Goal: Task Accomplishment & Management: Use online tool/utility

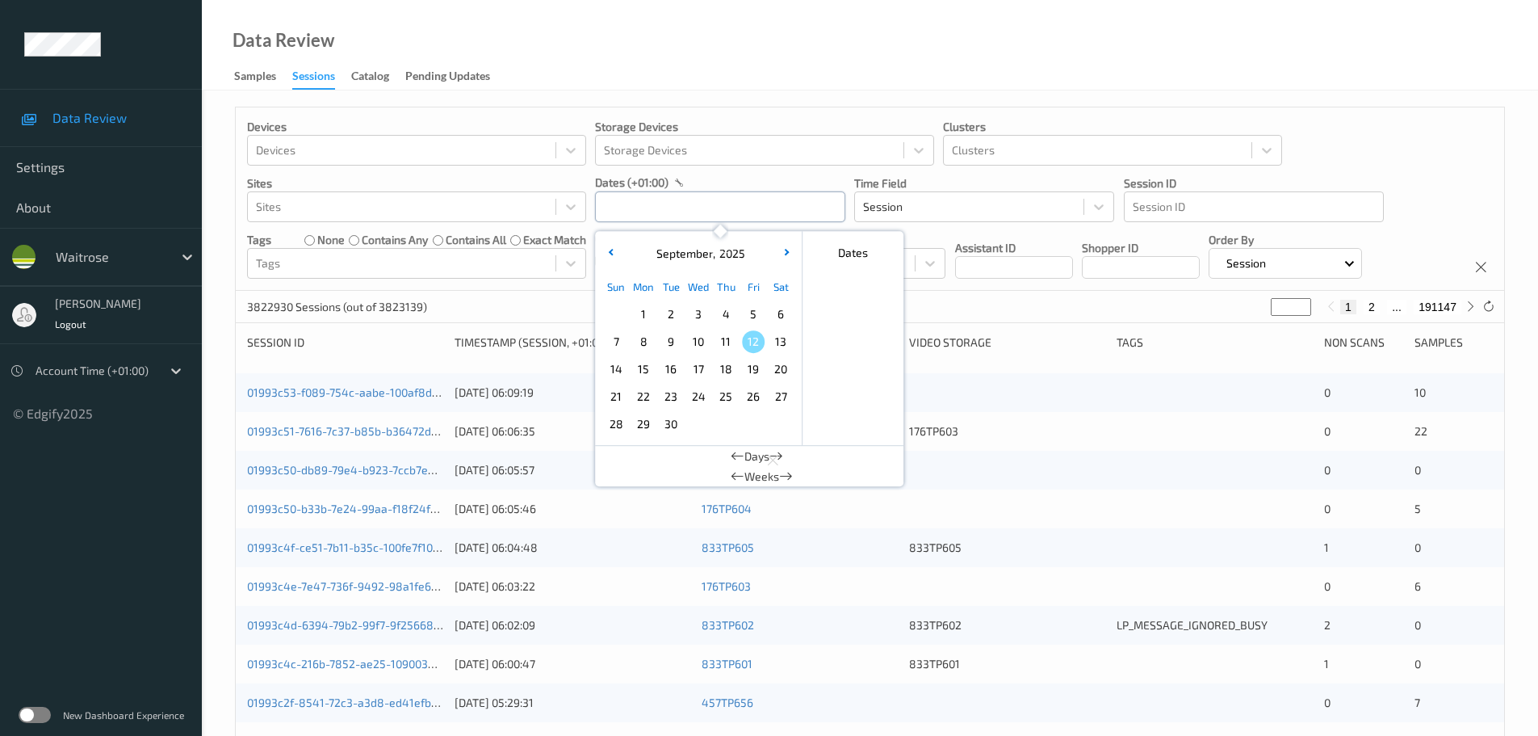
click at [691, 212] on input "text" at bounding box center [720, 206] width 250 height 31
click at [722, 345] on span "11" at bounding box center [726, 341] width 23 height 23
type input "11/09/2025 00:00 -> 11/09/2025 23:59"
click at [696, 88] on div "Data Review Samples Sessions Catalog Pending Updates" at bounding box center [870, 45] width 1336 height 90
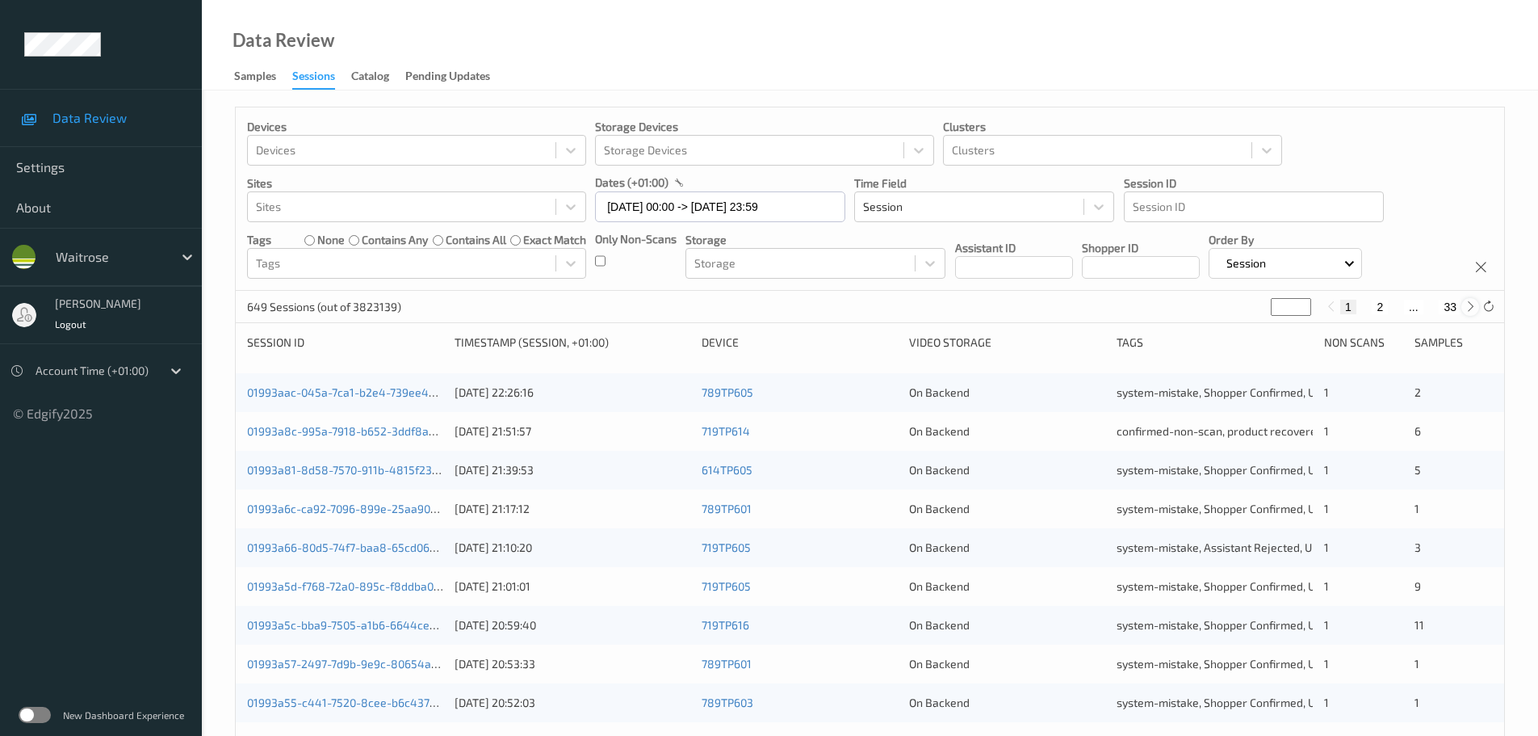
click at [1465, 308] on icon at bounding box center [1471, 306] width 12 height 12
type input "*"
click at [1465, 308] on icon at bounding box center [1471, 306] width 12 height 12
type input "*"
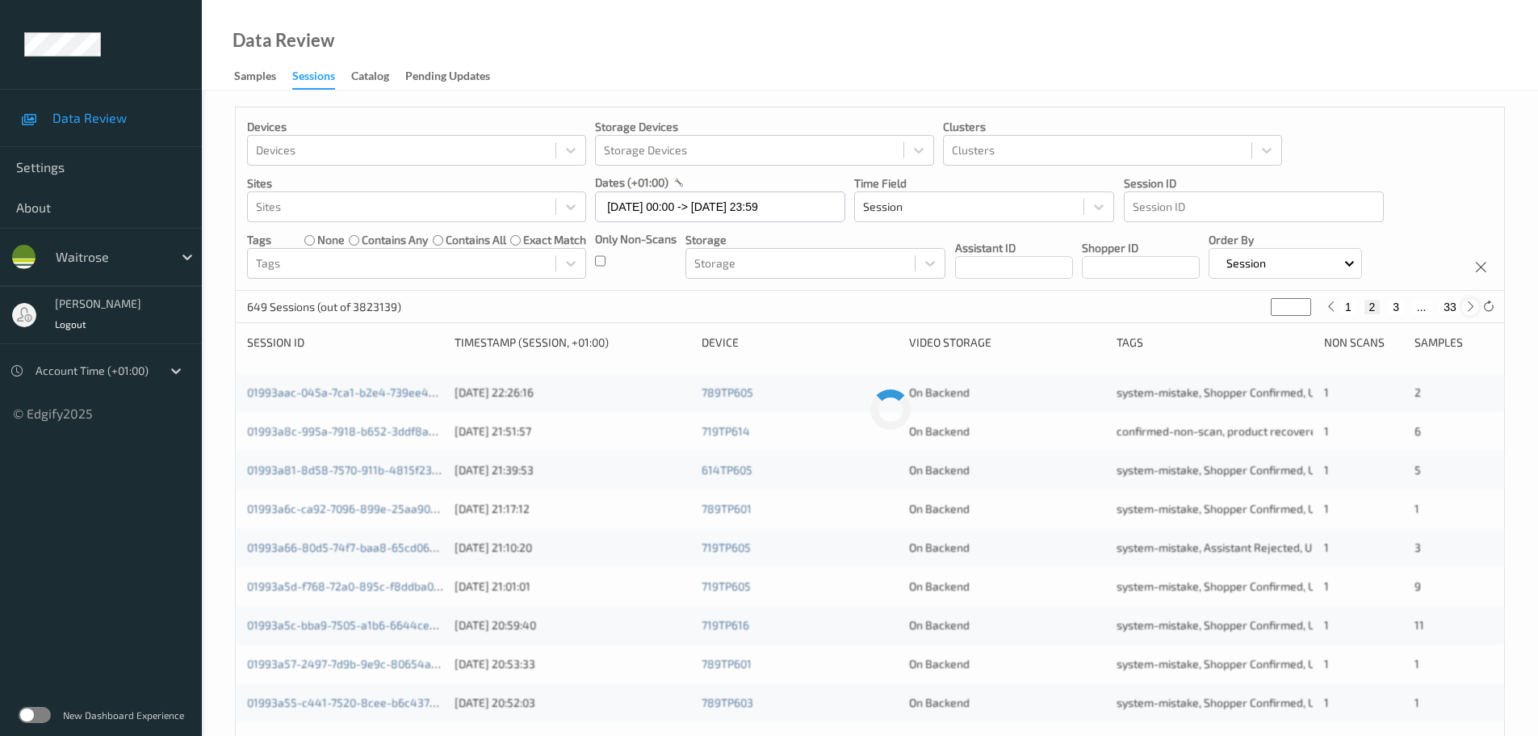
type input "*"
click at [1465, 308] on icon at bounding box center [1471, 306] width 12 height 12
type input "*"
click at [1465, 308] on icon at bounding box center [1471, 306] width 12 height 12
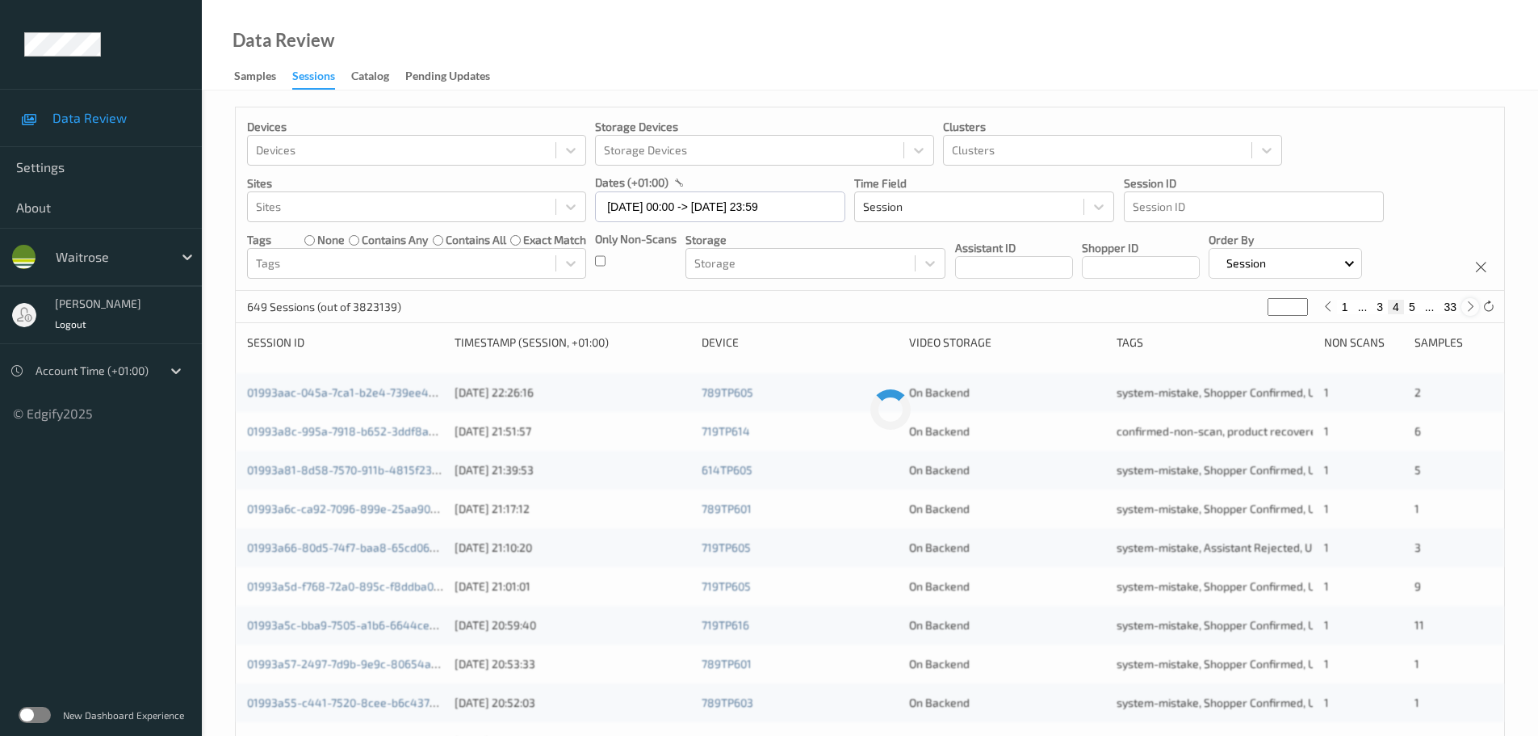
type input "*"
click at [1465, 308] on icon at bounding box center [1471, 306] width 12 height 12
type input "*"
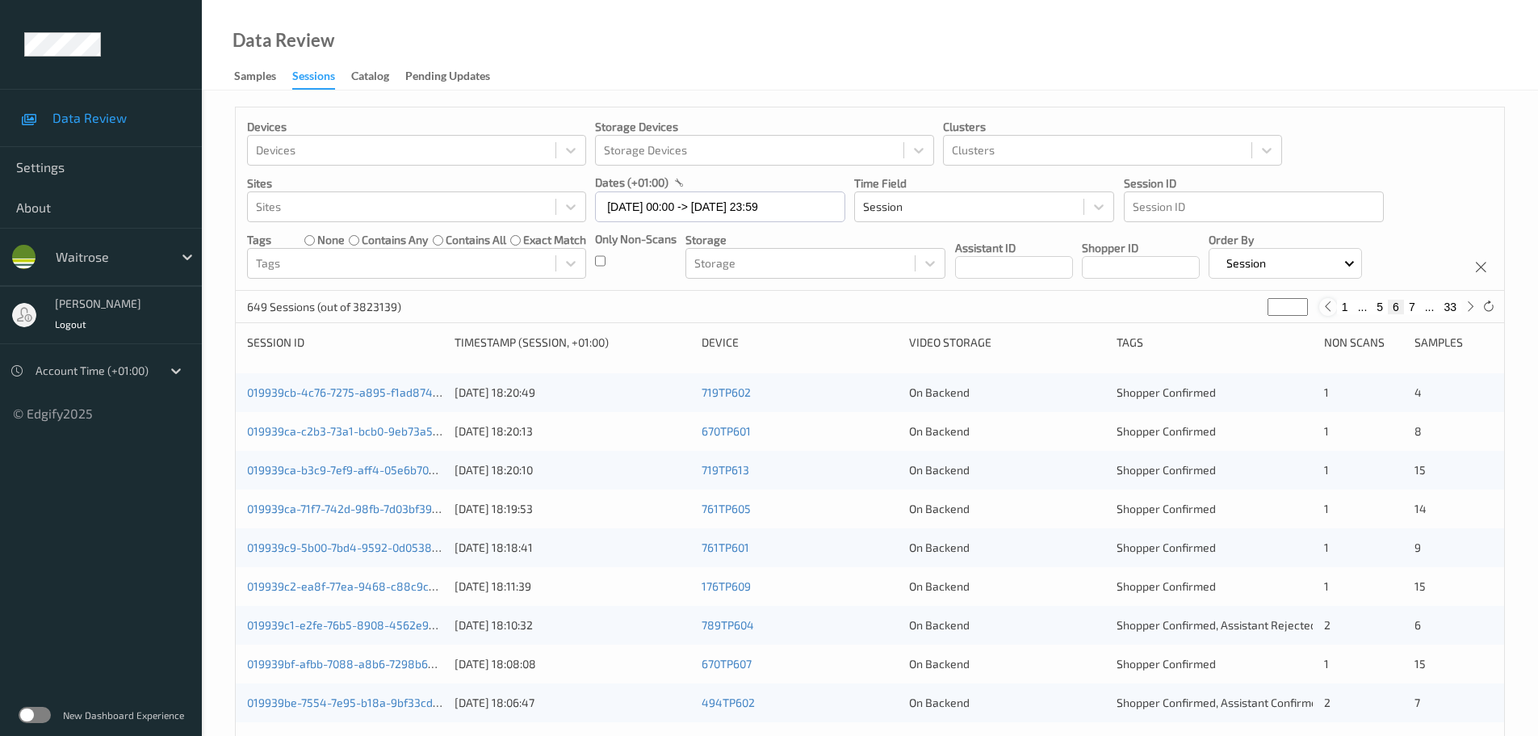
click at [1327, 305] on icon at bounding box center [1328, 306] width 12 height 12
type input "*"
click at [1472, 312] on icon at bounding box center [1471, 306] width 12 height 12
type input "*"
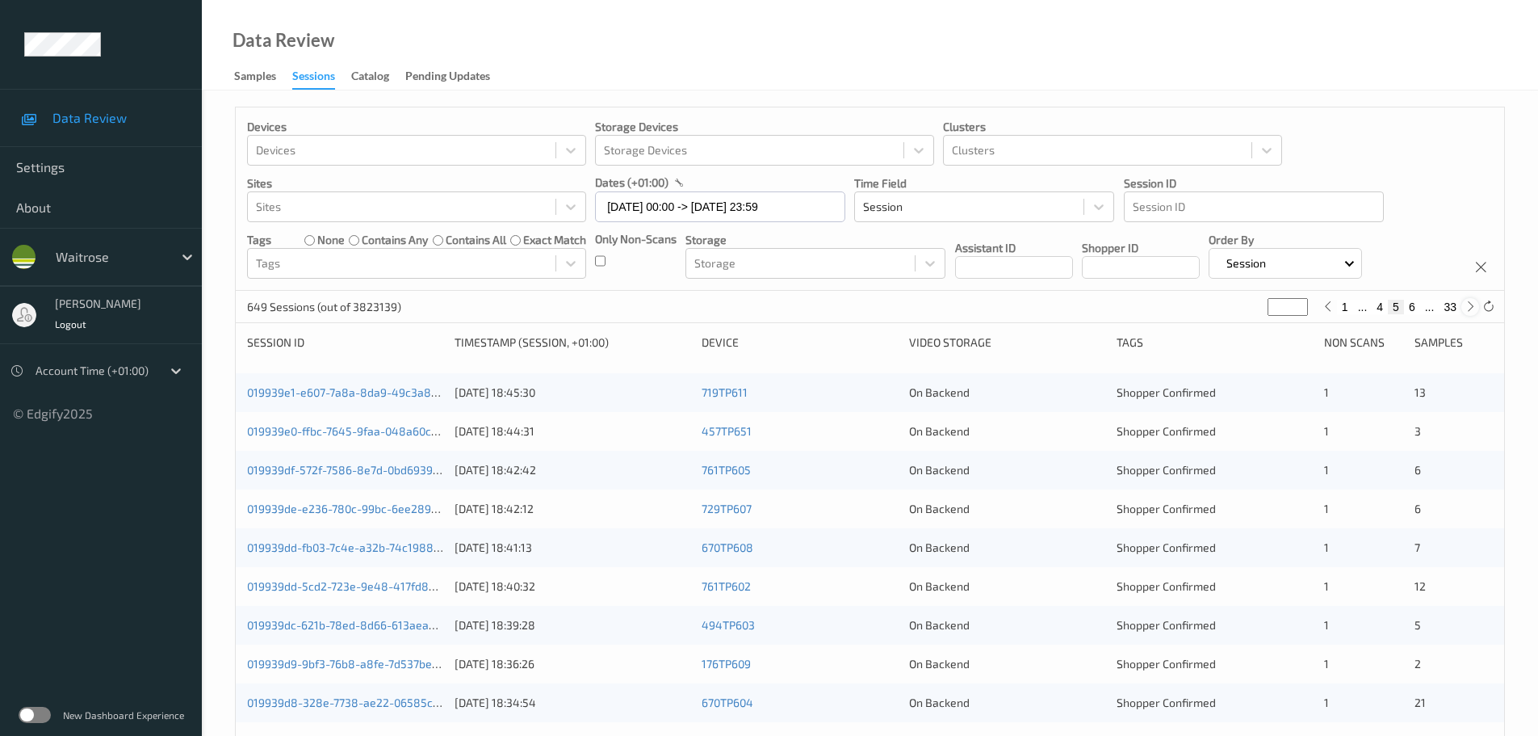
type input "*"
click at [1322, 303] on icon at bounding box center [1328, 306] width 12 height 12
type input "*"
click at [1465, 309] on icon at bounding box center [1471, 306] width 12 height 12
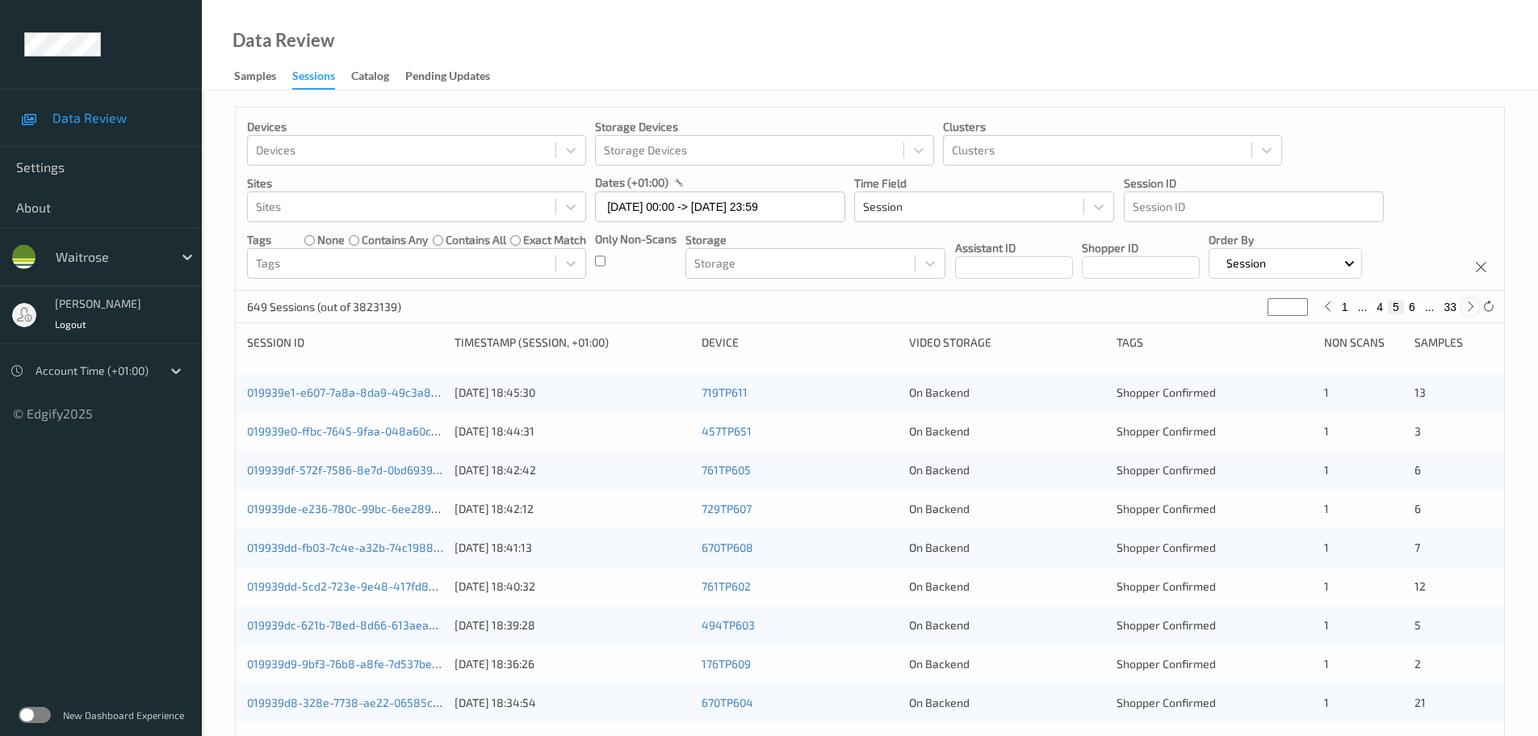
type input "*"
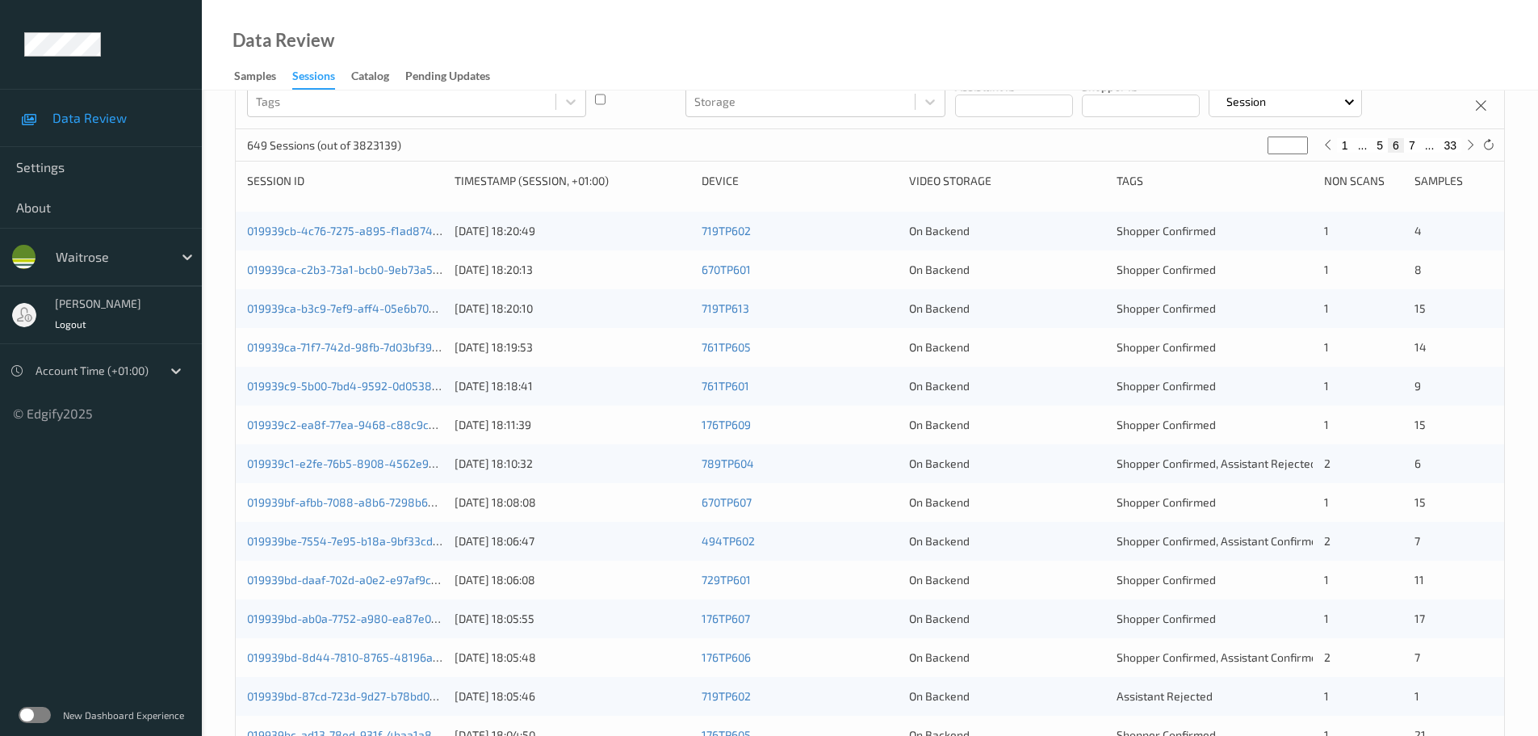
scroll to position [242, 0]
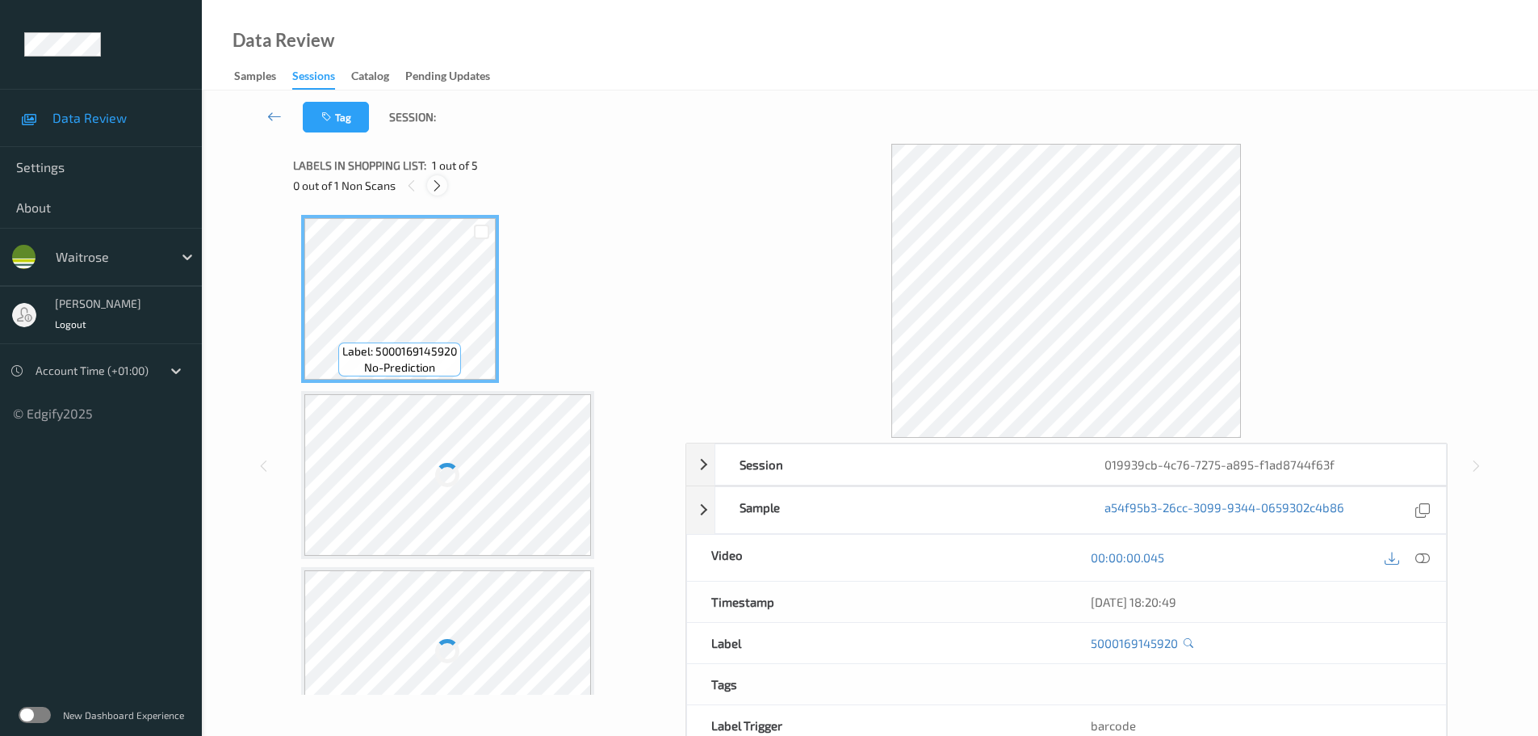
click at [438, 188] on icon at bounding box center [437, 185] width 14 height 15
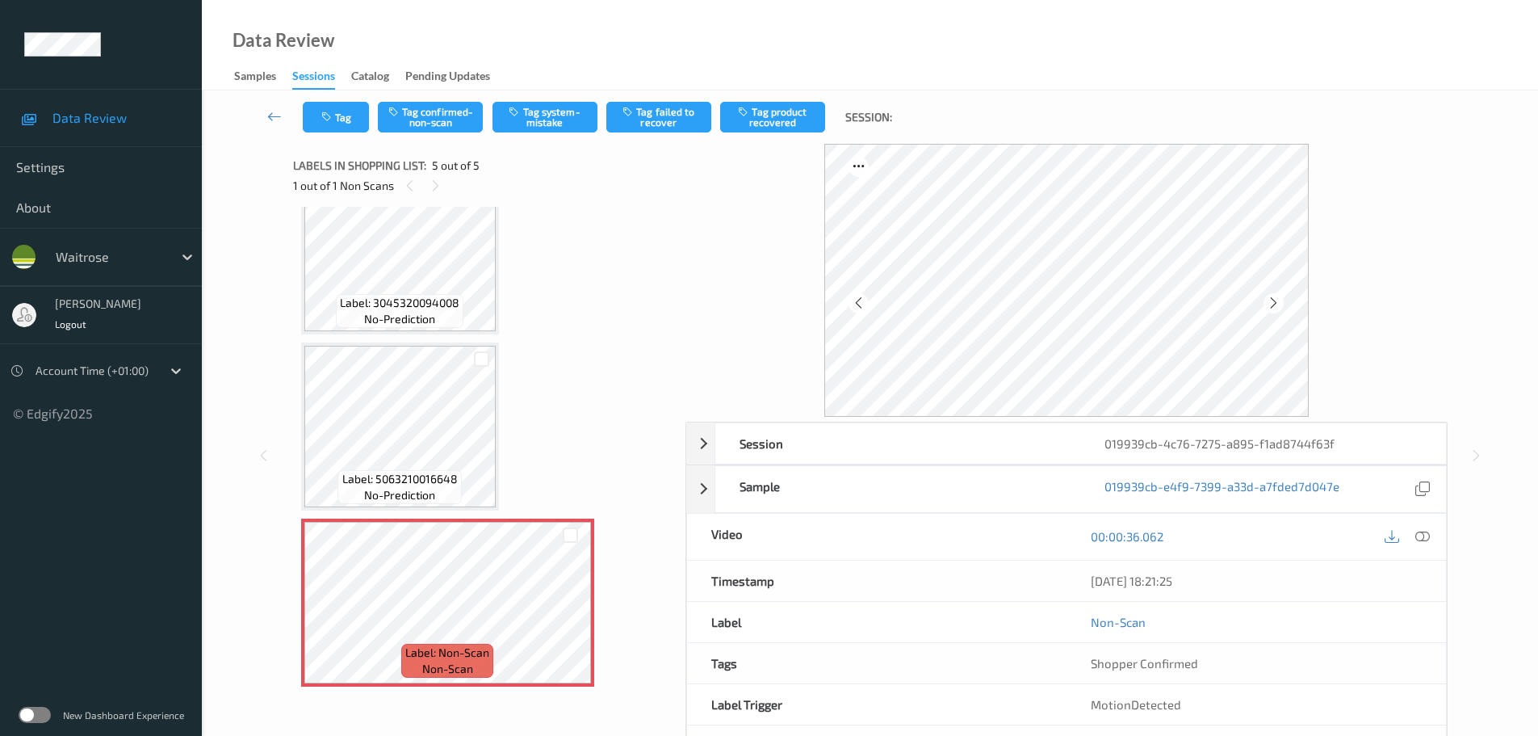
drag, startPoint x: 1431, startPoint y: 565, endPoint x: 1420, endPoint y: 547, distance: 20.6
click at [1431, 565] on div "[DATE] 18:21:25" at bounding box center [1256, 580] width 379 height 40
click at [1420, 541] on icon at bounding box center [1422, 536] width 15 height 15
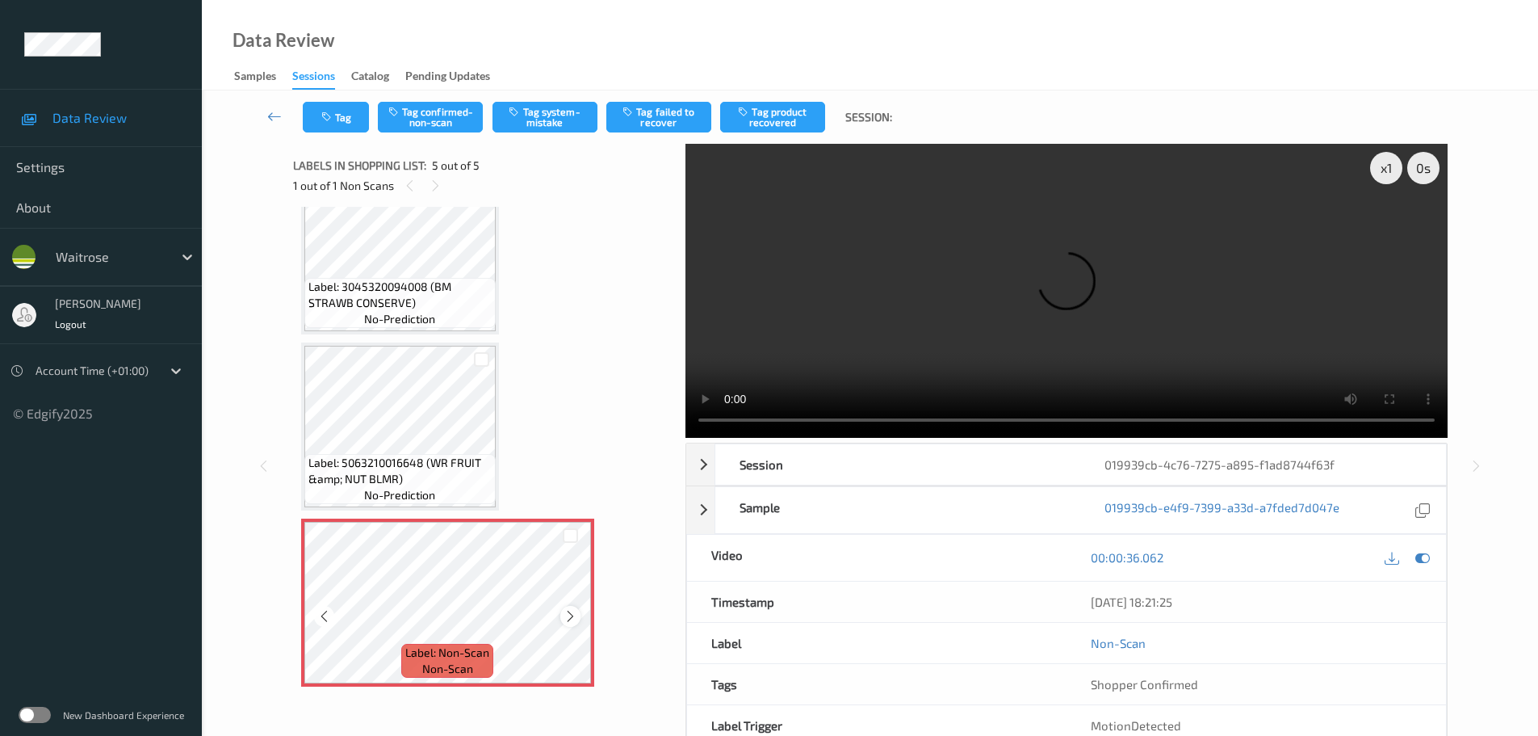
click at [568, 609] on icon at bounding box center [571, 616] width 14 height 15
click at [553, 117] on button "Tag system-mistake" at bounding box center [545, 117] width 105 height 31
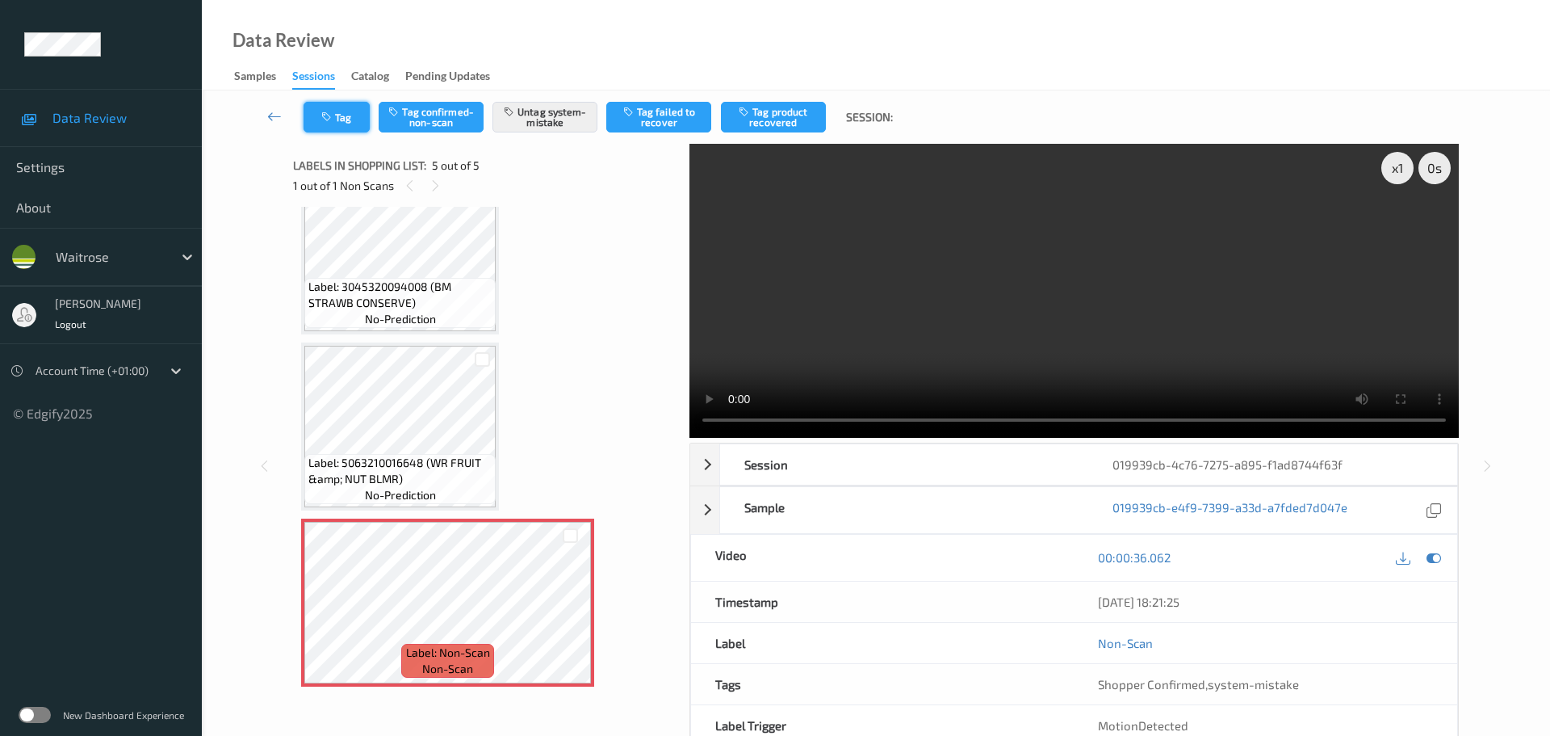
click at [348, 121] on button "Tag" at bounding box center [337, 117] width 66 height 31
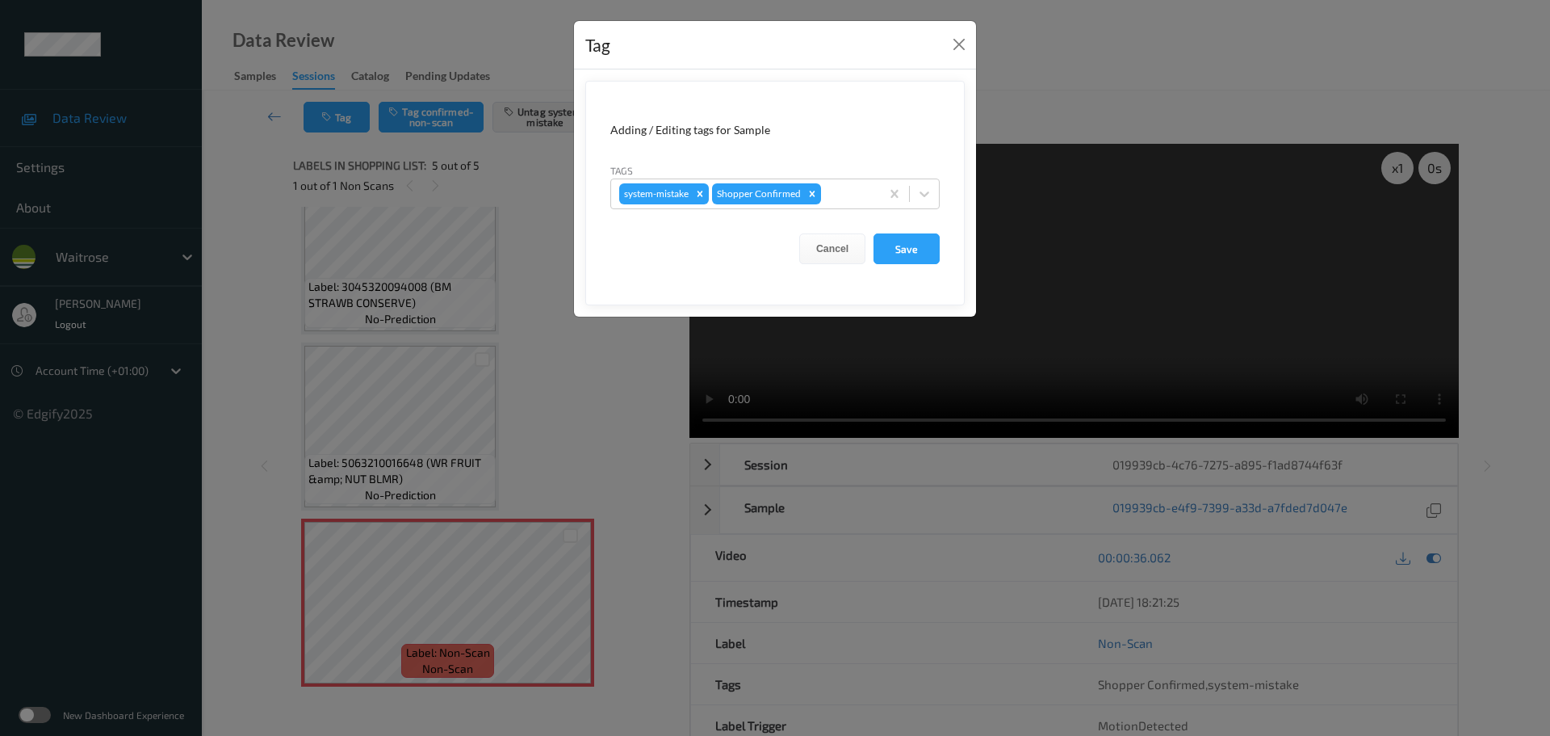
click at [845, 191] on div at bounding box center [848, 193] width 48 height 19
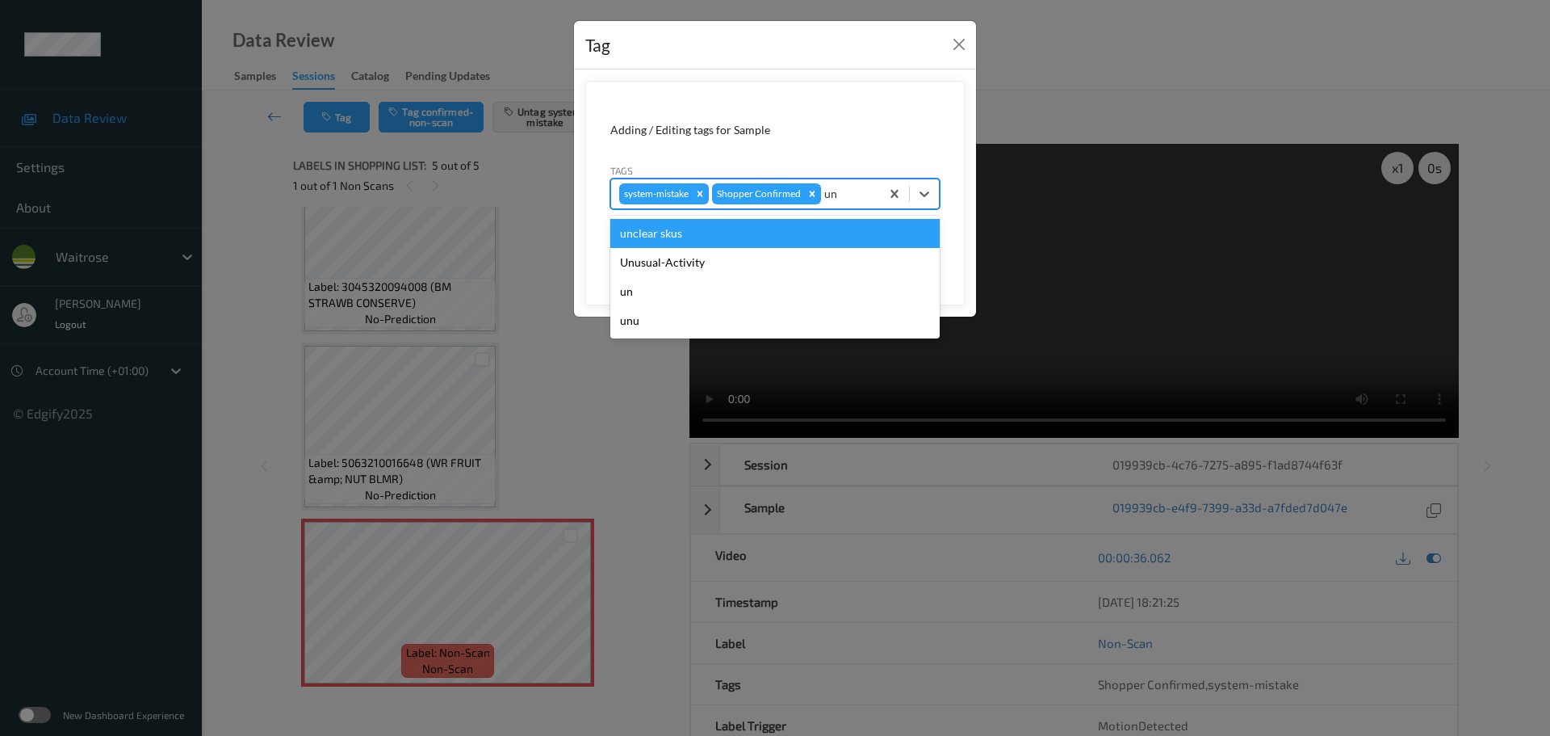
type input "unu"
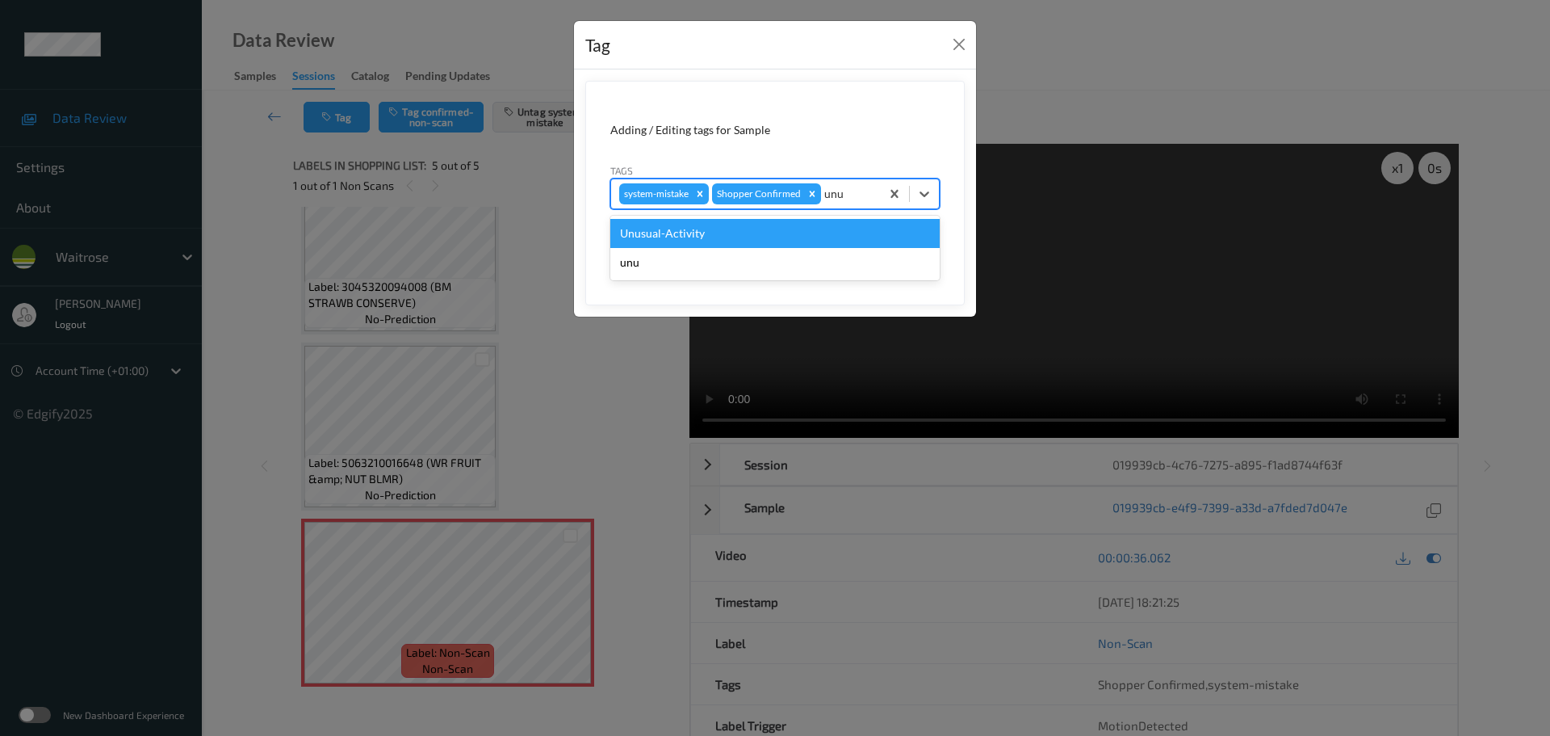
click at [673, 233] on div "Unusual-Activity" at bounding box center [774, 233] width 329 height 29
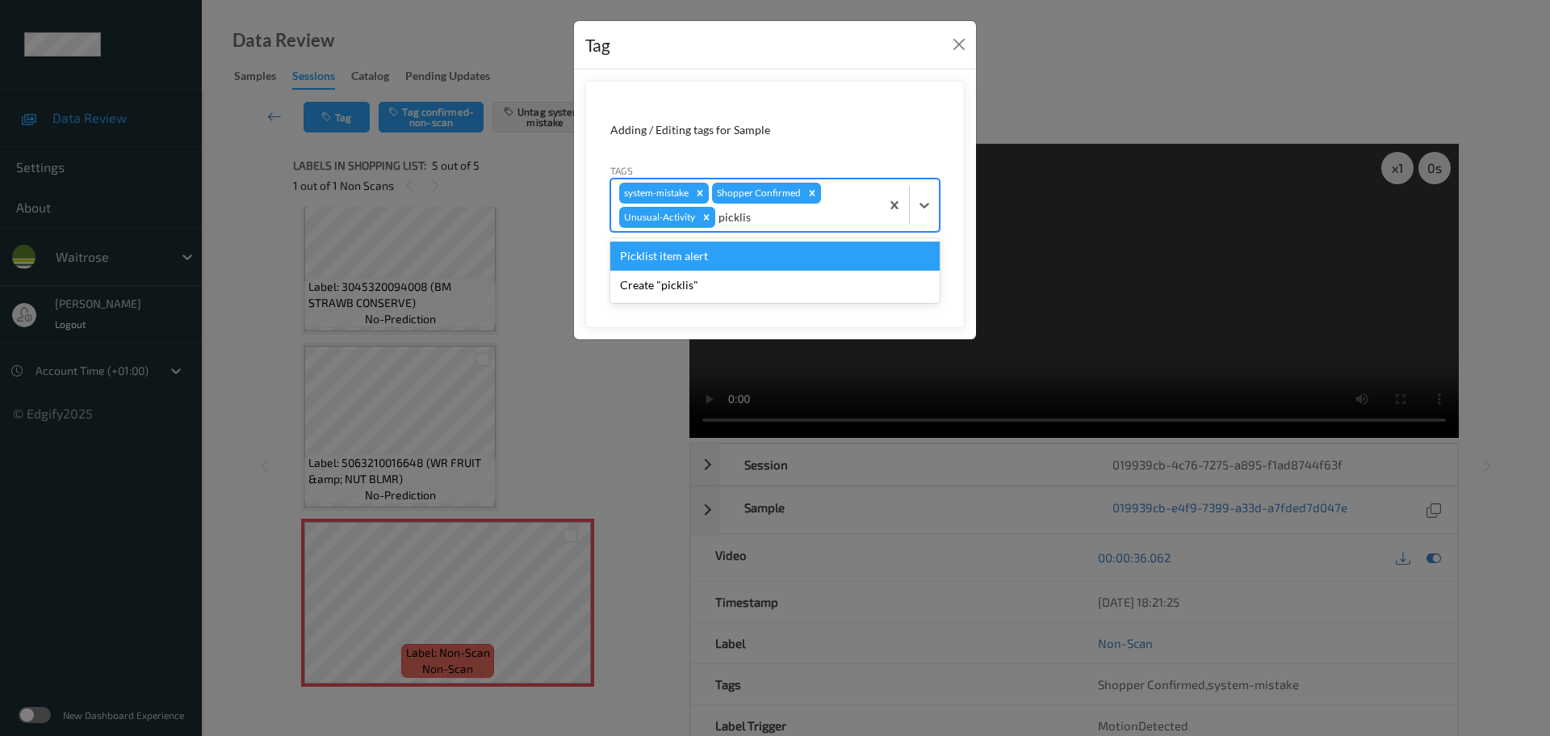
type input "picklist"
click at [684, 258] on div "Picklist item alert" at bounding box center [774, 255] width 329 height 29
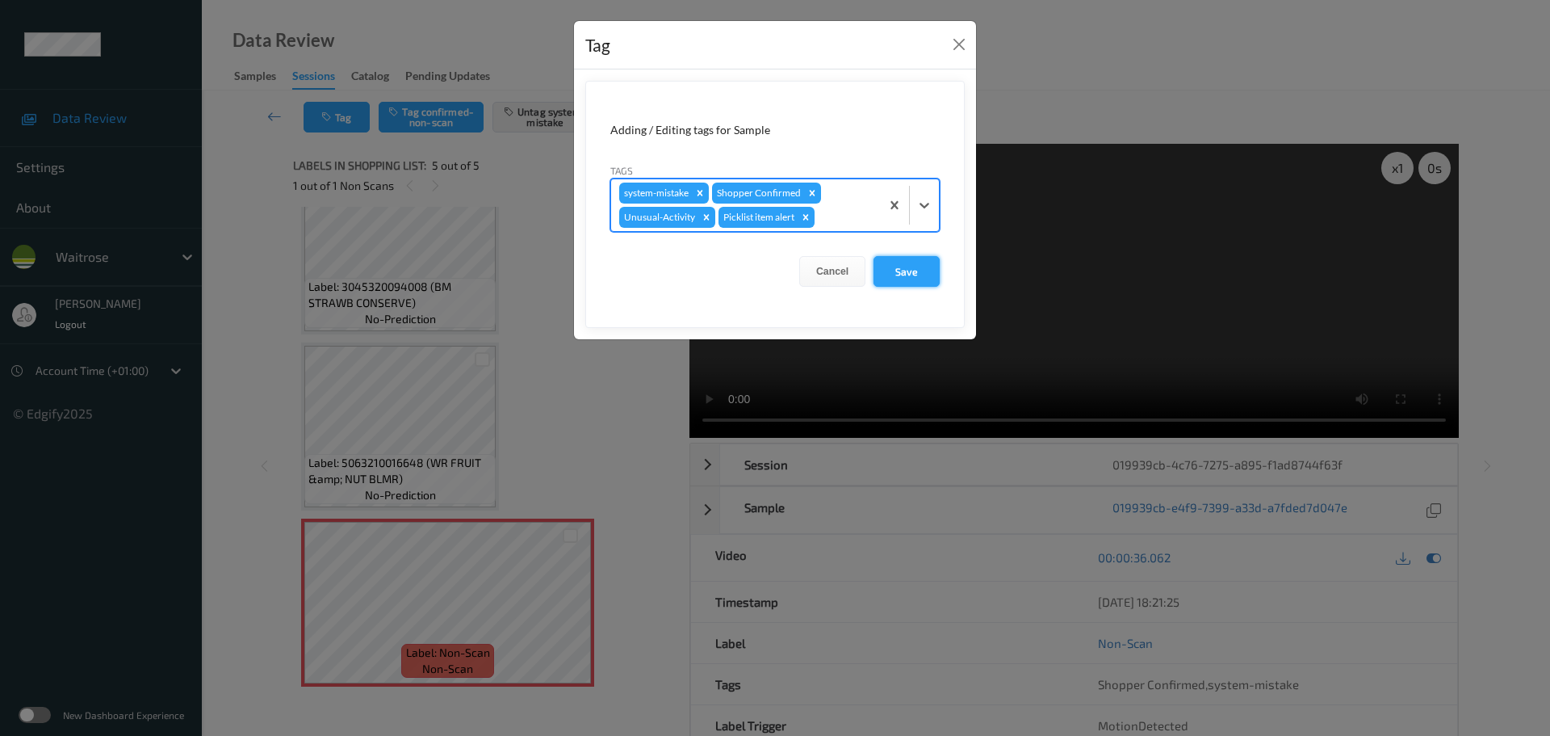
click at [891, 275] on button "Save" at bounding box center [907, 271] width 66 height 31
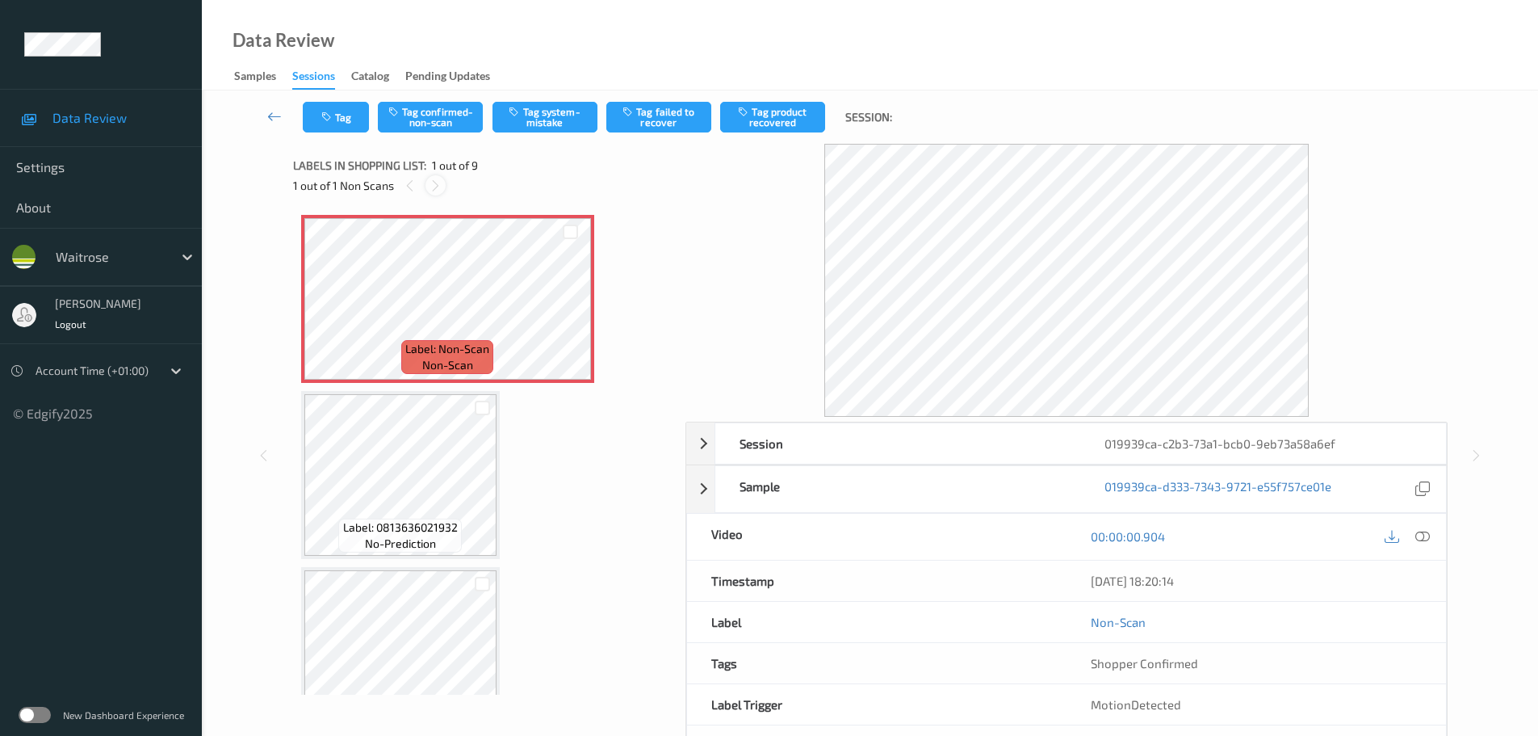
click at [430, 189] on icon at bounding box center [436, 185] width 14 height 15
click at [430, 188] on icon at bounding box center [436, 185] width 14 height 15
click at [1415, 533] on div at bounding box center [1423, 537] width 22 height 22
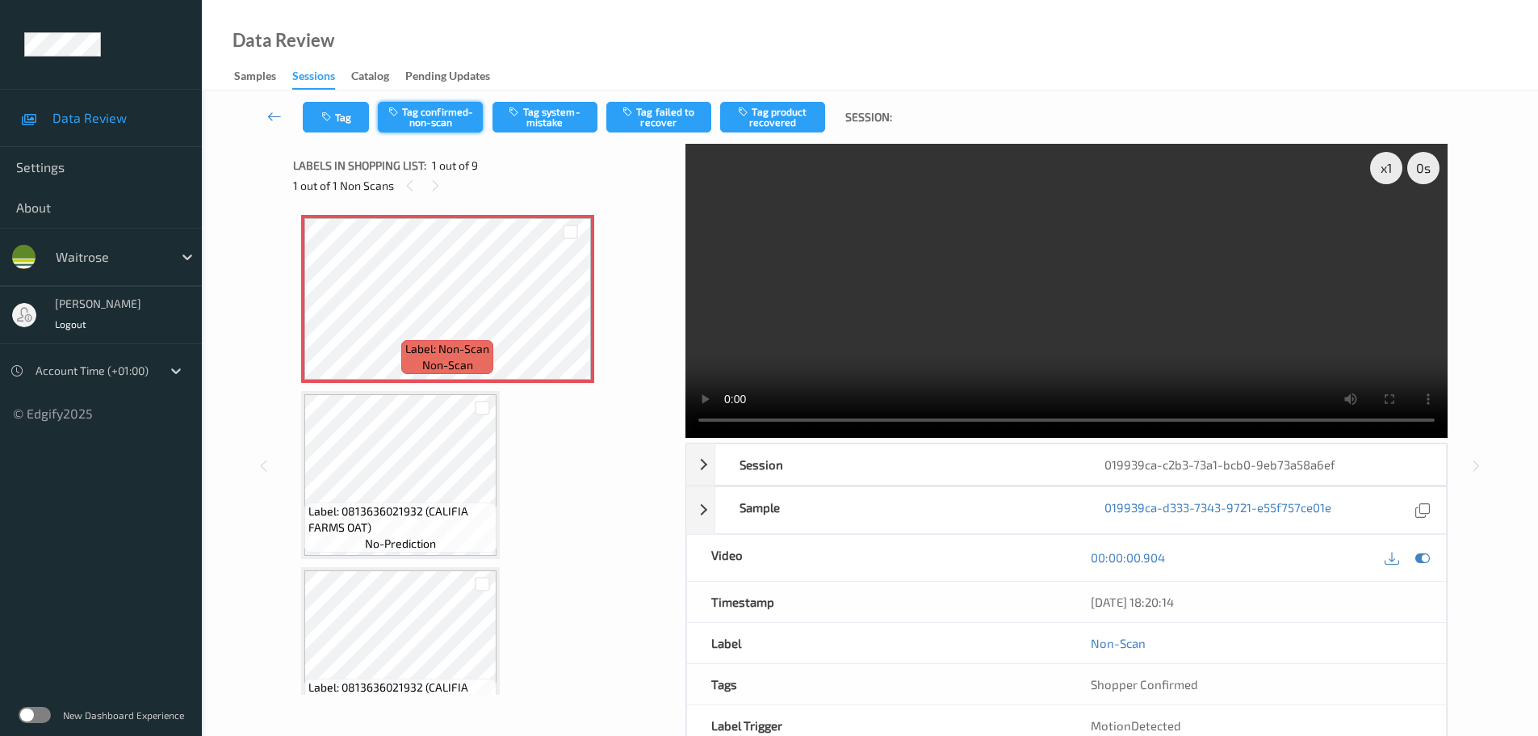
click at [439, 124] on button "Tag confirmed-non-scan" at bounding box center [430, 117] width 105 height 31
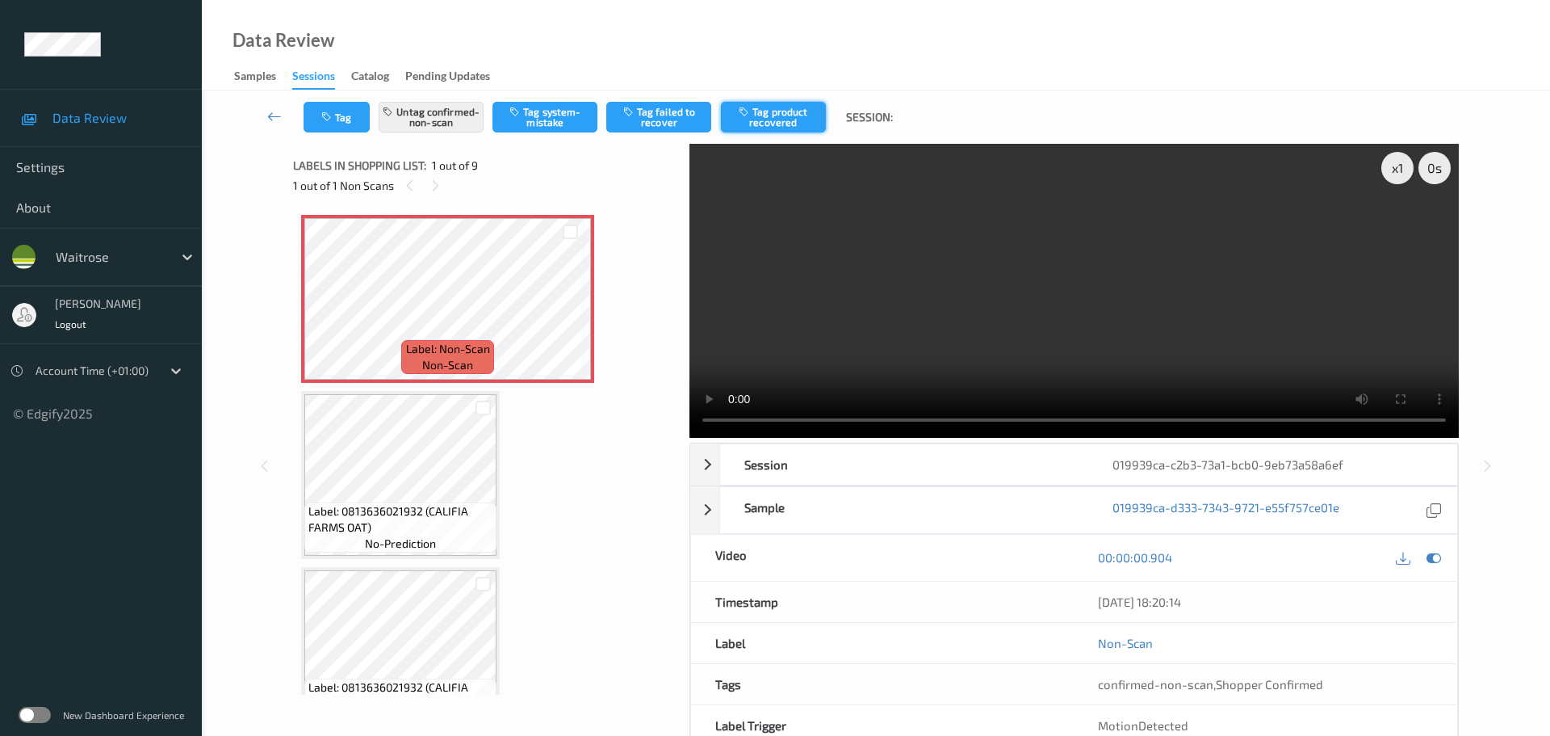
click at [776, 115] on button "Tag product recovered" at bounding box center [773, 117] width 105 height 31
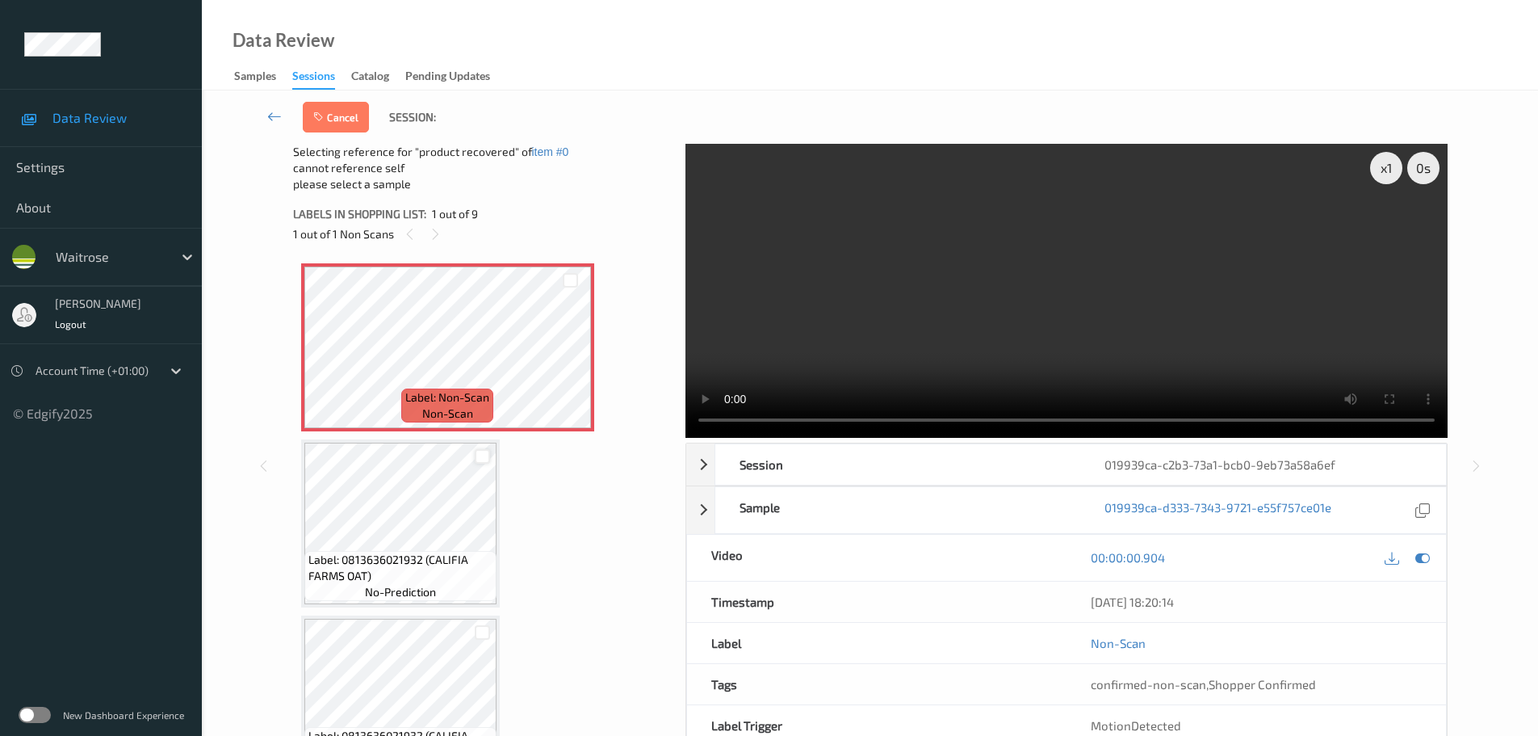
click at [482, 456] on div at bounding box center [482, 456] width 15 height 15
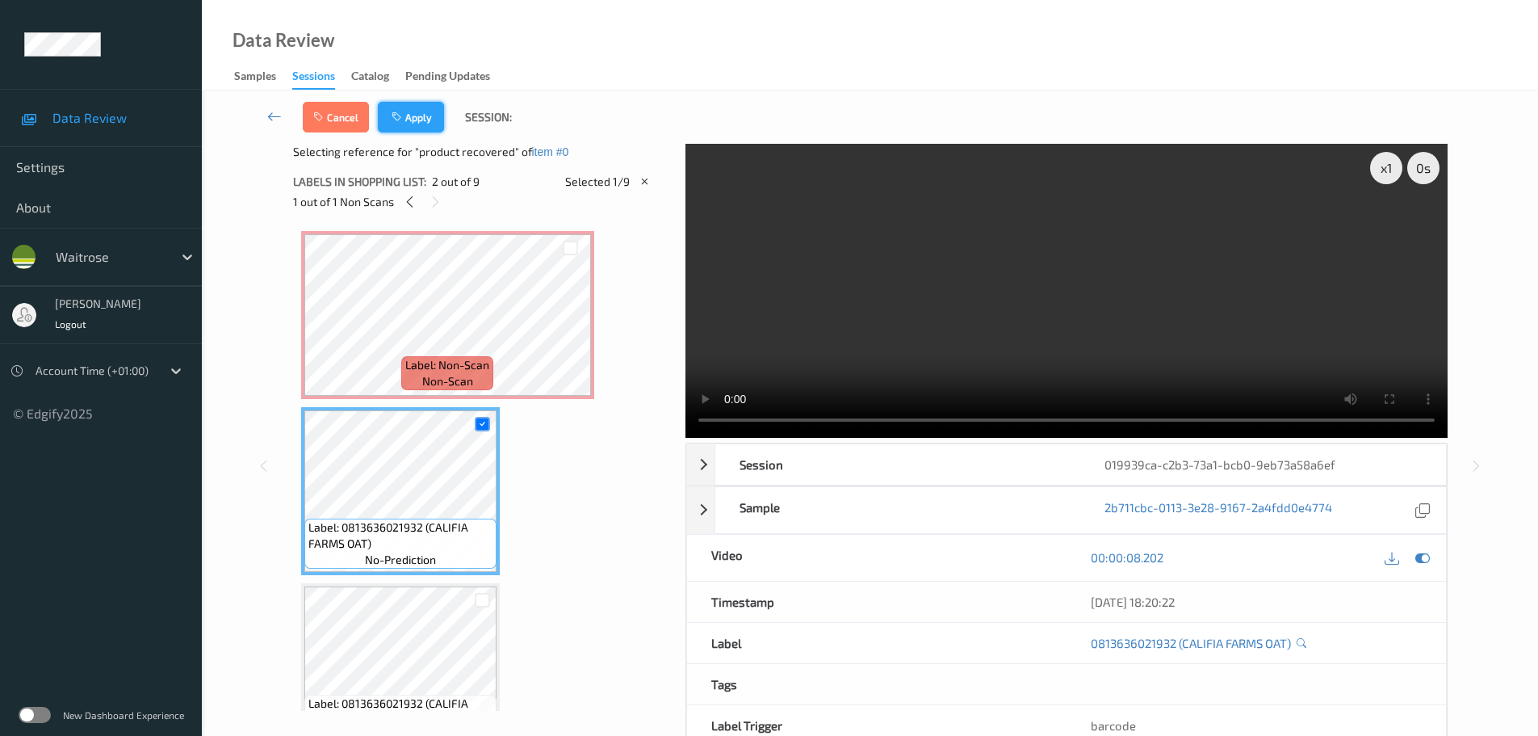
click at [411, 105] on button "Apply" at bounding box center [411, 117] width 66 height 31
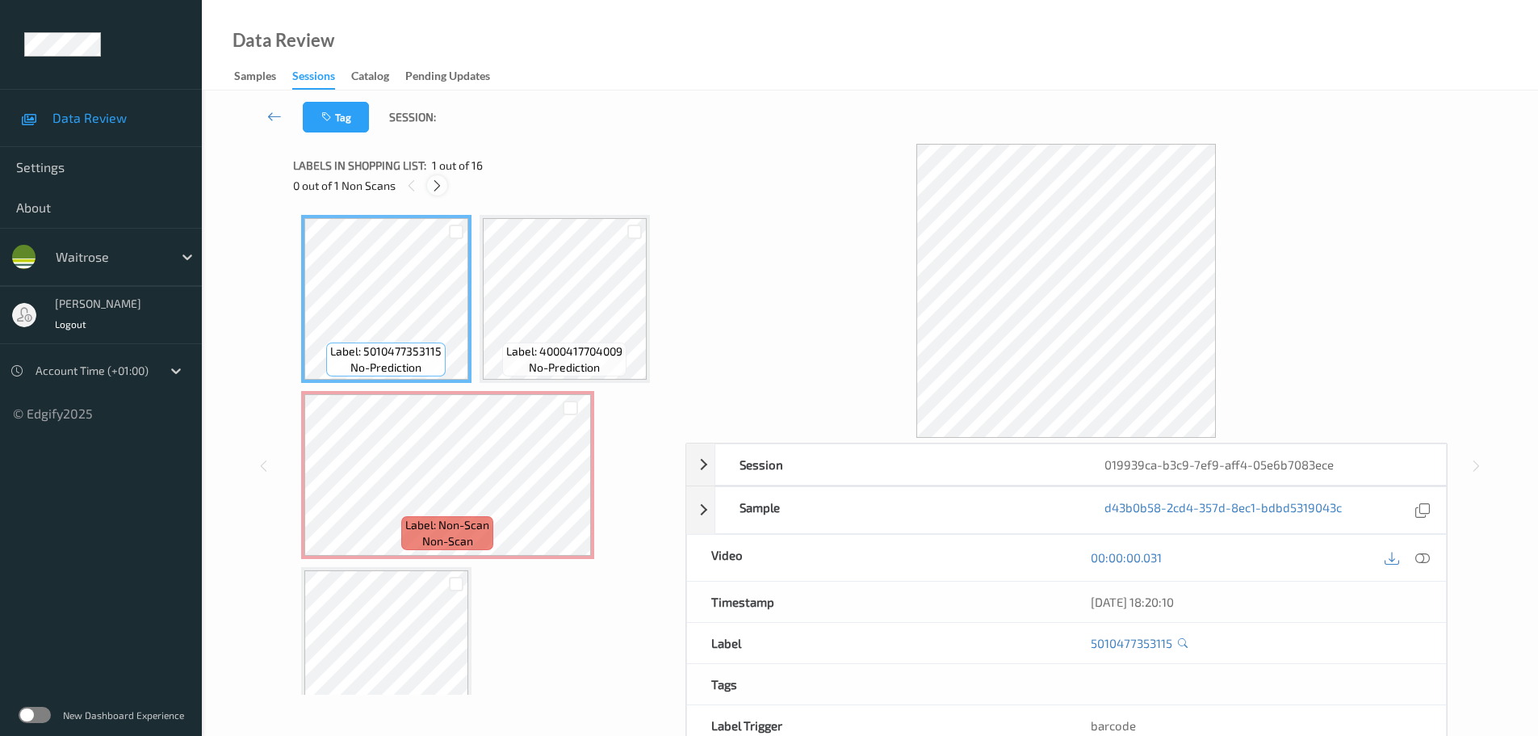
click at [437, 195] on div "Labels in shopping list: 1 out of 16 0 out of 1 Non Scans" at bounding box center [483, 175] width 381 height 63
click at [436, 195] on div "0 out of 1 Non Scans" at bounding box center [483, 185] width 381 height 20
click at [438, 189] on icon at bounding box center [437, 185] width 14 height 15
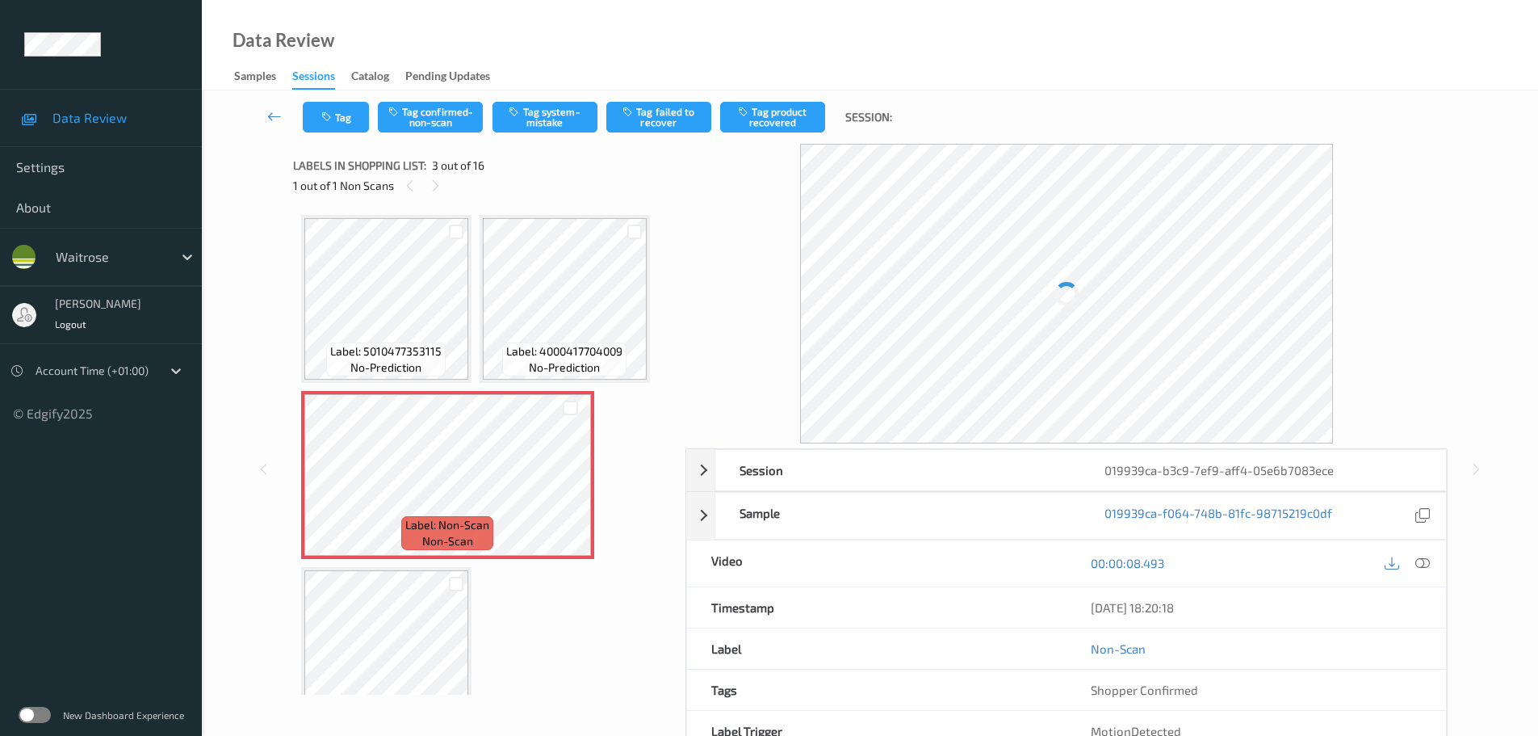
scroll to position [8, 0]
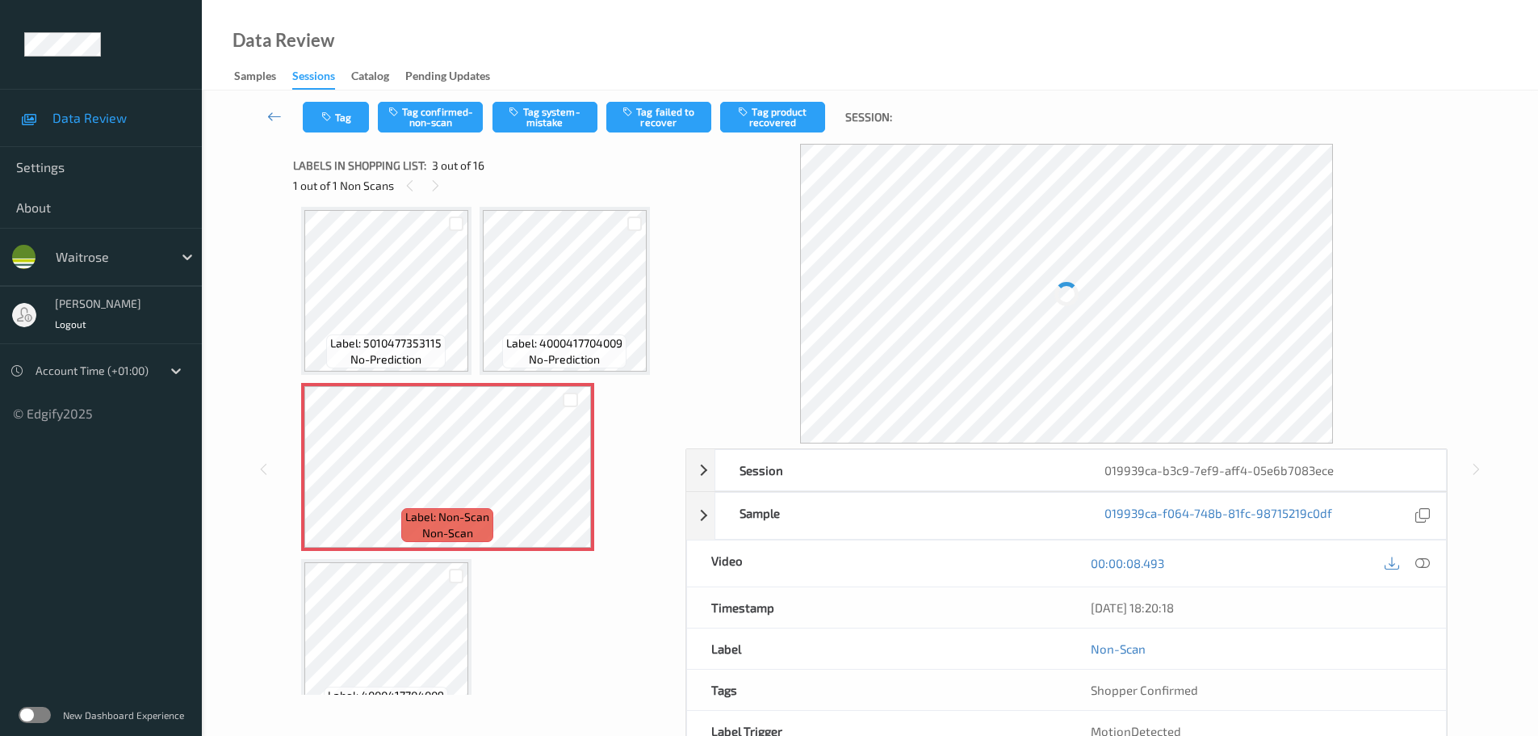
click at [1426, 557] on icon at bounding box center [1422, 563] width 15 height 15
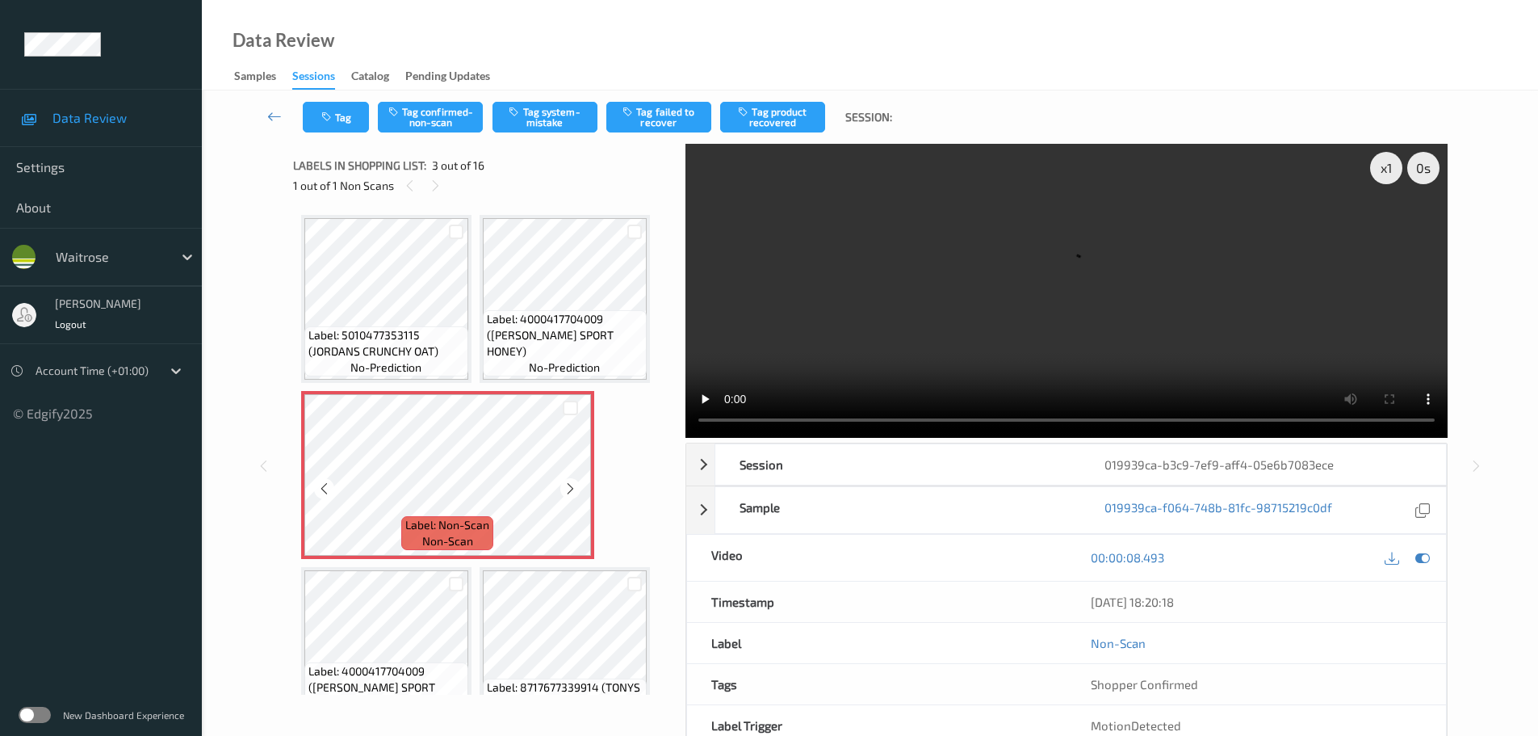
scroll to position [81, 0]
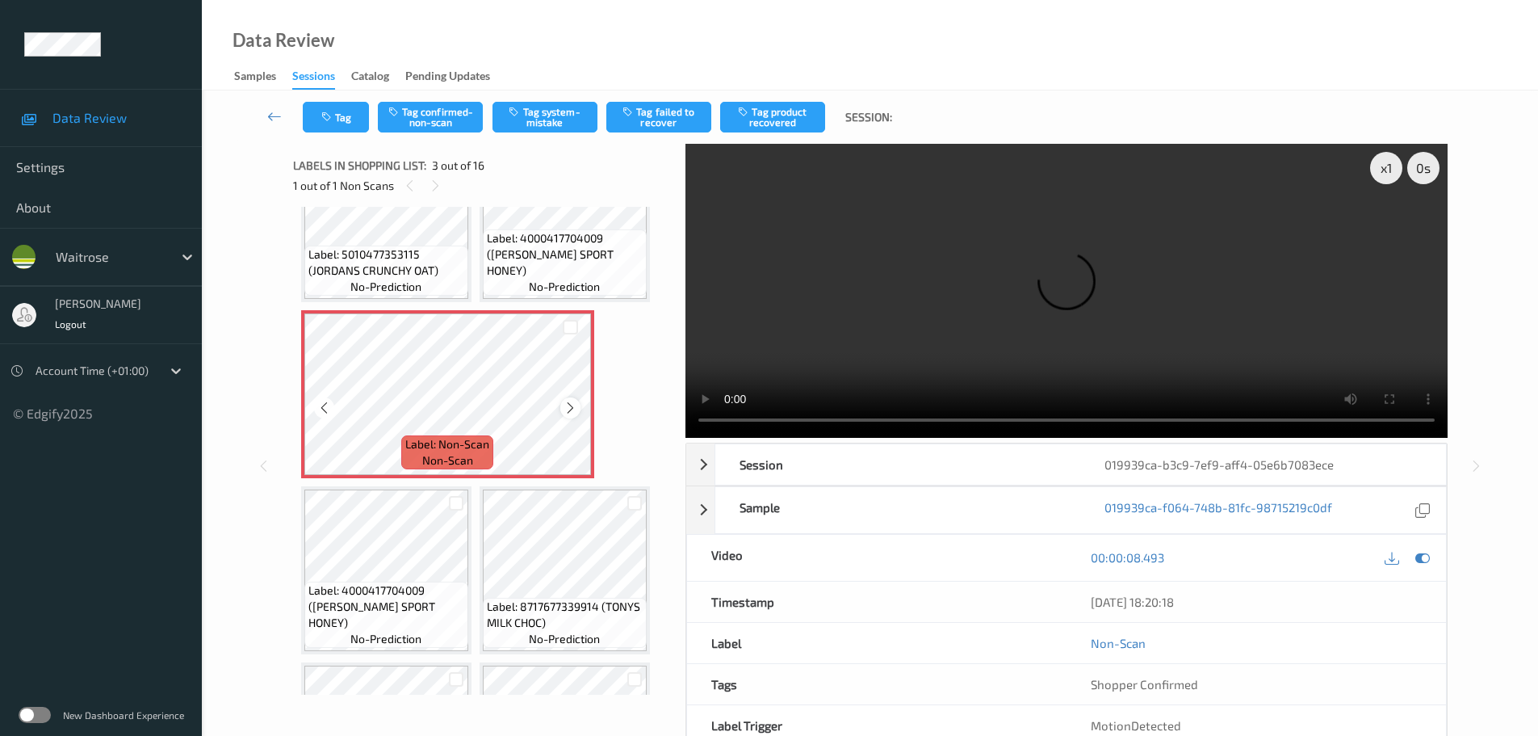
click at [574, 409] on icon at bounding box center [571, 407] width 14 height 15
click at [568, 405] on icon at bounding box center [571, 407] width 14 height 15
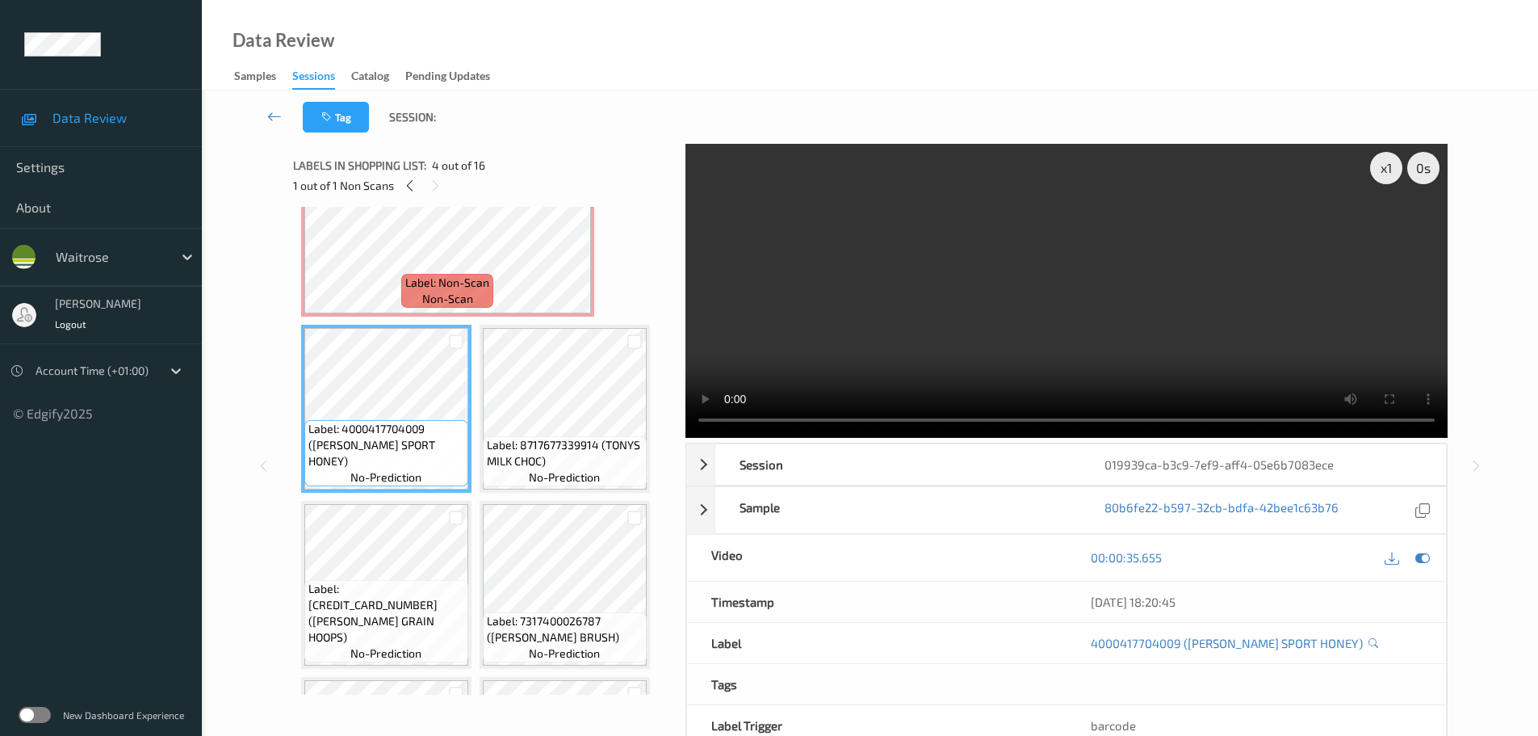
scroll to position [0, 0]
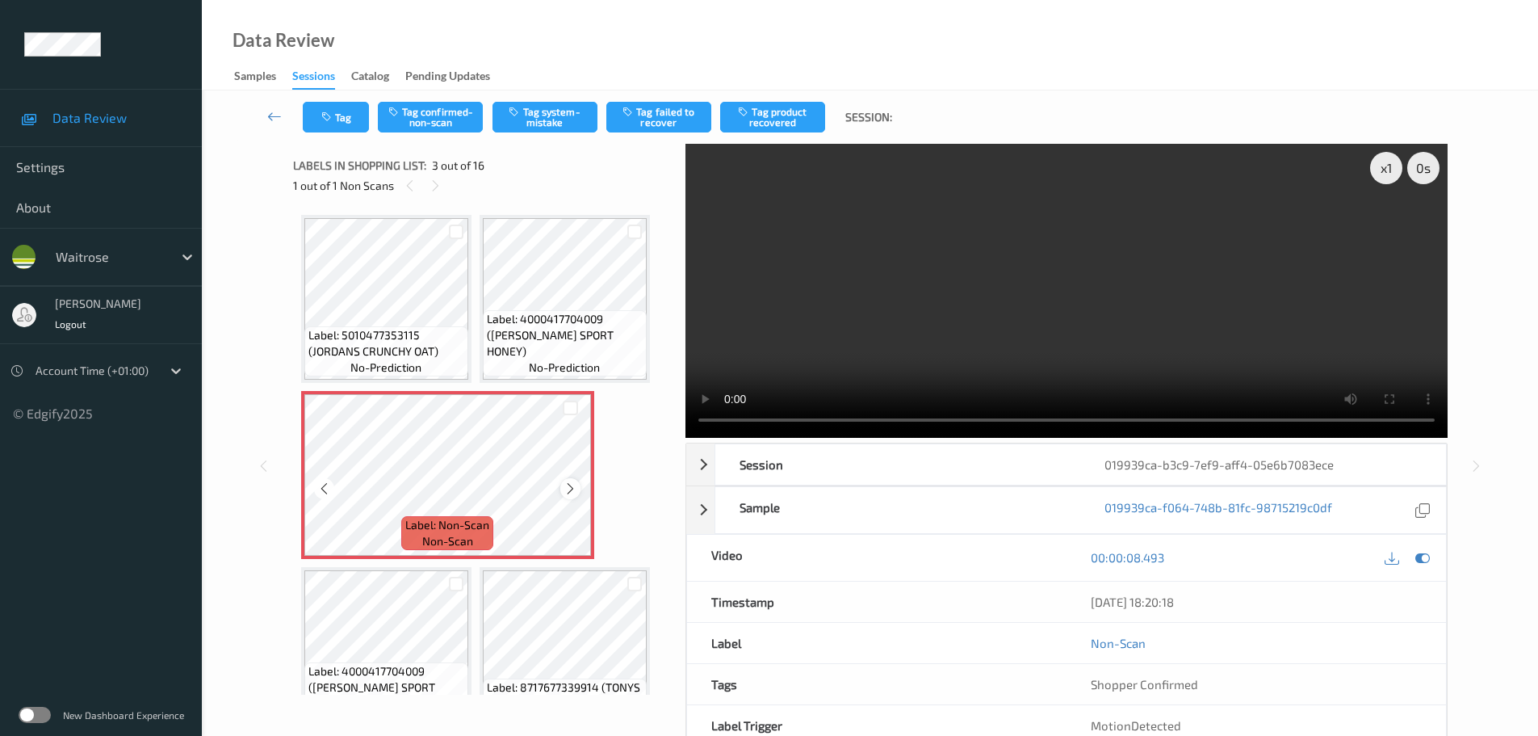
click at [570, 491] on icon at bounding box center [571, 488] width 14 height 15
click at [569, 490] on icon at bounding box center [571, 488] width 14 height 15
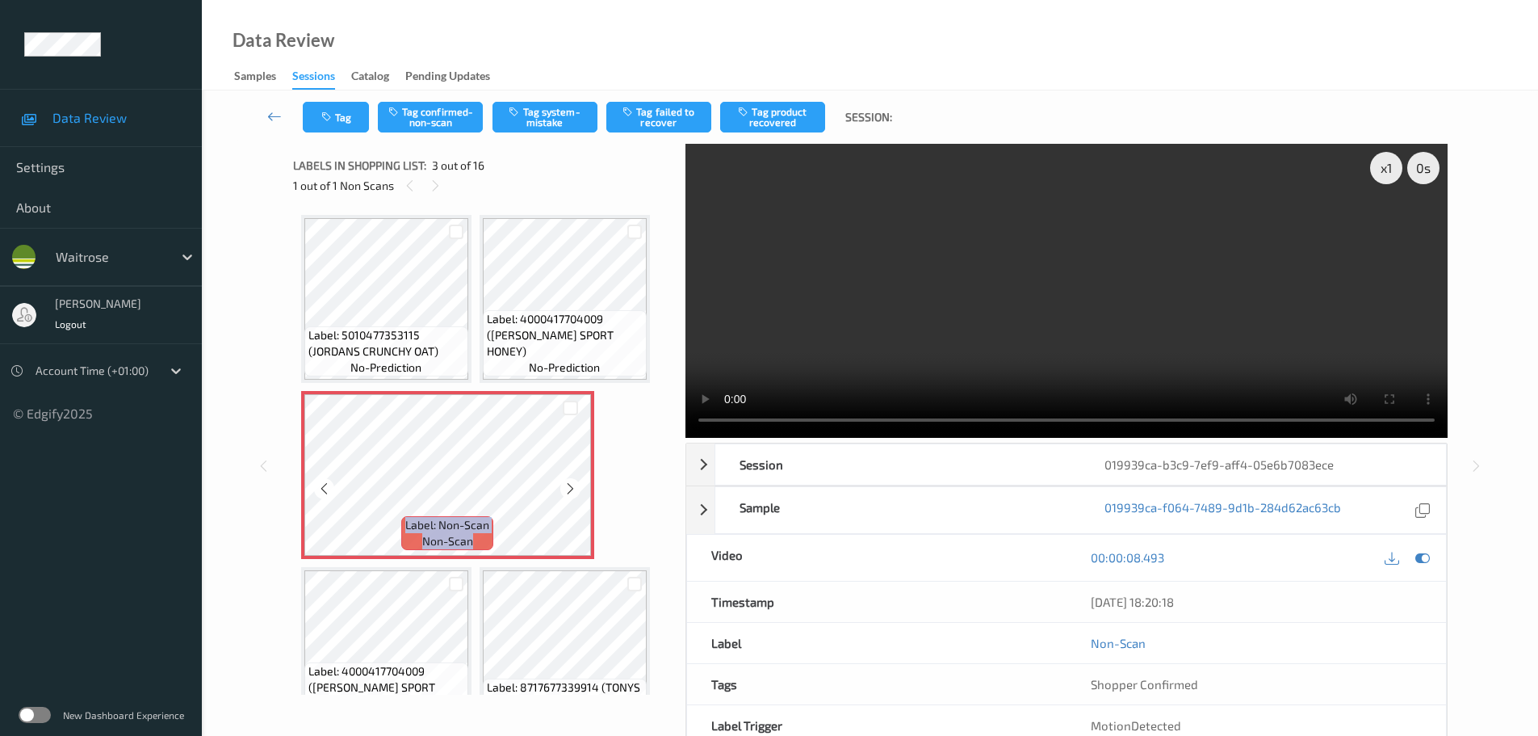
click at [569, 490] on icon at bounding box center [571, 488] width 14 height 15
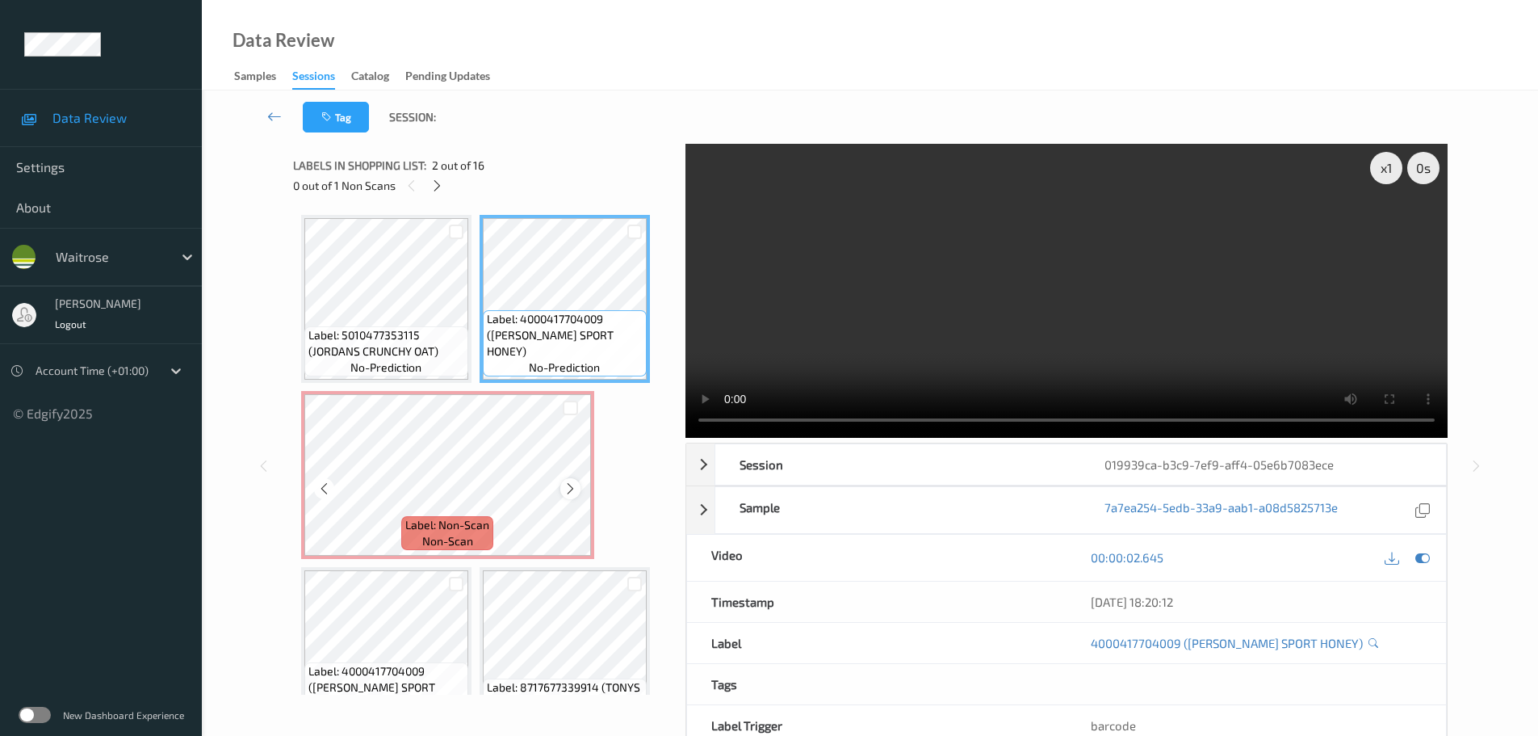
click at [573, 483] on icon at bounding box center [571, 488] width 14 height 15
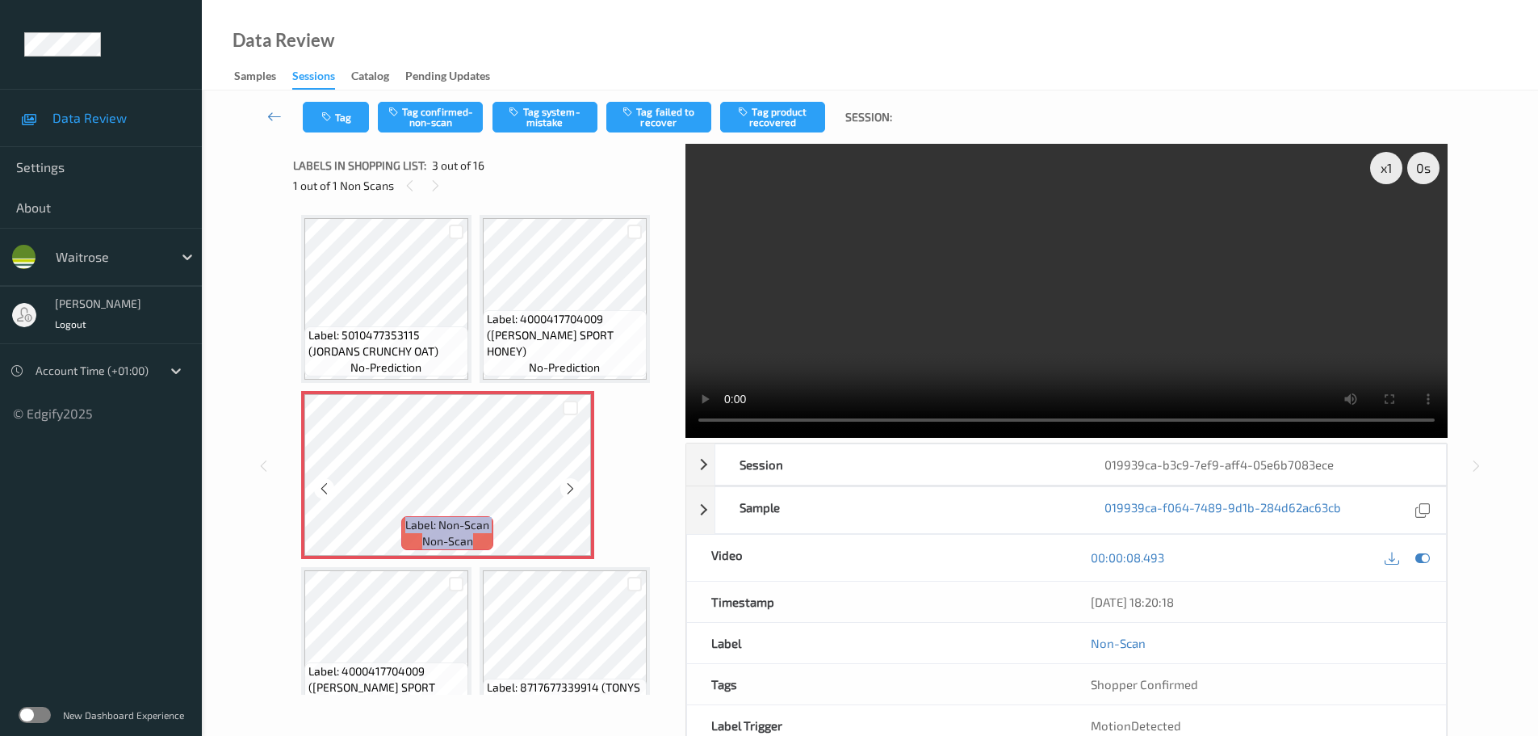
click at [573, 483] on icon at bounding box center [571, 488] width 14 height 15
click at [413, 111] on button "Tag confirmed-non-scan" at bounding box center [430, 117] width 105 height 31
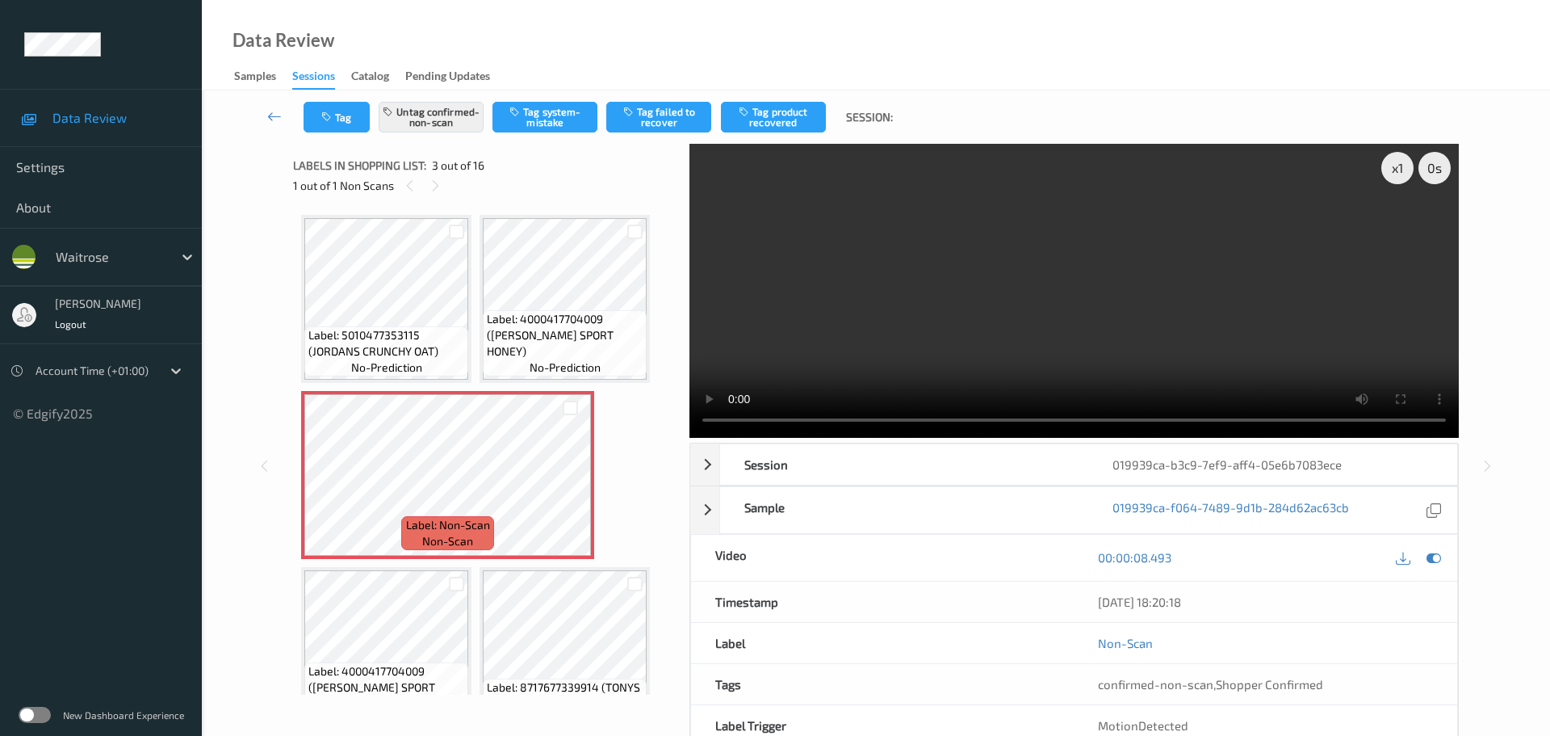
click at [769, 115] on button "Tag product recovered" at bounding box center [773, 117] width 105 height 31
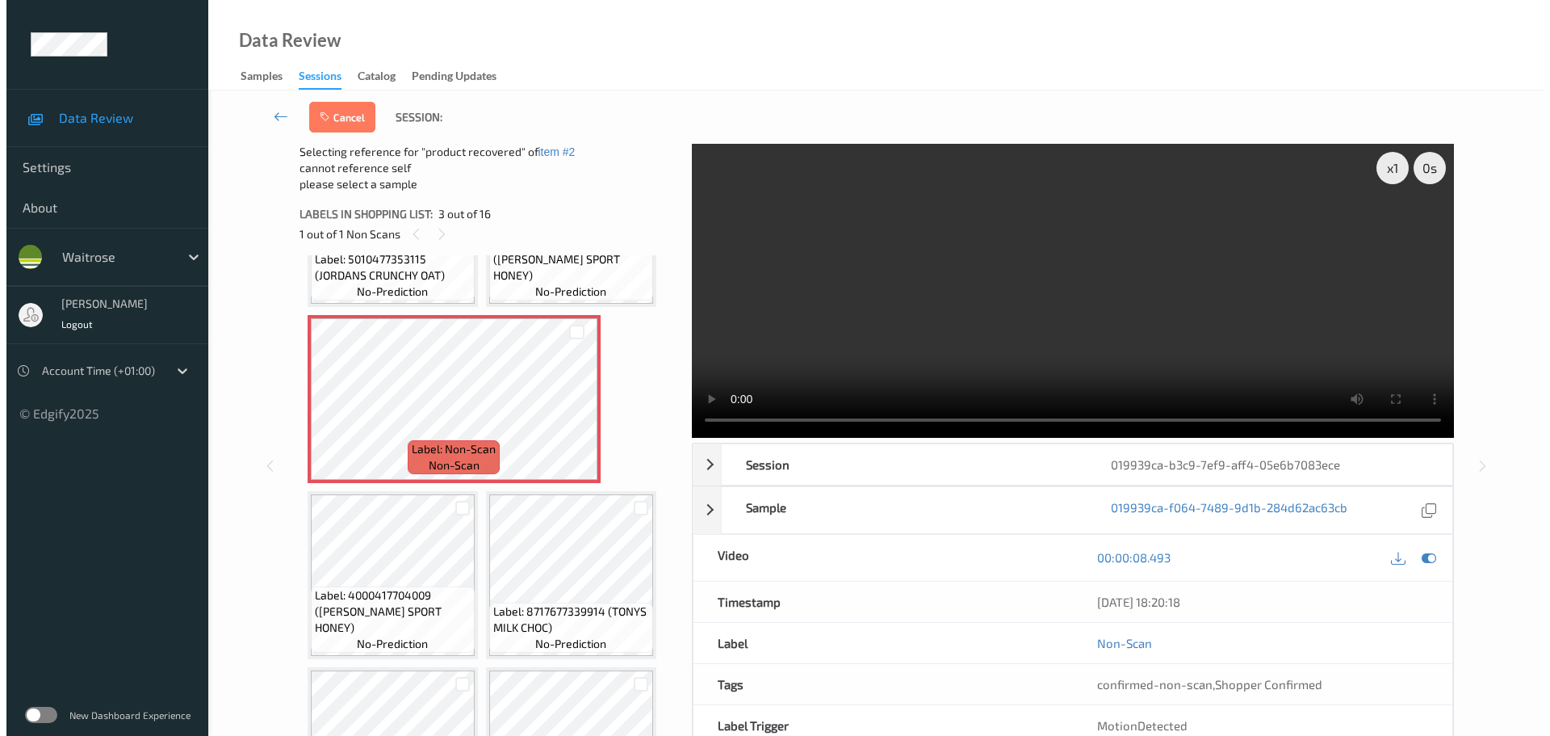
scroll to position [161, 0]
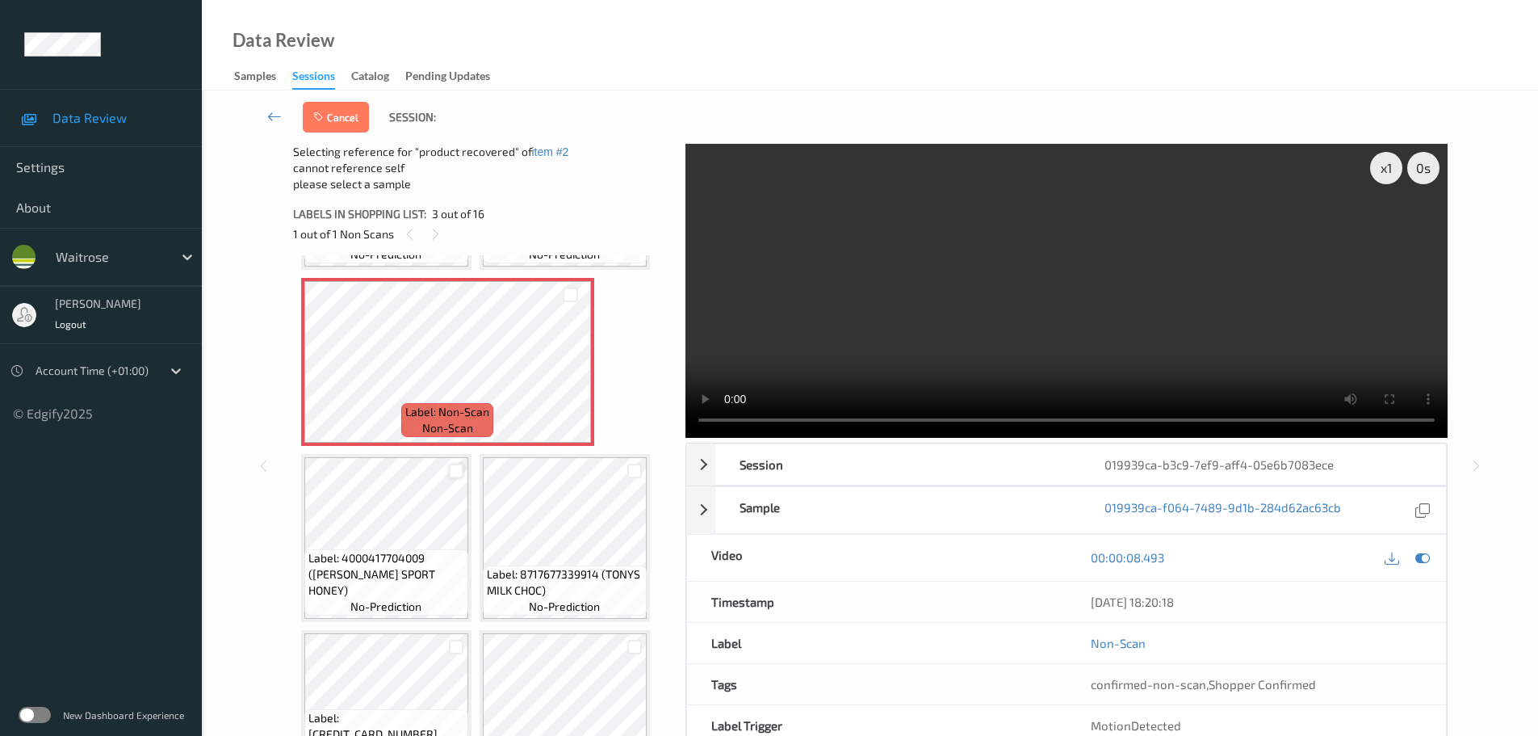
click at [455, 473] on div at bounding box center [456, 470] width 15 height 15
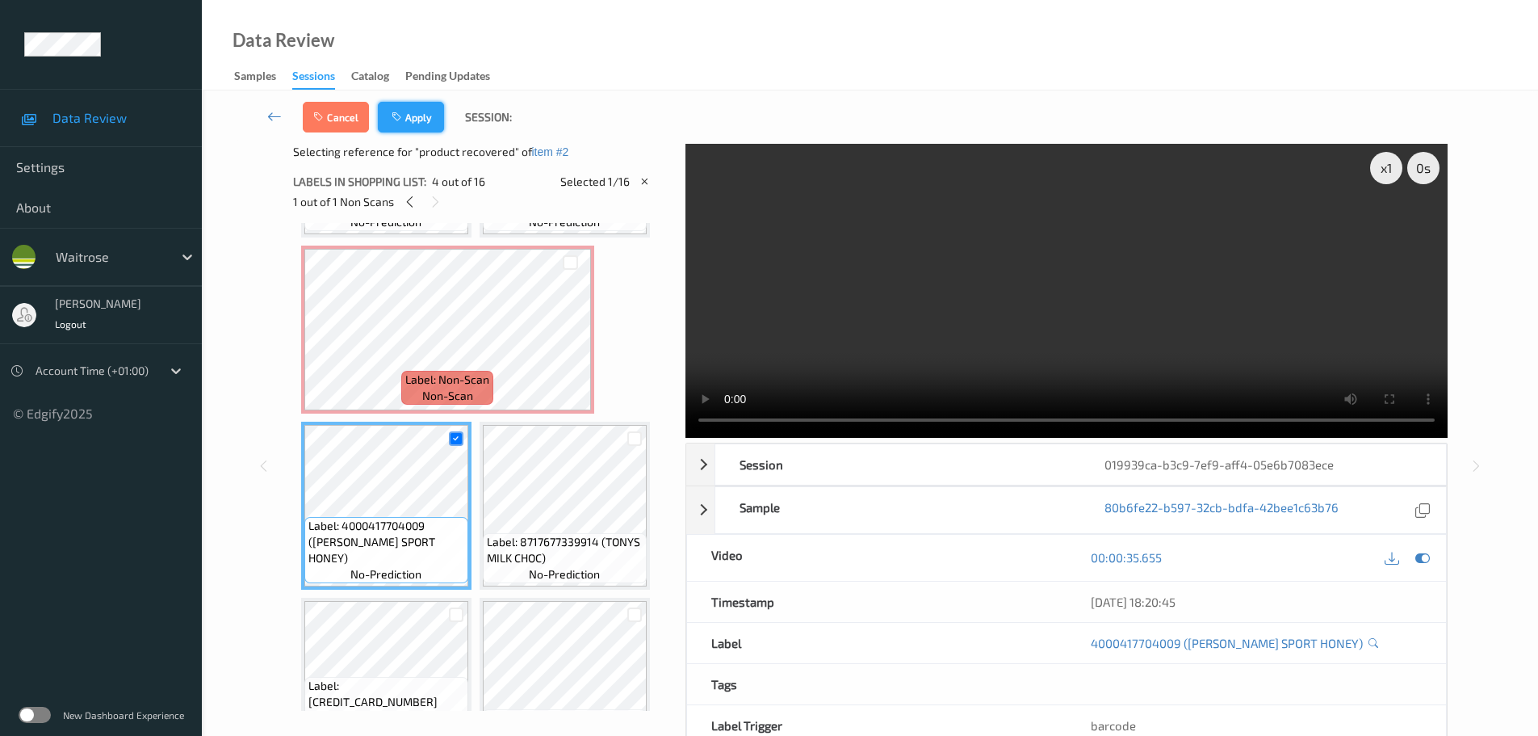
click at [437, 124] on button "Apply" at bounding box center [411, 117] width 66 height 31
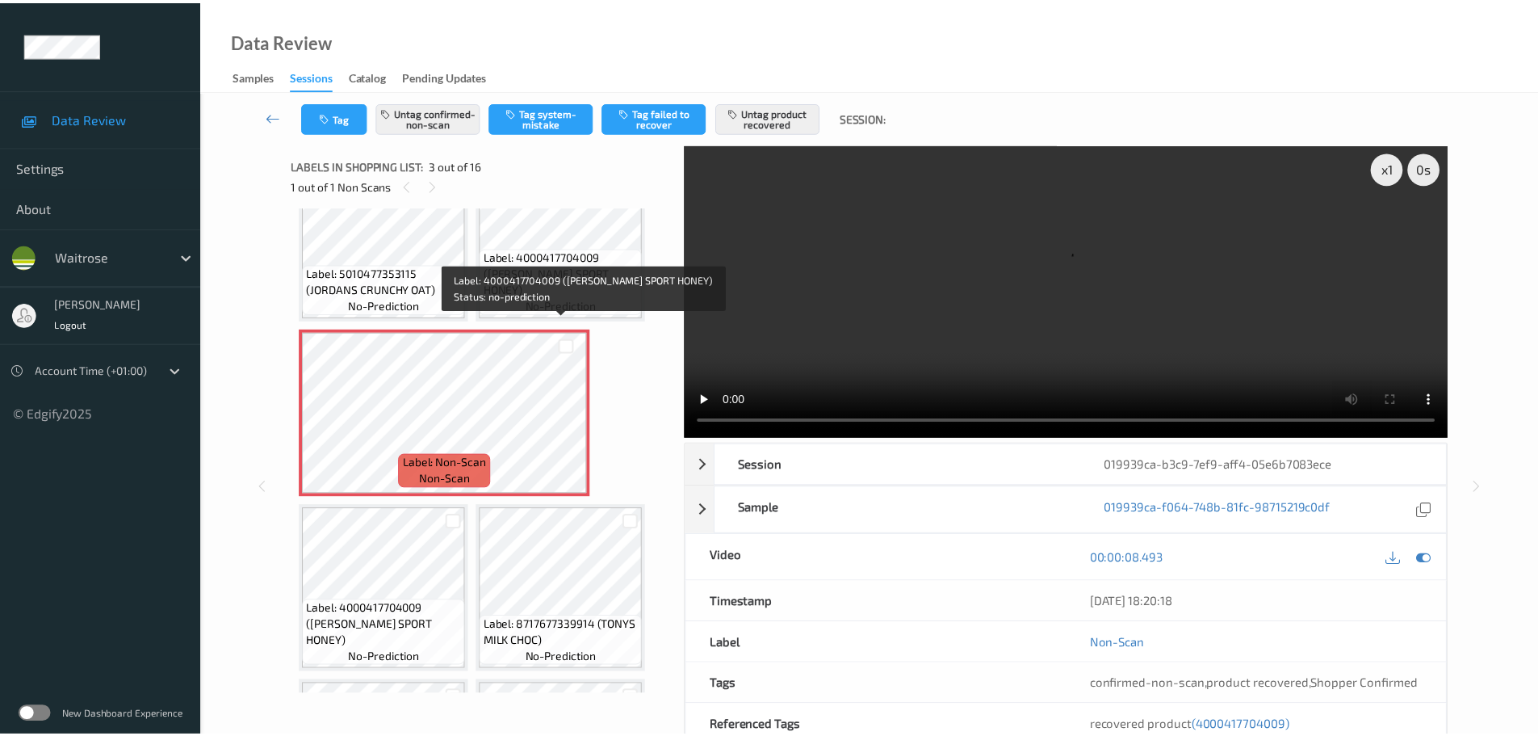
scroll to position [89, 0]
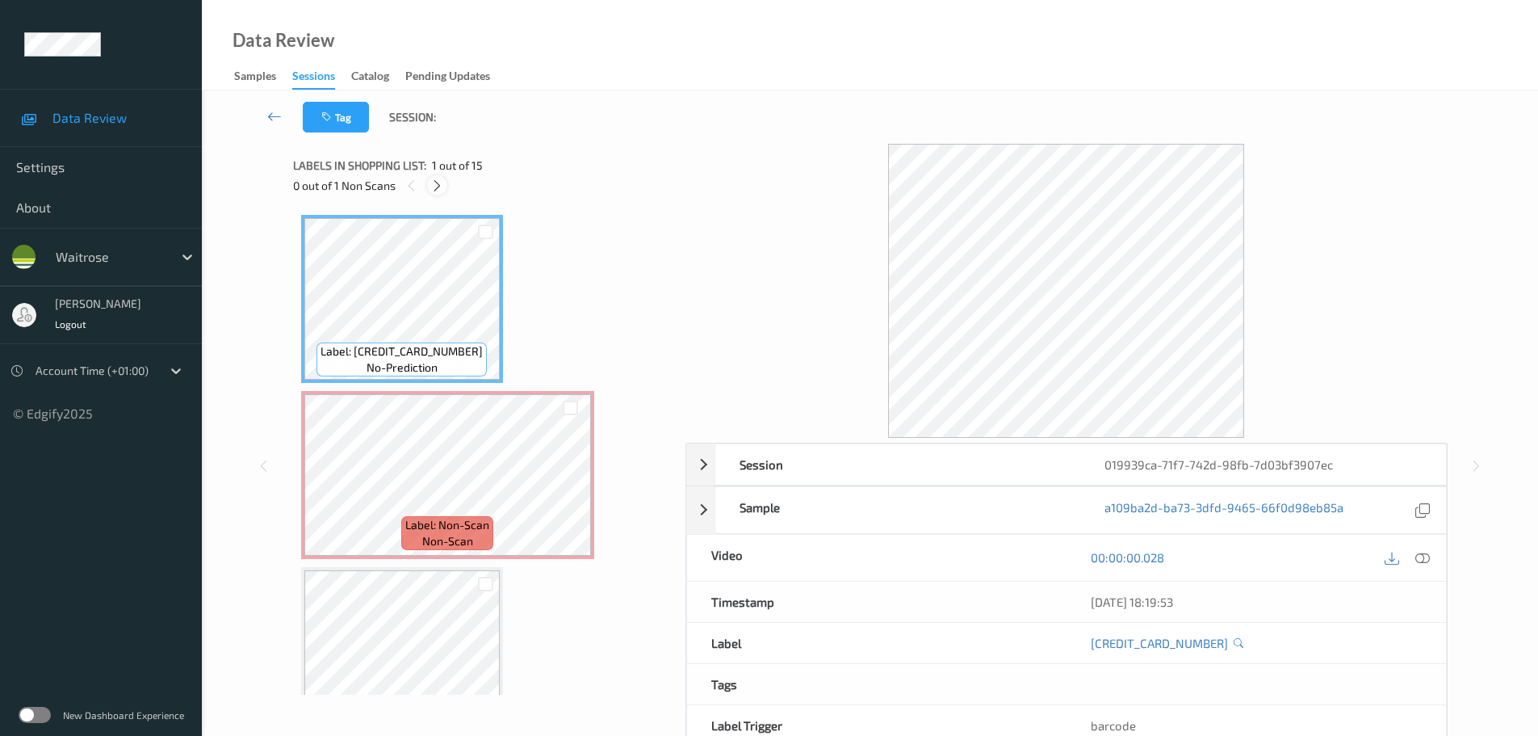
click at [440, 183] on icon at bounding box center [437, 185] width 14 height 15
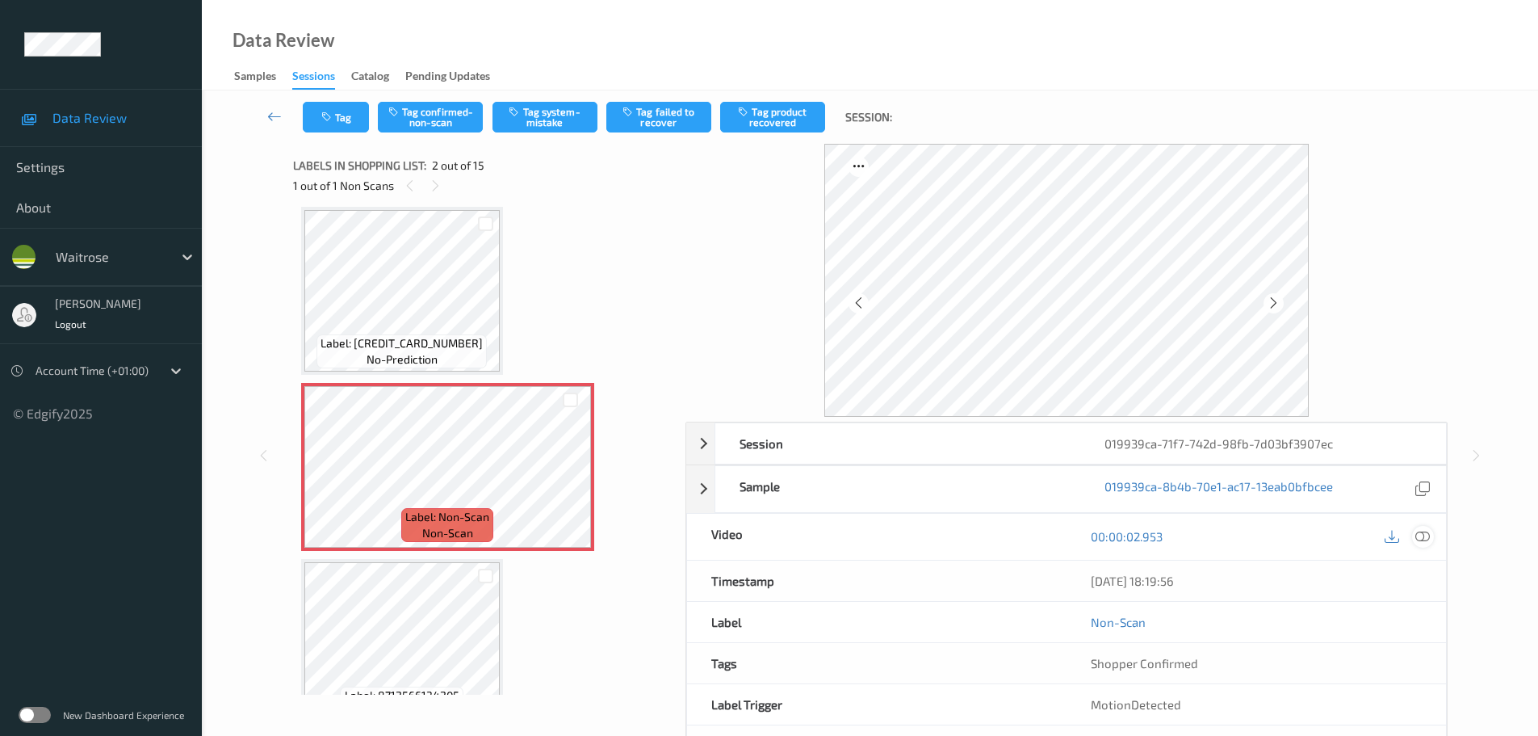
click at [1422, 535] on icon at bounding box center [1422, 536] width 15 height 15
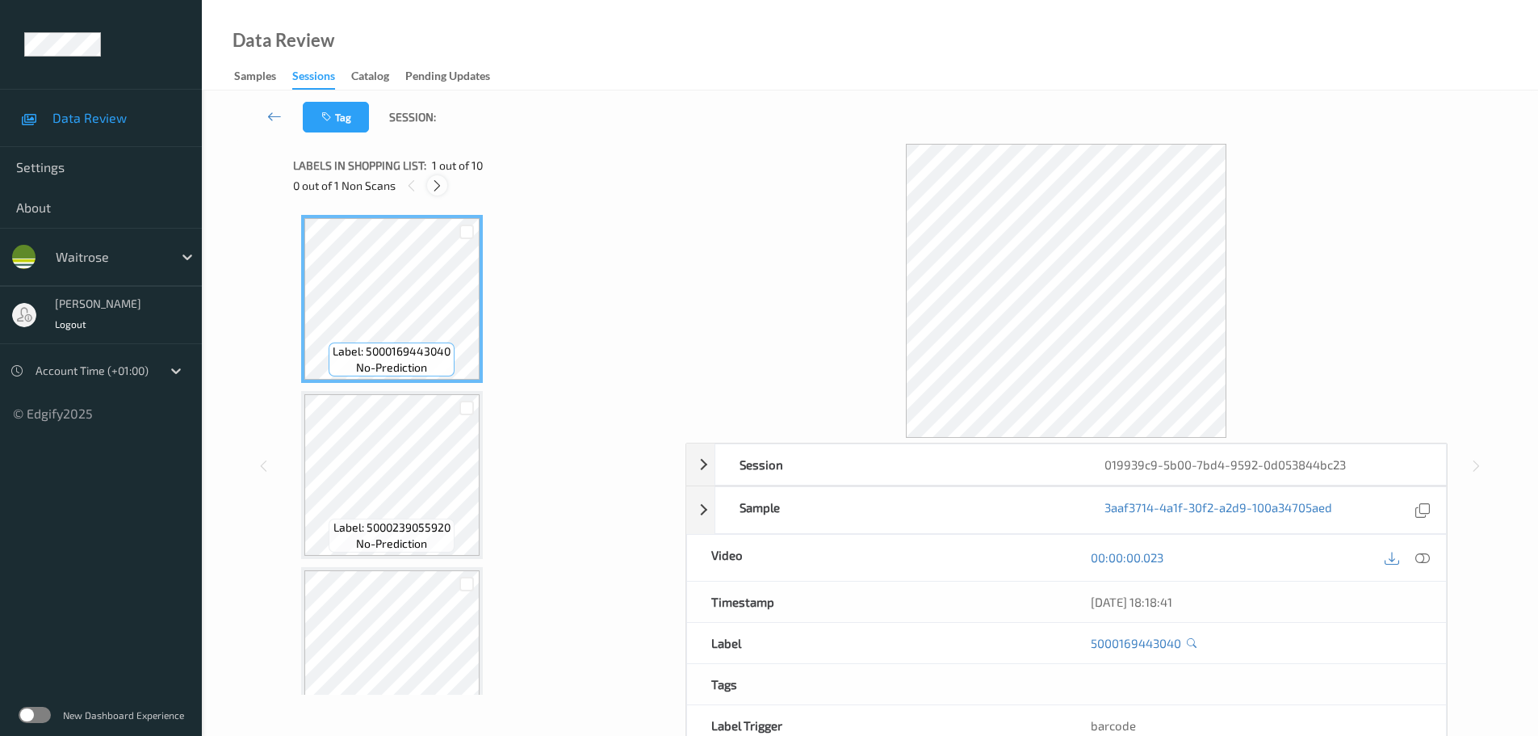
click at [431, 187] on icon at bounding box center [437, 185] width 14 height 15
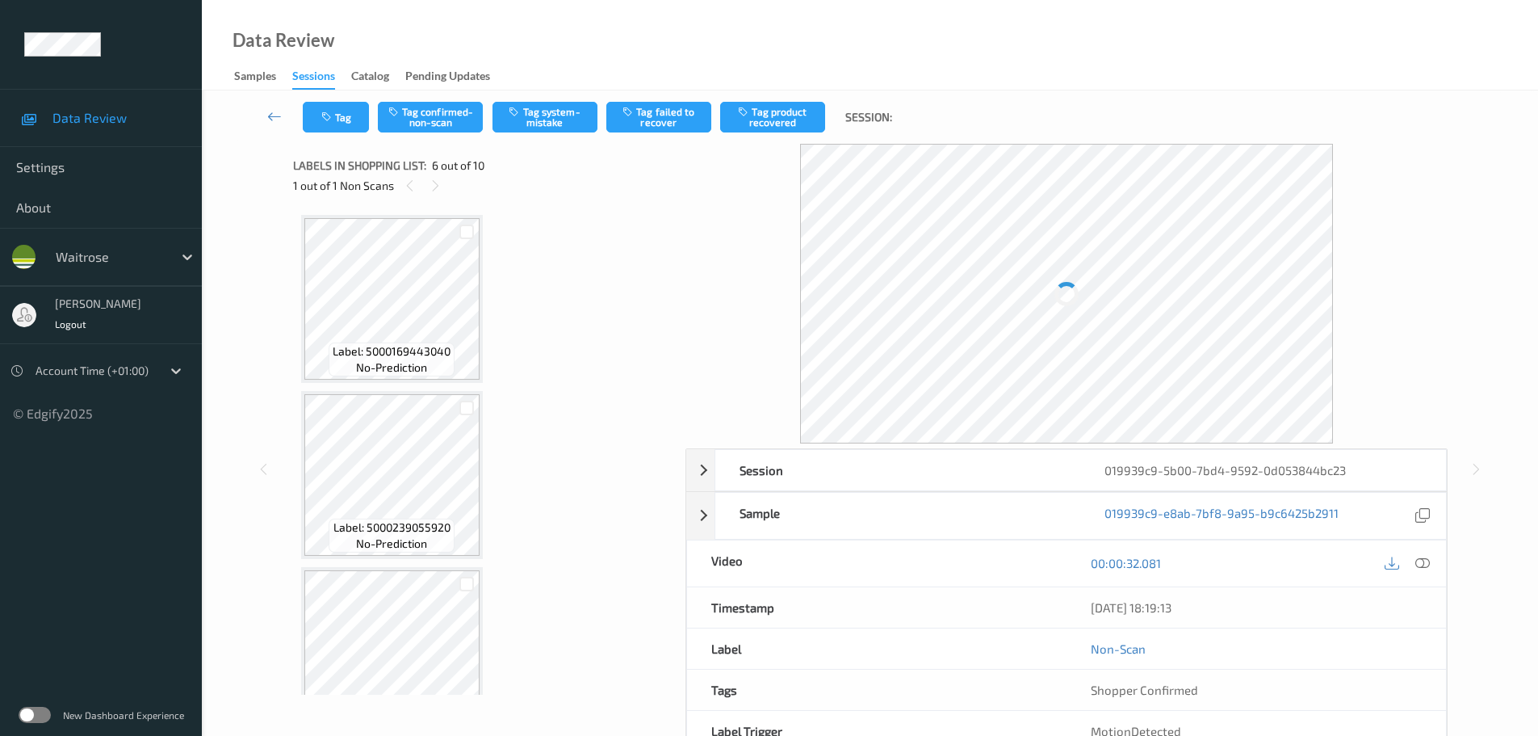
scroll to position [712, 0]
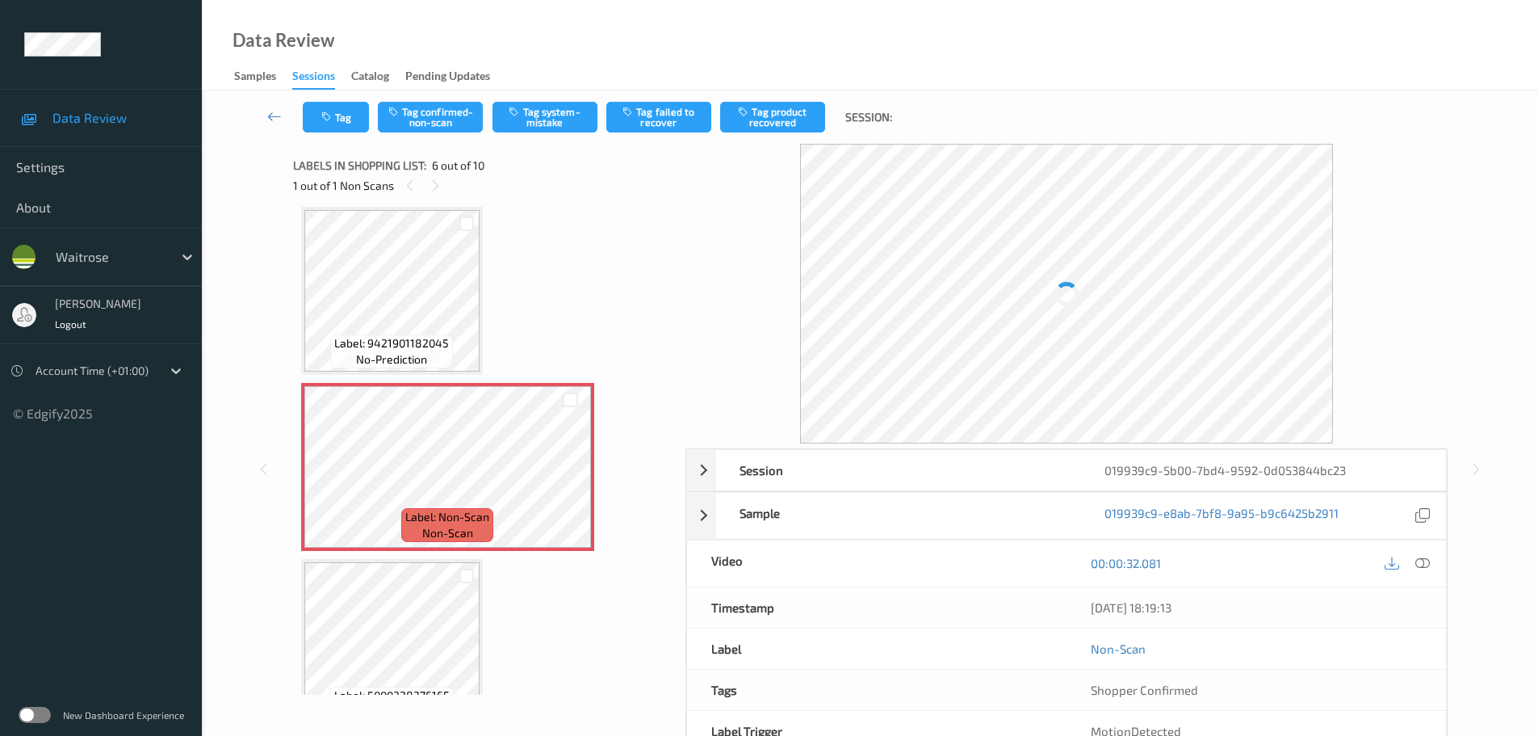
drag, startPoint x: 1417, startPoint y: 565, endPoint x: 1377, endPoint y: 534, distance: 51.2
click at [1417, 565] on icon at bounding box center [1422, 563] width 15 height 15
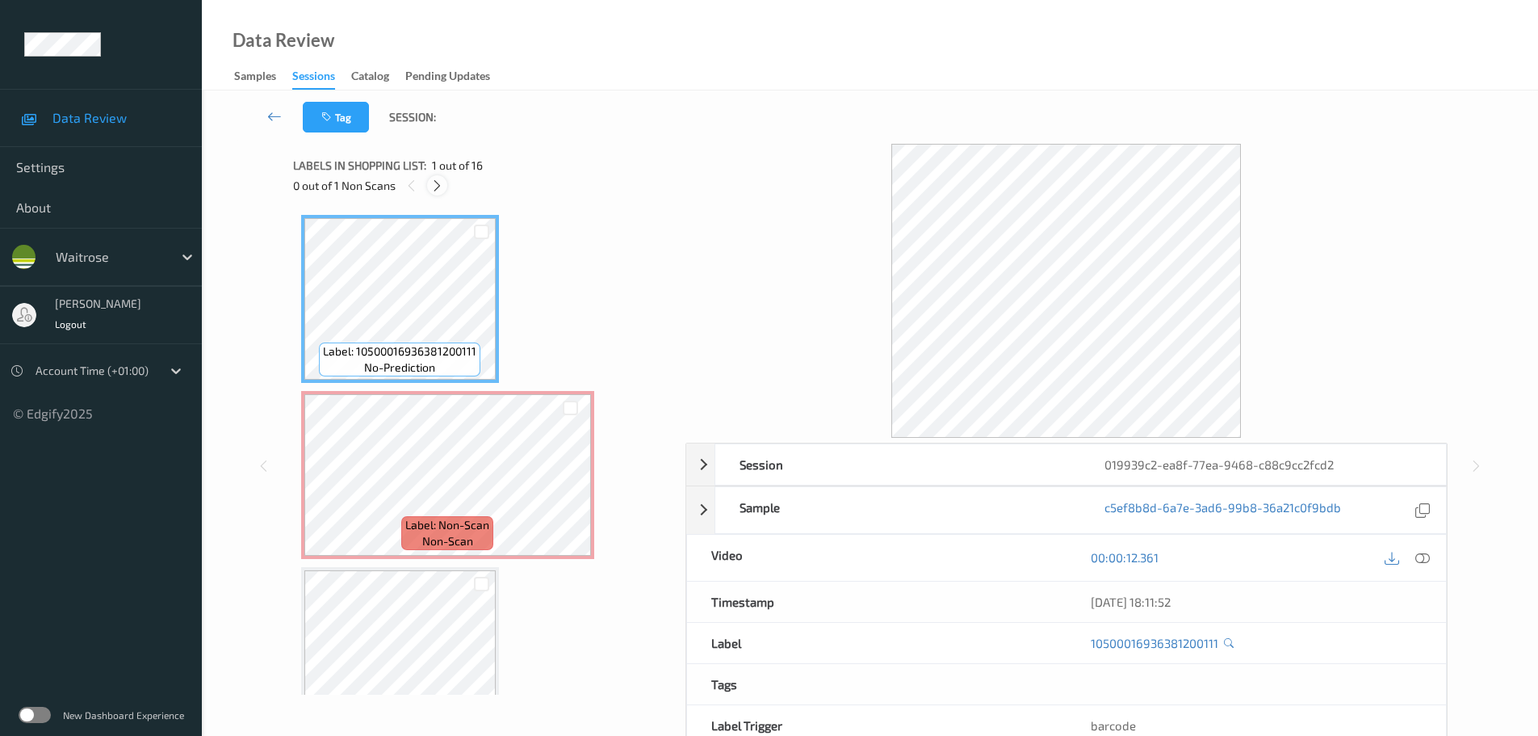
click at [443, 186] on icon at bounding box center [437, 185] width 14 height 15
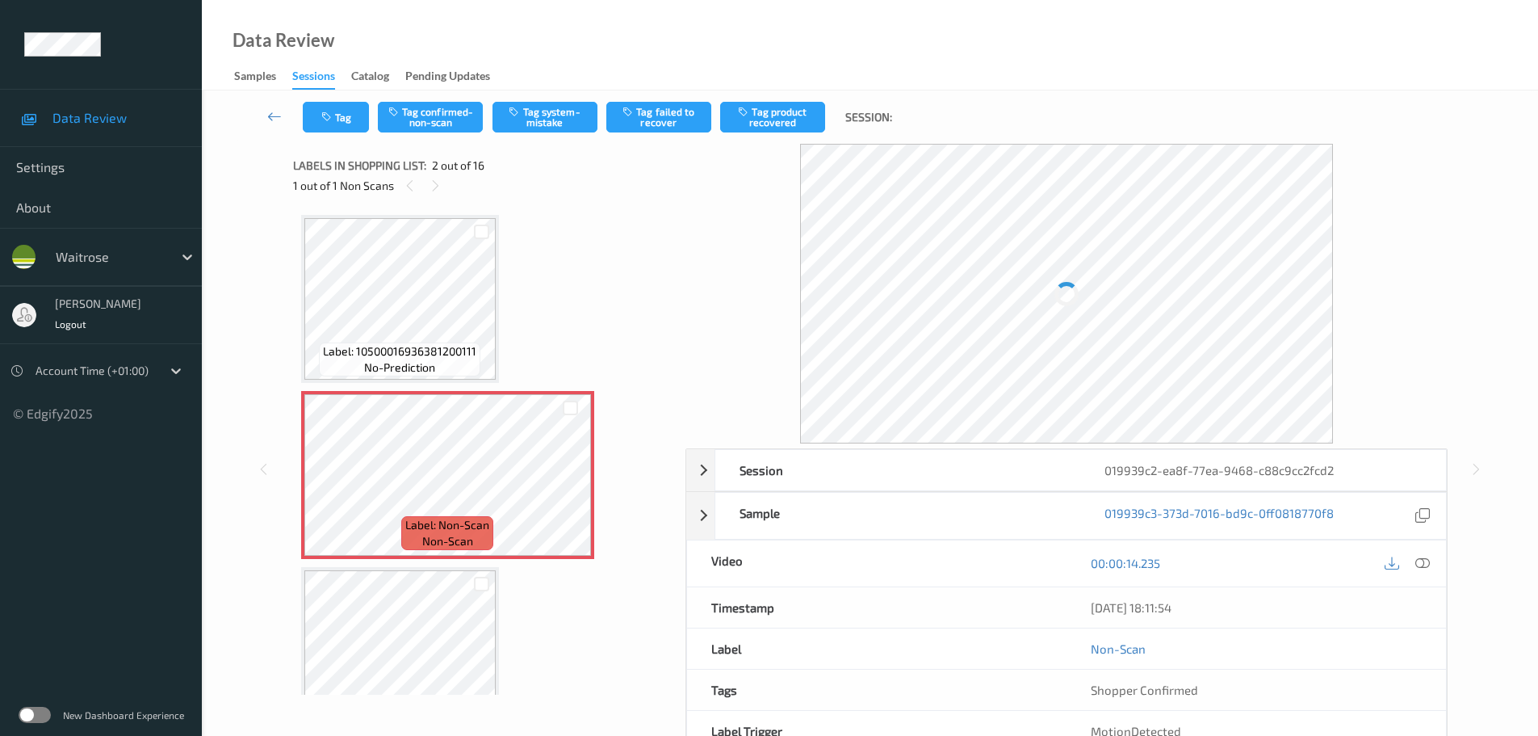
scroll to position [8, 0]
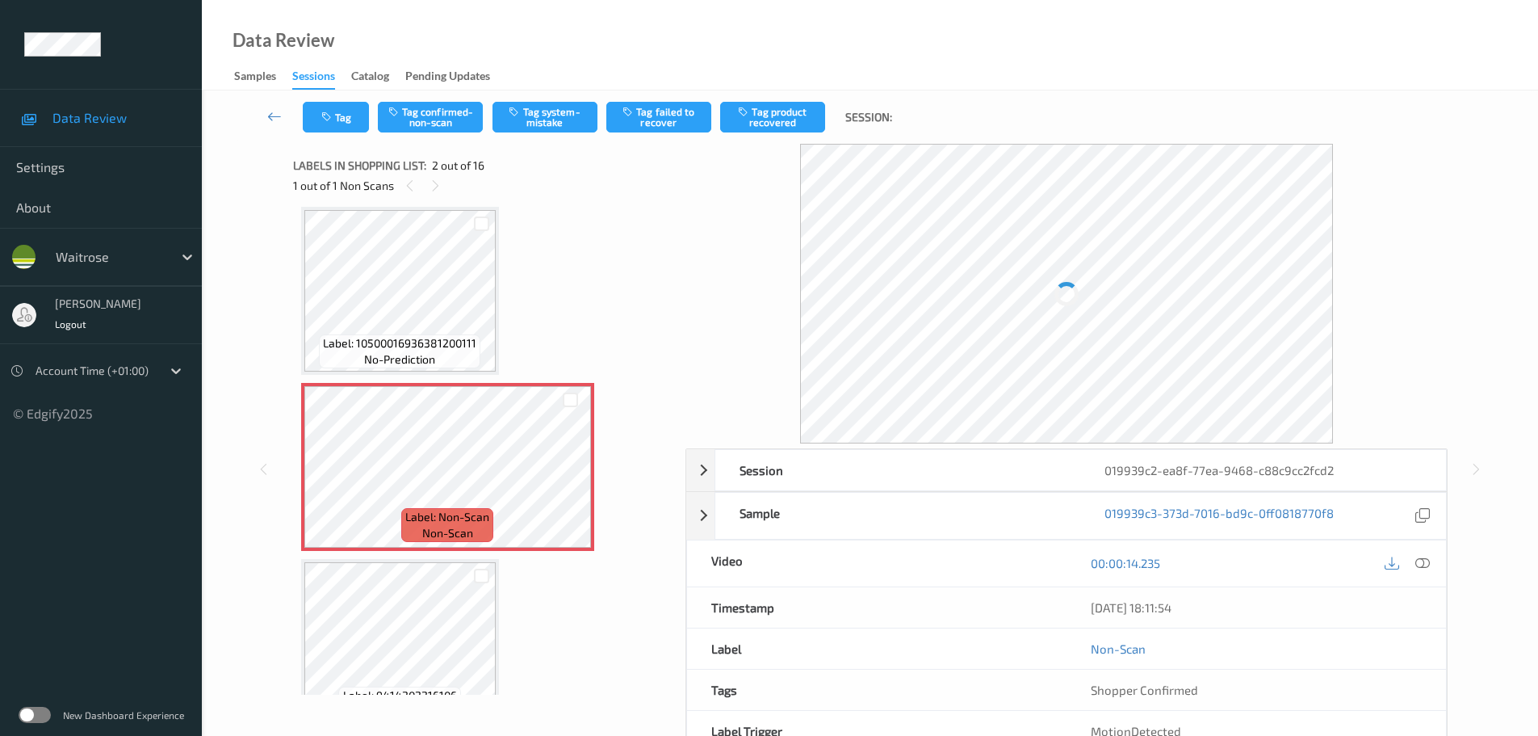
drag, startPoint x: 1423, startPoint y: 569, endPoint x: 1381, endPoint y: 535, distance: 54.0
click at [1423, 569] on icon at bounding box center [1422, 563] width 15 height 15
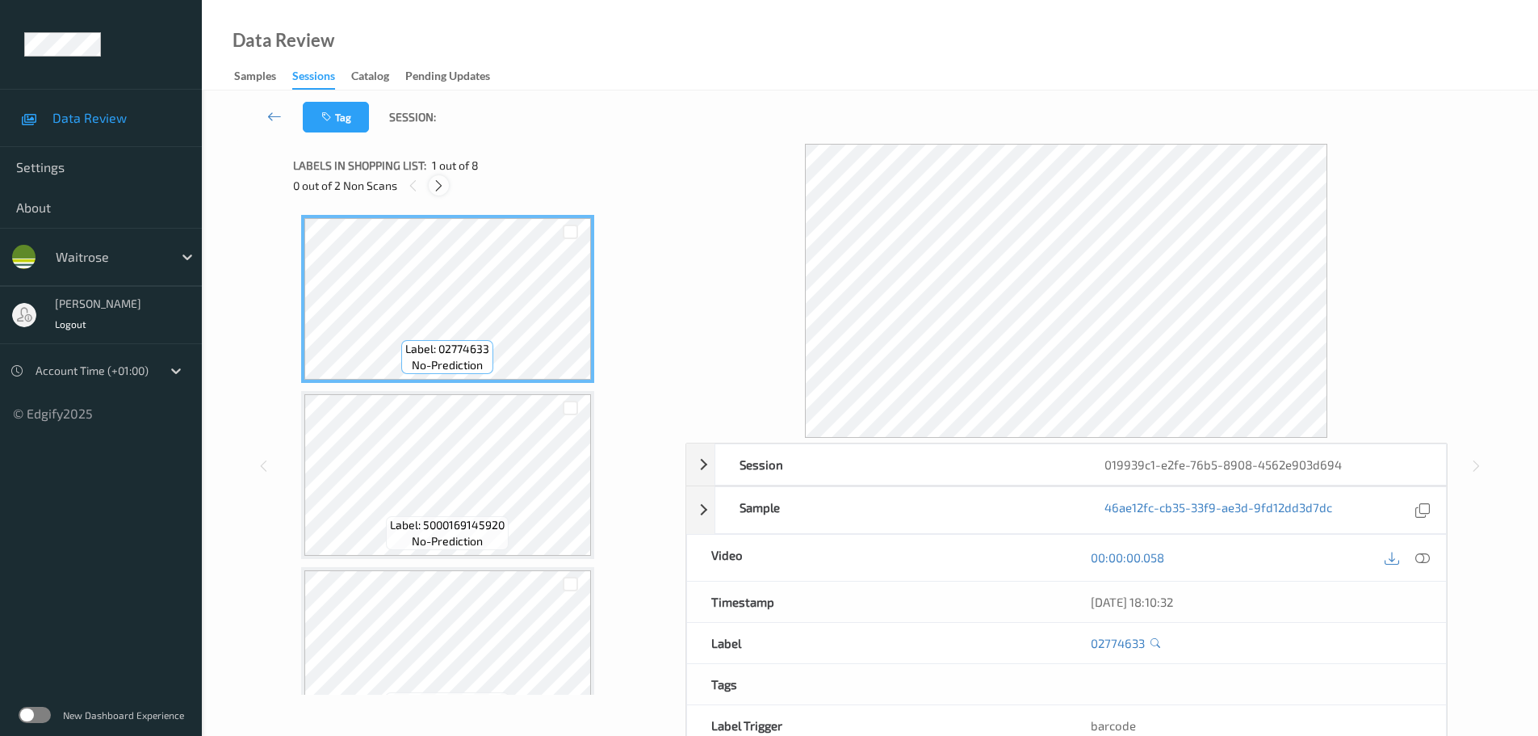
drag, startPoint x: 442, startPoint y: 184, endPoint x: 462, endPoint y: 207, distance: 29.8
click at [442, 184] on icon at bounding box center [439, 185] width 14 height 15
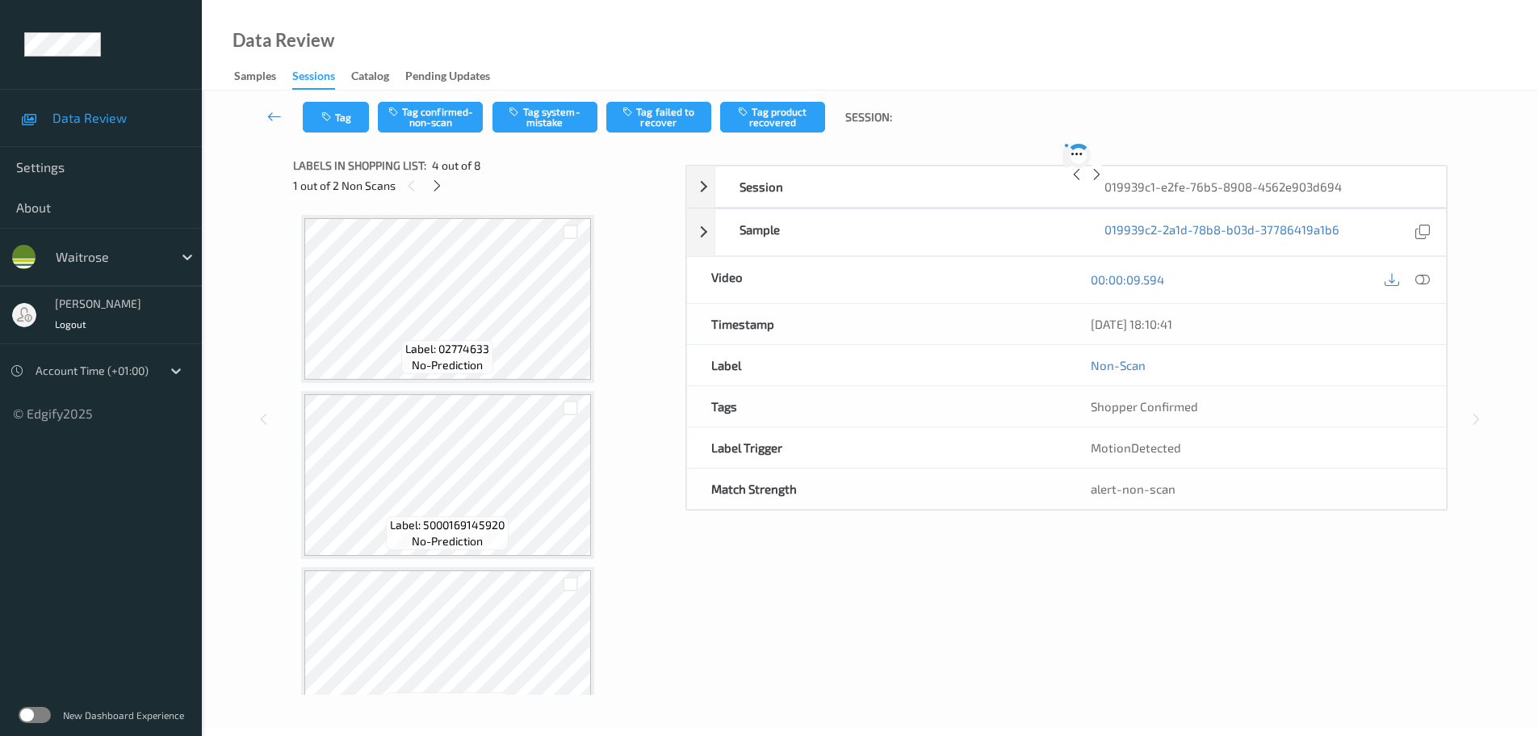
scroll to position [360, 0]
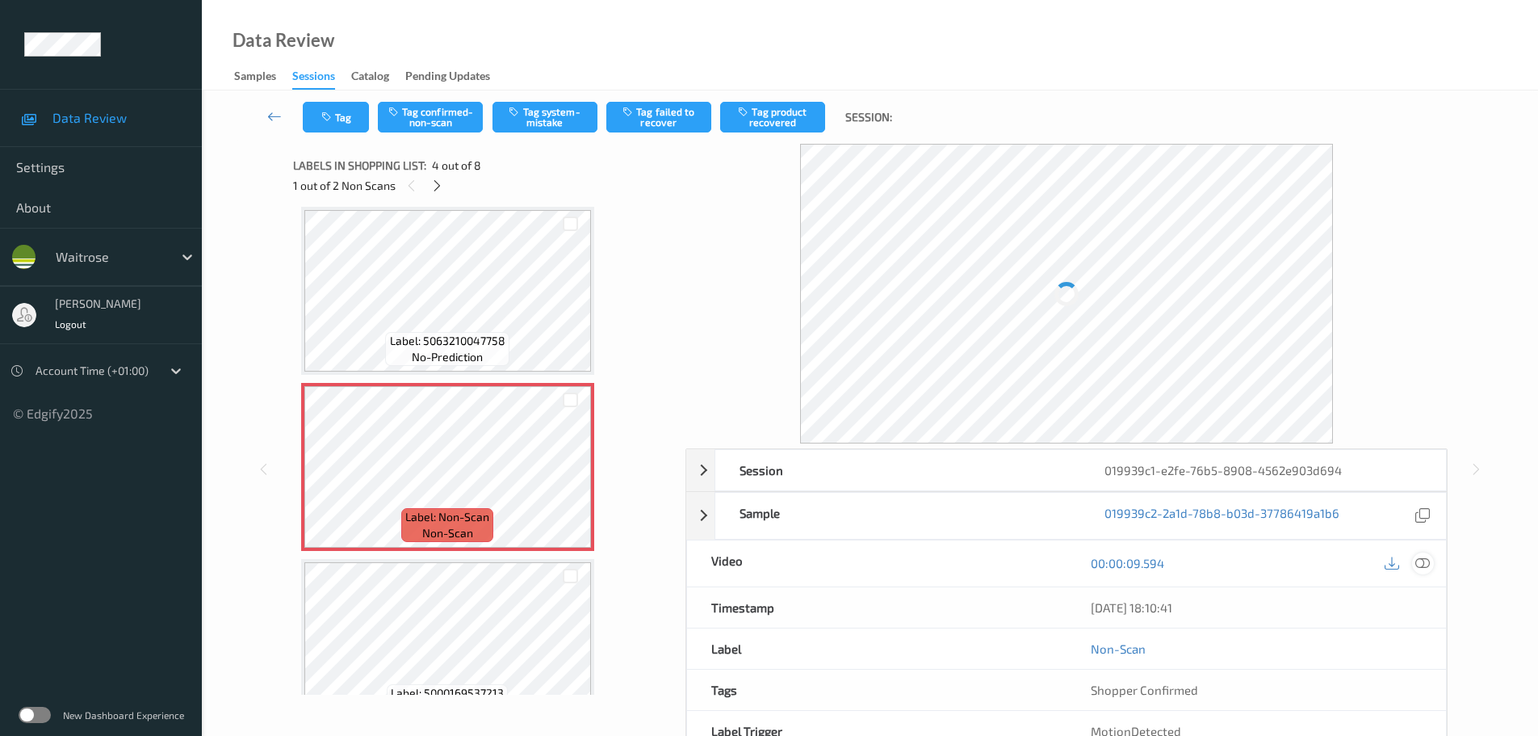
click at [1425, 564] on icon at bounding box center [1422, 563] width 15 height 15
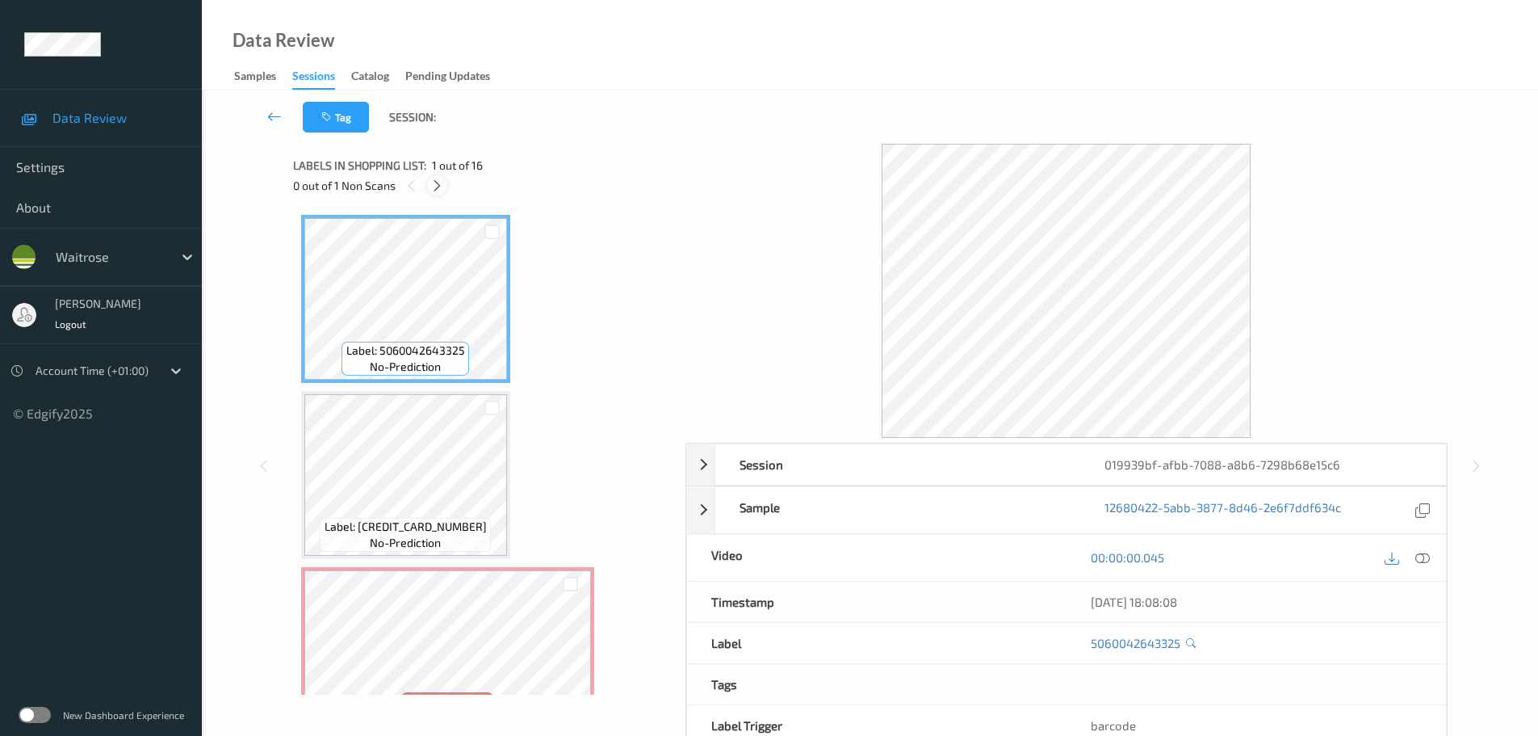
click at [437, 187] on icon at bounding box center [437, 185] width 14 height 15
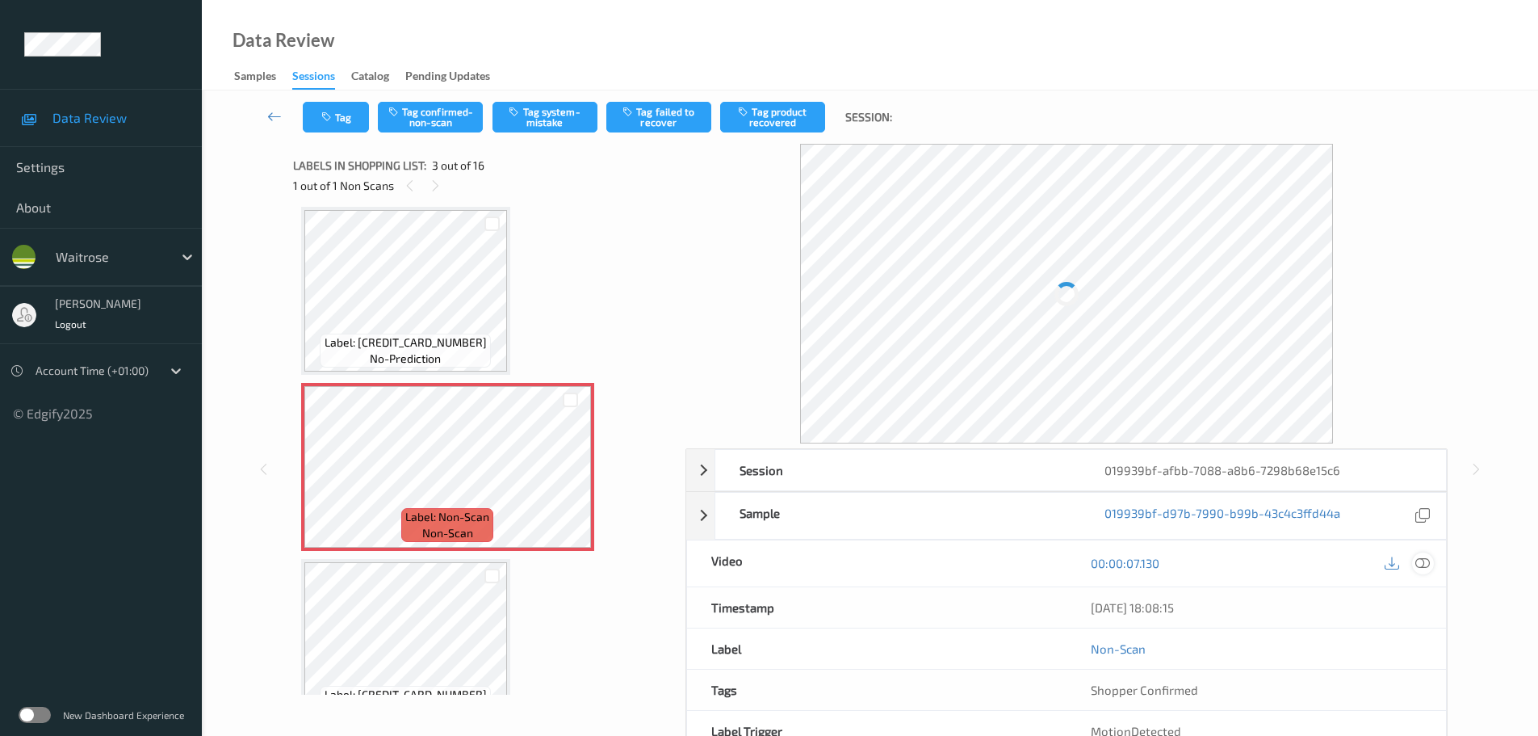
click at [1422, 561] on icon at bounding box center [1422, 563] width 15 height 15
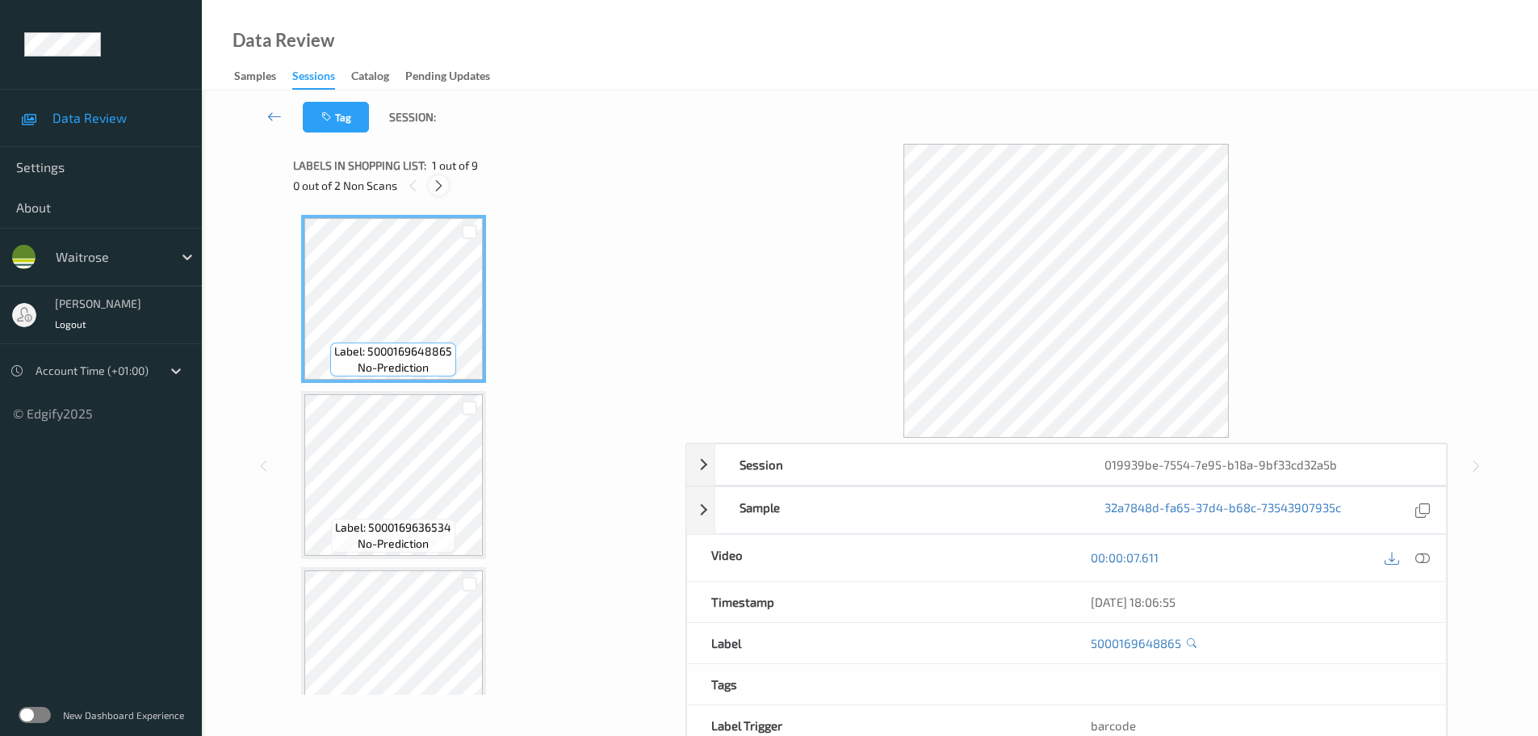
click at [438, 191] on icon at bounding box center [439, 185] width 14 height 15
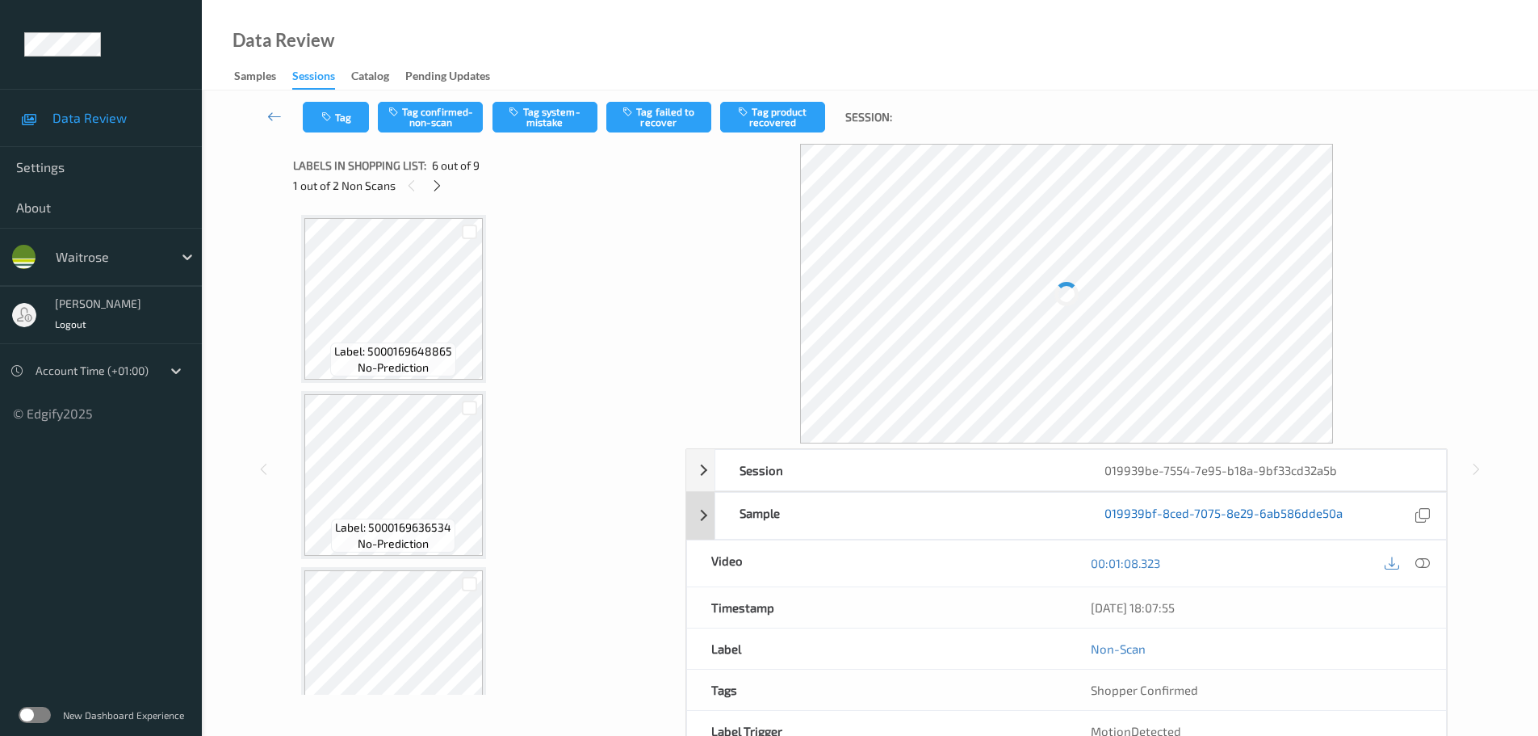
scroll to position [712, 0]
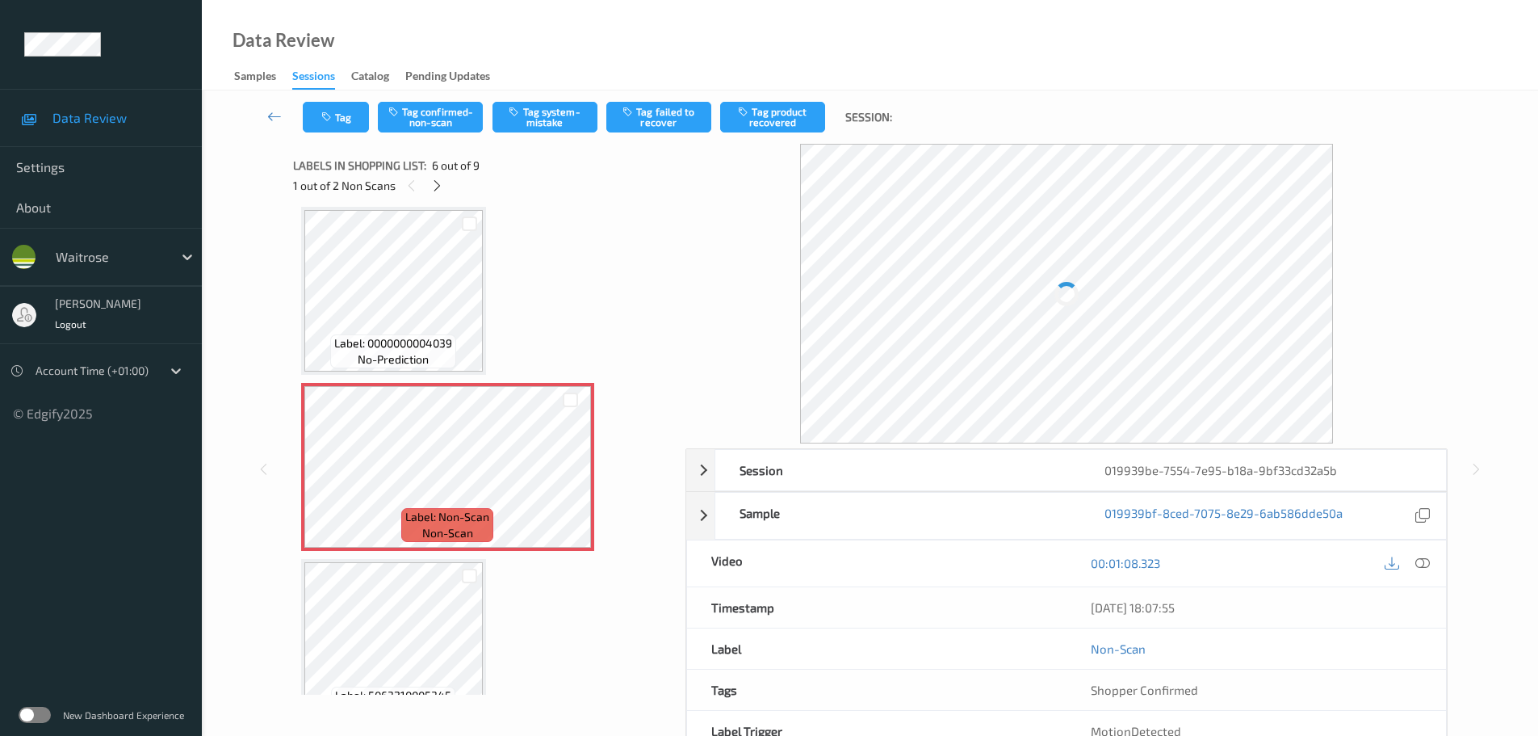
drag, startPoint x: 1422, startPoint y: 568, endPoint x: 1337, endPoint y: 484, distance: 119.3
click at [1423, 566] on icon at bounding box center [1422, 563] width 15 height 15
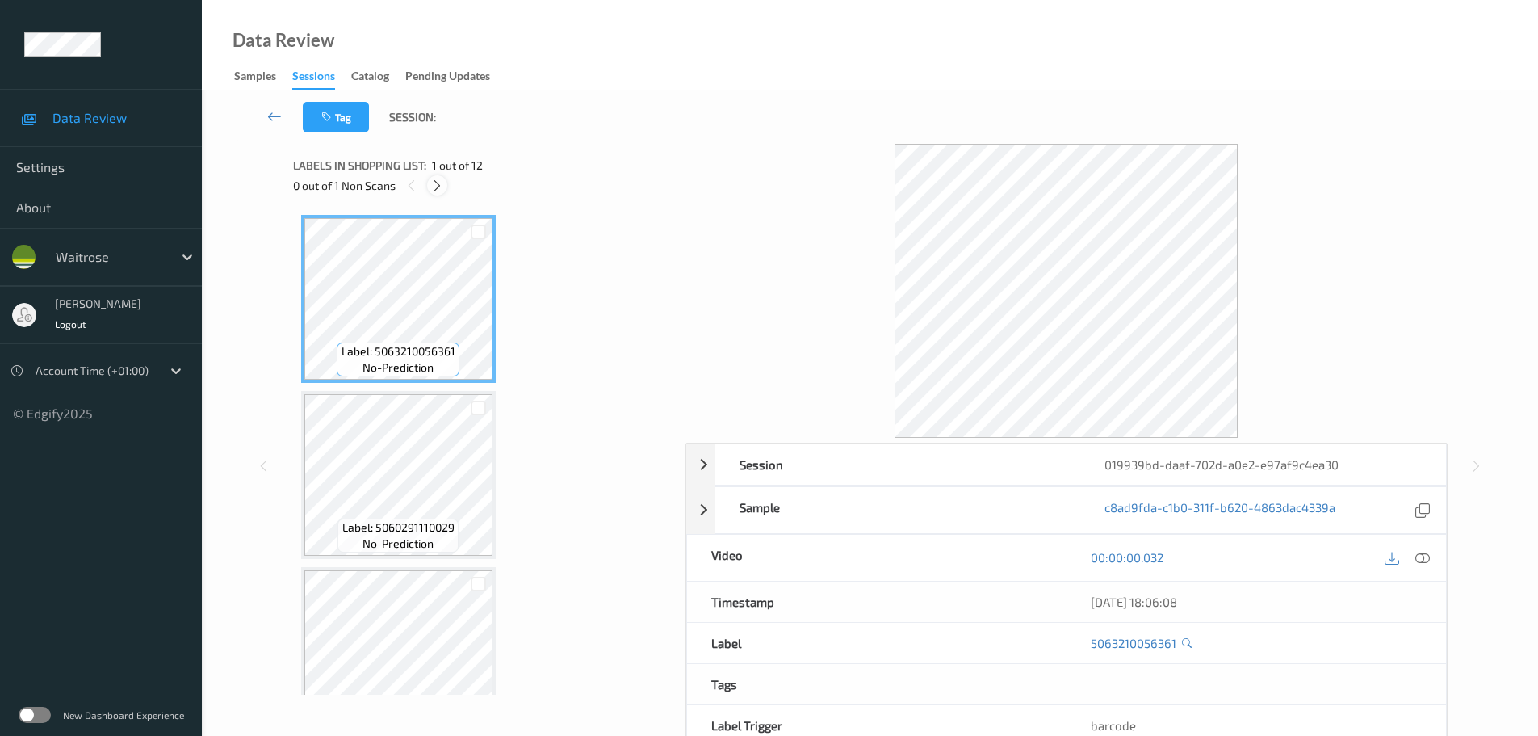
click at [438, 183] on icon at bounding box center [437, 185] width 14 height 15
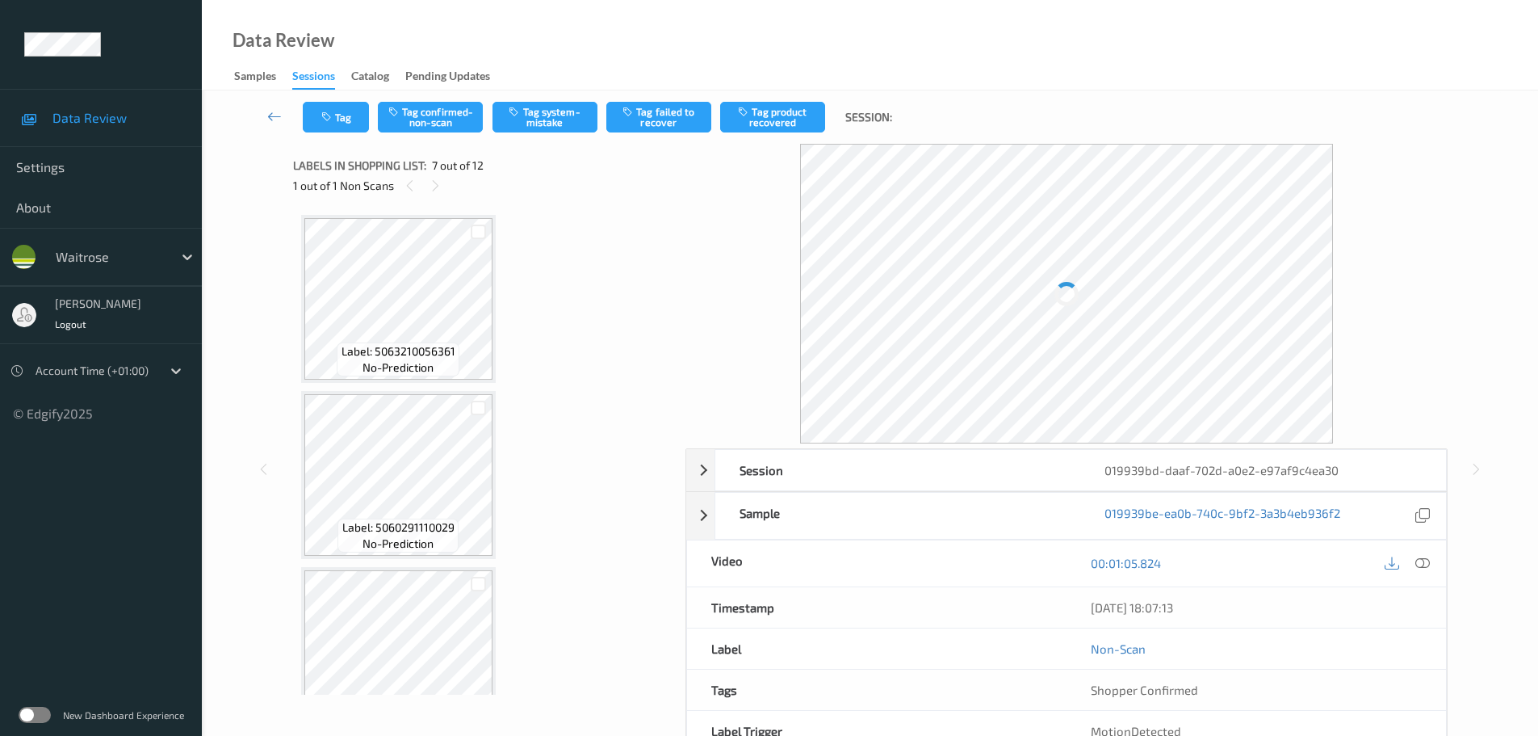
scroll to position [888, 0]
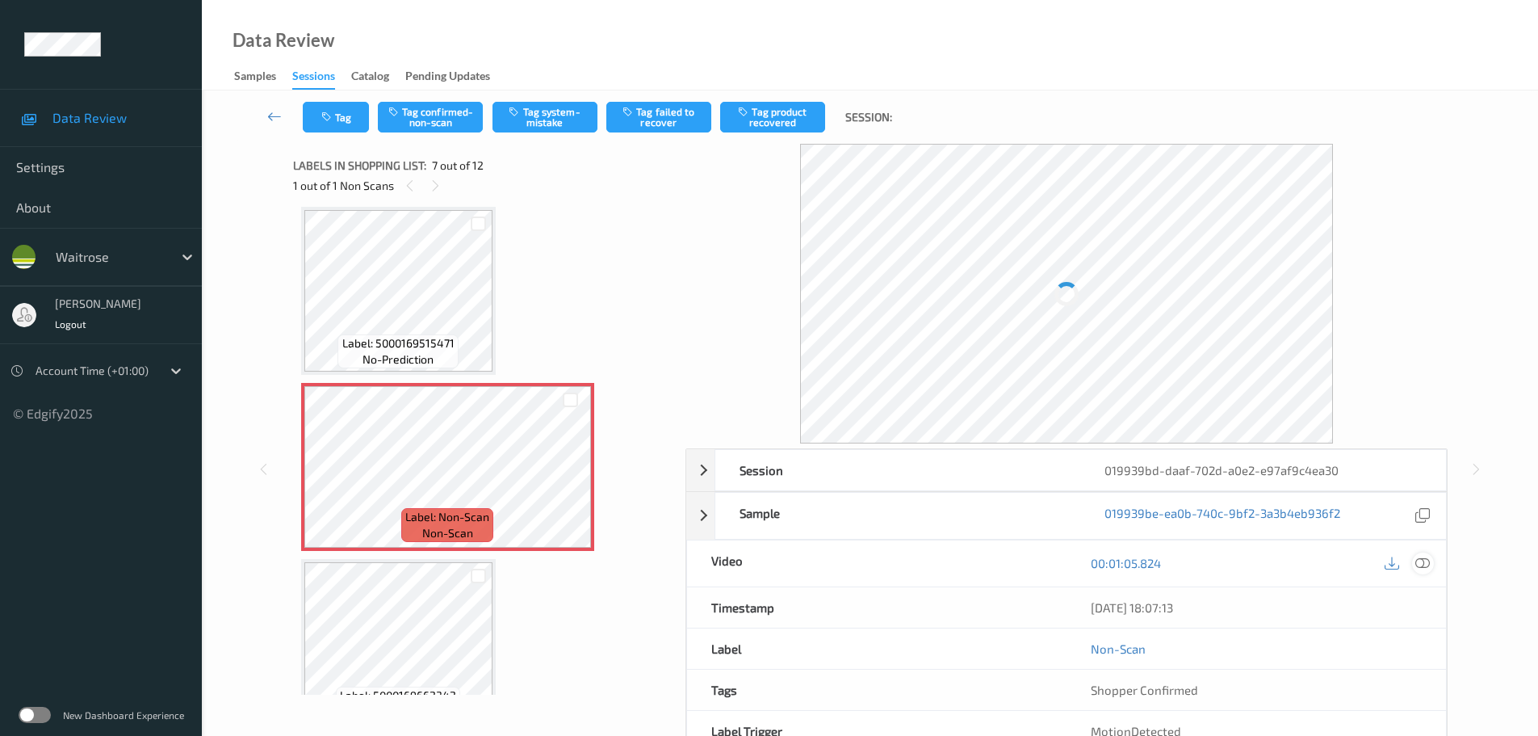
click at [1429, 572] on div at bounding box center [1423, 563] width 22 height 22
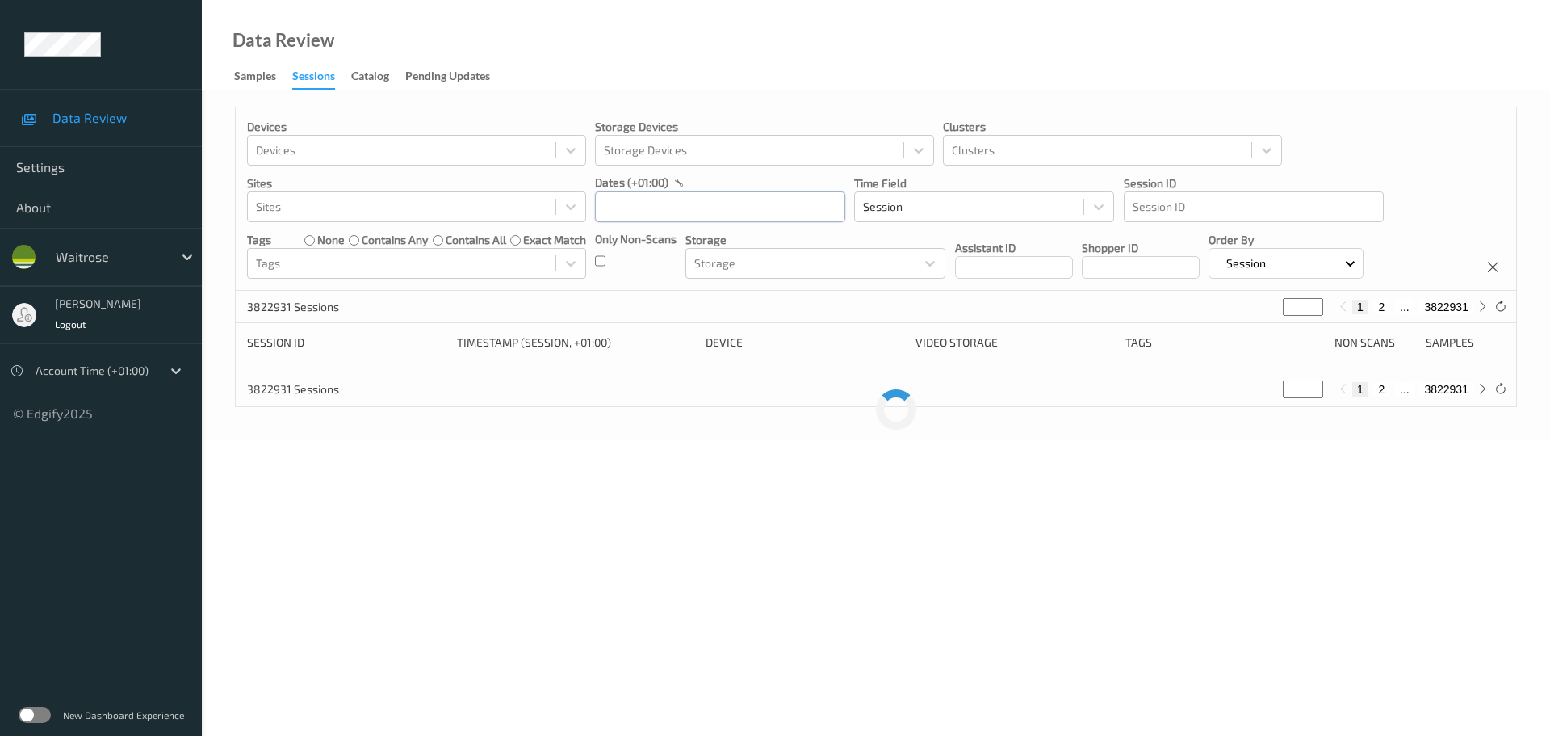
click at [639, 202] on input "text" at bounding box center [720, 206] width 250 height 31
click at [717, 346] on span "11" at bounding box center [726, 341] width 23 height 23
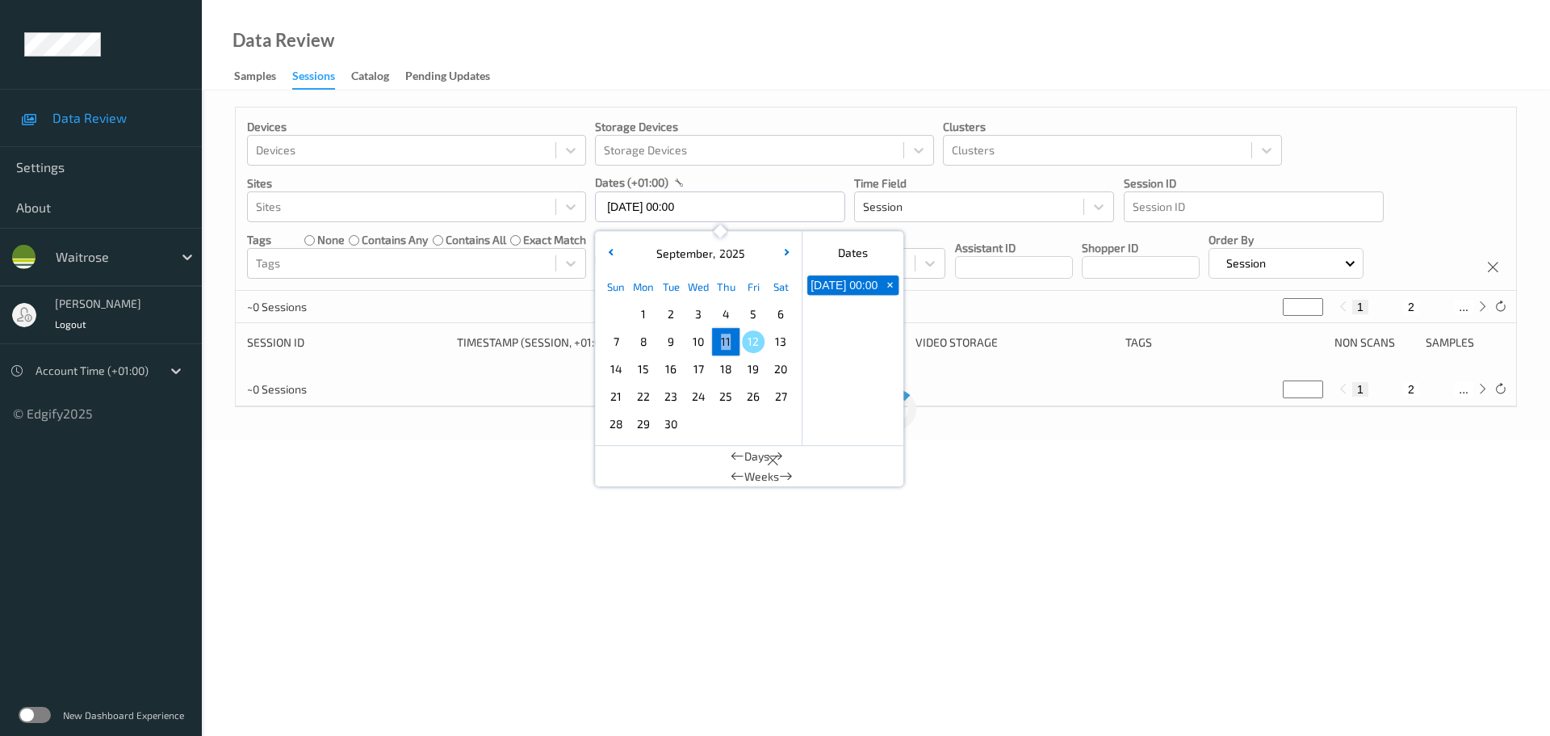
click at [717, 346] on span "11" at bounding box center [726, 341] width 23 height 23
type input "11/09/2025 00:00 -> 11/09/2025 23:59"
click at [631, 79] on div "Data Review Samples Sessions Catalog Pending Updates" at bounding box center [876, 45] width 1348 height 90
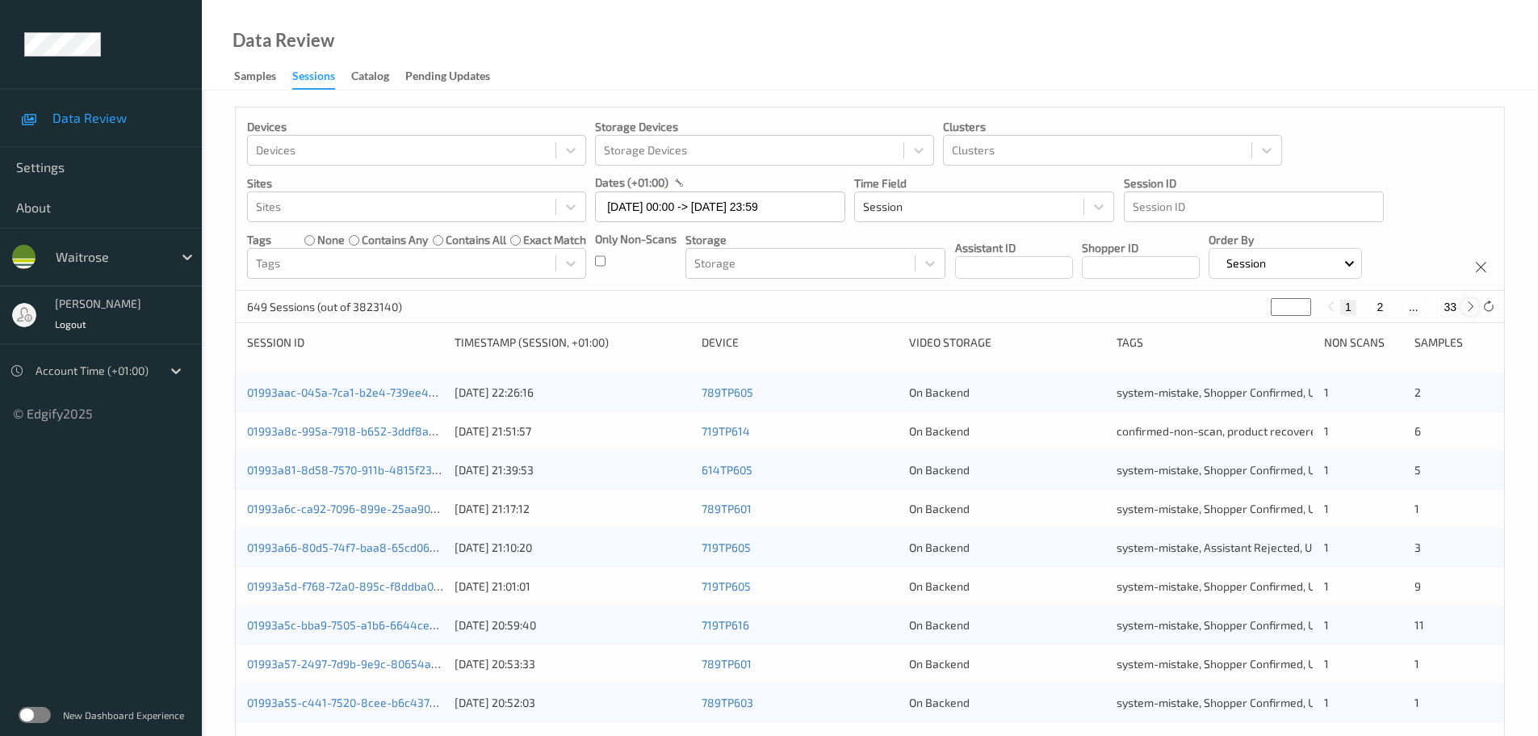
click at [1476, 309] on icon at bounding box center [1471, 306] width 12 height 12
type input "*"
click at [1476, 309] on icon at bounding box center [1471, 306] width 12 height 12
type input "*"
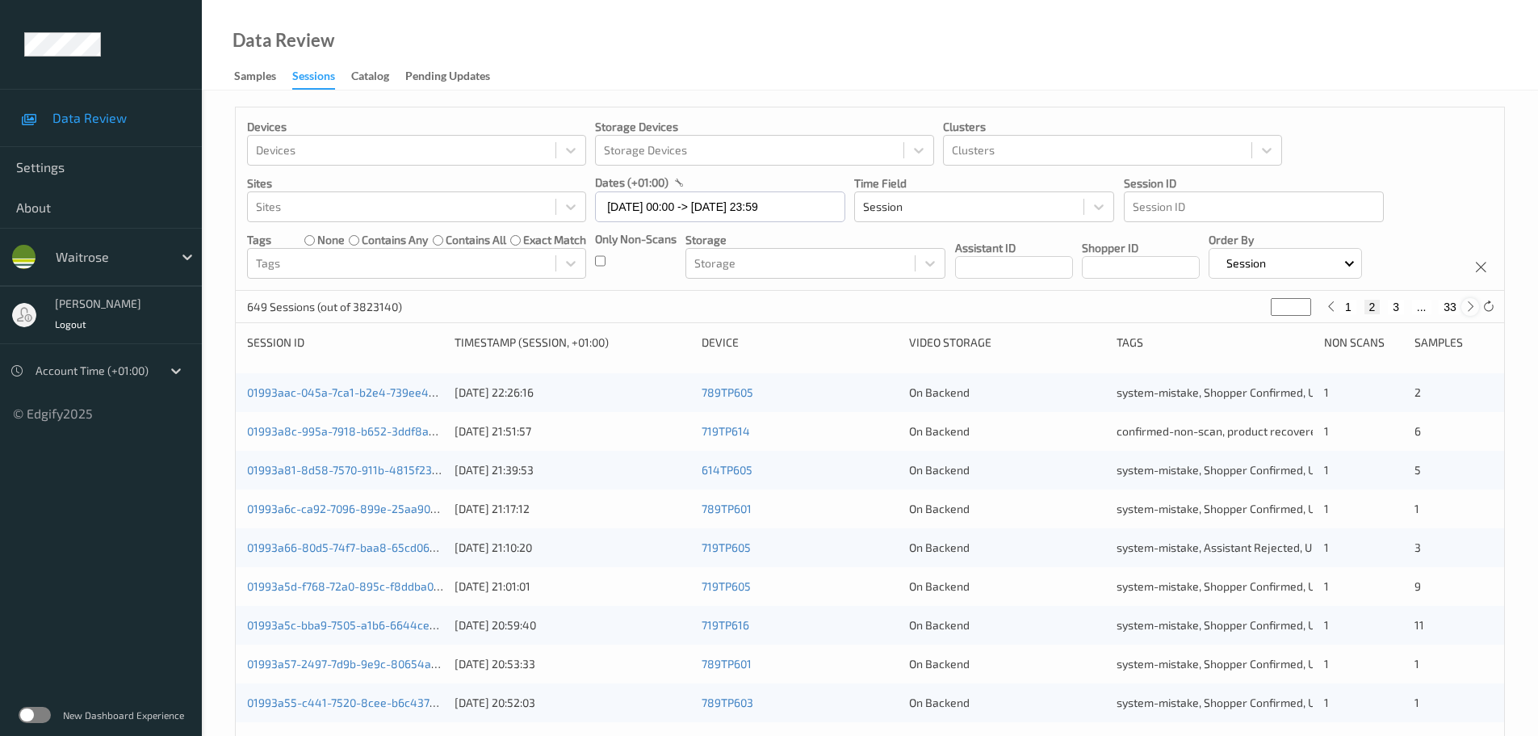
type input "*"
click at [1476, 309] on icon at bounding box center [1471, 306] width 12 height 12
type input "*"
click at [1476, 309] on icon at bounding box center [1471, 306] width 12 height 12
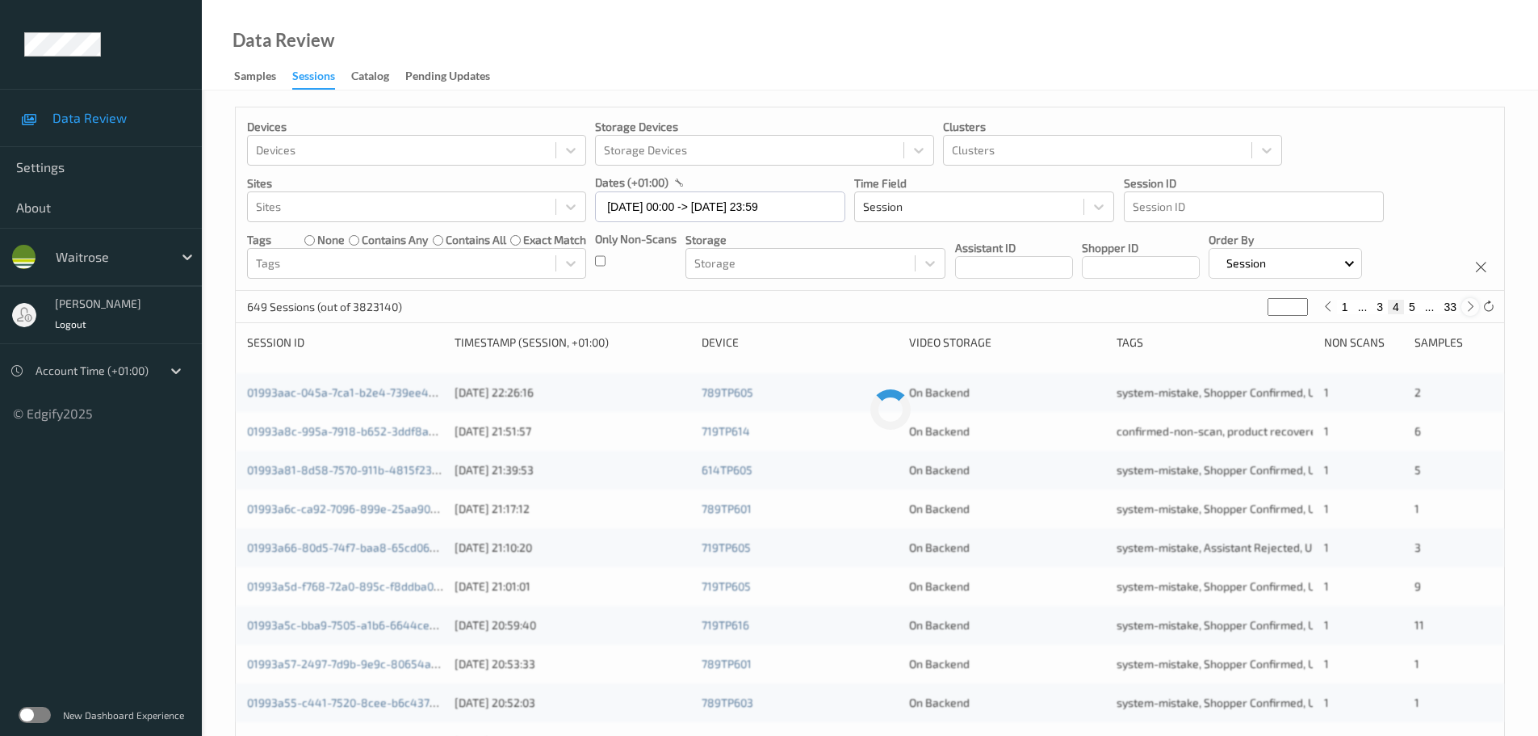
type input "*"
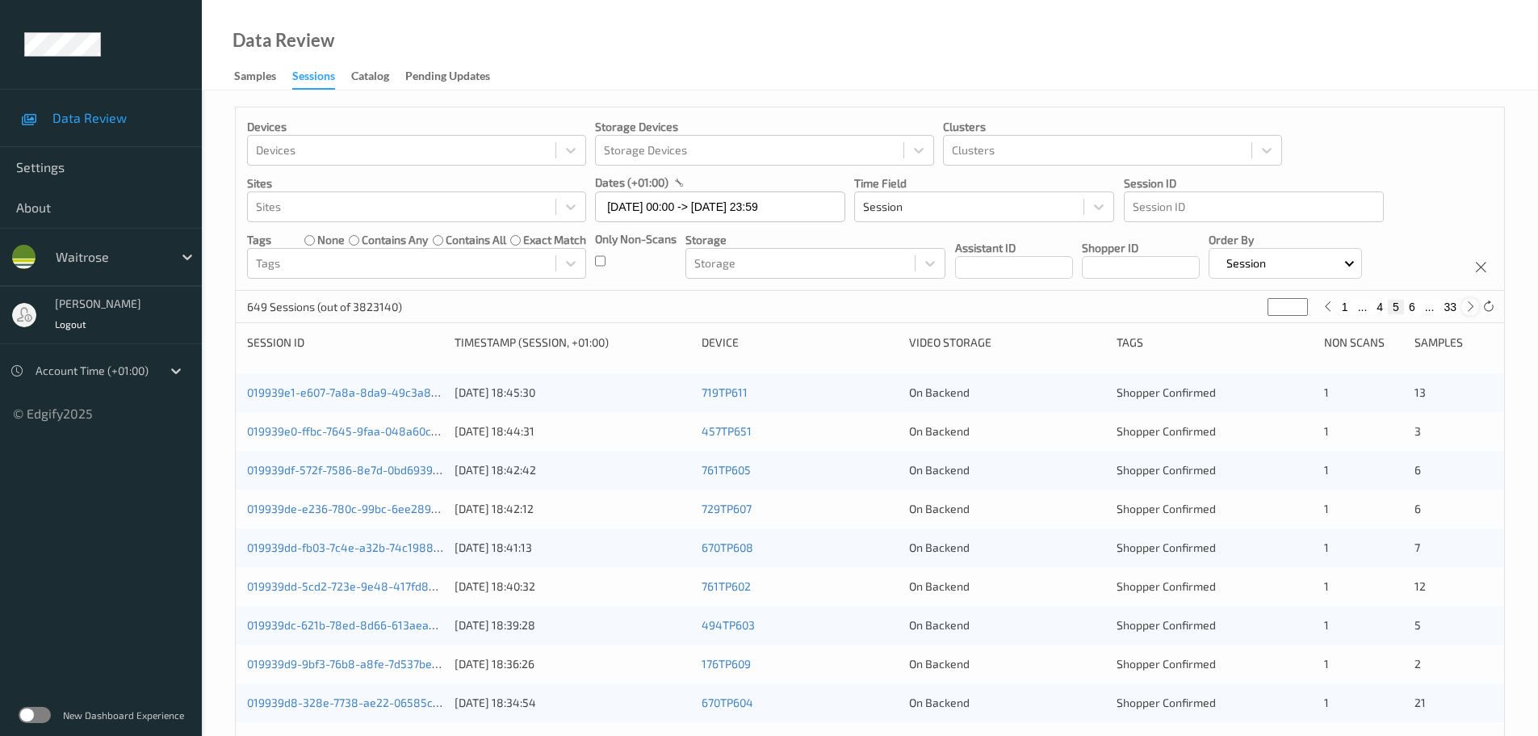
click at [1476, 309] on icon at bounding box center [1471, 306] width 12 height 12
type input "*"
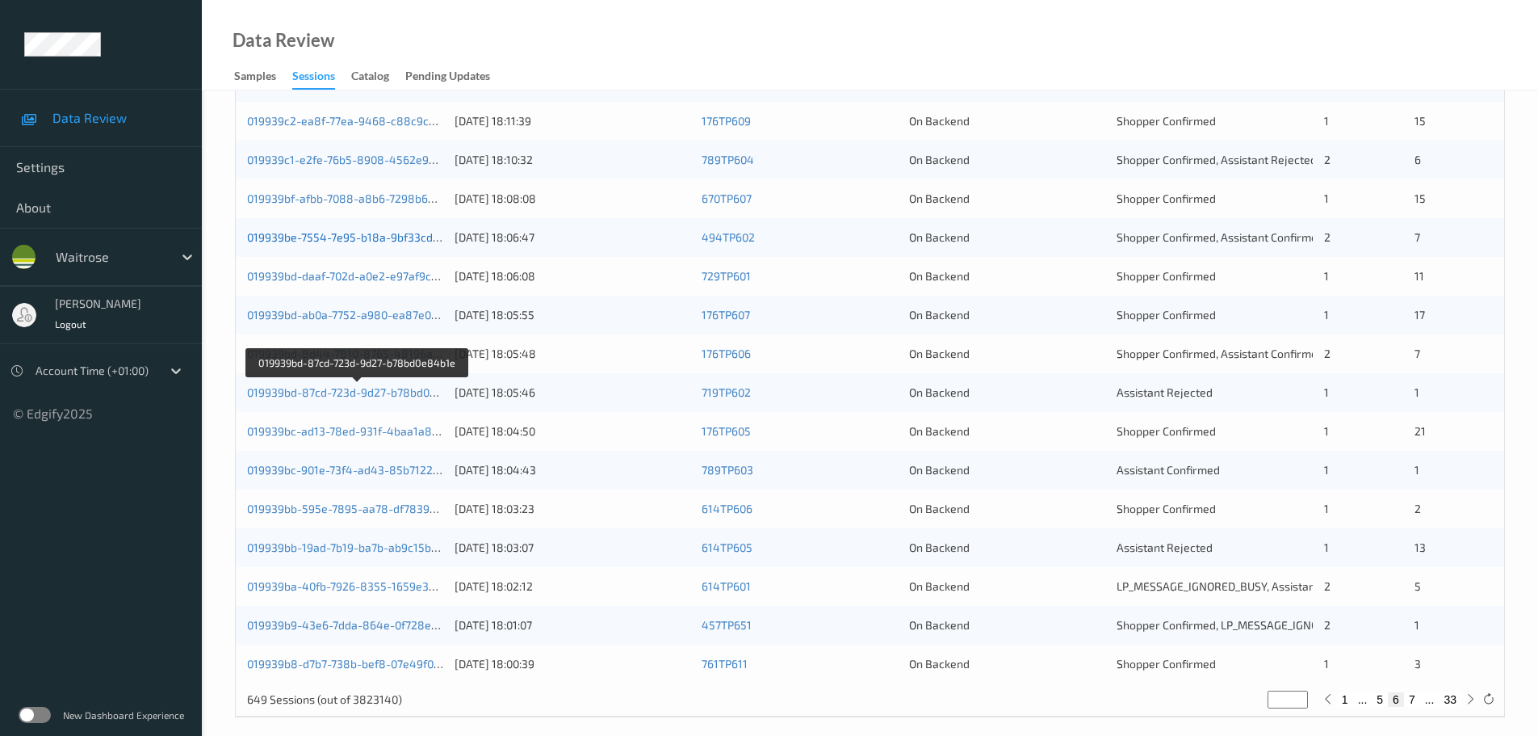
scroll to position [480, 0]
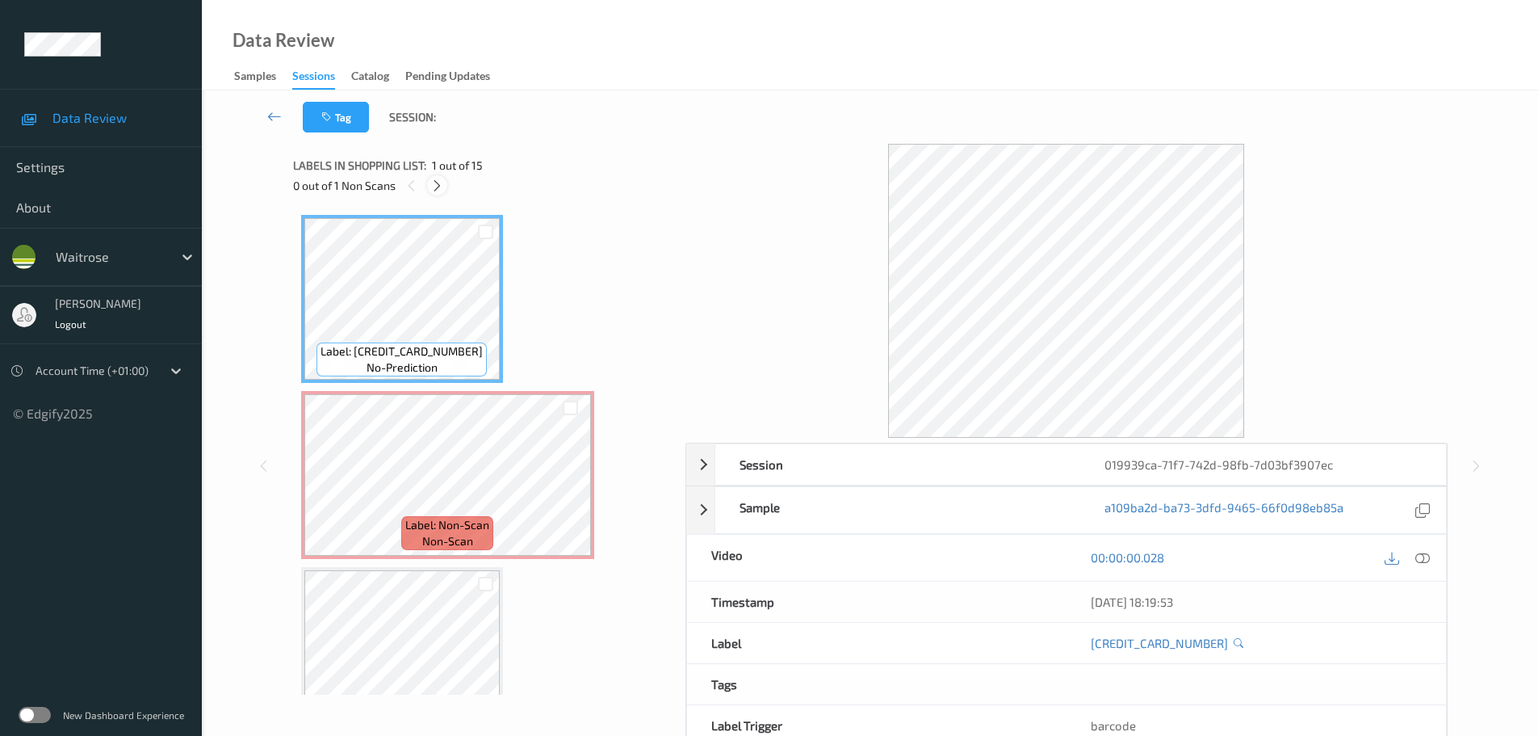
click at [436, 187] on icon at bounding box center [437, 185] width 14 height 15
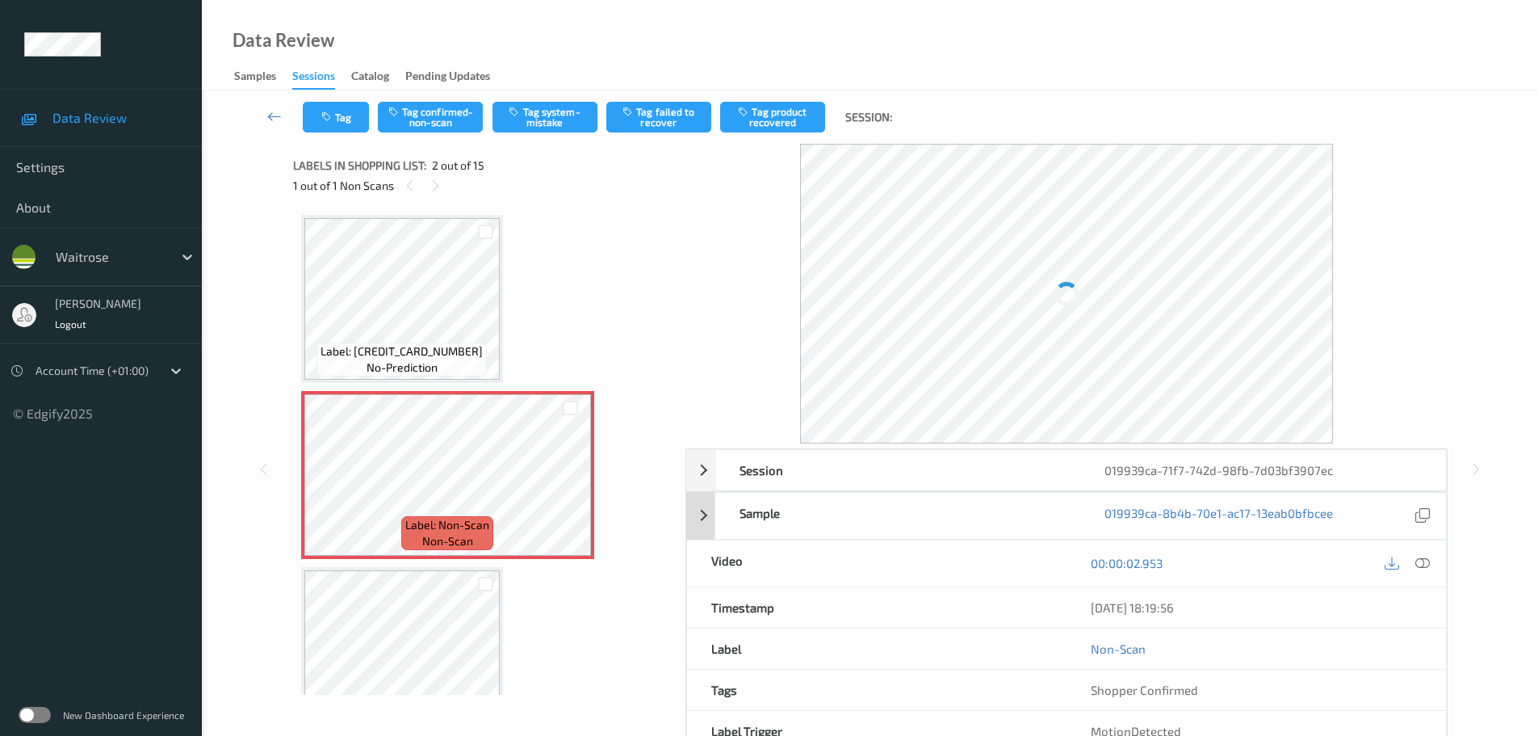
scroll to position [8, 0]
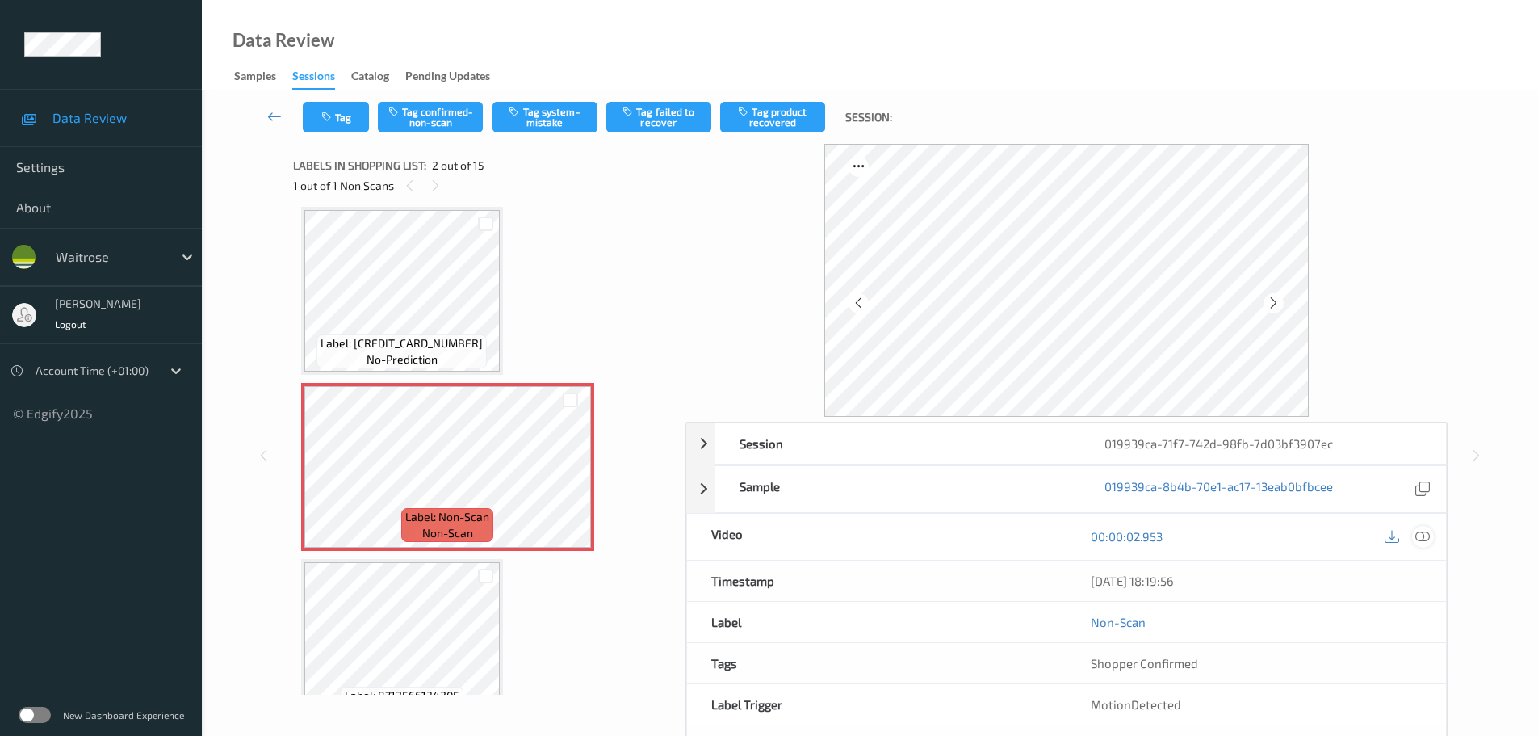
drag, startPoint x: 1423, startPoint y: 536, endPoint x: 1056, endPoint y: 342, distance: 415.0
click at [1422, 536] on icon at bounding box center [1422, 536] width 15 height 15
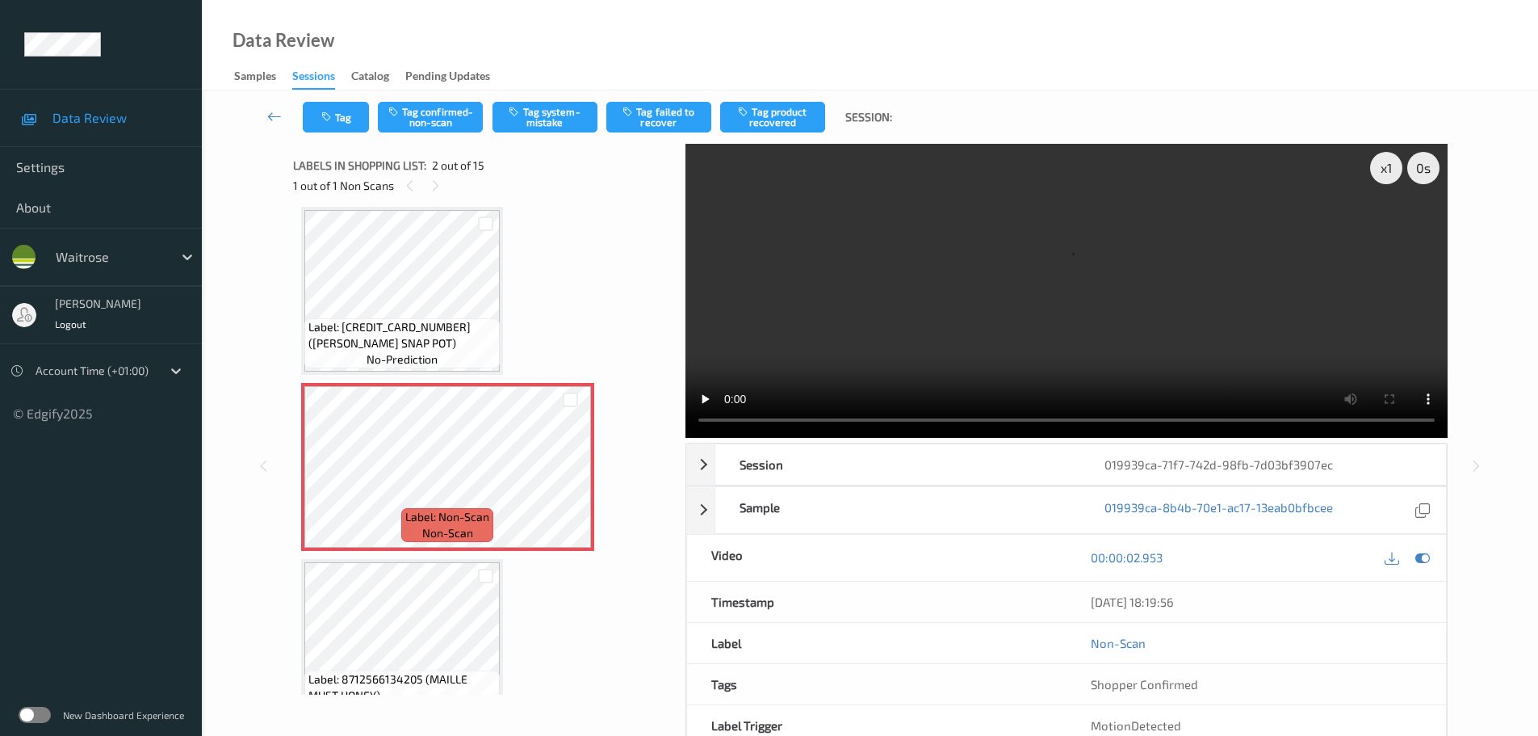
scroll to position [0, 0]
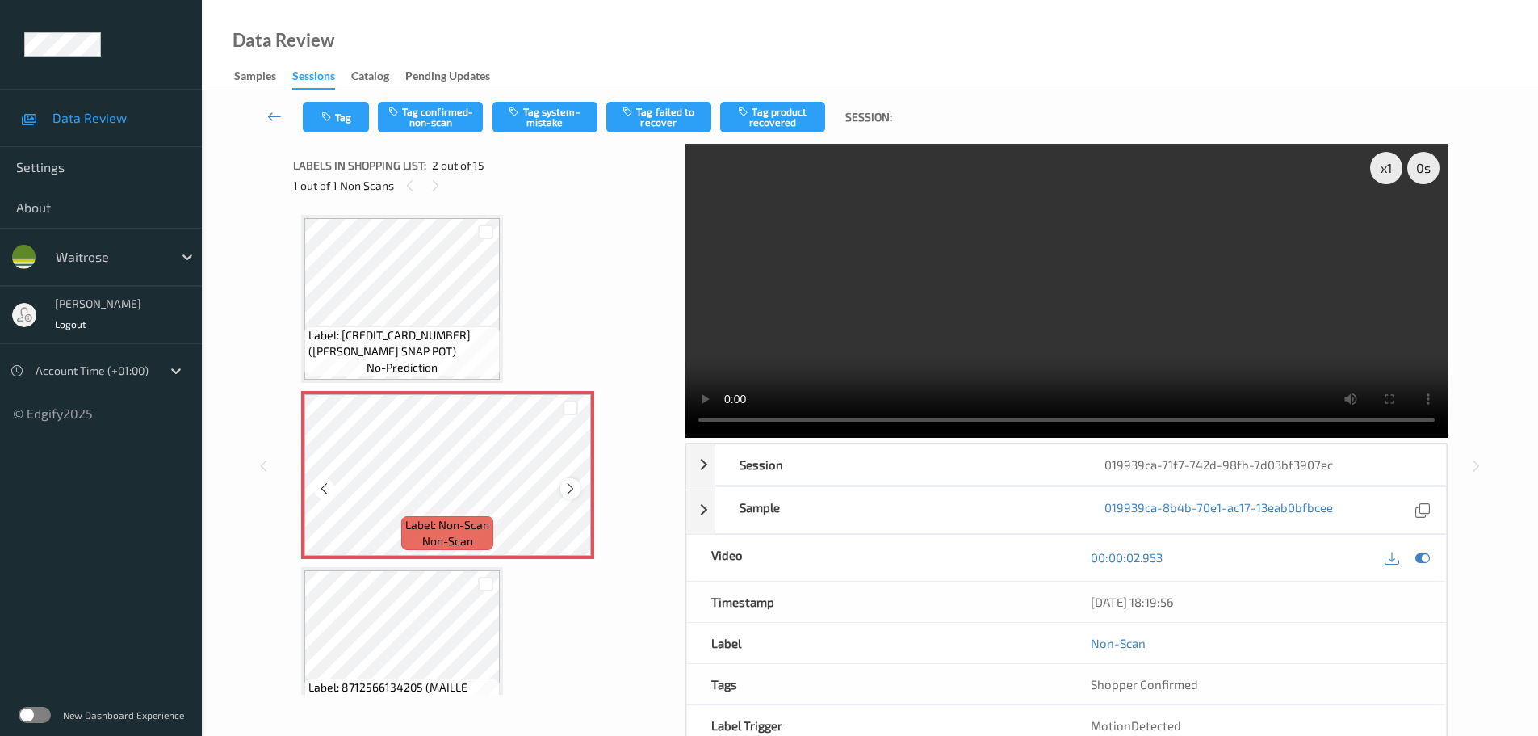
click at [569, 486] on icon at bounding box center [571, 488] width 14 height 15
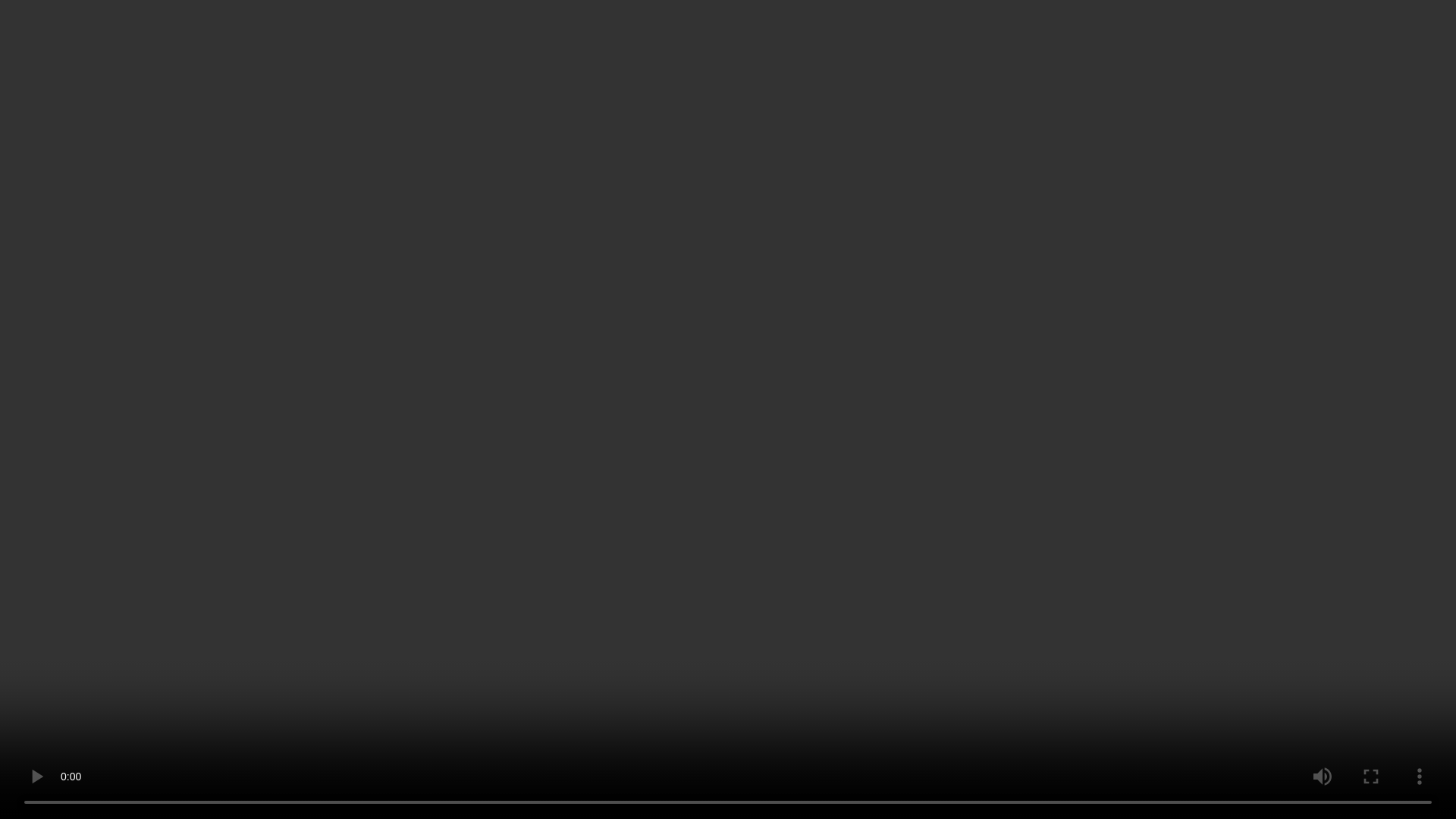
click at [747, 39] on video at bounding box center [728, 410] width 1456 height 819
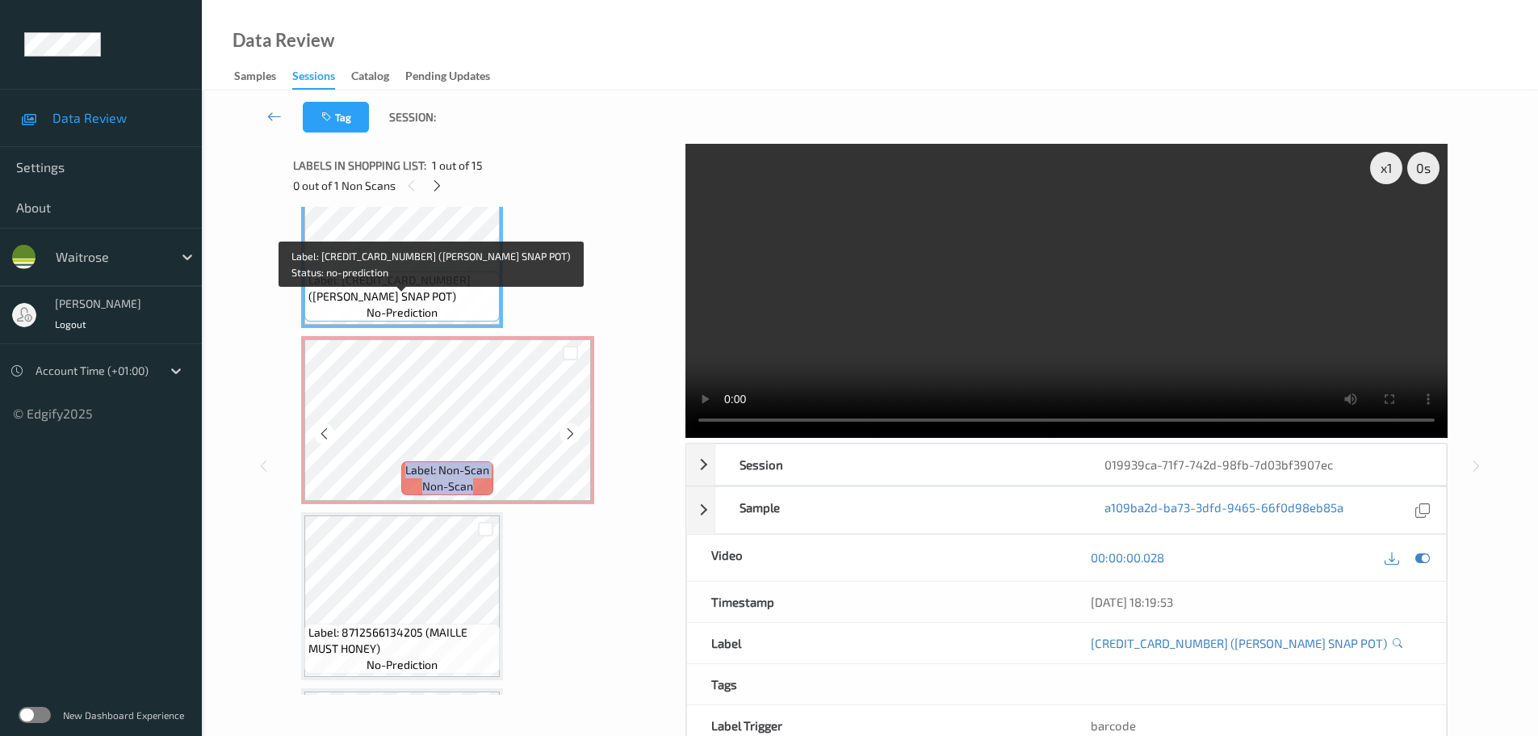
scroll to position [81, 0]
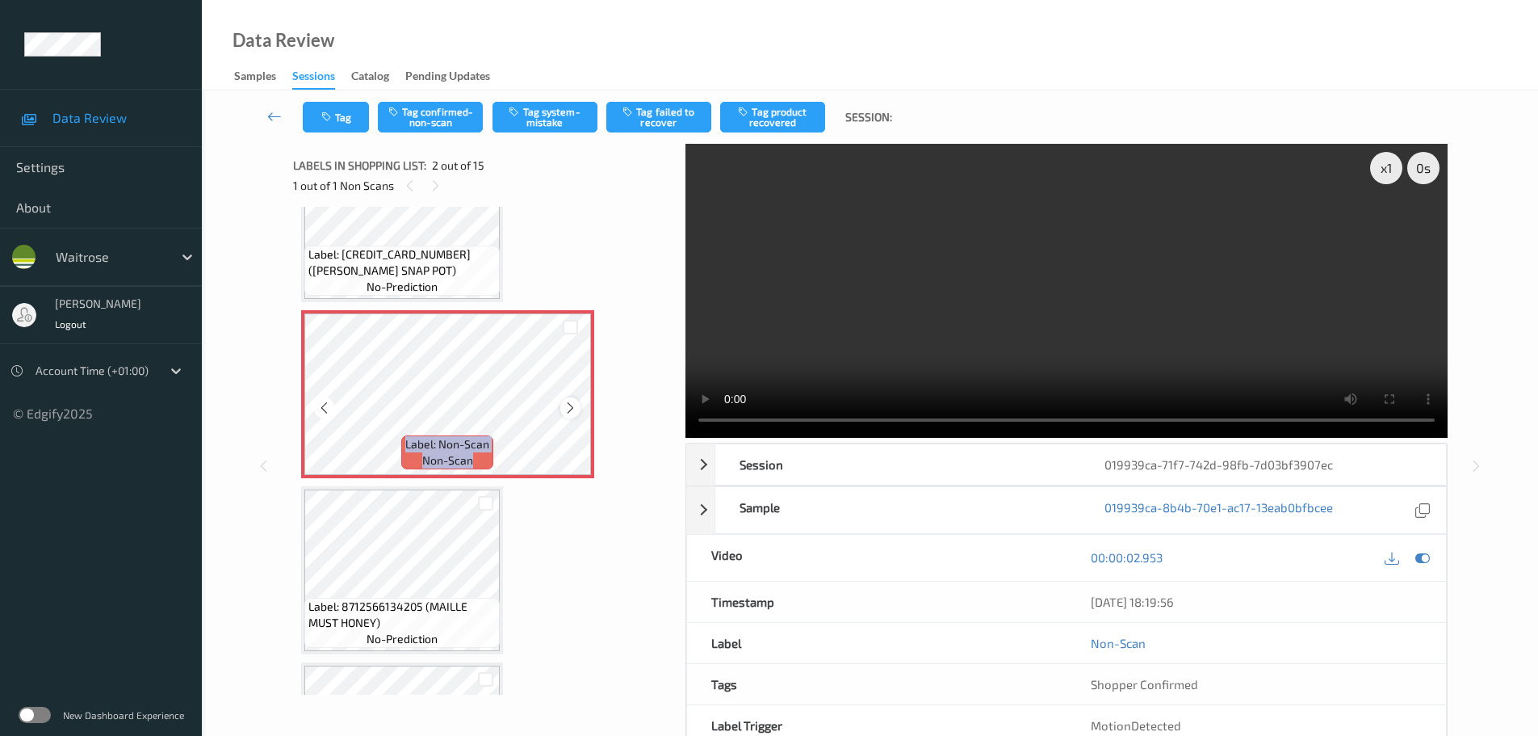
click at [561, 409] on div at bounding box center [570, 407] width 20 height 20
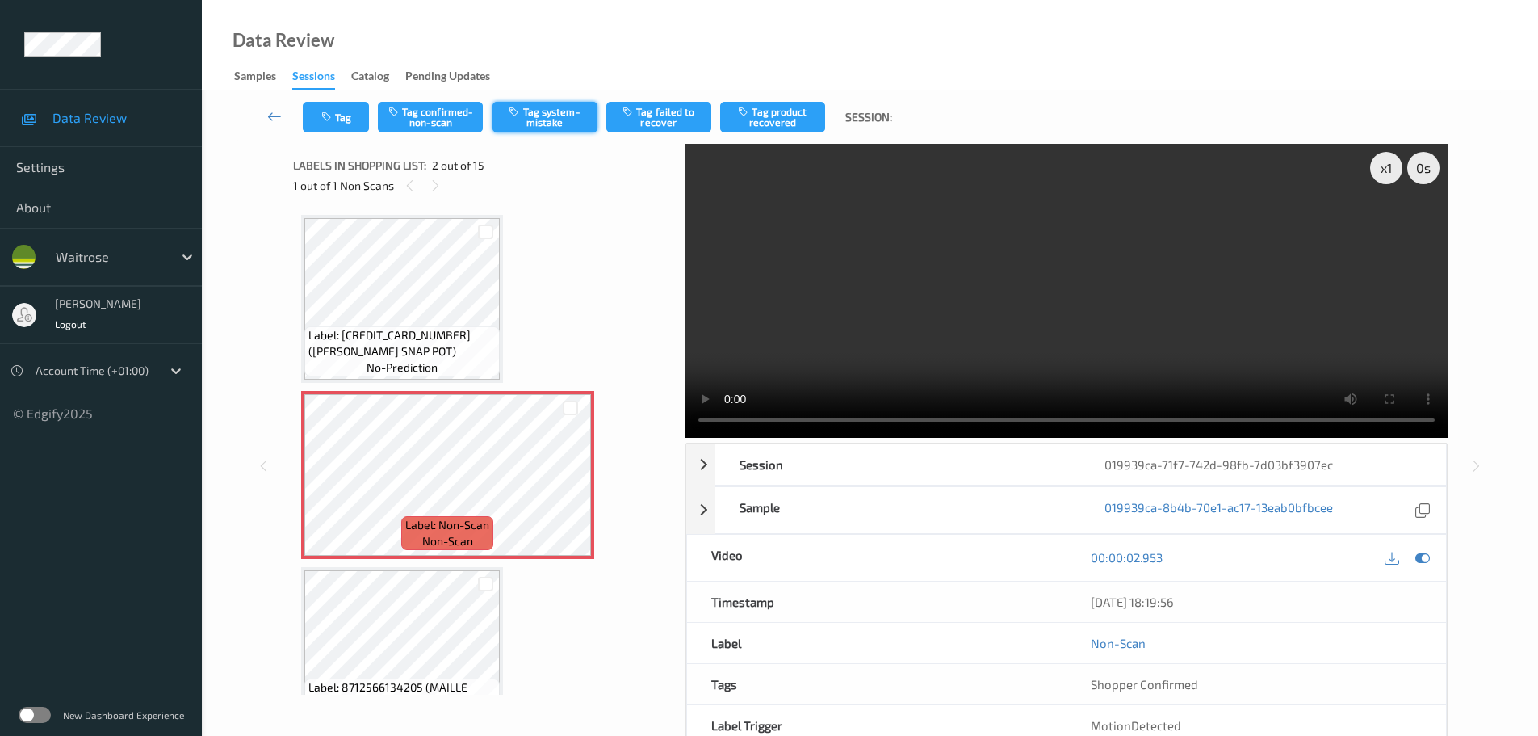
click at [558, 124] on button "Tag system-mistake" at bounding box center [545, 117] width 105 height 31
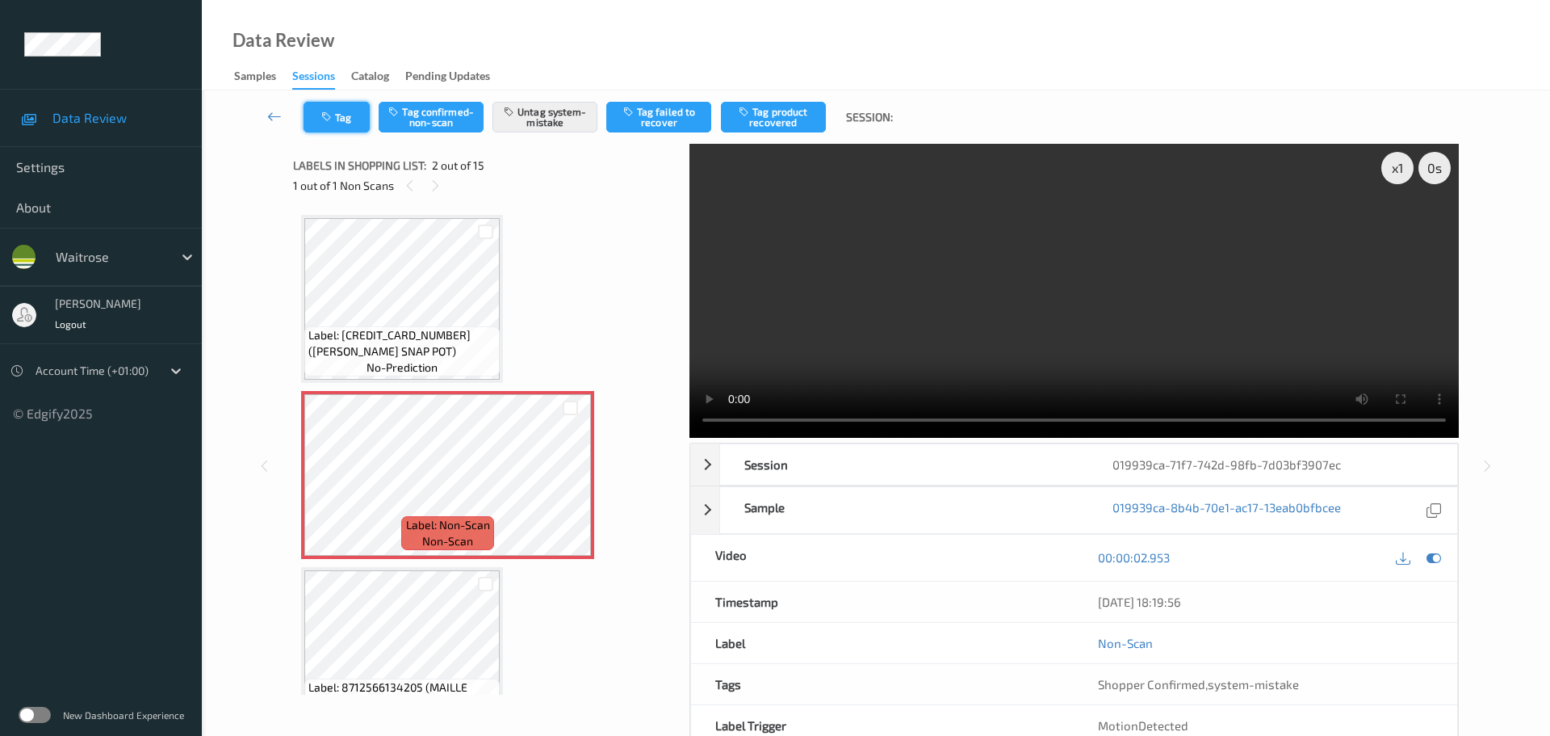
click at [343, 123] on button "Tag" at bounding box center [337, 117] width 66 height 31
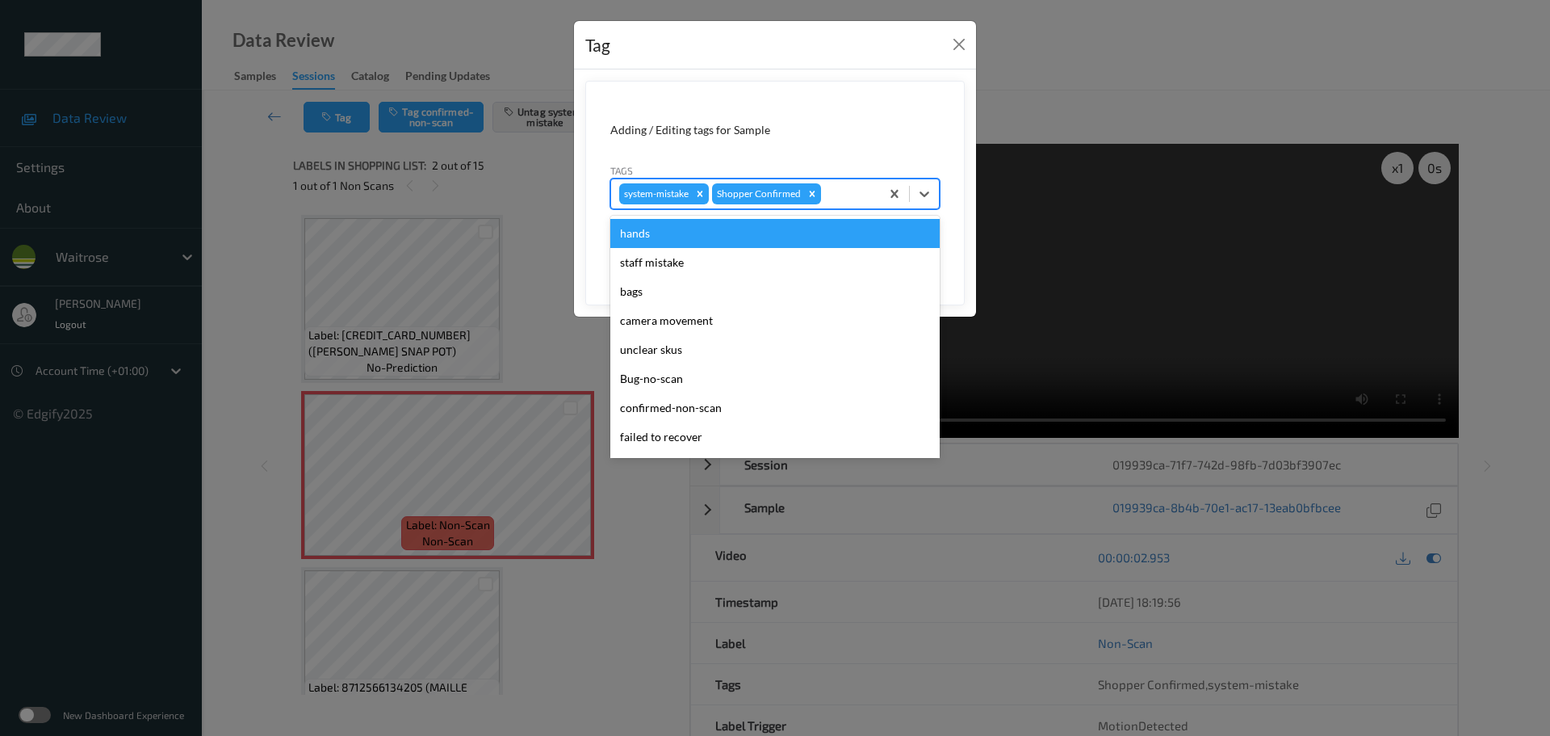
click at [850, 200] on div at bounding box center [848, 193] width 48 height 19
type input "unu"
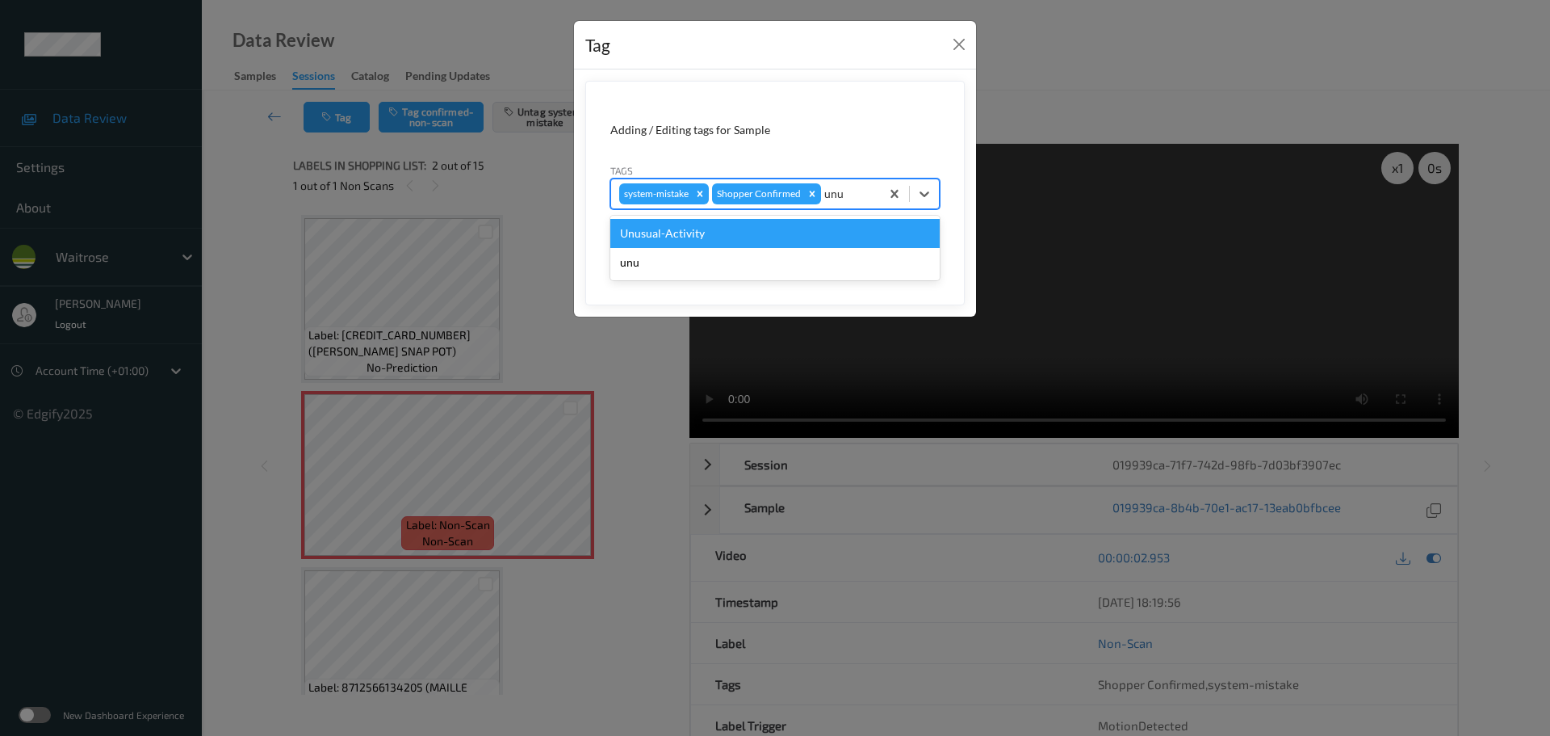
click at [766, 237] on div "Unusual-Activity" at bounding box center [774, 233] width 329 height 29
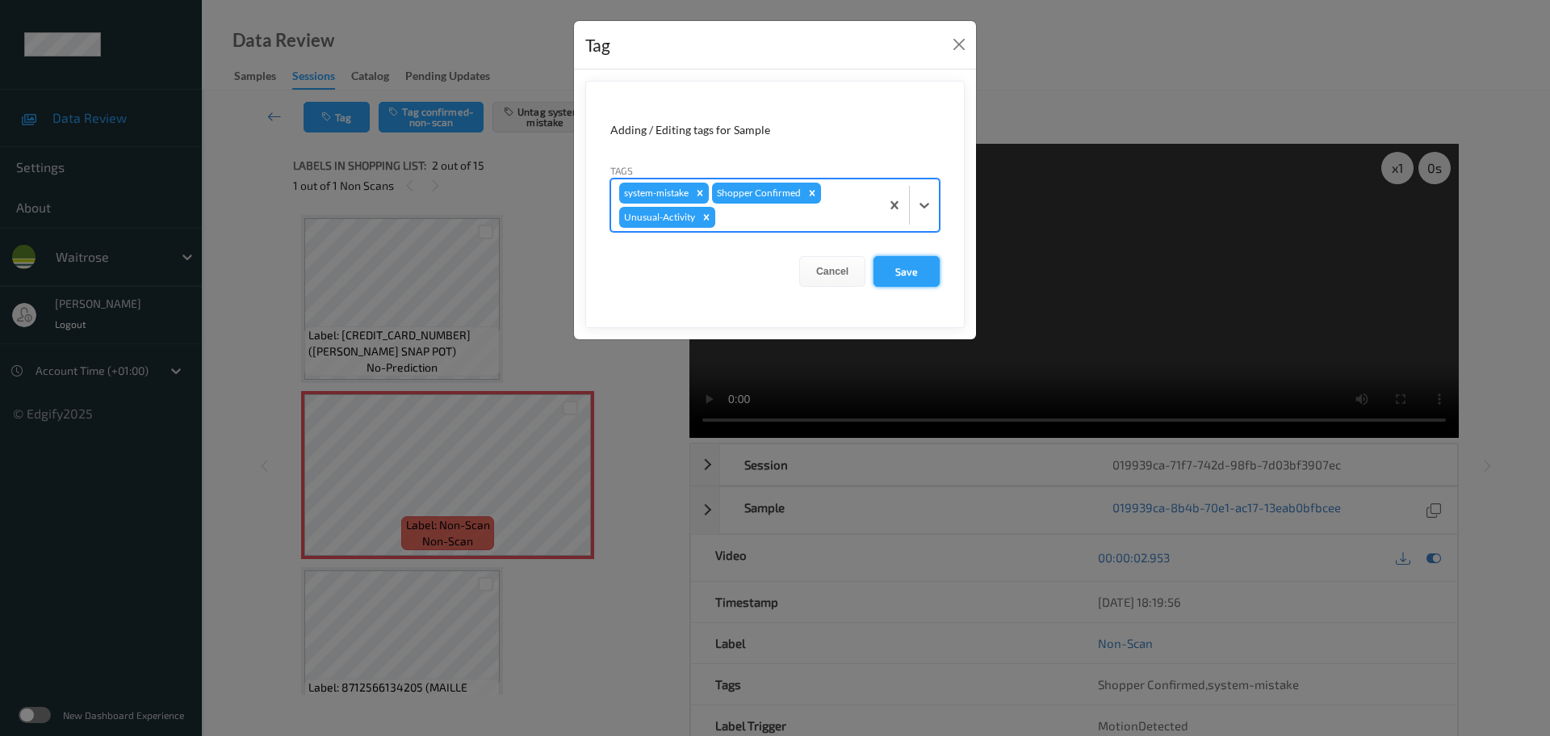
click at [895, 268] on button "Save" at bounding box center [907, 271] width 66 height 31
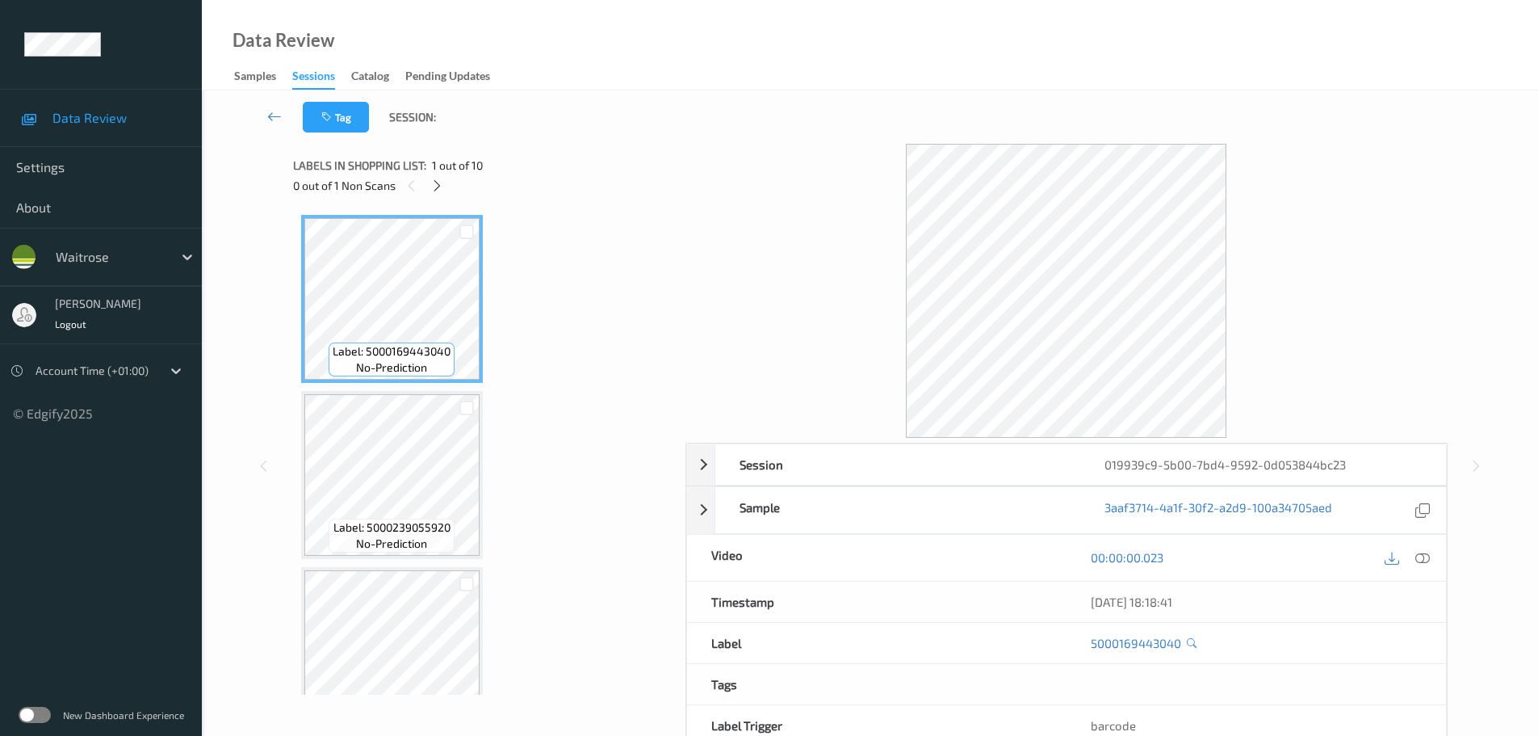
click at [447, 195] on div "Labels in shopping list: 1 out of 10 0 out of 1 Non Scans" at bounding box center [483, 175] width 381 height 63
click at [428, 181] on div at bounding box center [437, 185] width 20 height 20
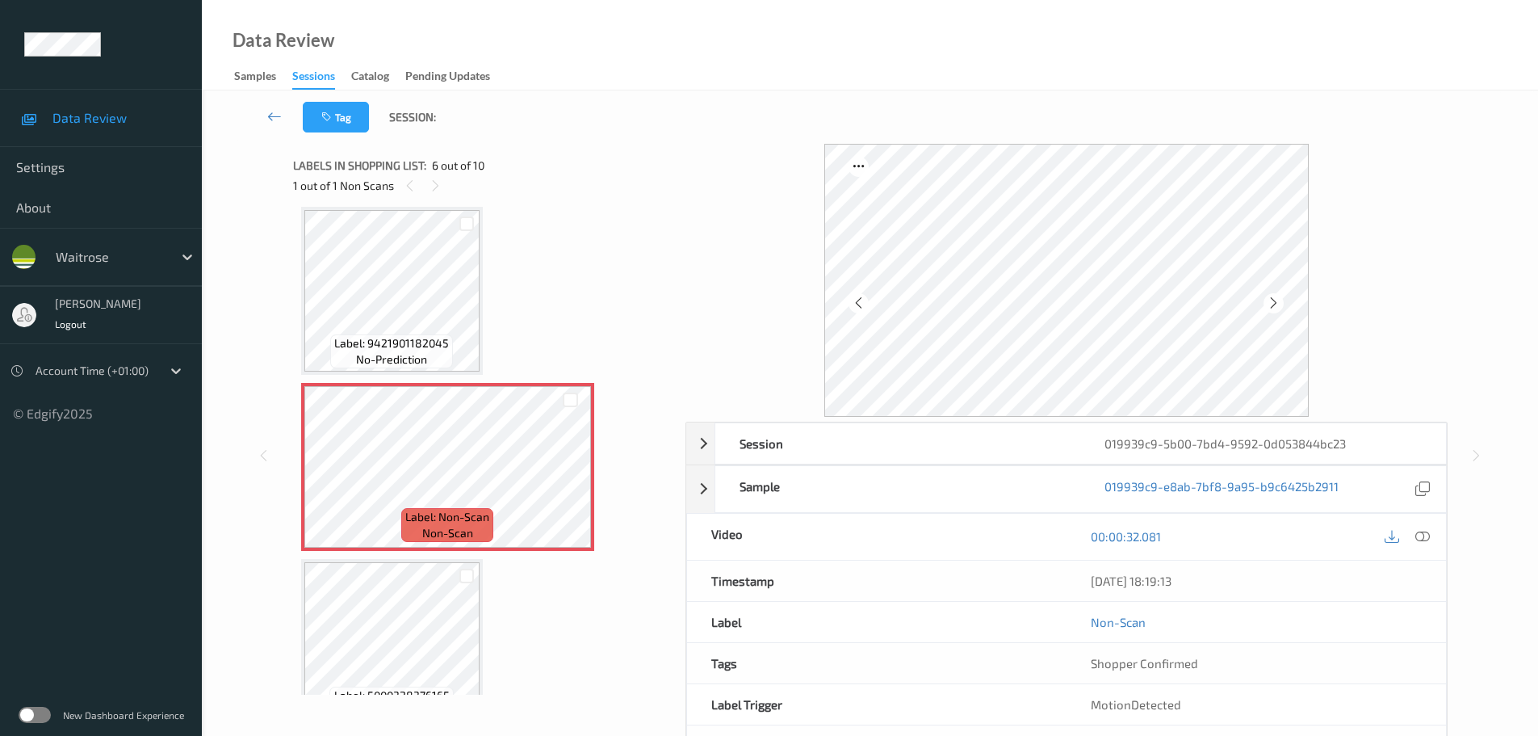
click at [1419, 535] on icon at bounding box center [1422, 536] width 15 height 15
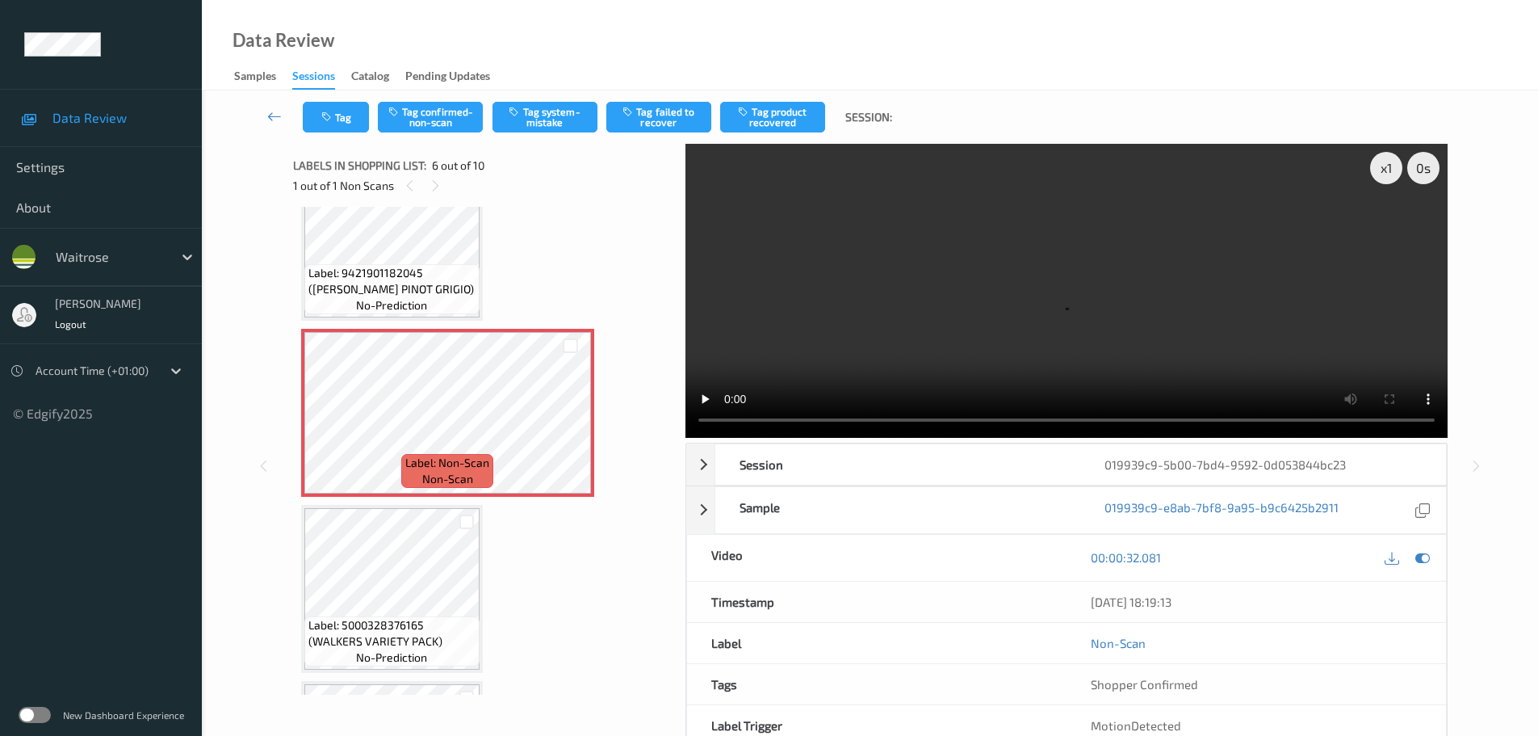
scroll to position [793, 0]
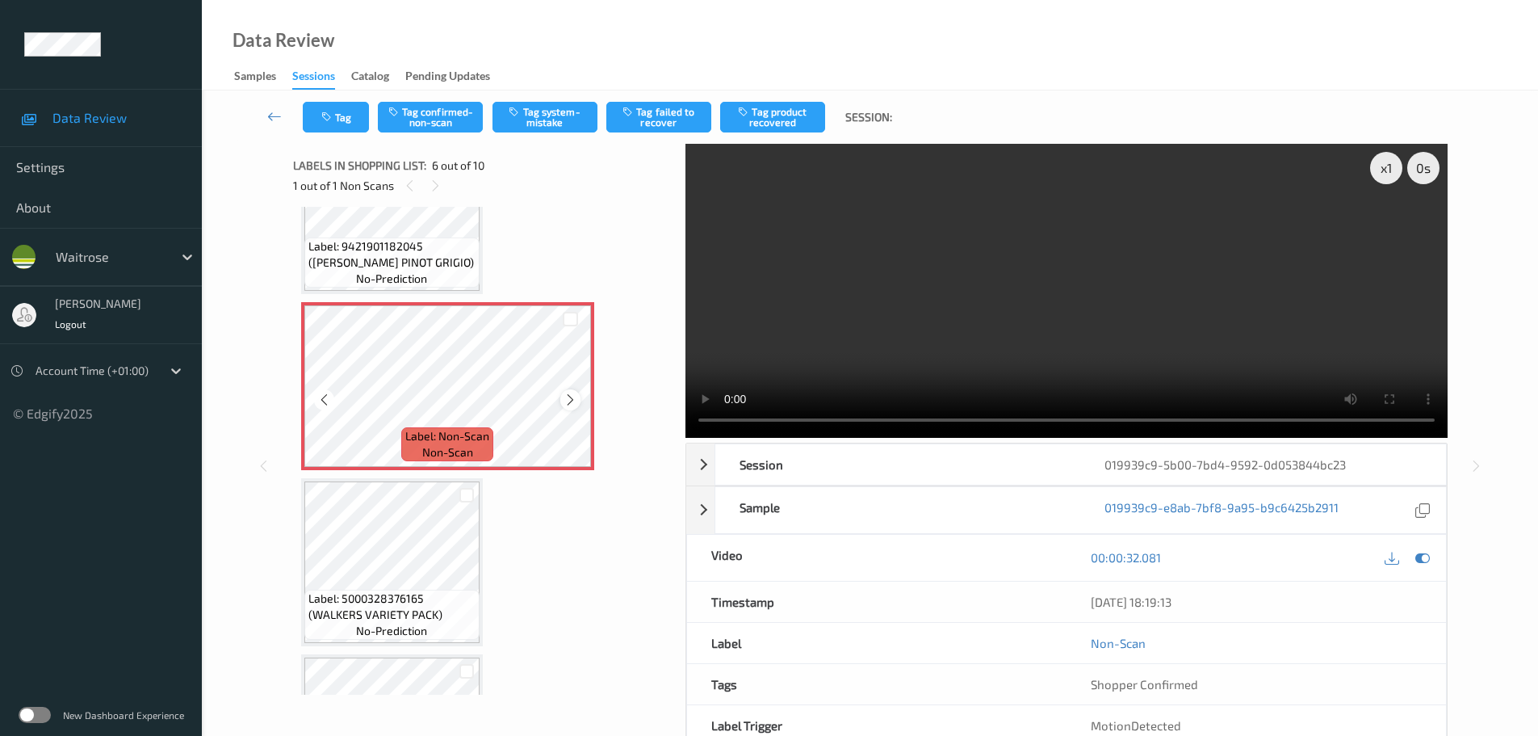
click at [564, 397] on div at bounding box center [570, 399] width 20 height 20
click at [564, 397] on icon at bounding box center [571, 399] width 14 height 15
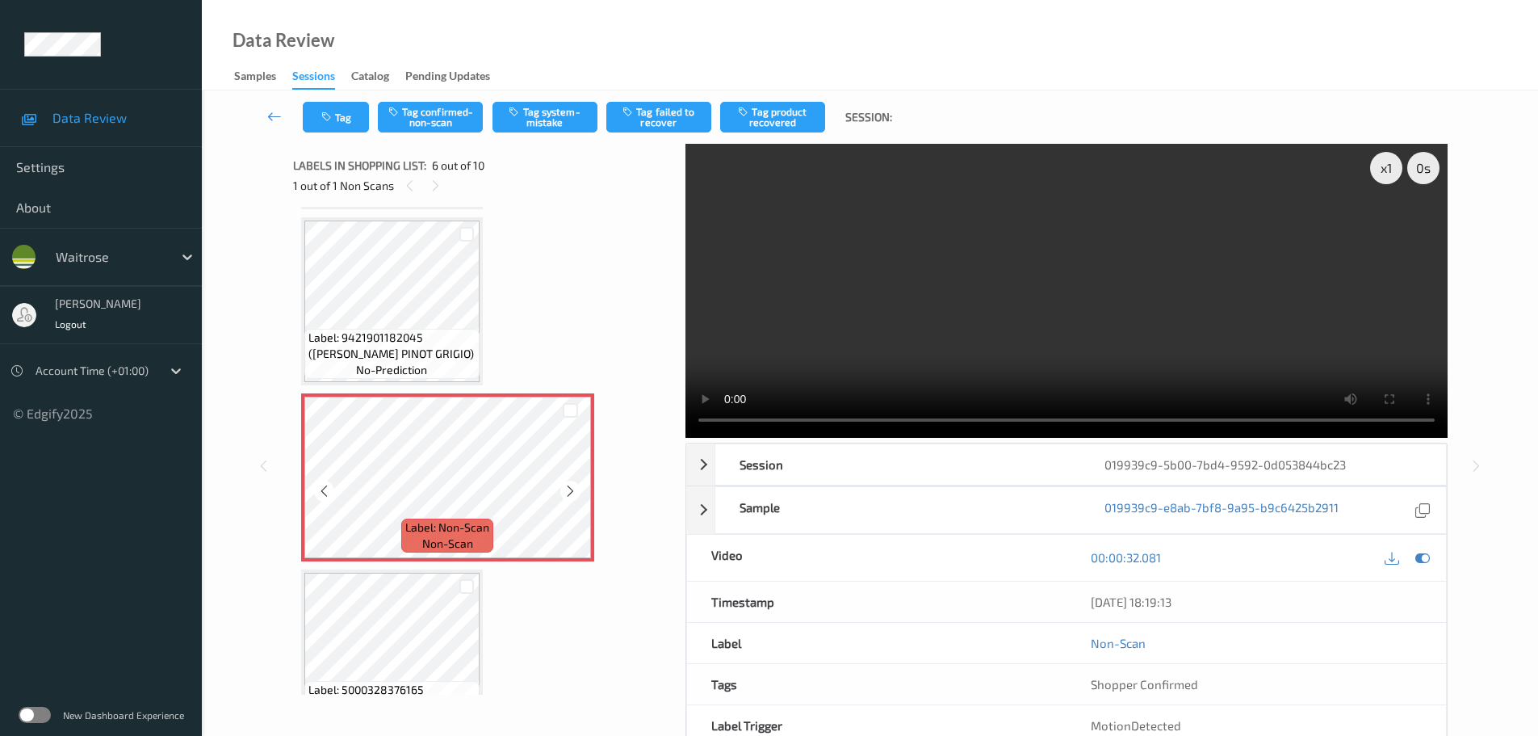
scroll to position [712, 0]
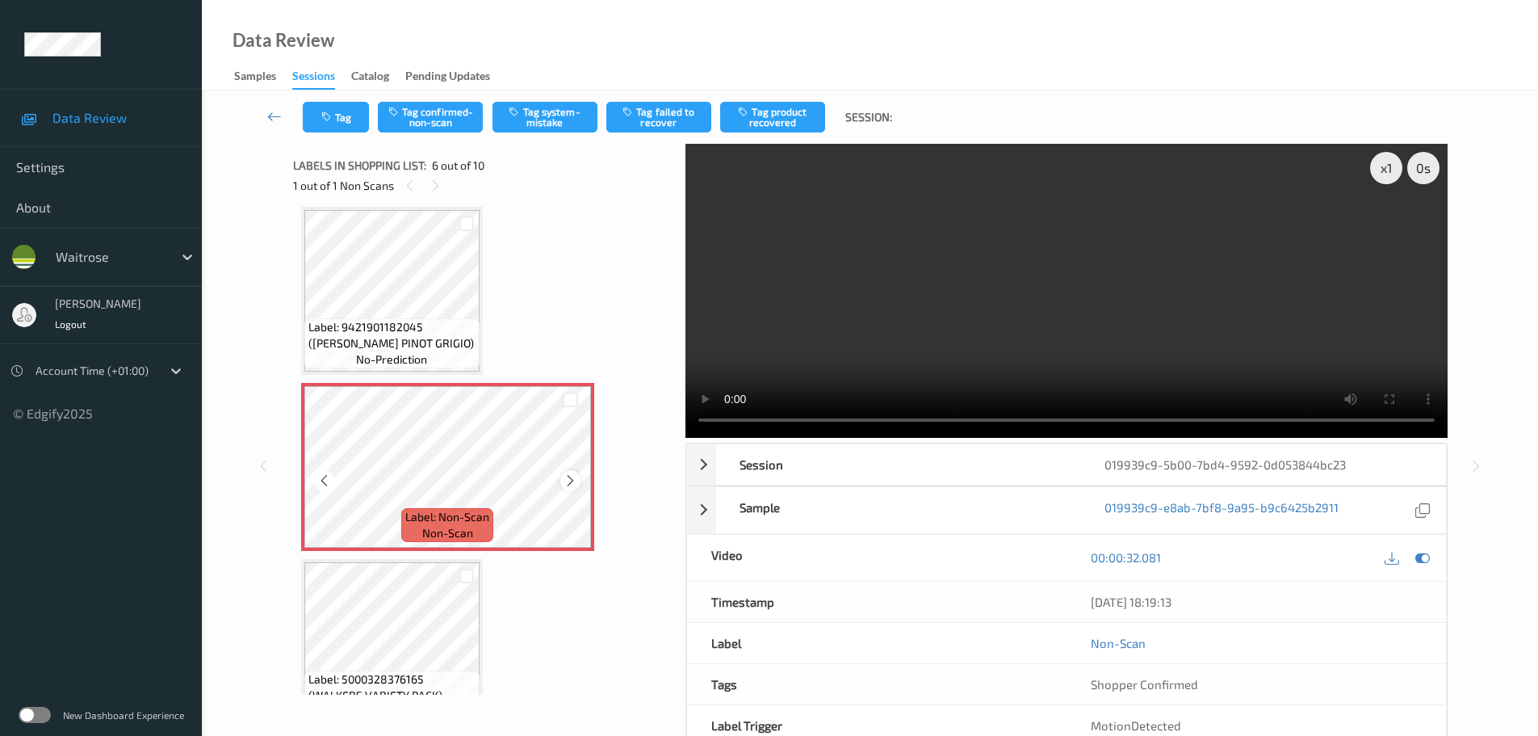
click at [564, 480] on icon at bounding box center [571, 480] width 14 height 15
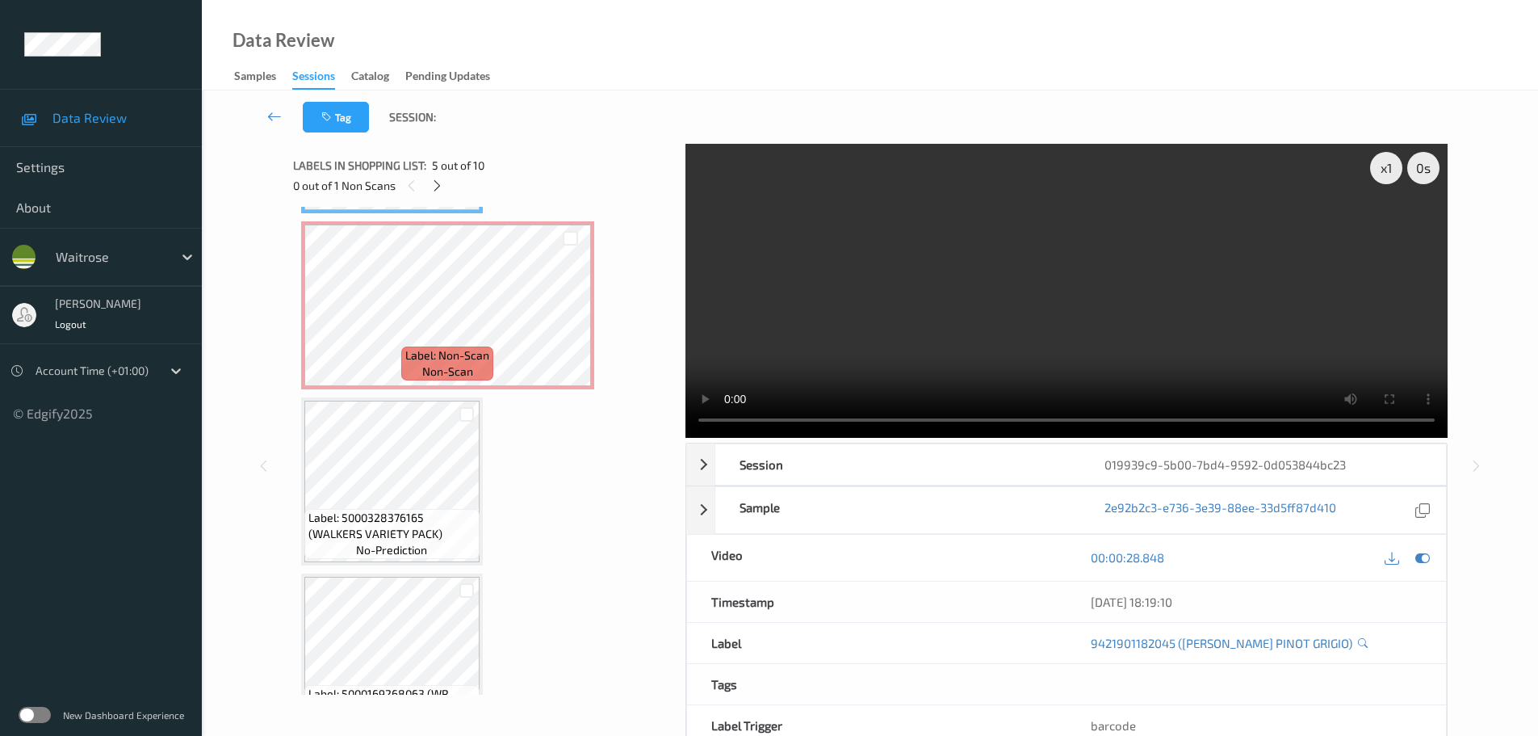
scroll to position [793, 0]
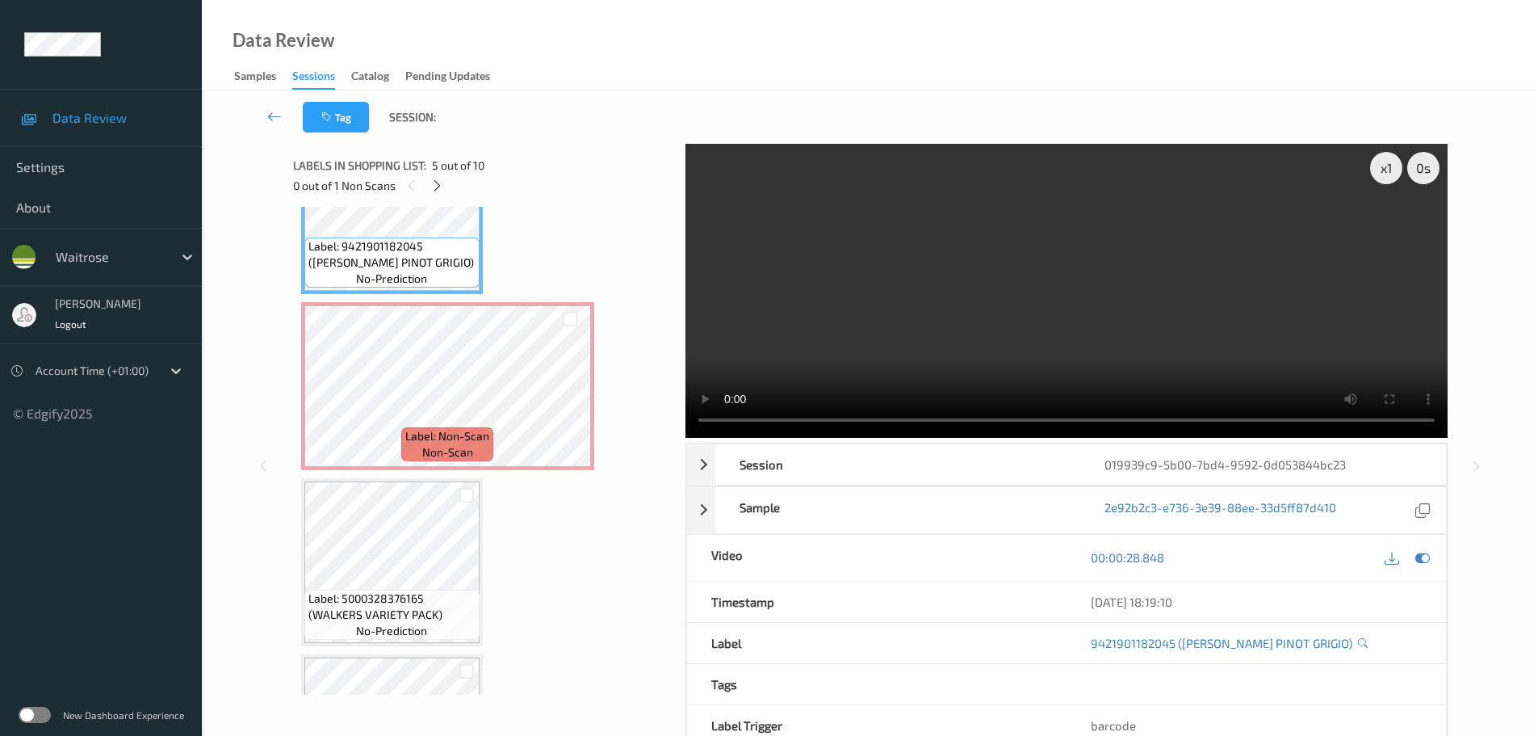
click at [452, 254] on span "Label: 9421901182045 (NED PINOT GRIGIO)" at bounding box center [391, 254] width 167 height 32
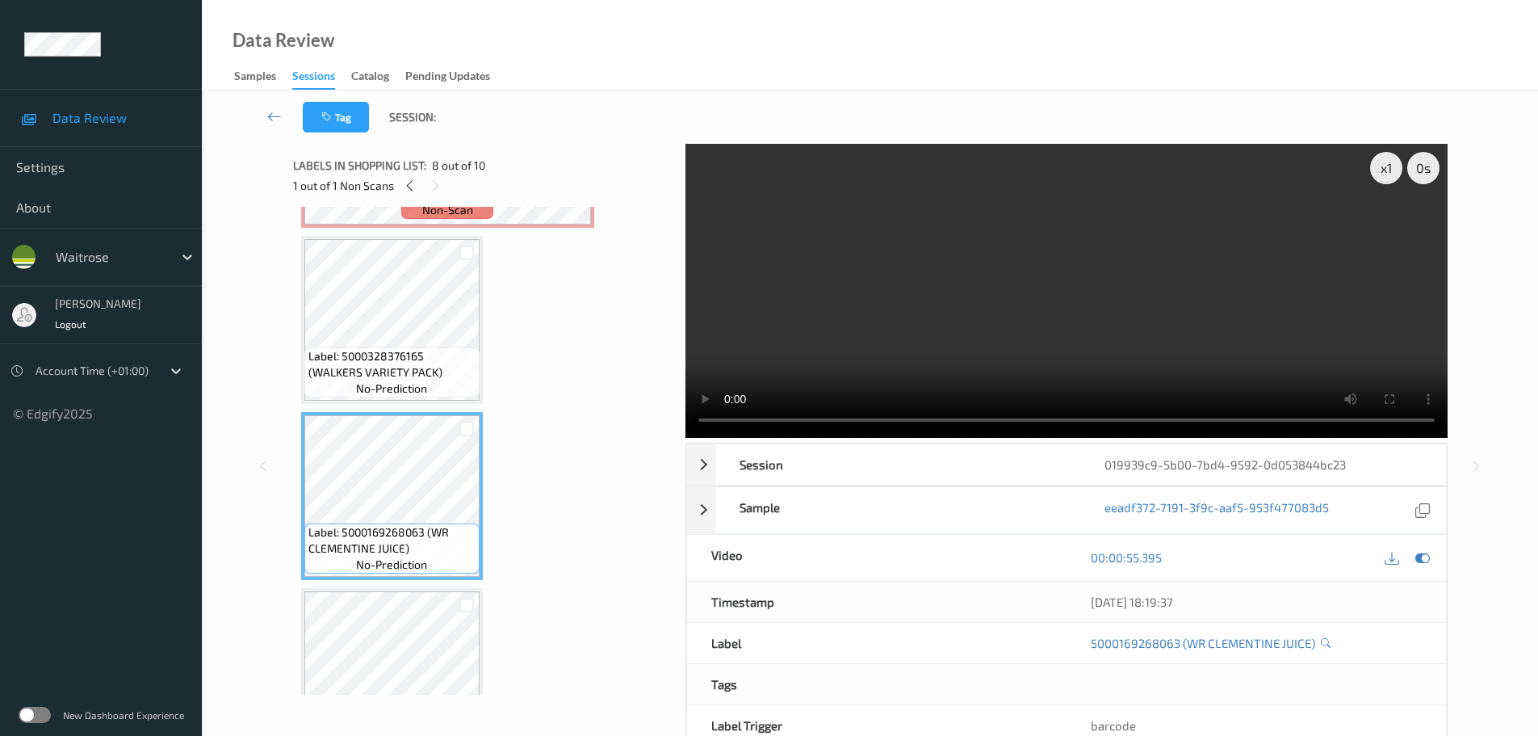
scroll to position [874, 0]
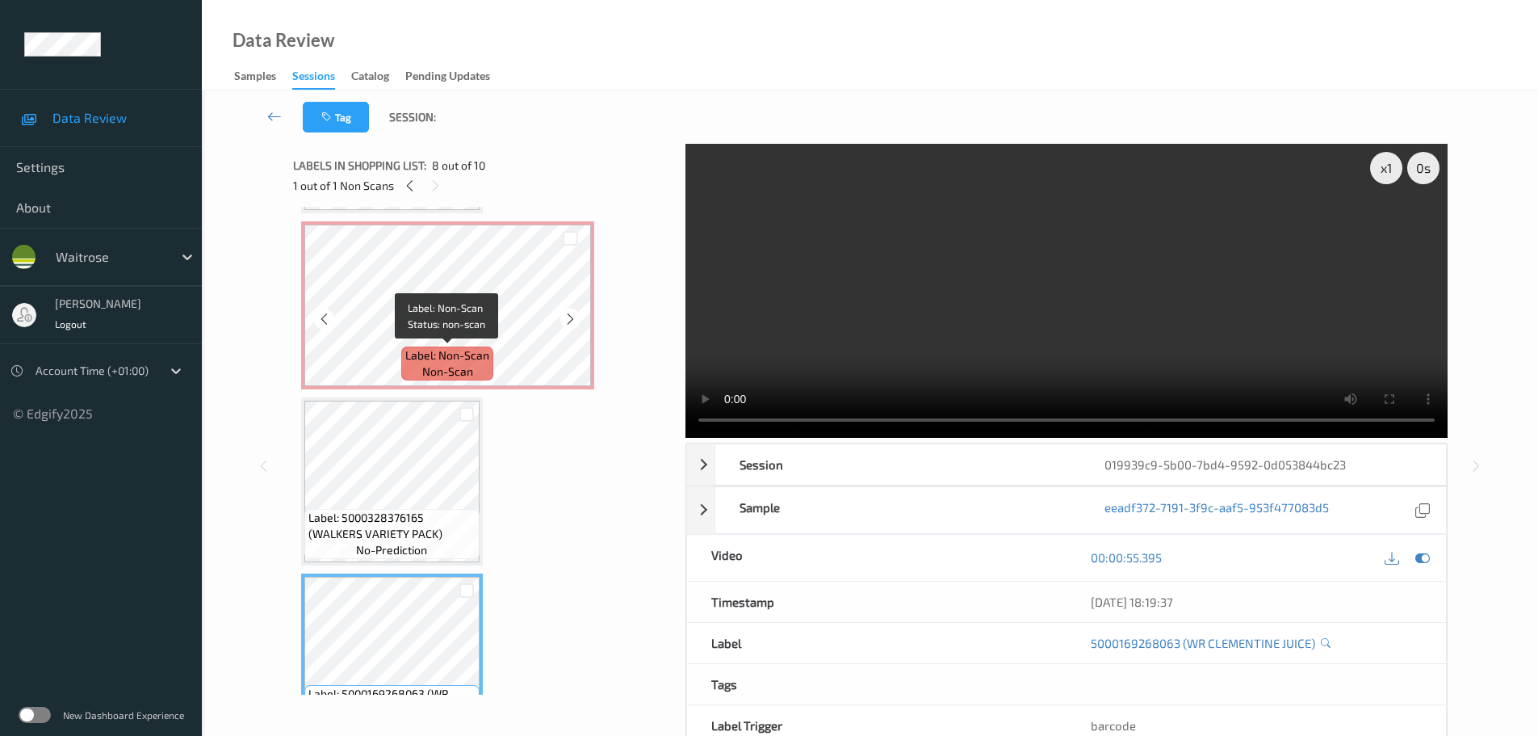
click at [437, 346] on div "Label: Non-Scan non-scan" at bounding box center [447, 363] width 92 height 34
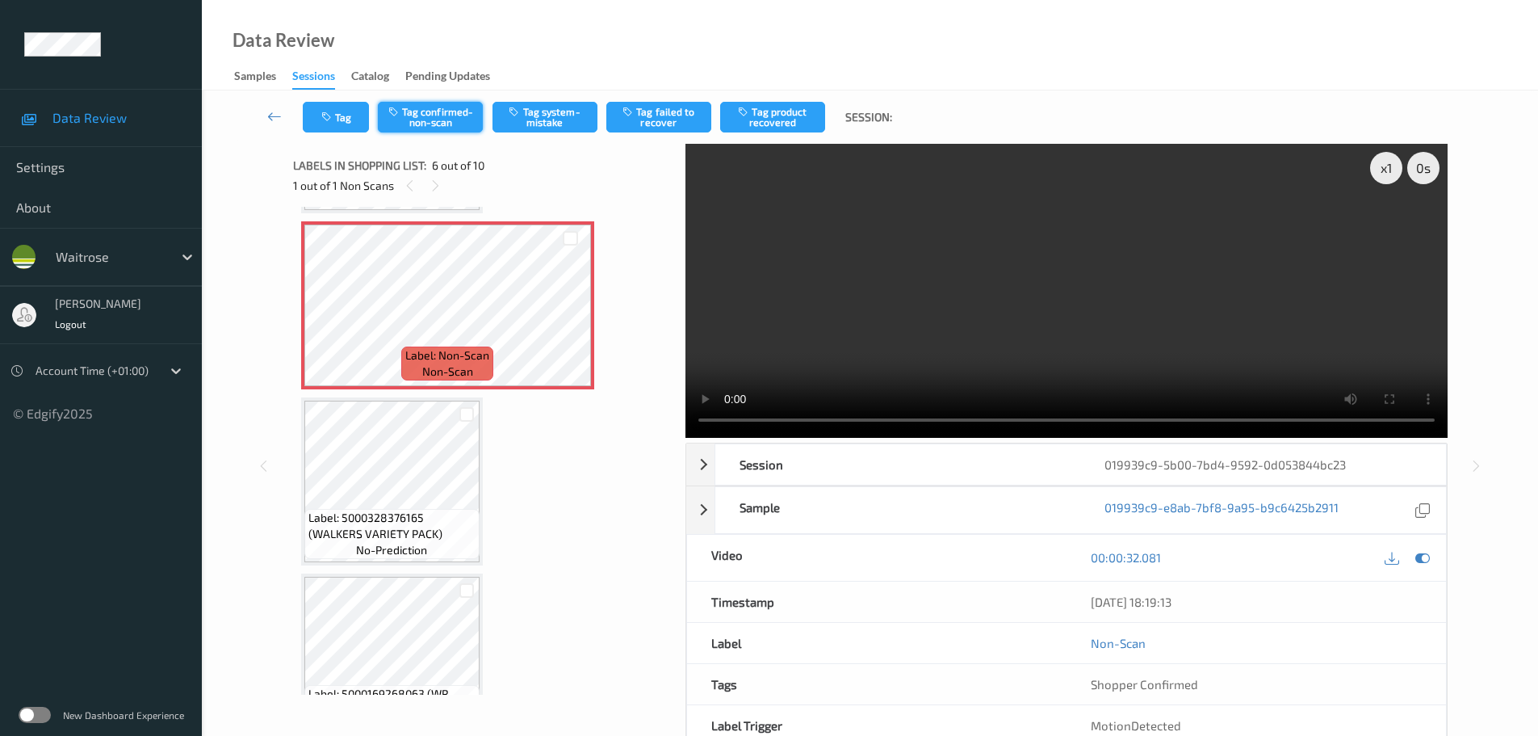
click at [442, 115] on button "Tag confirmed-non-scan" at bounding box center [430, 117] width 105 height 31
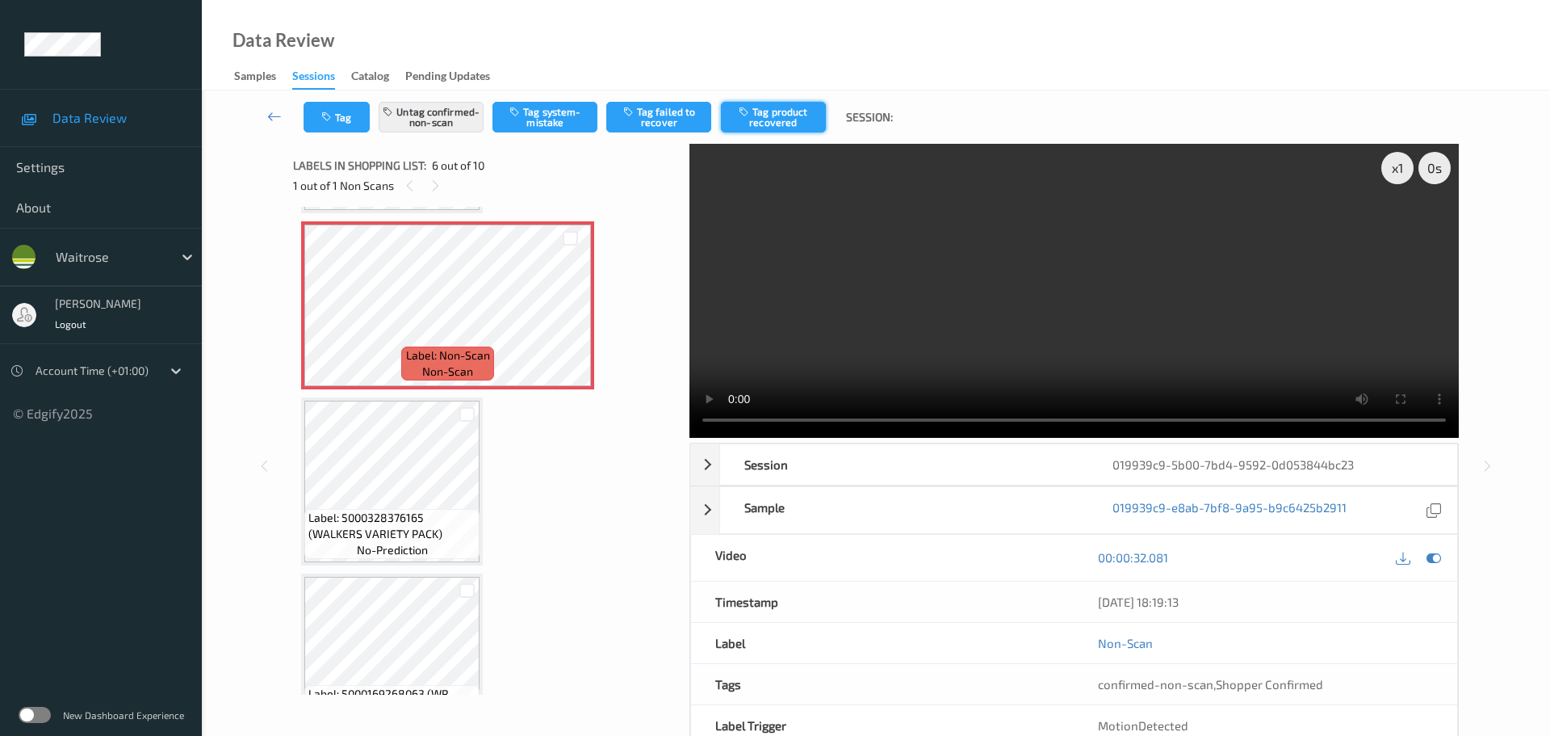
click at [753, 107] on icon "button" at bounding box center [746, 111] width 14 height 11
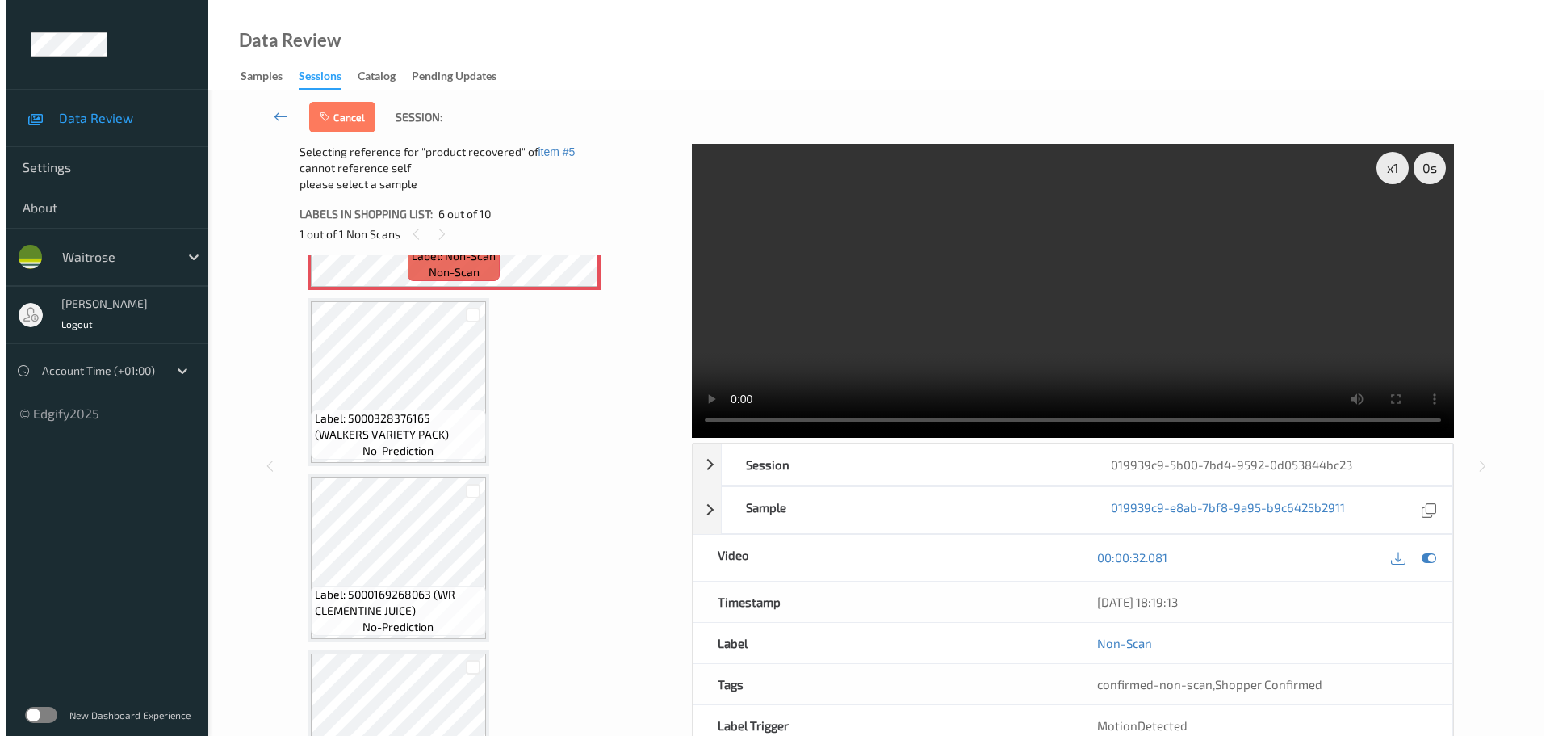
scroll to position [1035, 0]
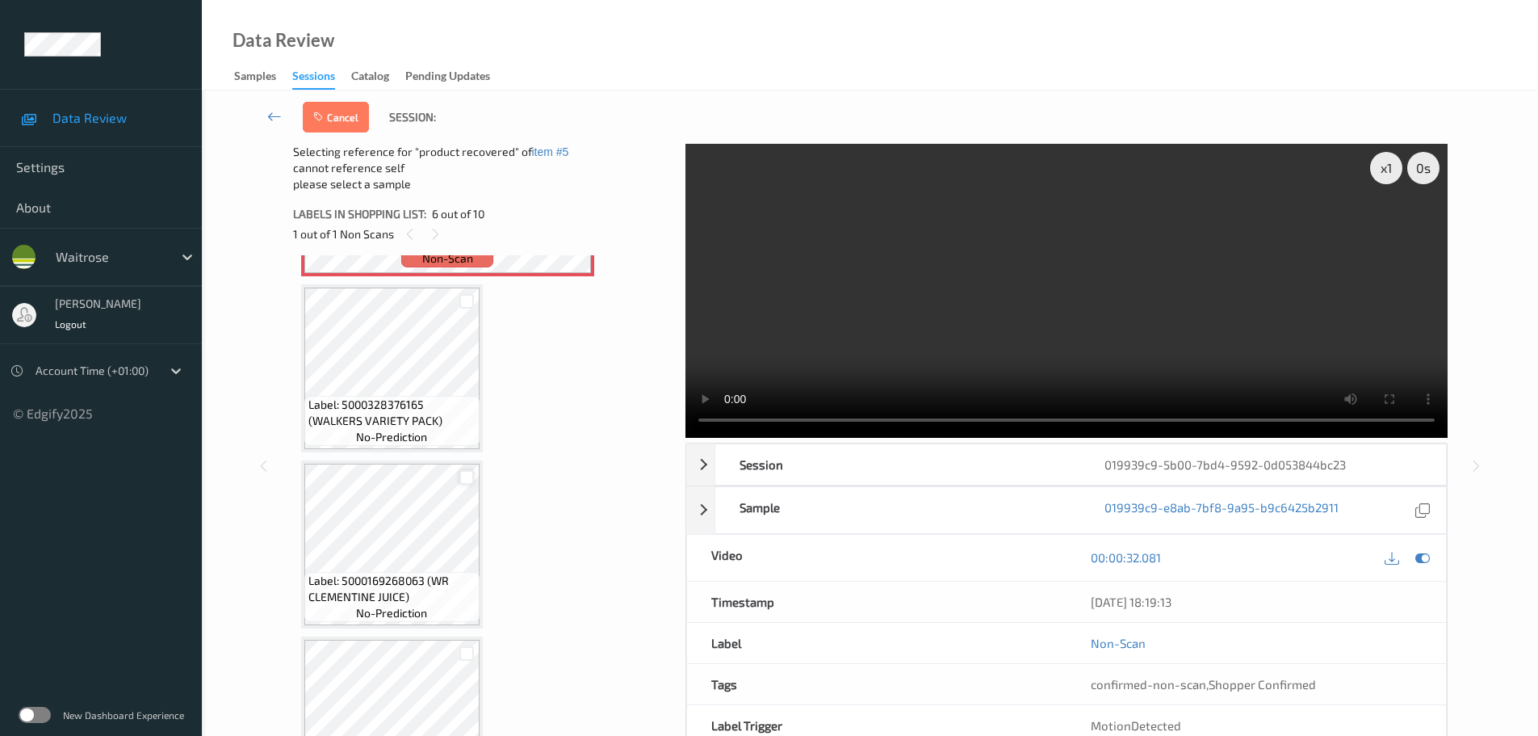
click at [465, 474] on div at bounding box center [466, 477] width 15 height 15
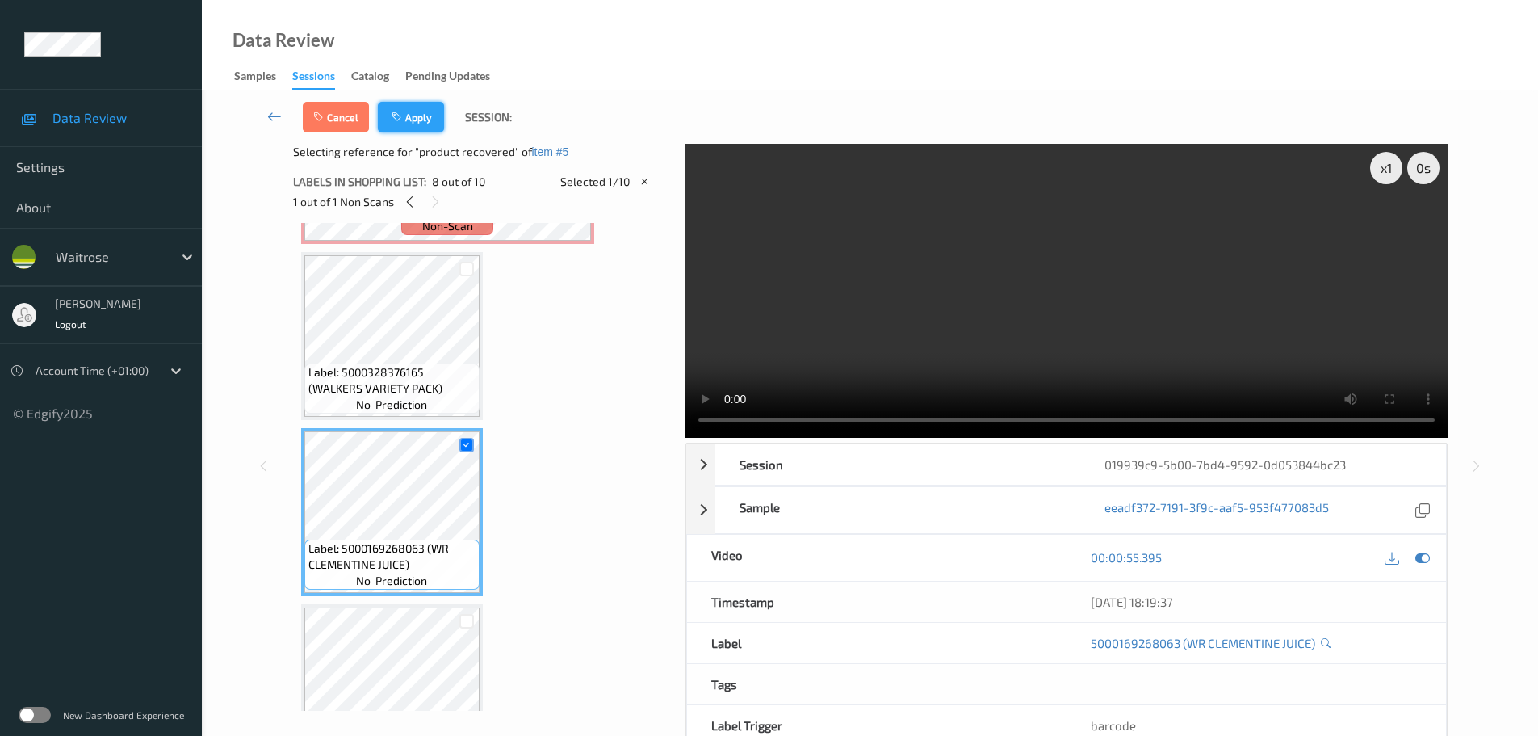
click at [428, 116] on button "Apply" at bounding box center [411, 117] width 66 height 31
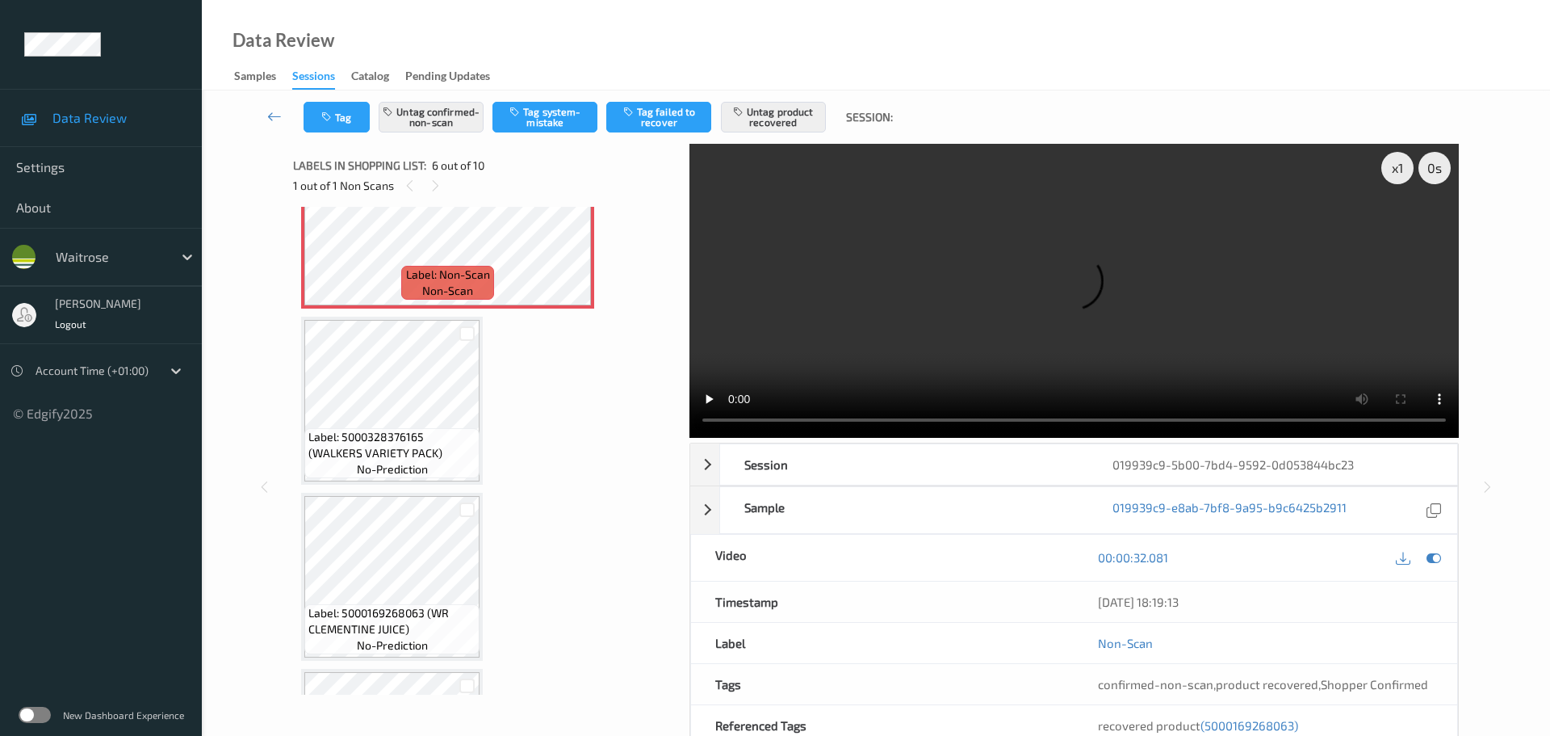
scroll to position [874, 0]
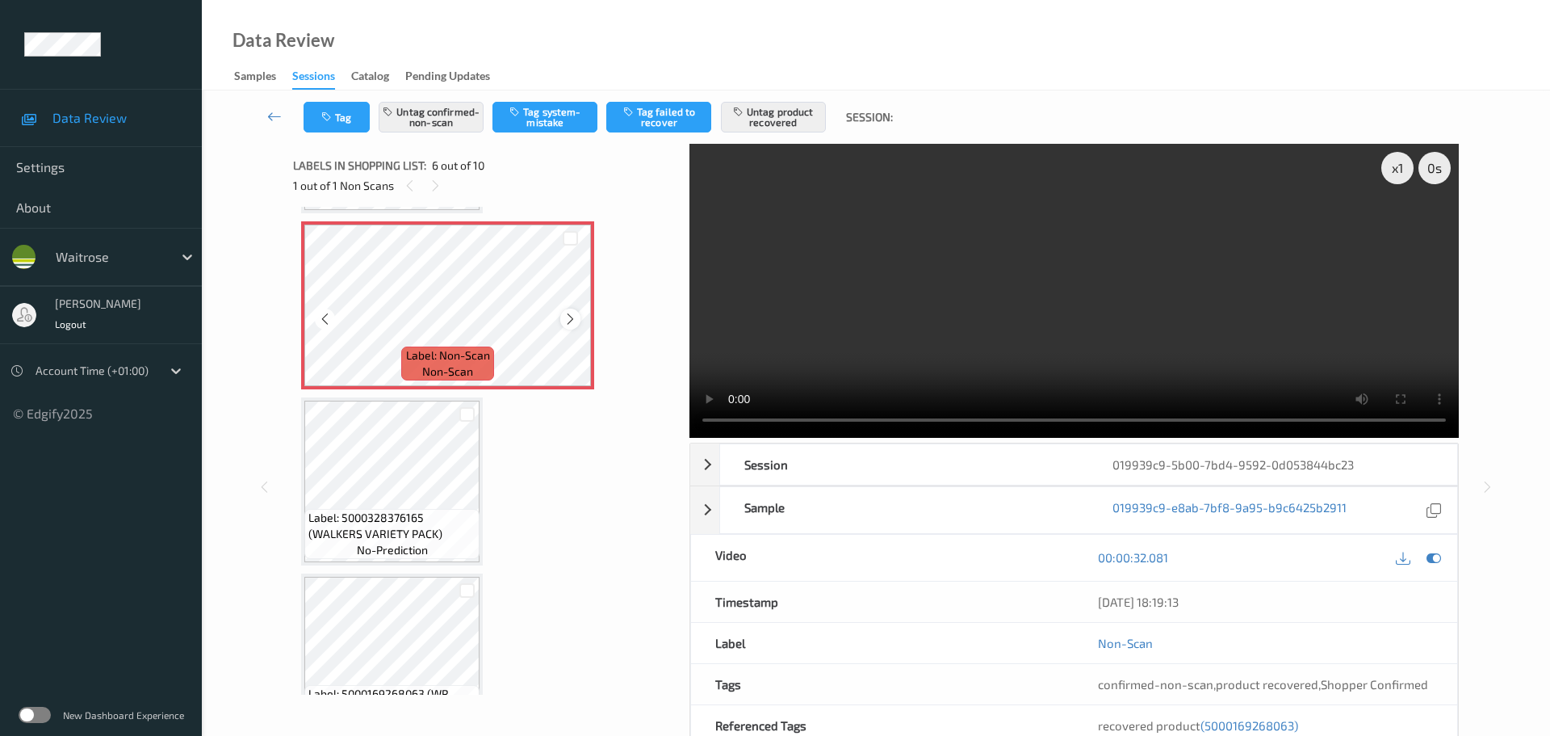
click at [578, 317] on div at bounding box center [570, 318] width 20 height 20
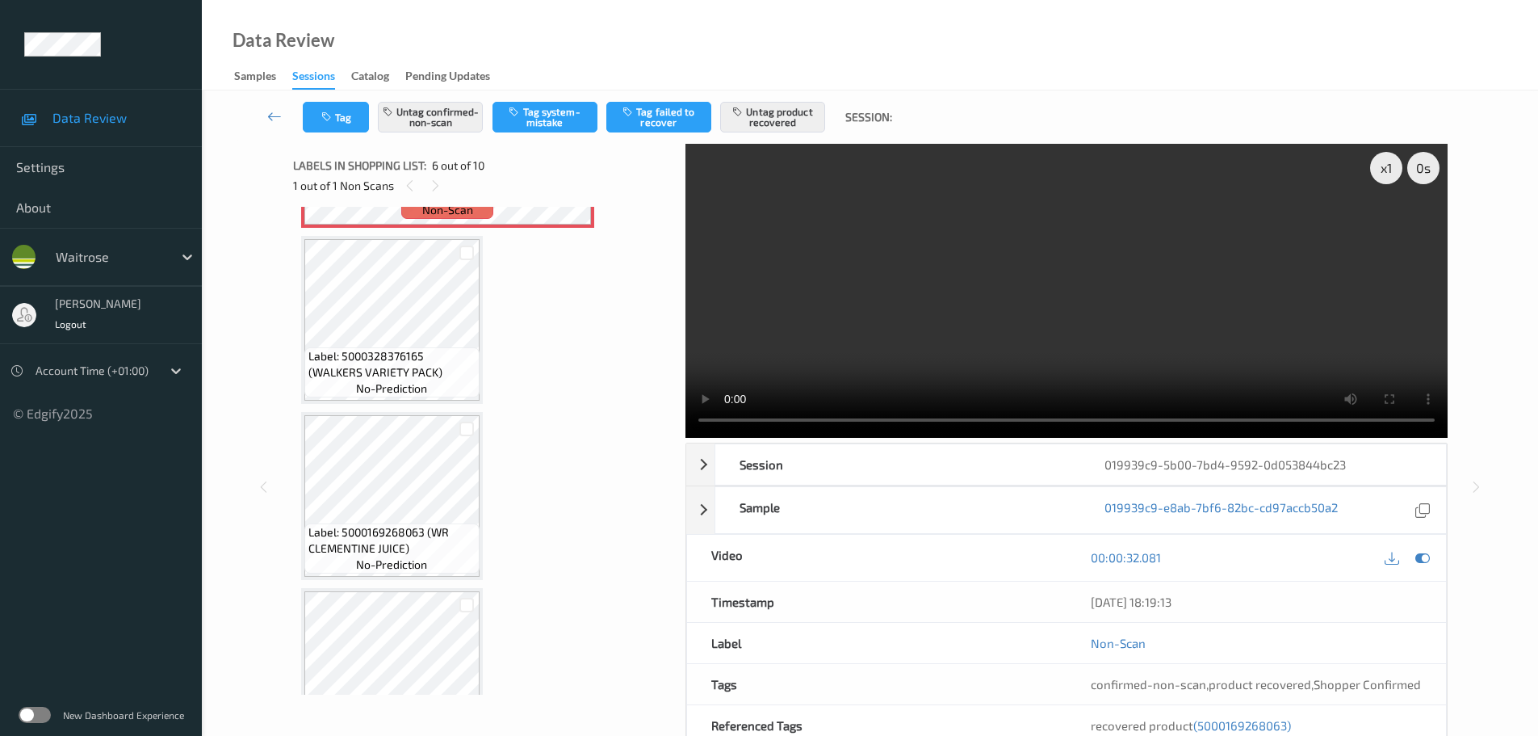
scroll to position [954, 0]
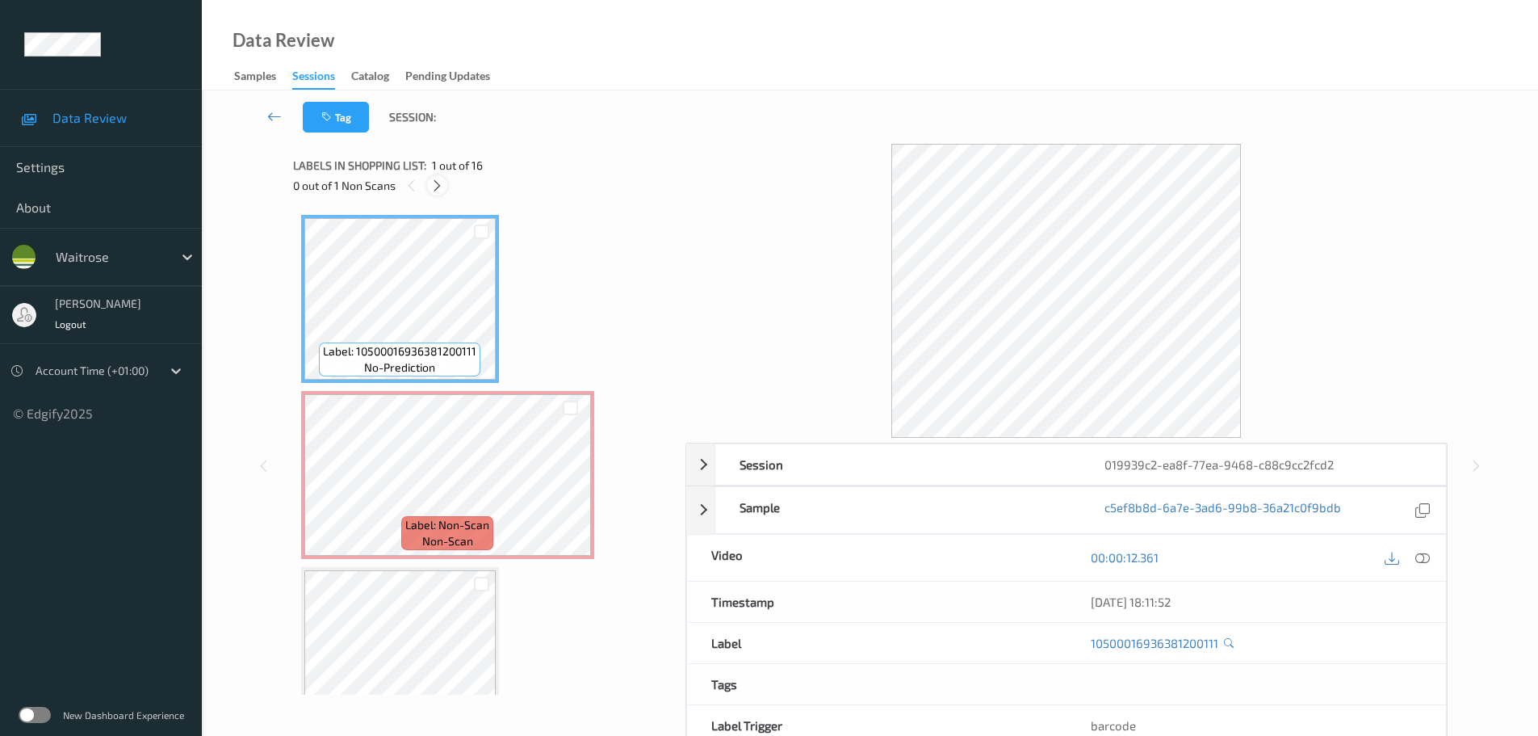
click at [442, 182] on icon at bounding box center [437, 185] width 14 height 15
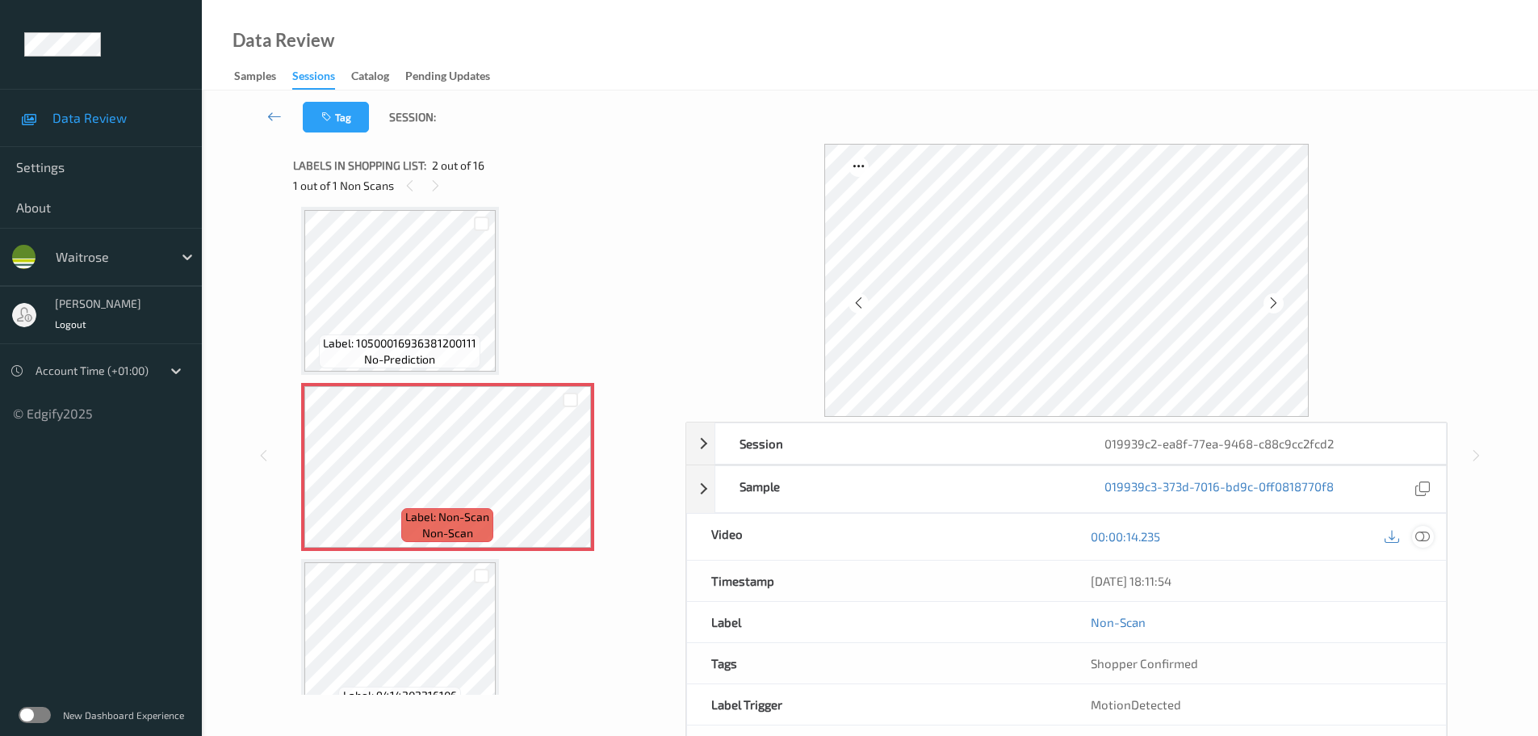
click at [1415, 530] on div at bounding box center [1423, 537] width 22 height 22
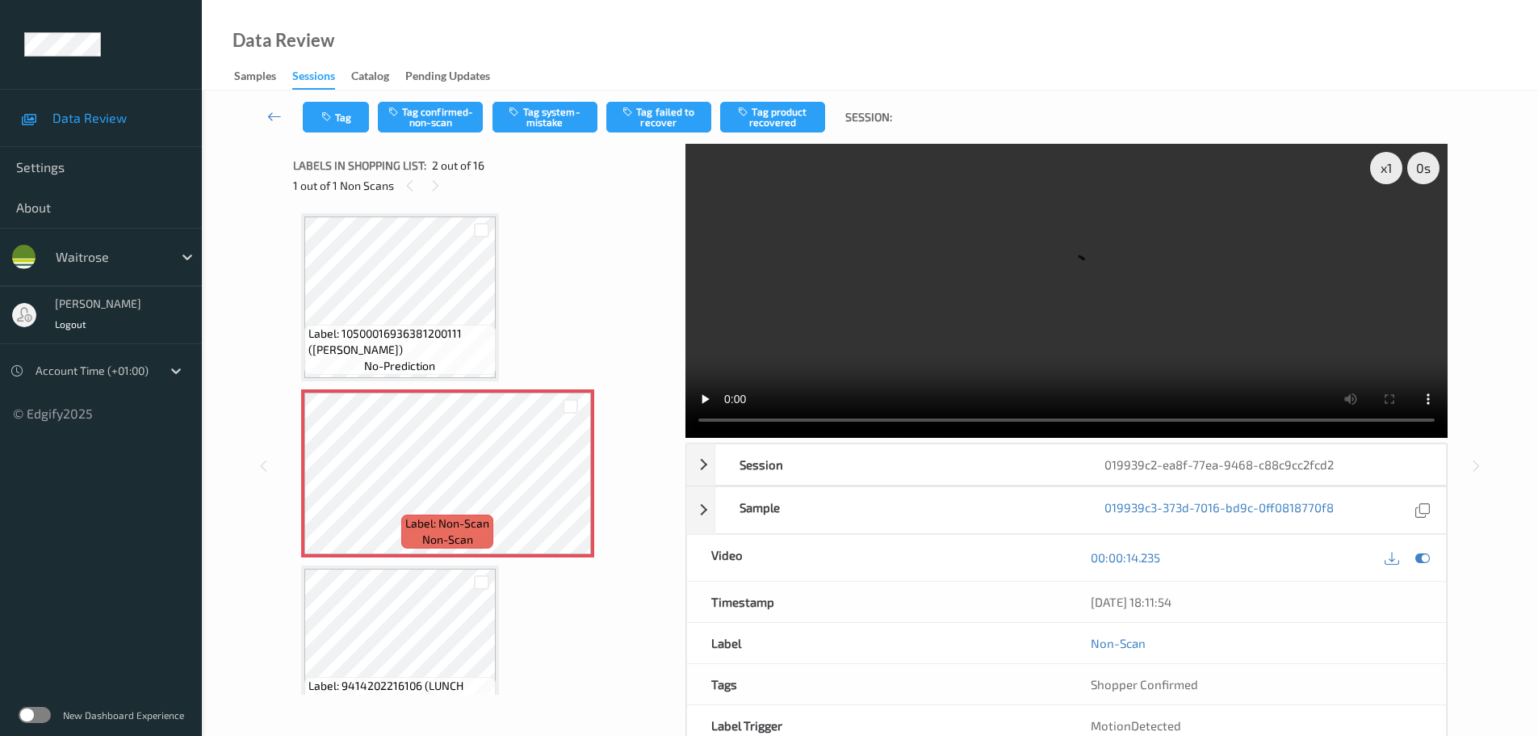
scroll to position [0, 0]
click at [570, 482] on icon at bounding box center [571, 488] width 14 height 15
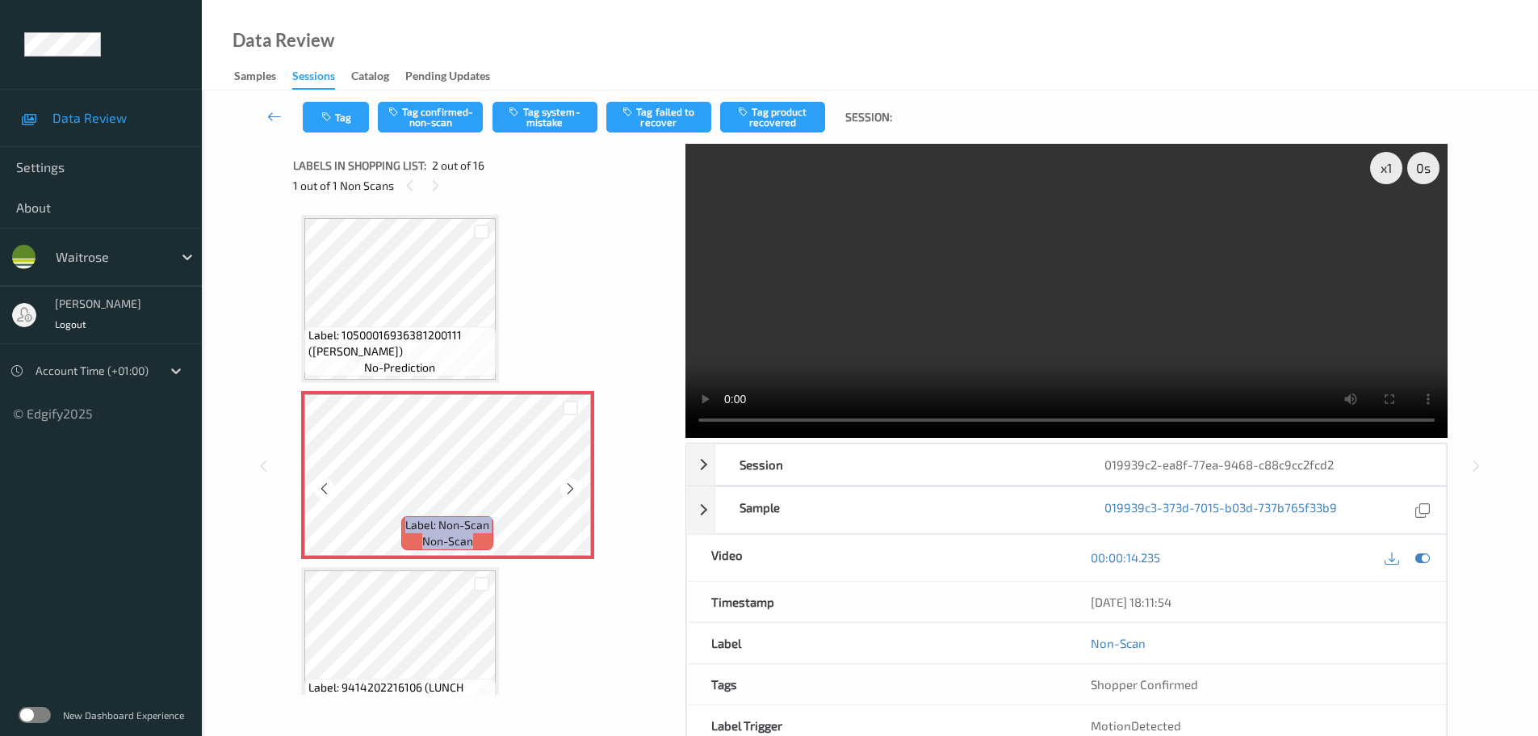
click at [570, 482] on icon at bounding box center [571, 488] width 14 height 15
click at [568, 489] on icon at bounding box center [571, 488] width 14 height 15
click at [569, 496] on div at bounding box center [570, 488] width 20 height 20
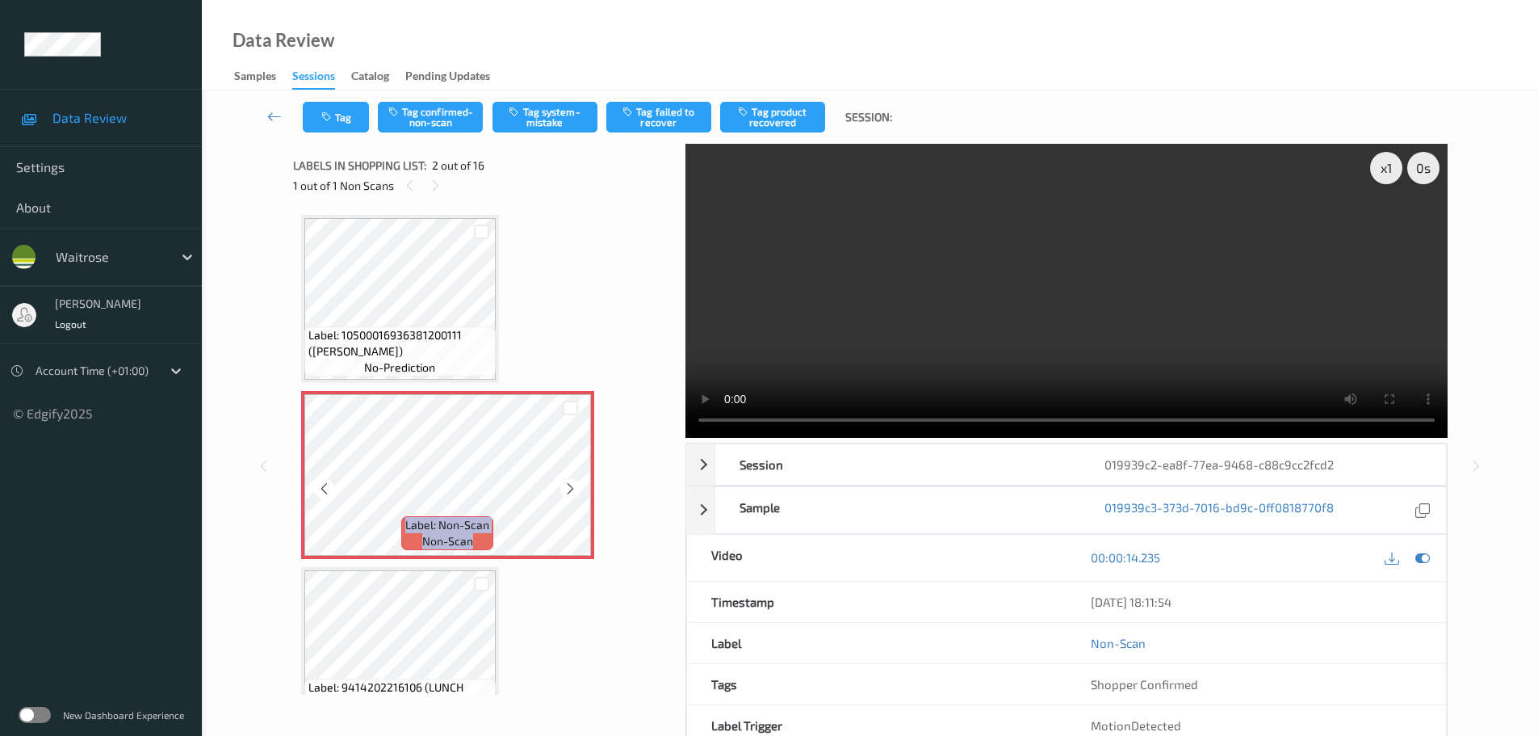
click at [569, 496] on div at bounding box center [570, 488] width 20 height 20
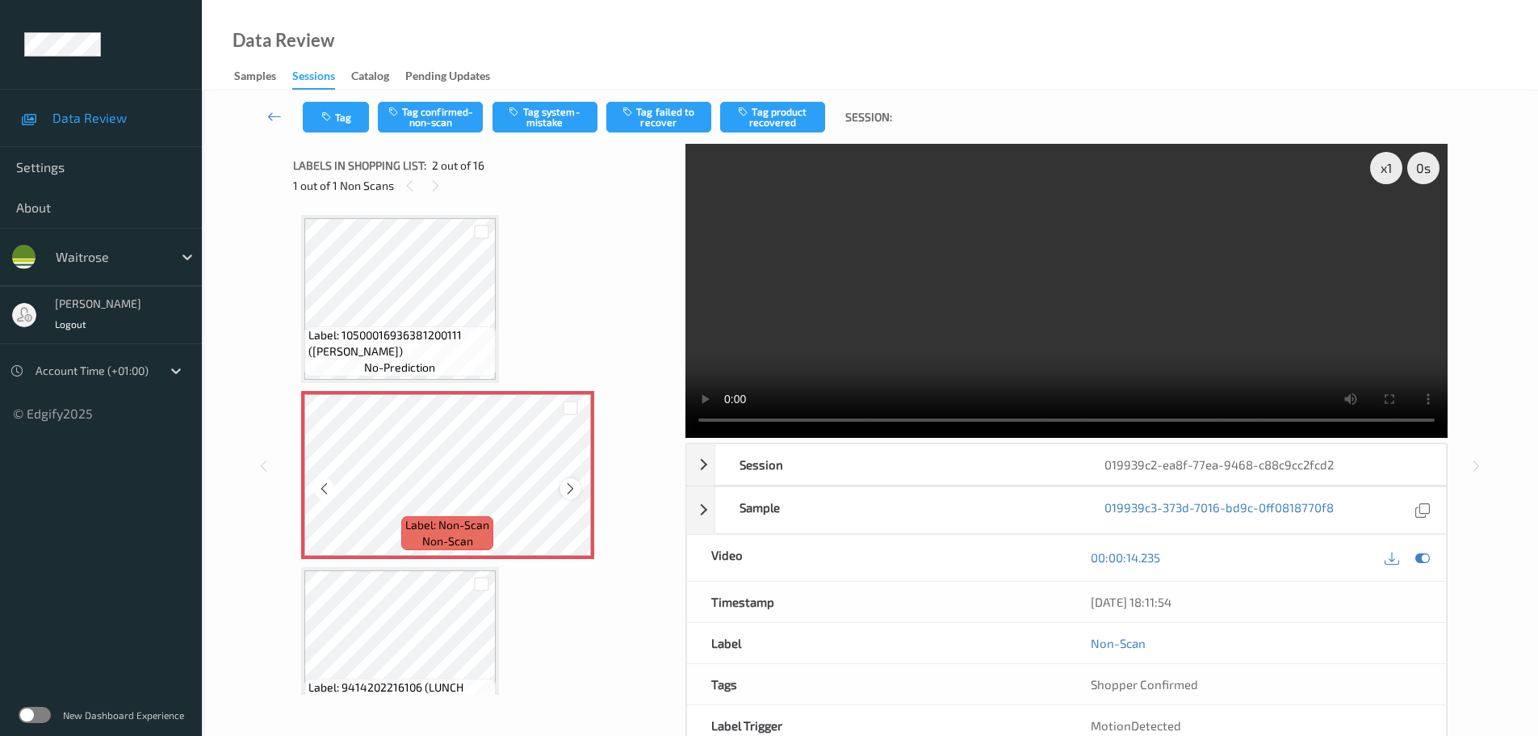
click at [568, 489] on icon at bounding box center [571, 488] width 14 height 15
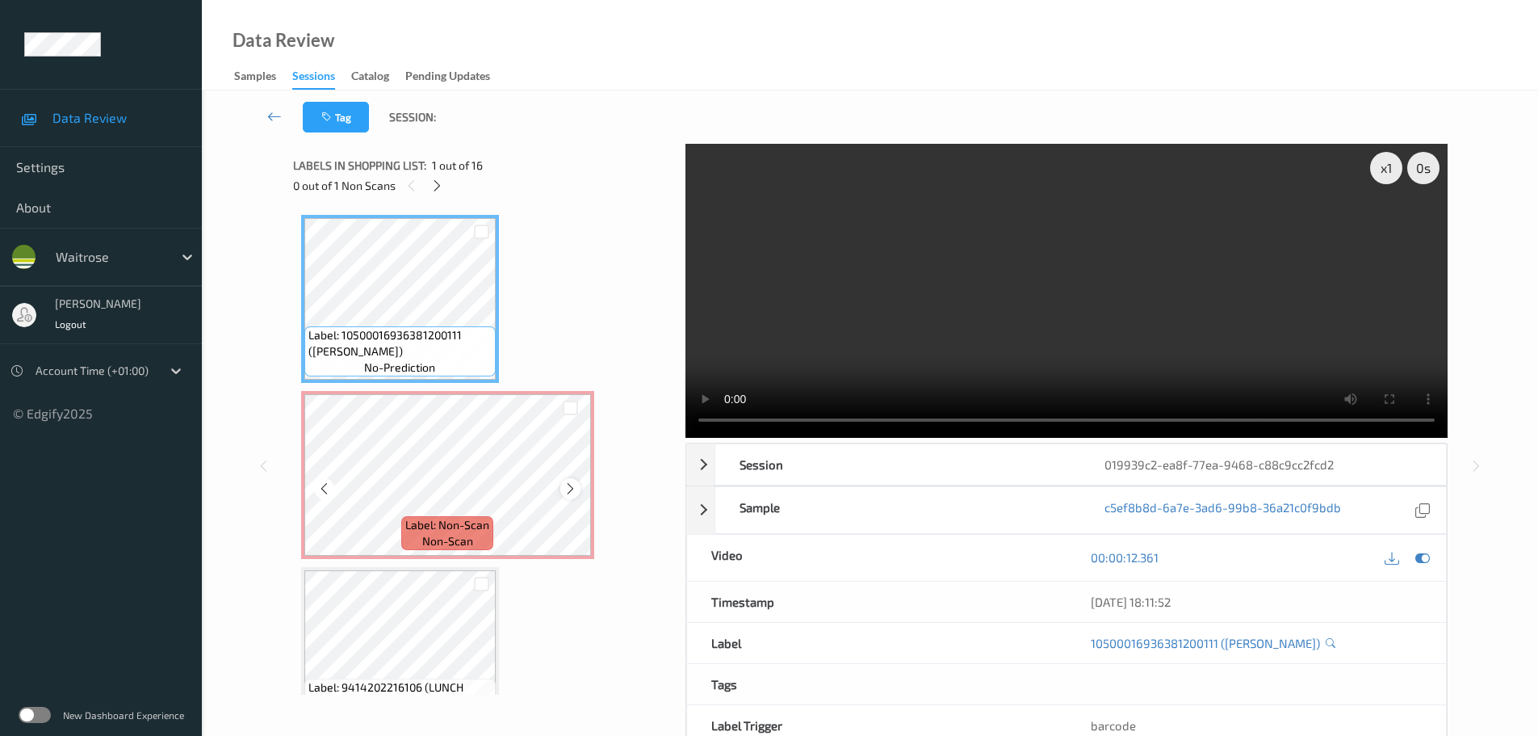
click at [573, 484] on icon at bounding box center [571, 488] width 14 height 15
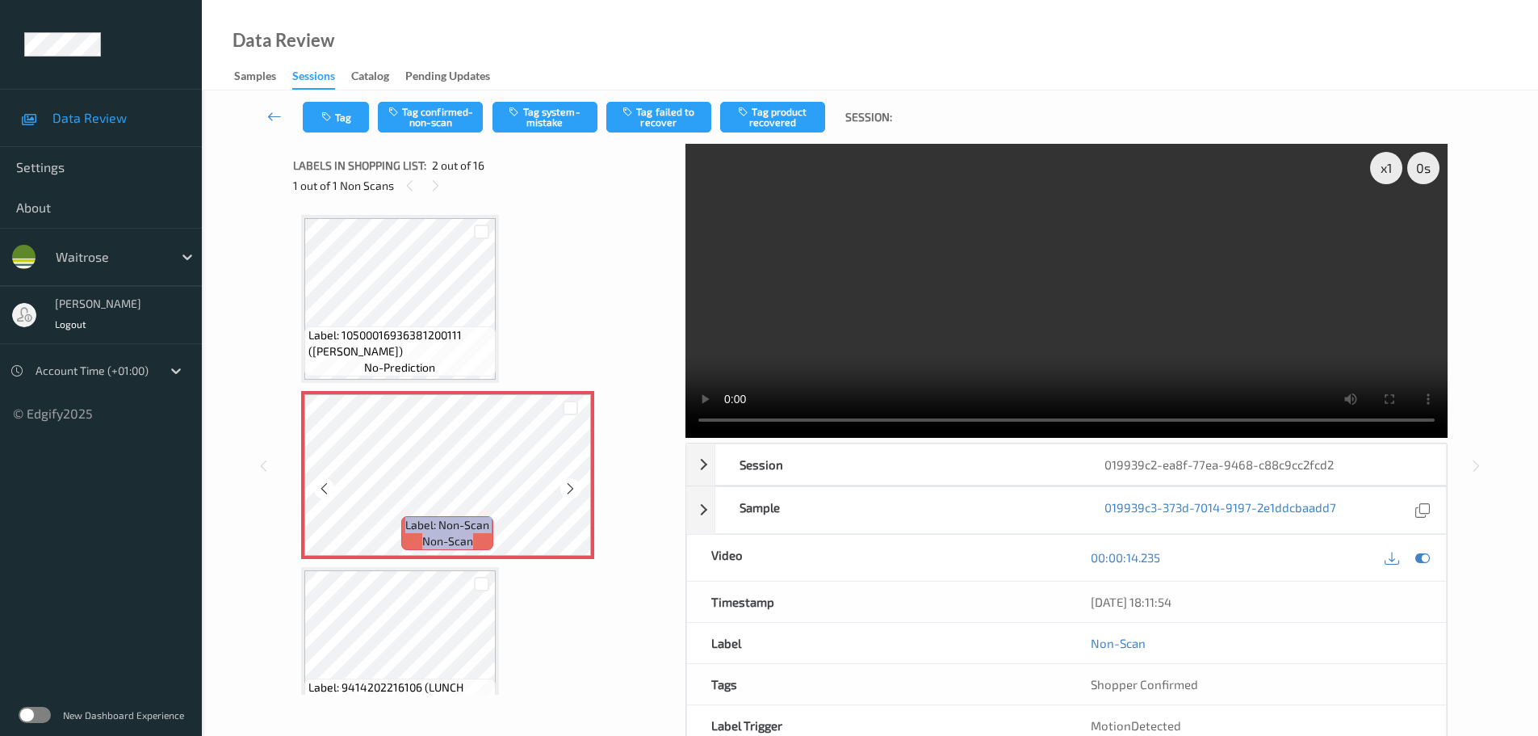
click at [572, 485] on icon at bounding box center [571, 488] width 14 height 15
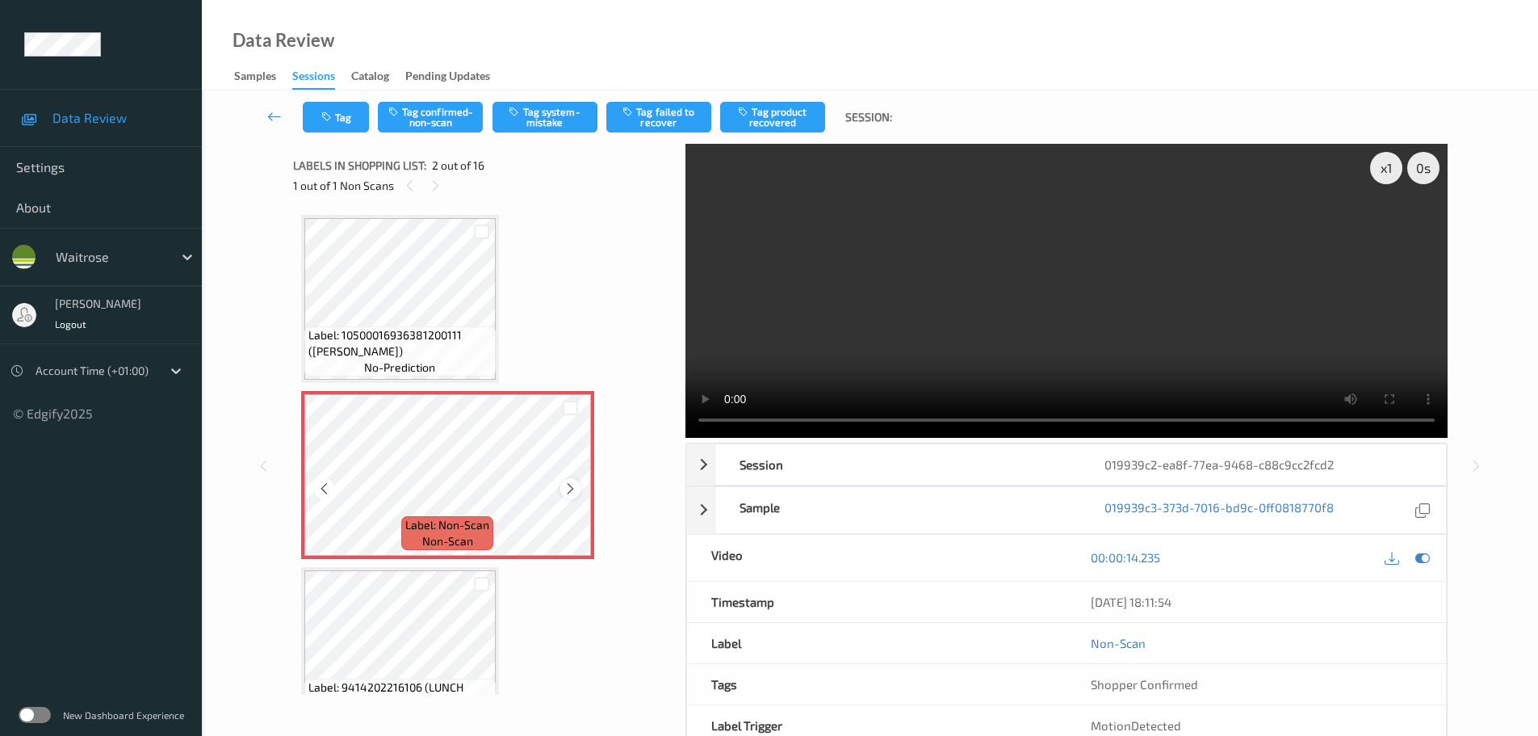
click at [568, 484] on icon at bounding box center [571, 488] width 14 height 15
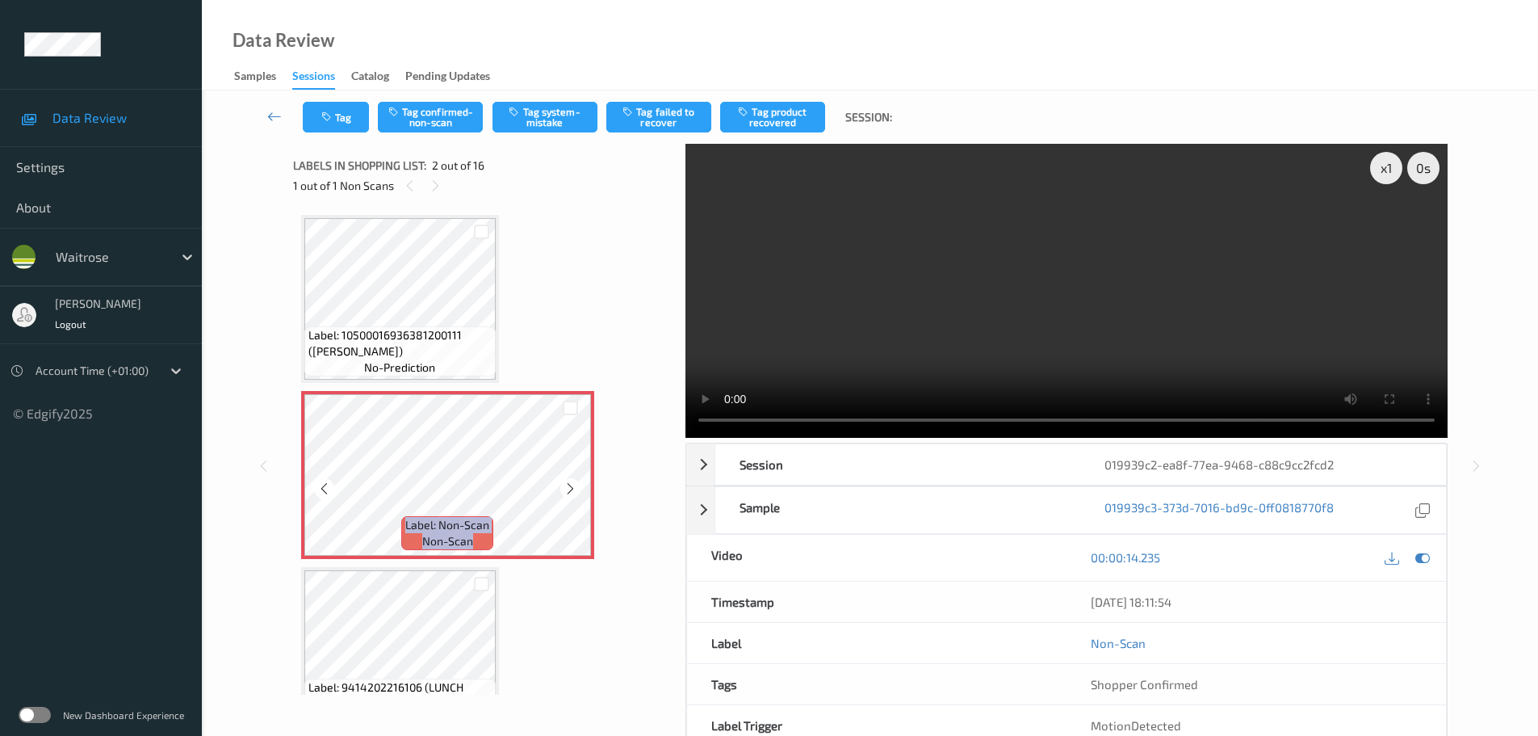
click at [568, 484] on icon at bounding box center [571, 488] width 14 height 15
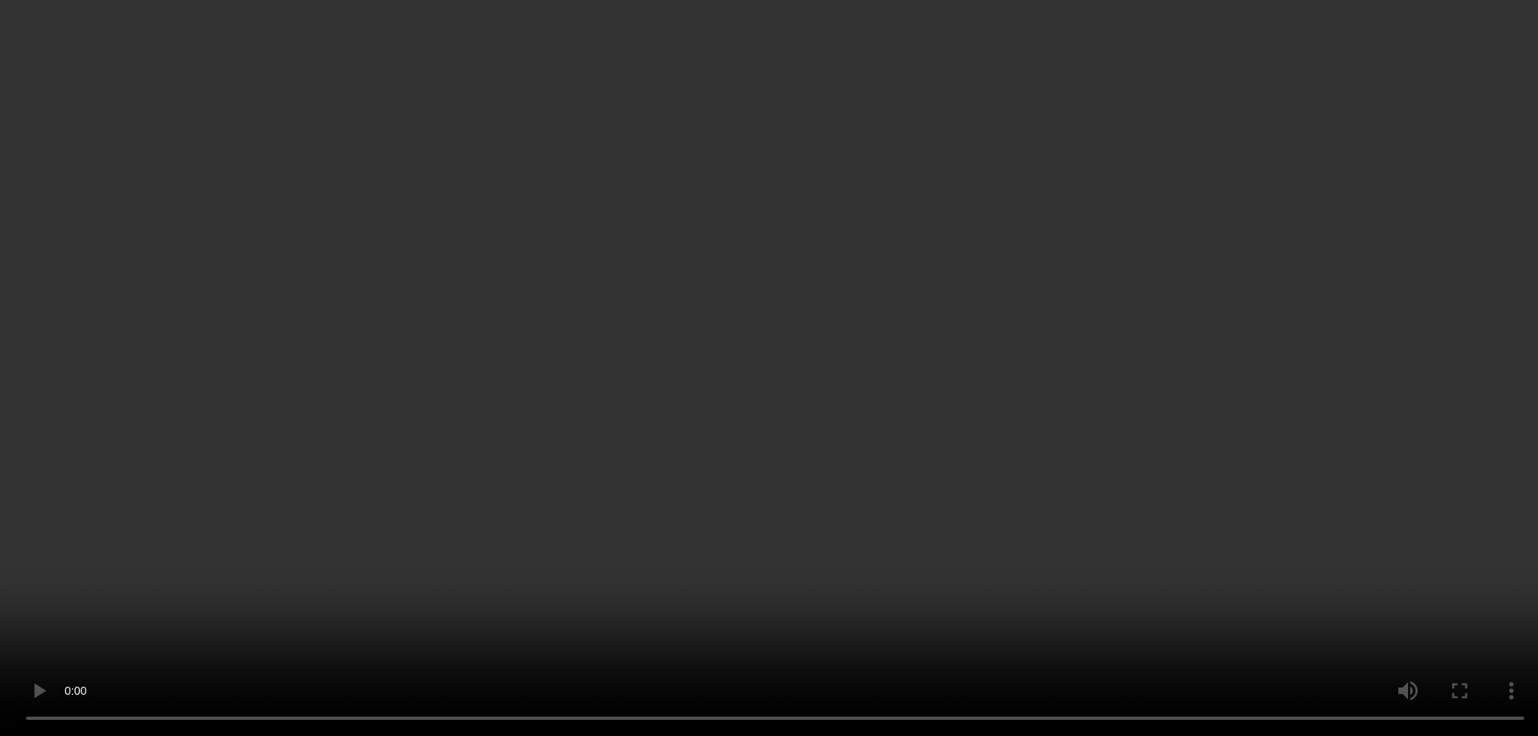
scroll to position [81, 0]
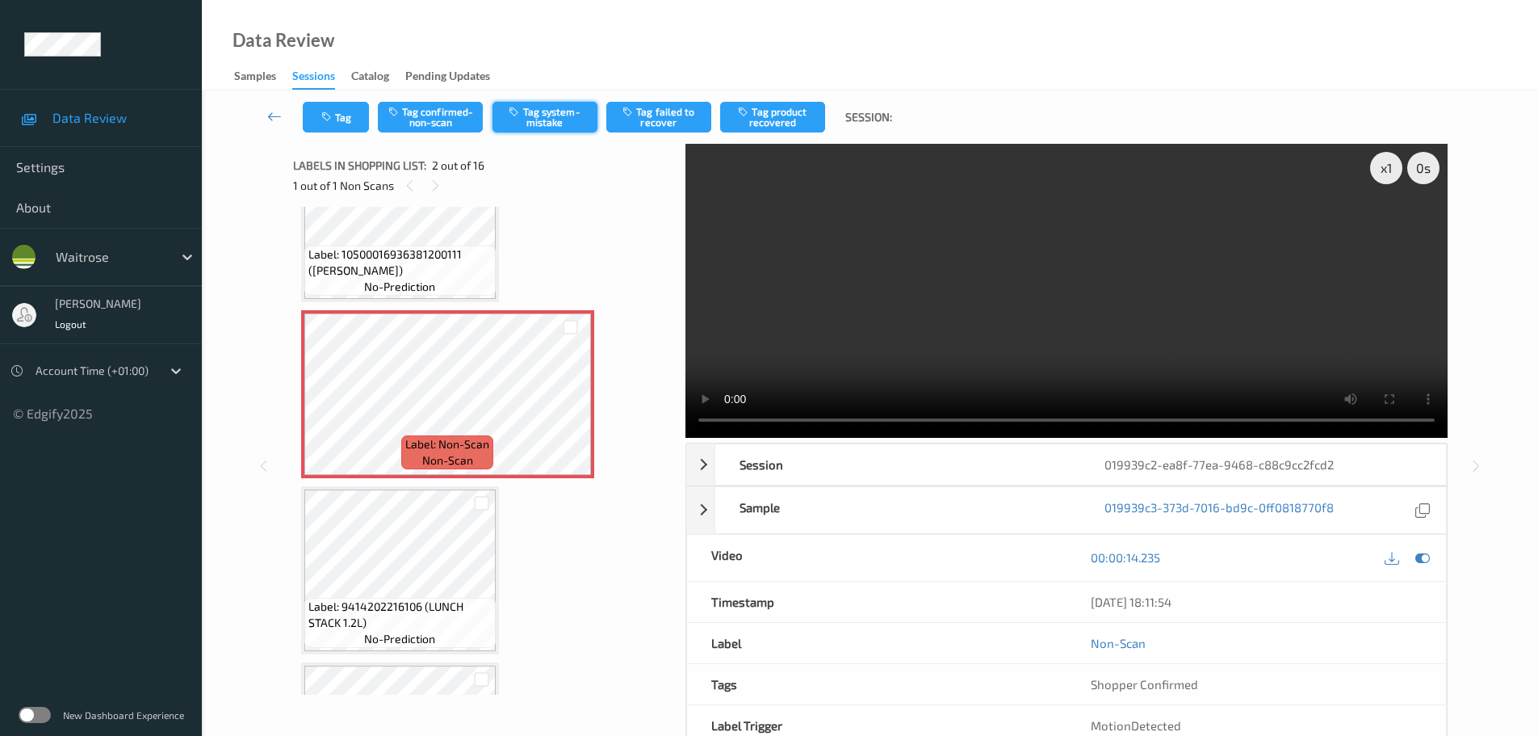
click at [523, 107] on button "Tag system-mistake" at bounding box center [545, 117] width 105 height 31
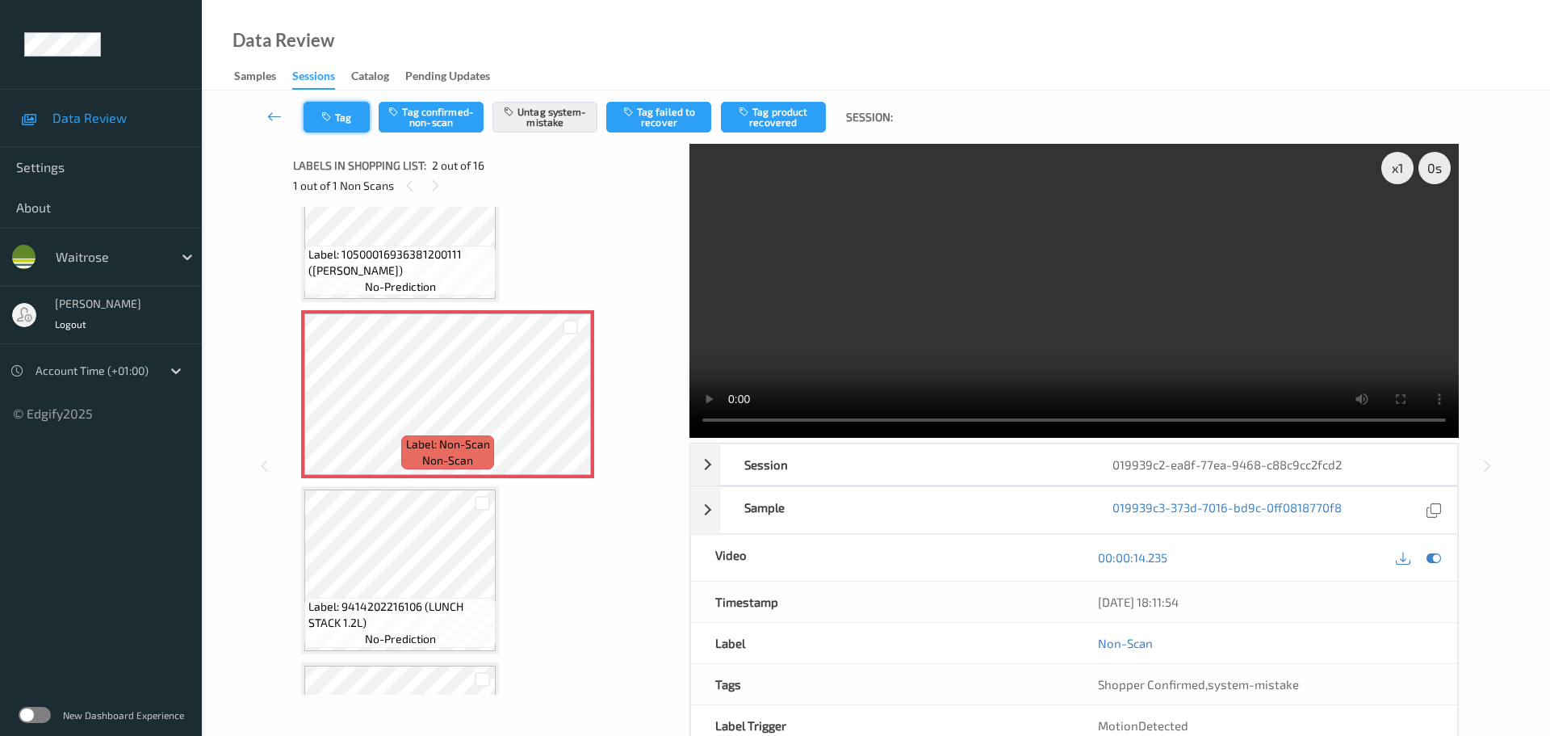
click at [343, 124] on button "Tag" at bounding box center [337, 117] width 66 height 31
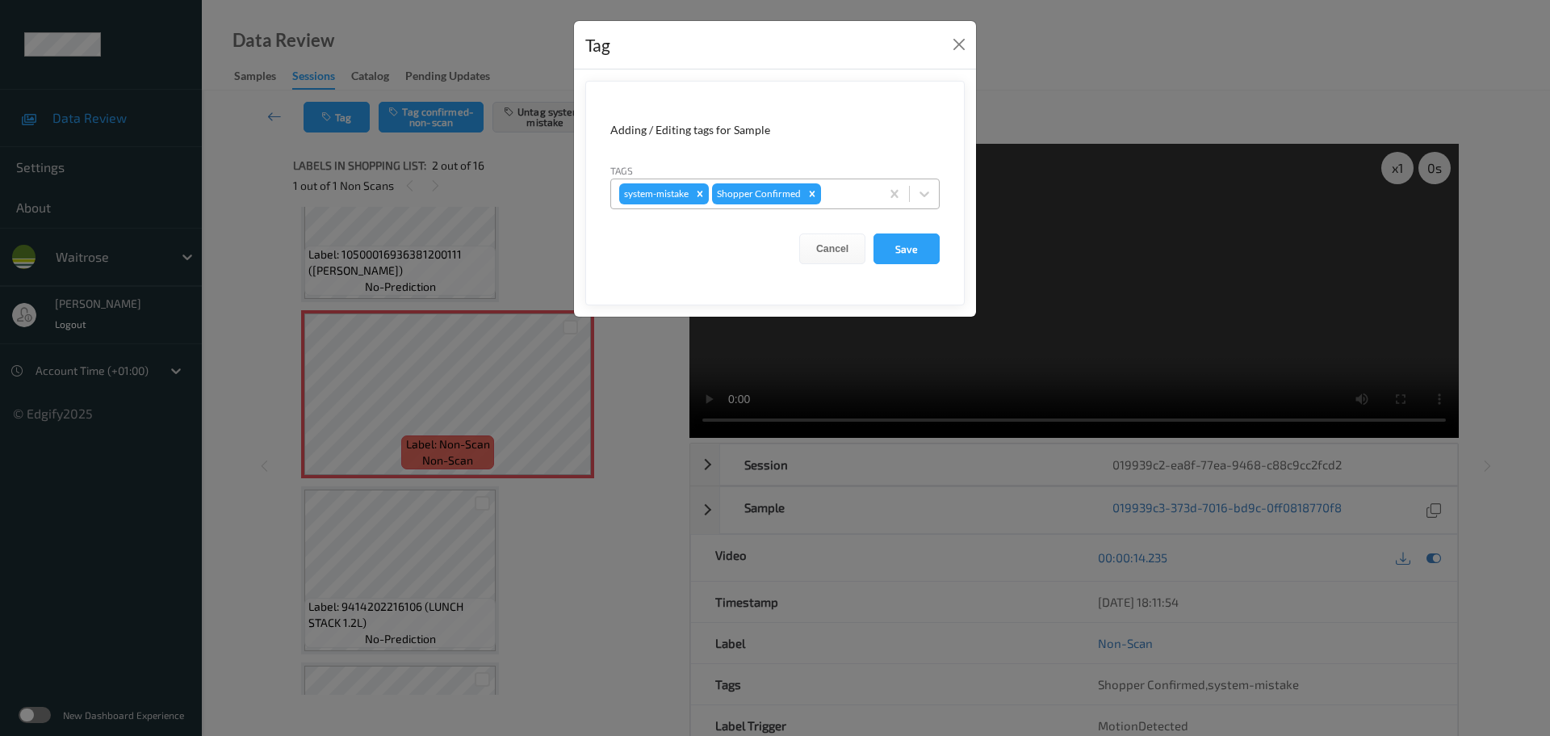
click at [839, 192] on div at bounding box center [848, 193] width 48 height 19
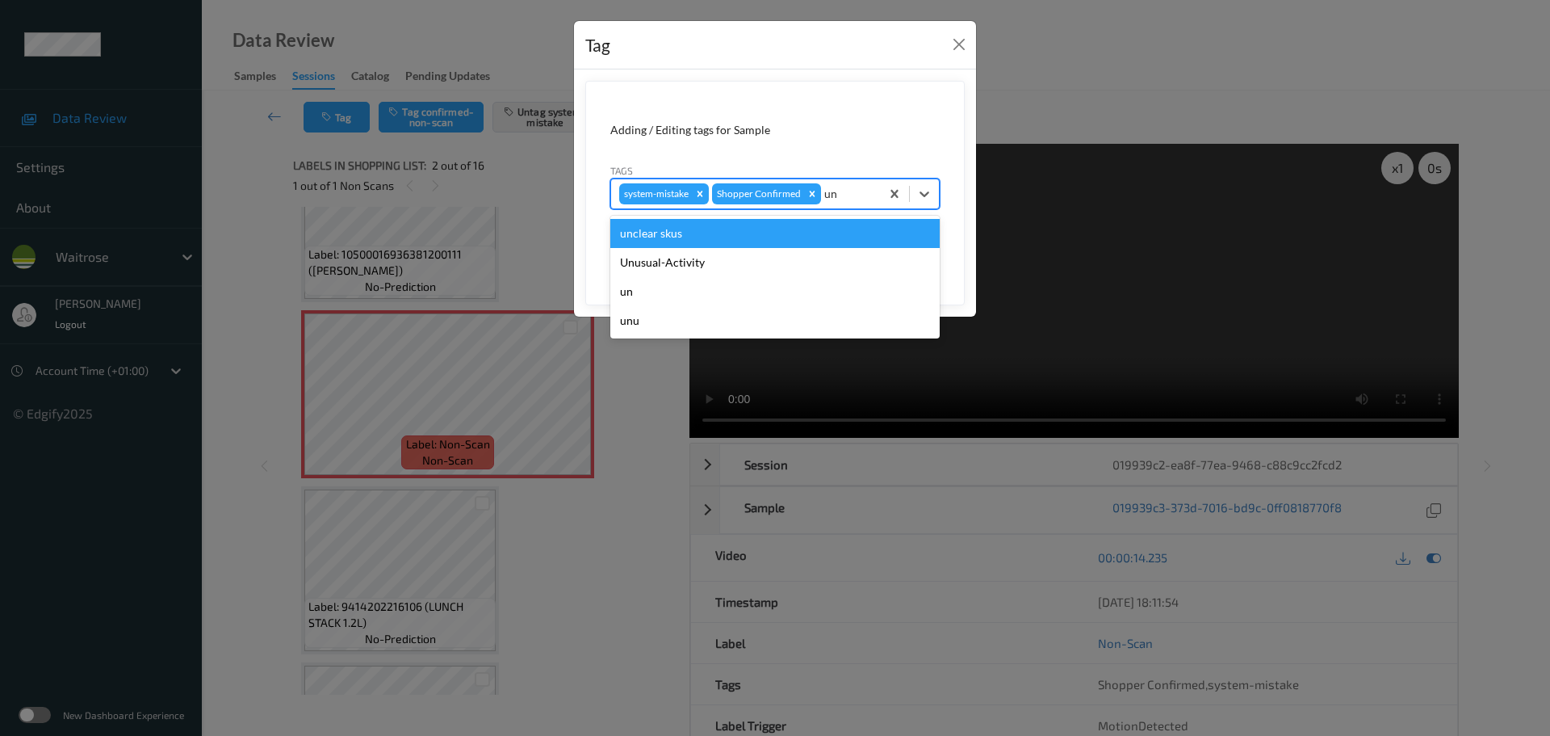
type input "unu"
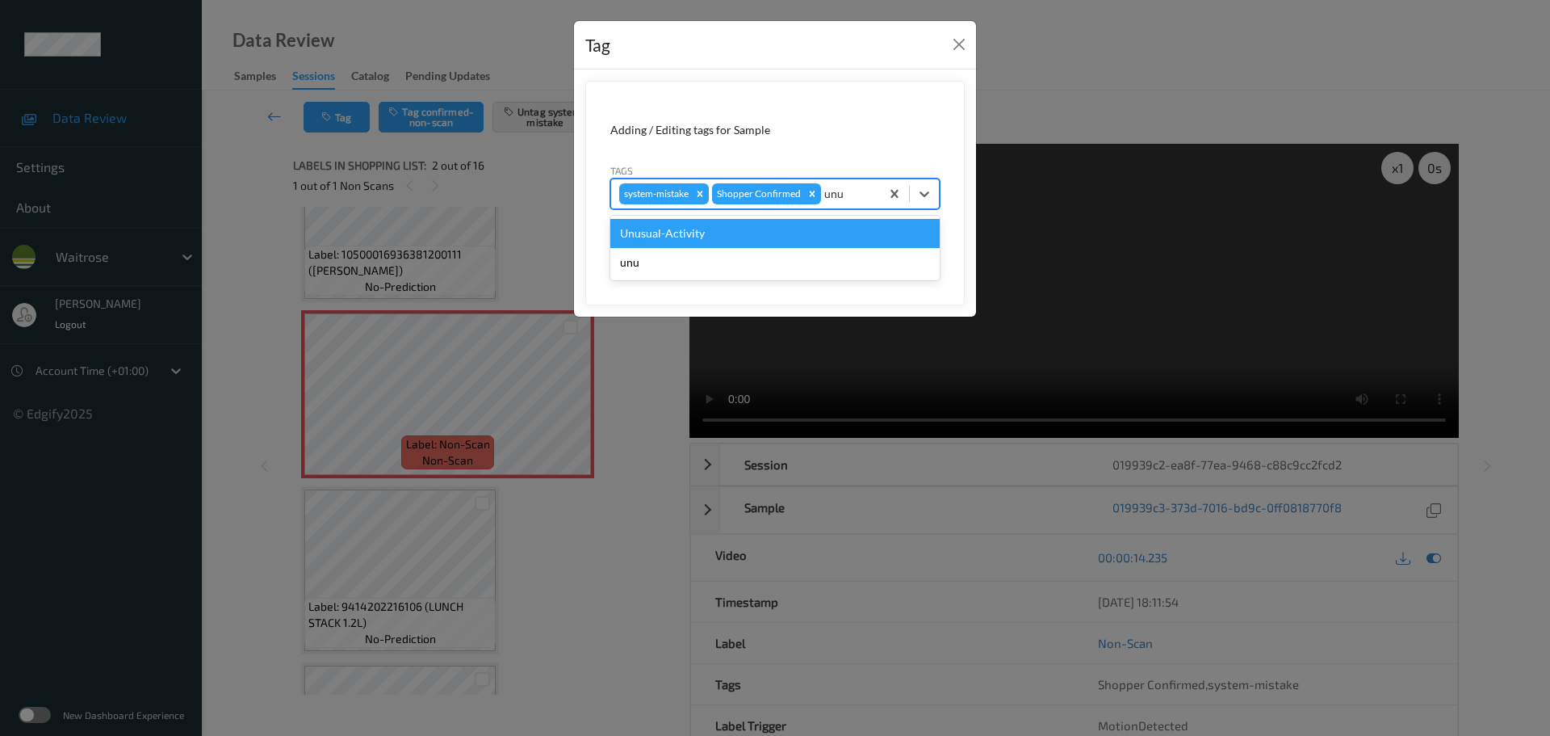
click at [853, 227] on div "Unusual-Activity" at bounding box center [774, 233] width 329 height 29
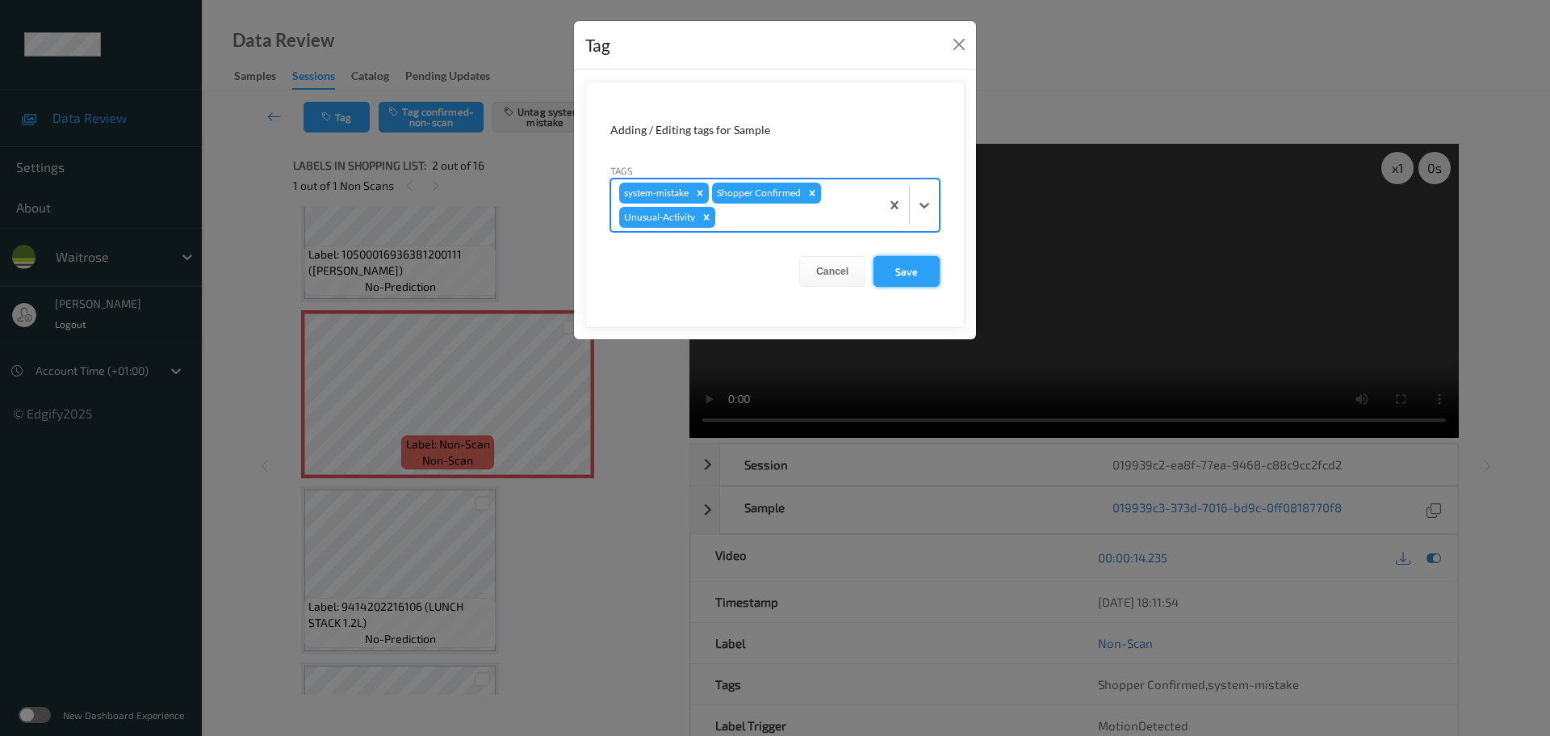
click at [920, 262] on button "Save" at bounding box center [907, 271] width 66 height 31
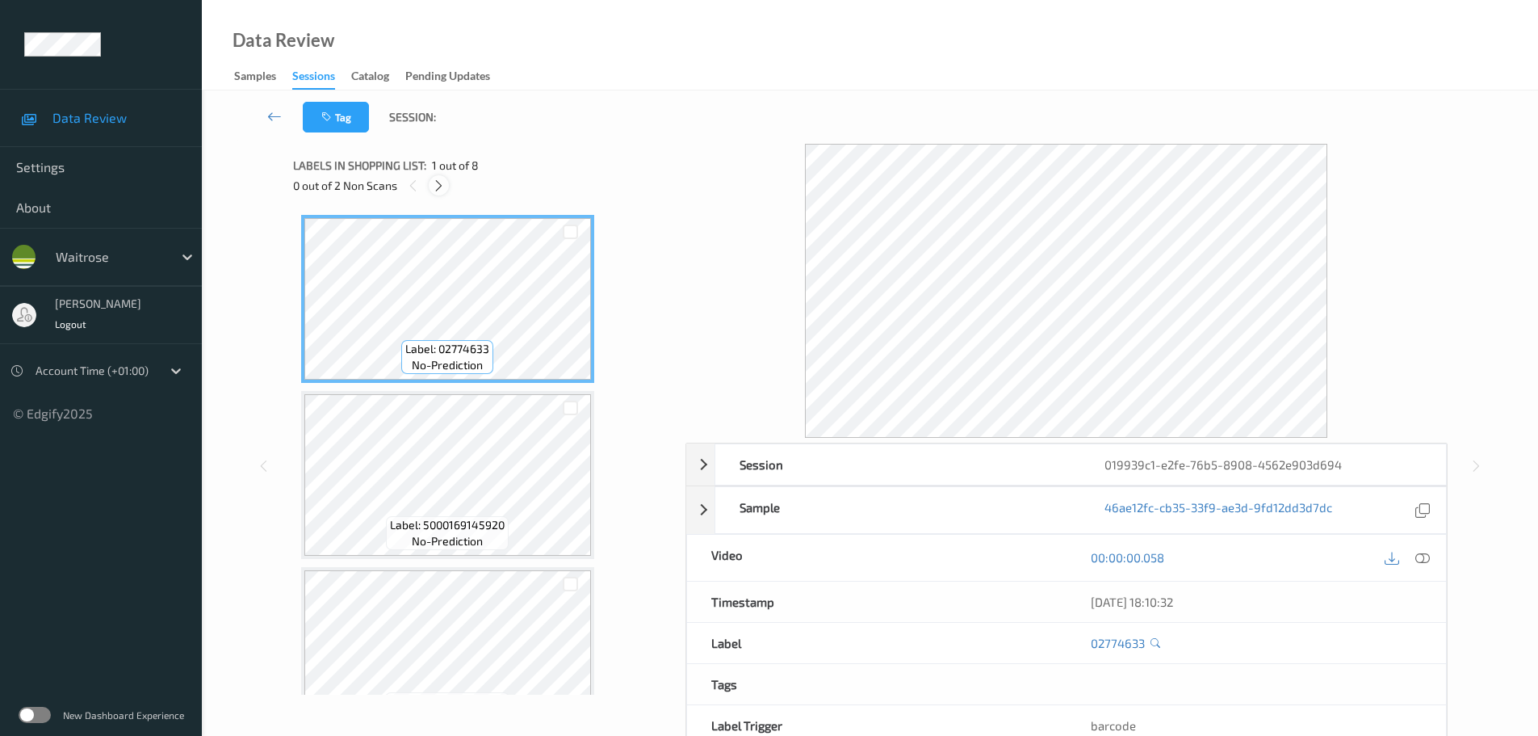
click at [434, 182] on icon at bounding box center [439, 185] width 14 height 15
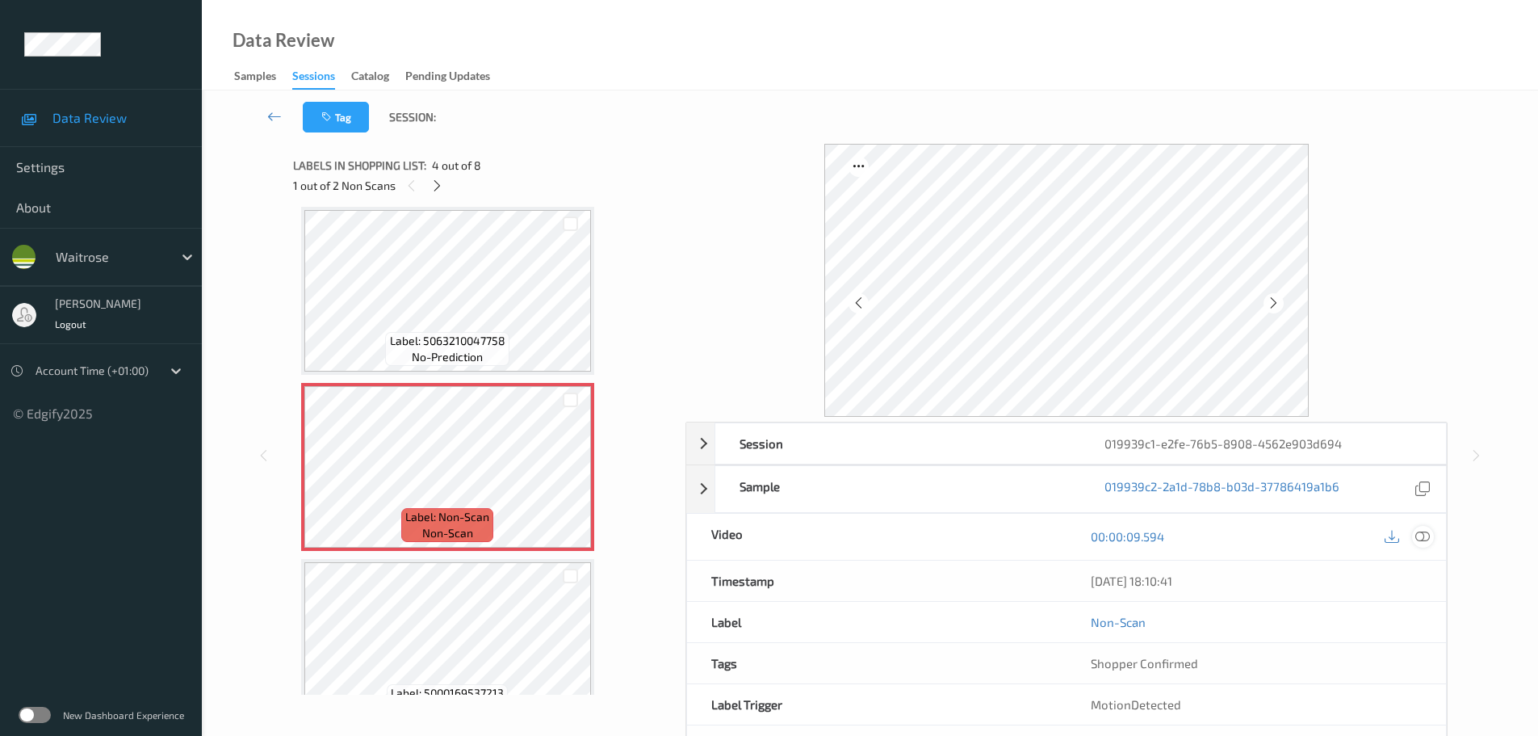
click at [1420, 541] on icon at bounding box center [1422, 536] width 15 height 15
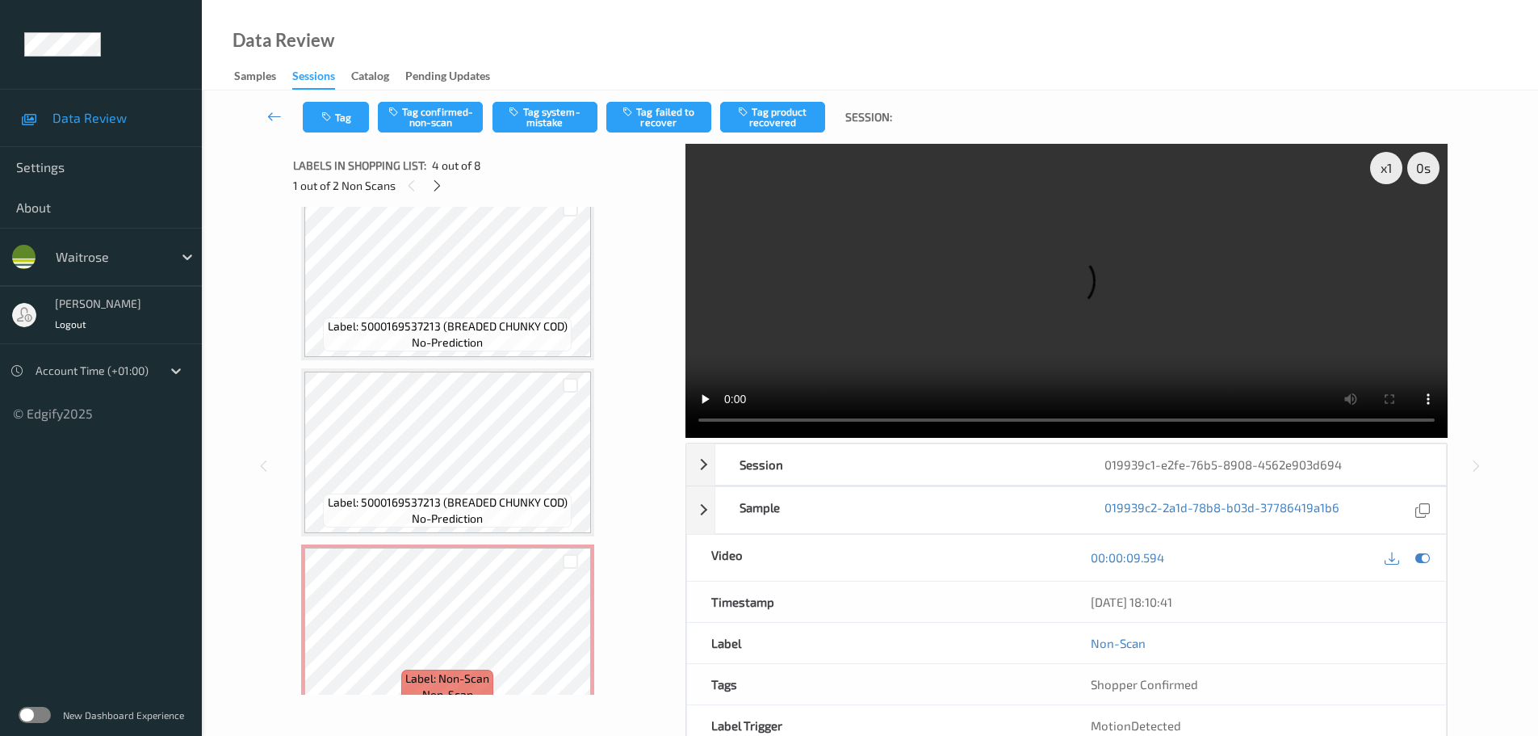
scroll to position [929, 0]
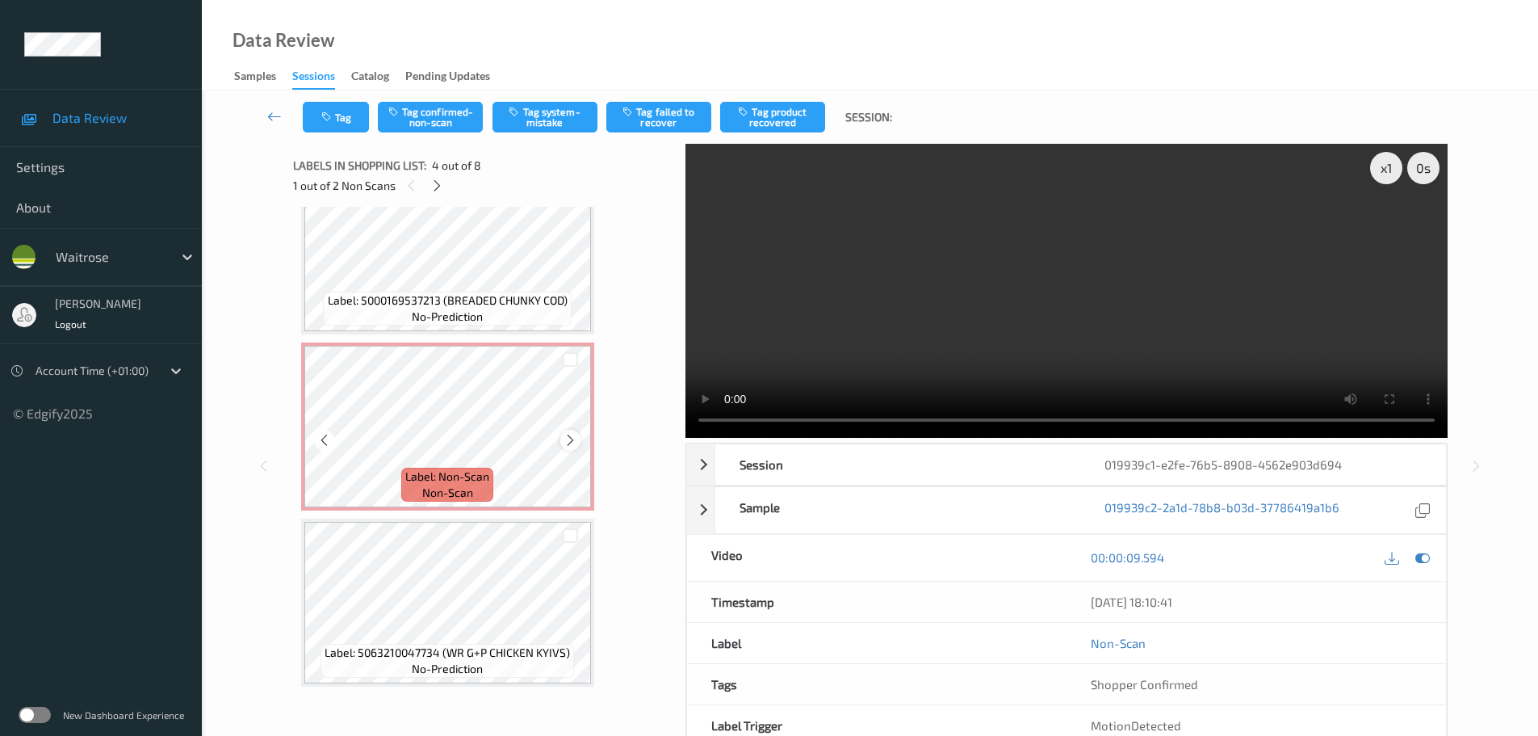
click at [568, 445] on icon at bounding box center [571, 440] width 14 height 15
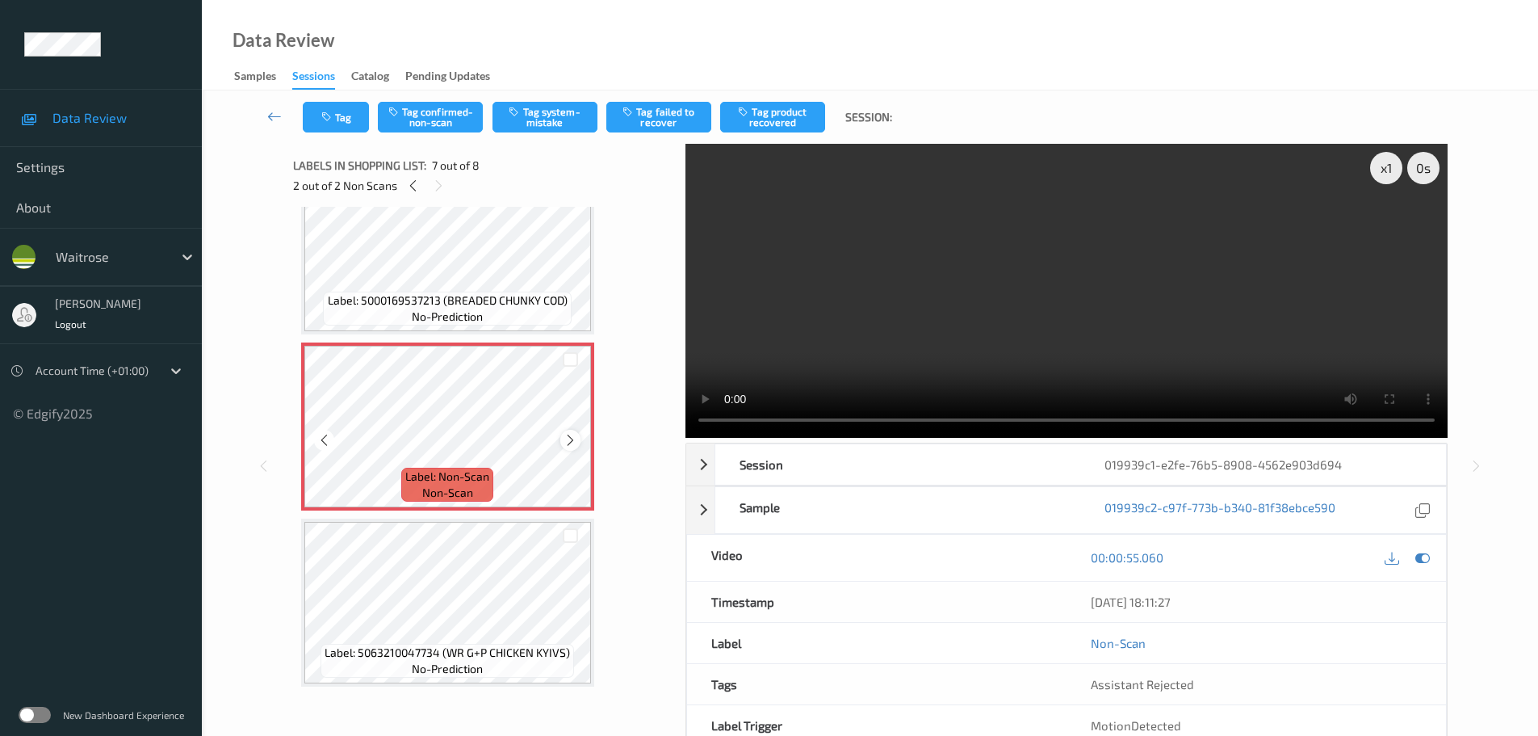
click at [572, 434] on icon at bounding box center [571, 440] width 14 height 15
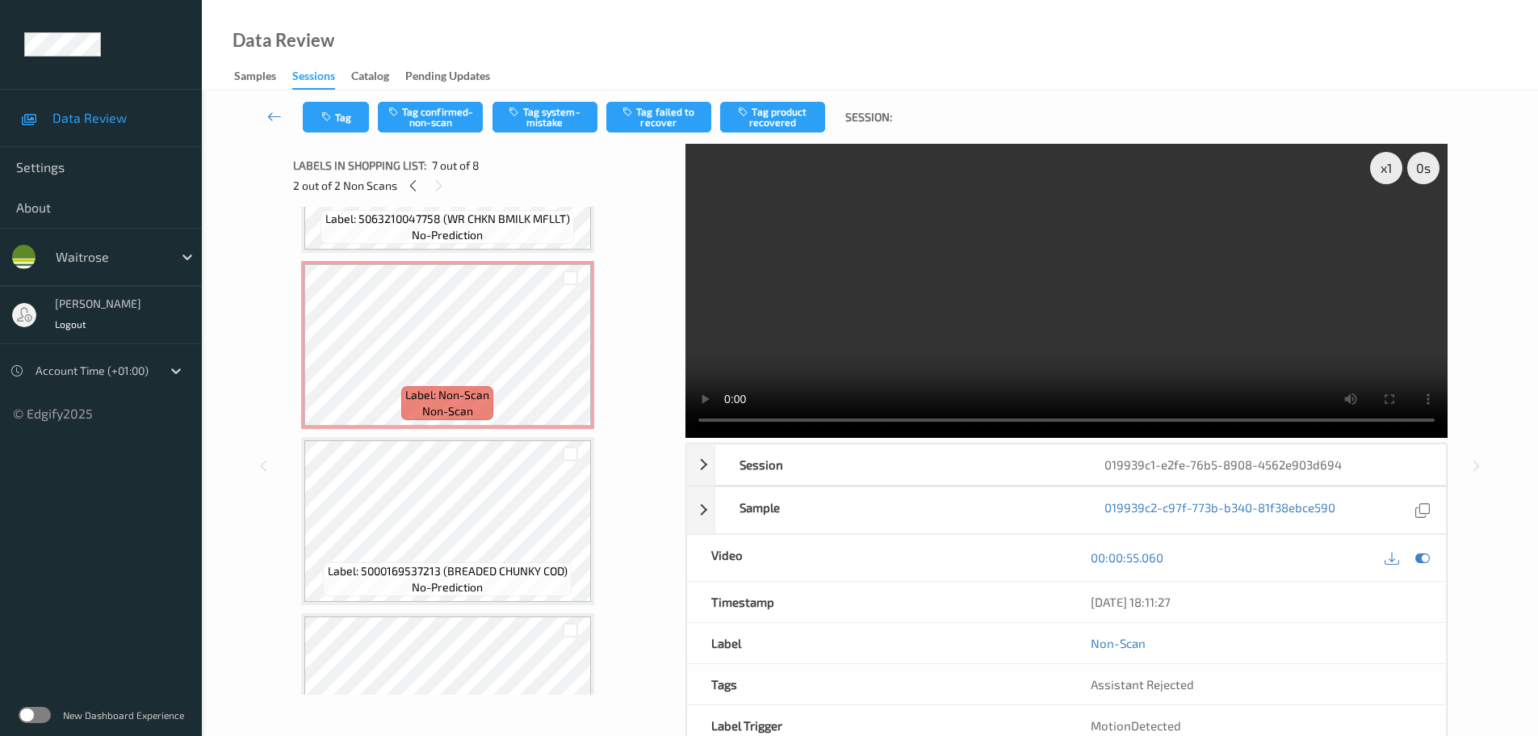
scroll to position [444, 0]
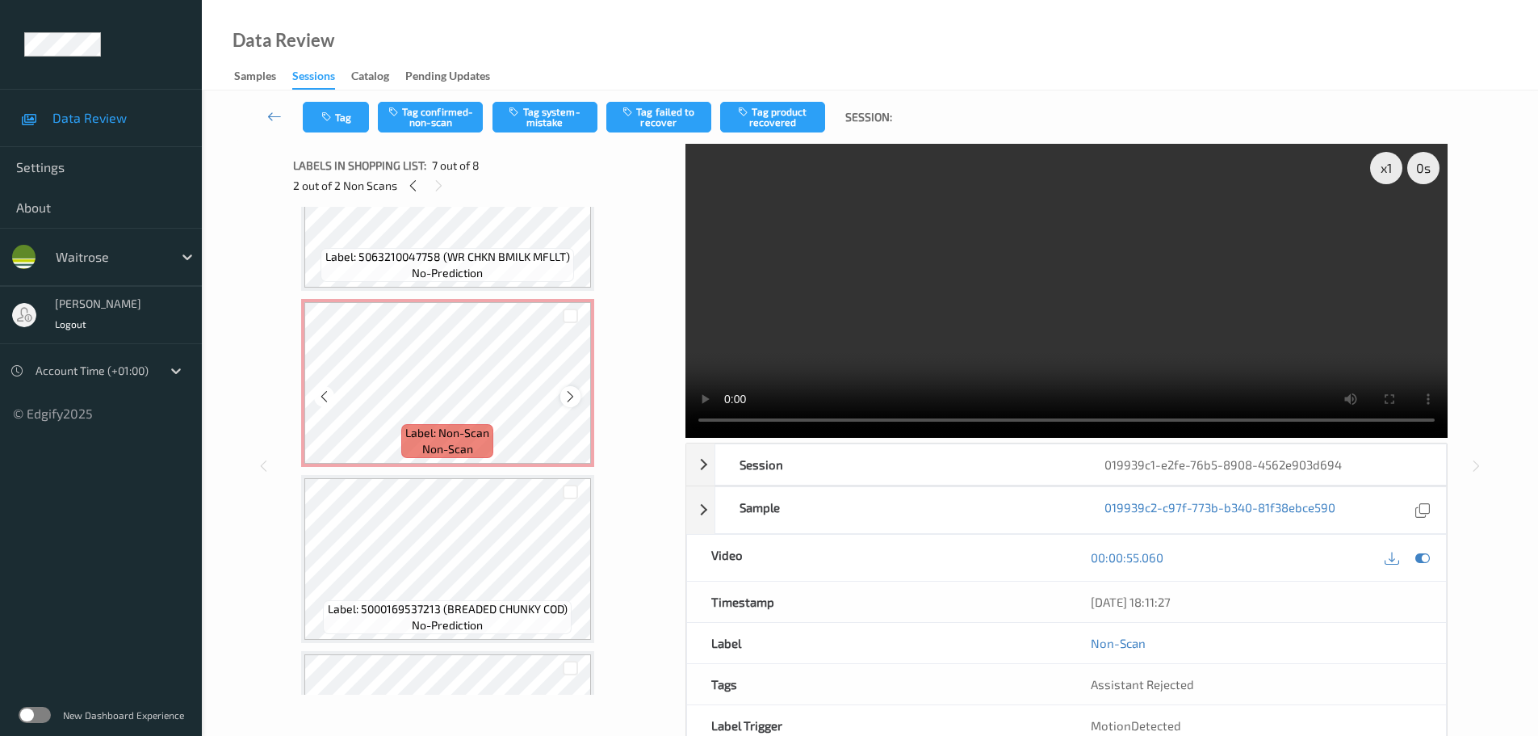
click at [570, 395] on icon at bounding box center [571, 396] width 14 height 15
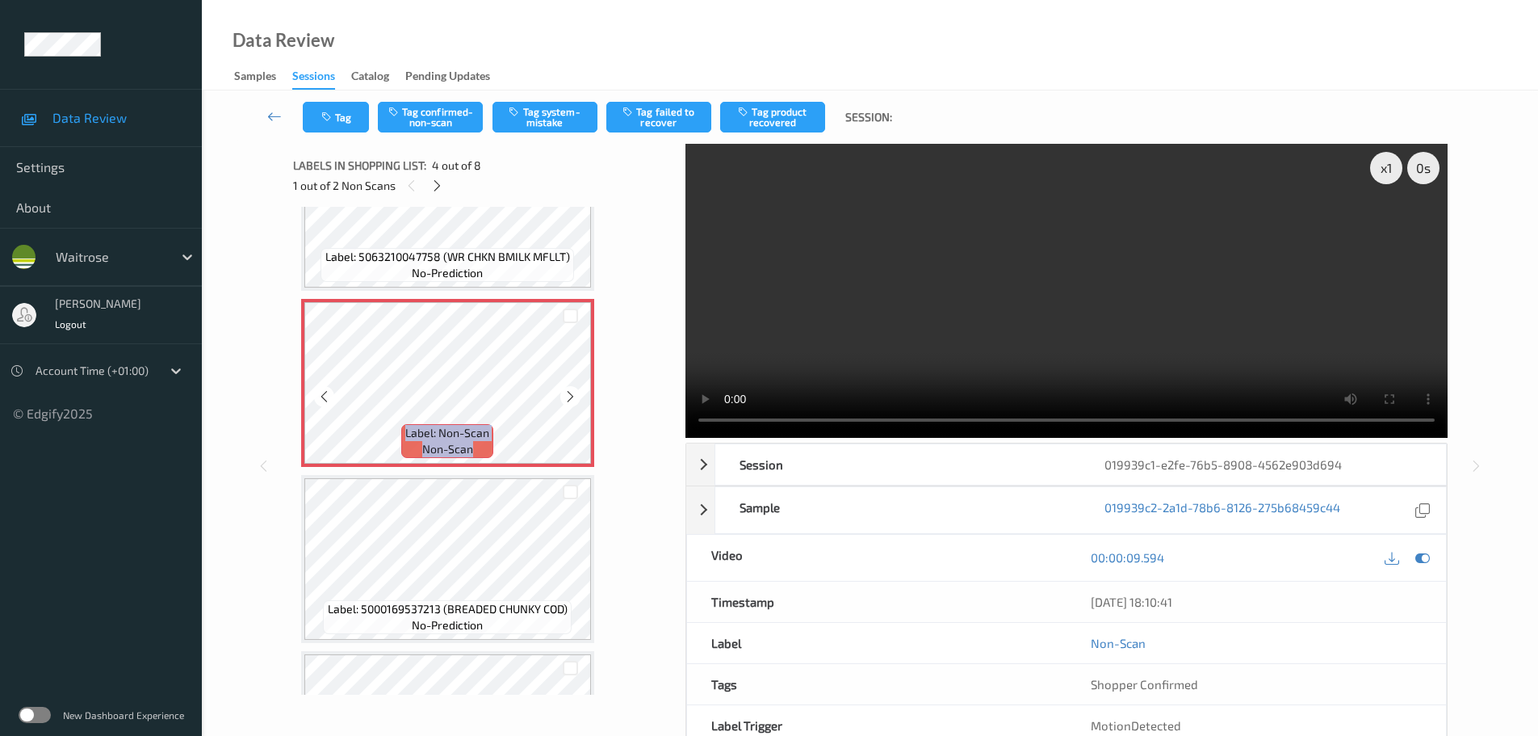
click at [570, 395] on icon at bounding box center [571, 396] width 14 height 15
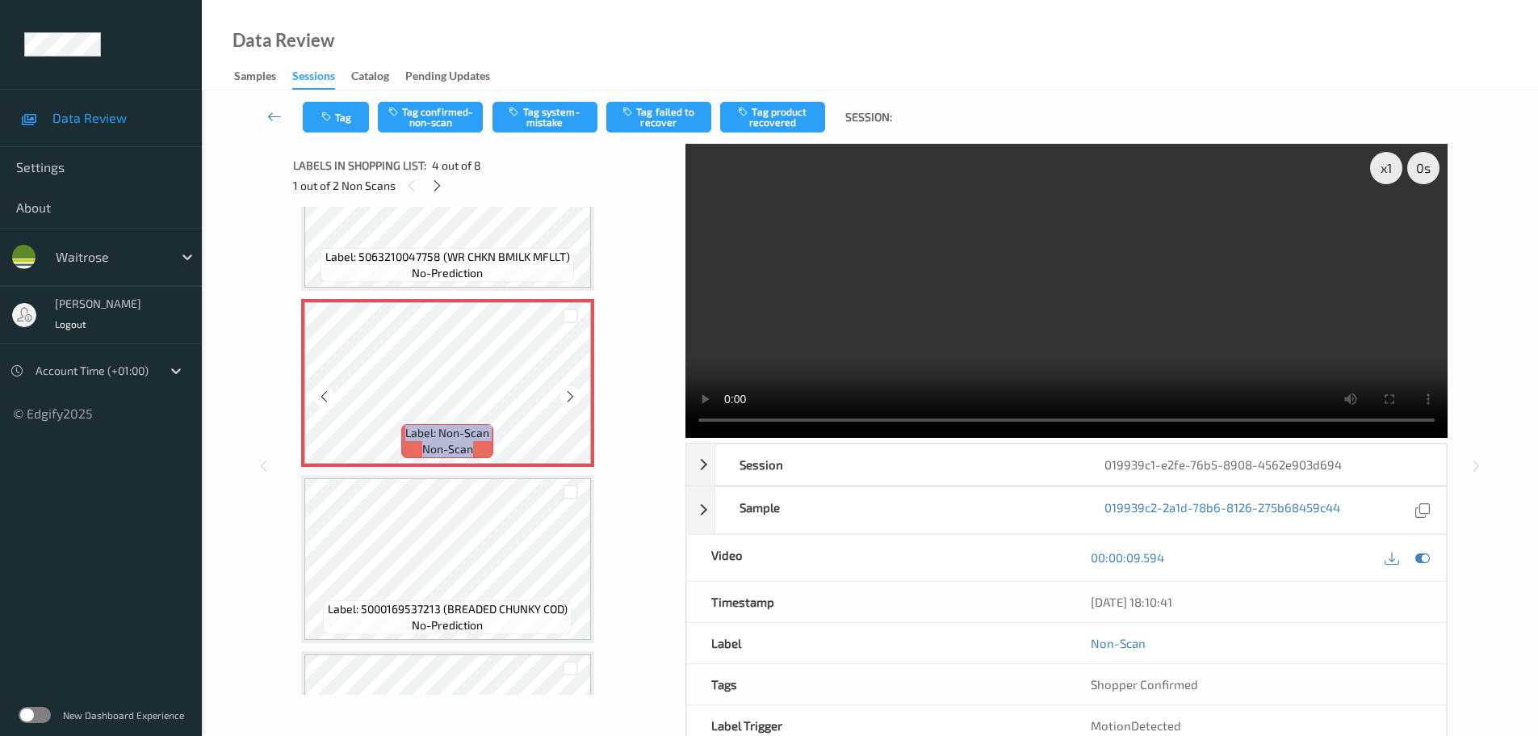
click at [570, 395] on icon at bounding box center [571, 396] width 14 height 15
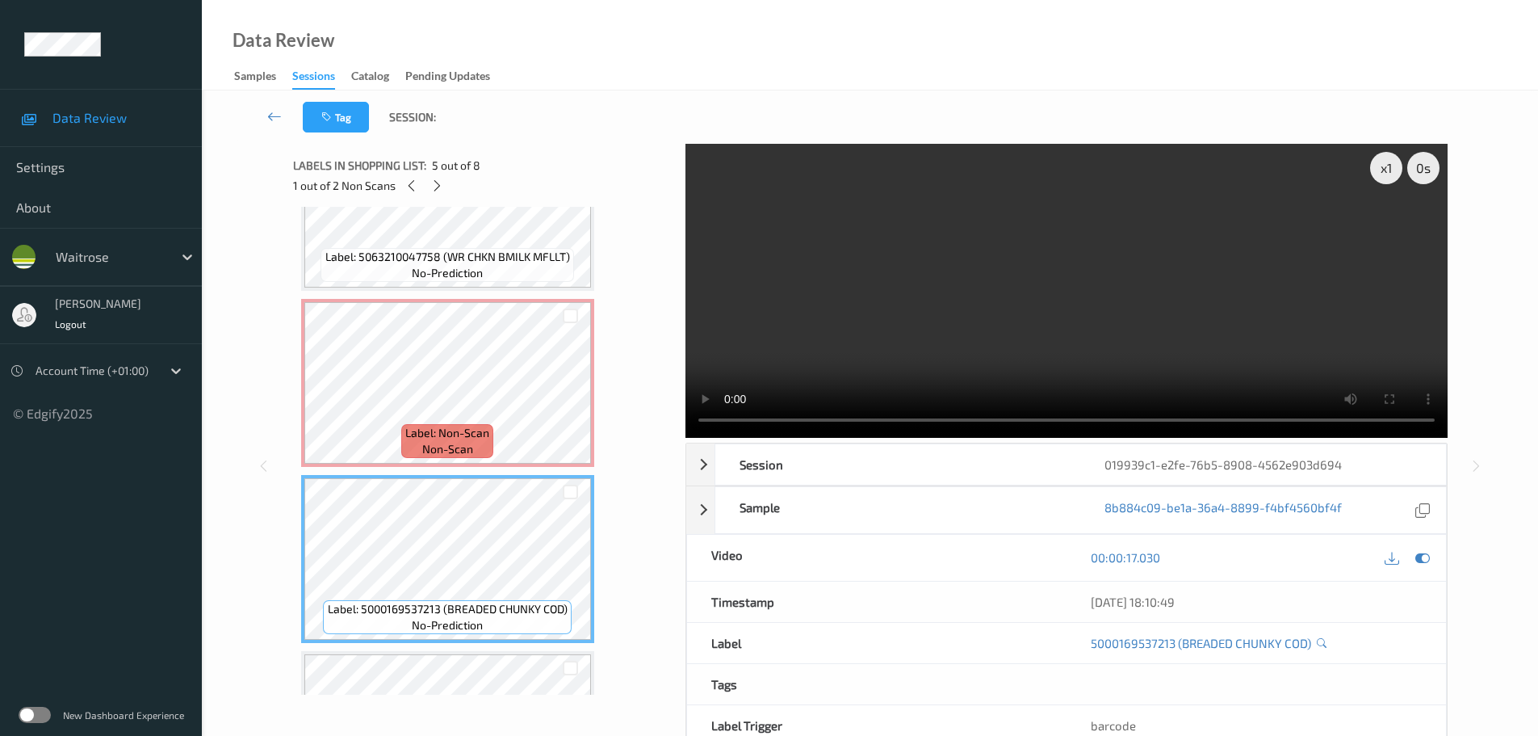
scroll to position [363, 0]
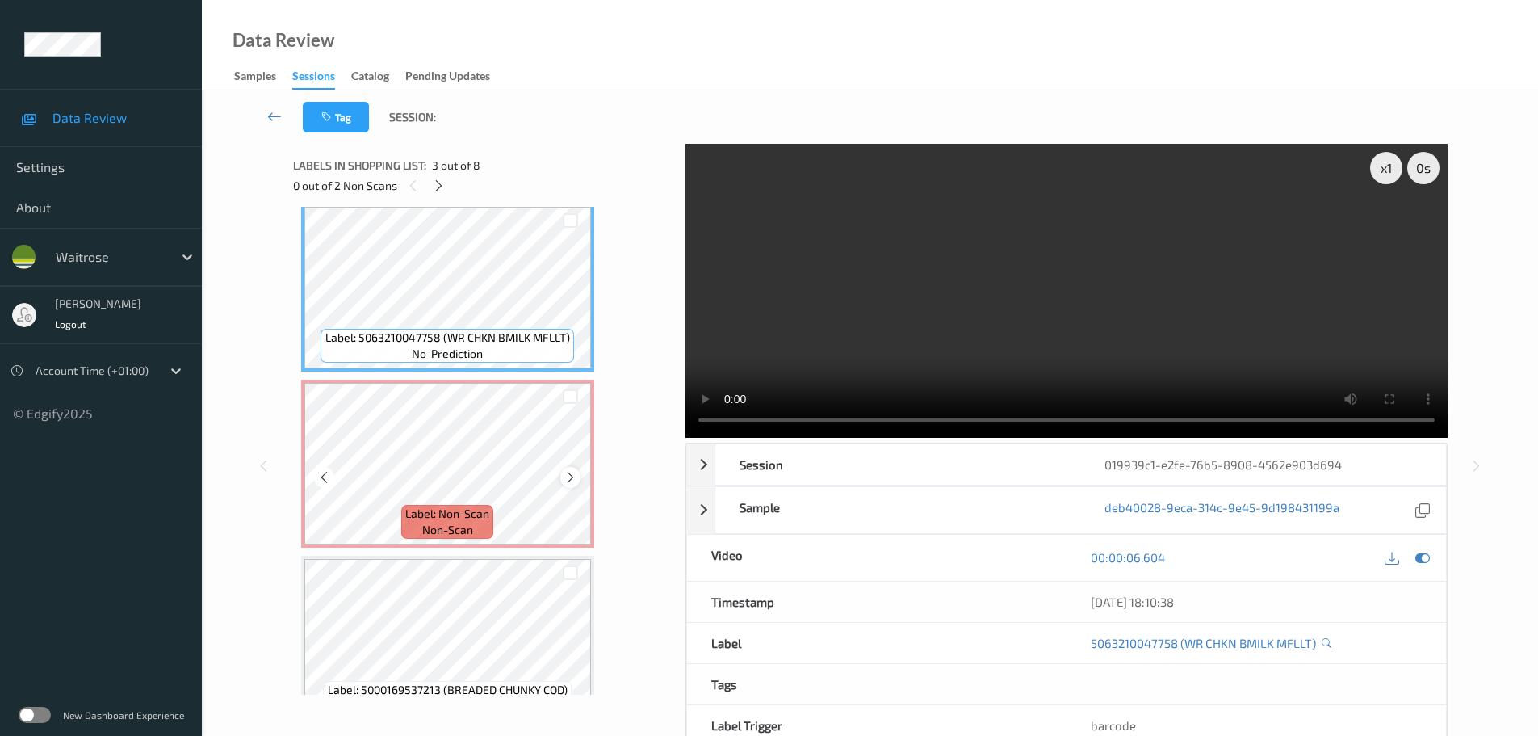
click at [566, 477] on icon at bounding box center [571, 477] width 14 height 15
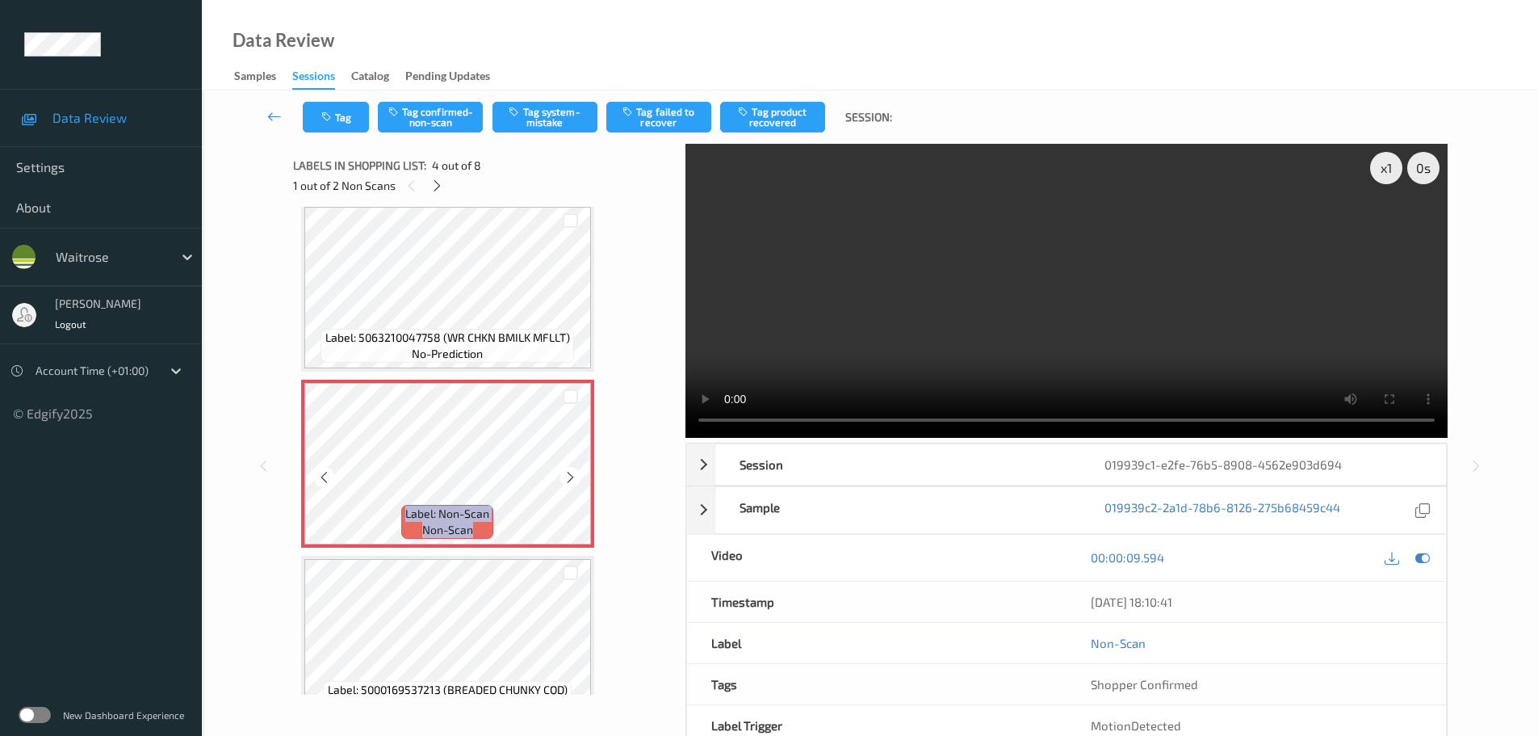
click at [566, 477] on icon at bounding box center [571, 477] width 14 height 15
click at [572, 477] on icon at bounding box center [571, 477] width 14 height 15
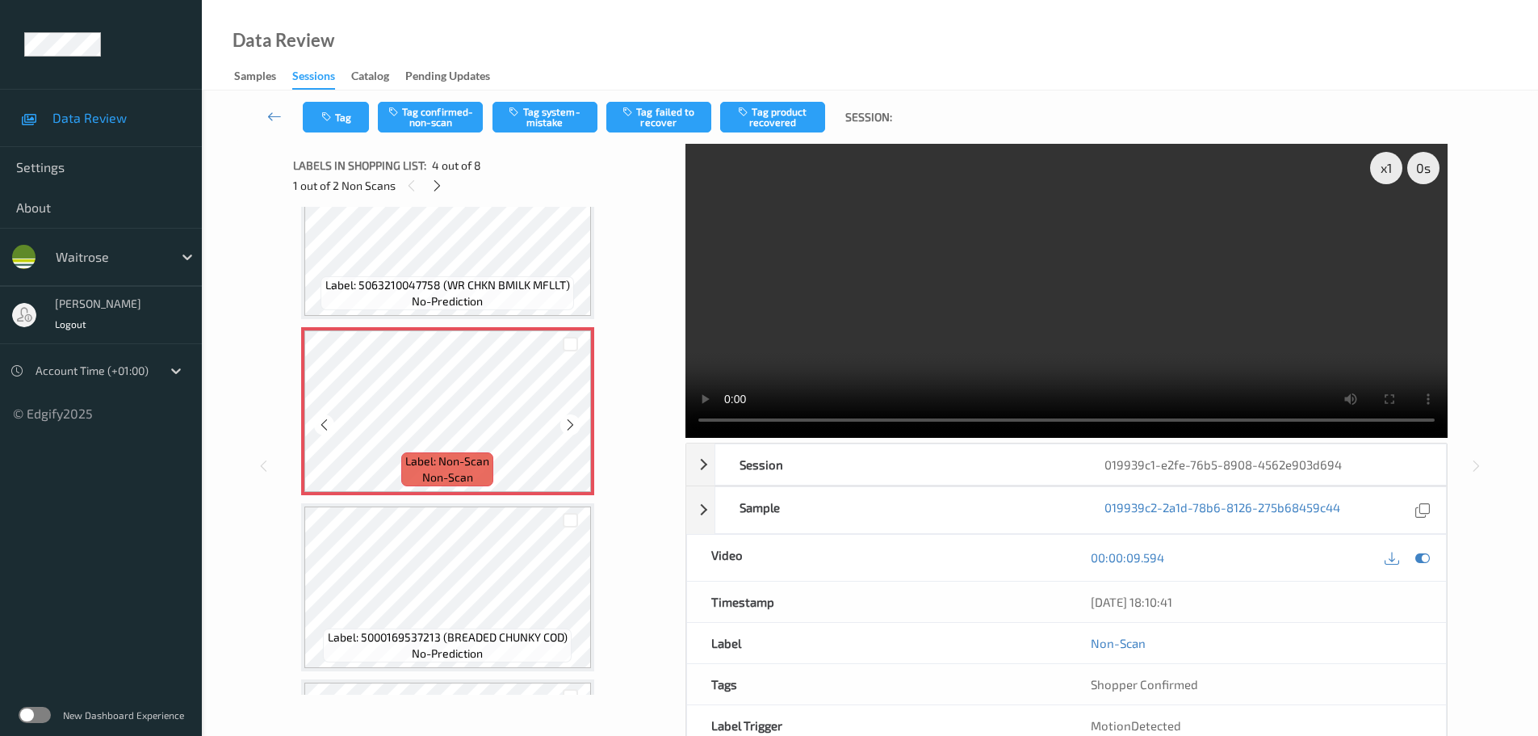
scroll to position [444, 0]
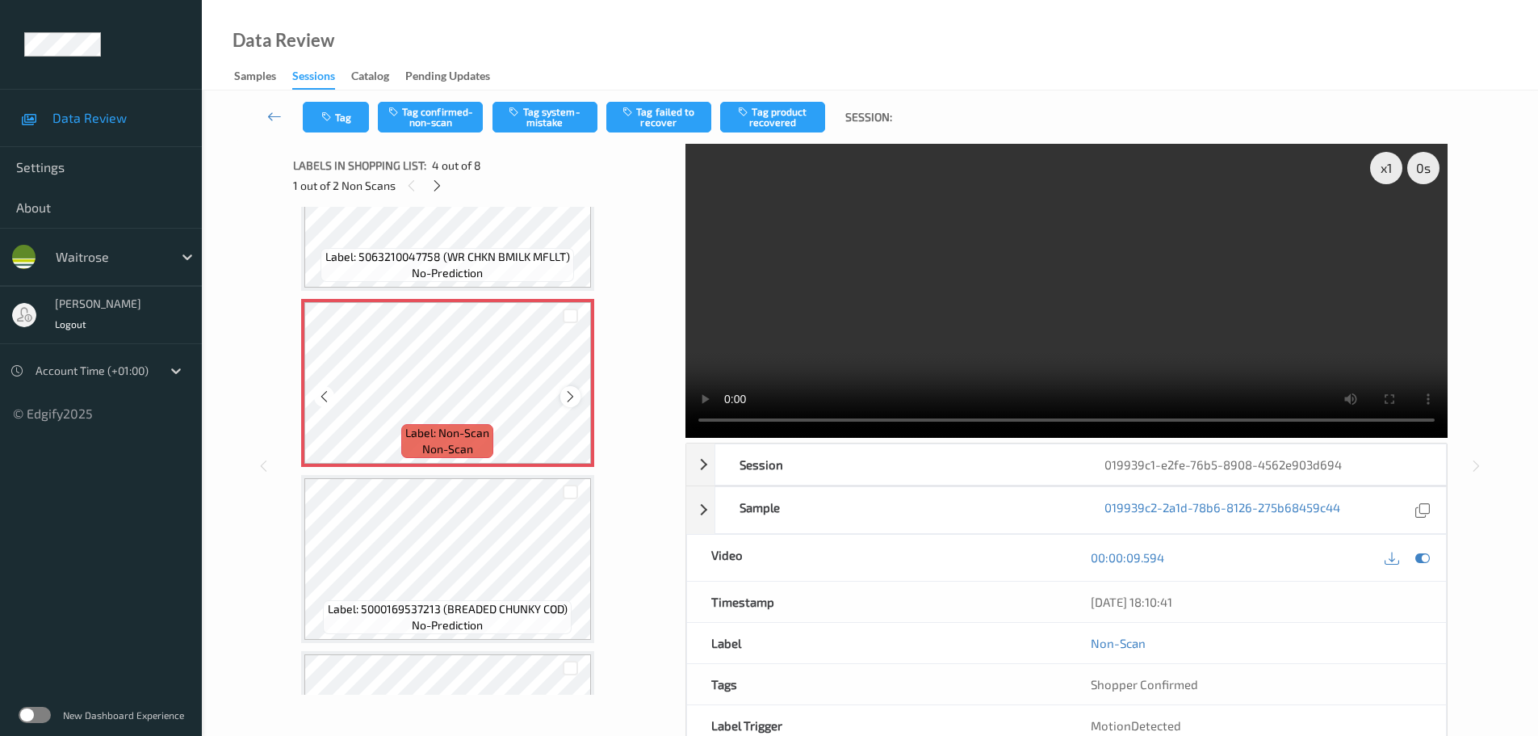
click at [567, 397] on icon at bounding box center [571, 396] width 14 height 15
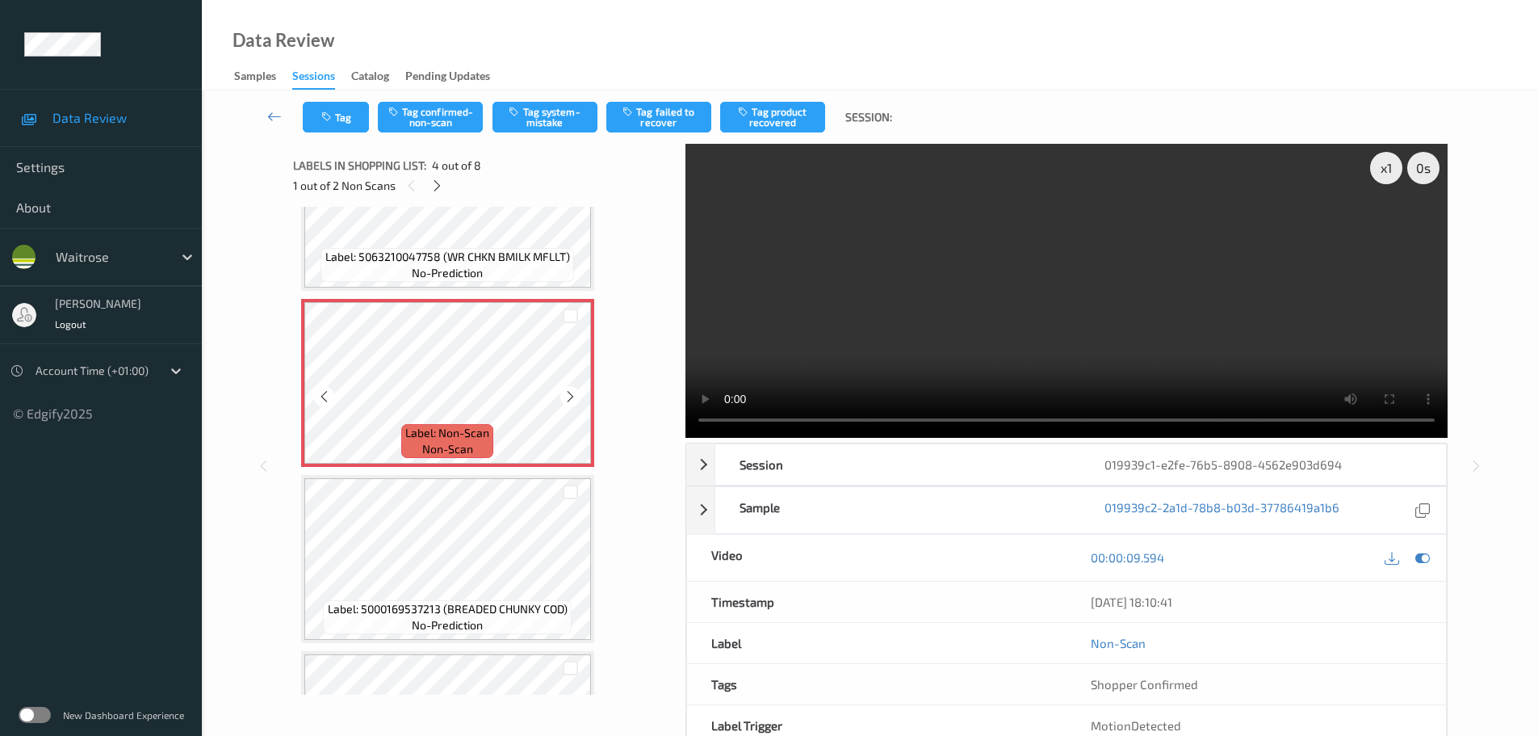
click at [567, 397] on icon at bounding box center [571, 396] width 14 height 15
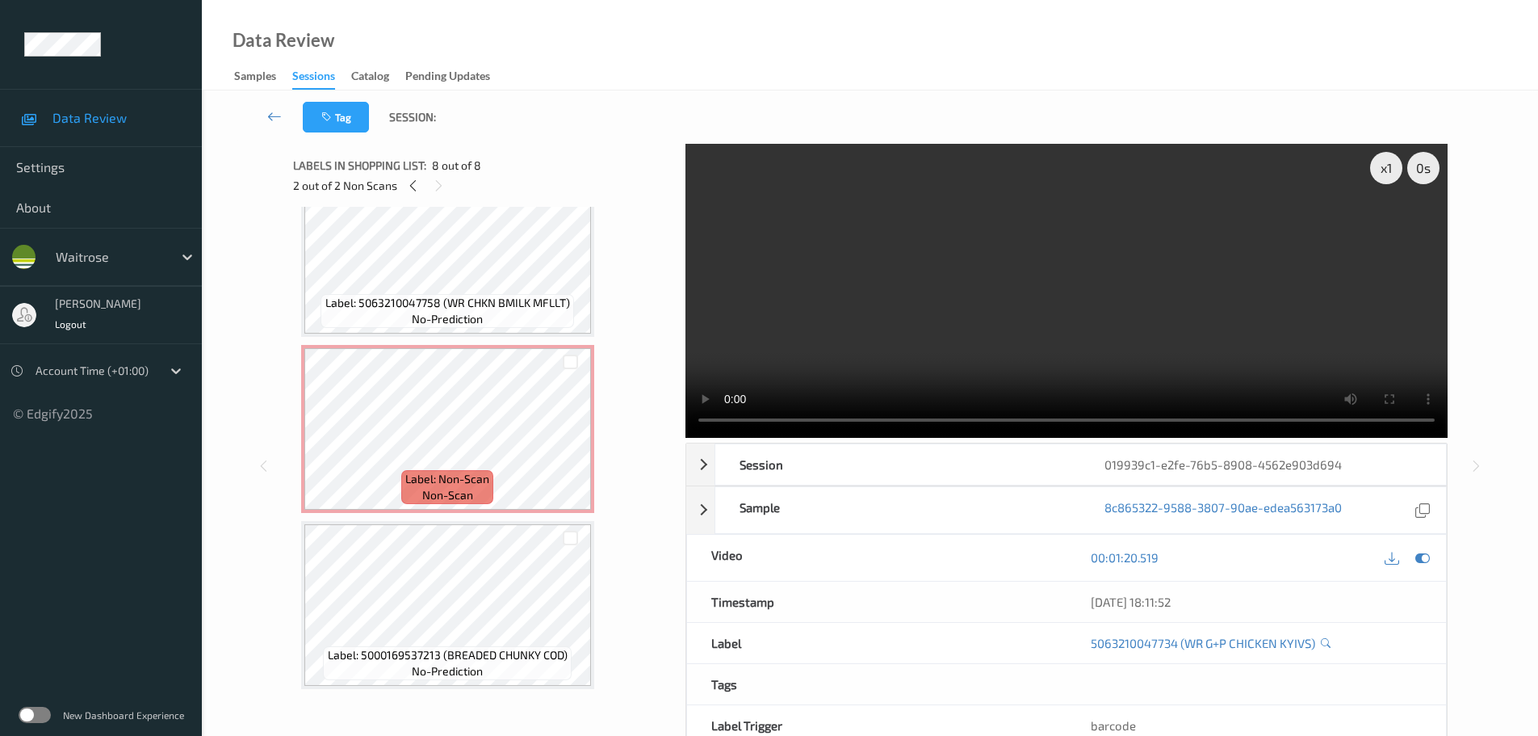
scroll to position [404, 0]
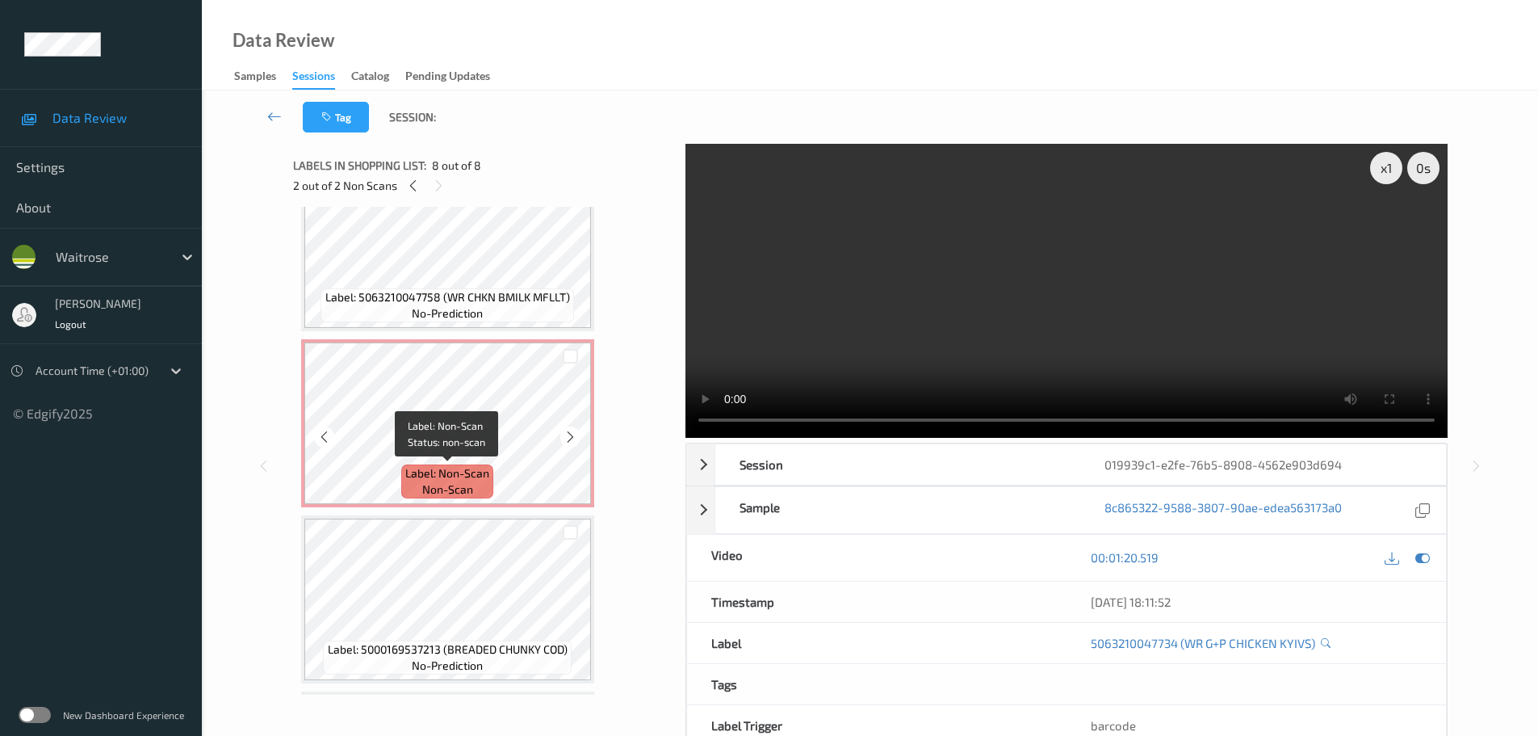
click at [444, 464] on div "Label: Non-Scan non-scan" at bounding box center [447, 481] width 92 height 34
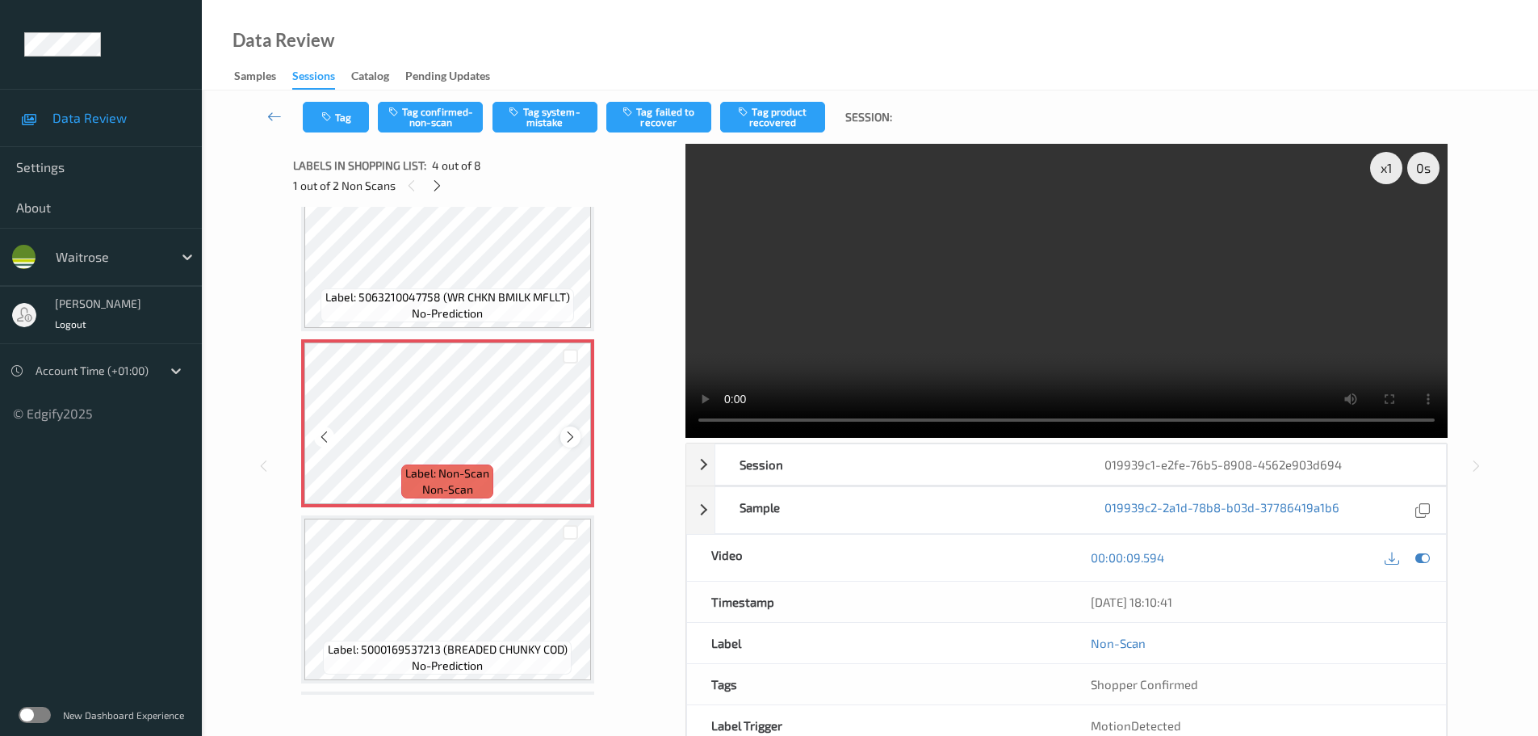
click at [576, 438] on icon at bounding box center [571, 437] width 14 height 15
click at [434, 124] on button "Tag confirmed-non-scan" at bounding box center [430, 117] width 105 height 31
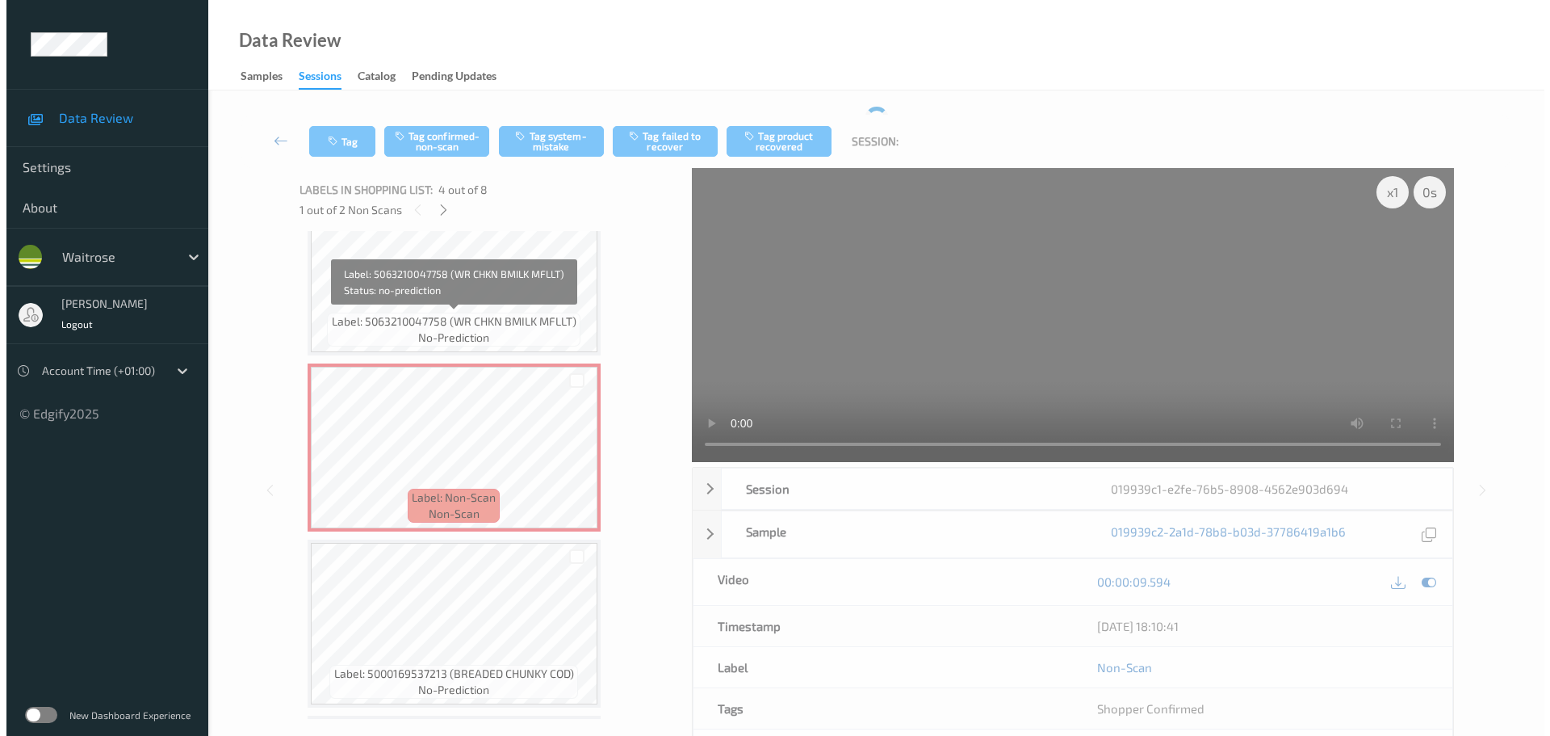
scroll to position [484, 0]
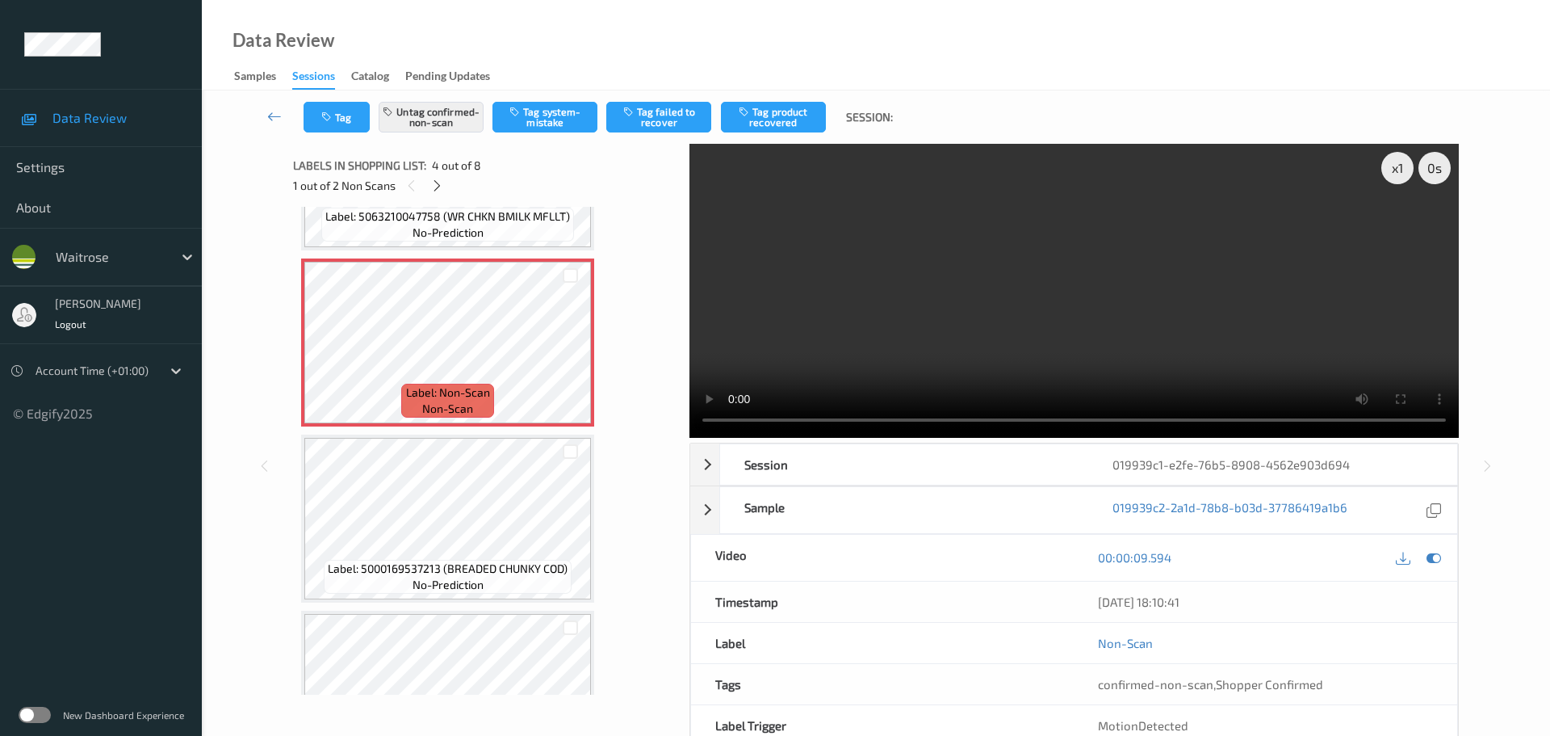
click at [778, 115] on button "Tag product recovered" at bounding box center [773, 117] width 105 height 31
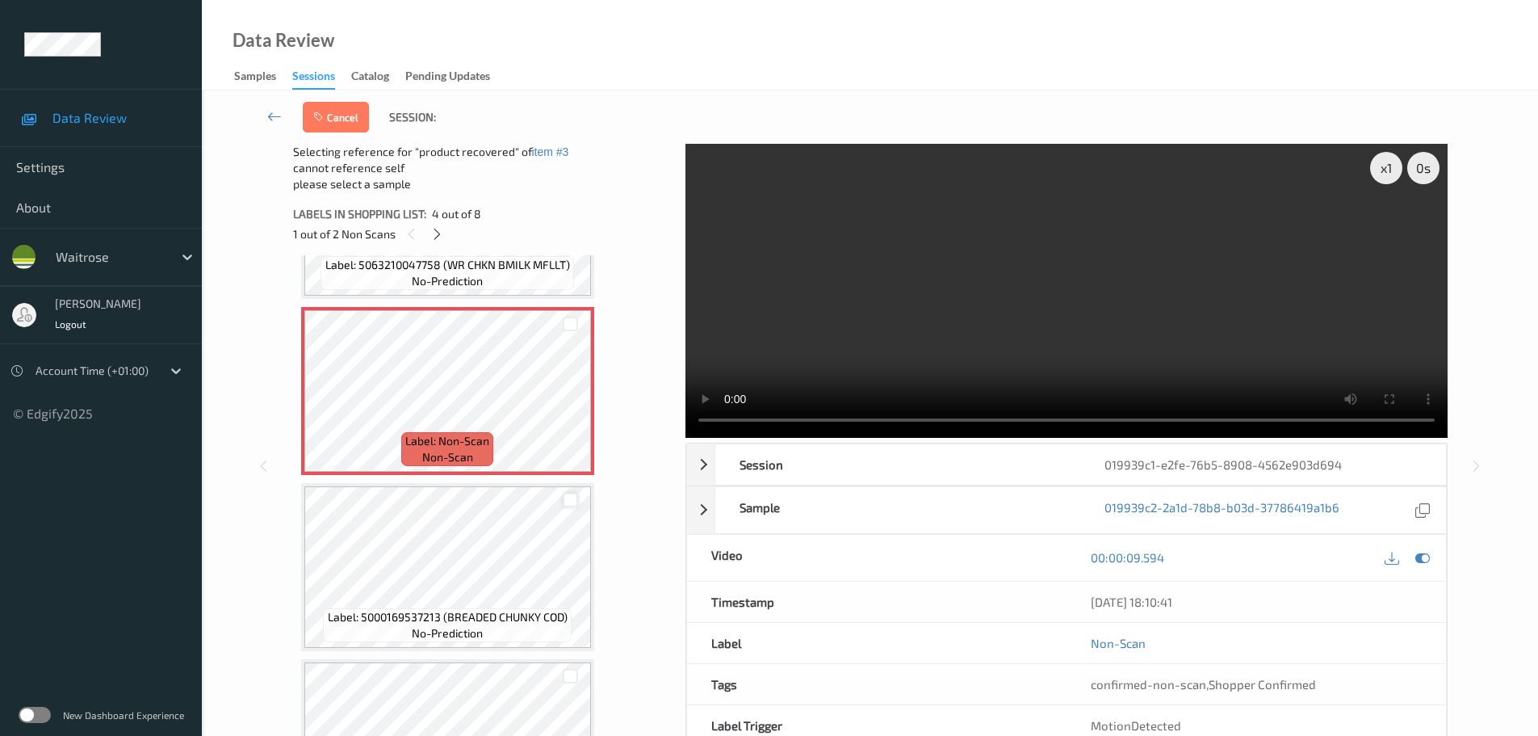
click at [570, 501] on div at bounding box center [570, 500] width 15 height 15
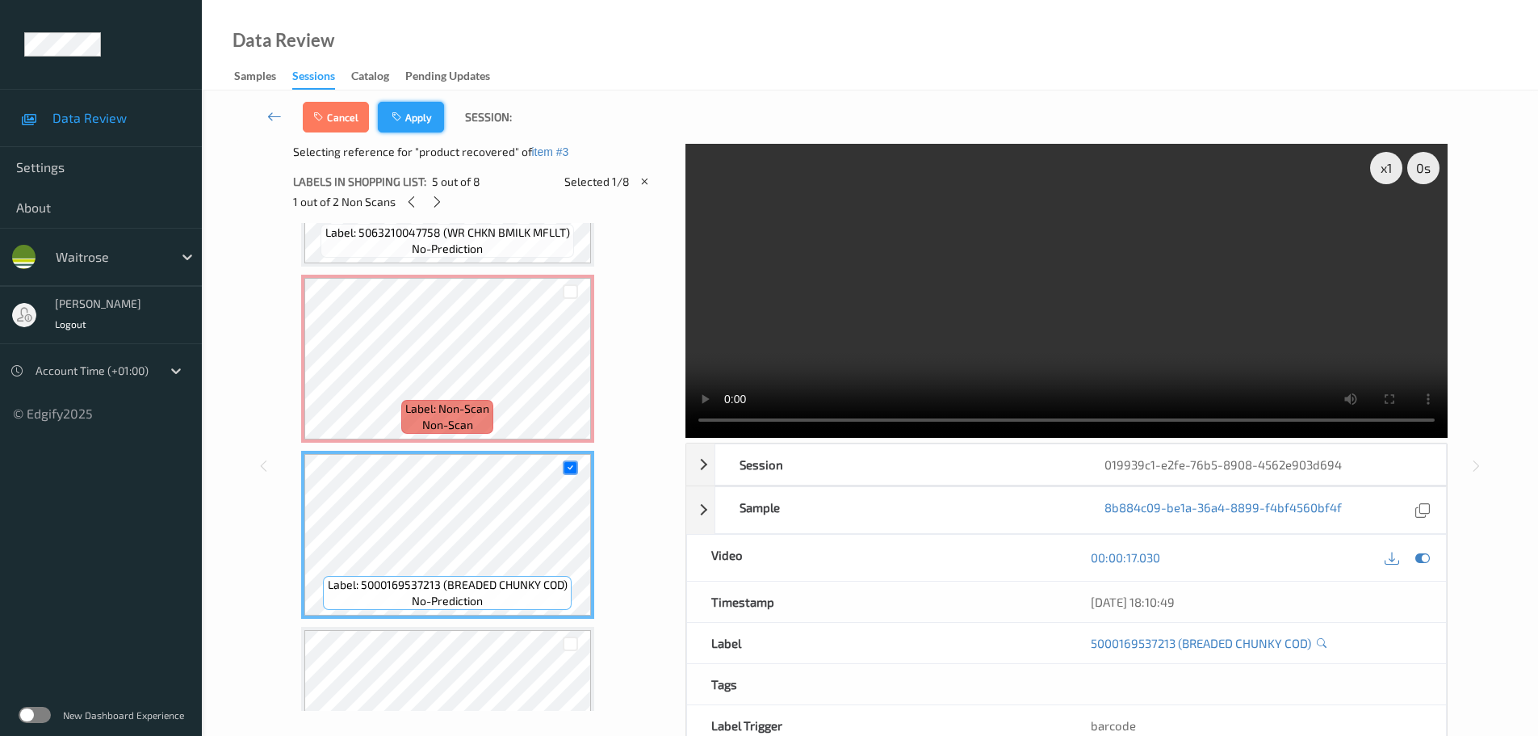
click at [417, 120] on button "Apply" at bounding box center [411, 117] width 66 height 31
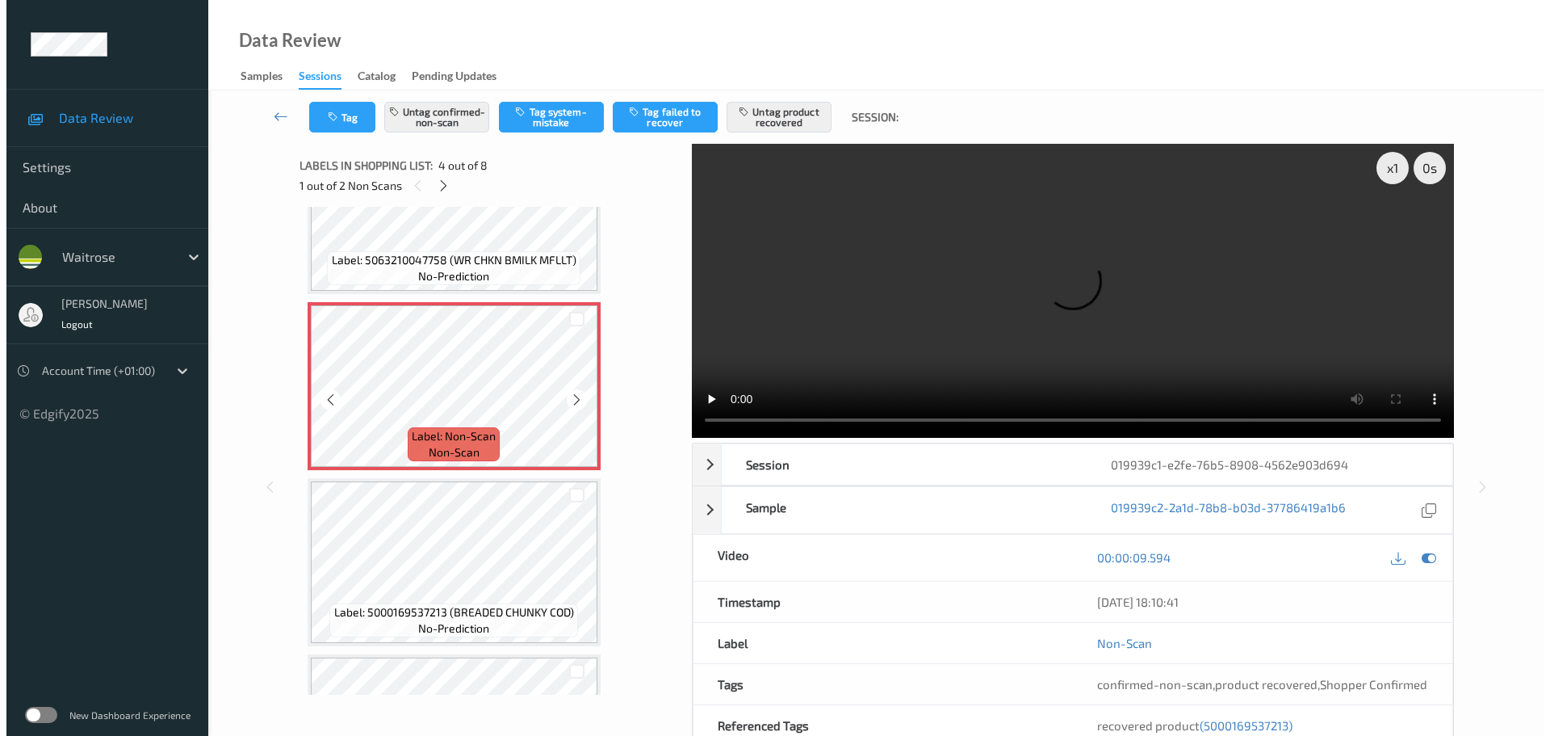
scroll to position [929, 0]
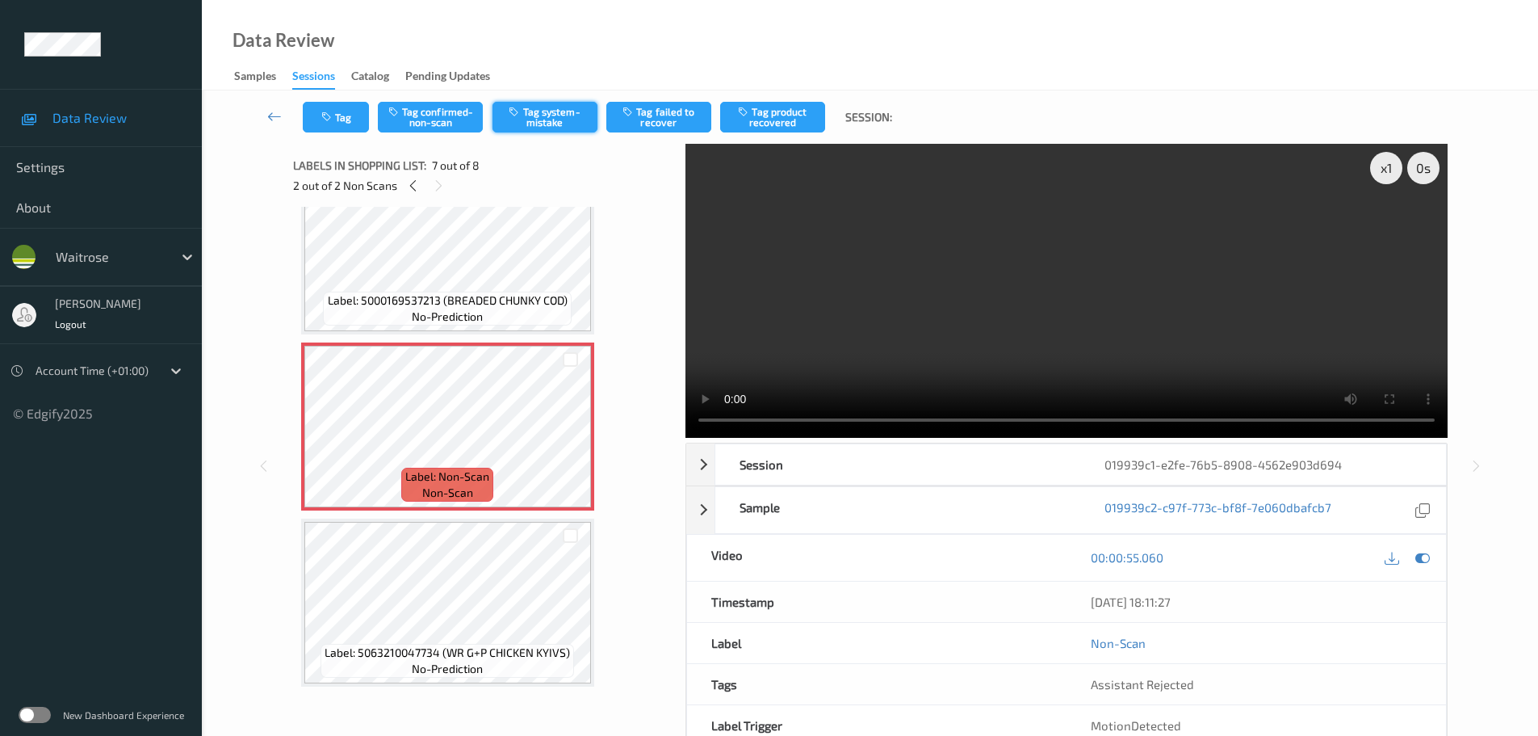
click at [555, 118] on button "Tag system-mistake" at bounding box center [545, 117] width 105 height 31
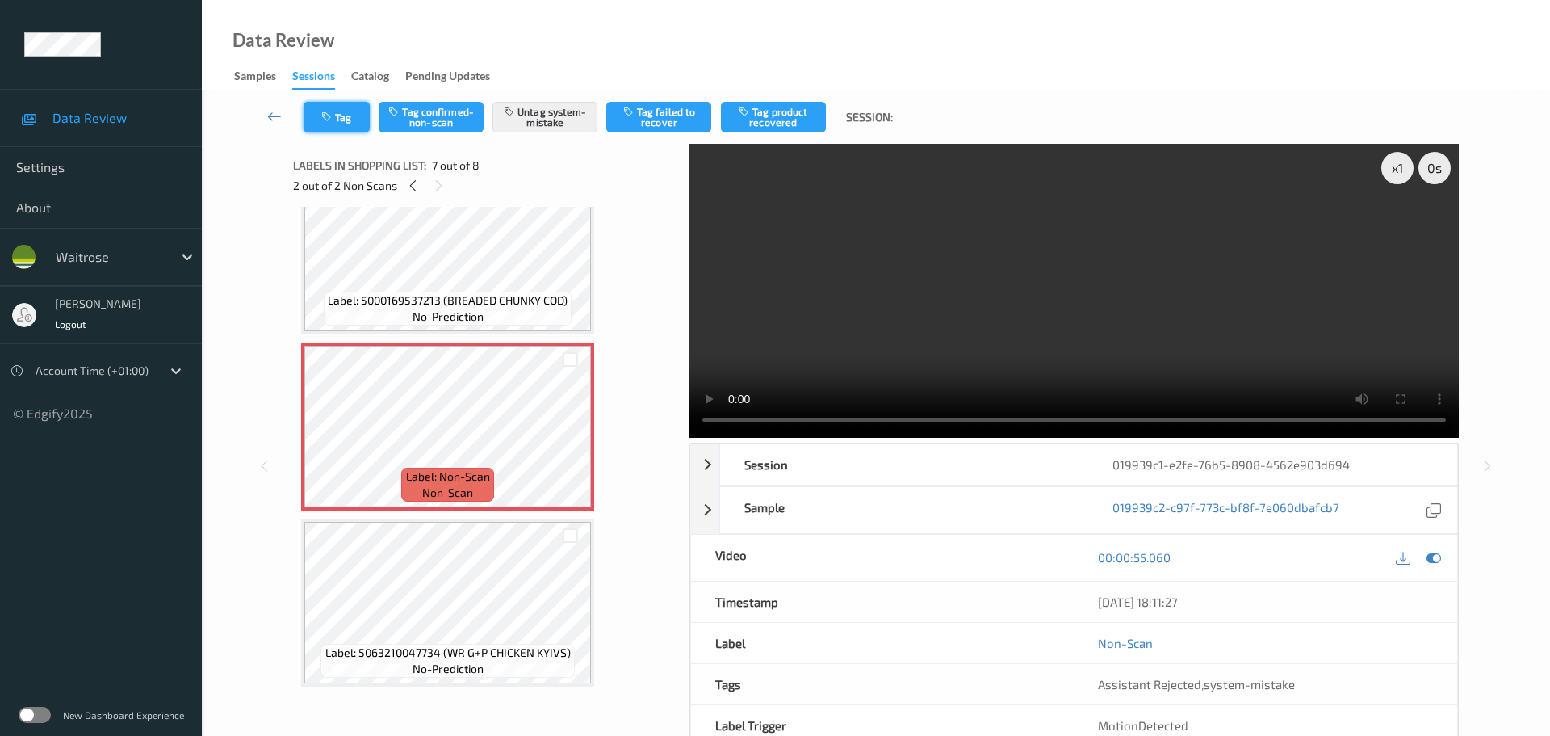
click at [335, 116] on icon "button" at bounding box center [328, 116] width 14 height 11
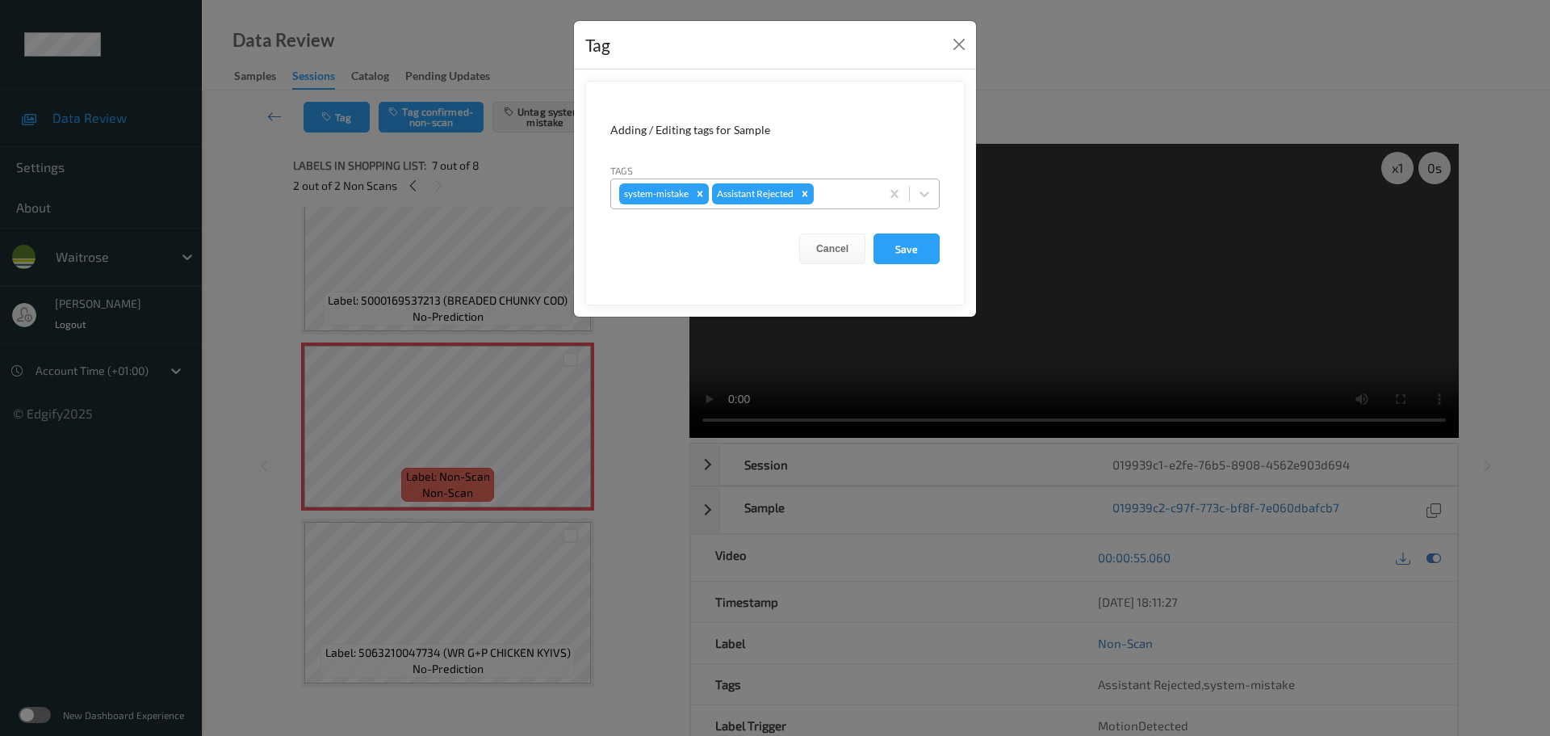
click at [824, 195] on div at bounding box center [844, 193] width 55 height 19
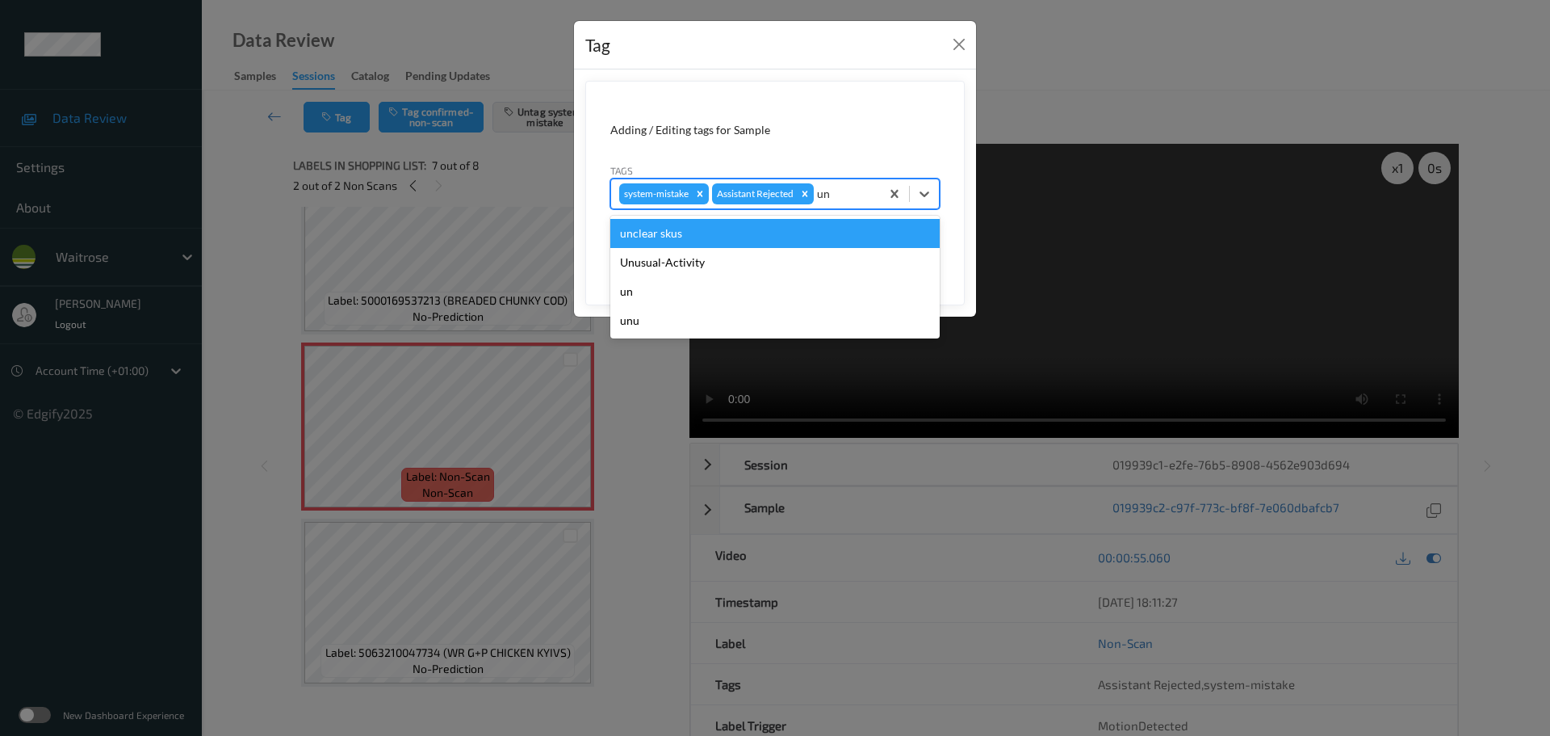
type input "unu"
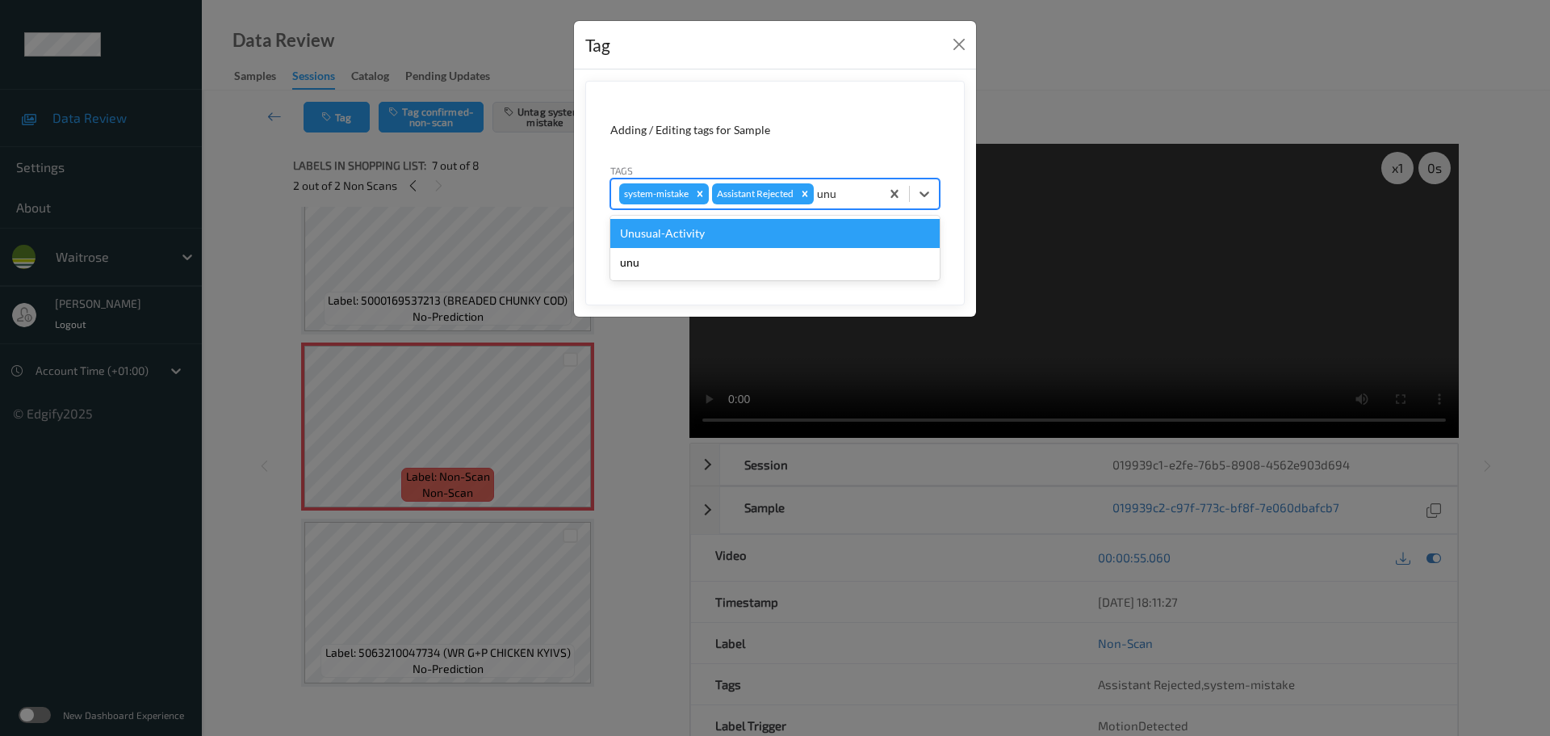
click at [762, 229] on div "Unusual-Activity" at bounding box center [774, 233] width 329 height 29
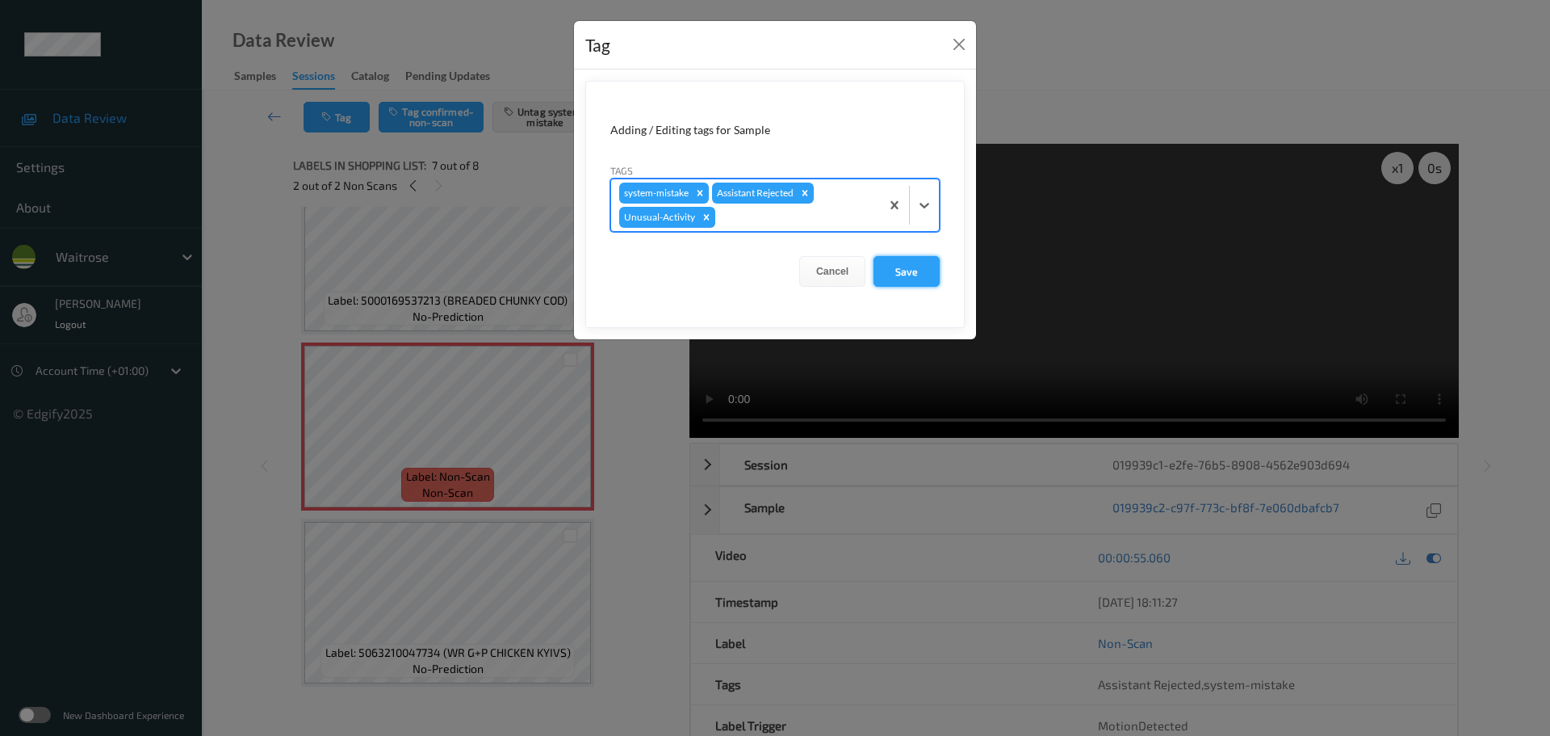
click at [904, 277] on button "Save" at bounding box center [907, 271] width 66 height 31
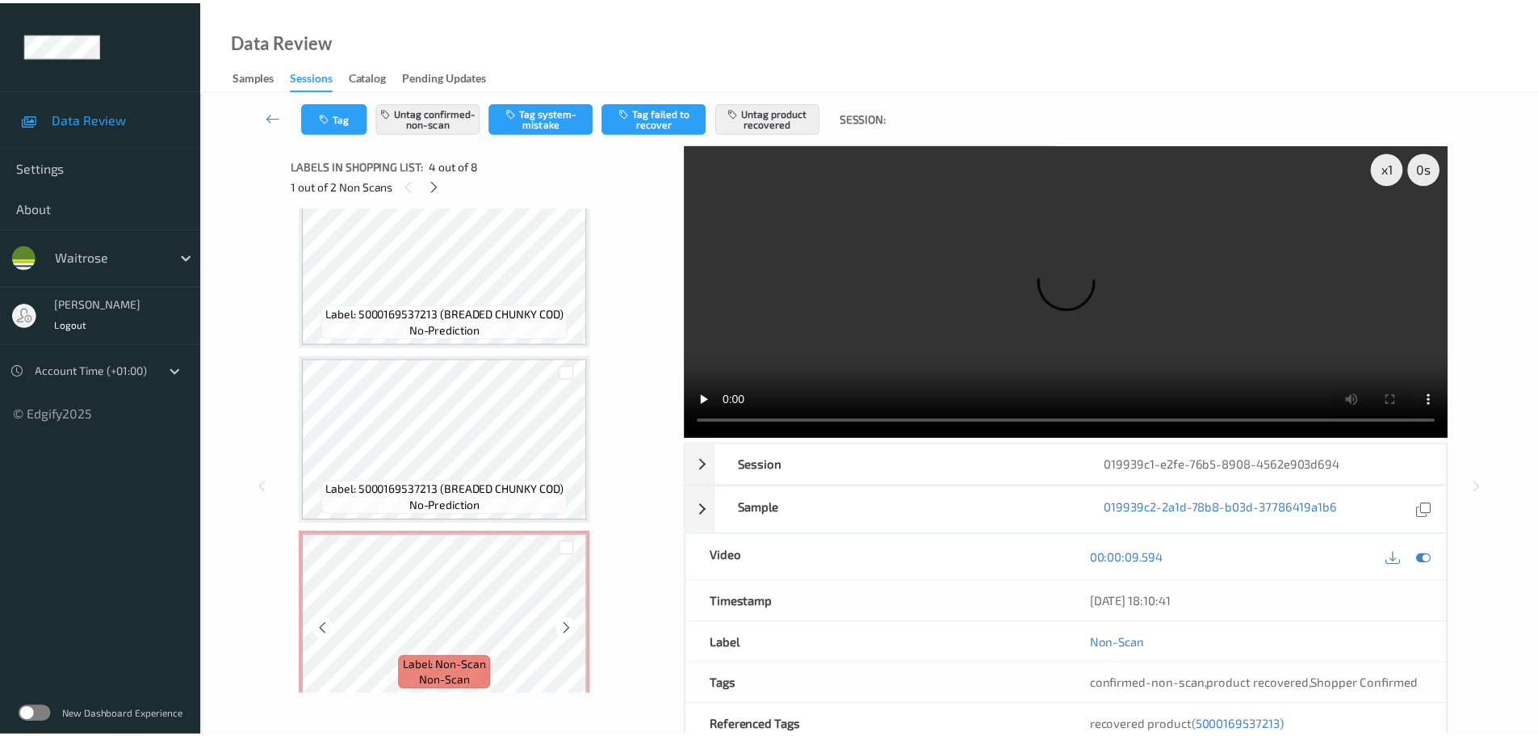
scroll to position [767, 0]
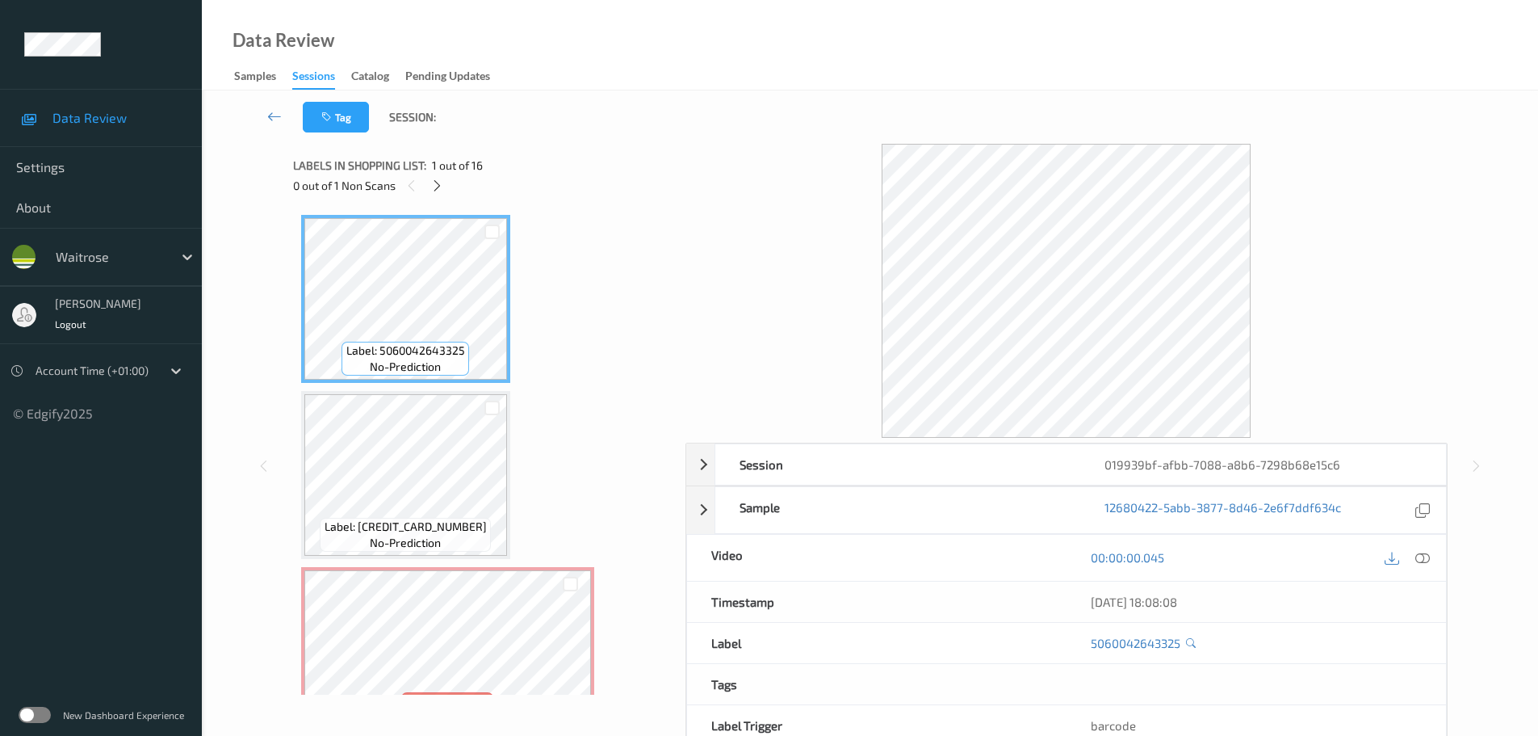
drag, startPoint x: 428, startPoint y: 191, endPoint x: 479, endPoint y: 233, distance: 65.4
click at [428, 191] on div "0 out of 1 Non Scans" at bounding box center [483, 185] width 381 height 20
click at [436, 187] on icon at bounding box center [437, 185] width 14 height 15
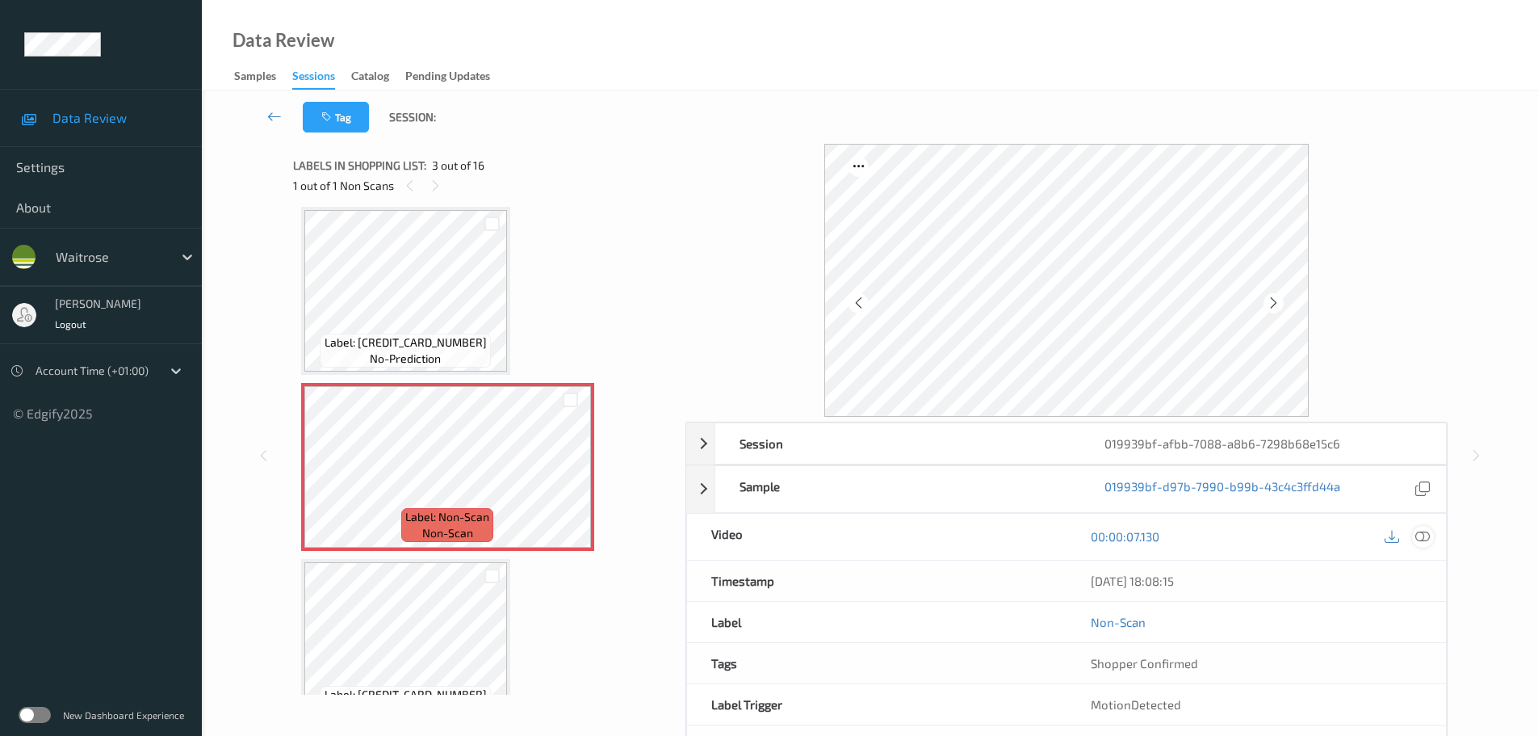
click at [1420, 533] on icon at bounding box center [1422, 536] width 15 height 15
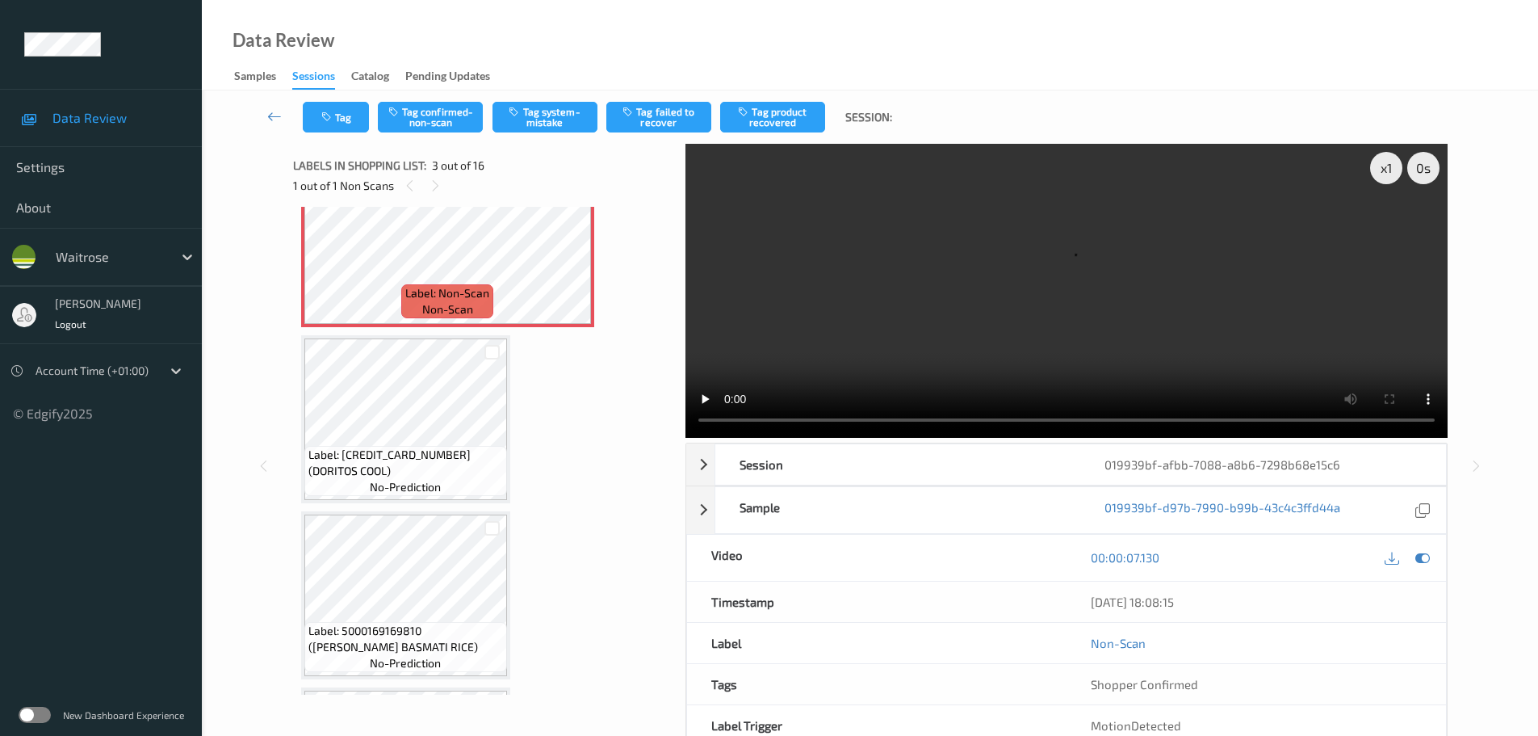
scroll to position [323, 0]
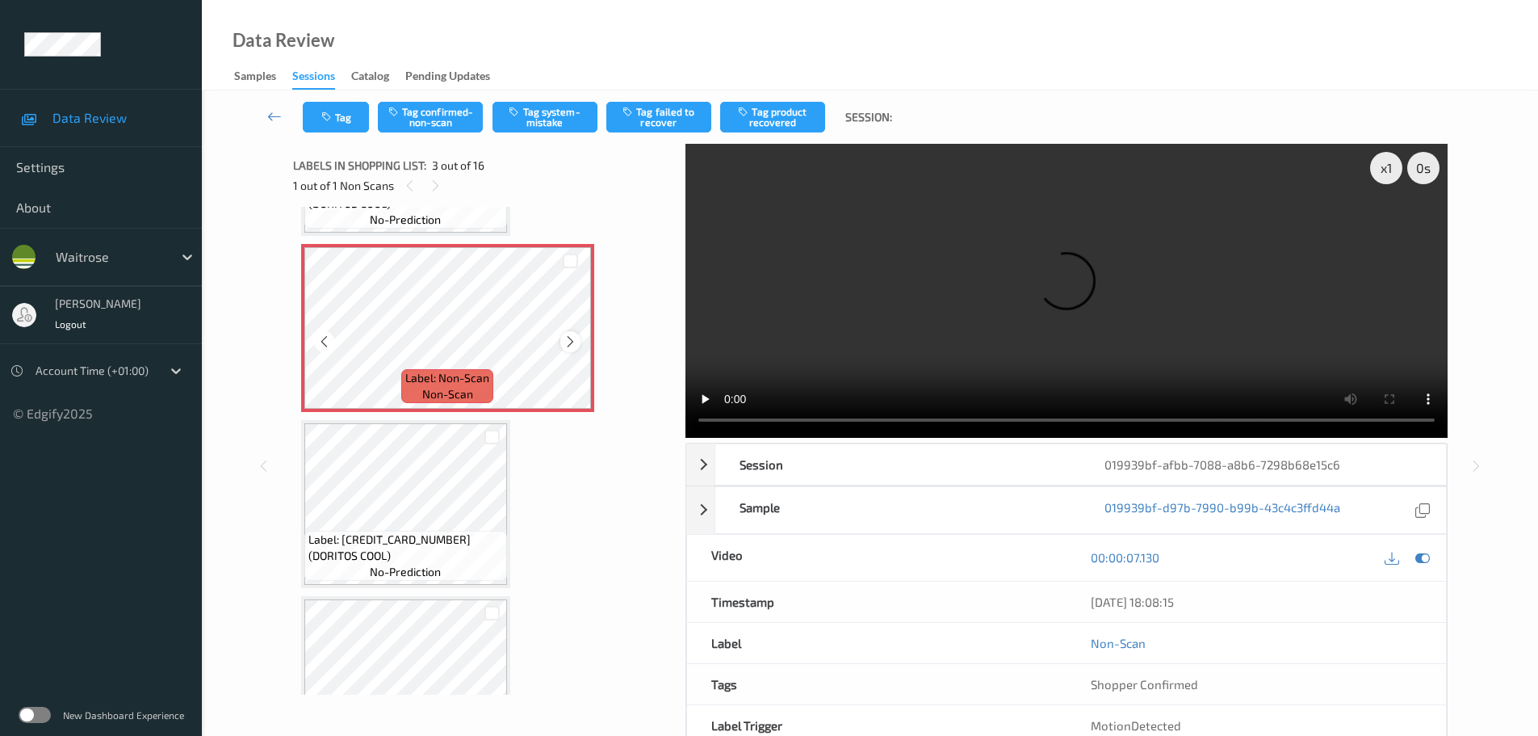
click at [566, 336] on icon at bounding box center [571, 341] width 14 height 15
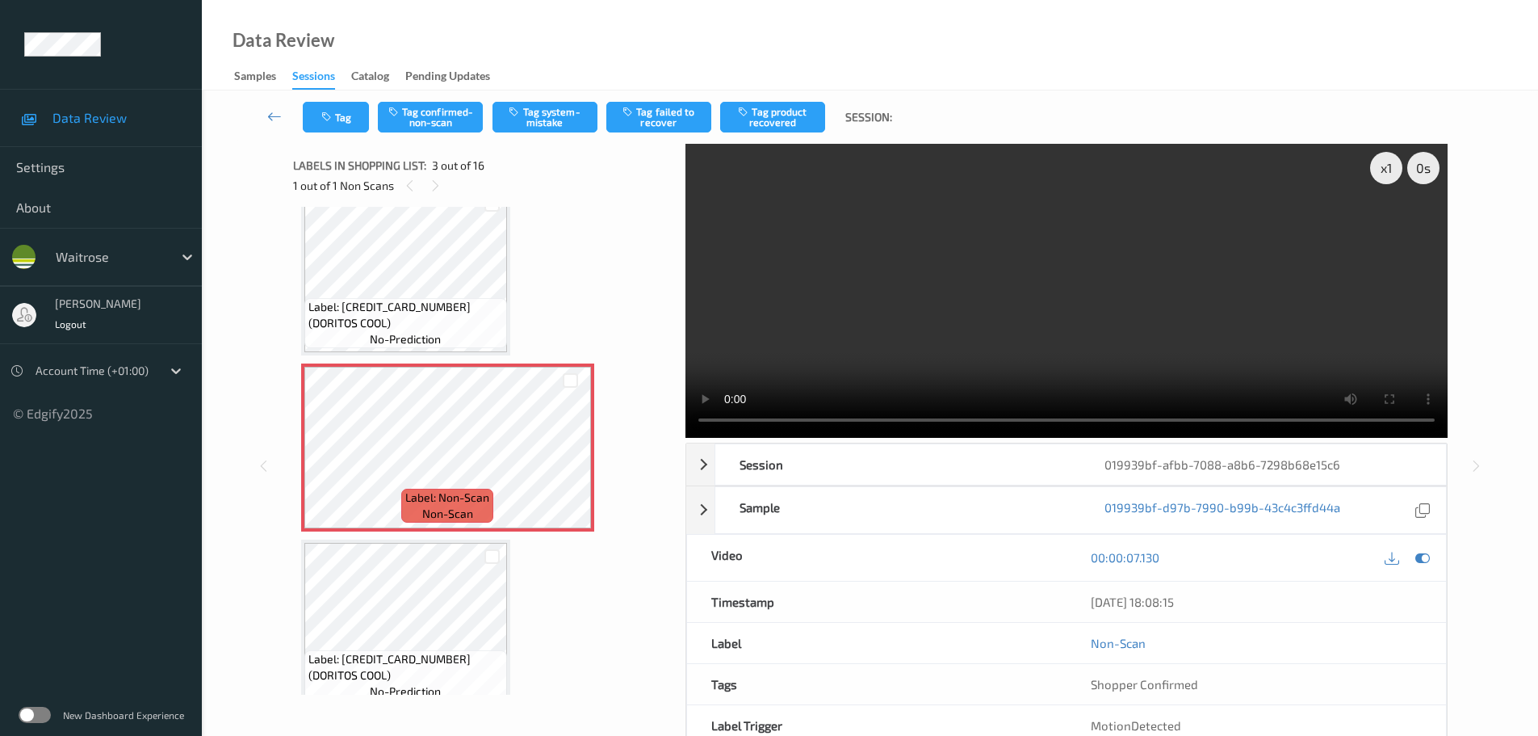
scroll to position [242, 0]
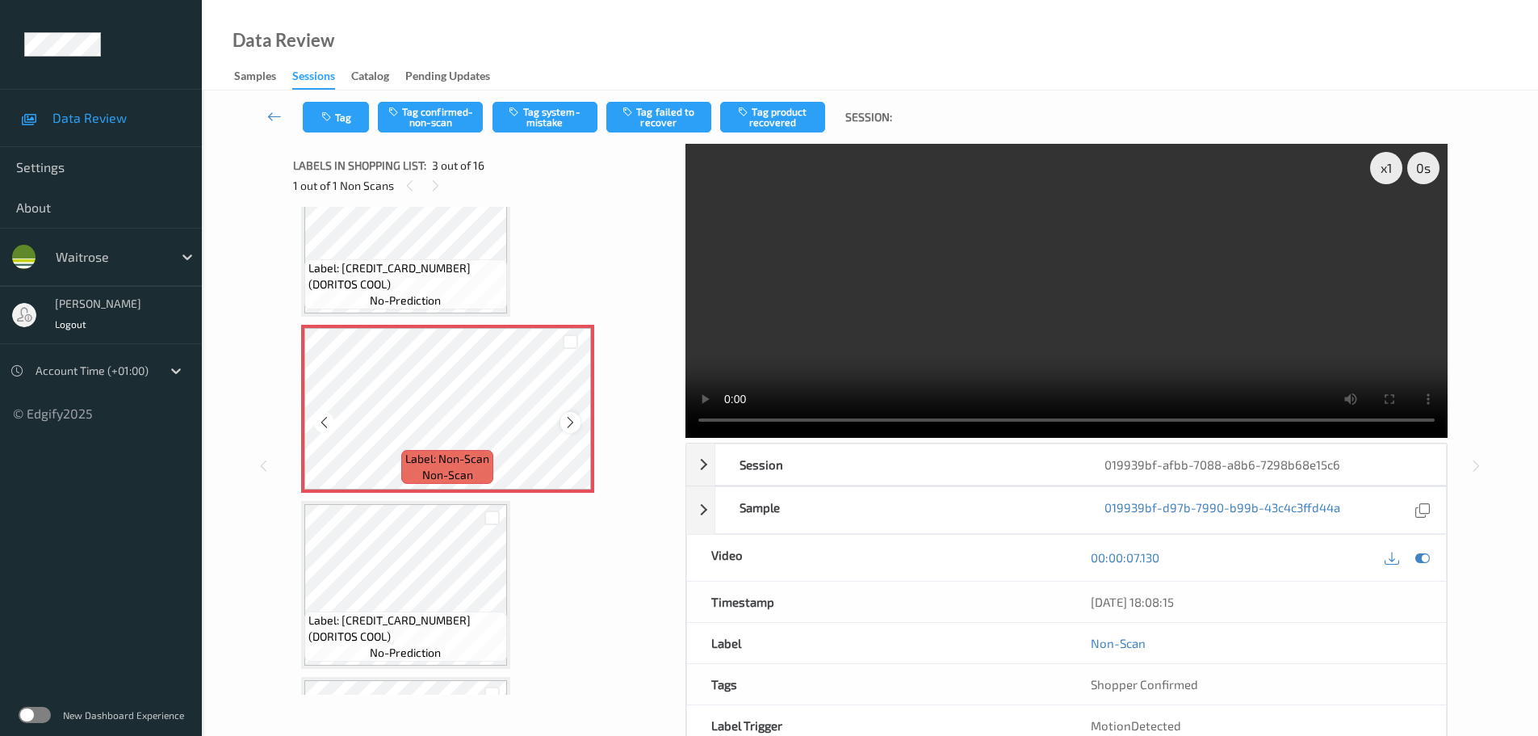
click at [570, 428] on icon at bounding box center [571, 422] width 14 height 15
click at [578, 423] on div at bounding box center [570, 422] width 20 height 20
click at [525, 120] on button "Tag system-mistake" at bounding box center [545, 117] width 105 height 31
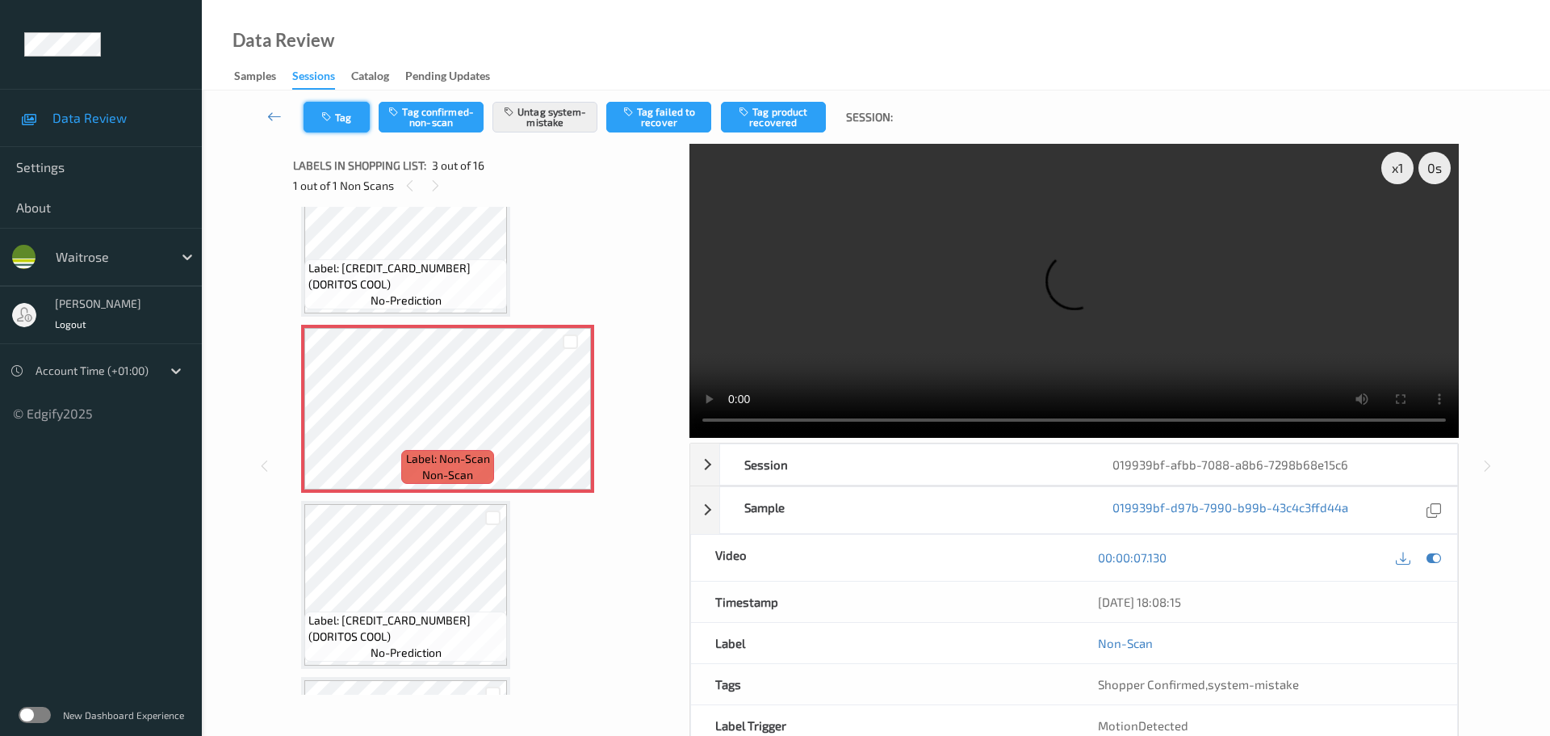
click at [342, 120] on button "Tag" at bounding box center [337, 117] width 66 height 31
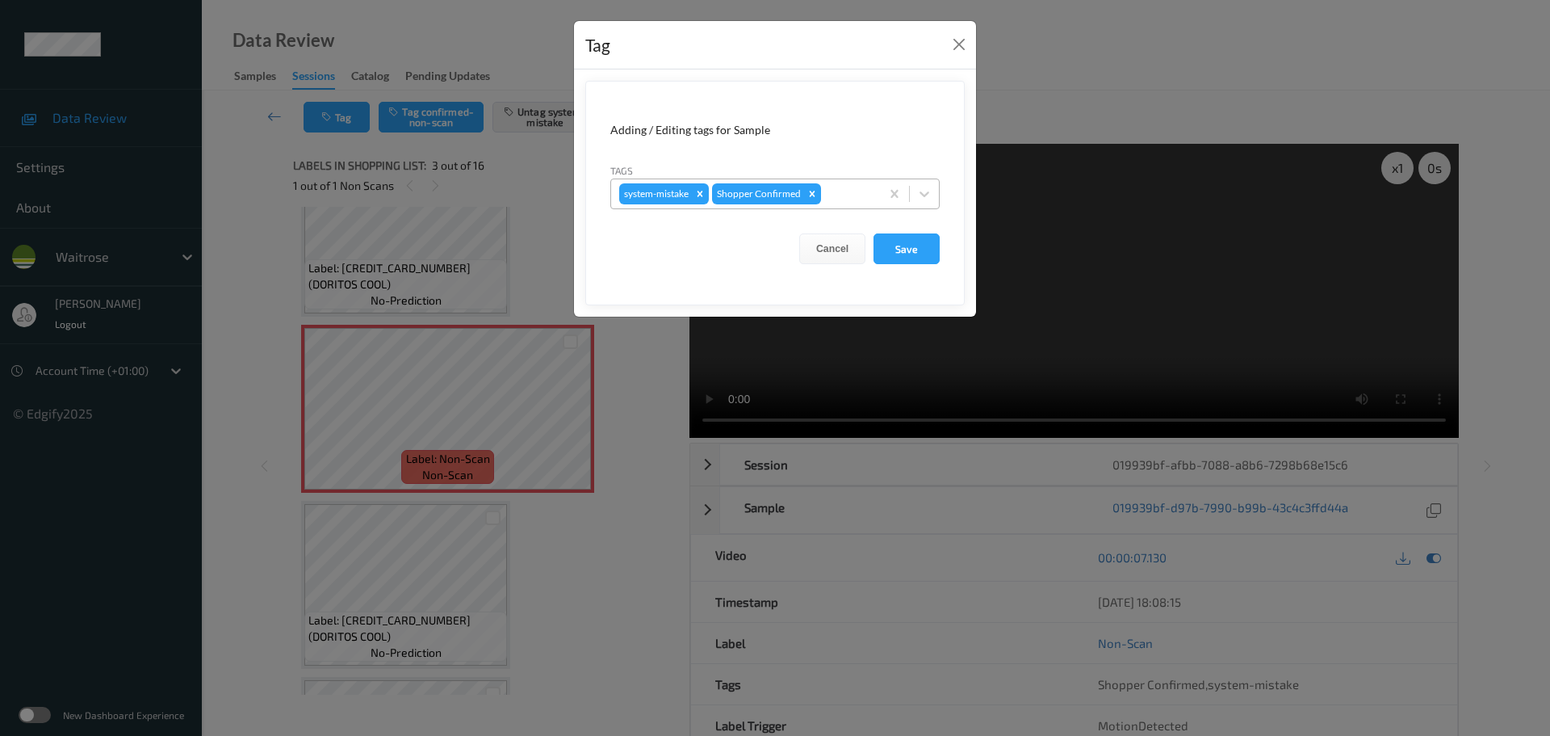
click at [849, 186] on div at bounding box center [848, 193] width 48 height 19
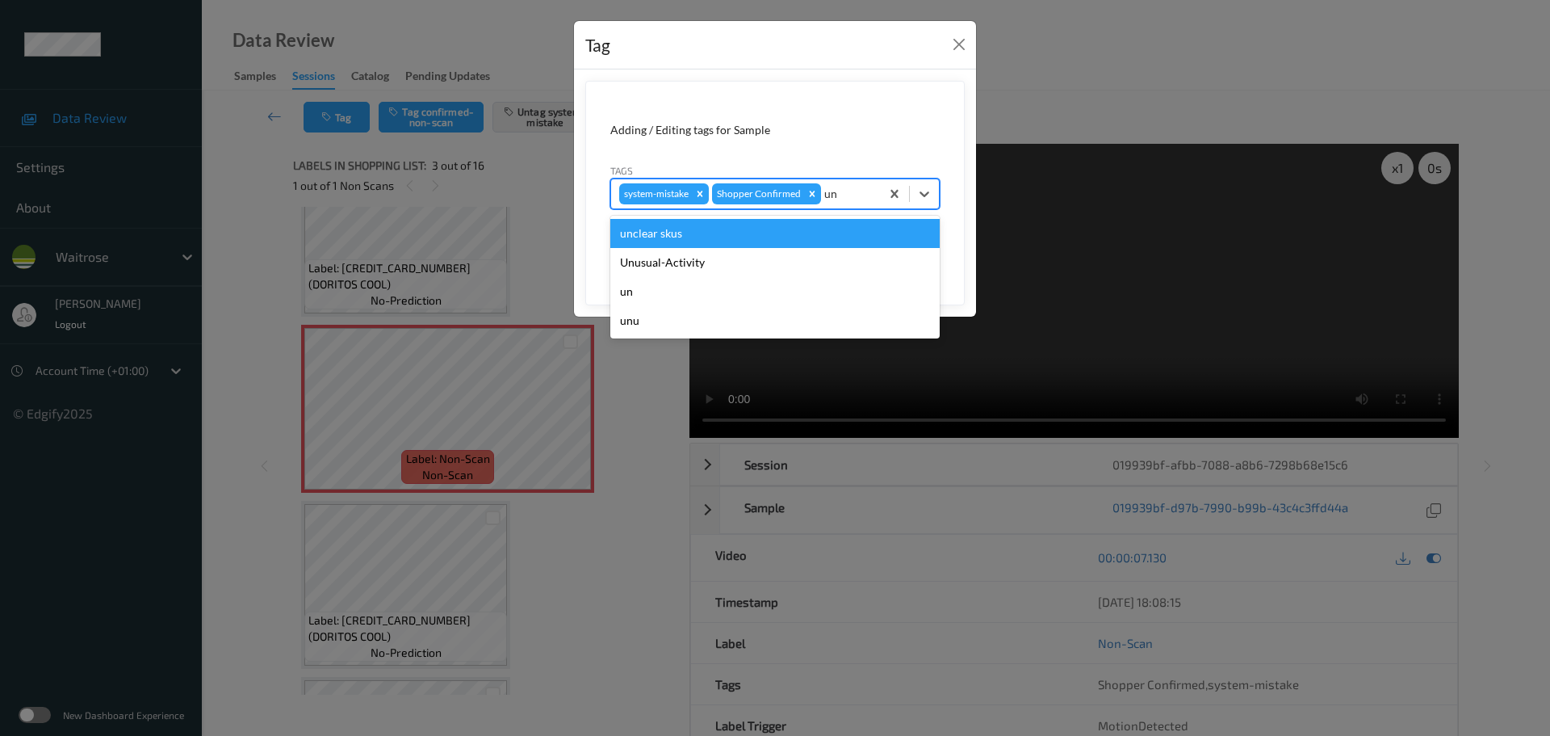
type input "unu"
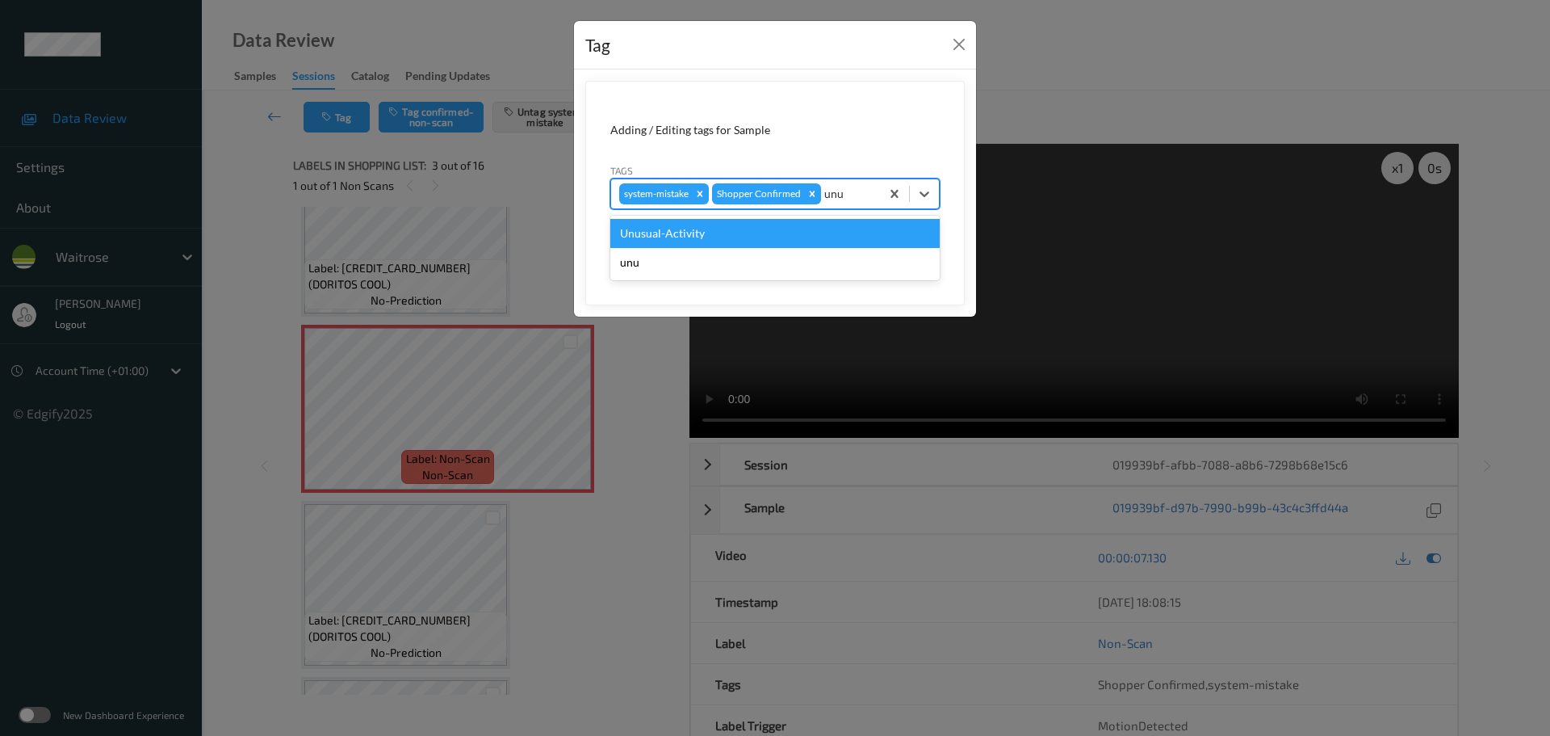
click at [897, 237] on div "Unusual-Activity" at bounding box center [774, 233] width 329 height 29
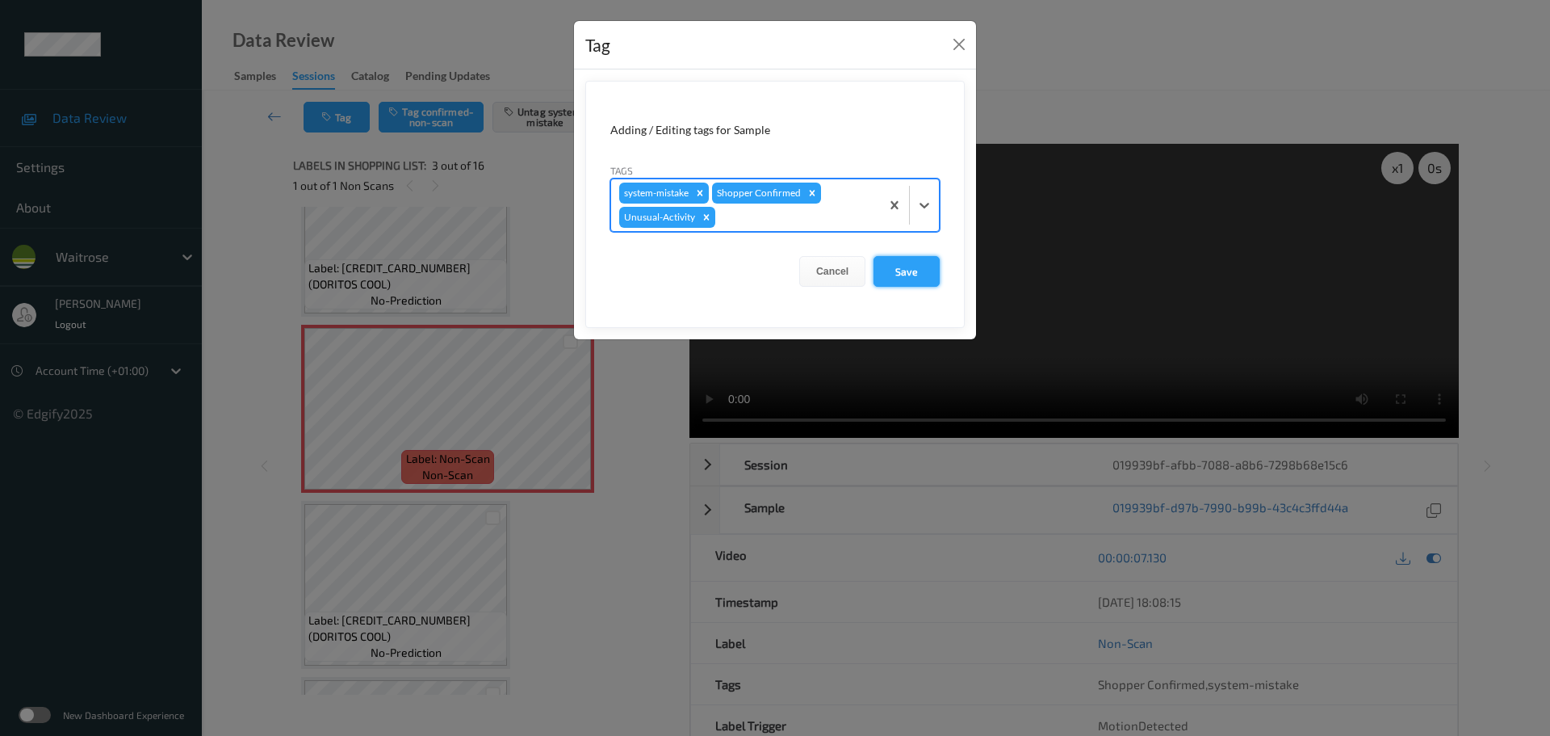
click at [911, 273] on button "Save" at bounding box center [907, 271] width 66 height 31
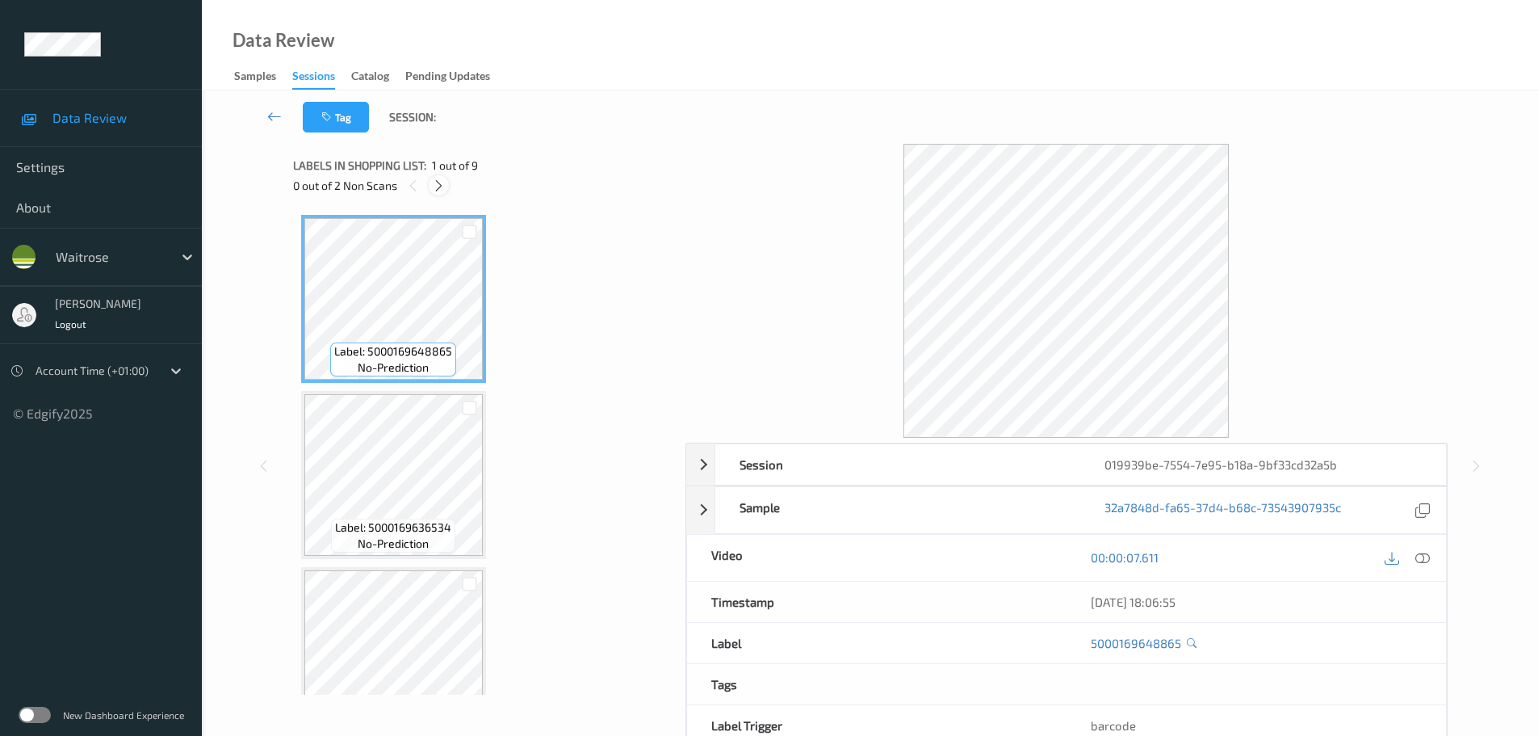
drag, startPoint x: 438, startPoint y: 187, endPoint x: 799, endPoint y: 317, distance: 382.9
click at [438, 187] on icon at bounding box center [439, 185] width 14 height 15
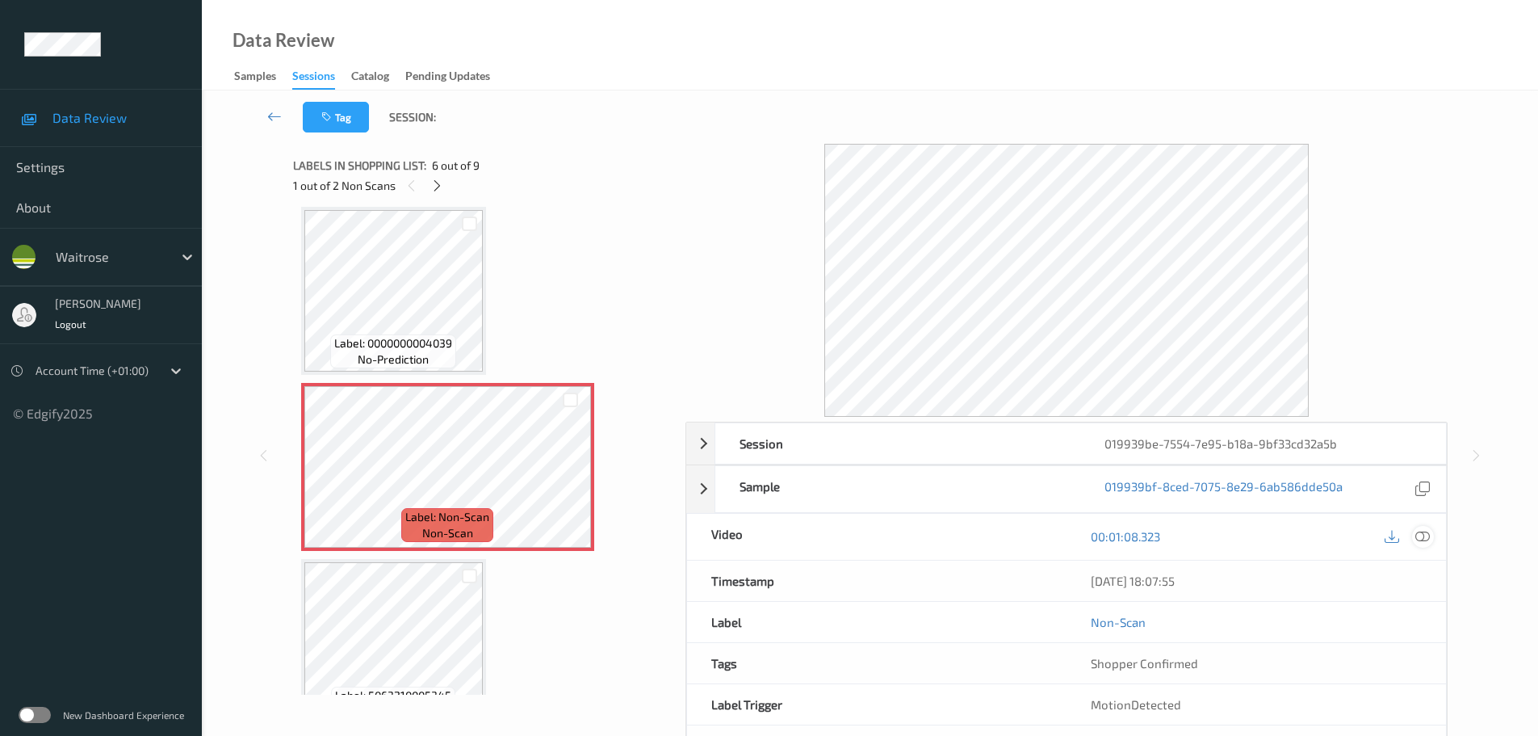
click at [1424, 529] on icon at bounding box center [1422, 536] width 15 height 15
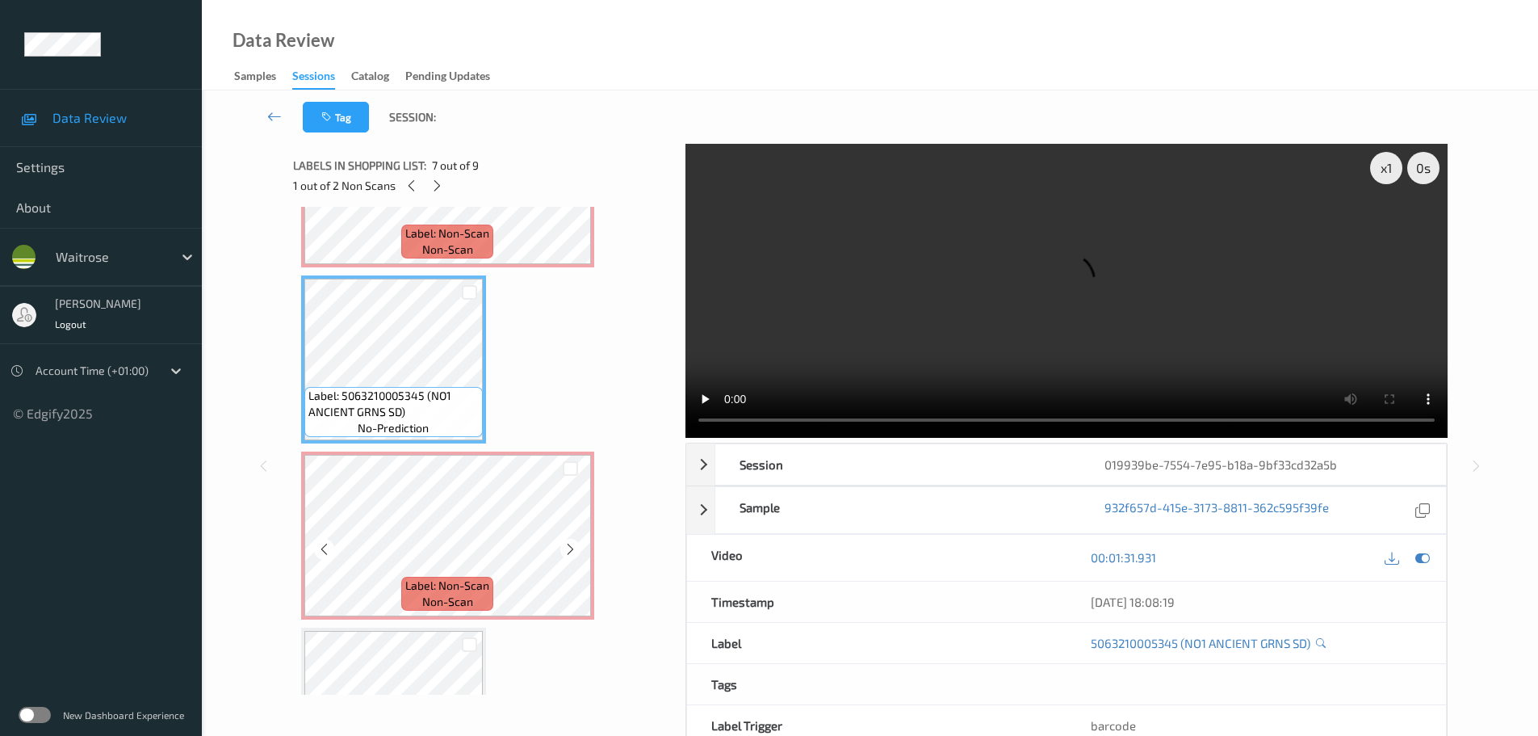
scroll to position [1035, 0]
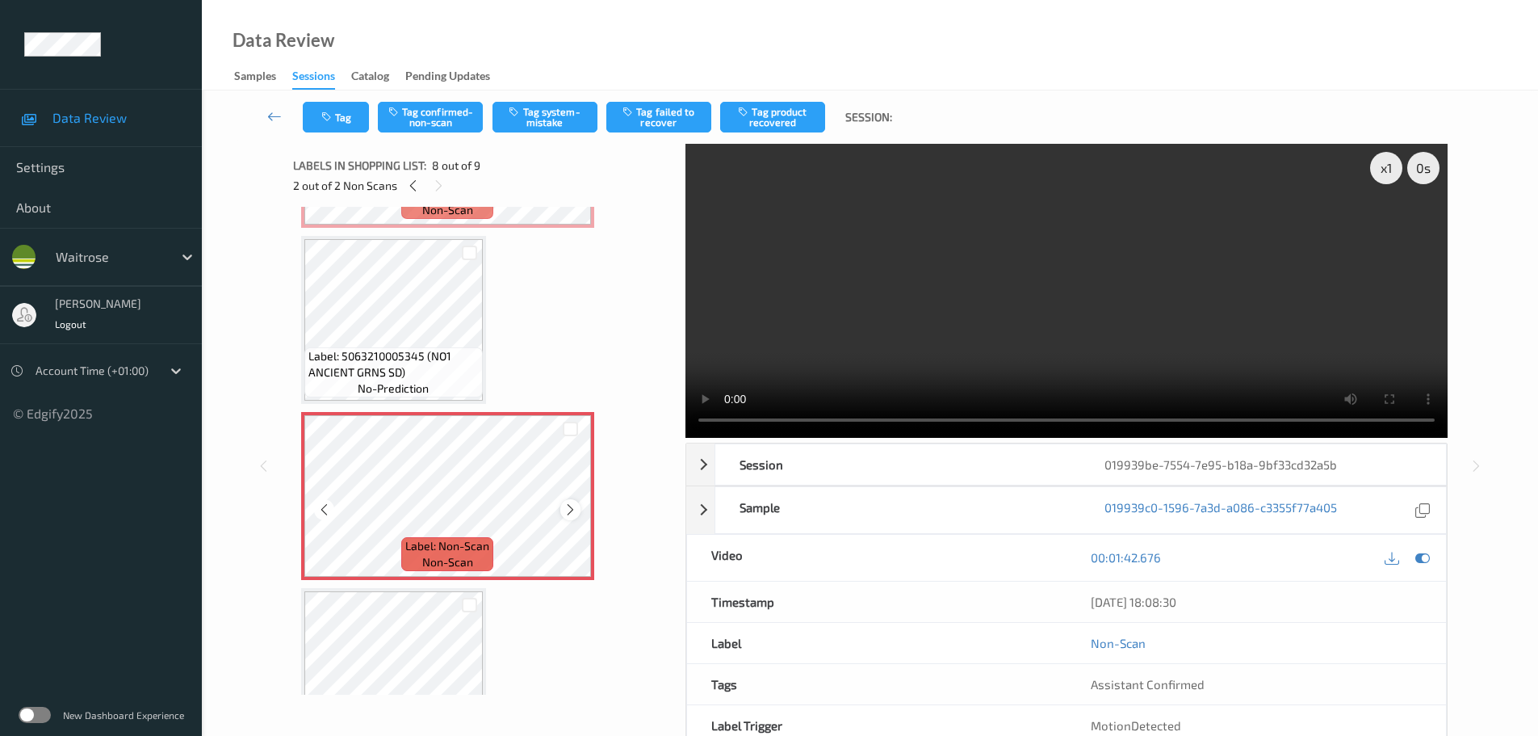
click at [569, 510] on icon at bounding box center [571, 509] width 14 height 15
click at [570, 509] on icon at bounding box center [571, 509] width 14 height 15
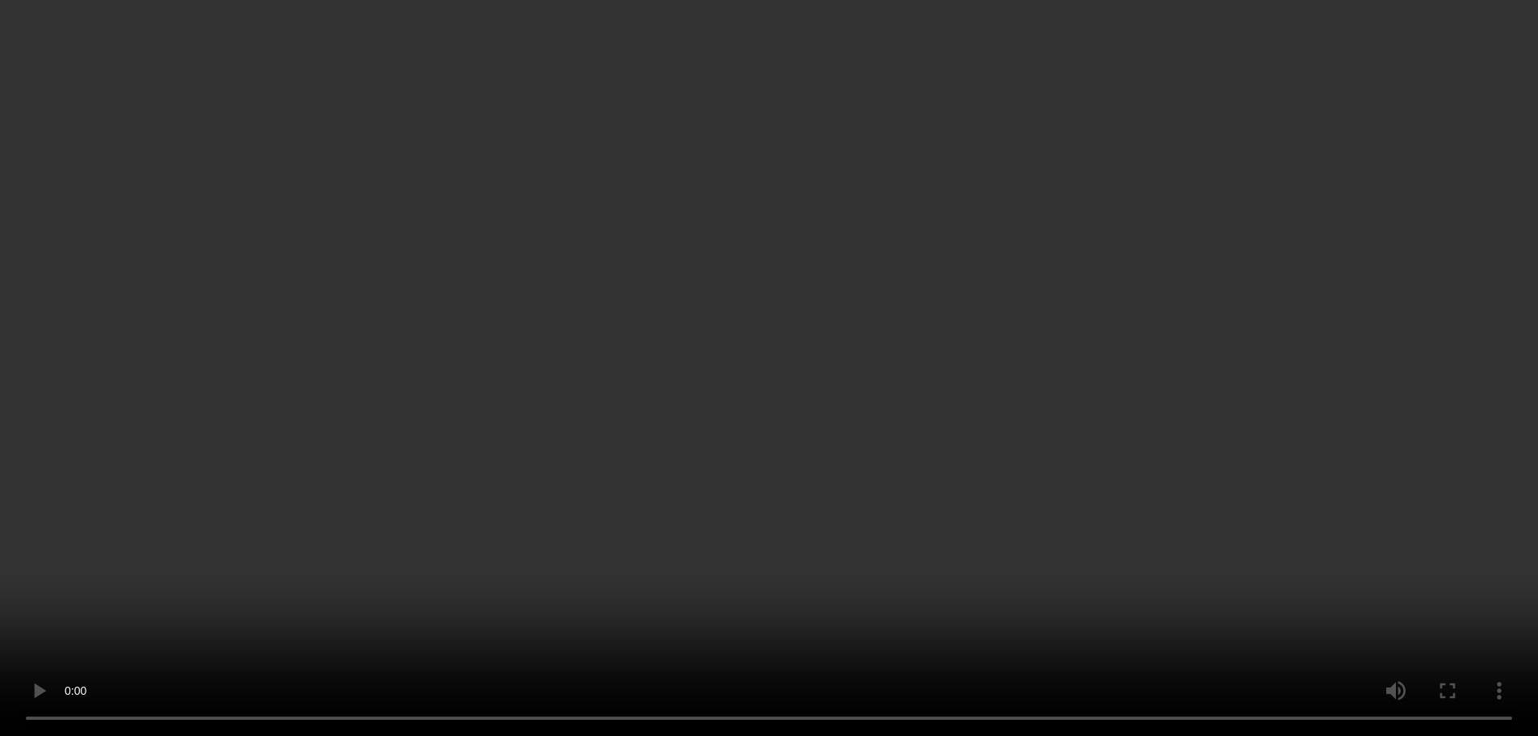
scroll to position [793, 0]
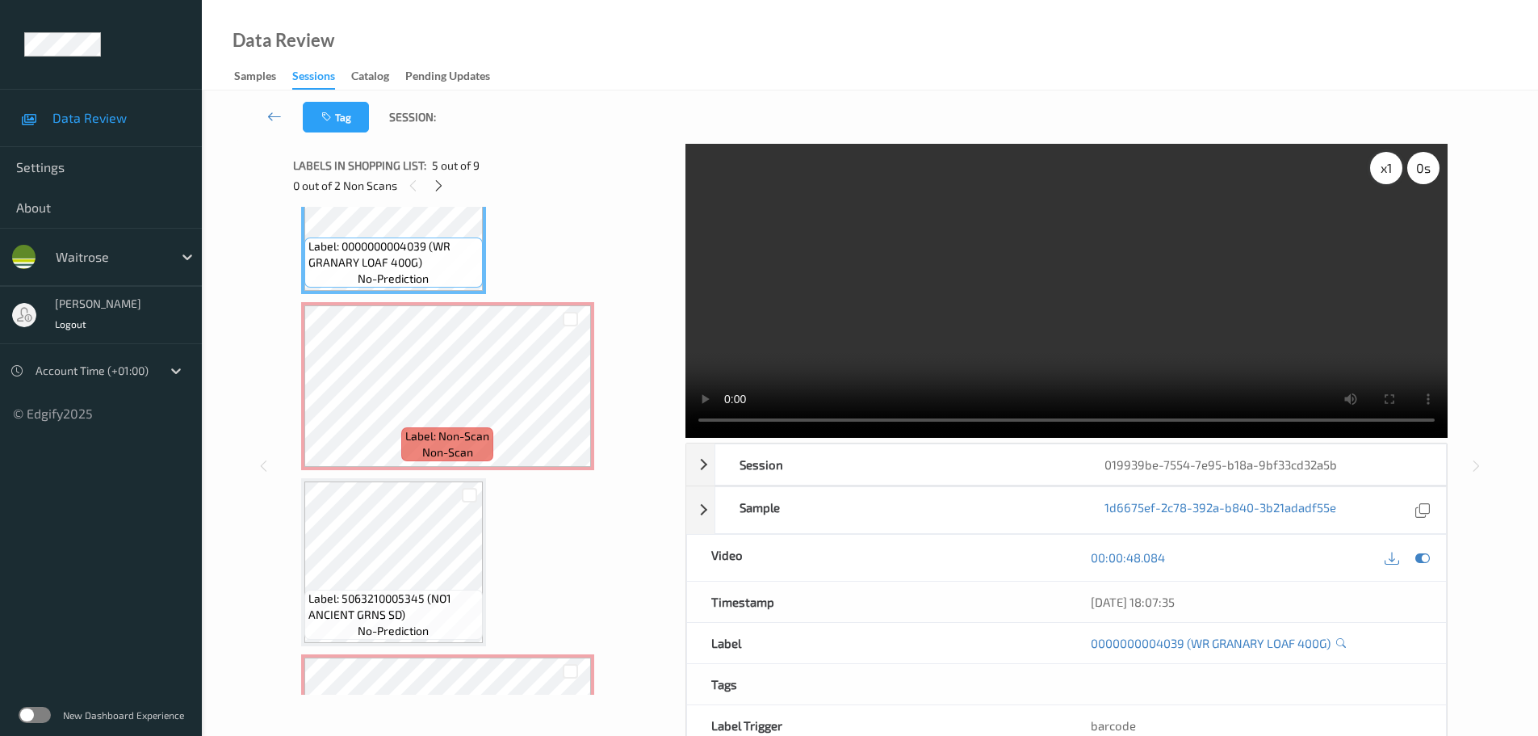
click at [1382, 177] on div "x 1" at bounding box center [1386, 168] width 32 height 32
click at [1385, 175] on div "x 2" at bounding box center [1386, 168] width 32 height 32
click at [1385, 175] on div "x 4" at bounding box center [1386, 168] width 32 height 32
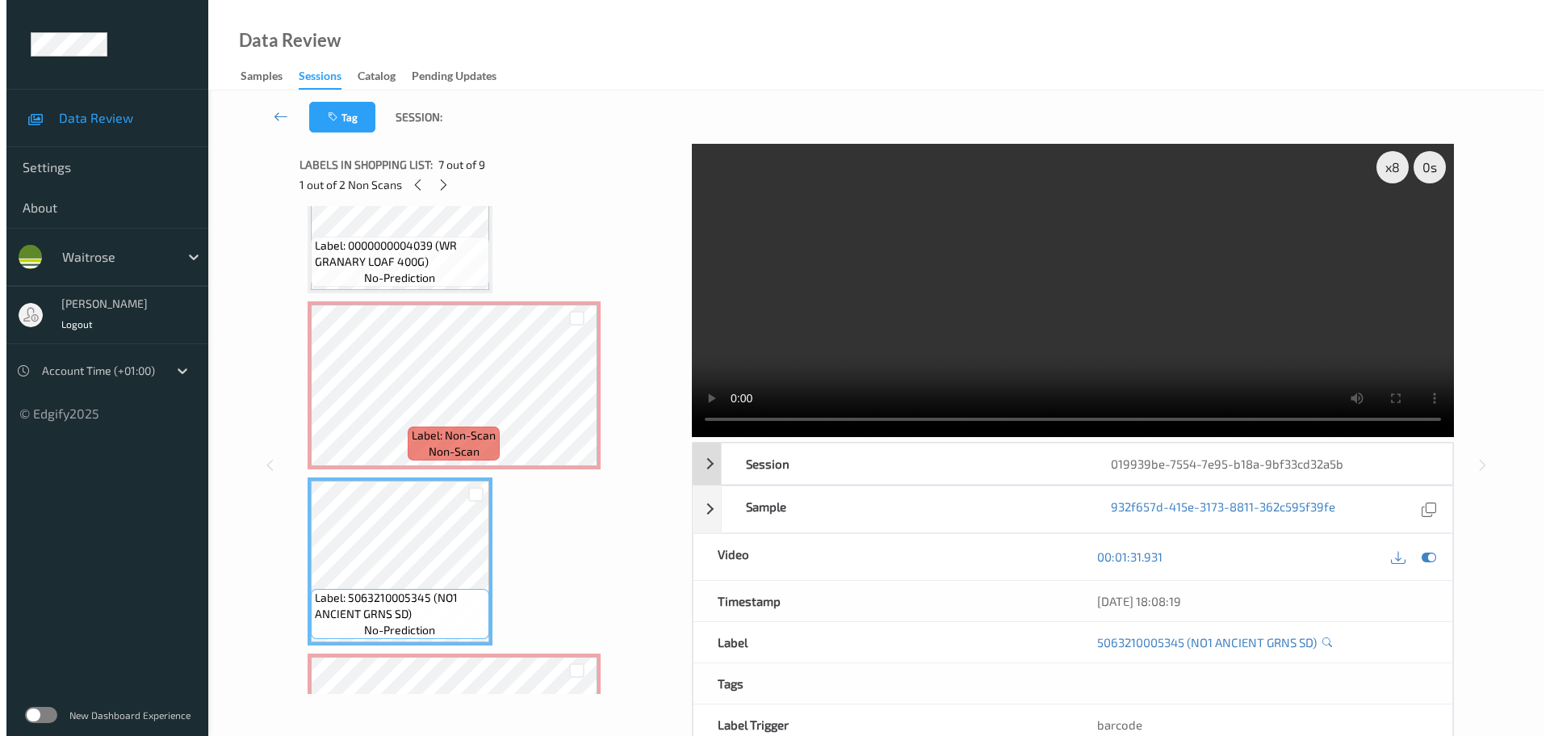
scroll to position [0, 0]
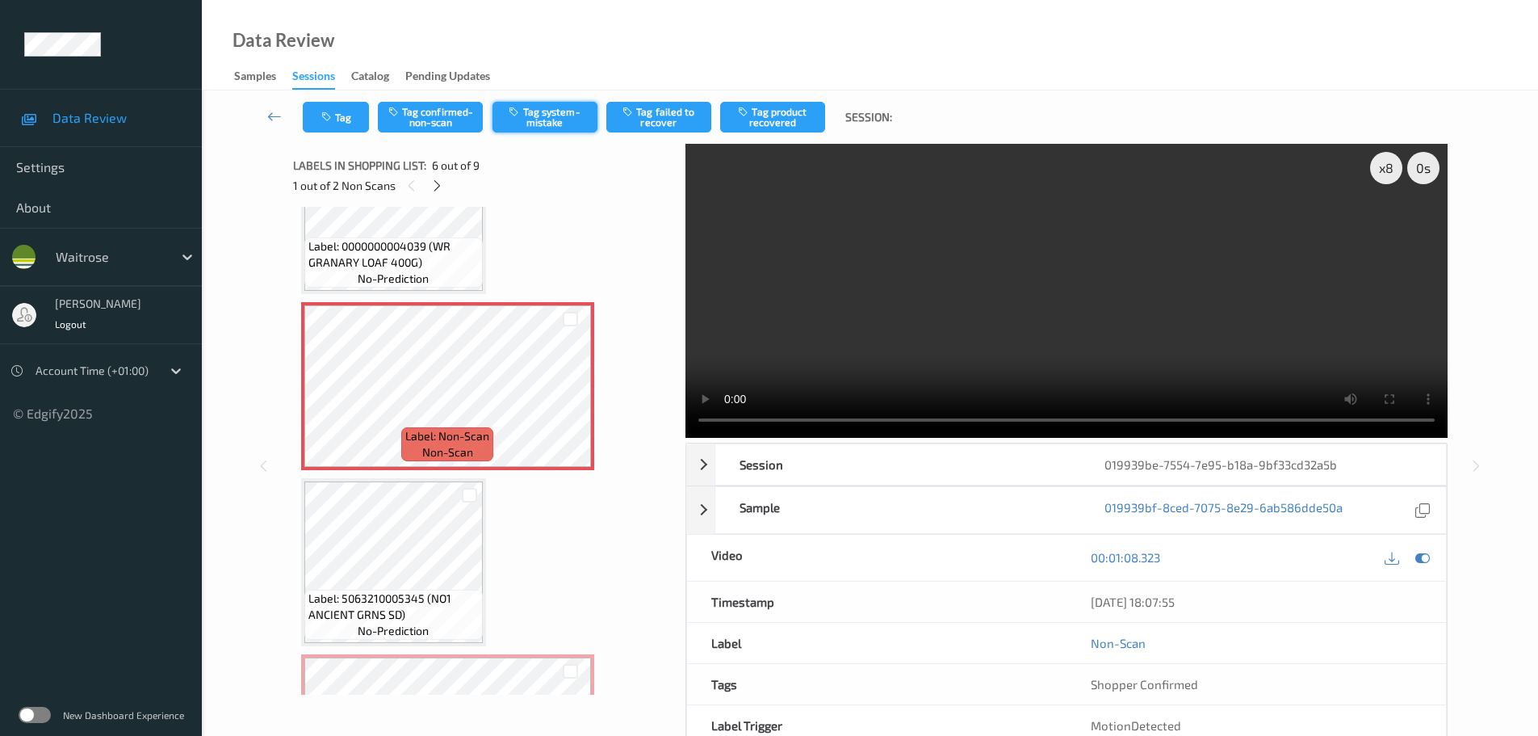
click at [531, 129] on button "Tag system-mistake" at bounding box center [545, 117] width 105 height 31
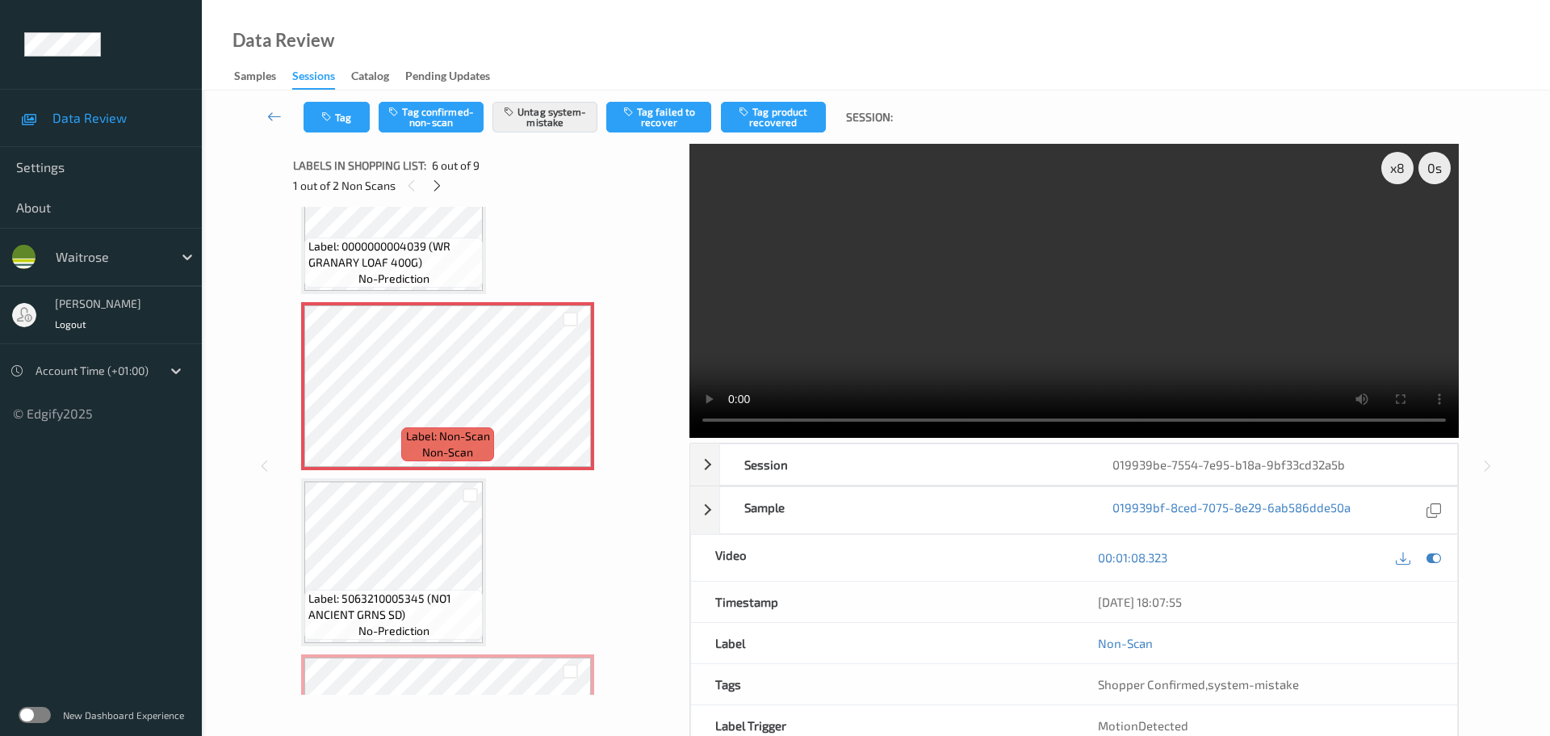
click at [329, 135] on div "Tag Tag confirmed-non-scan Untag system-mistake Tag failed to recover Tag produ…" at bounding box center [876, 116] width 1282 height 53
click at [335, 129] on button "Tag" at bounding box center [337, 117] width 66 height 31
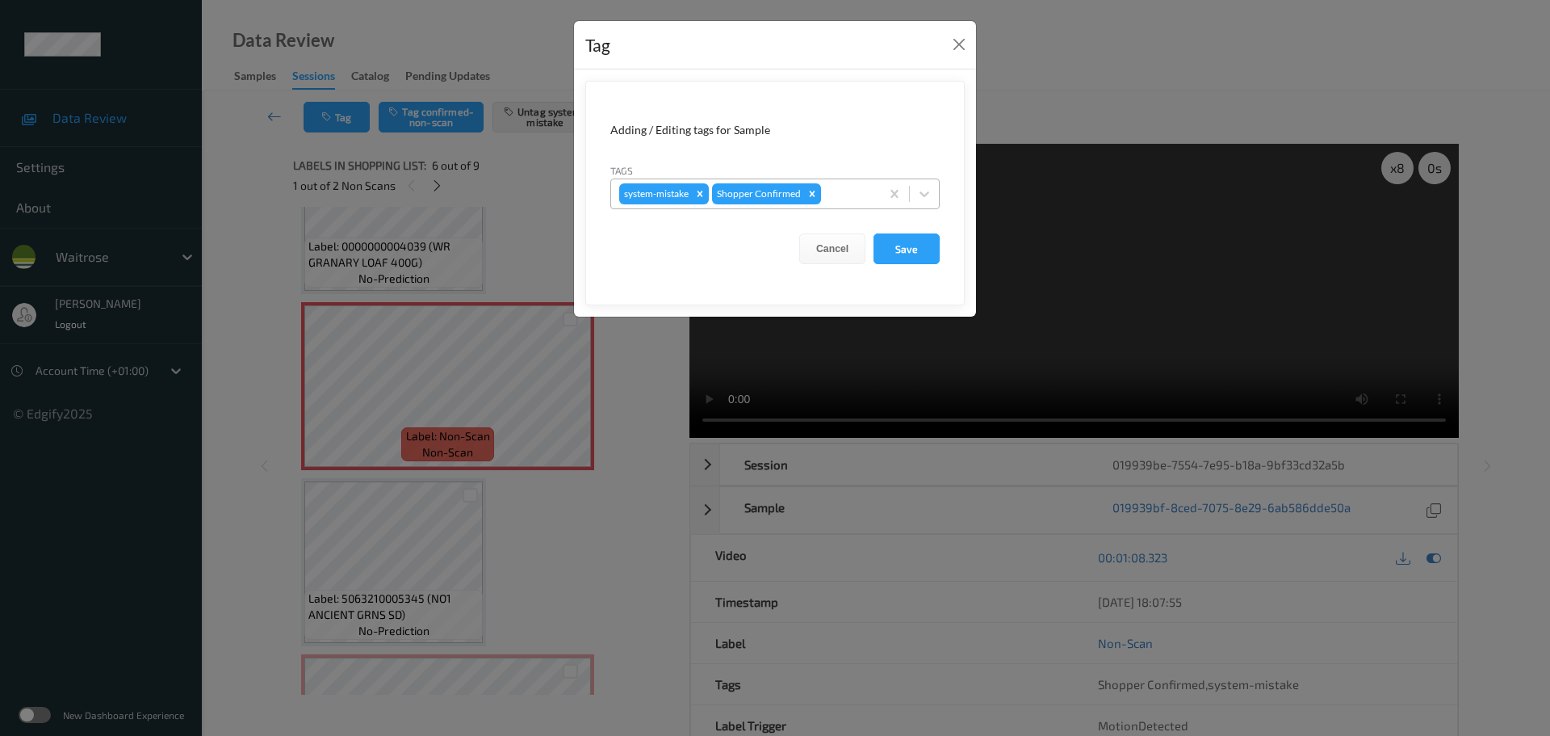
click at [842, 207] on div "system-mistake Shopper Confirmed" at bounding box center [774, 193] width 329 height 31
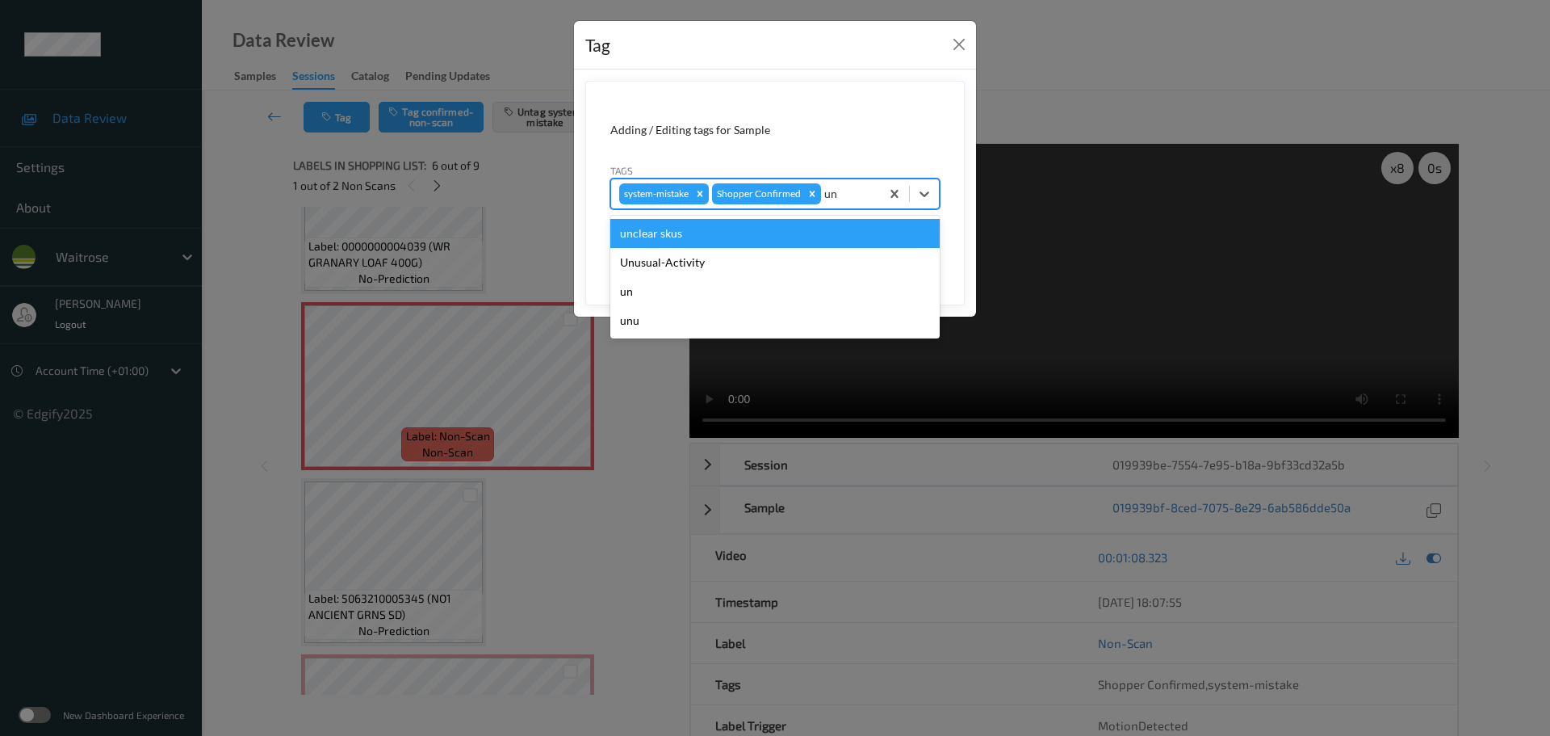
type input "unu"
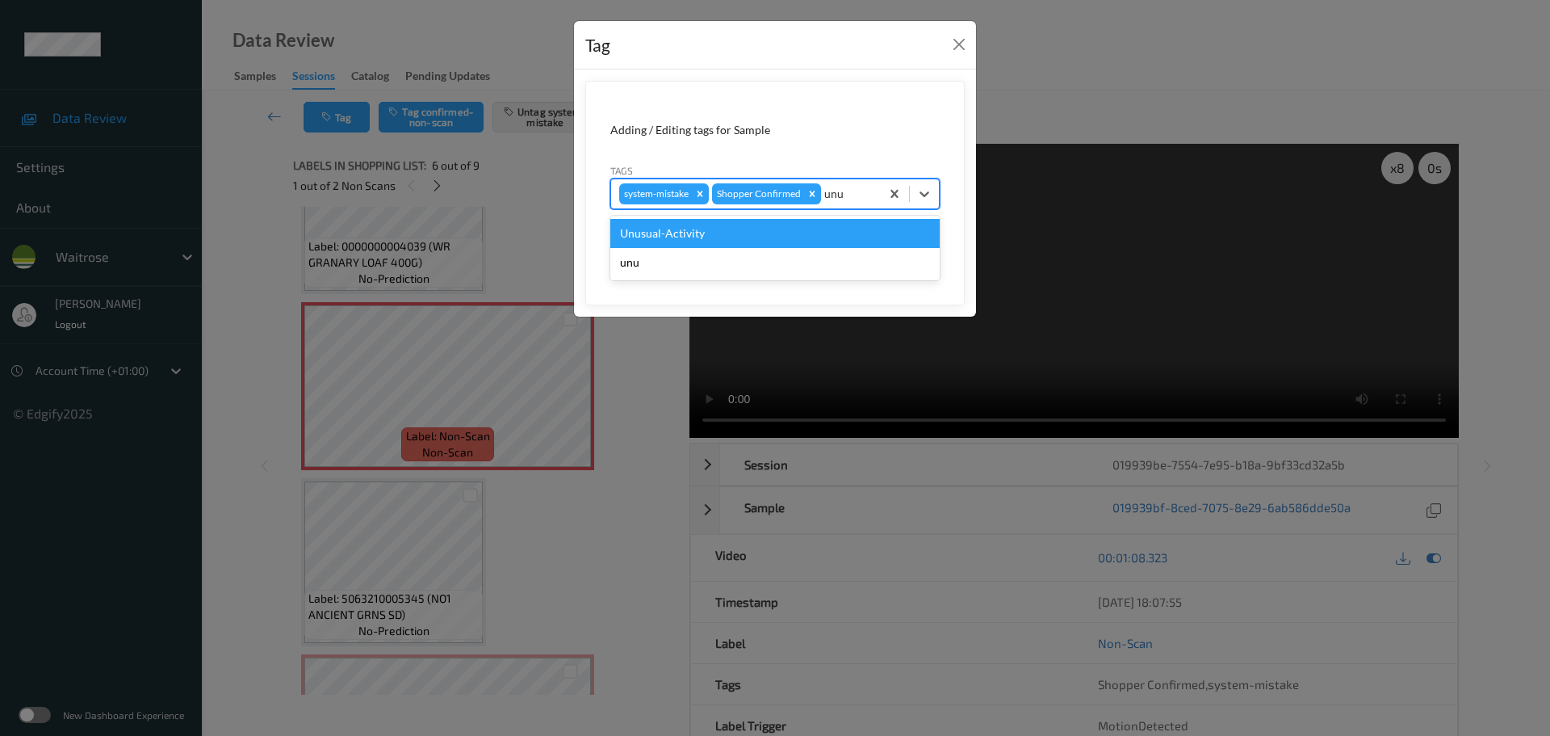
click at [776, 224] on div "Unusual-Activity" at bounding box center [774, 233] width 329 height 29
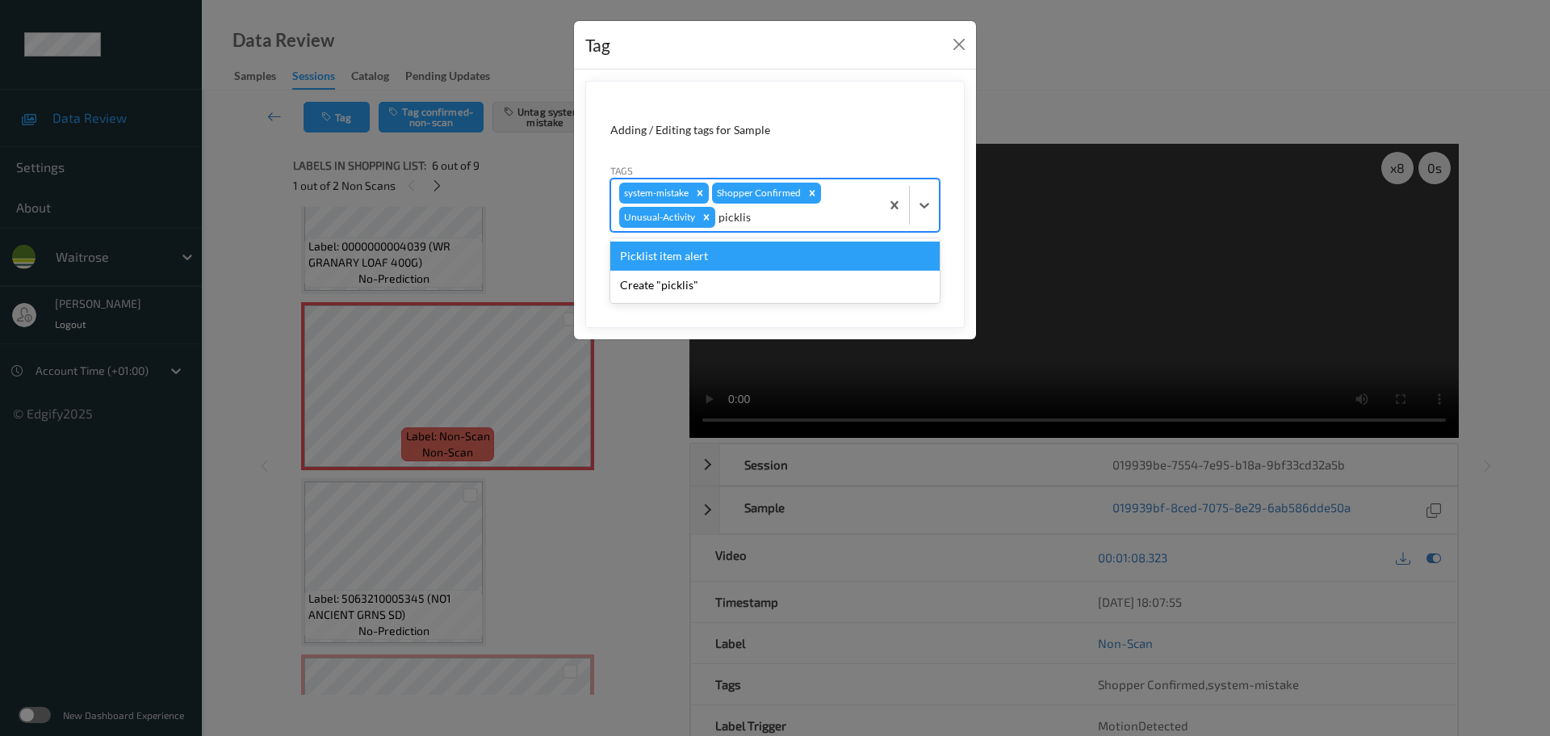
type input "picklist"
click at [762, 247] on div "Picklist item alert" at bounding box center [774, 255] width 329 height 29
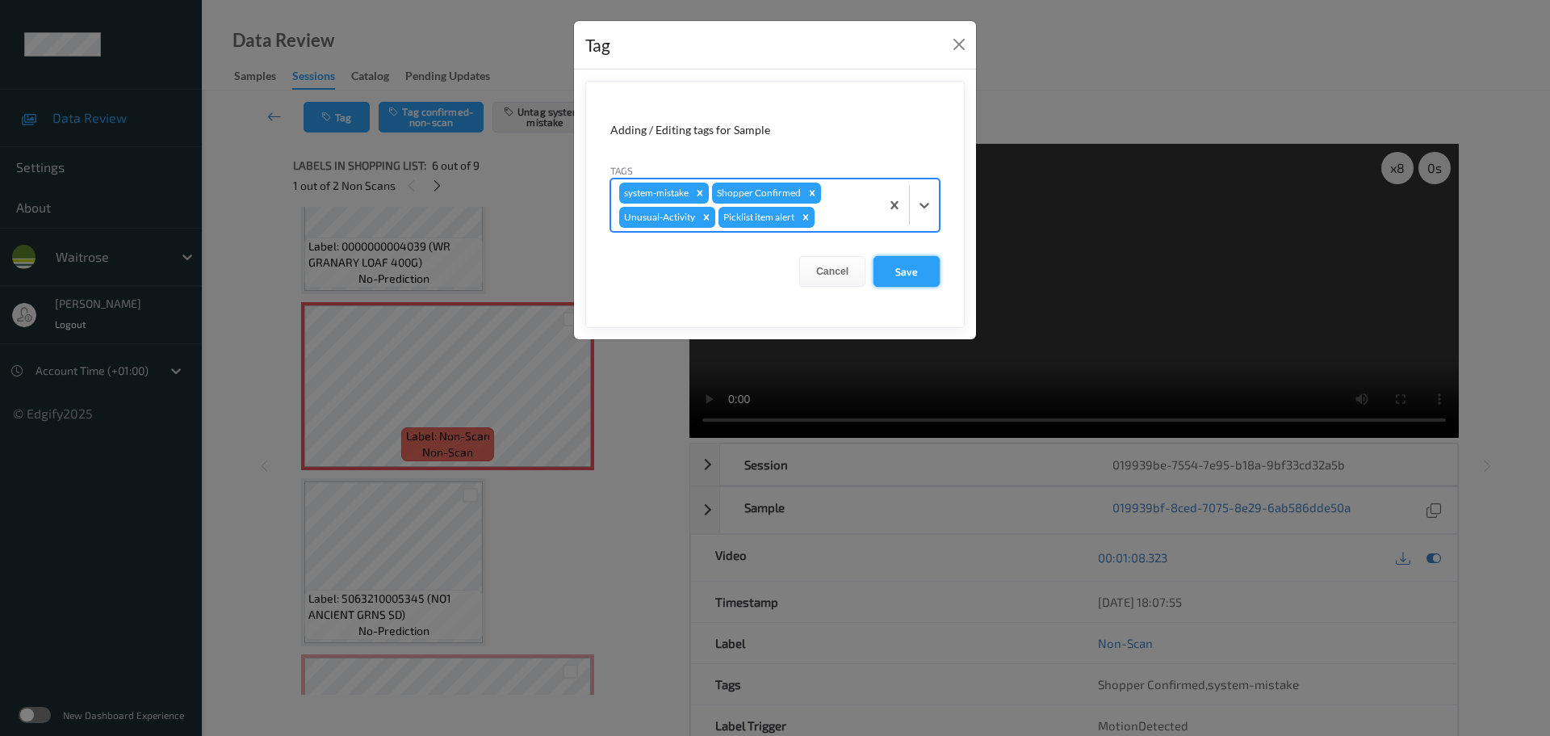
click at [917, 270] on button "Save" at bounding box center [907, 271] width 66 height 31
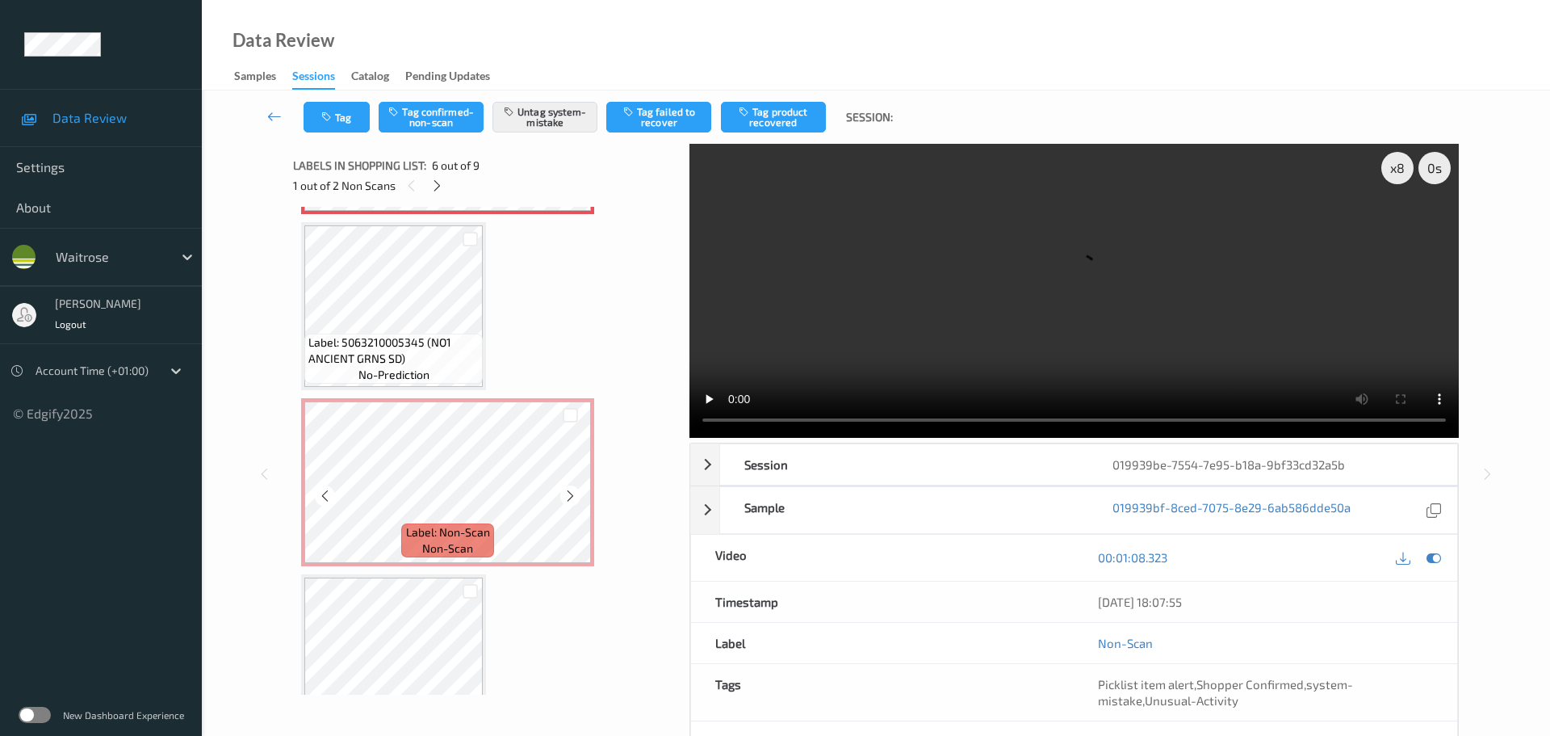
scroll to position [1105, 0]
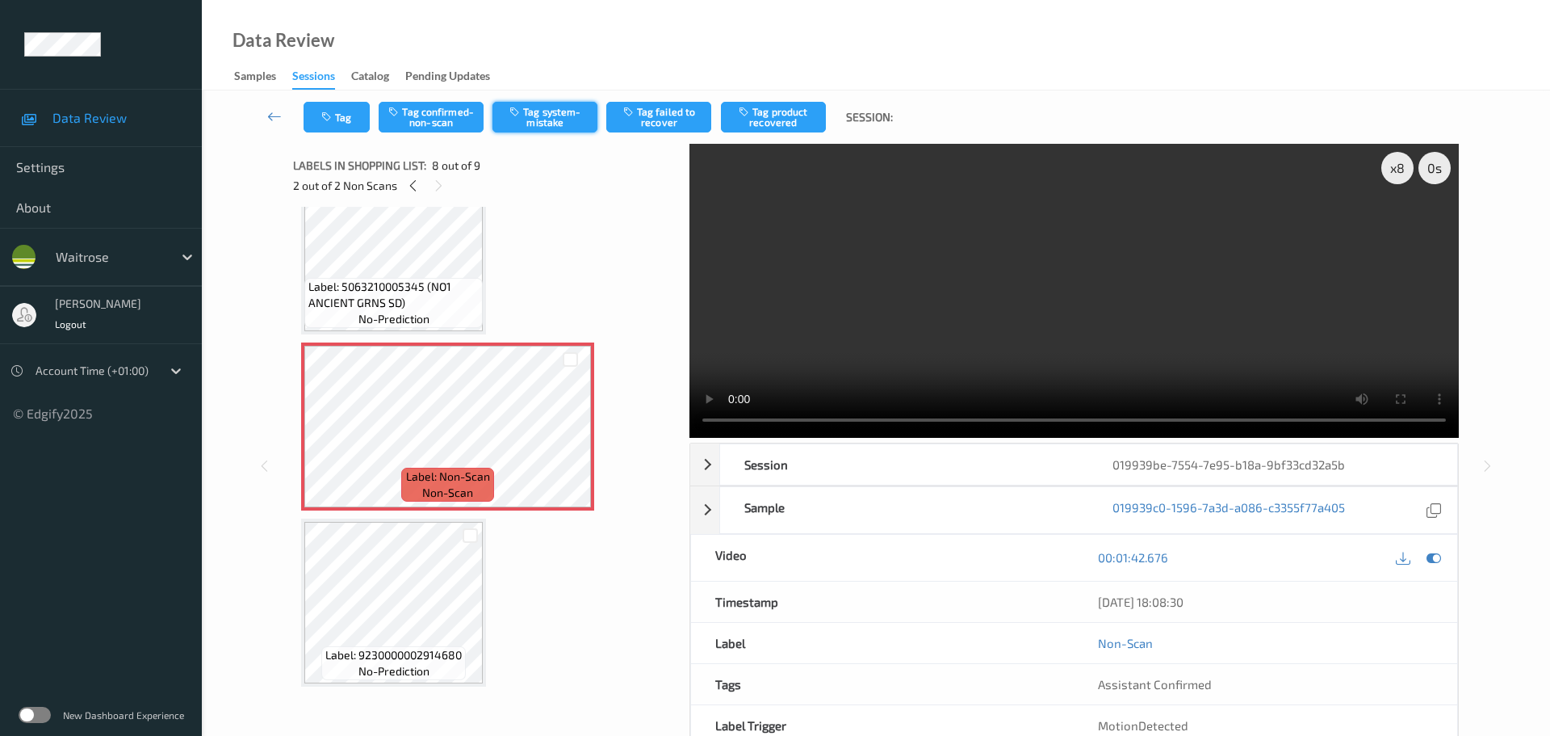
click at [543, 124] on button "Tag system-mistake" at bounding box center [545, 117] width 105 height 31
click at [330, 113] on icon "button" at bounding box center [328, 116] width 14 height 11
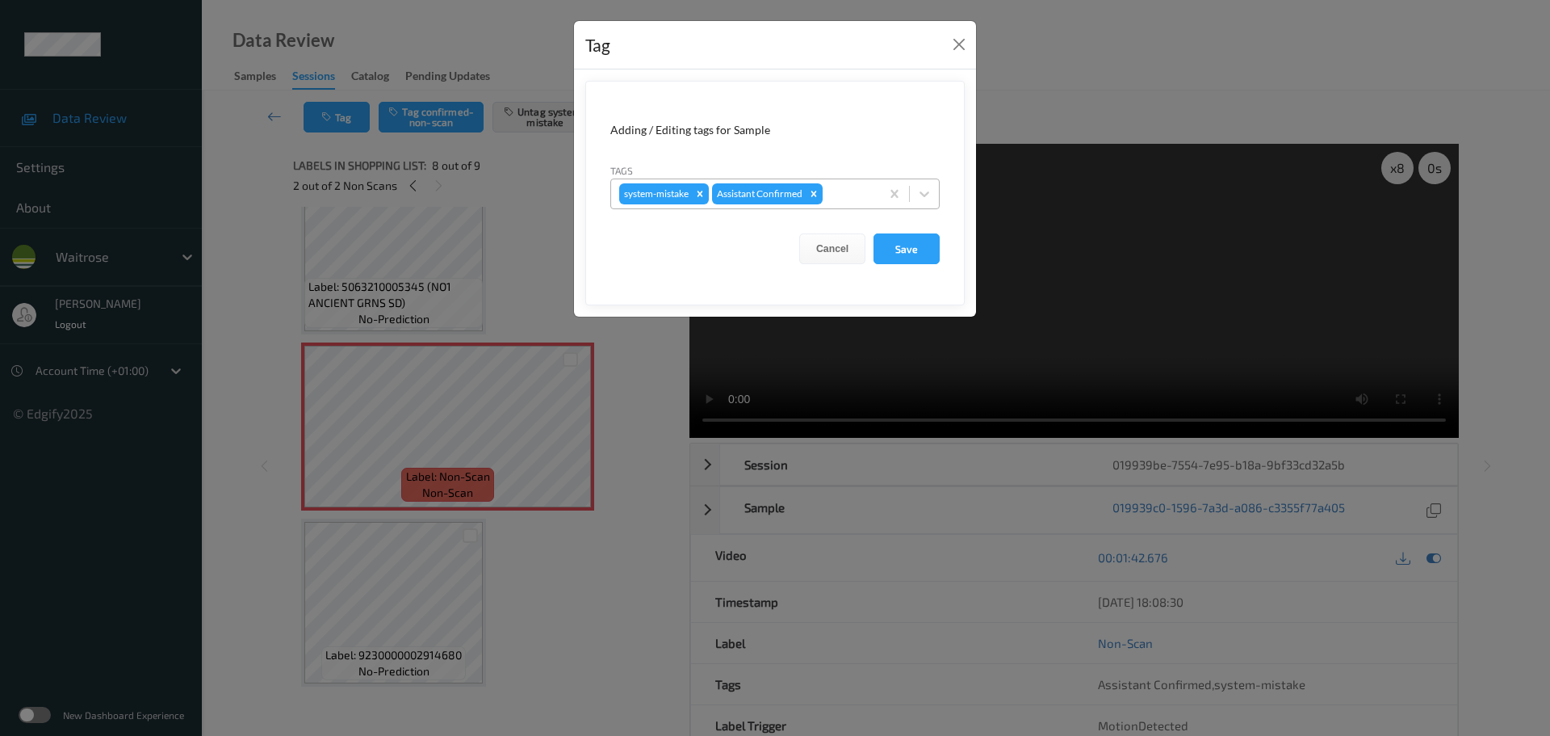
click at [837, 199] on div at bounding box center [849, 193] width 46 height 19
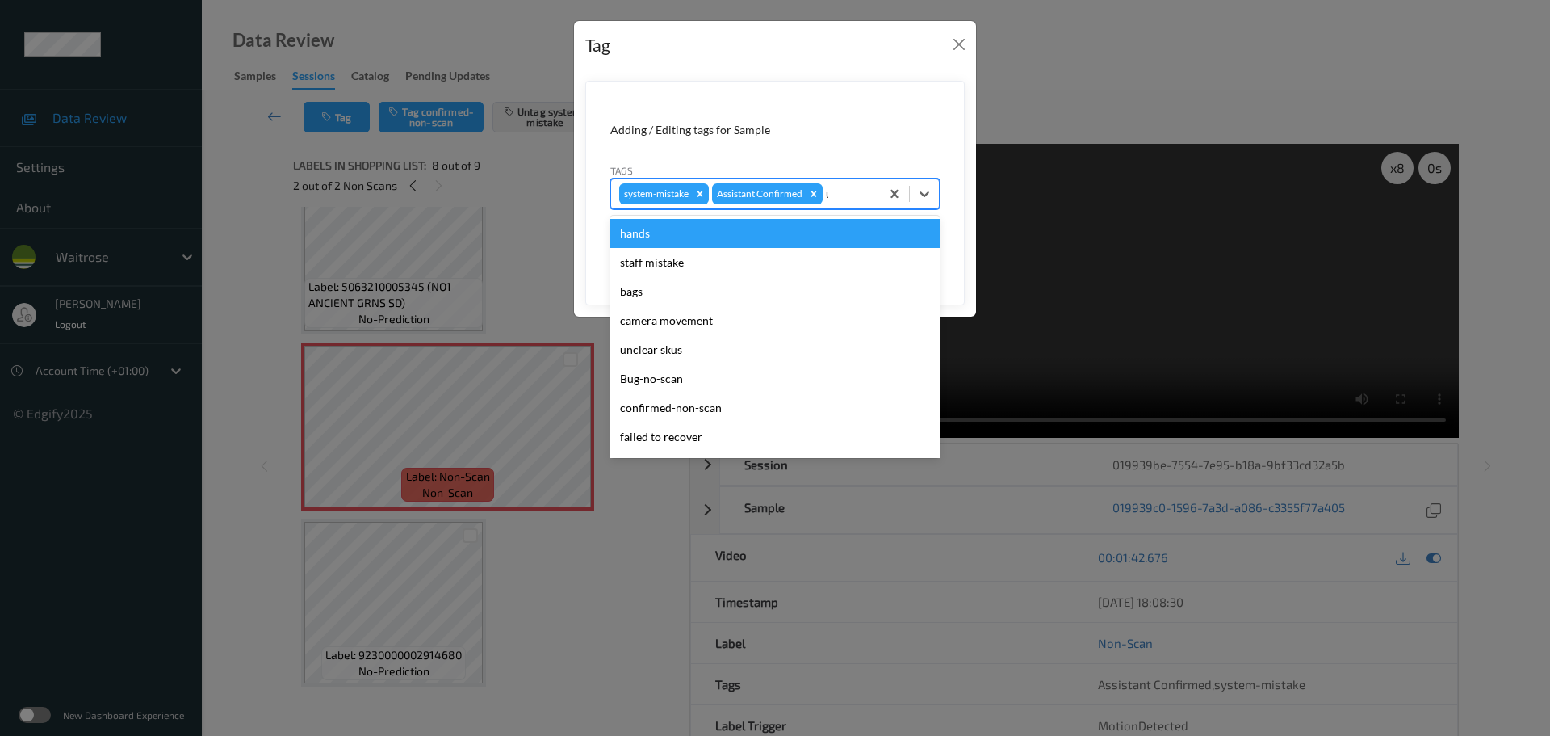
type input "unu"
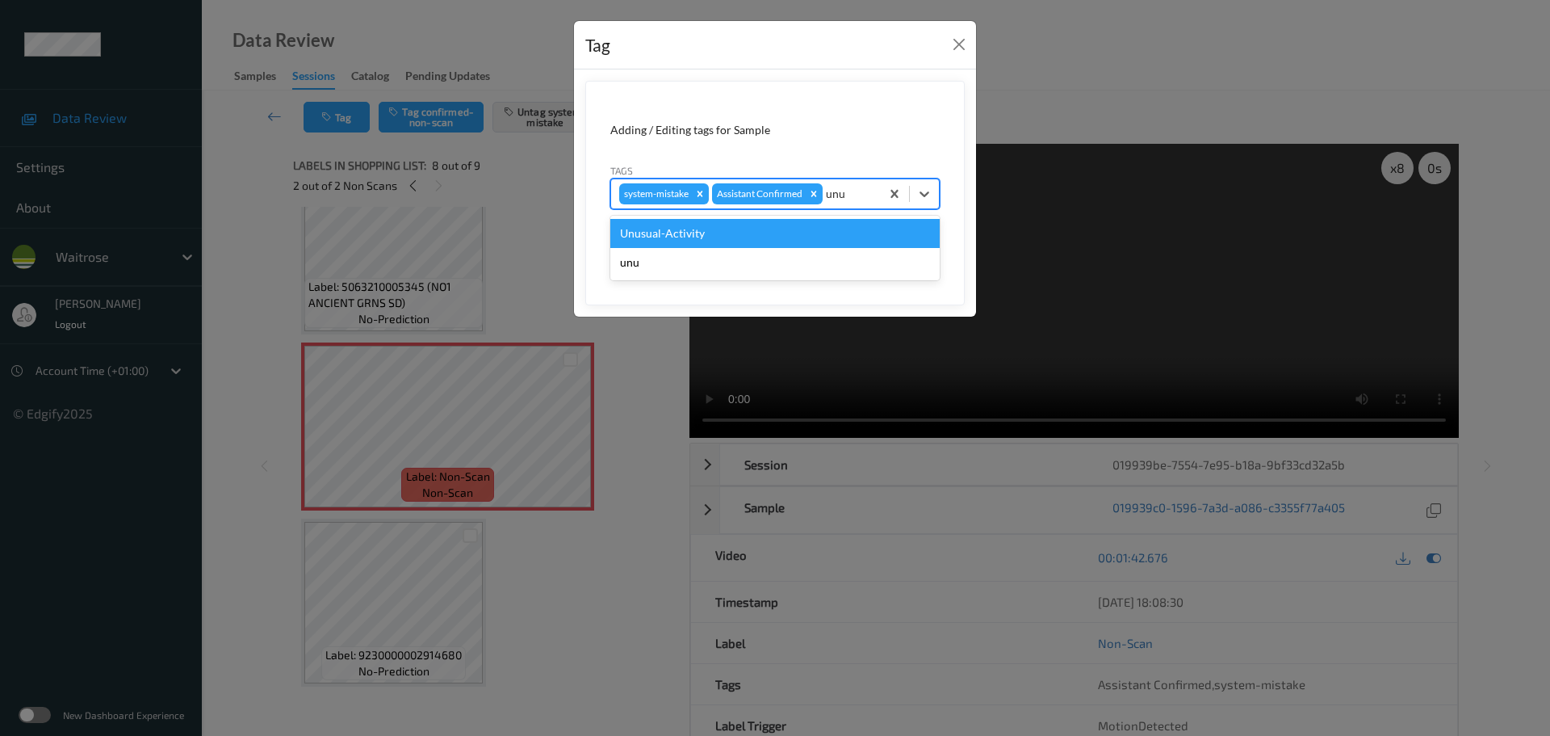
click at [758, 231] on div "Unusual-Activity" at bounding box center [774, 233] width 329 height 29
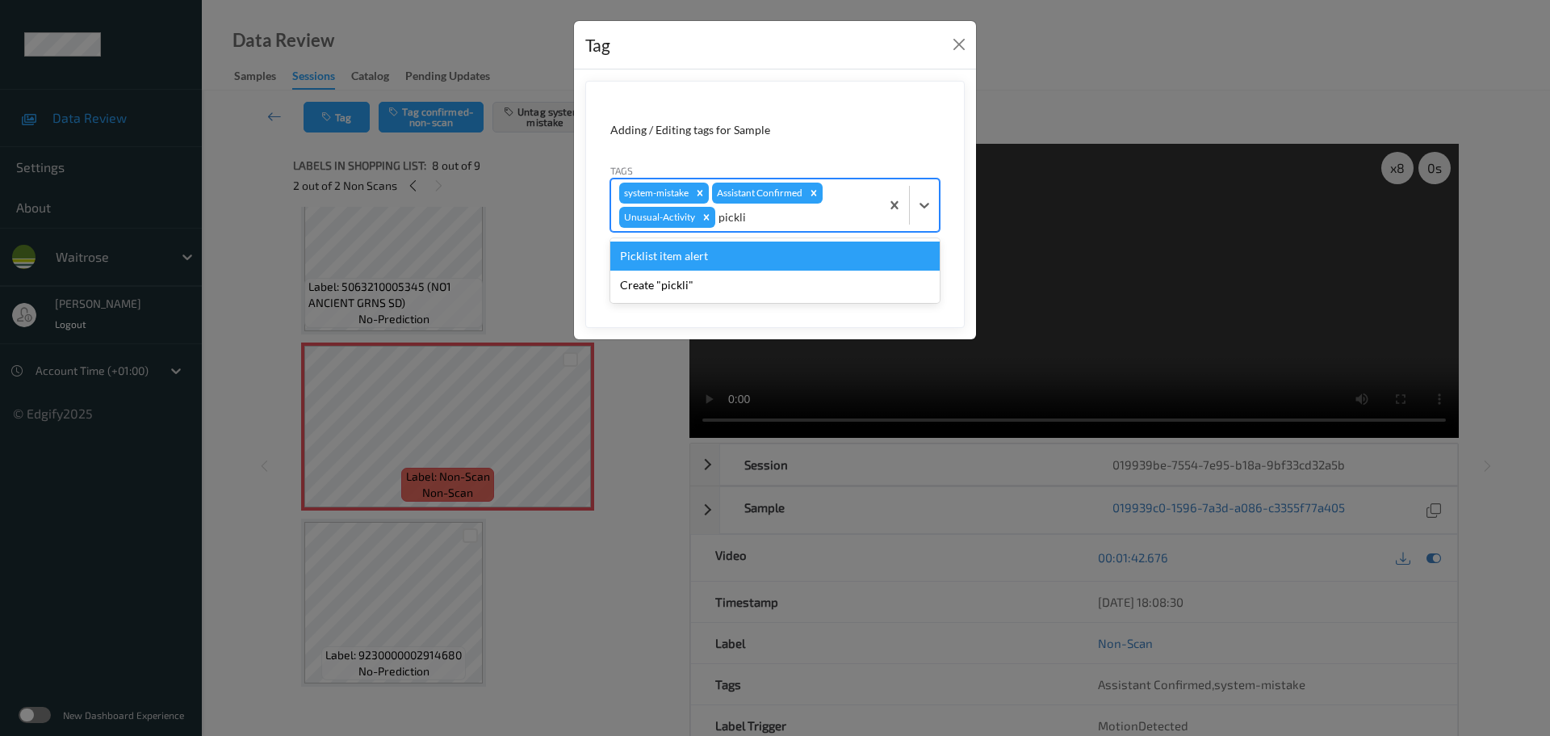
type input "picklis"
click at [753, 248] on div "Picklist item alert" at bounding box center [774, 255] width 329 height 29
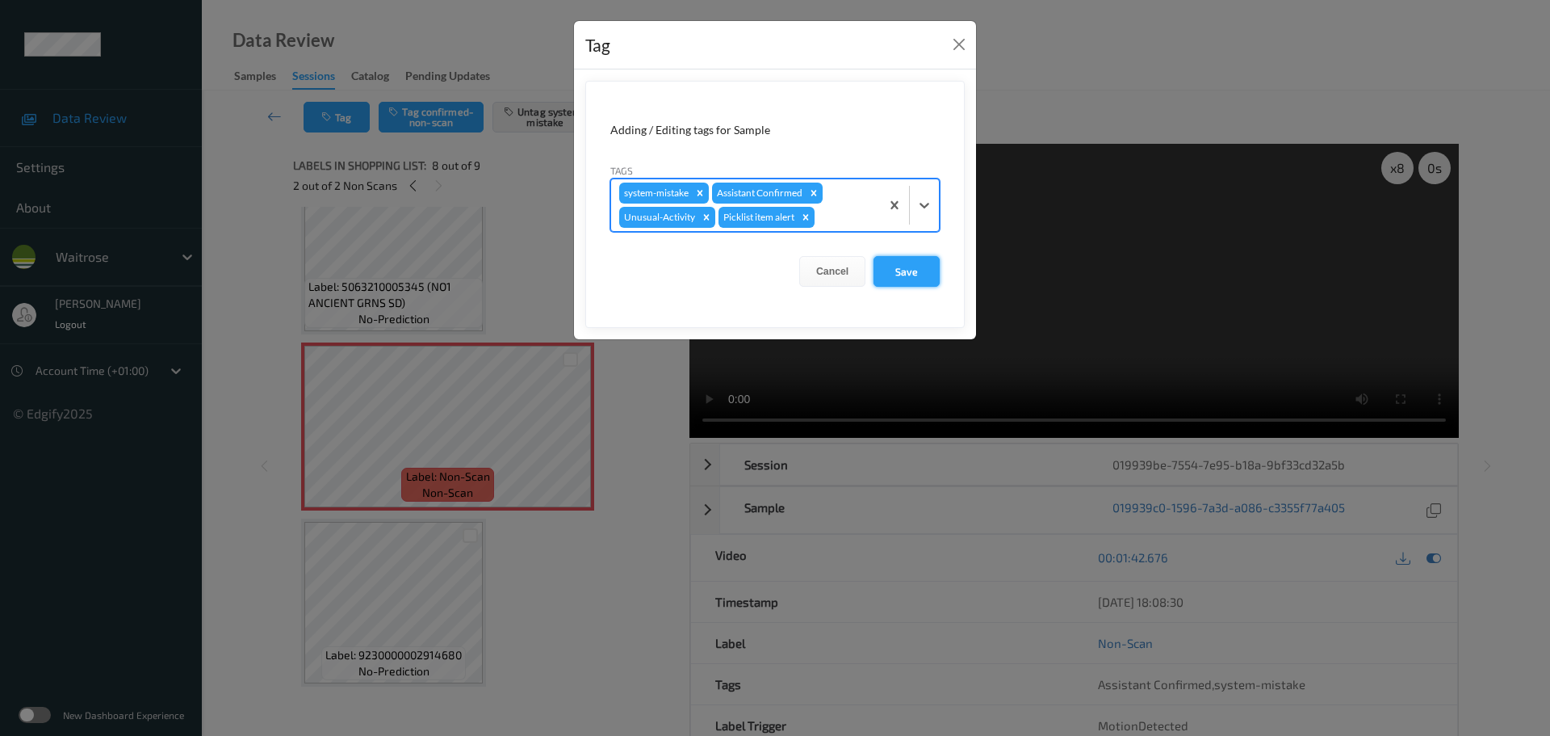
click at [897, 272] on button "Save" at bounding box center [907, 271] width 66 height 31
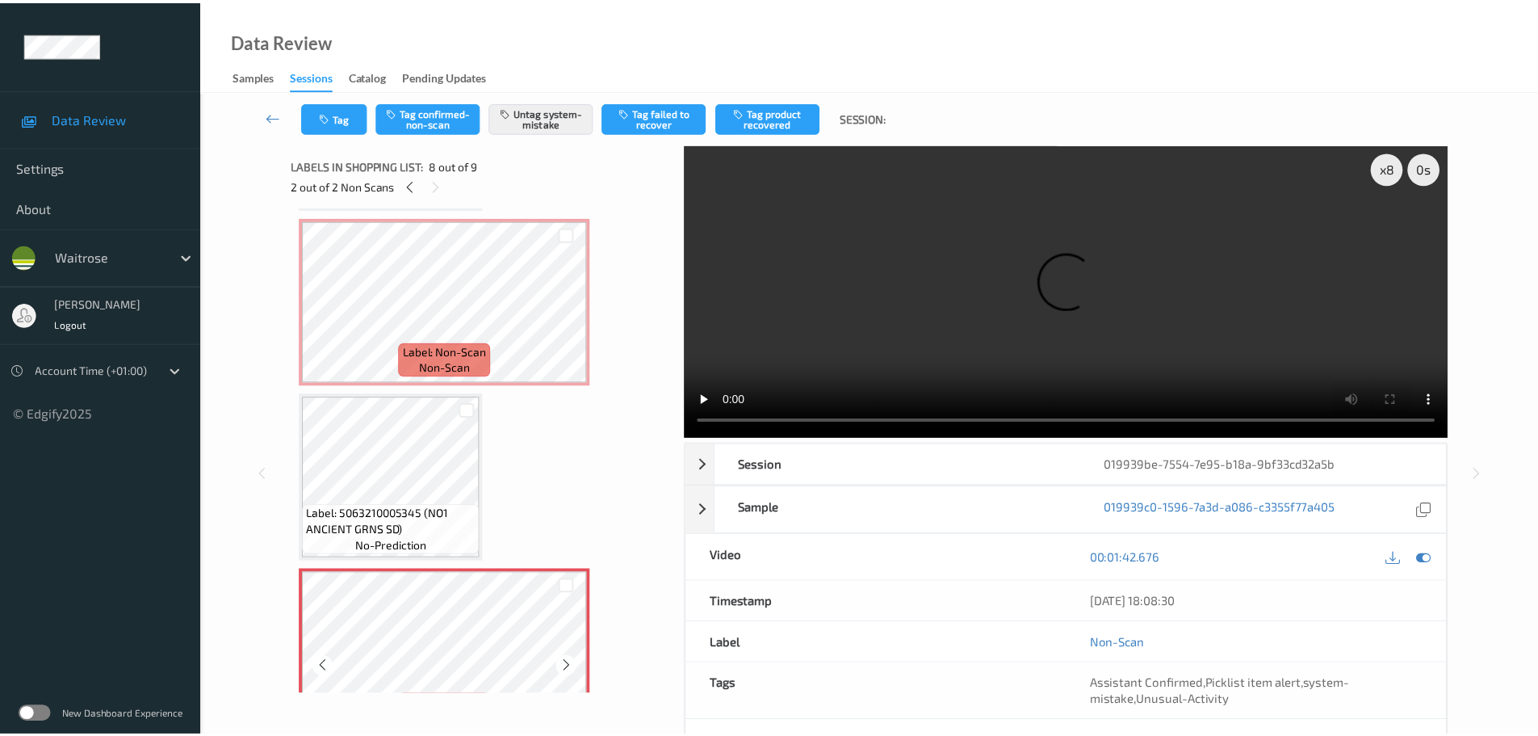
scroll to position [782, 0]
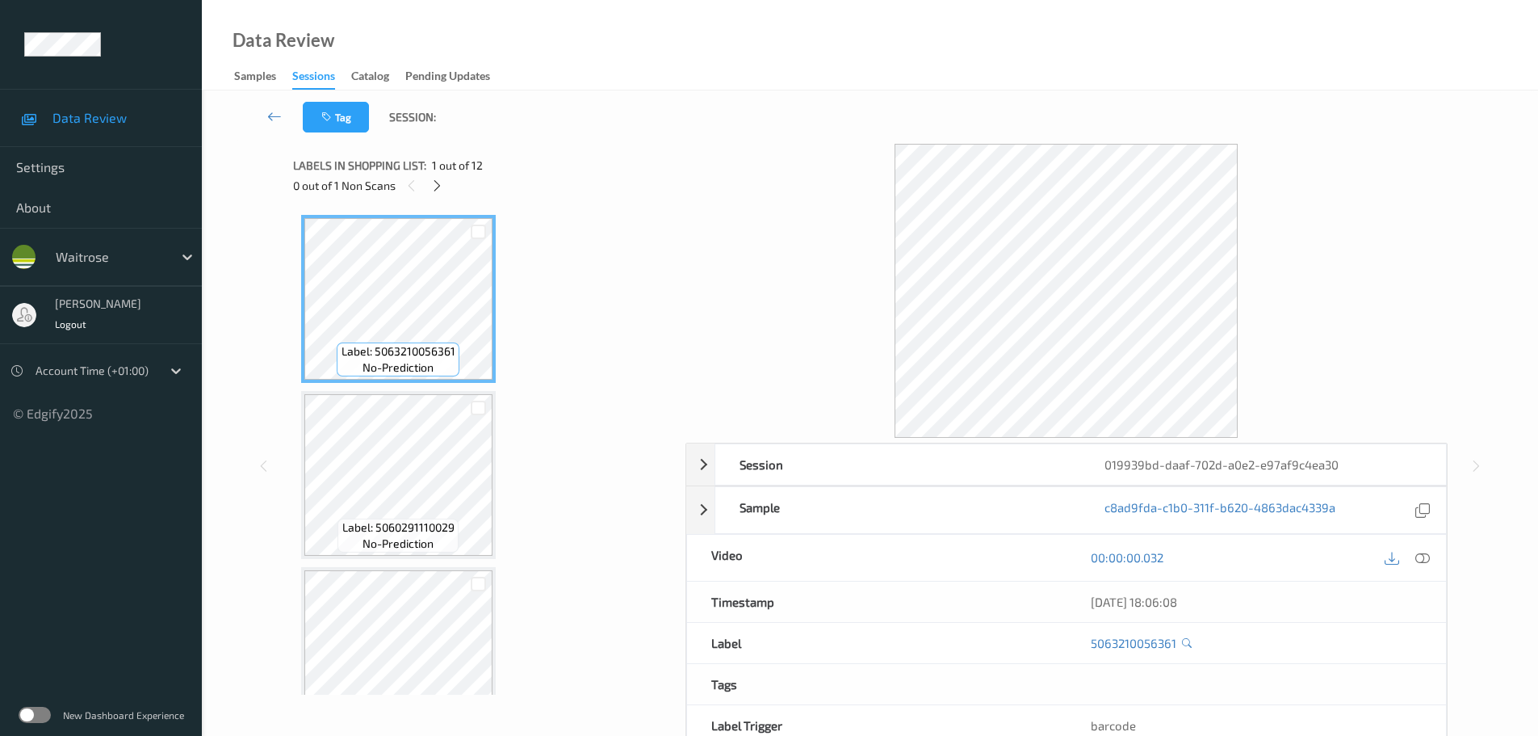
drag, startPoint x: 442, startPoint y: 190, endPoint x: 887, endPoint y: 305, distance: 459.6
click at [447, 198] on div "Labels in shopping list: 1 out of 12 0 out of 1 Non Scans" at bounding box center [483, 175] width 381 height 63
click at [439, 192] on icon at bounding box center [437, 185] width 14 height 15
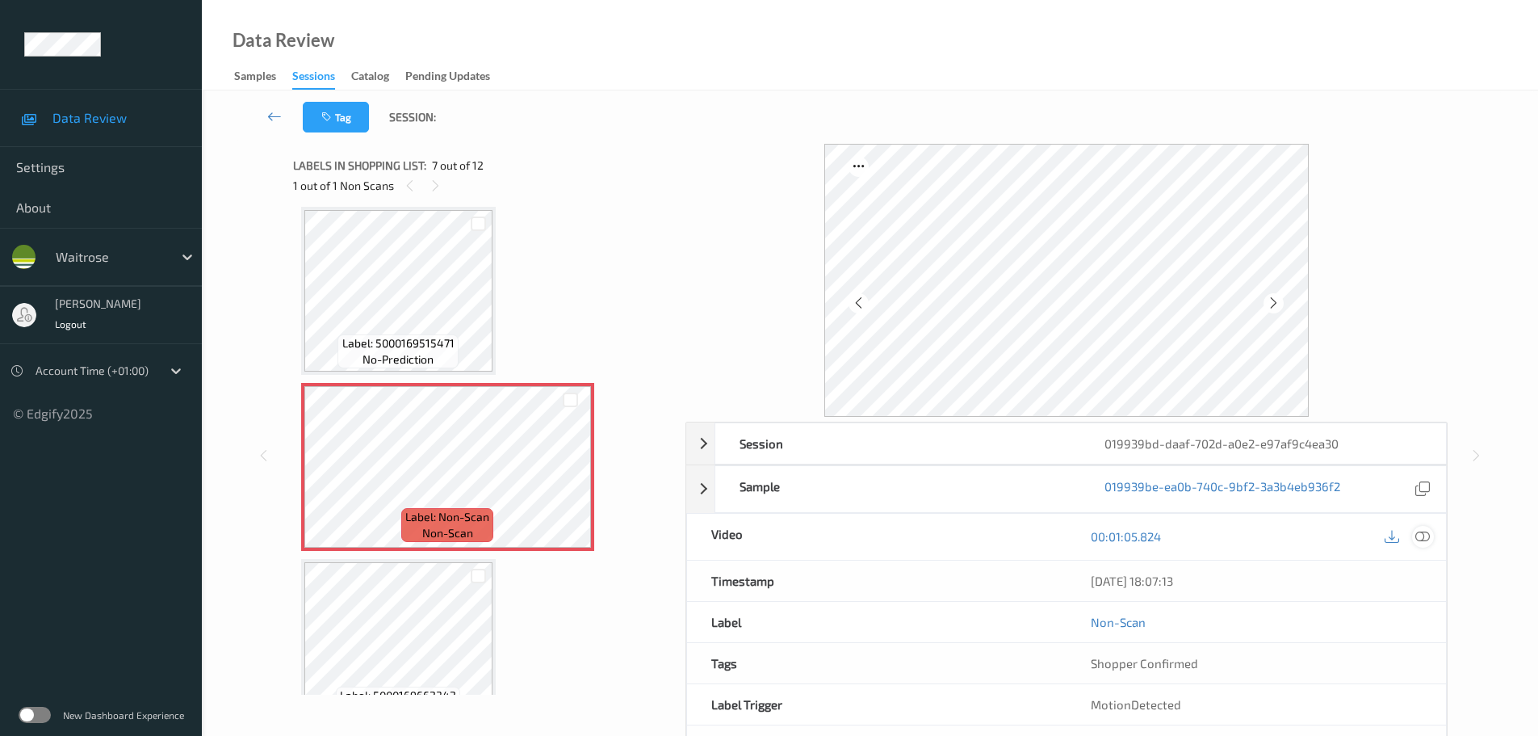
click at [1427, 547] on div at bounding box center [1423, 537] width 22 height 22
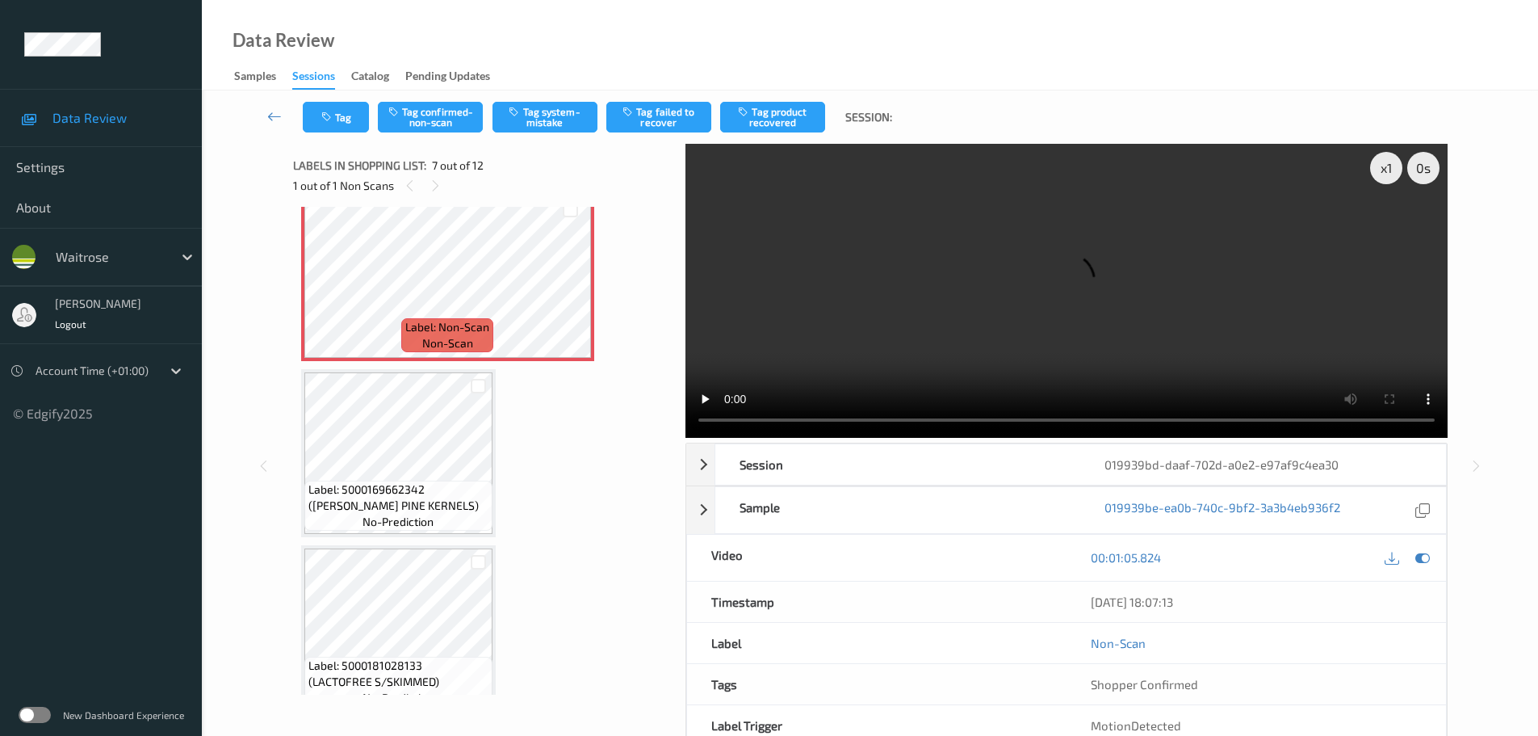
scroll to position [987, 0]
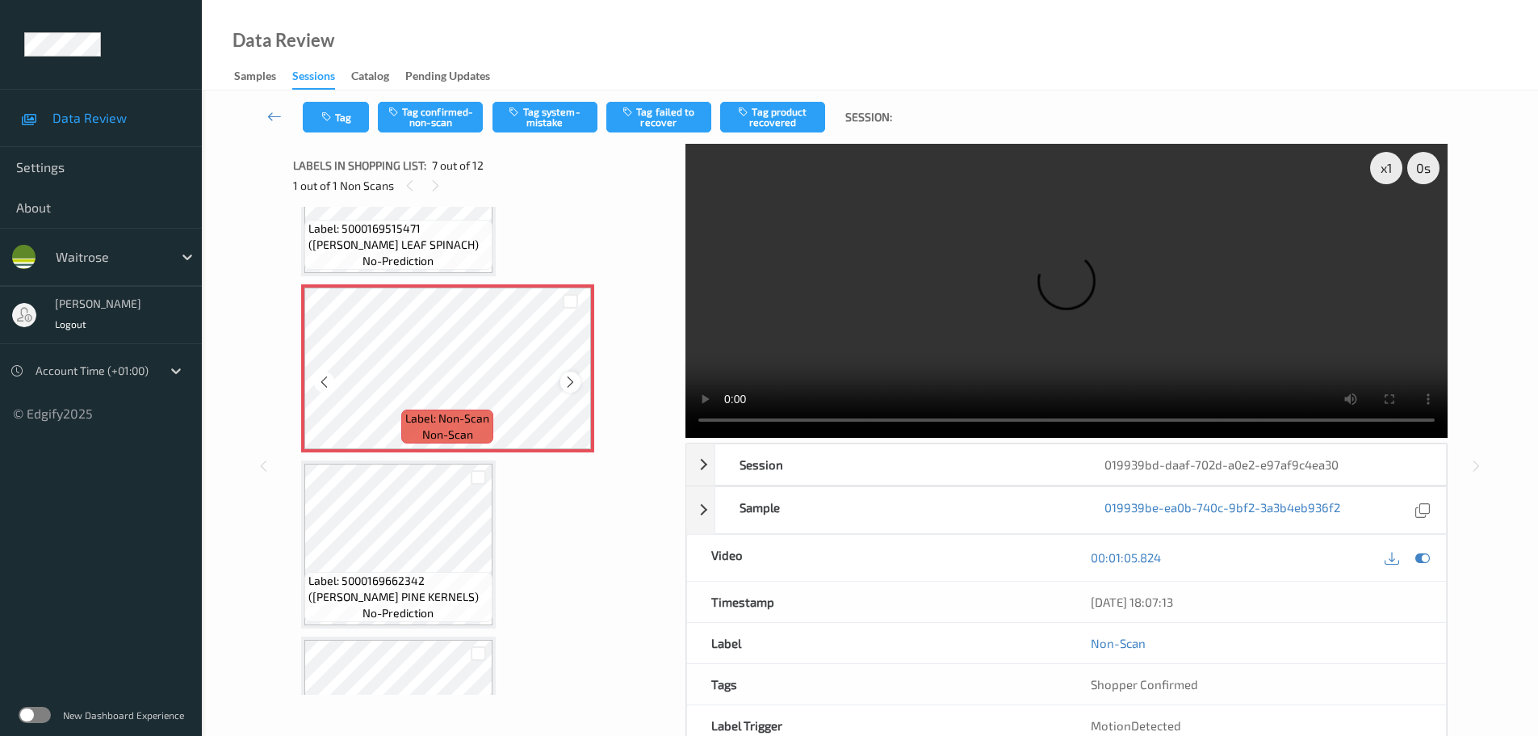
click at [561, 377] on div at bounding box center [570, 381] width 20 height 20
click at [564, 376] on icon at bounding box center [571, 382] width 14 height 15
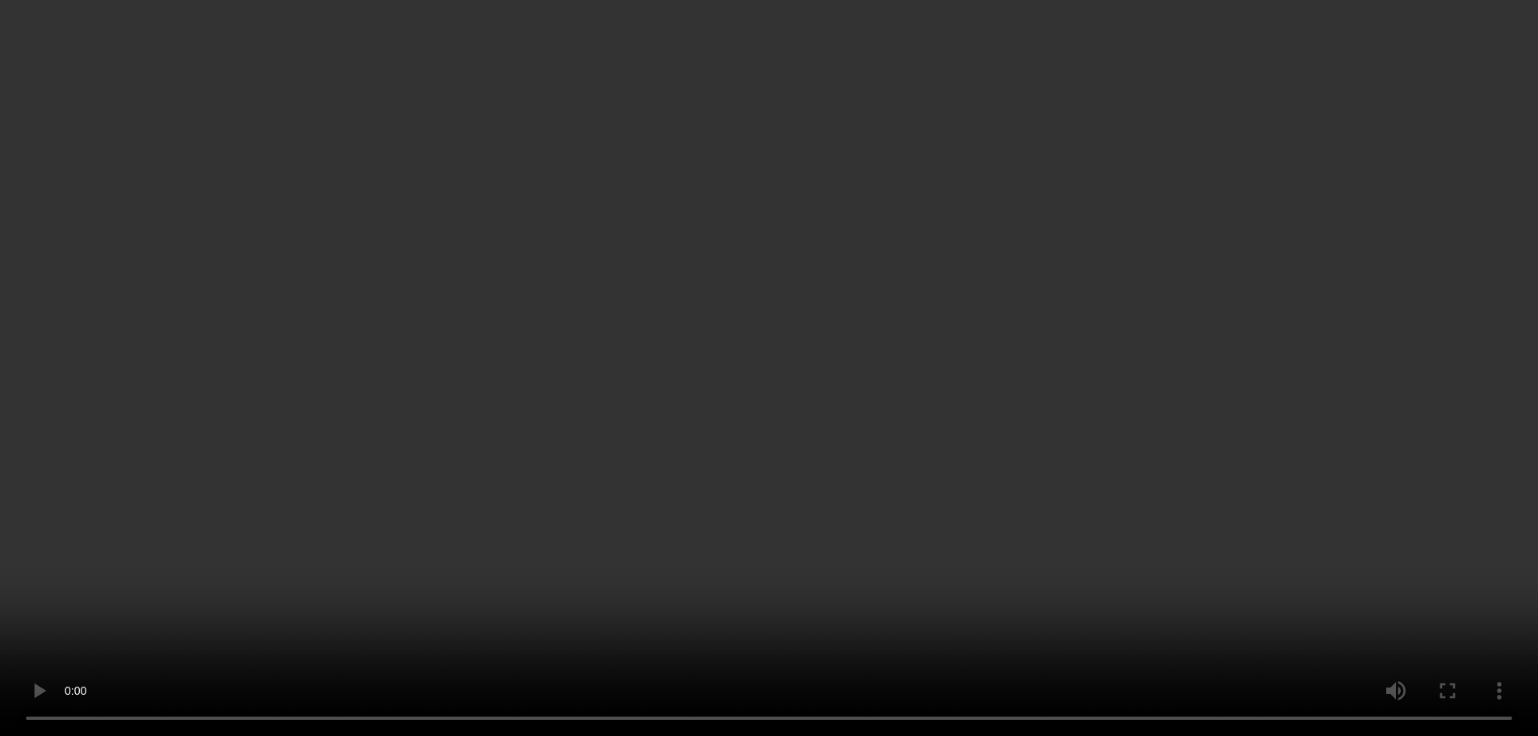
scroll to position [906, 0]
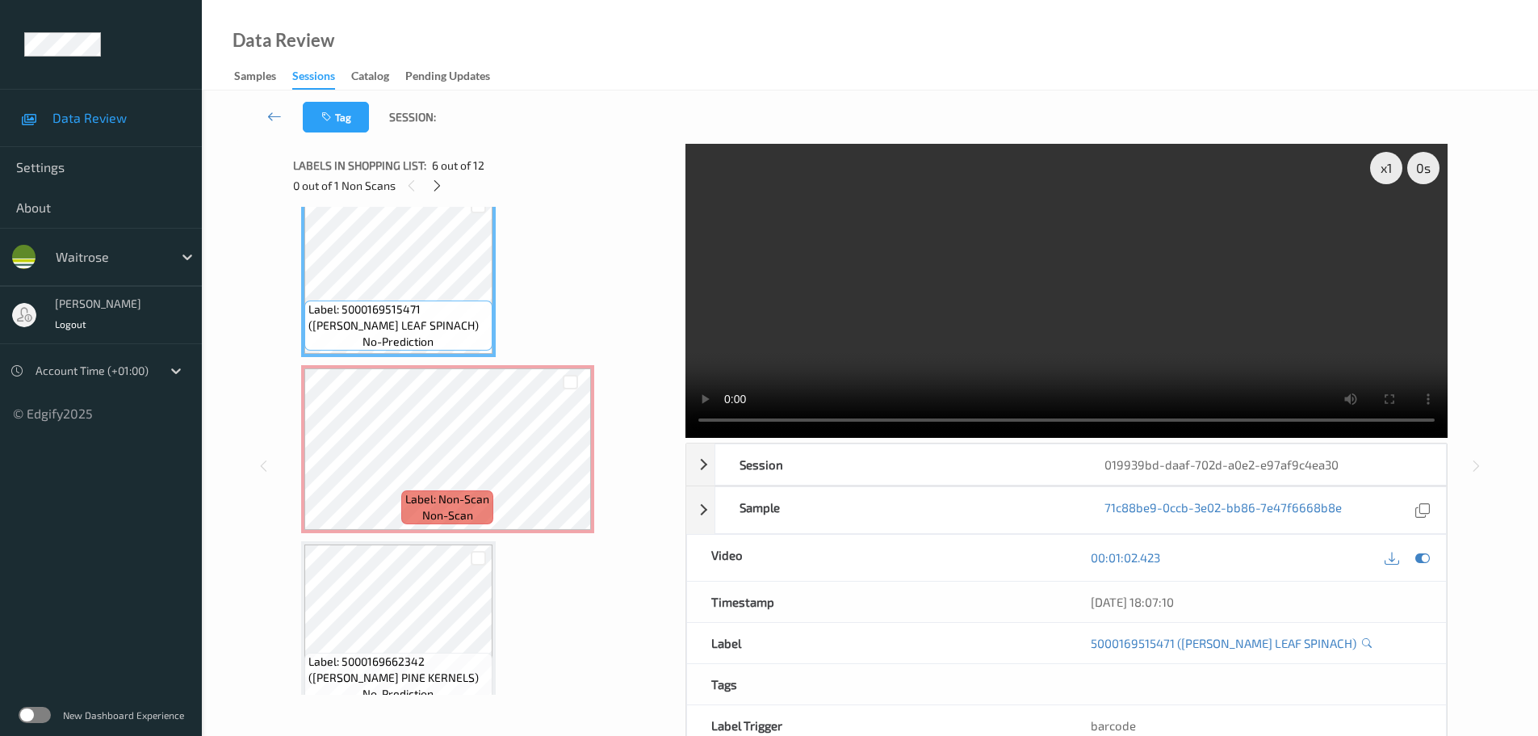
drag, startPoint x: 425, startPoint y: 307, endPoint x: 556, endPoint y: 82, distance: 260.2
click at [556, 82] on div "Data Review Samples Sessions Catalog Pending Updates" at bounding box center [870, 45] width 1336 height 90
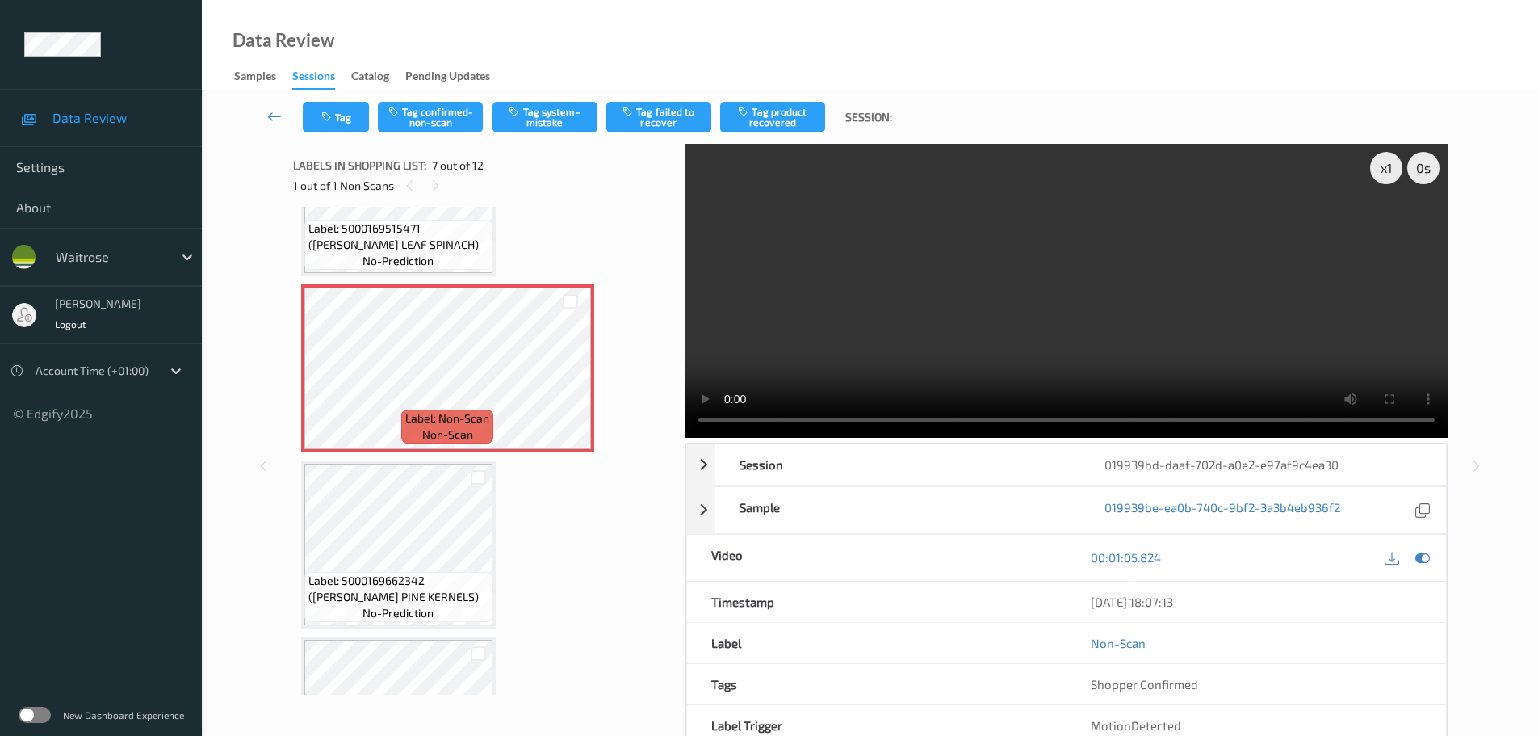
scroll to position [1067, 0]
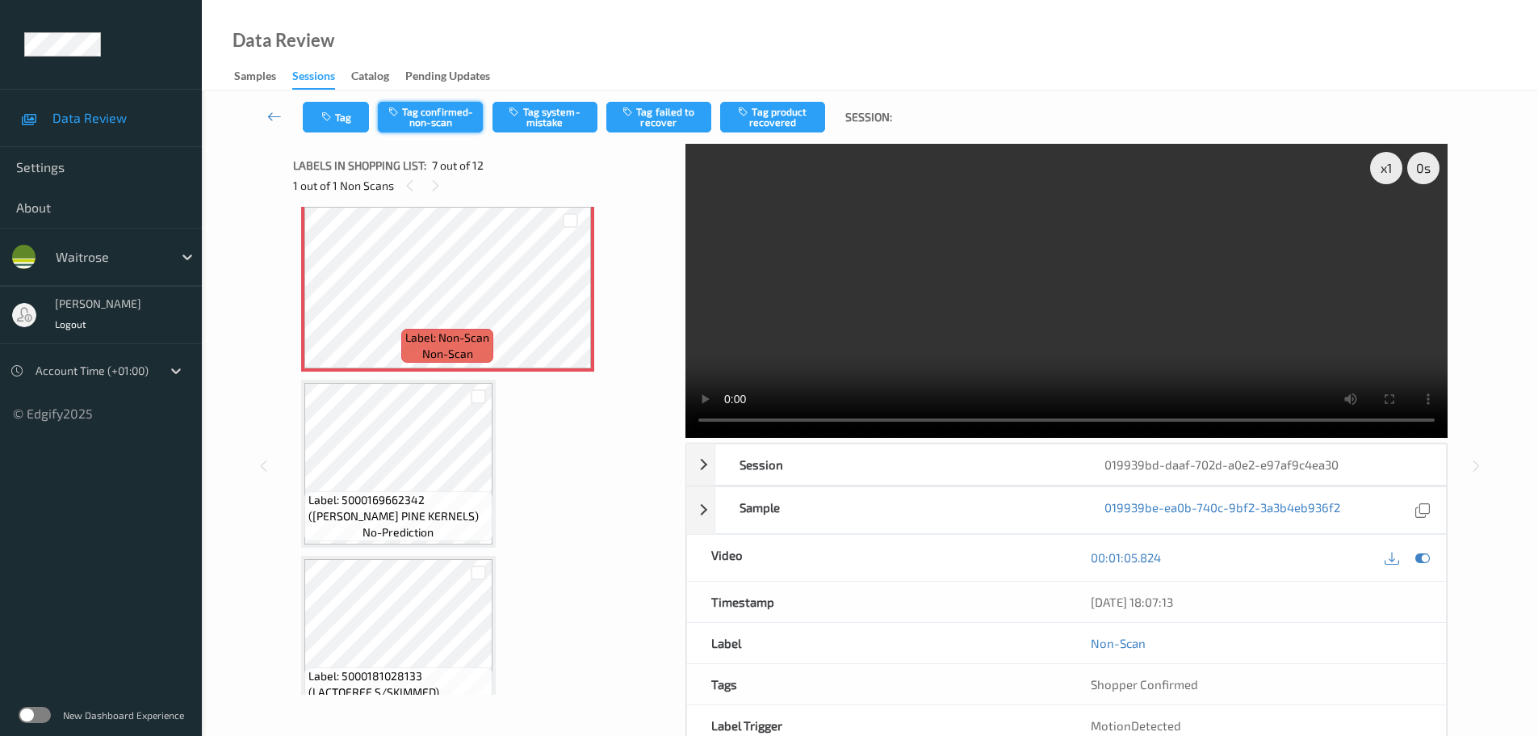
click at [415, 124] on button "Tag confirmed-non-scan" at bounding box center [430, 117] width 105 height 31
click at [438, 125] on button "Tag confirmed-non-scan" at bounding box center [430, 117] width 105 height 31
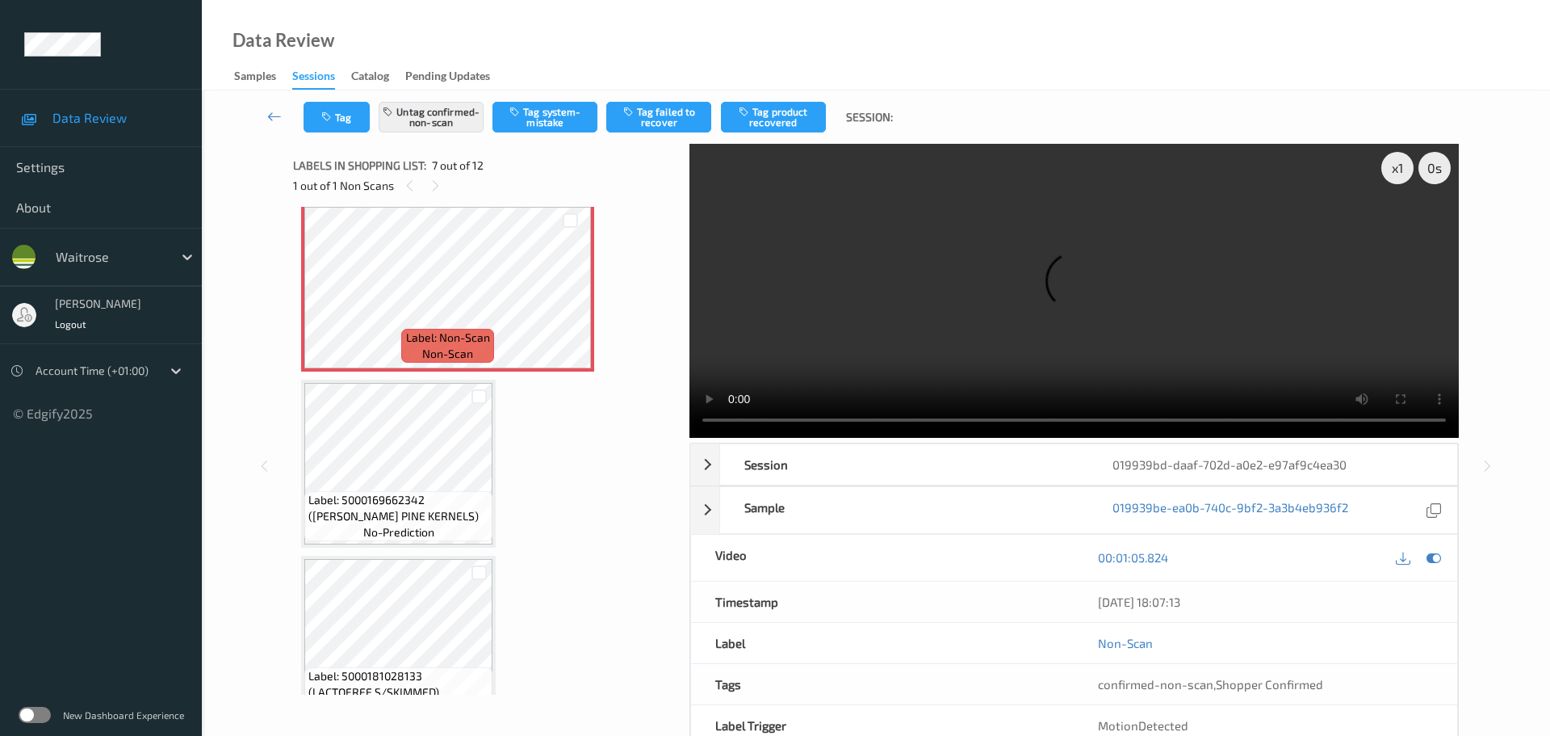
click at [752, 115] on icon "button" at bounding box center [746, 111] width 14 height 11
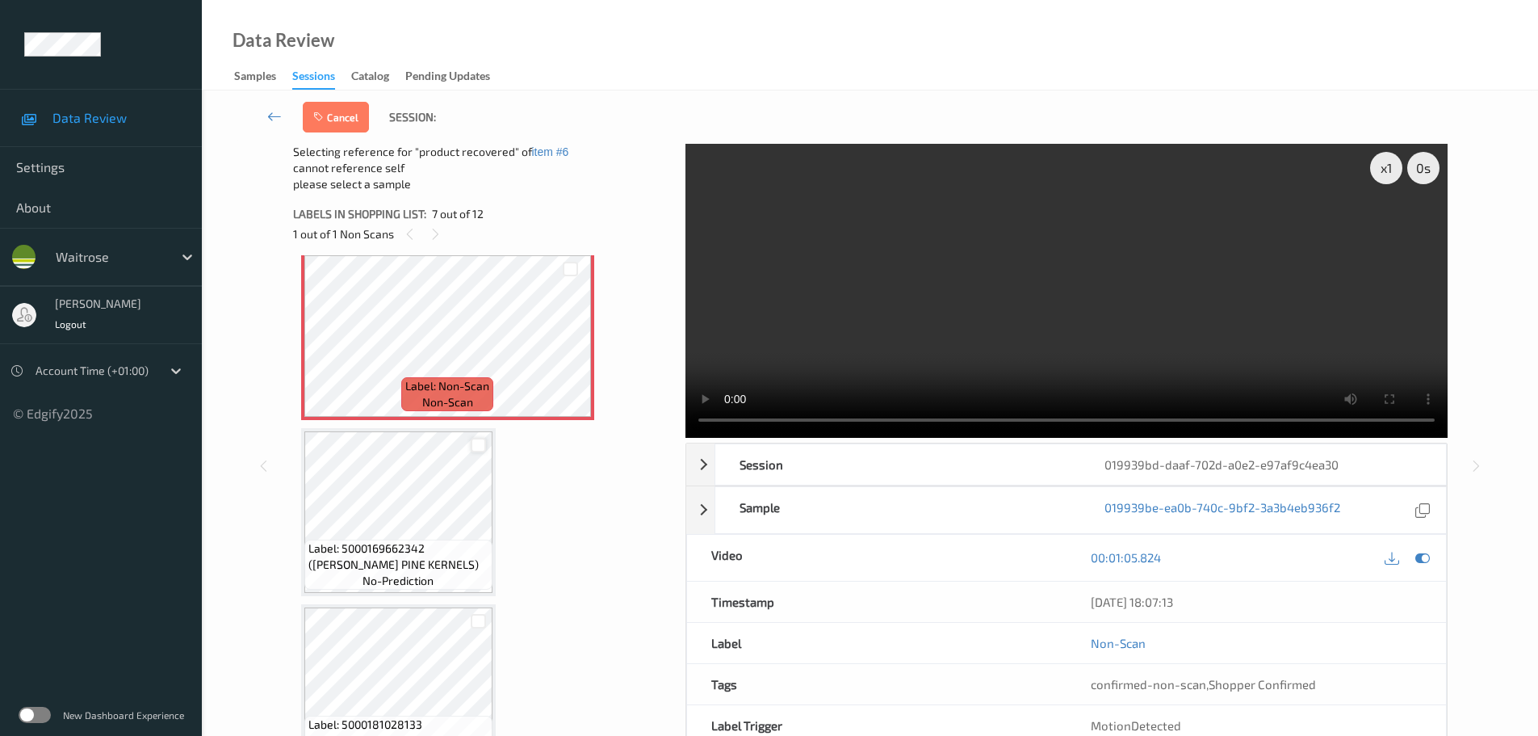
click at [480, 445] on div at bounding box center [478, 445] width 15 height 15
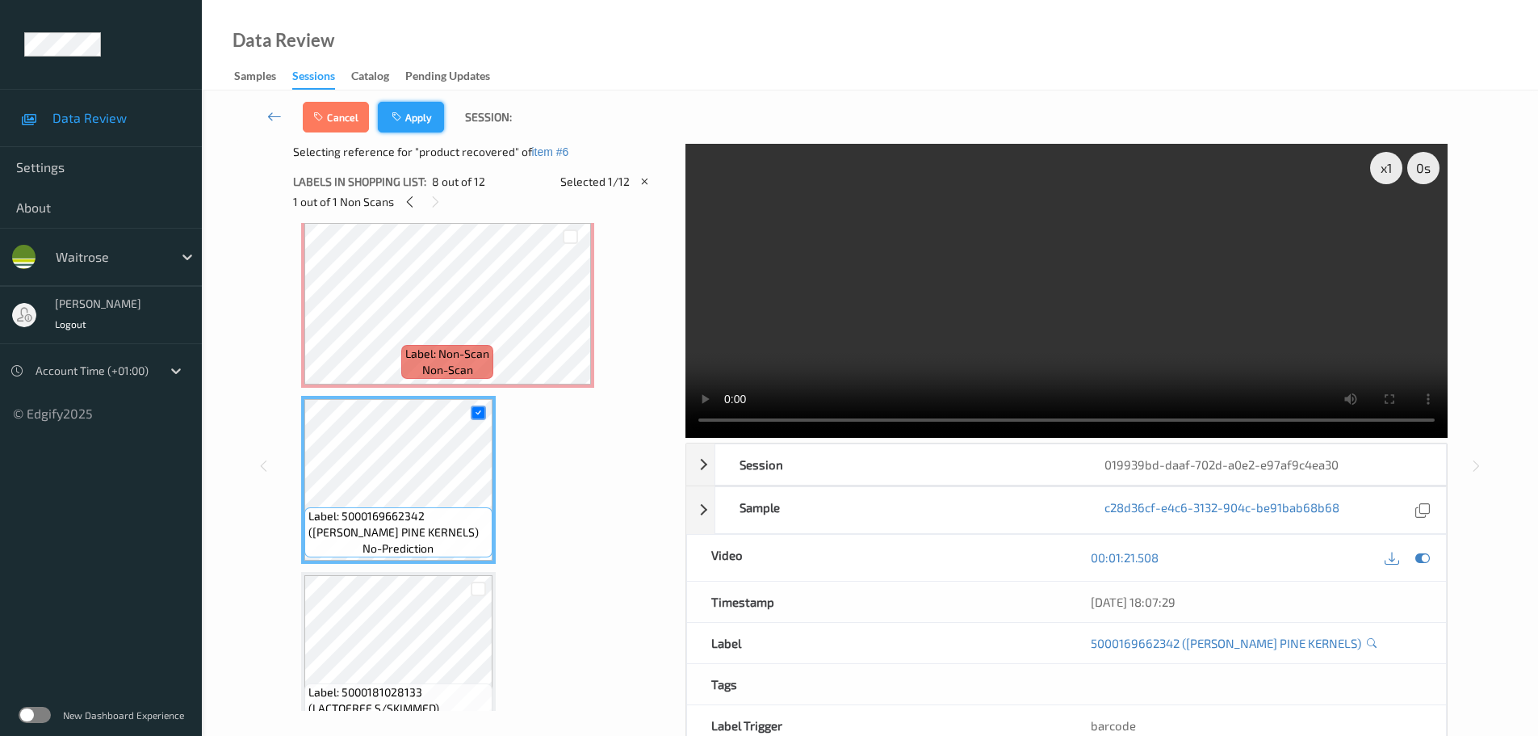
click at [400, 112] on icon "button" at bounding box center [399, 116] width 14 height 11
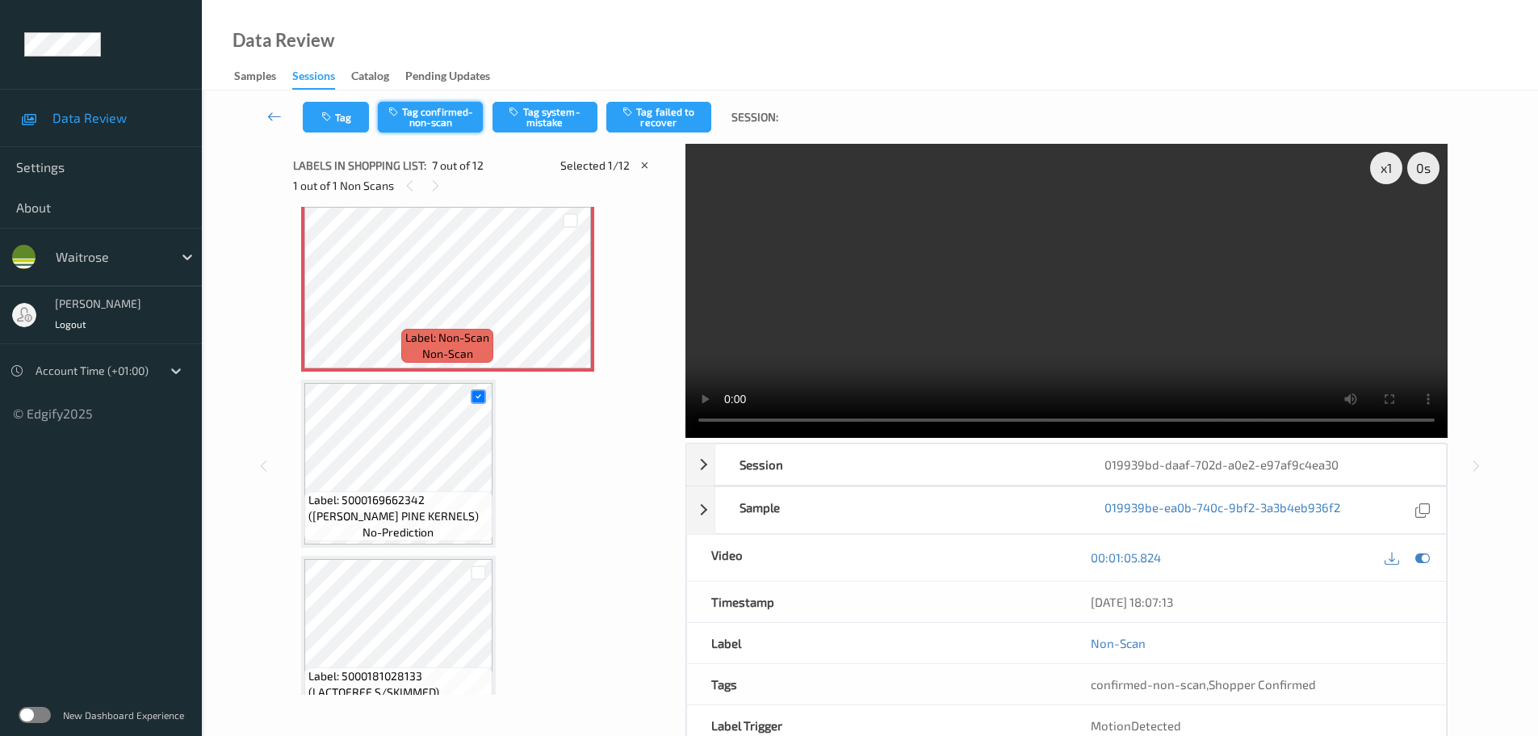
scroll to position [888, 0]
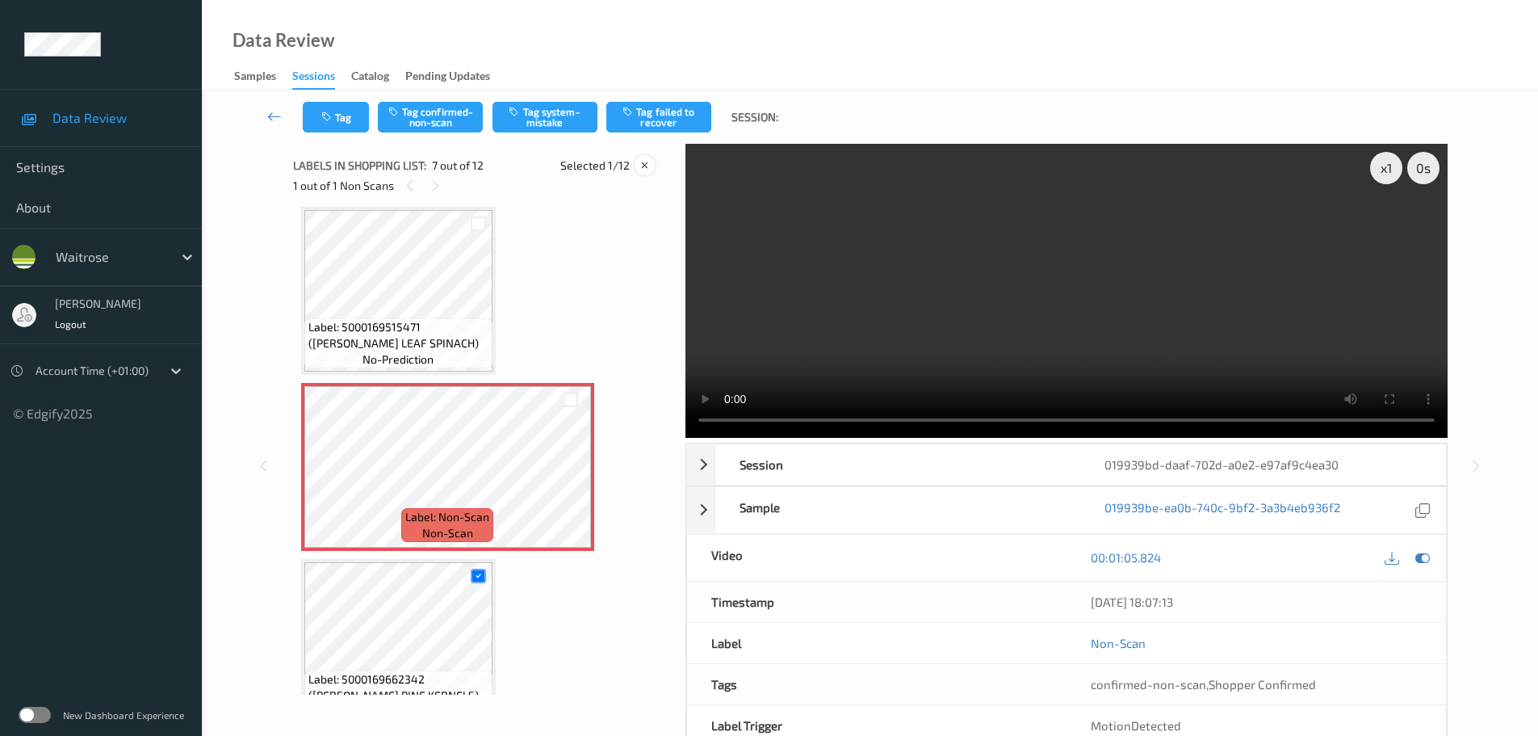
click at [643, 162] on icon at bounding box center [645, 165] width 14 height 15
click at [752, 112] on icon "button" at bounding box center [745, 111] width 14 height 11
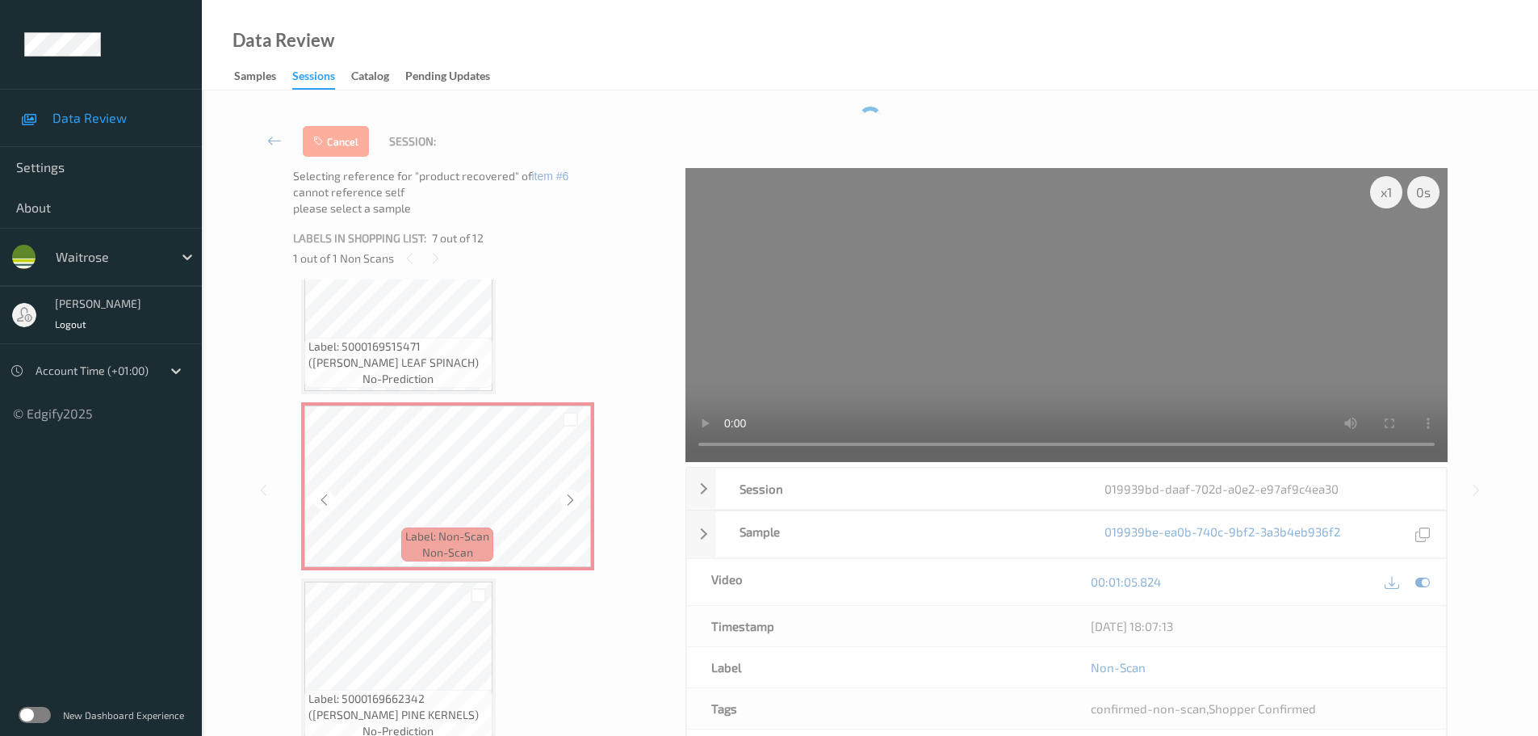
scroll to position [969, 0]
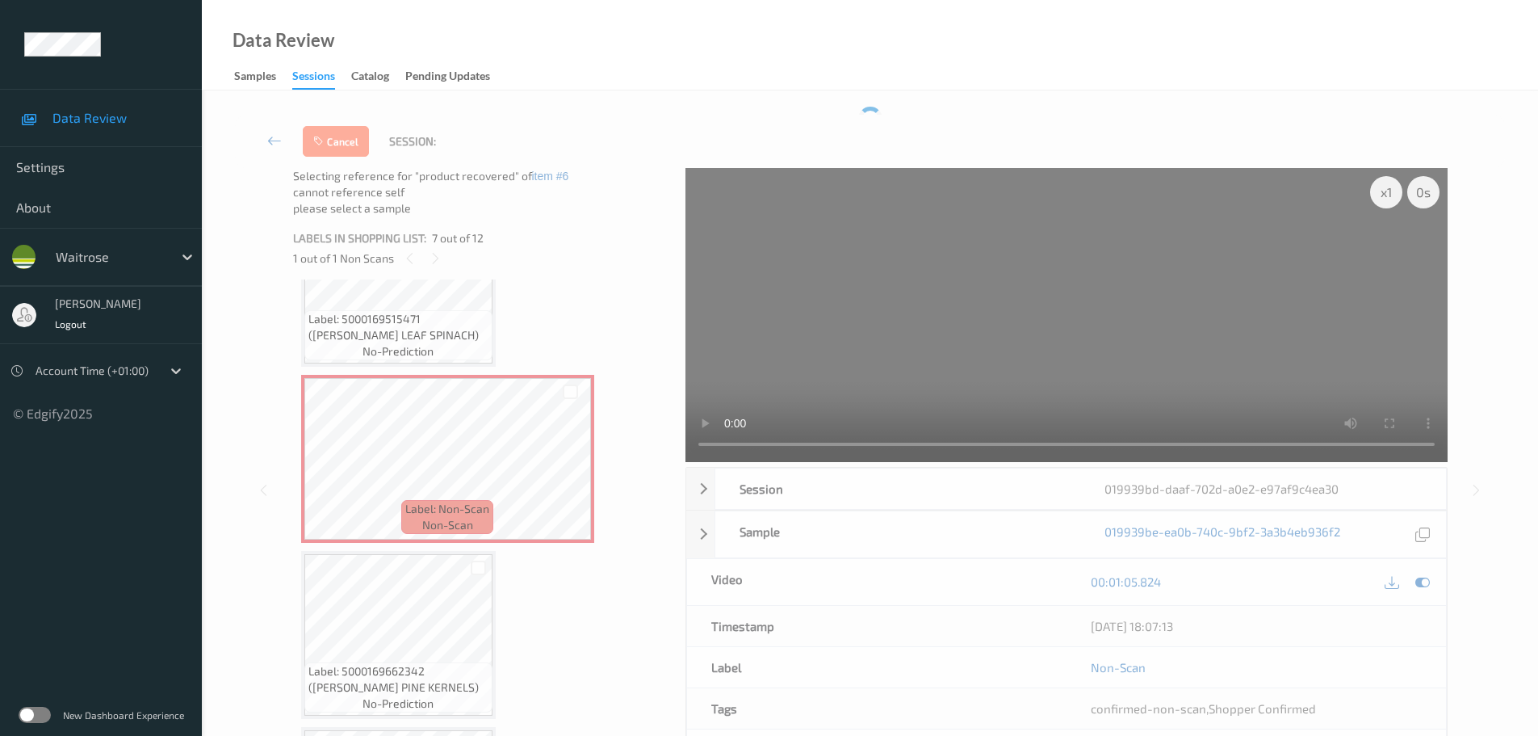
click at [515, 230] on div "Labels in shopping list: 7 out of 12" at bounding box center [483, 238] width 381 height 20
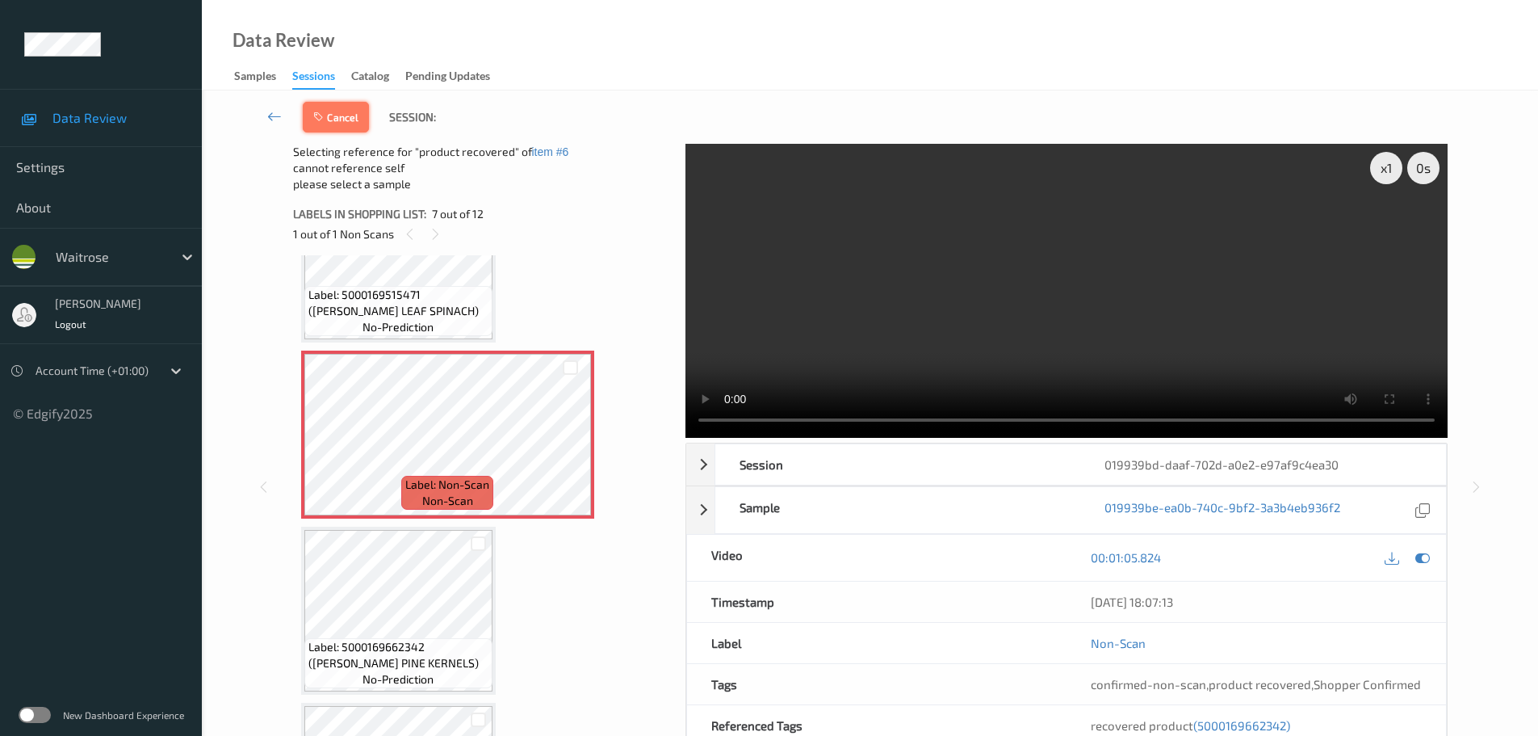
click at [332, 122] on button "Cancel" at bounding box center [336, 117] width 66 height 31
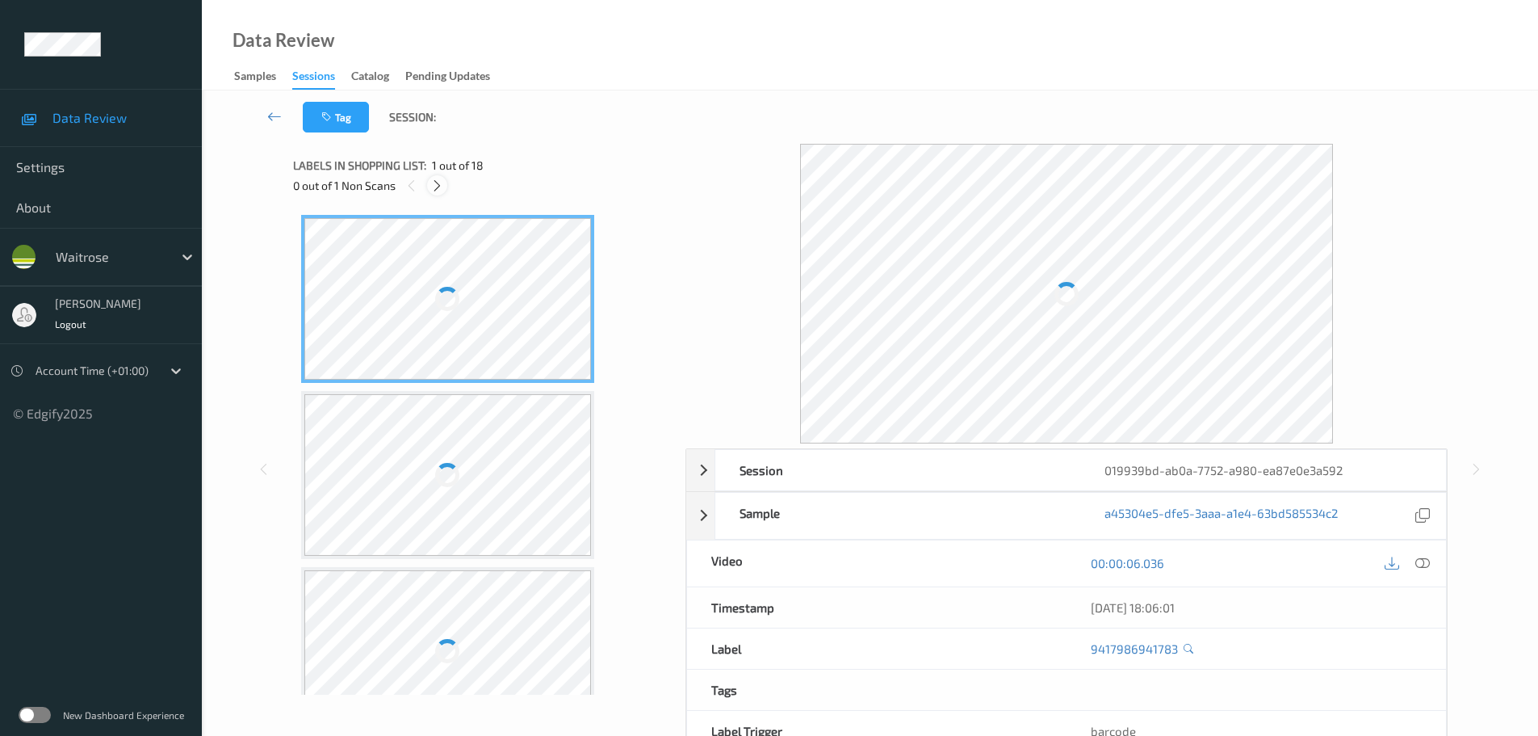
click at [439, 191] on icon at bounding box center [437, 185] width 14 height 15
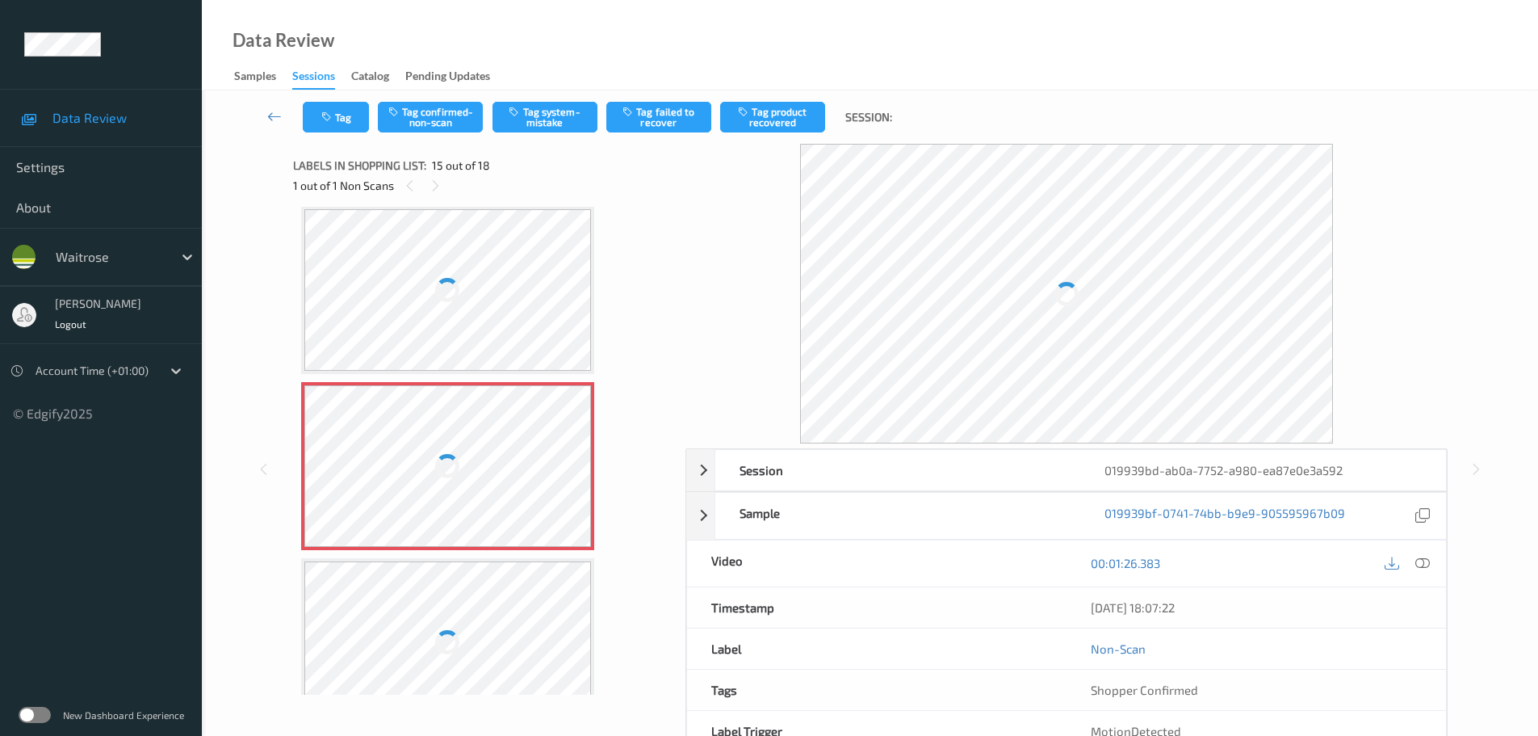
click at [1420, 575] on div "00:01:26.383" at bounding box center [1256, 563] width 379 height 46
click at [1427, 564] on icon at bounding box center [1422, 563] width 15 height 15
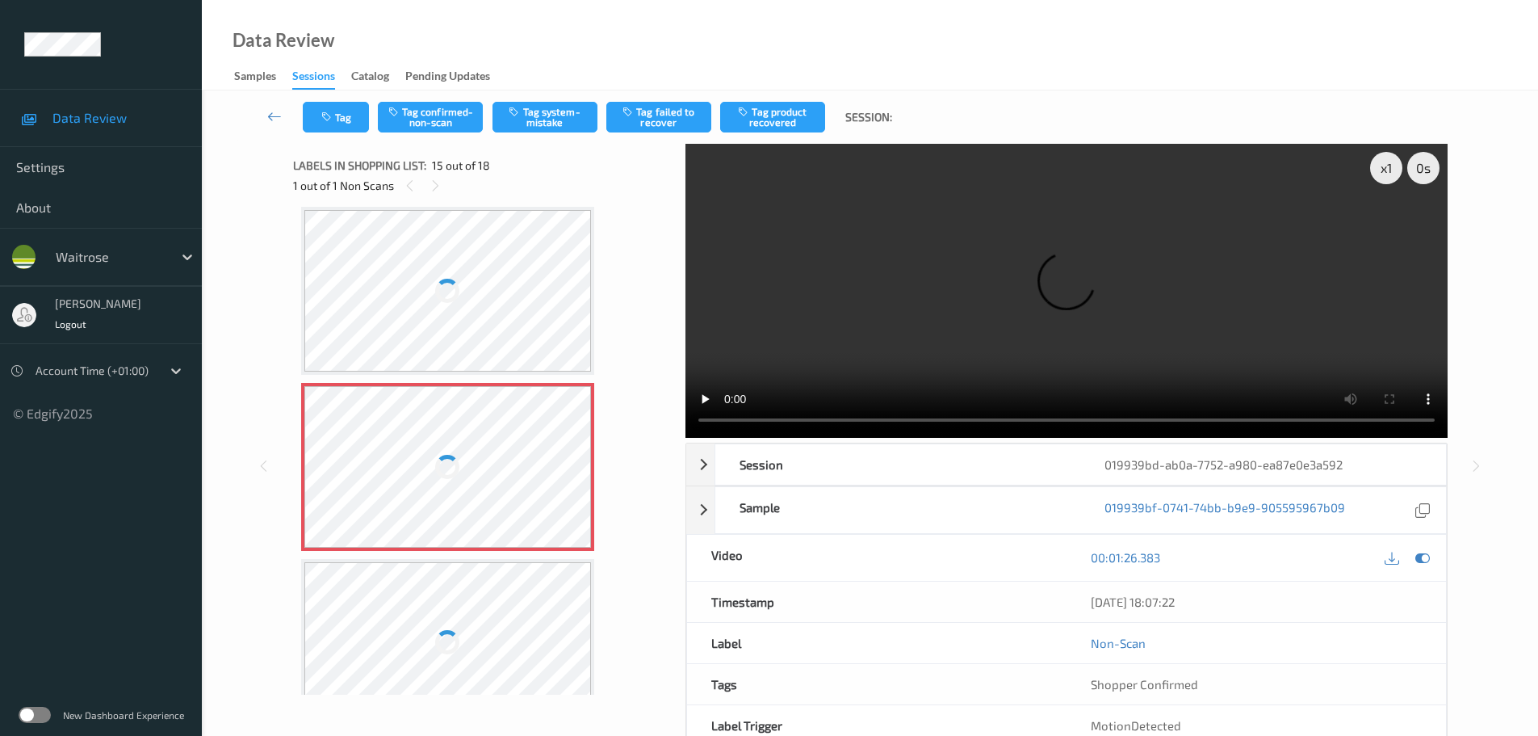
scroll to position [1731, 0]
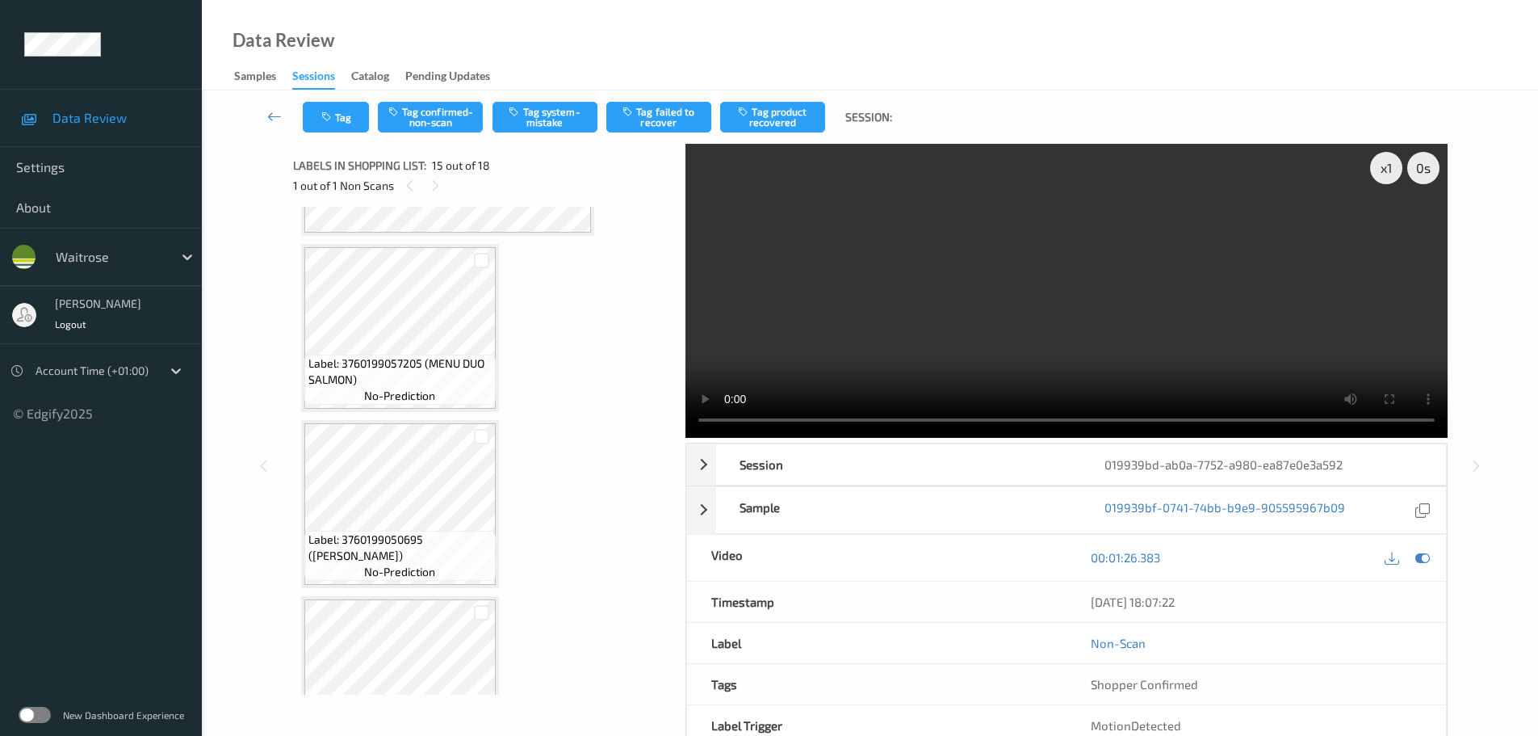
click at [431, 197] on div "Labels in shopping list: 15 out of 18 1 out of 1 Non Scans" at bounding box center [483, 175] width 381 height 63
click at [430, 198] on div "Labels in shopping list: 15 out of 18 1 out of 1 Non Scans" at bounding box center [483, 175] width 381 height 63
click at [413, 189] on icon at bounding box center [410, 185] width 14 height 15
click at [417, 187] on div at bounding box center [410, 185] width 20 height 20
click at [424, 186] on div "1 out of 1 Non Scans" at bounding box center [483, 185] width 381 height 20
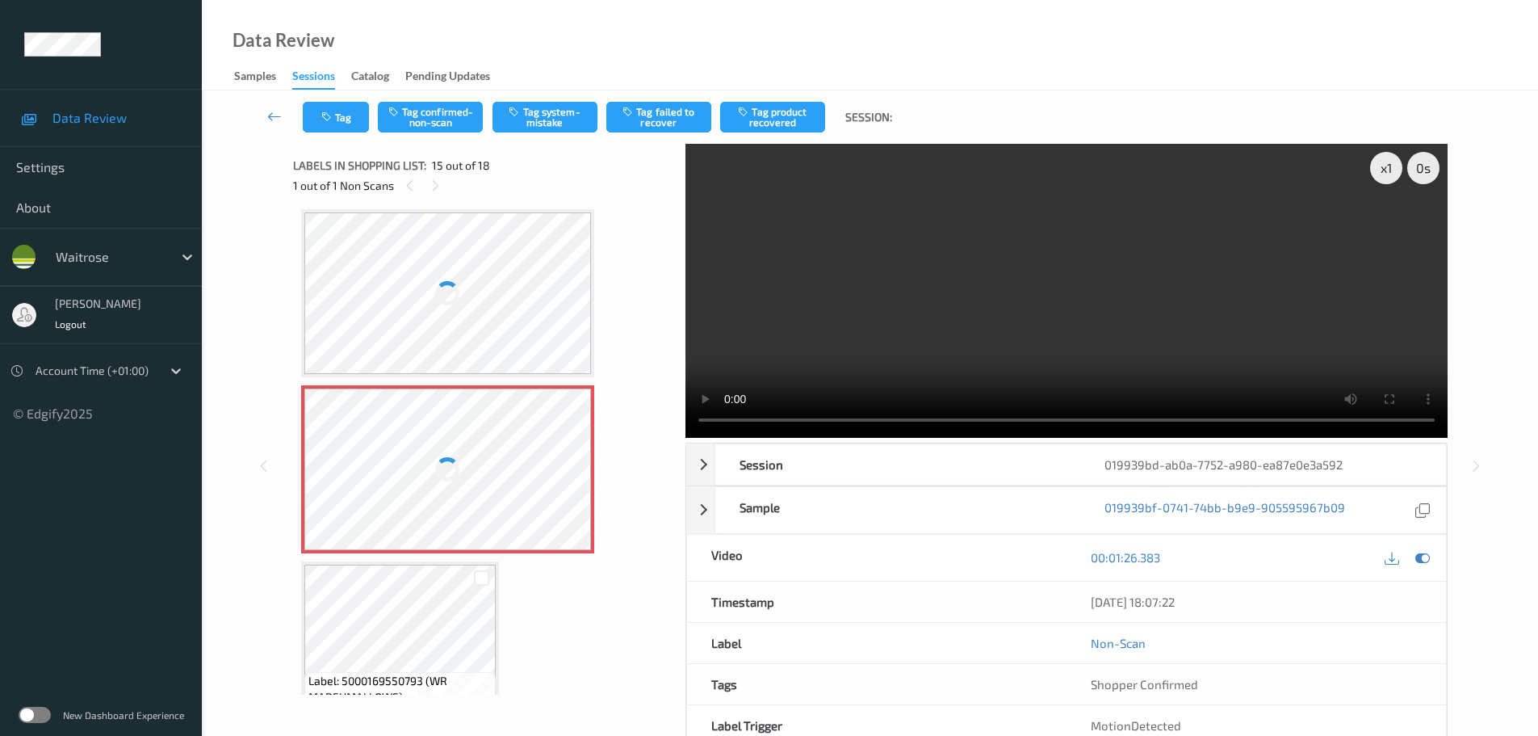
scroll to position [2204, 0]
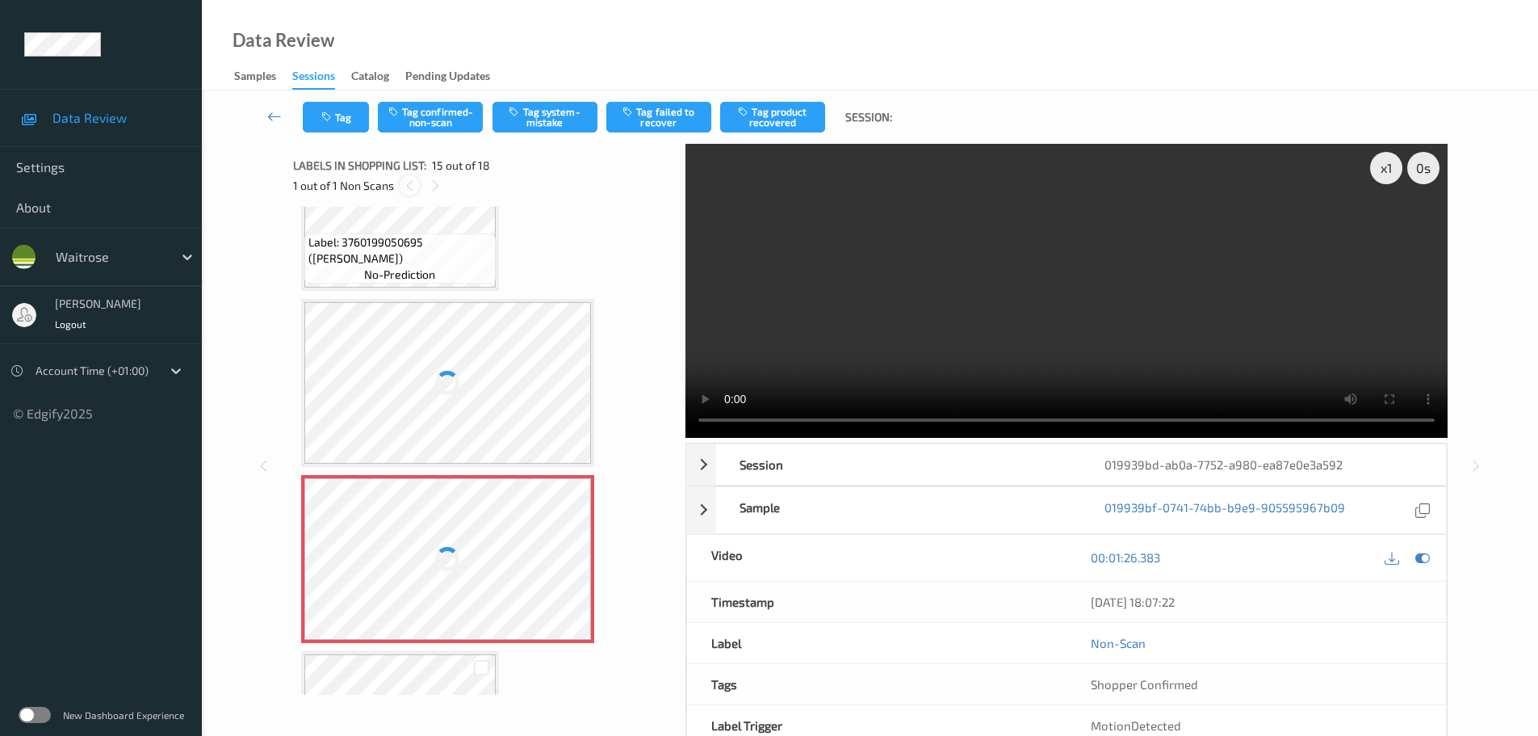
click at [412, 185] on icon at bounding box center [410, 185] width 14 height 15
click at [410, 185] on icon at bounding box center [410, 185] width 14 height 15
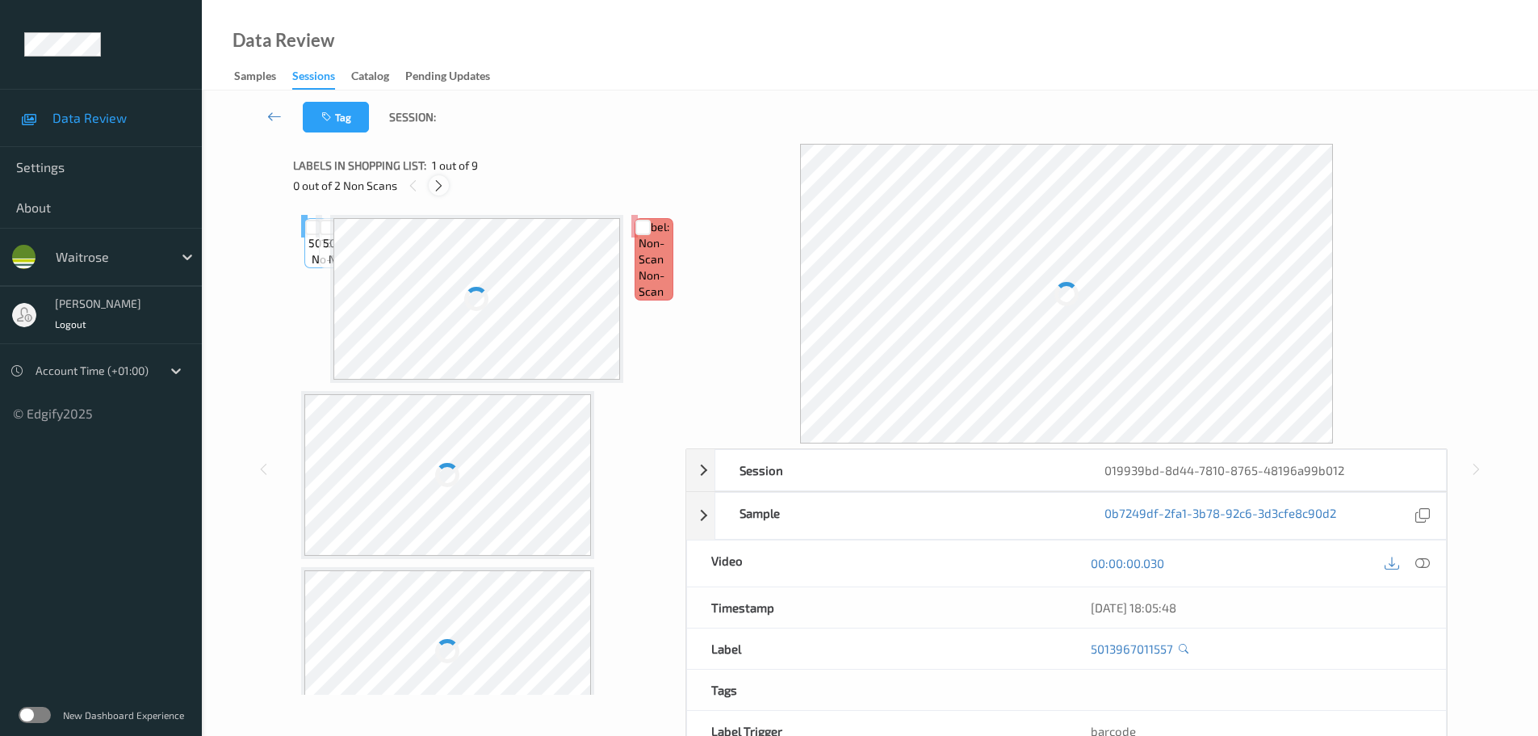
drag, startPoint x: 435, startPoint y: 190, endPoint x: 495, endPoint y: 228, distance: 70.8
click at [434, 190] on icon at bounding box center [439, 185] width 14 height 15
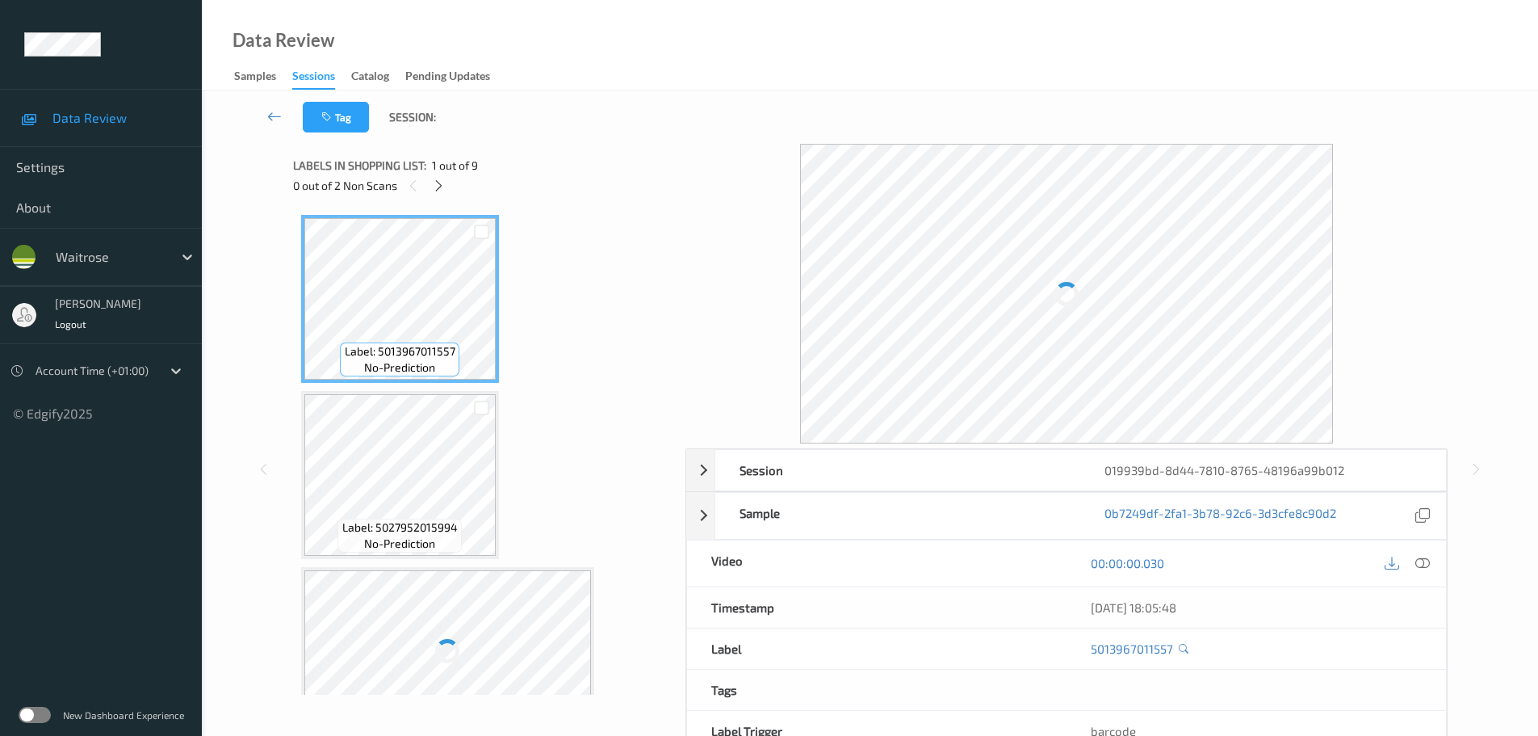
scroll to position [360, 0]
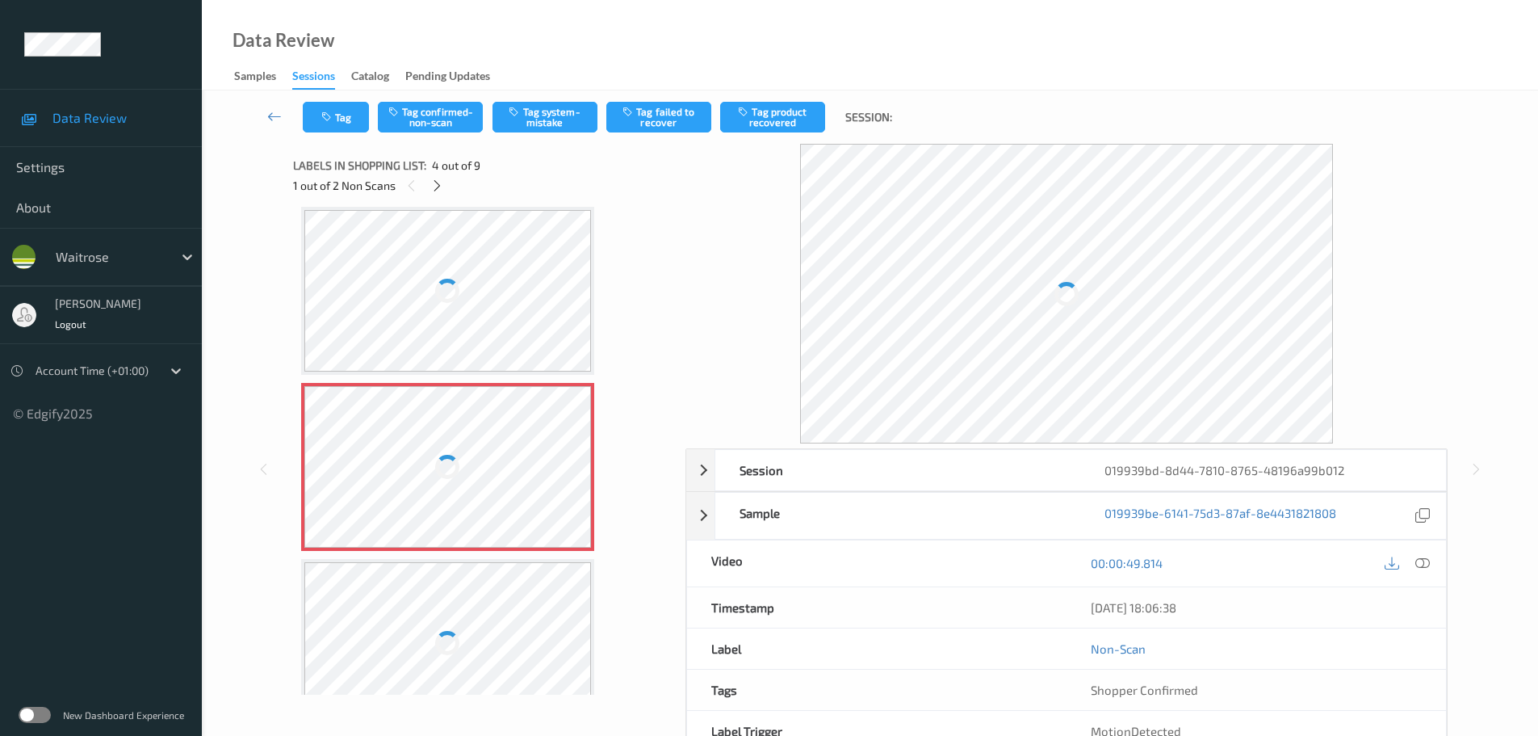
click at [1429, 566] on icon at bounding box center [1422, 563] width 15 height 15
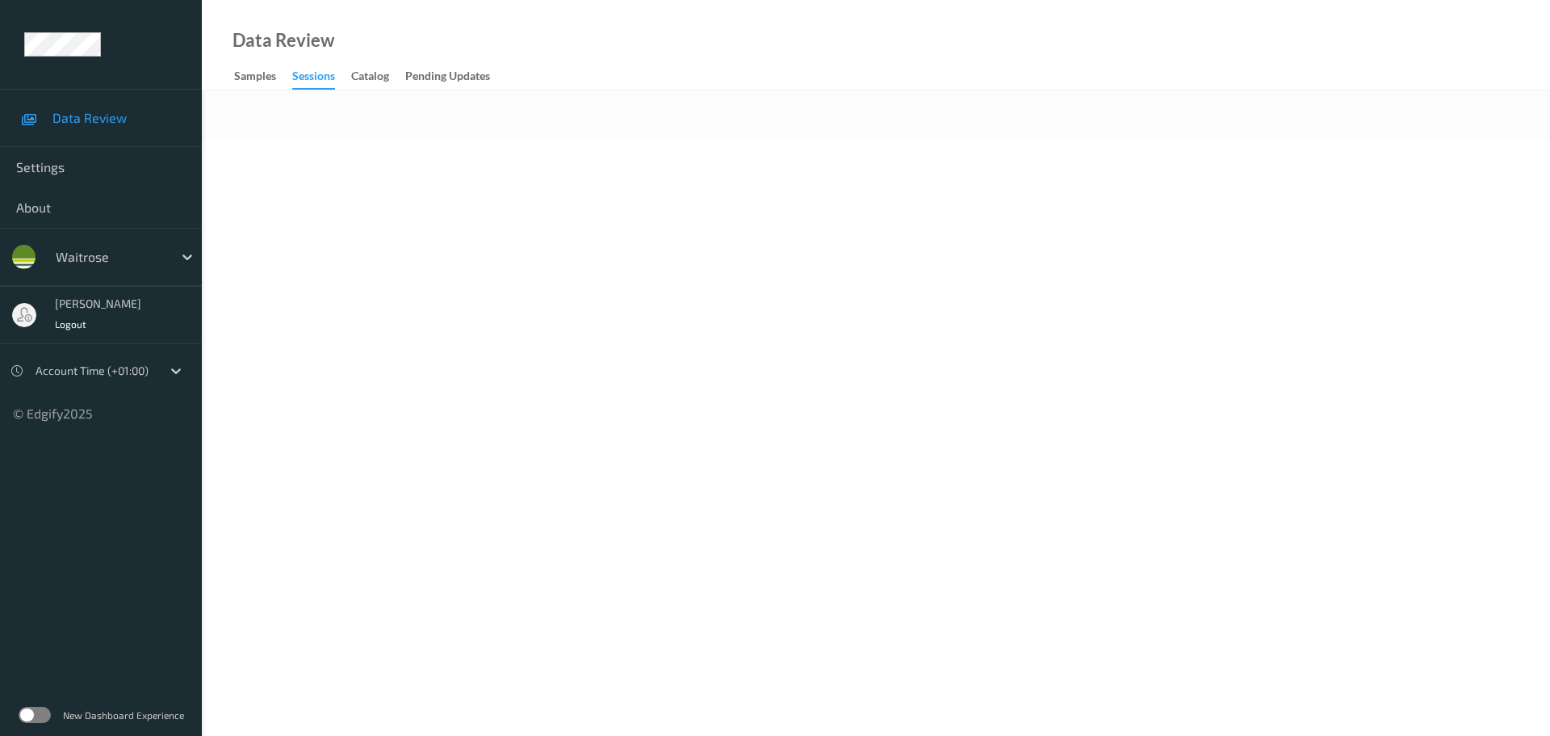
click at [732, 418] on body "Data Review Settings About waitrose [PERSON_NAME] Logout Account Time (+01:00) …" at bounding box center [775, 368] width 1550 height 736
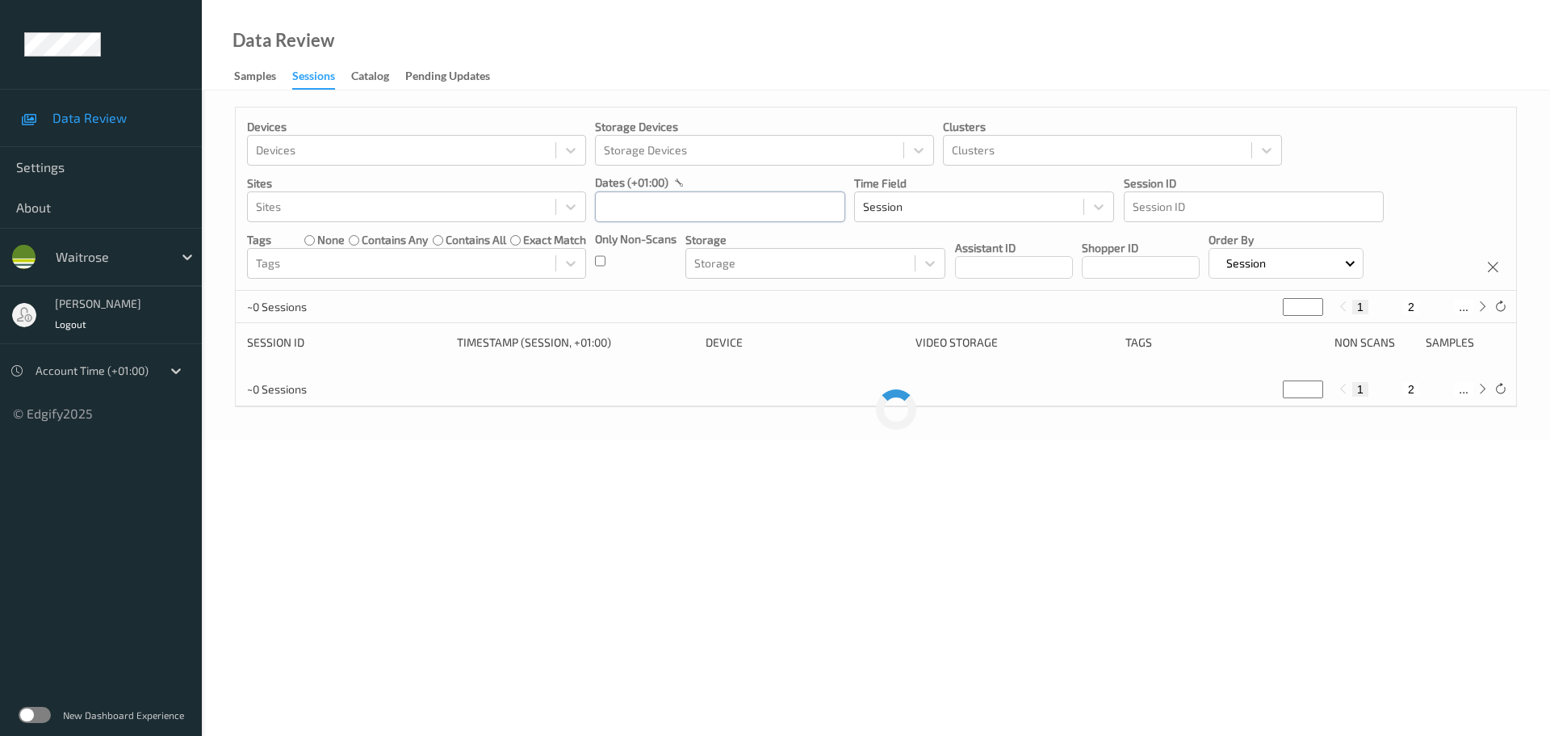
click at [669, 221] on input "text" at bounding box center [720, 206] width 250 height 31
click at [723, 342] on span "11" at bounding box center [726, 341] width 23 height 23
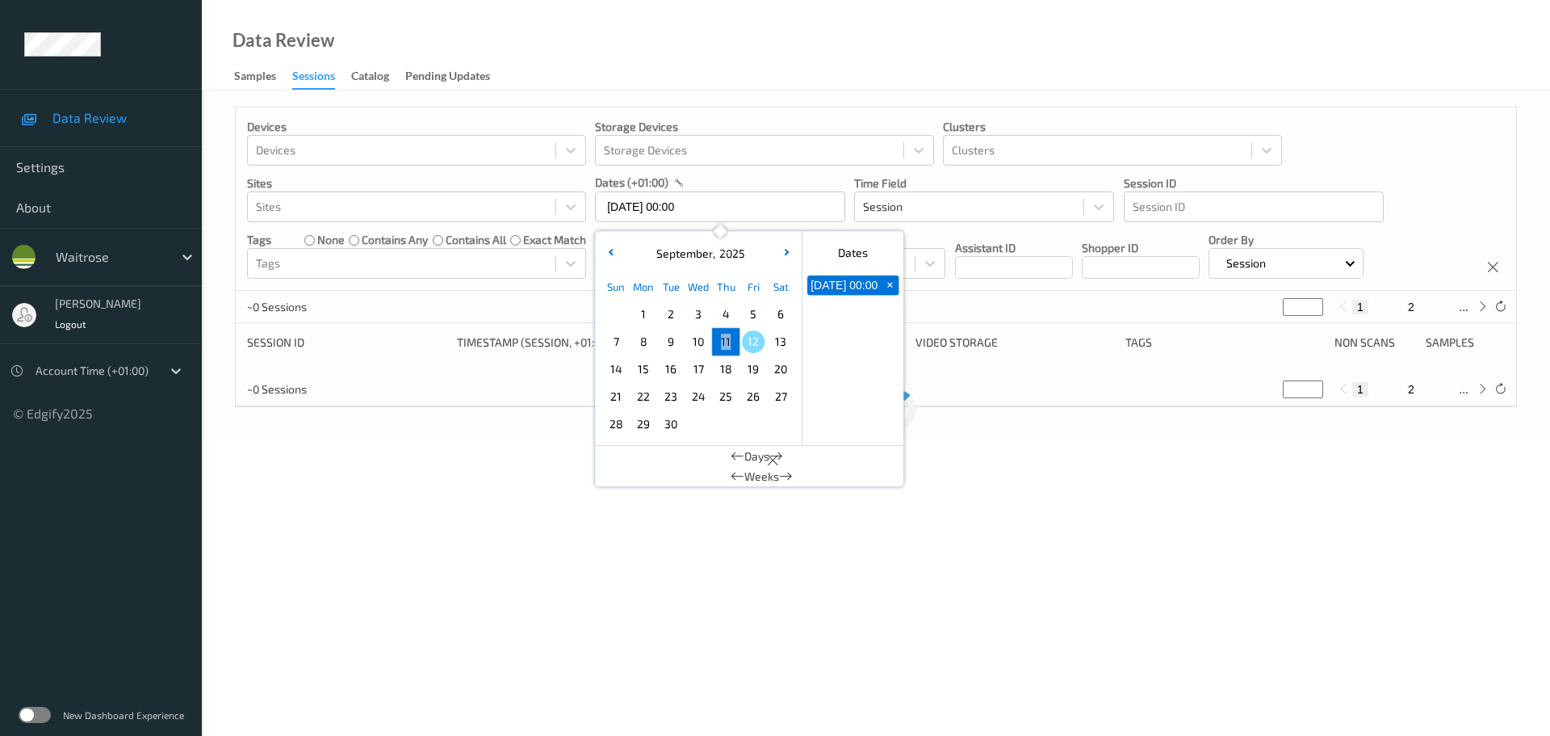
click at [723, 342] on span "11" at bounding box center [726, 341] width 23 height 23
type input "11/09/2025 00:00 -> 11/09/2025 23:59"
click at [598, 33] on div "Data Review Samples Sessions Catalog Pending Updates" at bounding box center [876, 45] width 1348 height 90
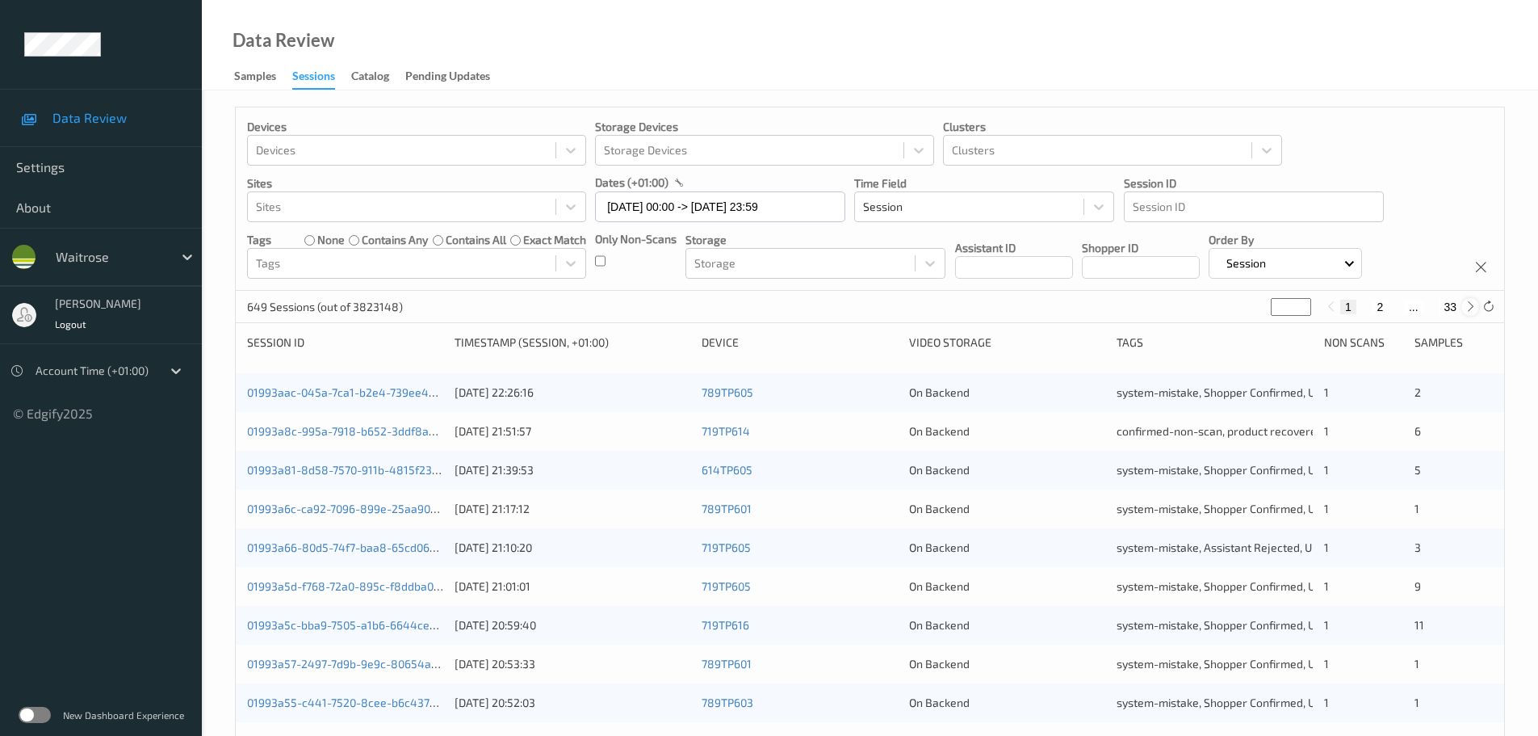
click at [1465, 309] on icon at bounding box center [1471, 306] width 12 height 12
type input "*"
click at [1465, 309] on icon at bounding box center [1471, 306] width 12 height 12
type input "*"
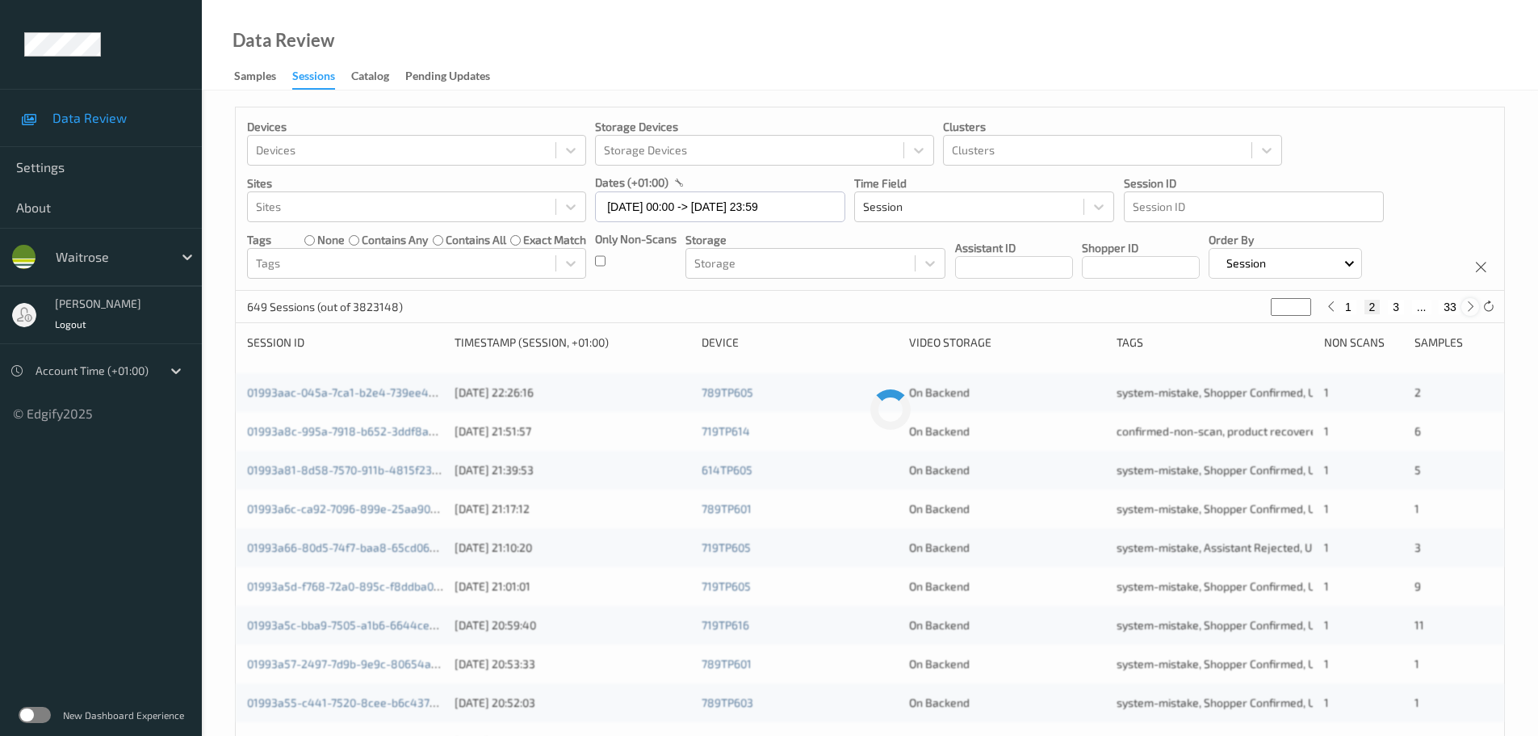
type input "*"
click at [1465, 309] on icon at bounding box center [1471, 306] width 12 height 12
type input "*"
click at [1465, 309] on icon at bounding box center [1471, 306] width 12 height 12
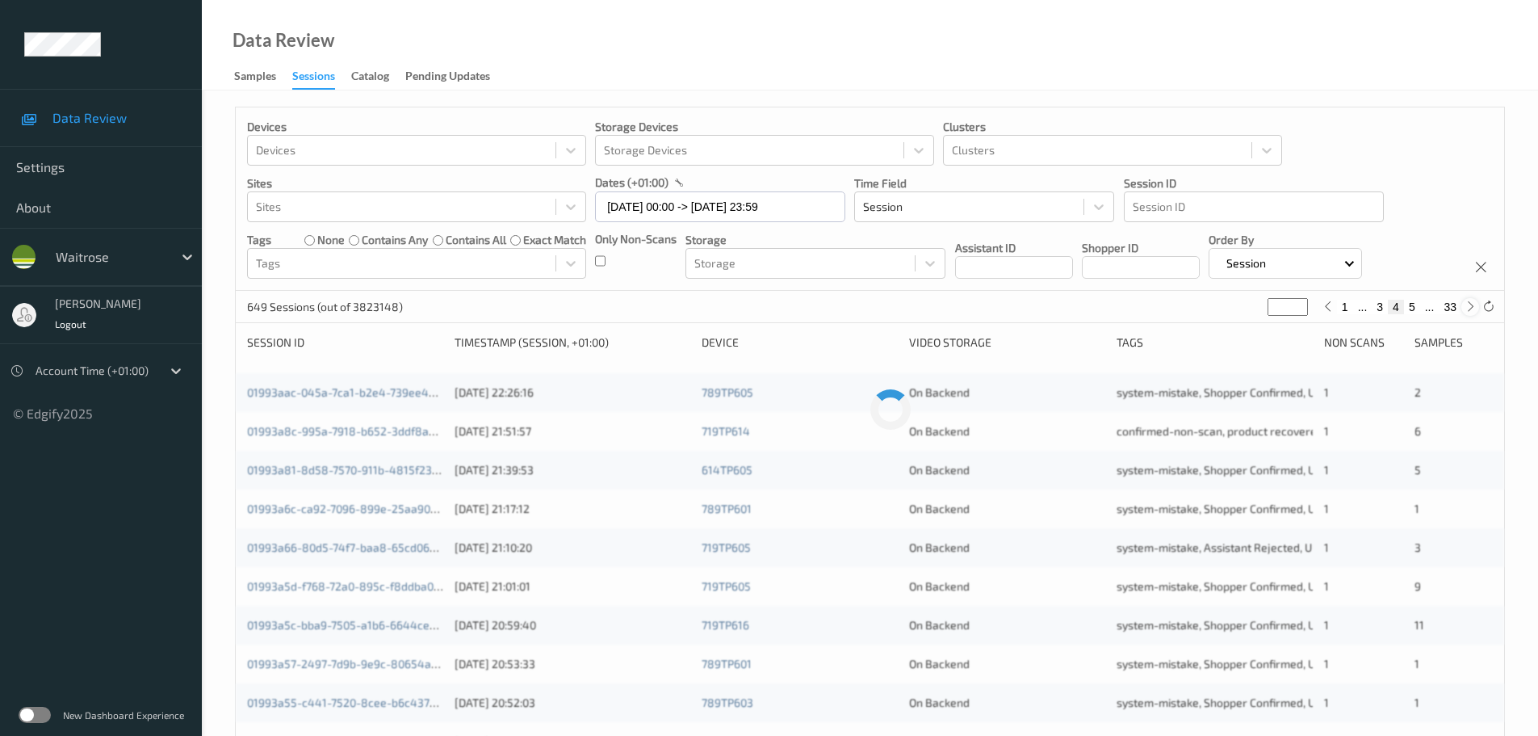
type input "*"
click at [1465, 309] on icon at bounding box center [1471, 306] width 12 height 12
type input "*"
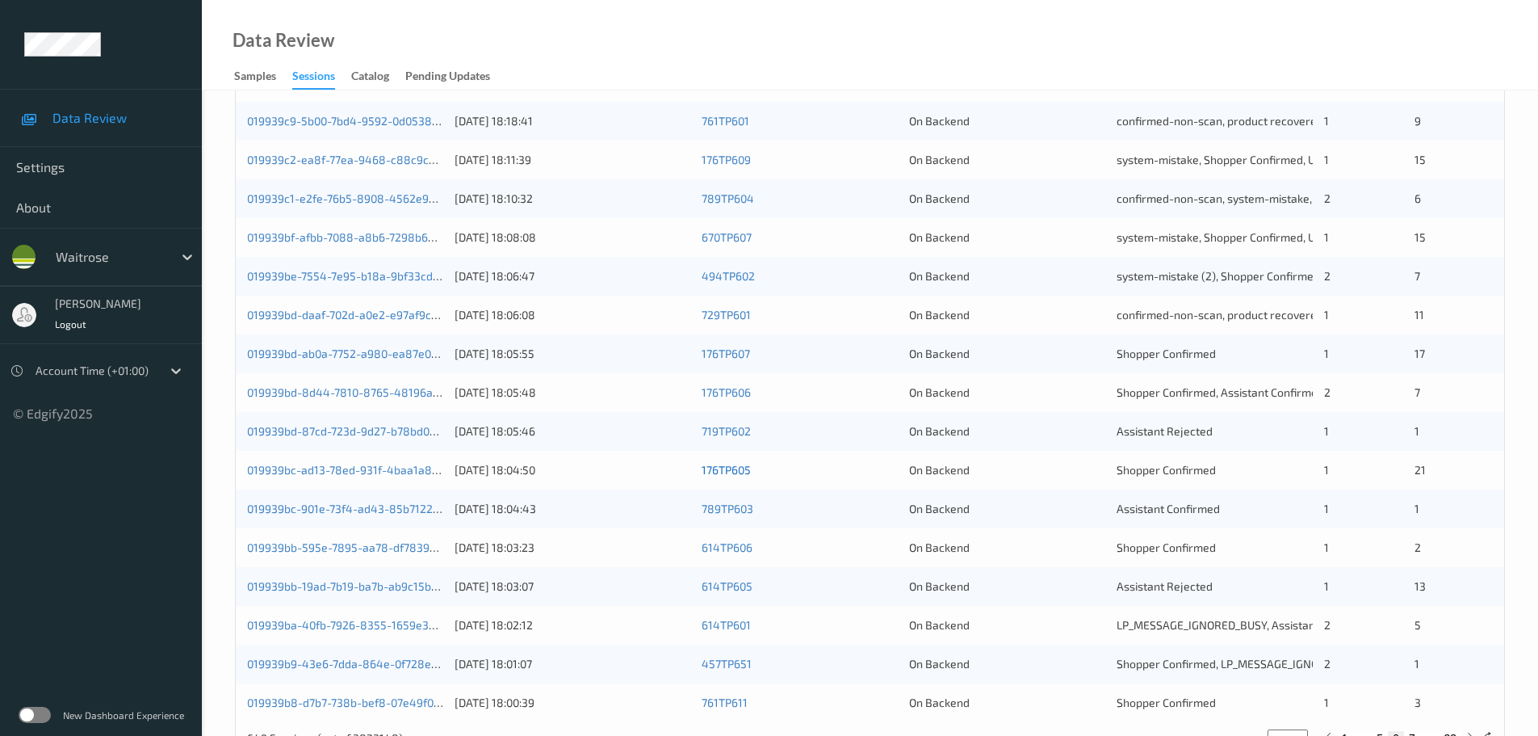
scroll to position [480, 0]
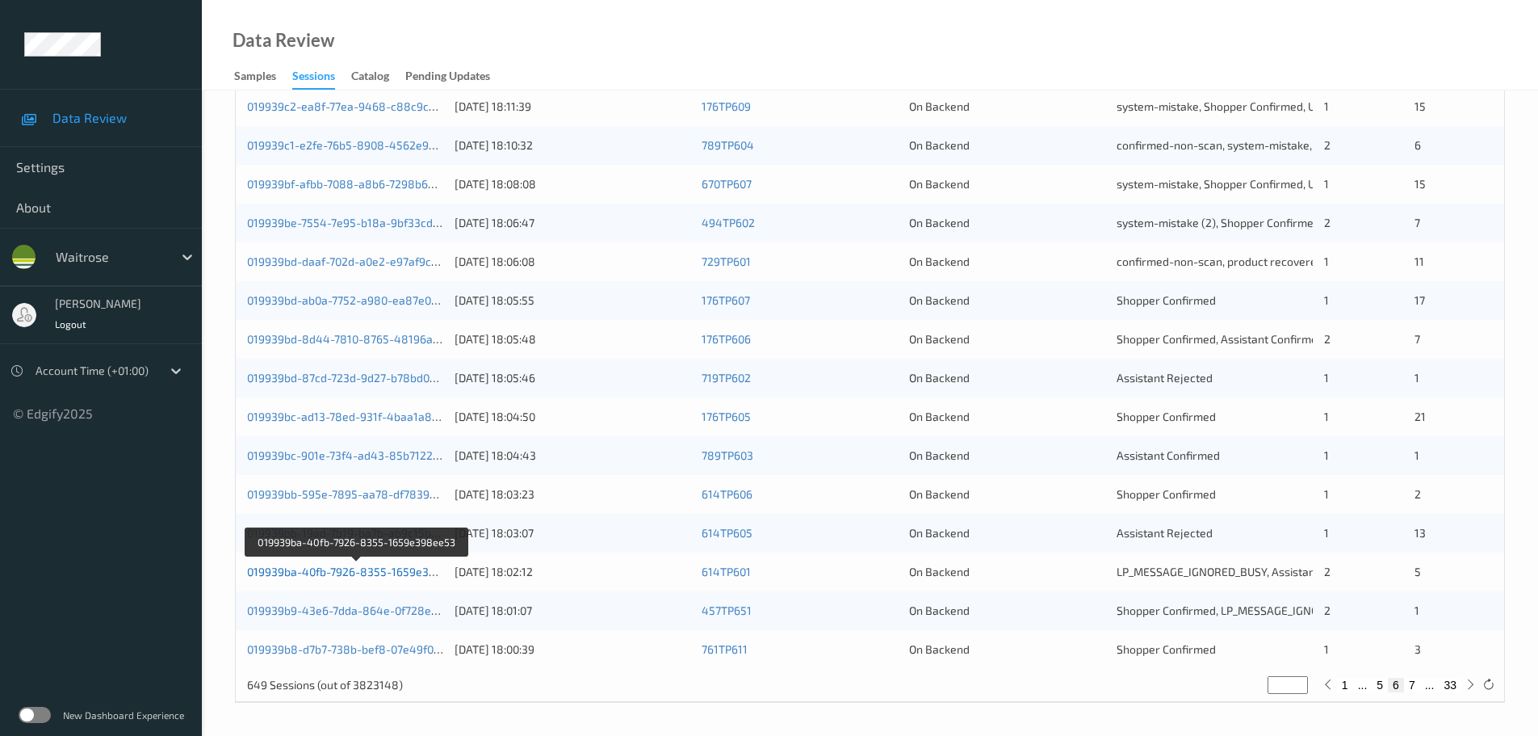
drag, startPoint x: 417, startPoint y: 570, endPoint x: 363, endPoint y: 570, distance: 53.3
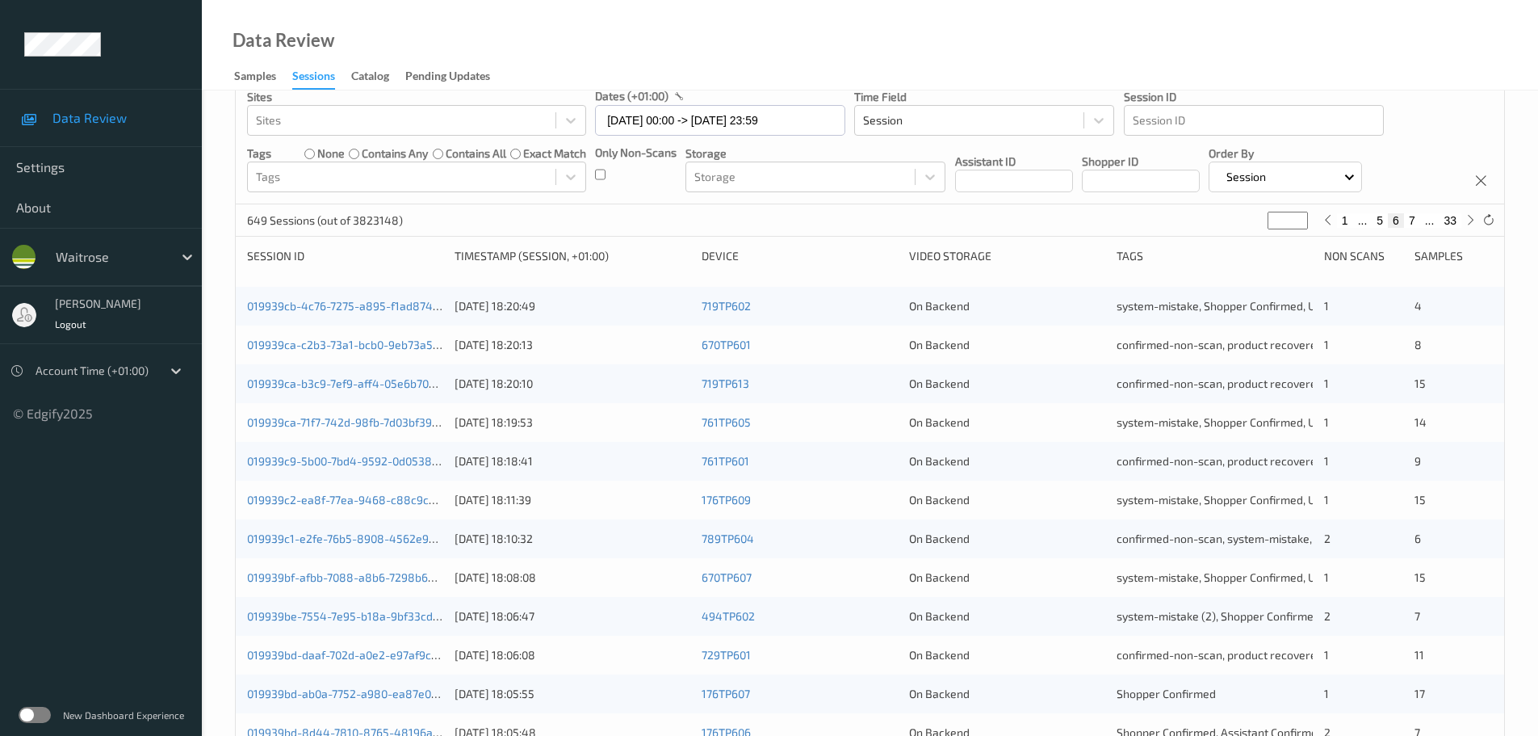
scroll to position [0, 0]
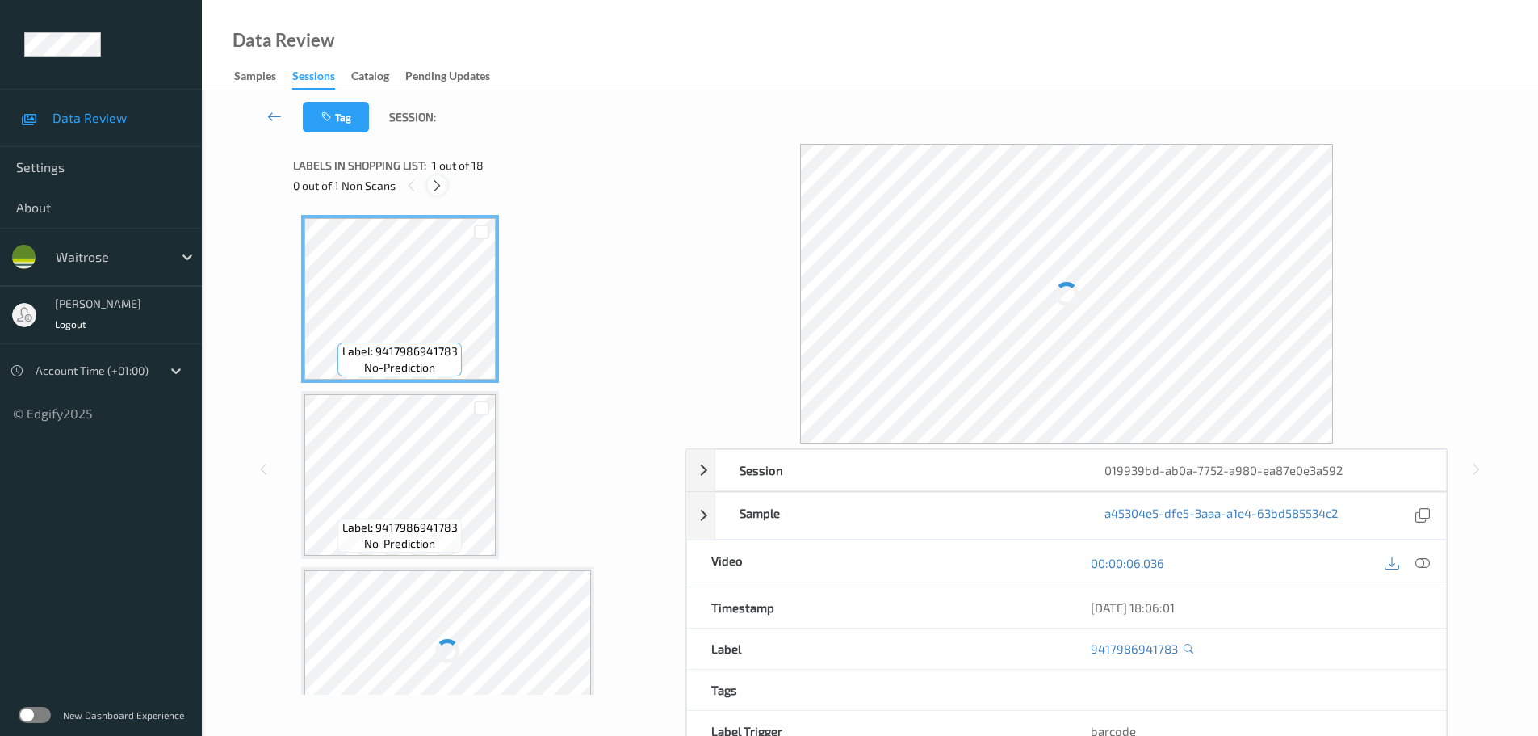
click at [440, 184] on icon at bounding box center [437, 185] width 14 height 15
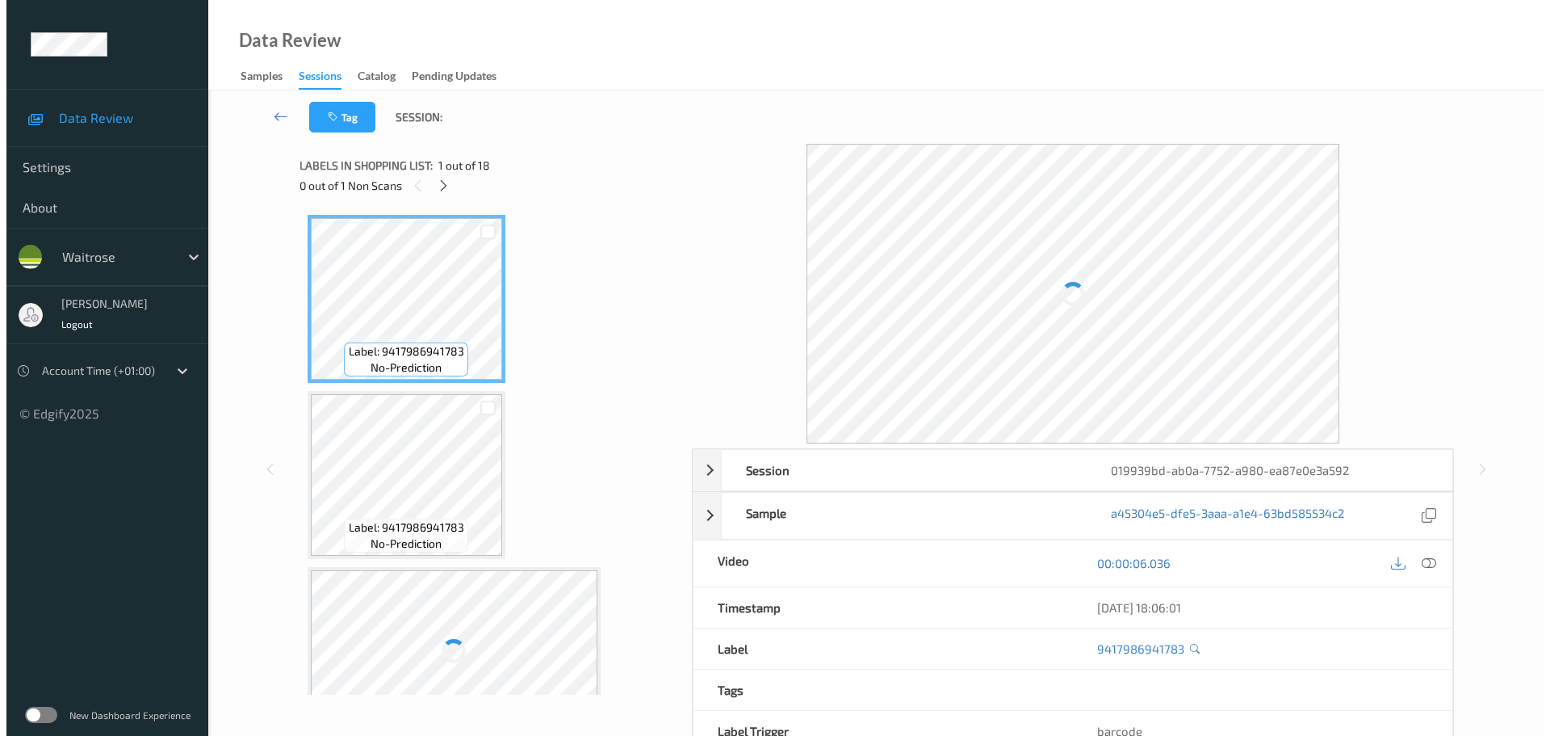
scroll to position [2296, 0]
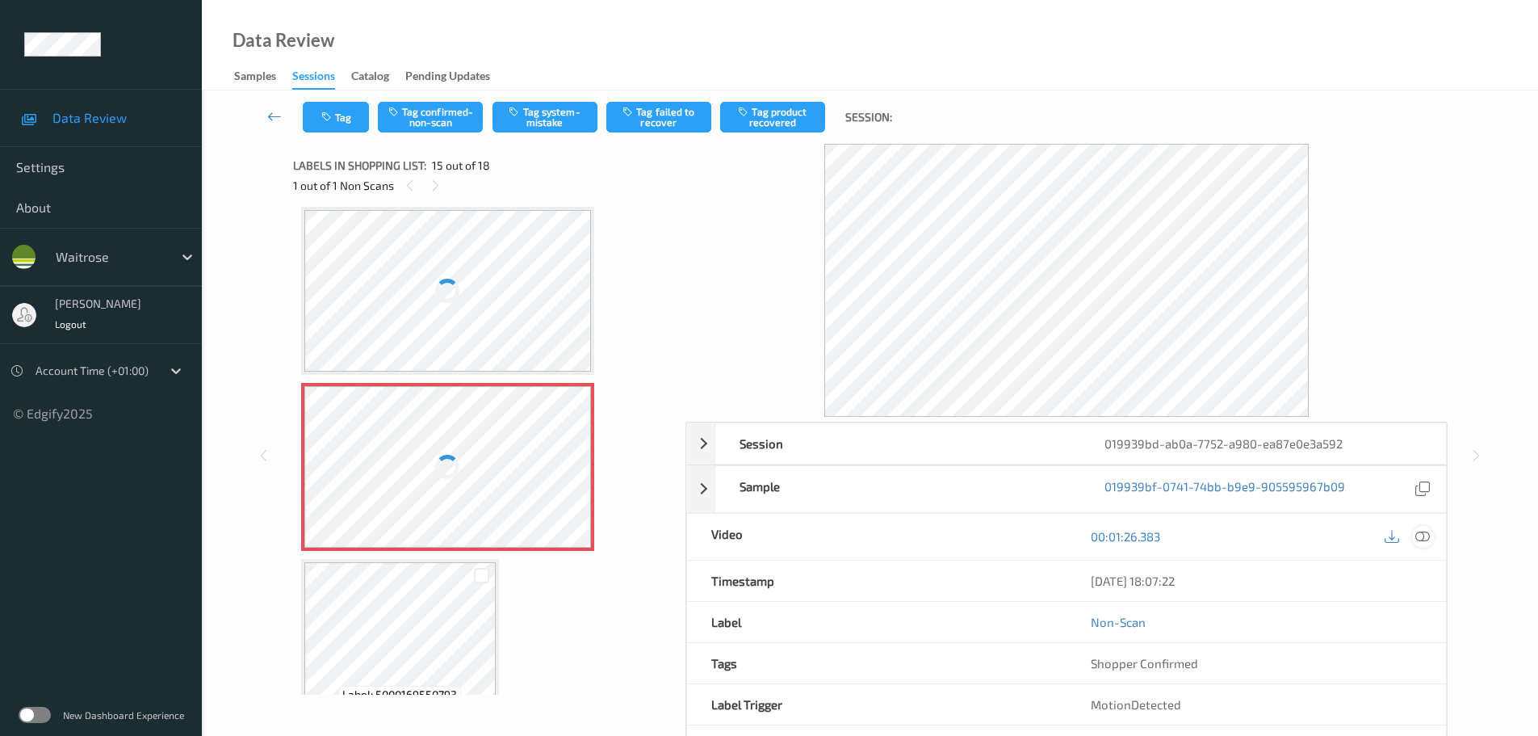
click at [1421, 535] on icon at bounding box center [1422, 536] width 15 height 15
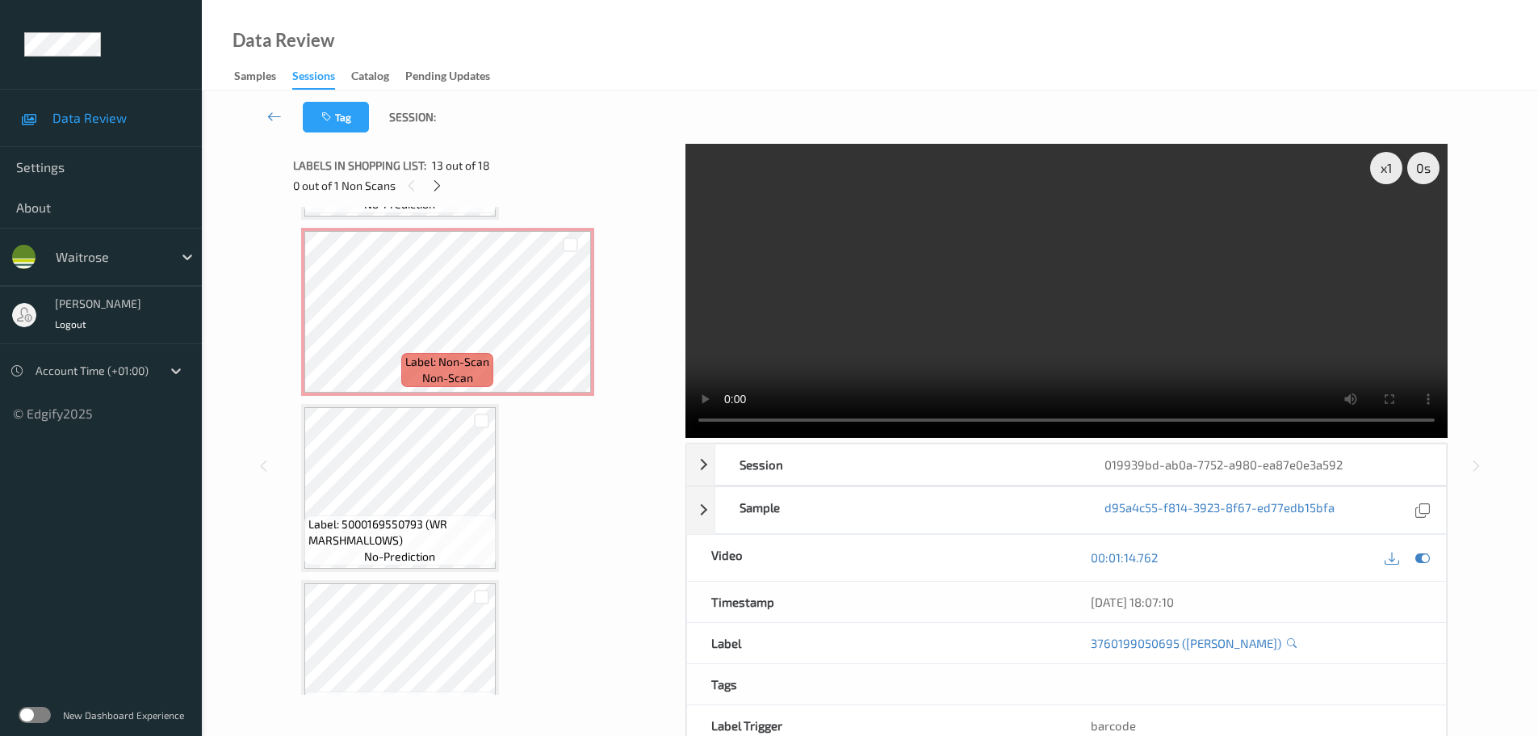
scroll to position [2458, 0]
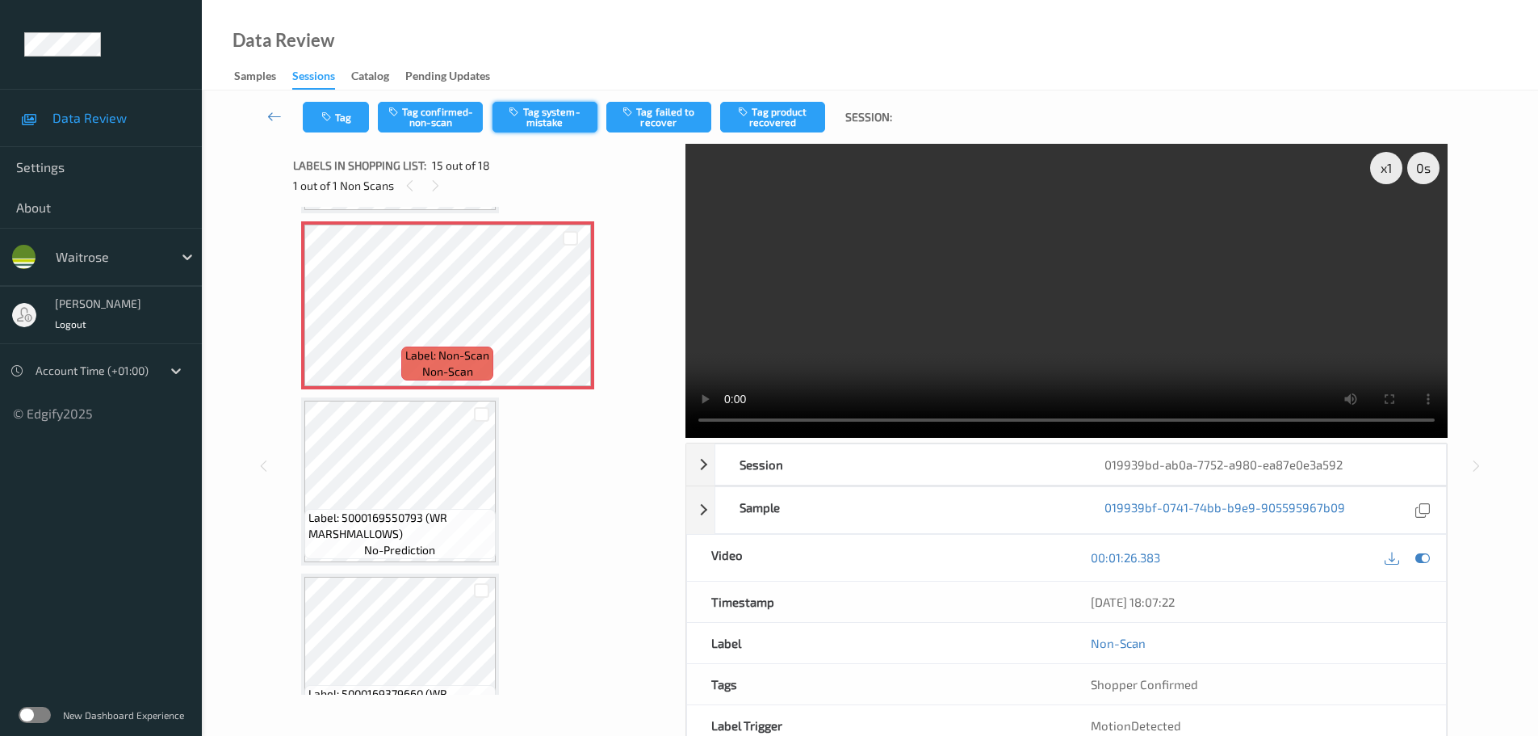
click at [575, 112] on button "Tag system-mistake" at bounding box center [545, 117] width 105 height 31
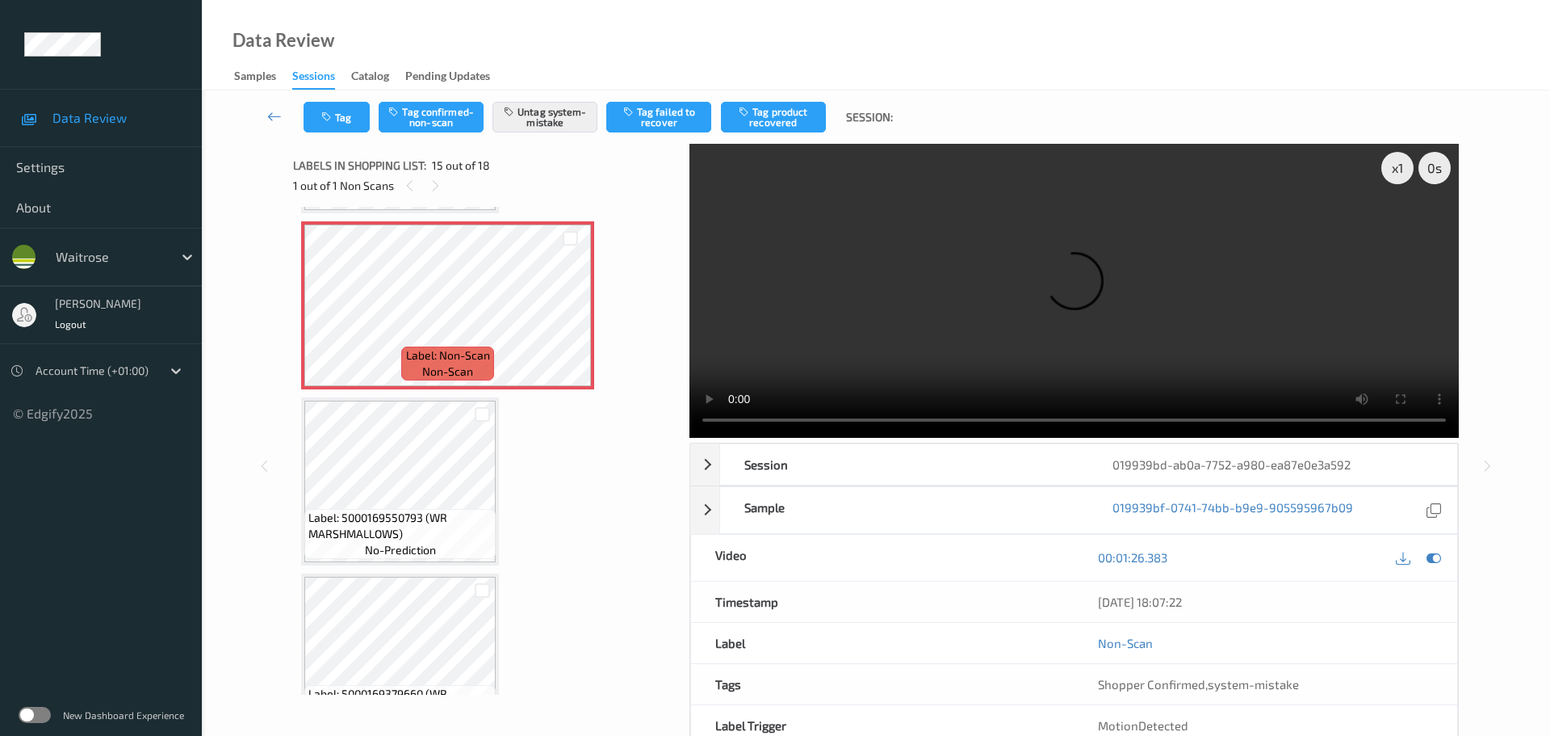
click at [340, 132] on div "Tag Tag confirmed-non-scan Untag system-mistake Tag failed to recover Tag produ…" at bounding box center [876, 116] width 1282 height 53
click at [345, 122] on button "Tag" at bounding box center [337, 117] width 66 height 31
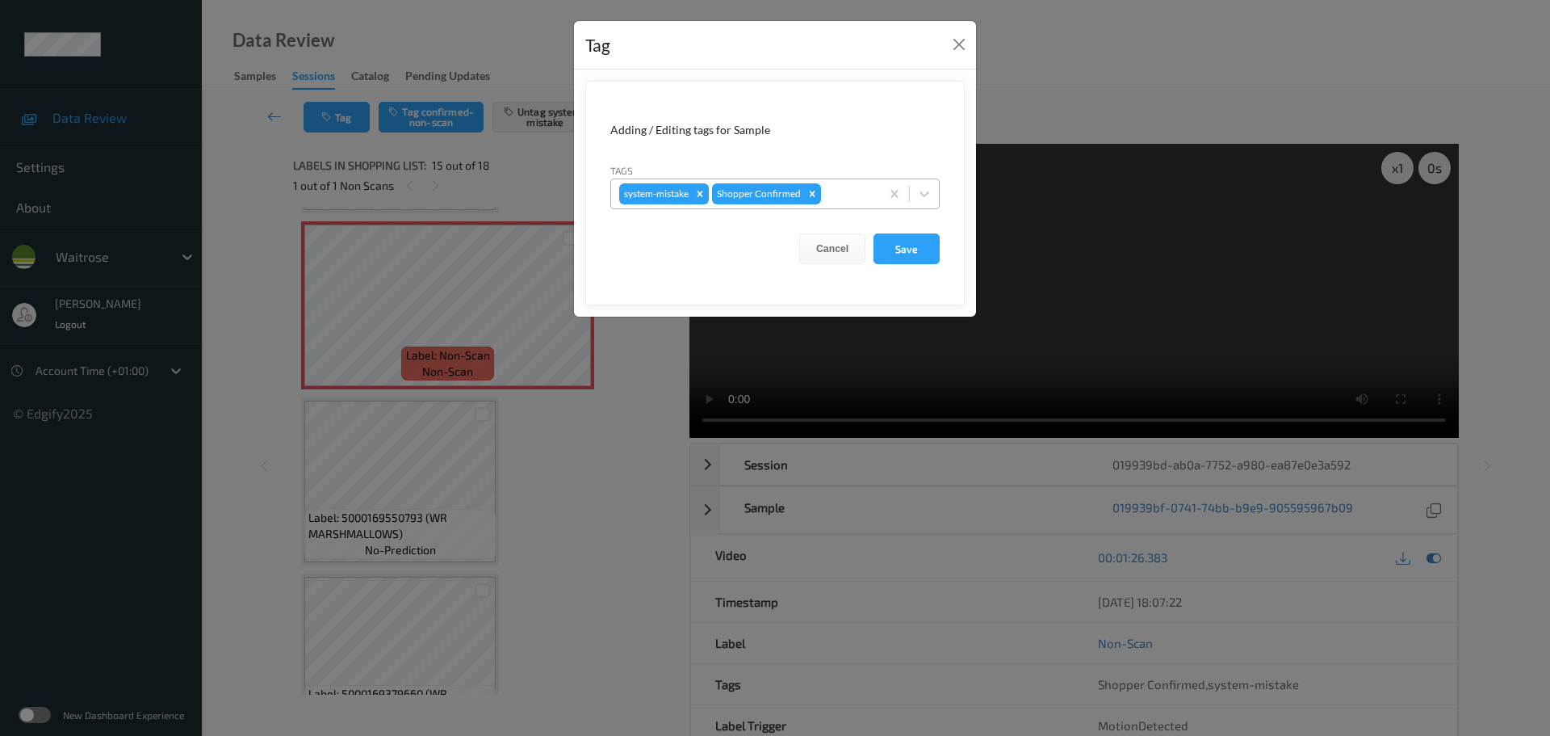
click at [834, 197] on div at bounding box center [848, 193] width 48 height 19
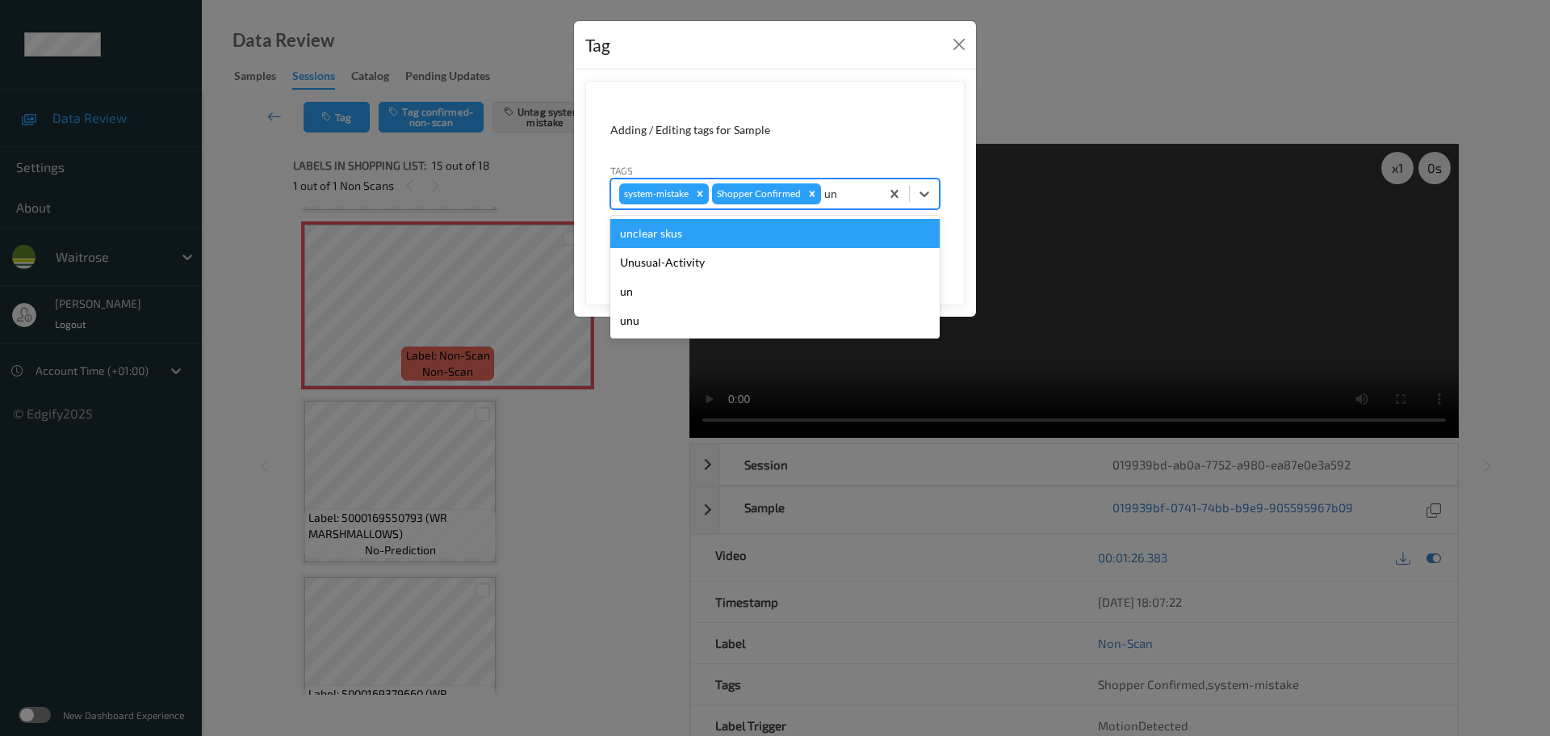
type input "unu"
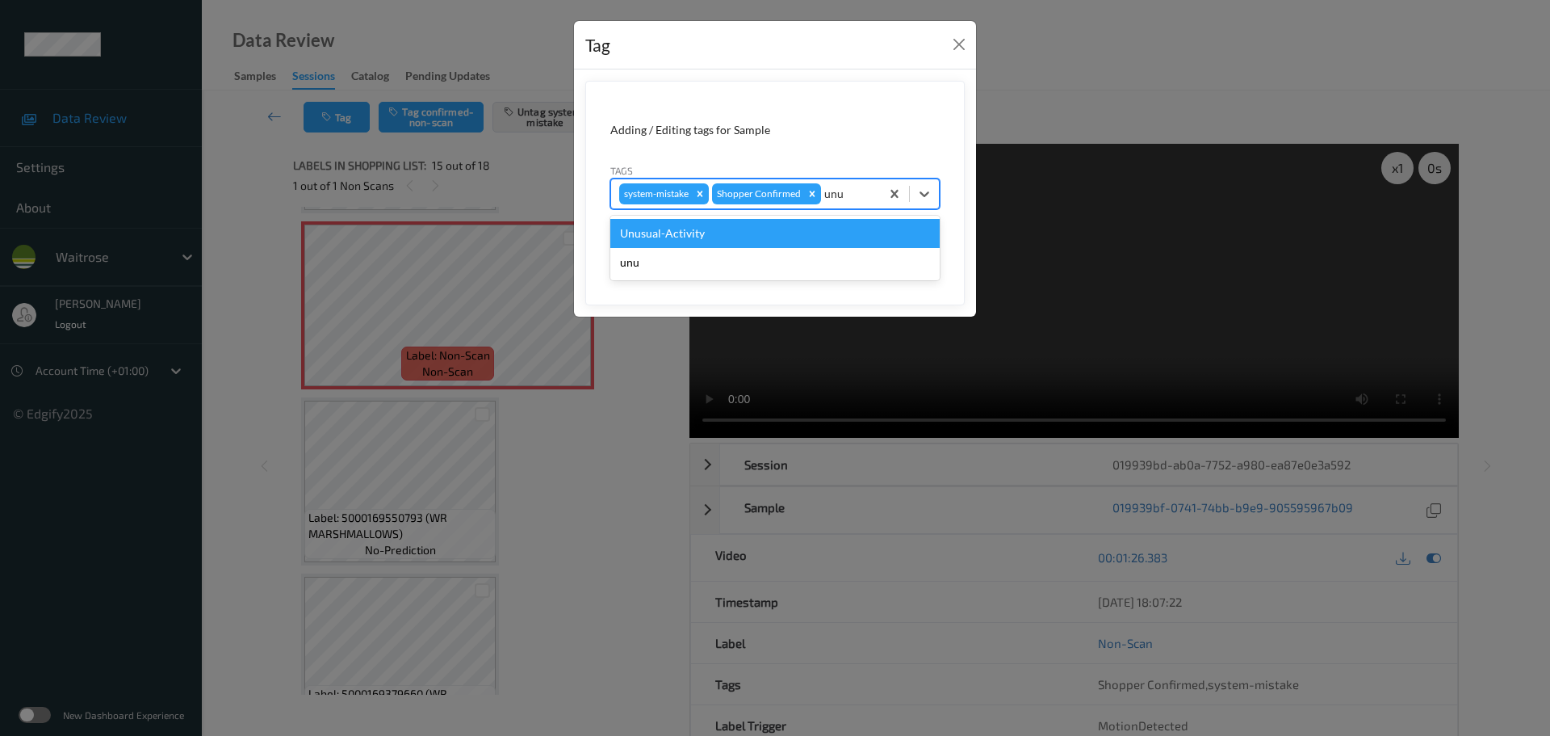
click at [813, 220] on div "Unusual-Activity" at bounding box center [774, 233] width 329 height 29
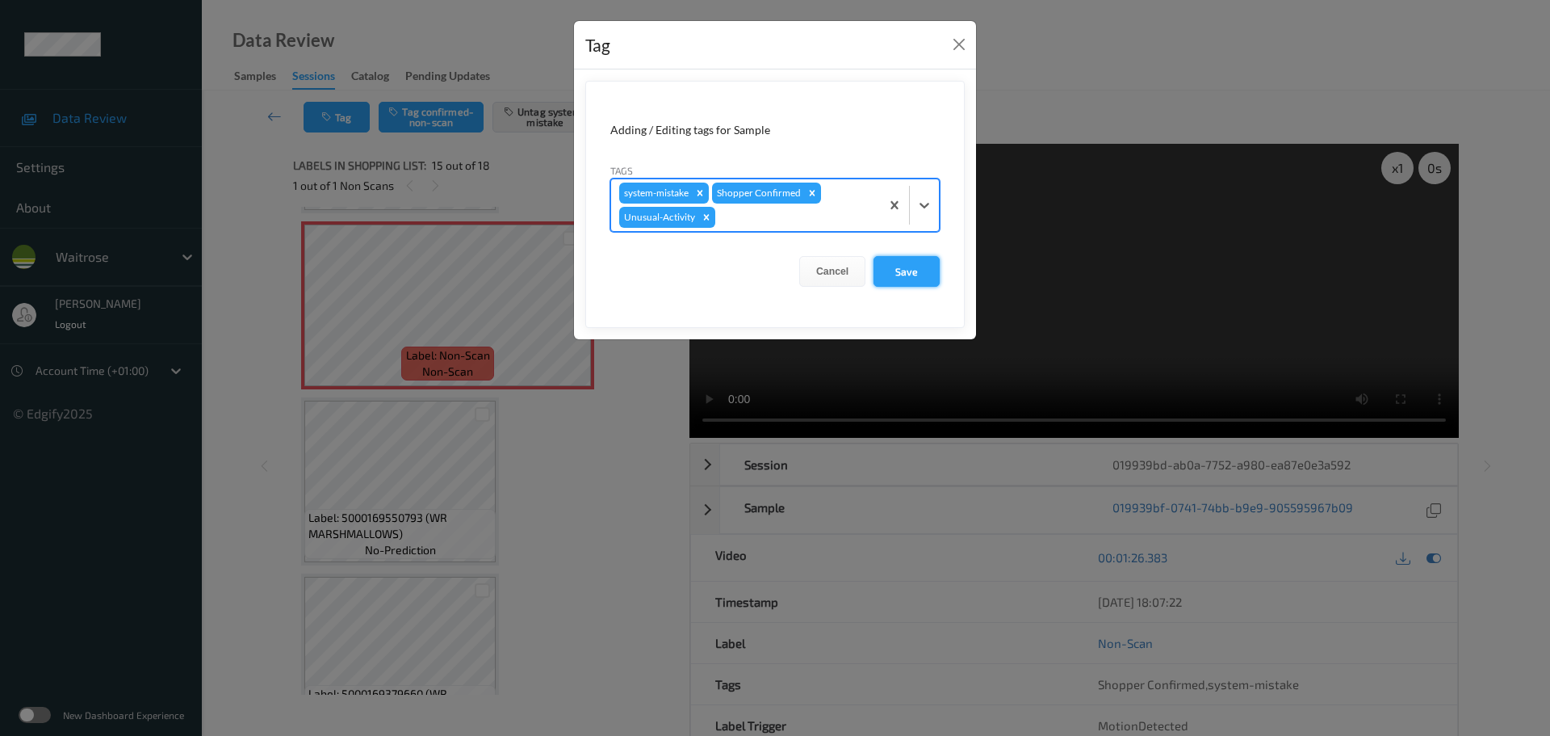
click at [913, 257] on form "Adding / Editing tags for Sample Tags option Unusual-Activity, selected. Select…" at bounding box center [774, 204] width 379 height 247
click at [913, 258] on button "Save" at bounding box center [907, 271] width 66 height 31
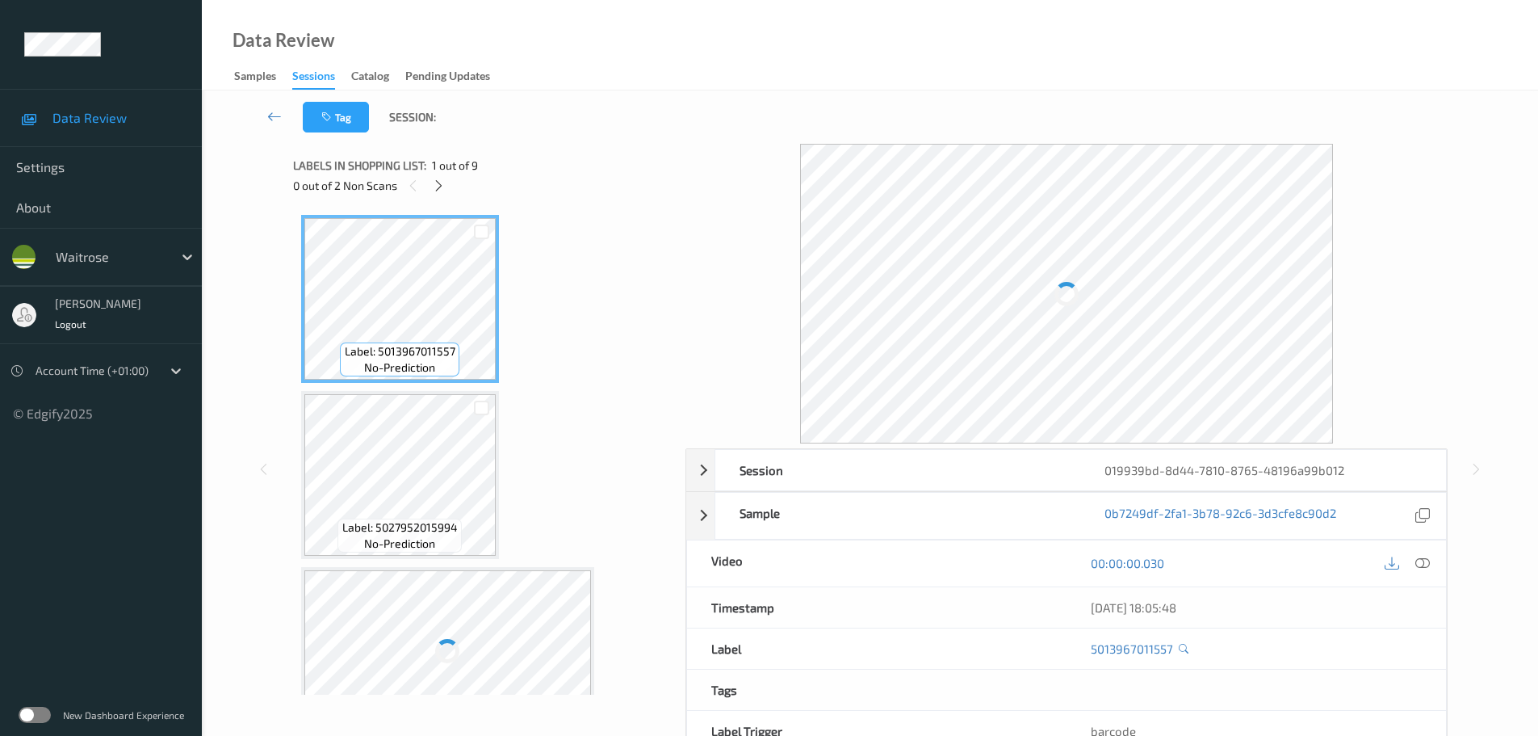
click at [445, 187] on icon at bounding box center [439, 185] width 14 height 15
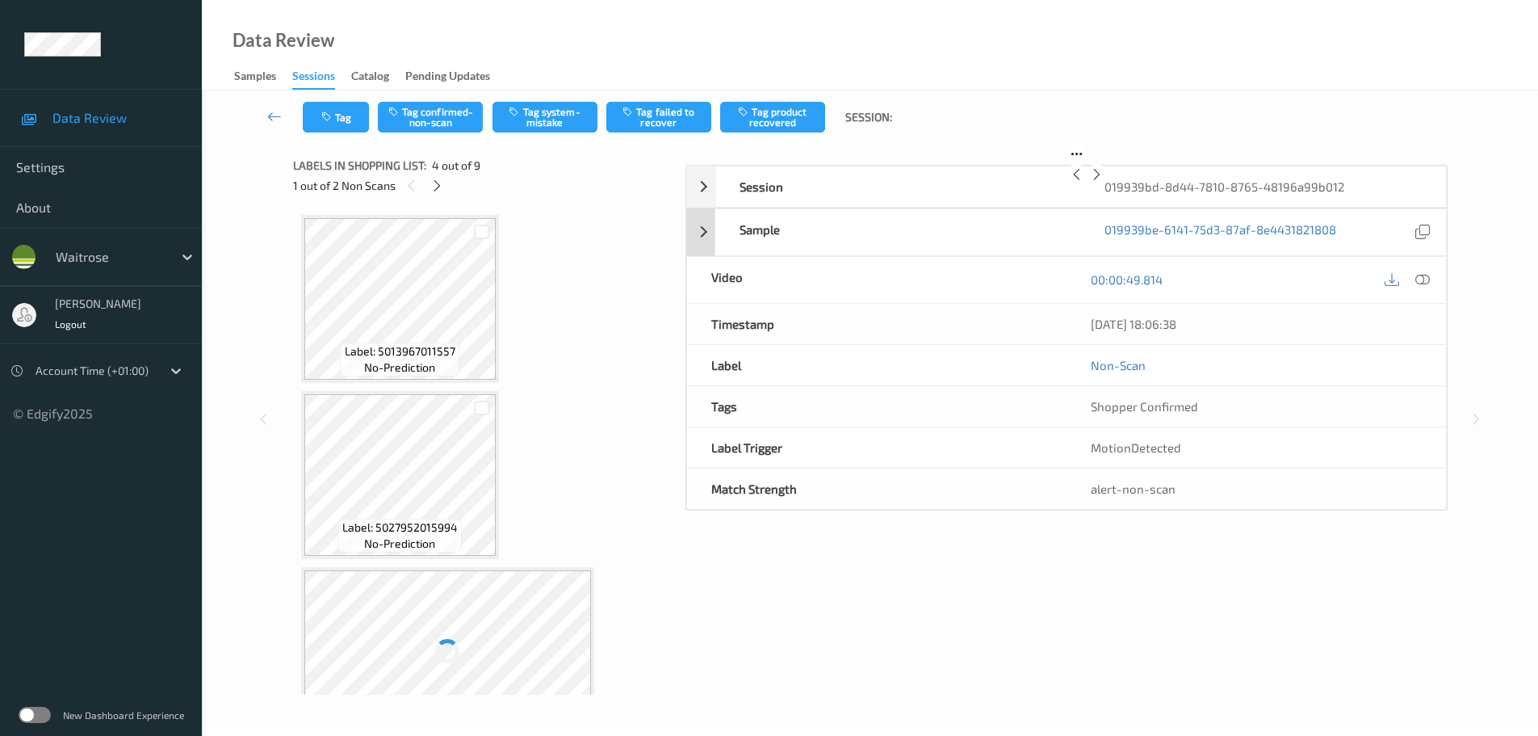
scroll to position [360, 0]
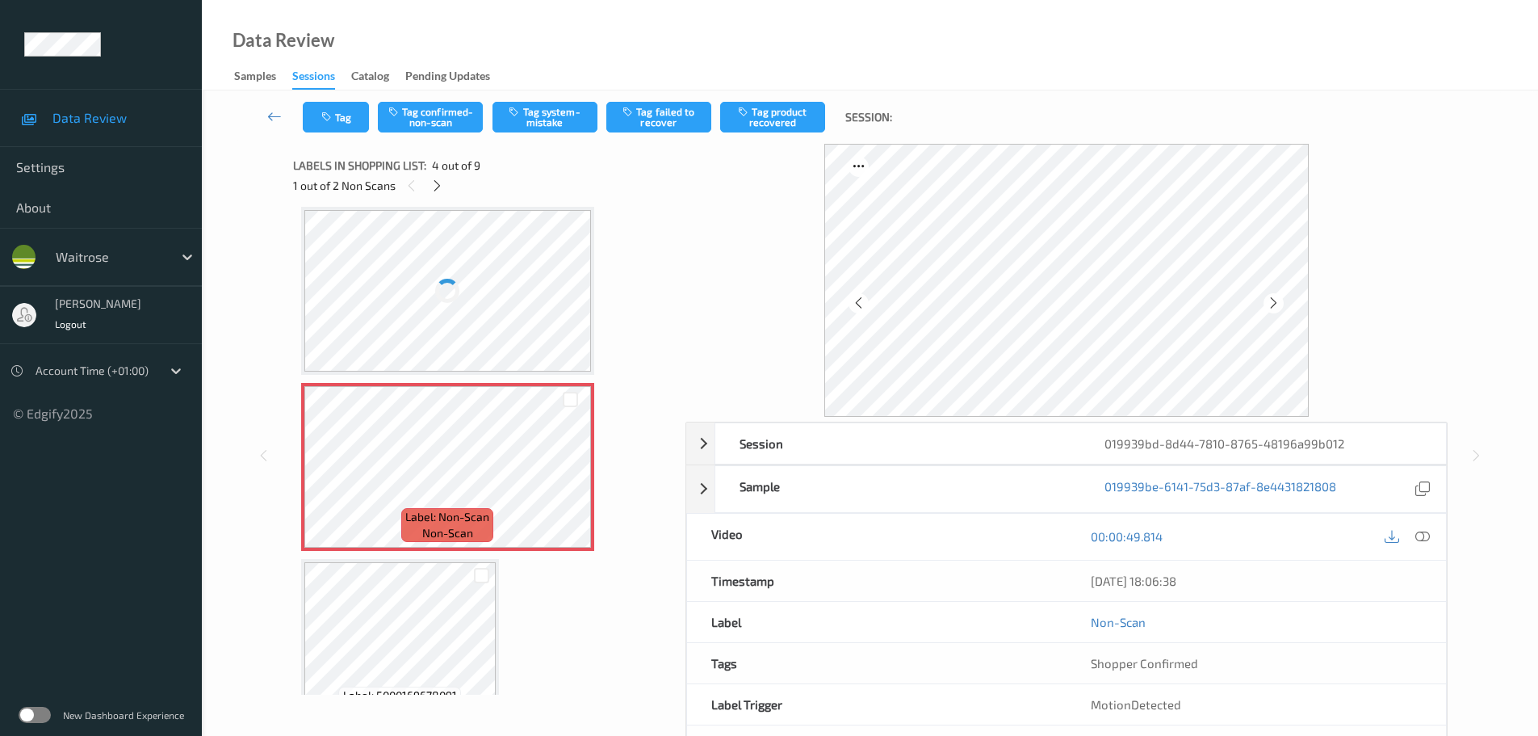
click at [1424, 537] on icon at bounding box center [1422, 536] width 15 height 15
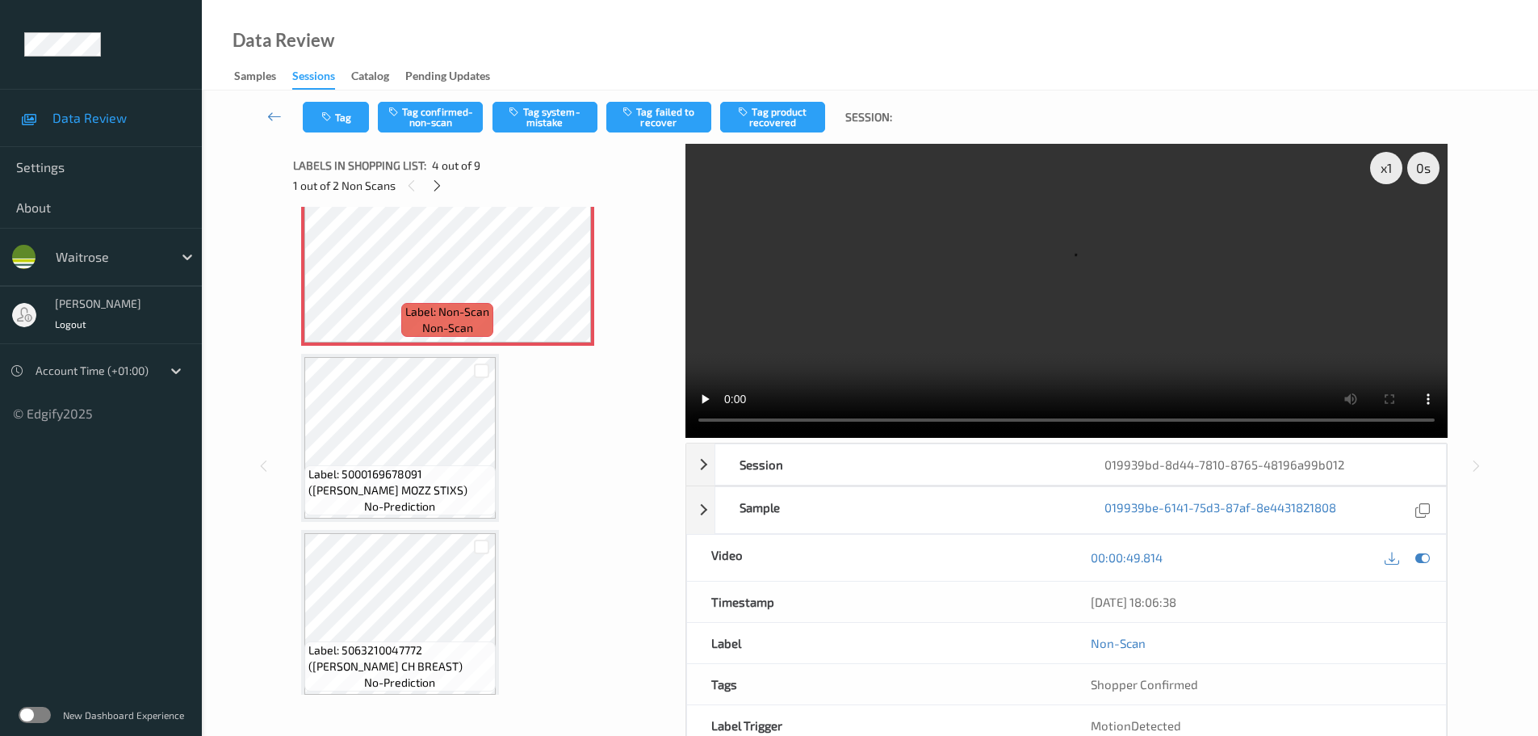
scroll to position [404, 0]
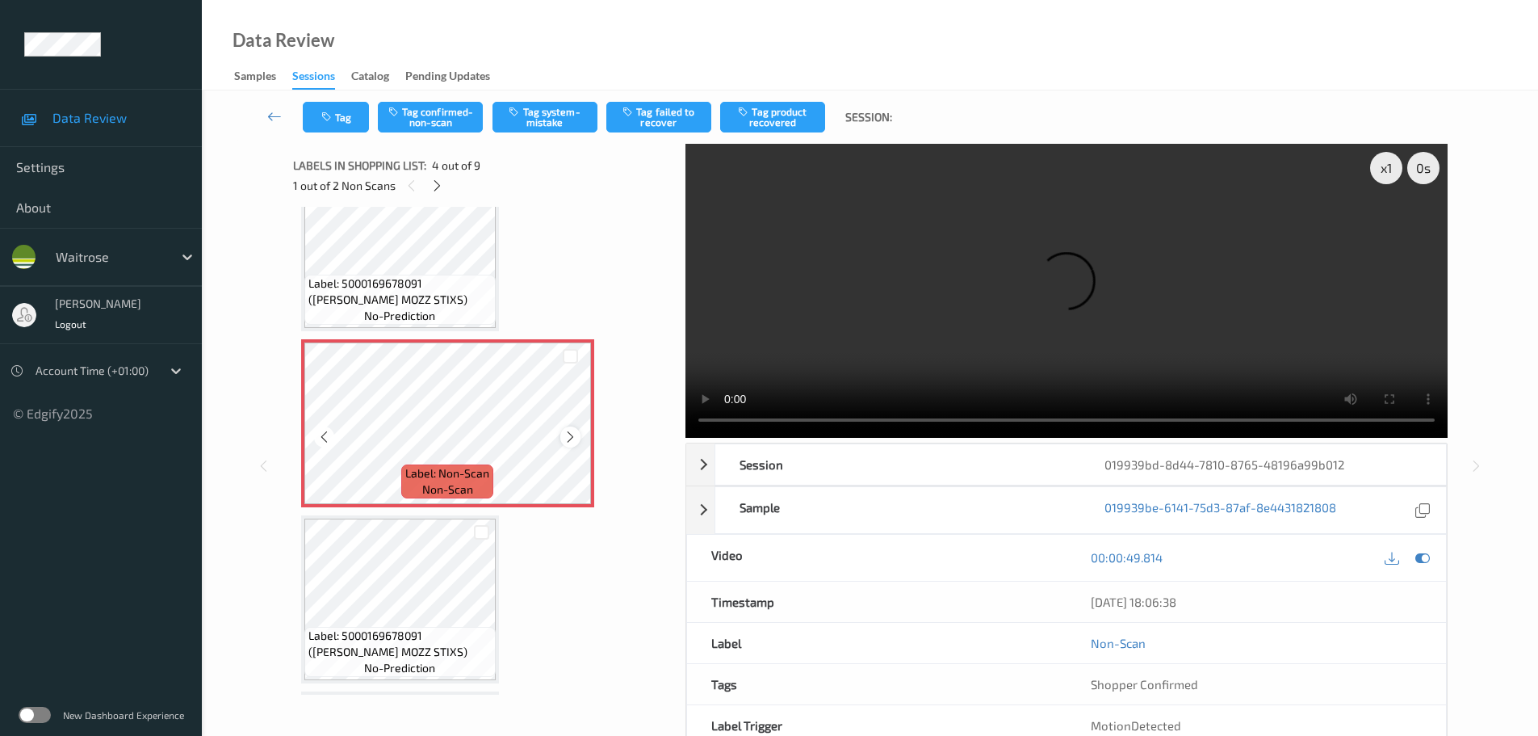
click at [572, 436] on icon at bounding box center [571, 437] width 14 height 15
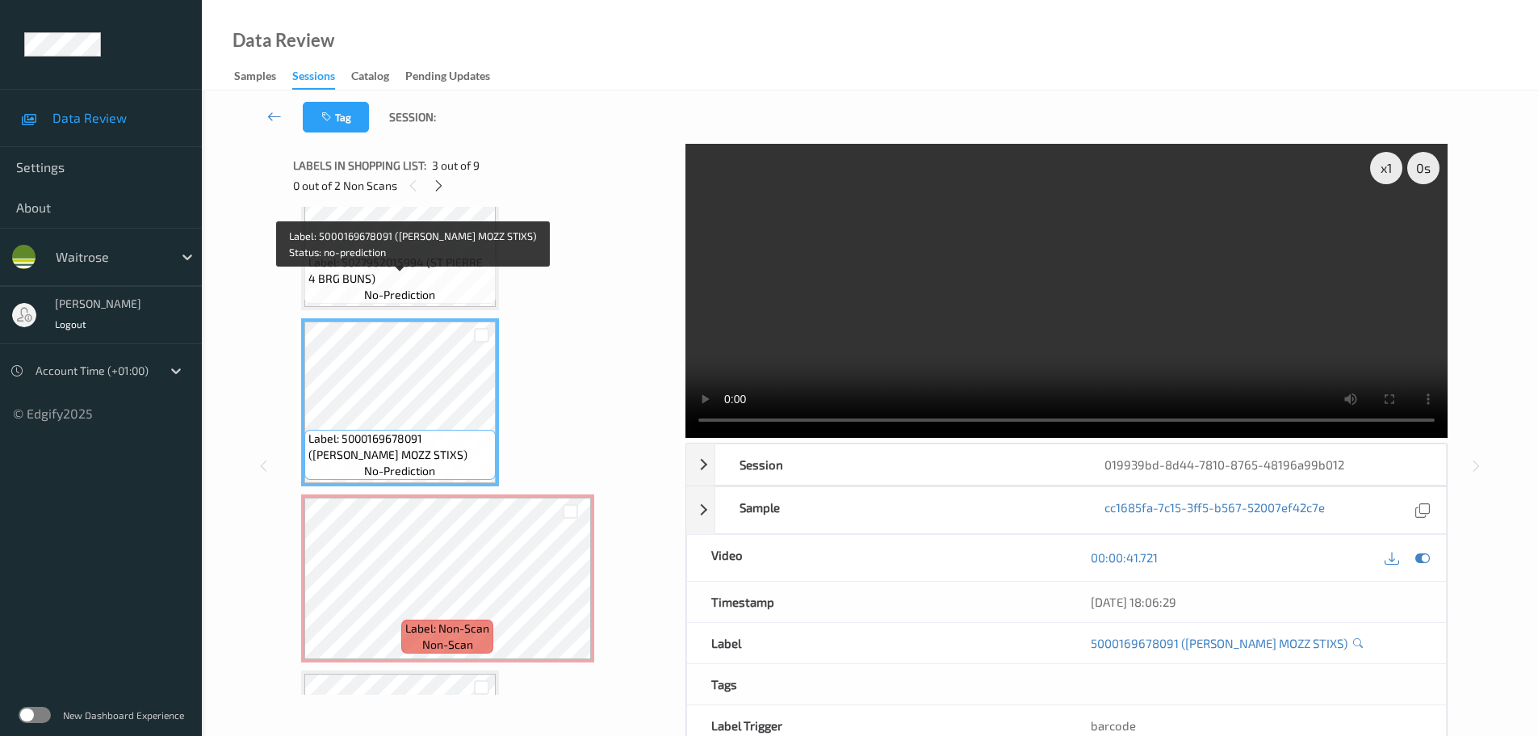
scroll to position [0, 0]
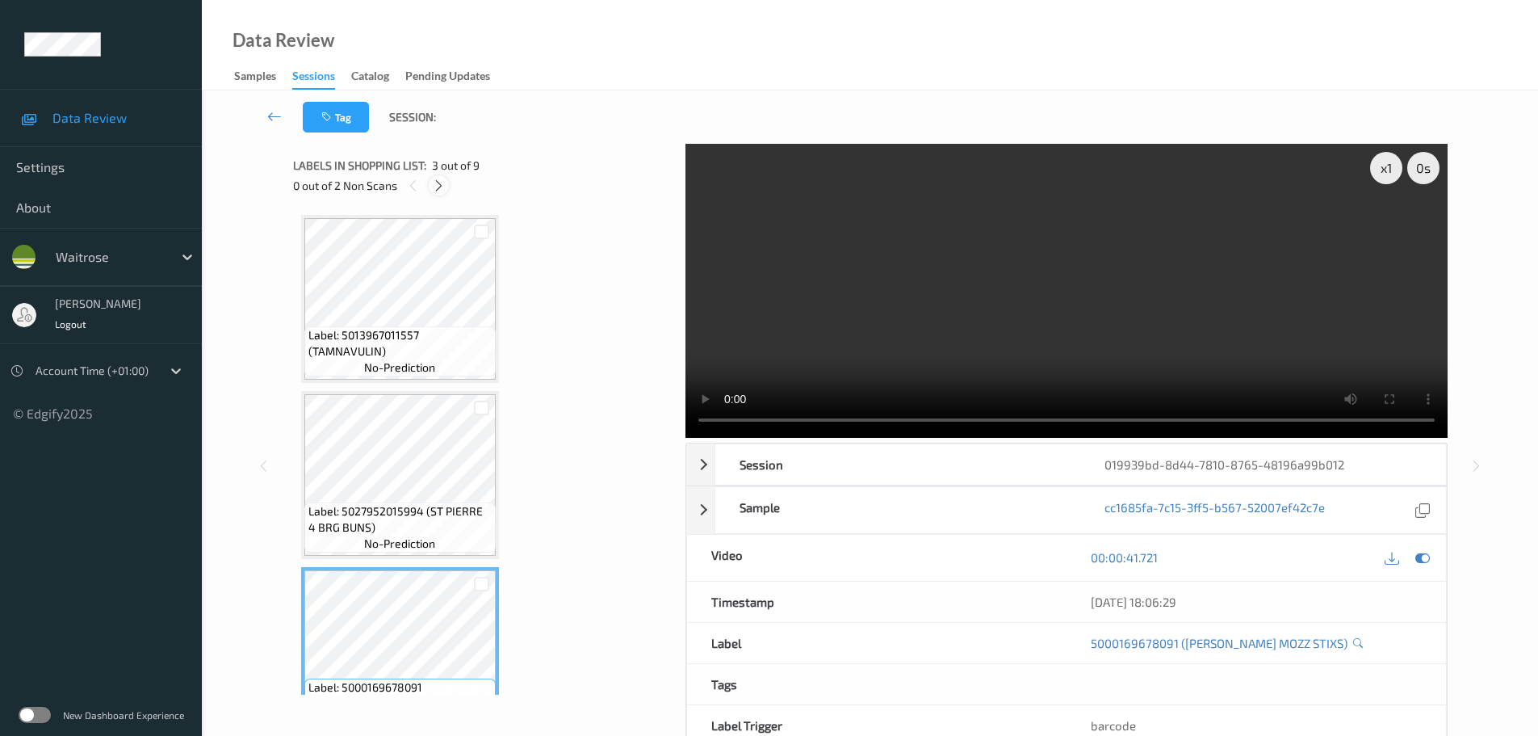
click at [444, 191] on icon at bounding box center [439, 185] width 14 height 15
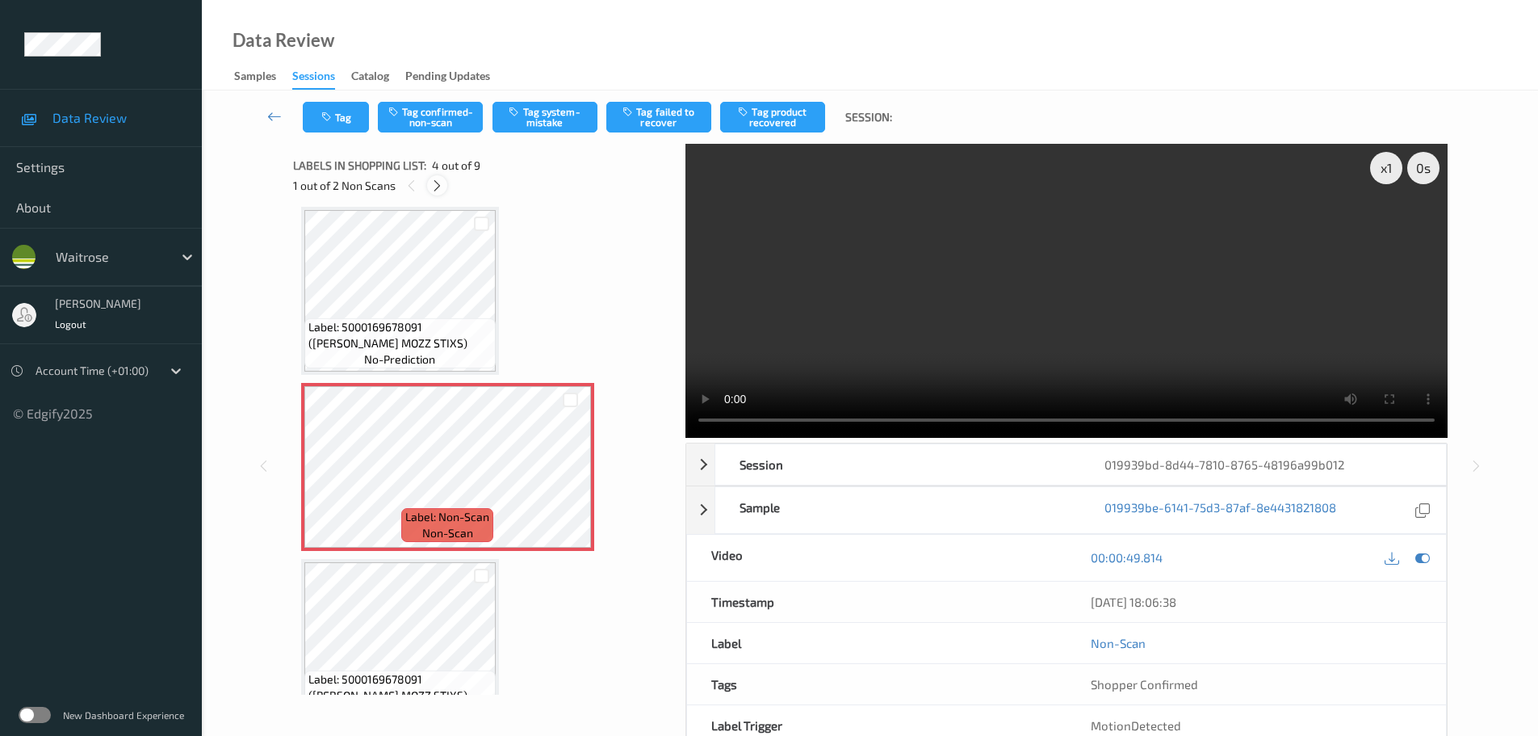
click at [444, 191] on div at bounding box center [437, 185] width 20 height 20
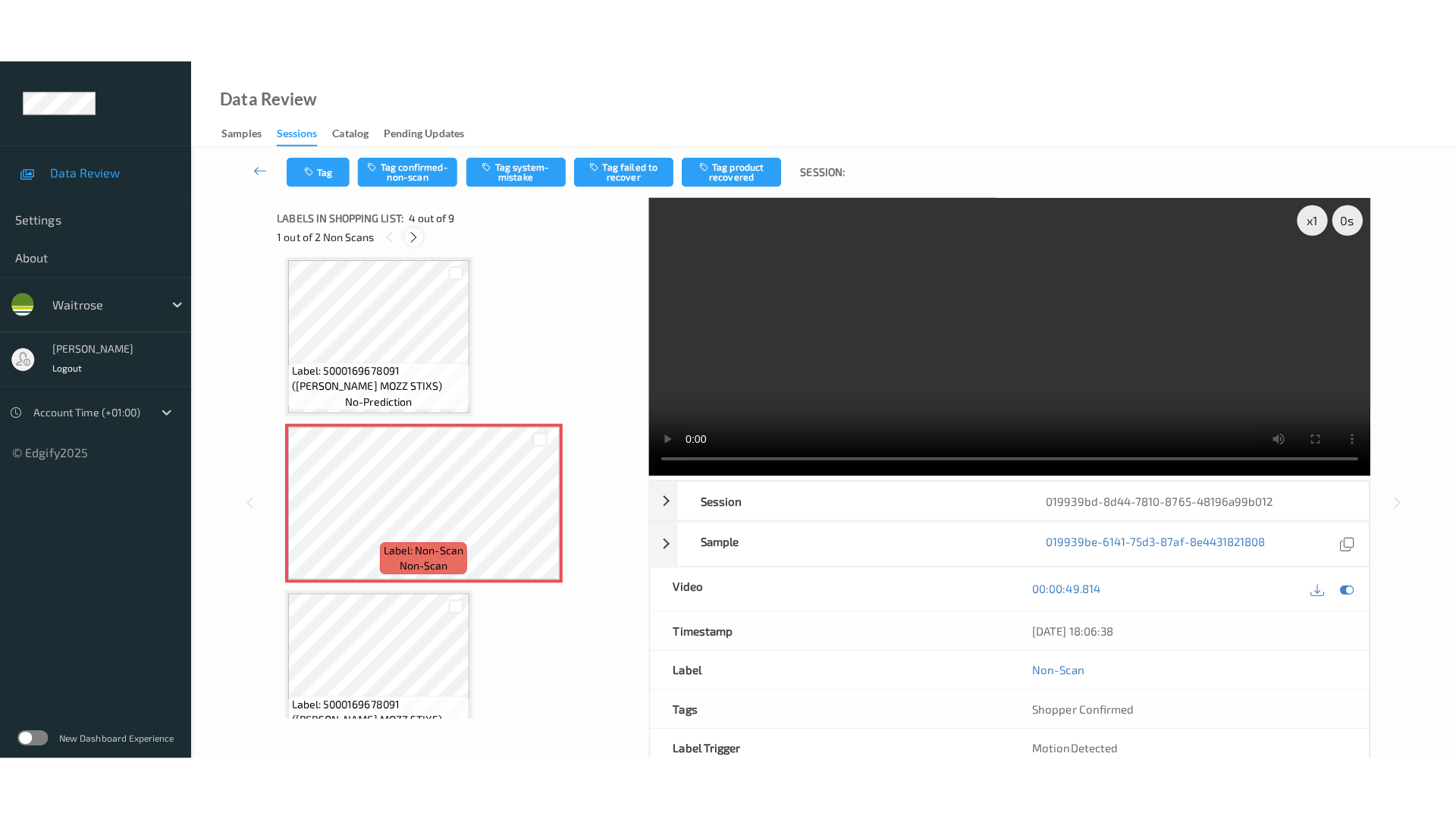
scroll to position [1038, 0]
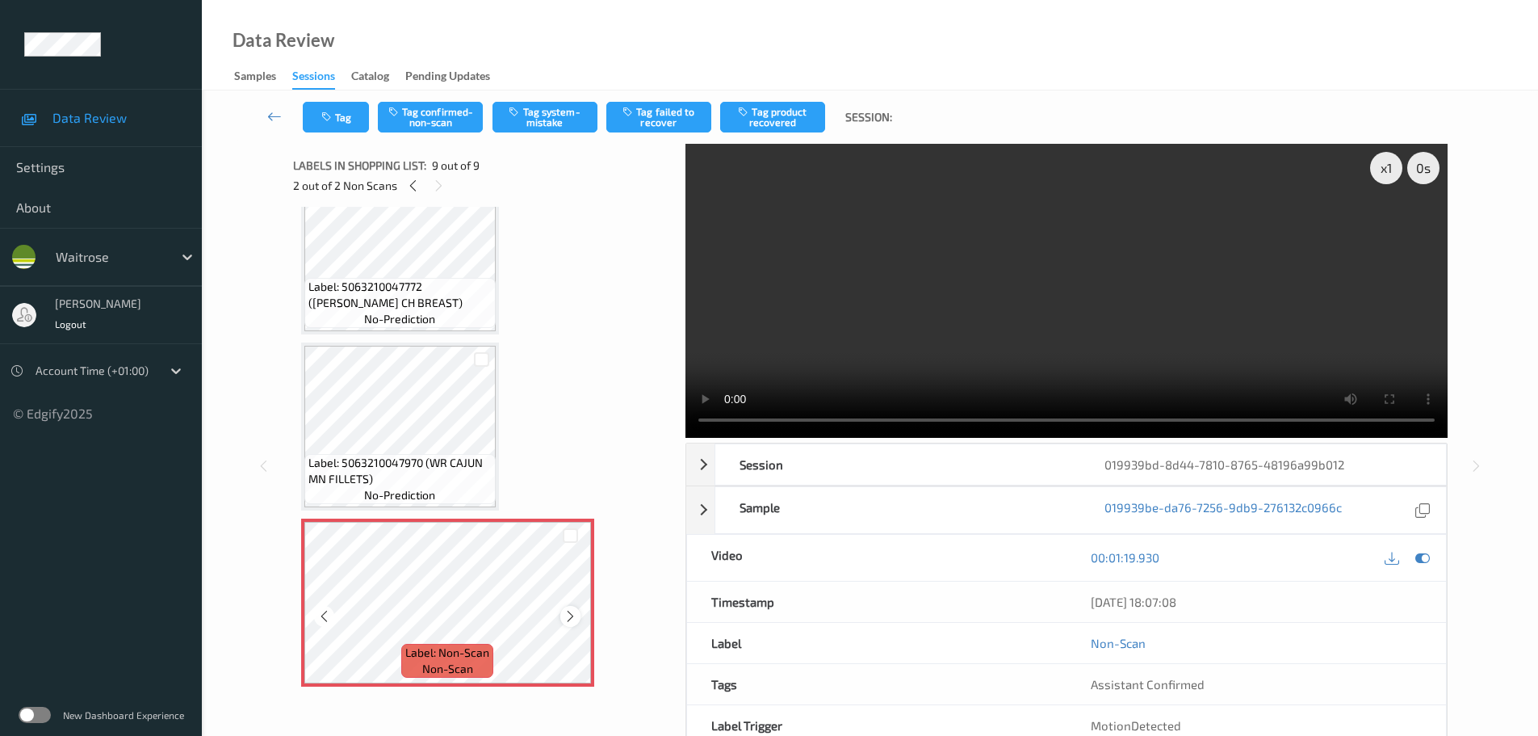
click at [570, 611] on icon at bounding box center [571, 616] width 14 height 15
click at [571, 611] on icon at bounding box center [571, 616] width 14 height 15
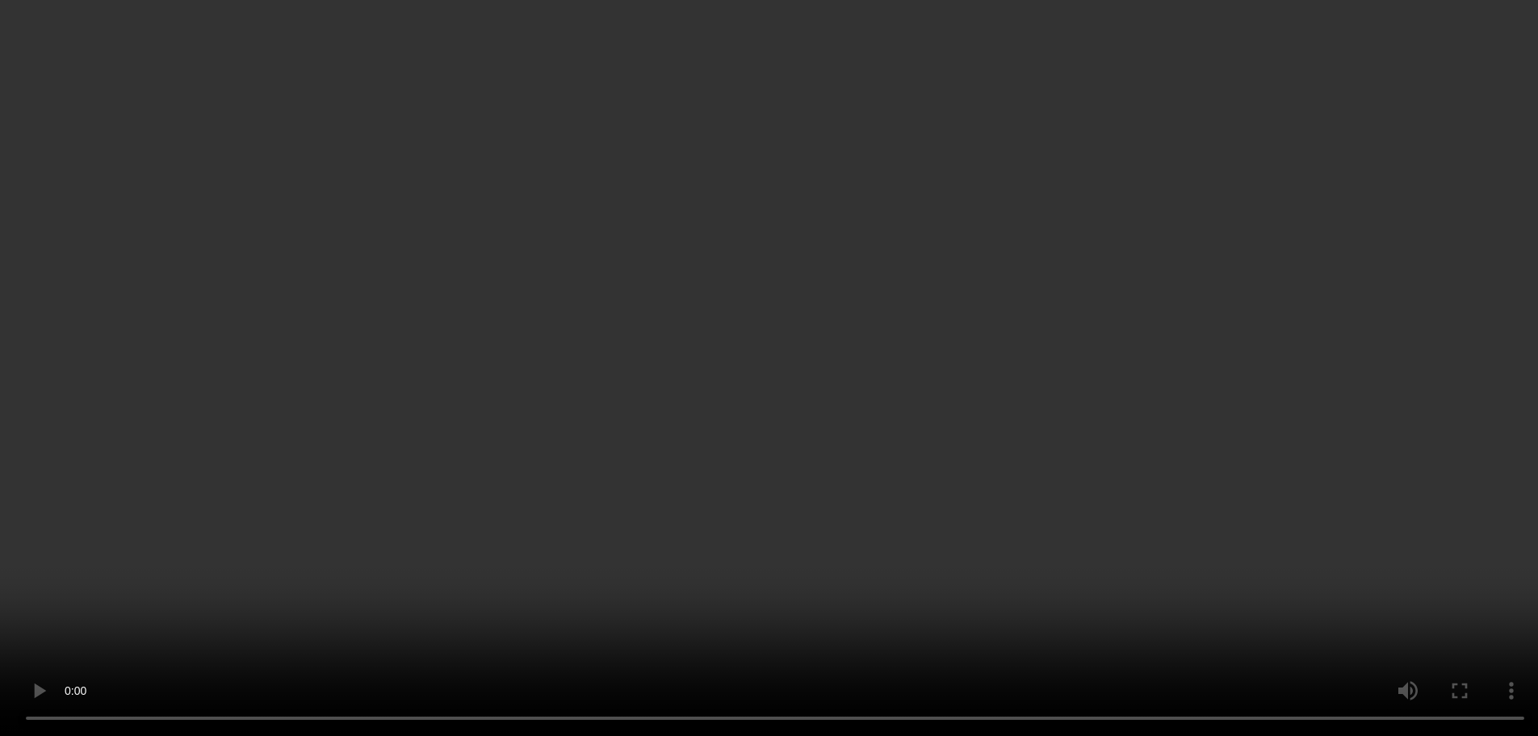
scroll to position [297, 0]
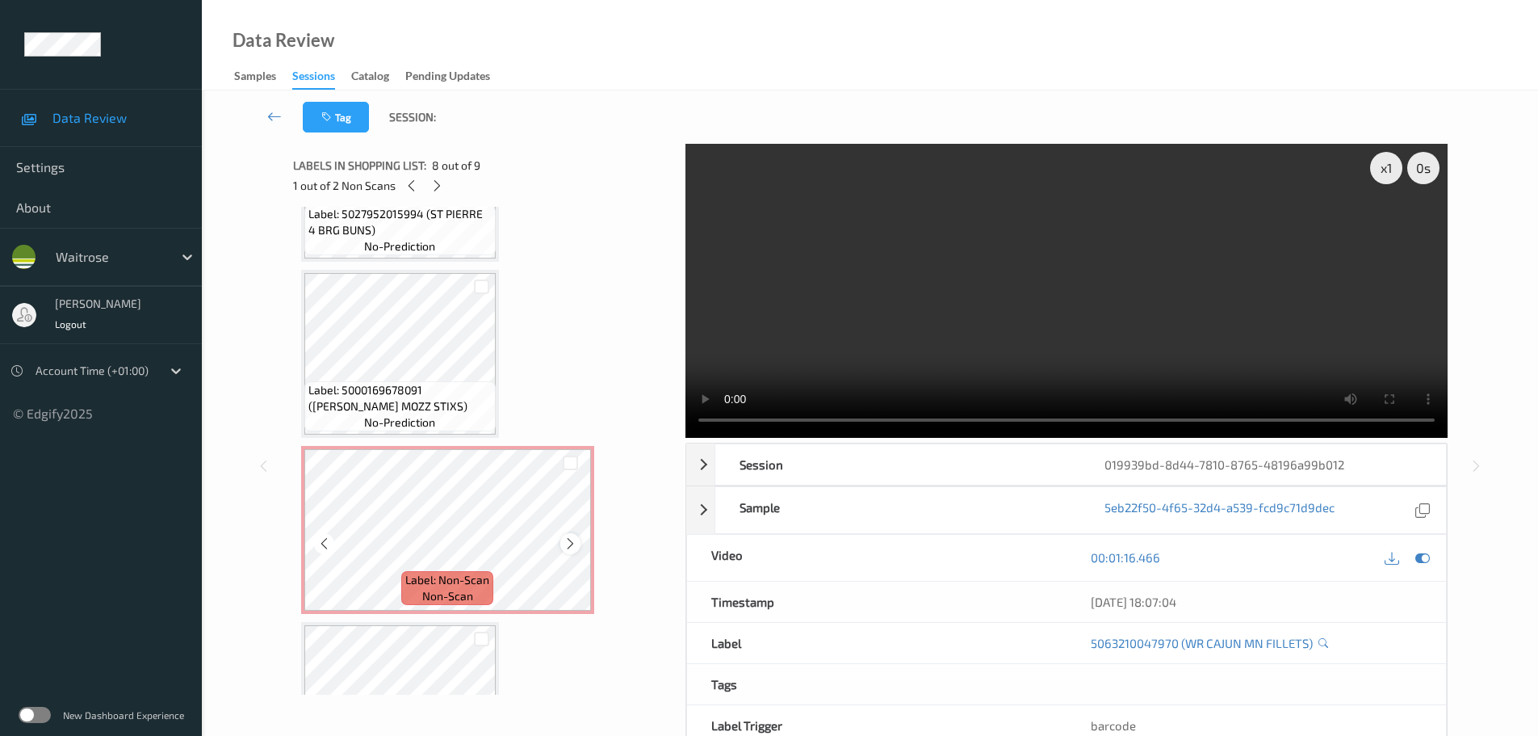
click at [569, 543] on icon at bounding box center [571, 543] width 14 height 15
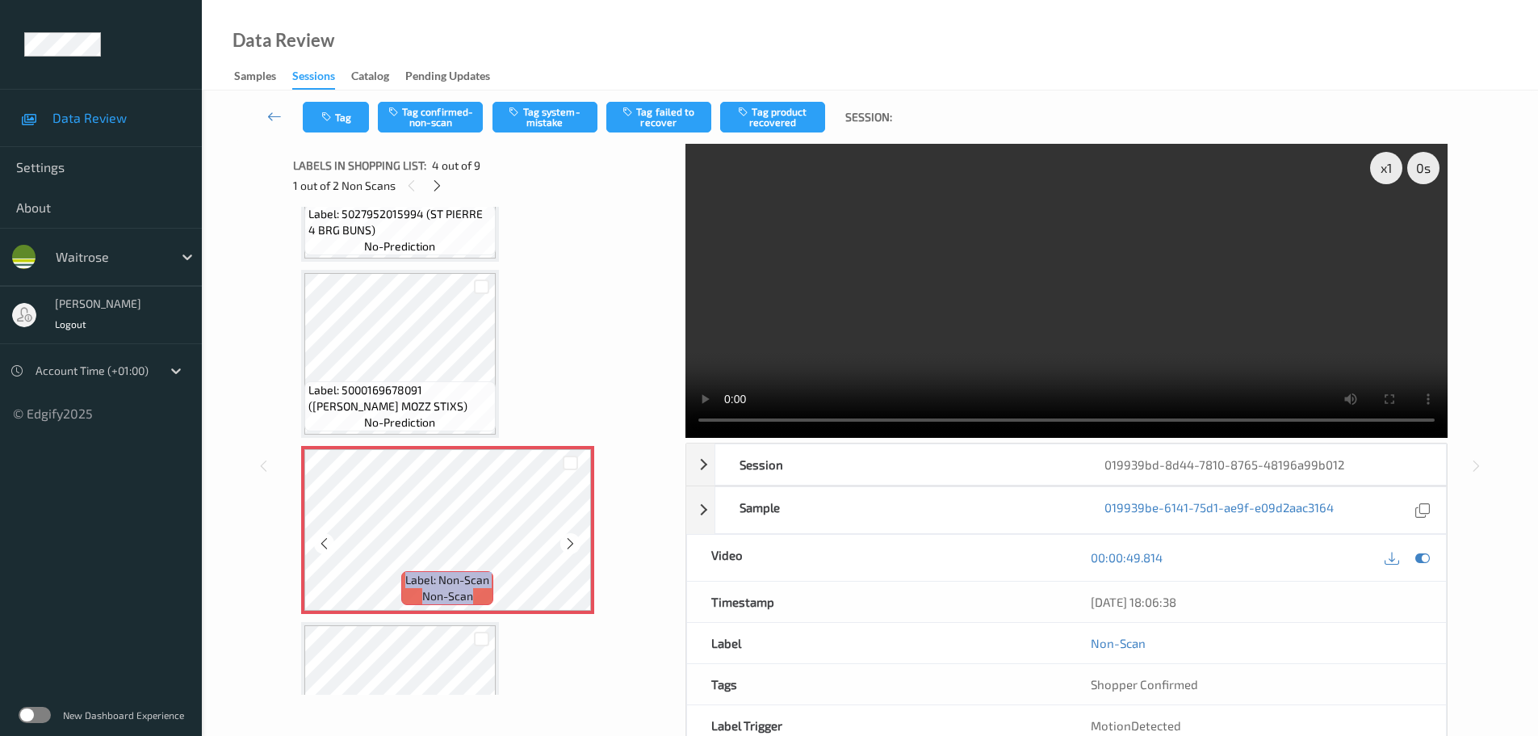
click at [569, 543] on icon at bounding box center [571, 543] width 14 height 15
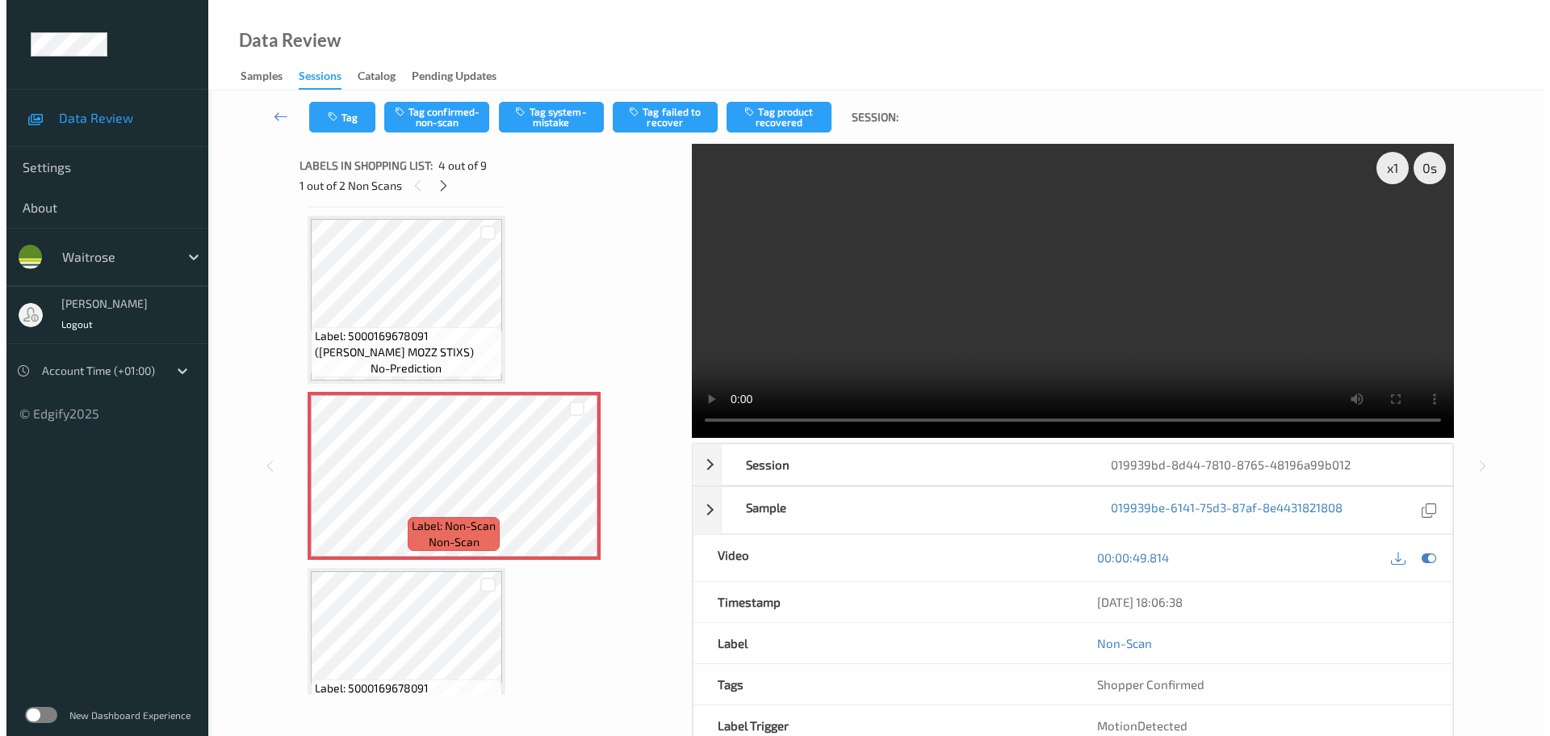
scroll to position [378, 0]
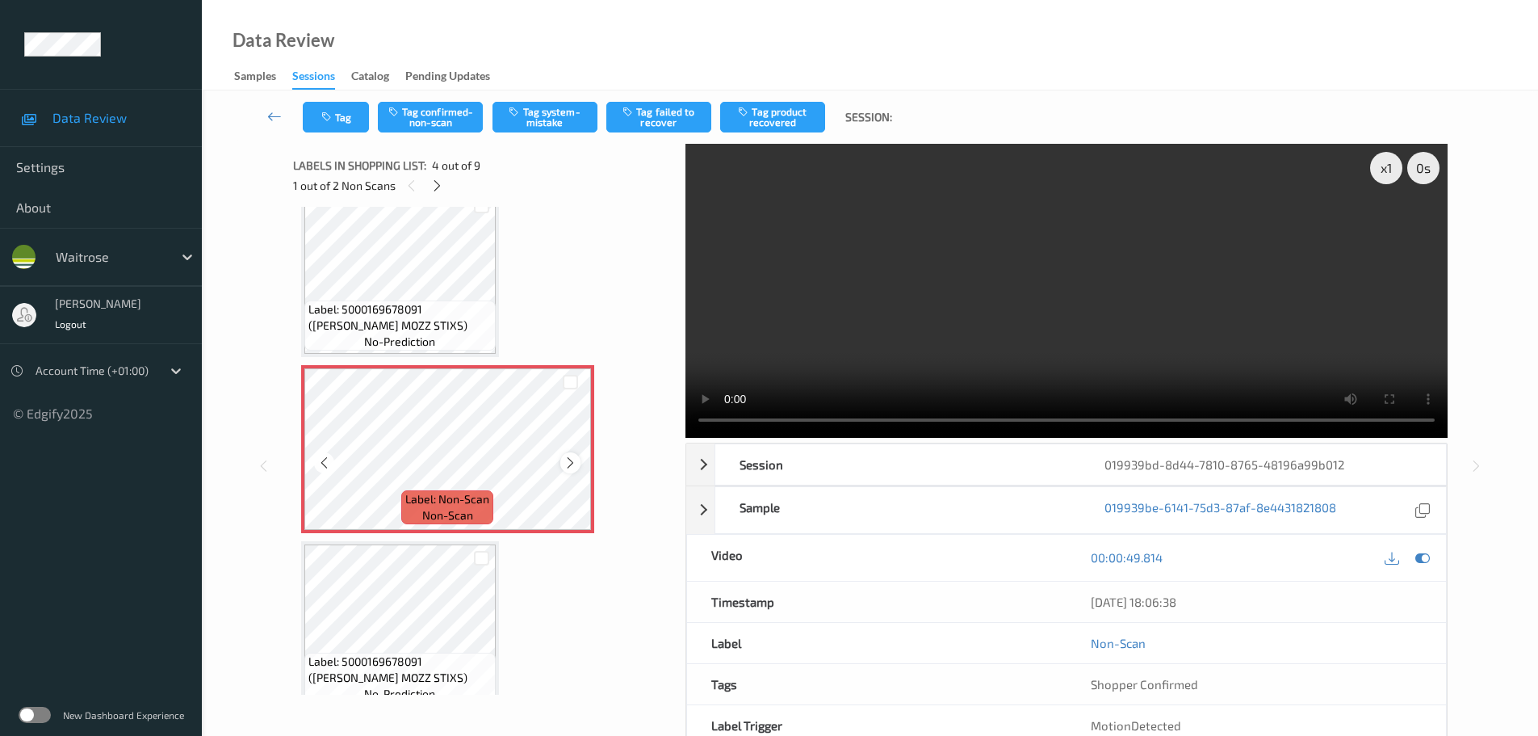
click at [569, 467] on icon at bounding box center [571, 462] width 14 height 15
click at [1107, 420] on video at bounding box center [1067, 291] width 762 height 294
click at [404, 120] on button "Tag confirmed-non-scan" at bounding box center [430, 117] width 105 height 31
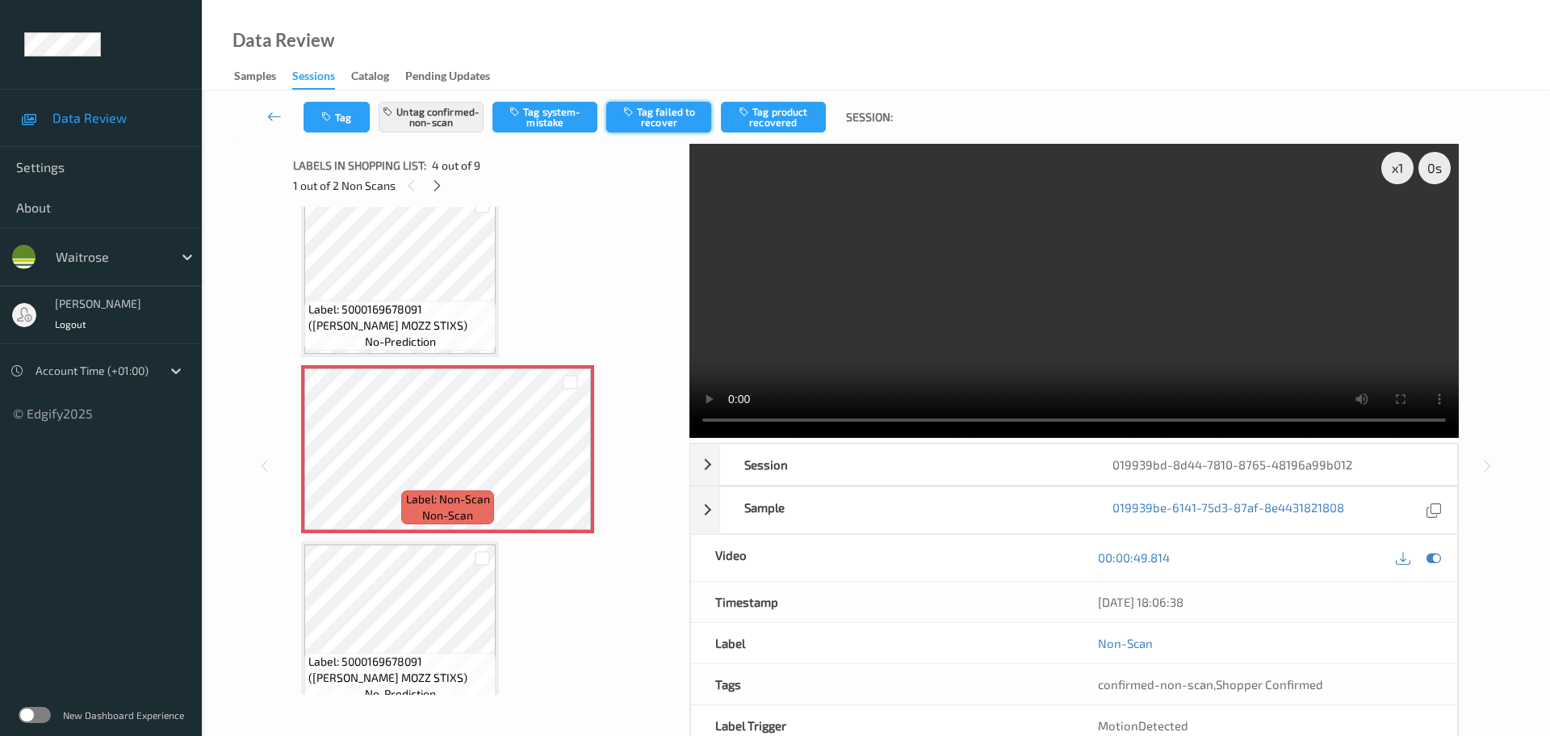
click at [663, 118] on button "Tag failed to recover" at bounding box center [658, 117] width 105 height 31
click at [435, 184] on icon at bounding box center [437, 185] width 14 height 15
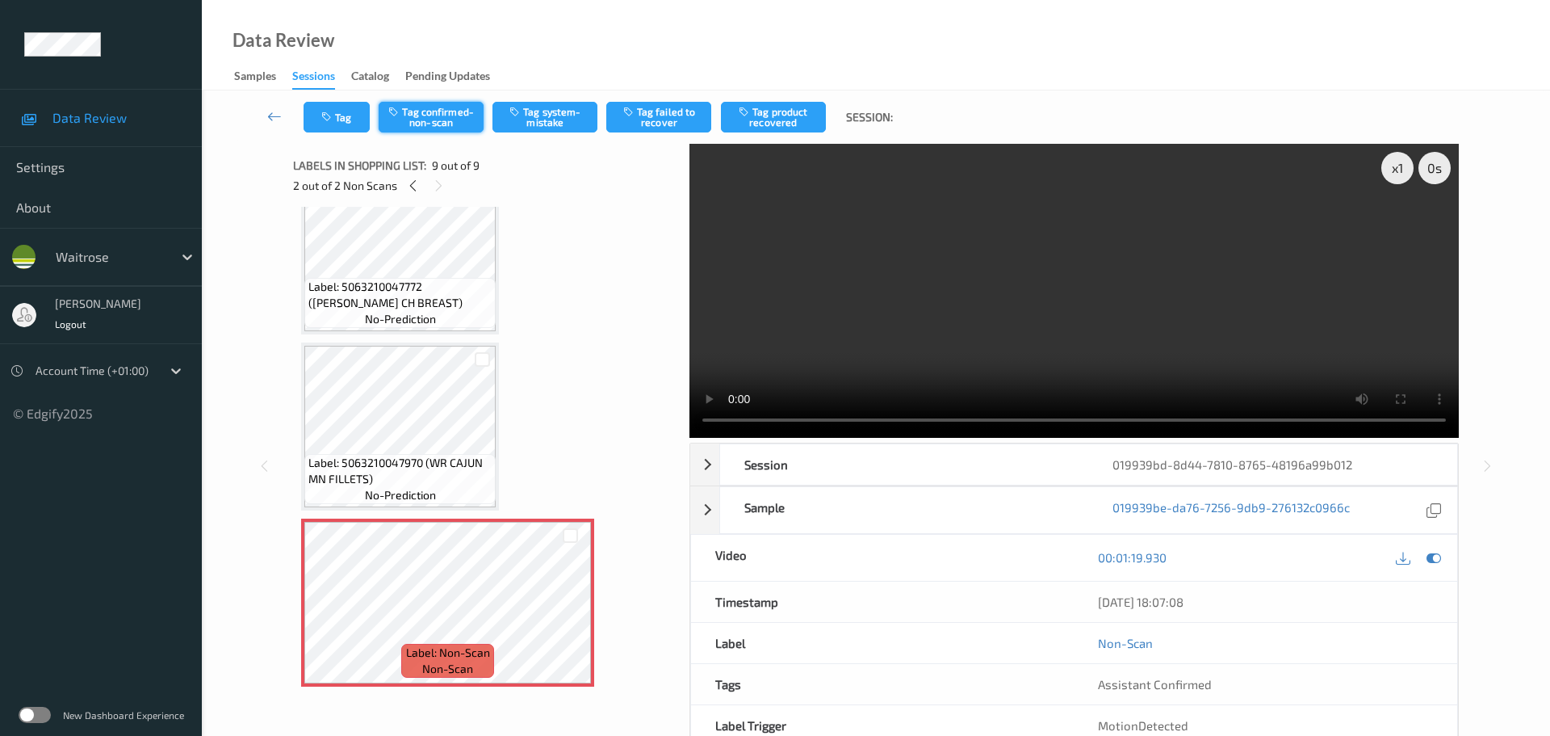
click at [423, 113] on button "Tag confirmed-non-scan" at bounding box center [431, 117] width 105 height 31
click at [659, 122] on button "Tag failed to recover" at bounding box center [658, 117] width 105 height 31
click at [409, 185] on icon at bounding box center [413, 185] width 14 height 15
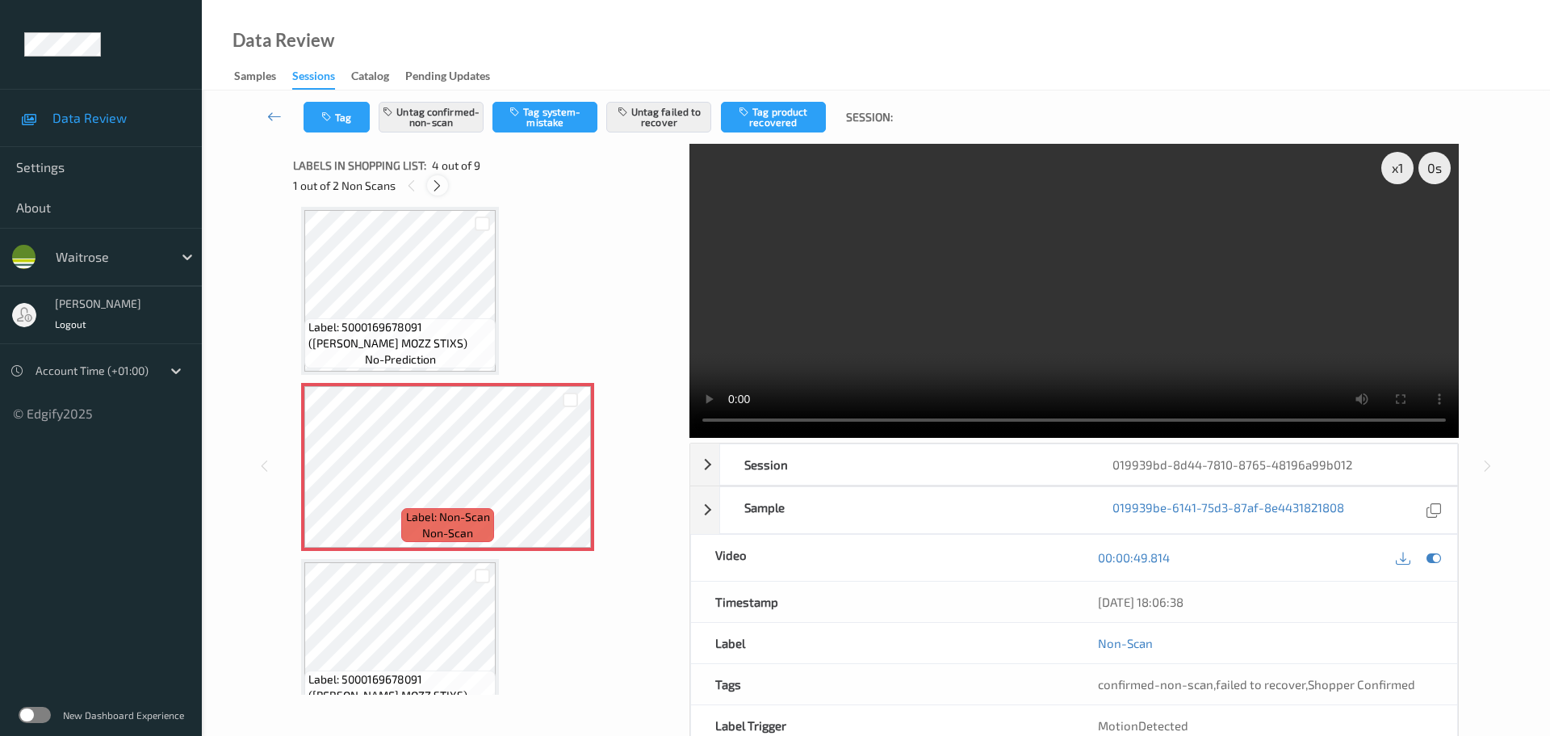
click at [436, 187] on icon at bounding box center [437, 185] width 14 height 15
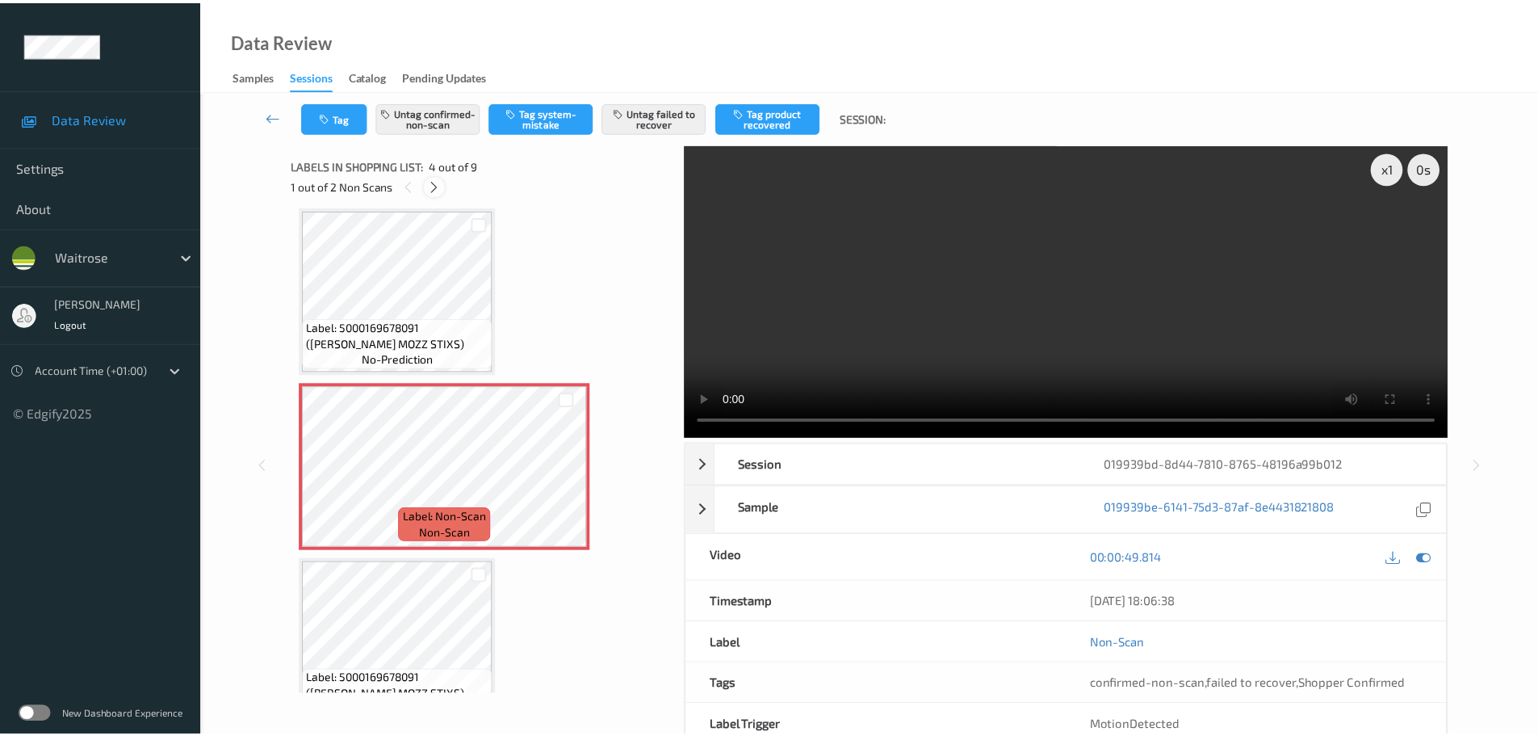
scroll to position [1105, 0]
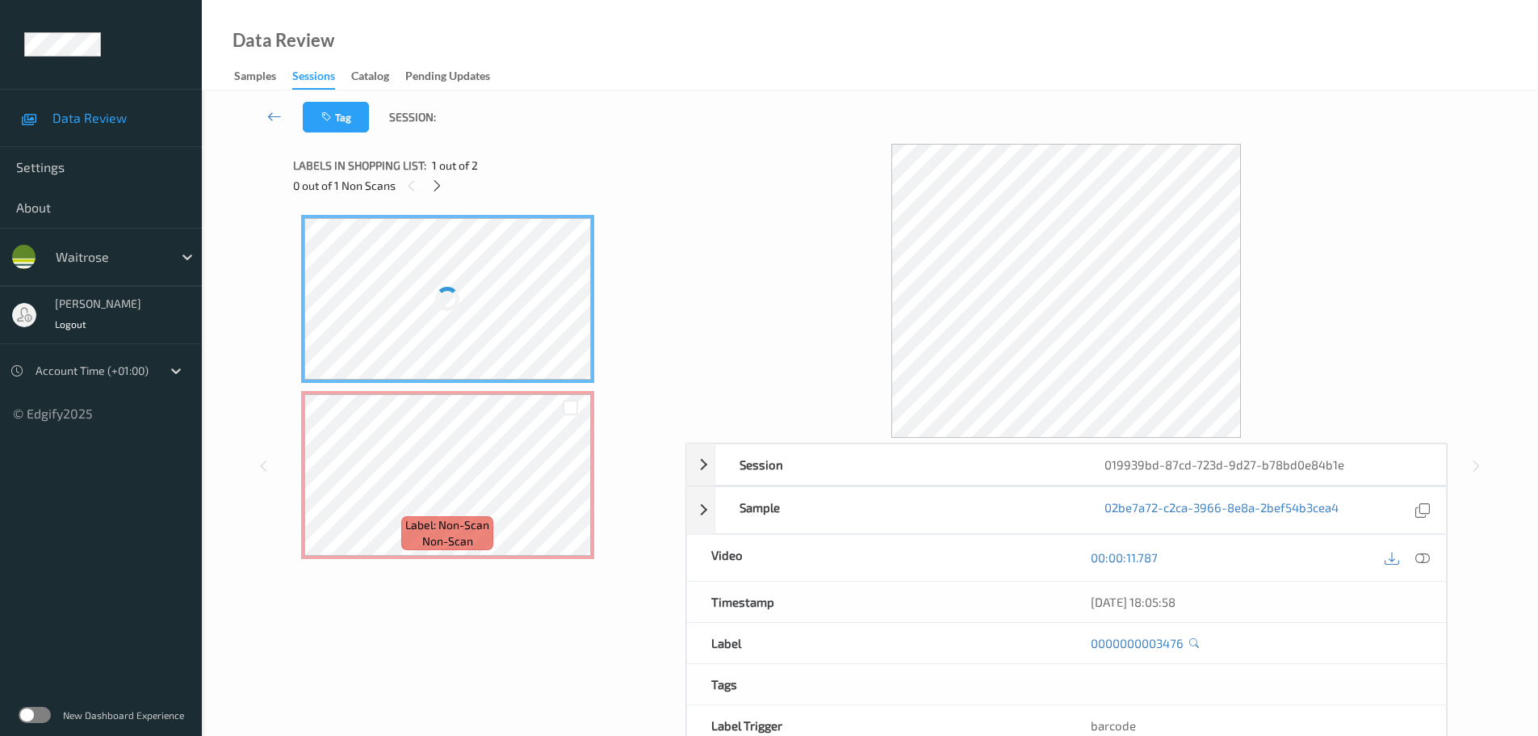
drag, startPoint x: 440, startPoint y: 186, endPoint x: 475, endPoint y: 217, distance: 46.9
click at [438, 186] on icon at bounding box center [437, 185] width 14 height 15
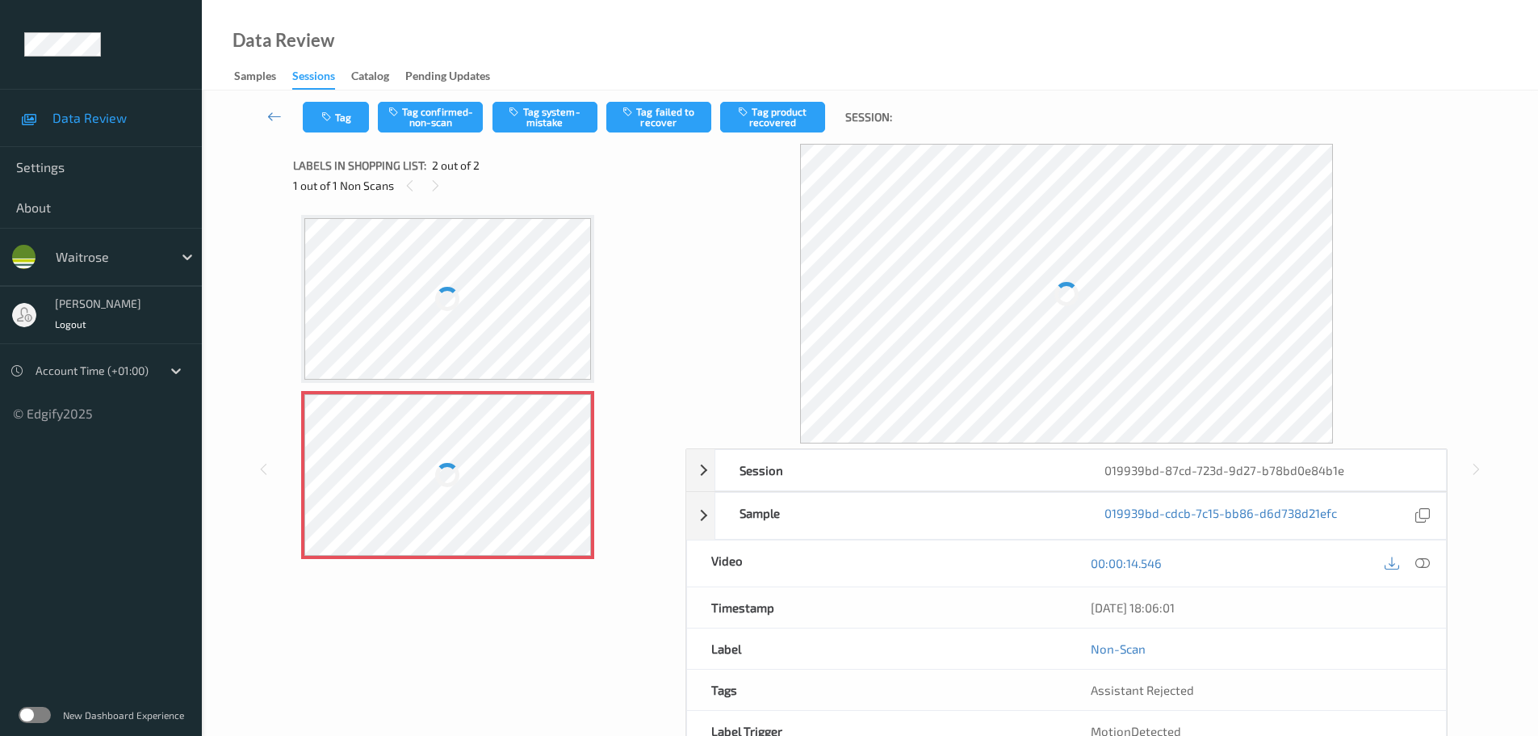
click at [1423, 568] on icon at bounding box center [1422, 563] width 15 height 15
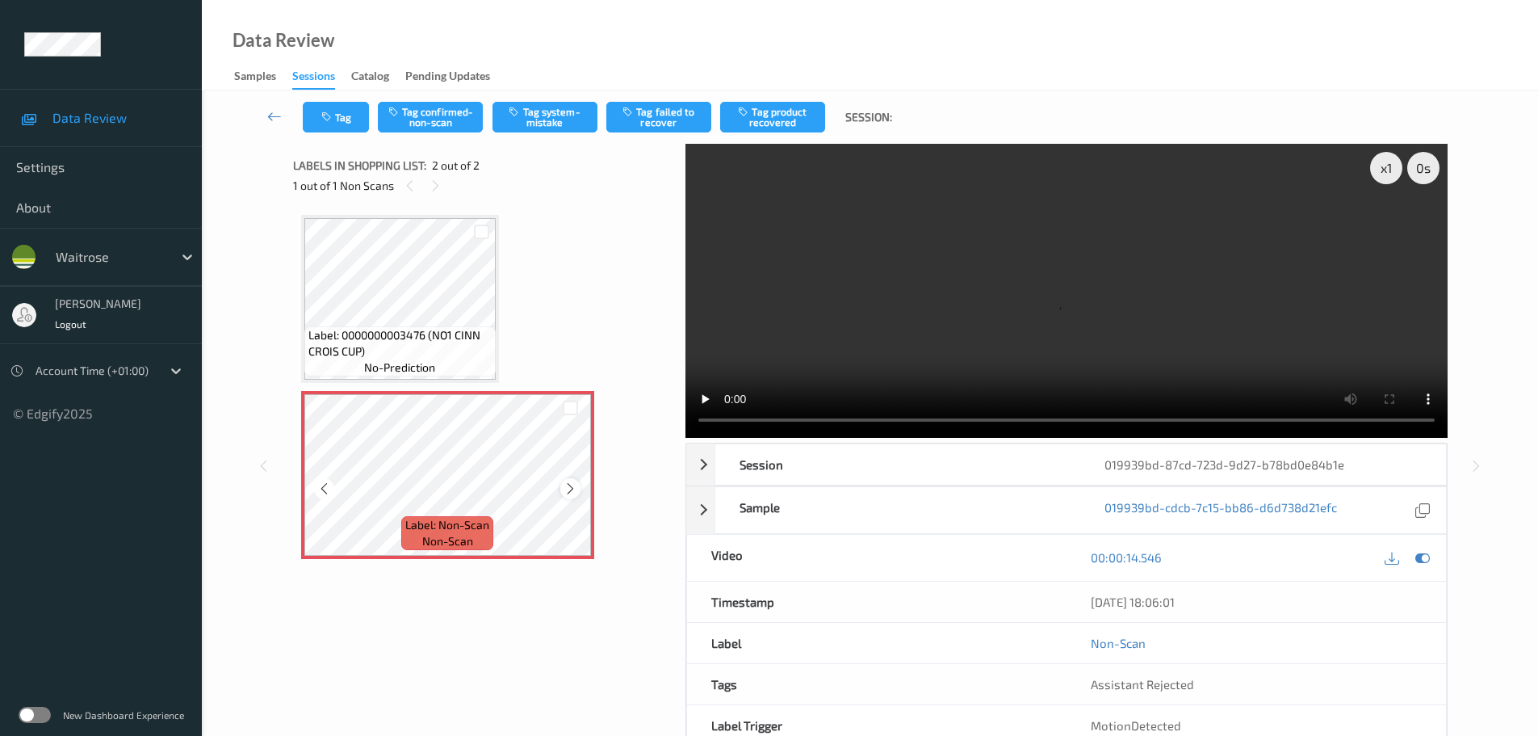
click at [566, 484] on icon at bounding box center [571, 488] width 14 height 15
click at [555, 113] on button "Tag system-mistake" at bounding box center [545, 117] width 105 height 31
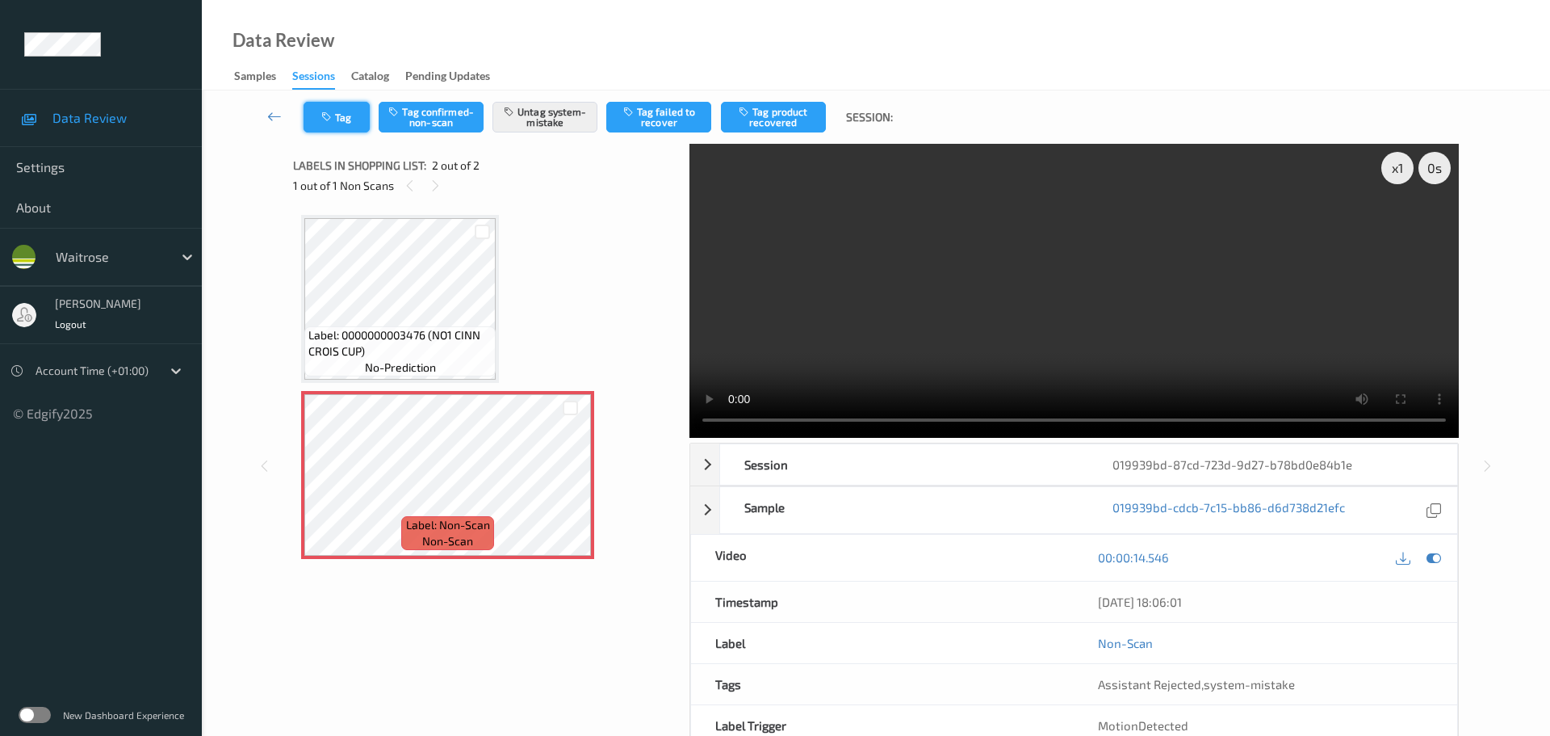
click at [339, 120] on button "Tag" at bounding box center [337, 117] width 66 height 31
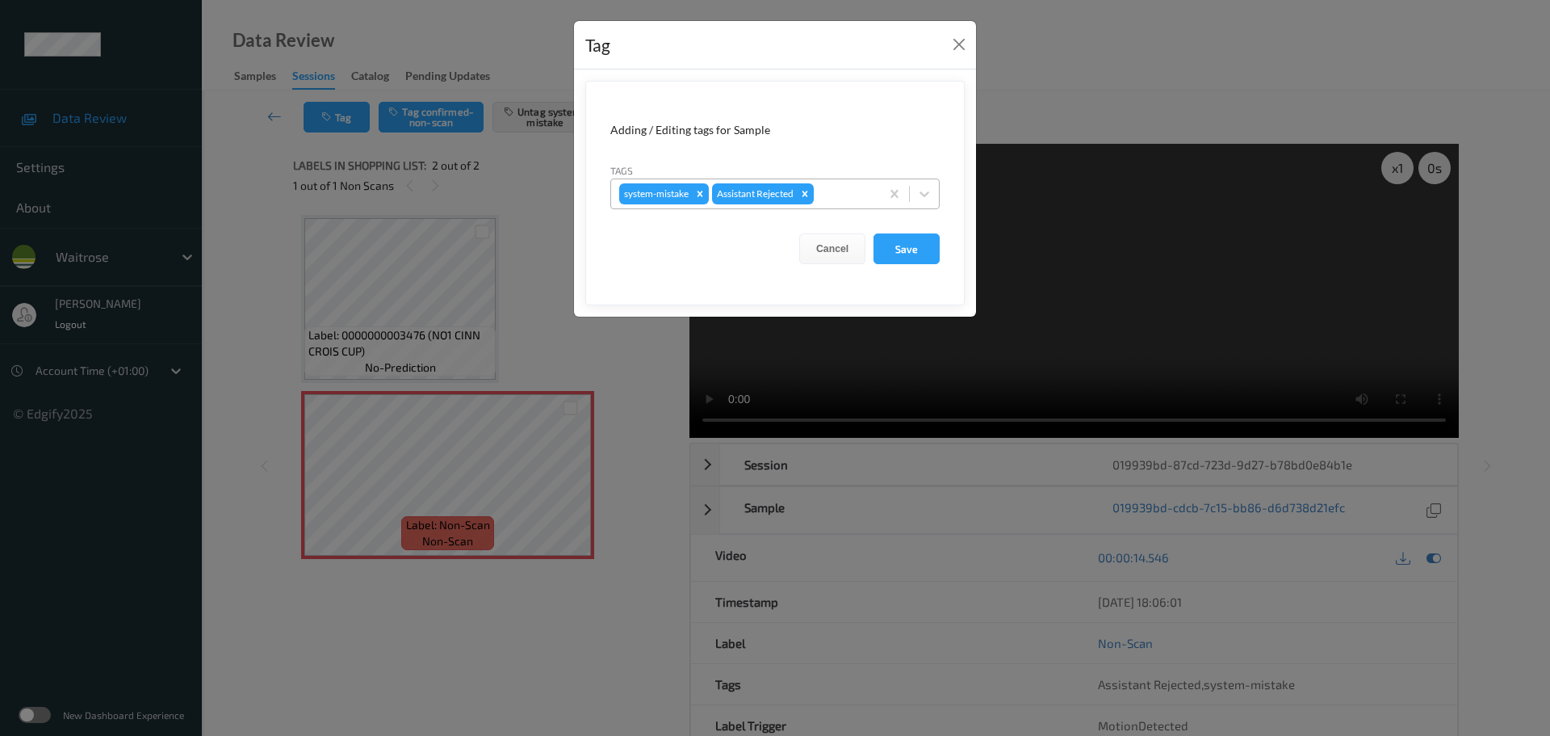
click at [856, 193] on div at bounding box center [844, 193] width 55 height 19
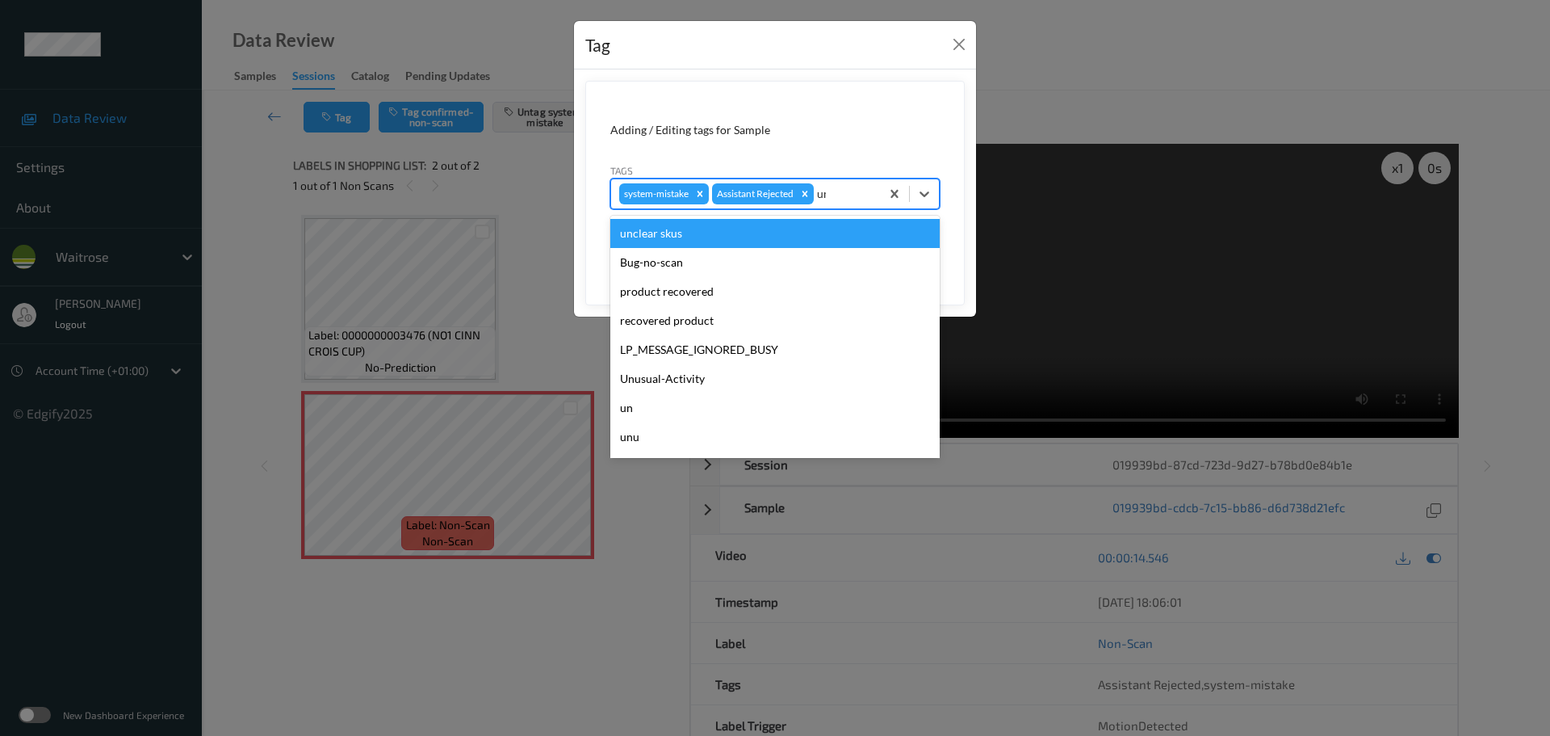
type input "unu"
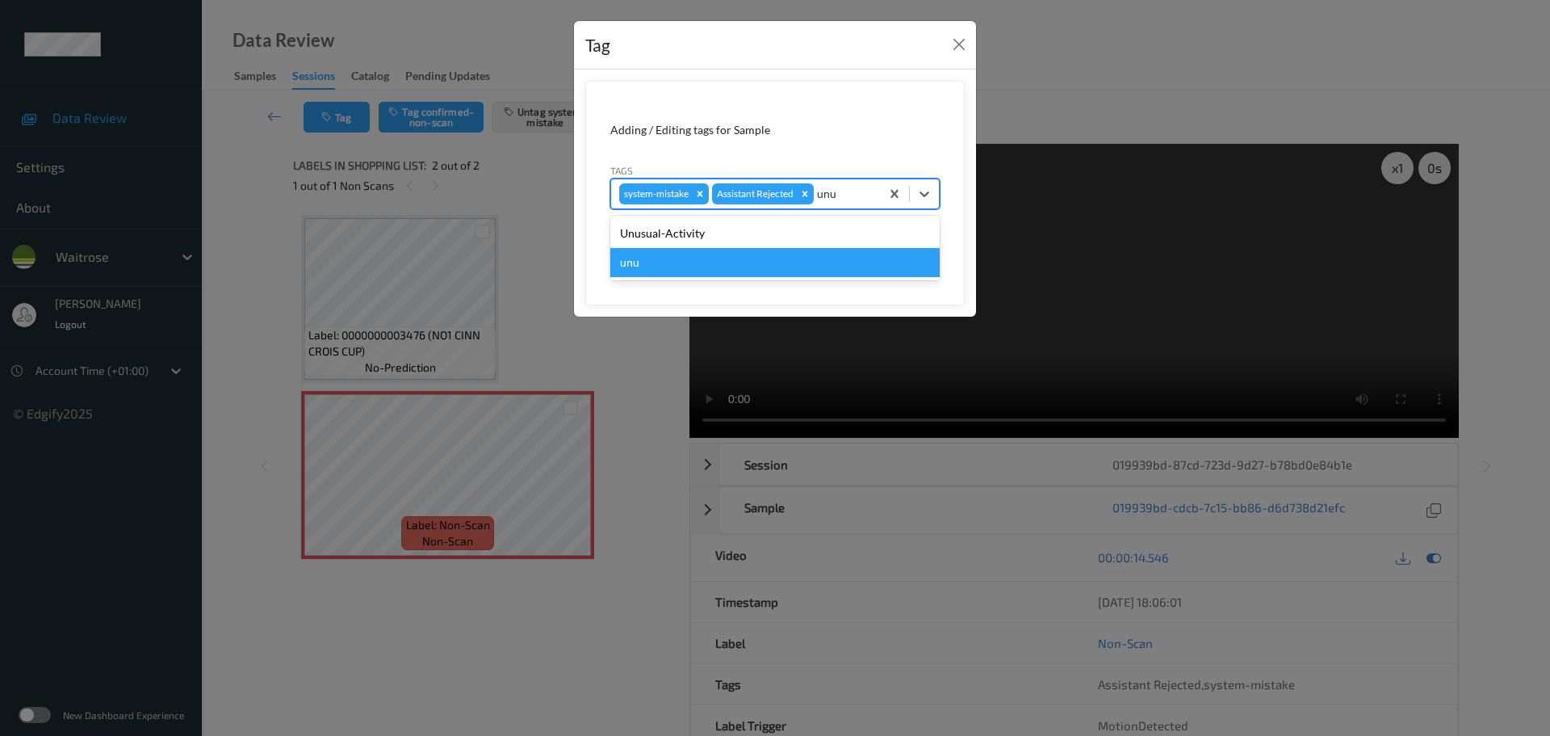
click at [772, 237] on div "Unusual-Activity" at bounding box center [774, 233] width 329 height 29
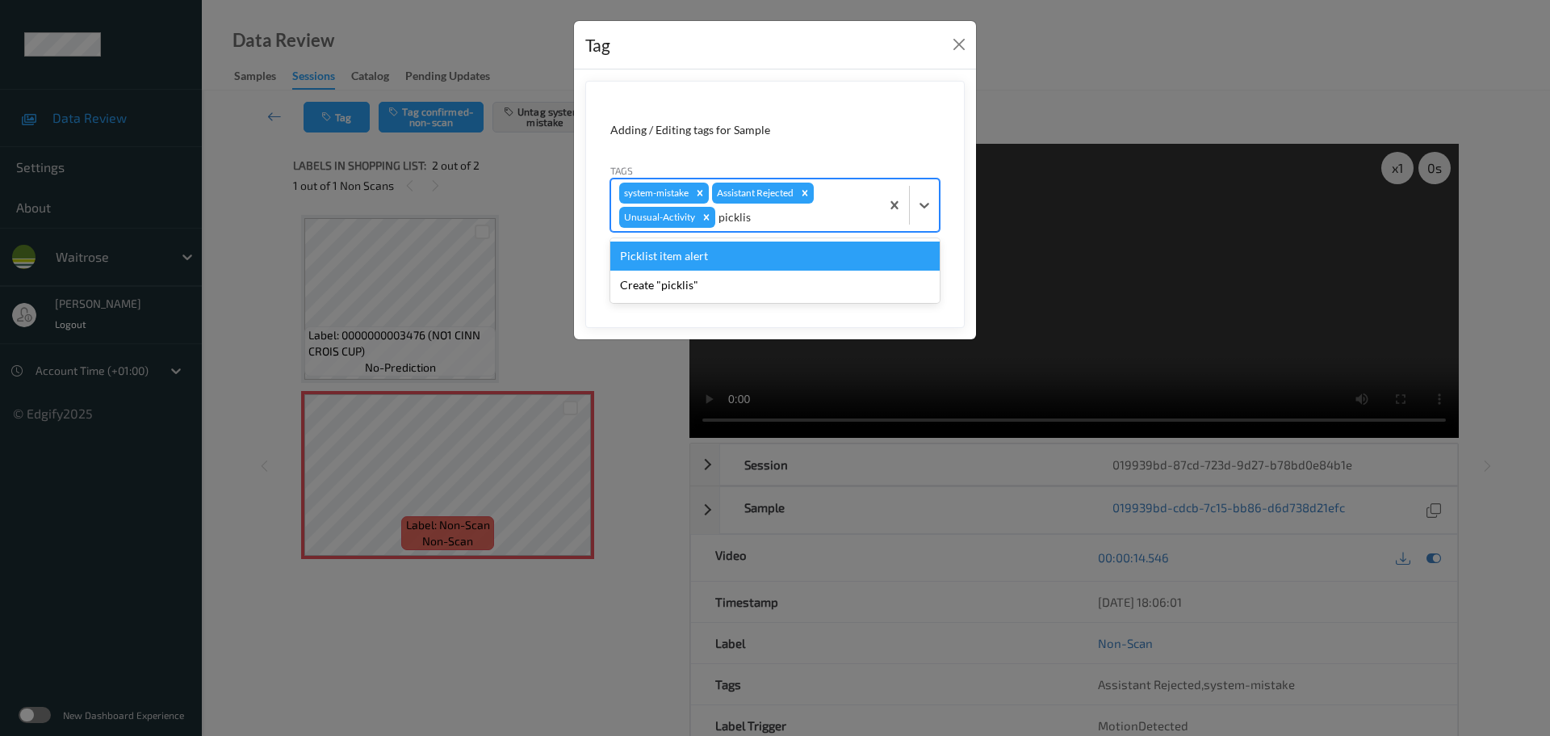
type input "picklist"
click at [712, 247] on div "Picklist item alert" at bounding box center [774, 255] width 329 height 29
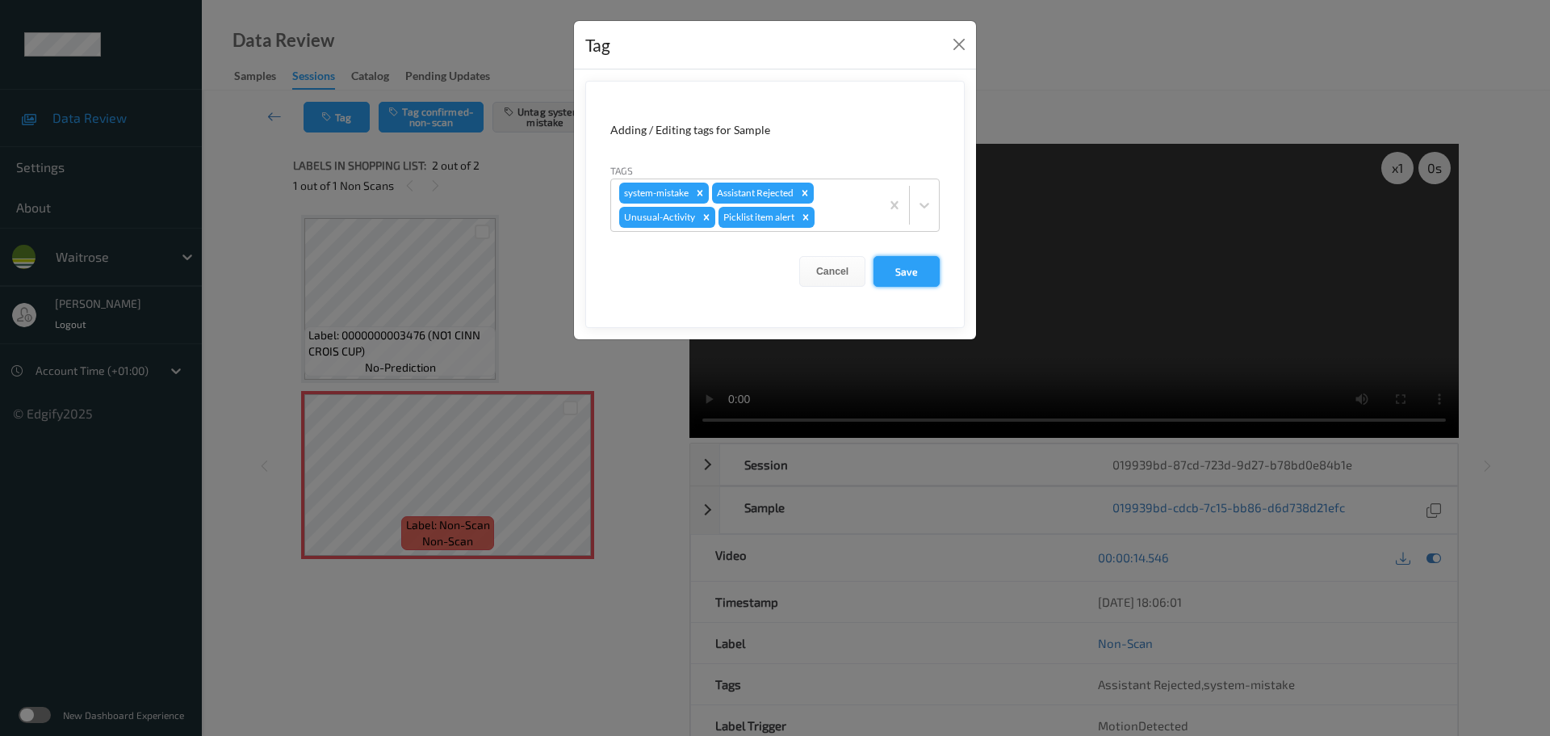
click at [895, 270] on button "Save" at bounding box center [907, 271] width 66 height 31
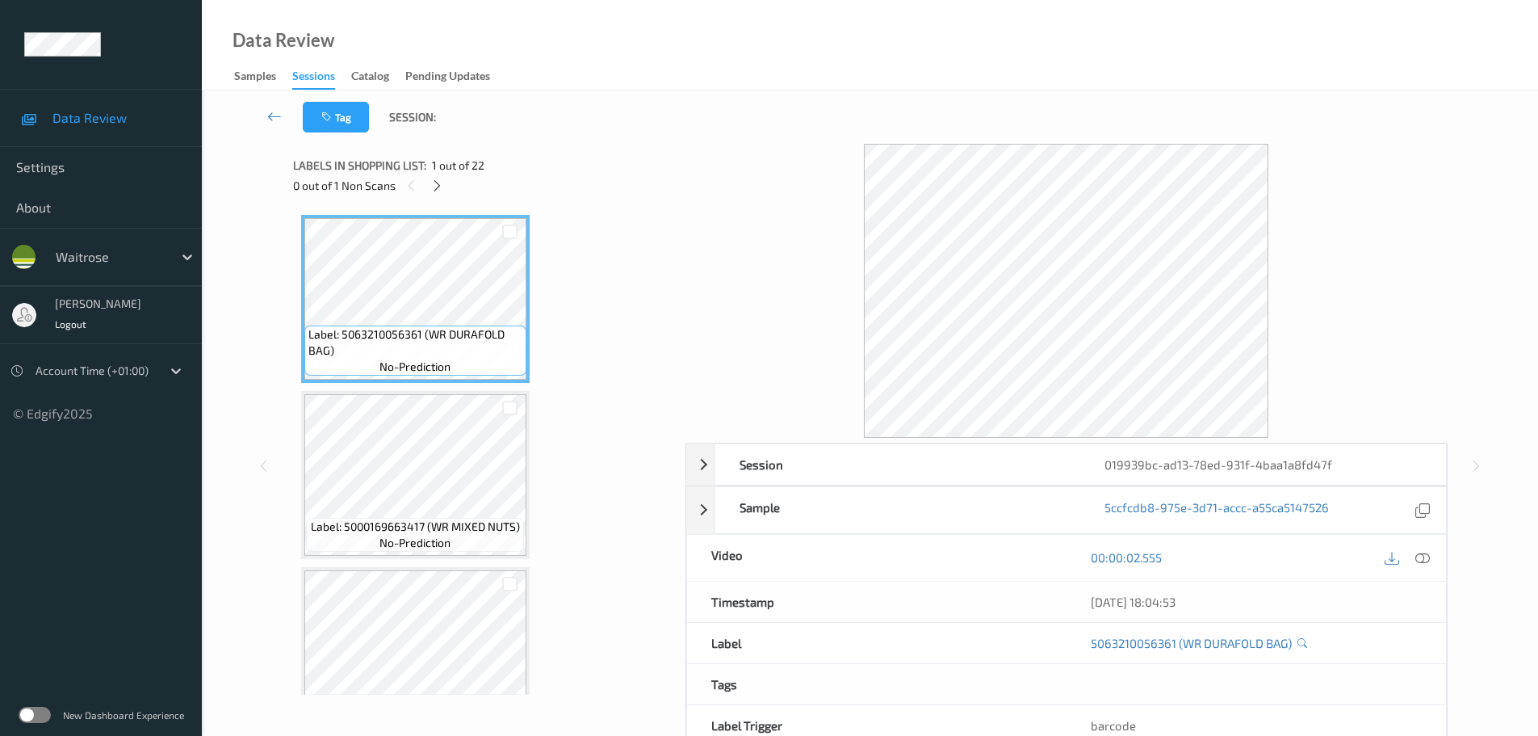
drag, startPoint x: 435, startPoint y: 181, endPoint x: 694, endPoint y: 296, distance: 282.7
click at [436, 181] on icon at bounding box center [437, 185] width 14 height 15
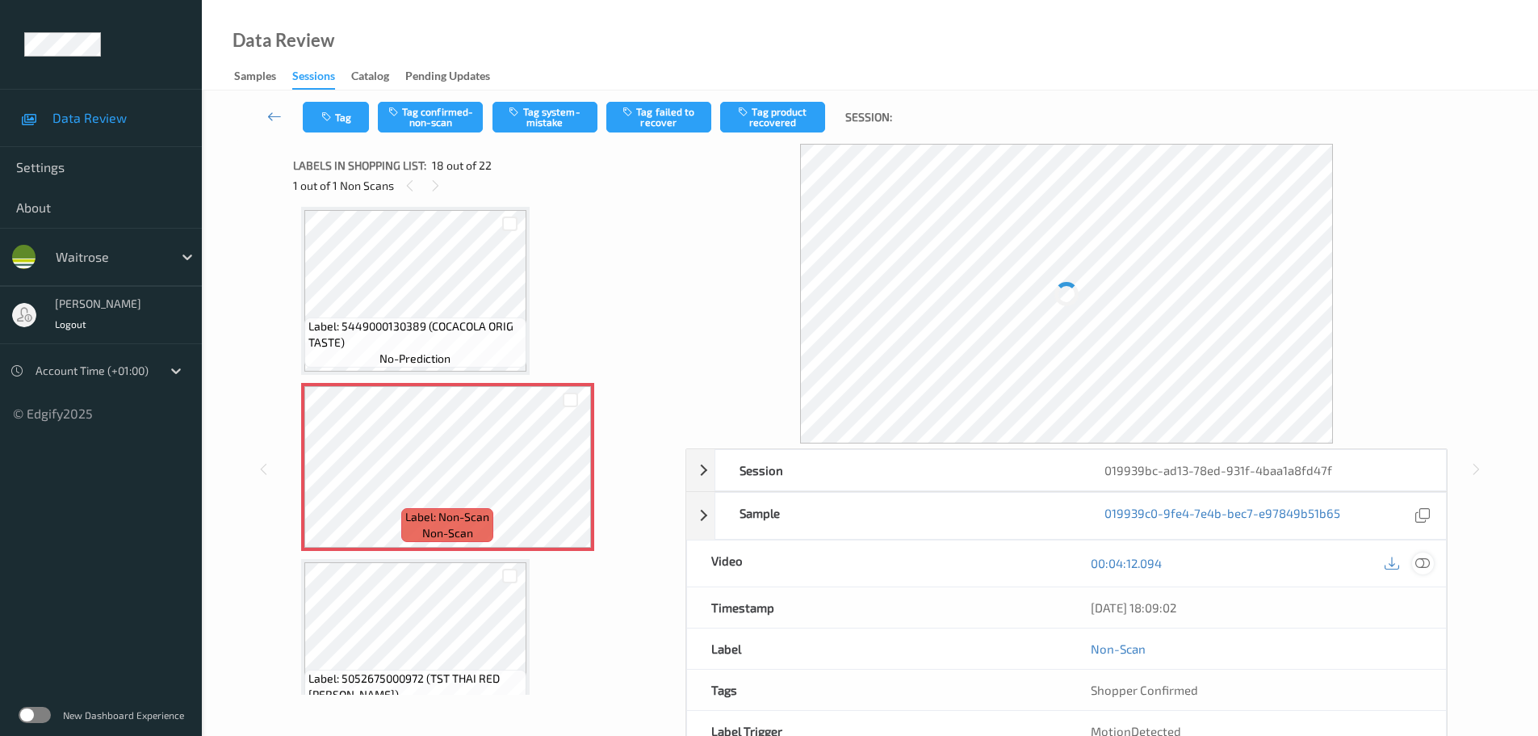
click at [1416, 566] on div "Session 019939bc-ad13-78ed-931f-4baa1a8fd47f Session ID 019939bc-ad13-78ed-931f…" at bounding box center [1067, 621] width 762 height 346
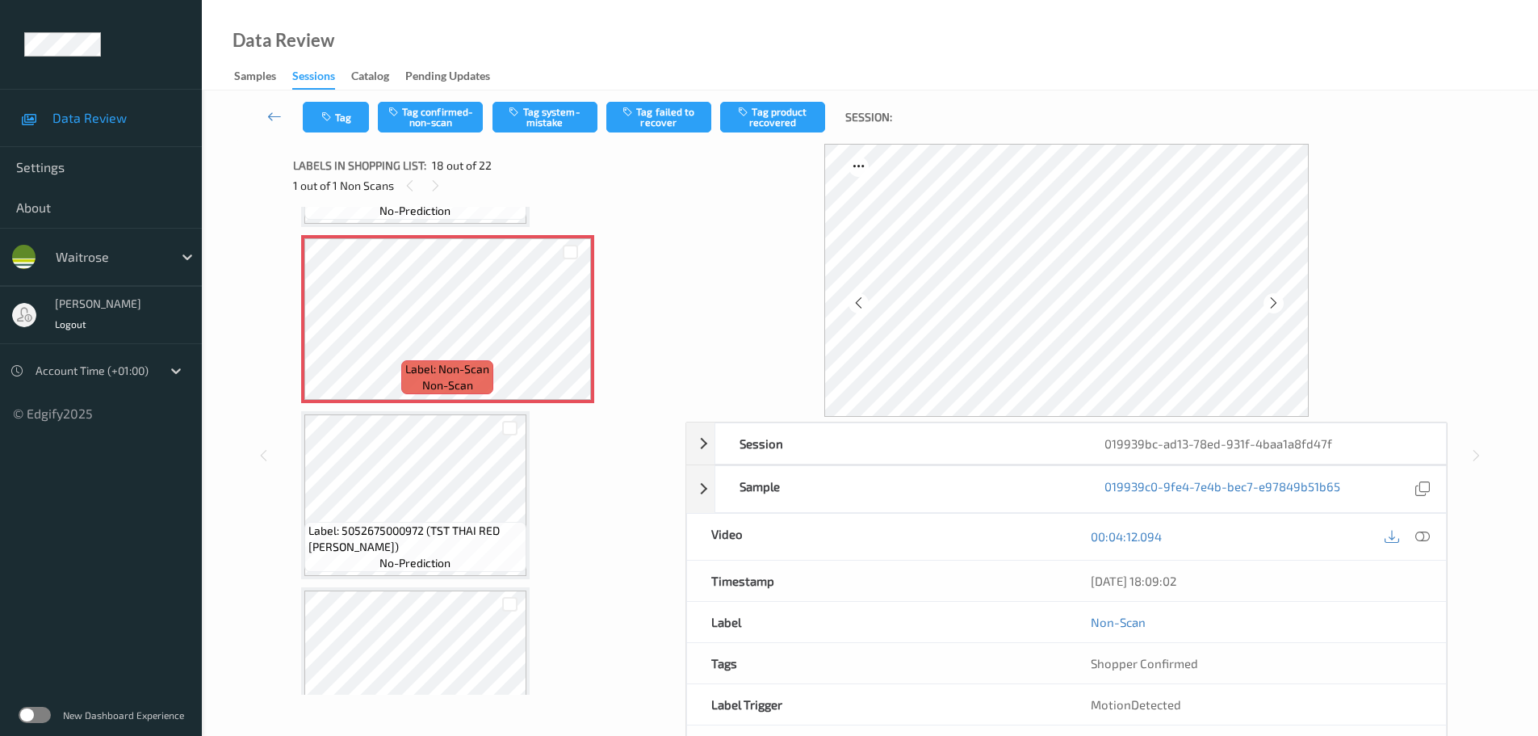
scroll to position [2905, 0]
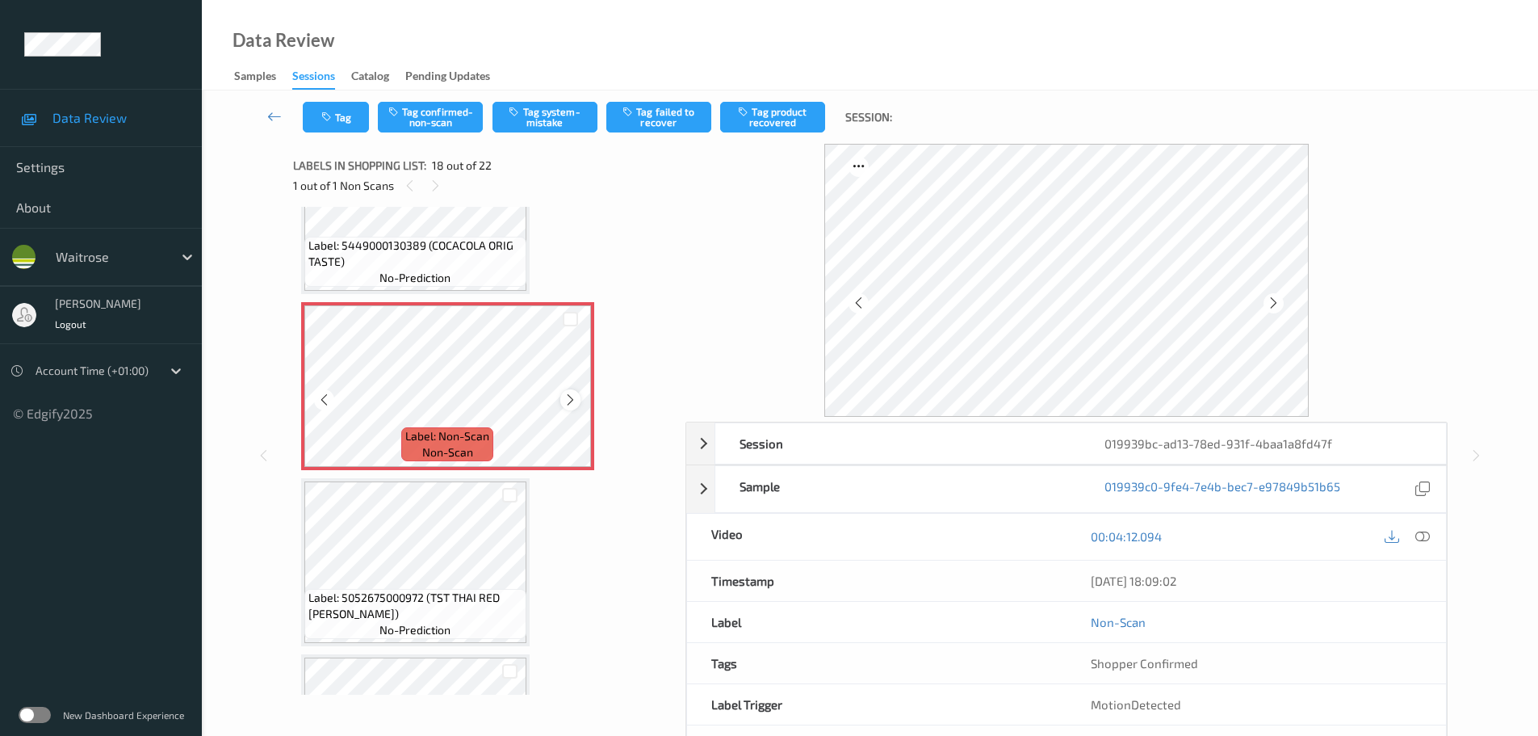
click at [573, 397] on icon at bounding box center [571, 399] width 14 height 15
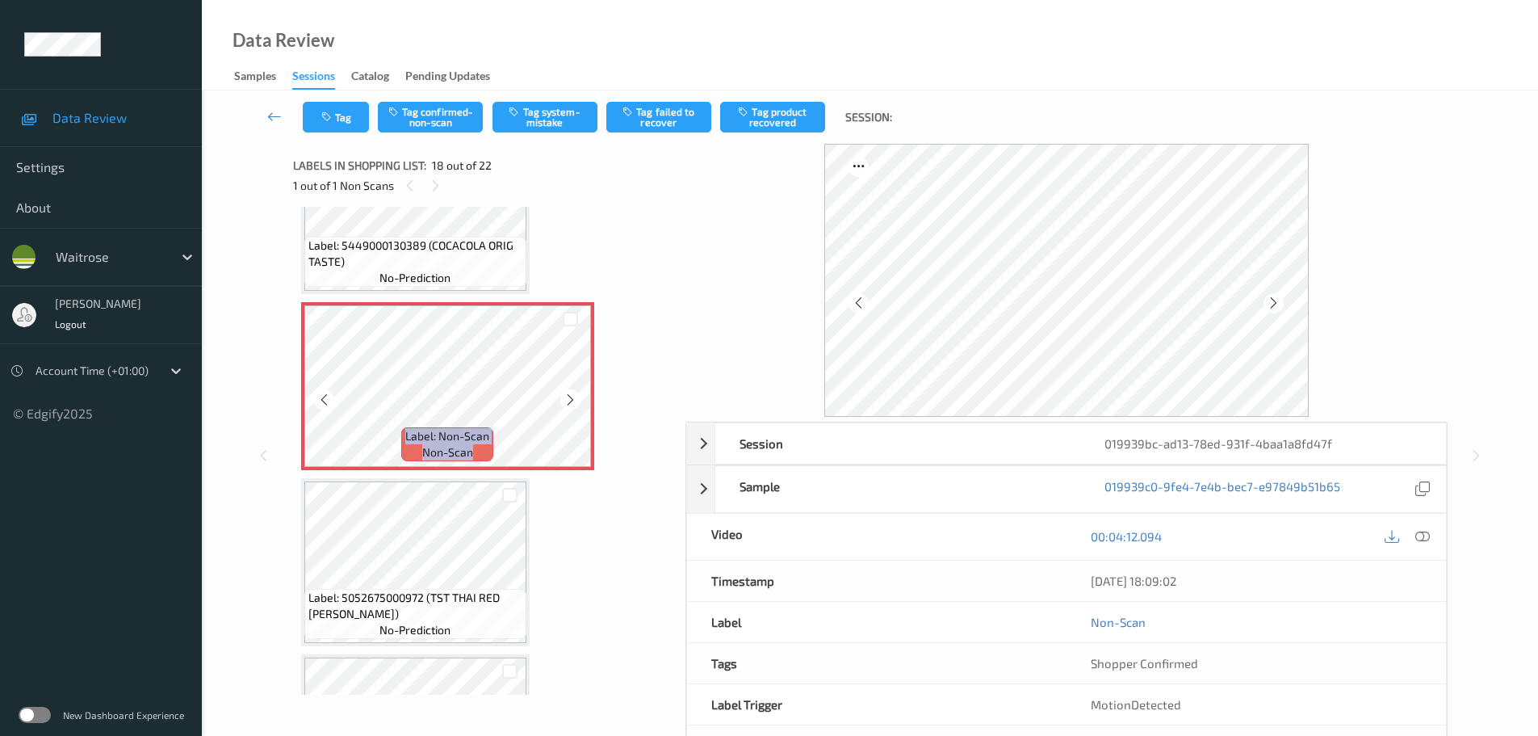
click at [573, 397] on icon at bounding box center [571, 399] width 14 height 15
click at [565, 395] on icon at bounding box center [571, 399] width 14 height 15
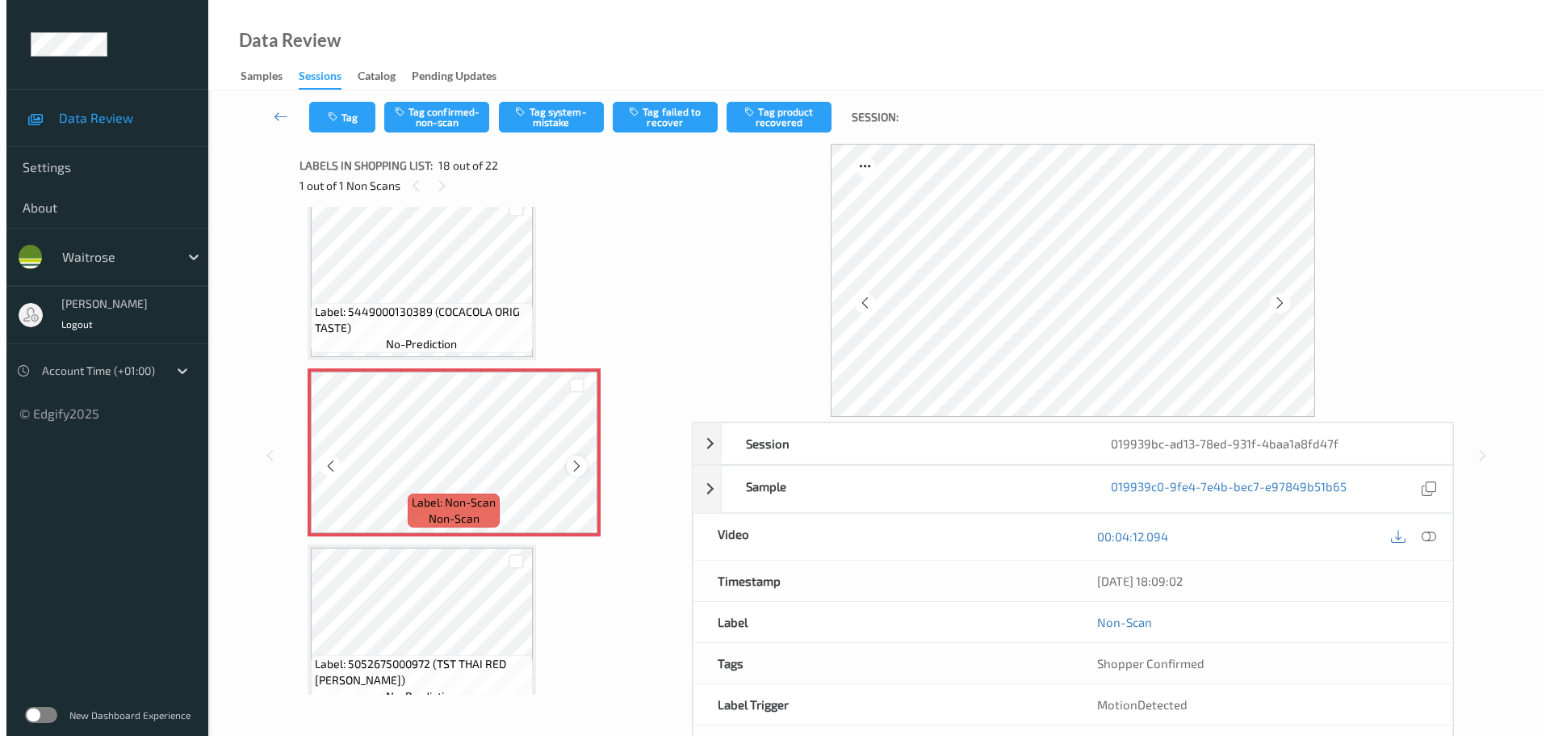
scroll to position [2744, 0]
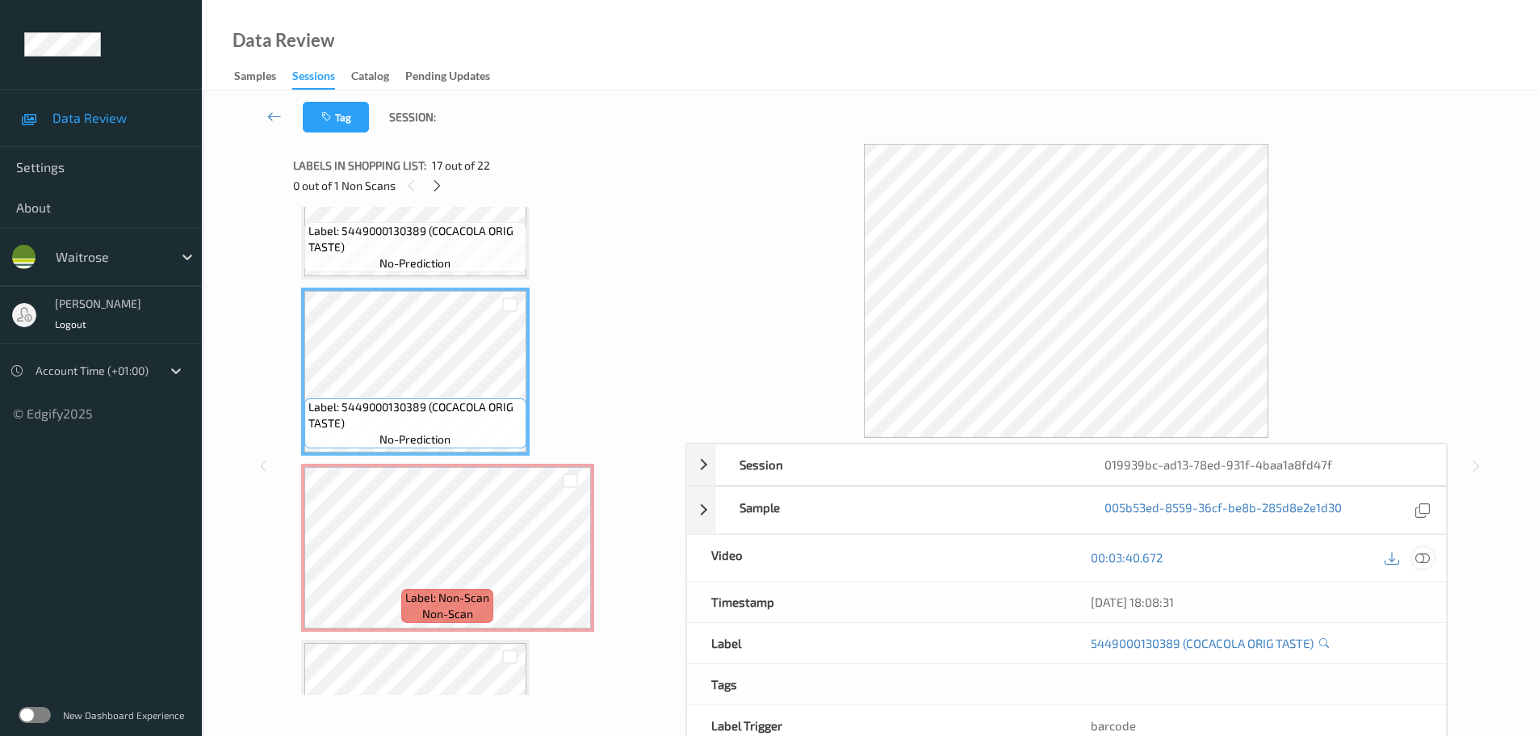
click at [1419, 560] on icon at bounding box center [1422, 557] width 15 height 15
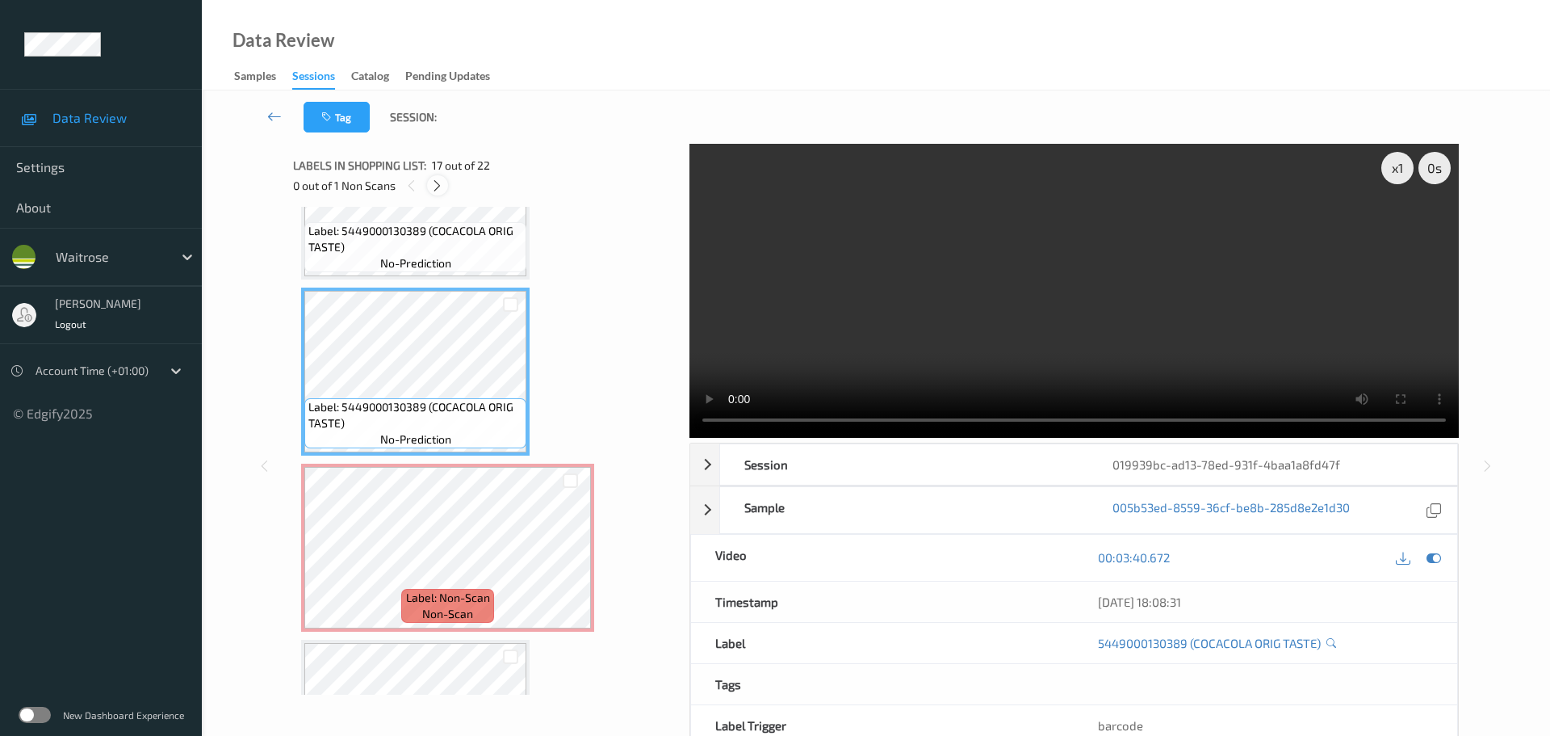
click at [427, 186] on div "0 out of 1 Non Scans" at bounding box center [485, 185] width 385 height 20
click at [432, 186] on div at bounding box center [437, 185] width 20 height 20
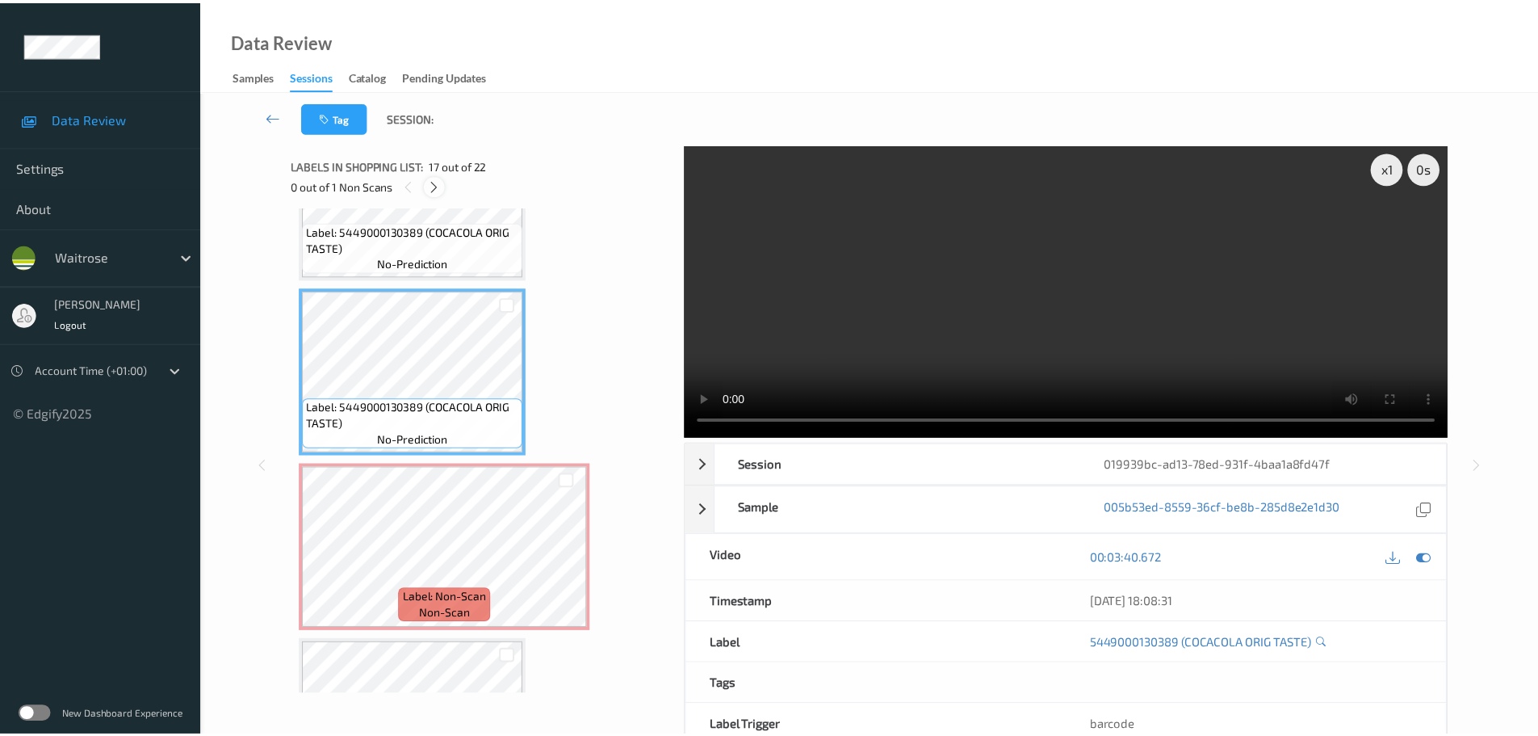
scroll to position [2824, 0]
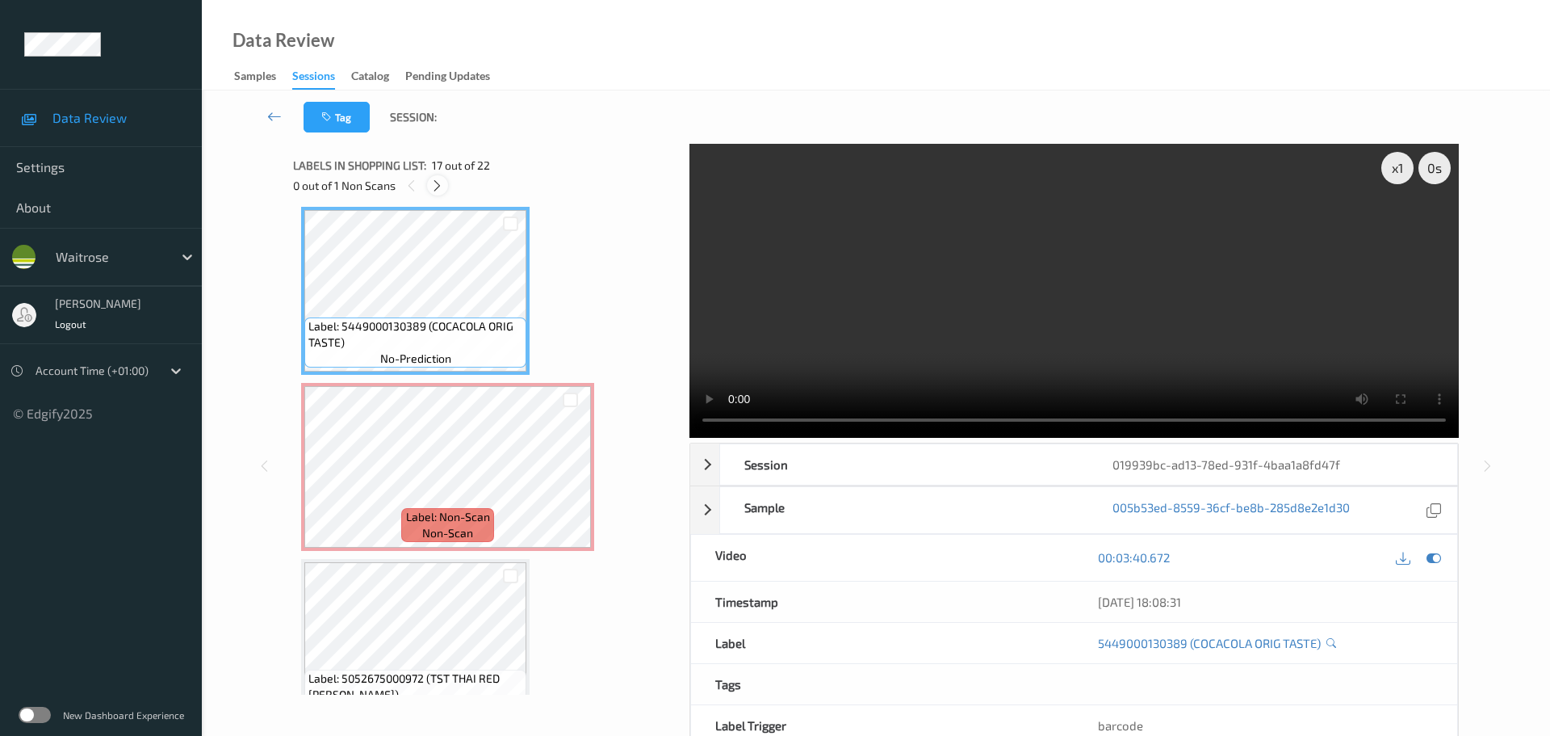
click at [438, 187] on icon at bounding box center [437, 185] width 14 height 15
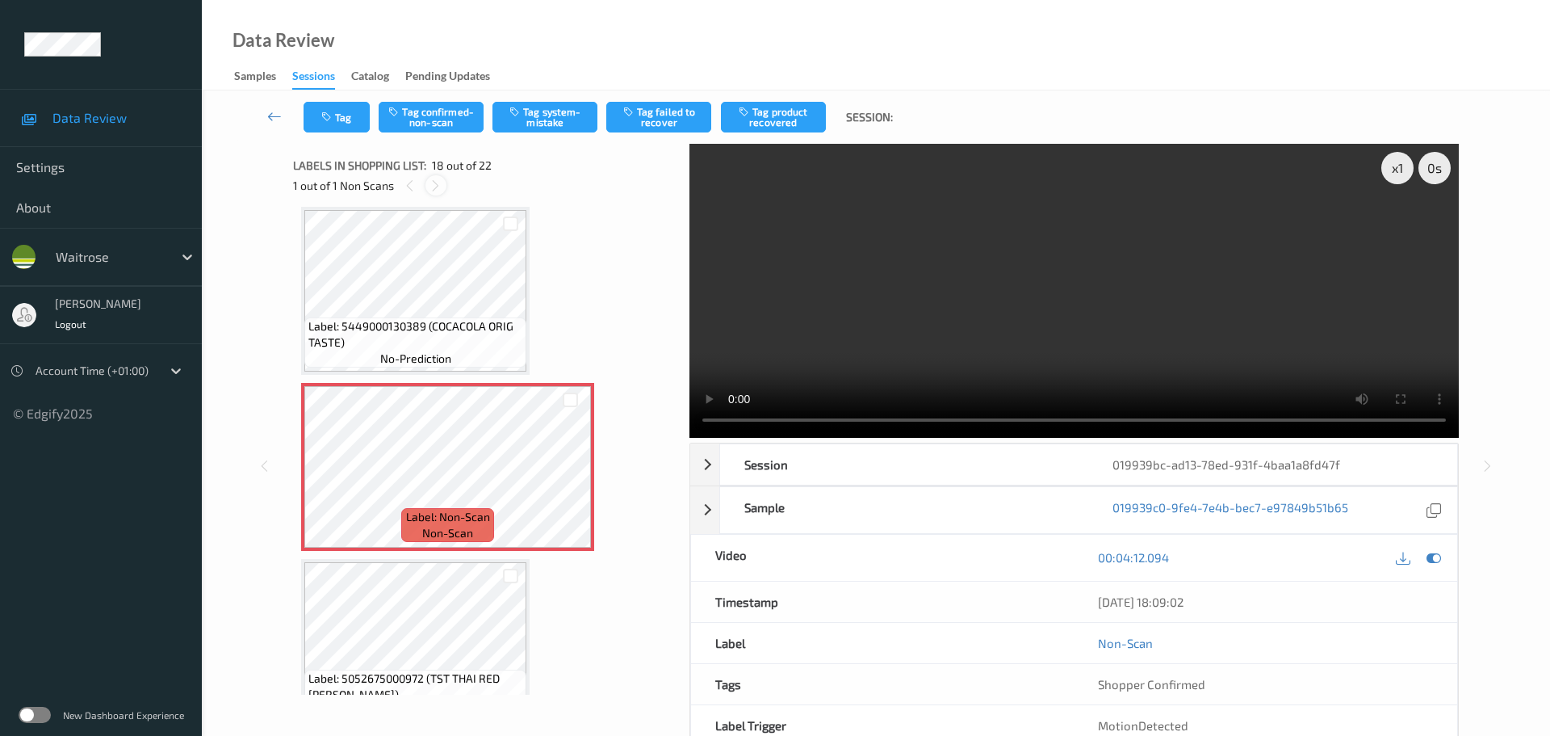
click at [438, 187] on icon at bounding box center [436, 185] width 14 height 15
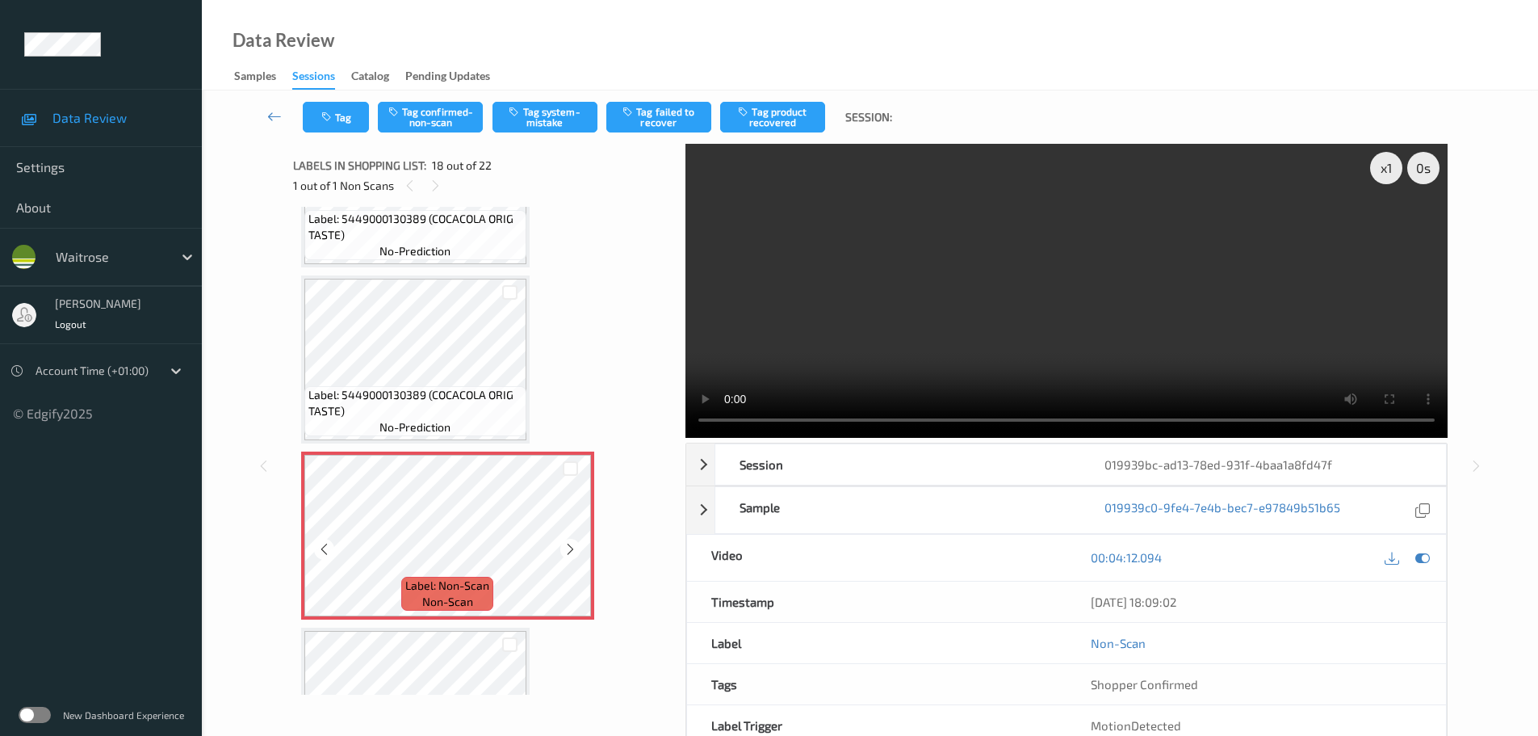
scroll to position [2744, 0]
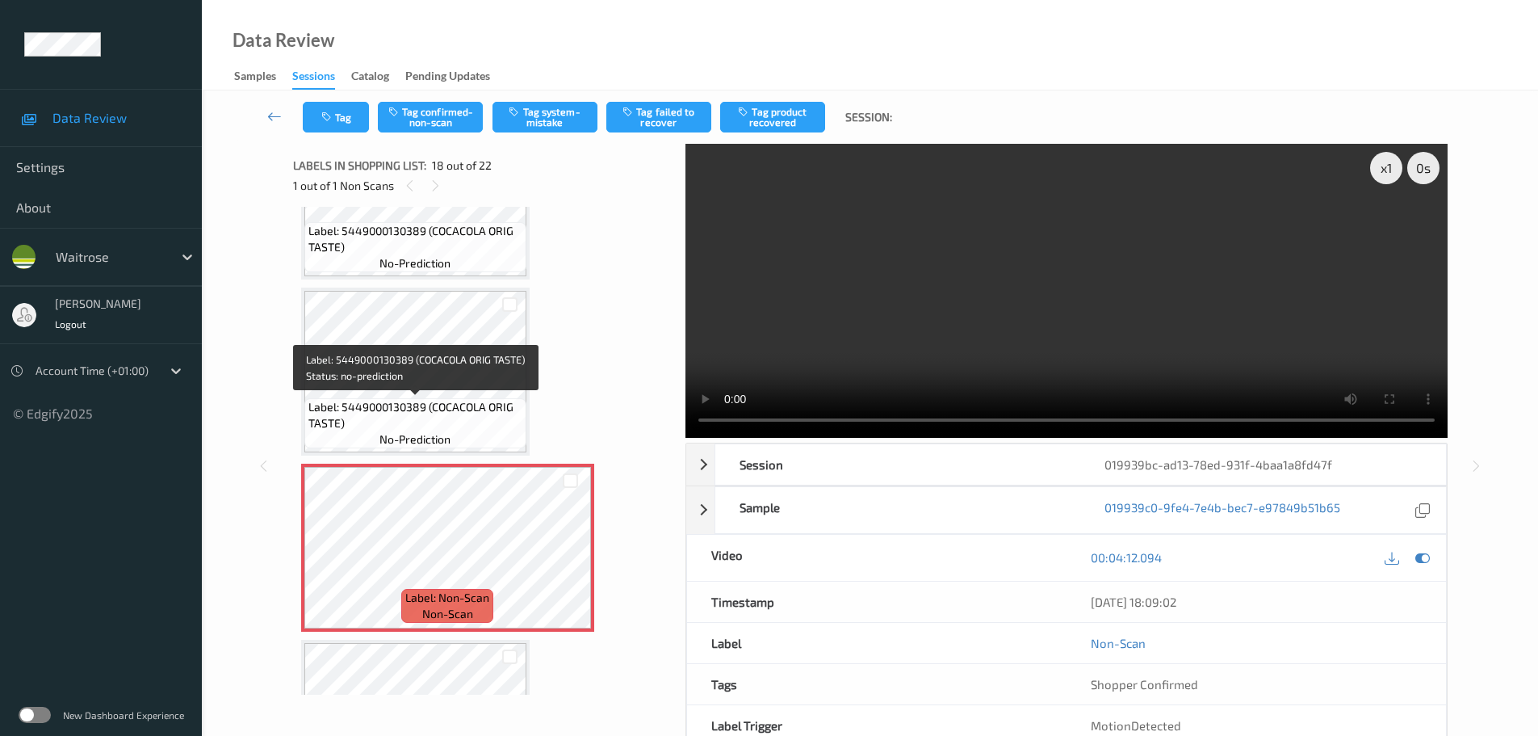
click at [463, 399] on span "Label: 5449000130389 (COCACOLA ORIG TASTE)" at bounding box center [415, 415] width 214 height 32
click at [420, 442] on span "no-prediction" at bounding box center [414, 439] width 71 height 16
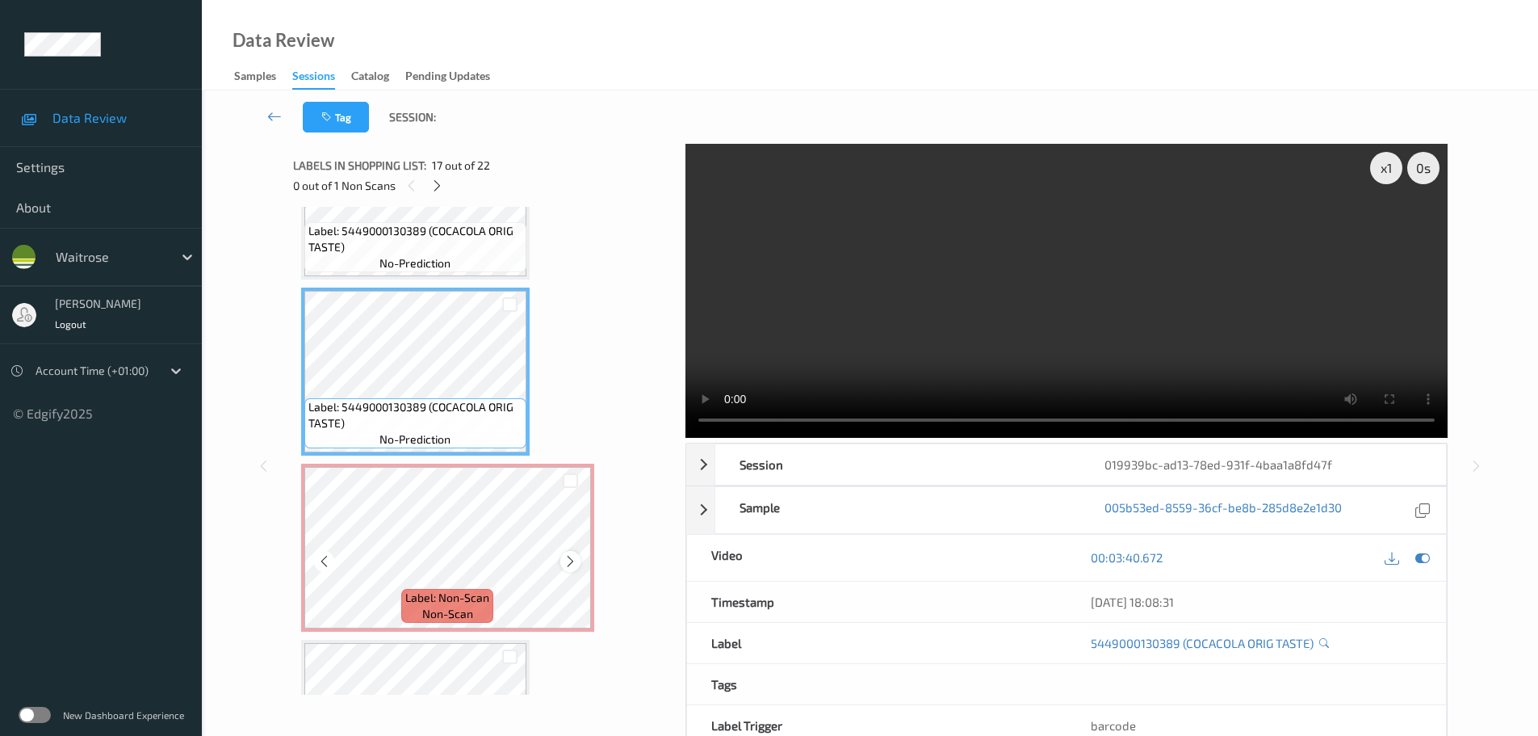
click at [579, 556] on div at bounding box center [570, 561] width 20 height 20
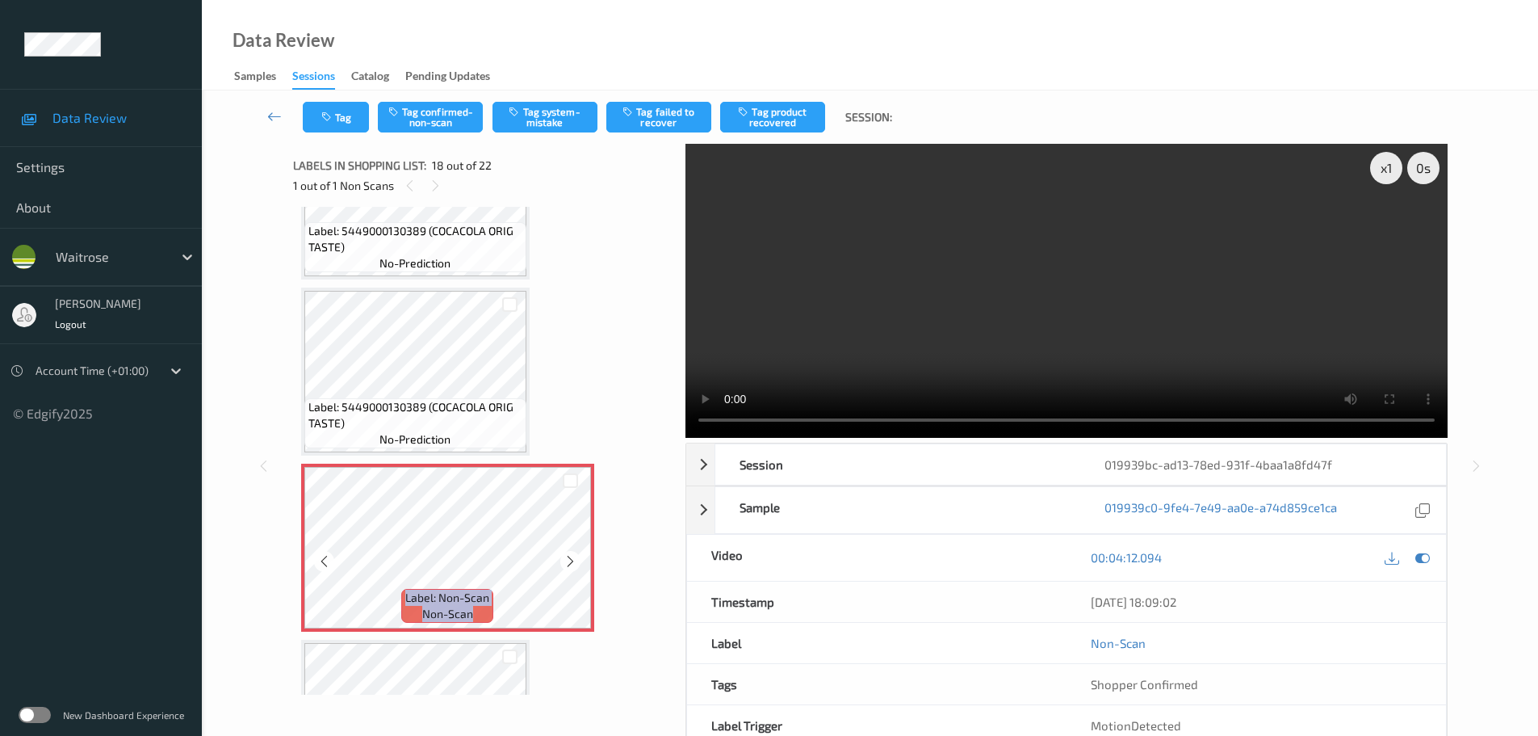
click at [579, 556] on div at bounding box center [570, 561] width 20 height 20
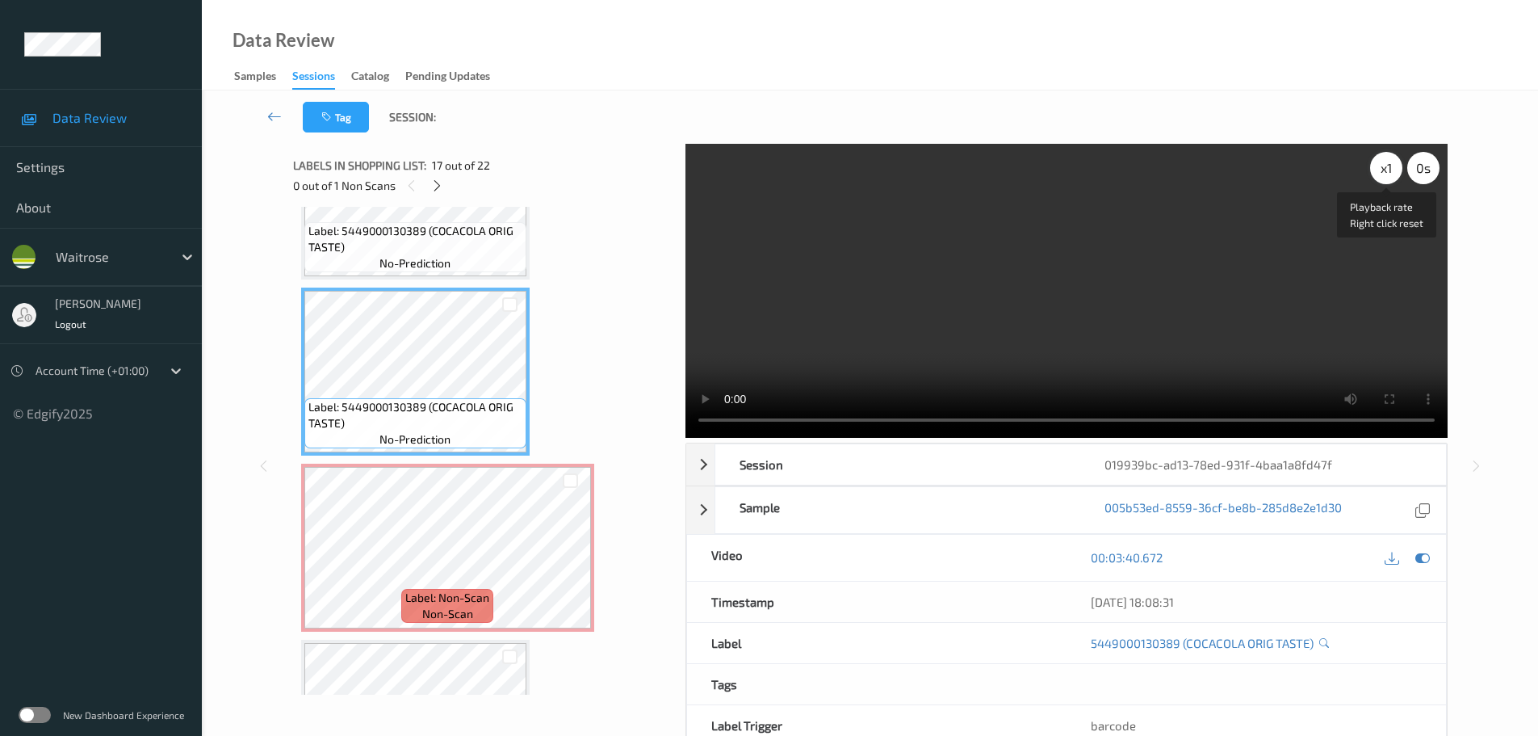
click at [1389, 160] on div "x 1" at bounding box center [1386, 168] width 32 height 32
click at [1389, 160] on div "x 2" at bounding box center [1386, 168] width 32 height 32
drag, startPoint x: 1389, startPoint y: 160, endPoint x: 1394, endPoint y: 263, distance: 103.5
click at [1388, 160] on div "x 4" at bounding box center [1386, 168] width 32 height 32
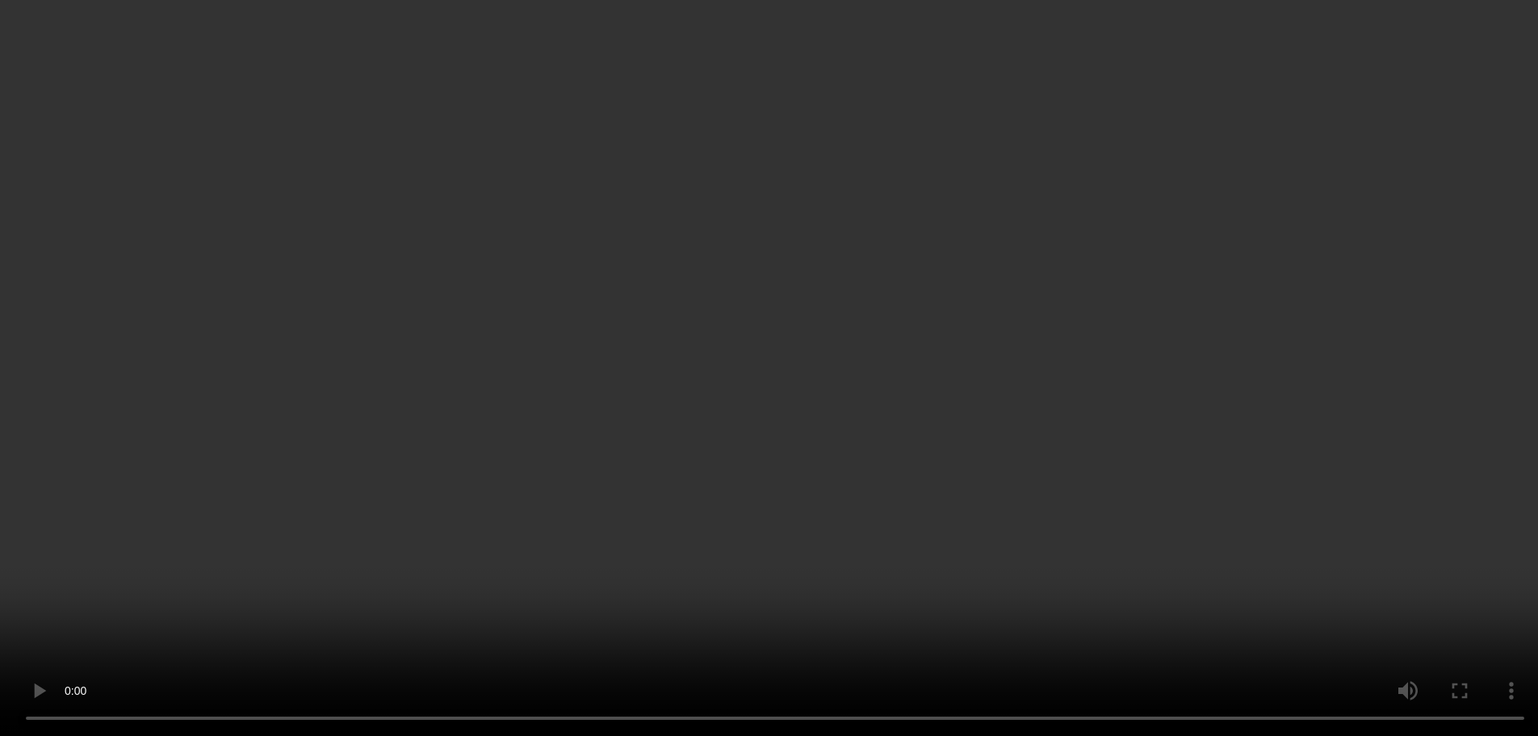
scroll to position [2340, 0]
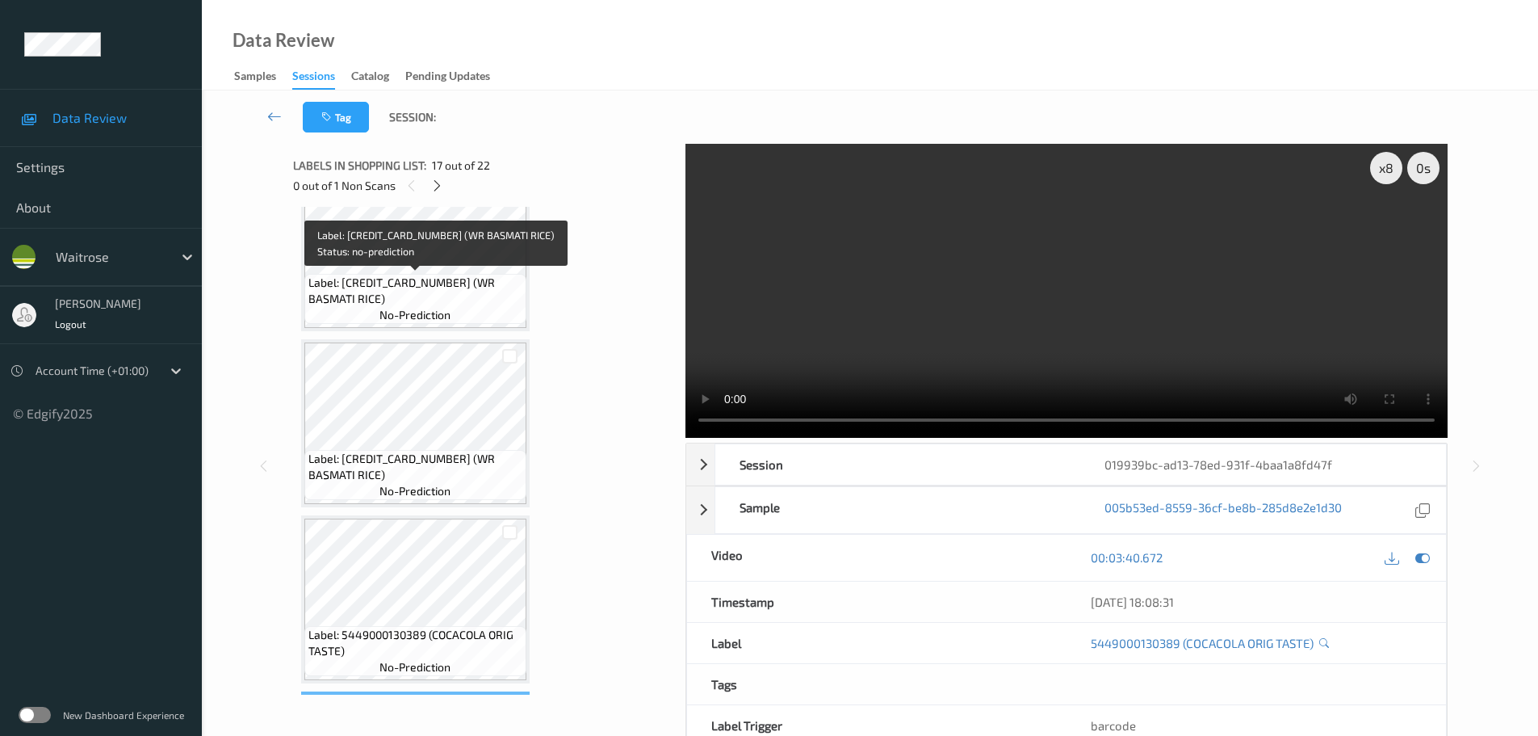
click at [489, 276] on span "Label: 5000169547663 (WR BASMATI RICE)" at bounding box center [415, 291] width 214 height 32
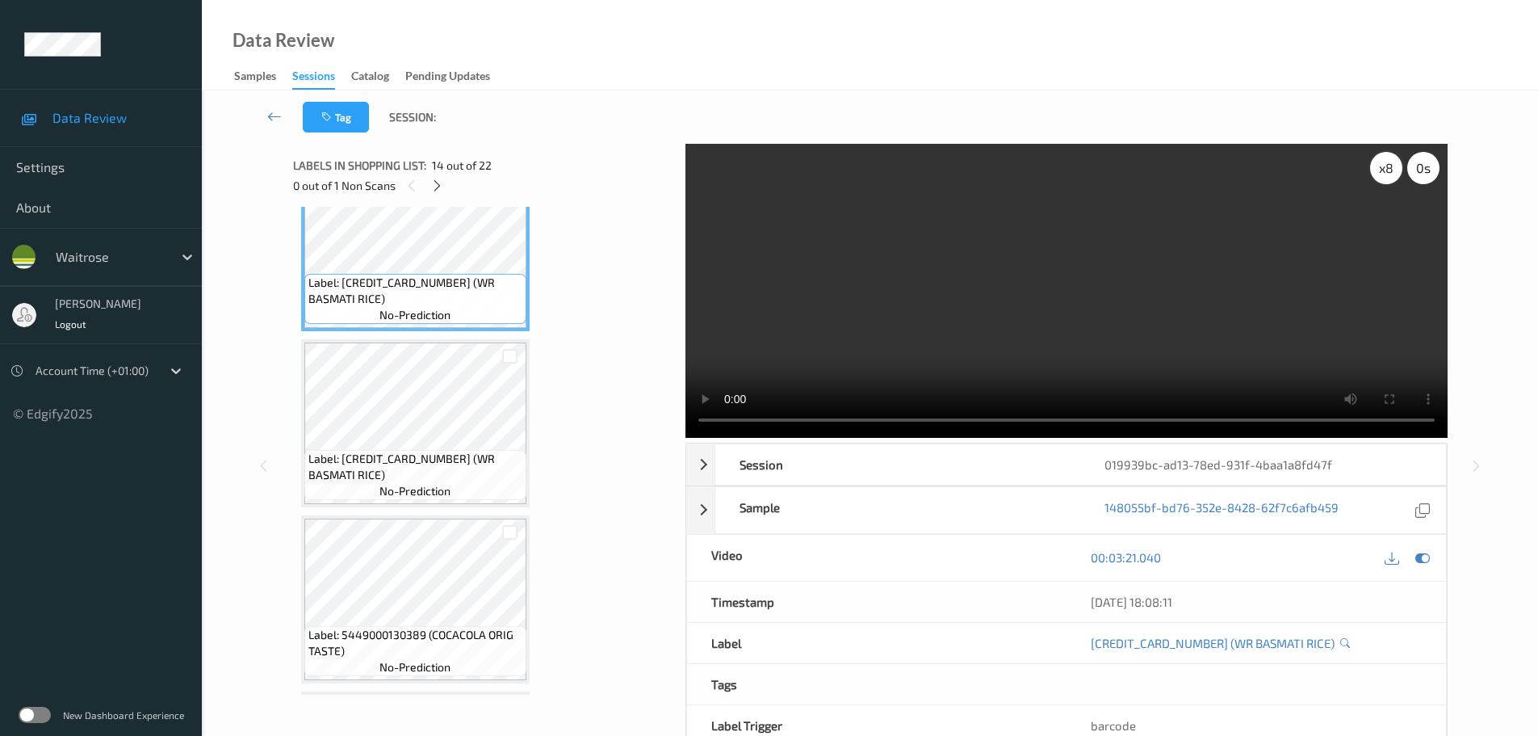
click at [1374, 169] on div "x 8" at bounding box center [1386, 168] width 32 height 32
click at [1374, 169] on div "x 1" at bounding box center [1386, 168] width 32 height 32
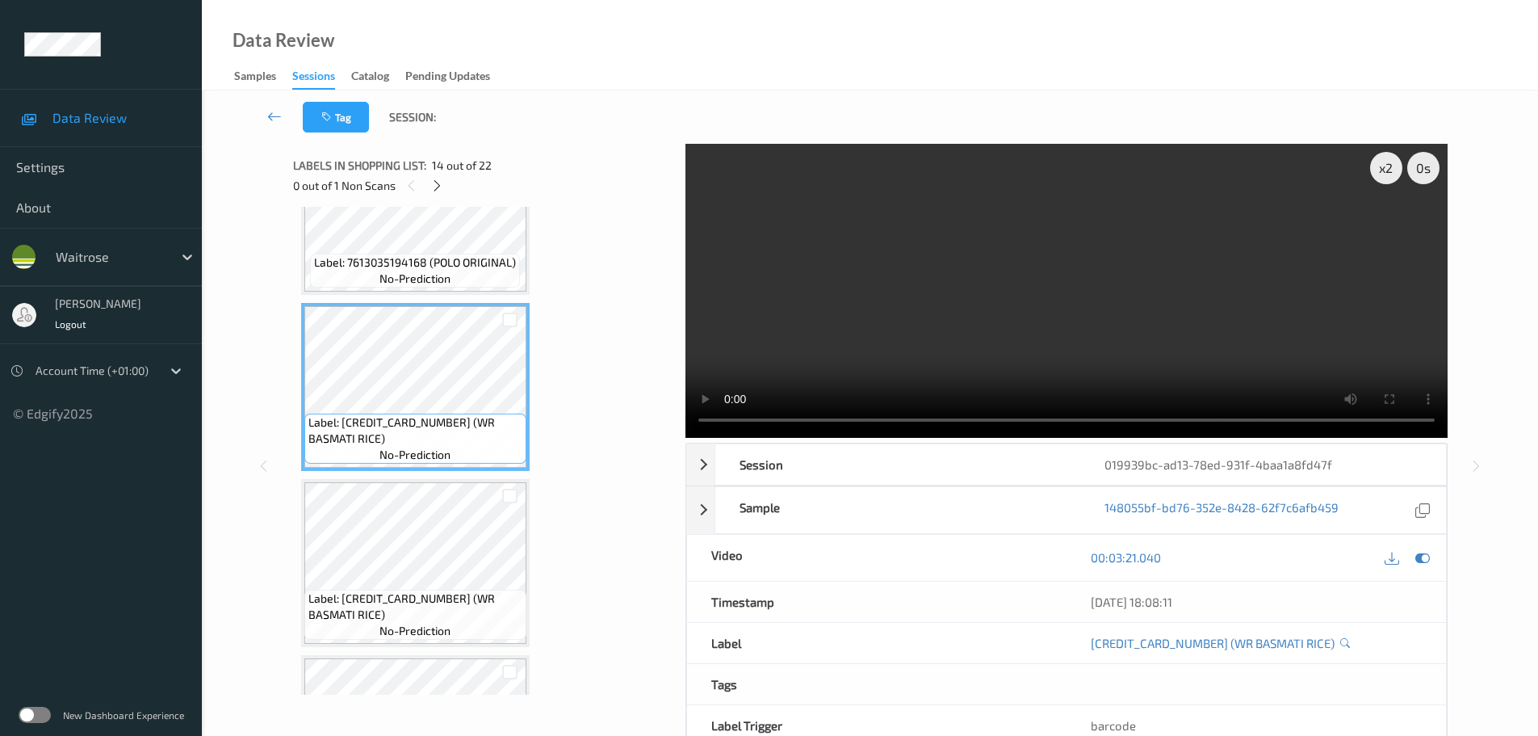
scroll to position [2178, 0]
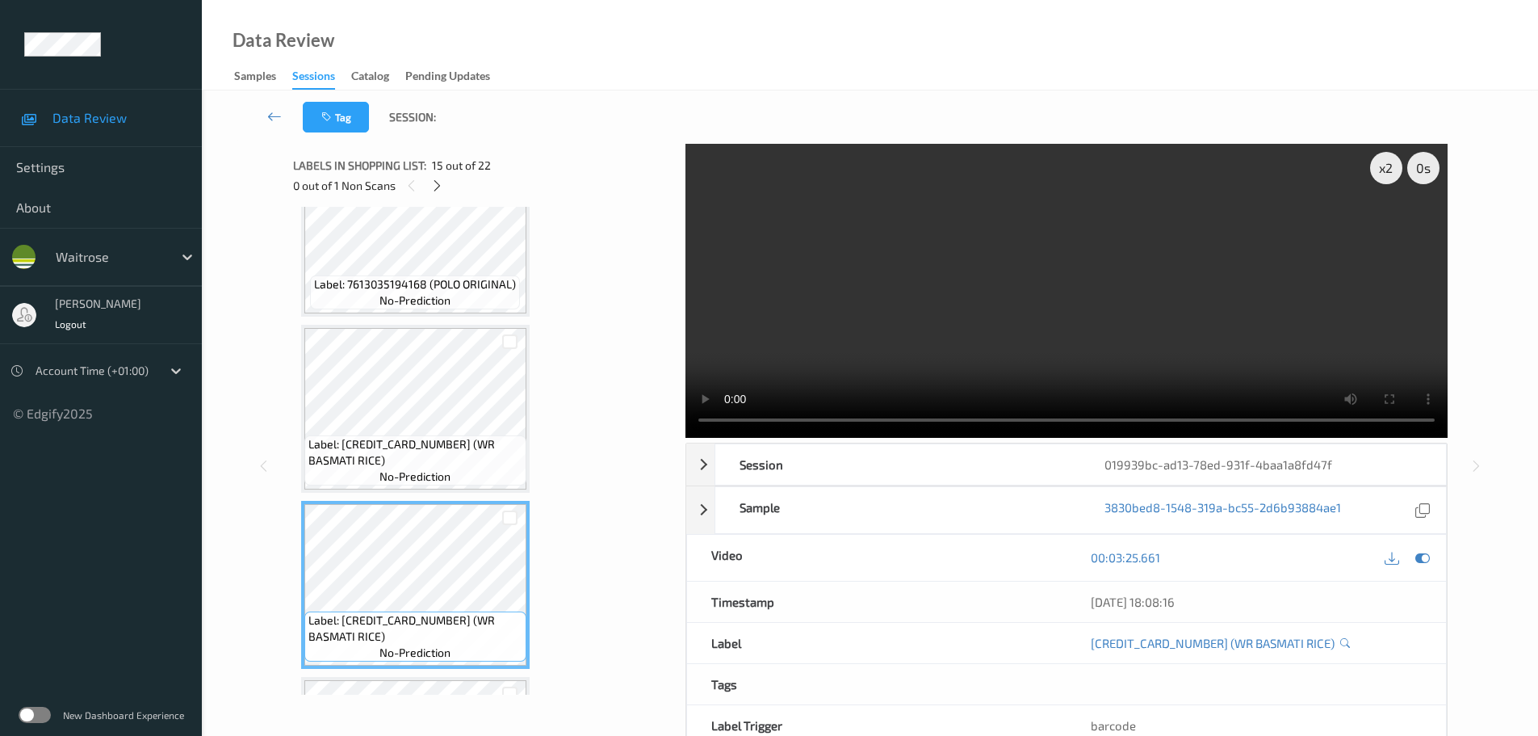
click at [442, 472] on span "no-prediction" at bounding box center [414, 476] width 71 height 16
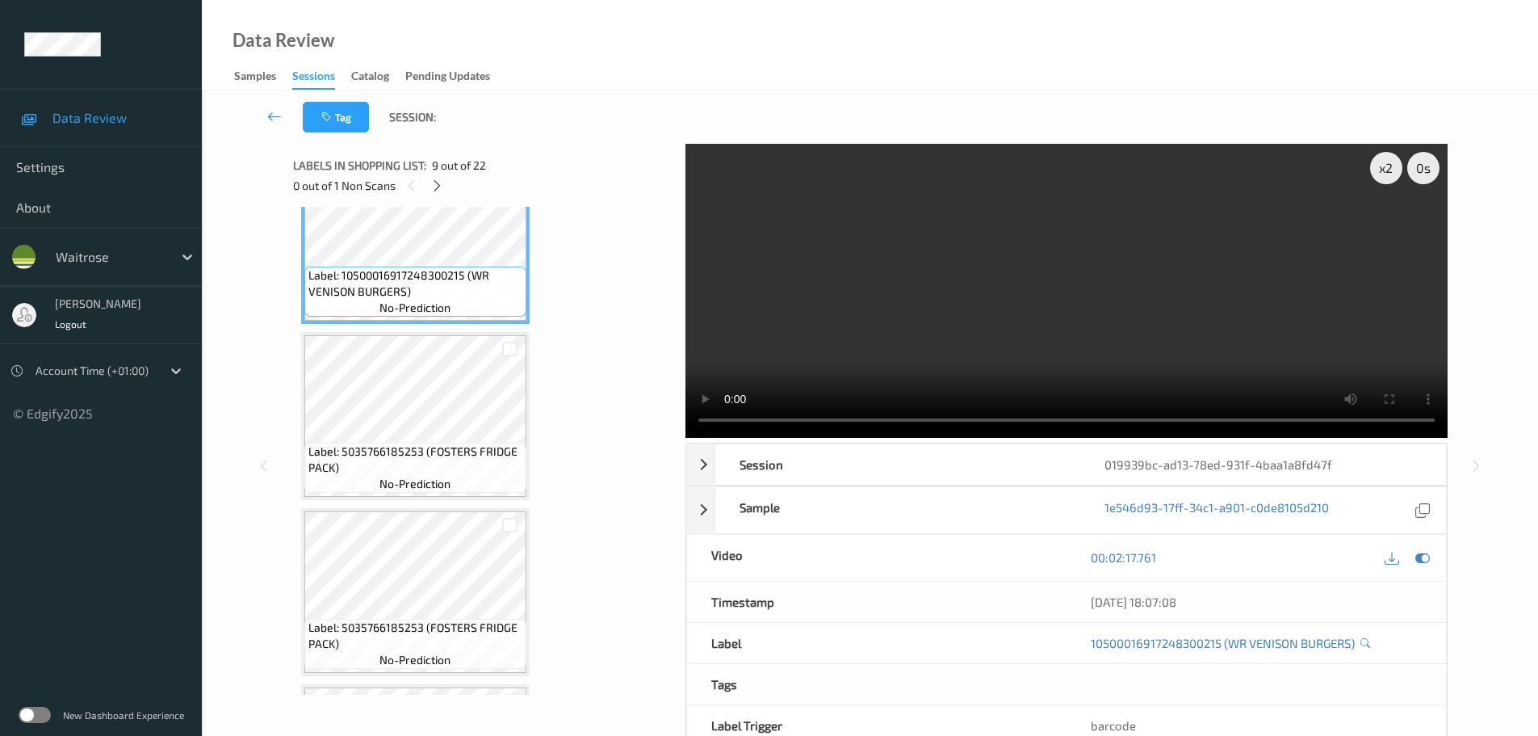
scroll to position [1452, 0]
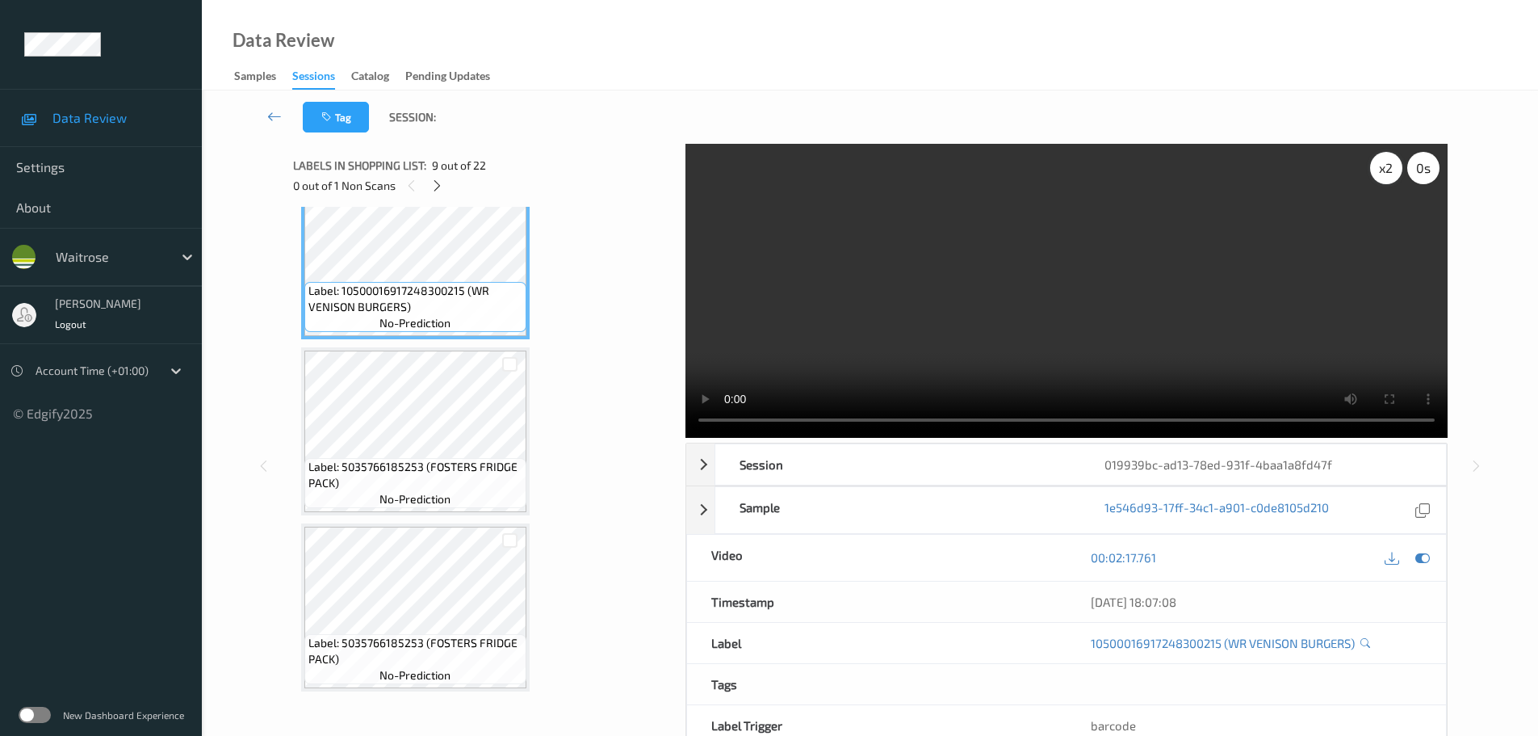
click at [1384, 172] on div "x 2" at bounding box center [1386, 168] width 32 height 32
click at [1384, 172] on div "x 4" at bounding box center [1386, 168] width 32 height 32
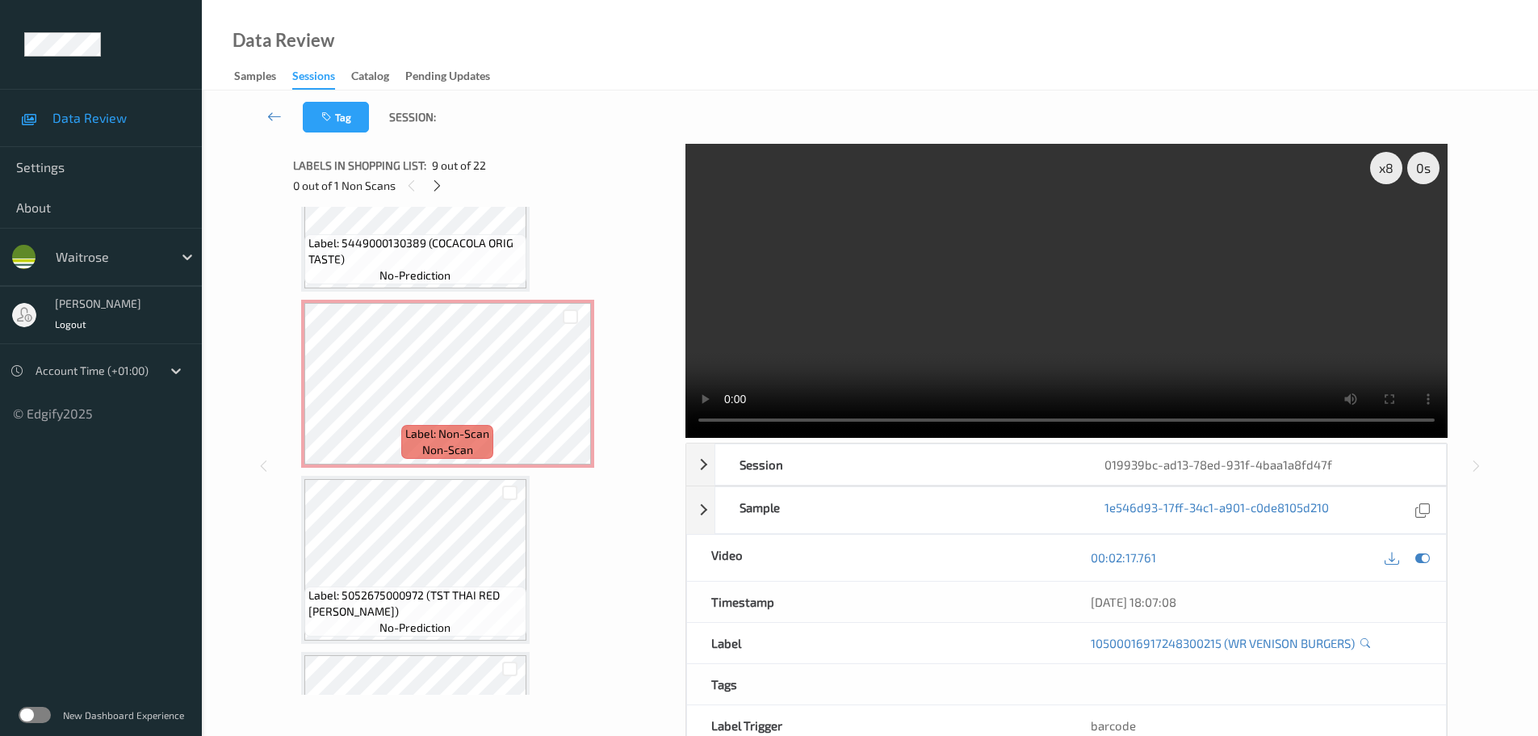
scroll to position [2986, 0]
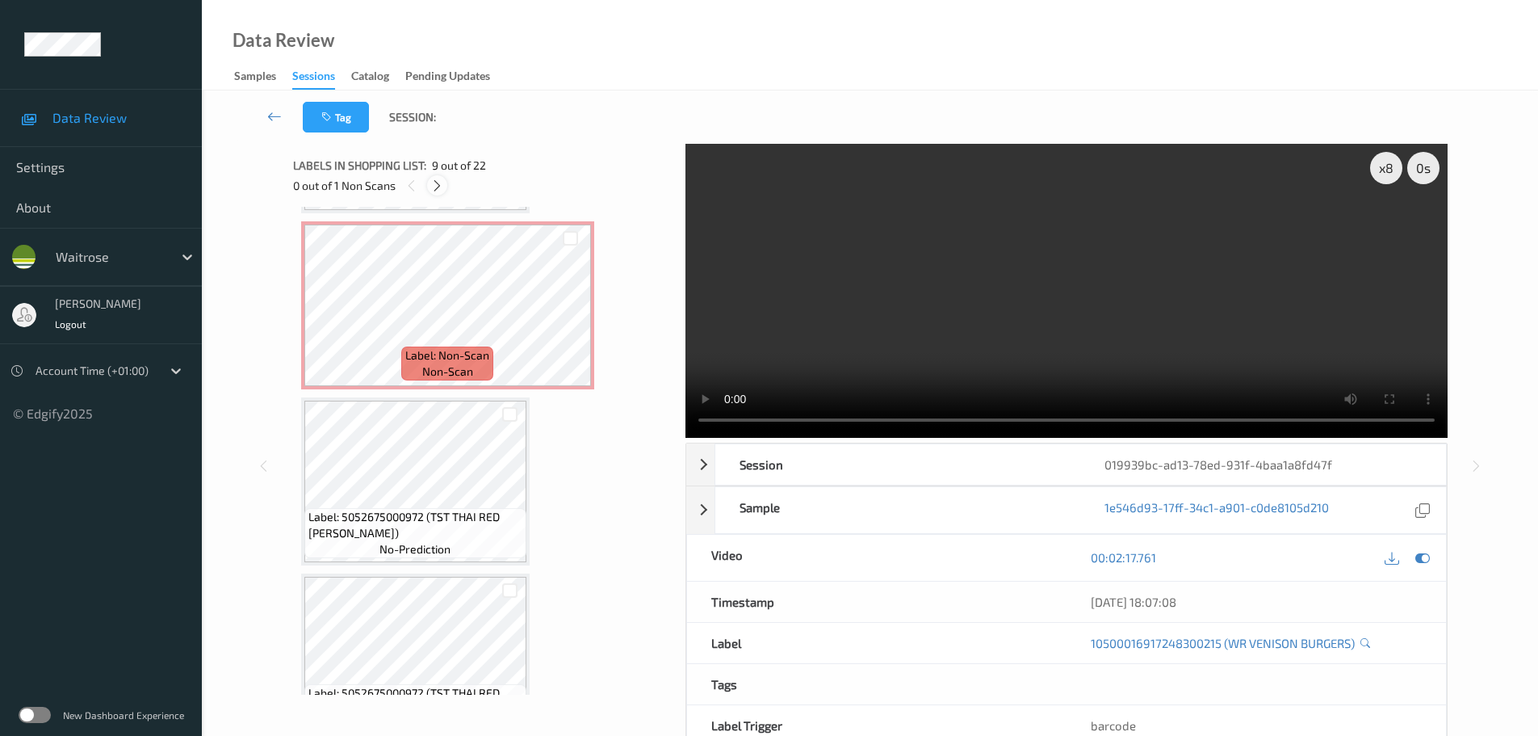
click at [440, 187] on icon at bounding box center [437, 185] width 14 height 15
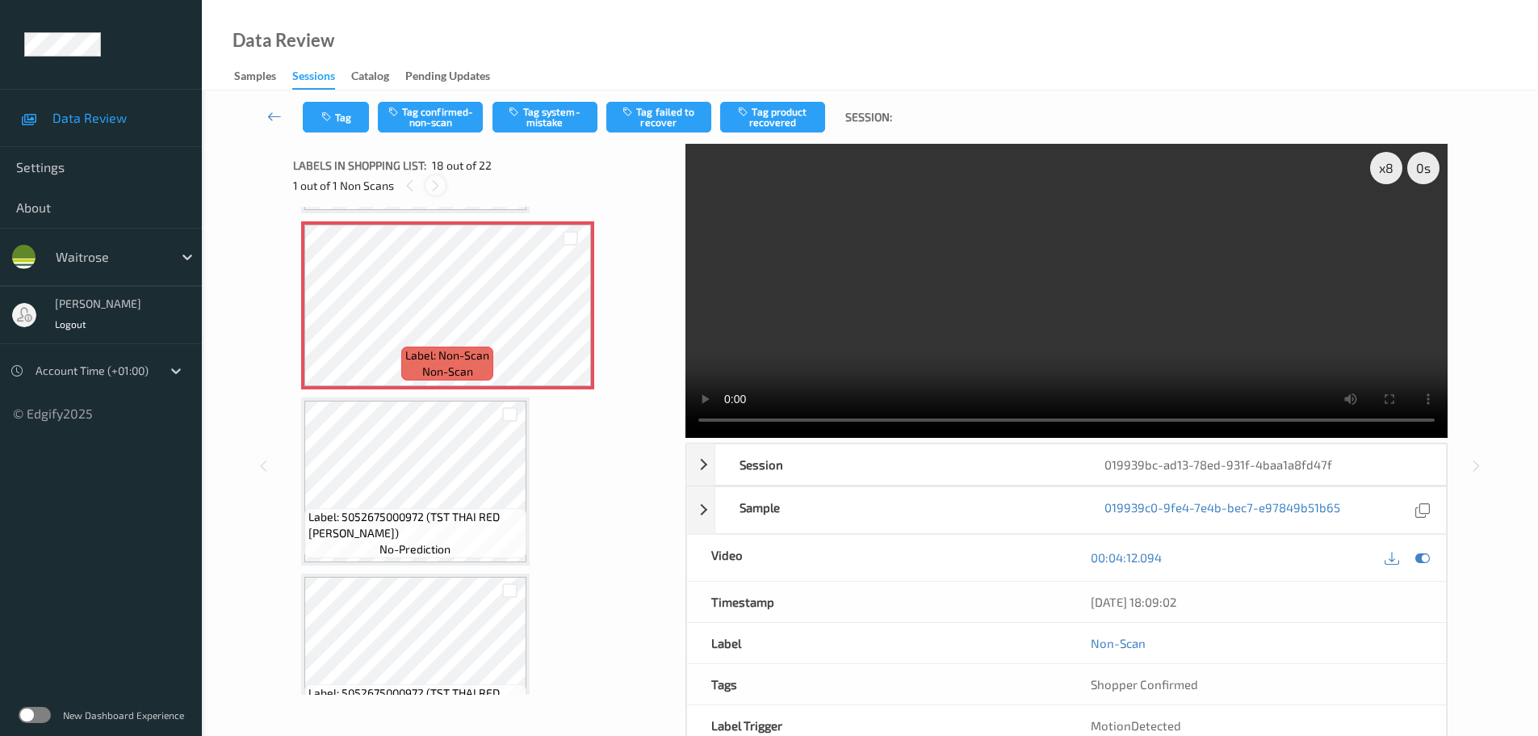
scroll to position [2824, 0]
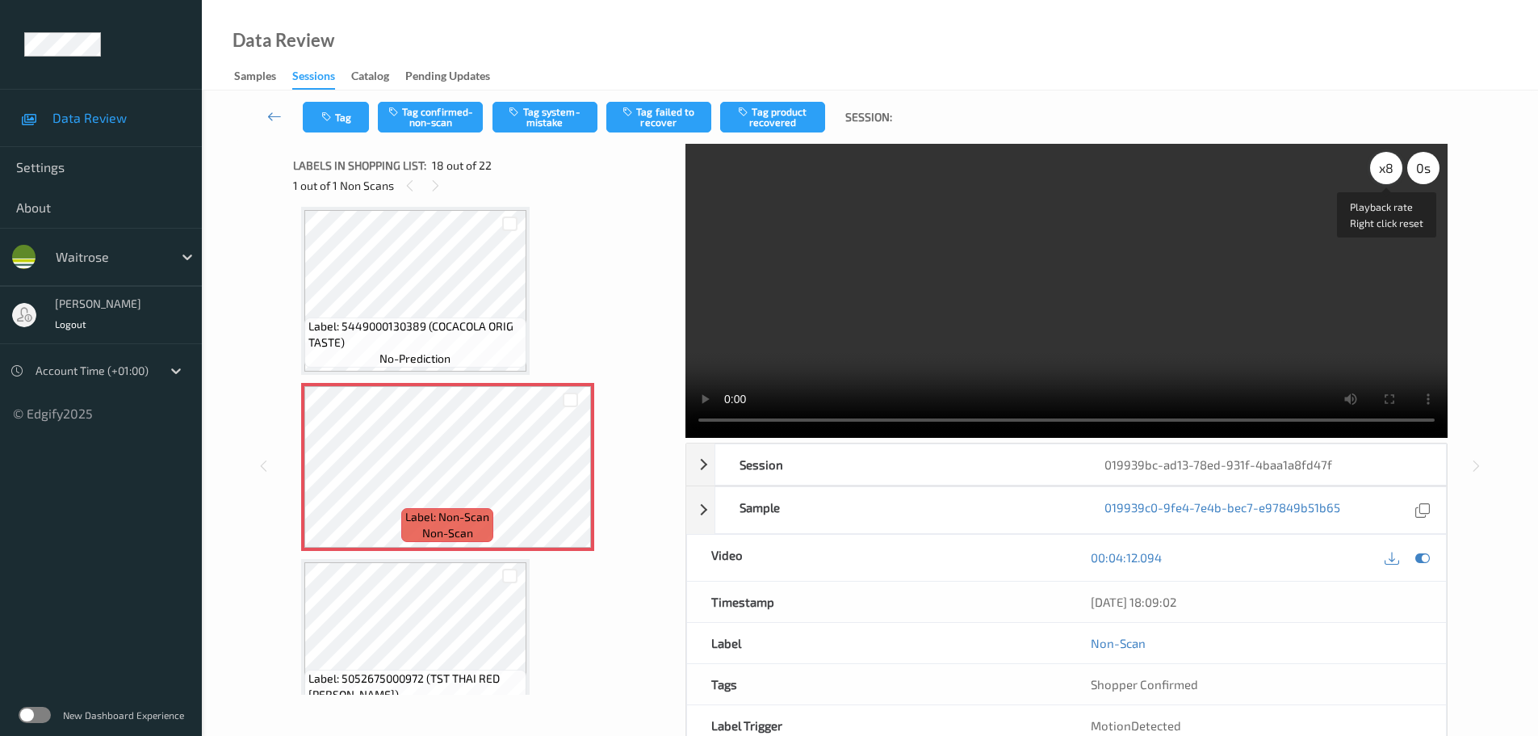
click at [1393, 175] on div "x 8" at bounding box center [1386, 168] width 32 height 32
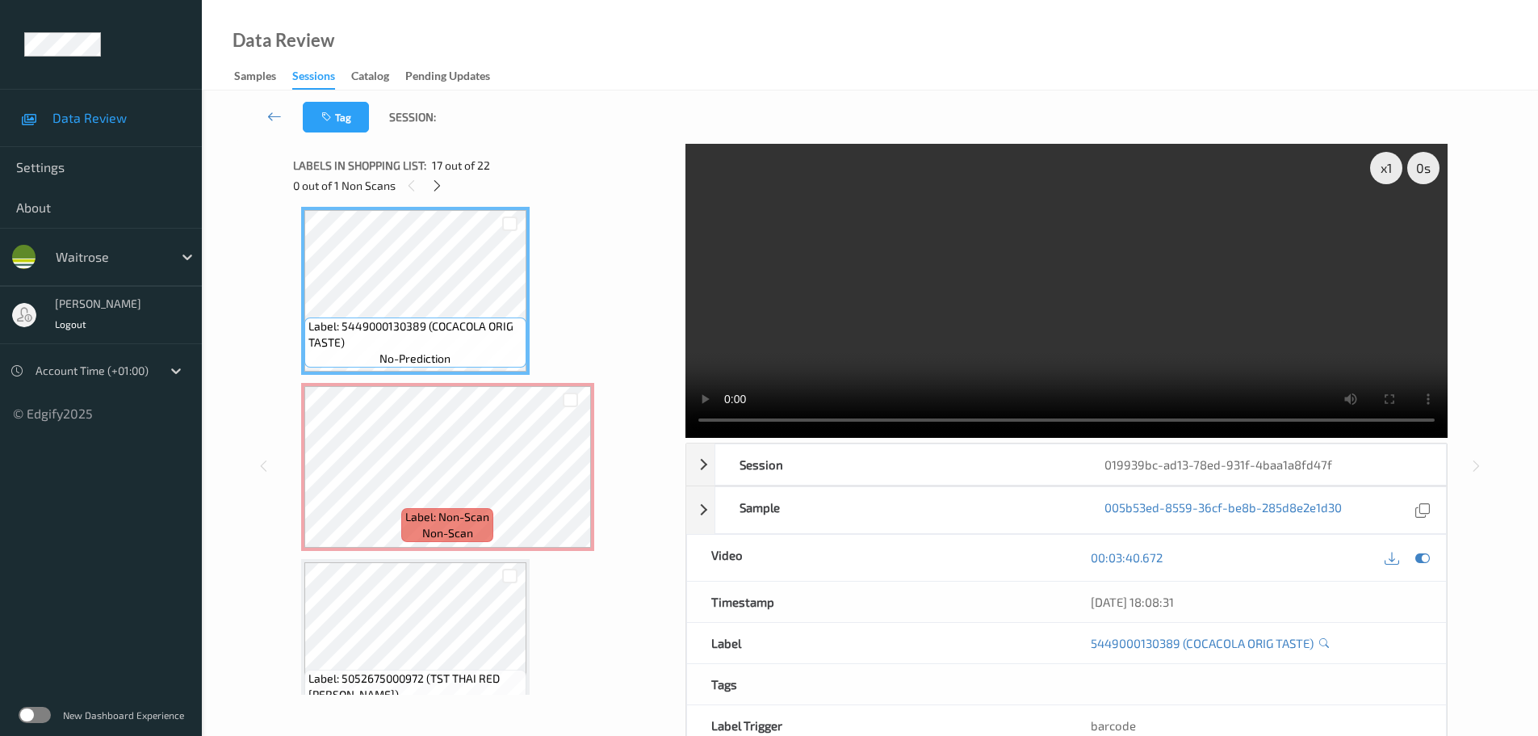
scroll to position [2905, 0]
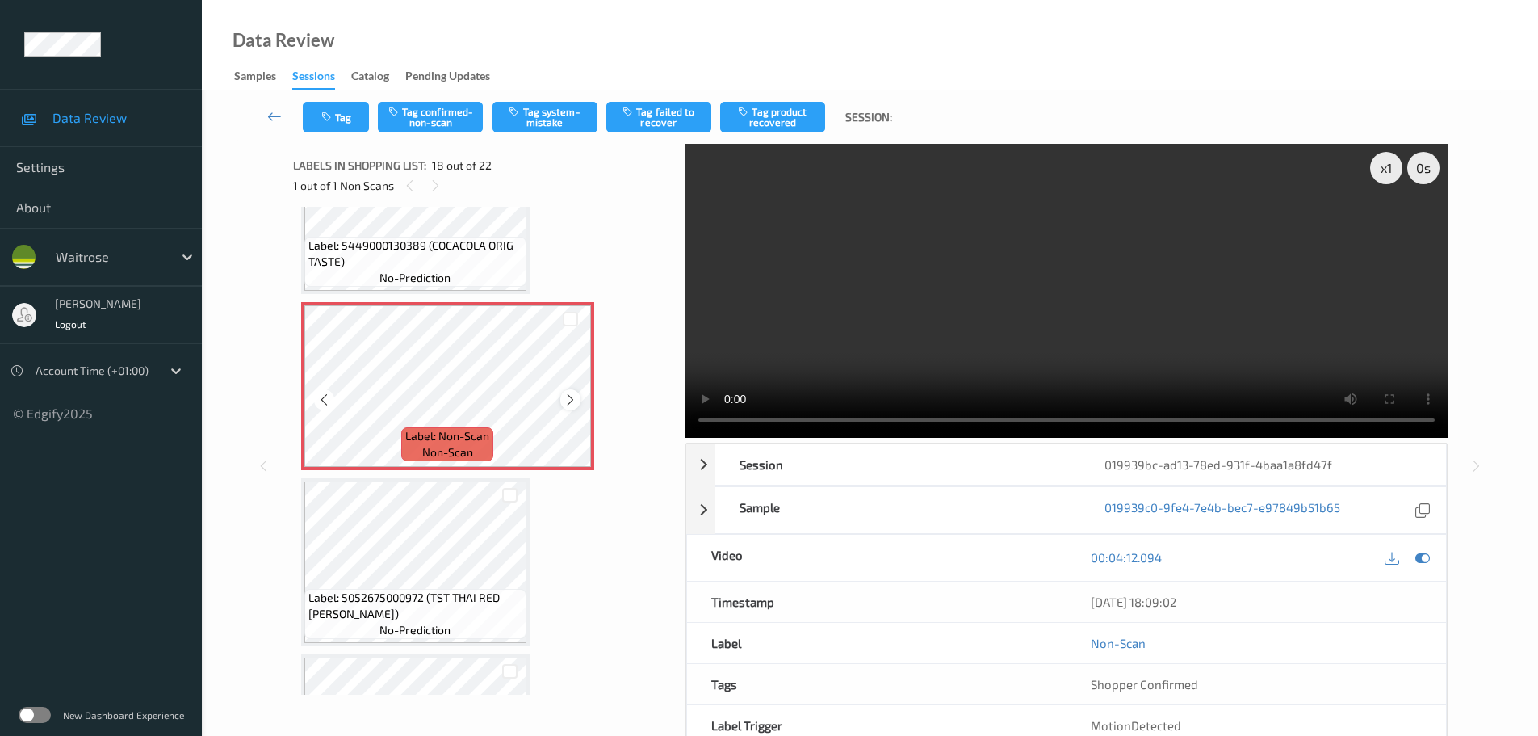
click at [568, 399] on icon at bounding box center [571, 399] width 14 height 15
click at [524, 126] on button "Tag system-mistake" at bounding box center [545, 117] width 105 height 31
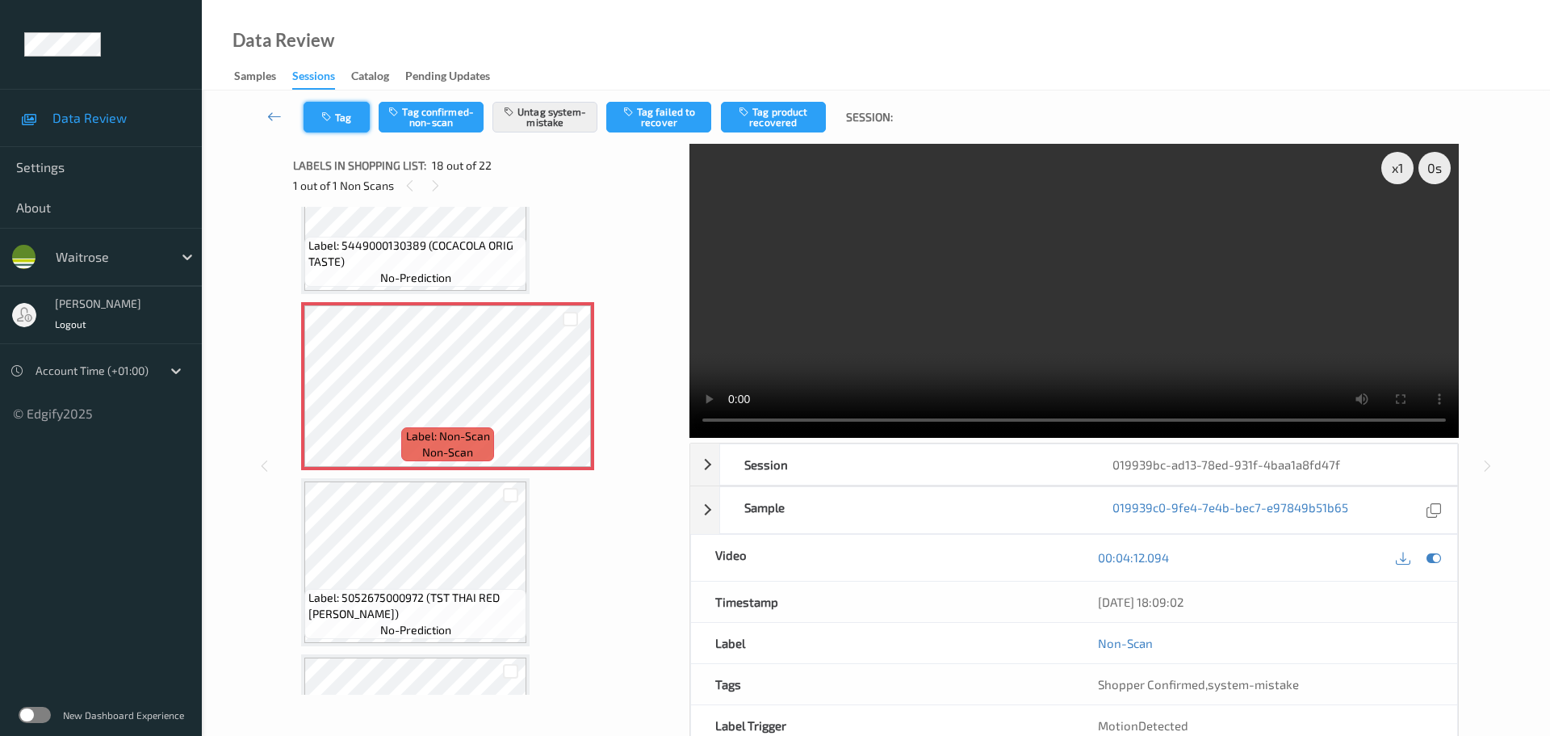
click at [338, 111] on button "Tag" at bounding box center [337, 117] width 66 height 31
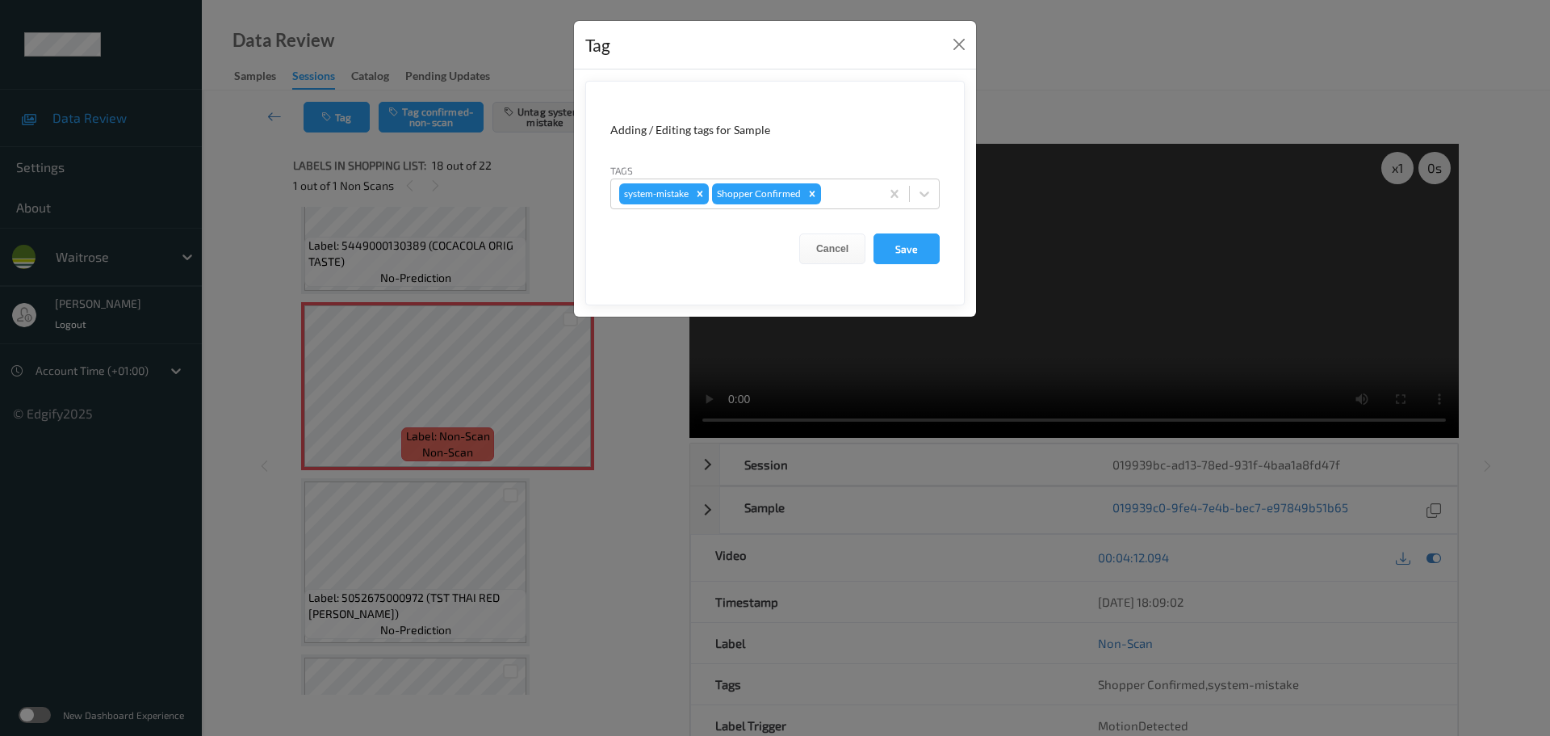
click at [842, 193] on div at bounding box center [848, 193] width 48 height 19
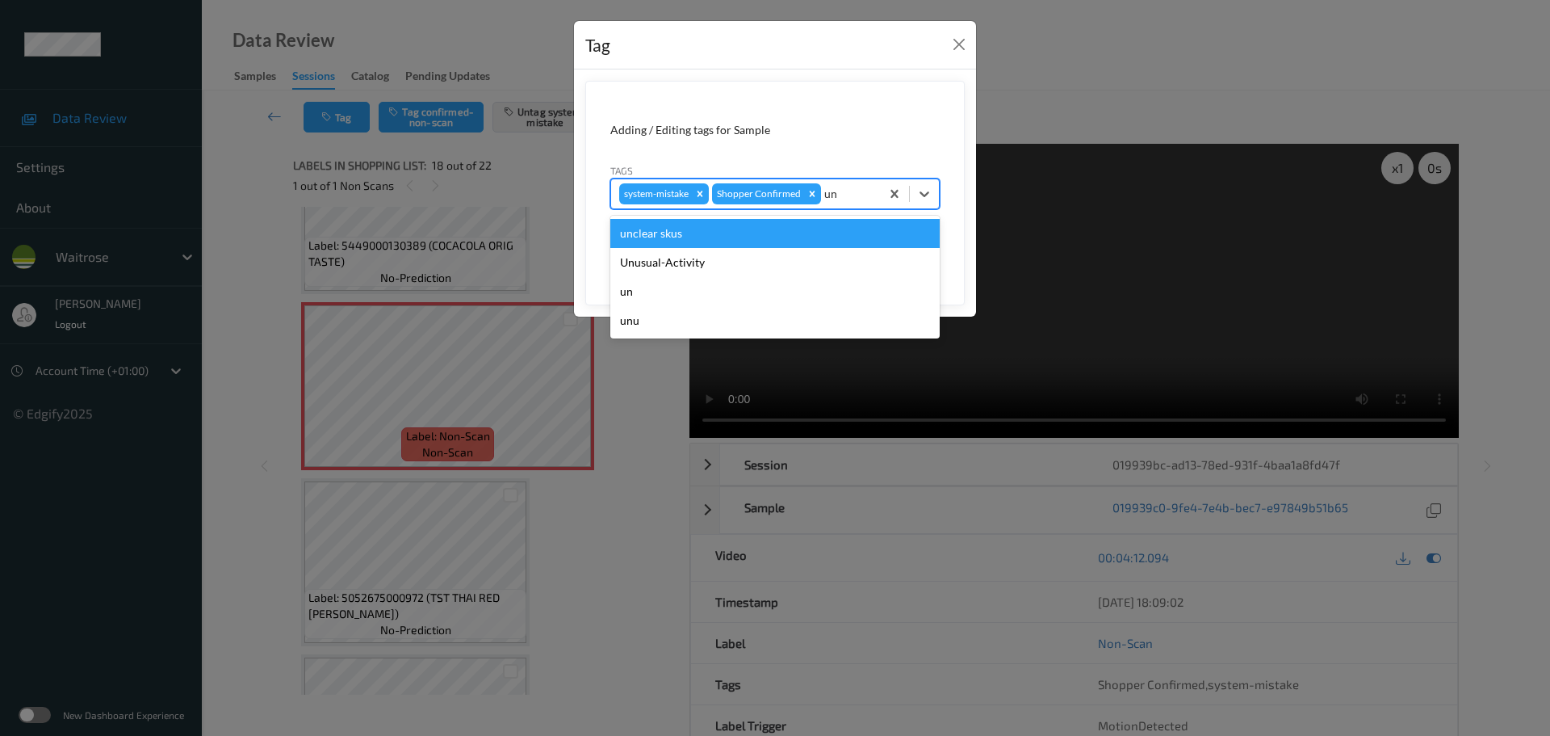
type input "unu"
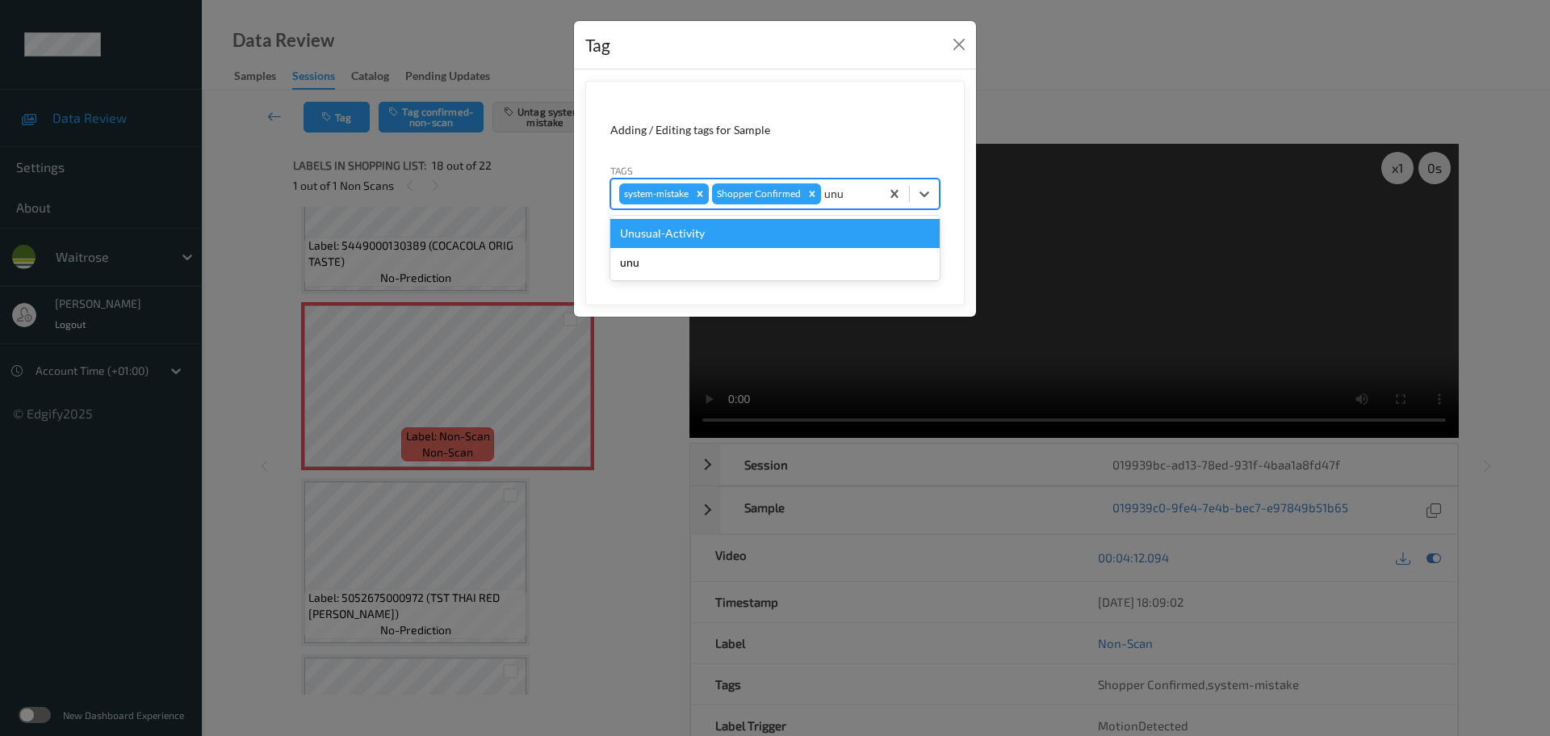
click at [702, 233] on div "Unusual-Activity" at bounding box center [774, 233] width 329 height 29
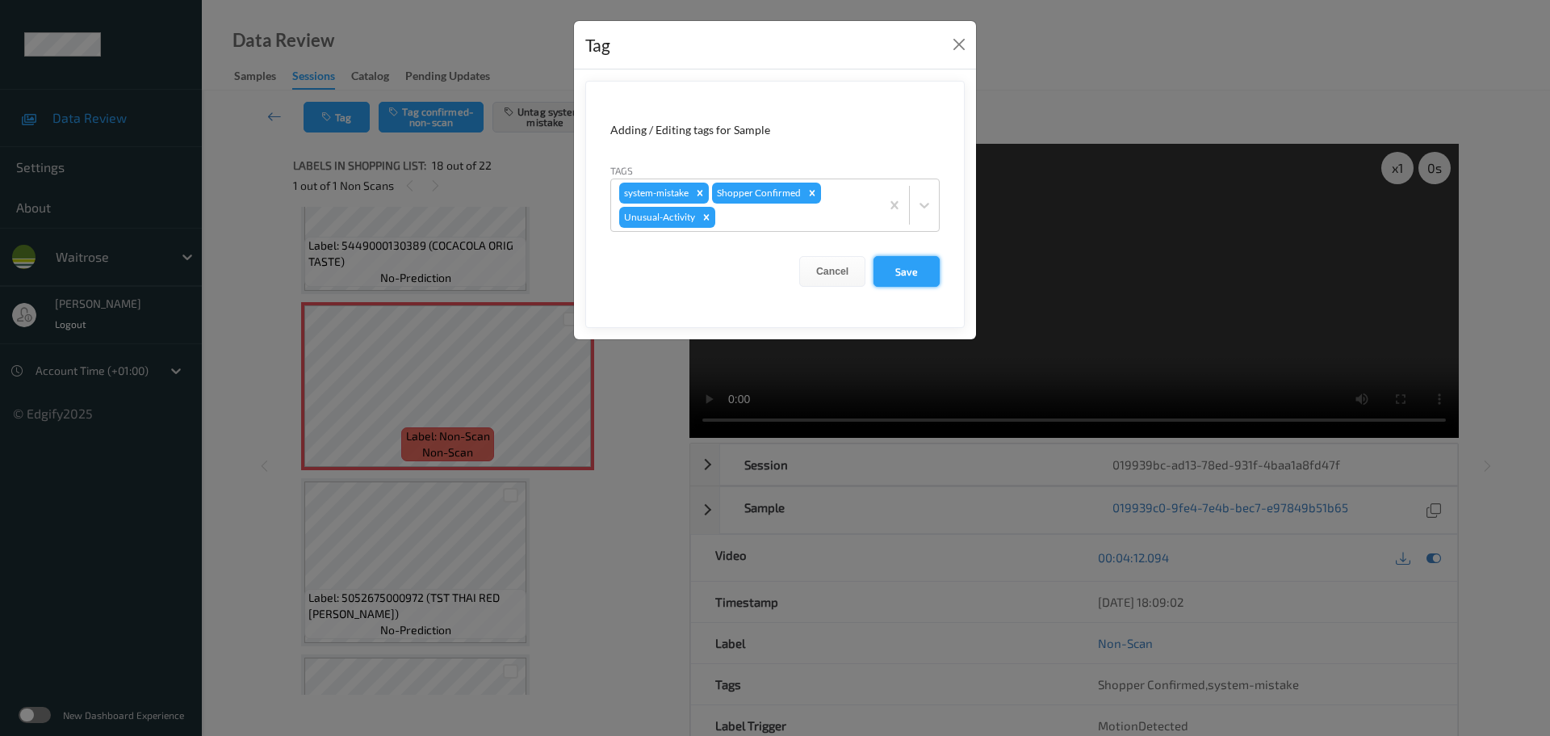
click at [887, 274] on button "Save" at bounding box center [907, 271] width 66 height 31
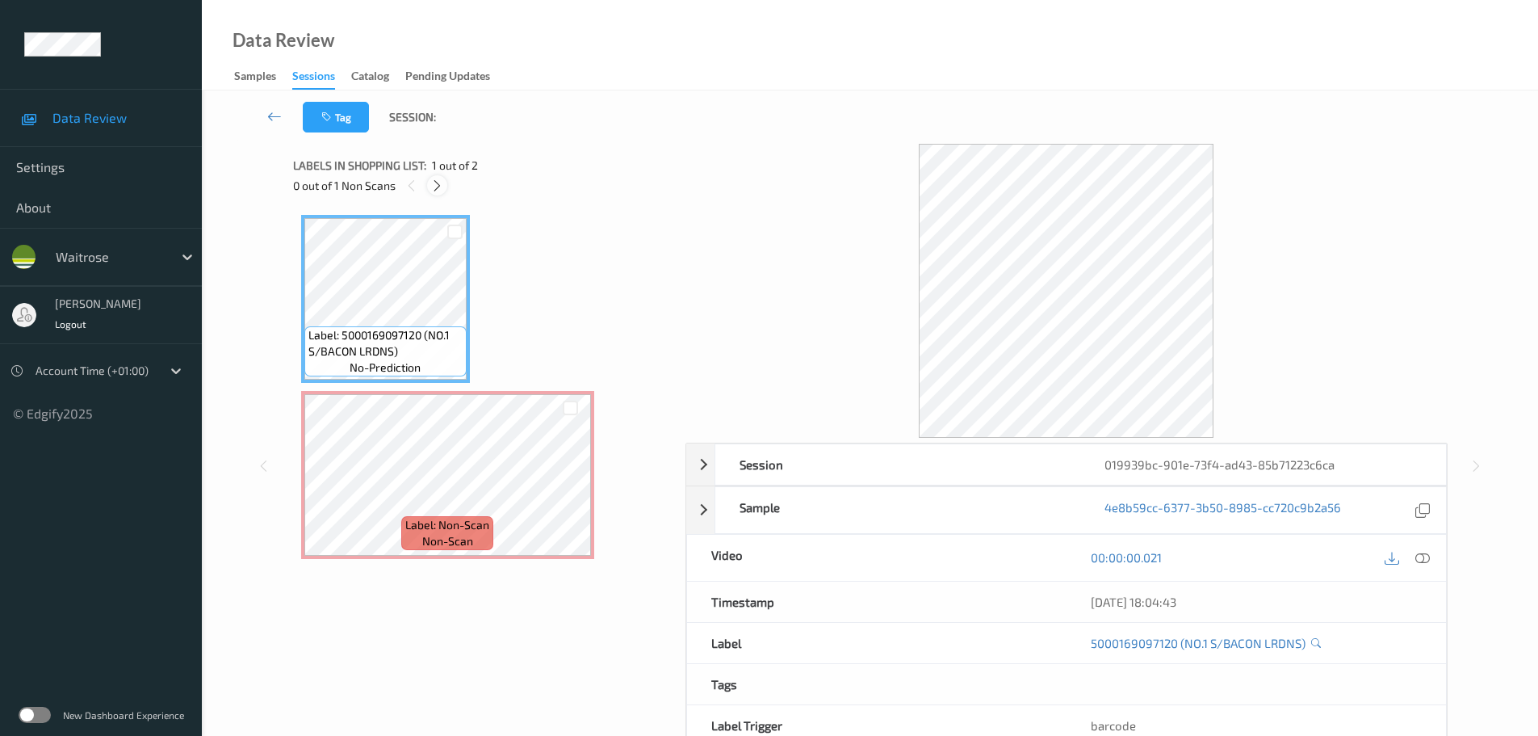
click at [429, 187] on div at bounding box center [437, 185] width 20 height 20
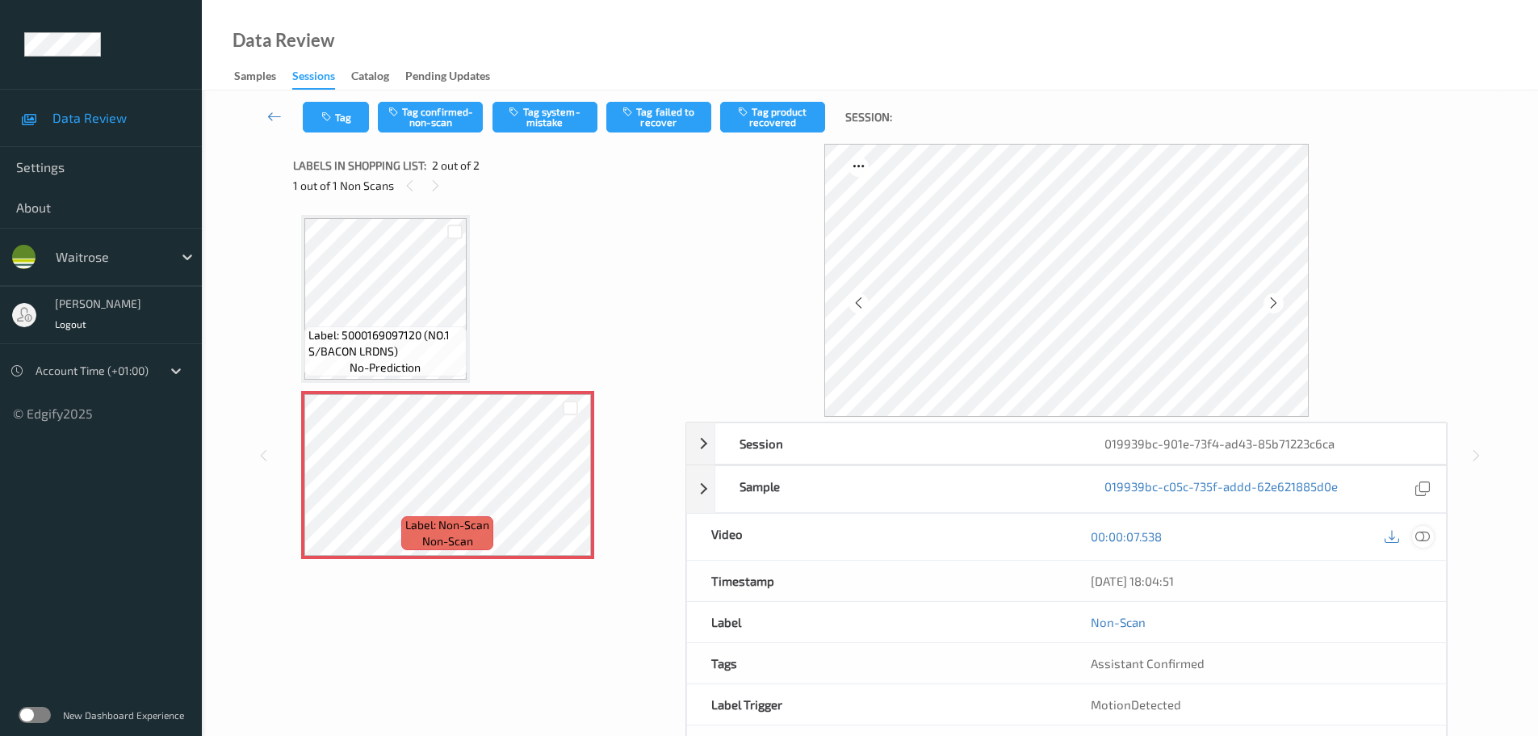
click at [1423, 535] on icon at bounding box center [1422, 536] width 15 height 15
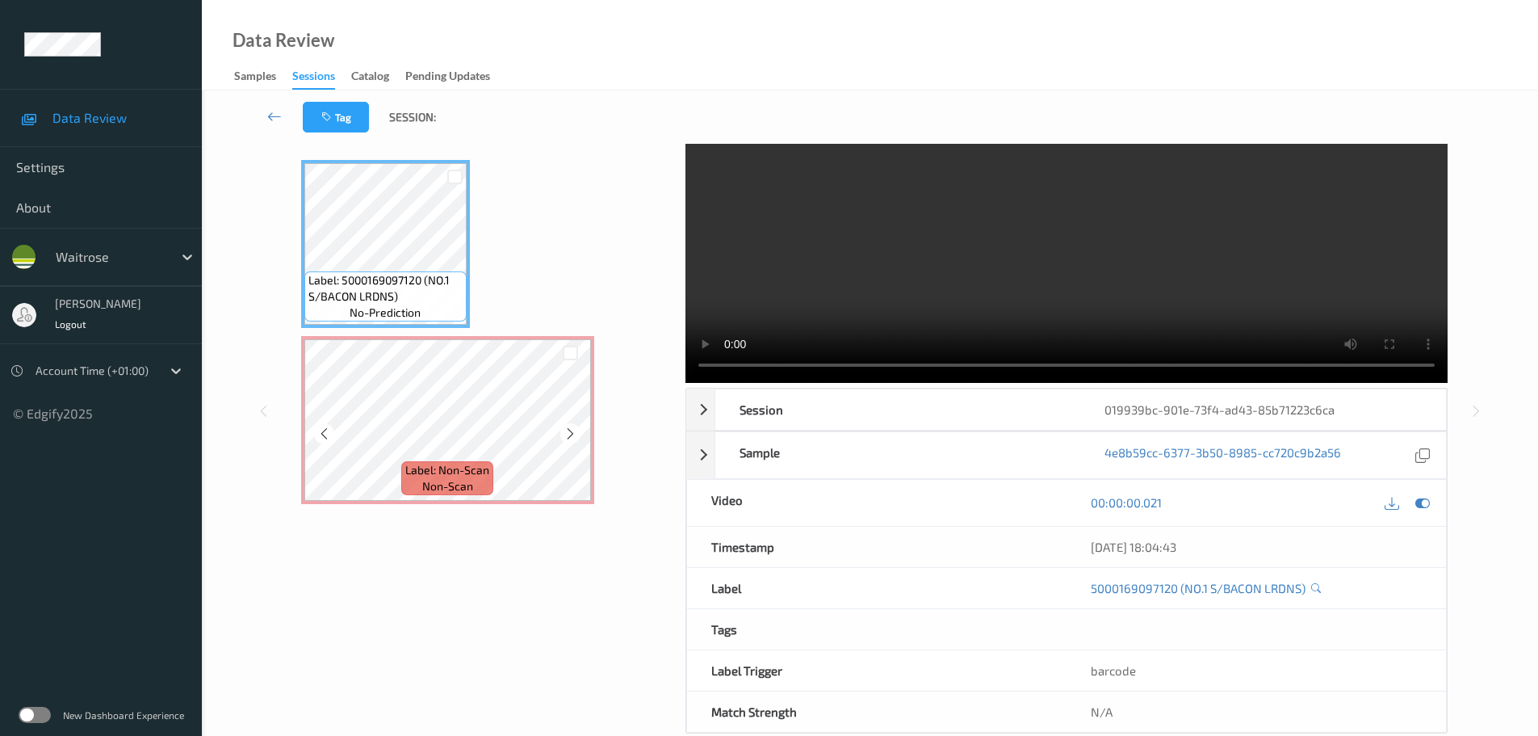
scroll to position [86, 0]
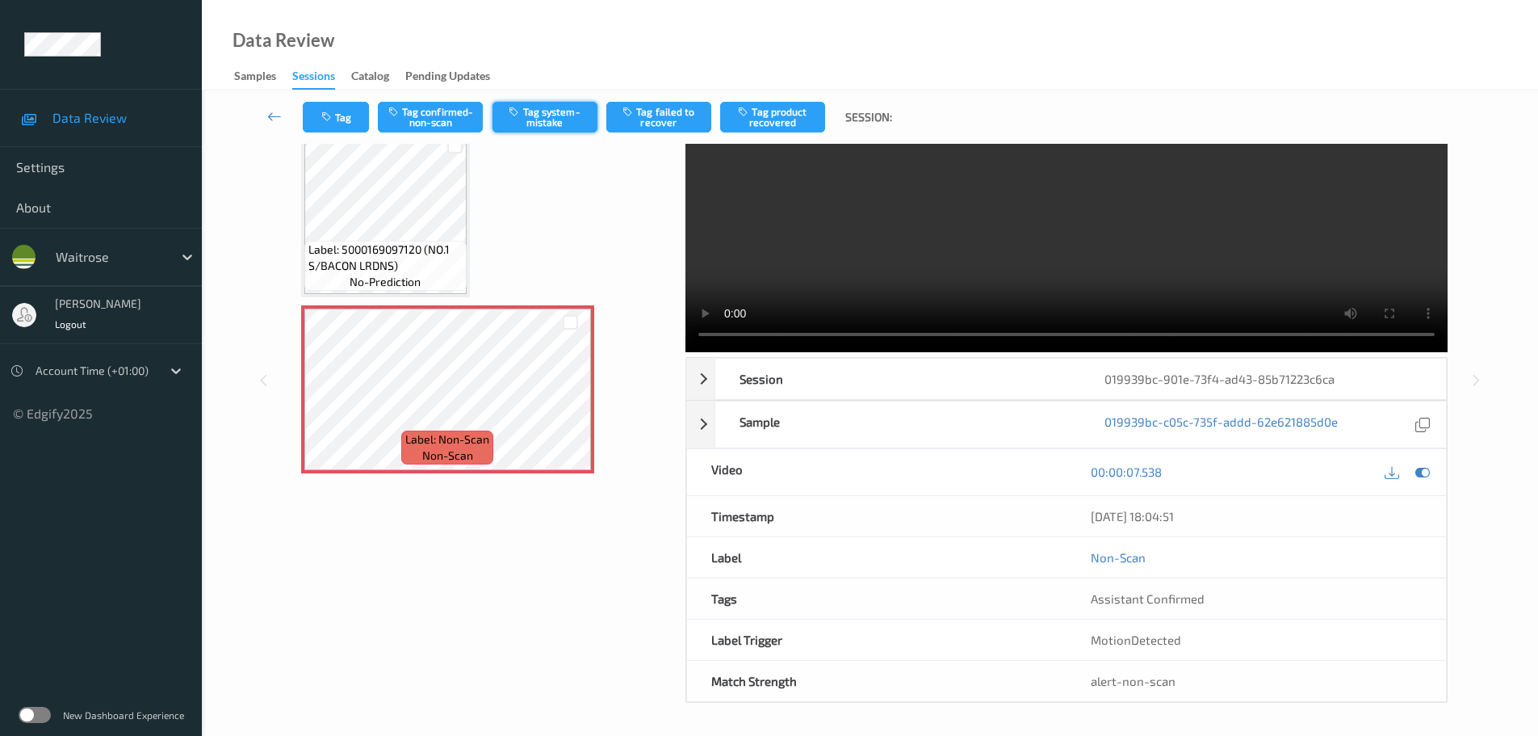
click at [554, 122] on button "Tag system-mistake" at bounding box center [545, 117] width 105 height 31
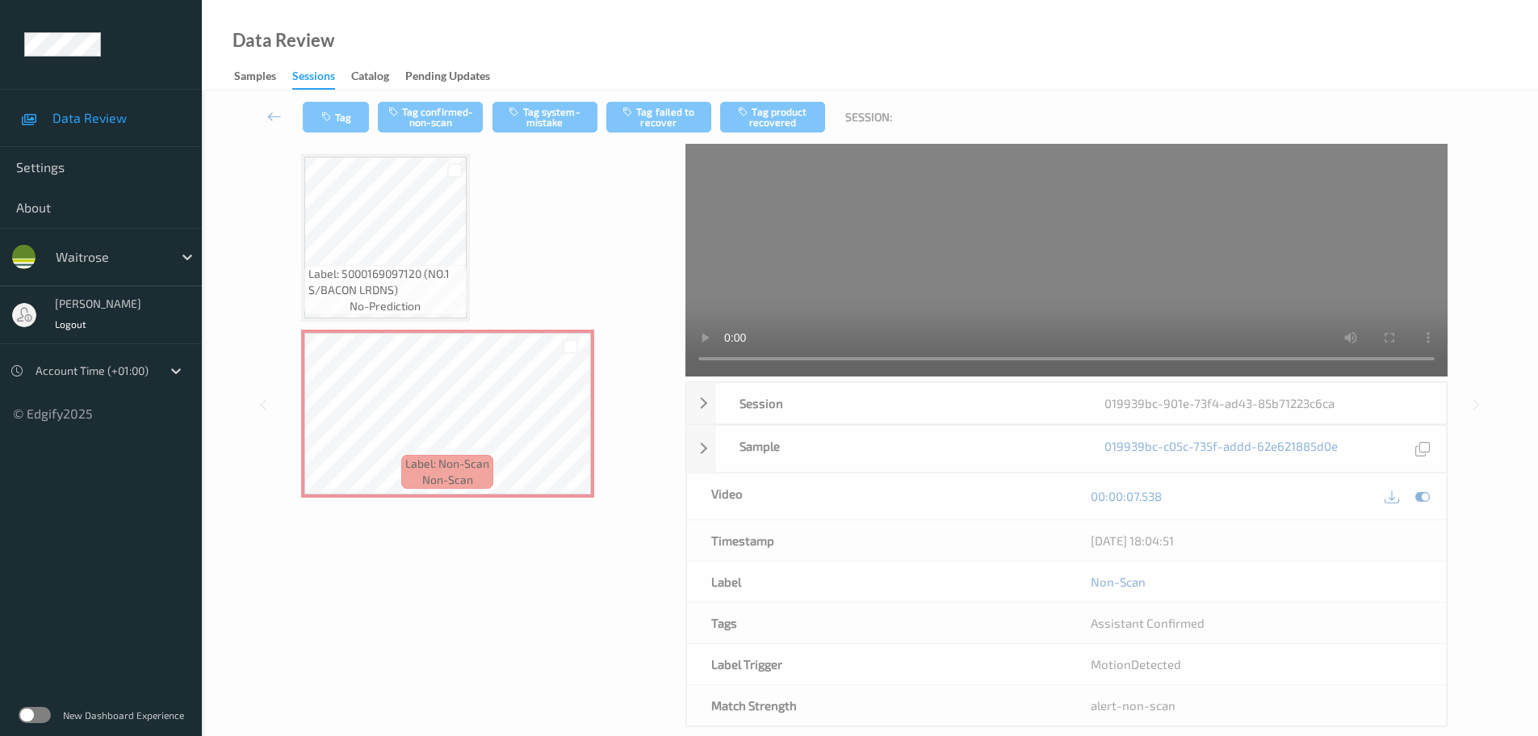
scroll to position [0, 0]
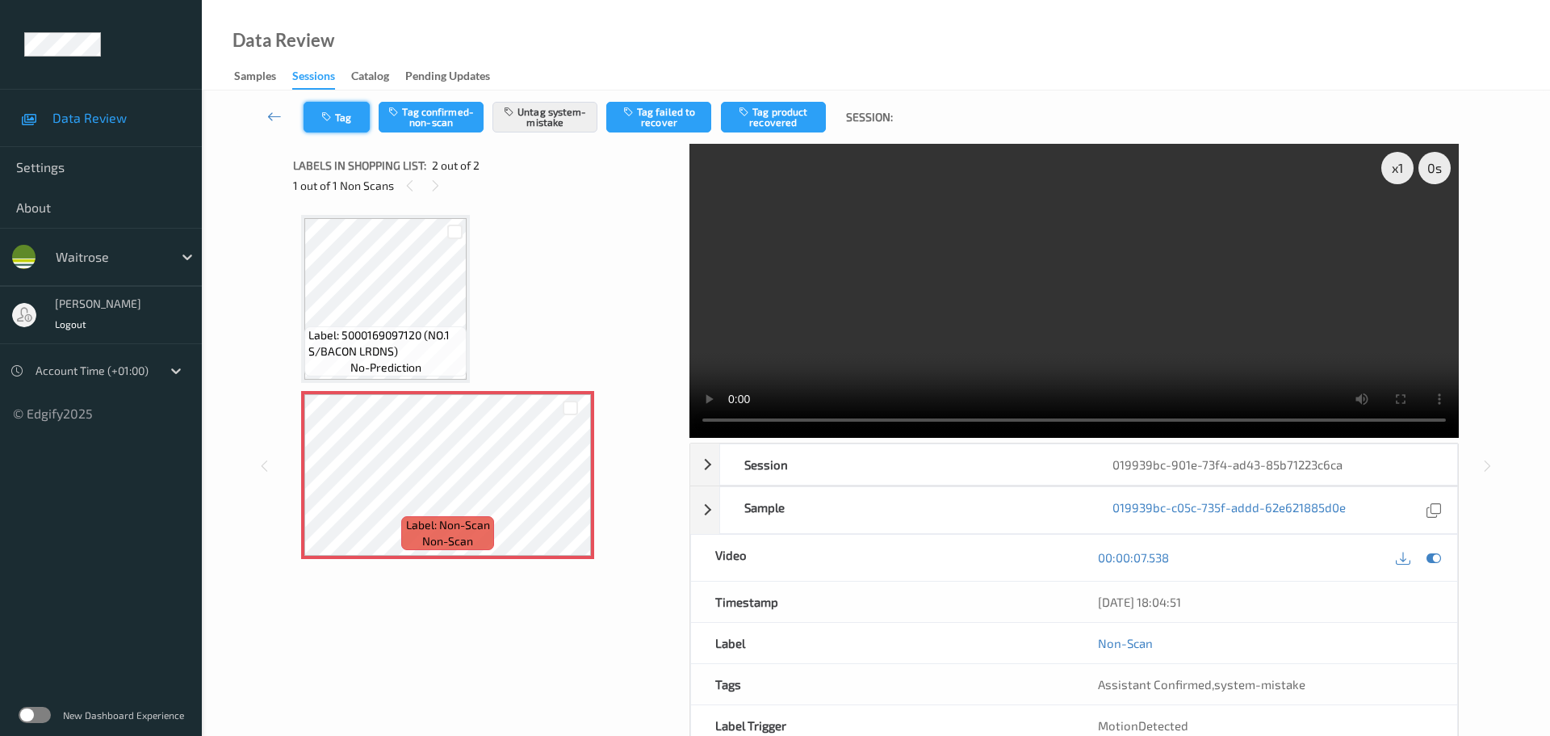
click at [344, 117] on button "Tag" at bounding box center [337, 117] width 66 height 31
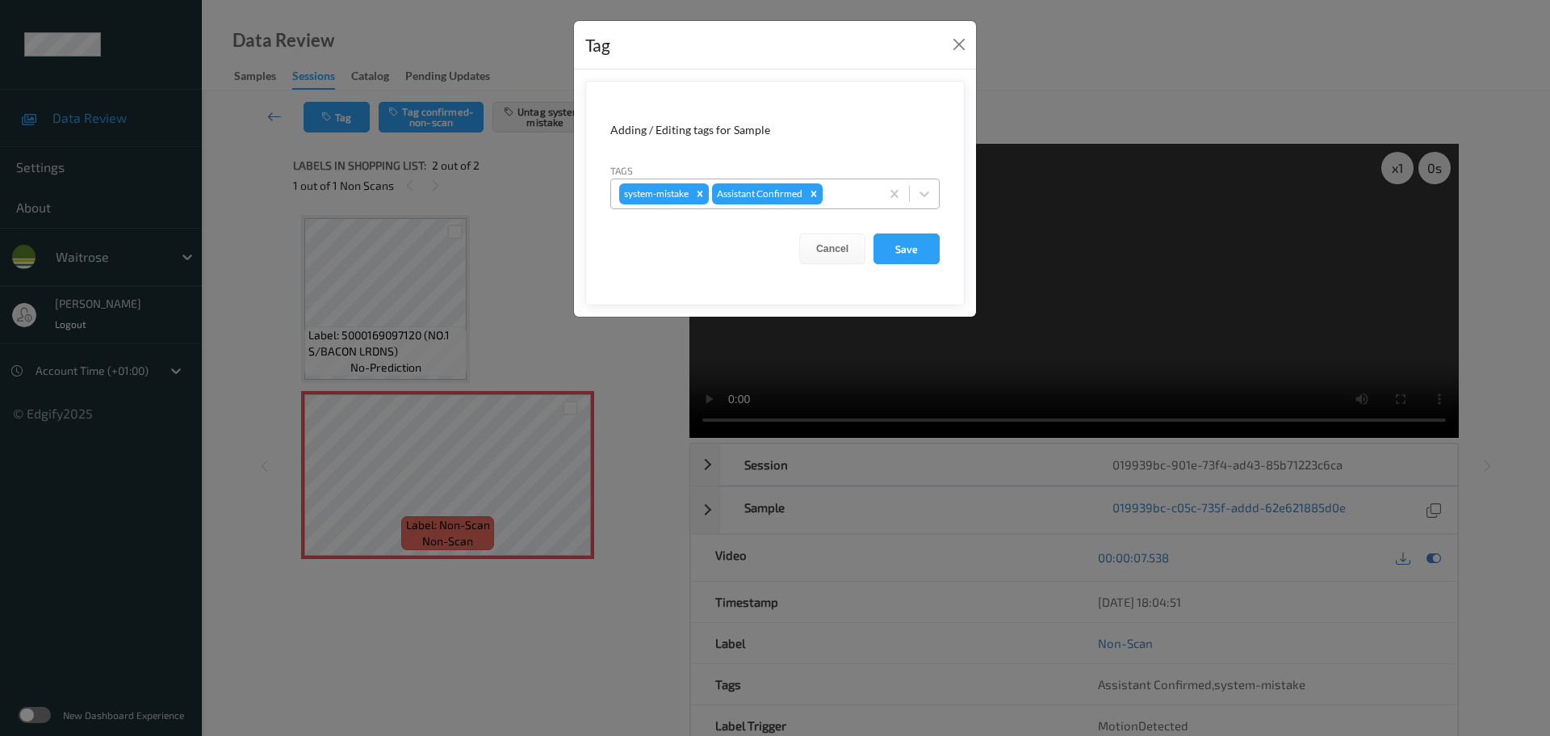
drag, startPoint x: 843, startPoint y: 195, endPoint x: 836, endPoint y: 189, distance: 9.7
click at [845, 195] on div at bounding box center [849, 193] width 46 height 19
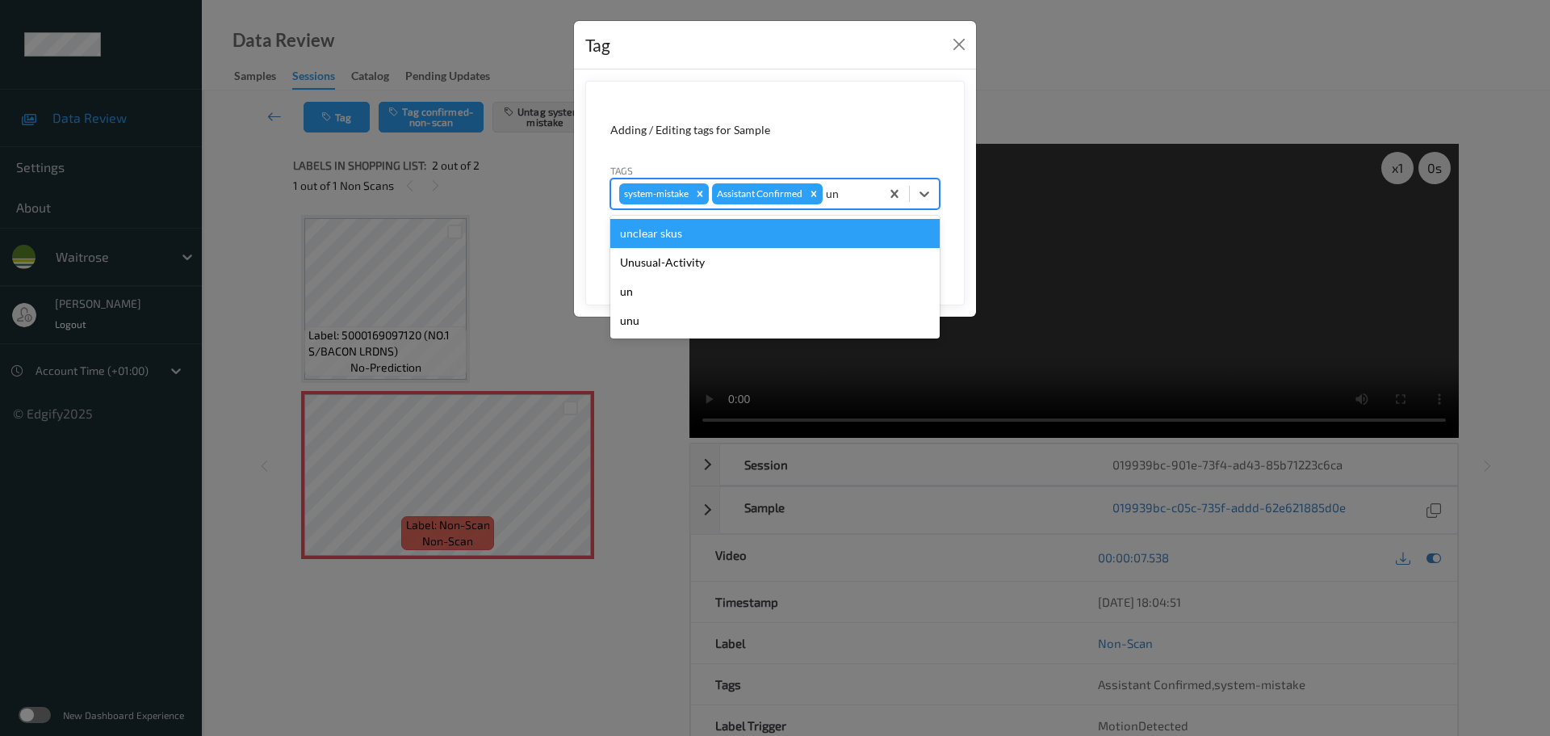
type input "unu"
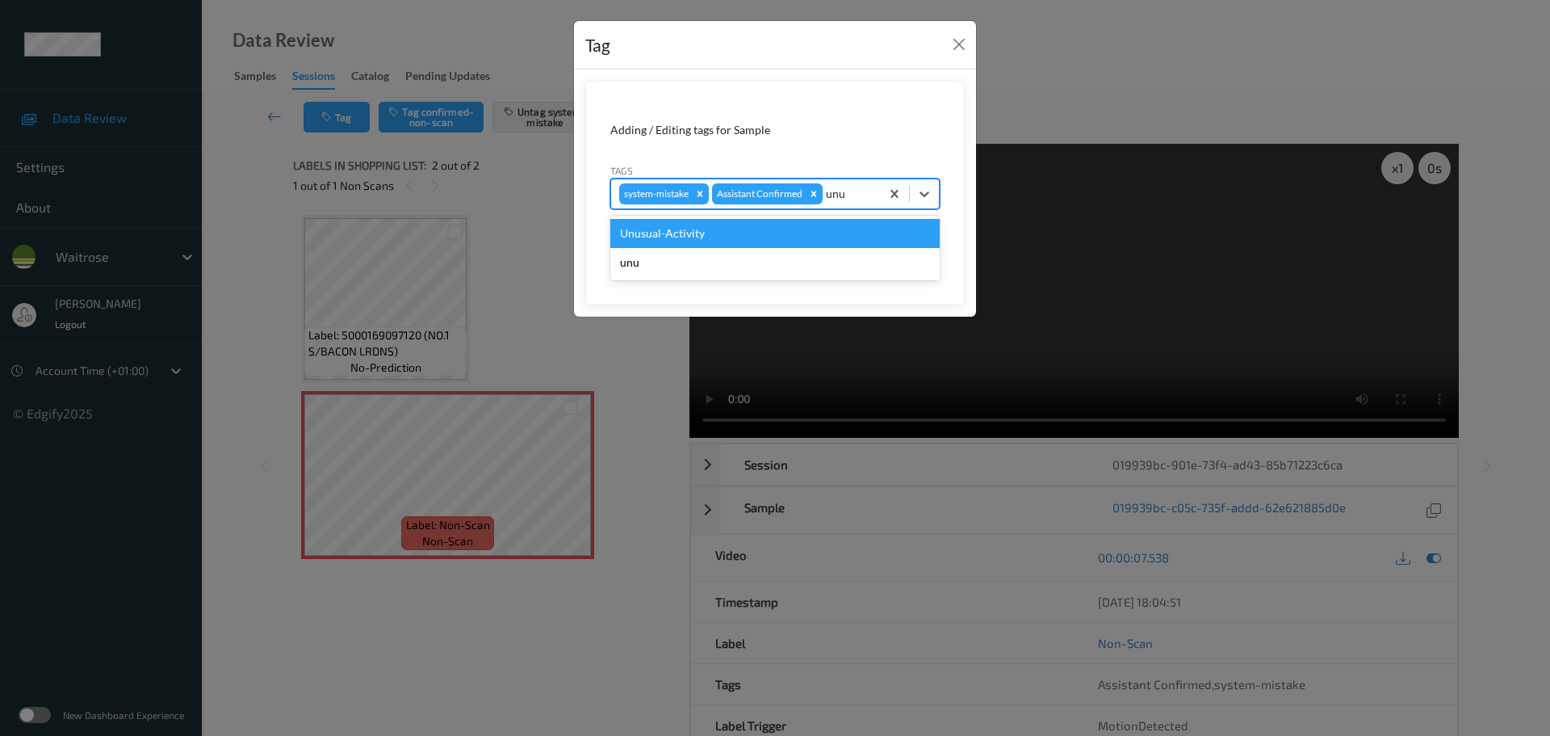
click at [811, 235] on div "Unusual-Activity" at bounding box center [774, 233] width 329 height 29
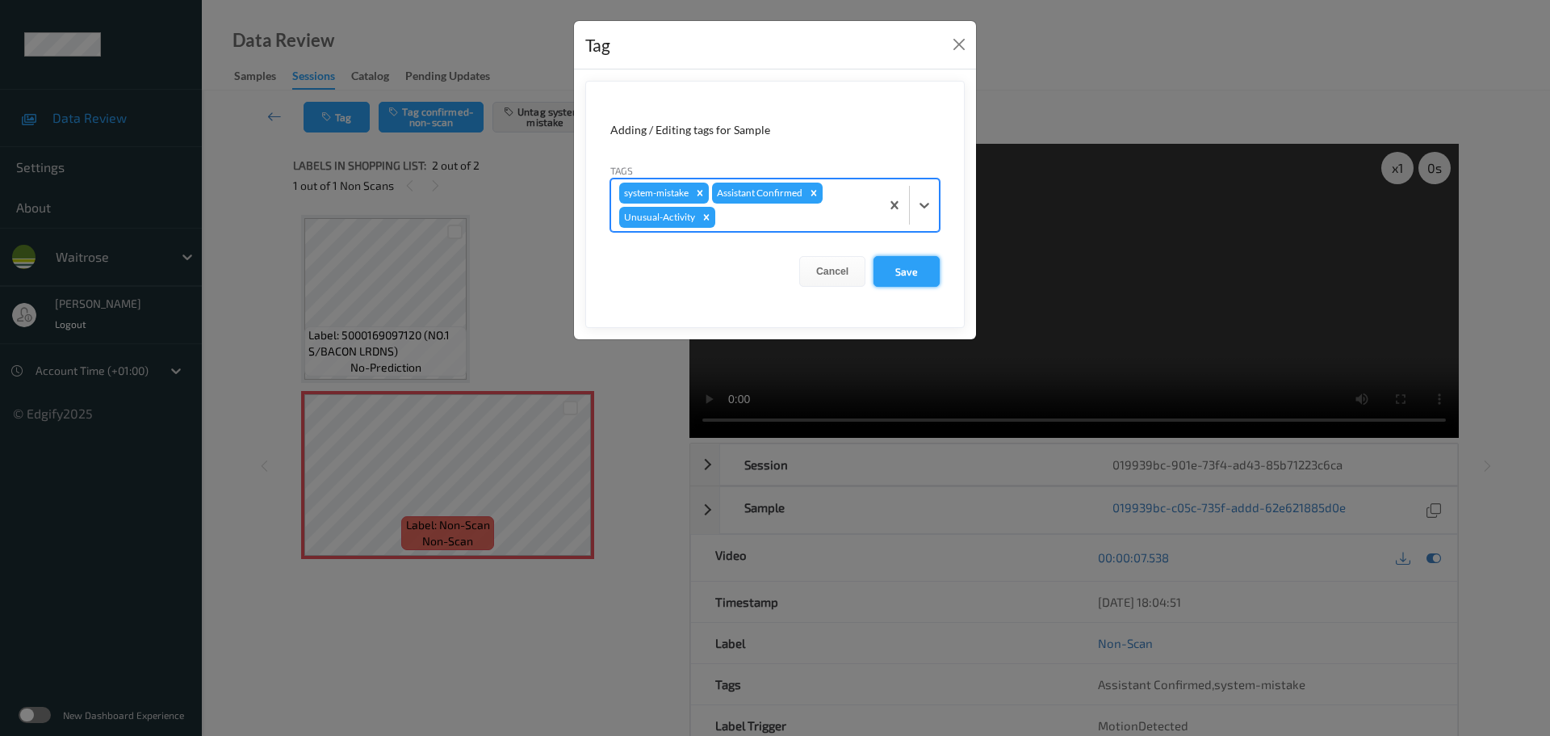
click at [905, 270] on button "Save" at bounding box center [907, 271] width 66 height 31
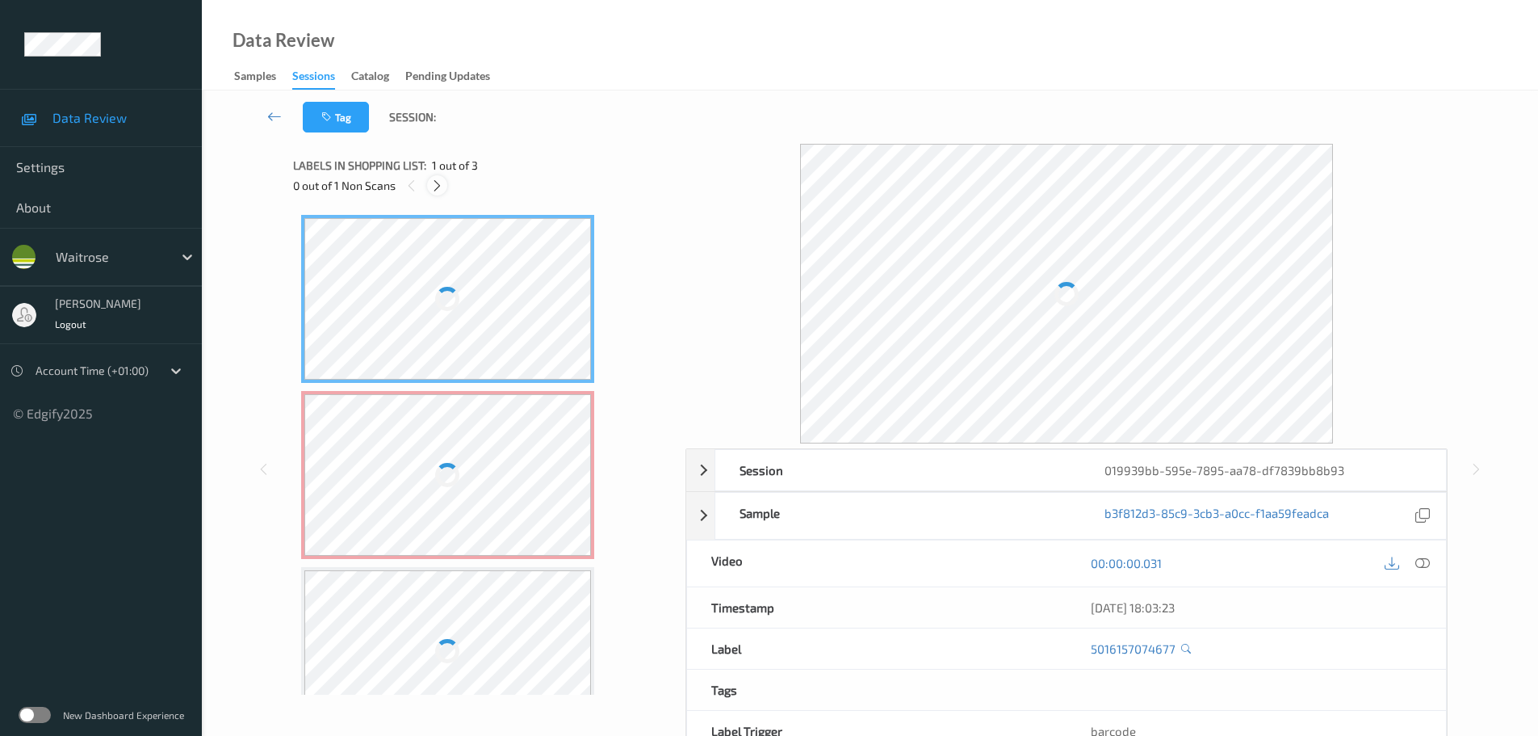
click at [428, 182] on div at bounding box center [437, 185] width 20 height 20
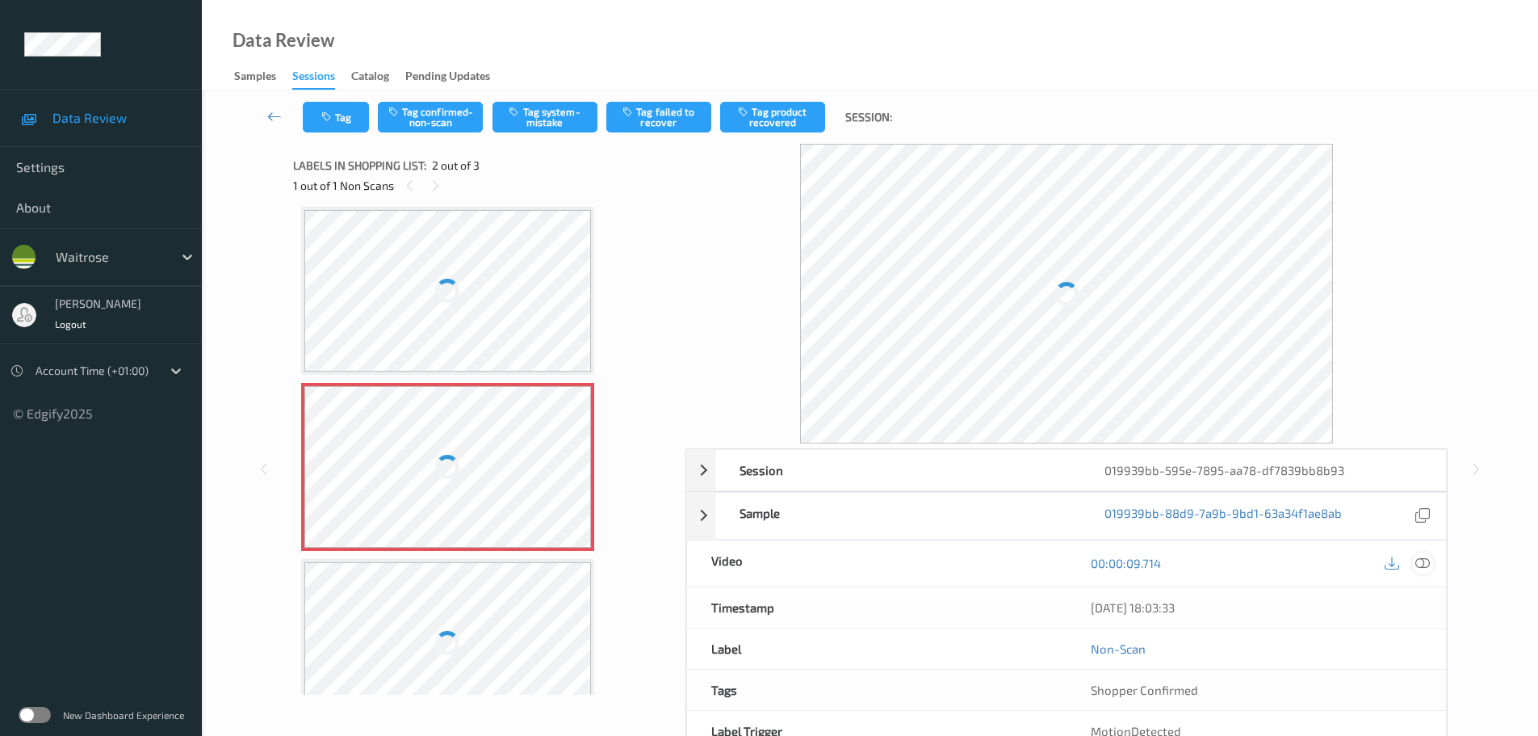
click at [1419, 559] on icon at bounding box center [1422, 563] width 15 height 15
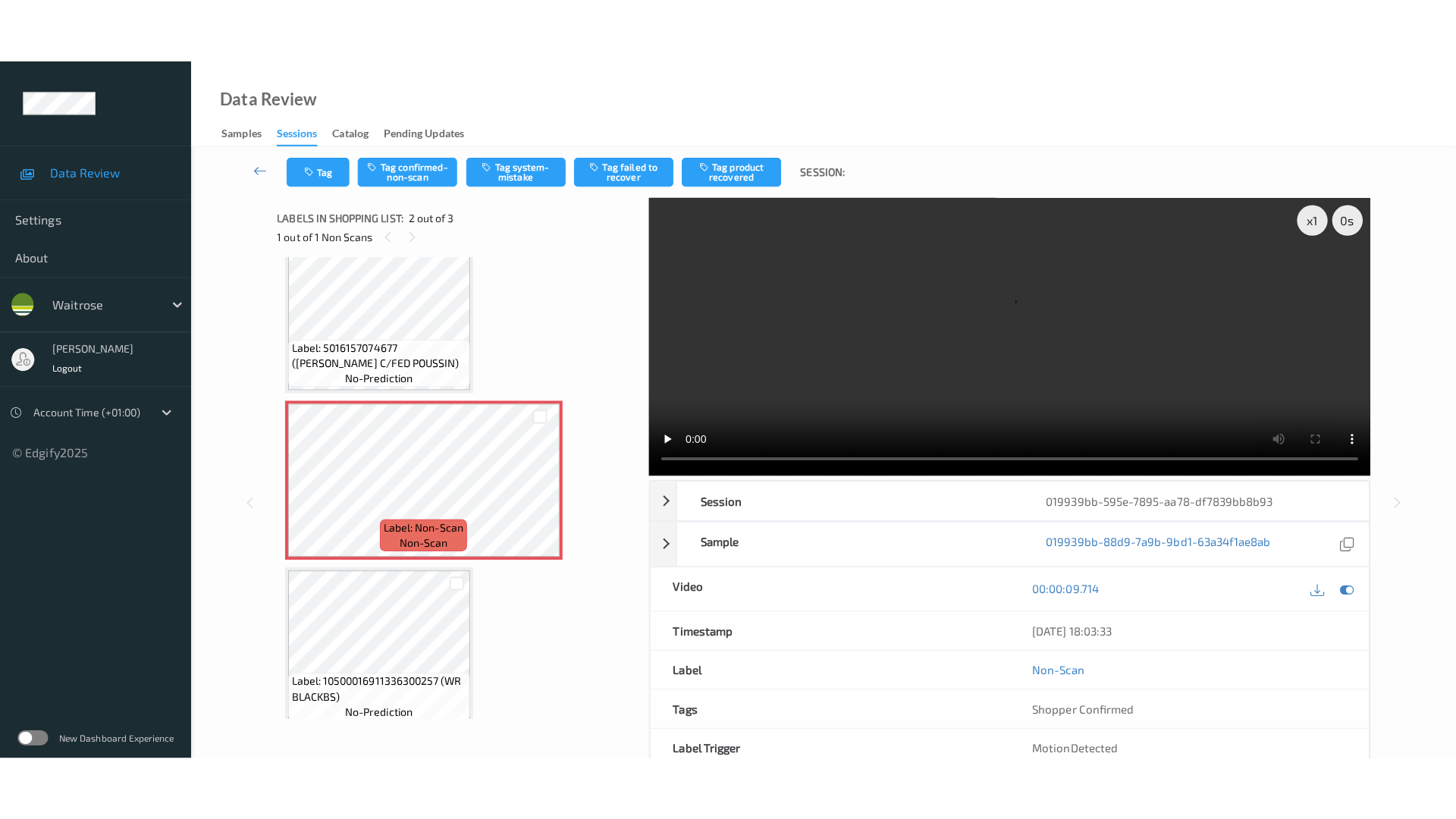
scroll to position [45, 0]
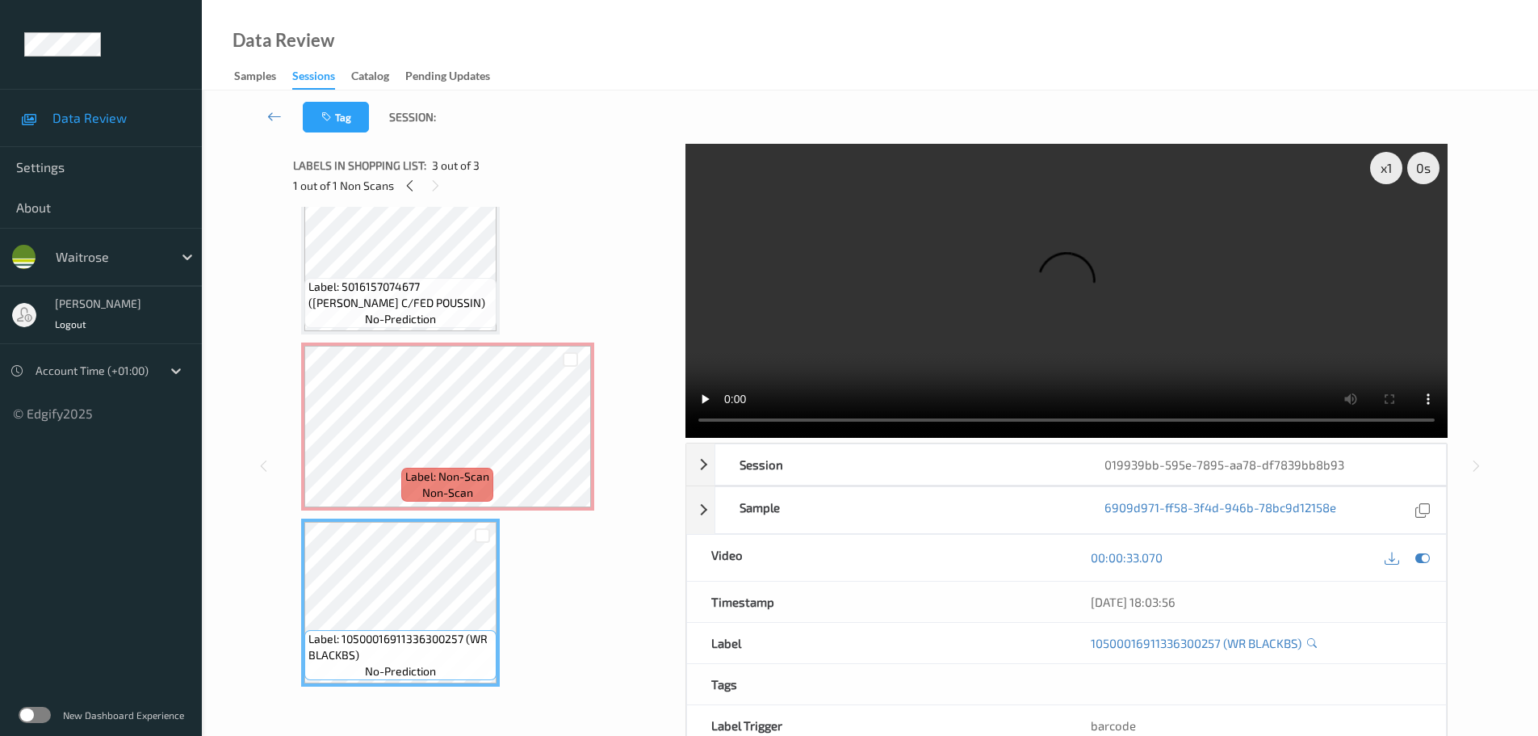
click at [443, 204] on div "Labels in shopping list: 3 out of 3 1 out of 1 Non Scans" at bounding box center [483, 175] width 381 height 63
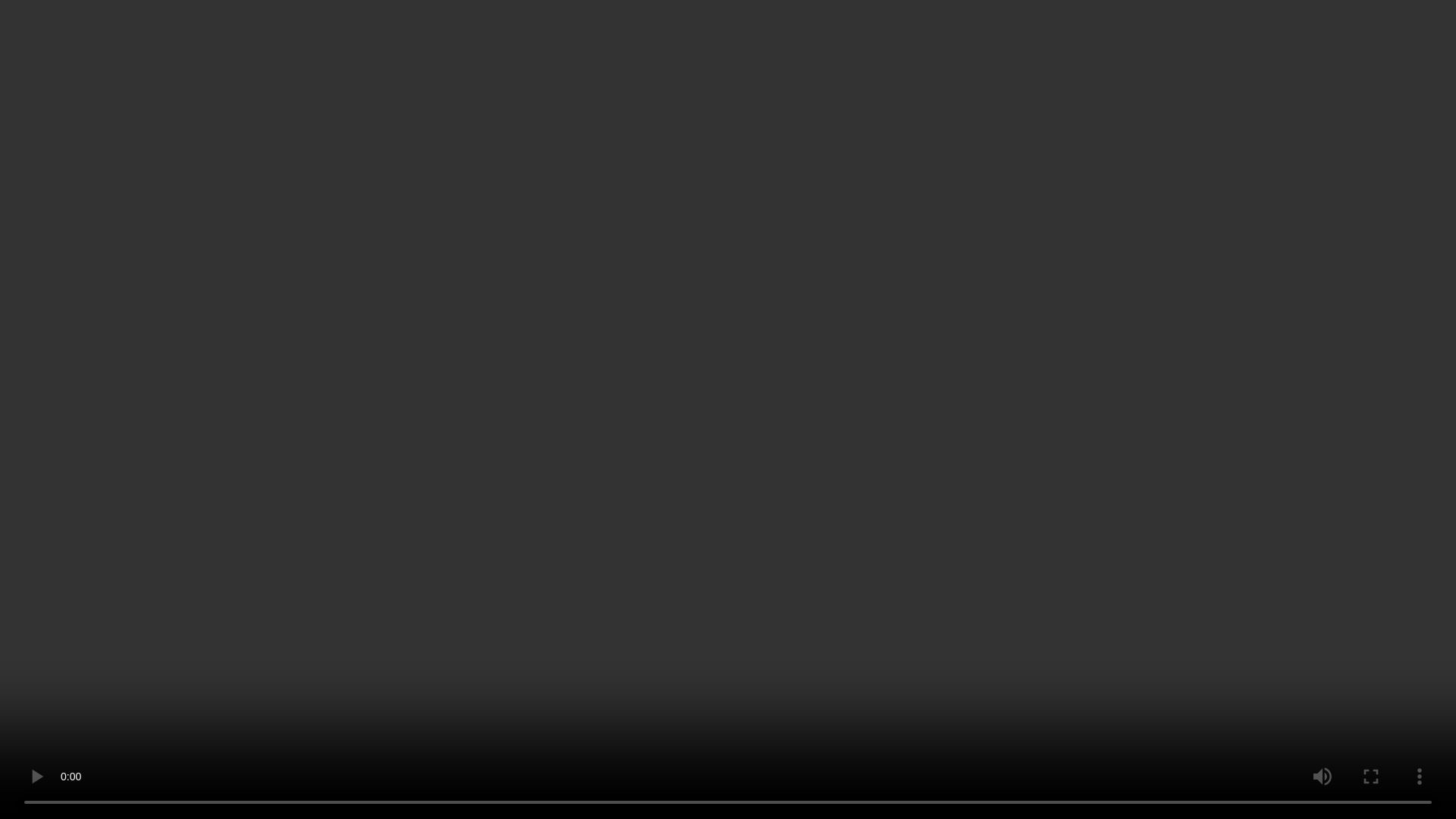
click at [708, 55] on video at bounding box center [728, 410] width 1456 height 819
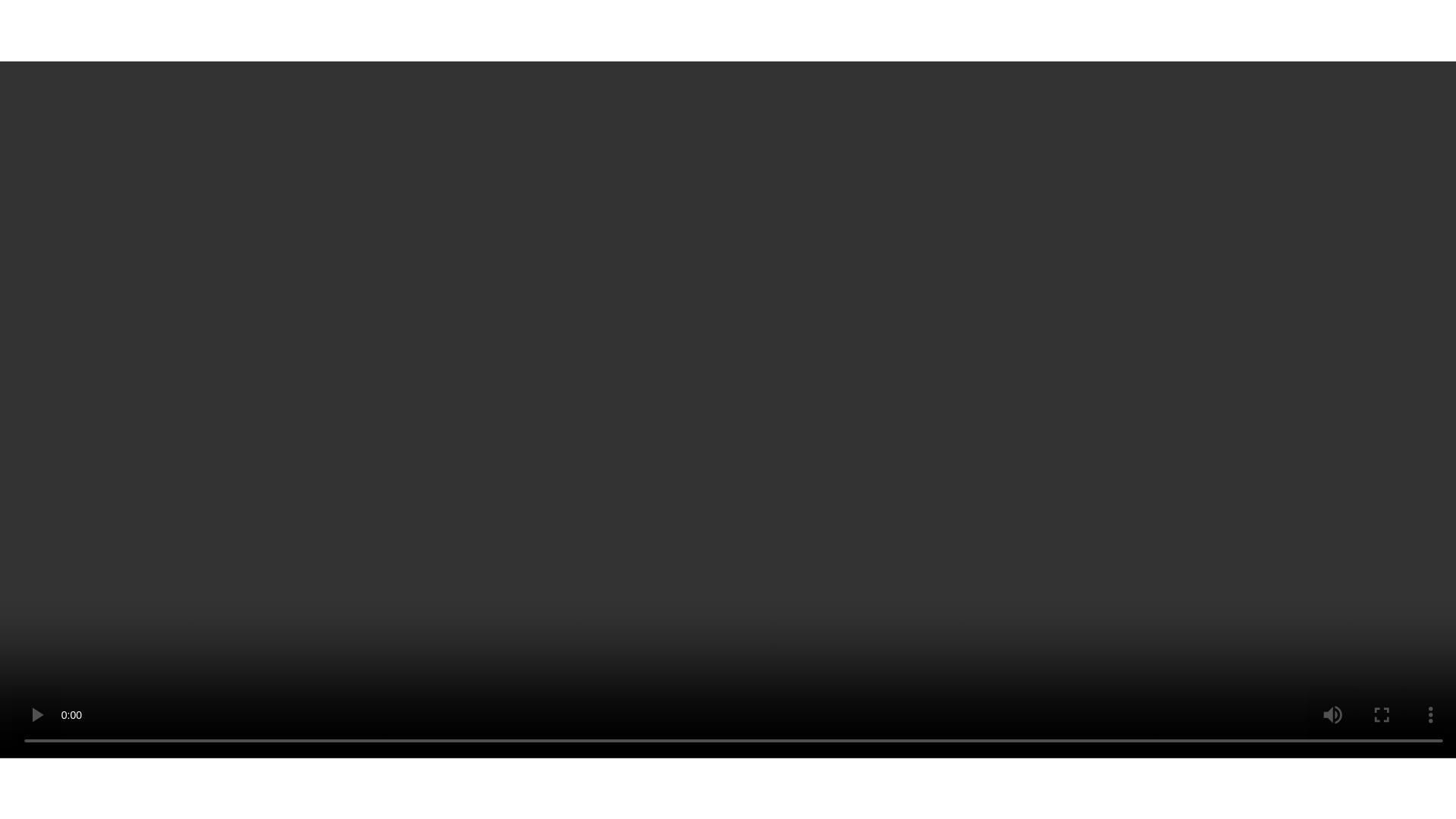
scroll to position [45, 0]
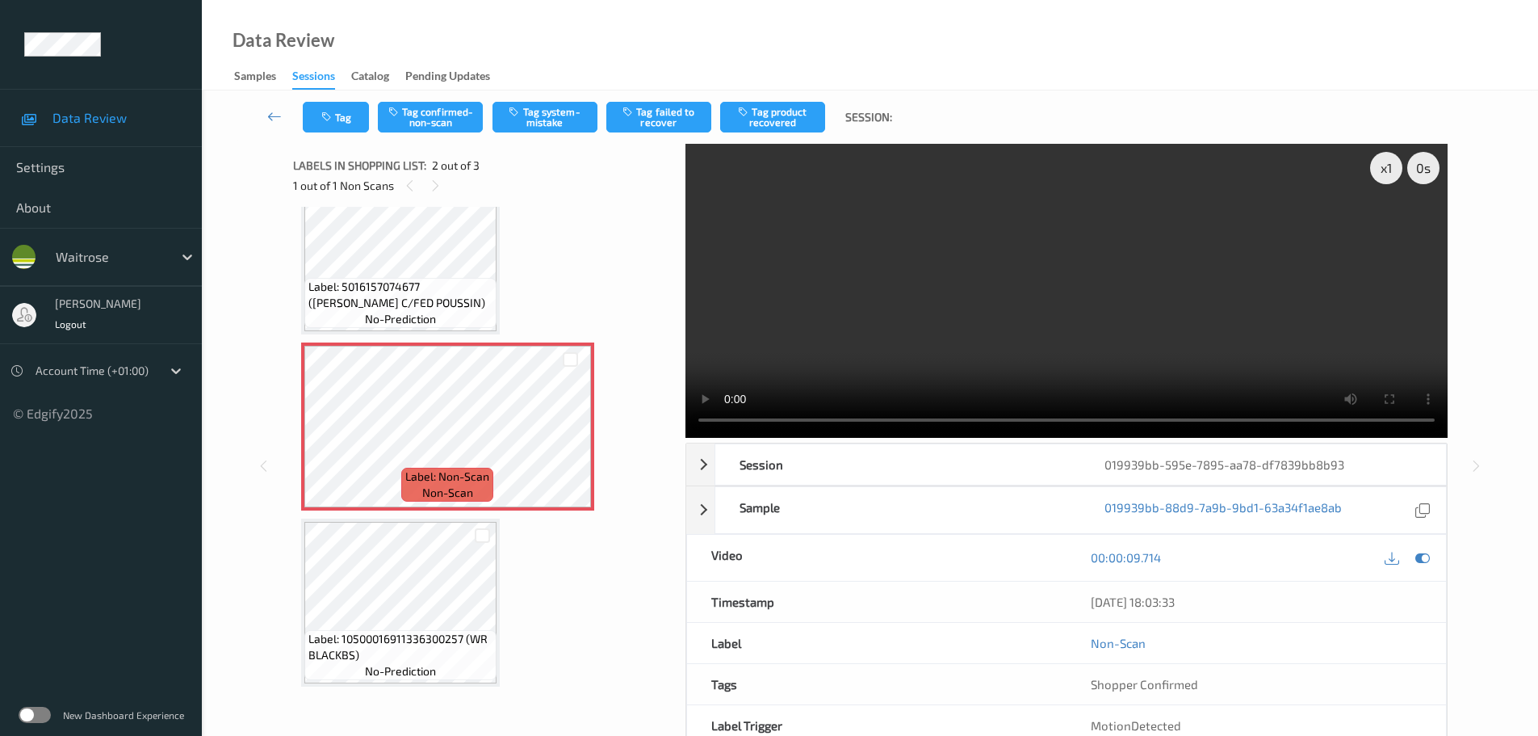
click at [458, 279] on span "Label: 5016157074677 ([PERSON_NAME] C/FED POUSSIN)" at bounding box center [400, 295] width 184 height 32
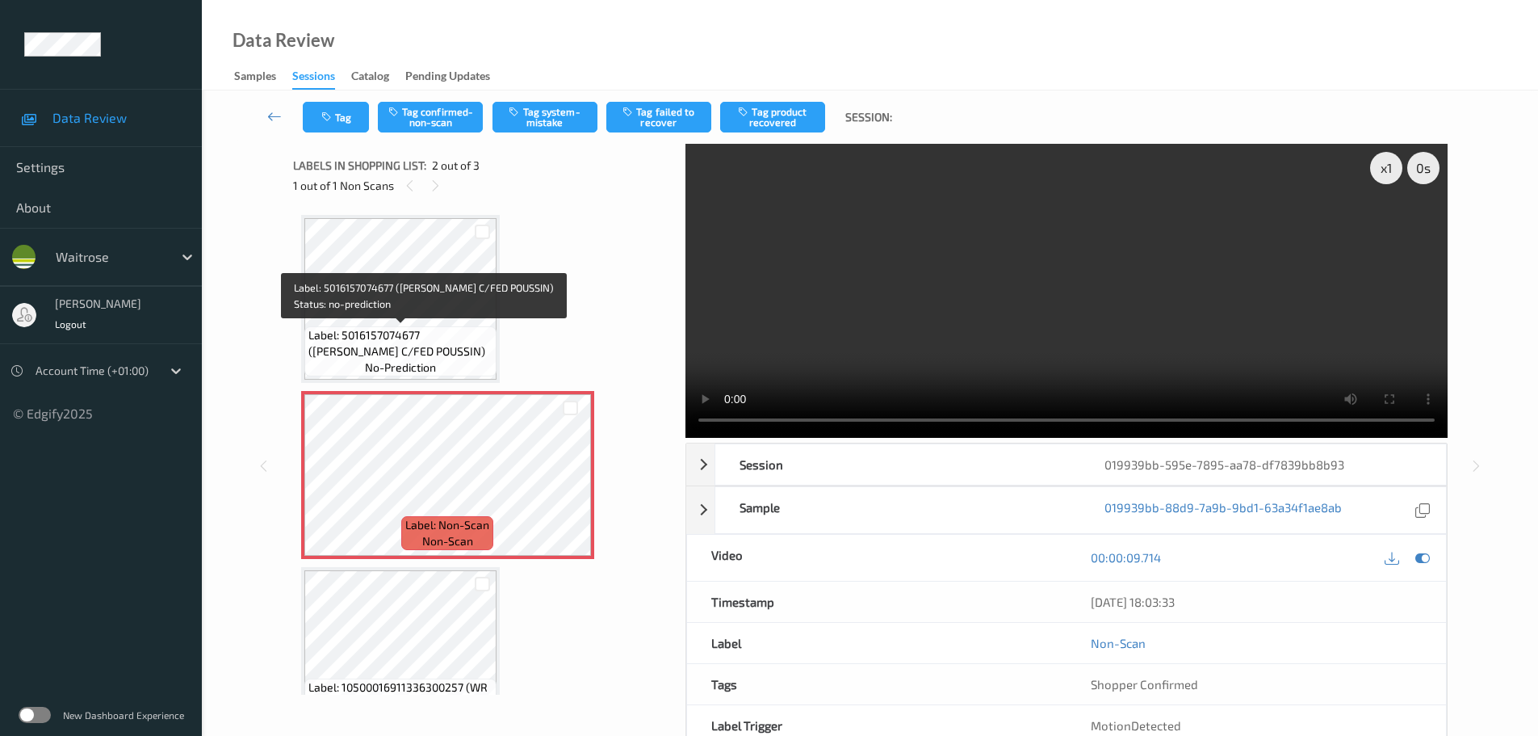
click at [438, 329] on span "Label: 5016157074677 ([PERSON_NAME] C/FED POUSSIN)" at bounding box center [400, 343] width 184 height 32
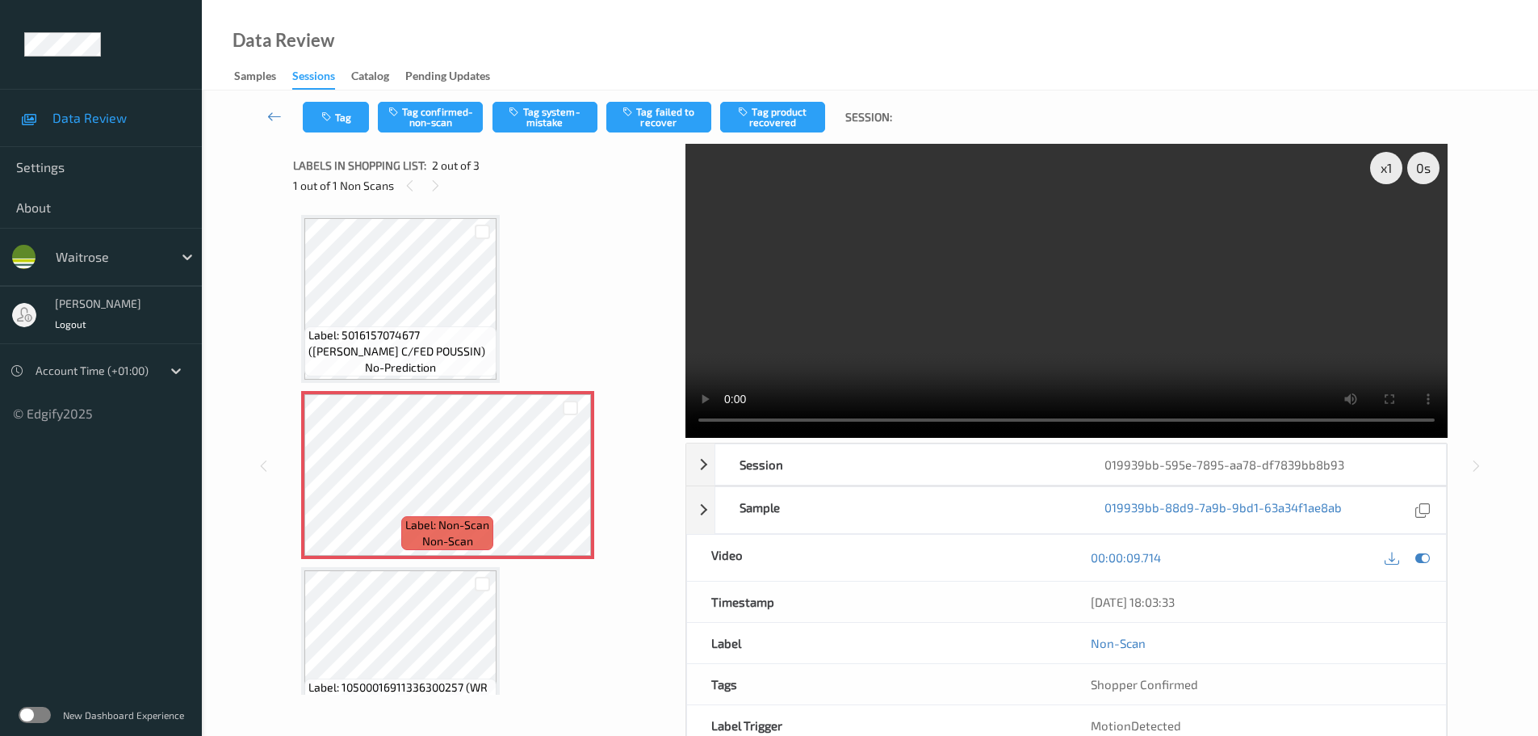
scroll to position [48, 0]
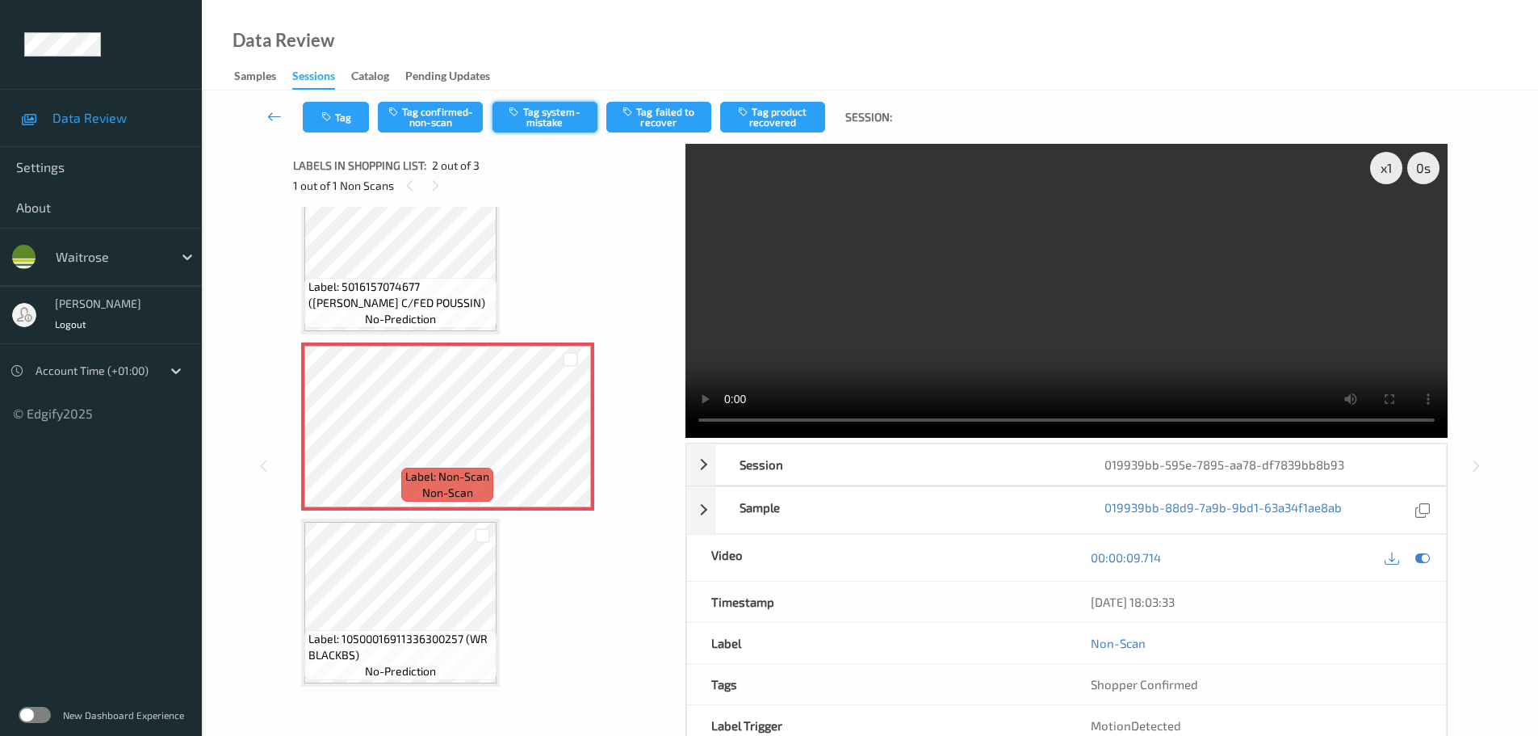
click at [556, 116] on button "Tag system-mistake" at bounding box center [545, 117] width 105 height 31
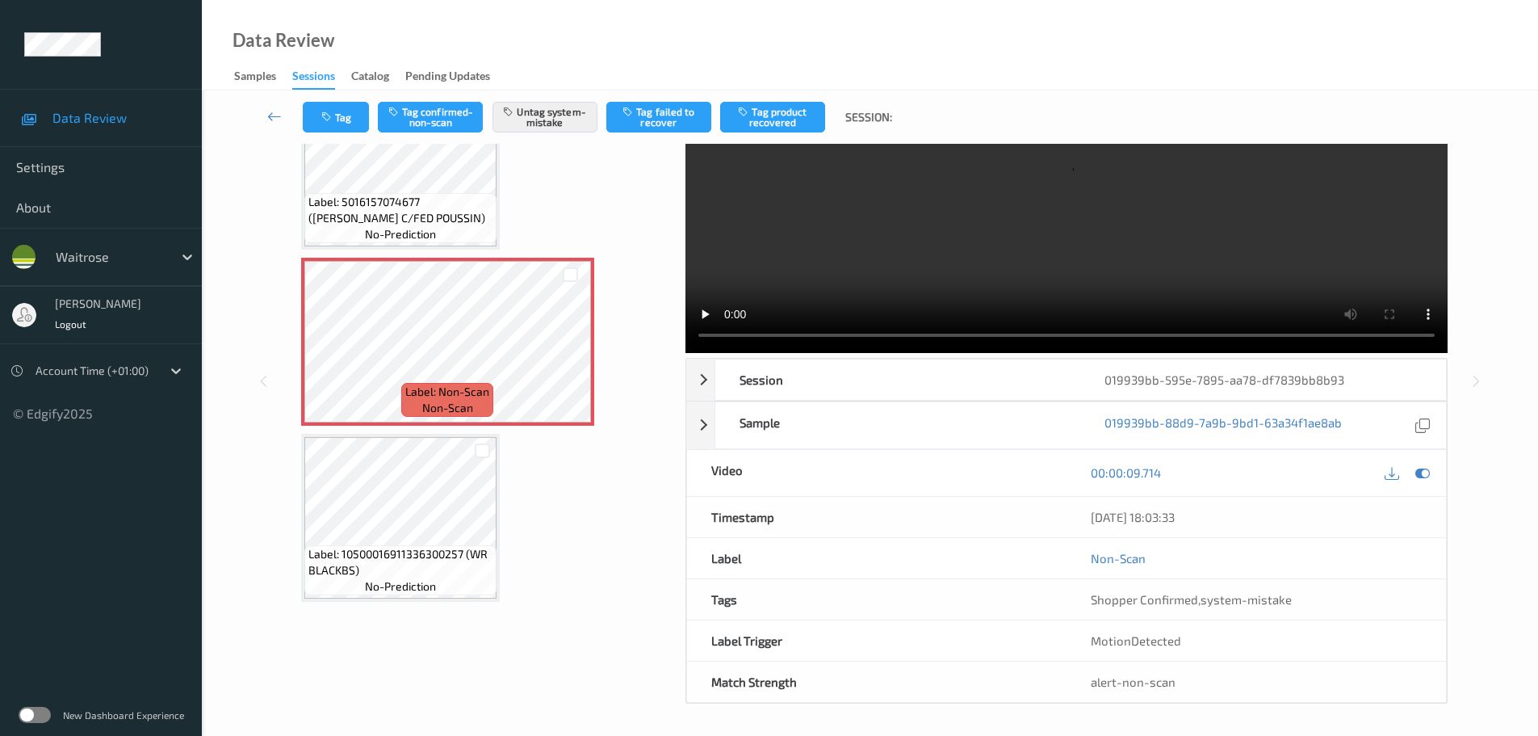
scroll to position [86, 0]
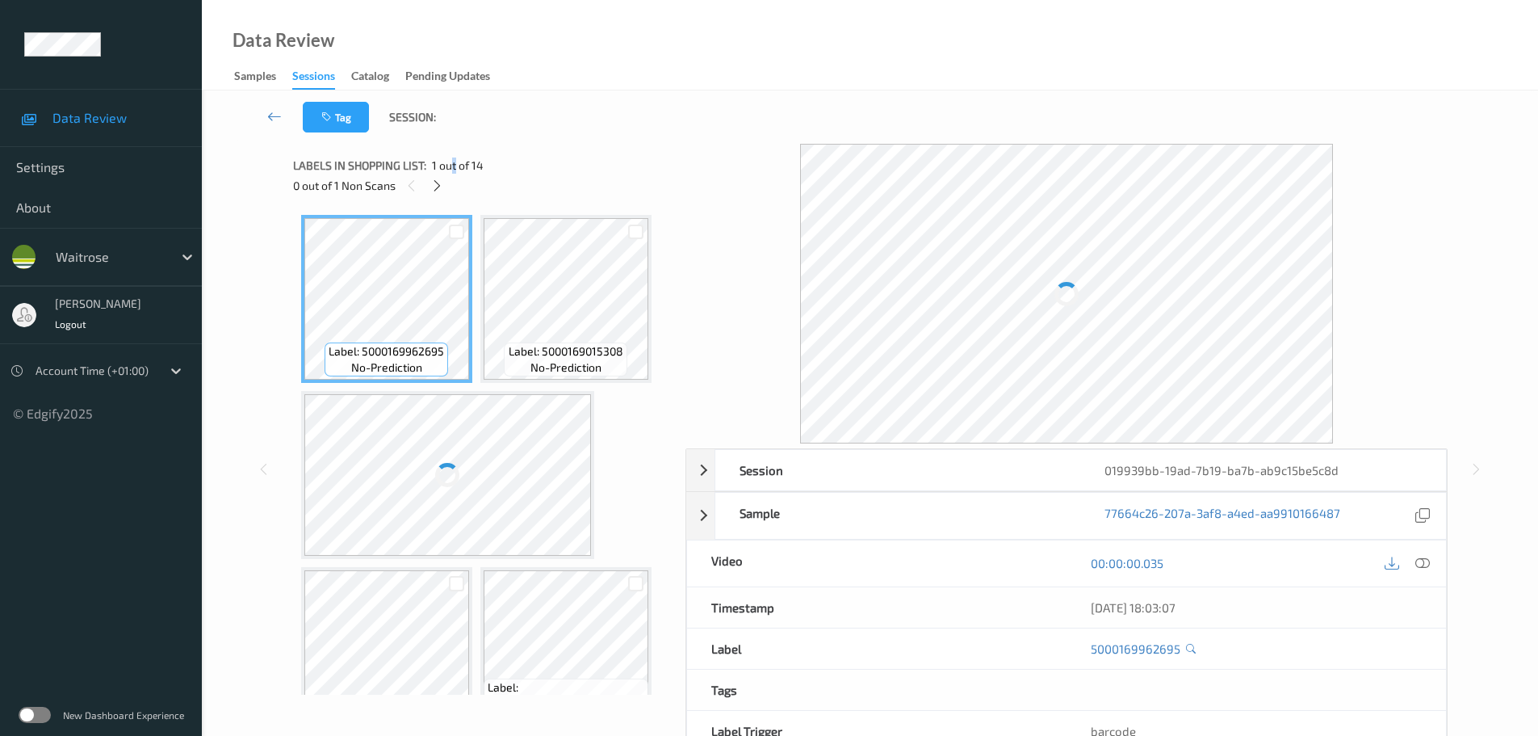
click at [449, 174] on div "Labels in shopping list: 1 out of 14" at bounding box center [483, 165] width 381 height 20
click at [446, 176] on div "0 out of 1 Non Scans" at bounding box center [483, 185] width 381 height 20
click at [438, 182] on icon at bounding box center [437, 185] width 14 height 15
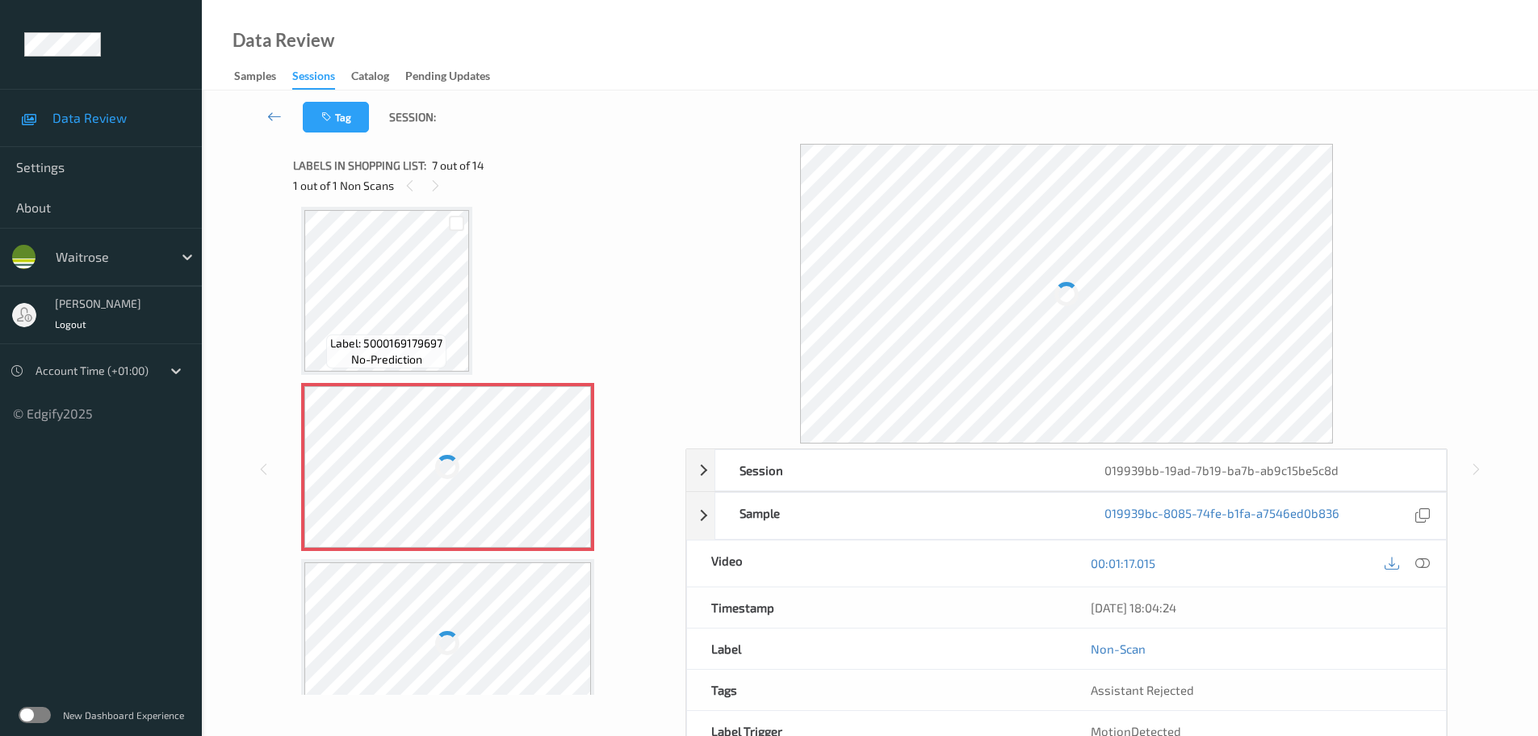
drag, startPoint x: 438, startPoint y: 182, endPoint x: 831, endPoint y: 345, distance: 425.7
click at [437, 182] on icon at bounding box center [436, 185] width 14 height 15
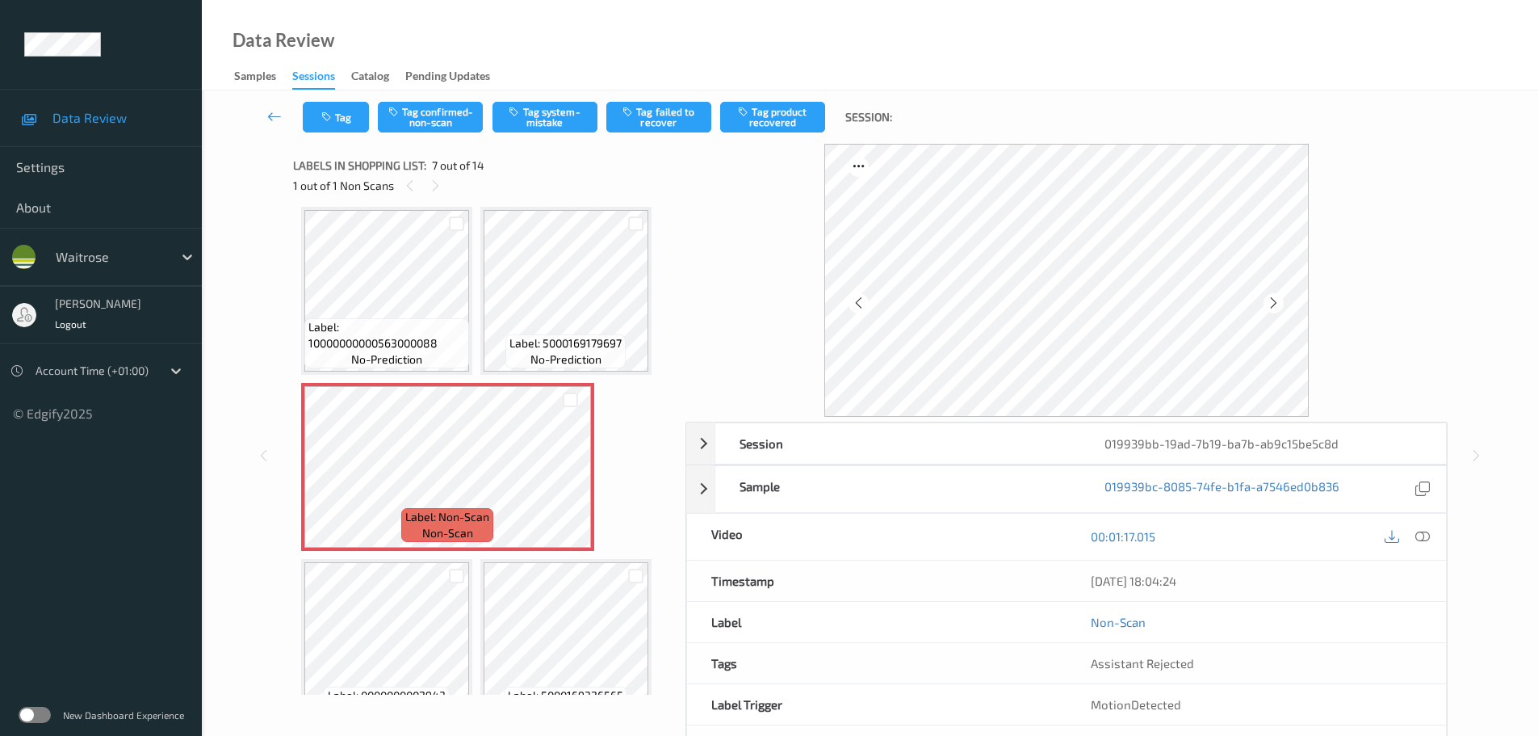
click at [1424, 566] on div "[DATE] 18:04:24" at bounding box center [1256, 580] width 379 height 40
click at [1424, 539] on icon at bounding box center [1422, 536] width 15 height 15
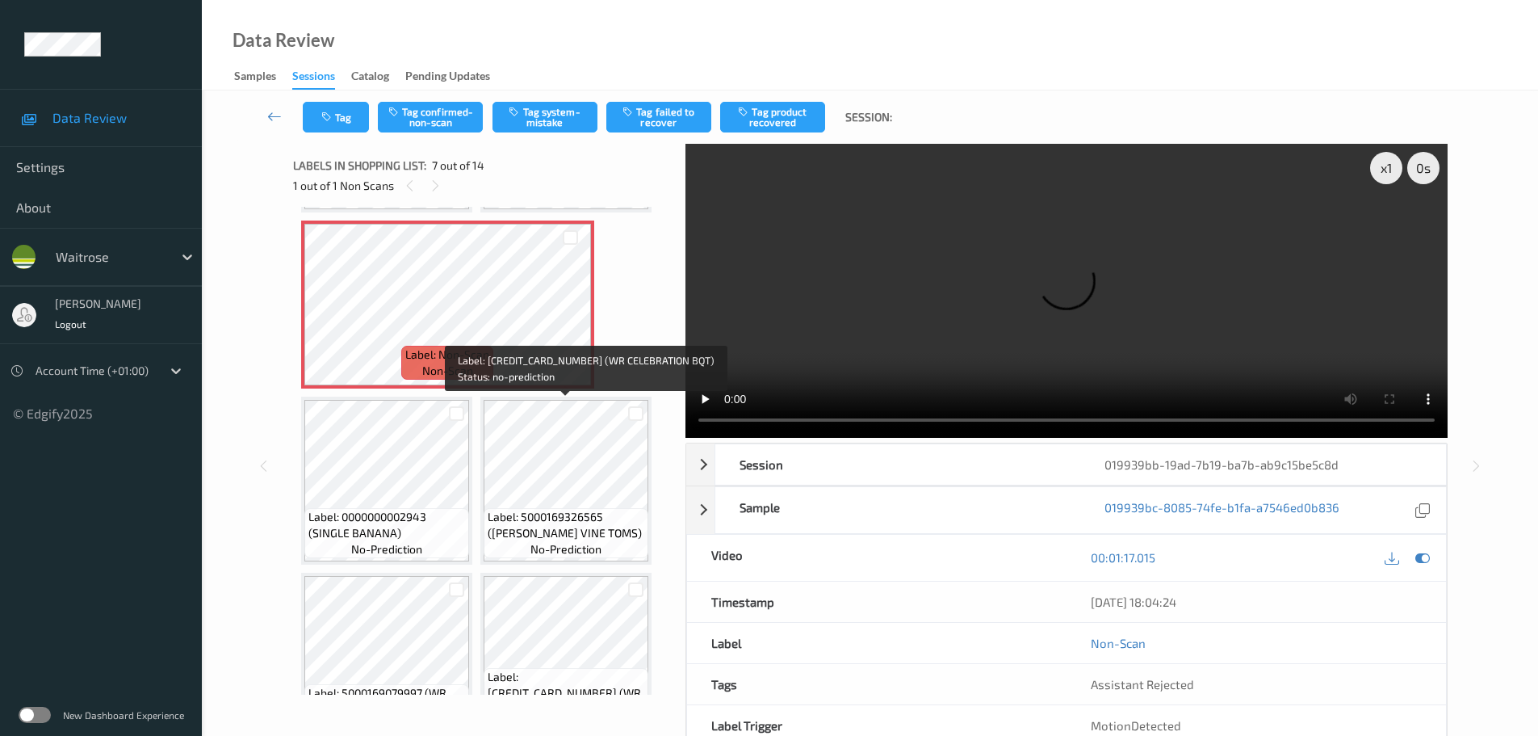
scroll to position [484, 0]
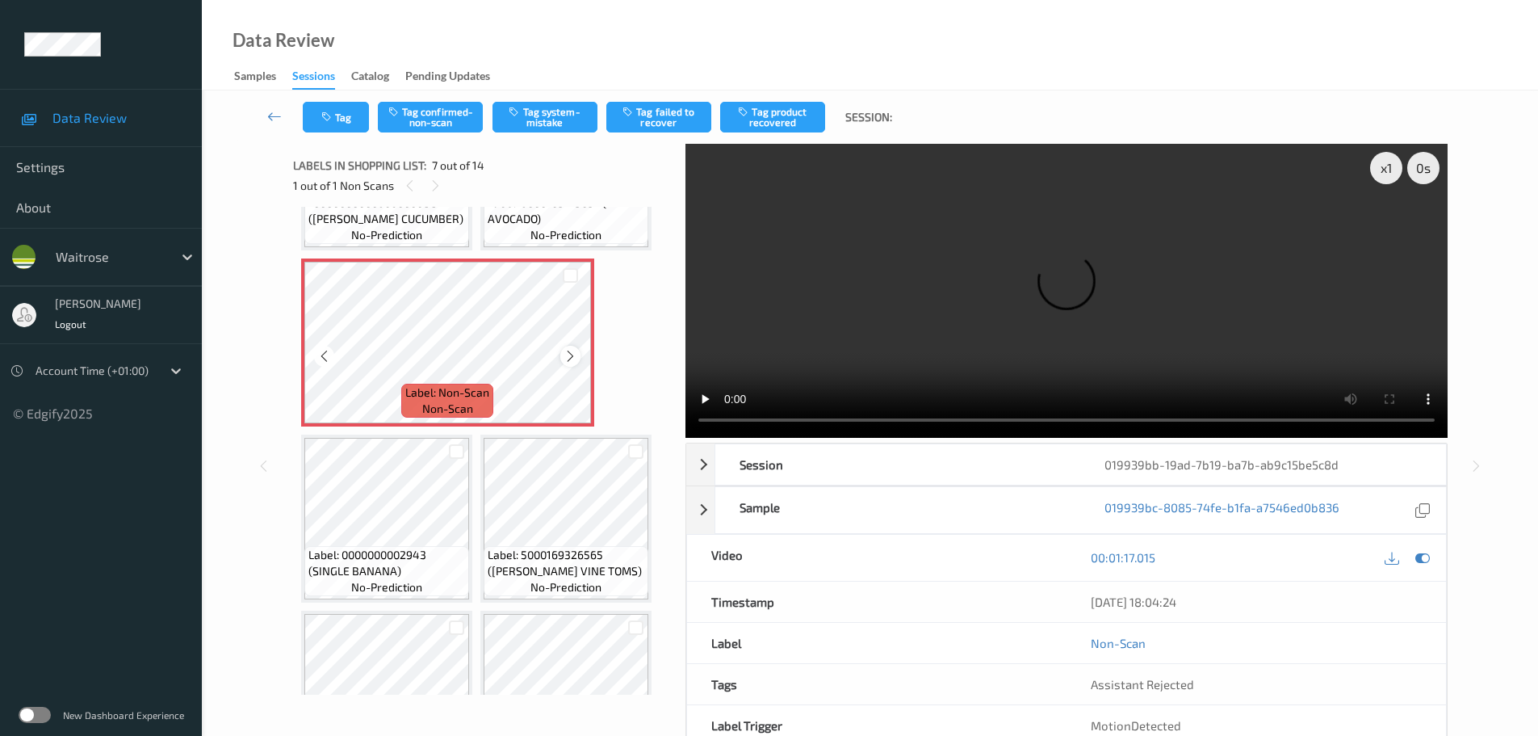
click at [564, 360] on icon at bounding box center [571, 356] width 14 height 15
click at [564, 357] on icon at bounding box center [571, 356] width 14 height 15
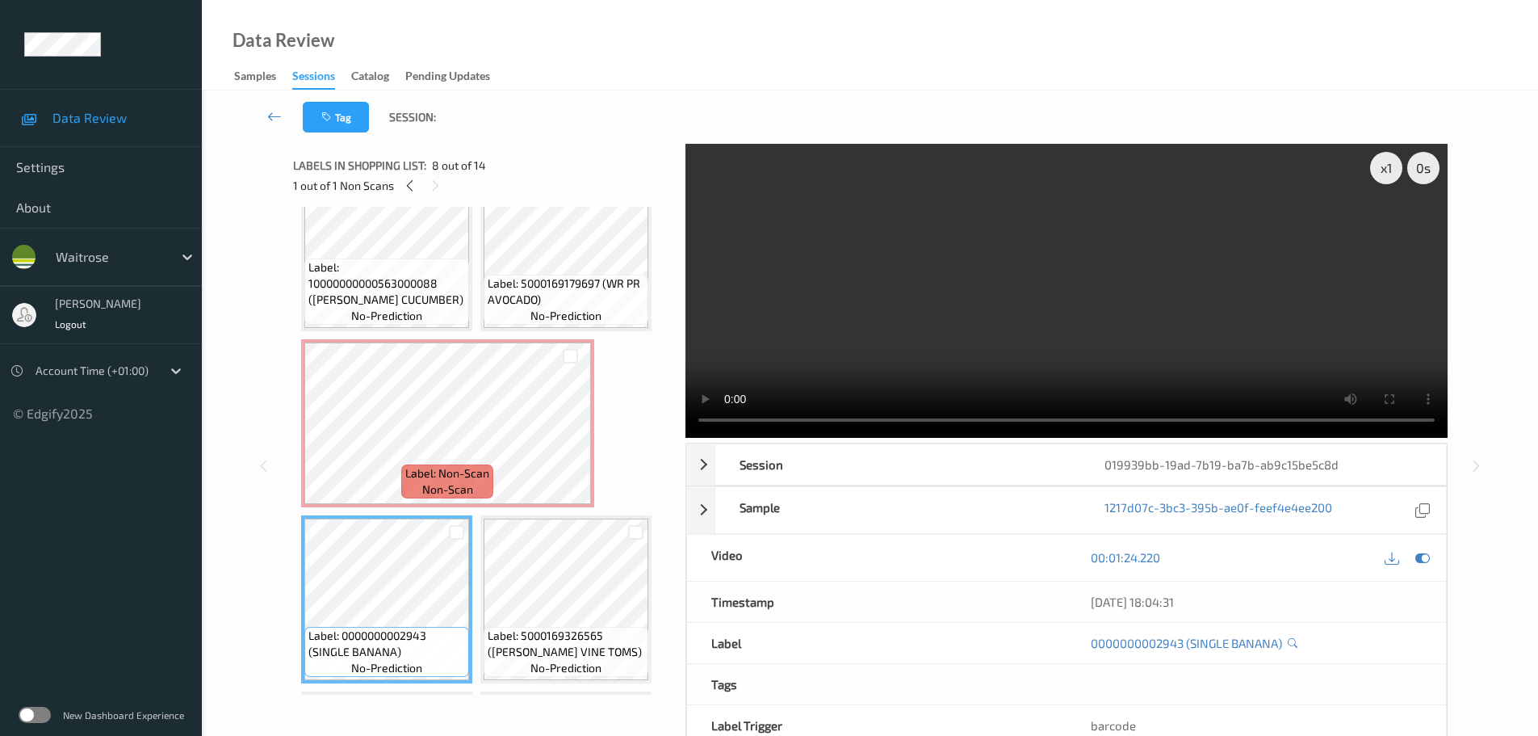
click at [424, 476] on span "Label: Non-Scan" at bounding box center [447, 473] width 84 height 16
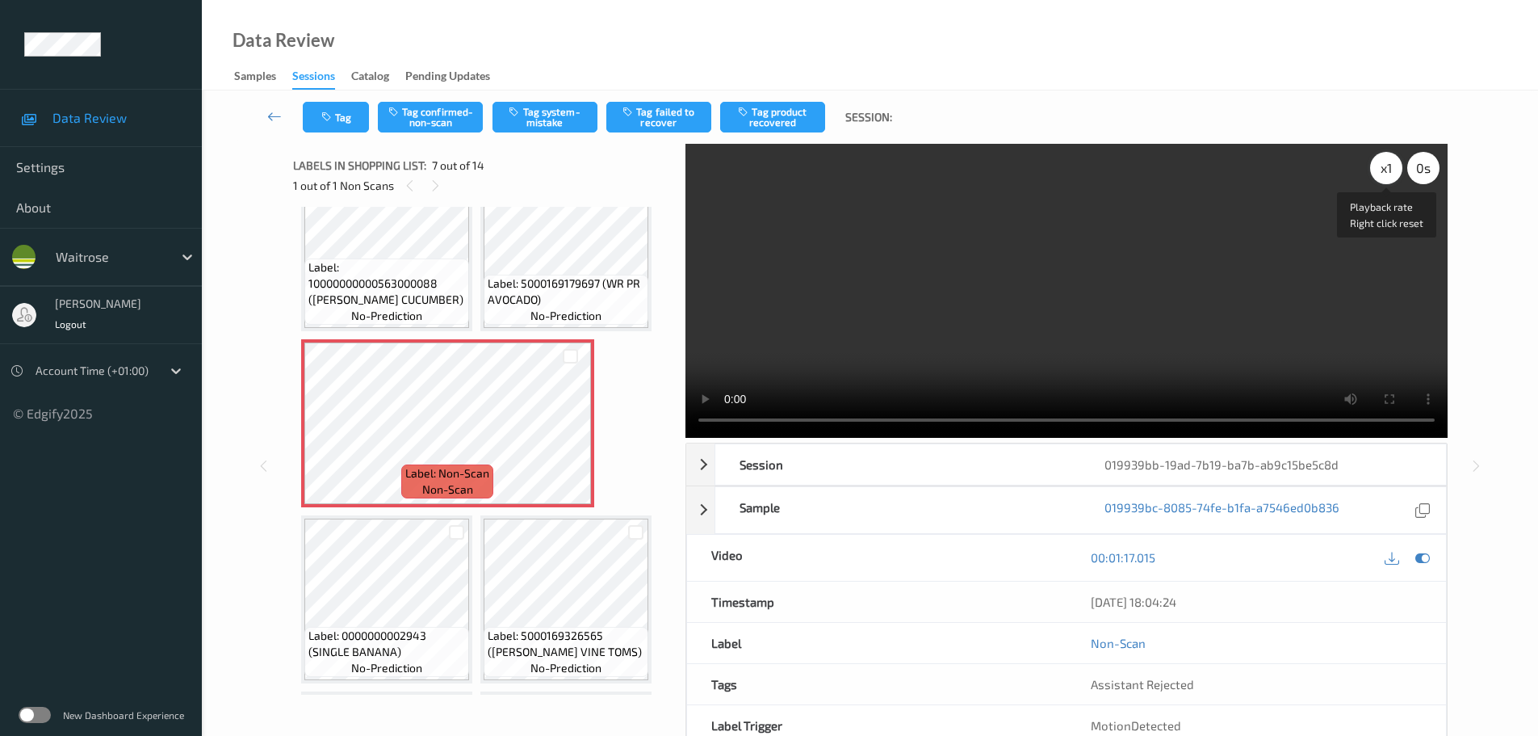
click at [1381, 177] on div "x 1" at bounding box center [1386, 168] width 32 height 32
click at [1381, 177] on div "x 2" at bounding box center [1386, 168] width 32 height 32
click at [1385, 171] on div "x 4" at bounding box center [1386, 168] width 32 height 32
click at [558, 113] on button "Tag system-mistake" at bounding box center [545, 117] width 105 height 31
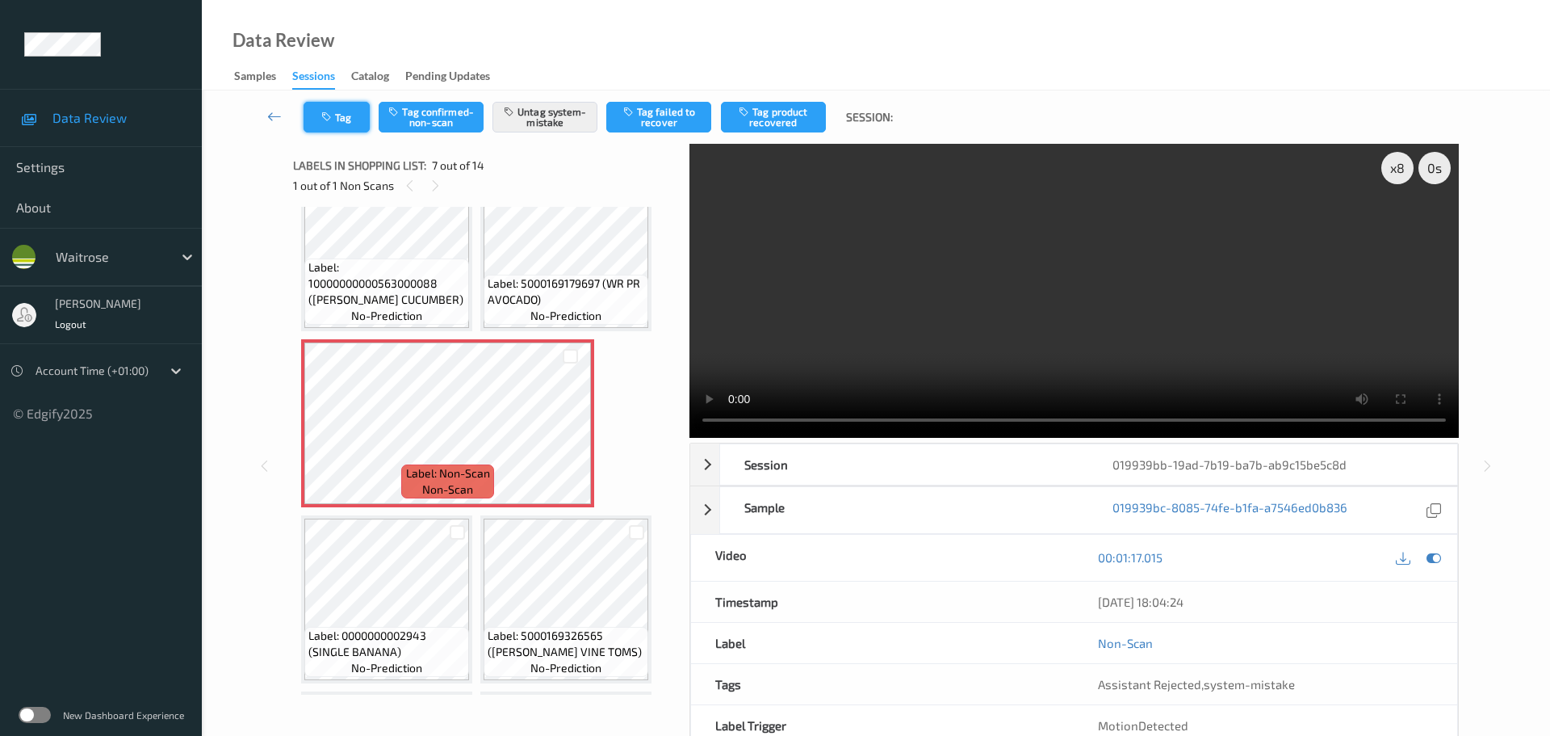
click at [320, 126] on button "Tag" at bounding box center [337, 117] width 66 height 31
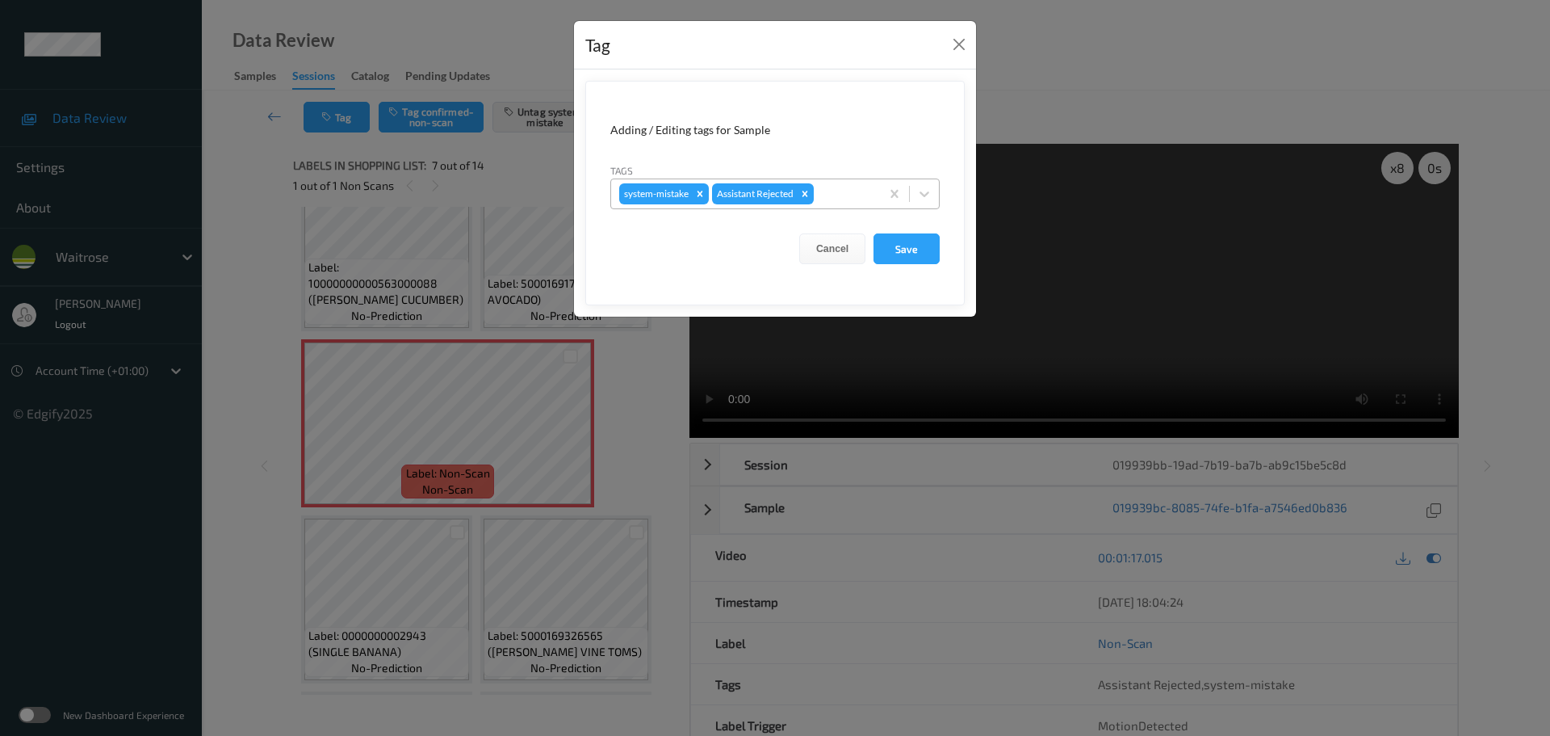
click at [830, 187] on div at bounding box center [844, 193] width 55 height 19
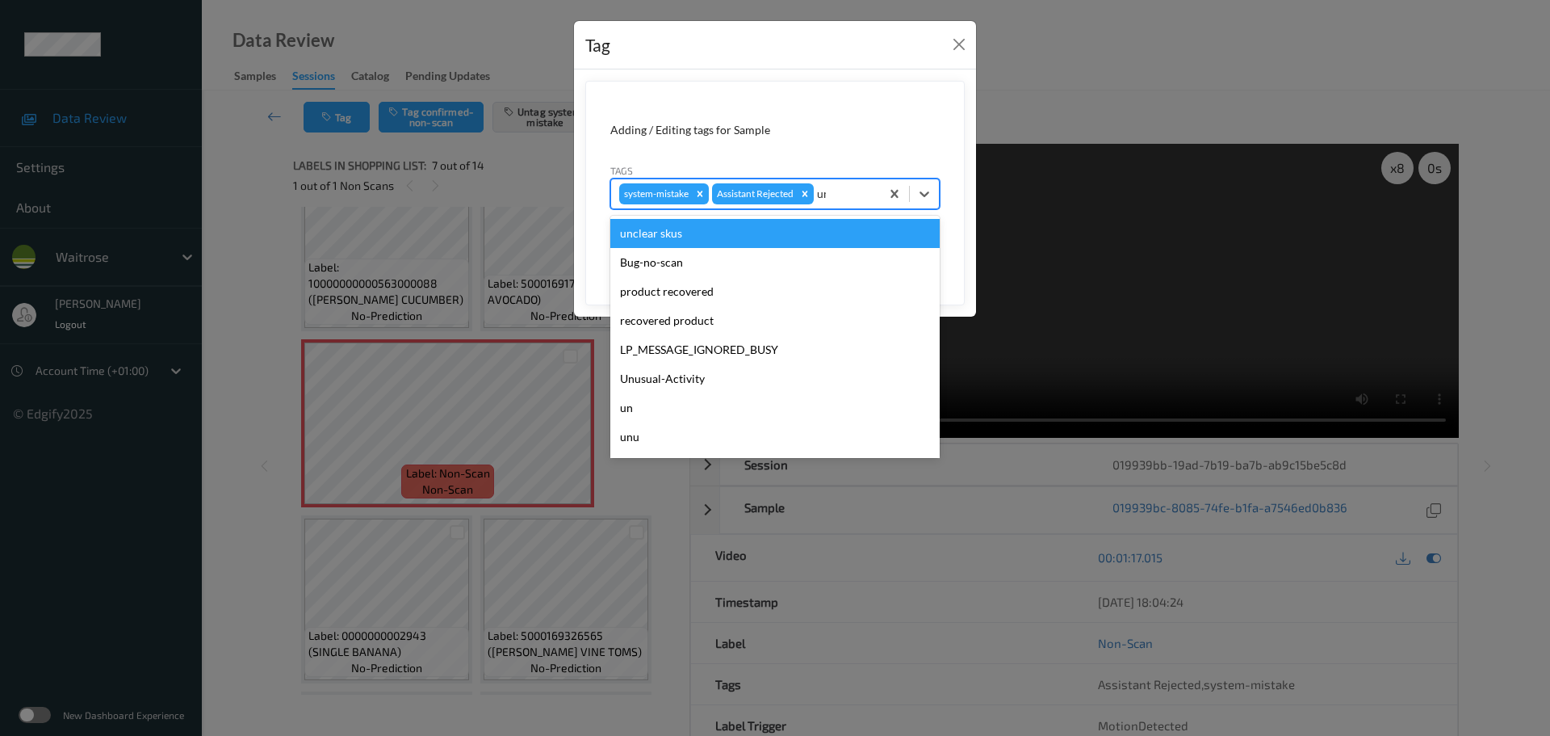
type input "unu"
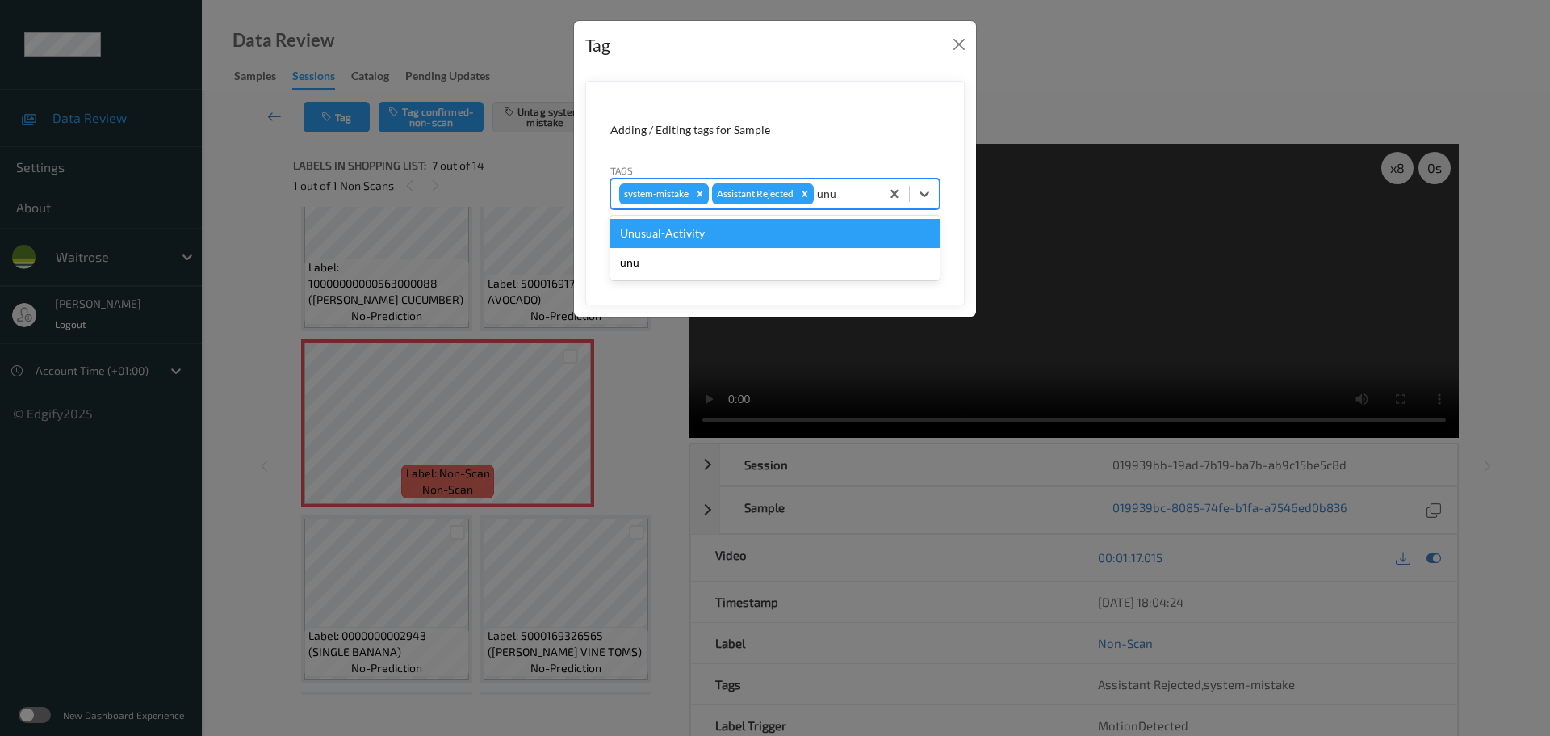
click at [744, 231] on div "Unusual-Activity" at bounding box center [774, 233] width 329 height 29
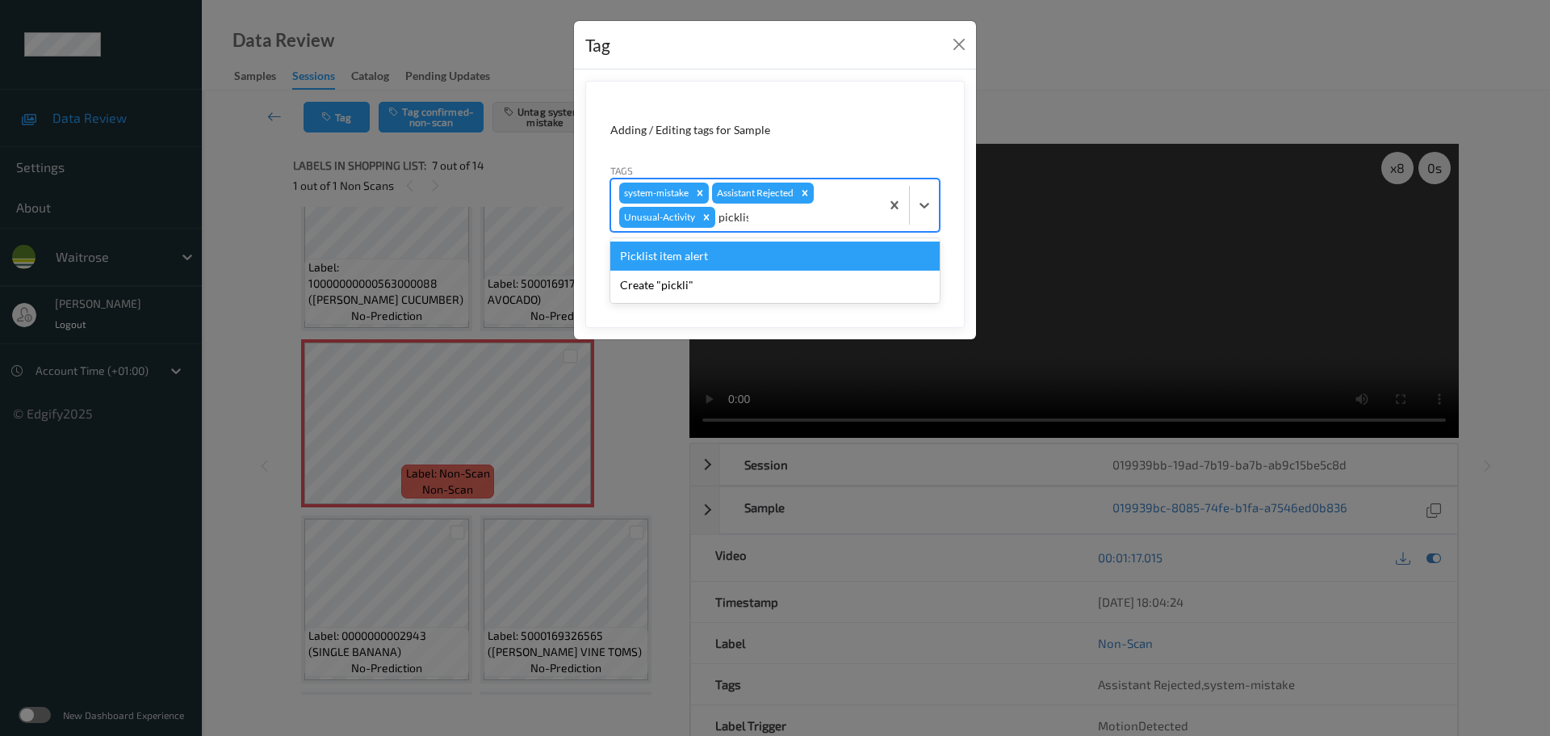
type input "picklist"
click at [735, 249] on div "Picklist item alert" at bounding box center [774, 255] width 329 height 29
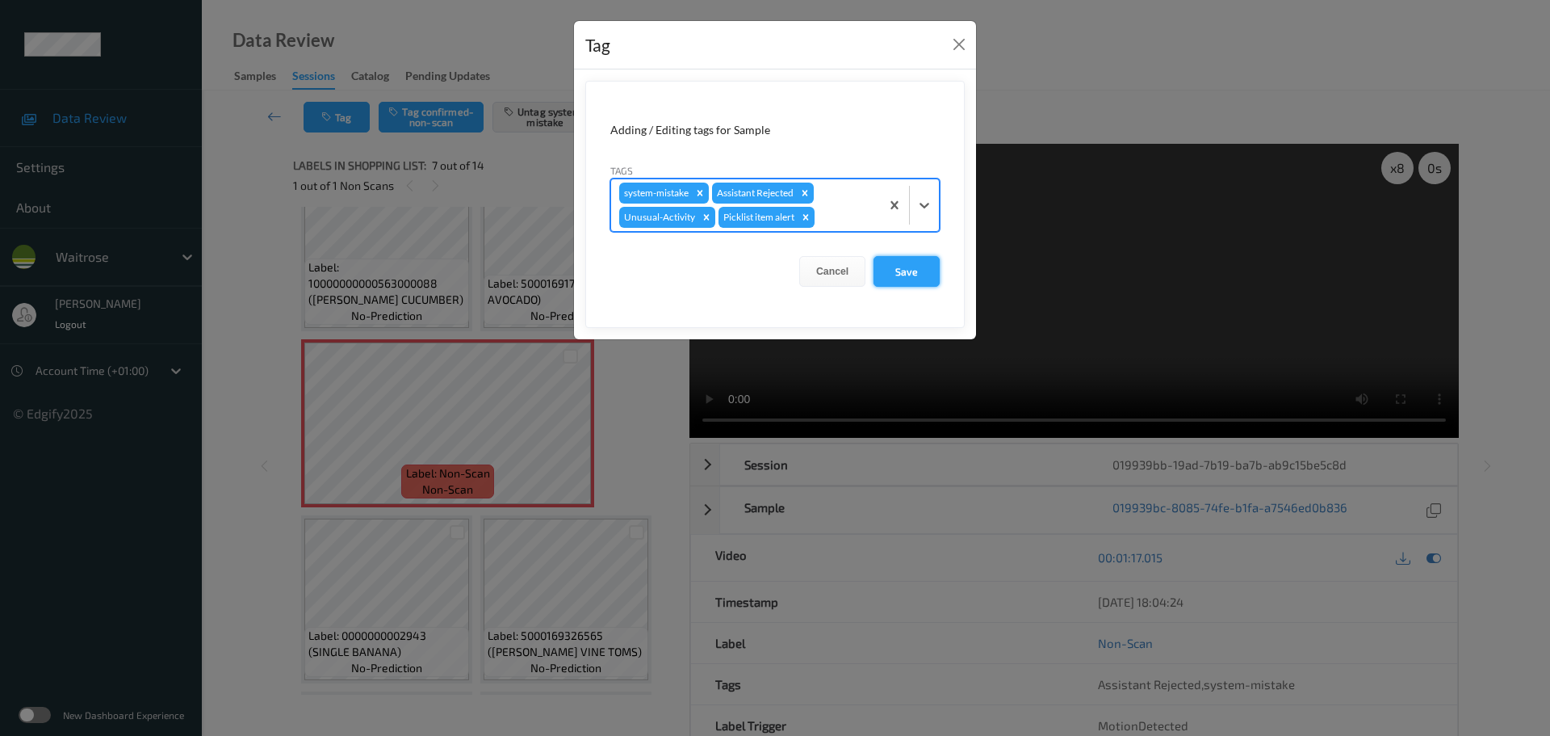
click at [904, 270] on button "Save" at bounding box center [907, 271] width 66 height 31
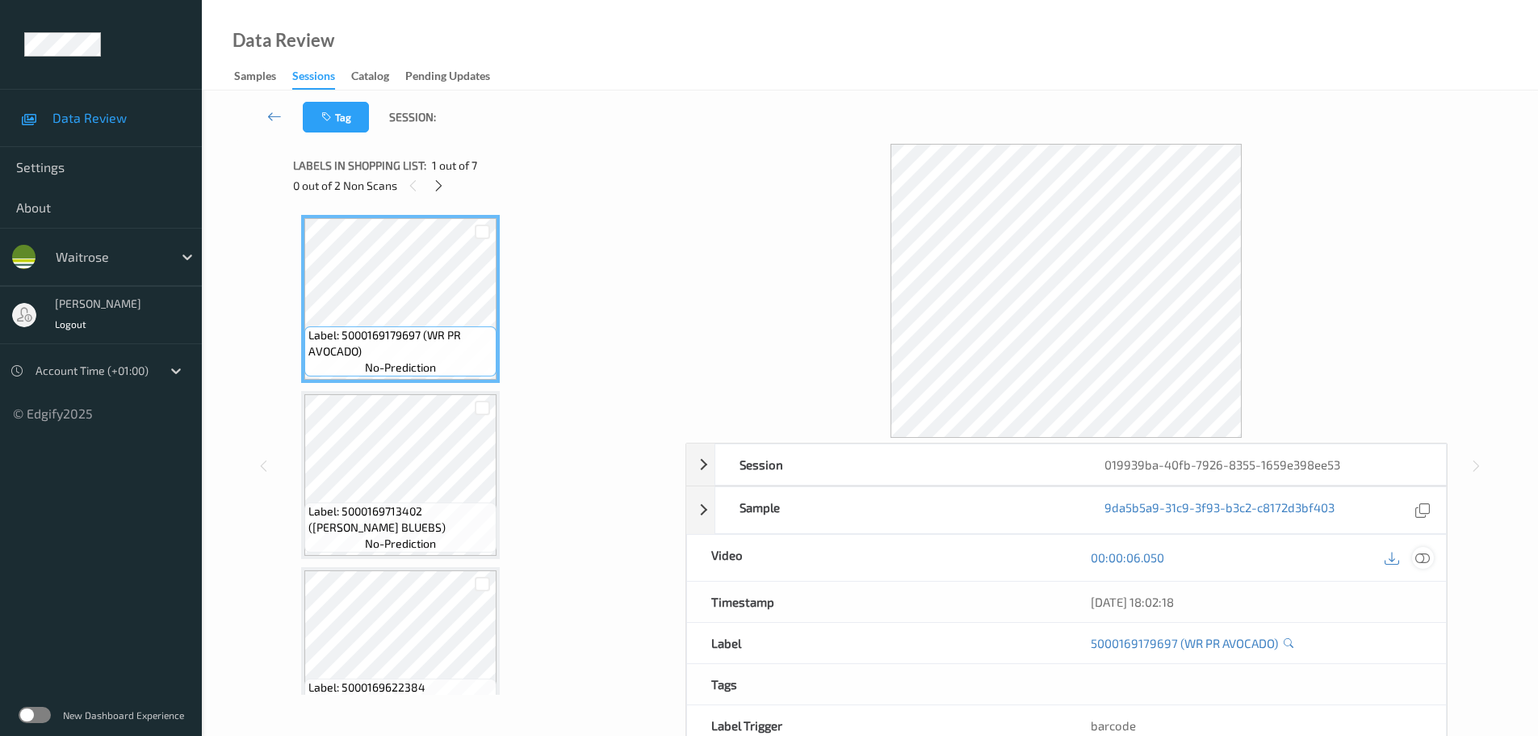
click at [1425, 556] on icon at bounding box center [1422, 557] width 15 height 15
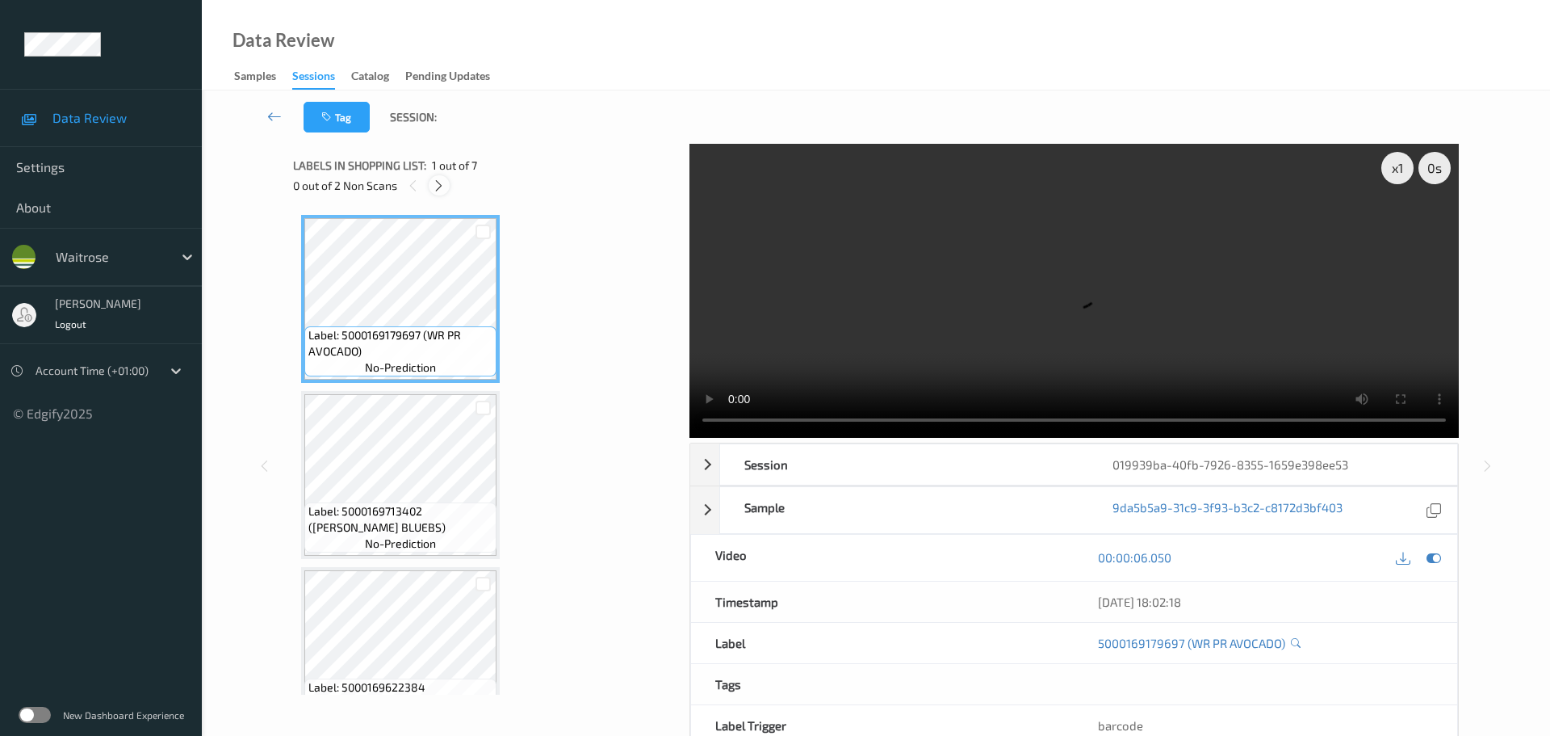
click at [443, 182] on icon at bounding box center [439, 185] width 14 height 15
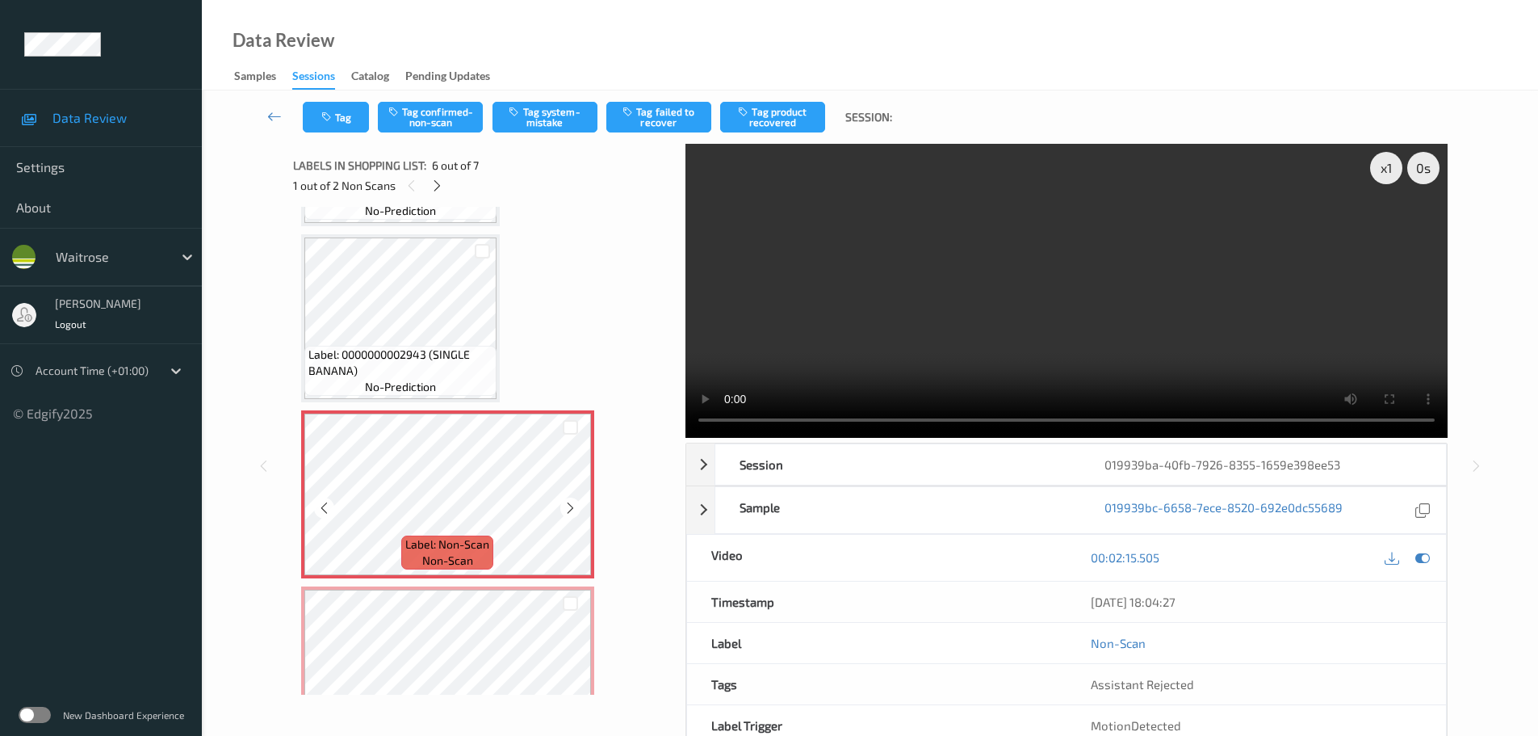
scroll to position [753, 0]
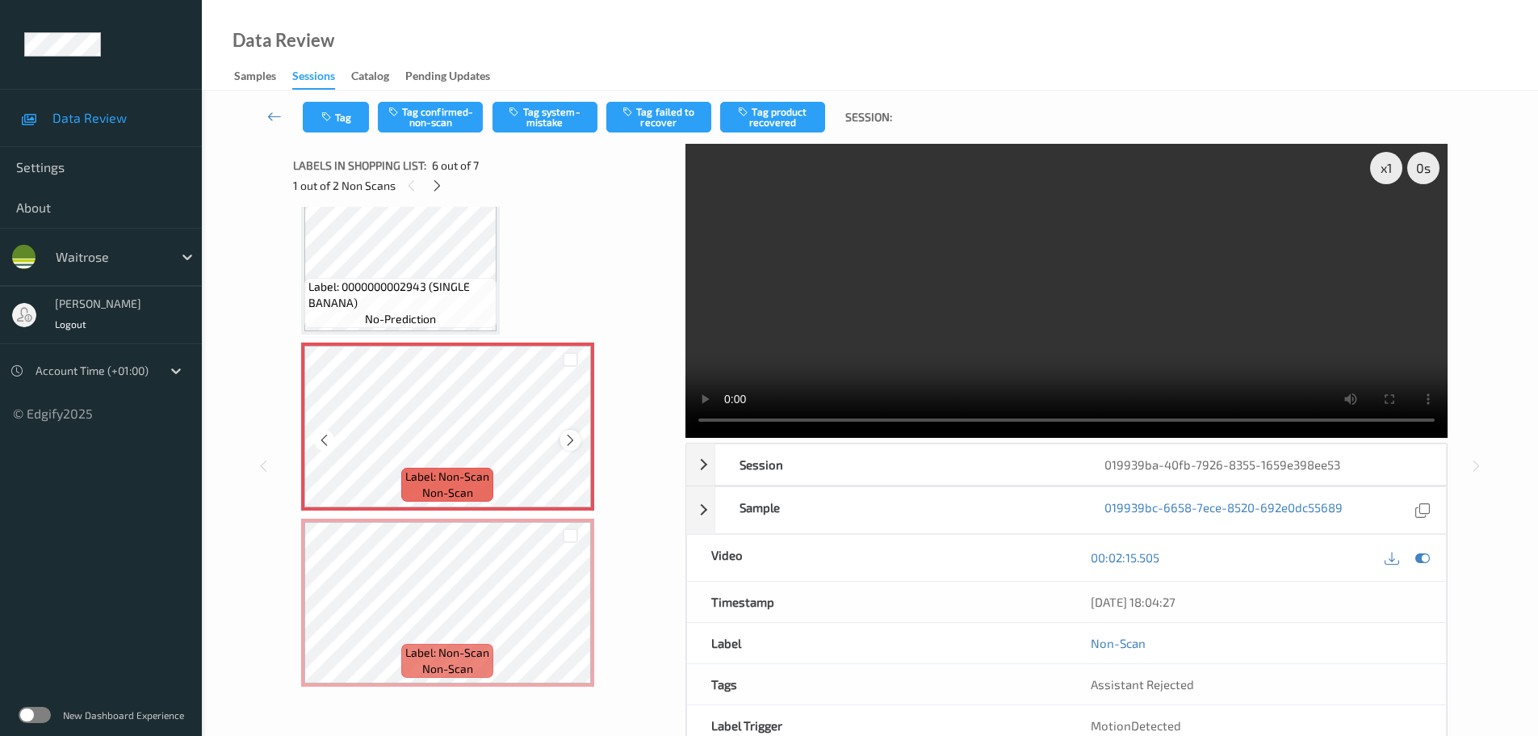
click at [576, 436] on icon at bounding box center [571, 440] width 14 height 15
click at [566, 625] on div at bounding box center [570, 616] width 20 height 20
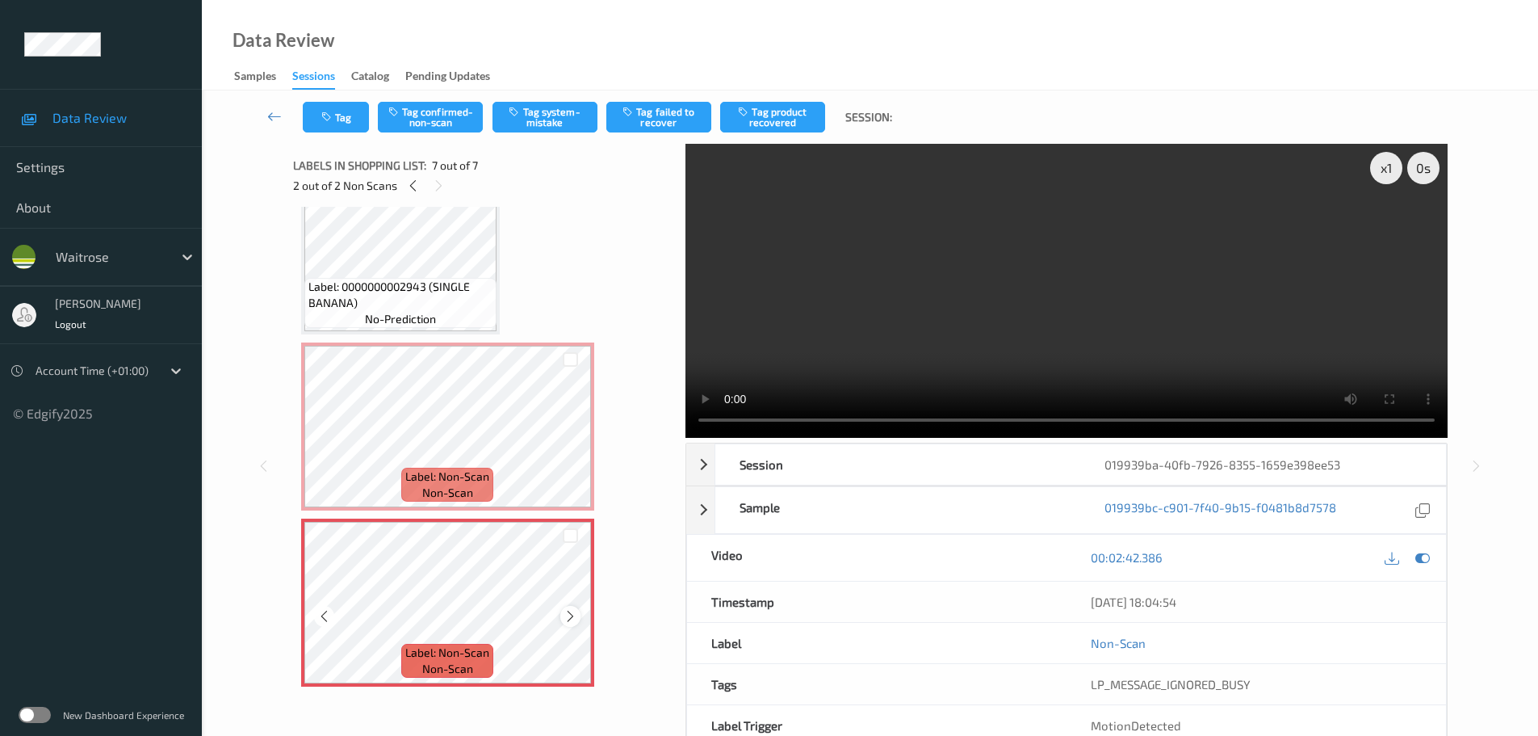
click at [567, 622] on icon at bounding box center [571, 616] width 14 height 15
click at [567, 621] on icon at bounding box center [571, 616] width 14 height 15
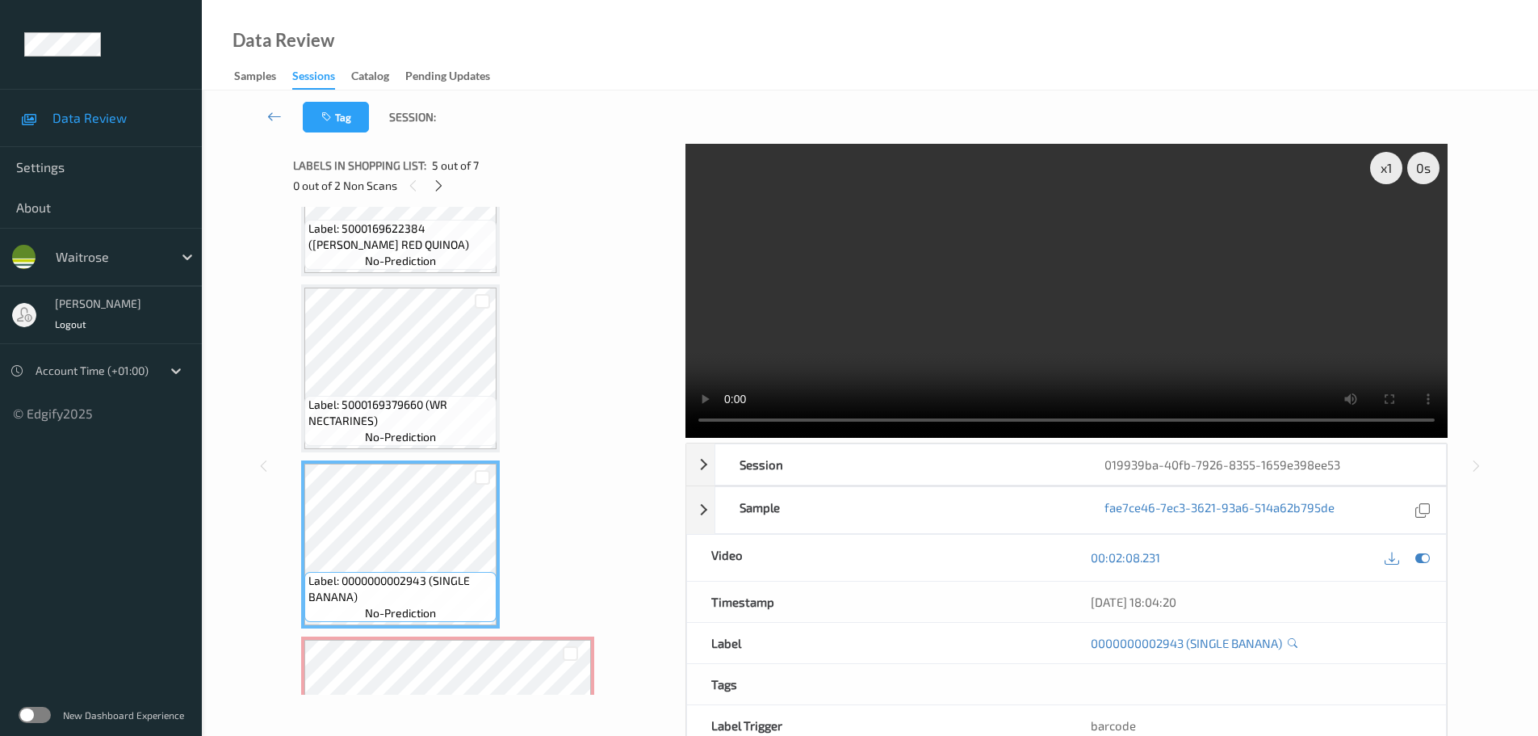
scroll to position [430, 0]
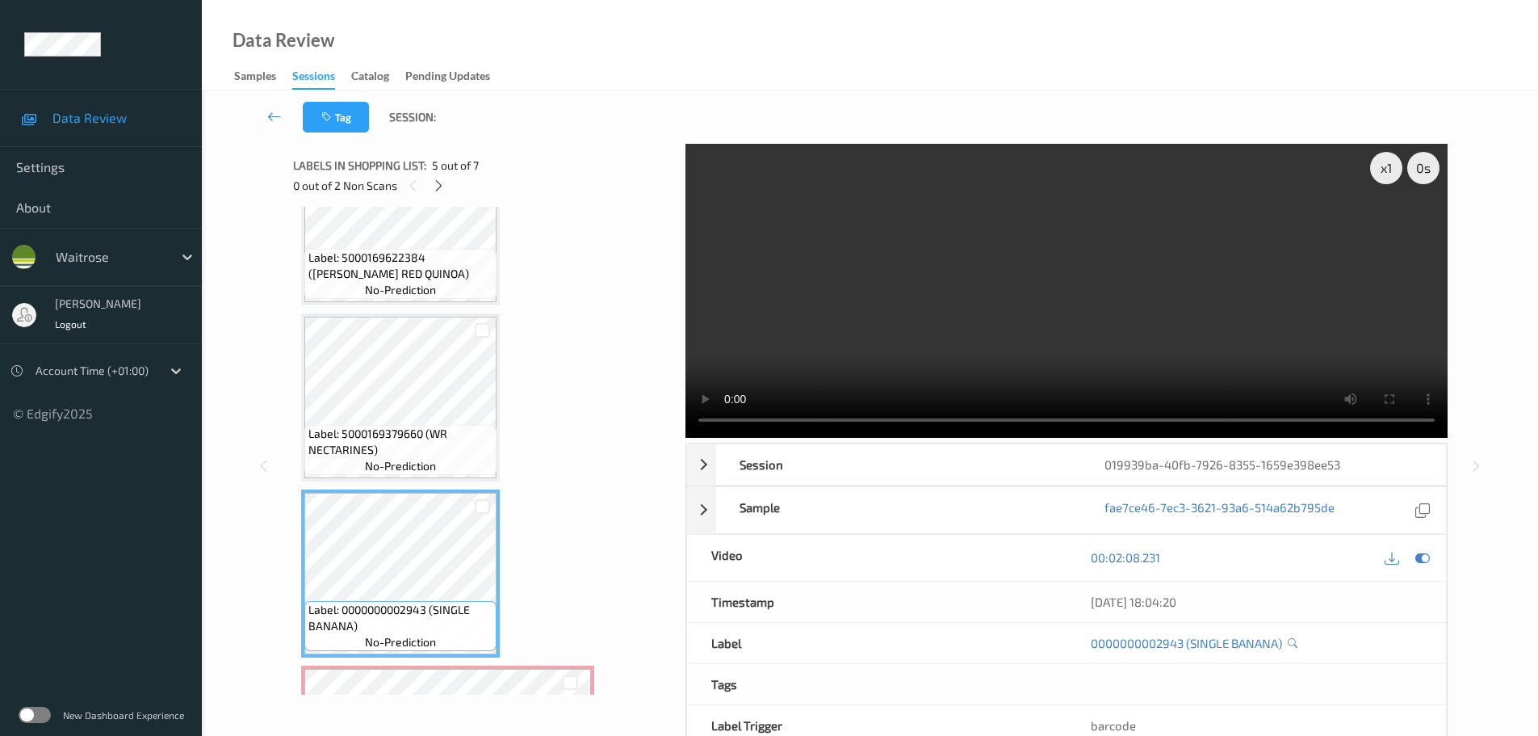
click at [686, 402] on video at bounding box center [1067, 291] width 762 height 294
click at [1390, 164] on div "x 1" at bounding box center [1386, 168] width 32 height 32
click at [1390, 164] on div "x 2" at bounding box center [1386, 168] width 32 height 32
drag, startPoint x: 1369, startPoint y: 164, endPoint x: 1385, endPoint y: 182, distance: 24.1
click at [1370, 164] on div "x 4 0 s" at bounding box center [1404, 168] width 69 height 32
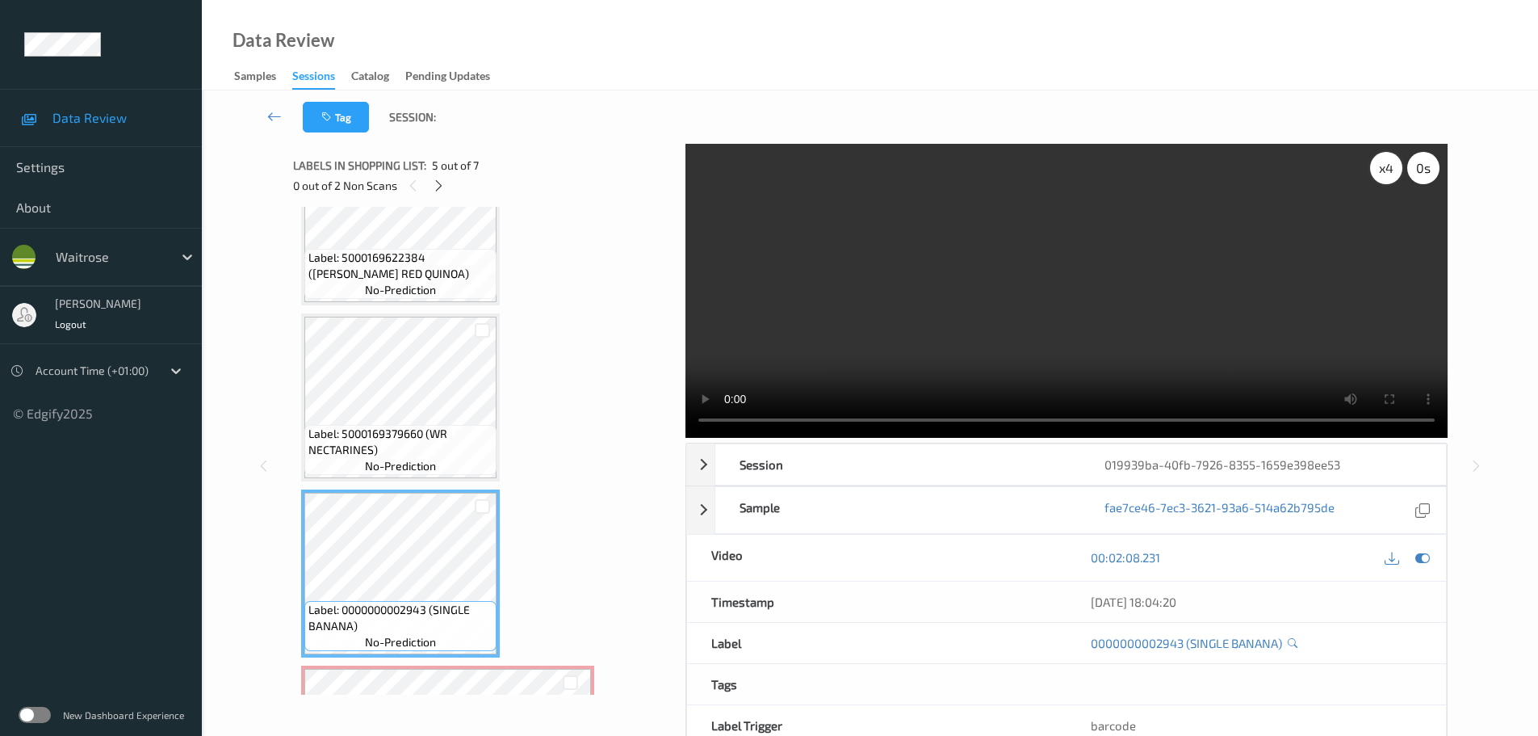
click at [1380, 171] on div "x 4" at bounding box center [1386, 168] width 32 height 32
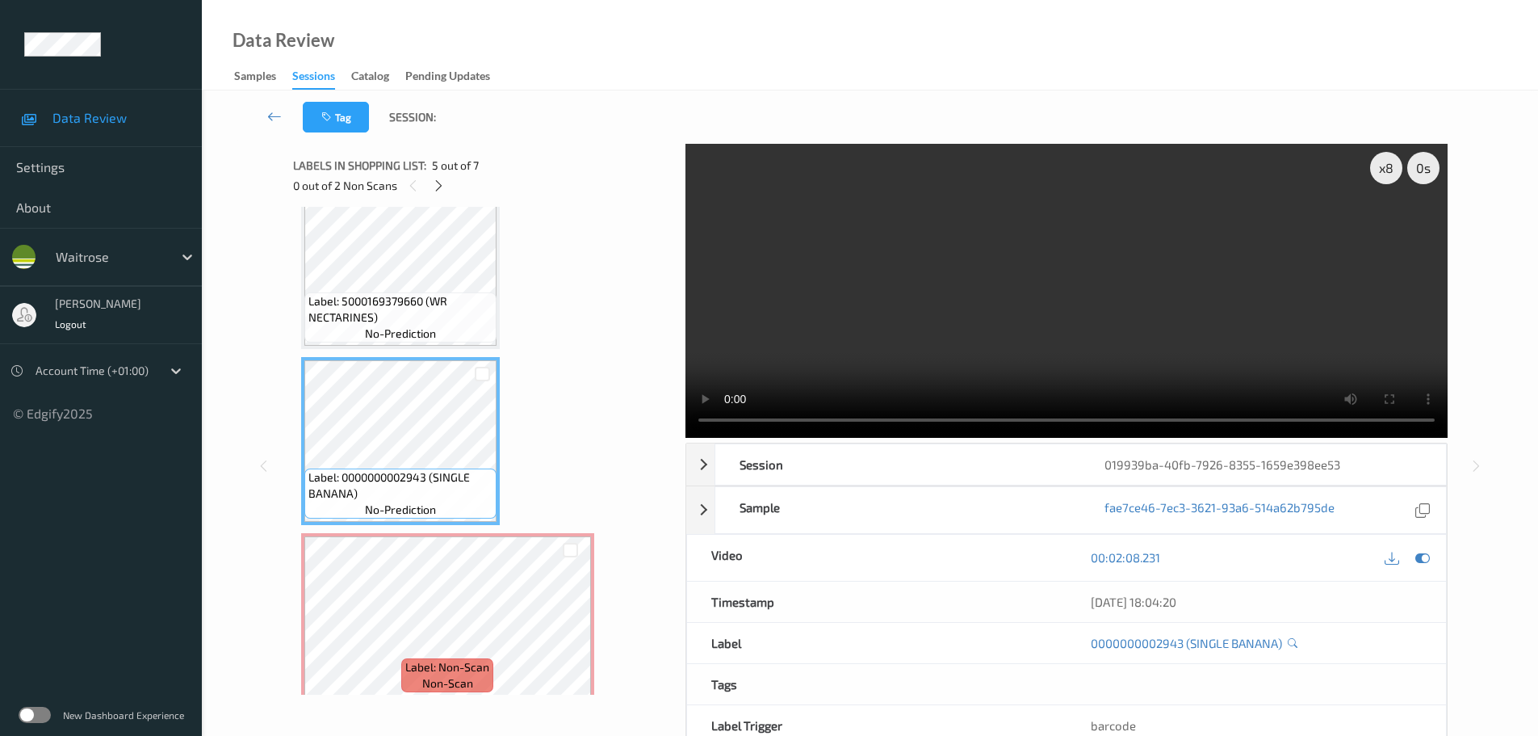
scroll to position [753, 0]
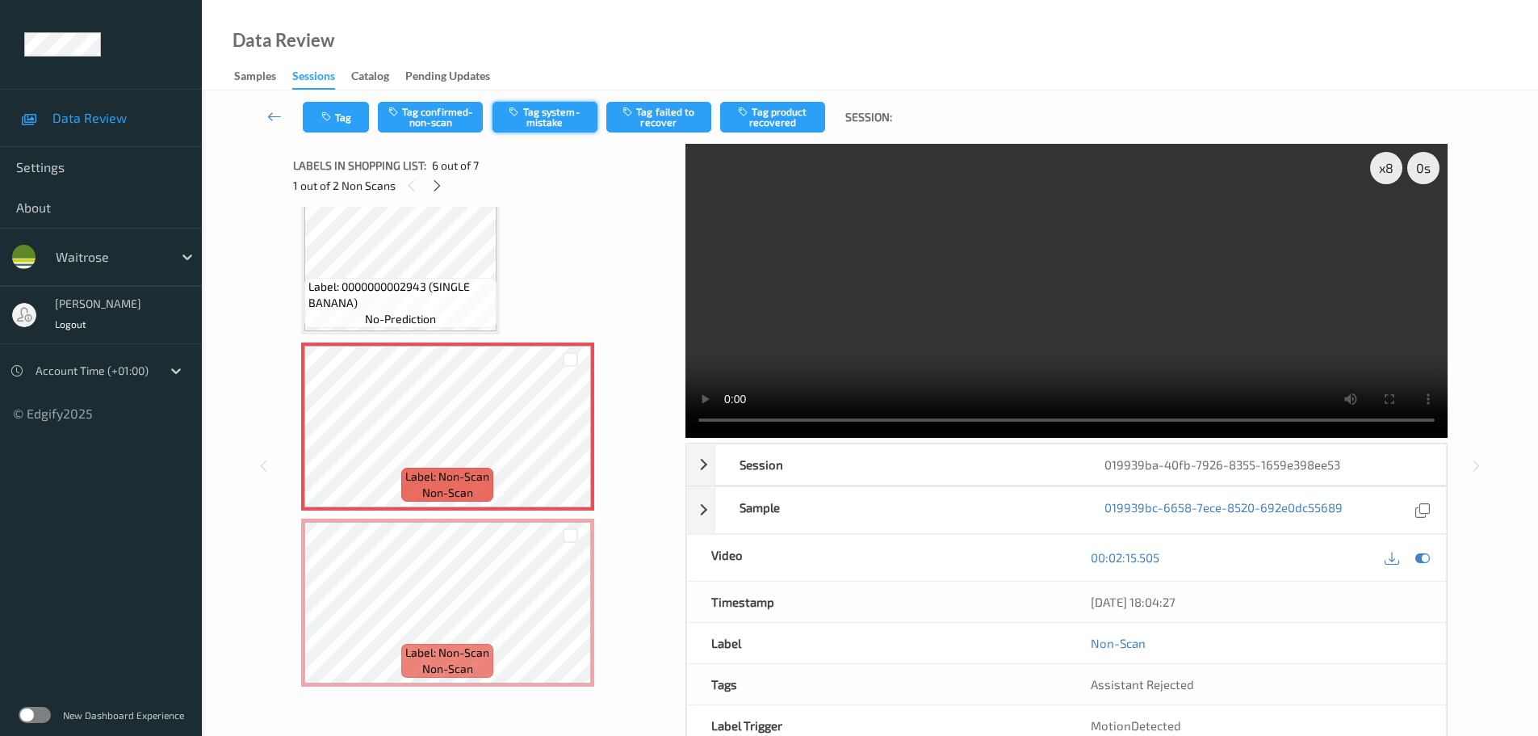
click at [540, 107] on button "Tag system-mistake" at bounding box center [545, 117] width 105 height 31
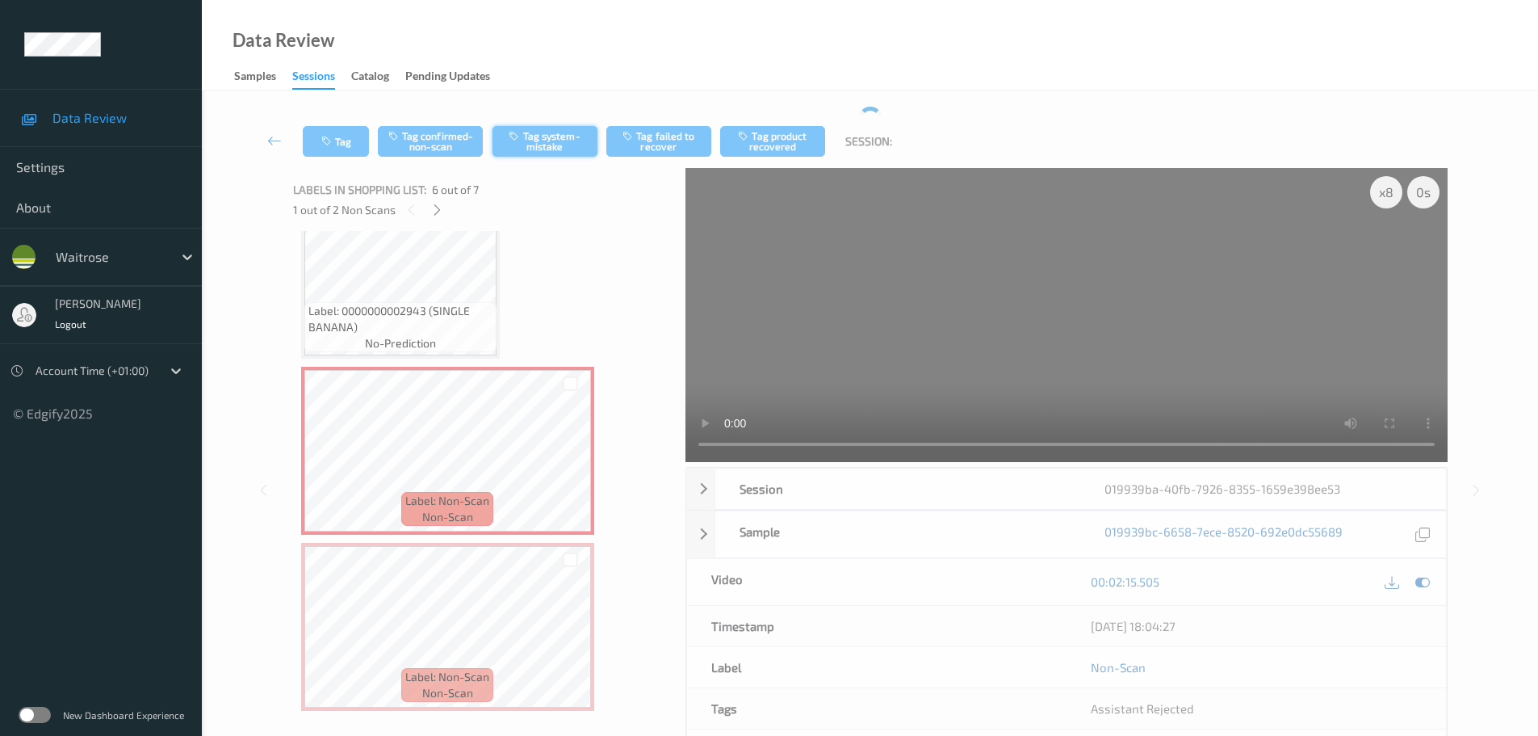
click at [540, 107] on div "Tag Tag confirmed-non-scan Tag system-mistake Tag failed to recover Tag product…" at bounding box center [870, 460] width 1270 height 706
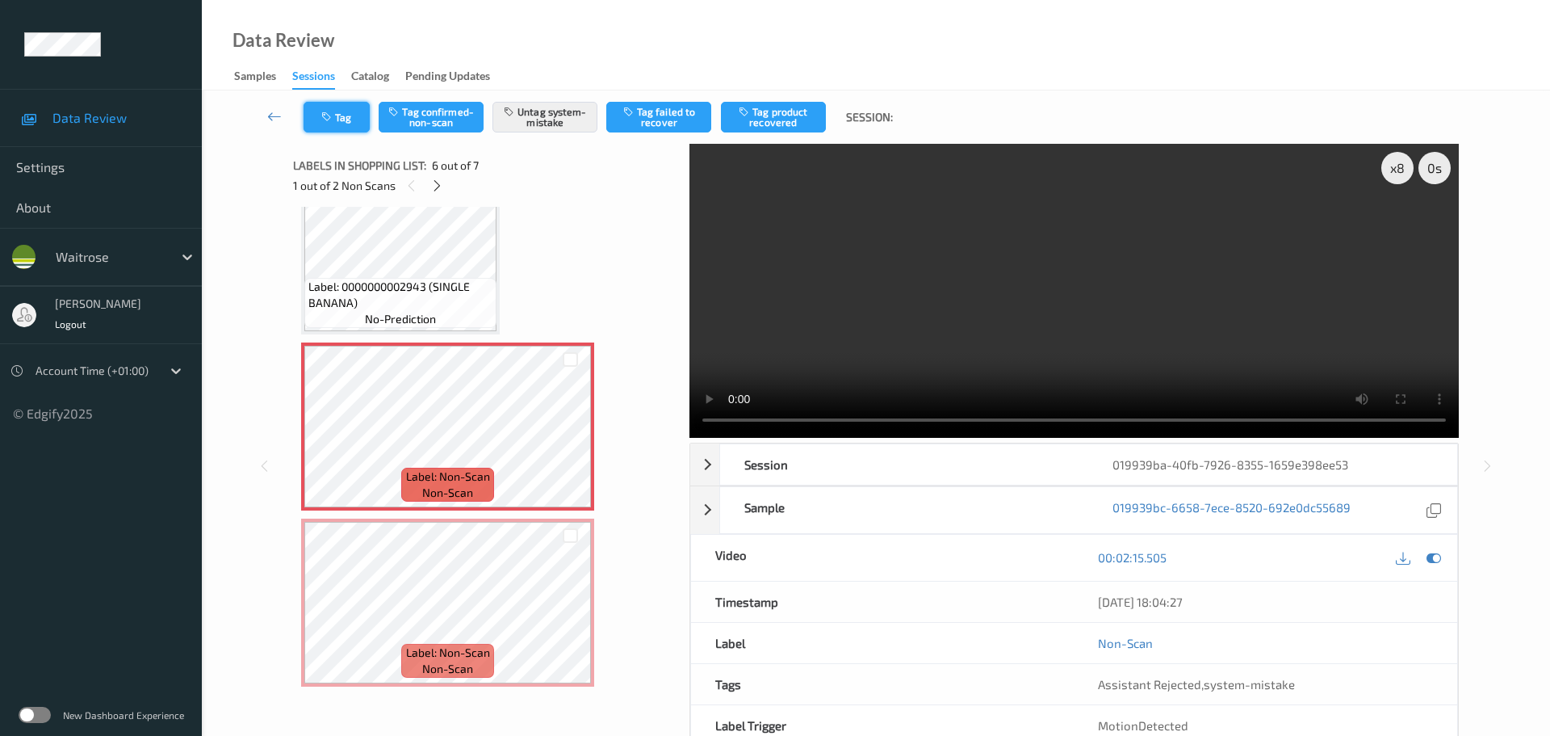
click at [317, 108] on button "Tag" at bounding box center [337, 117] width 66 height 31
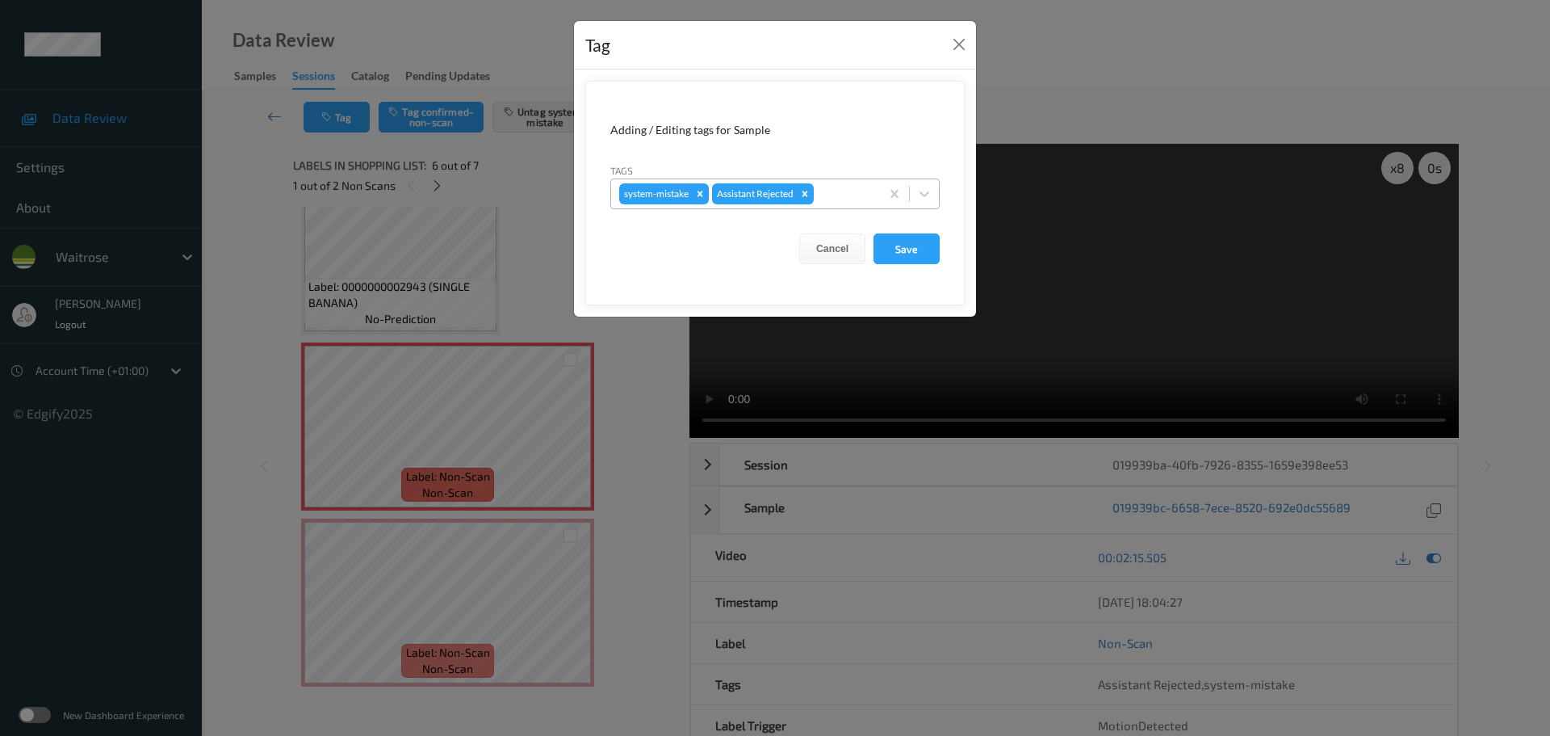
click at [854, 199] on div at bounding box center [844, 193] width 55 height 19
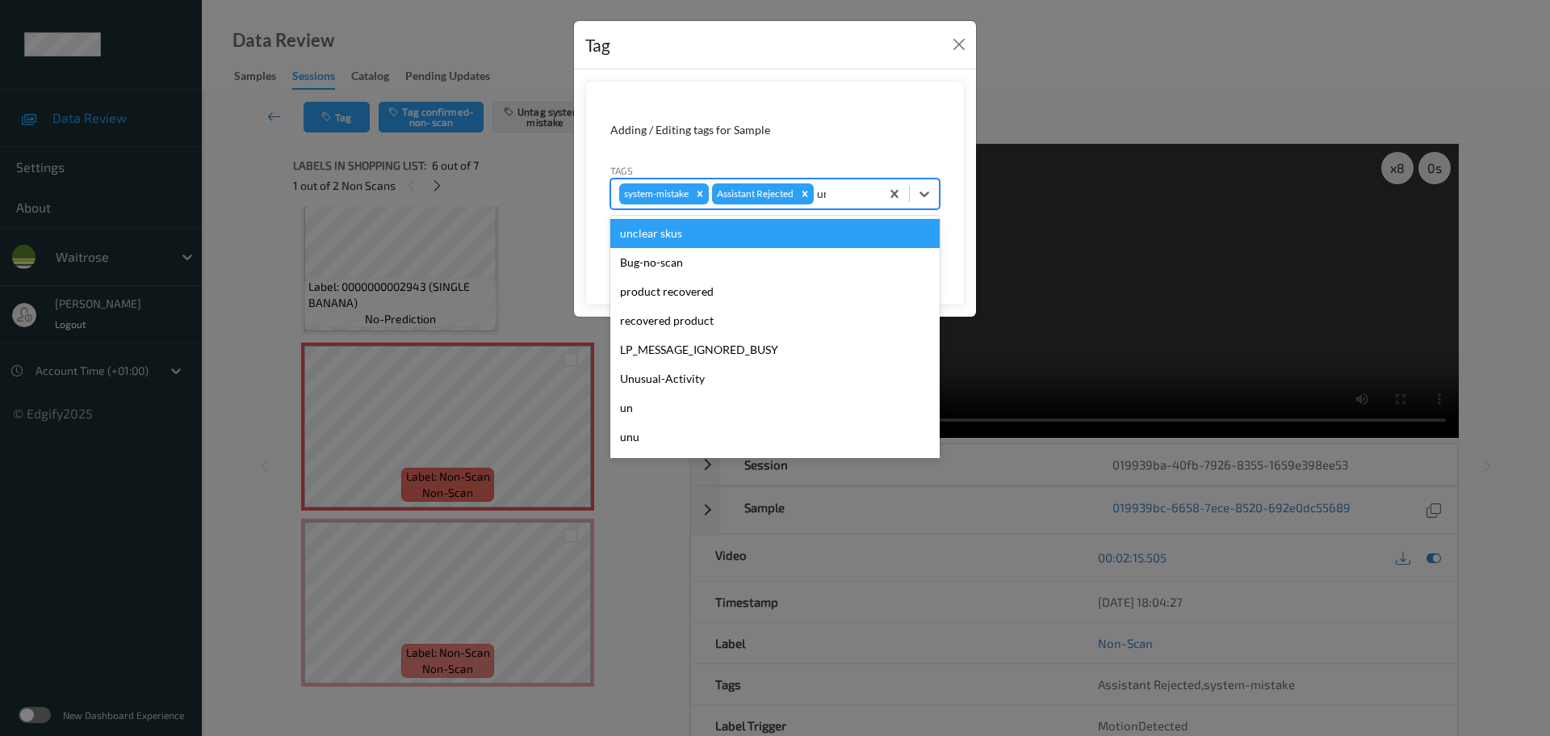
type input "unu"
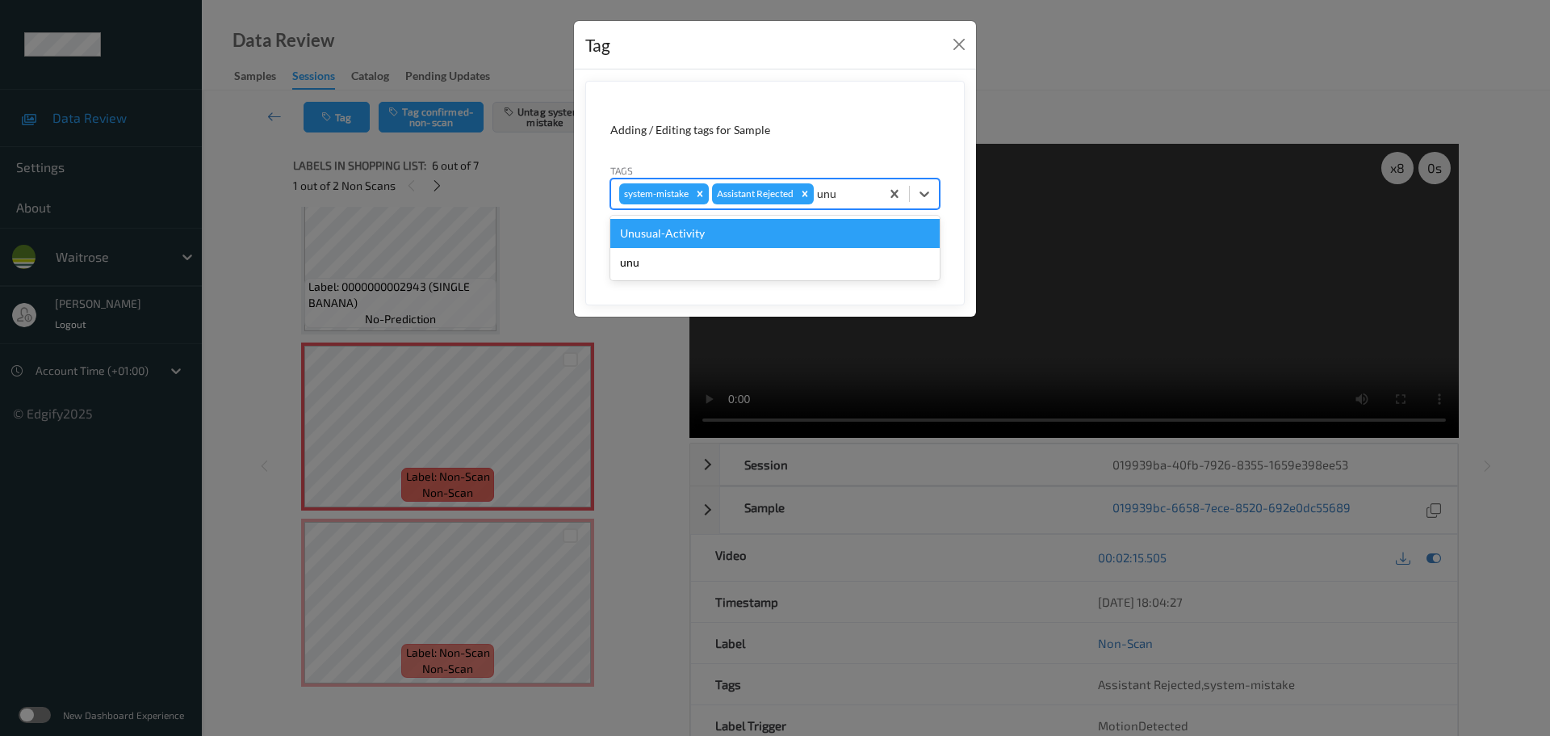
click at [784, 226] on div "Unusual-Activity" at bounding box center [774, 233] width 329 height 29
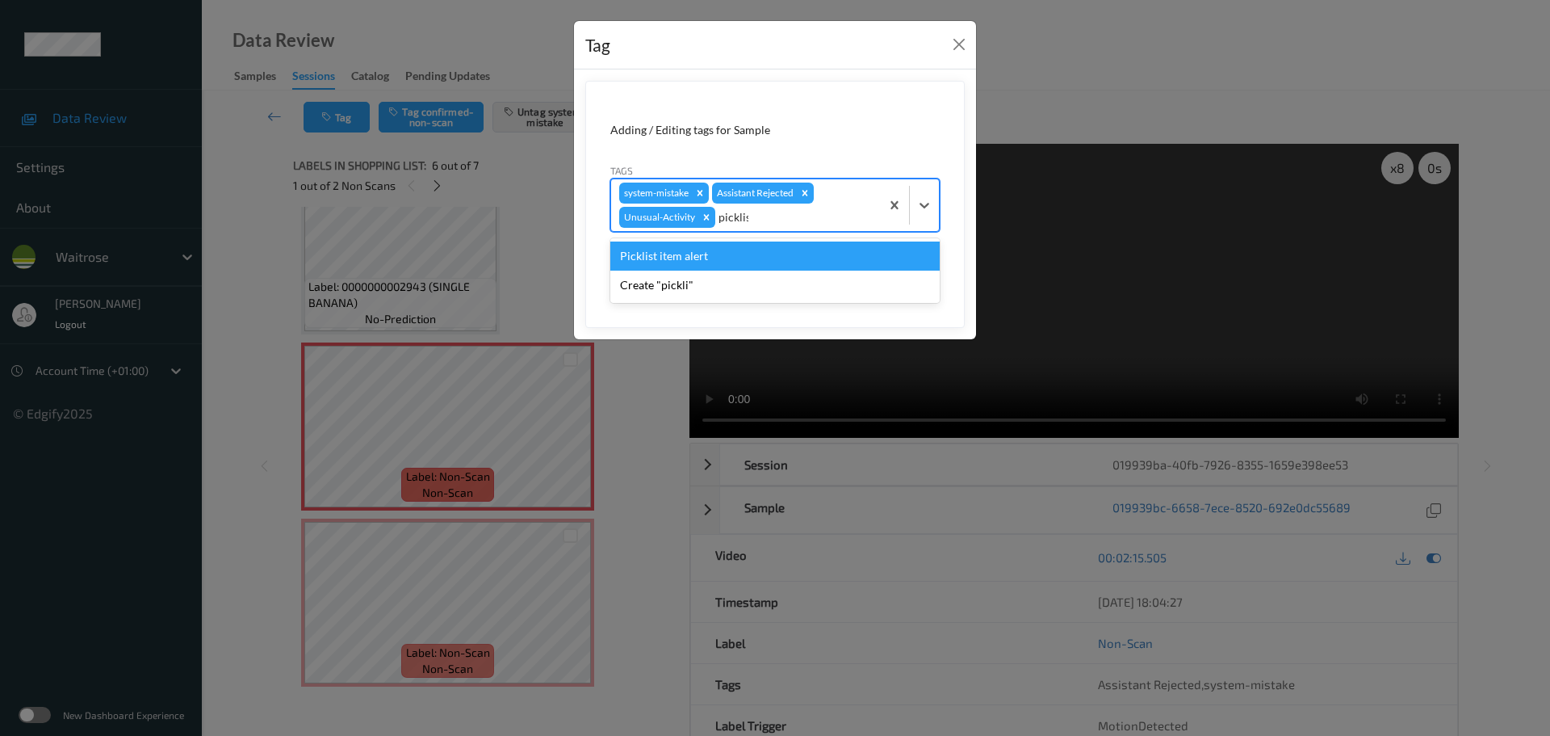
type input "picklist"
click at [773, 253] on div "Picklist item alert" at bounding box center [774, 255] width 329 height 29
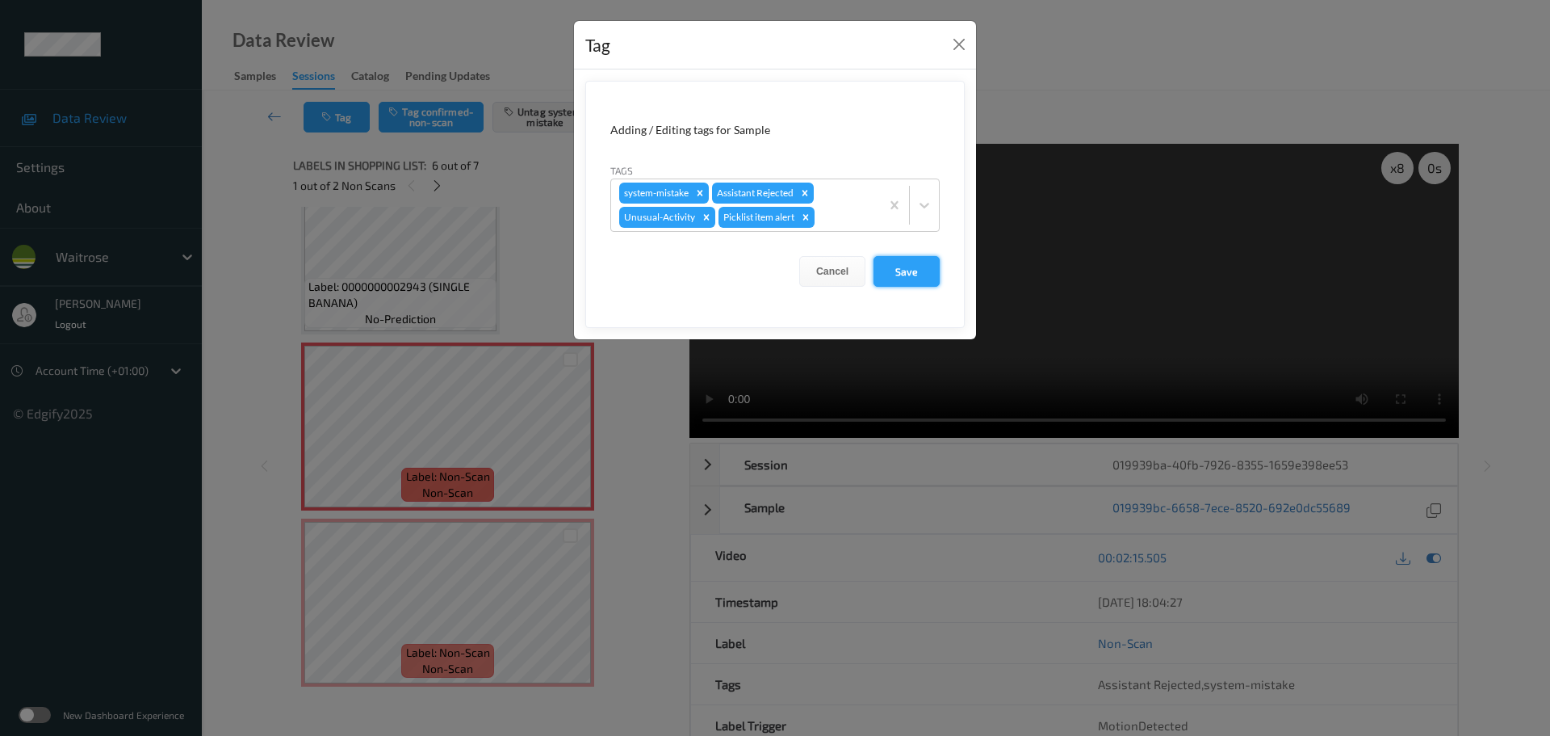
click at [890, 275] on button "Save" at bounding box center [907, 271] width 66 height 31
click at [928, 273] on button "Save" at bounding box center [907, 271] width 66 height 31
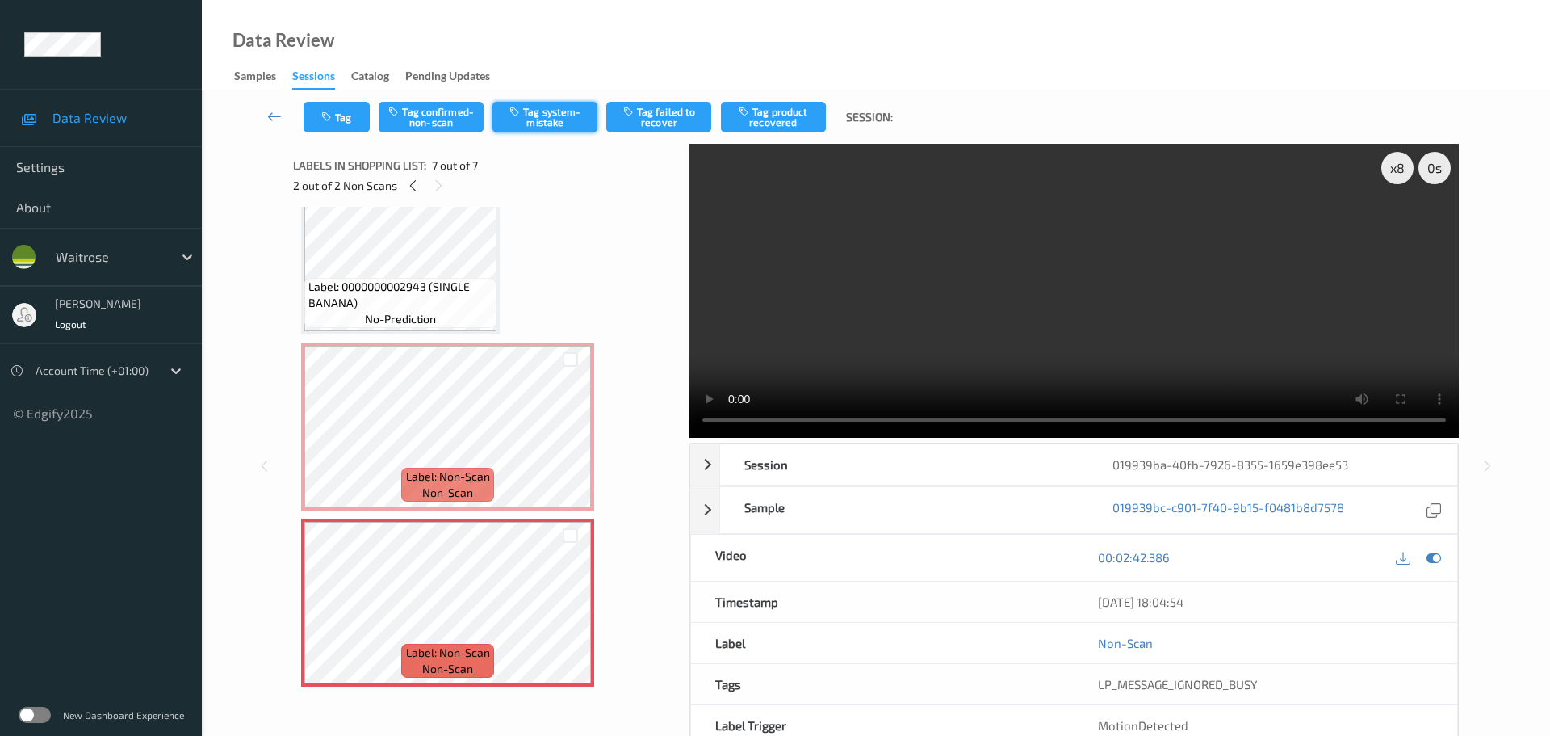
click at [547, 124] on button "Tag system-mistake" at bounding box center [545, 117] width 105 height 31
click at [352, 117] on button "Tag" at bounding box center [337, 117] width 66 height 31
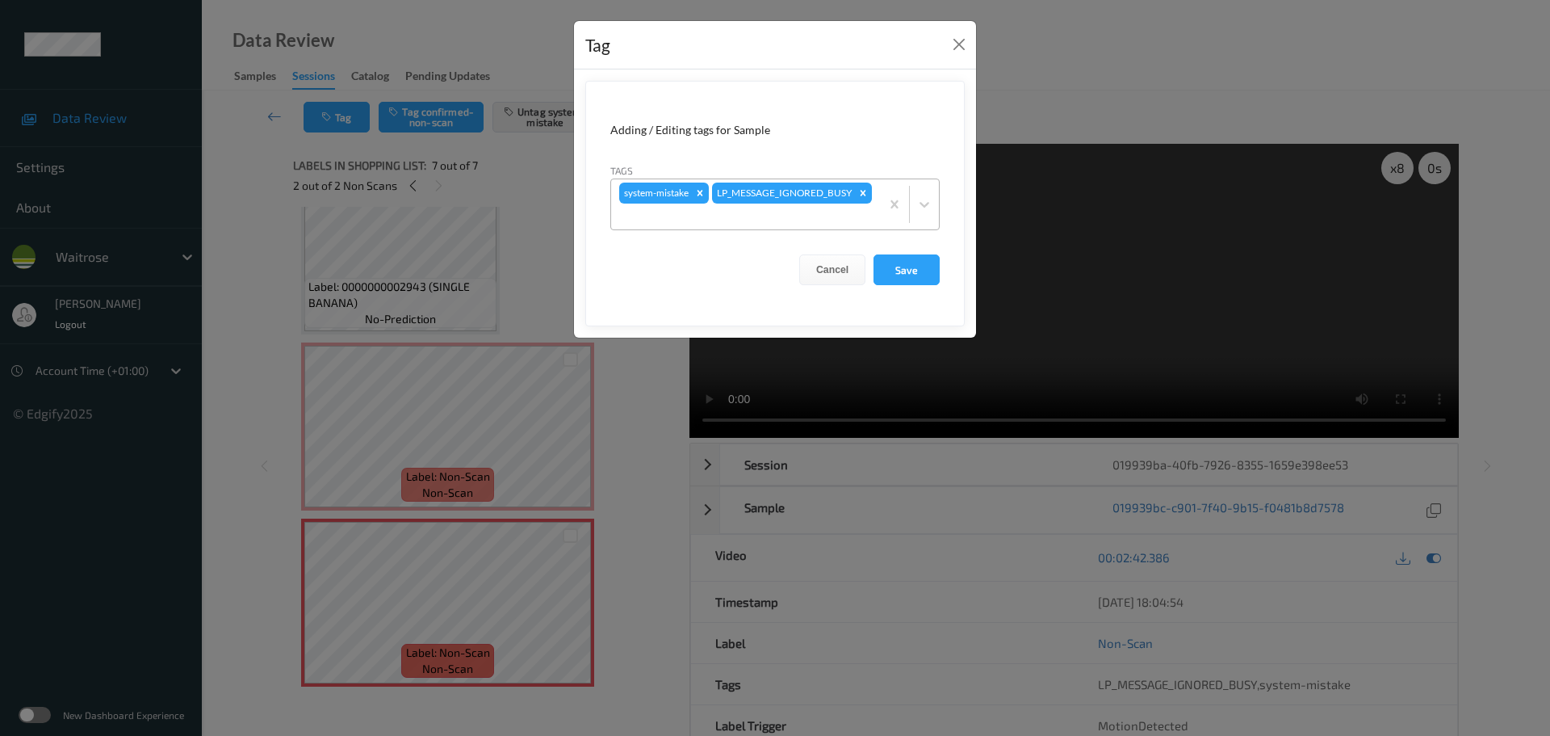
click at [833, 208] on div at bounding box center [745, 216] width 253 height 19
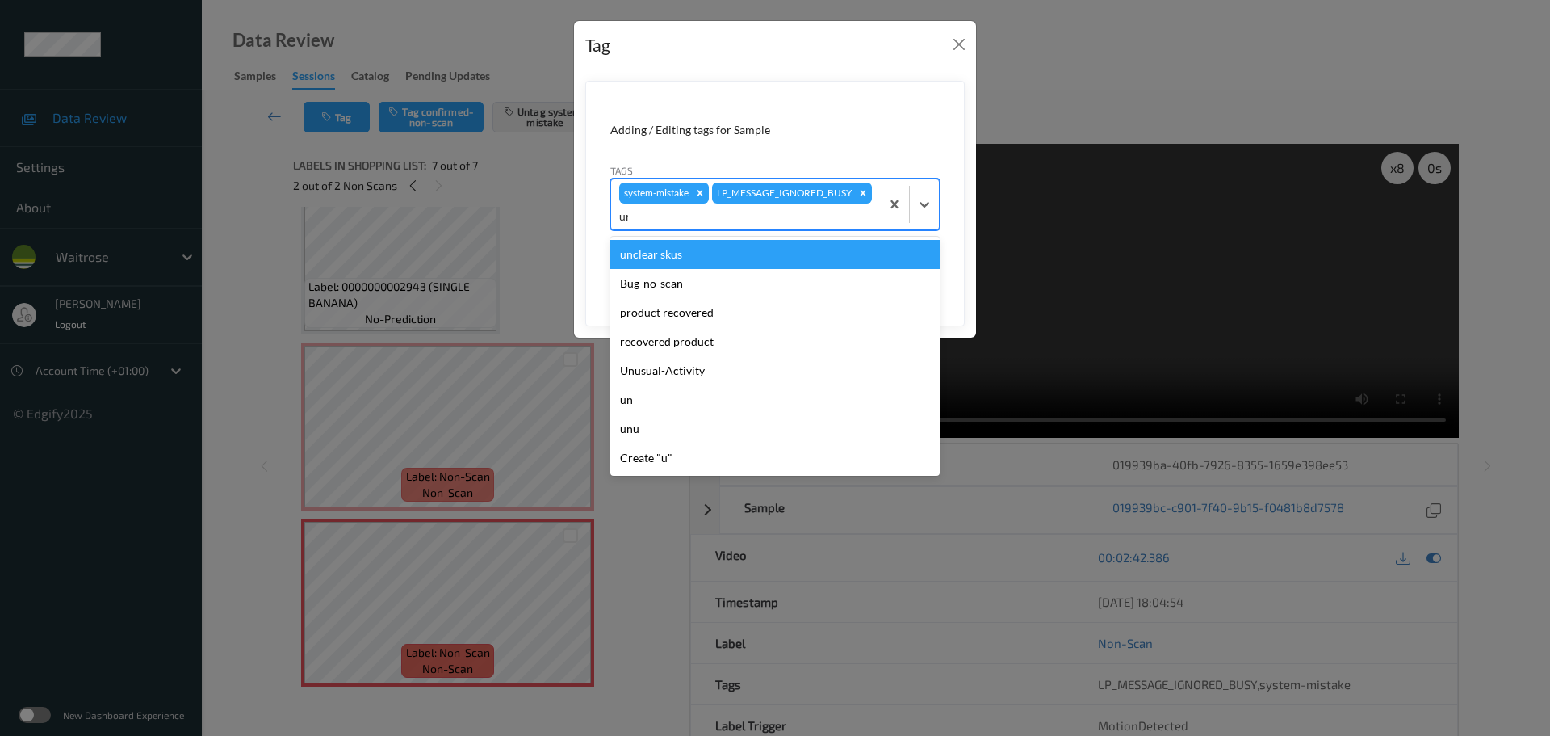
type input "unu"
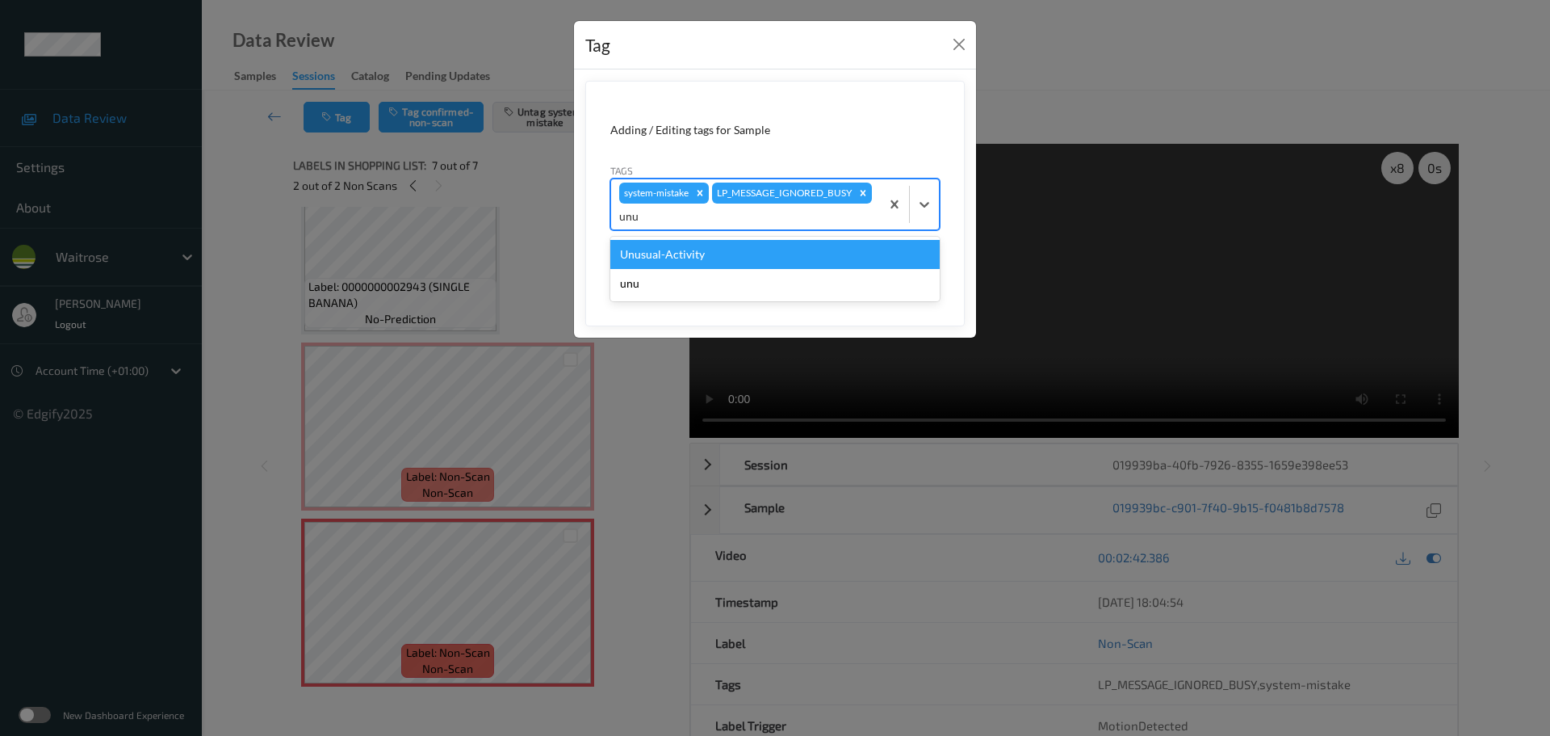
click at [653, 265] on div "Unusual-Activity" at bounding box center [774, 254] width 329 height 29
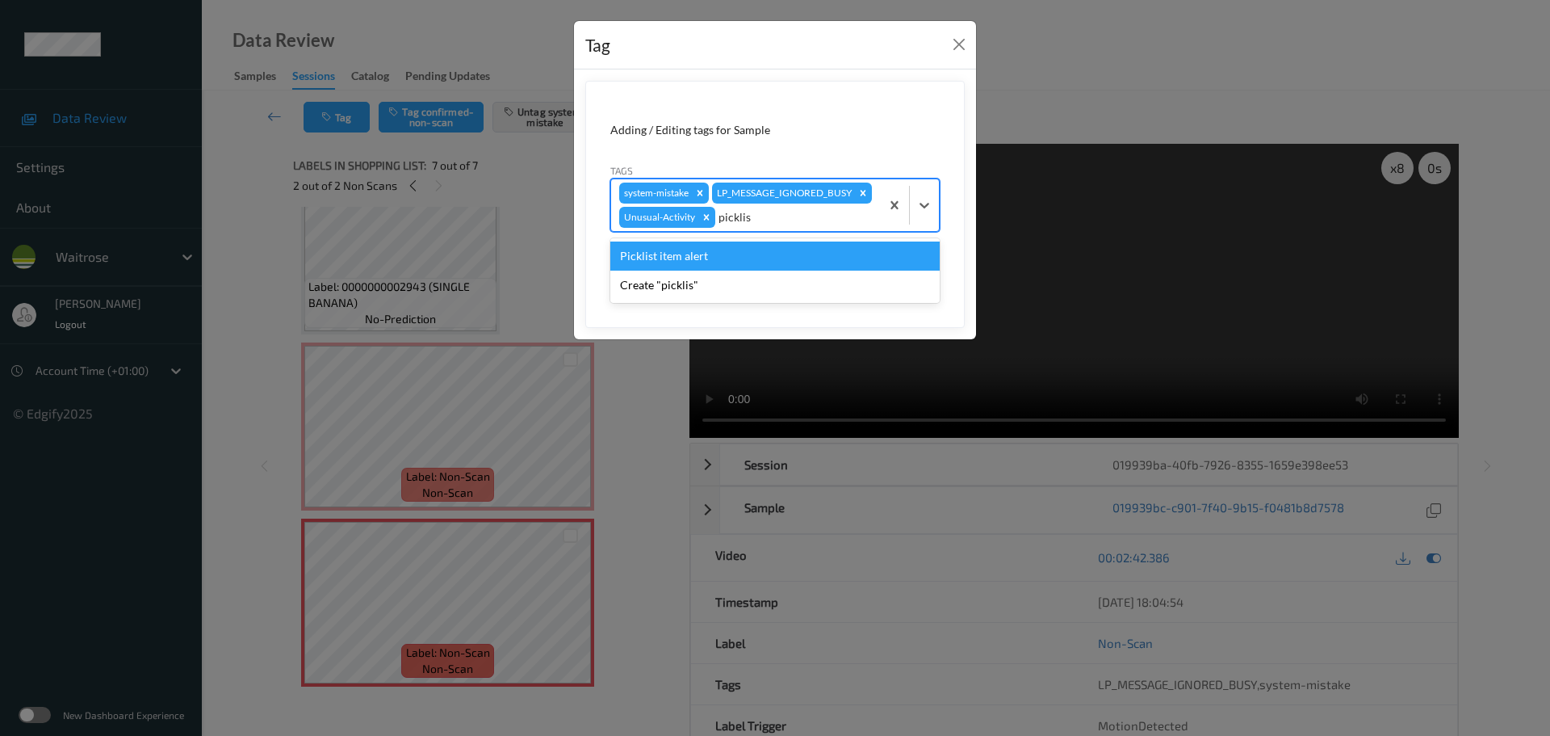
type input "picklist"
click at [656, 270] on div "Picklist item alert" at bounding box center [774, 255] width 329 height 29
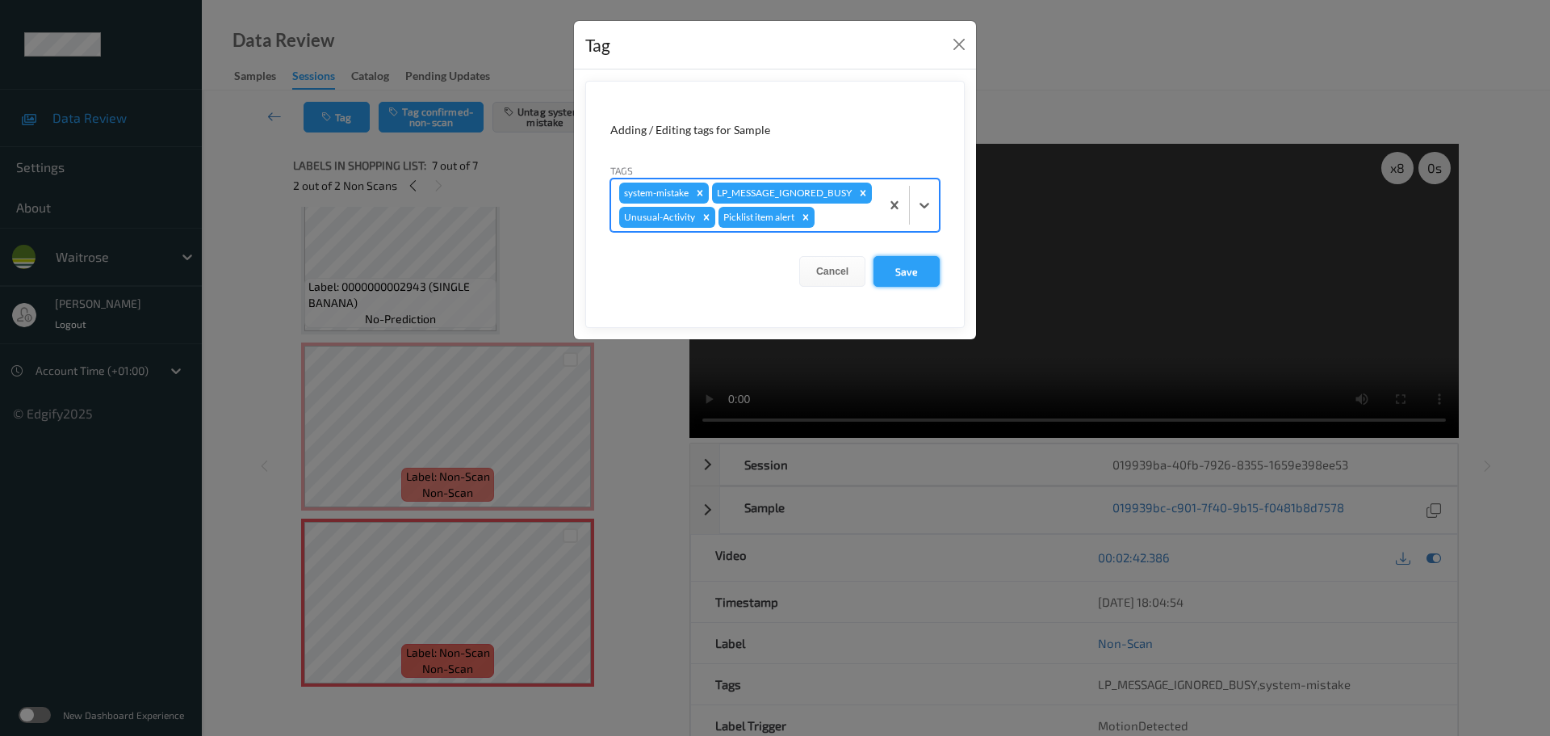
click at [905, 287] on button "Save" at bounding box center [907, 271] width 66 height 31
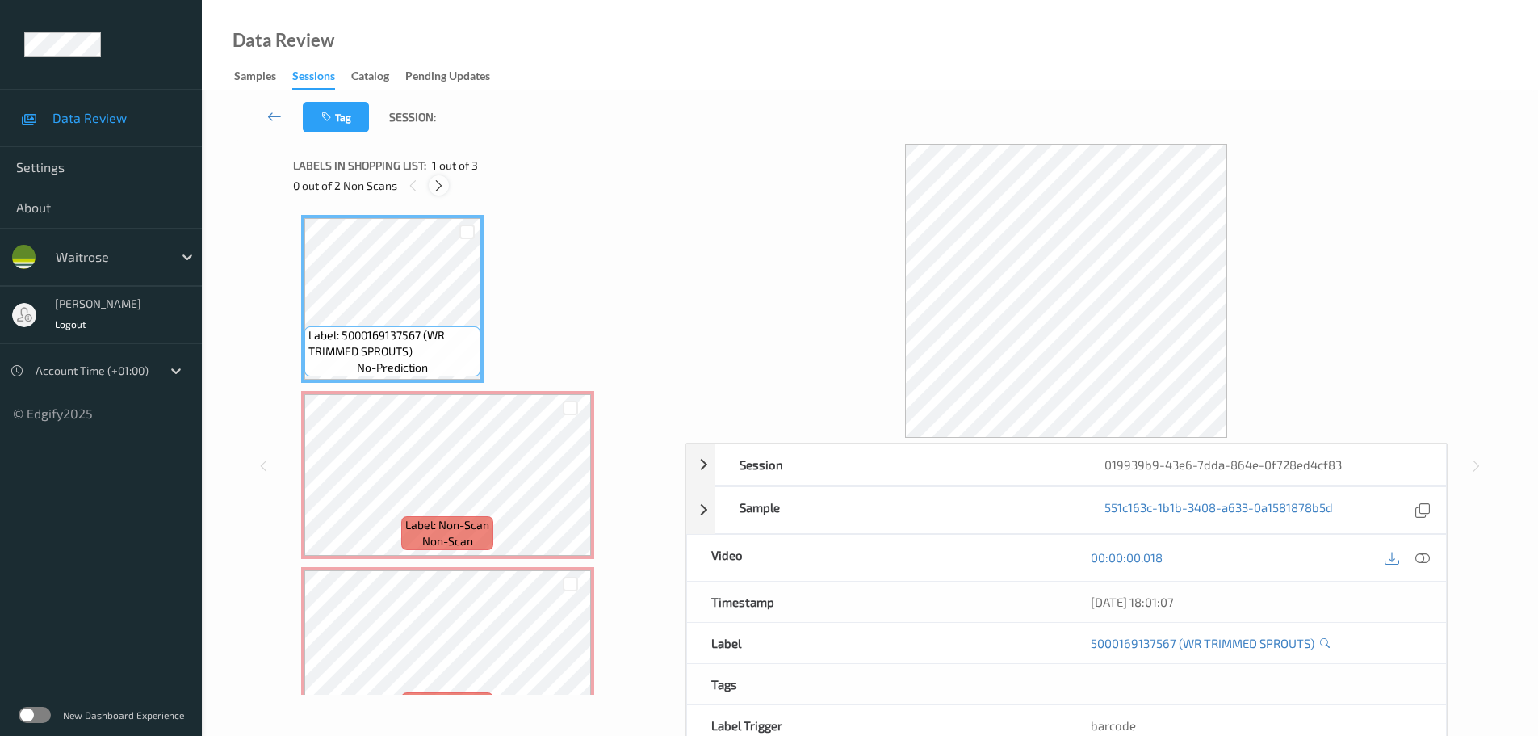
click at [442, 182] on icon at bounding box center [439, 185] width 14 height 15
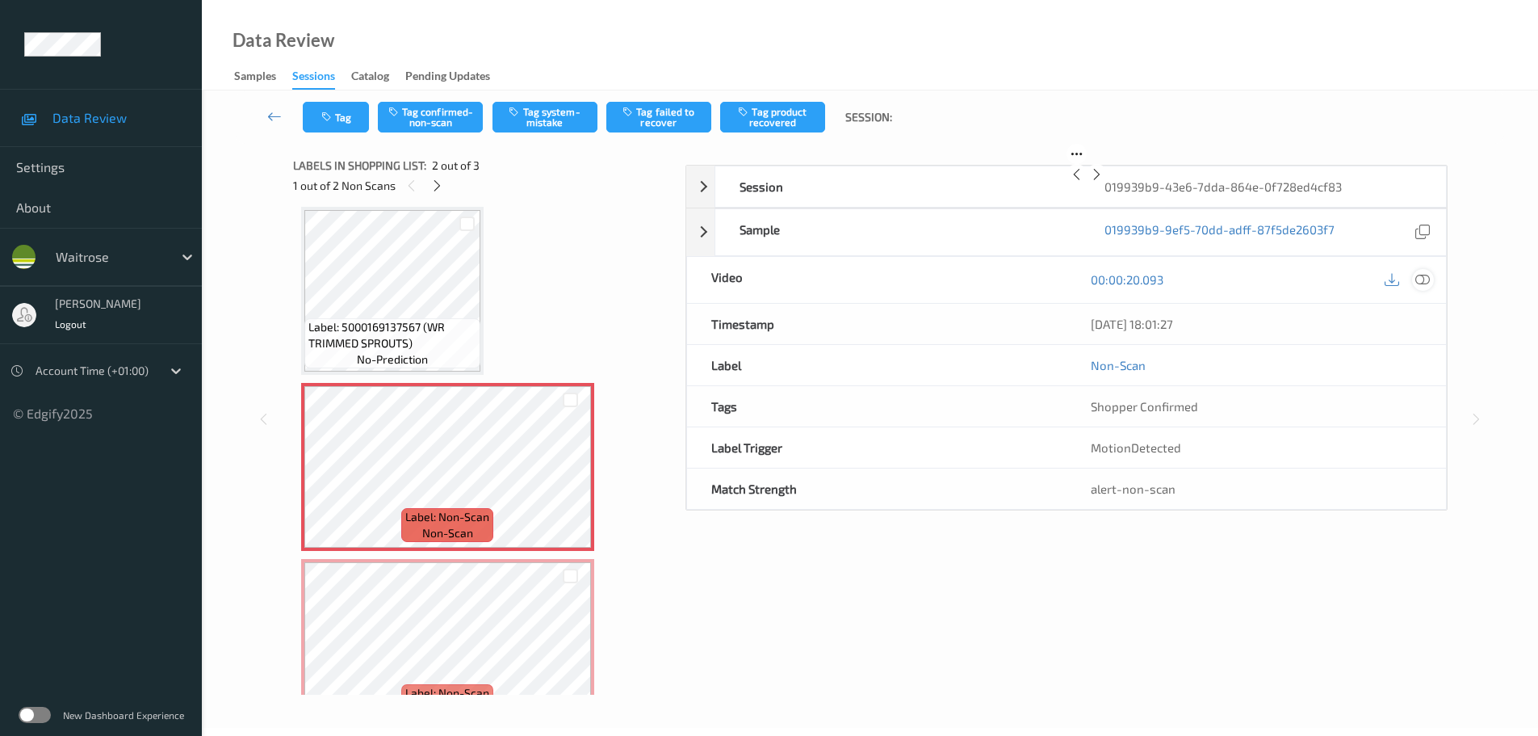
click at [1427, 510] on div "Session 019939b9-43e6-7dda-864e-0f728ed4cf83 Session ID 019939b9-43e6-7dda-864e…" at bounding box center [1067, 338] width 762 height 346
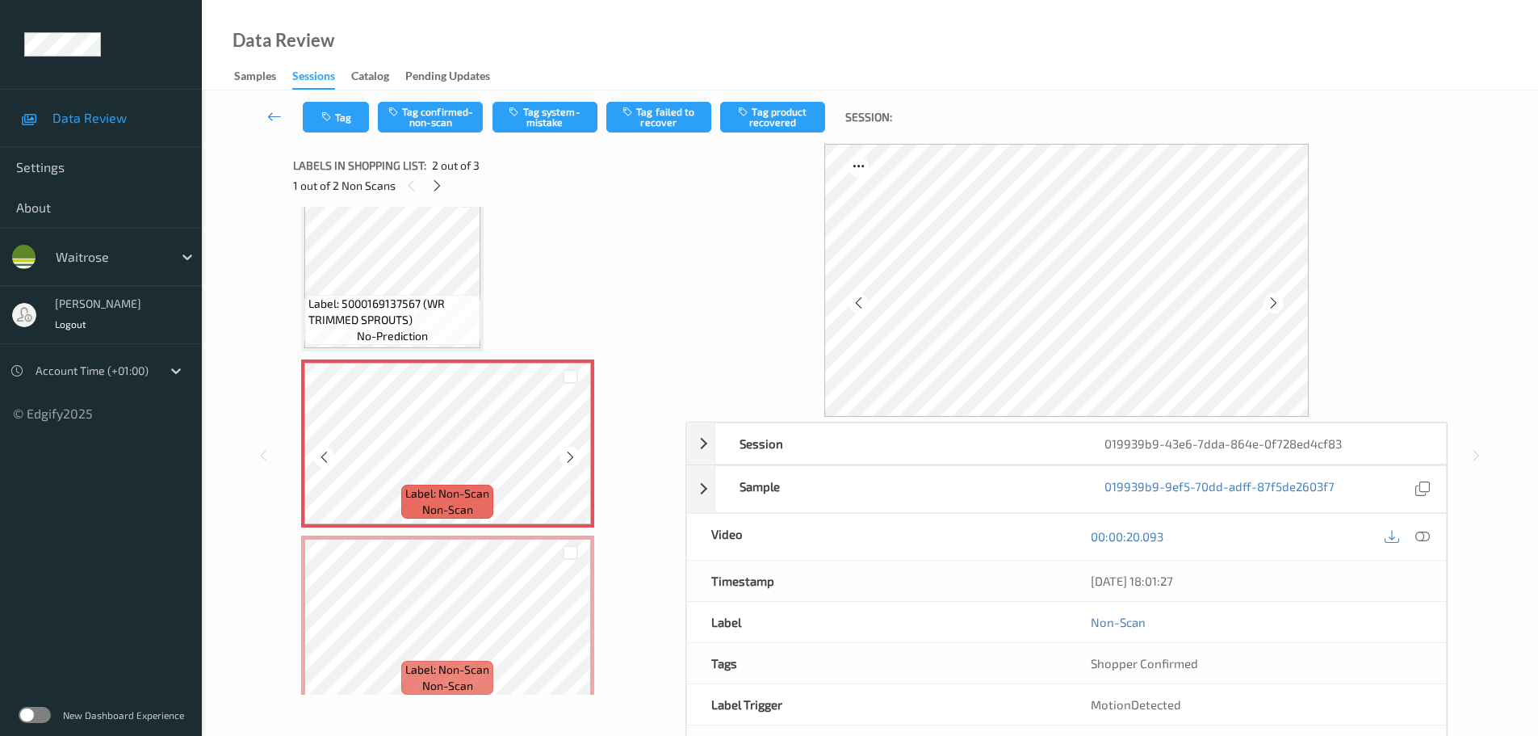
scroll to position [48, 0]
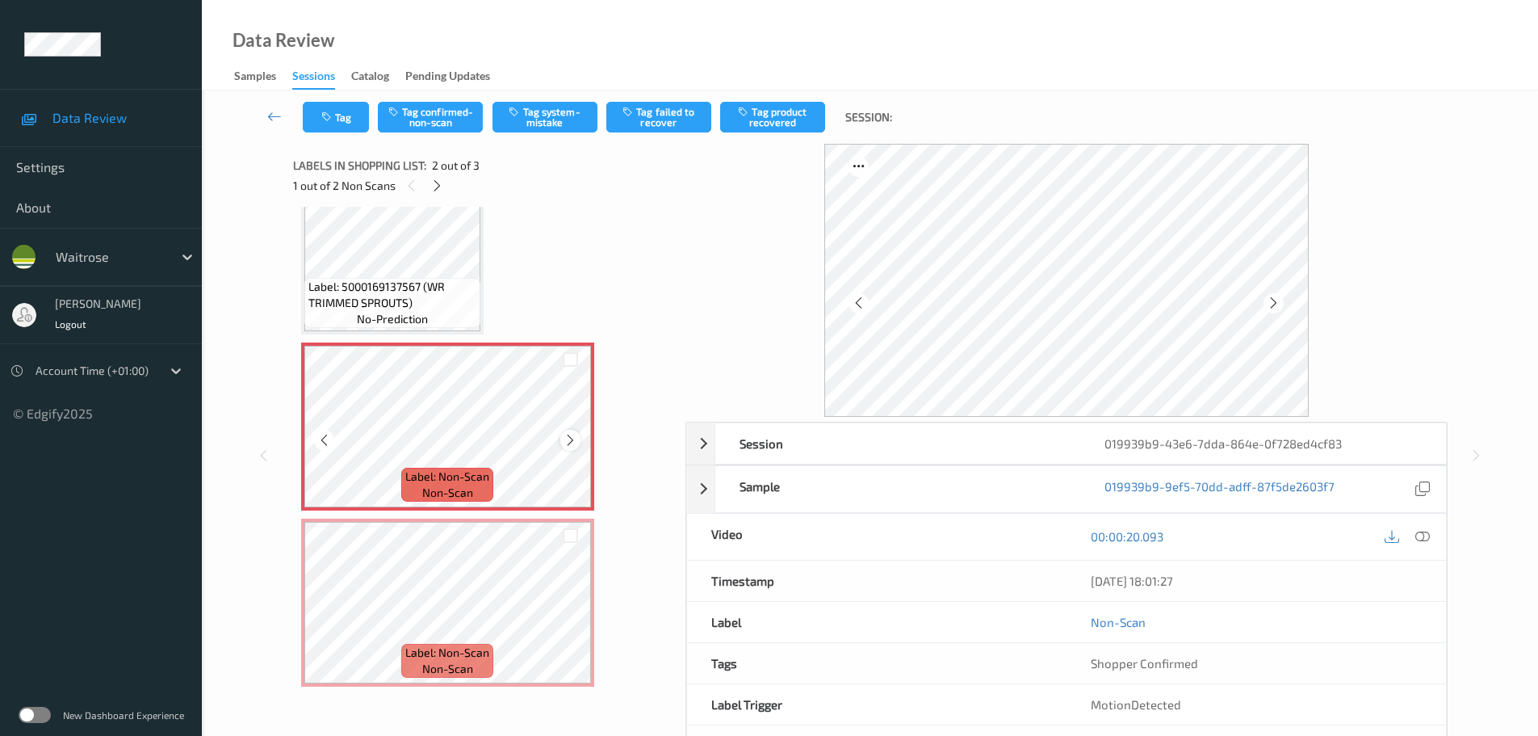
click at [564, 440] on icon at bounding box center [571, 440] width 14 height 15
click at [564, 441] on icon at bounding box center [571, 440] width 14 height 15
click at [562, 441] on div at bounding box center [570, 440] width 20 height 20
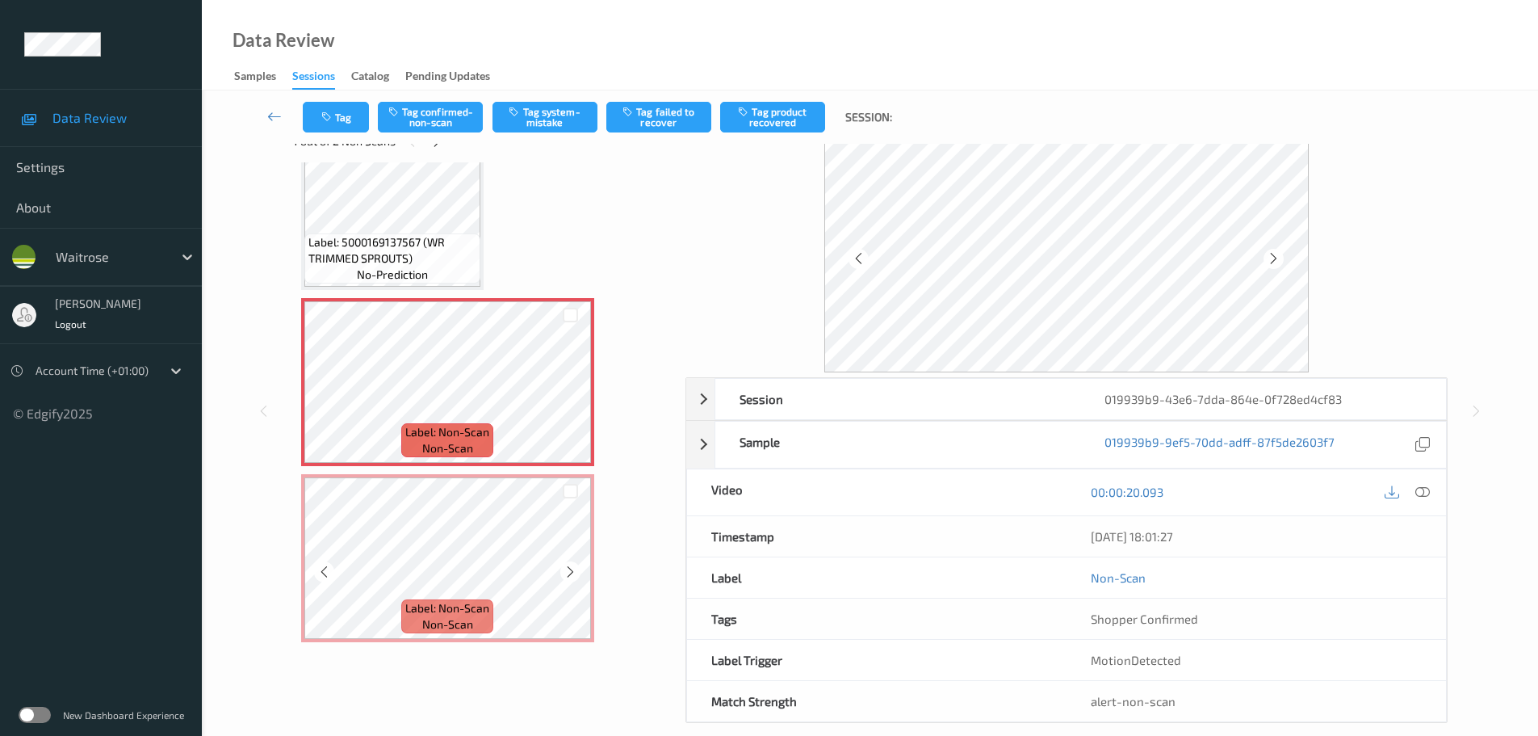
scroll to position [65, 0]
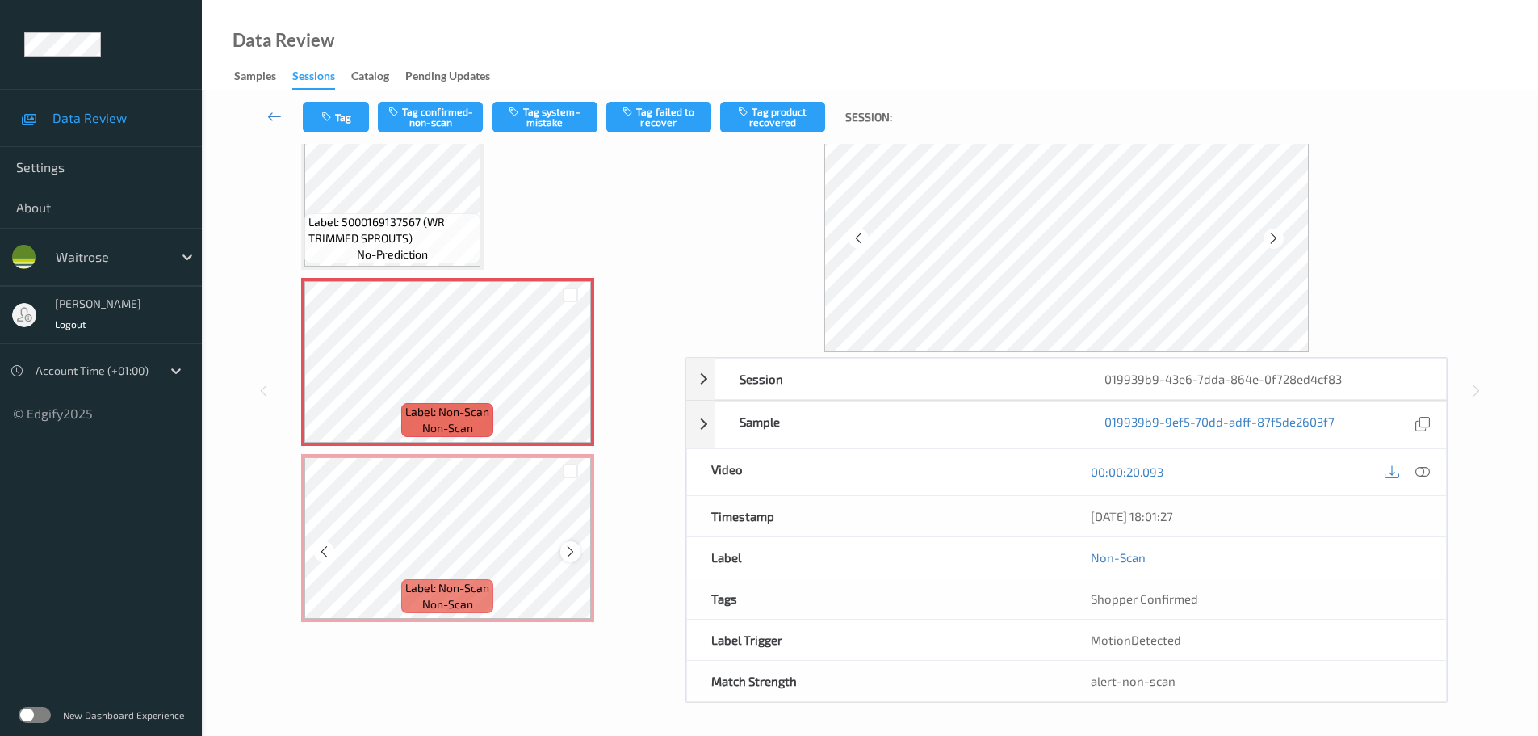
click at [568, 546] on icon at bounding box center [571, 551] width 14 height 15
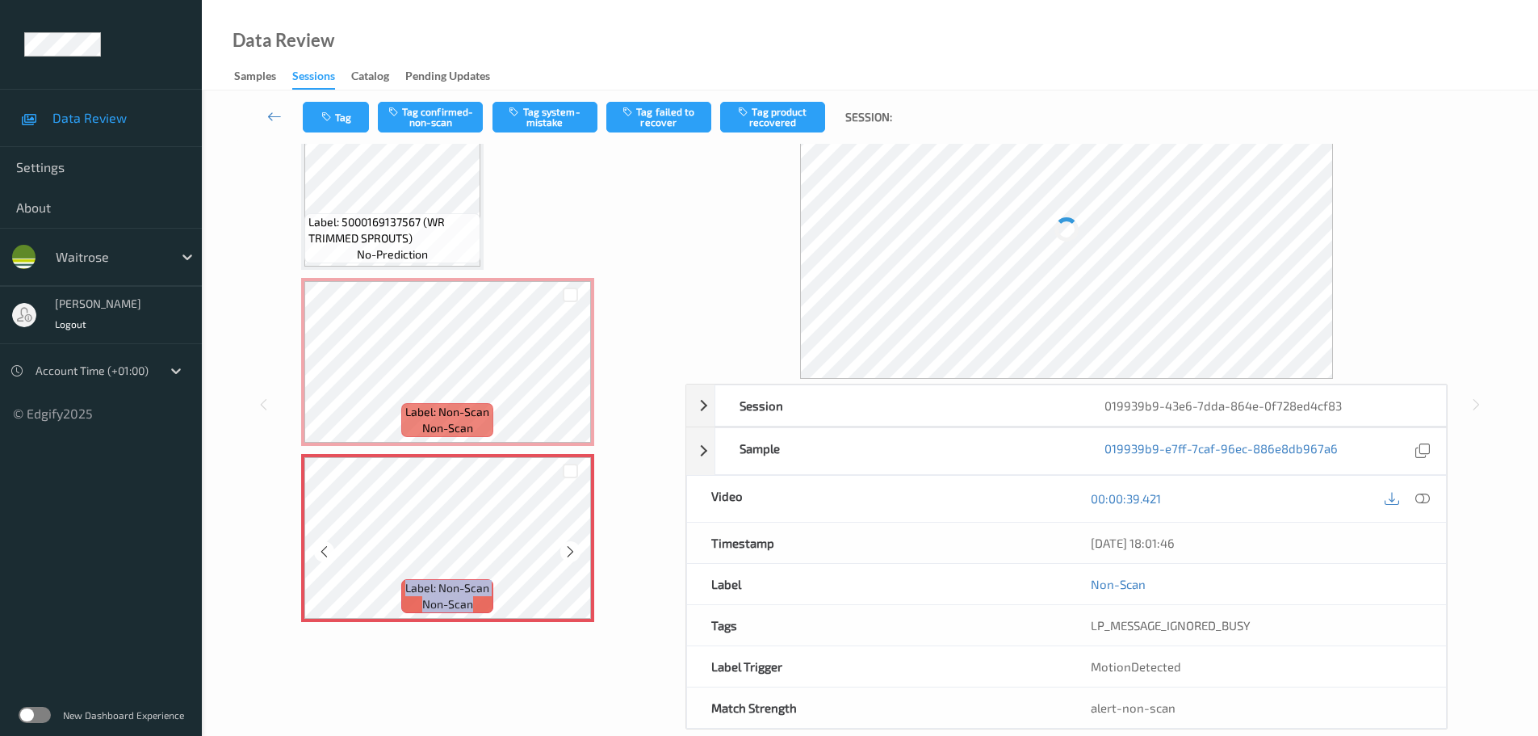
click at [568, 546] on icon at bounding box center [571, 551] width 14 height 15
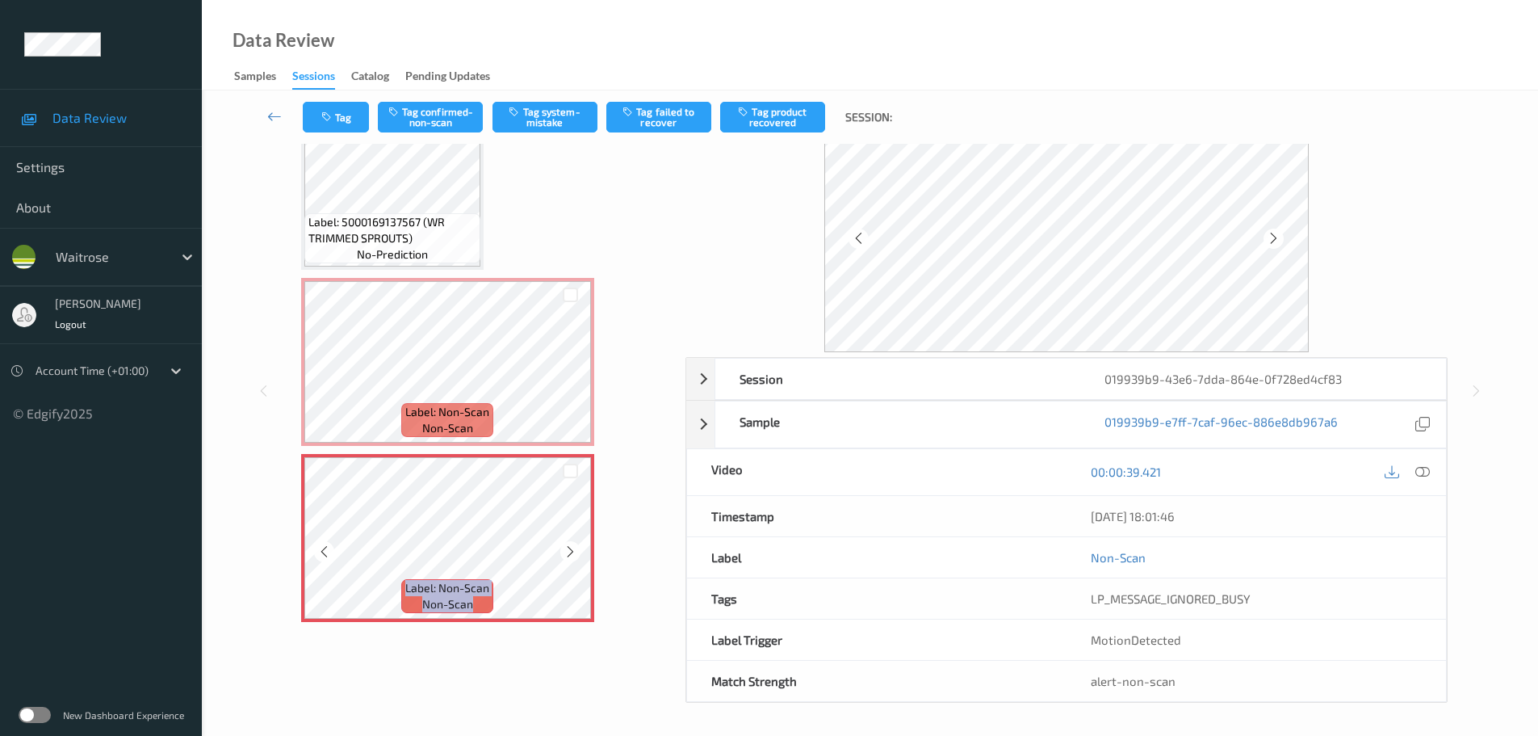
click at [568, 546] on icon at bounding box center [571, 551] width 14 height 15
drag, startPoint x: 1429, startPoint y: 474, endPoint x: 1193, endPoint y: 411, distance: 244.0
click at [1428, 475] on div at bounding box center [1423, 472] width 22 height 22
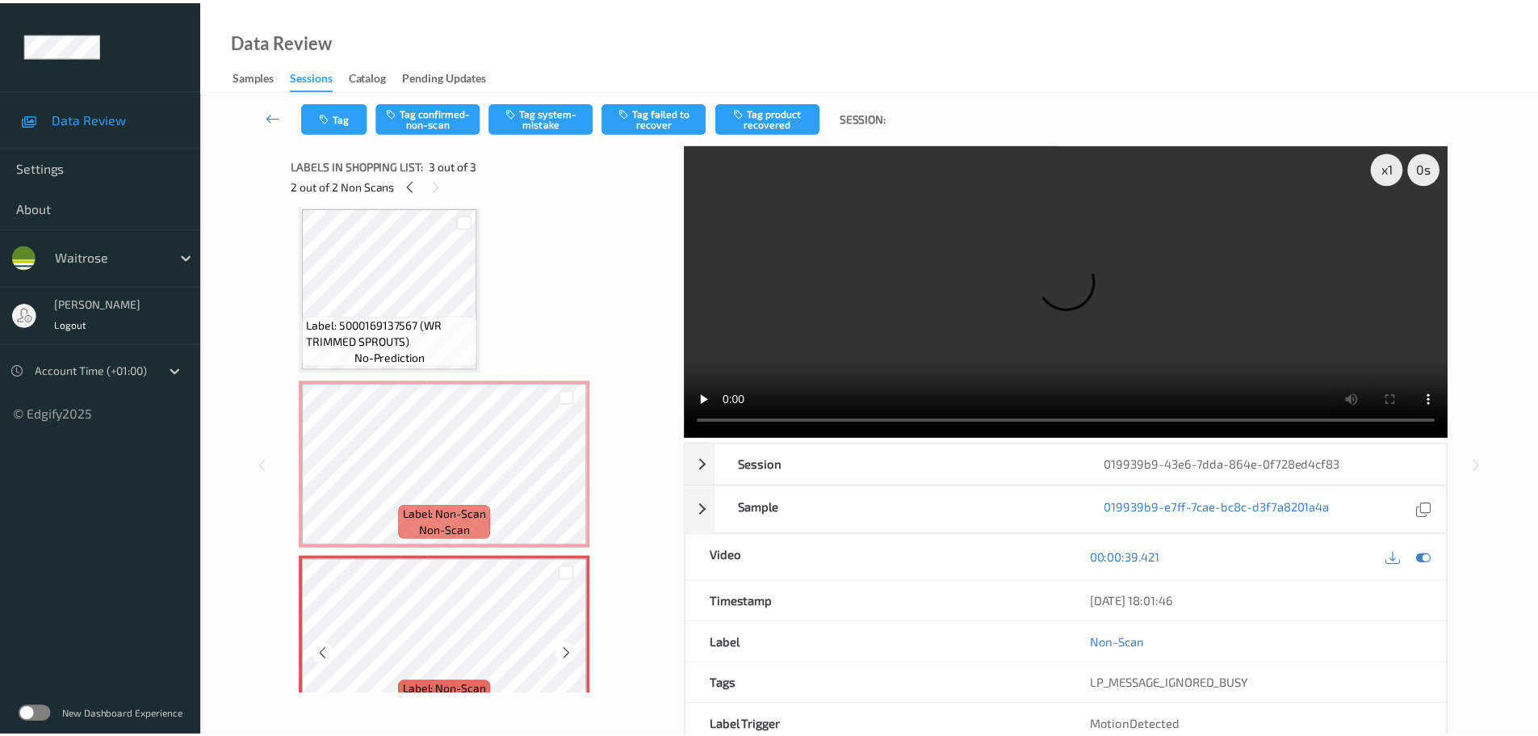
scroll to position [0, 0]
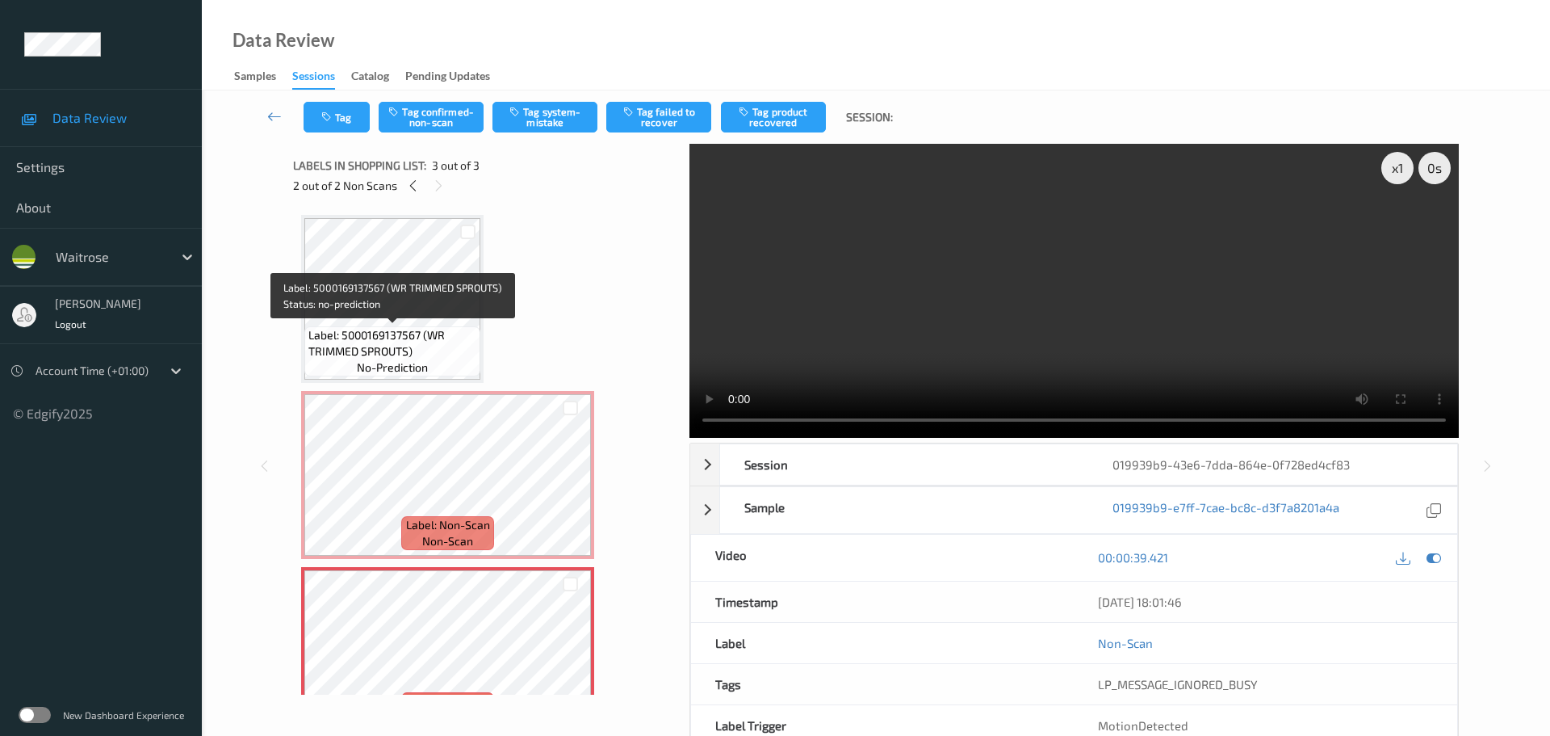
click at [438, 333] on span "Label: 5000169137567 (WR TRIMMED SPROUTS)" at bounding box center [392, 343] width 168 height 32
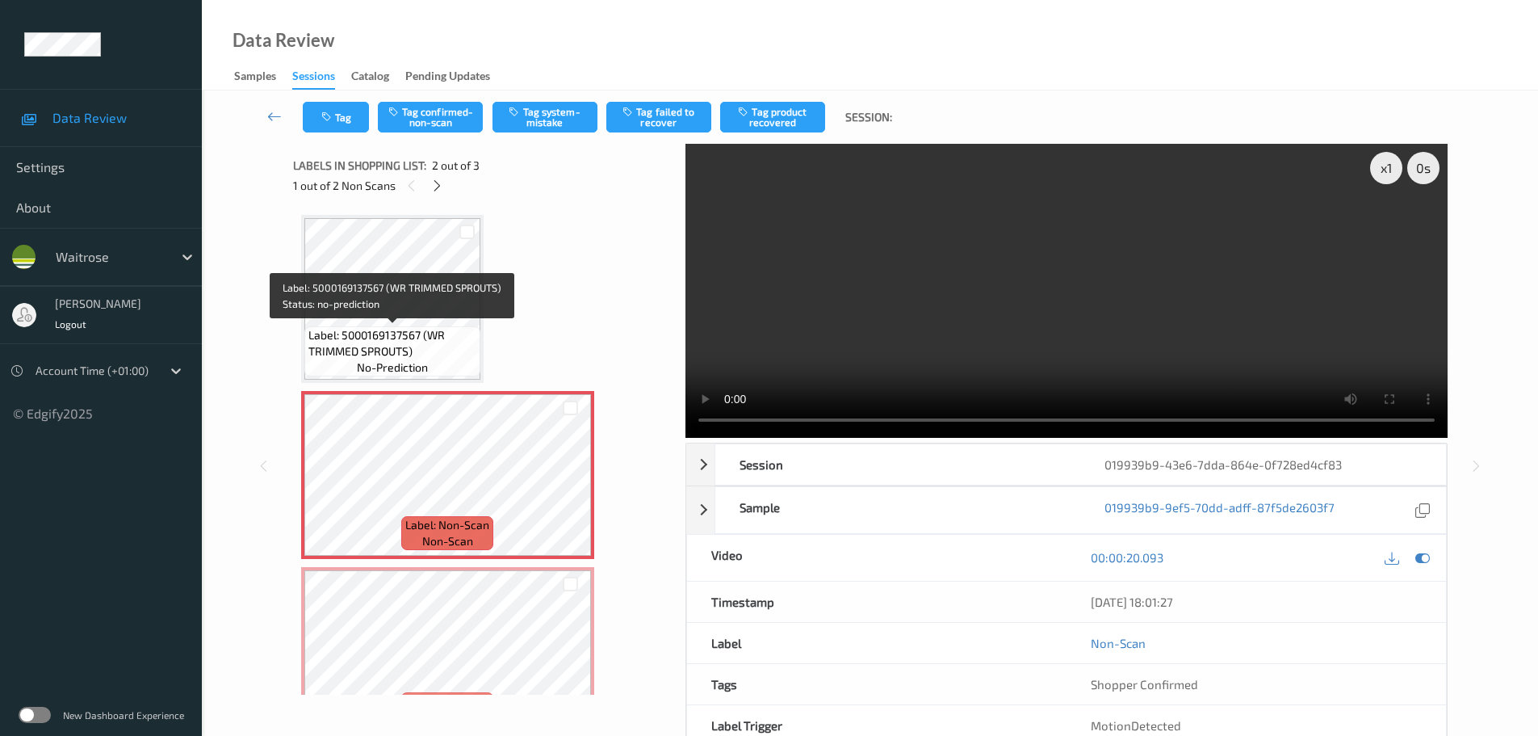
click at [408, 345] on span "Label: 5000169137567 (WR TRIMMED SPROUTS)" at bounding box center [392, 343] width 168 height 32
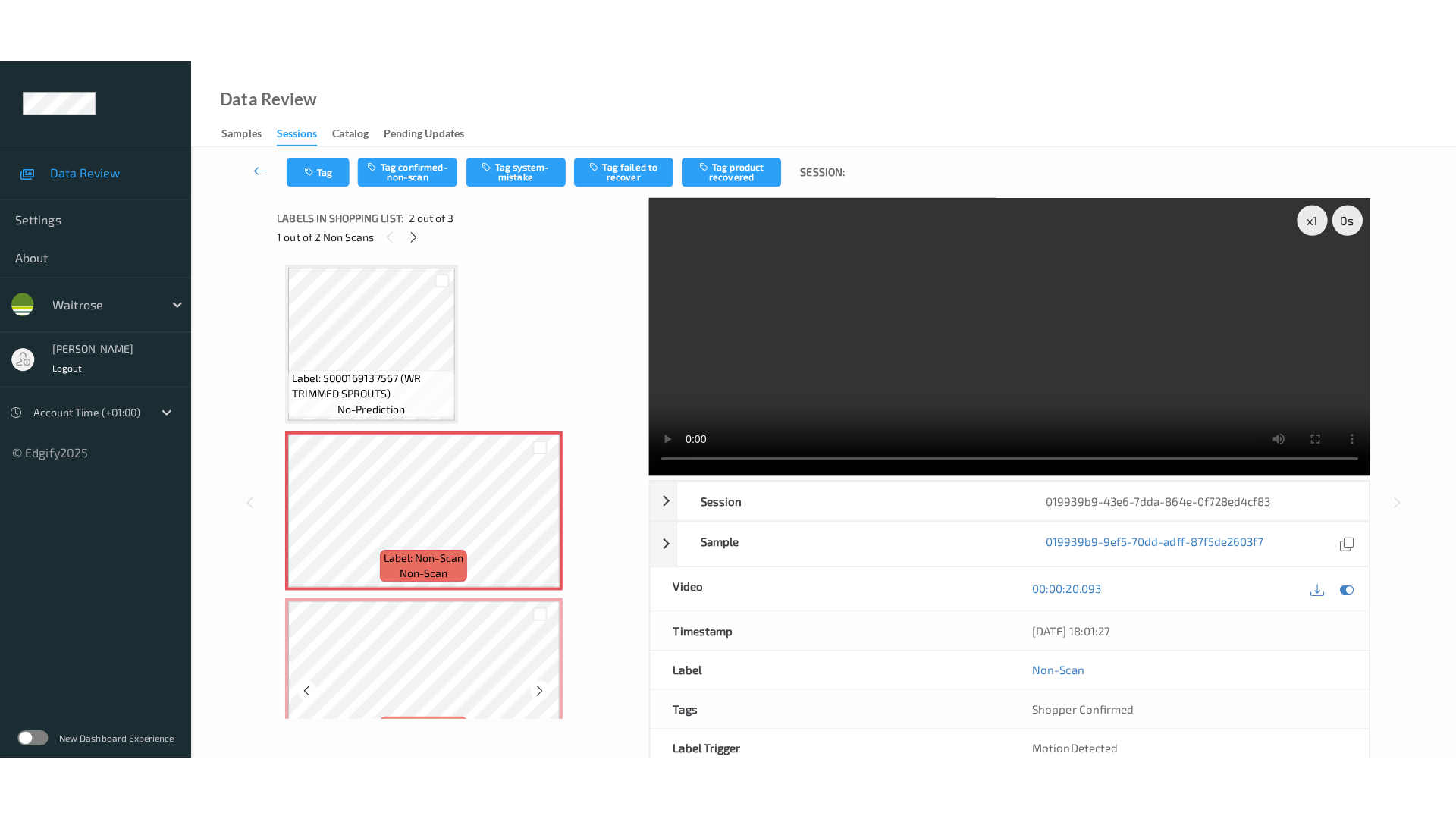
scroll to position [45, 0]
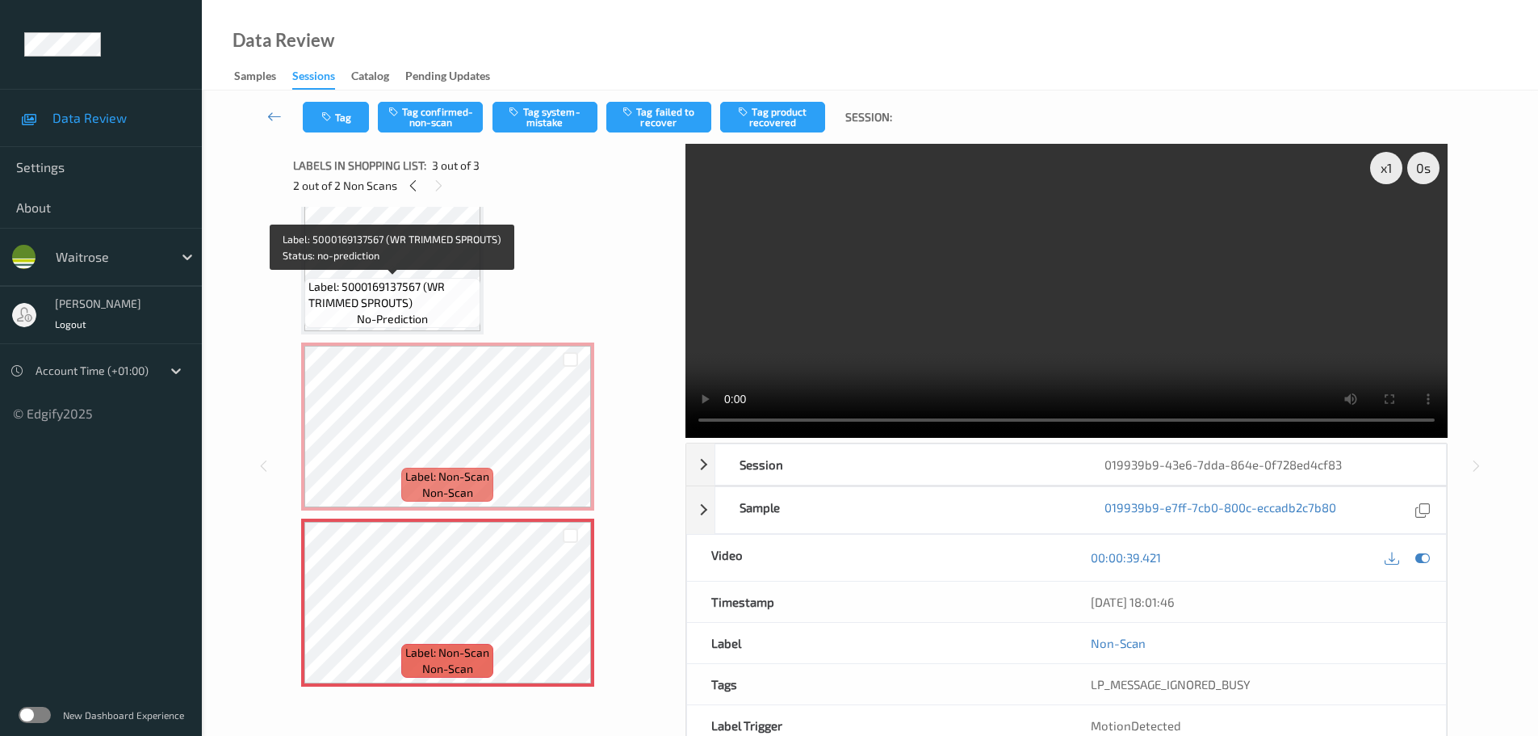
click at [435, 287] on span "Label: 5000169137567 (WR TRIMMED SPROUTS)" at bounding box center [392, 295] width 168 height 32
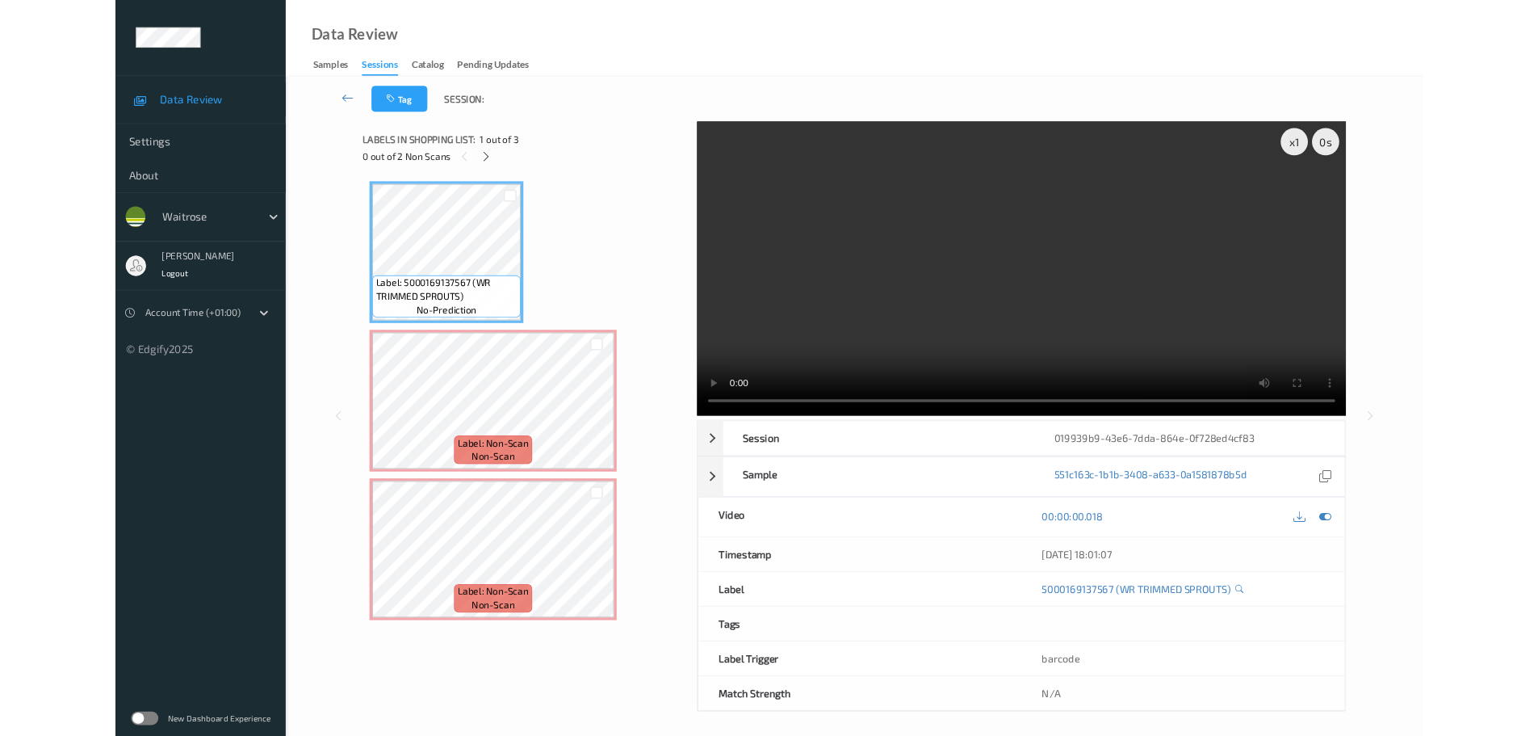
scroll to position [0, 0]
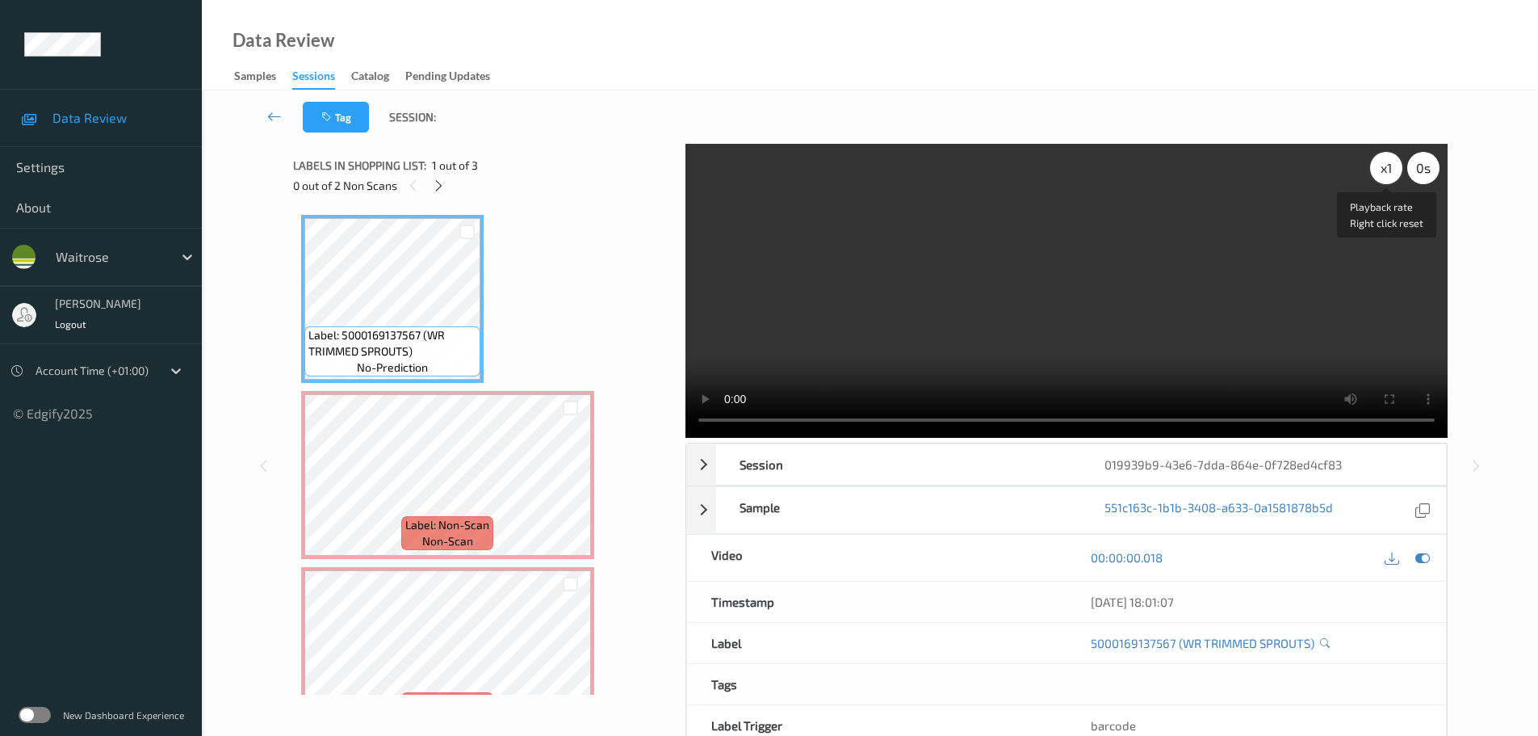
click at [1397, 168] on div "x 1" at bounding box center [1386, 168] width 32 height 32
click at [1395, 169] on div "x 2" at bounding box center [1386, 168] width 32 height 32
click at [1395, 169] on div "x 4" at bounding box center [1386, 168] width 32 height 32
click at [571, 492] on icon at bounding box center [571, 488] width 14 height 15
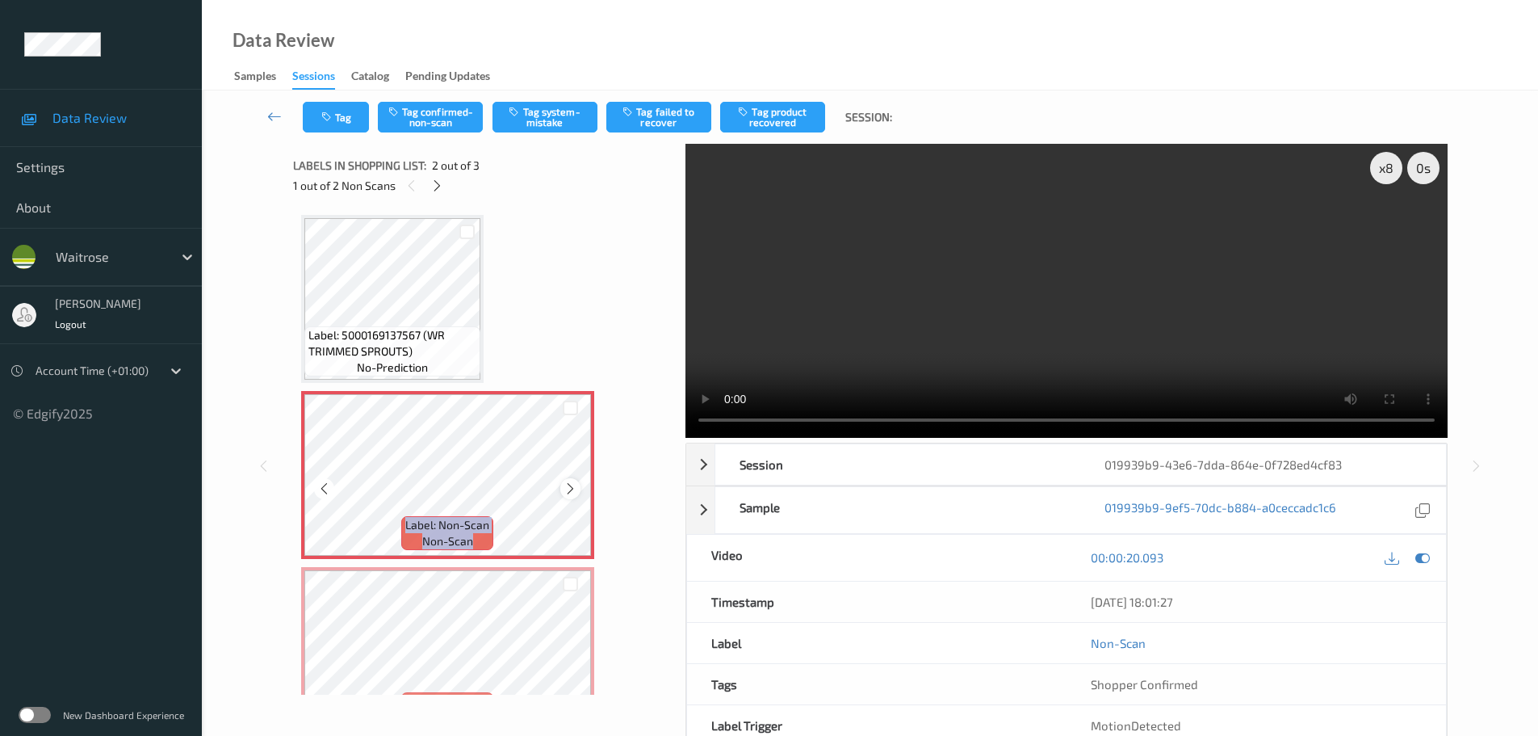
click at [572, 492] on icon at bounding box center [571, 488] width 14 height 15
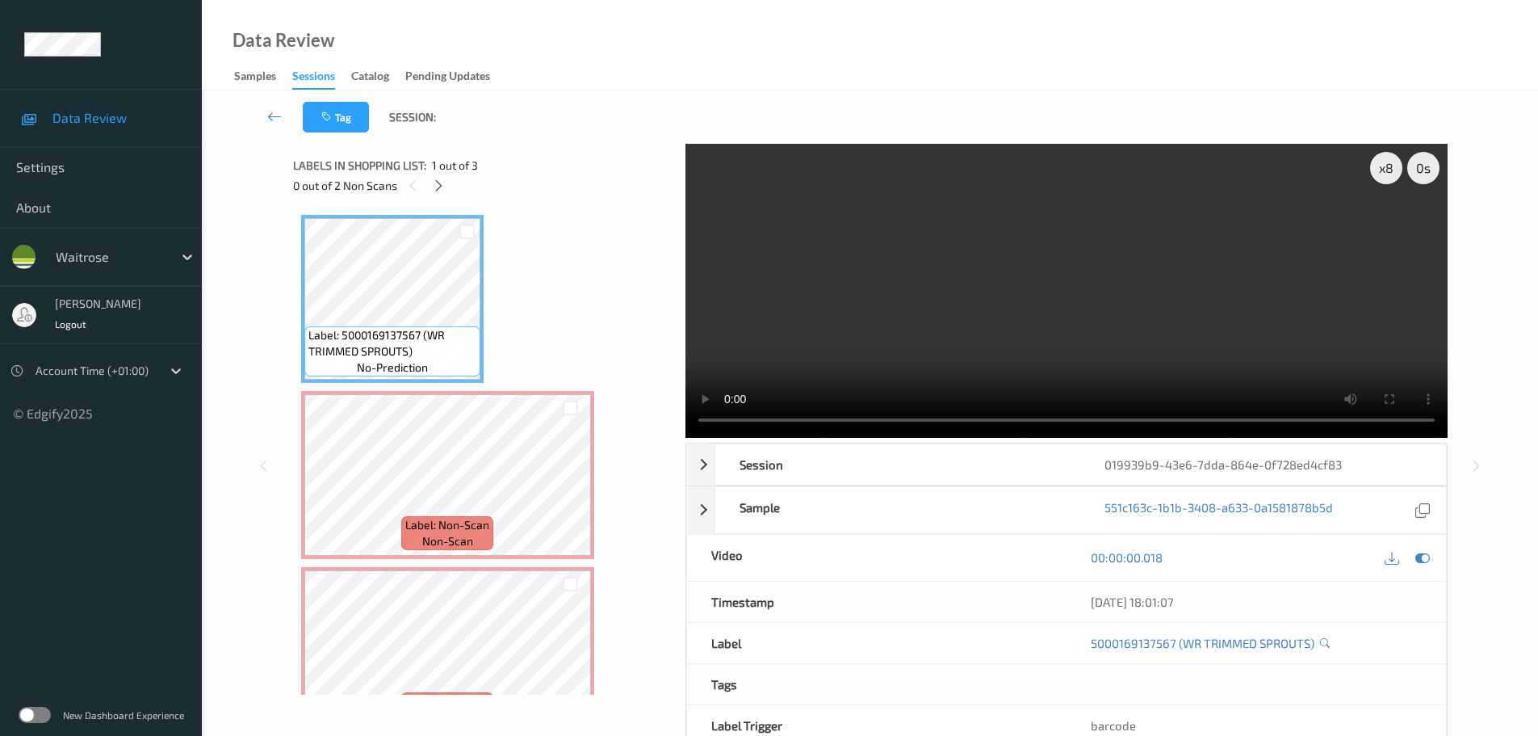
scroll to position [48, 0]
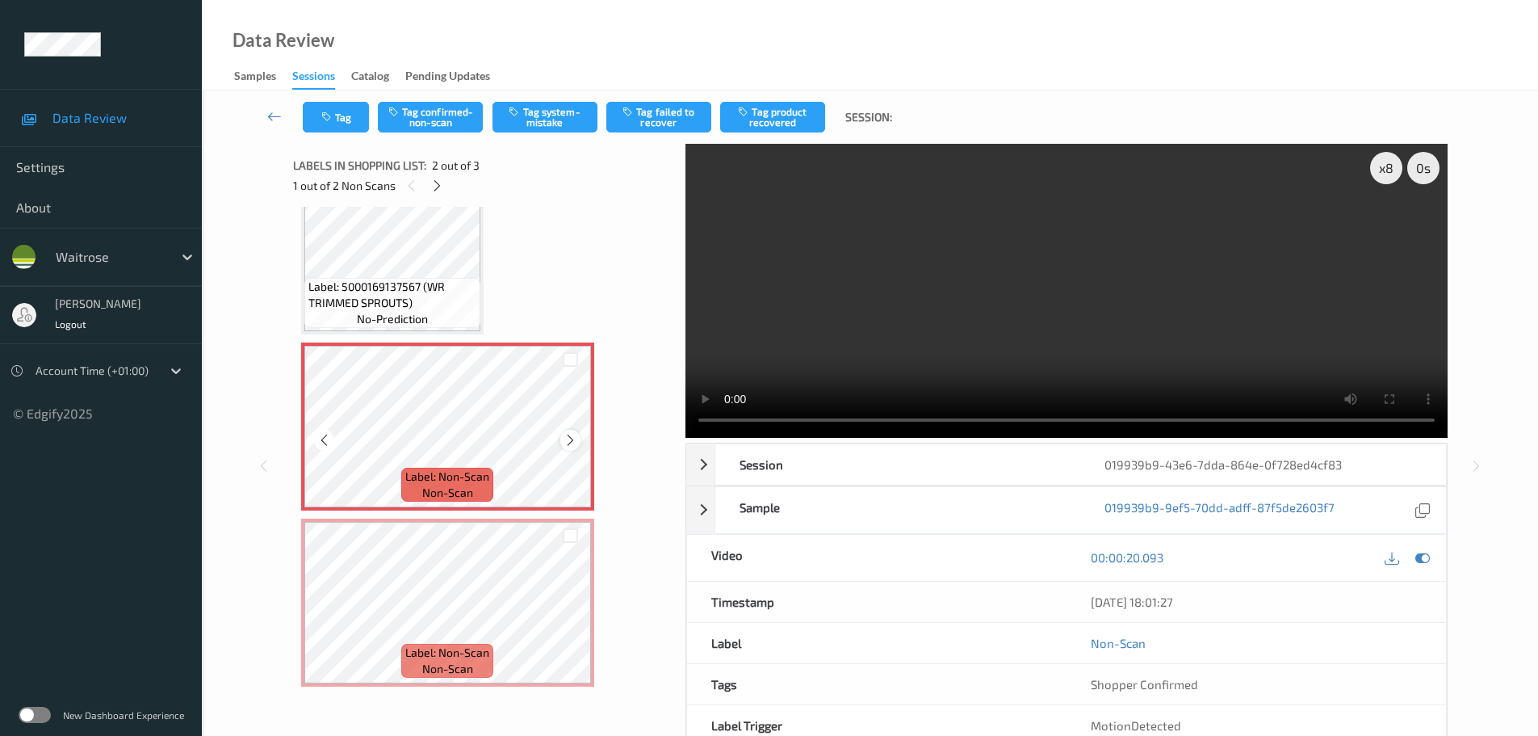
click at [569, 442] on icon at bounding box center [571, 440] width 14 height 15
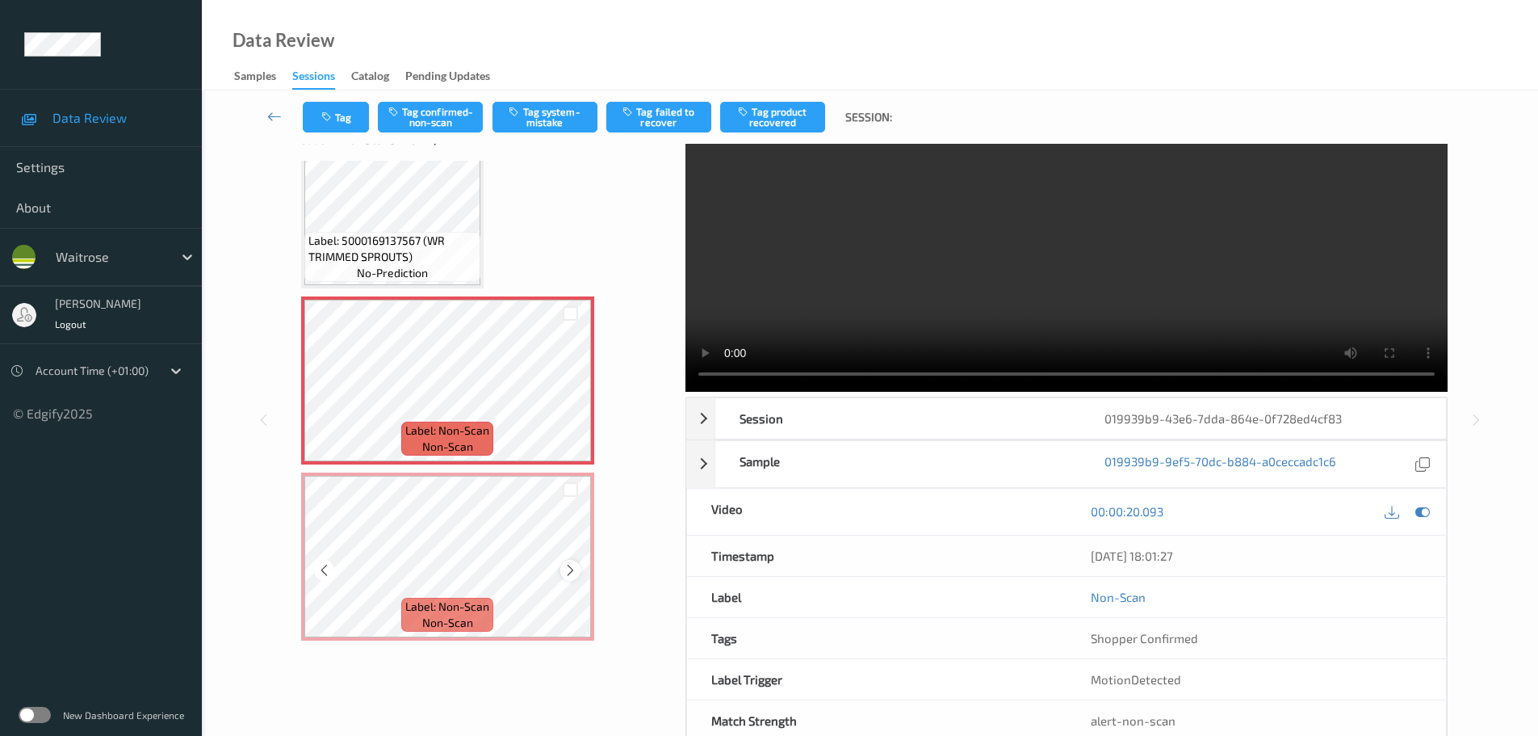
scroll to position [86, 0]
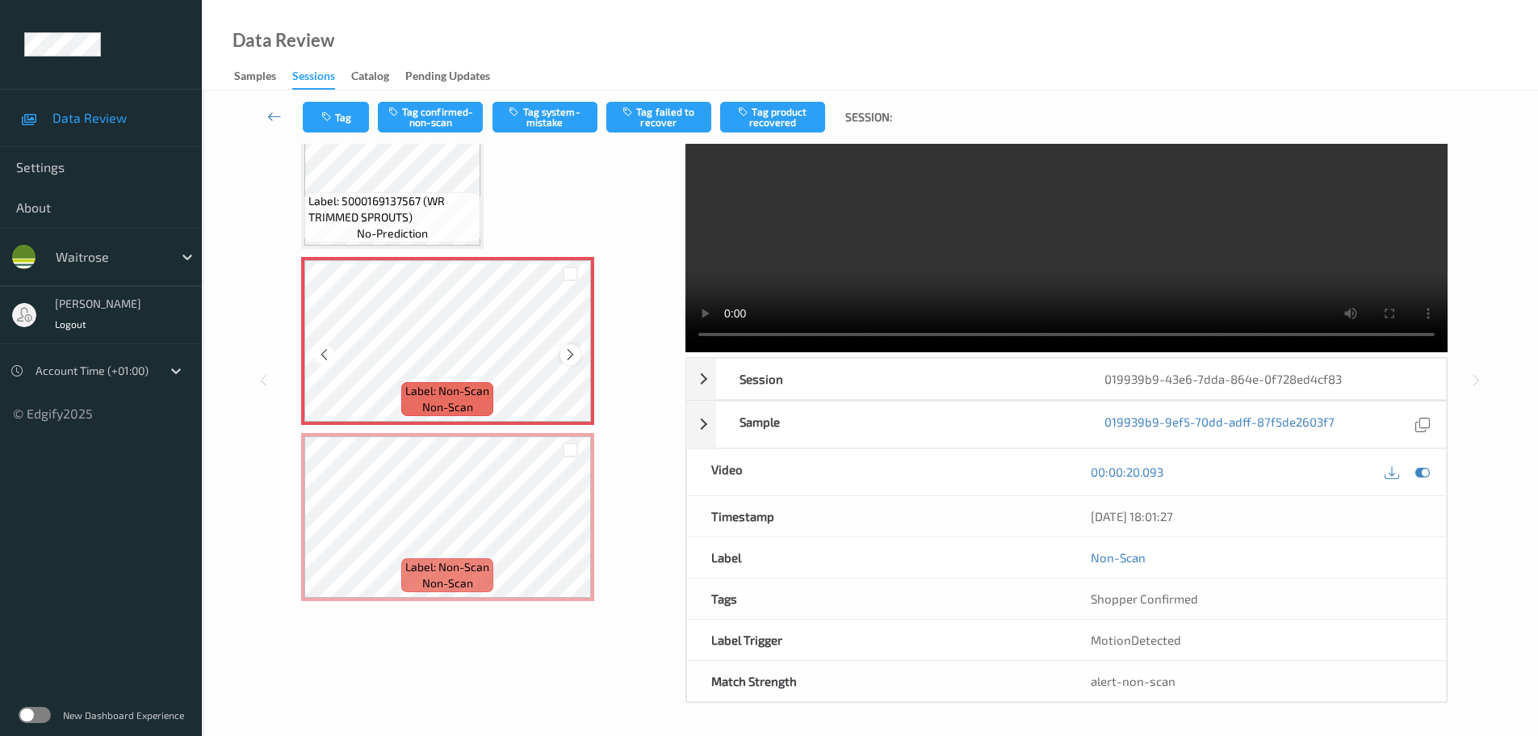
click at [564, 359] on icon at bounding box center [571, 354] width 14 height 15
click at [564, 357] on icon at bounding box center [571, 354] width 14 height 15
click at [564, 359] on icon at bounding box center [571, 354] width 14 height 15
click at [564, 365] on div "Label: Non-Scan non-scan" at bounding box center [447, 341] width 293 height 168
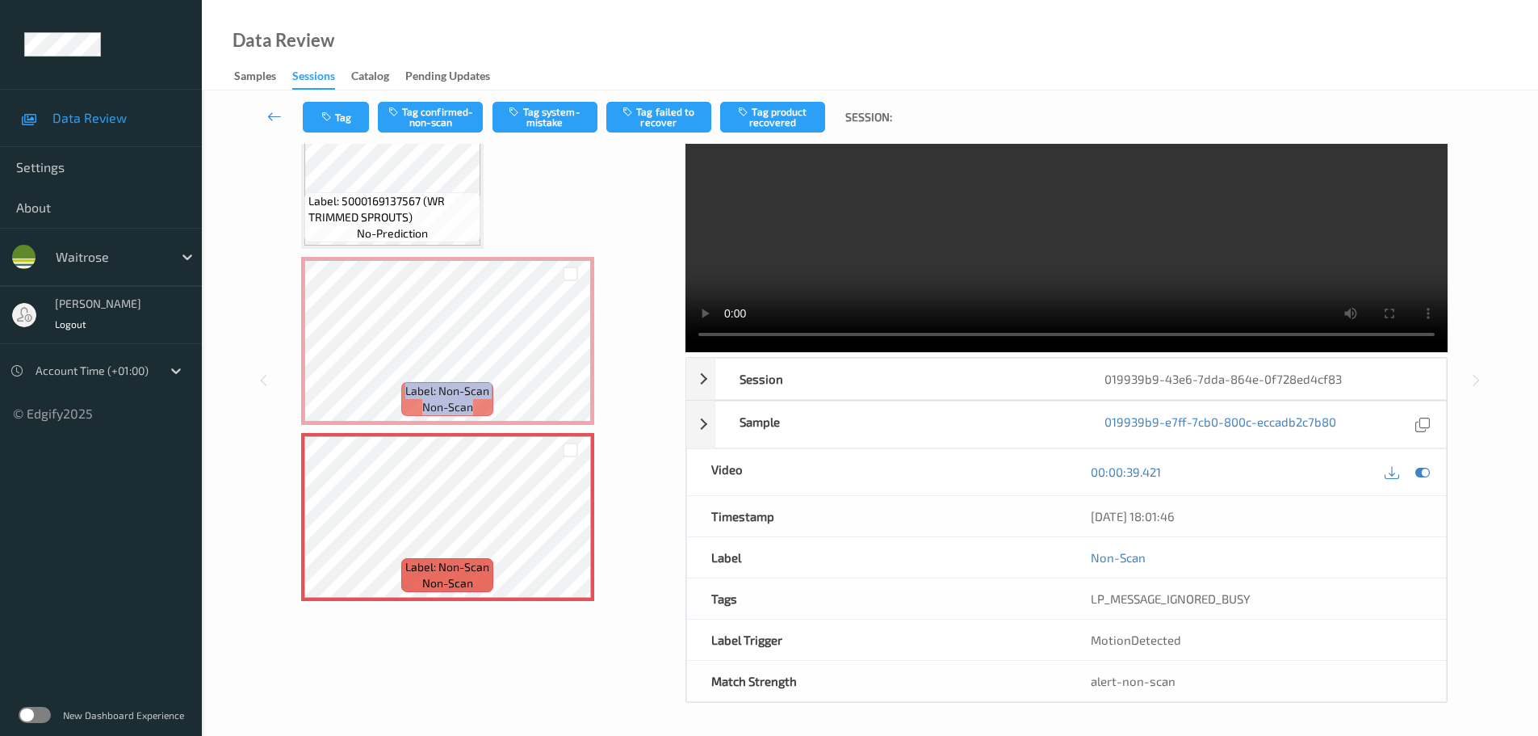
click at [629, 461] on div "Label: 5000169137567 (WR TRIMMED SPROUTS) no-prediction Label: Non-Scan non-sca…" at bounding box center [483, 341] width 365 height 520
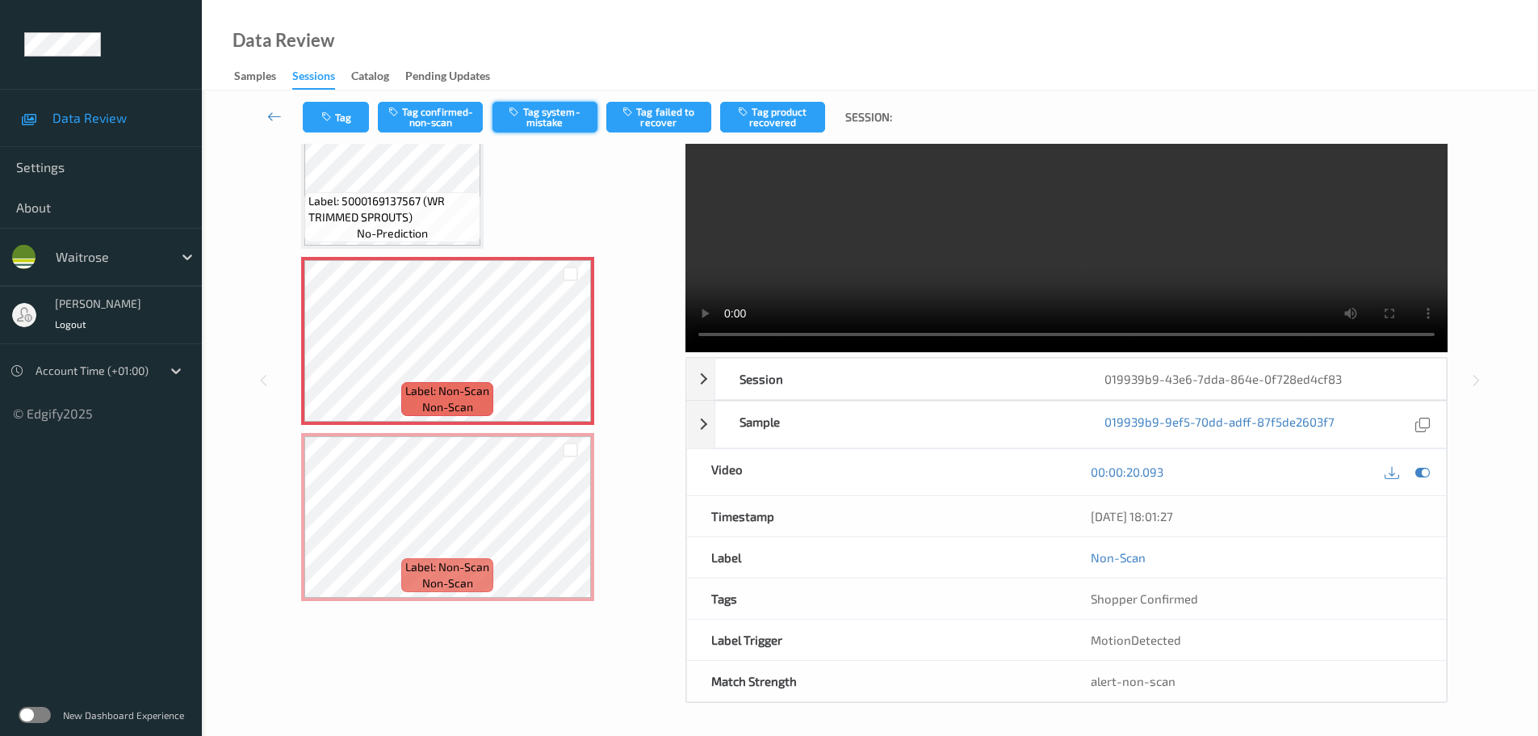
click at [569, 127] on button "Tag system-mistake" at bounding box center [545, 117] width 105 height 31
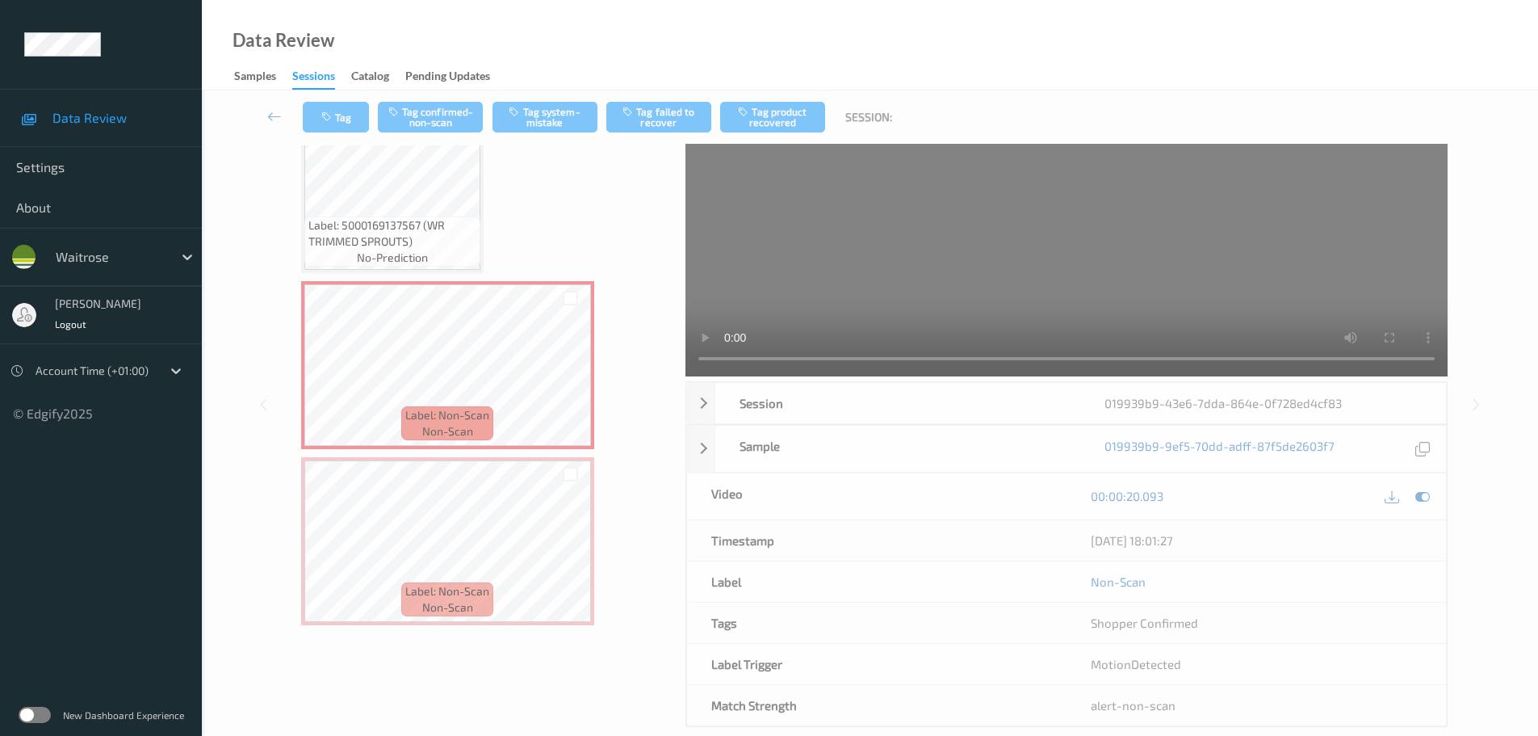
scroll to position [0, 0]
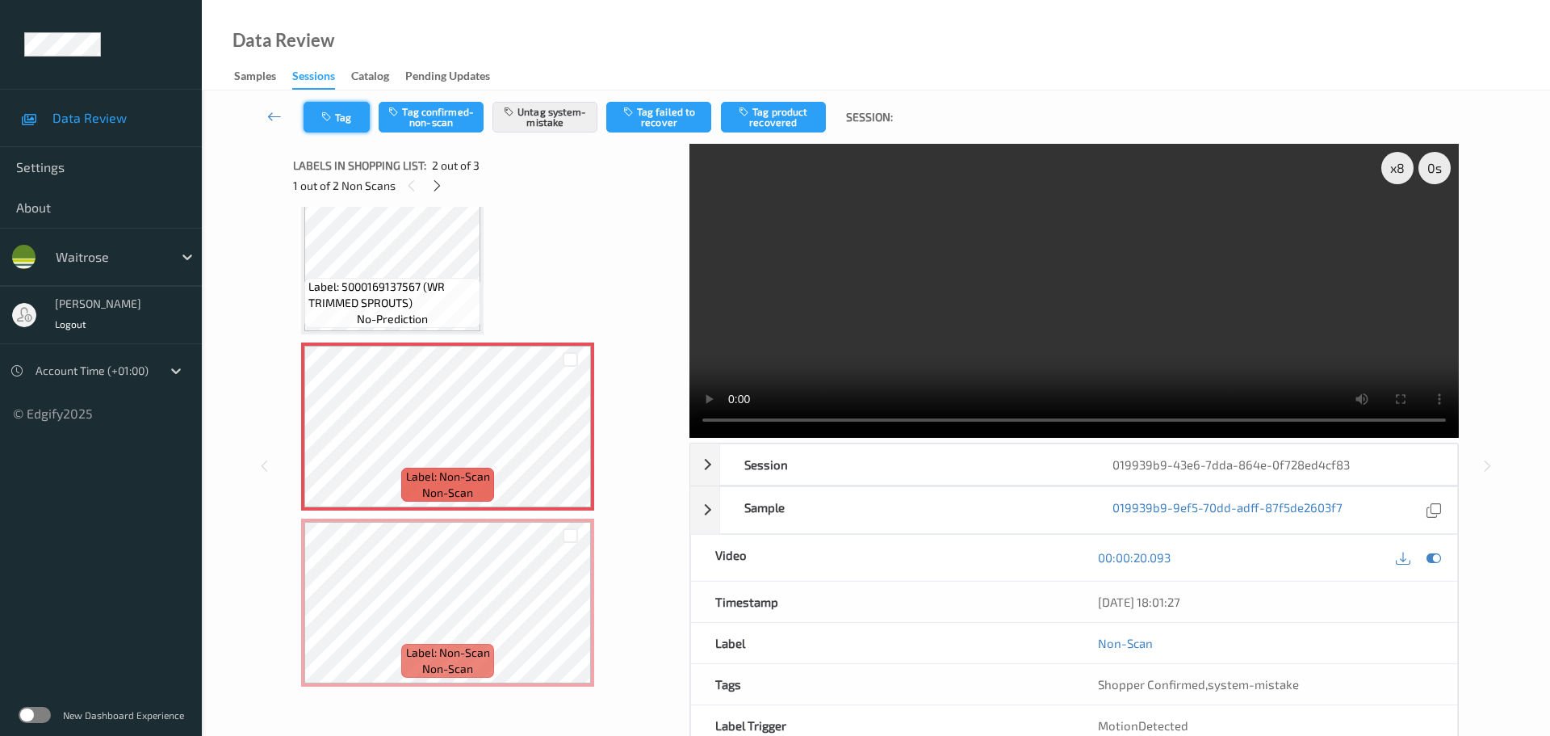
click at [347, 117] on button "Tag" at bounding box center [337, 117] width 66 height 31
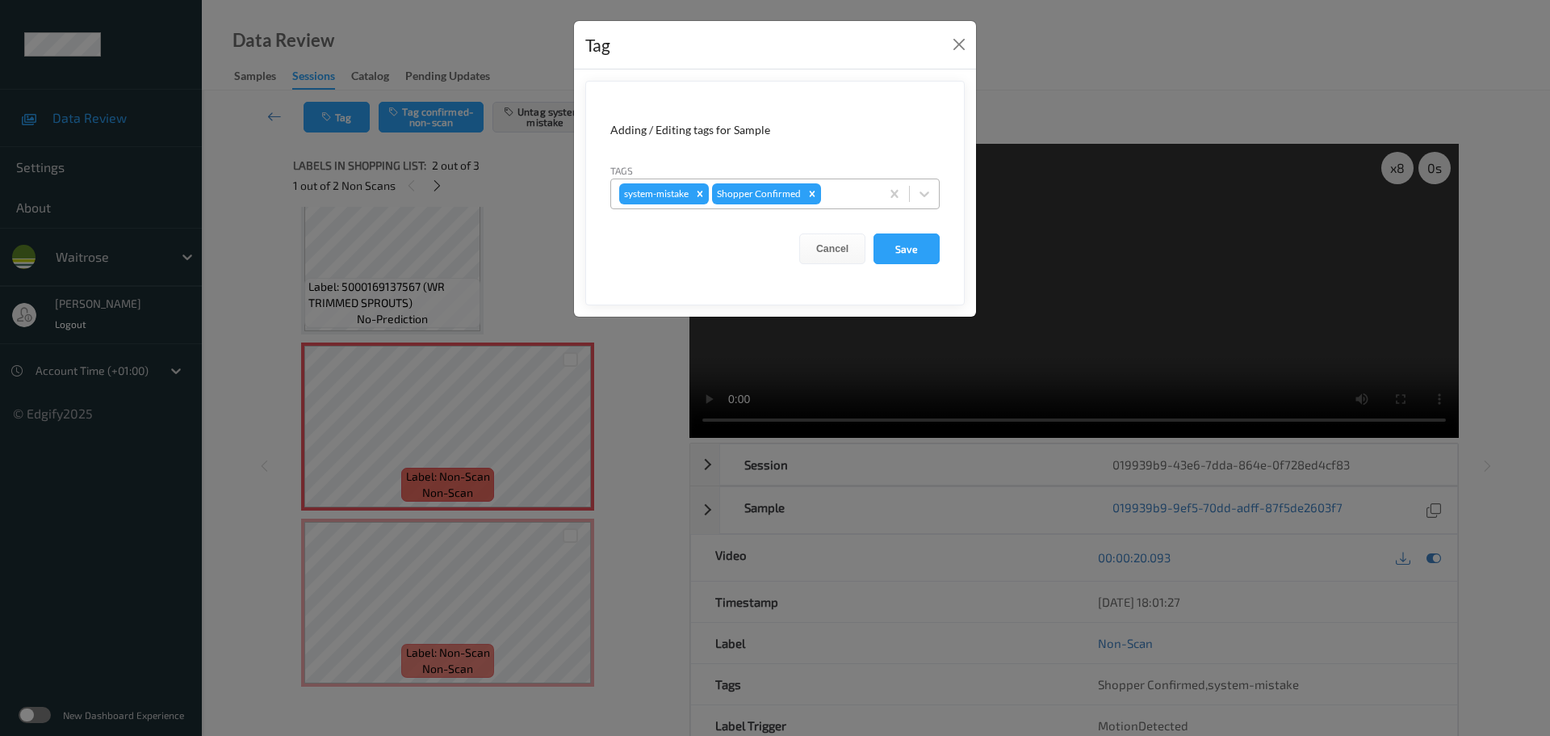
click at [846, 203] on div at bounding box center [848, 193] width 48 height 19
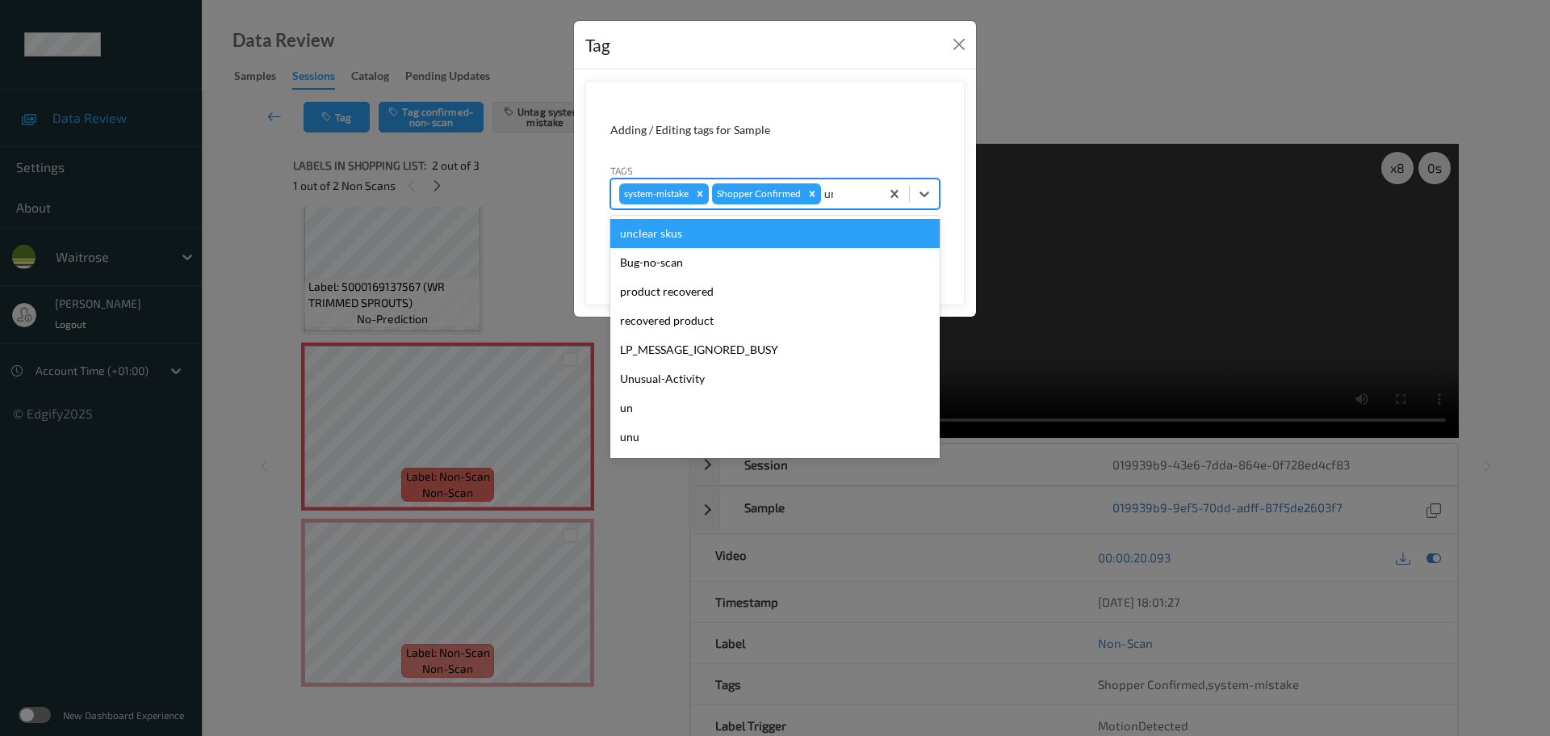
type input "unu"
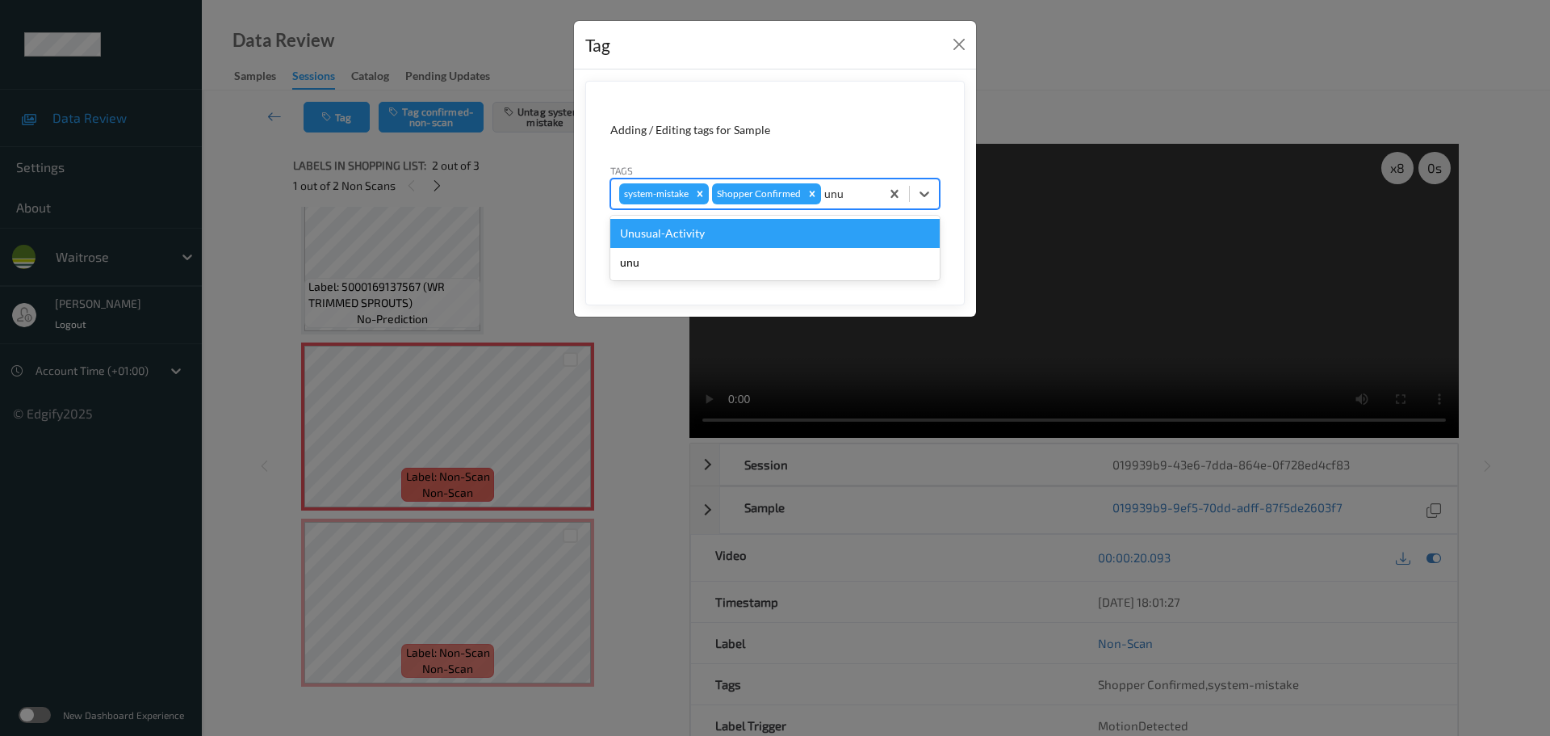
drag, startPoint x: 817, startPoint y: 232, endPoint x: 882, endPoint y: 235, distance: 64.7
click at [817, 233] on div "Unusual-Activity" at bounding box center [774, 233] width 329 height 29
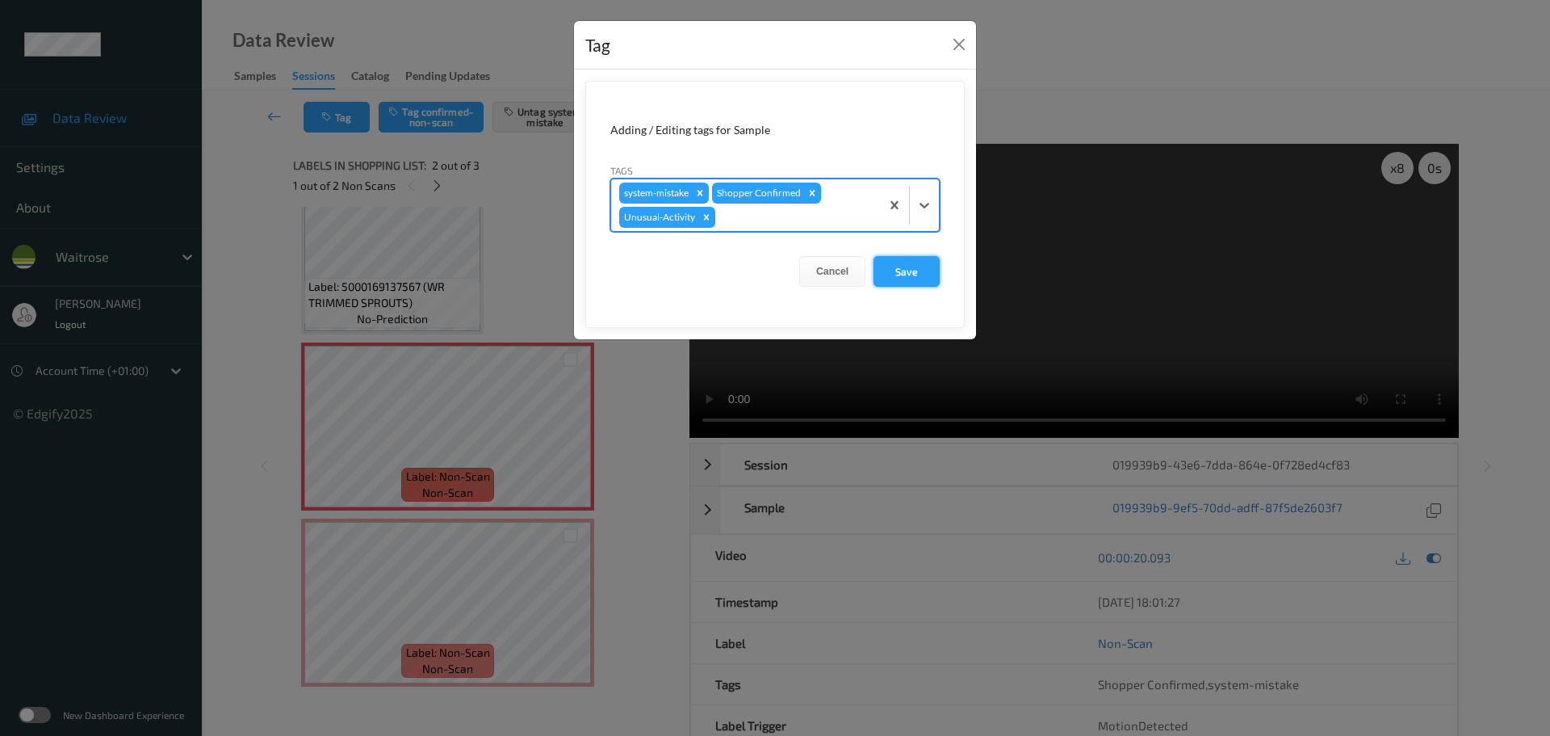
click at [915, 267] on button "Save" at bounding box center [907, 271] width 66 height 31
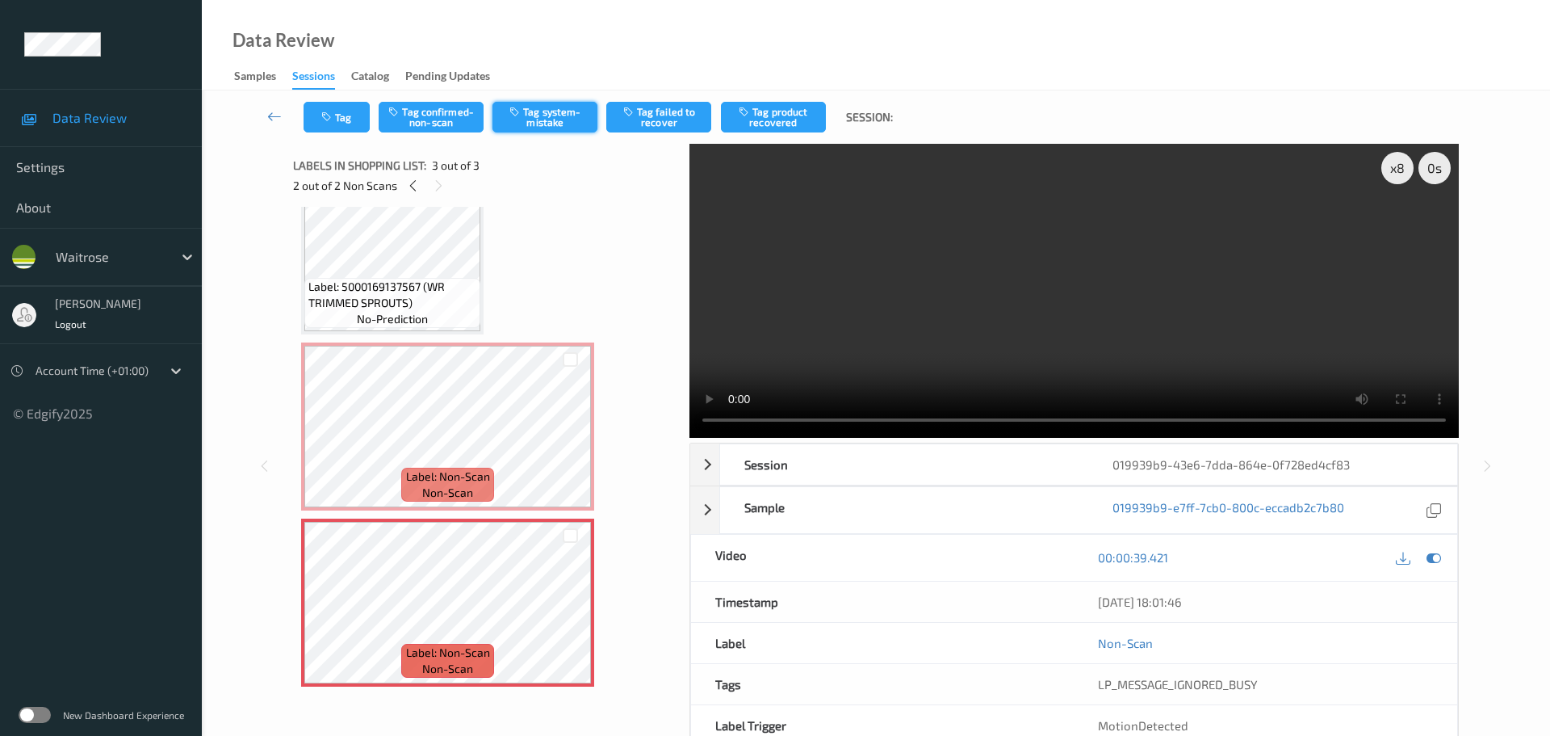
click at [554, 123] on button "Tag system-mistake" at bounding box center [545, 117] width 105 height 31
click at [350, 121] on button "Tag" at bounding box center [337, 117] width 66 height 31
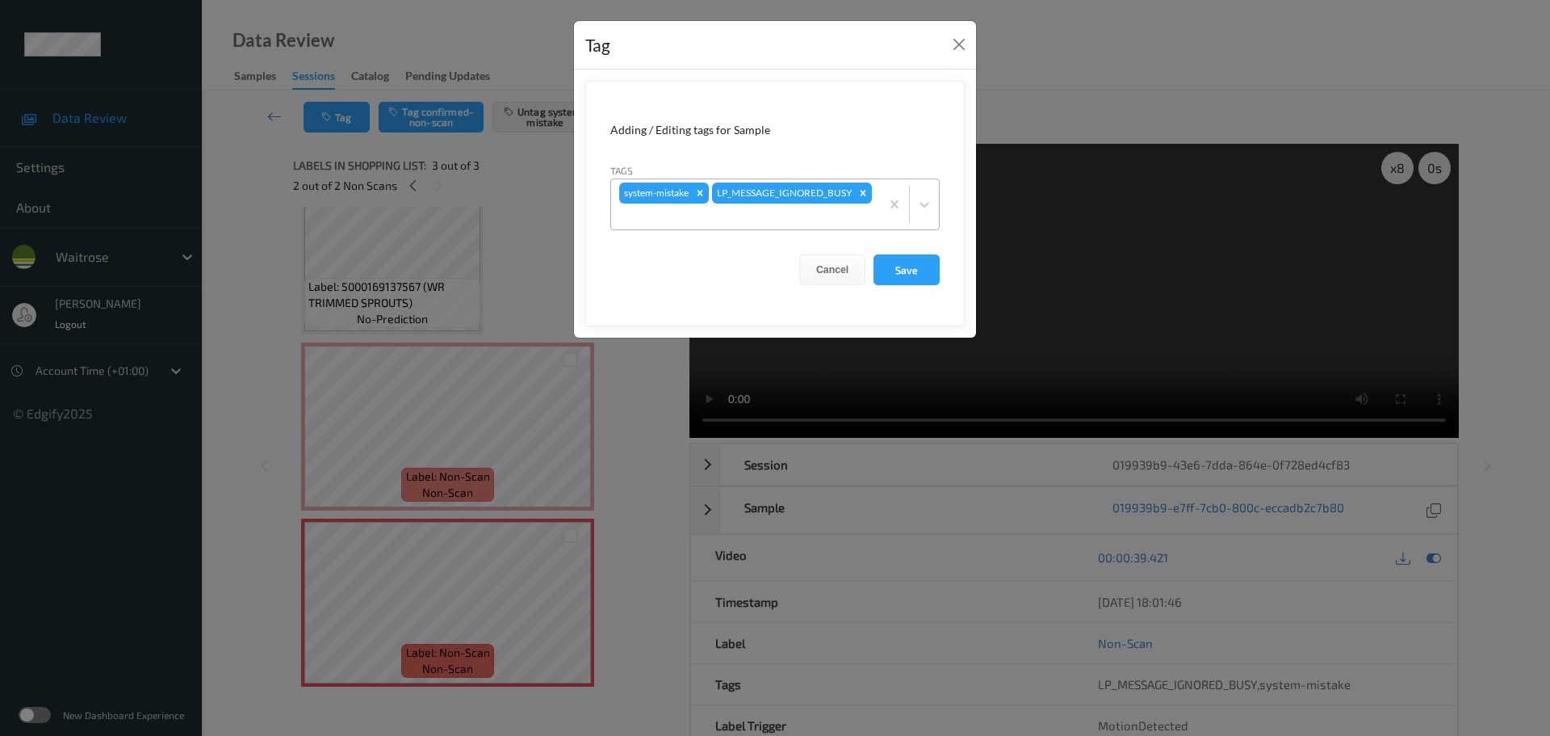
click at [820, 207] on div "system-mistake LP_MESSAGE_IGNORED_BUSY" at bounding box center [745, 204] width 269 height 50
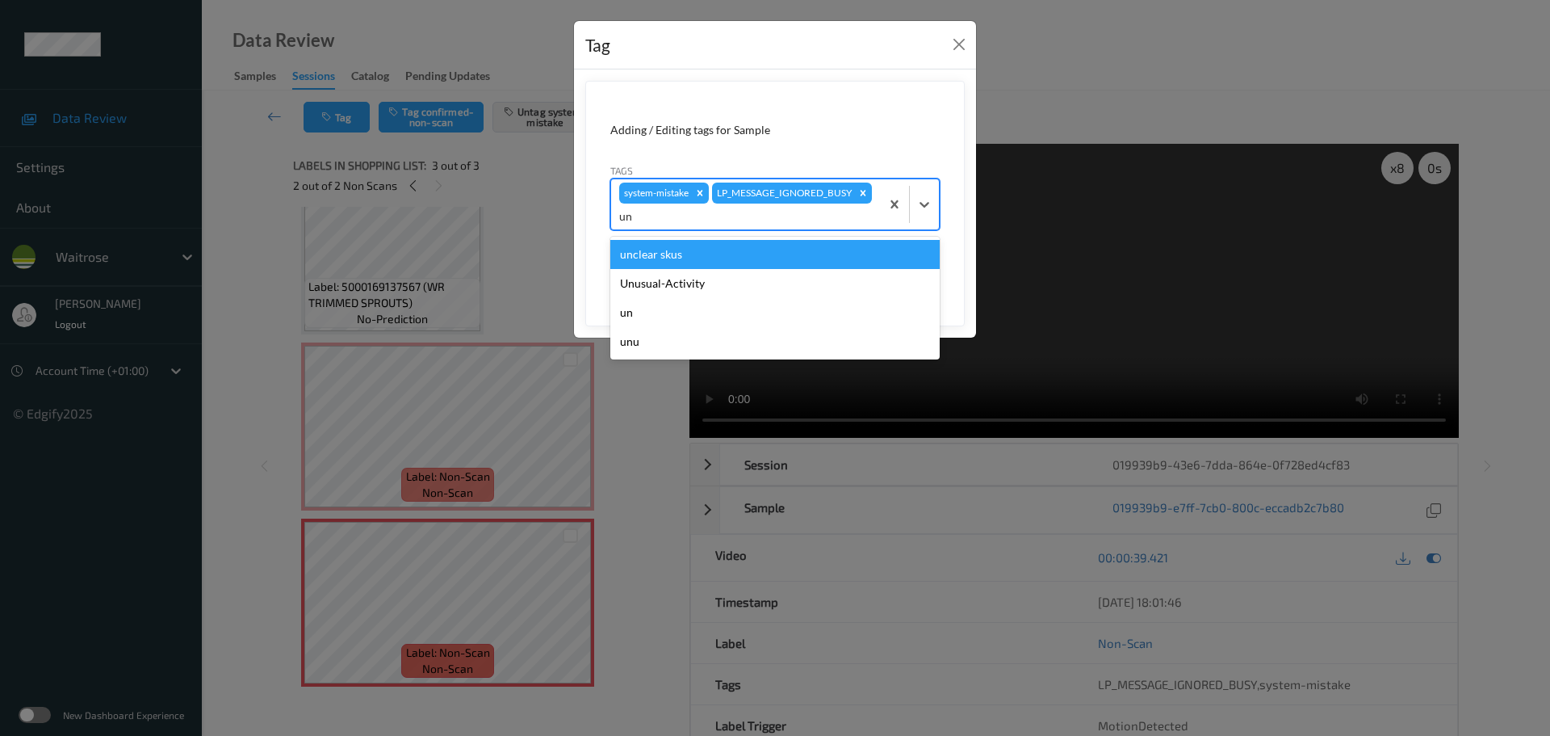
type input "unu"
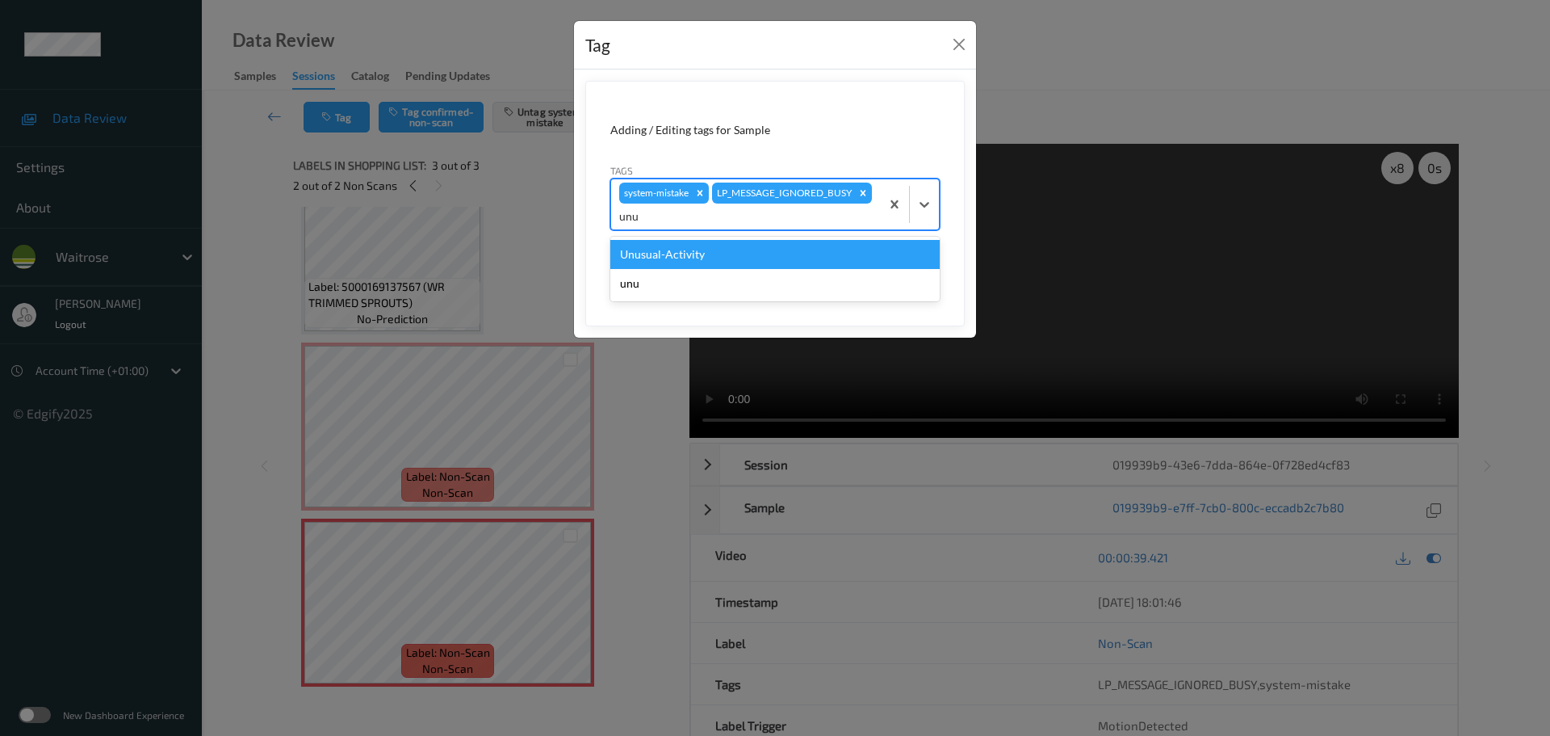
click at [752, 249] on div "Unusual-Activity" at bounding box center [774, 254] width 329 height 29
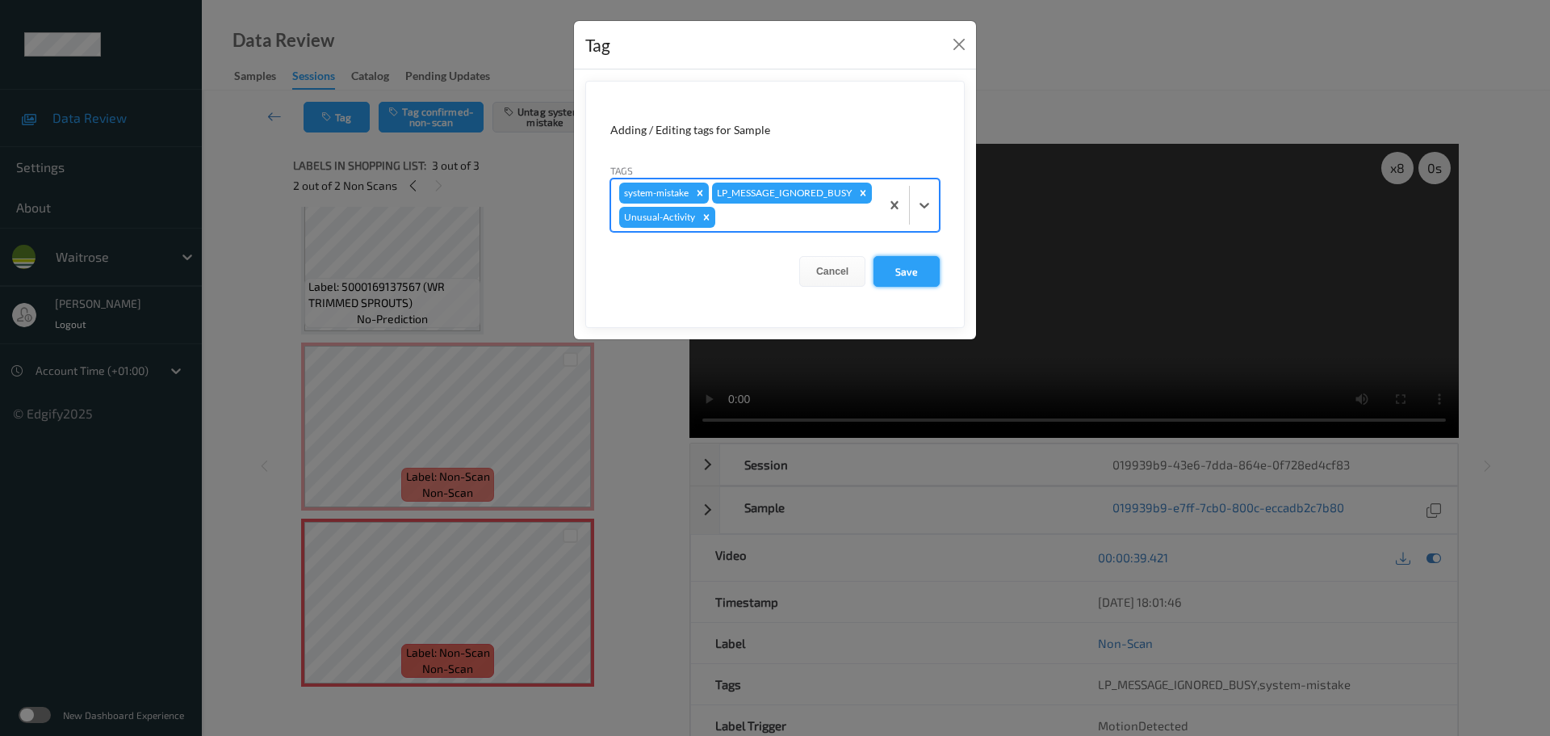
click at [907, 287] on button "Save" at bounding box center [907, 271] width 66 height 31
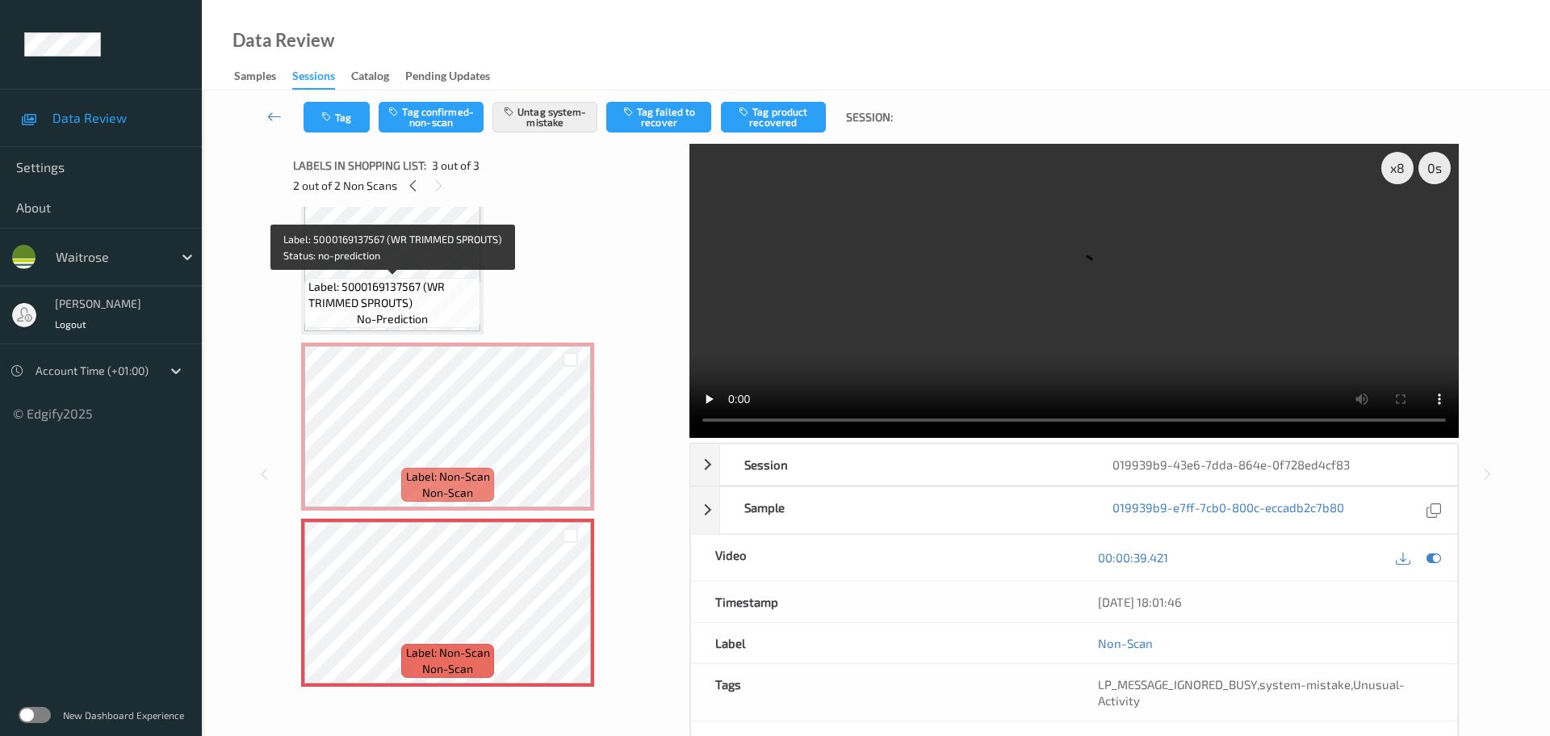
drag, startPoint x: 459, startPoint y: 279, endPoint x: 459, endPoint y: 291, distance: 11.3
click at [459, 279] on span "Label: 5000169137567 (WR TRIMMED SPROUTS)" at bounding box center [392, 295] width 168 height 32
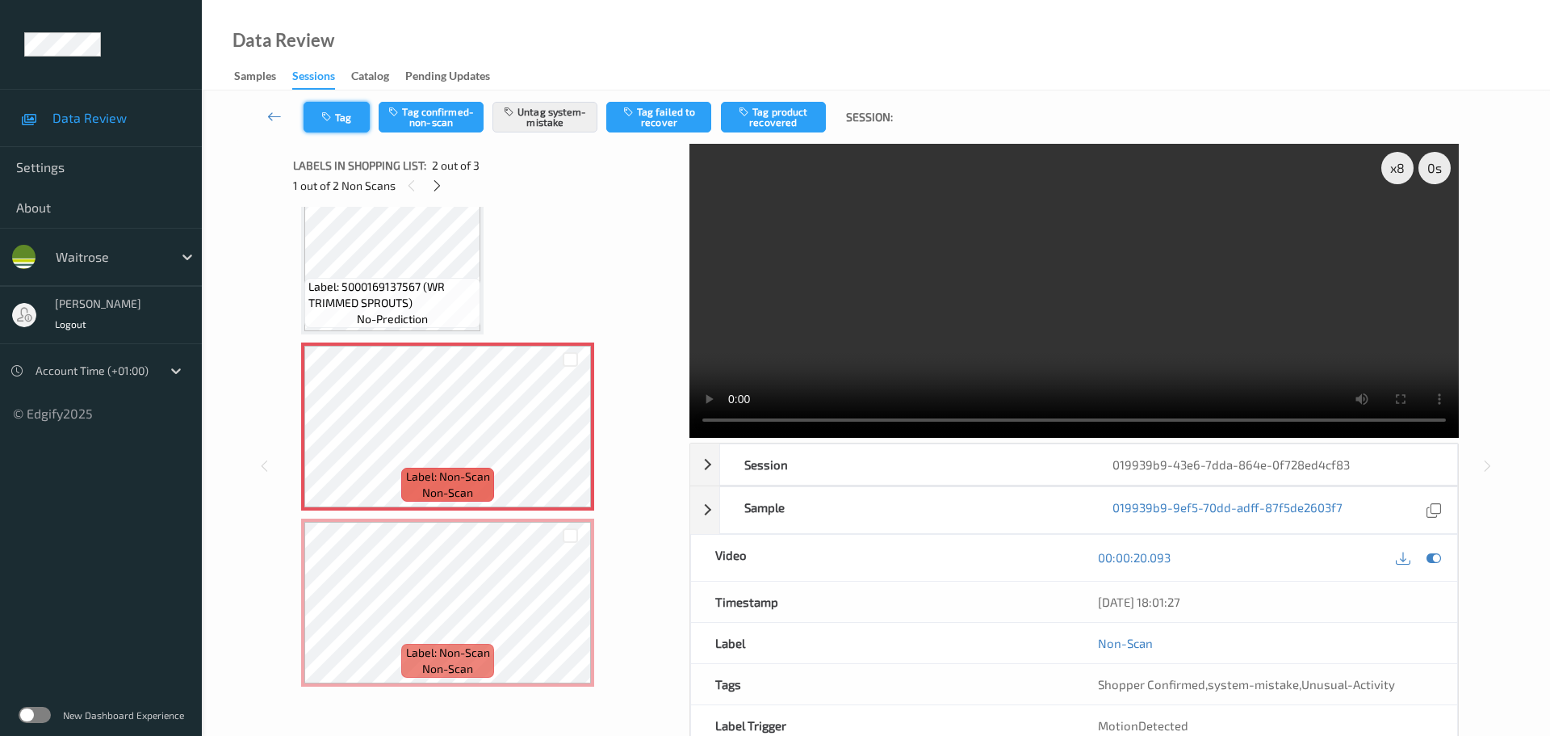
click at [343, 105] on button "Tag" at bounding box center [337, 117] width 66 height 31
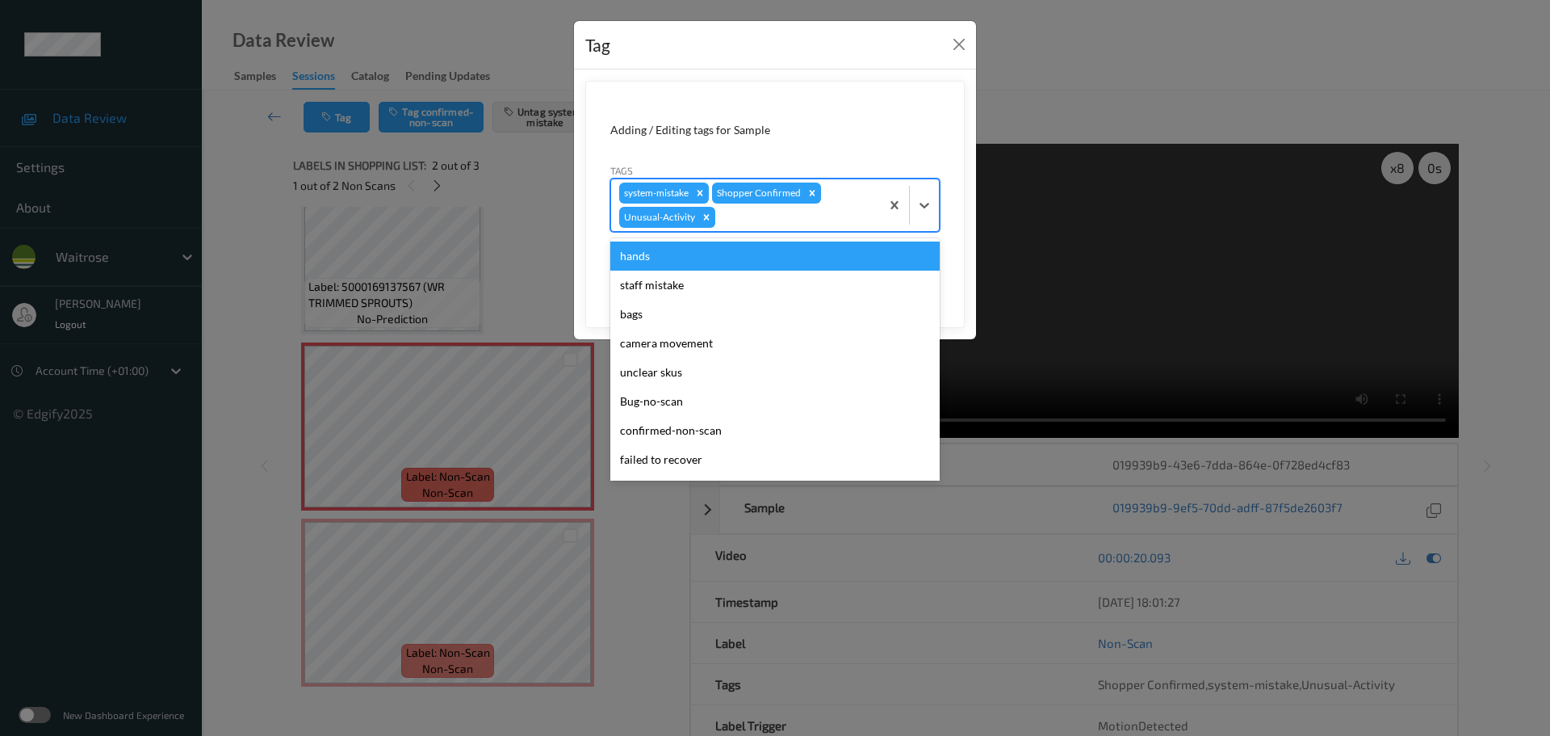
click at [763, 216] on div at bounding box center [795, 217] width 153 height 19
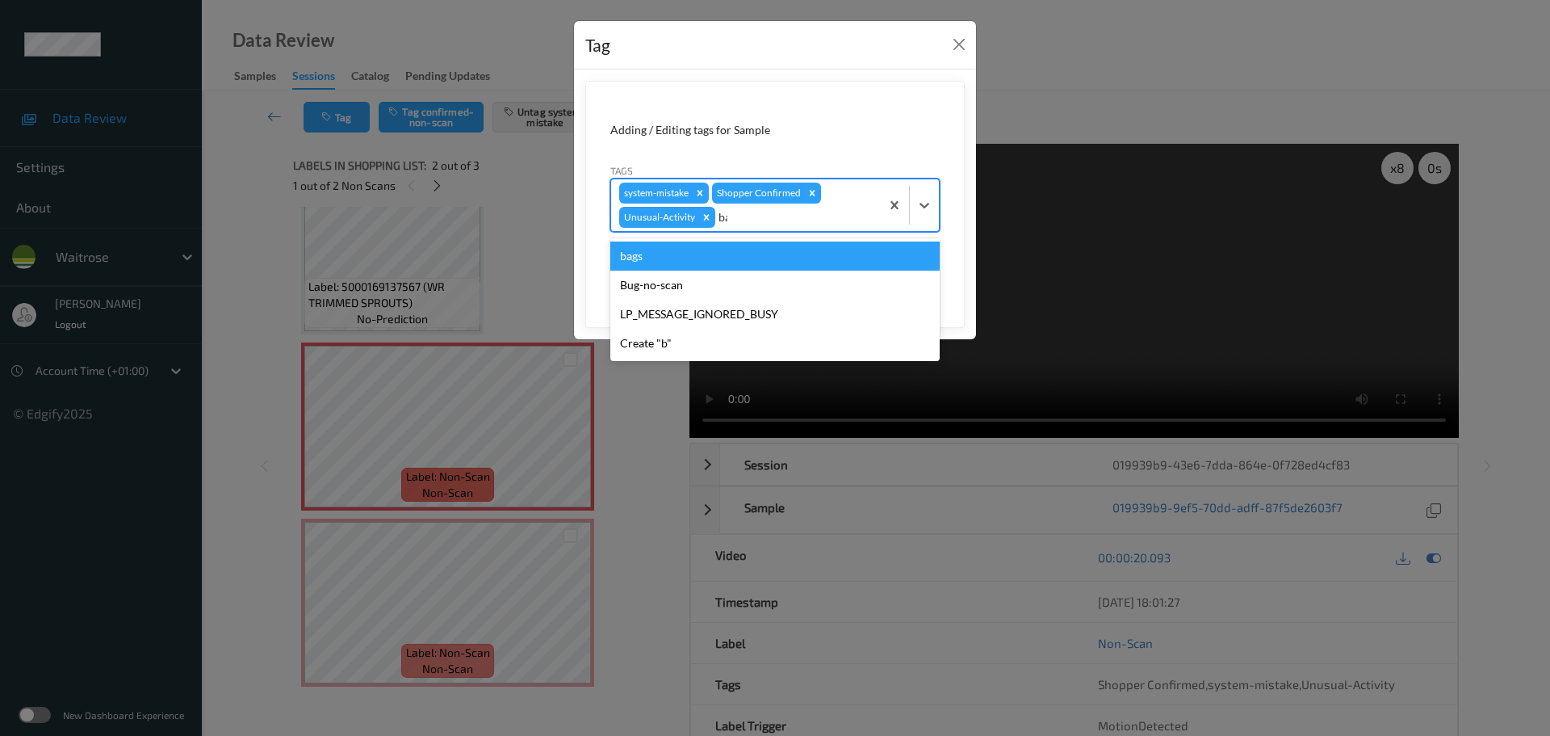
type input "bag"
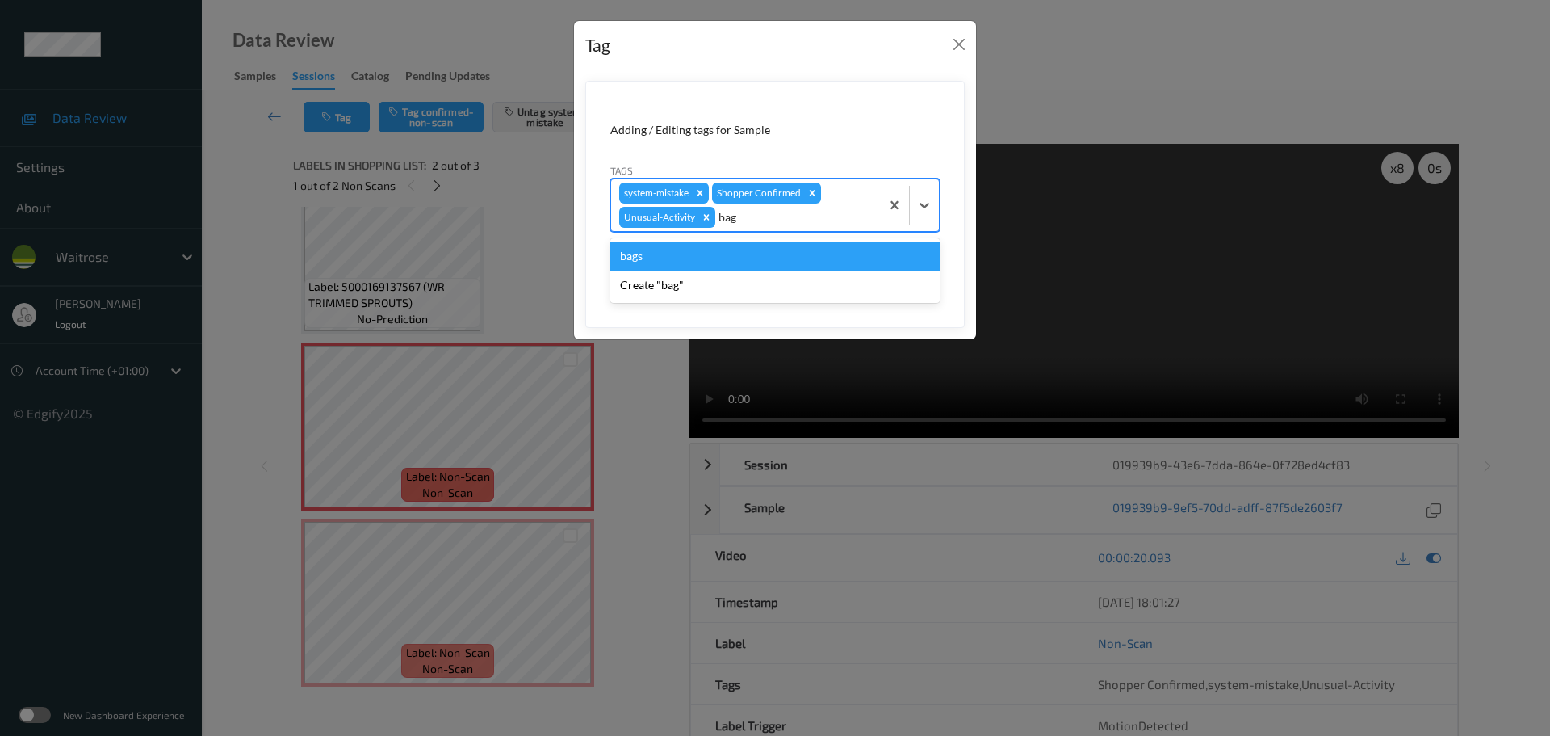
click at [688, 244] on div "bags" at bounding box center [774, 255] width 329 height 29
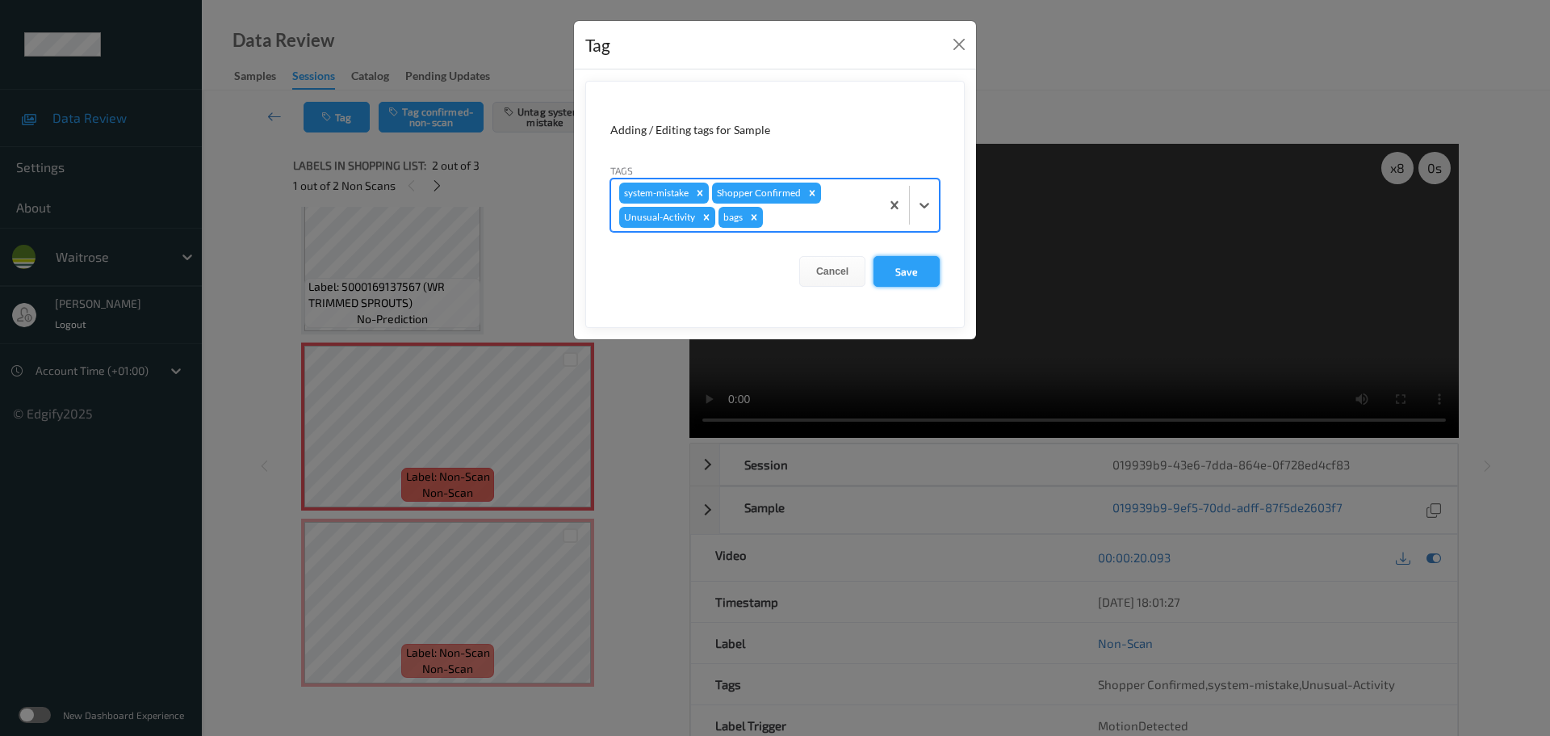
click at [936, 267] on button "Save" at bounding box center [907, 271] width 66 height 31
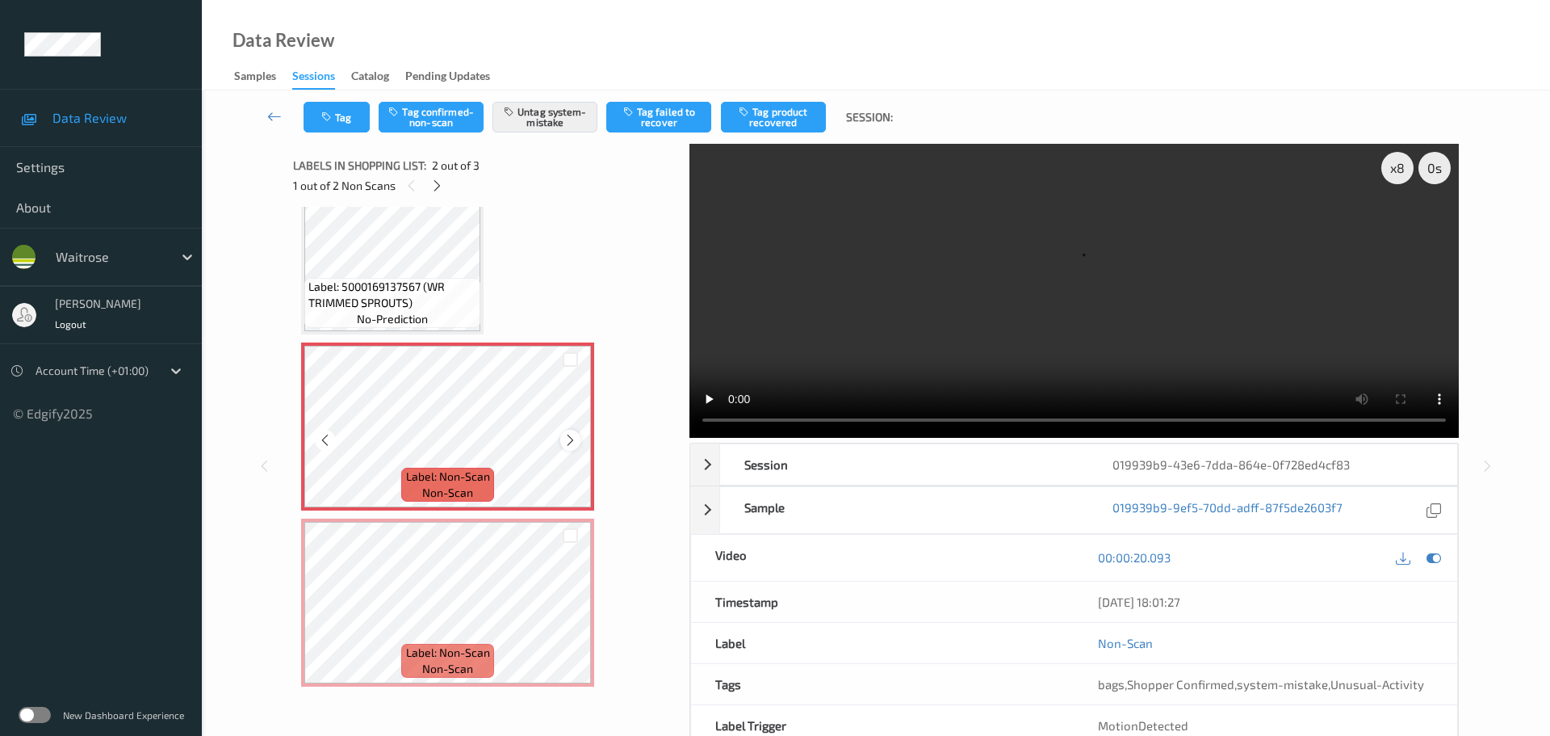
click at [561, 442] on div at bounding box center [570, 440] width 20 height 20
click at [562, 441] on div at bounding box center [570, 440] width 20 height 20
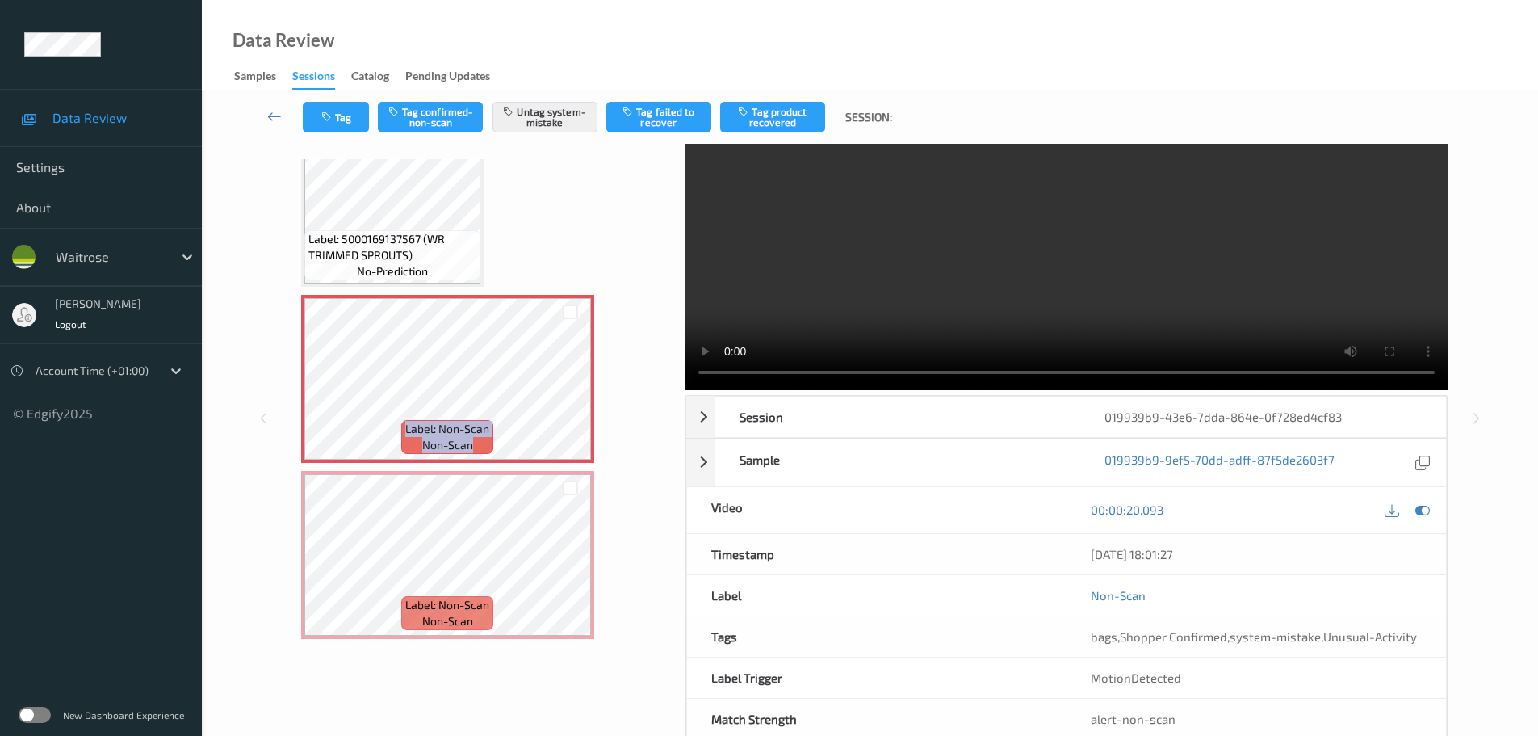
scroll to position [86, 0]
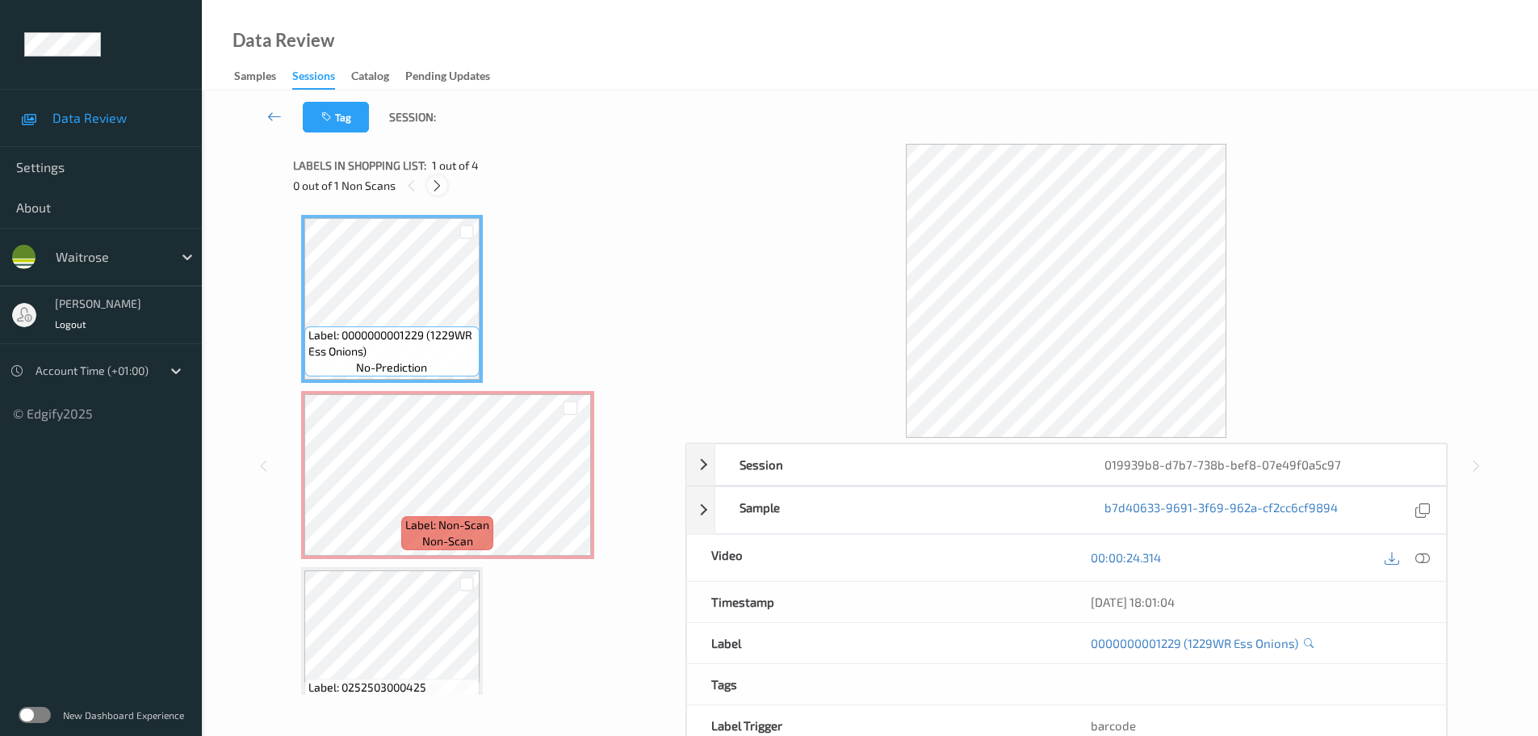
click at [433, 180] on icon at bounding box center [437, 185] width 14 height 15
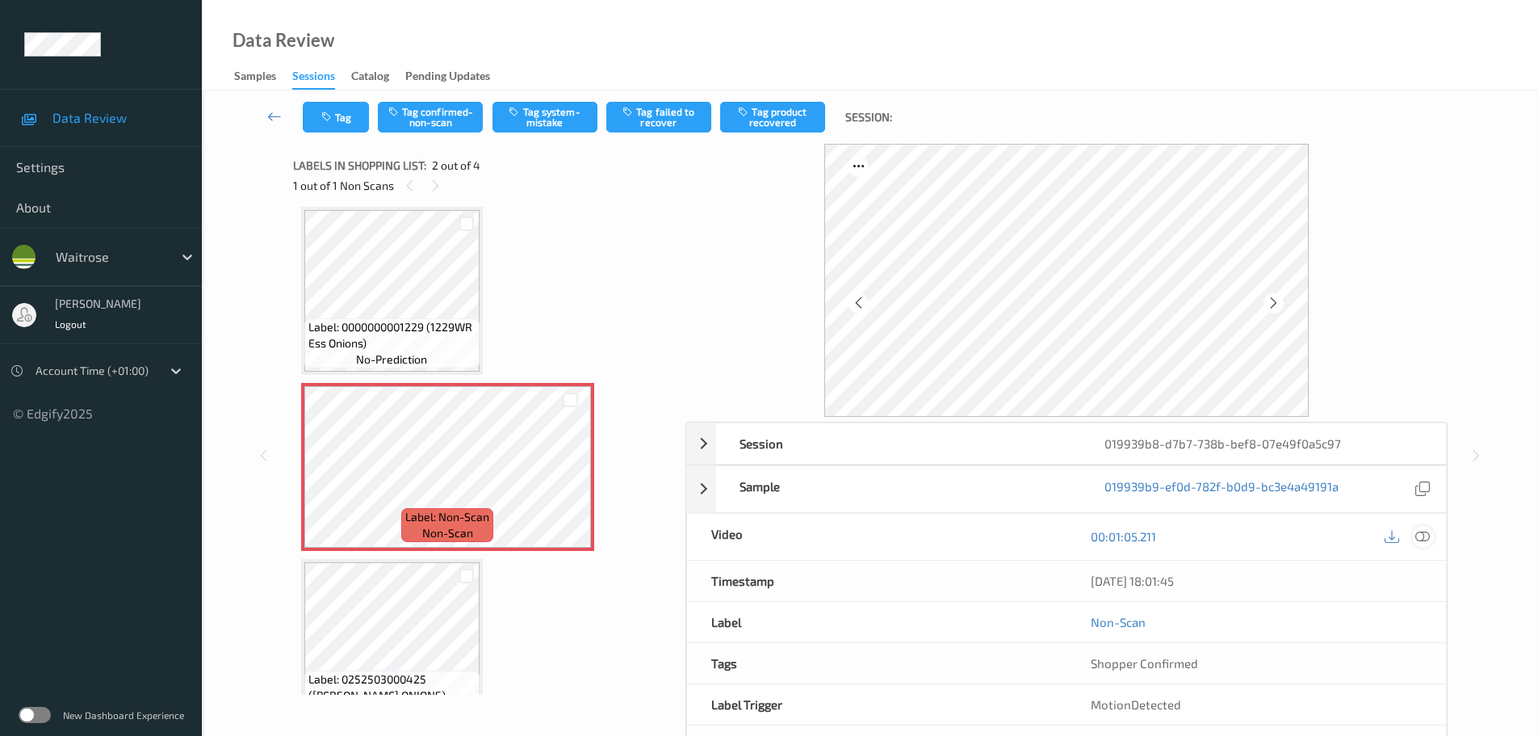
click at [1415, 539] on div at bounding box center [1423, 537] width 22 height 22
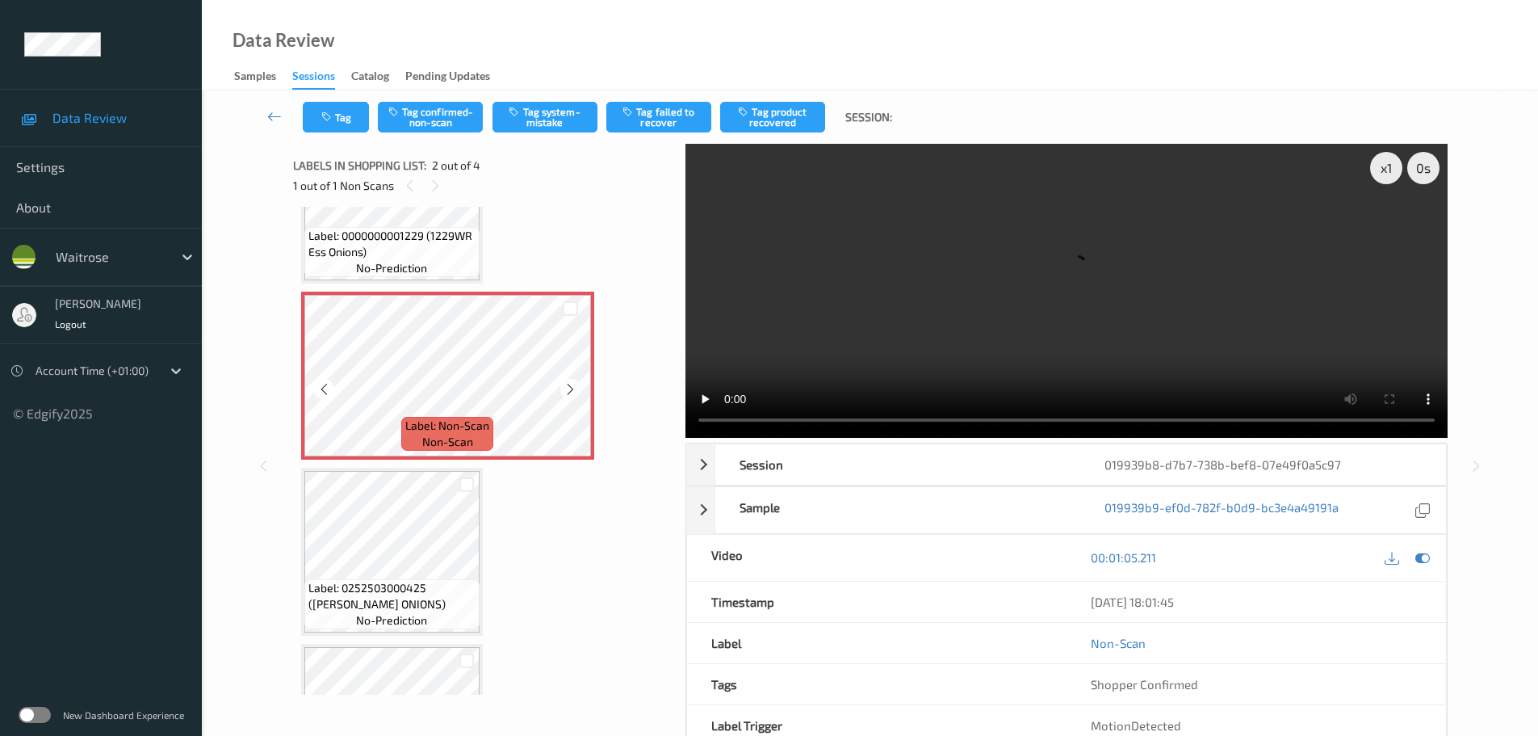
scroll to position [0, 0]
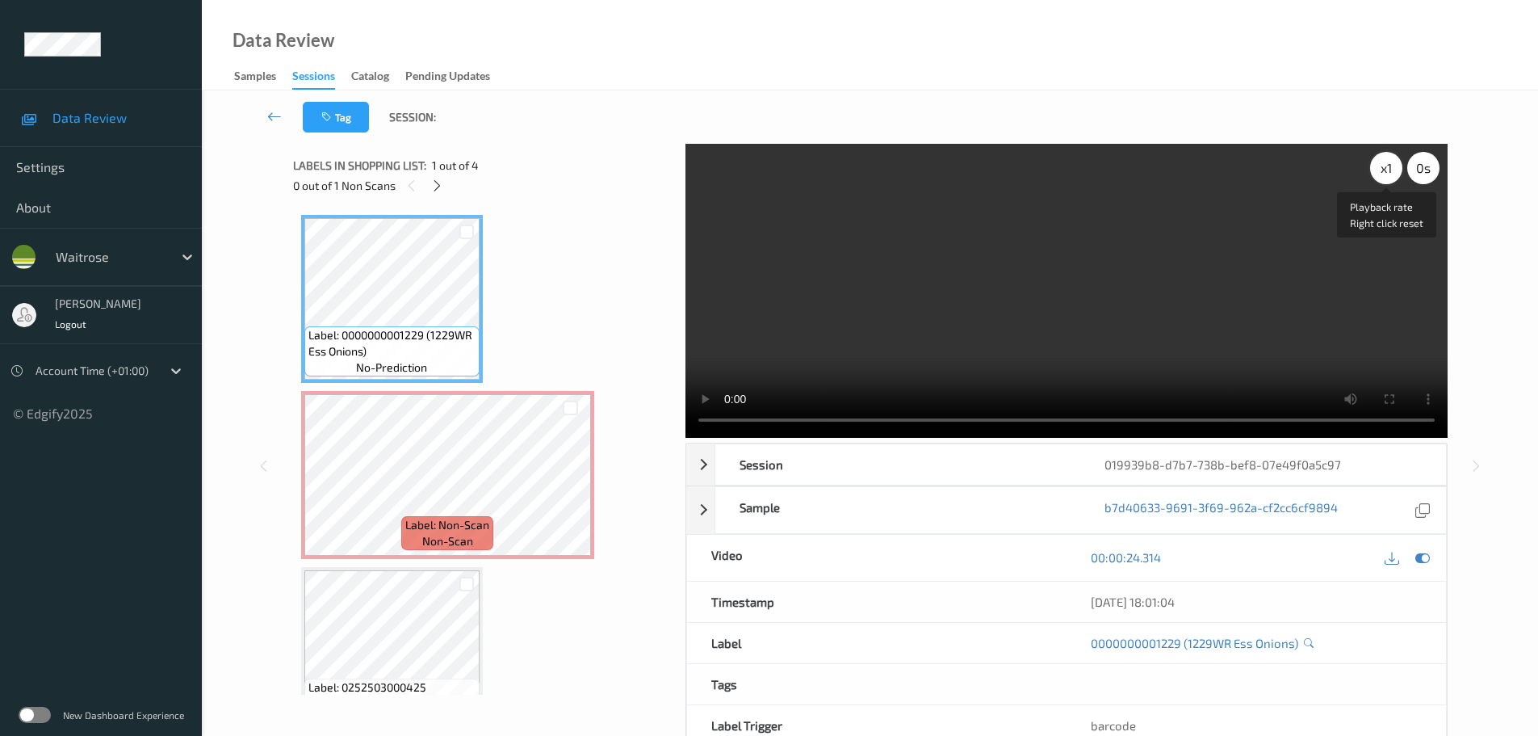
click at [1375, 178] on div "x 1" at bounding box center [1386, 168] width 32 height 32
click at [1375, 178] on div "x 2" at bounding box center [1386, 168] width 32 height 32
click at [1375, 178] on div "x 4" at bounding box center [1386, 168] width 32 height 32
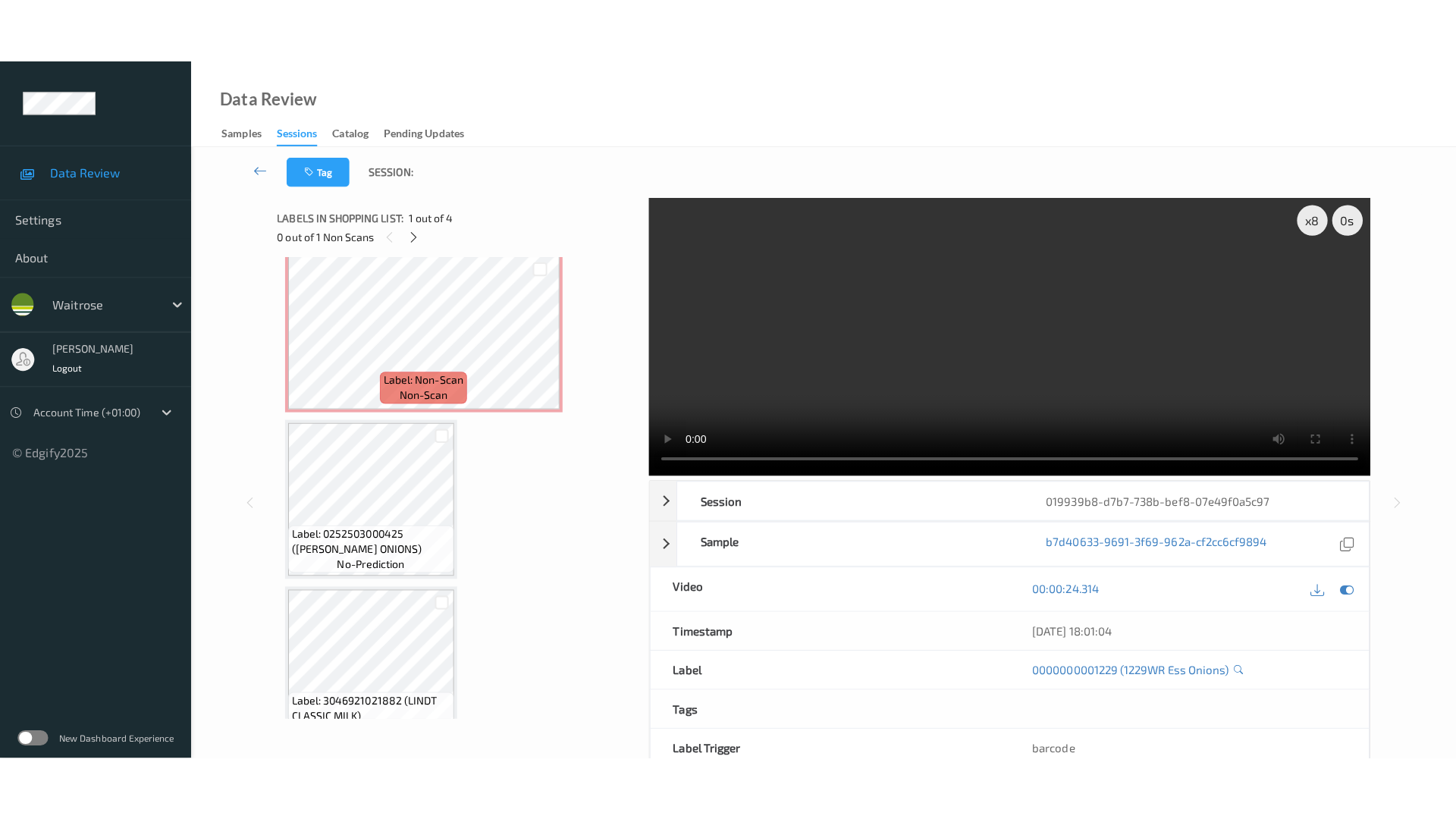
scroll to position [210, 0]
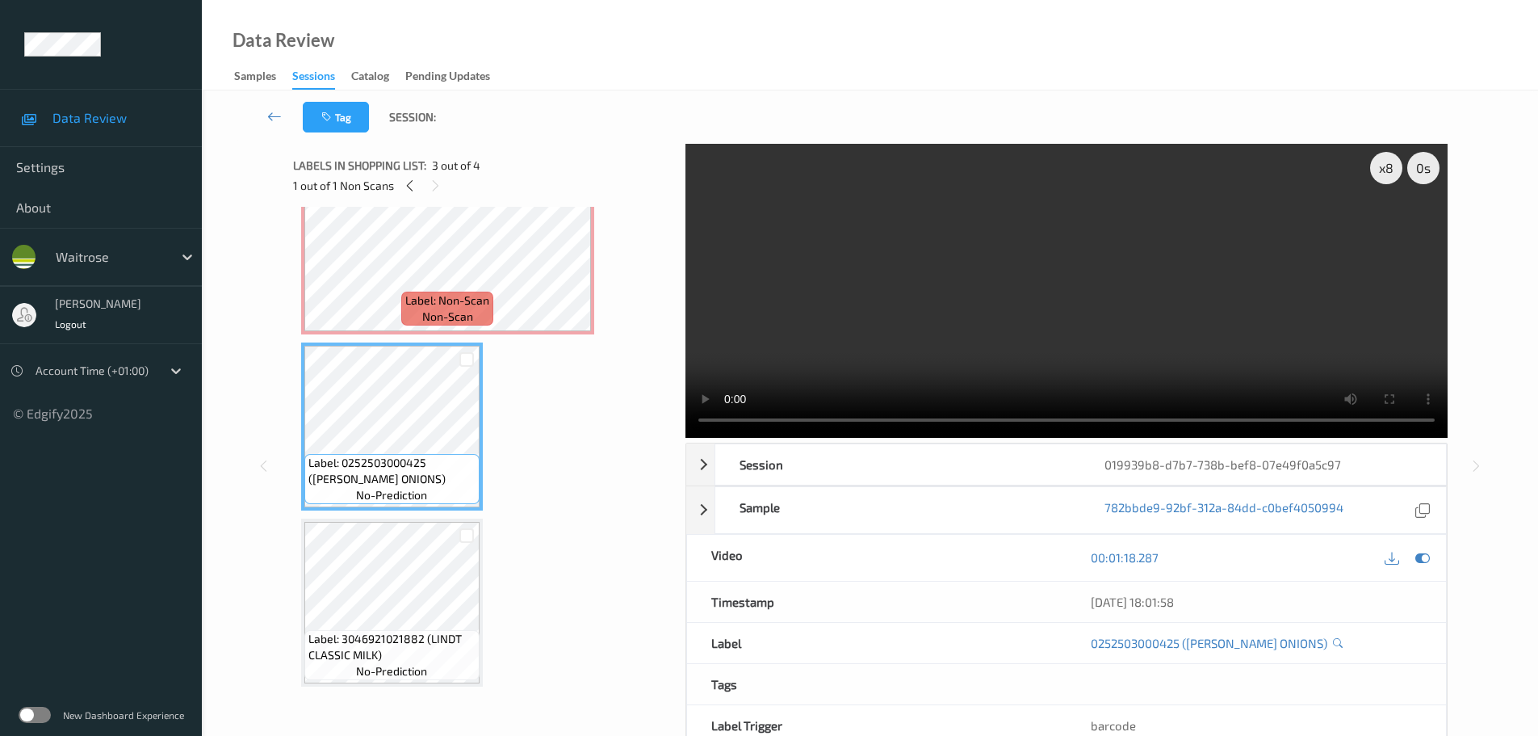
click at [437, 298] on span "Label: Non-Scan" at bounding box center [447, 300] width 84 height 16
click at [1395, 170] on div "x 8" at bounding box center [1386, 168] width 32 height 32
click at [969, 424] on video at bounding box center [1067, 291] width 762 height 294
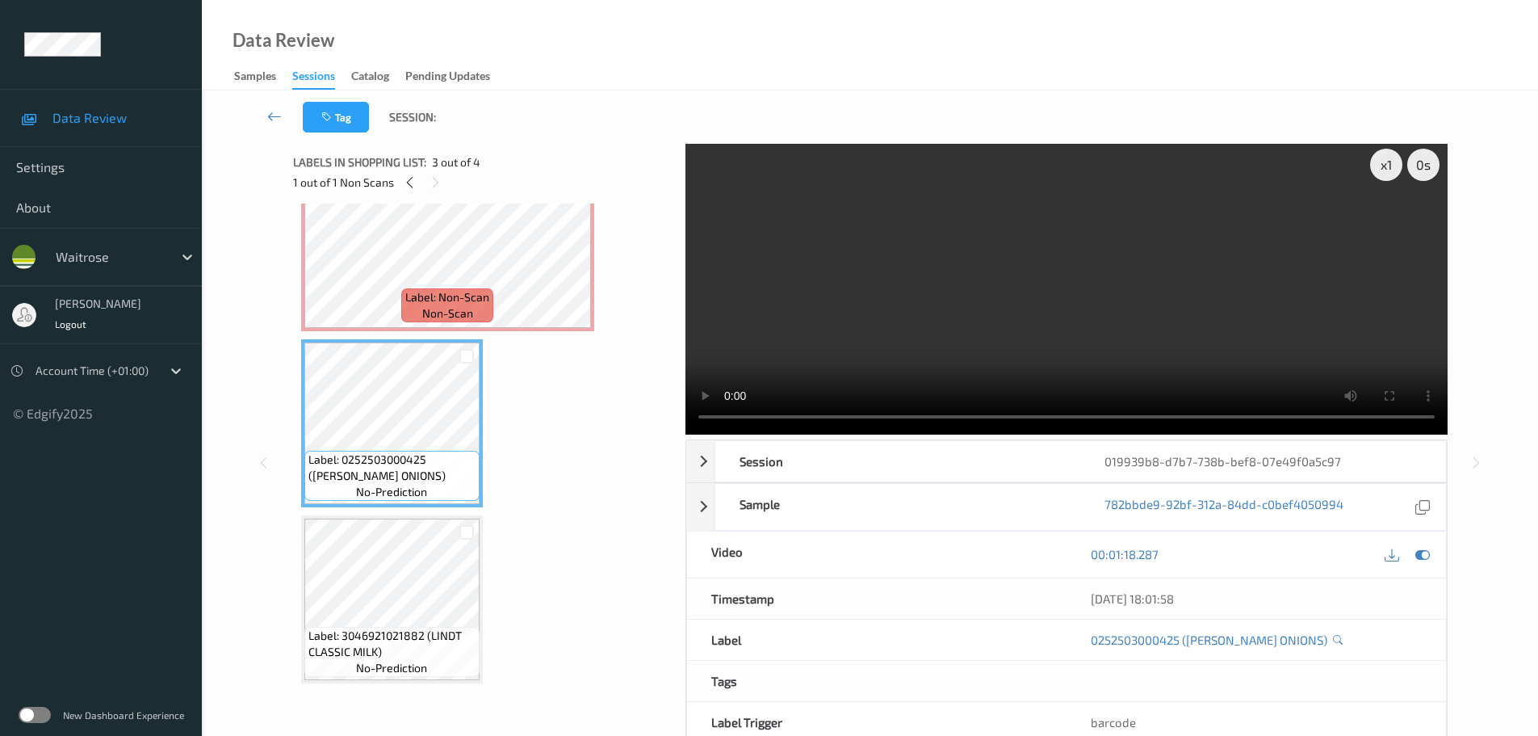
scroll to position [0, 0]
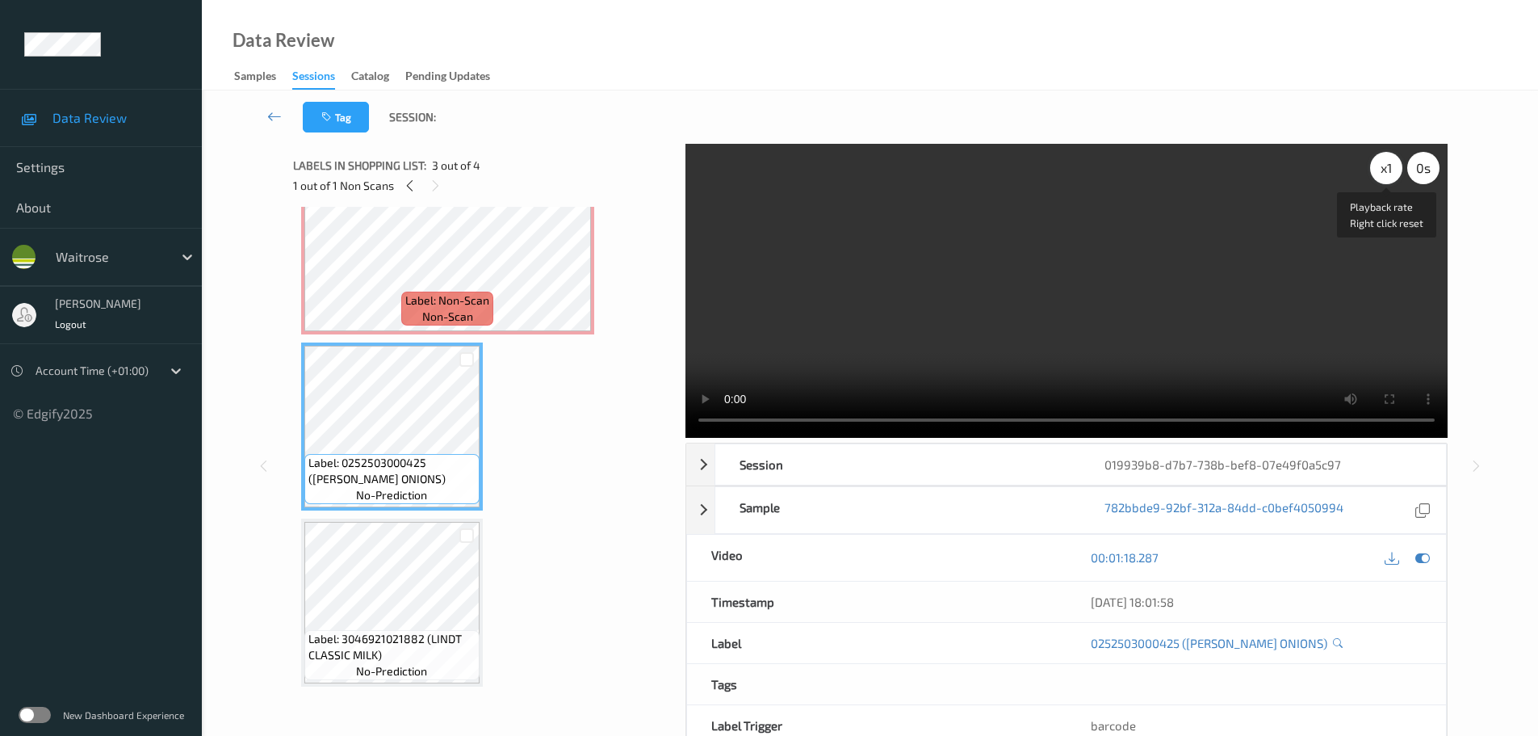
click at [1384, 178] on div "x 1" at bounding box center [1386, 168] width 32 height 32
click at [1384, 178] on div "x 2" at bounding box center [1386, 168] width 32 height 32
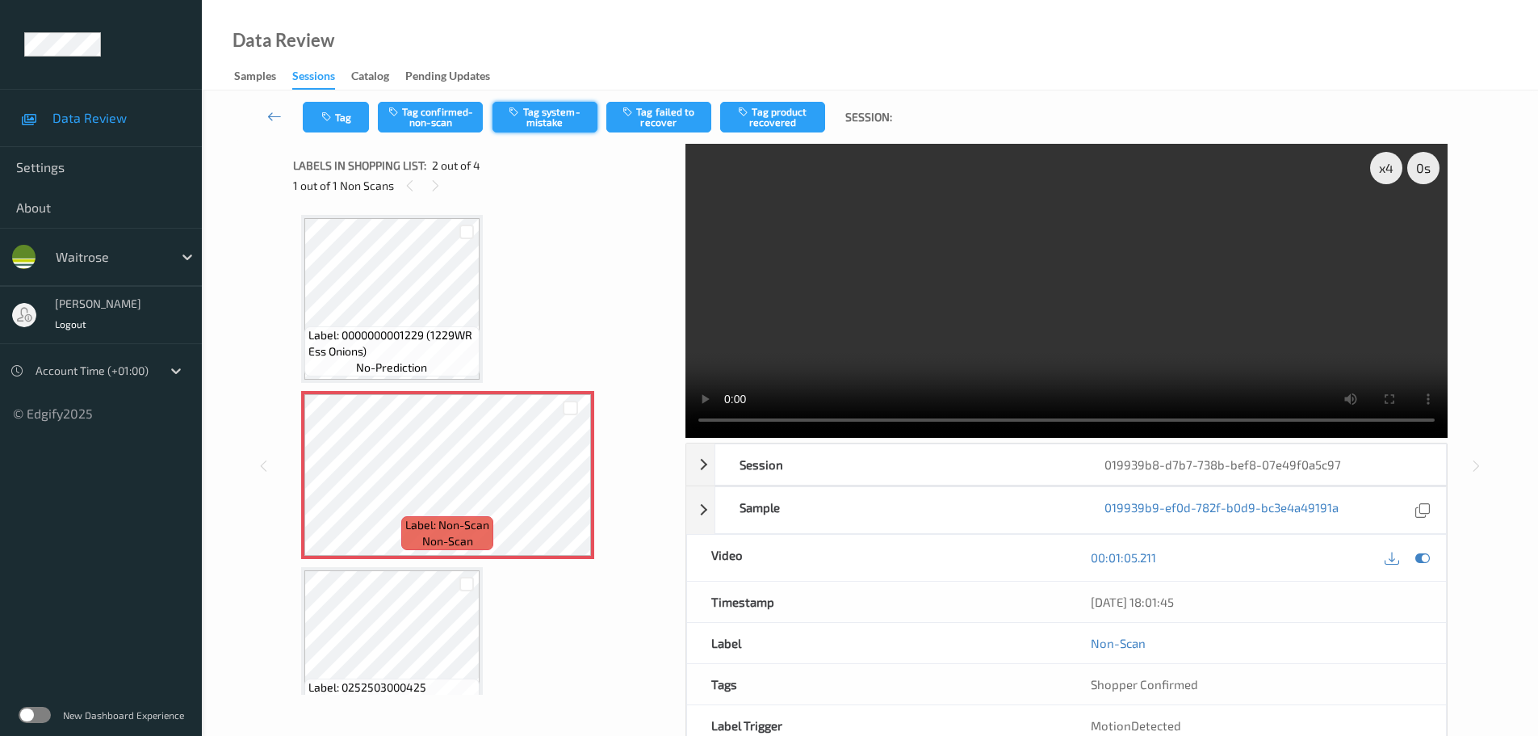
click at [564, 106] on button "Tag system-mistake" at bounding box center [545, 117] width 105 height 31
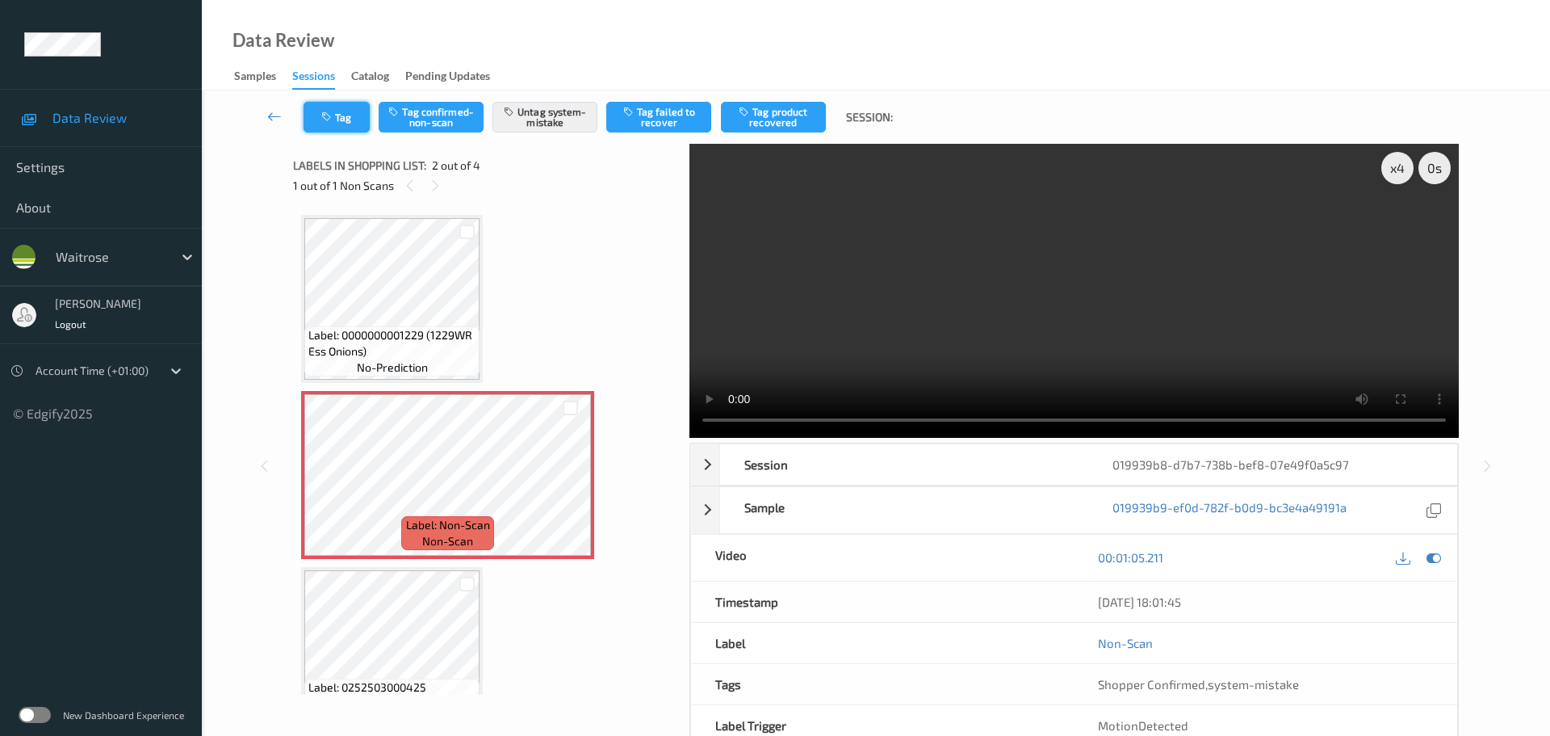
click at [351, 125] on button "Tag" at bounding box center [337, 117] width 66 height 31
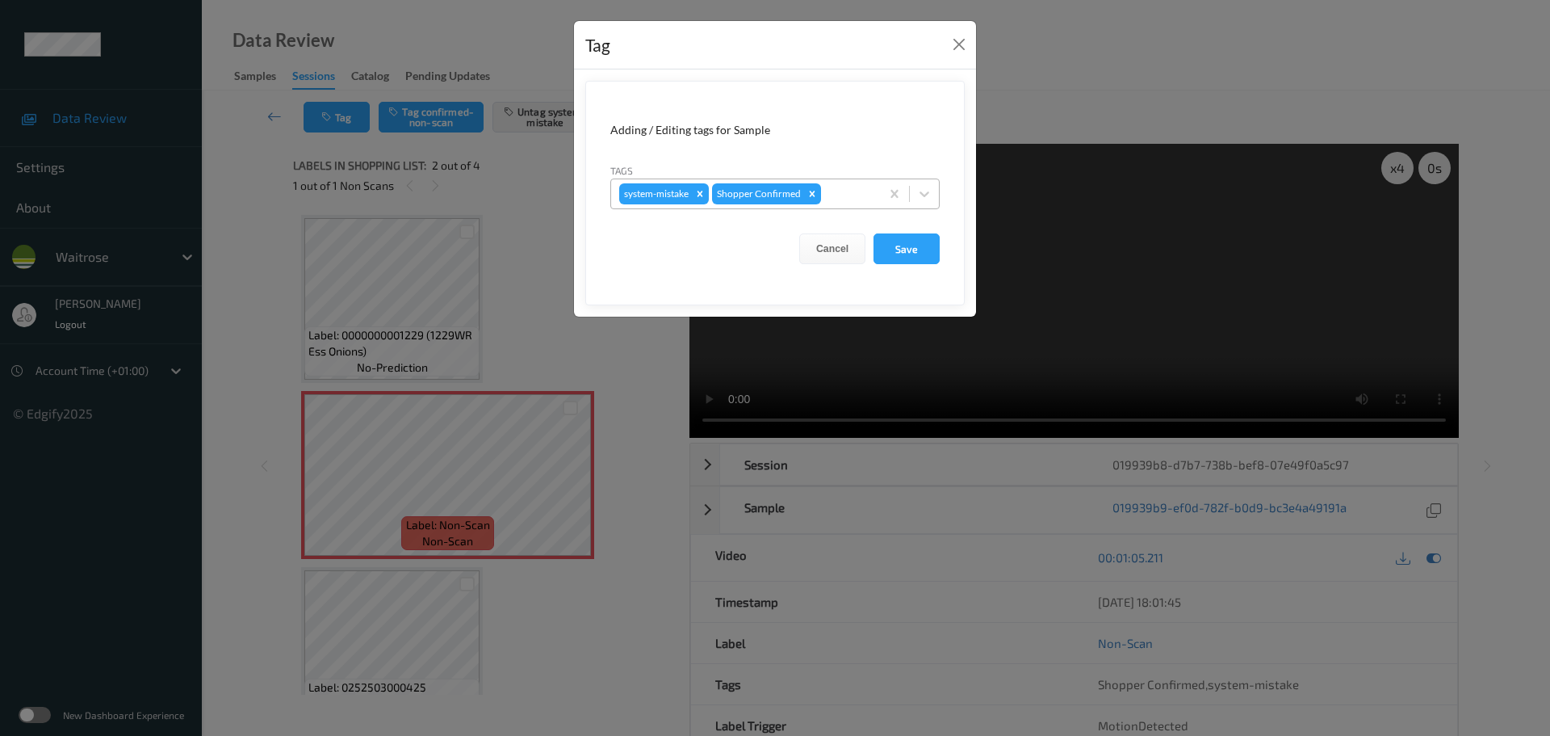
click at [839, 203] on div "system-mistake Shopper Confirmed" at bounding box center [745, 193] width 269 height 27
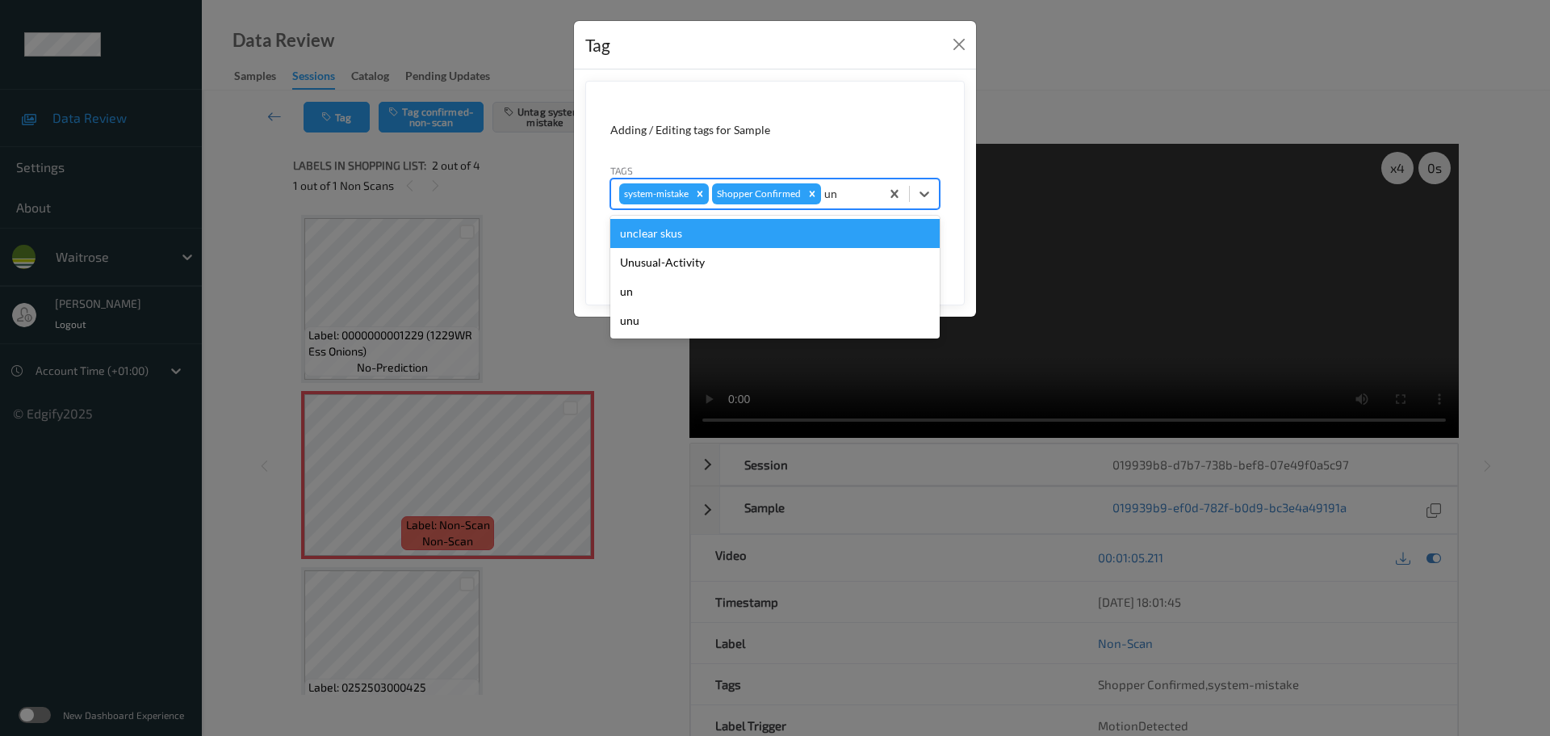
type input "unu"
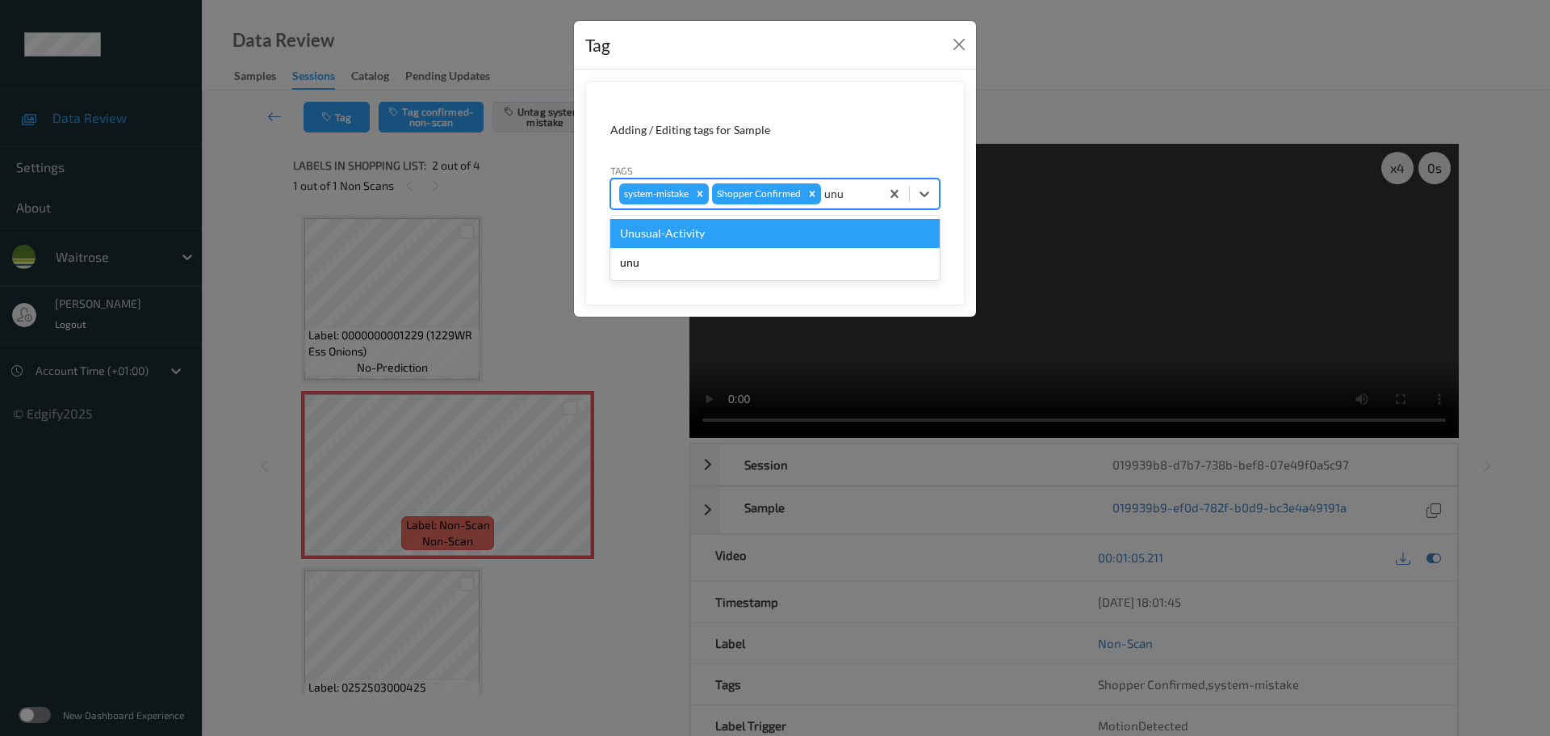
click at [782, 230] on div "Unusual-Activity" at bounding box center [774, 233] width 329 height 29
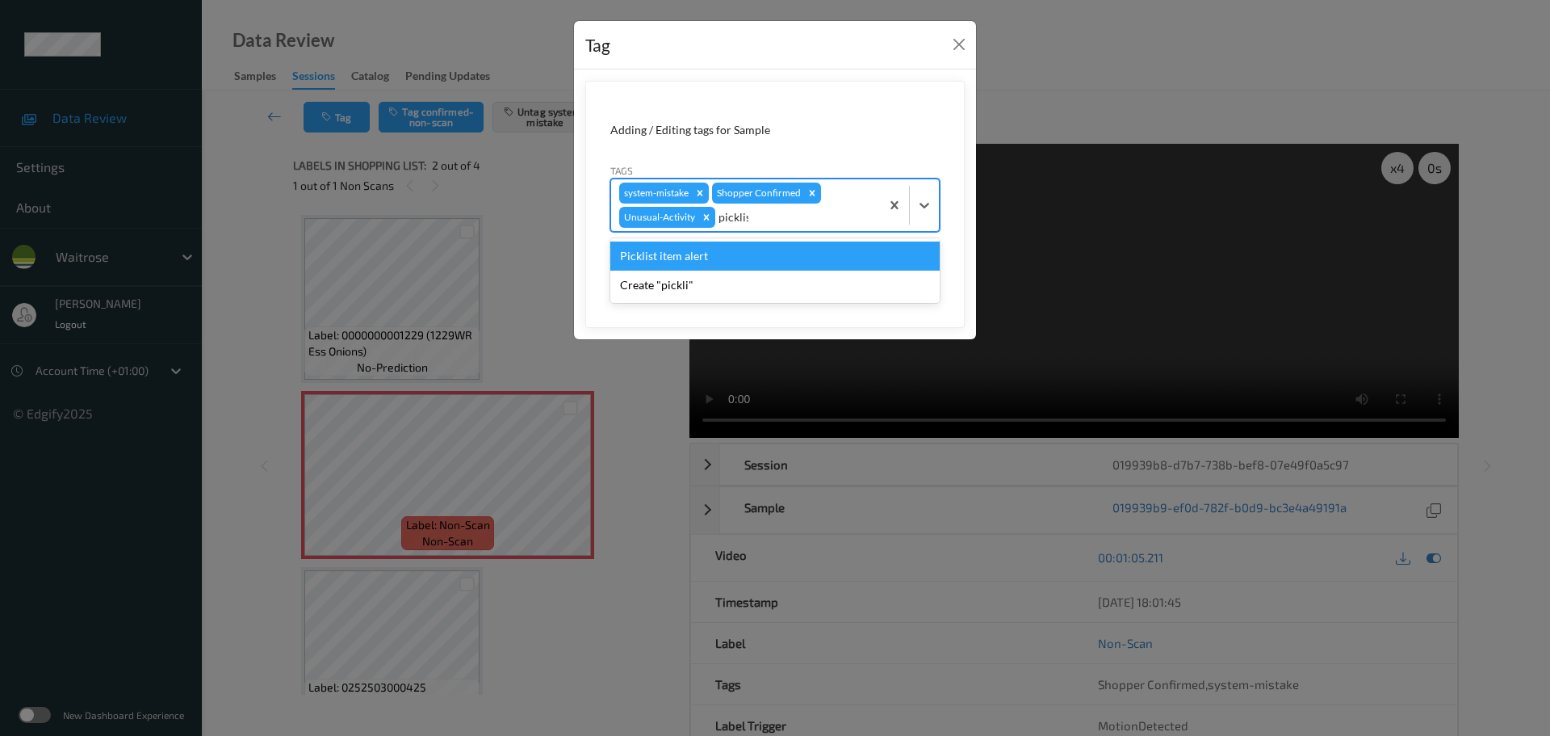
type input "picklist"
click at [747, 260] on div "Picklist item alert" at bounding box center [774, 255] width 329 height 29
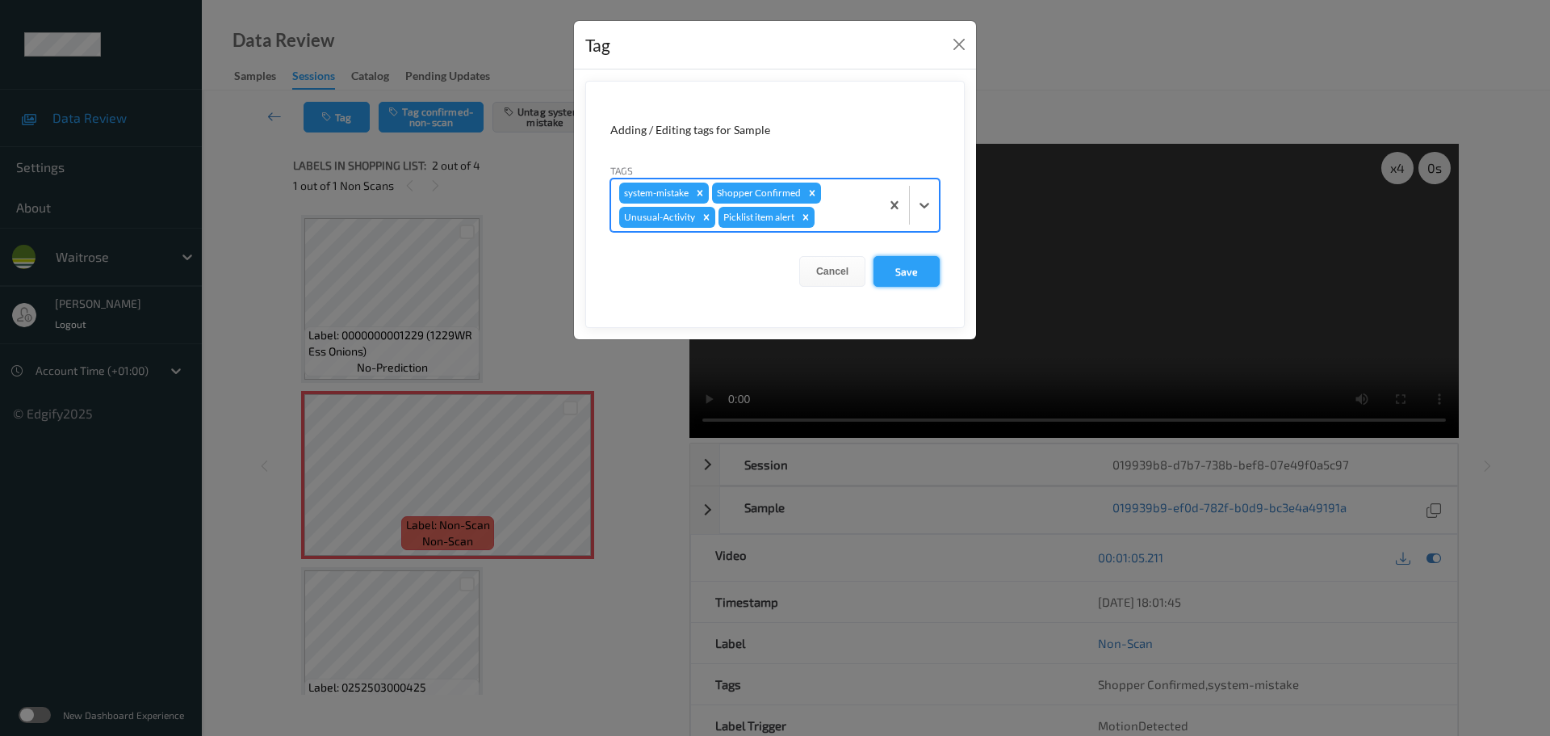
click at [893, 269] on button "Save" at bounding box center [907, 271] width 66 height 31
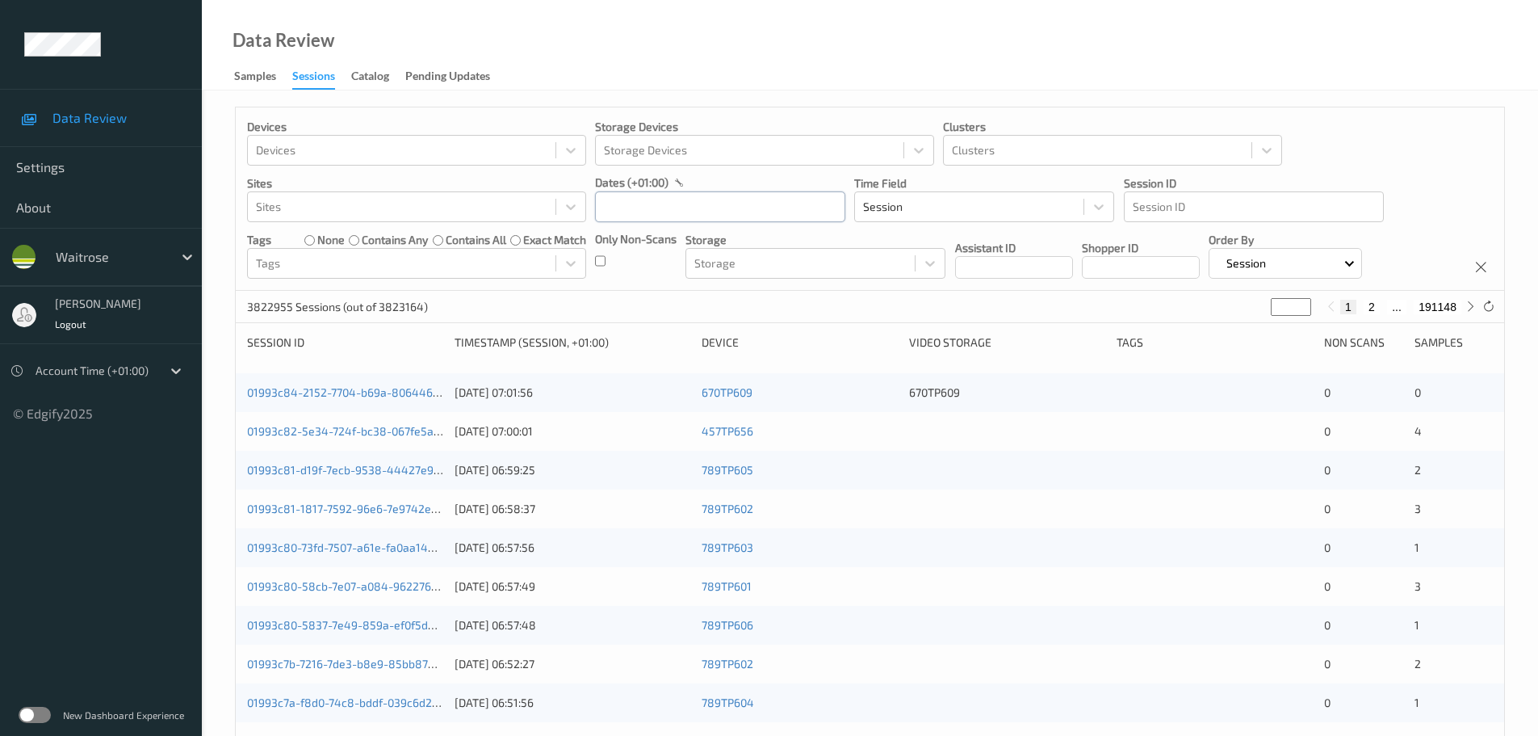
click at [621, 216] on input "text" at bounding box center [720, 206] width 250 height 31
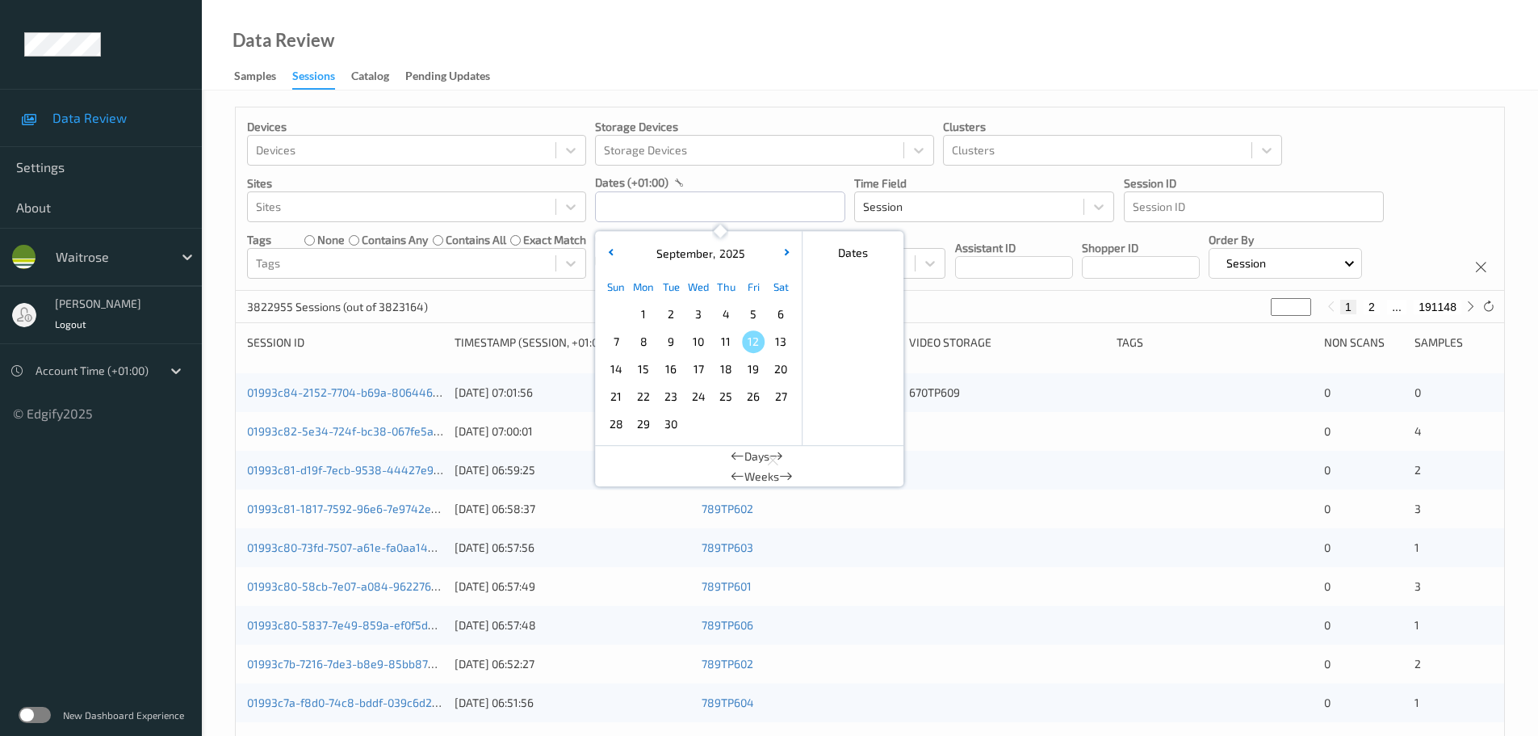
click at [719, 344] on span "11" at bounding box center [726, 341] width 23 height 23
type input "11/09/2025 00:00 -> 11/09/2025 23:59"
click at [694, 82] on div "Data Review Samples Sessions Catalog Pending Updates" at bounding box center [870, 45] width 1336 height 90
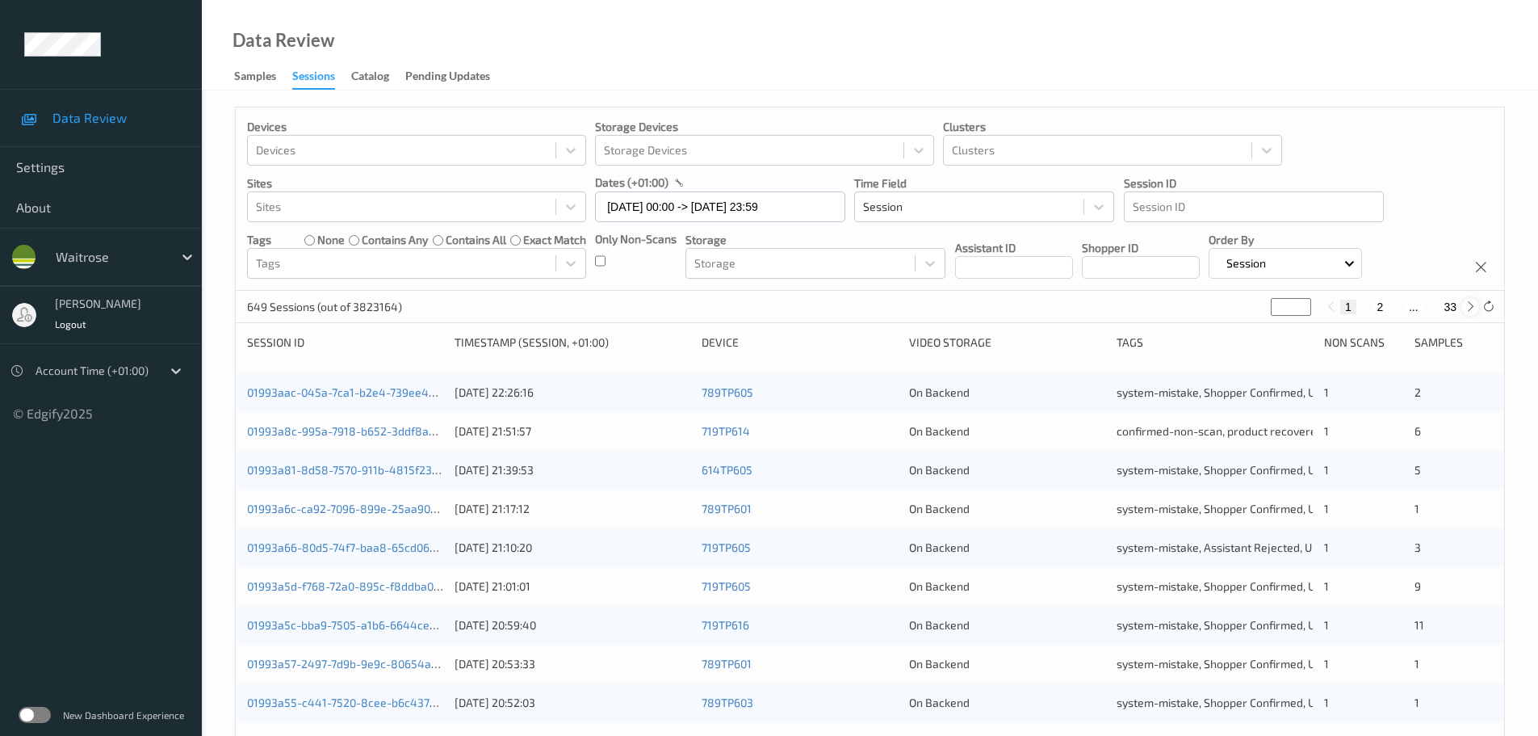
click at [1473, 307] on icon at bounding box center [1471, 306] width 12 height 12
type input "*"
click at [1473, 307] on icon at bounding box center [1471, 306] width 12 height 12
type input "*"
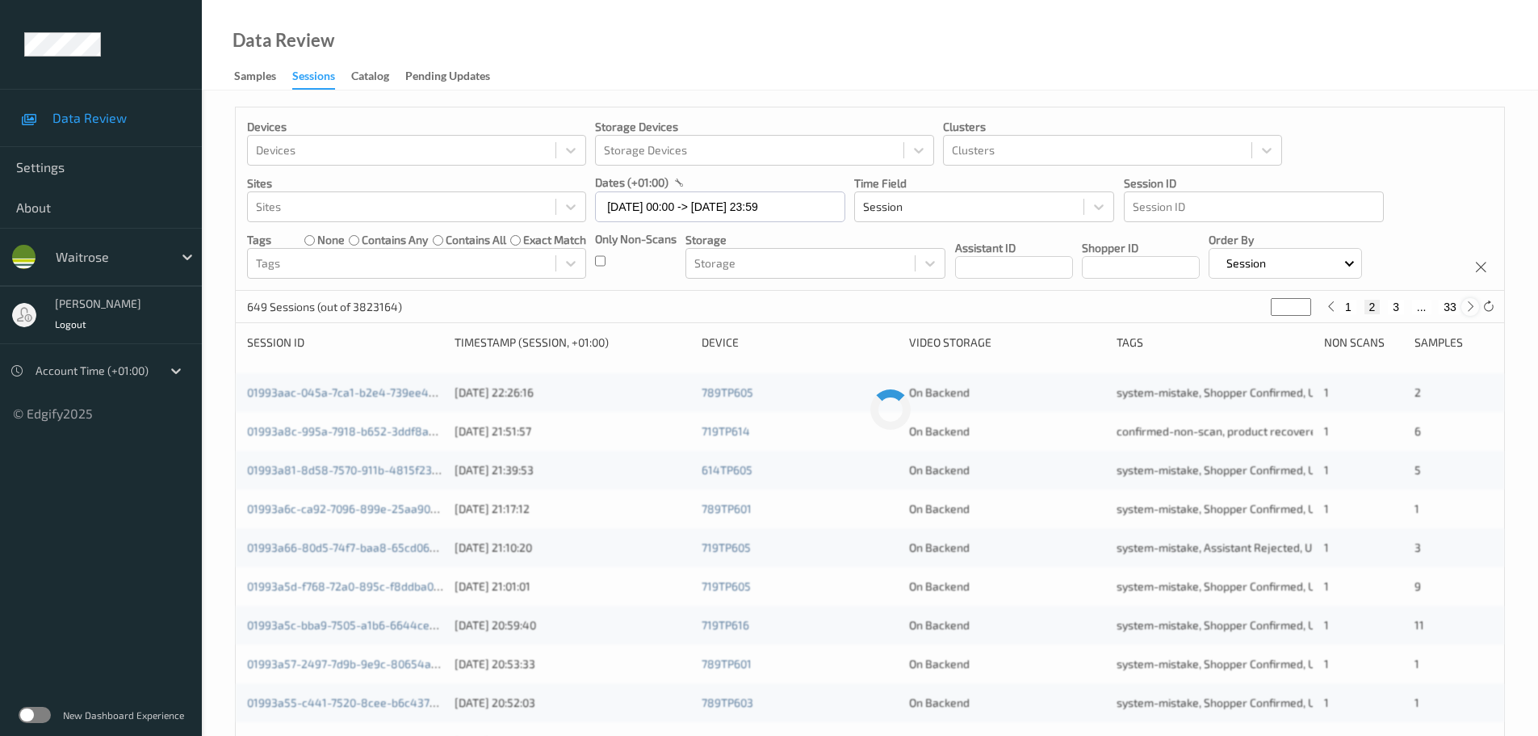
type input "*"
click at [1473, 307] on icon at bounding box center [1471, 306] width 12 height 12
type input "*"
click at [1473, 307] on icon at bounding box center [1471, 306] width 12 height 12
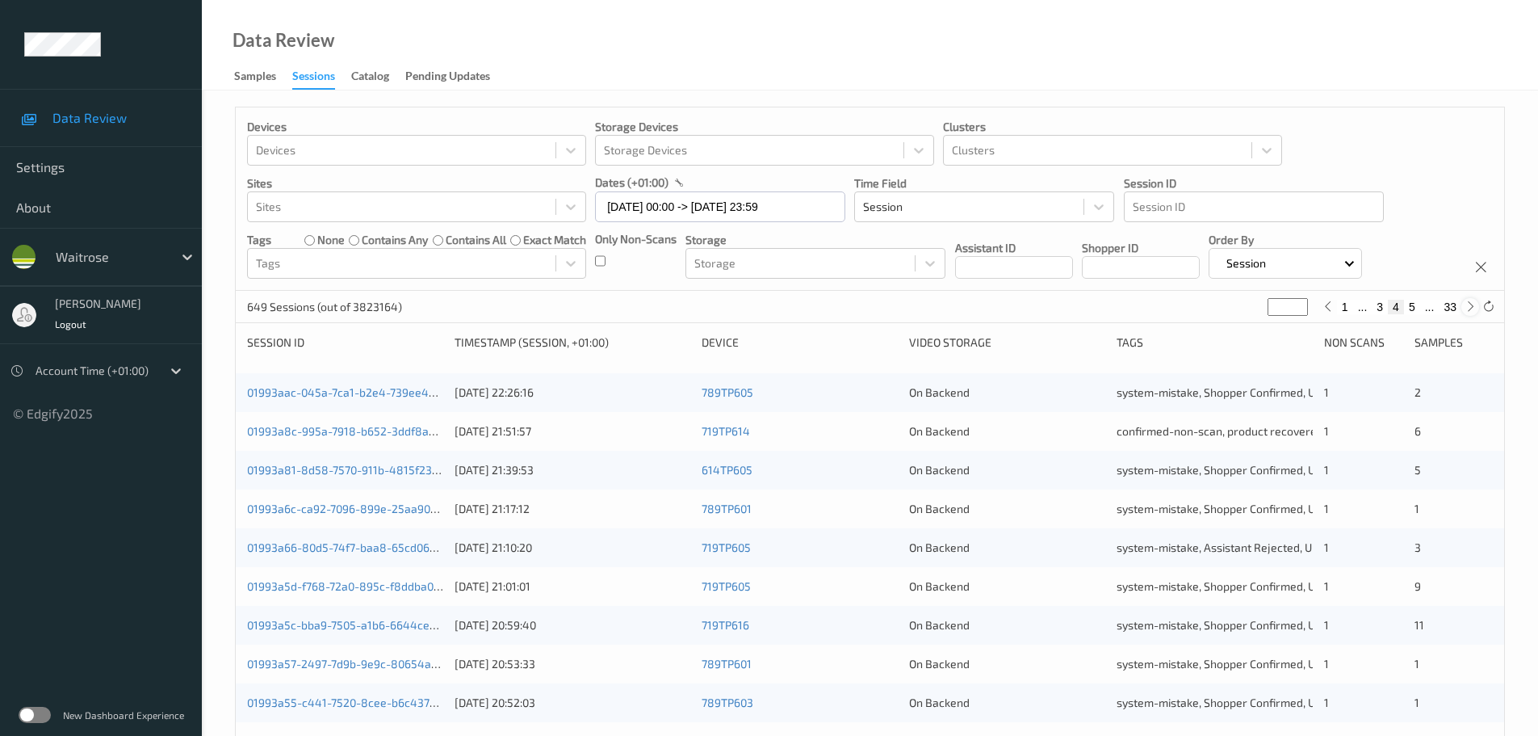
type input "*"
click at [1473, 307] on icon at bounding box center [1471, 306] width 12 height 12
type input "*"
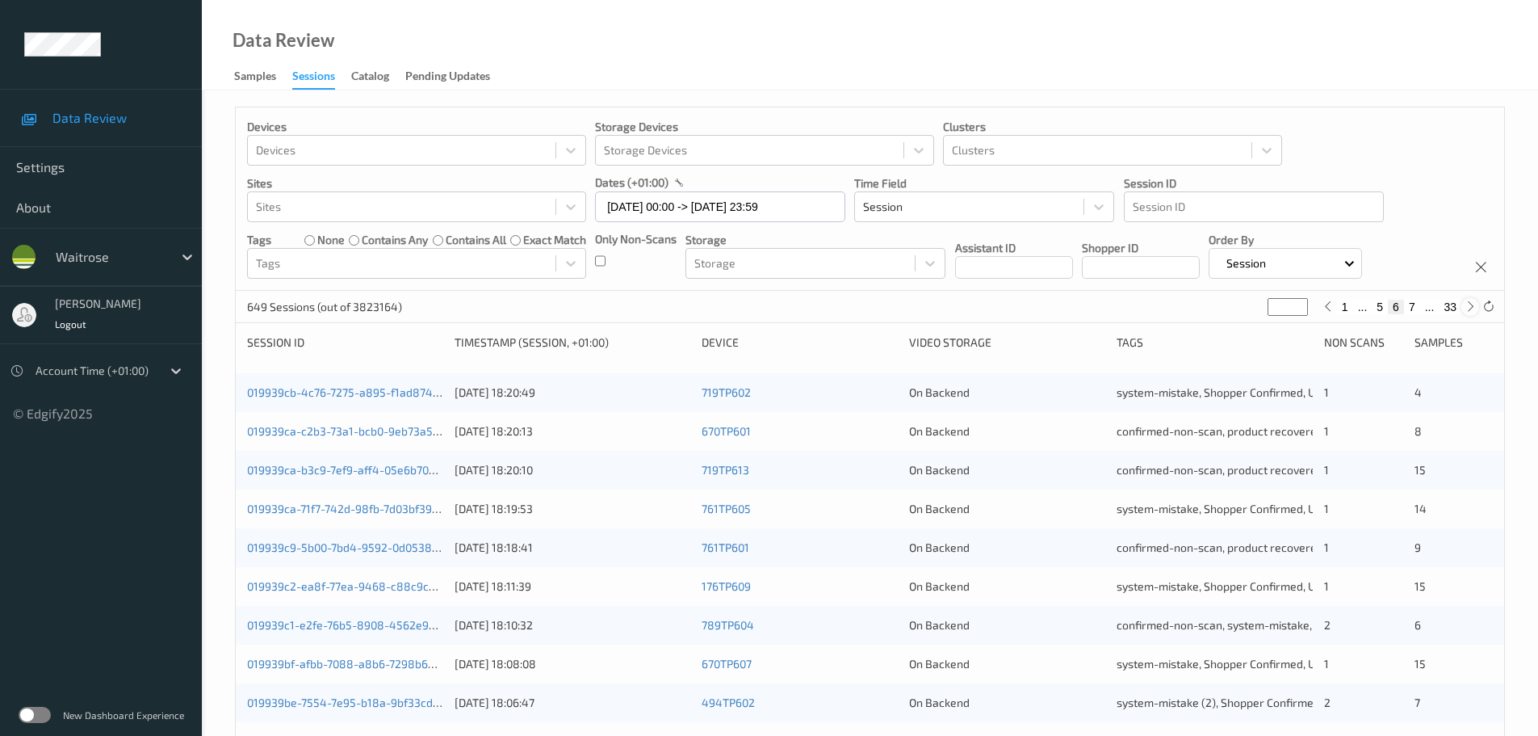
click at [1467, 312] on icon at bounding box center [1471, 306] width 12 height 12
type input "*"
click at [1467, 312] on icon at bounding box center [1471, 306] width 12 height 12
type input "*"
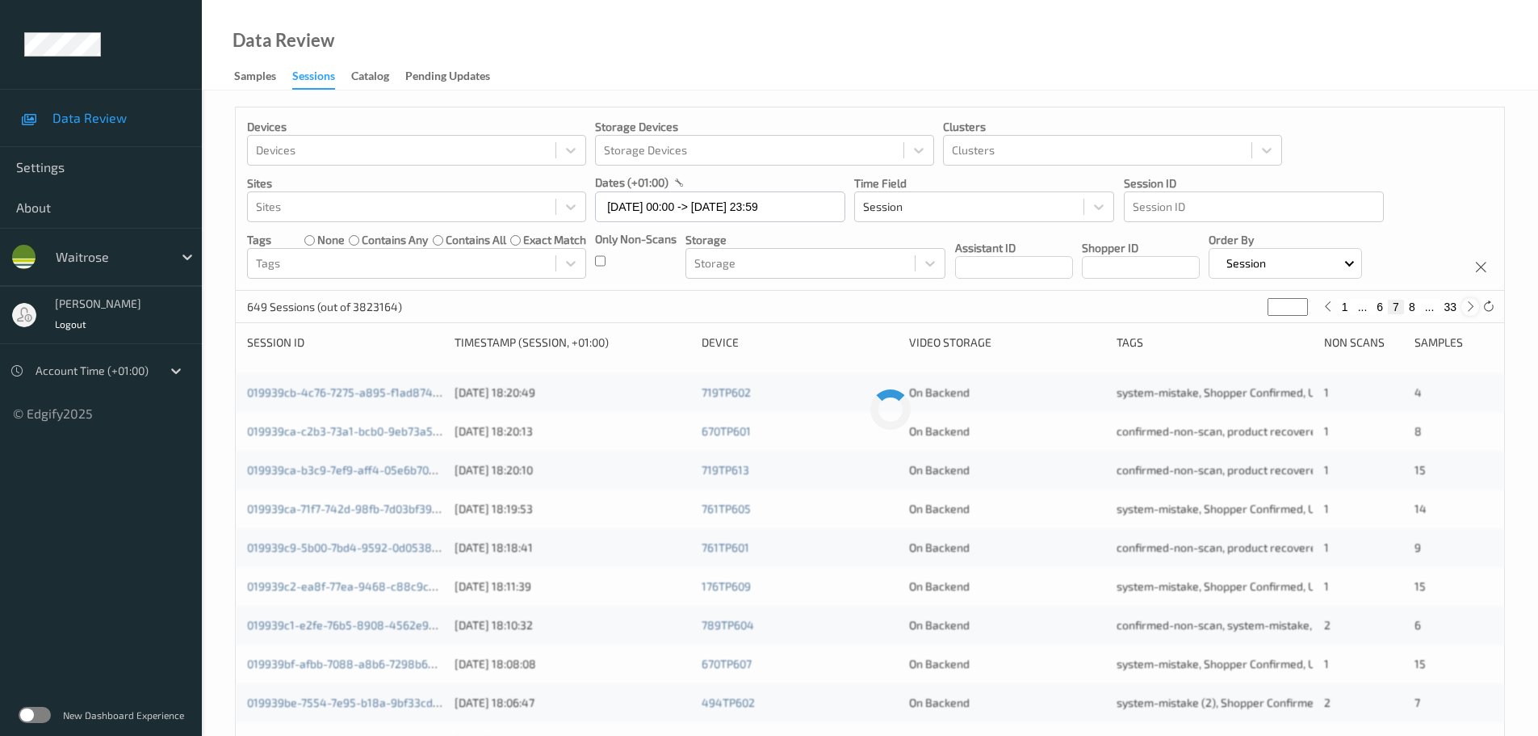
type input "*"
click at [1467, 312] on icon at bounding box center [1471, 306] width 12 height 12
type input "*"
click at [1467, 312] on icon at bounding box center [1471, 306] width 12 height 12
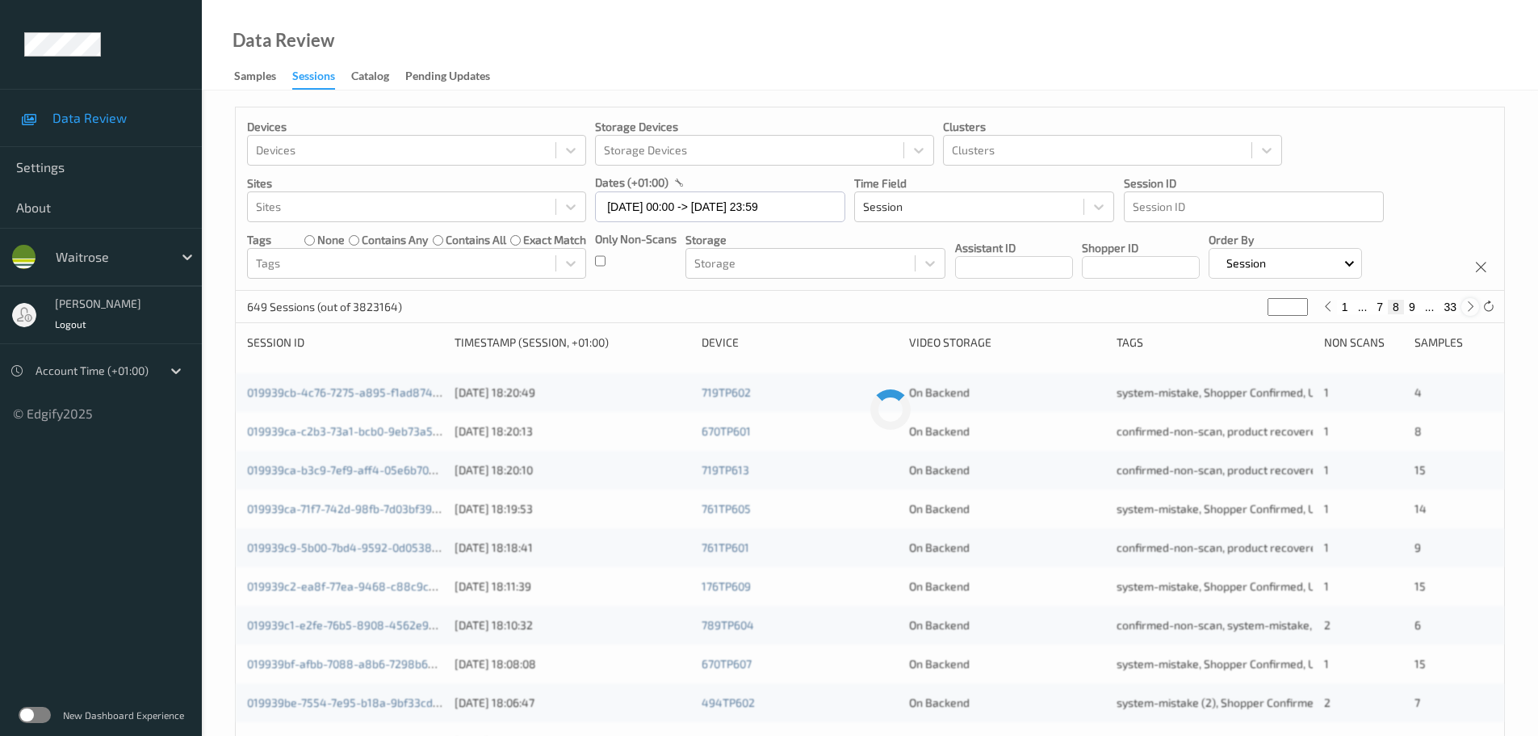
type input "**"
click at [1467, 312] on icon at bounding box center [1471, 306] width 12 height 12
type input "**"
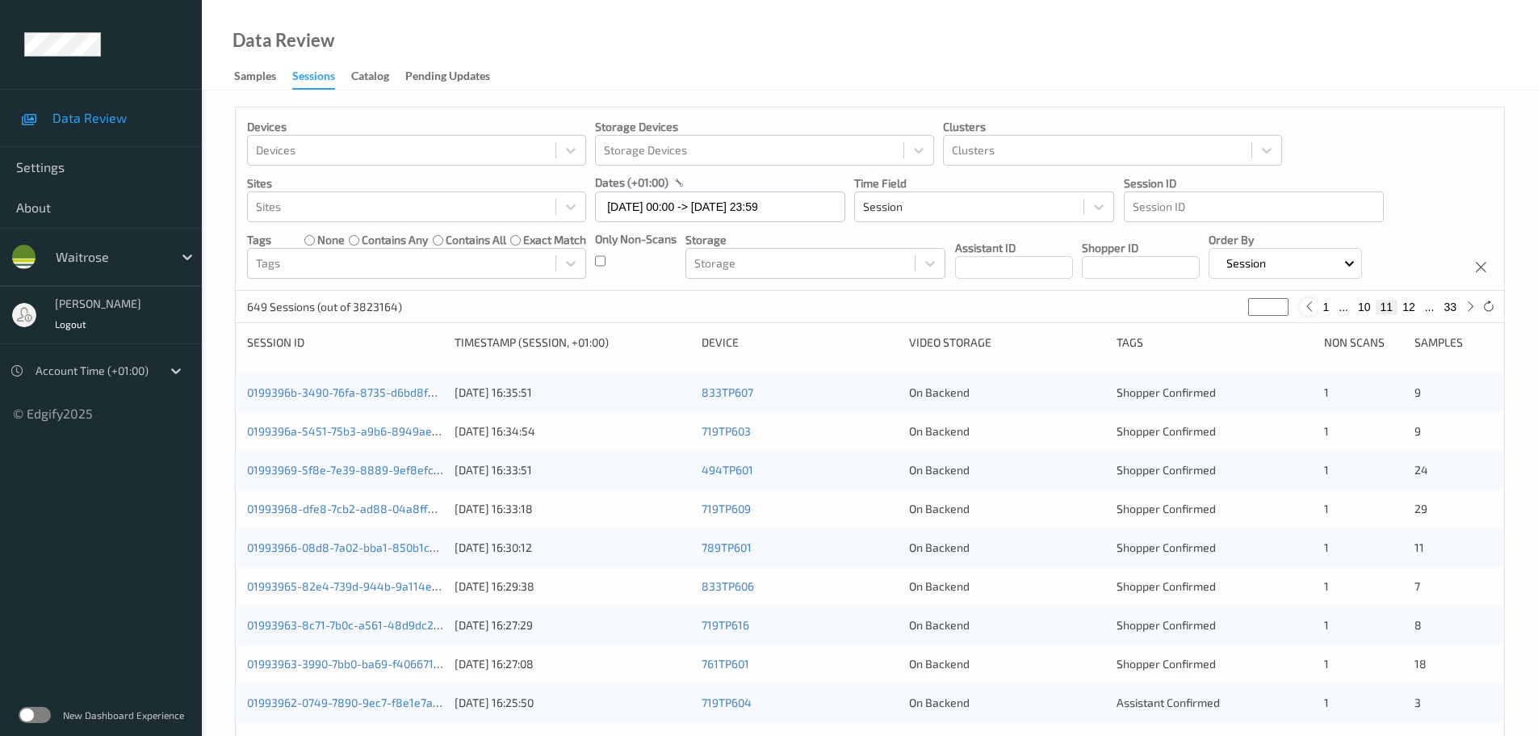
click at [1308, 306] on icon at bounding box center [1309, 306] width 12 height 12
type input "**"
click at [1470, 308] on icon at bounding box center [1471, 306] width 12 height 12
type input "**"
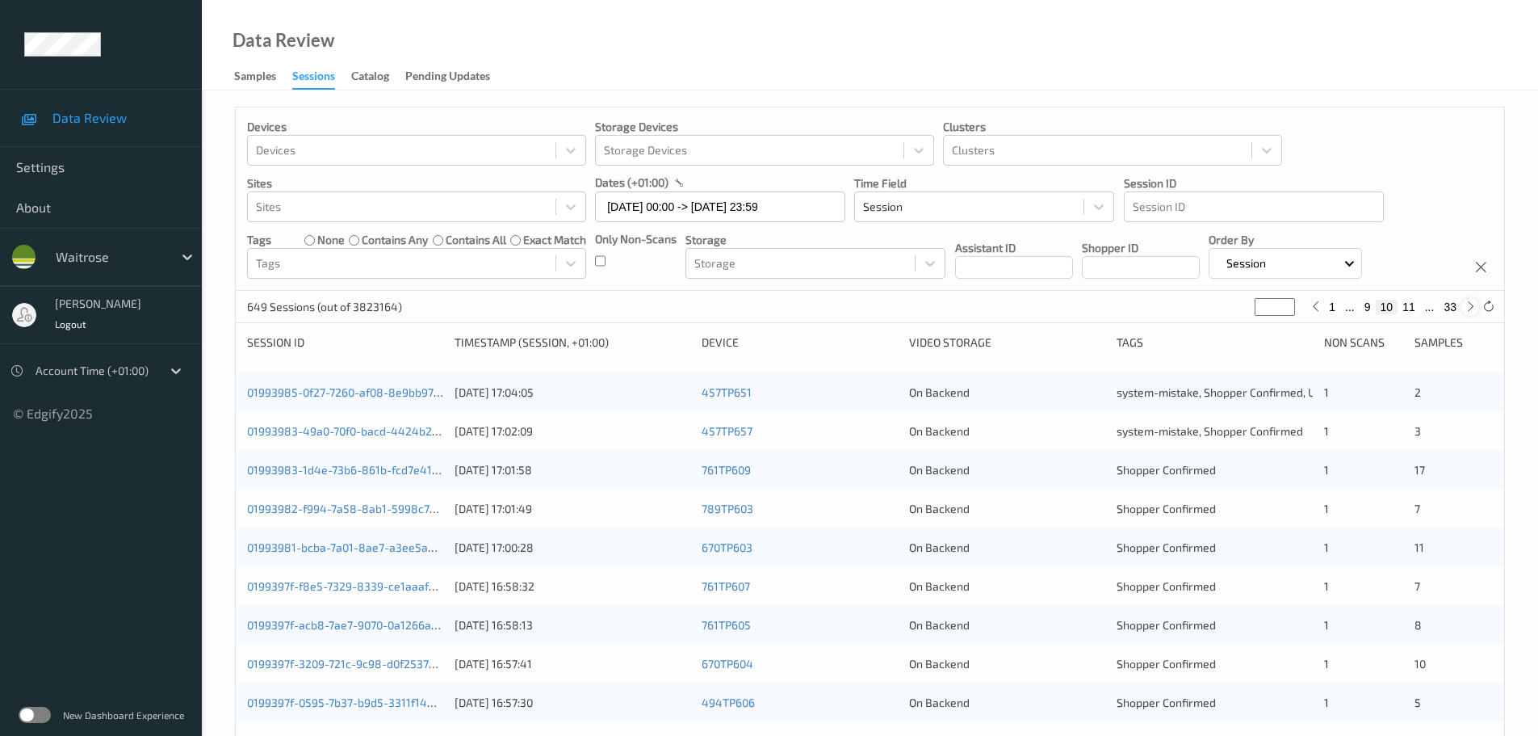
type input "**"
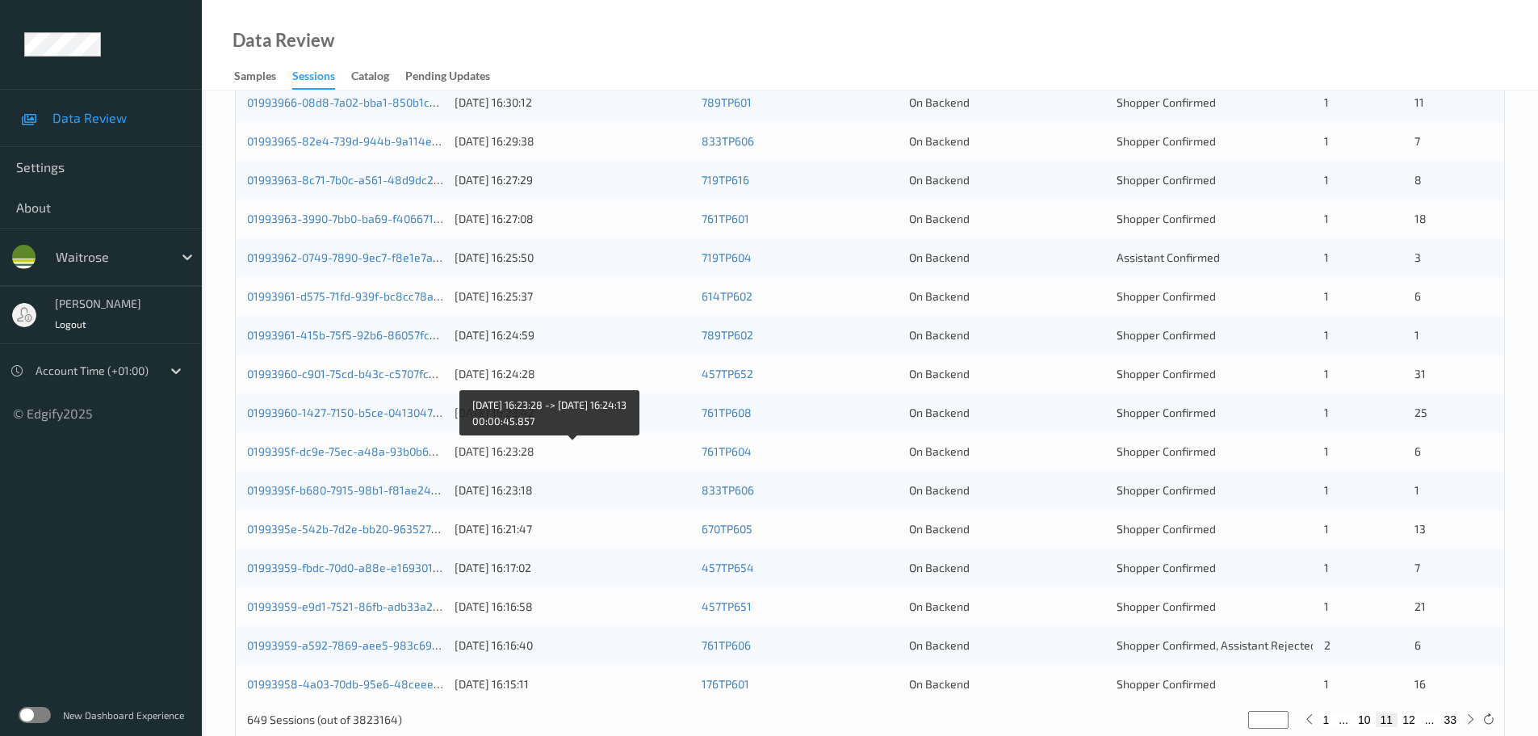
scroll to position [480, 0]
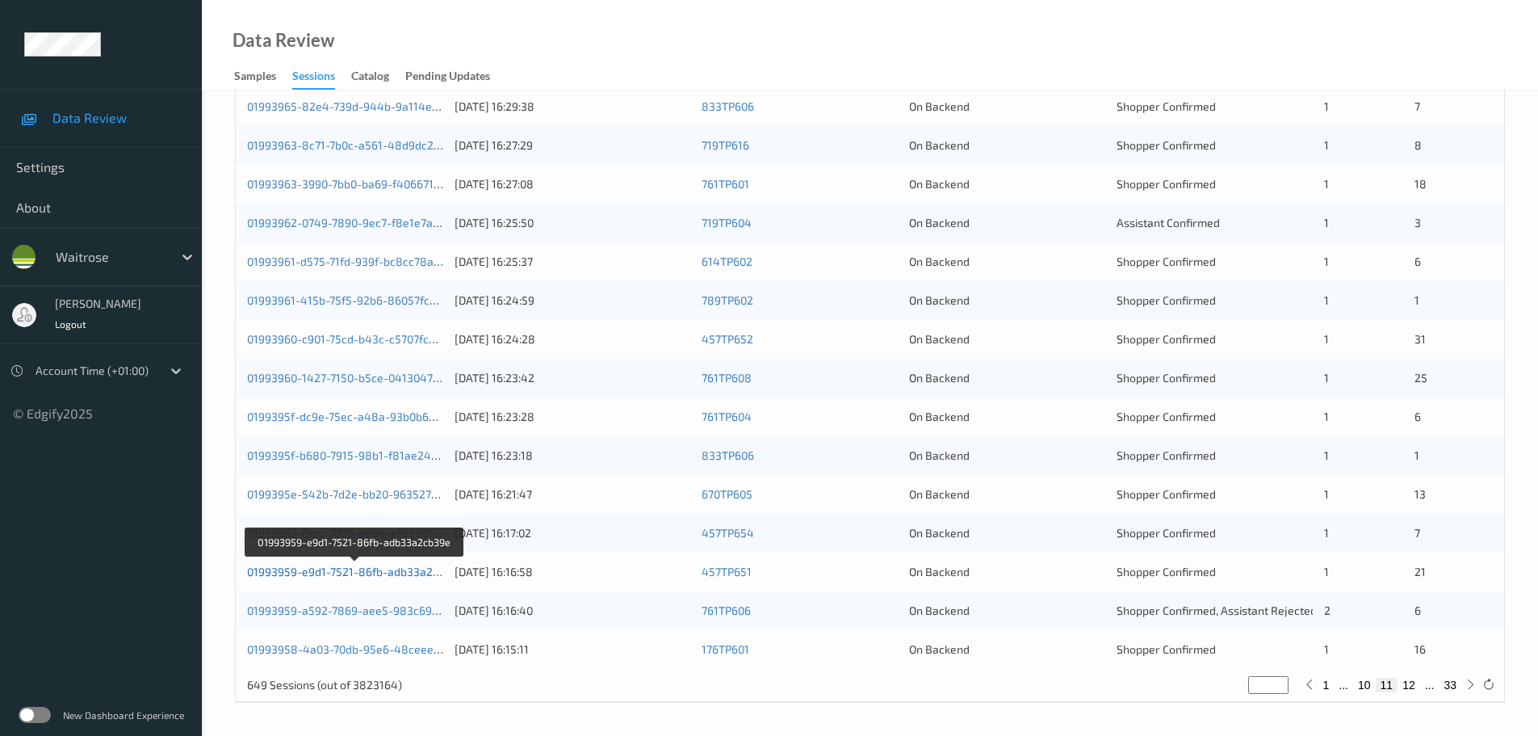
drag, startPoint x: 412, startPoint y: 567, endPoint x: 400, endPoint y: 572, distance: 13.4
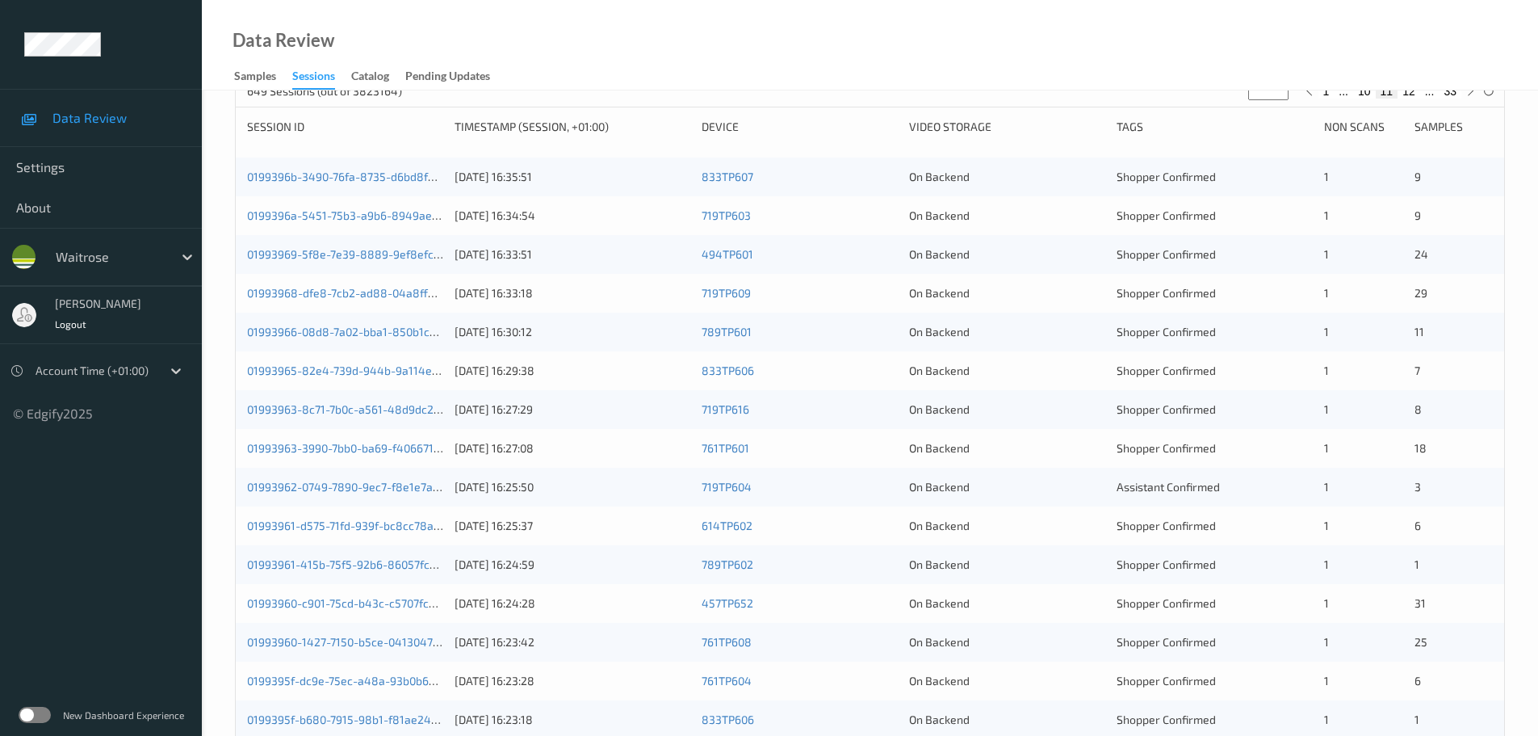
scroll to position [0, 0]
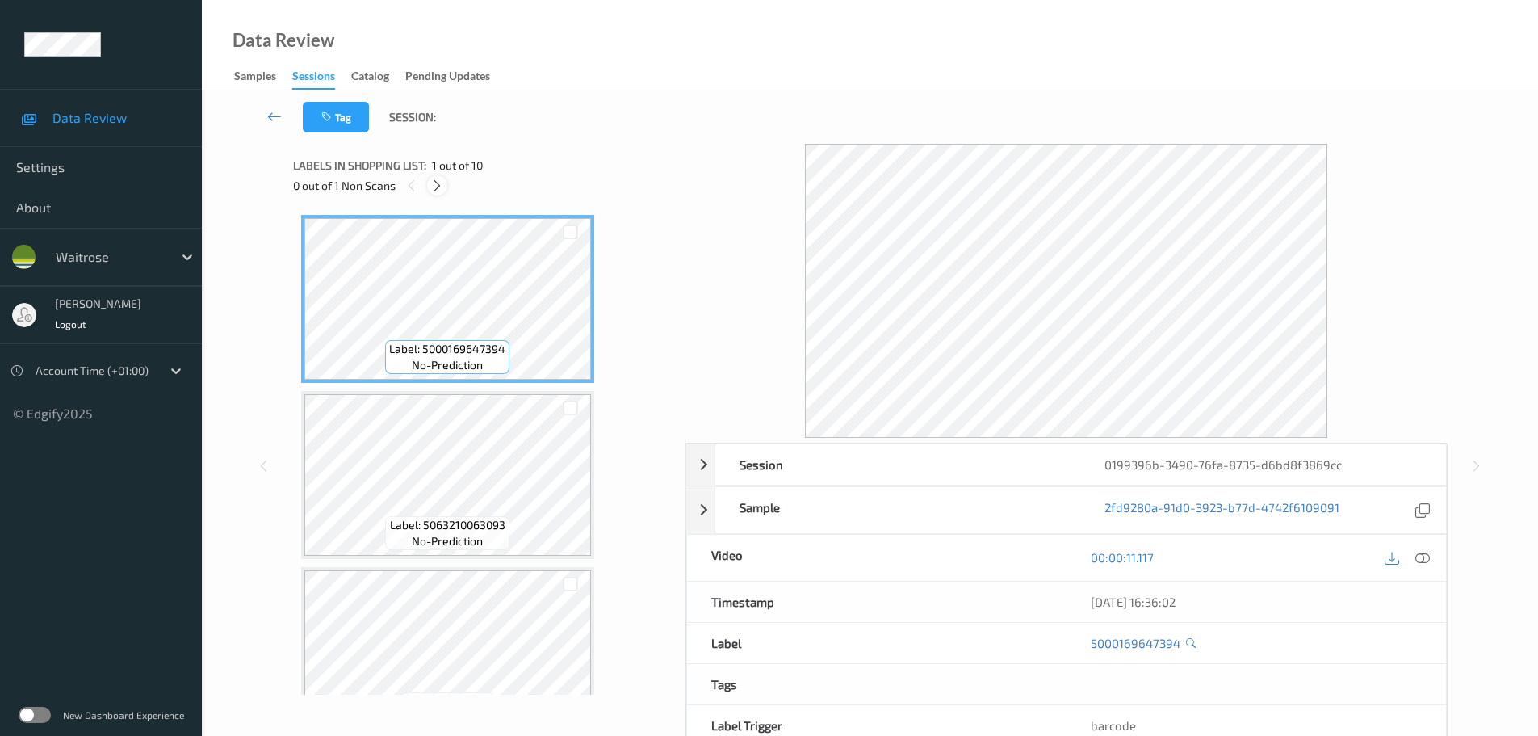
click at [430, 182] on div at bounding box center [437, 185] width 20 height 20
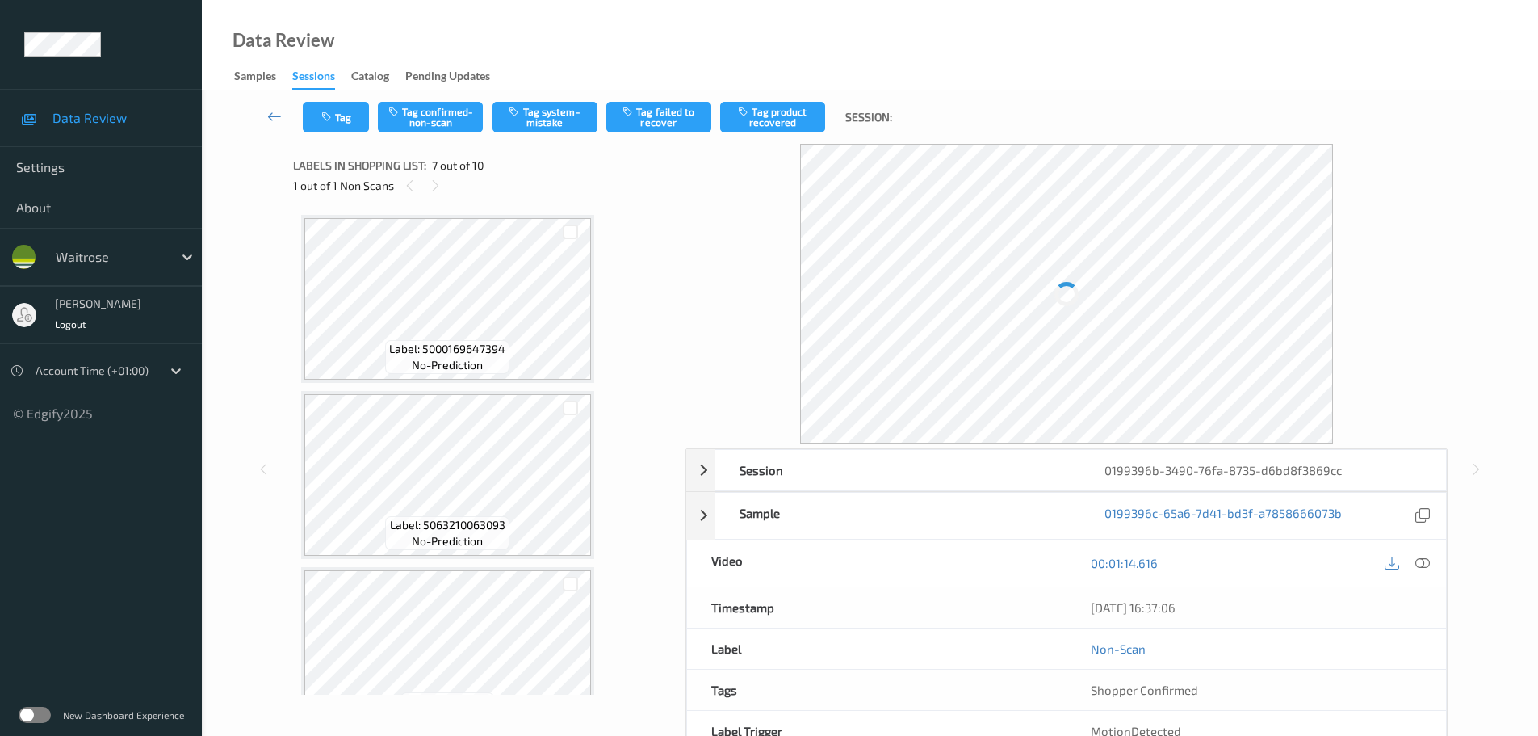
scroll to position [888, 0]
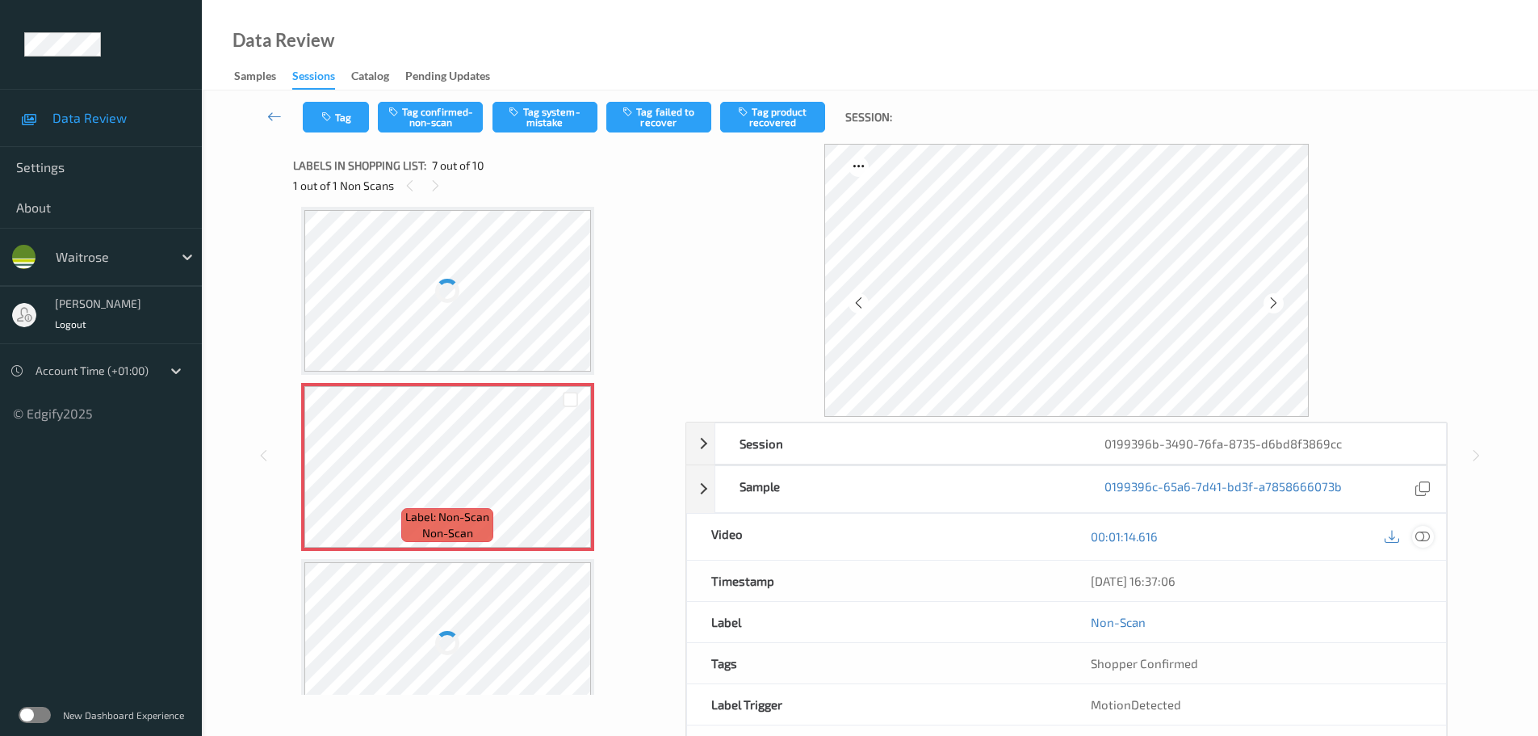
click at [1419, 541] on icon at bounding box center [1422, 536] width 15 height 15
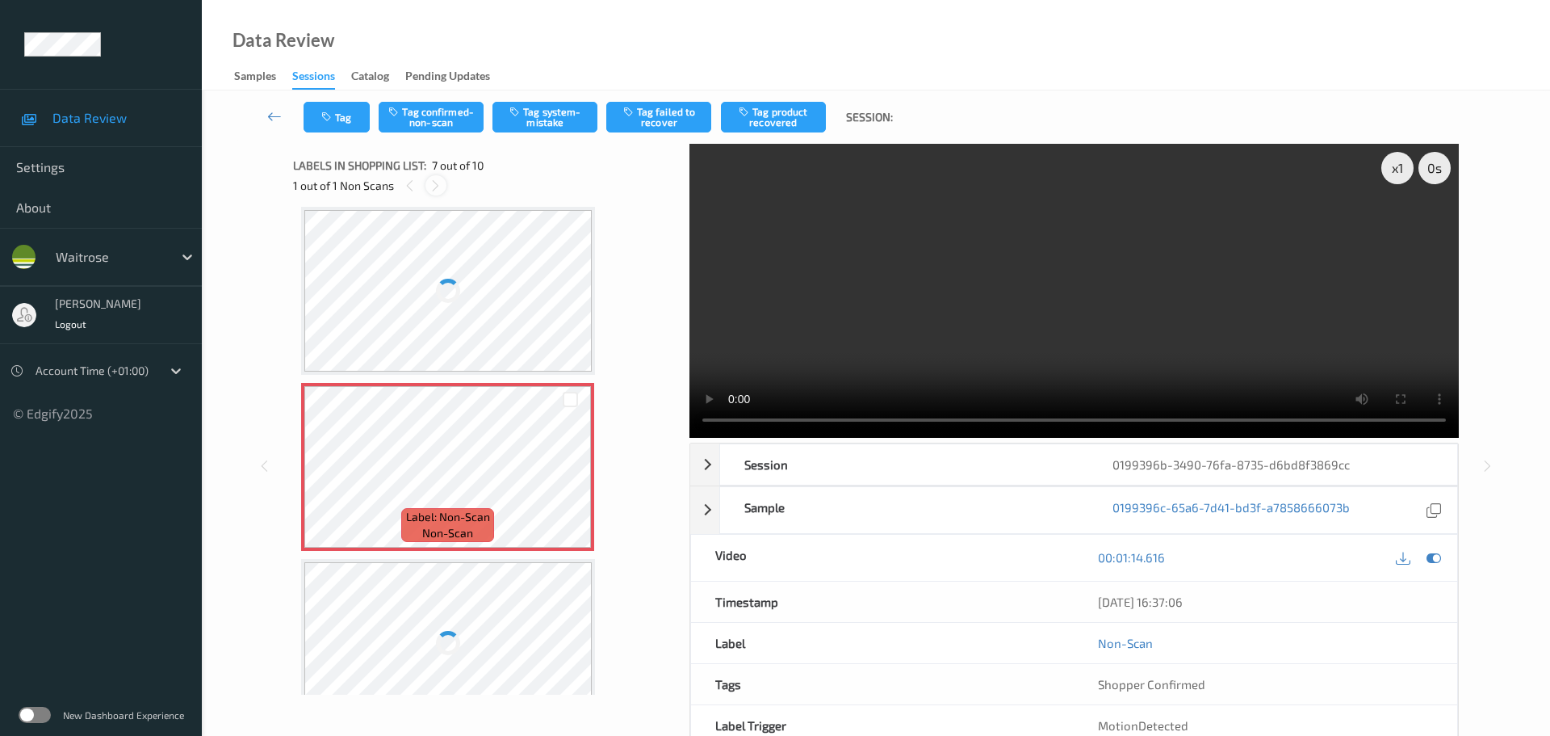
click at [437, 187] on icon at bounding box center [436, 185] width 14 height 15
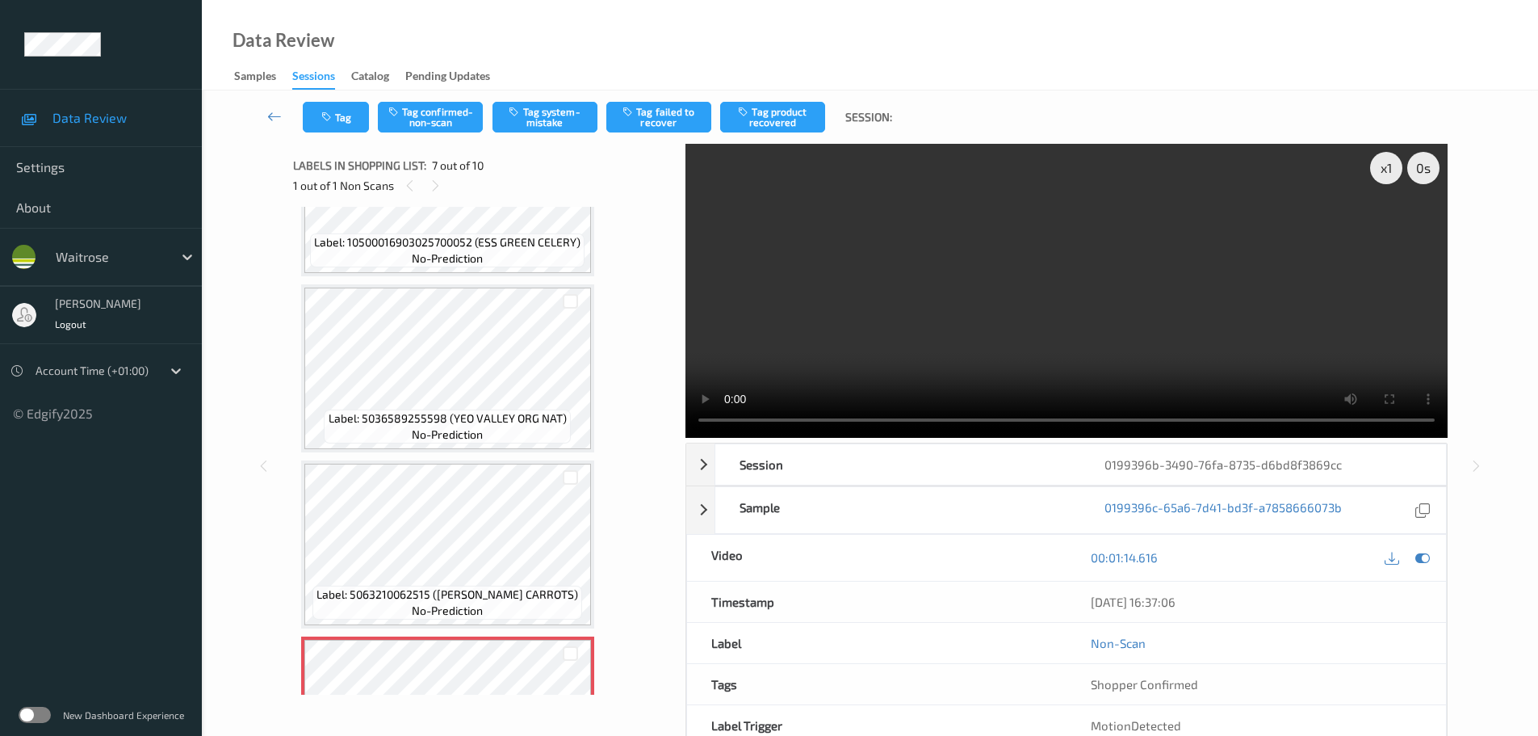
scroll to position [807, 0]
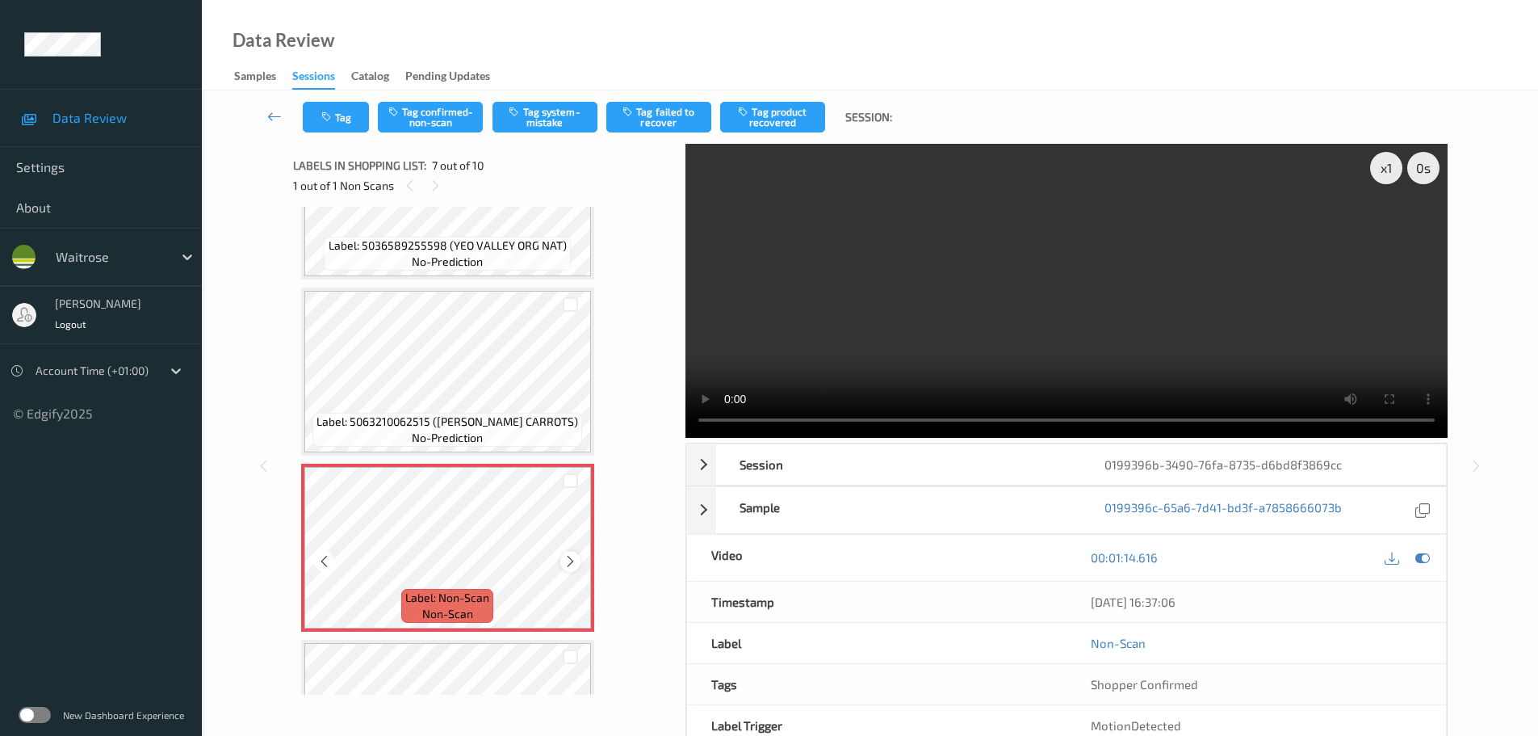
click at [562, 560] on div at bounding box center [570, 561] width 20 height 20
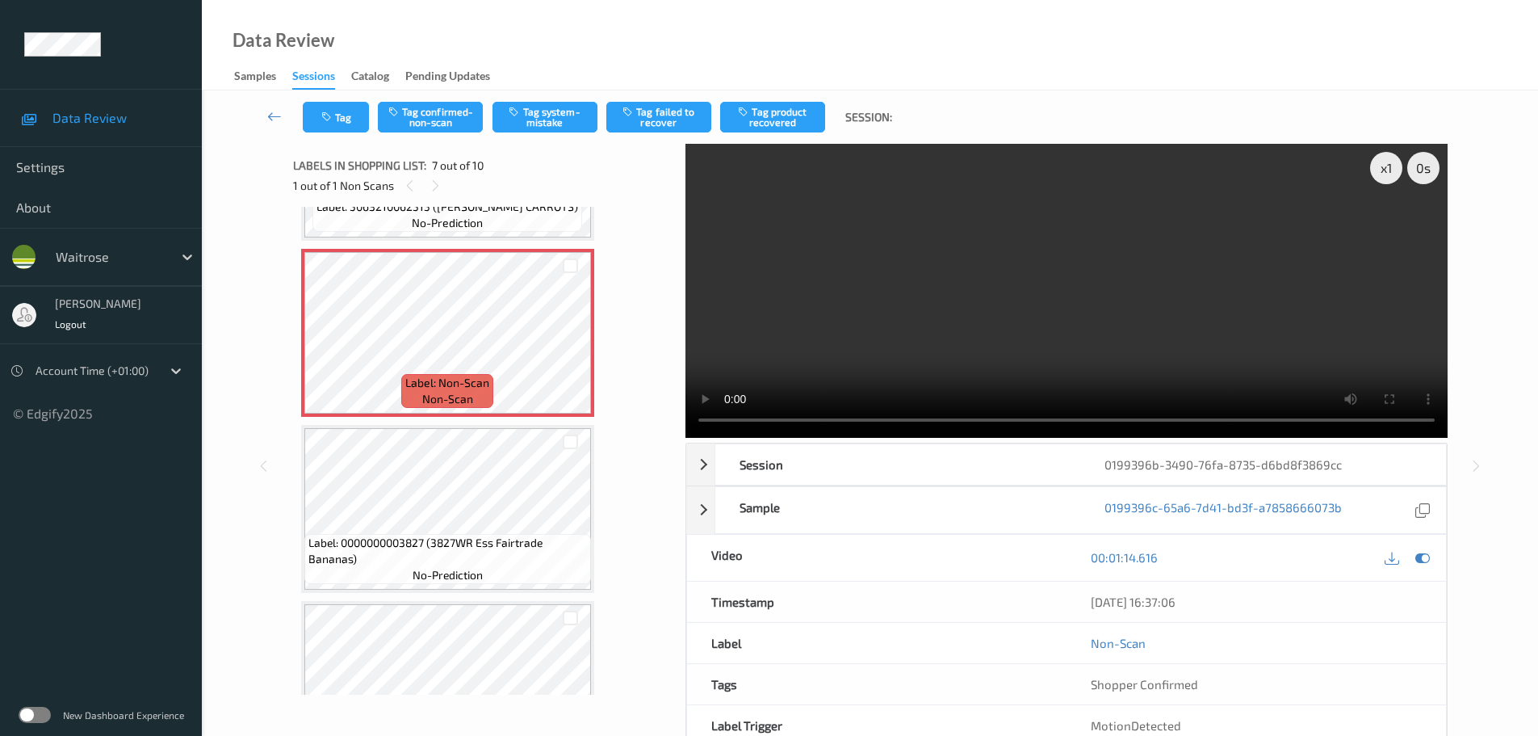
scroll to position [1050, 0]
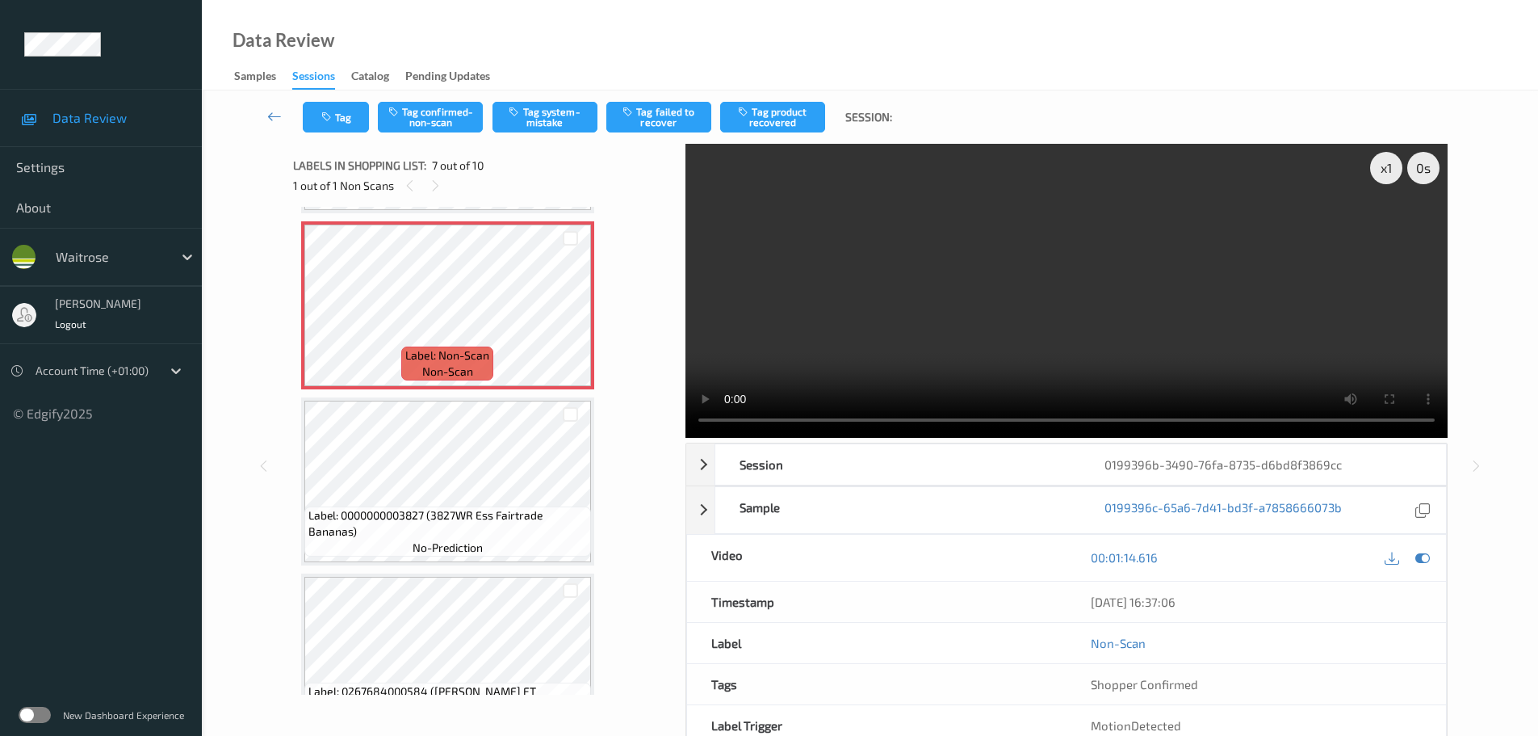
click at [409, 537] on span "Label: 0000000003827 (3827WR Ess Fairtrade Bananas)" at bounding box center [447, 523] width 279 height 32
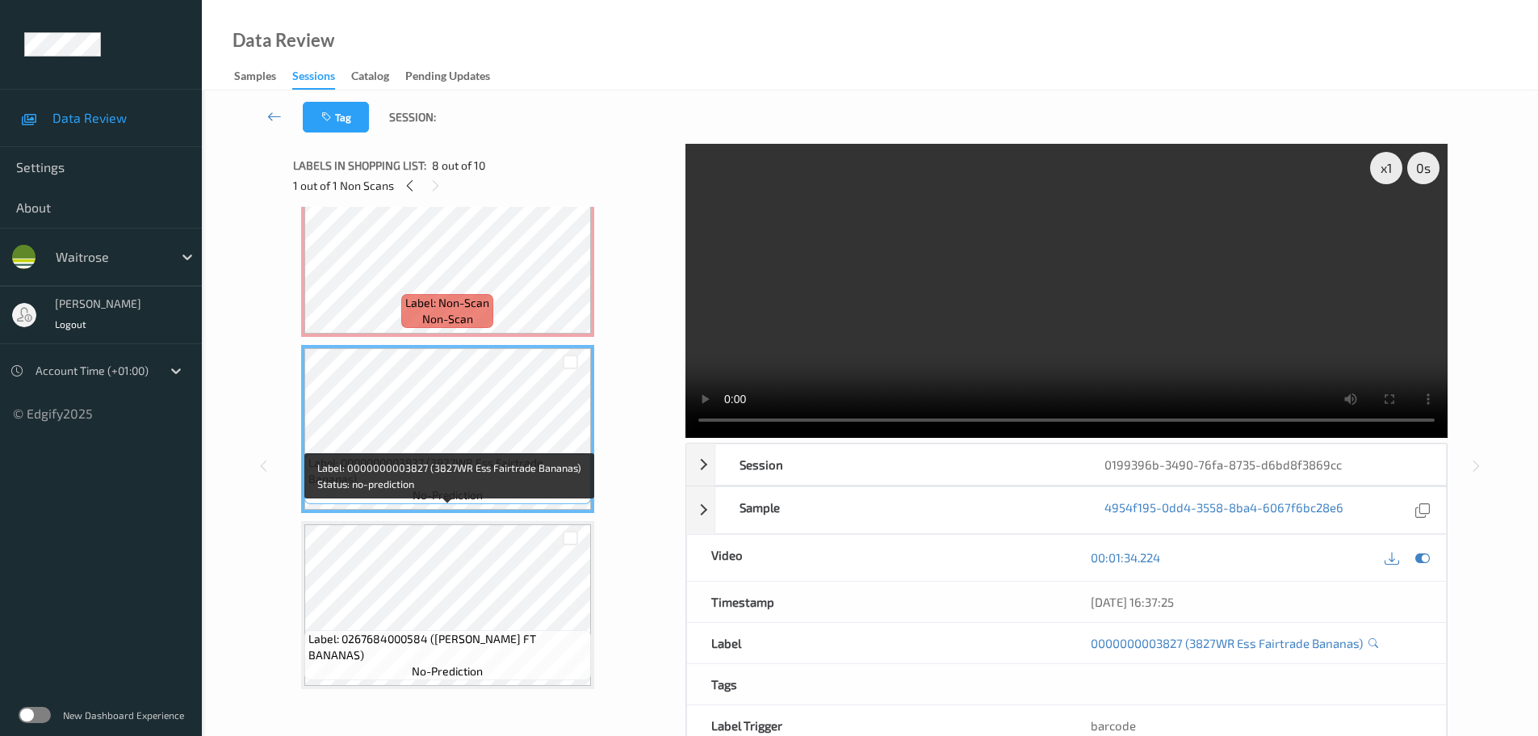
scroll to position [1130, 0]
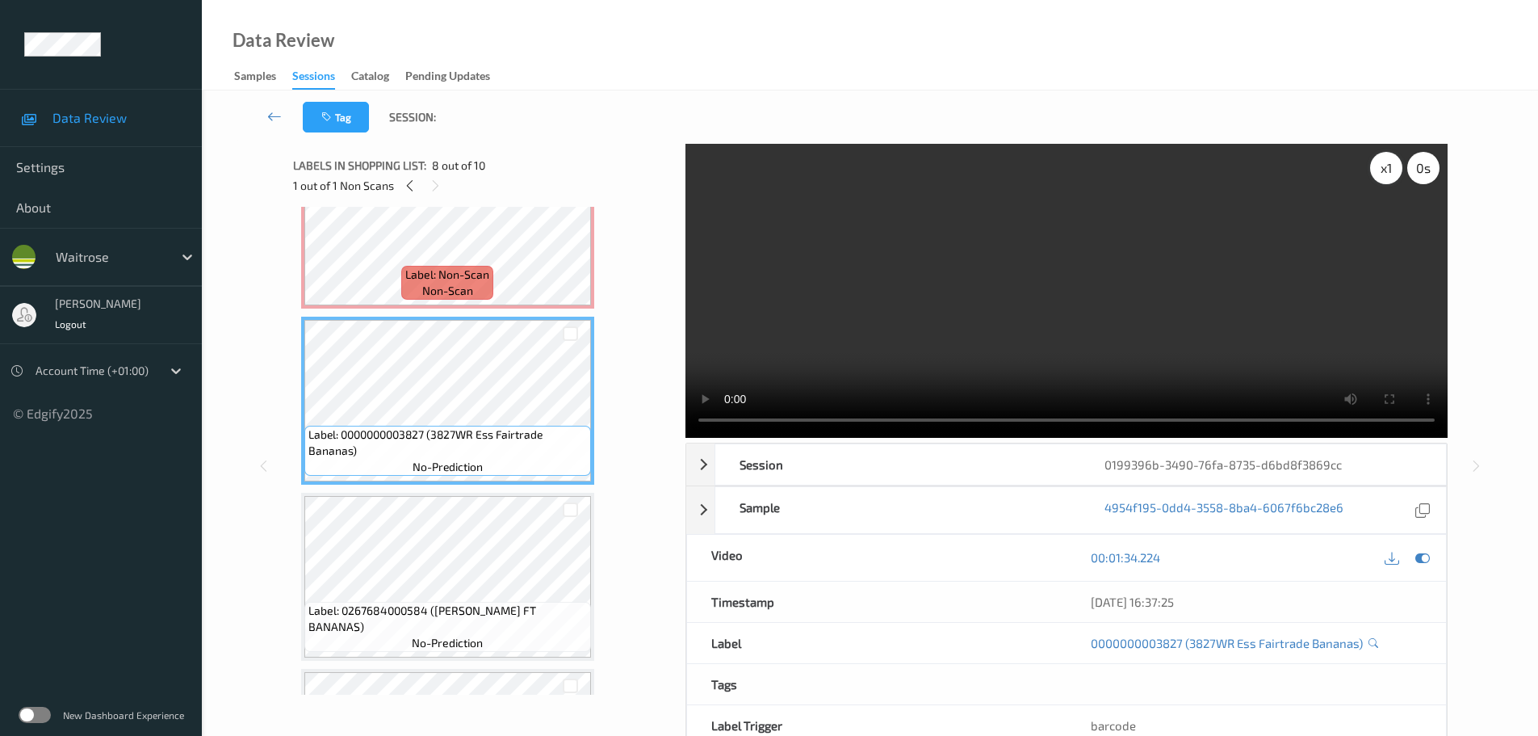
click at [1394, 158] on div "x 1" at bounding box center [1386, 168] width 32 height 32
click at [1394, 158] on div "x 2" at bounding box center [1386, 168] width 32 height 32
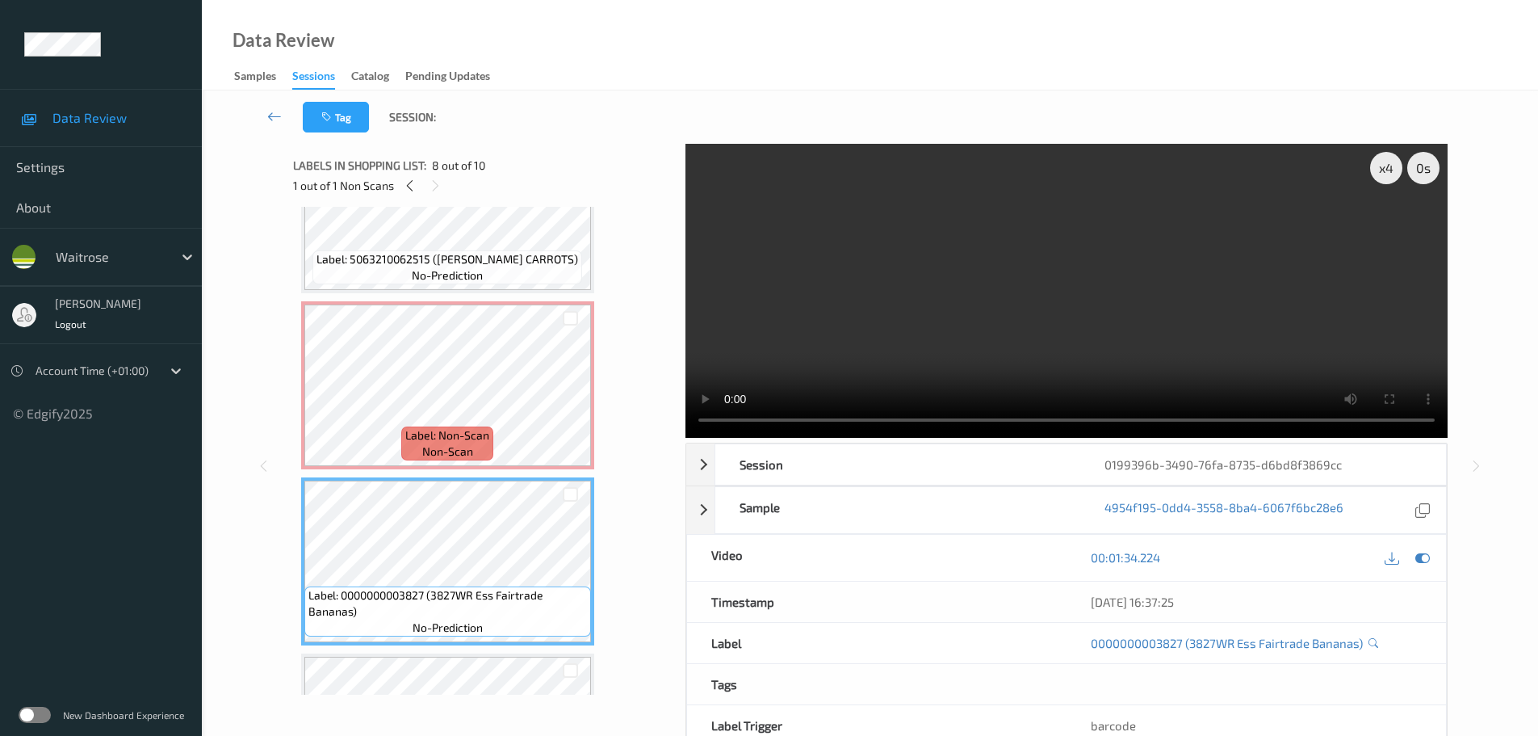
scroll to position [969, 0]
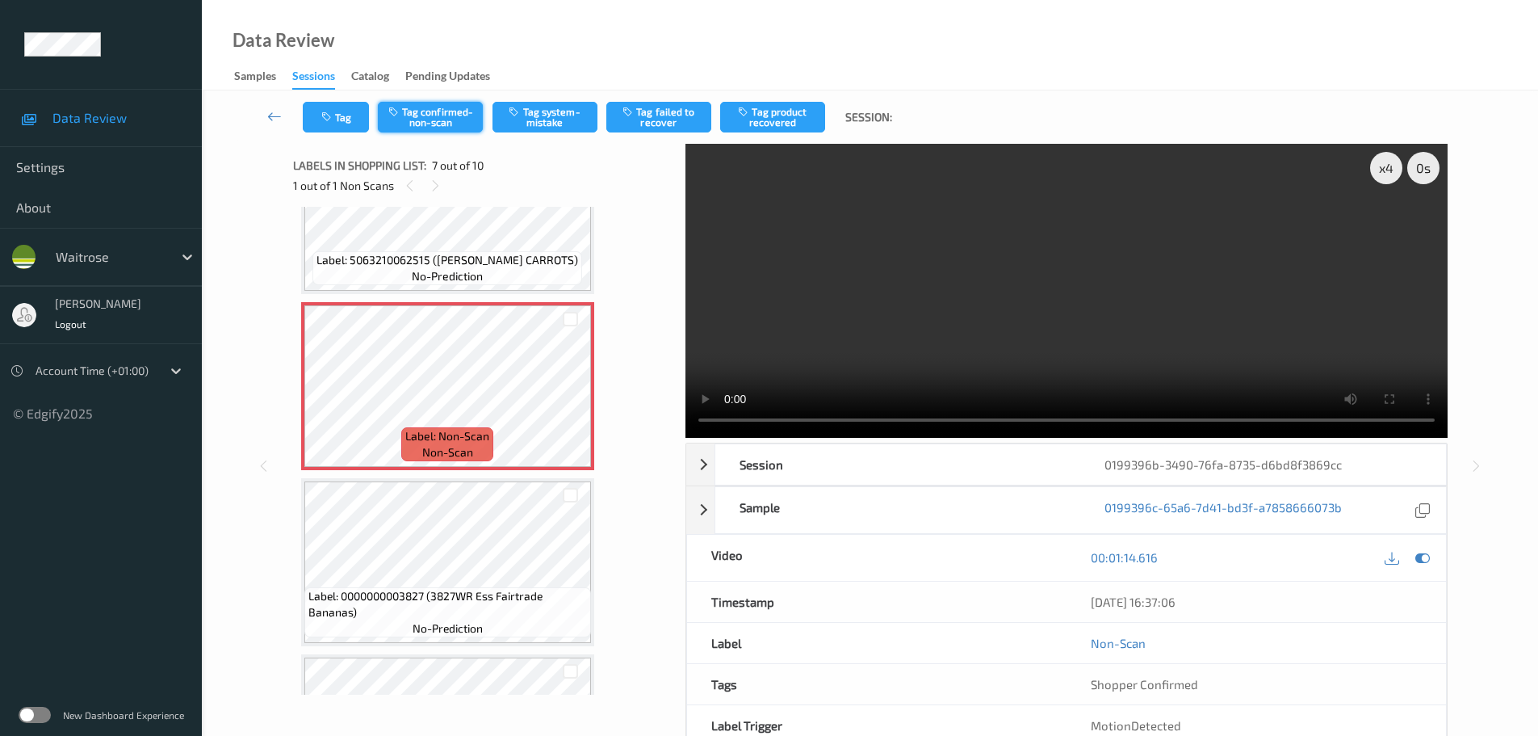
click at [432, 117] on button "Tag confirmed-non-scan" at bounding box center [430, 117] width 105 height 31
click at [423, 120] on button "Tag confirmed-non-scan" at bounding box center [430, 117] width 105 height 31
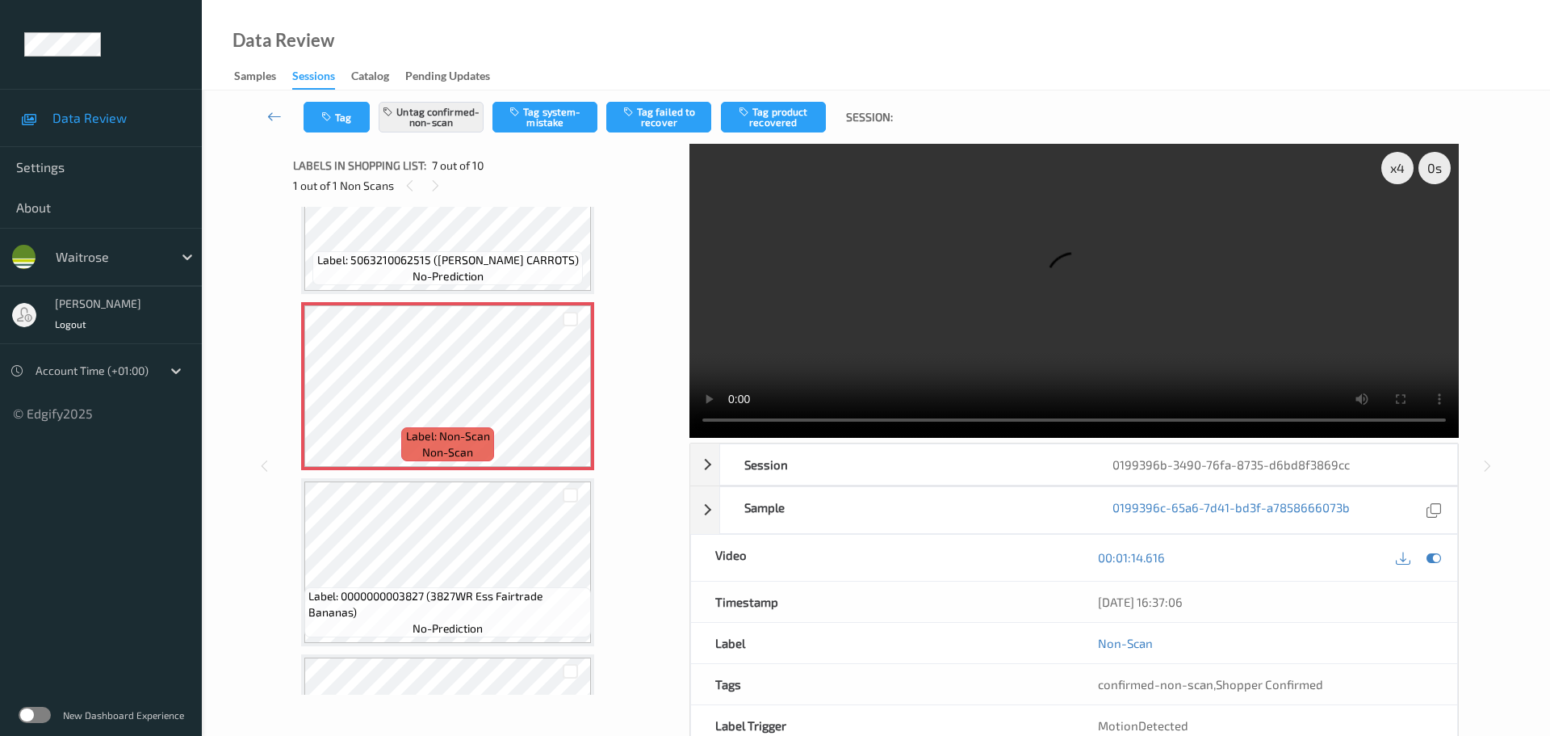
drag, startPoint x: 752, startPoint y: 120, endPoint x: 725, endPoint y: 160, distance: 47.7
click at [753, 120] on button "Tag product recovered" at bounding box center [773, 117] width 105 height 31
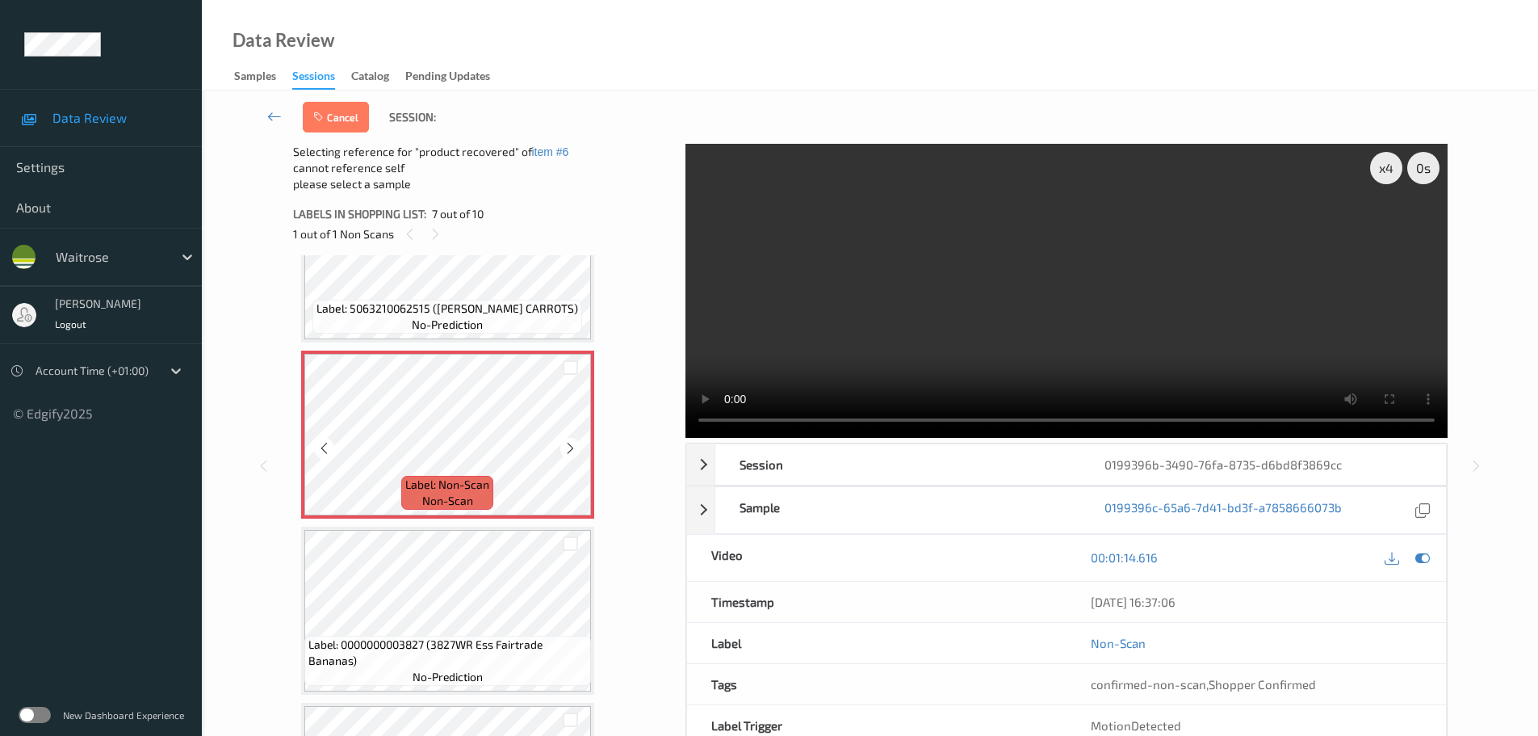
scroll to position [1050, 0]
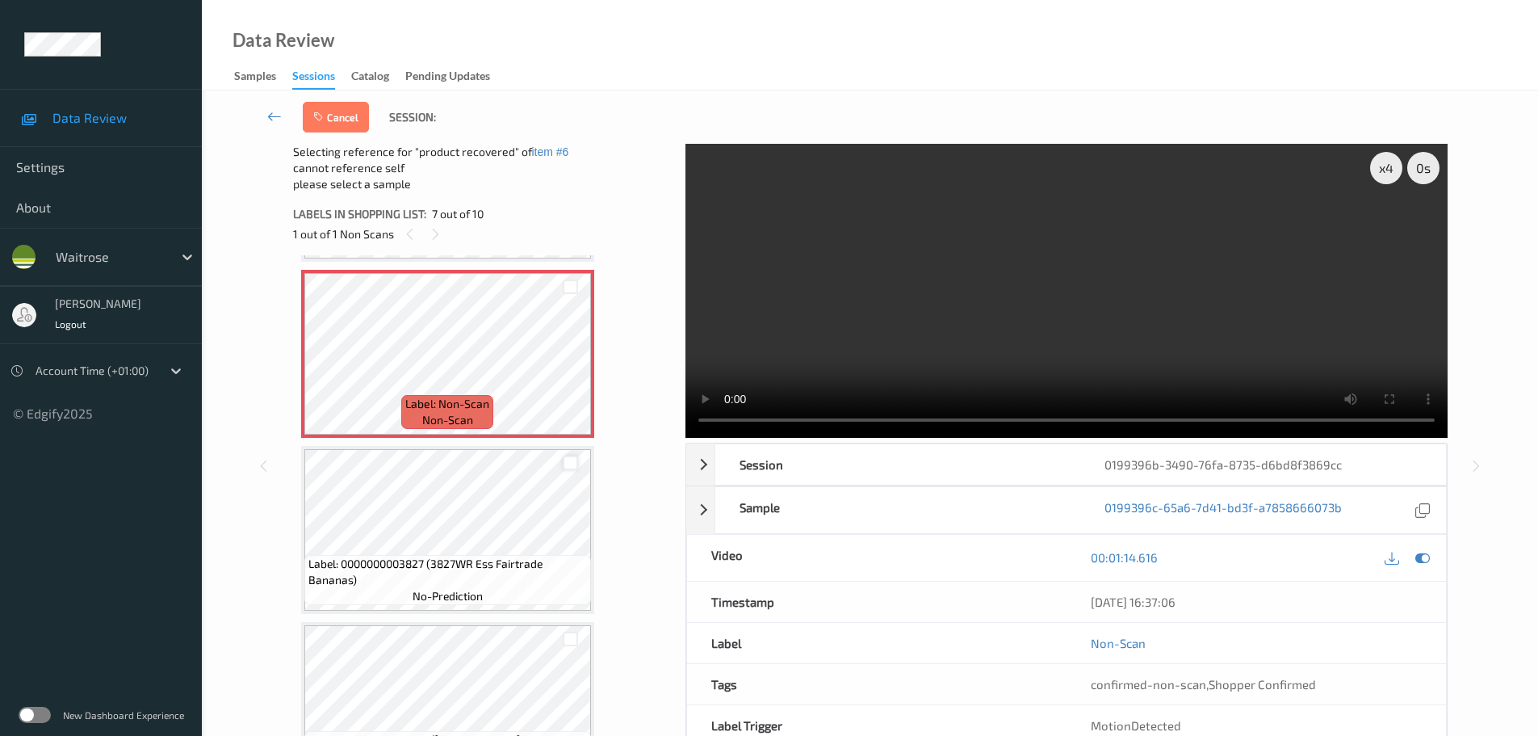
click at [574, 457] on div at bounding box center [570, 462] width 15 height 15
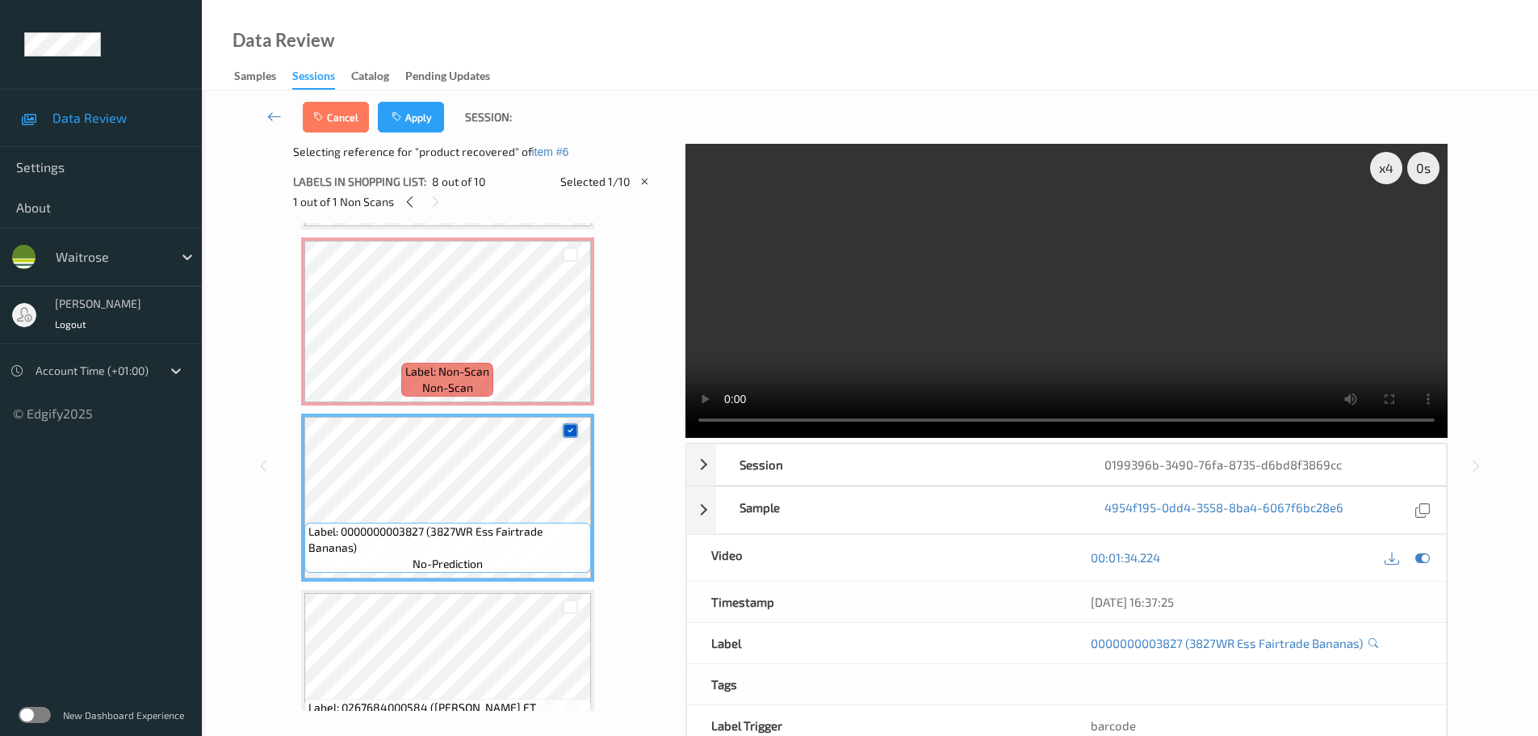
scroll to position [1130, 0]
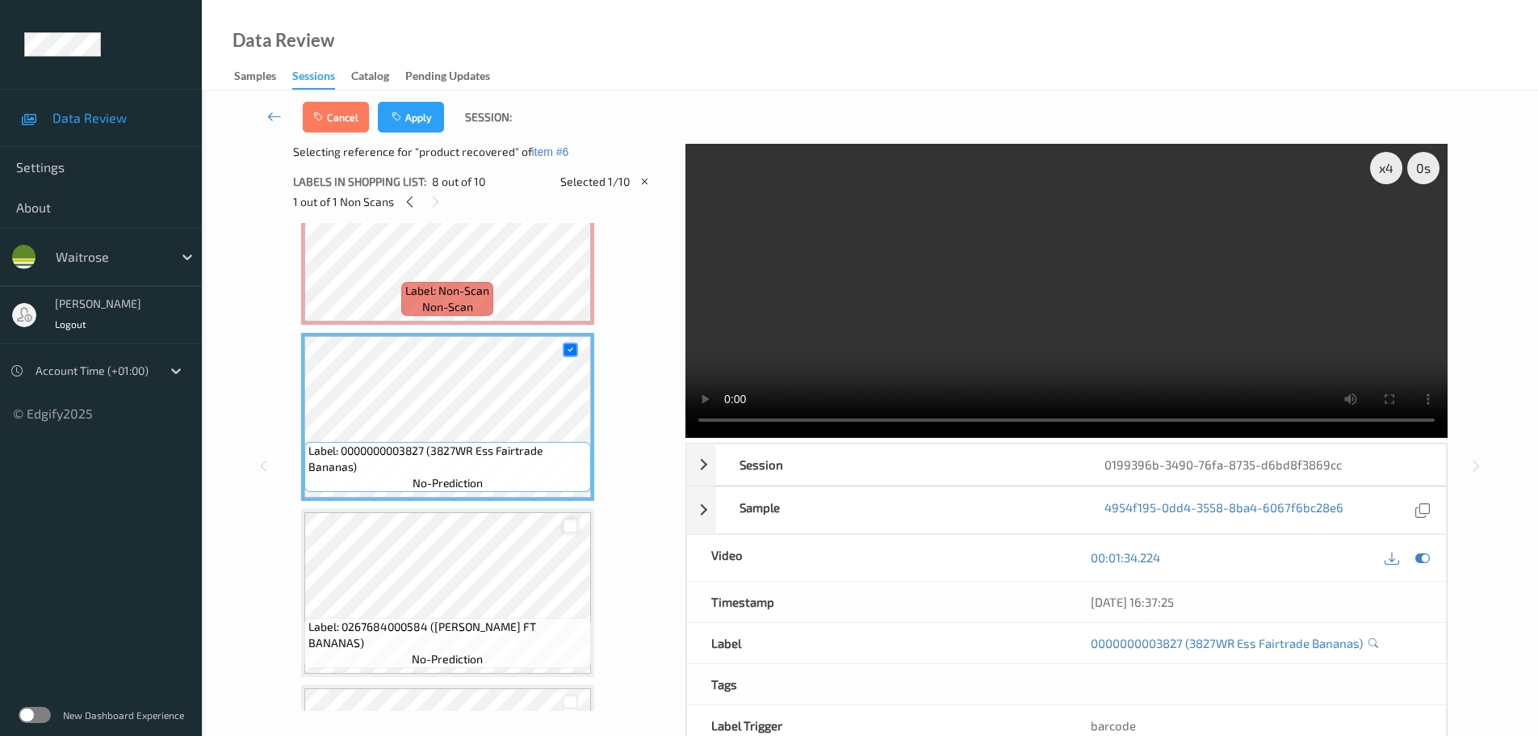
click at [569, 526] on div at bounding box center [570, 525] width 15 height 15
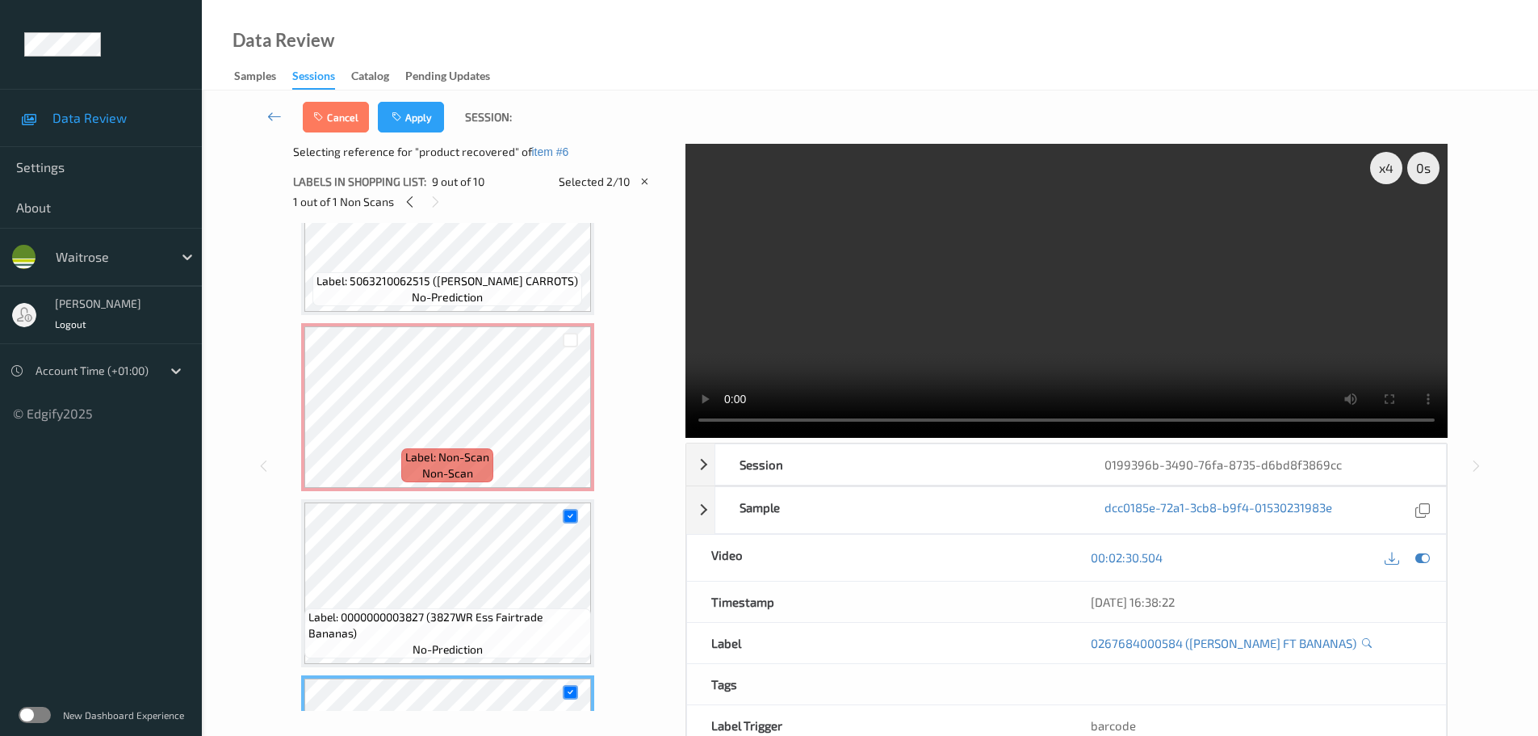
scroll to position [958, 0]
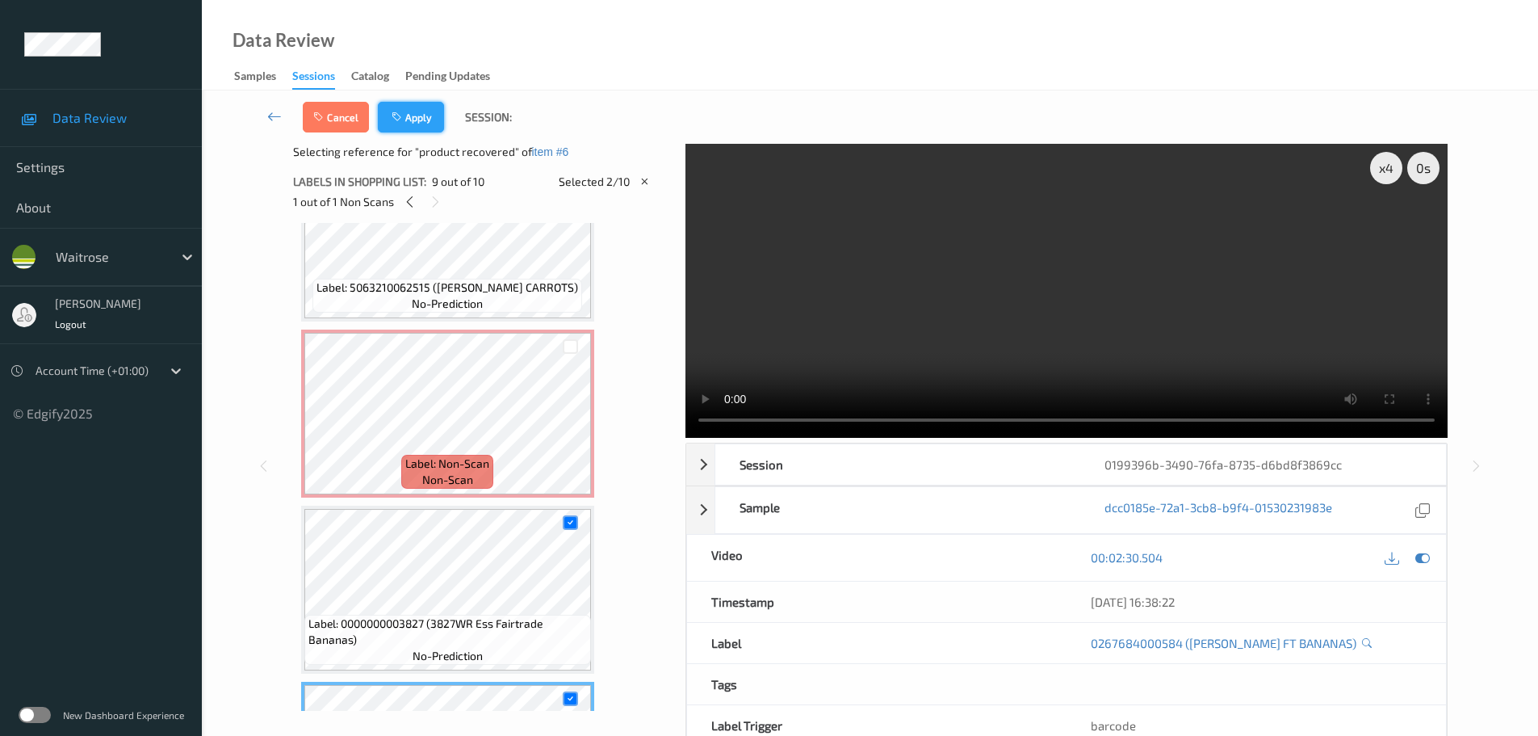
click at [424, 106] on button "Apply" at bounding box center [411, 117] width 66 height 31
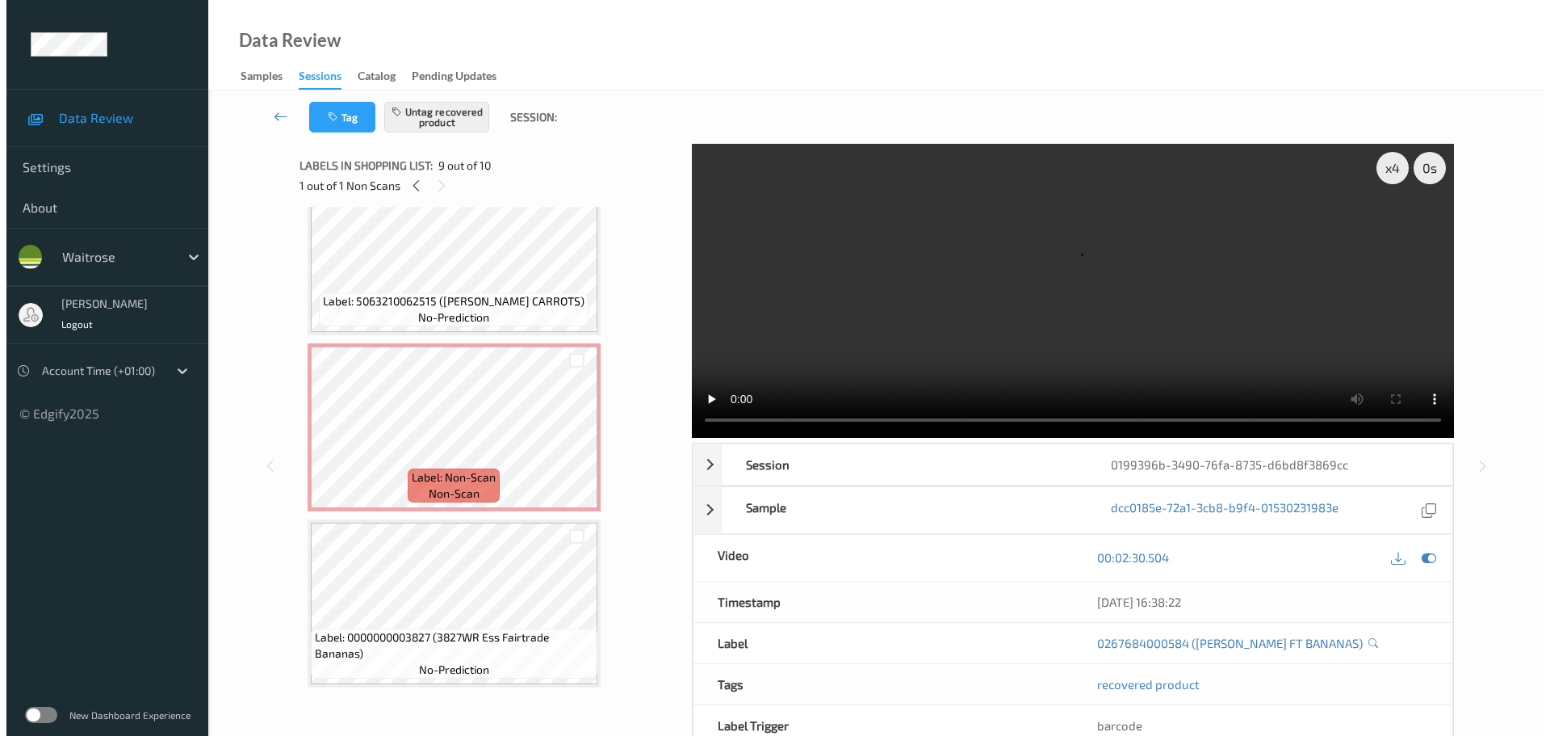
scroll to position [888, 0]
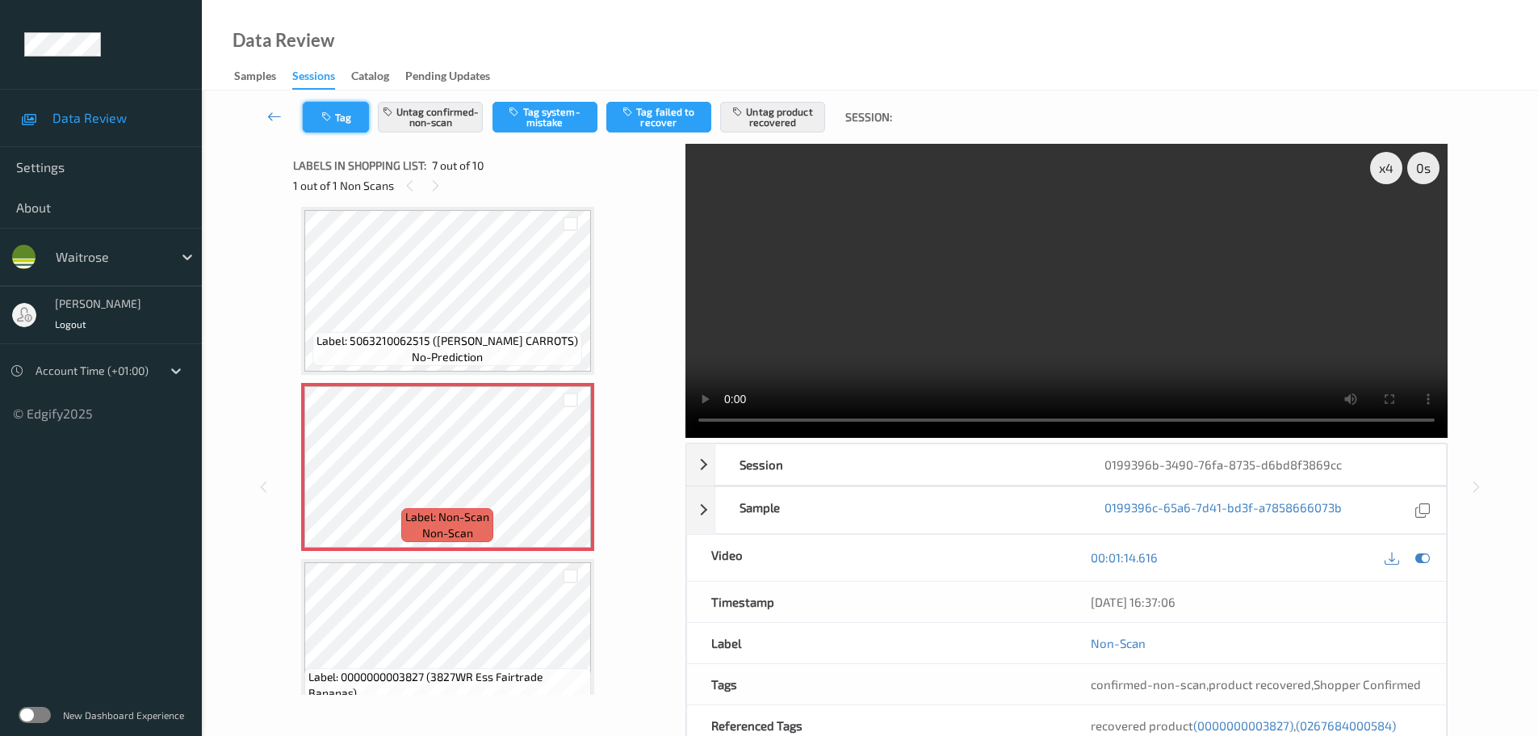
click at [338, 110] on button "Tag" at bounding box center [336, 117] width 66 height 31
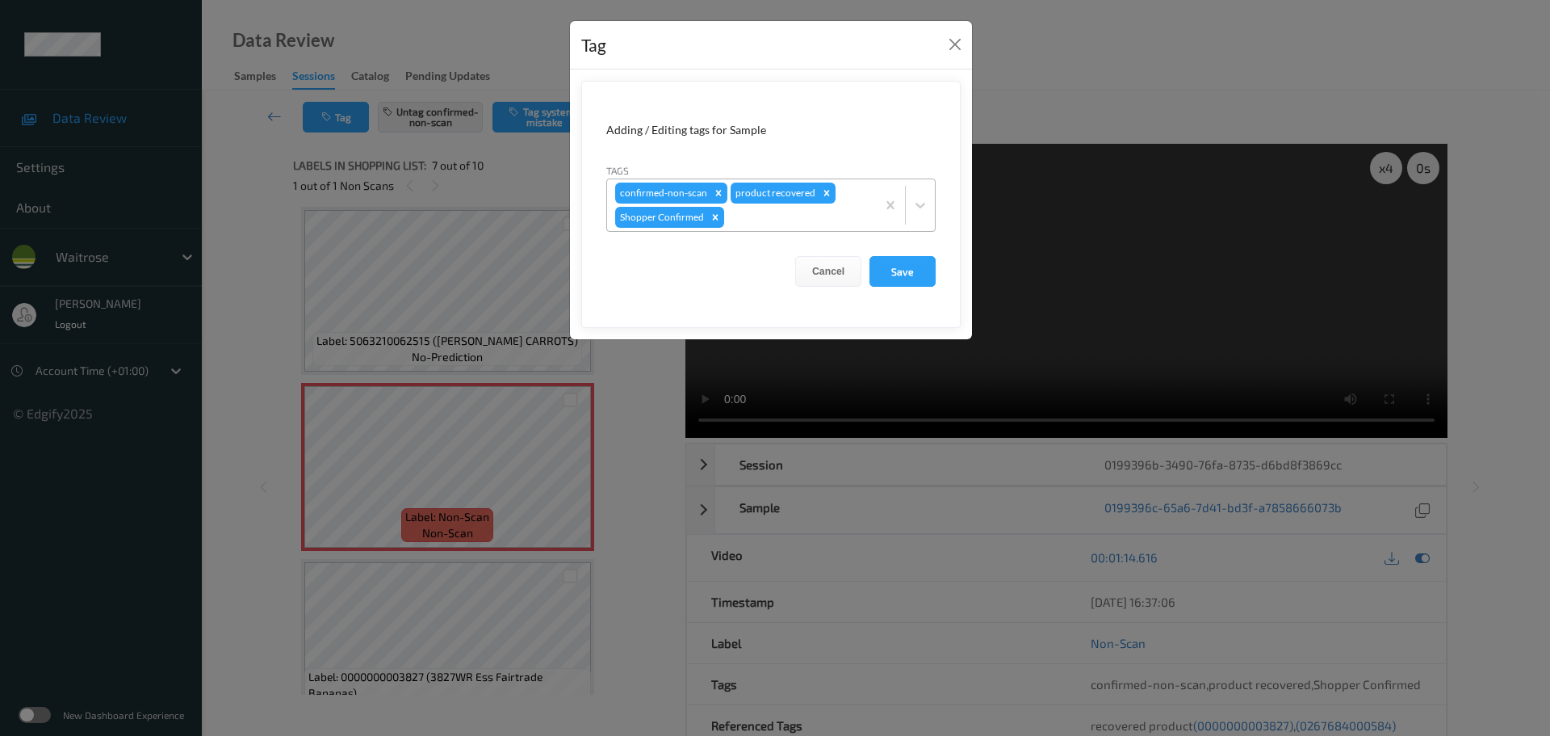
click at [804, 216] on div at bounding box center [798, 217] width 140 height 19
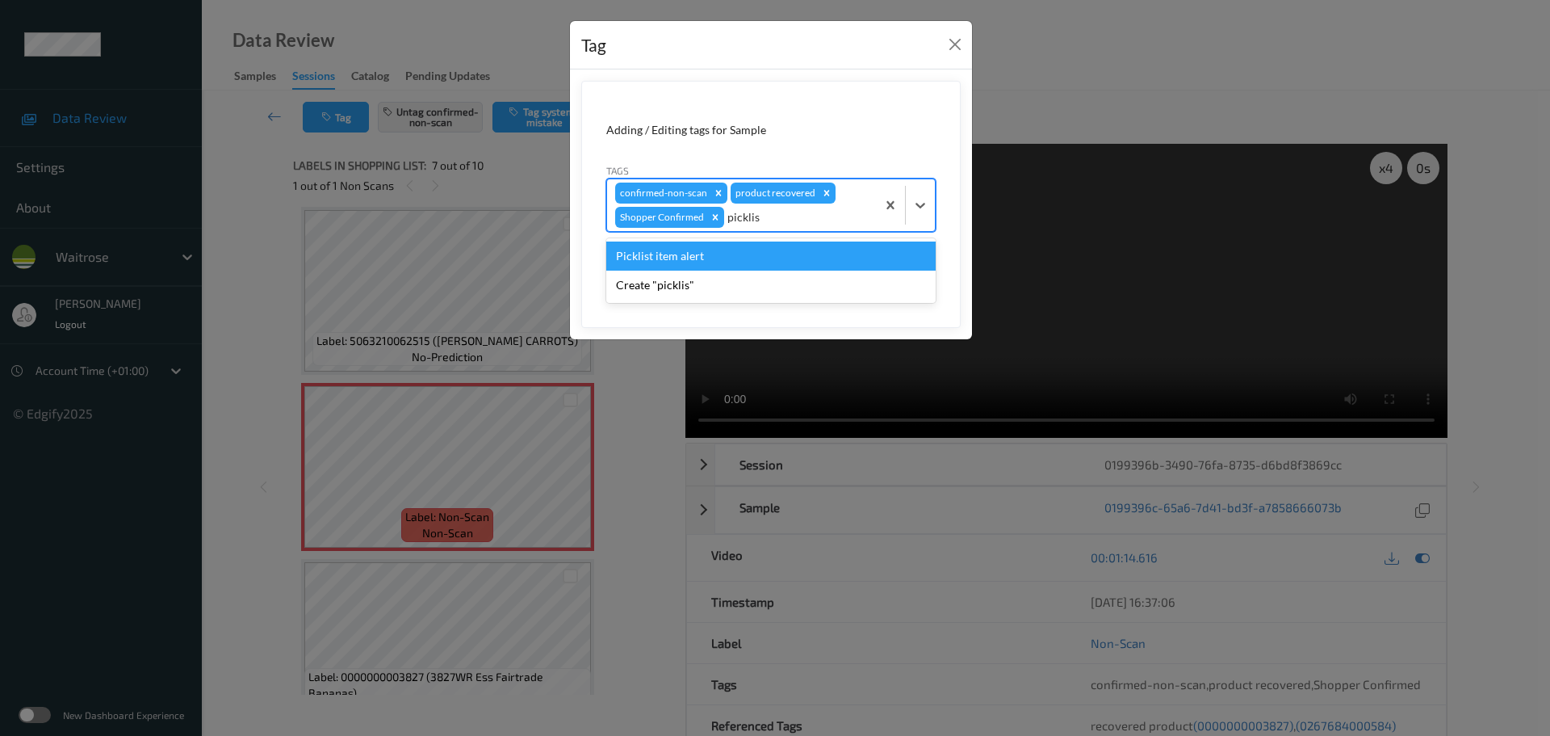
type input "picklist"
click at [790, 249] on div "Picklist item alert" at bounding box center [770, 255] width 329 height 29
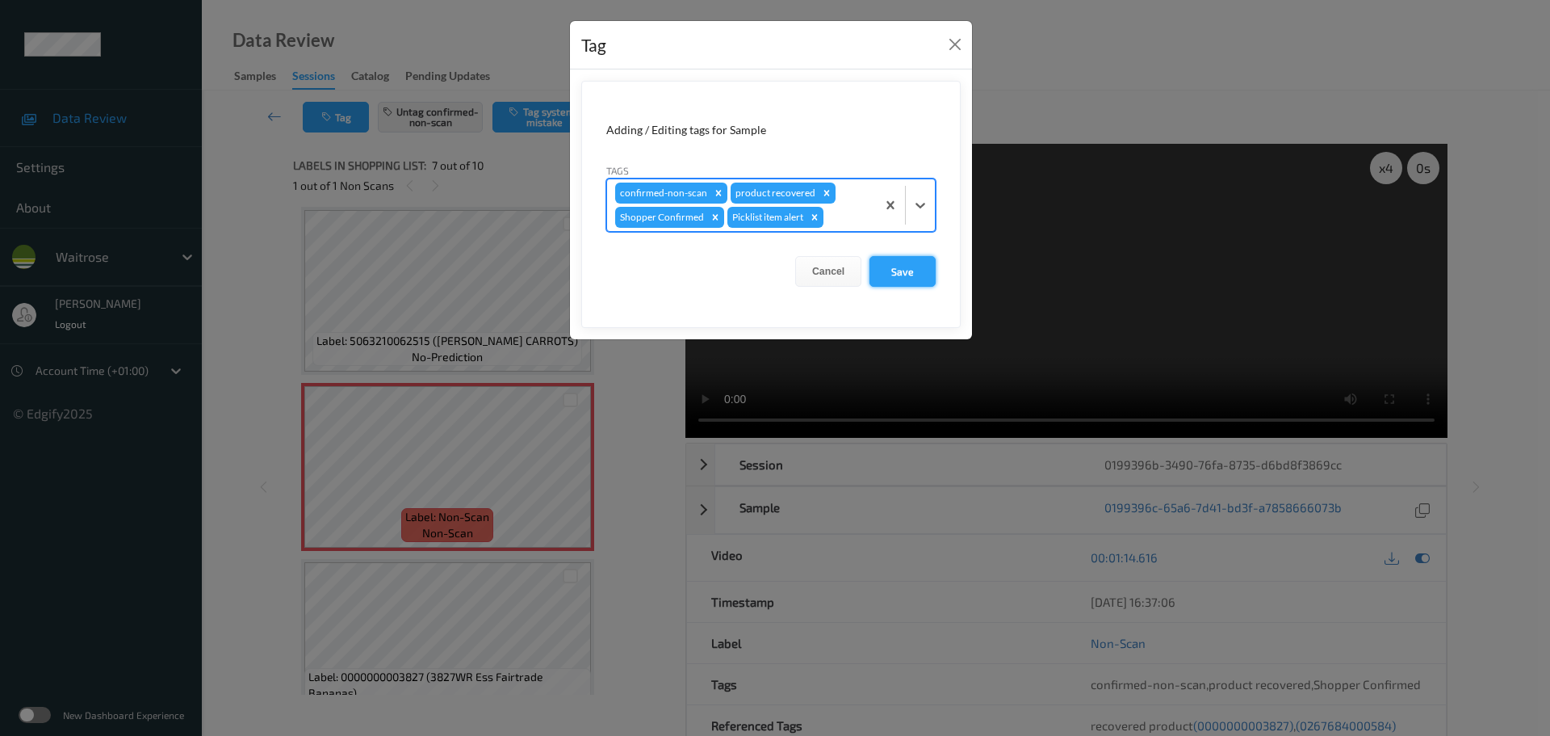
click at [896, 275] on button "Save" at bounding box center [903, 271] width 66 height 31
click at [894, 271] on button "Save" at bounding box center [903, 271] width 66 height 31
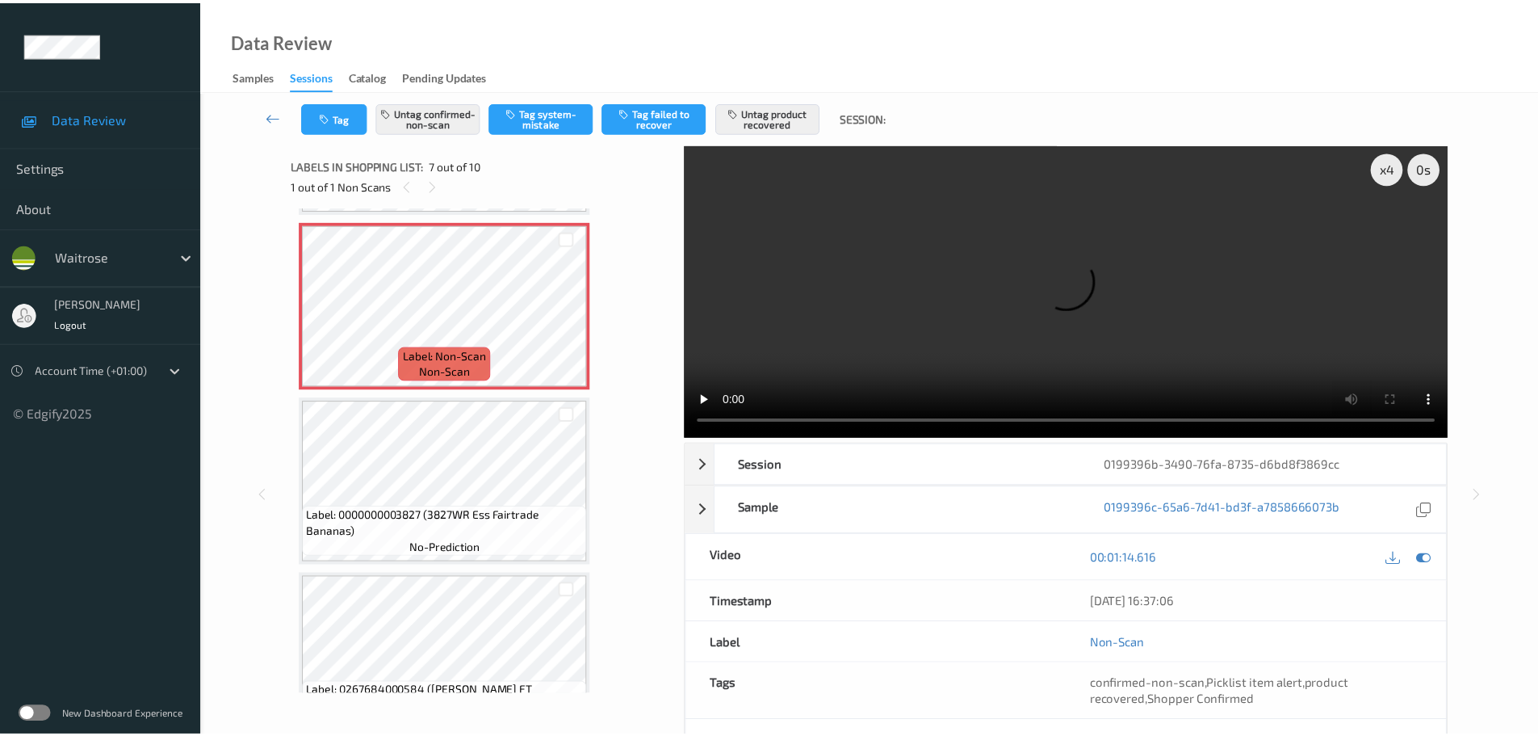
scroll to position [1130, 0]
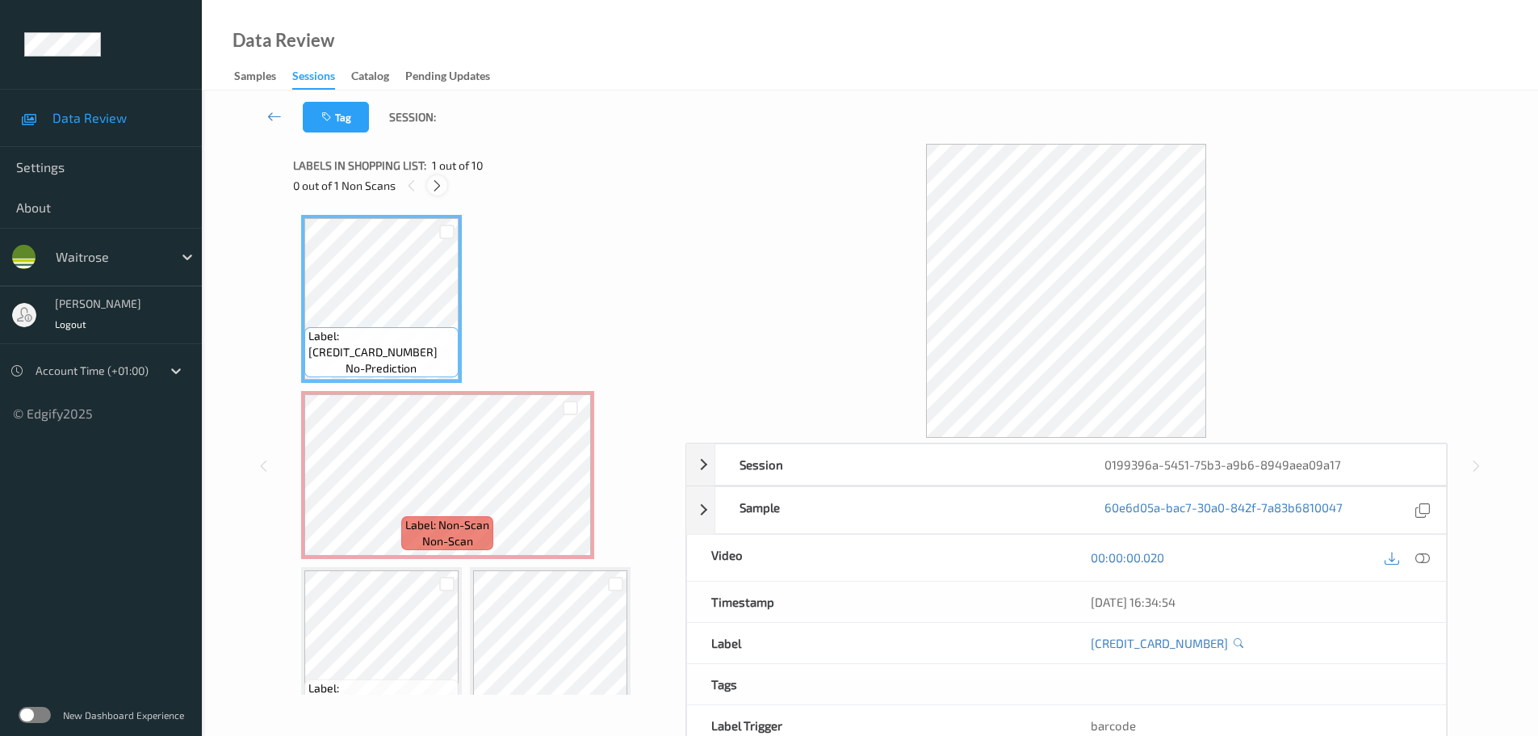
click at [439, 187] on icon at bounding box center [437, 185] width 14 height 15
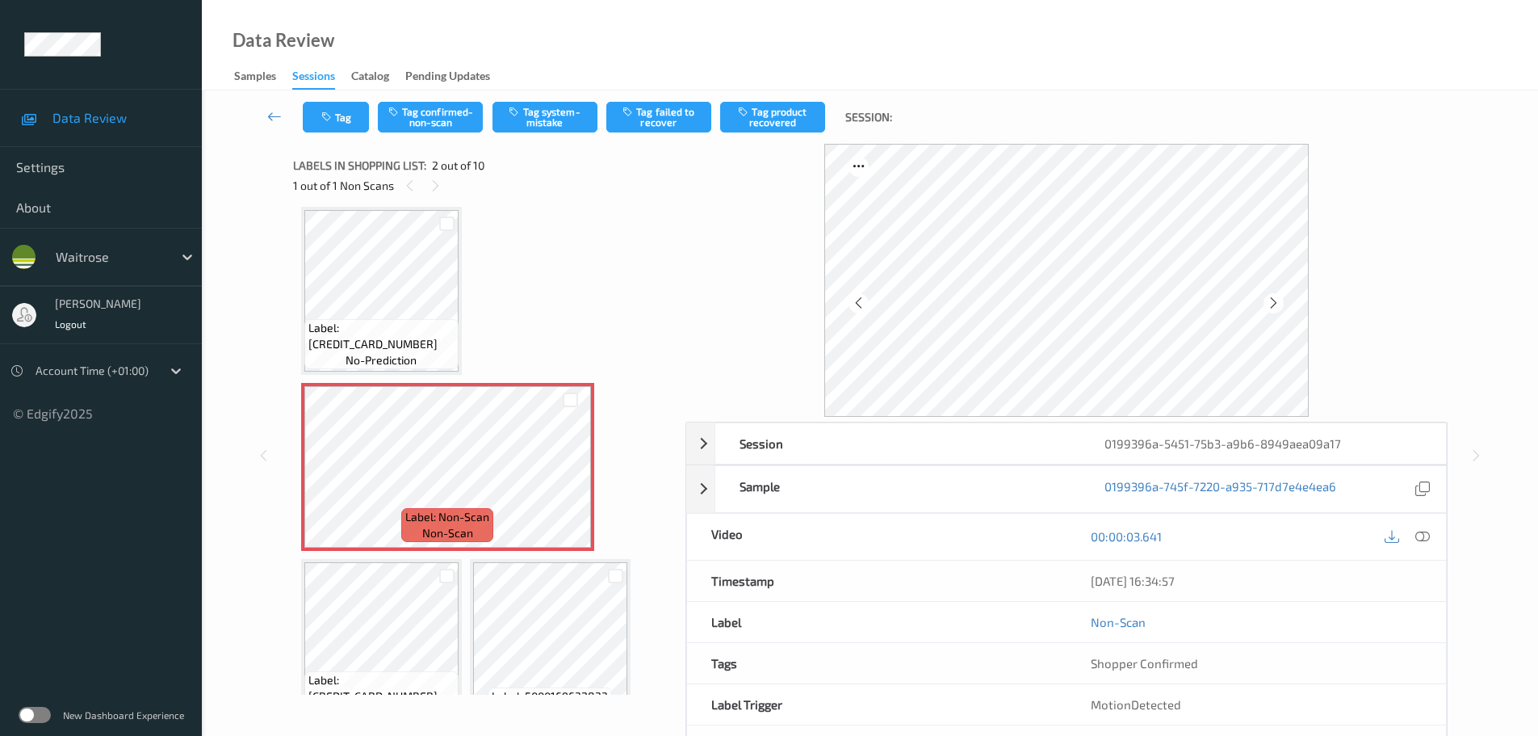
drag, startPoint x: 1427, startPoint y: 531, endPoint x: 1406, endPoint y: 530, distance: 21.0
click at [1426, 531] on icon at bounding box center [1422, 536] width 15 height 15
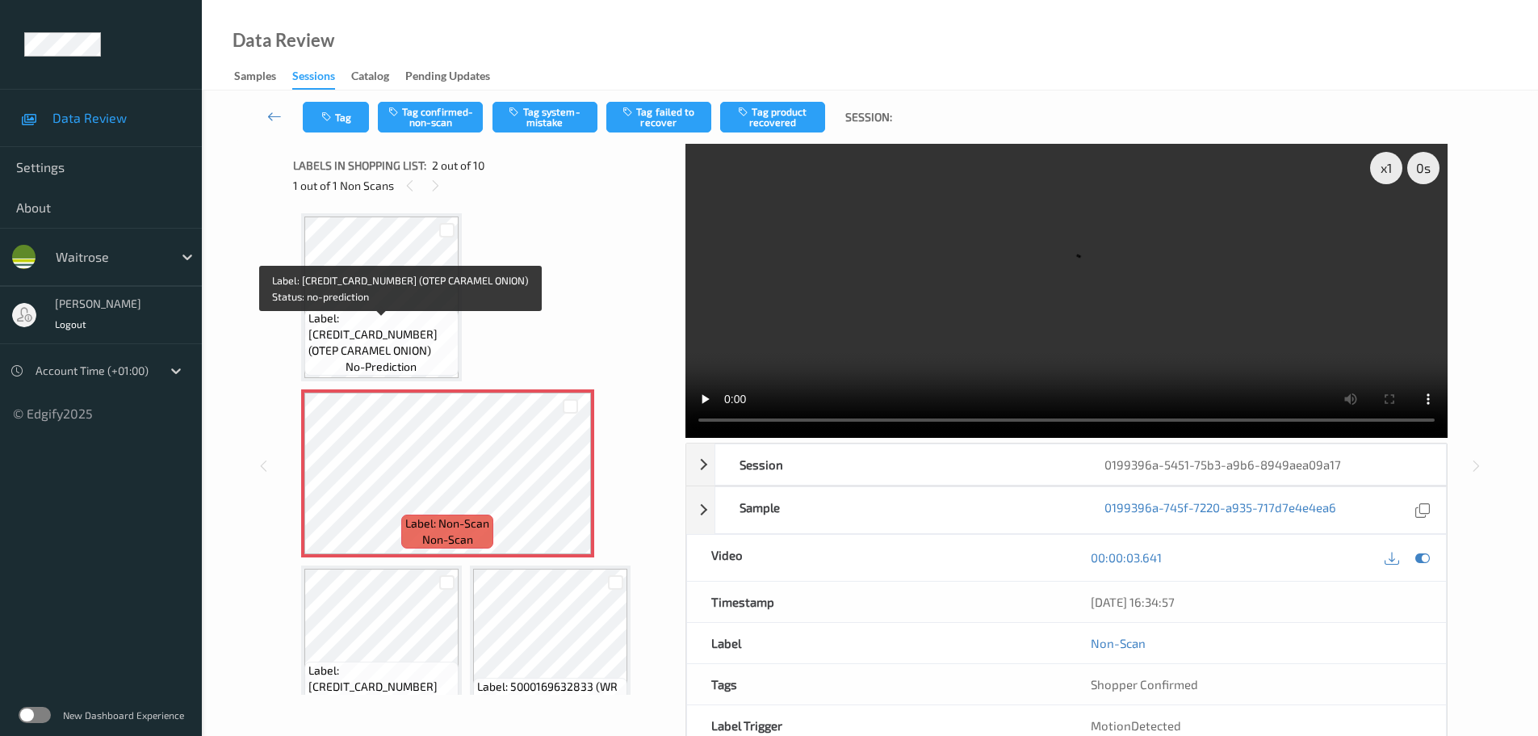
scroll to position [0, 0]
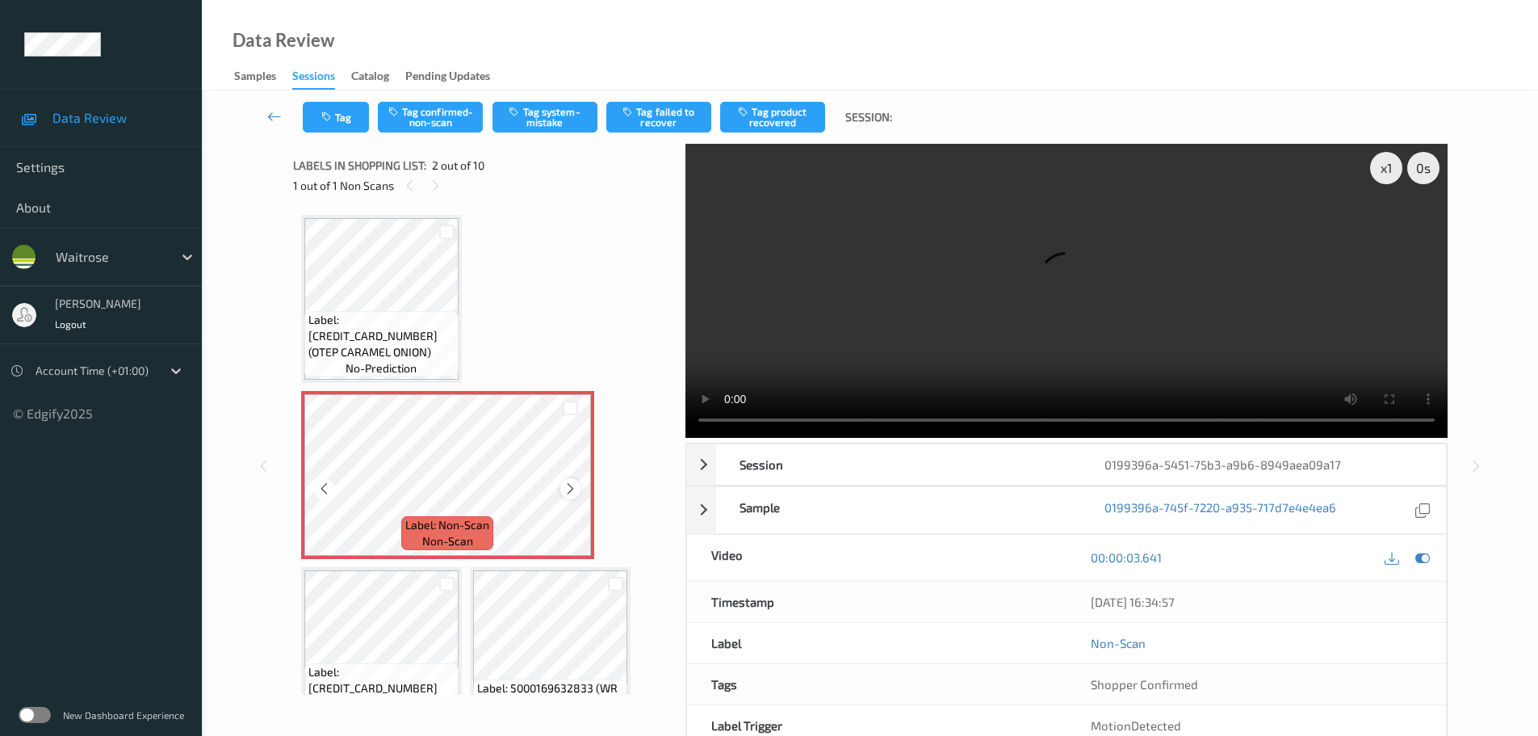
click at [566, 481] on icon at bounding box center [571, 488] width 14 height 15
click at [568, 490] on icon at bounding box center [571, 488] width 14 height 15
click at [426, 111] on button "Tag confirmed-non-scan" at bounding box center [430, 117] width 105 height 31
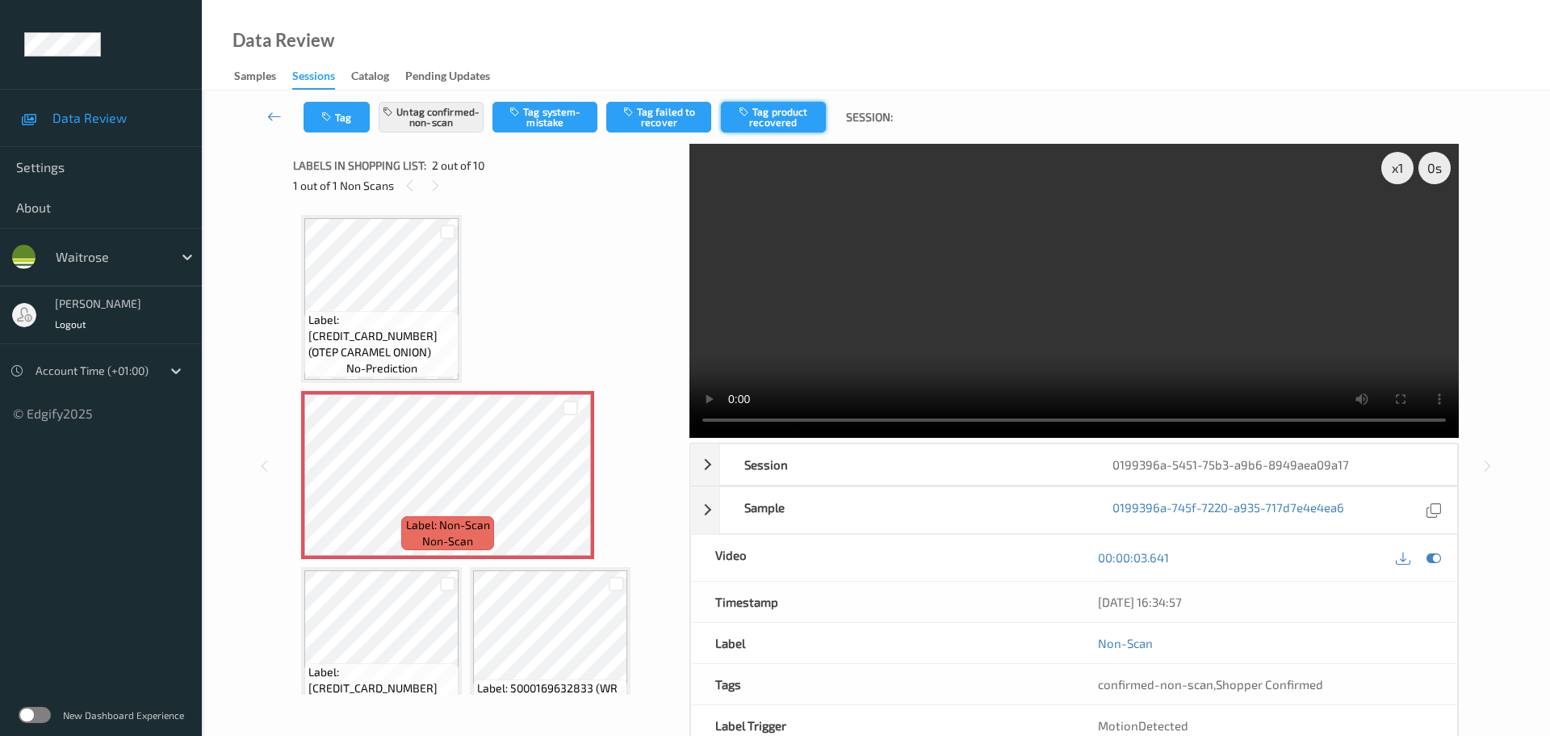
click at [786, 102] on button "Tag product recovered" at bounding box center [773, 117] width 105 height 31
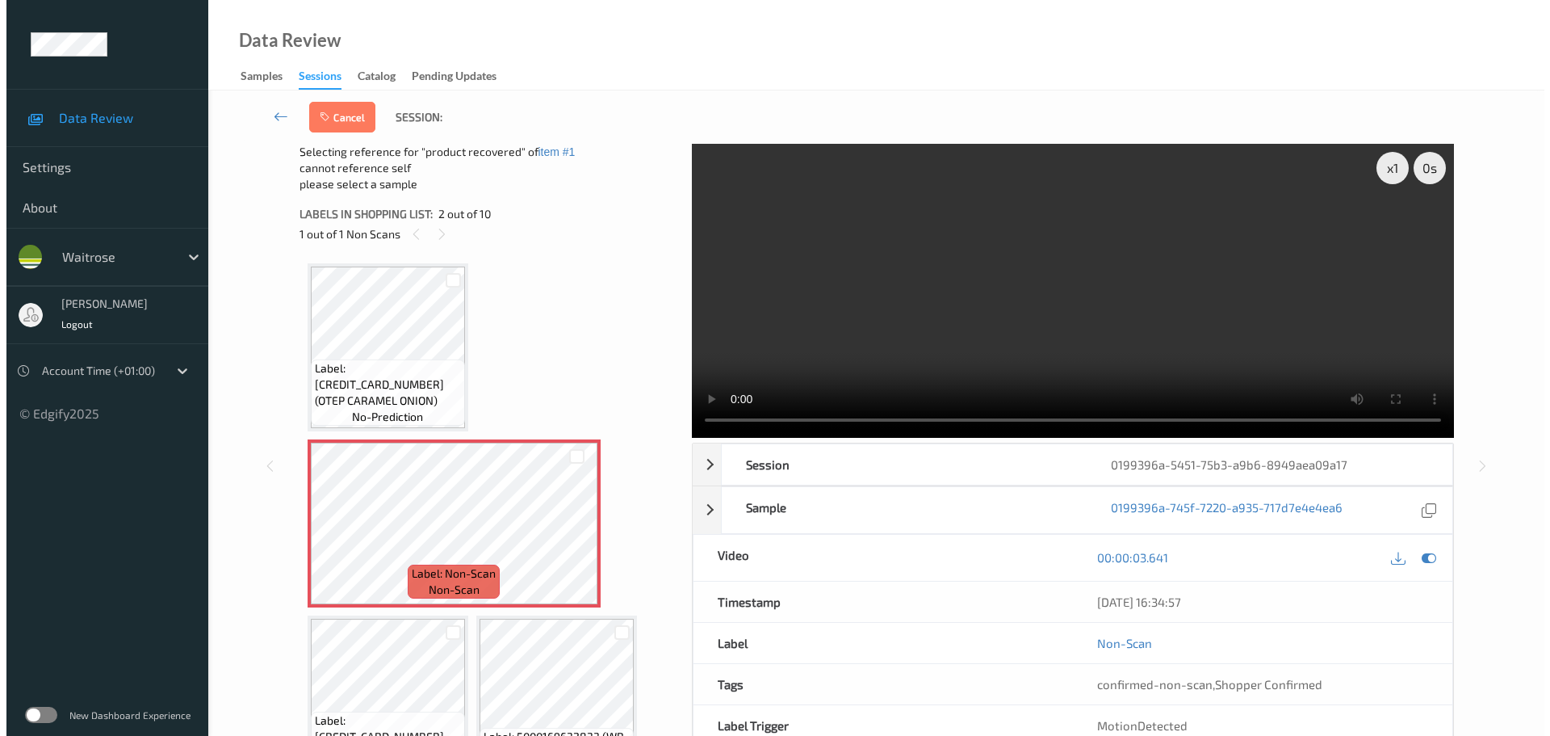
scroll to position [81, 0]
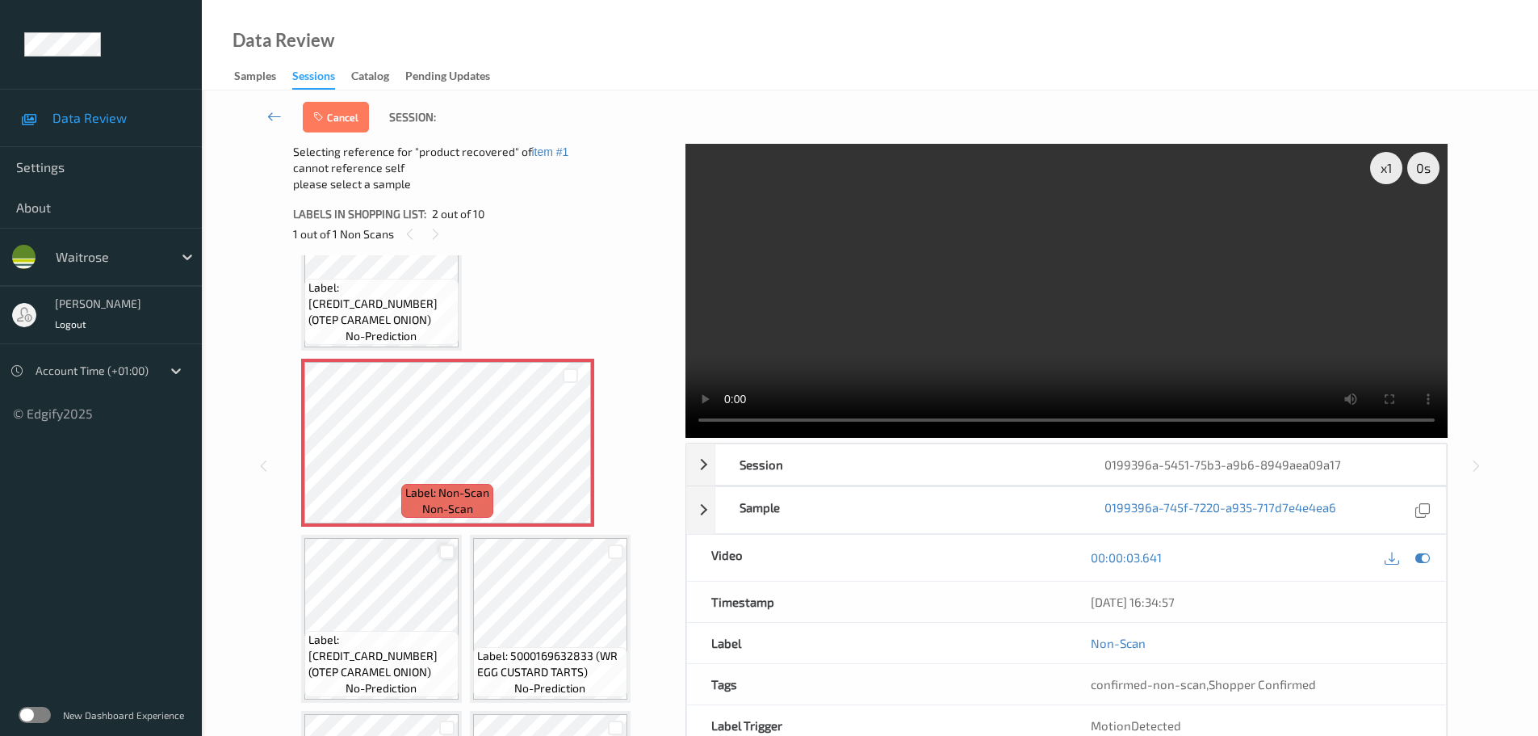
click at [447, 546] on div at bounding box center [446, 551] width 15 height 15
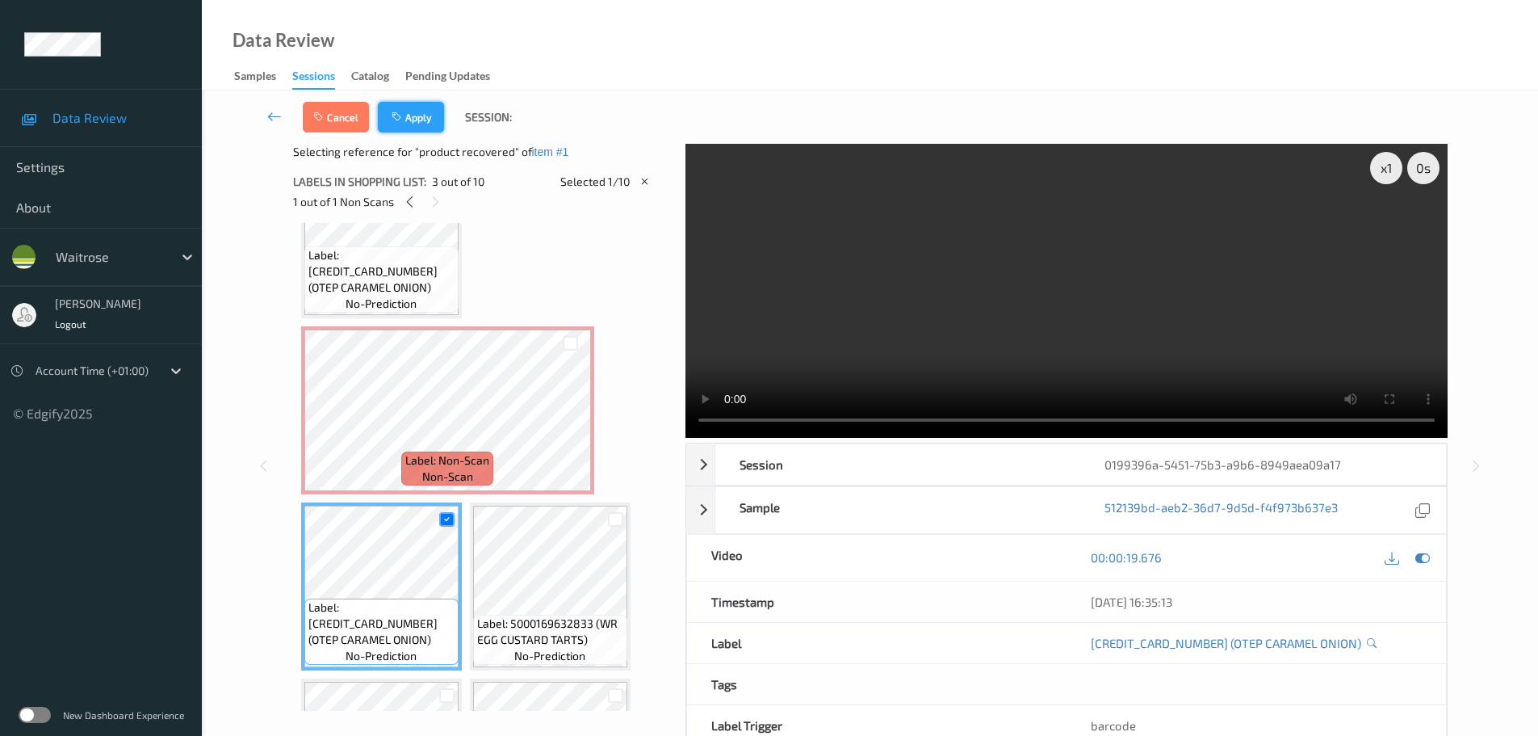
click at [412, 115] on button "Apply" at bounding box center [411, 117] width 66 height 31
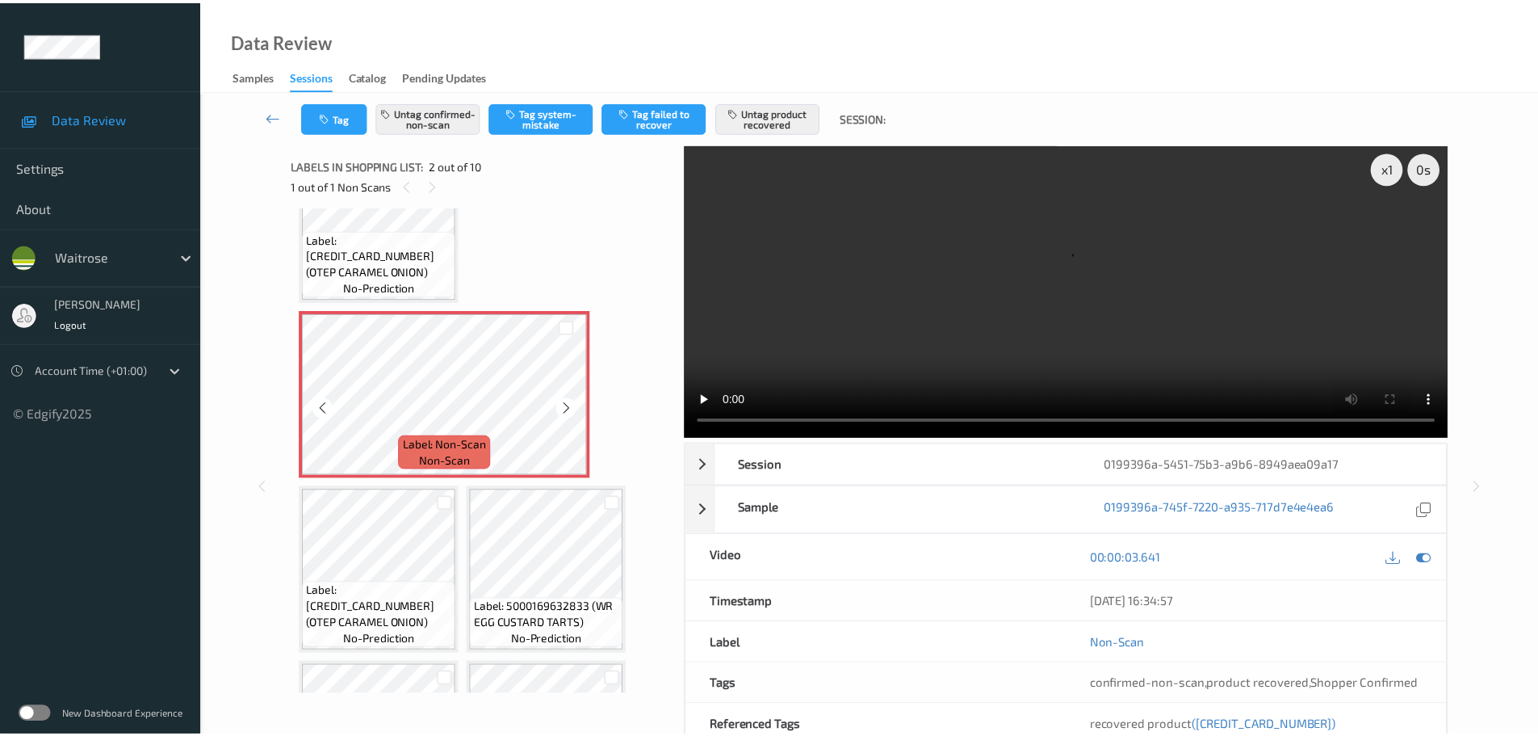
scroll to position [161, 0]
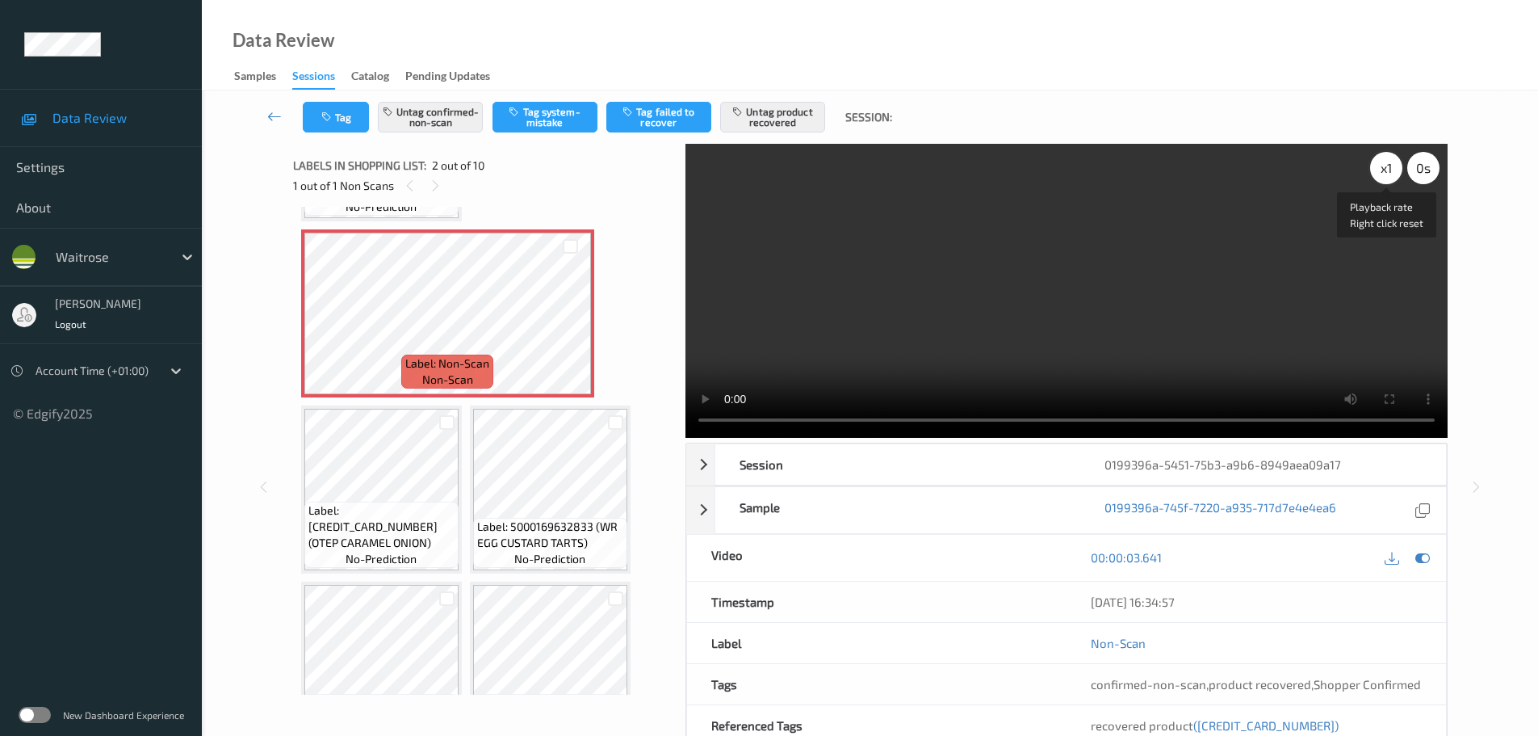
click at [1380, 174] on div "x 1" at bounding box center [1386, 168] width 32 height 32
click at [1380, 174] on div "x 2" at bounding box center [1386, 168] width 32 height 32
click at [1380, 174] on div "x 4" at bounding box center [1386, 168] width 32 height 32
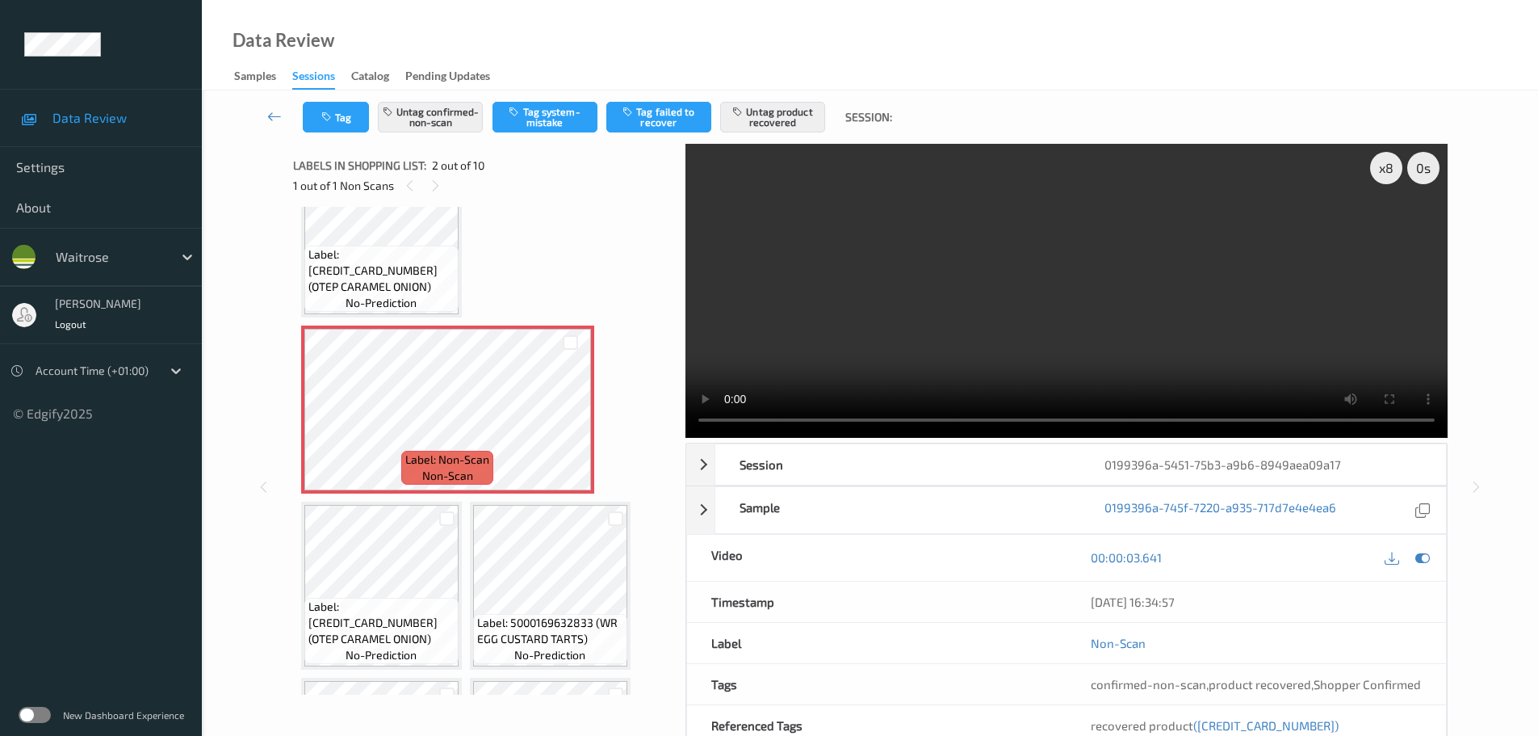
scroll to position [0, 0]
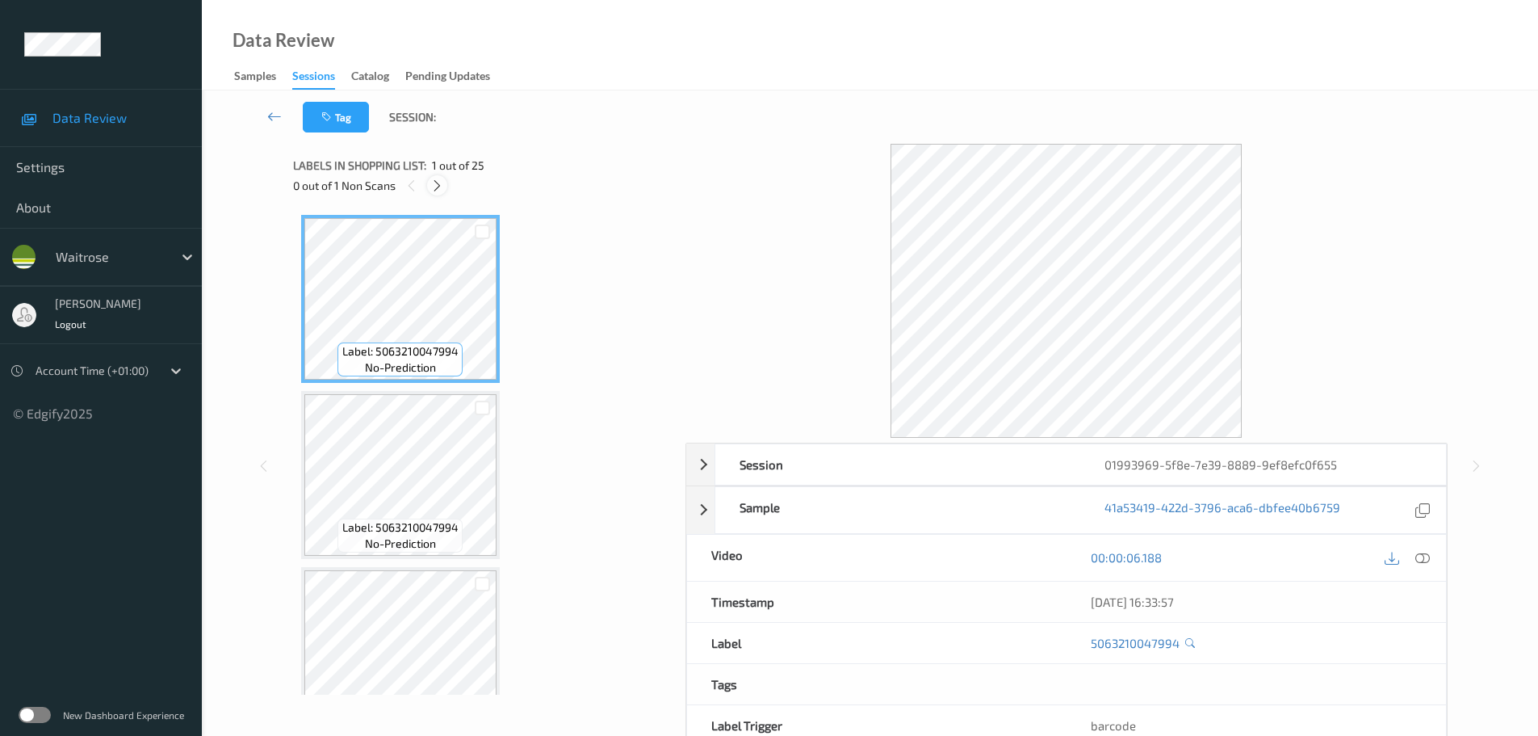
click at [431, 187] on icon at bounding box center [437, 185] width 14 height 15
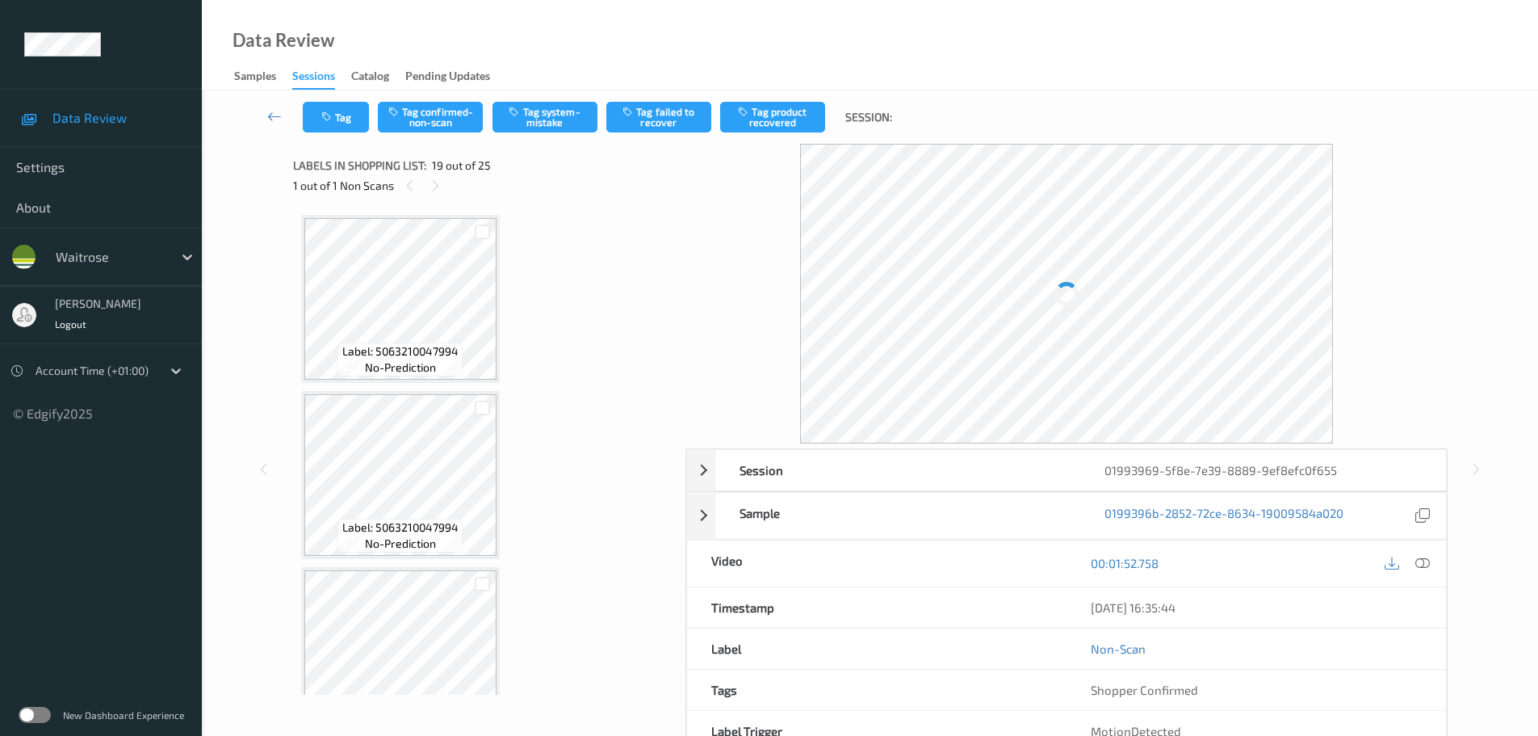
scroll to position [3000, 0]
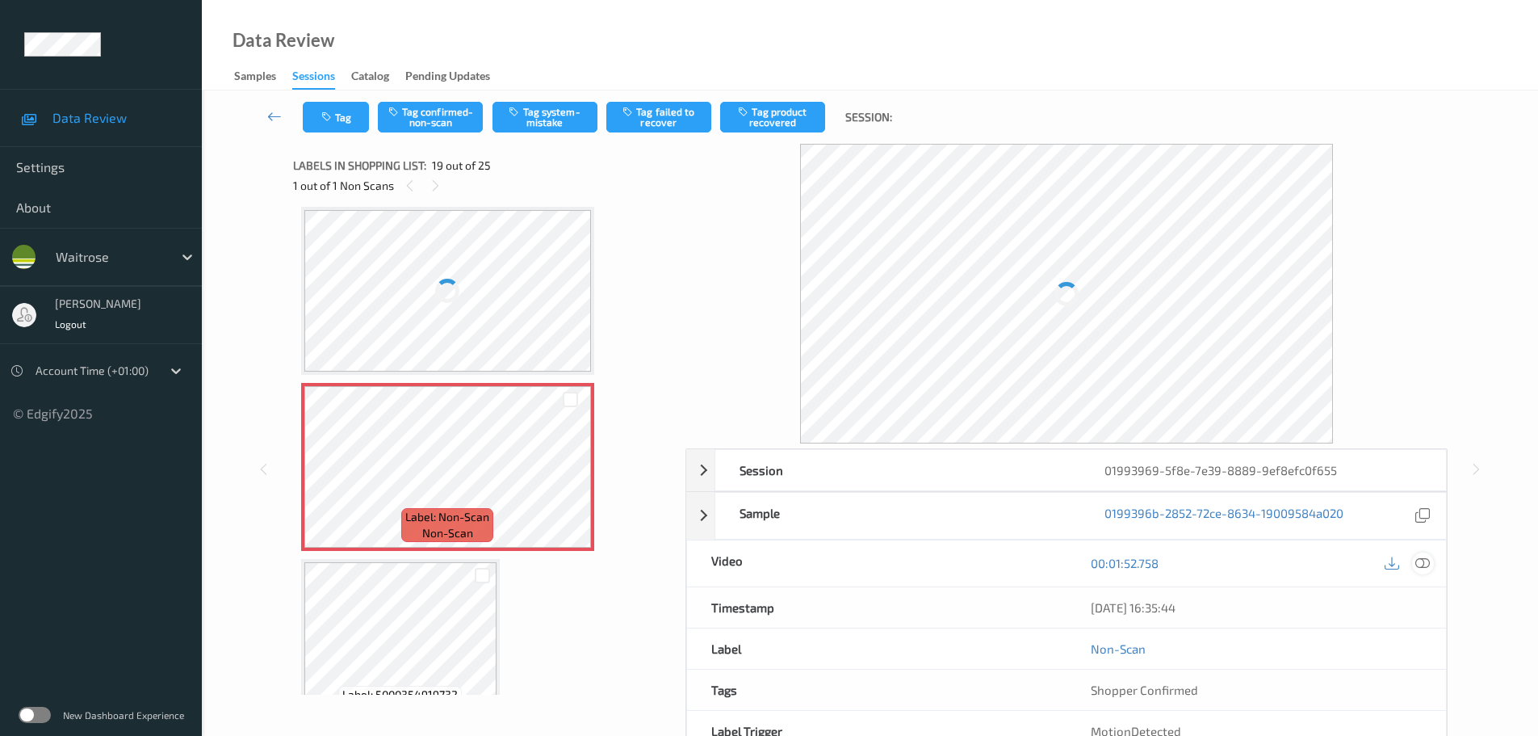
click at [1424, 560] on icon at bounding box center [1422, 563] width 15 height 15
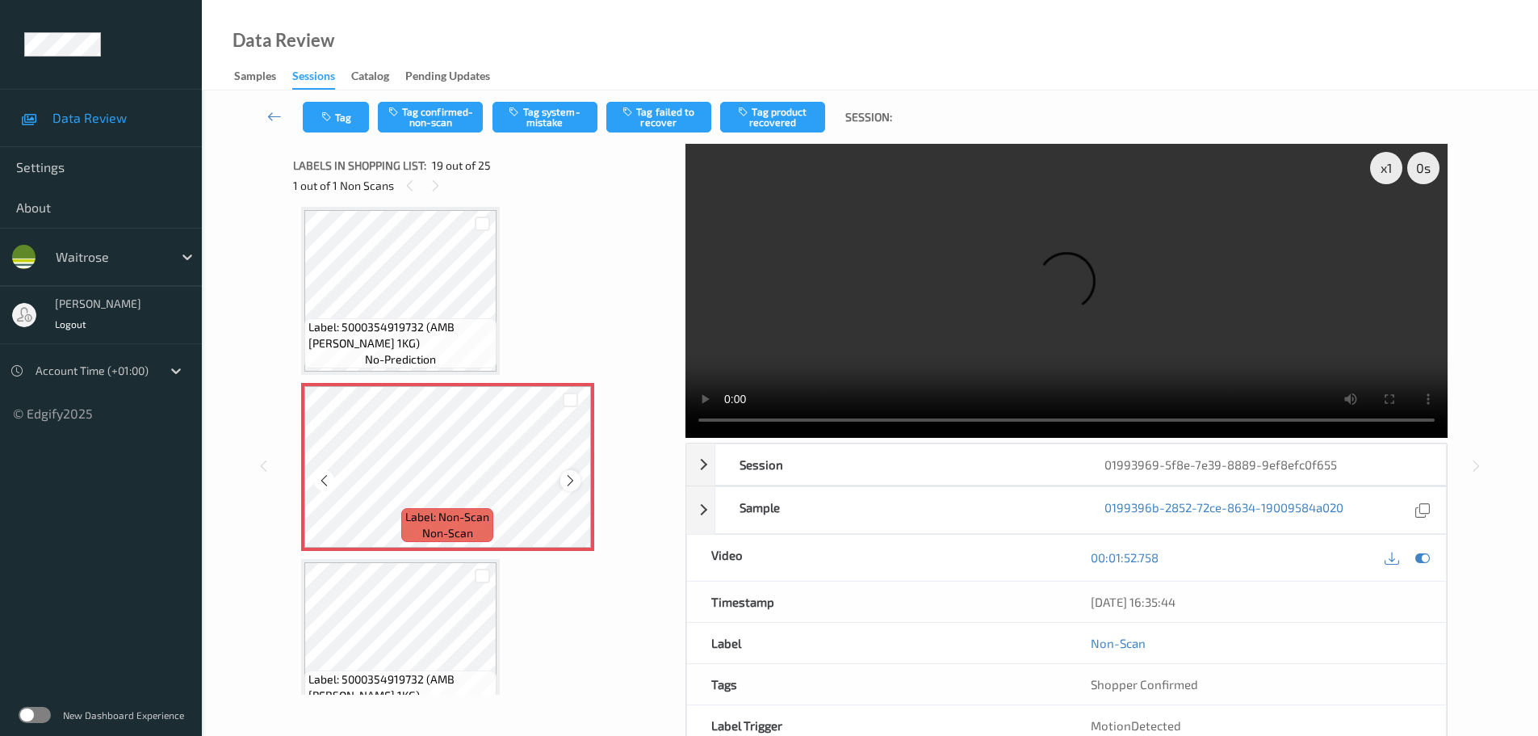
click at [579, 479] on div at bounding box center [570, 480] width 20 height 20
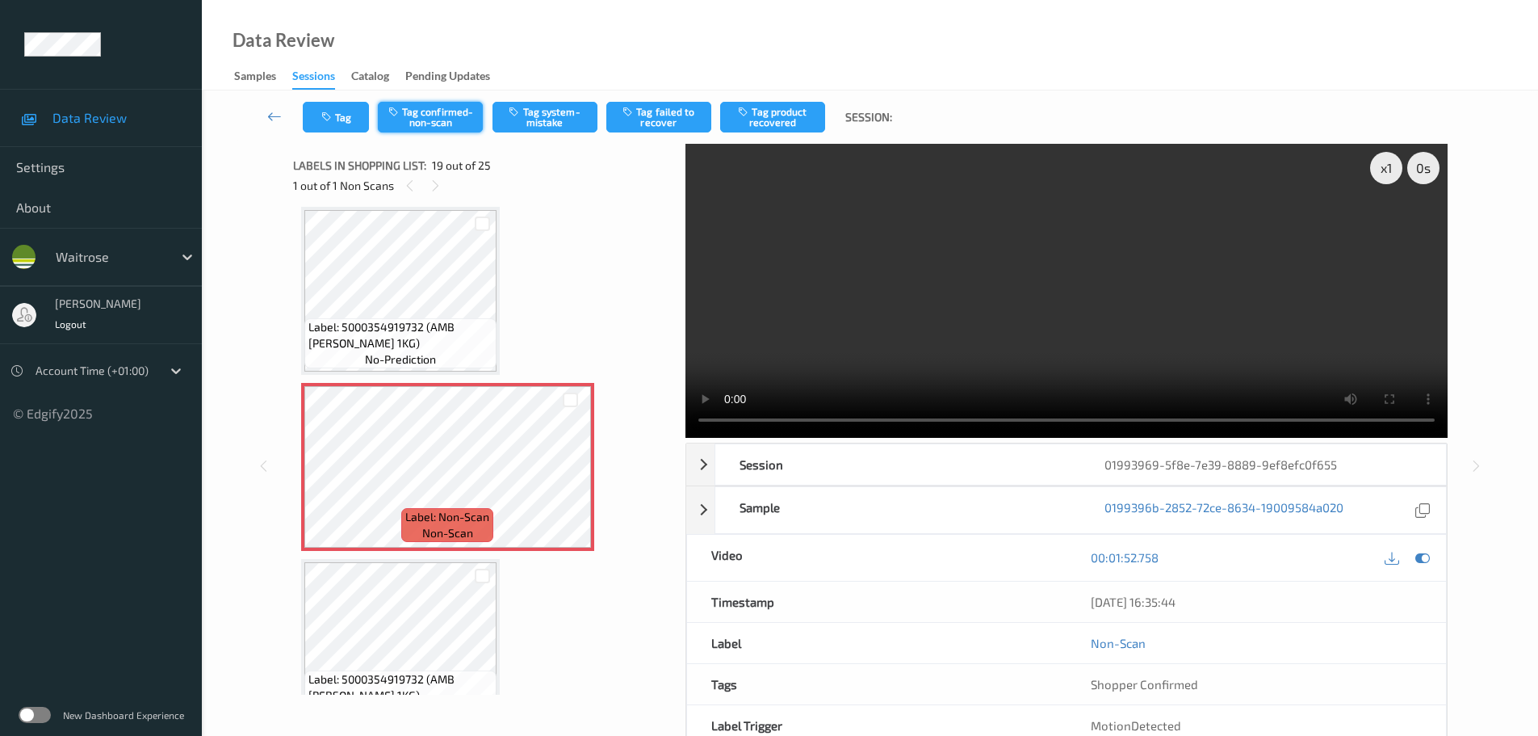
click at [437, 109] on button "Tag confirmed-non-scan" at bounding box center [430, 117] width 105 height 31
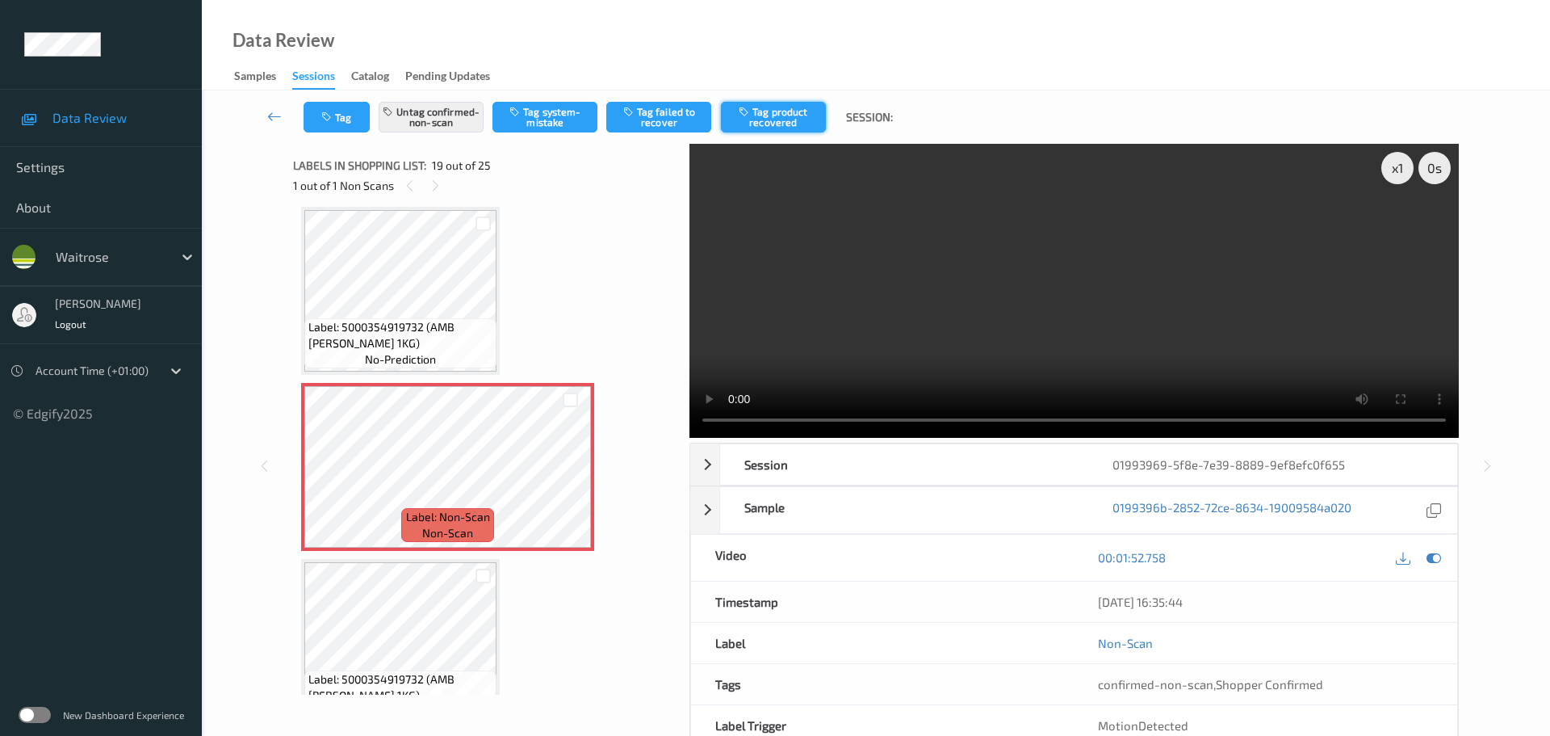
click at [771, 109] on button "Tag product recovered" at bounding box center [773, 117] width 105 height 31
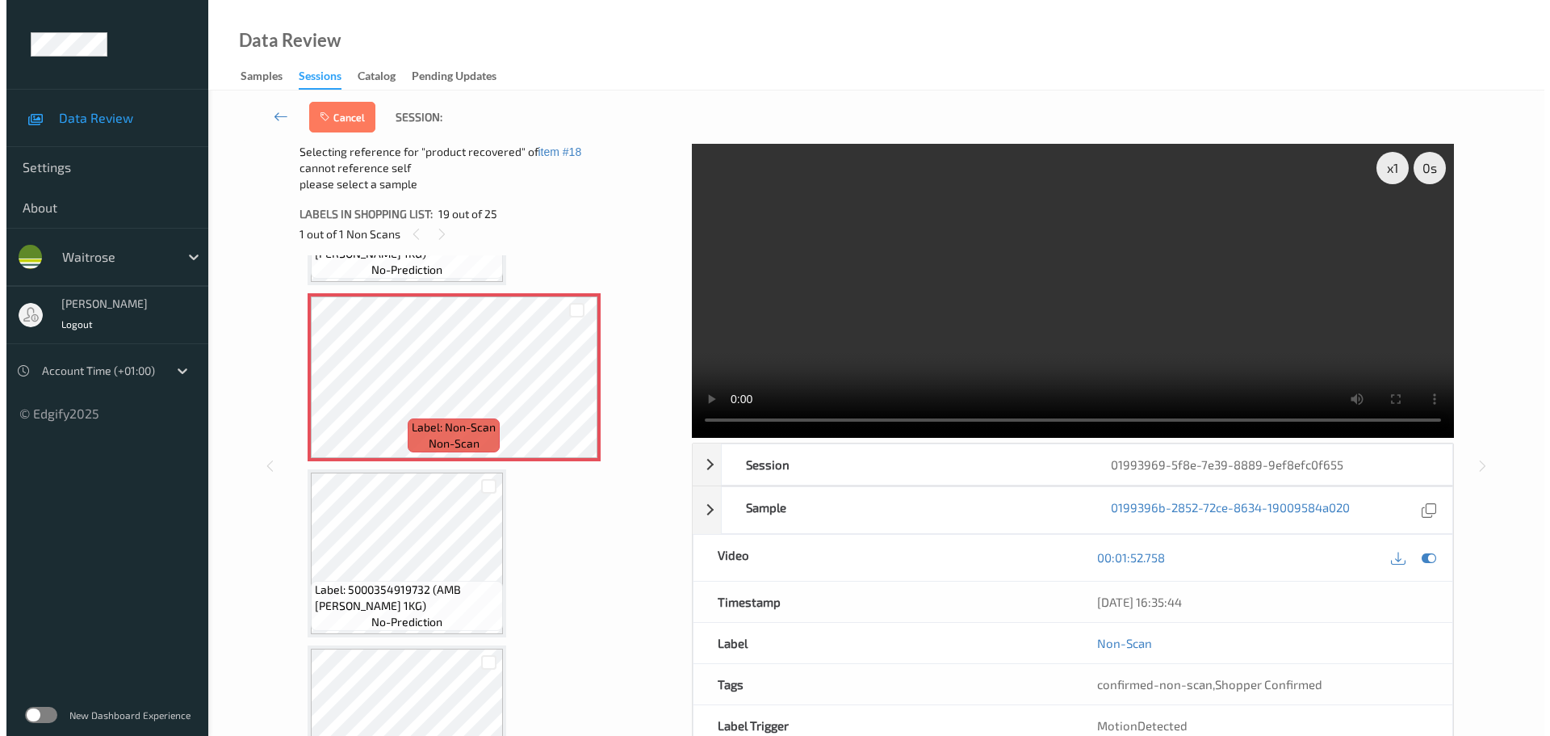
scroll to position [3162, 0]
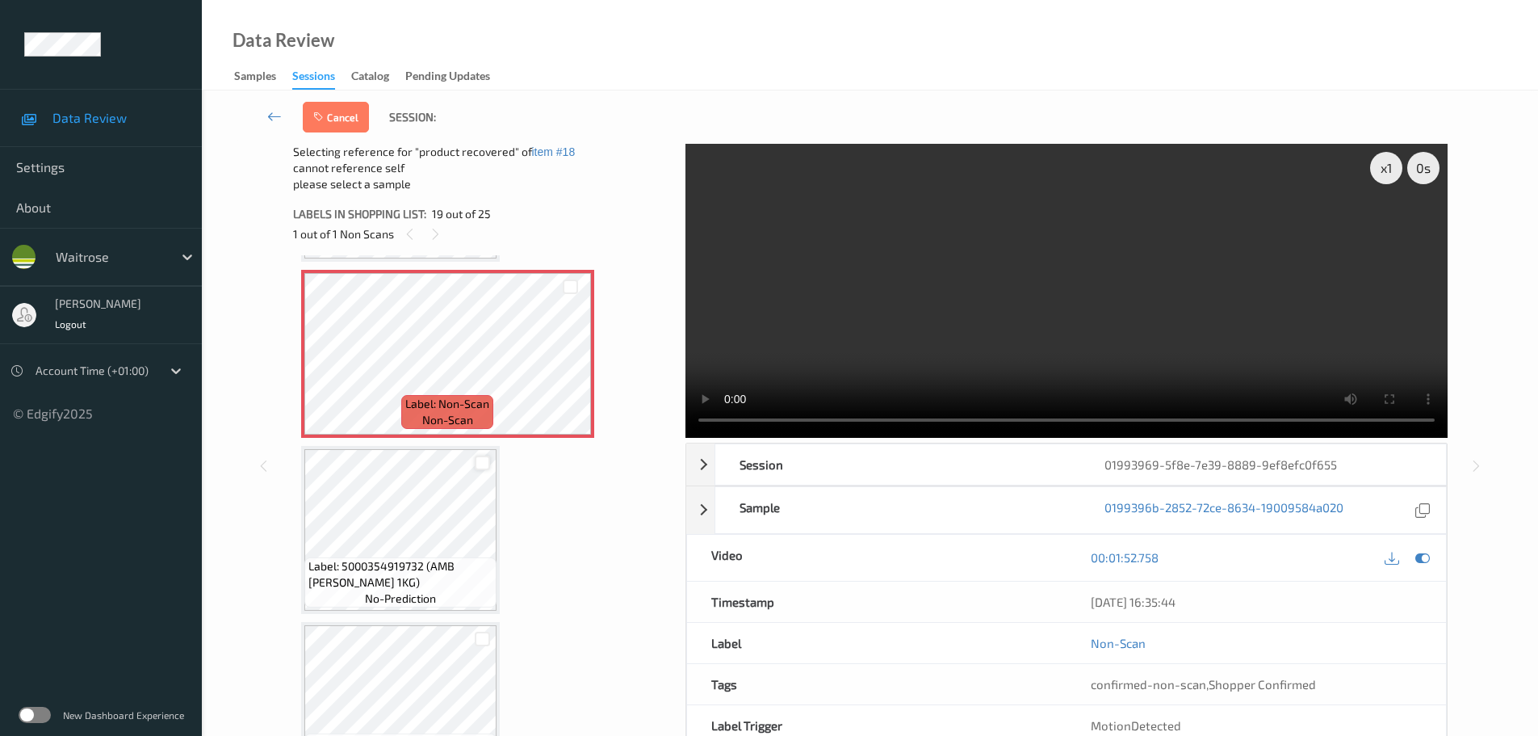
click at [489, 463] on div at bounding box center [482, 462] width 15 height 15
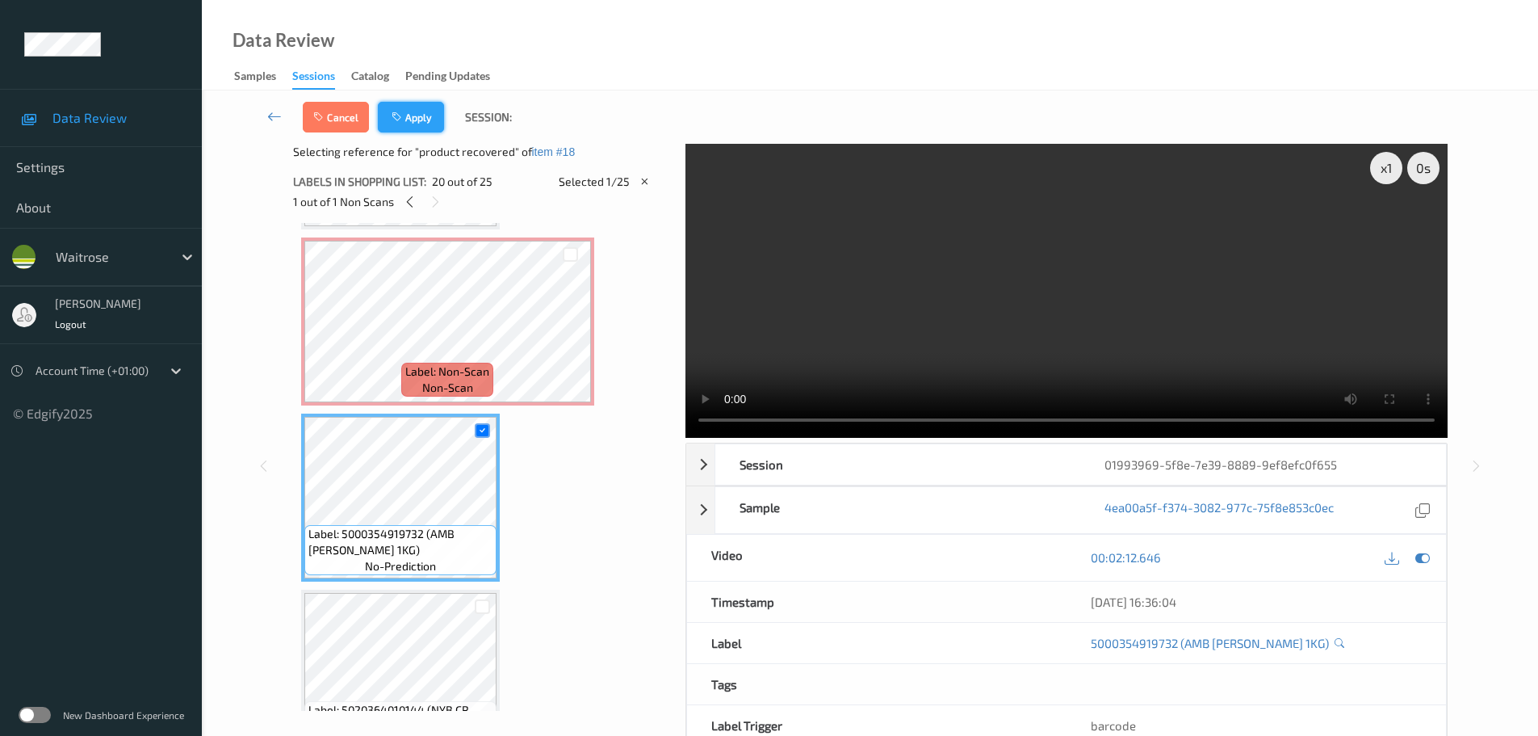
click at [421, 128] on button "Apply" at bounding box center [411, 117] width 66 height 31
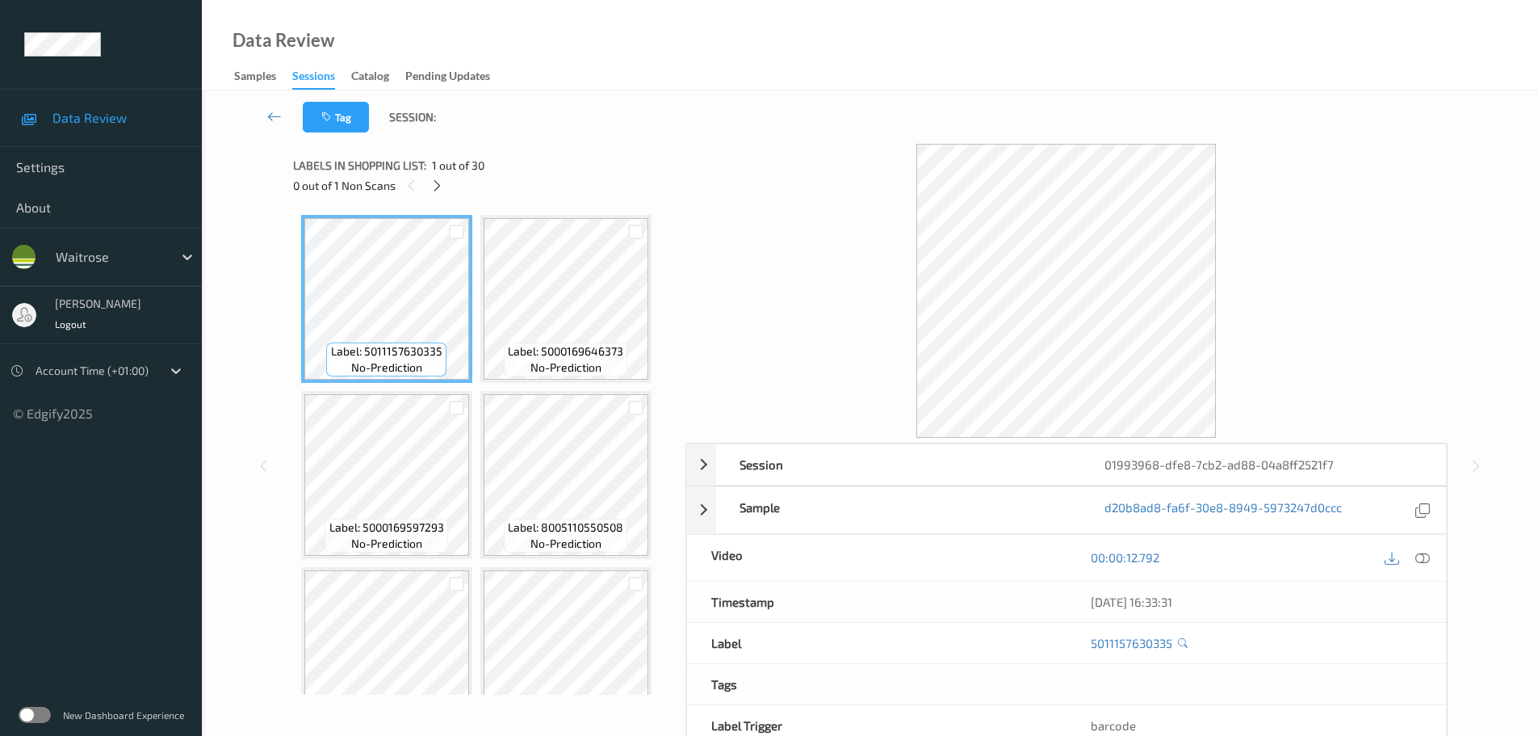
drag, startPoint x: 430, startPoint y: 177, endPoint x: 524, endPoint y: 260, distance: 125.3
click at [430, 176] on div at bounding box center [437, 185] width 20 height 20
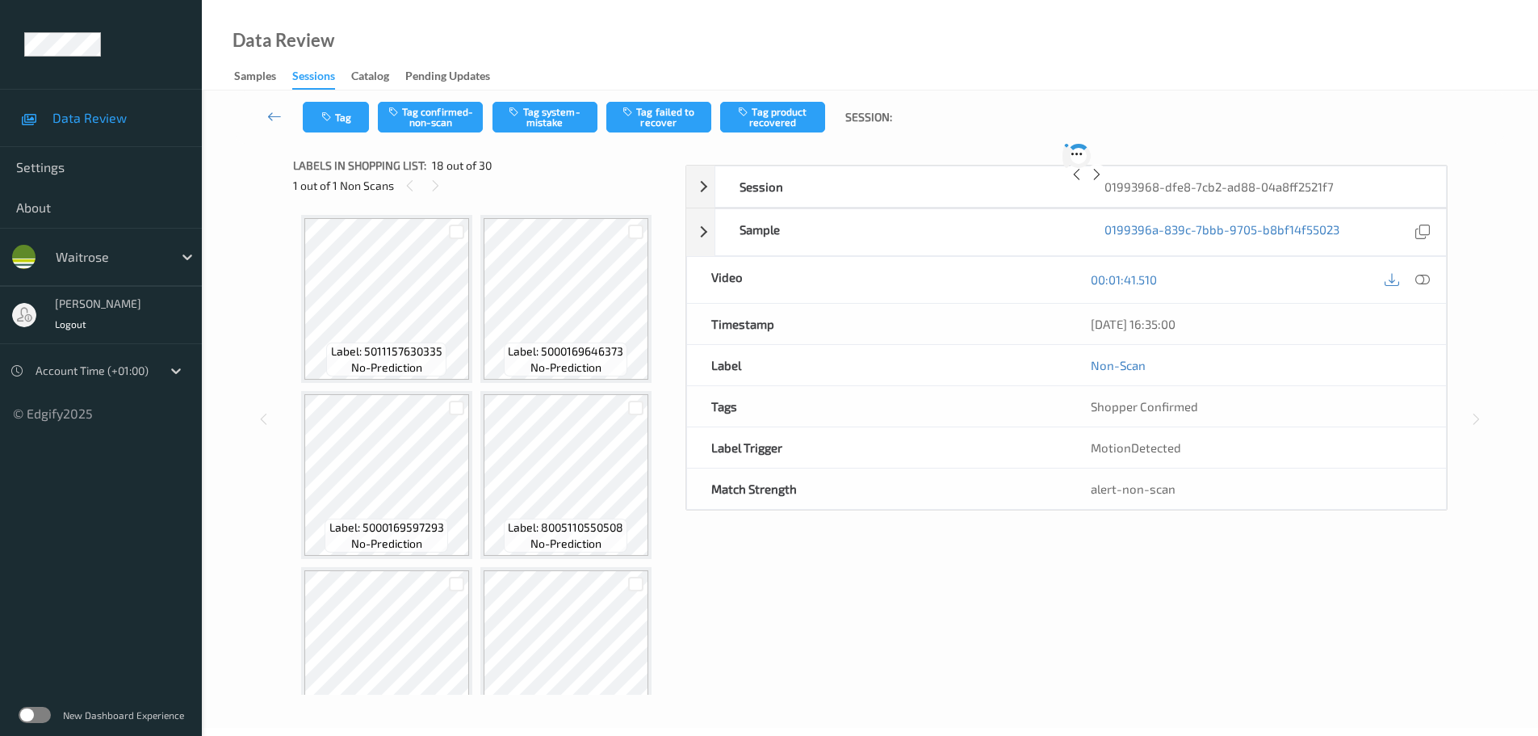
scroll to position [1944, 0]
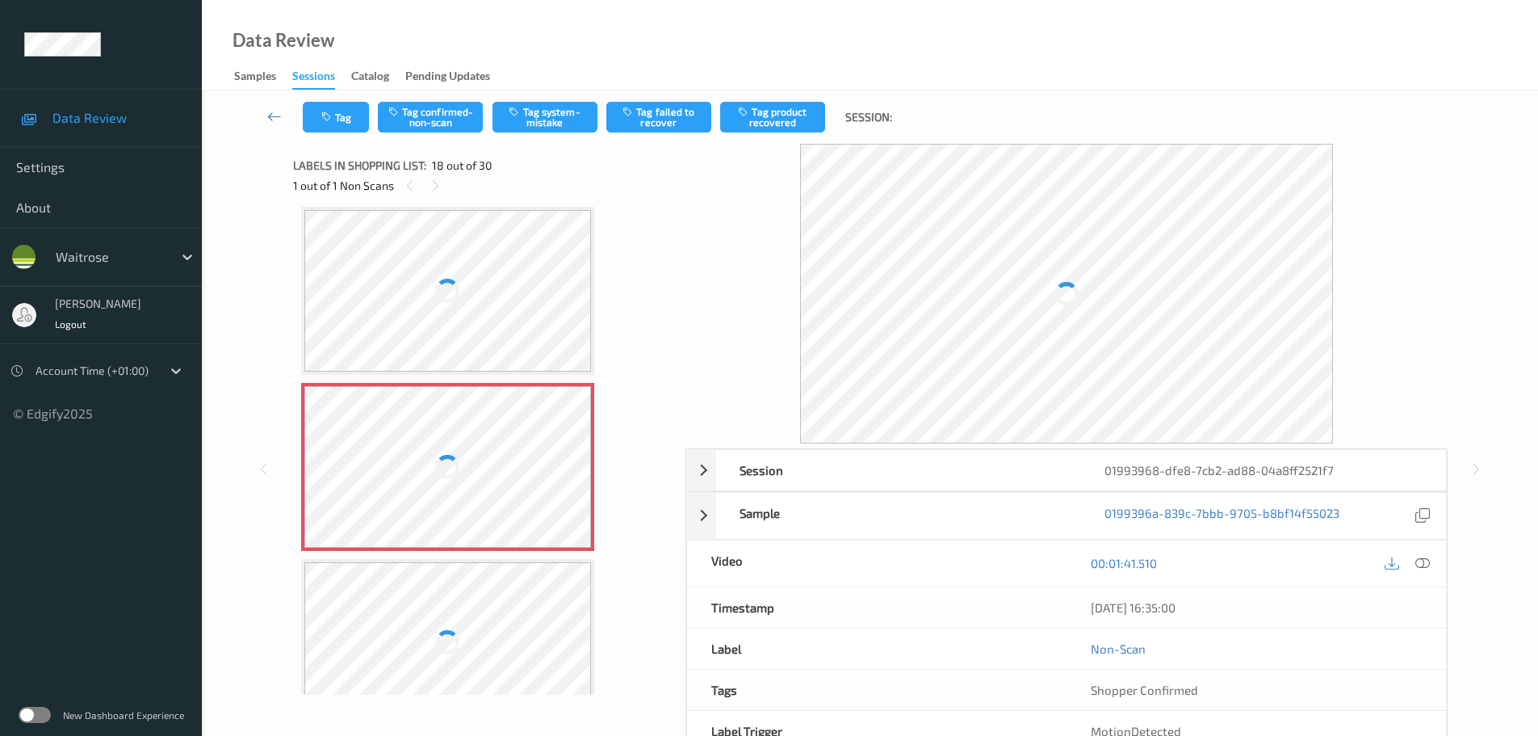
drag, startPoint x: 1428, startPoint y: 564, endPoint x: 1358, endPoint y: 493, distance: 99.9
click at [1428, 564] on icon at bounding box center [1422, 563] width 15 height 15
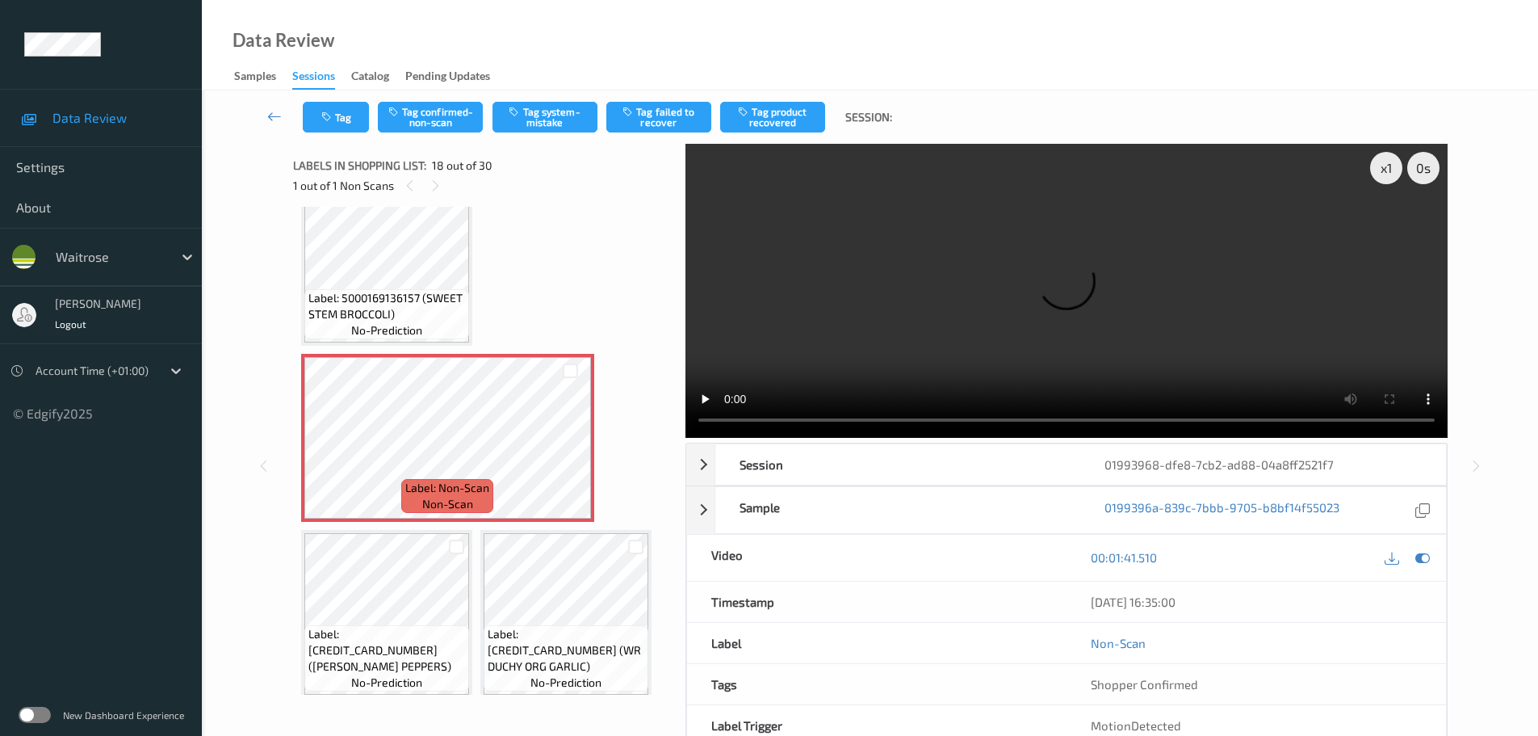
scroll to position [1449, 0]
click at [571, 442] on icon at bounding box center [571, 448] width 14 height 15
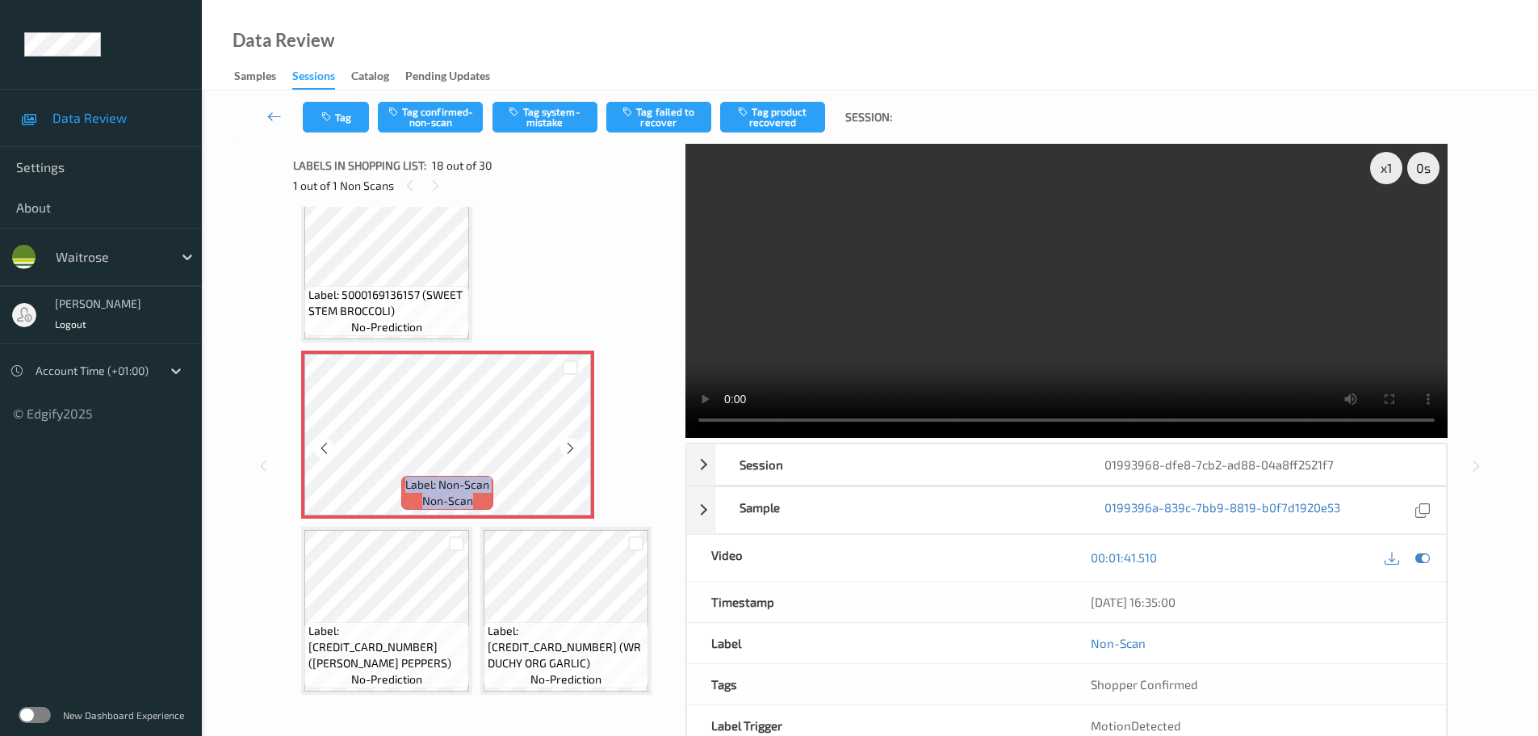
click at [571, 442] on icon at bounding box center [571, 448] width 14 height 15
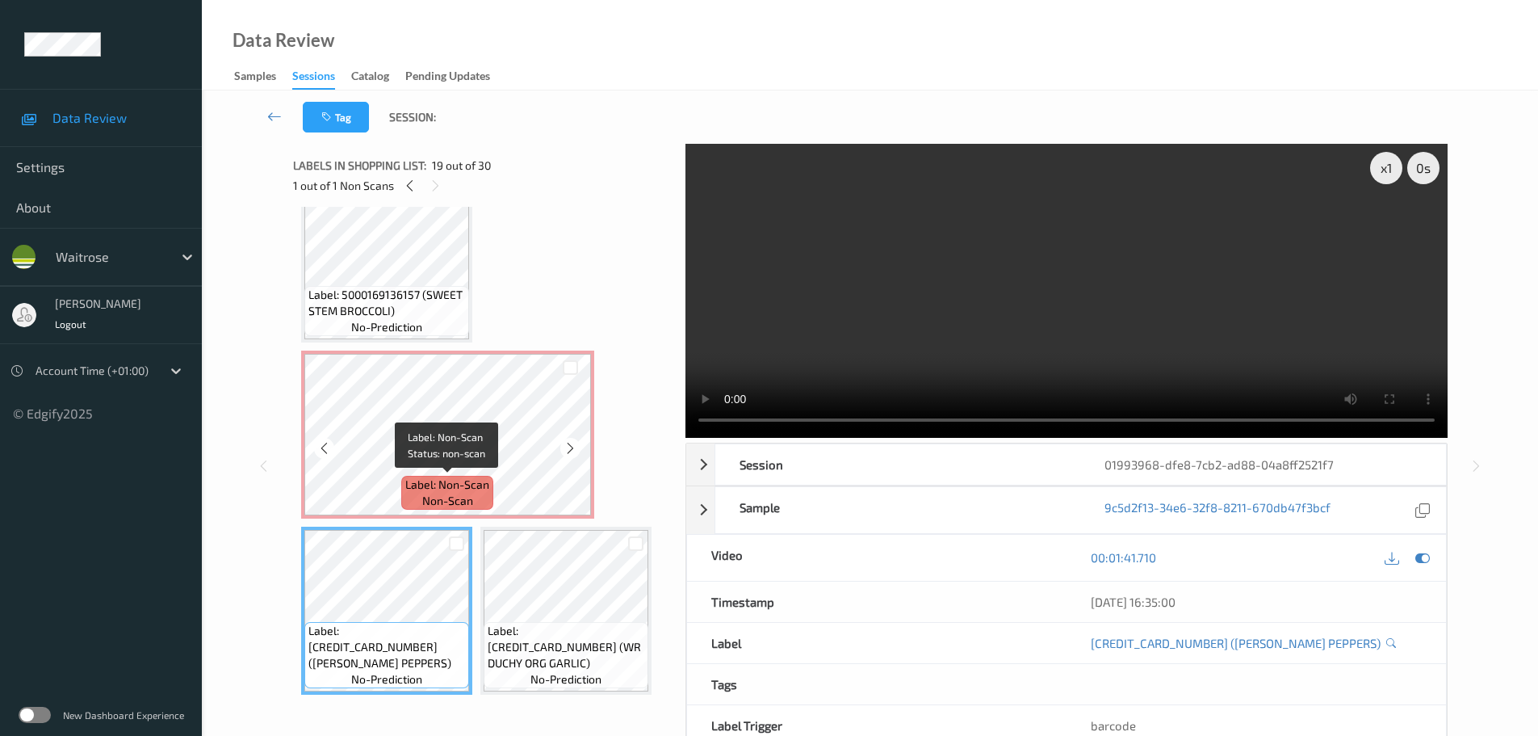
click at [434, 476] on div "Label: Non-Scan non-scan" at bounding box center [447, 493] width 92 height 34
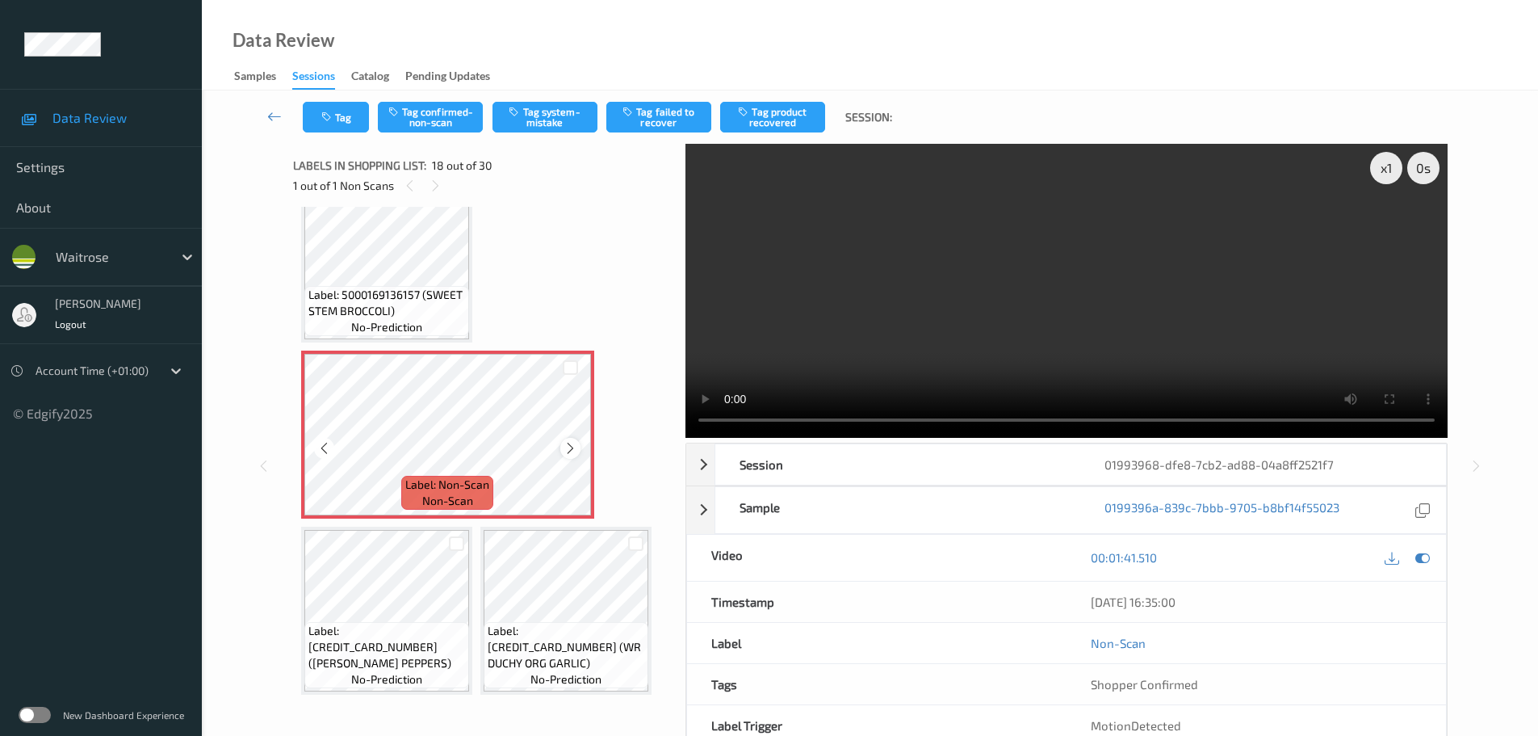
click at [575, 448] on icon at bounding box center [571, 448] width 14 height 15
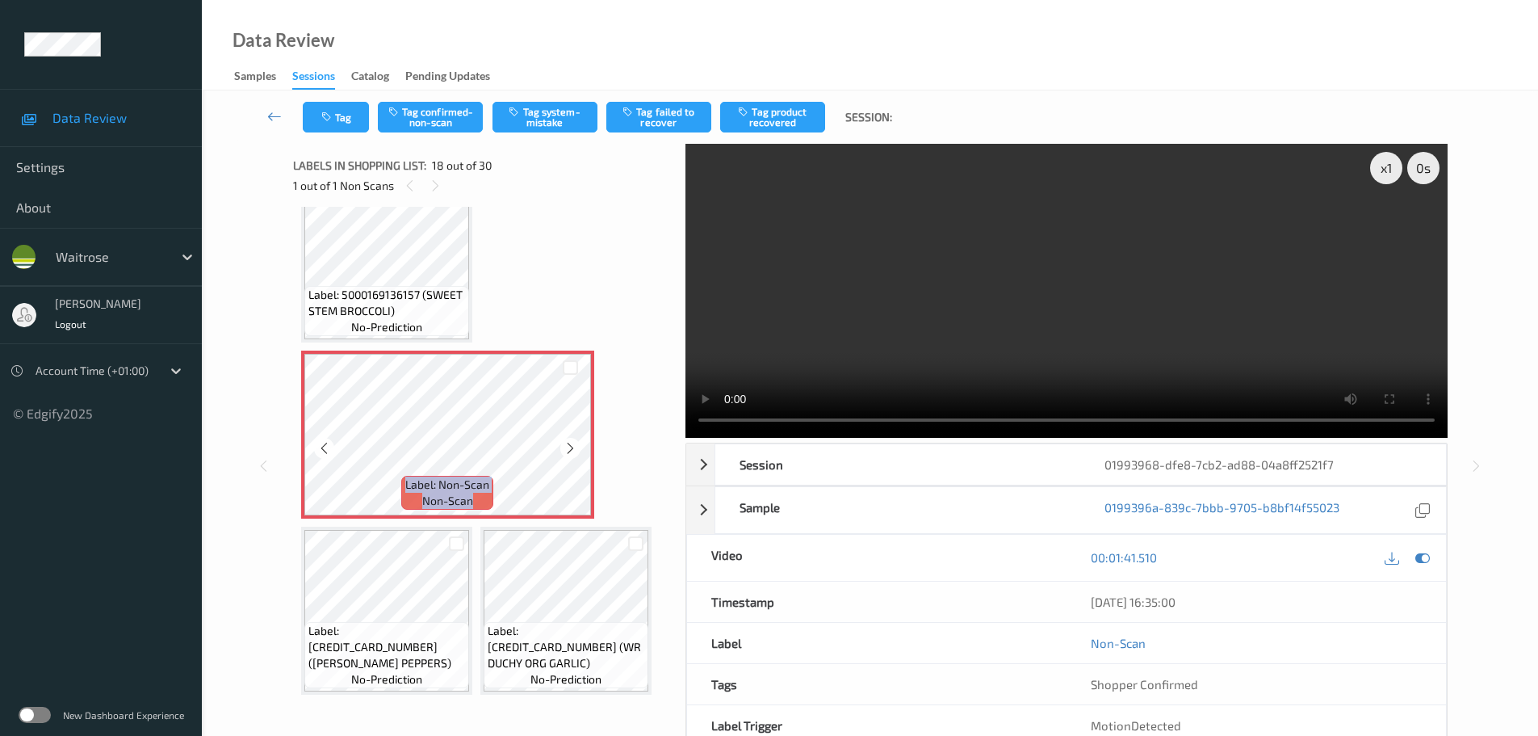
click at [575, 448] on icon at bounding box center [571, 448] width 14 height 15
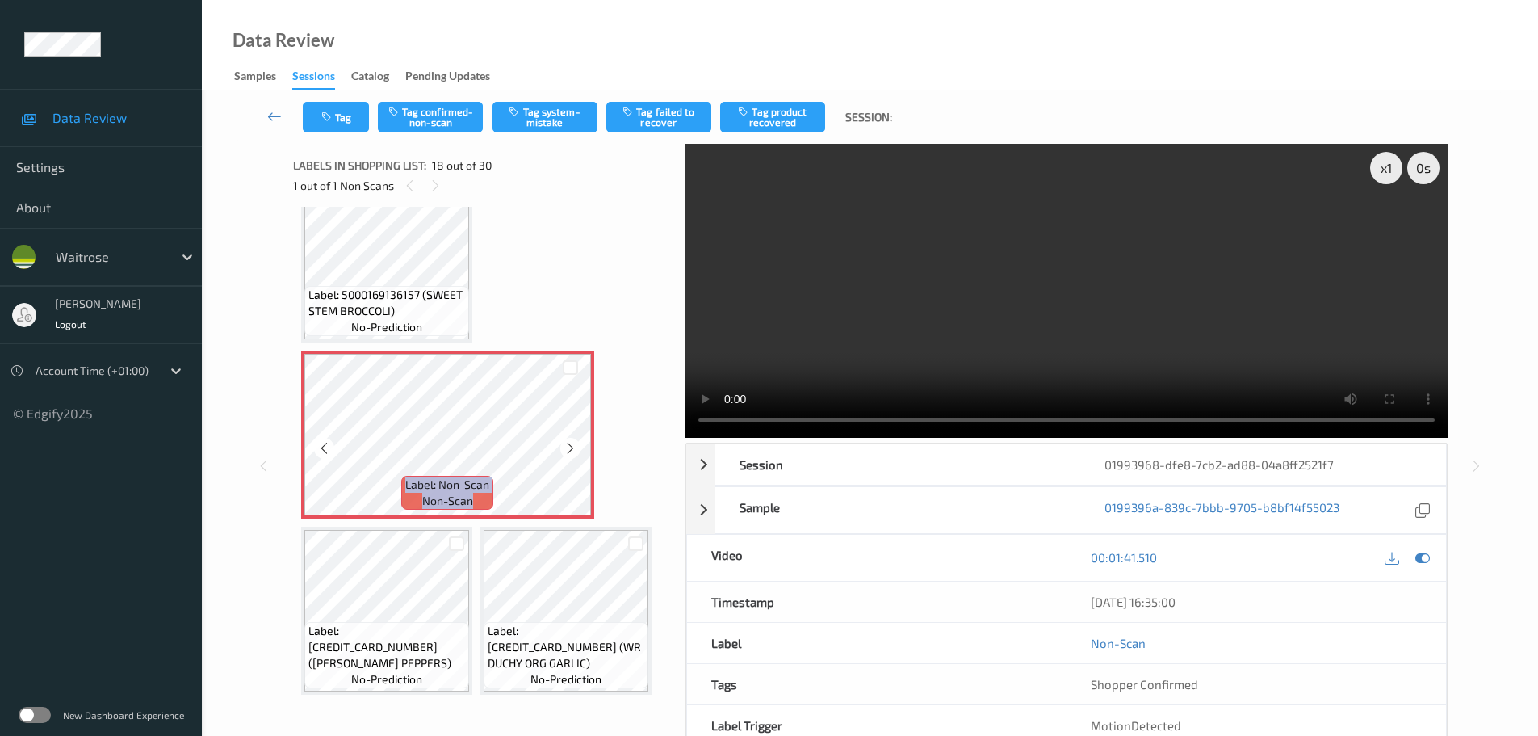
click at [575, 448] on icon at bounding box center [571, 448] width 14 height 15
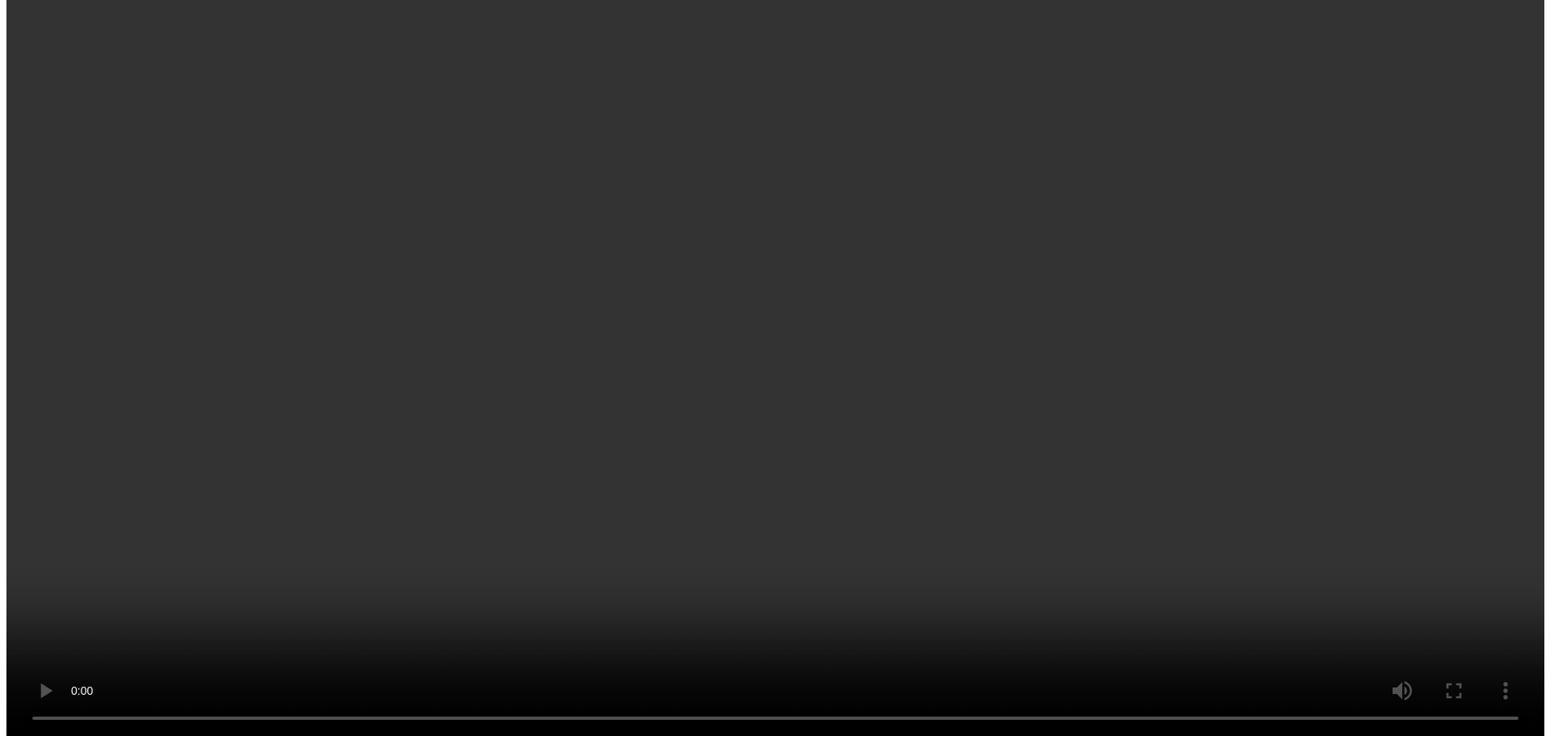
scroll to position [1368, 0]
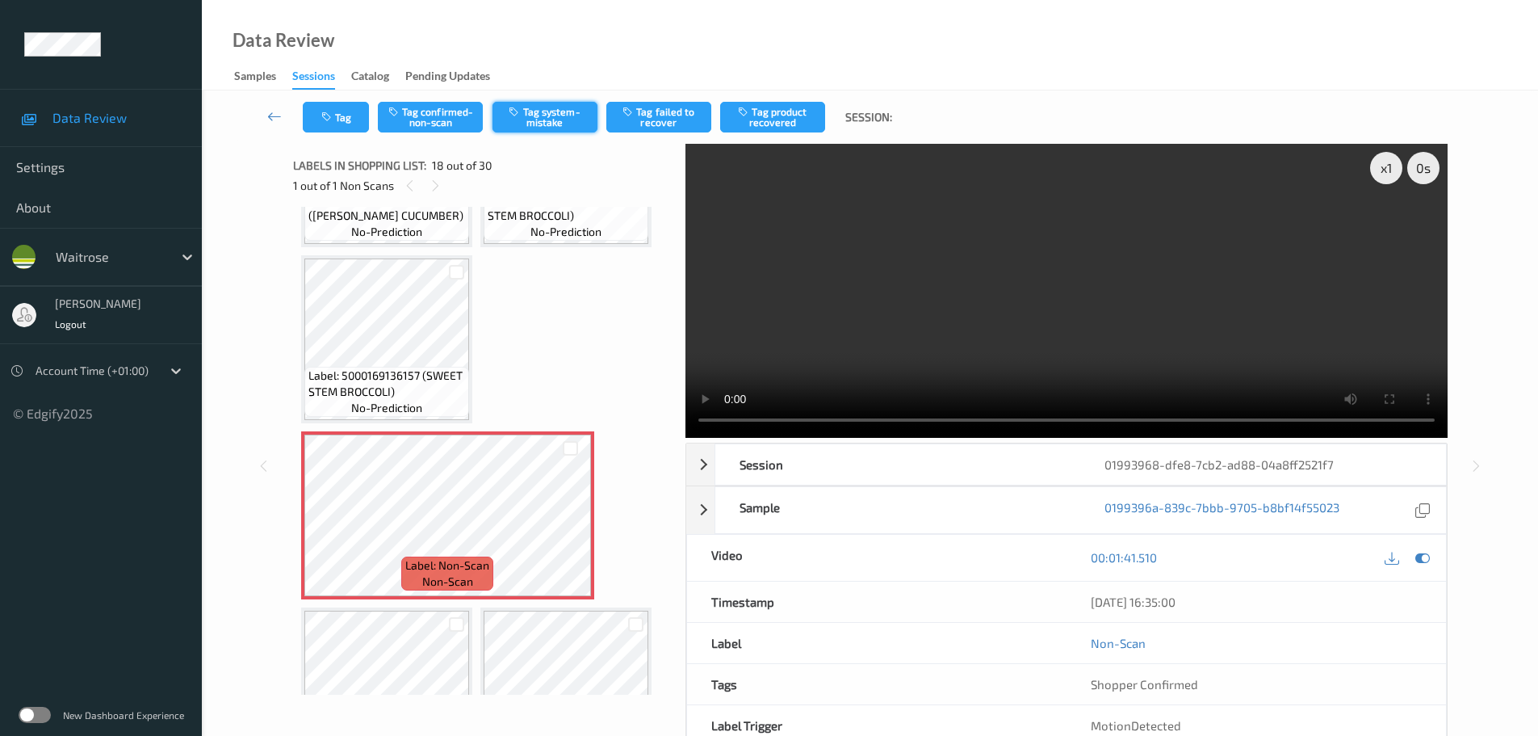
click at [551, 113] on button "Tag system-mistake" at bounding box center [545, 117] width 105 height 31
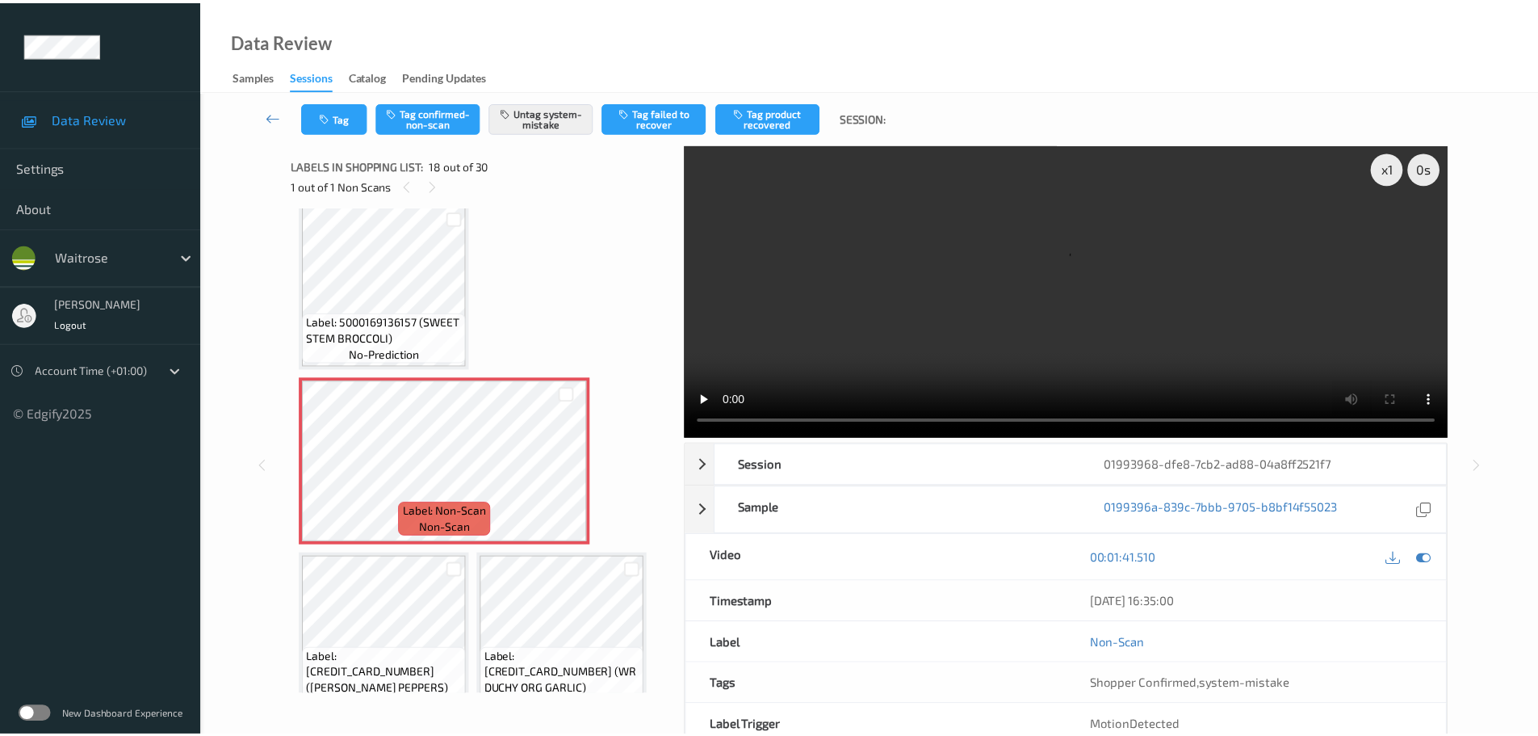
scroll to position [1449, 0]
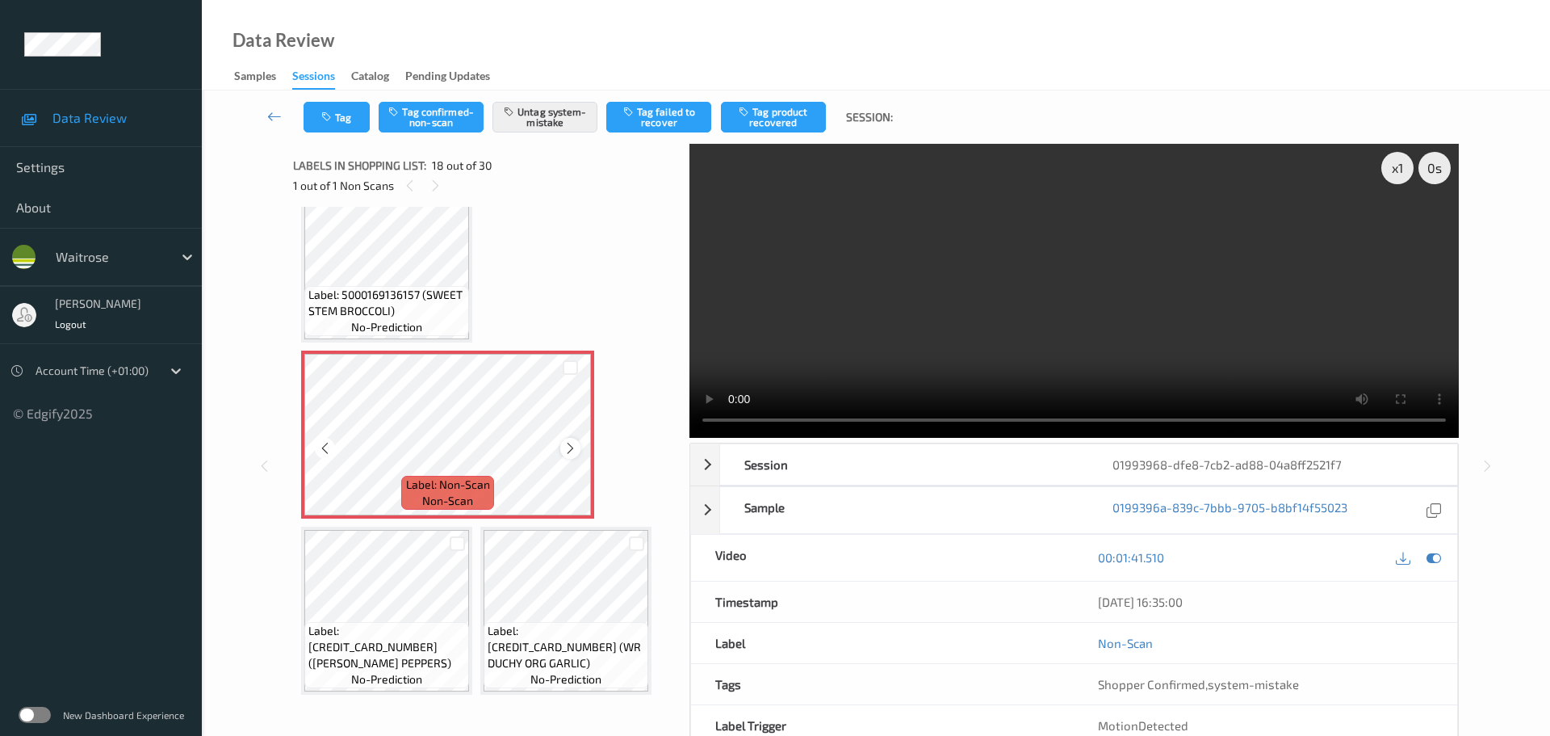
click at [569, 442] on icon at bounding box center [571, 448] width 14 height 15
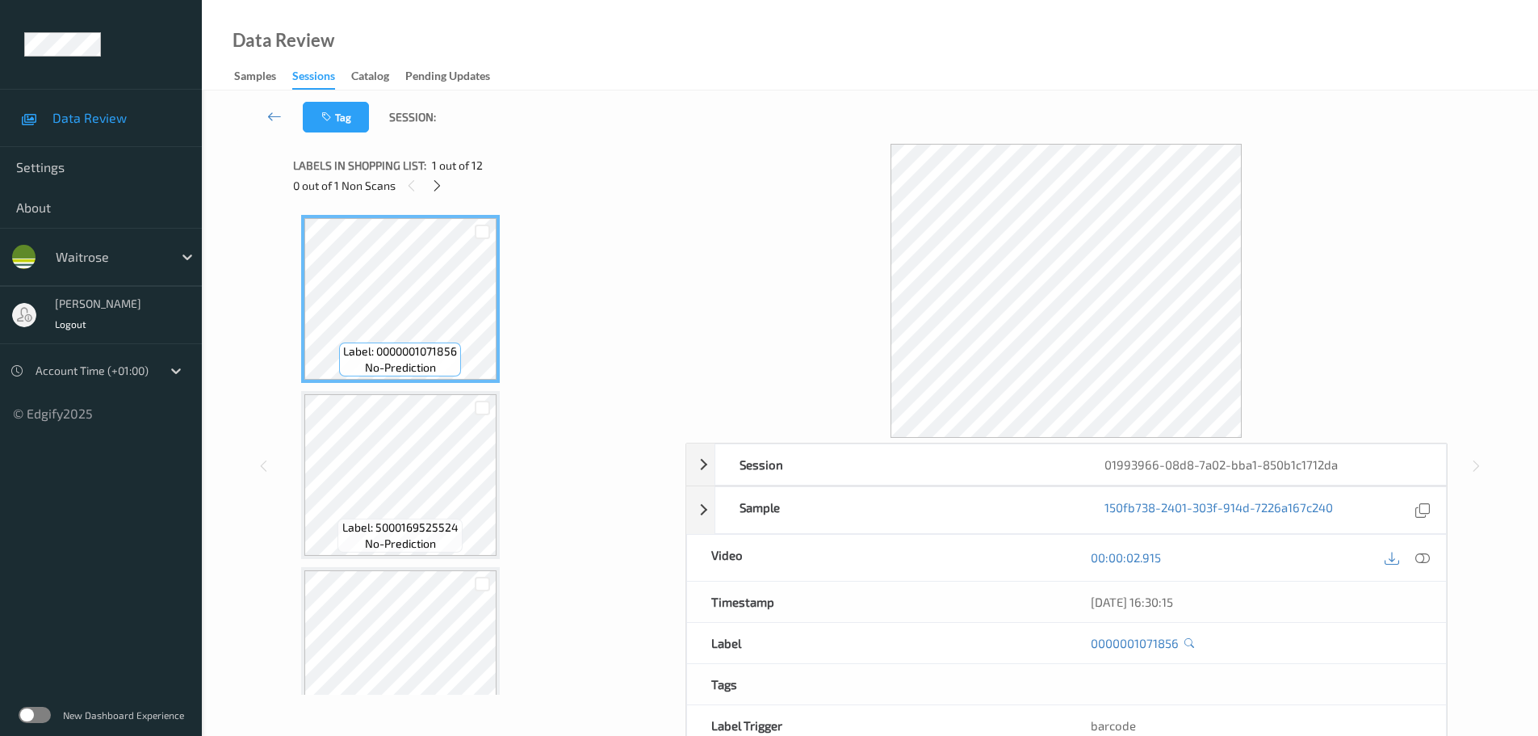
click at [444, 199] on div "Labels in shopping list: 1 out of 12 0 out of 1 Non Scans" at bounding box center [483, 175] width 381 height 63
drag, startPoint x: 429, startPoint y: 191, endPoint x: 464, endPoint y: 209, distance: 39.7
click at [430, 191] on div at bounding box center [437, 185] width 20 height 20
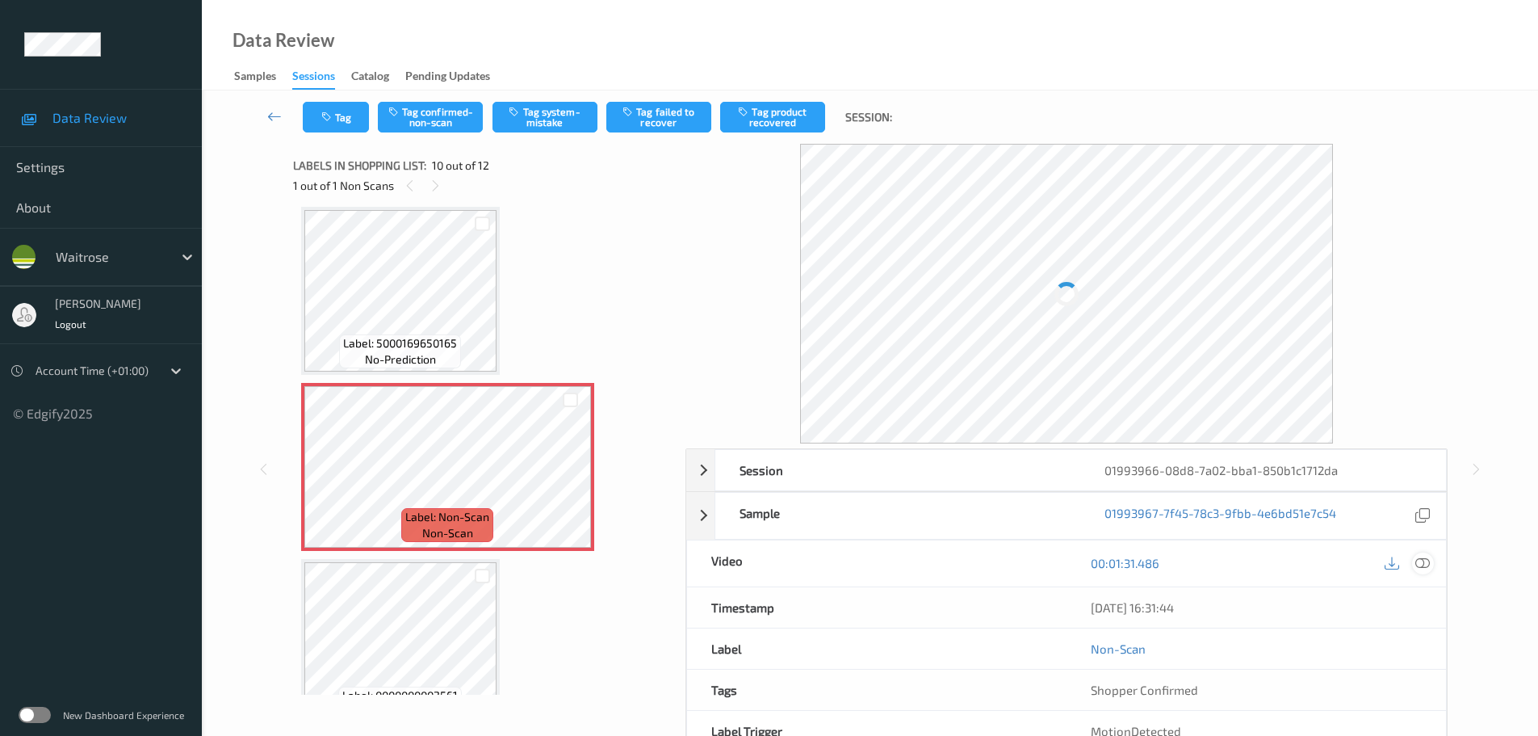
click at [1427, 567] on icon at bounding box center [1422, 563] width 15 height 15
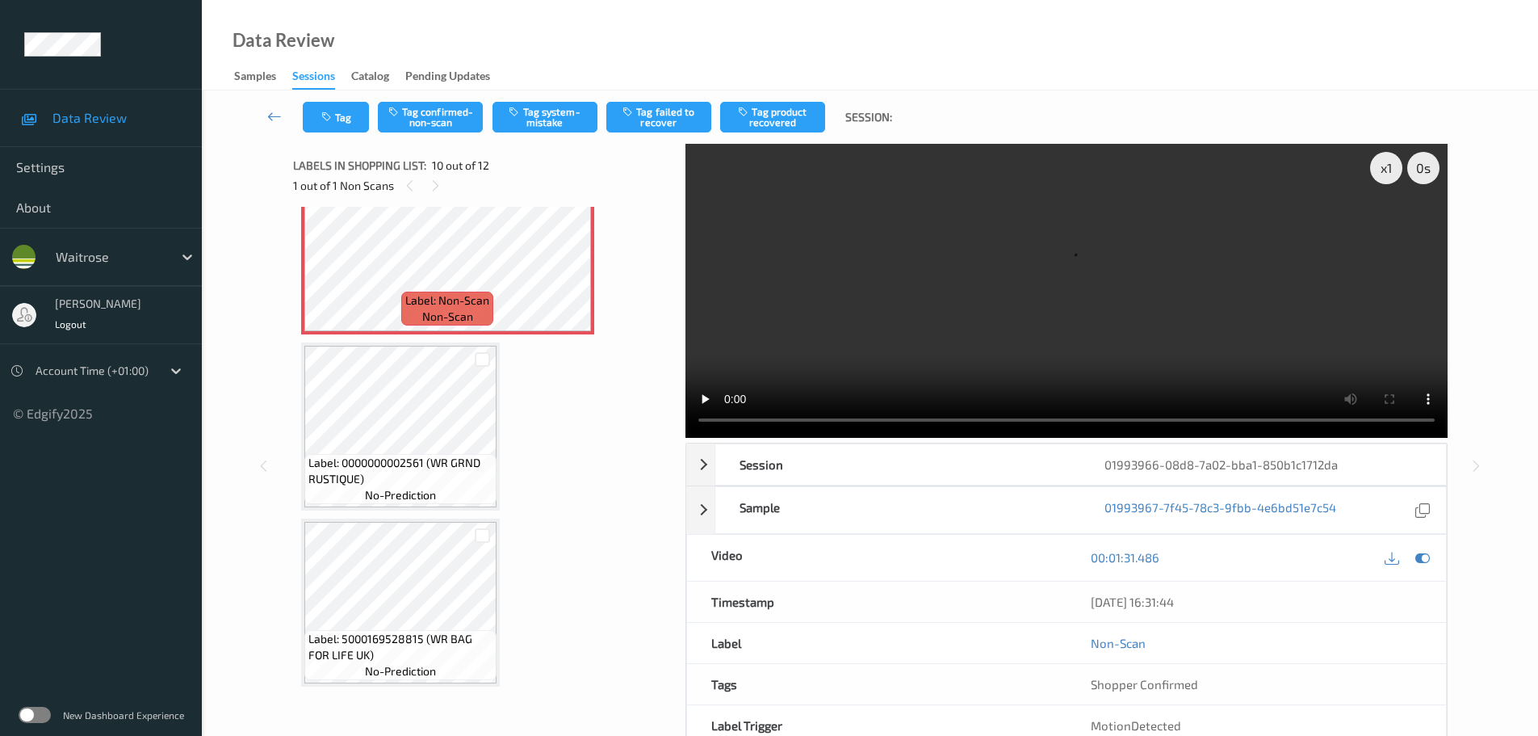
scroll to position [1390, 0]
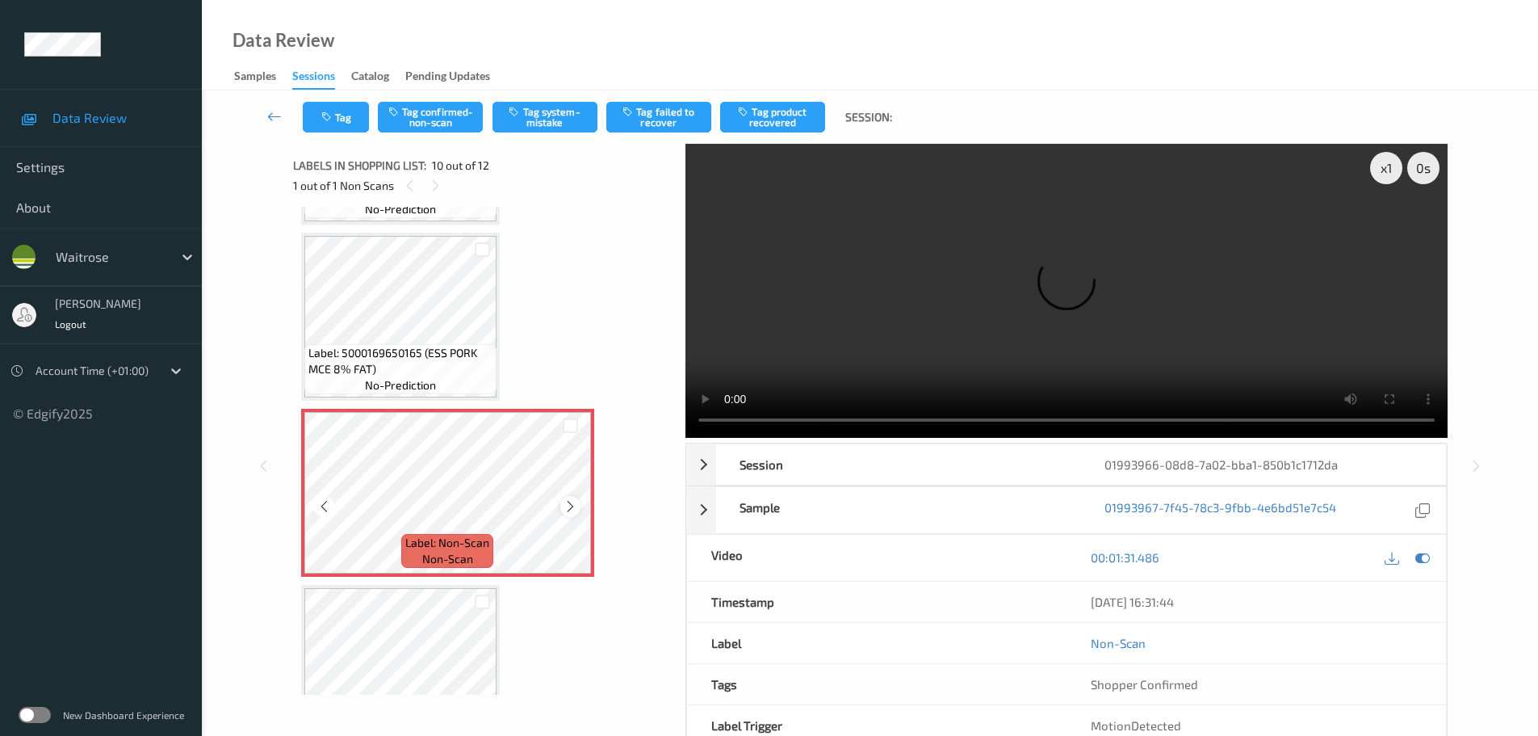
click at [570, 502] on icon at bounding box center [571, 506] width 14 height 15
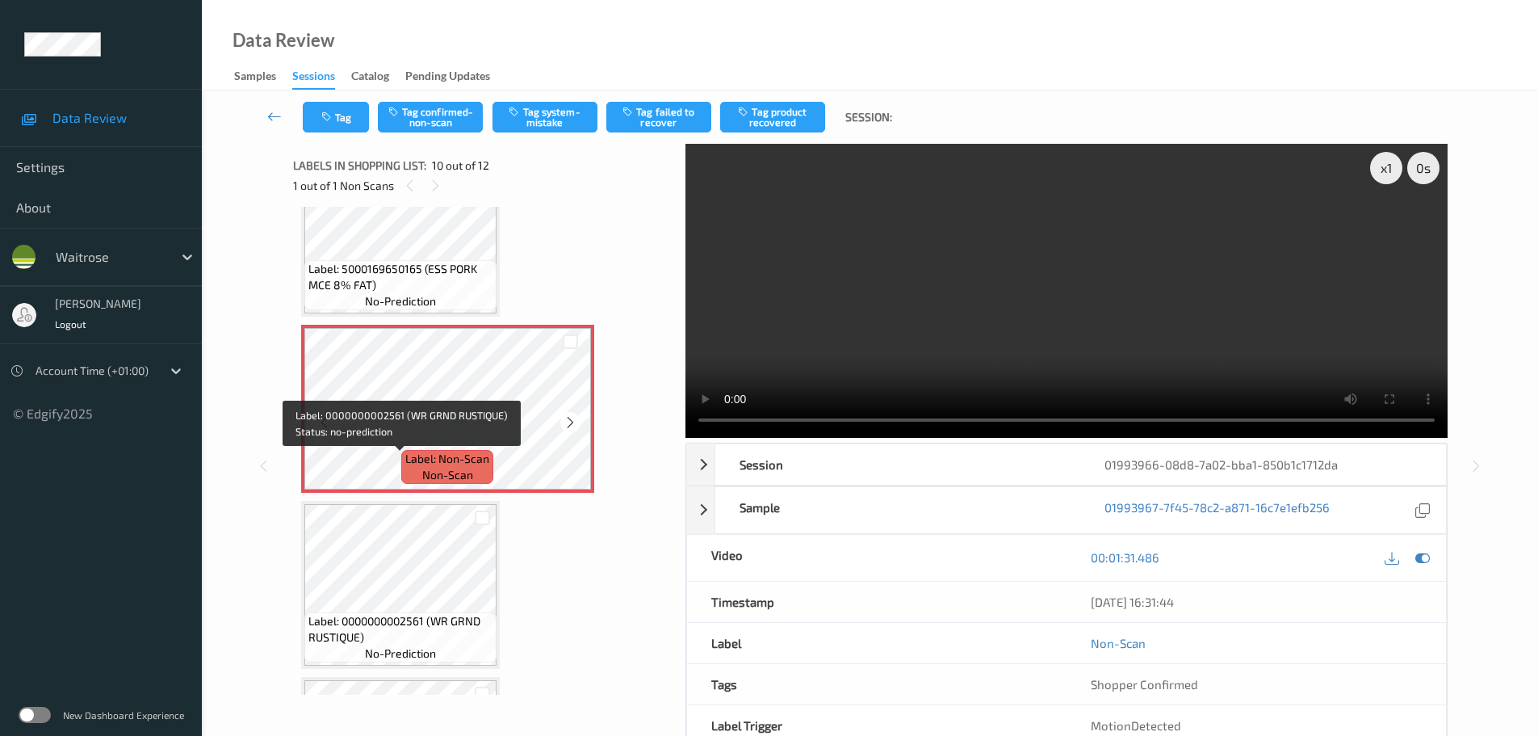
scroll to position [1471, 0]
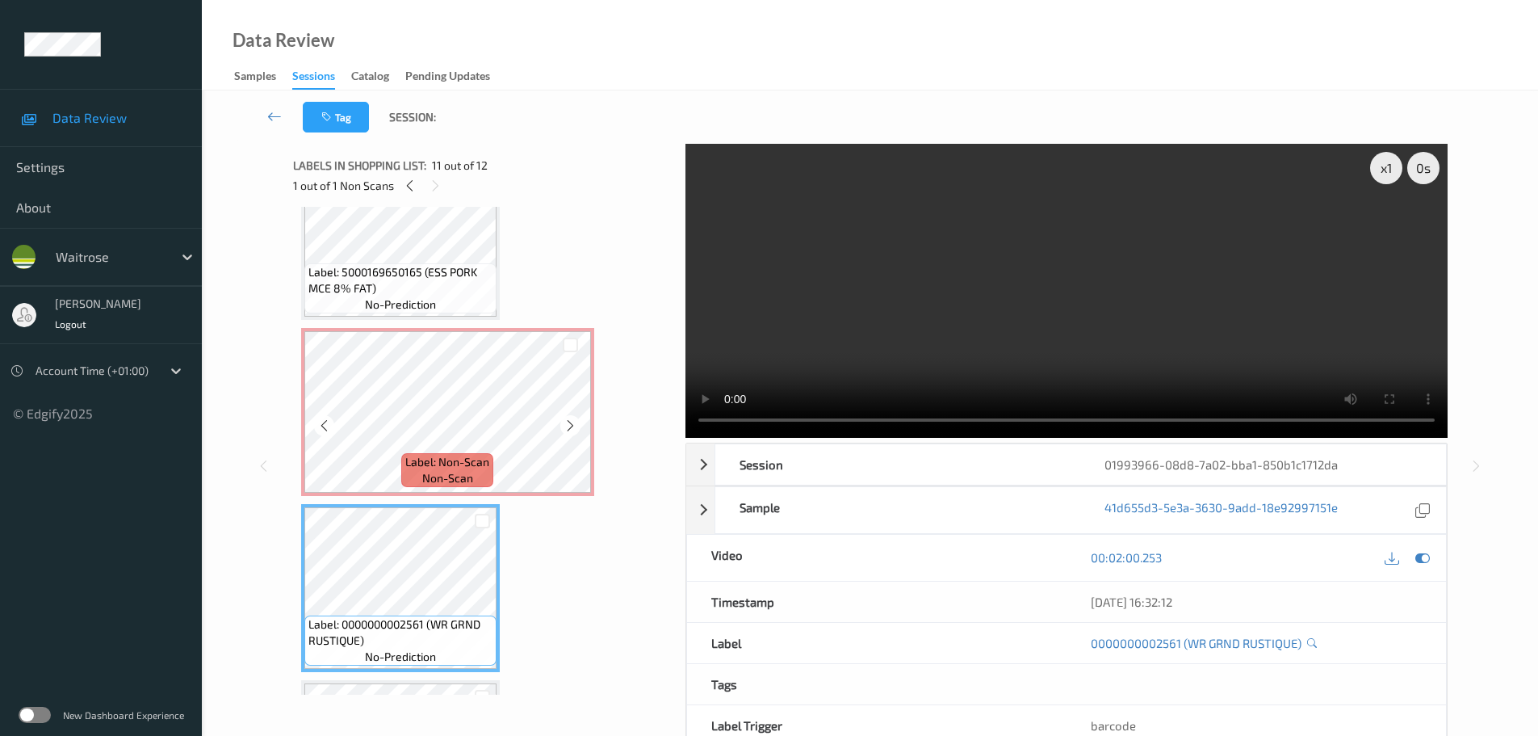
click at [418, 477] on div "Label: Non-Scan non-scan" at bounding box center [447, 470] width 92 height 34
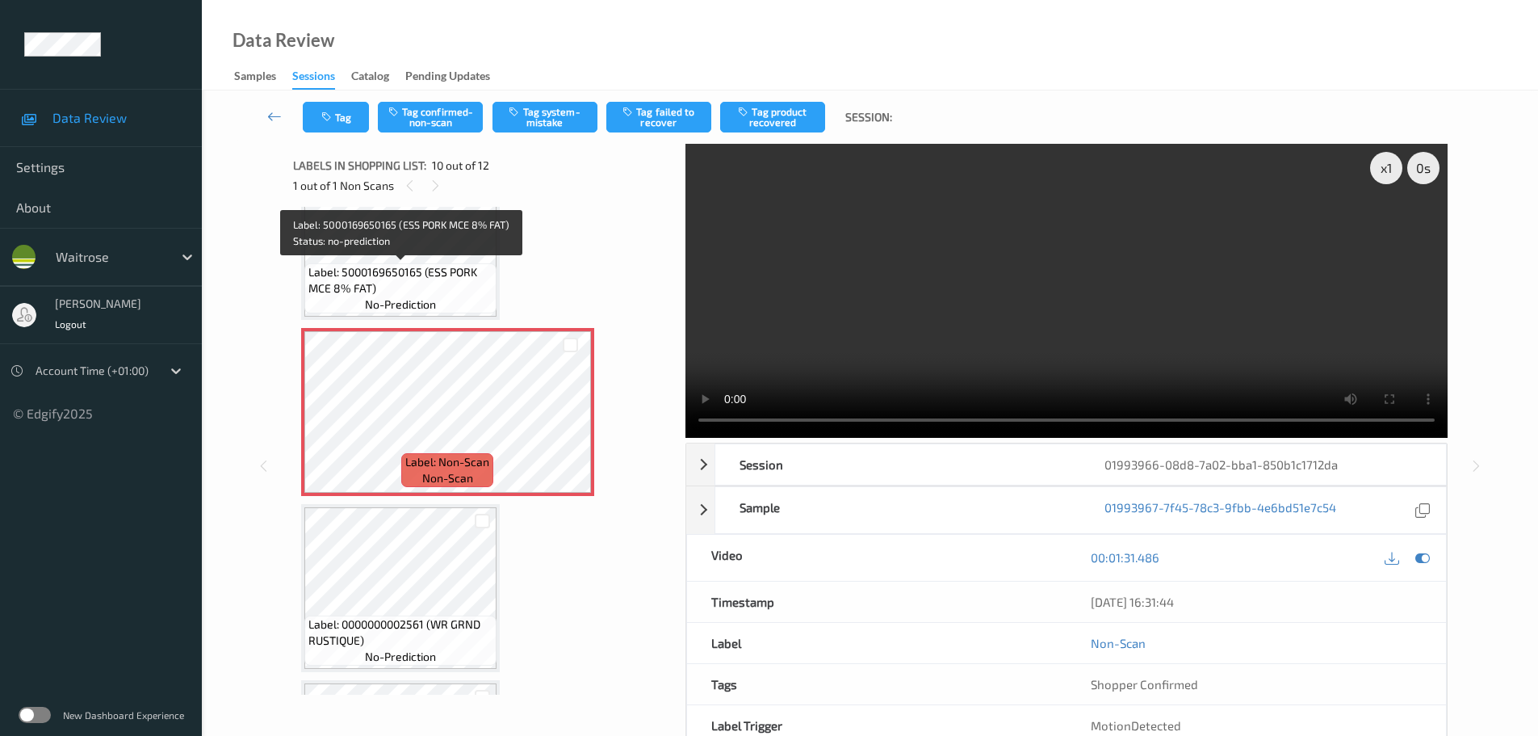
click at [403, 281] on span "Label: 5000169650165 (ESS PORK MCE 8% FAT)" at bounding box center [400, 280] width 184 height 32
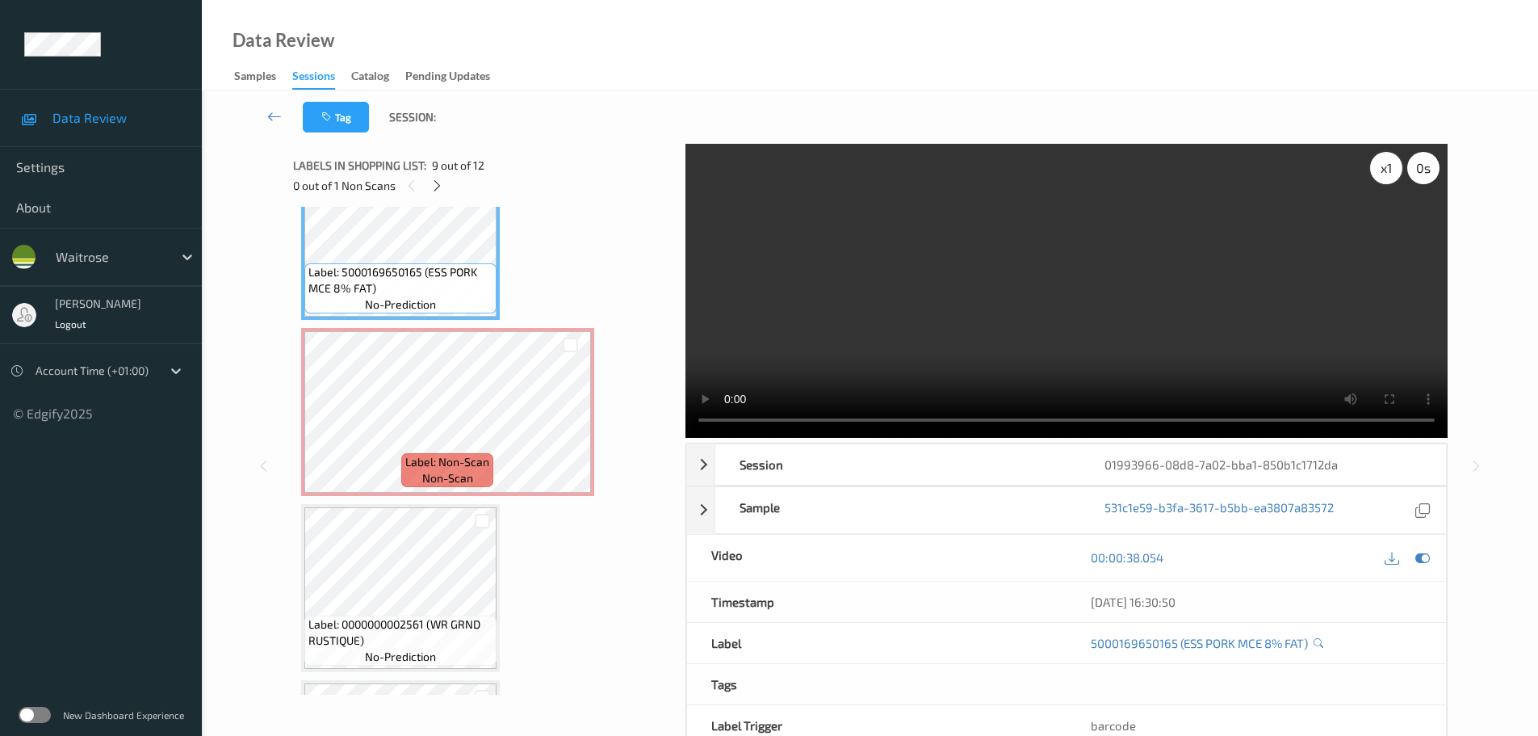
click at [1389, 167] on div "x 1" at bounding box center [1386, 168] width 32 height 32
click at [1389, 167] on div "x 2" at bounding box center [1386, 168] width 32 height 32
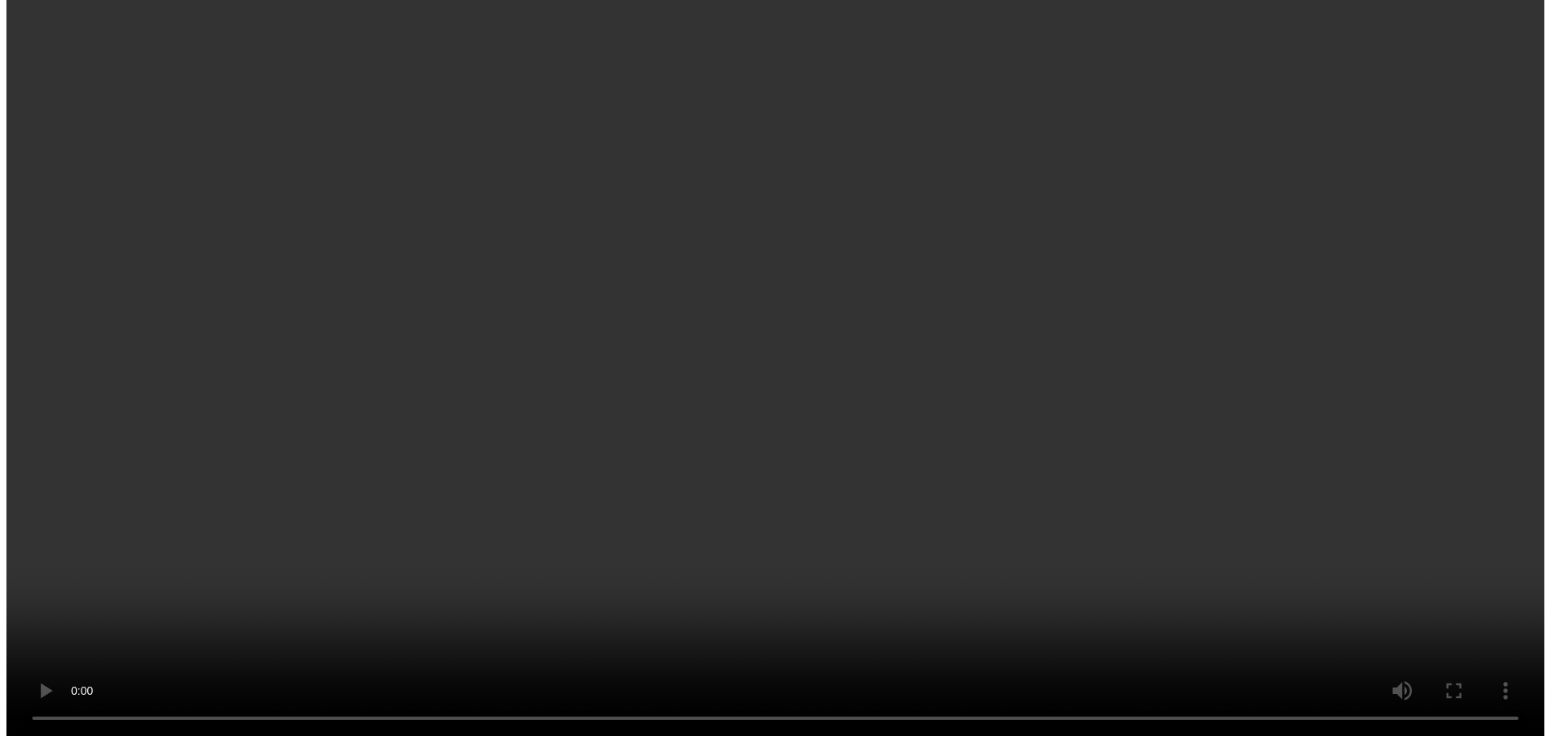
scroll to position [1552, 0]
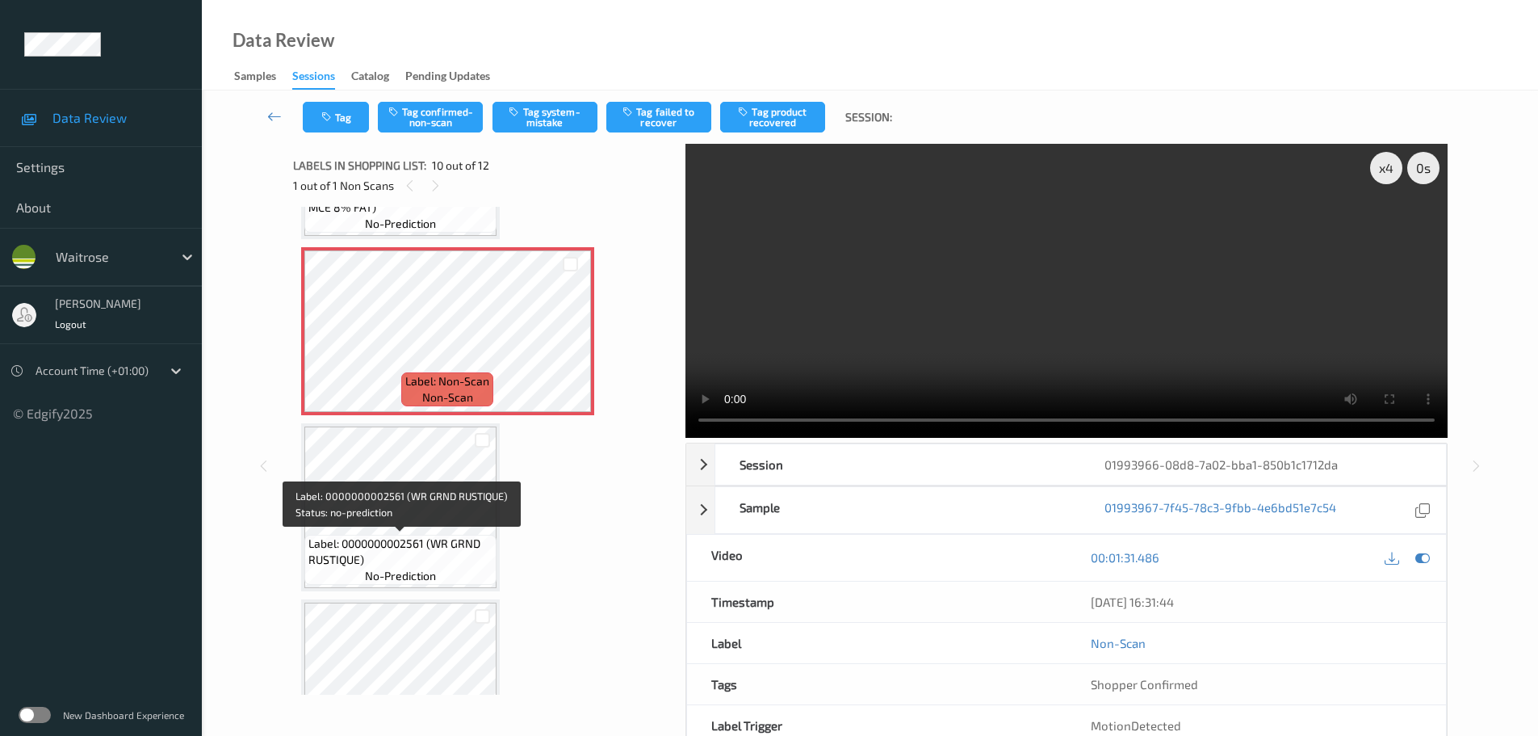
click at [340, 539] on span "Label: 0000000002561 (WR GRND RUSTIQUE)" at bounding box center [400, 551] width 184 height 32
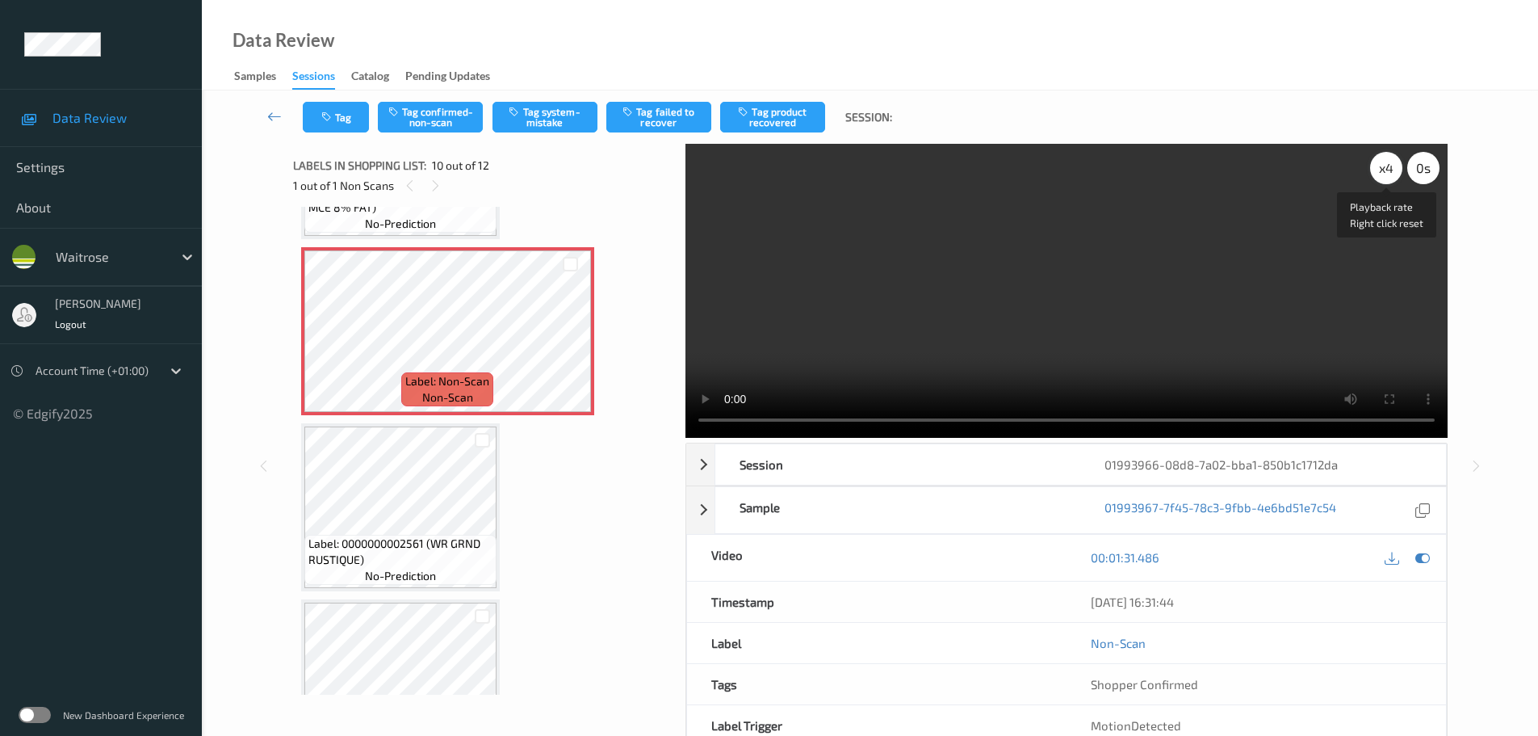
click at [1382, 171] on div "x 4" at bounding box center [1386, 168] width 32 height 32
click at [444, 123] on button "Tag confirmed-non-scan" at bounding box center [430, 117] width 105 height 31
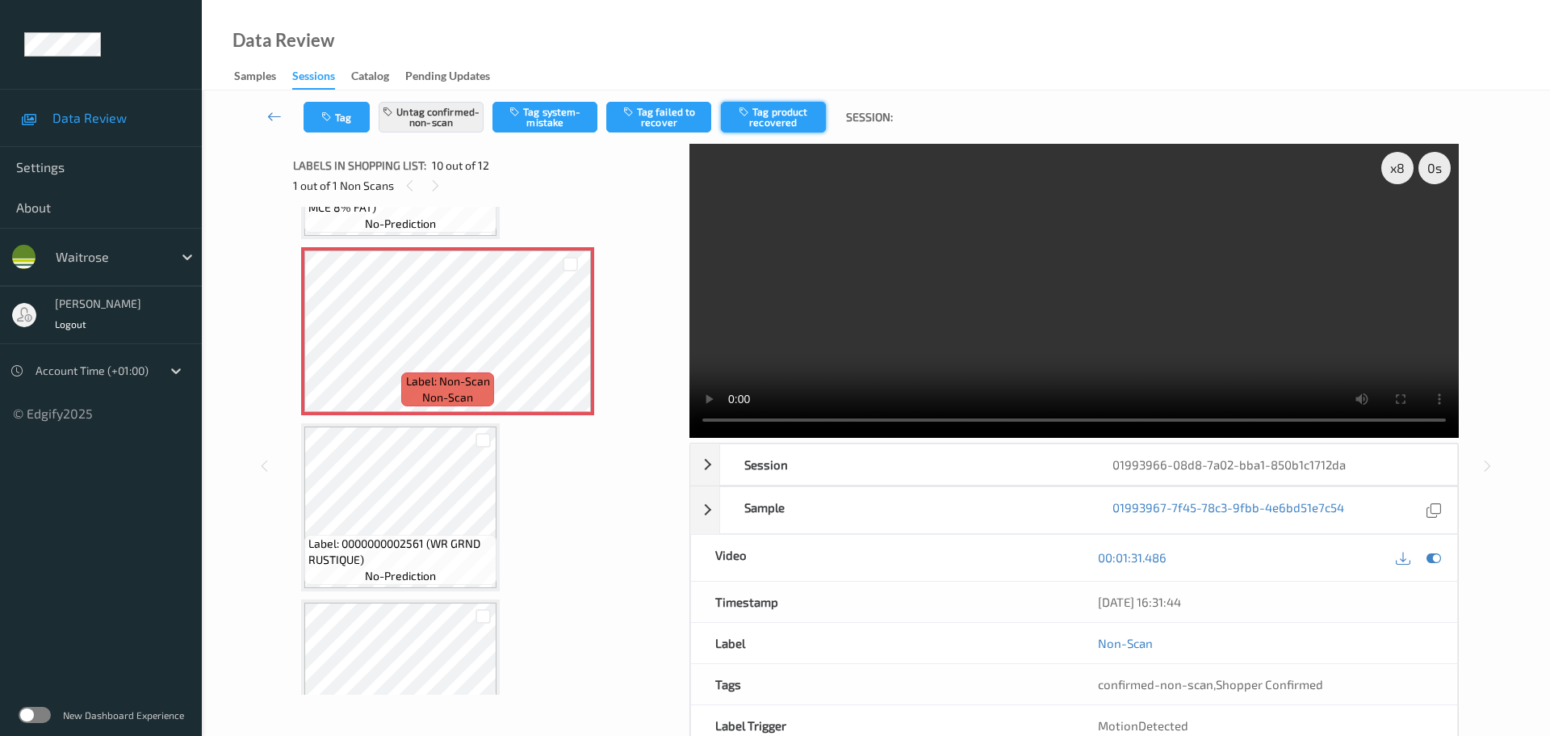
click at [780, 117] on button "Tag product recovered" at bounding box center [773, 117] width 105 height 31
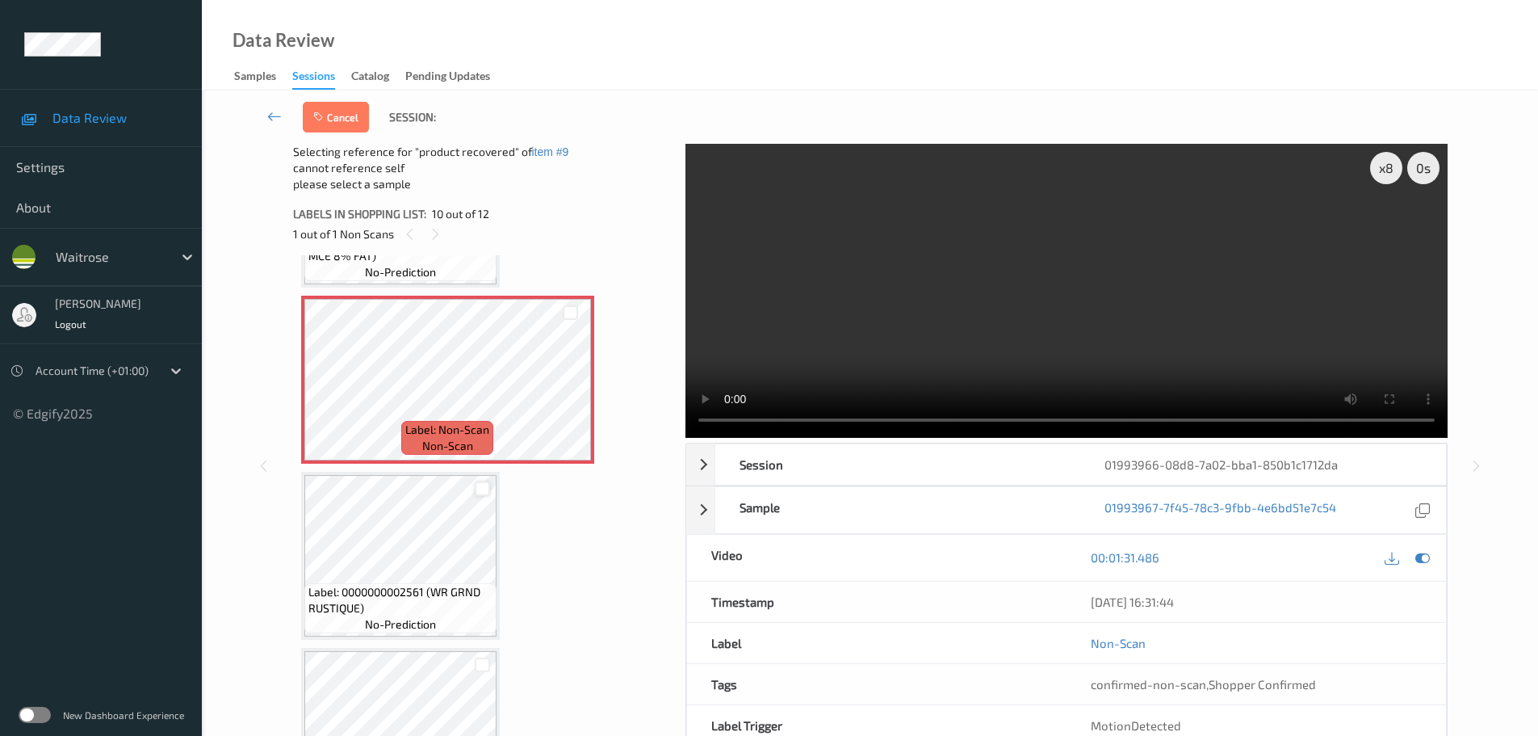
click at [487, 488] on div at bounding box center [482, 488] width 15 height 15
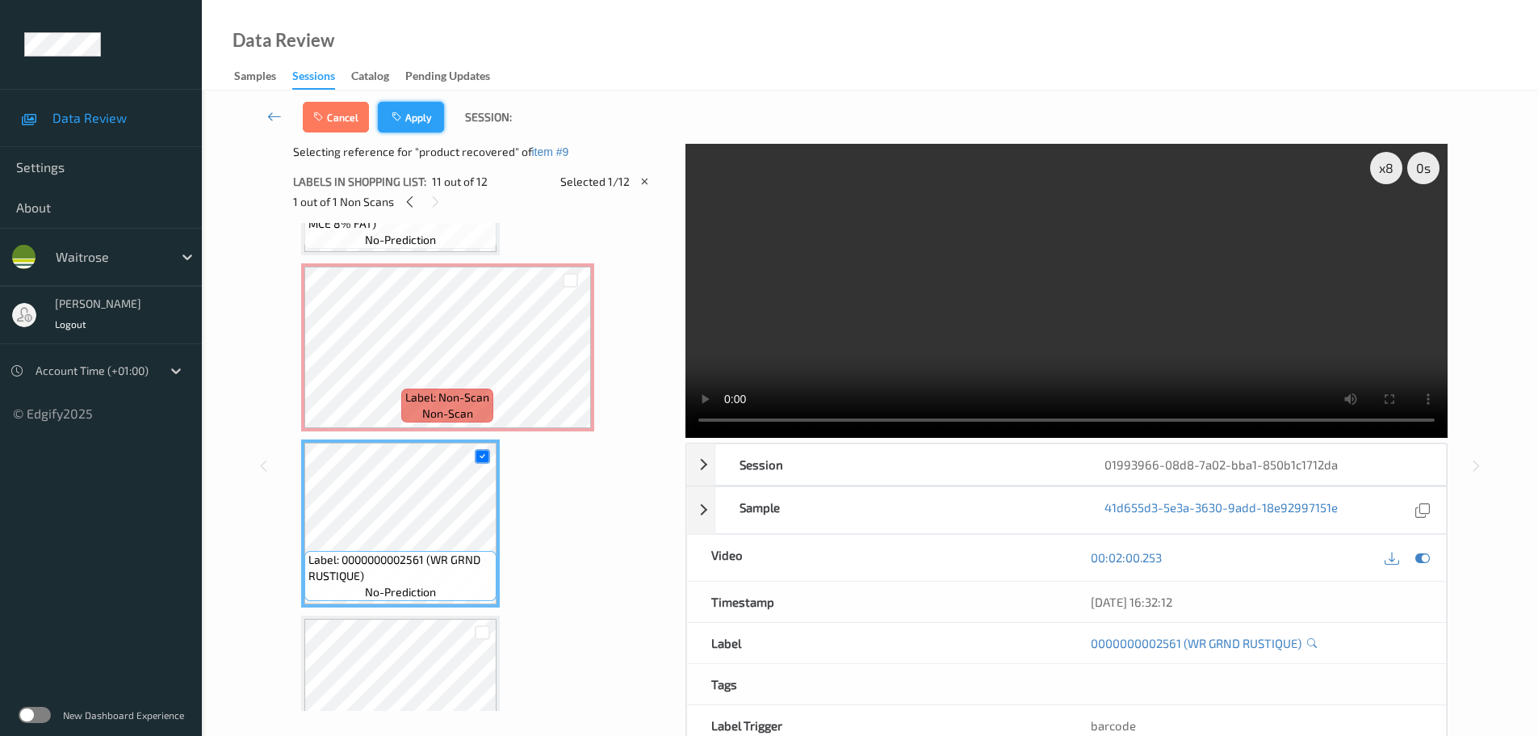
click at [421, 124] on button "Apply" at bounding box center [411, 117] width 66 height 31
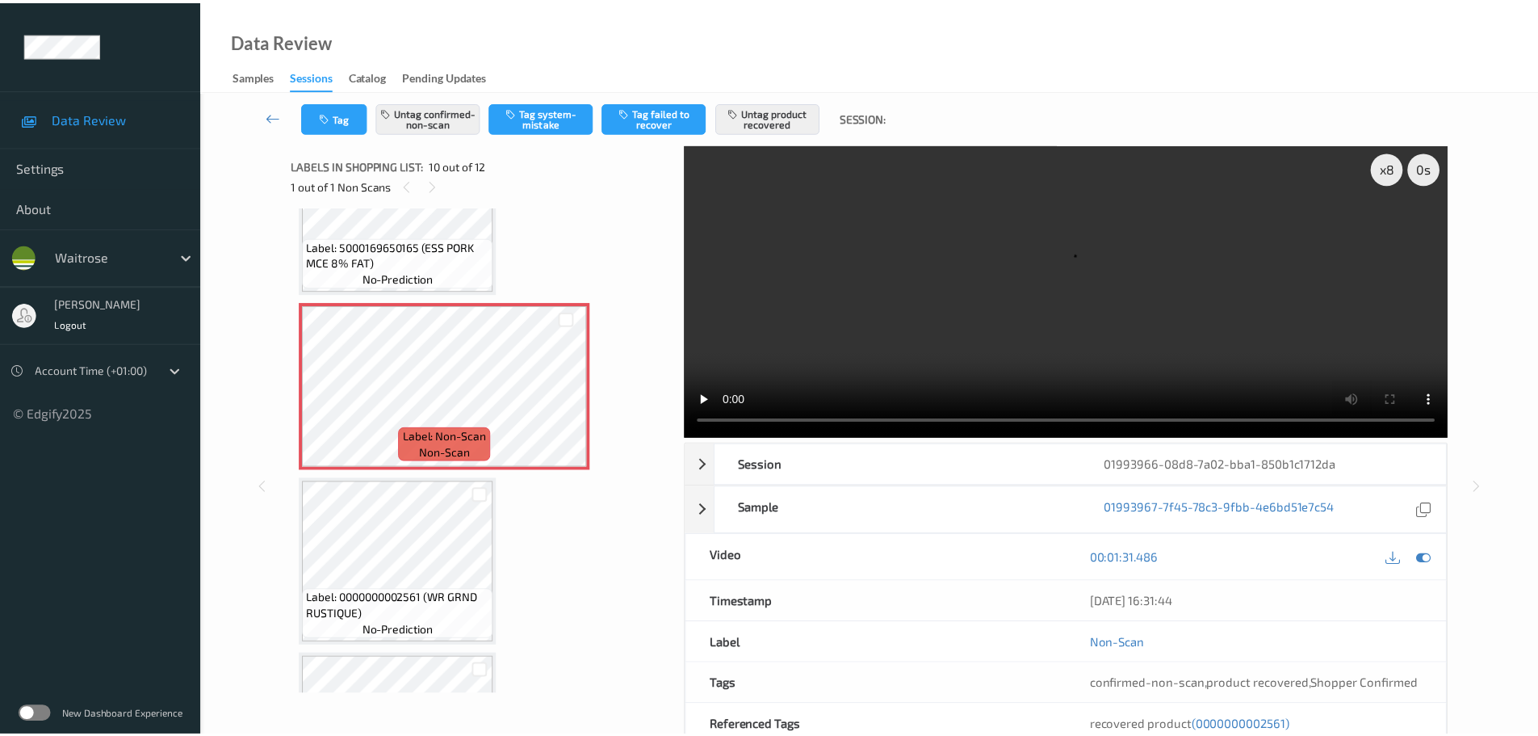
scroll to position [1578, 0]
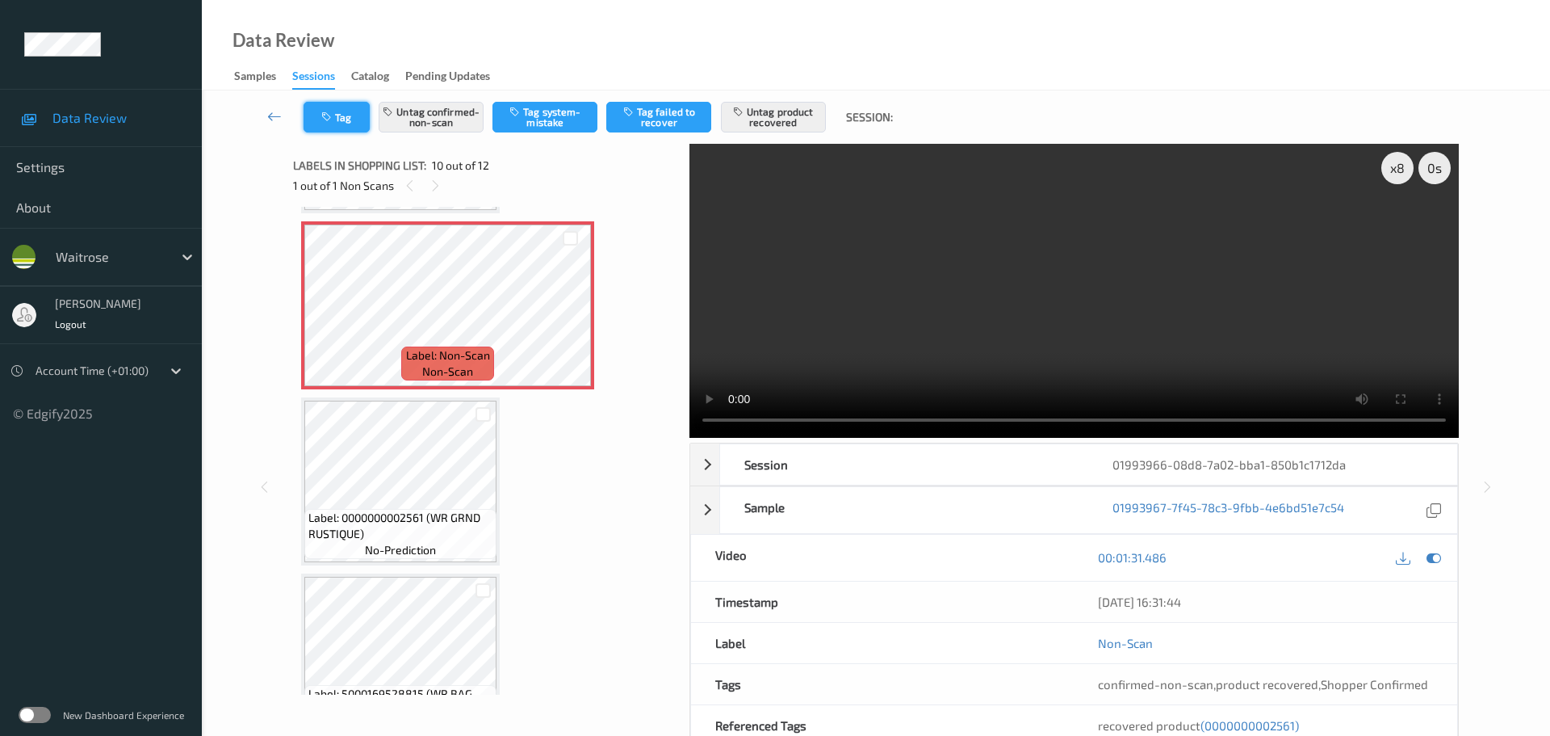
click at [341, 124] on button "Tag" at bounding box center [337, 117] width 66 height 31
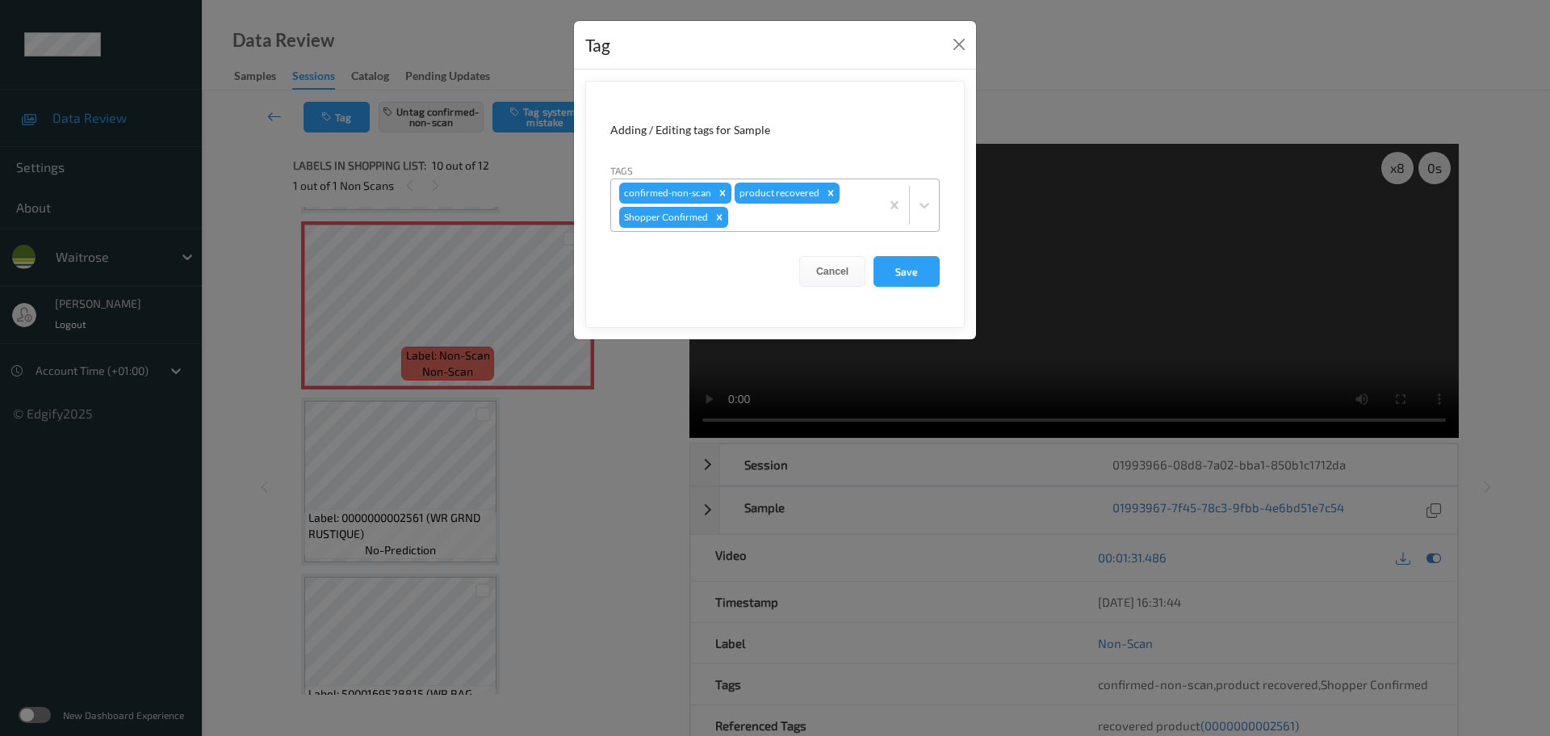
click at [812, 221] on div at bounding box center [802, 217] width 140 height 19
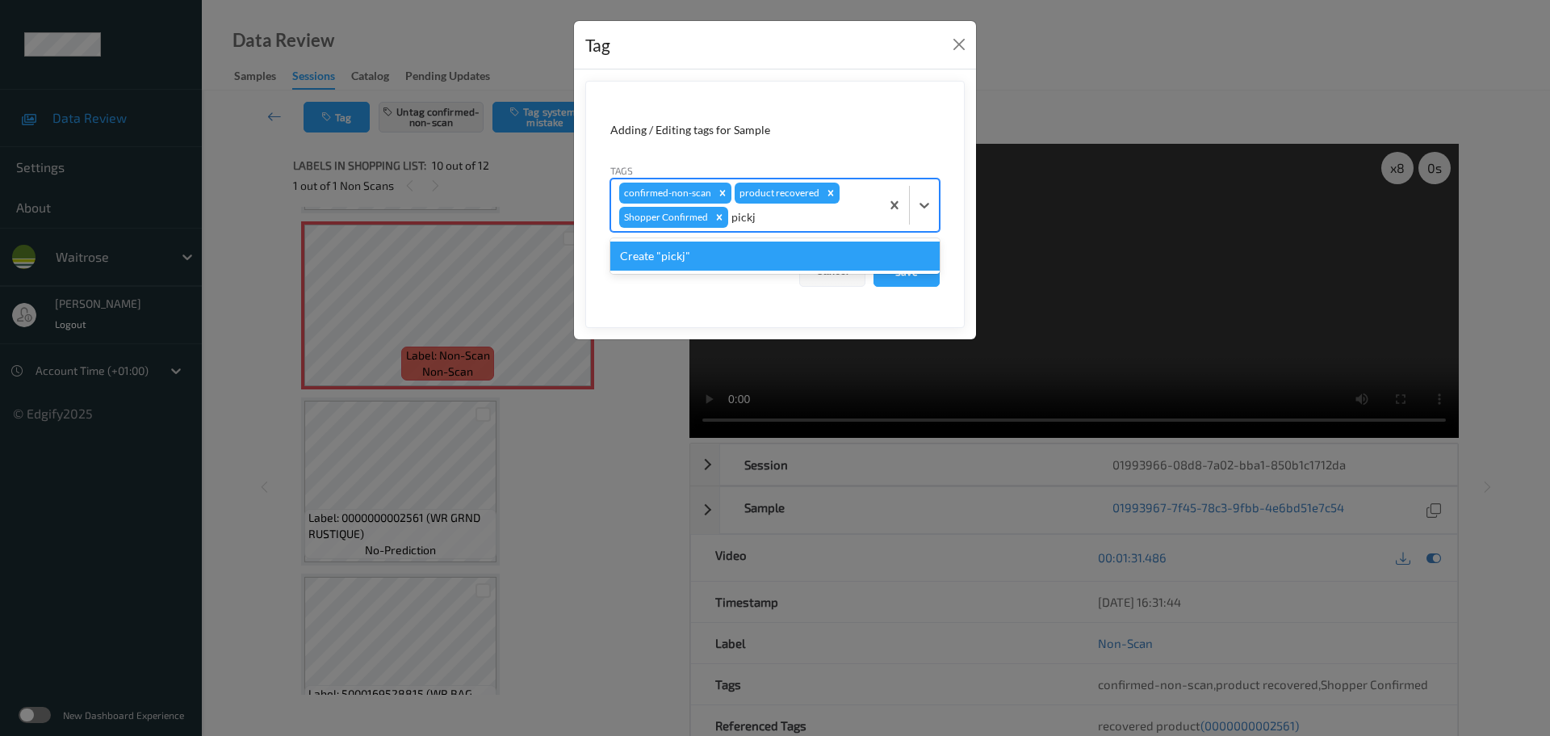
type input "pick"
click at [789, 249] on div "Picklist item alert" at bounding box center [774, 255] width 329 height 29
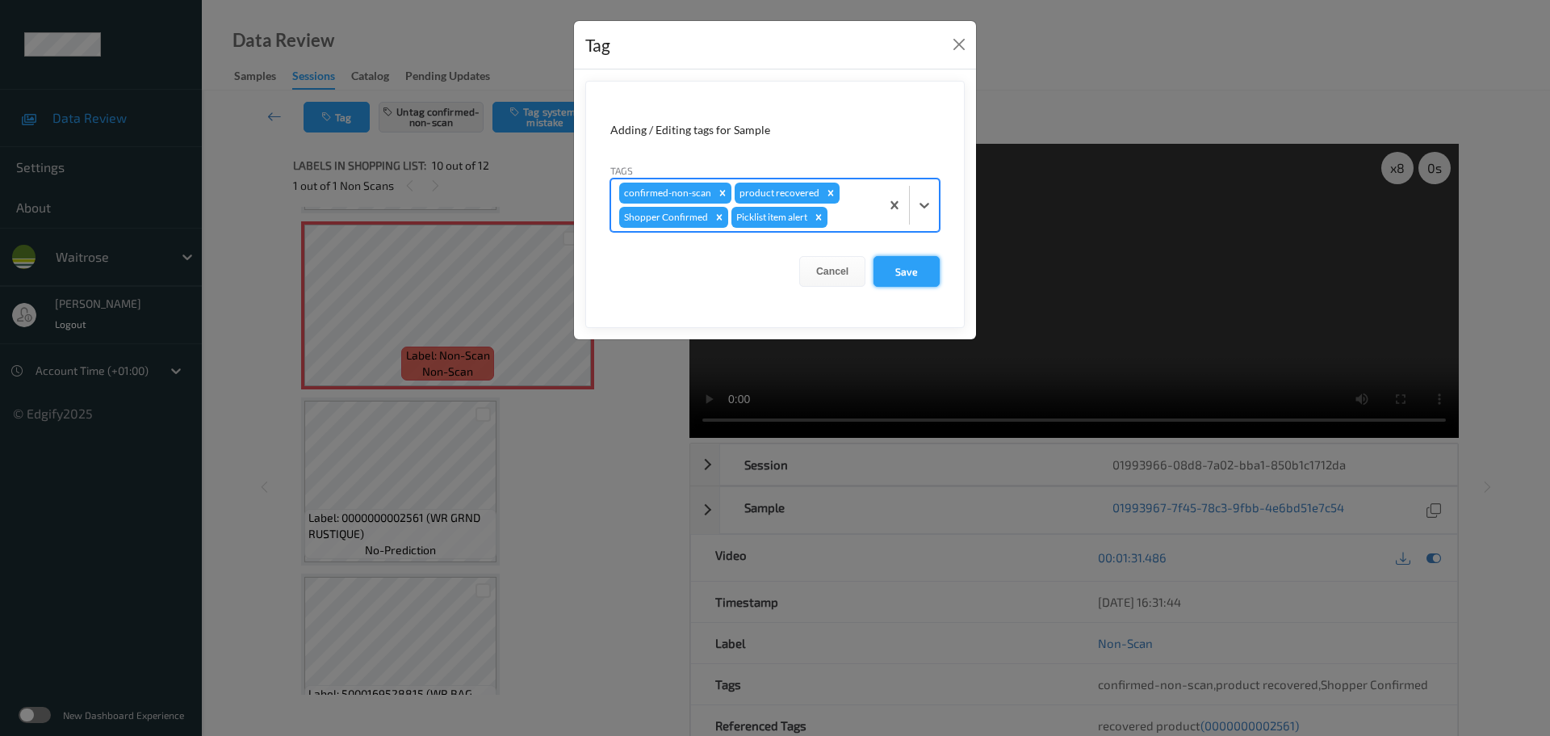
click at [883, 277] on button "Save" at bounding box center [907, 271] width 66 height 31
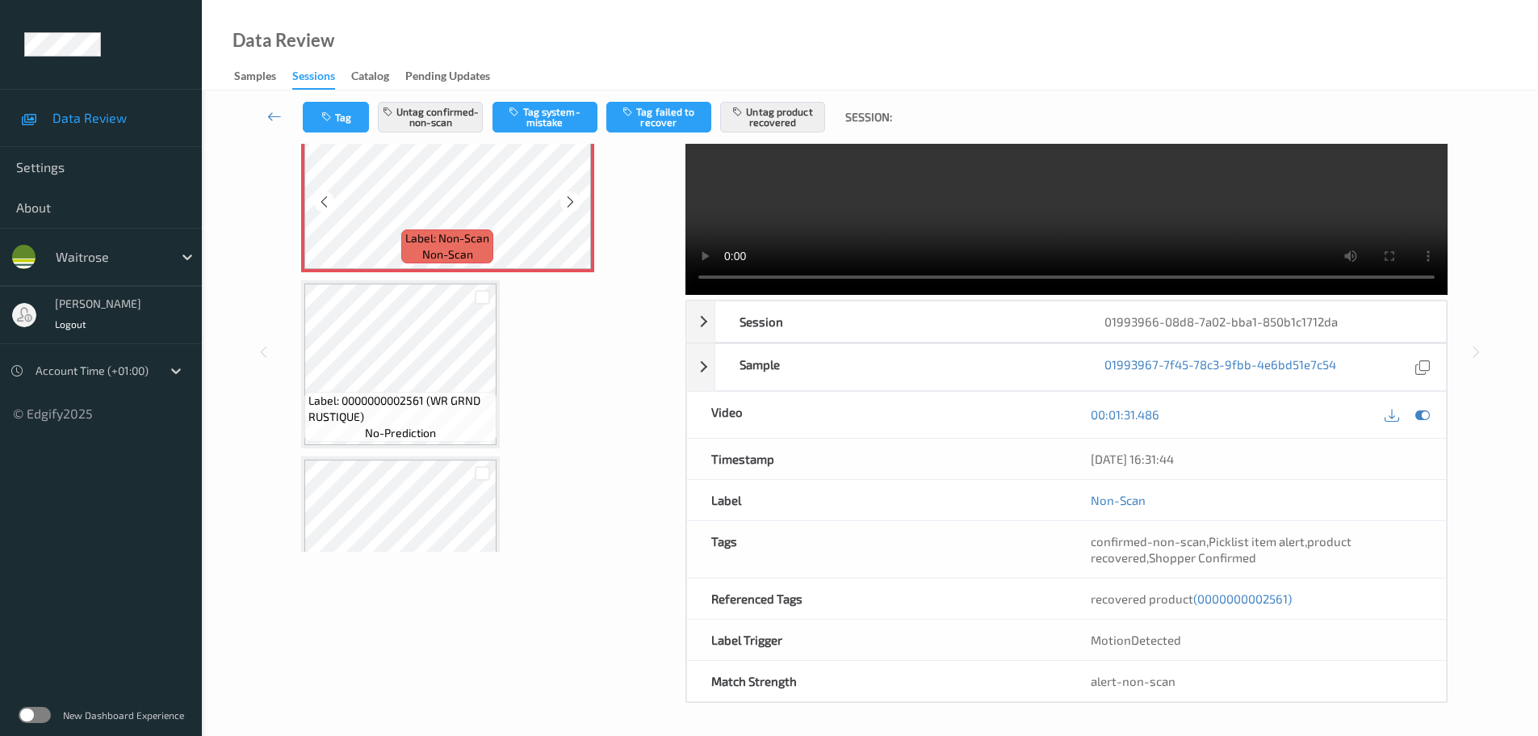
scroll to position [1471, 0]
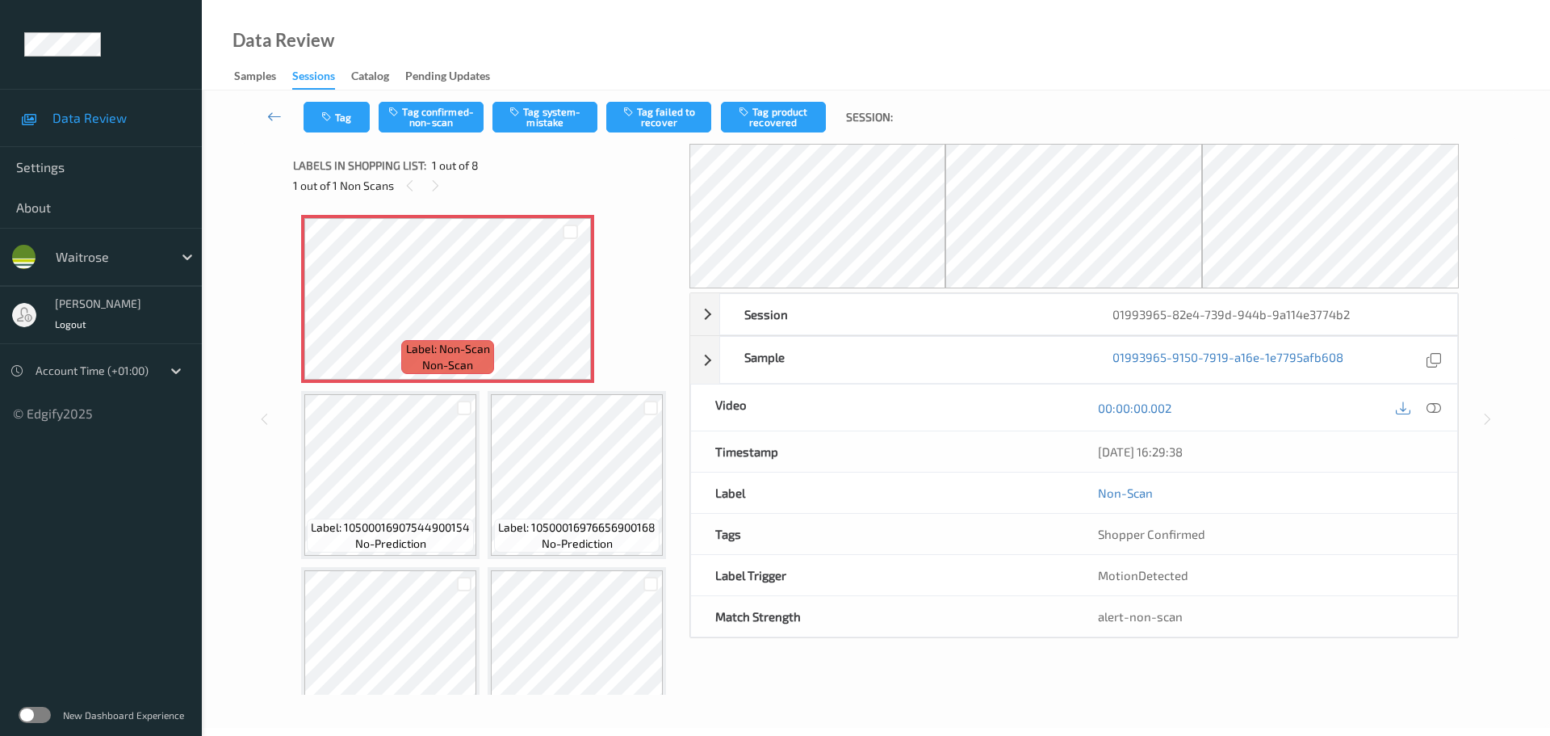
click at [426, 192] on div "1 out of 1 Non Scans" at bounding box center [485, 185] width 385 height 20
click at [1428, 413] on icon at bounding box center [1434, 407] width 15 height 15
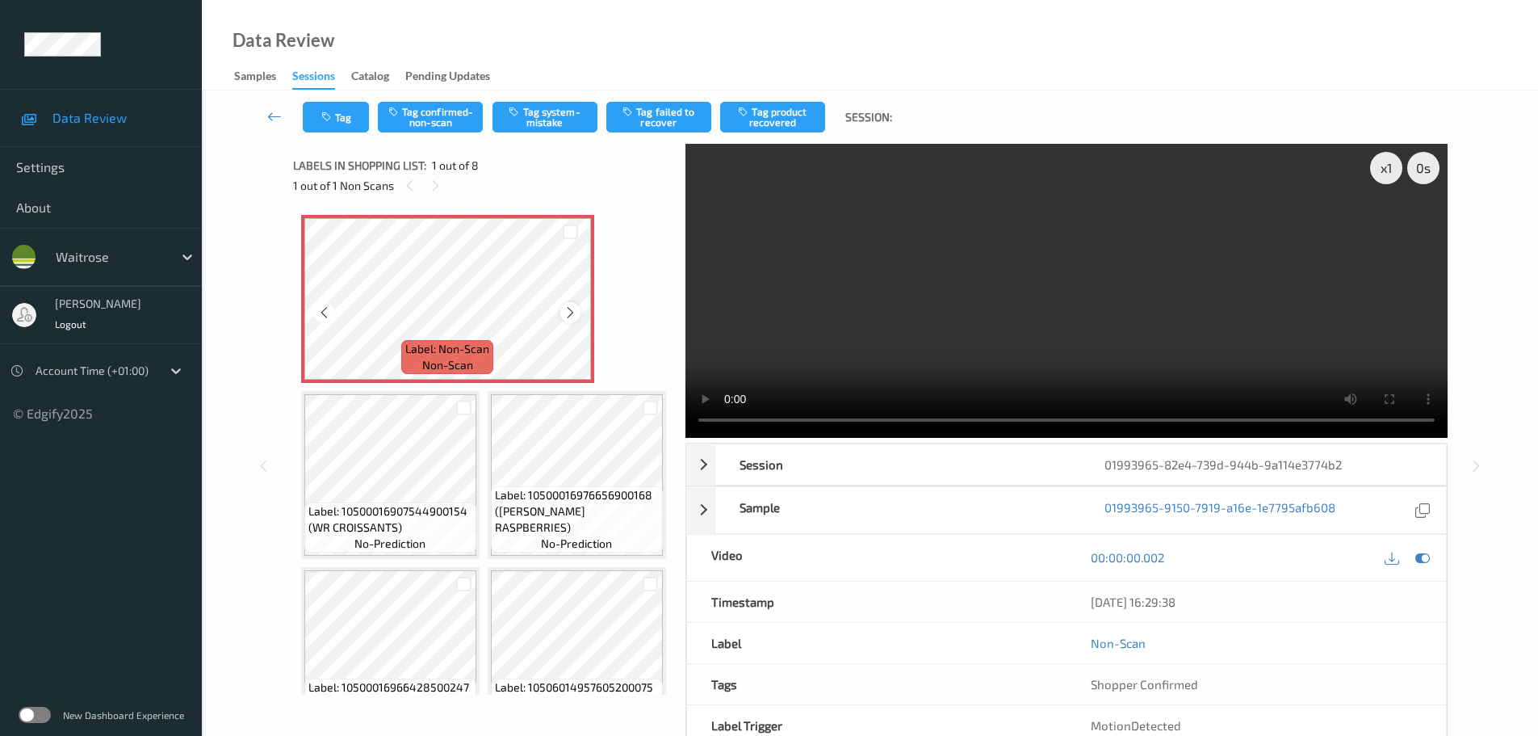
click at [577, 308] on div at bounding box center [570, 312] width 20 height 20
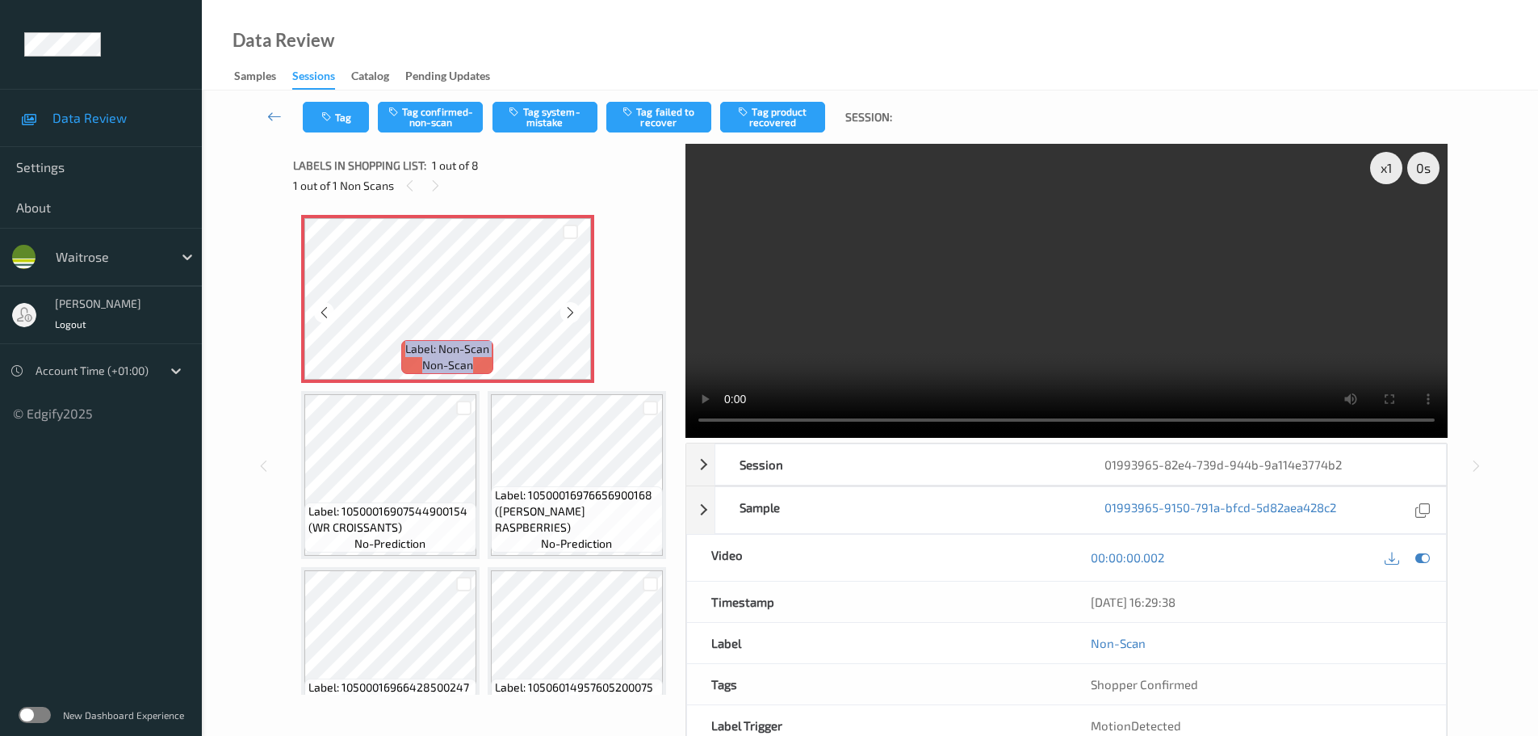
click at [577, 308] on div at bounding box center [570, 312] width 20 height 20
click at [571, 306] on icon at bounding box center [571, 312] width 14 height 15
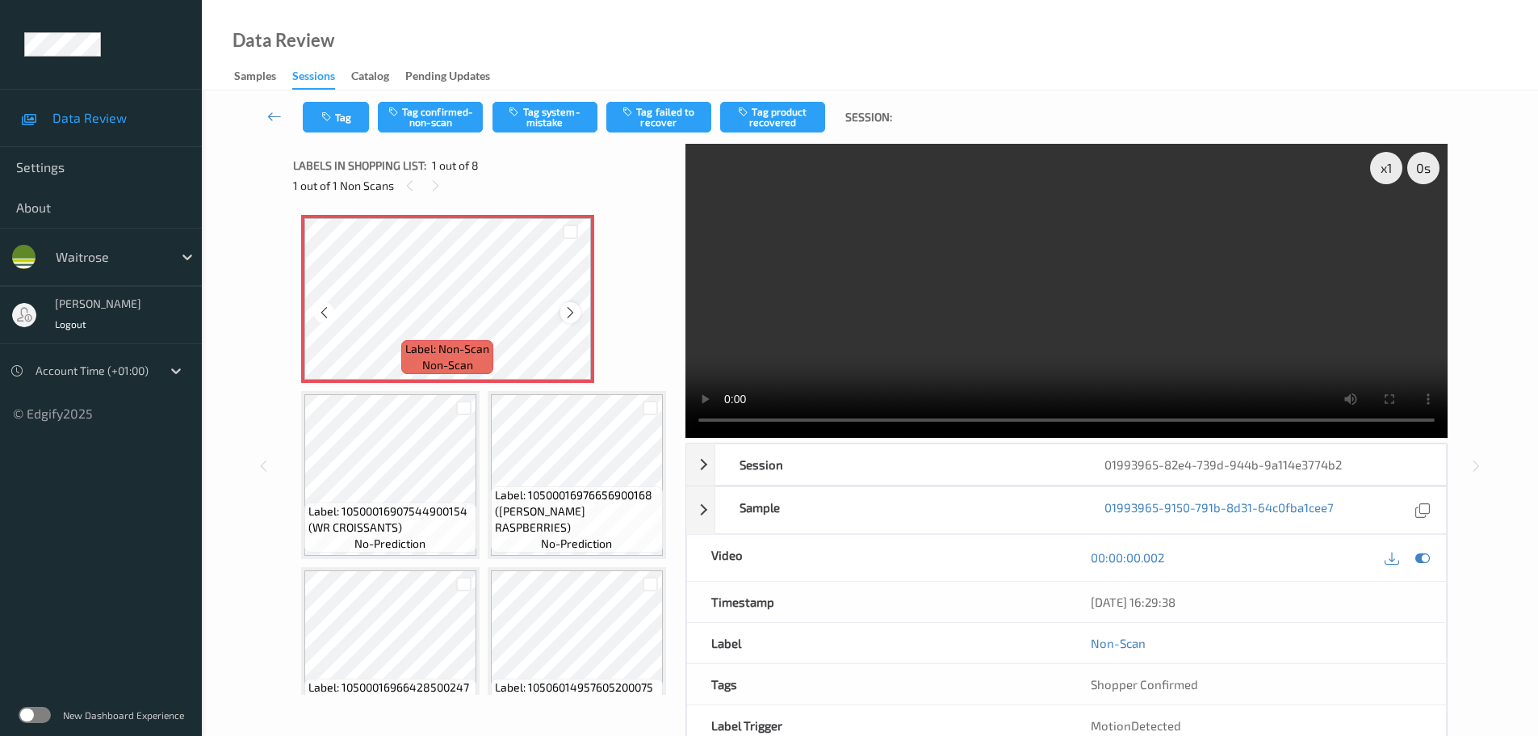
click at [569, 318] on icon at bounding box center [571, 312] width 14 height 15
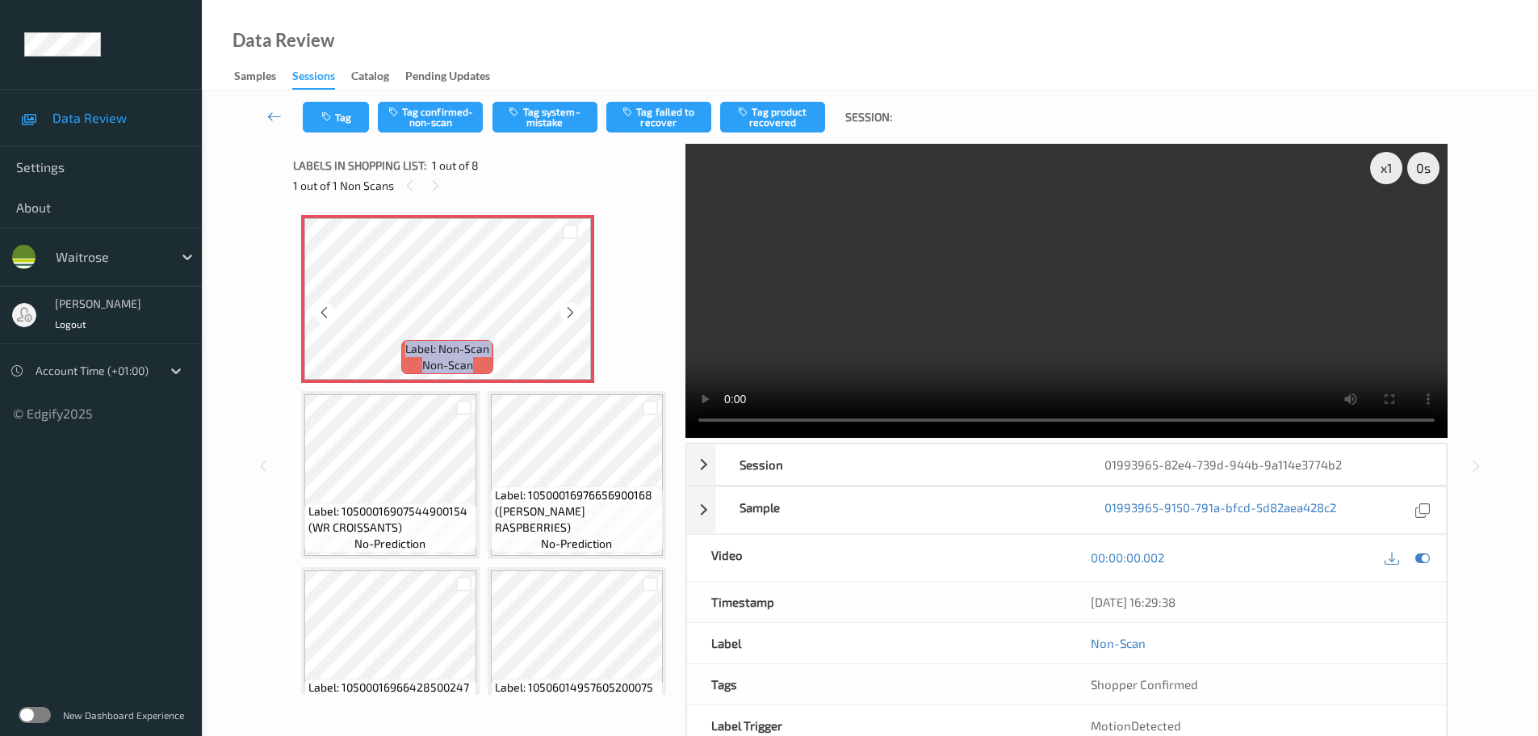
click at [569, 318] on icon at bounding box center [571, 312] width 14 height 15
click at [567, 313] on icon at bounding box center [571, 312] width 14 height 15
click at [568, 313] on icon at bounding box center [571, 312] width 14 height 15
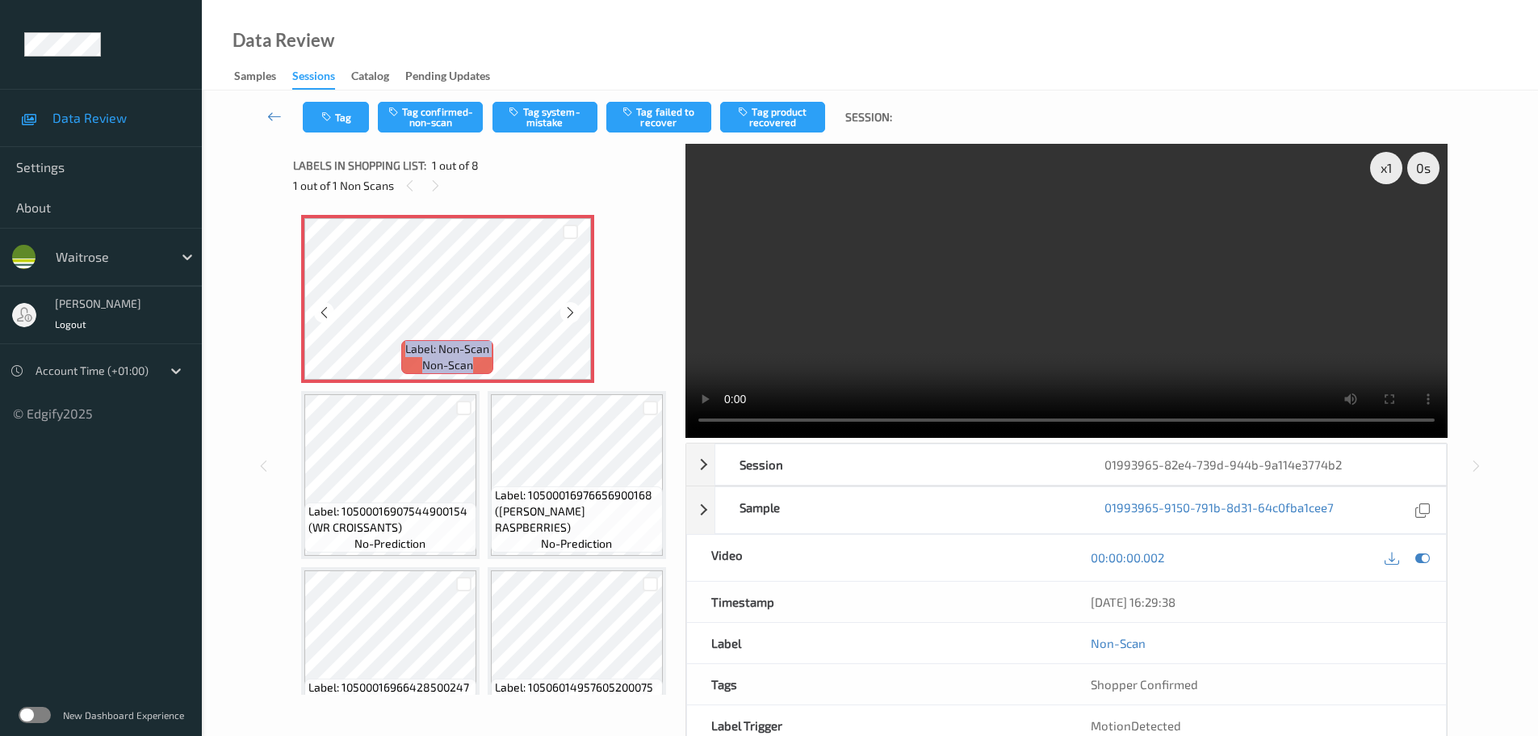
click at [568, 313] on icon at bounding box center [571, 312] width 14 height 15
click at [447, 121] on button "Tag confirmed-non-scan" at bounding box center [430, 117] width 105 height 31
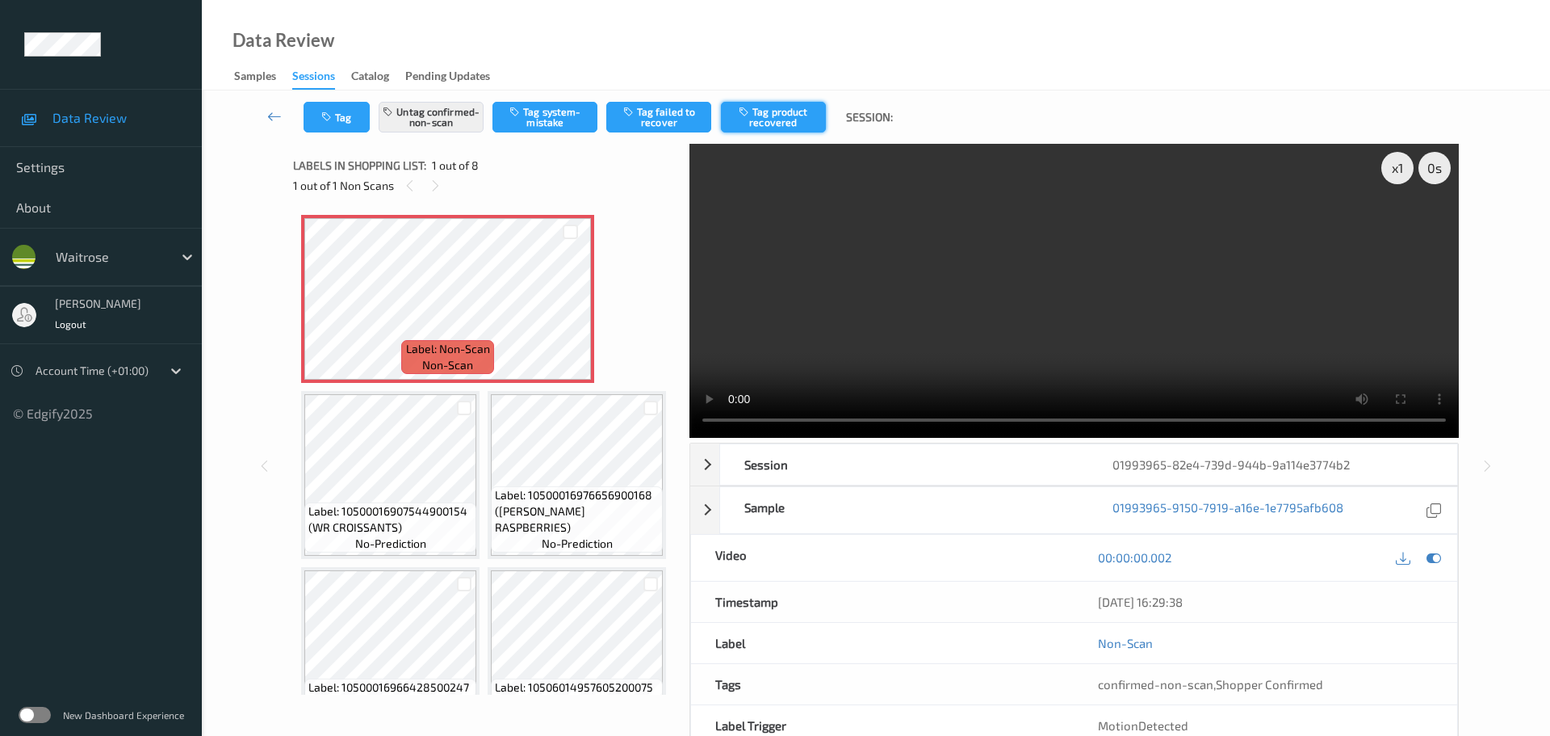
click at [788, 115] on button "Tag product recovered" at bounding box center [773, 117] width 105 height 31
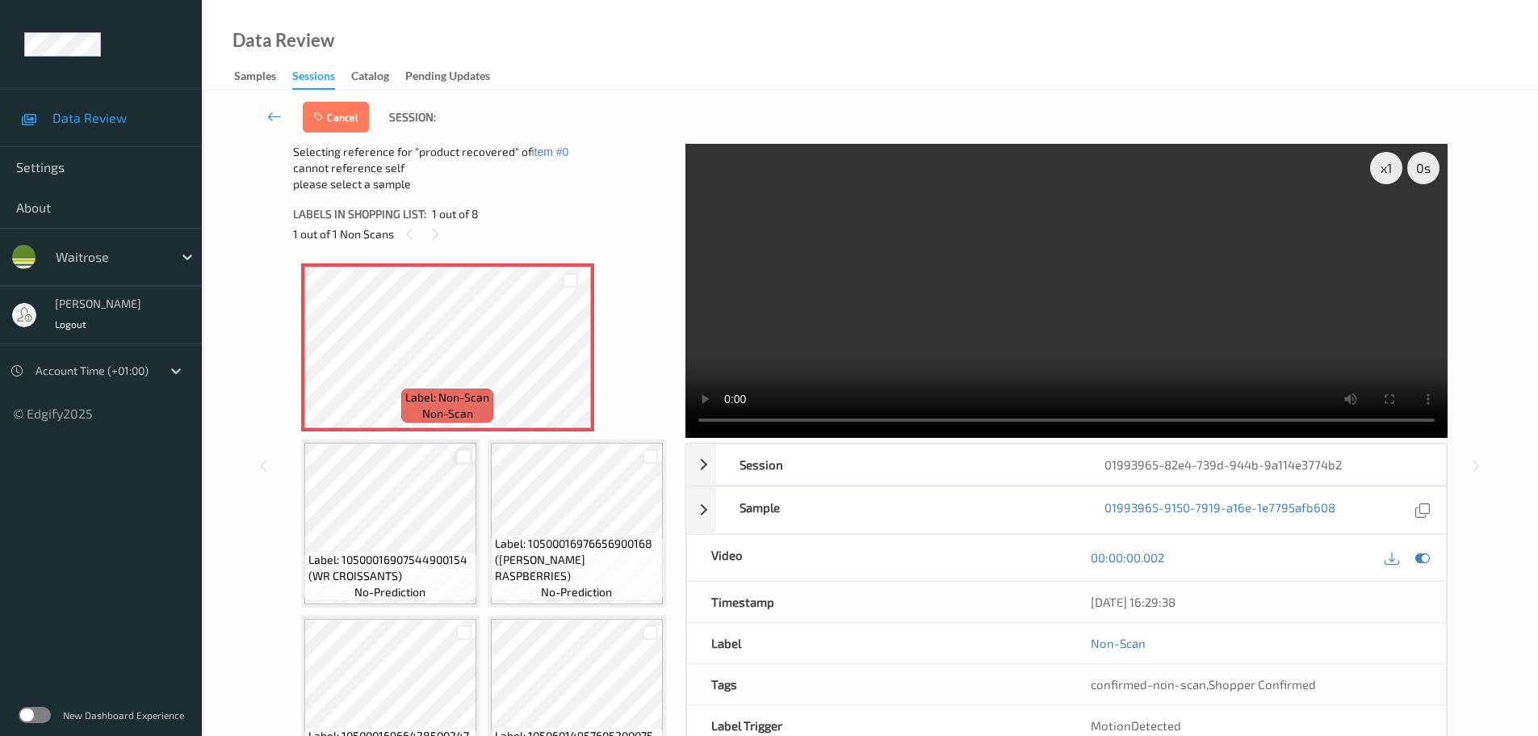
click at [467, 454] on div at bounding box center [463, 456] width 15 height 15
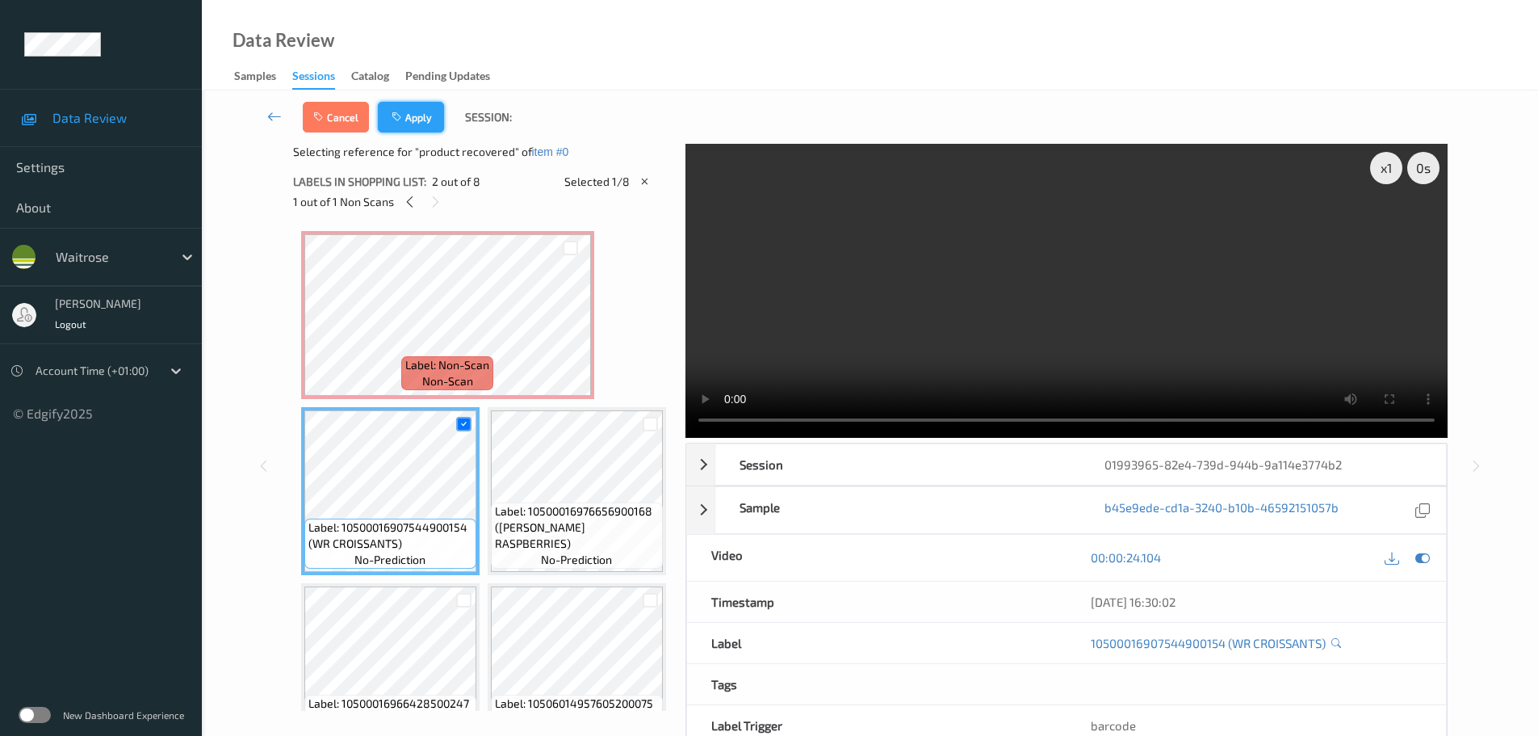
click at [412, 118] on button "Apply" at bounding box center [411, 117] width 66 height 31
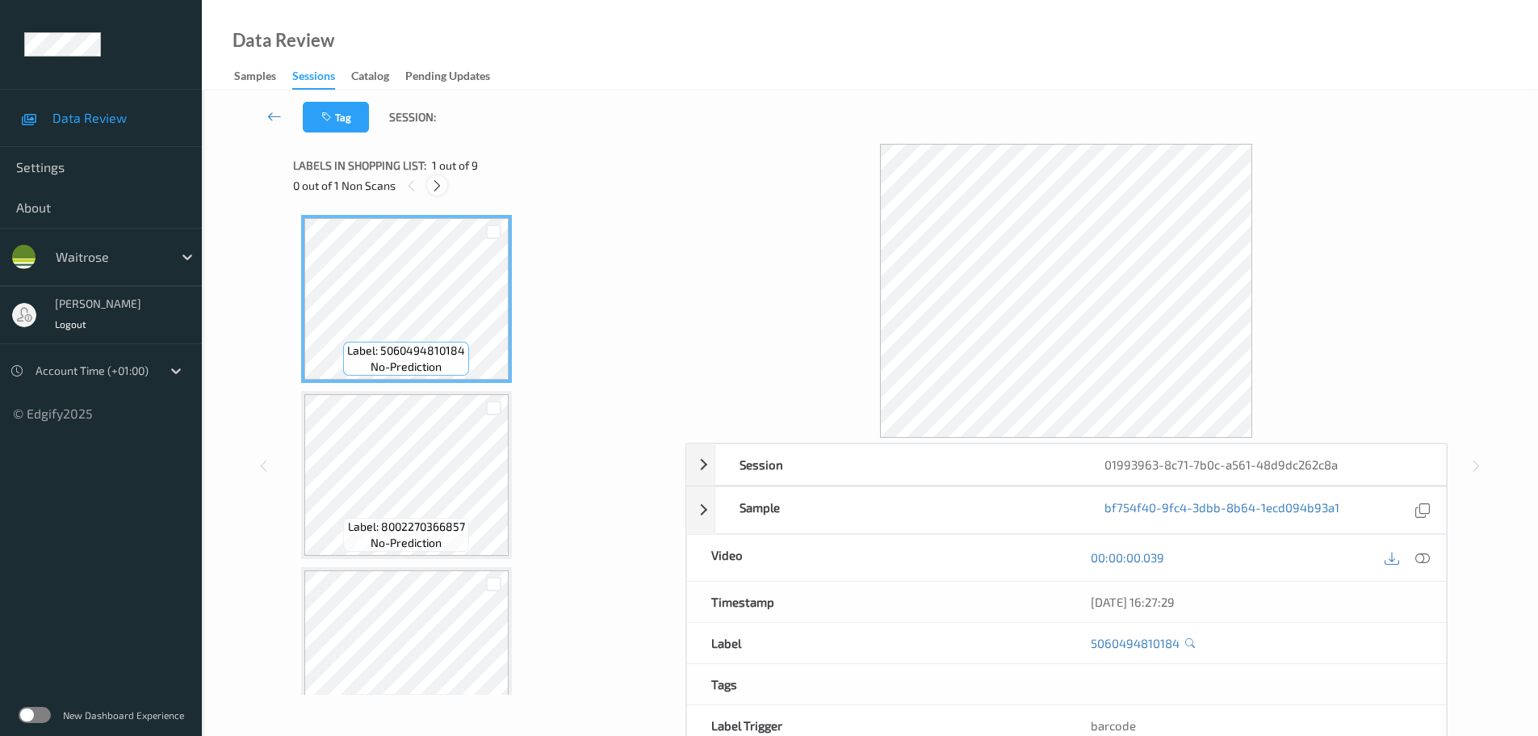
click at [442, 187] on icon at bounding box center [437, 185] width 14 height 15
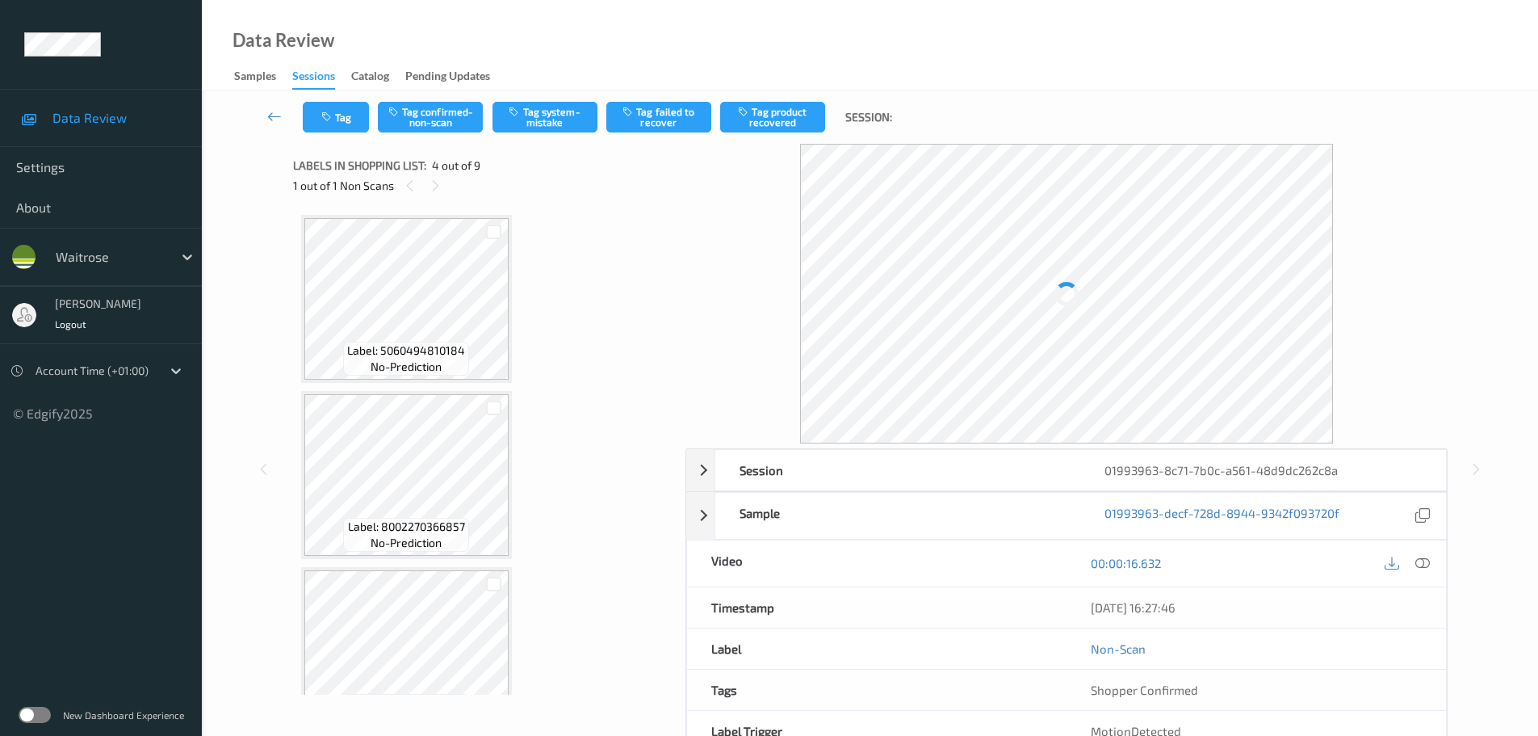
scroll to position [360, 0]
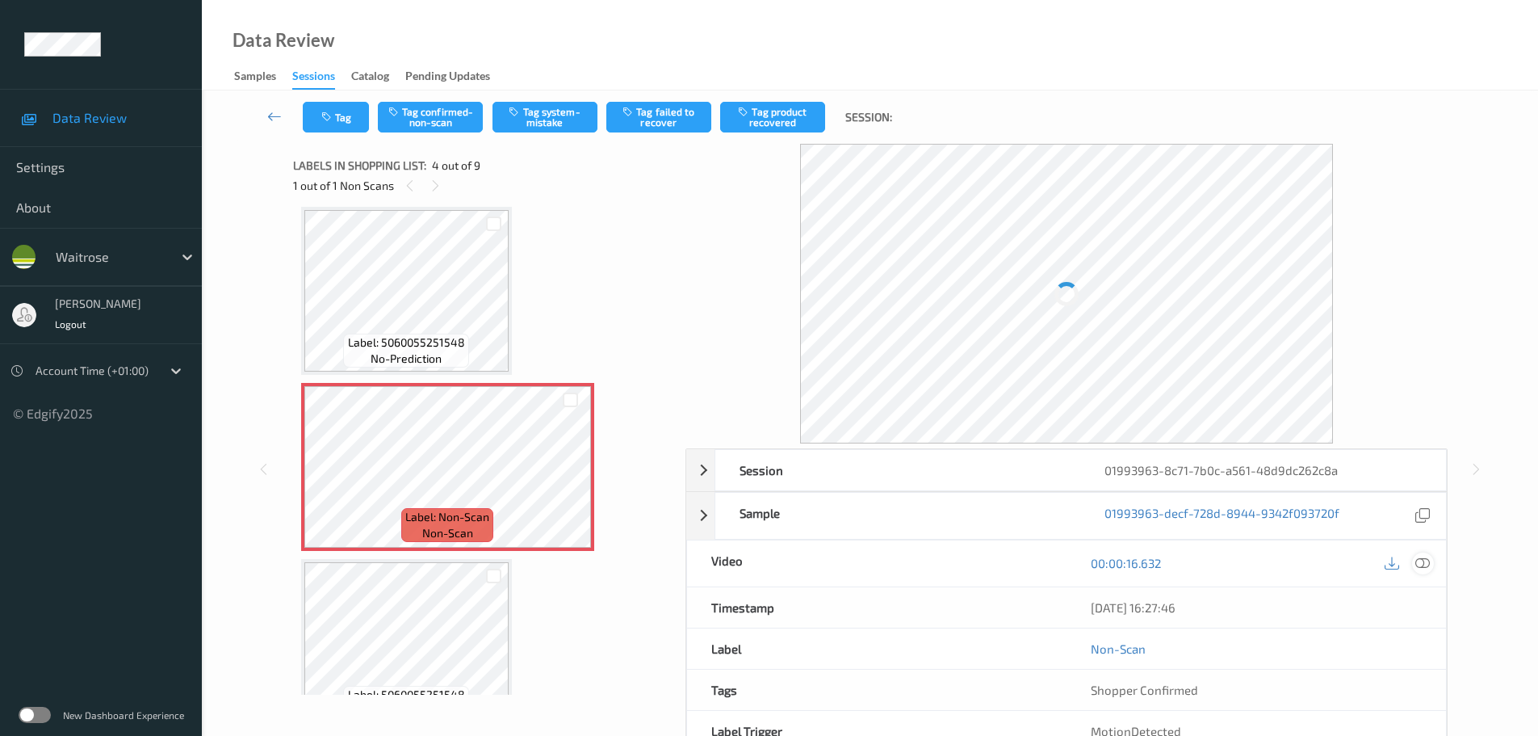
click at [1422, 564] on icon at bounding box center [1422, 563] width 15 height 15
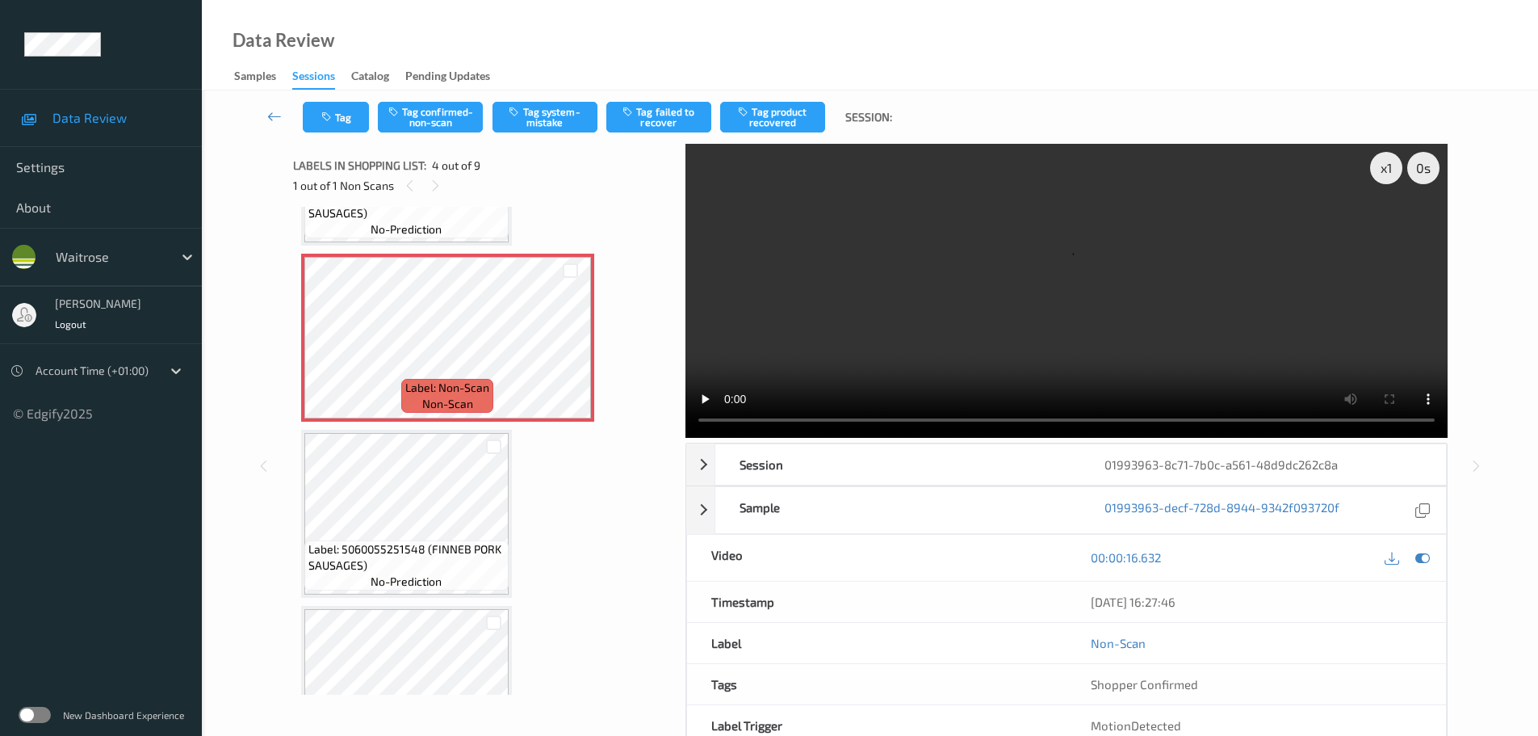
scroll to position [484, 0]
click at [570, 354] on icon at bounding box center [571, 356] width 14 height 15
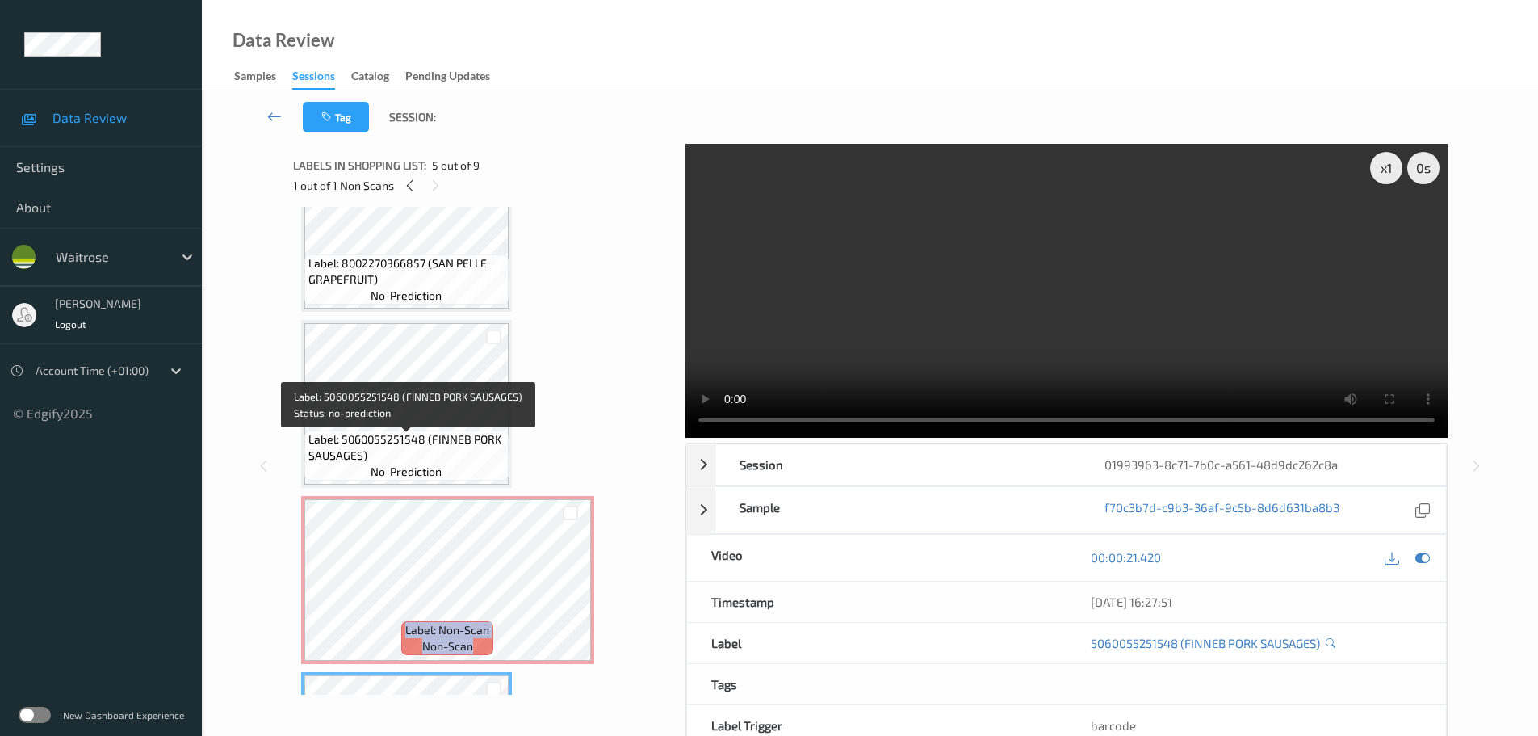
scroll to position [242, 0]
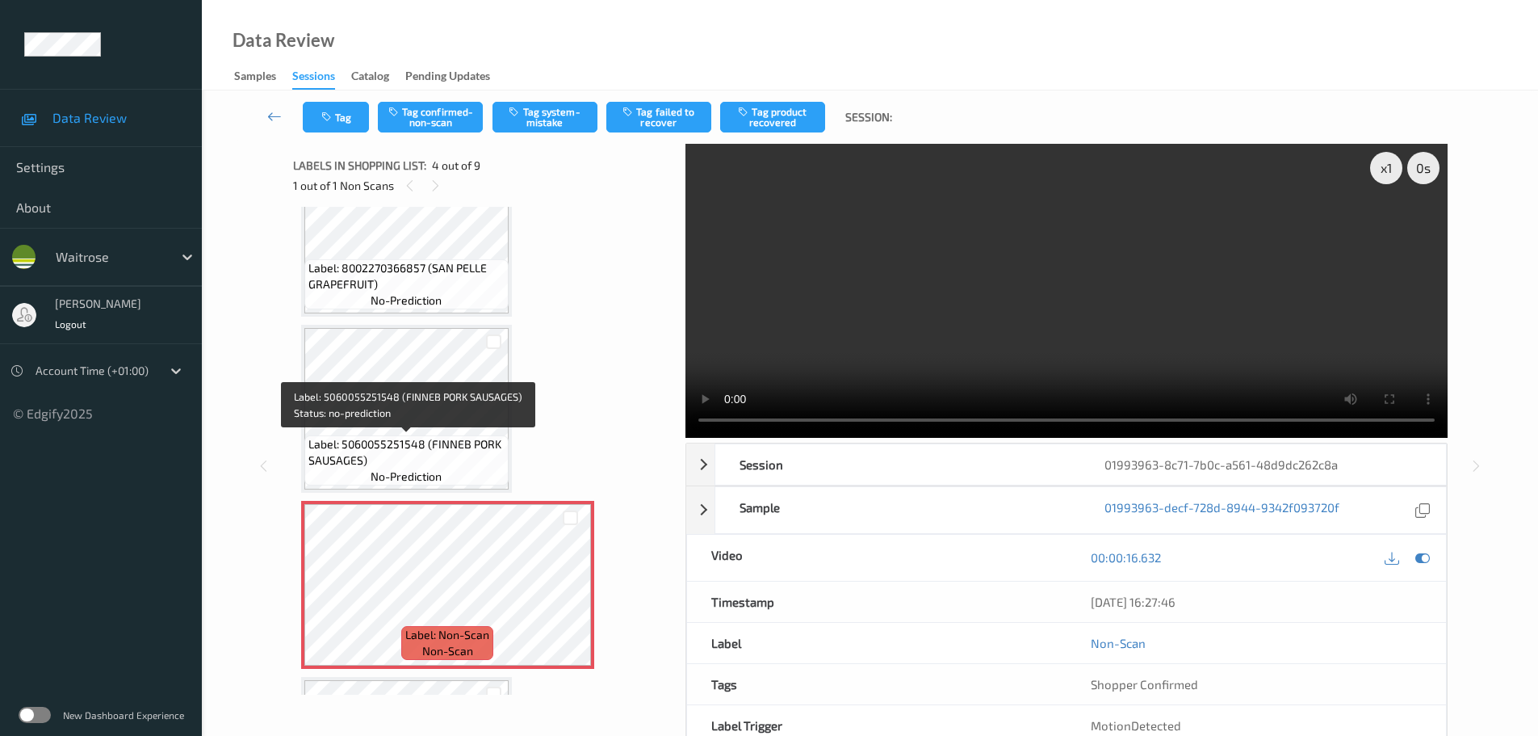
click at [410, 440] on span "Label: 5060055251548 (FINNEB PORK SAUSAGES)" at bounding box center [406, 452] width 196 height 32
click at [419, 451] on span "Label: 5060055251548 (FINNEB PORK SAUSAGES)" at bounding box center [406, 452] width 196 height 32
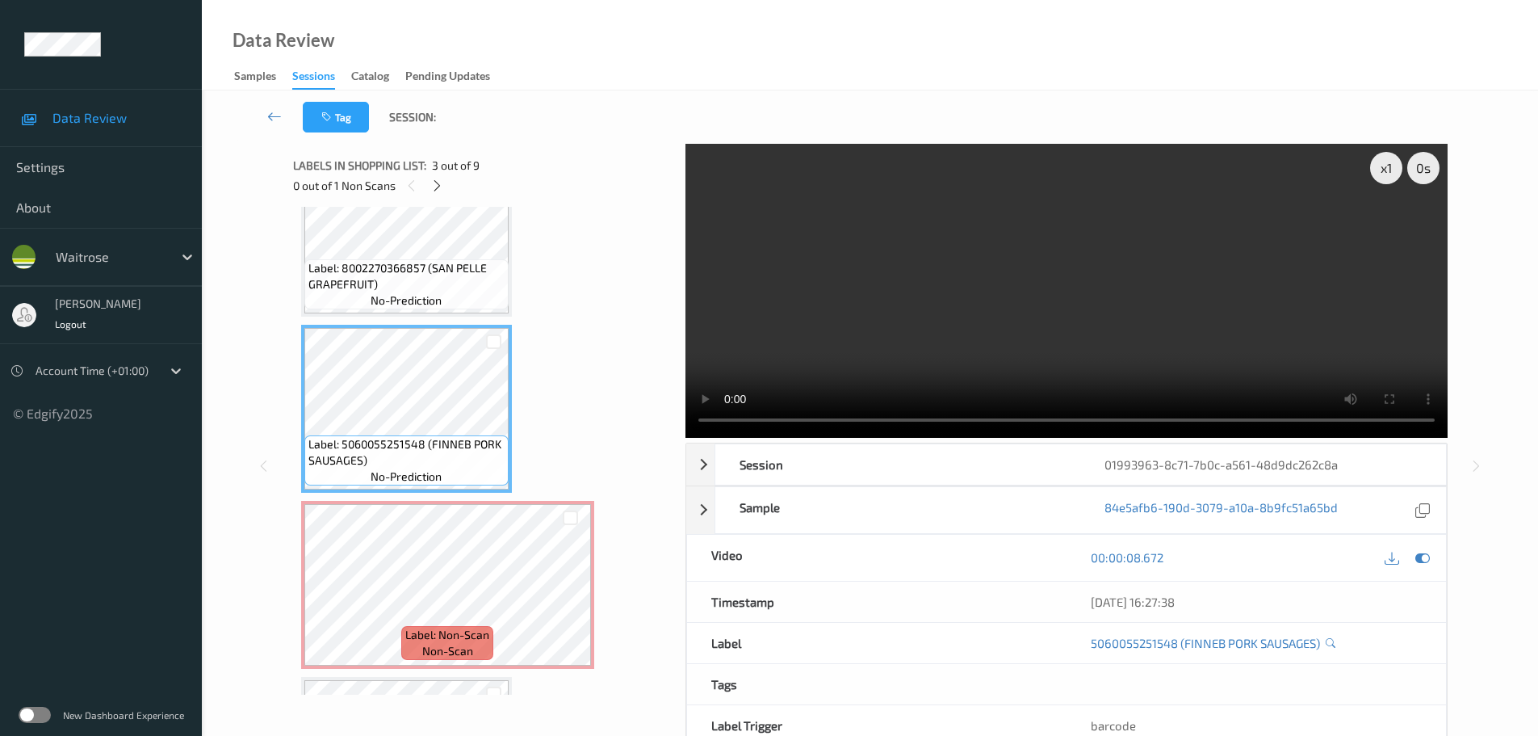
scroll to position [323, 0]
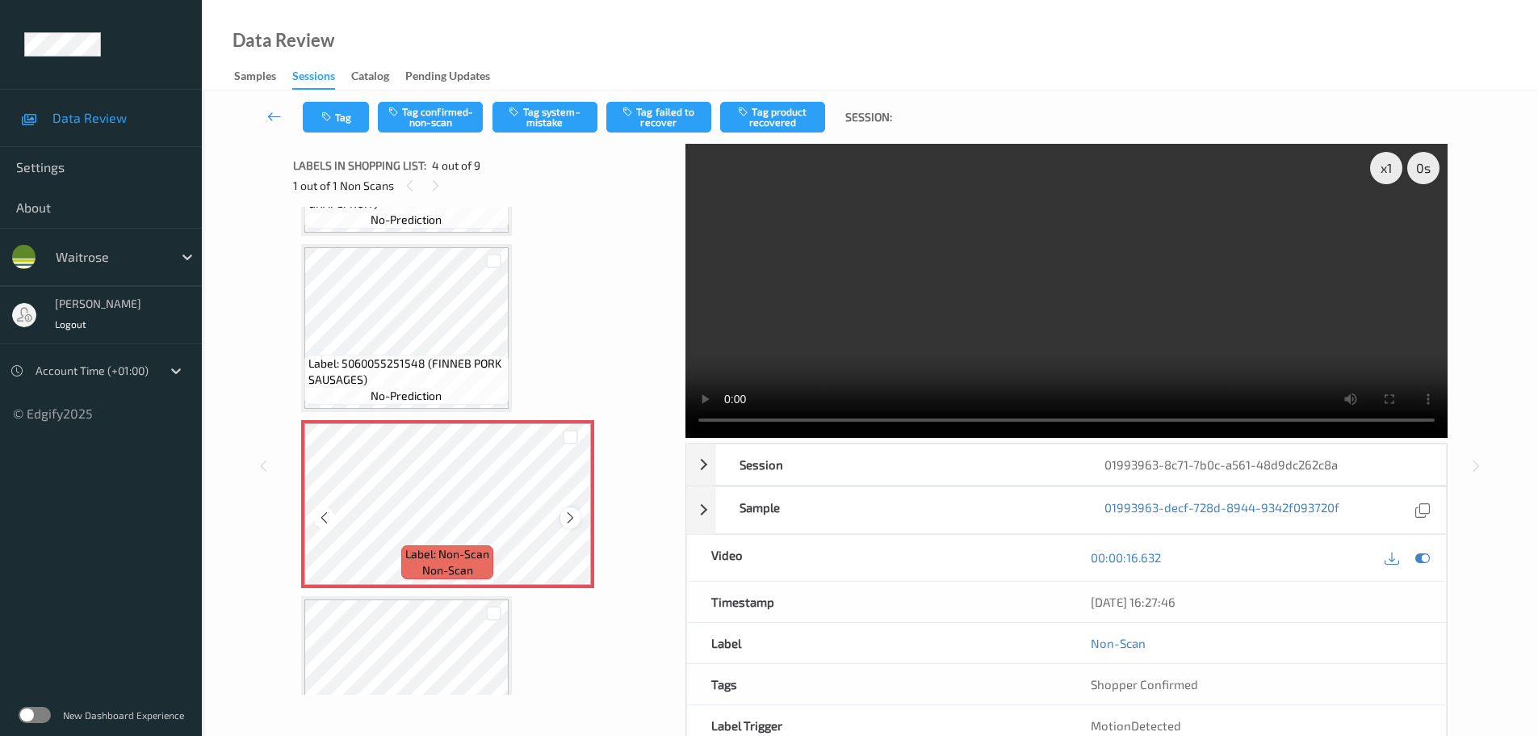
click at [572, 522] on icon at bounding box center [571, 517] width 14 height 15
click at [570, 520] on icon at bounding box center [571, 517] width 14 height 15
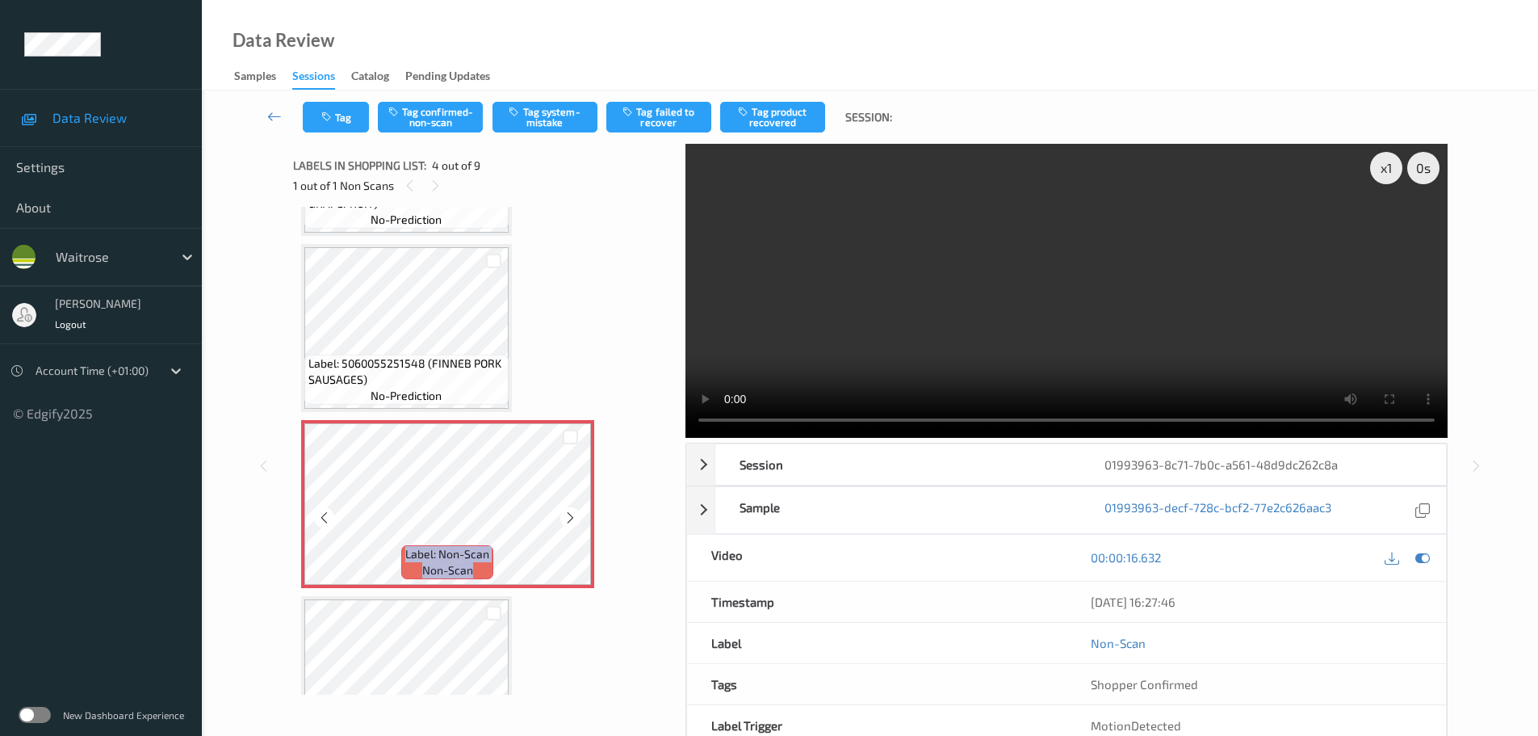
click at [568, 520] on icon at bounding box center [571, 517] width 14 height 15
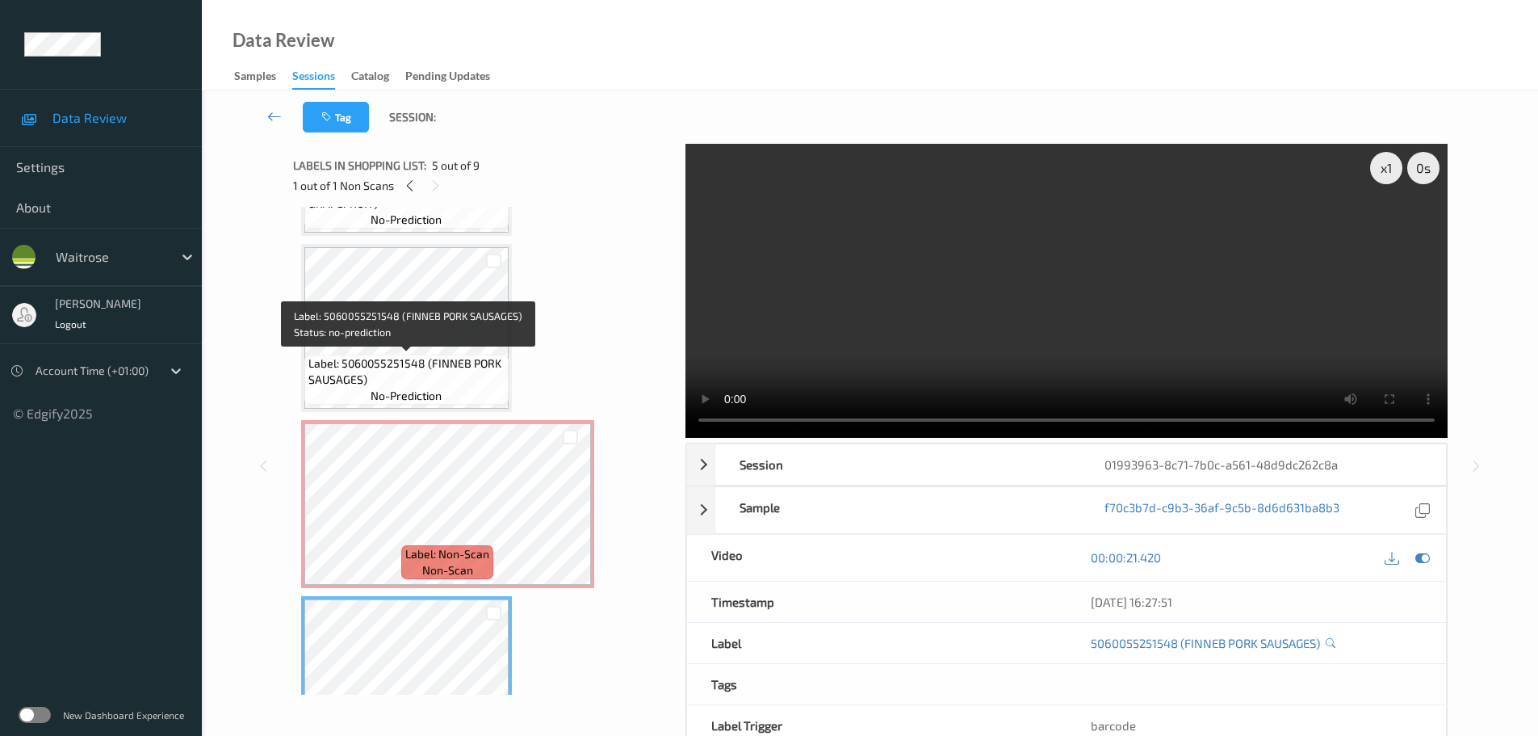
click at [437, 359] on span "Label: 5060055251548 (FINNEB PORK SAUSAGES)" at bounding box center [406, 371] width 196 height 32
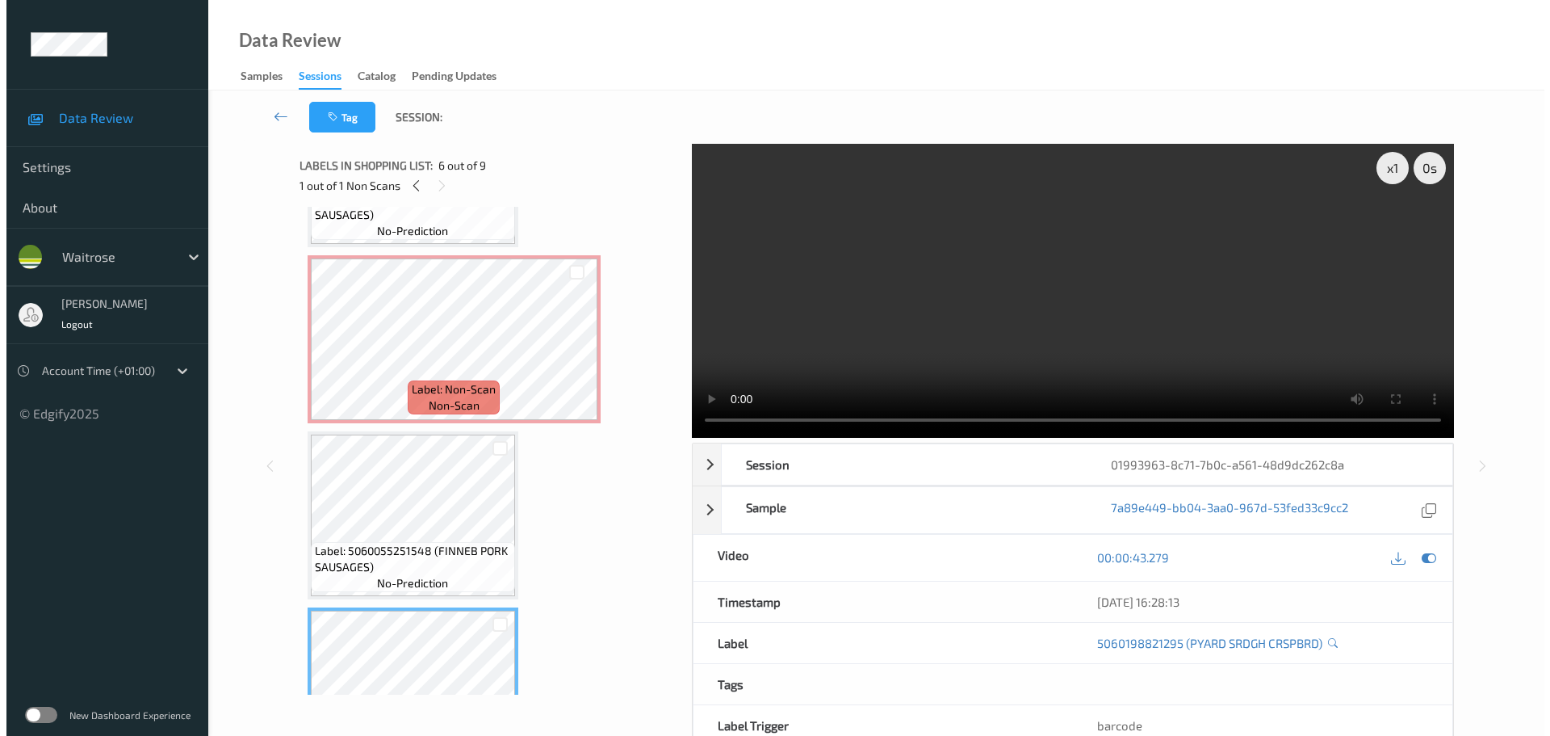
scroll to position [484, 0]
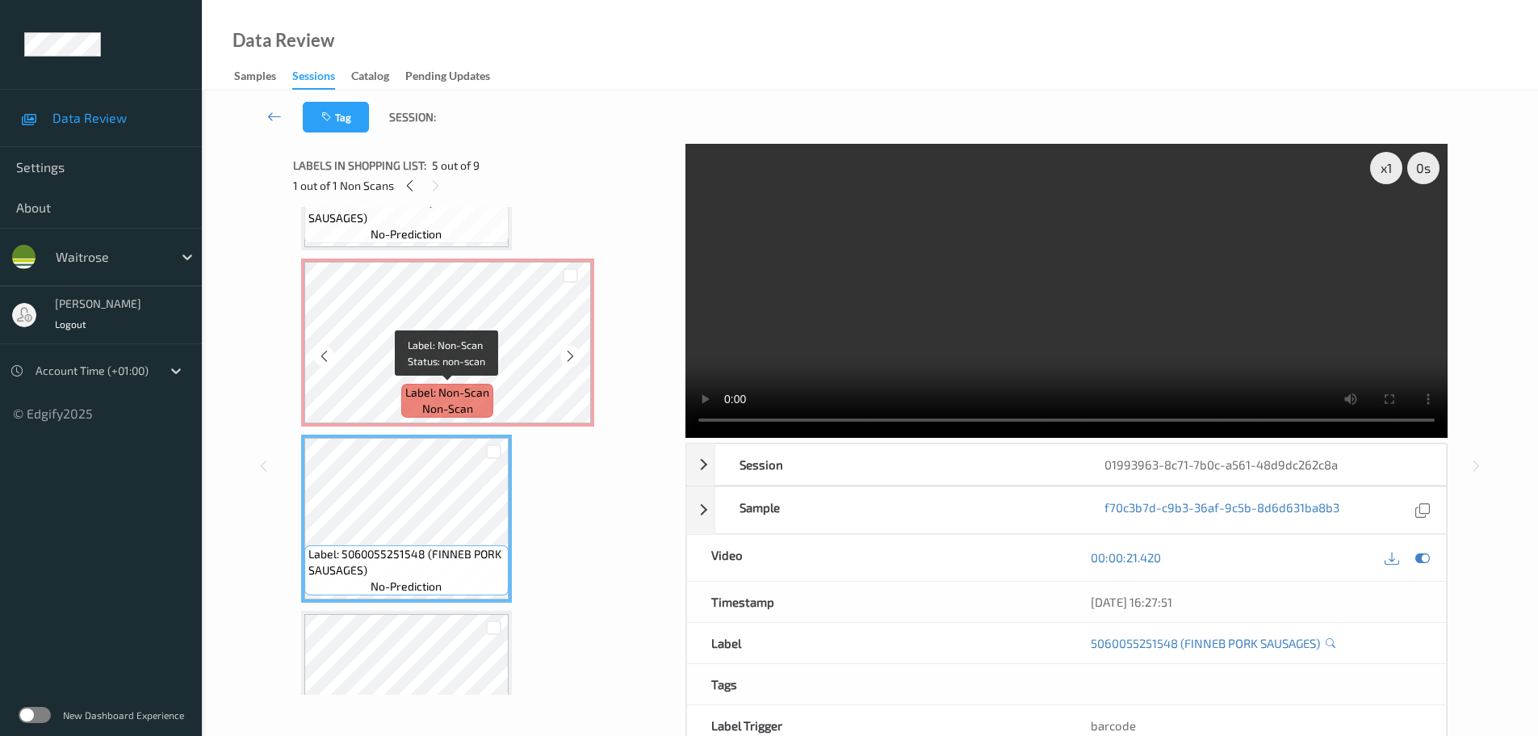
click at [450, 386] on span "Label: Non-Scan" at bounding box center [447, 392] width 84 height 16
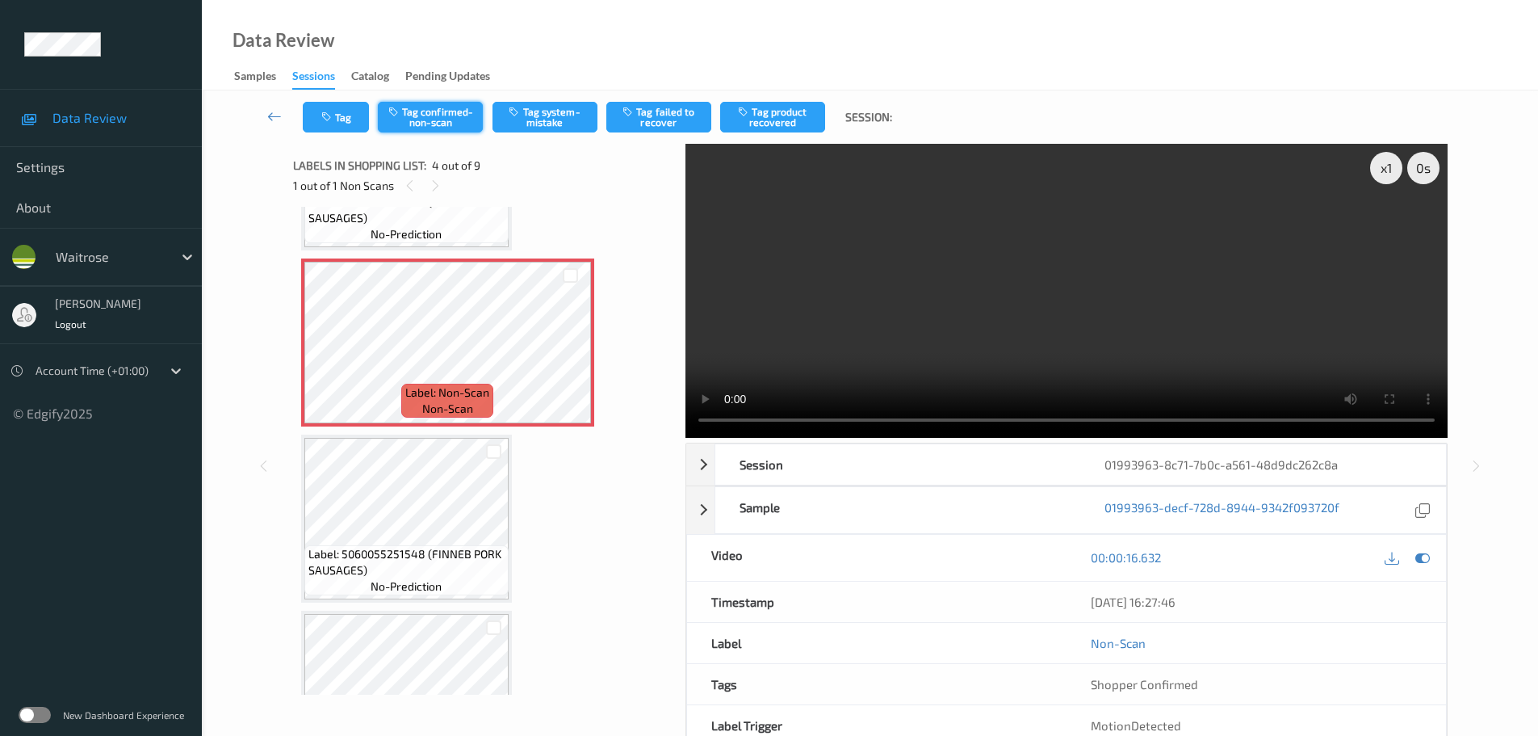
click at [451, 115] on button "Tag confirmed-non-scan" at bounding box center [430, 117] width 105 height 31
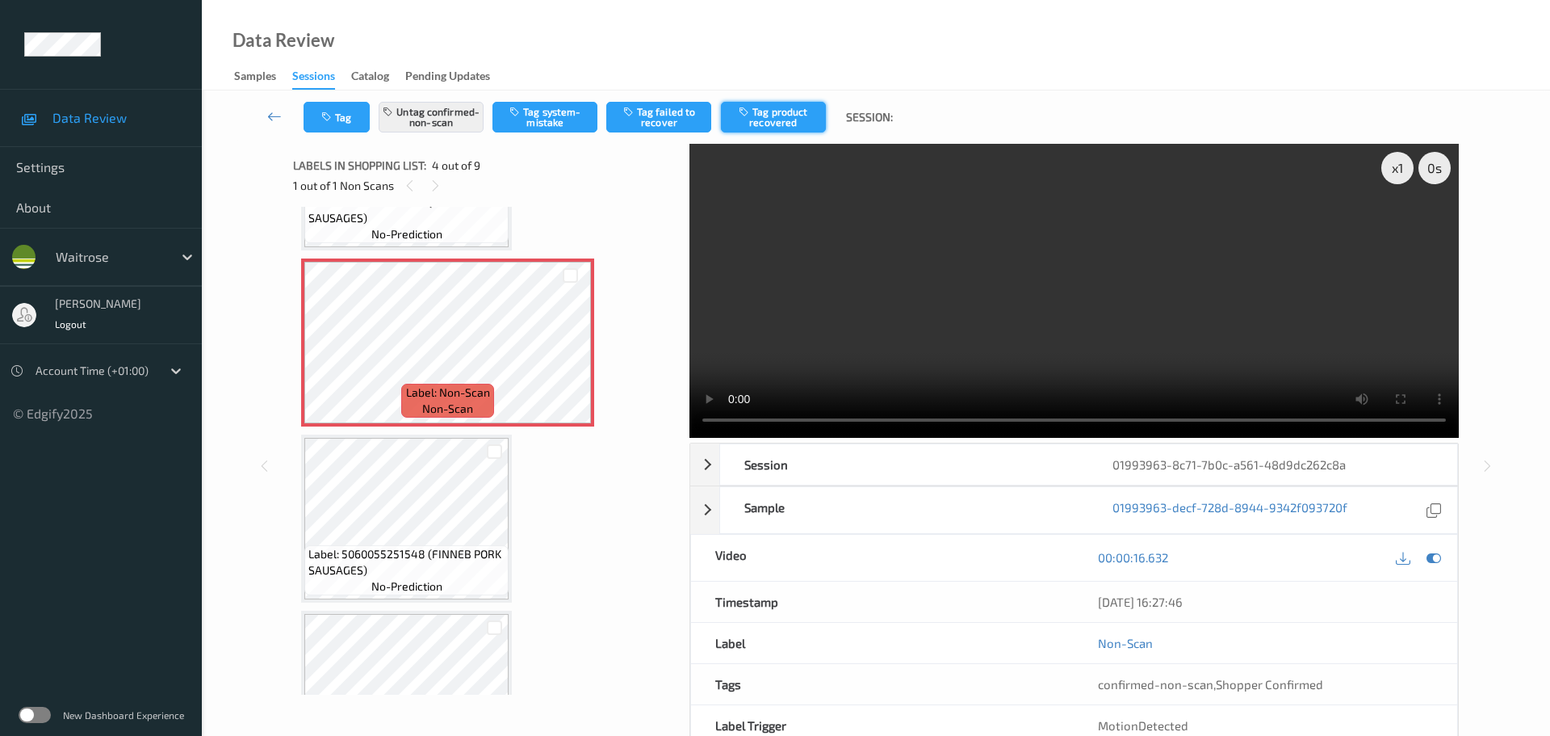
click at [779, 110] on button "Tag product recovered" at bounding box center [773, 117] width 105 height 31
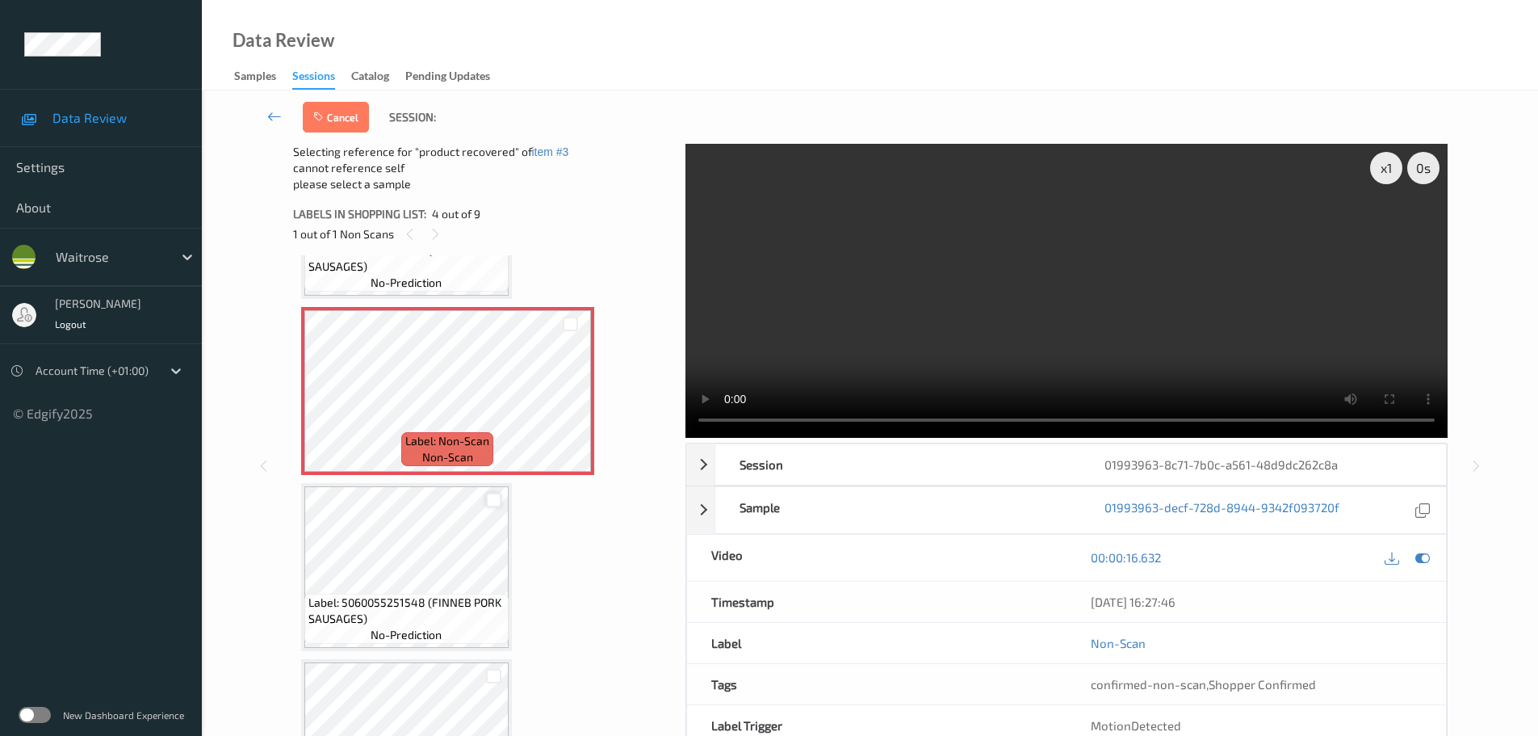
click at [491, 501] on div at bounding box center [493, 500] width 15 height 15
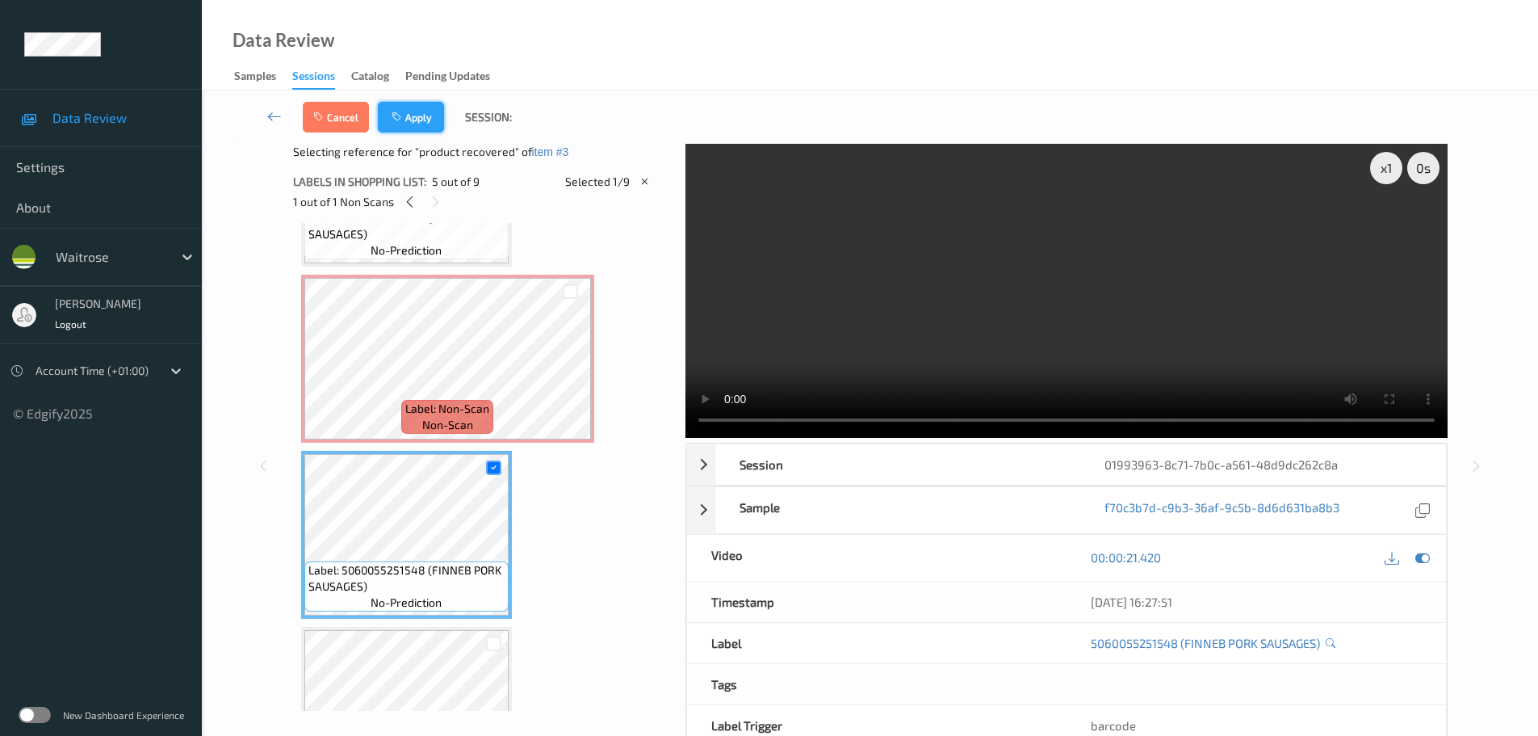
click at [419, 113] on button "Apply" at bounding box center [411, 117] width 66 height 31
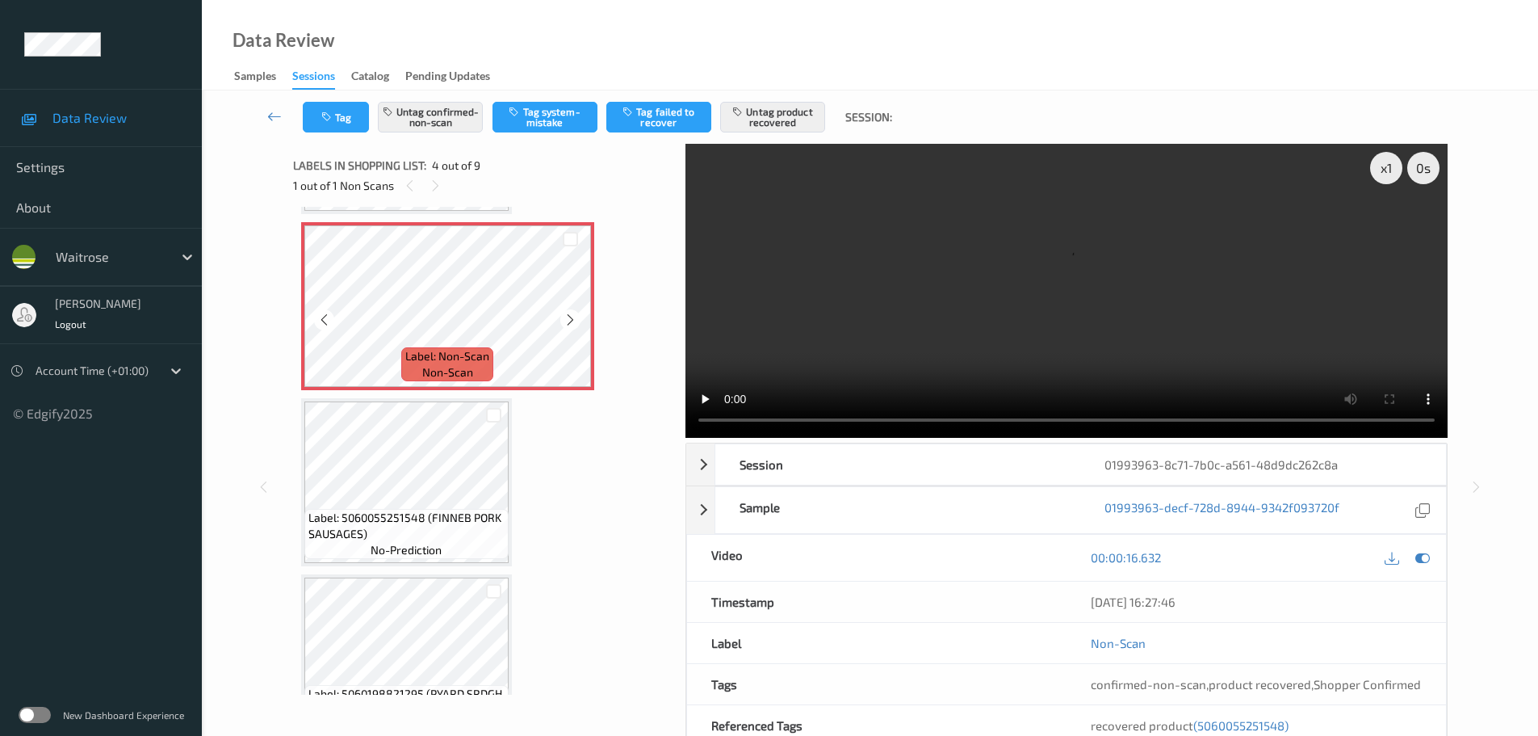
scroll to position [522, 0]
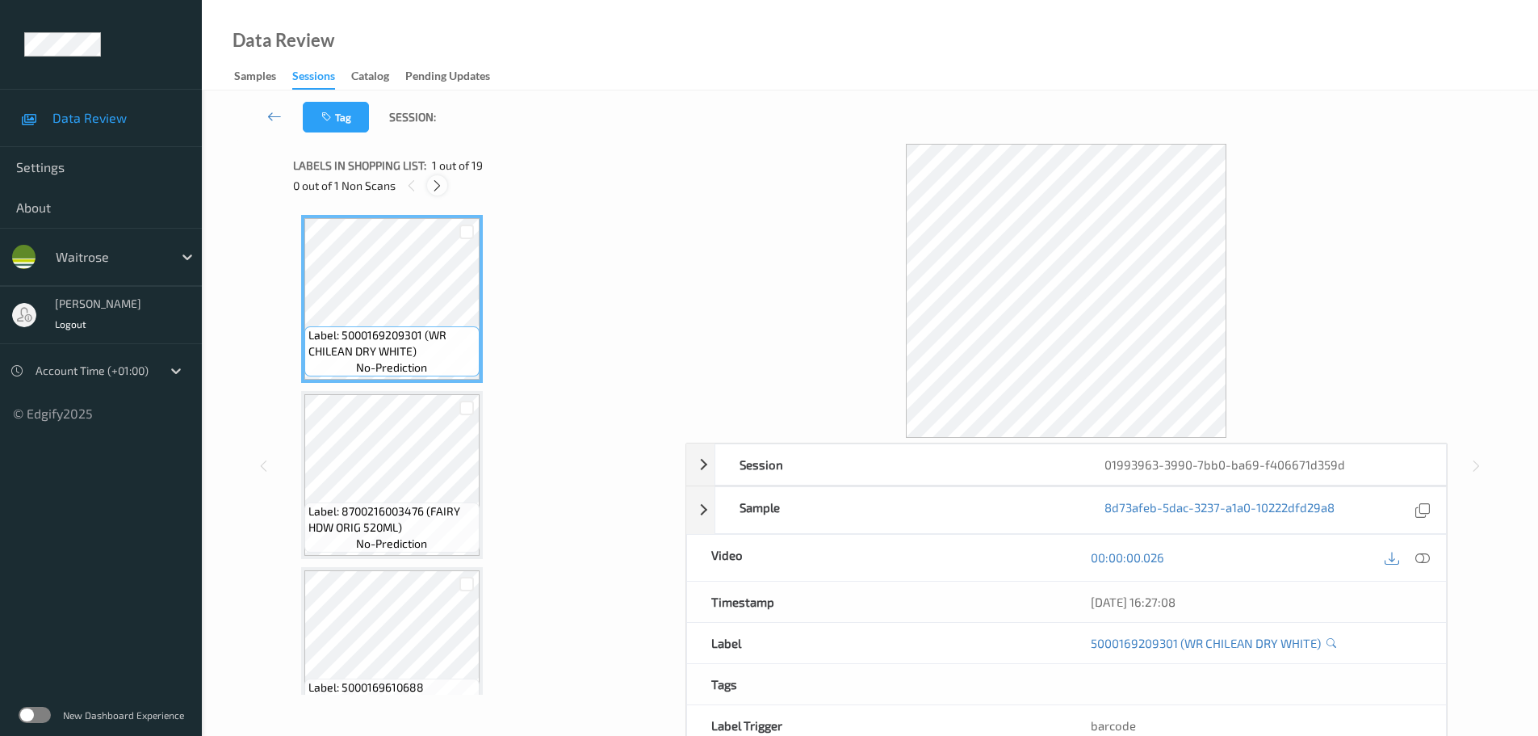
click at [438, 193] on div at bounding box center [437, 185] width 20 height 20
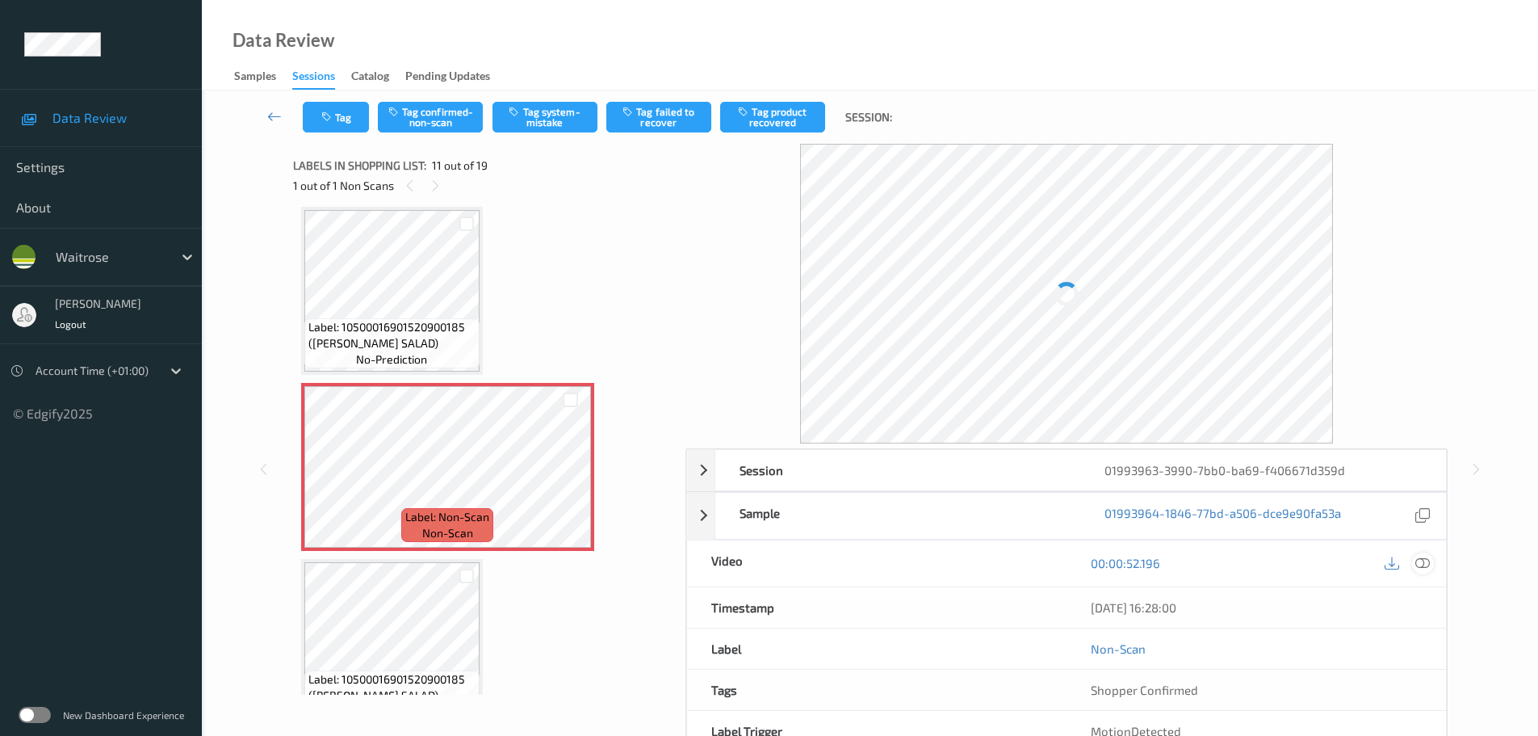
click at [1428, 564] on icon at bounding box center [1422, 563] width 15 height 15
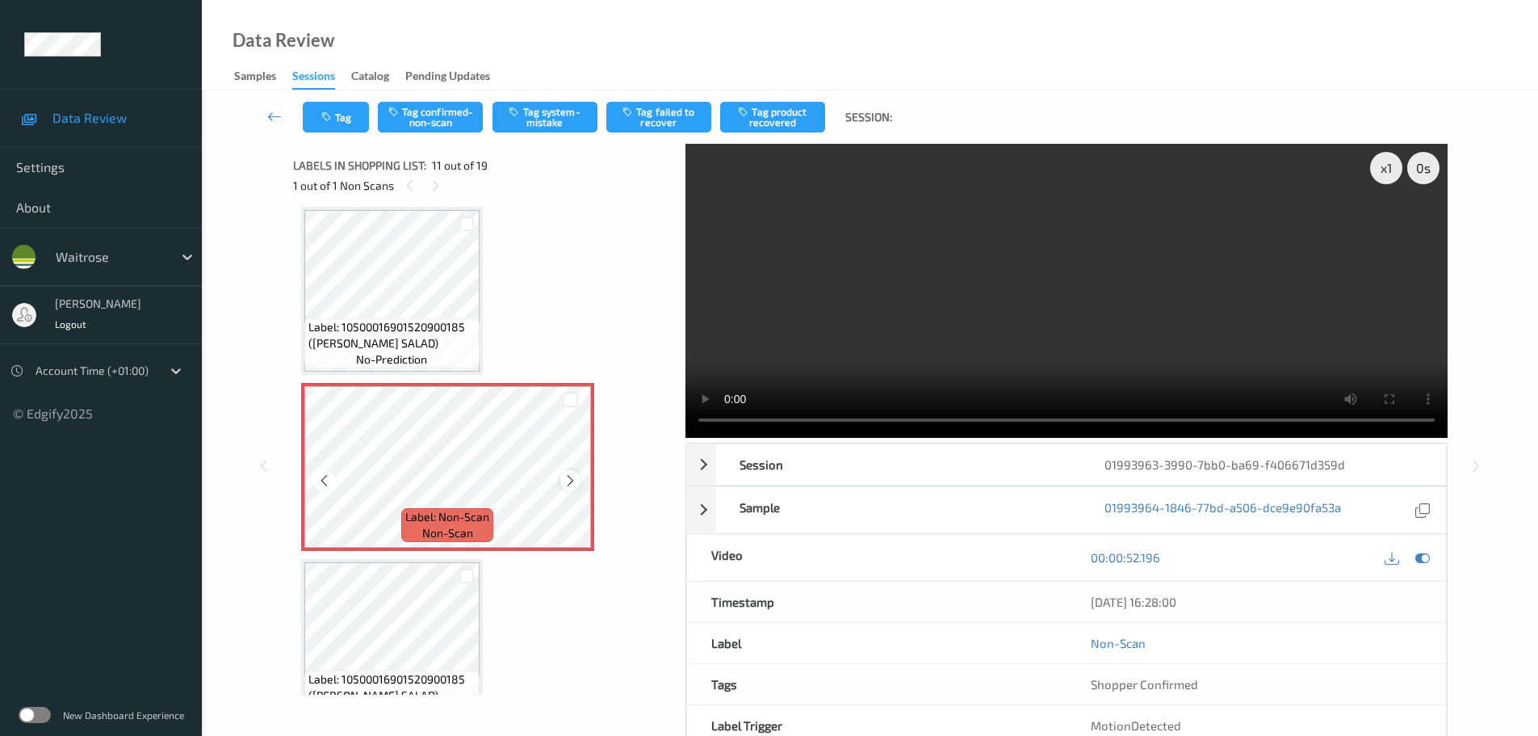
click at [573, 476] on icon at bounding box center [571, 480] width 14 height 15
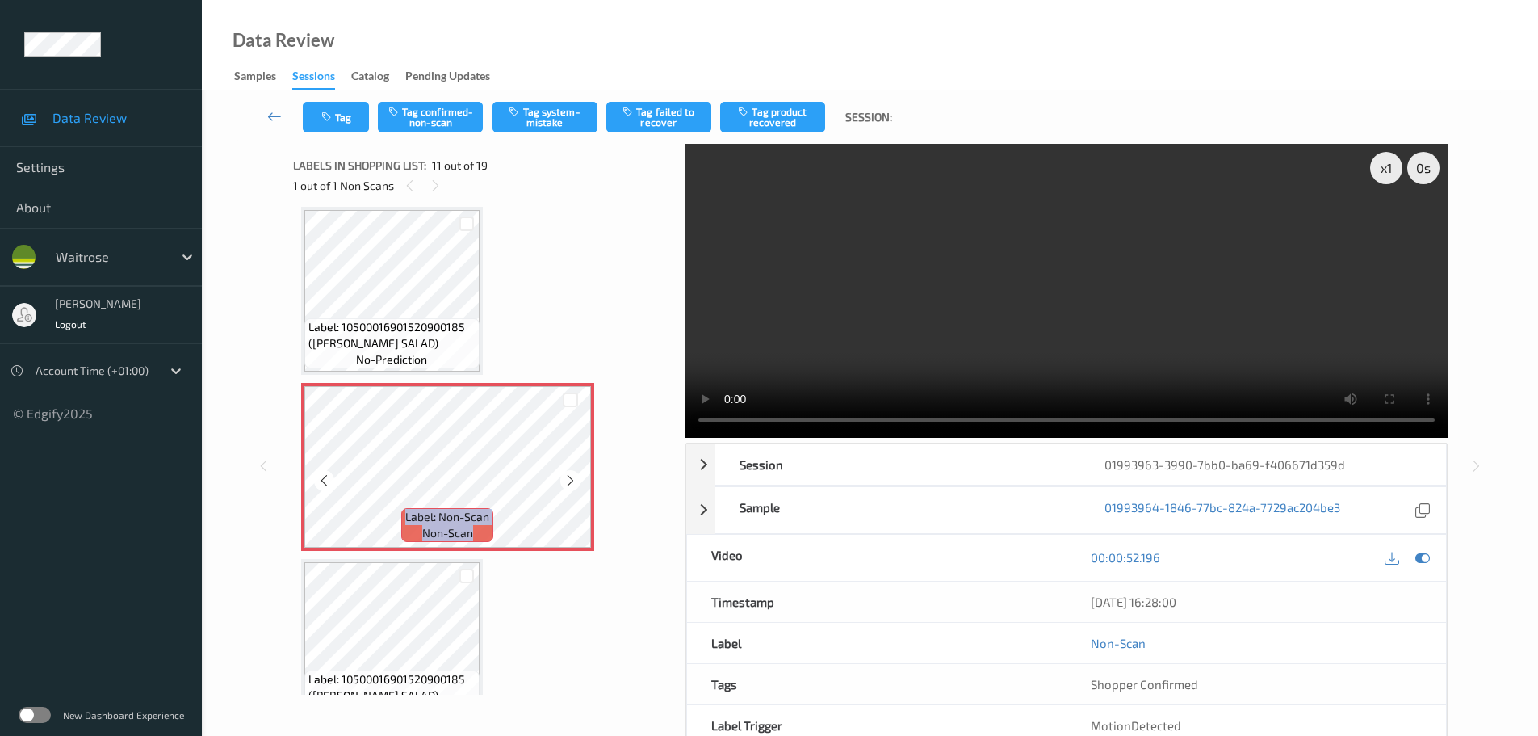
click at [573, 476] on icon at bounding box center [571, 480] width 14 height 15
click at [557, 118] on button "Tag system-mistake" at bounding box center [545, 117] width 105 height 31
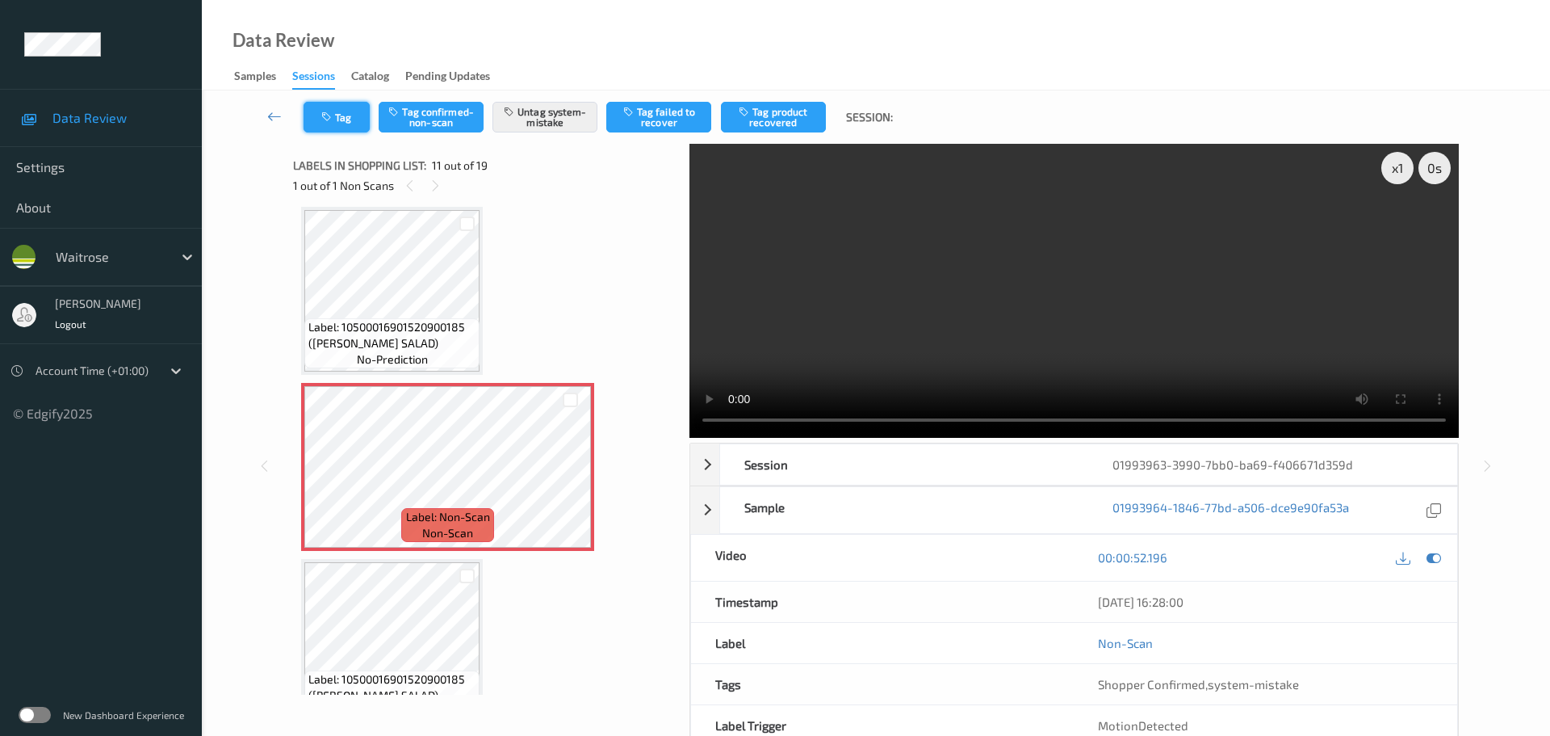
click at [336, 120] on button "Tag" at bounding box center [337, 117] width 66 height 31
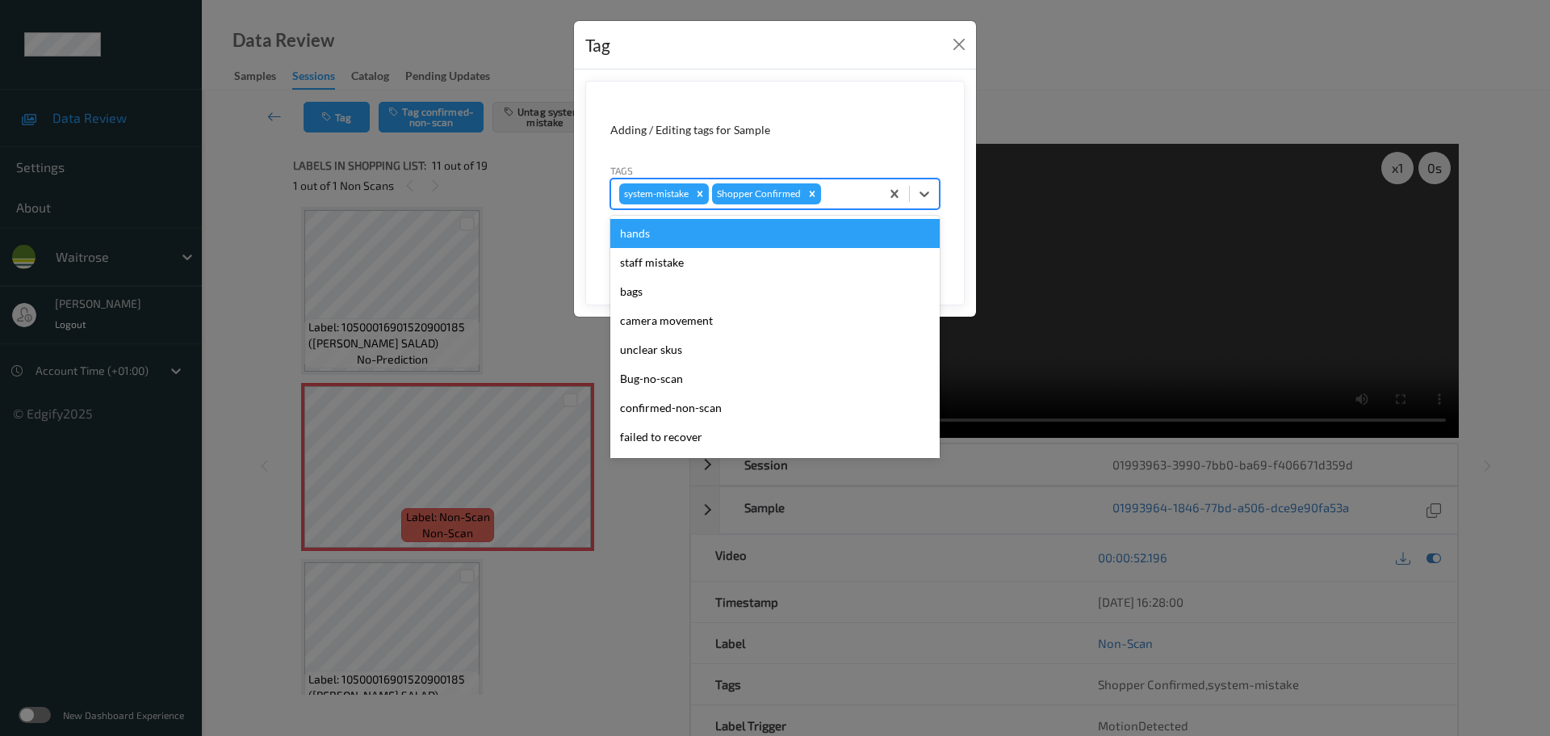
click at [837, 199] on div at bounding box center [848, 193] width 48 height 19
type input "unu"
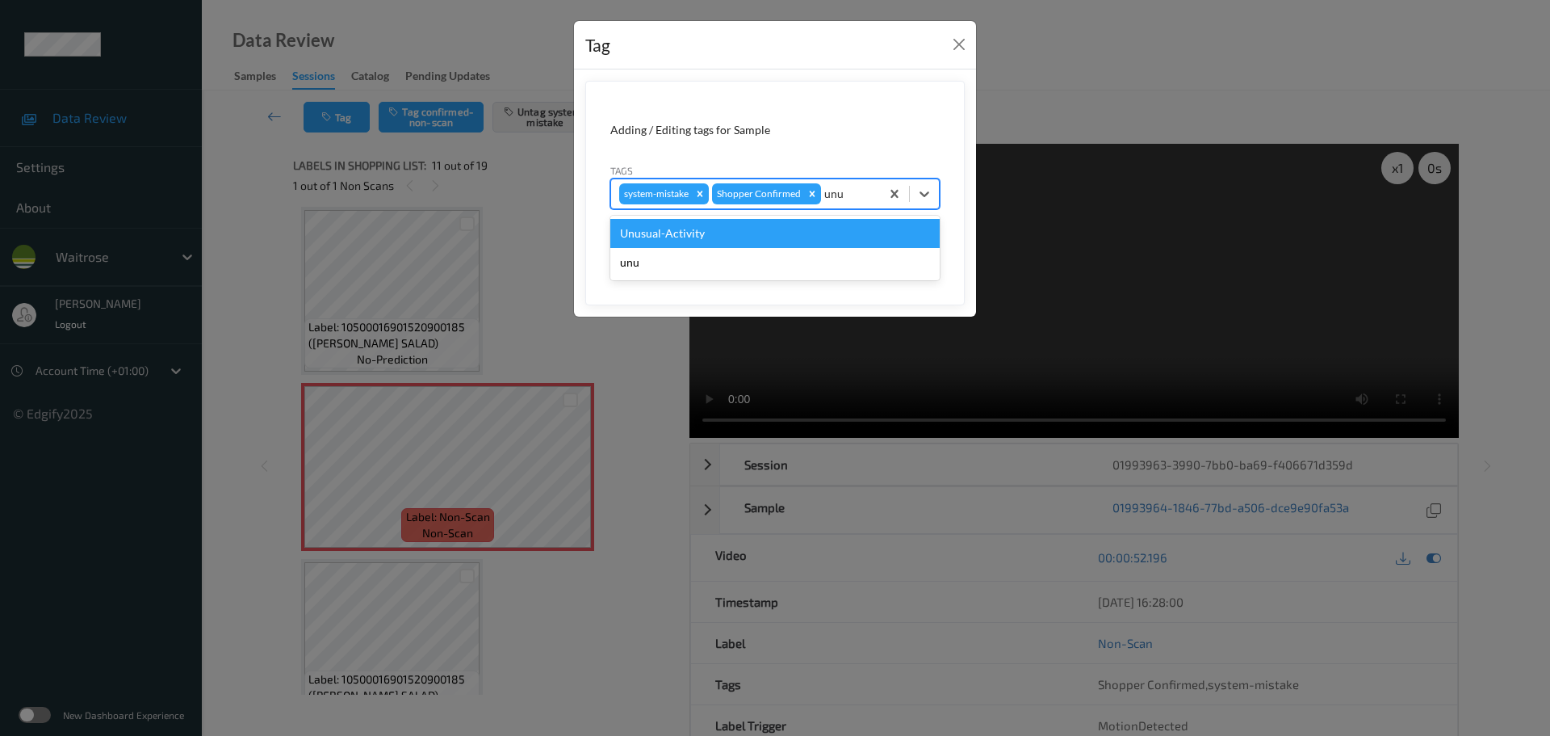
click at [845, 231] on div "Unusual-Activity" at bounding box center [774, 233] width 329 height 29
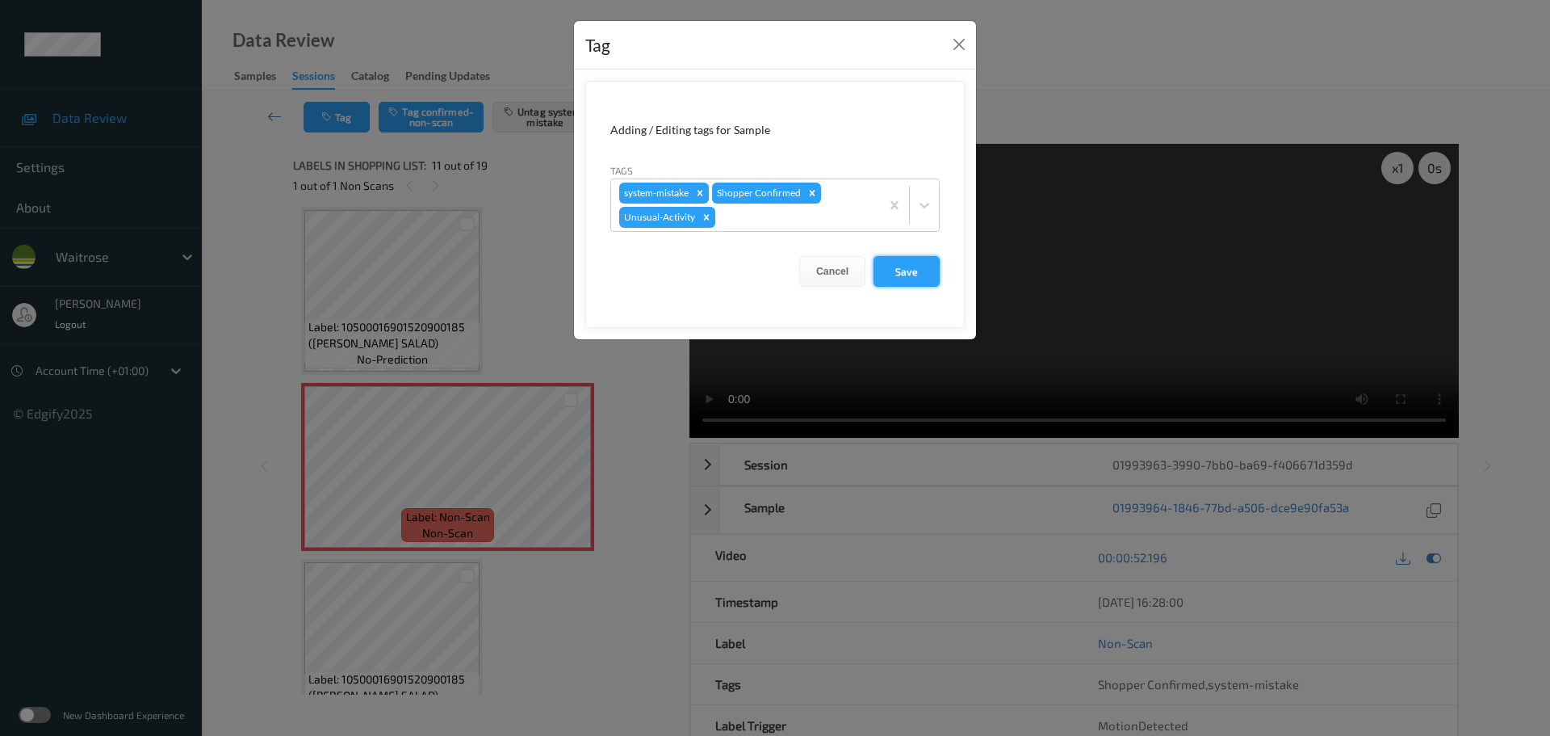
click at [910, 271] on button "Save" at bounding box center [907, 271] width 66 height 31
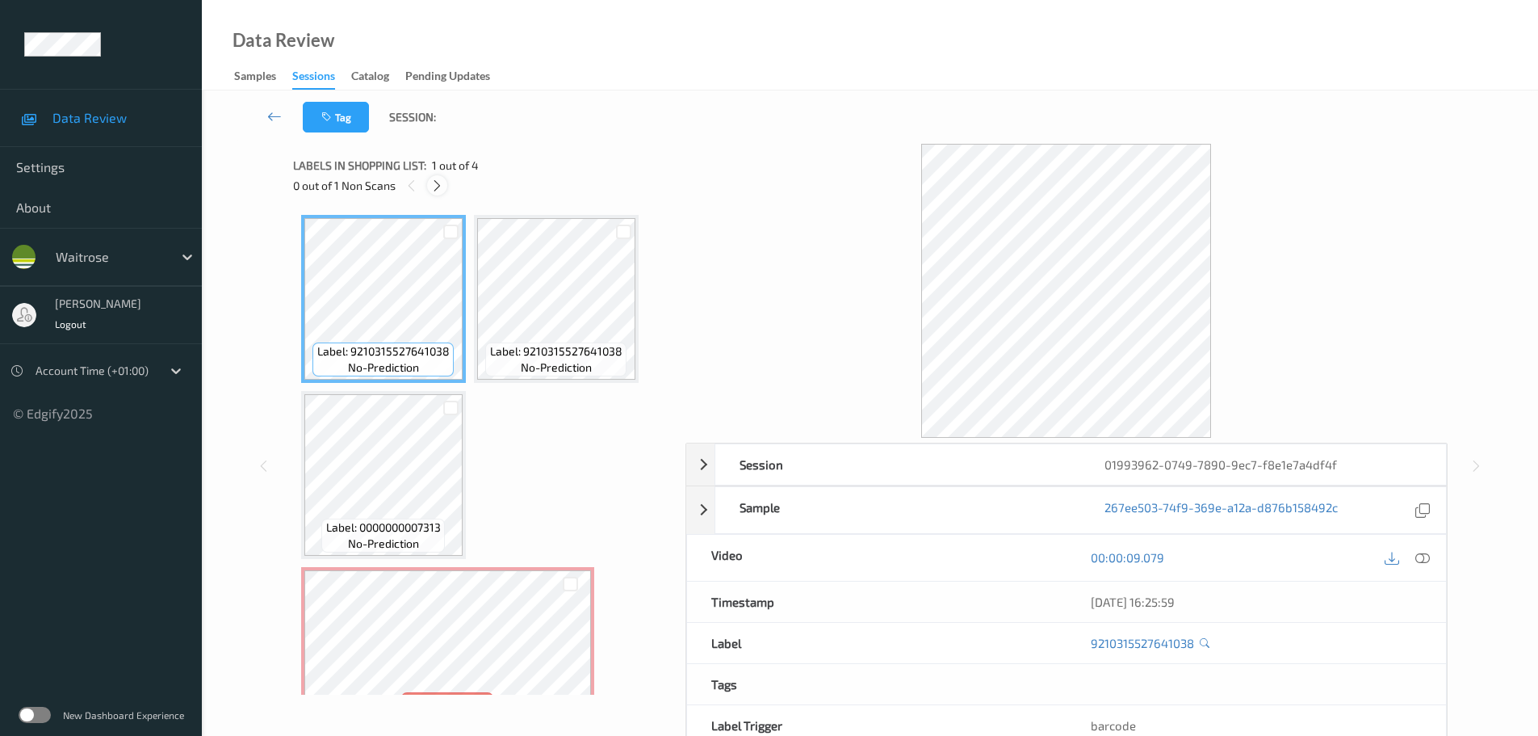
drag, startPoint x: 427, startPoint y: 186, endPoint x: 435, endPoint y: 195, distance: 12.0
click at [428, 185] on div at bounding box center [437, 185] width 20 height 20
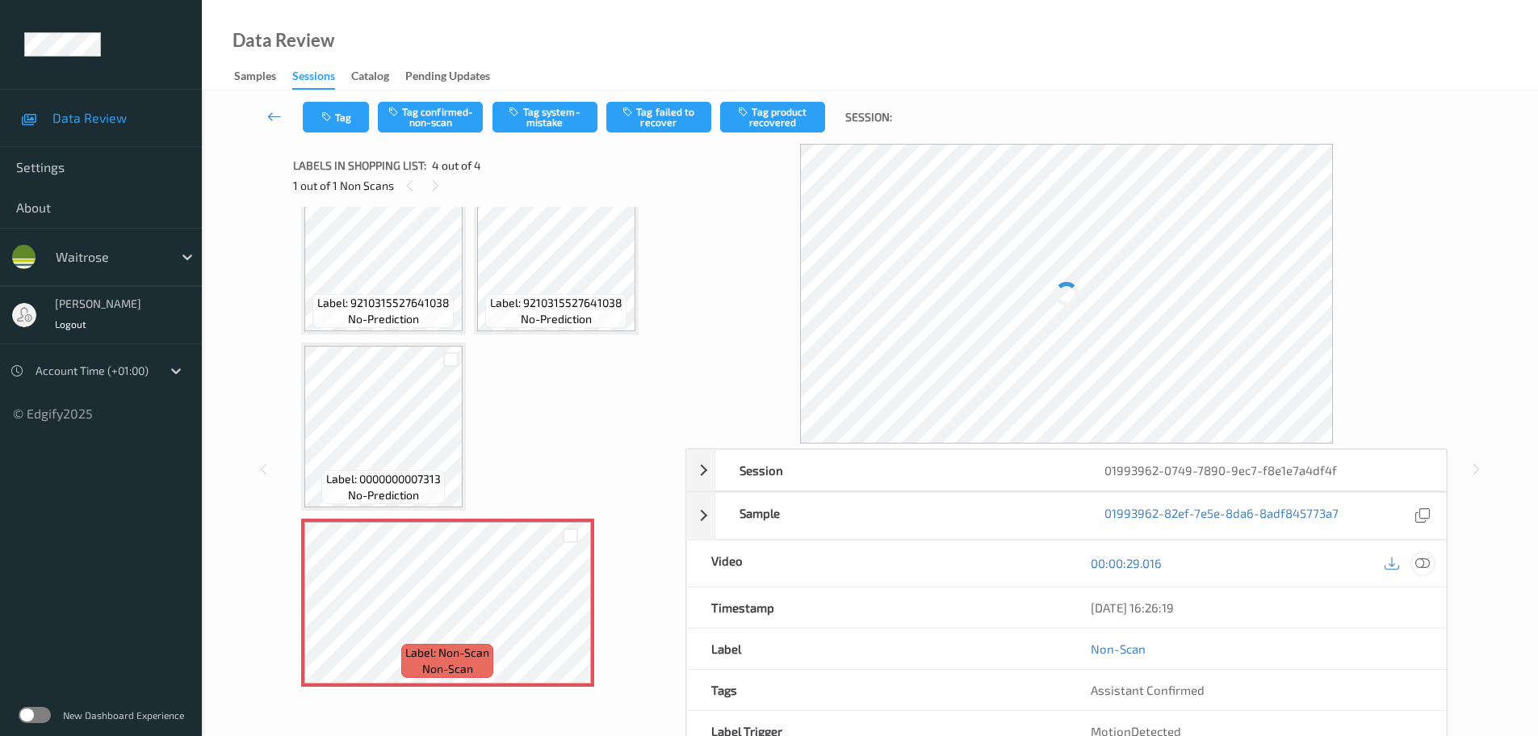
click at [1425, 561] on icon at bounding box center [1422, 563] width 15 height 15
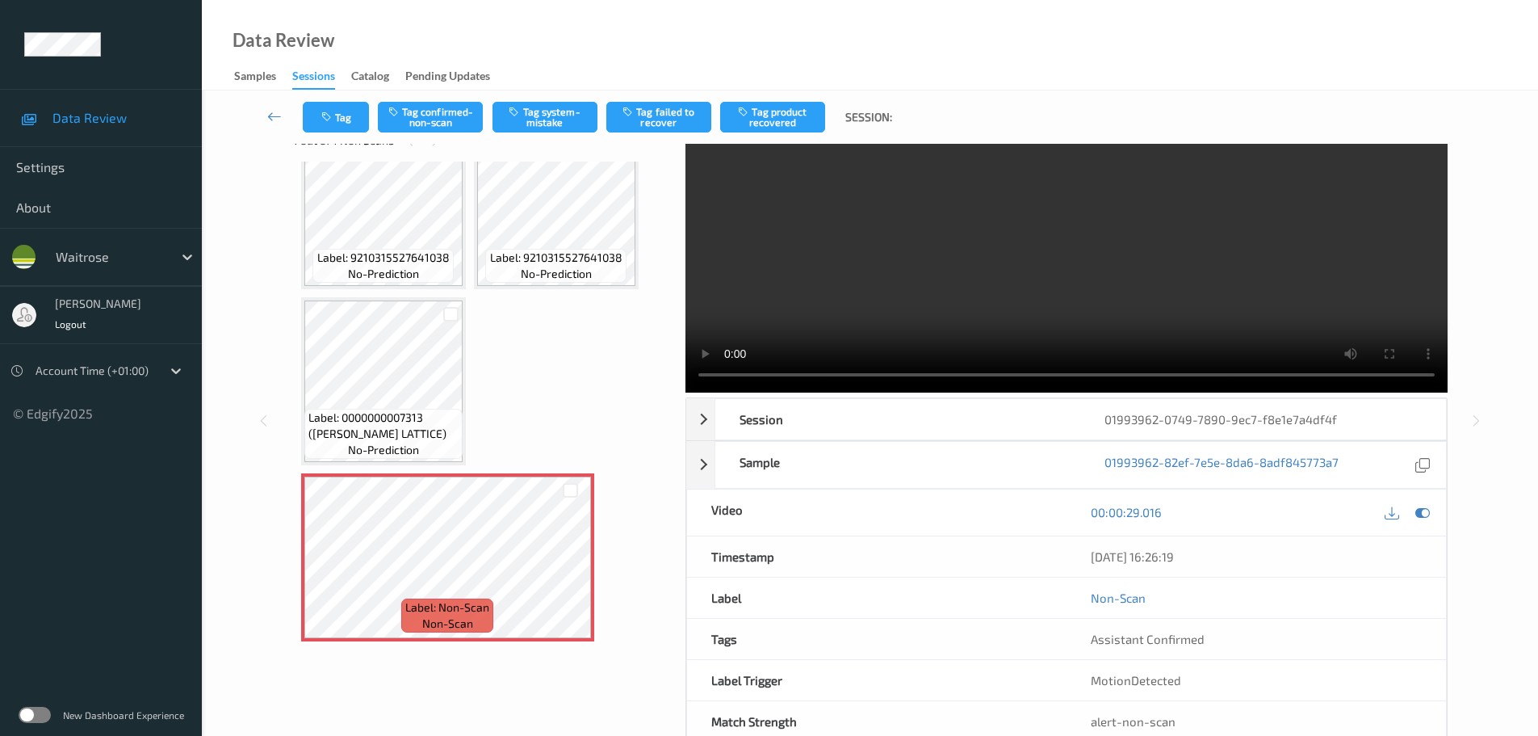
scroll to position [81, 0]
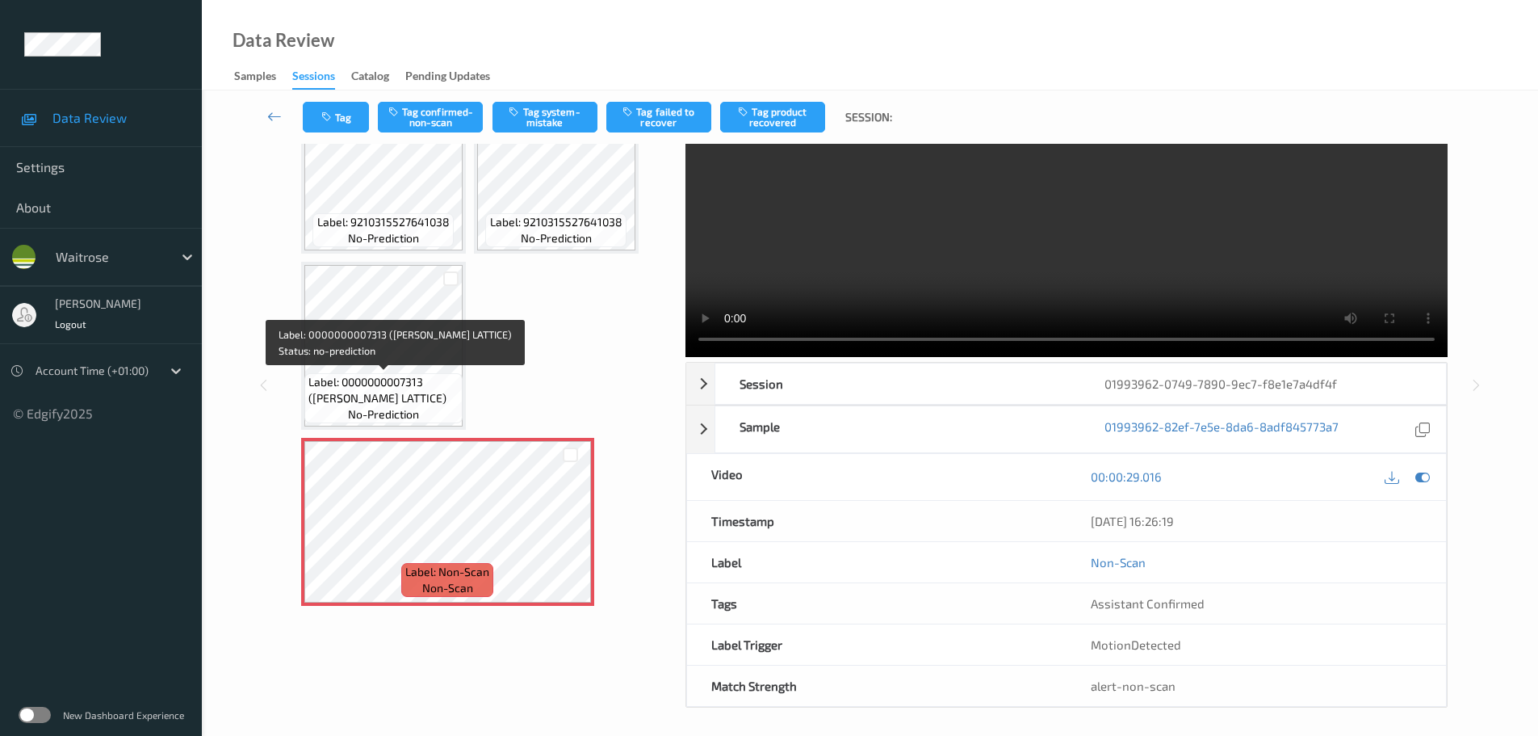
click at [395, 375] on span "Label: 0000000007313 (WR CHERRY LATTICE)" at bounding box center [383, 390] width 150 height 32
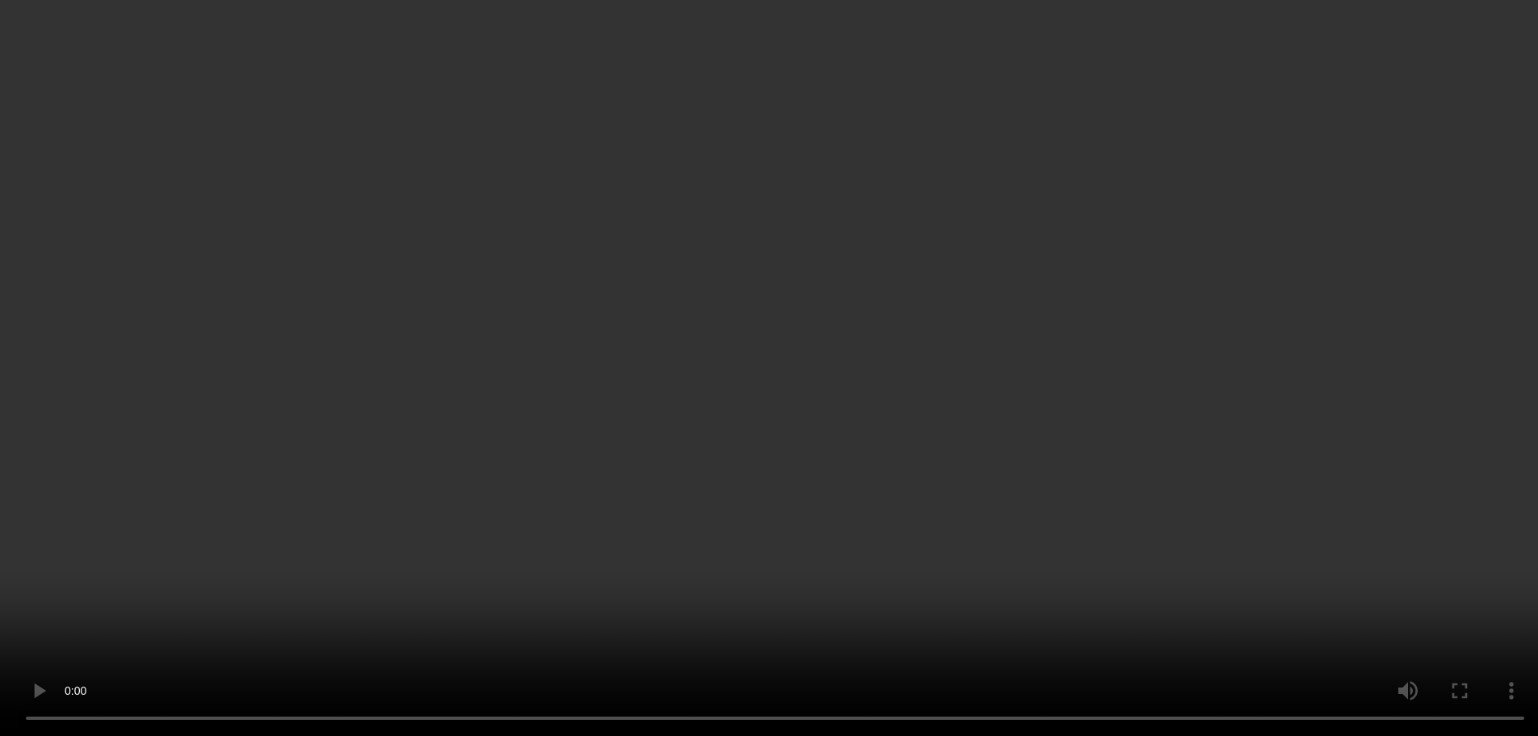
scroll to position [48, 0]
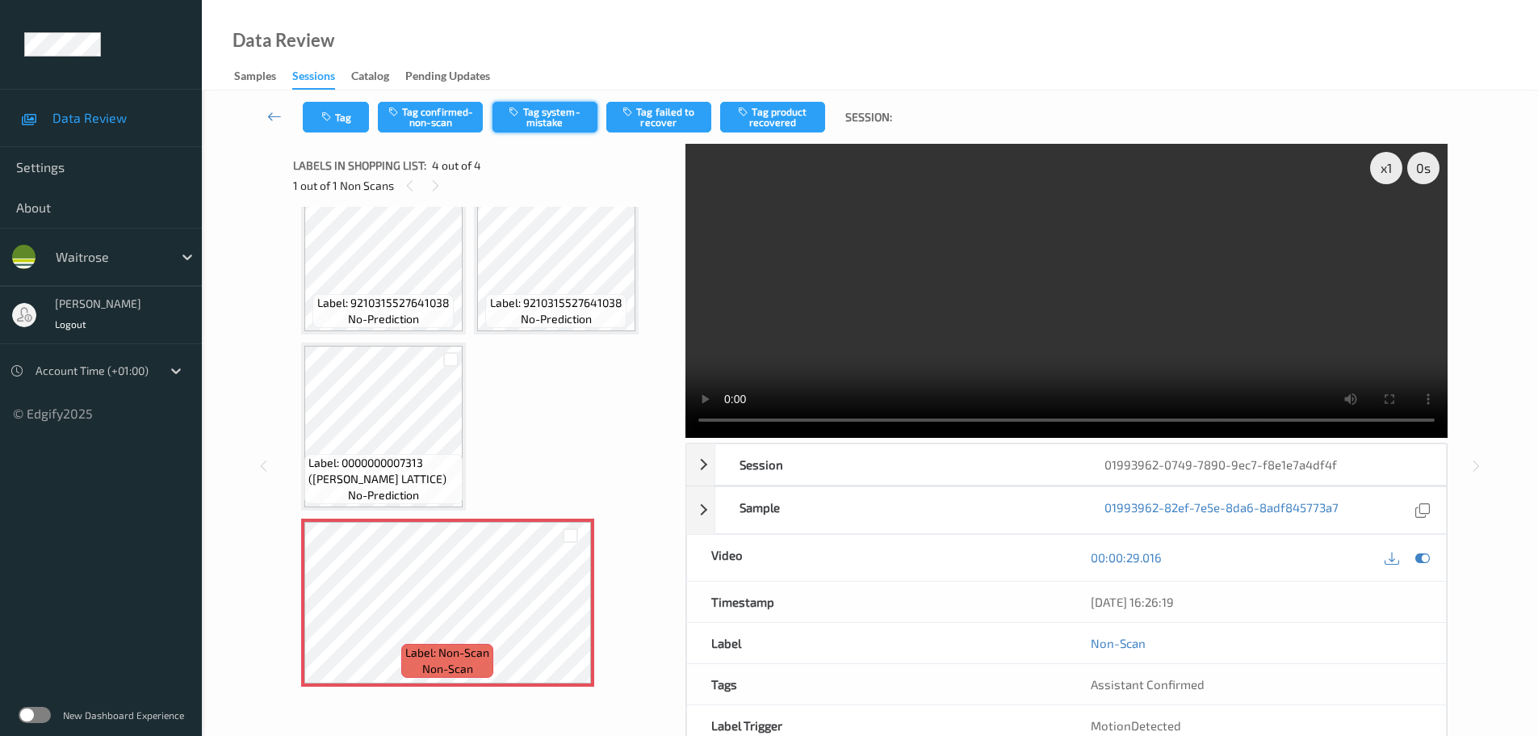
click at [556, 108] on button "Tag system-mistake" at bounding box center [545, 117] width 105 height 31
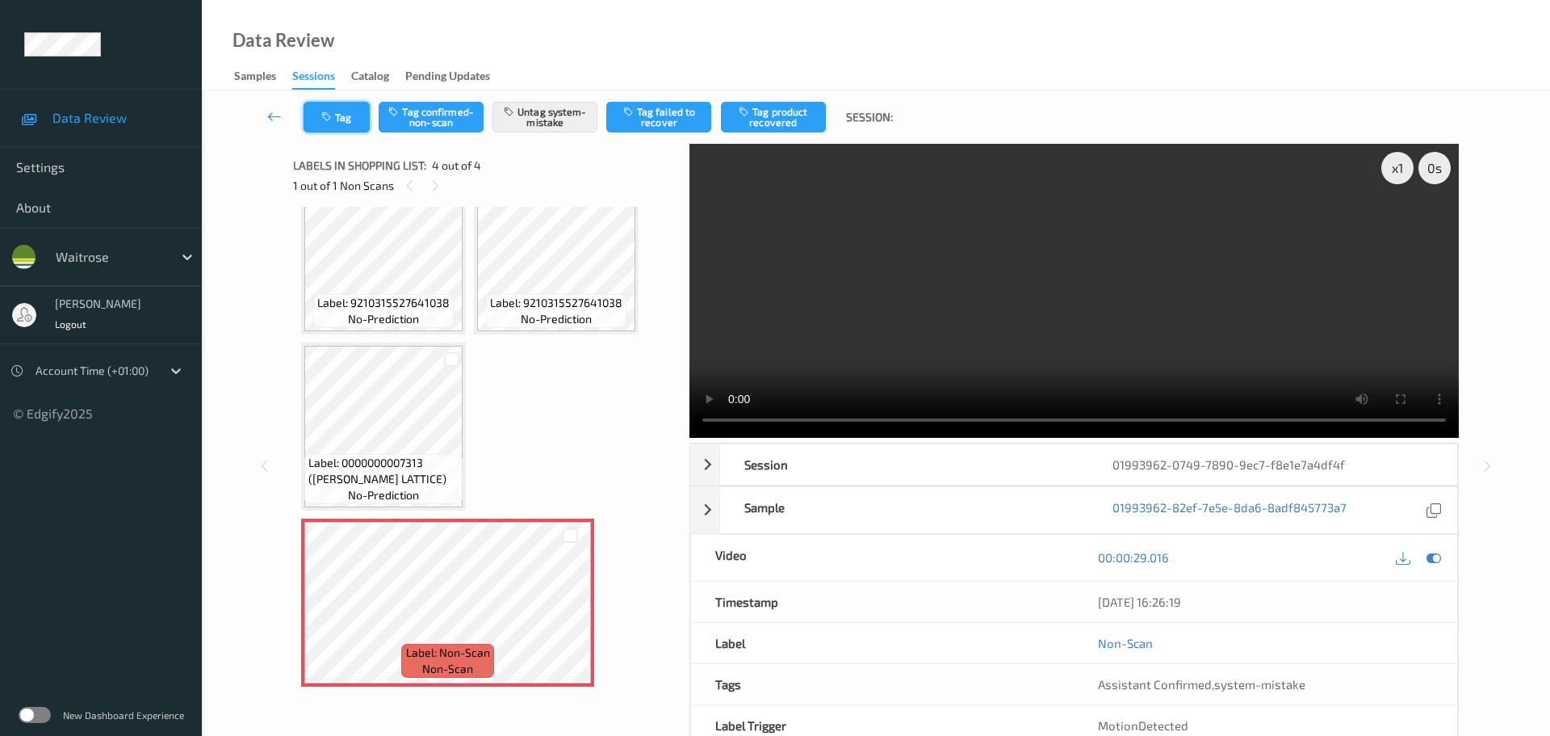
click at [345, 119] on button "Tag" at bounding box center [337, 117] width 66 height 31
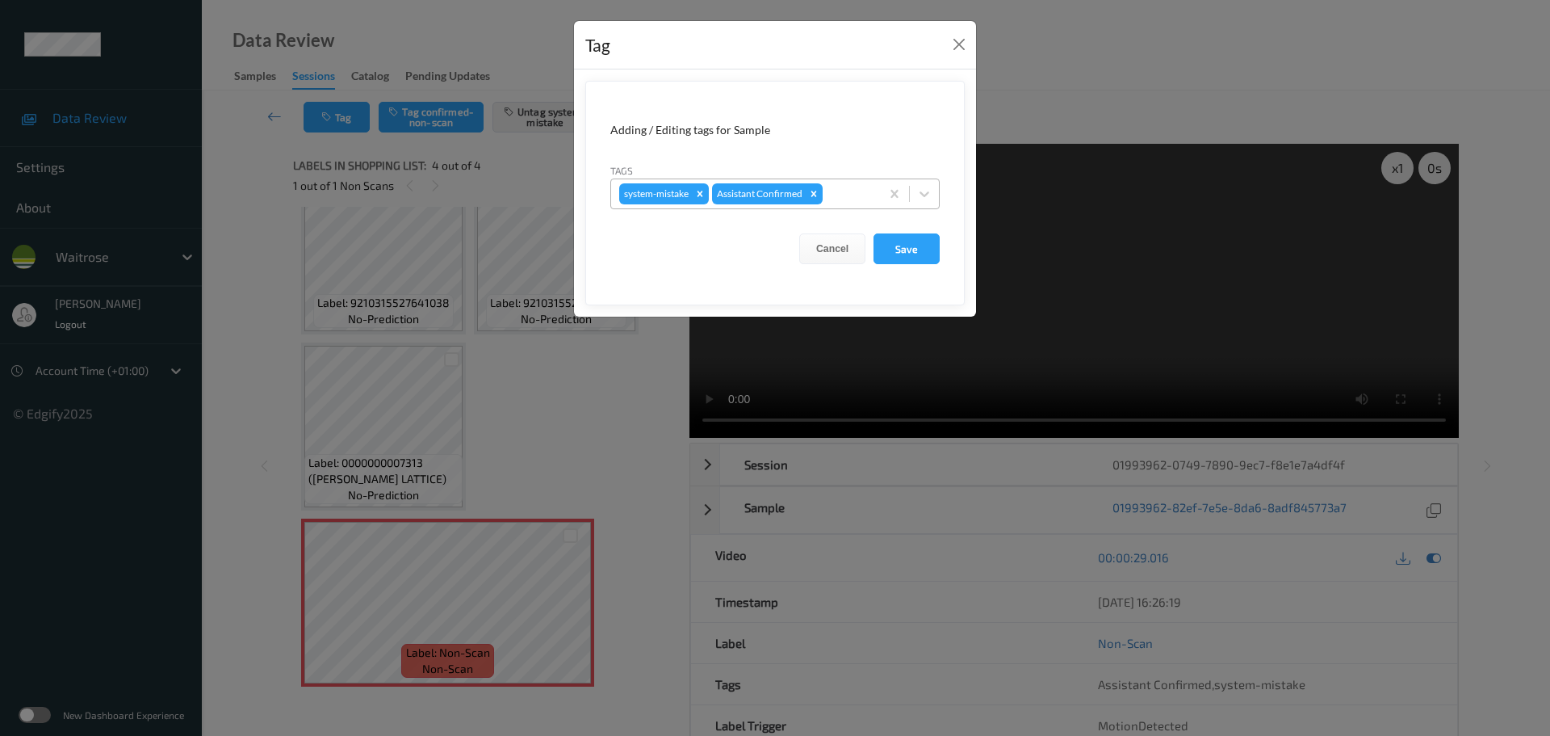
click at [841, 195] on div at bounding box center [849, 193] width 46 height 19
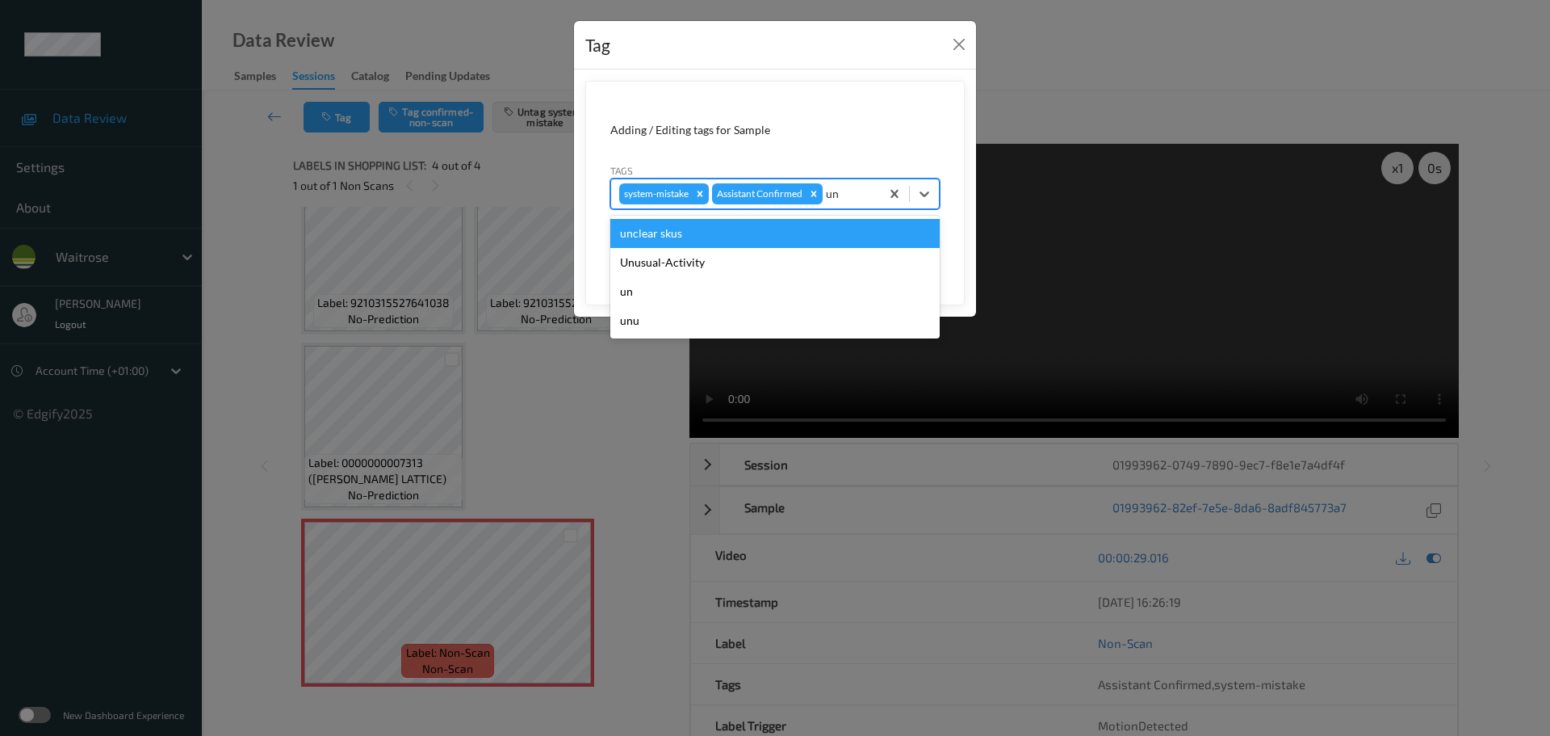
type input "unu"
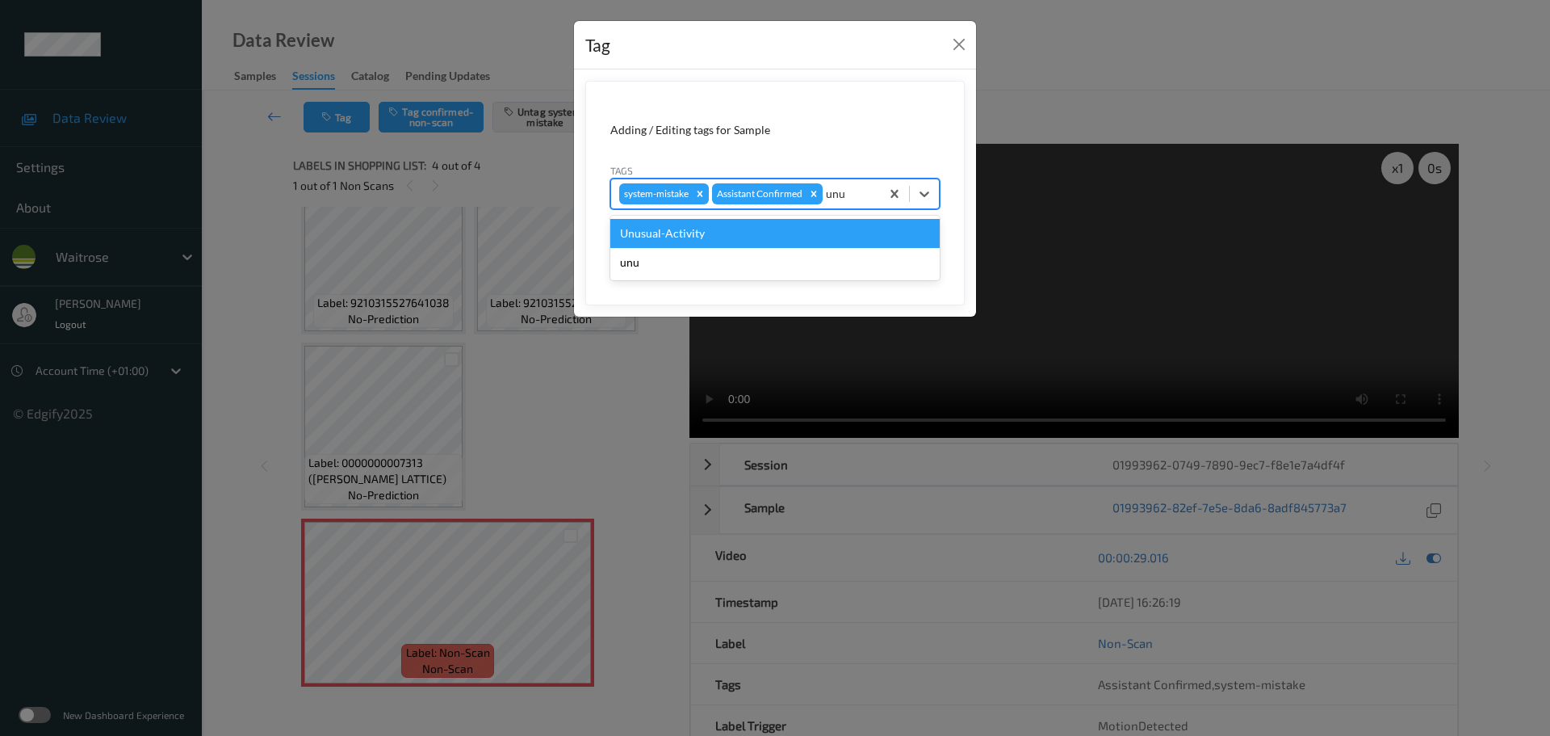
click at [782, 224] on div "Unusual-Activity" at bounding box center [774, 233] width 329 height 29
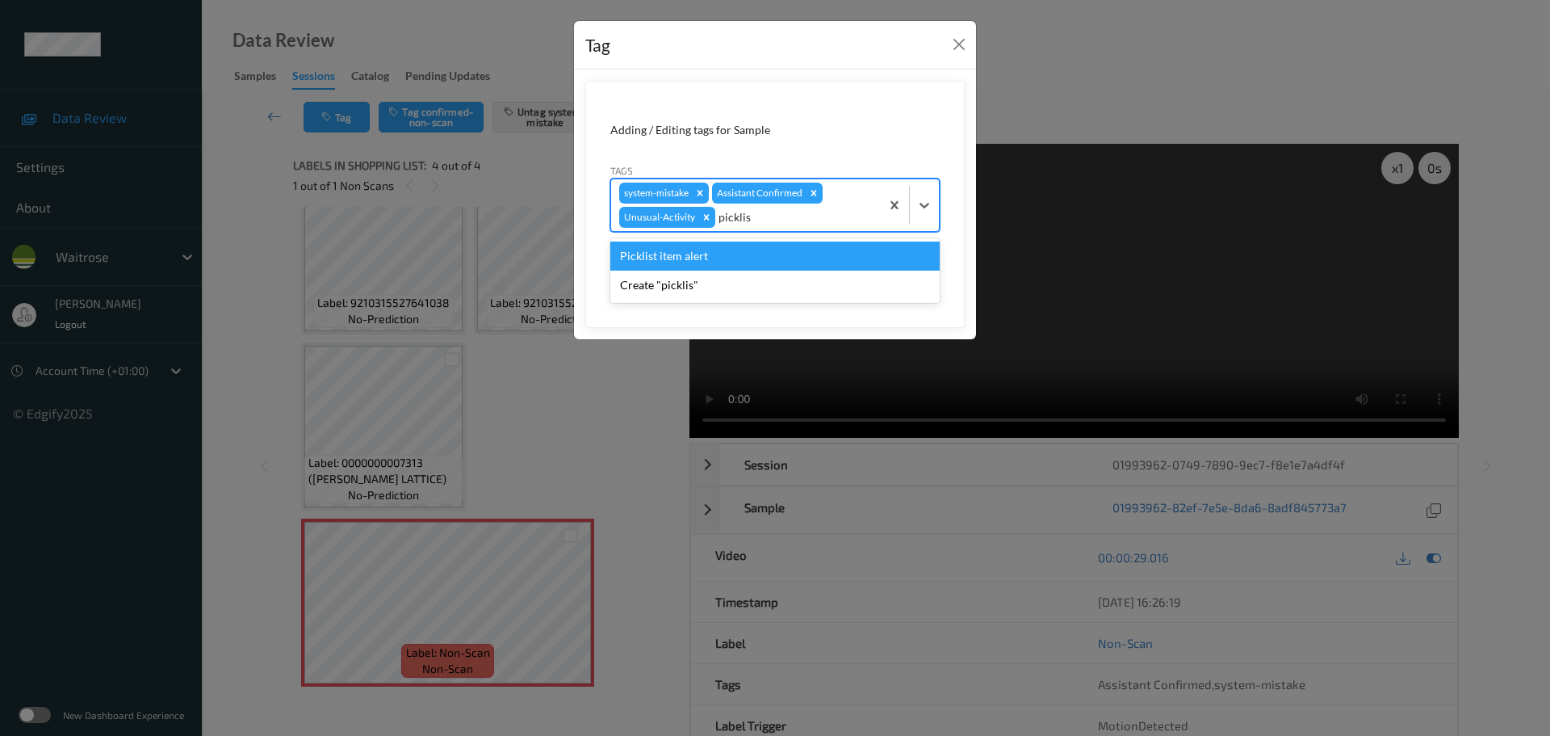
type input "picklist"
drag, startPoint x: 772, startPoint y: 243, endPoint x: 821, endPoint y: 269, distance: 55.6
click at [772, 244] on div "Picklist item alert" at bounding box center [774, 255] width 329 height 29
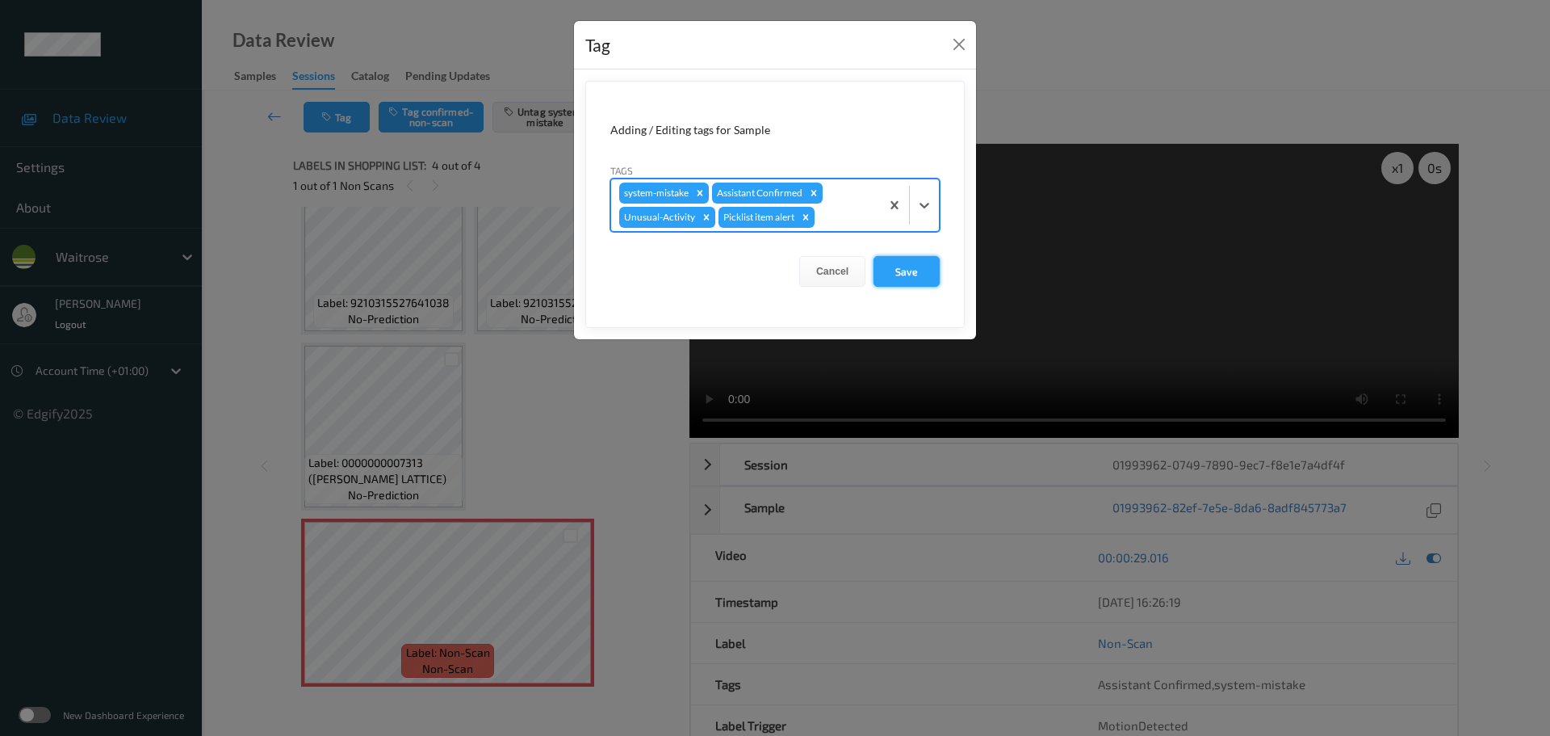
click at [902, 271] on button "Save" at bounding box center [907, 271] width 66 height 31
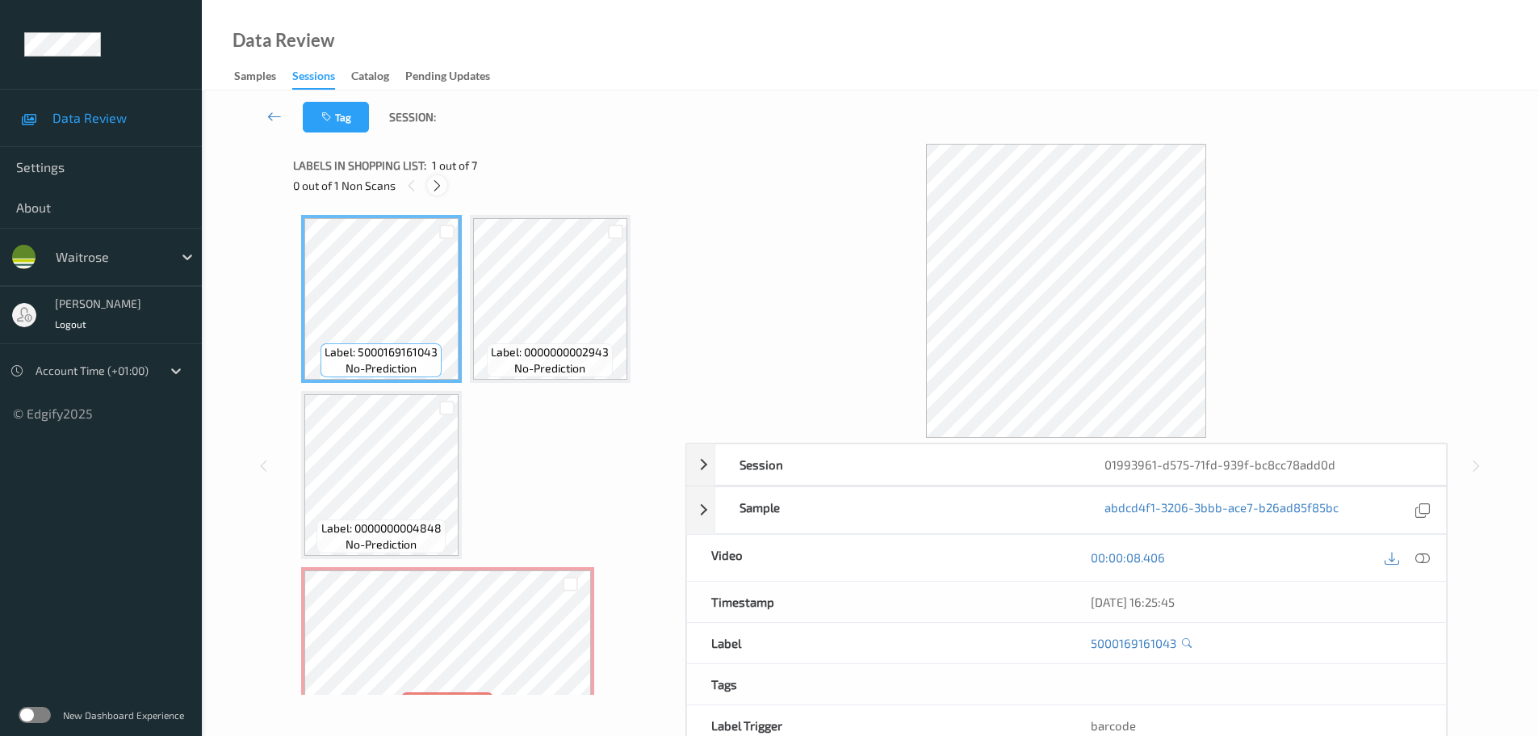
click at [436, 186] on icon at bounding box center [437, 185] width 14 height 15
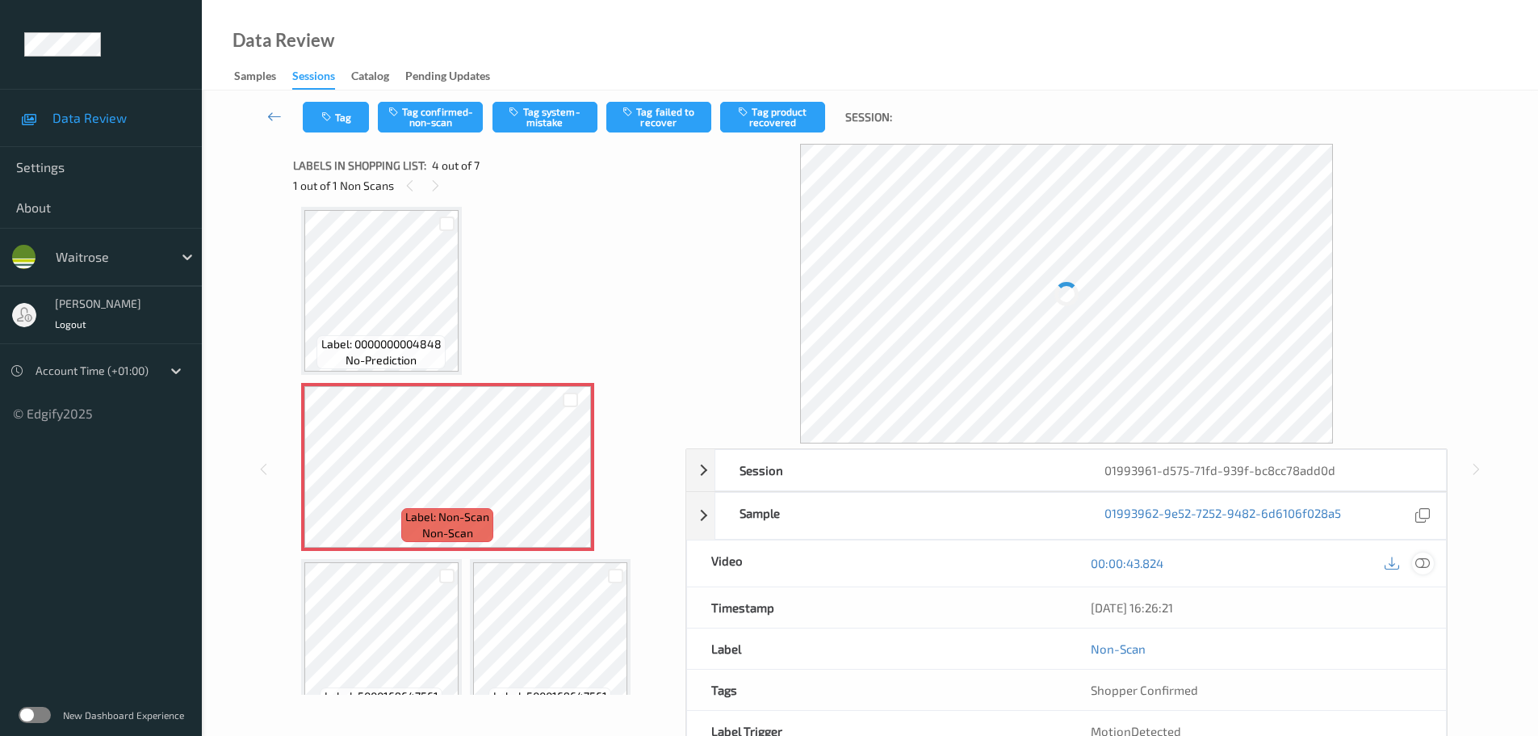
click at [1412, 562] on div at bounding box center [1423, 563] width 22 height 22
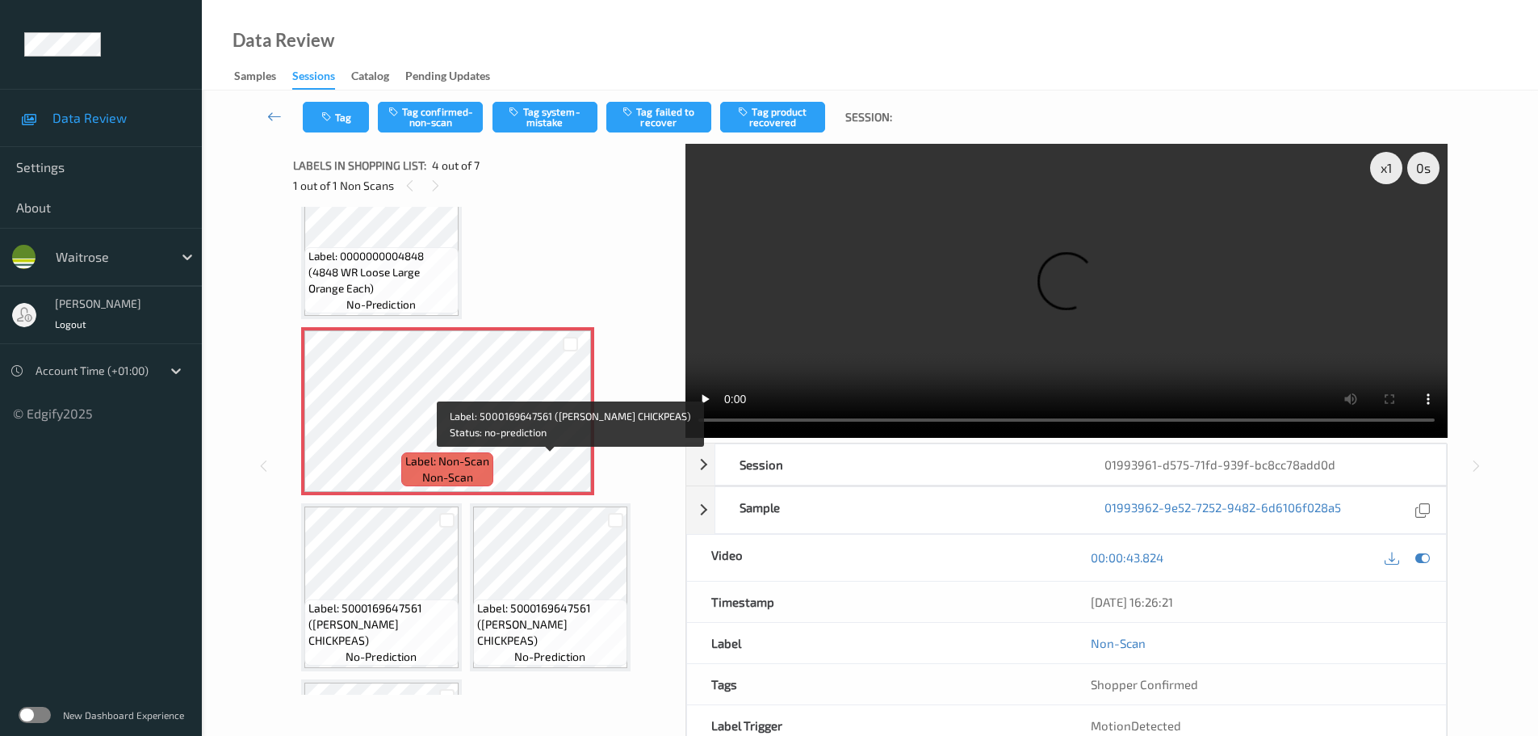
scroll to position [239, 0]
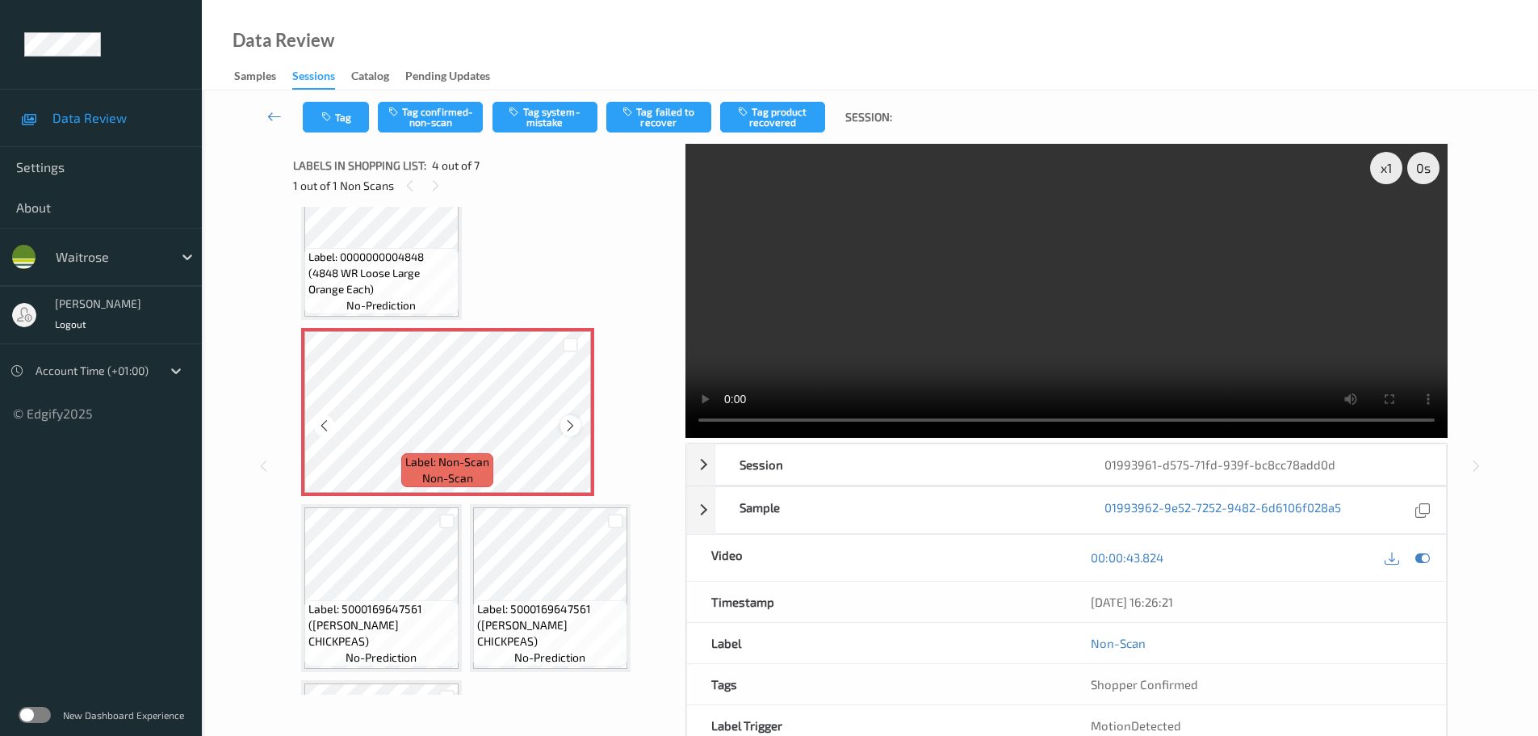
click at [571, 424] on icon at bounding box center [571, 425] width 14 height 15
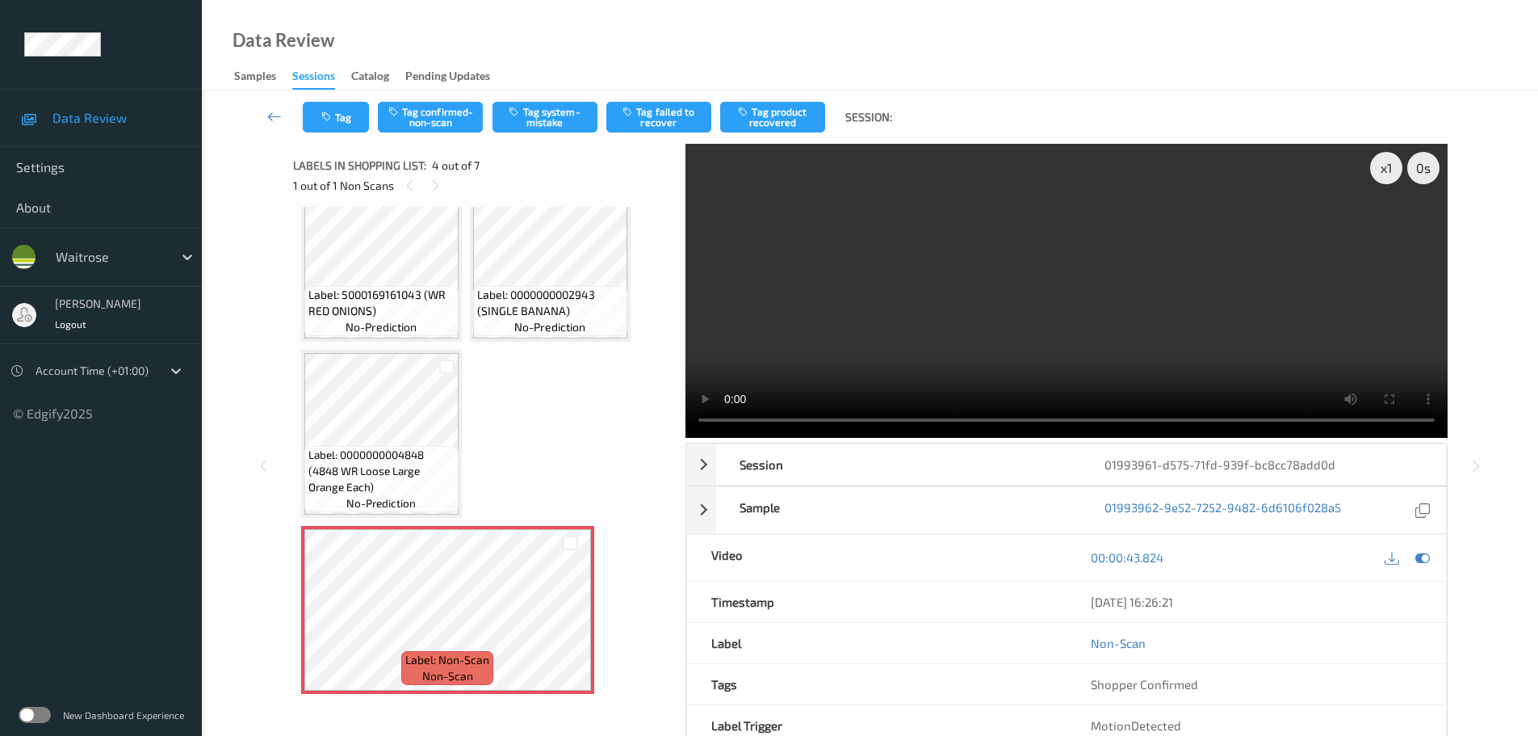
scroll to position [0, 0]
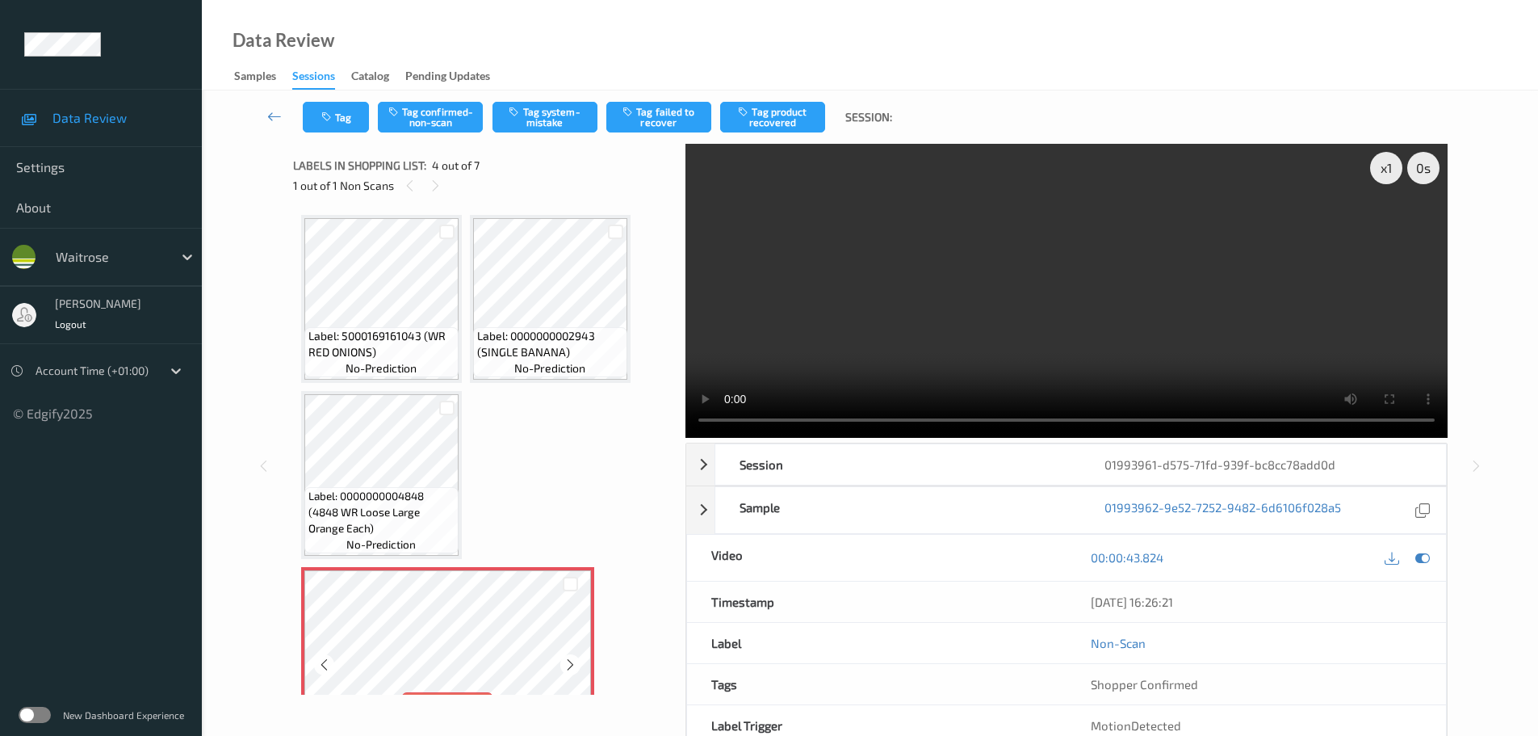
drag, startPoint x: 382, startPoint y: 505, endPoint x: 395, endPoint y: 499, distance: 14.1
click at [383, 503] on span "Label: 0000000004848 (4848 WR Loose Large Orange Each)" at bounding box center [381, 512] width 146 height 48
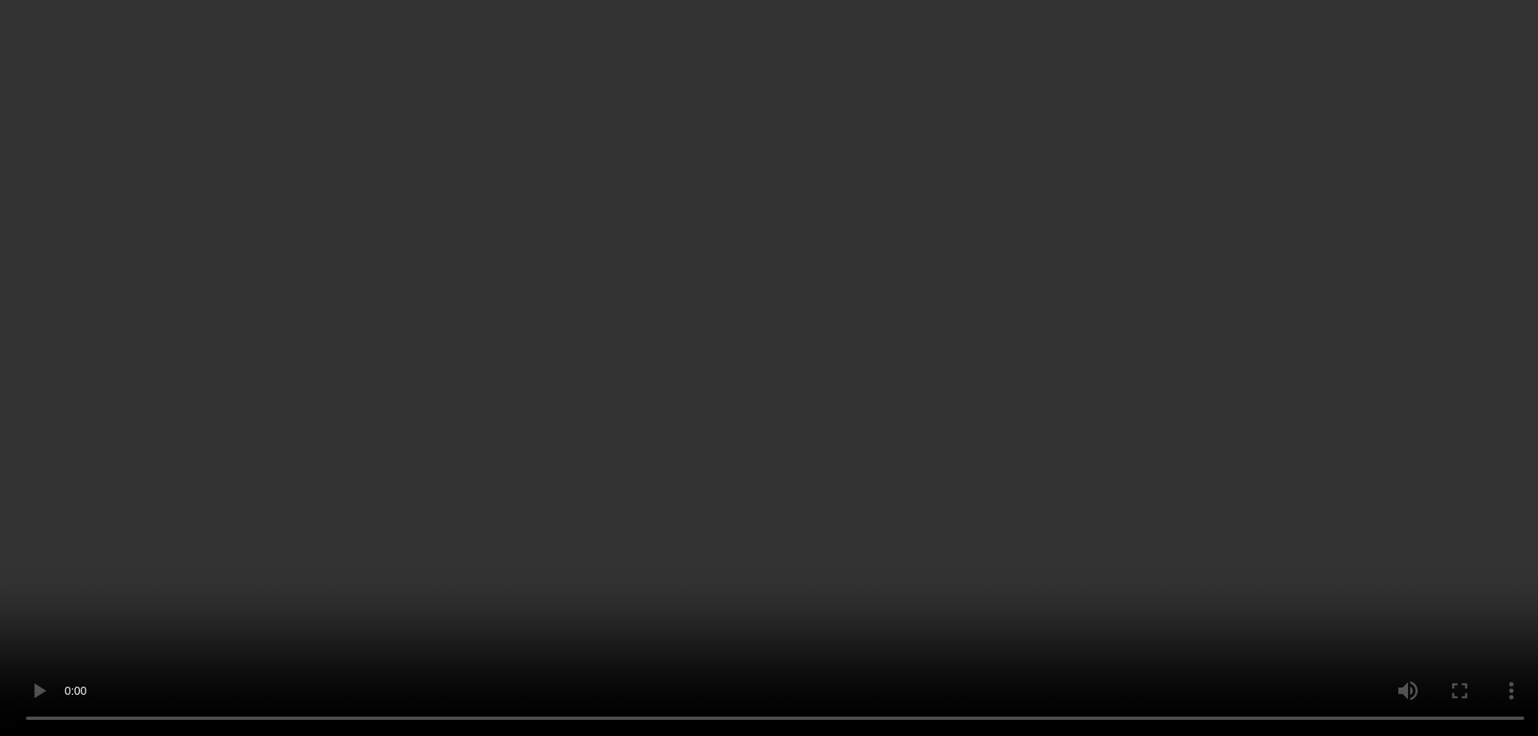
scroll to position [81, 0]
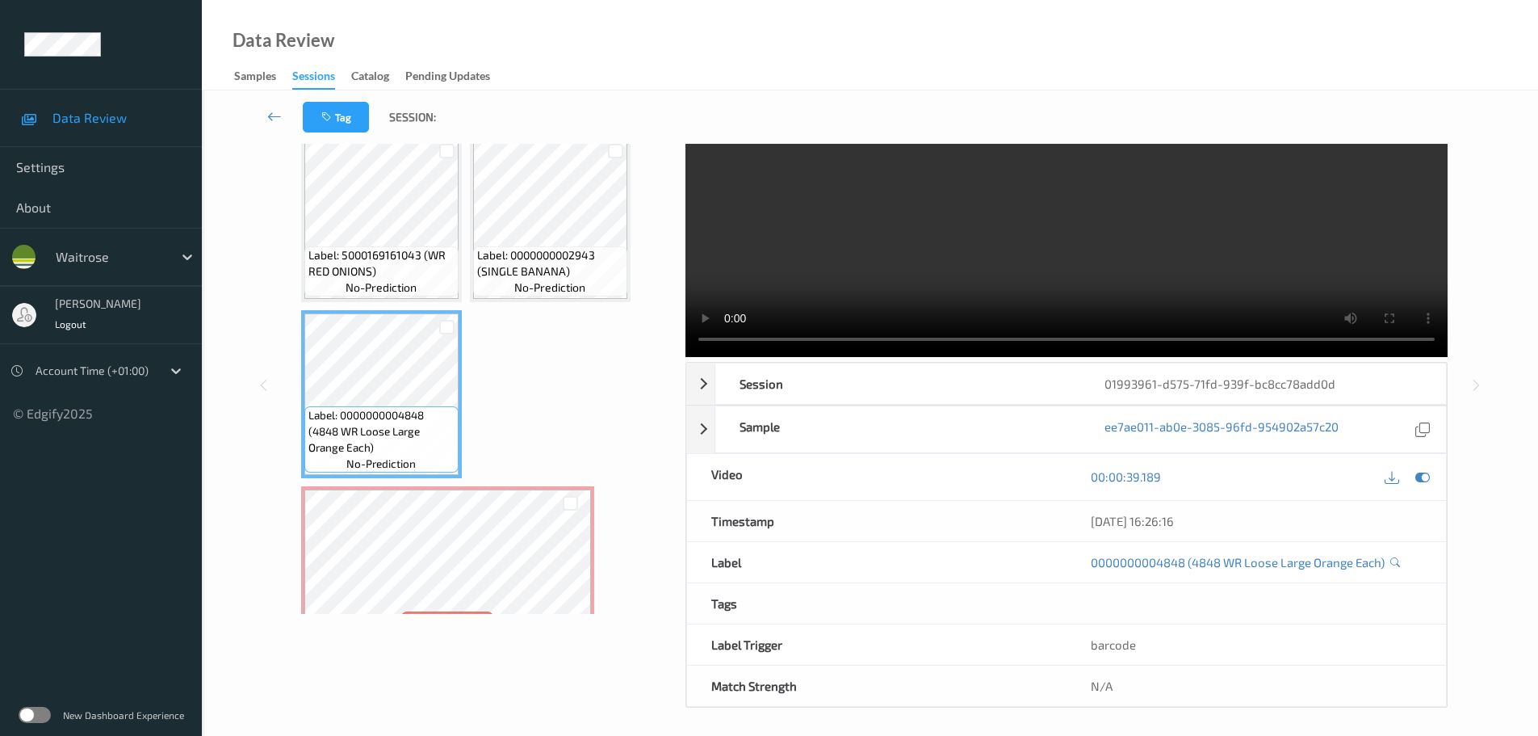
click at [601, 518] on div "Label: 5000169161043 (WR RED ONIONS) no-prediction Label: 0000000002943 (SINGLE…" at bounding box center [483, 570] width 365 height 872
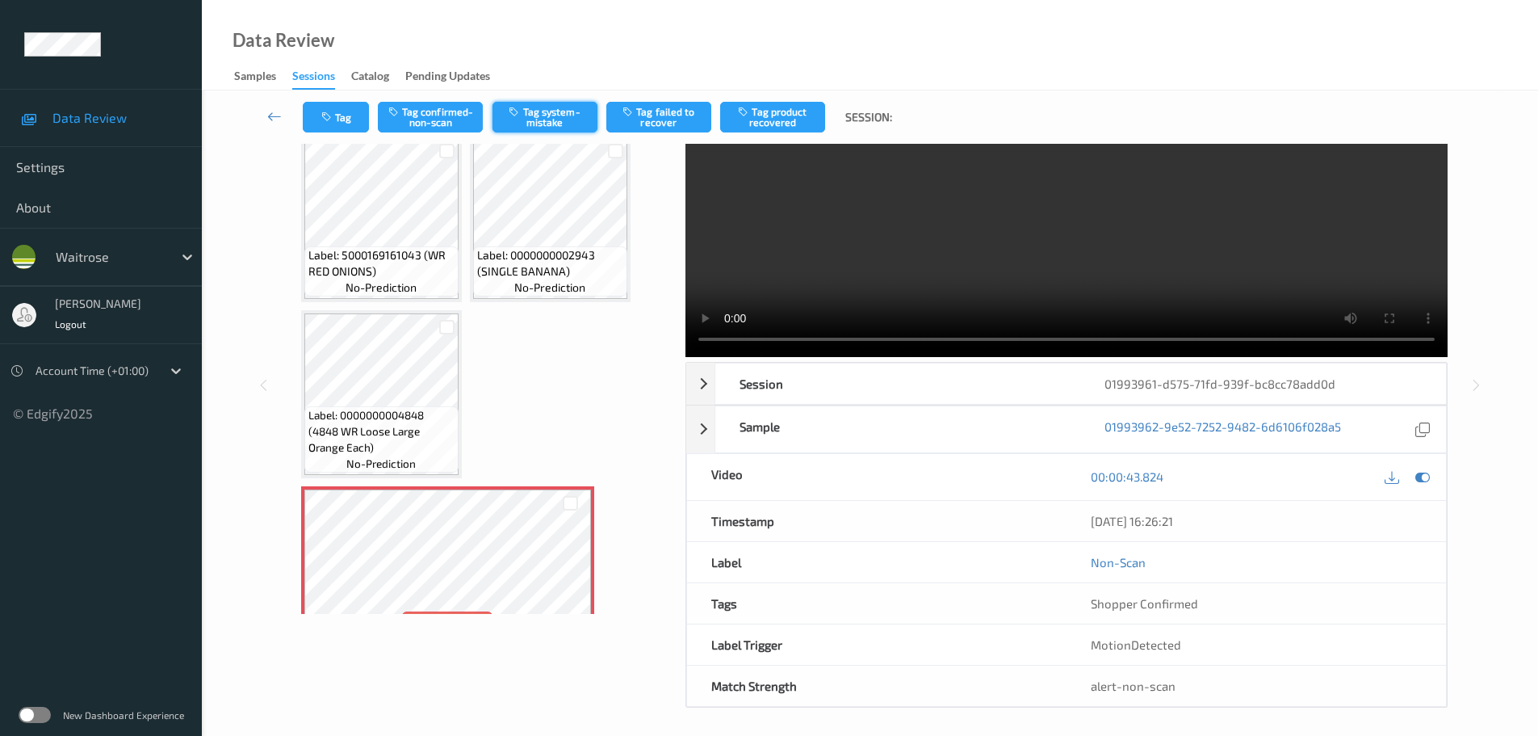
click at [576, 106] on button "Tag system-mistake" at bounding box center [545, 117] width 105 height 31
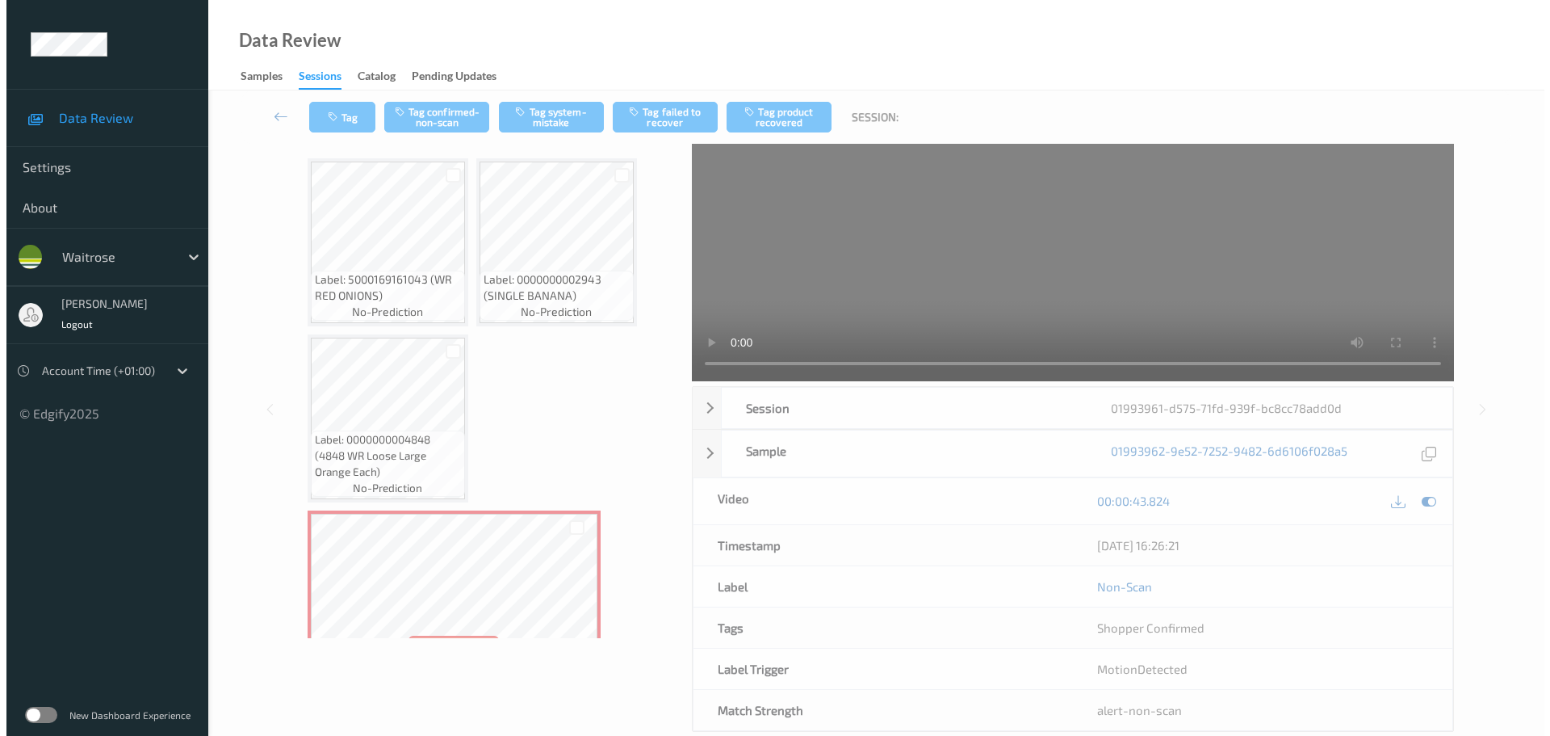
scroll to position [0, 0]
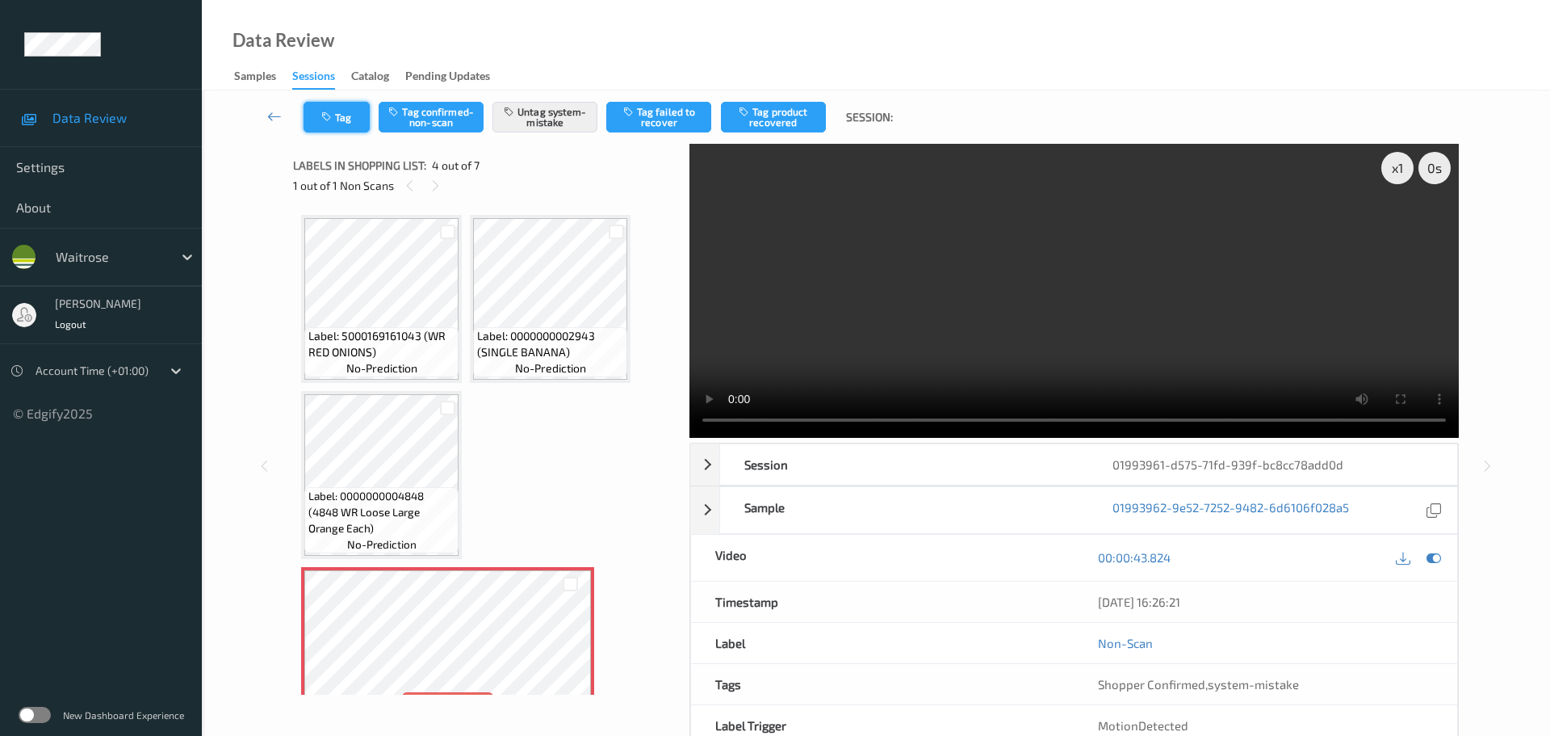
click at [354, 107] on button "Tag" at bounding box center [337, 117] width 66 height 31
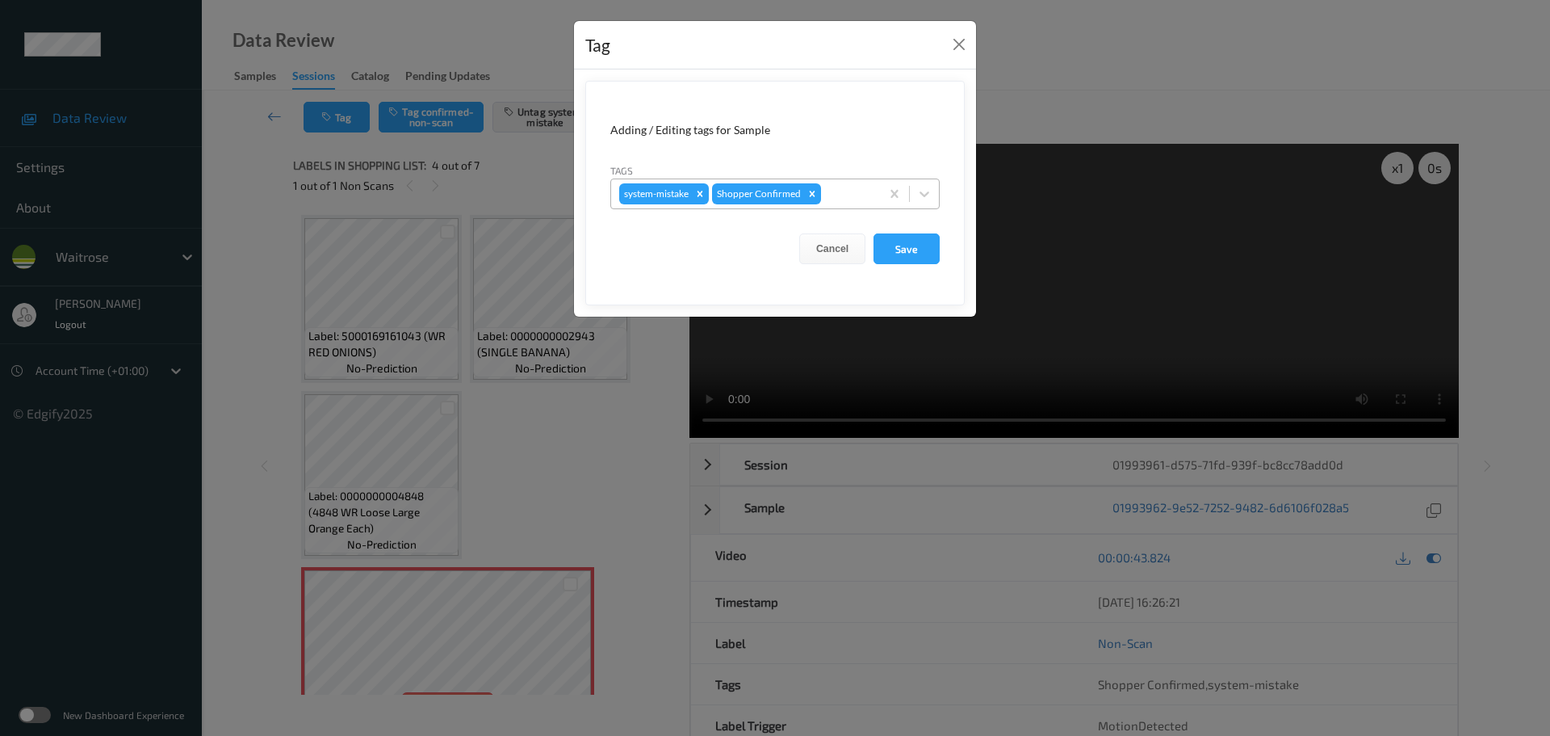
click at [832, 191] on div at bounding box center [848, 193] width 48 height 19
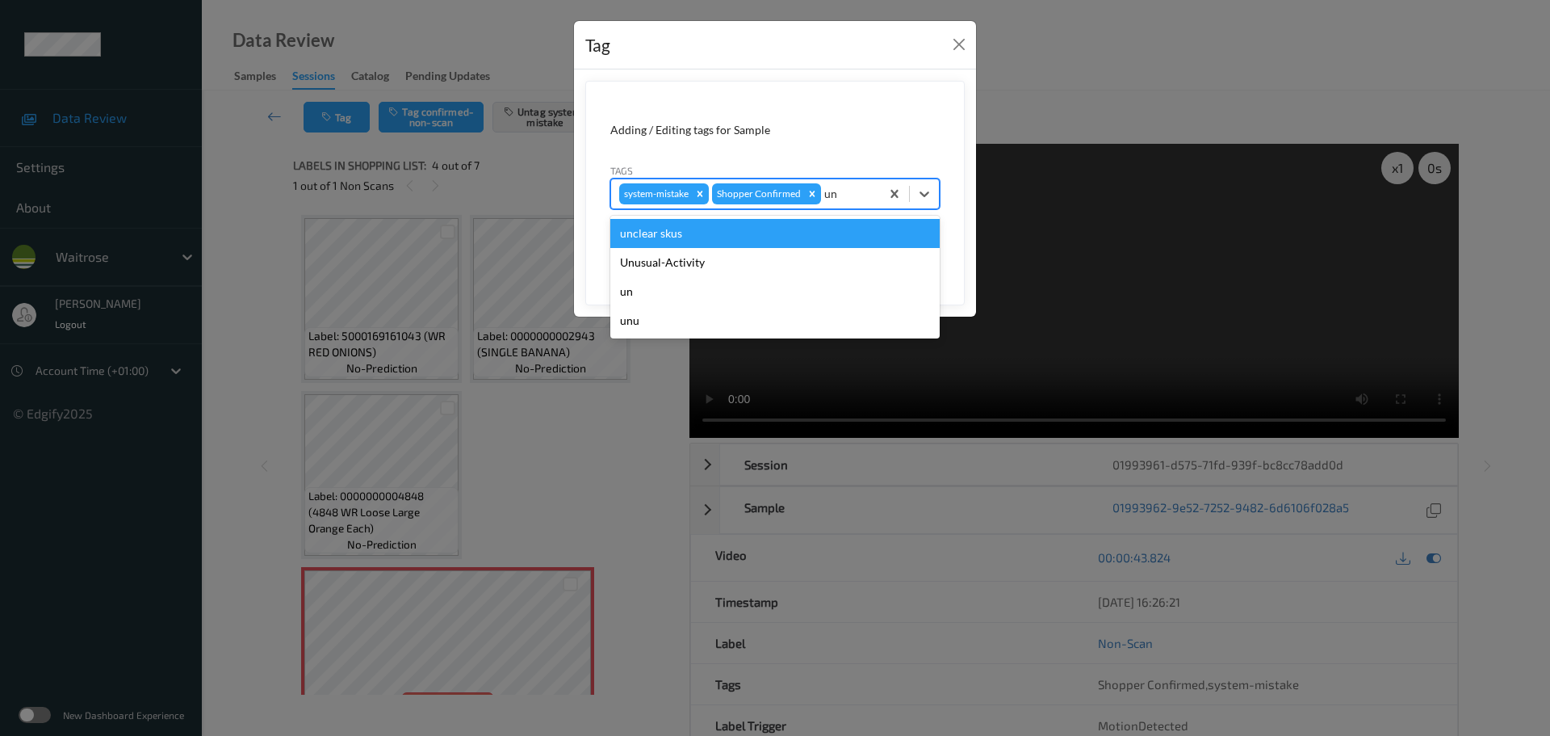
type input "unu"
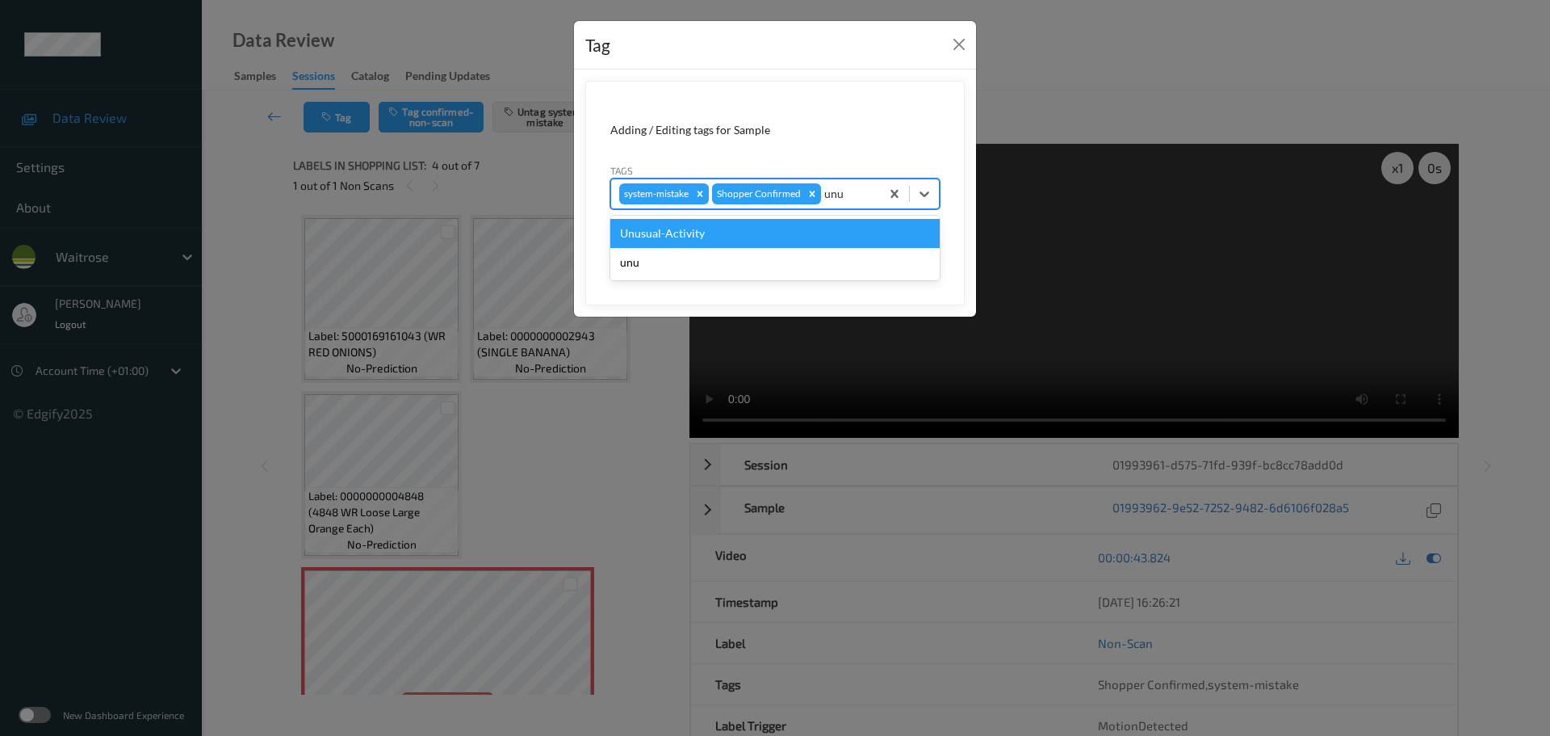
click at [796, 226] on div "Unusual-Activity" at bounding box center [774, 233] width 329 height 29
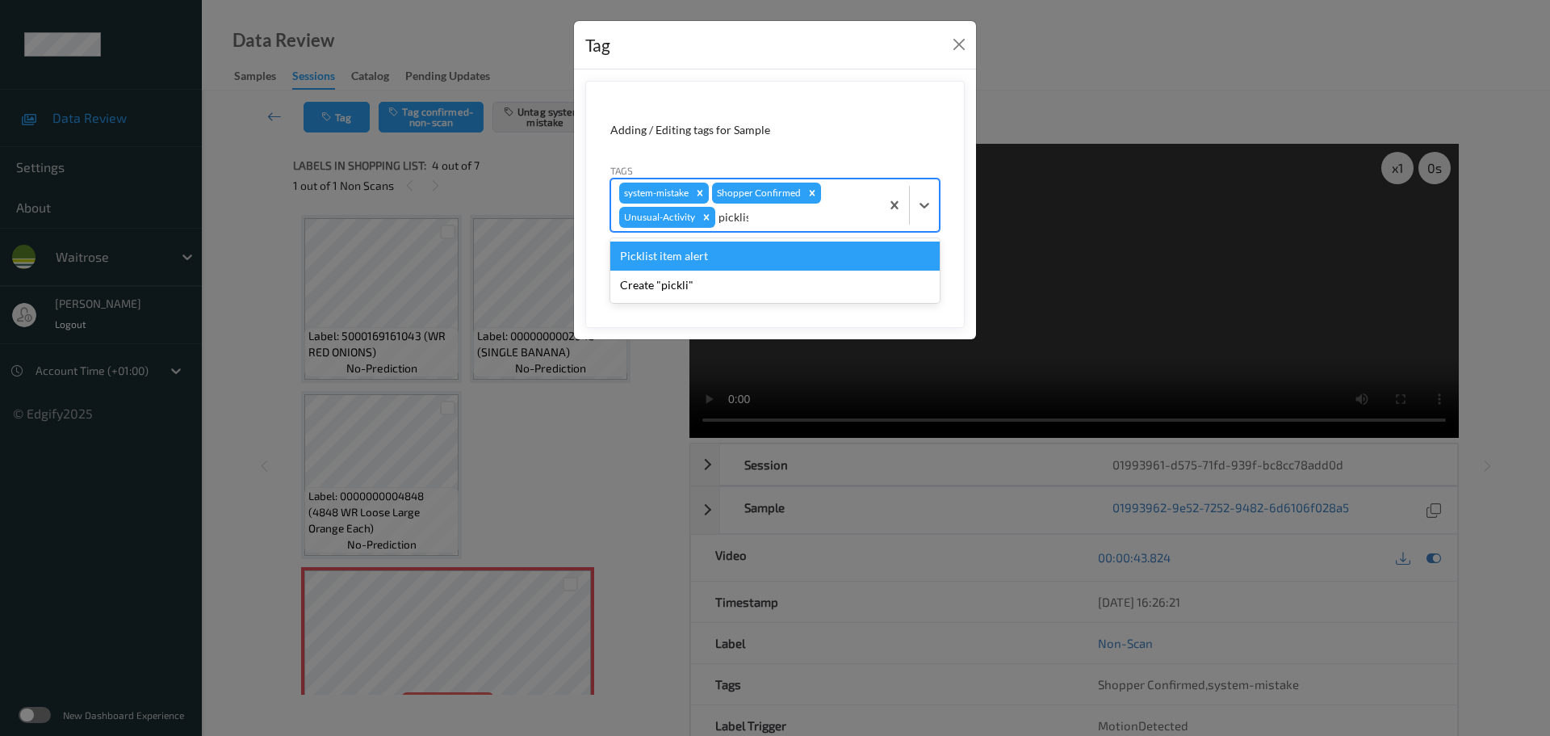
type input "picklist"
click at [786, 257] on div "Picklist item alert" at bounding box center [774, 255] width 329 height 29
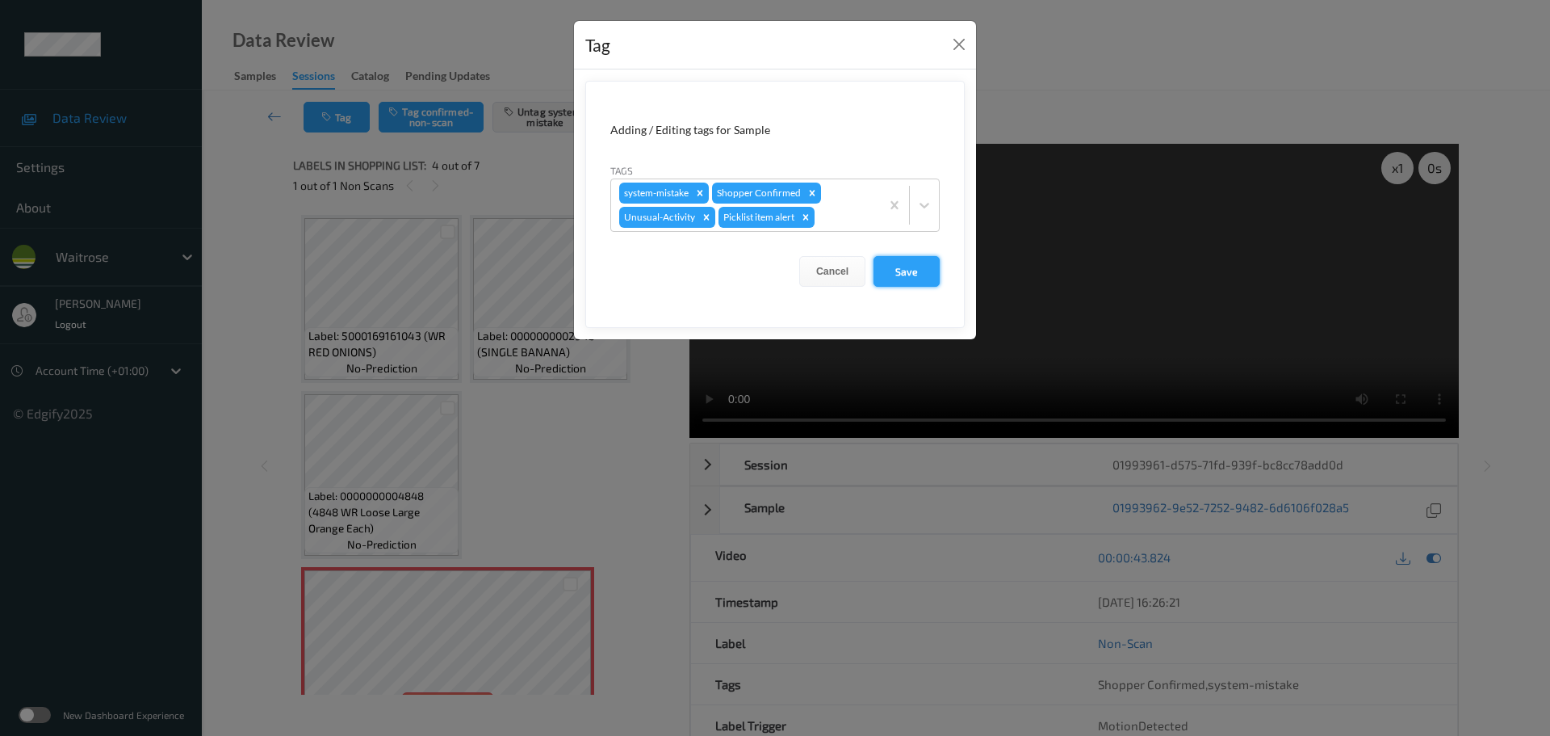
click at [912, 266] on button "Save" at bounding box center [907, 271] width 66 height 31
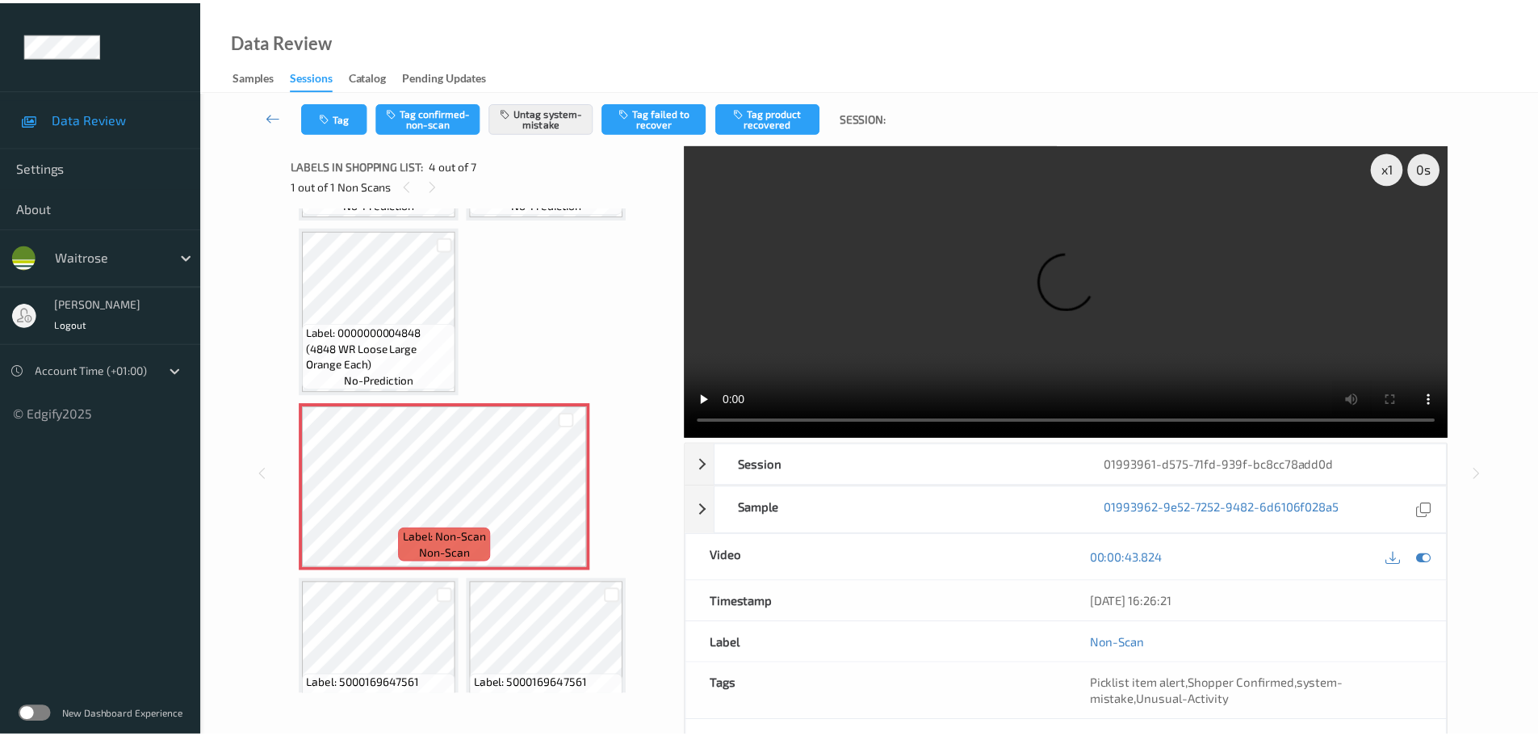
scroll to position [323, 0]
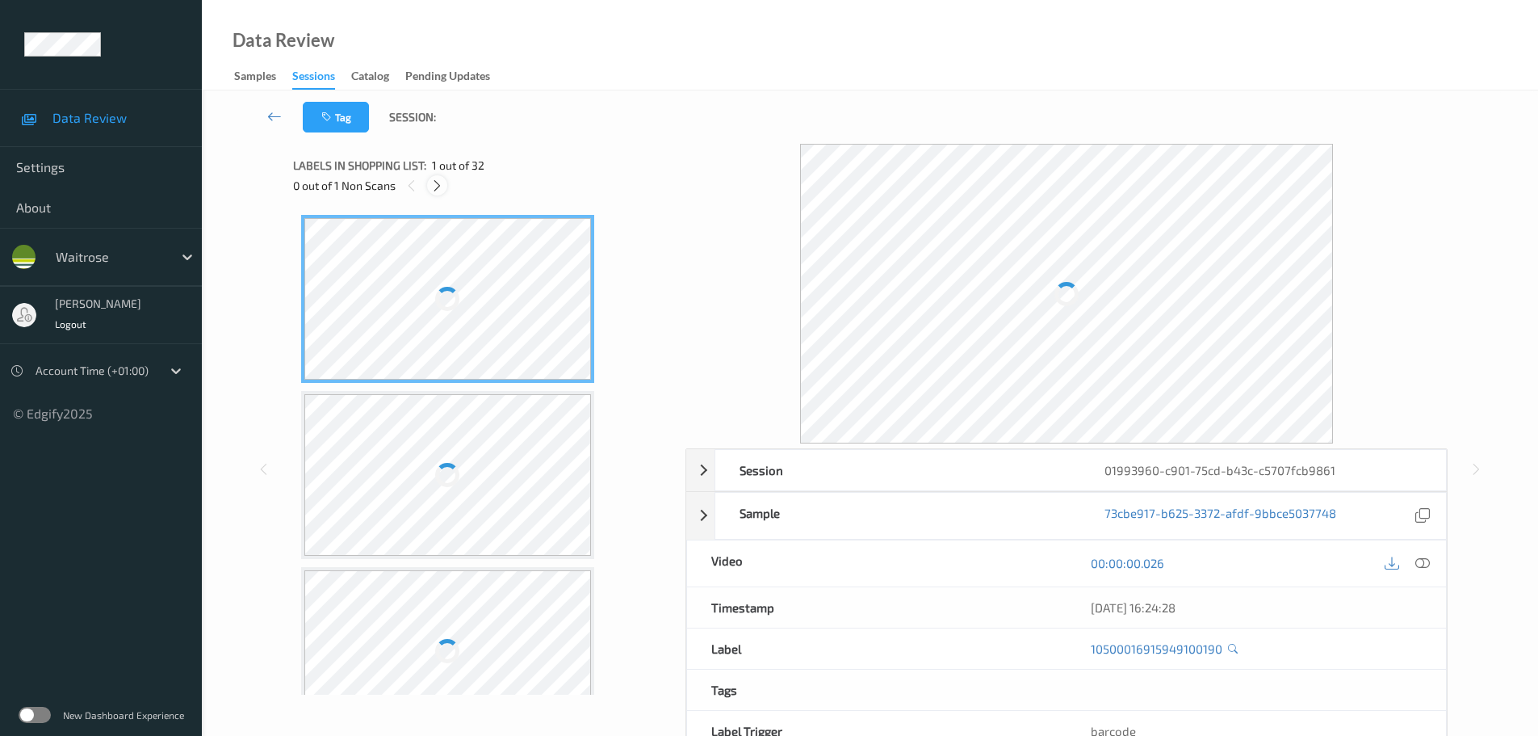
click at [445, 181] on div at bounding box center [437, 185] width 20 height 20
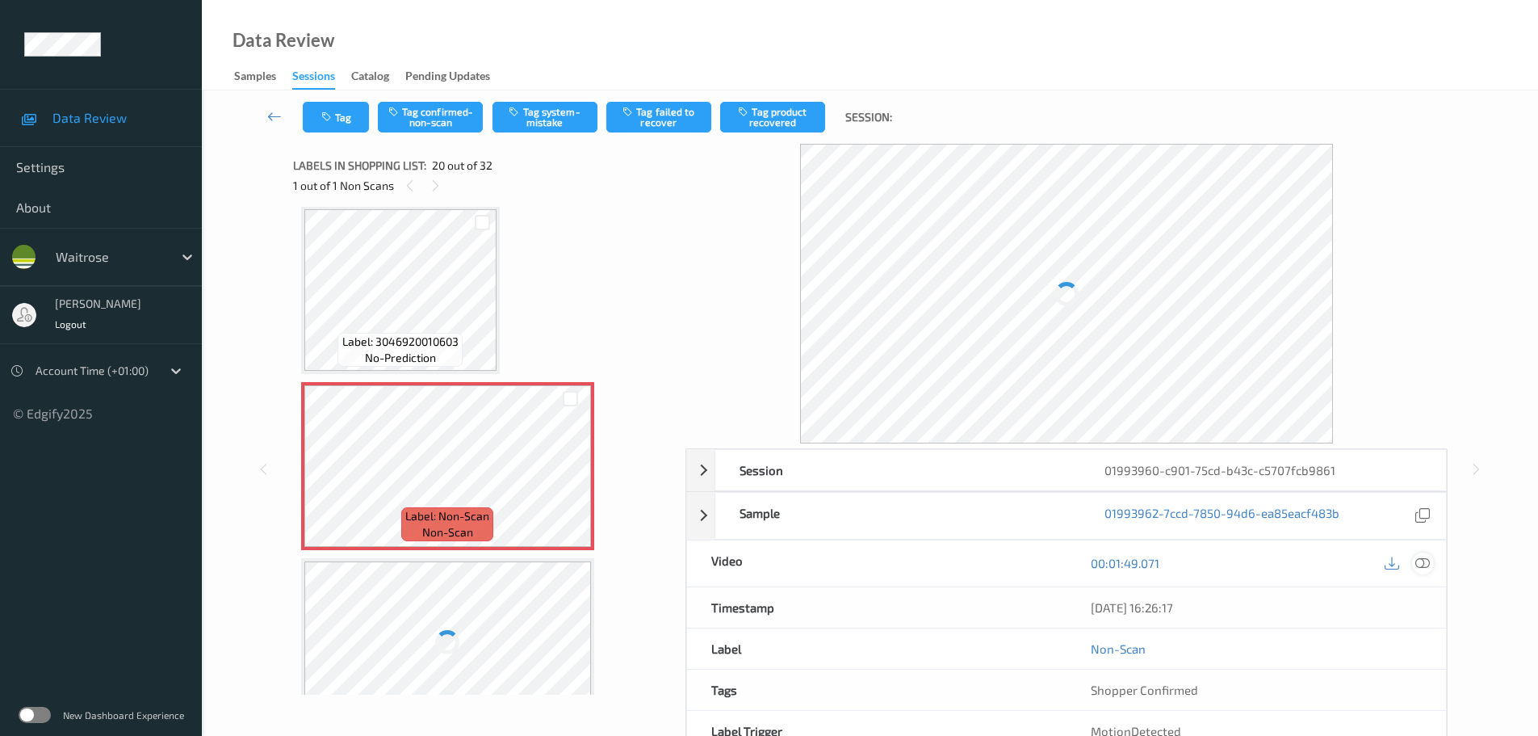
click at [1419, 565] on icon at bounding box center [1422, 563] width 15 height 15
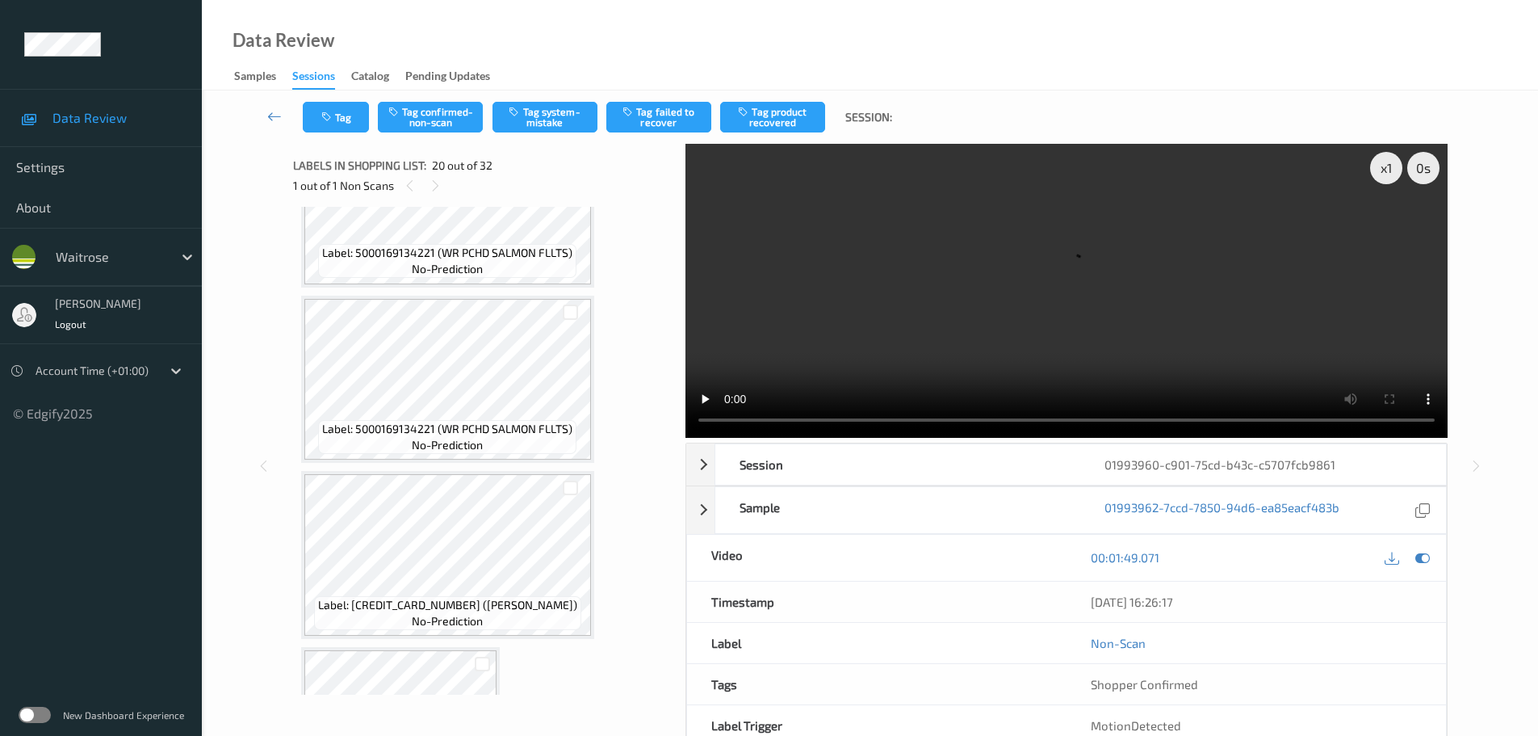
scroll to position [1723, 0]
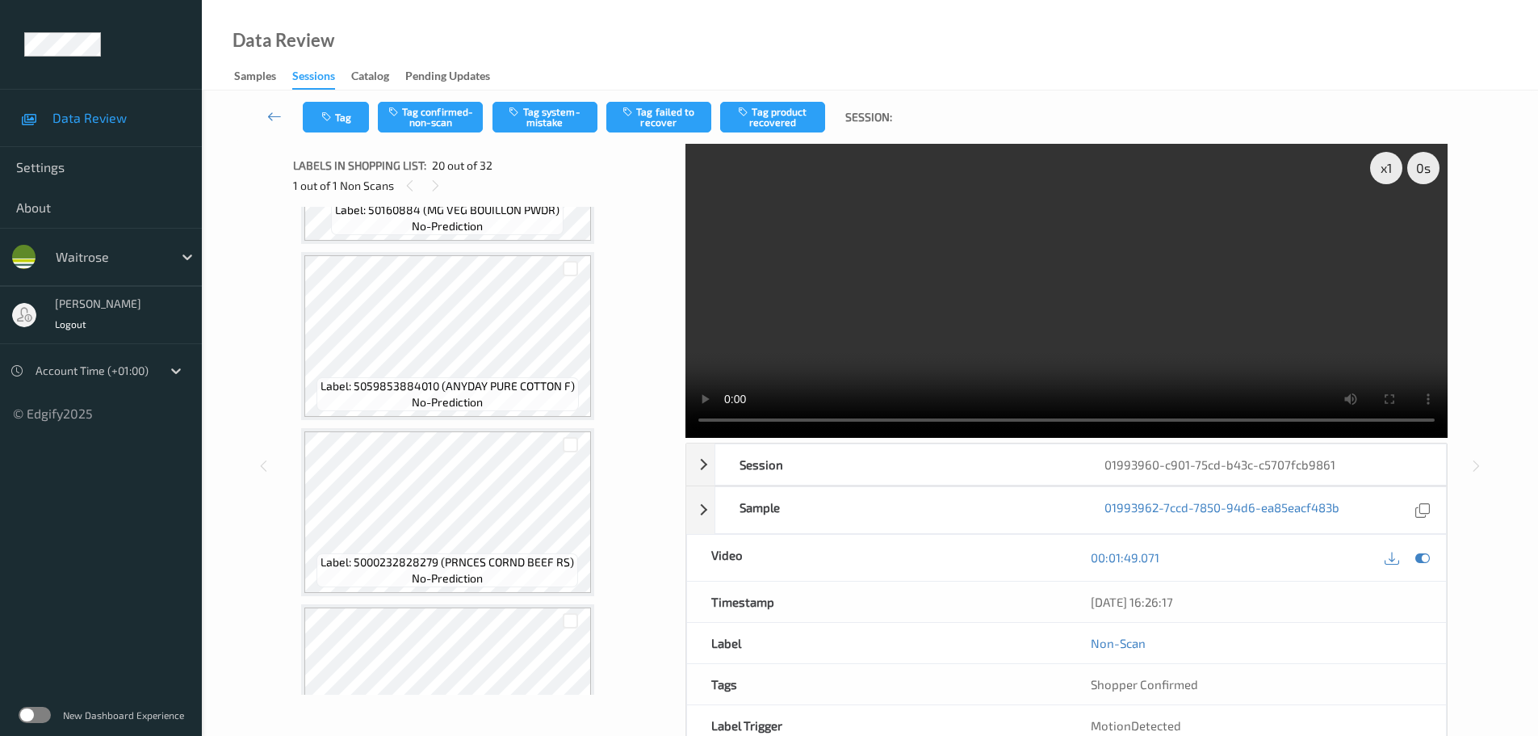
click at [253, 220] on div "x 1 0 s Session 01993960-c901-75cd-b43c-c5707fcb9861 Session ID 01993960-c901-7…" at bounding box center [870, 466] width 1270 height 644
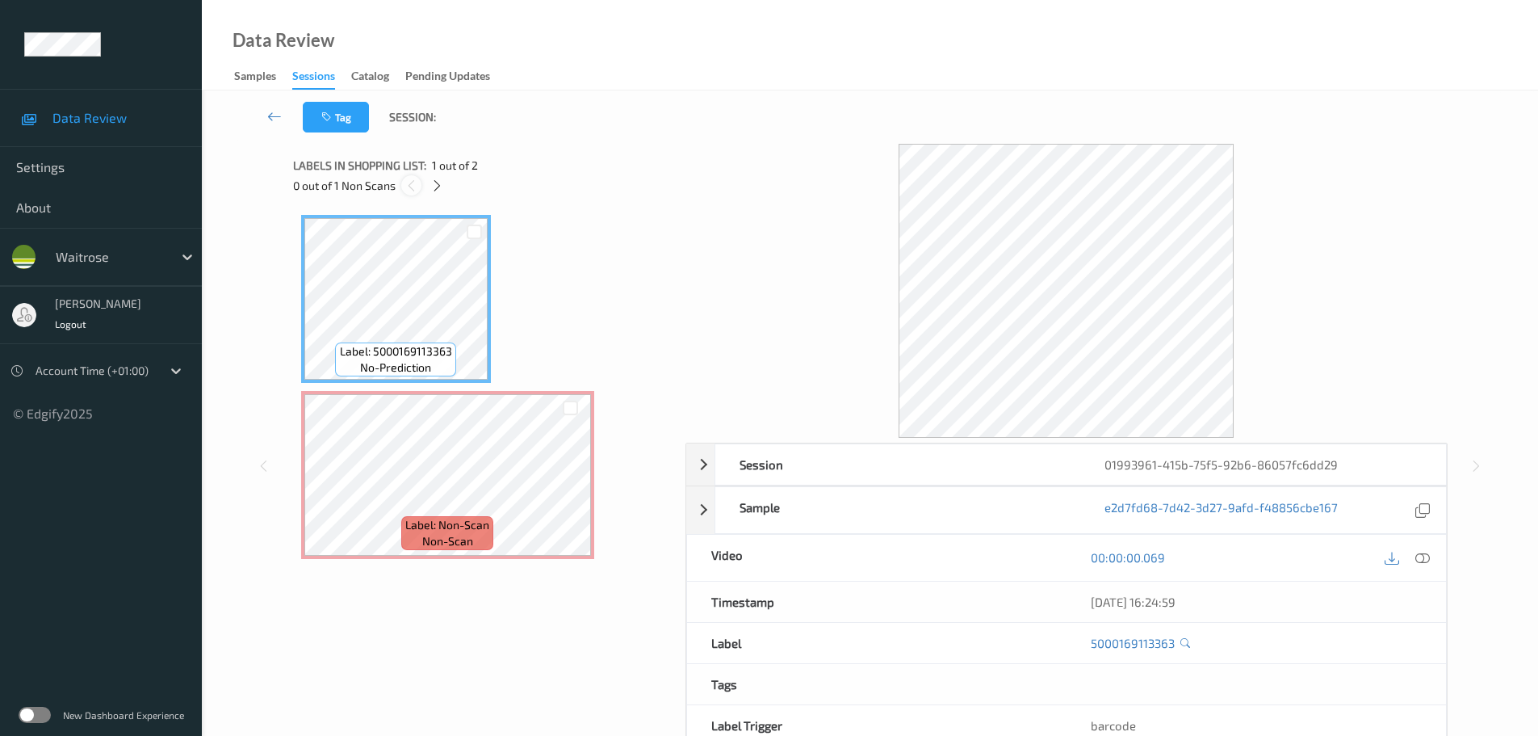
click at [417, 182] on icon at bounding box center [412, 185] width 14 height 15
click at [433, 185] on icon at bounding box center [437, 185] width 14 height 15
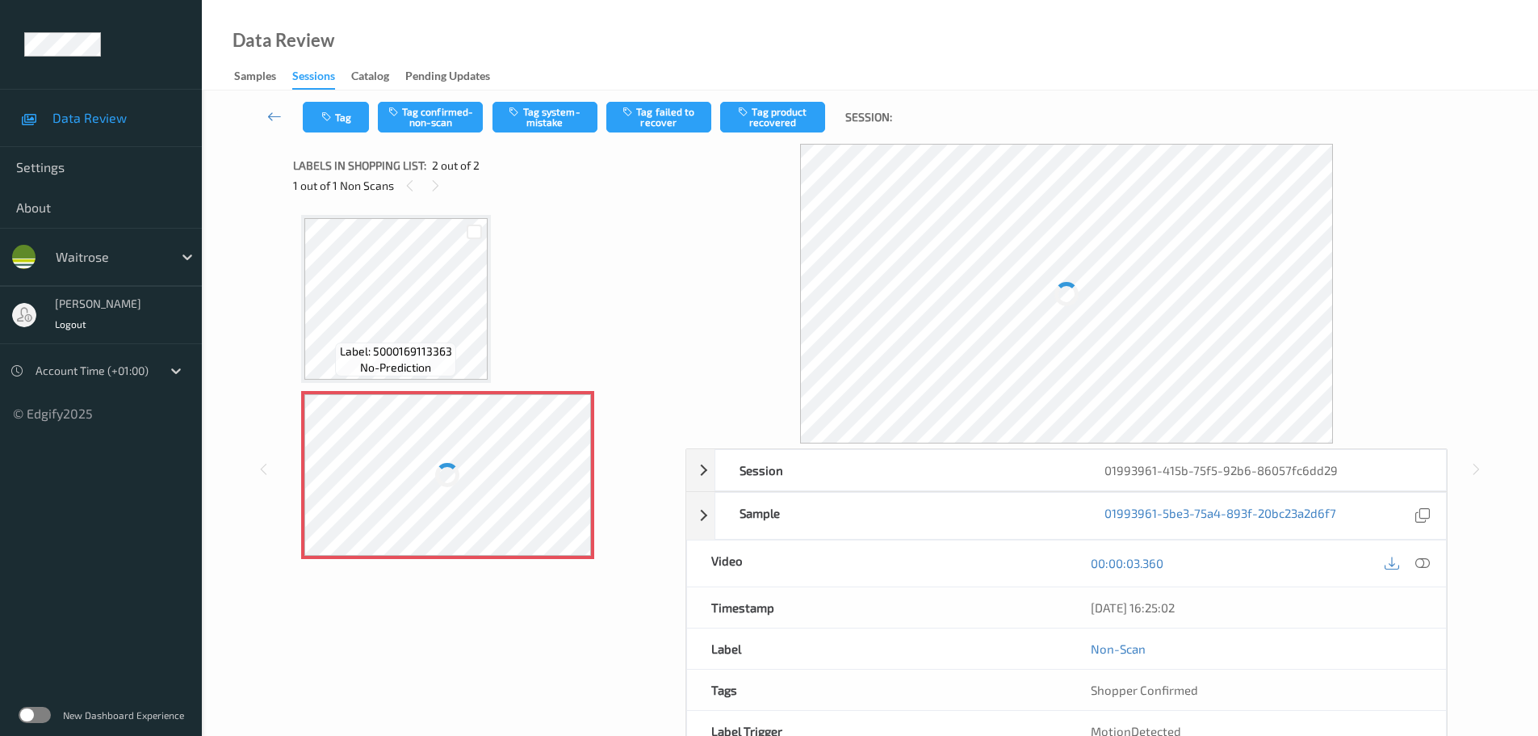
drag, startPoint x: 1426, startPoint y: 566, endPoint x: 1405, endPoint y: 549, distance: 27.0
click at [1419, 562] on icon at bounding box center [1422, 563] width 15 height 15
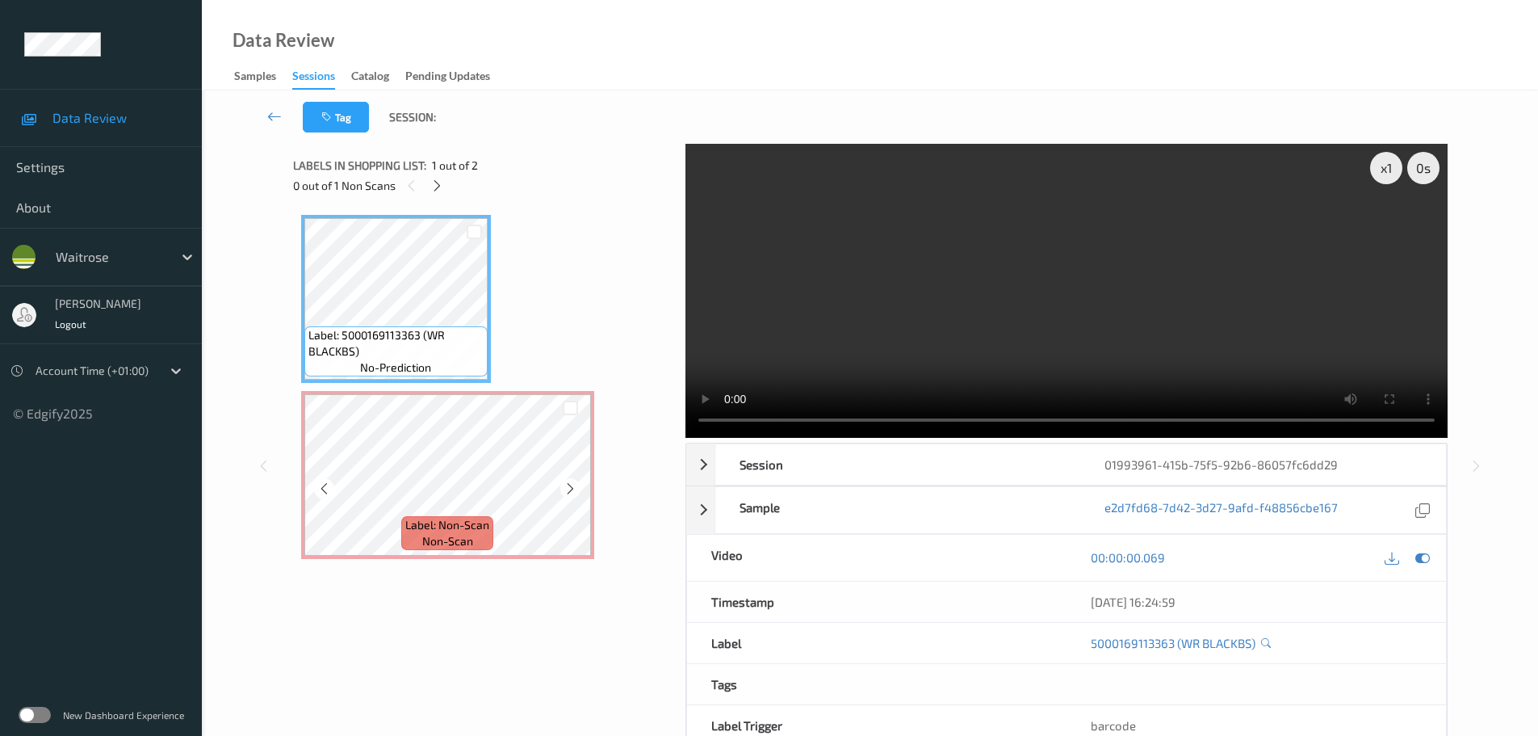
click at [437, 392] on div "Label: Non-Scan non-scan" at bounding box center [447, 475] width 293 height 168
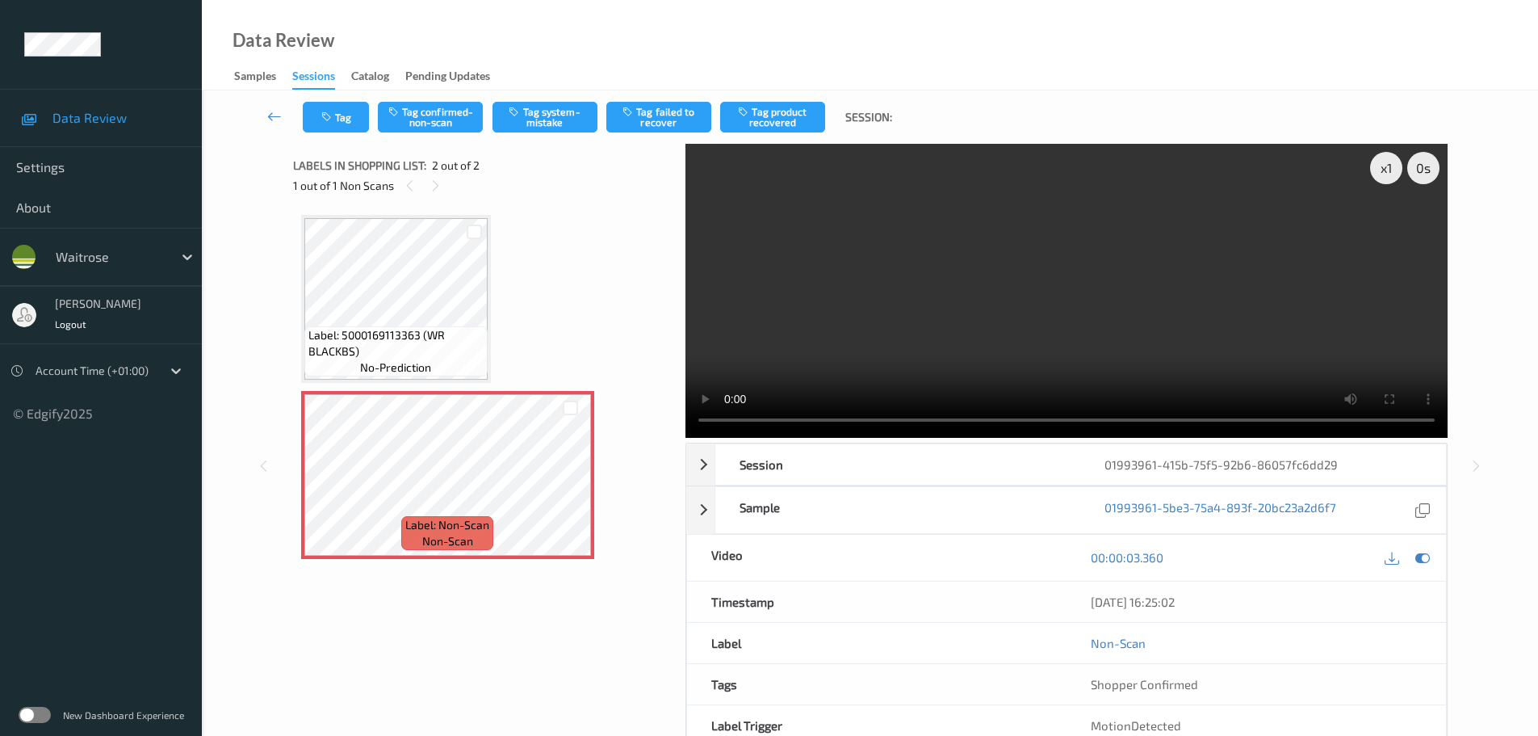
click at [619, 442] on div "x 1 0 s Session 01993961-415b-75f5-92b6-86057fc6dd29 Session ID 01993961-415b-7…" at bounding box center [870, 466] width 1155 height 644
click at [1380, 169] on div "x 1" at bounding box center [1386, 168] width 32 height 32
click at [1380, 169] on div "x 2" at bounding box center [1386, 168] width 32 height 32
click at [1380, 169] on div "x 4" at bounding box center [1386, 168] width 32 height 32
click at [554, 110] on button "Tag system-mistake" at bounding box center [545, 117] width 105 height 31
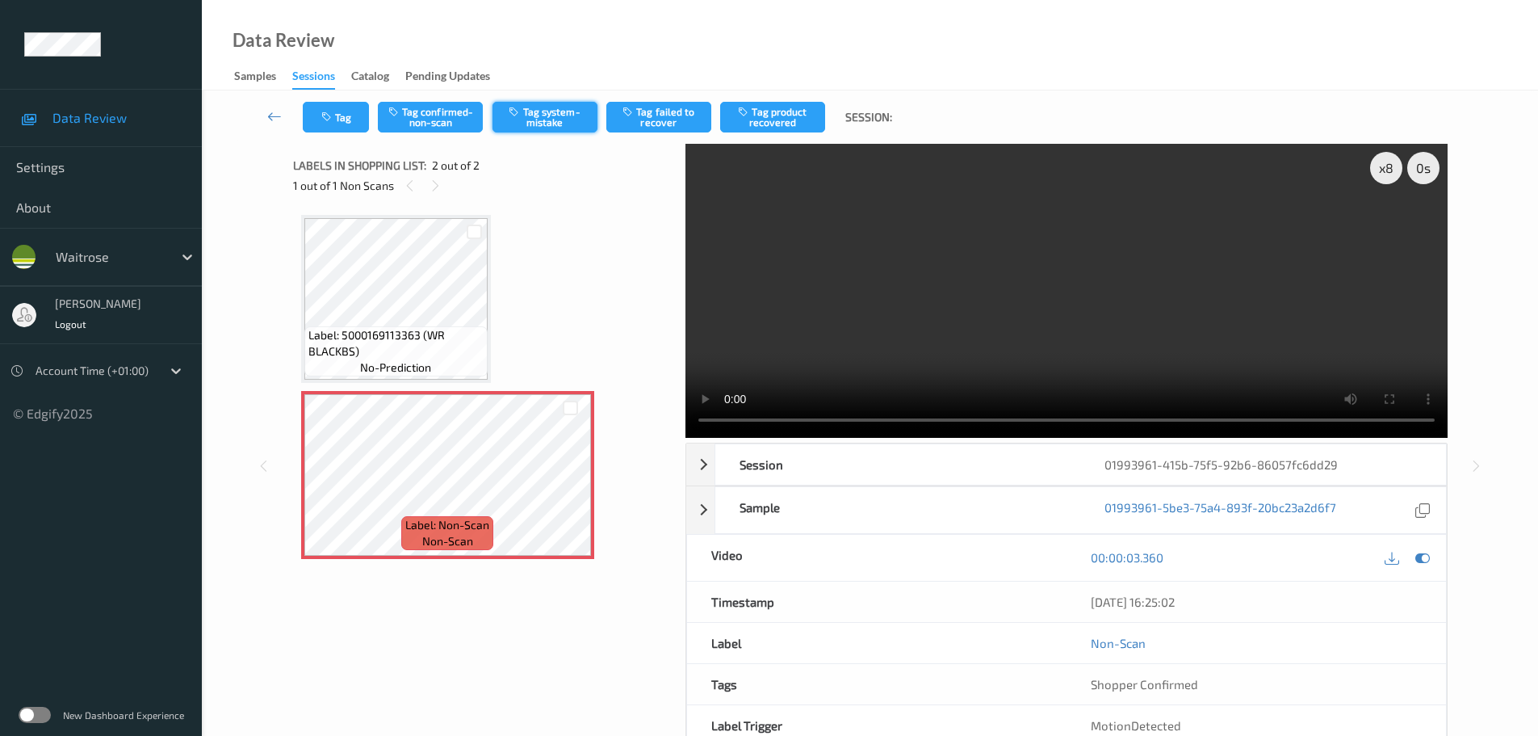
click at [554, 119] on button "Tag system-mistake" at bounding box center [545, 117] width 105 height 31
click at [326, 117] on icon "button" at bounding box center [328, 116] width 14 height 11
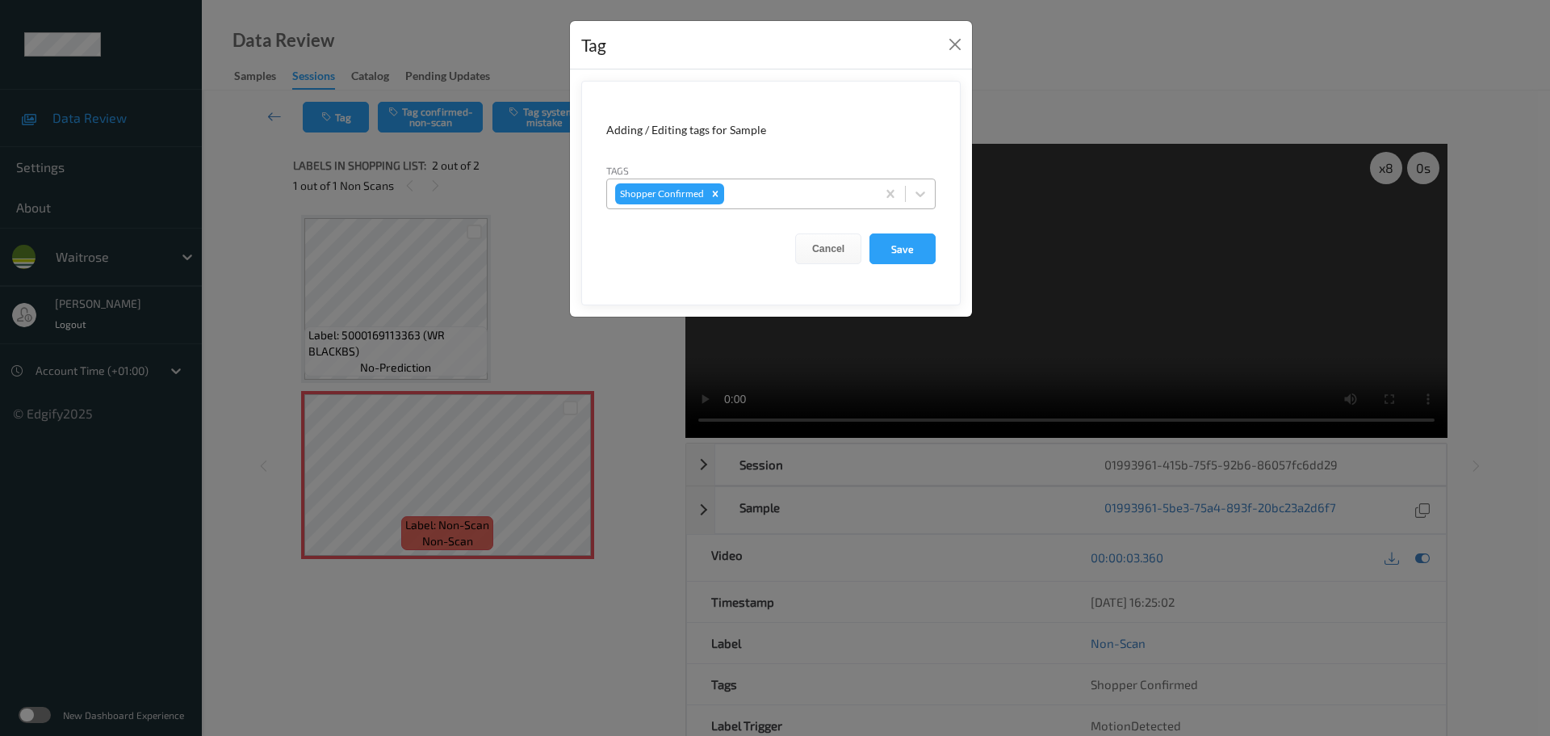
click at [748, 196] on div at bounding box center [798, 193] width 140 height 19
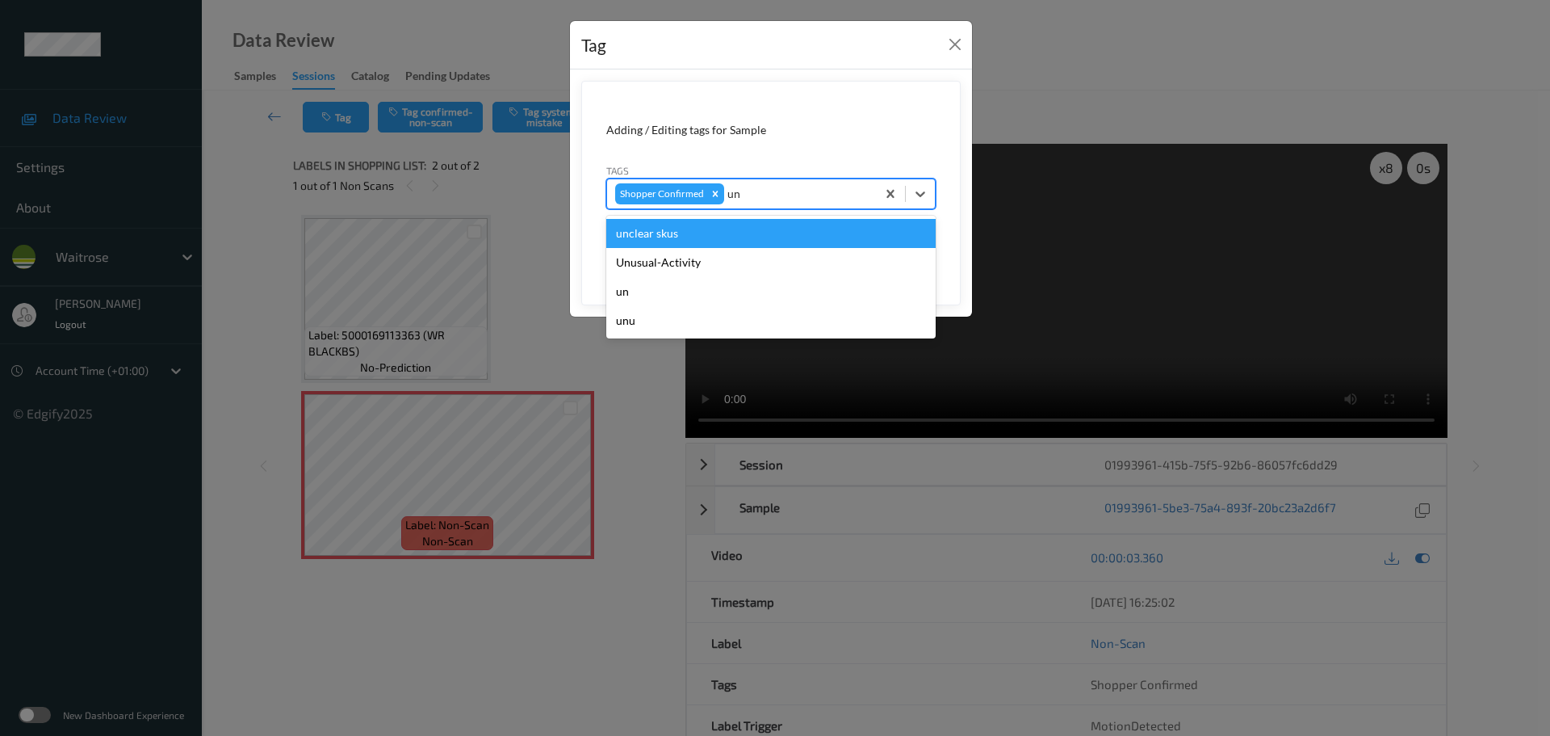
type input "unu"
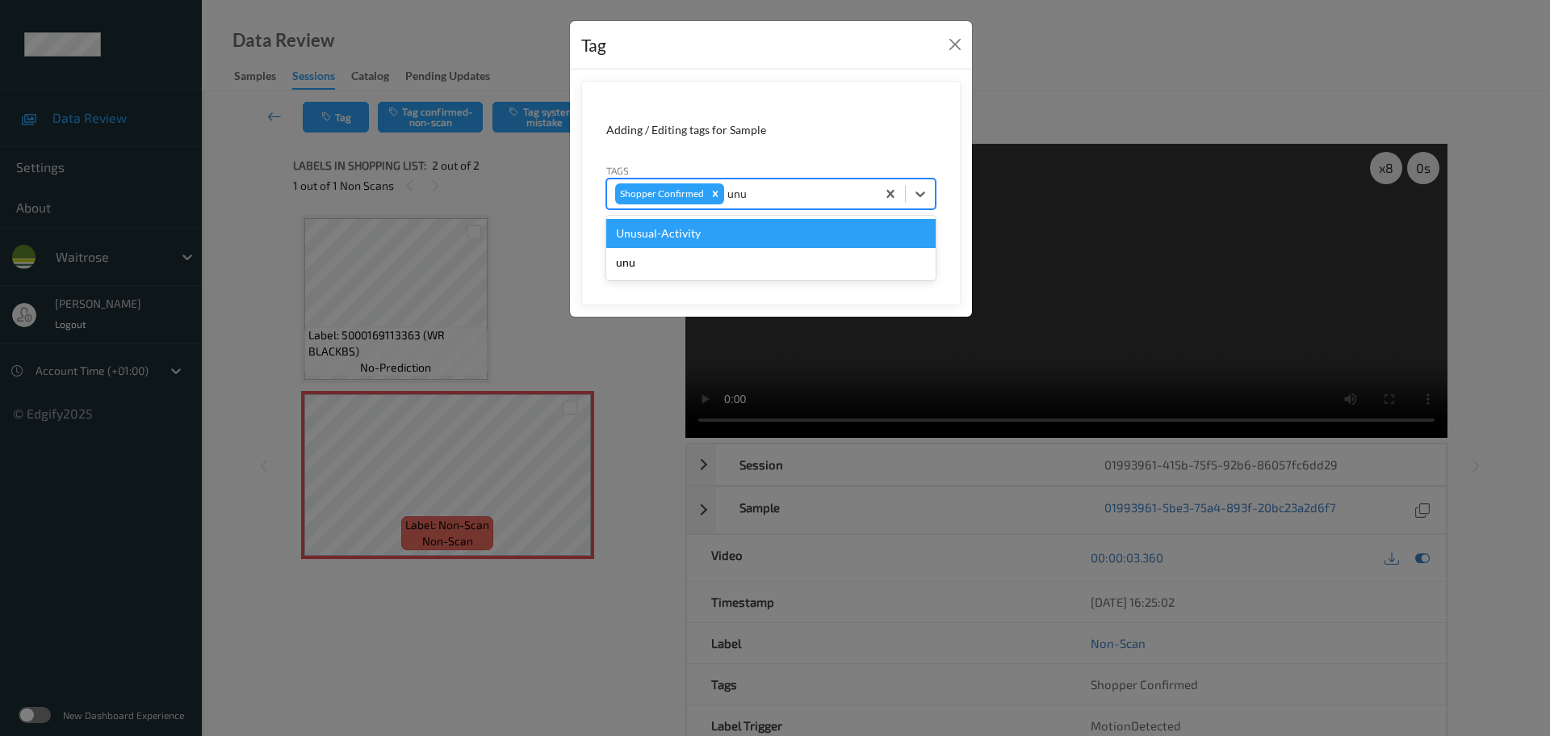
click at [733, 225] on div "Unusual-Activity" at bounding box center [770, 233] width 329 height 29
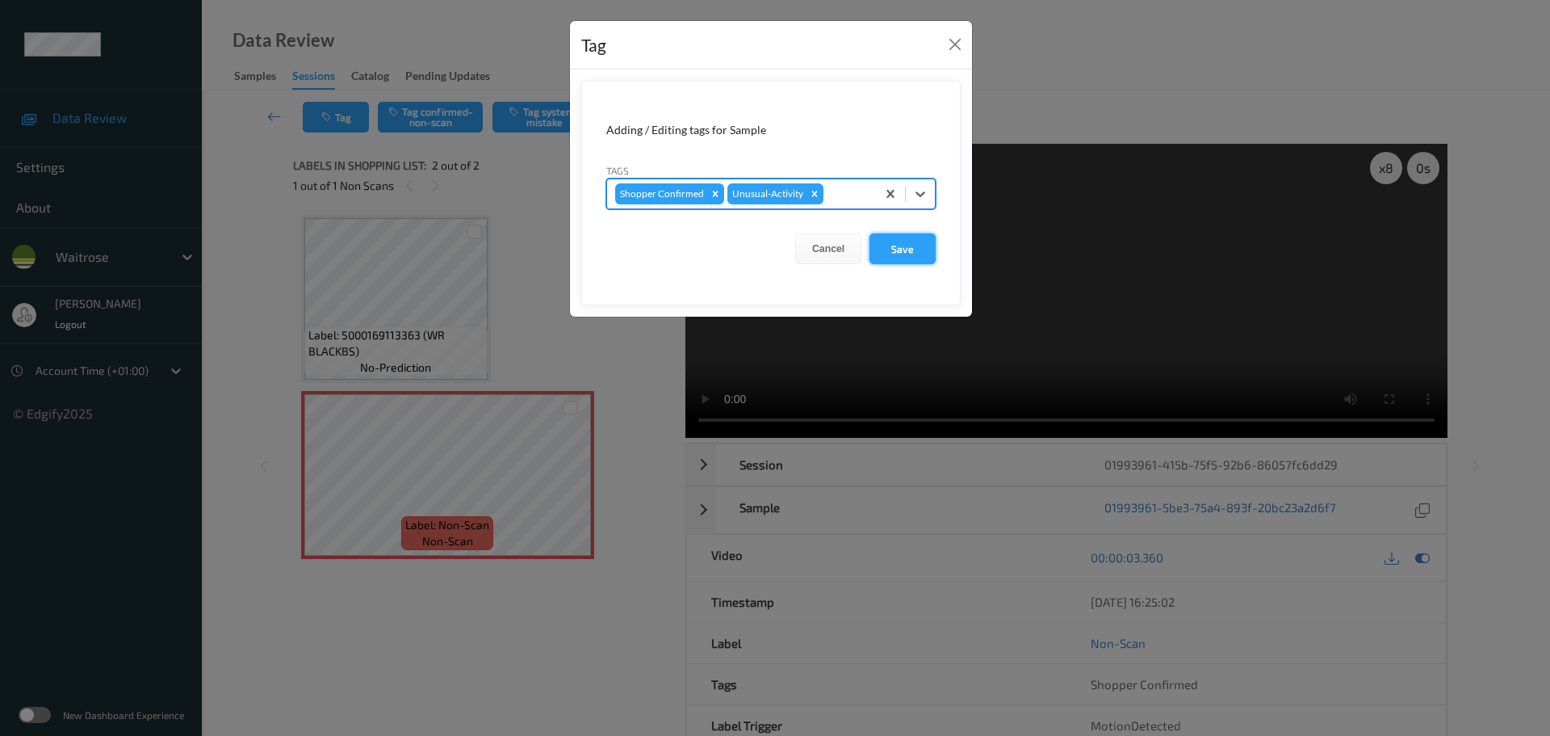
click at [919, 263] on button "Save" at bounding box center [903, 248] width 66 height 31
click at [913, 253] on button "Save" at bounding box center [903, 248] width 66 height 31
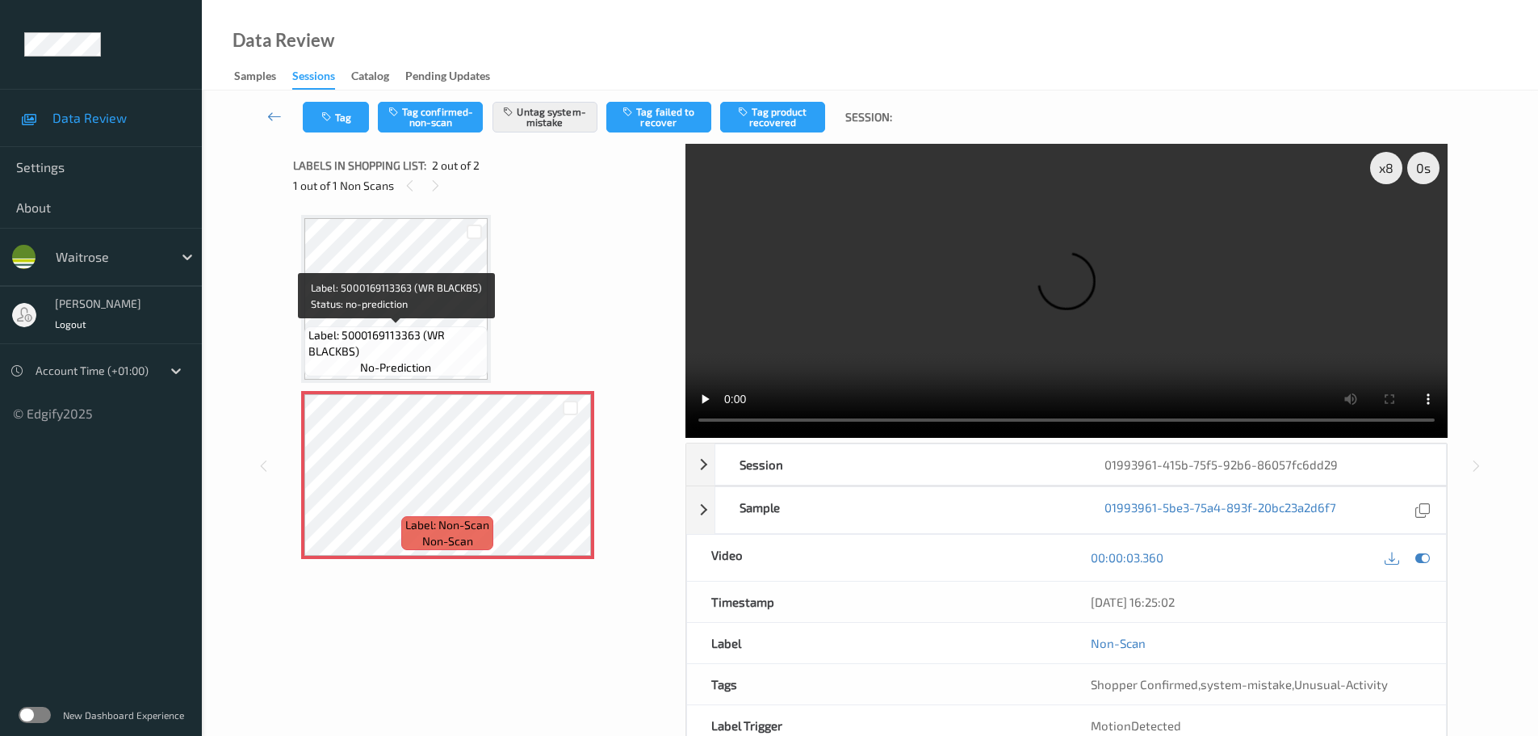
click at [424, 329] on span "Label: 5000169113363 (WR BLACKBS)" at bounding box center [395, 343] width 175 height 32
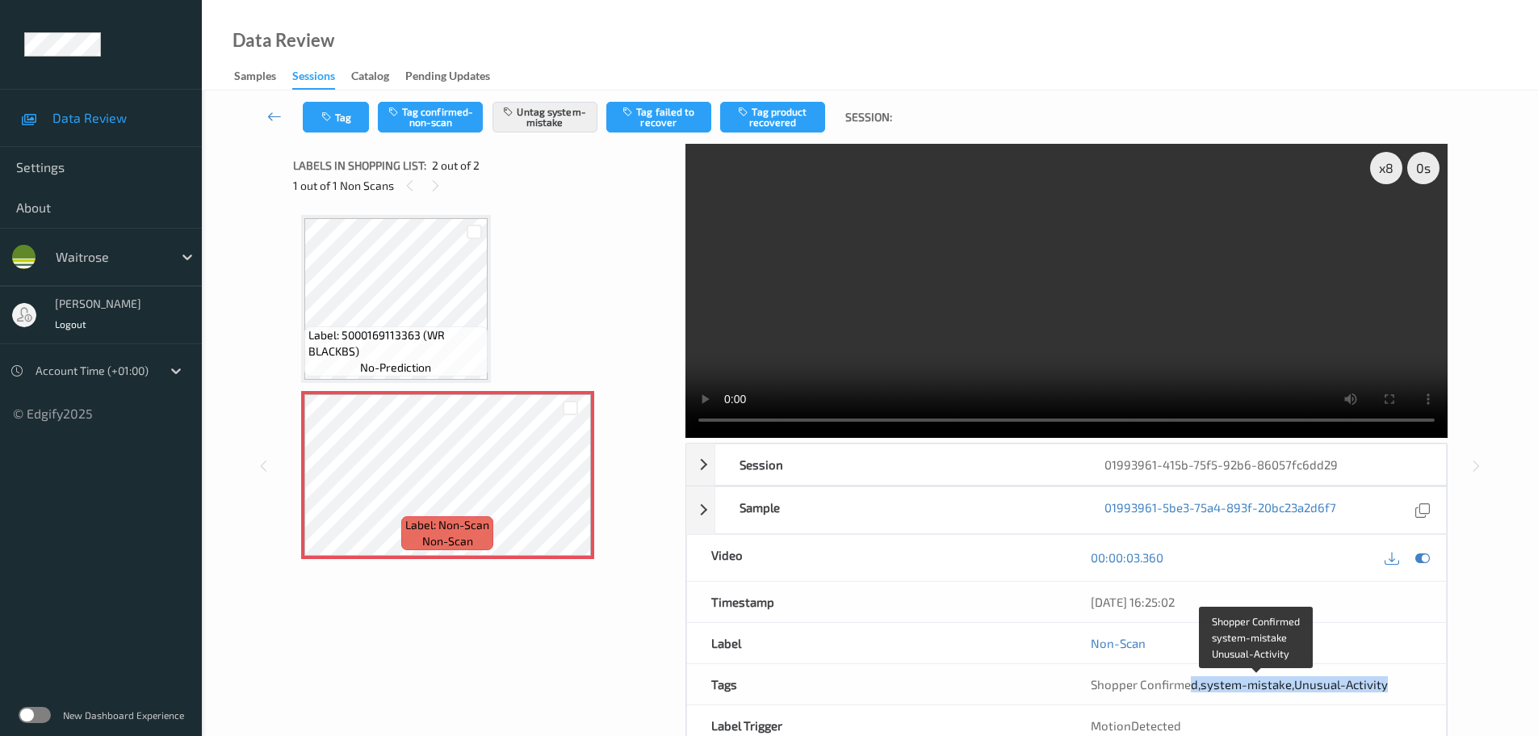
drag, startPoint x: 1186, startPoint y: 690, endPoint x: 1407, endPoint y: 690, distance: 221.2
click at [1407, 690] on div "Shopper Confirmed , system-mistake , Unusual-Activity" at bounding box center [1256, 684] width 331 height 16
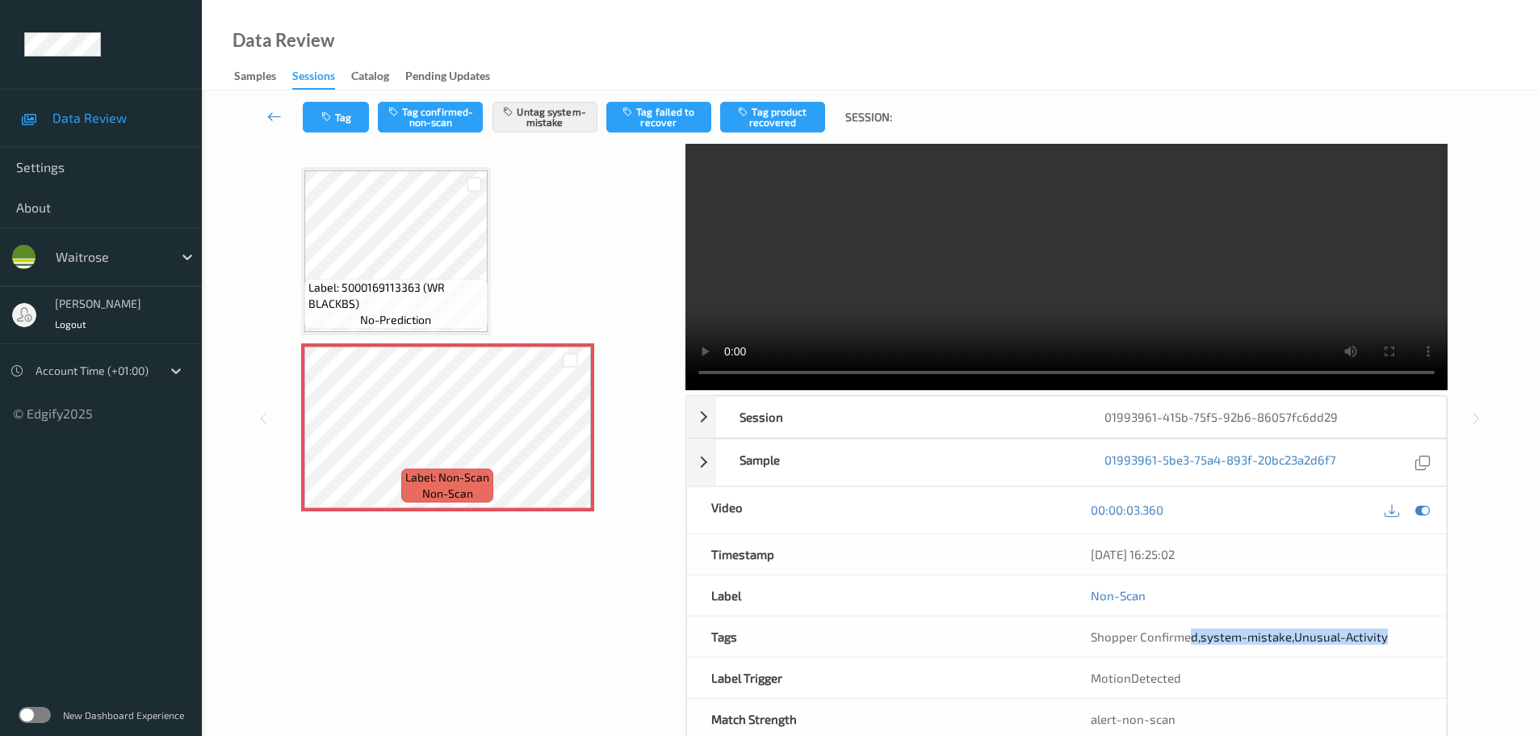
scroll to position [86, 0]
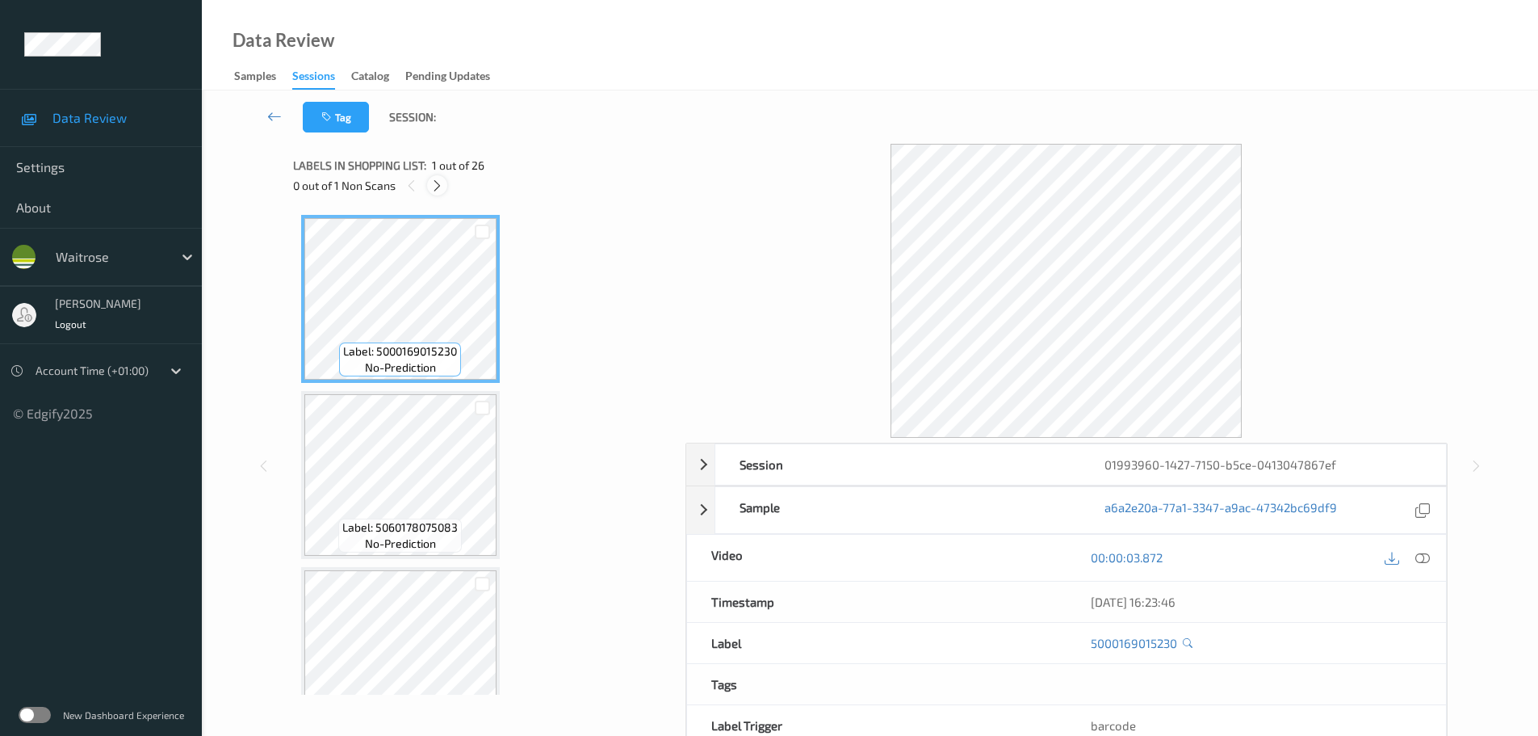
click at [438, 187] on icon at bounding box center [437, 185] width 14 height 15
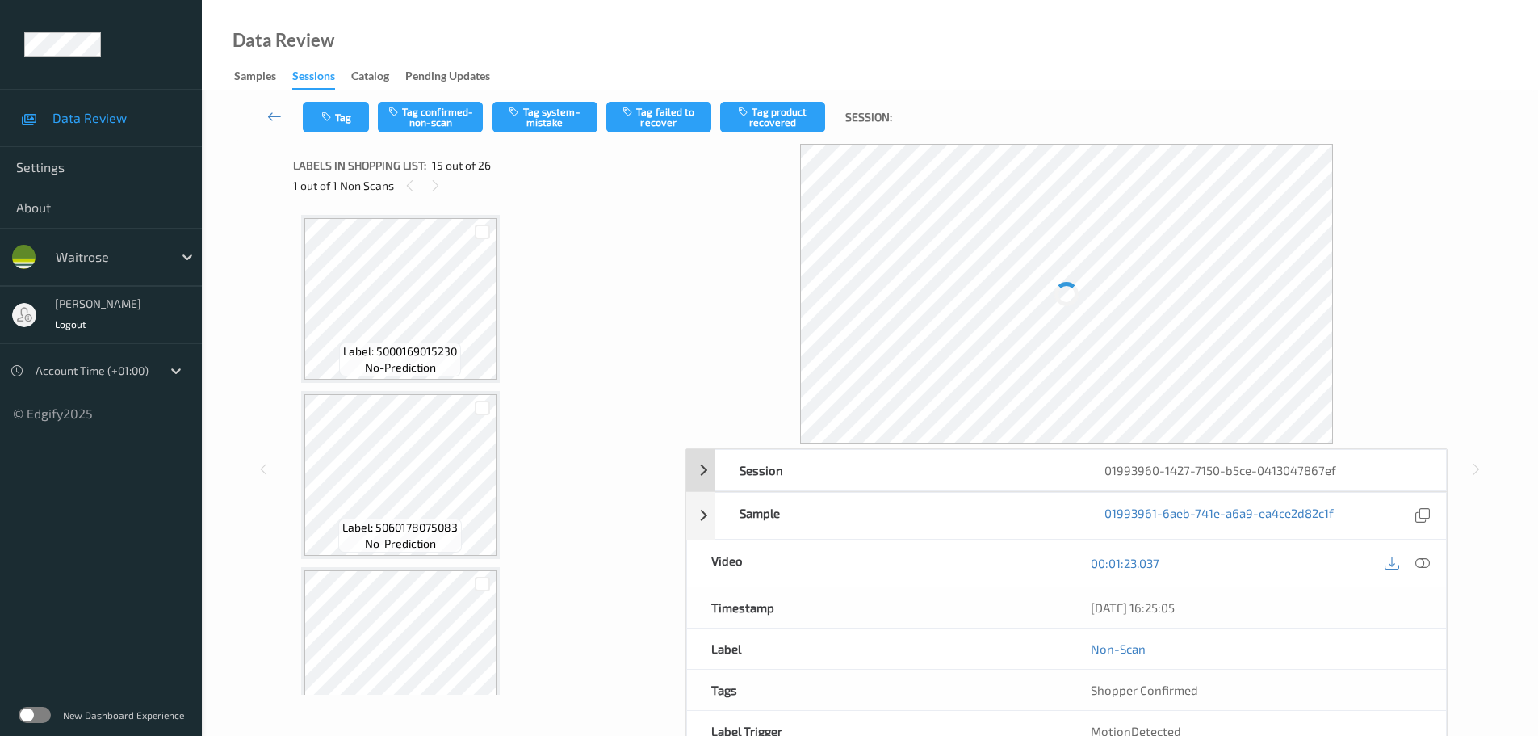
scroll to position [2296, 0]
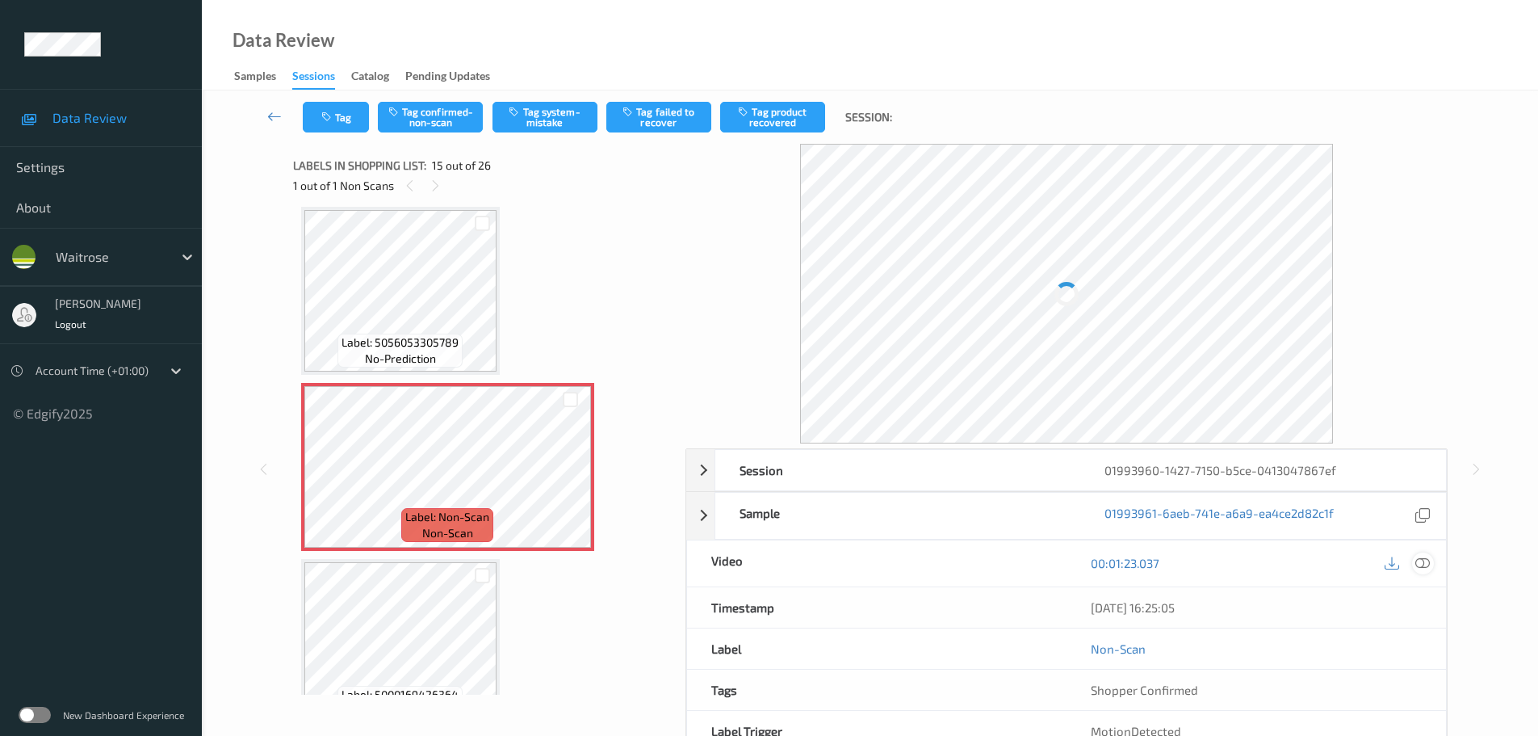
click at [1424, 566] on icon at bounding box center [1422, 563] width 15 height 15
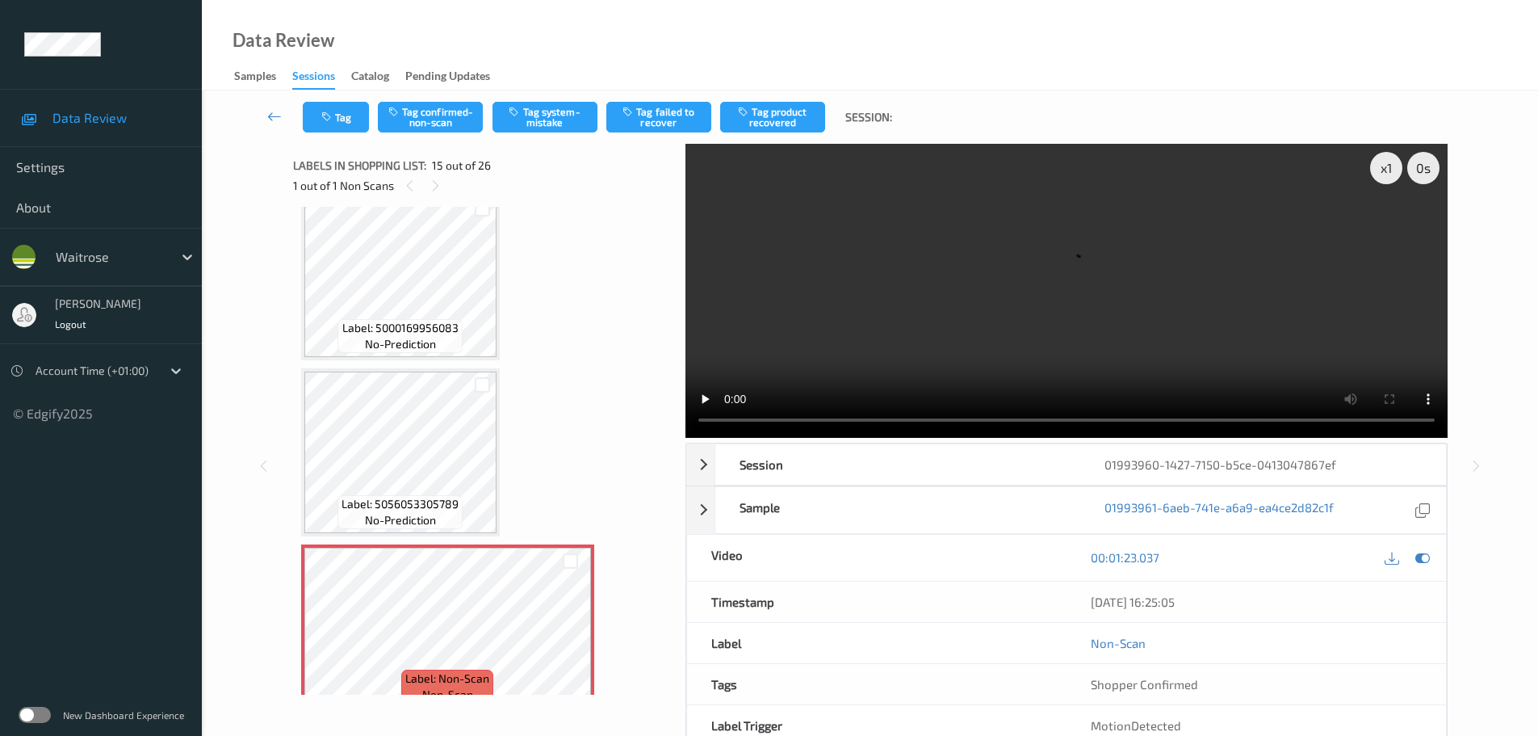
scroll to position [2377, 0]
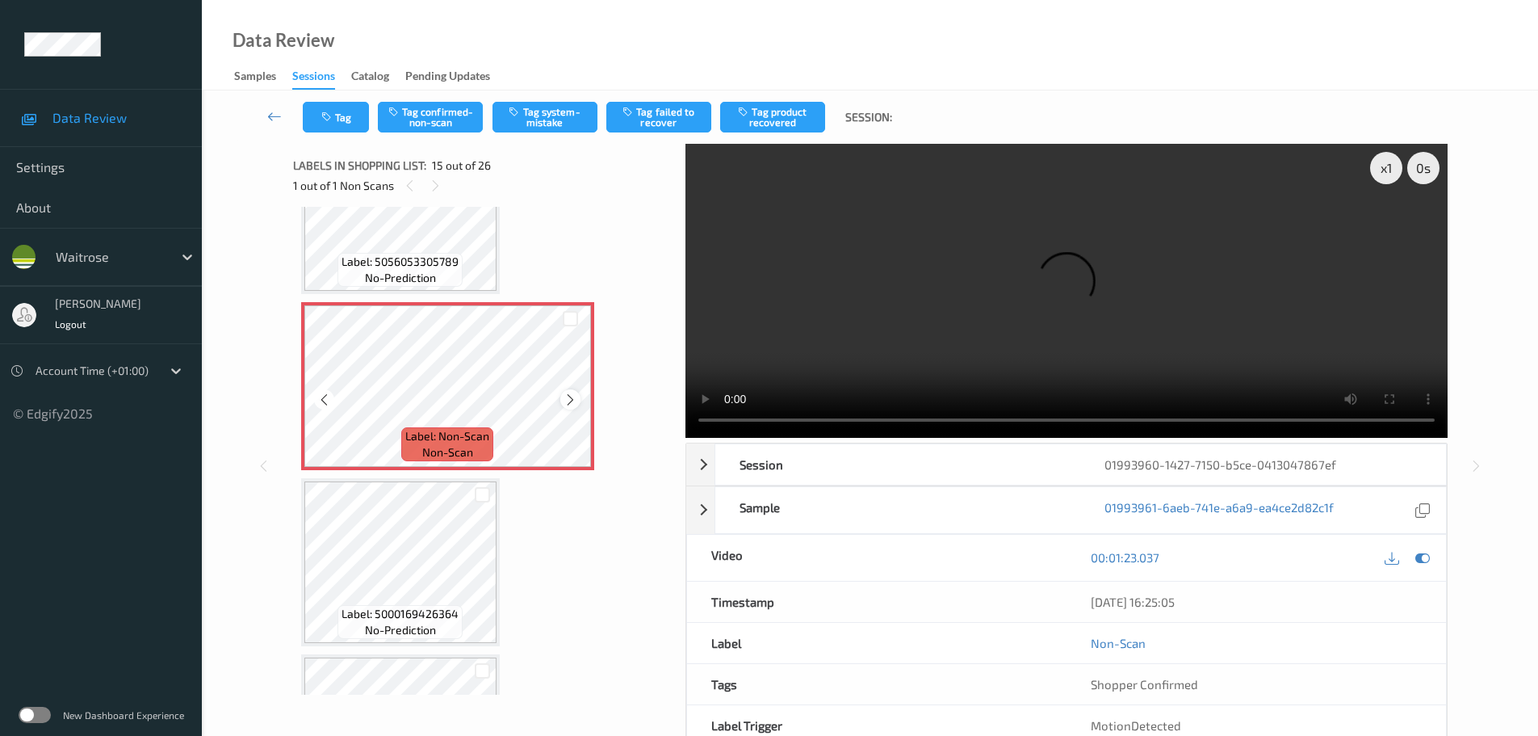
click at [565, 405] on icon at bounding box center [571, 399] width 14 height 15
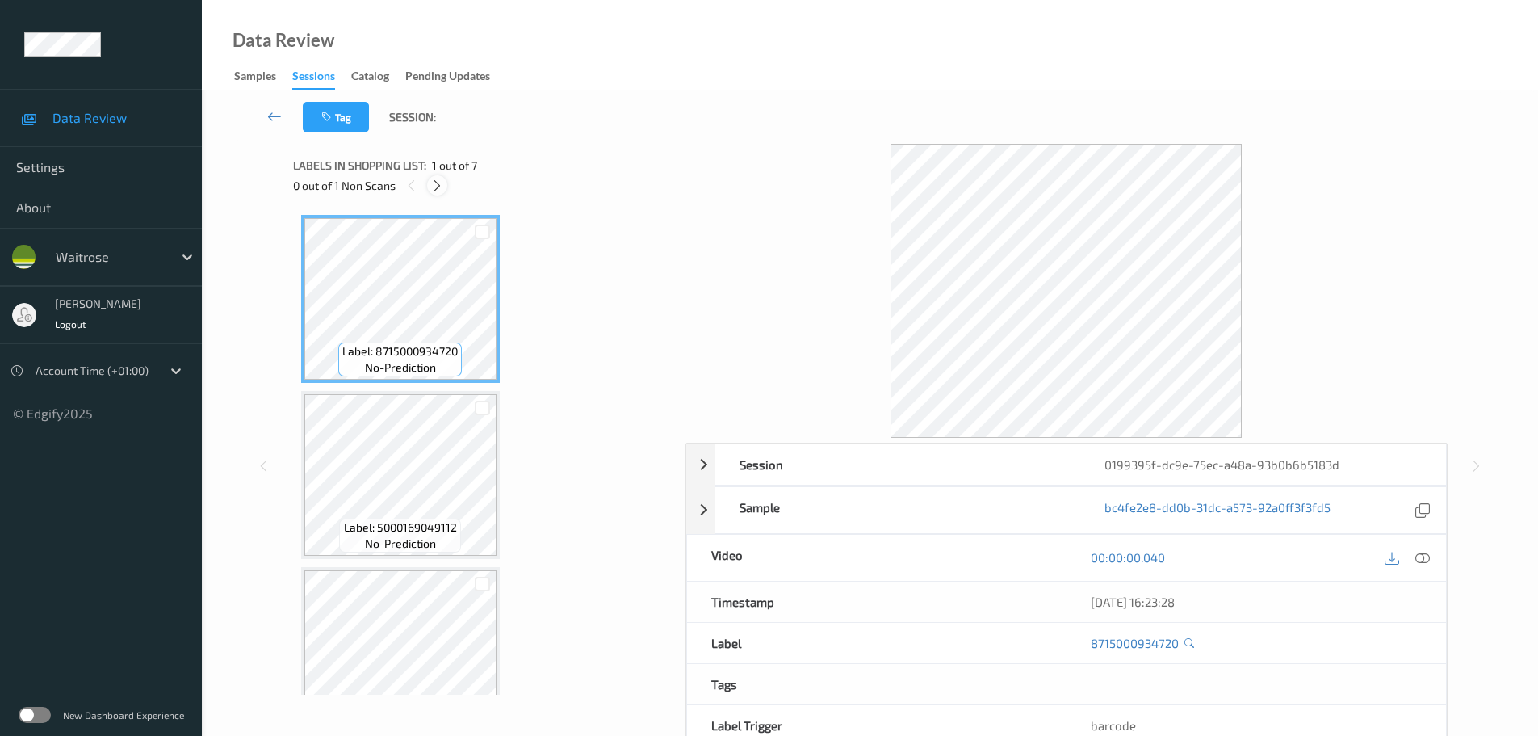
click at [442, 175] on div "0 out of 1 Non Scans" at bounding box center [483, 185] width 381 height 20
click at [422, 197] on div "Labels in shopping list: 1 out of 7 0 out of 1 Non Scans" at bounding box center [483, 175] width 381 height 63
click at [435, 177] on div at bounding box center [437, 185] width 20 height 20
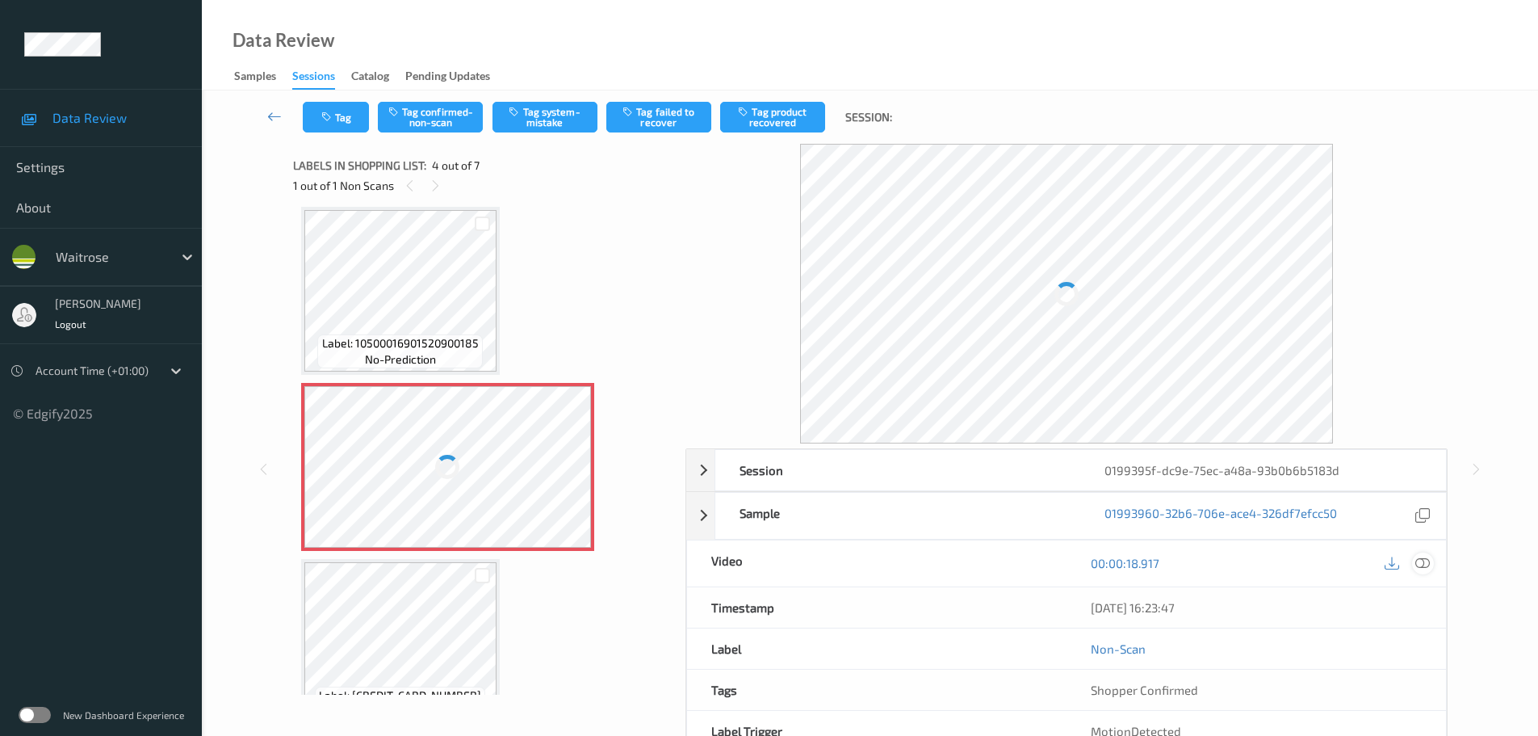
click at [1424, 567] on icon at bounding box center [1422, 563] width 15 height 15
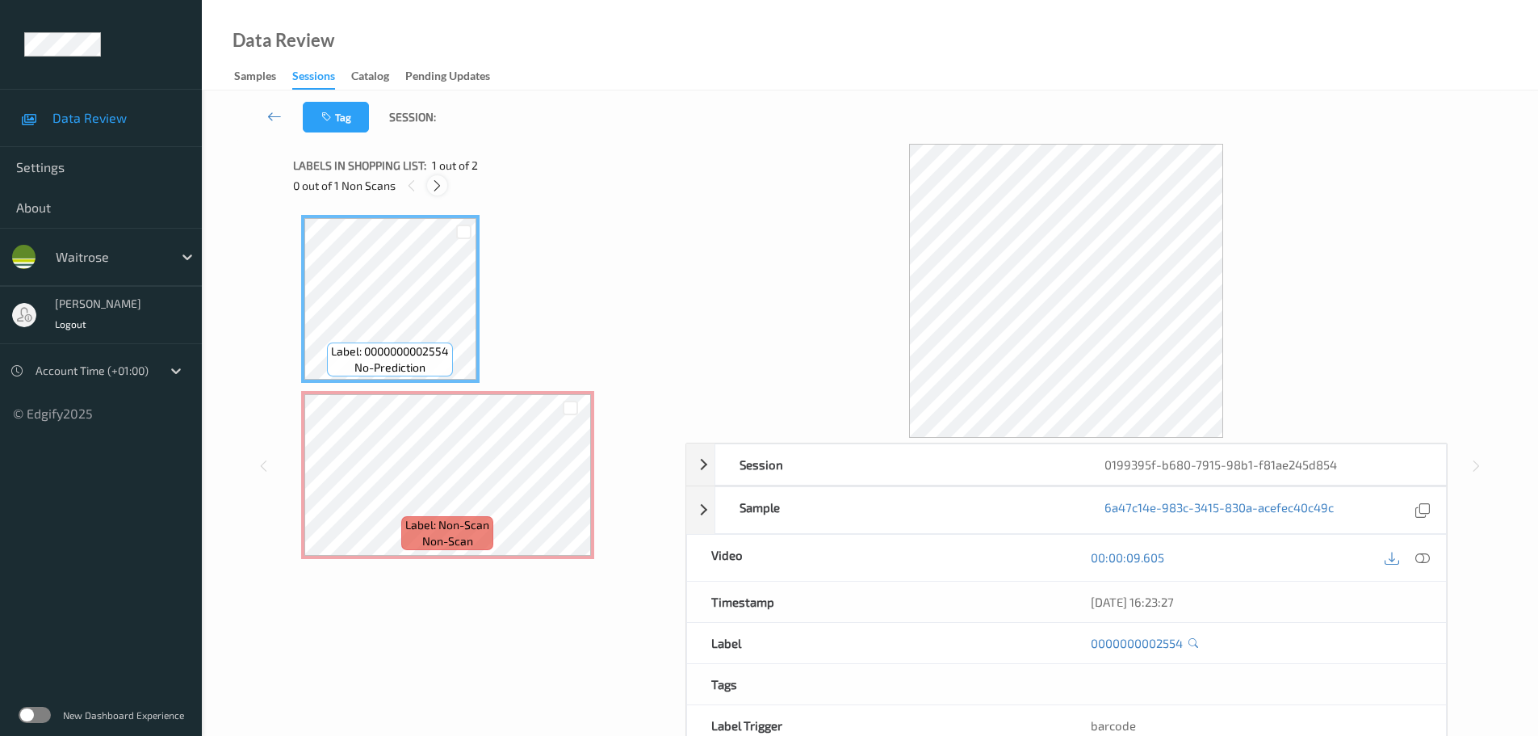
click at [438, 195] on div at bounding box center [437, 185] width 20 height 20
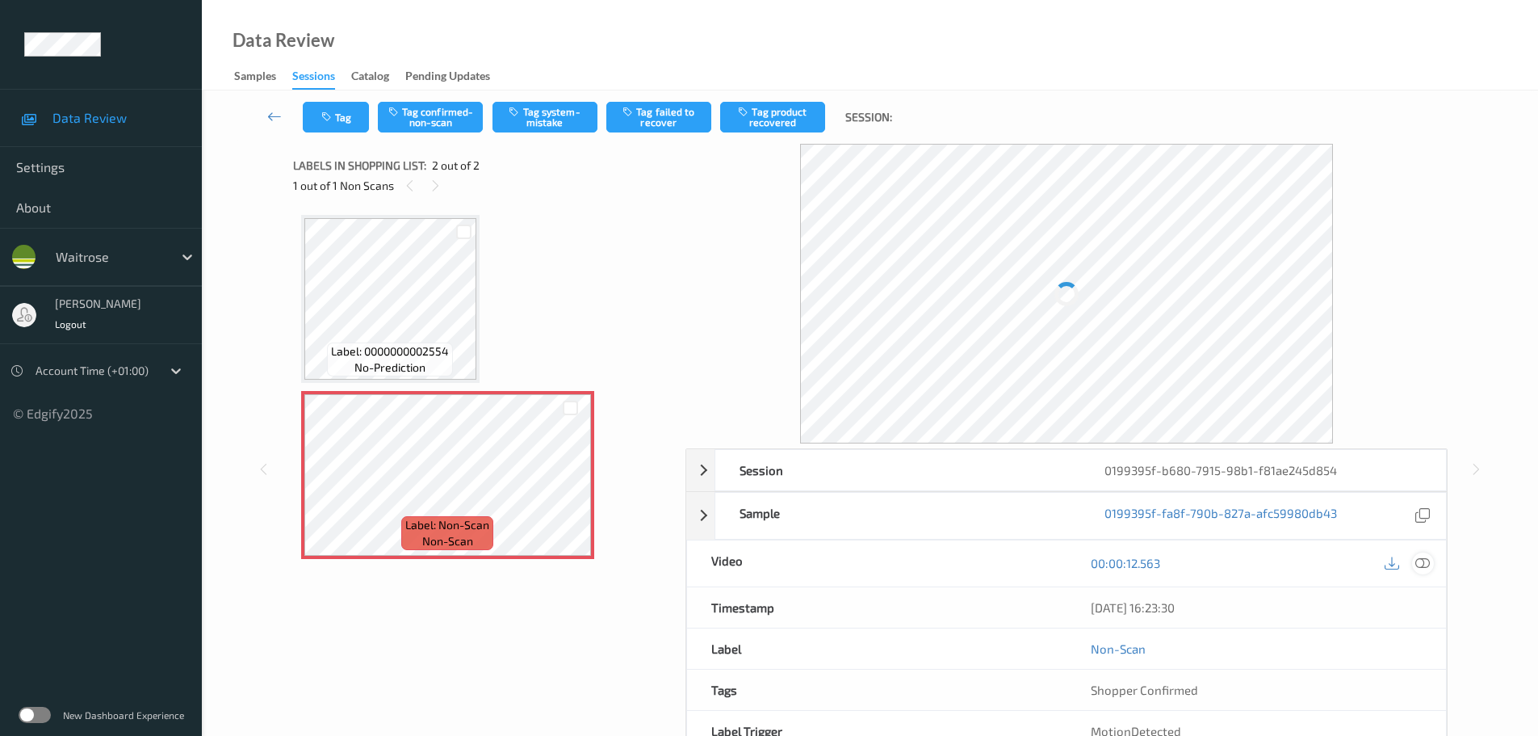
click at [1420, 559] on icon at bounding box center [1422, 563] width 15 height 15
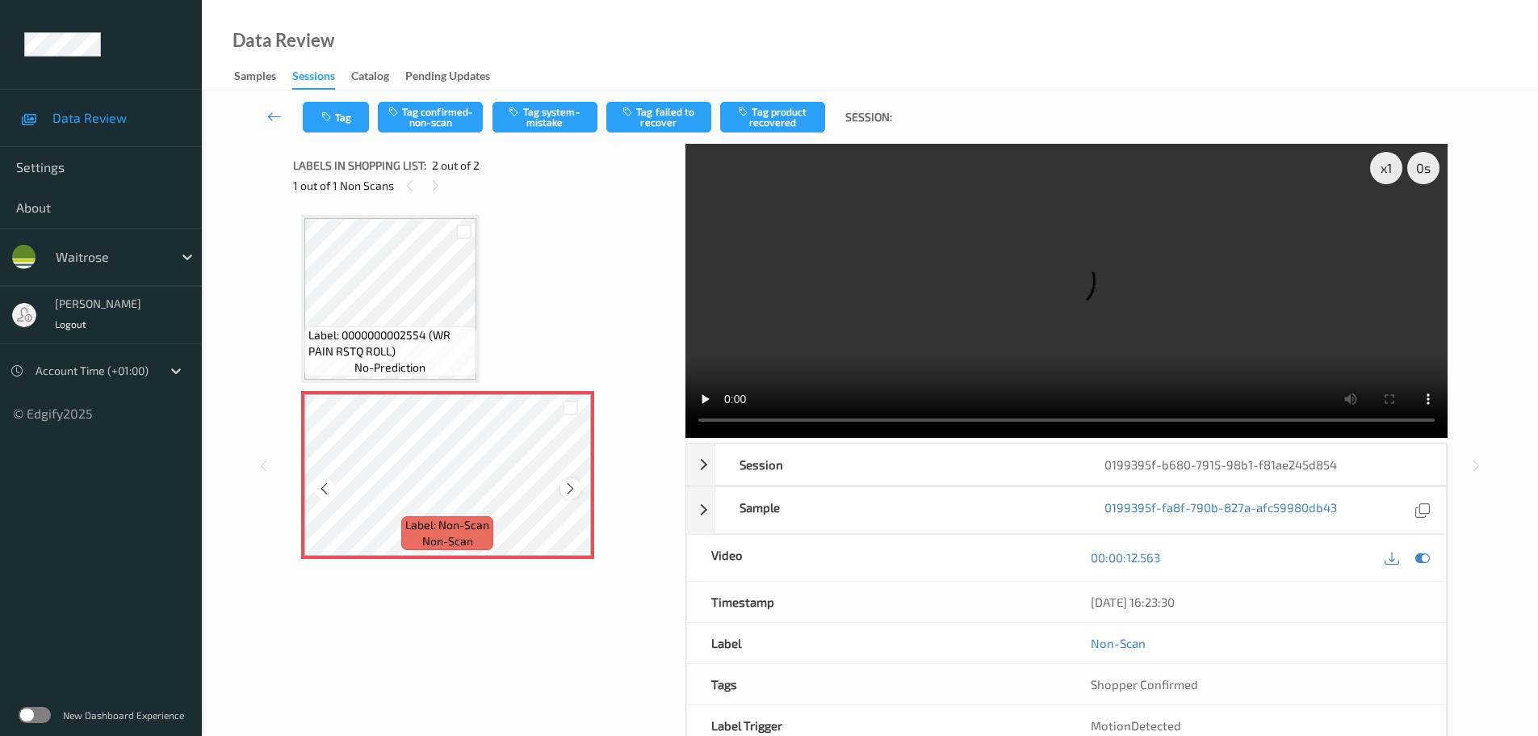
click at [570, 490] on icon at bounding box center [571, 488] width 14 height 15
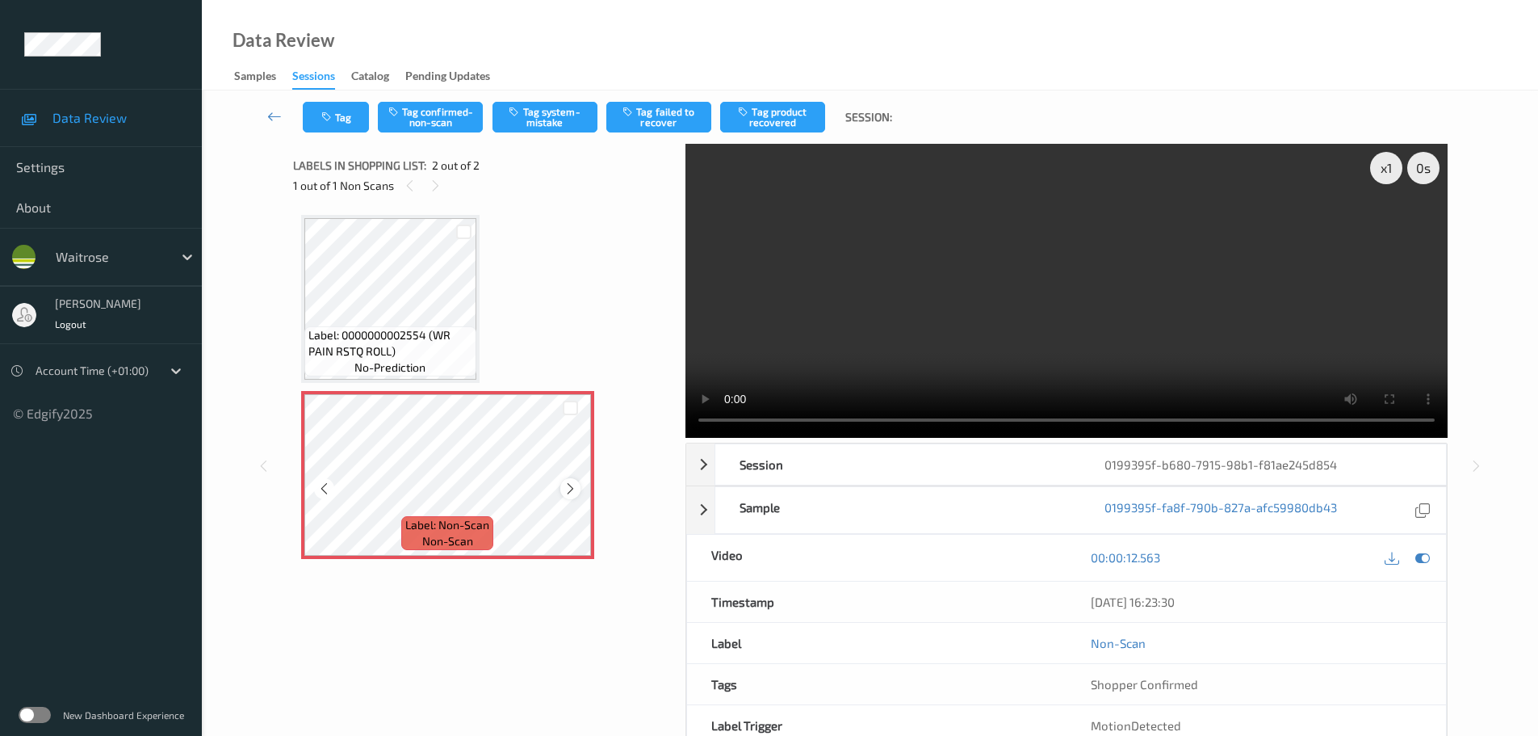
click at [568, 486] on icon at bounding box center [571, 488] width 14 height 15
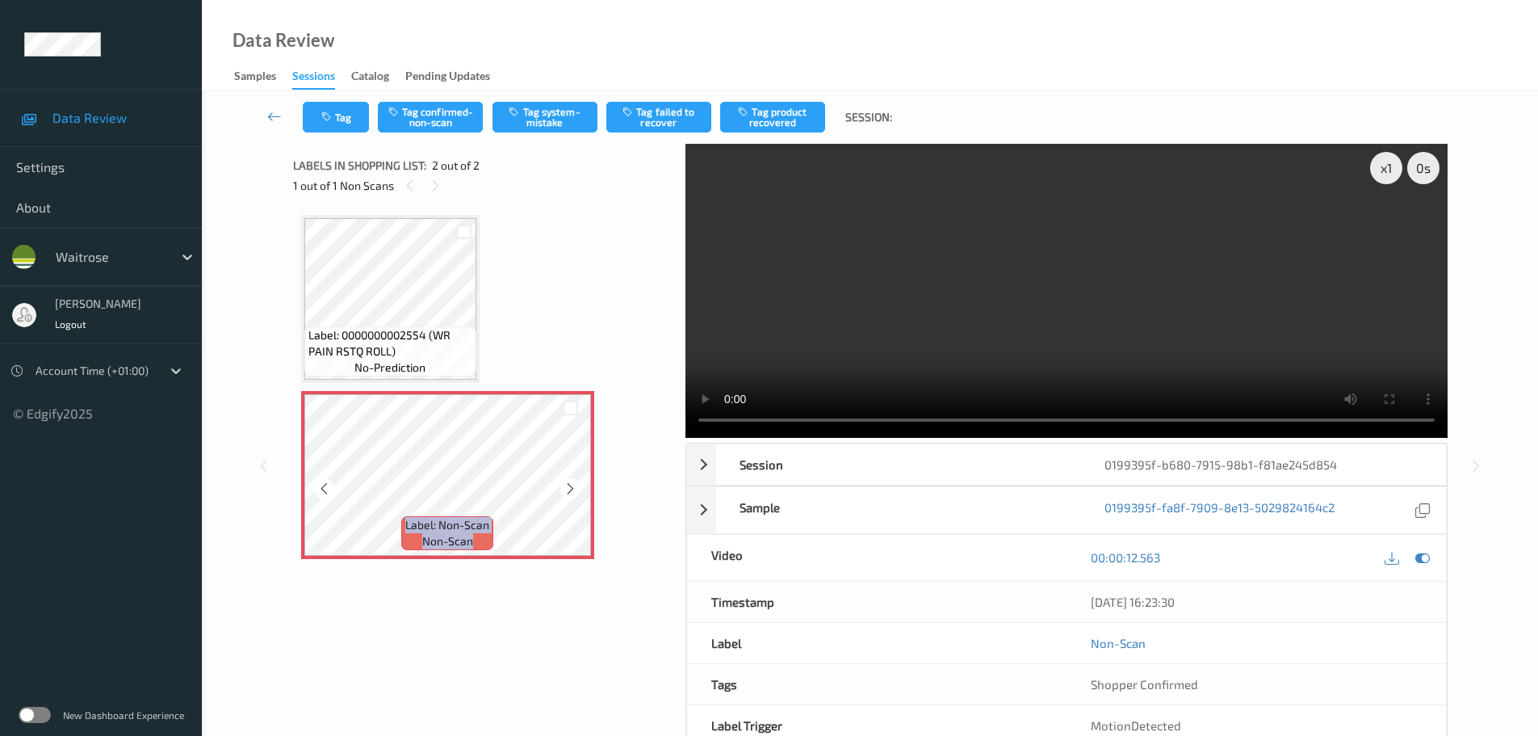
click at [568, 486] on icon at bounding box center [571, 488] width 14 height 15
click at [1383, 167] on div "x 1" at bounding box center [1386, 168] width 32 height 32
click at [1383, 170] on div "x 2" at bounding box center [1386, 168] width 32 height 32
click at [544, 121] on button "Tag system-mistake" at bounding box center [545, 117] width 105 height 31
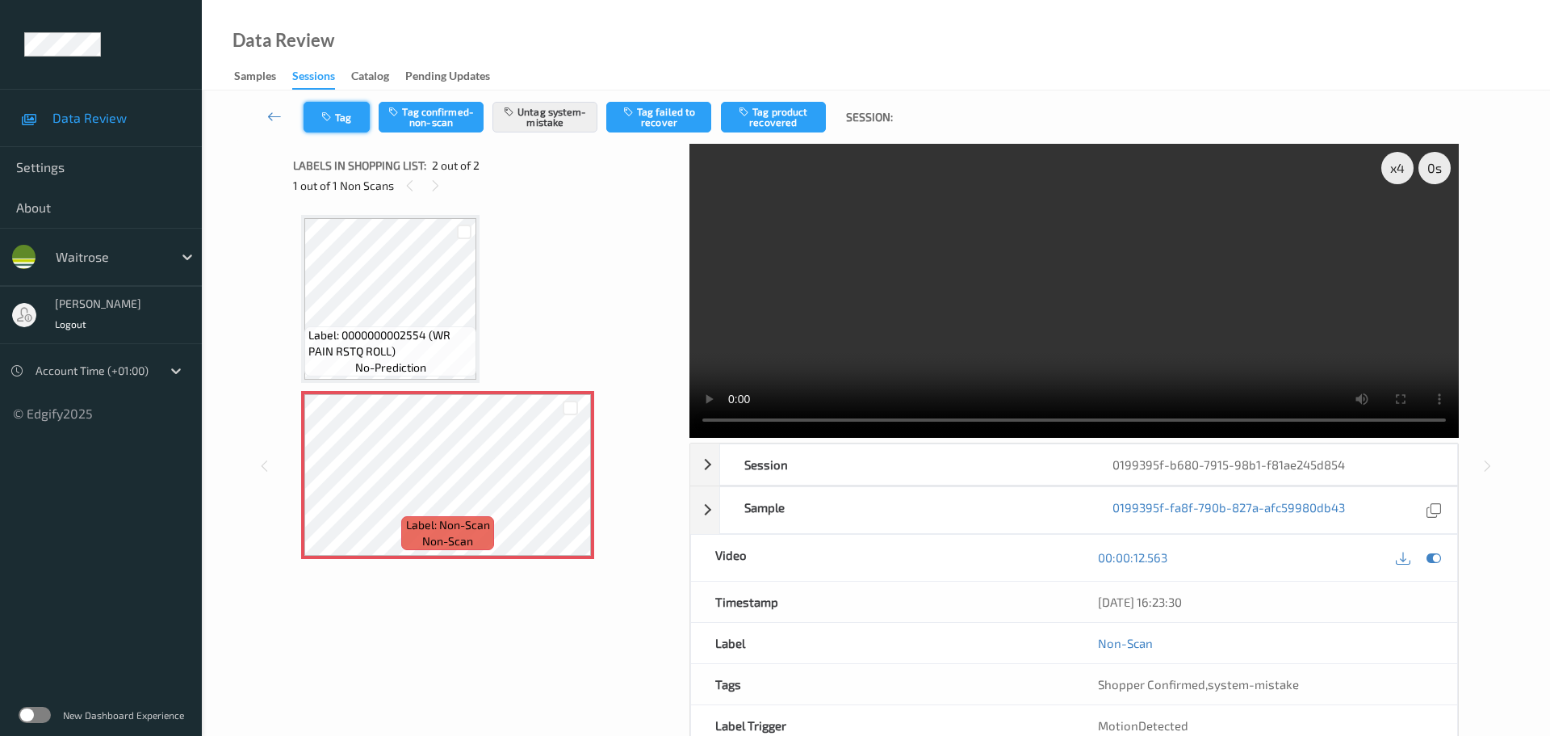
click at [356, 120] on button "Tag" at bounding box center [337, 117] width 66 height 31
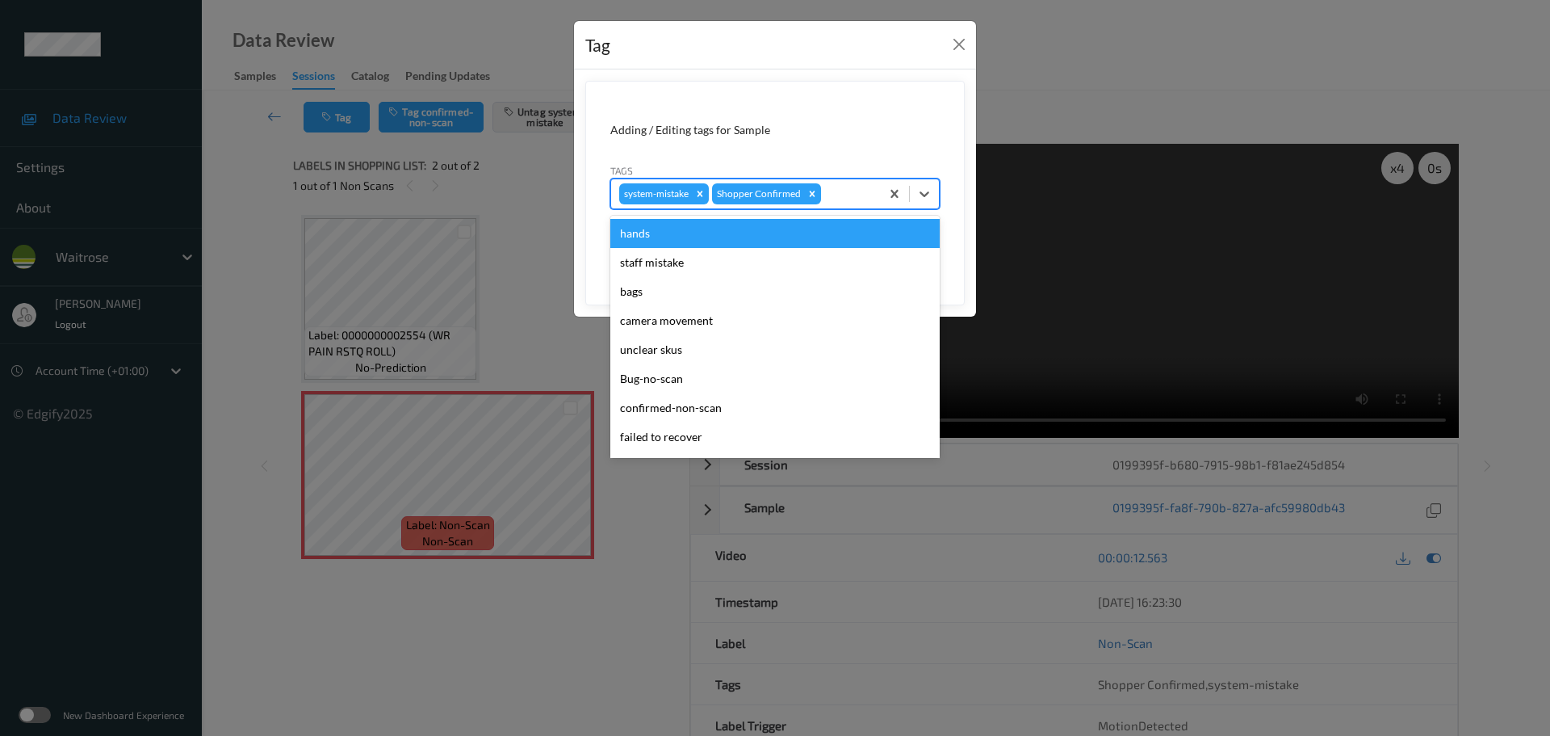
click at [846, 198] on div at bounding box center [848, 193] width 48 height 19
type input "unu"
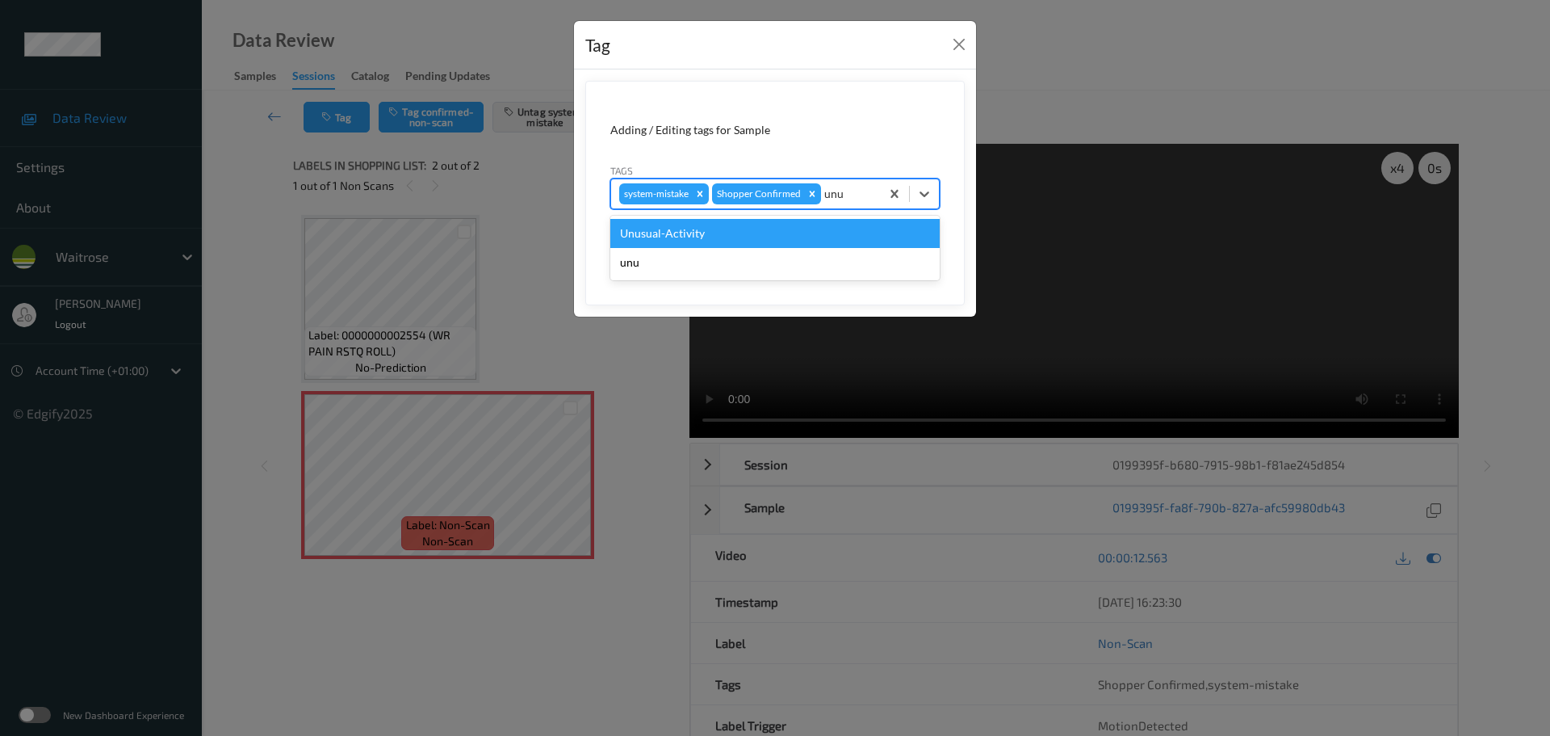
click at [649, 237] on div "Unusual-Activity" at bounding box center [774, 233] width 329 height 29
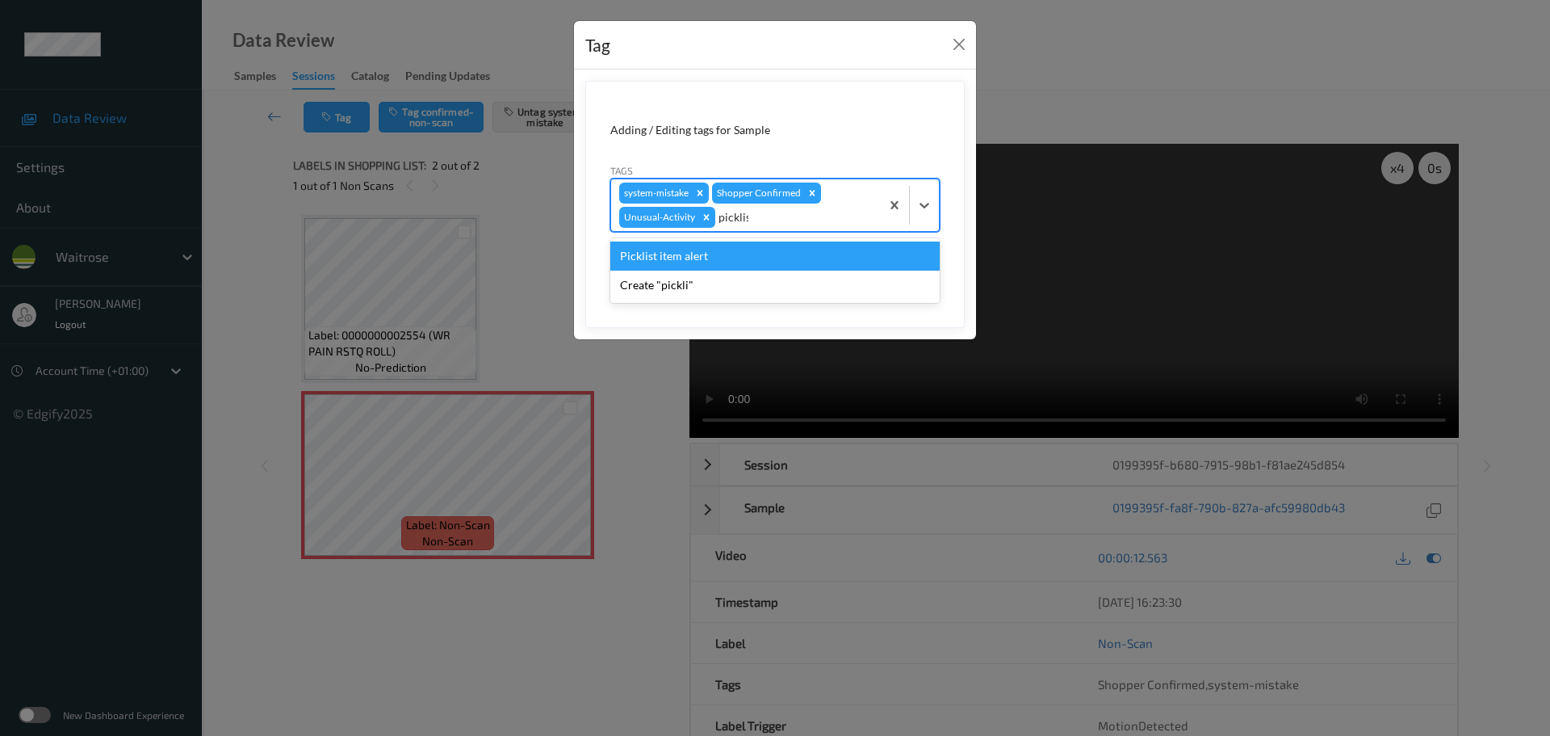
type input "picklist"
click at [672, 254] on div "Picklist item alert" at bounding box center [774, 255] width 329 height 29
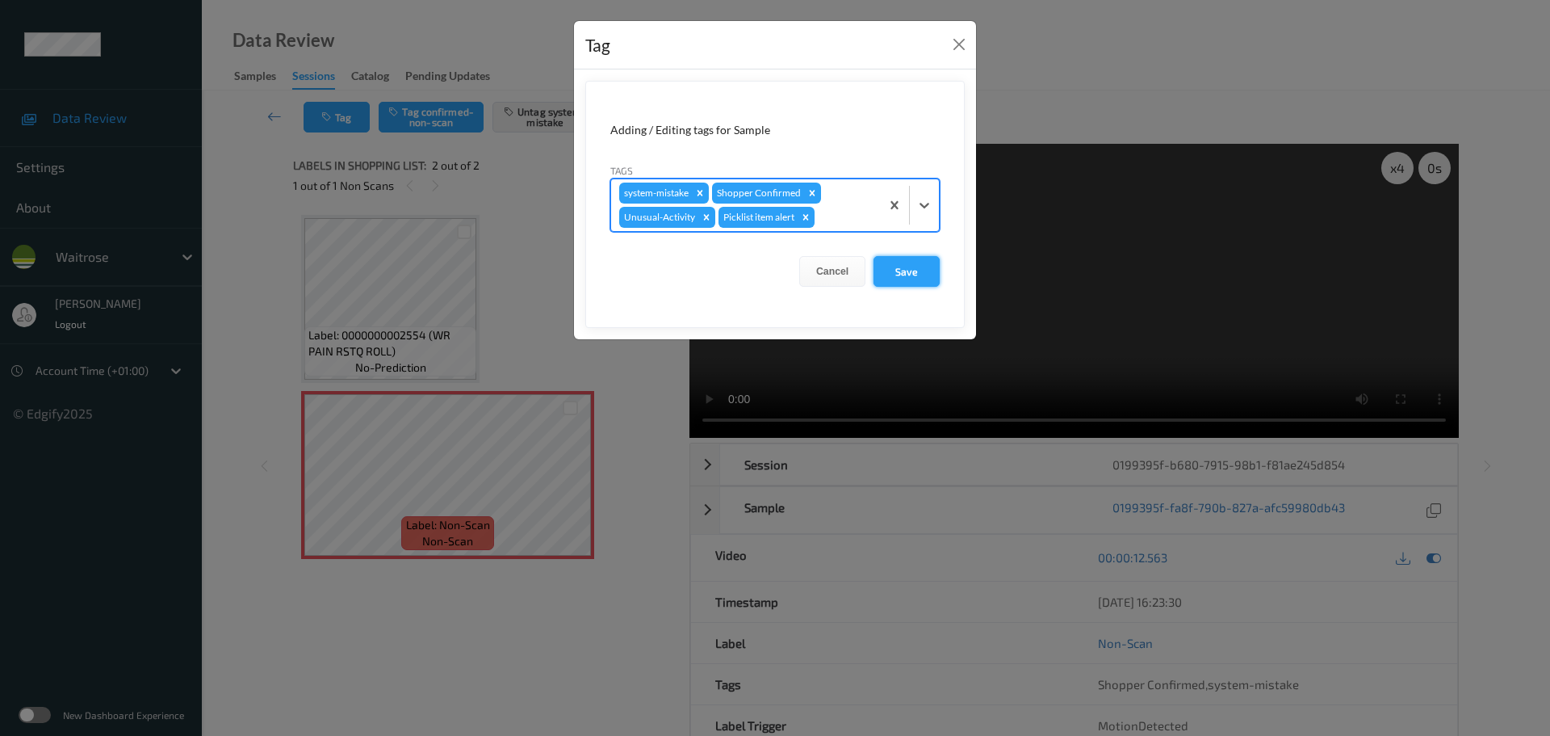
click at [901, 279] on button "Save" at bounding box center [907, 271] width 66 height 31
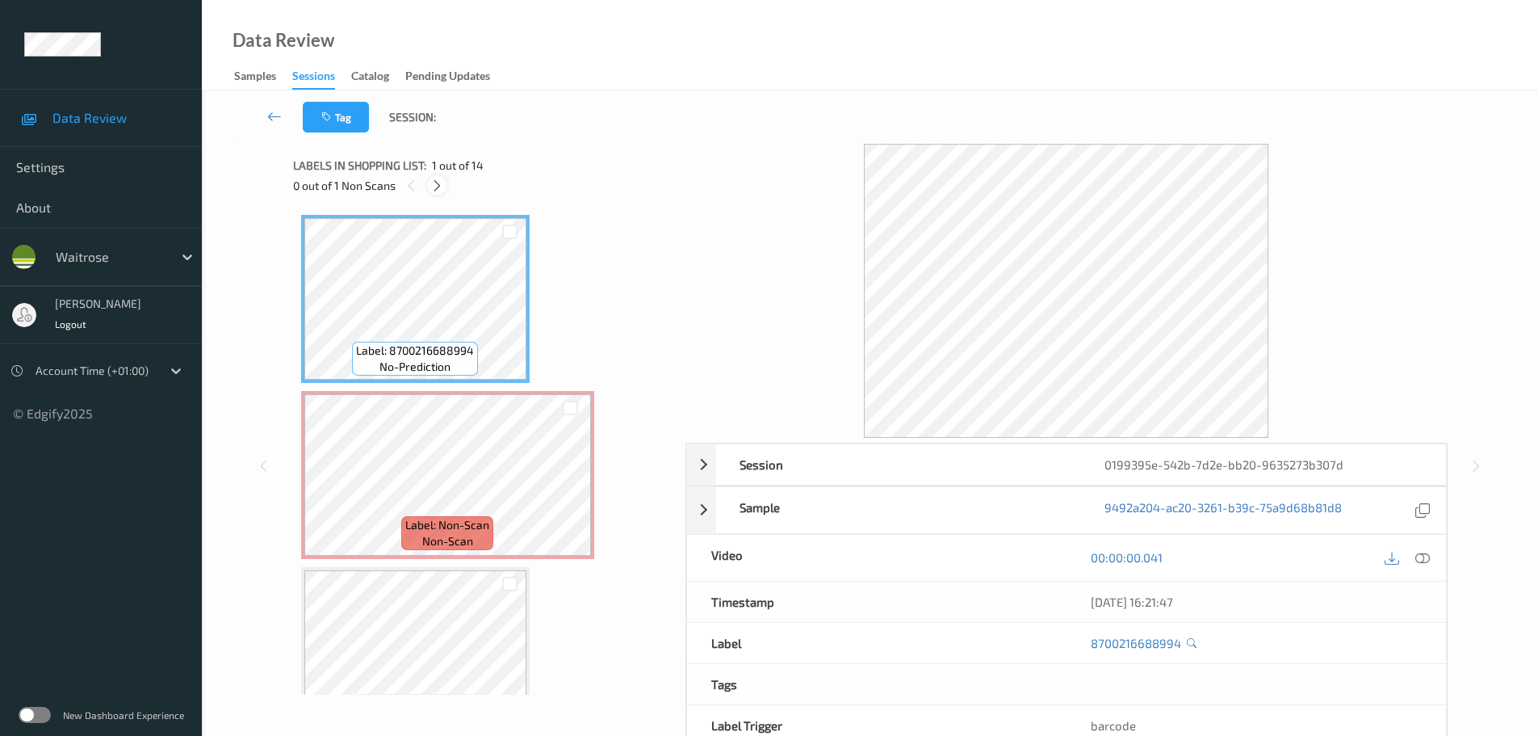
click at [439, 187] on icon at bounding box center [437, 185] width 14 height 15
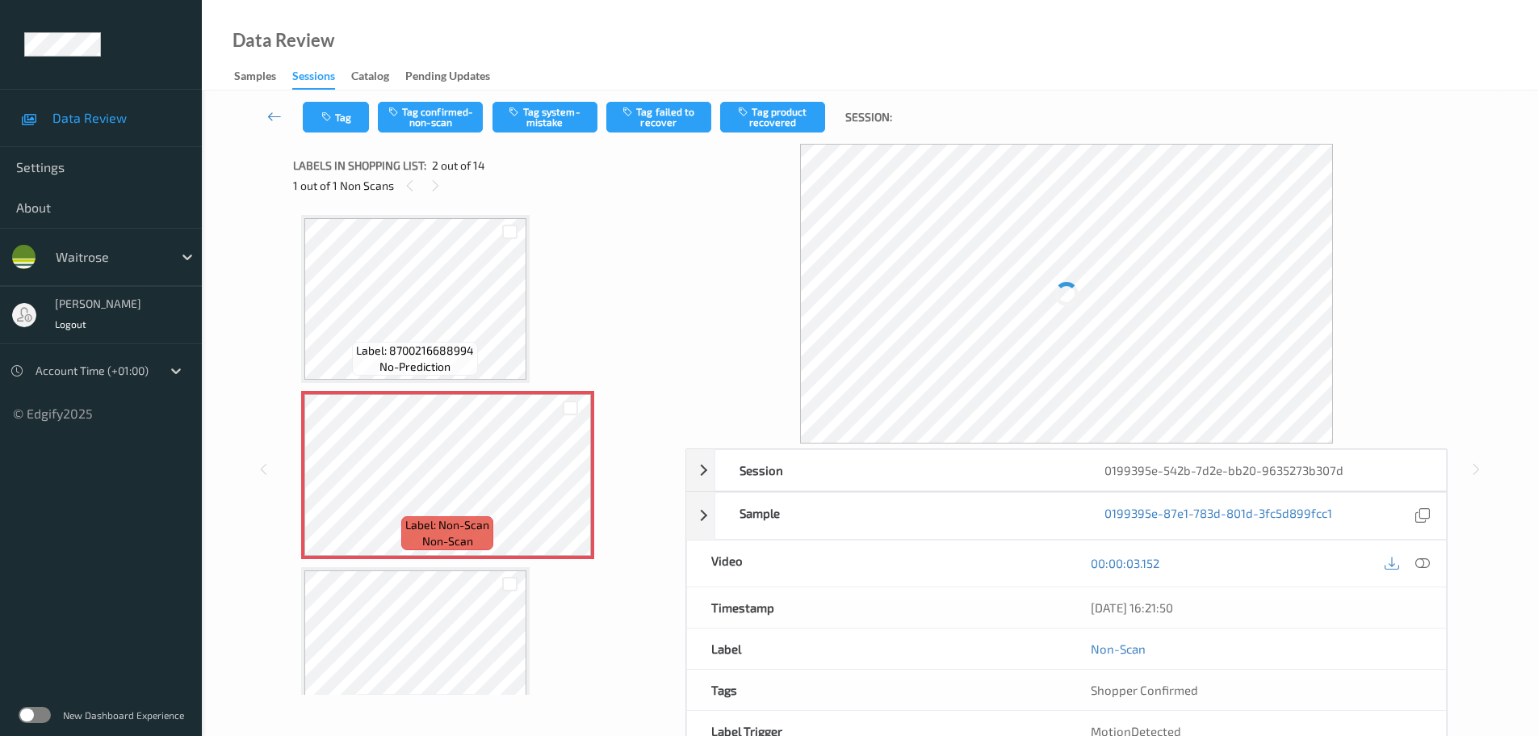
scroll to position [8, 0]
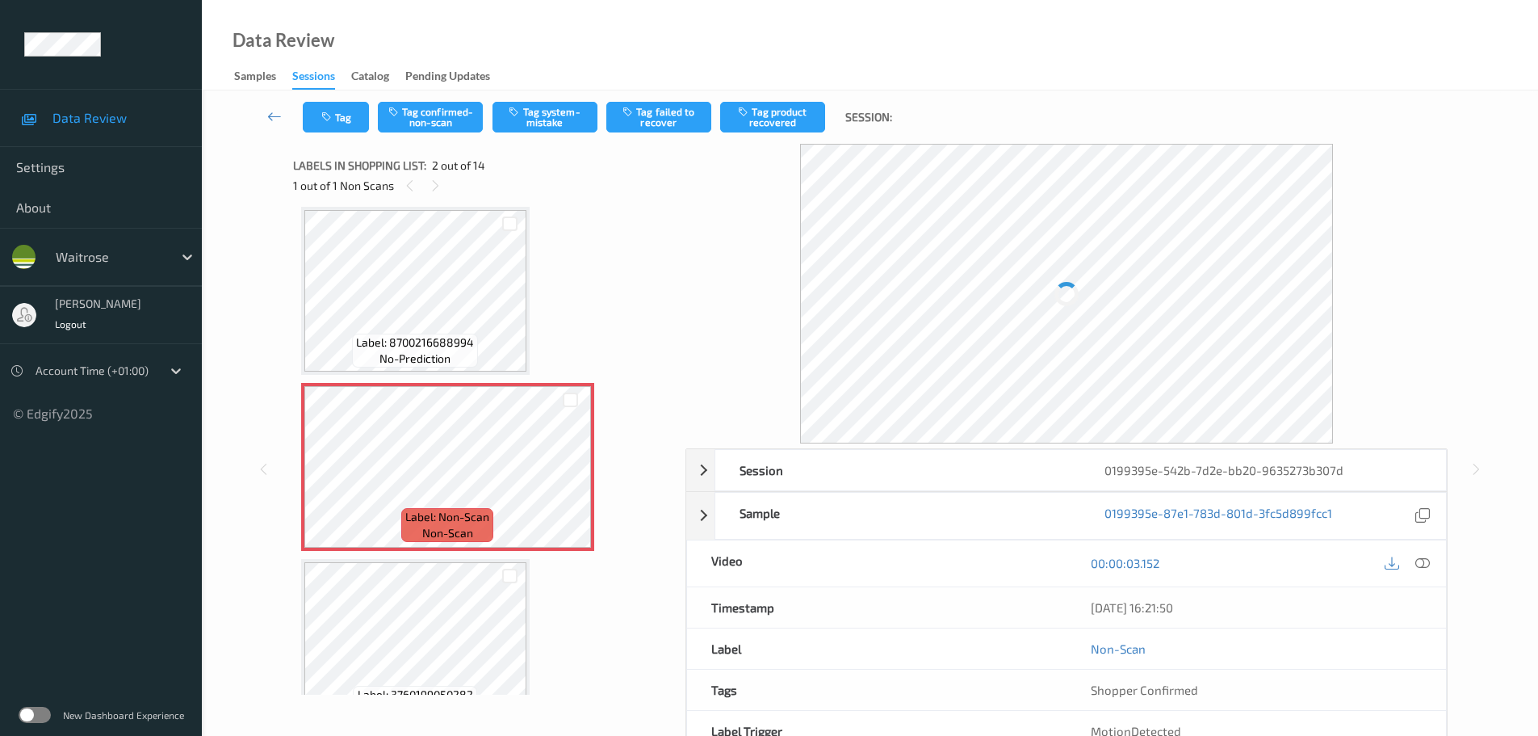
click at [1418, 564] on icon at bounding box center [1422, 563] width 15 height 15
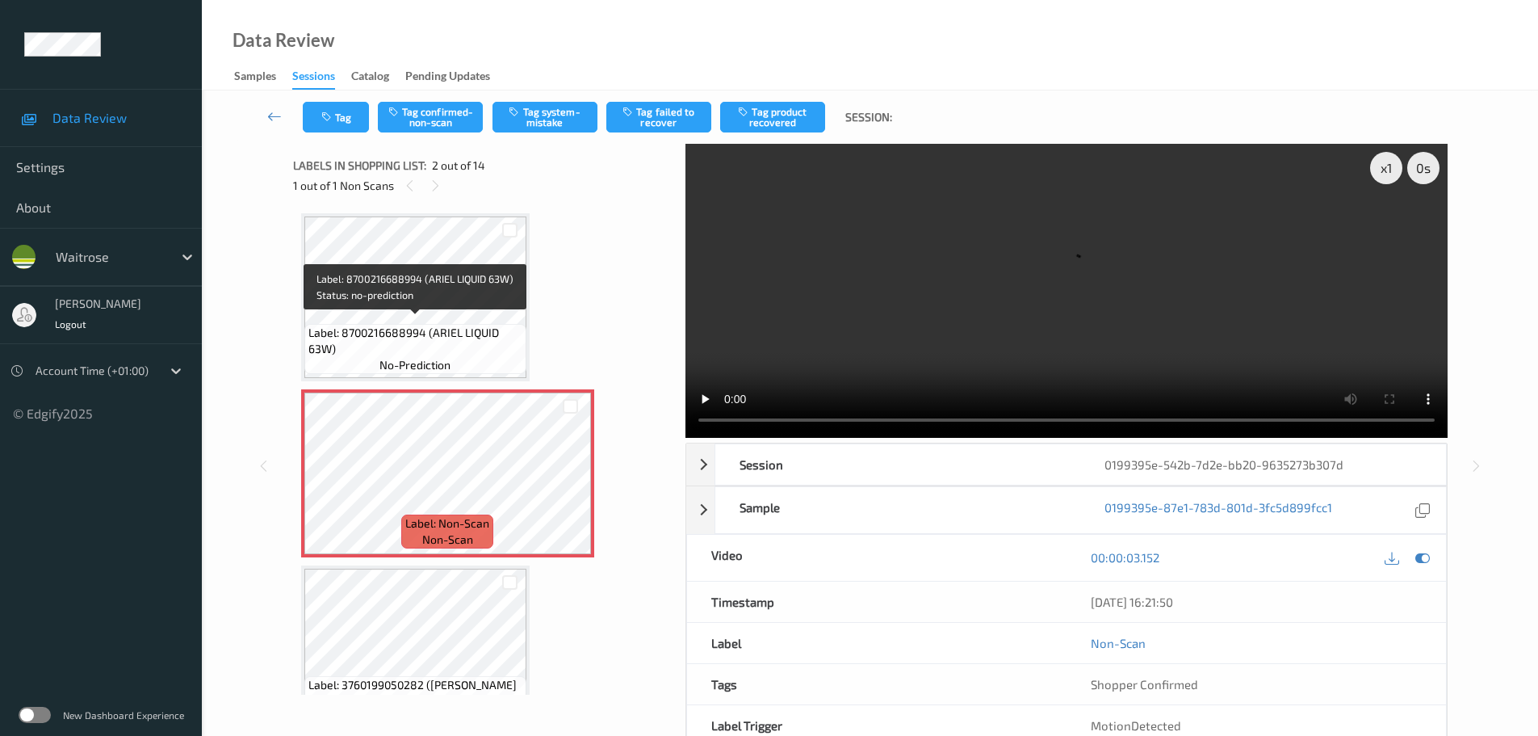
scroll to position [0, 0]
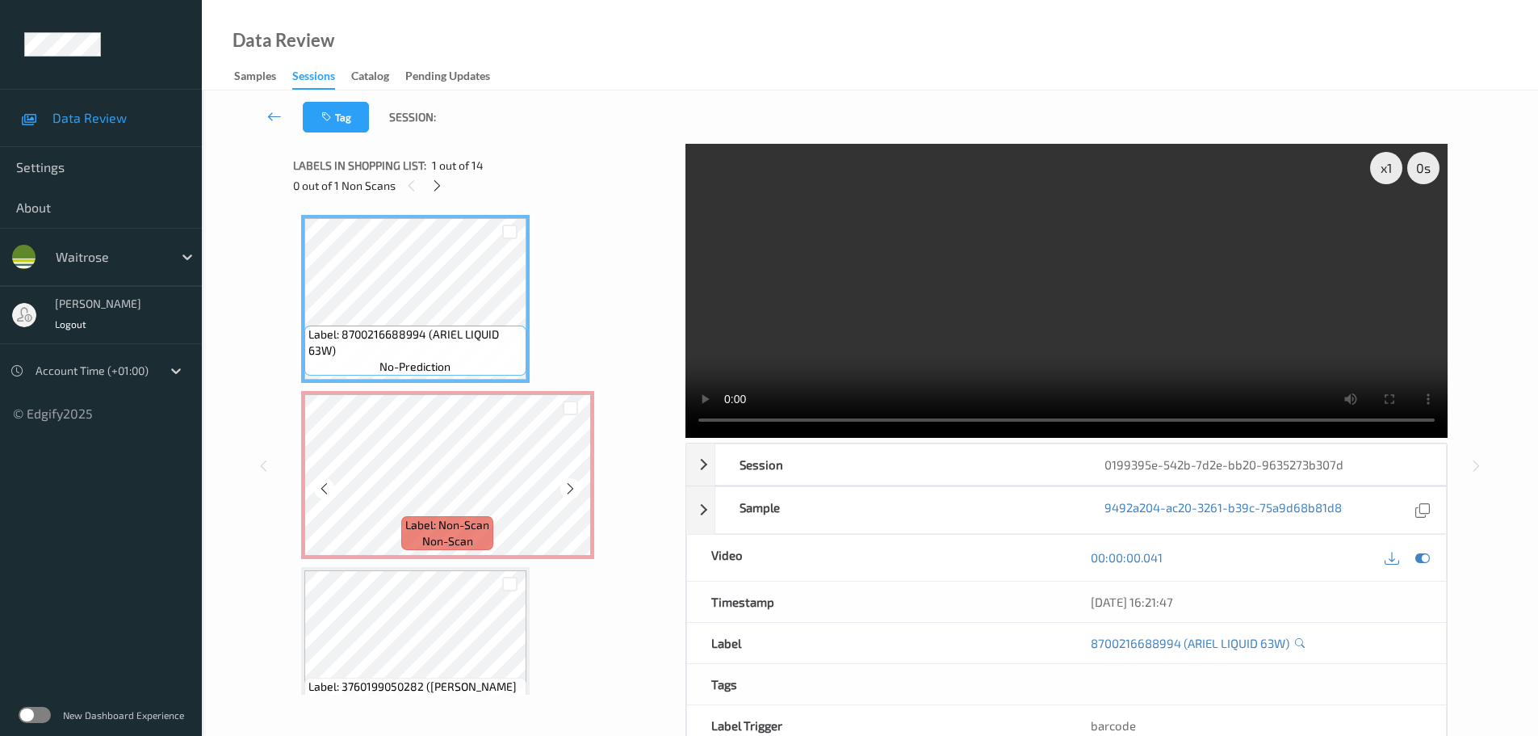
click at [479, 516] on div "Label: Non-Scan non-scan" at bounding box center [447, 475] width 293 height 168
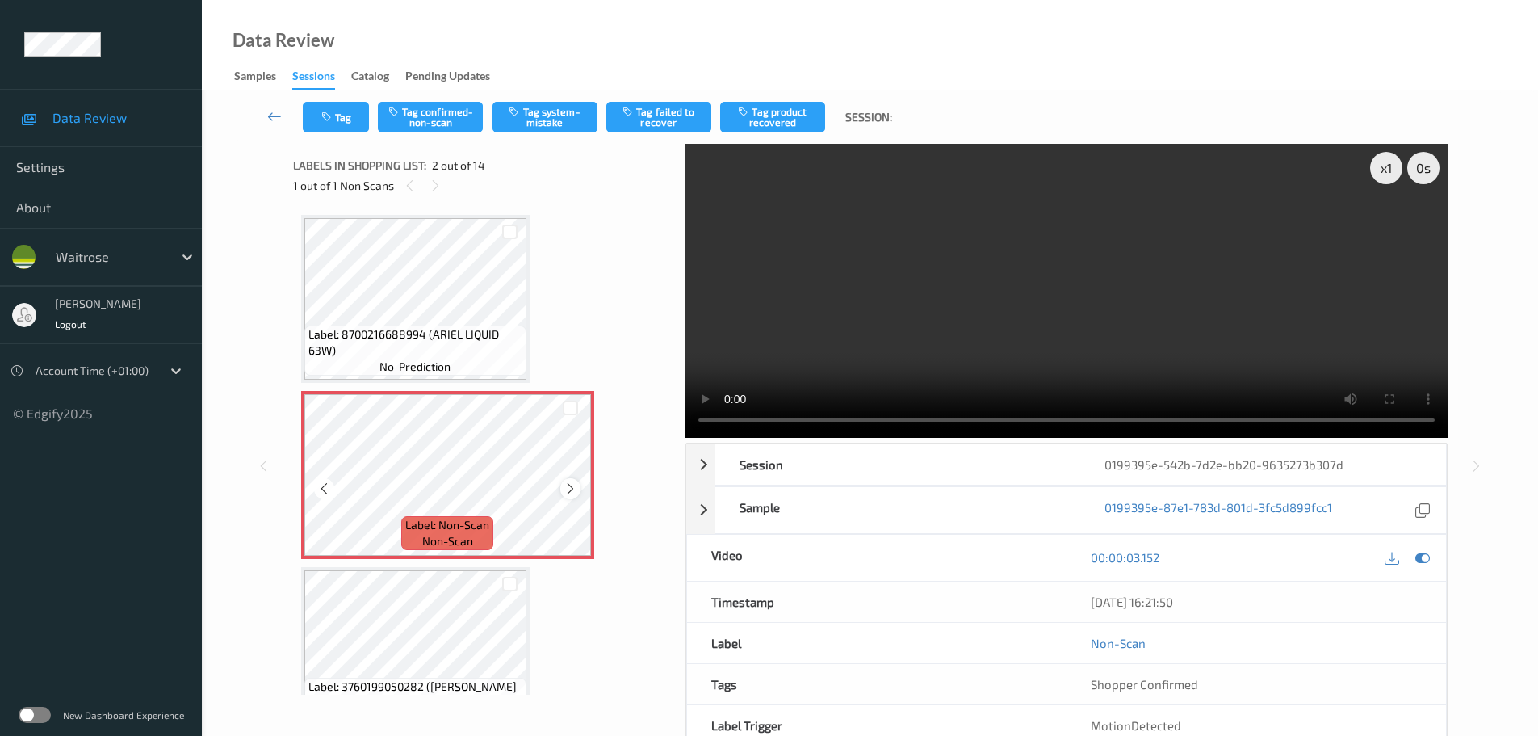
click at [567, 492] on icon at bounding box center [571, 488] width 14 height 15
click at [568, 489] on icon at bounding box center [571, 488] width 14 height 15
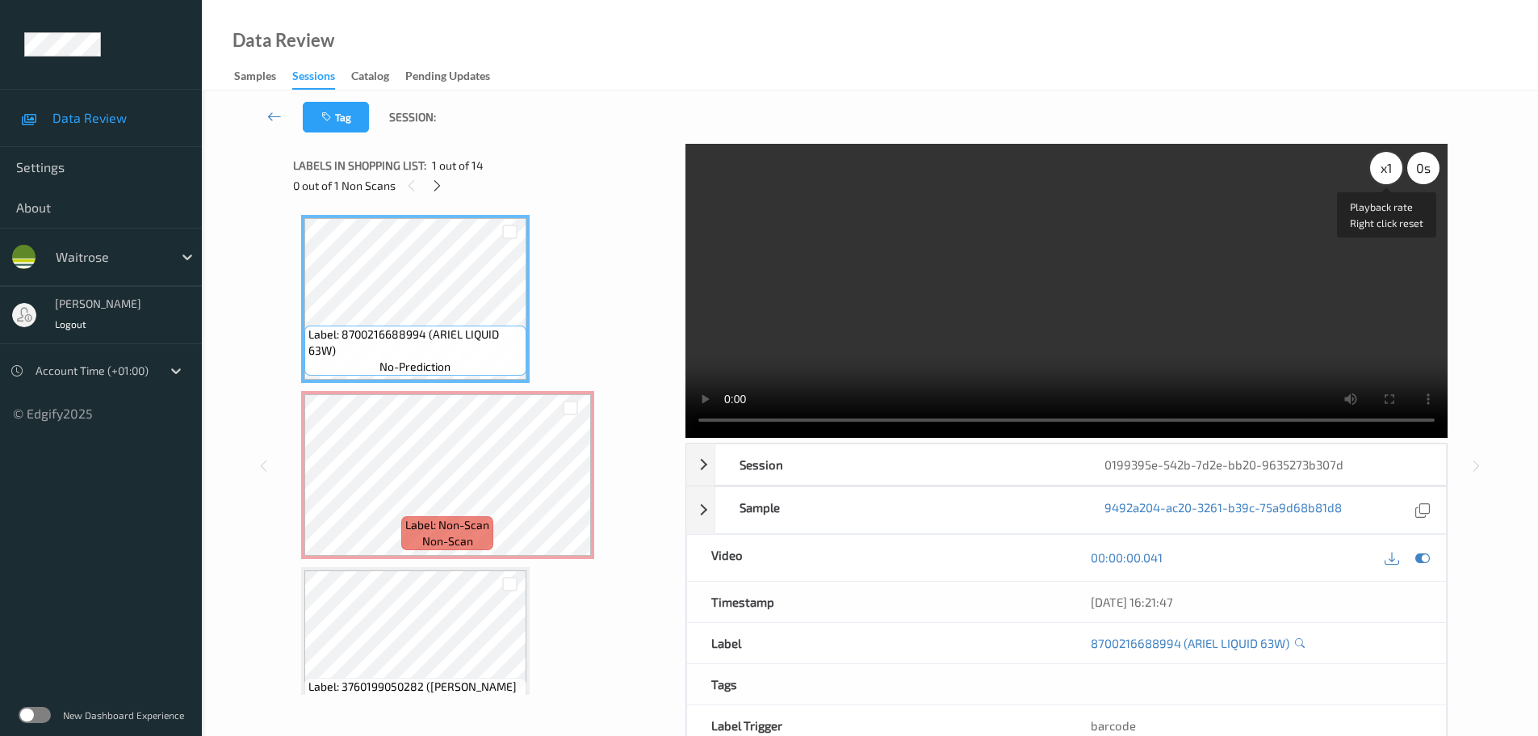
click at [1396, 165] on div "x 1" at bounding box center [1386, 168] width 32 height 32
click at [1396, 165] on div "x 2" at bounding box center [1386, 168] width 32 height 32
click at [1396, 165] on div "x 4" at bounding box center [1386, 168] width 32 height 32
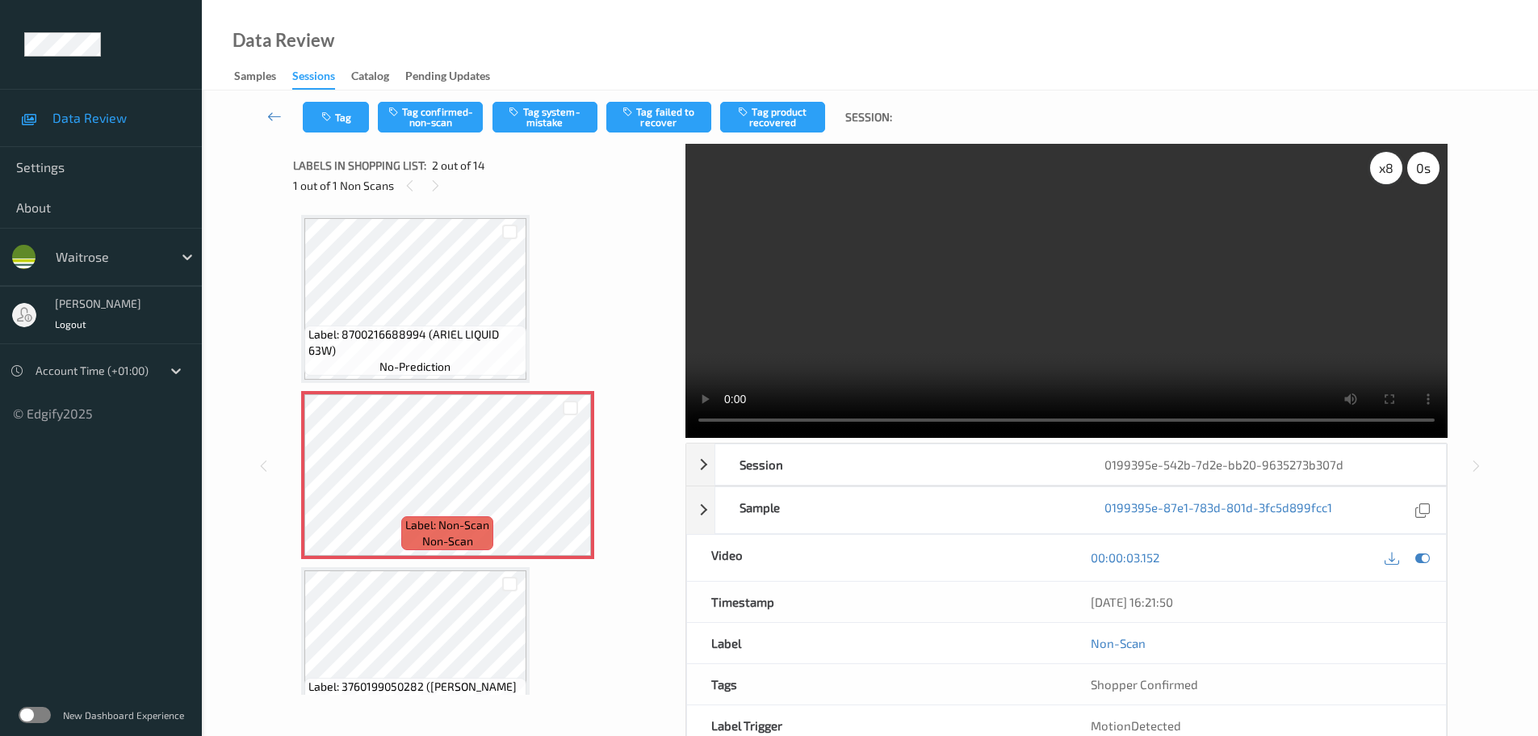
click at [1381, 179] on div "x 8" at bounding box center [1386, 168] width 32 height 32
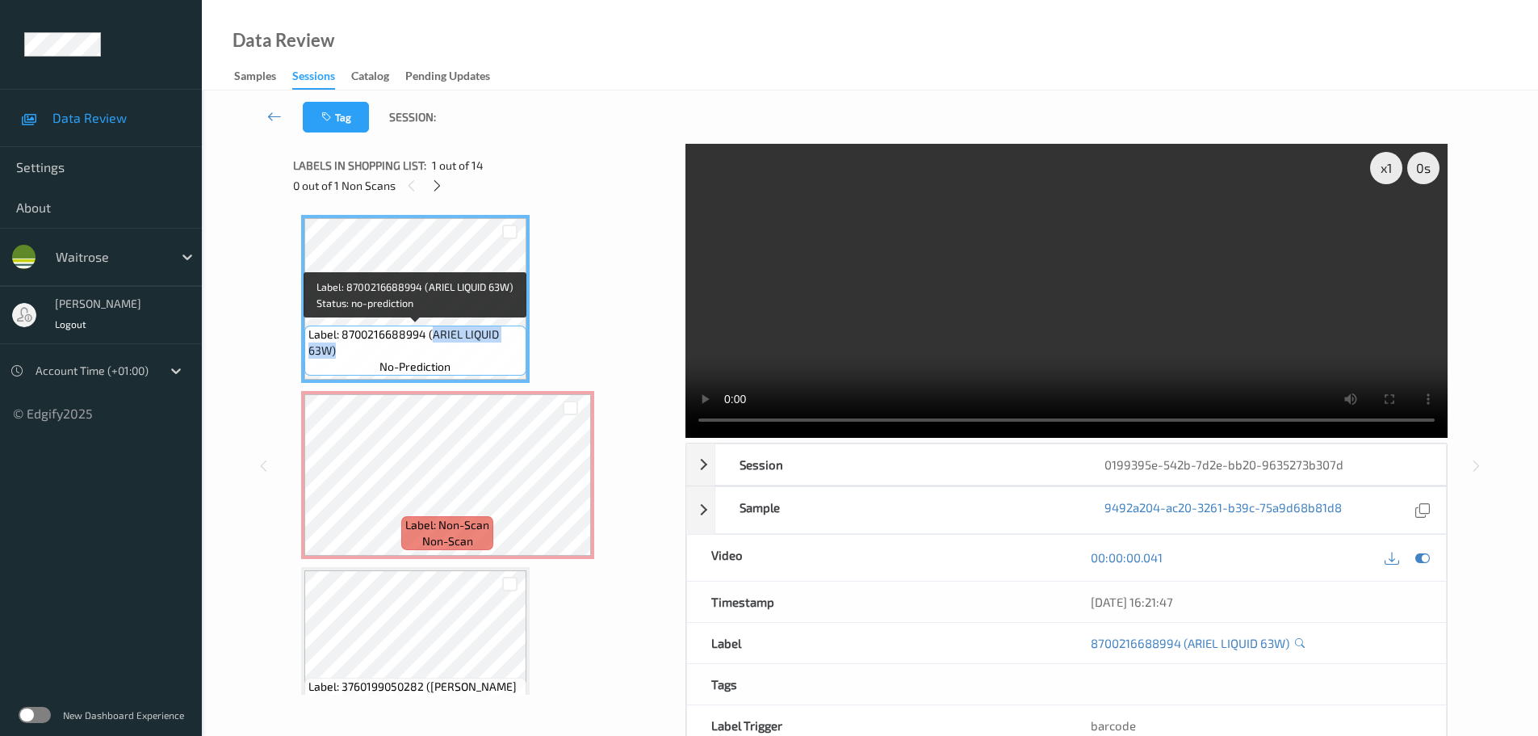
drag, startPoint x: 432, startPoint y: 329, endPoint x: 434, endPoint y: 345, distance: 16.2
click at [434, 345] on span "Label: 8700216688994 (ARIEL LIQUID 63W)" at bounding box center [415, 342] width 214 height 32
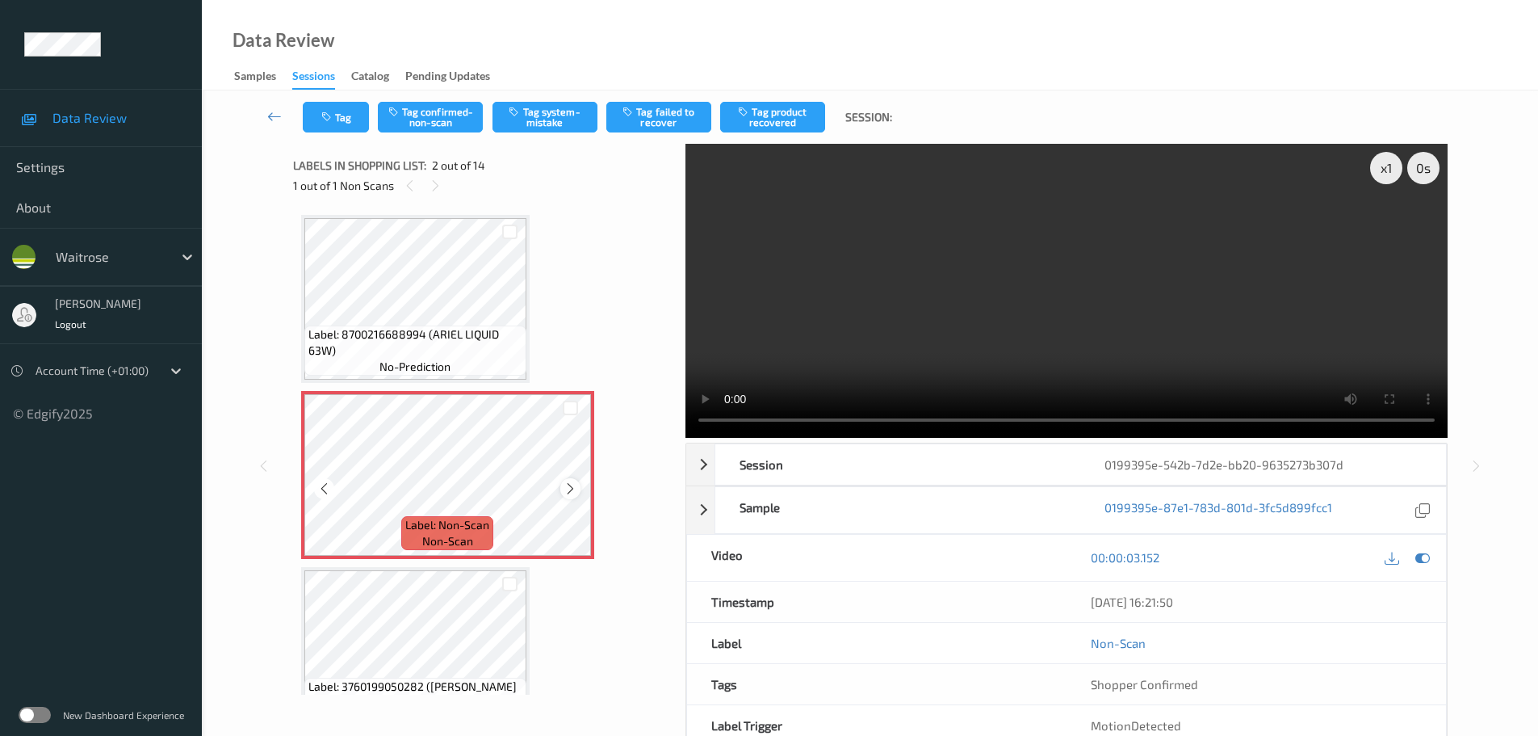
click at [576, 487] on div at bounding box center [570, 488] width 20 height 20
click at [575, 487] on icon at bounding box center [571, 488] width 14 height 15
click at [539, 126] on button "Tag system-mistake" at bounding box center [545, 117] width 105 height 31
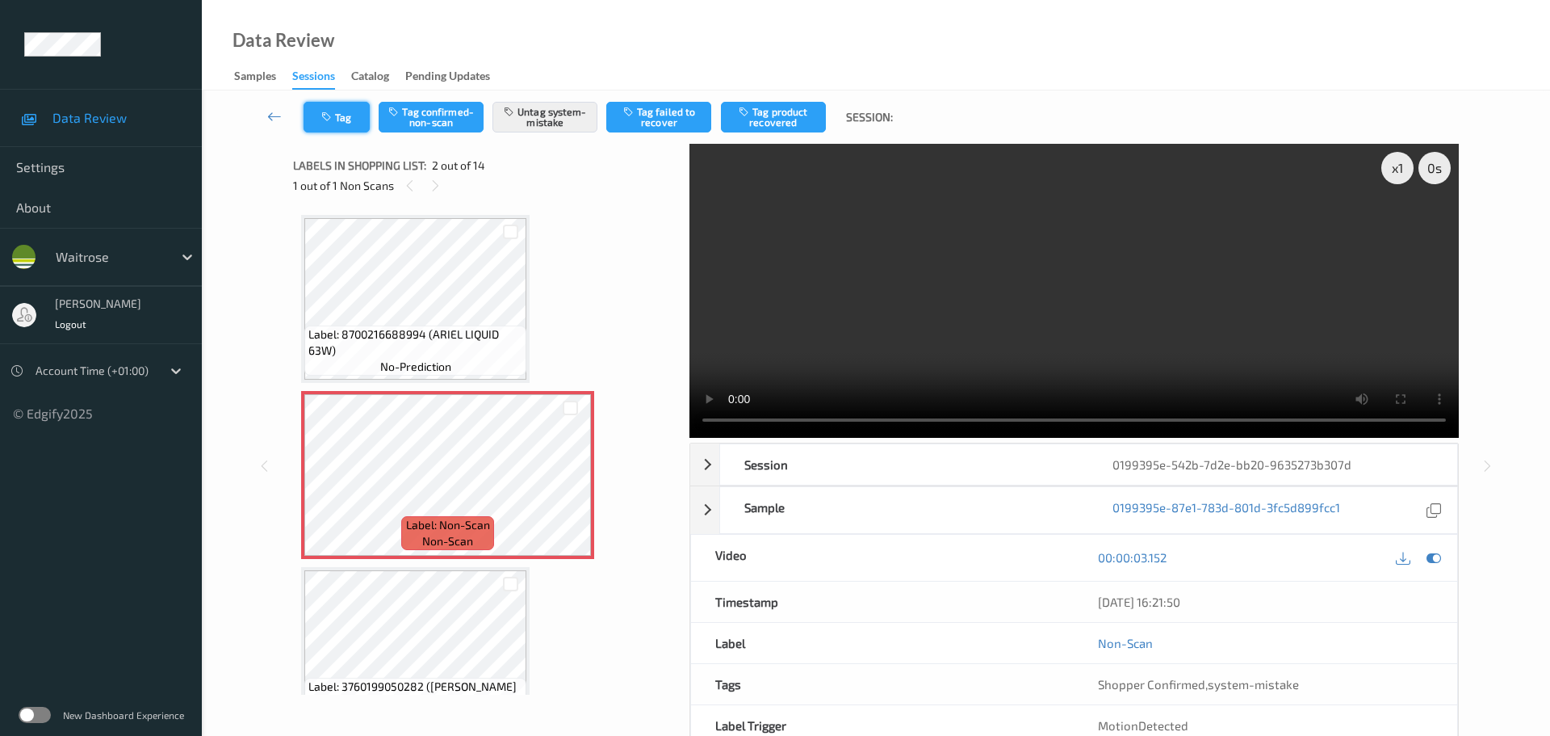
click at [351, 124] on button "Tag" at bounding box center [337, 117] width 66 height 31
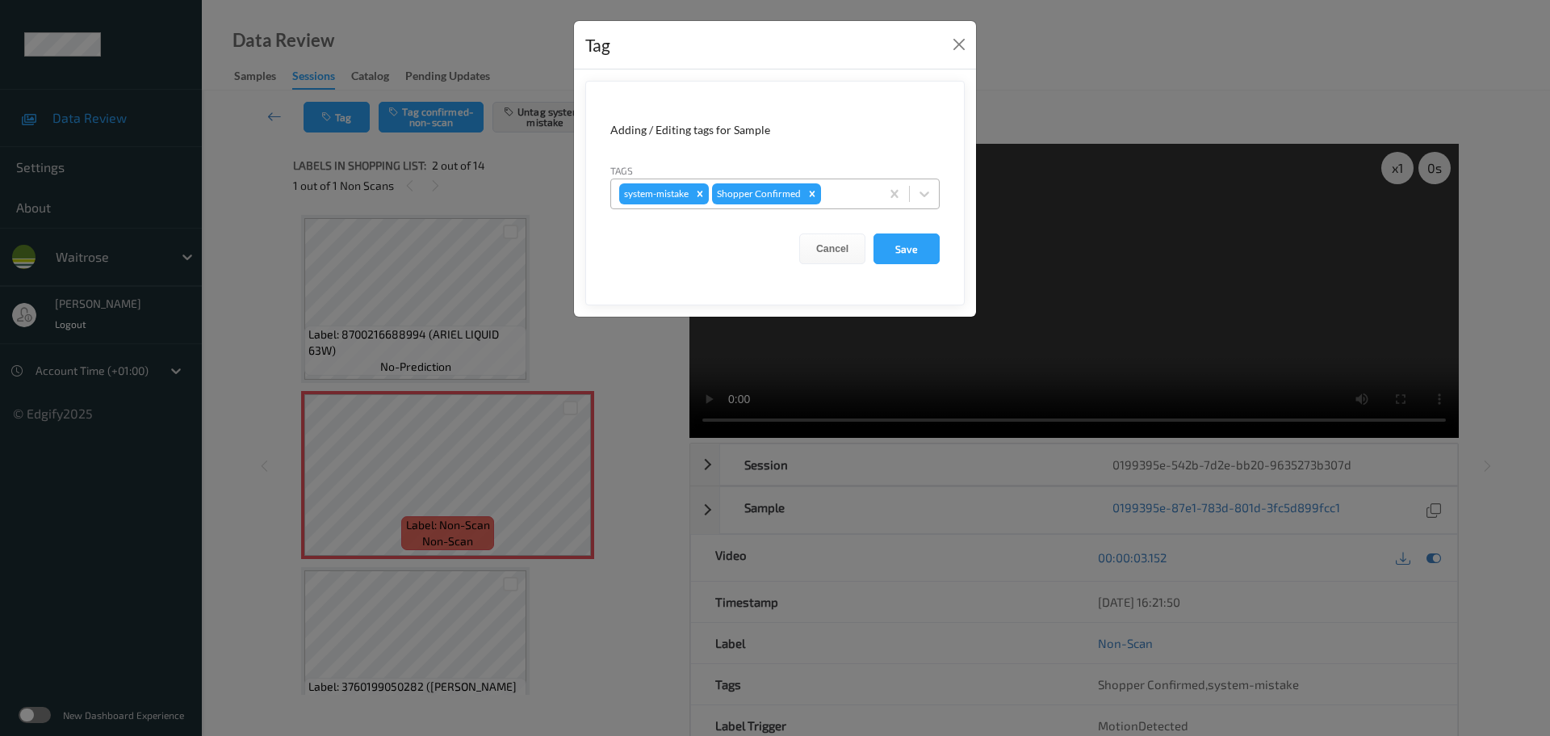
click at [844, 199] on div at bounding box center [848, 193] width 48 height 19
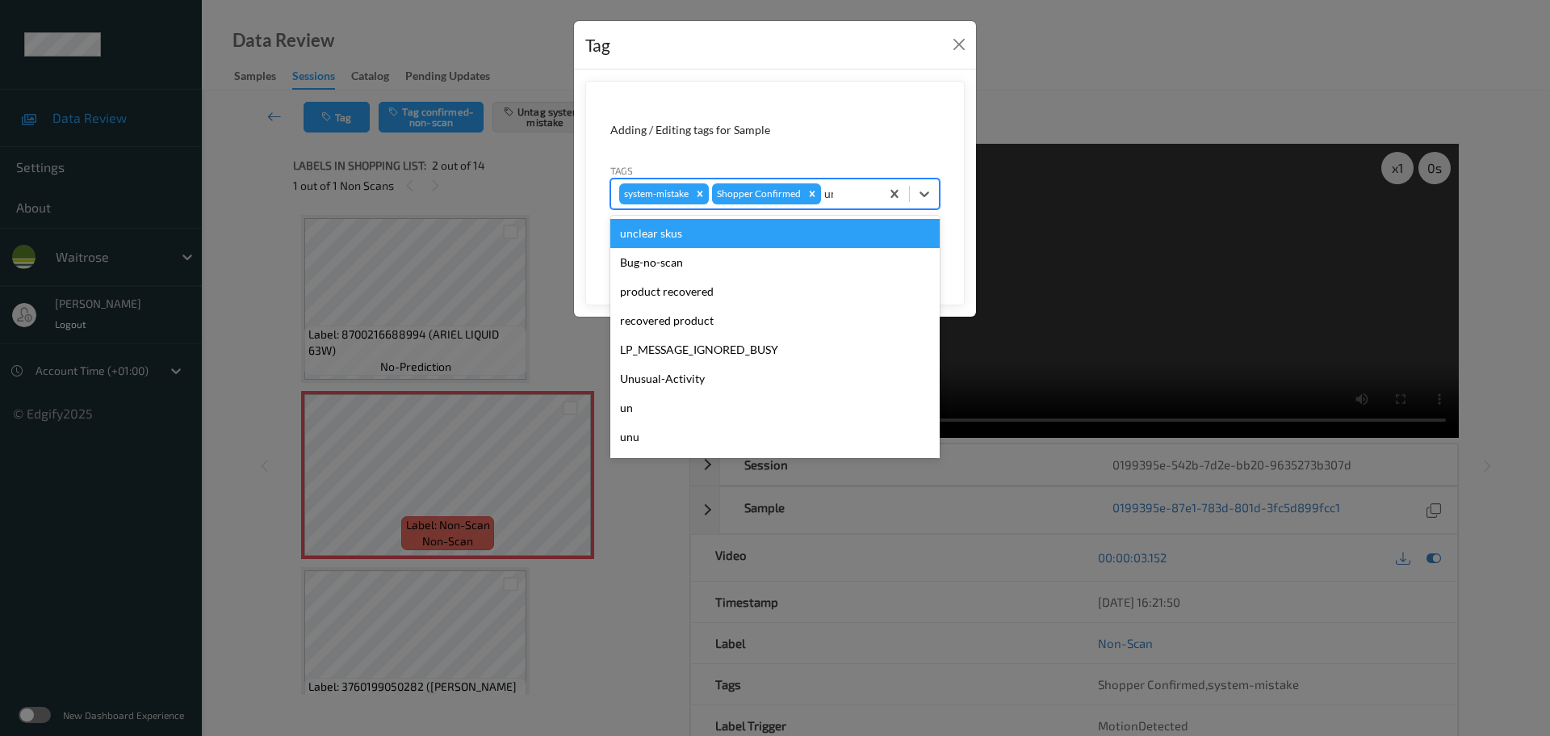
type input "unu"
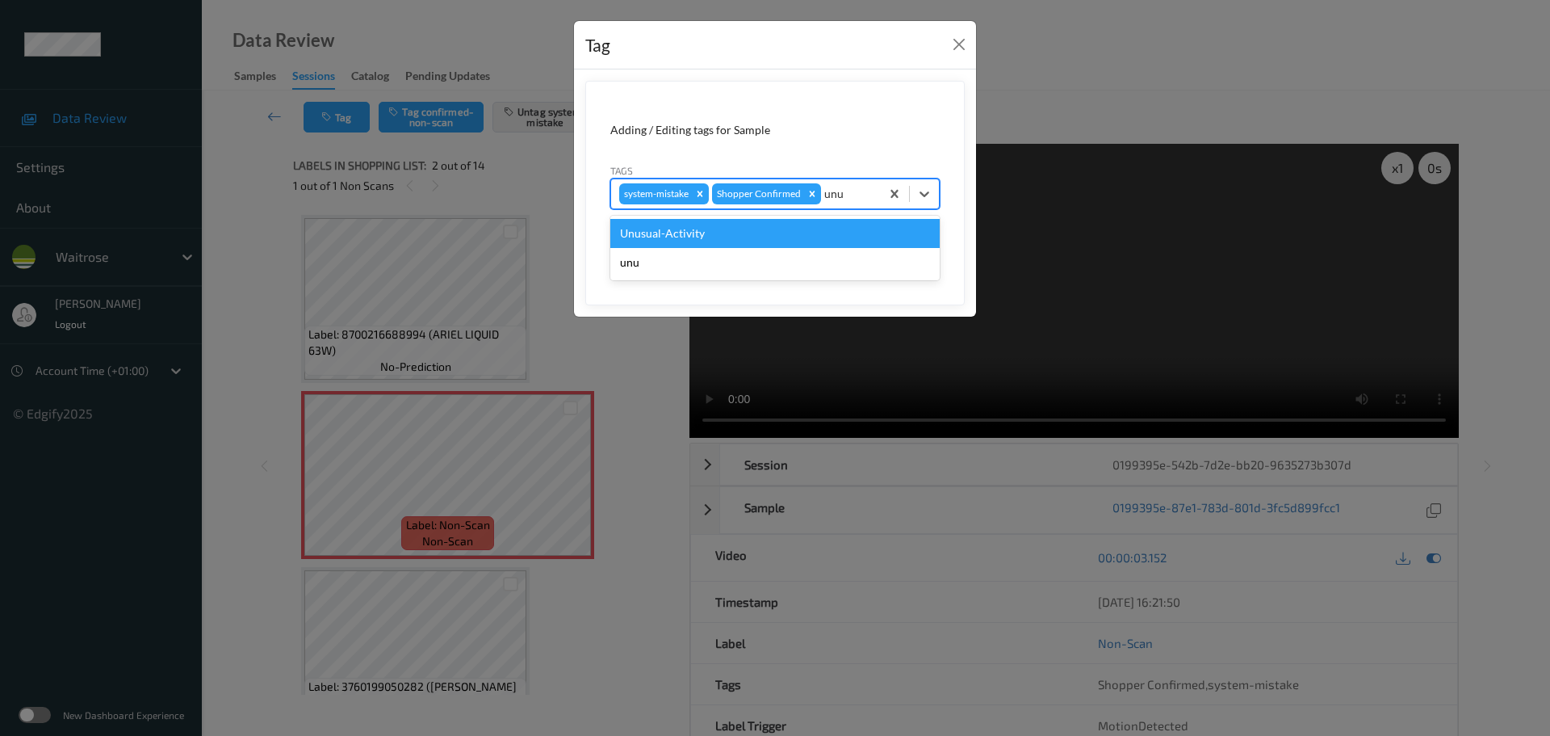
click at [767, 243] on div "Unusual-Activity" at bounding box center [774, 233] width 329 height 29
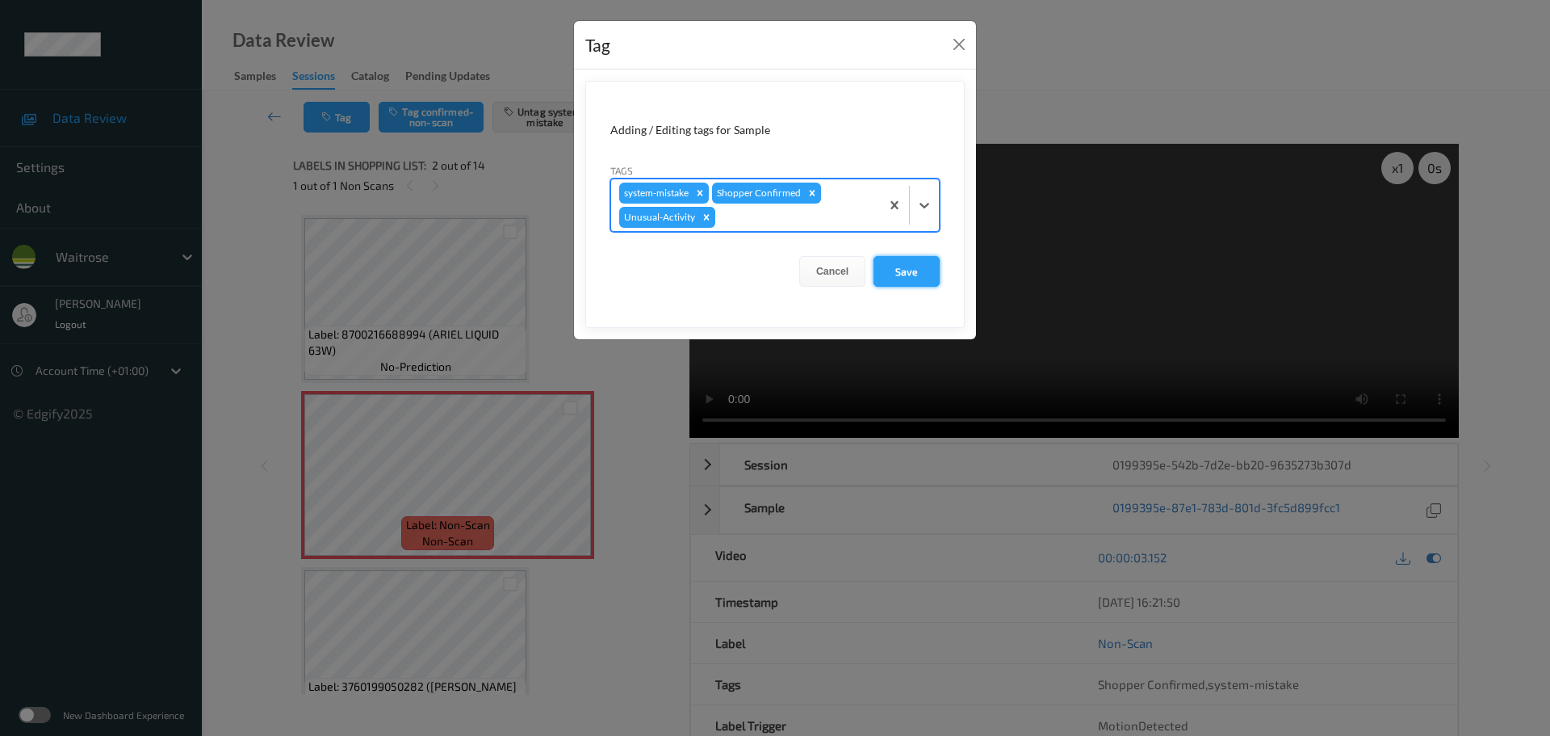
click at [886, 267] on button "Save" at bounding box center [907, 271] width 66 height 31
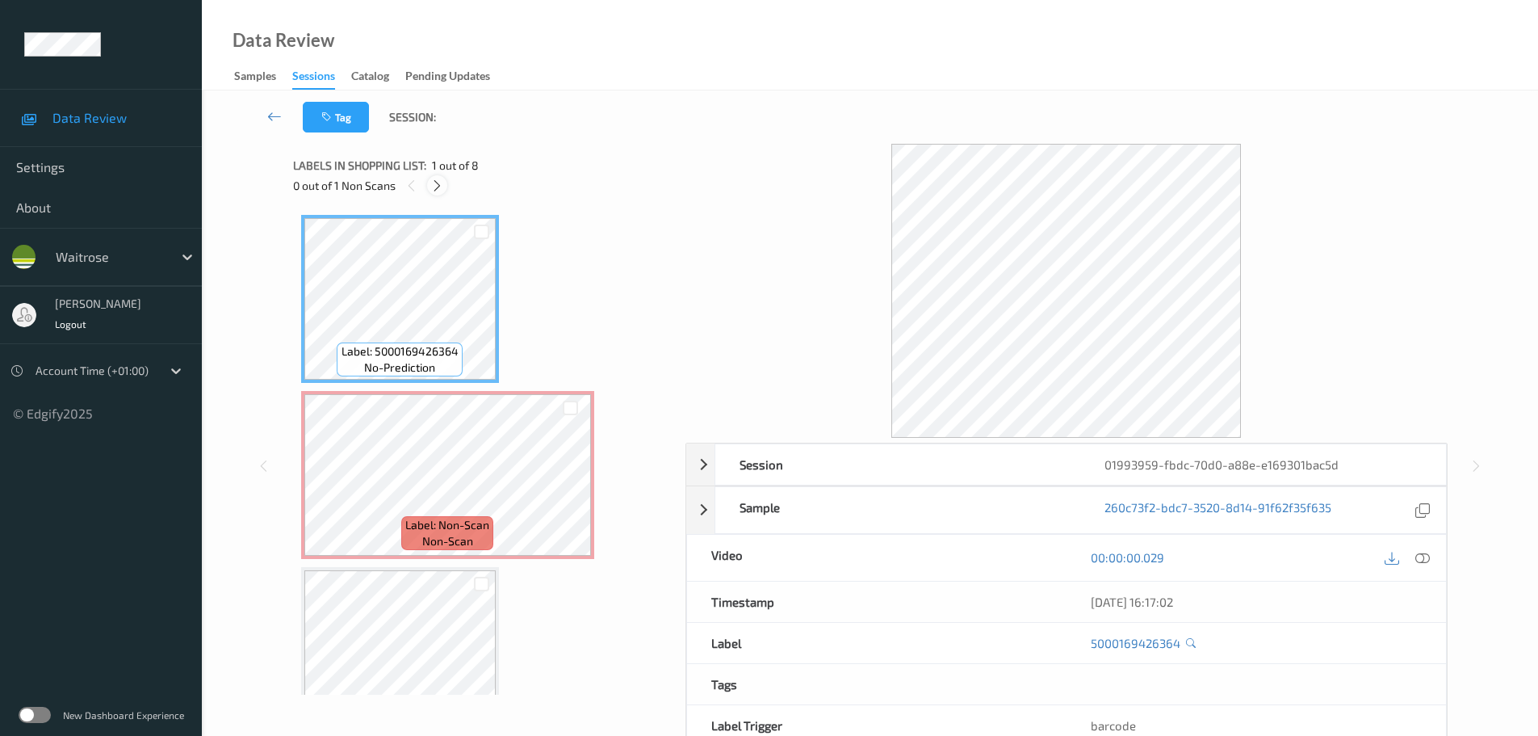
click at [436, 192] on icon at bounding box center [437, 185] width 14 height 15
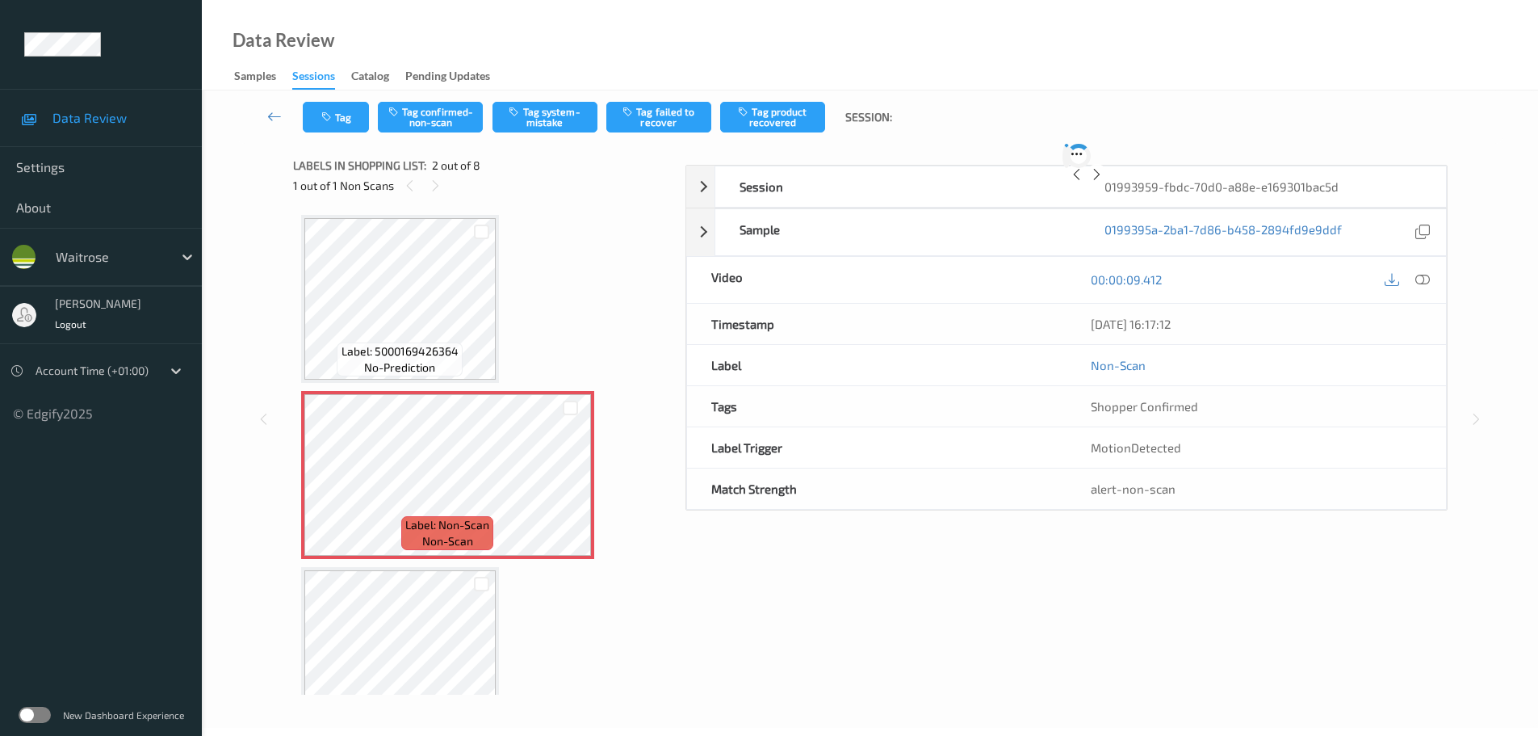
scroll to position [8, 0]
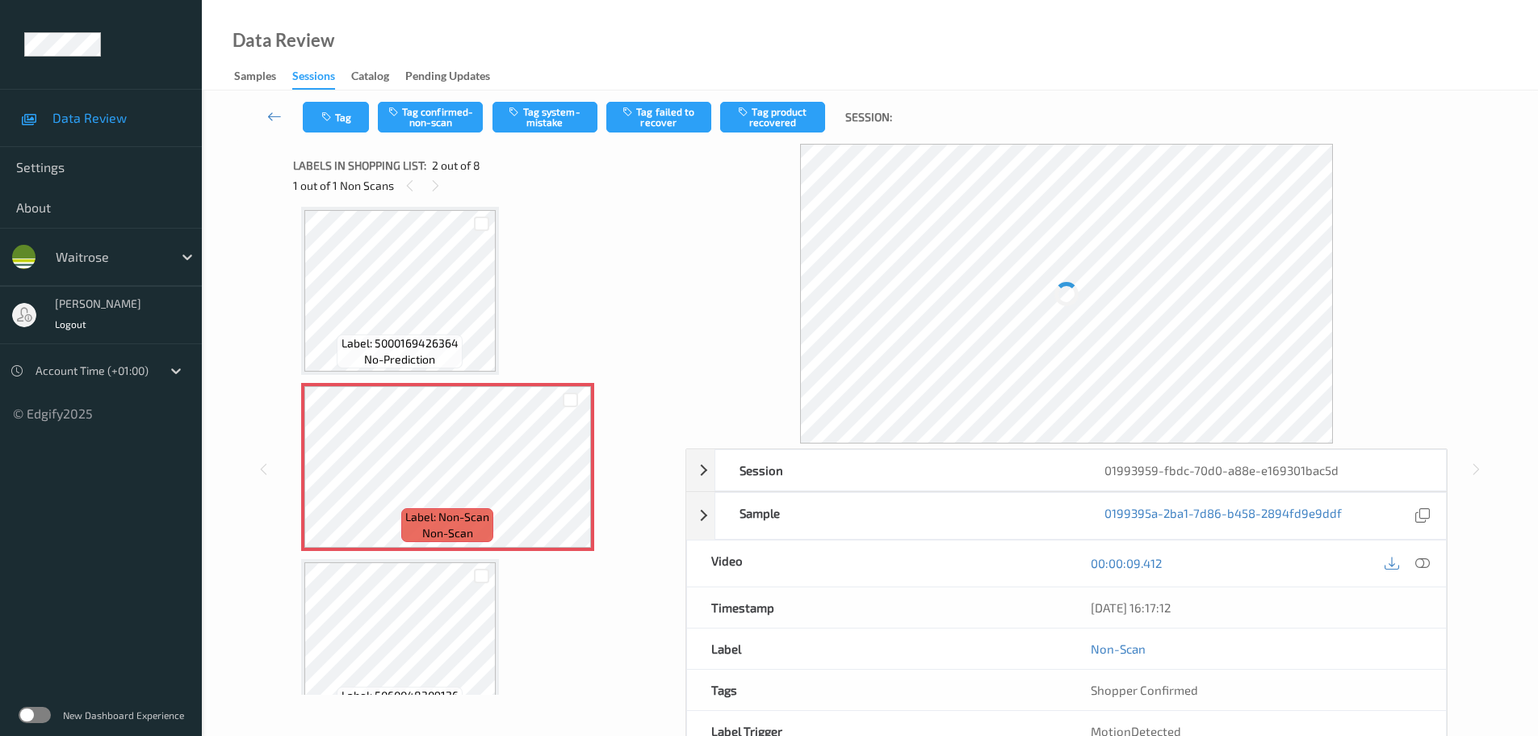
click at [1427, 561] on icon at bounding box center [1422, 563] width 15 height 15
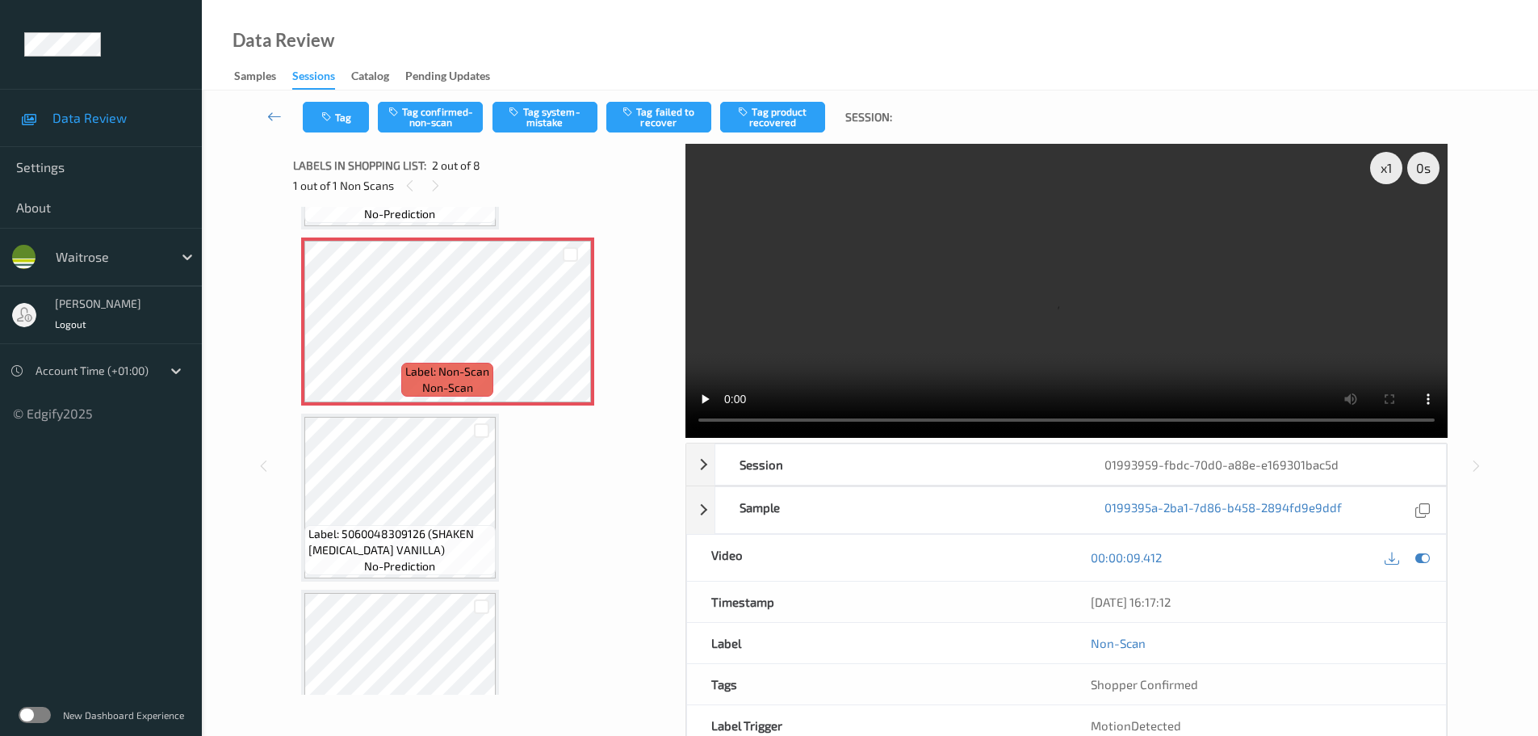
scroll to position [0, 0]
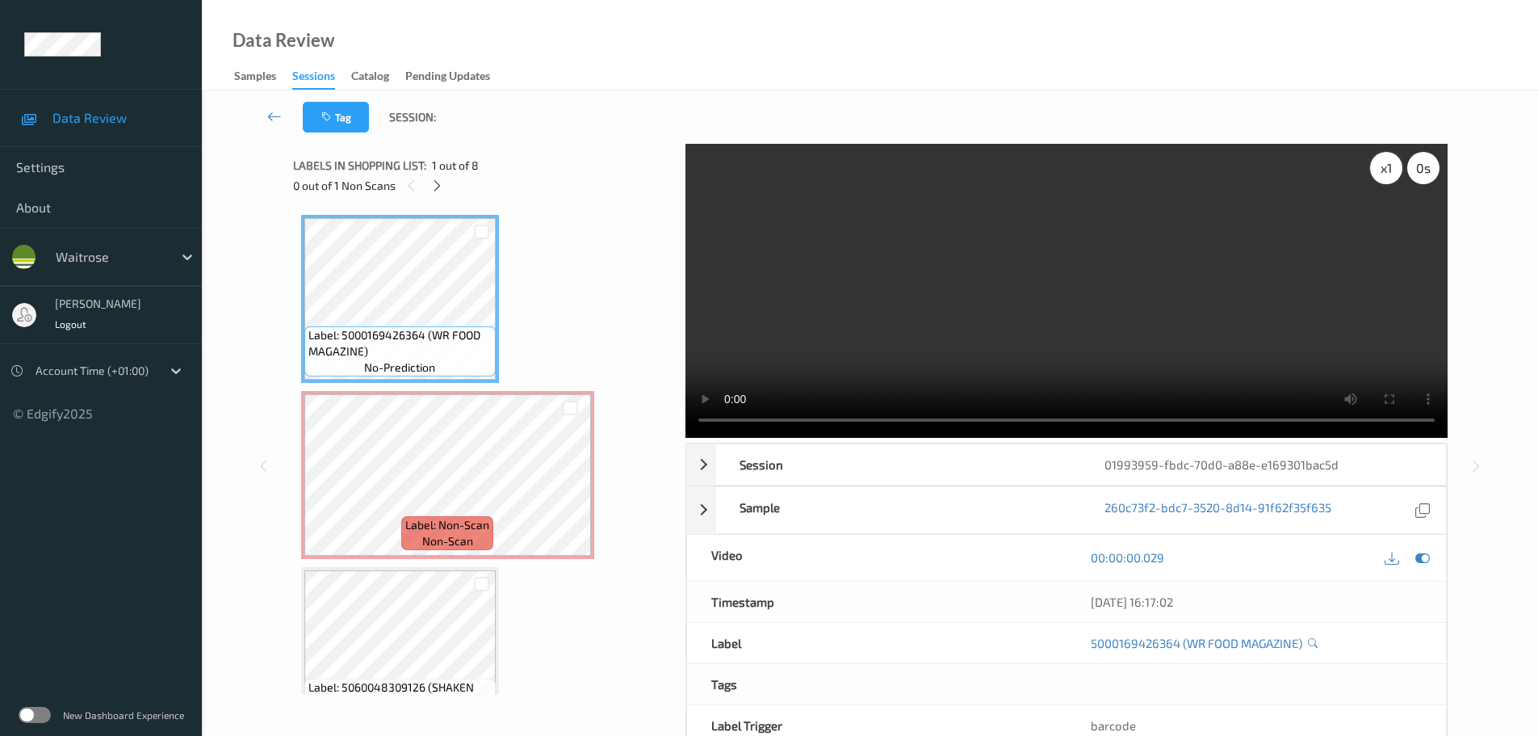
click at [1390, 174] on div "x 1" at bounding box center [1386, 168] width 32 height 32
click at [1390, 174] on div "x 2" at bounding box center [1386, 168] width 32 height 32
click at [572, 493] on icon at bounding box center [571, 488] width 14 height 15
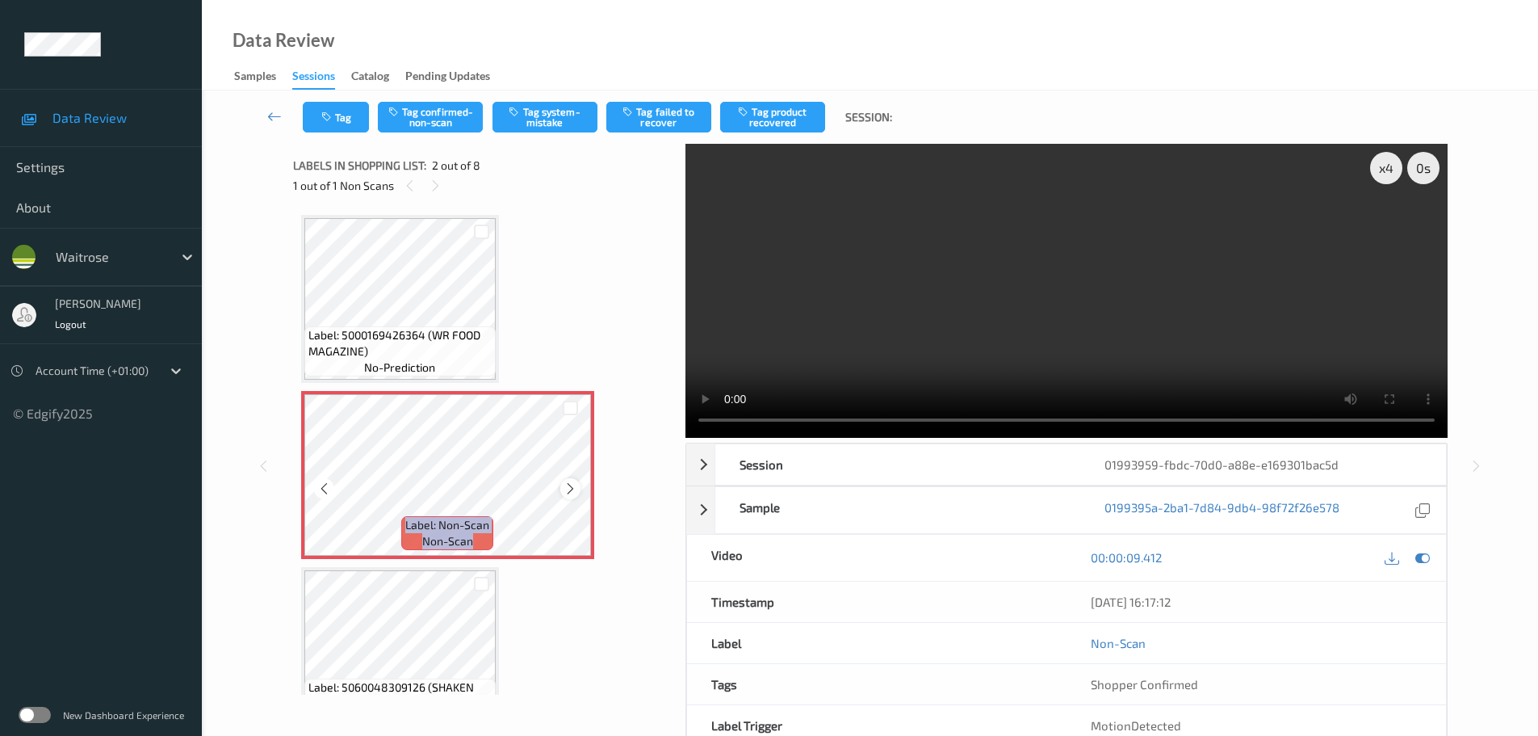
click at [572, 494] on icon at bounding box center [571, 488] width 14 height 15
click at [1383, 163] on div "x 4" at bounding box center [1386, 168] width 32 height 32
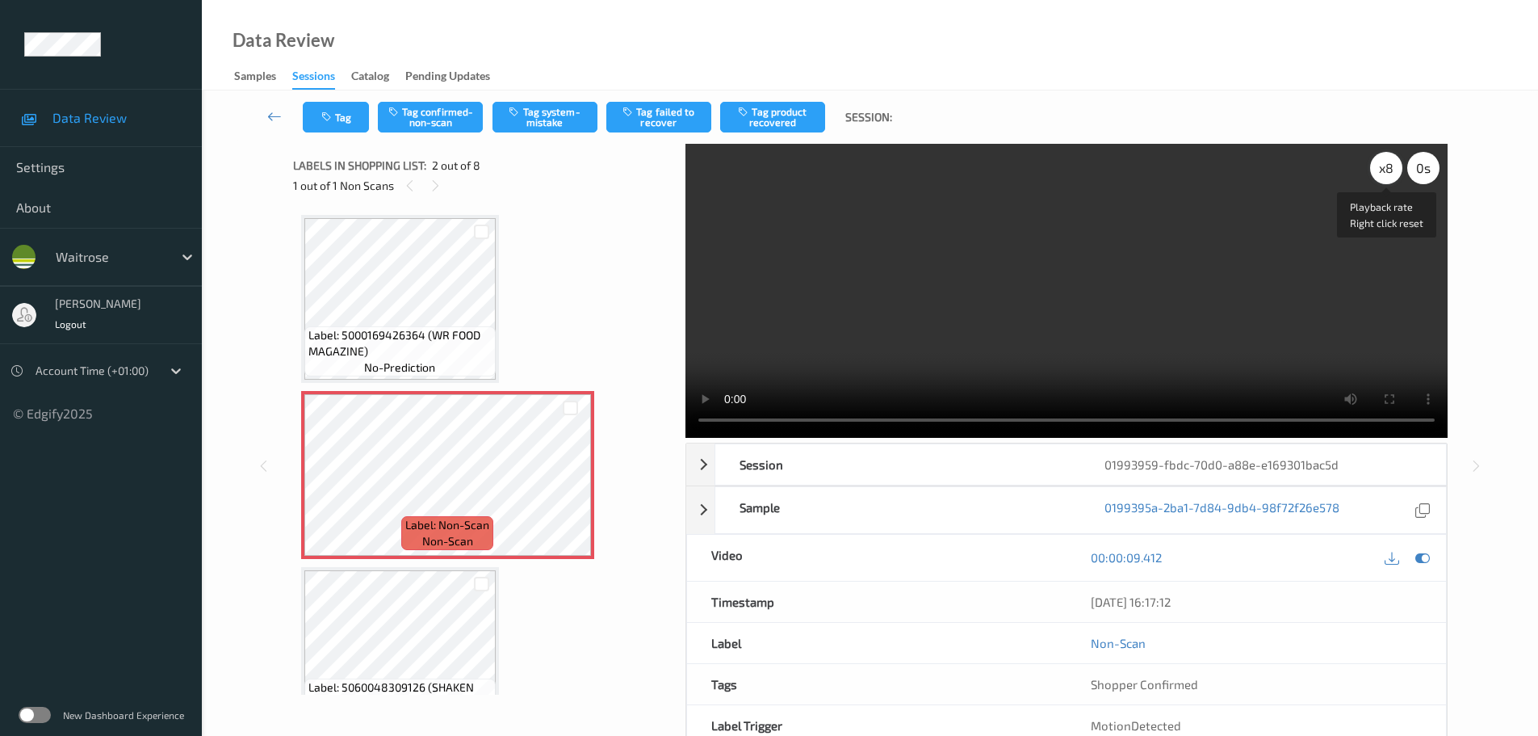
click at [1383, 163] on div "x 8" at bounding box center [1386, 168] width 32 height 32
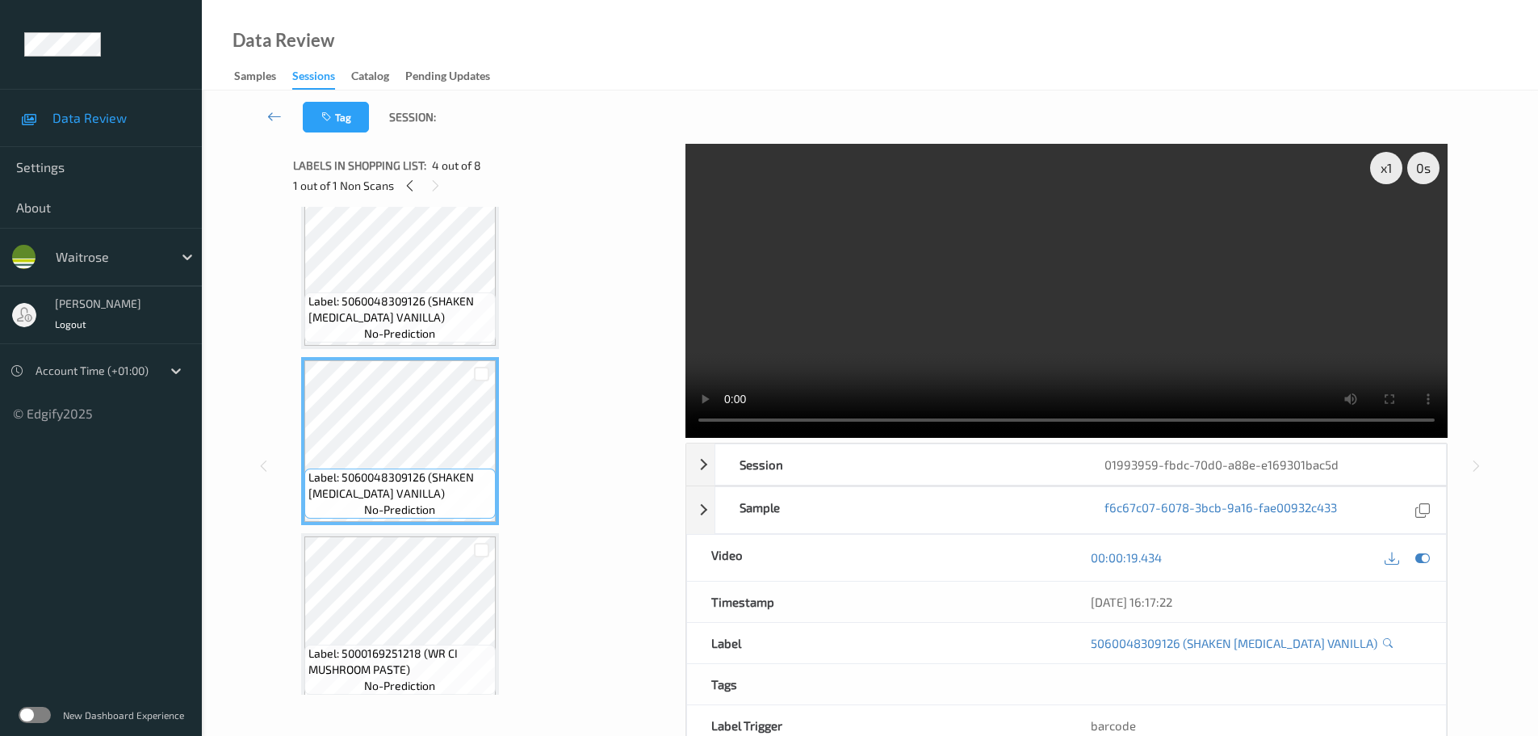
scroll to position [404, 0]
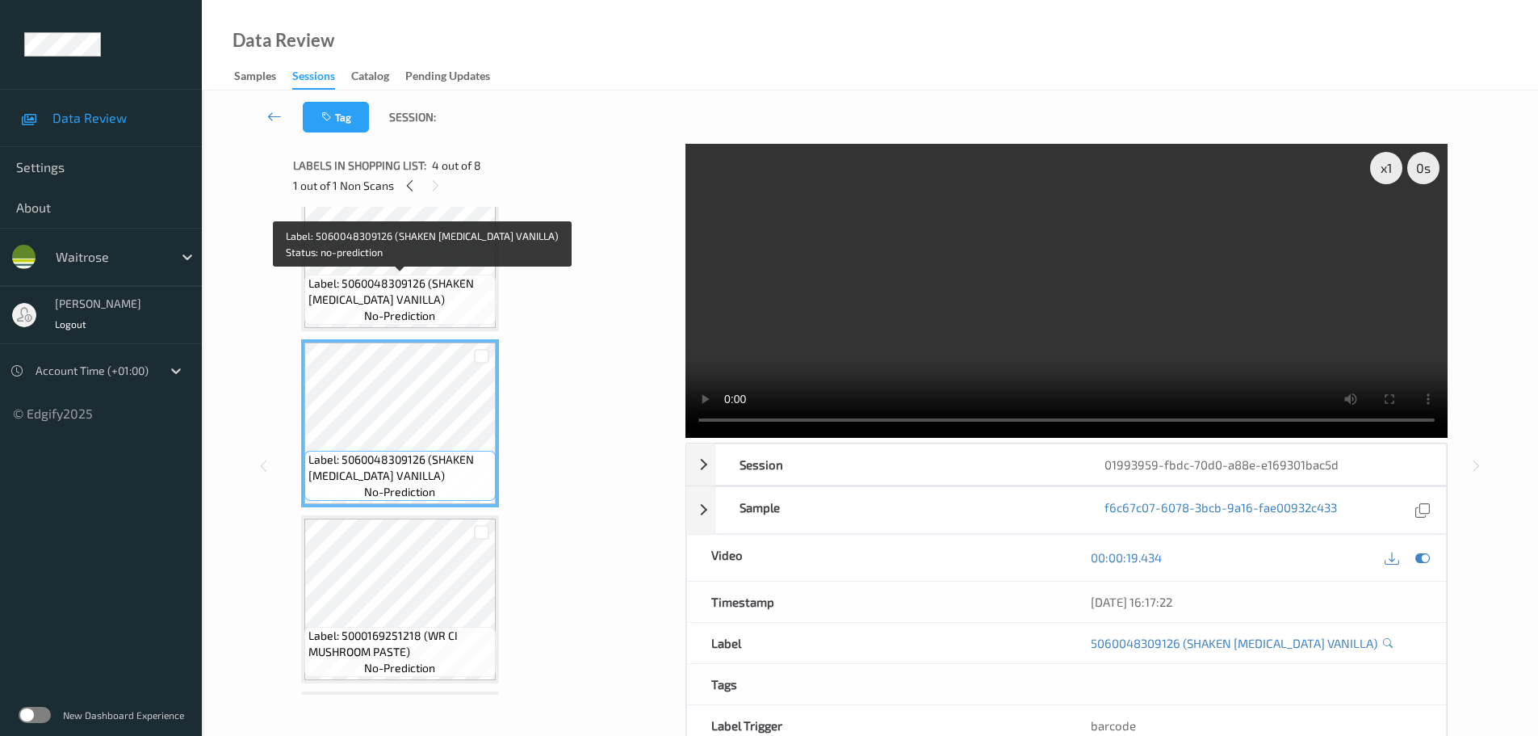
click at [365, 276] on span "Label: 5060048309126 (SHAKEN UDDER VANILLA)" at bounding box center [399, 291] width 183 height 32
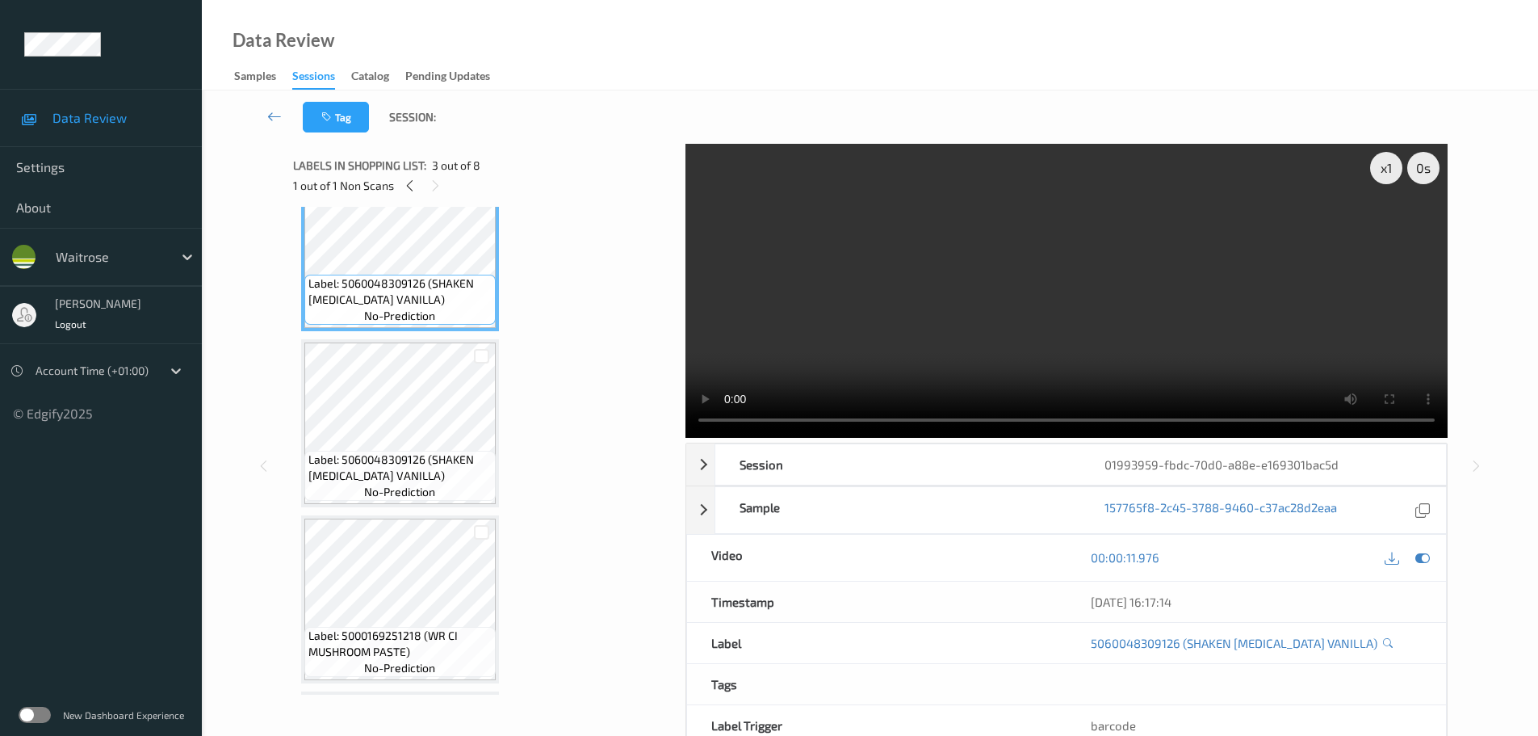
scroll to position [323, 0]
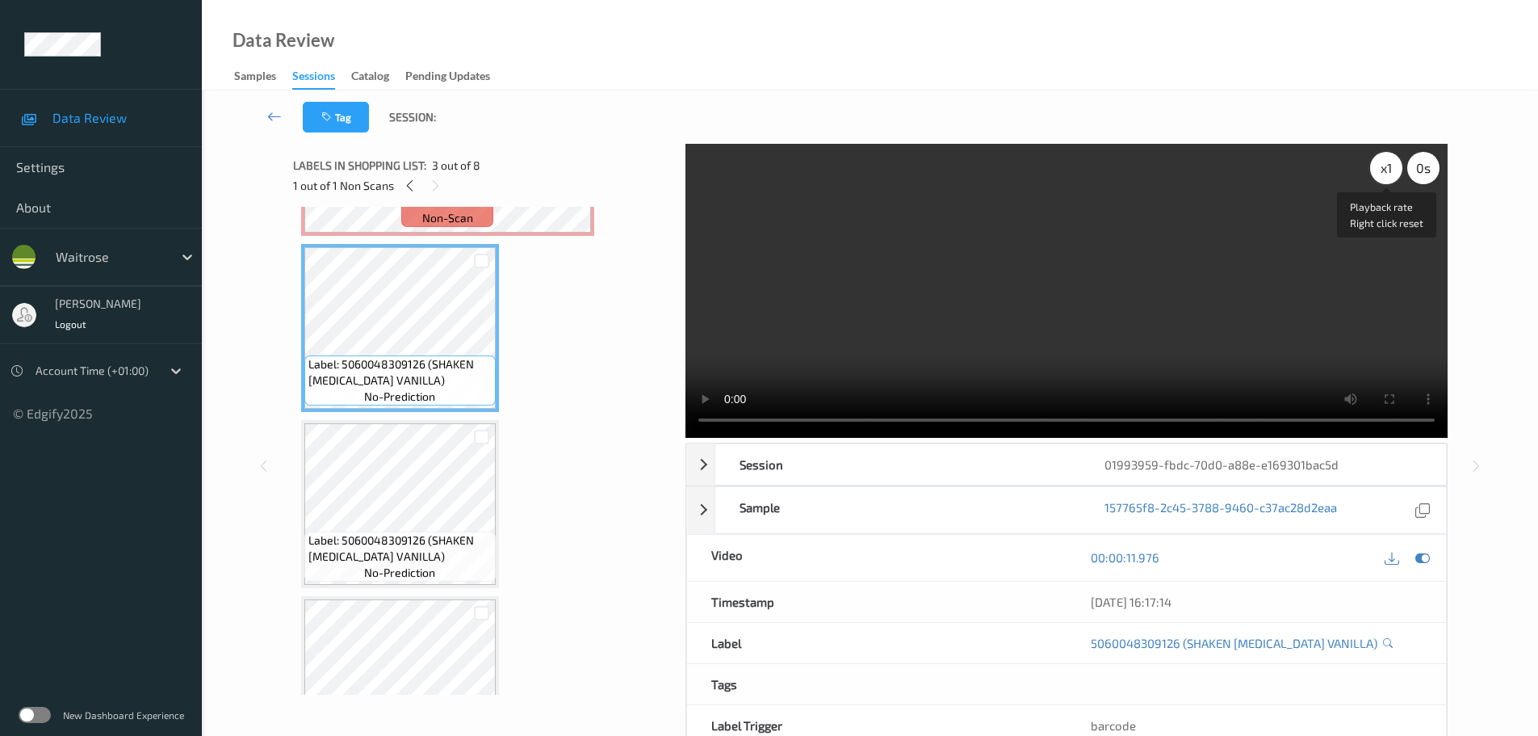
click at [1376, 164] on div "x 1" at bounding box center [1386, 168] width 32 height 32
click at [1376, 164] on div "x 2" at bounding box center [1386, 168] width 32 height 32
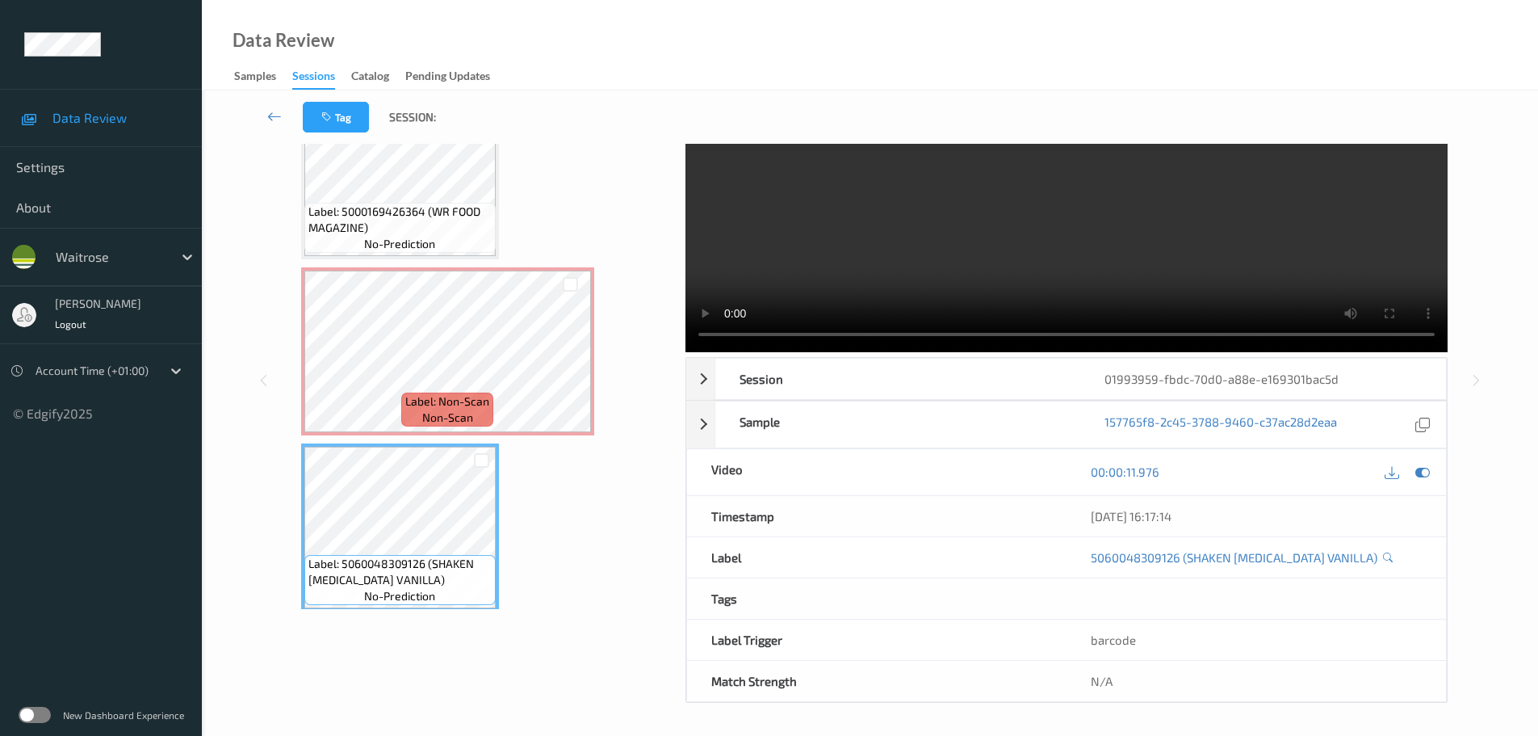
scroll to position [0, 0]
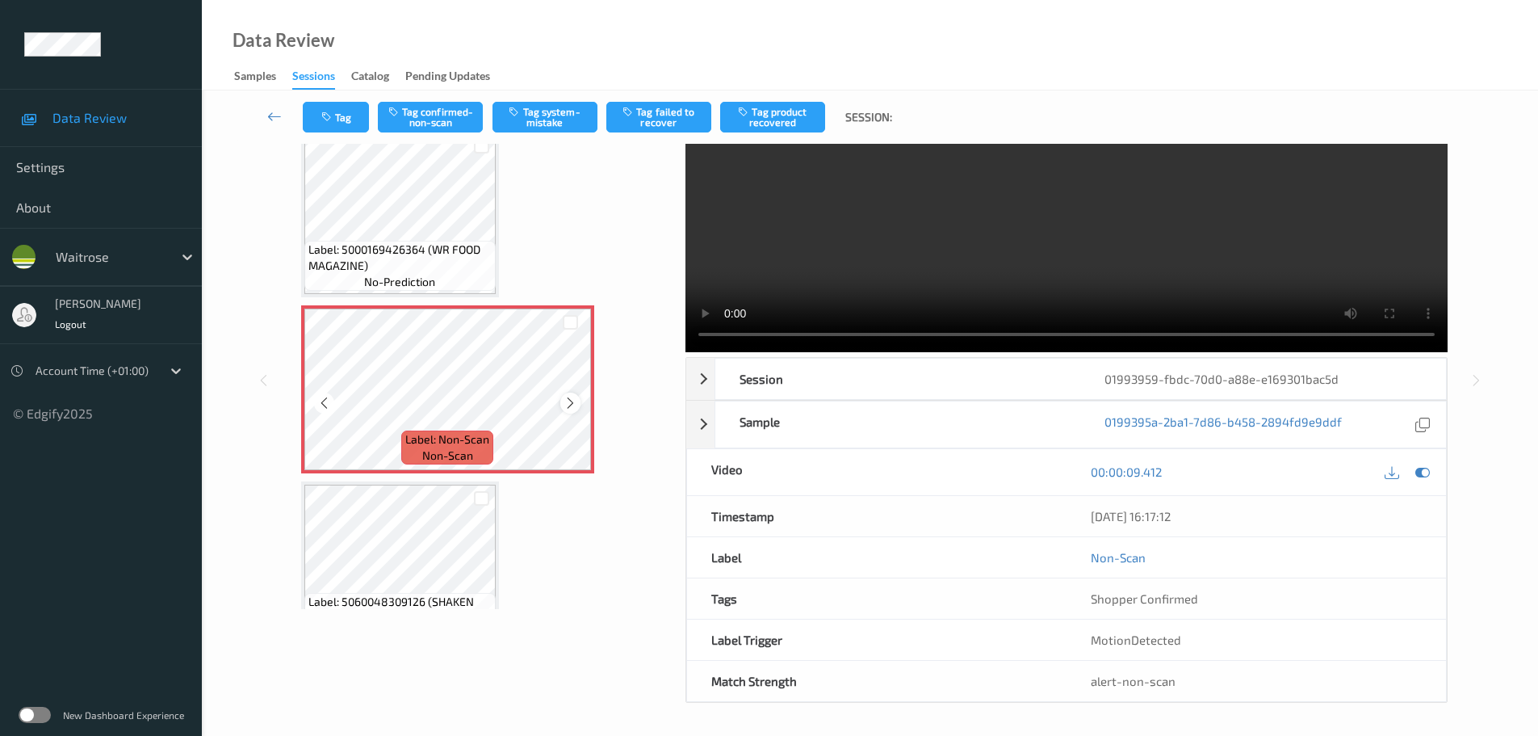
click at [572, 407] on icon at bounding box center [571, 403] width 14 height 15
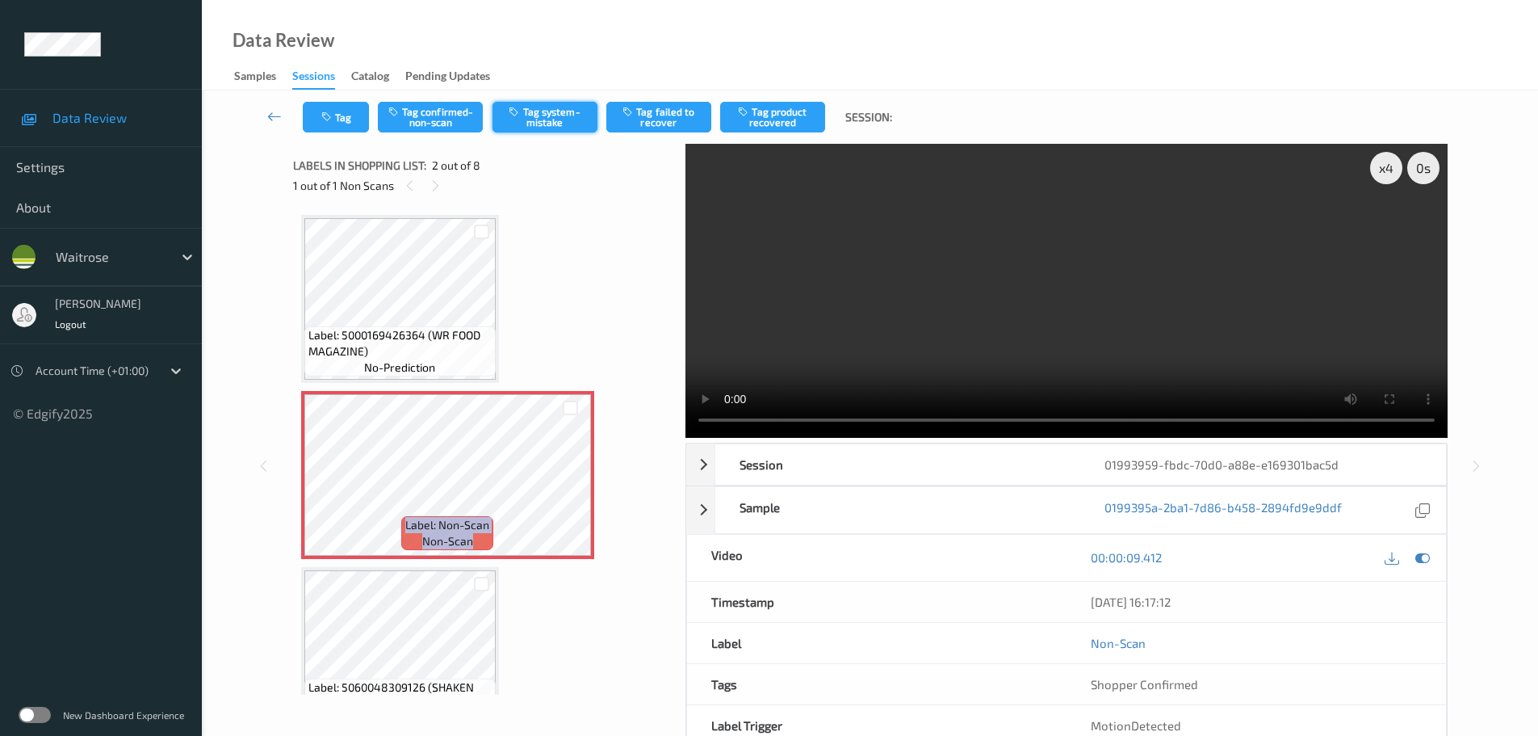
click at [530, 107] on button "Tag system-mistake" at bounding box center [545, 117] width 105 height 31
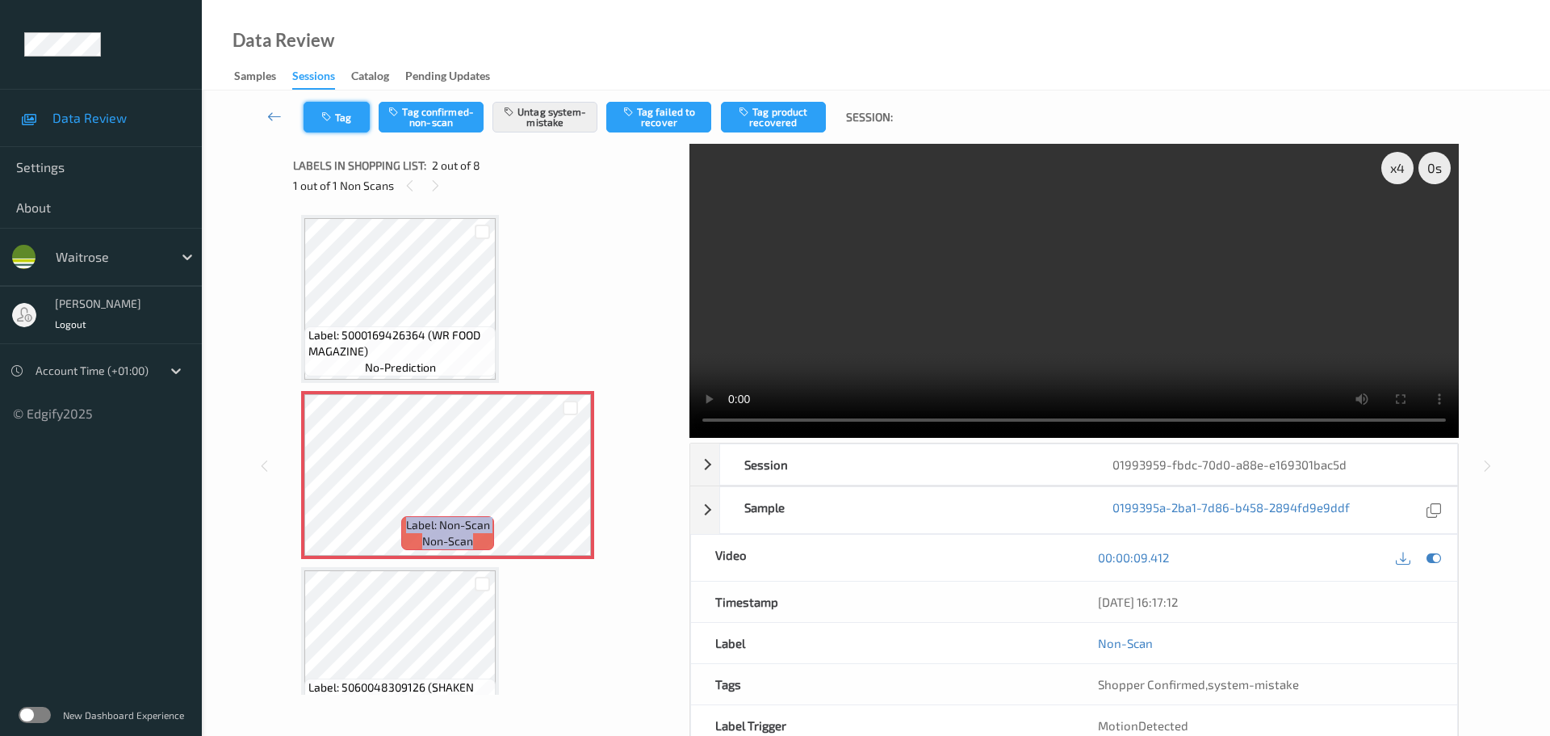
click at [336, 127] on button "Tag" at bounding box center [337, 117] width 66 height 31
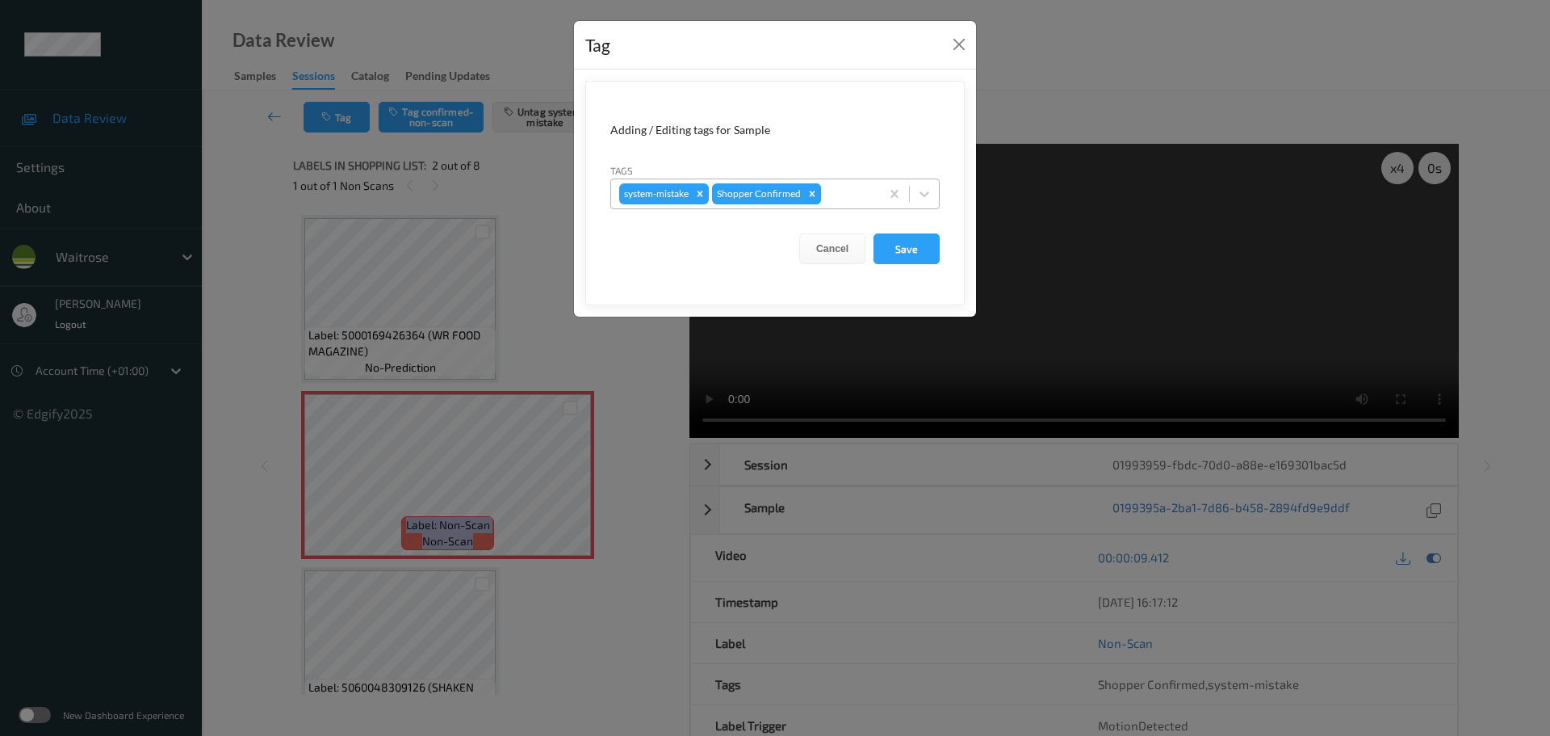
click at [819, 191] on div "Remove Shopper Confirmed" at bounding box center [812, 193] width 18 height 21
click at [963, 42] on button "Close" at bounding box center [959, 44] width 23 height 23
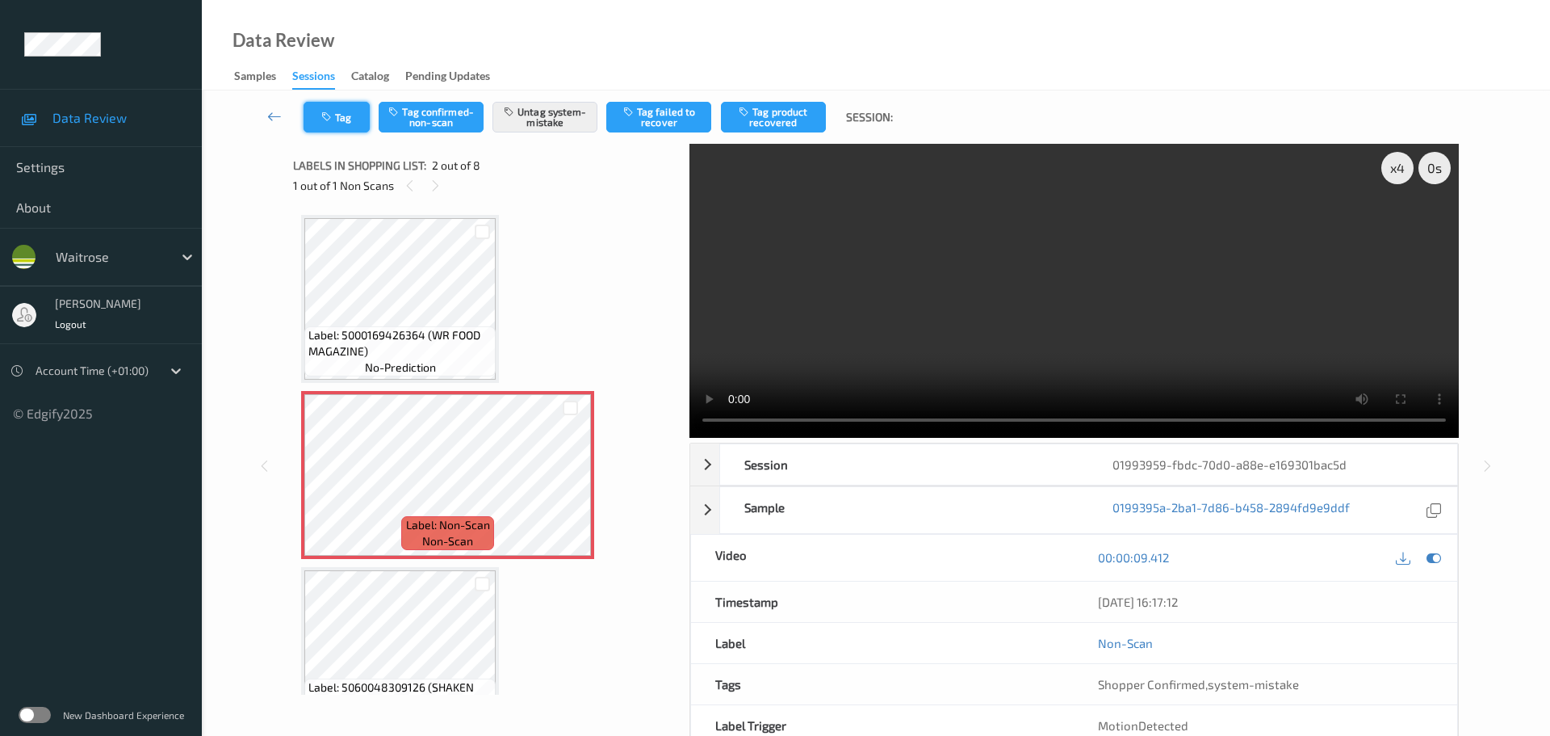
click at [347, 122] on button "Tag" at bounding box center [337, 117] width 66 height 31
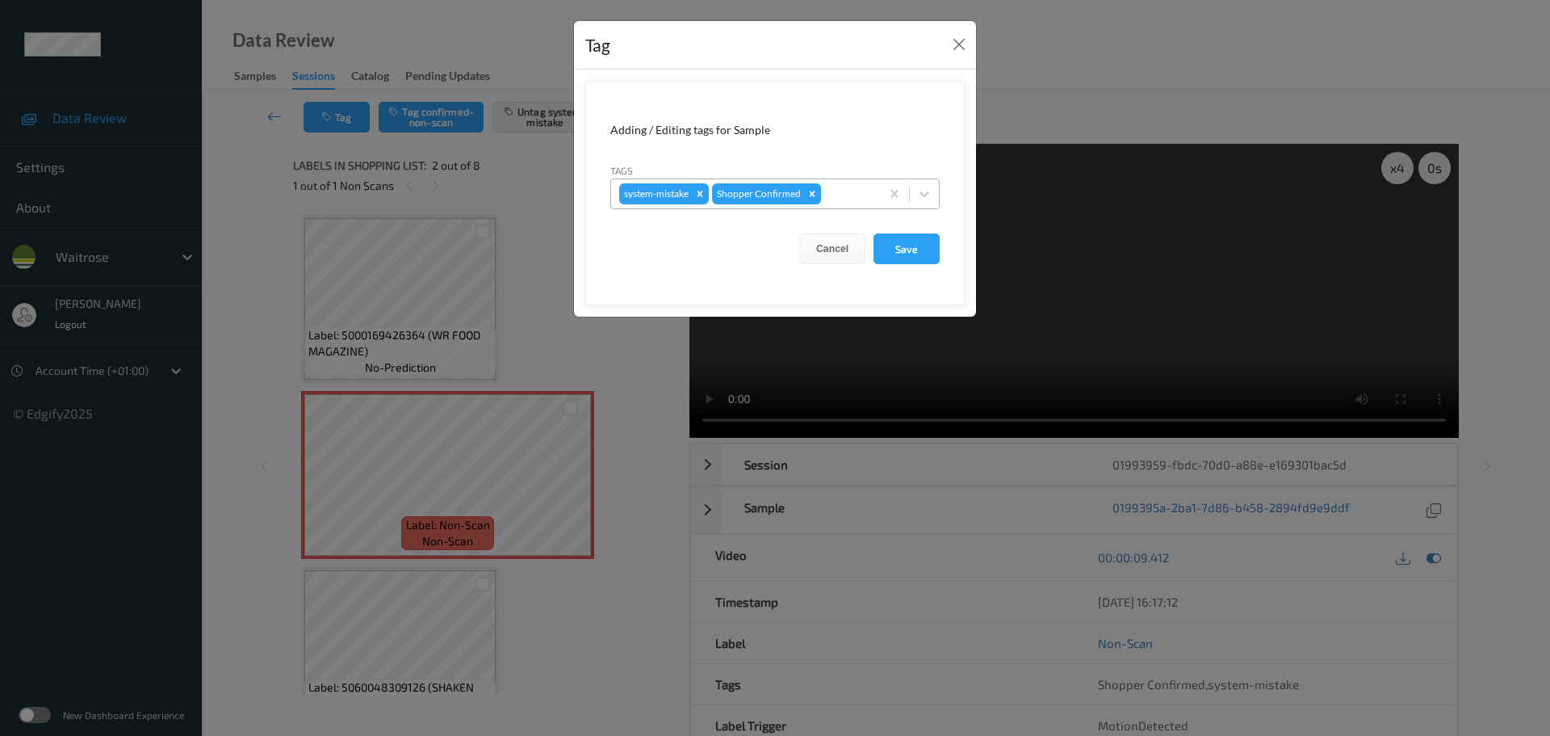
drag, startPoint x: 847, startPoint y: 187, endPoint x: 824, endPoint y: 185, distance: 22.7
click at [849, 187] on div at bounding box center [848, 193] width 48 height 19
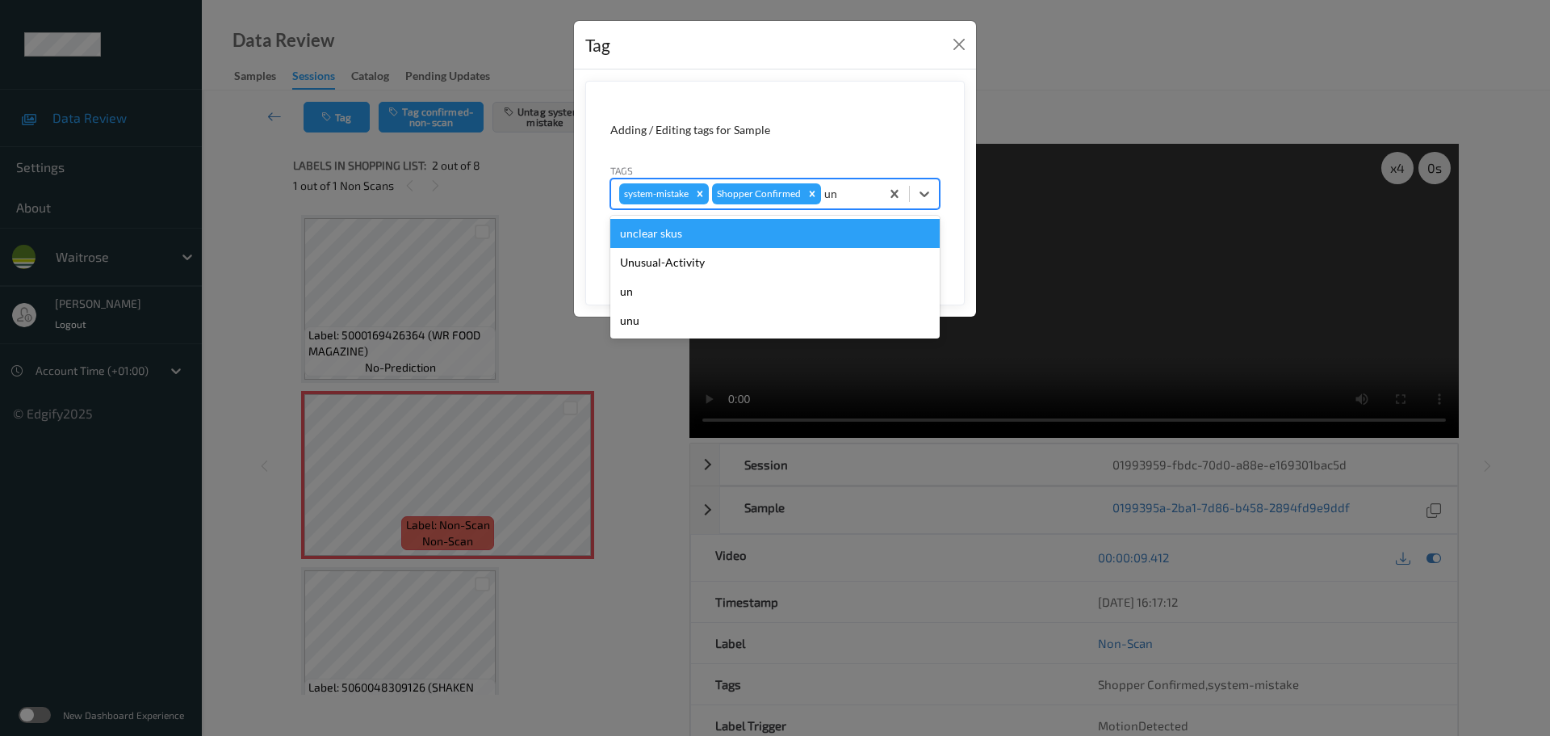
type input "unu"
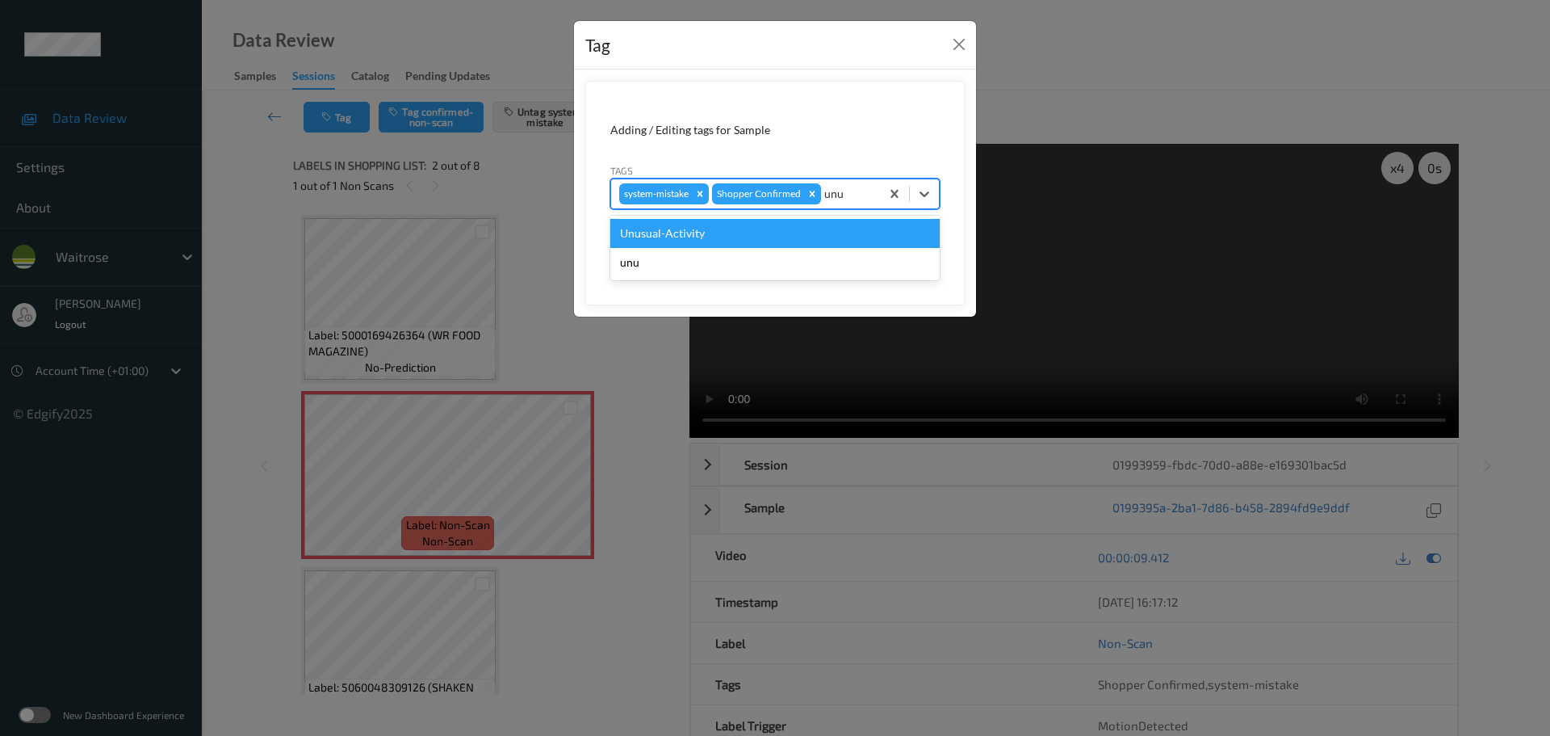
drag, startPoint x: 782, startPoint y: 226, endPoint x: 844, endPoint y: 247, distance: 65.6
click at [781, 226] on div "Unusual-Activity" at bounding box center [774, 233] width 329 height 29
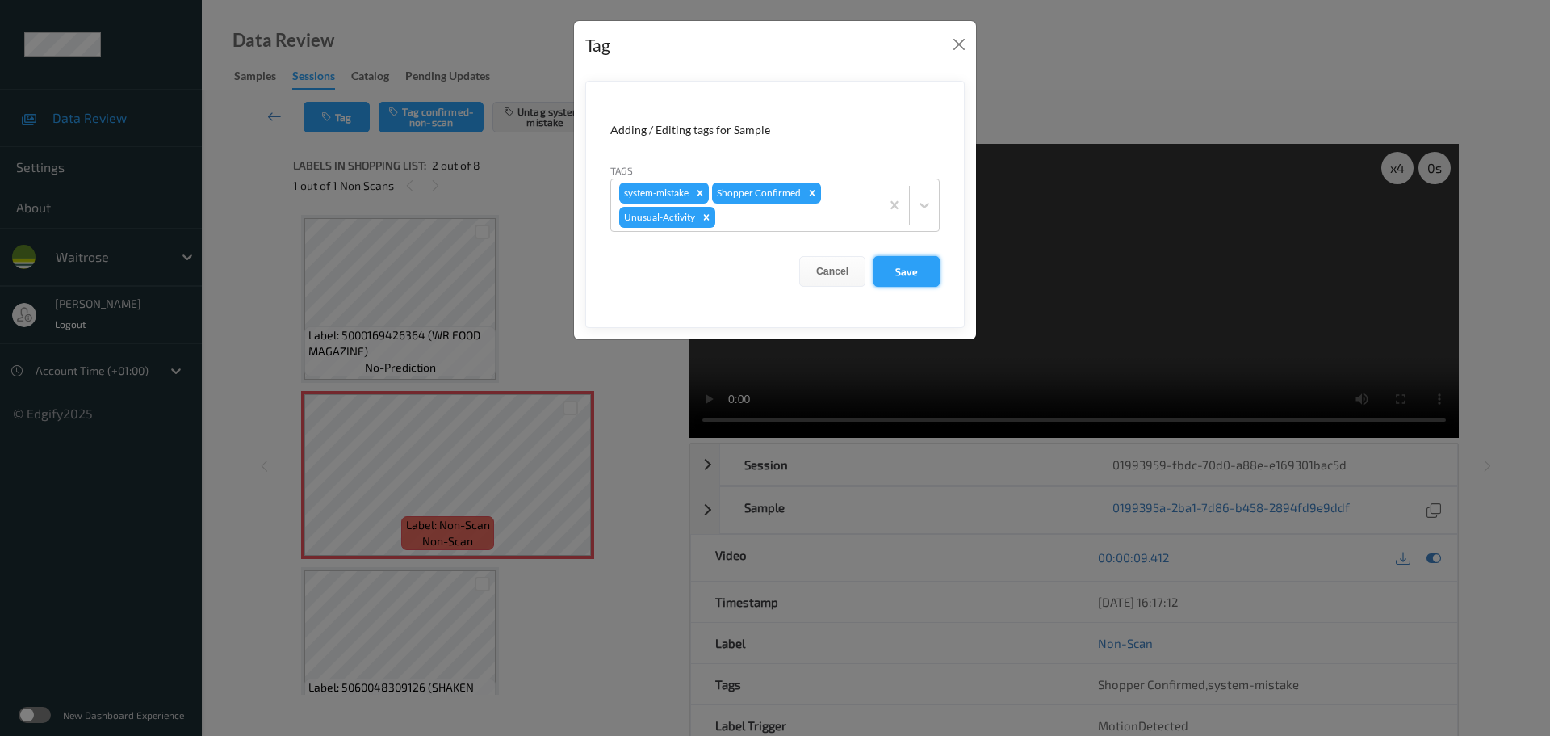
click at [925, 274] on button "Save" at bounding box center [907, 271] width 66 height 31
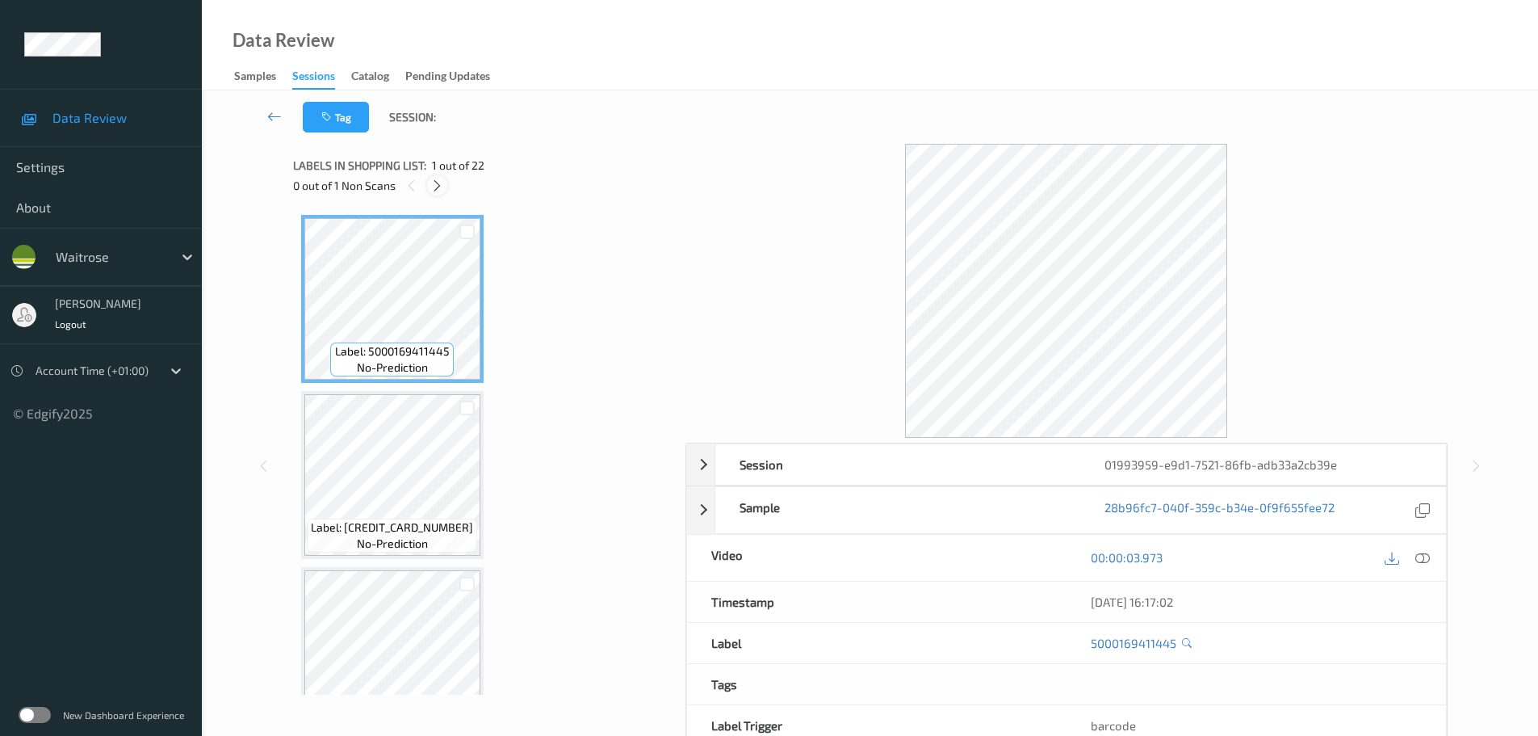
click at [439, 181] on icon at bounding box center [437, 185] width 14 height 15
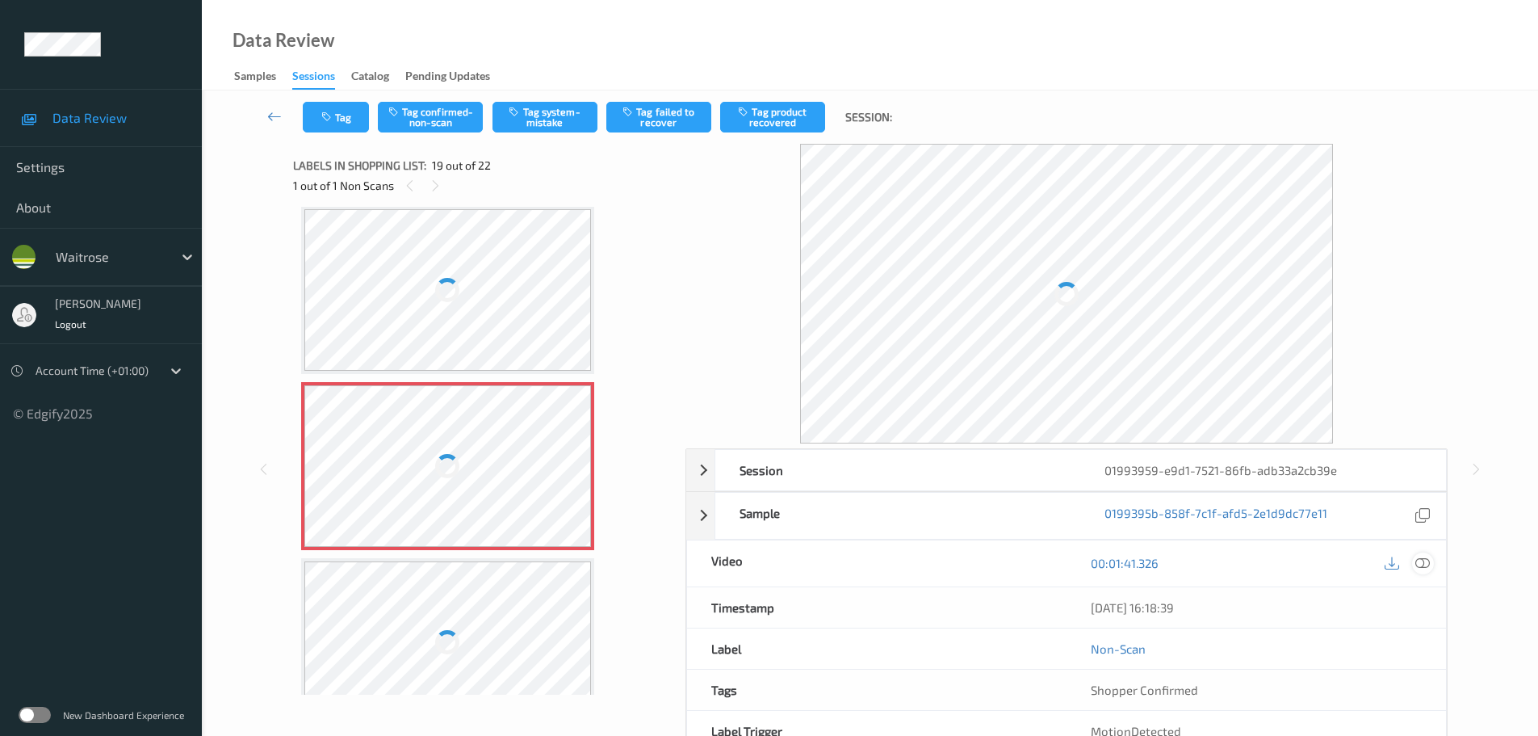
click at [1426, 560] on icon at bounding box center [1422, 563] width 15 height 15
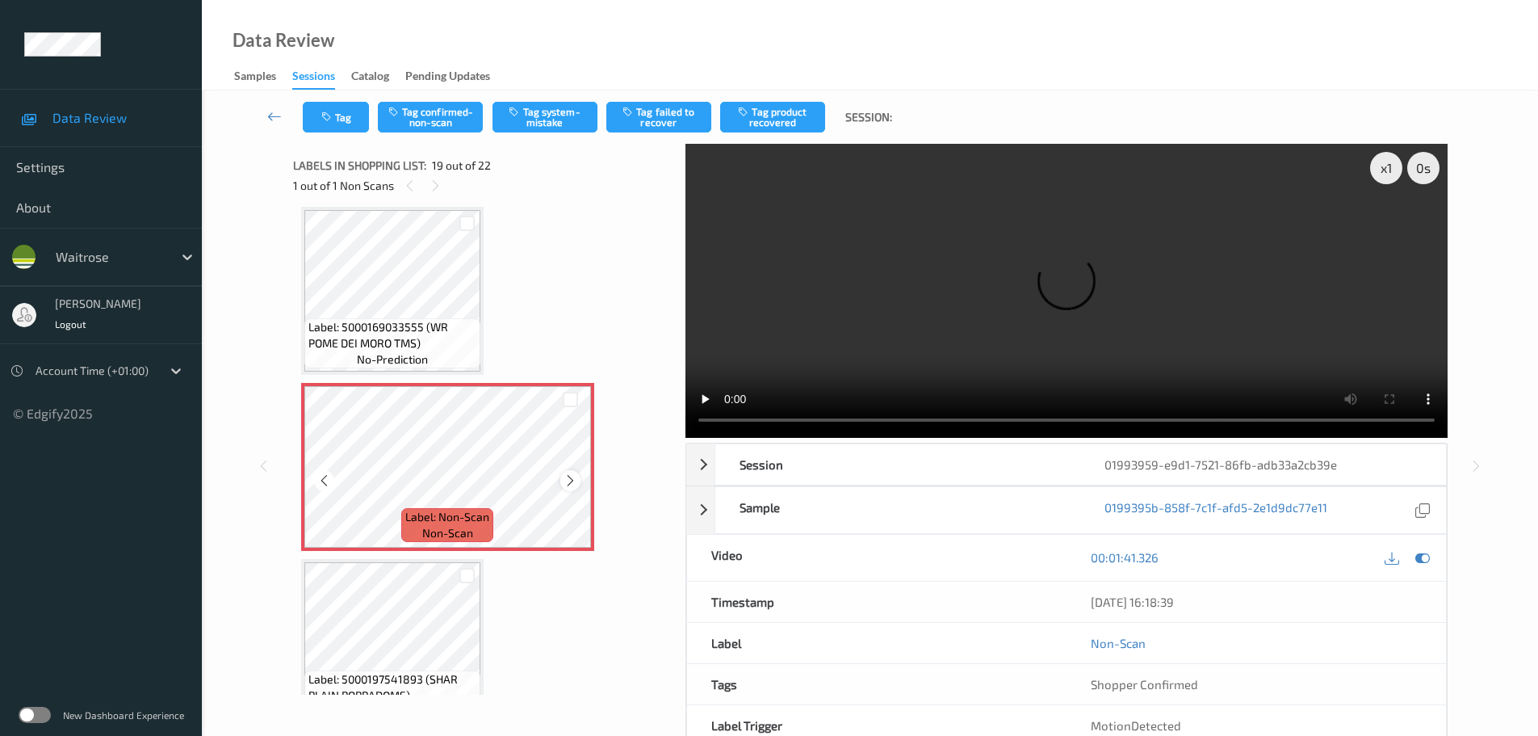
click at [565, 485] on icon at bounding box center [571, 480] width 14 height 15
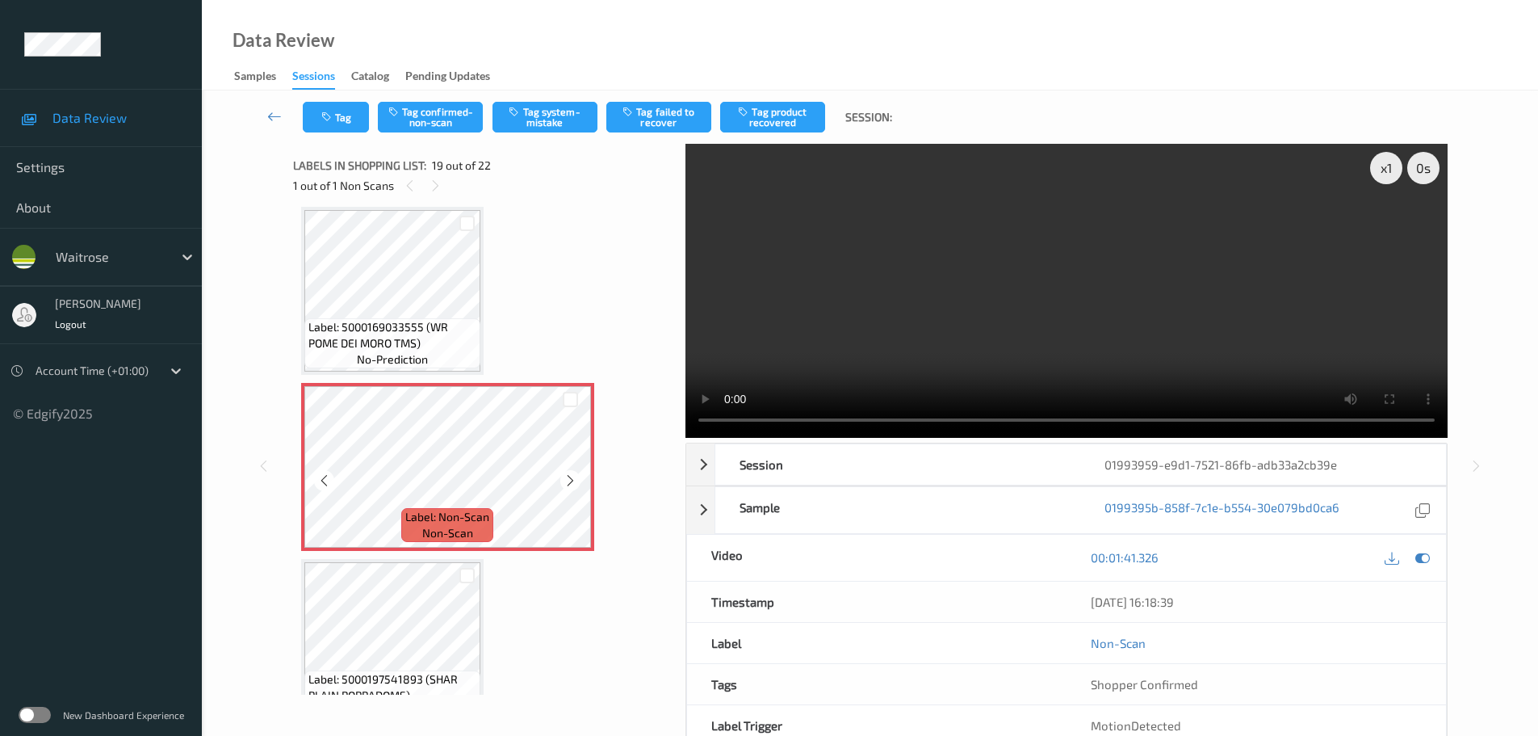
click at [564, 482] on icon at bounding box center [571, 480] width 14 height 15
click at [567, 478] on icon at bounding box center [571, 480] width 14 height 15
click at [564, 479] on icon at bounding box center [571, 480] width 14 height 15
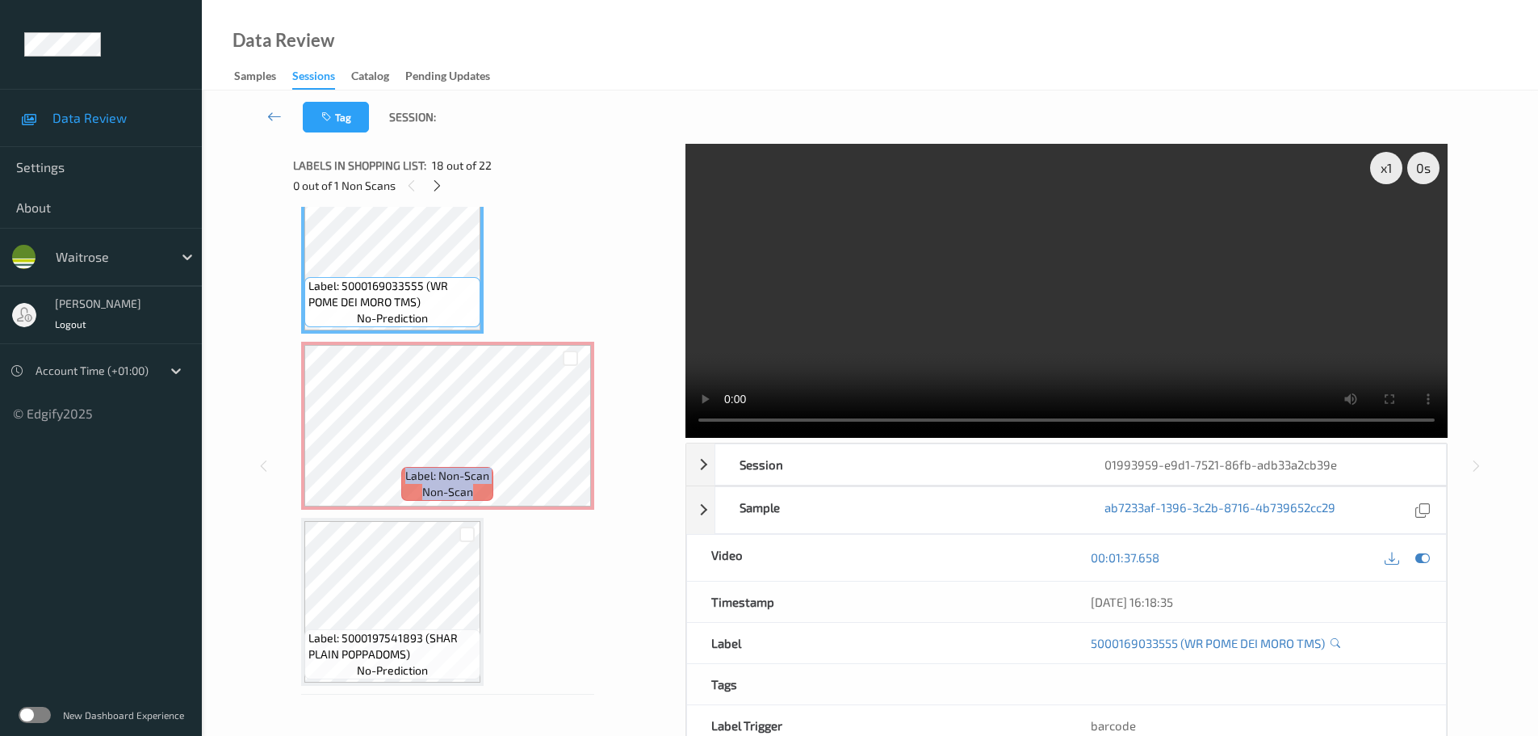
scroll to position [3081, 0]
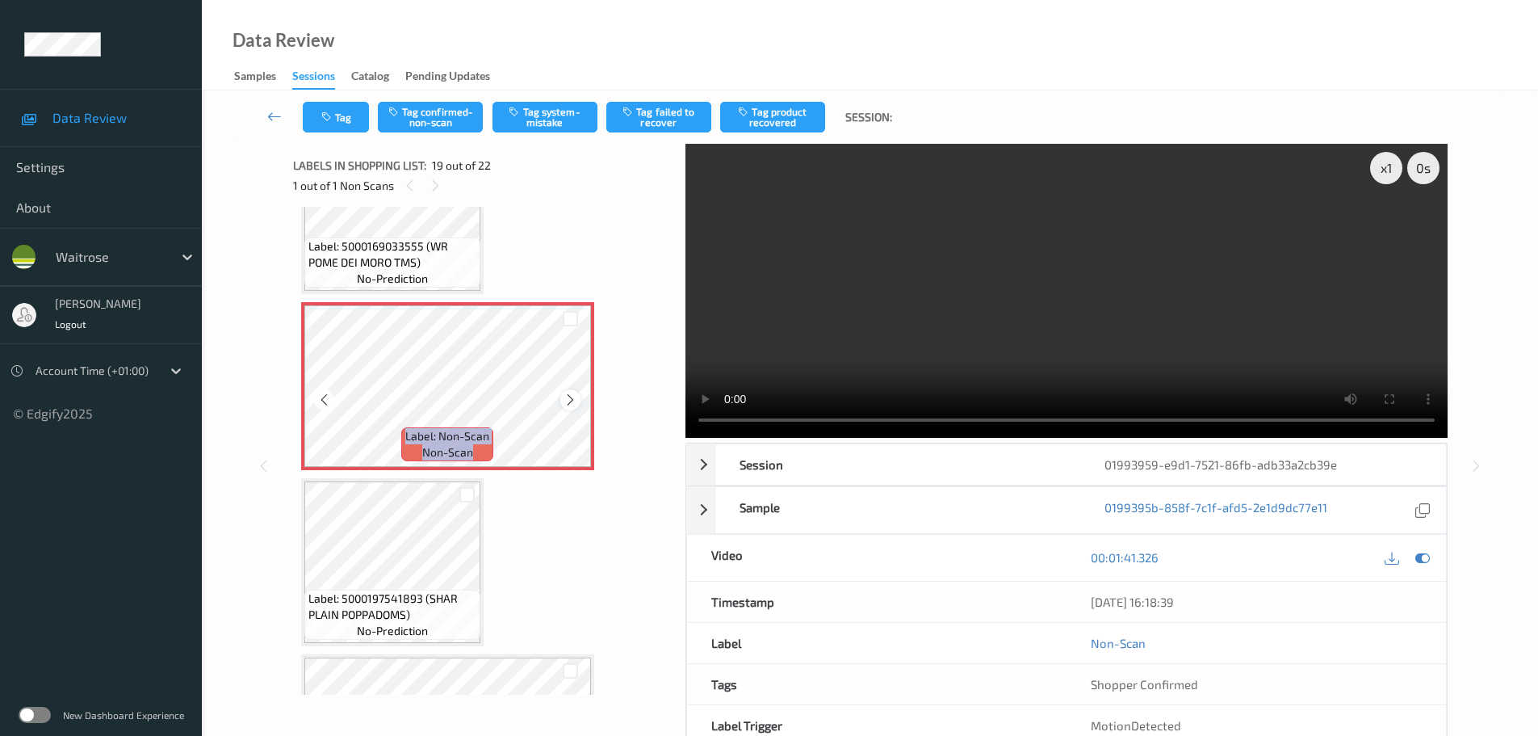
click at [576, 396] on icon at bounding box center [571, 399] width 14 height 15
click at [433, 120] on button "Tag confirmed-non-scan" at bounding box center [430, 117] width 105 height 31
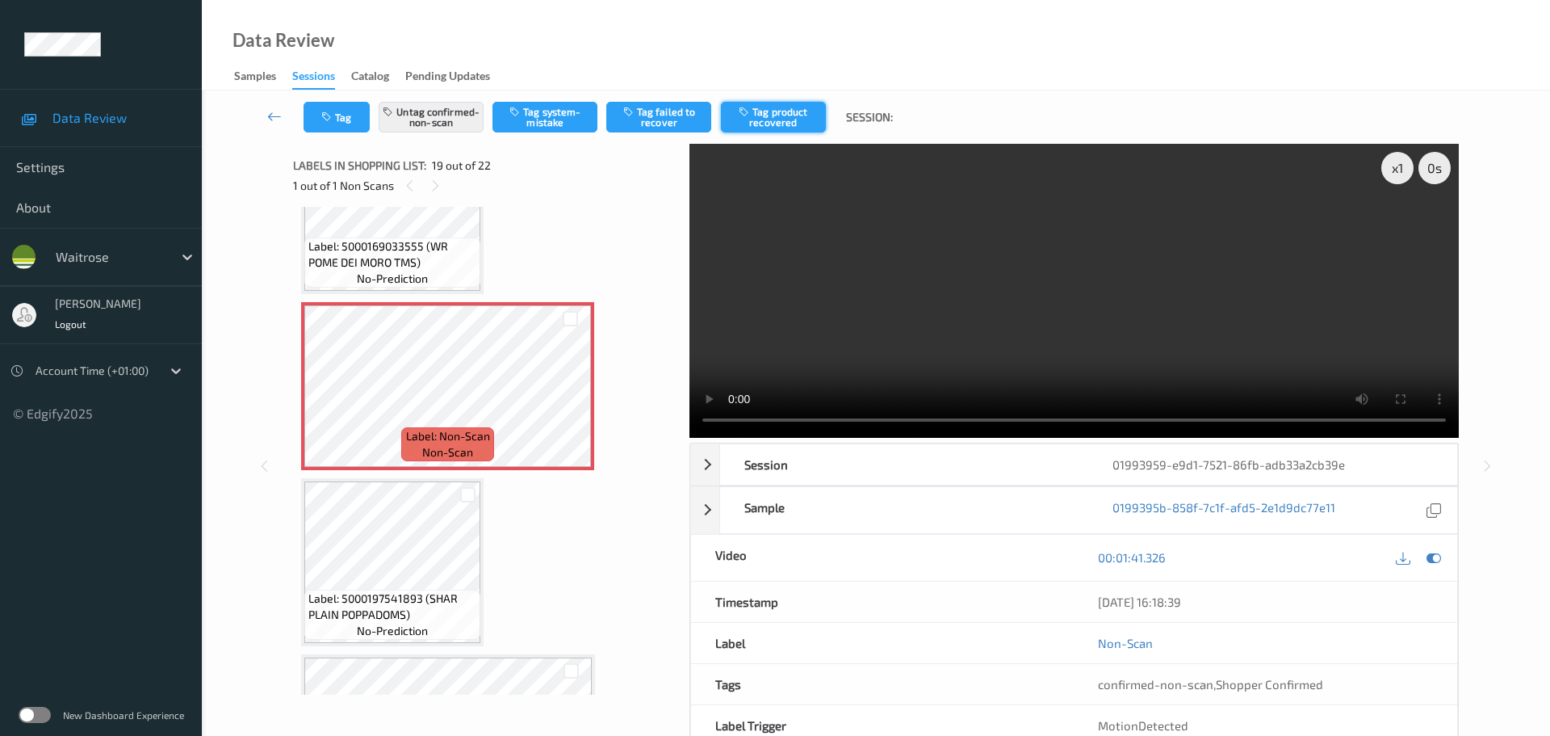
click at [766, 107] on button "Tag product recovered" at bounding box center [773, 117] width 105 height 31
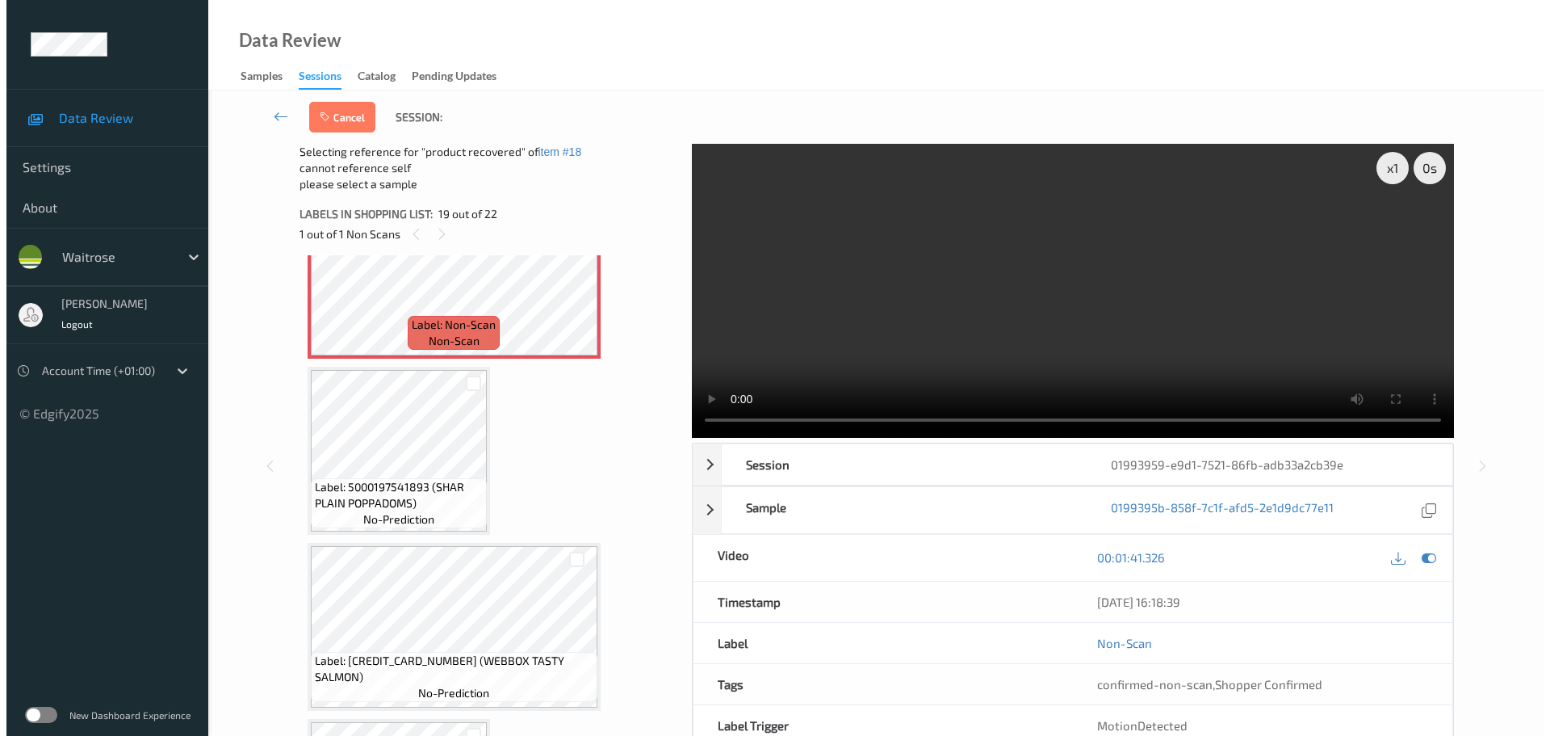
scroll to position [3243, 0]
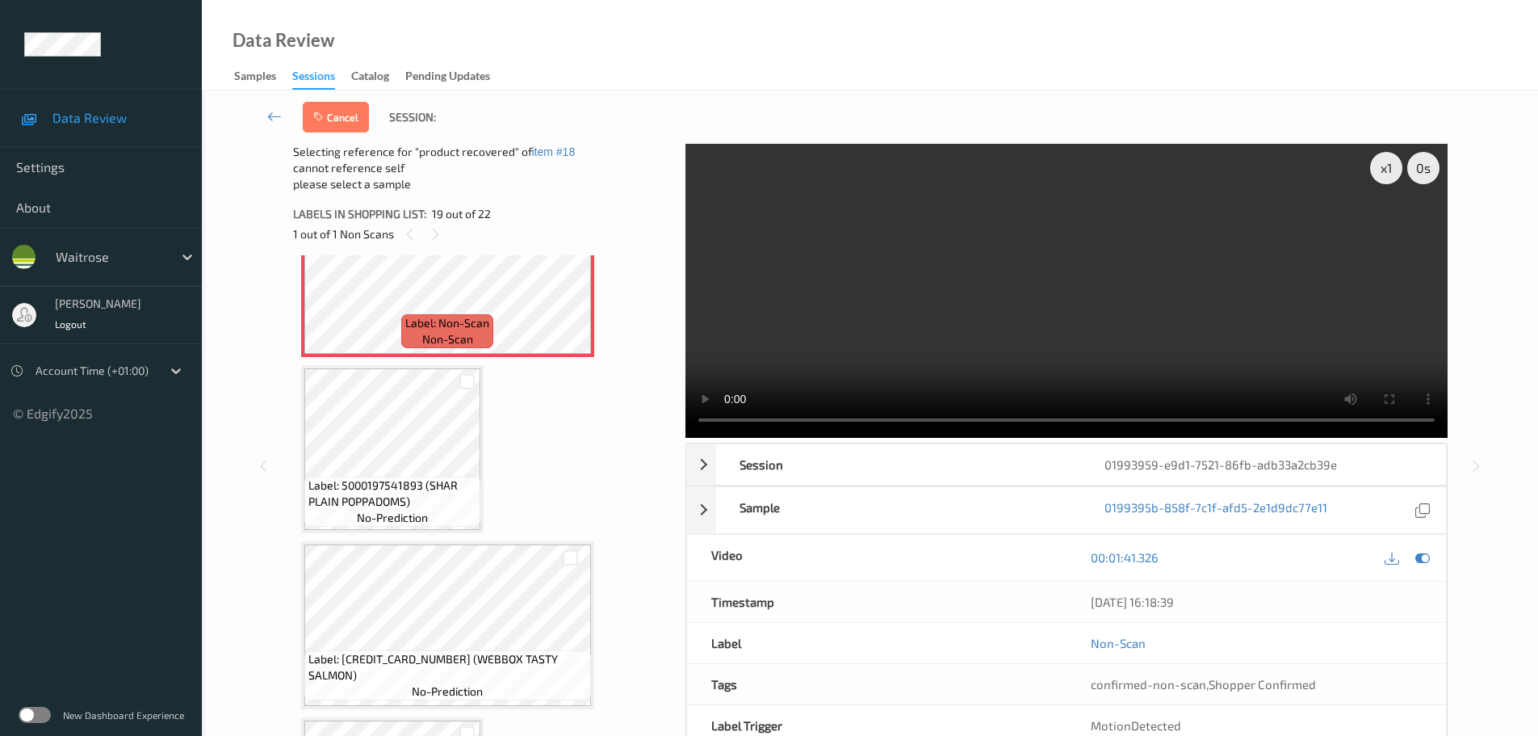
click at [475, 386] on div at bounding box center [467, 381] width 25 height 27
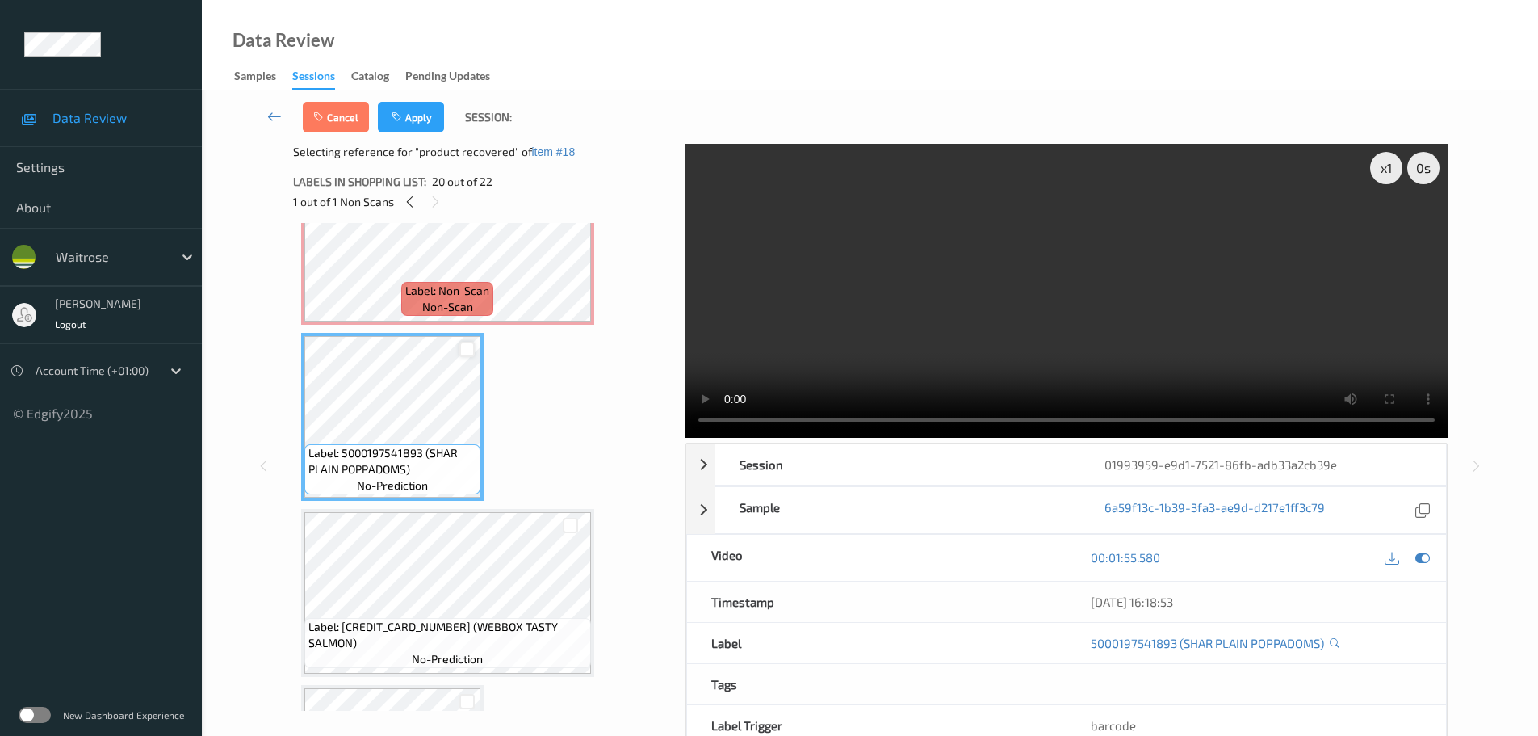
click at [470, 349] on div at bounding box center [466, 349] width 15 height 15
click at [412, 120] on button "Apply" at bounding box center [411, 117] width 66 height 31
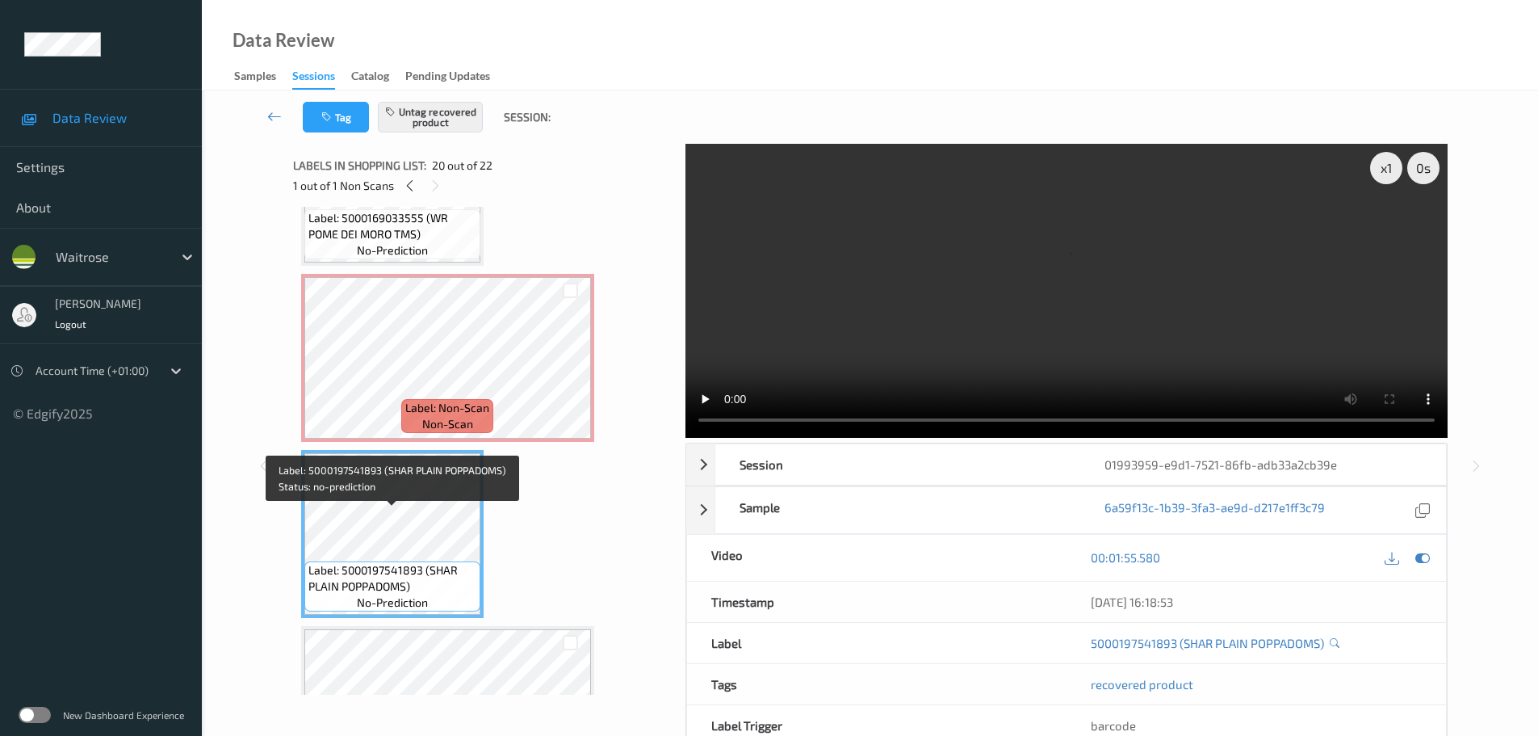
scroll to position [3081, 0]
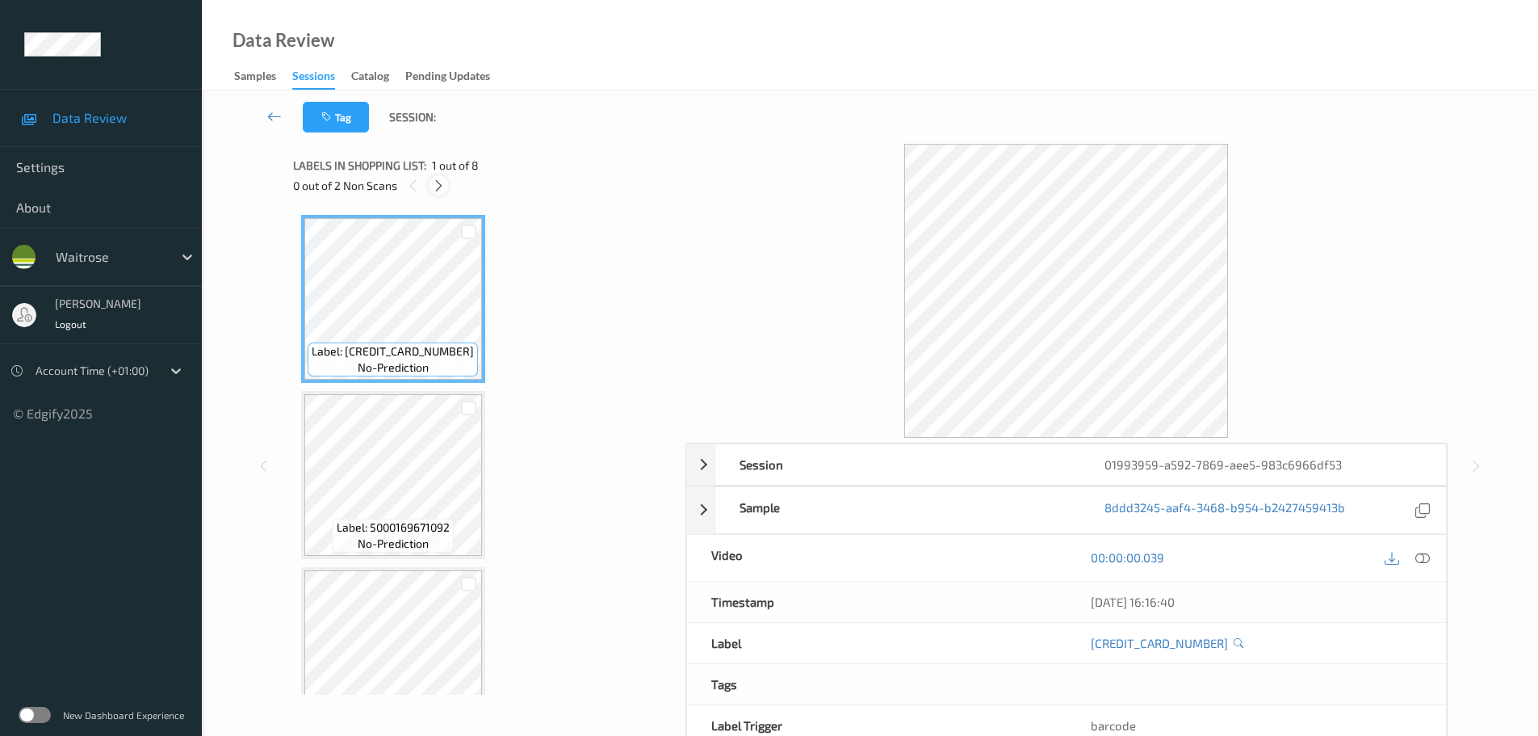
drag, startPoint x: 439, startPoint y: 182, endPoint x: 438, endPoint y: 192, distance: 10.5
click at [438, 182] on icon at bounding box center [439, 185] width 14 height 15
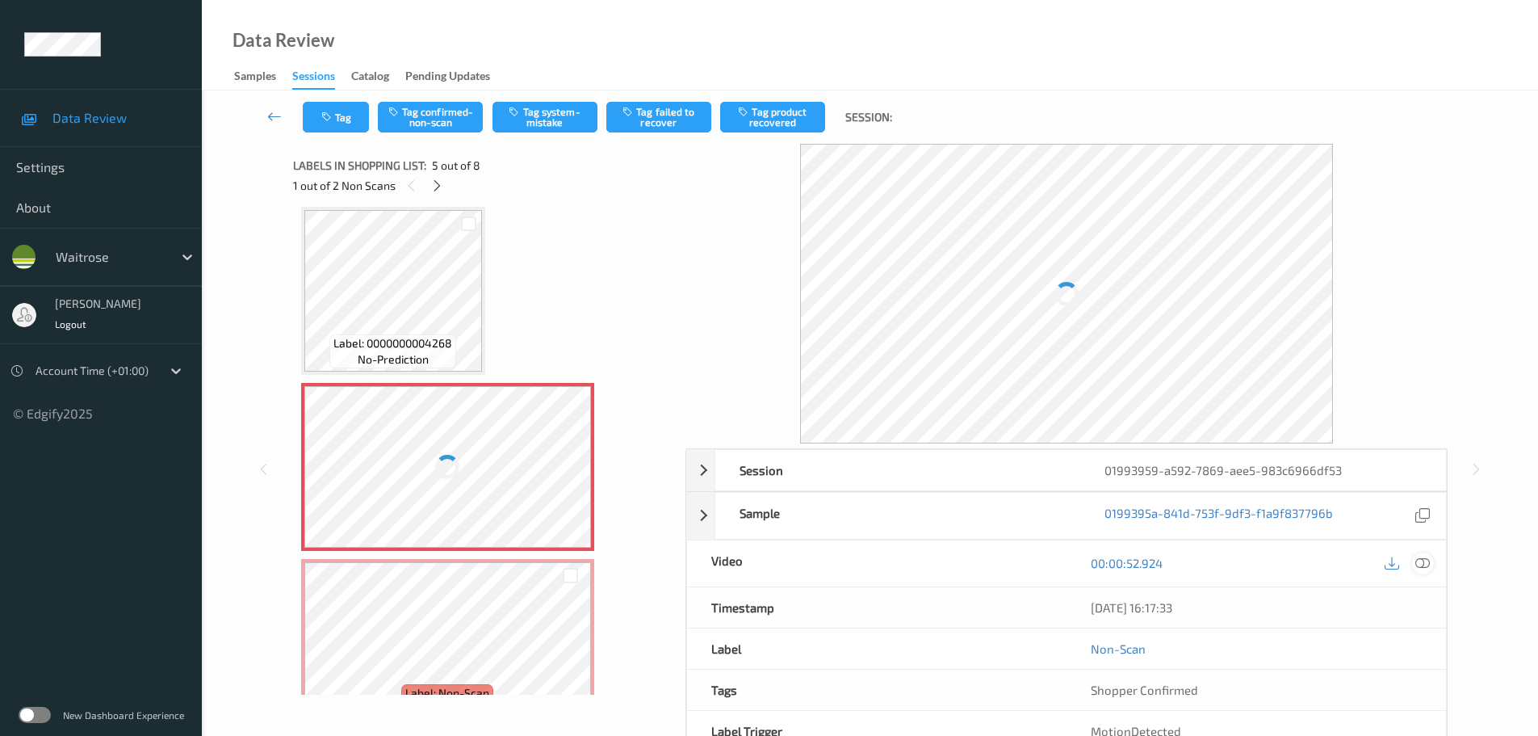
click at [1415, 564] on div at bounding box center [1423, 563] width 22 height 22
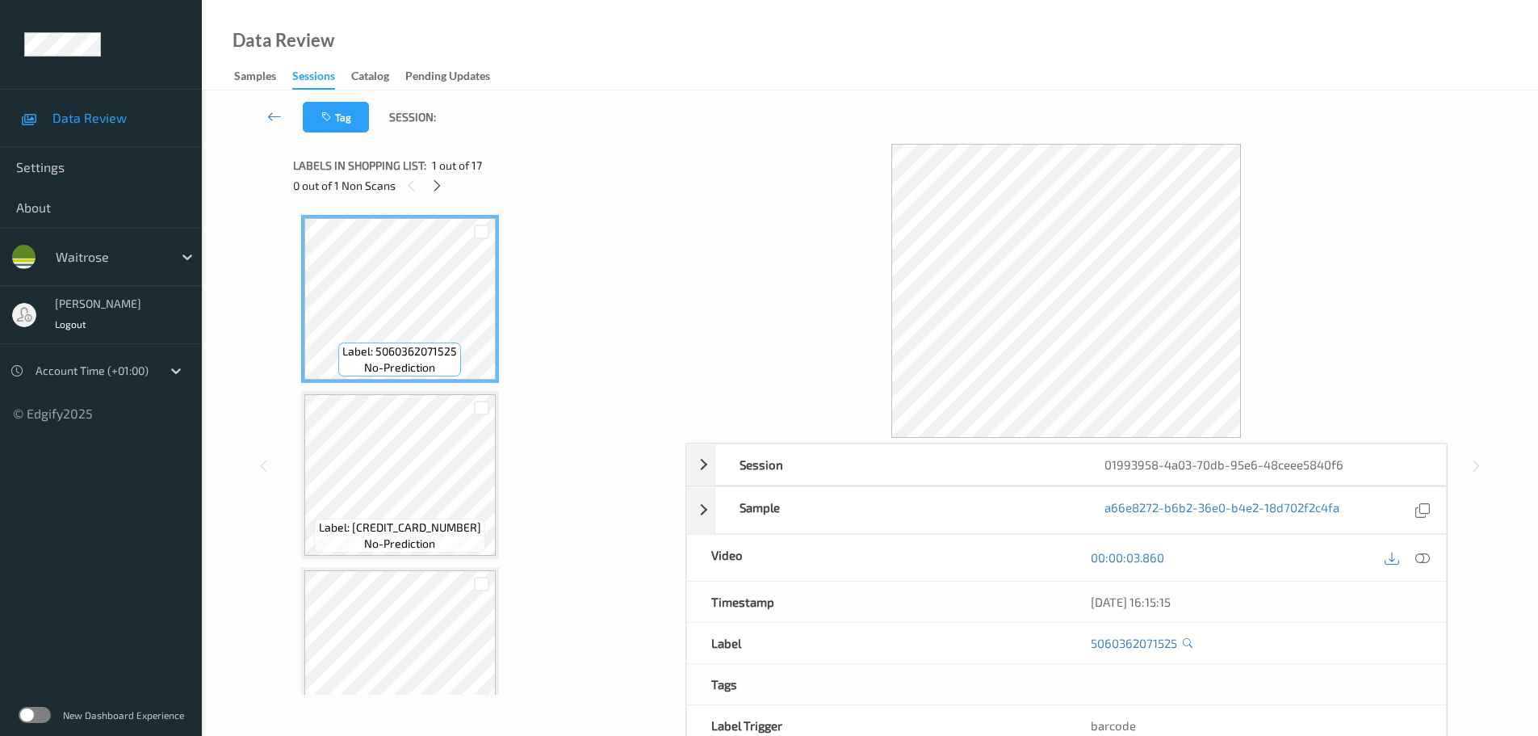
drag, startPoint x: 432, startPoint y: 184, endPoint x: 507, endPoint y: 230, distance: 88.1
click at [433, 184] on icon at bounding box center [437, 185] width 14 height 15
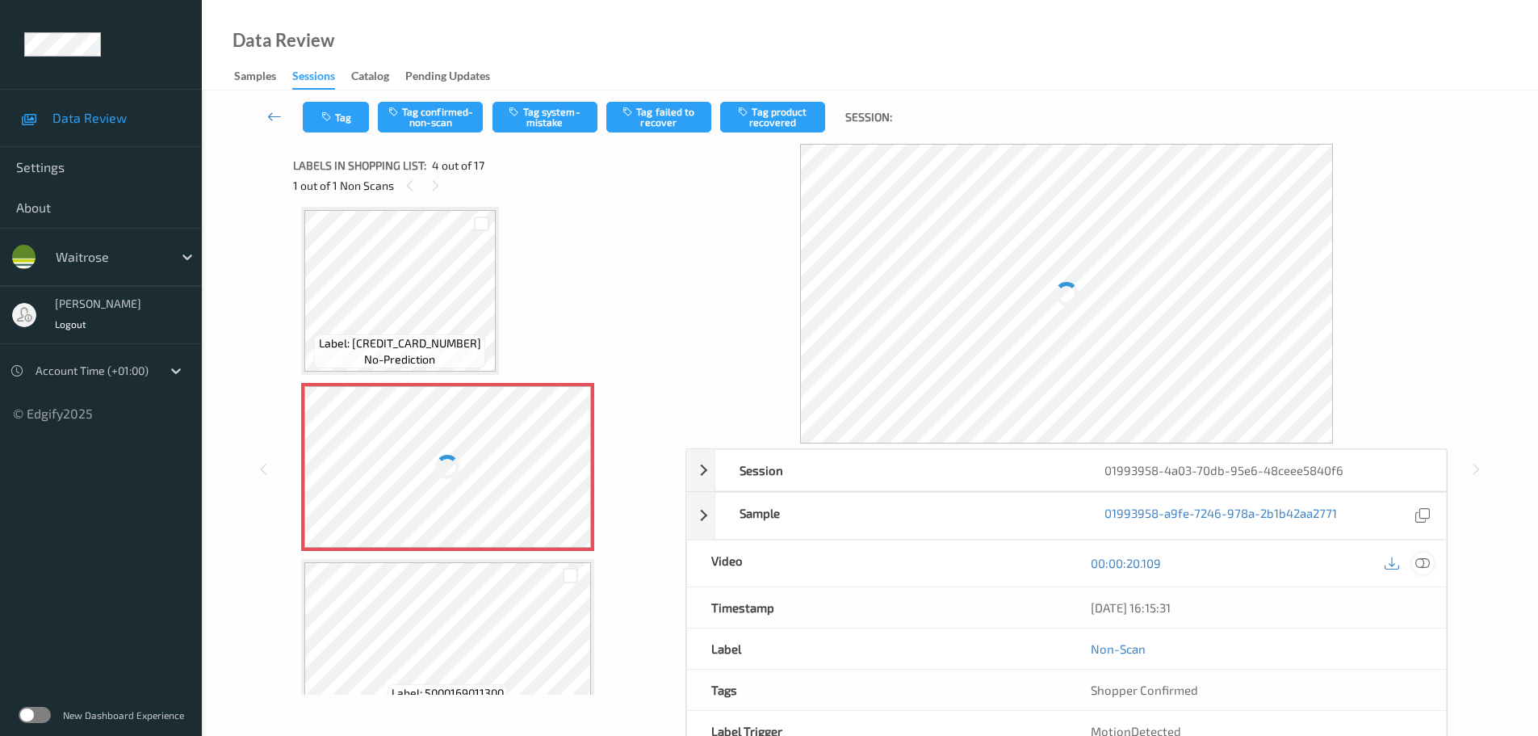
click at [1426, 565] on div "Session 01993958-4a03-70db-95e6-48ceee5840f6 Session ID 01993958-4a03-70db-95e6…" at bounding box center [1067, 621] width 762 height 346
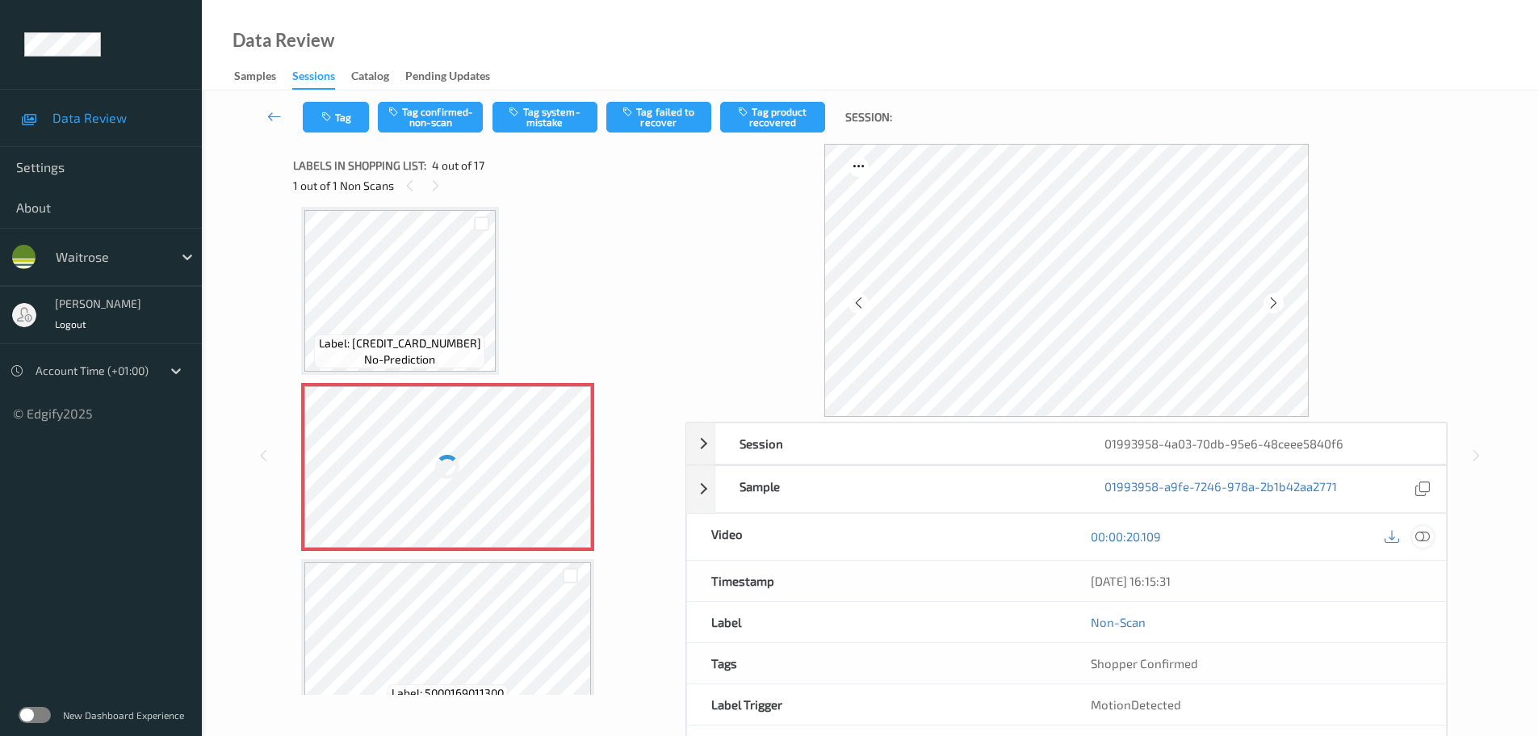
click at [1417, 537] on icon at bounding box center [1422, 536] width 15 height 15
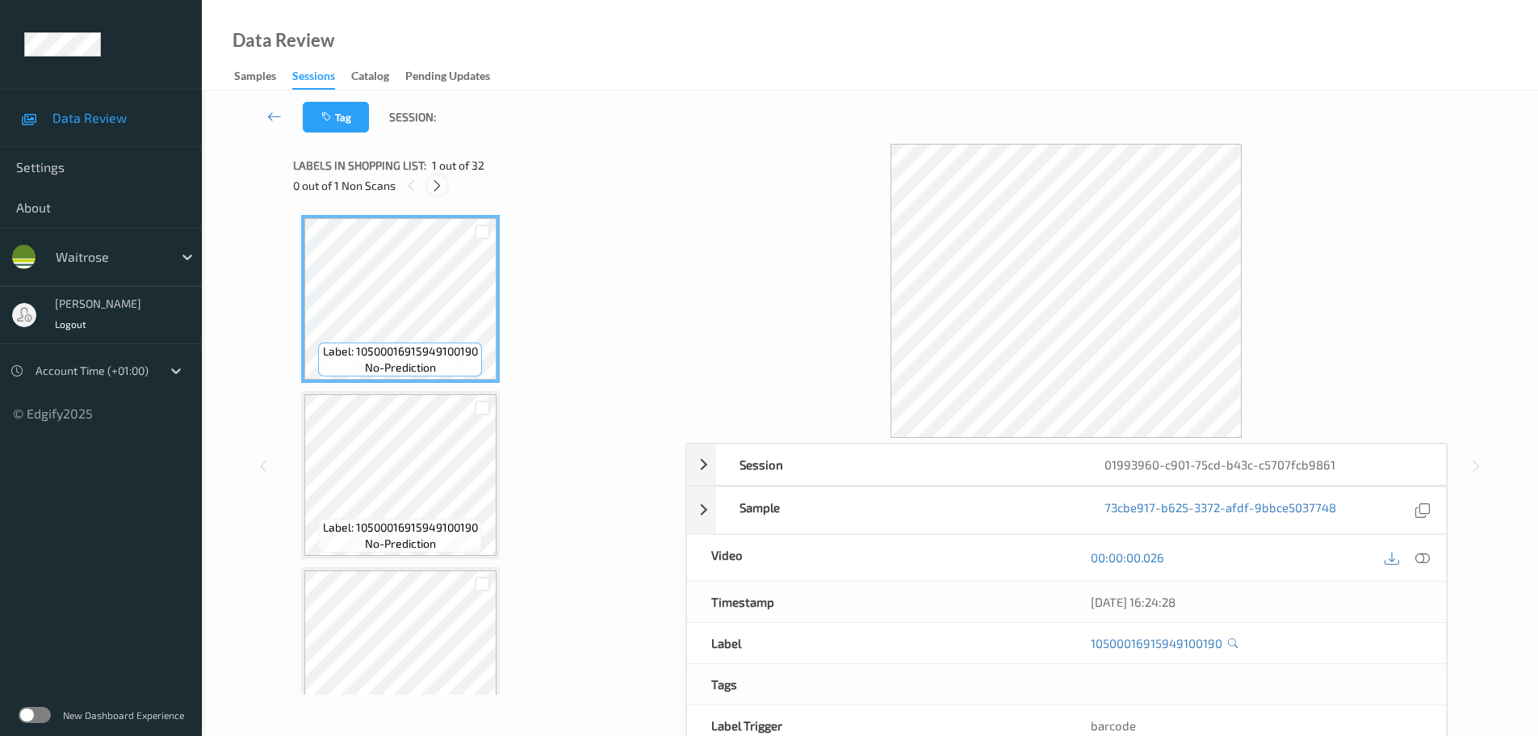
click at [437, 181] on icon at bounding box center [437, 185] width 14 height 15
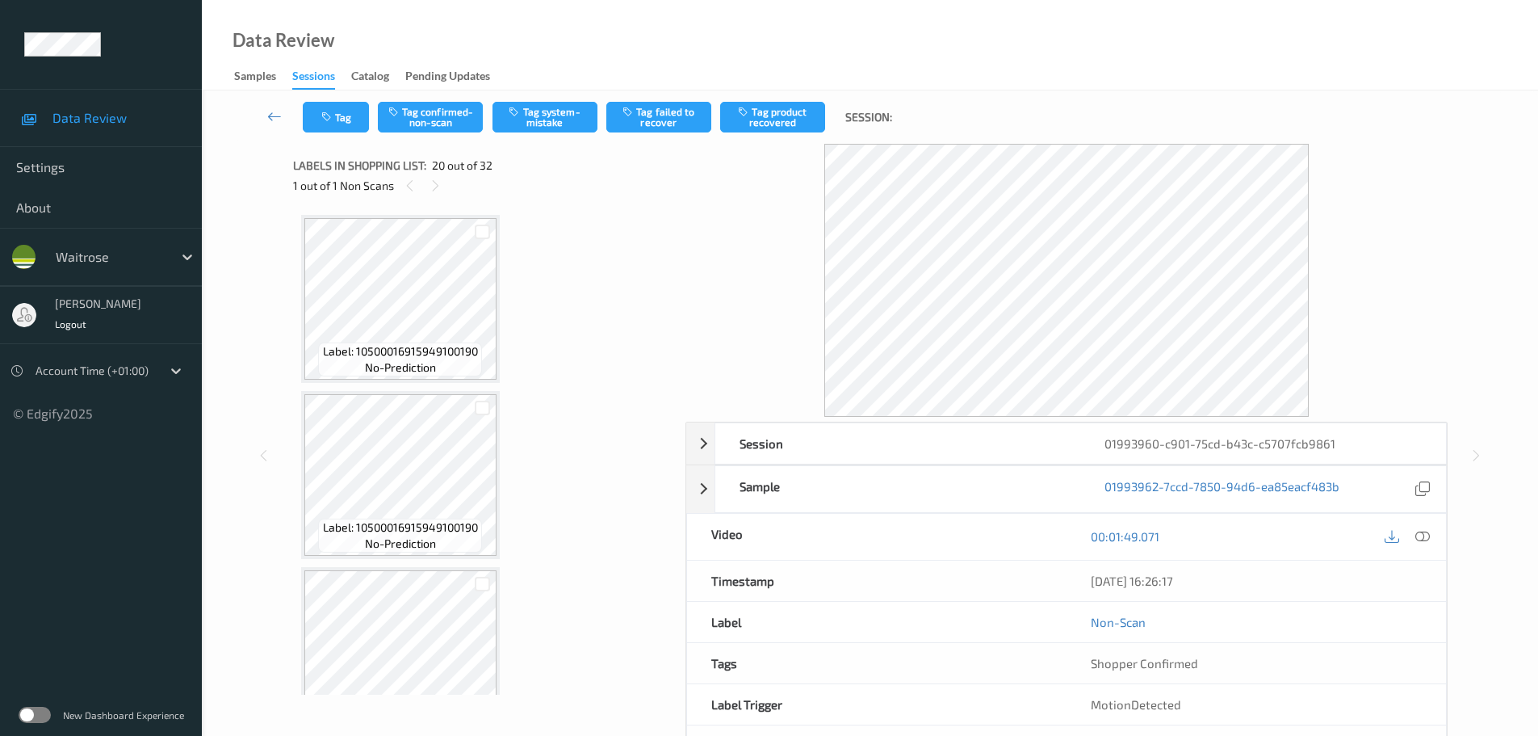
scroll to position [3176, 0]
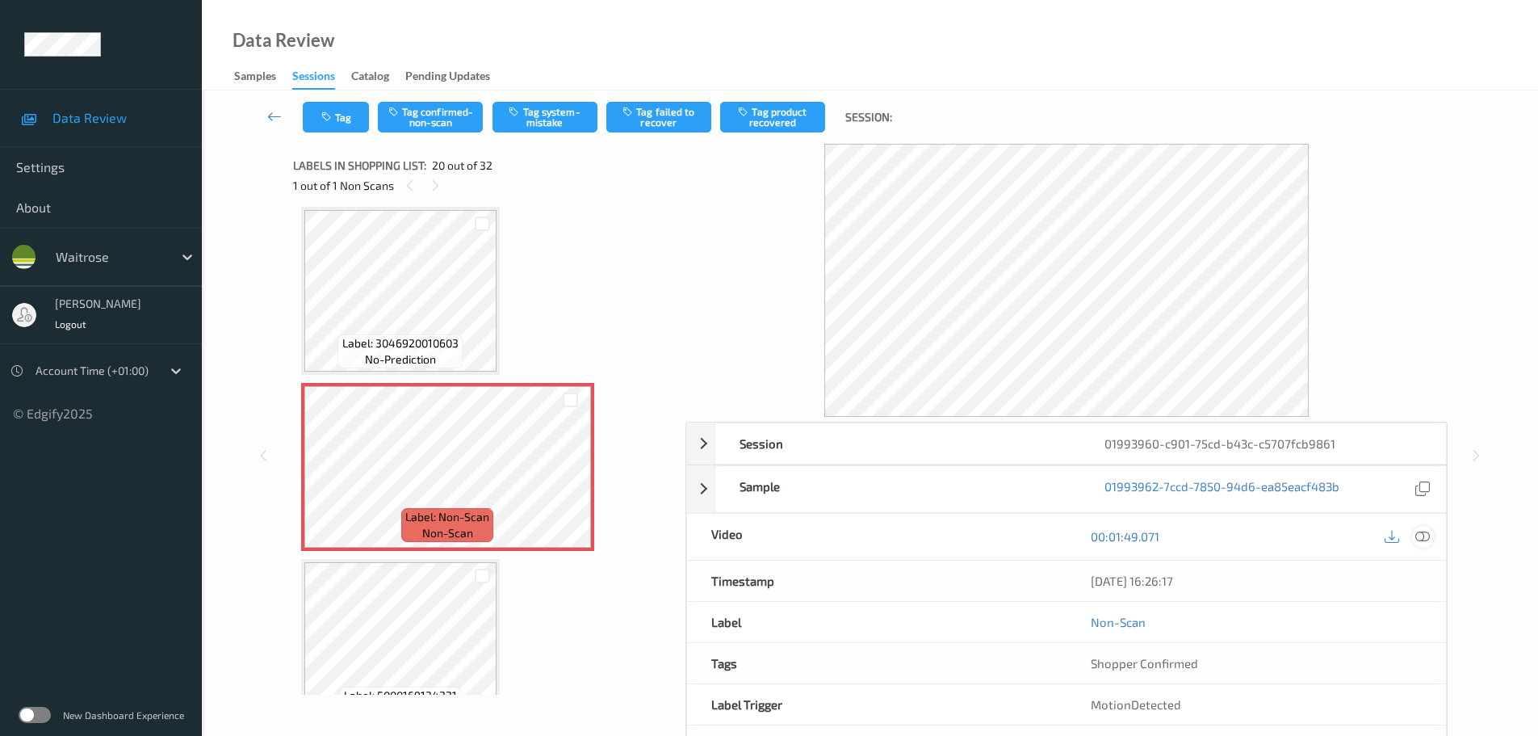
click at [1428, 533] on icon at bounding box center [1422, 536] width 15 height 15
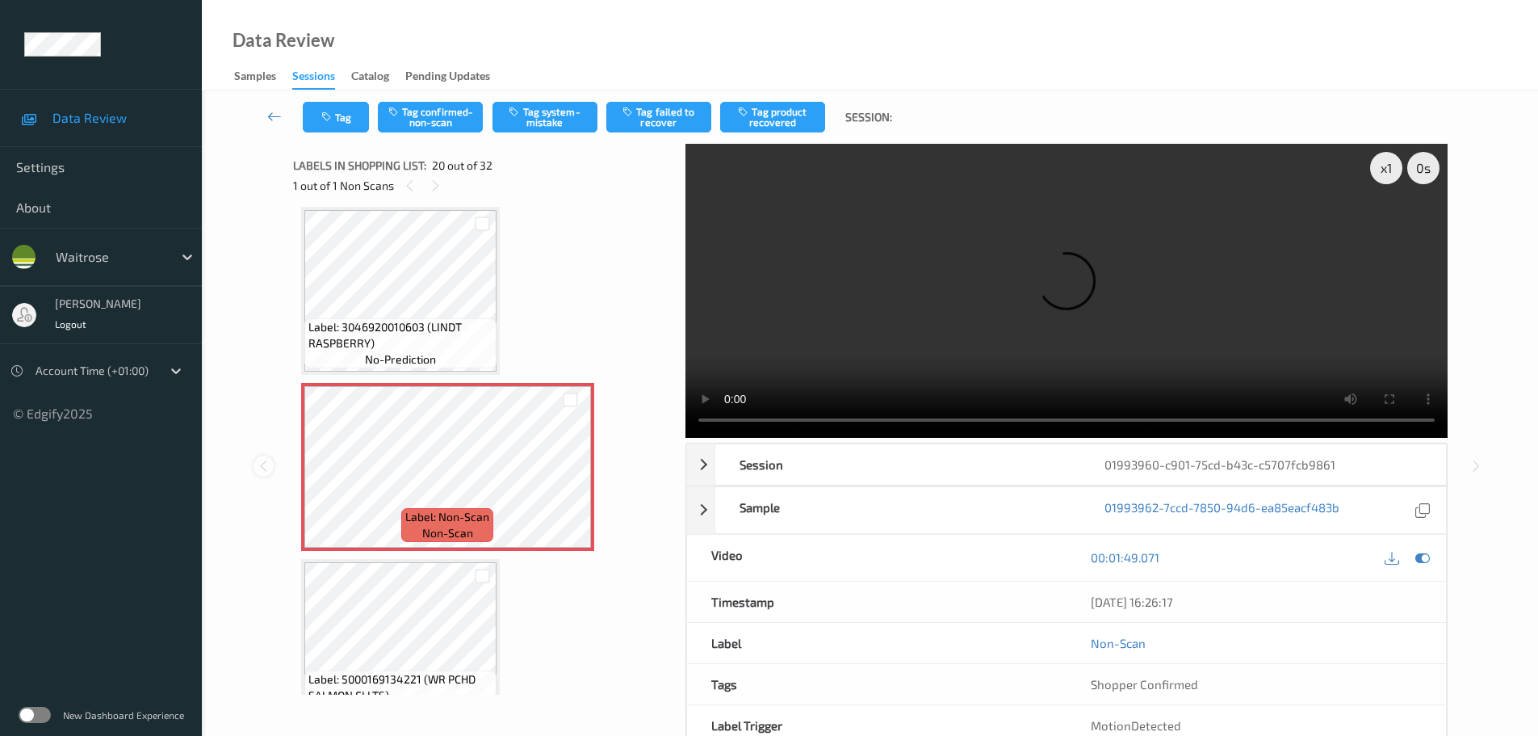
click at [268, 468] on icon at bounding box center [264, 466] width 14 height 15
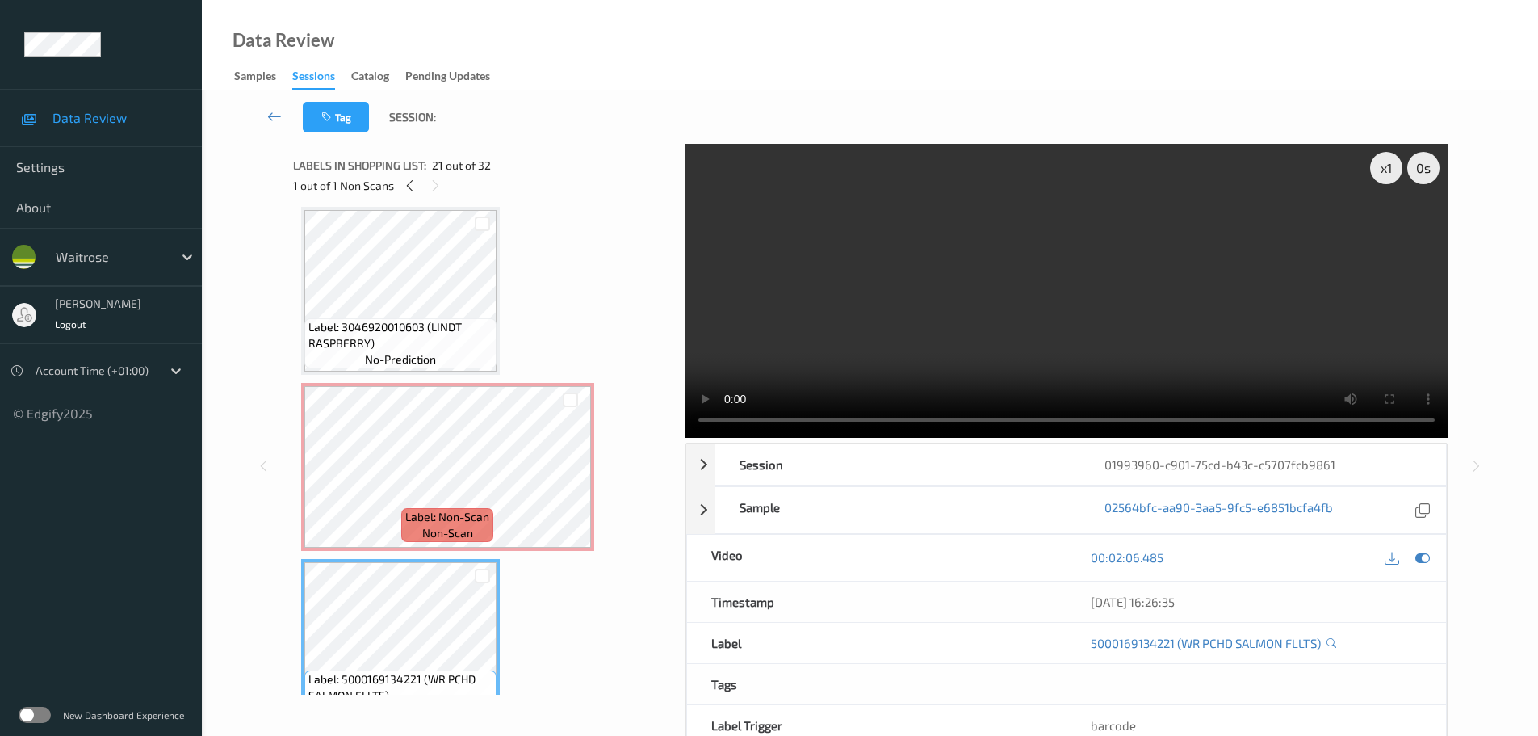
scroll to position [3096, 0]
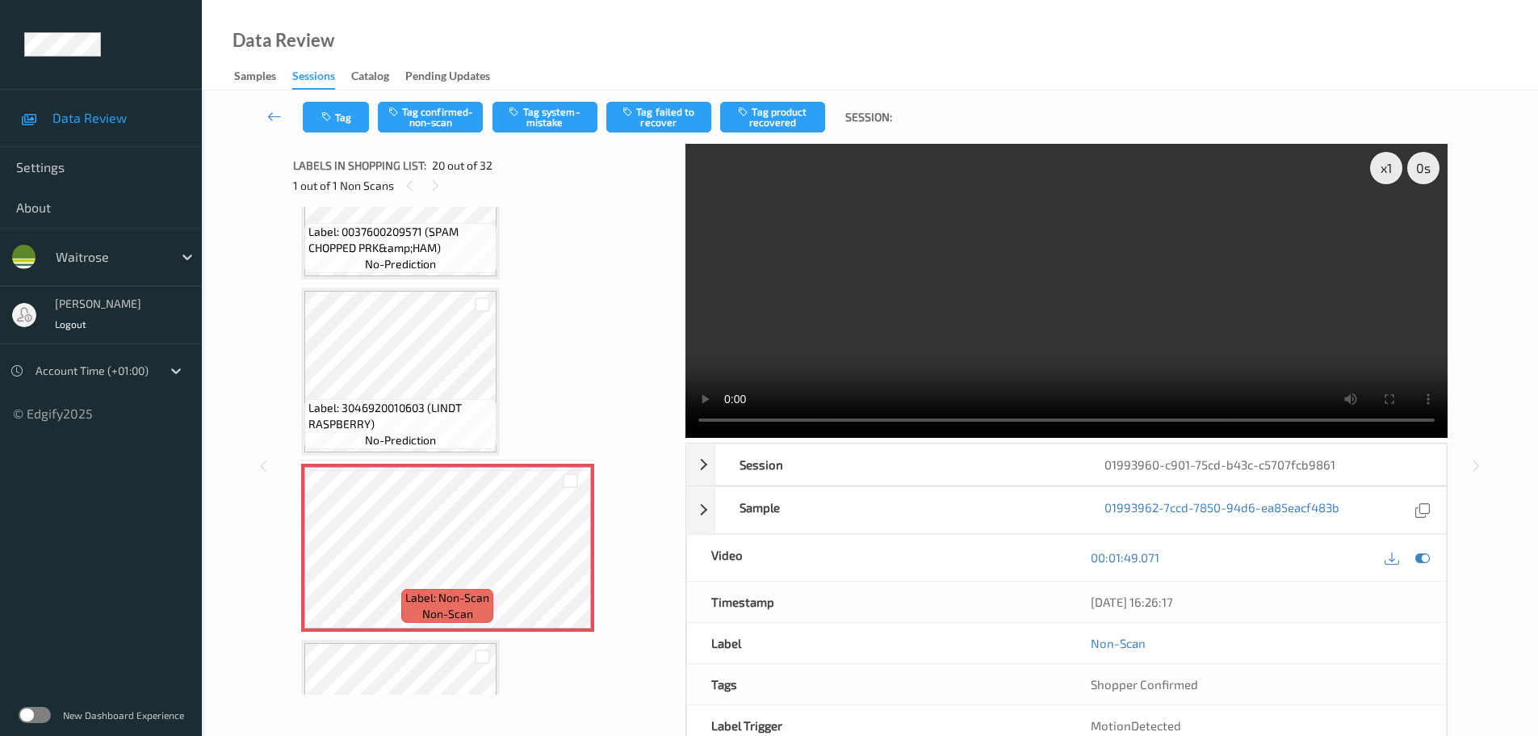
click at [351, 412] on span "Label: 3046920010603 (LINDT RASPBERRY)" at bounding box center [400, 416] width 184 height 32
click at [485, 413] on span "Label: 3046920010603 (LINDT RASPBERRY)" at bounding box center [400, 416] width 184 height 32
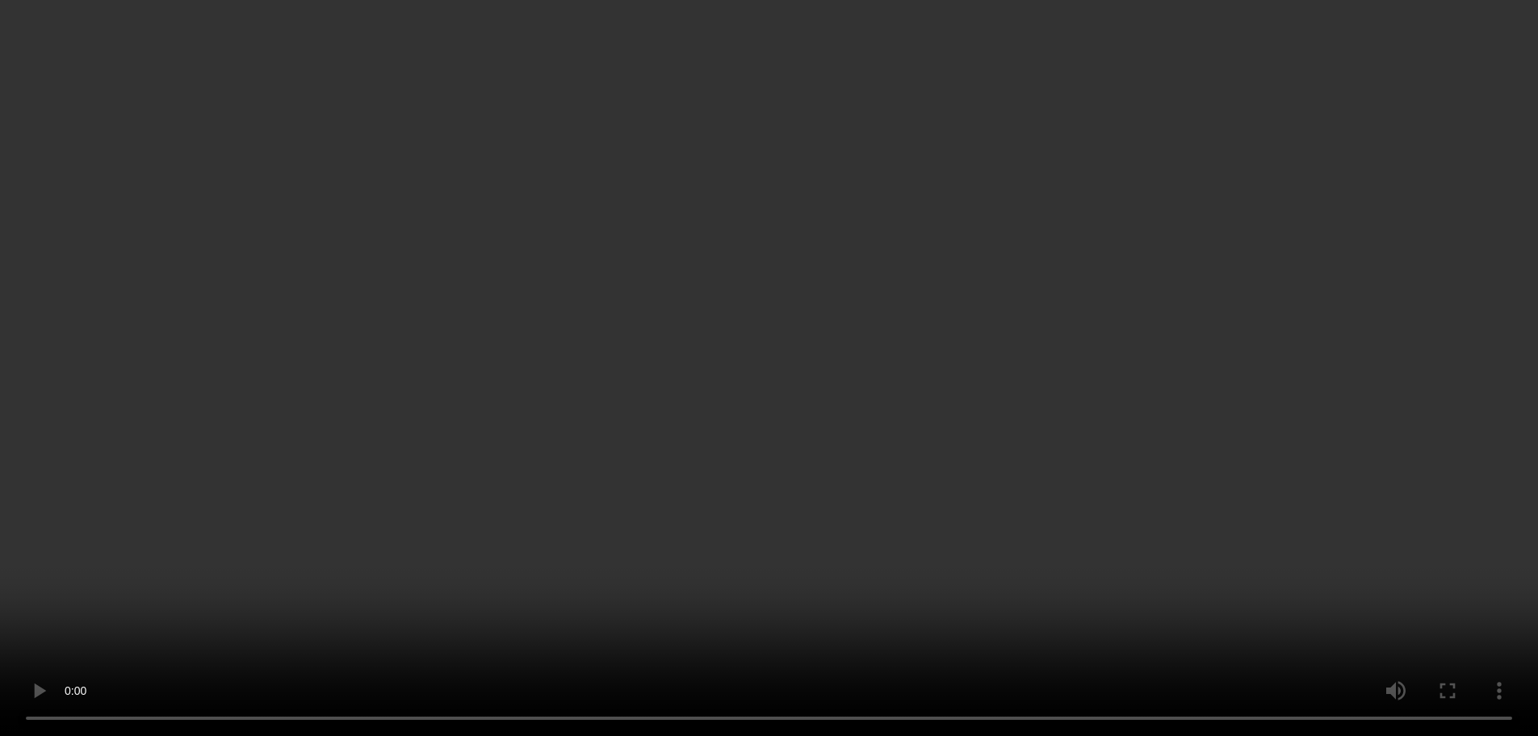
scroll to position [3338, 0]
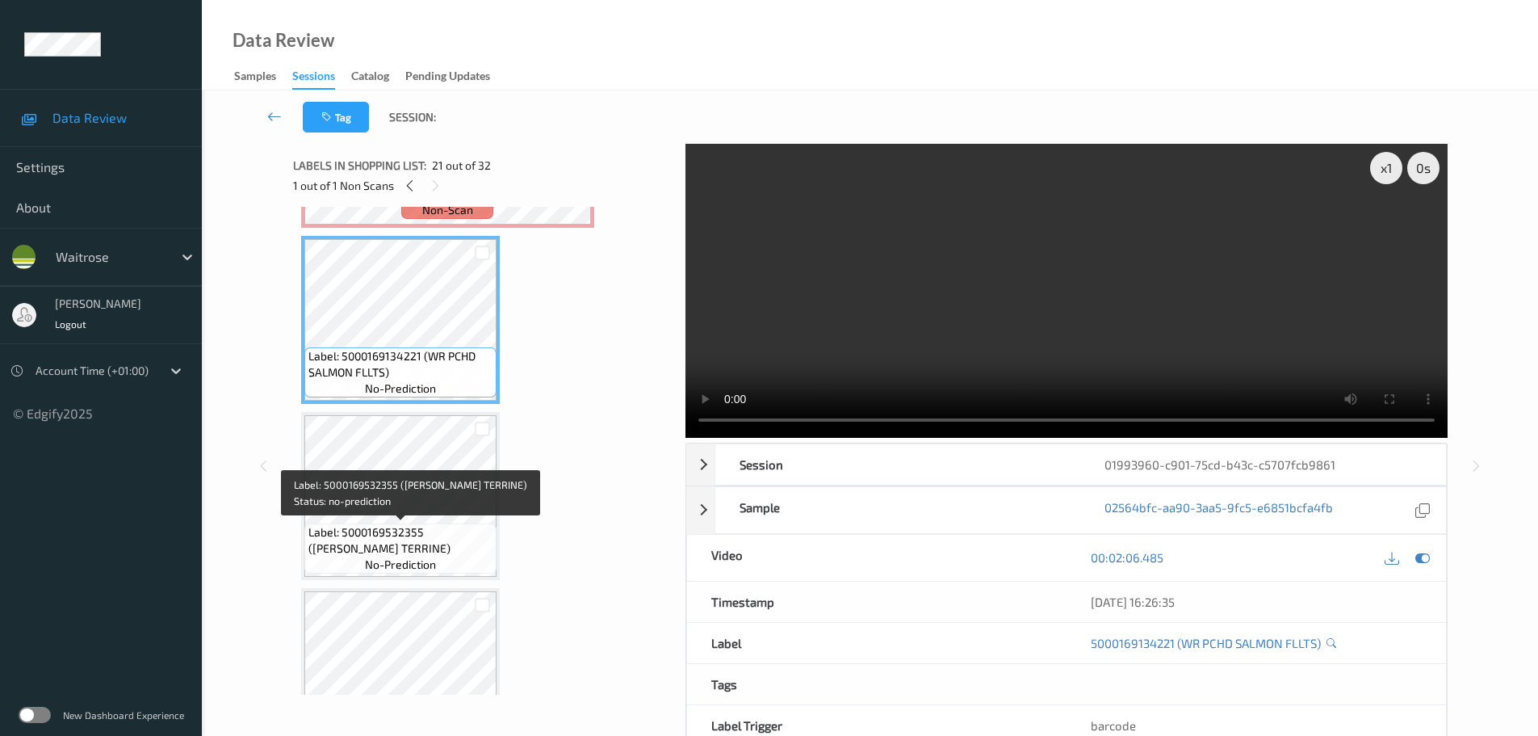
click at [406, 559] on span "no-prediction" at bounding box center [400, 564] width 71 height 16
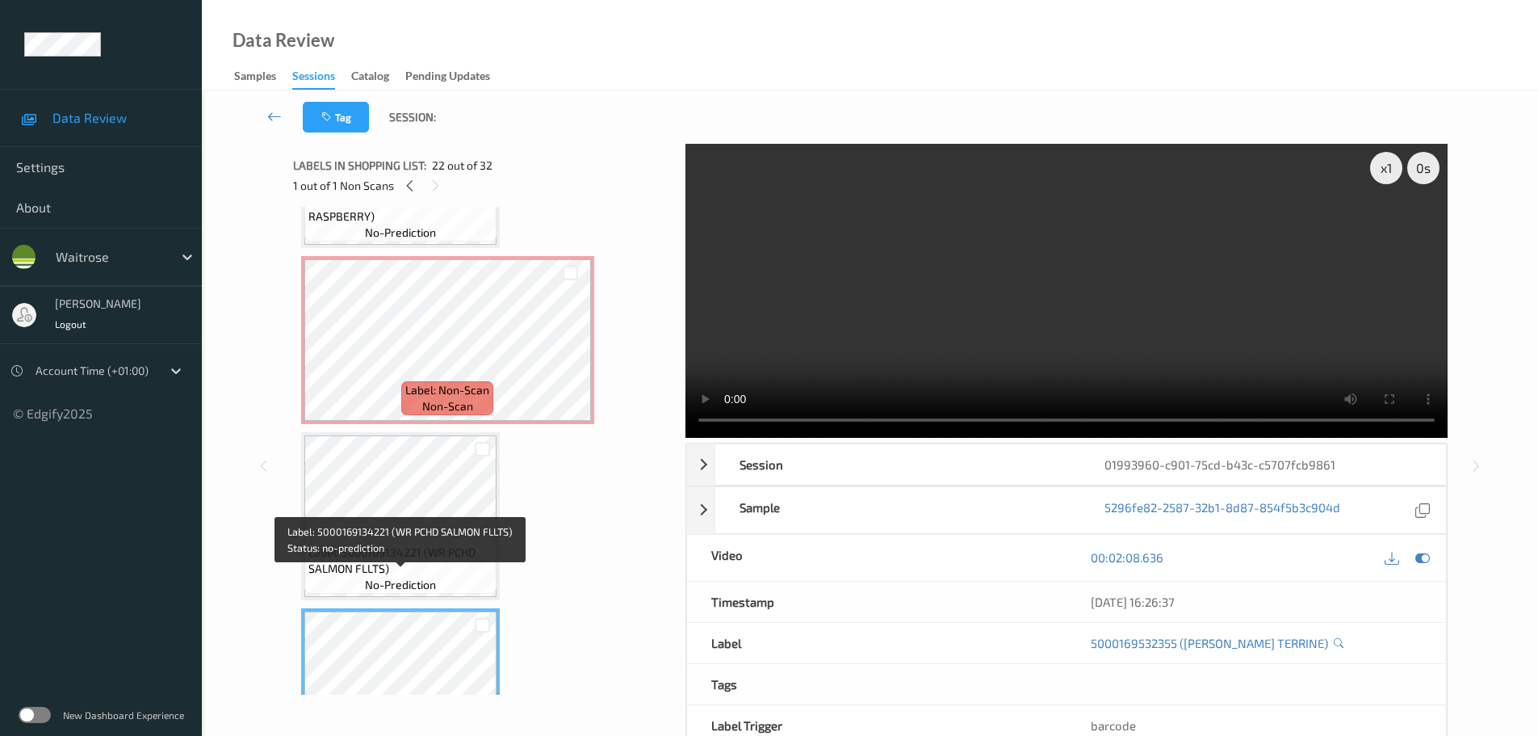
scroll to position [3257, 0]
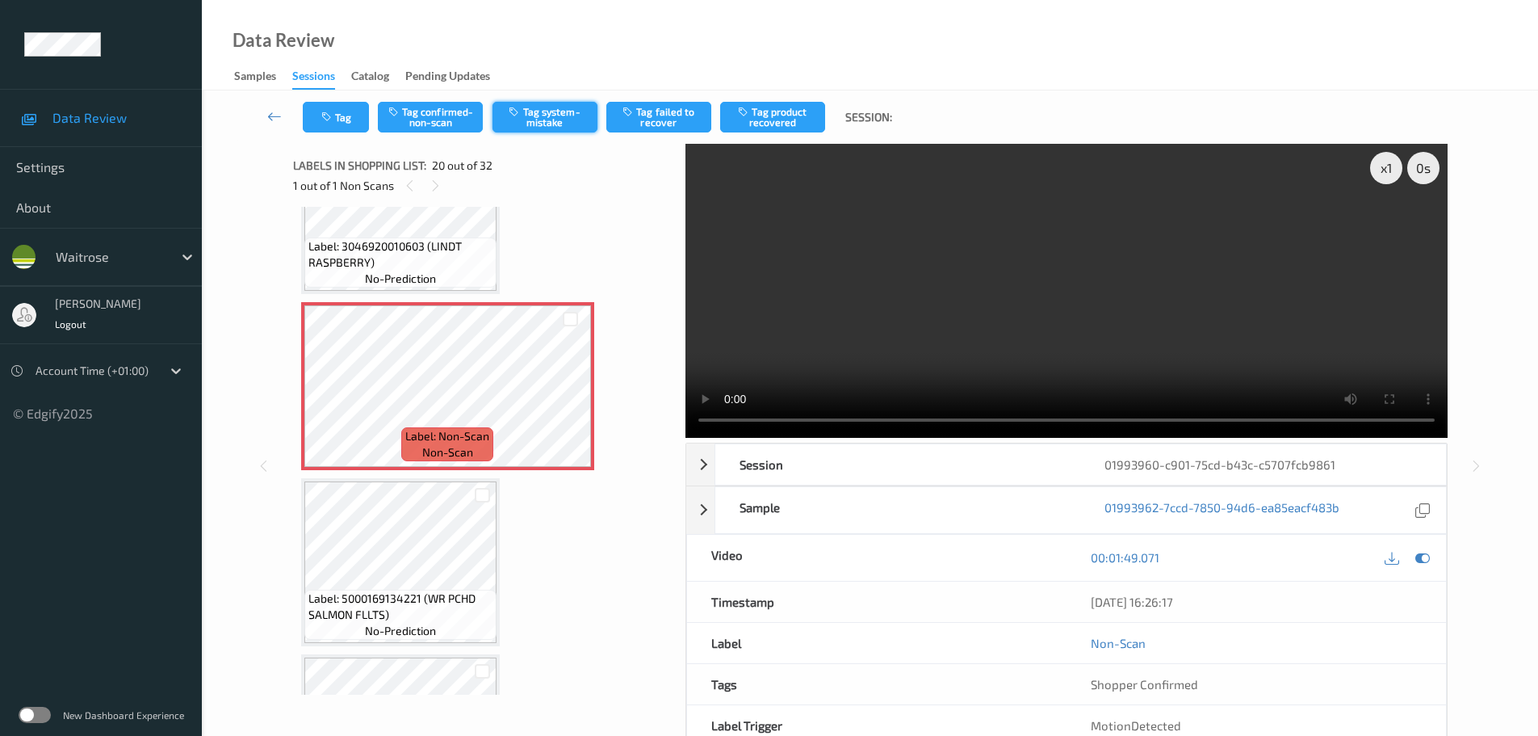
click at [560, 113] on button "Tag system-mistake" at bounding box center [545, 117] width 105 height 31
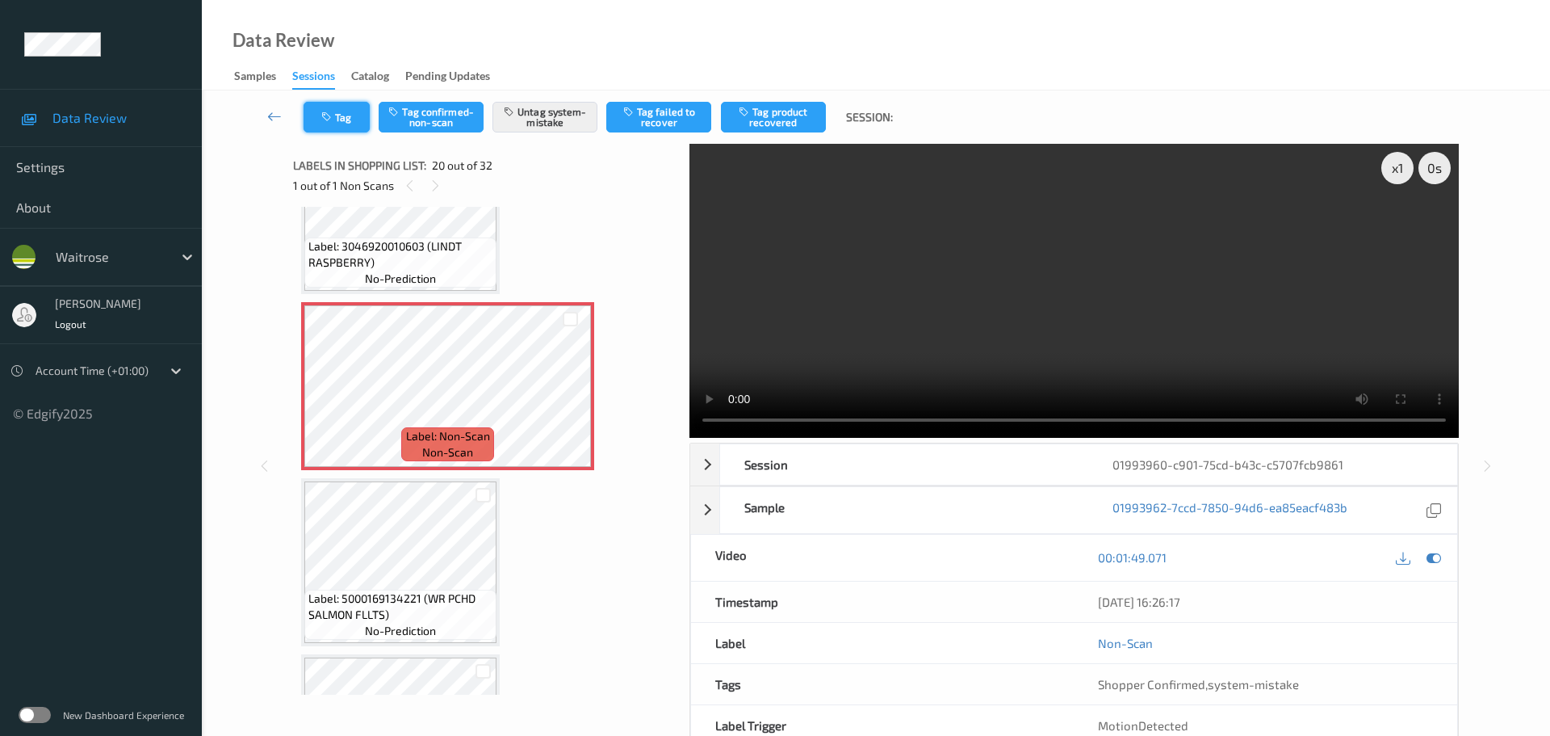
click at [334, 128] on button "Tag" at bounding box center [337, 117] width 66 height 31
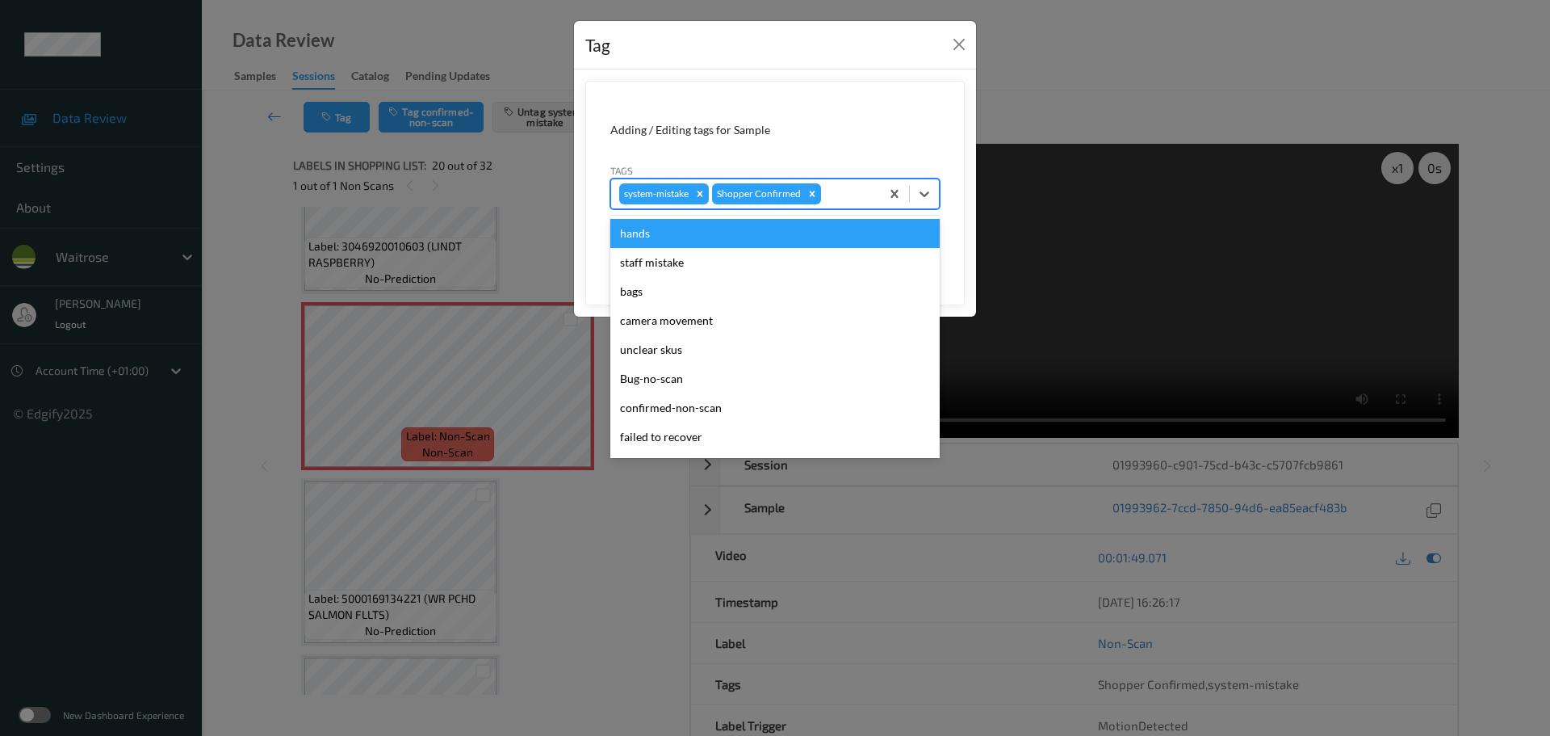
drag, startPoint x: 840, startPoint y: 194, endPoint x: 874, endPoint y: 174, distance: 39.1
click at [845, 192] on div at bounding box center [848, 193] width 48 height 19
type input "unu"
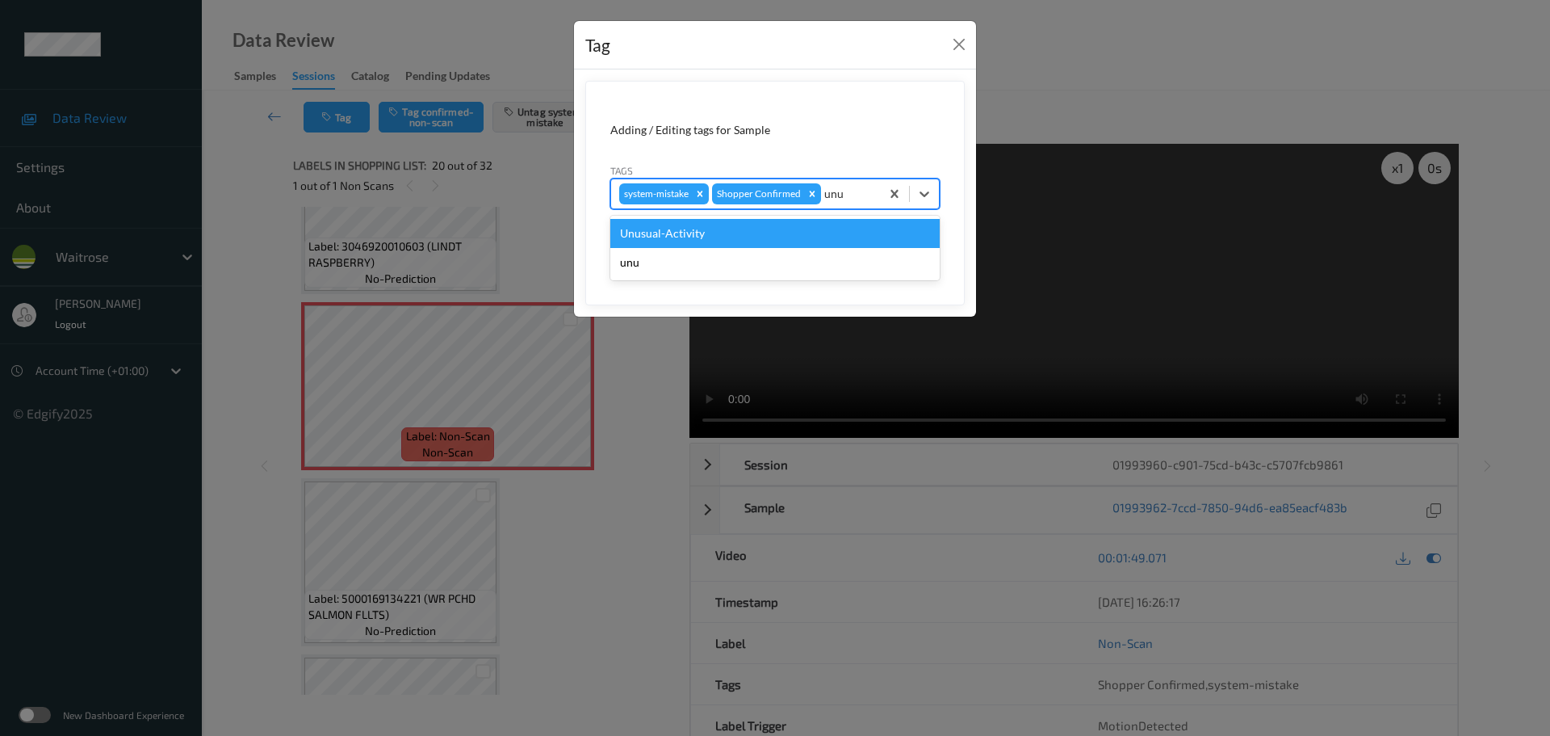
click at [853, 229] on div "Unusual-Activity" at bounding box center [774, 233] width 329 height 29
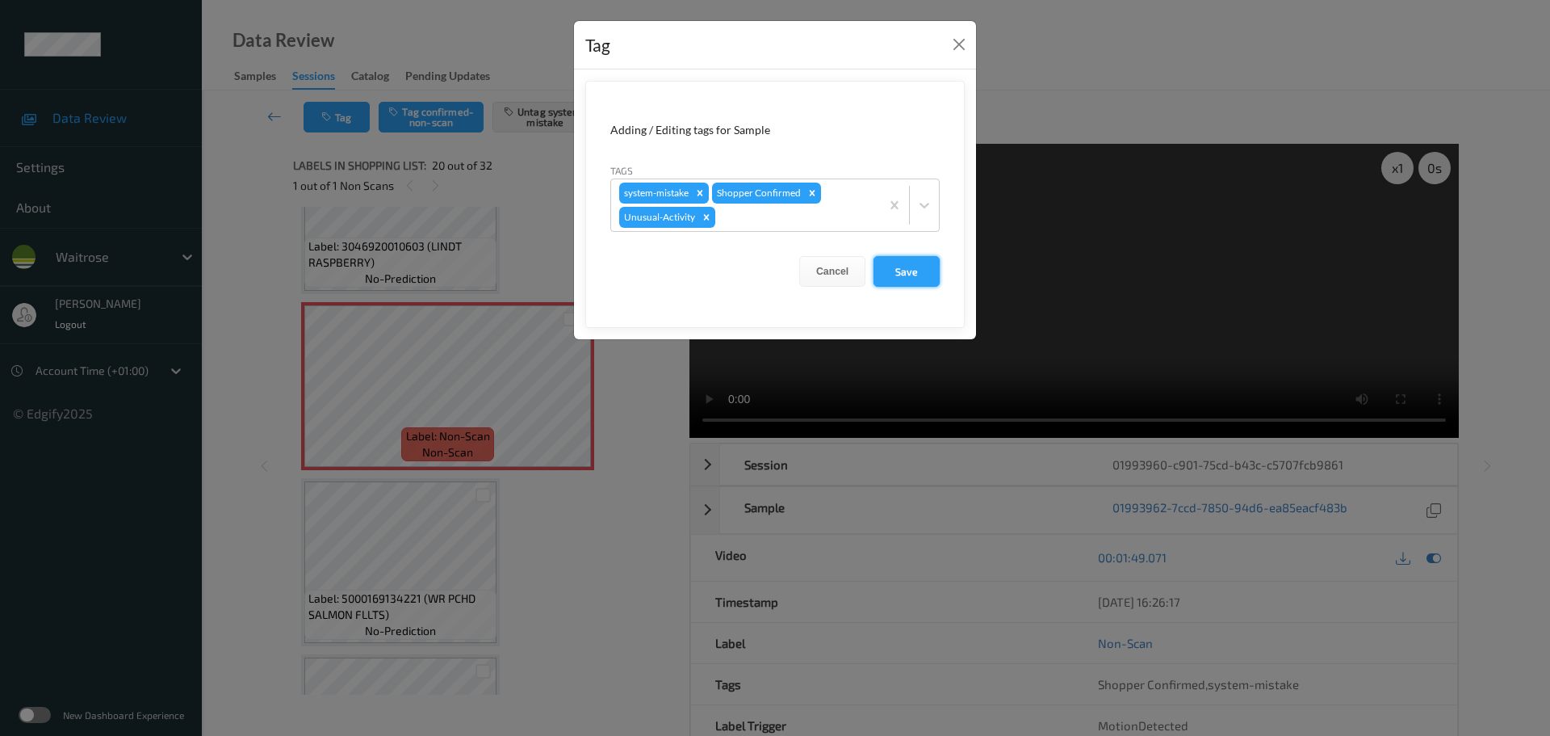
click at [916, 265] on button "Save" at bounding box center [907, 271] width 66 height 31
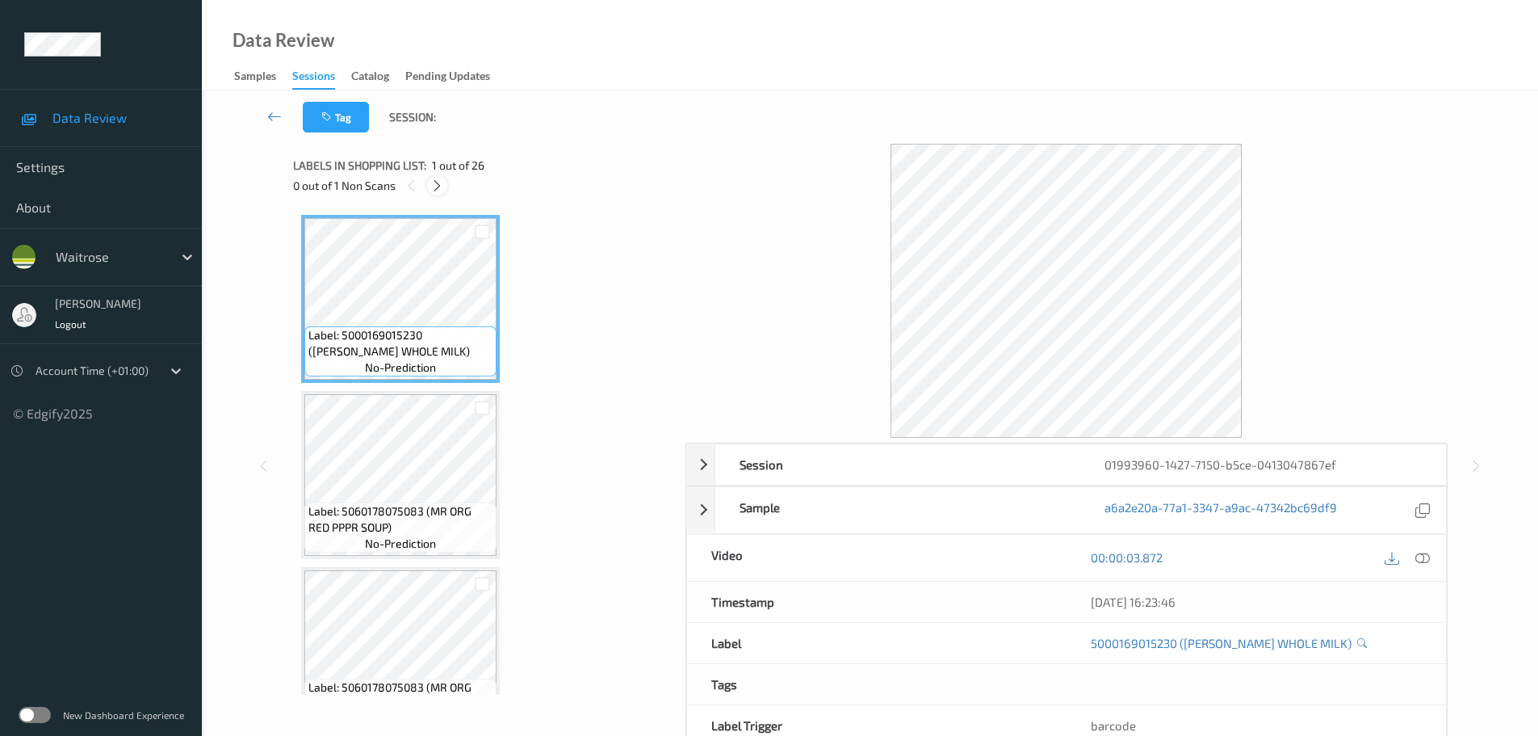
click at [440, 189] on icon at bounding box center [437, 185] width 14 height 15
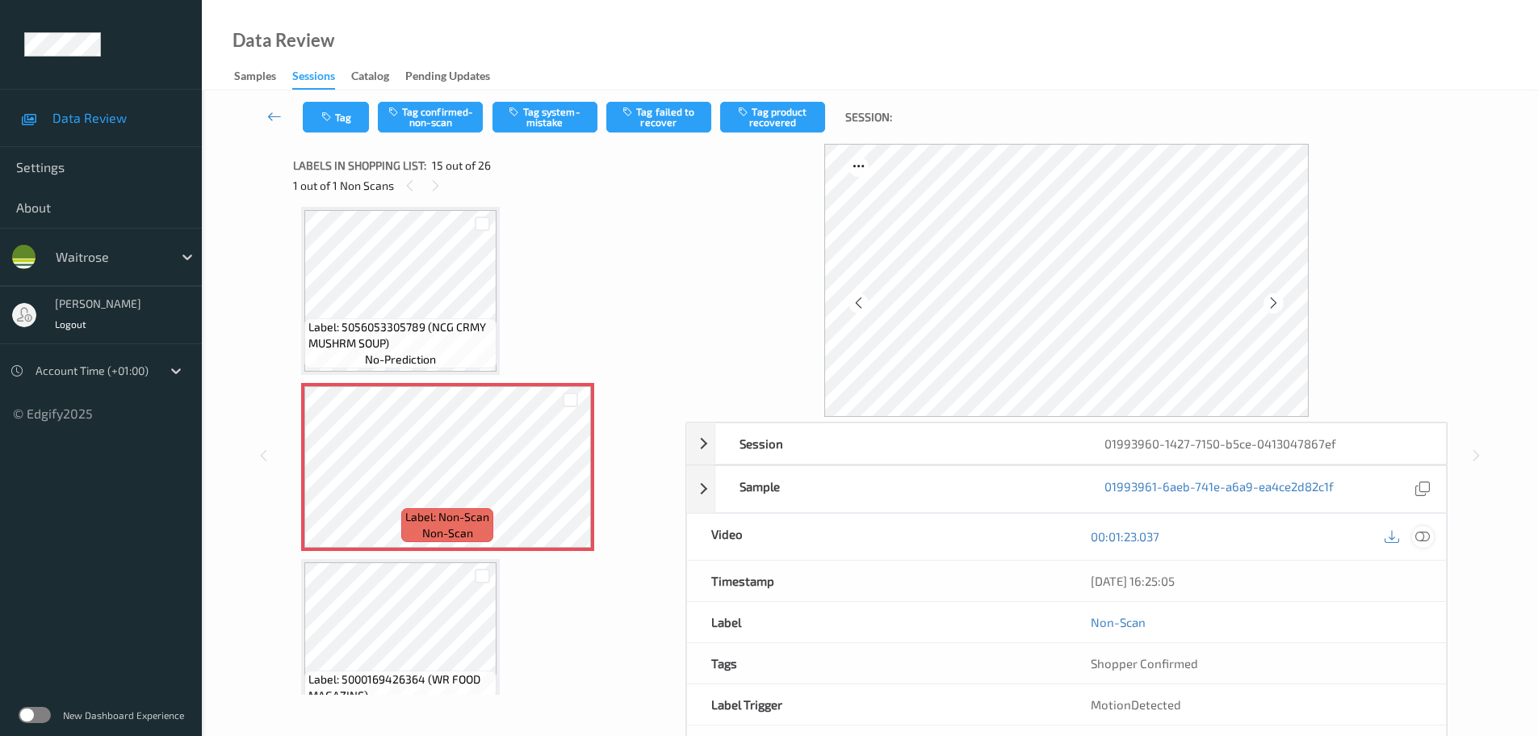
click at [1419, 533] on icon at bounding box center [1422, 536] width 15 height 15
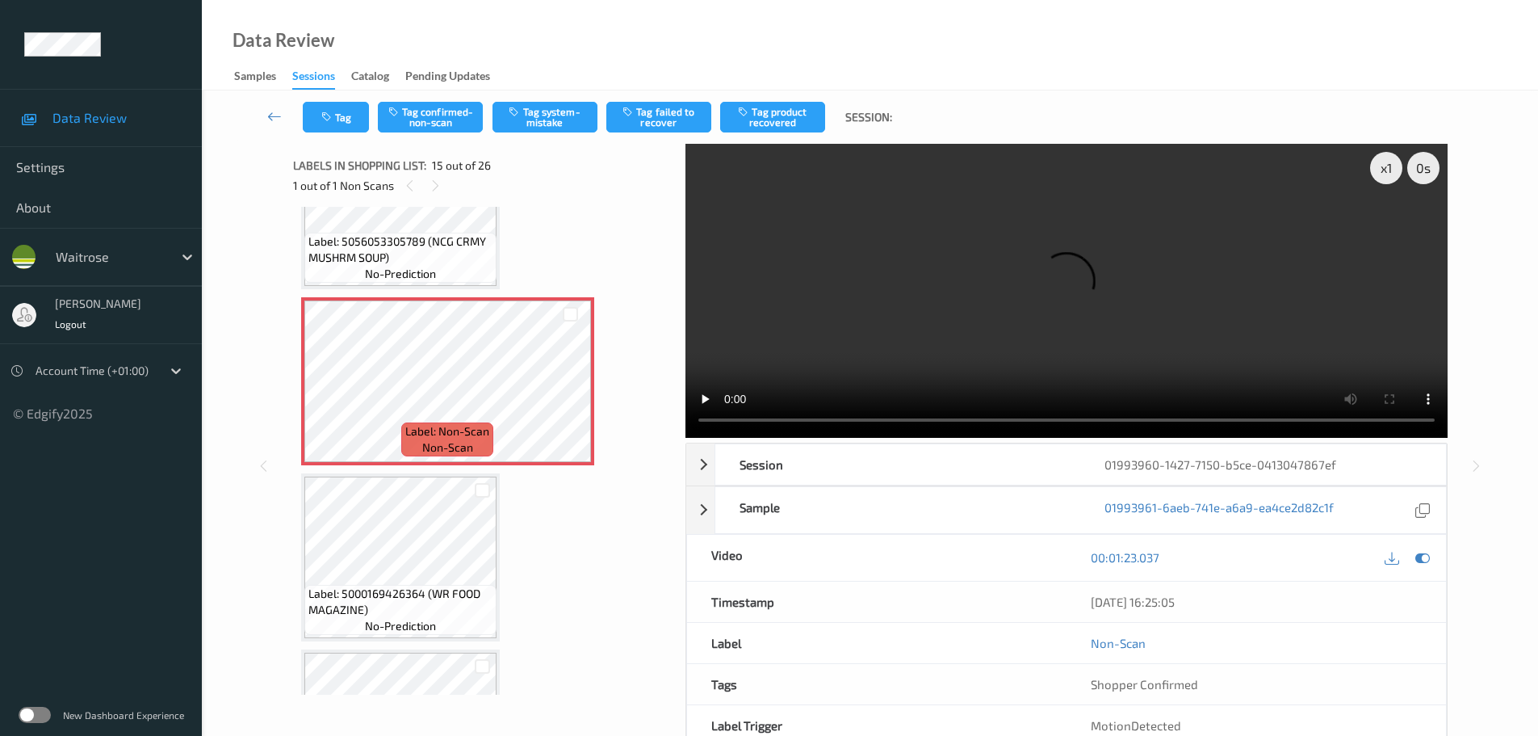
scroll to position [2377, 0]
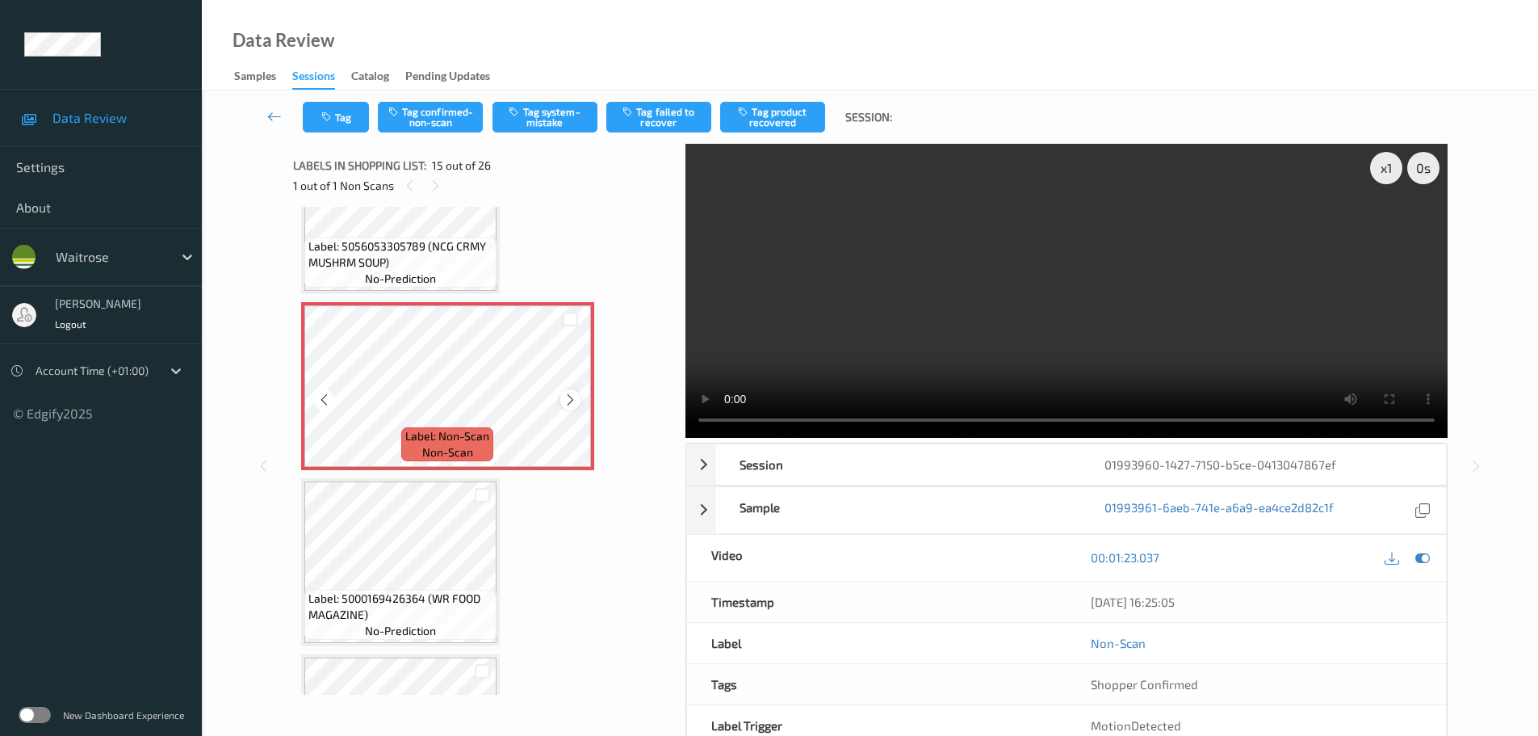
click at [572, 403] on icon at bounding box center [571, 399] width 14 height 15
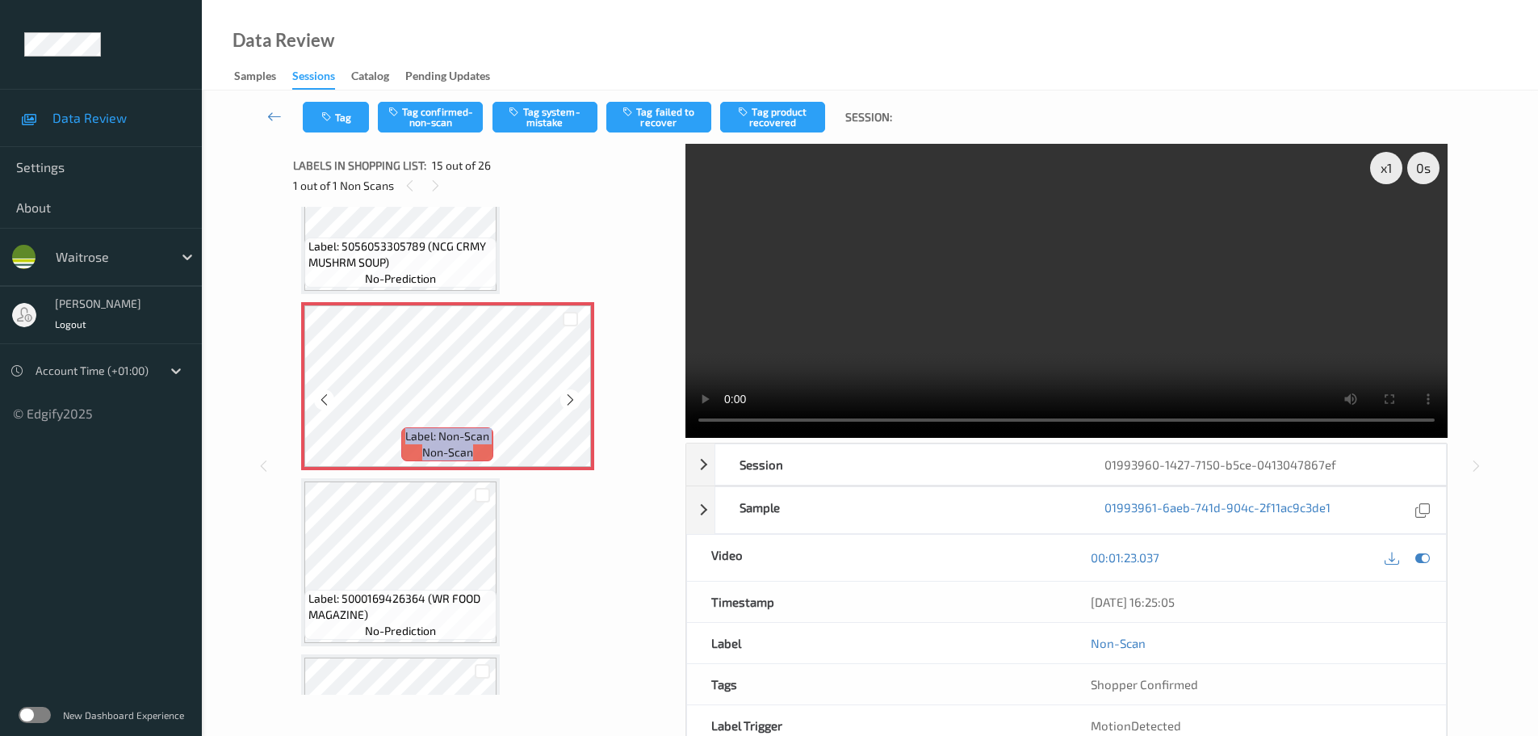
click at [572, 403] on icon at bounding box center [571, 399] width 14 height 15
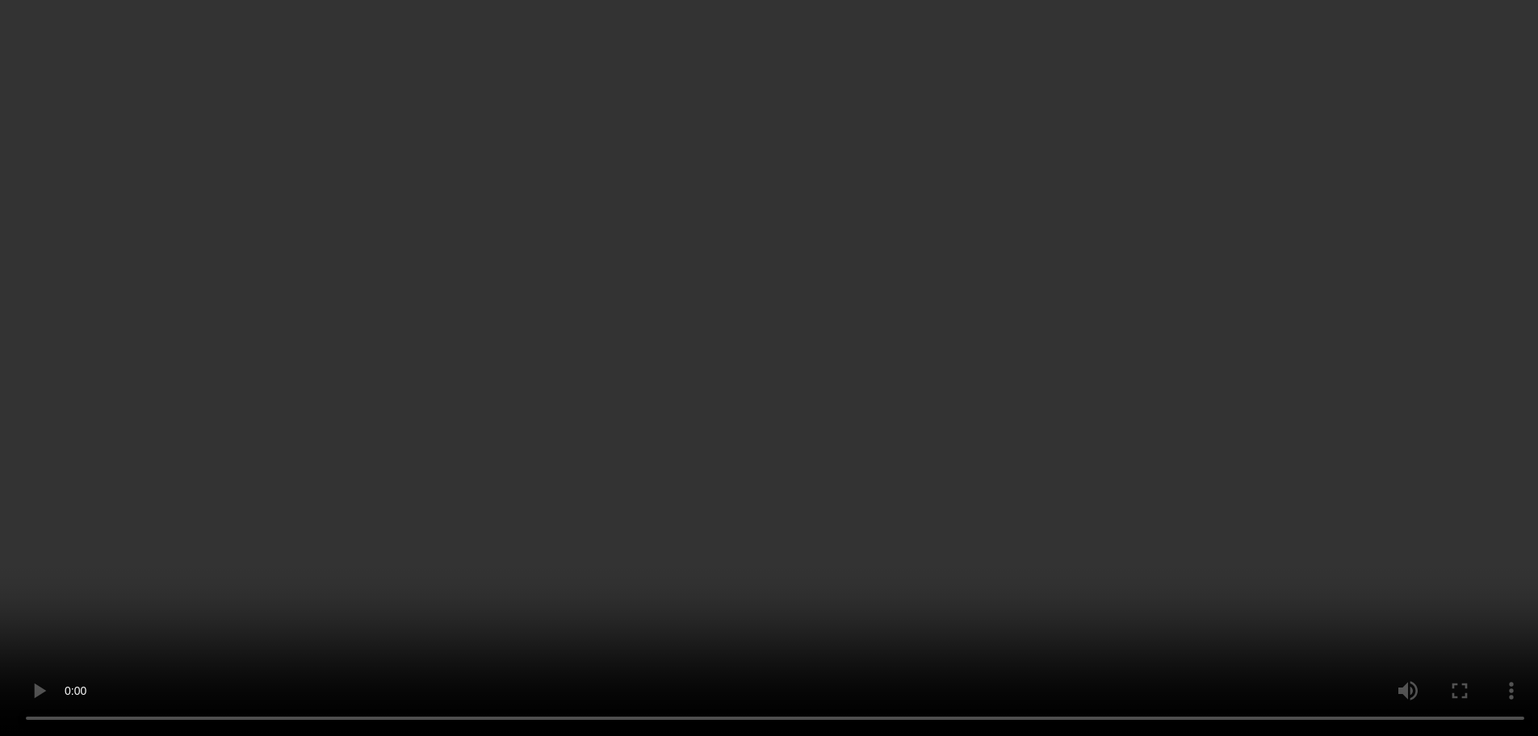
scroll to position [2296, 0]
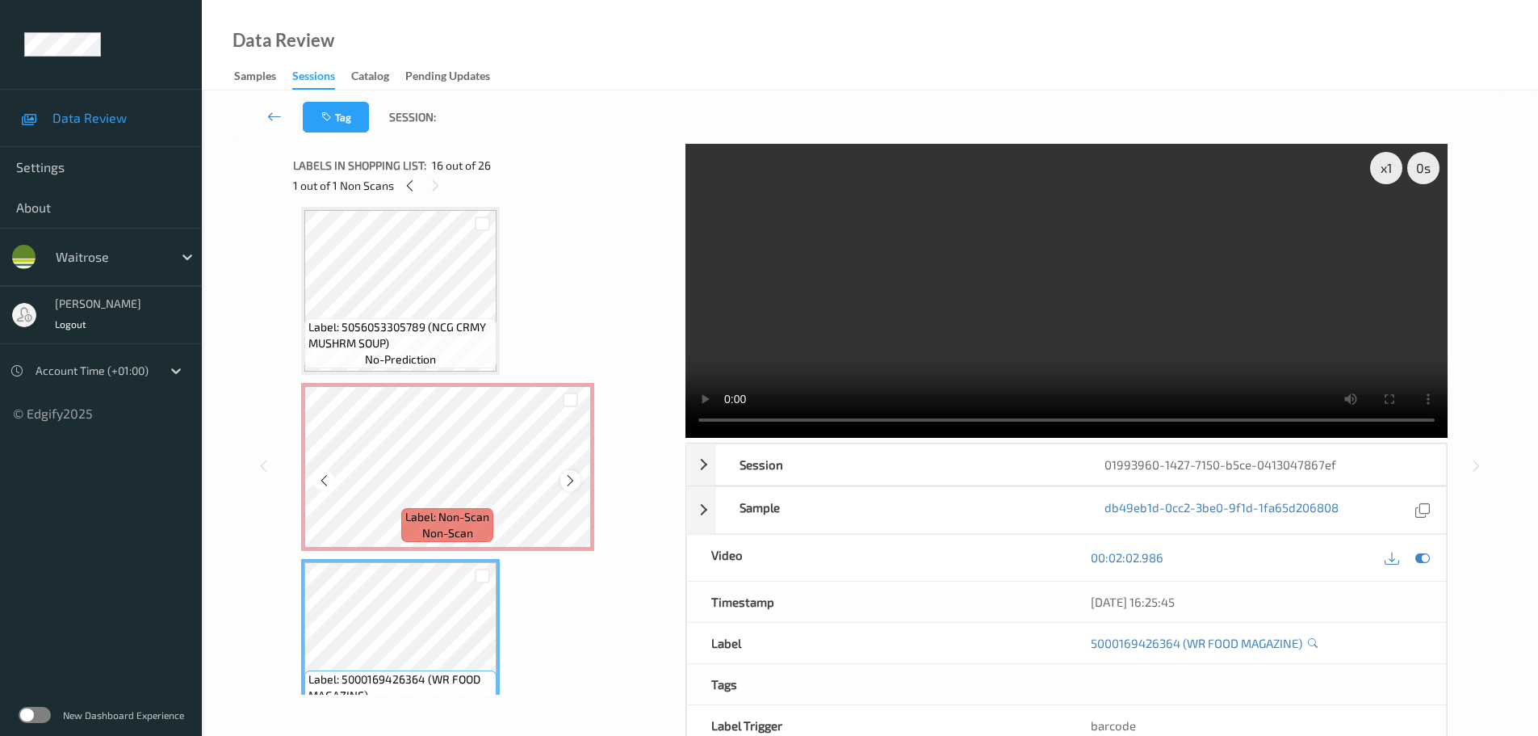
click at [573, 473] on icon at bounding box center [571, 480] width 14 height 15
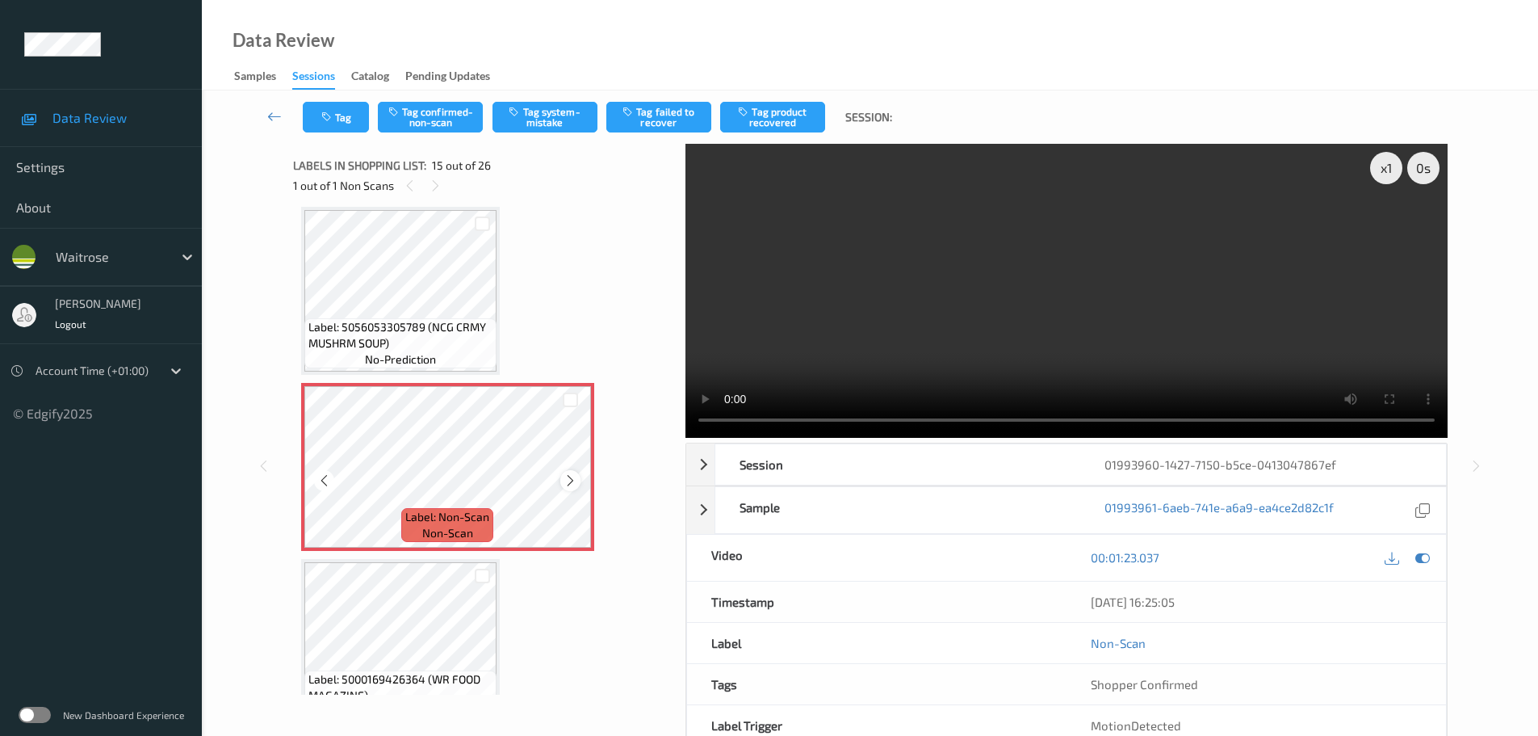
click at [571, 480] on icon at bounding box center [571, 480] width 14 height 15
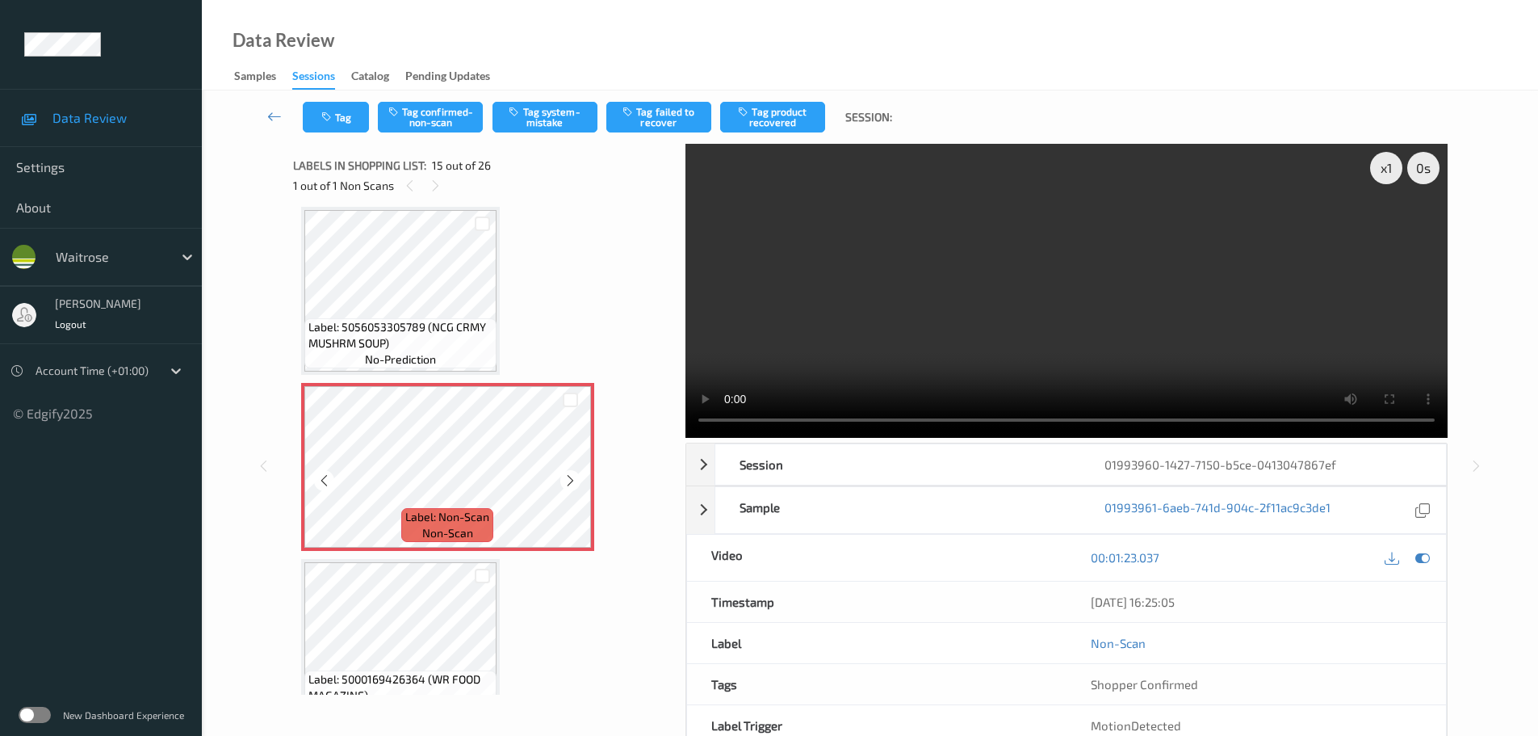
click at [571, 480] on icon at bounding box center [571, 480] width 14 height 15
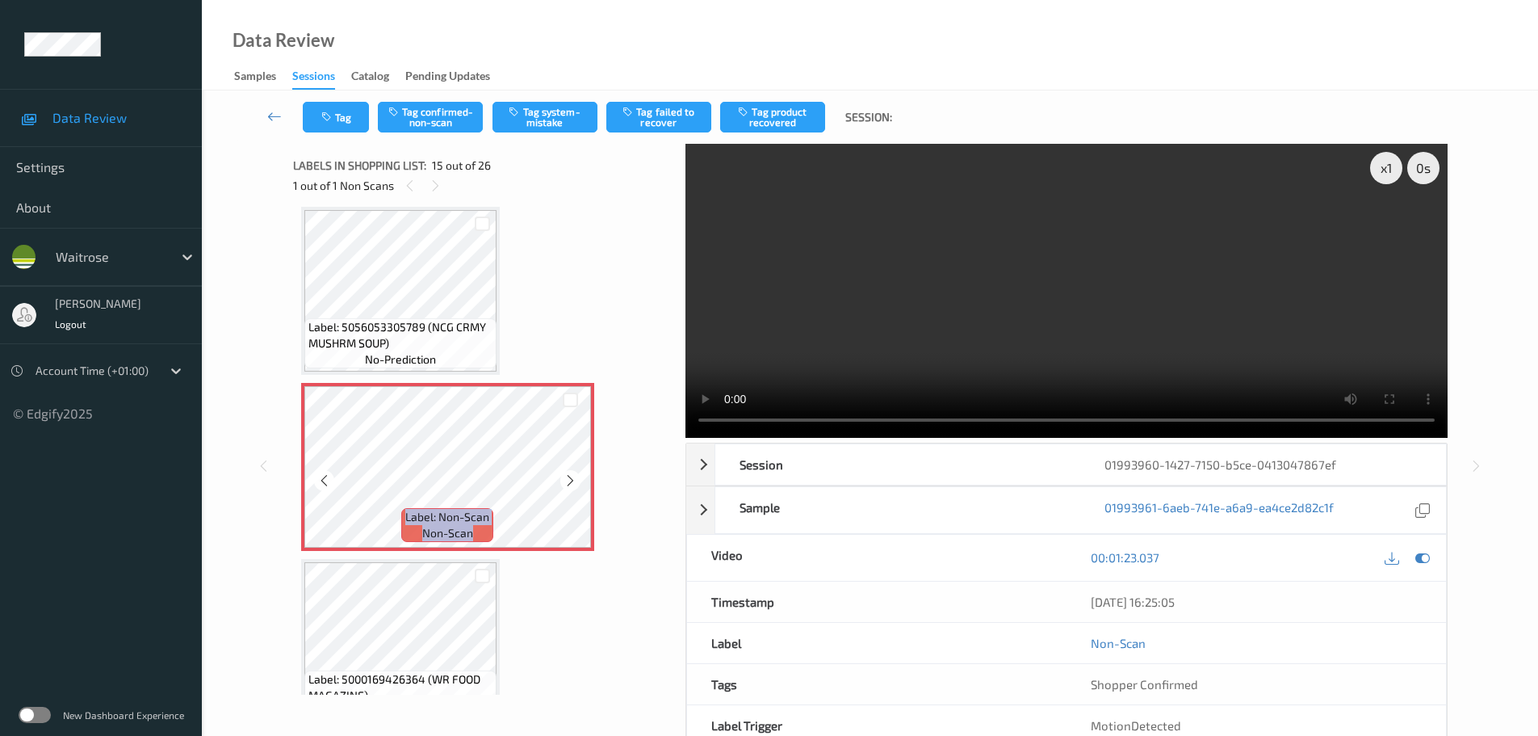
click at [571, 480] on icon at bounding box center [571, 480] width 14 height 15
click at [571, 479] on icon at bounding box center [571, 480] width 14 height 15
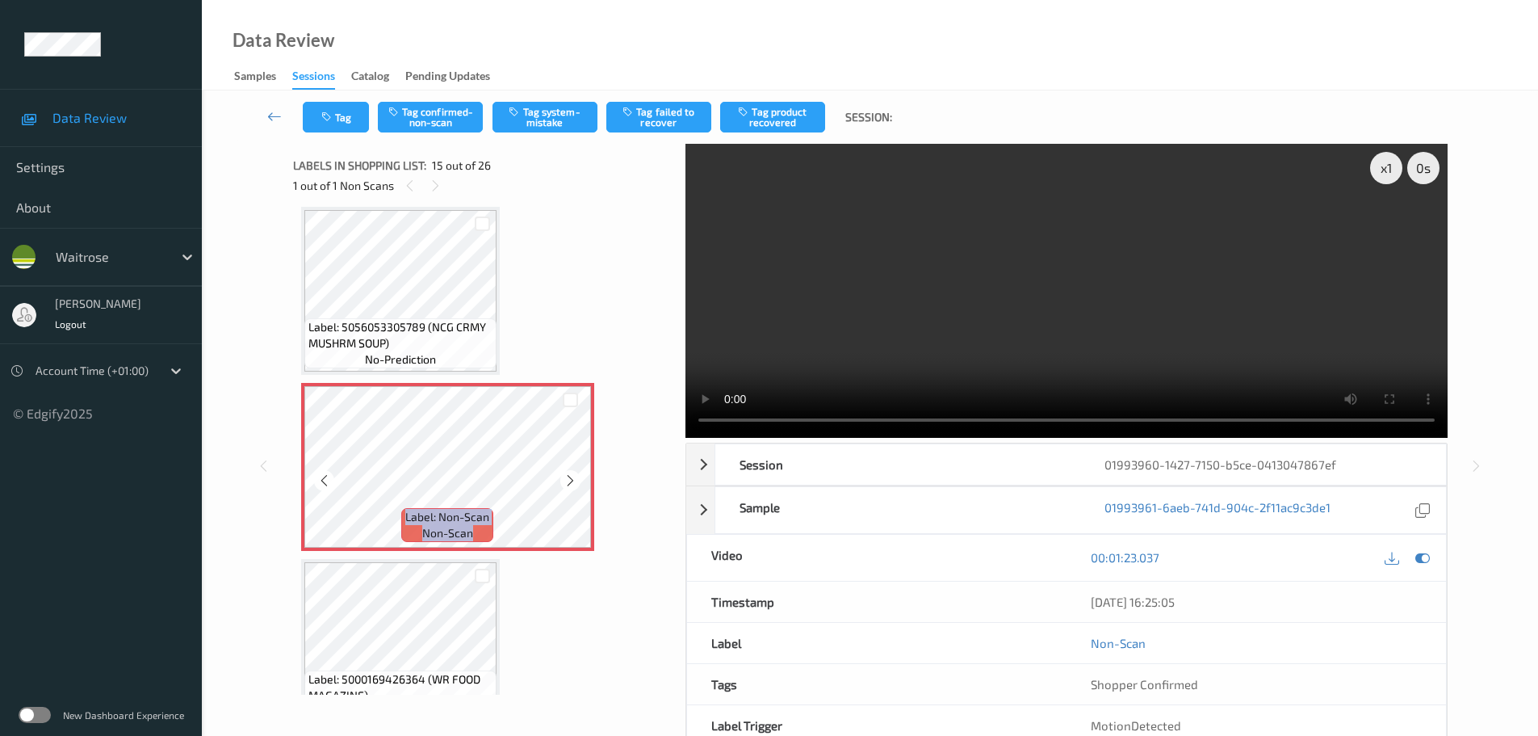
click at [571, 479] on icon at bounding box center [571, 480] width 14 height 15
click at [555, 122] on button "Tag system-mistake" at bounding box center [545, 117] width 105 height 31
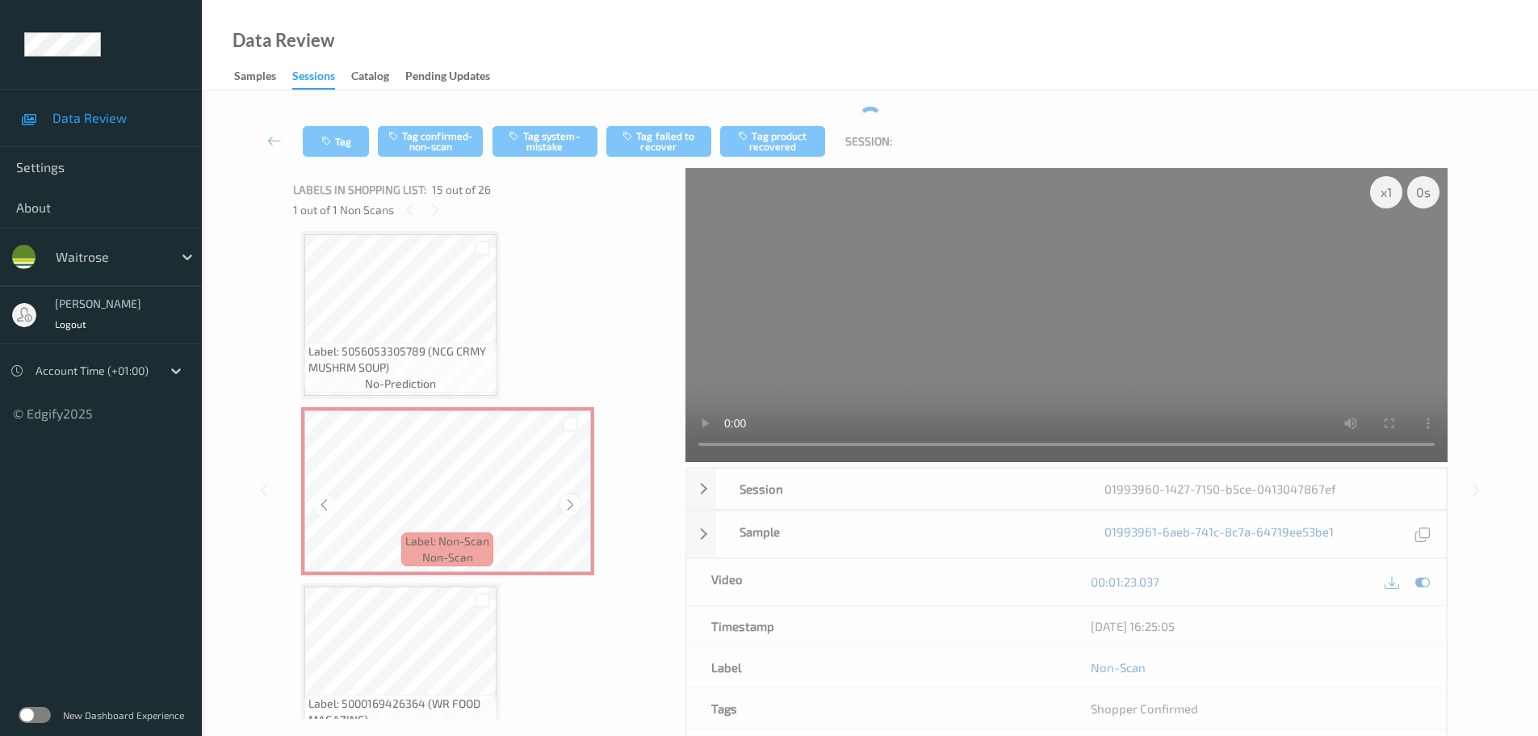
click at [571, 502] on icon at bounding box center [571, 504] width 14 height 15
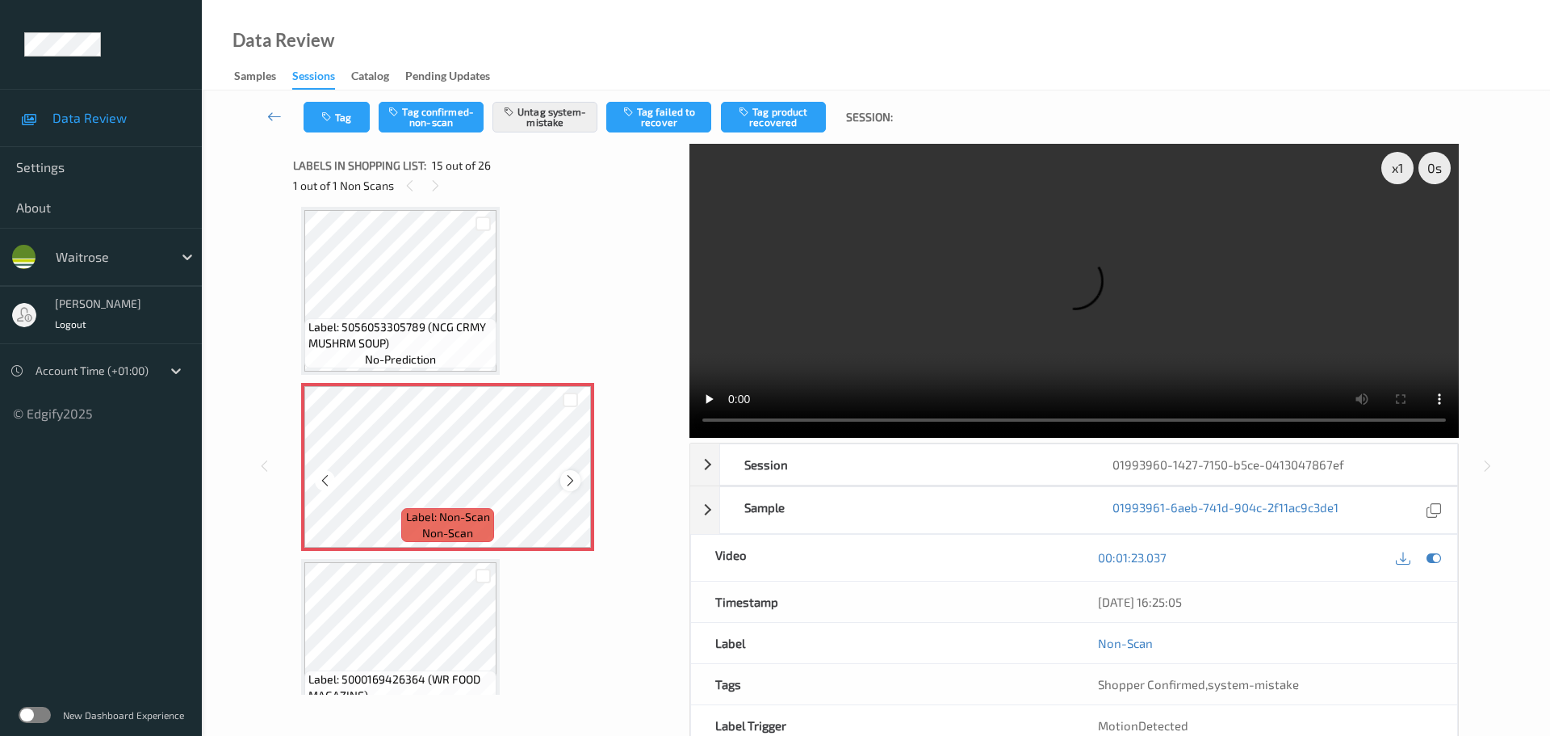
click at [571, 473] on icon at bounding box center [571, 480] width 14 height 15
click at [561, 484] on div at bounding box center [570, 480] width 20 height 20
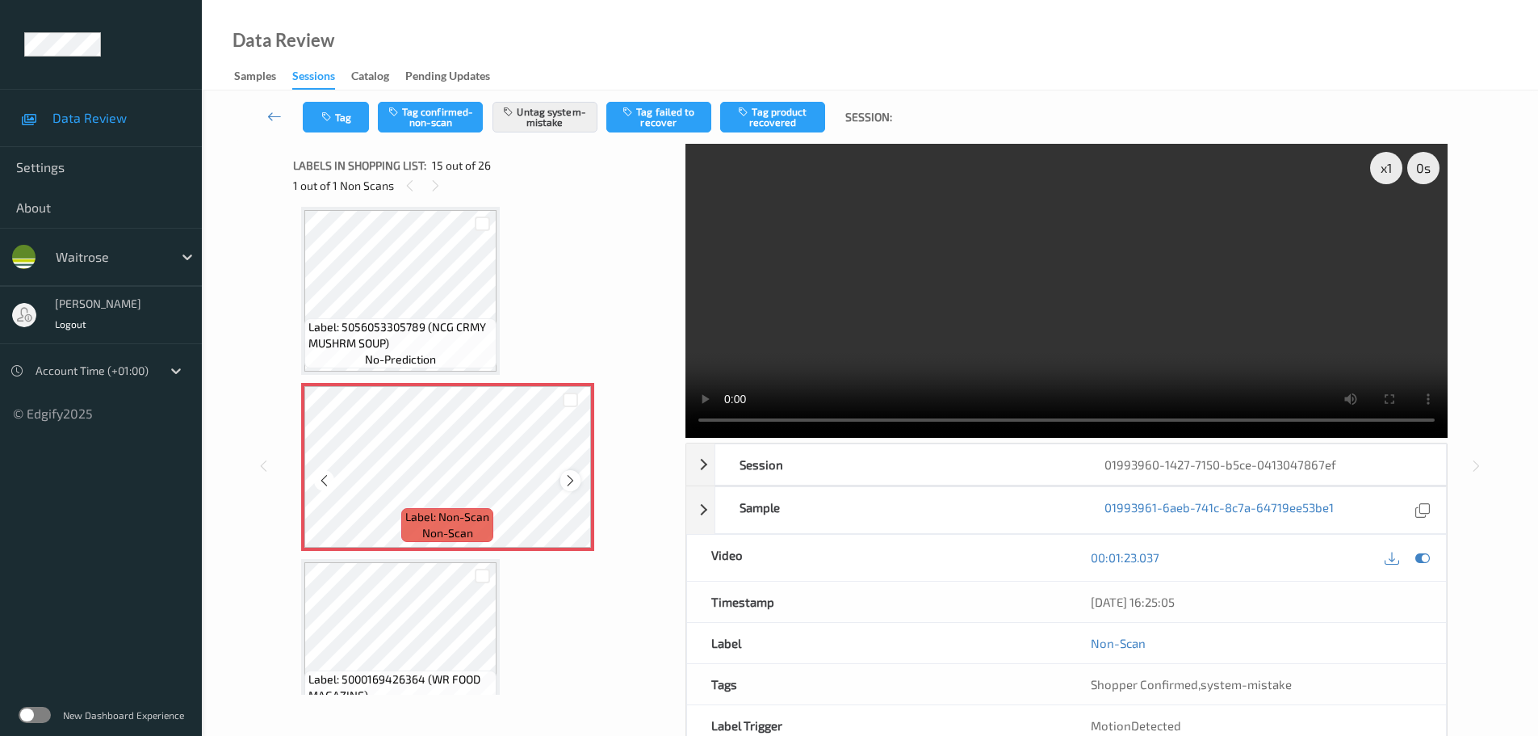
click at [570, 483] on icon at bounding box center [571, 480] width 14 height 15
click at [312, 120] on button "Tag" at bounding box center [336, 117] width 66 height 31
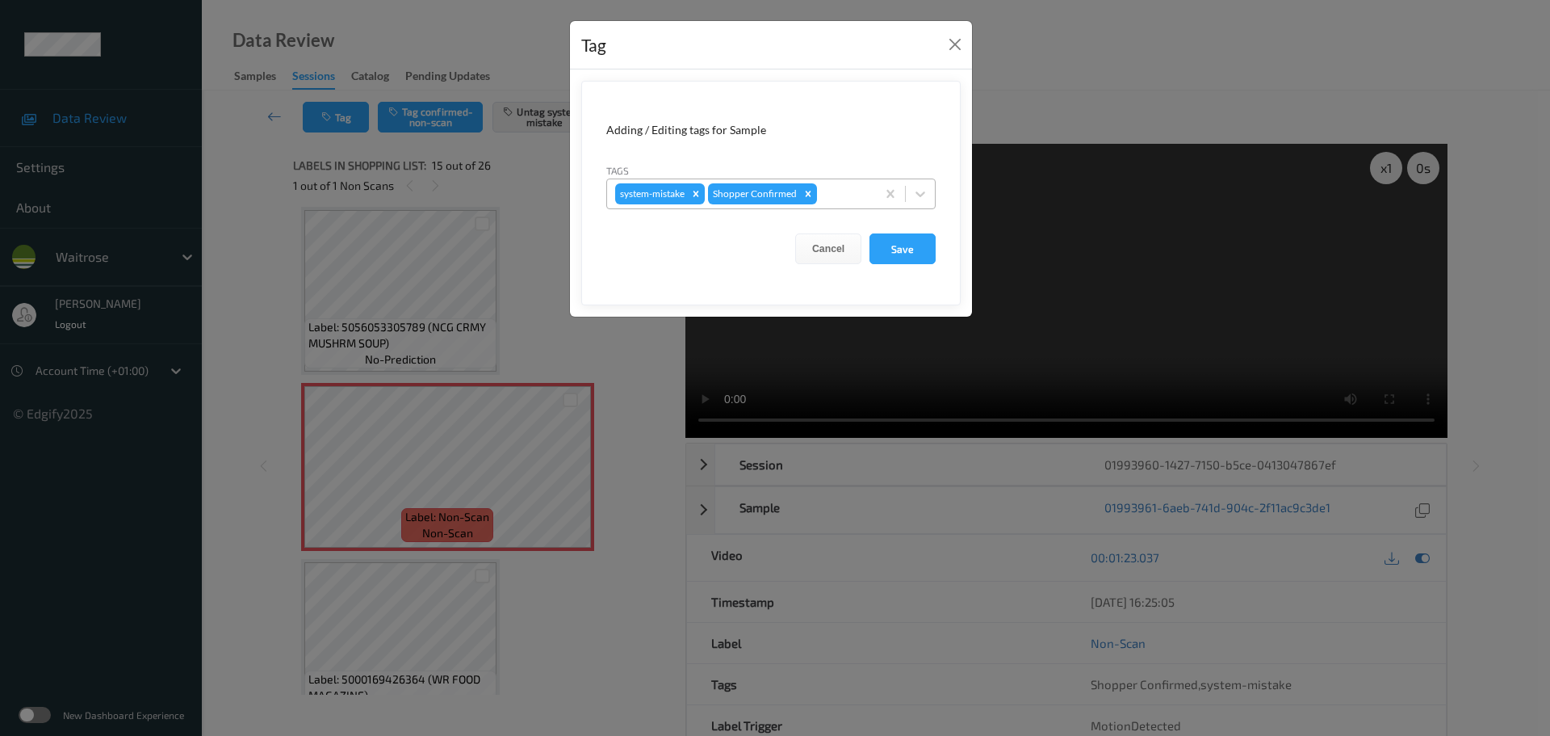
click at [828, 182] on div "system-mistake Shopper Confirmed" at bounding box center [741, 193] width 269 height 27
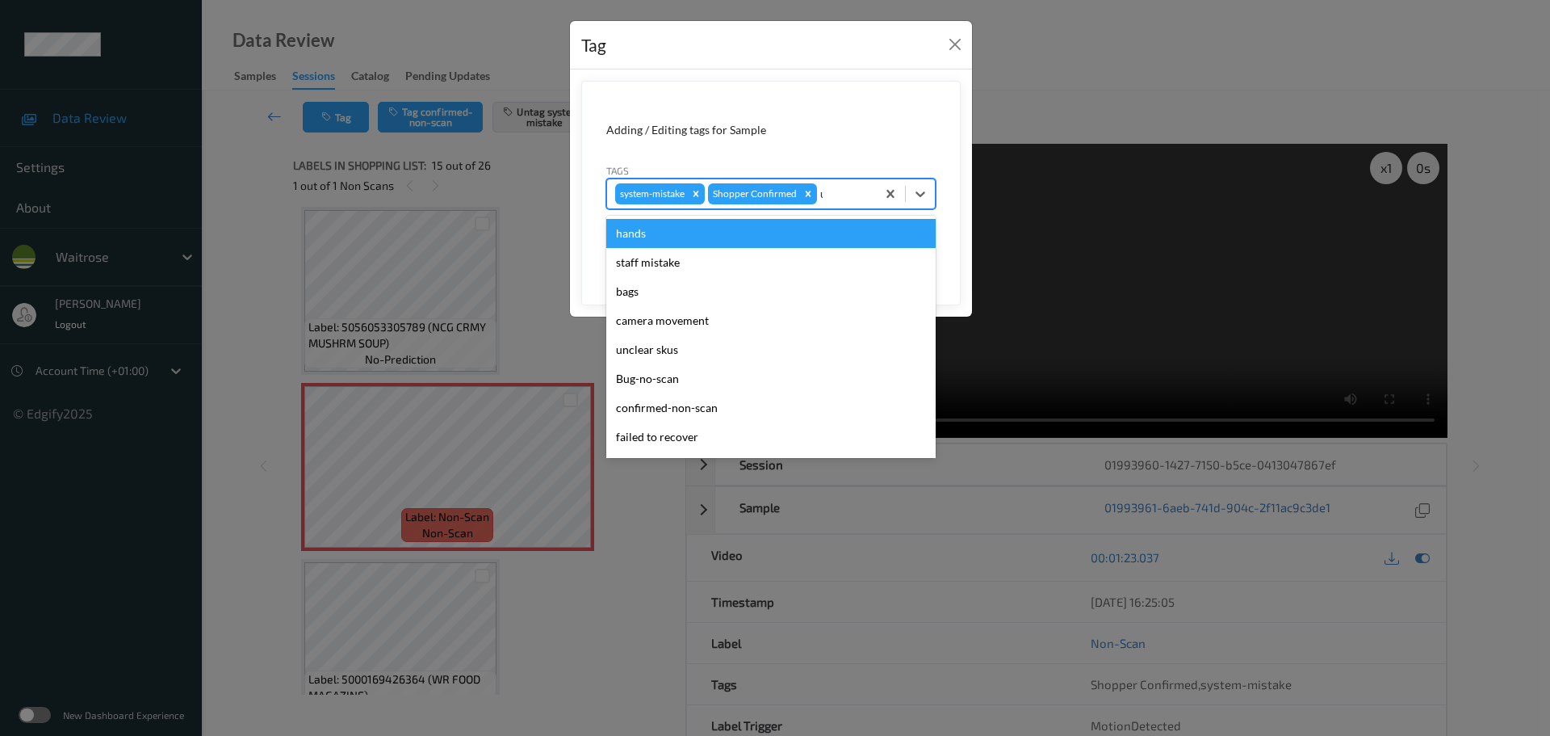
type input "unu"
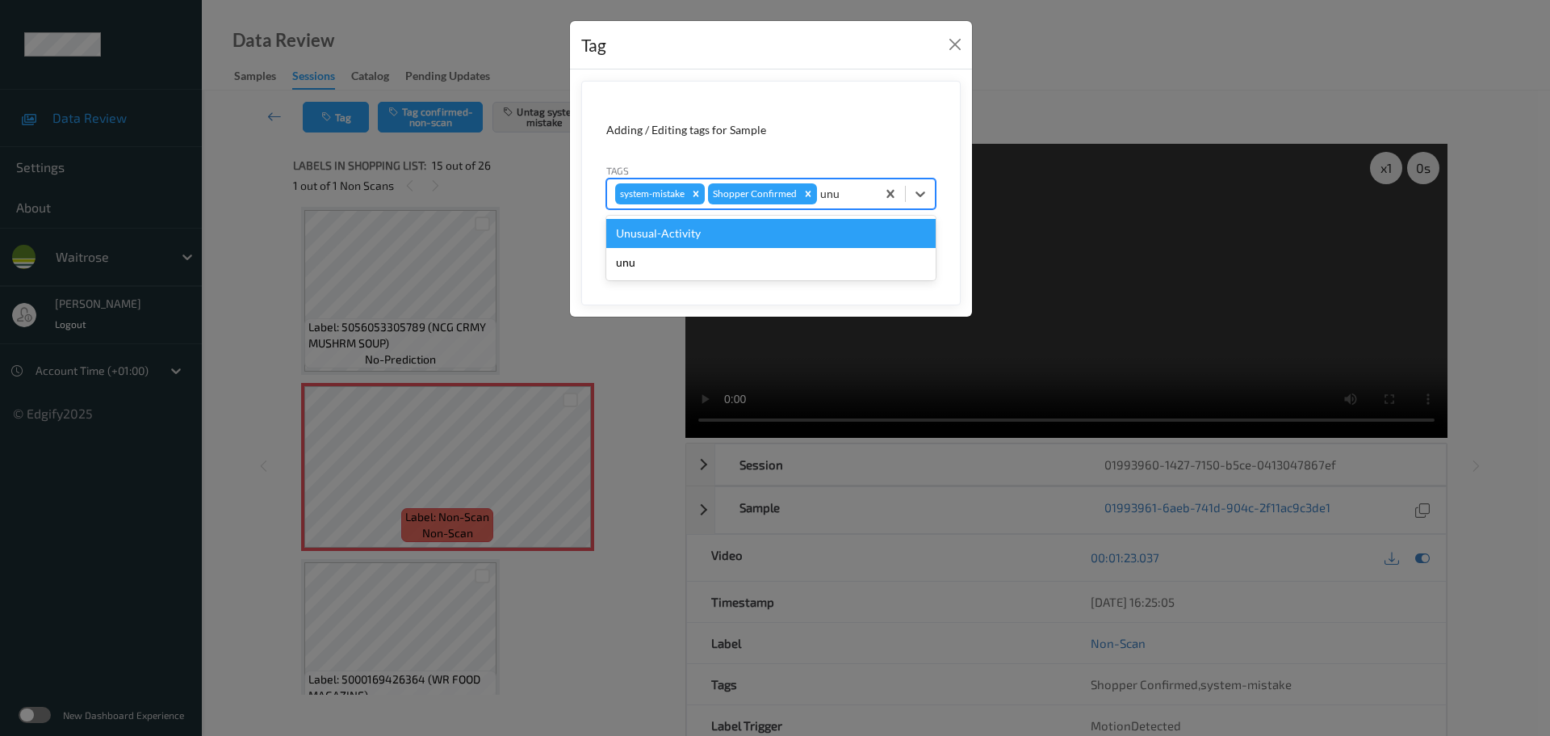
click at [741, 229] on div "Unusual-Activity" at bounding box center [770, 233] width 329 height 29
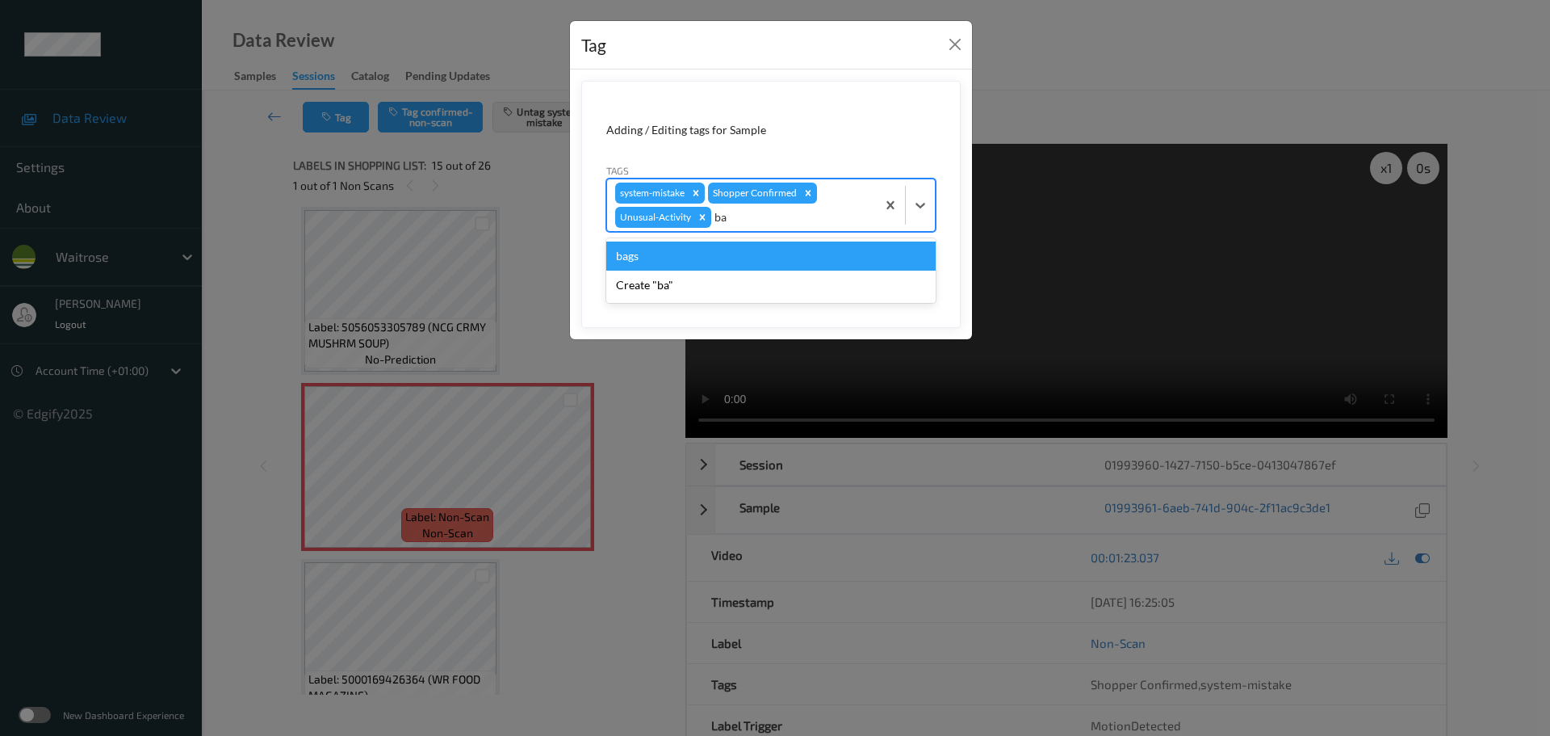
type input "bag"
click at [728, 264] on div "bags" at bounding box center [770, 255] width 329 height 29
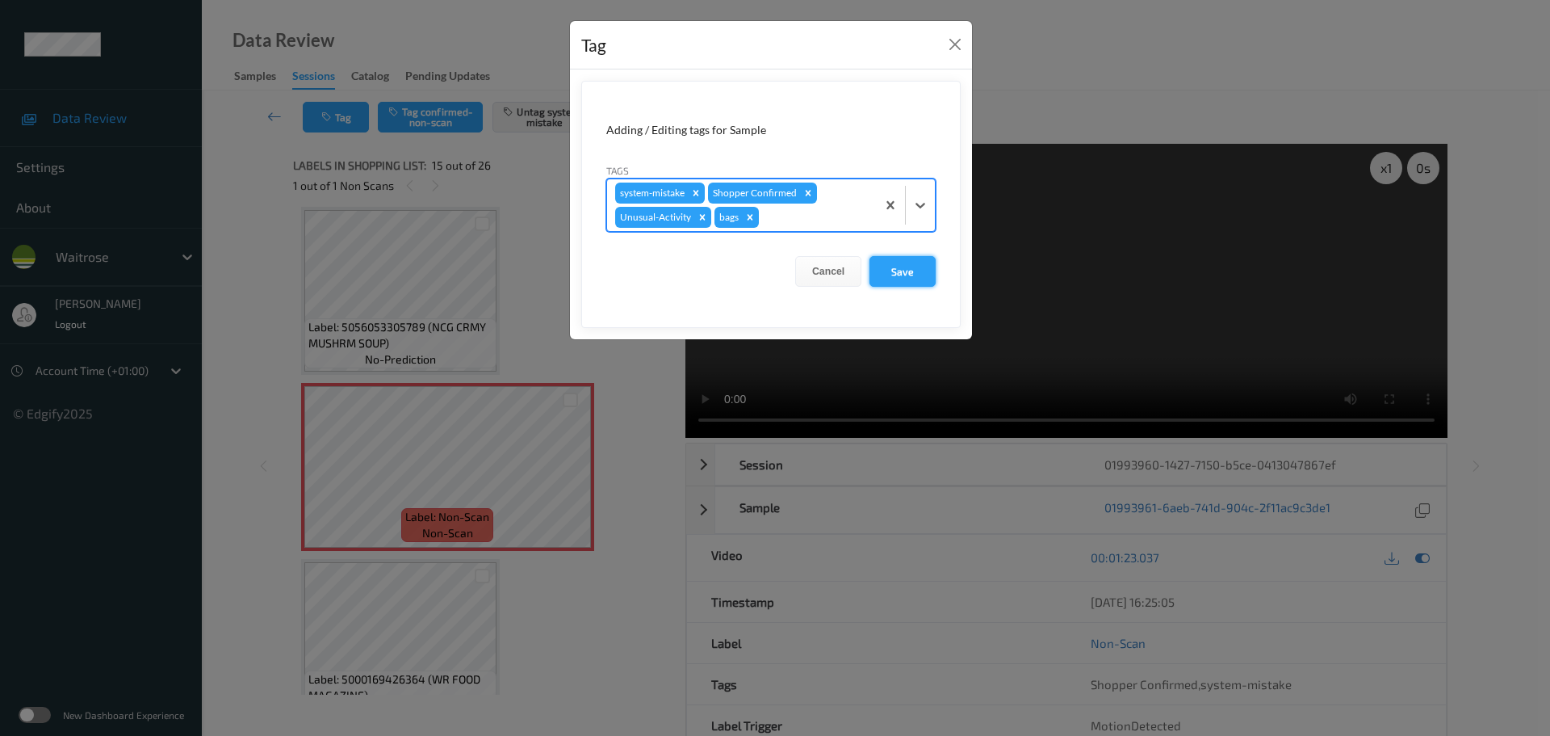
click at [921, 274] on button "Save" at bounding box center [903, 271] width 66 height 31
click at [905, 270] on button "Save" at bounding box center [903, 271] width 66 height 31
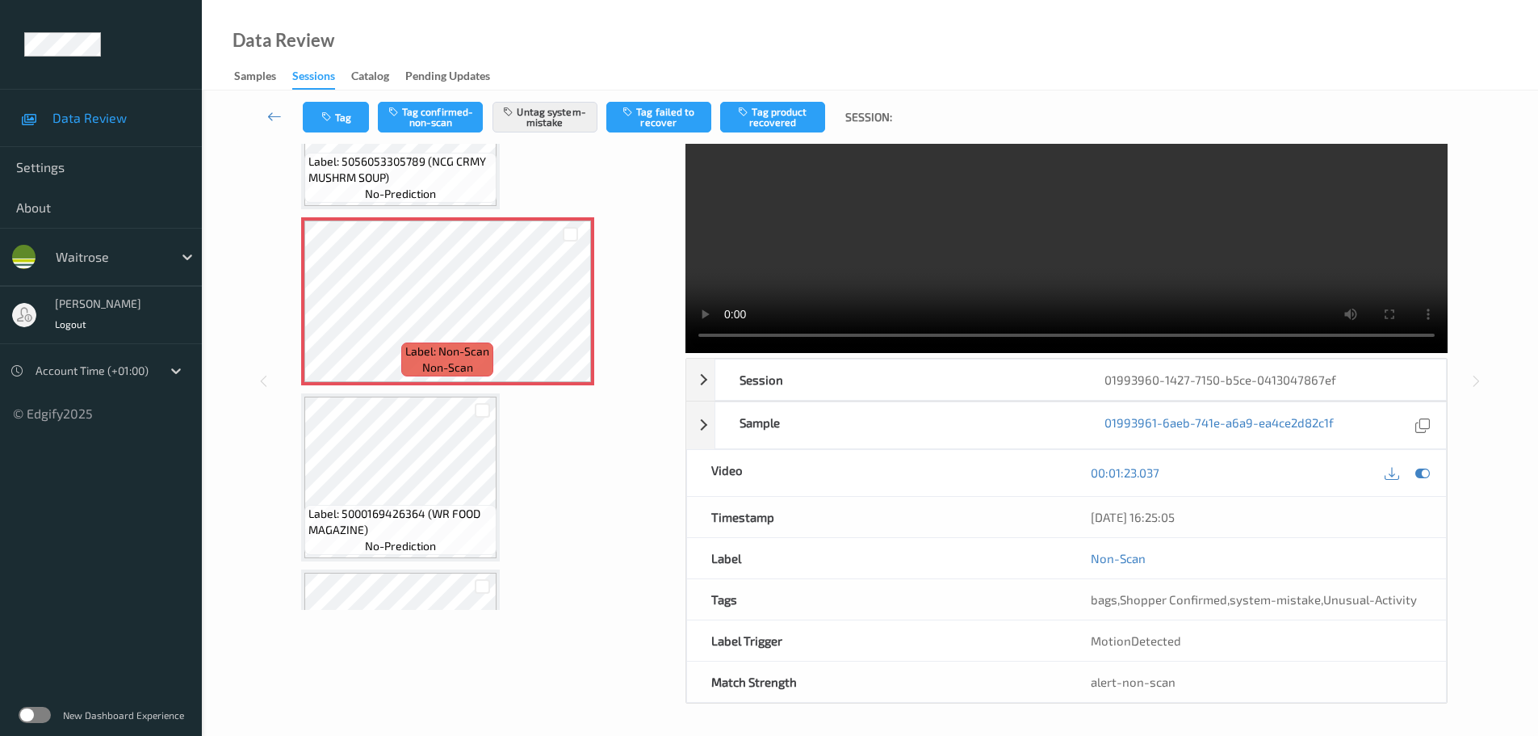
scroll to position [86, 0]
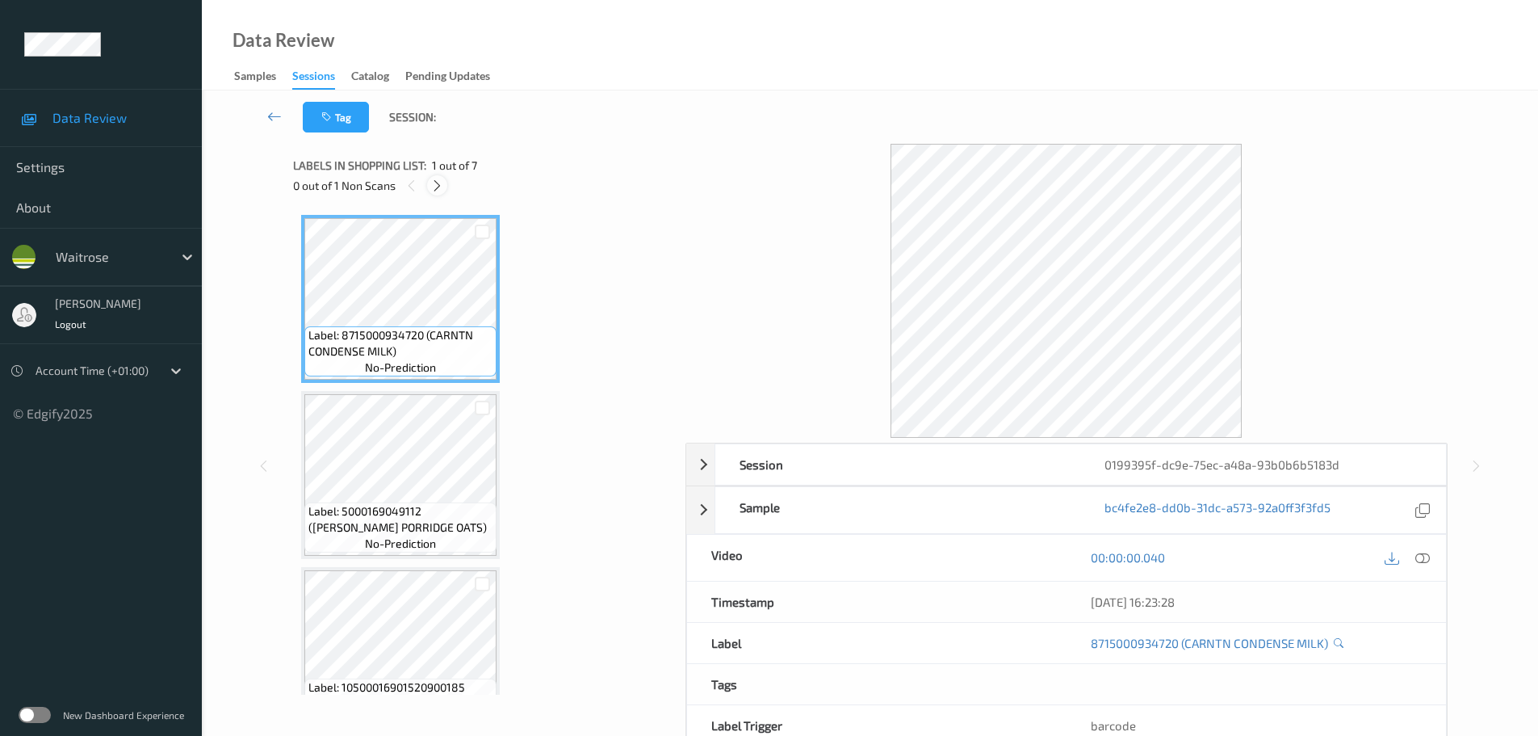
click at [430, 191] on icon at bounding box center [437, 185] width 14 height 15
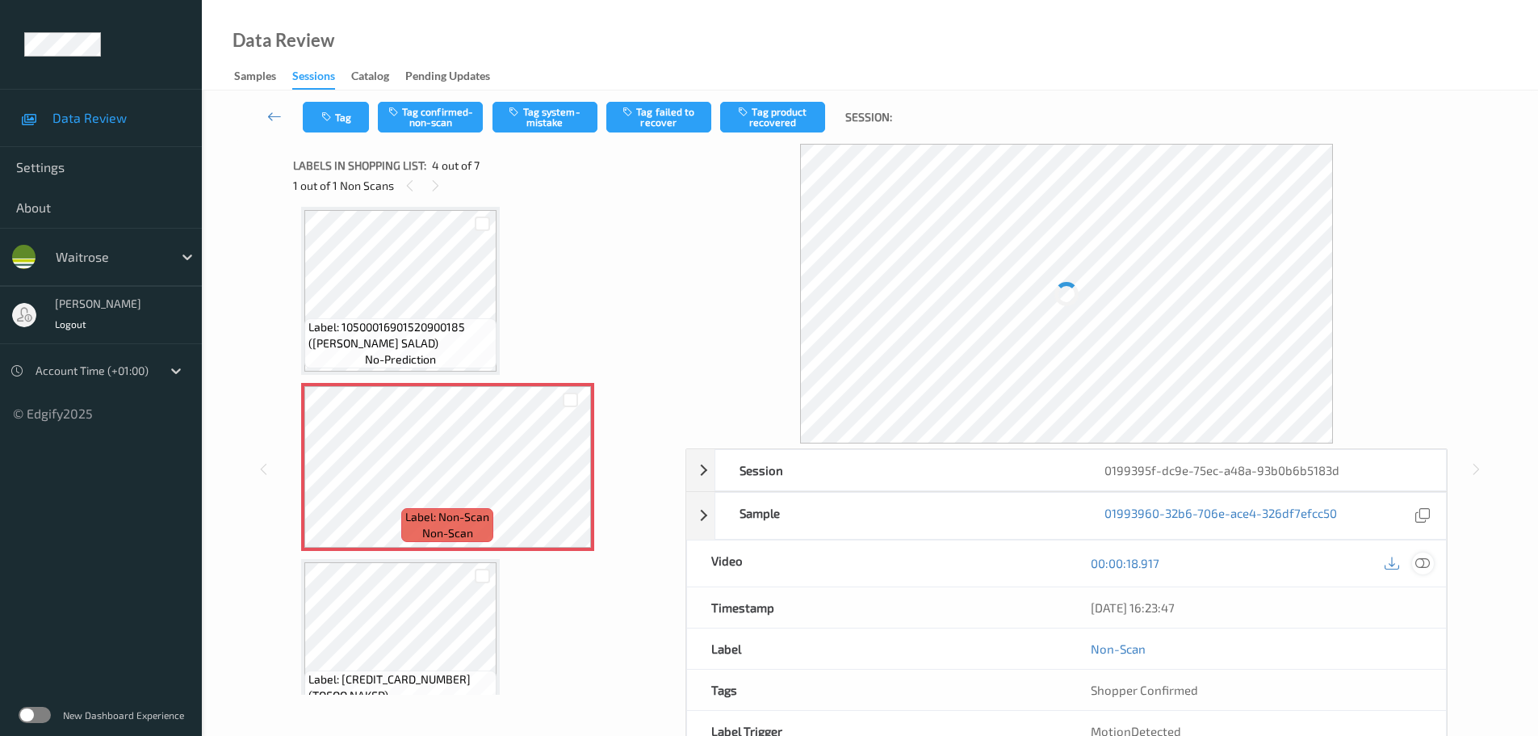
click at [1427, 561] on icon at bounding box center [1422, 563] width 15 height 15
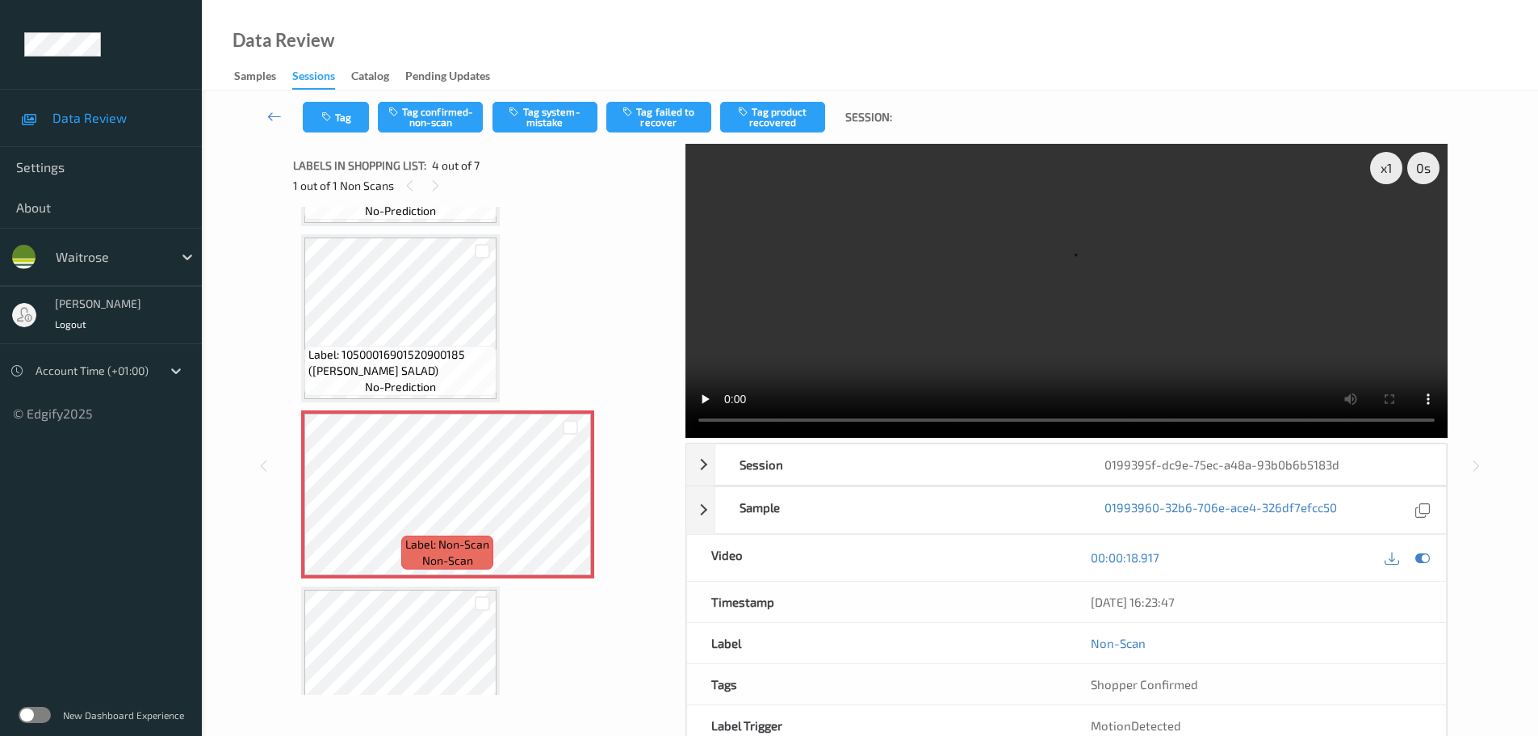
scroll to position [323, 0]
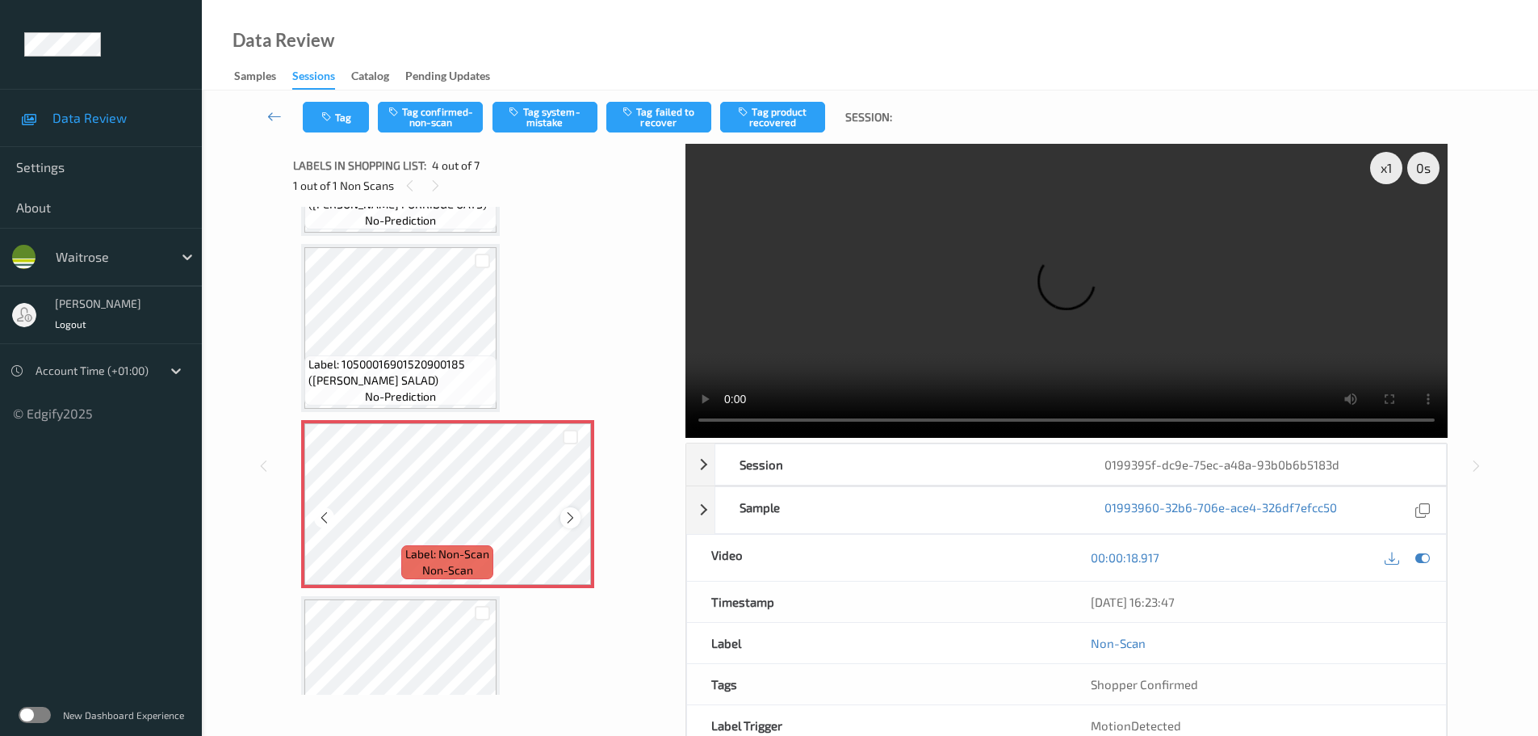
click at [568, 522] on icon at bounding box center [571, 517] width 14 height 15
click at [564, 517] on icon at bounding box center [571, 517] width 14 height 15
click at [564, 516] on icon at bounding box center [571, 517] width 14 height 15
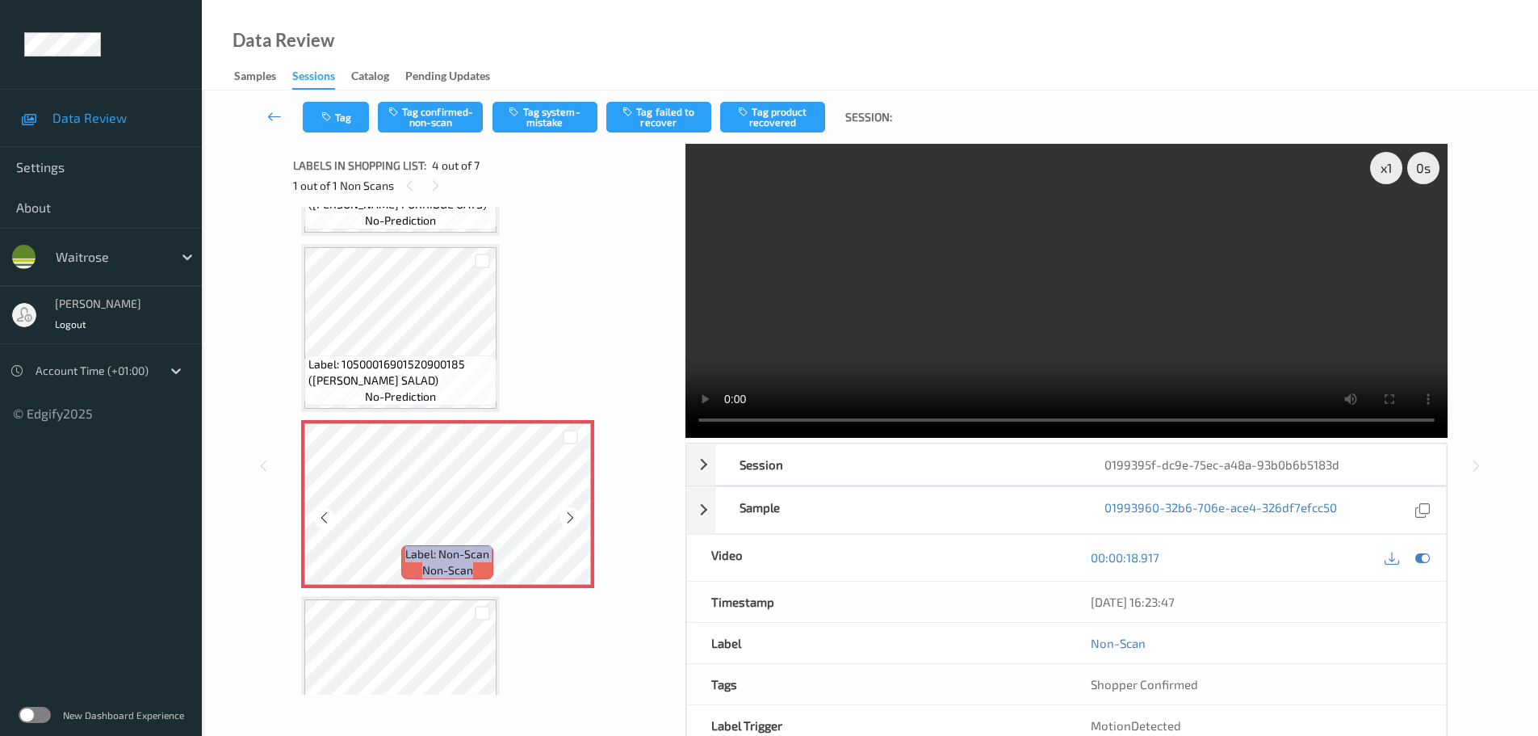
click at [564, 516] on icon at bounding box center [571, 517] width 14 height 15
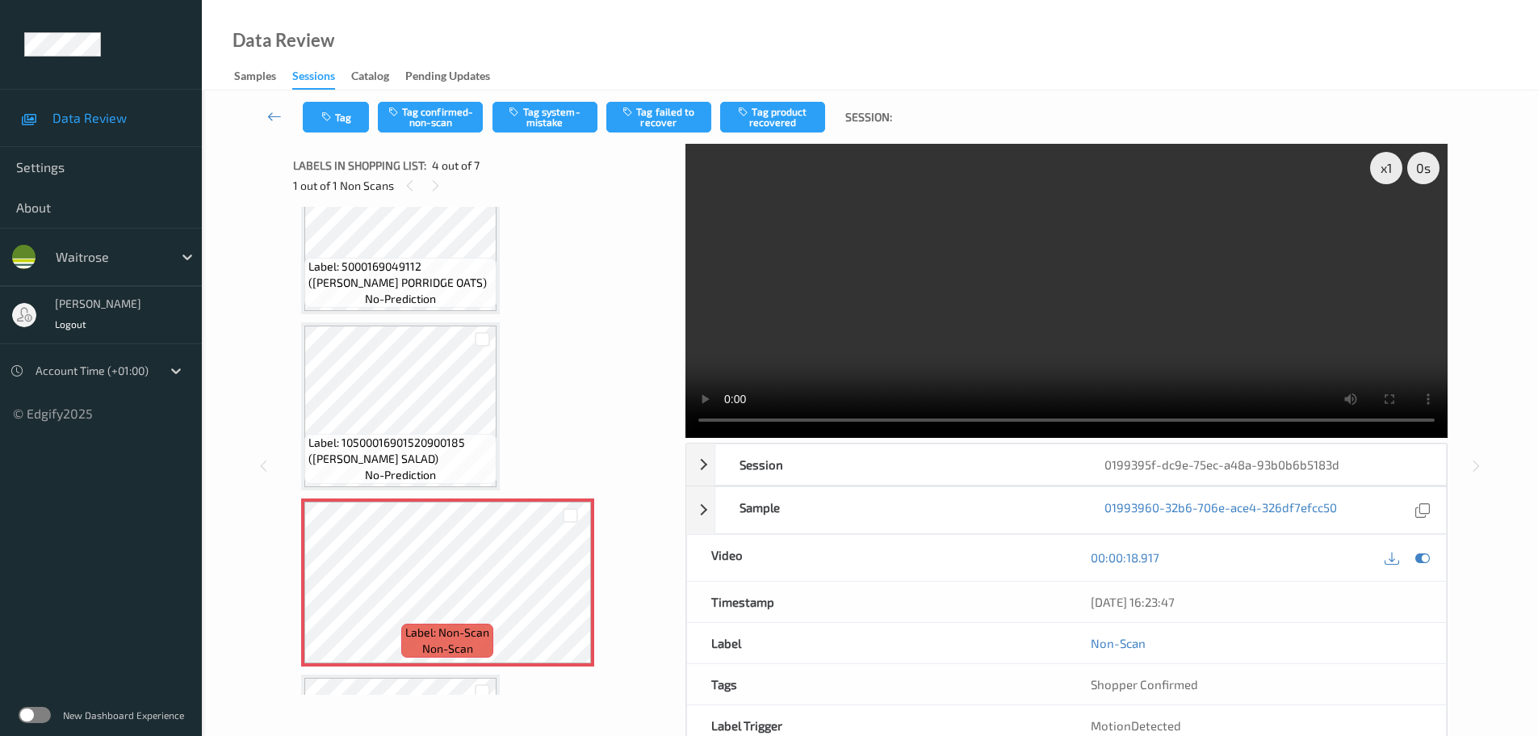
scroll to position [242, 0]
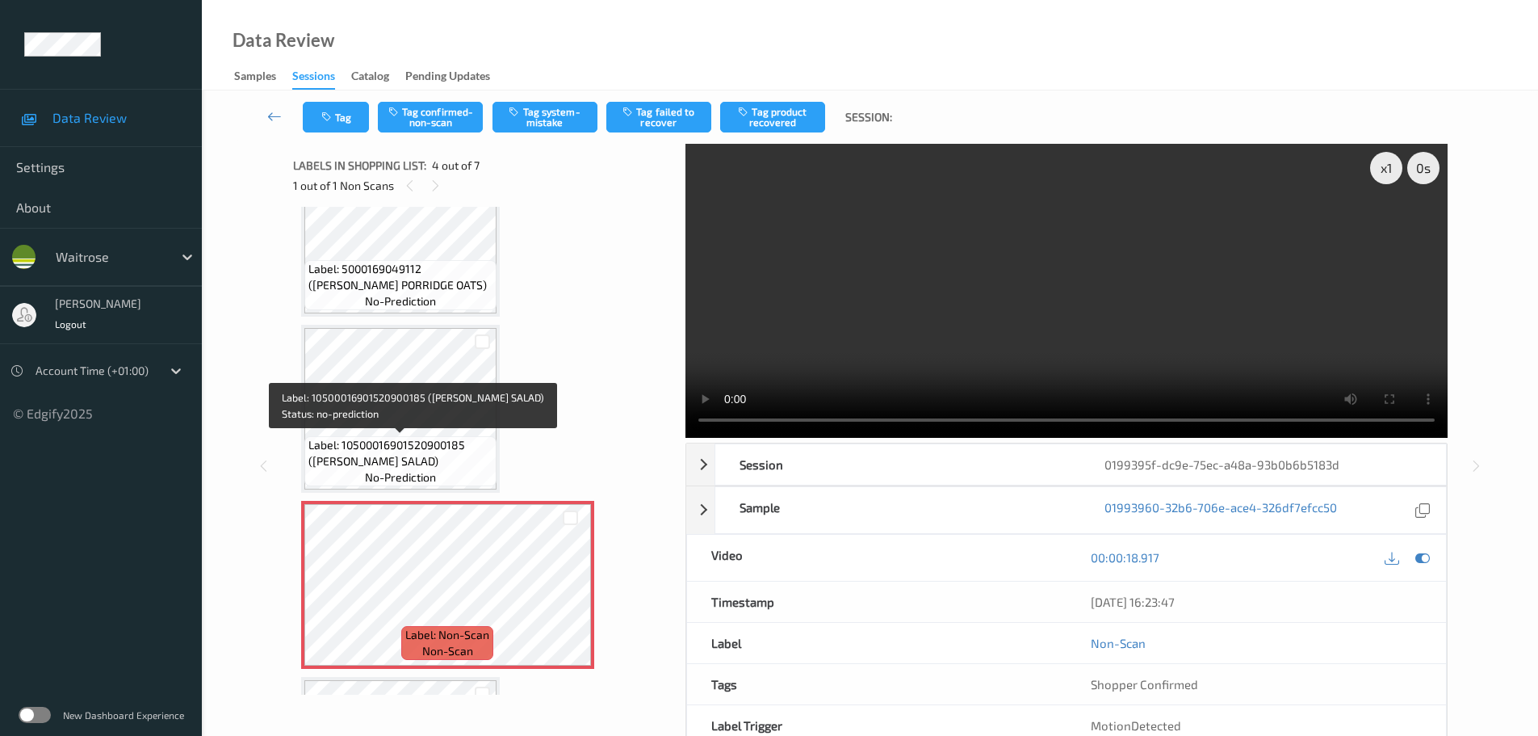
click at [437, 447] on span "Label: 10500016901520900185 (WR CAESAR SALAD)" at bounding box center [400, 453] width 184 height 32
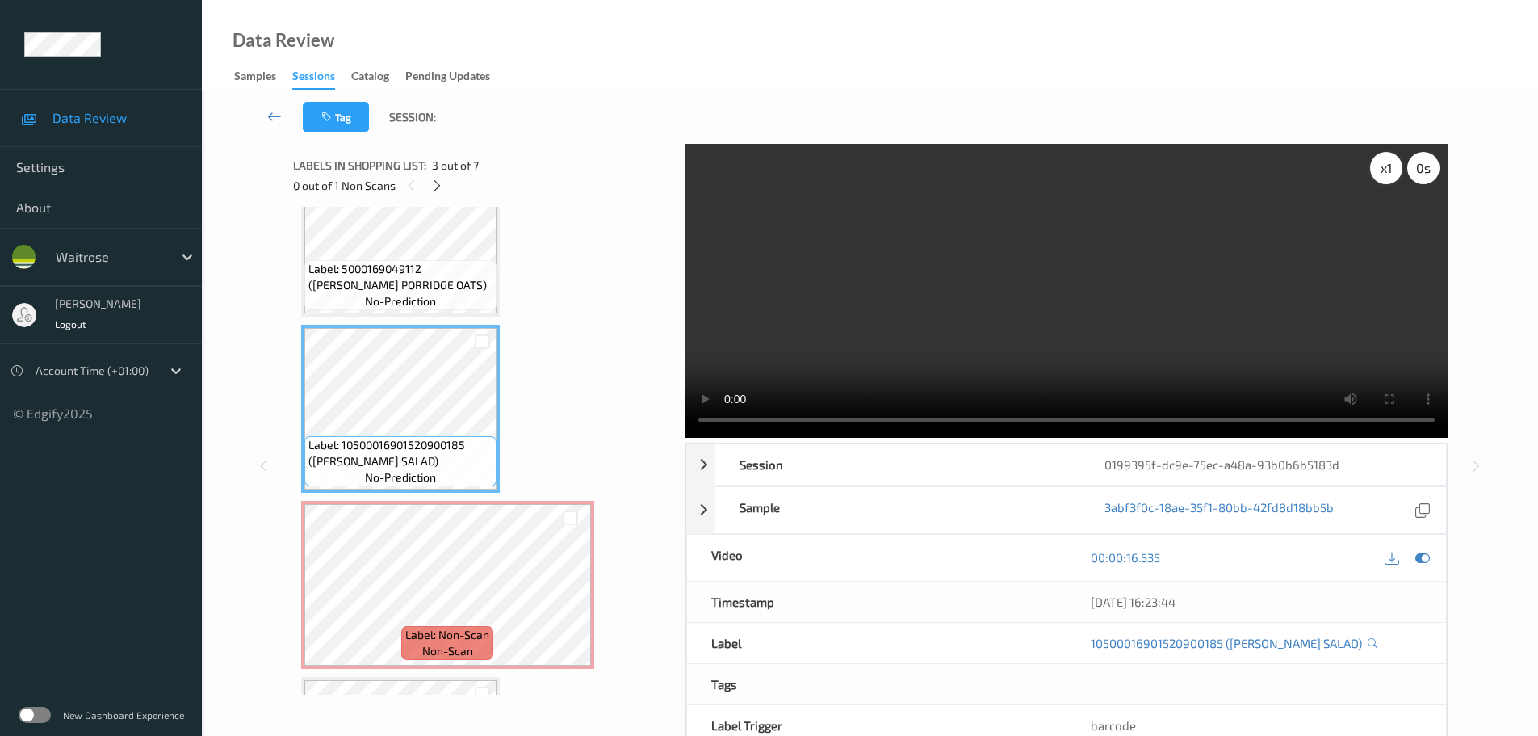
drag, startPoint x: 1379, startPoint y: 164, endPoint x: 1393, endPoint y: 167, distance: 14.1
click at [1380, 164] on div "x 1" at bounding box center [1386, 168] width 32 height 32
click at [1394, 167] on div "x 2" at bounding box center [1386, 168] width 32 height 32
click at [1394, 167] on div "x 4" at bounding box center [1386, 168] width 32 height 32
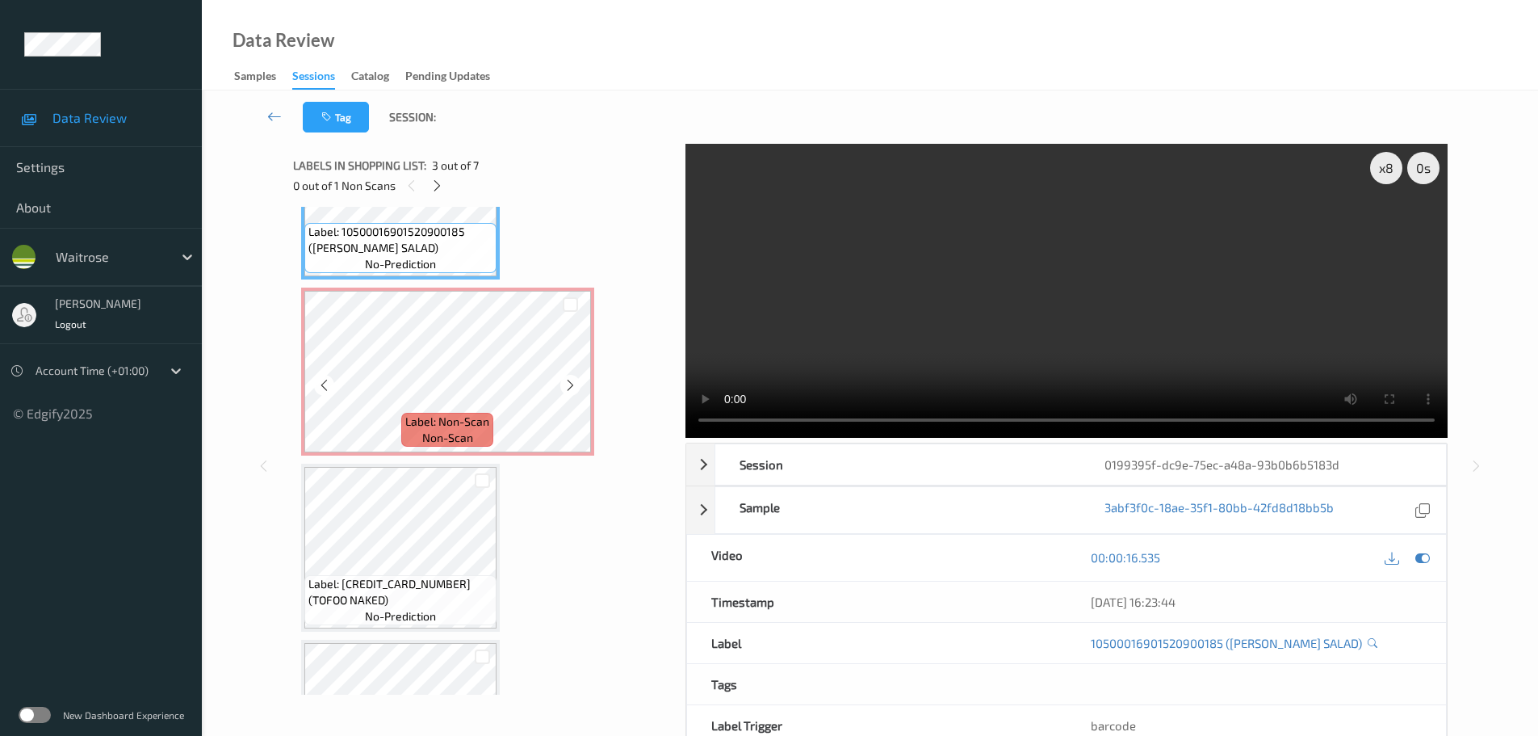
scroll to position [484, 0]
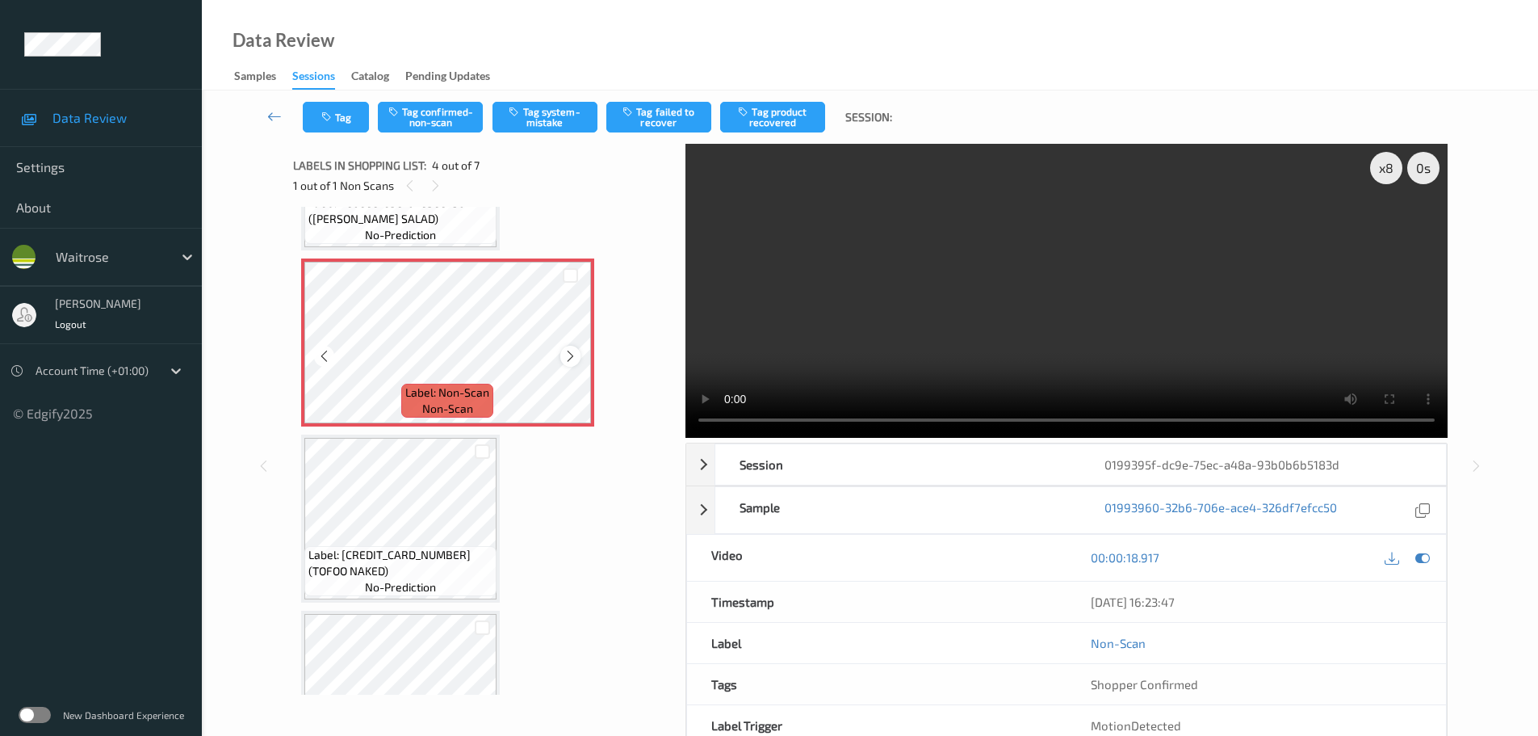
click at [566, 357] on icon at bounding box center [571, 356] width 14 height 15
click at [442, 128] on button "Tag confirmed-non-scan" at bounding box center [430, 117] width 105 height 31
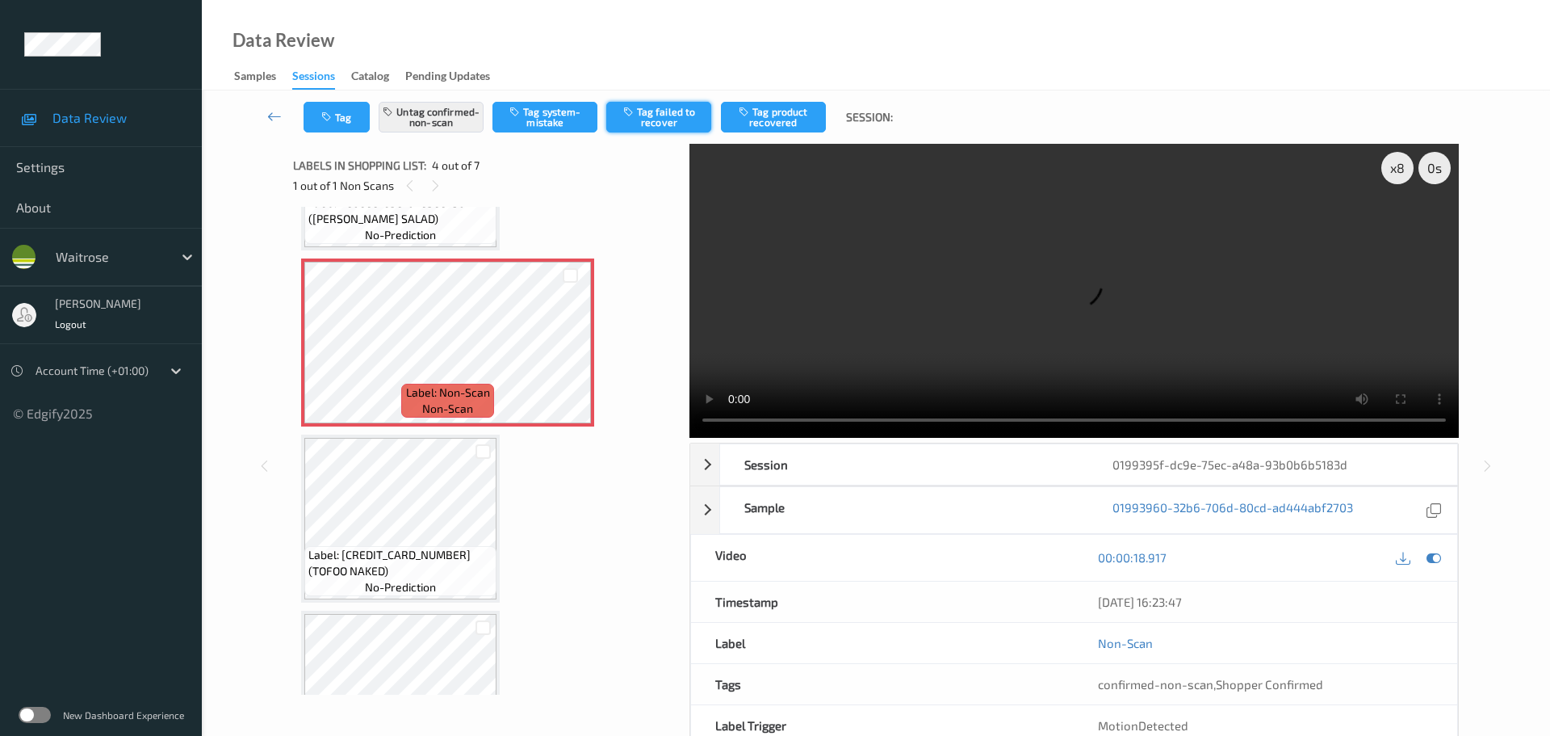
click at [666, 127] on button "Tag failed to recover" at bounding box center [658, 117] width 105 height 31
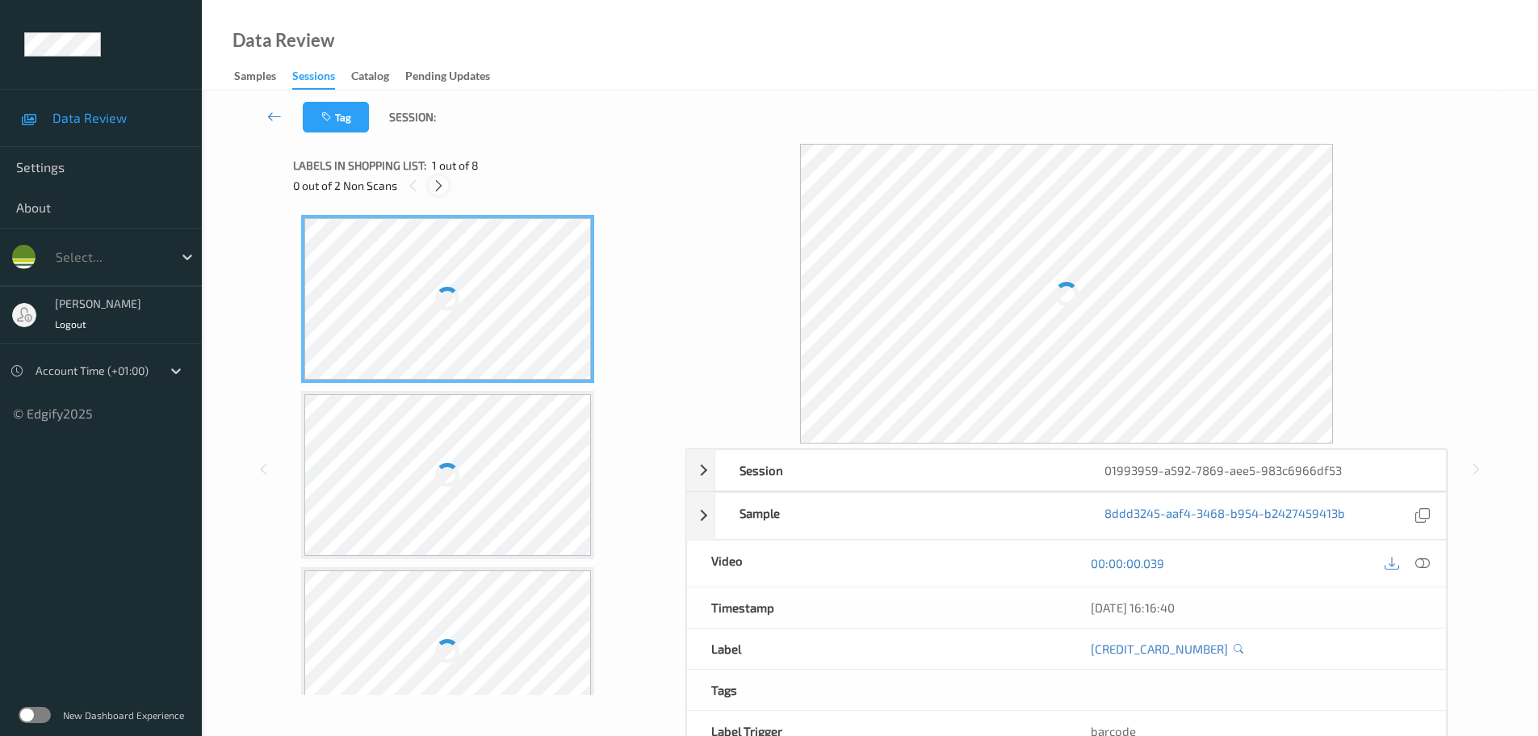
click at [433, 178] on icon at bounding box center [439, 185] width 14 height 15
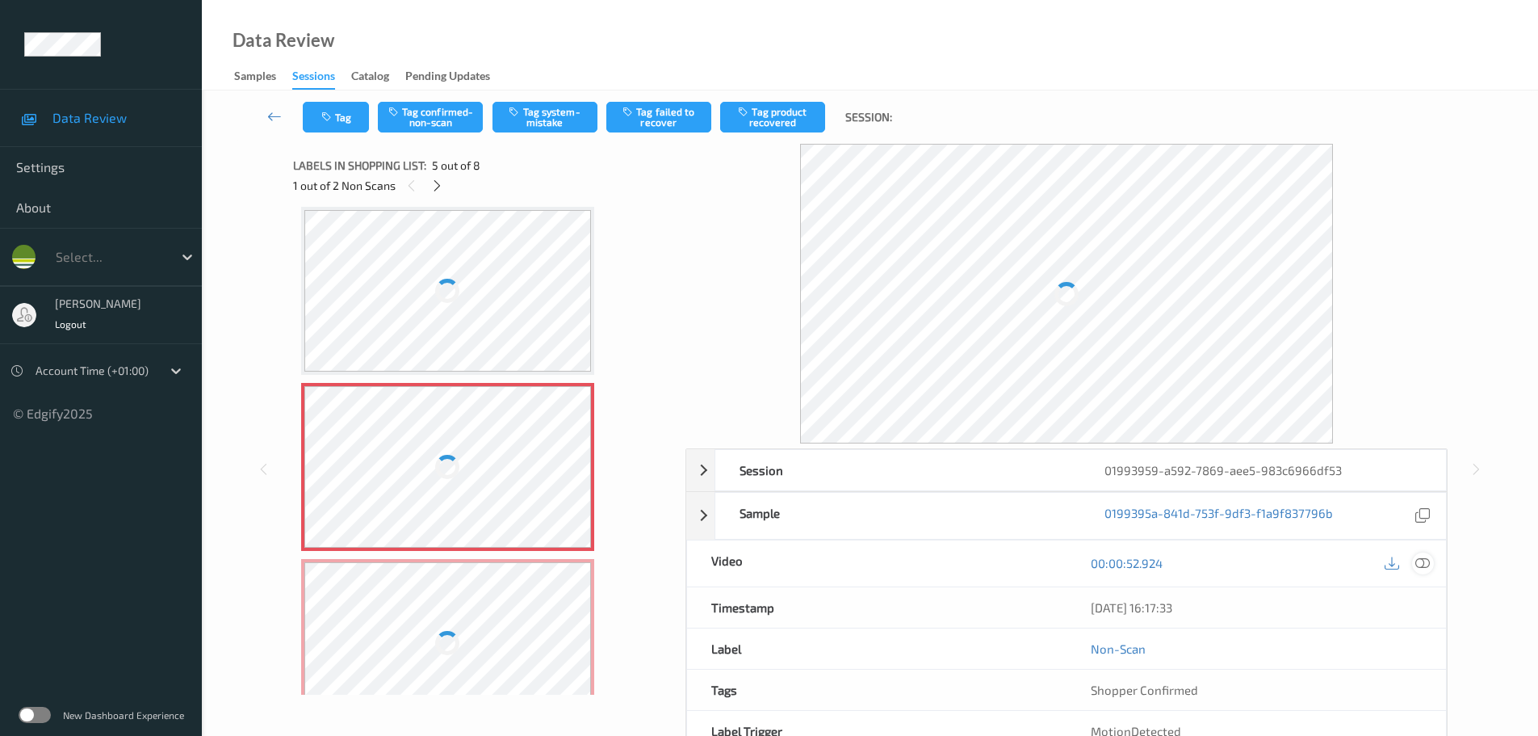
click at [1419, 572] on div at bounding box center [1407, 563] width 52 height 22
click at [1421, 570] on icon at bounding box center [1422, 563] width 15 height 15
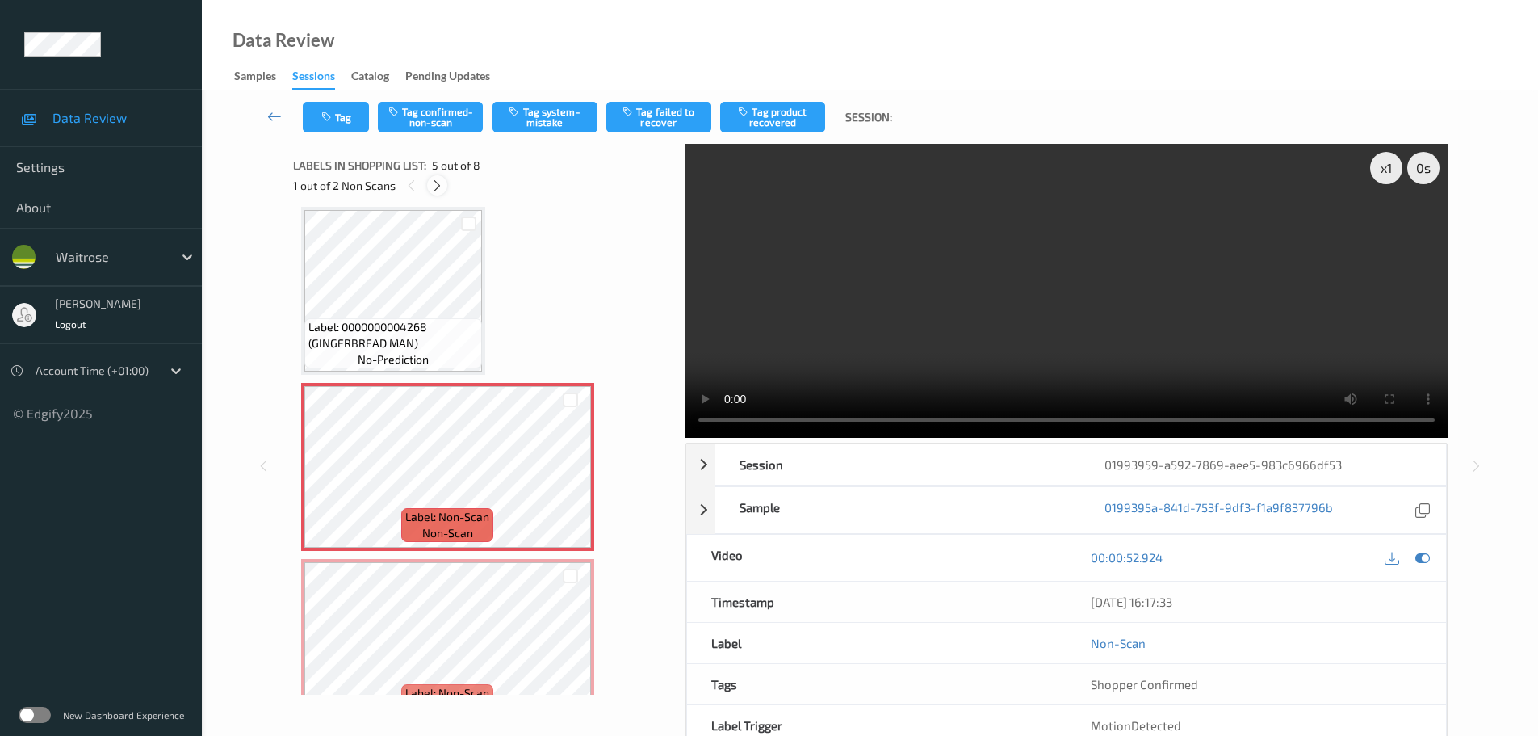
click at [447, 187] on div at bounding box center [437, 185] width 20 height 20
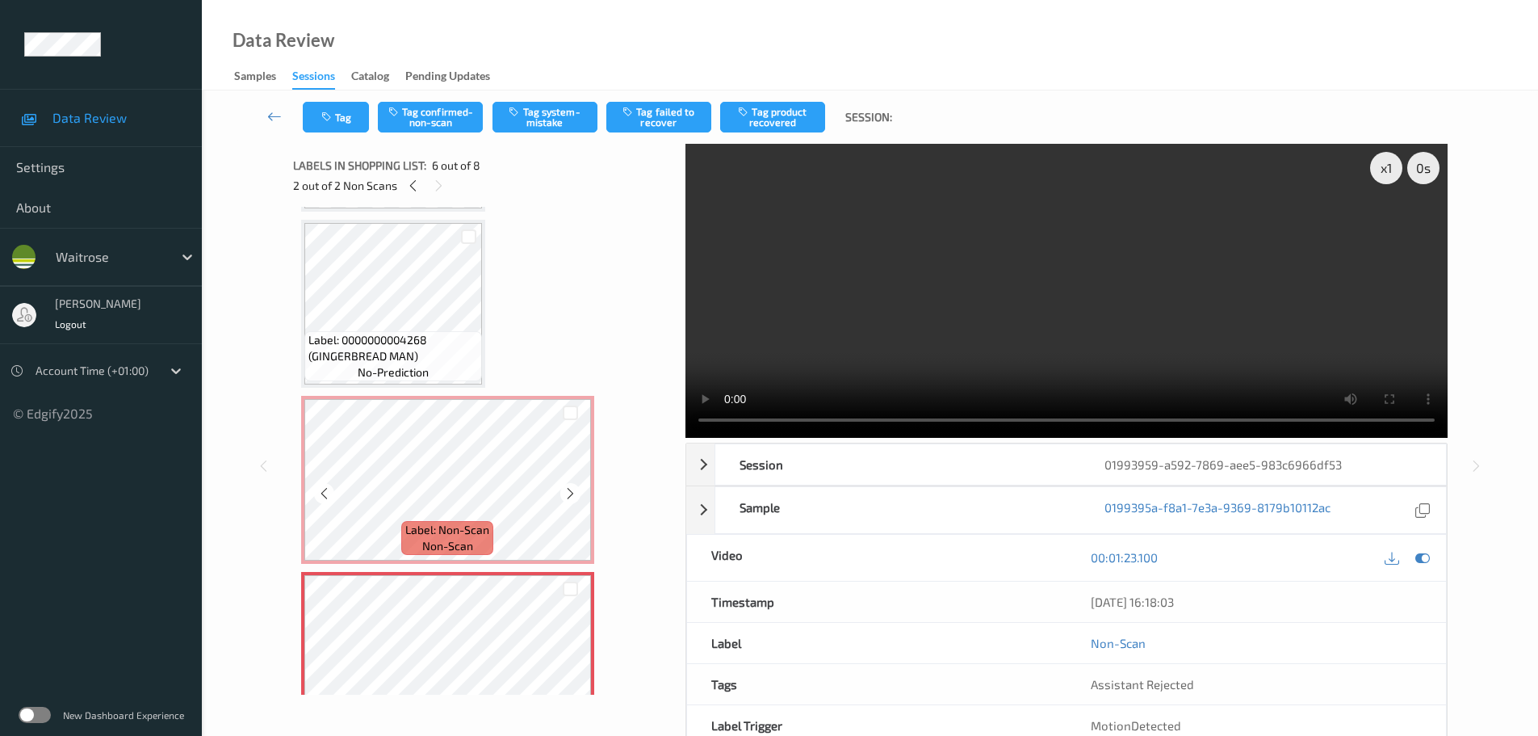
scroll to position [551, 0]
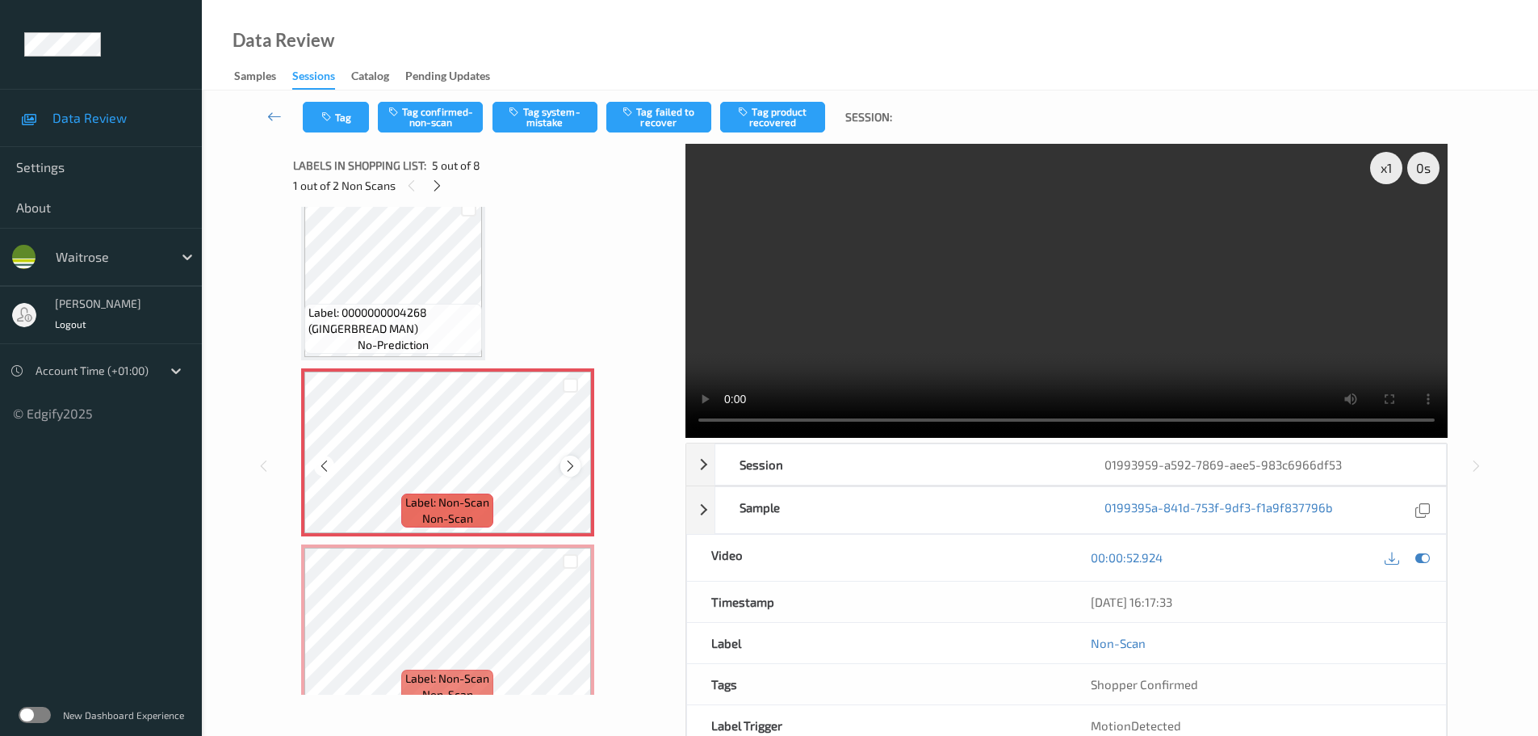
click at [577, 471] on div at bounding box center [570, 465] width 20 height 20
click at [575, 471] on icon at bounding box center [571, 466] width 14 height 15
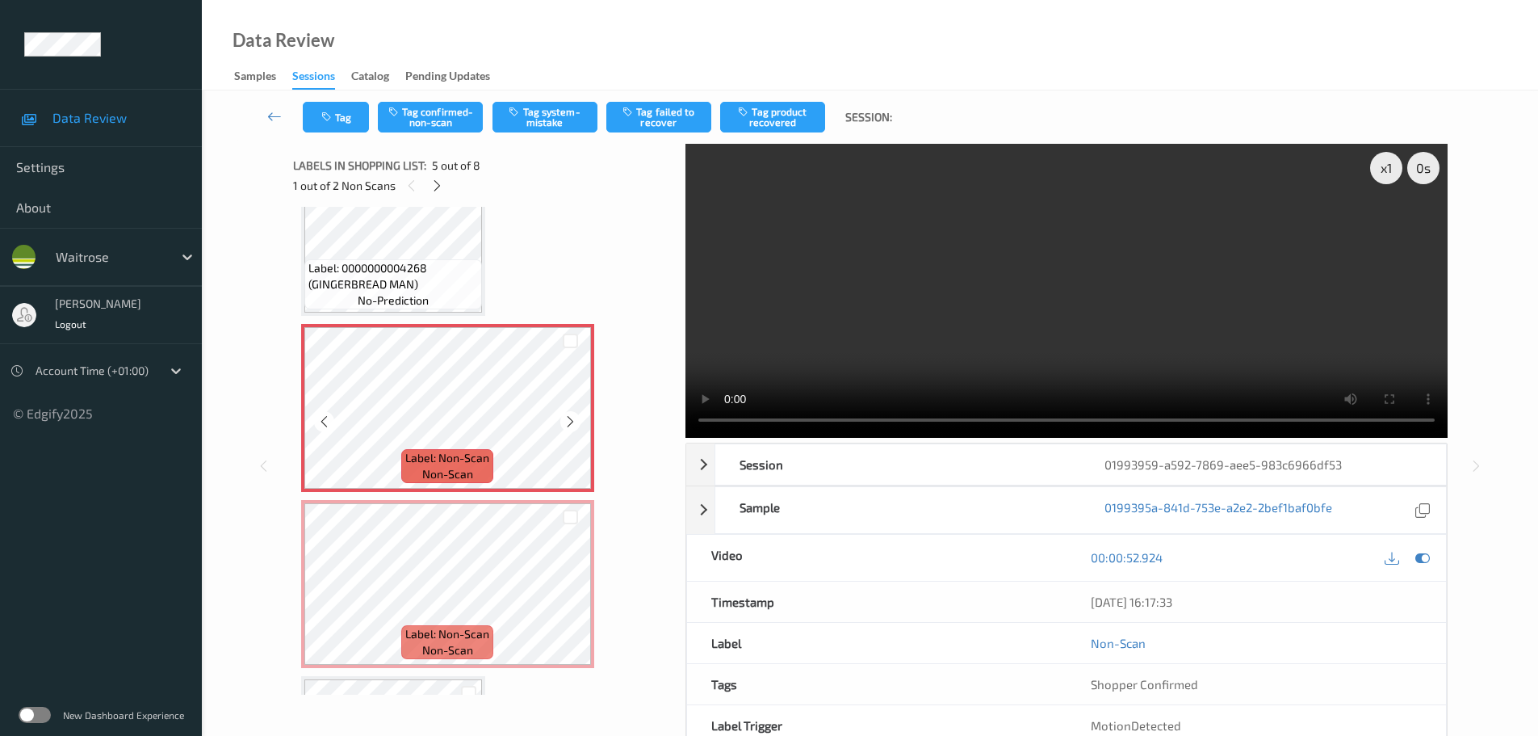
scroll to position [631, 0]
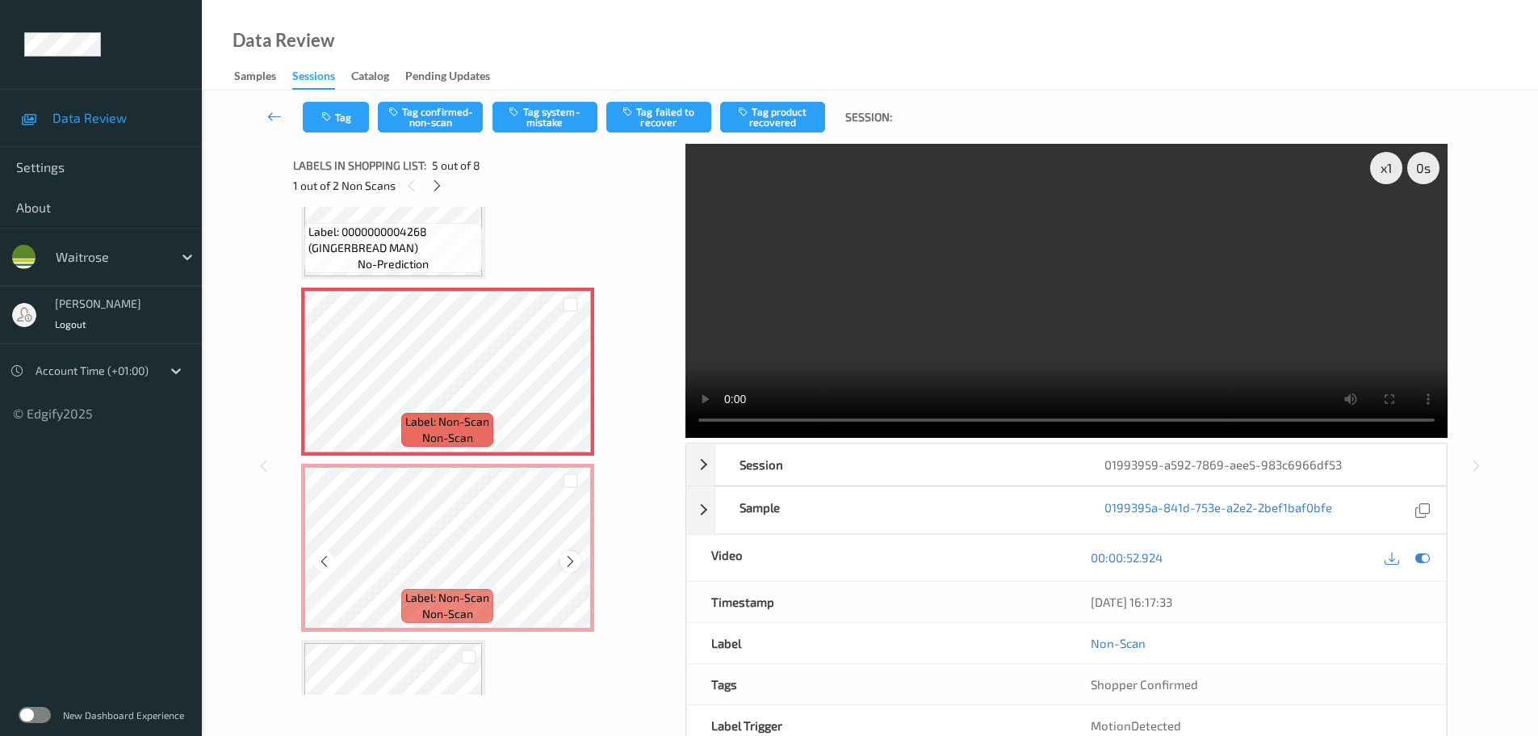
click at [568, 556] on icon at bounding box center [571, 561] width 14 height 15
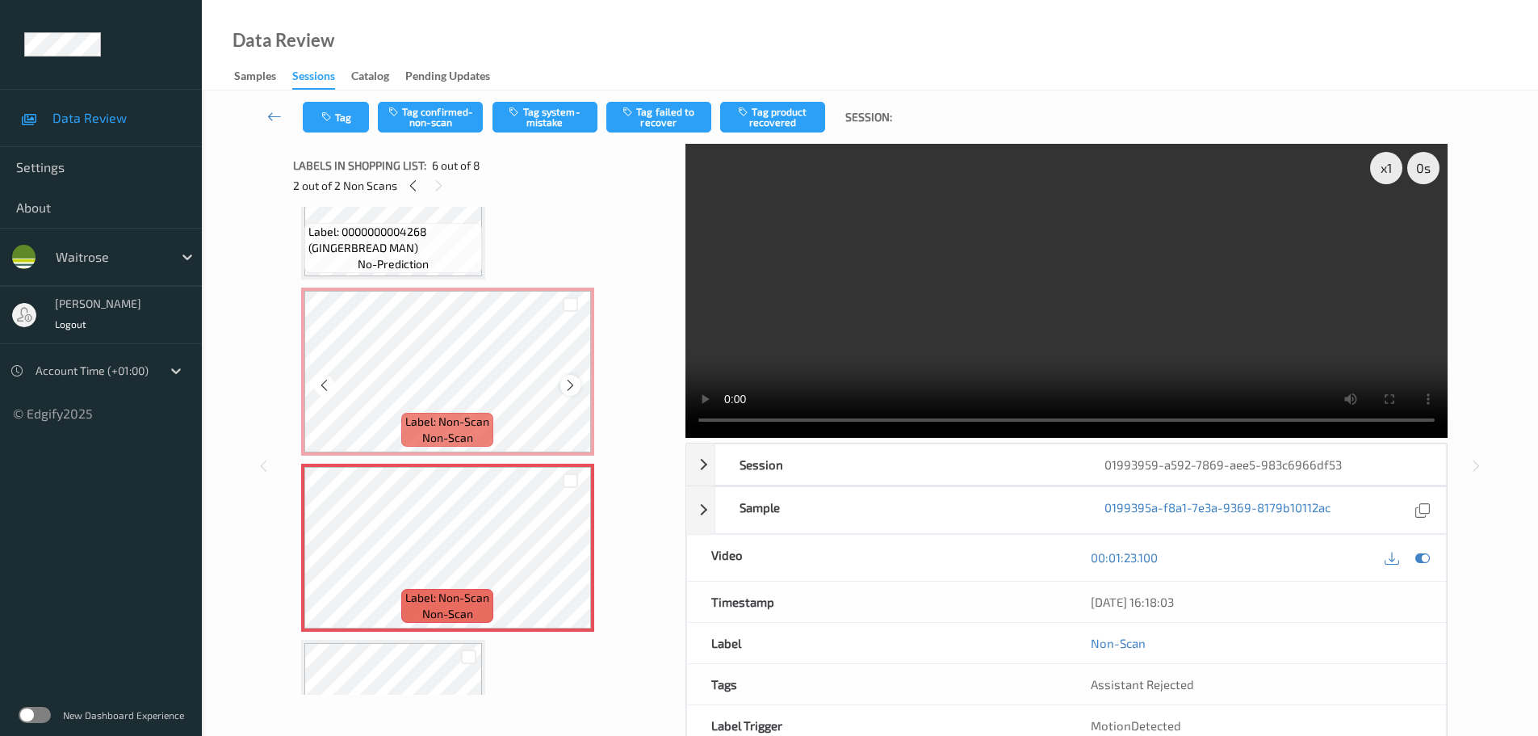
click at [573, 394] on div at bounding box center [570, 385] width 20 height 20
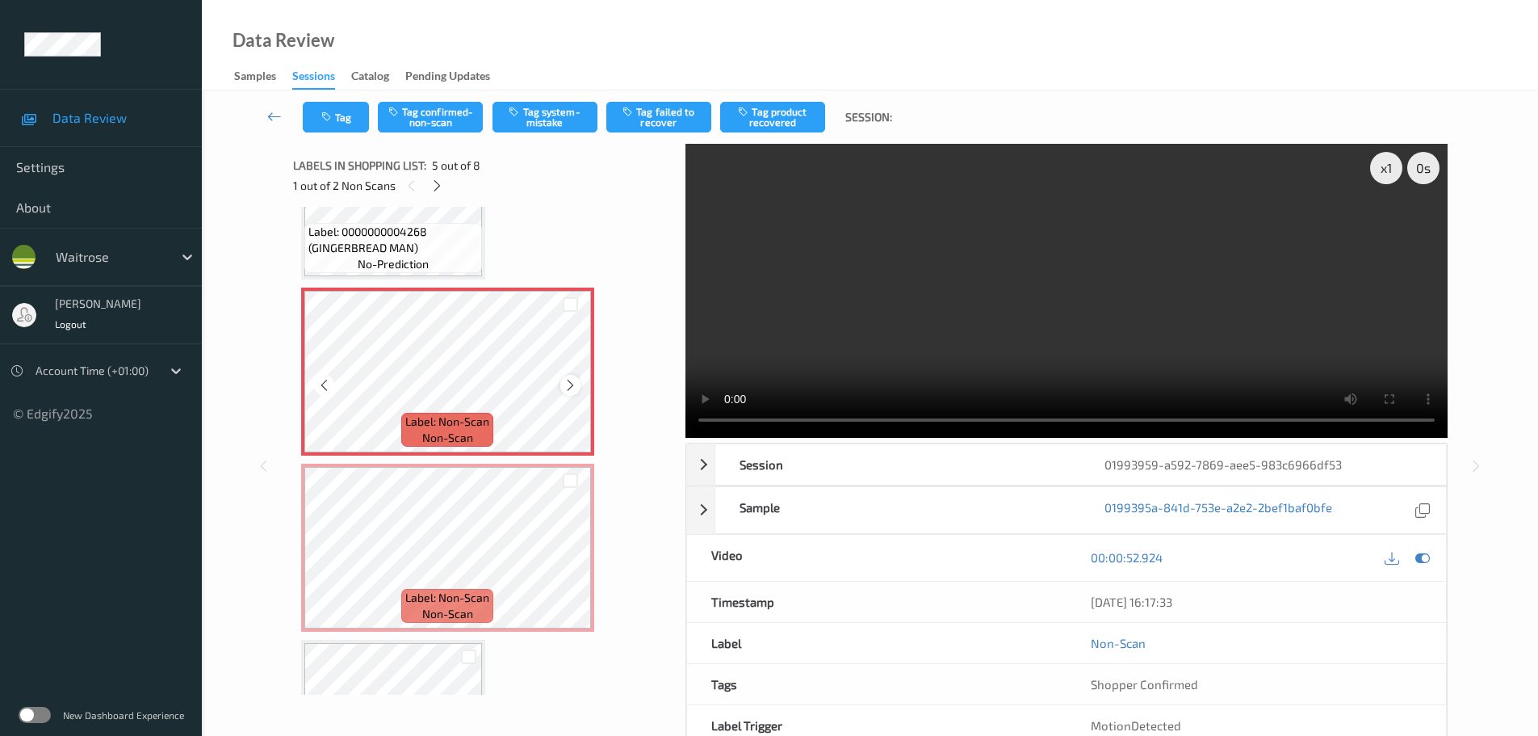
click at [570, 387] on icon at bounding box center [571, 385] width 14 height 15
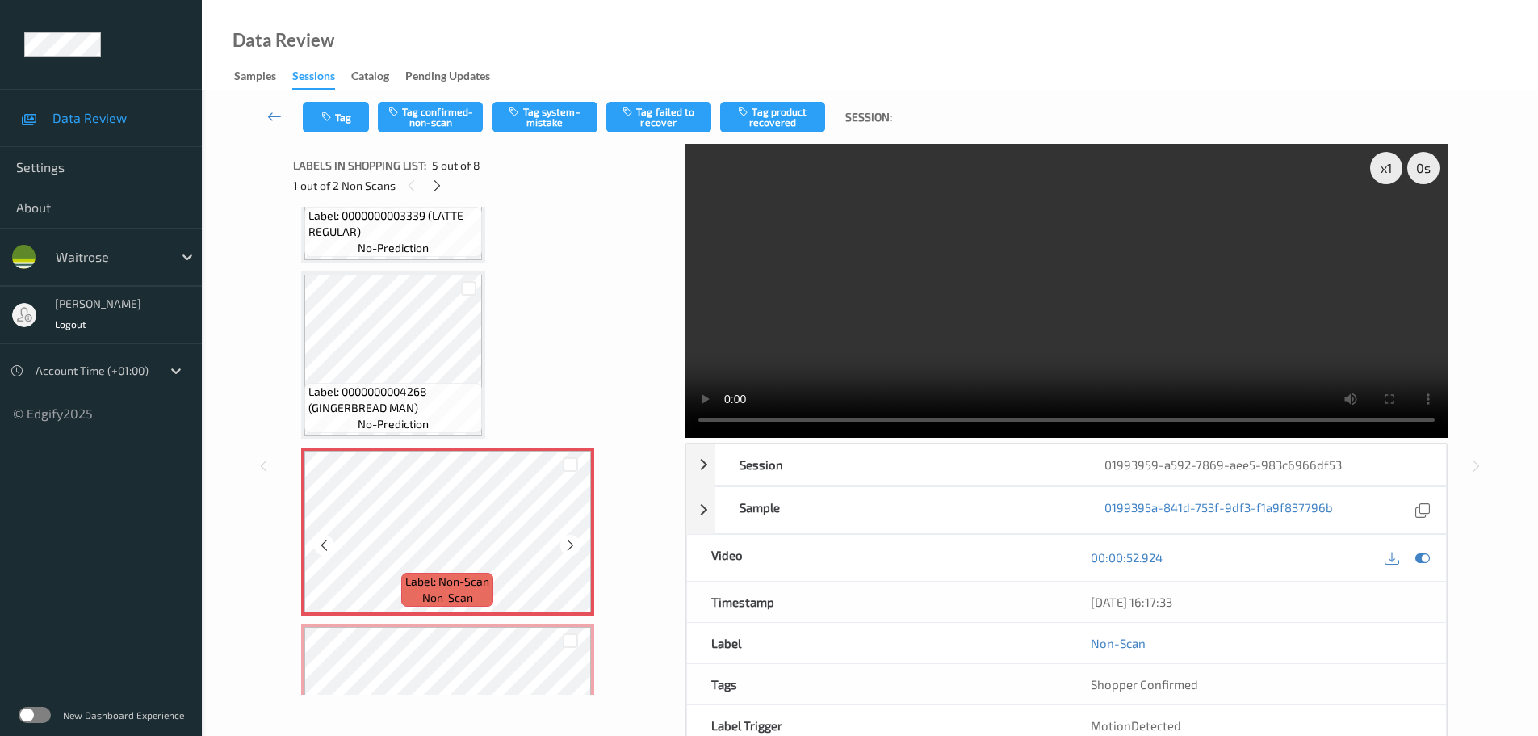
scroll to position [470, 0]
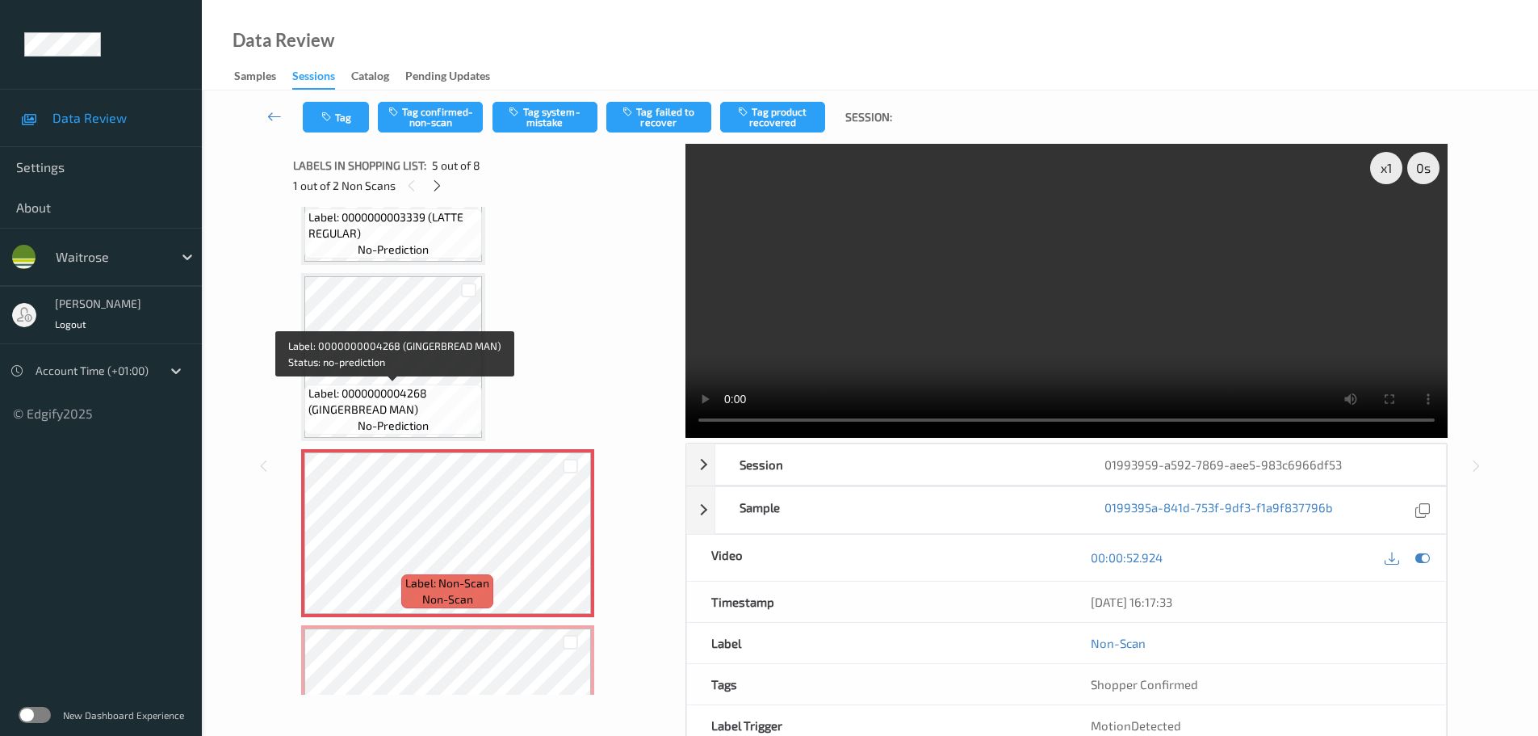
click at [417, 389] on span "Label: 0000000004268 (GINGERBREAD MAN)" at bounding box center [393, 401] width 170 height 32
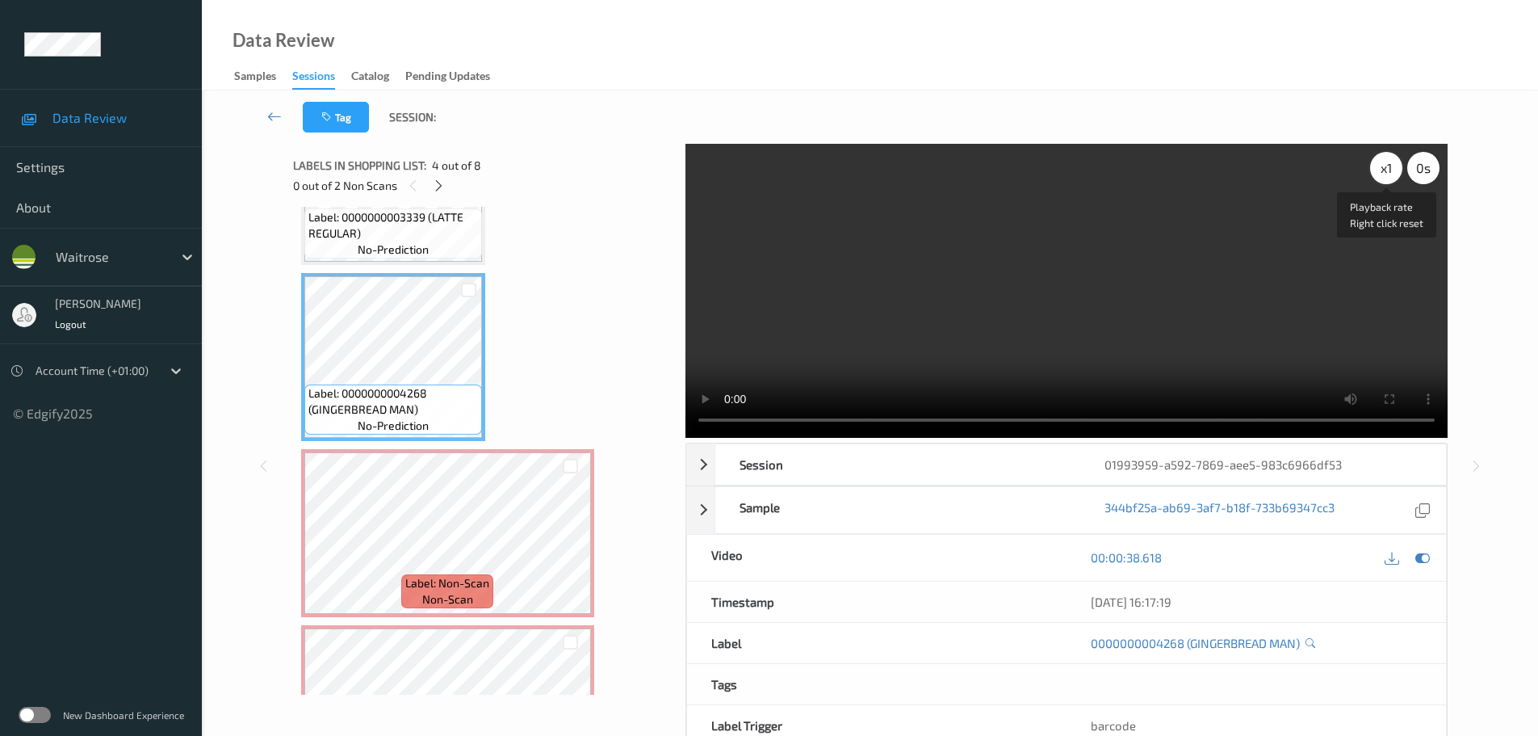
click at [1386, 171] on div "x 1" at bounding box center [1386, 168] width 32 height 32
click at [1386, 171] on div "x 2" at bounding box center [1386, 168] width 32 height 32
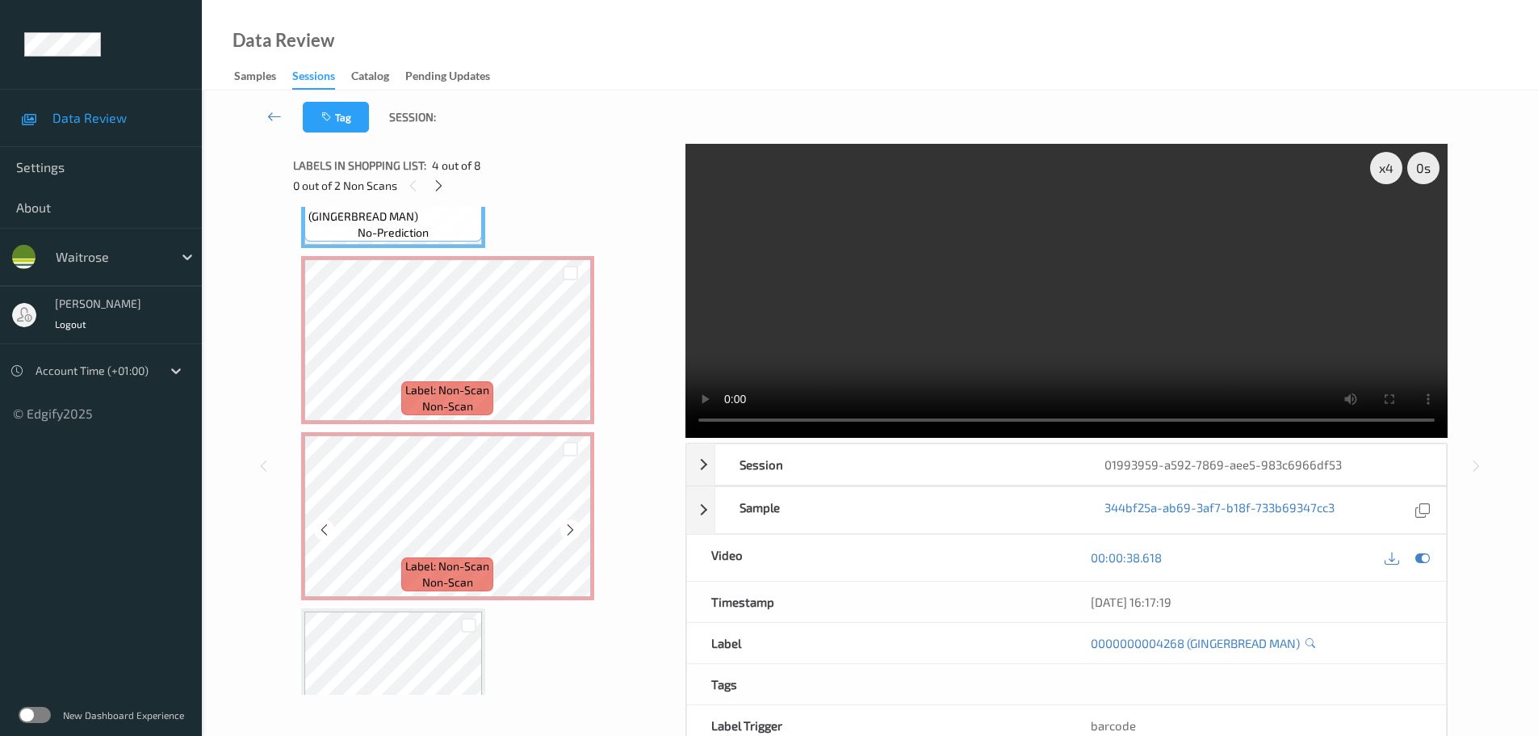
scroll to position [686, 0]
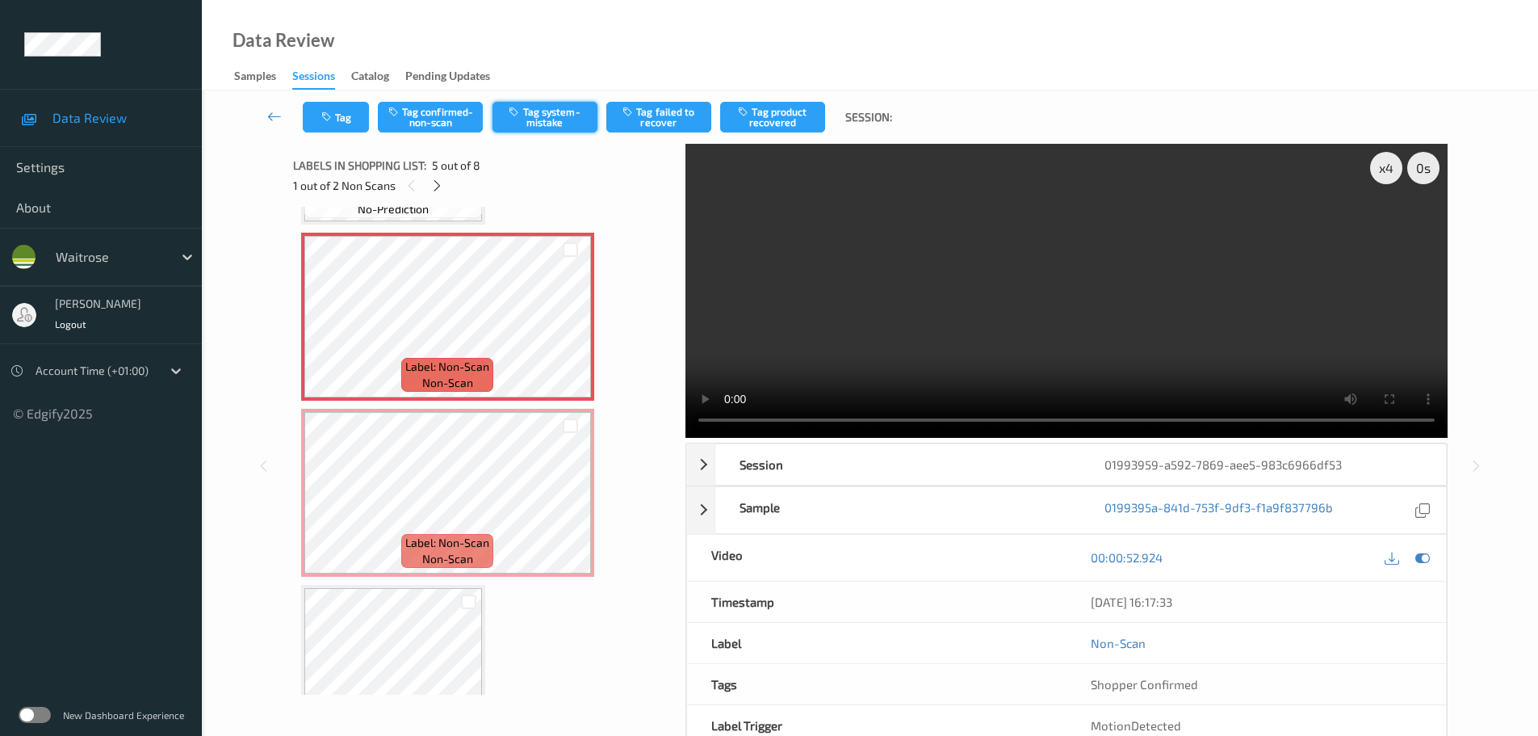
click at [556, 119] on button "Tag system-mistake" at bounding box center [545, 117] width 105 height 31
click at [549, 124] on button "Tag system-mistake" at bounding box center [545, 117] width 105 height 31
click at [338, 112] on button "Tag" at bounding box center [336, 117] width 66 height 31
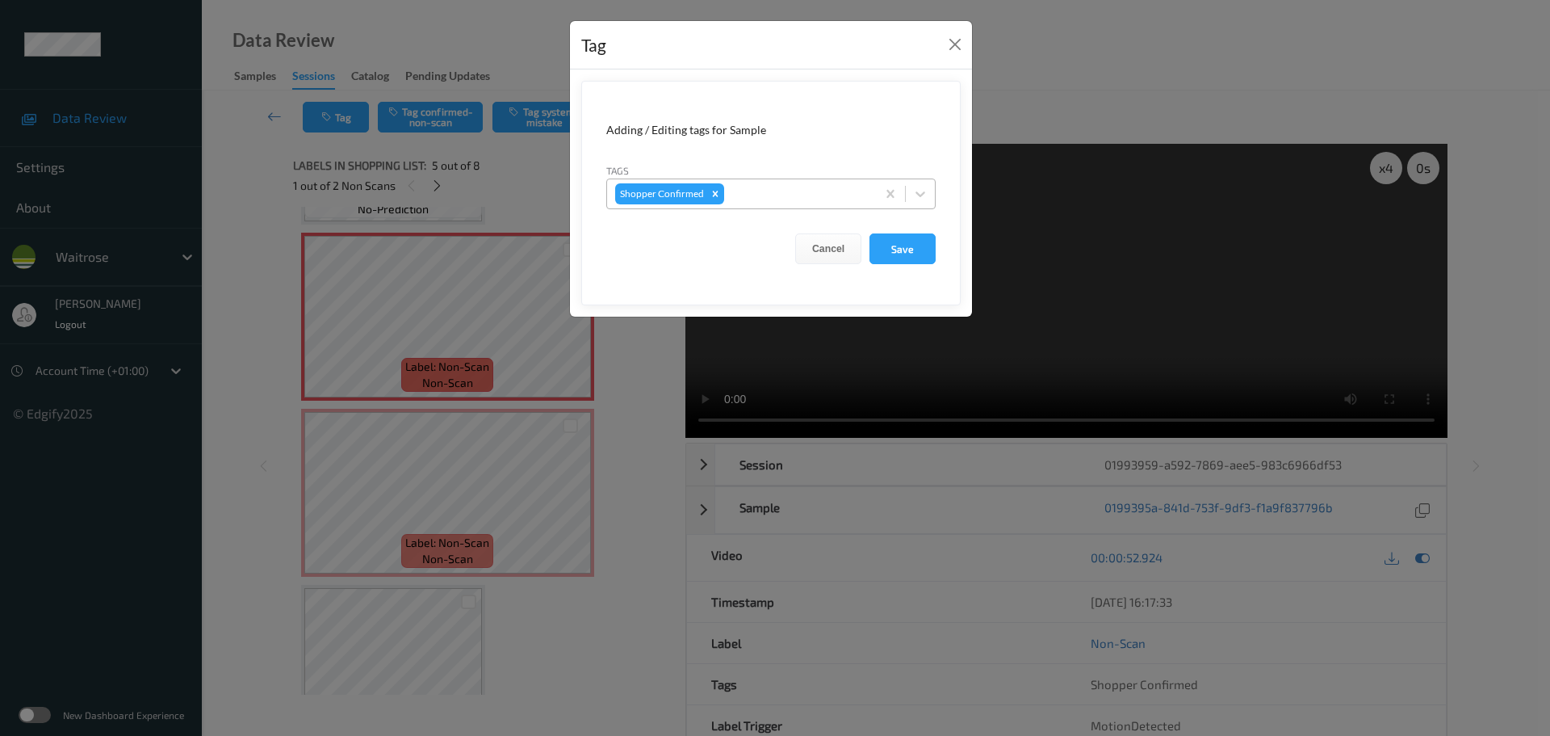
click at [775, 196] on div at bounding box center [798, 193] width 140 height 19
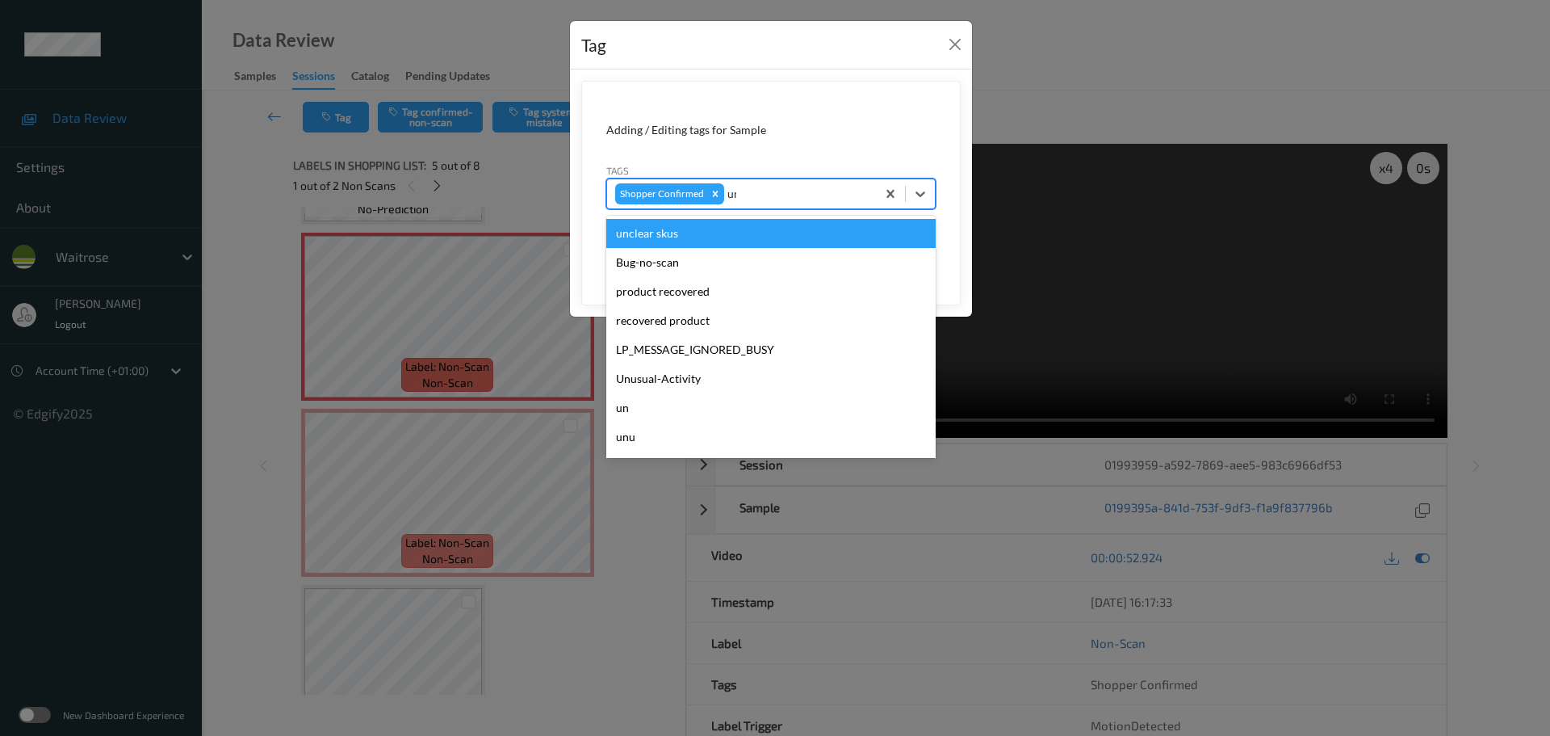
type input "unu"
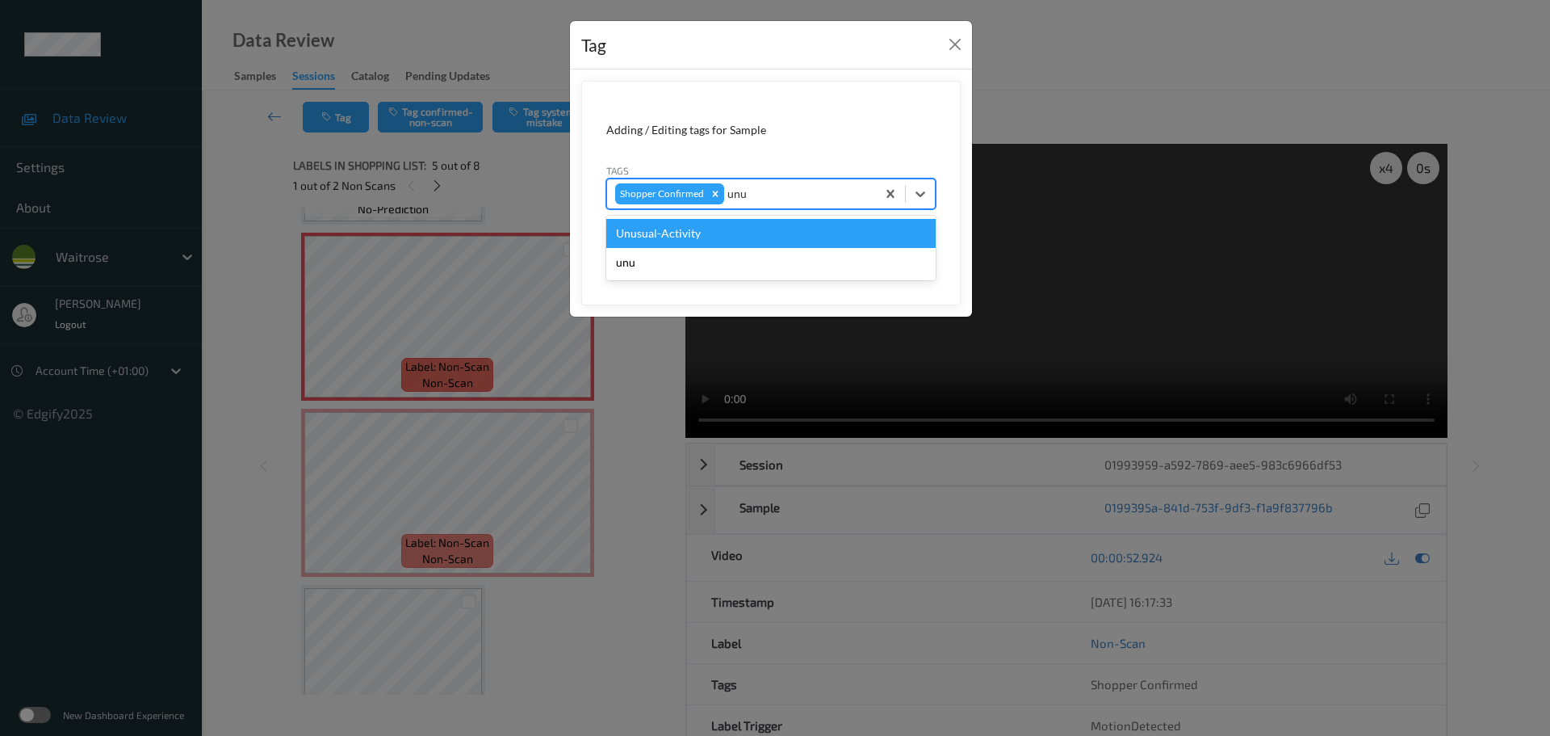
click at [732, 232] on div "Unusual-Activity" at bounding box center [770, 233] width 329 height 29
type input "picklist"
click at [732, 232] on div "Picklist item alert" at bounding box center [770, 233] width 329 height 29
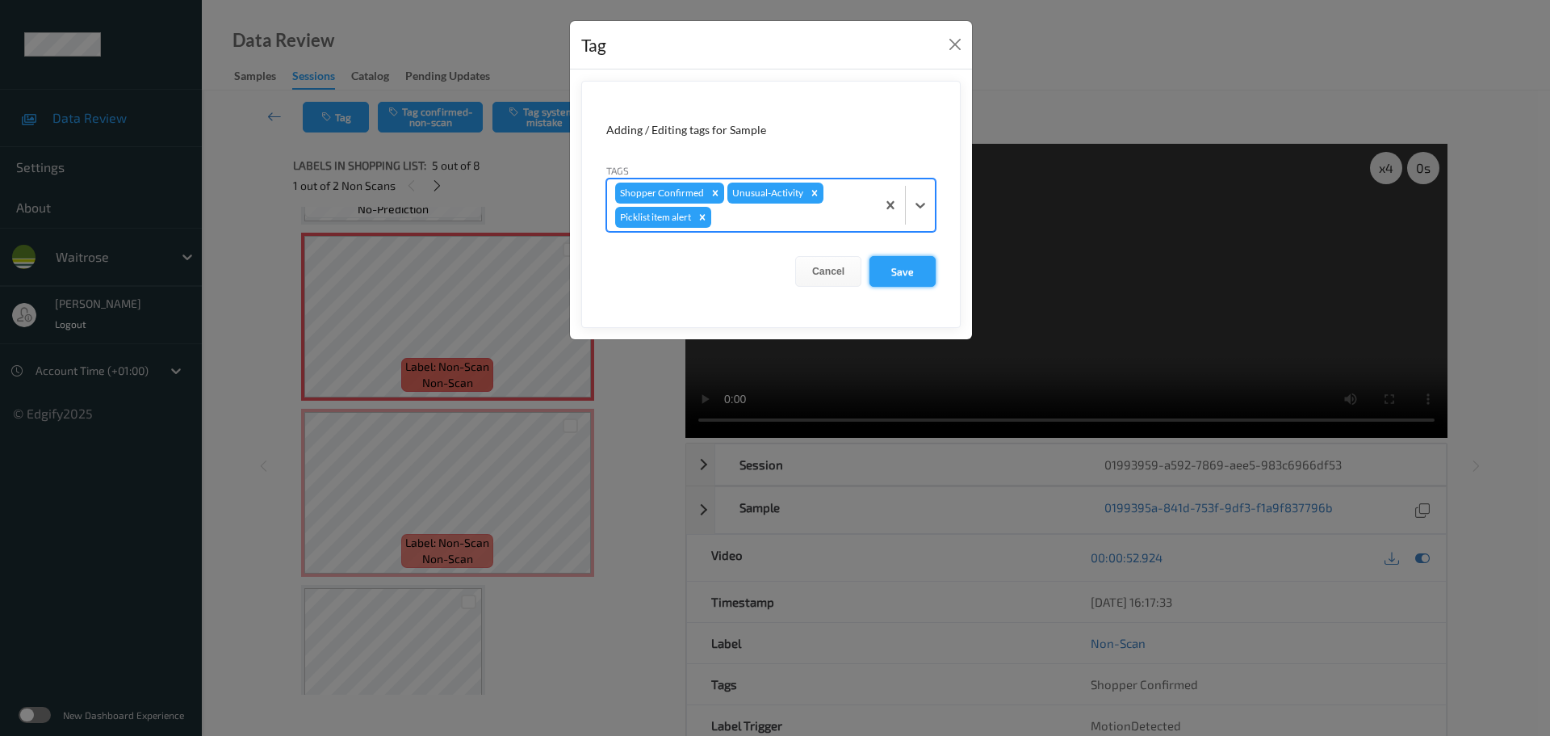
click at [894, 265] on button "Save" at bounding box center [903, 271] width 66 height 31
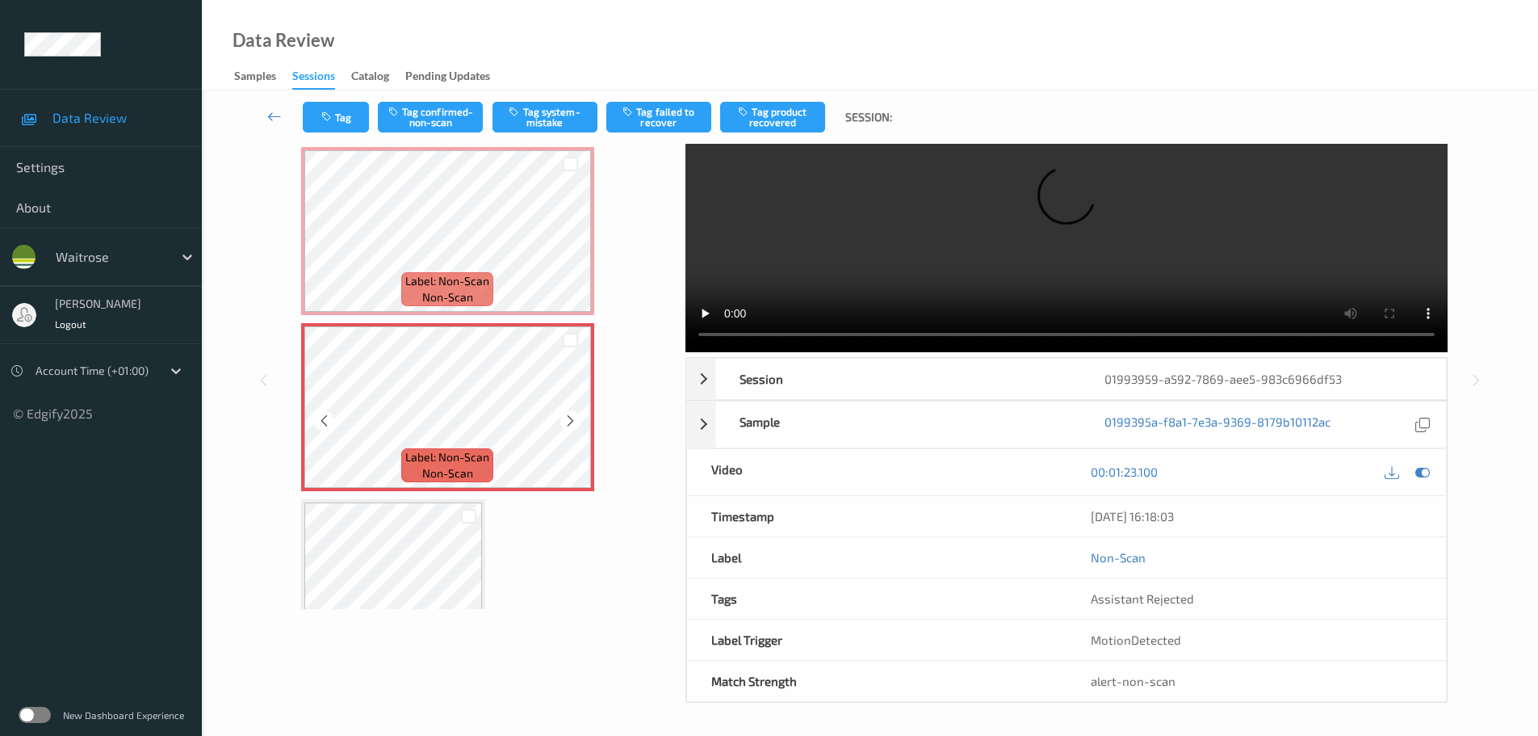
scroll to position [86, 0]
click at [530, 124] on button "Tag system-mistake" at bounding box center [545, 117] width 105 height 31
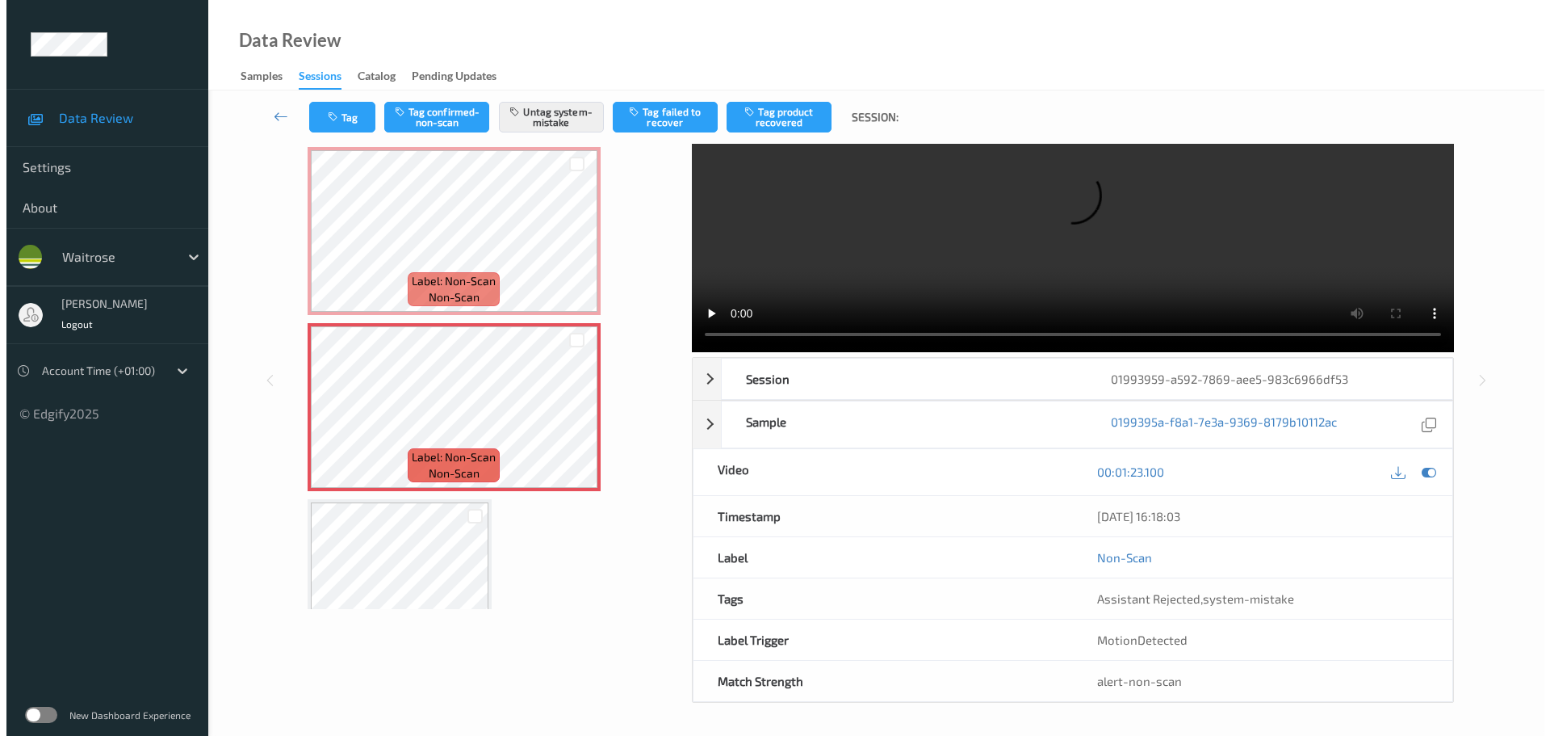
scroll to position [0, 0]
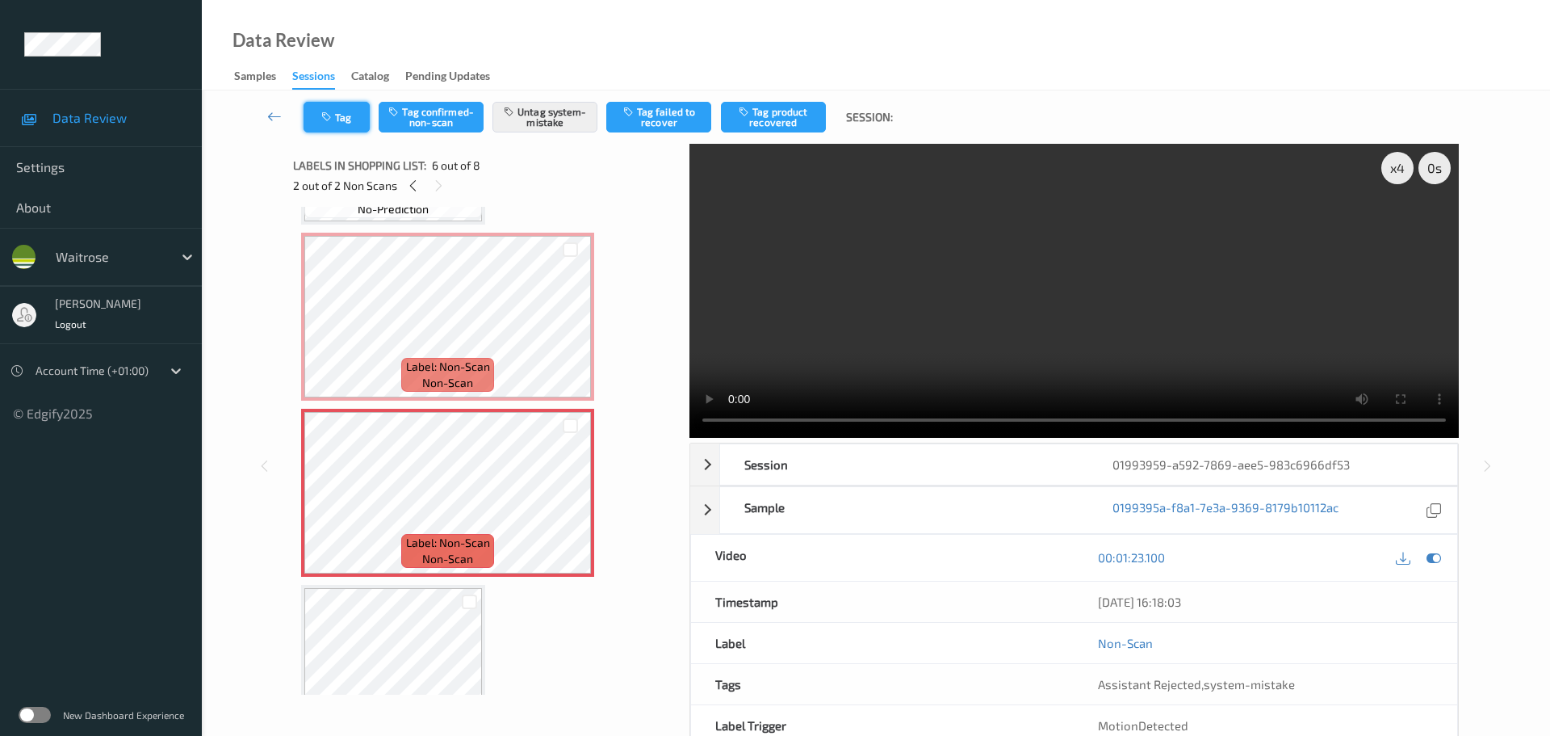
click at [347, 122] on button "Tag" at bounding box center [337, 117] width 66 height 31
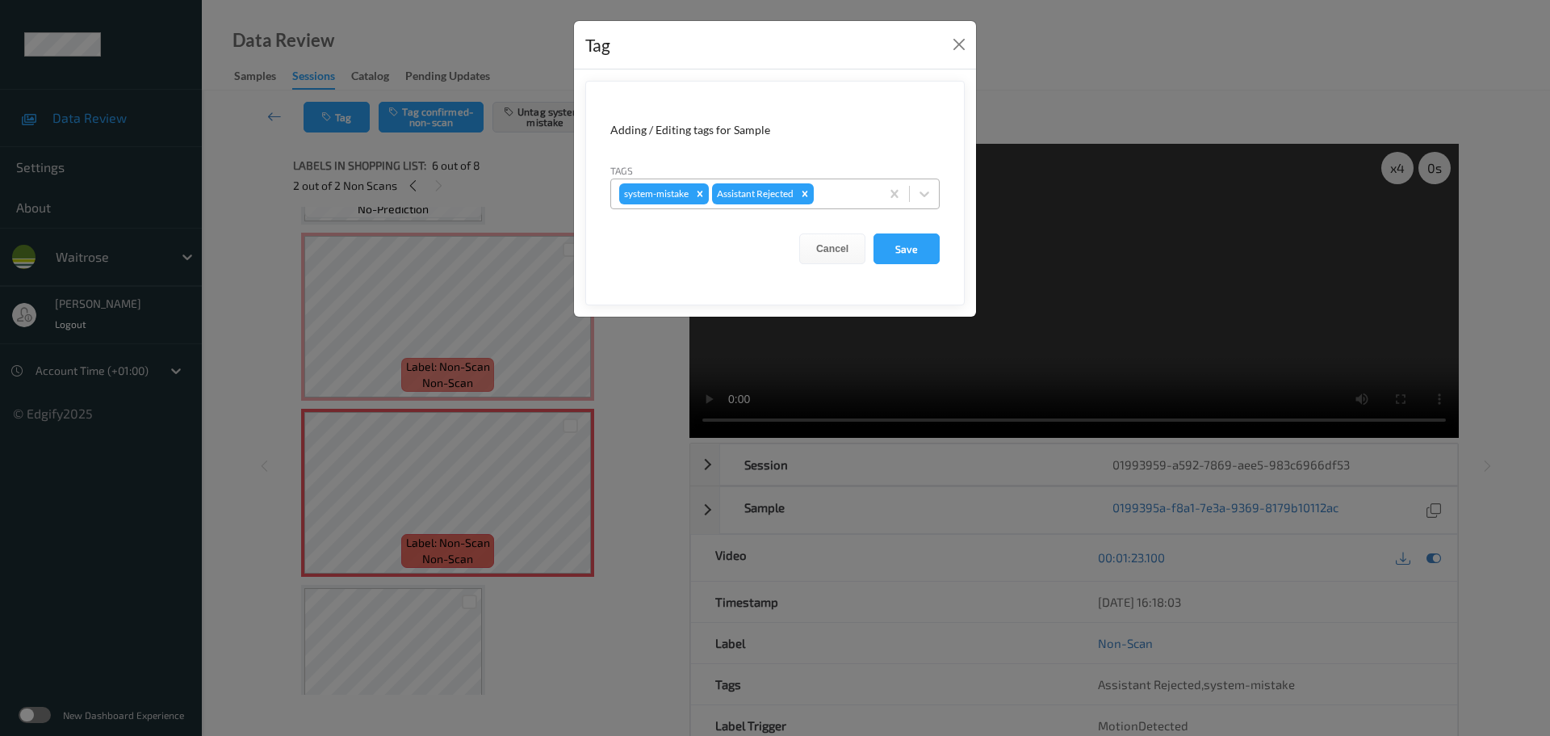
drag, startPoint x: 833, startPoint y: 199, endPoint x: 841, endPoint y: 184, distance: 16.6
click at [849, 199] on div at bounding box center [844, 193] width 55 height 19
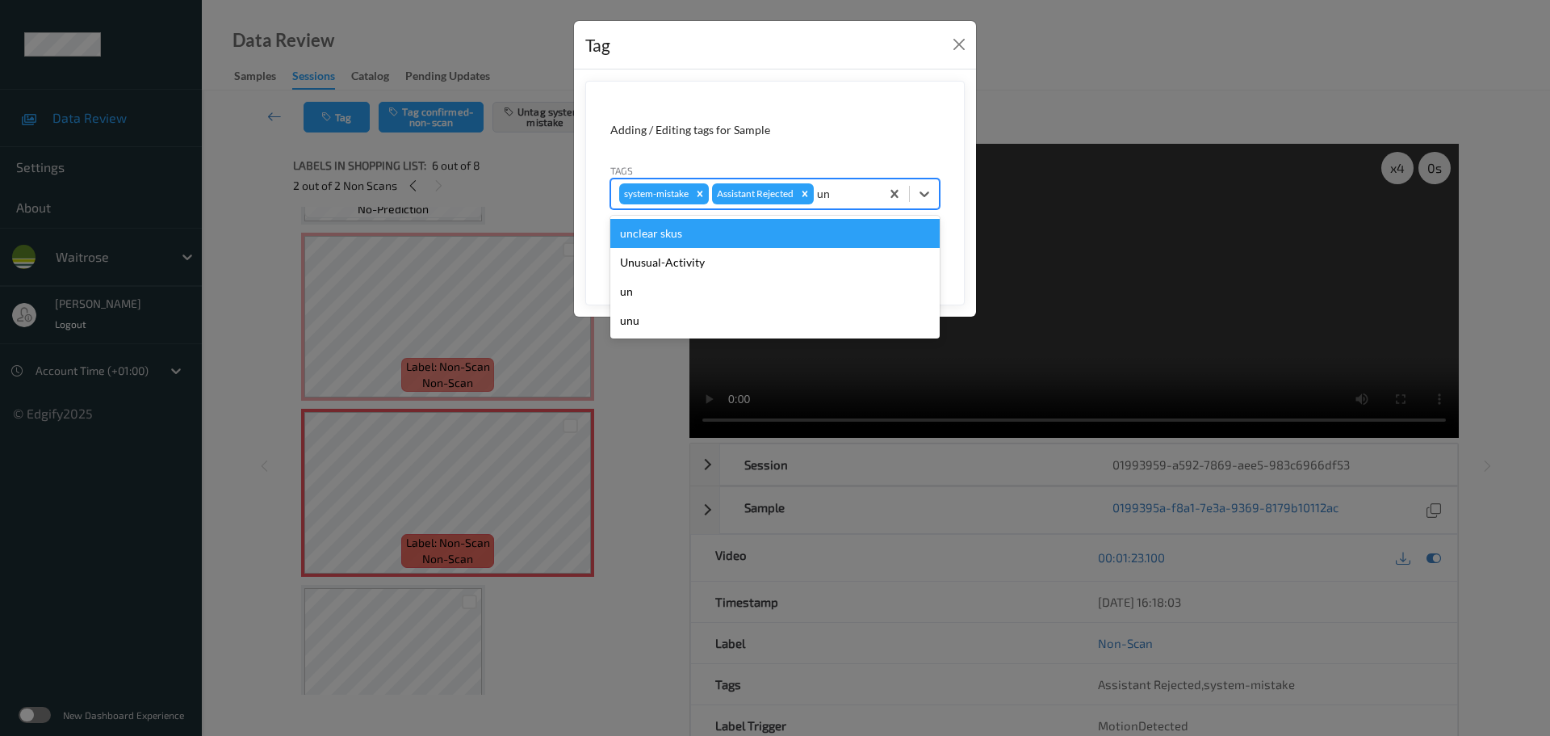
type input "unu"
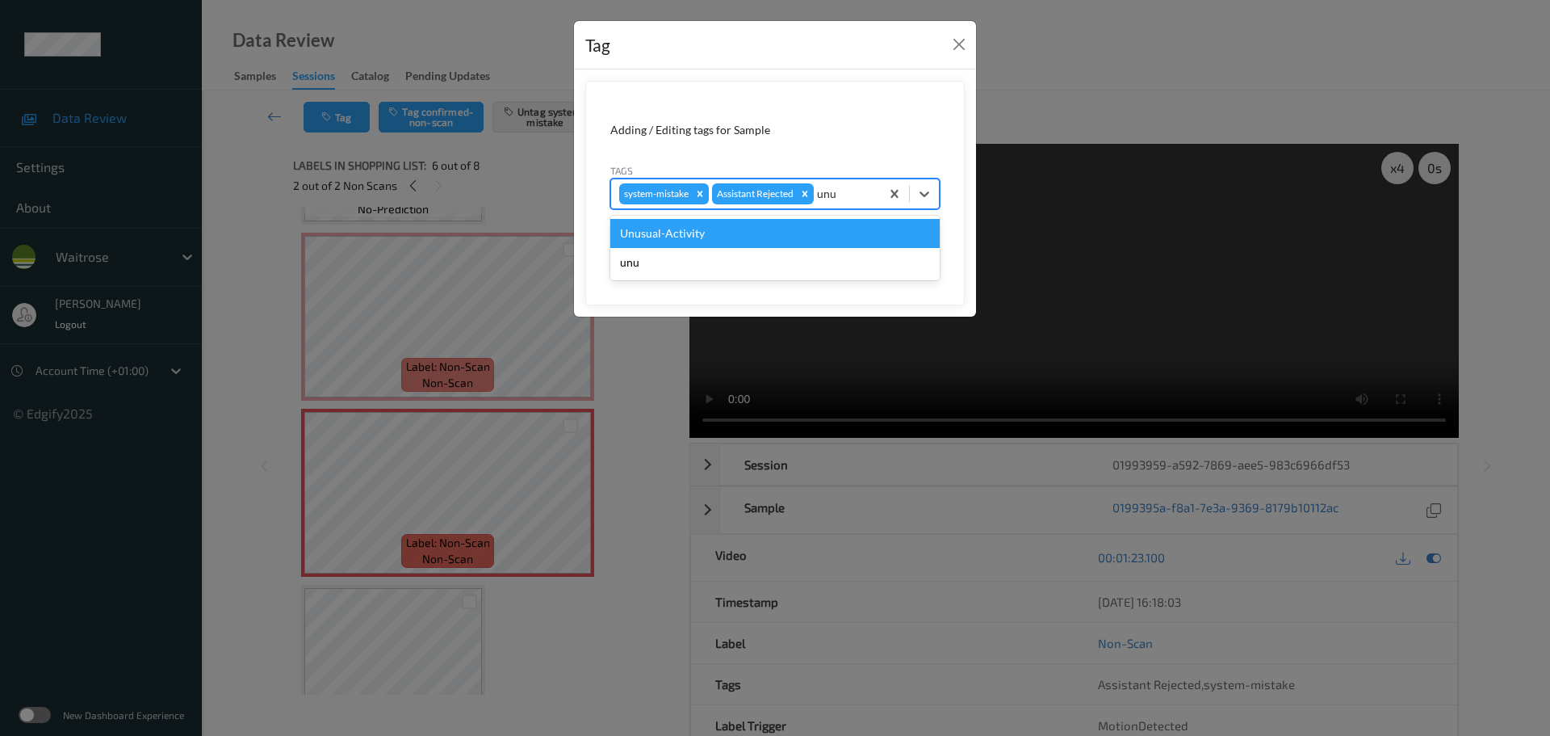
click at [804, 224] on div "Unusual-Activity" at bounding box center [774, 233] width 329 height 29
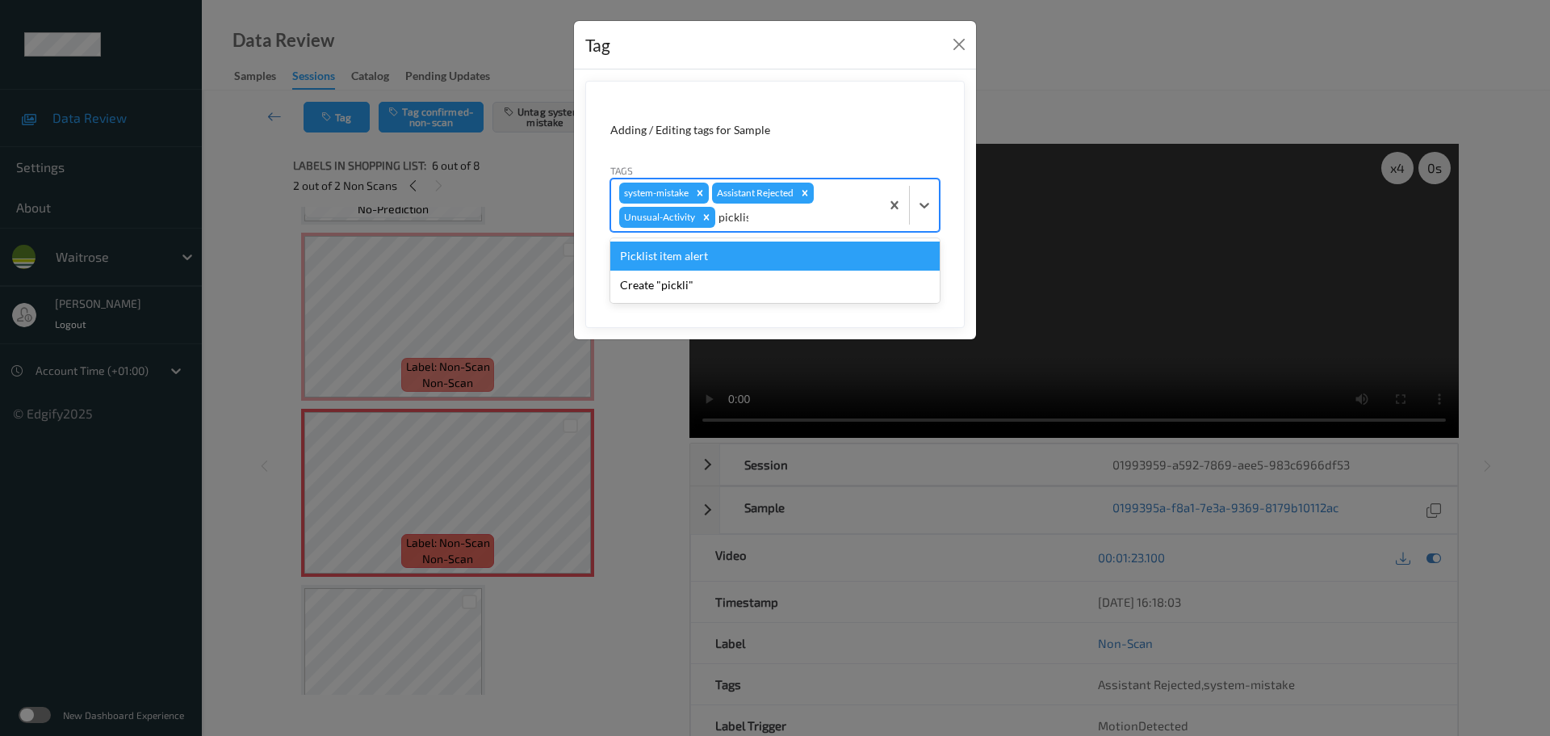
type input "picklist"
click at [790, 247] on div "Picklist item alert" at bounding box center [774, 255] width 329 height 29
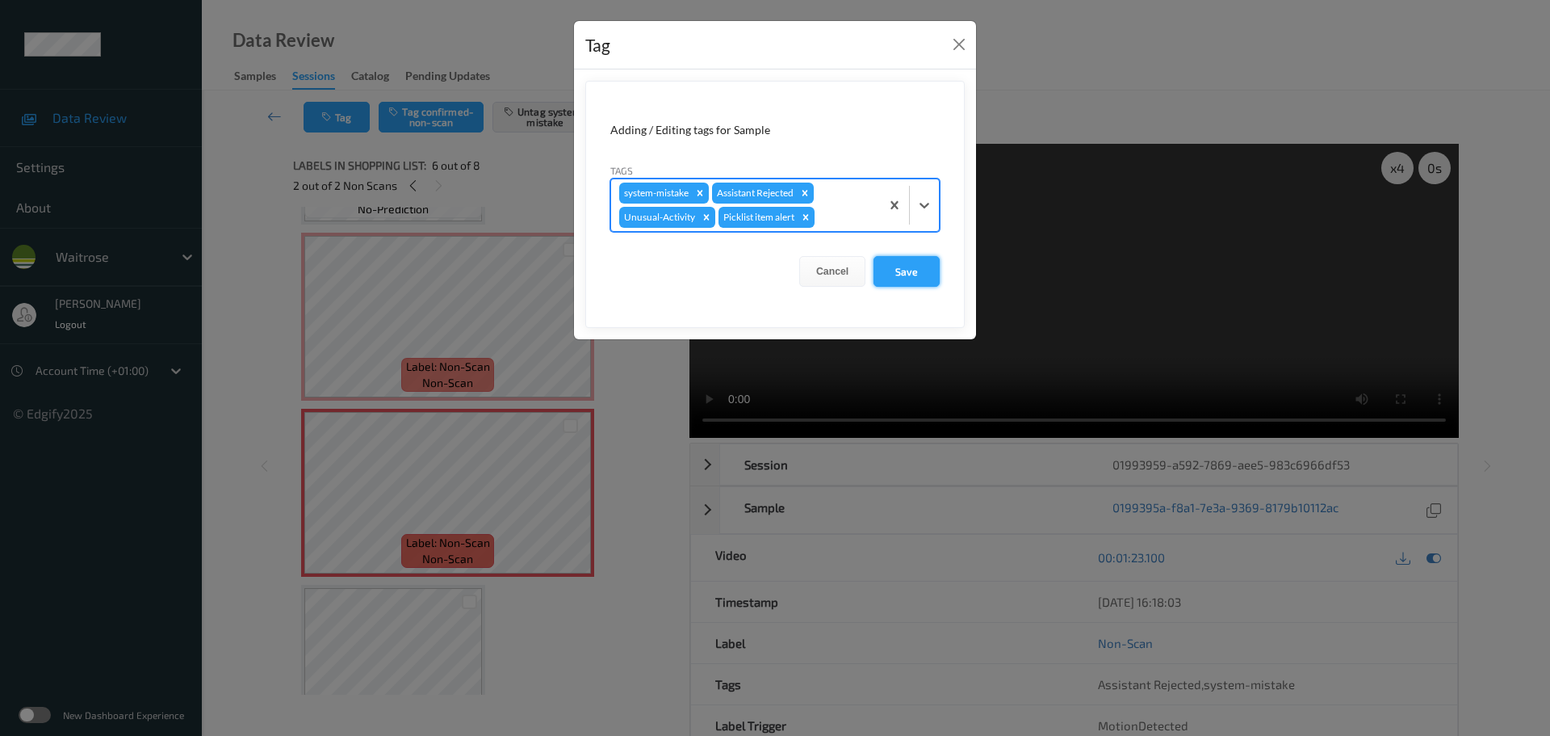
click at [894, 275] on button "Save" at bounding box center [907, 271] width 66 height 31
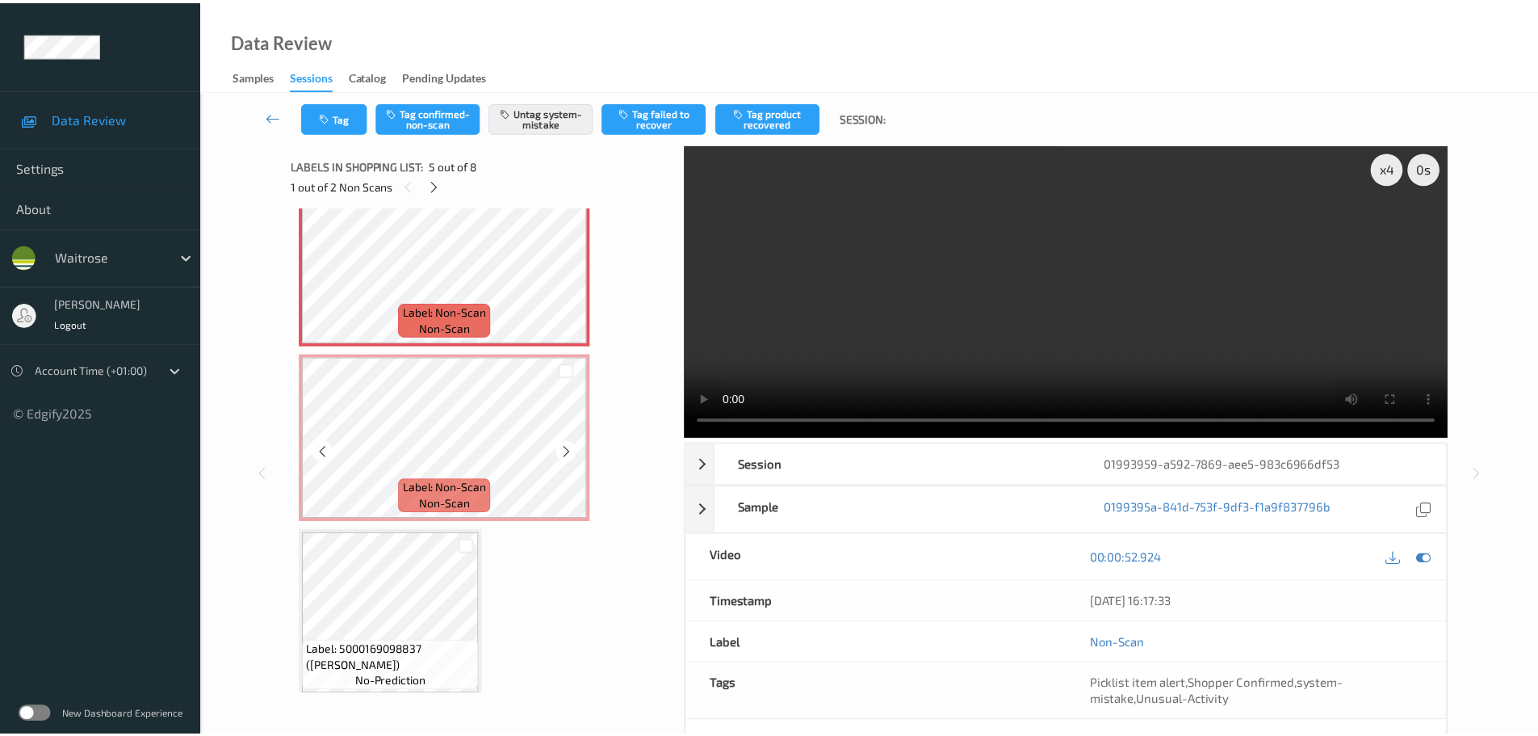
scroll to position [767, 0]
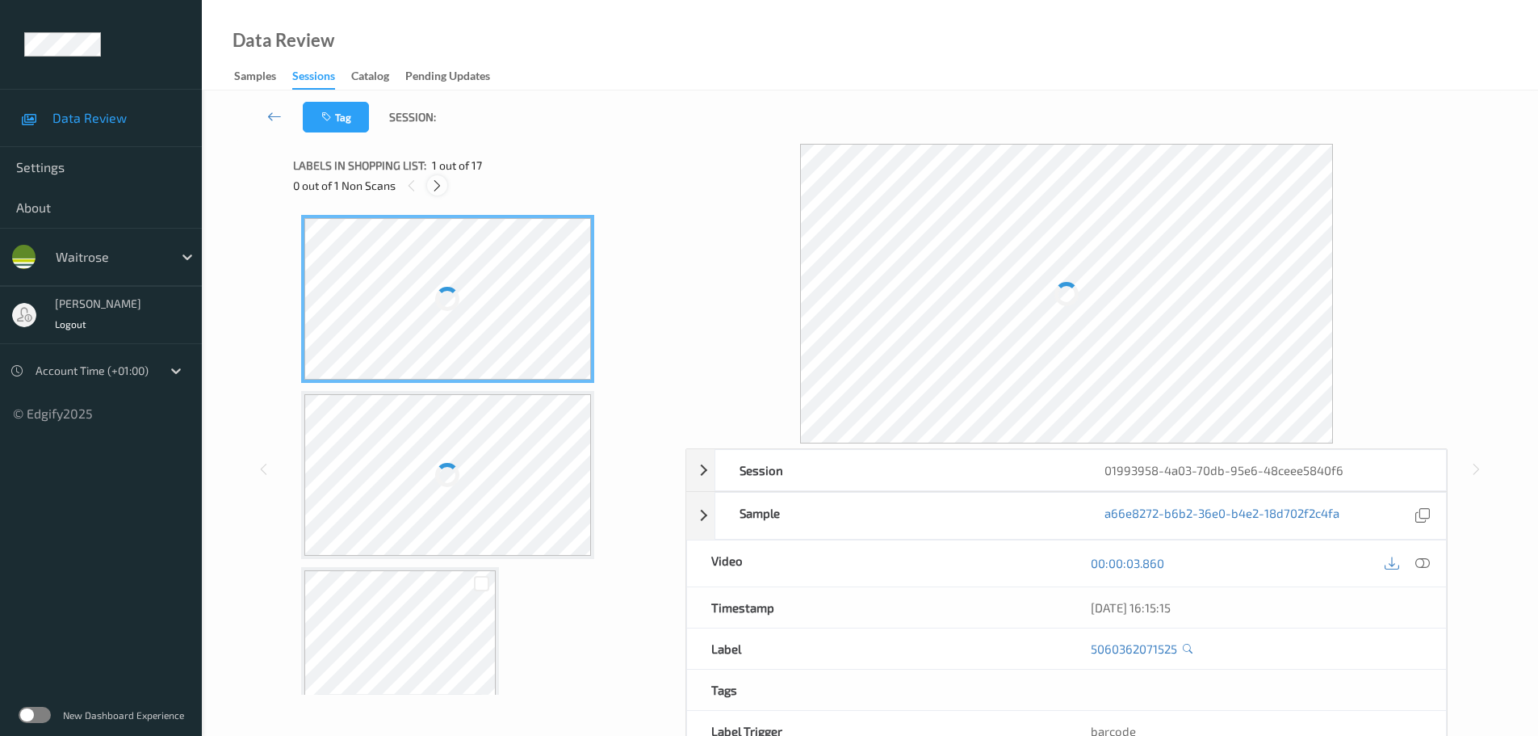
click at [438, 188] on icon at bounding box center [437, 185] width 14 height 15
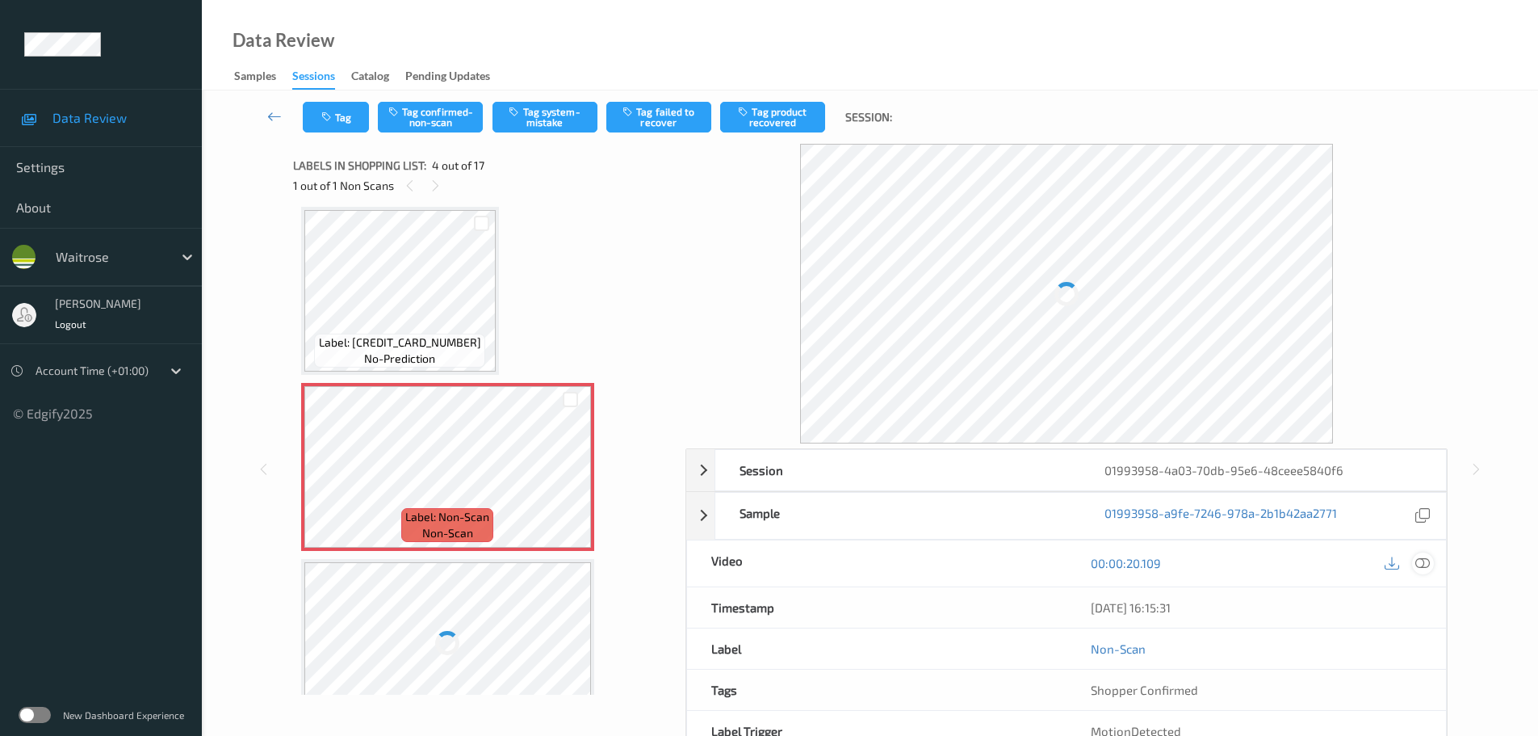
click at [1425, 566] on icon at bounding box center [1422, 563] width 15 height 15
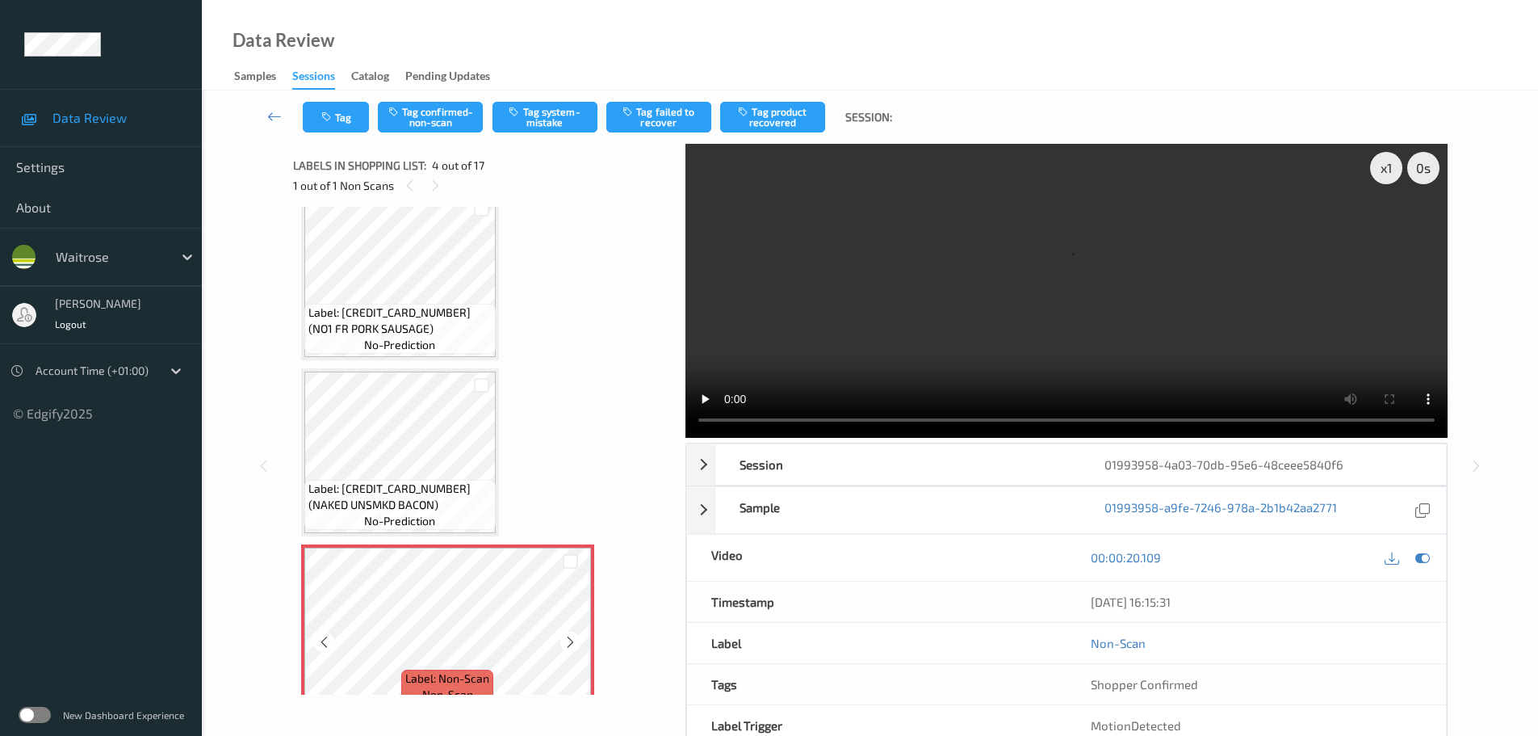
scroll to position [441, 0]
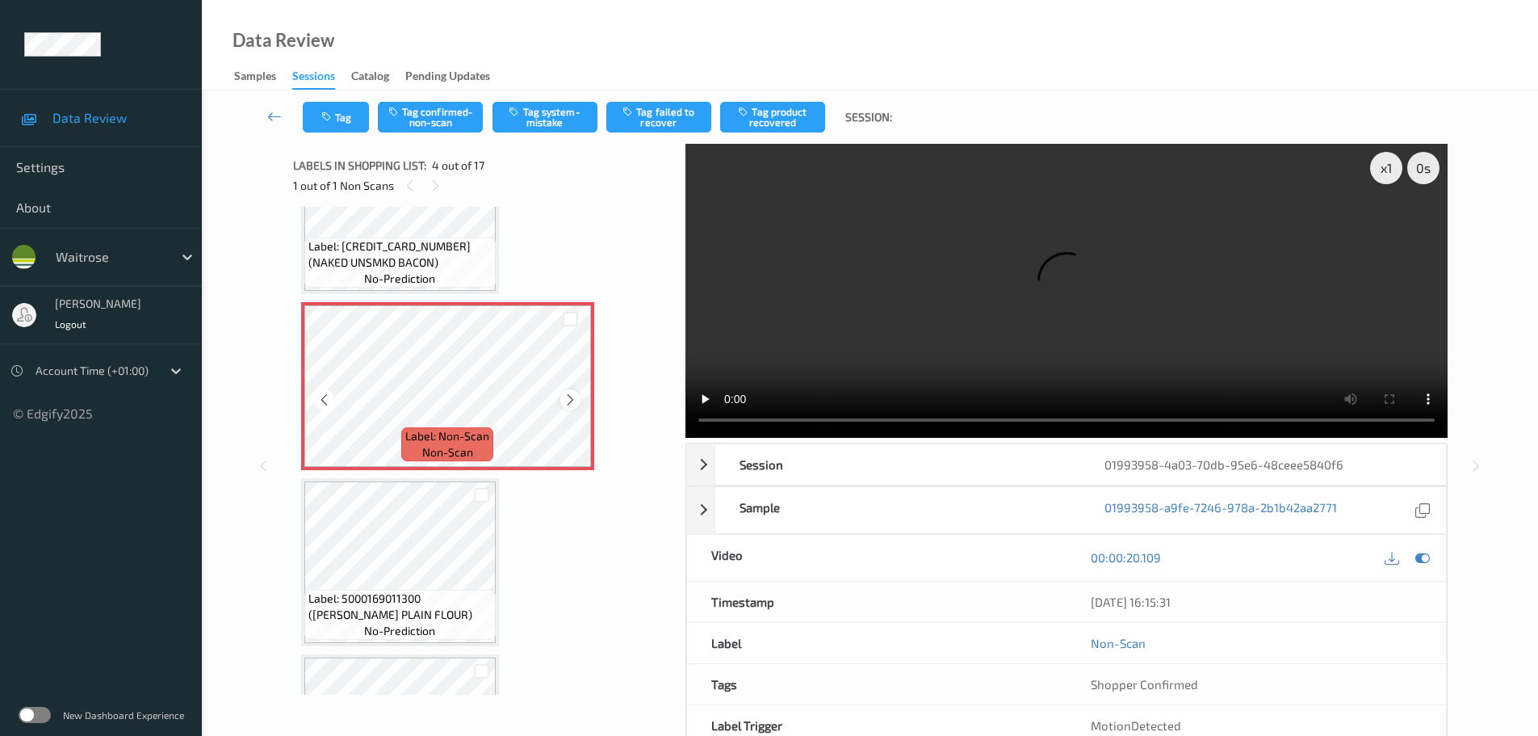
click at [566, 400] on icon at bounding box center [571, 399] width 14 height 15
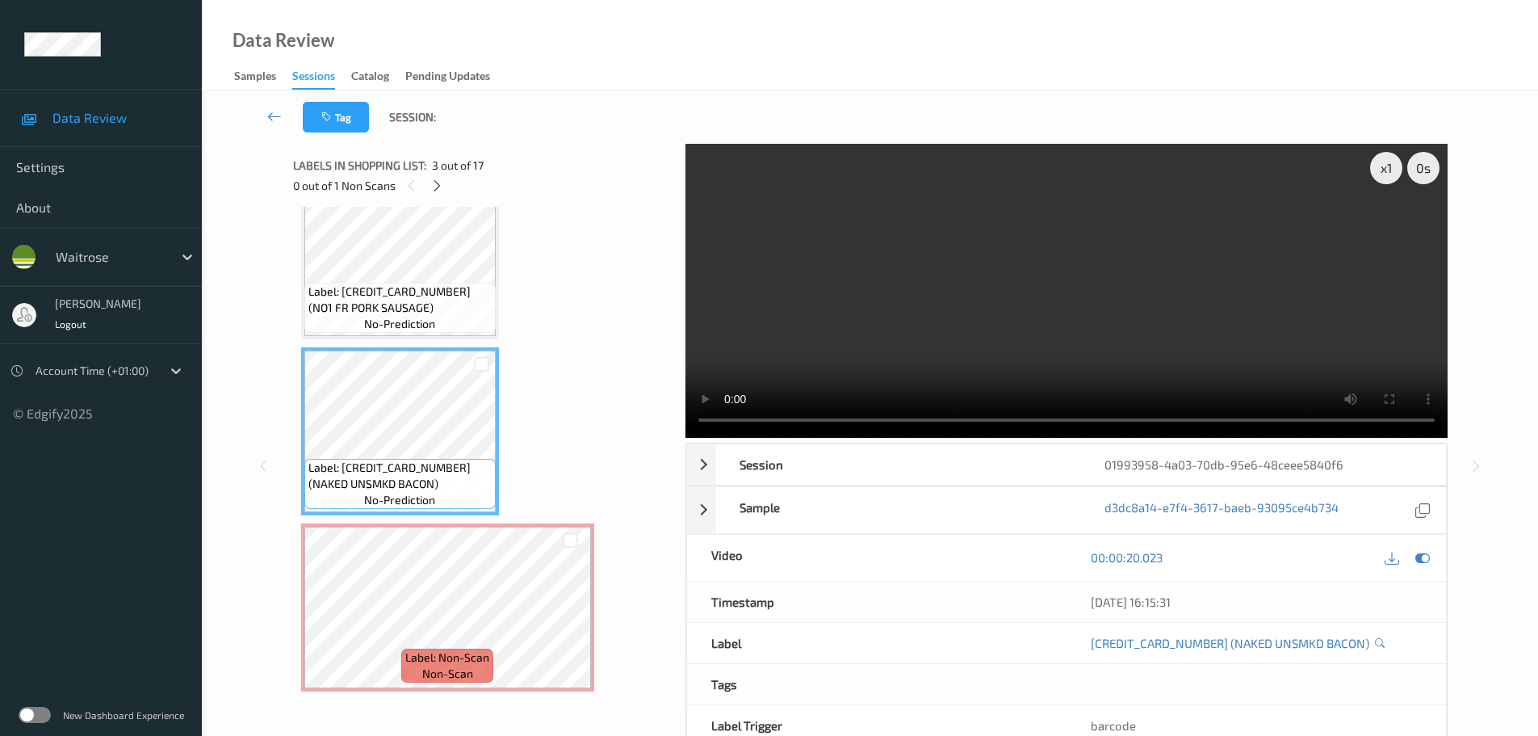
scroll to position [242, 0]
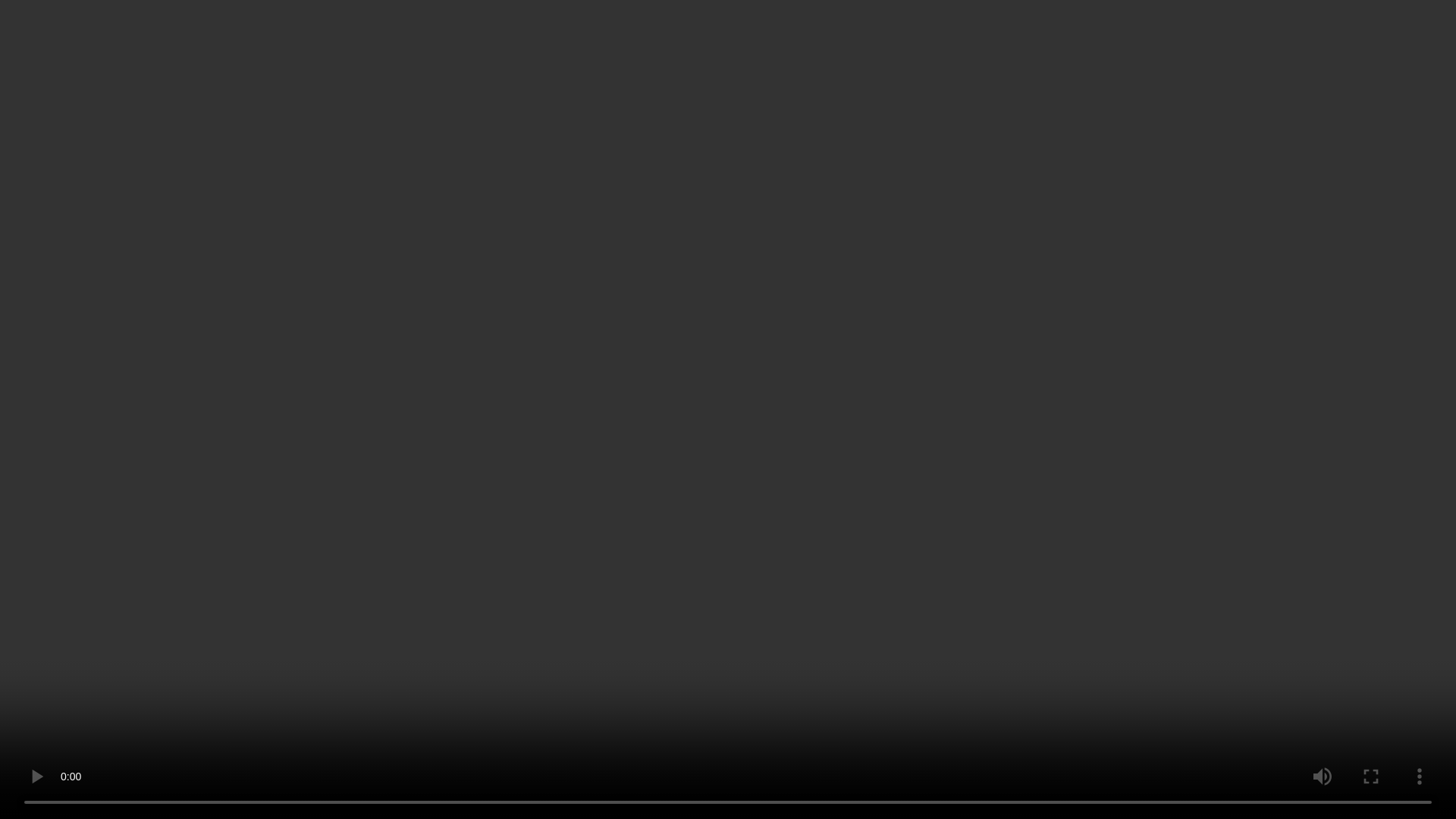
click at [708, 47] on video at bounding box center [728, 410] width 1456 height 819
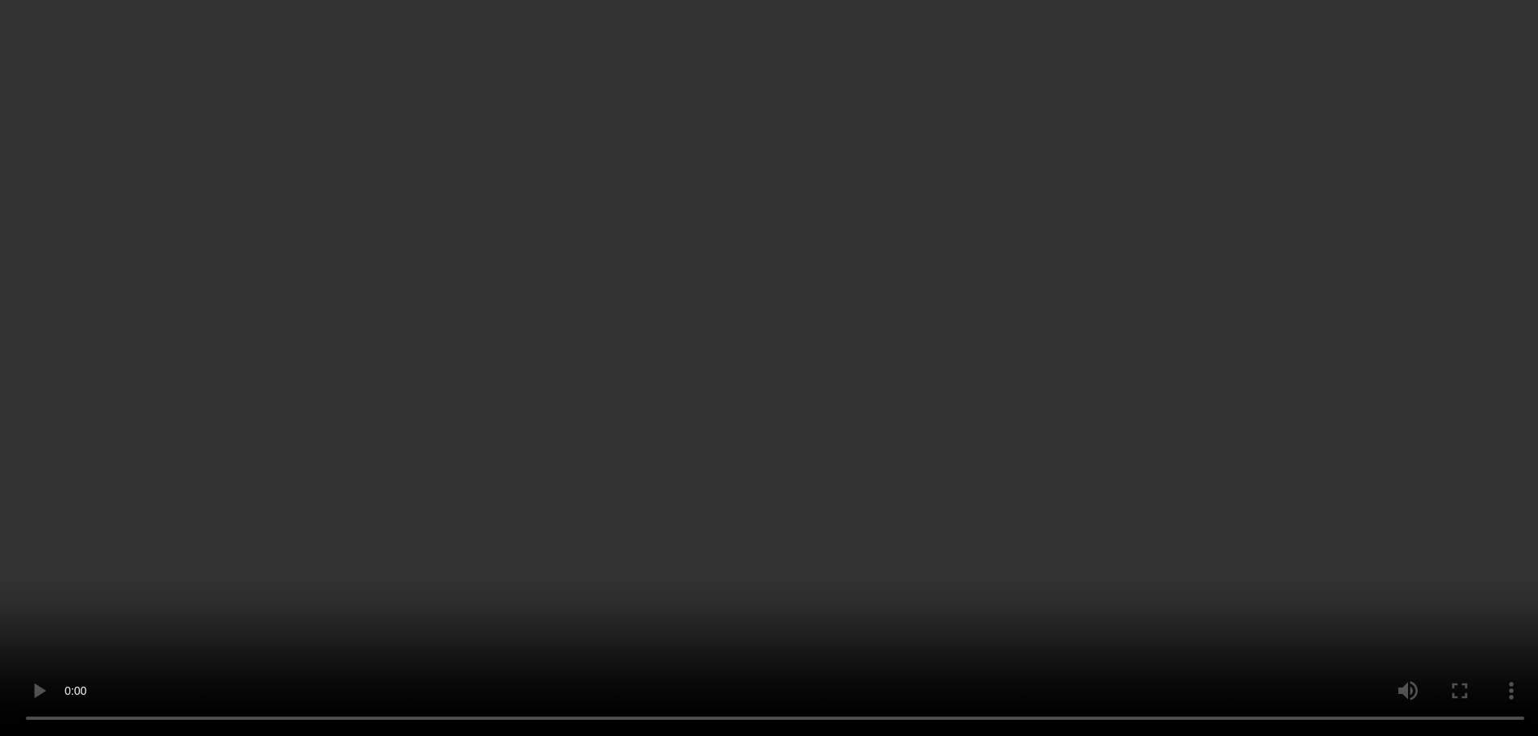
scroll to position [323, 0]
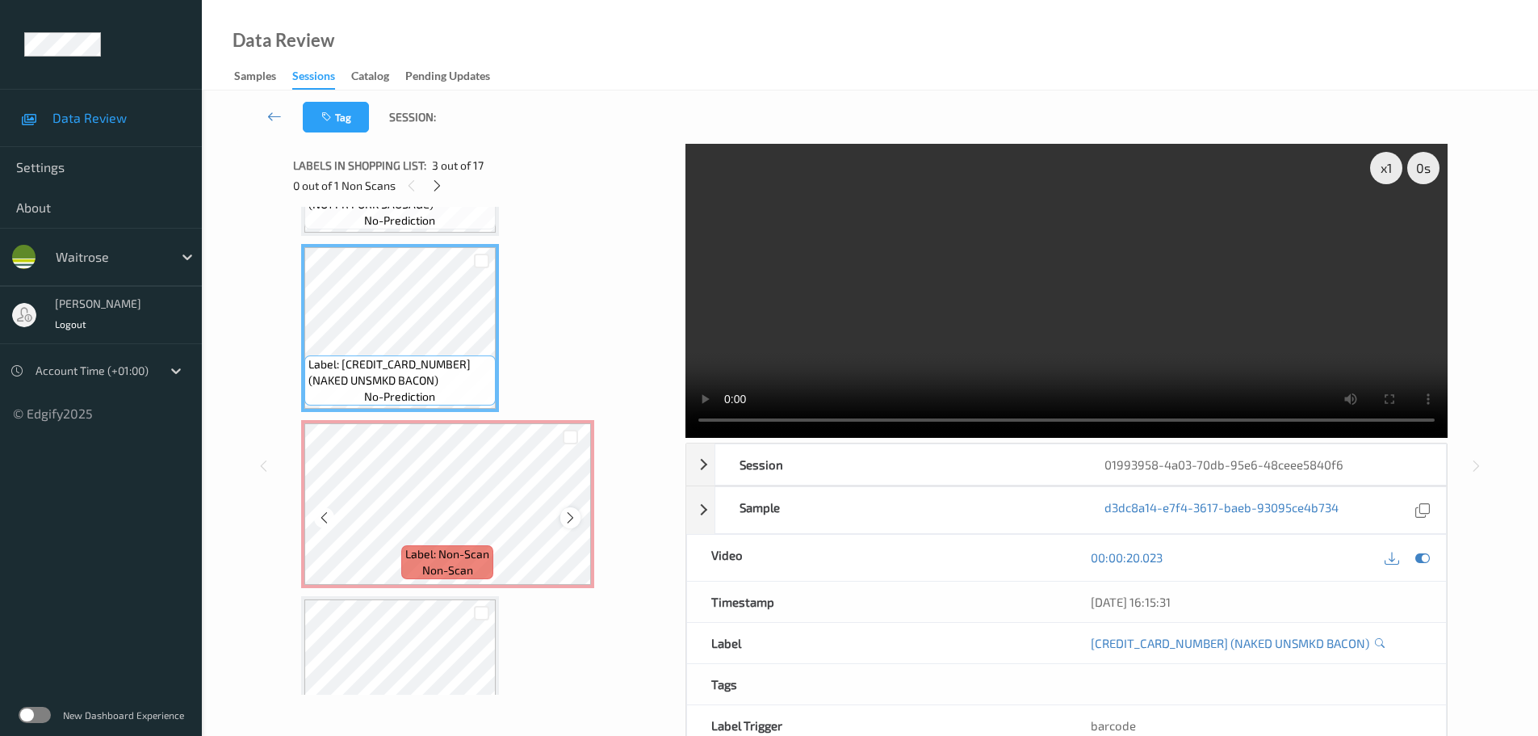
click at [572, 509] on div at bounding box center [570, 517] width 20 height 20
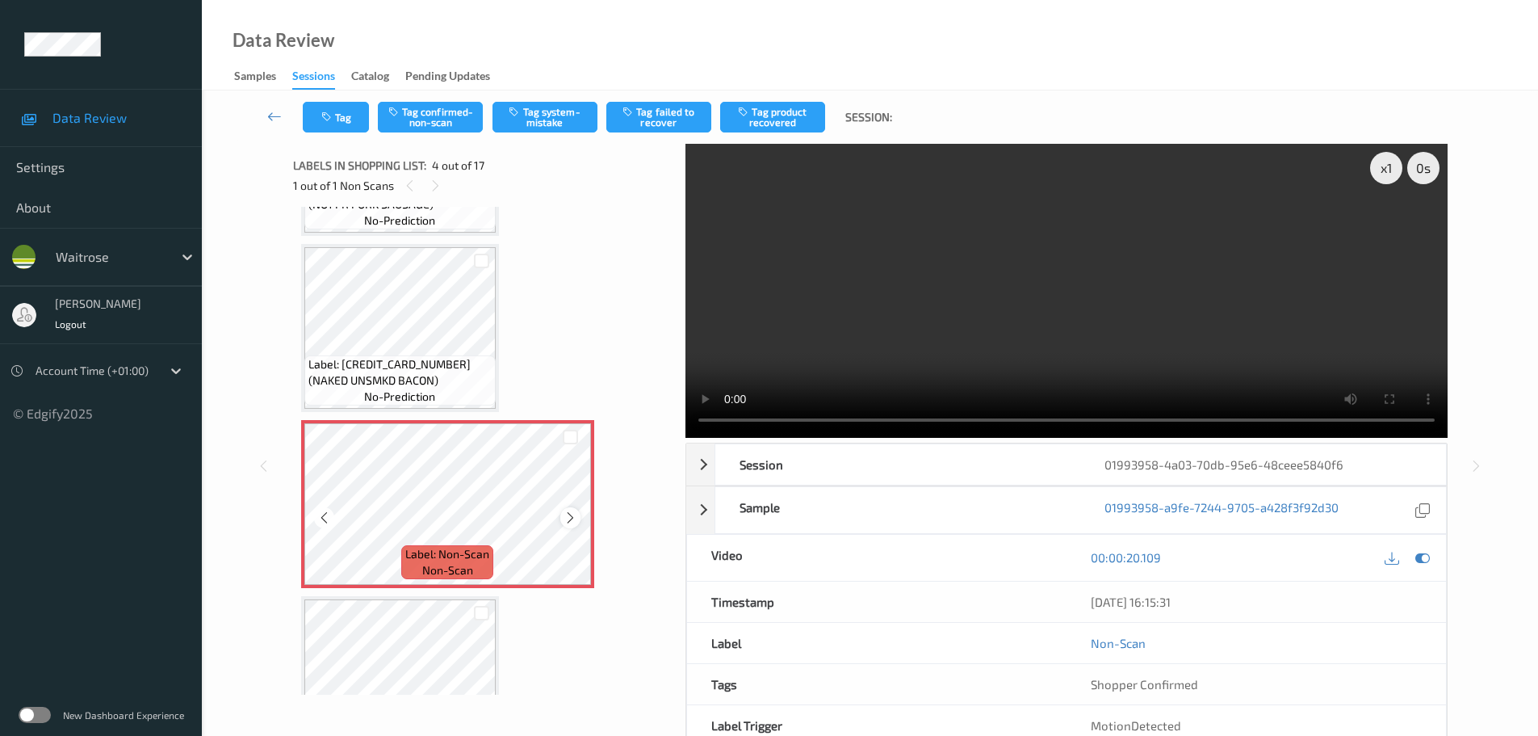
click at [572, 509] on div at bounding box center [570, 517] width 20 height 20
click at [1382, 160] on div "x 1" at bounding box center [1386, 168] width 32 height 32
drag, startPoint x: 1383, startPoint y: 166, endPoint x: 1393, endPoint y: 193, distance: 29.1
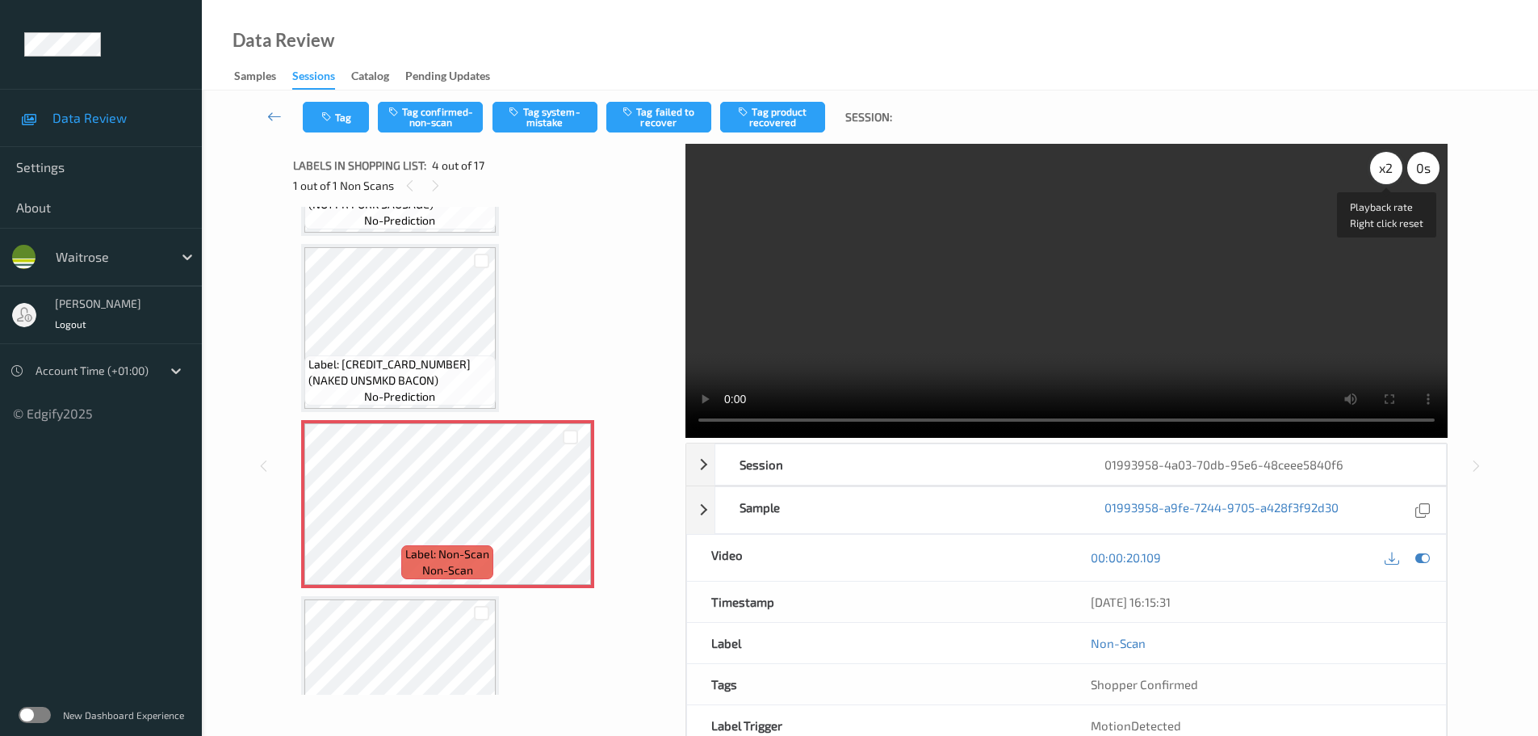
click at [1383, 166] on div "x 2" at bounding box center [1386, 168] width 32 height 32
click at [564, 519] on icon at bounding box center [571, 517] width 14 height 15
click at [570, 522] on icon at bounding box center [571, 517] width 14 height 15
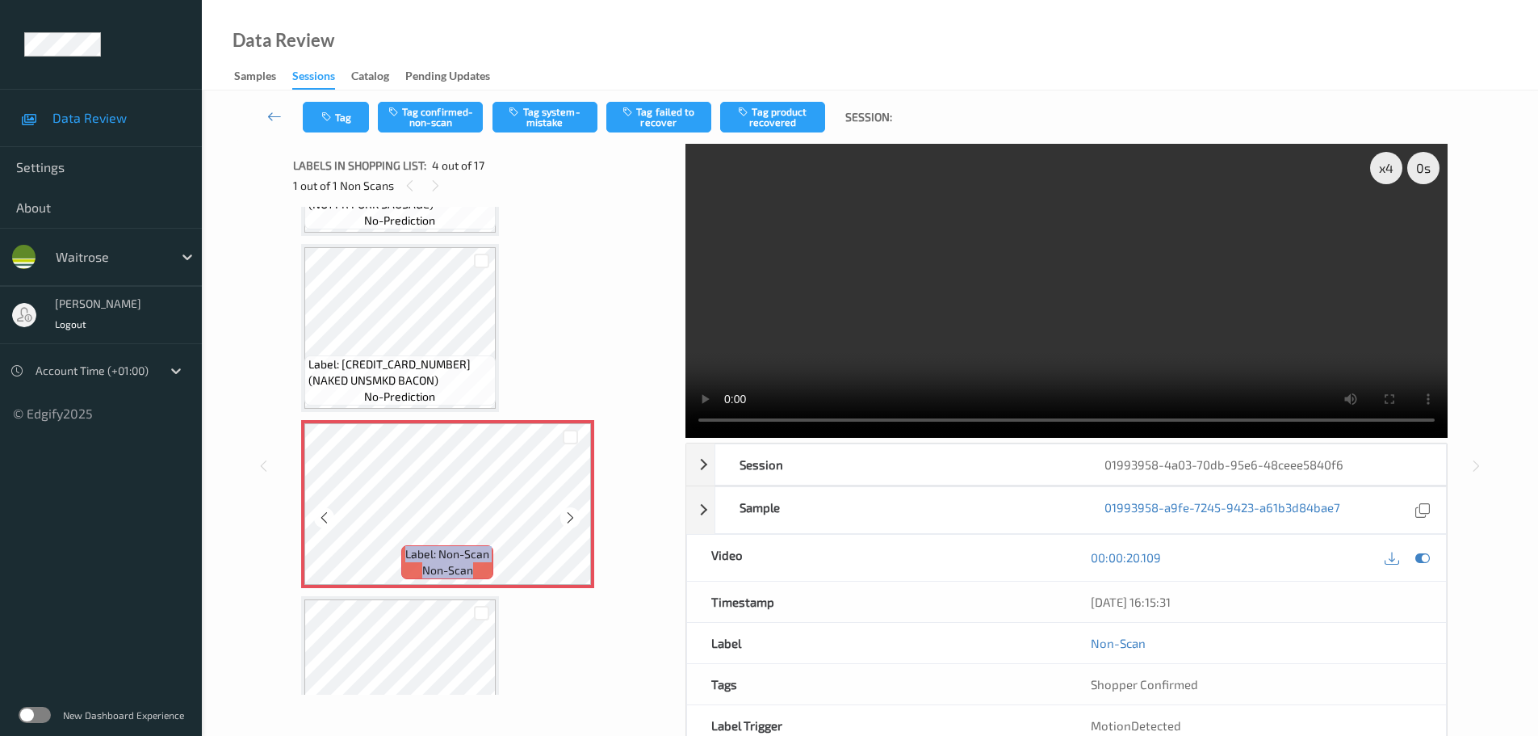
click at [570, 522] on icon at bounding box center [571, 517] width 14 height 15
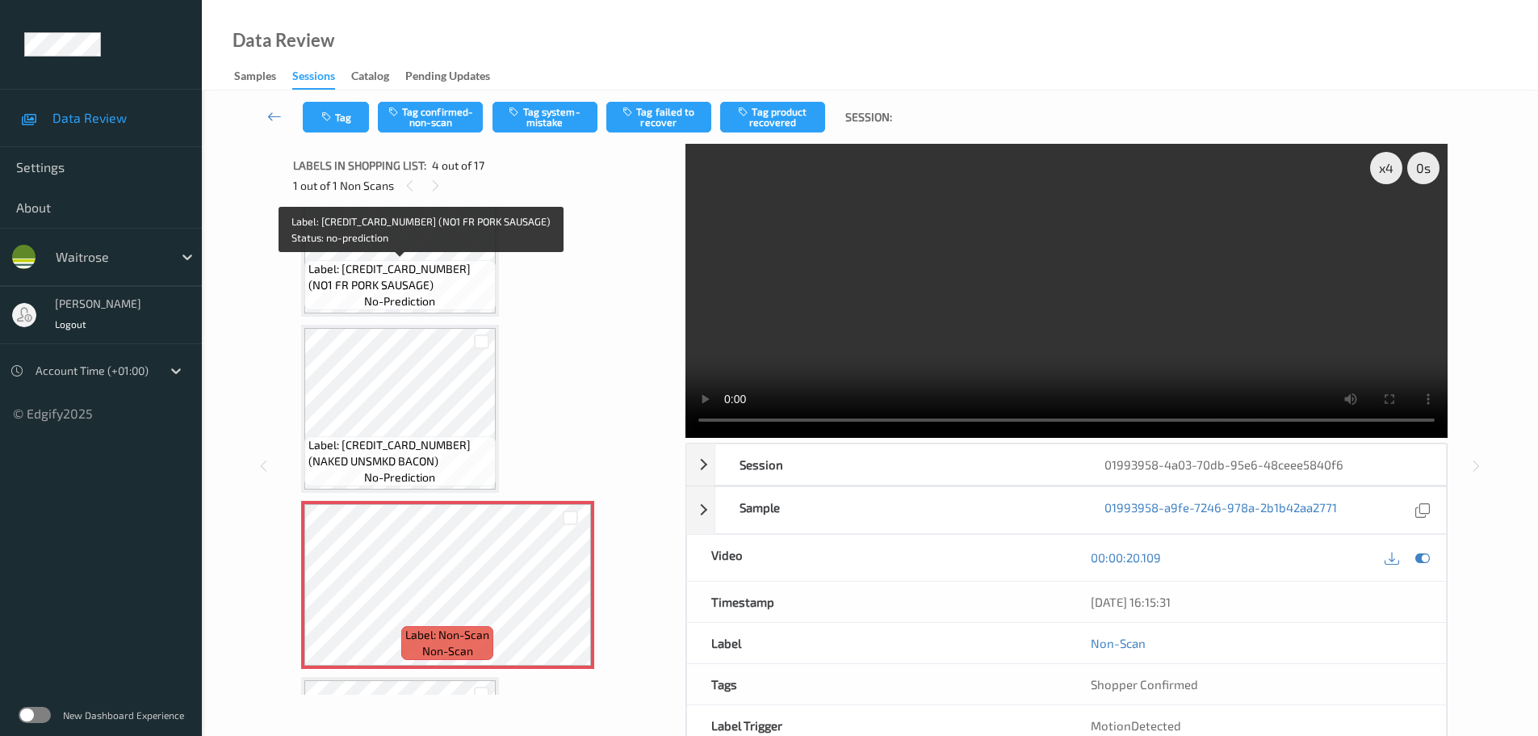
drag, startPoint x: 349, startPoint y: 314, endPoint x: 354, endPoint y: 325, distance: 11.6
click at [353, 316] on div "Label: [CREDIT_CARD_NUMBER] (NO1 FR PORK SAUSAGE) no-prediction" at bounding box center [400, 233] width 198 height 168
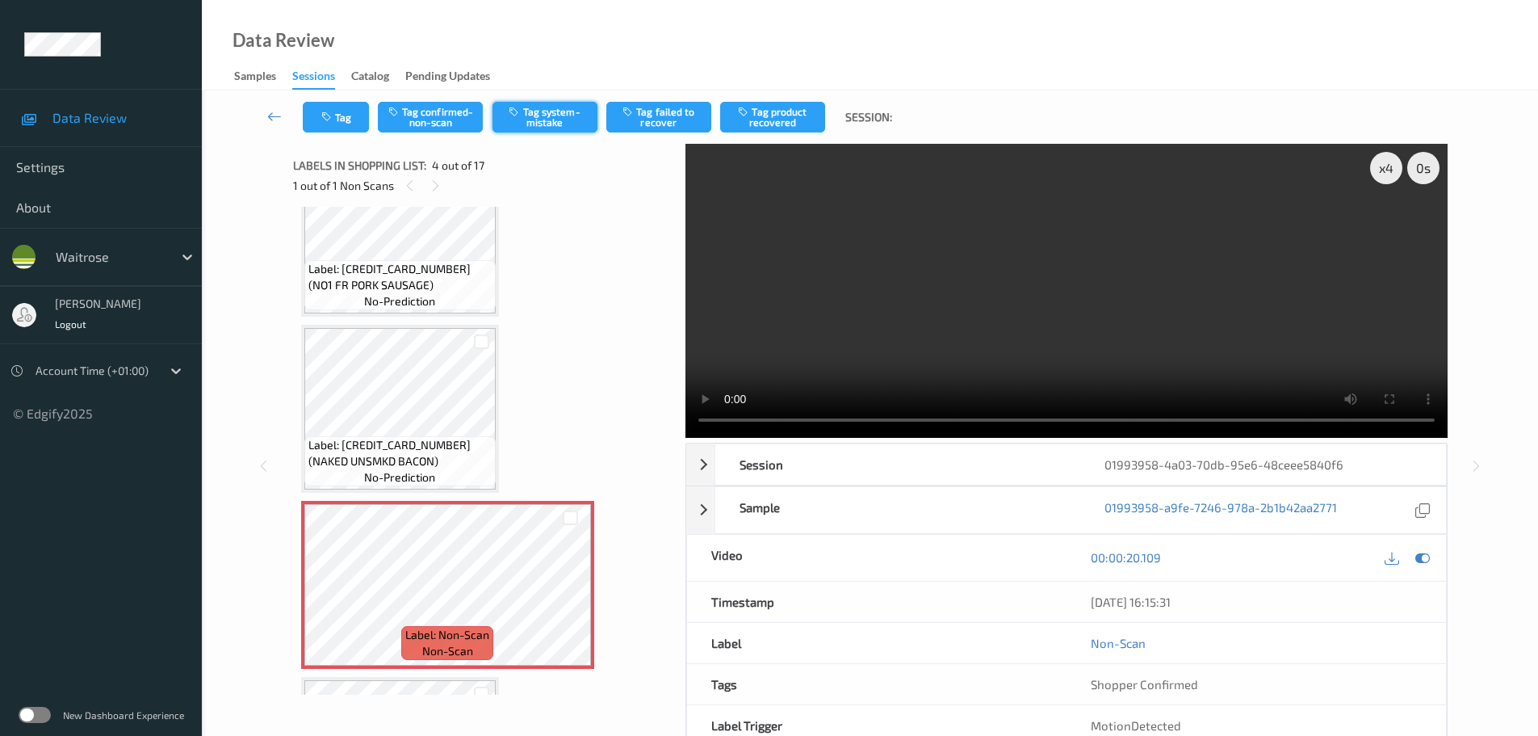
click at [562, 117] on button "Tag system-mistake" at bounding box center [545, 117] width 105 height 31
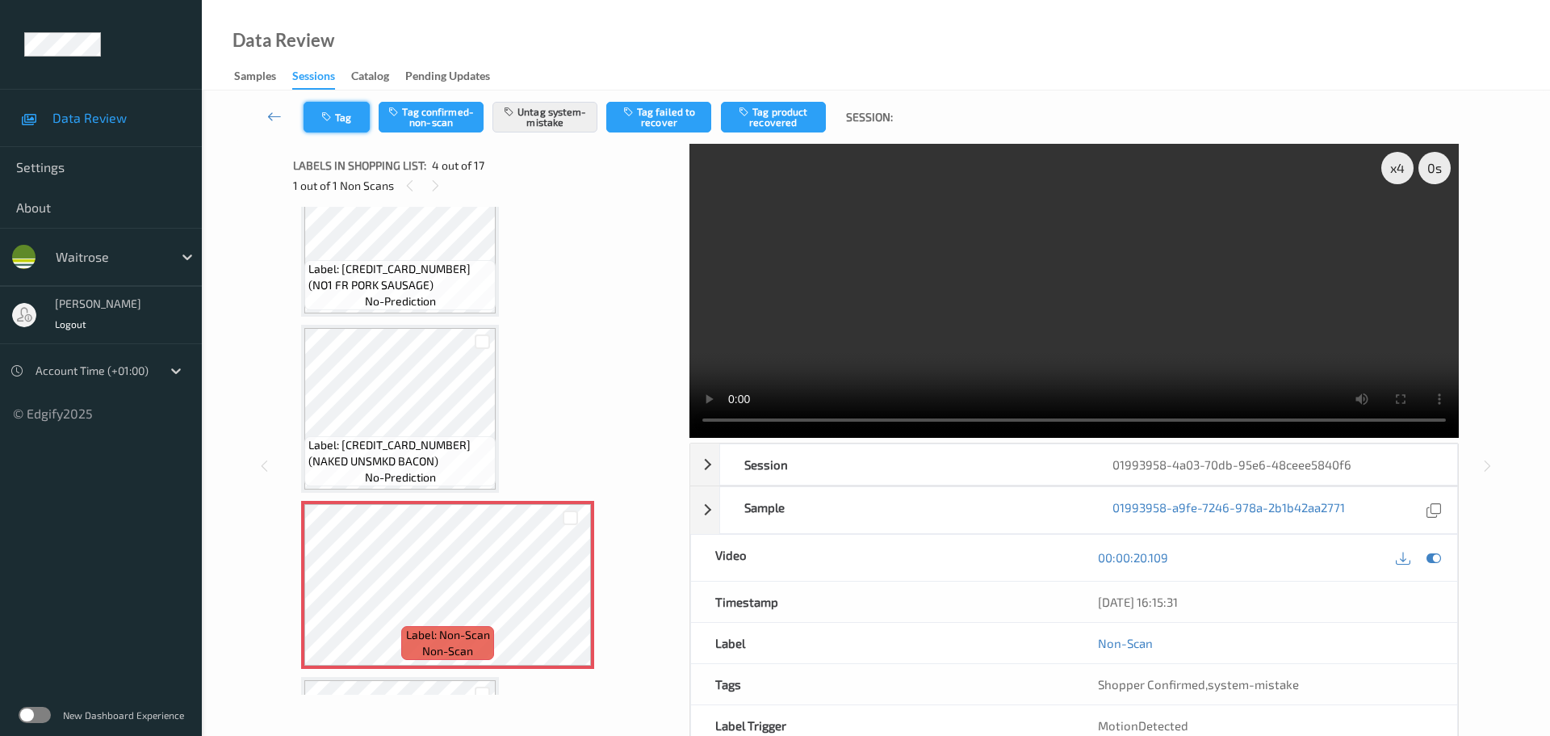
click at [325, 119] on icon "button" at bounding box center [328, 116] width 14 height 11
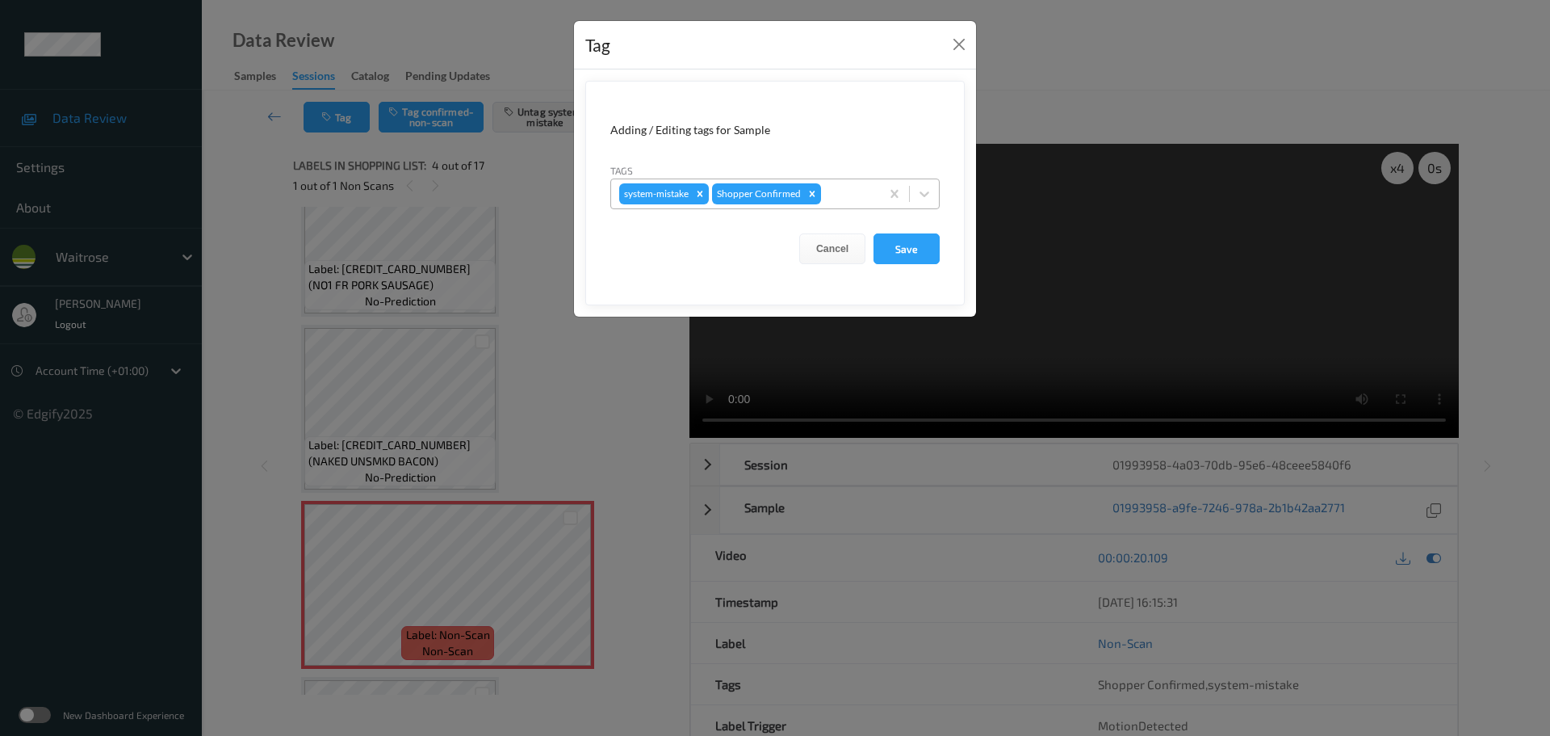
click at [832, 187] on div at bounding box center [848, 193] width 48 height 19
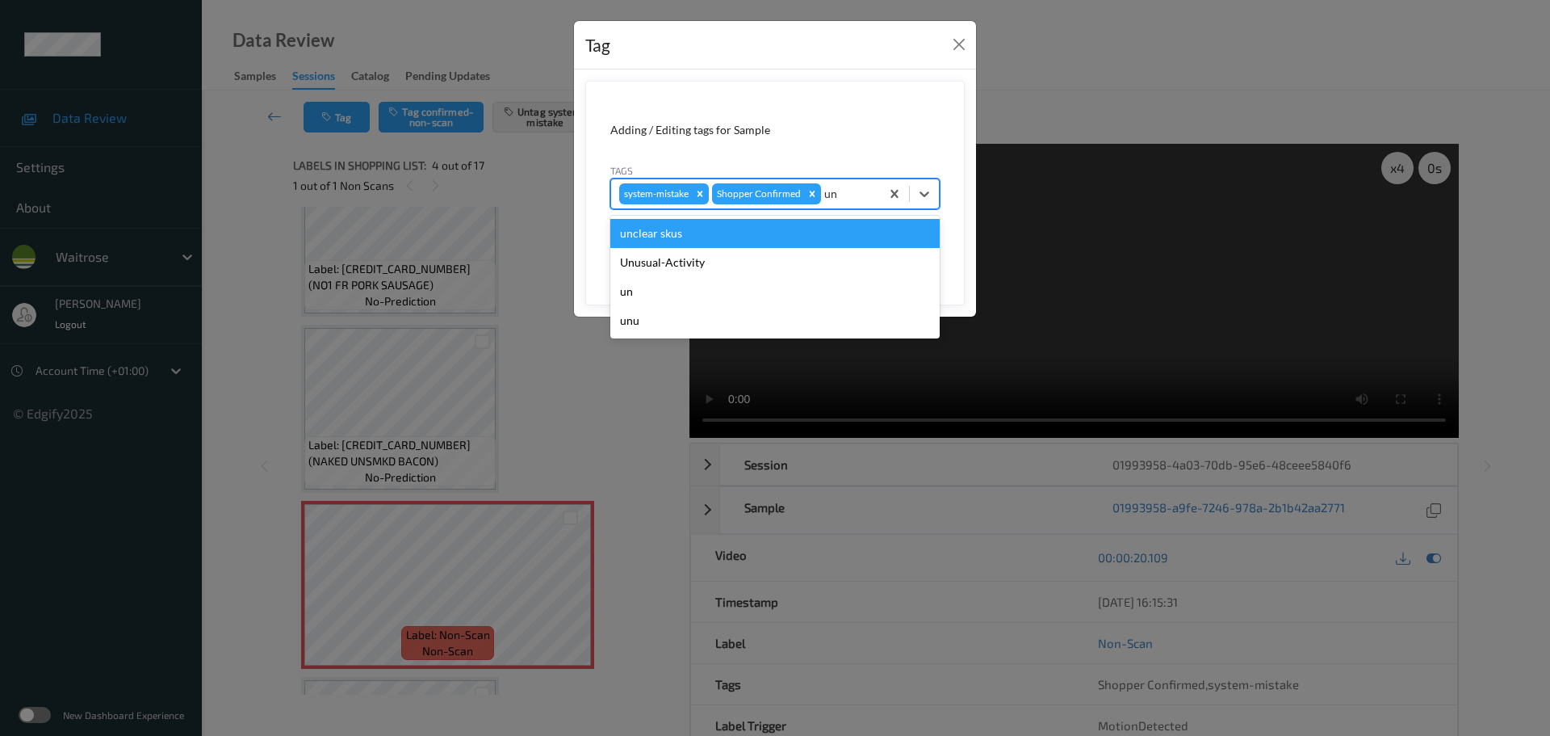
type input "unu"
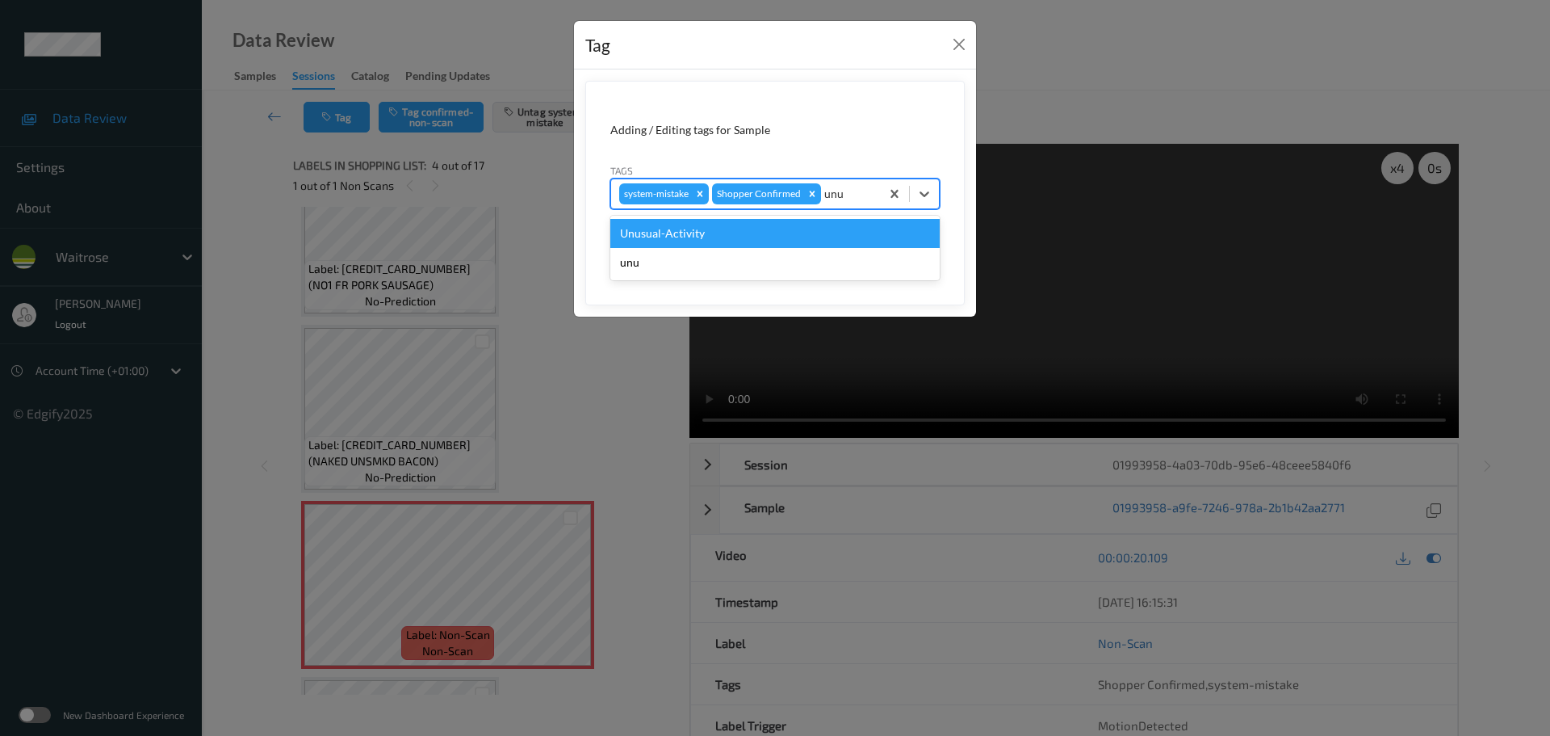
click at [769, 242] on div "Unusual-Activity" at bounding box center [774, 233] width 329 height 29
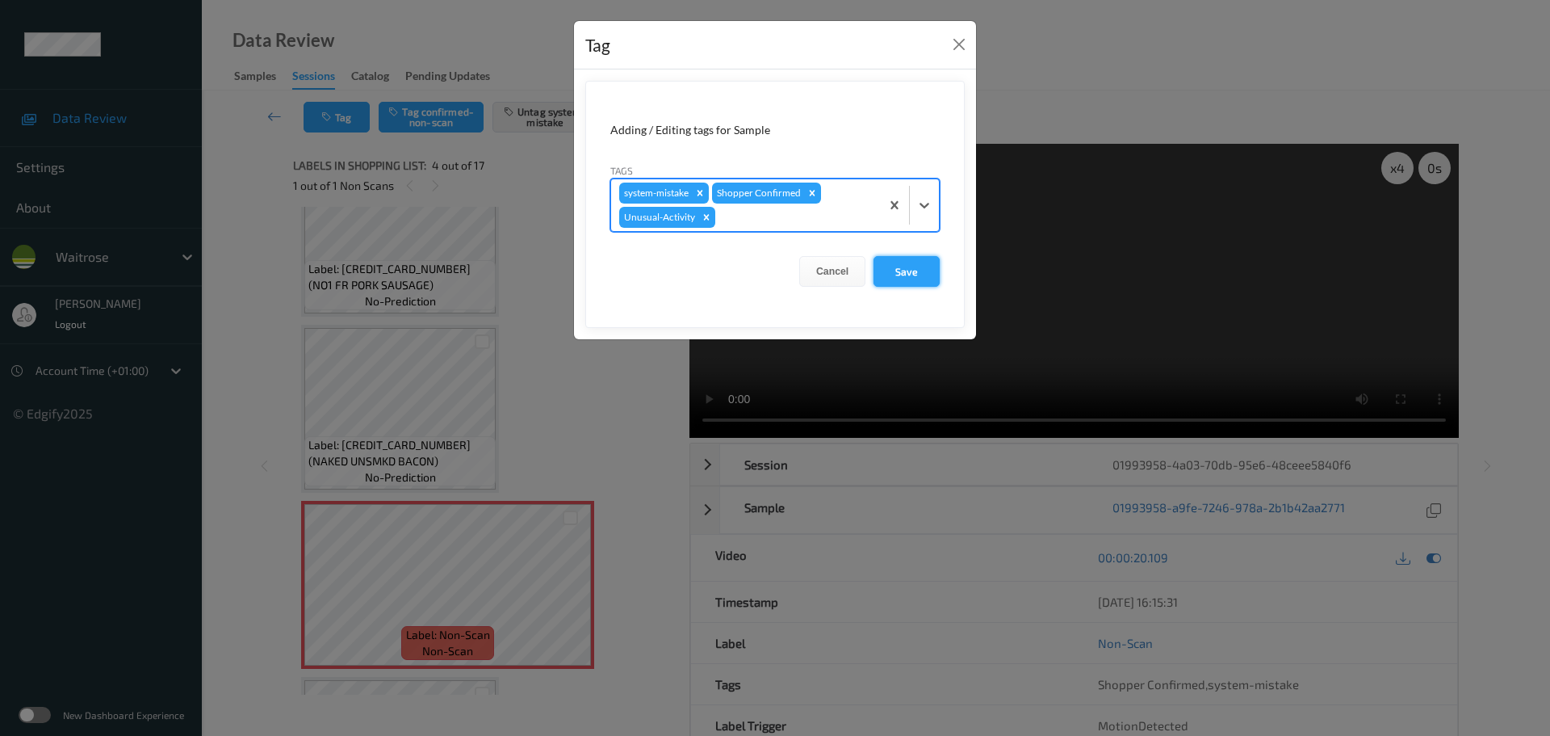
click at [895, 266] on button "Save" at bounding box center [907, 271] width 66 height 31
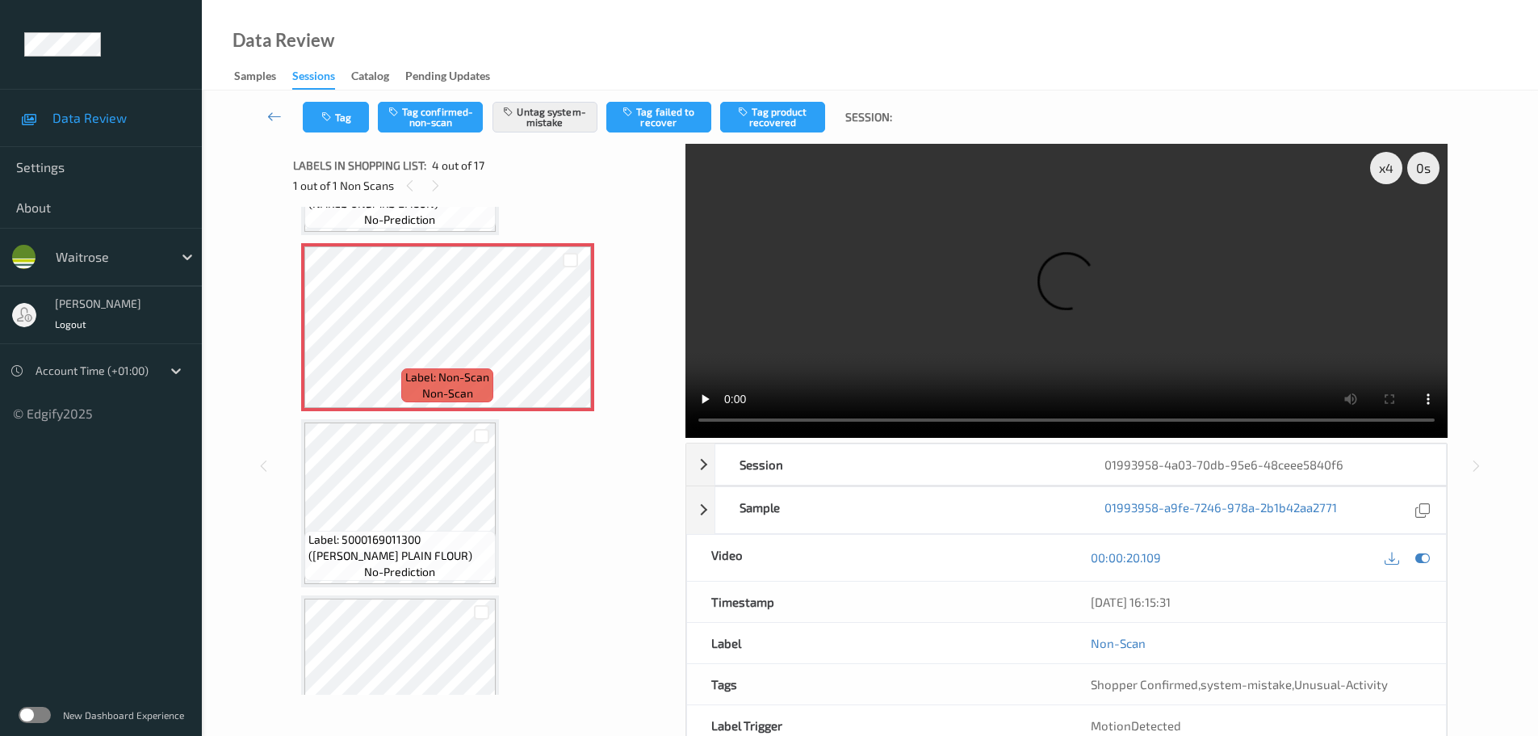
scroll to position [484, 0]
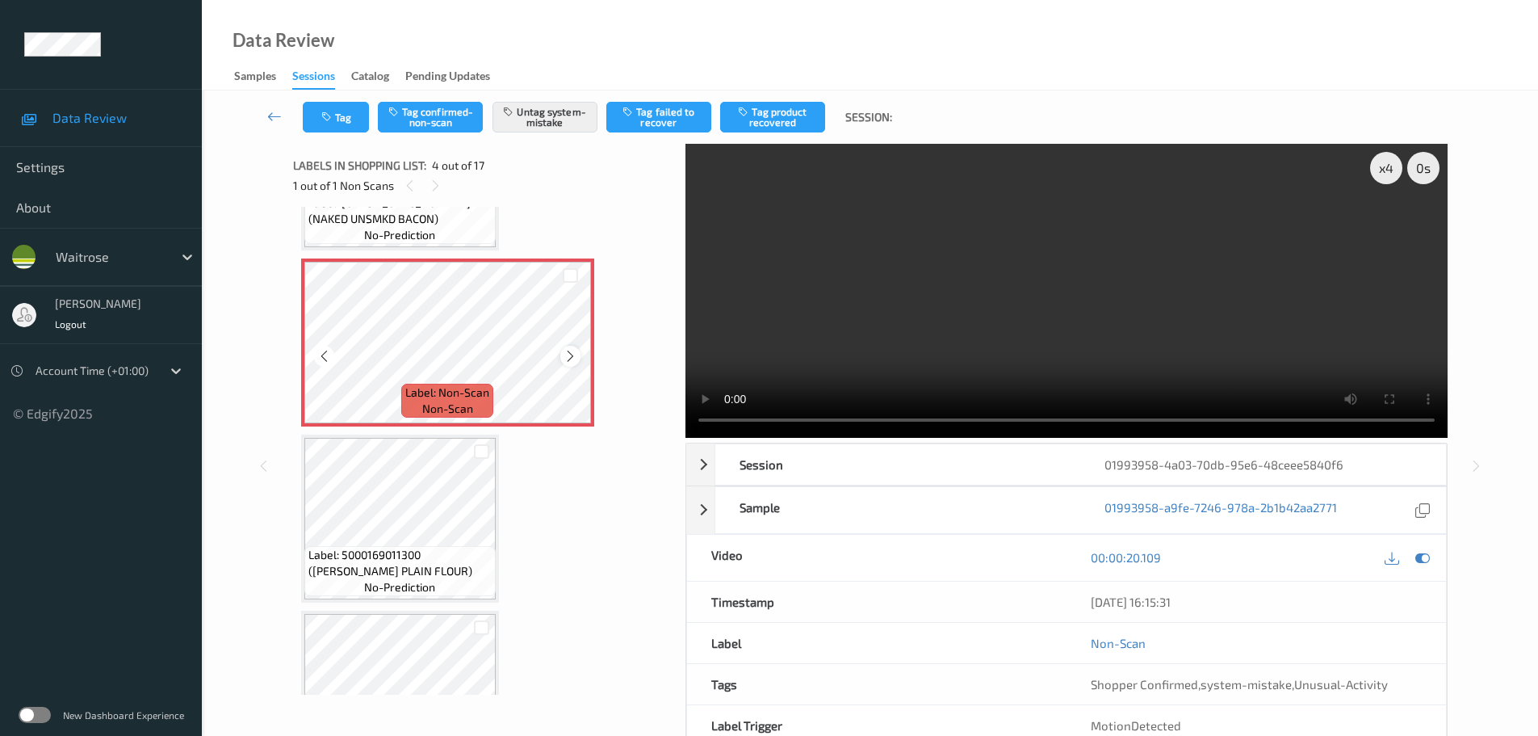
click at [576, 354] on icon at bounding box center [571, 356] width 14 height 15
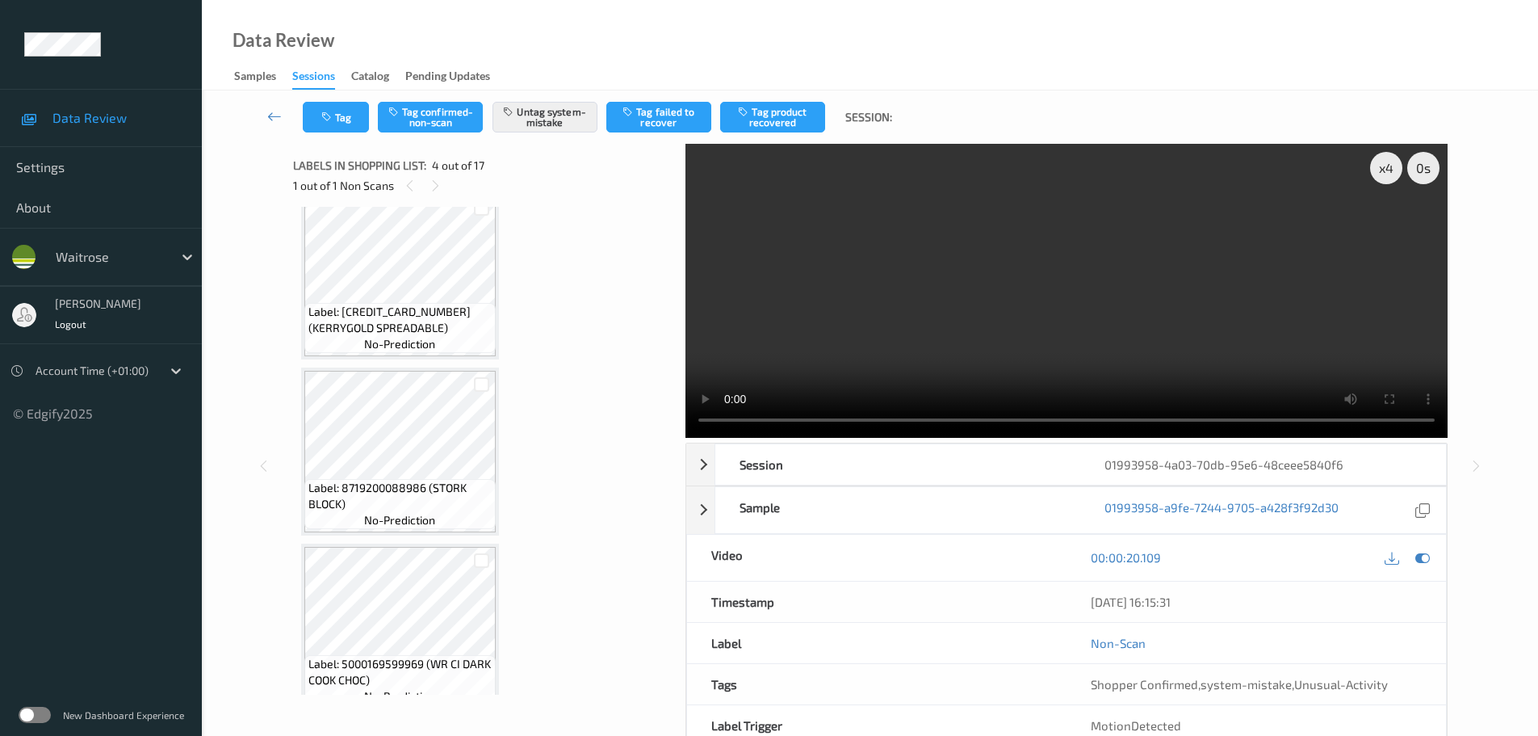
scroll to position [565, 0]
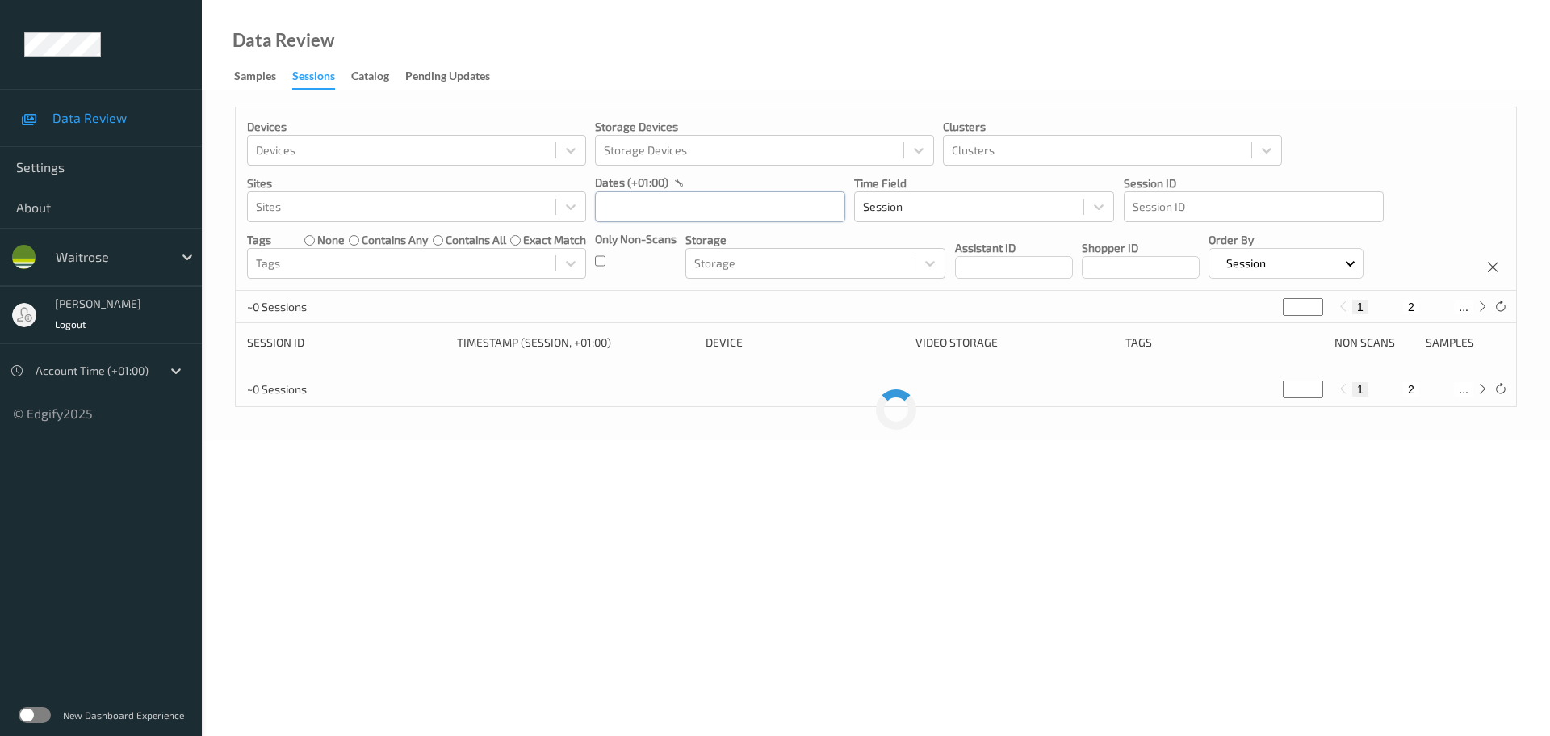
drag, startPoint x: 0, startPoint y: 0, endPoint x: 698, endPoint y: 222, distance: 732.1
click at [698, 222] on input "text" at bounding box center [720, 206] width 250 height 31
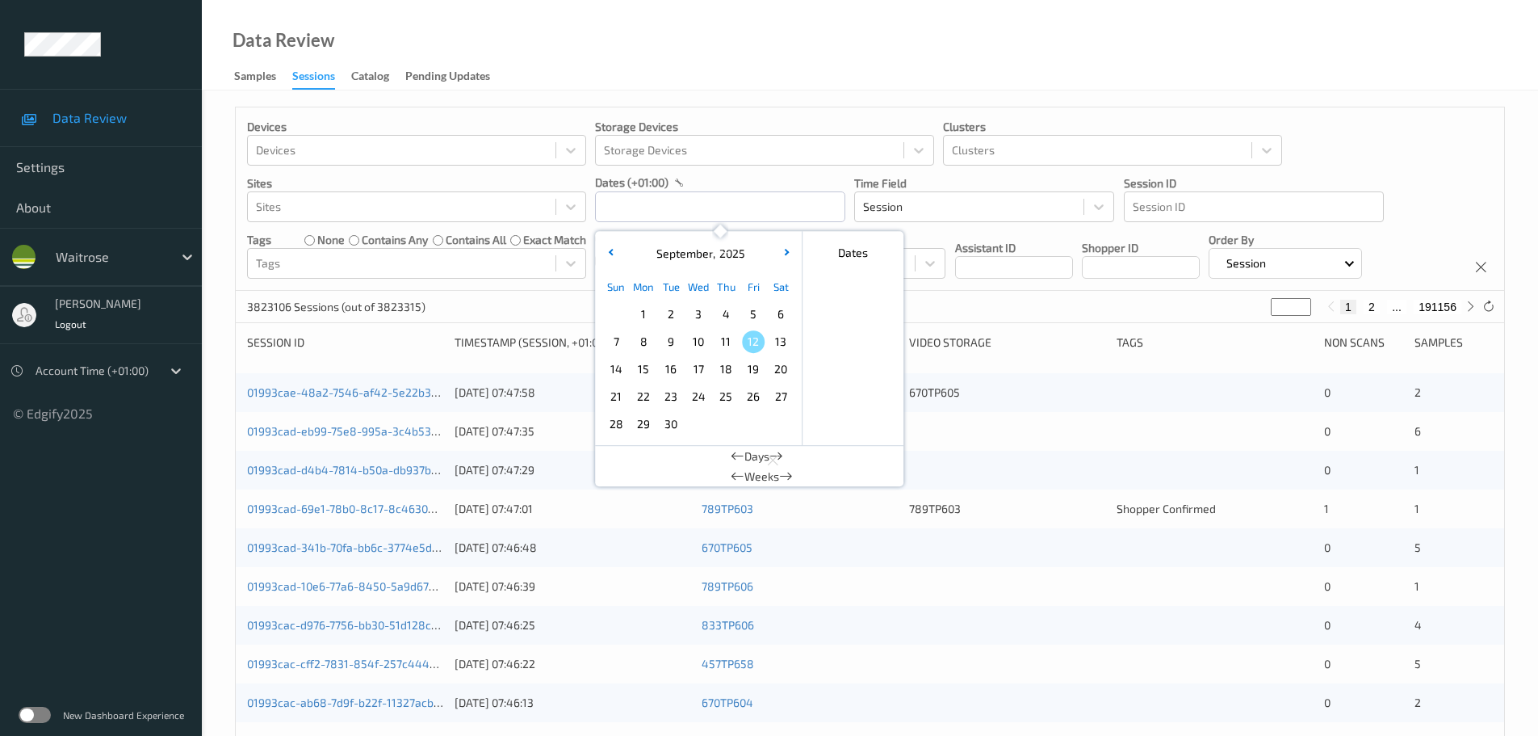
click at [729, 348] on span "11" at bounding box center [726, 341] width 23 height 23
type input "11/09/2025 00:00 -> 11/09/2025 23:59"
drag, startPoint x: 710, startPoint y: 89, endPoint x: 715, endPoint y: 82, distance: 8.7
click at [714, 82] on div "Data Review Samples Sessions Catalog Pending Updates" at bounding box center [870, 45] width 1336 height 90
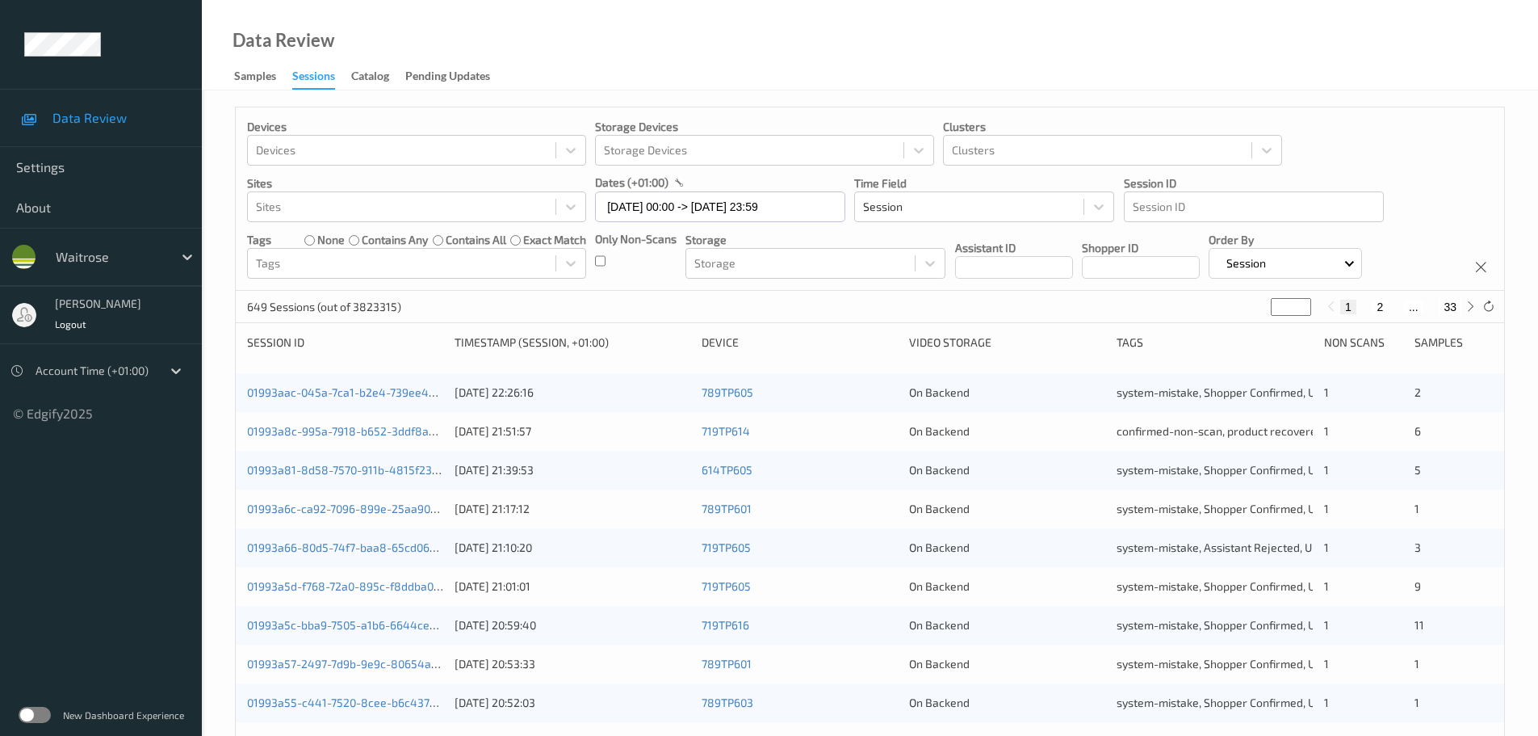
click div "649 Sessions (out of 3823315) * 1 2 ... 33"
click input "*"
type input "**"
click icon
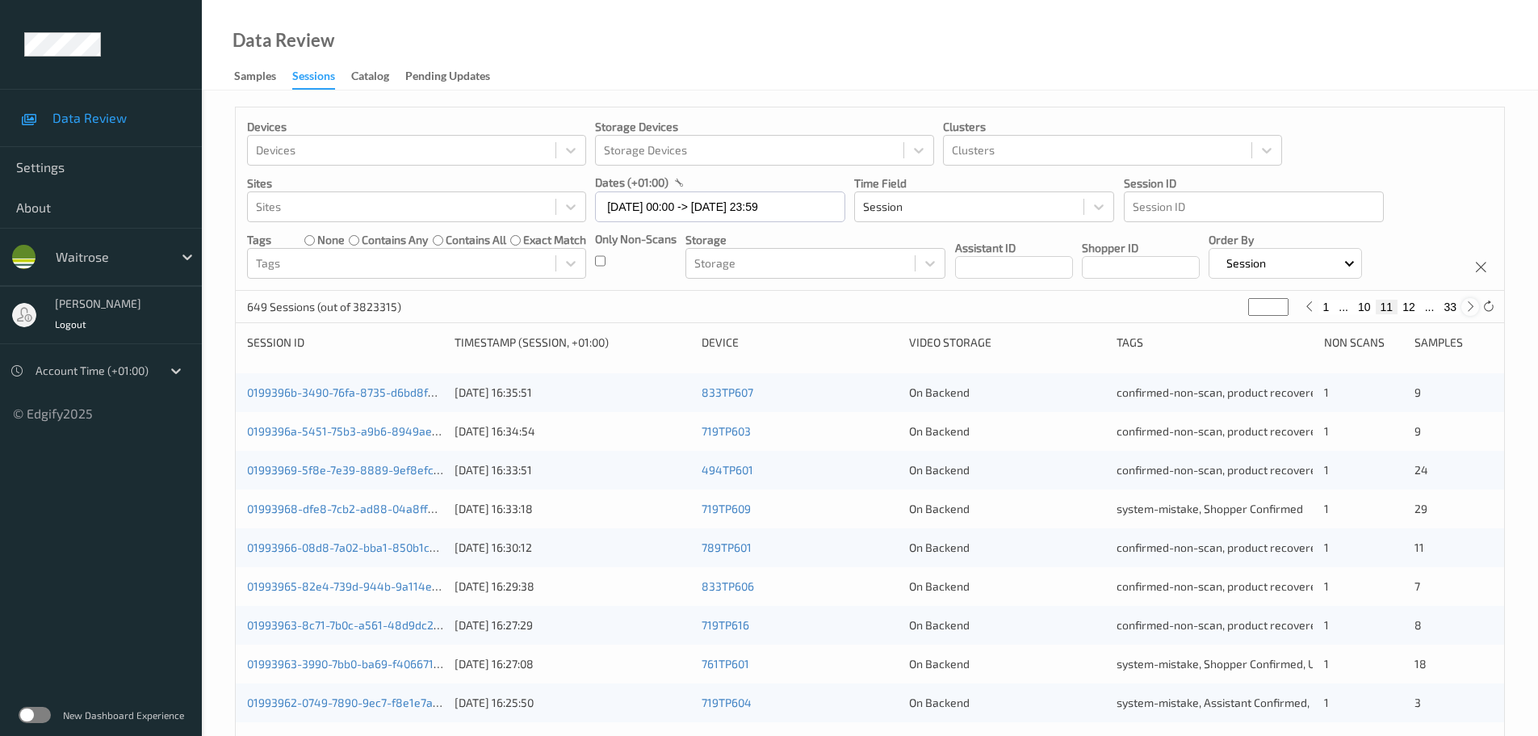
type input "**"
click icon
type input "**"
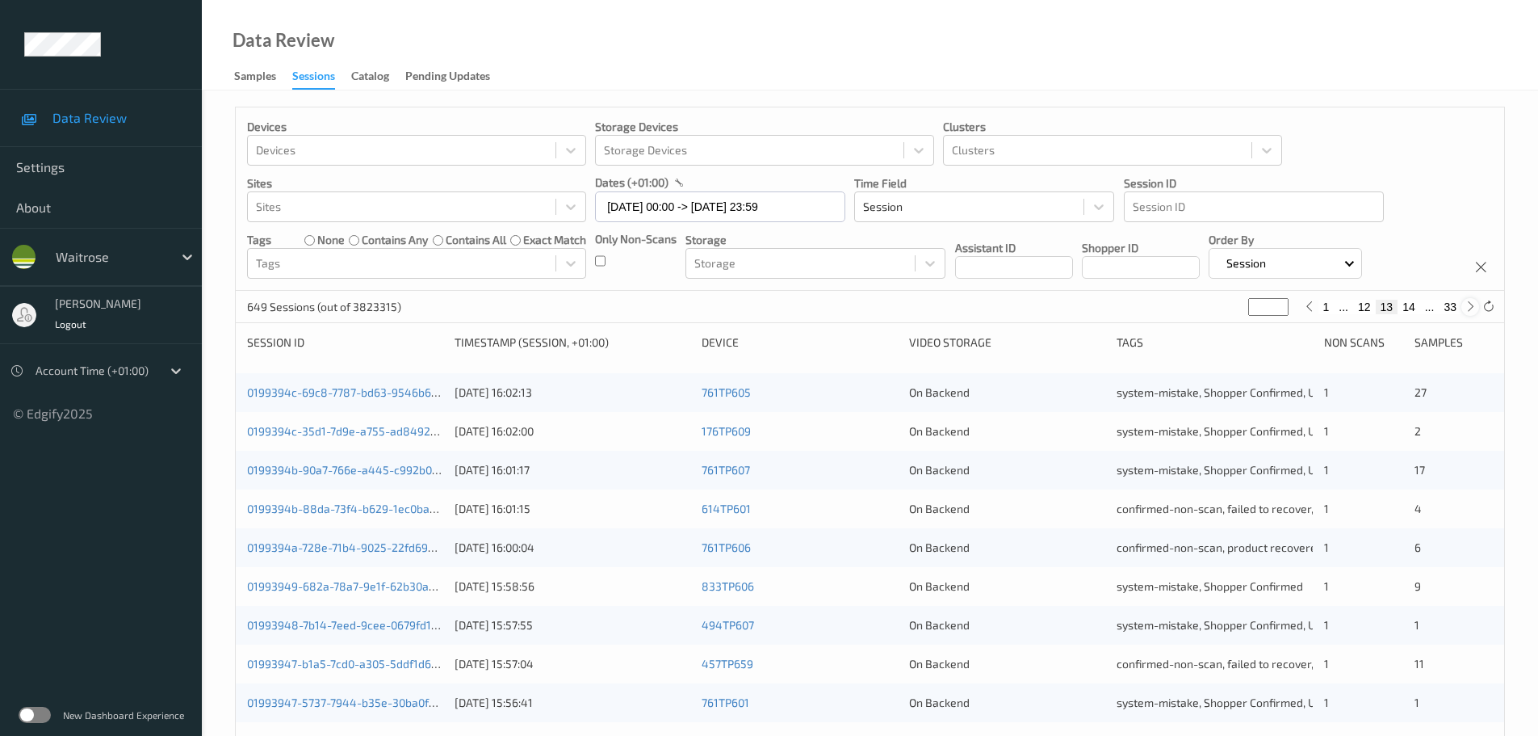
click icon
type input "**"
click icon
type input "**"
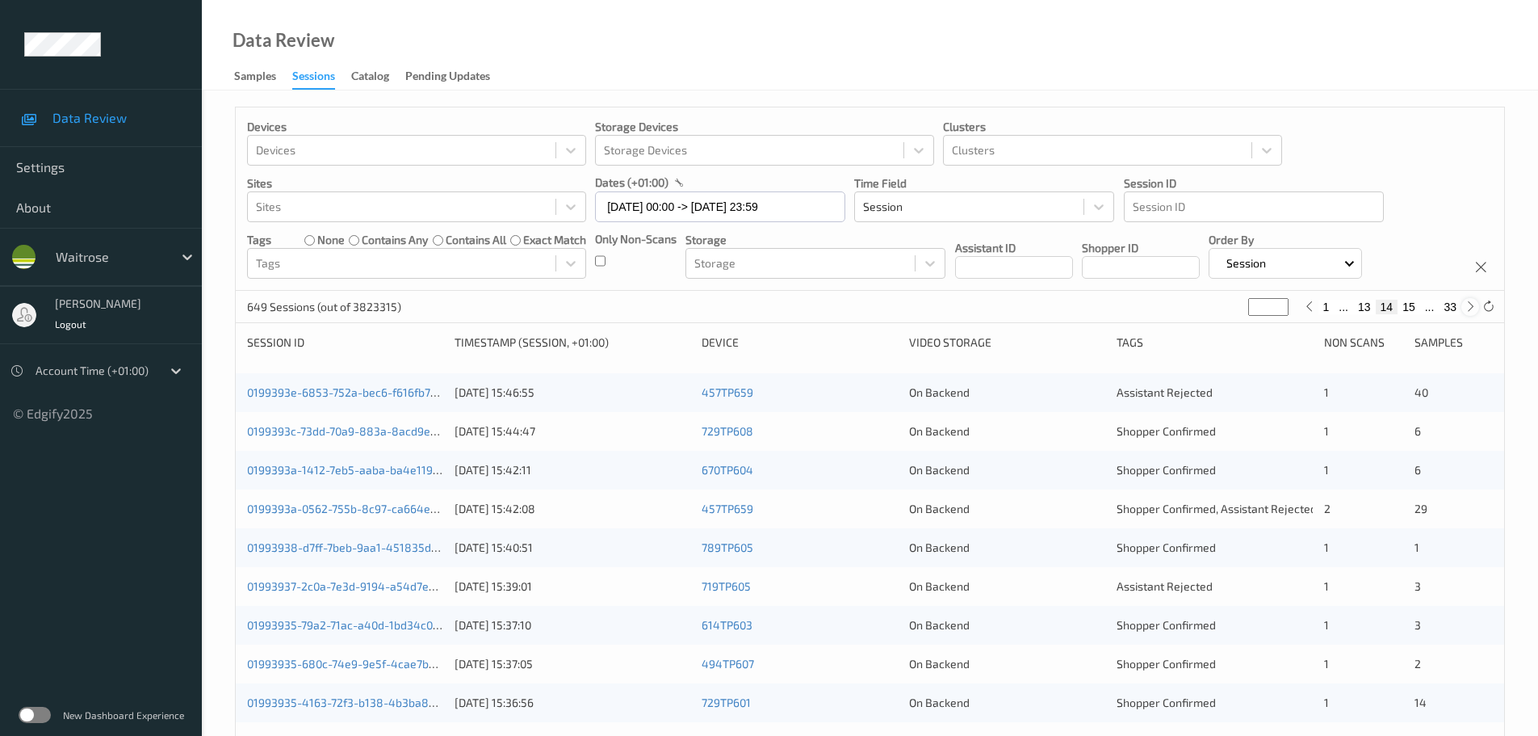
type input "**"
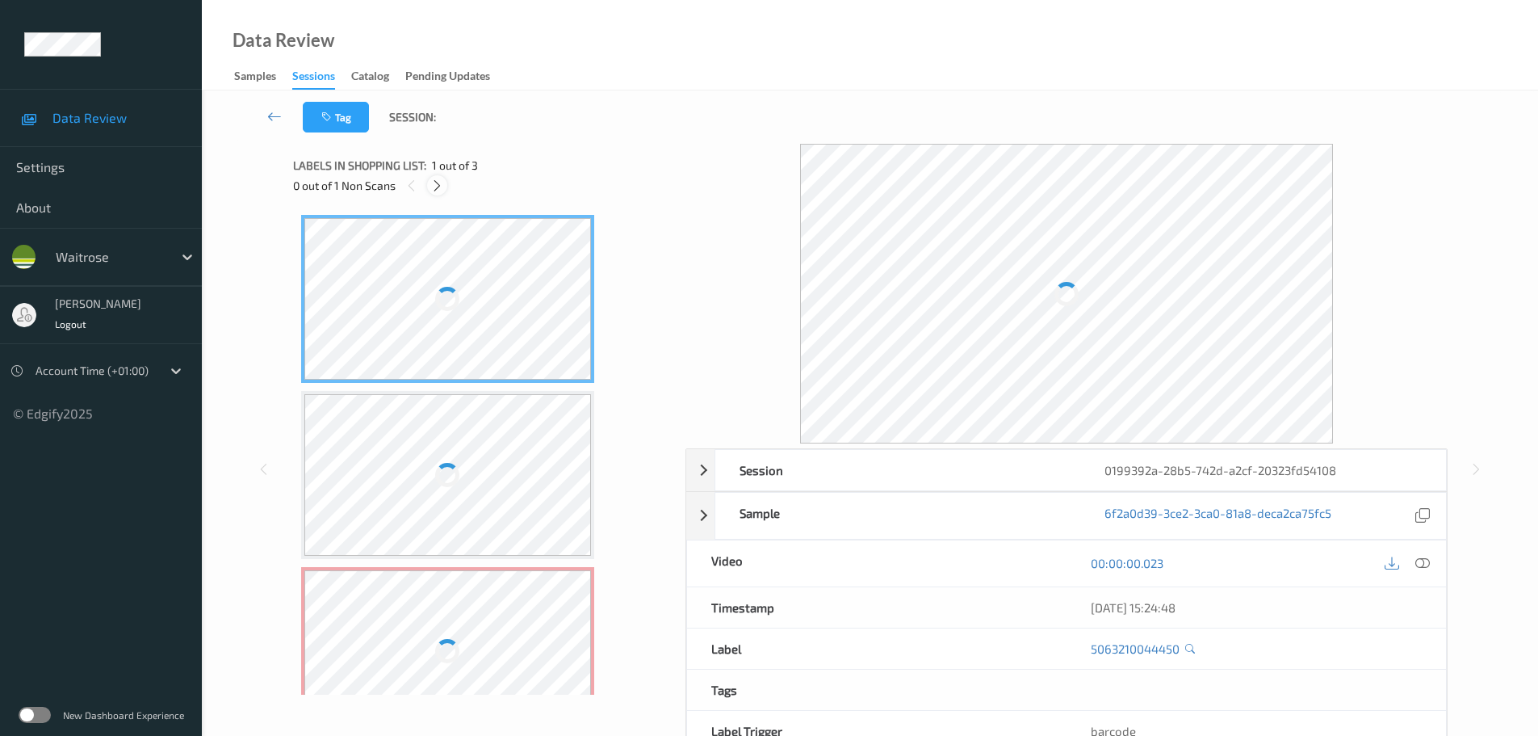
click at [432, 192] on div at bounding box center [437, 185] width 20 height 20
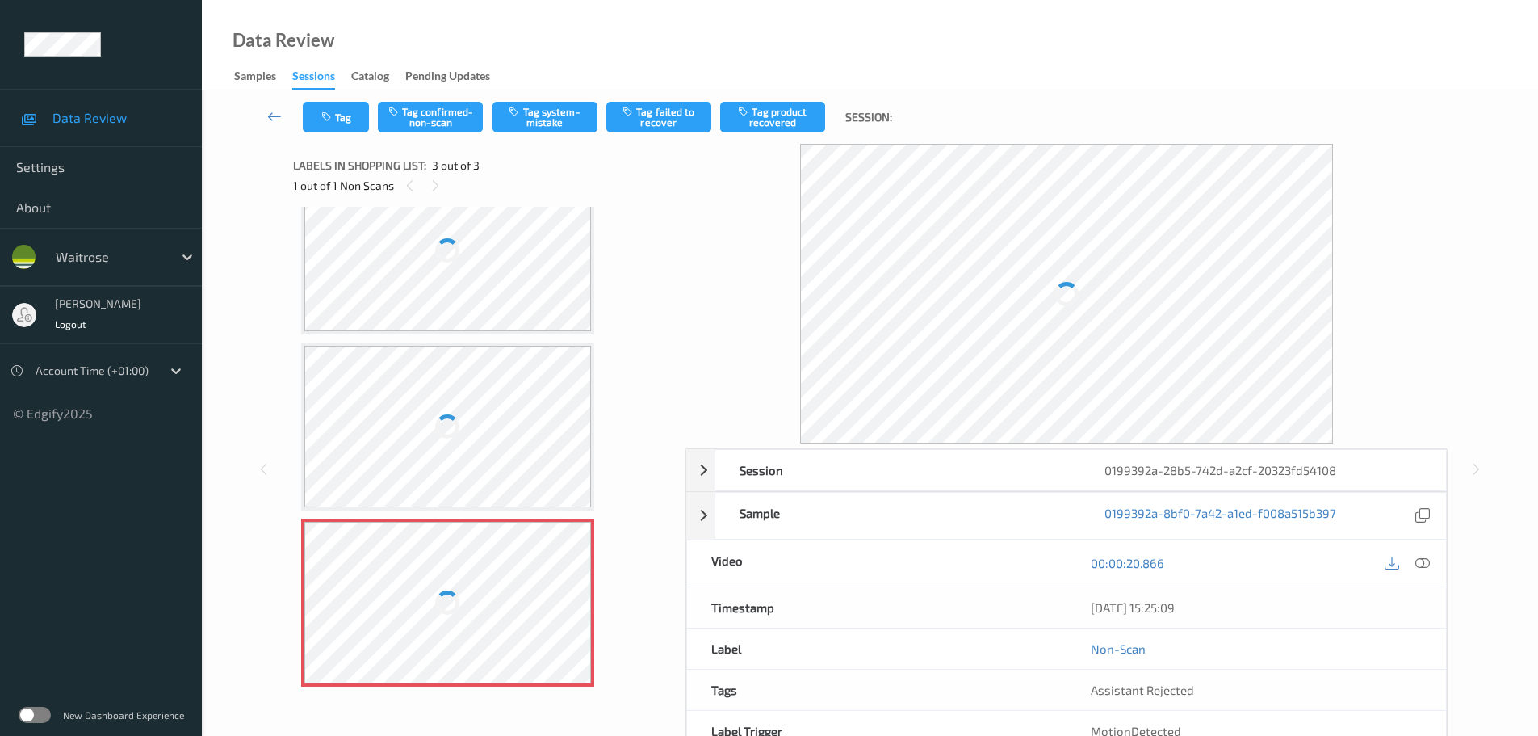
click at [1426, 564] on icon at bounding box center [1422, 563] width 15 height 15
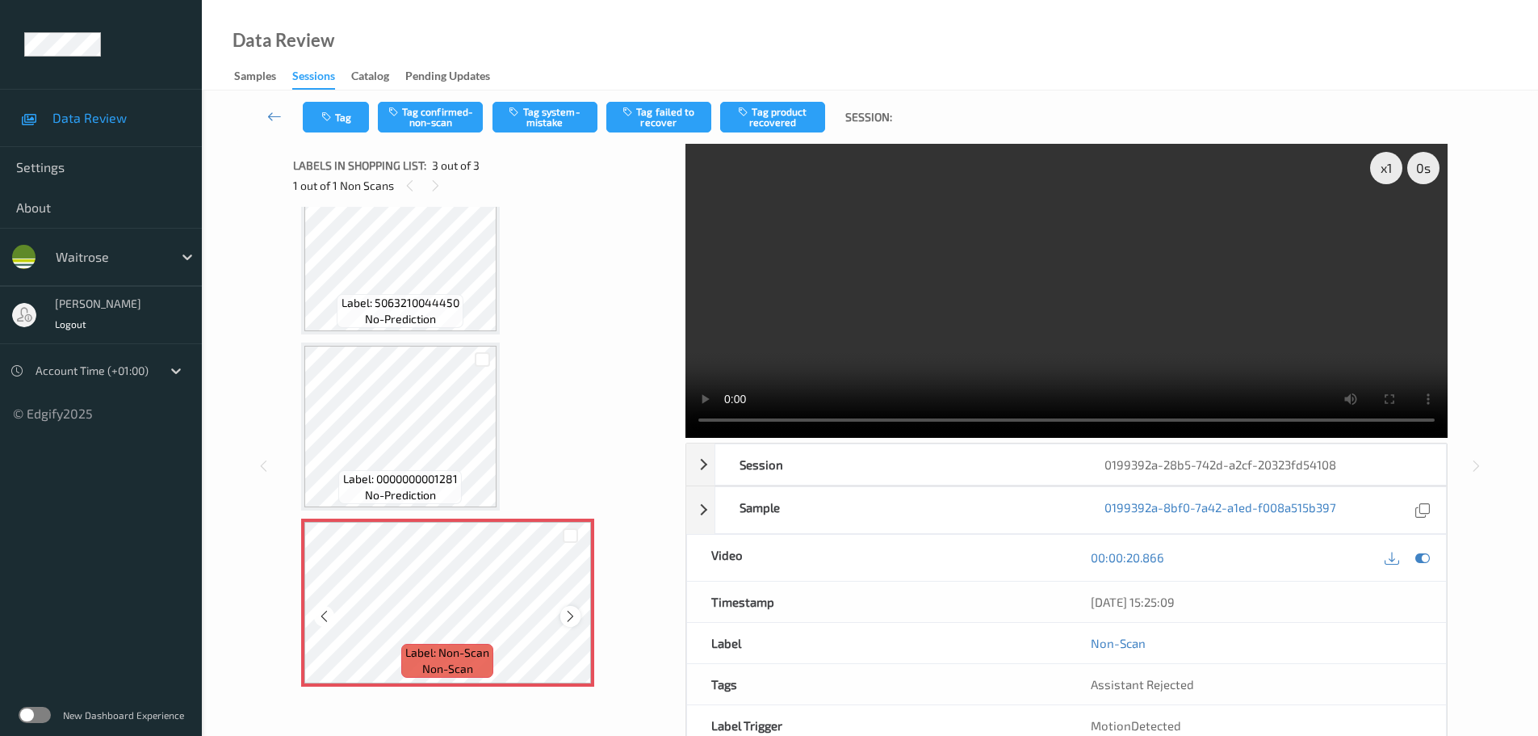
click at [578, 609] on div at bounding box center [570, 616] width 20 height 20
click at [575, 610] on icon at bounding box center [571, 616] width 14 height 15
click at [569, 608] on div at bounding box center [570, 616] width 20 height 20
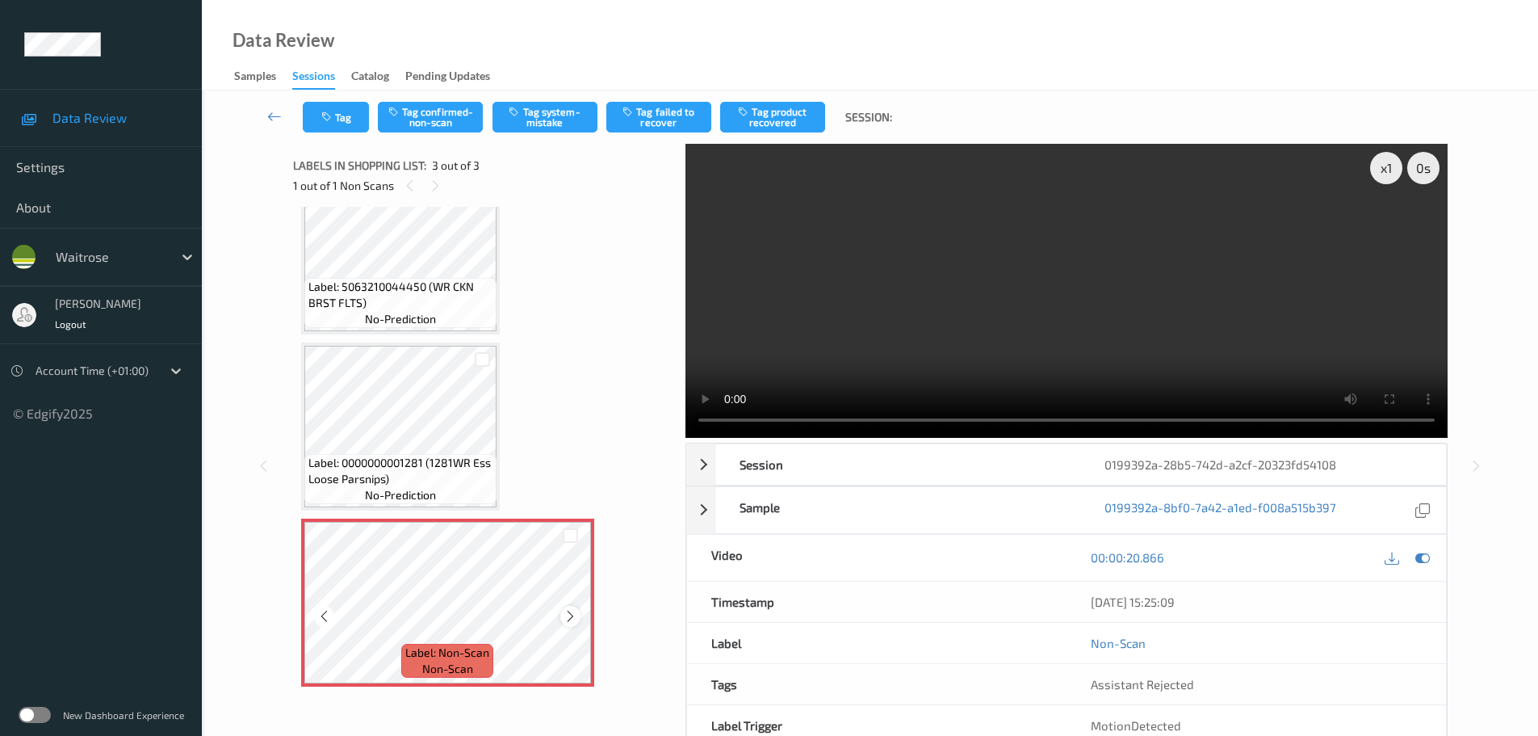
click at [565, 610] on icon at bounding box center [571, 616] width 14 height 15
click at [568, 619] on icon at bounding box center [571, 616] width 14 height 15
click at [568, 620] on icon at bounding box center [571, 616] width 14 height 15
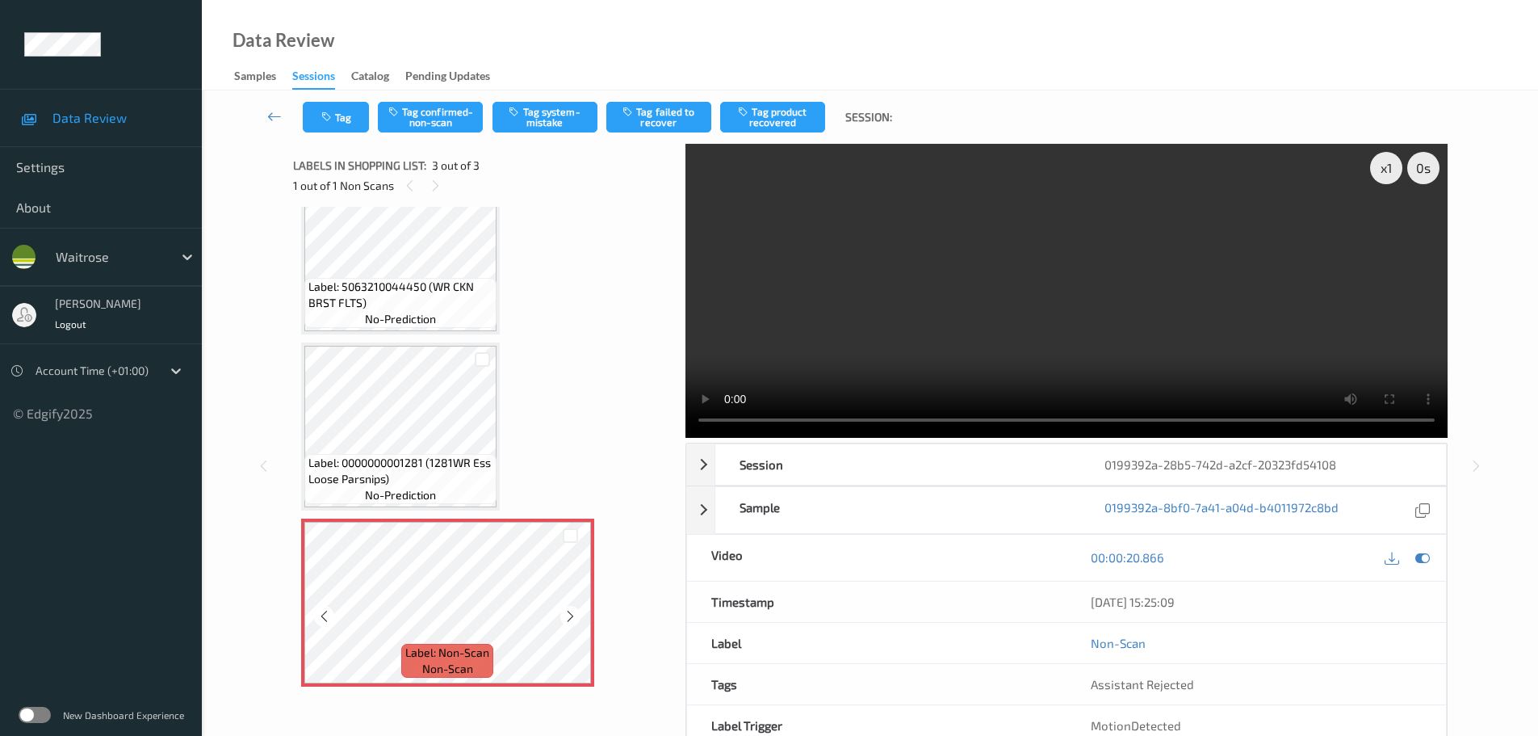
click at [566, 620] on icon at bounding box center [571, 616] width 14 height 15
click at [542, 125] on button "Tag system-mistake" at bounding box center [545, 117] width 105 height 31
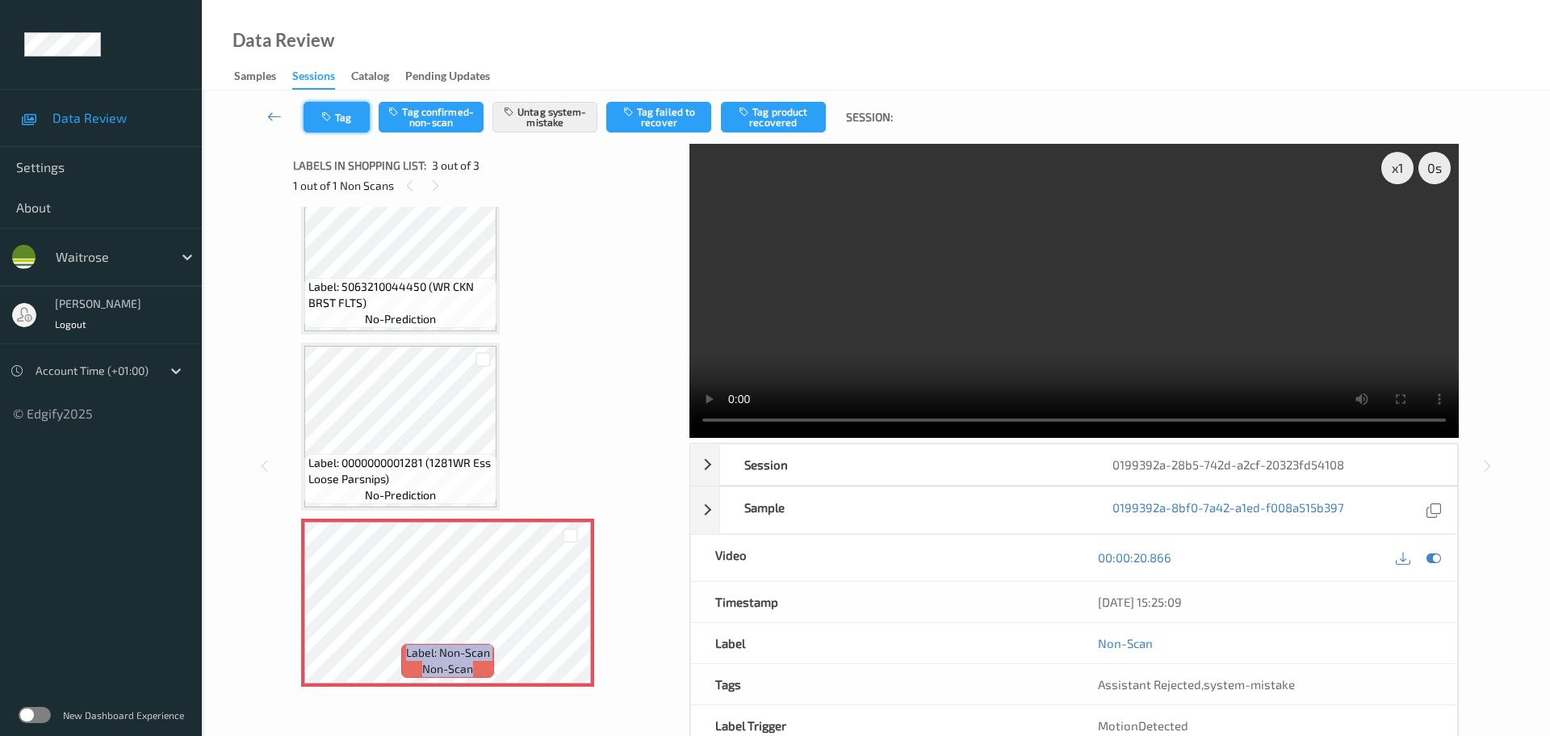
click at [347, 119] on button "Tag" at bounding box center [337, 117] width 66 height 31
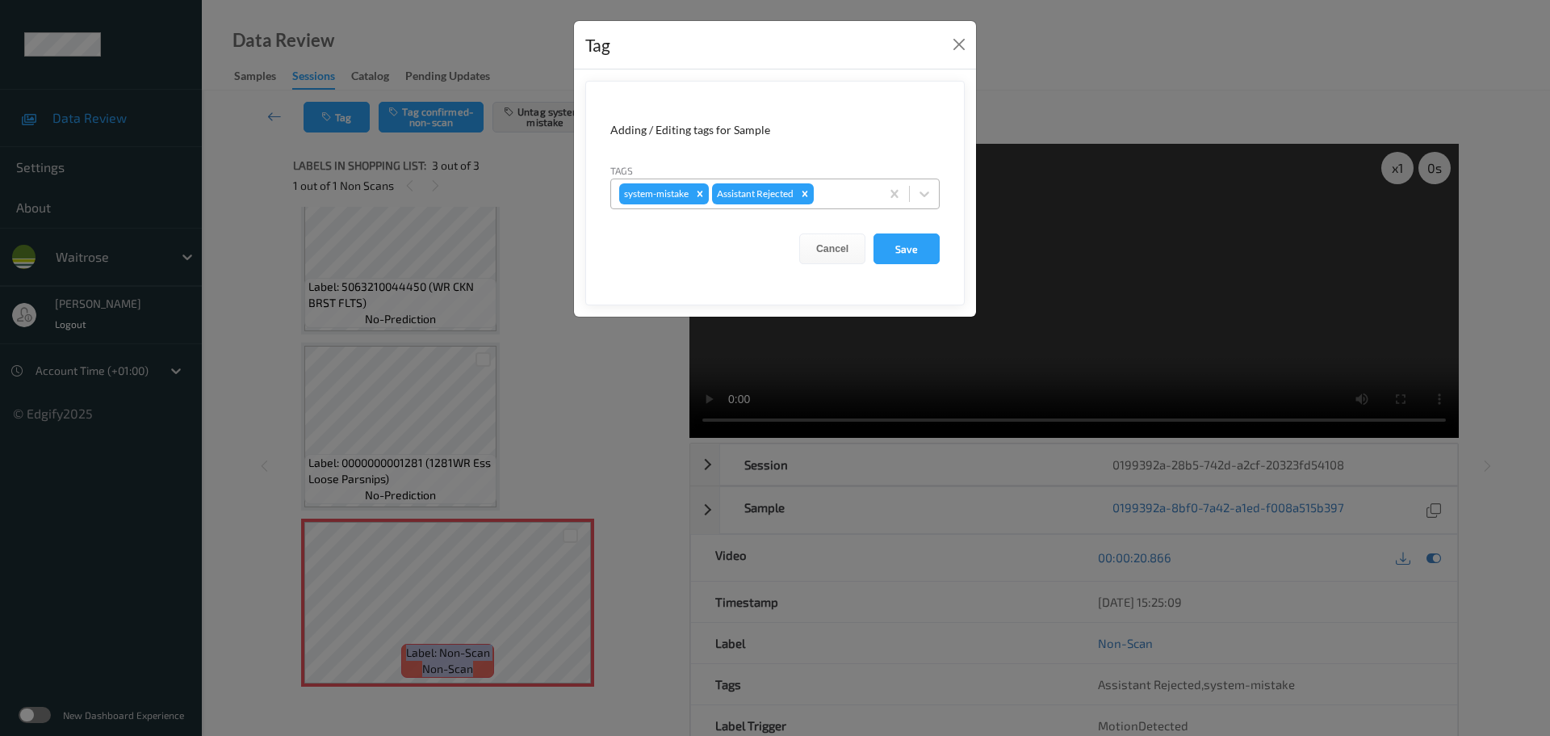
click at [845, 195] on div at bounding box center [844, 193] width 55 height 19
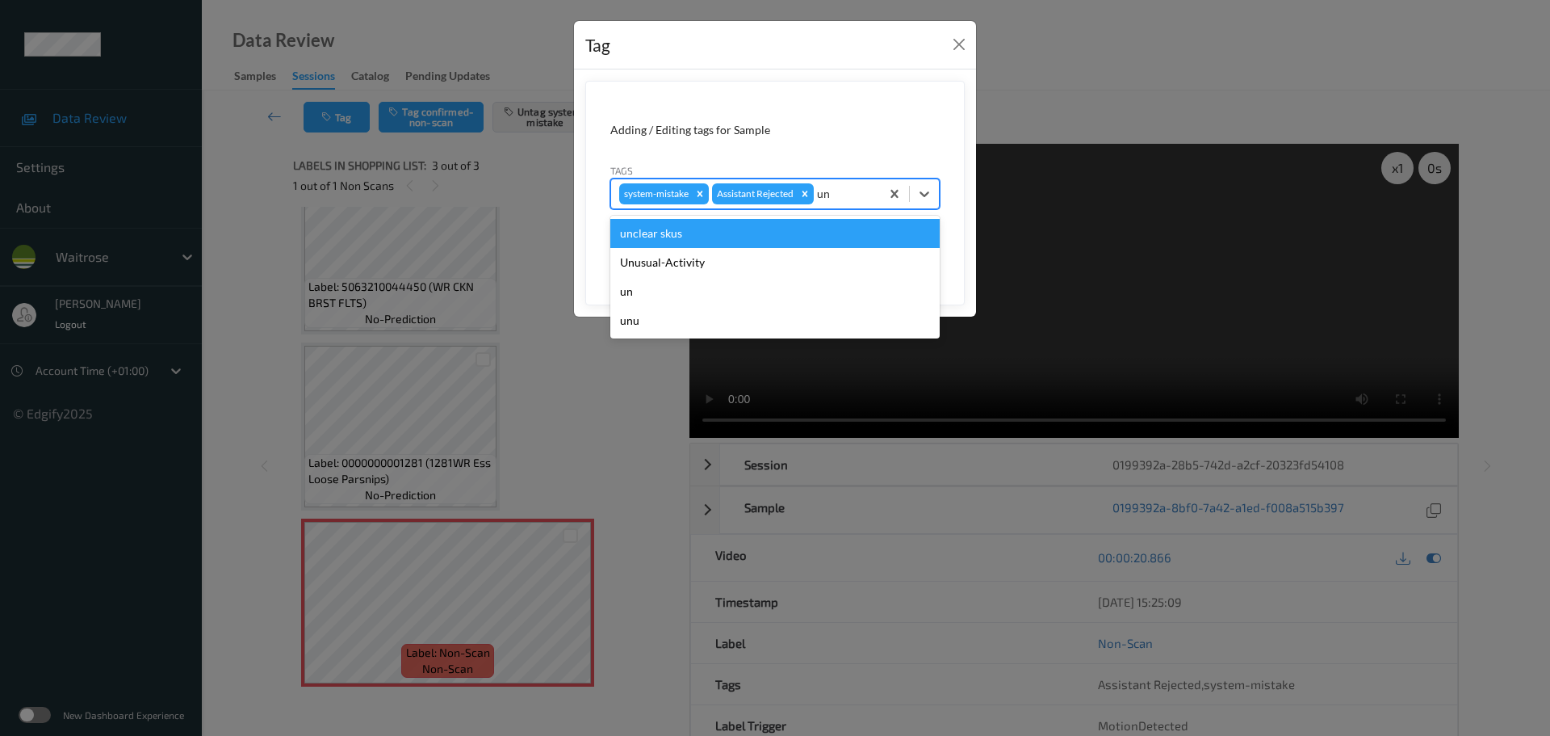
type input "unu"
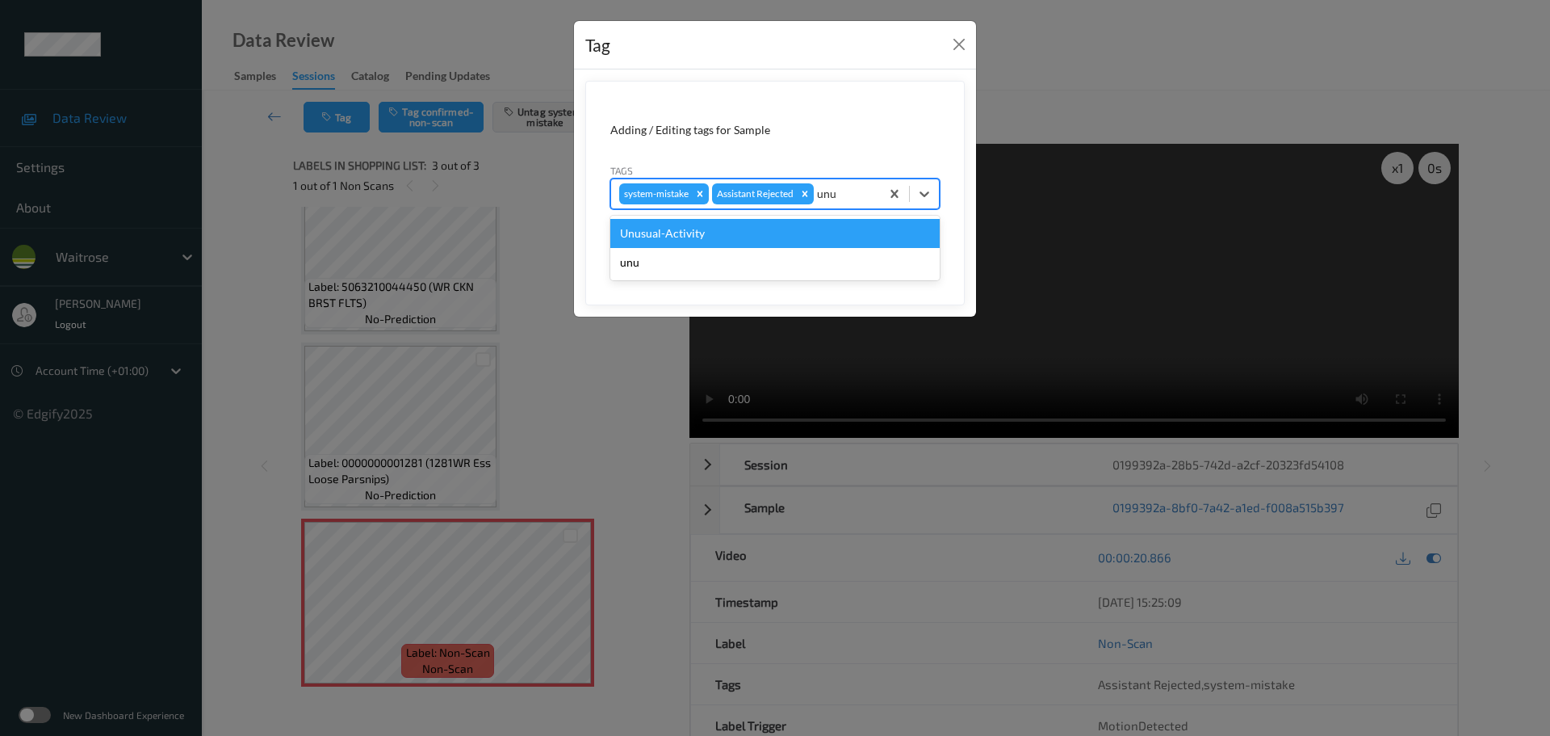
click at [785, 233] on div "Unusual-Activity" at bounding box center [774, 233] width 329 height 29
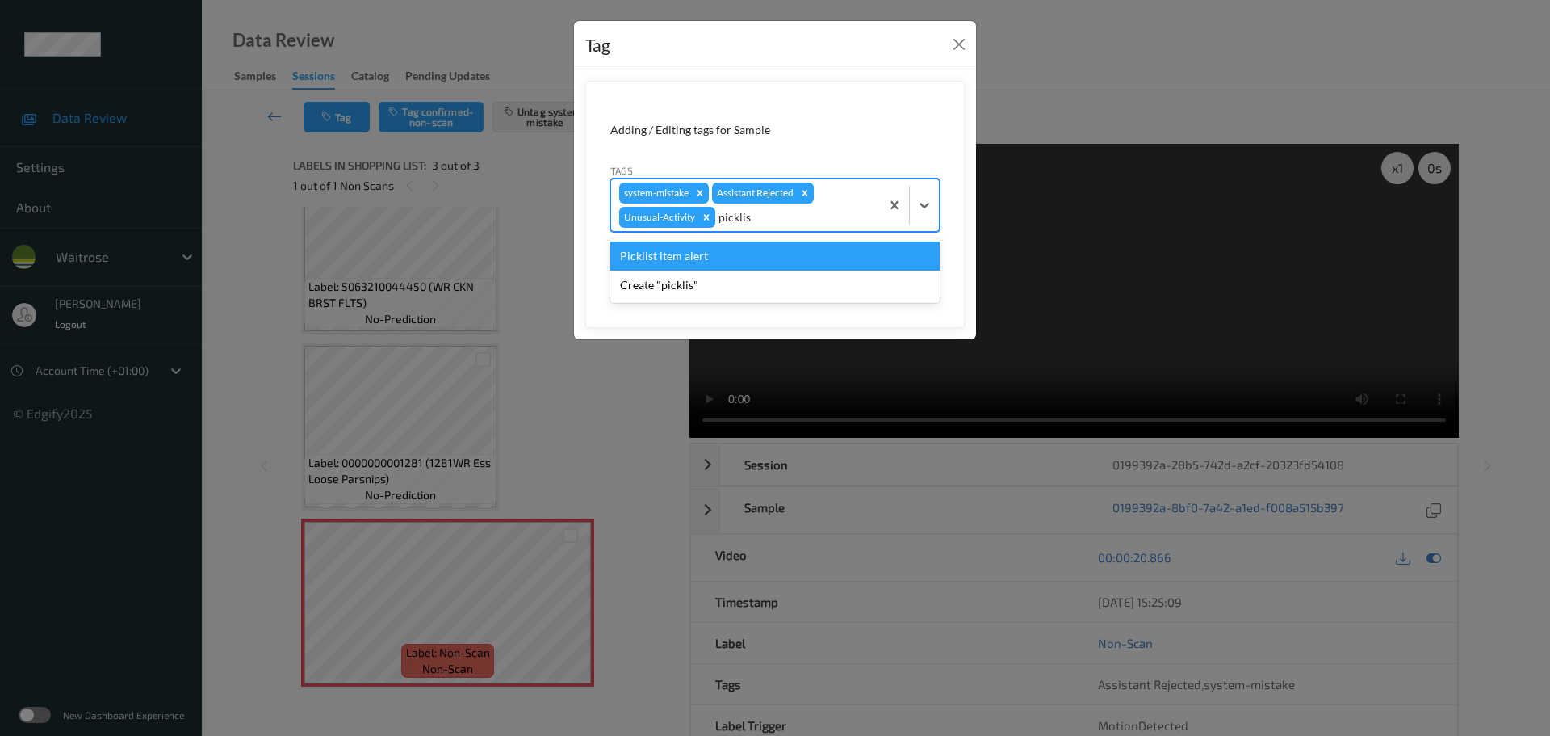
type input "picklist"
click at [757, 259] on div "Picklist item alert" at bounding box center [774, 255] width 329 height 29
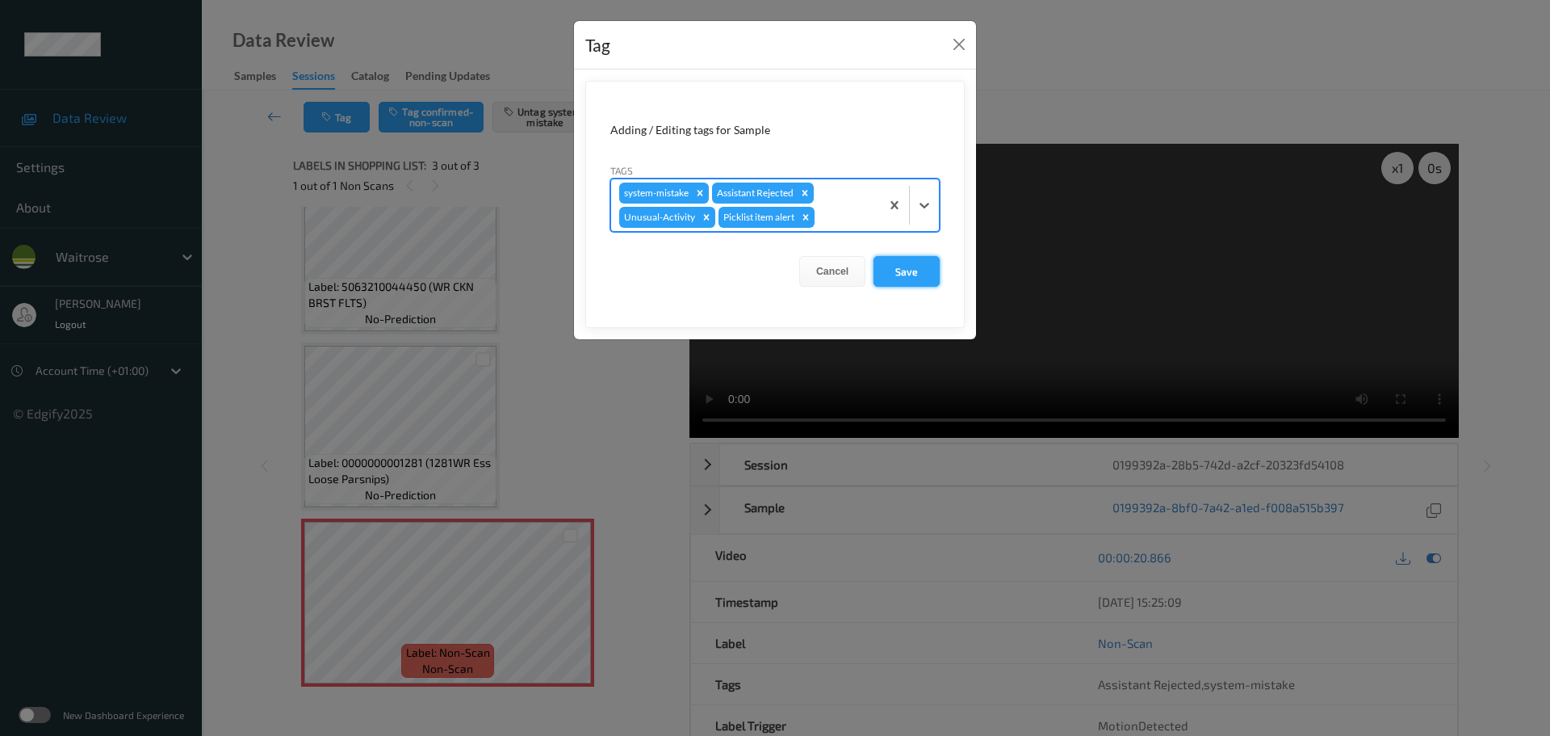
click at [903, 269] on button "Save" at bounding box center [907, 271] width 66 height 31
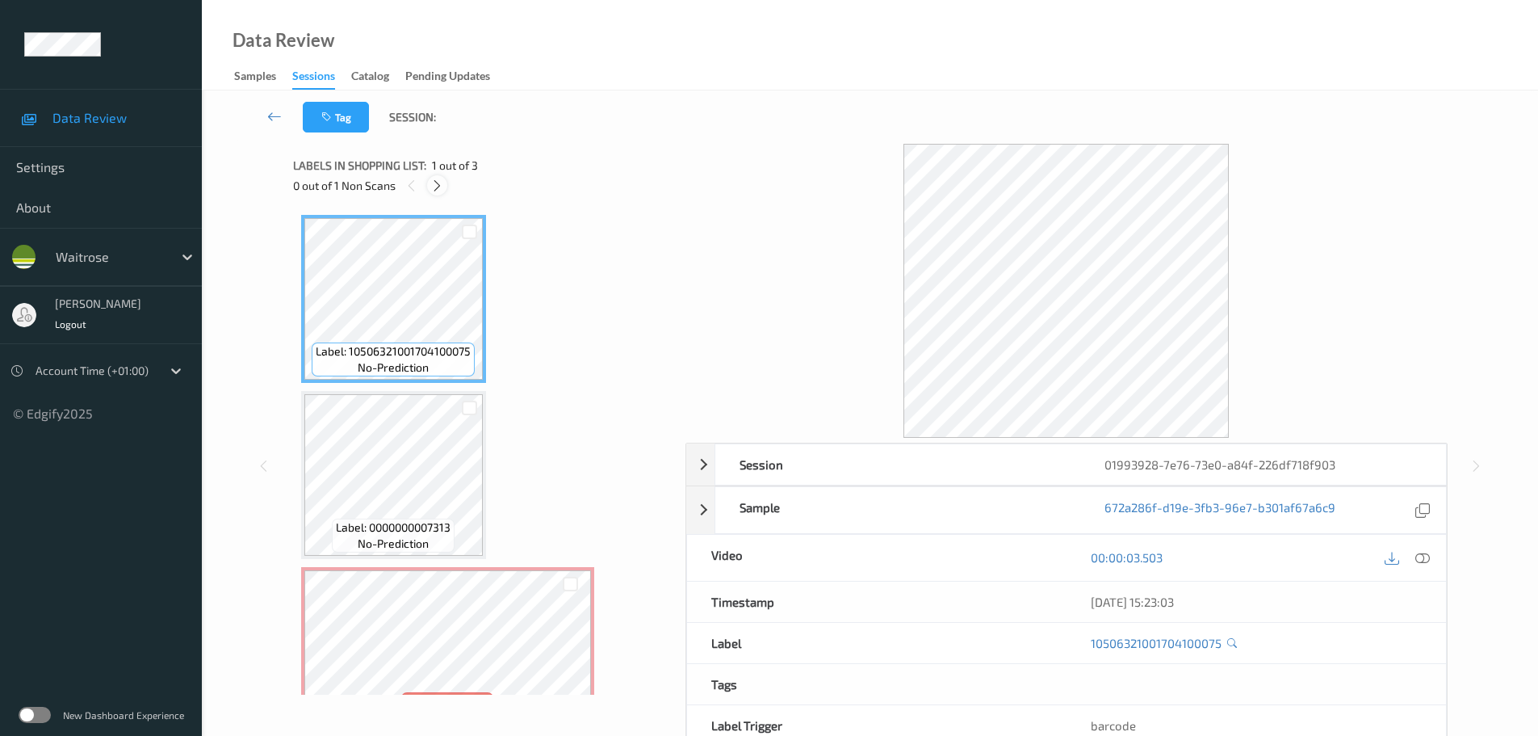
click at [435, 185] on icon at bounding box center [437, 185] width 14 height 15
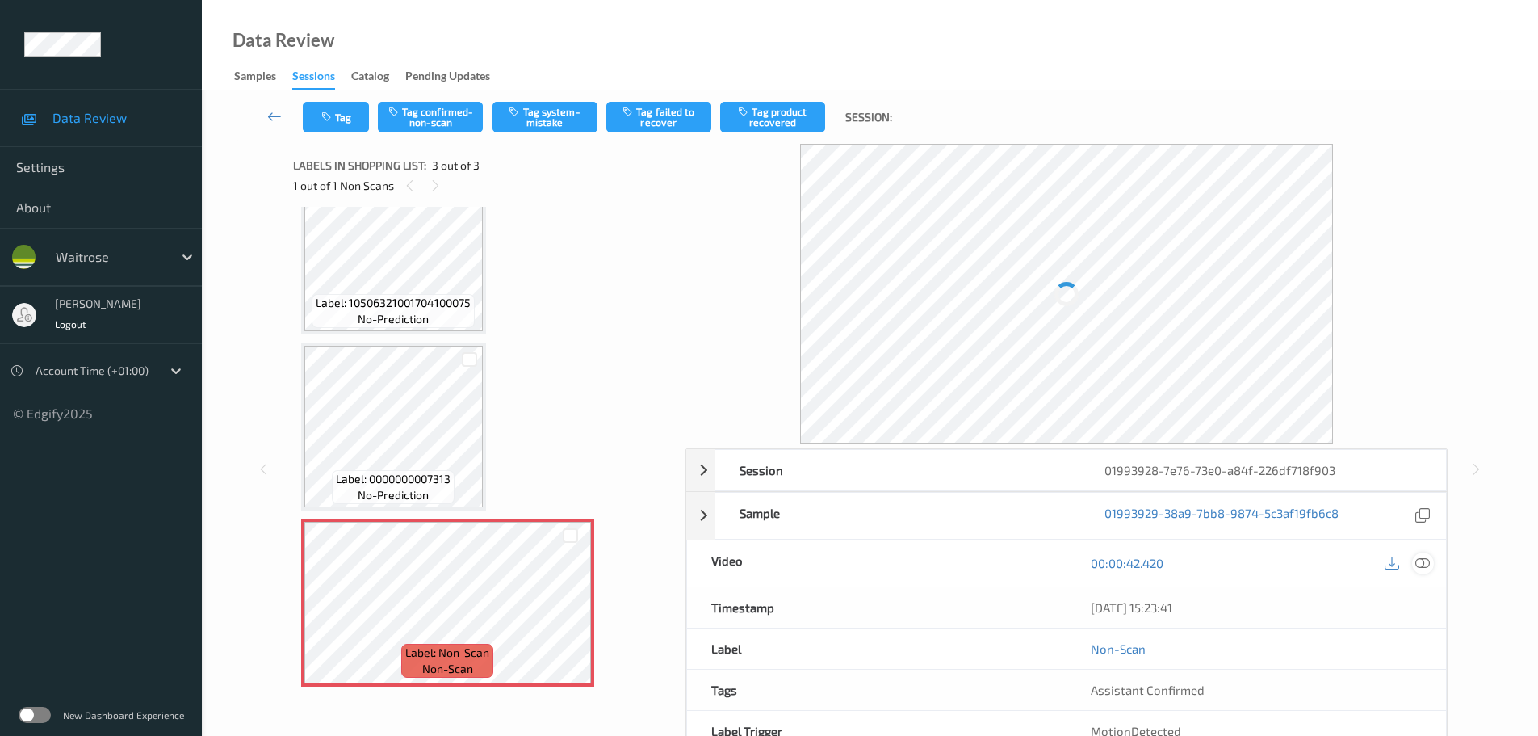
drag, startPoint x: 1424, startPoint y: 564, endPoint x: 1411, endPoint y: 547, distance: 22.0
click at [1423, 563] on icon at bounding box center [1422, 563] width 15 height 15
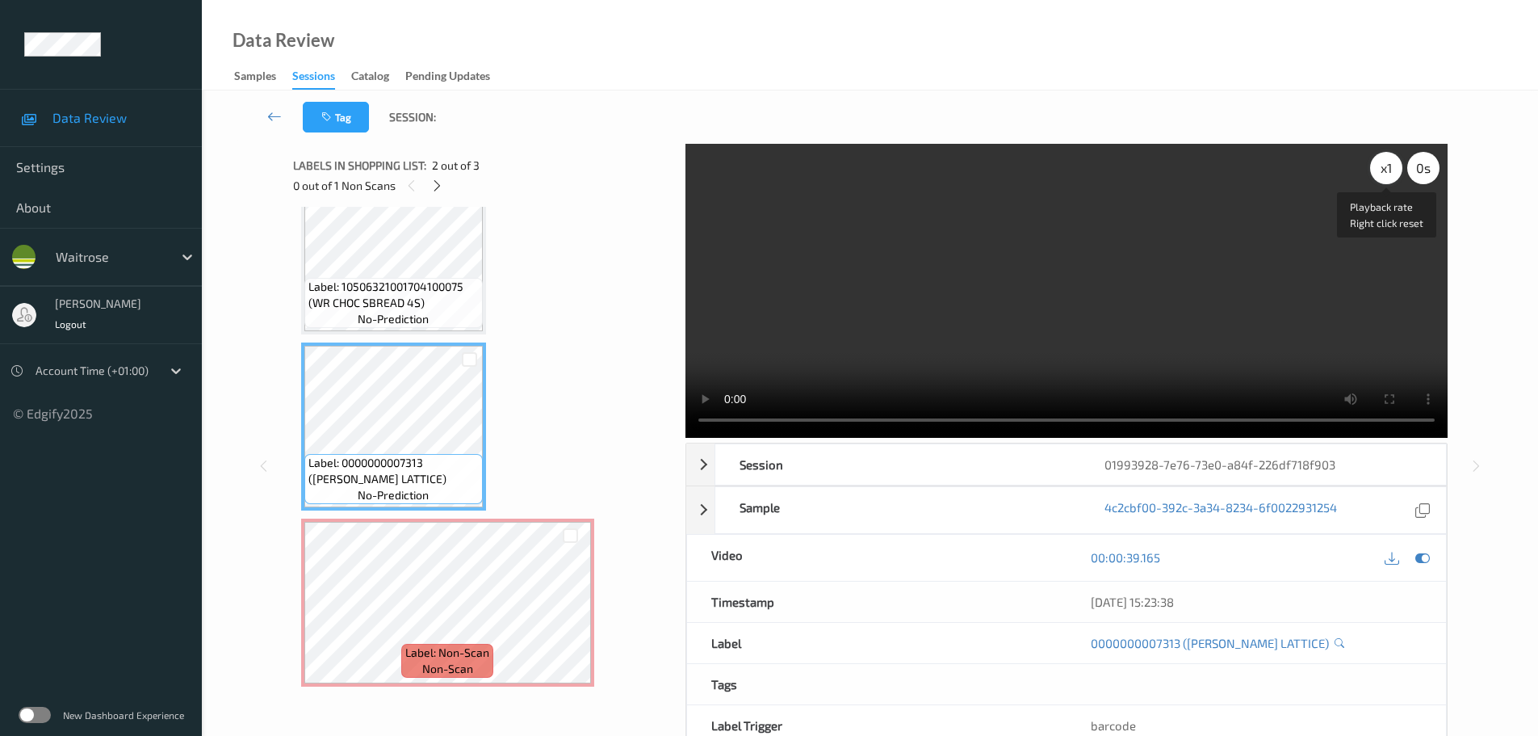
click at [1384, 166] on div "x 1" at bounding box center [1386, 168] width 32 height 32
click at [1384, 166] on div "x 2" at bounding box center [1386, 168] width 32 height 32
click at [1377, 161] on div "x 4" at bounding box center [1386, 168] width 32 height 32
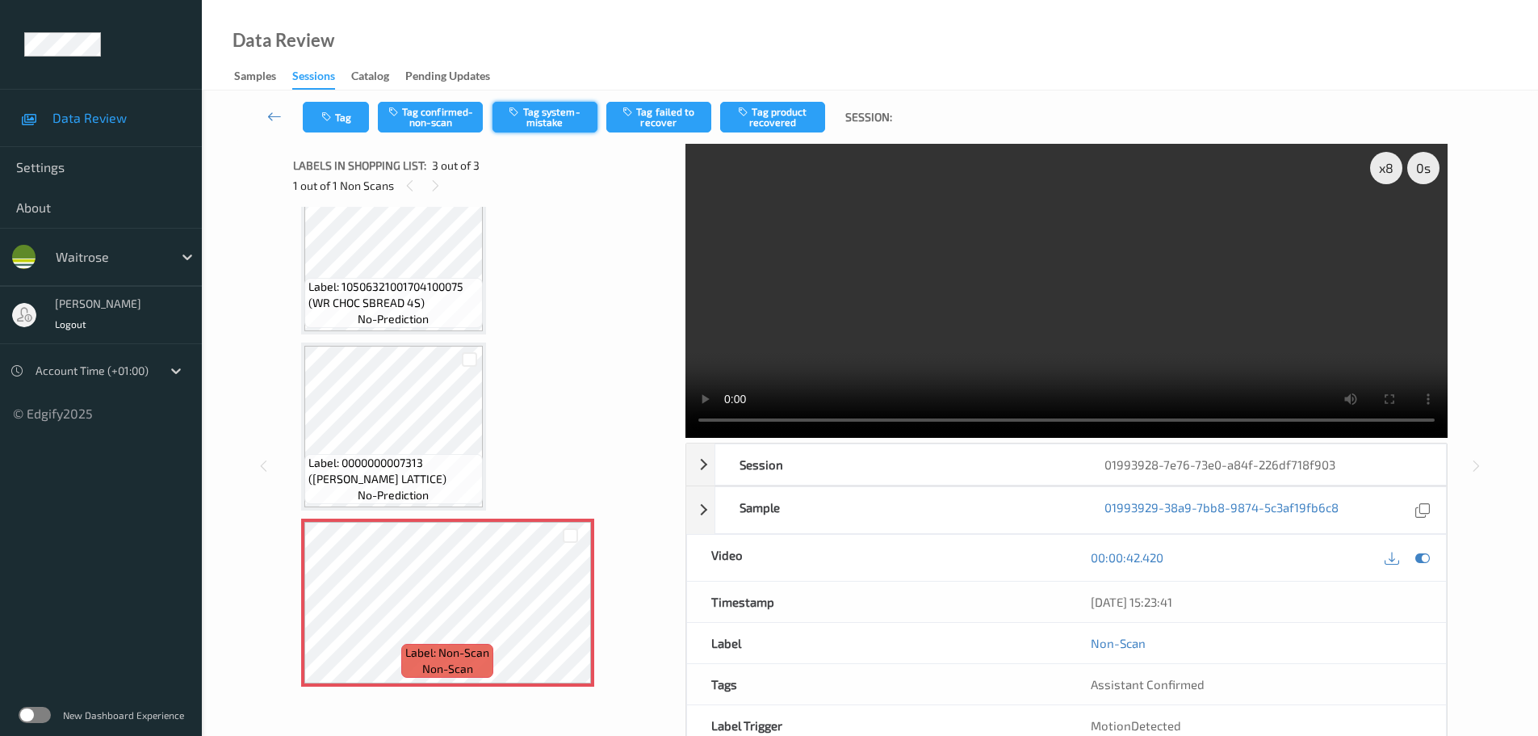
click at [551, 118] on button "Tag system-mistake" at bounding box center [545, 117] width 105 height 31
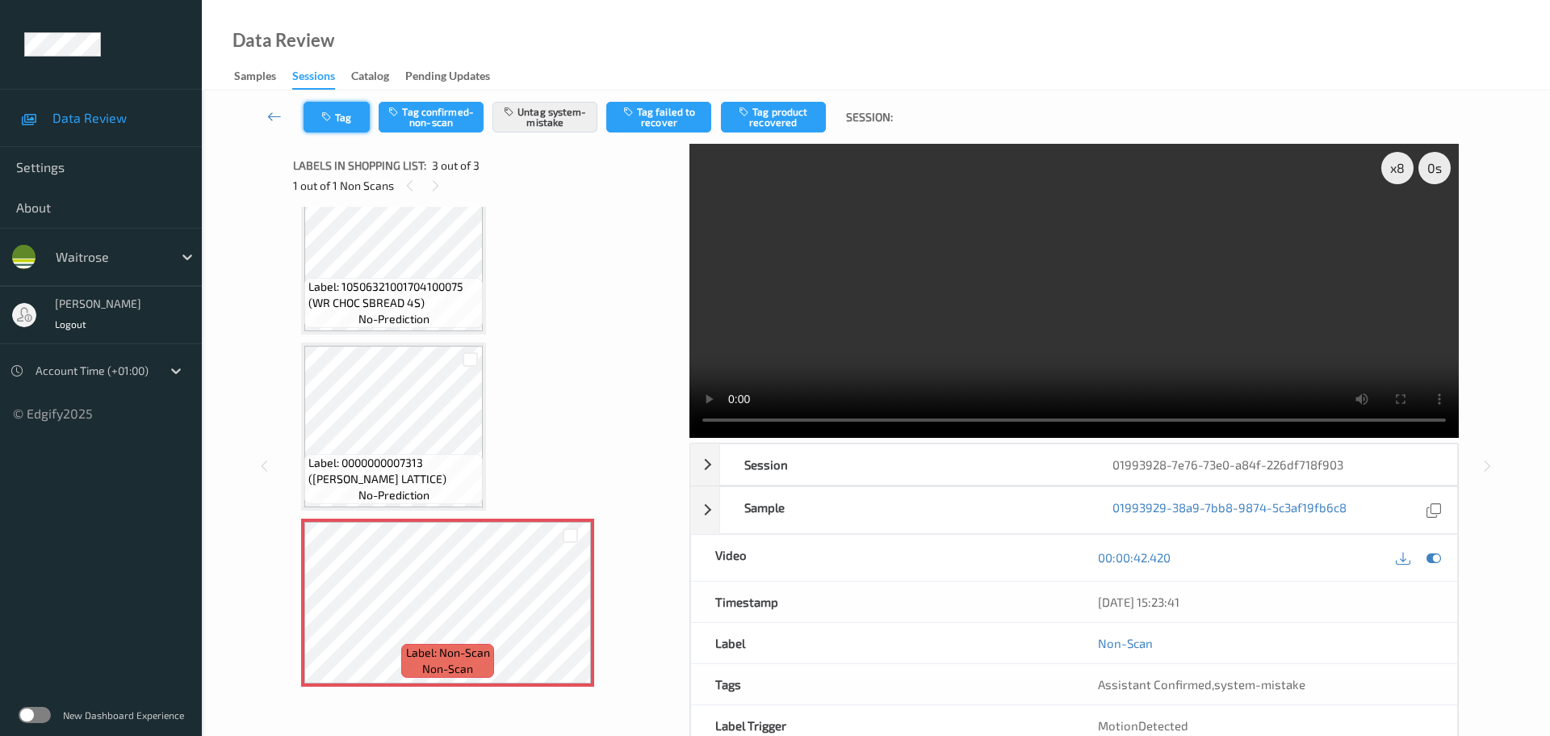
click at [339, 120] on button "Tag" at bounding box center [337, 117] width 66 height 31
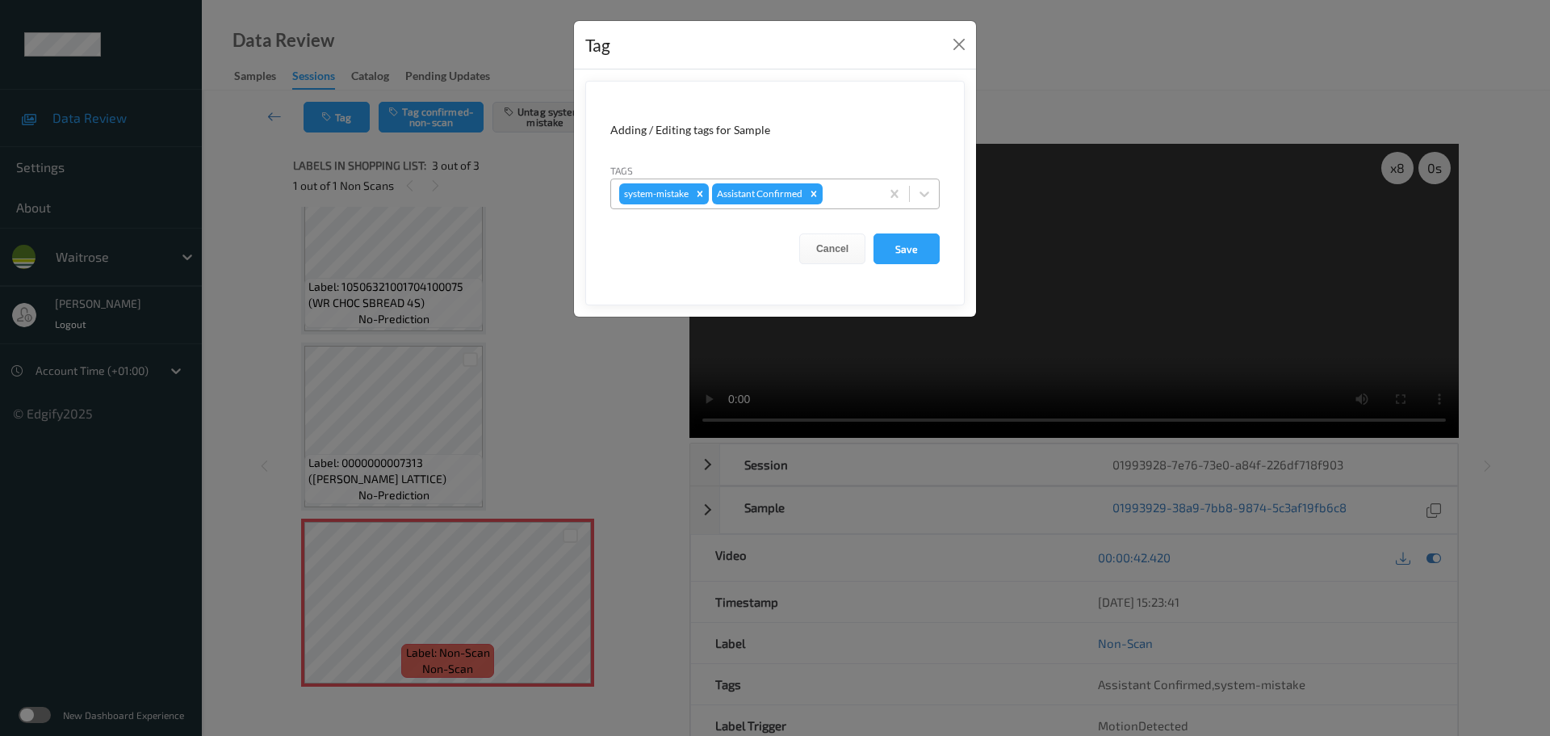
click at [846, 188] on div at bounding box center [849, 193] width 46 height 19
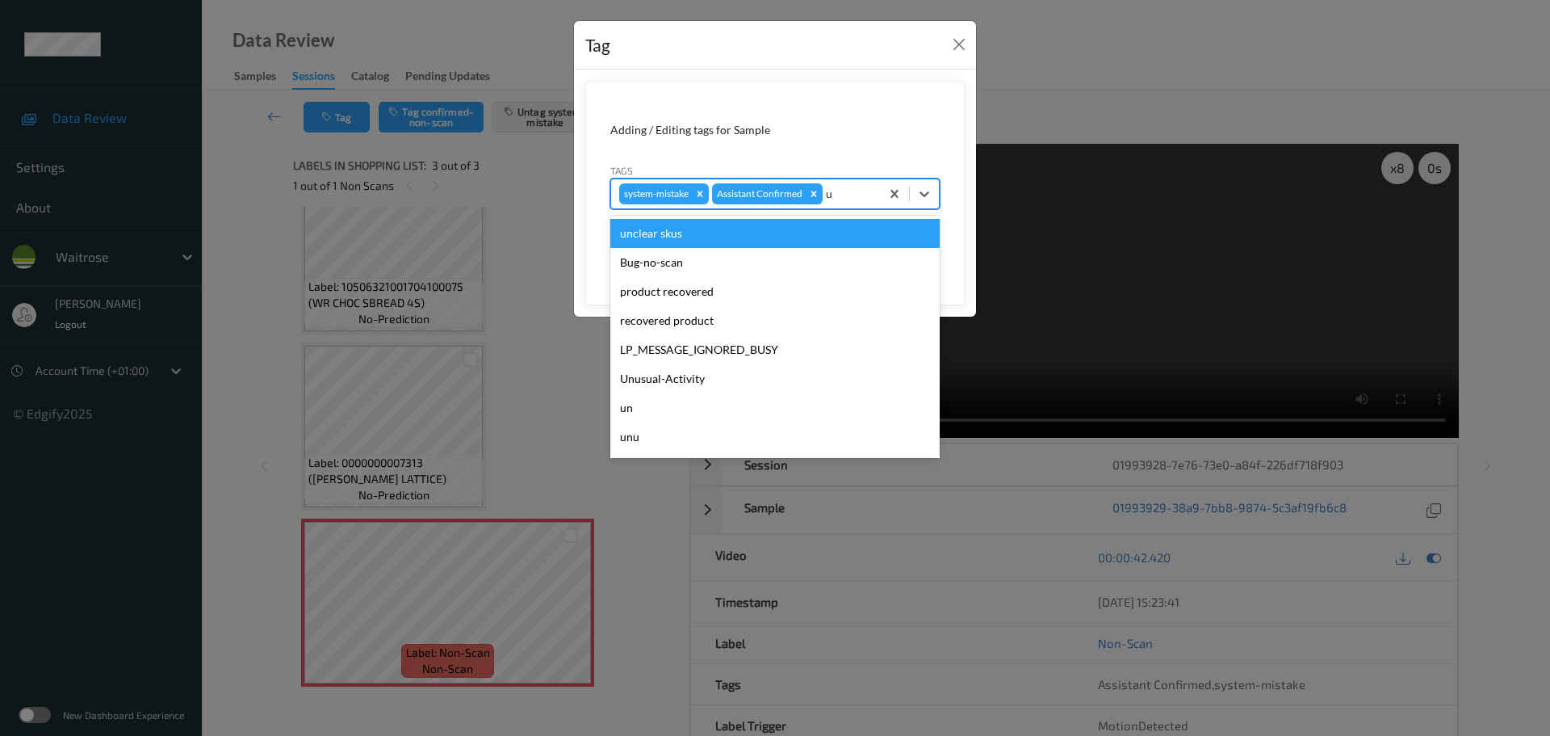
type input "un"
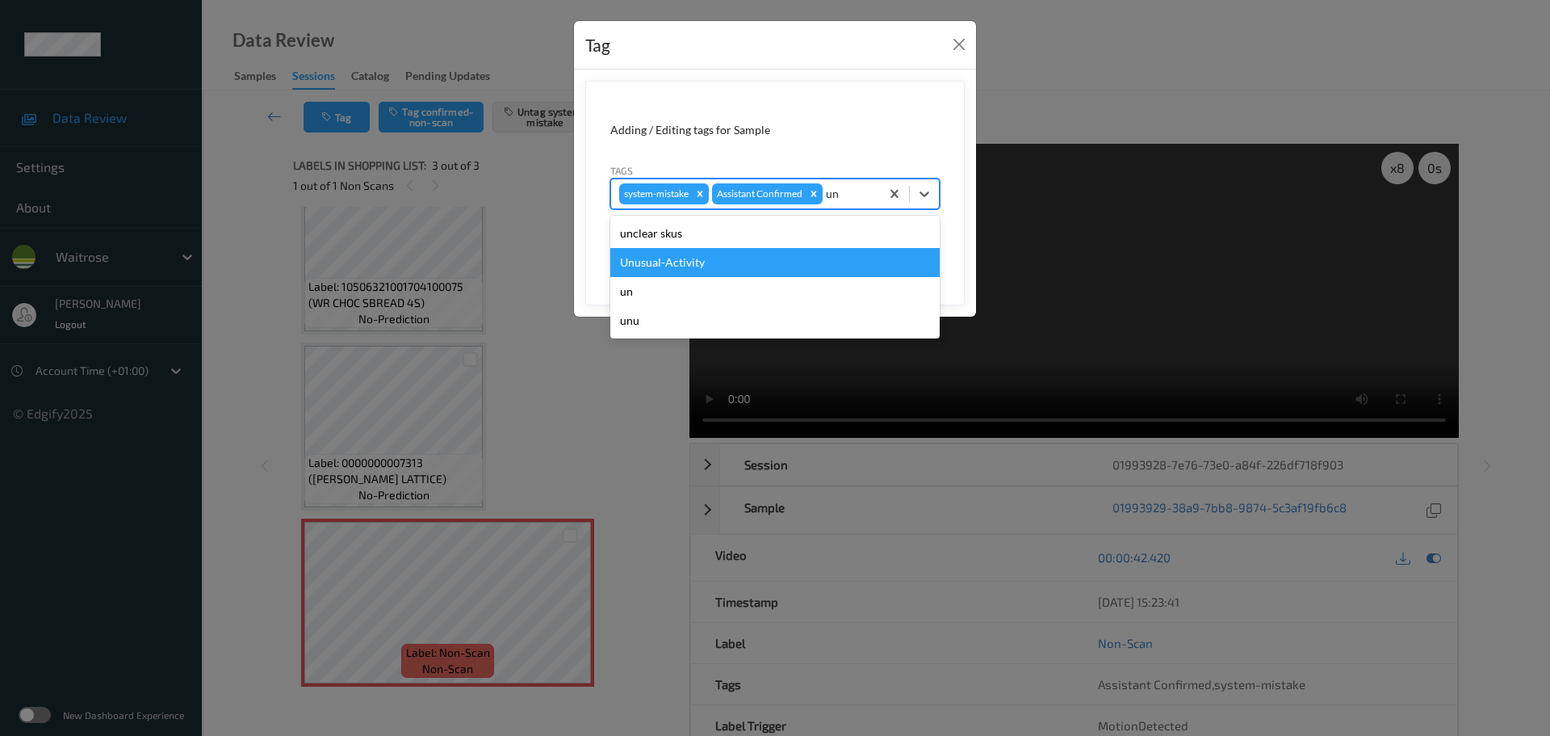
click at [726, 262] on div "Unusual-Activity" at bounding box center [774, 262] width 329 height 29
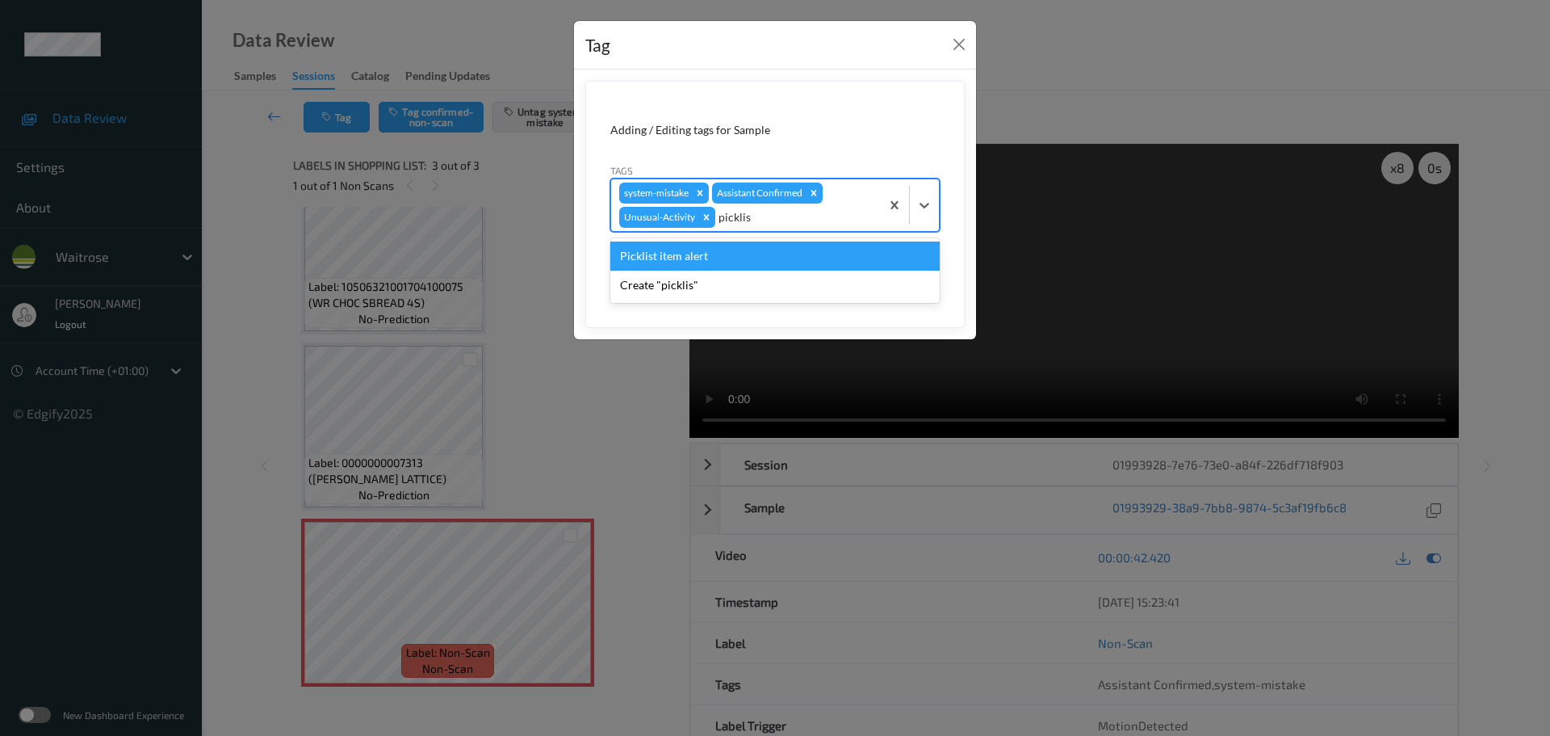
type input "picklist"
click at [726, 262] on div "Picklist item alert" at bounding box center [774, 255] width 329 height 29
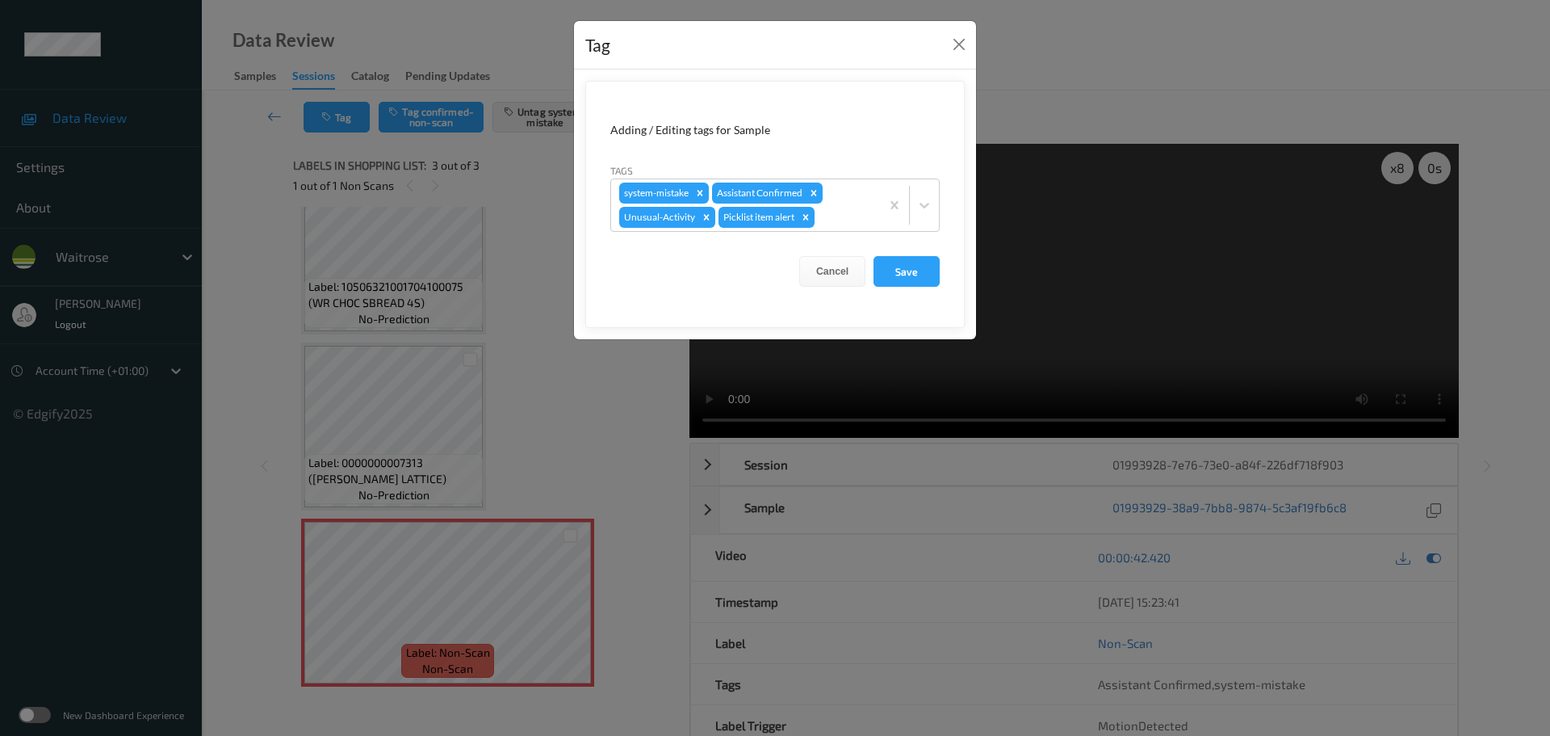
click at [932, 255] on form "Adding / Editing tags for Sample Tags system-mistake Assistant Confirmed Unusua…" at bounding box center [774, 204] width 379 height 247
click at [907, 263] on button "Save" at bounding box center [907, 271] width 66 height 31
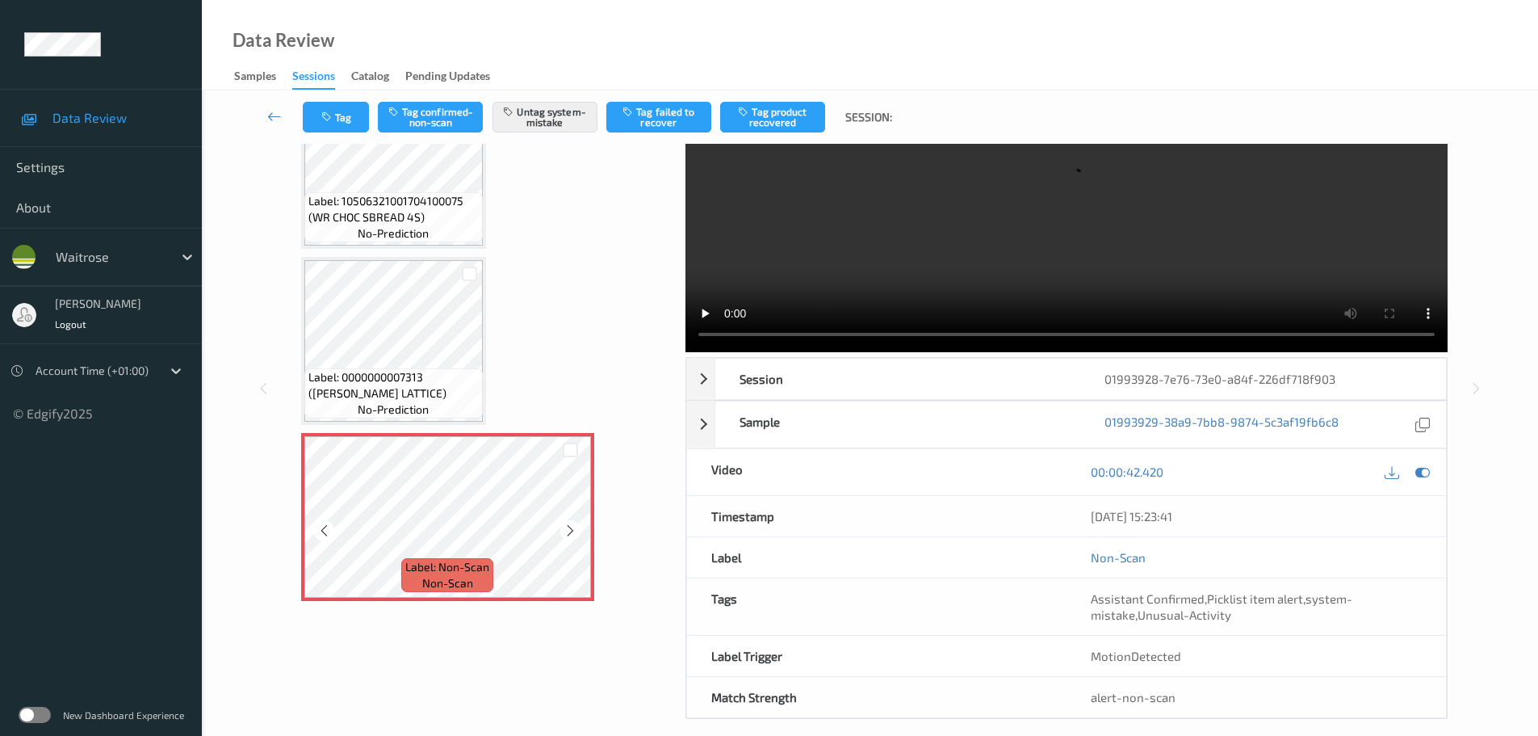
scroll to position [102, 0]
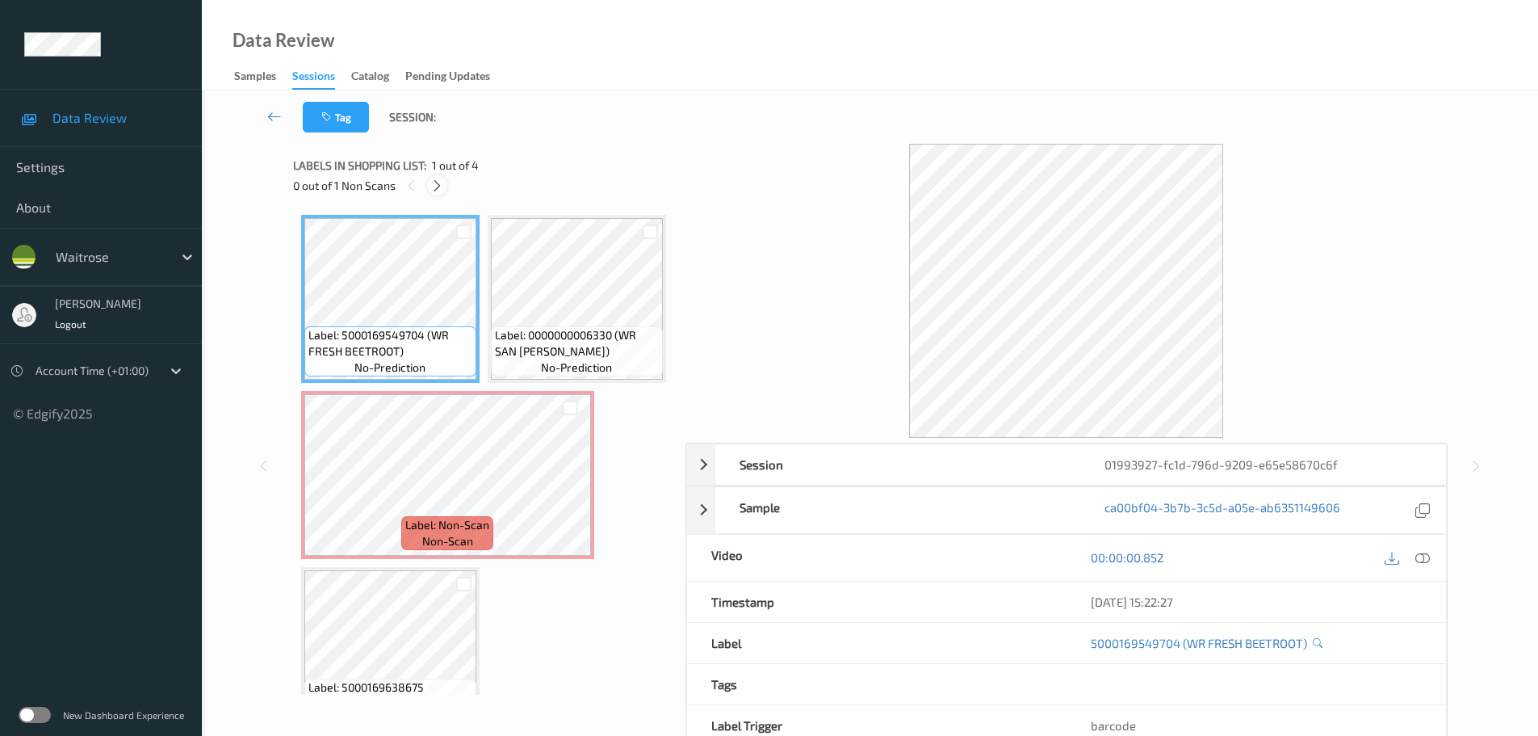
click at [438, 185] on icon at bounding box center [437, 185] width 14 height 15
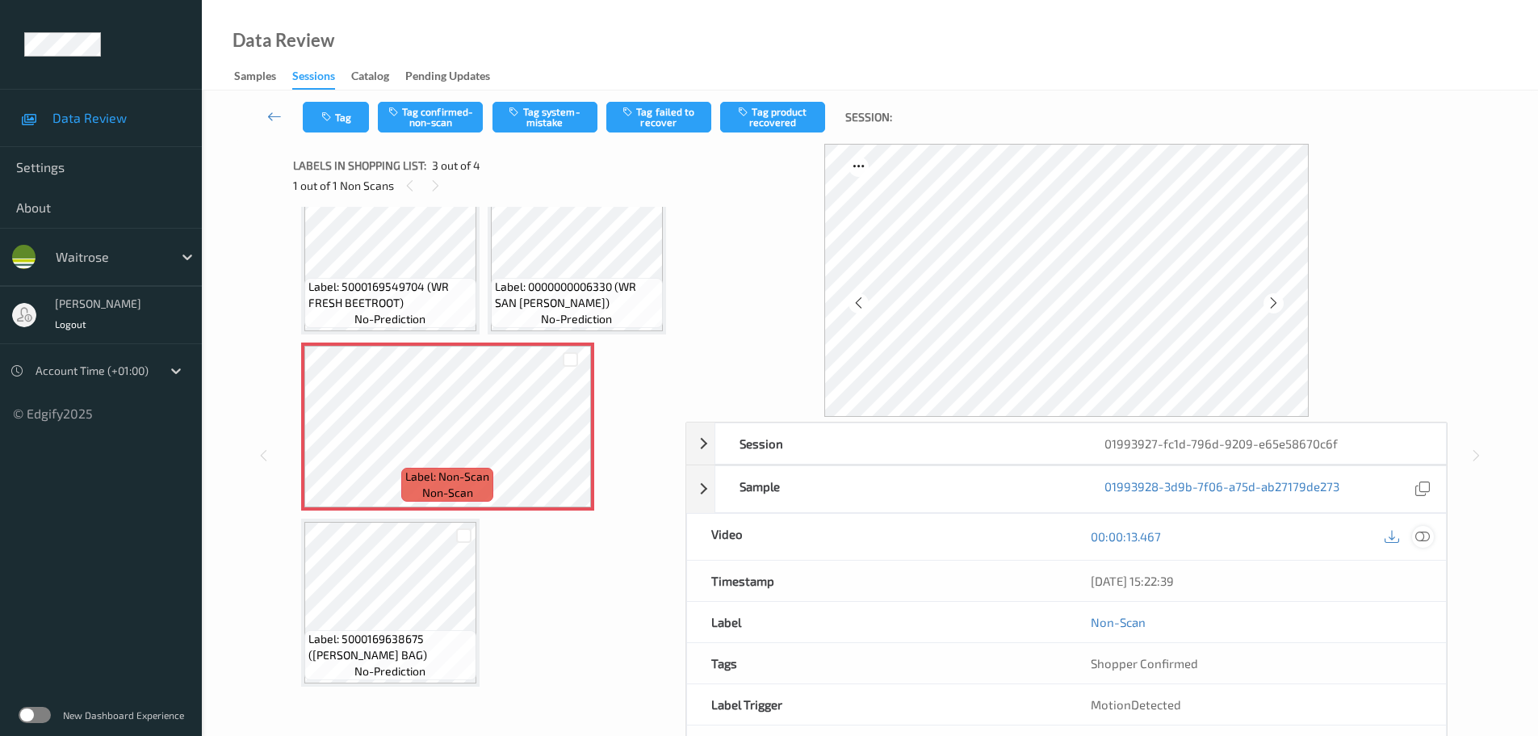
click at [1421, 543] on icon at bounding box center [1422, 536] width 15 height 15
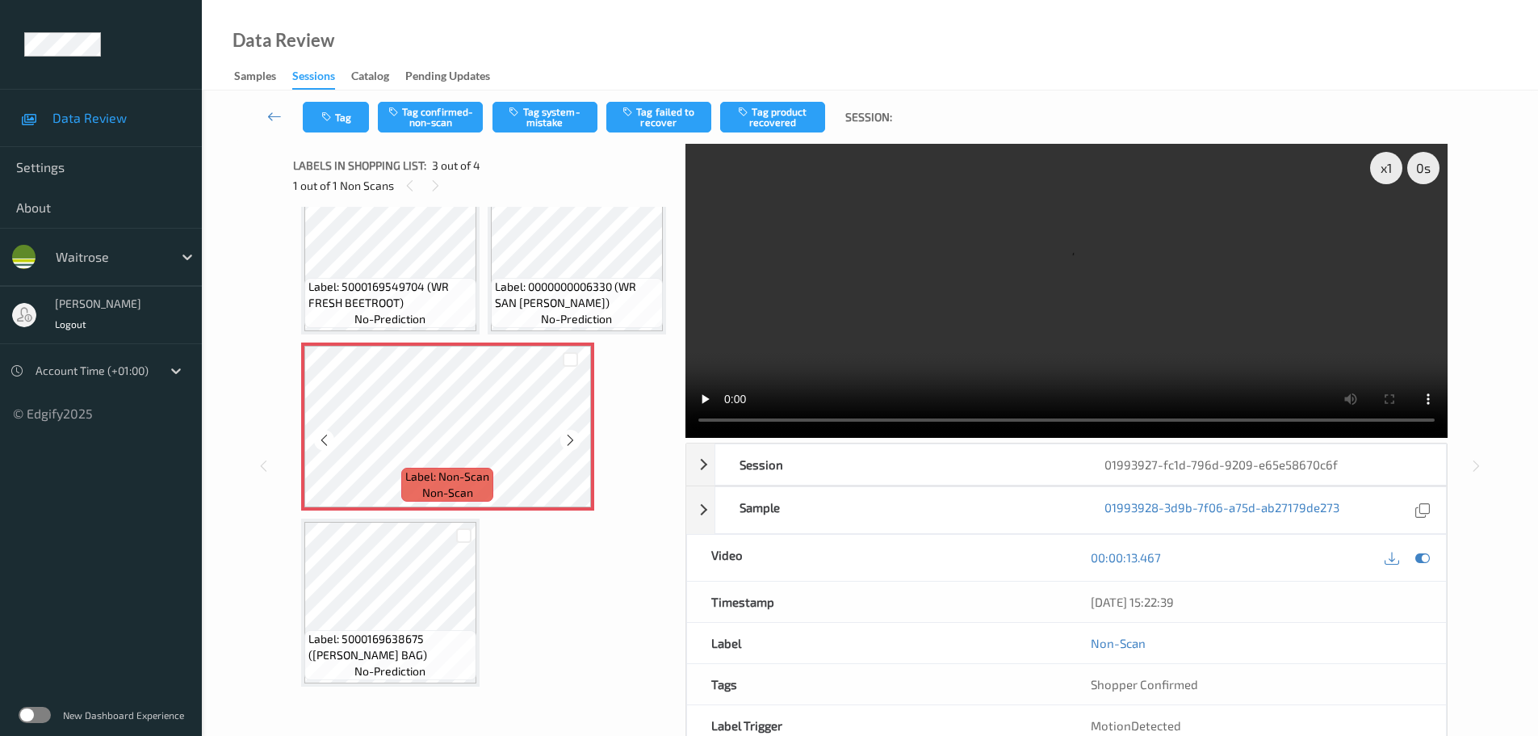
scroll to position [224, 0]
click at [576, 436] on icon at bounding box center [571, 440] width 14 height 15
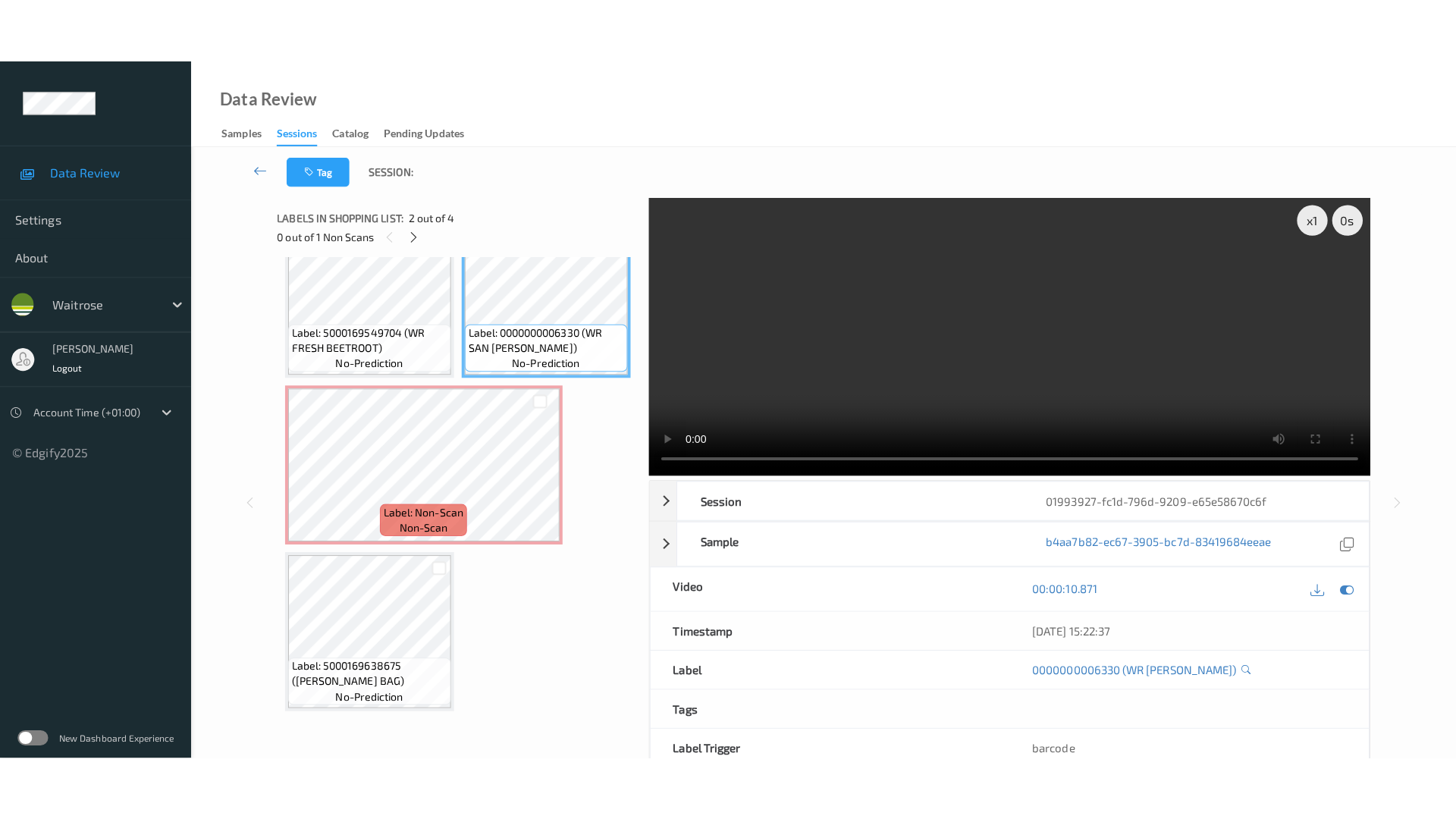
scroll to position [151, 0]
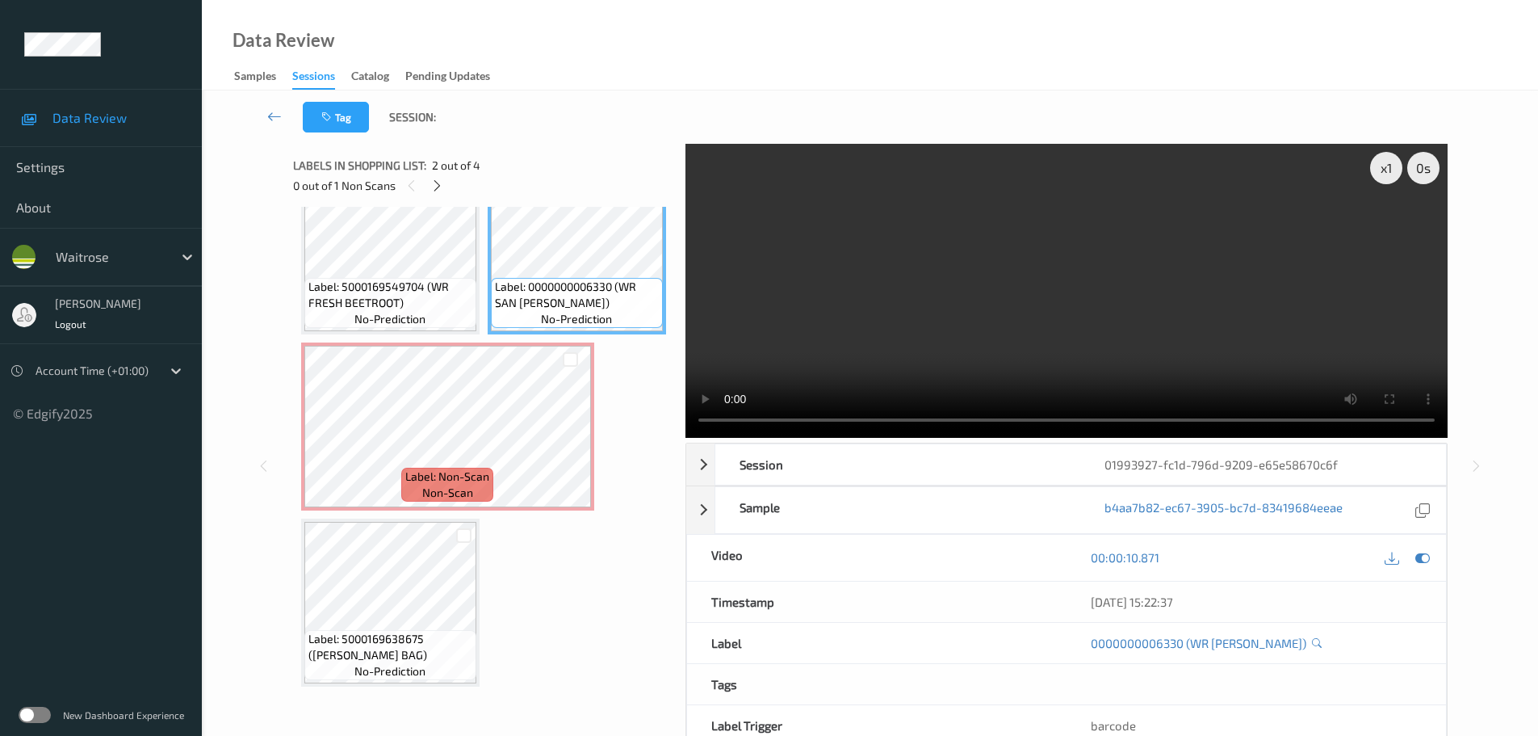
click at [769, 438] on div "x 1 0 s Session 01993927-fc1d-796d-9209-e65e58670c6f Session ID 01993927-fc1d-7…" at bounding box center [1067, 466] width 762 height 644
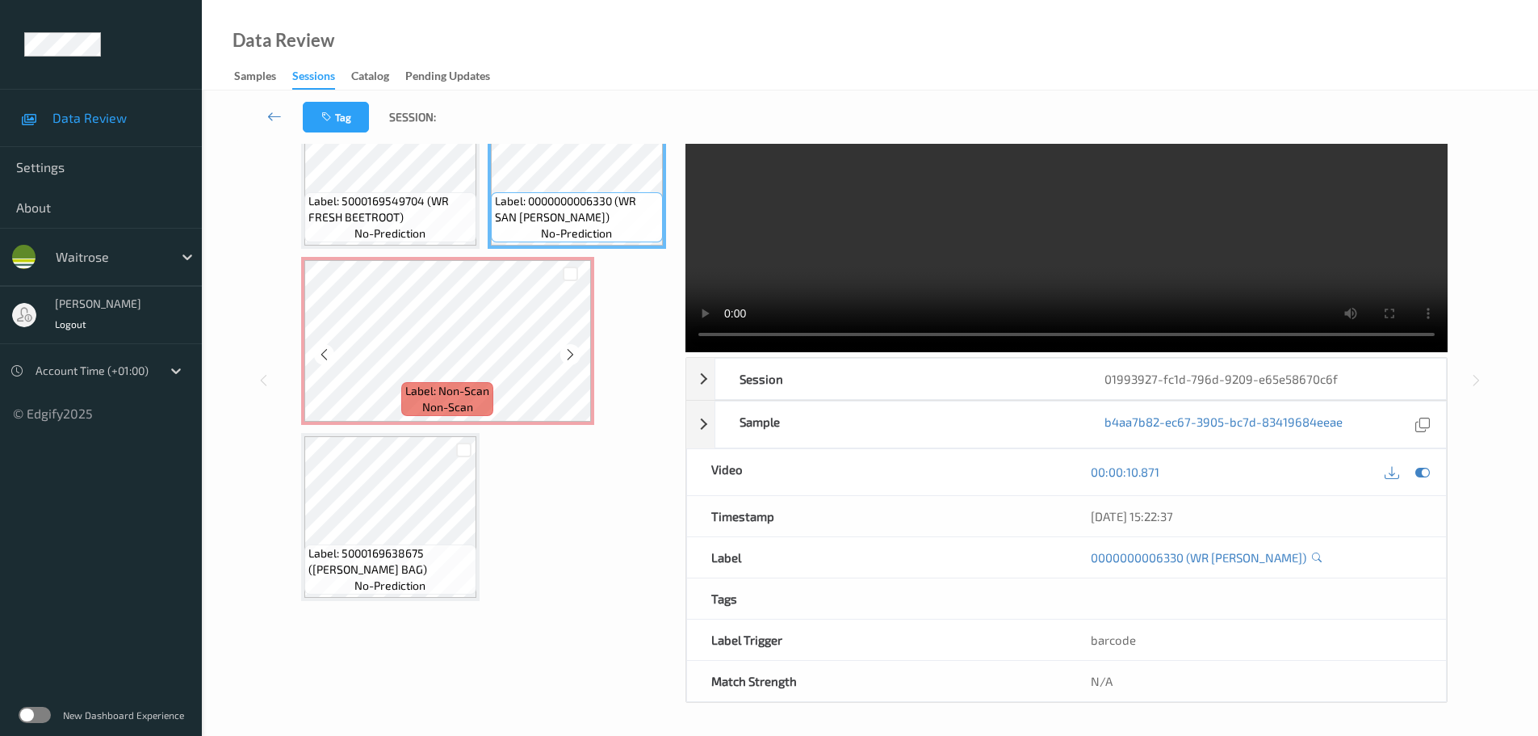
scroll to position [224, 0]
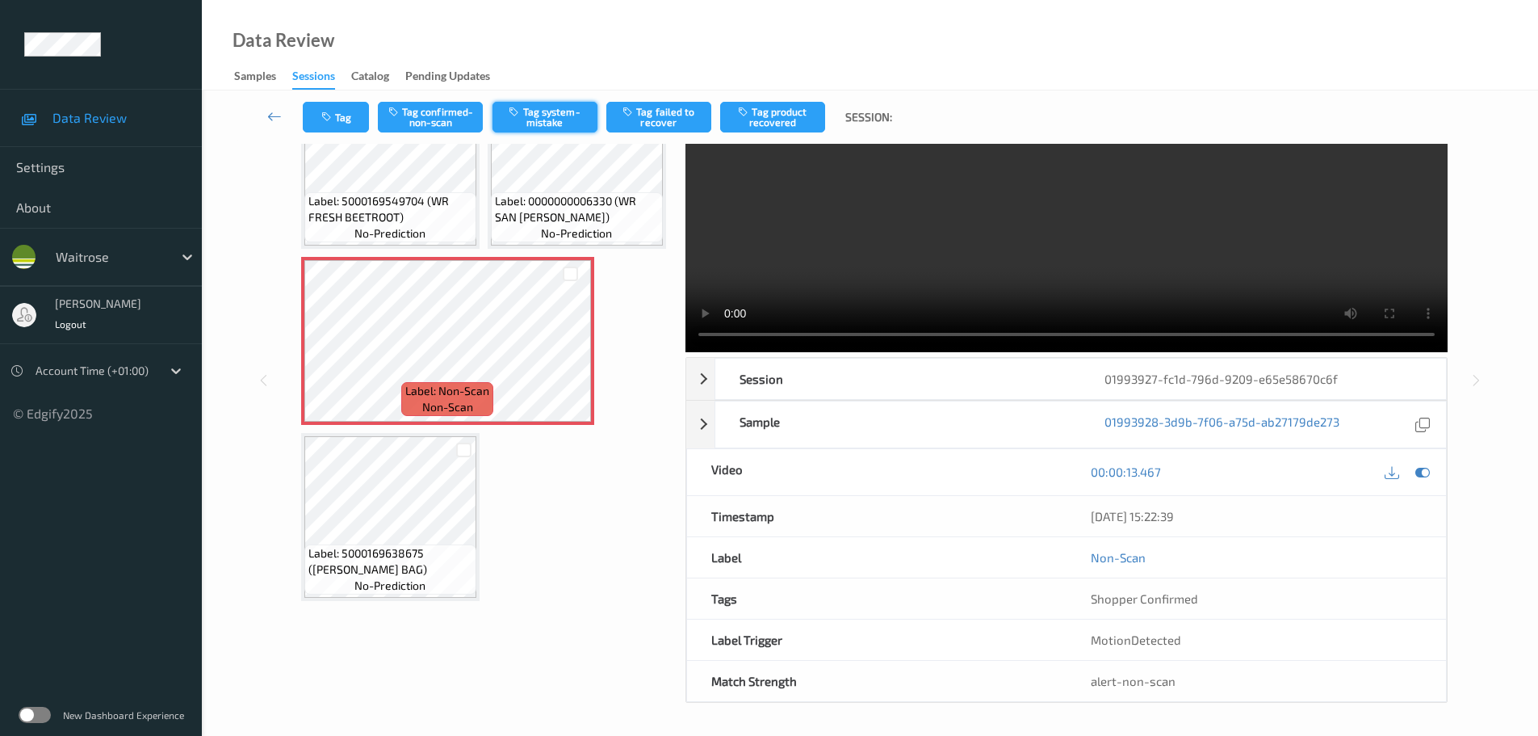
click at [546, 118] on button "Tag system-mistake" at bounding box center [545, 117] width 105 height 31
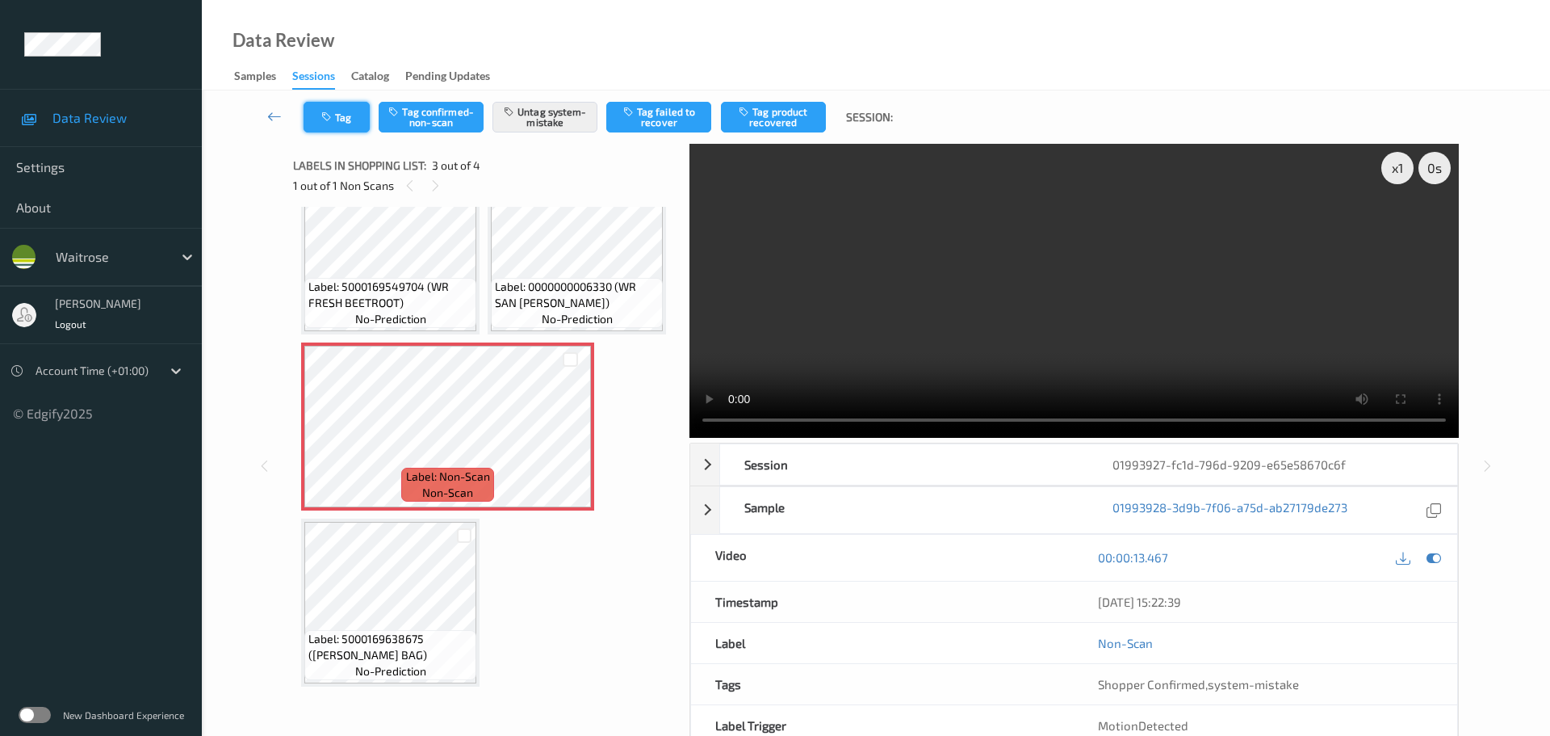
click at [339, 112] on button "Tag" at bounding box center [337, 117] width 66 height 31
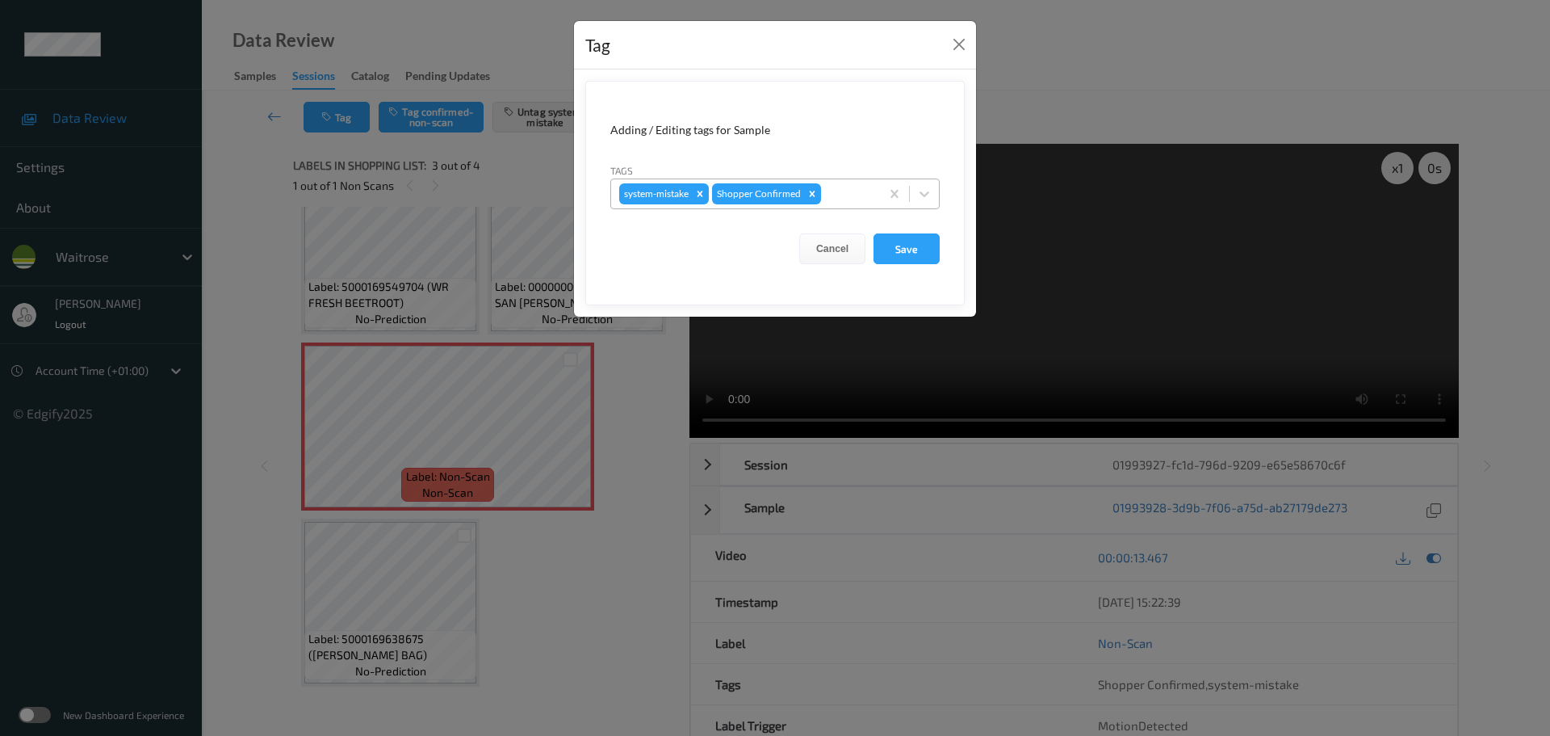
click at [851, 195] on div at bounding box center [848, 193] width 48 height 19
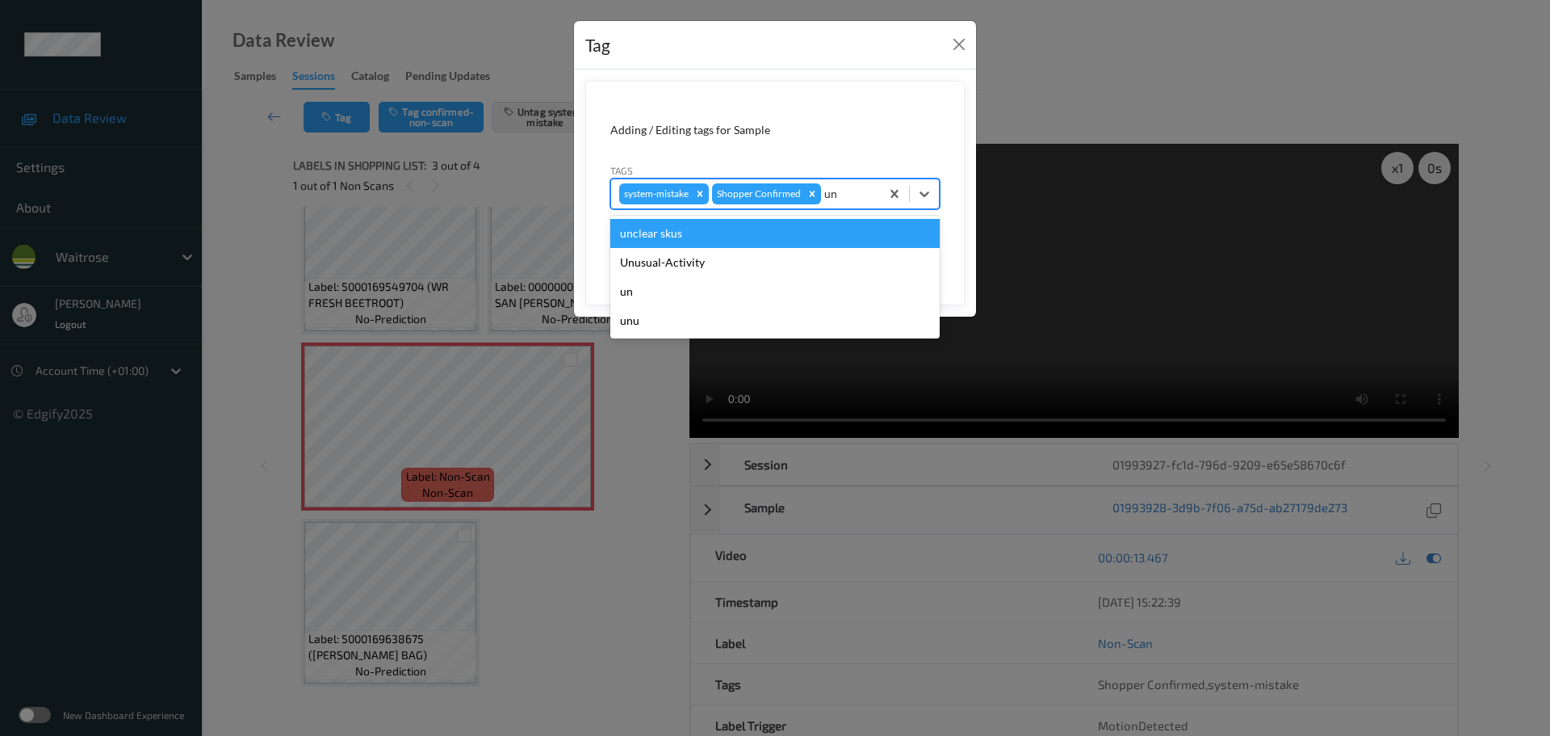
type input "unu"
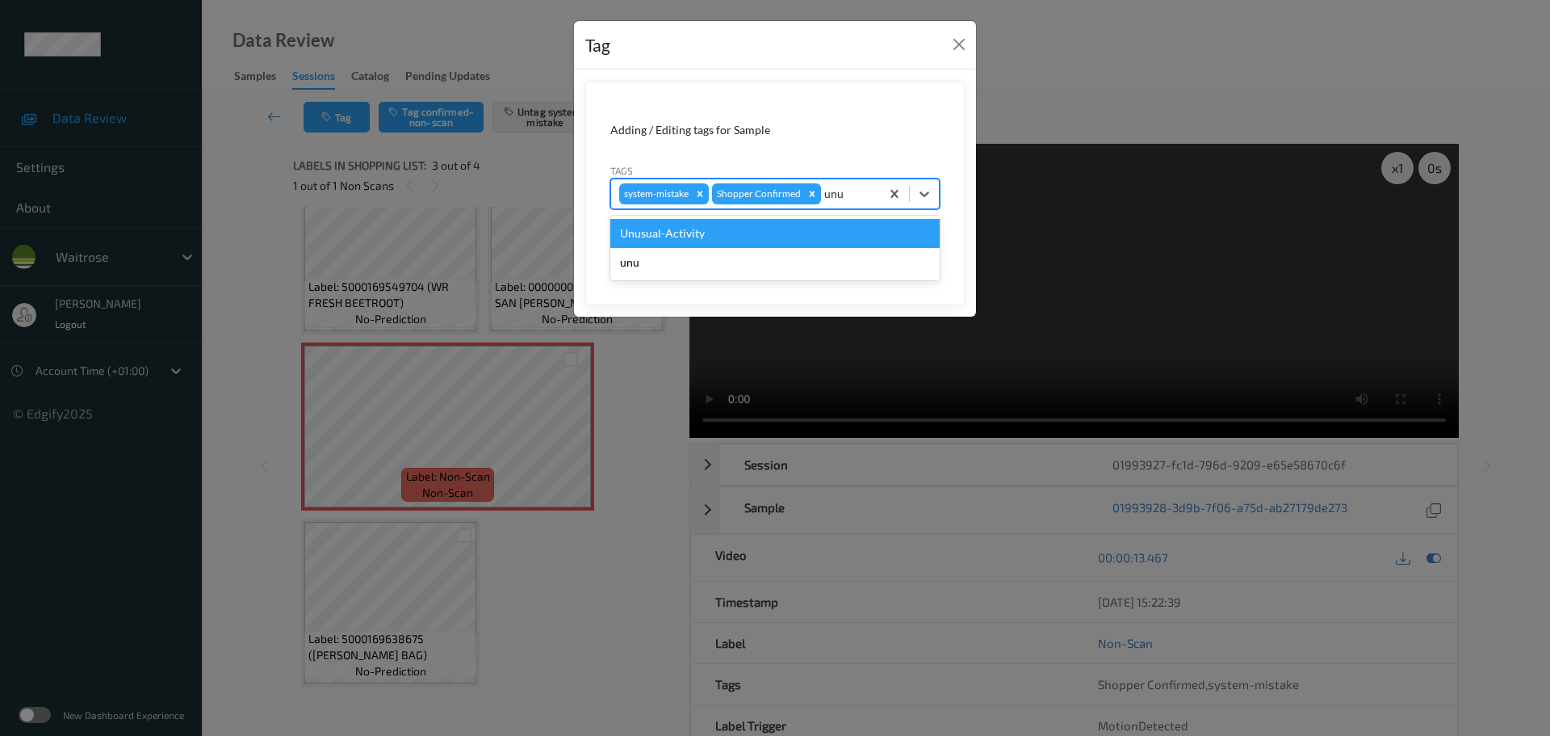
click at [715, 232] on div "Unusual-Activity" at bounding box center [774, 233] width 329 height 29
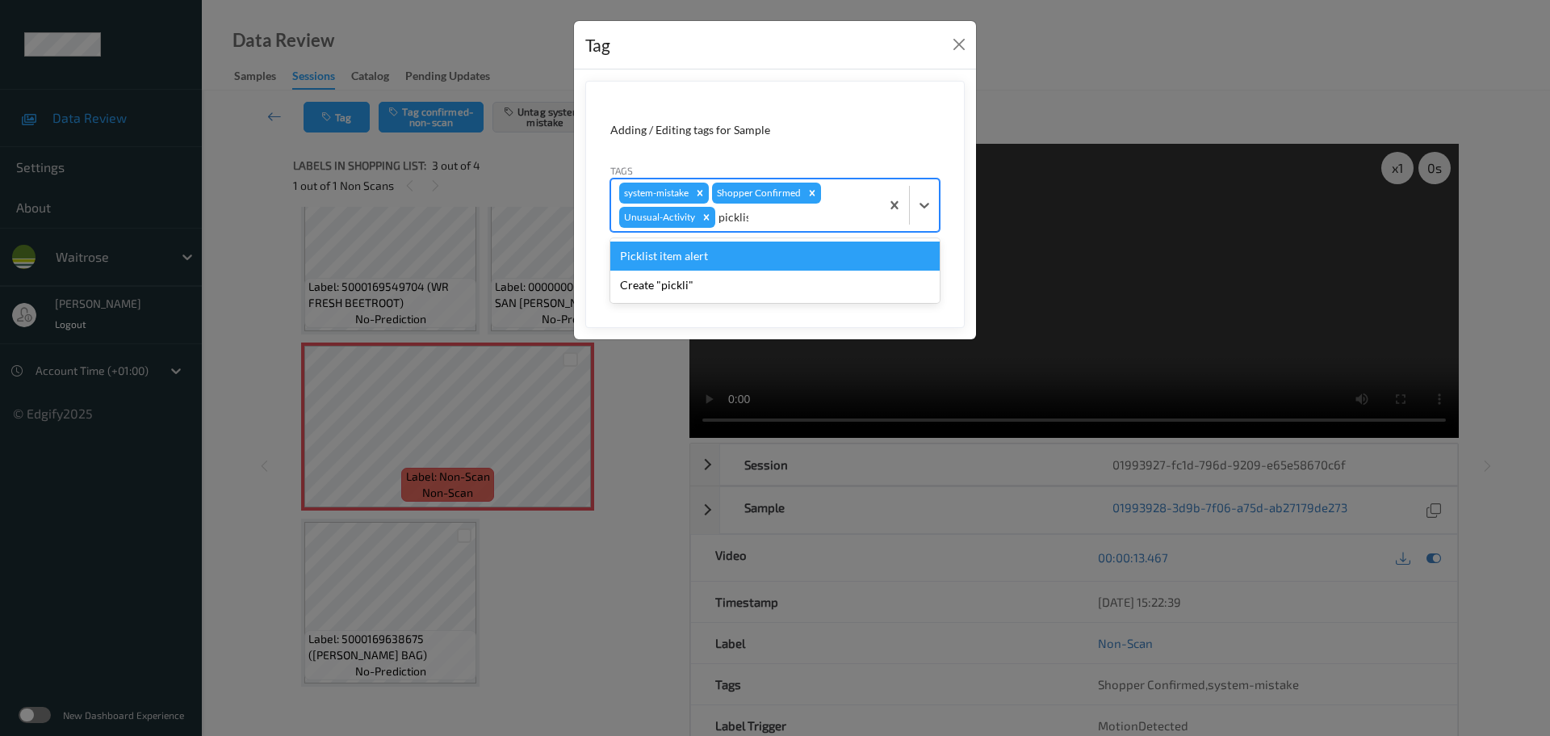
type input "picklist"
click at [753, 247] on div "Picklist item alert" at bounding box center [774, 255] width 329 height 29
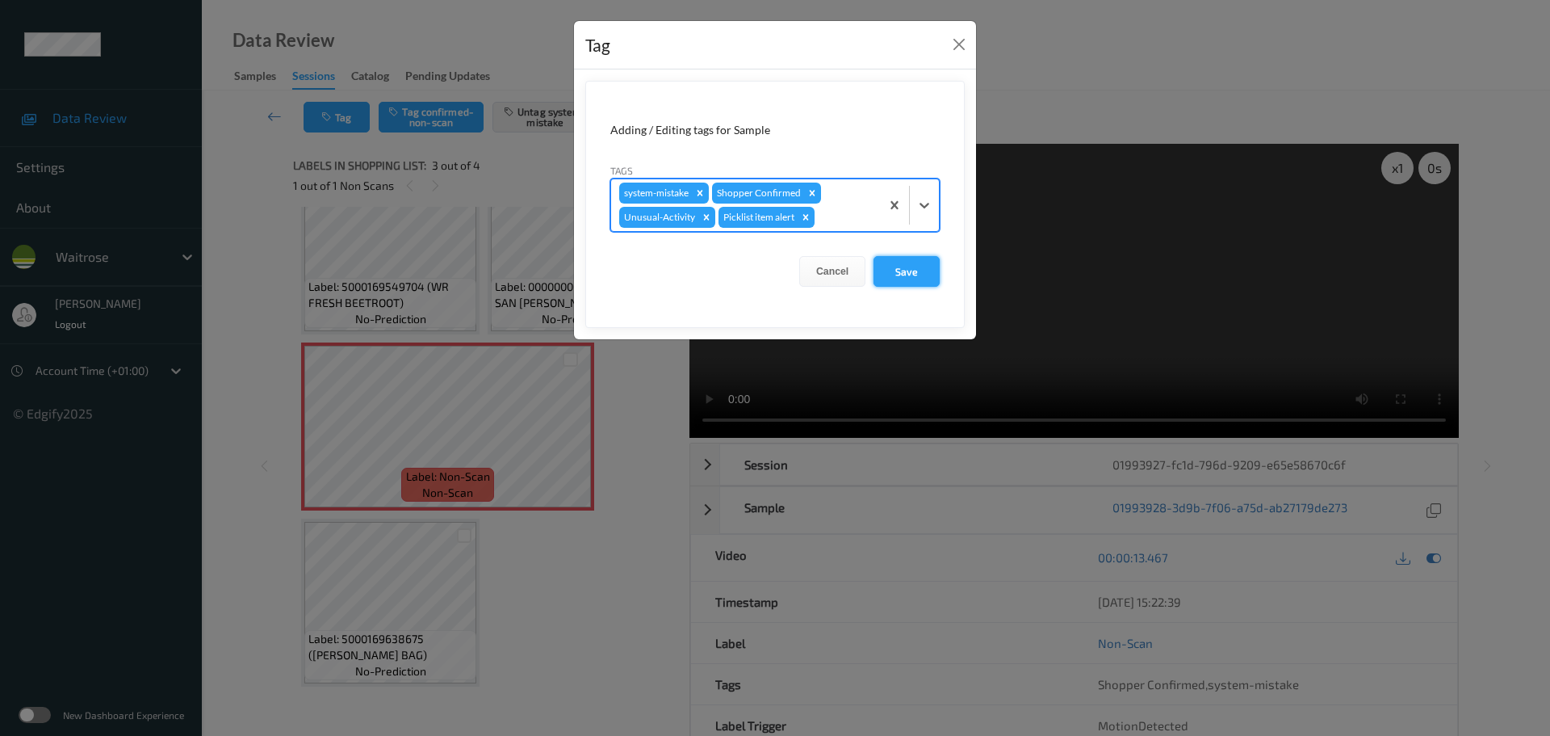
click at [893, 274] on button "Save" at bounding box center [907, 271] width 66 height 31
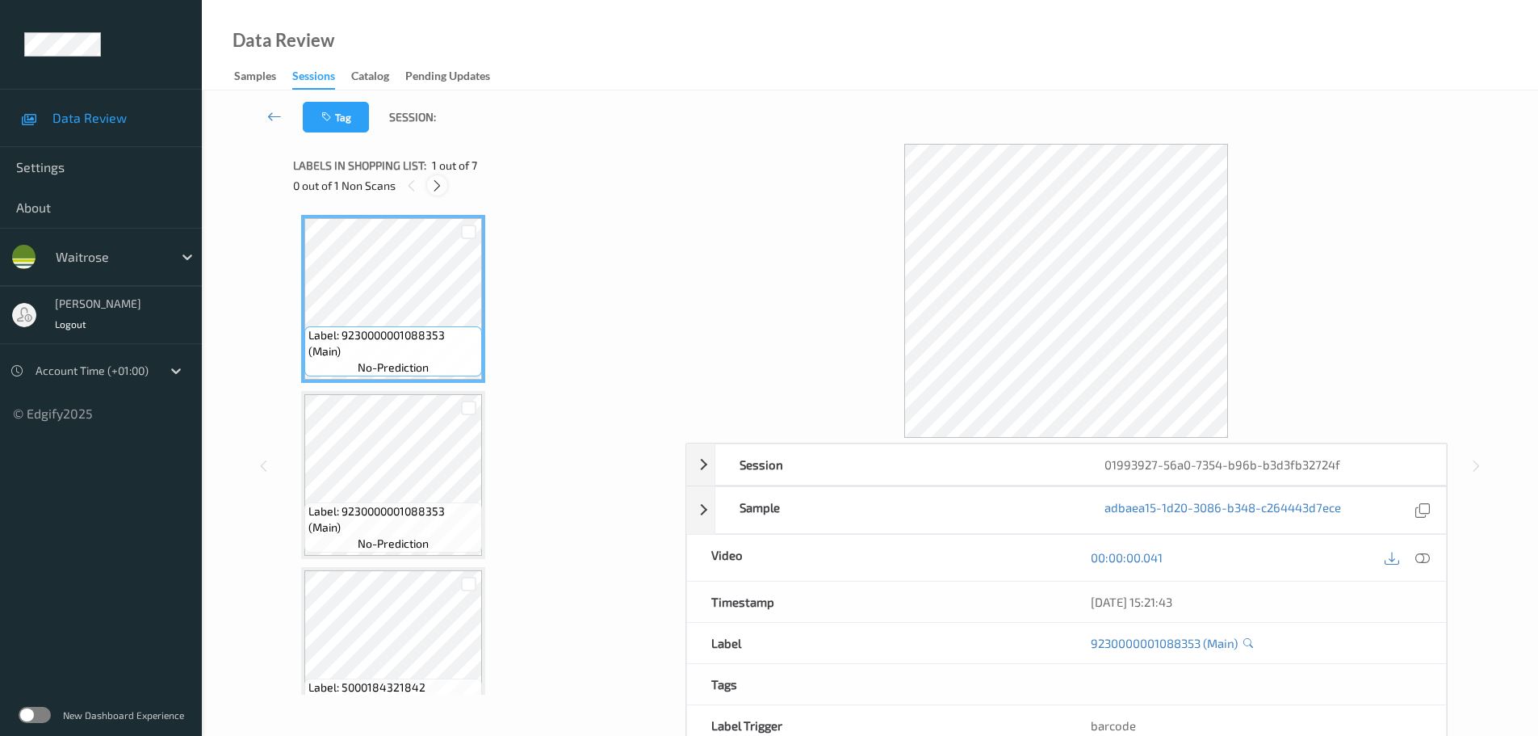
click at [430, 182] on icon at bounding box center [437, 185] width 14 height 15
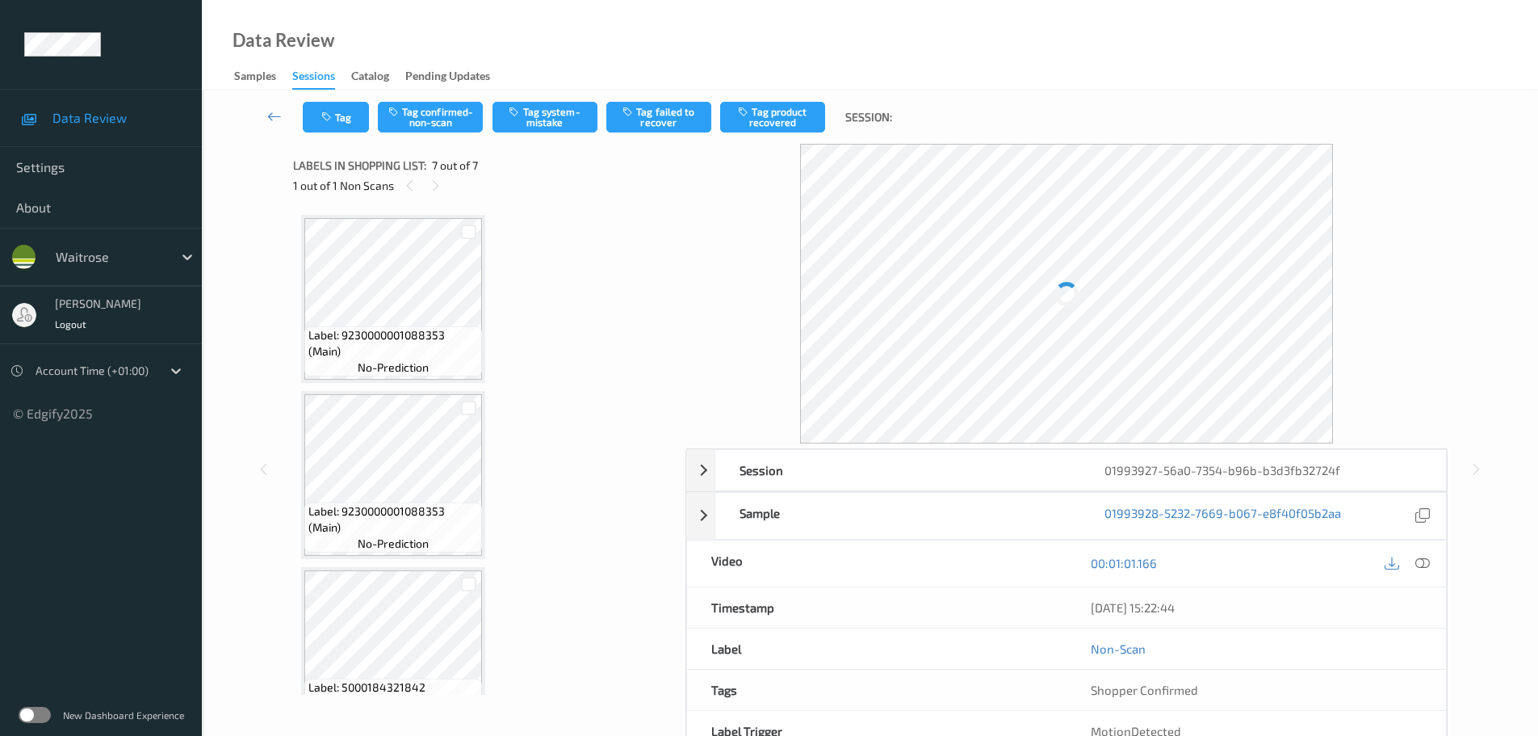
scroll to position [753, 0]
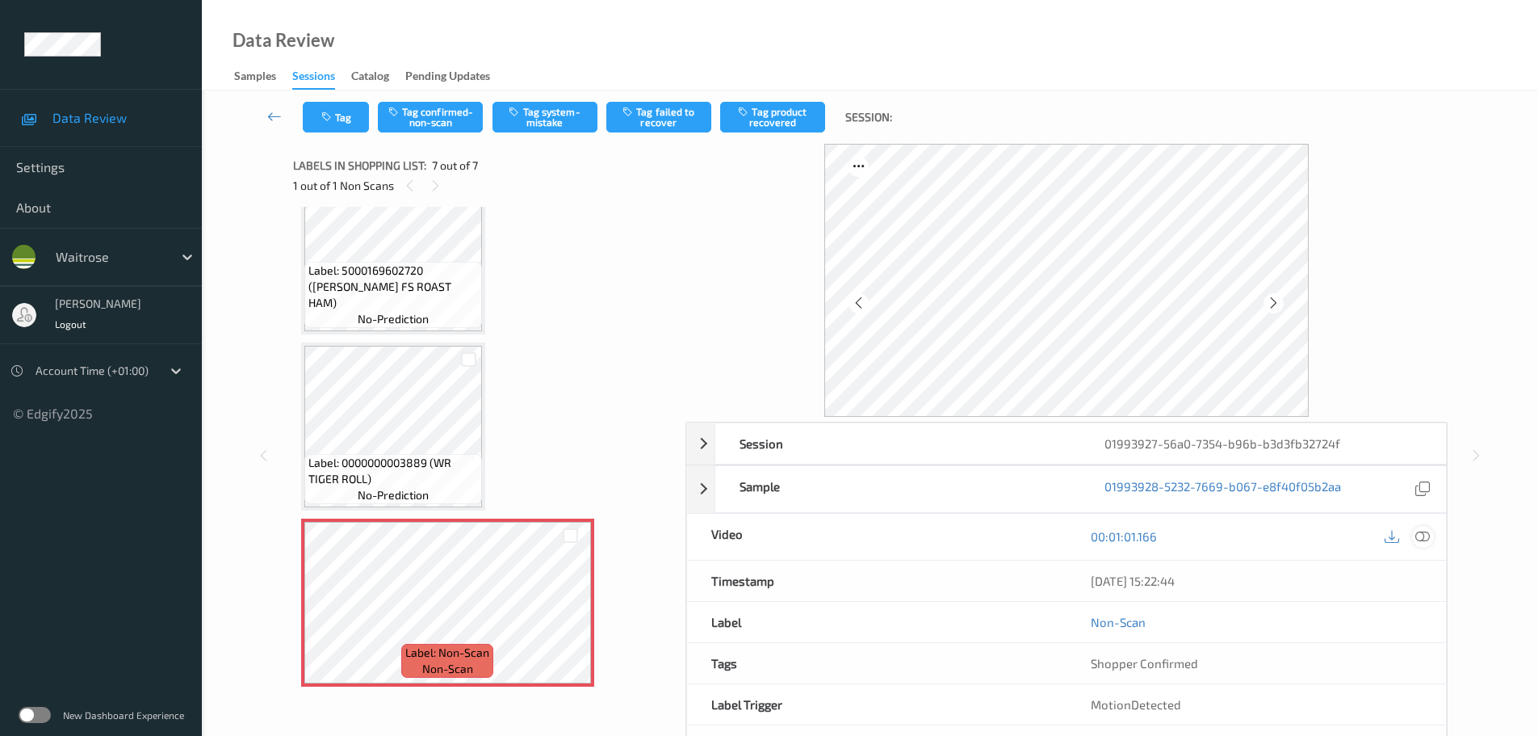
click at [1422, 539] on icon at bounding box center [1422, 536] width 15 height 15
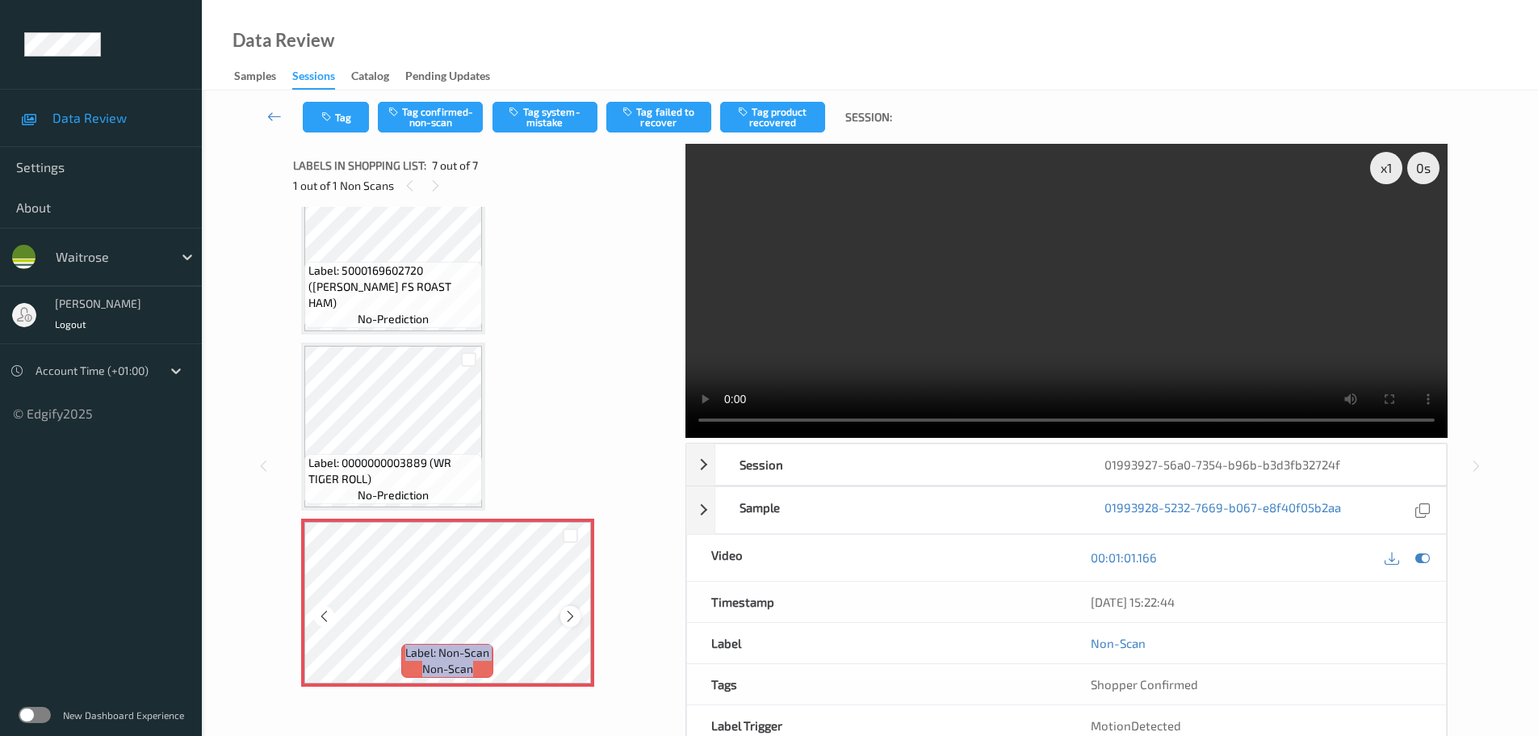
click at [560, 619] on div at bounding box center [570, 616] width 20 height 20
click at [561, 619] on div at bounding box center [570, 616] width 20 height 20
click at [544, 106] on button "Tag system-mistake" at bounding box center [545, 117] width 105 height 31
click at [549, 113] on button "Tag system-mistake" at bounding box center [545, 117] width 105 height 31
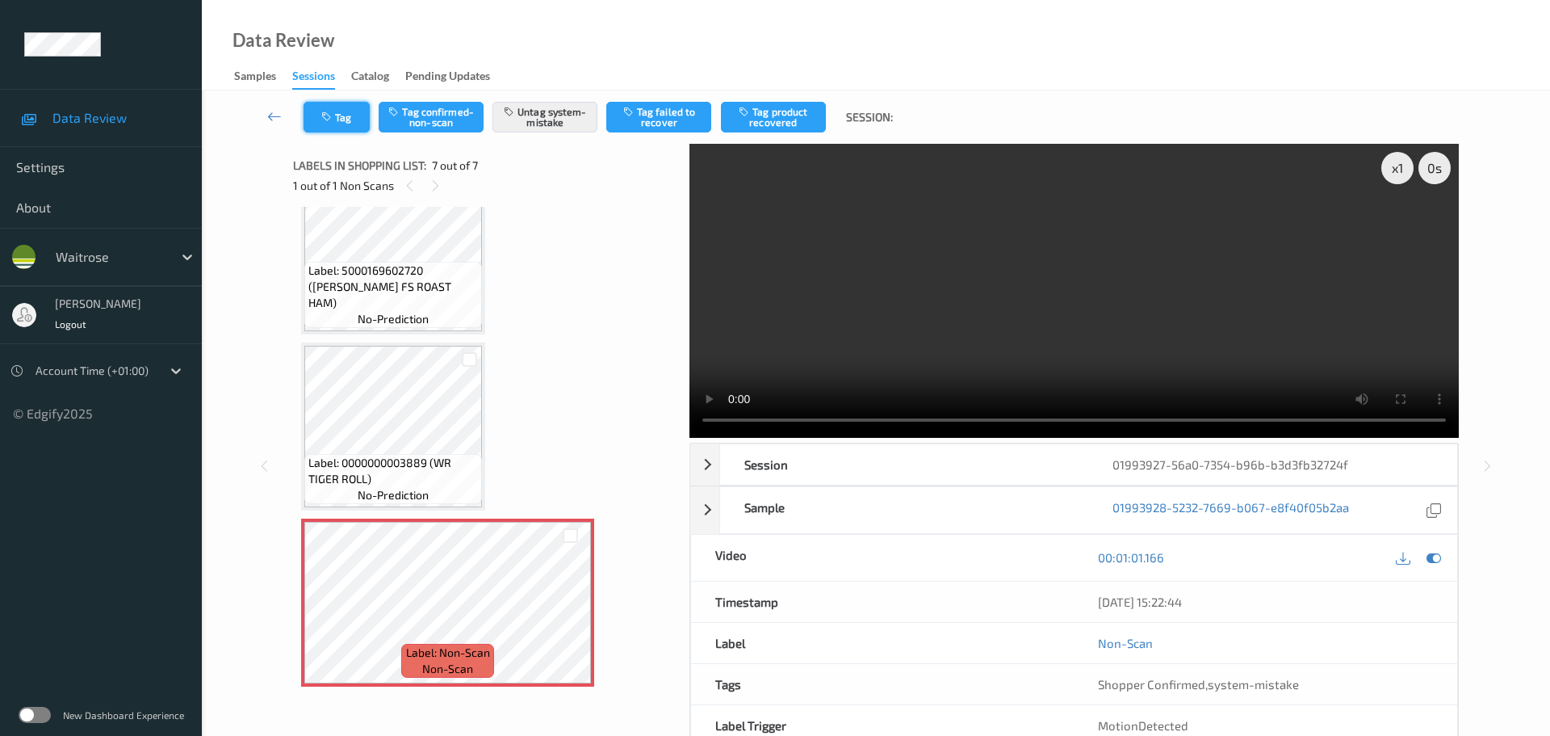
click at [348, 118] on button "Tag" at bounding box center [337, 117] width 66 height 31
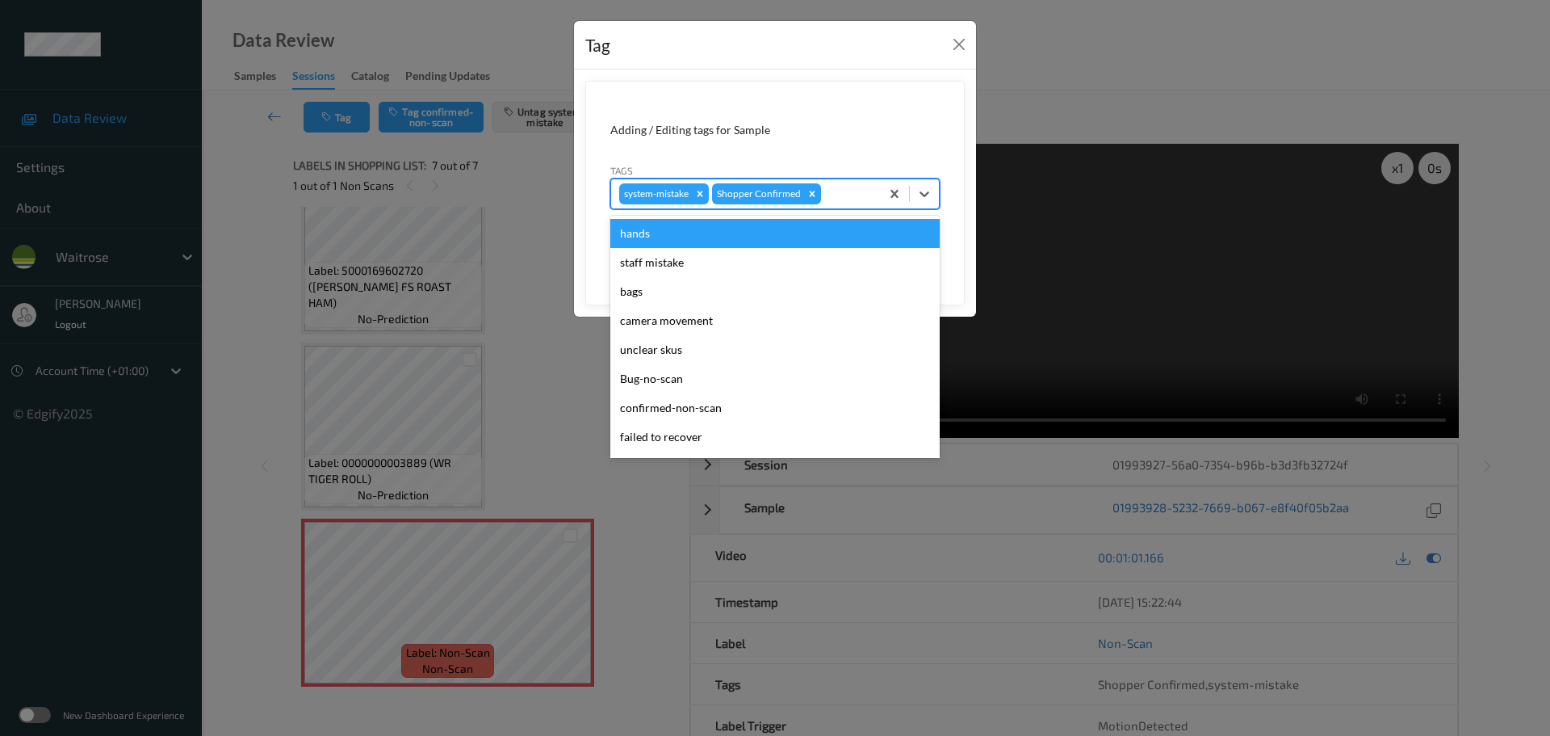
drag, startPoint x: 842, startPoint y: 205, endPoint x: 846, endPoint y: 179, distance: 26.2
click at [843, 204] on div "system-mistake Shopper Confirmed" at bounding box center [745, 193] width 269 height 27
type input "un"
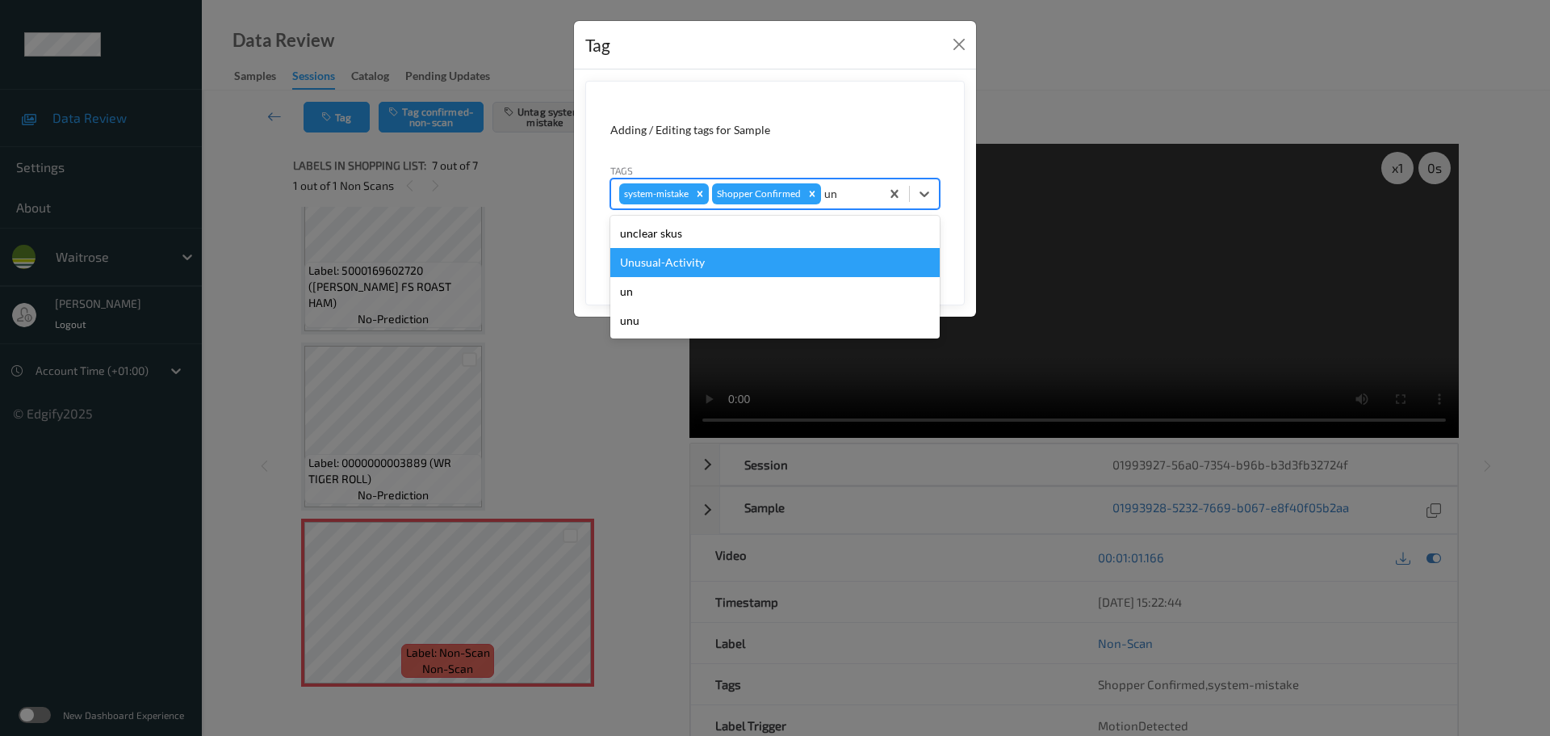
click at [732, 260] on div "Unusual-Activity" at bounding box center [774, 262] width 329 height 29
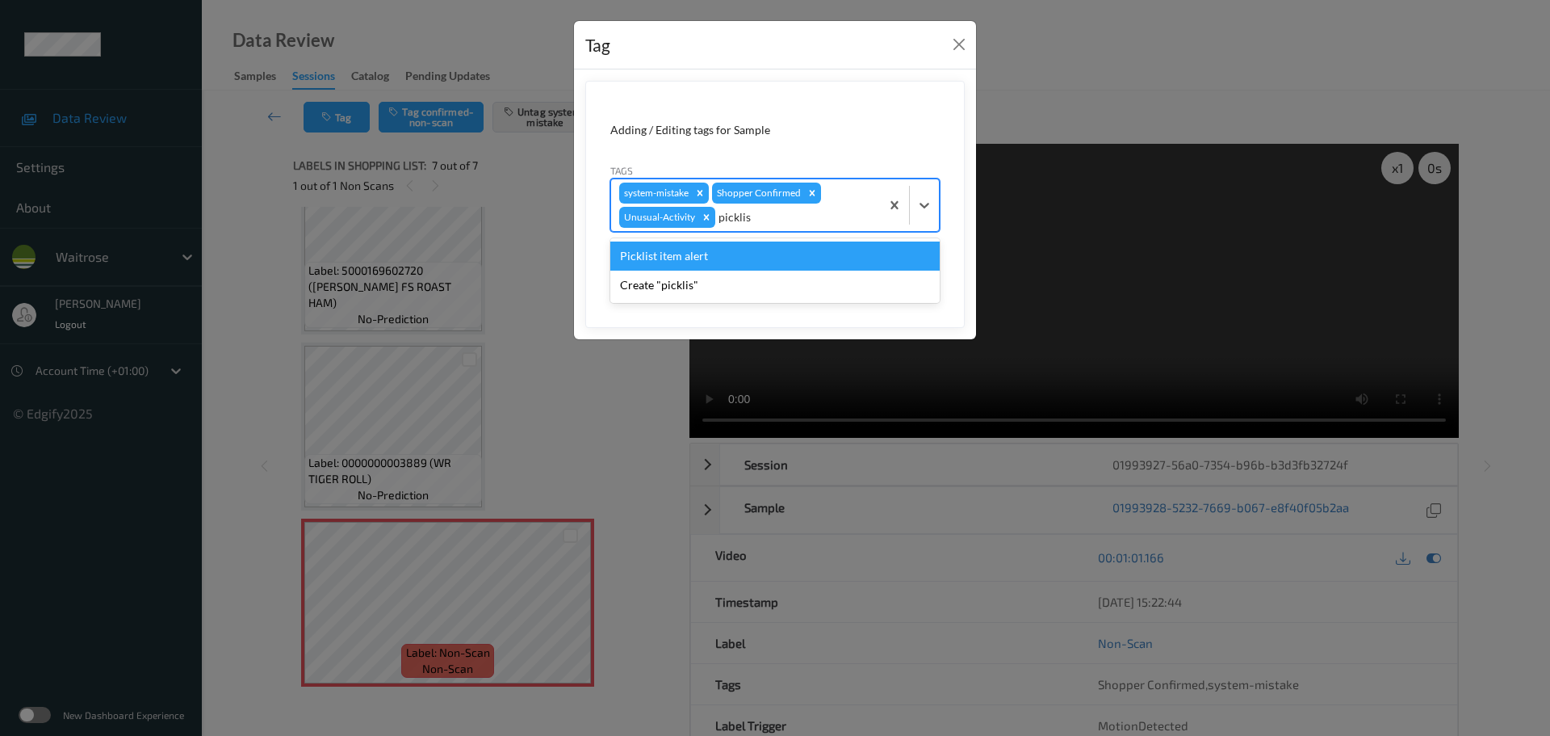
type input "picklist"
click at [732, 260] on div "Picklist item alert" at bounding box center [774, 255] width 329 height 29
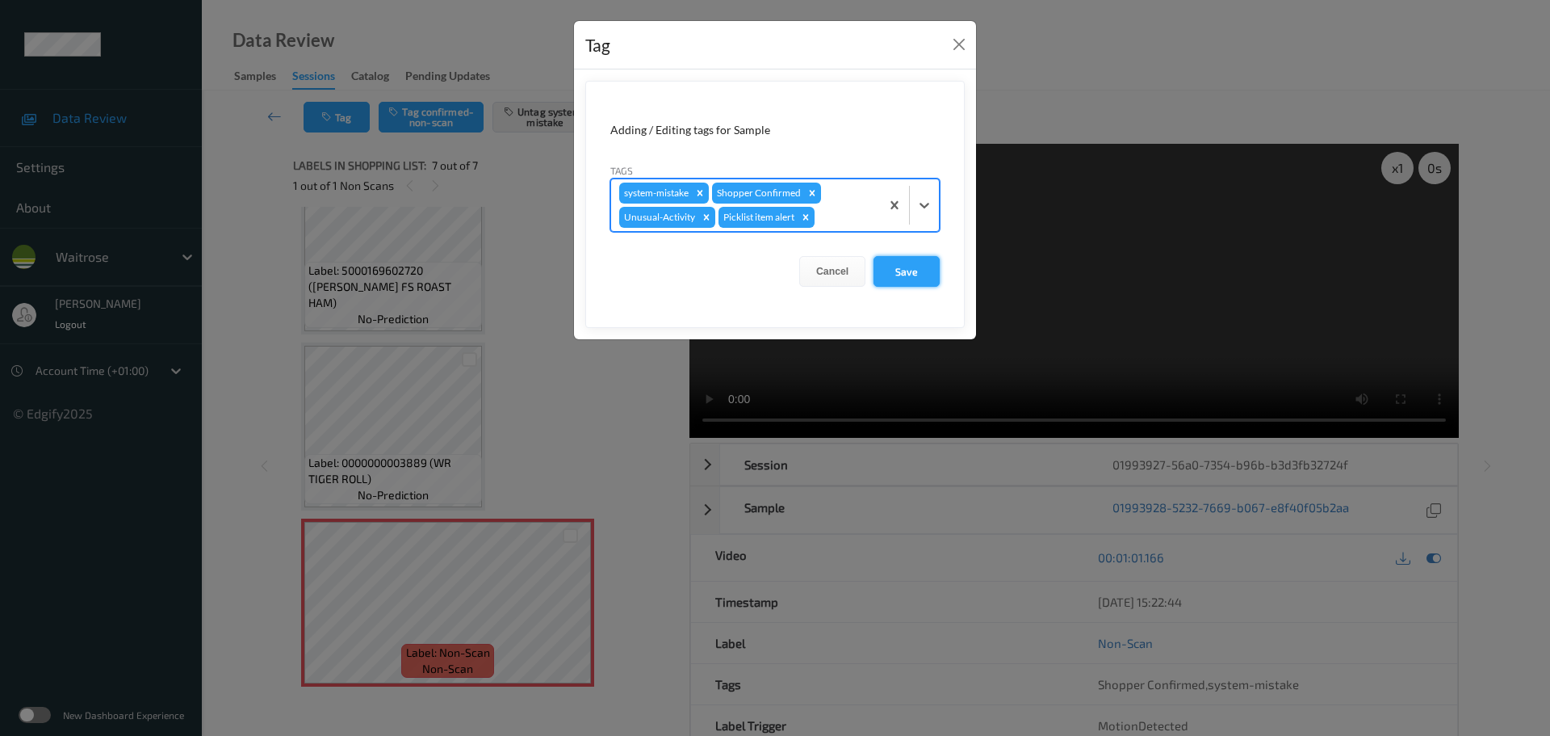
click at [893, 274] on button "Save" at bounding box center [907, 271] width 66 height 31
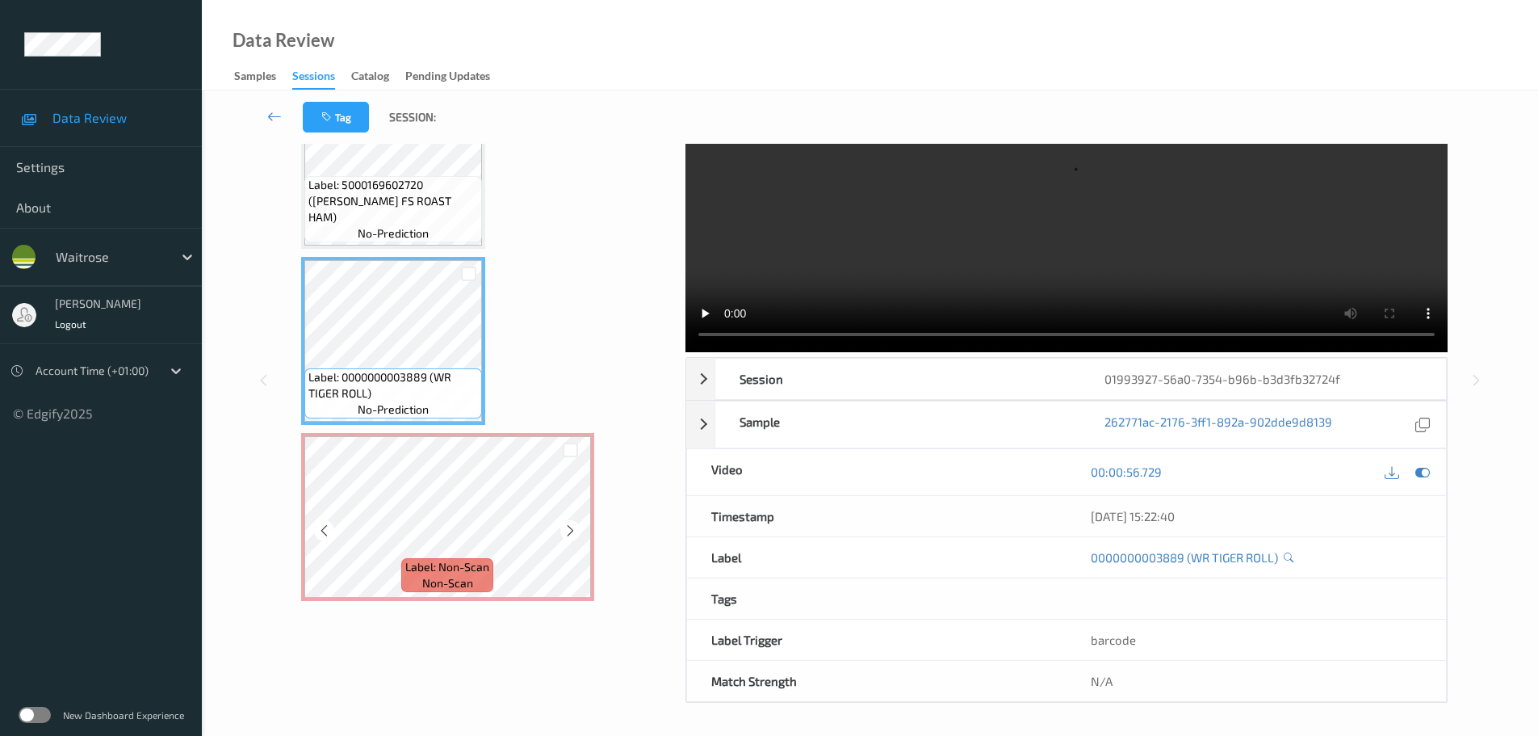
scroll to position [102, 0]
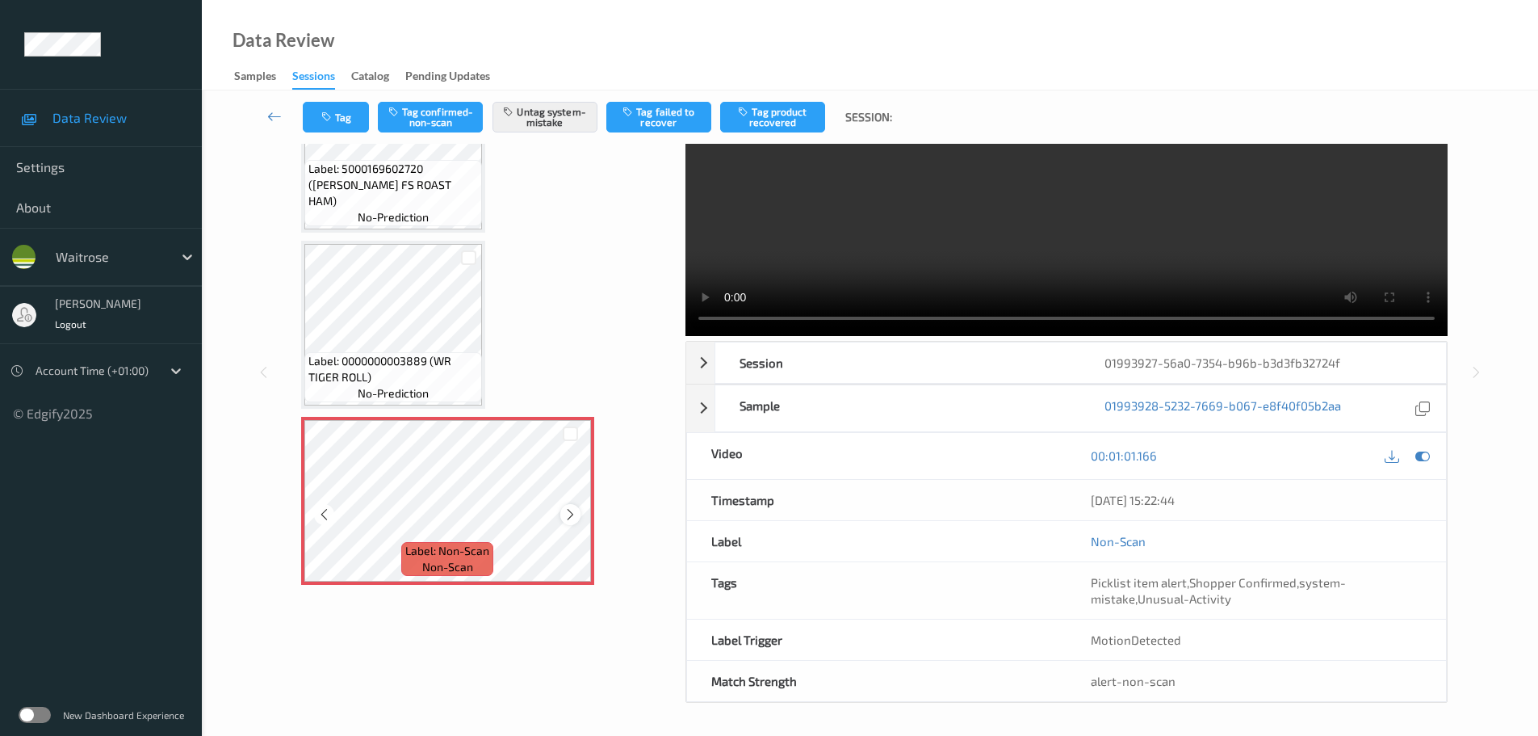
click at [564, 510] on icon at bounding box center [571, 514] width 14 height 15
click at [564, 511] on icon at bounding box center [571, 514] width 14 height 15
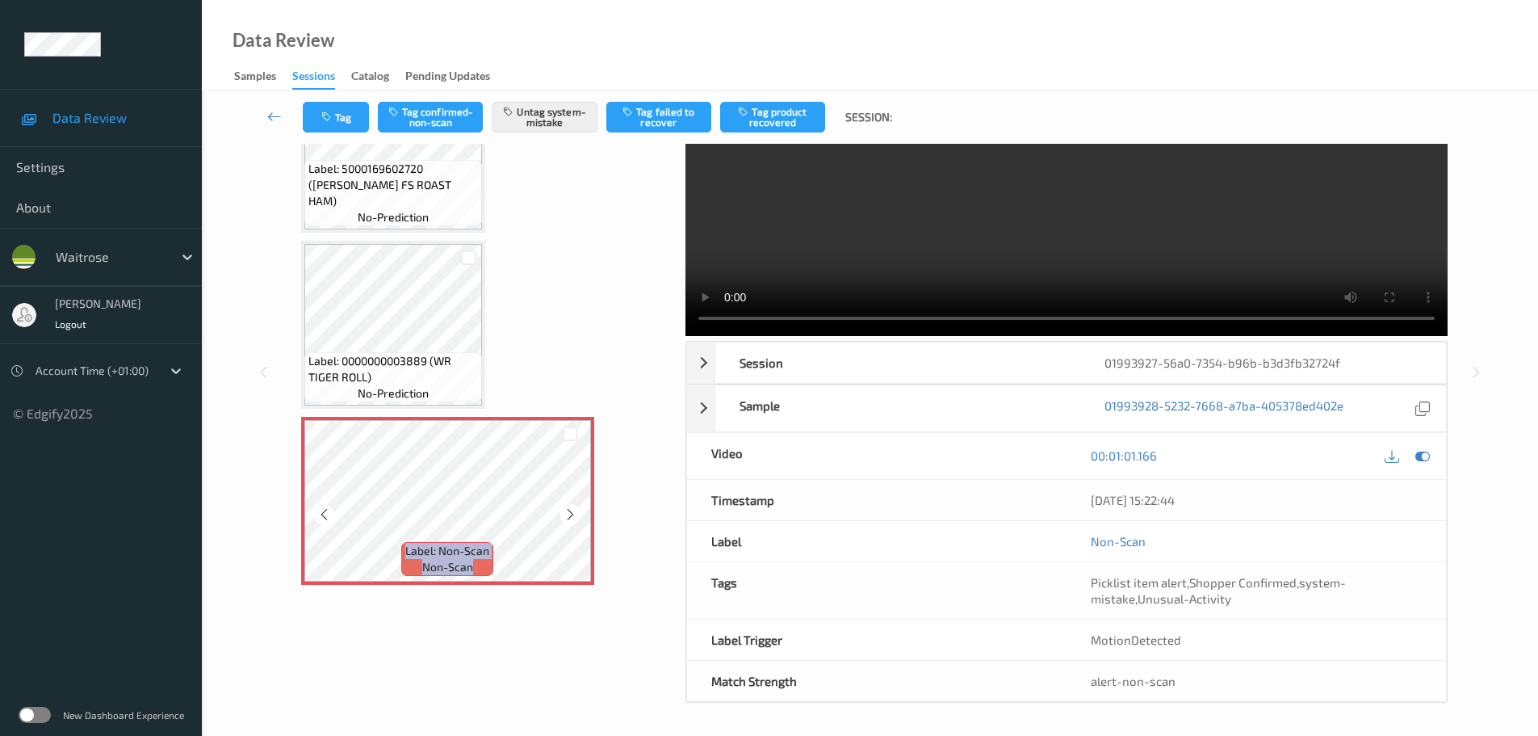
click at [564, 511] on icon at bounding box center [571, 514] width 14 height 15
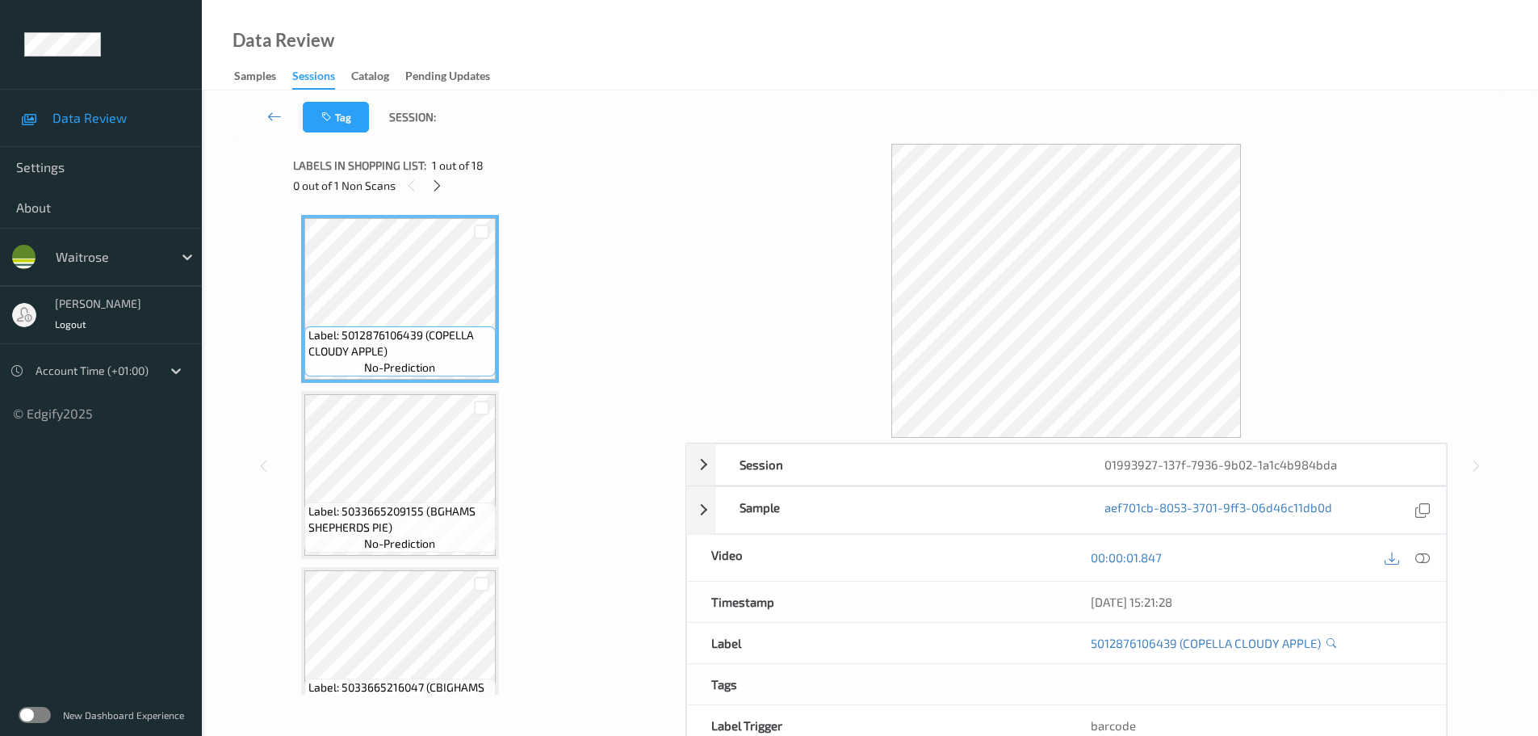
click at [426, 188] on div "0 out of 1 Non Scans" at bounding box center [483, 185] width 381 height 20
click at [431, 186] on icon at bounding box center [437, 185] width 14 height 15
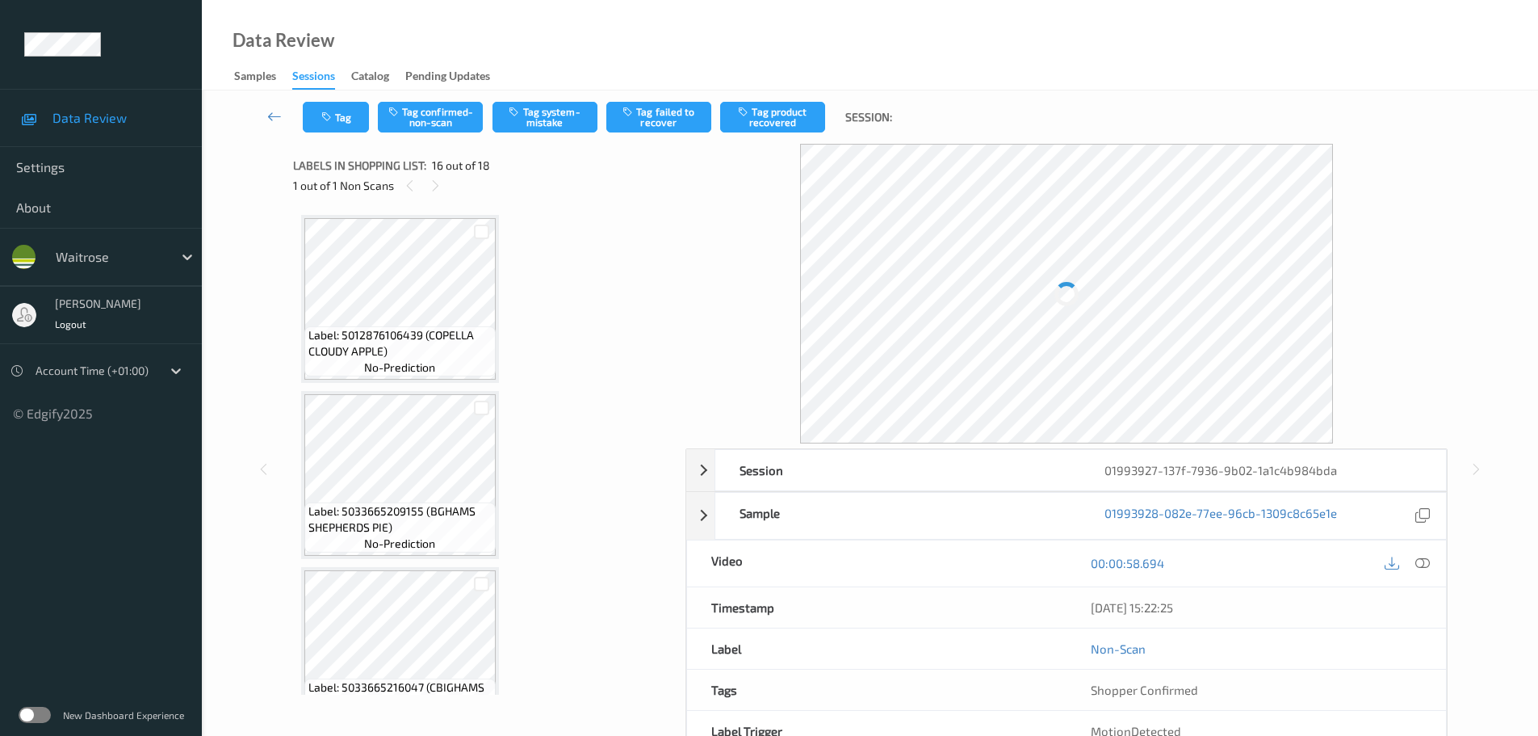
scroll to position [2472, 0]
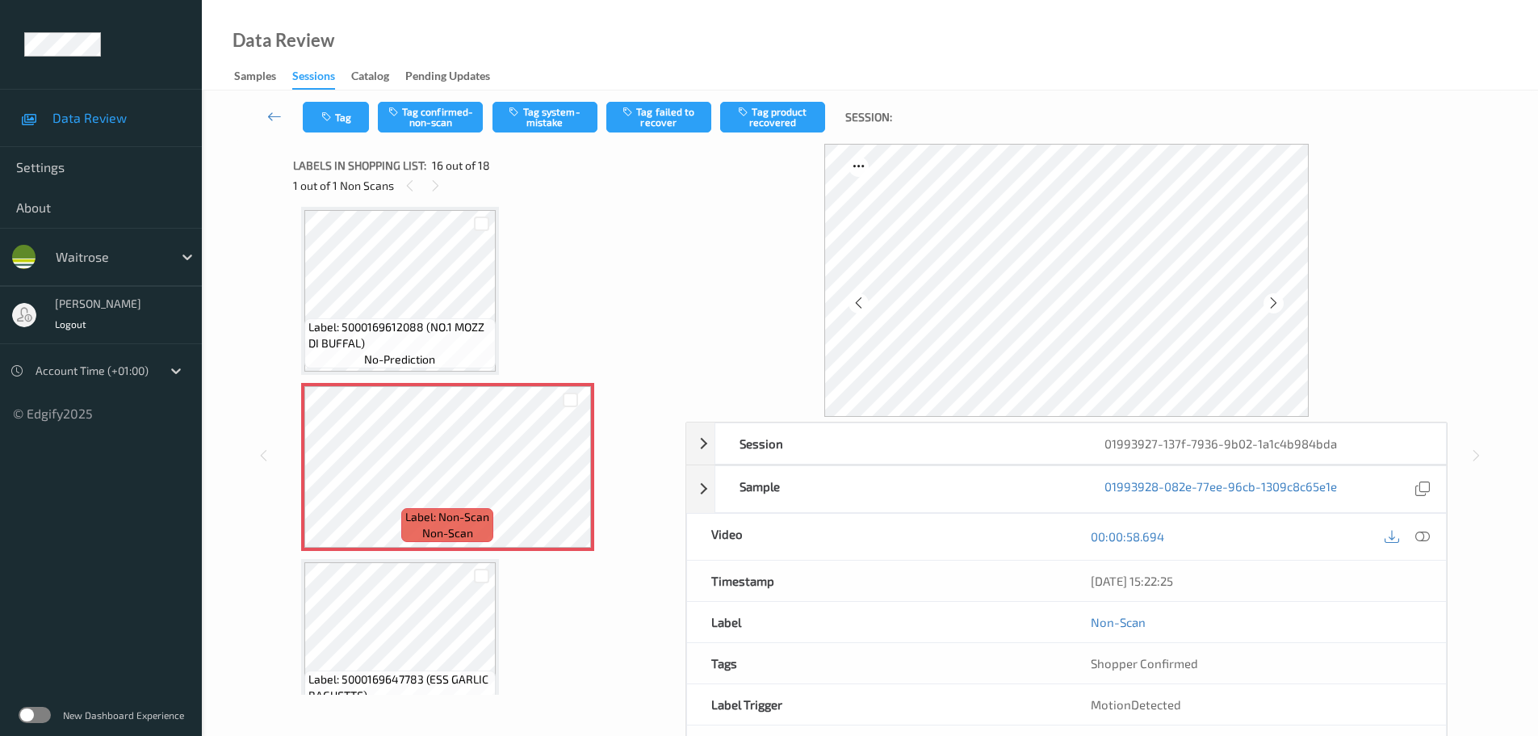
drag, startPoint x: 1419, startPoint y: 540, endPoint x: 1415, endPoint y: 531, distance: 9.5
click at [1419, 539] on icon at bounding box center [1422, 536] width 15 height 15
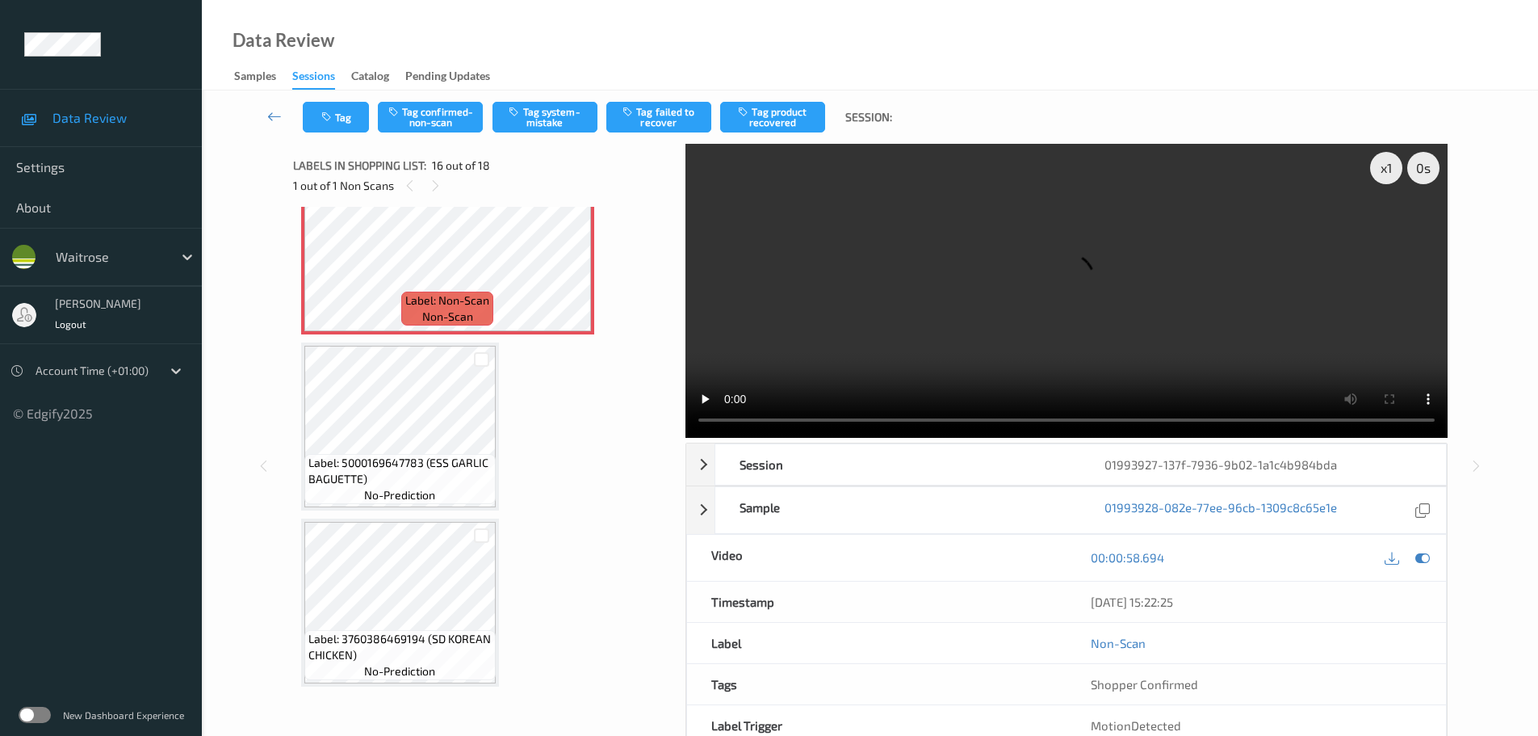
scroll to position [2608, 0]
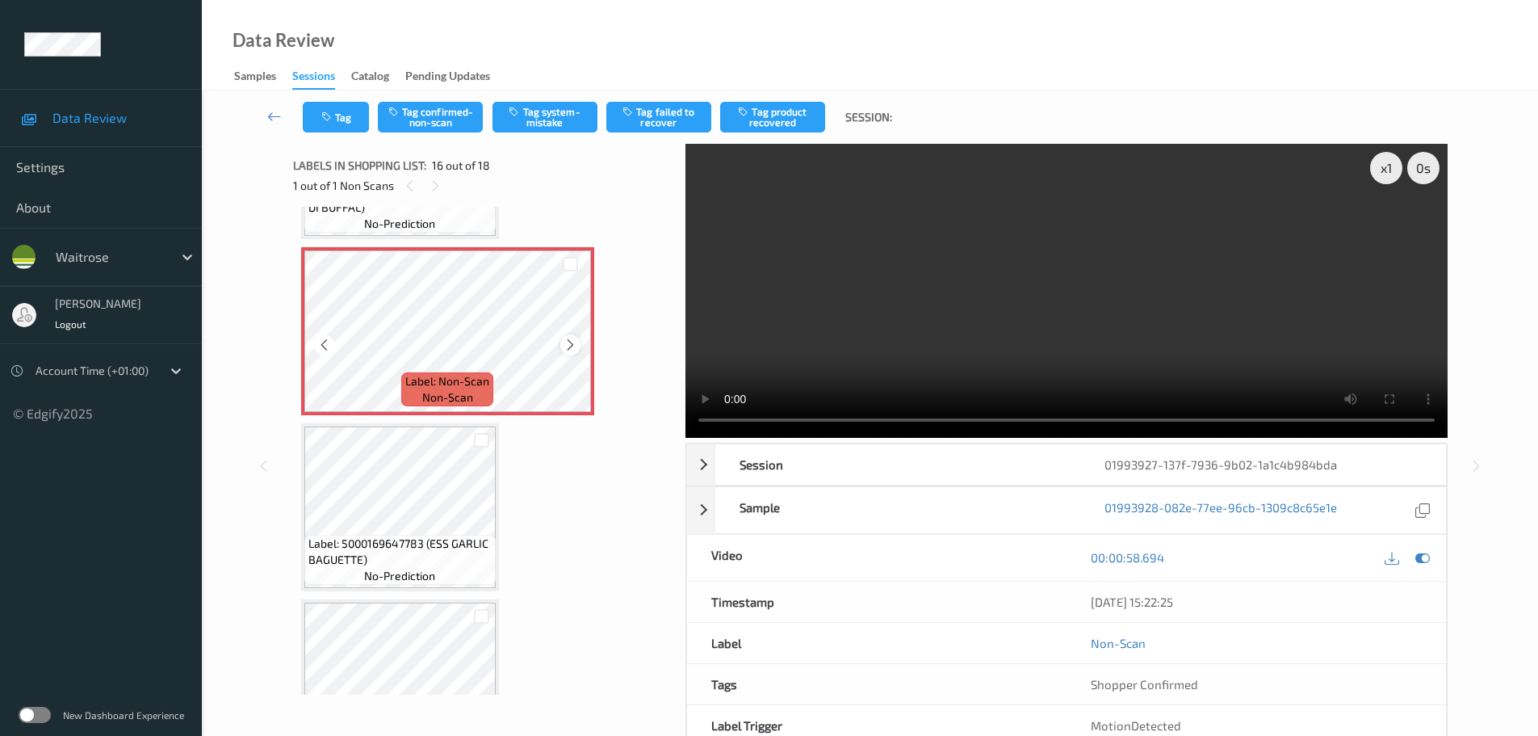
click at [573, 346] on icon at bounding box center [571, 345] width 14 height 15
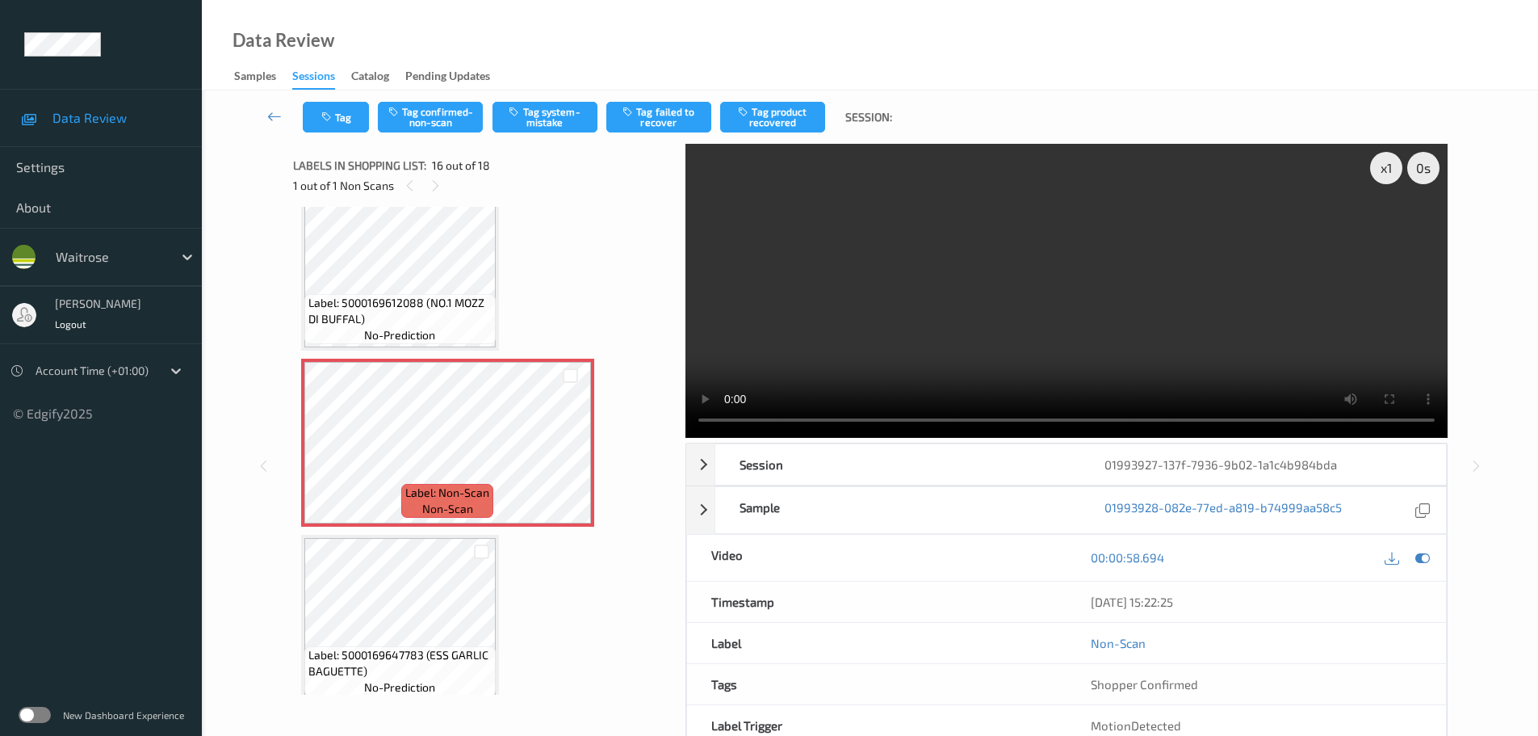
scroll to position [2447, 0]
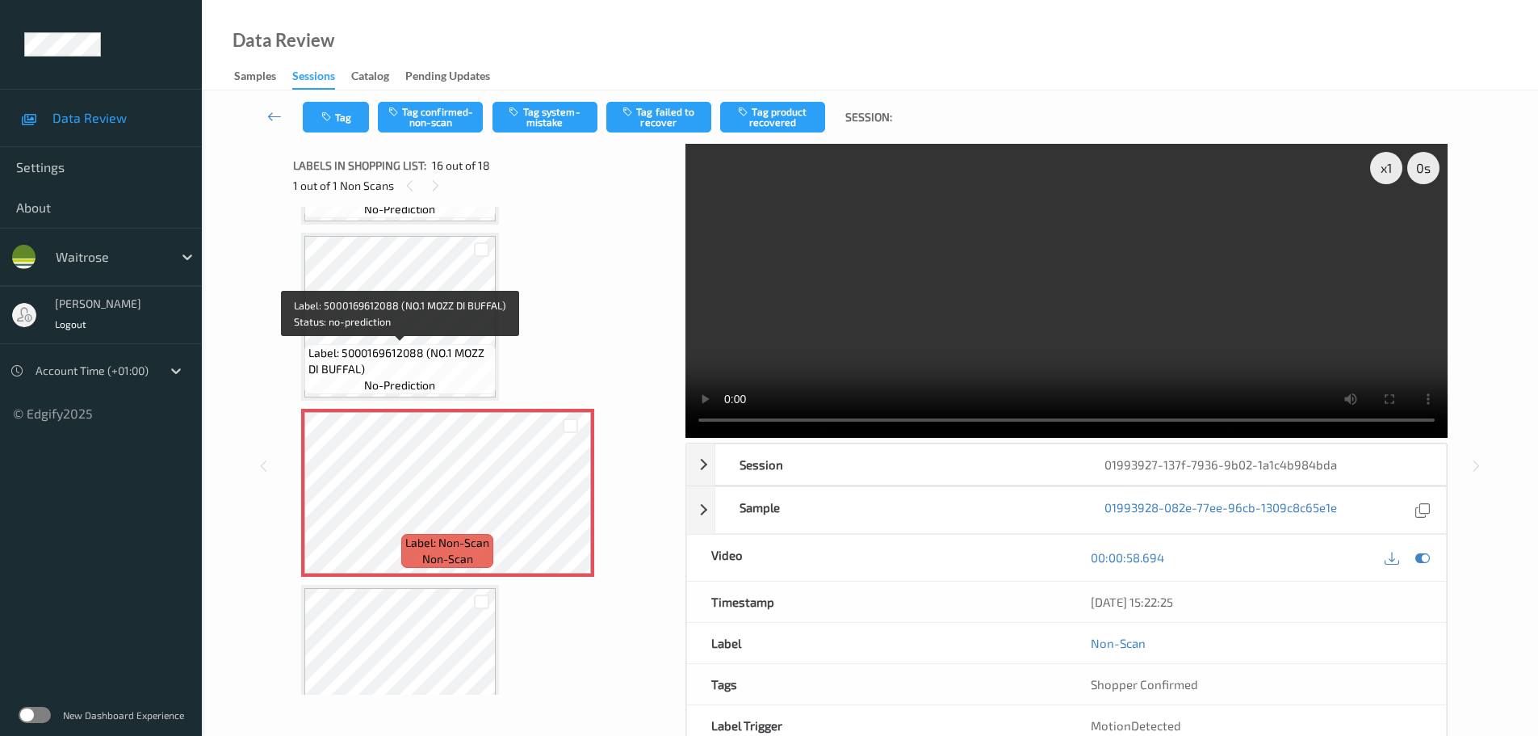
click at [437, 350] on span "Label: 5000169612088 (NO.1 MOZZ DI BUFFAL)" at bounding box center [399, 361] width 183 height 32
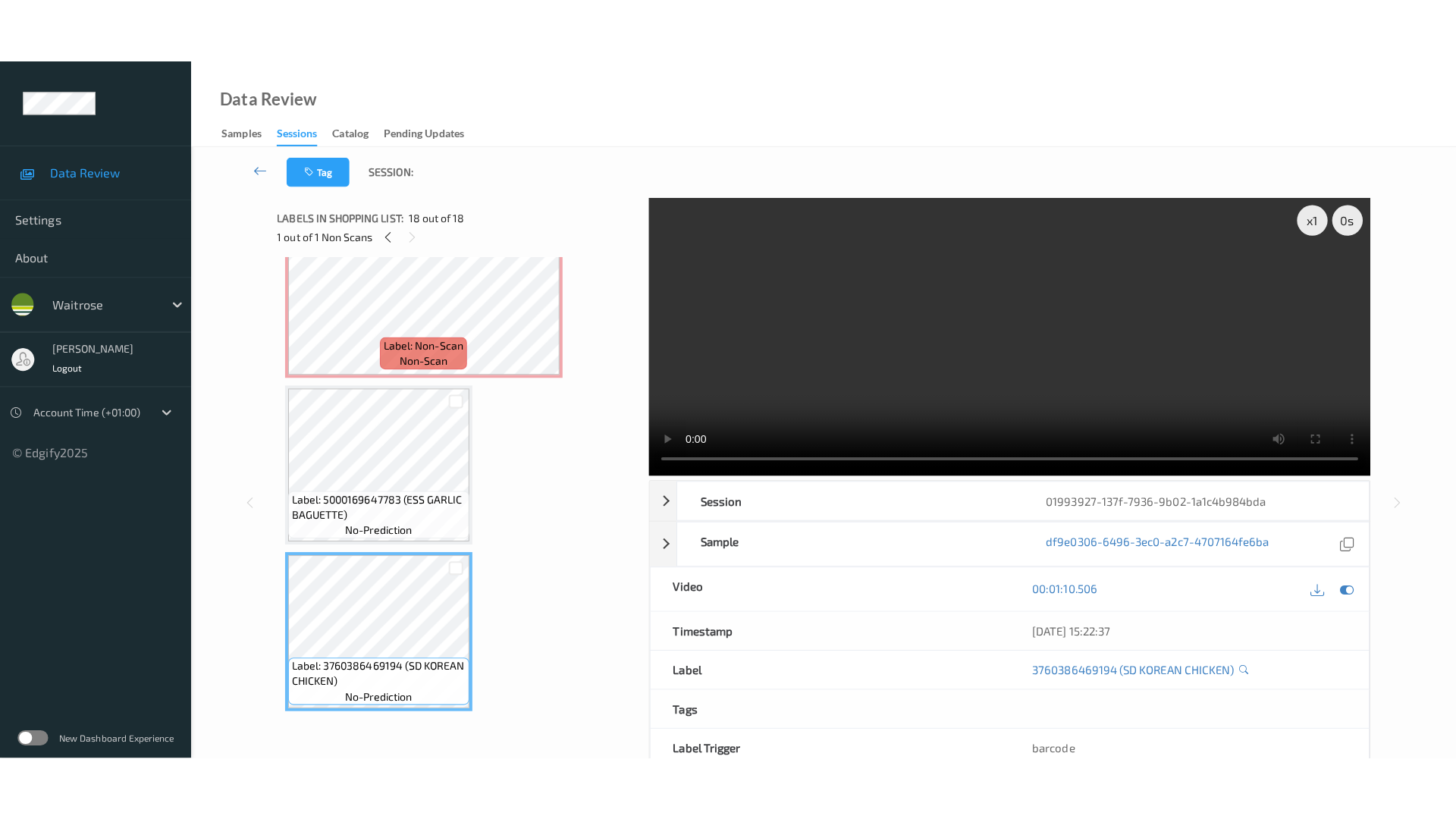
scroll to position [2449, 0]
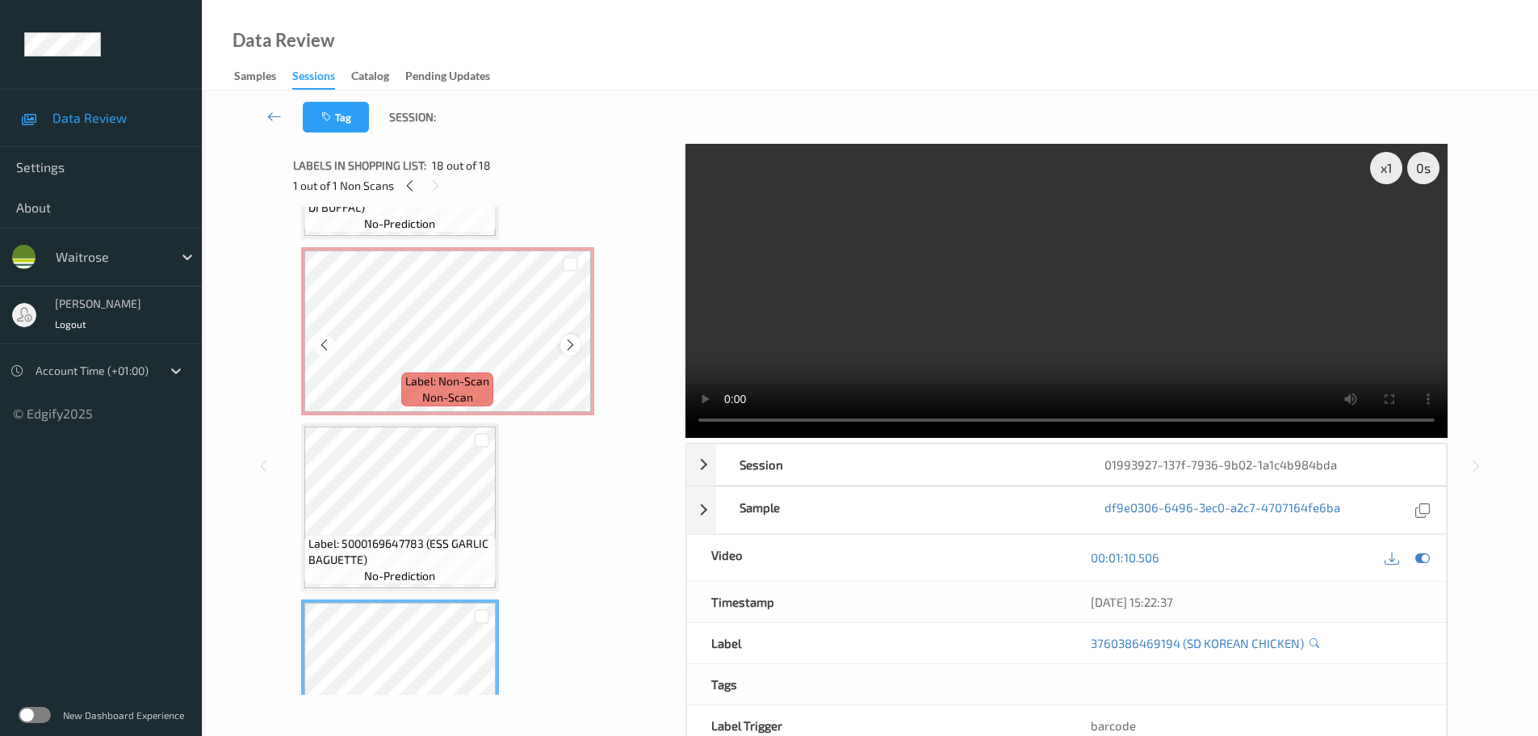
click at [565, 344] on icon at bounding box center [571, 345] width 14 height 15
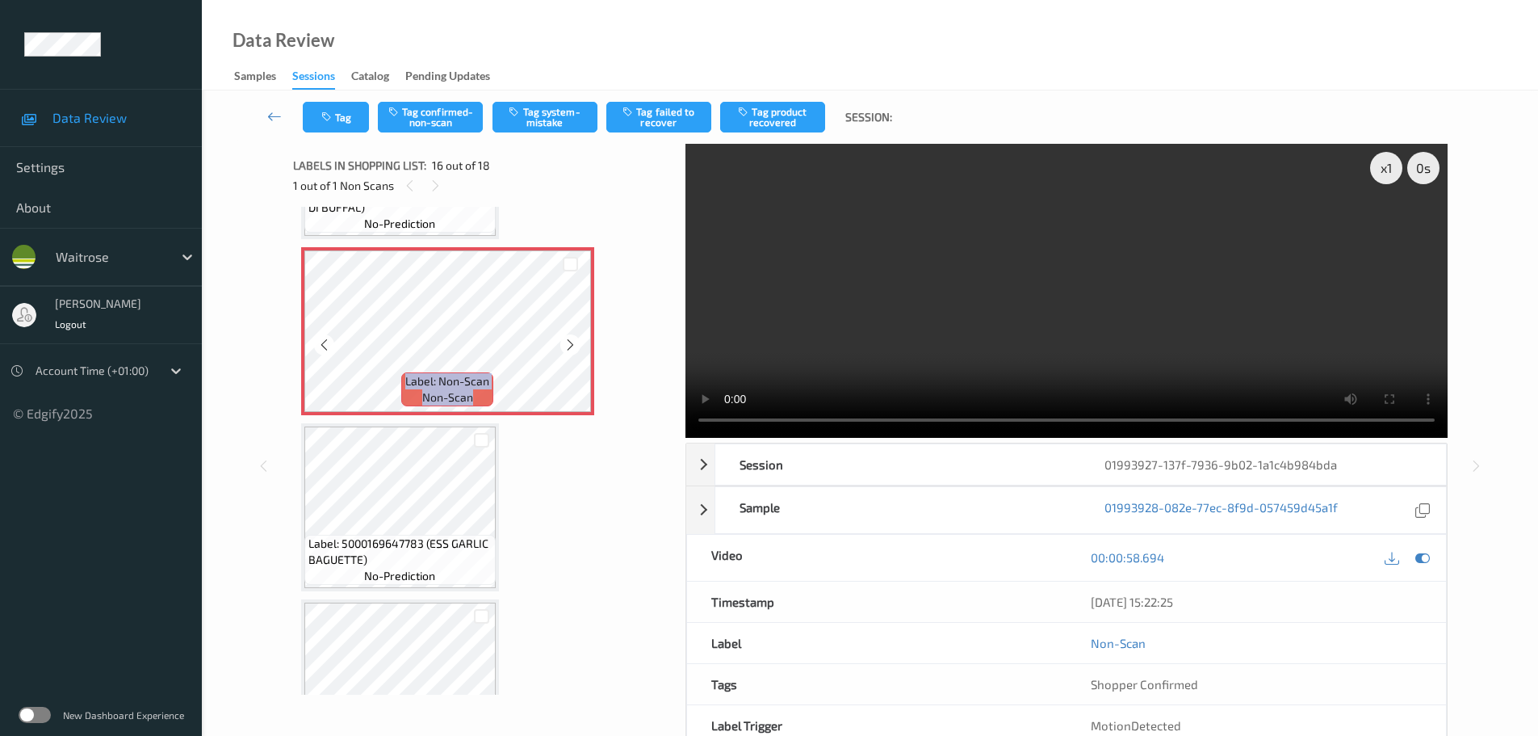
click at [565, 344] on icon at bounding box center [571, 345] width 14 height 15
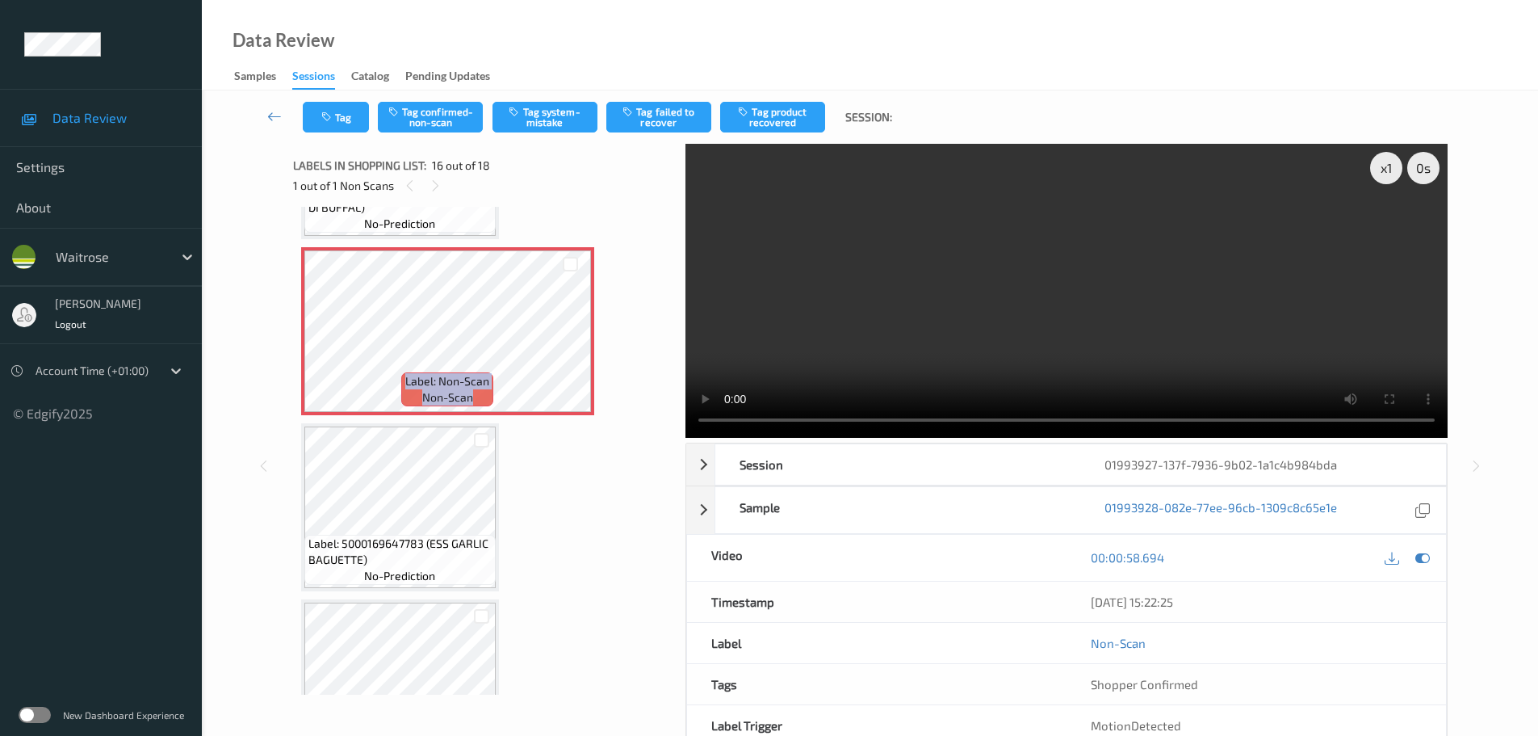
scroll to position [2552, 0]
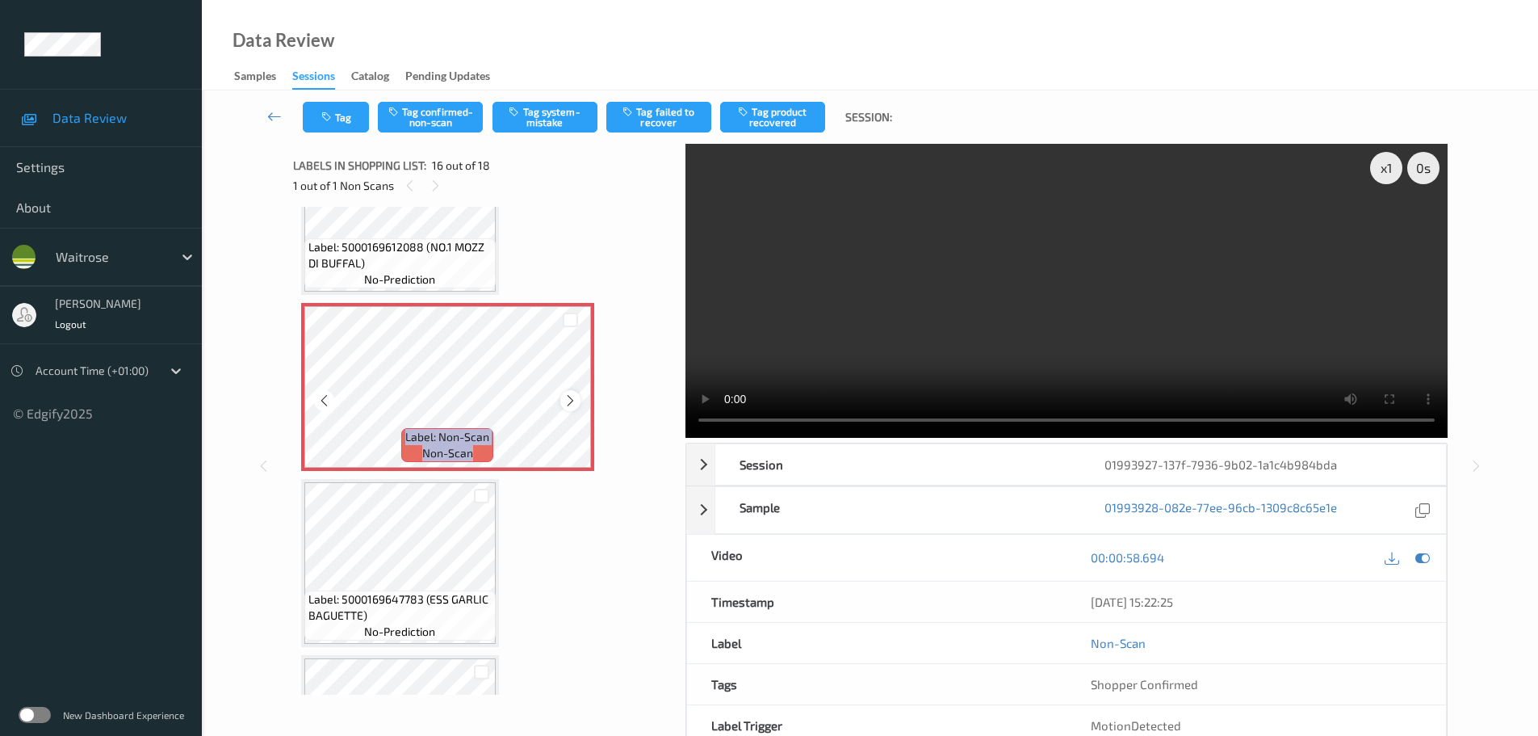
click at [572, 390] on div at bounding box center [570, 400] width 20 height 20
click at [568, 400] on icon at bounding box center [571, 400] width 14 height 15
click at [567, 400] on icon at bounding box center [571, 400] width 14 height 15
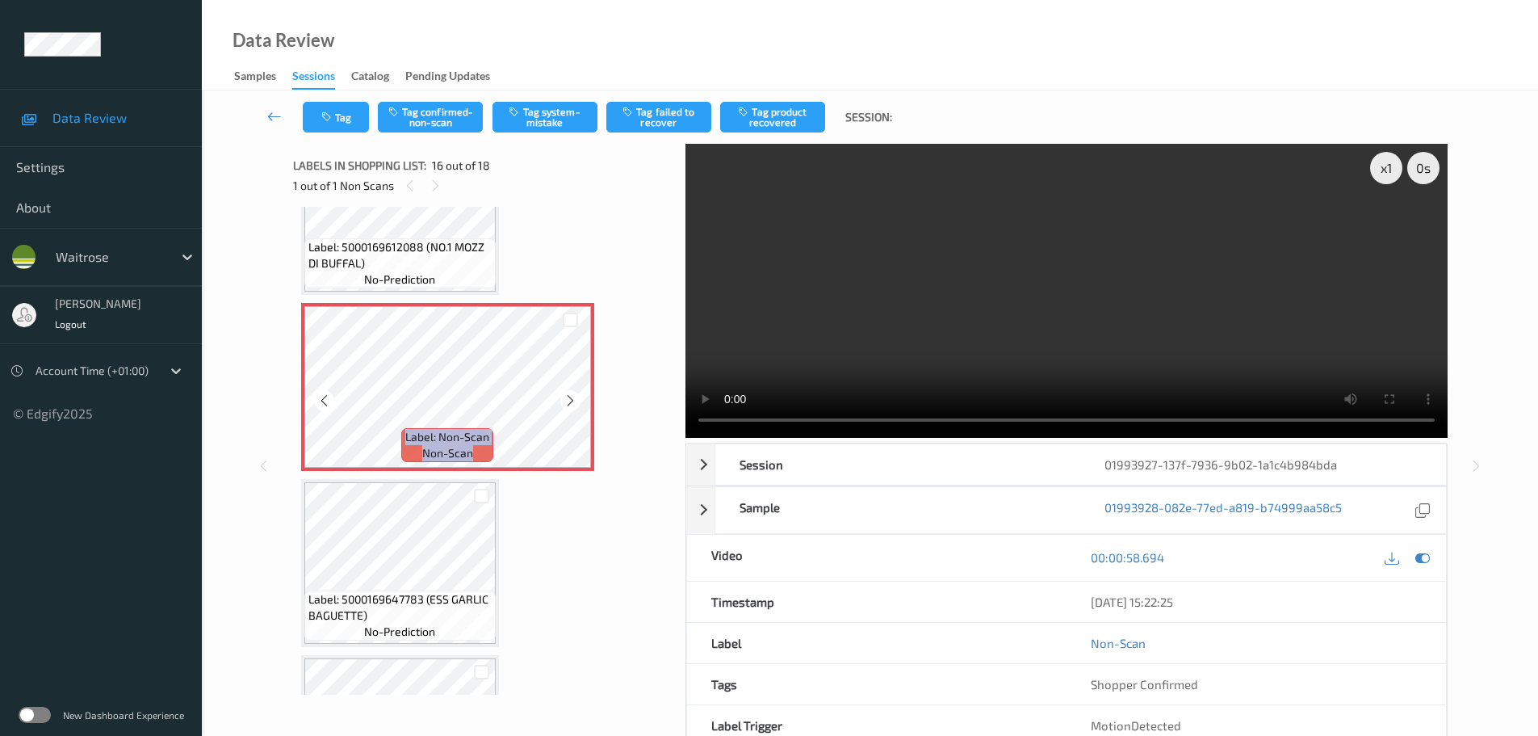
click at [567, 400] on icon at bounding box center [571, 400] width 14 height 15
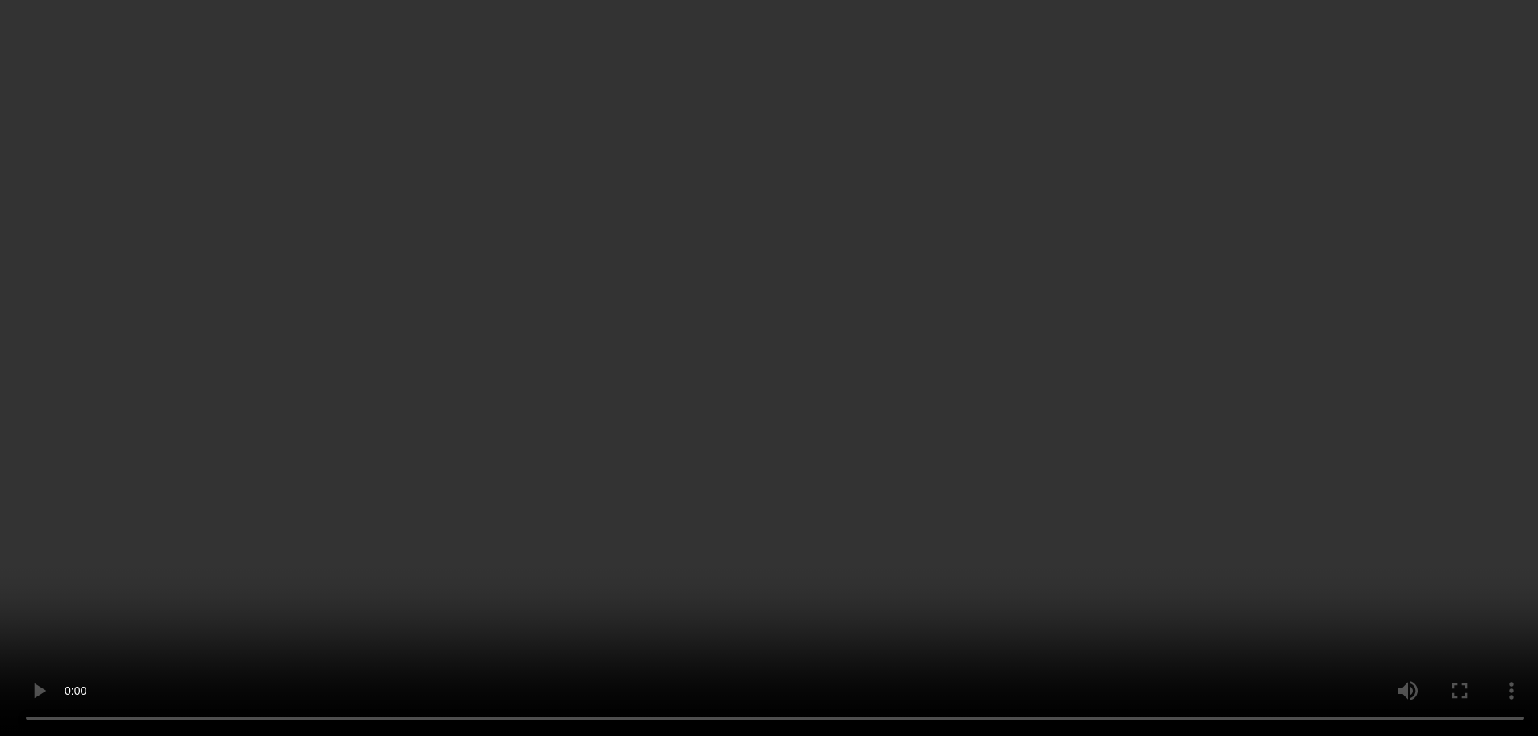
scroll to position [2285, 0]
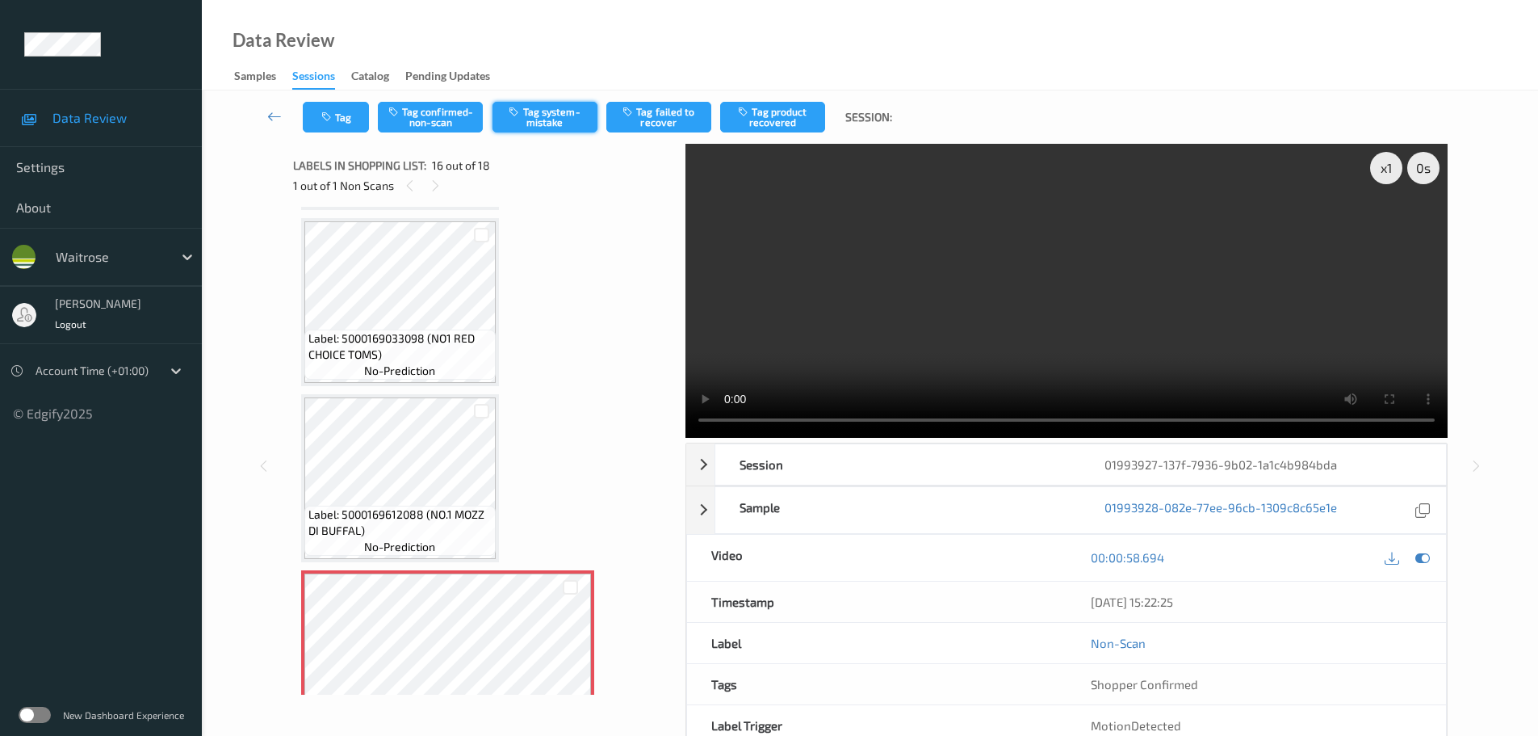
click at [553, 113] on button "Tag system-mistake" at bounding box center [545, 117] width 105 height 31
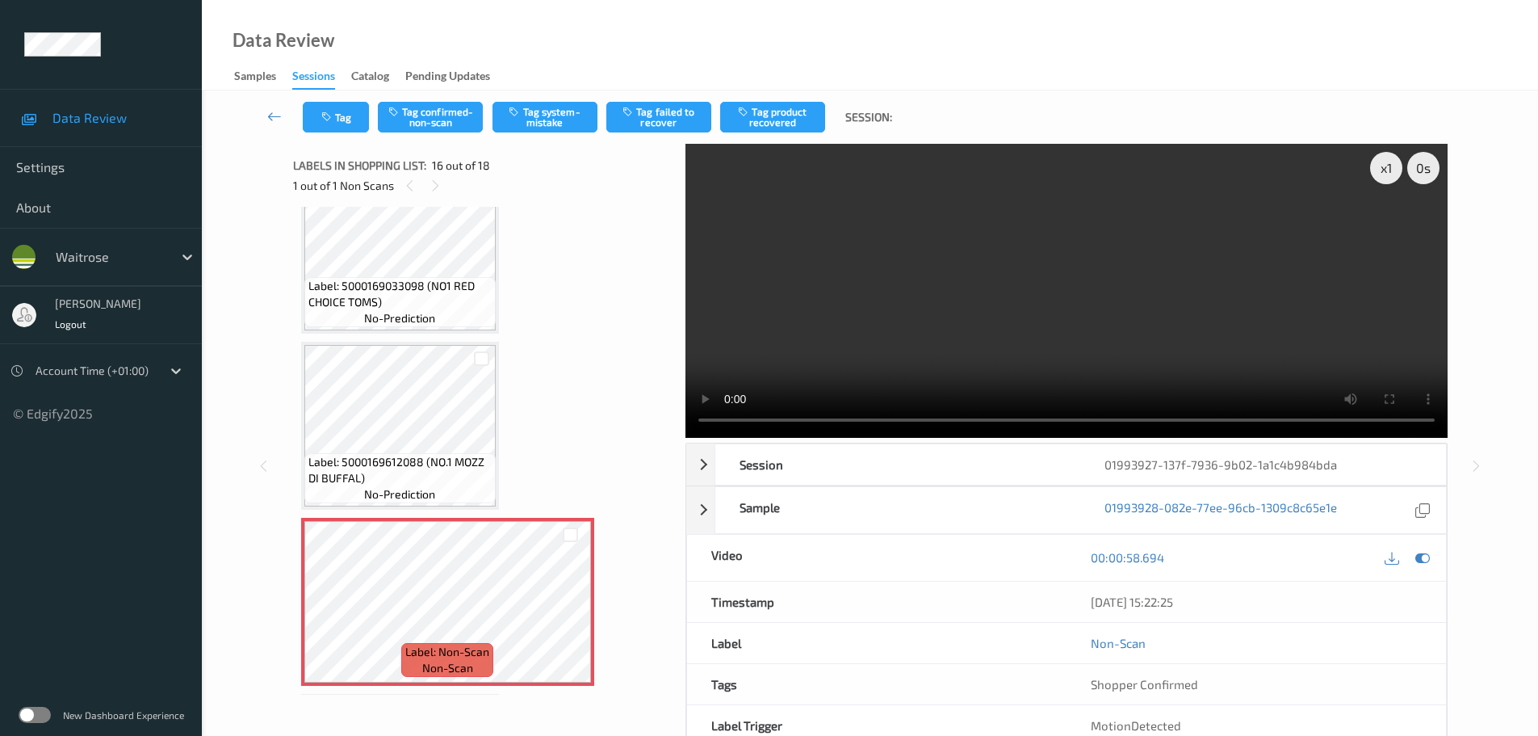
scroll to position [2366, 0]
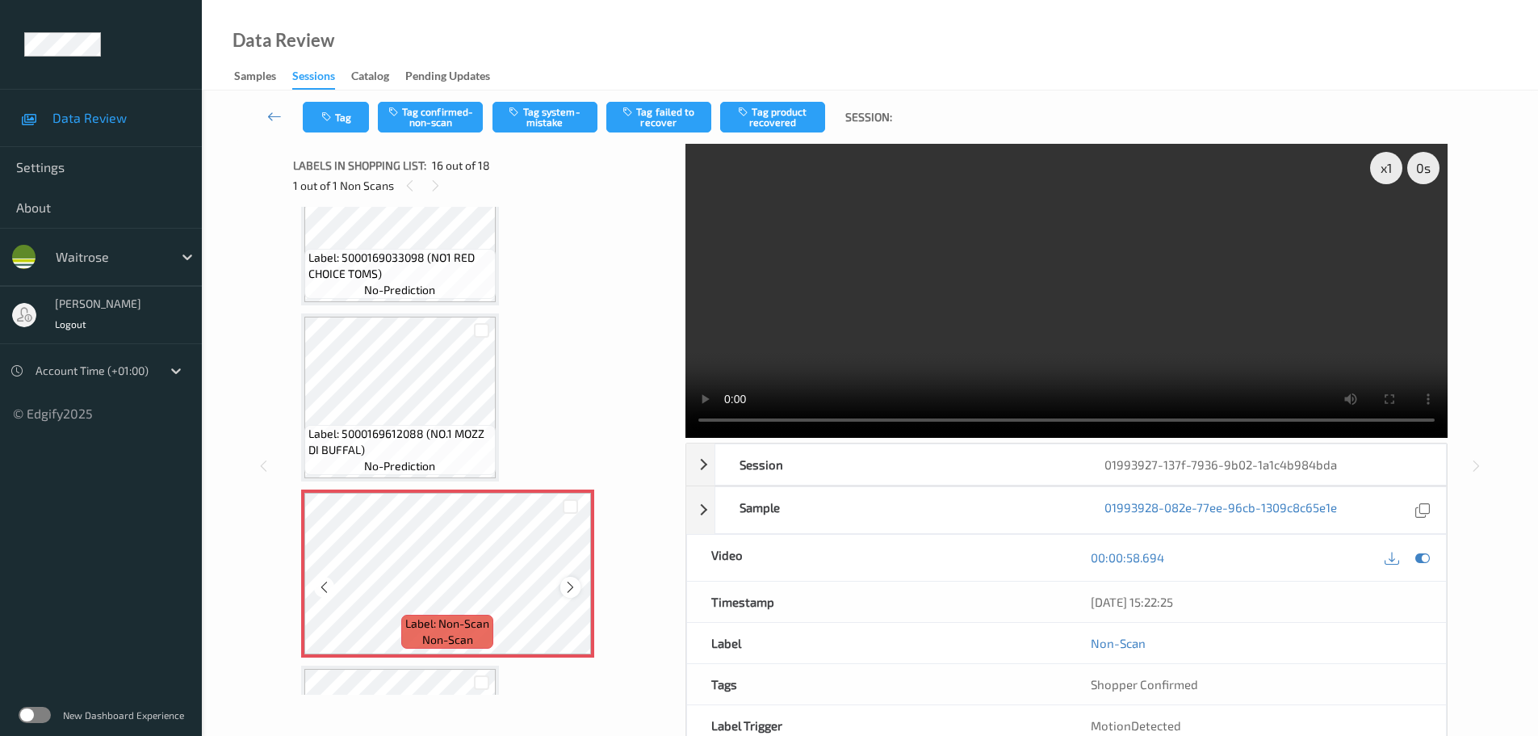
click at [577, 588] on div at bounding box center [570, 587] width 20 height 20
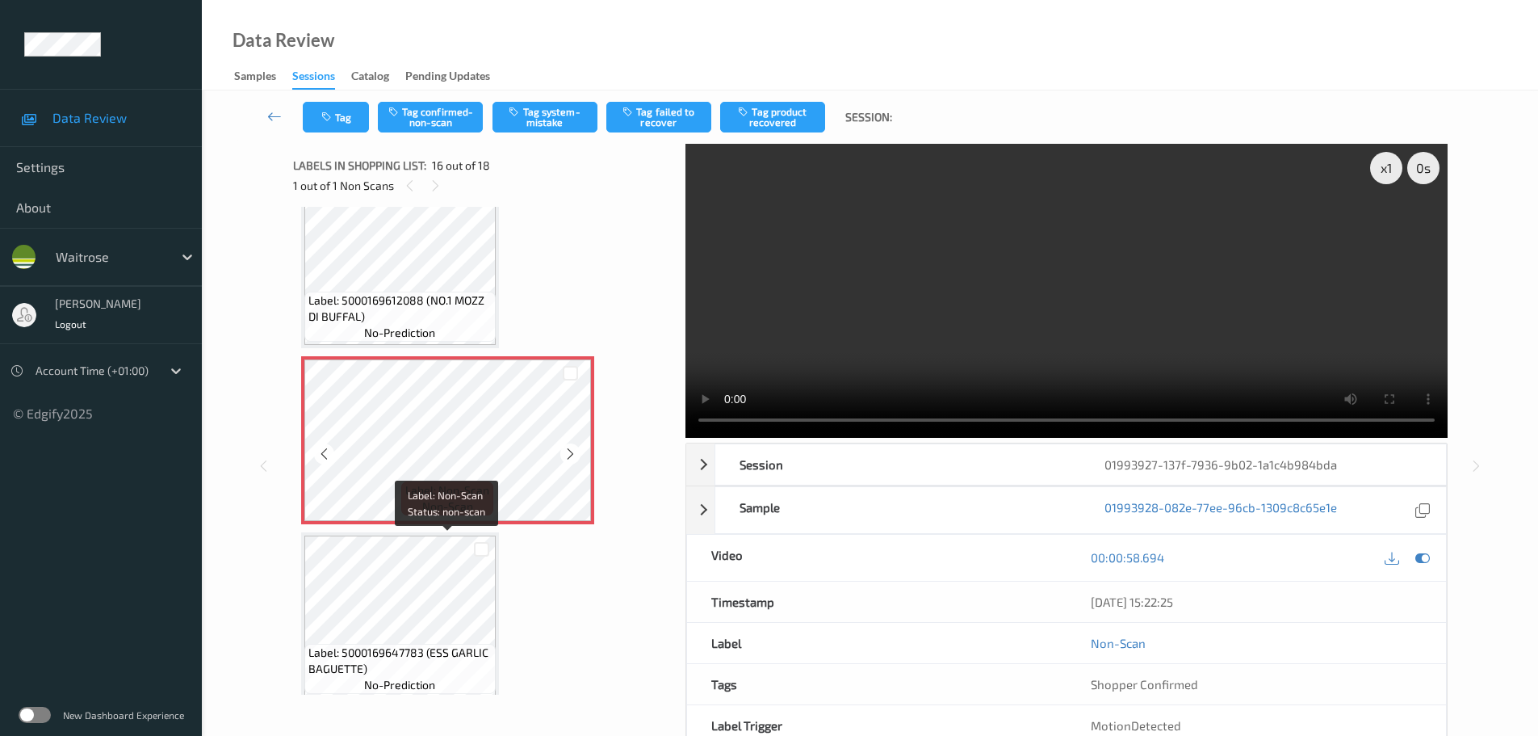
scroll to position [2527, 0]
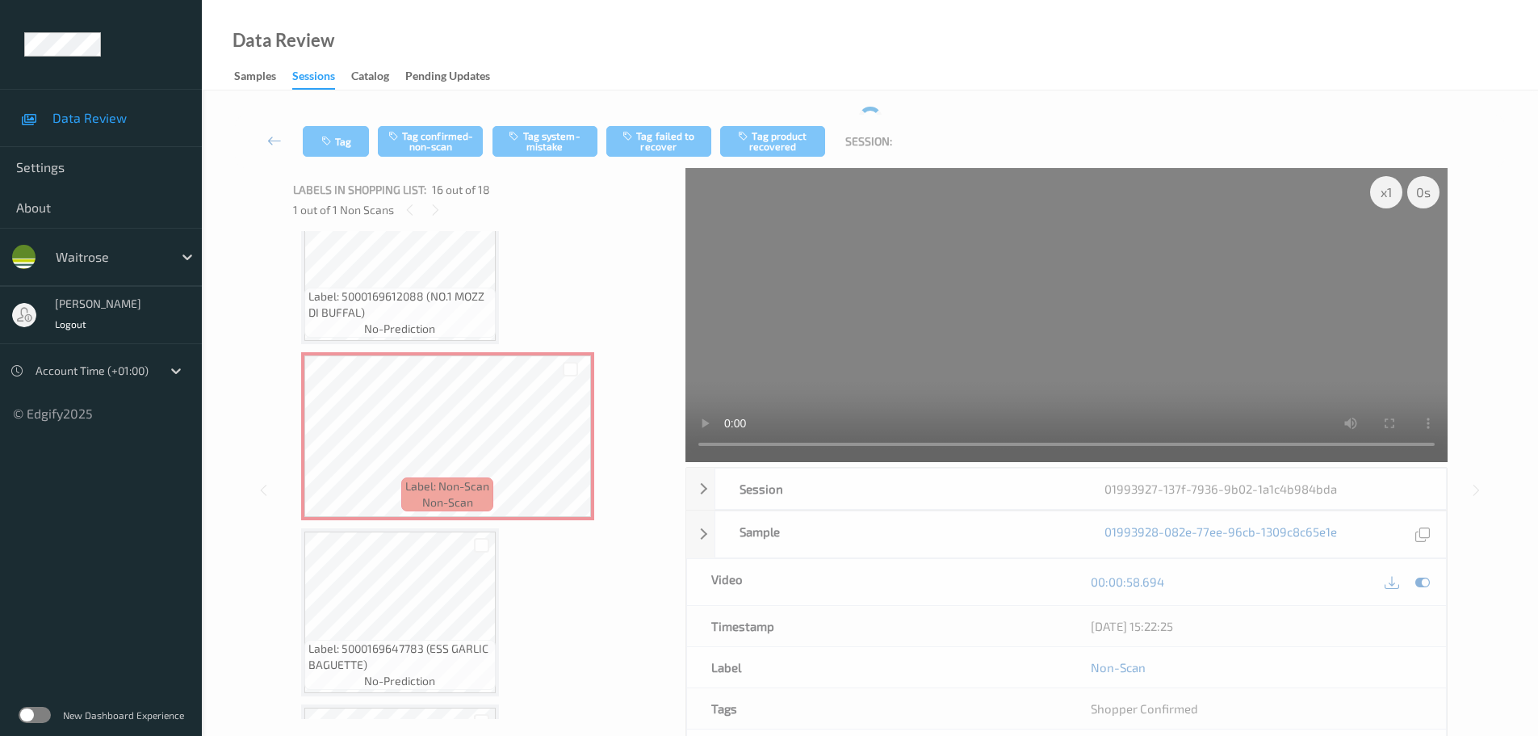
click at [565, 113] on div "Tag Tag confirmed-non-scan Tag system-mistake Tag failed to recover Tag product…" at bounding box center [870, 460] width 1270 height 706
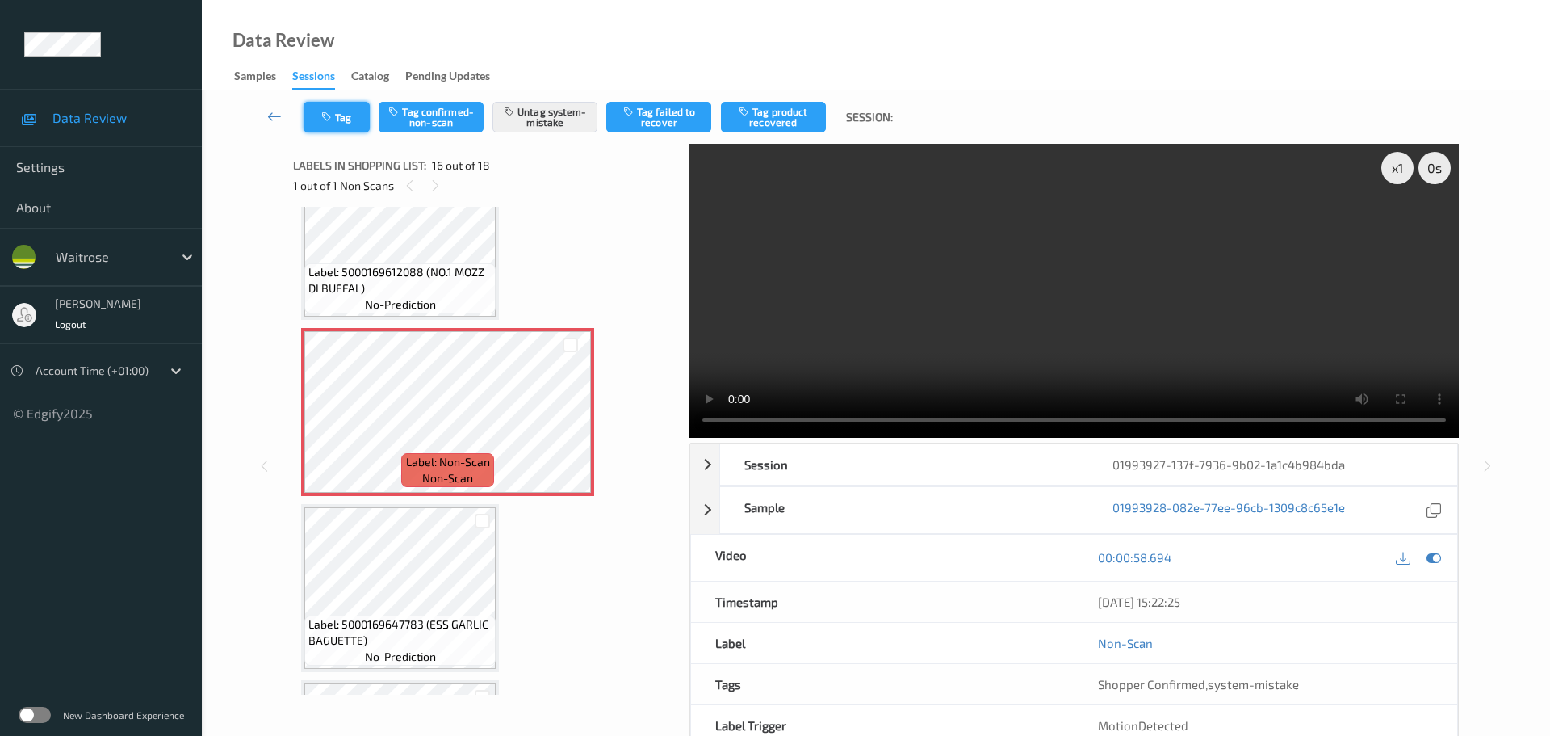
click at [333, 107] on button "Tag" at bounding box center [337, 117] width 66 height 31
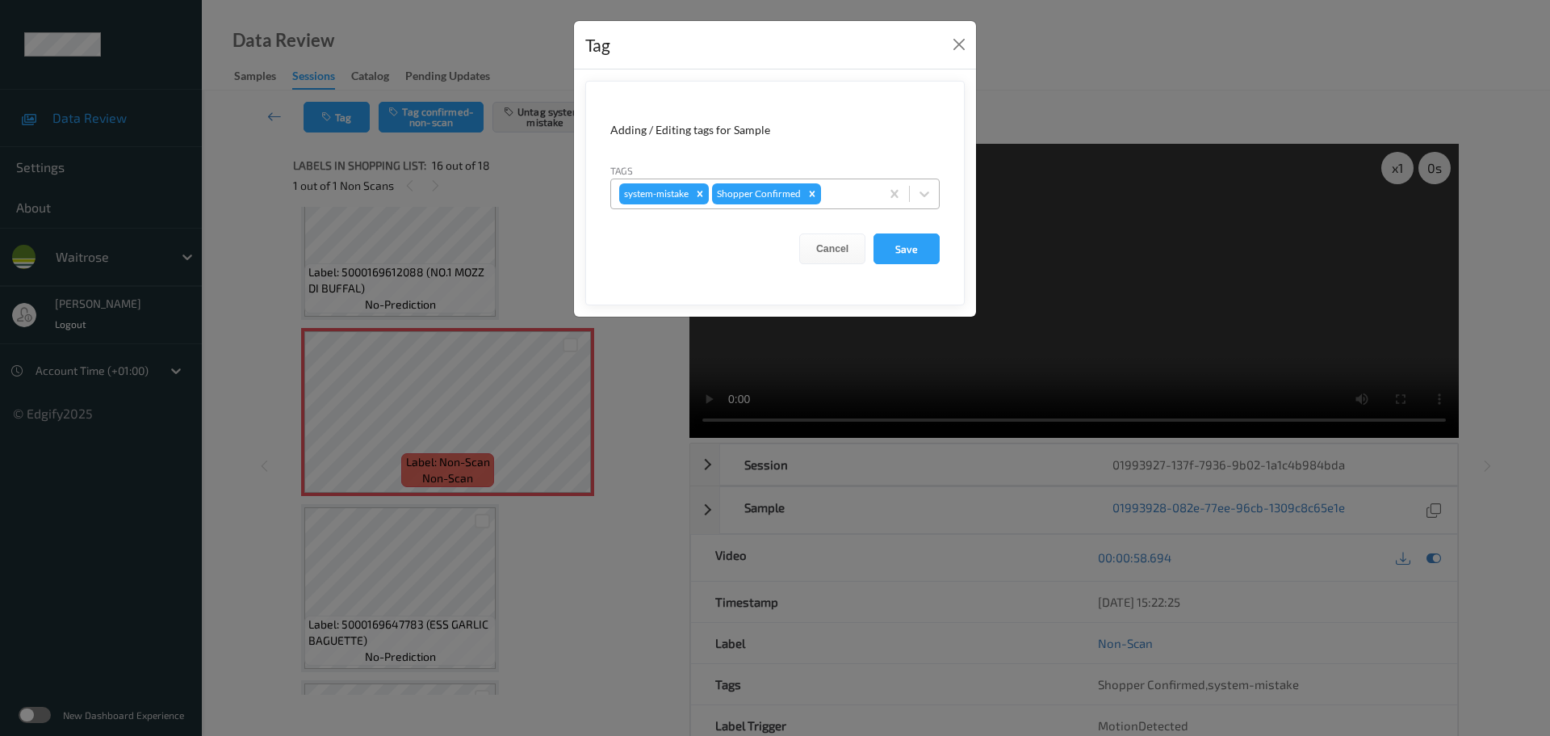
click at [860, 200] on div at bounding box center [848, 193] width 48 height 19
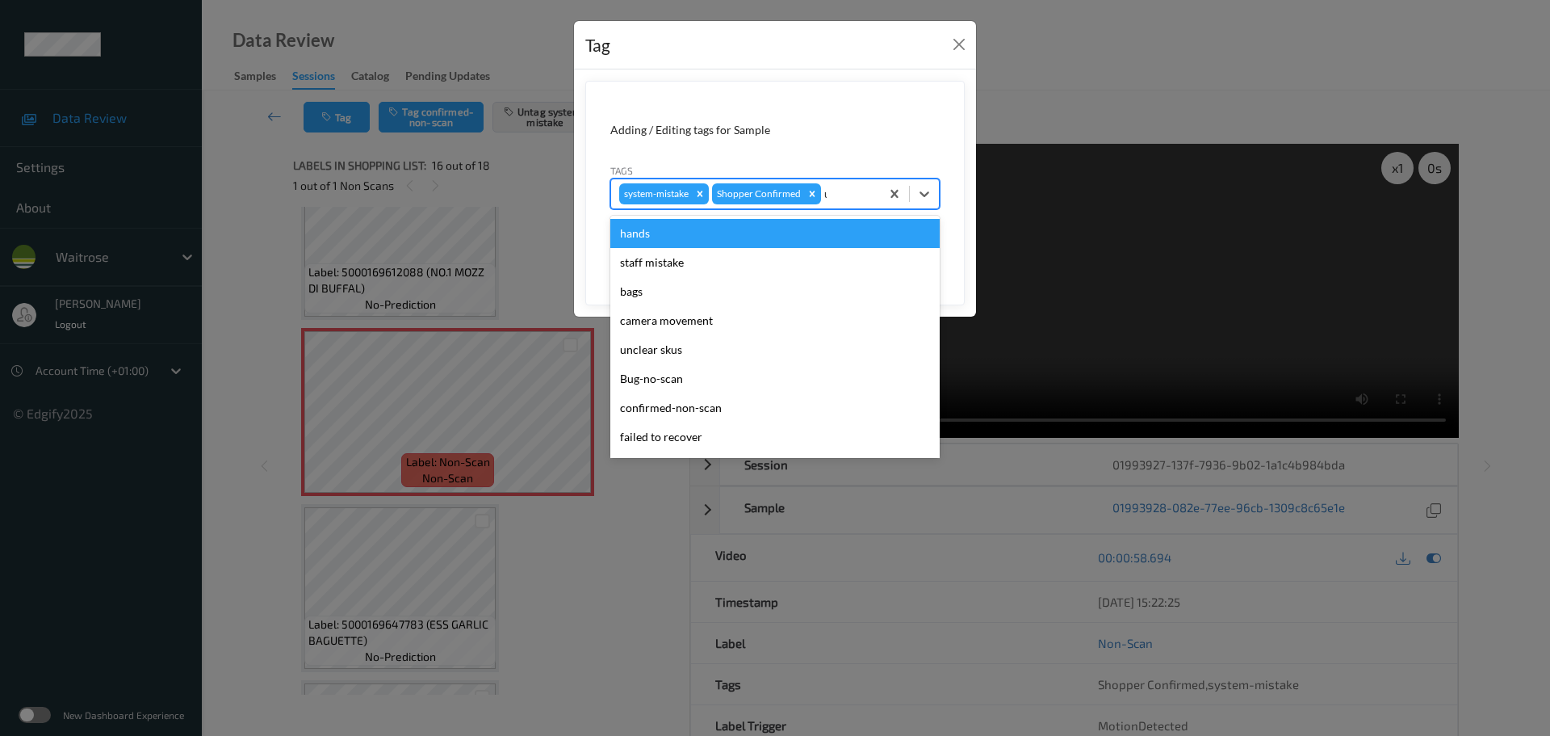
type input "unu"
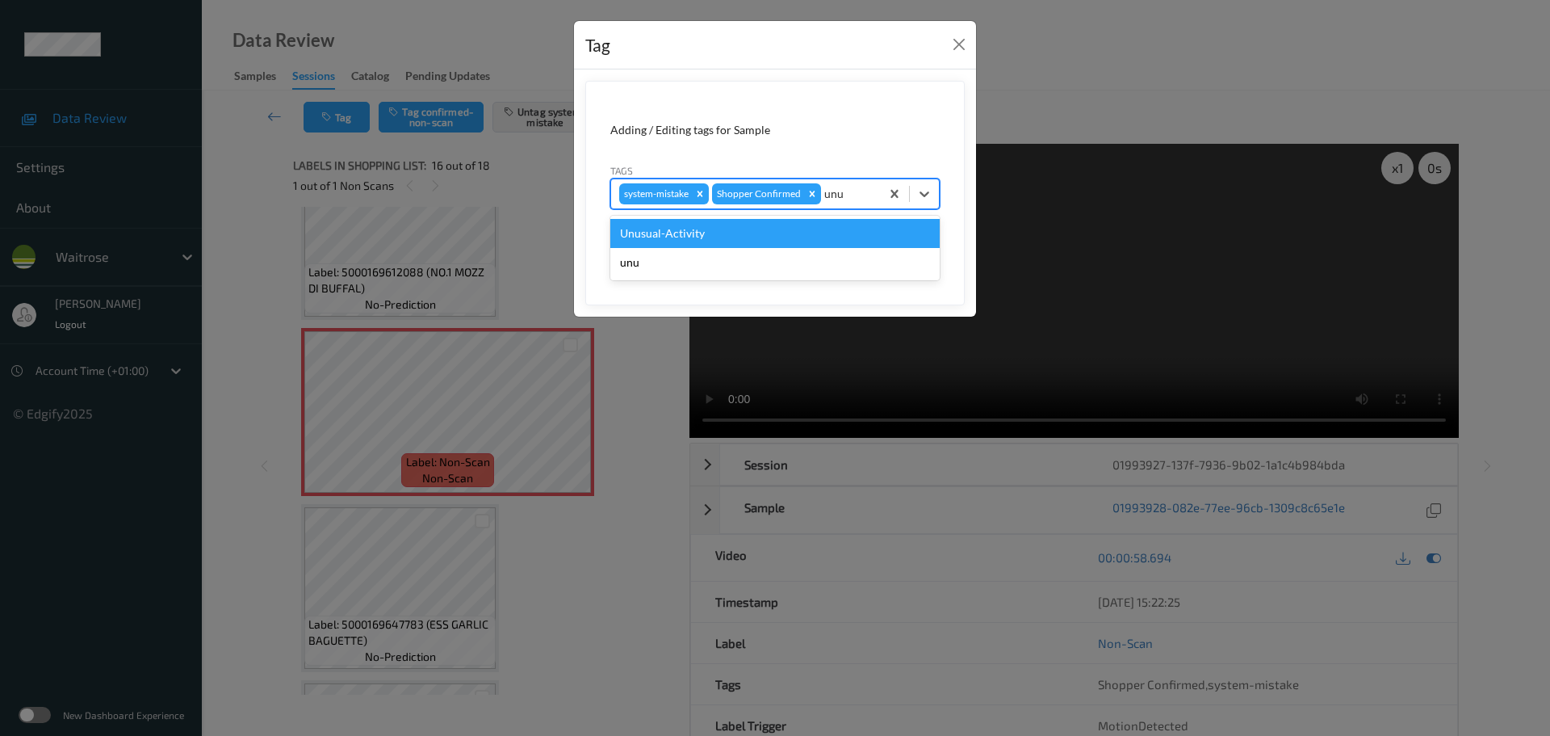
click at [802, 233] on div "Unusual-Activity" at bounding box center [774, 233] width 329 height 29
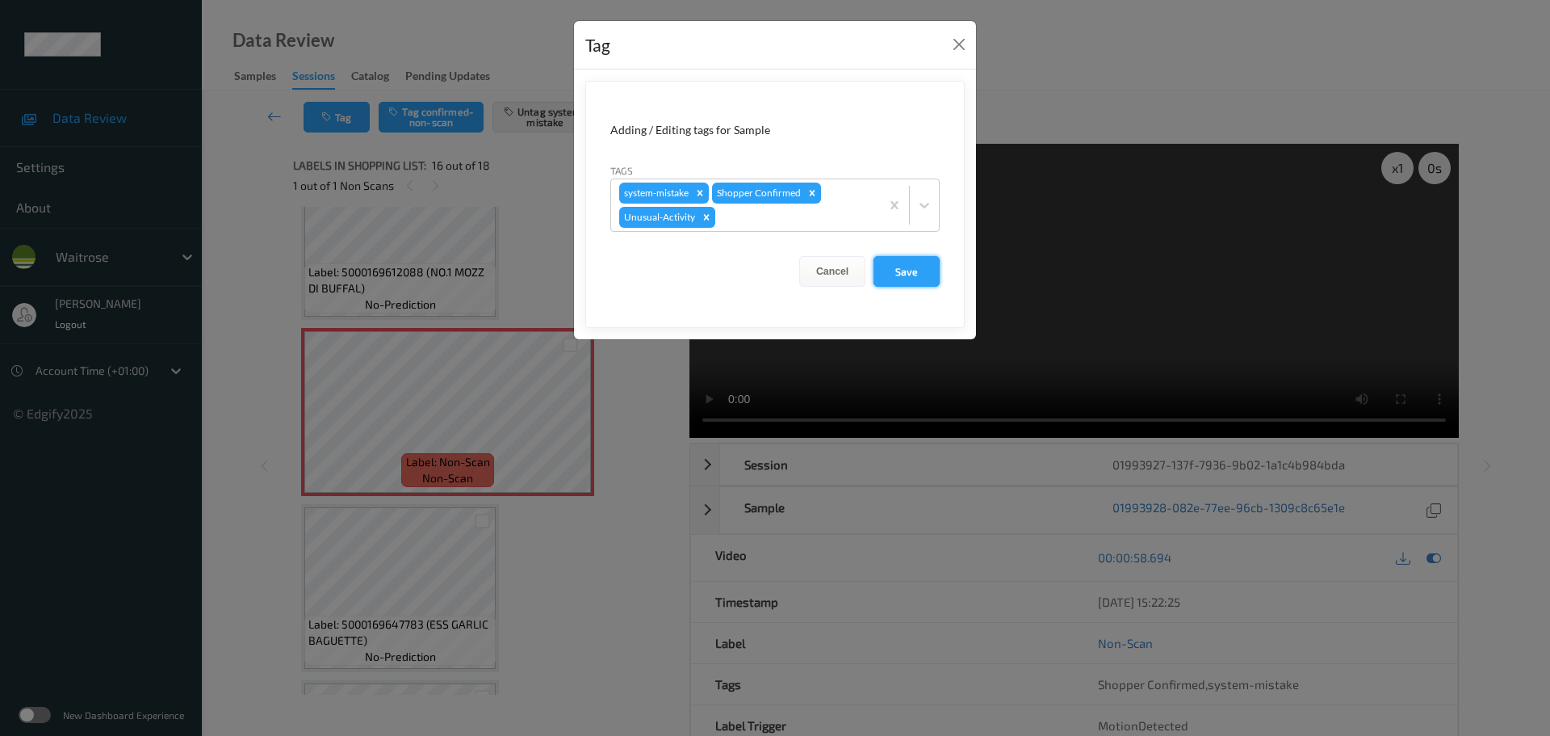
click at [909, 269] on button "Save" at bounding box center [907, 271] width 66 height 31
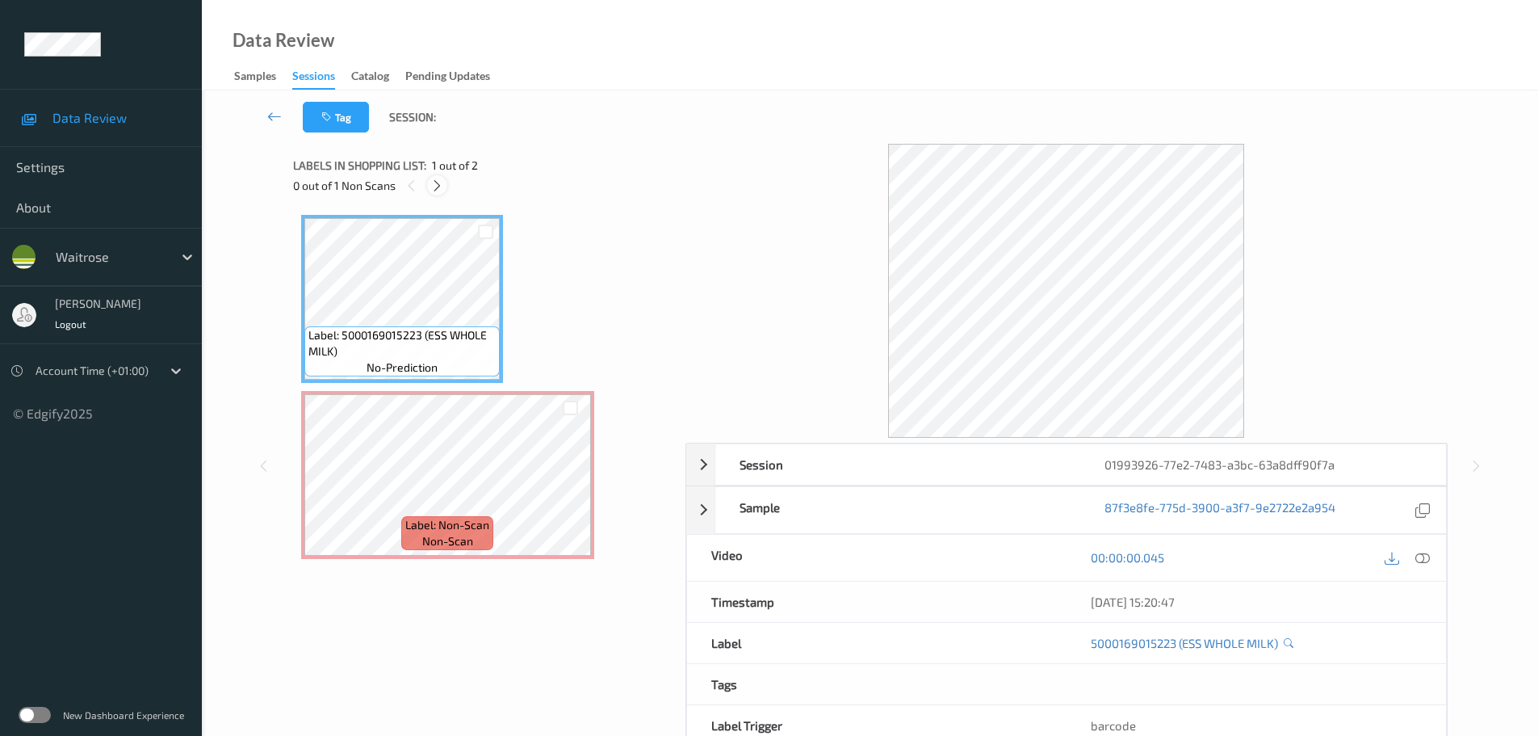
click at [430, 186] on div "0 out of 1 Non Scans" at bounding box center [483, 185] width 381 height 20
click at [430, 186] on div at bounding box center [437, 185] width 20 height 20
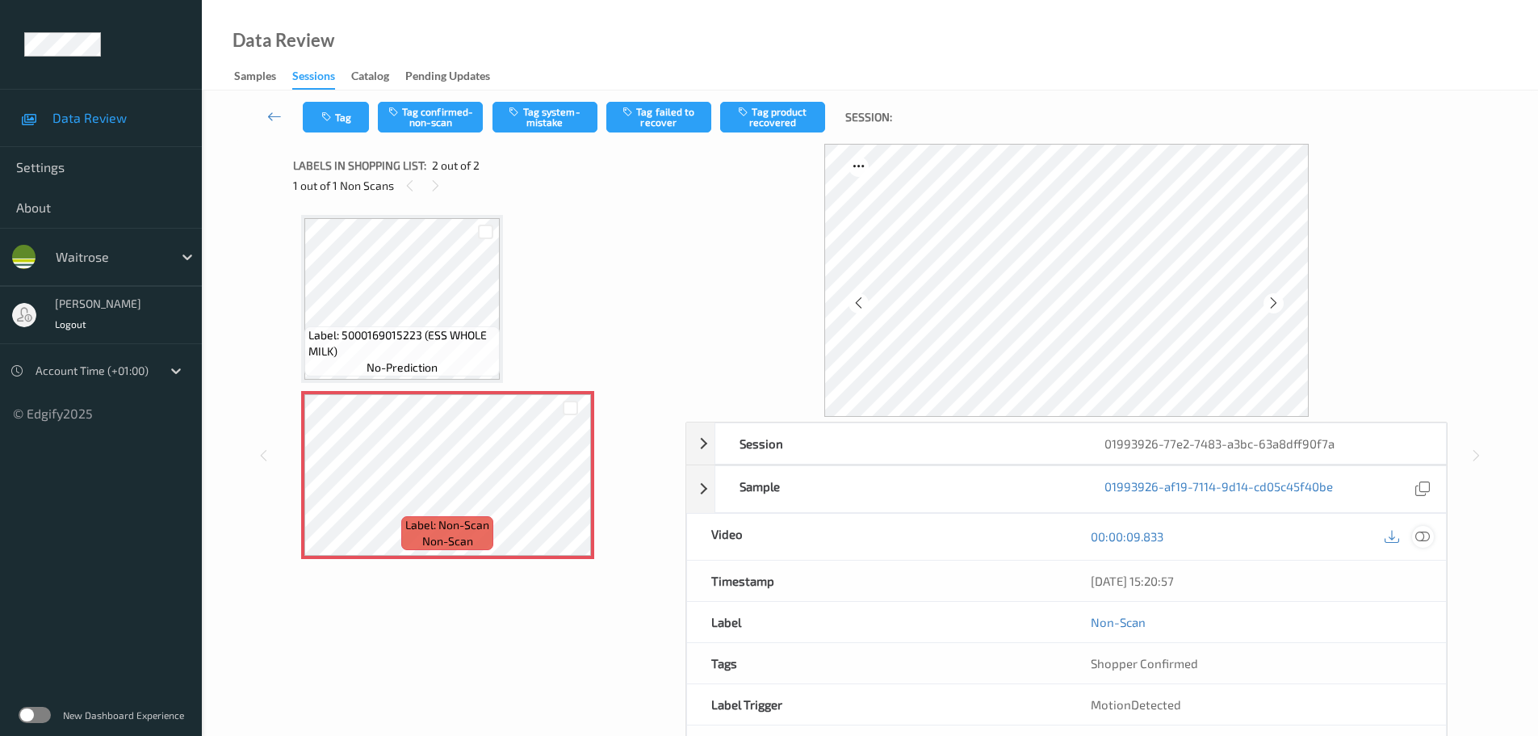
click at [1424, 535] on icon at bounding box center [1422, 536] width 15 height 15
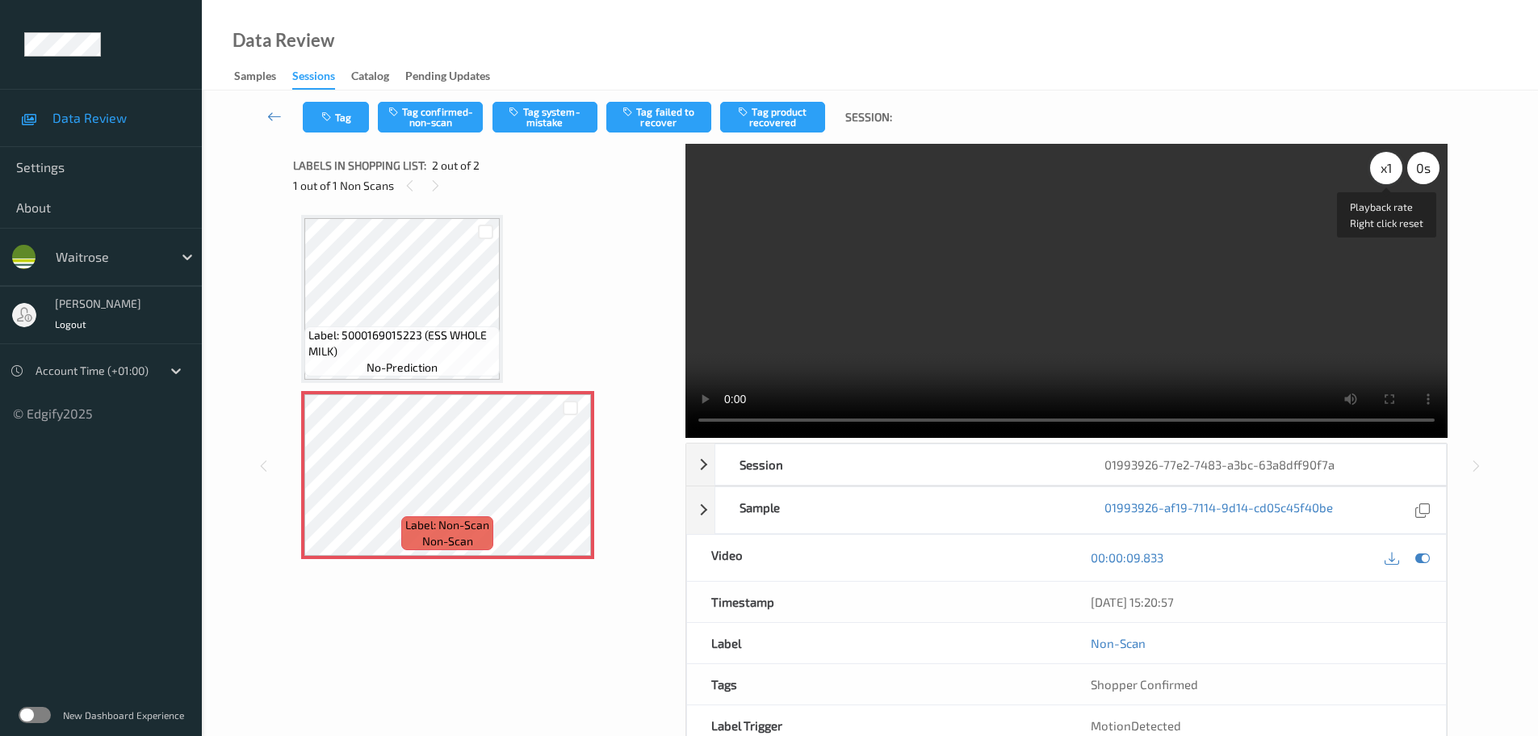
click at [1390, 165] on div "x 1" at bounding box center [1386, 168] width 32 height 32
click at [1390, 165] on div "x 2" at bounding box center [1386, 168] width 32 height 32
click at [1385, 167] on div "x 4" at bounding box center [1386, 168] width 32 height 32
click at [550, 126] on button "Tag system-mistake" at bounding box center [545, 117] width 105 height 31
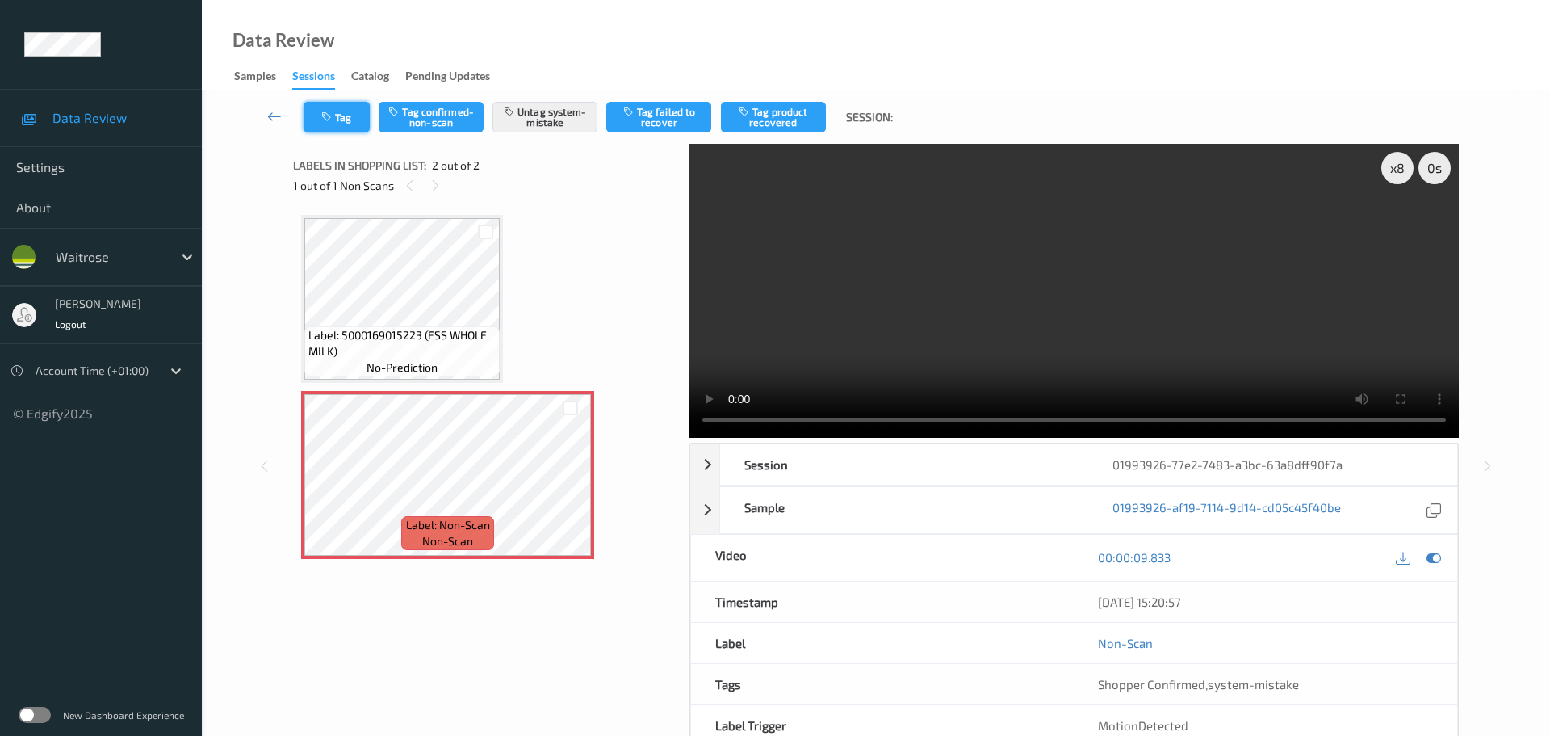
click at [345, 116] on button "Tag" at bounding box center [337, 117] width 66 height 31
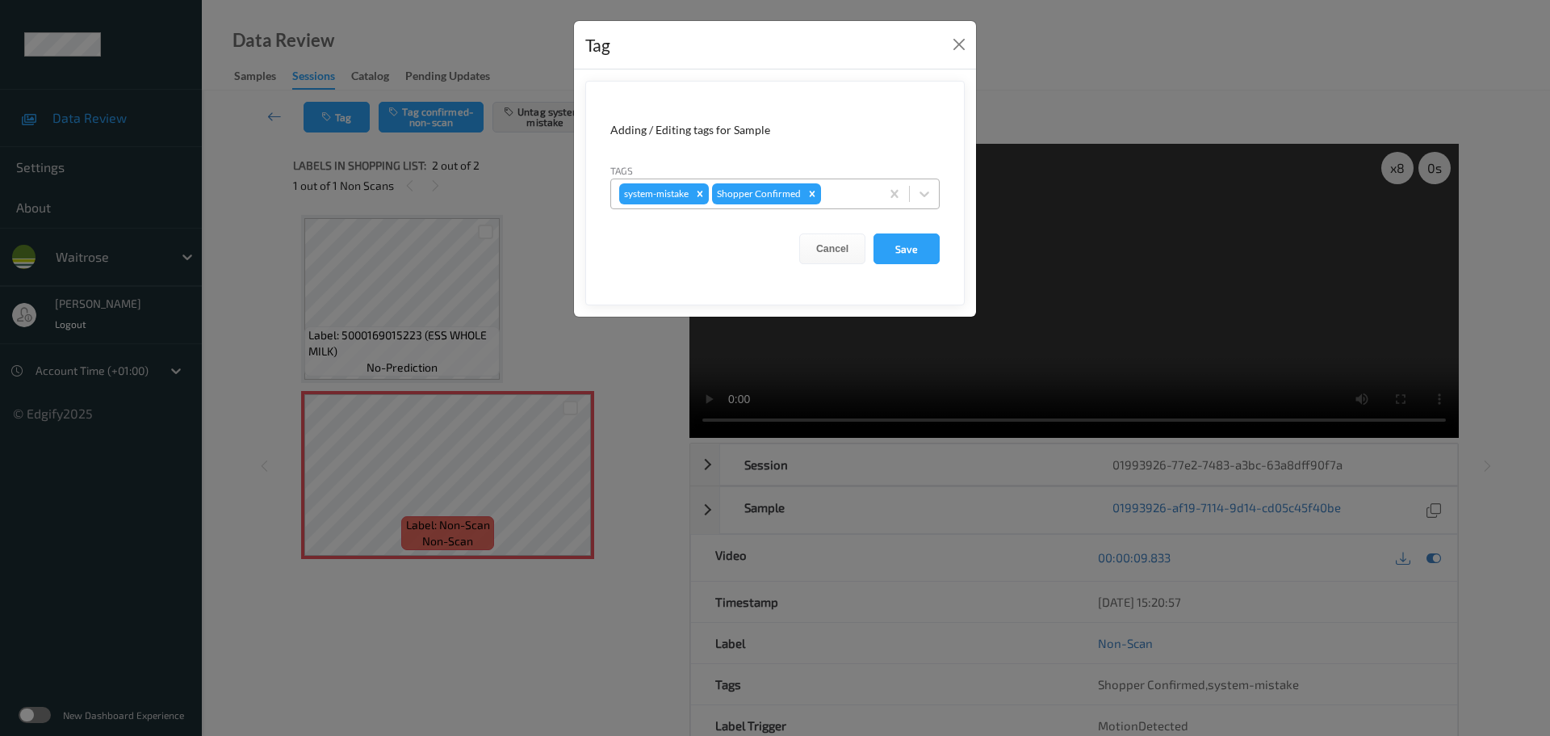
click at [837, 198] on div at bounding box center [848, 193] width 48 height 19
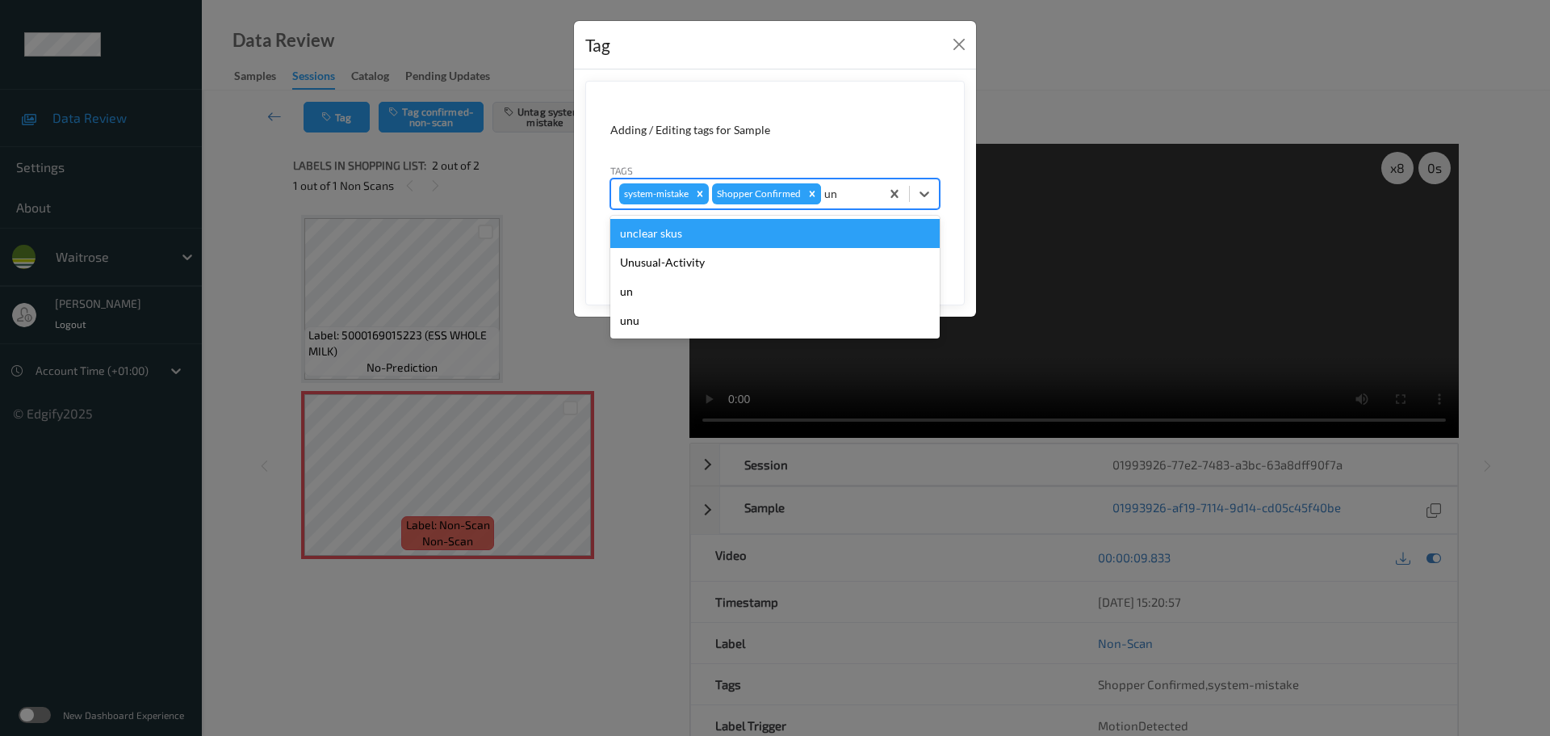
type input "unu"
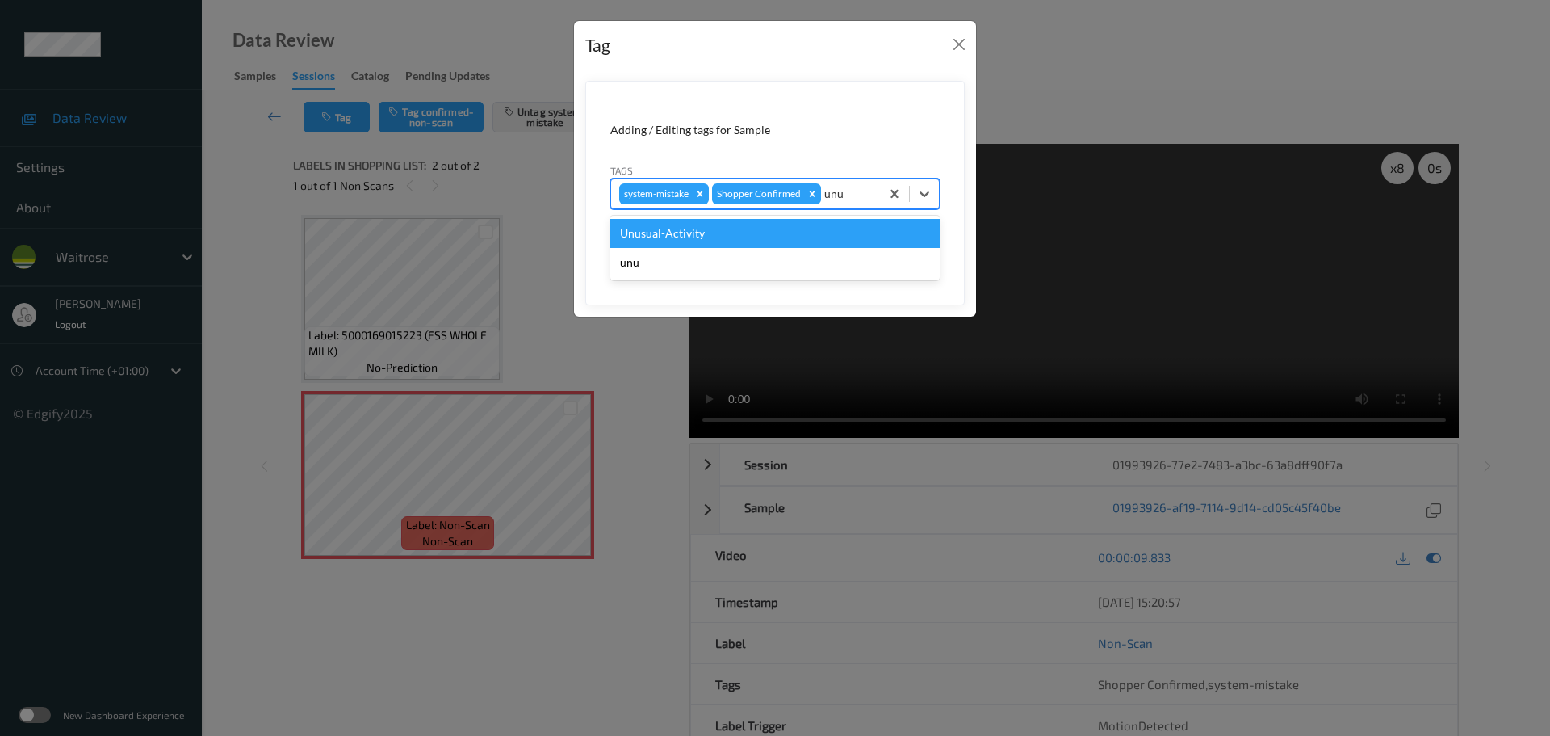
click at [806, 219] on div "Unusual-Activity" at bounding box center [774, 233] width 329 height 29
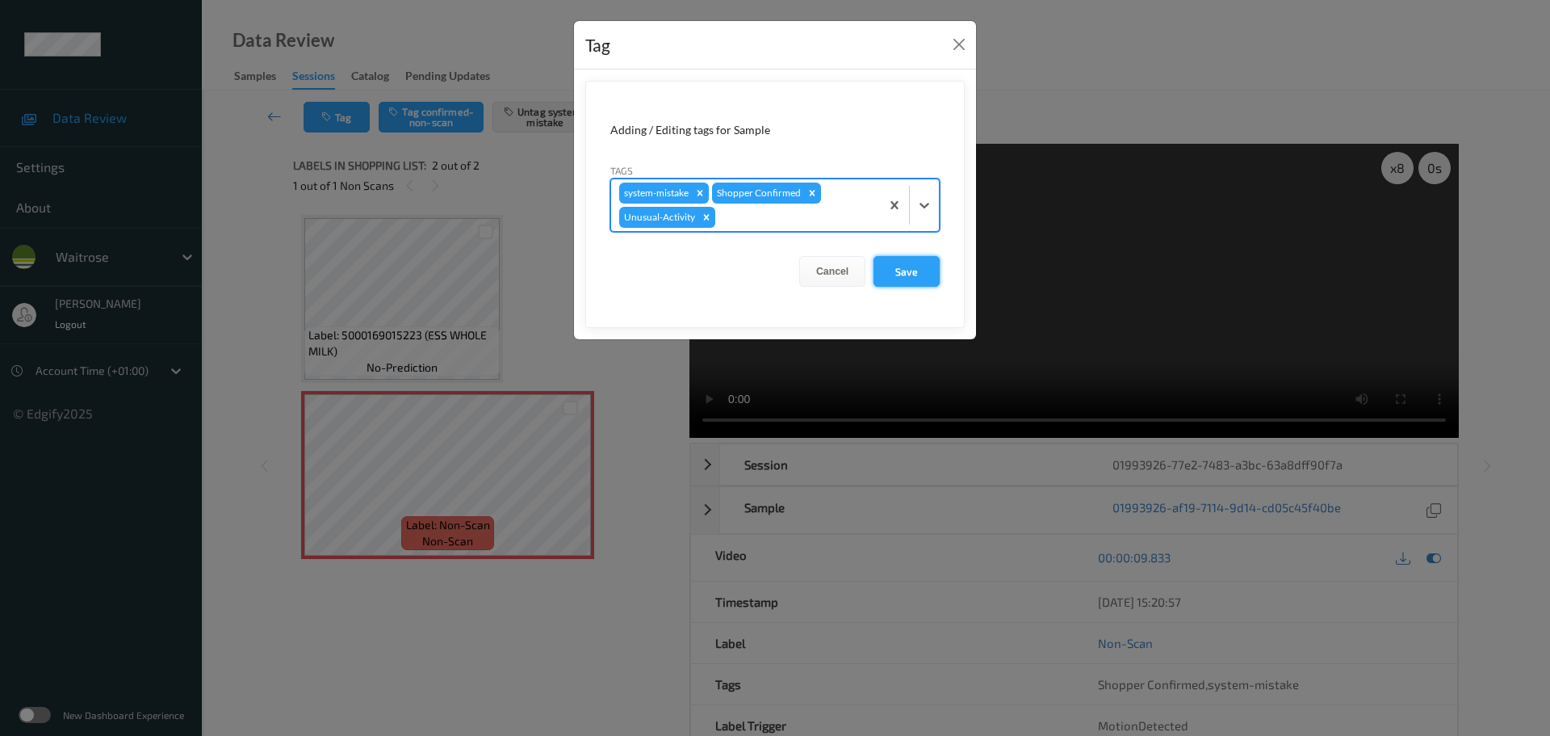
click at [916, 265] on button "Save" at bounding box center [907, 271] width 66 height 31
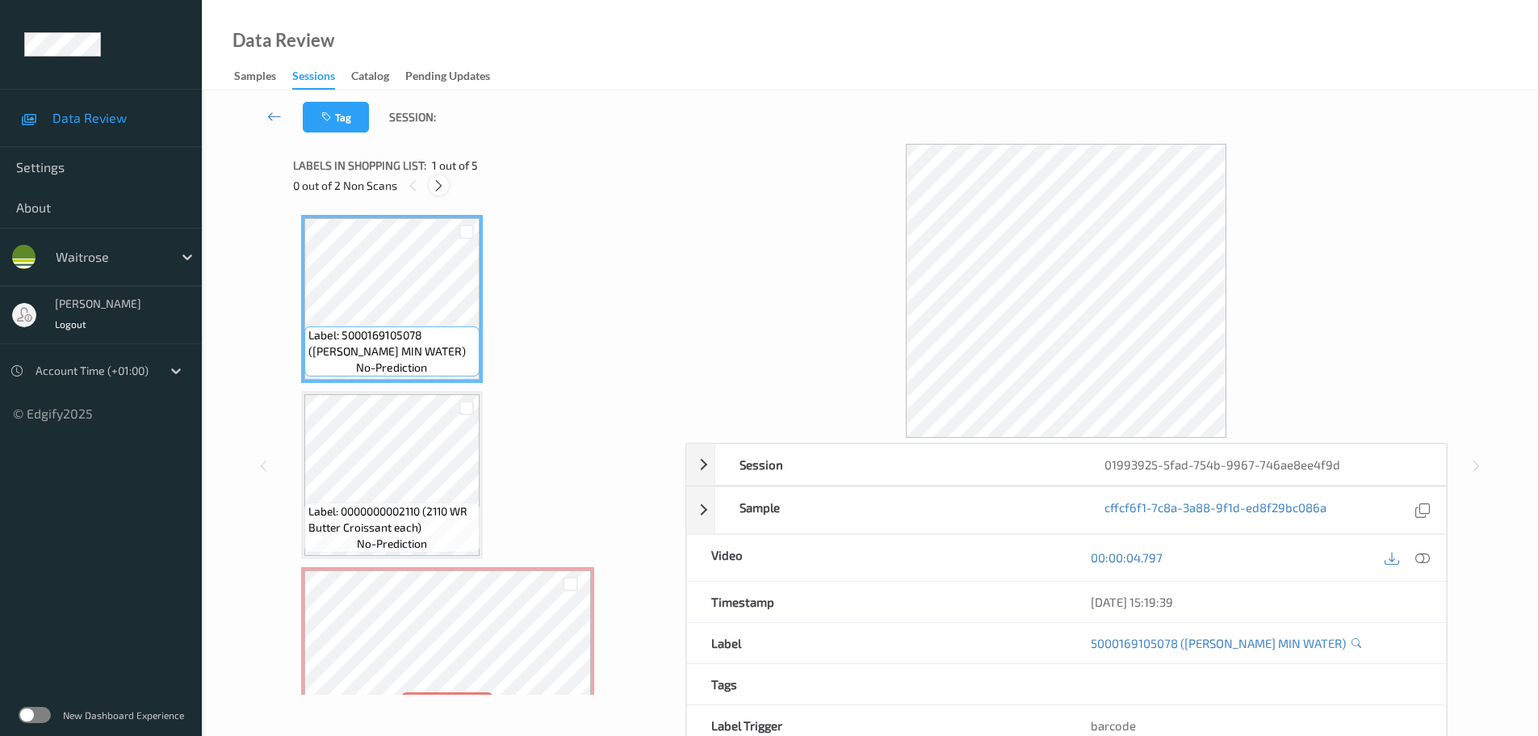
click at [442, 181] on icon at bounding box center [439, 185] width 14 height 15
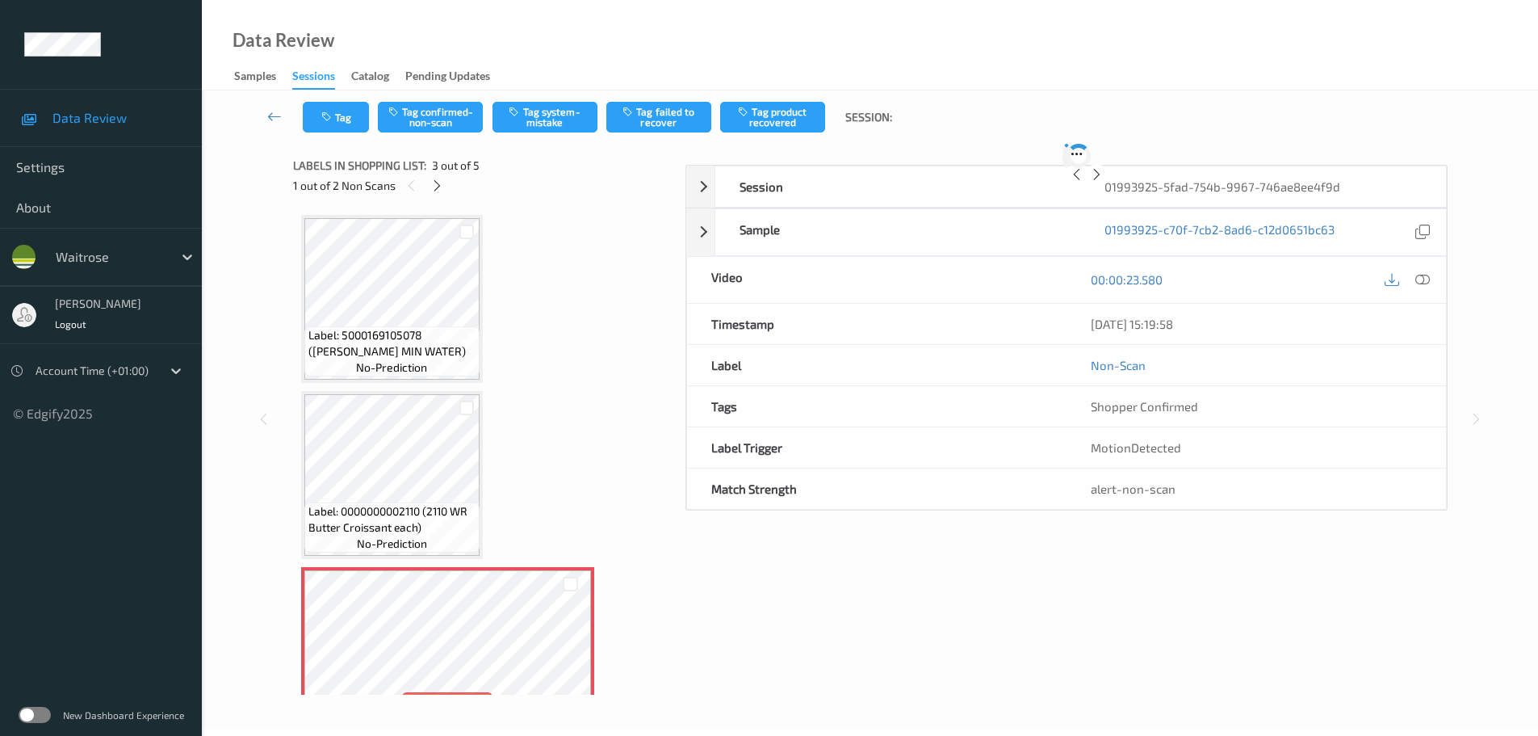
scroll to position [184, 0]
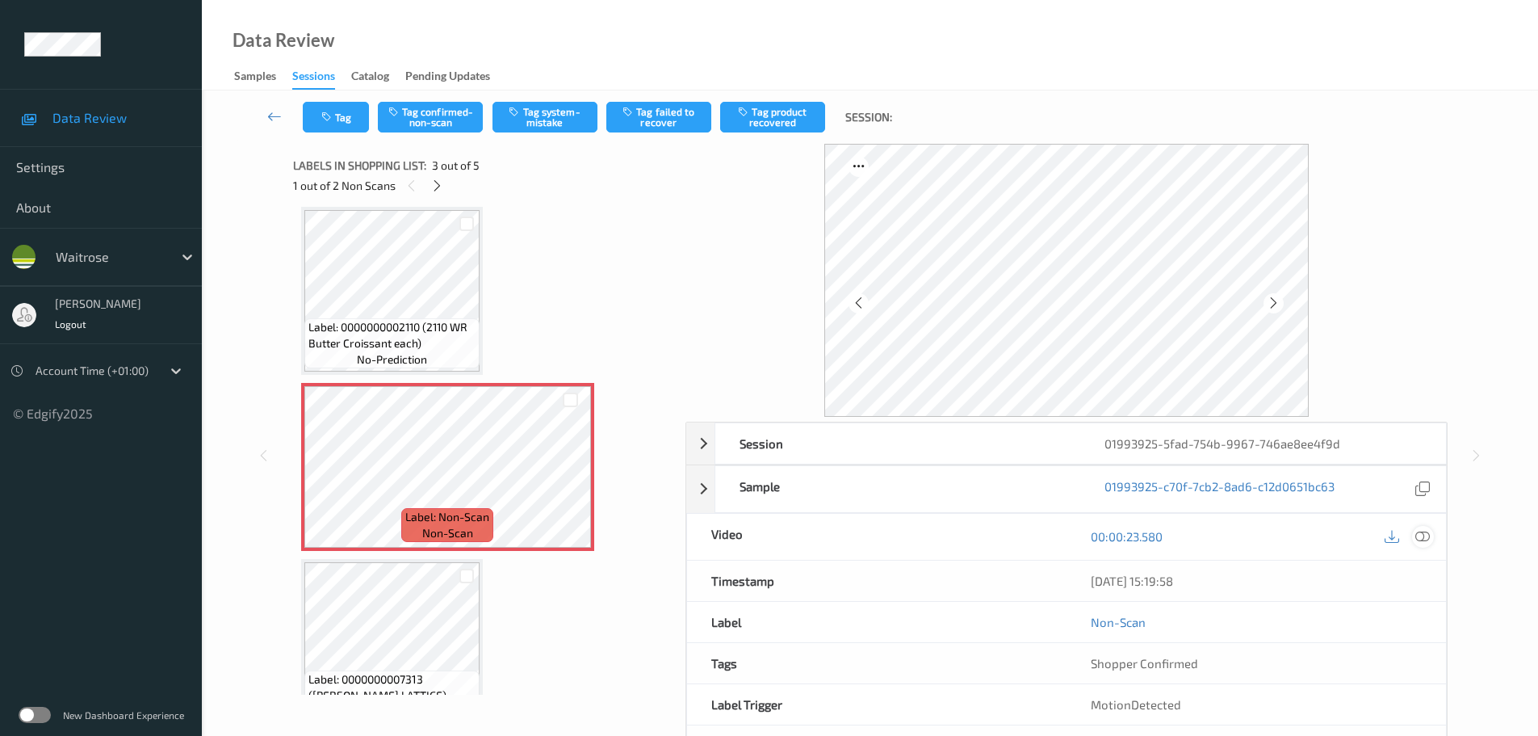
click at [1420, 540] on icon at bounding box center [1422, 536] width 15 height 15
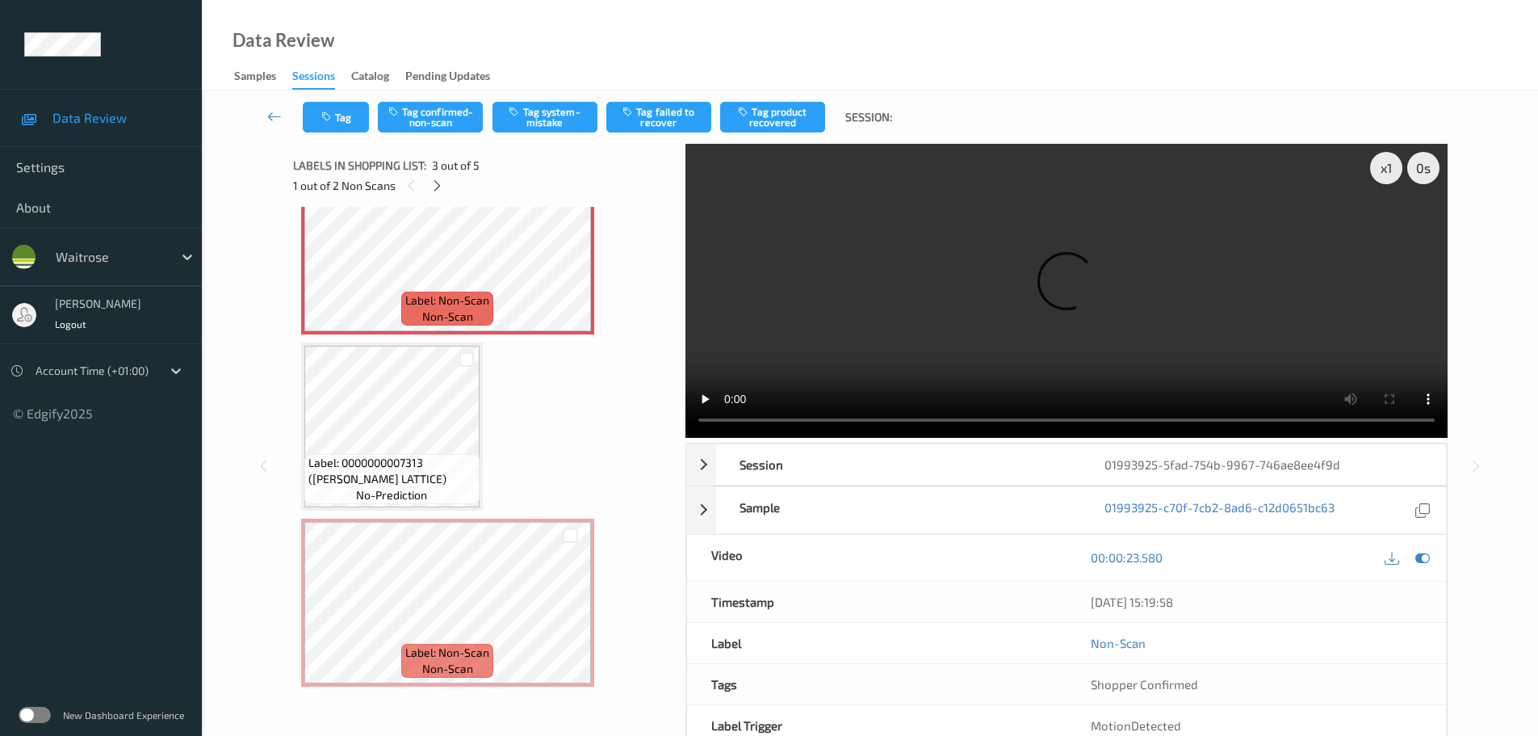
scroll to position [320, 0]
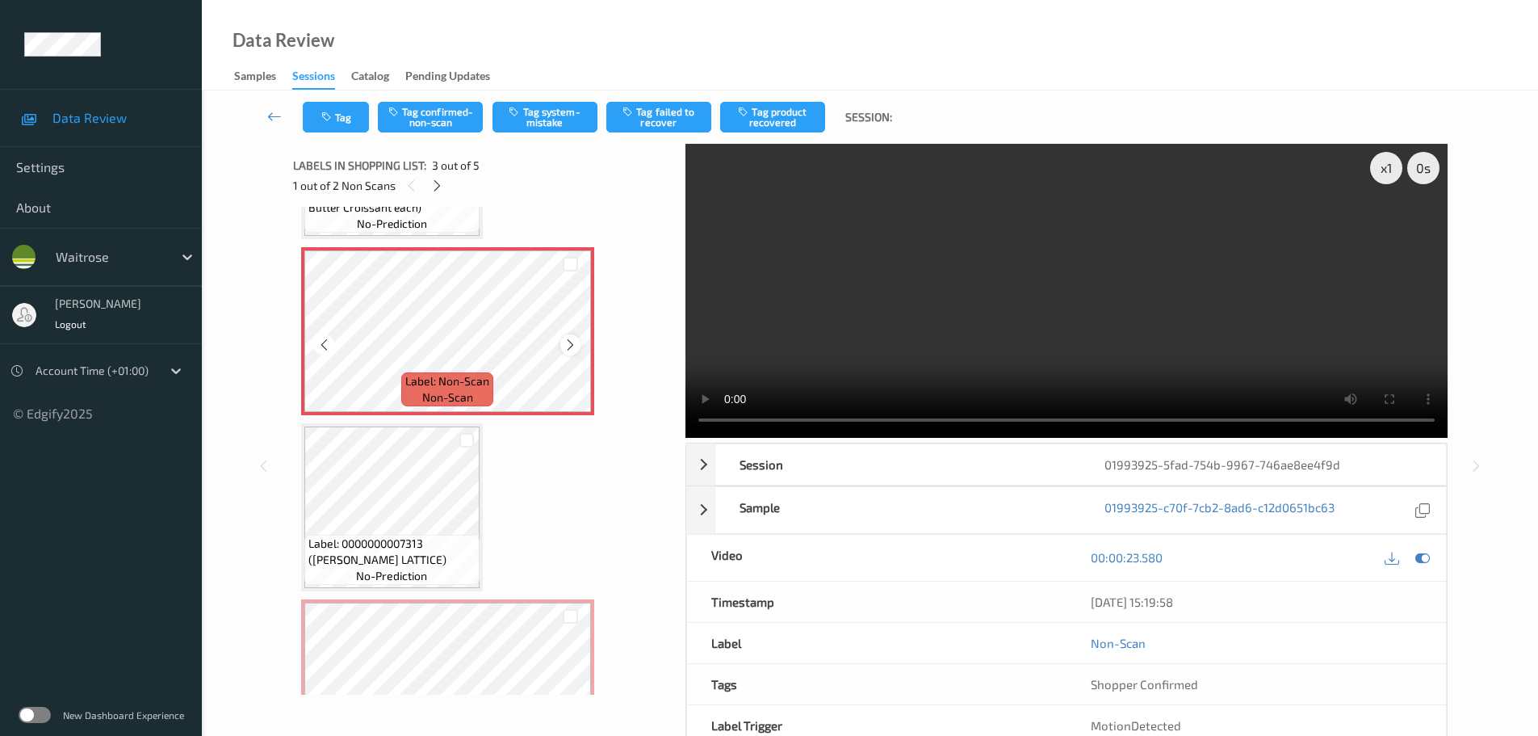
click at [564, 343] on icon at bounding box center [571, 345] width 14 height 15
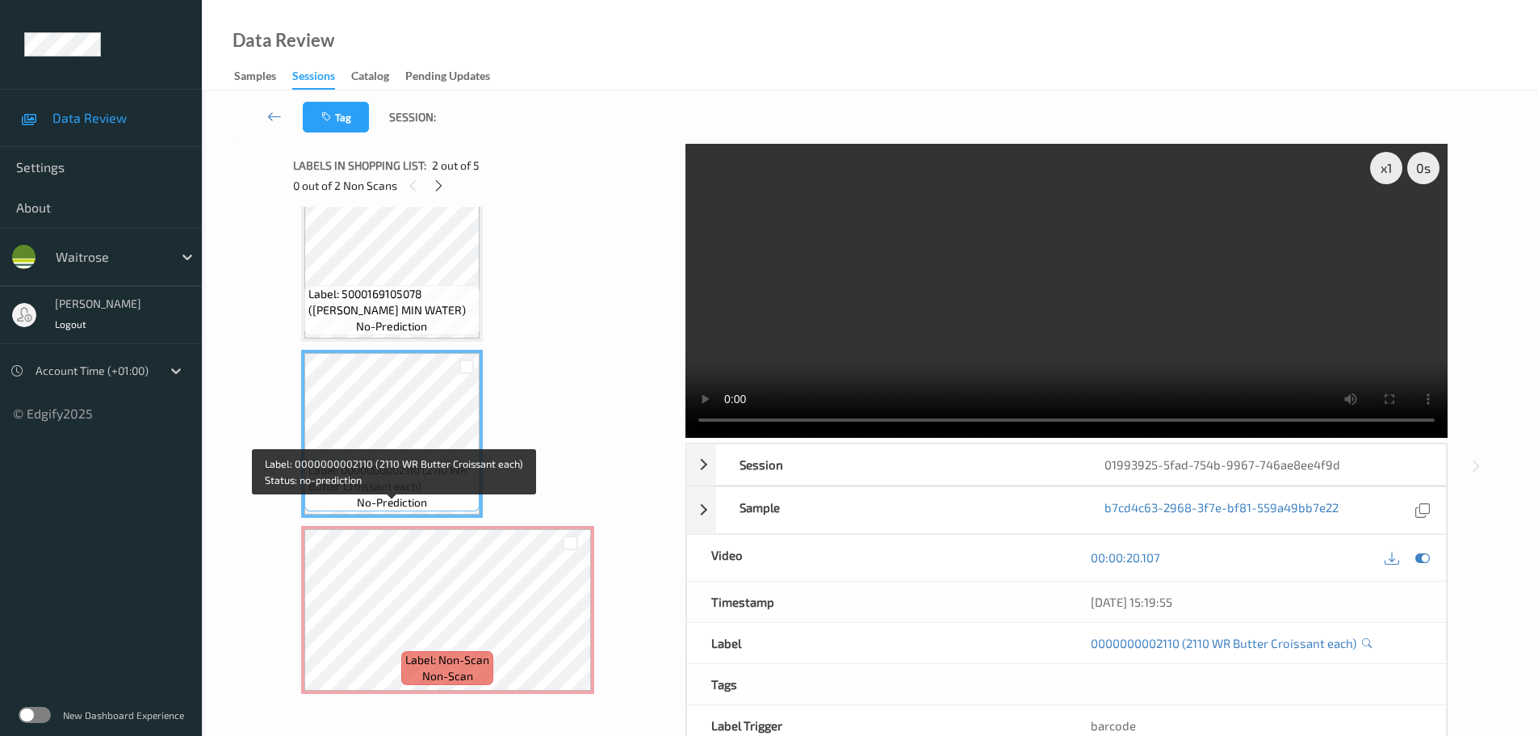
scroll to position [81, 0]
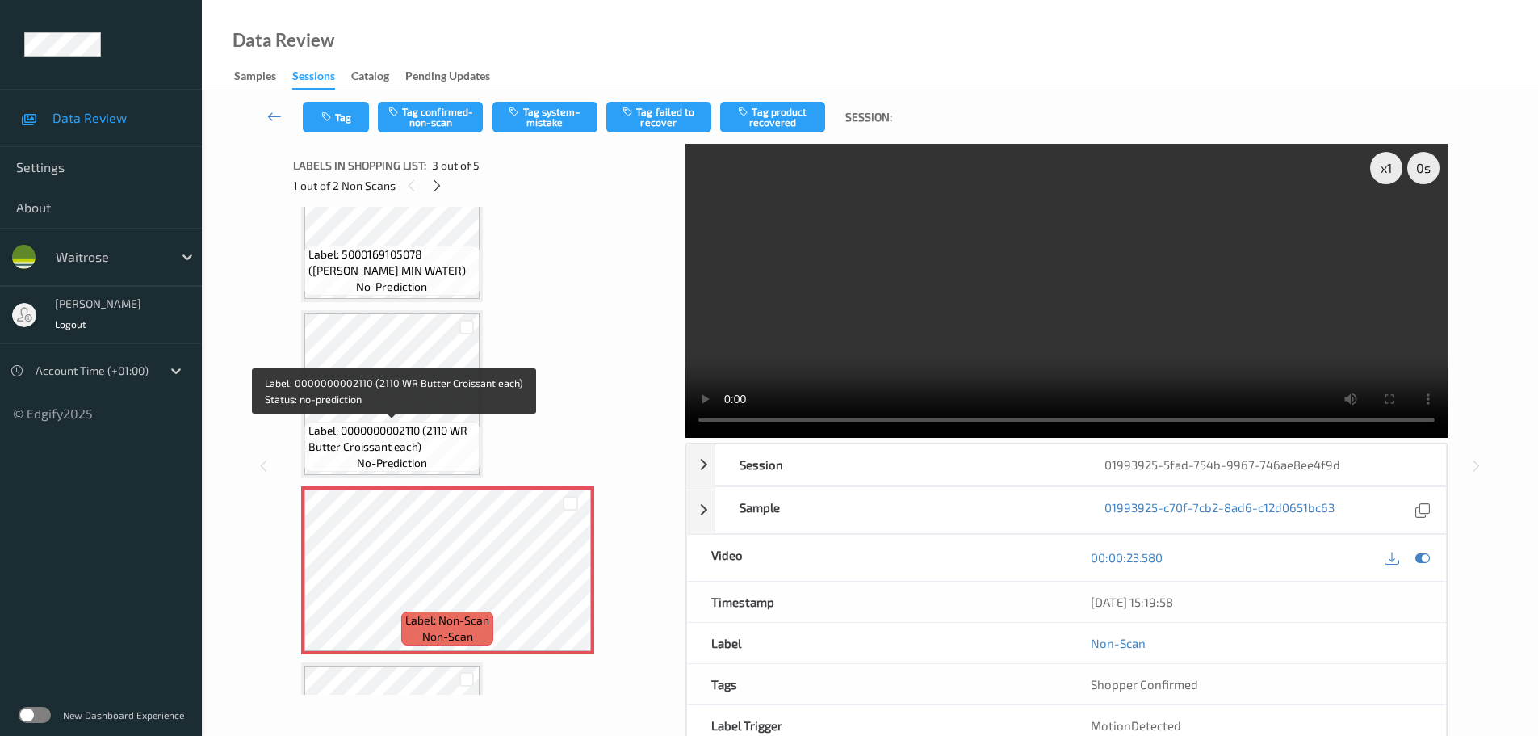
click at [419, 442] on span "Label: 0000000002110 (2110 WR Butter Croissant each)" at bounding box center [391, 438] width 167 height 32
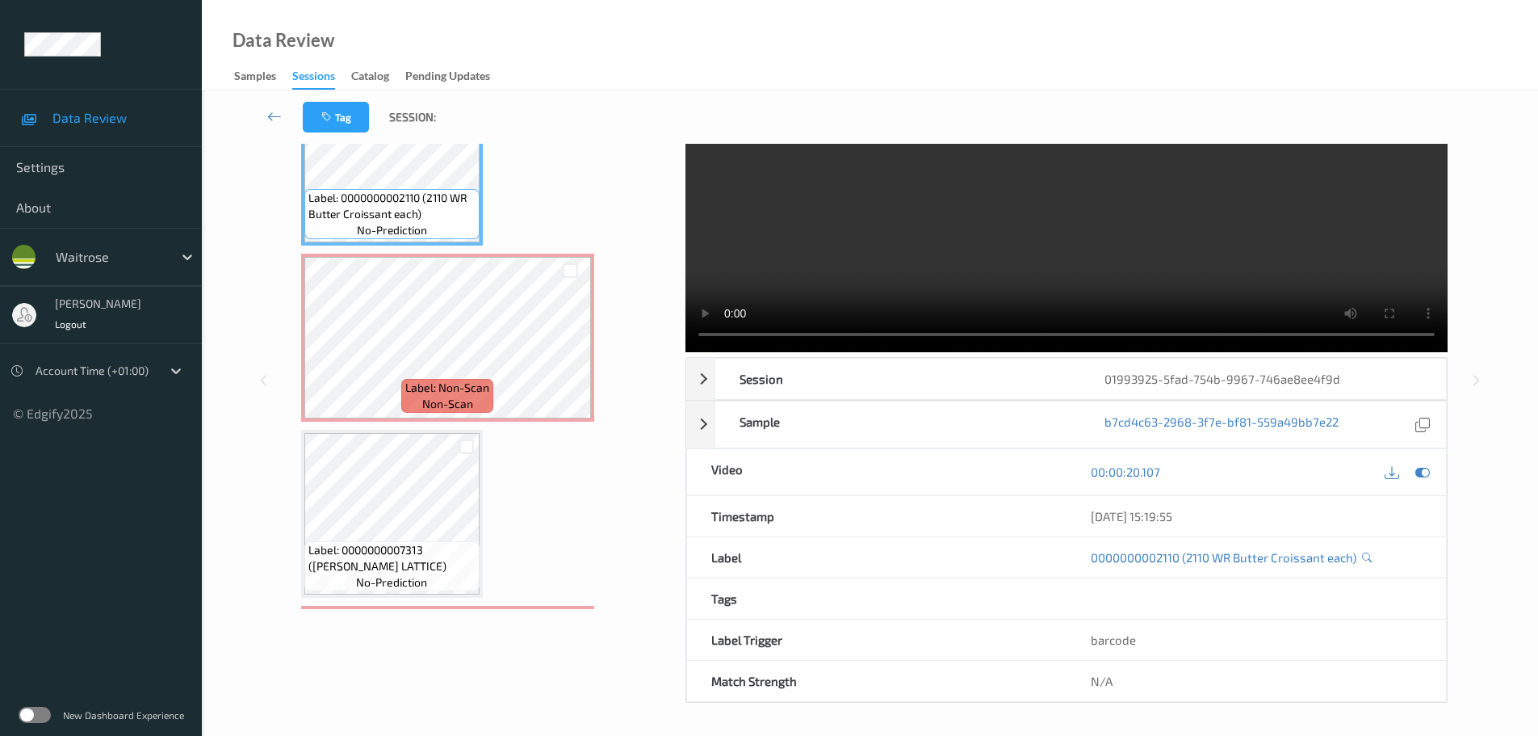
scroll to position [242, 0]
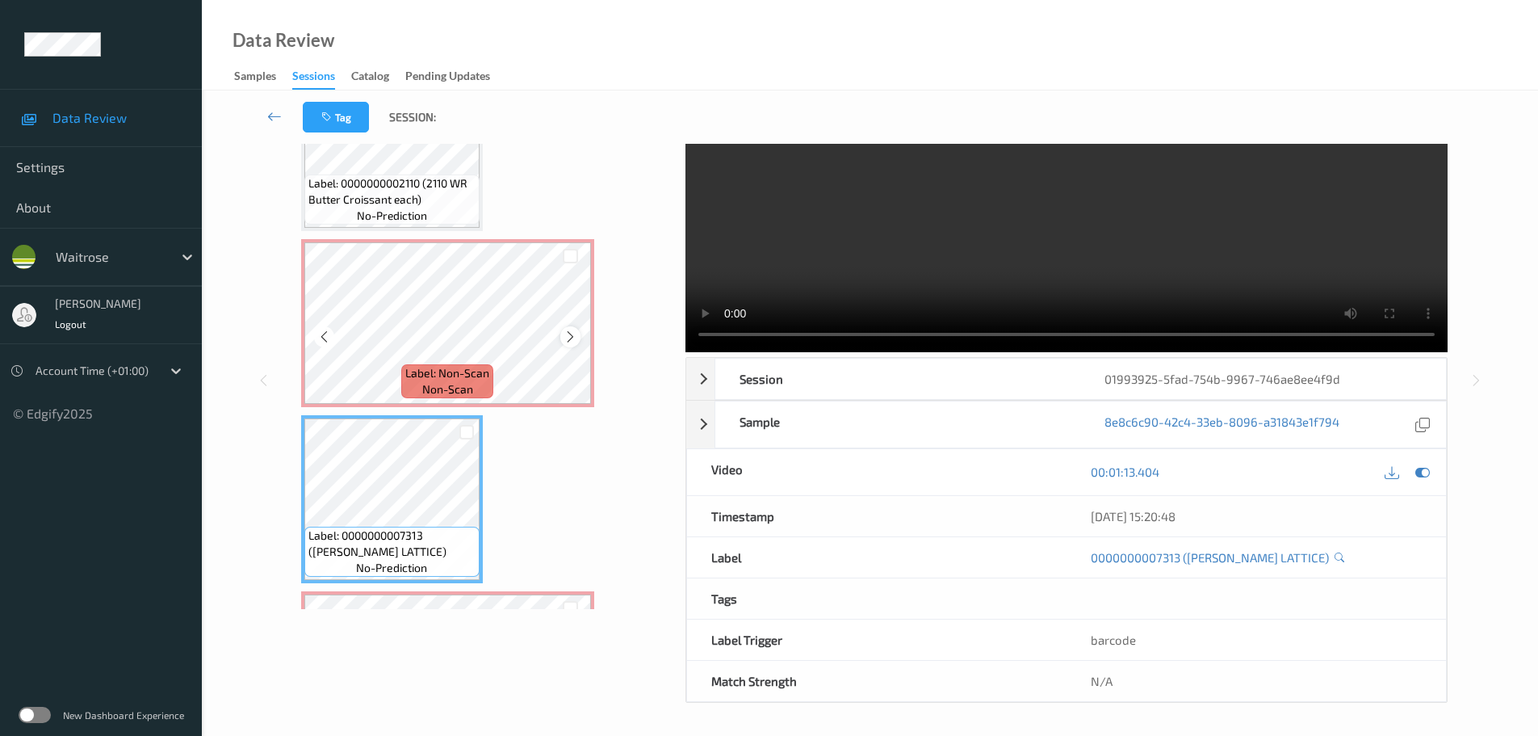
click at [561, 338] on div at bounding box center [570, 336] width 20 height 20
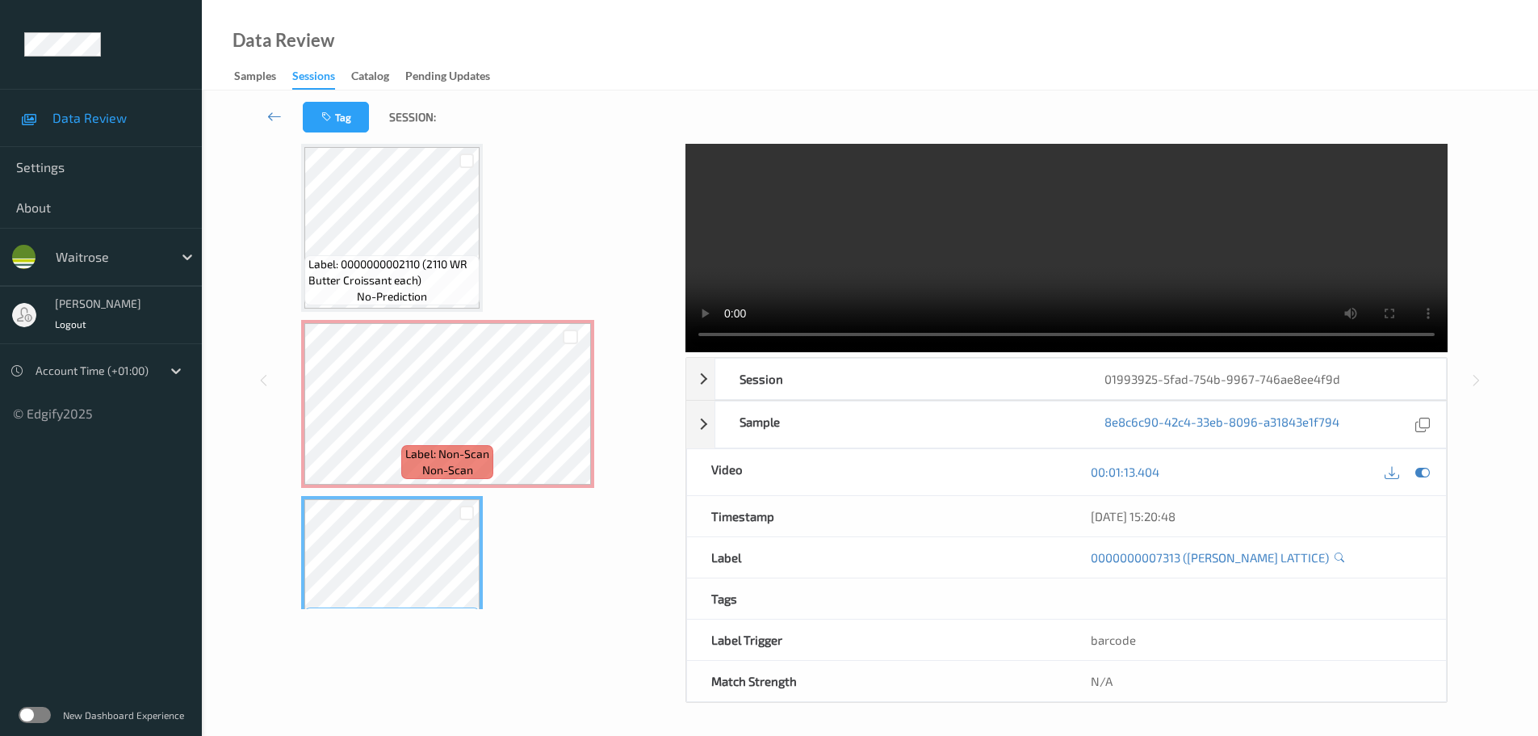
scroll to position [0, 0]
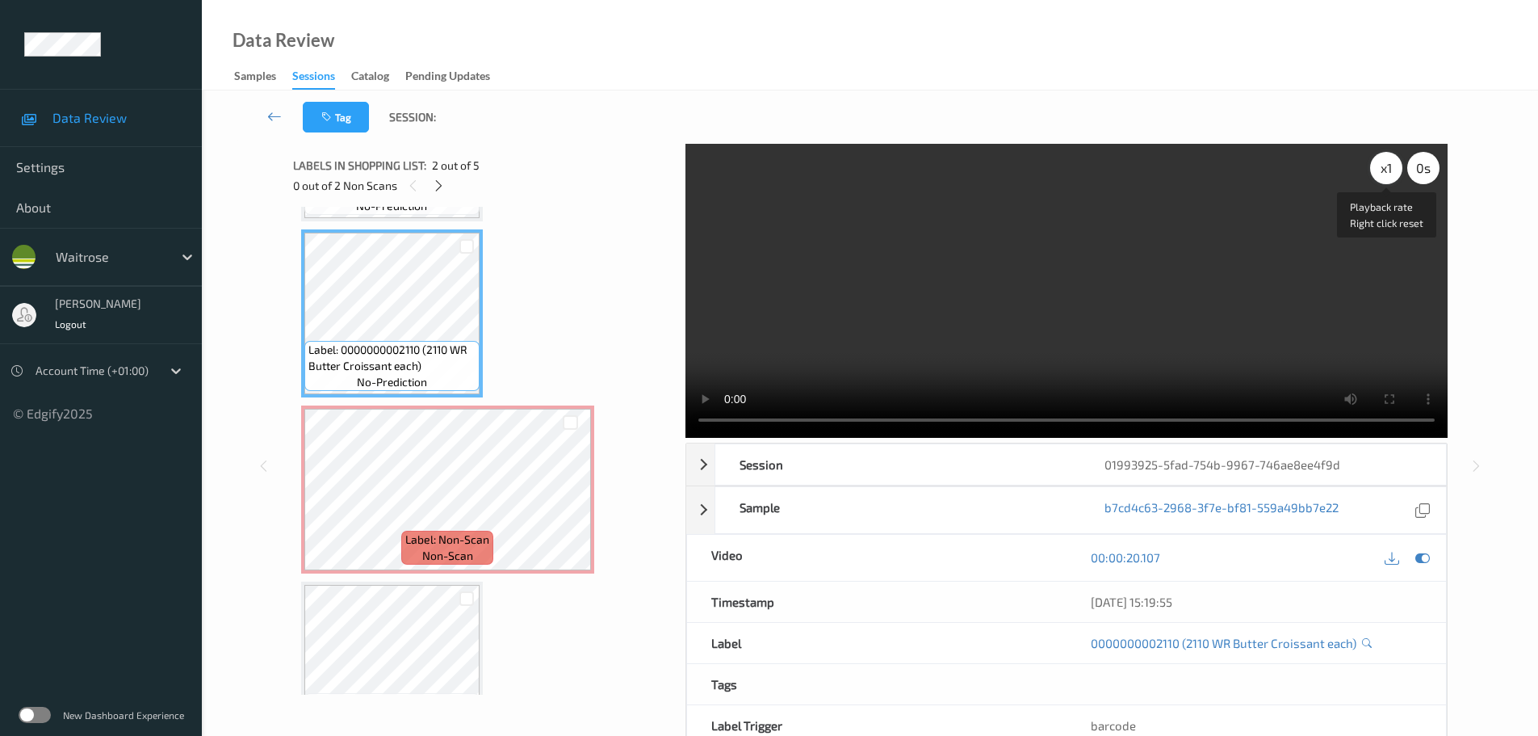
click at [1389, 166] on div "x 1" at bounding box center [1386, 168] width 32 height 32
click at [1389, 166] on div "x 2" at bounding box center [1386, 168] width 32 height 32
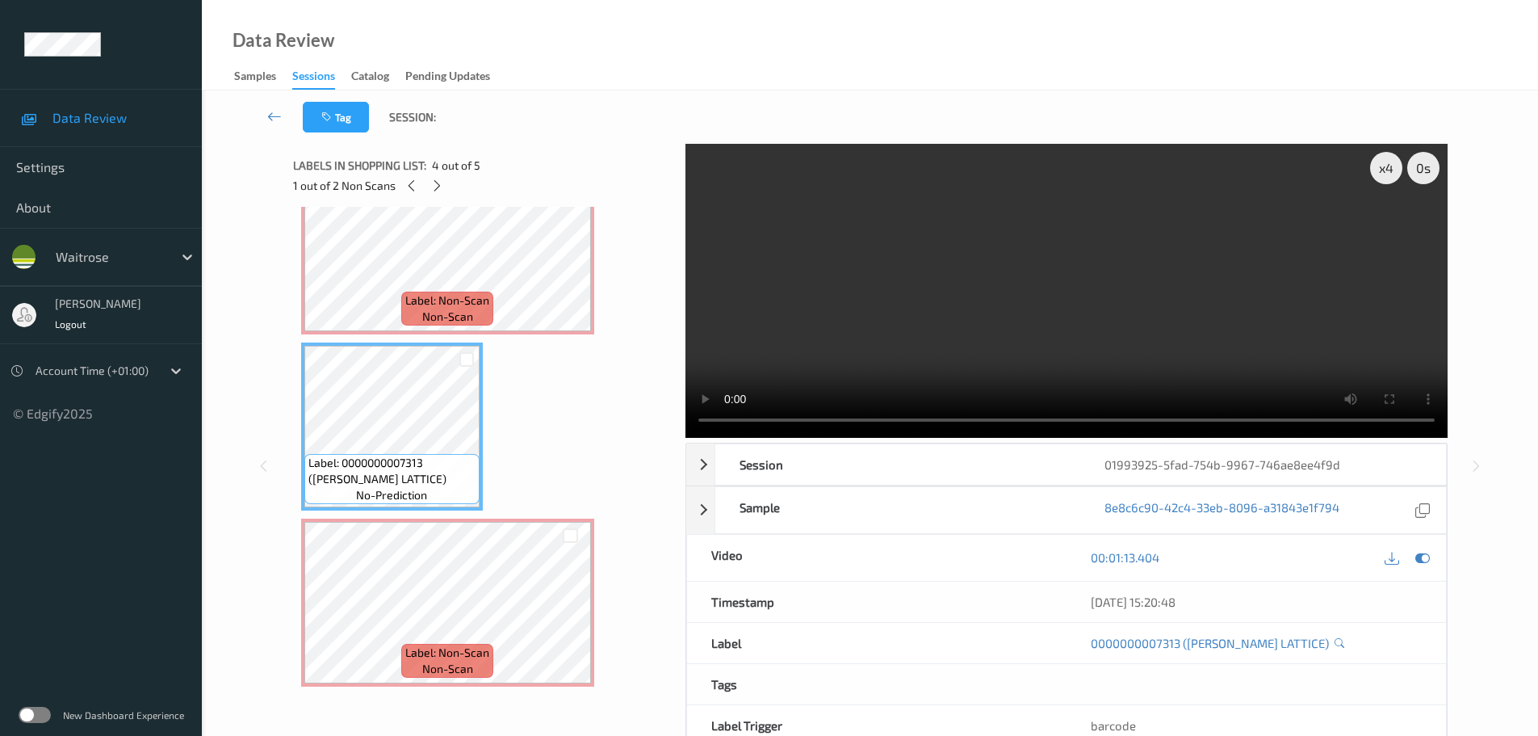
scroll to position [239, 0]
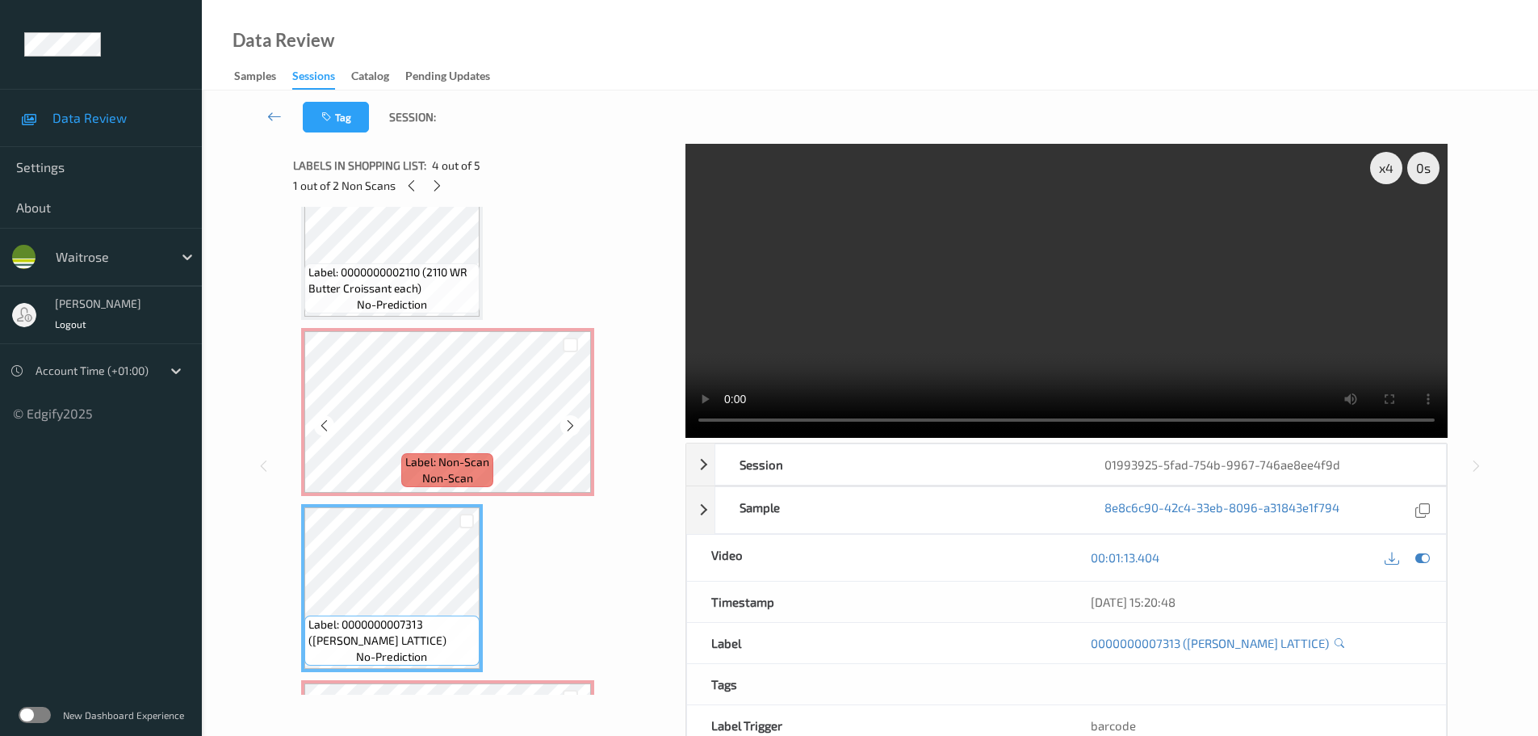
click at [454, 281] on span "Label: 0000000002110 (2110 WR Butter Croissant each)" at bounding box center [391, 280] width 167 height 32
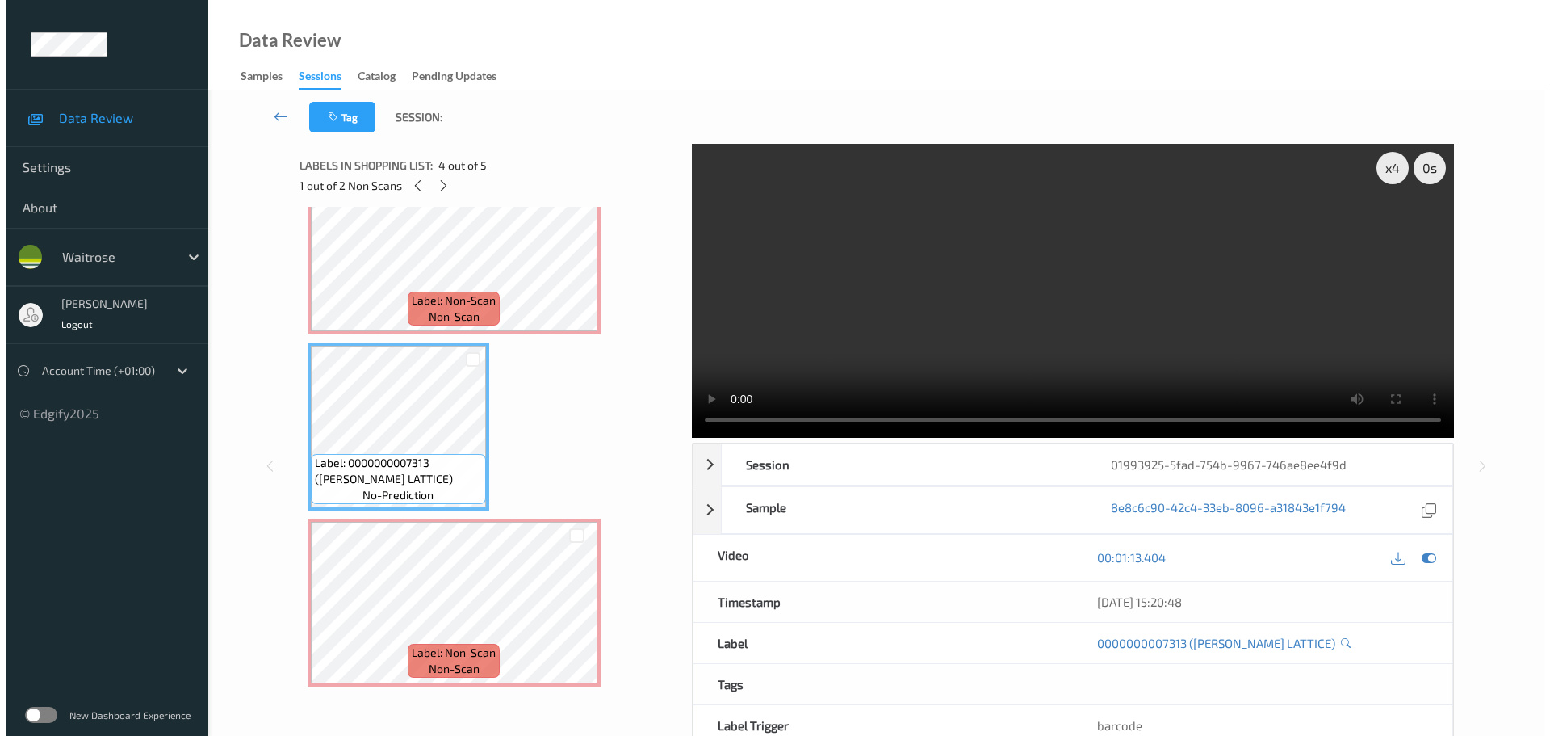
scroll to position [158, 0]
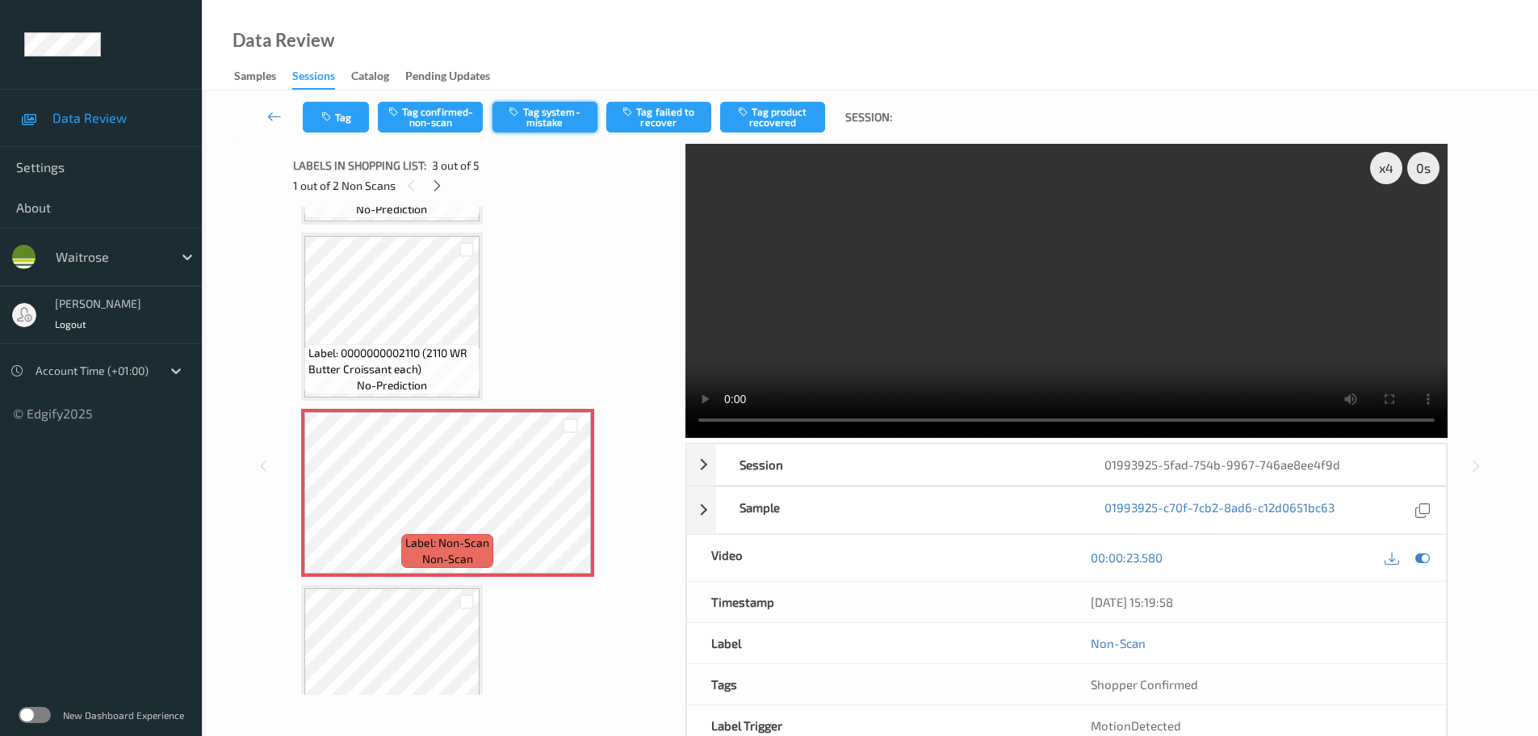
click at [555, 115] on button "Tag system-mistake" at bounding box center [545, 117] width 105 height 31
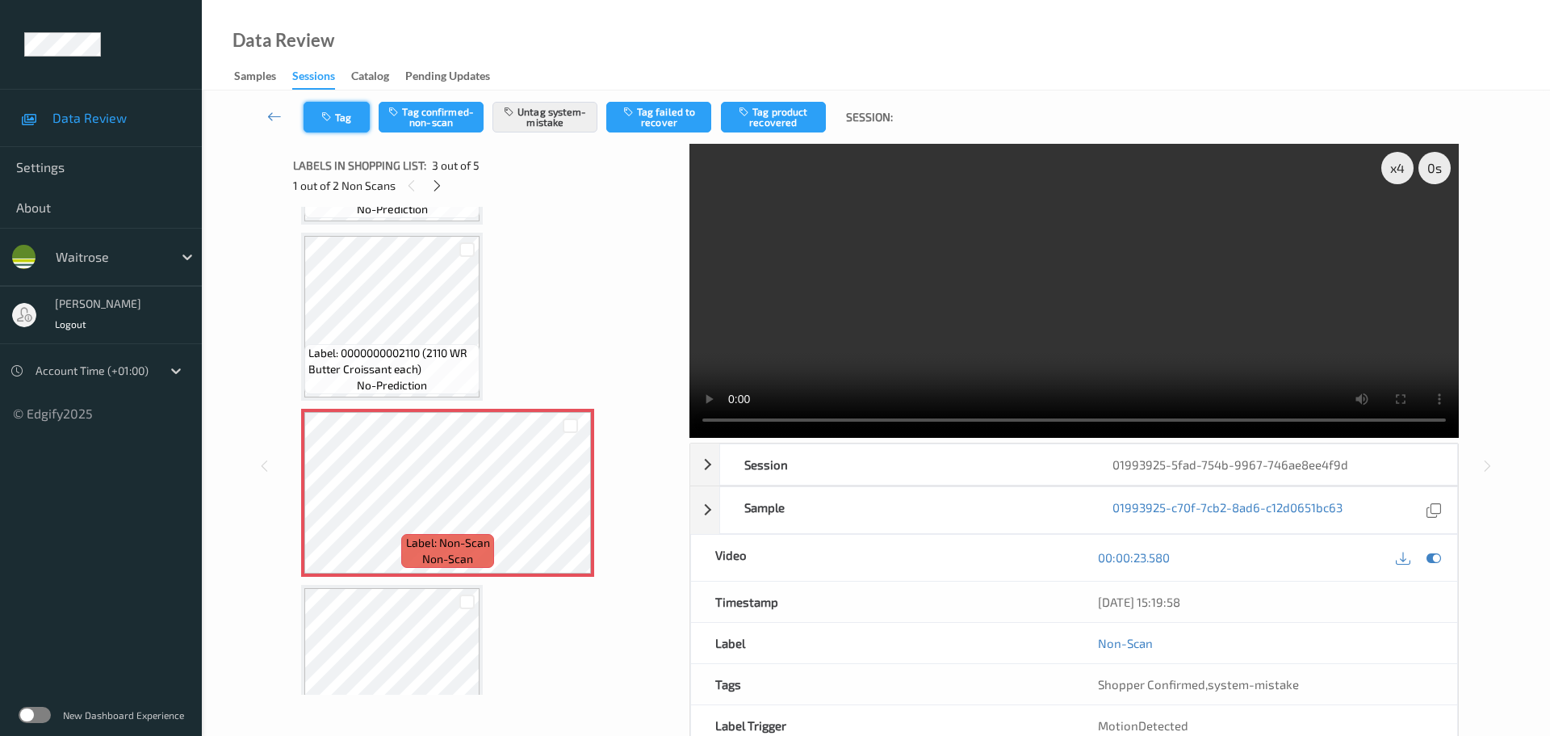
click at [334, 118] on icon "button" at bounding box center [328, 116] width 14 height 11
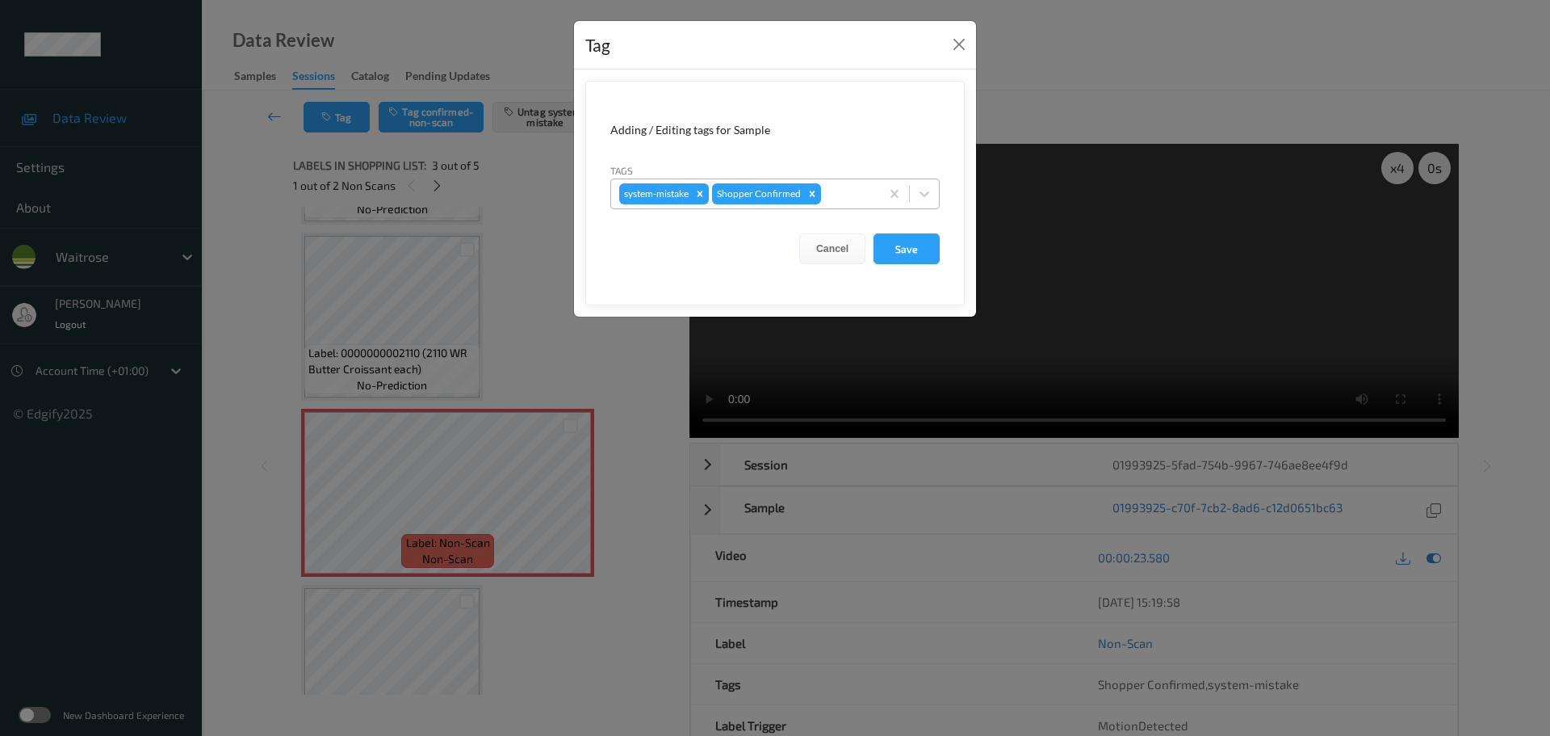
click at [845, 185] on div at bounding box center [848, 193] width 48 height 19
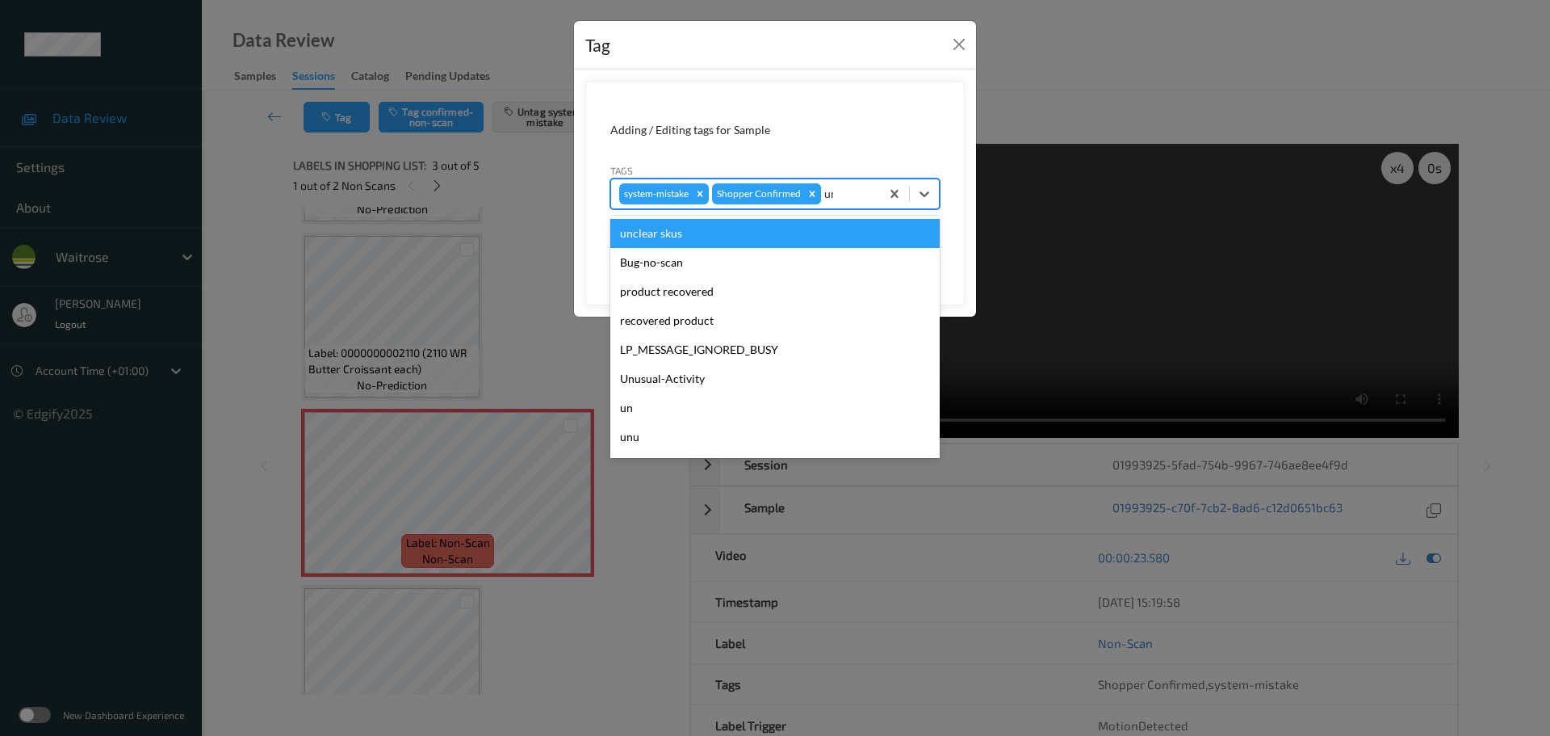
type input "unu"
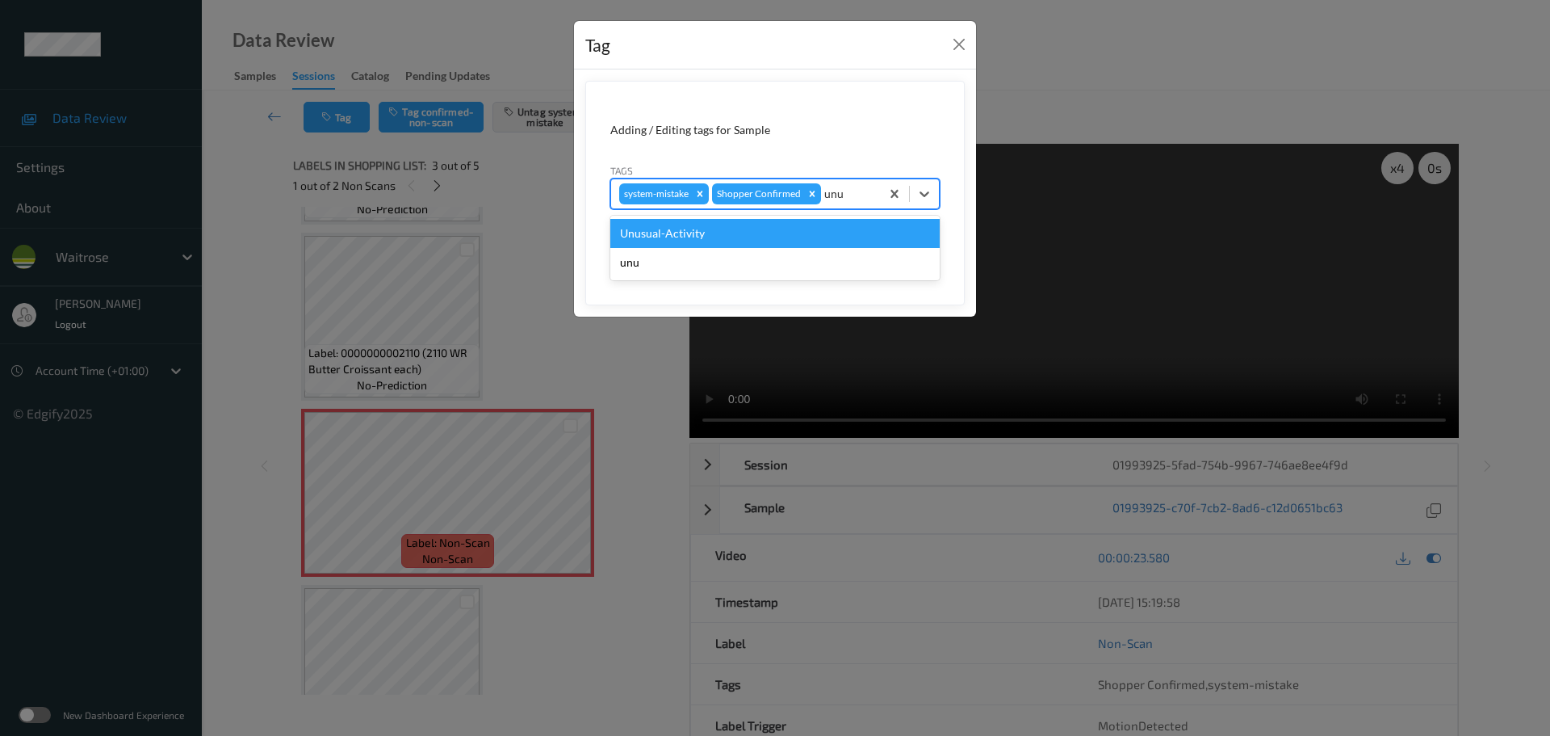
click at [861, 236] on div "Unusual-Activity" at bounding box center [774, 233] width 329 height 29
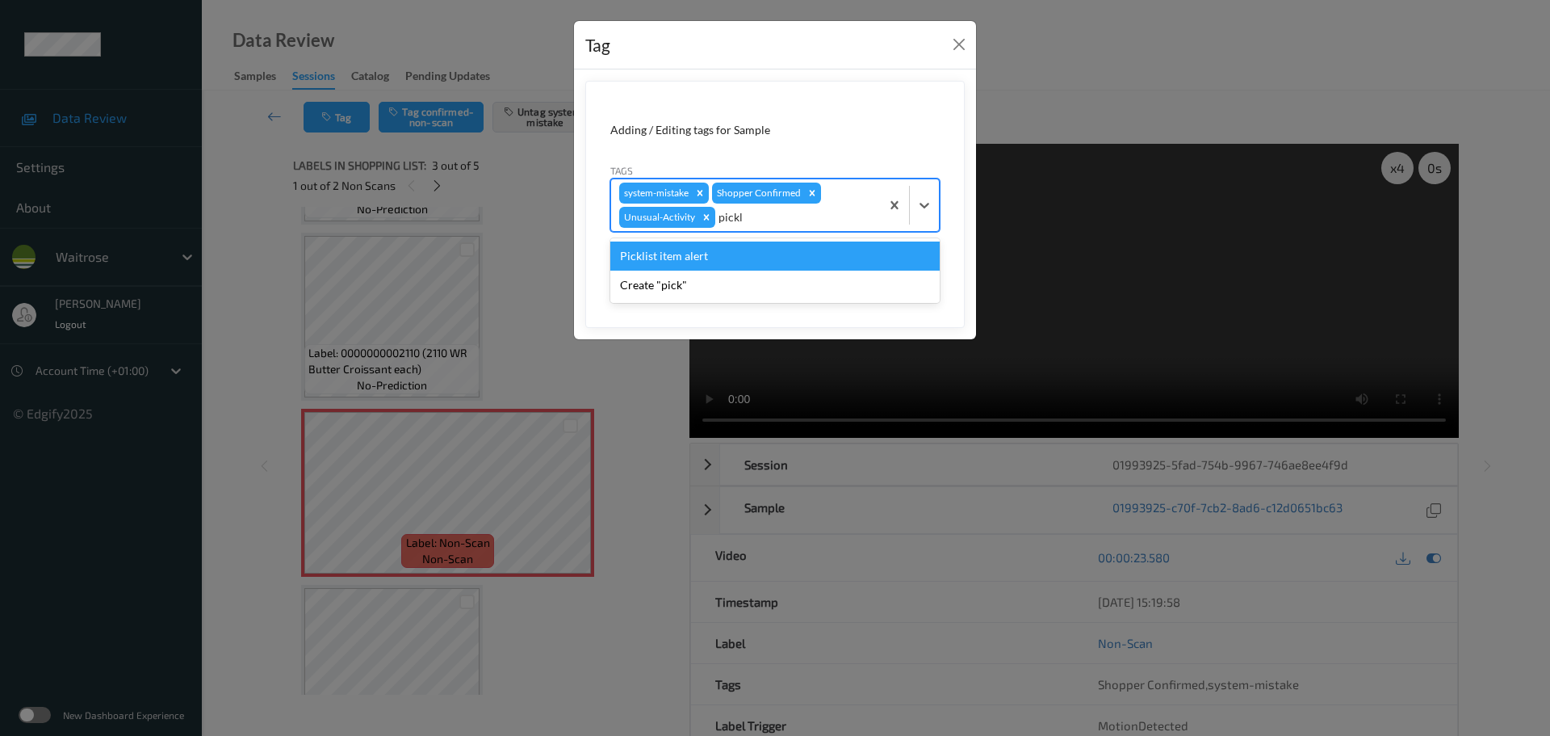
type input "pickli"
click at [825, 248] on div "Picklist item alert" at bounding box center [774, 255] width 329 height 29
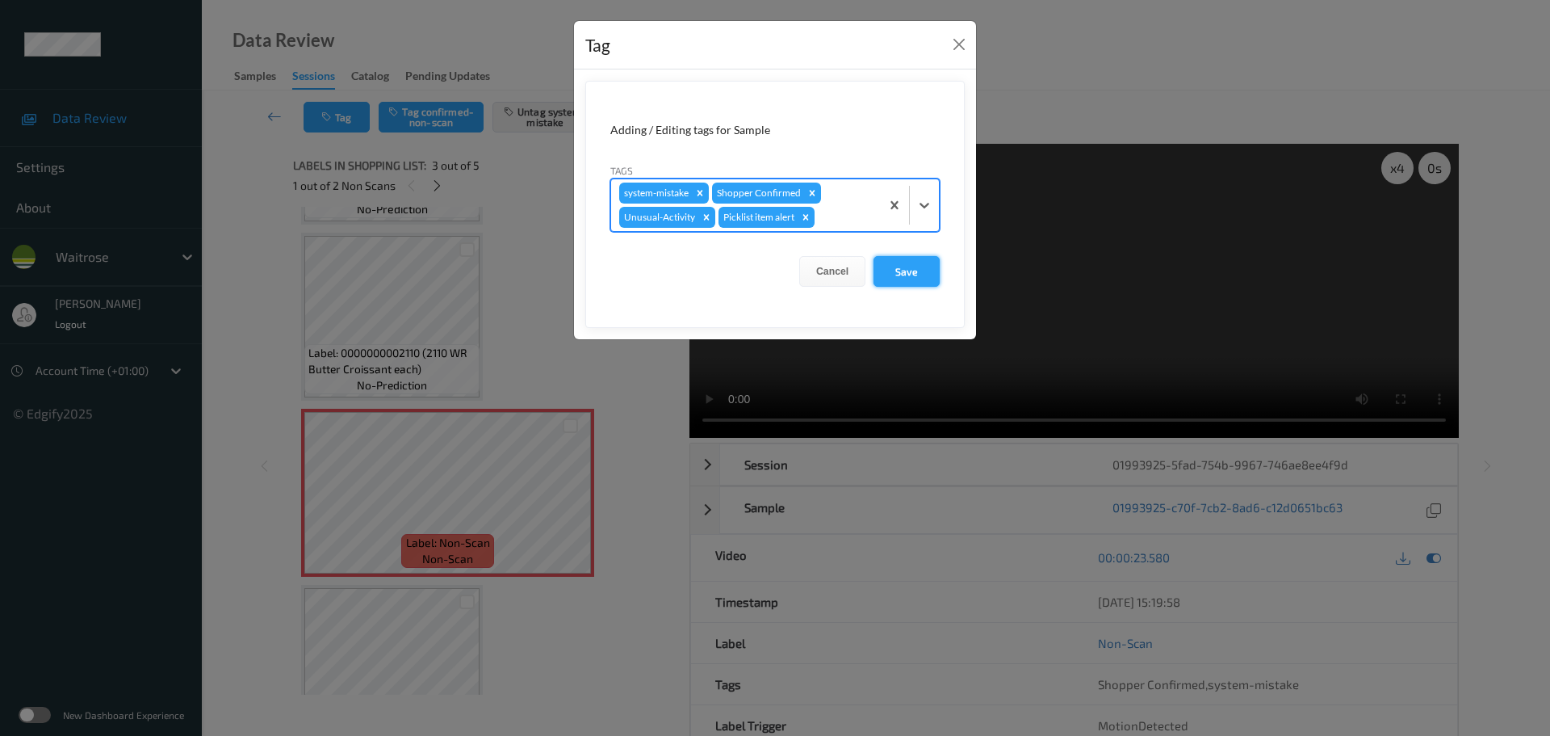
click at [892, 267] on button "Save" at bounding box center [907, 271] width 66 height 31
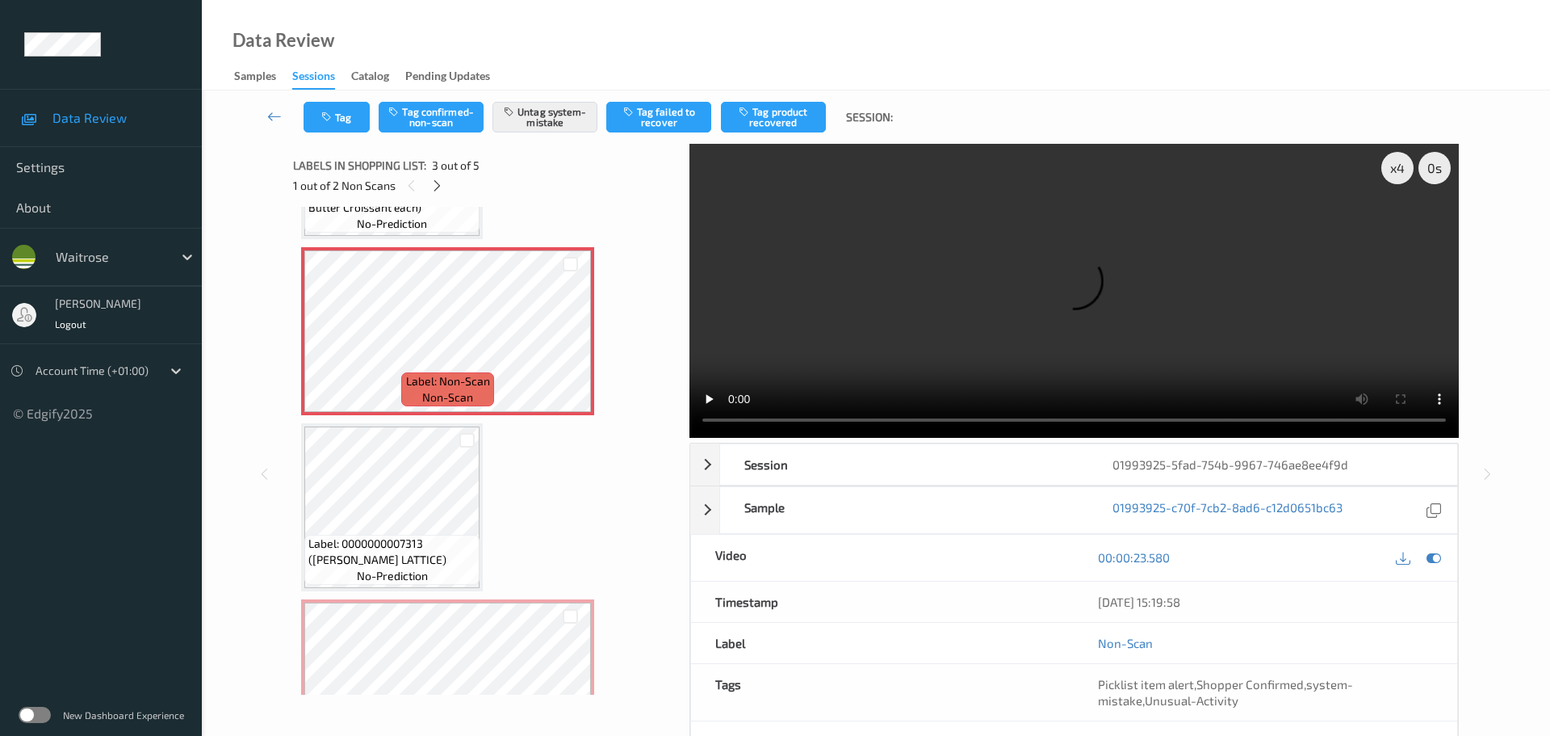
scroll to position [400, 0]
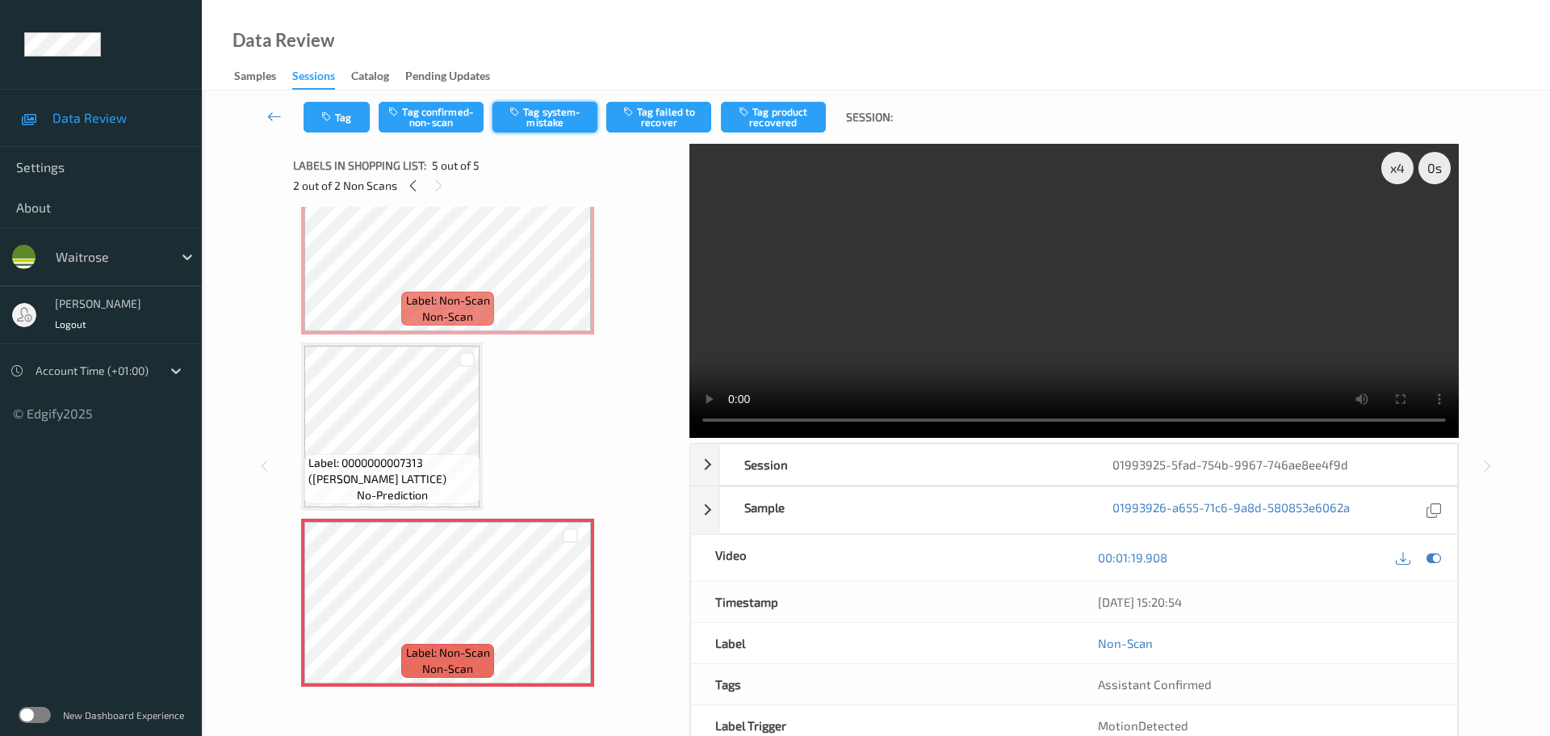
click at [527, 108] on button "Tag system-mistake" at bounding box center [545, 117] width 105 height 31
click at [335, 114] on icon "button" at bounding box center [328, 116] width 14 height 11
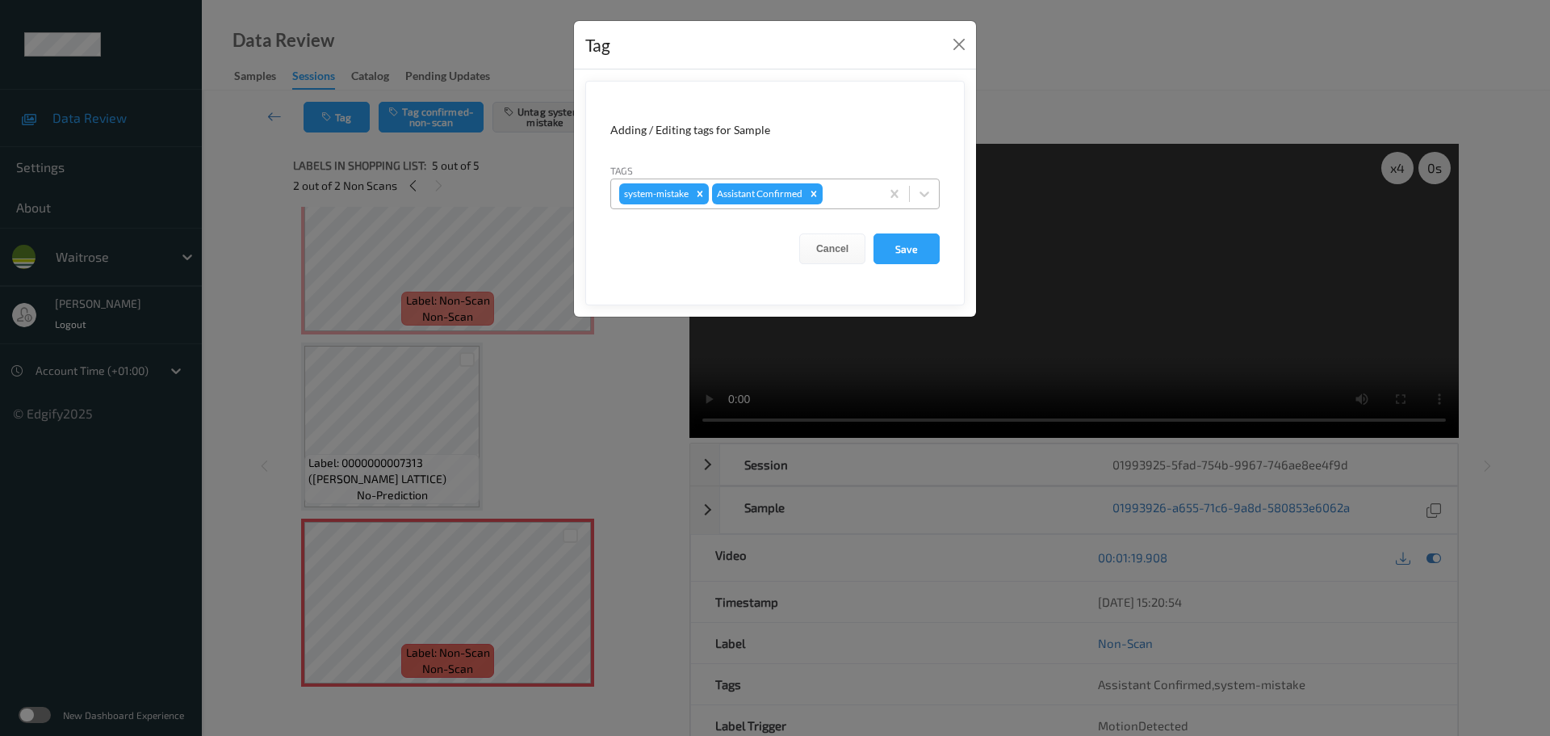
click at [837, 200] on div at bounding box center [849, 193] width 46 height 19
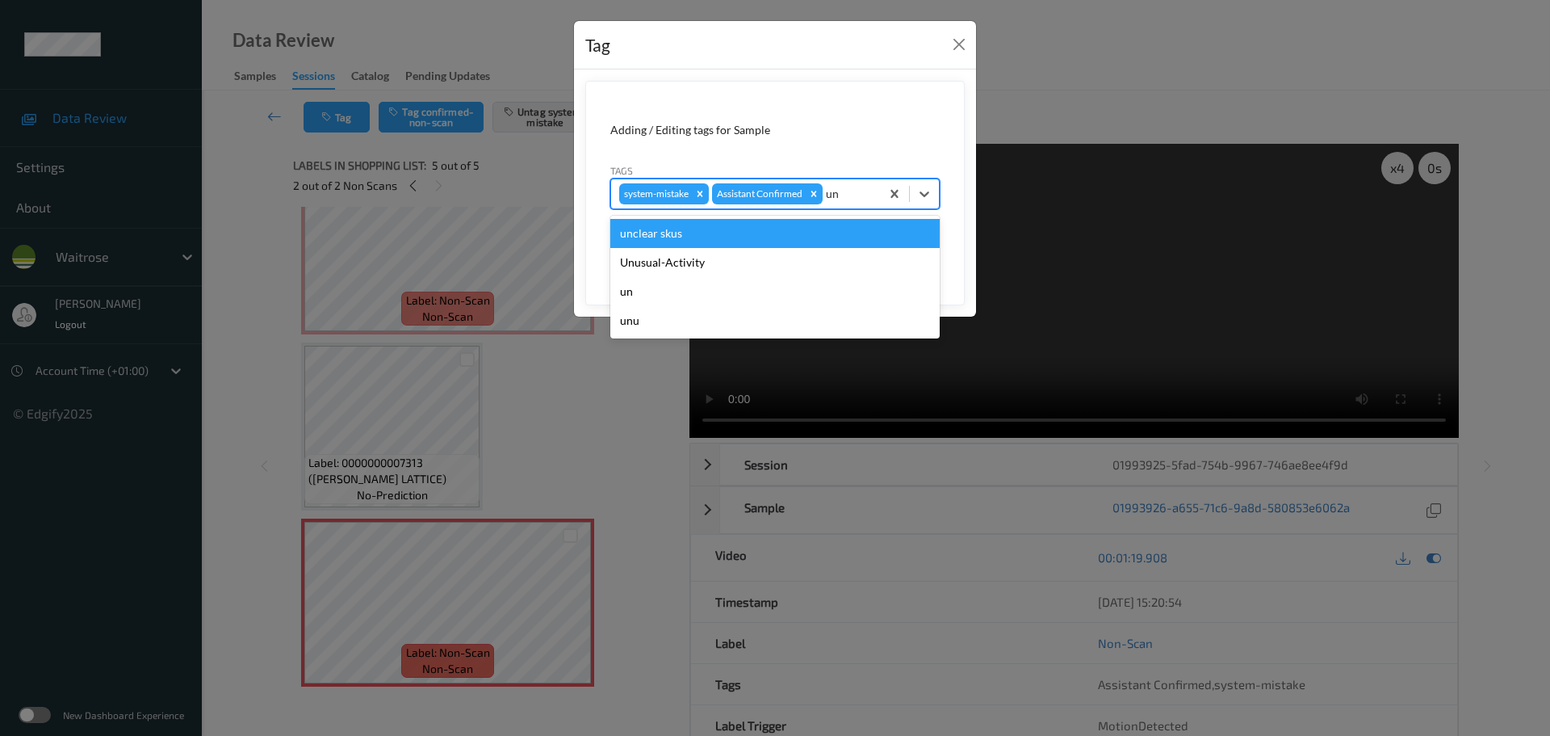
type input "unu"
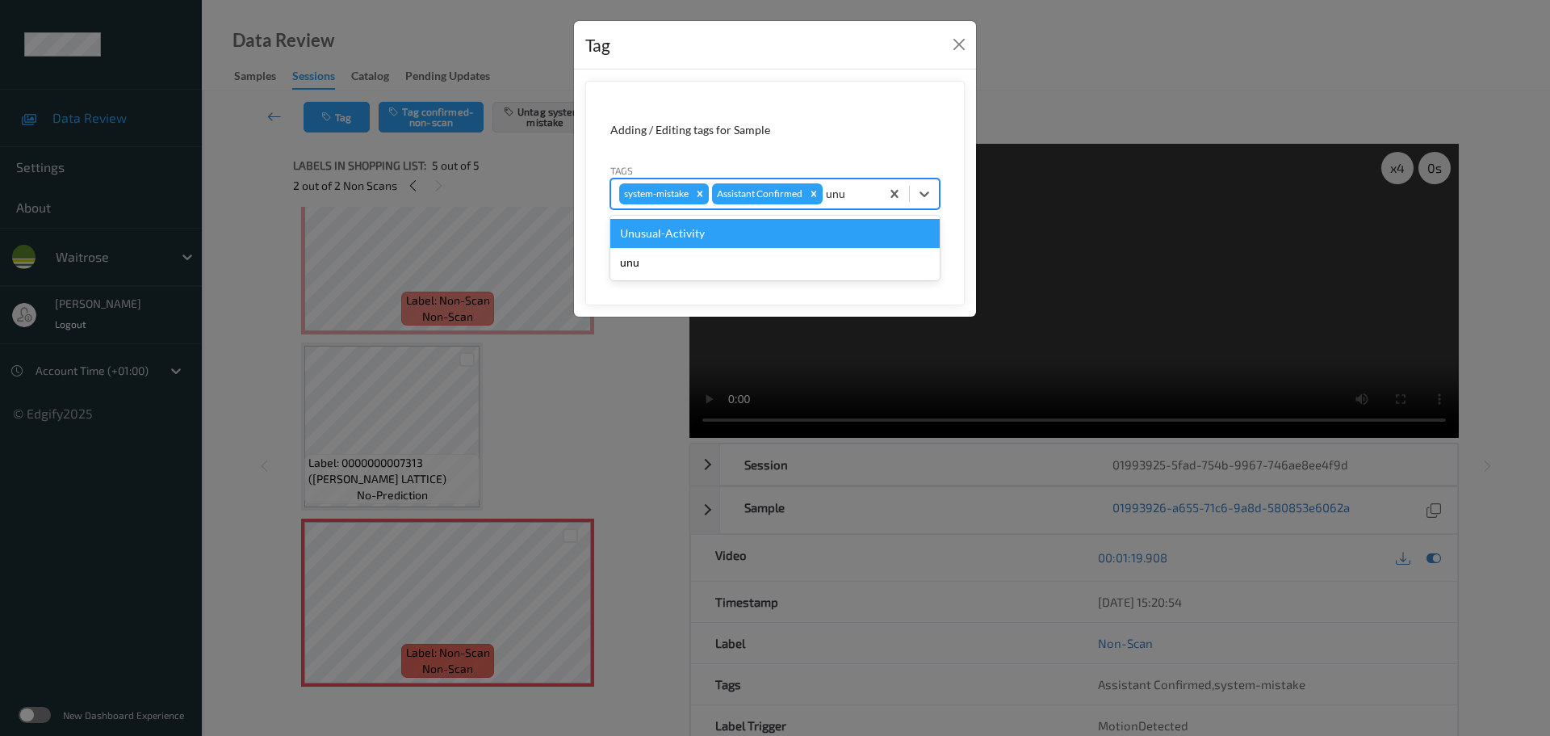
click at [702, 230] on div "Unusual-Activity" at bounding box center [774, 233] width 329 height 29
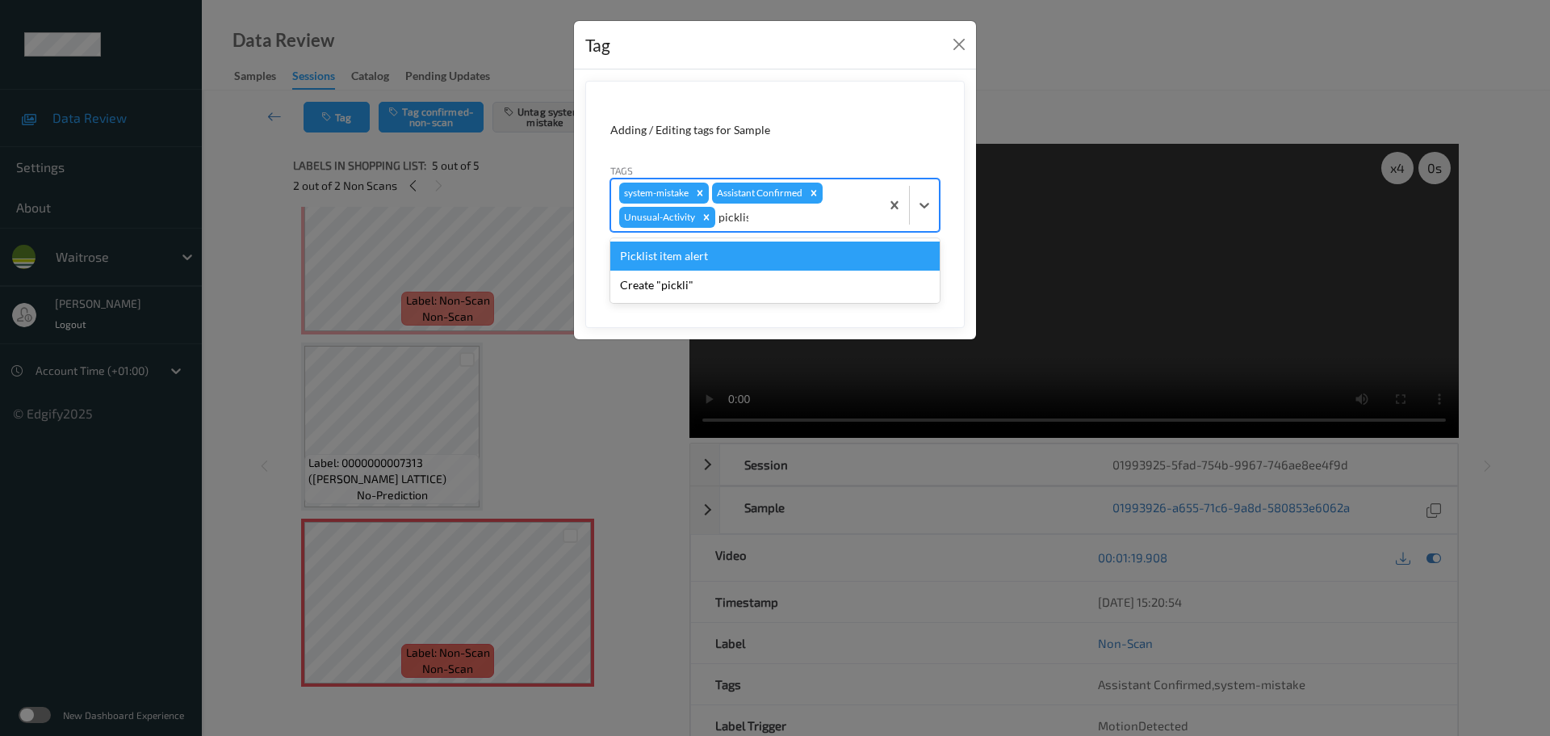
type input "picklist"
click at [690, 253] on div "Picklist item alert" at bounding box center [774, 255] width 329 height 29
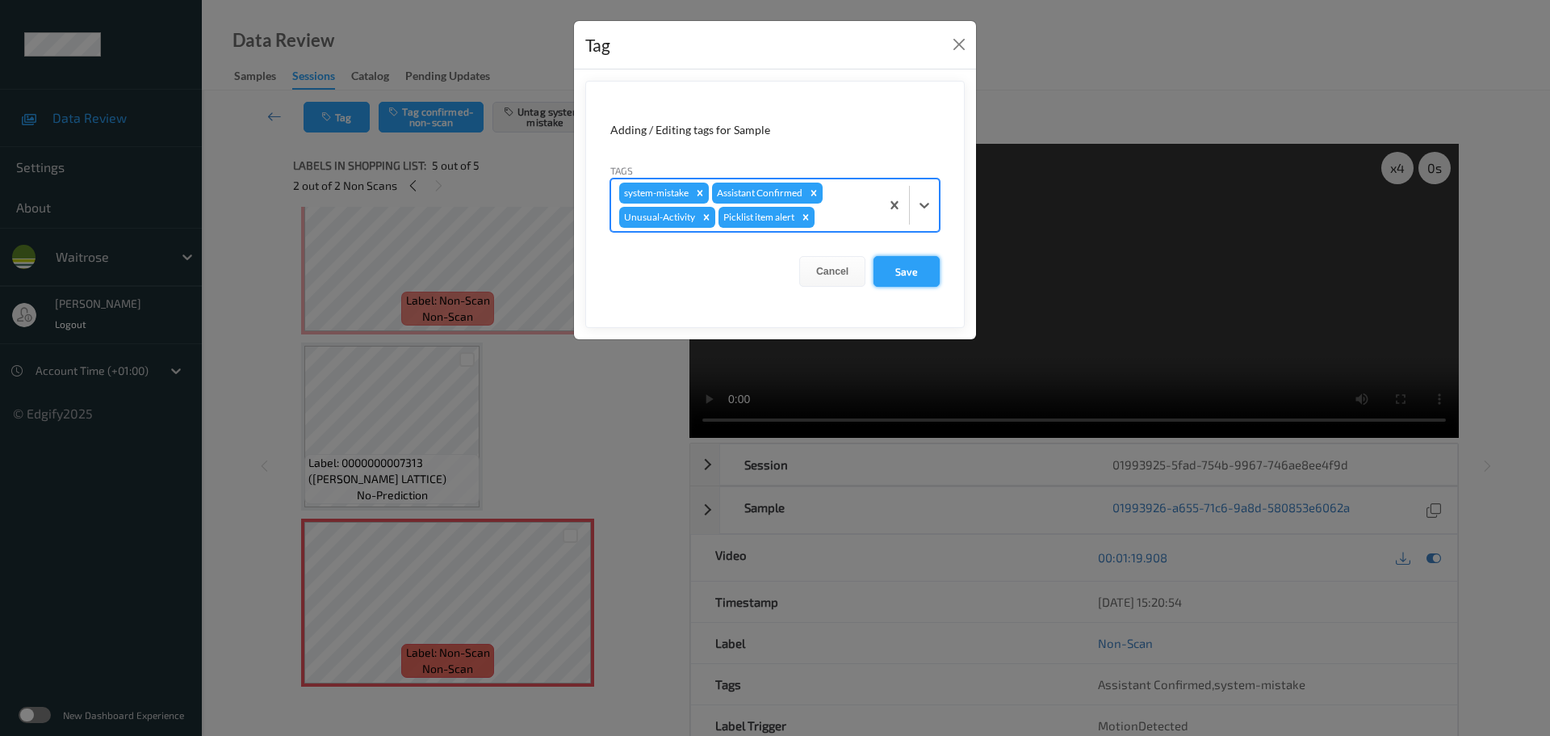
click at [904, 275] on button "Save" at bounding box center [907, 271] width 66 height 31
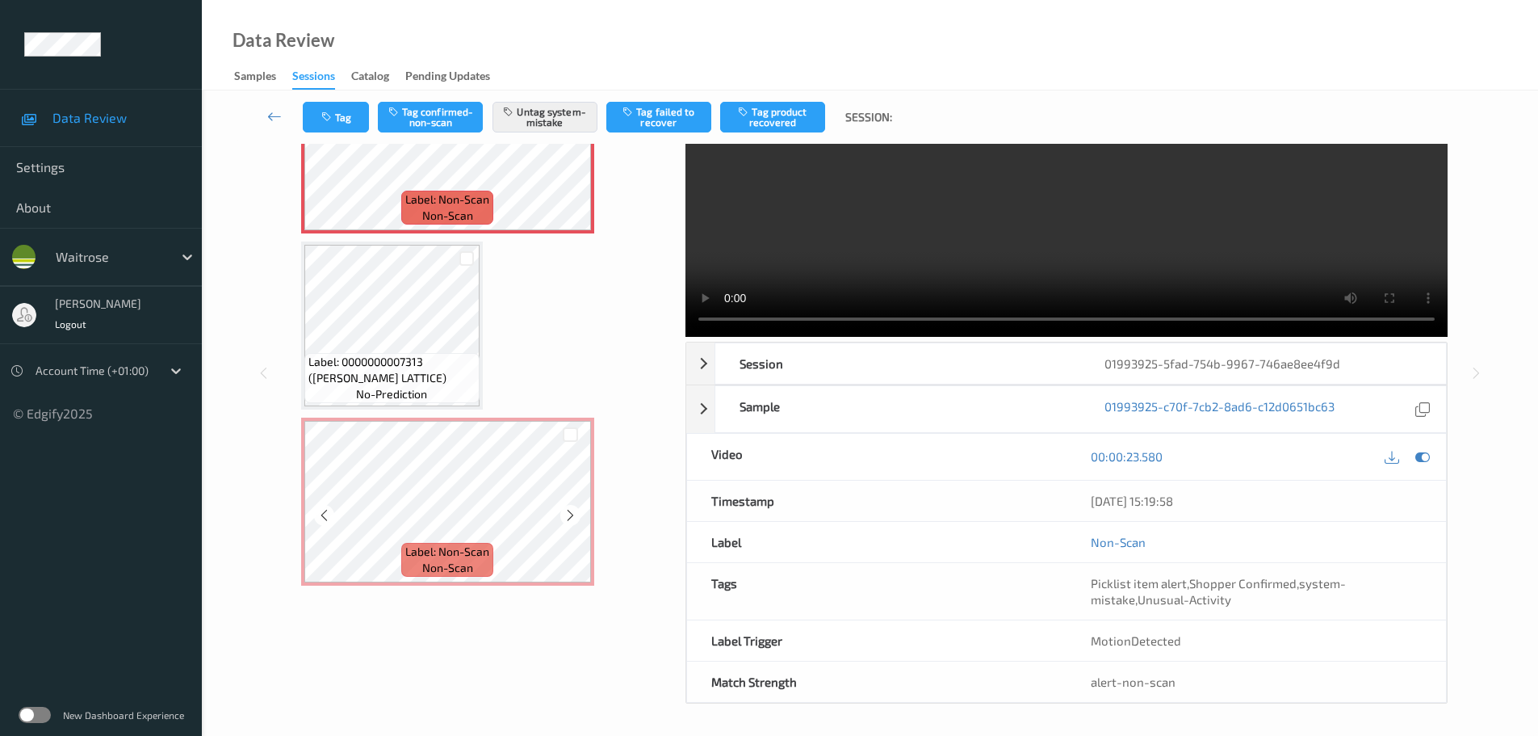
scroll to position [102, 0]
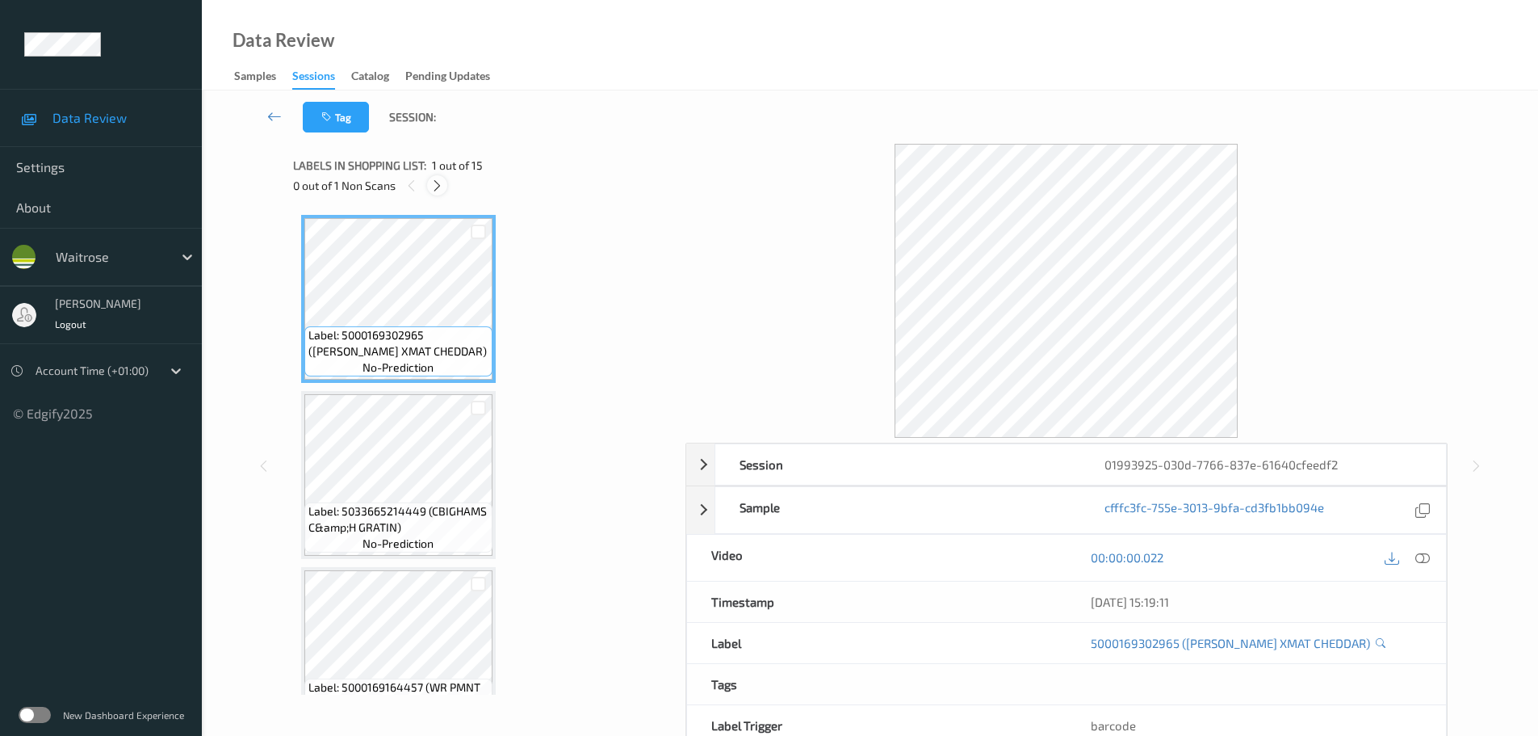
click at [440, 182] on div at bounding box center [437, 185] width 20 height 20
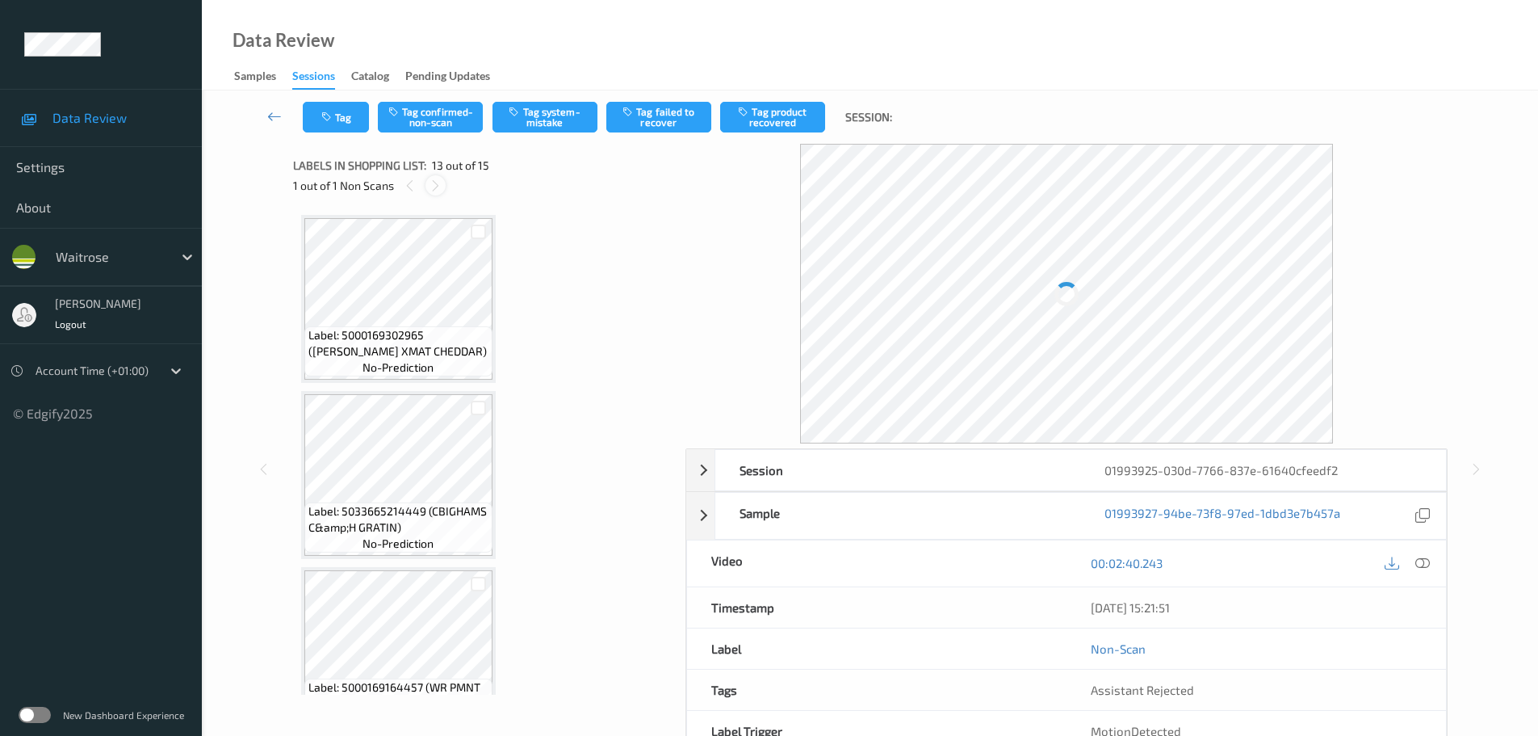
scroll to position [1944, 0]
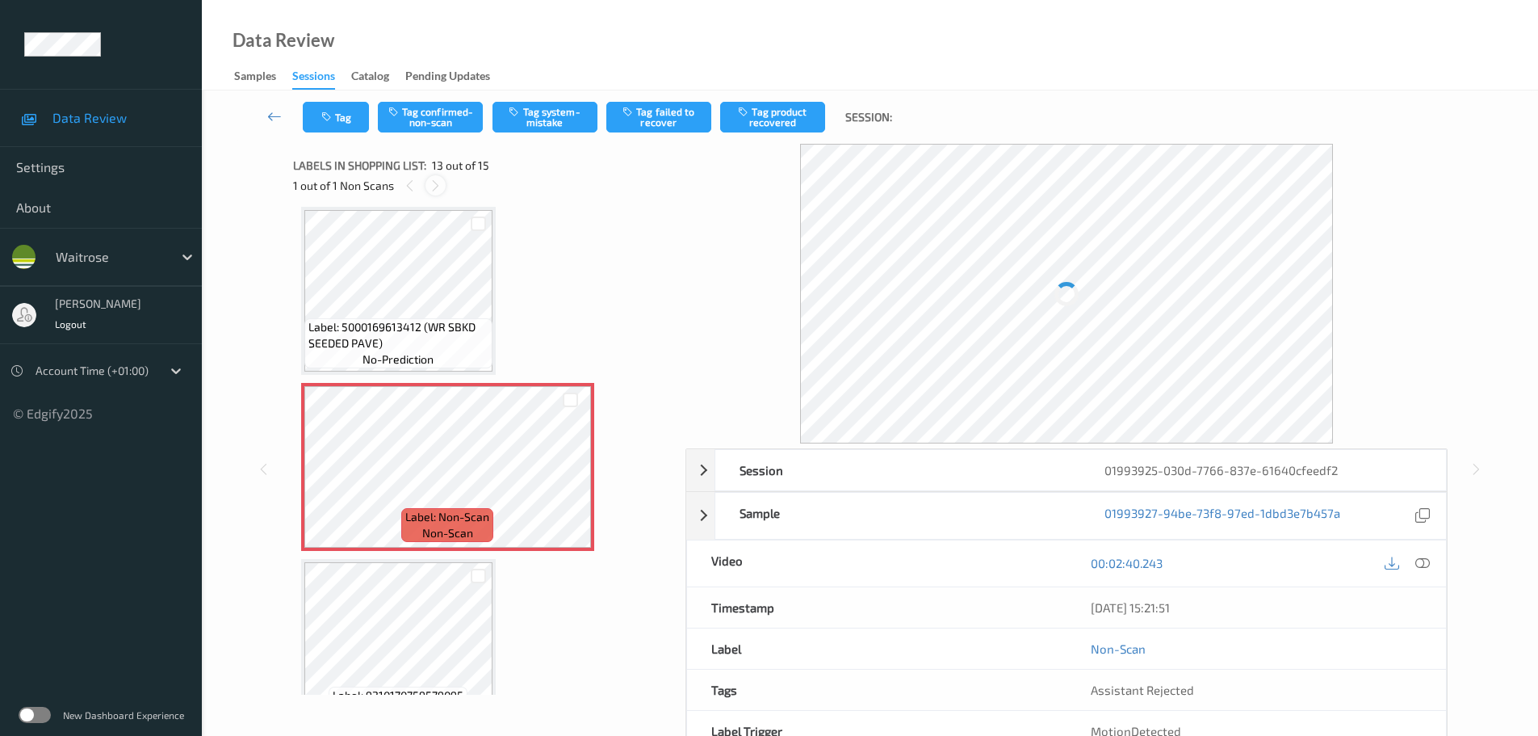
click at [439, 182] on icon at bounding box center [436, 185] width 14 height 15
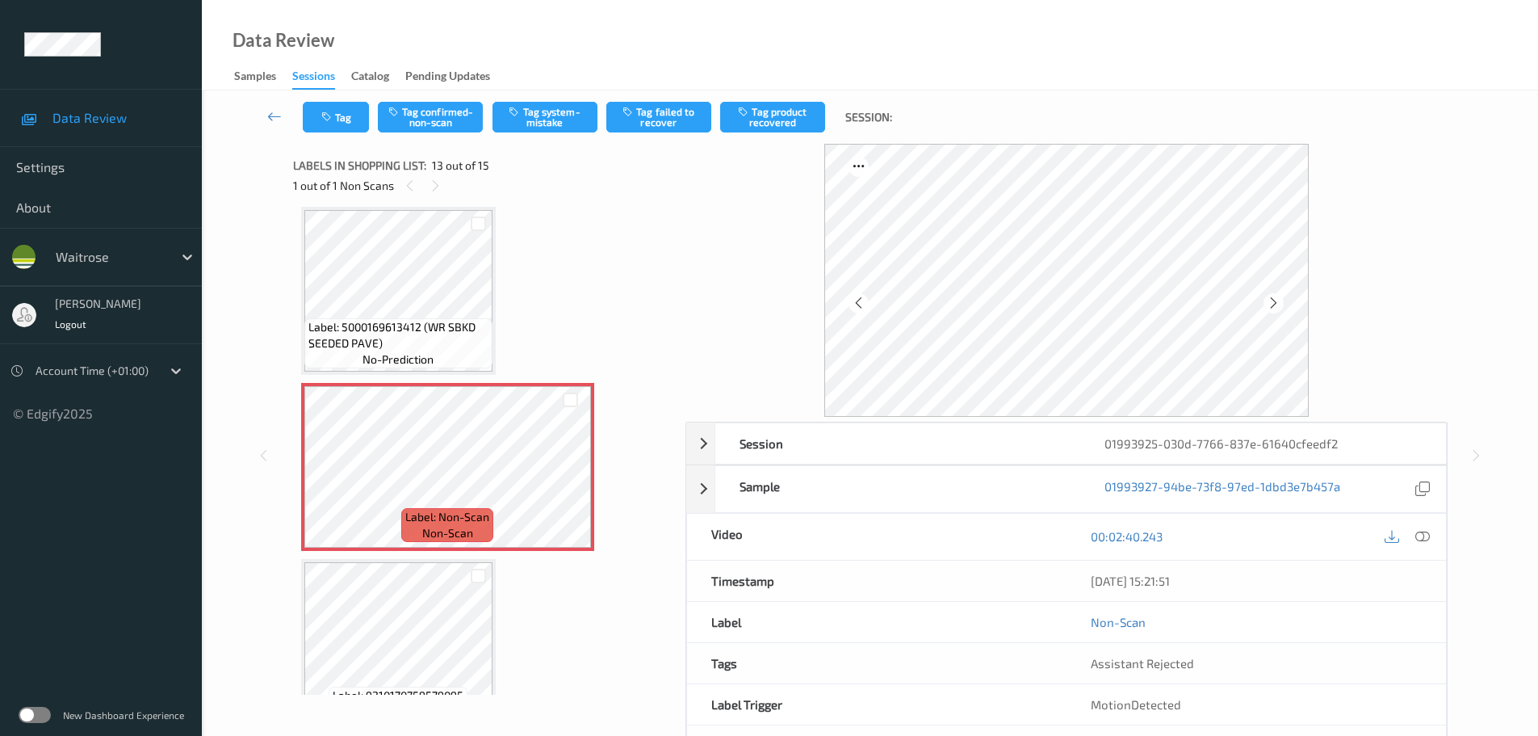
click at [1422, 535] on icon at bounding box center [1422, 536] width 15 height 15
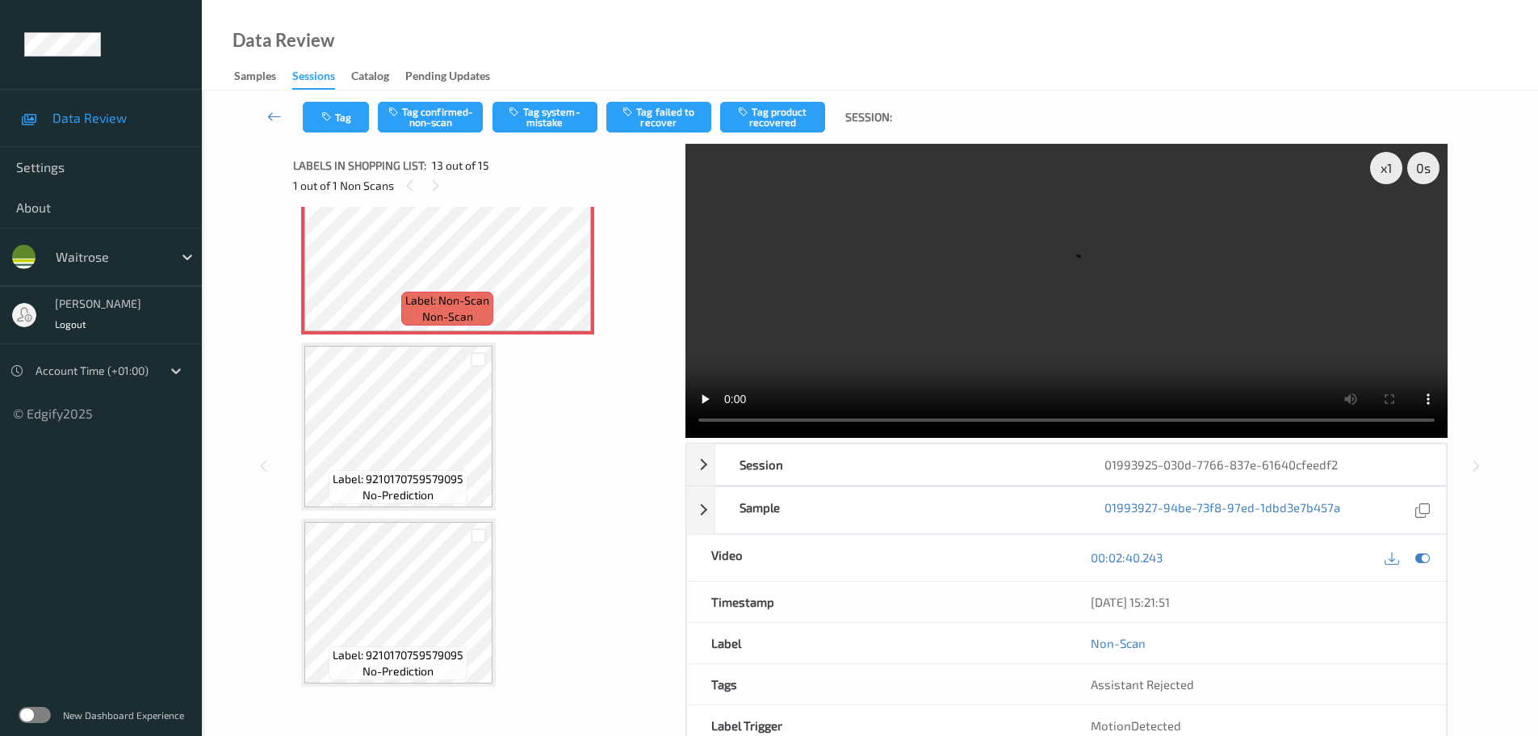
scroll to position [2080, 0]
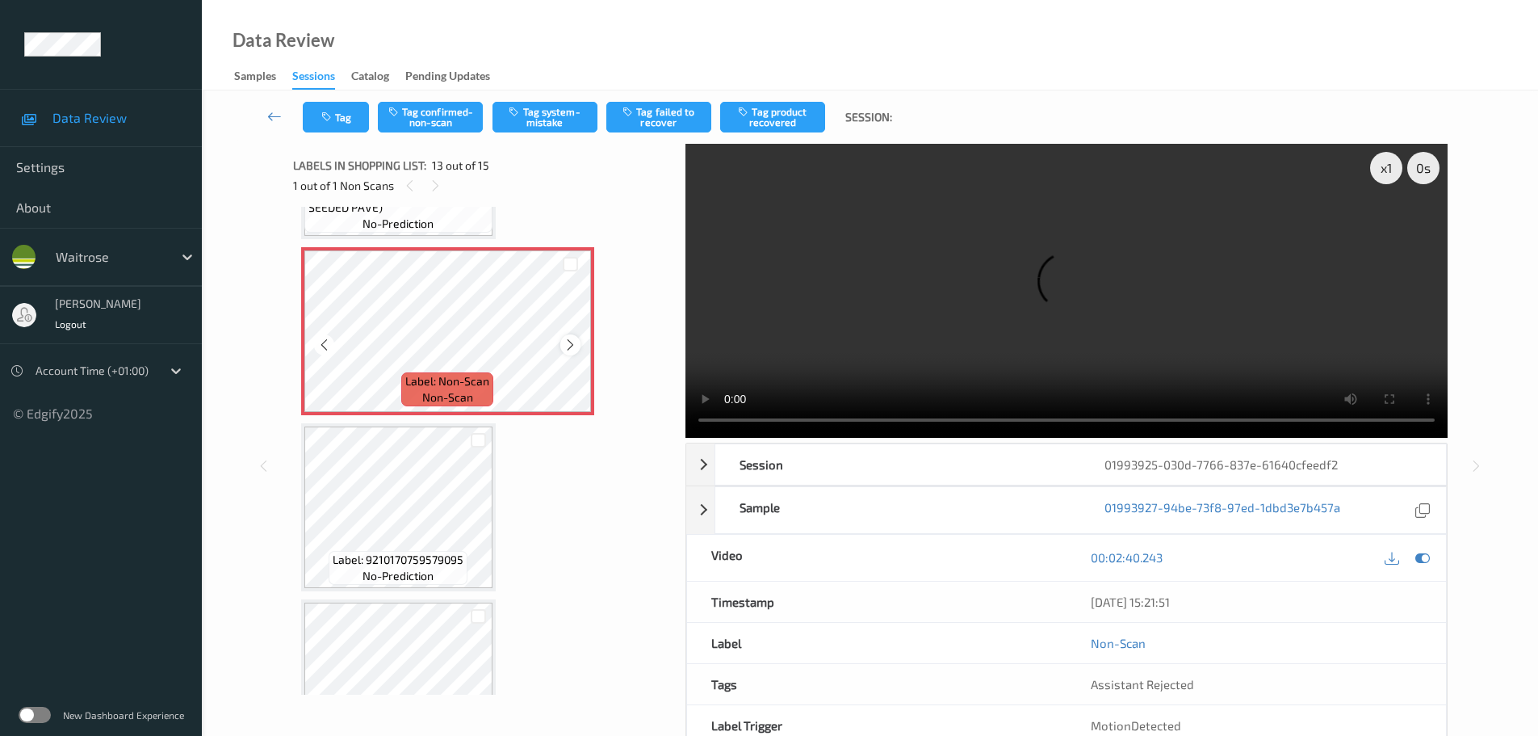
click at [577, 337] on div at bounding box center [570, 344] width 20 height 20
click at [575, 340] on icon at bounding box center [571, 345] width 14 height 15
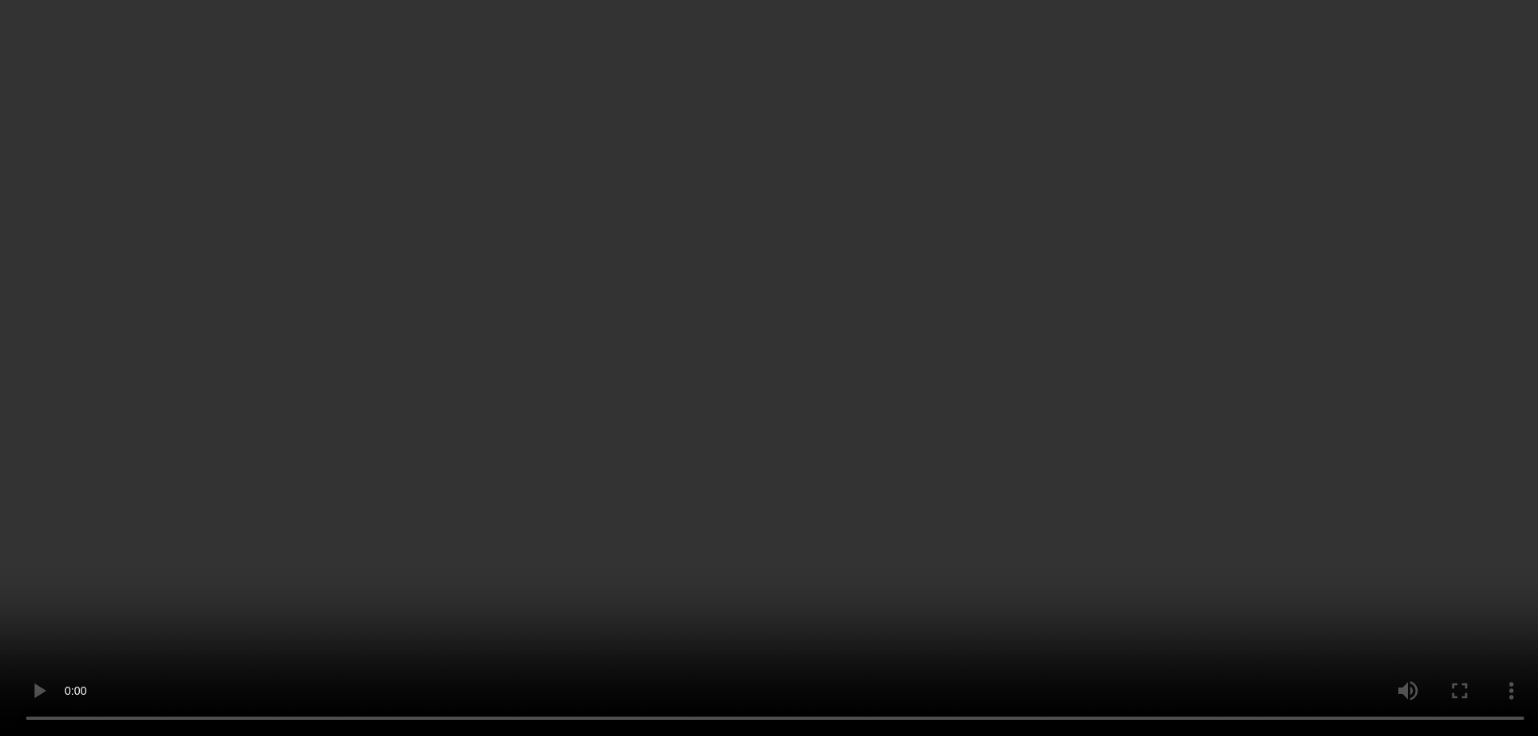
scroll to position [1918, 0]
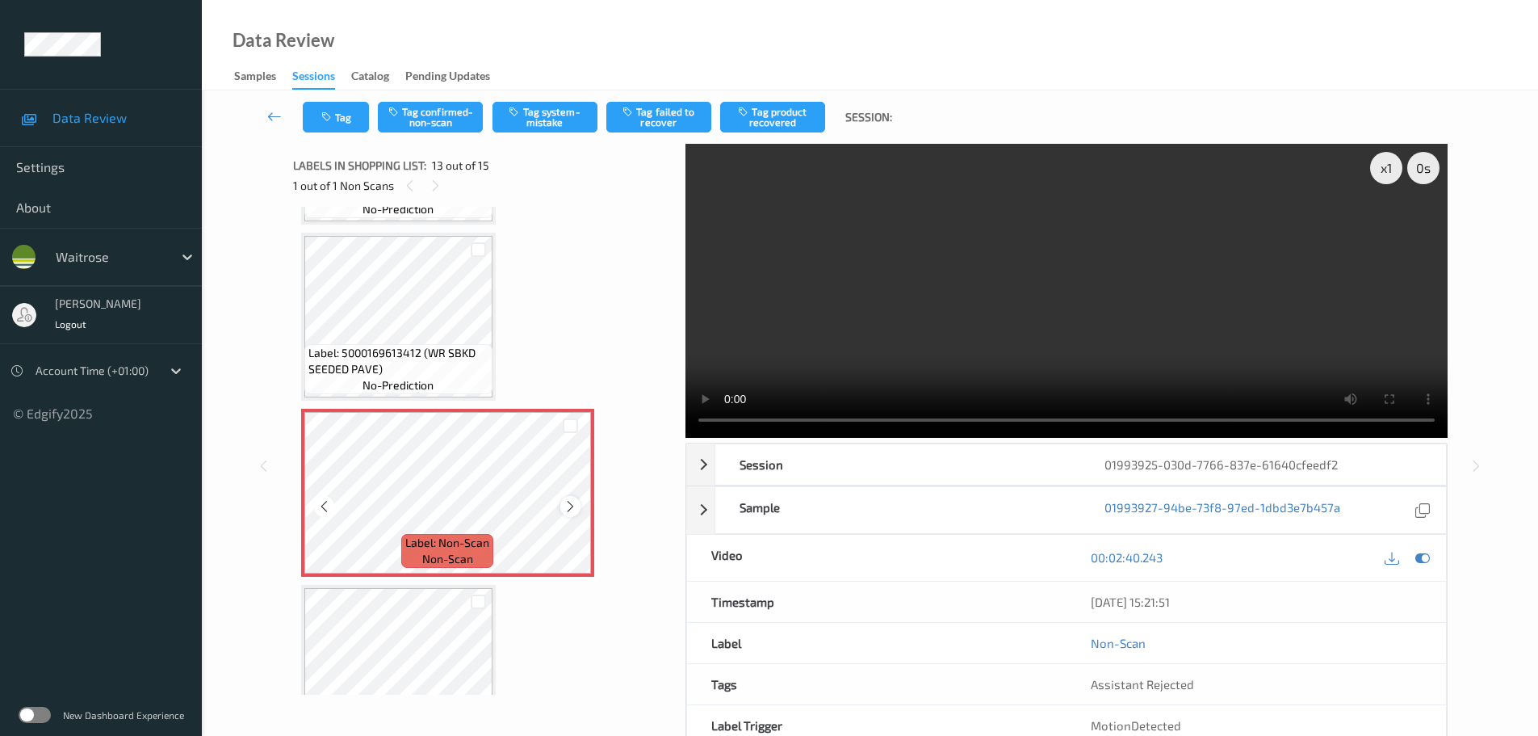
click at [571, 499] on icon at bounding box center [571, 506] width 14 height 15
click at [552, 115] on button "Tag system-mistake" at bounding box center [545, 117] width 105 height 31
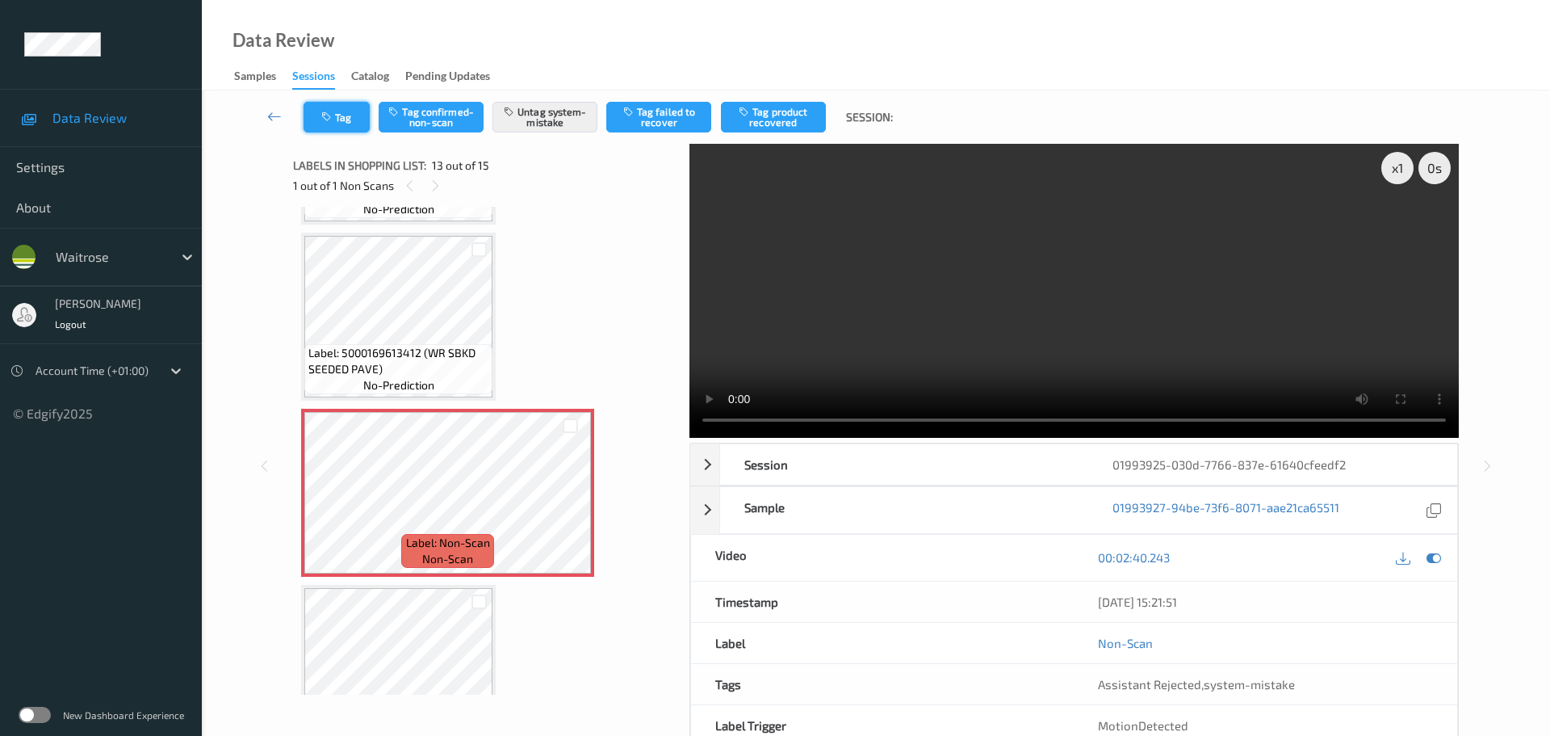
click at [339, 111] on button "Tag" at bounding box center [337, 117] width 66 height 31
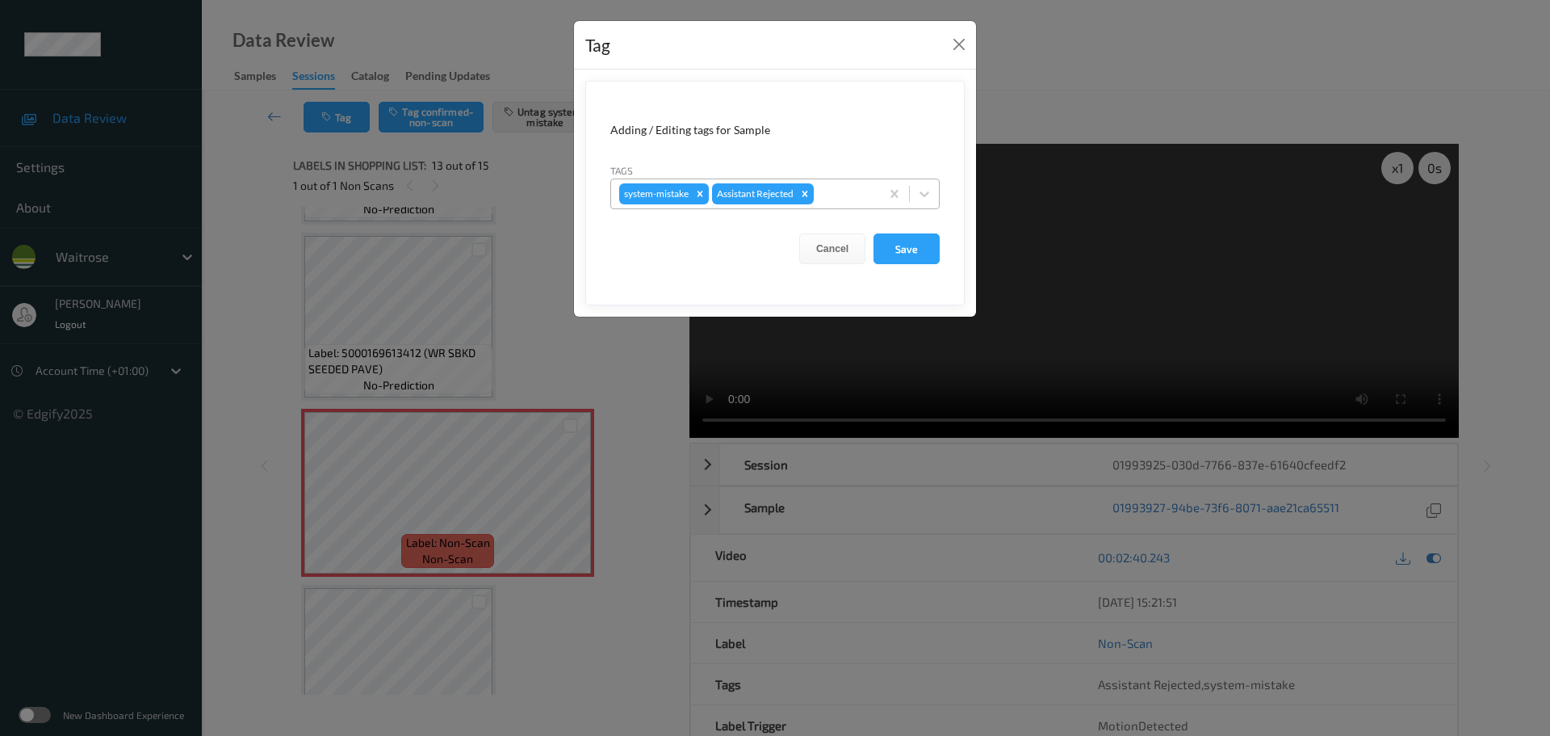
click at [828, 198] on div at bounding box center [844, 193] width 55 height 19
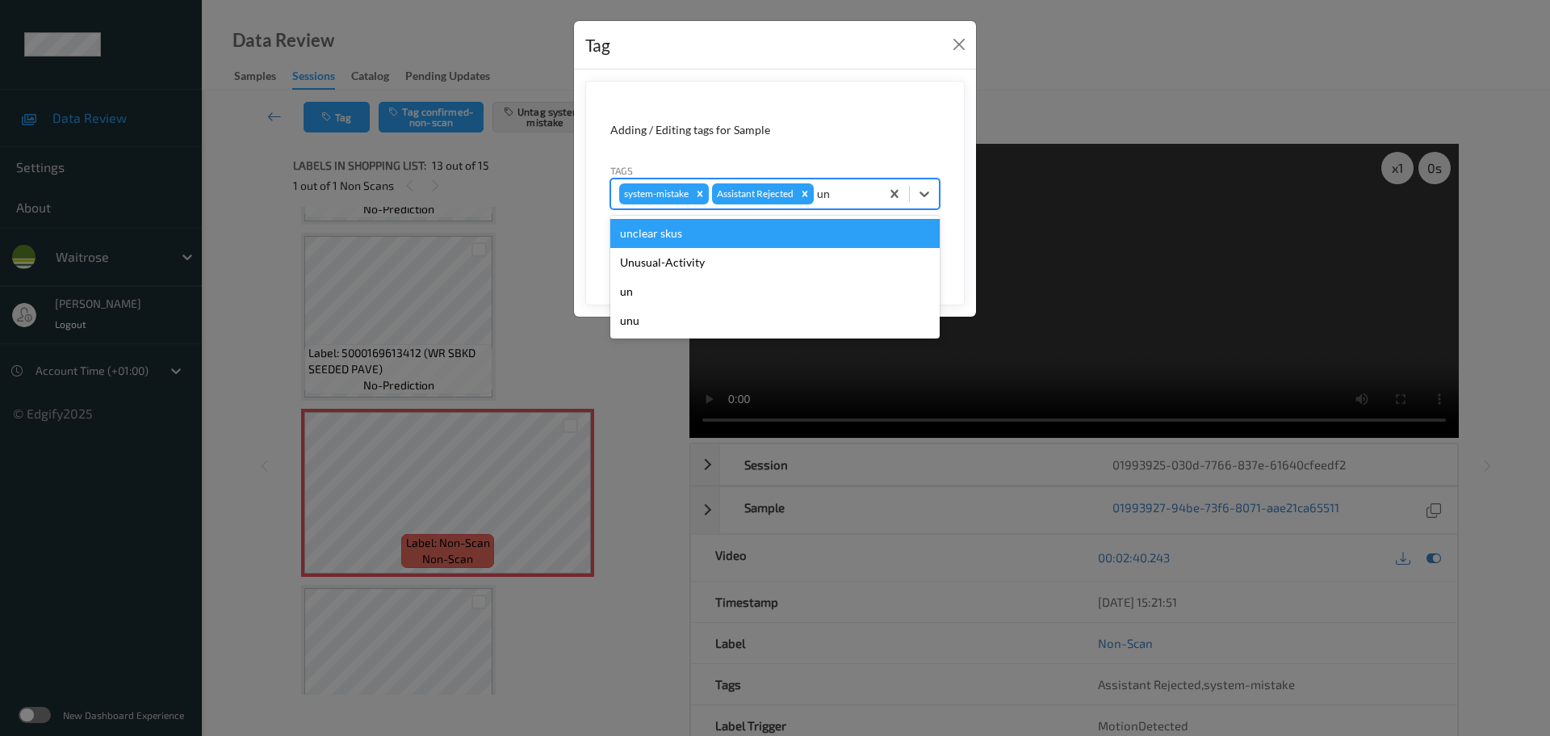
type input "unu"
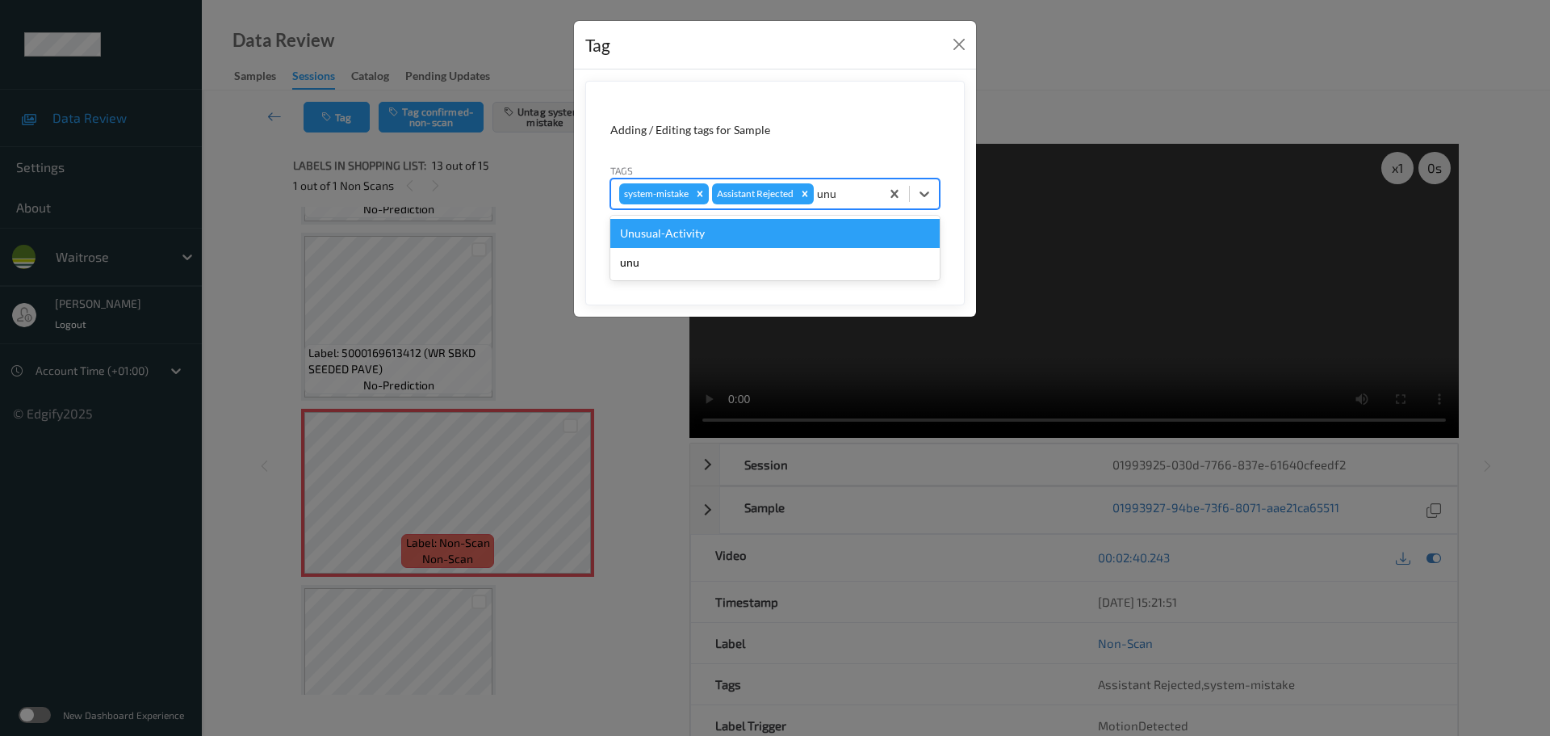
click at [782, 226] on div "Unusual-Activity" at bounding box center [774, 233] width 329 height 29
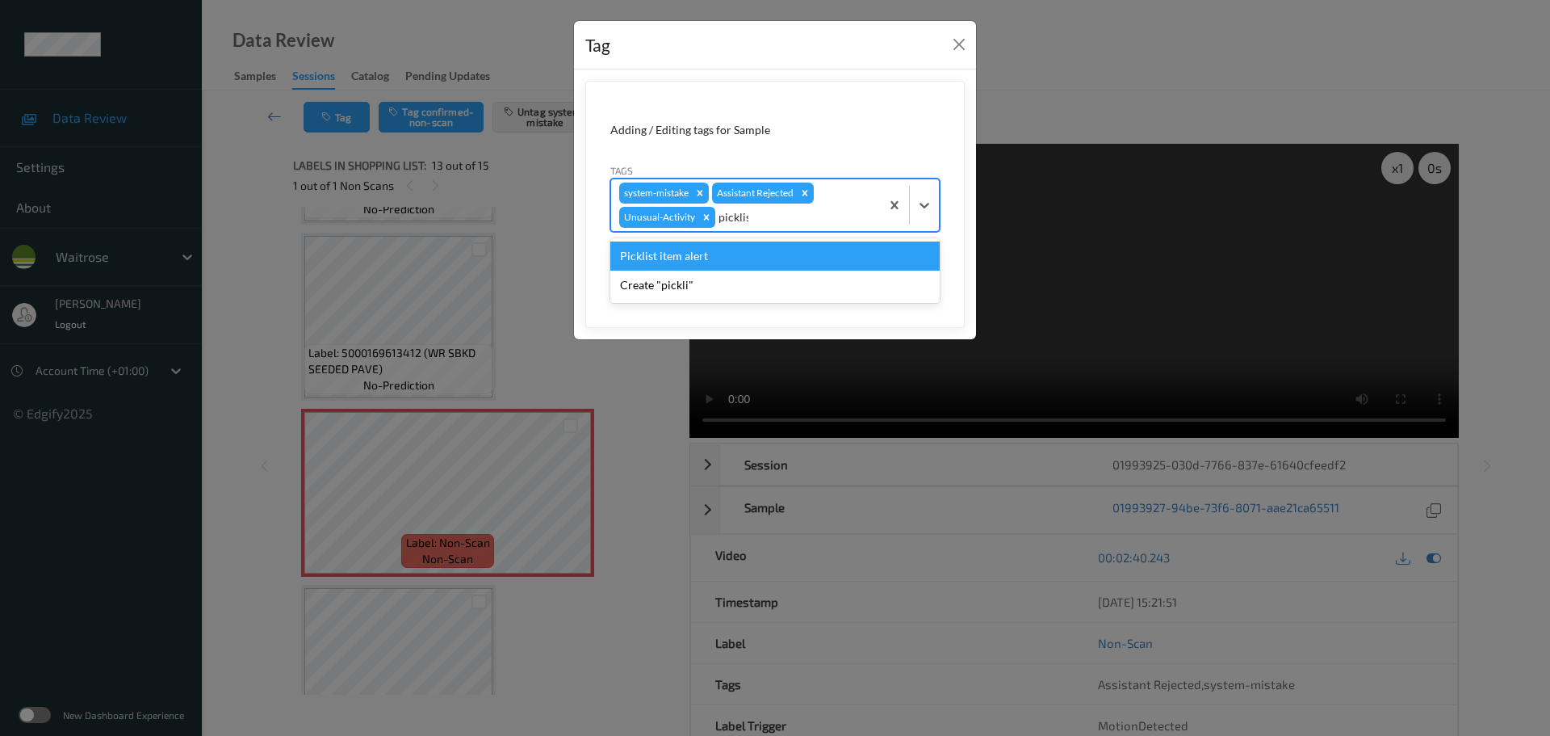
type input "picklist"
click at [775, 246] on div "Picklist item alert" at bounding box center [774, 255] width 329 height 29
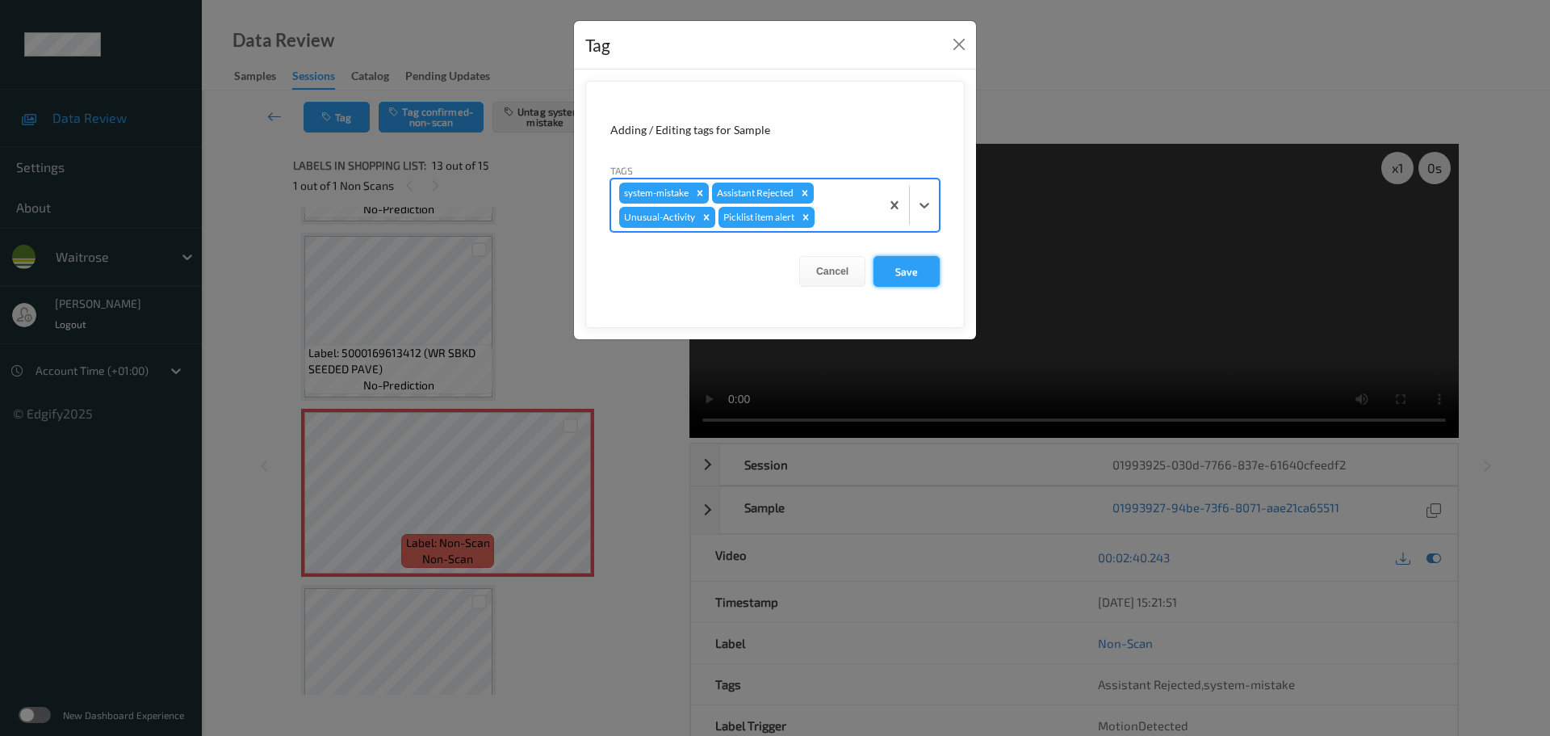
click at [892, 276] on button "Save" at bounding box center [907, 271] width 66 height 31
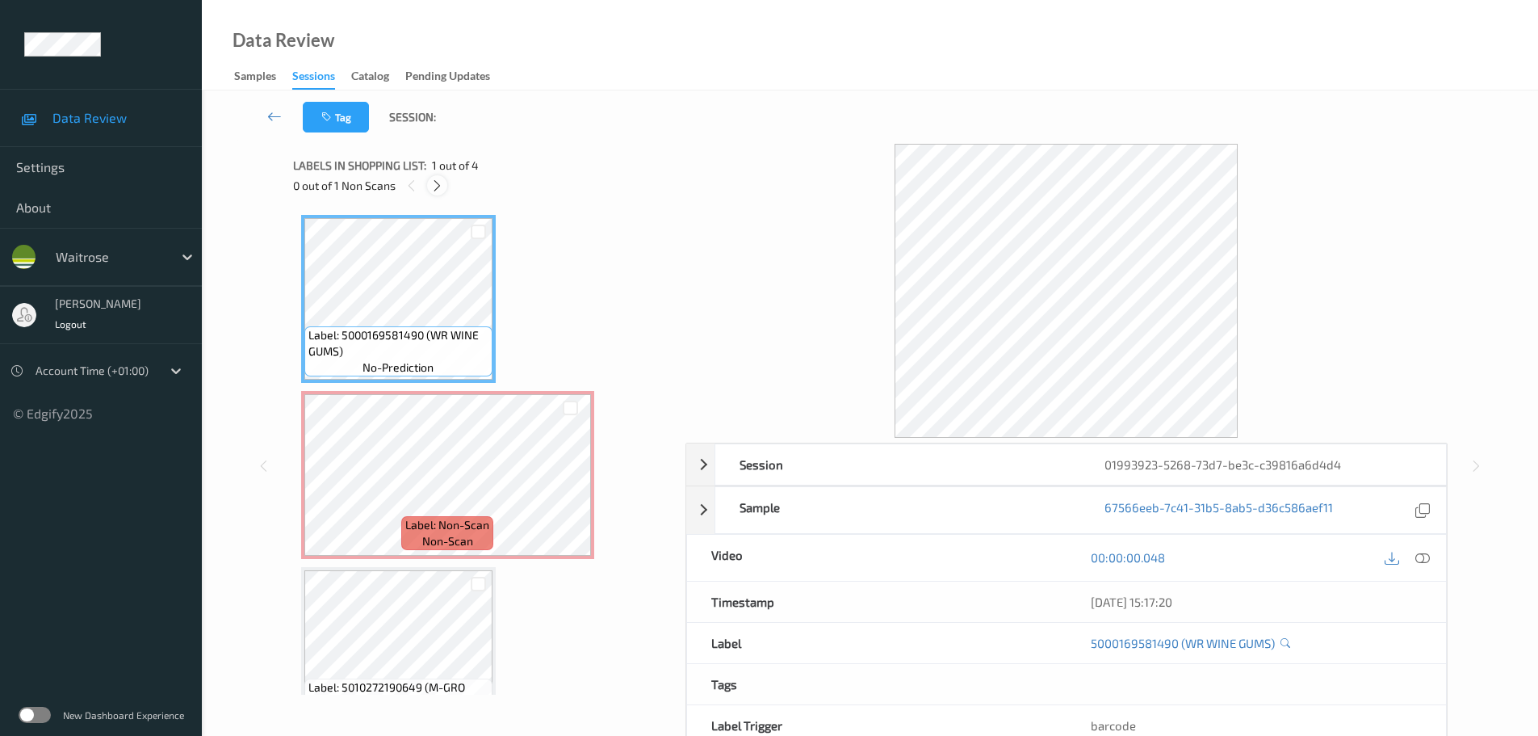
click at [430, 187] on div at bounding box center [437, 185] width 20 height 20
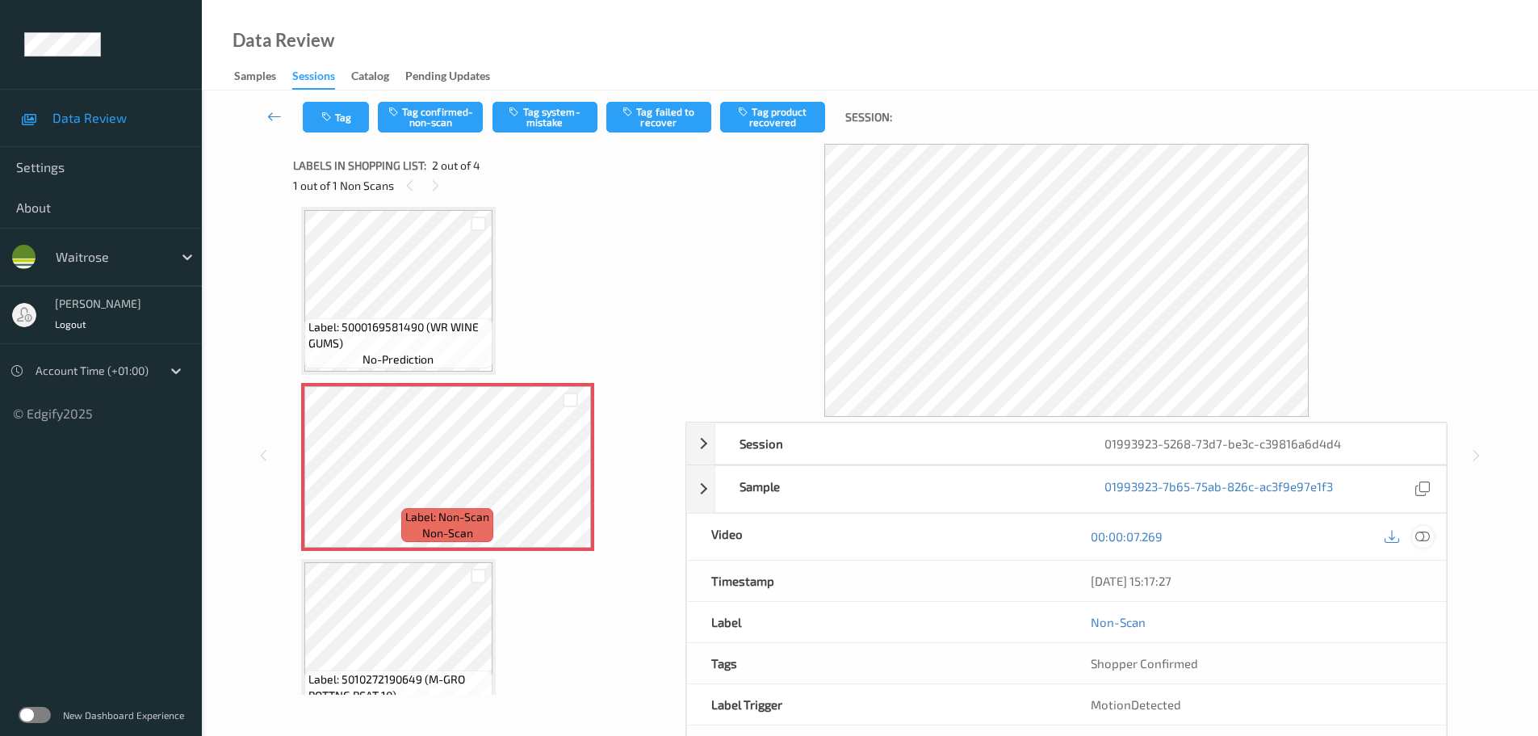
click at [1424, 530] on icon at bounding box center [1422, 536] width 15 height 15
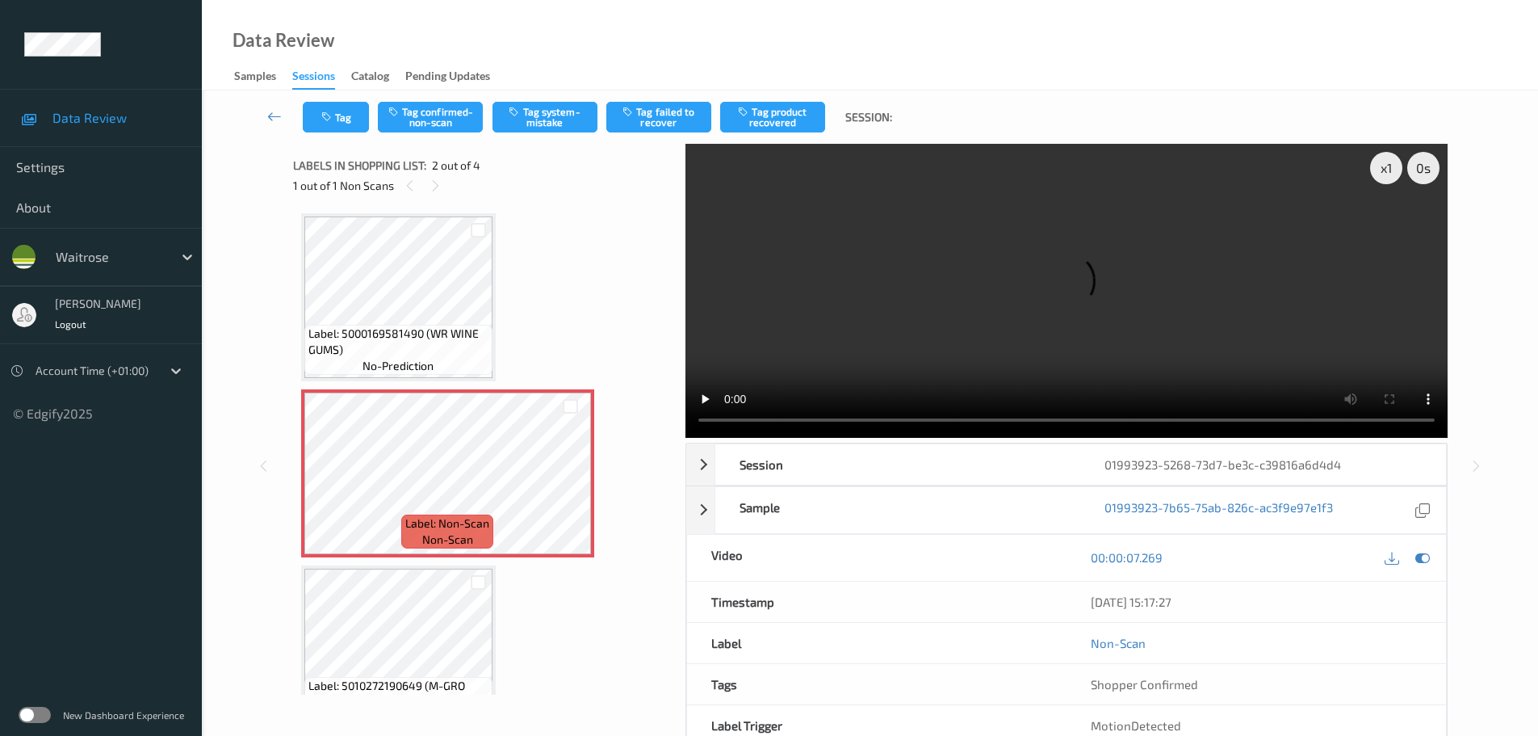
scroll to position [0, 0]
click at [450, 338] on span "Label: 5000169581490 (WR WINE GUMS)" at bounding box center [398, 343] width 180 height 32
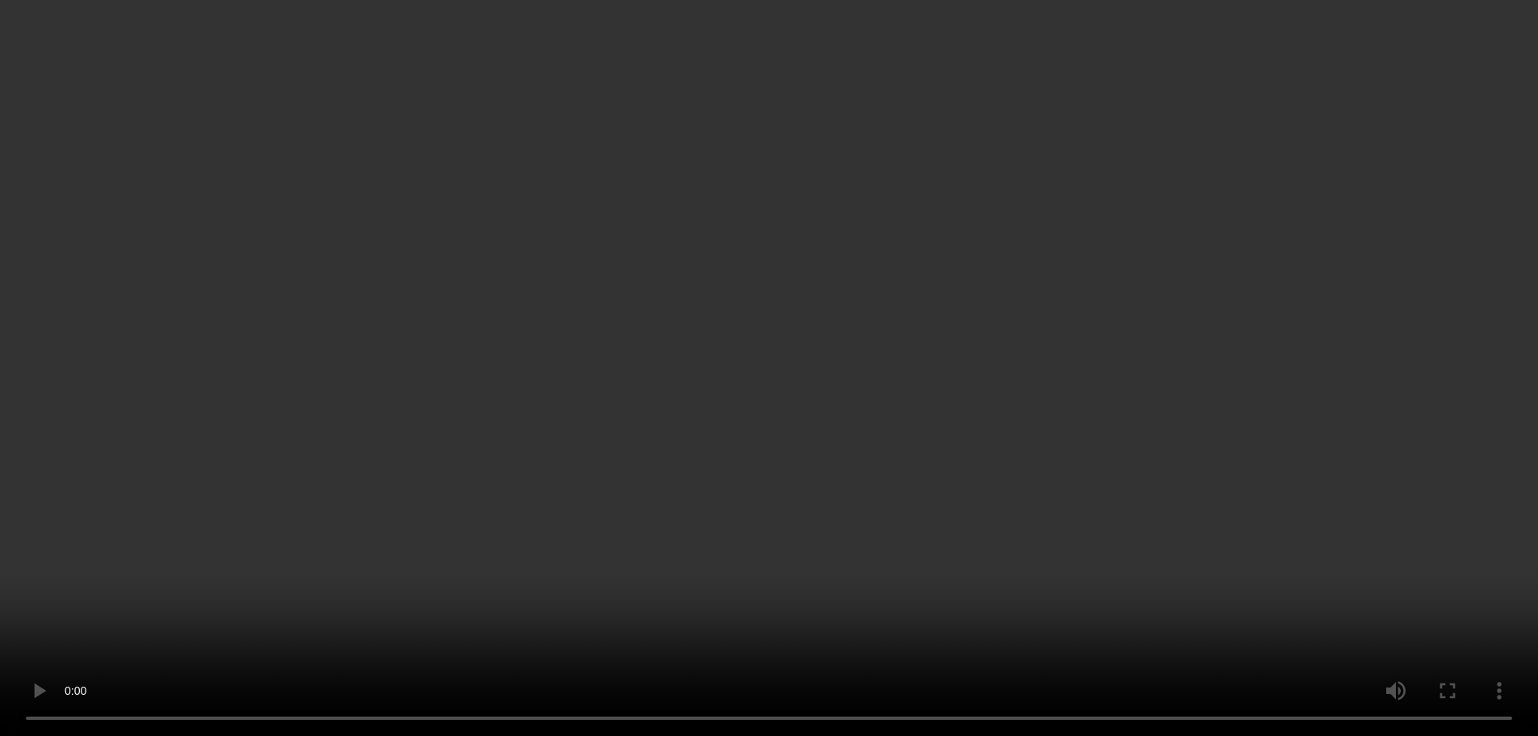
scroll to position [224, 0]
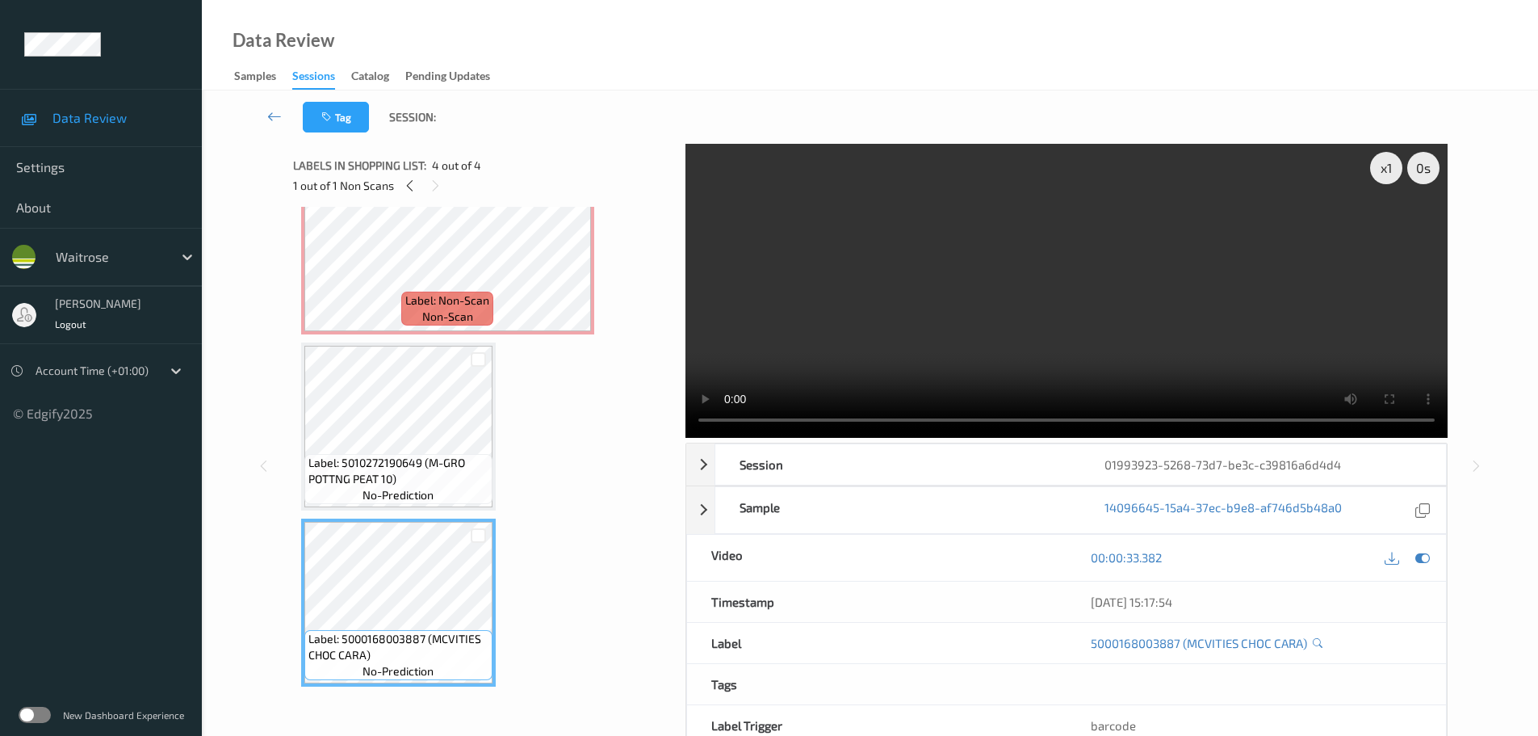
click at [414, 465] on span "Label: 5010272190649 (M-GRO POTTNG PEAT 10)" at bounding box center [398, 471] width 180 height 32
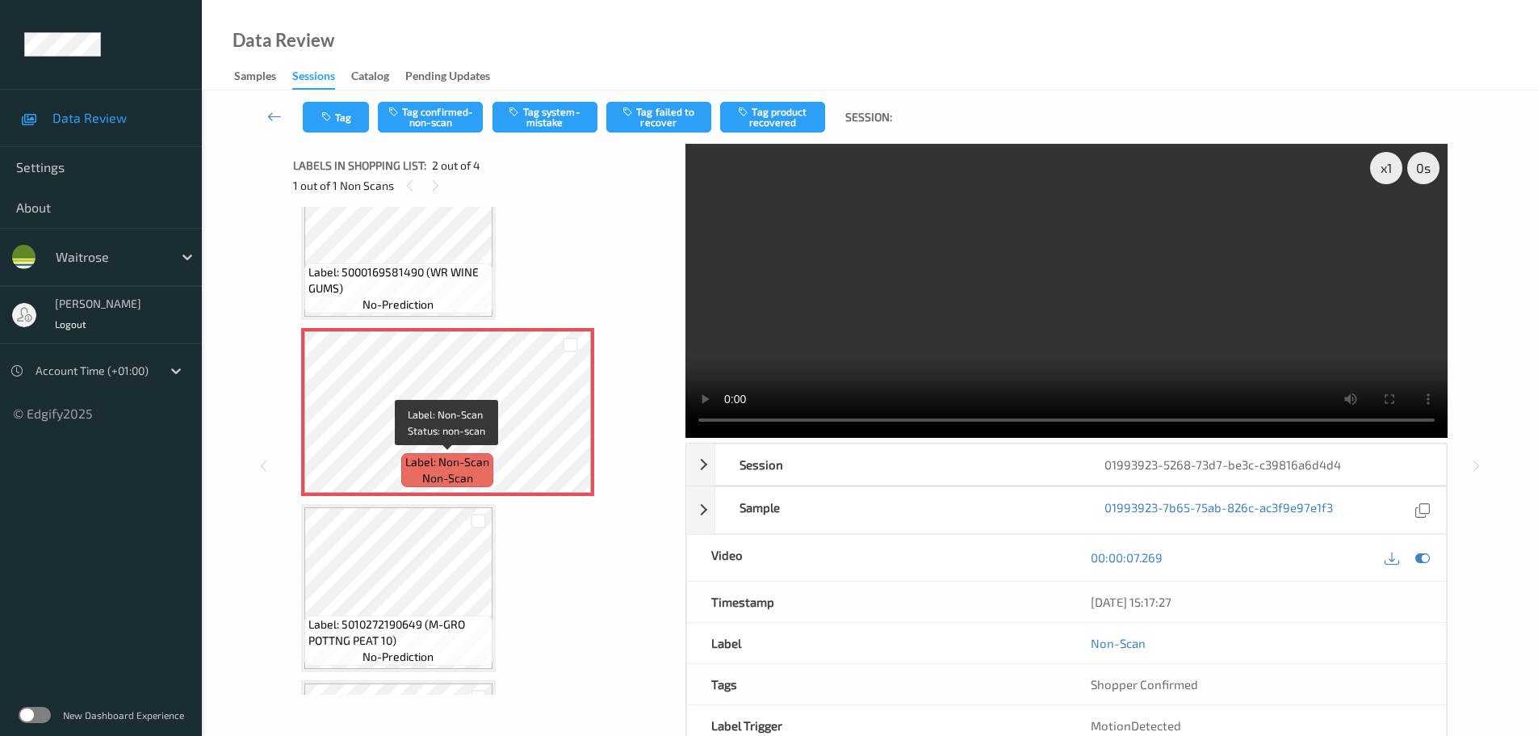
scroll to position [0, 0]
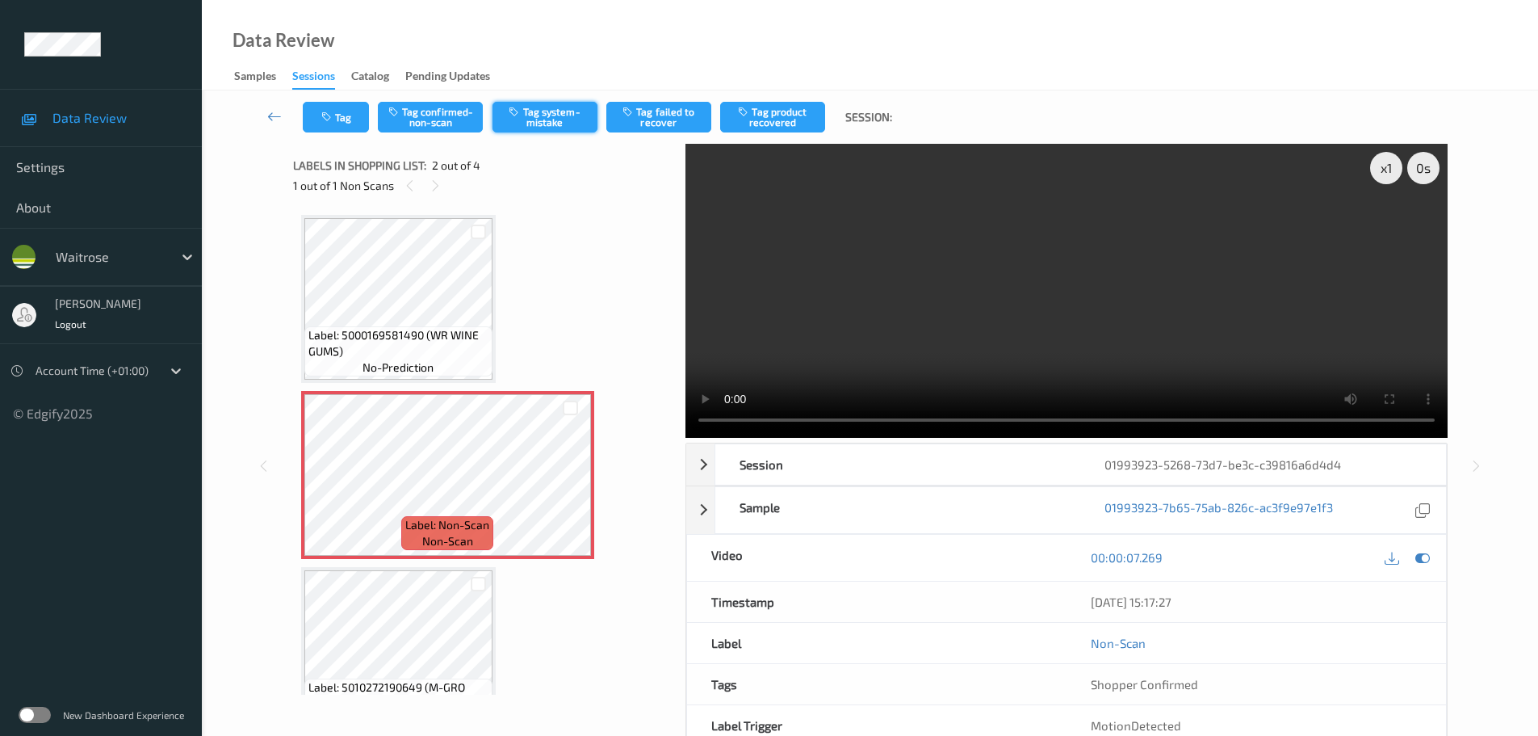
click at [548, 117] on button "Tag system-mistake" at bounding box center [545, 117] width 105 height 31
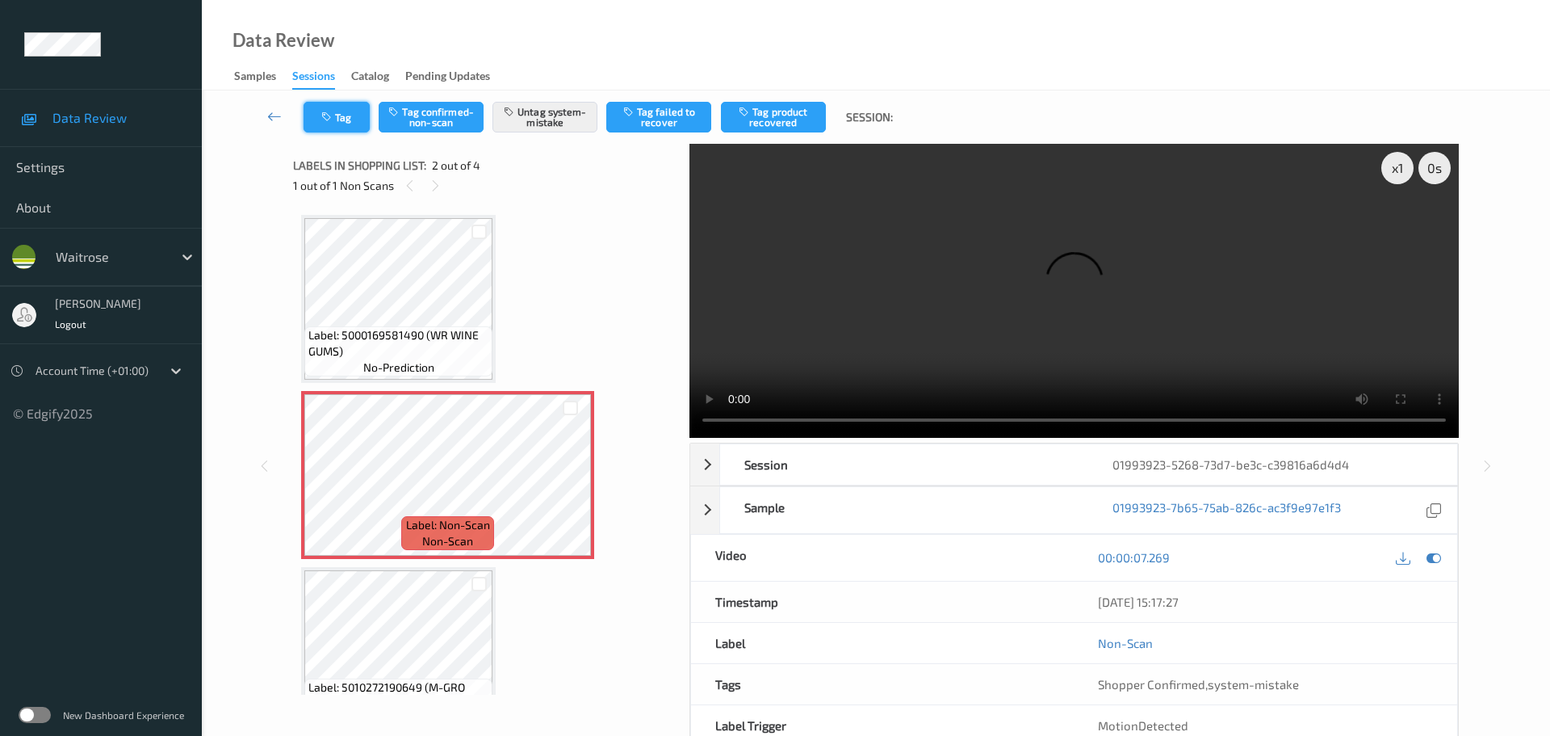
click at [347, 126] on button "Tag" at bounding box center [337, 117] width 66 height 31
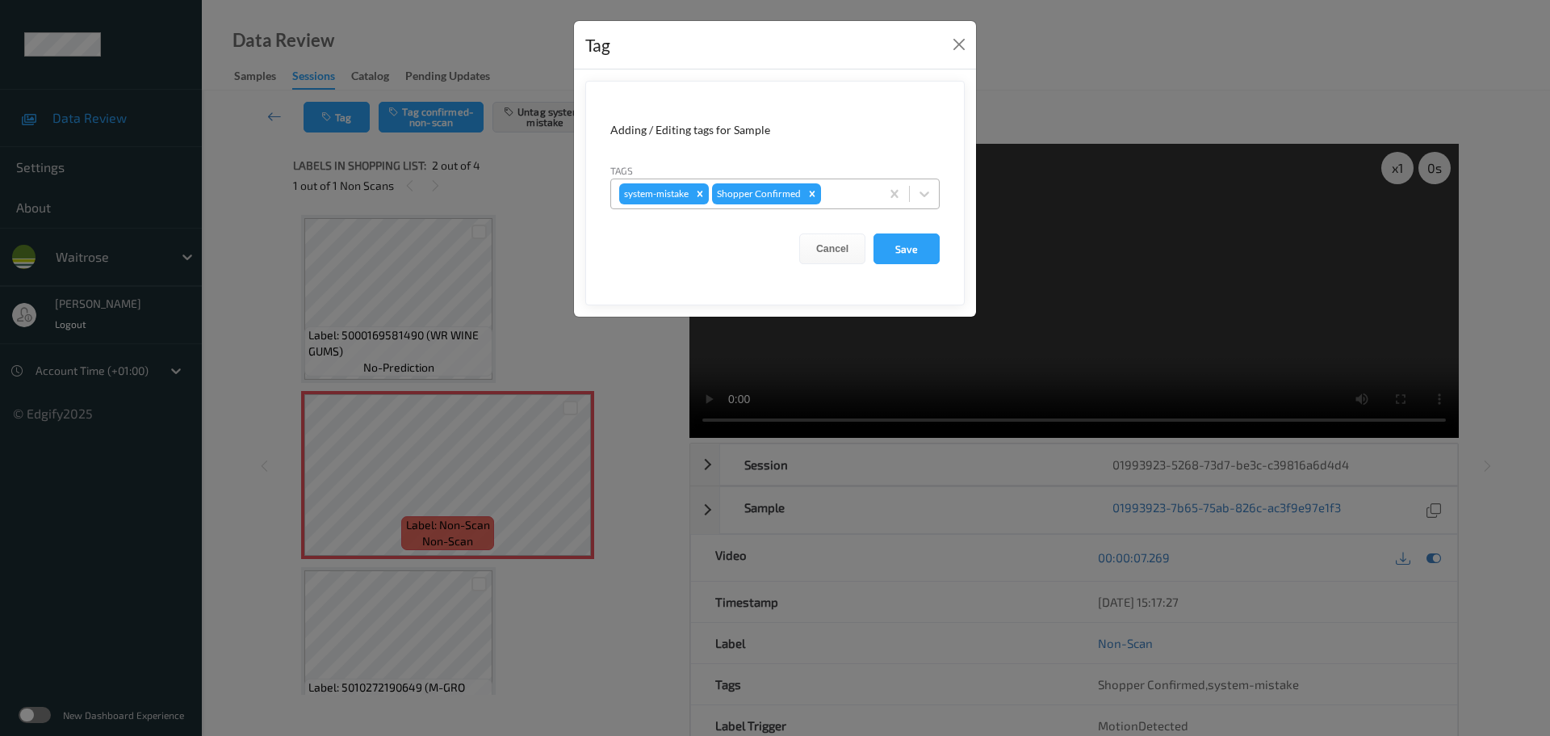
click at [858, 196] on div at bounding box center [848, 193] width 48 height 19
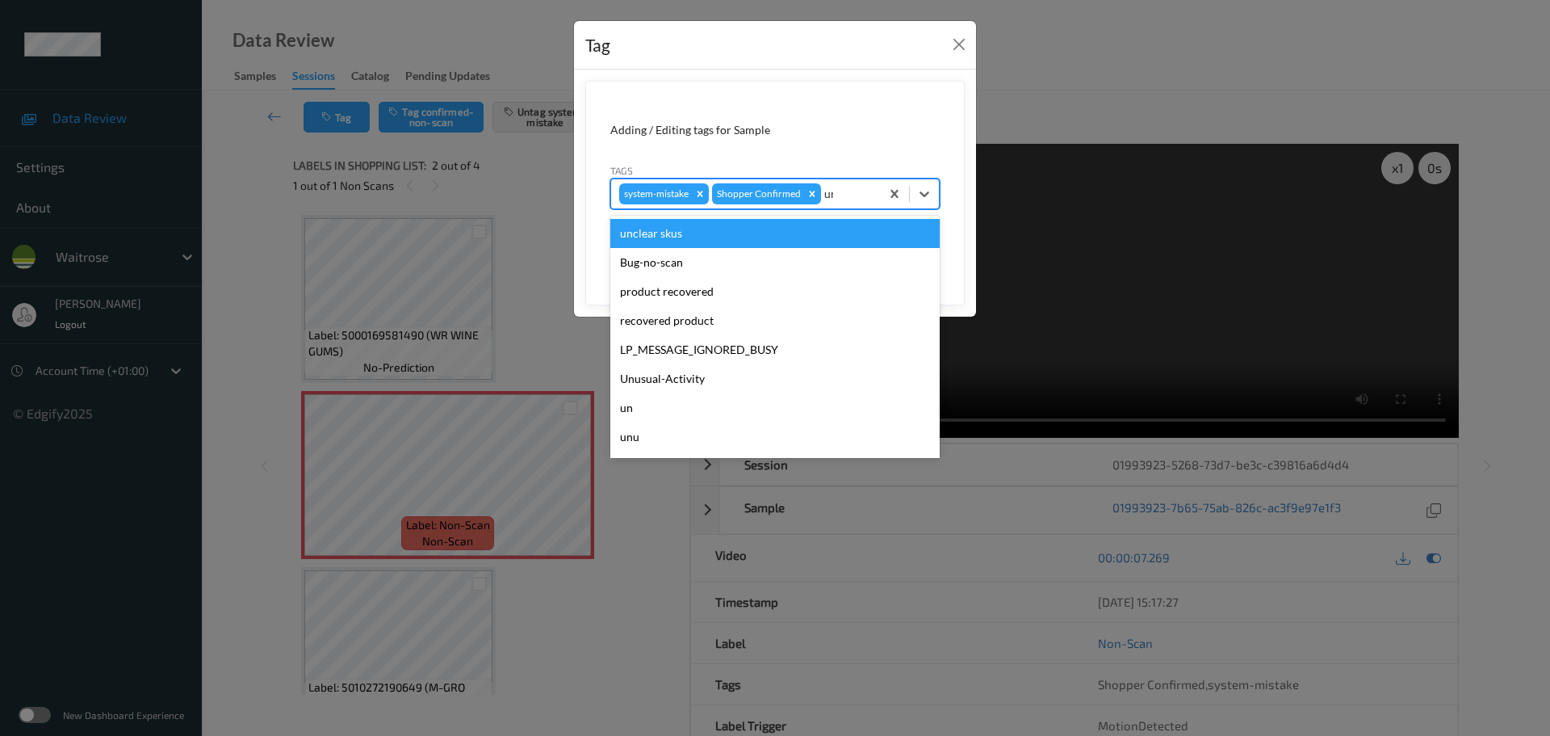
type input "unu"
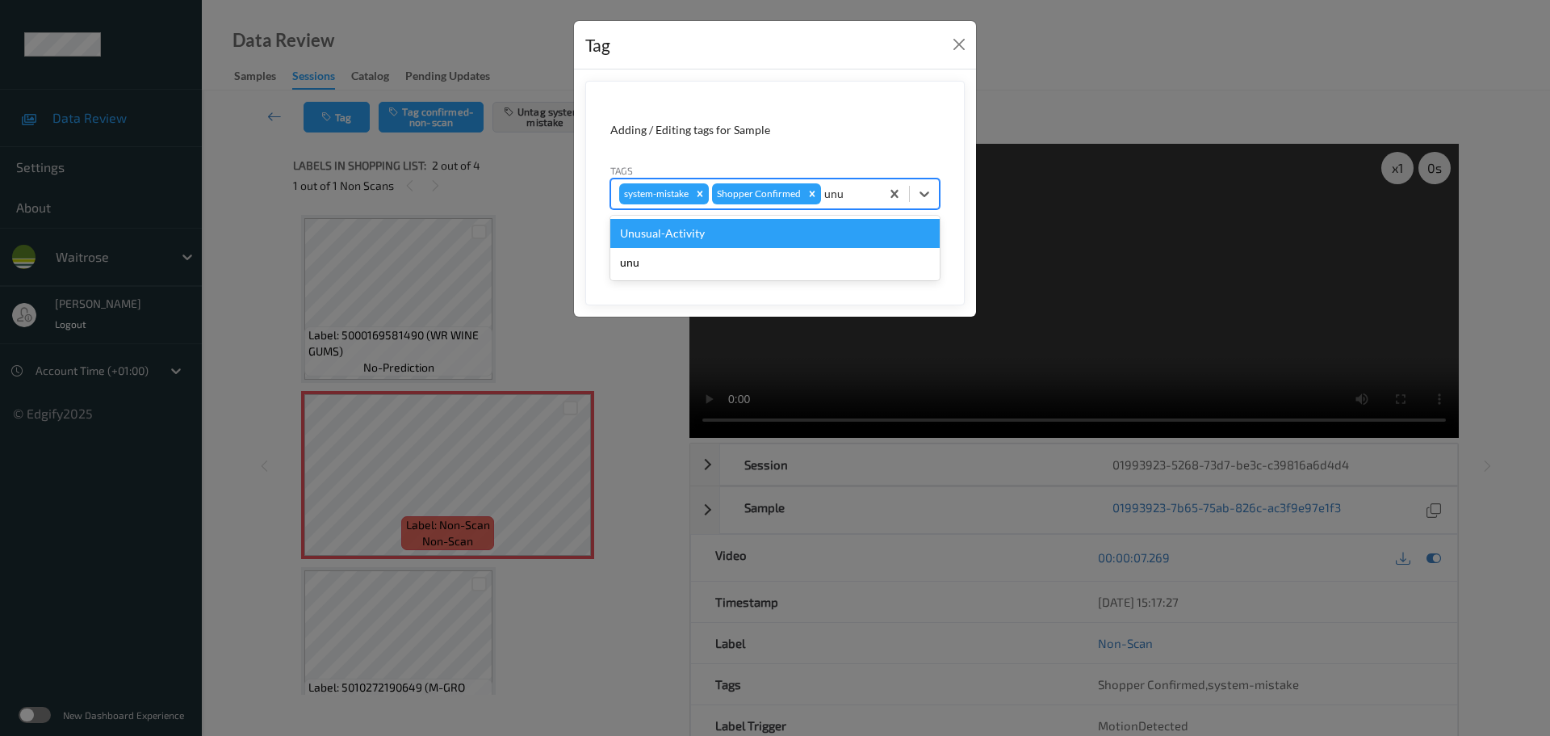
click at [835, 238] on div "Unusual-Activity" at bounding box center [774, 233] width 329 height 29
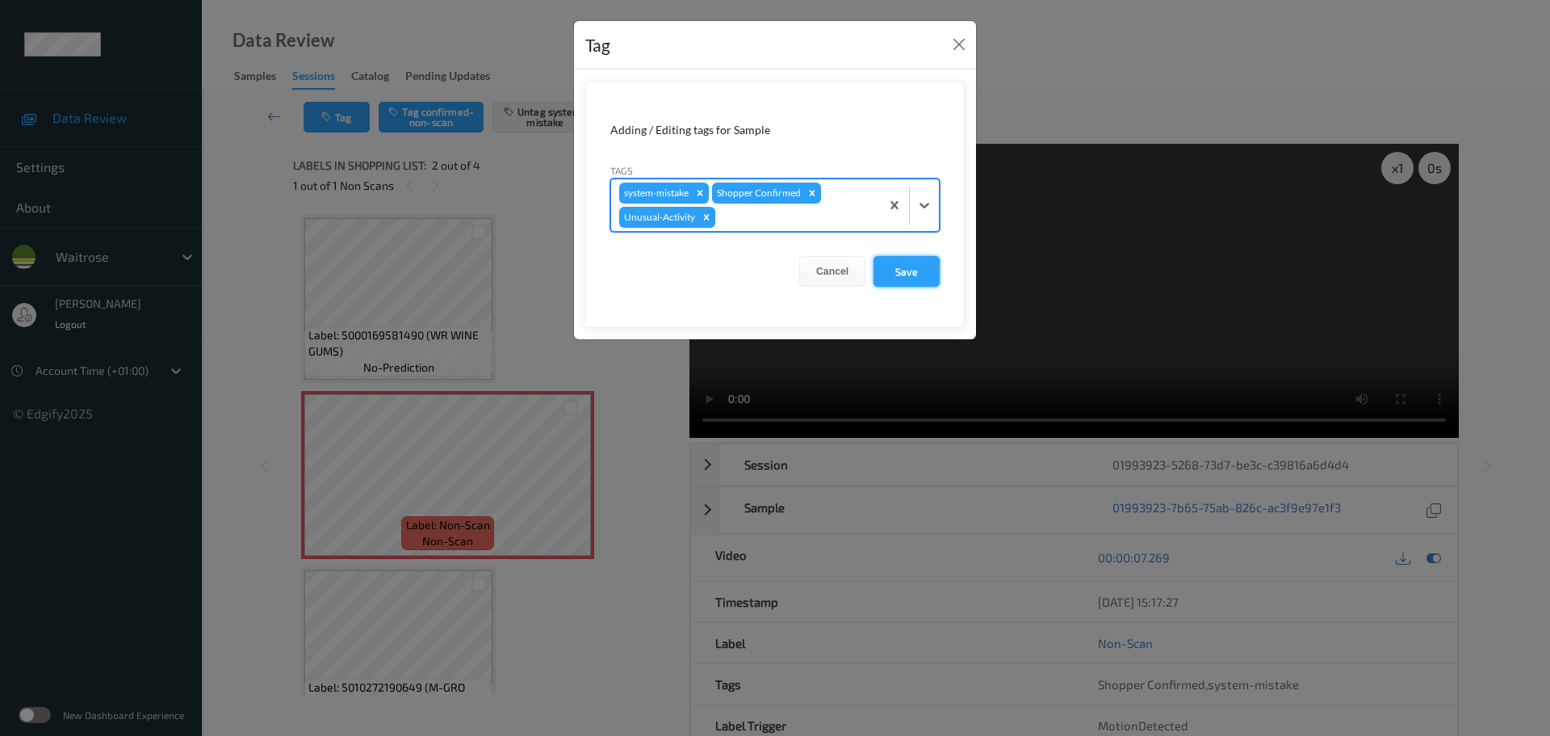
click at [909, 276] on button "Save" at bounding box center [907, 271] width 66 height 31
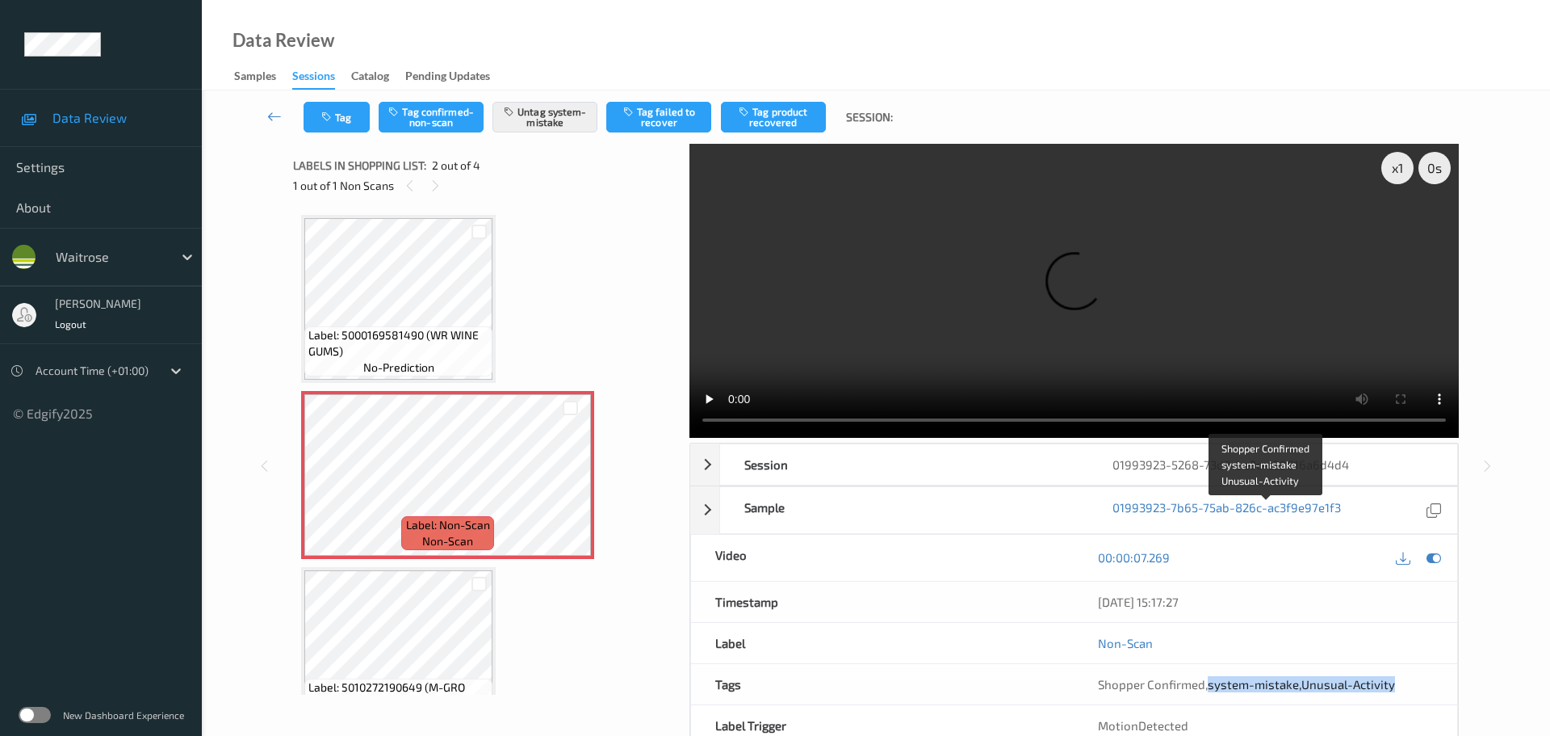
drag, startPoint x: 1207, startPoint y: 510, endPoint x: 1445, endPoint y: 512, distance: 237.4
click at [1445, 664] on div "Shopper Confirmed , system-mistake , Unusual-Activity" at bounding box center [1266, 684] width 384 height 40
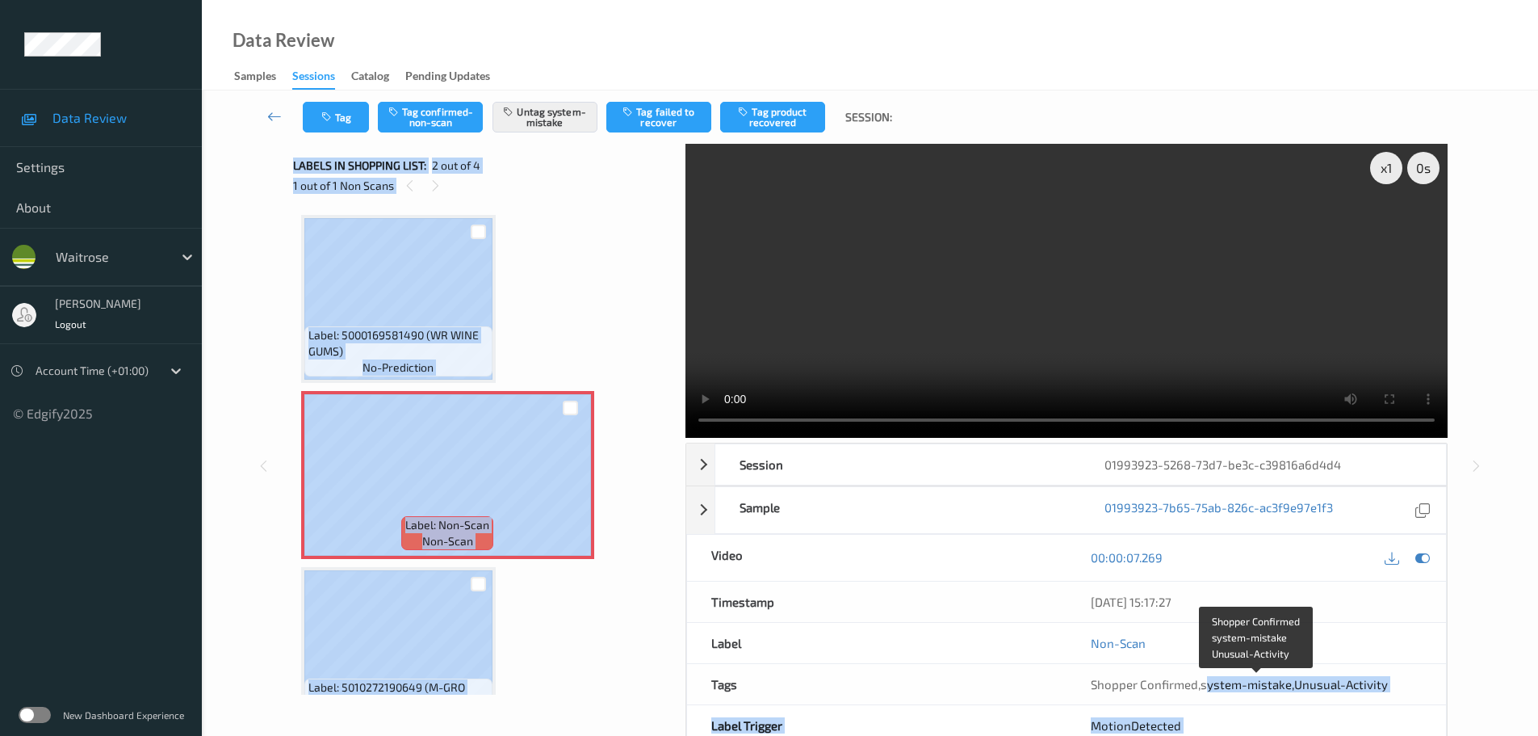
drag, startPoint x: 1206, startPoint y: 688, endPoint x: 1509, endPoint y: 687, distance: 302.8
click at [1509, 687] on div "Tag Tag confirmed-non-scan Untag system-mistake Tag failed to recover Tag produ…" at bounding box center [870, 455] width 1336 height 731
click at [529, 602] on div "Label: 5000169581490 (WR WINE GUMS) no-prediction Label: Non-Scan non-scan Labe…" at bounding box center [483, 563] width 365 height 696
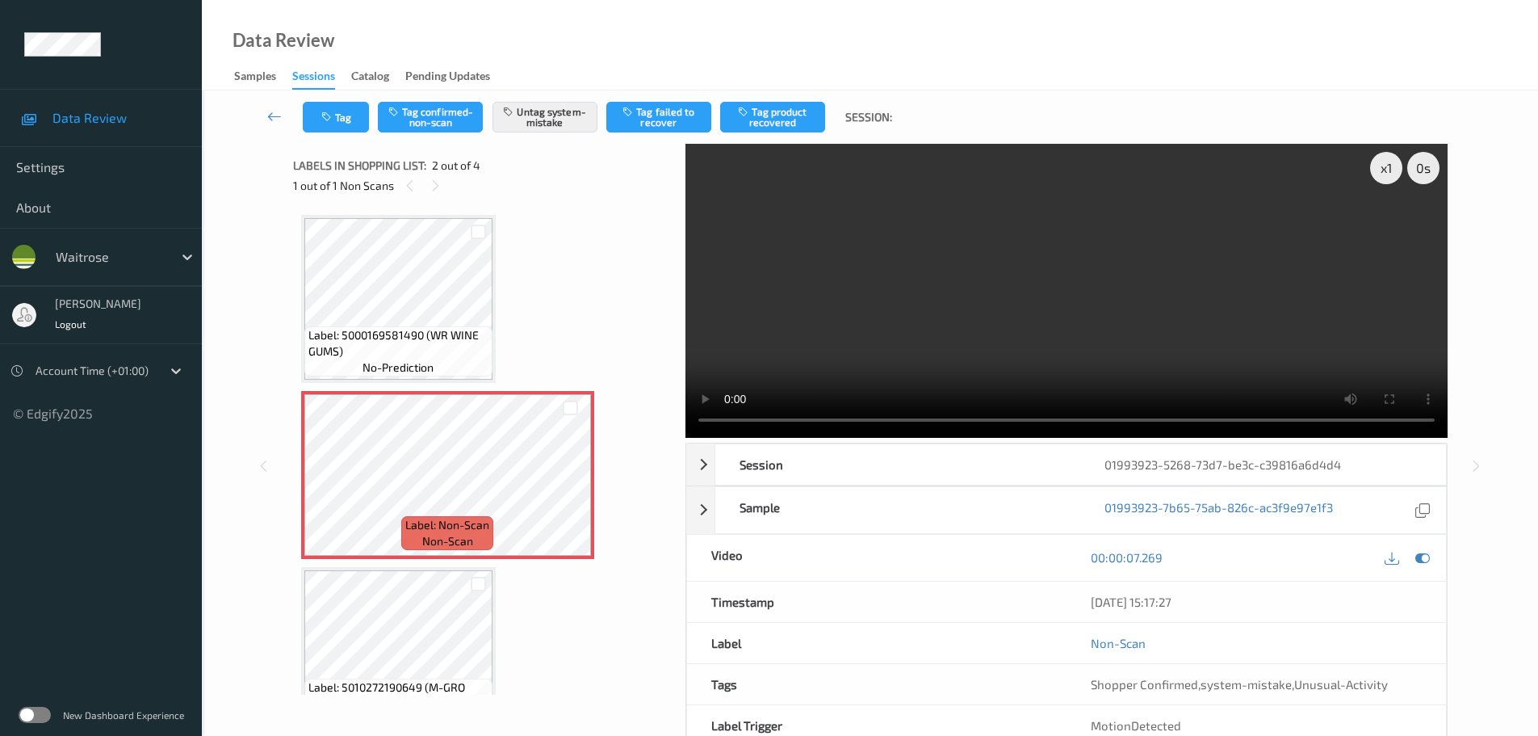
click at [581, 312] on div "Label: 5000169581490 (WR WINE GUMS) no-prediction Label: Non-Scan non-scan Labe…" at bounding box center [483, 563] width 365 height 696
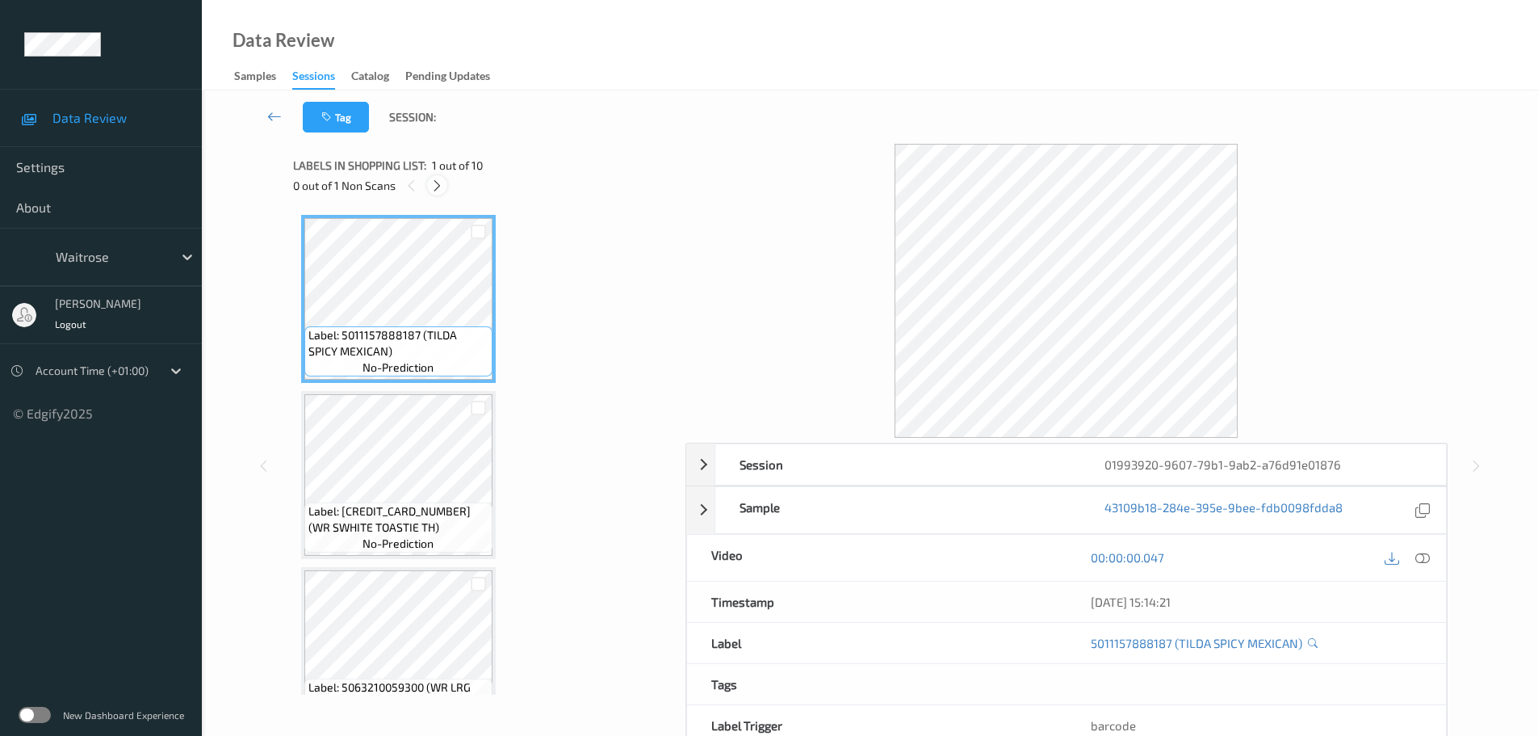
click at [430, 185] on div at bounding box center [437, 185] width 20 height 20
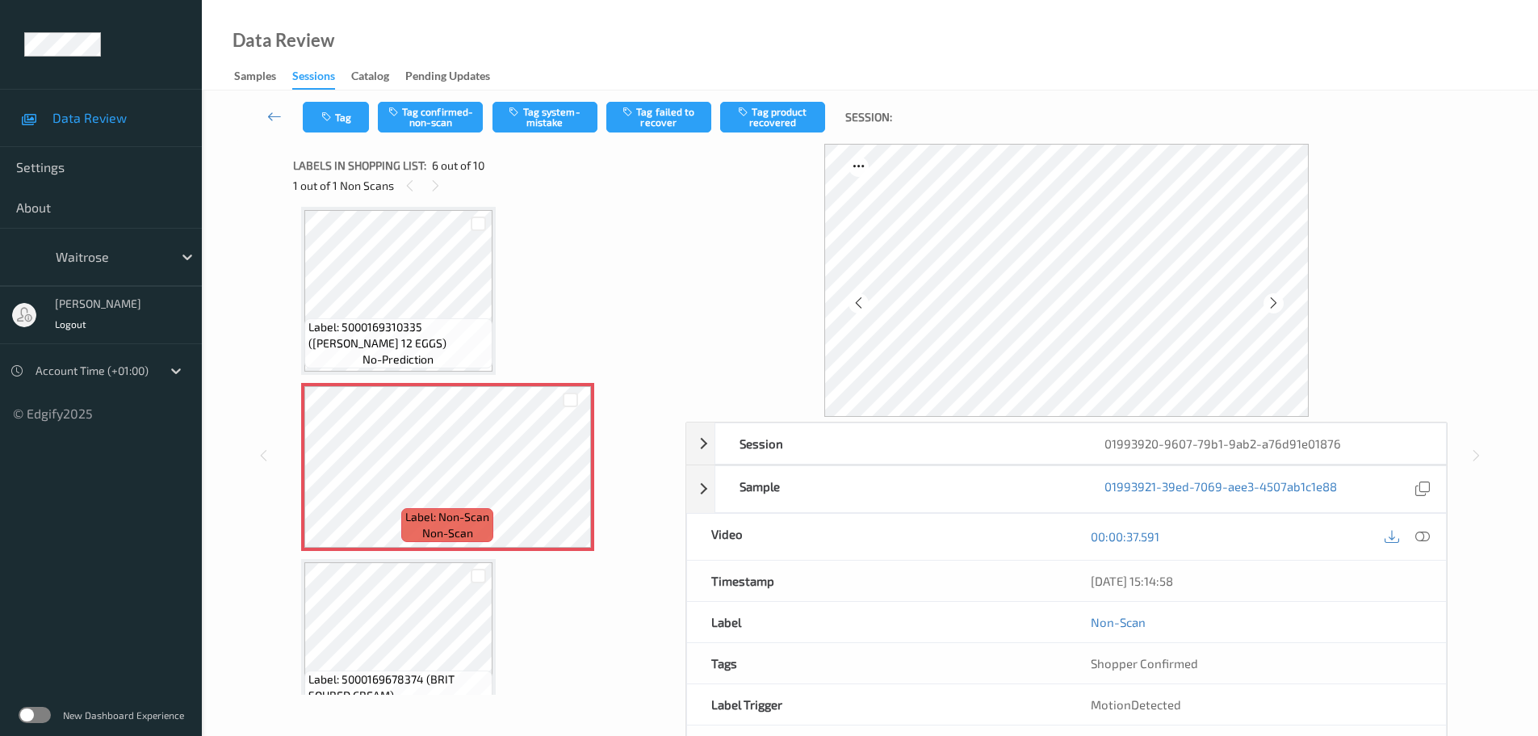
click at [1428, 534] on icon at bounding box center [1422, 536] width 15 height 15
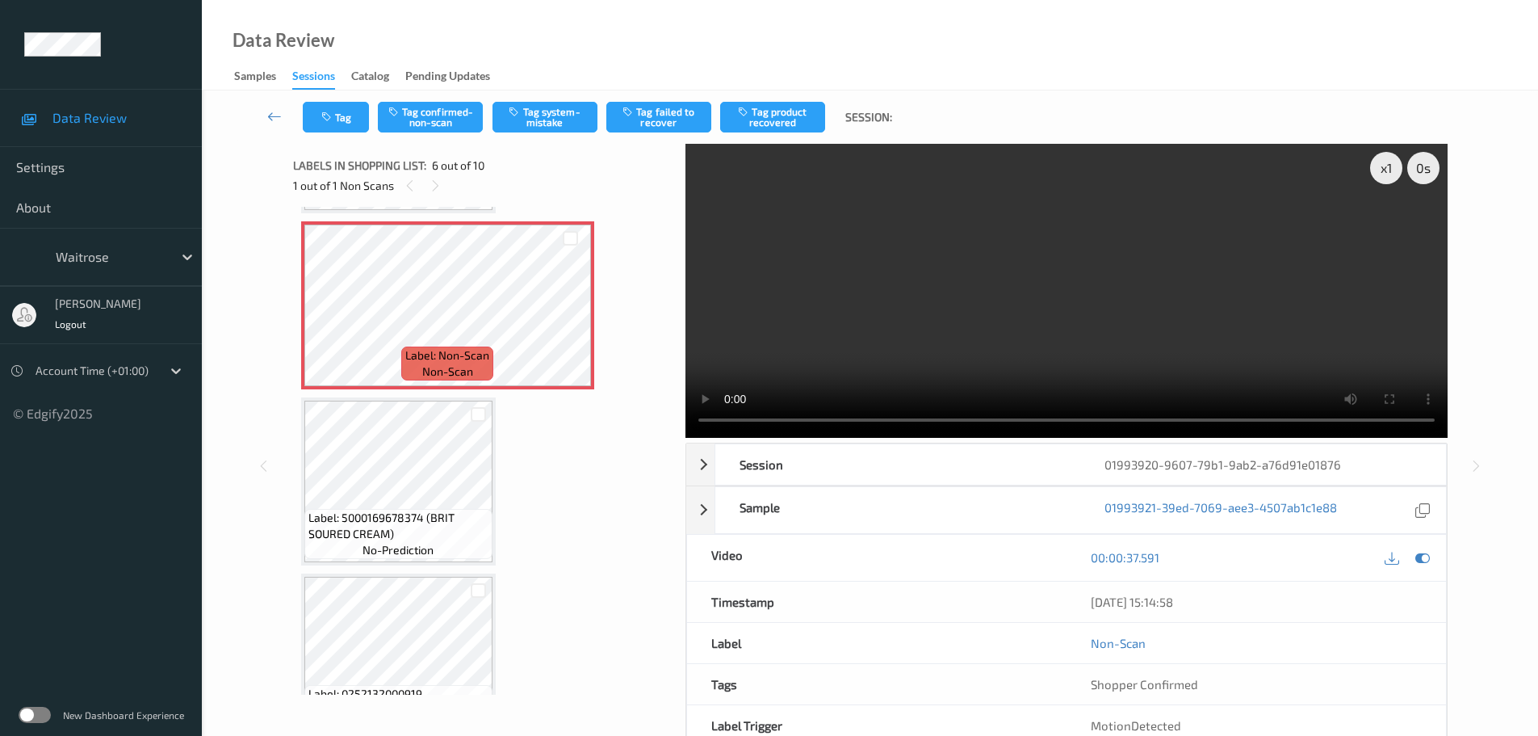
scroll to position [793, 0]
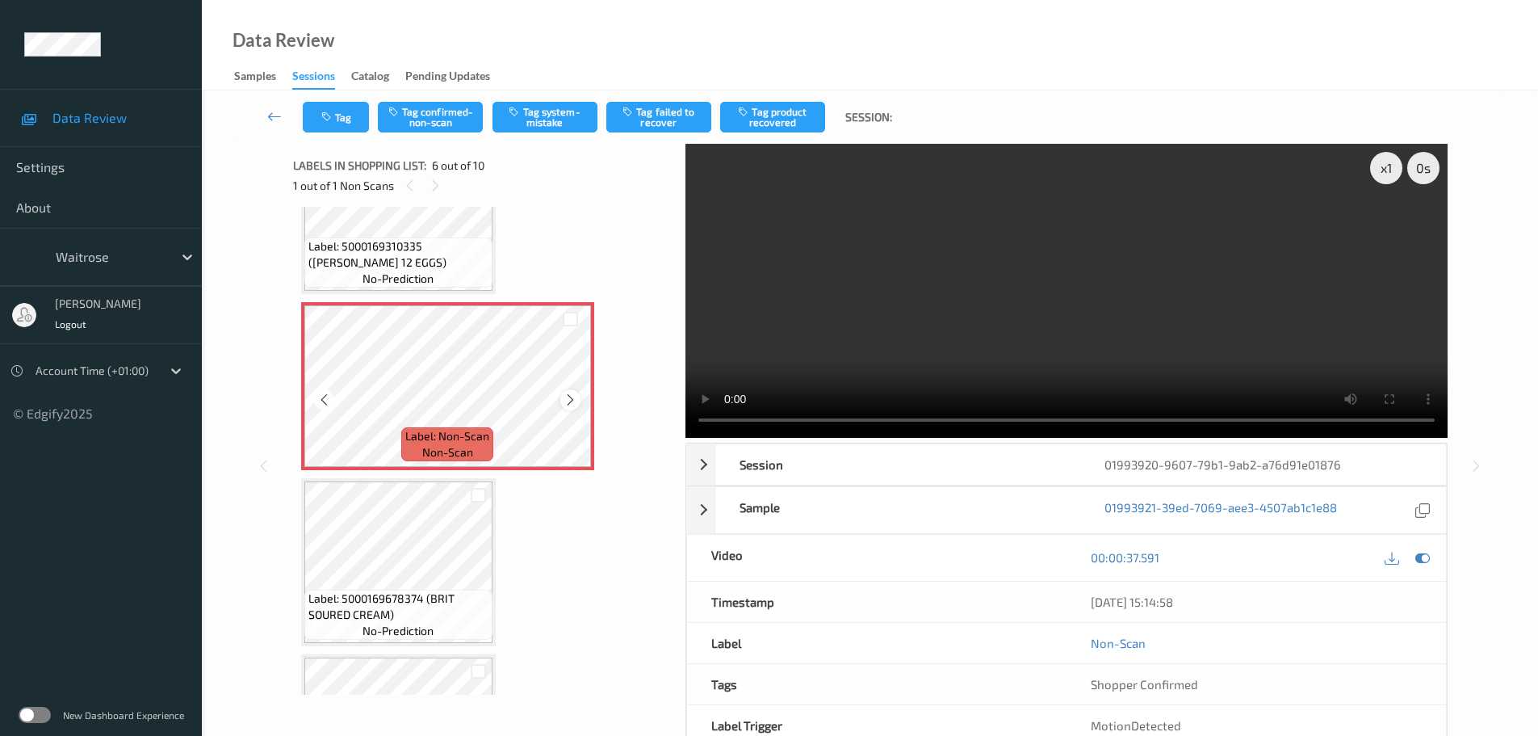
click at [571, 401] on icon at bounding box center [571, 399] width 14 height 15
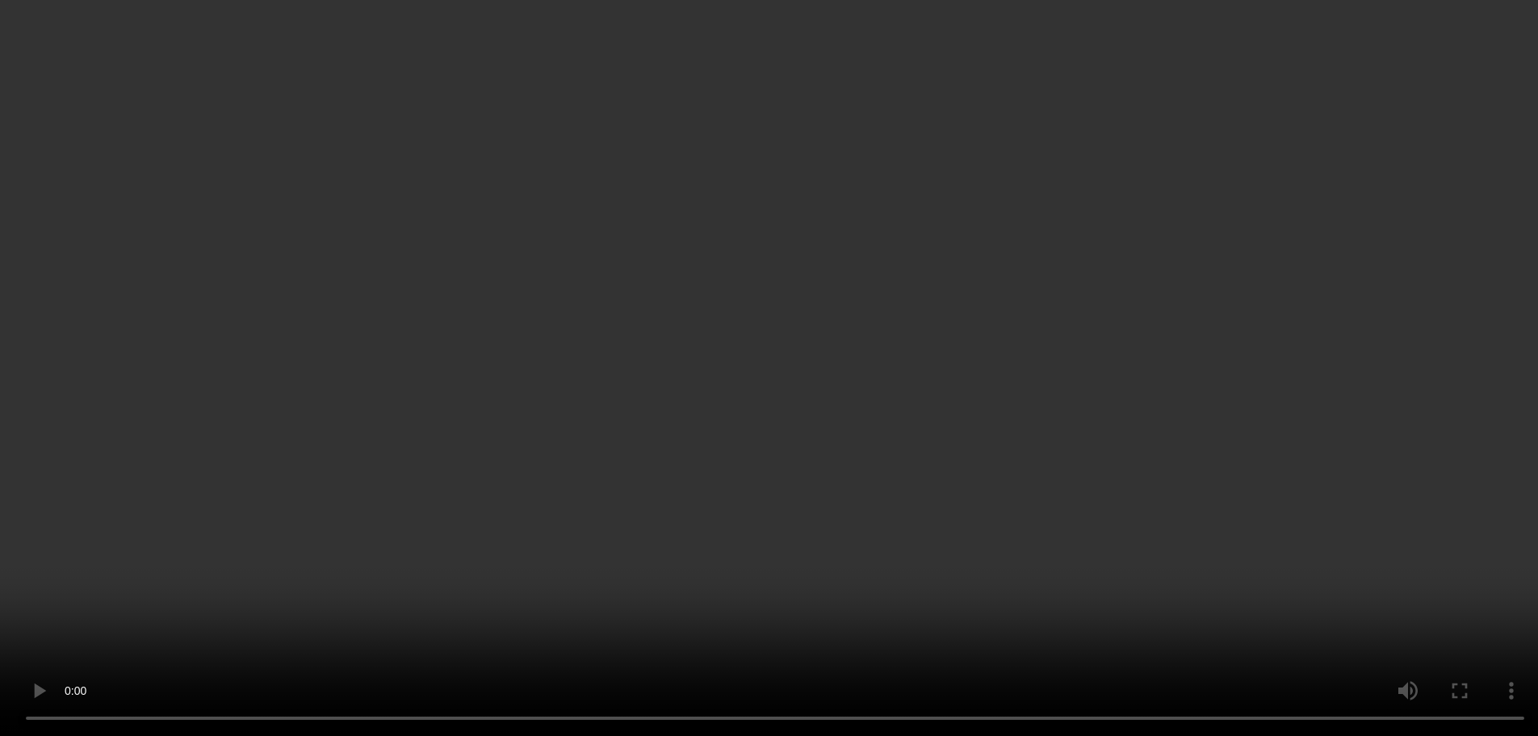
scroll to position [712, 0]
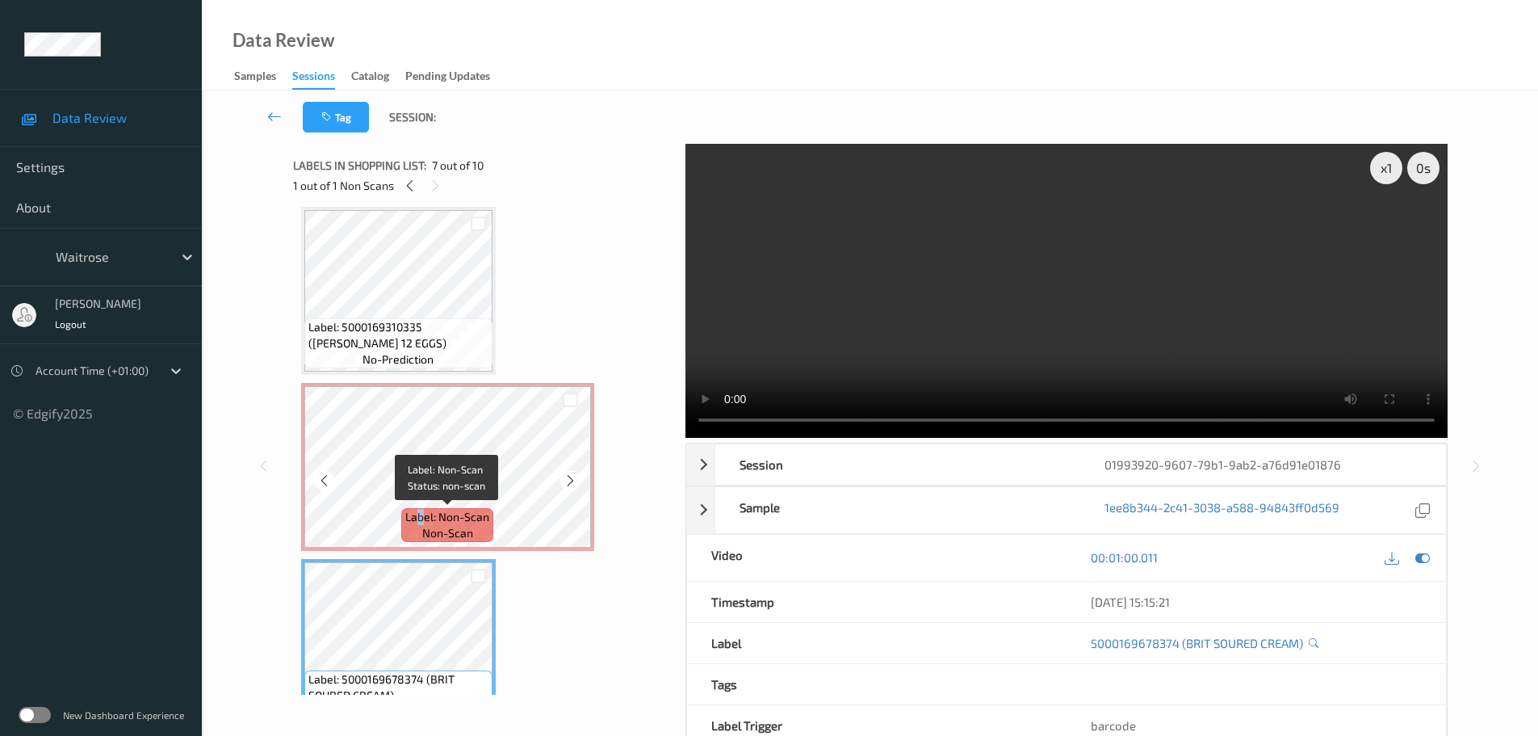
click at [421, 509] on span "Label: Non-Scan" at bounding box center [447, 517] width 84 height 16
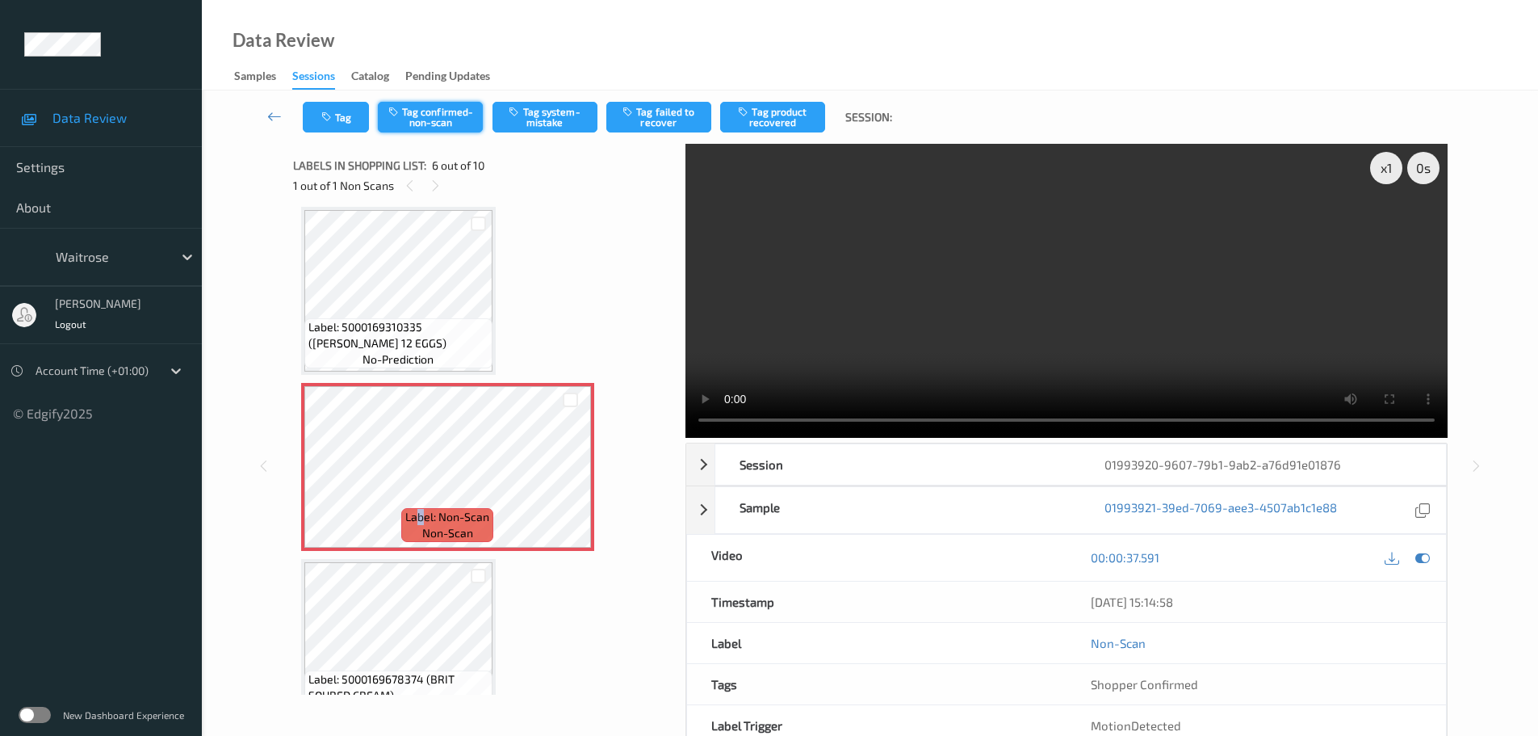
click at [444, 109] on button "Tag confirmed-non-scan" at bounding box center [430, 117] width 105 height 31
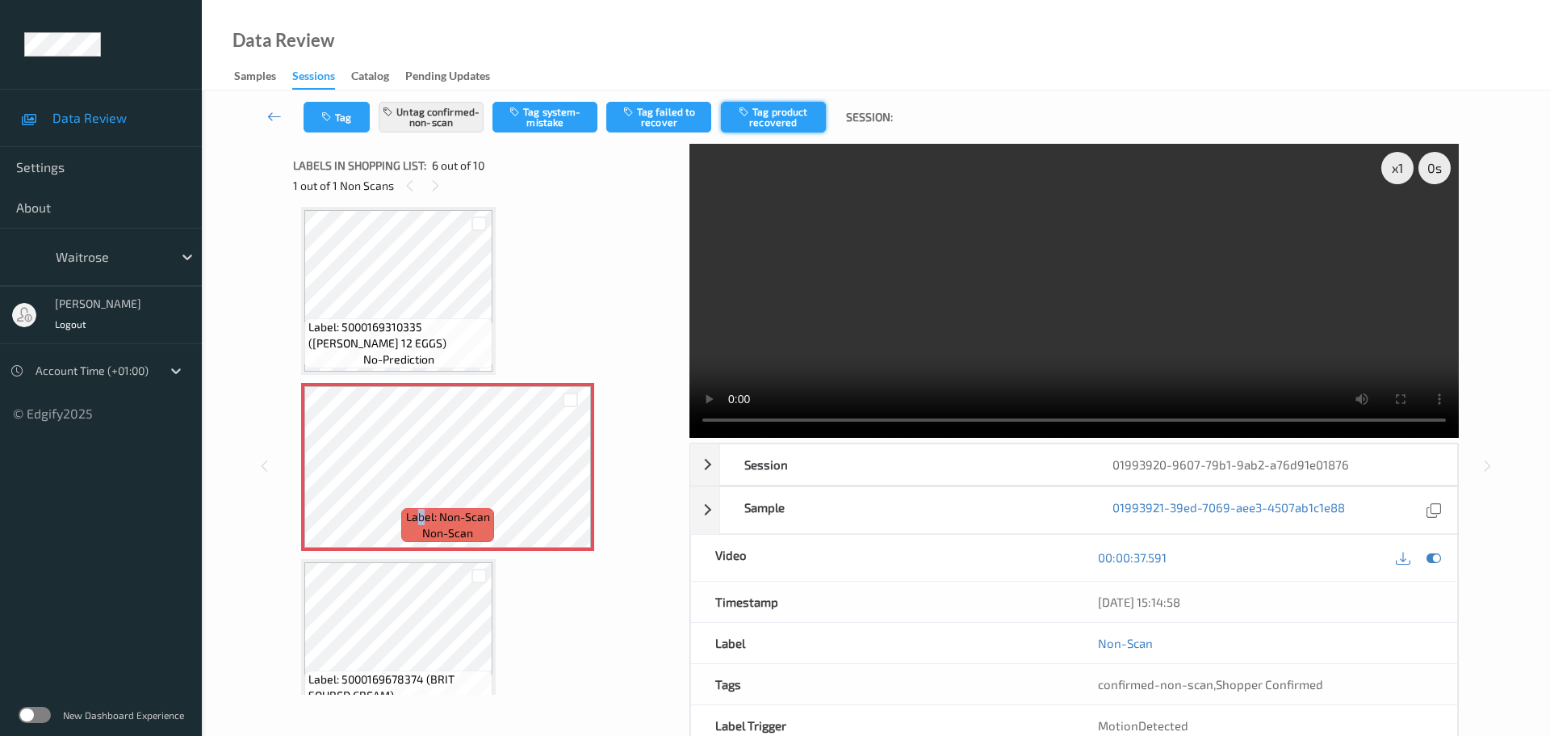
click at [792, 126] on button "Tag product recovered" at bounding box center [773, 117] width 105 height 31
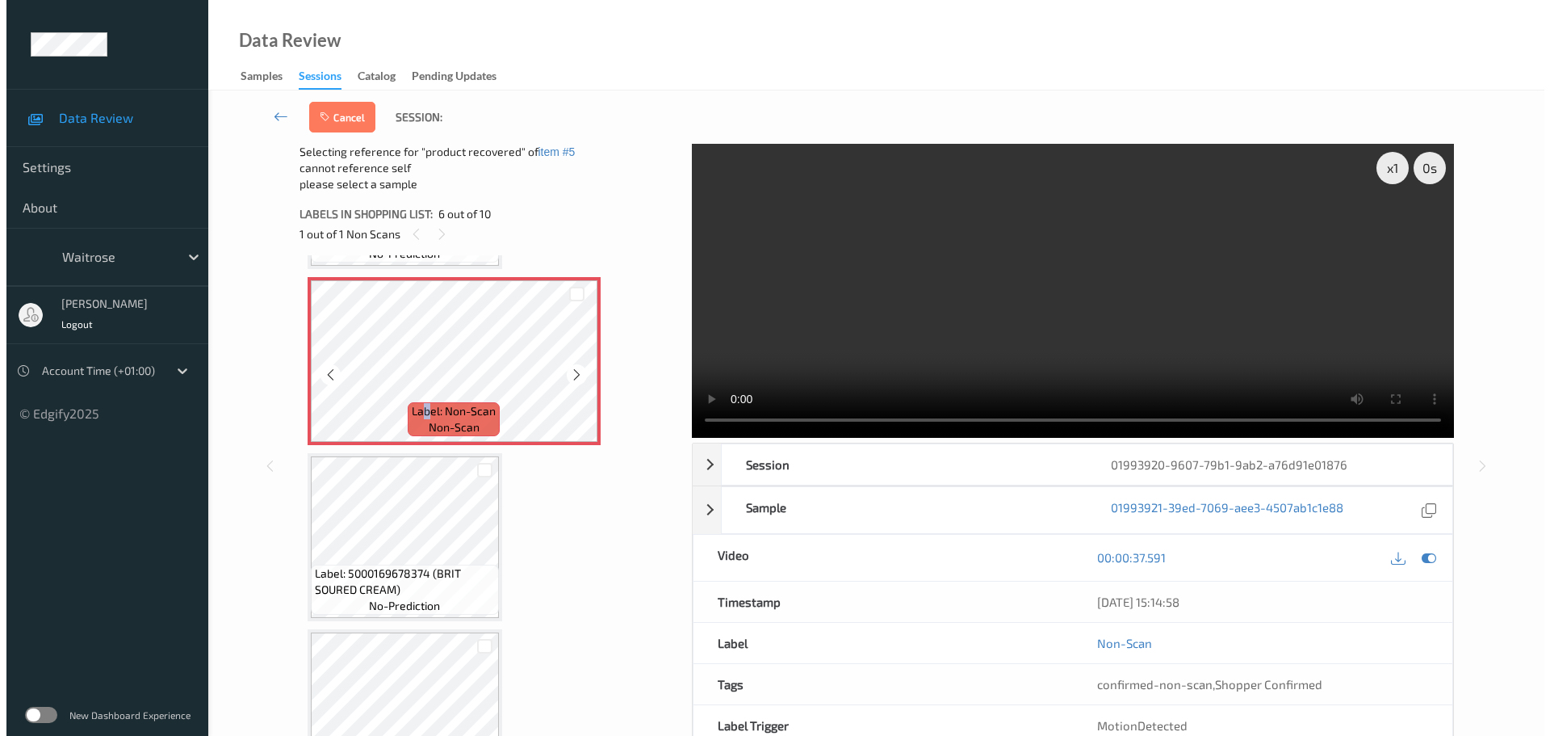
scroll to position [874, 0]
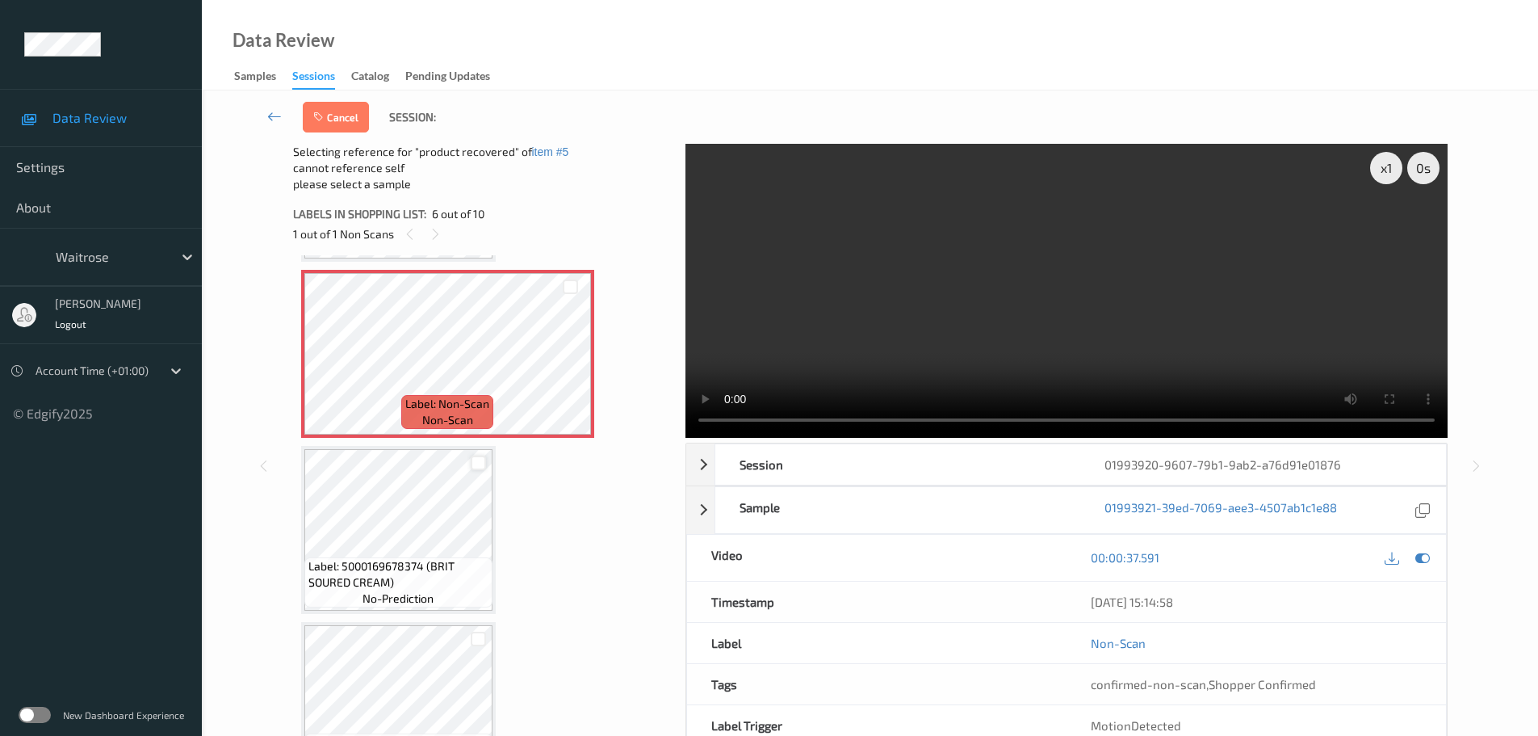
click at [481, 460] on div at bounding box center [478, 462] width 15 height 15
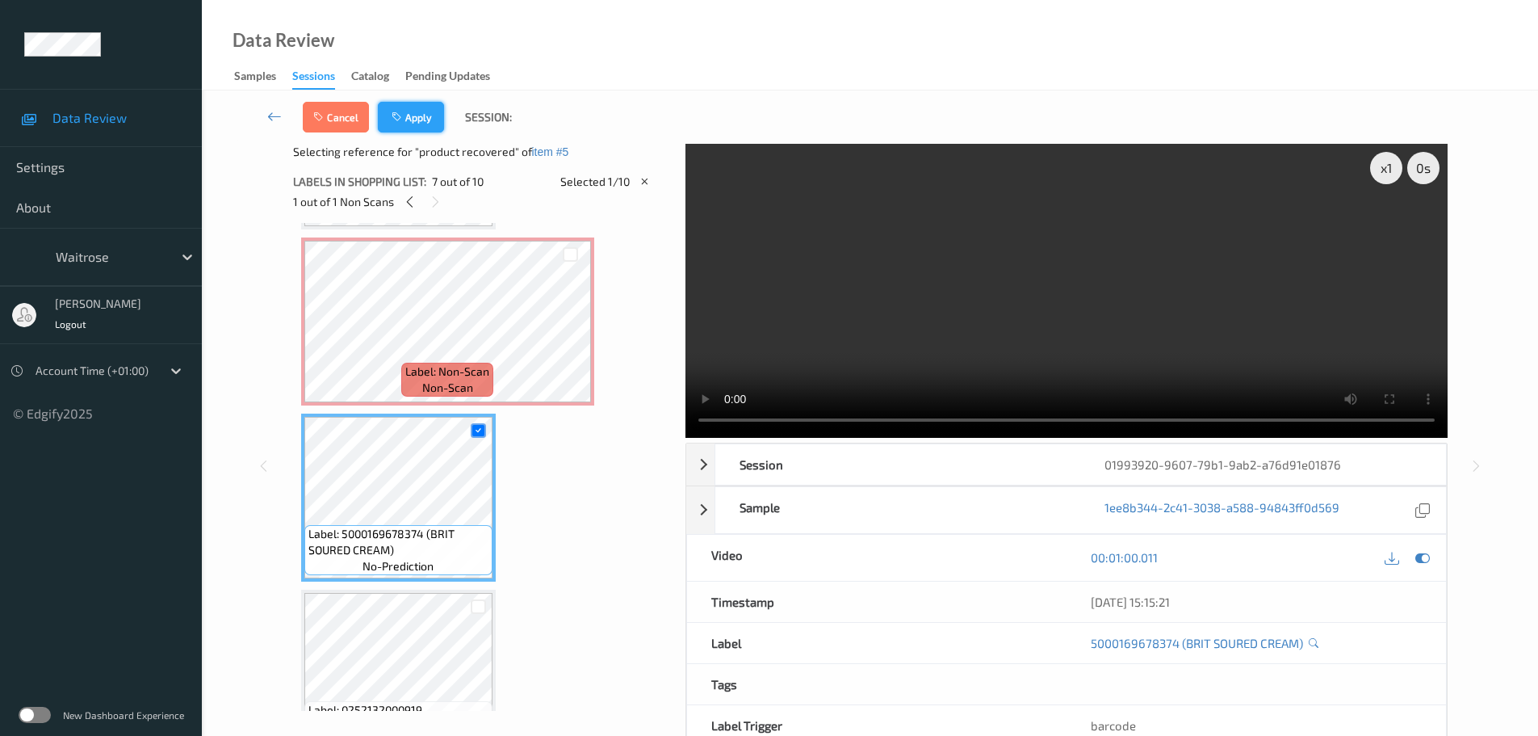
click at [429, 107] on button "Apply" at bounding box center [411, 117] width 66 height 31
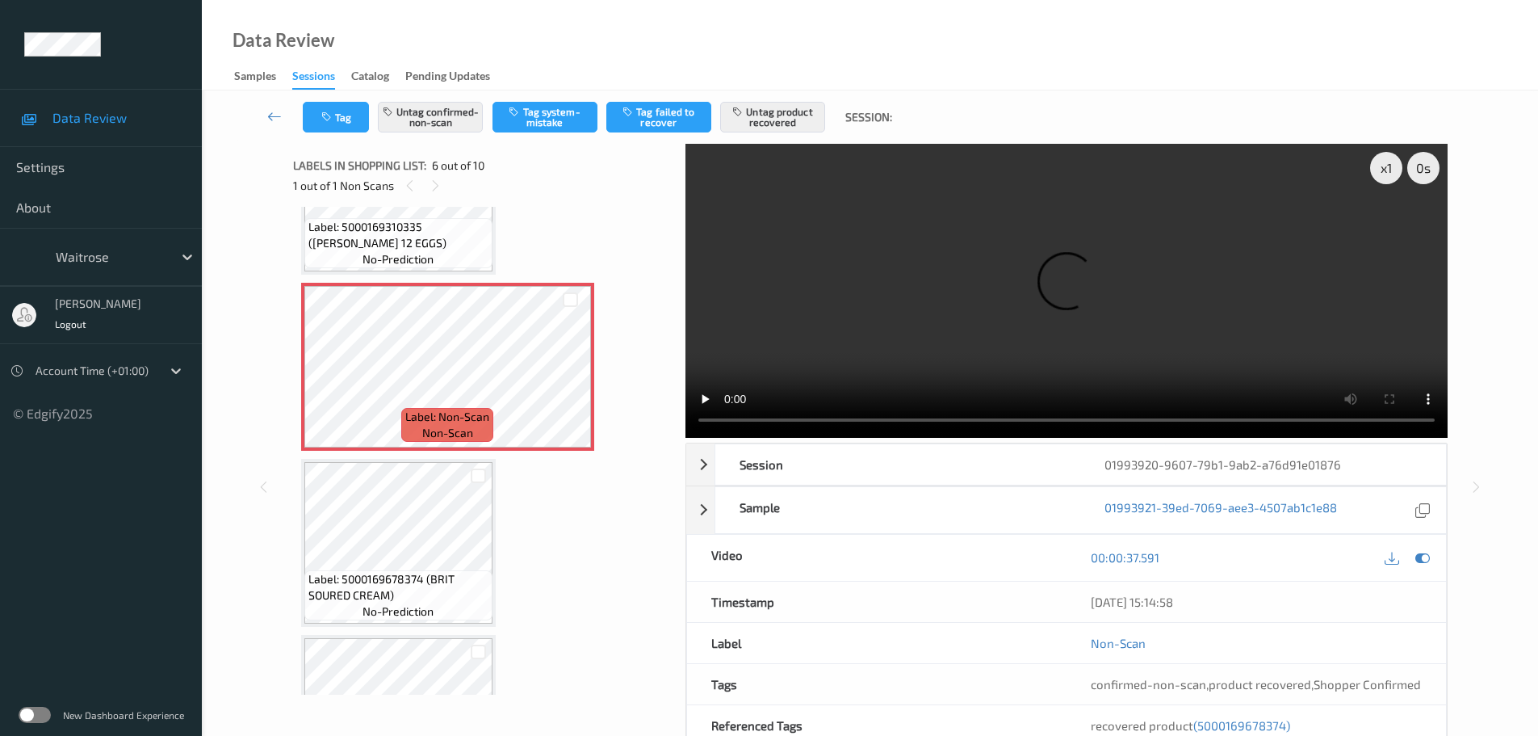
scroll to position [796, 0]
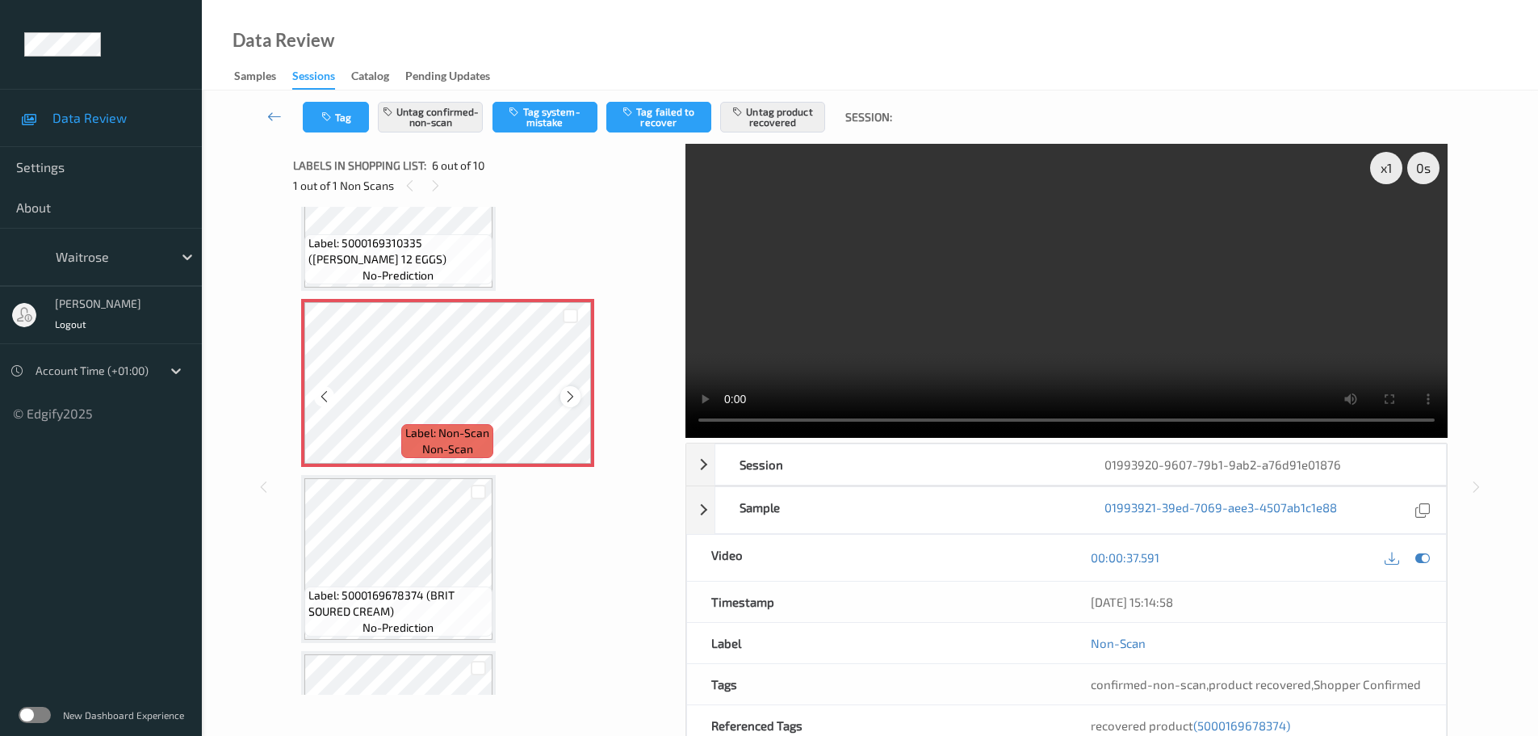
click at [564, 400] on icon at bounding box center [571, 396] width 14 height 15
click at [566, 397] on icon at bounding box center [571, 396] width 14 height 15
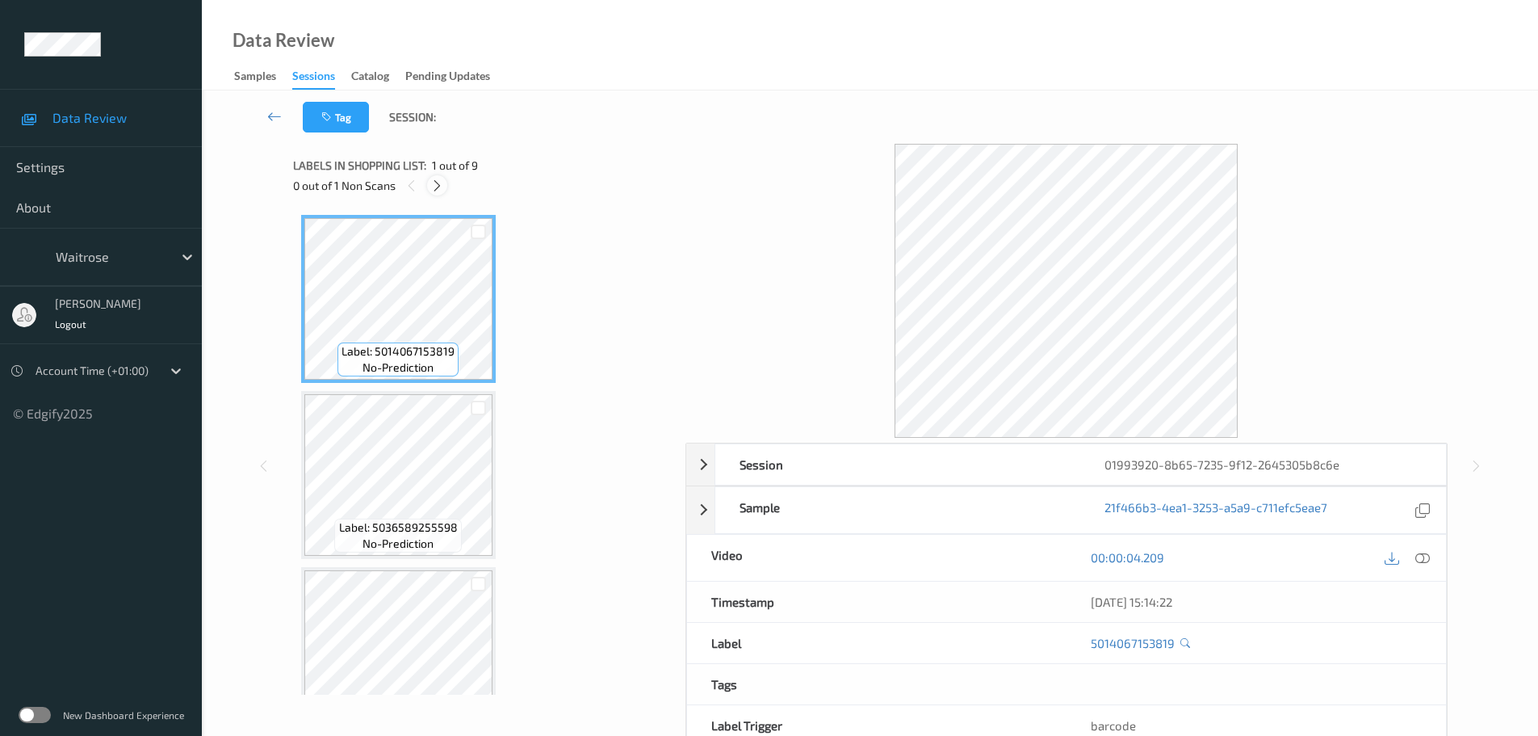
click at [441, 180] on icon at bounding box center [437, 185] width 14 height 15
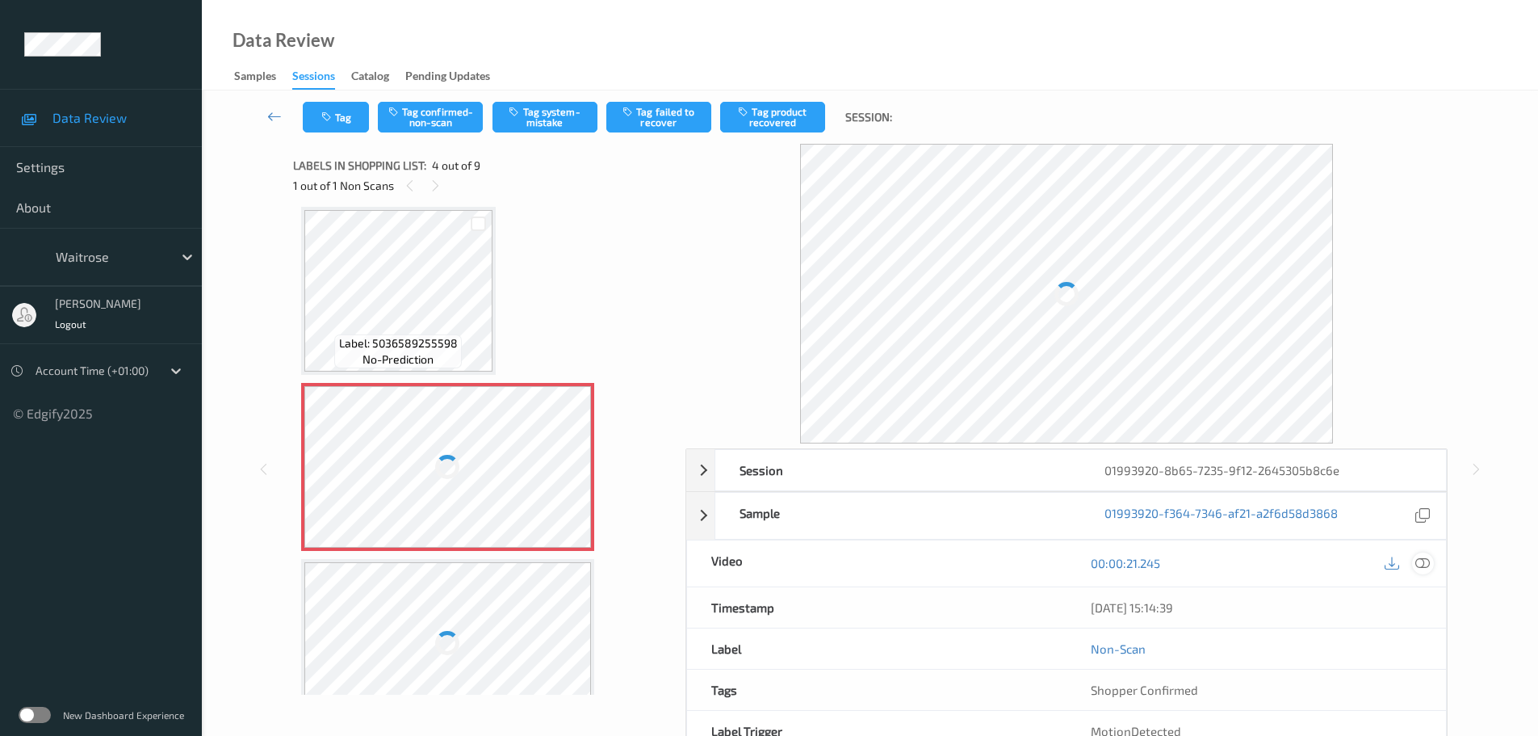
click at [1425, 559] on icon at bounding box center [1422, 563] width 15 height 15
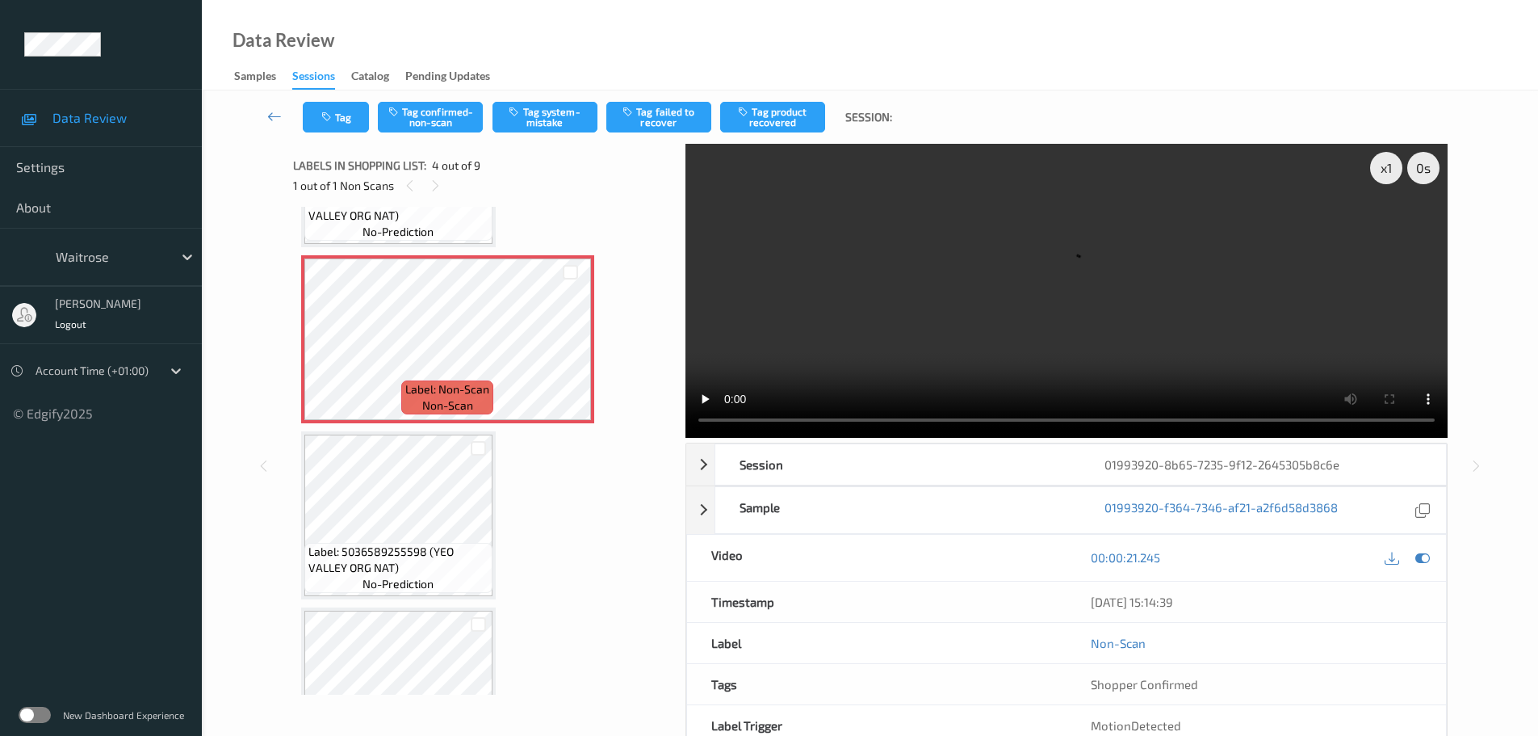
scroll to position [484, 0]
click at [565, 351] on icon at bounding box center [571, 356] width 14 height 15
click at [564, 350] on icon at bounding box center [571, 356] width 14 height 15
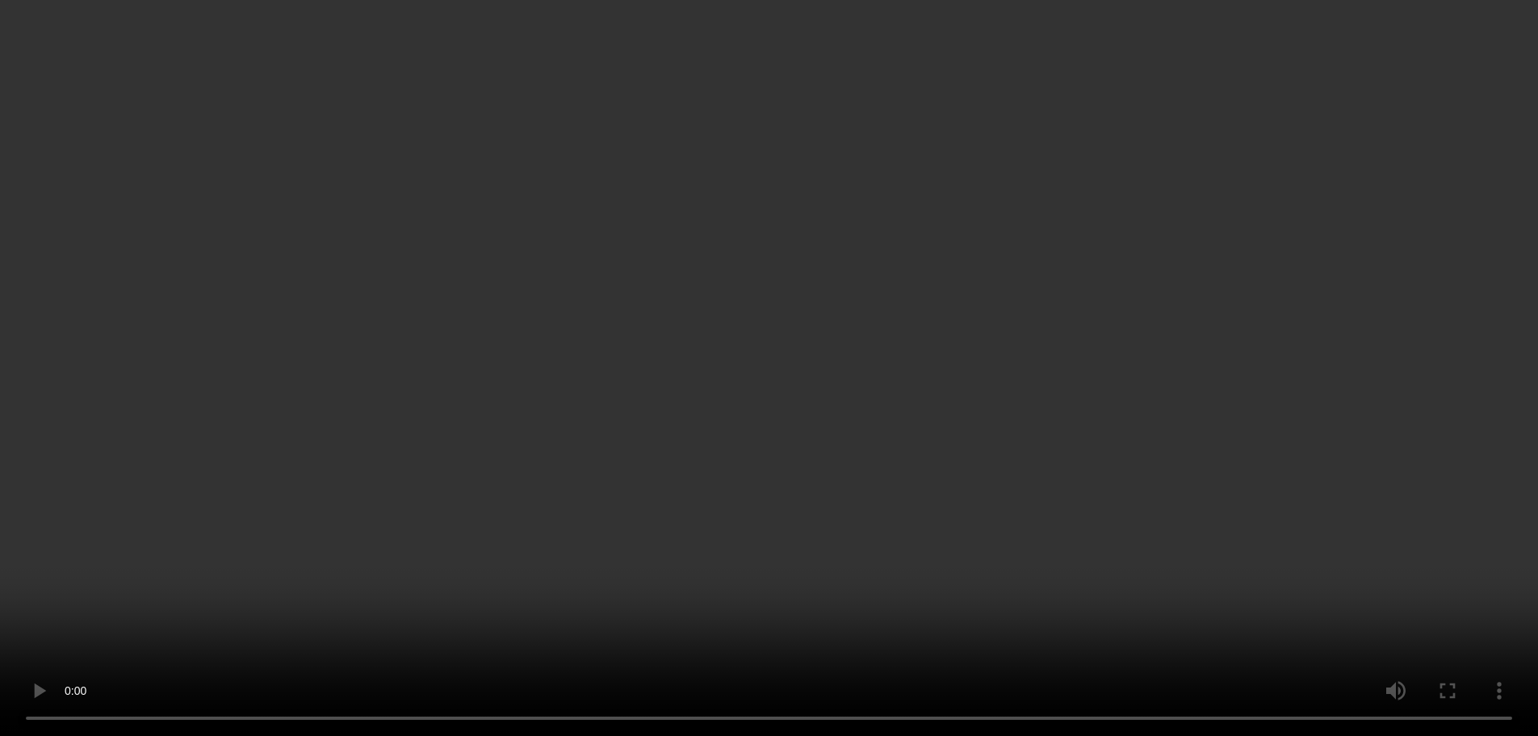
scroll to position [727, 0]
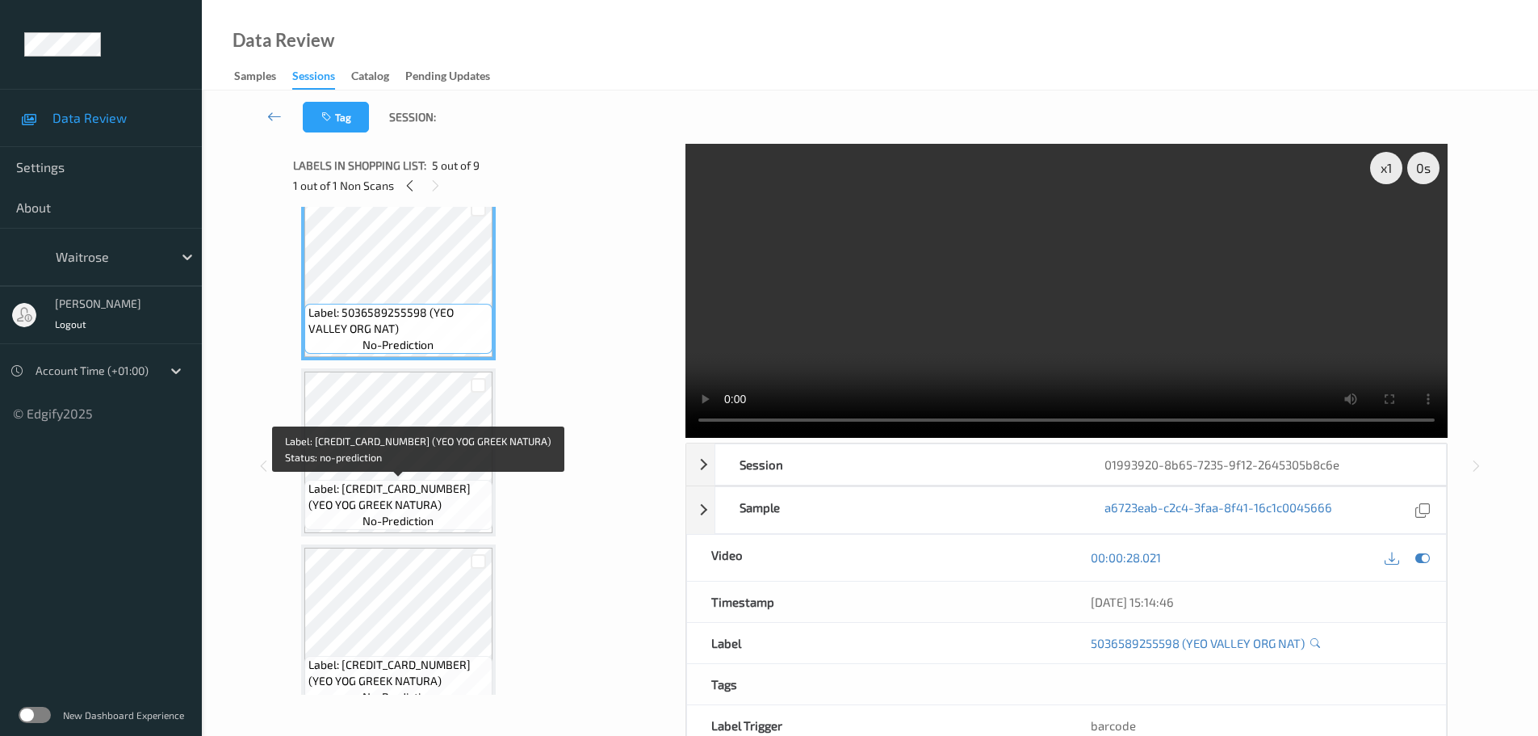
click at [450, 493] on span "Label: 5036589200970 (YEO YOG GREEK NATURA)" at bounding box center [398, 496] width 180 height 32
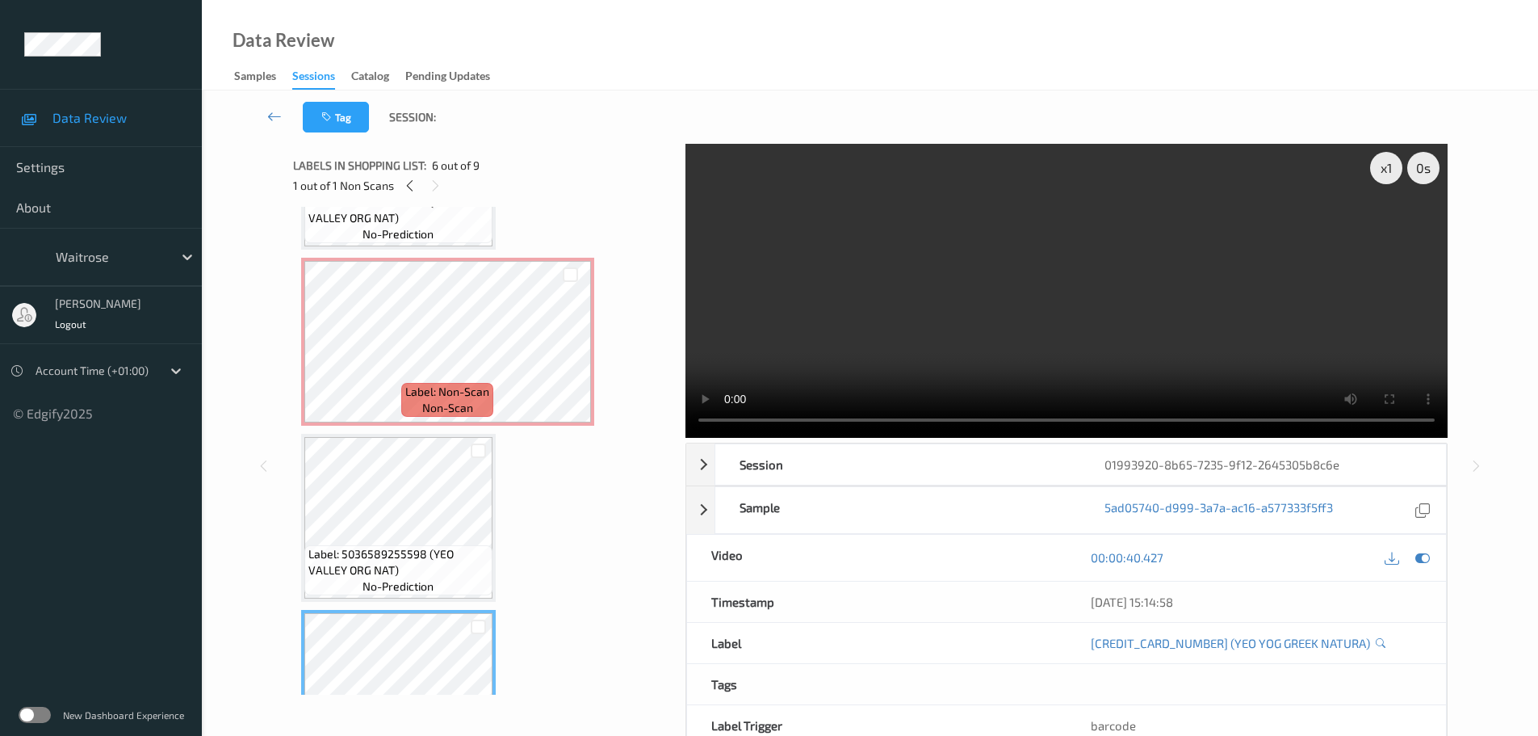
scroll to position [484, 0]
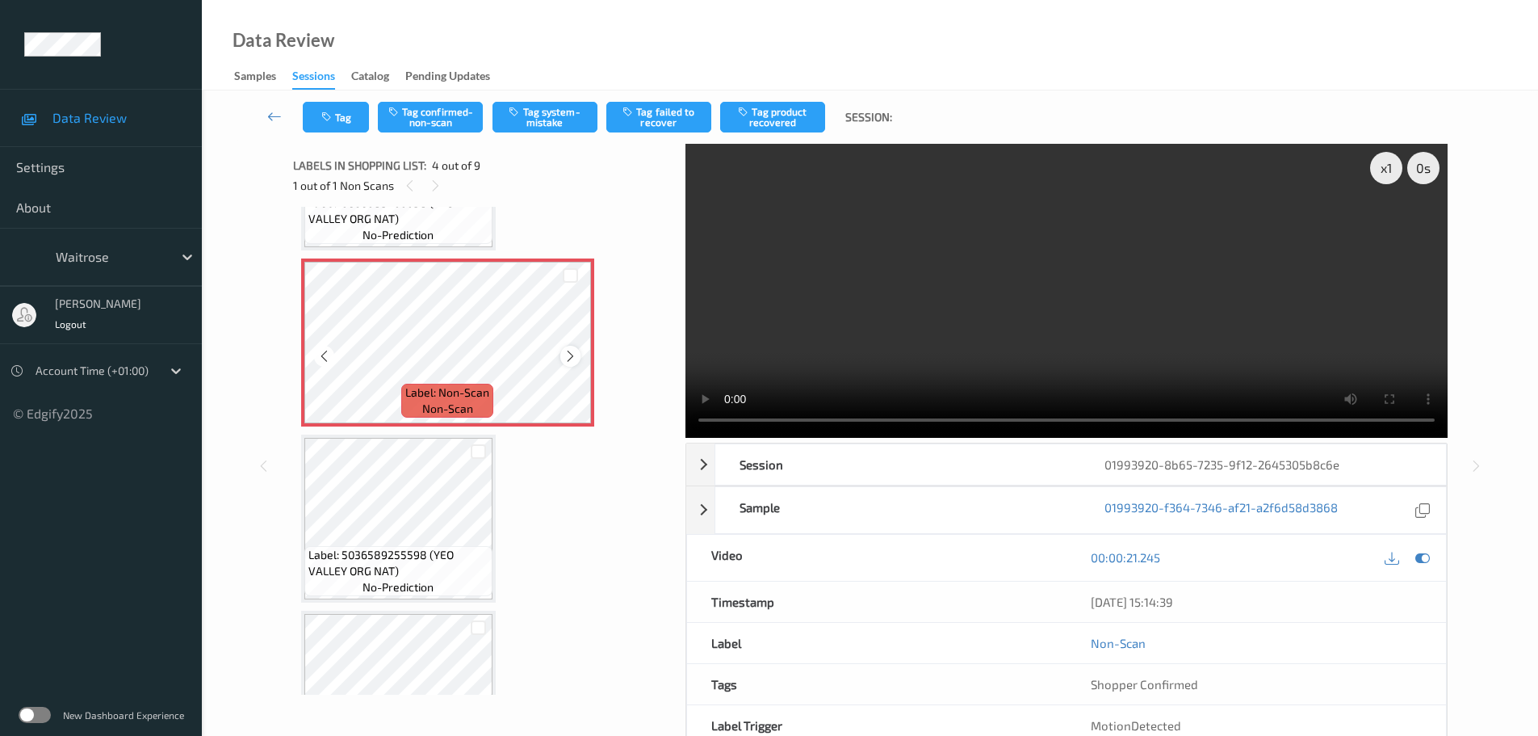
click at [568, 359] on icon at bounding box center [571, 356] width 14 height 15
click at [567, 361] on icon at bounding box center [571, 356] width 14 height 15
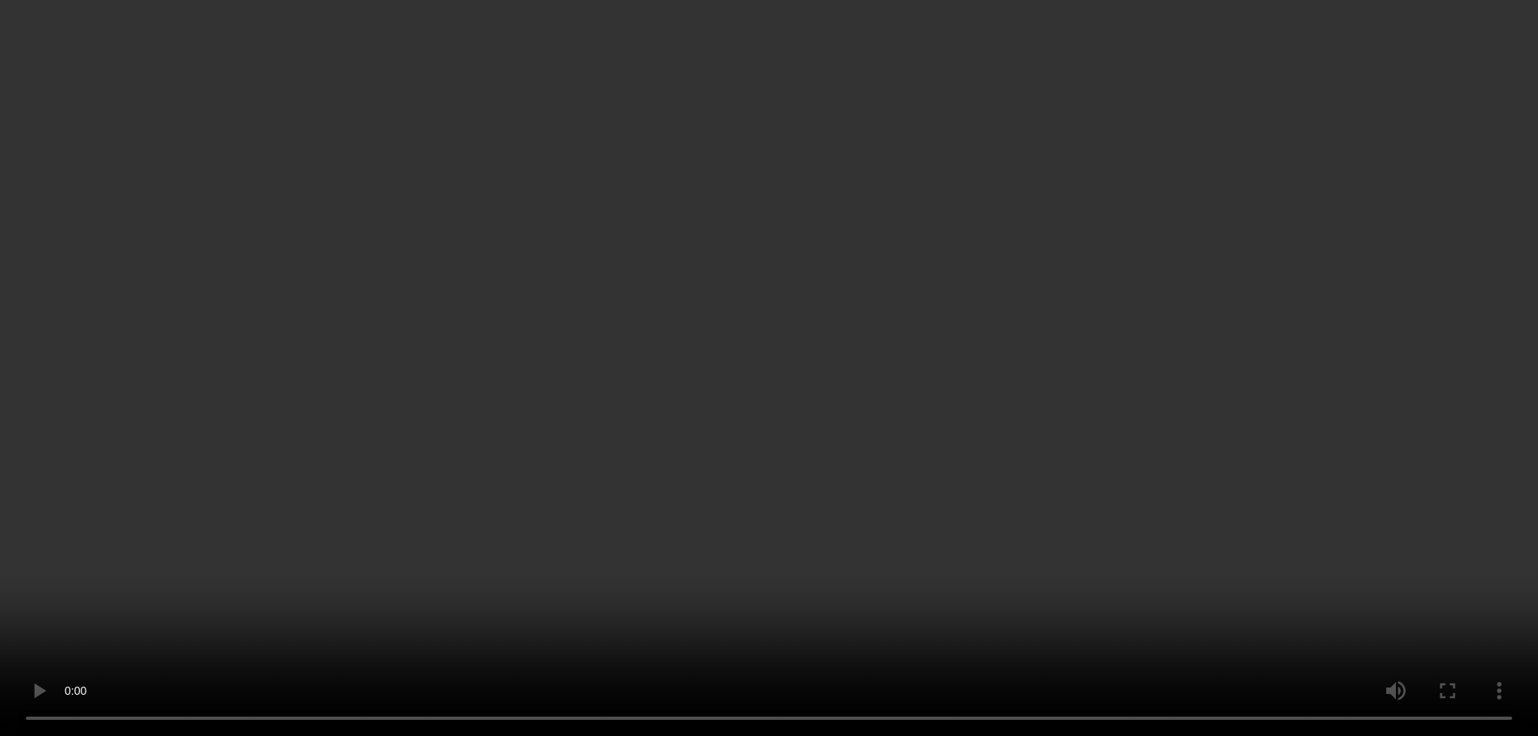
scroll to position [404, 0]
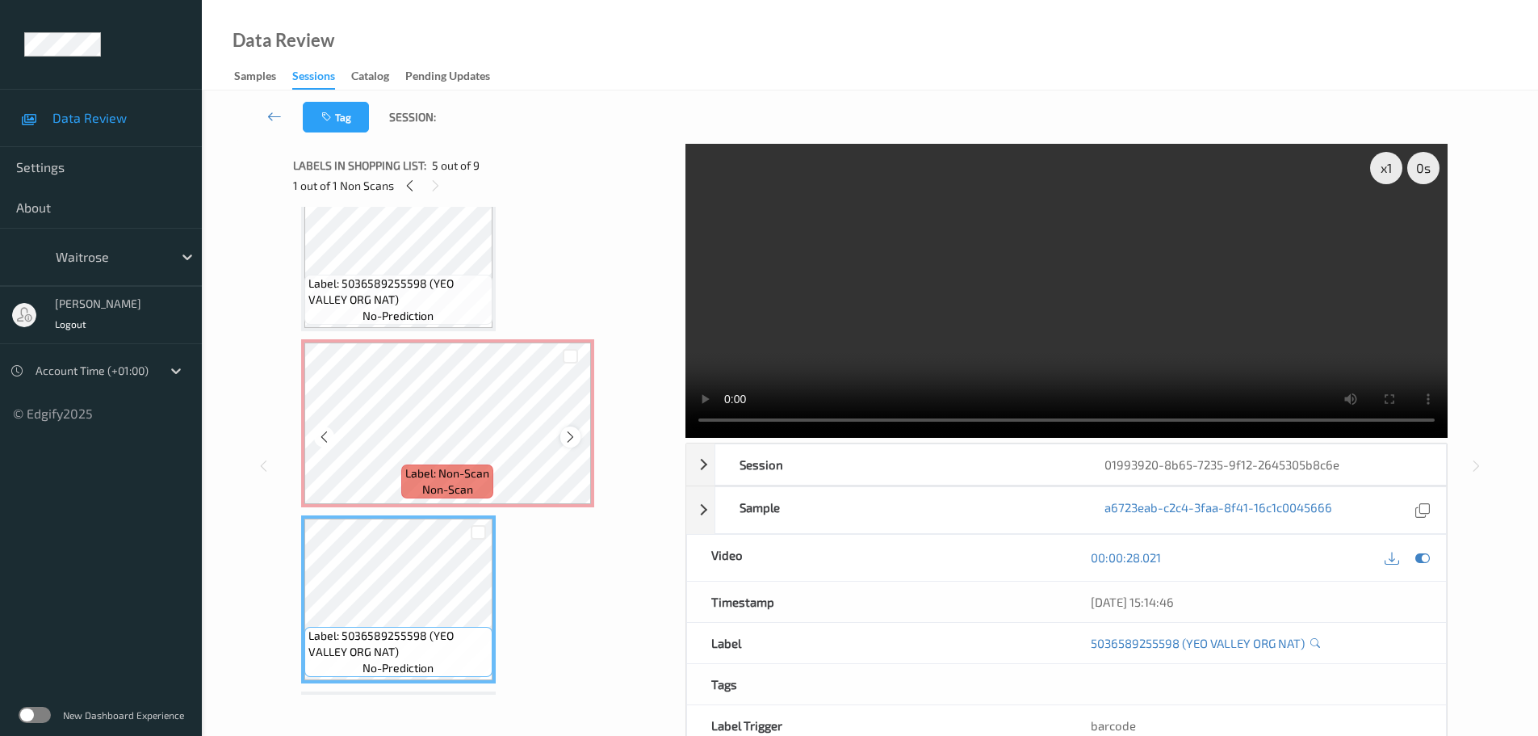
click at [564, 432] on icon at bounding box center [571, 437] width 14 height 15
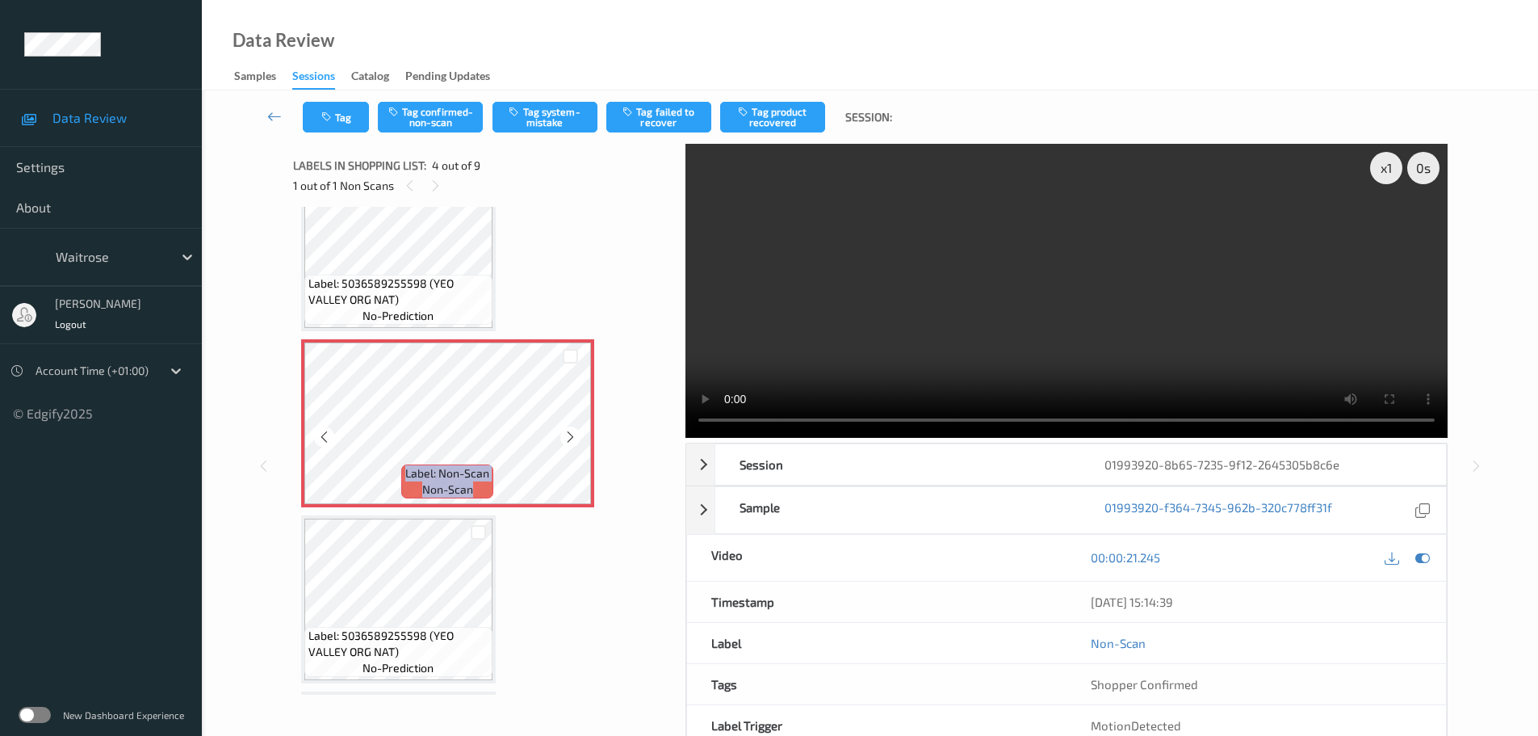
click at [564, 432] on icon at bounding box center [571, 437] width 14 height 15
click at [528, 109] on button "Tag system-mistake" at bounding box center [545, 117] width 105 height 31
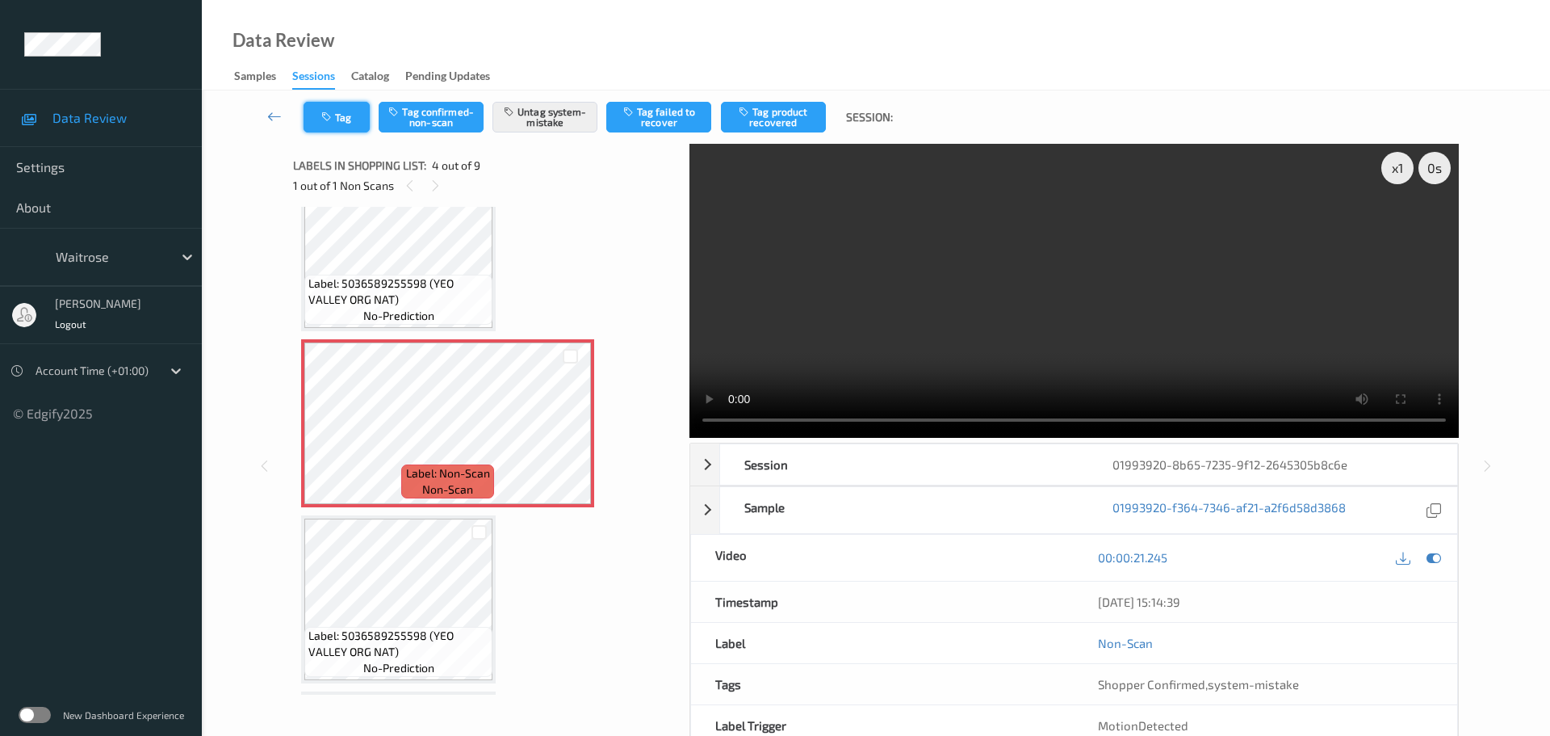
click at [325, 112] on icon "button" at bounding box center [328, 116] width 14 height 11
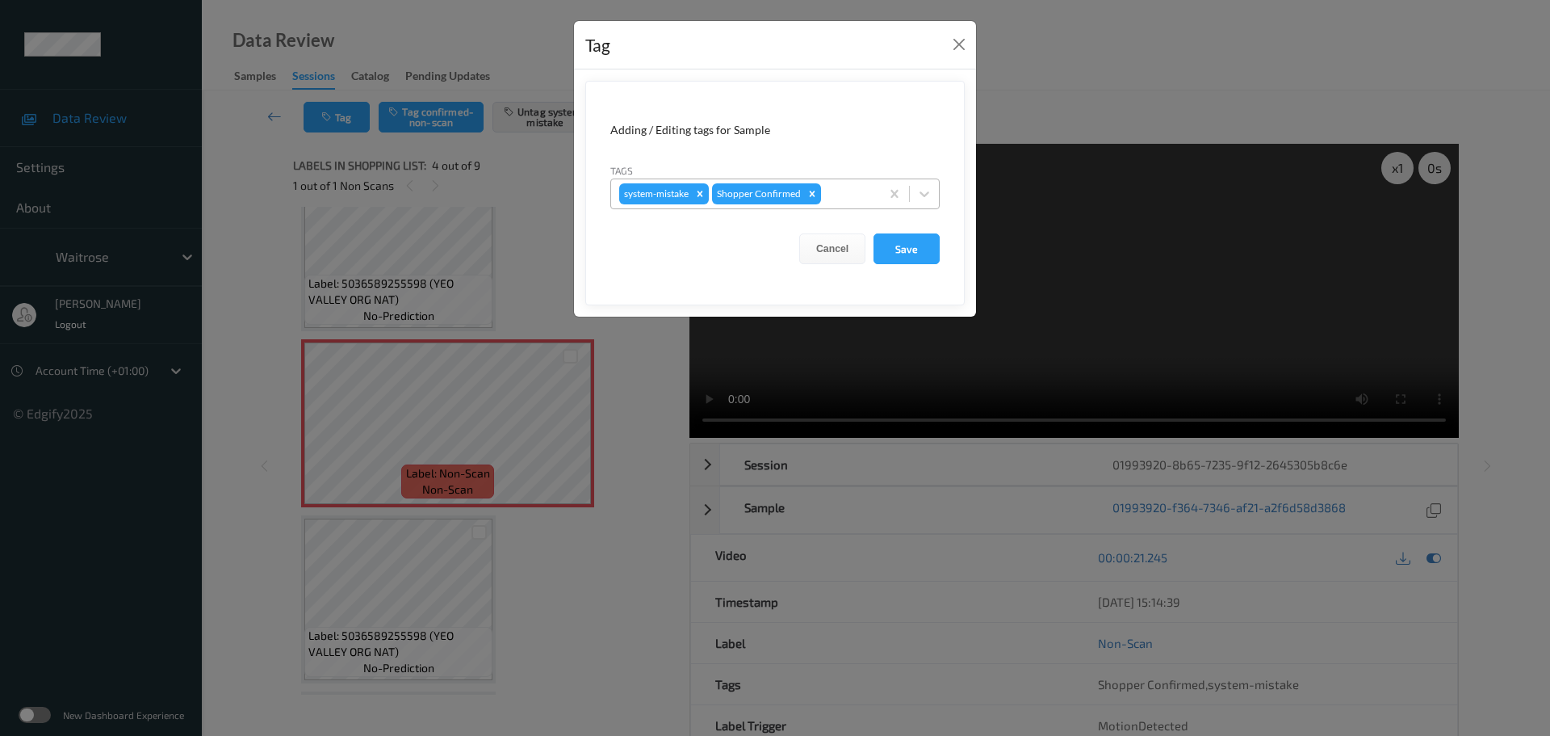
click at [847, 193] on div at bounding box center [848, 193] width 48 height 19
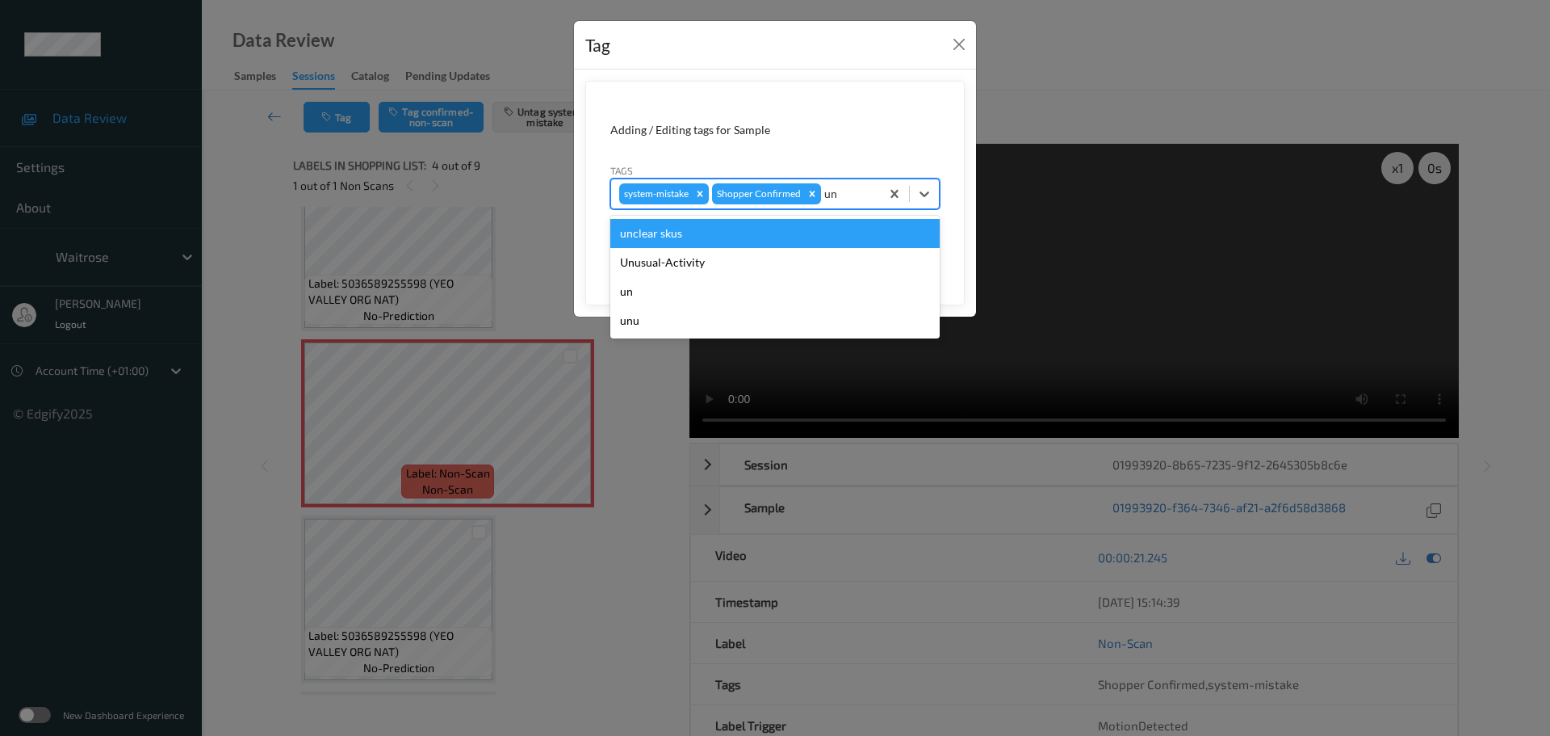
type input "unu"
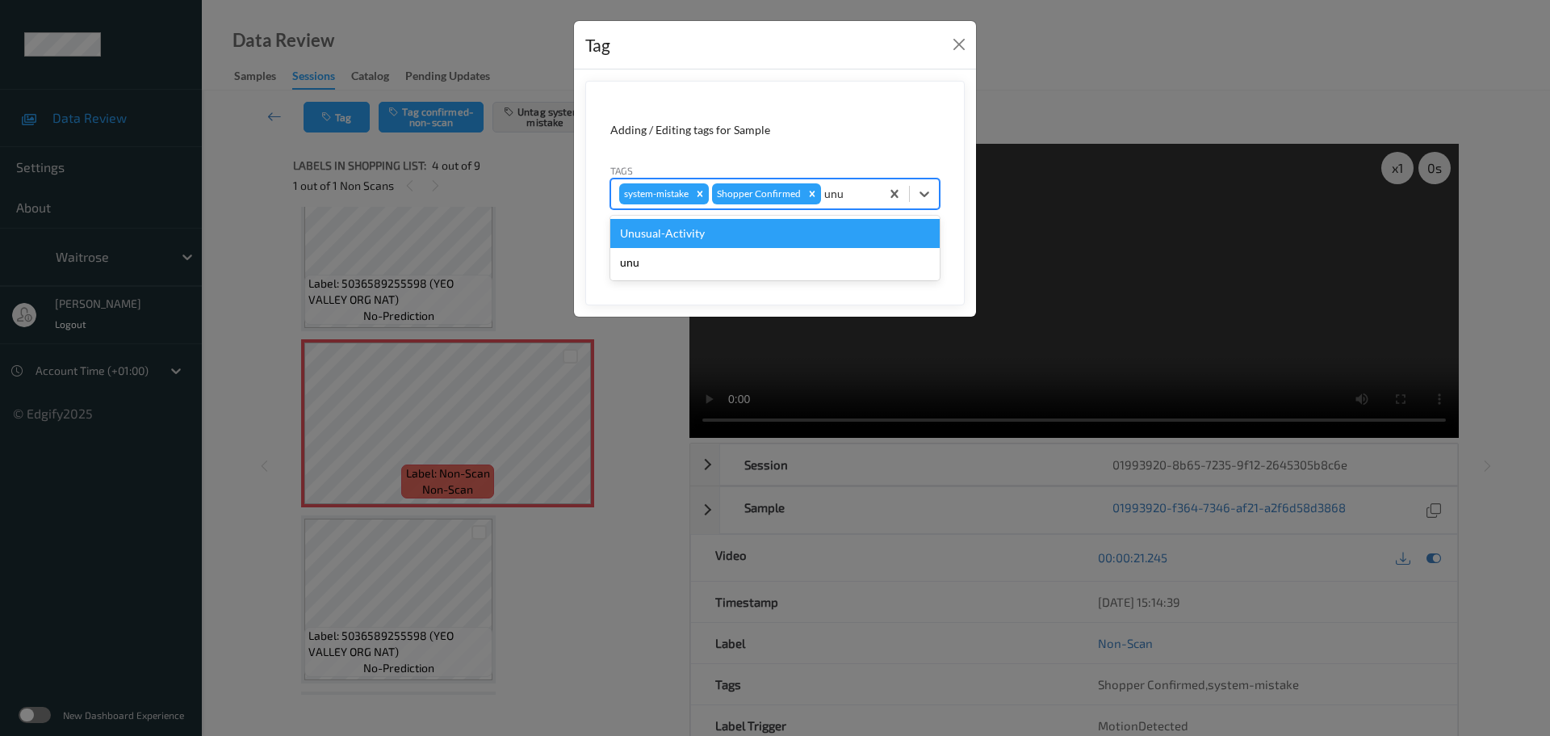
click at [762, 243] on div "Unusual-Activity" at bounding box center [774, 233] width 329 height 29
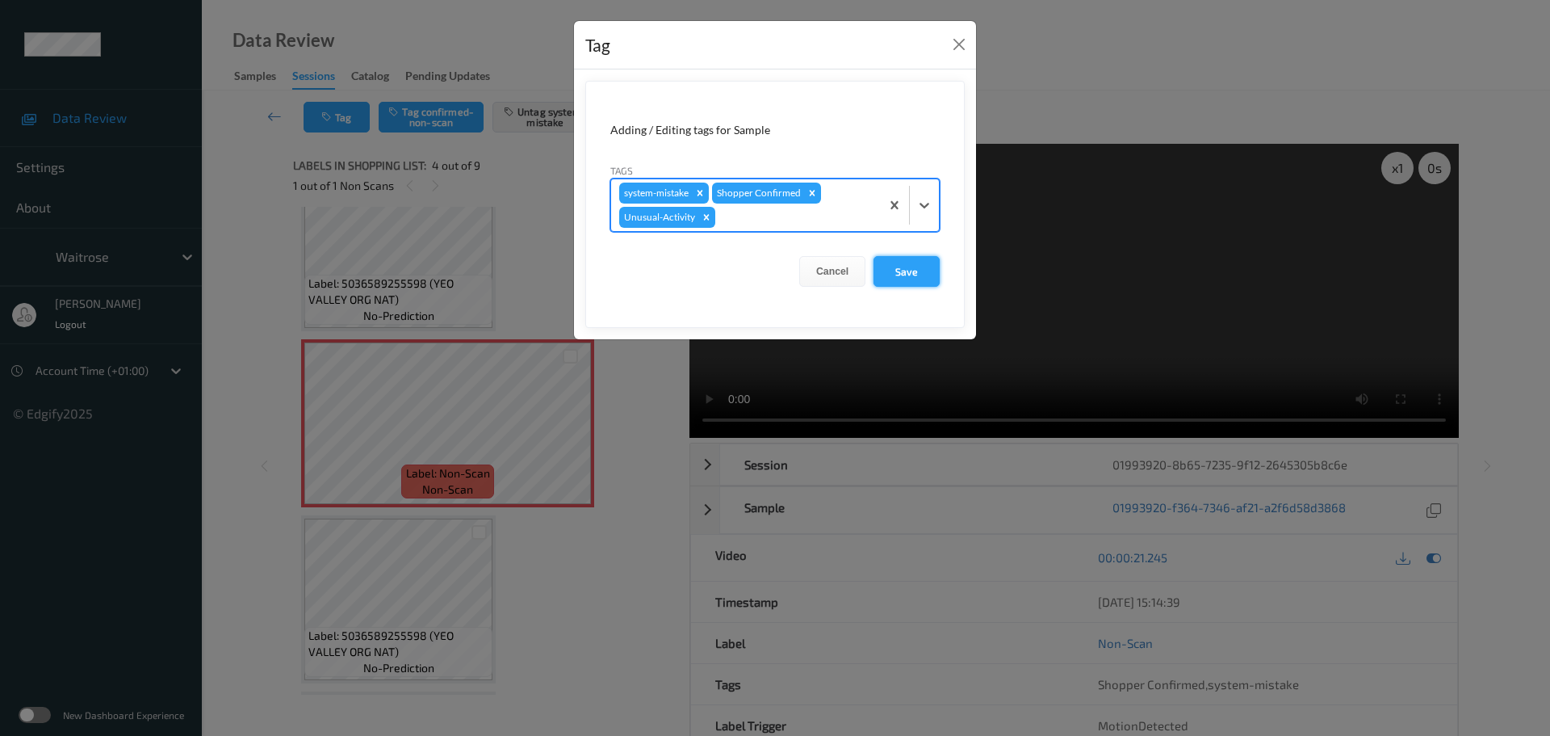
click at [891, 270] on button "Save" at bounding box center [907, 271] width 66 height 31
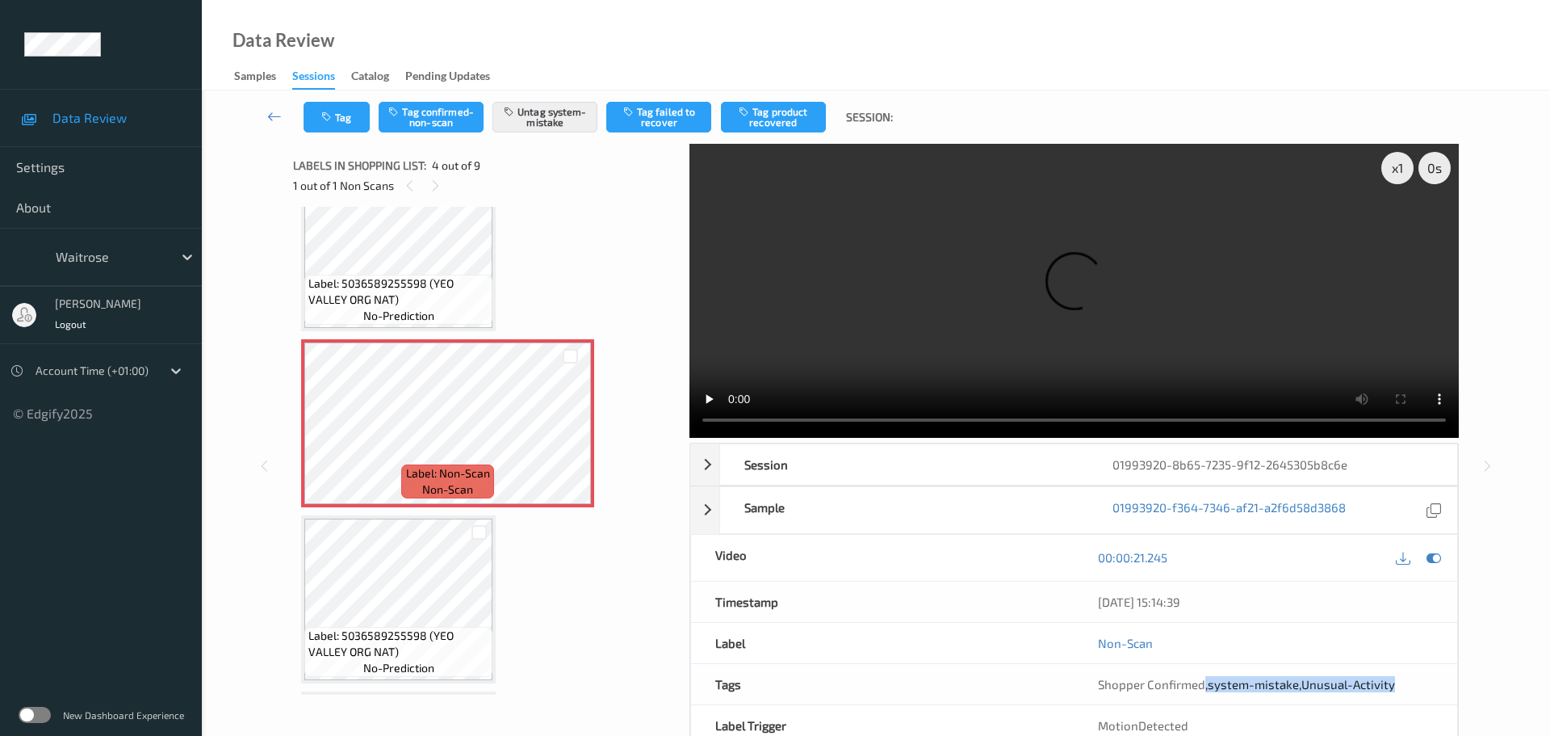
drag, startPoint x: 1203, startPoint y: 510, endPoint x: 1440, endPoint y: 509, distance: 237.4
click at [1440, 664] on div "Shopper Confirmed , system-mistake , Unusual-Activity" at bounding box center [1266, 684] width 384 height 40
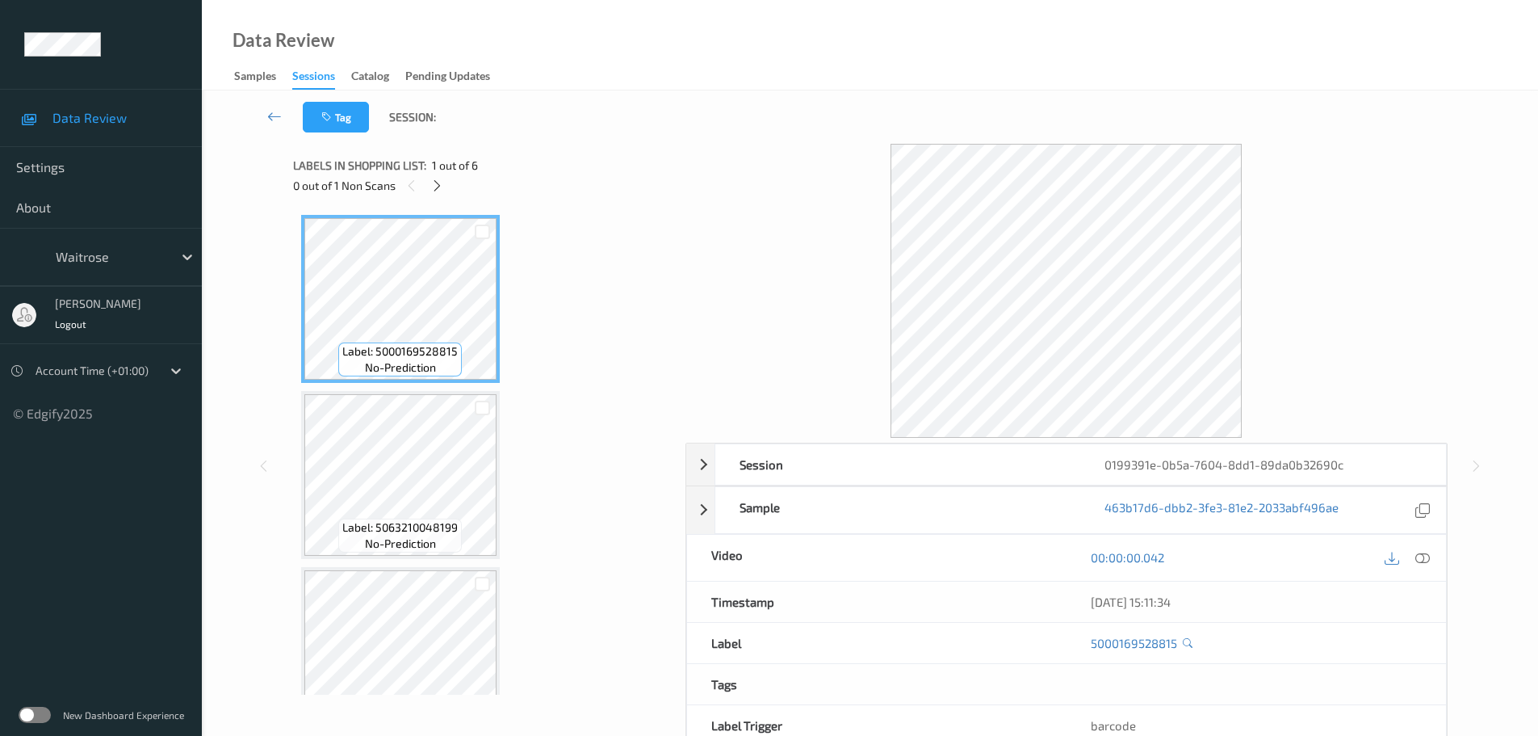
click at [441, 182] on icon at bounding box center [437, 185] width 14 height 15
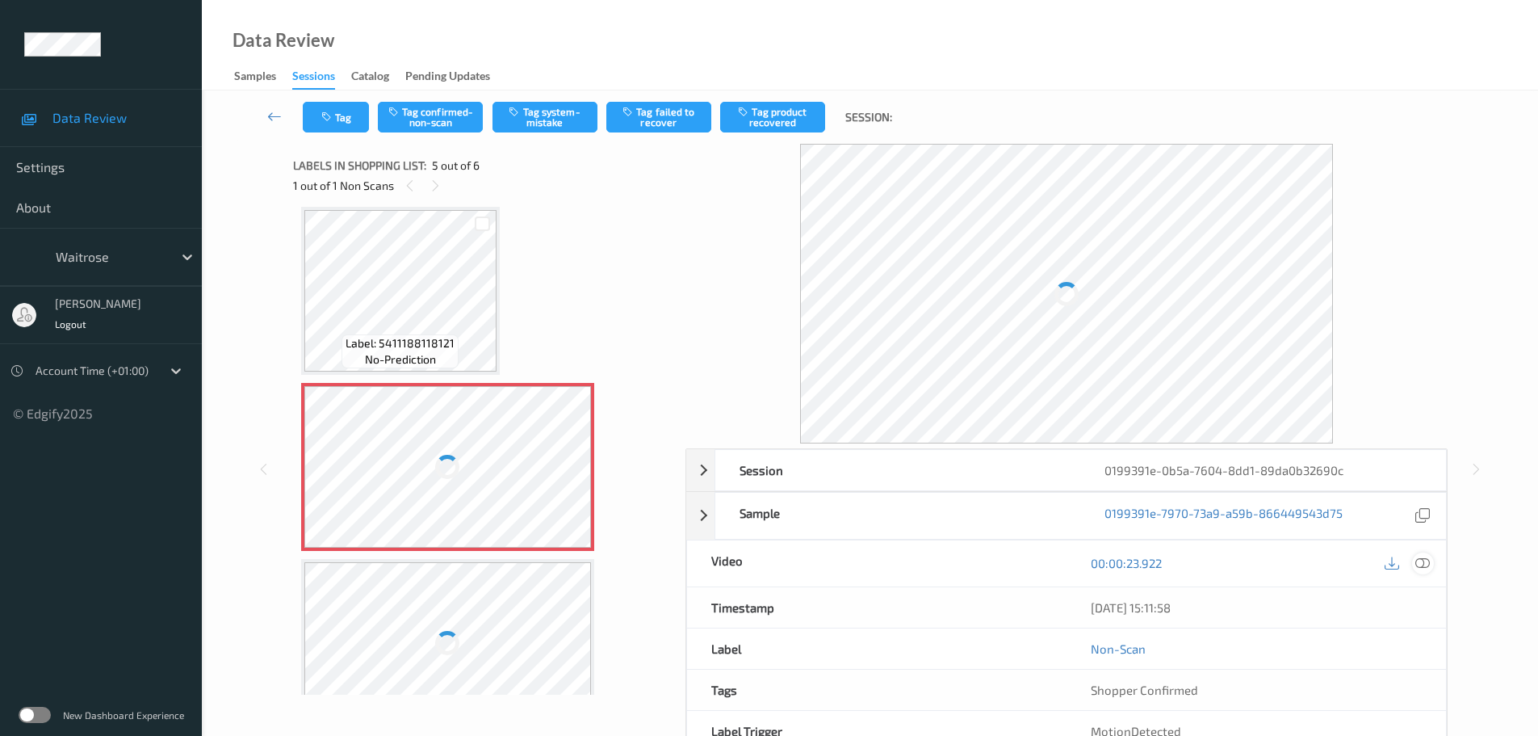
click at [1424, 572] on div at bounding box center [1423, 563] width 22 height 22
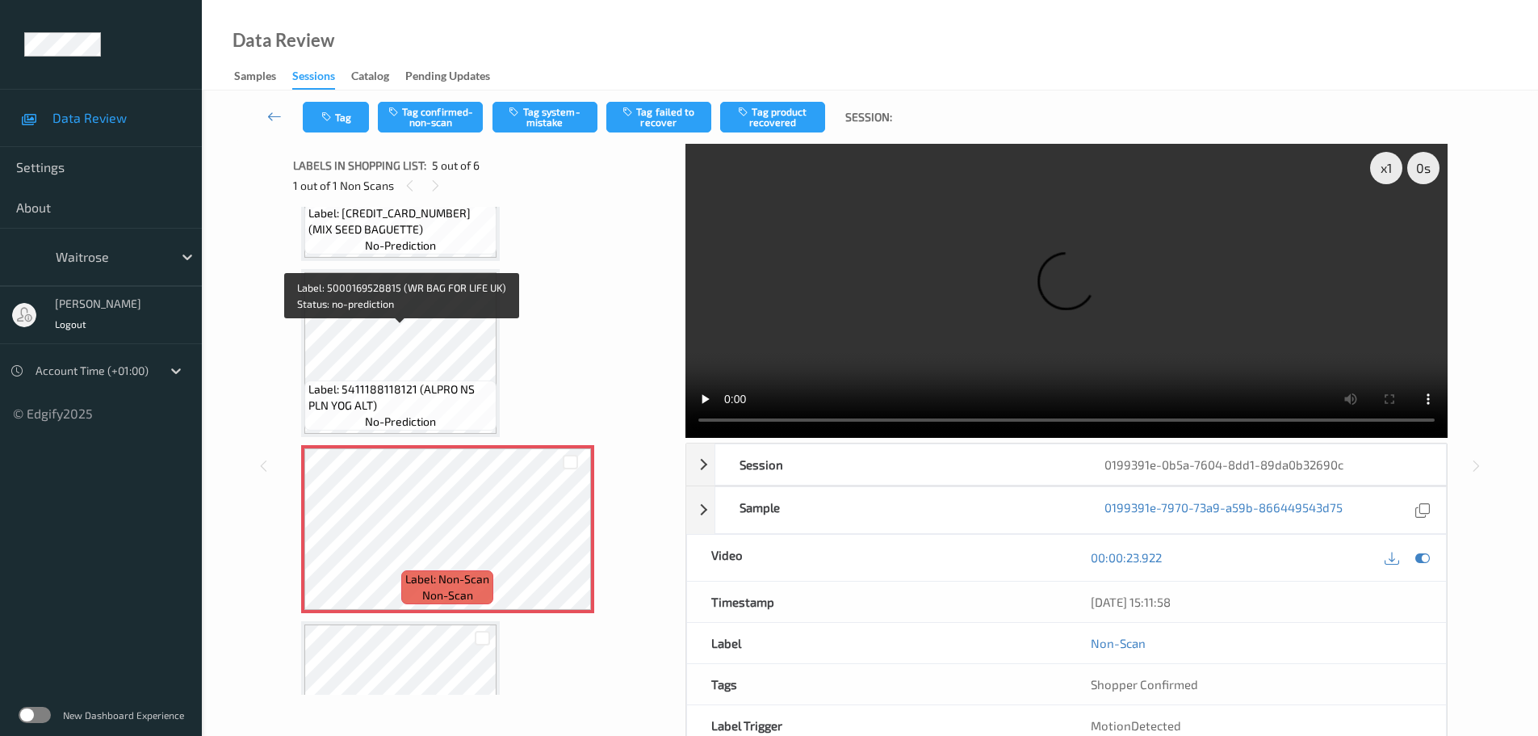
scroll to position [577, 0]
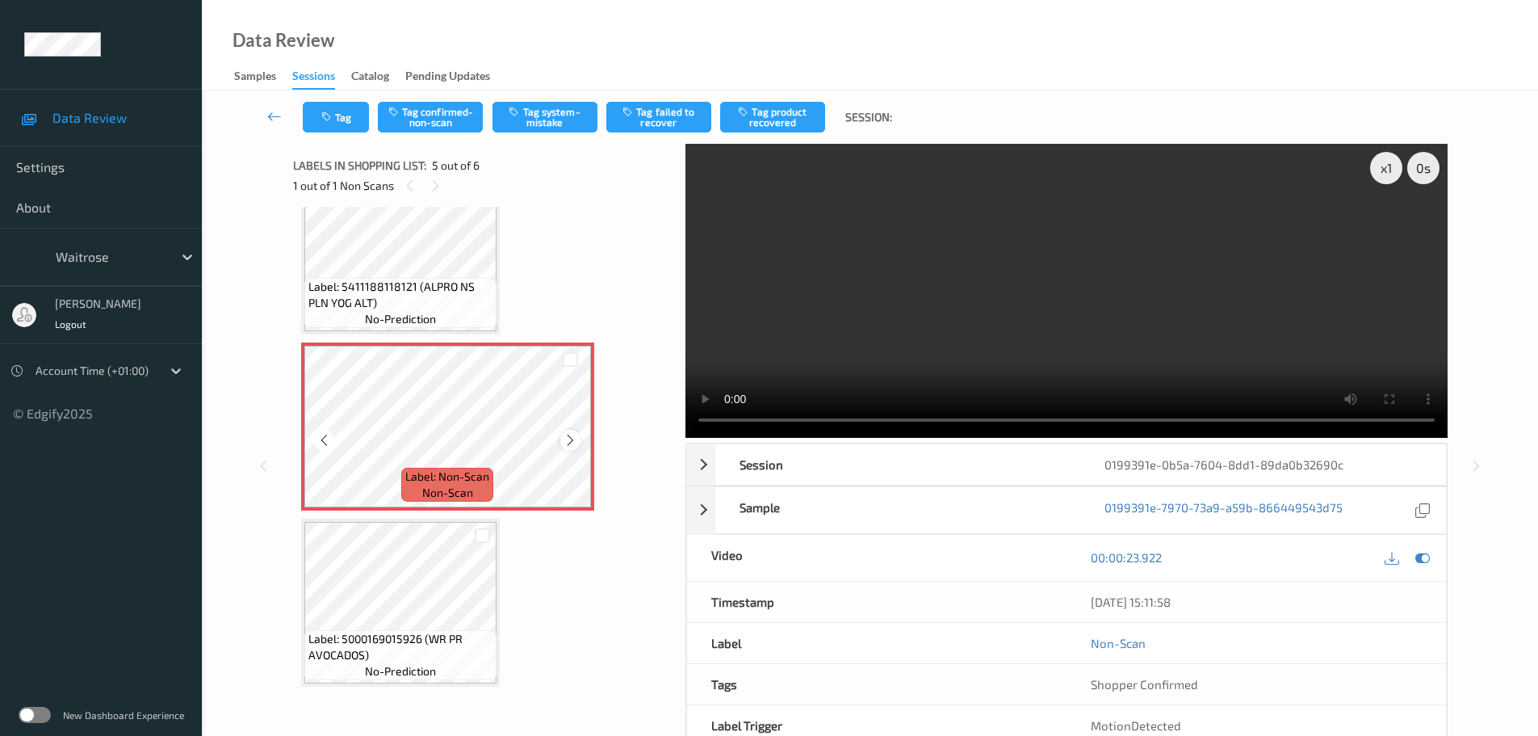
click at [577, 438] on icon at bounding box center [571, 440] width 14 height 15
click at [576, 438] on icon at bounding box center [571, 440] width 14 height 15
click at [575, 438] on icon at bounding box center [571, 440] width 14 height 15
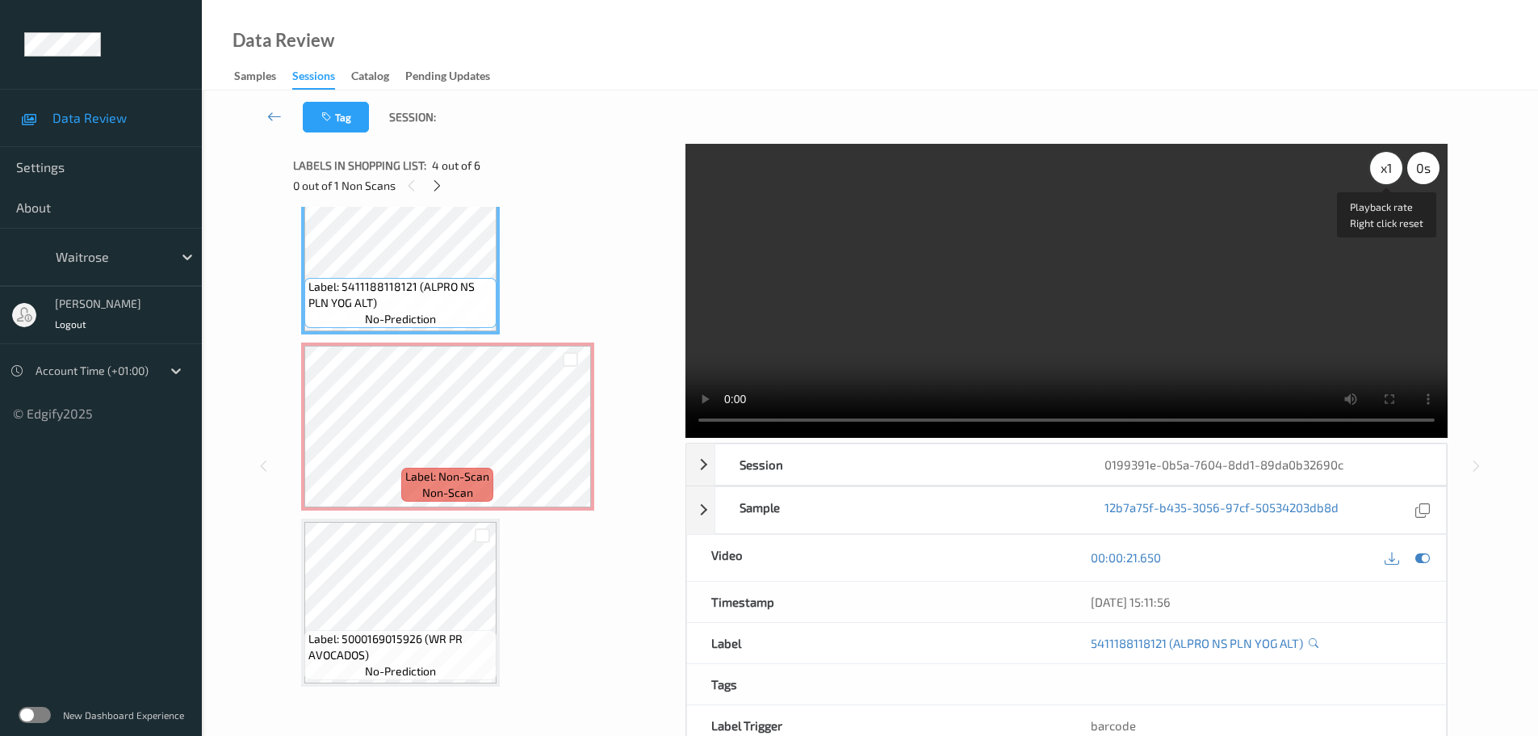
click at [1379, 166] on div "x 1" at bounding box center [1386, 168] width 32 height 32
click at [1379, 166] on div "x 2" at bounding box center [1386, 168] width 32 height 32
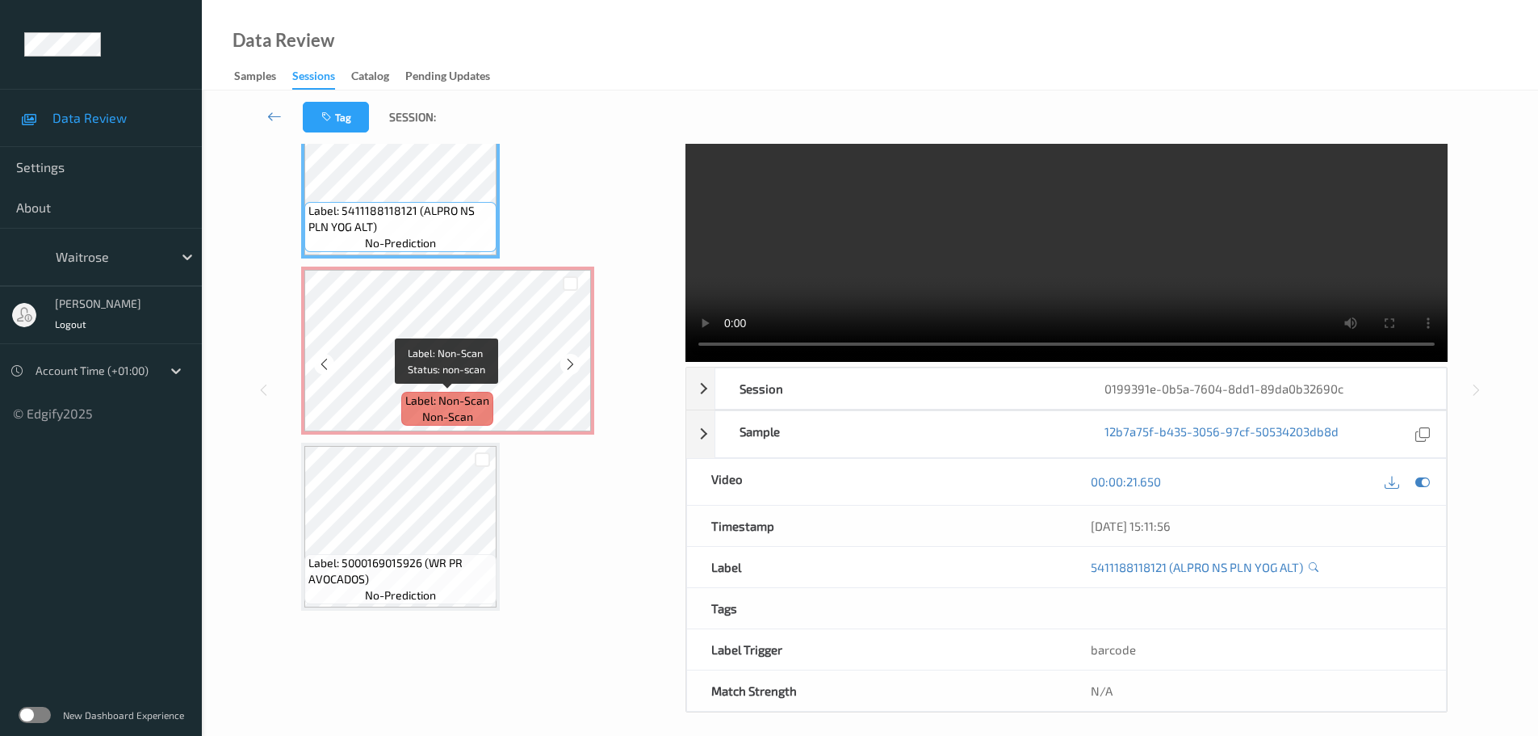
scroll to position [86, 0]
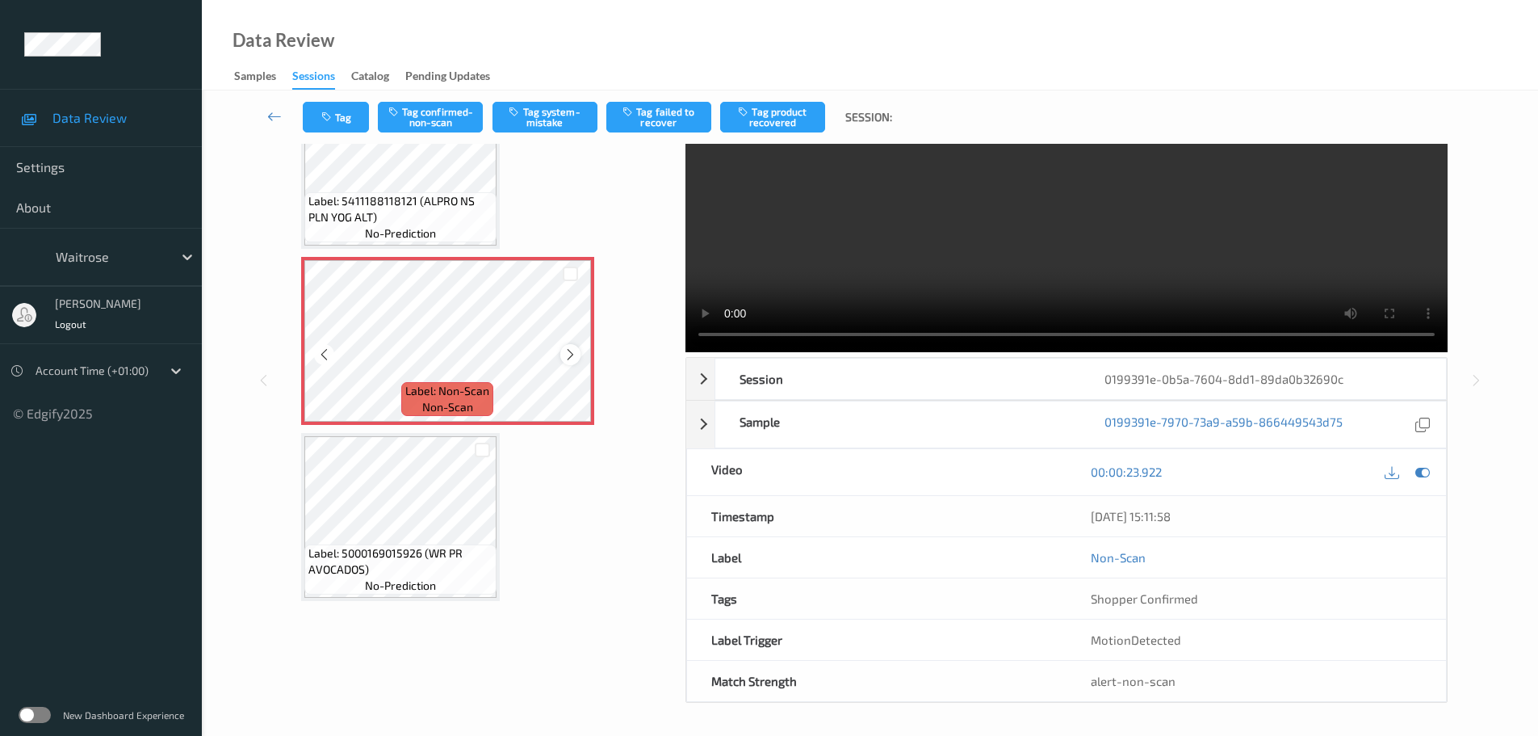
click at [573, 350] on icon at bounding box center [571, 354] width 14 height 15
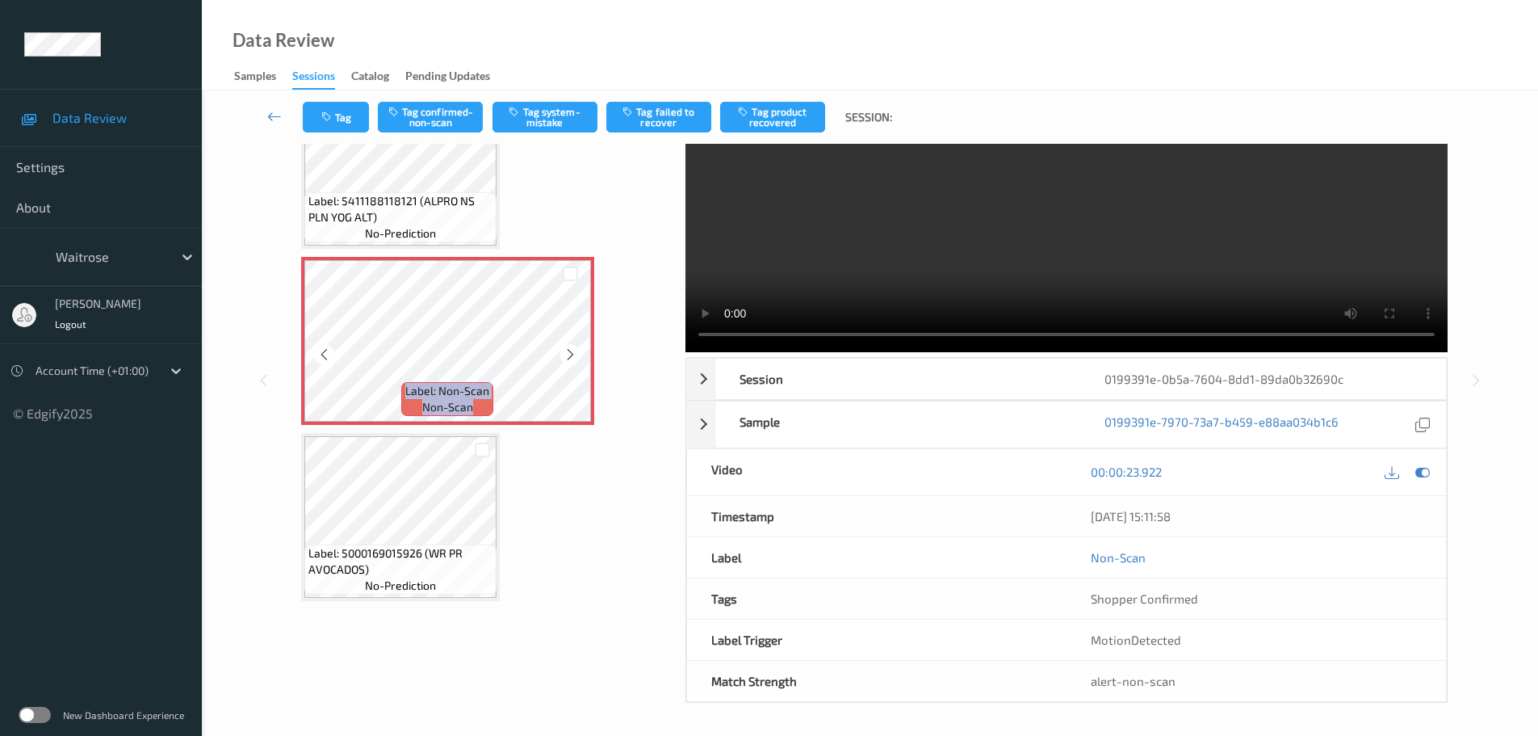
click at [573, 350] on icon at bounding box center [571, 354] width 14 height 15
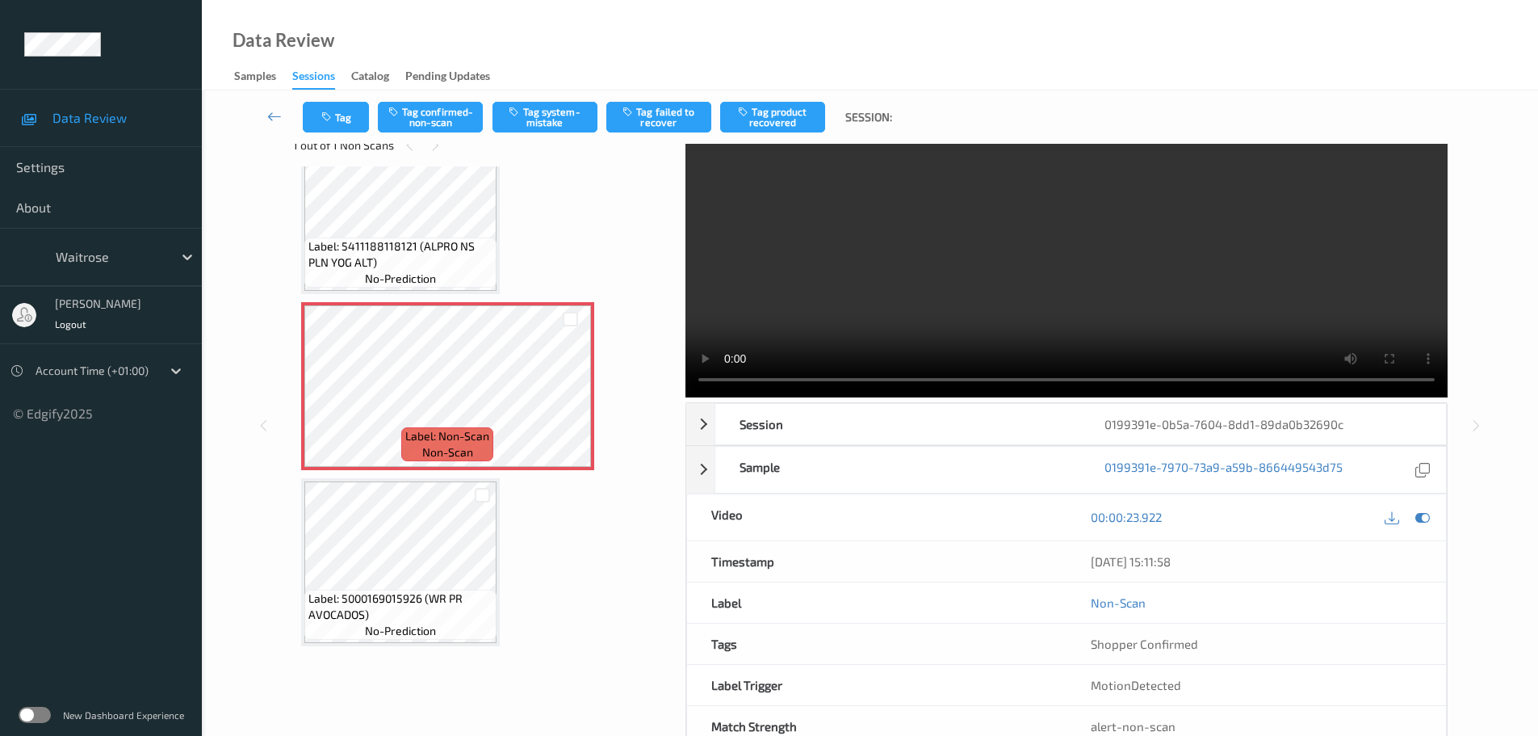
scroll to position [0, 0]
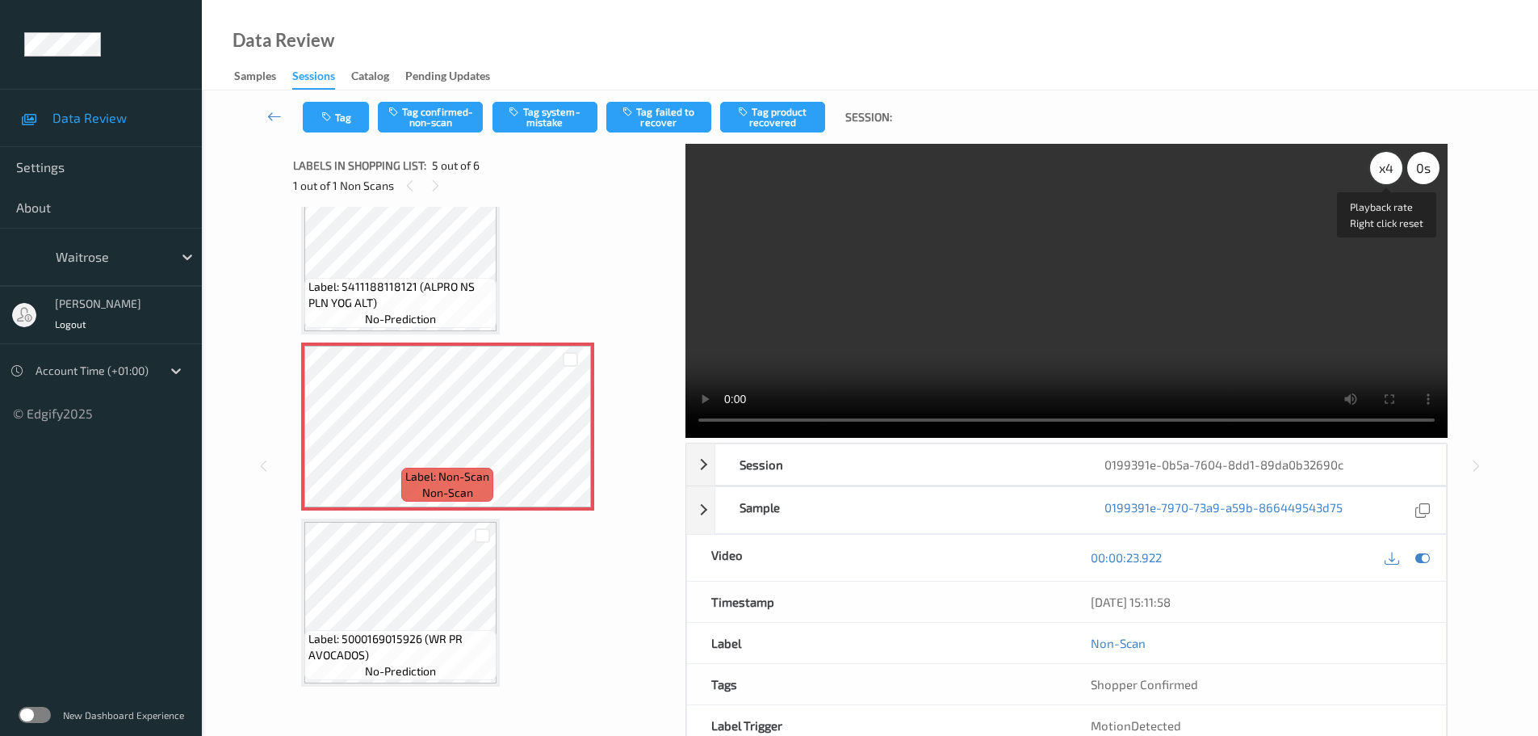
click at [1383, 170] on div "x 4" at bounding box center [1386, 168] width 32 height 32
click at [1383, 170] on div "x 8" at bounding box center [1386, 168] width 32 height 32
click at [1383, 170] on div "x 1" at bounding box center [1386, 168] width 32 height 32
click at [1092, 425] on video at bounding box center [1067, 291] width 762 height 294
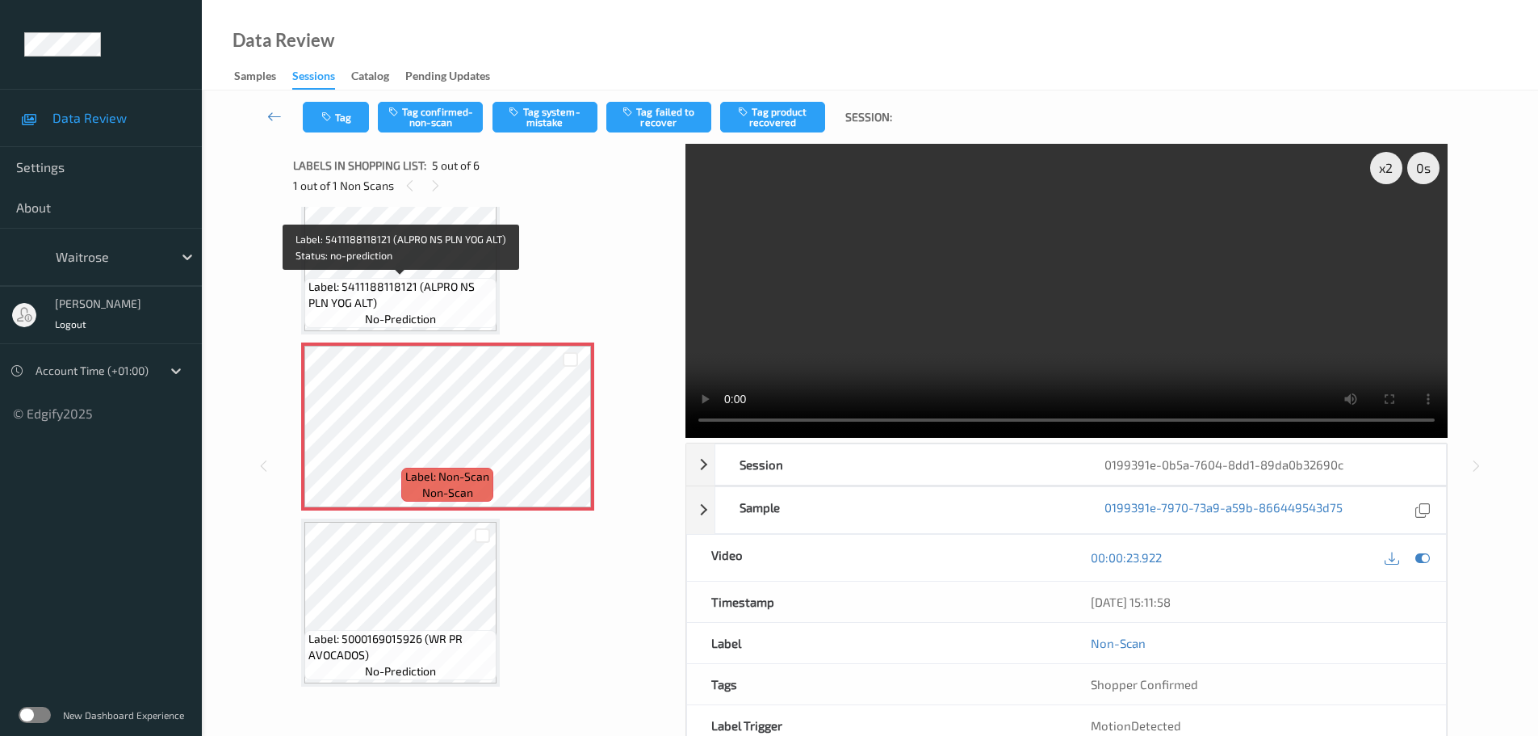
click at [422, 279] on span "Label: 5411188118121 (ALPRO NS PLN YOG ALT)" at bounding box center [400, 295] width 184 height 32
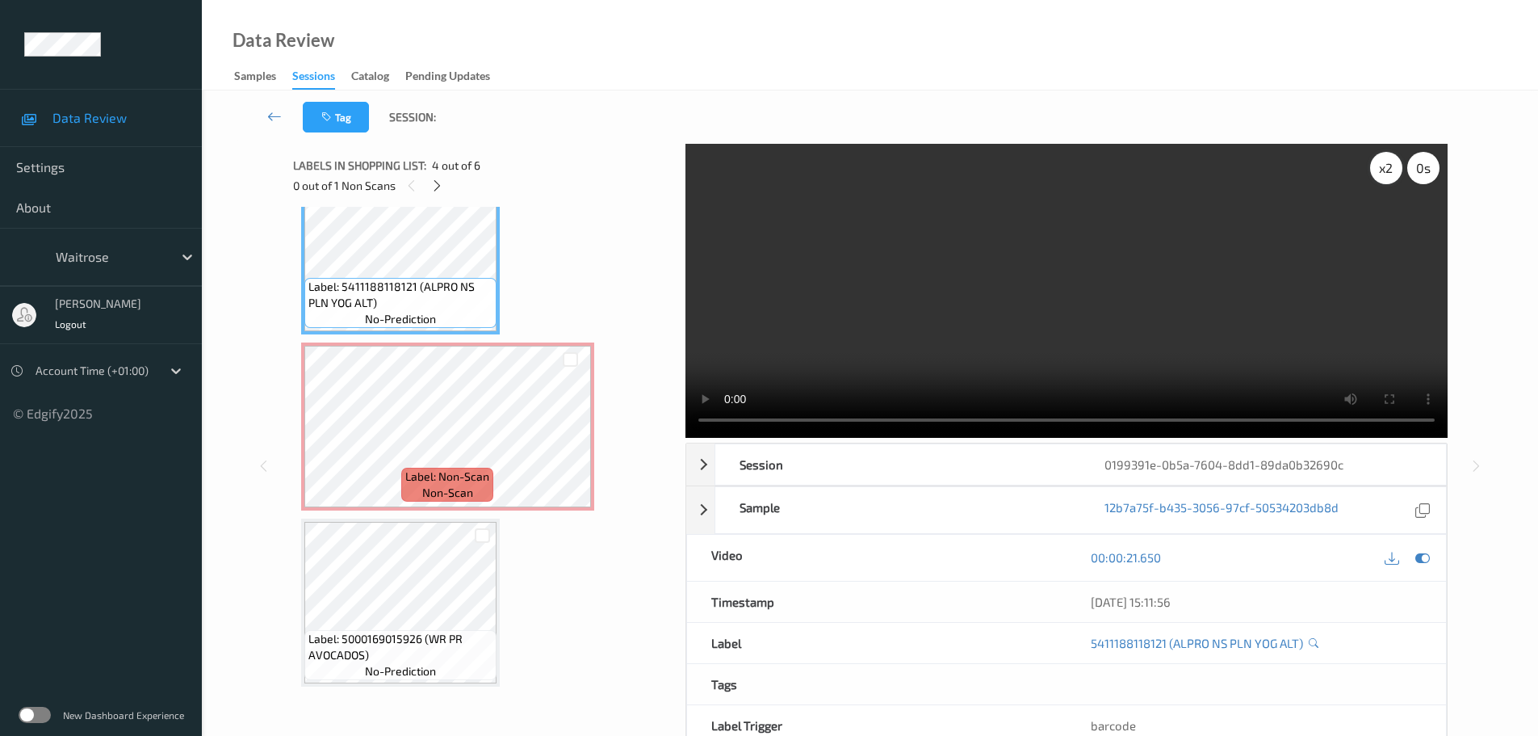
click at [1385, 172] on div "x 2" at bounding box center [1386, 168] width 32 height 32
click at [1385, 172] on div "x 4" at bounding box center [1386, 168] width 32 height 32
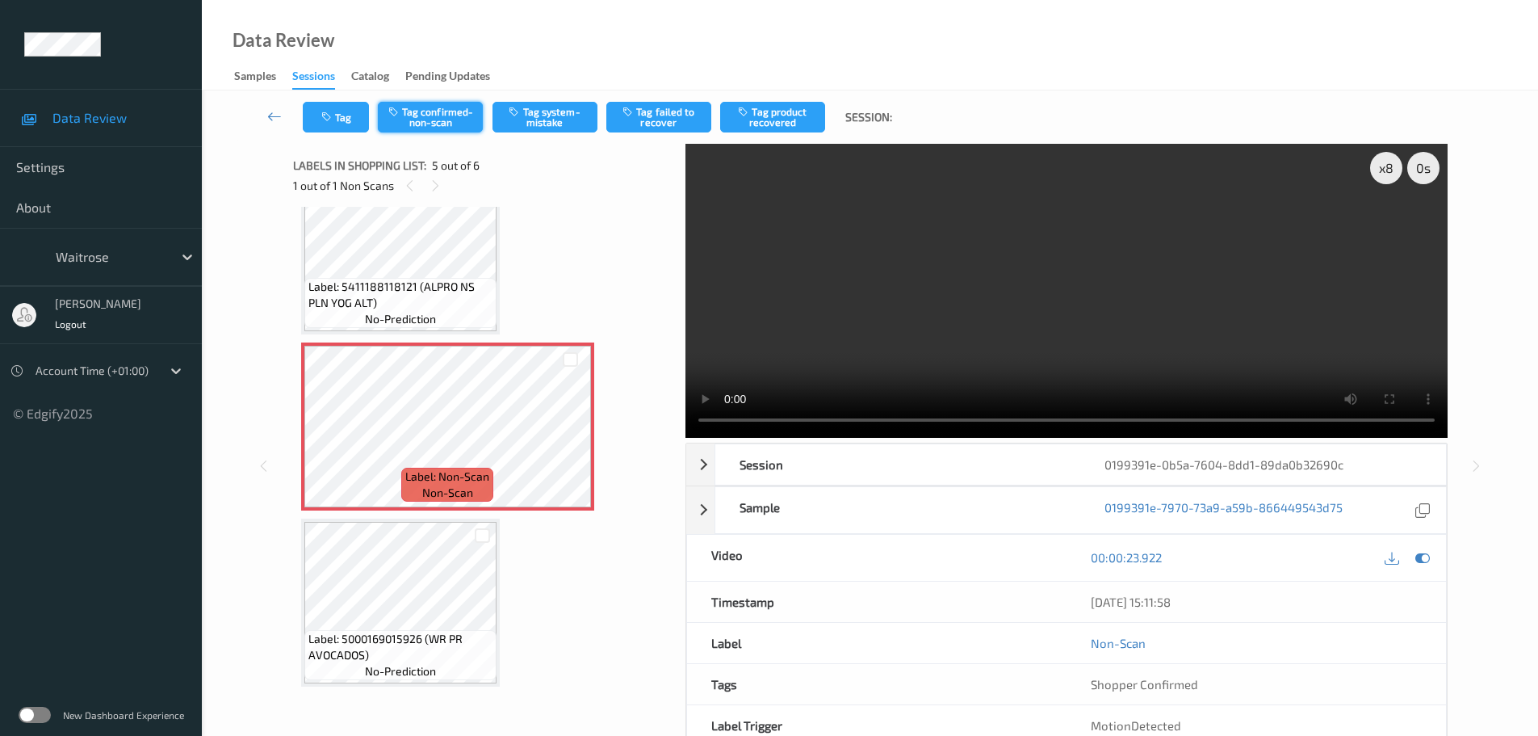
click at [444, 120] on button "Tag confirmed-non-scan" at bounding box center [430, 117] width 105 height 31
click at [436, 119] on button "Tag confirmed-non-scan" at bounding box center [430, 117] width 105 height 31
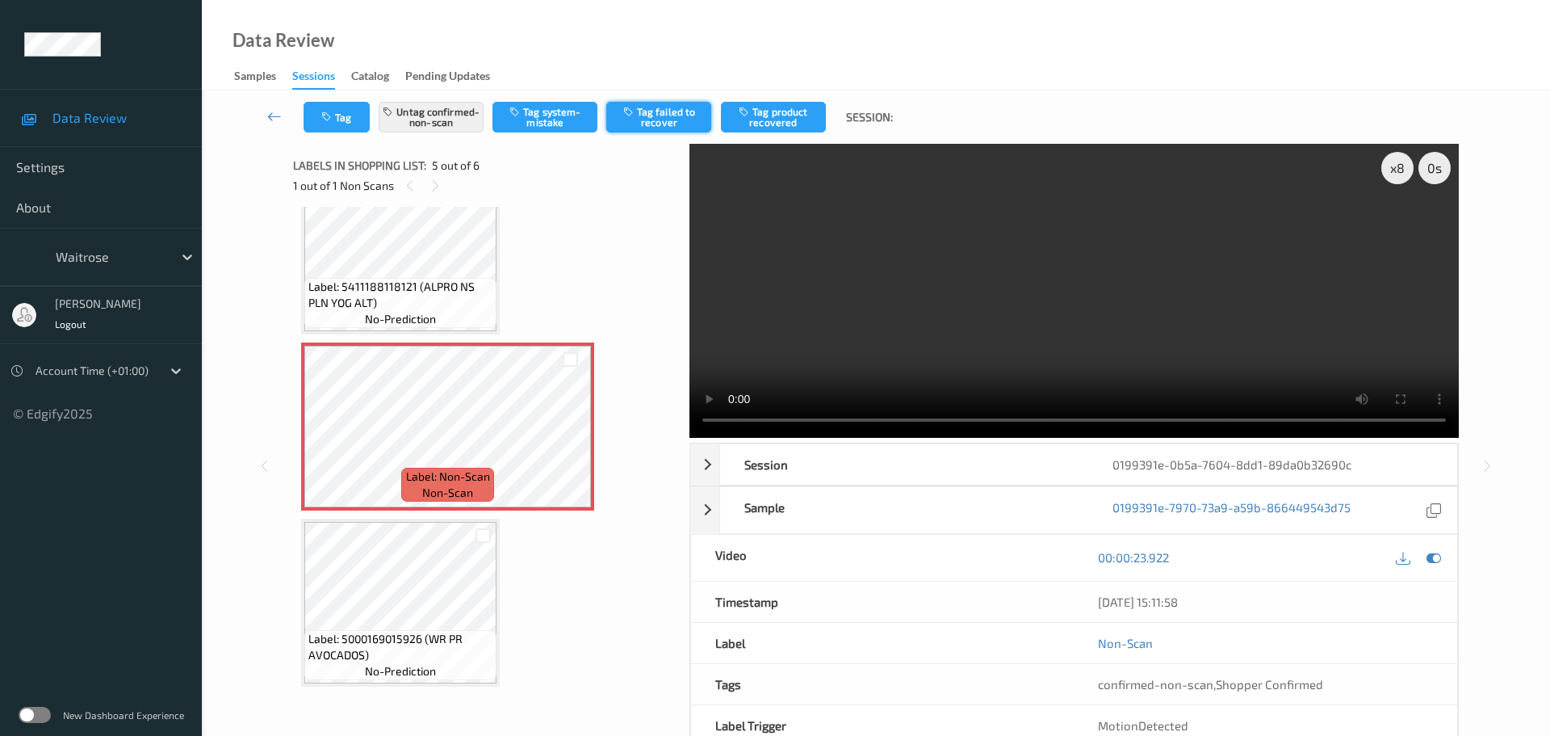
click at [639, 107] on button "Tag failed to recover" at bounding box center [658, 117] width 105 height 31
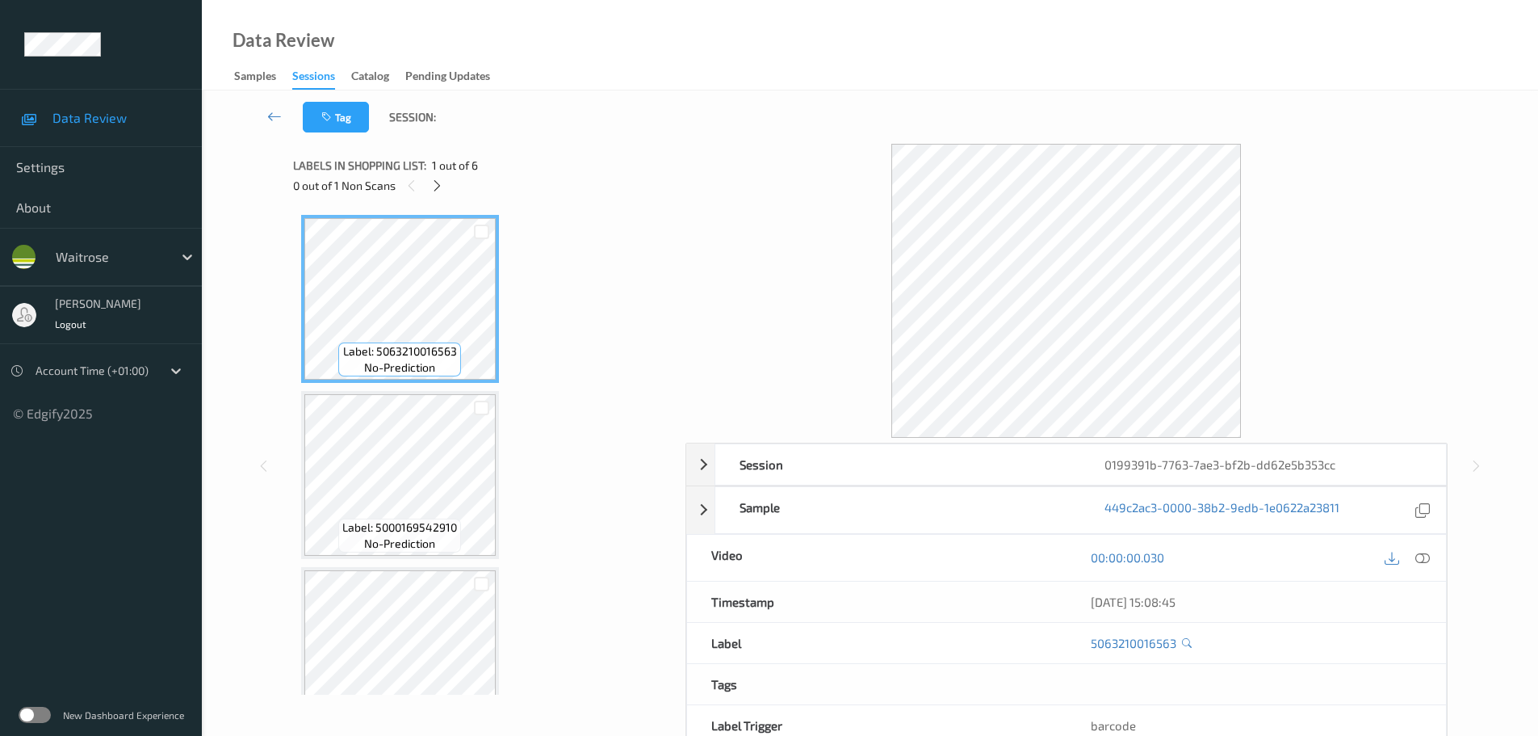
click at [425, 182] on div "0 out of 1 Non Scans" at bounding box center [483, 185] width 381 height 20
click at [433, 185] on icon at bounding box center [437, 185] width 14 height 15
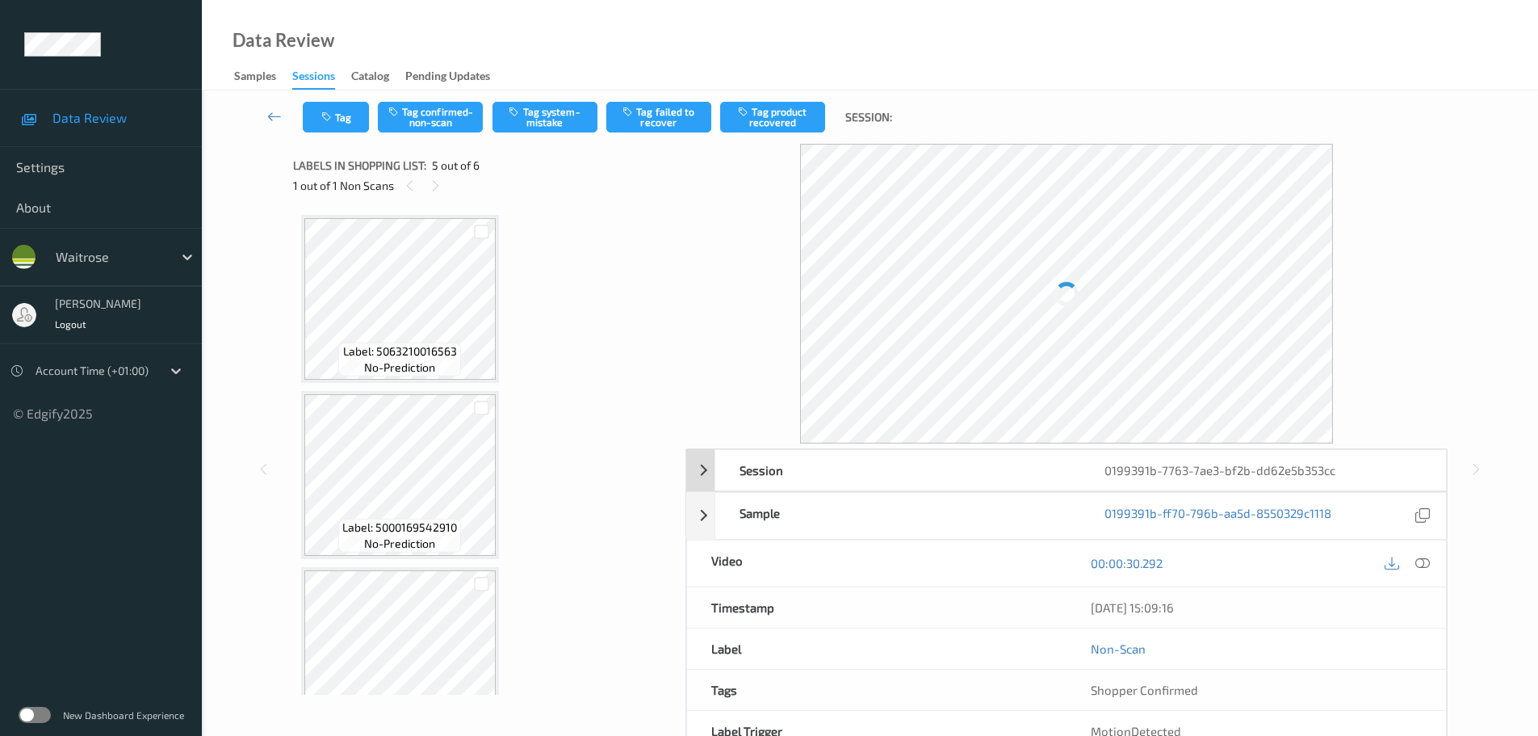
scroll to position [536, 0]
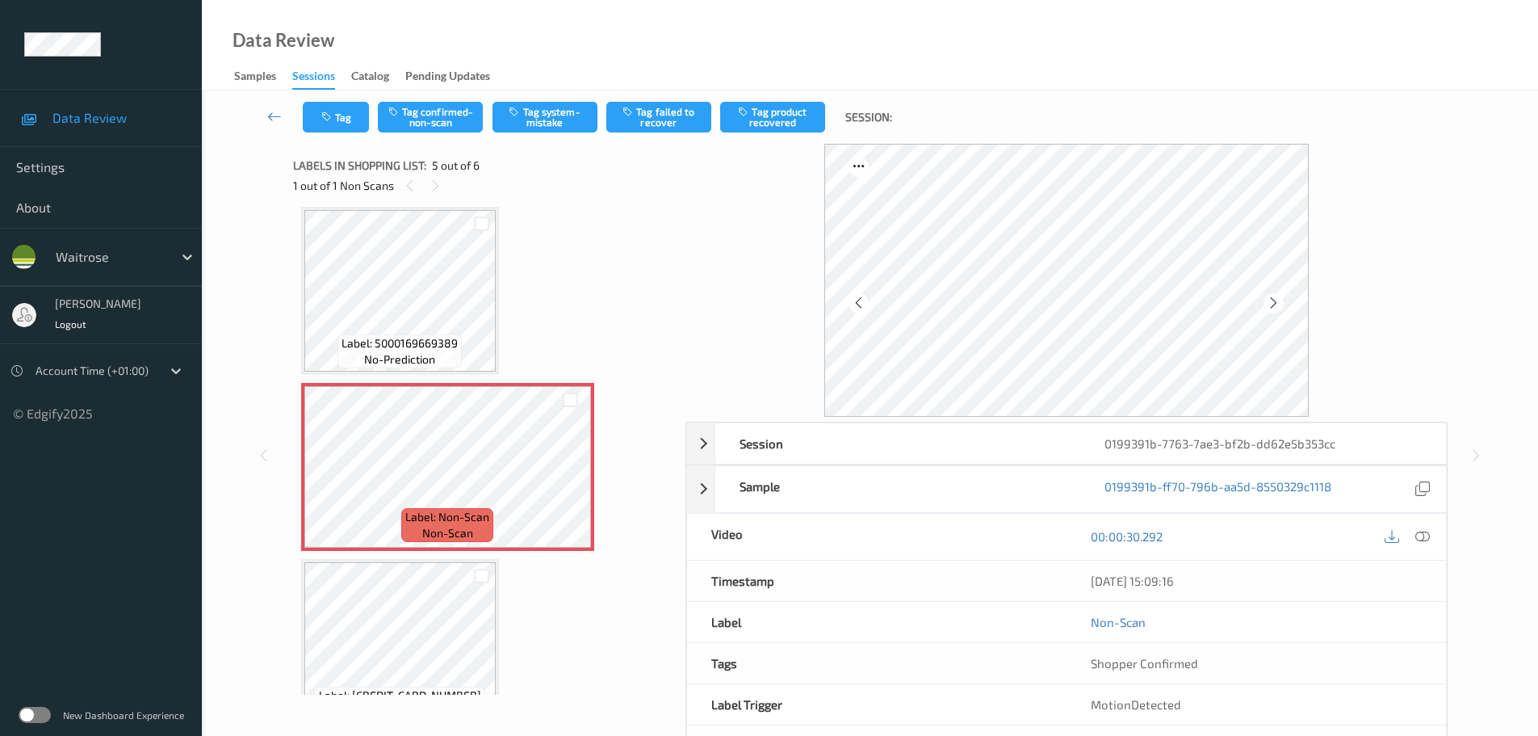
drag, startPoint x: 1421, startPoint y: 542, endPoint x: 1310, endPoint y: 506, distance: 116.2
click at [1421, 542] on icon at bounding box center [1422, 536] width 15 height 15
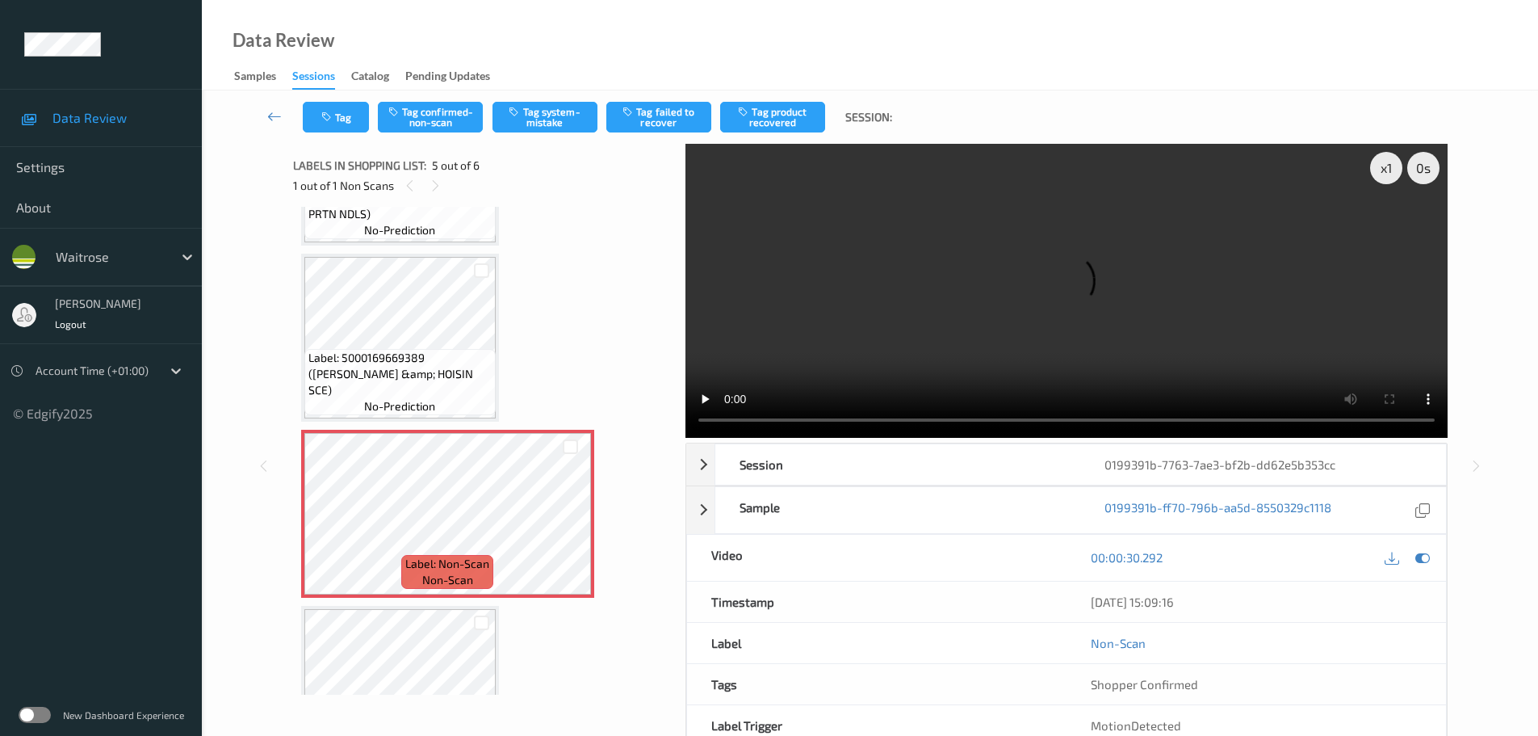
scroll to position [577, 0]
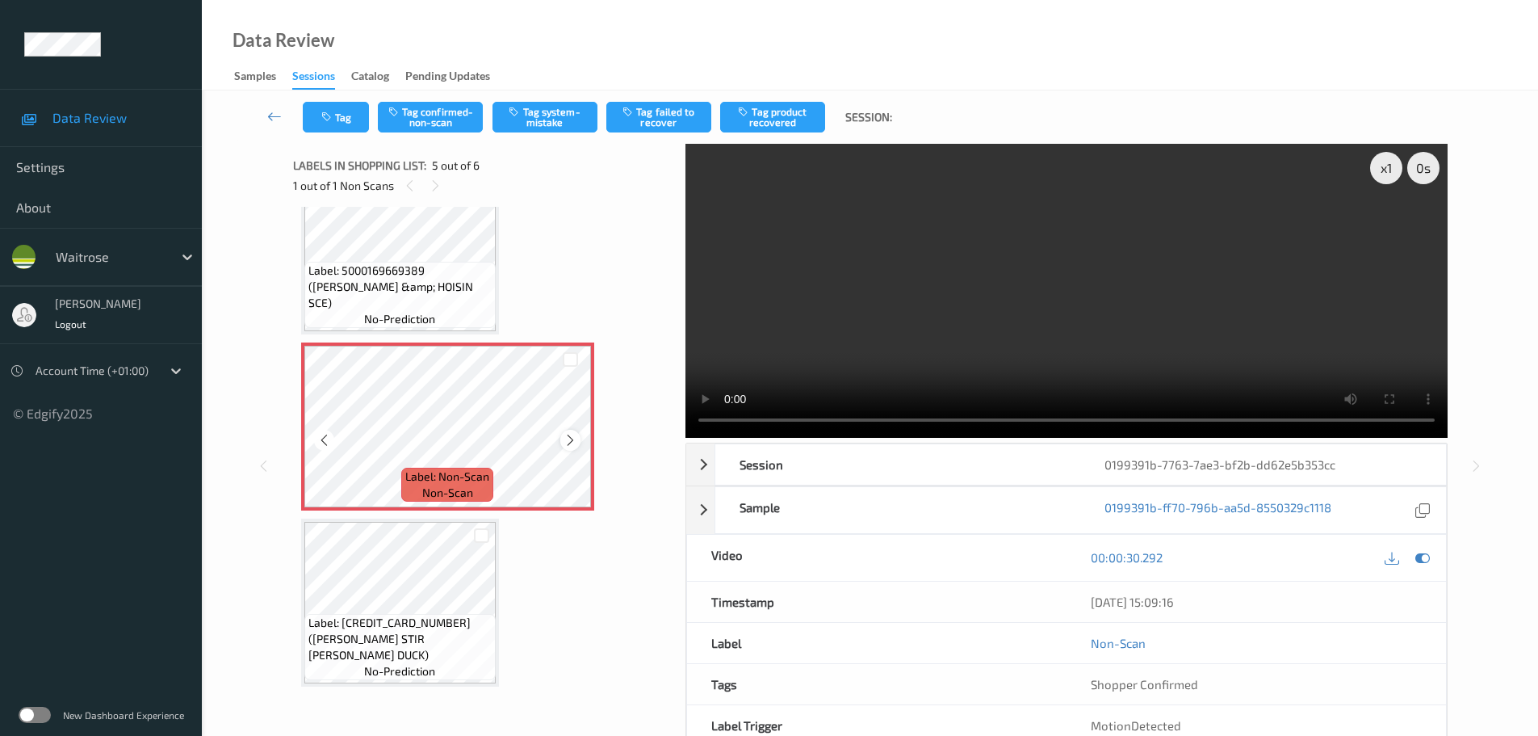
click at [570, 439] on icon at bounding box center [571, 440] width 14 height 15
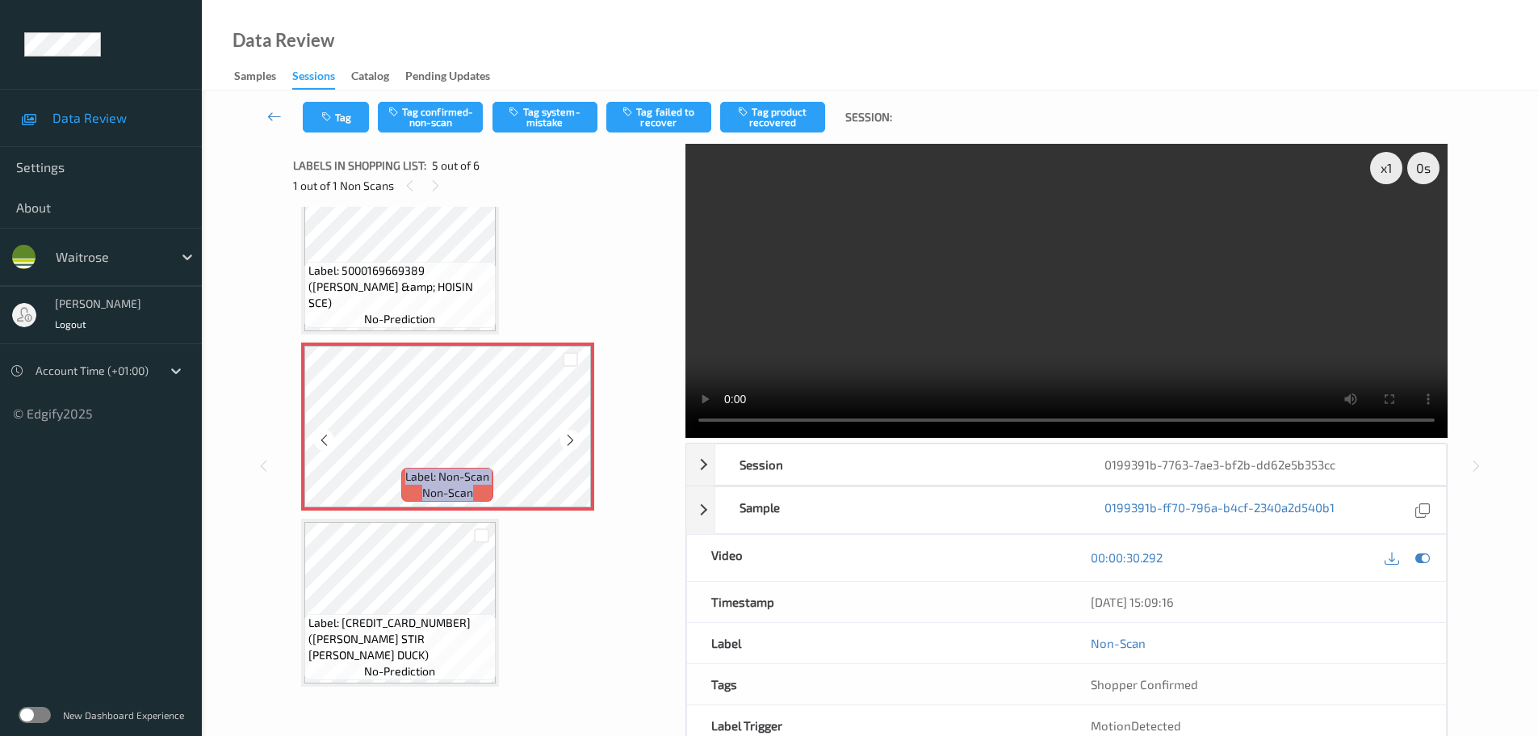
click at [570, 439] on icon at bounding box center [571, 440] width 14 height 15
click at [1390, 170] on div "x 1" at bounding box center [1386, 168] width 32 height 32
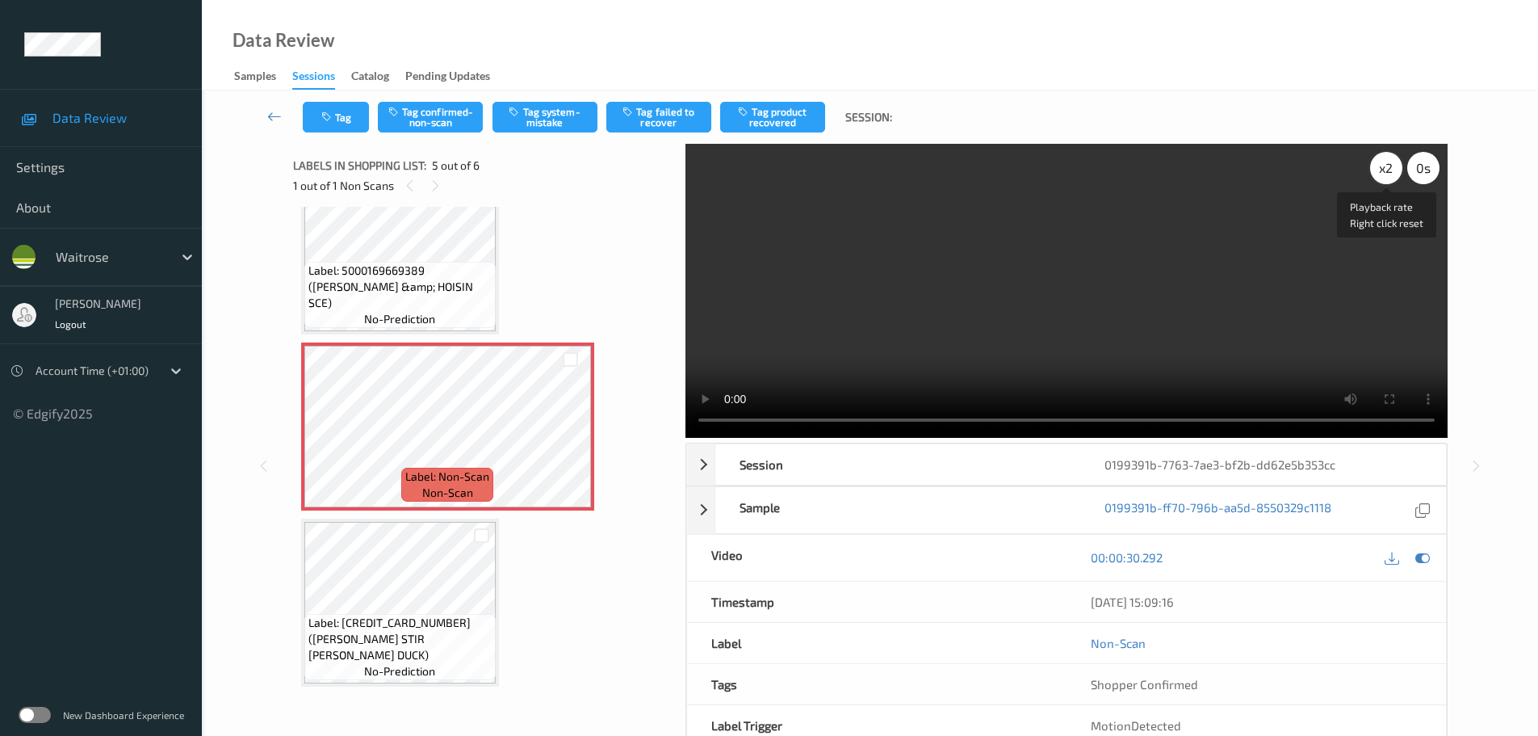
click at [1390, 170] on div "x 2" at bounding box center [1386, 168] width 32 height 32
click at [568, 120] on button "Tag system-mistake" at bounding box center [545, 117] width 105 height 31
click at [540, 107] on button "Tag system-mistake" at bounding box center [545, 117] width 105 height 31
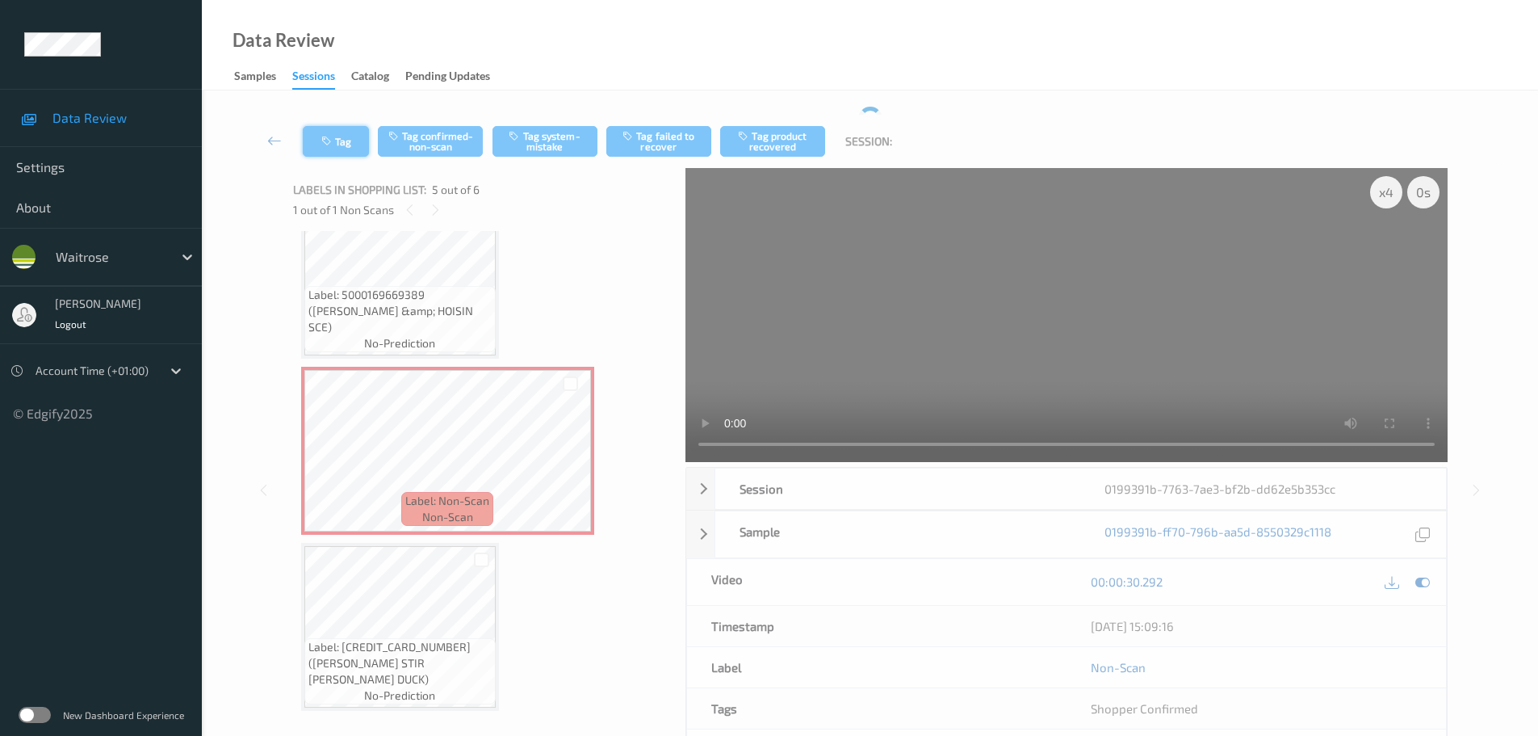
click at [339, 149] on button "Tag" at bounding box center [336, 141] width 66 height 31
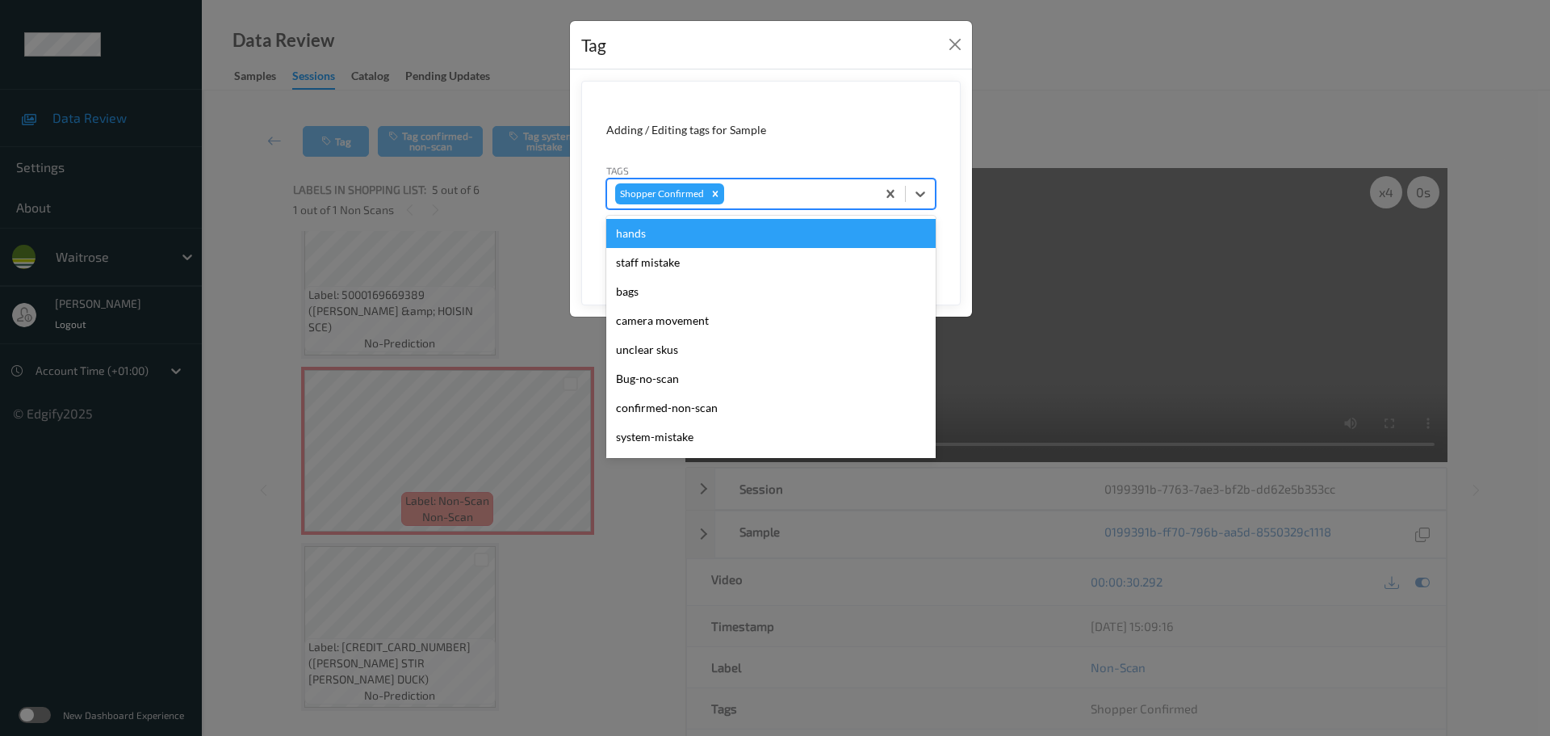
click at [759, 201] on div at bounding box center [798, 193] width 140 height 19
type input "unu"
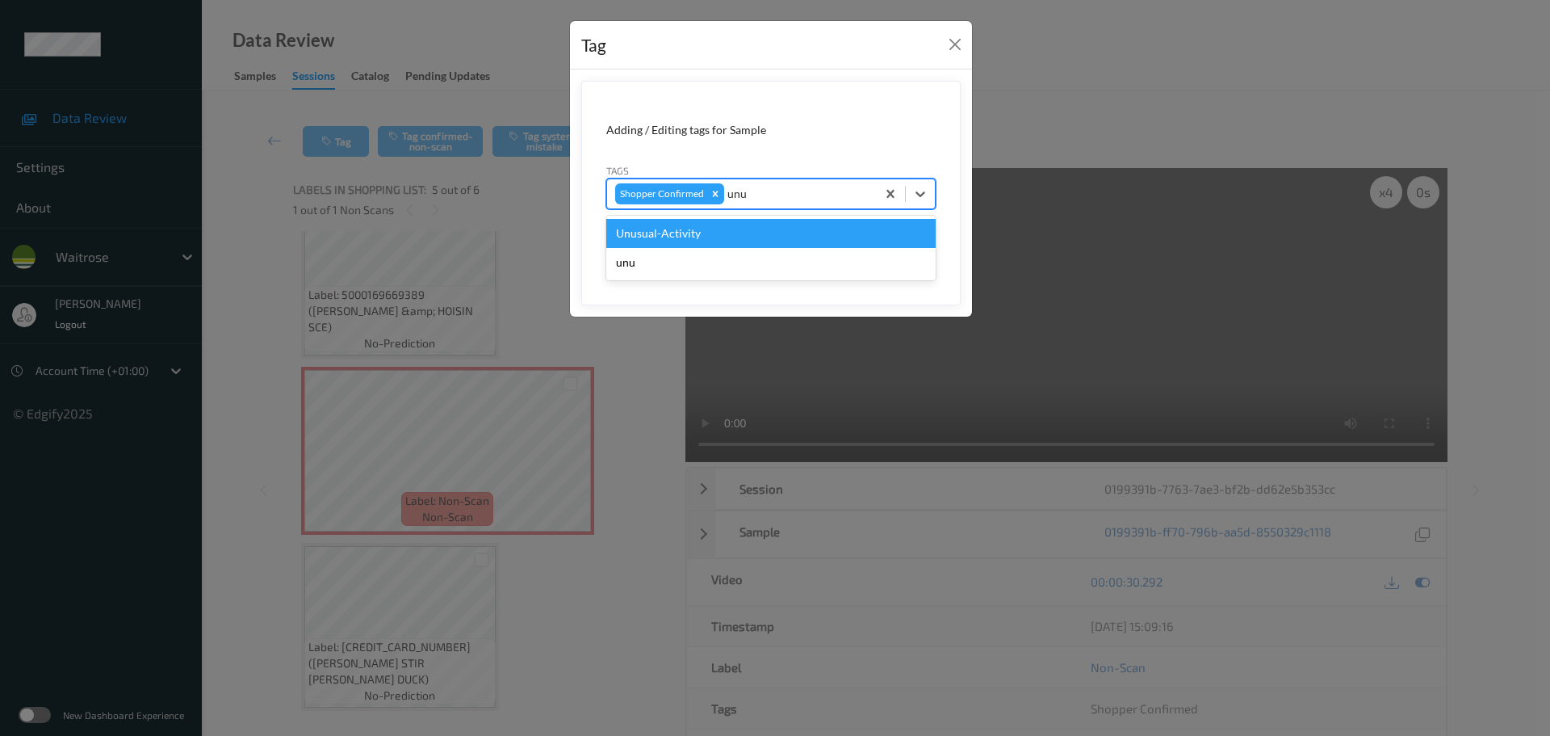
click at [719, 221] on div "Unusual-Activity" at bounding box center [770, 233] width 329 height 29
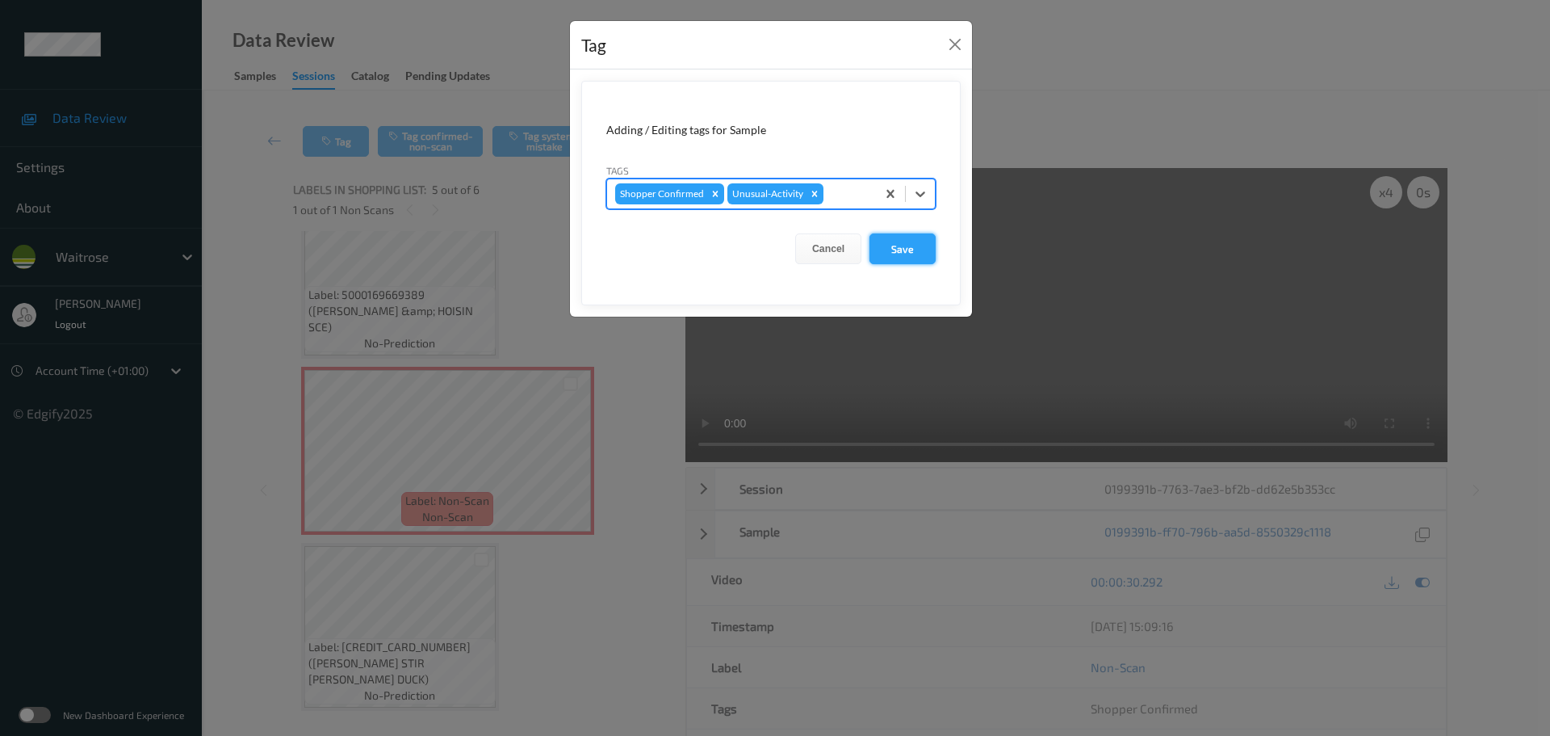
click at [887, 255] on button "Save" at bounding box center [903, 248] width 66 height 31
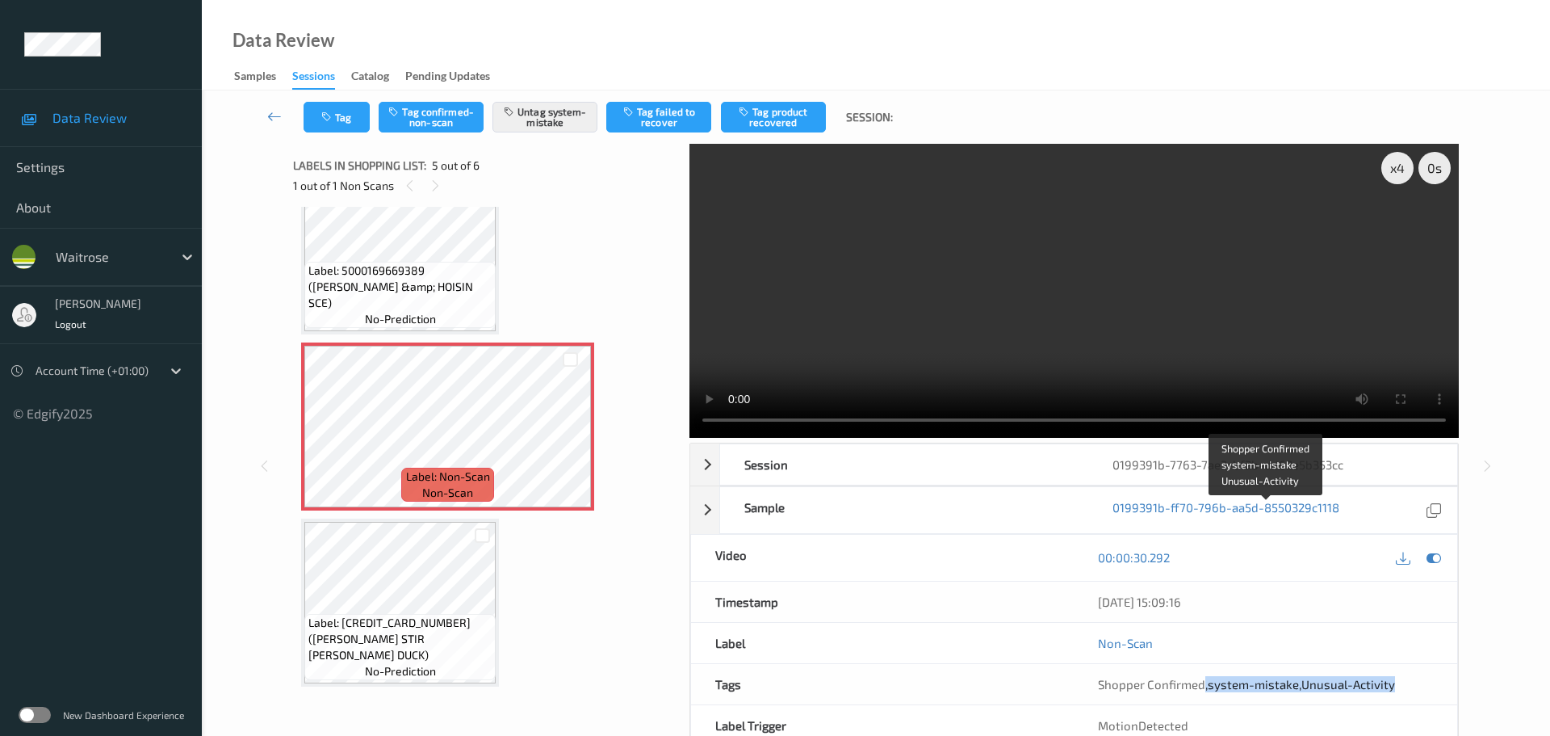
drag, startPoint x: 1201, startPoint y: 513, endPoint x: 1428, endPoint y: 512, distance: 227.7
click at [1428, 676] on div "Shopper Confirmed , system-mistake , Unusual-Activity" at bounding box center [1265, 684] width 335 height 16
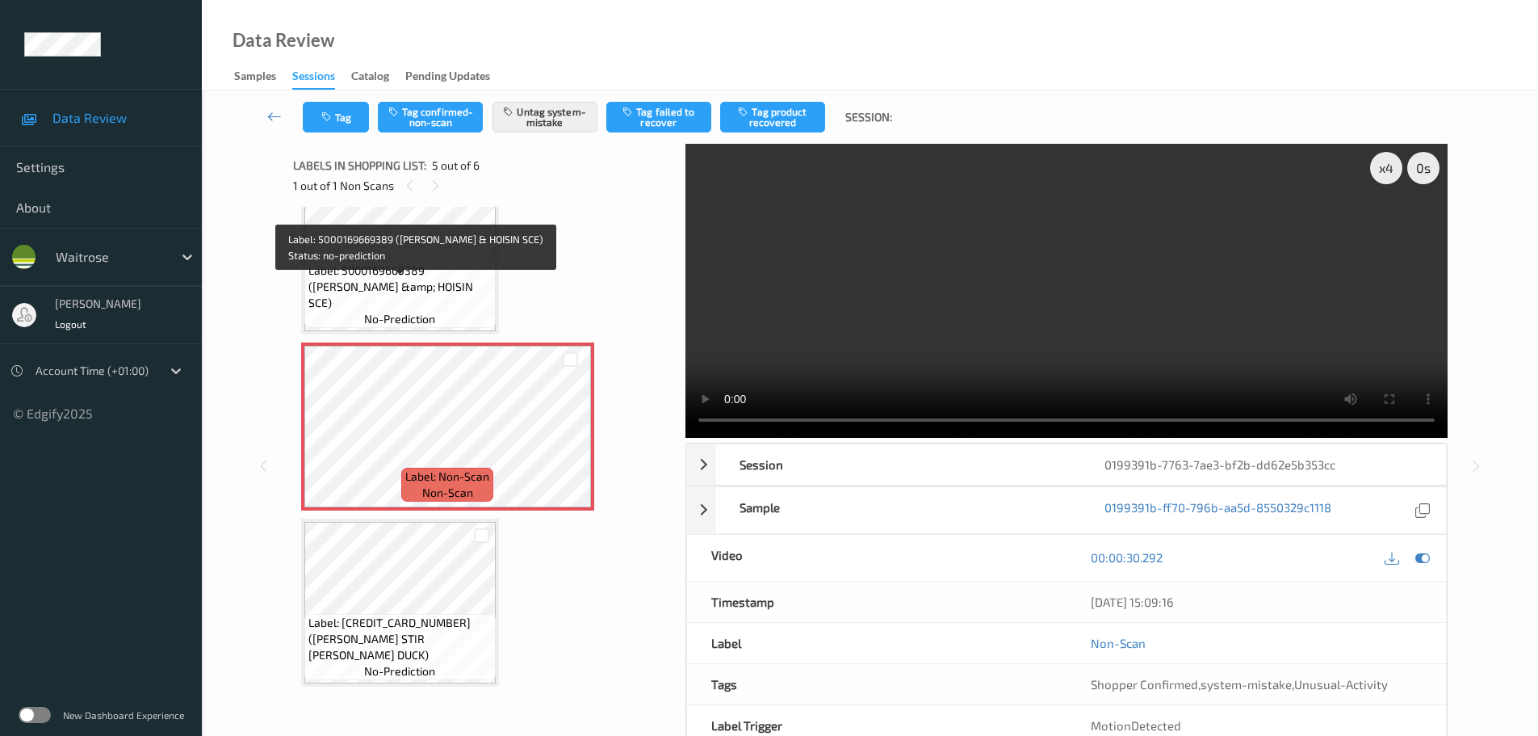
click at [406, 279] on span "Label: 5000169669389 (WR PLUM &amp; HOISIN SCE)" at bounding box center [399, 286] width 183 height 48
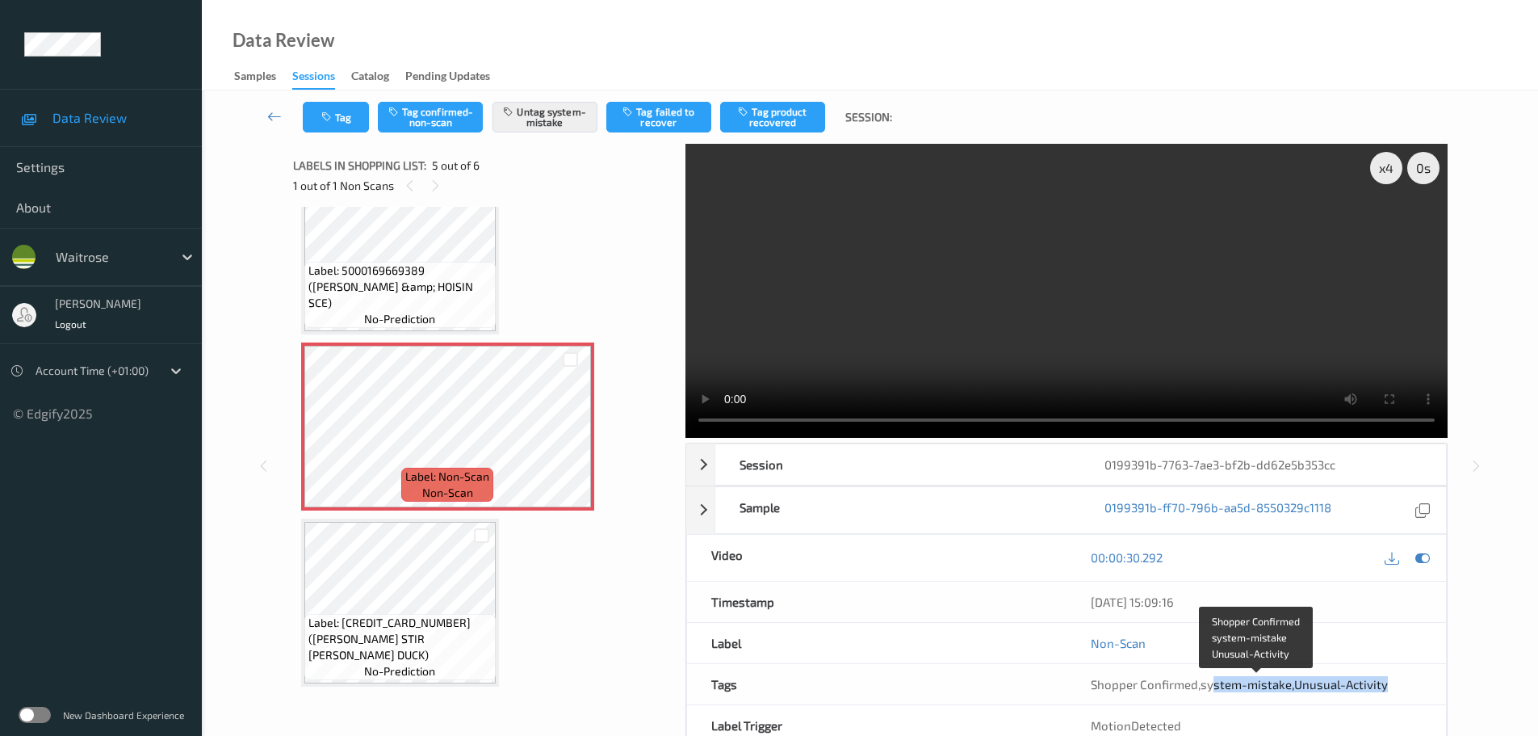
drag, startPoint x: 1253, startPoint y: 693, endPoint x: 1387, endPoint y: 689, distance: 134.1
click at [1387, 689] on div "Shopper Confirmed , system-mistake , Unusual-Activity" at bounding box center [1256, 684] width 331 height 16
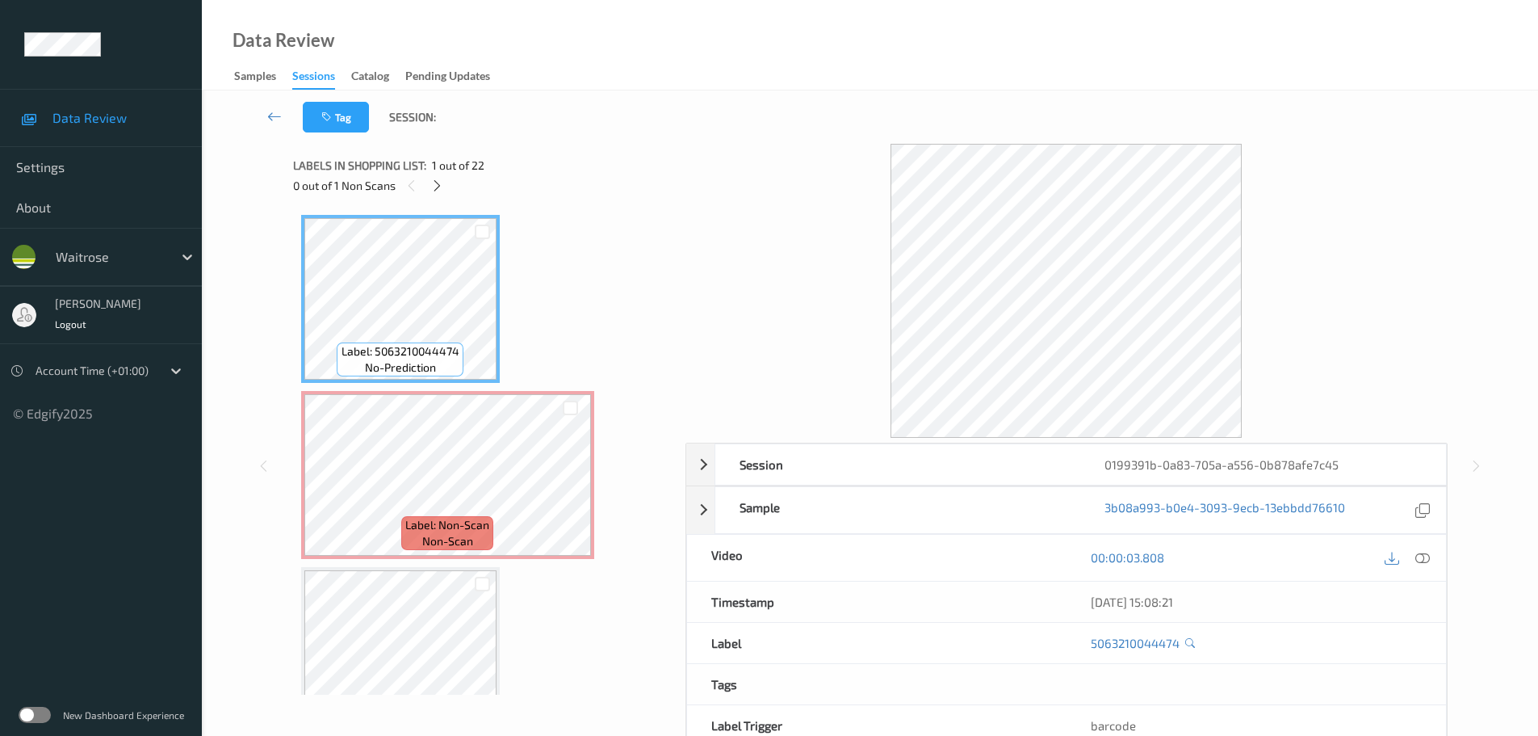
drag, startPoint x: 439, startPoint y: 179, endPoint x: 662, endPoint y: 304, distance: 255.2
click at [439, 178] on icon at bounding box center [437, 185] width 14 height 15
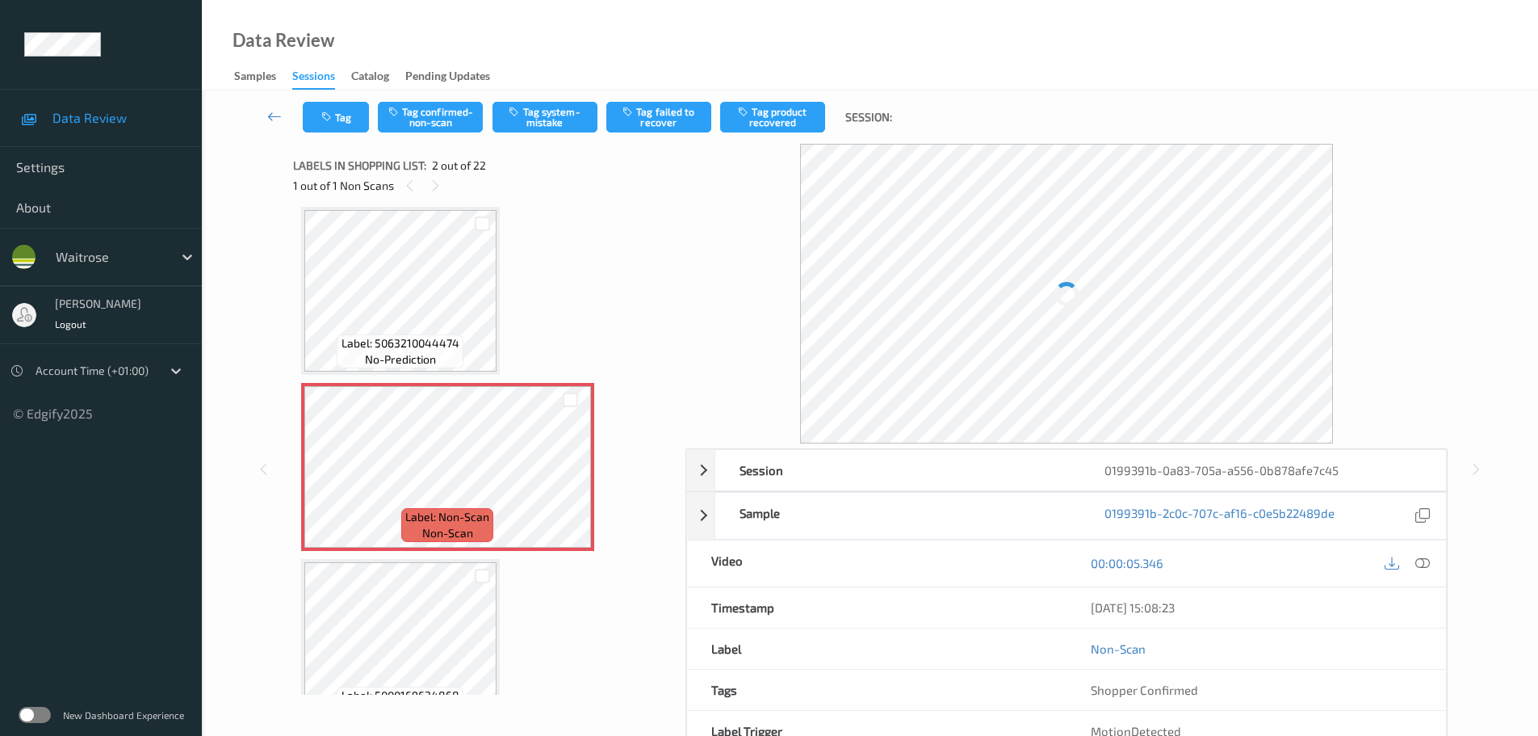
drag, startPoint x: 1416, startPoint y: 568, endPoint x: 1393, endPoint y: 553, distance: 28.0
click at [1418, 568] on icon at bounding box center [1422, 563] width 15 height 15
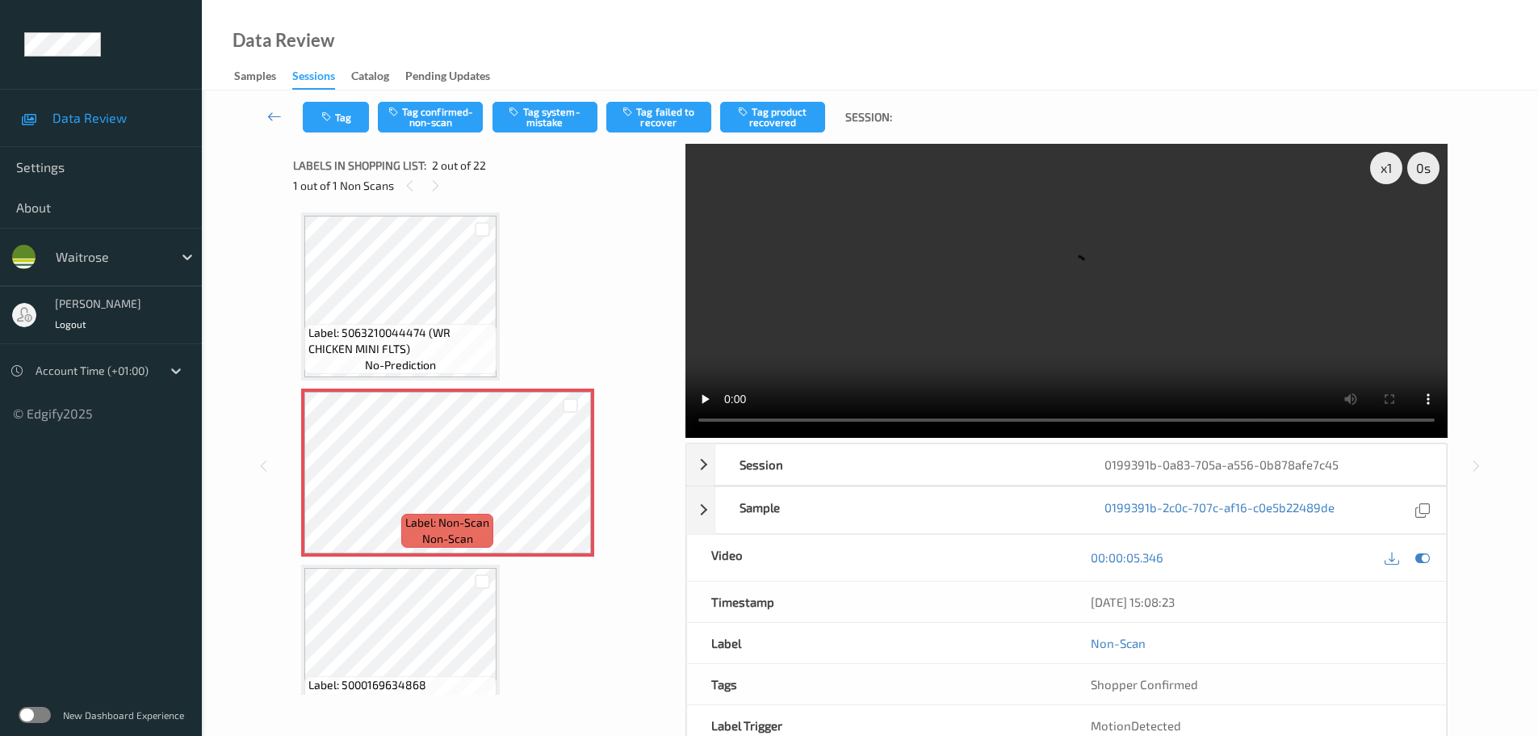
scroll to position [0, 0]
click at [568, 488] on icon at bounding box center [571, 488] width 14 height 15
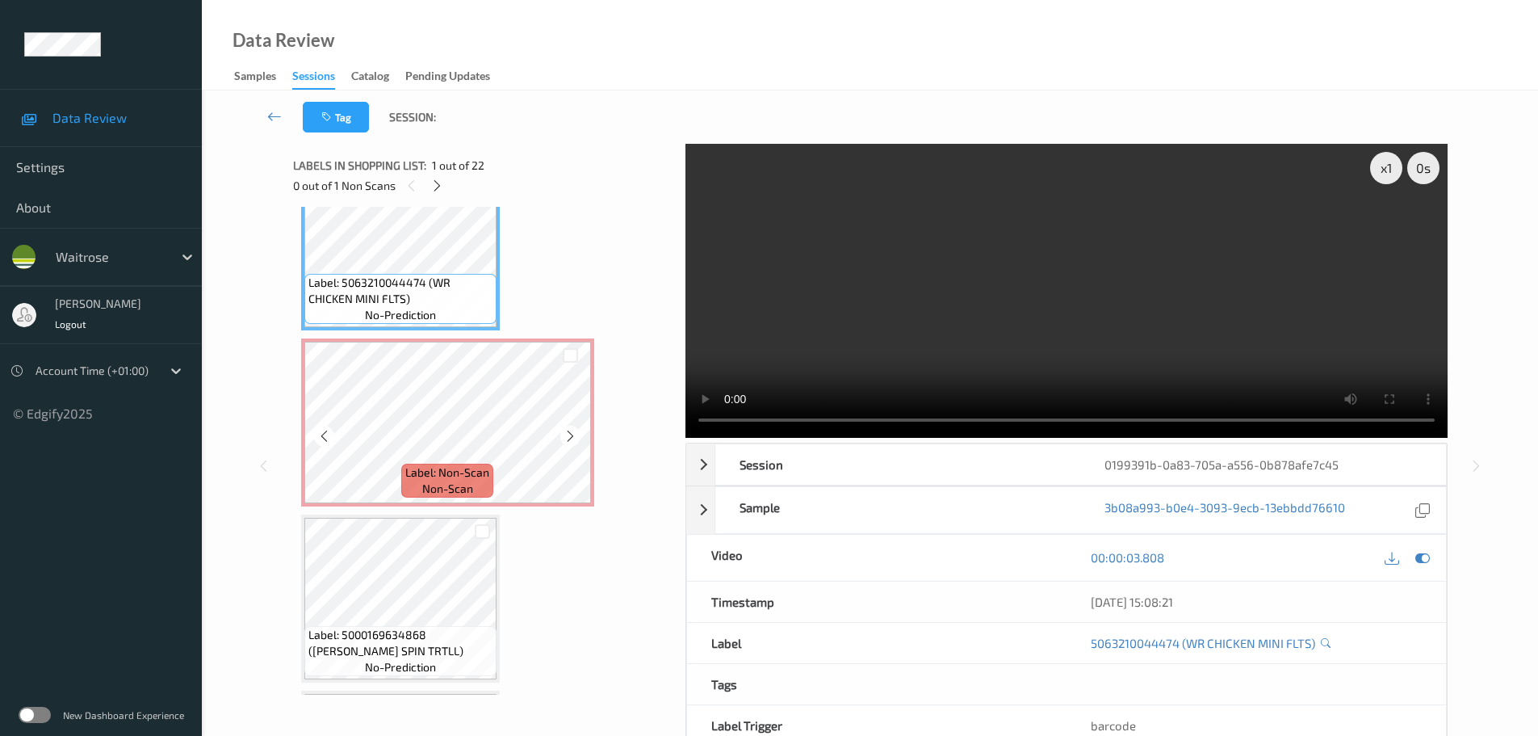
scroll to position [81, 0]
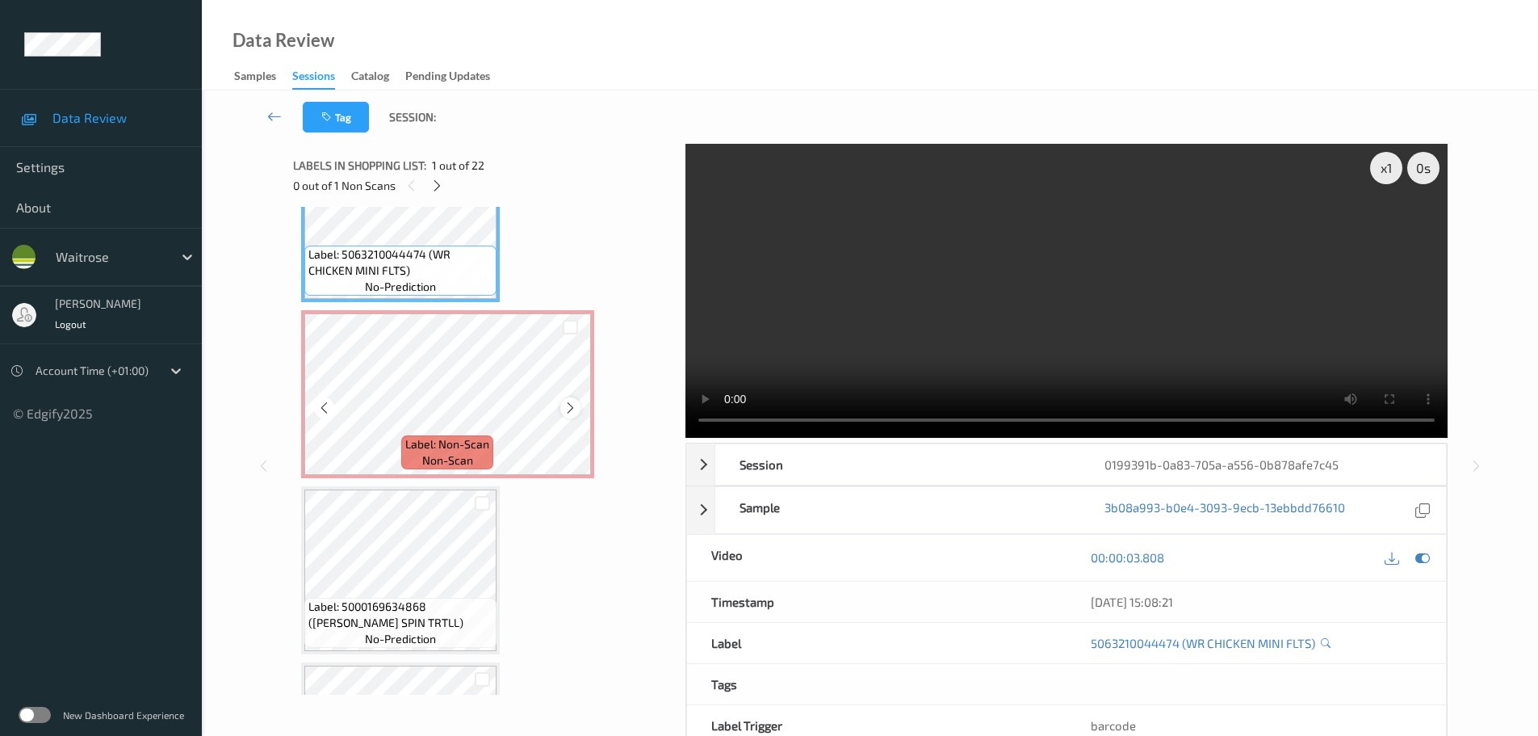
click at [564, 409] on icon at bounding box center [571, 407] width 14 height 15
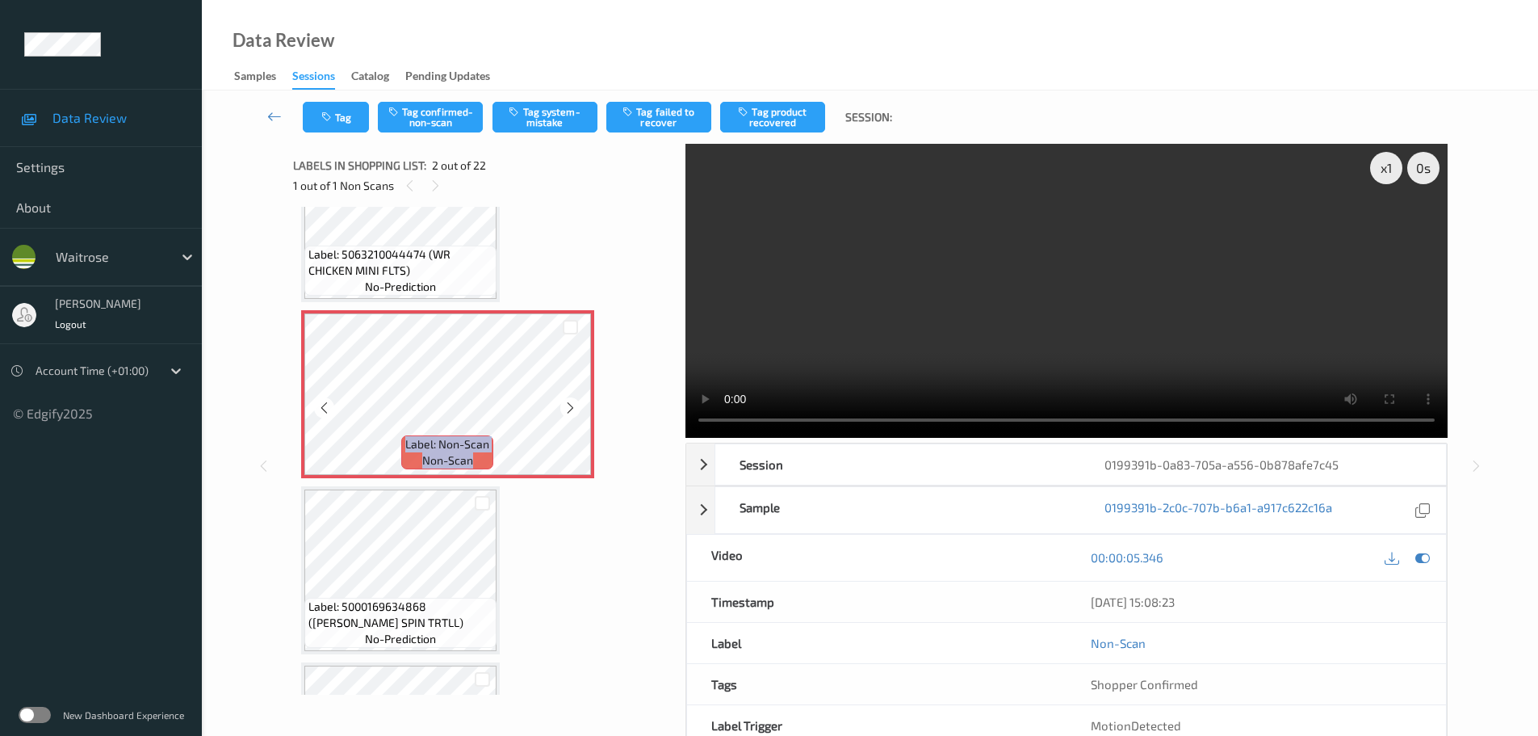
click at [564, 409] on icon at bounding box center [571, 407] width 14 height 15
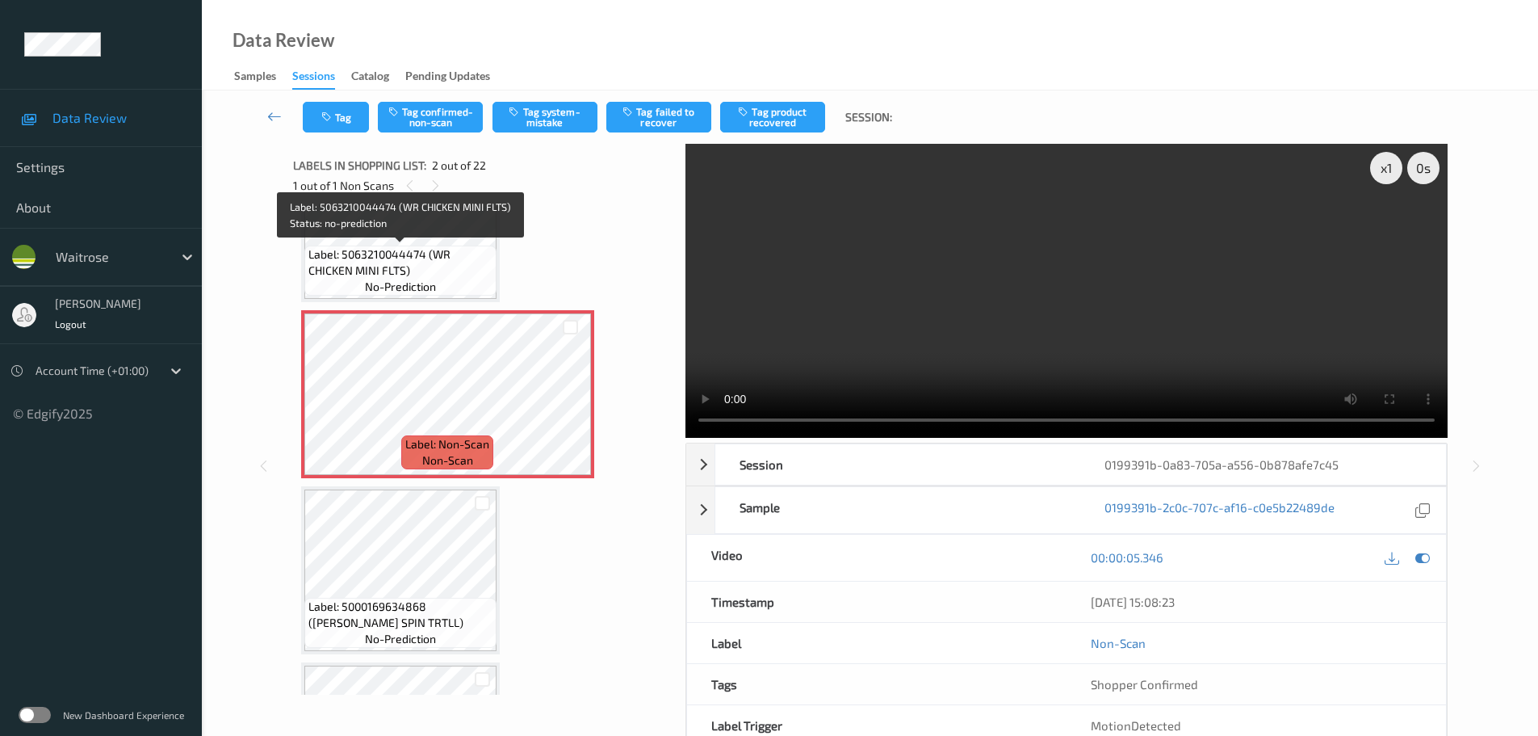
click at [438, 267] on span "Label: 5063210044474 (WR CHICKEN MINI FLTS)" at bounding box center [400, 262] width 184 height 32
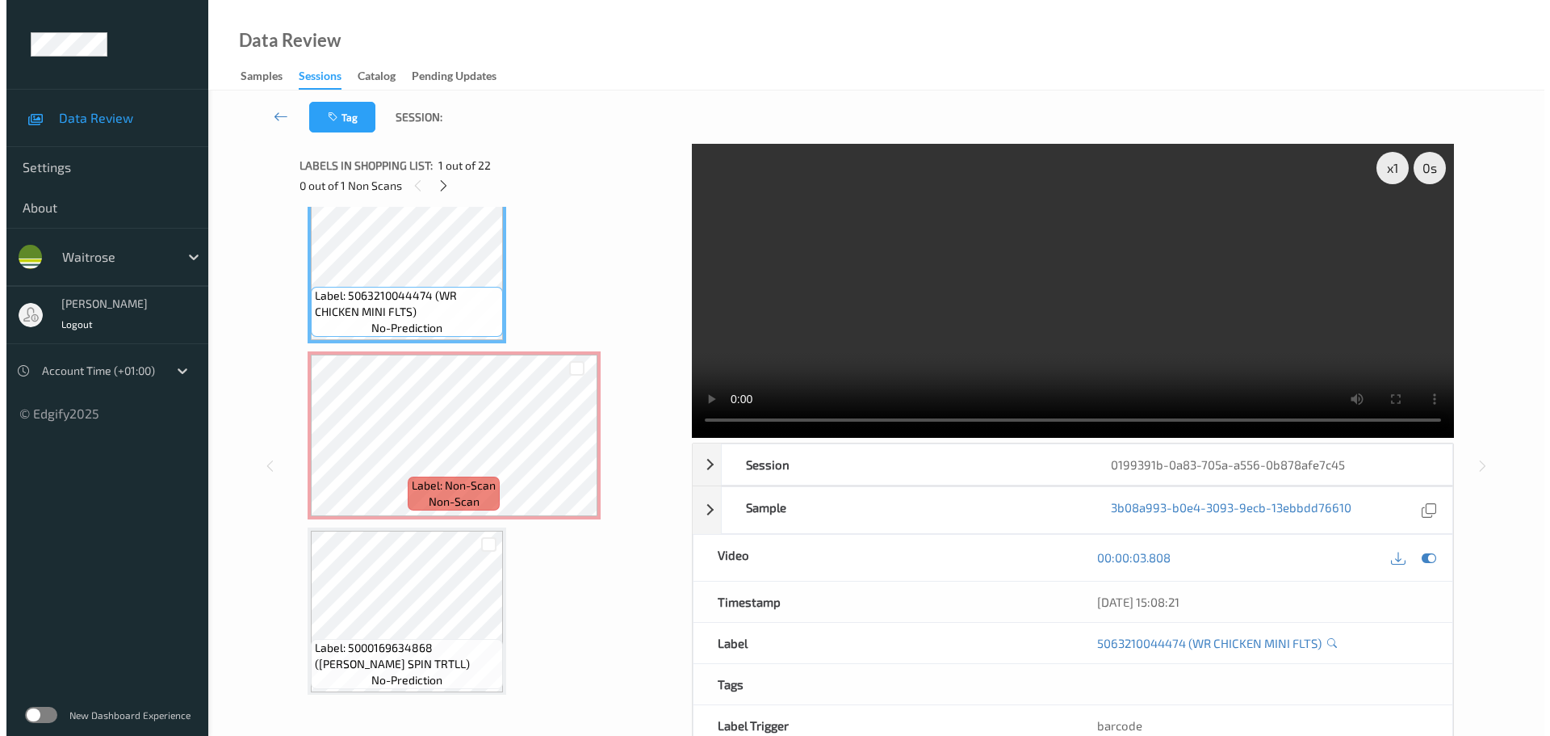
scroll to position [0, 0]
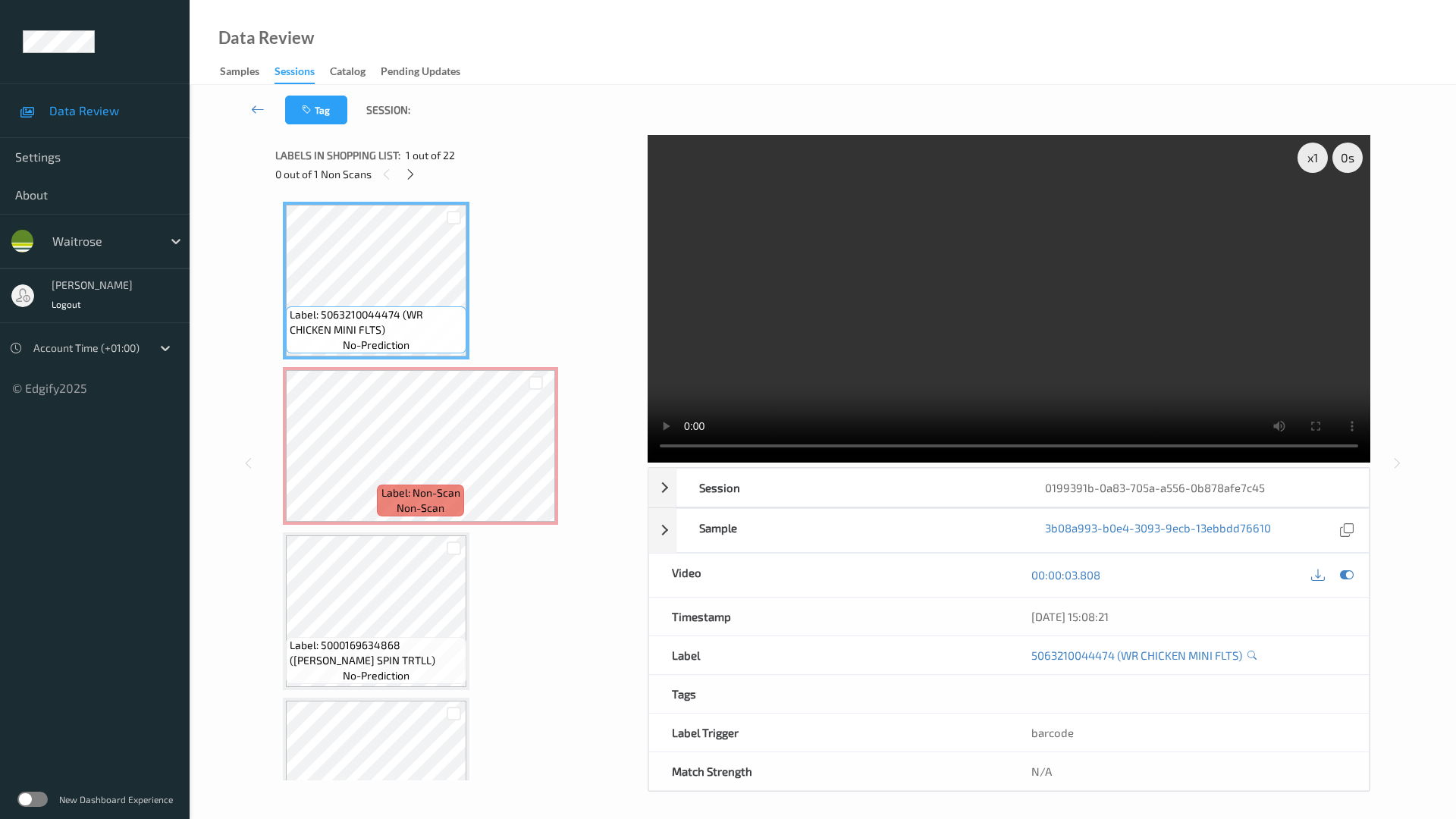
click at [648, 463] on video at bounding box center [1009, 299] width 722 height 328
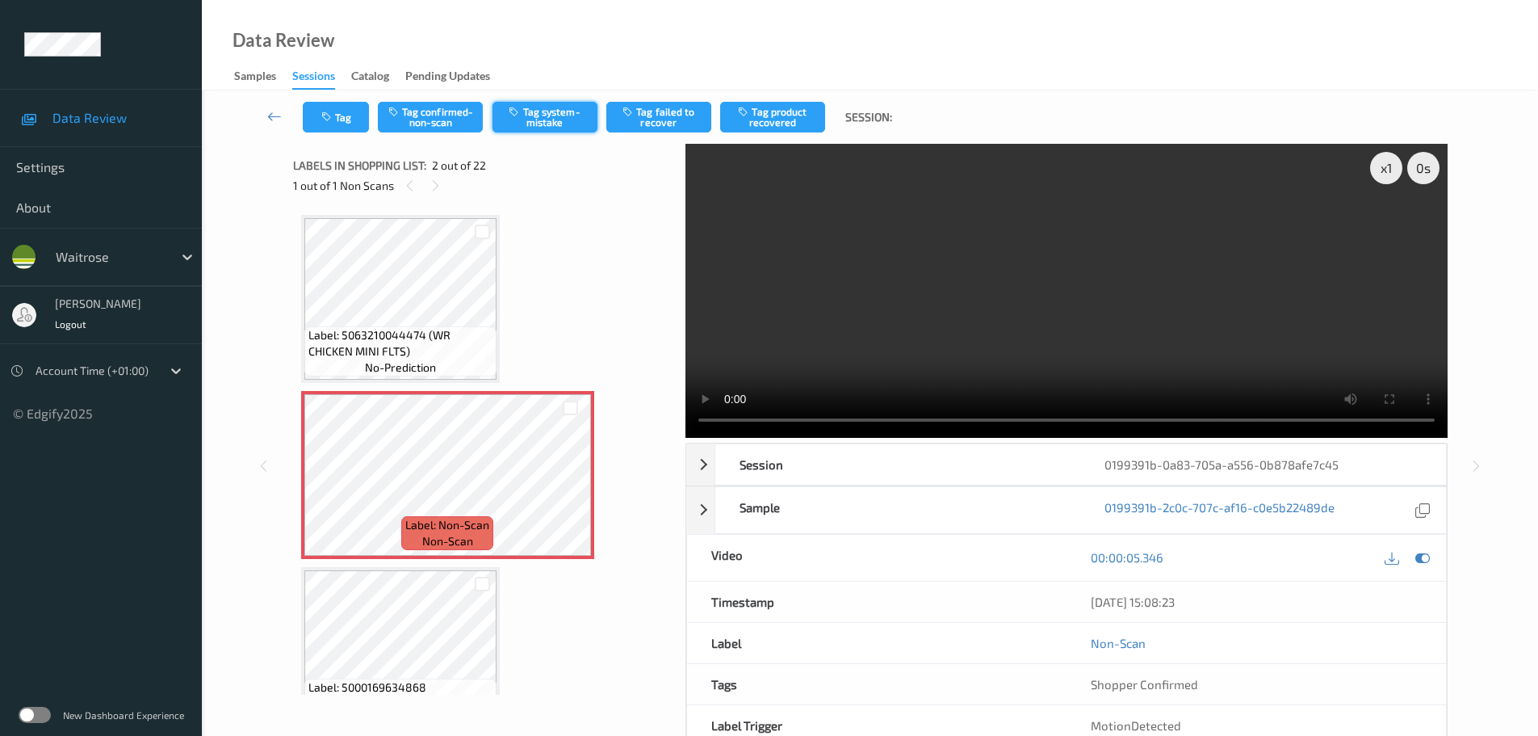
click at [567, 102] on button "Tag system-mistake" at bounding box center [545, 117] width 105 height 31
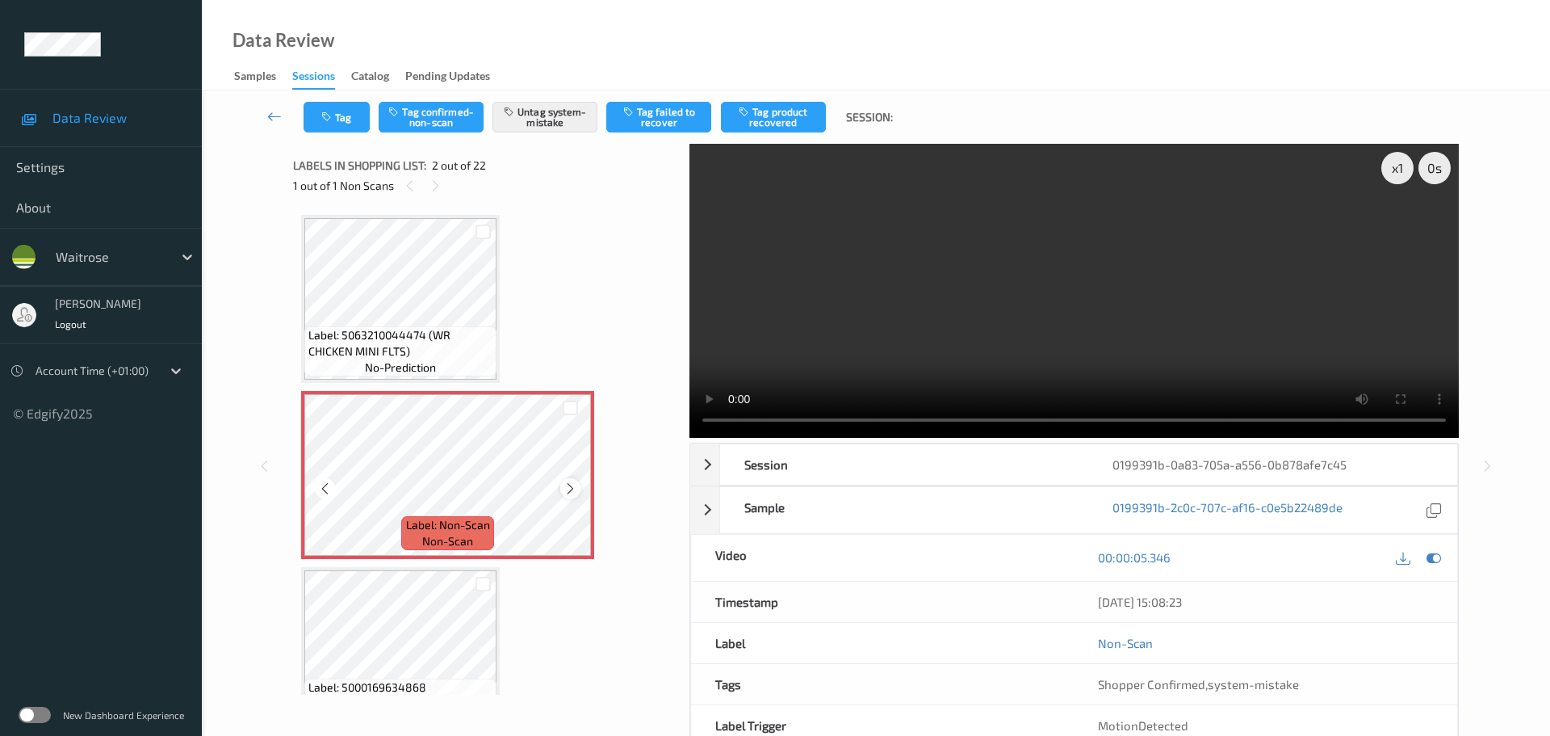
click at [570, 493] on icon at bounding box center [571, 488] width 14 height 15
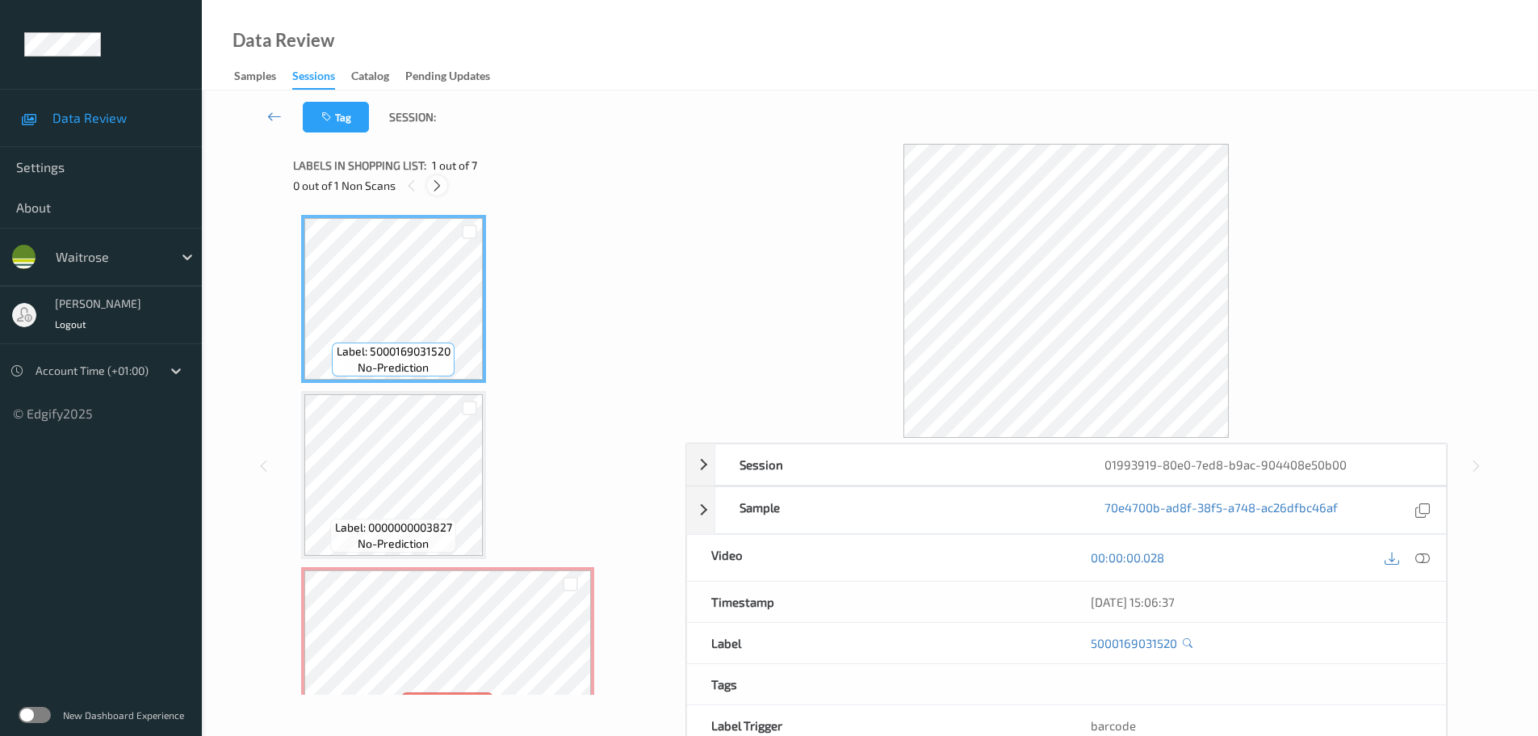
click at [441, 178] on icon at bounding box center [437, 185] width 14 height 15
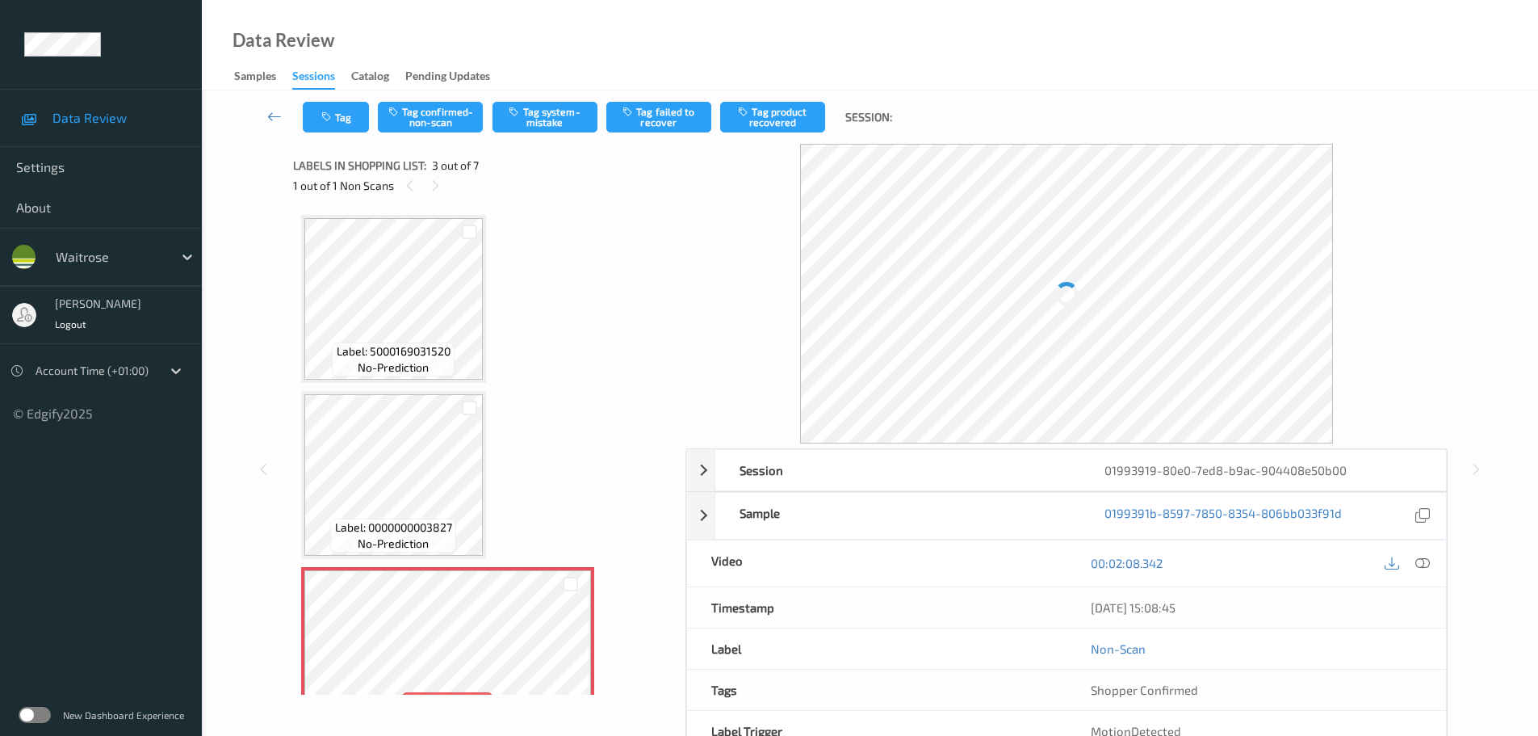
scroll to position [184, 0]
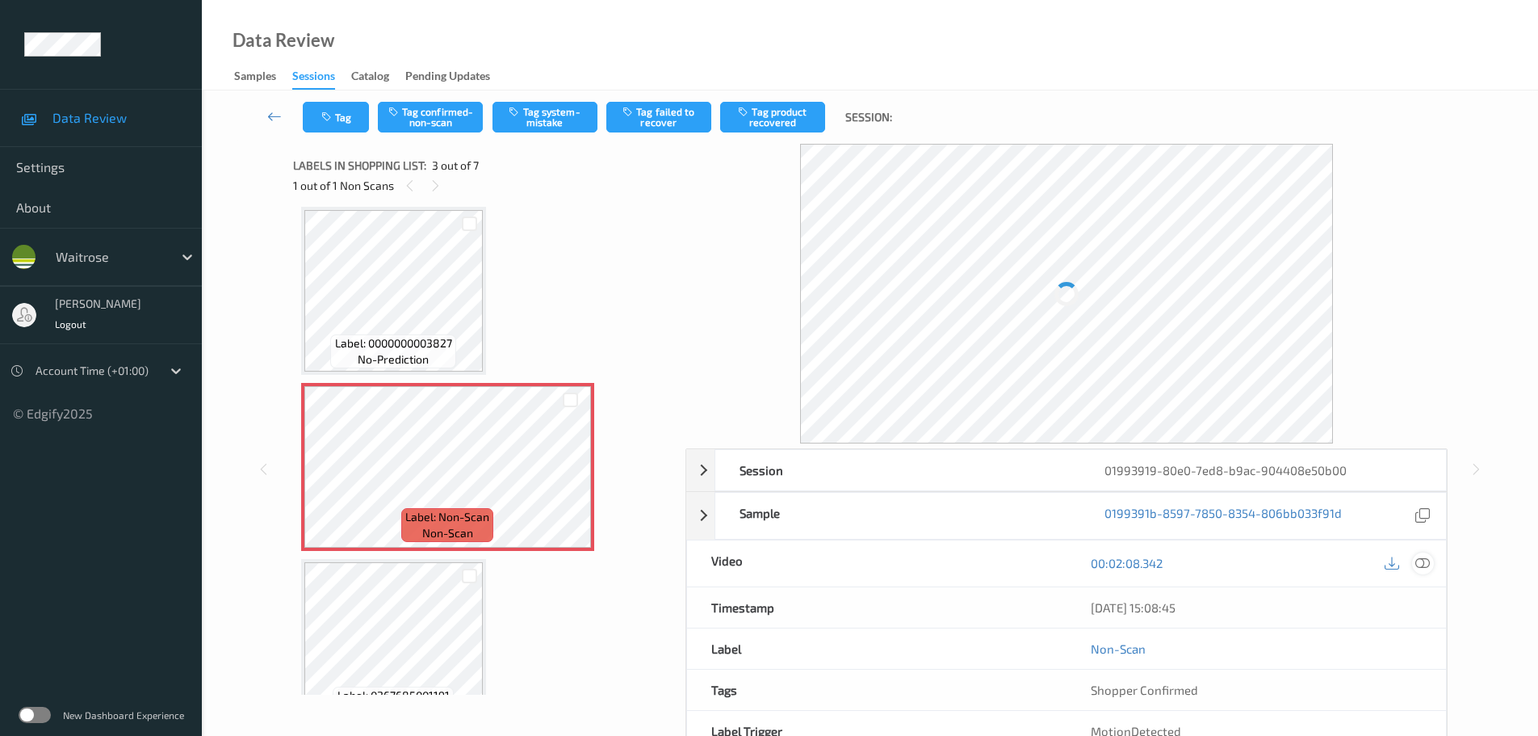
click at [1422, 560] on icon at bounding box center [1422, 563] width 15 height 15
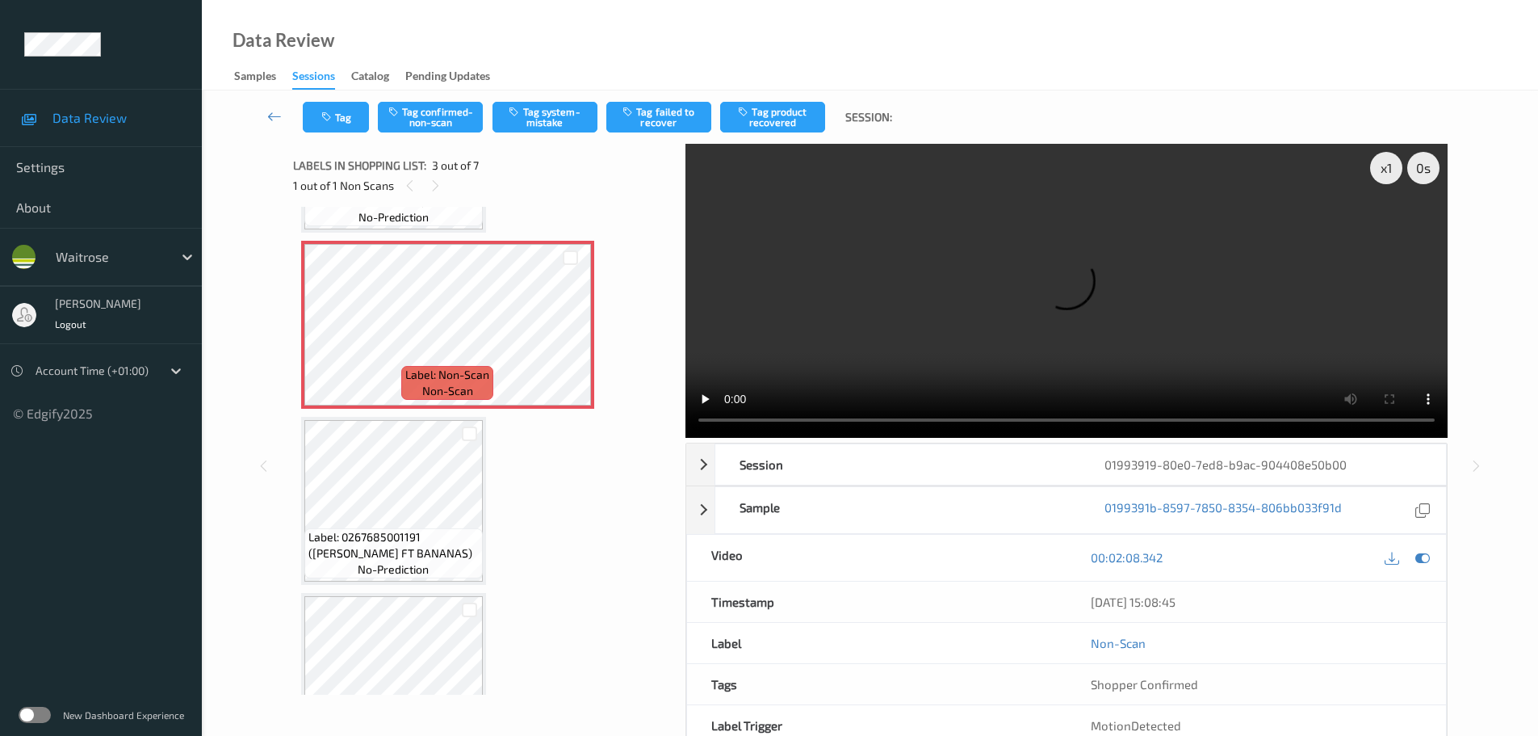
scroll to position [323, 0]
click at [574, 341] on icon at bounding box center [571, 341] width 14 height 15
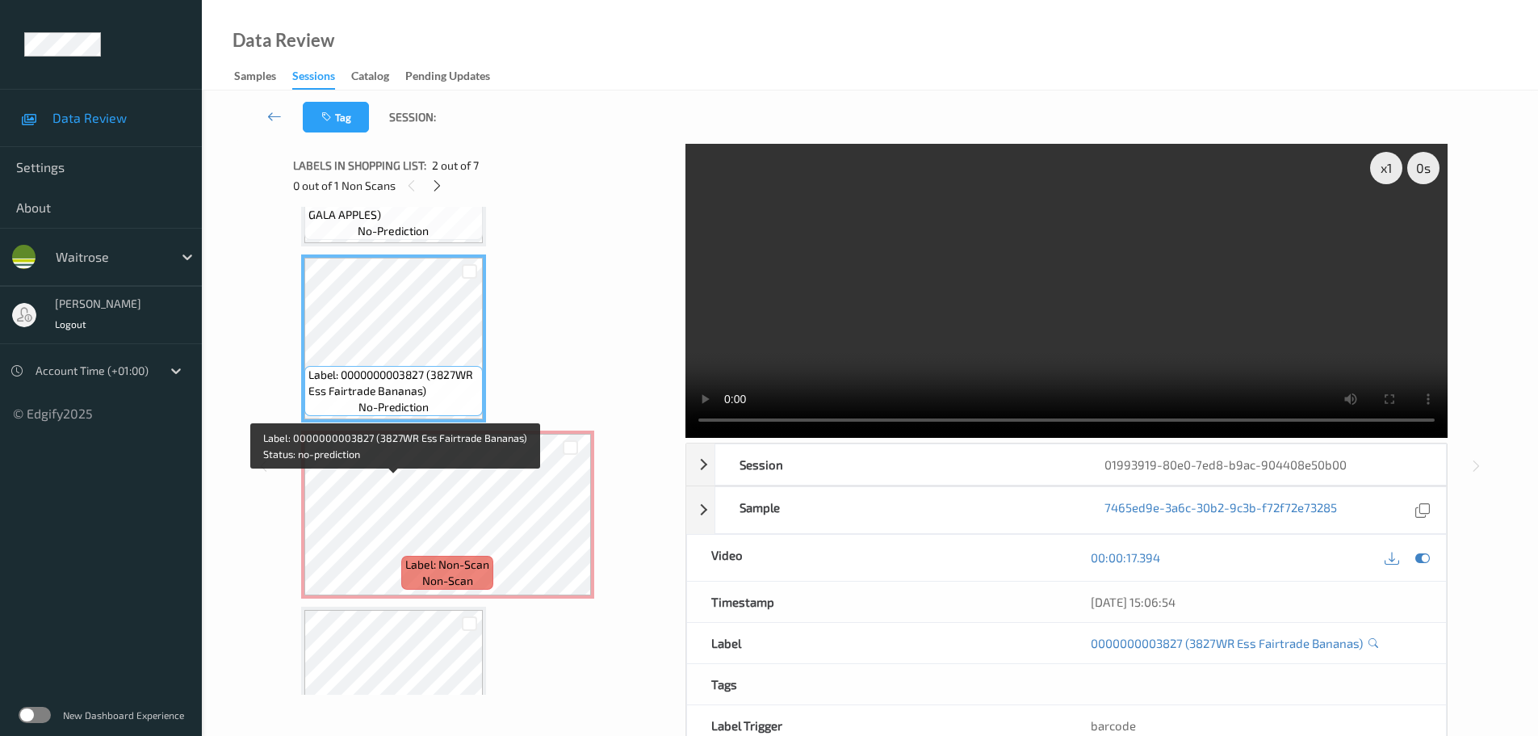
scroll to position [187, 0]
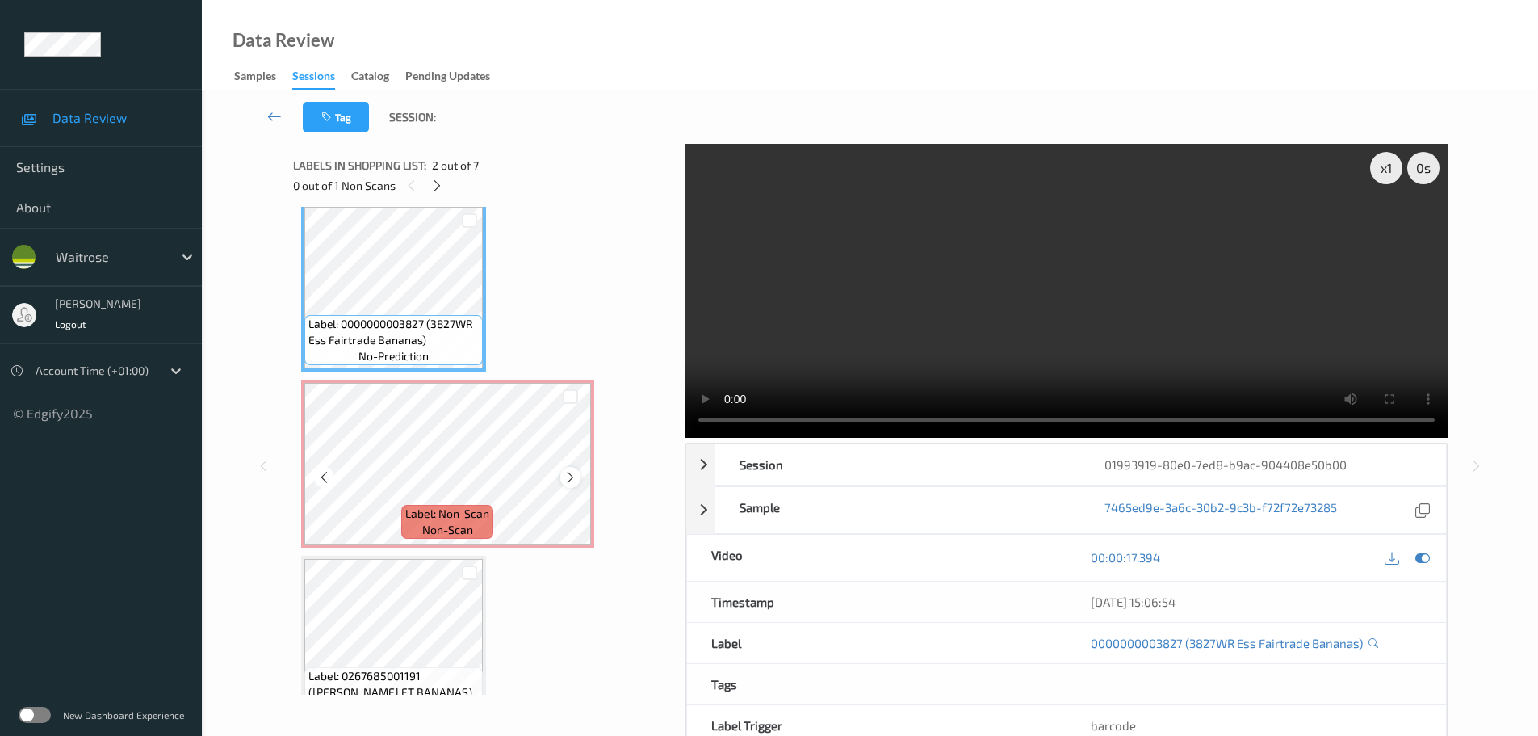
click at [564, 475] on icon at bounding box center [571, 477] width 14 height 15
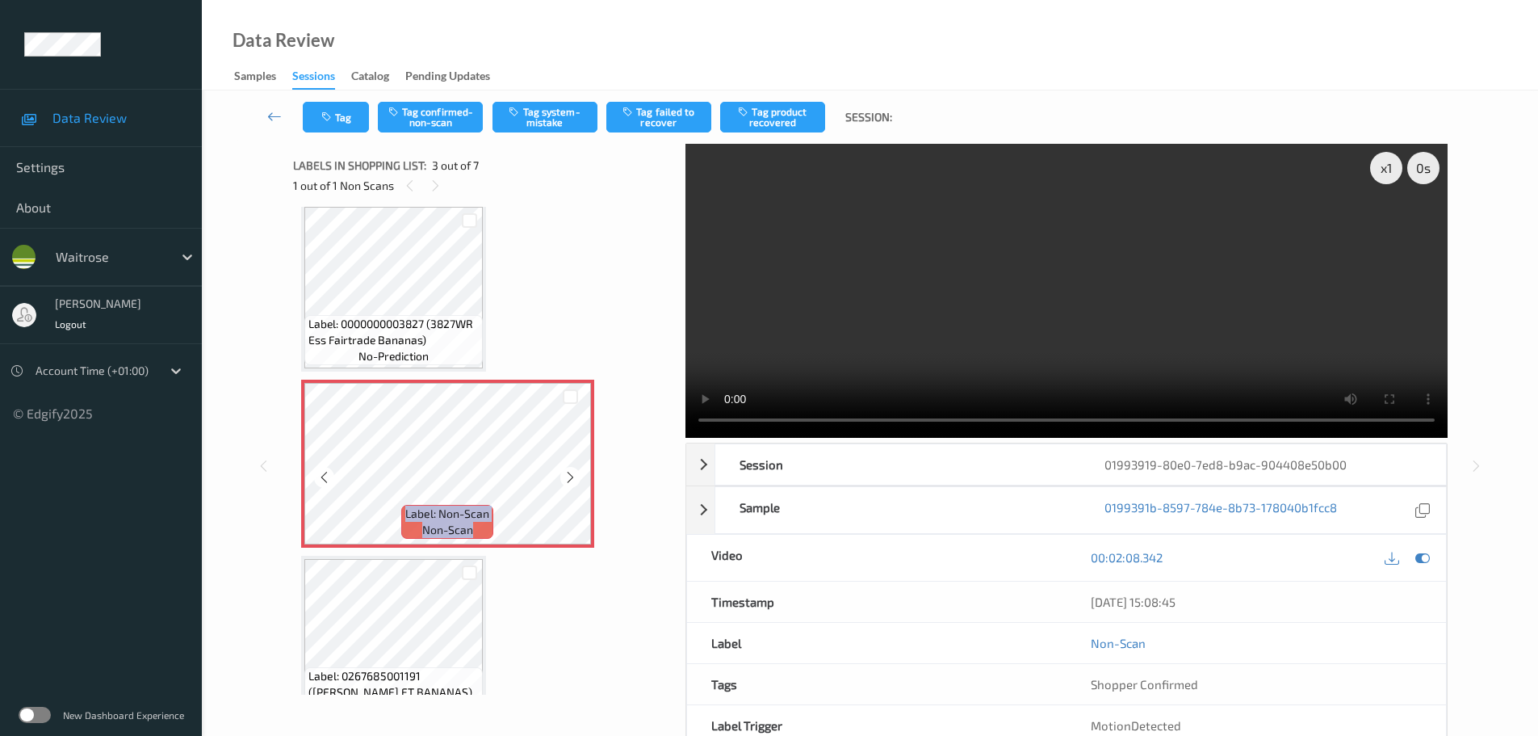
click at [564, 475] on icon at bounding box center [571, 477] width 14 height 15
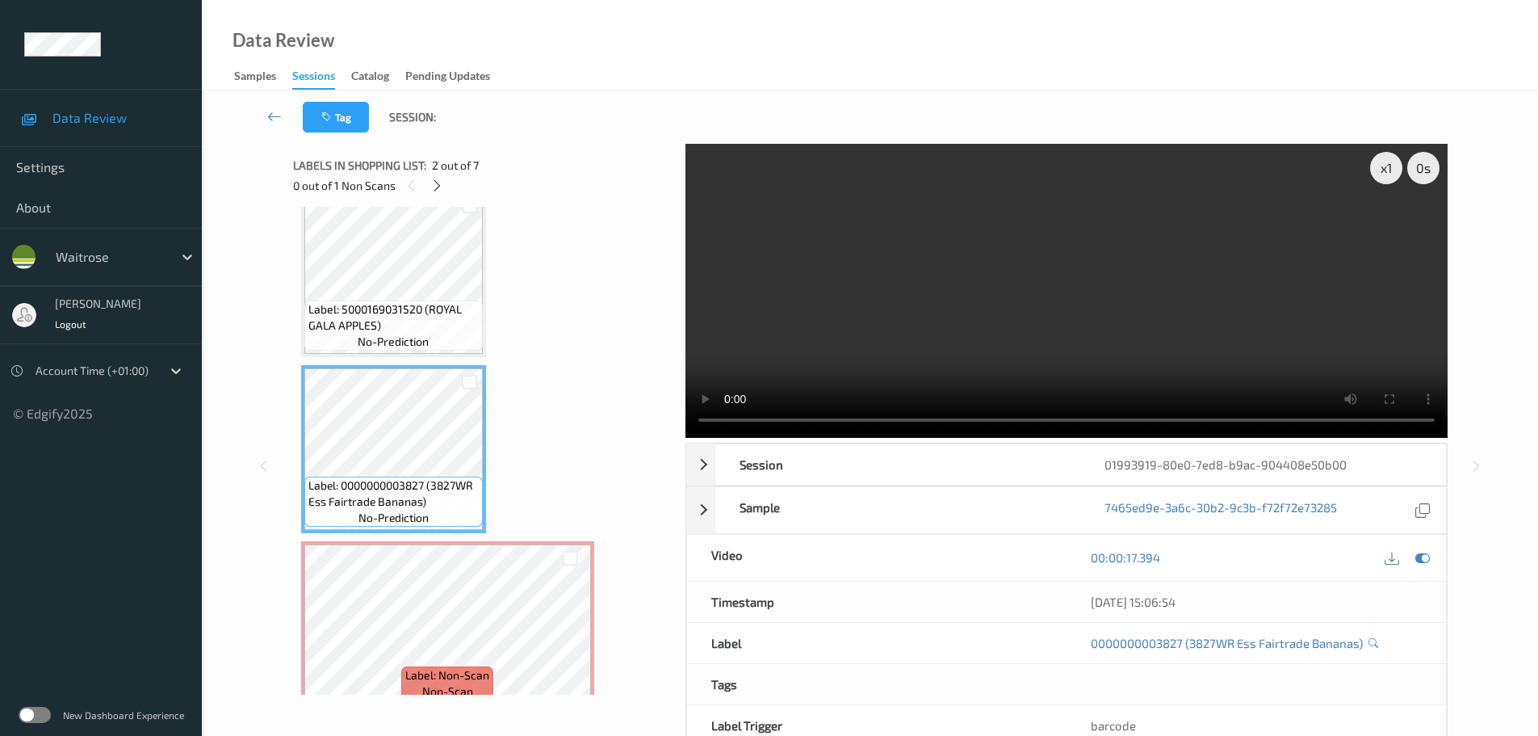
scroll to position [0, 0]
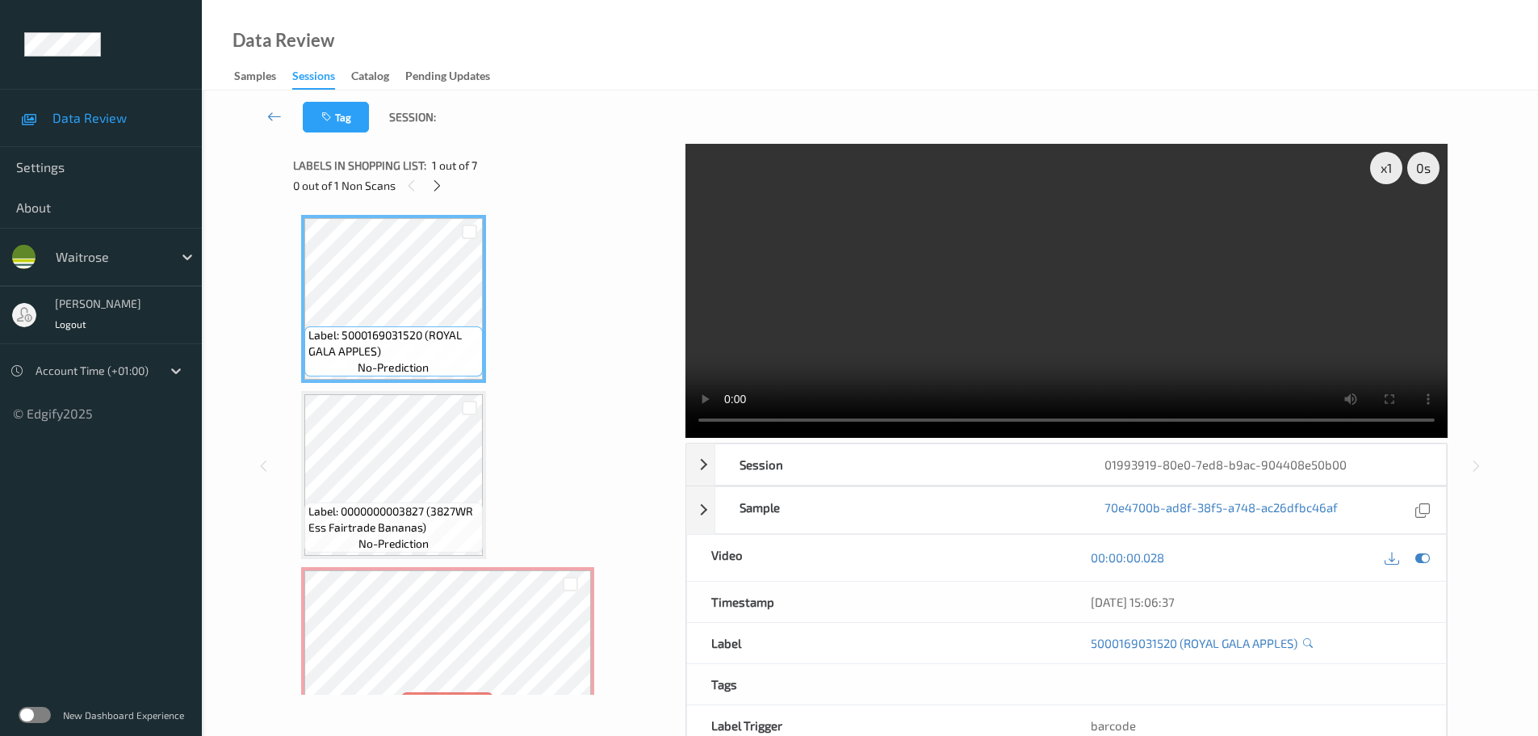
click at [673, 434] on div "x 1 0 s Session 01993919-80e0-7ed8-b9ac-904408e50b00 Session ID 01993919-80e0-7…" at bounding box center [870, 466] width 1155 height 644
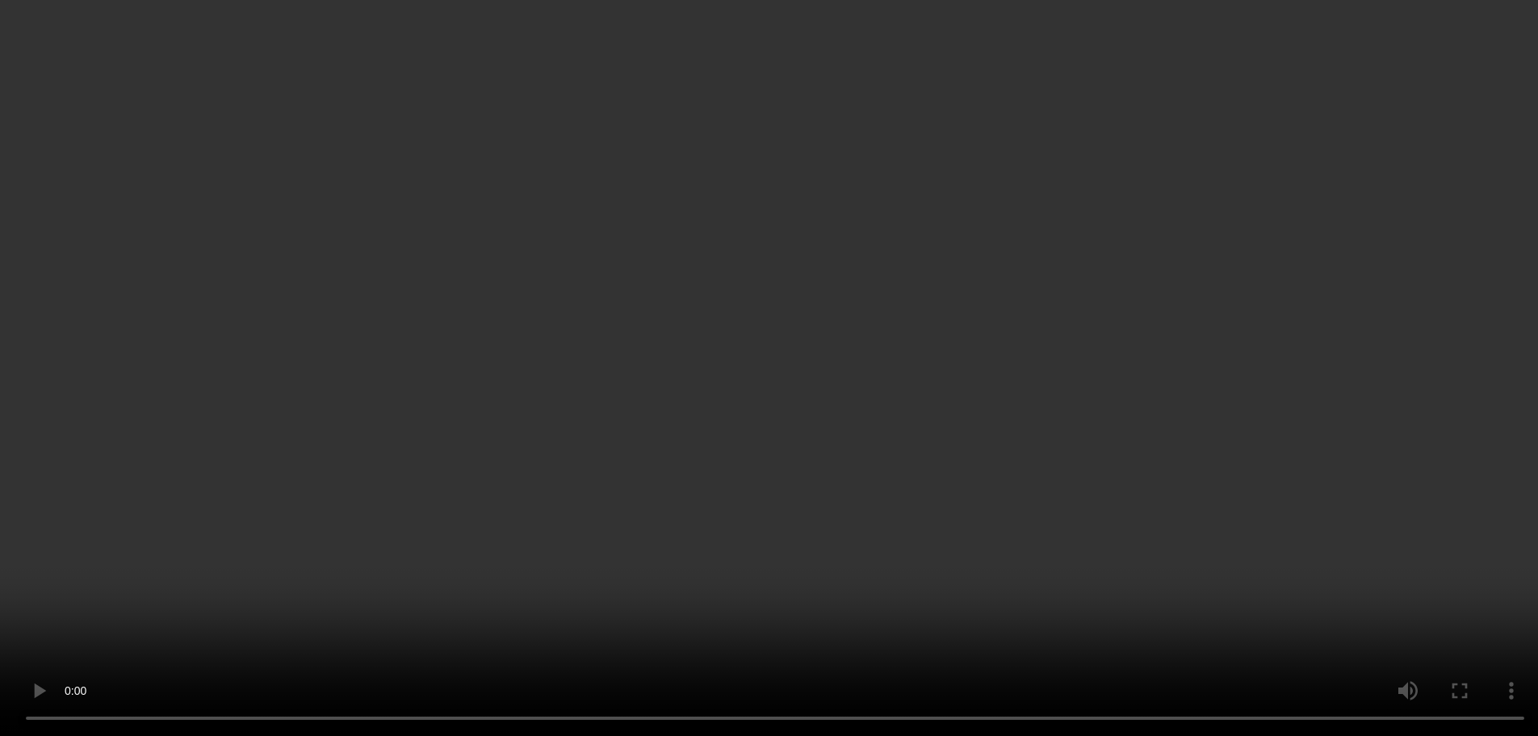
scroll to position [161, 0]
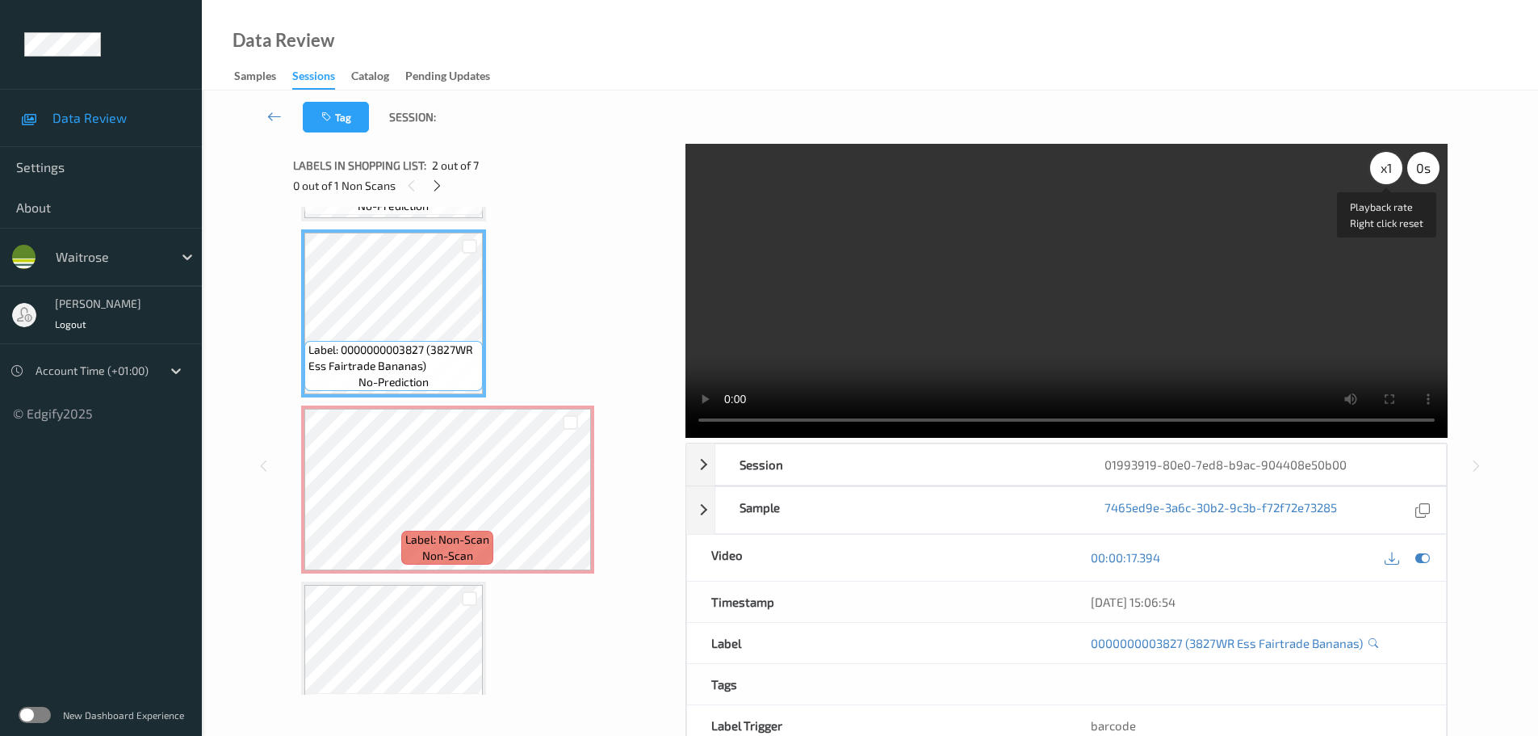
click at [1377, 166] on div "x 1" at bounding box center [1386, 168] width 32 height 32
click at [1379, 166] on div "x 2" at bounding box center [1386, 168] width 32 height 32
click at [1379, 166] on div "x 4" at bounding box center [1386, 168] width 32 height 32
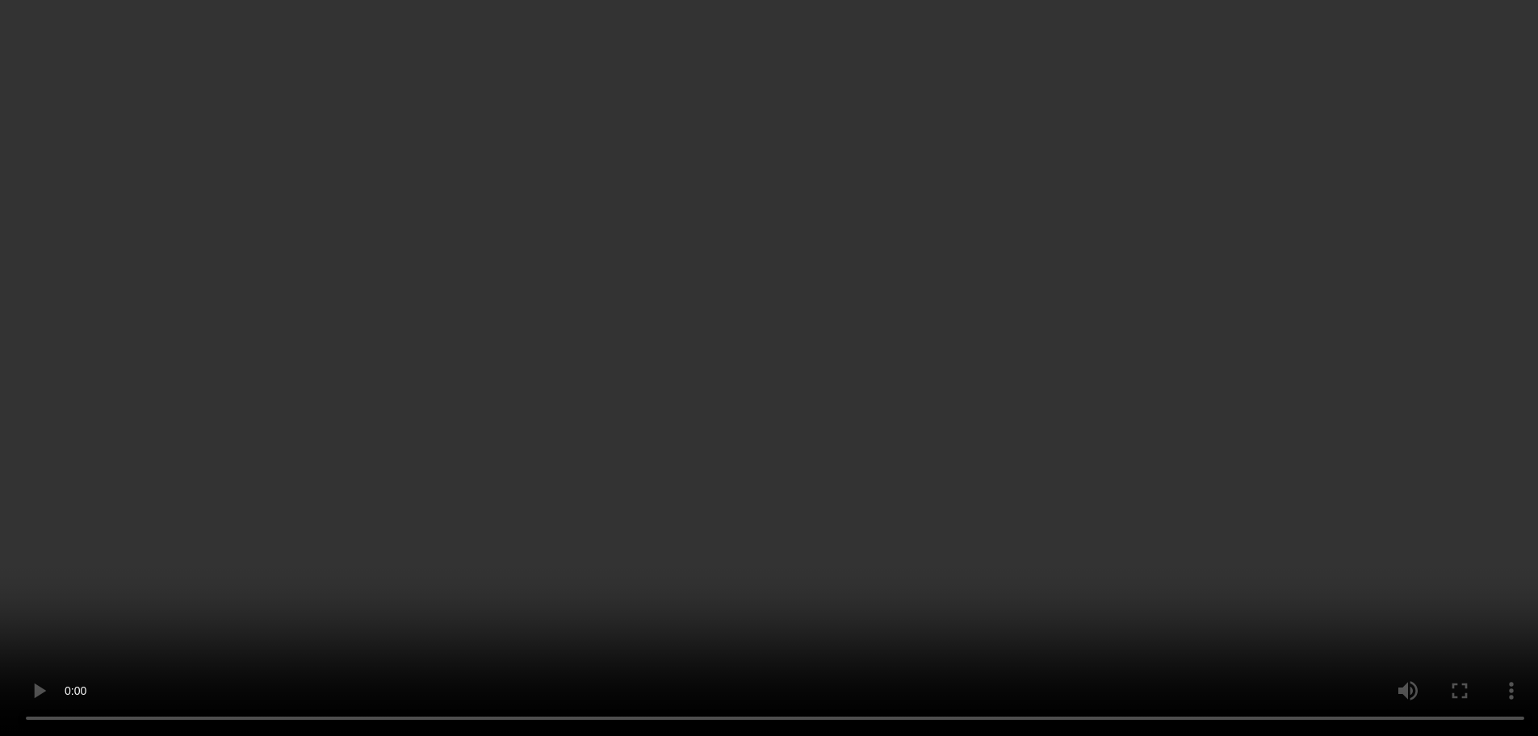
scroll to position [242, 0]
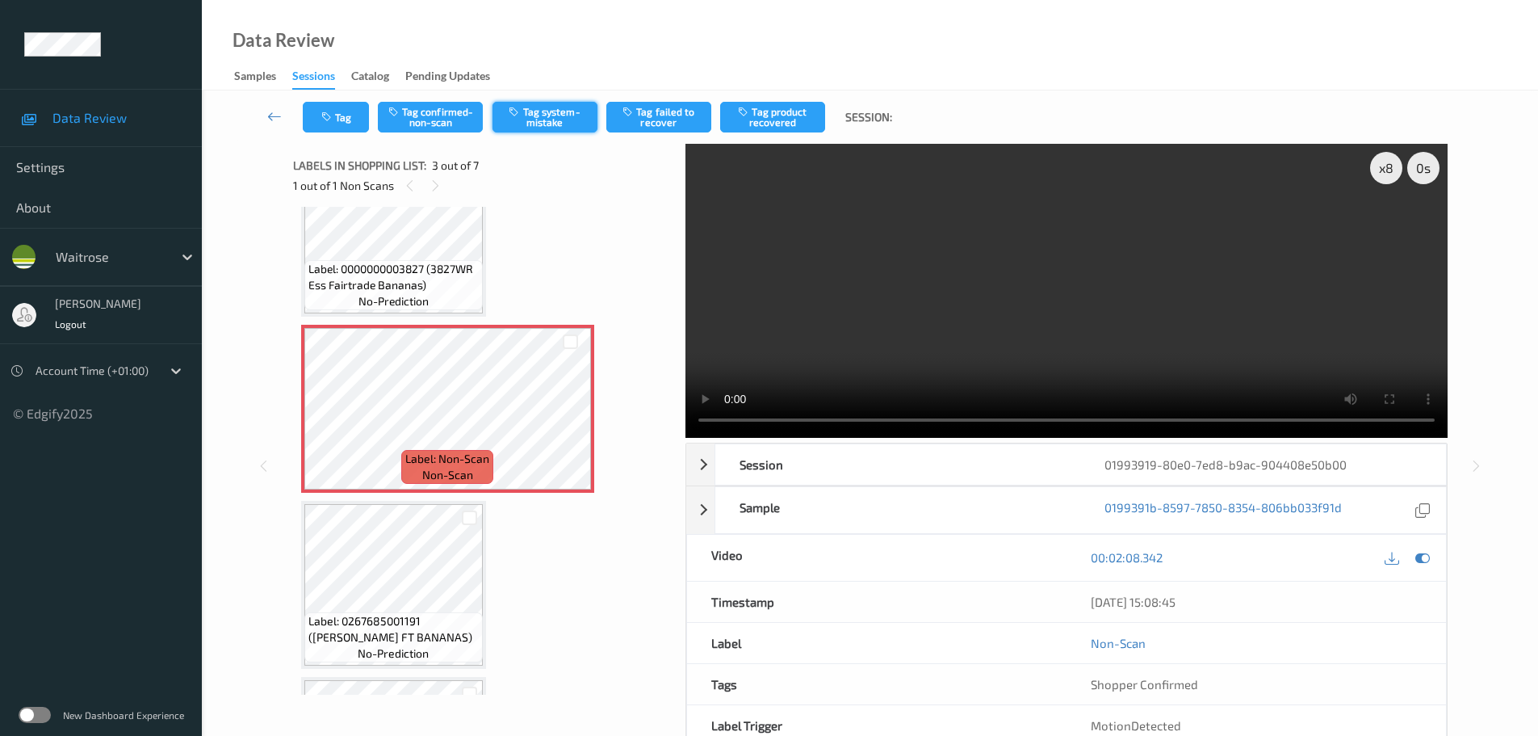
click at [589, 102] on button "Tag system-mistake" at bounding box center [545, 117] width 105 height 31
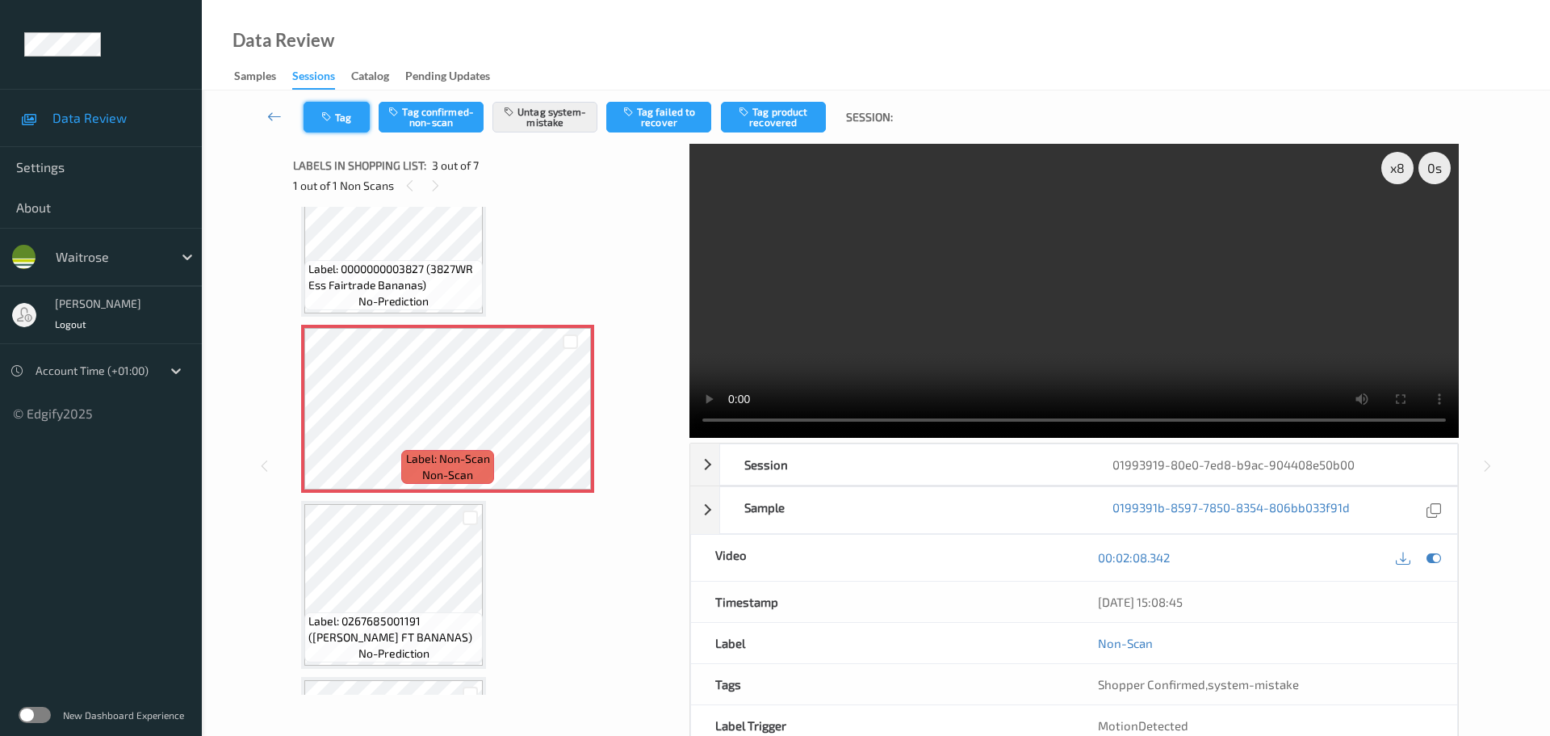
click at [324, 120] on icon "button" at bounding box center [328, 116] width 14 height 11
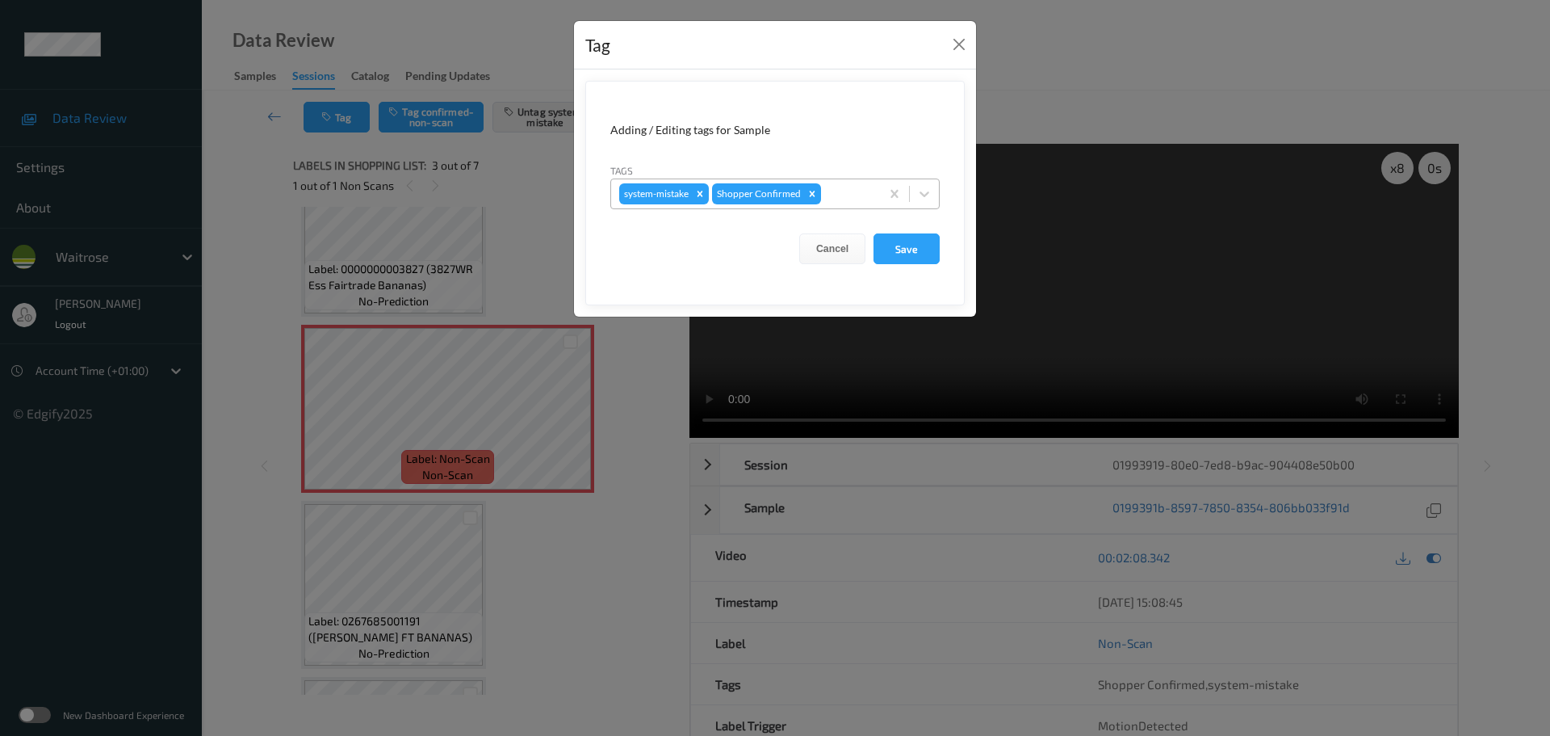
click at [846, 205] on div "system-mistake Shopper Confirmed" at bounding box center [745, 193] width 269 height 27
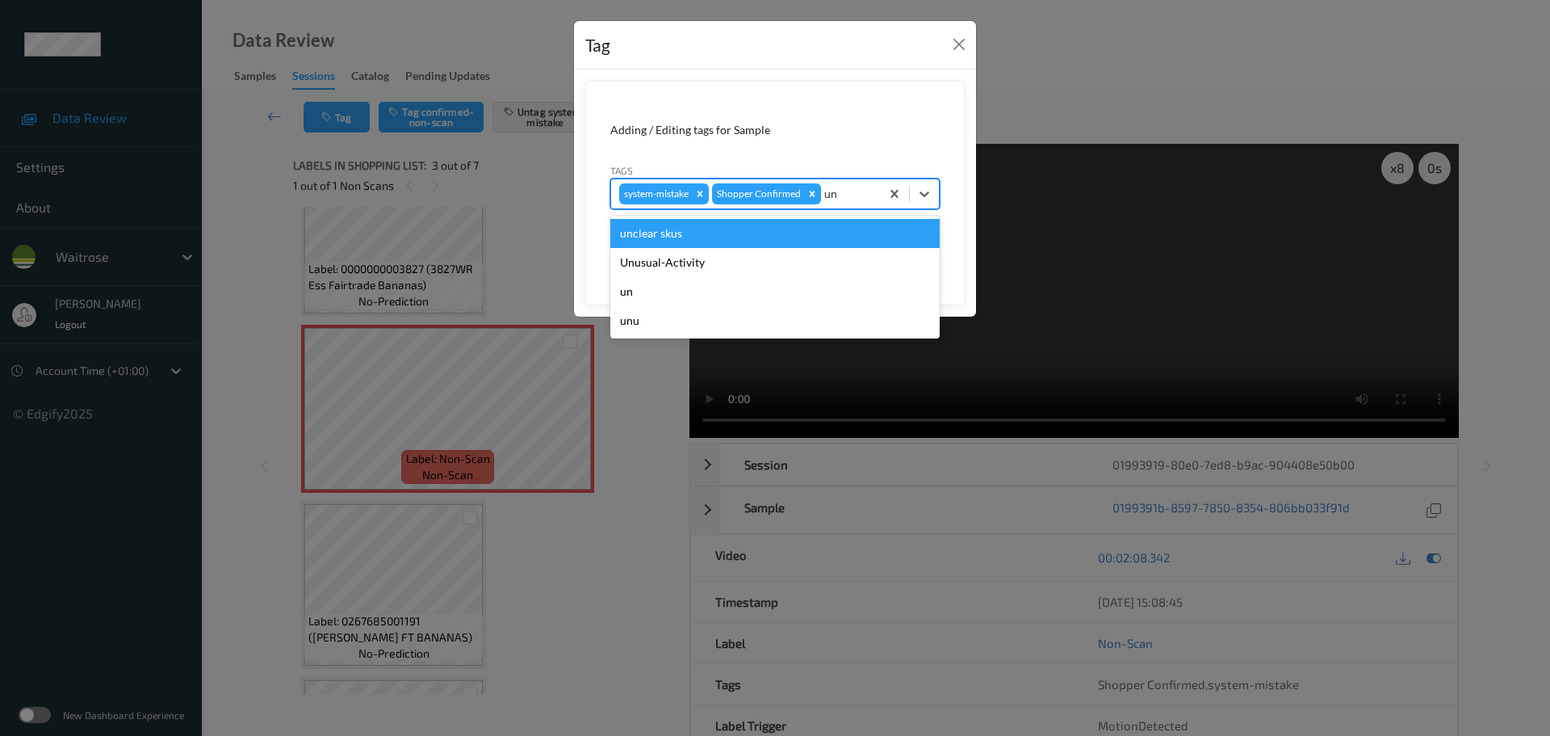
type input "unu"
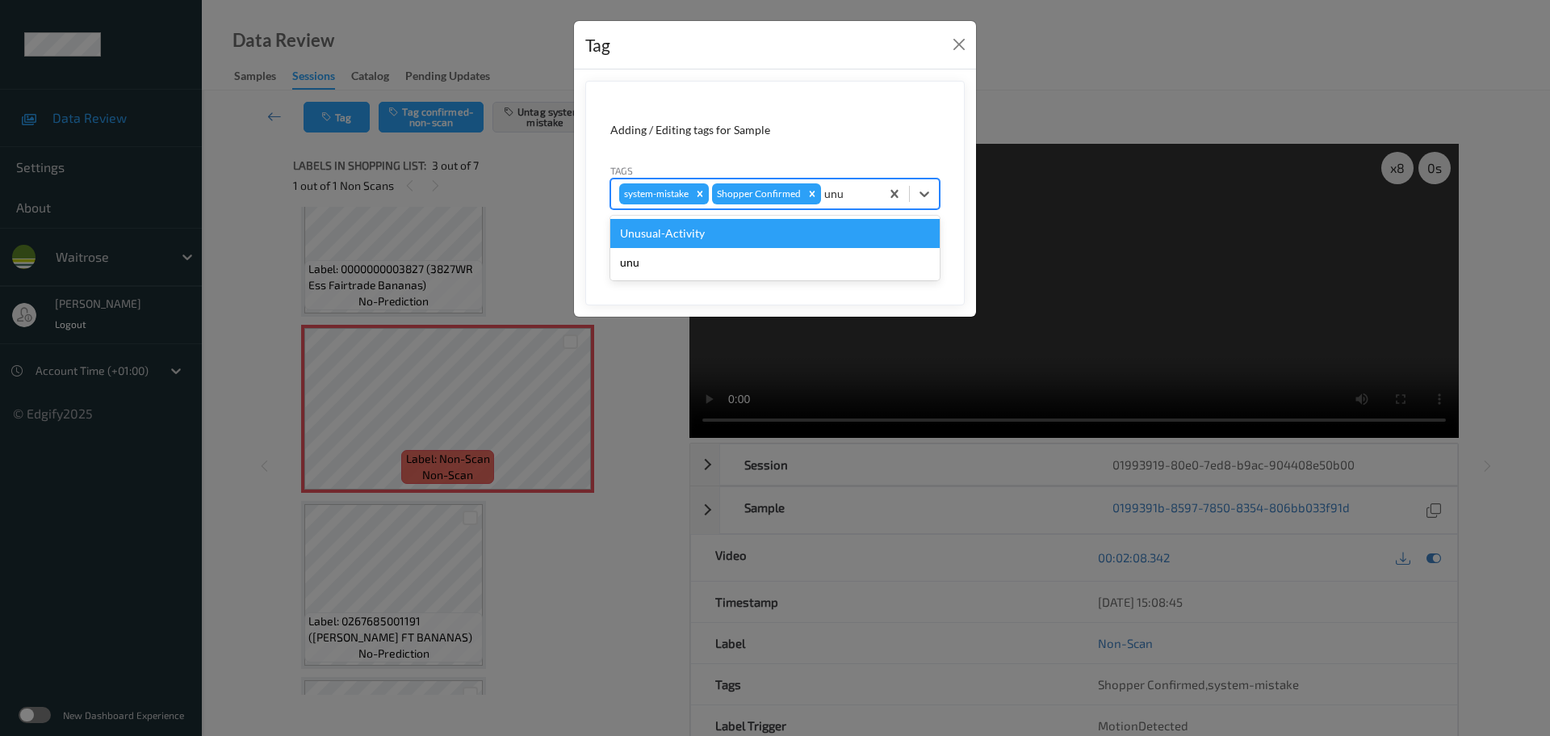
click at [852, 229] on div "Unusual-Activity" at bounding box center [774, 233] width 329 height 29
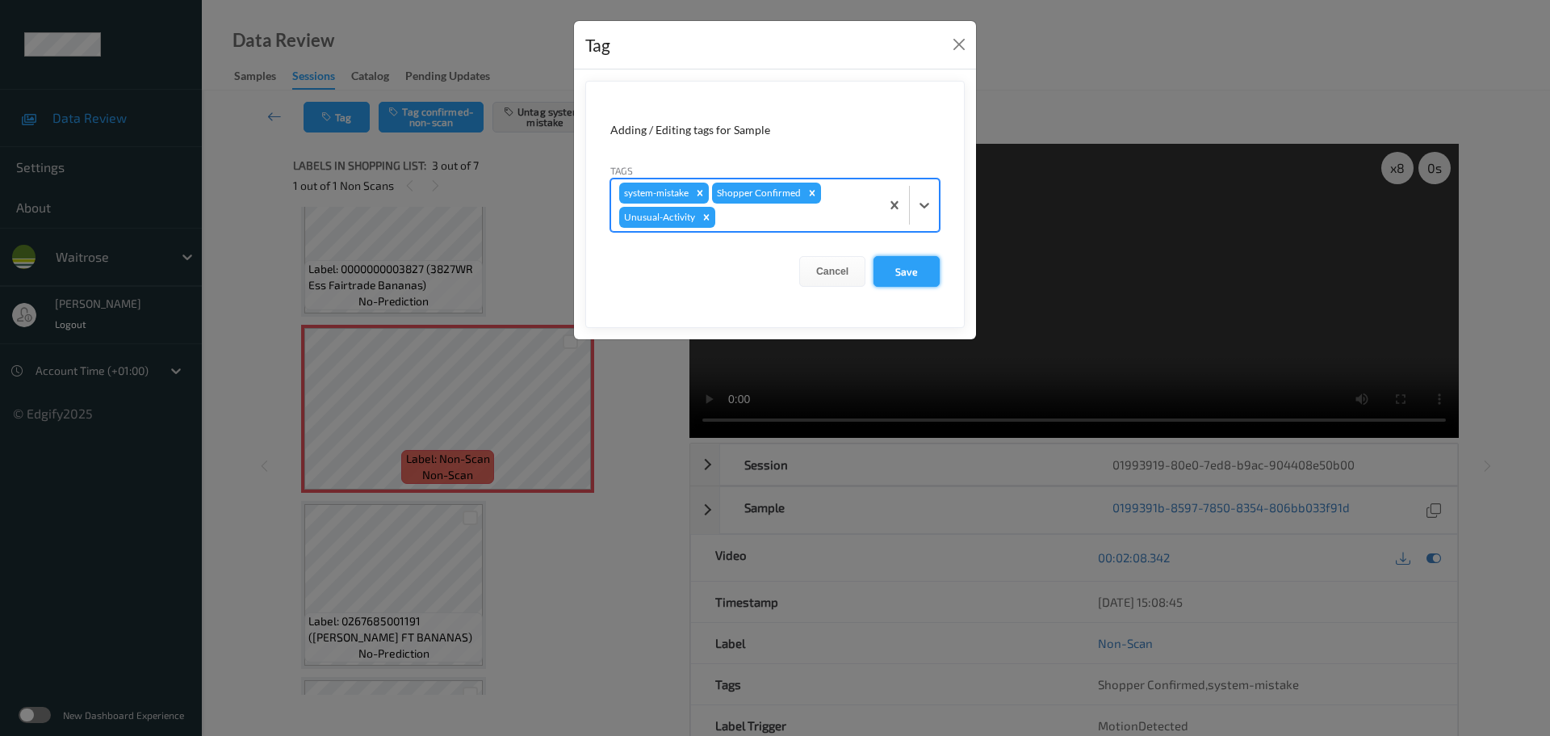
click at [916, 262] on button "Save" at bounding box center [907, 271] width 66 height 31
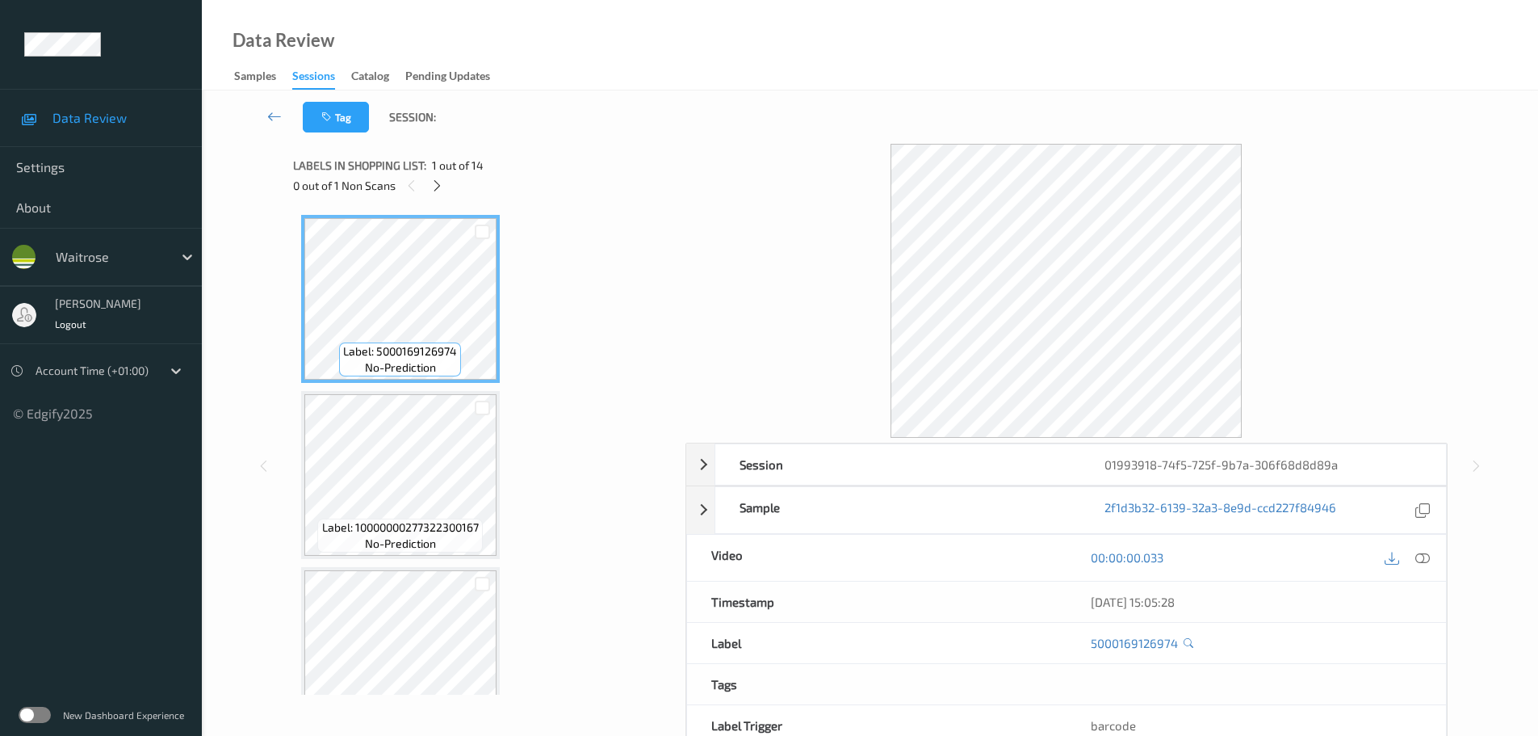
drag, startPoint x: 437, startPoint y: 194, endPoint x: 443, endPoint y: 207, distance: 14.4
click at [438, 195] on div at bounding box center [437, 185] width 20 height 20
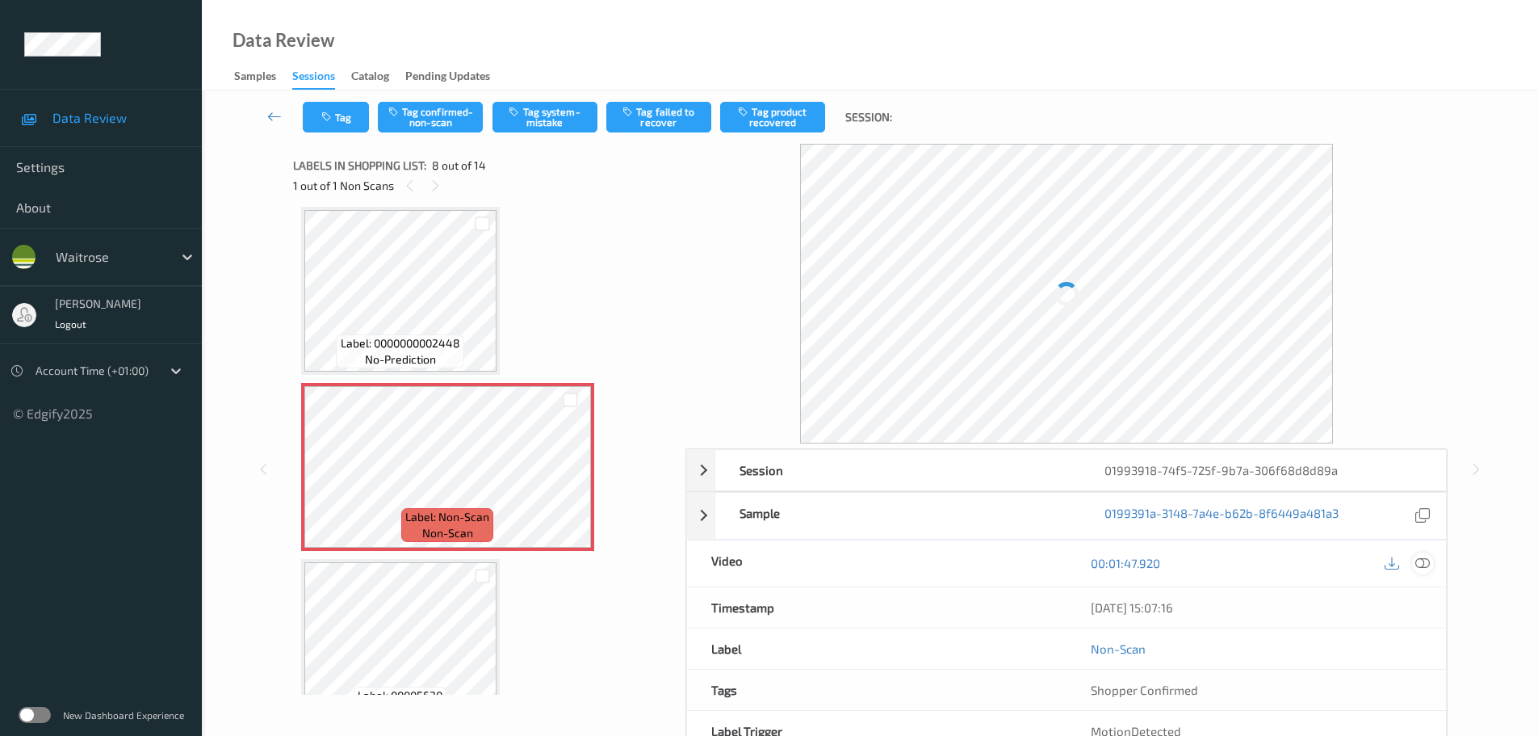
click at [1422, 567] on icon at bounding box center [1422, 563] width 15 height 15
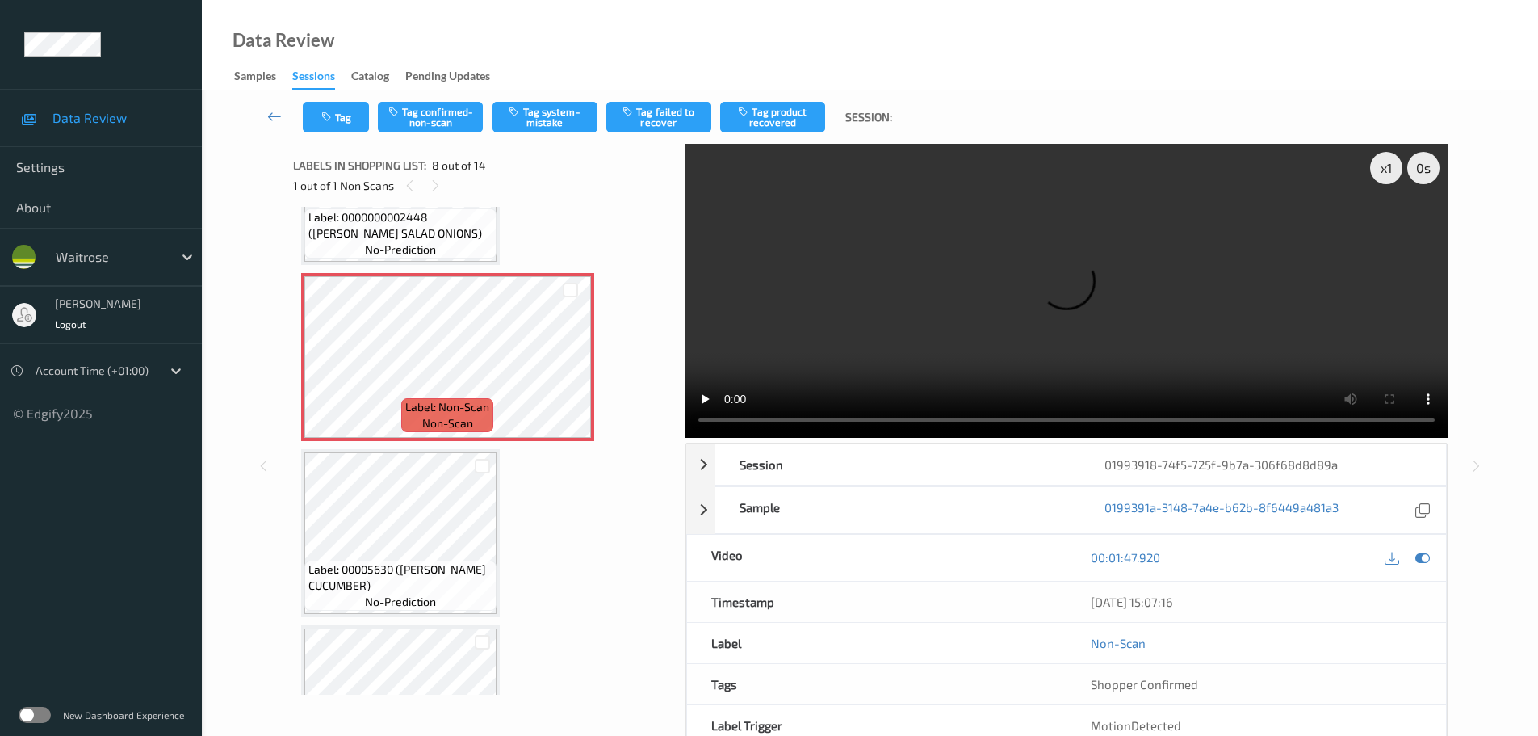
scroll to position [1145, 0]
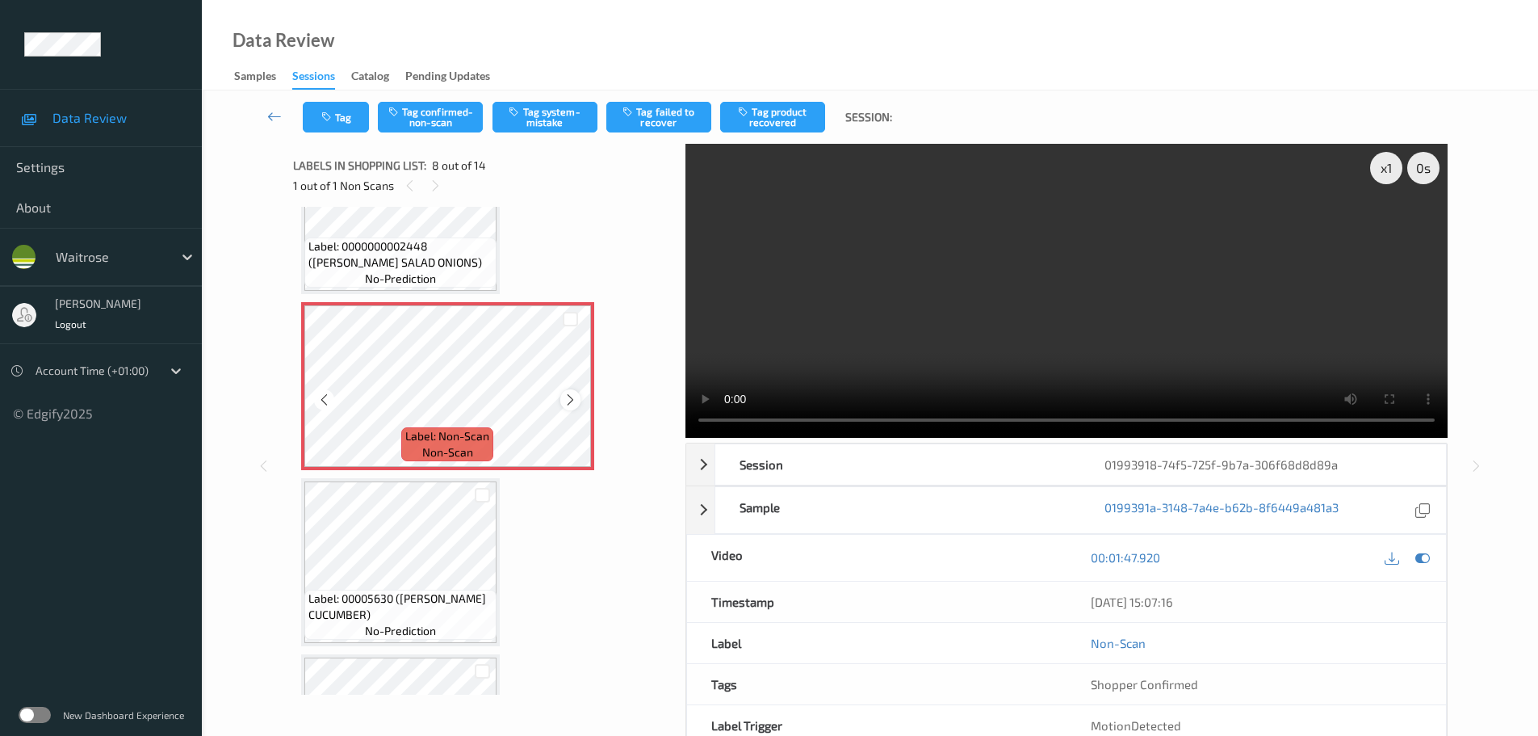
click at [571, 404] on icon at bounding box center [571, 399] width 14 height 15
click at [573, 400] on icon at bounding box center [571, 399] width 14 height 15
click at [1373, 169] on div "x 1" at bounding box center [1386, 168] width 32 height 32
click at [1373, 169] on div "x 2" at bounding box center [1386, 168] width 32 height 32
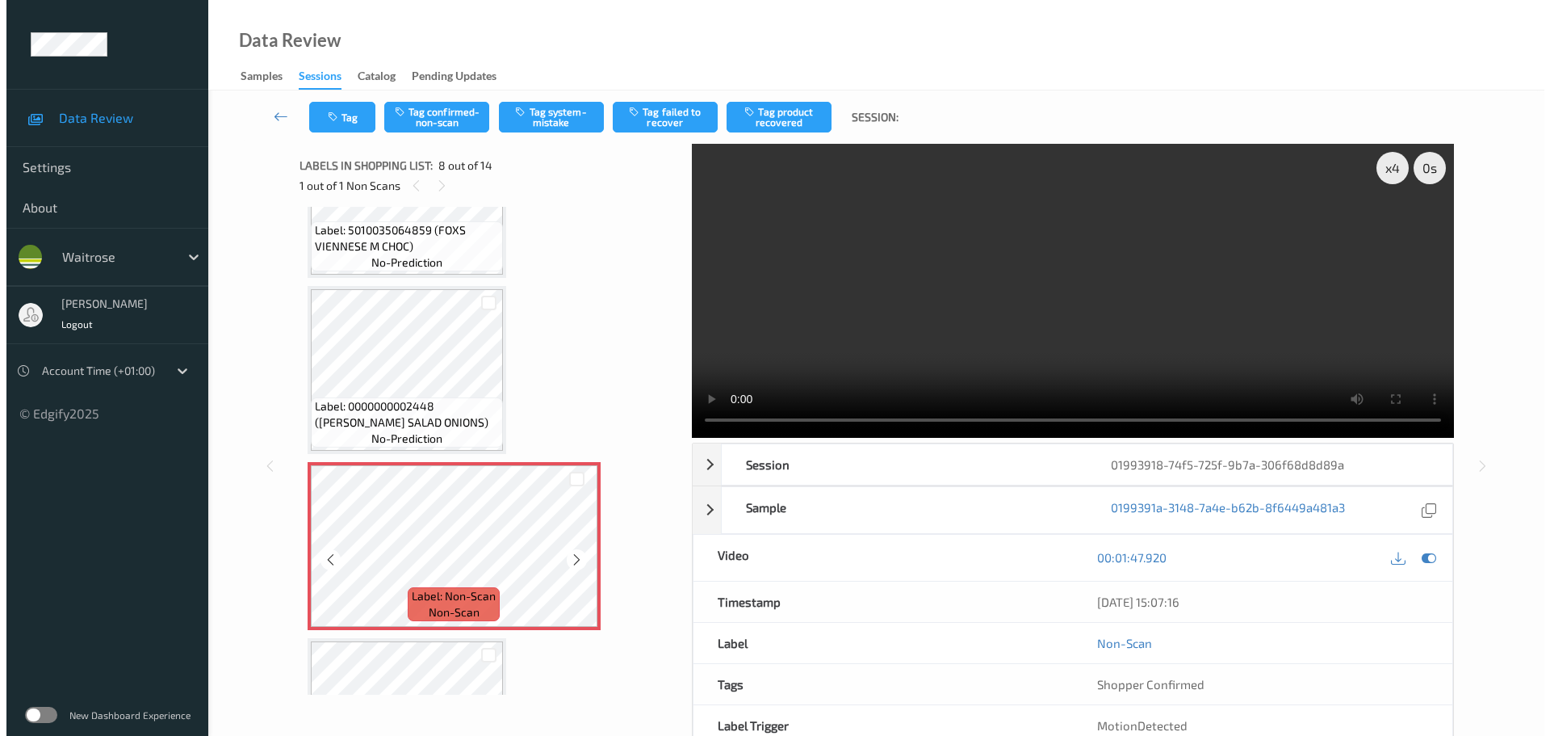
scroll to position [983, 0]
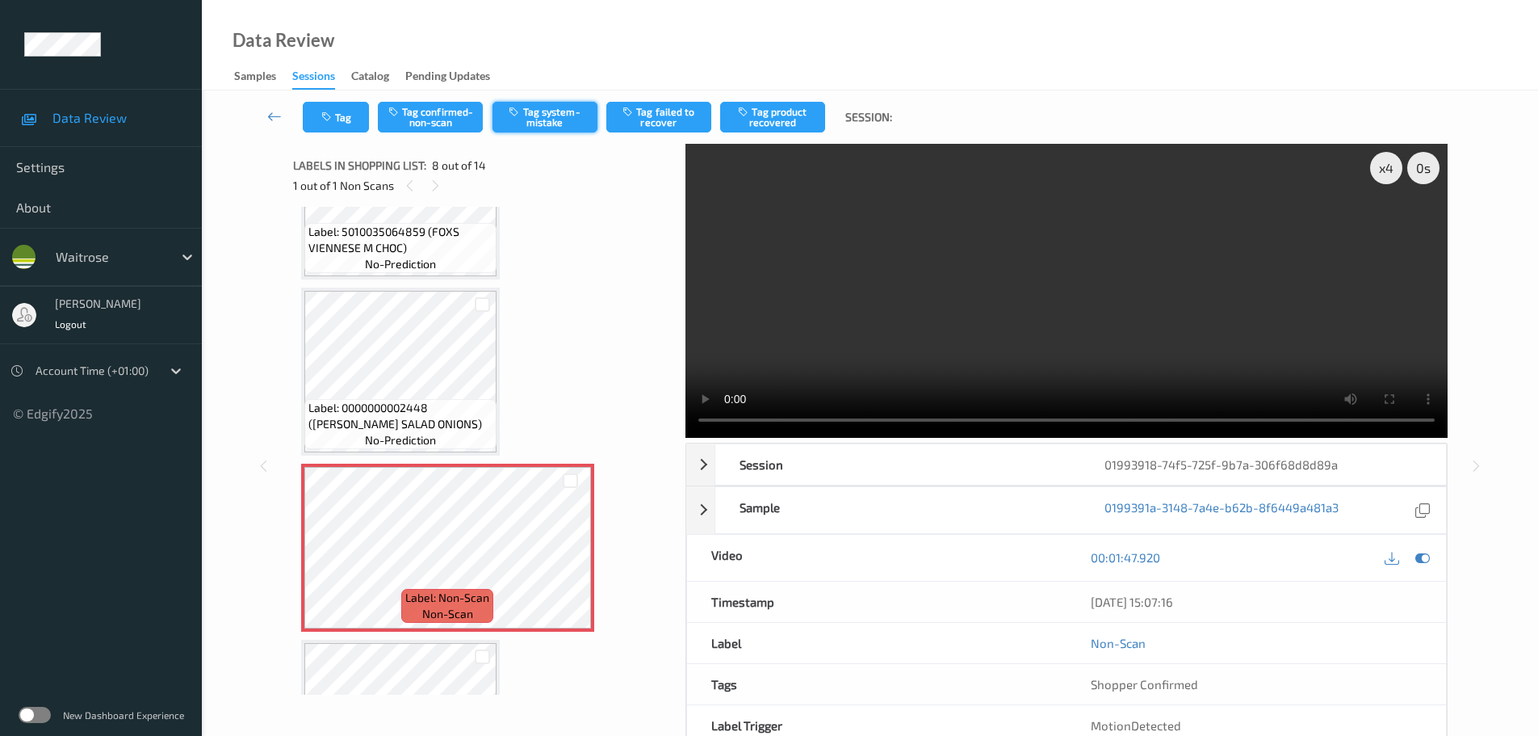
click at [563, 115] on button "Tag system-mistake" at bounding box center [545, 117] width 105 height 31
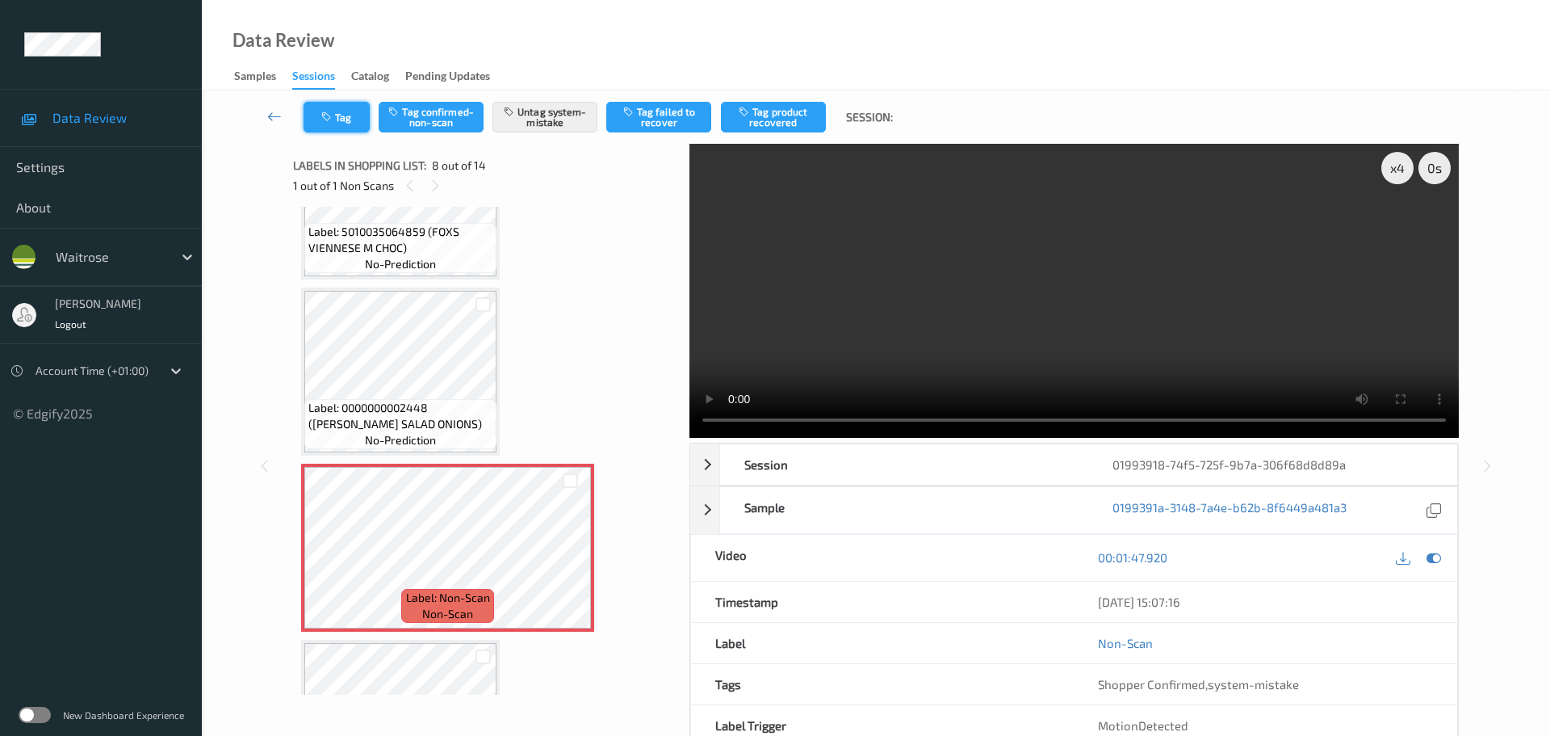
click at [350, 118] on button "Tag" at bounding box center [337, 117] width 66 height 31
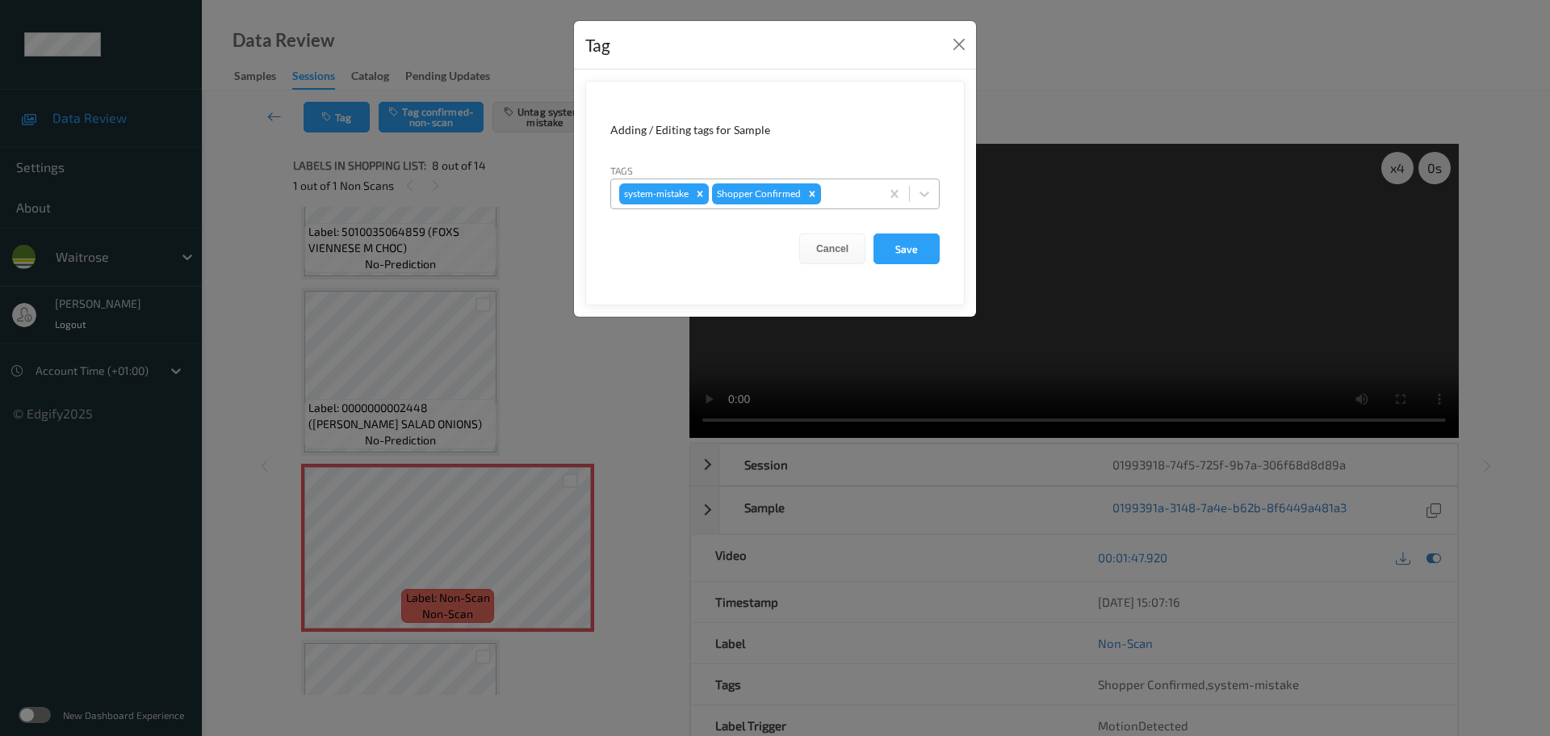
click at [862, 197] on div at bounding box center [848, 193] width 48 height 19
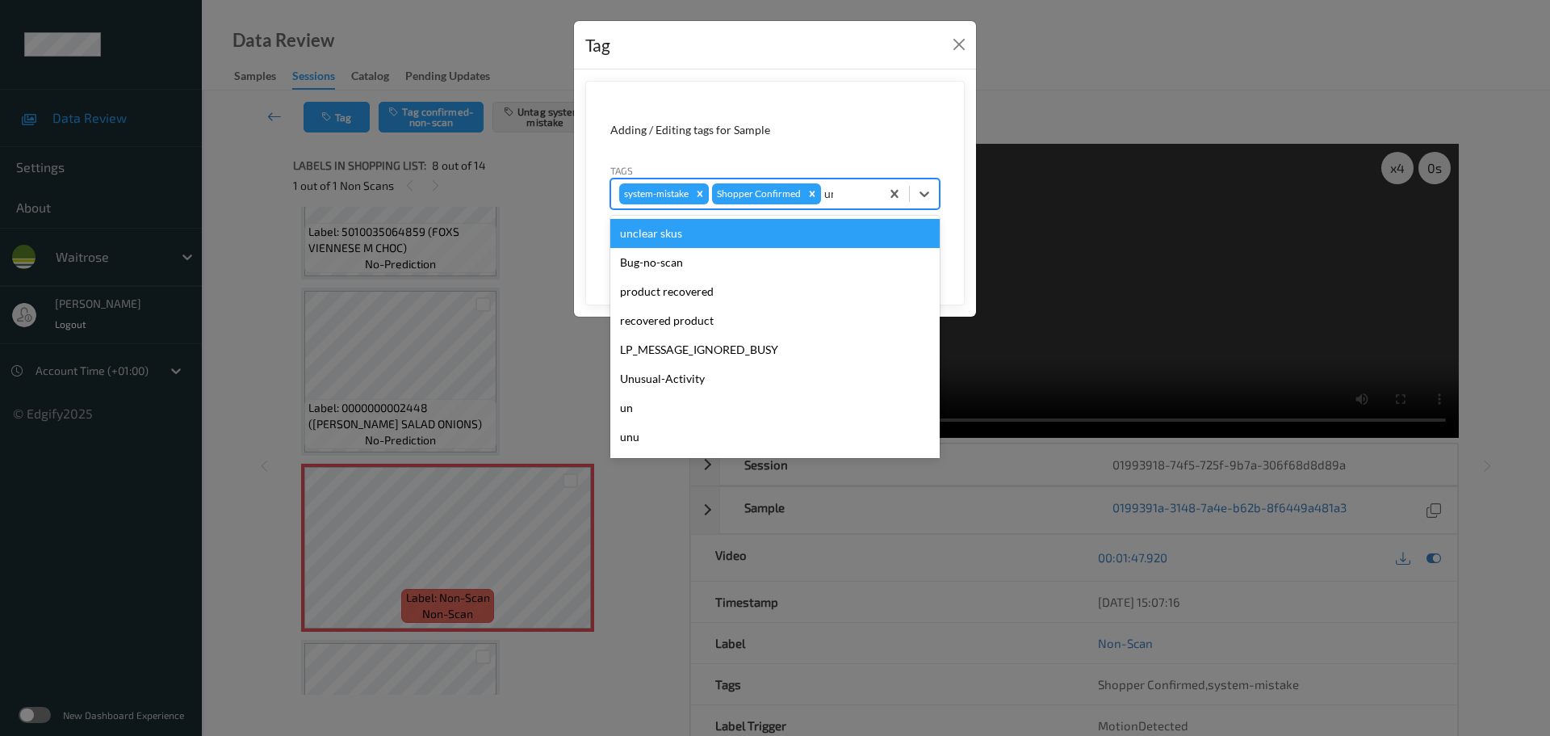
type input "unu"
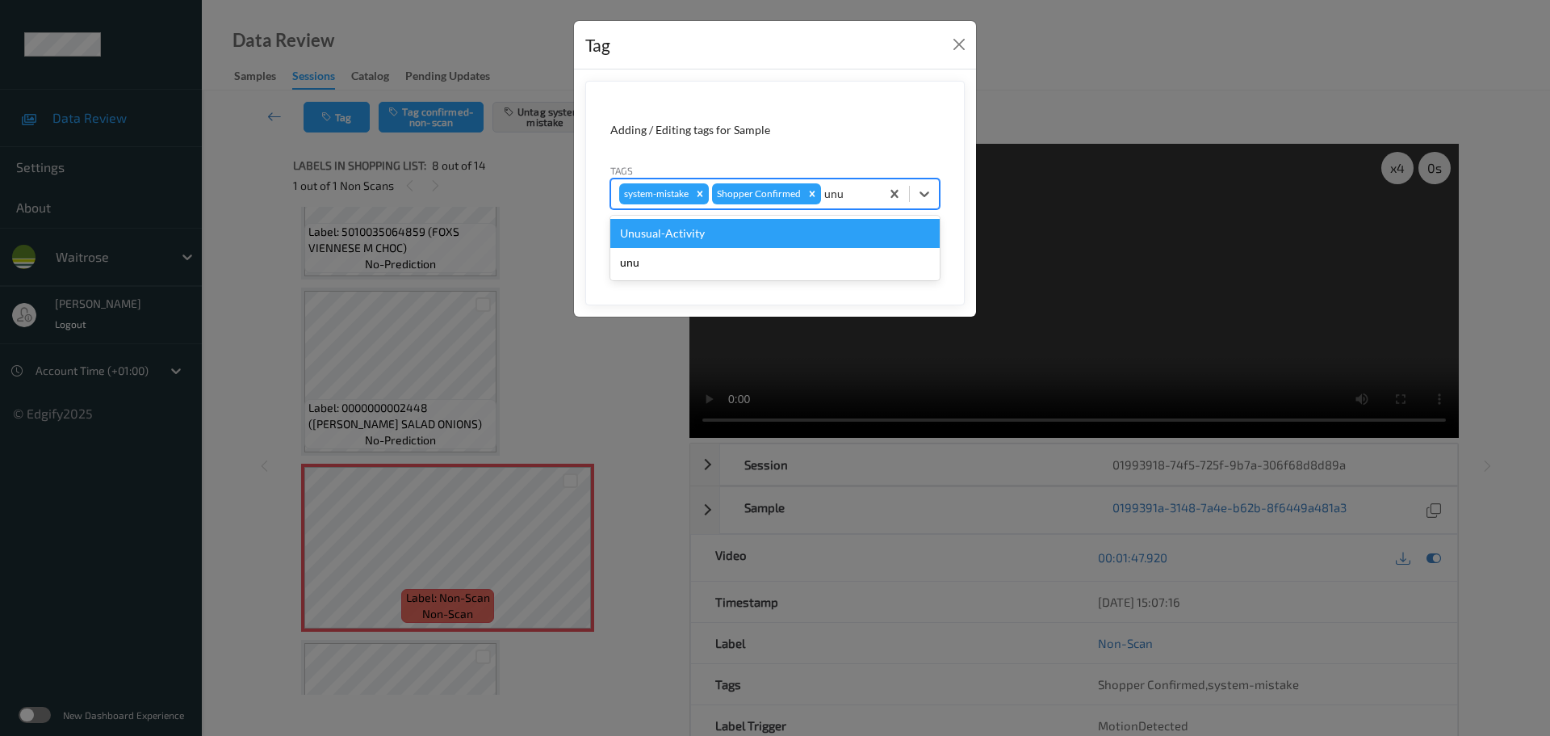
click at [827, 224] on div "Unusual-Activity" at bounding box center [774, 233] width 329 height 29
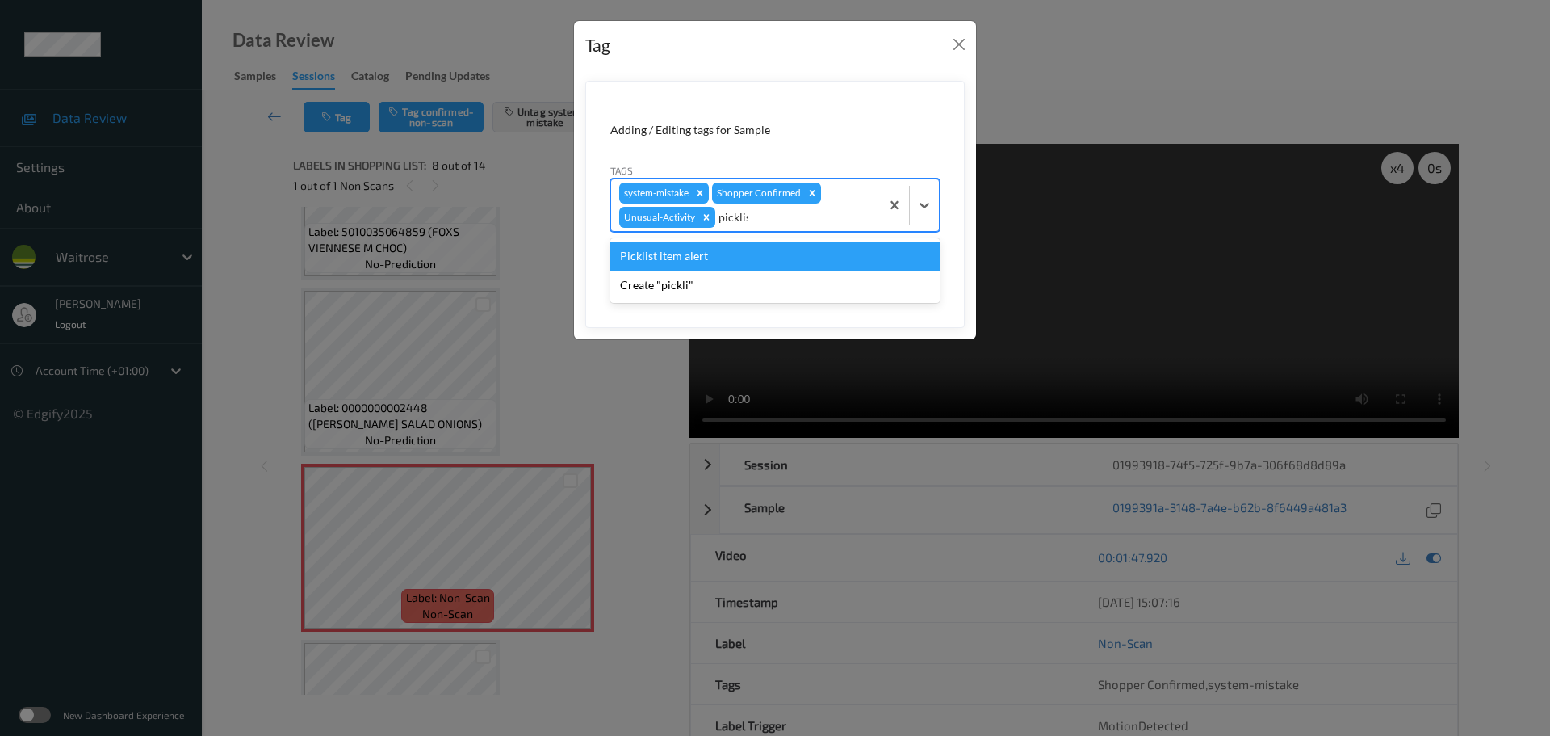
type input "picklist"
click at [799, 254] on div "Picklist item alert" at bounding box center [774, 255] width 329 height 29
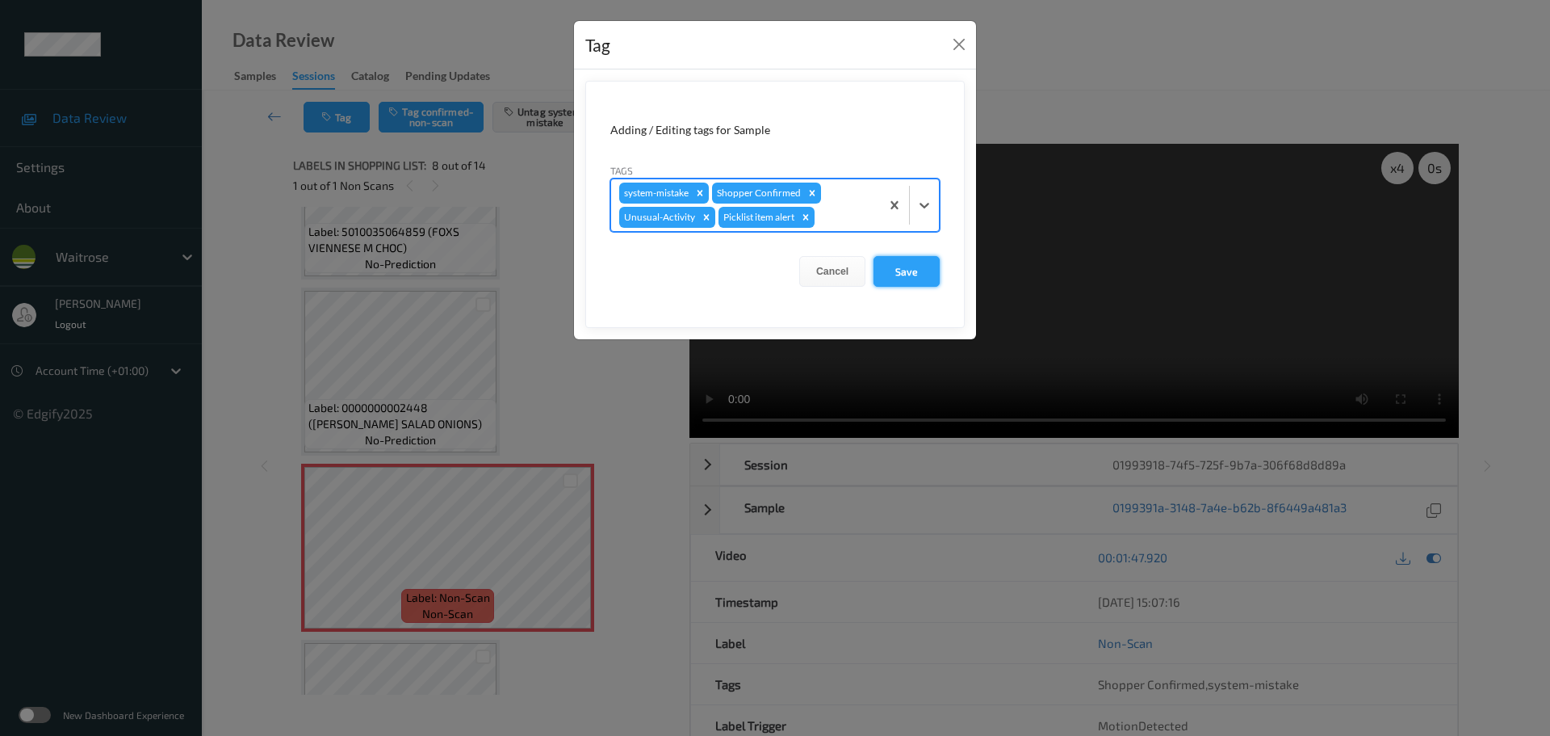
click at [925, 280] on button "Save" at bounding box center [907, 271] width 66 height 31
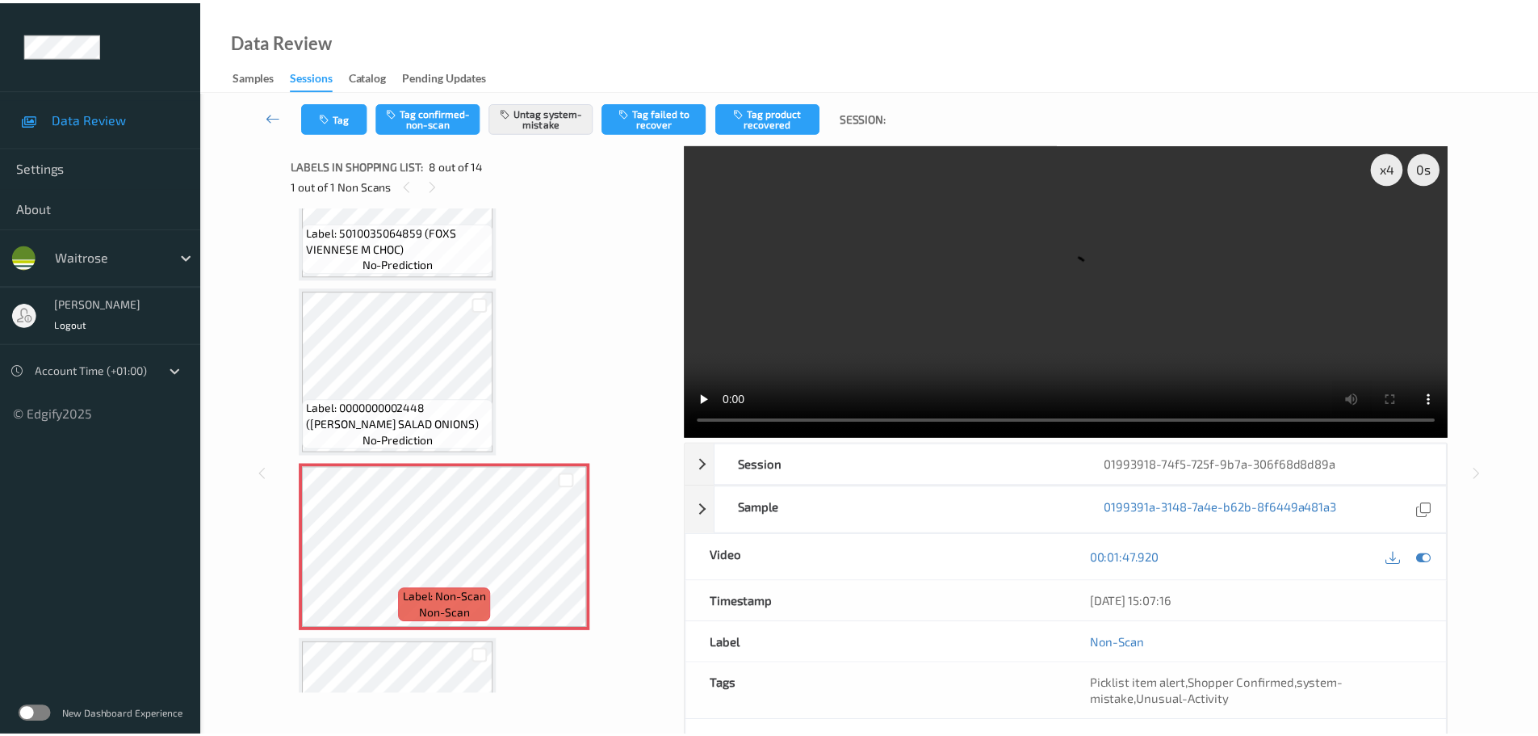
scroll to position [1064, 0]
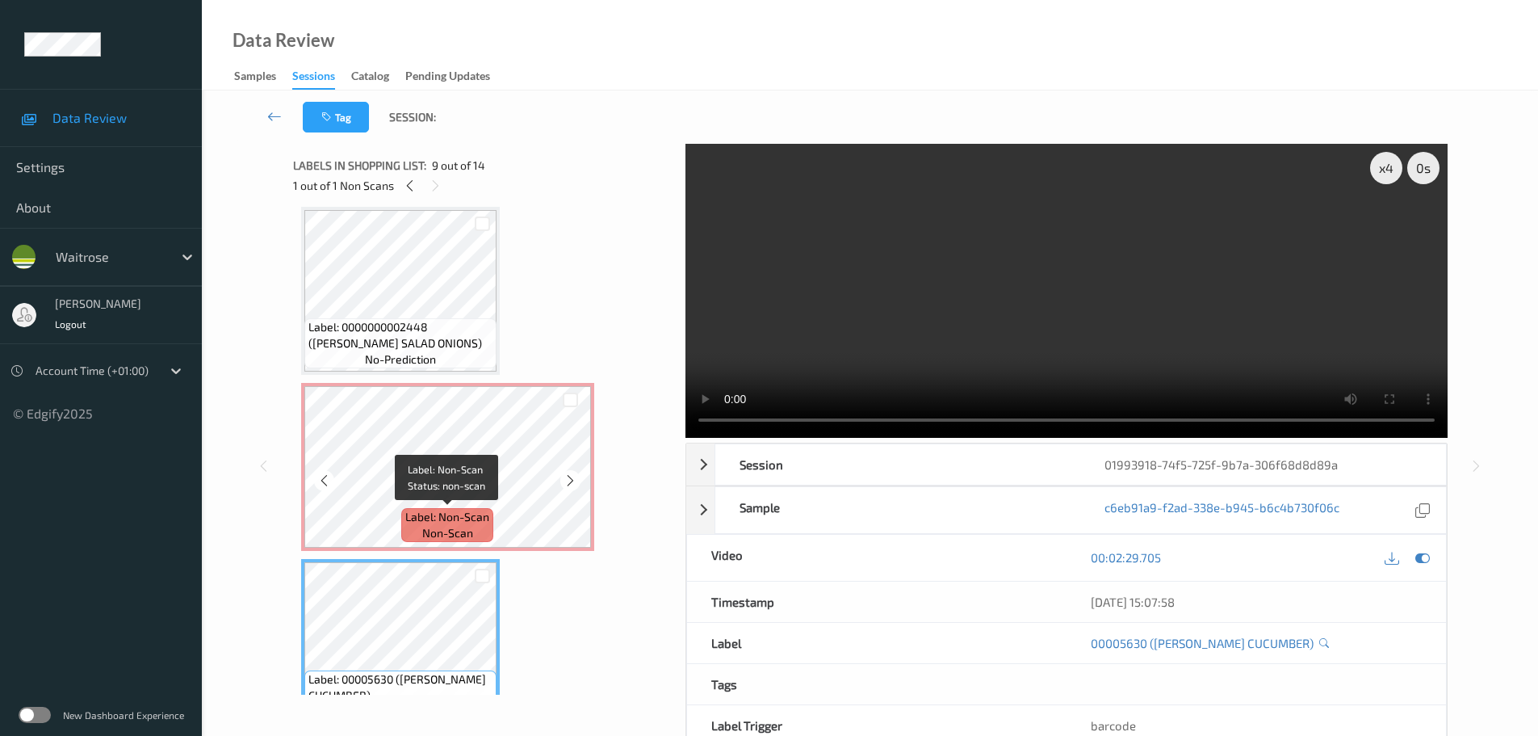
click at [413, 518] on span "Label: Non-Scan" at bounding box center [447, 517] width 84 height 16
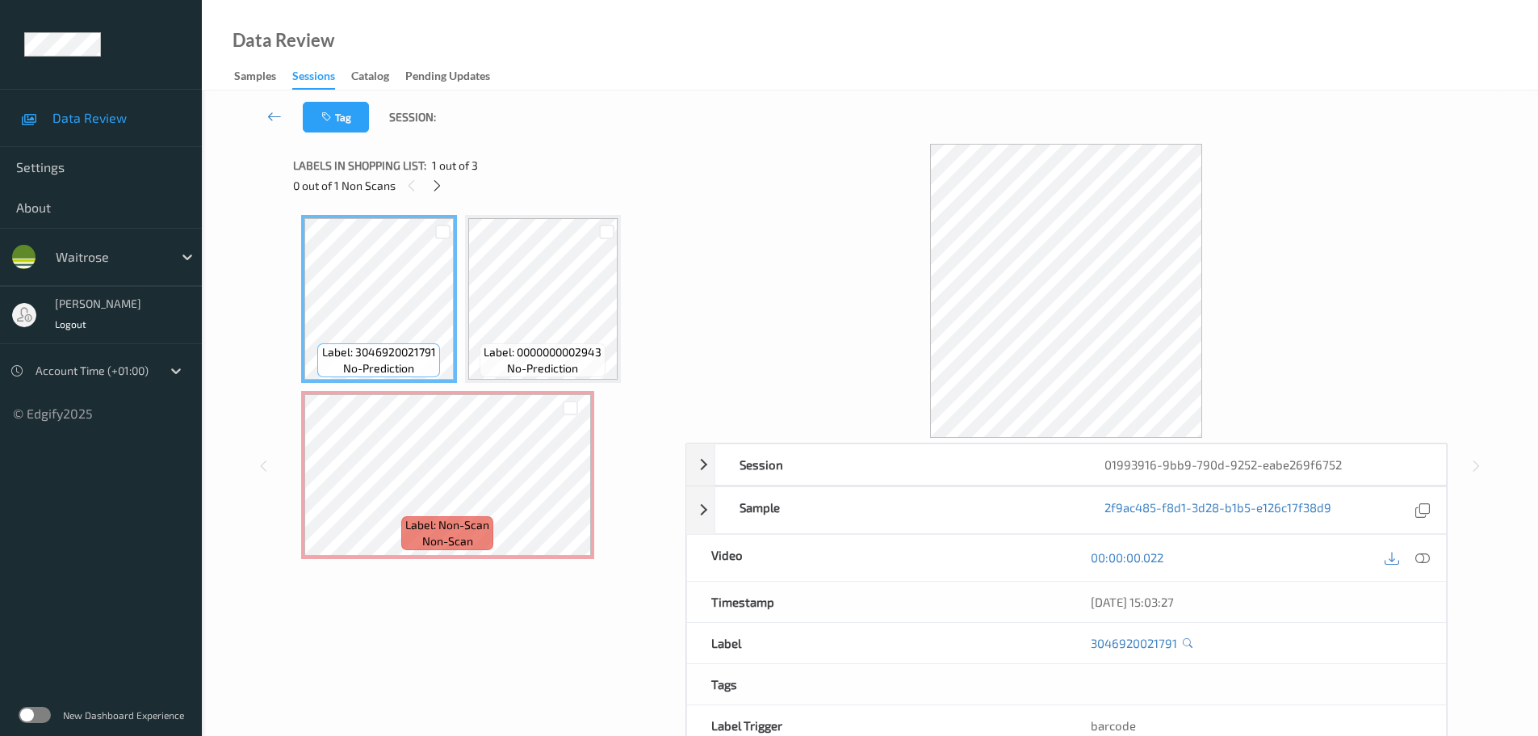
click at [447, 187] on div "0 out of 1 Non Scans" at bounding box center [483, 185] width 381 height 20
click at [442, 194] on div at bounding box center [437, 185] width 20 height 20
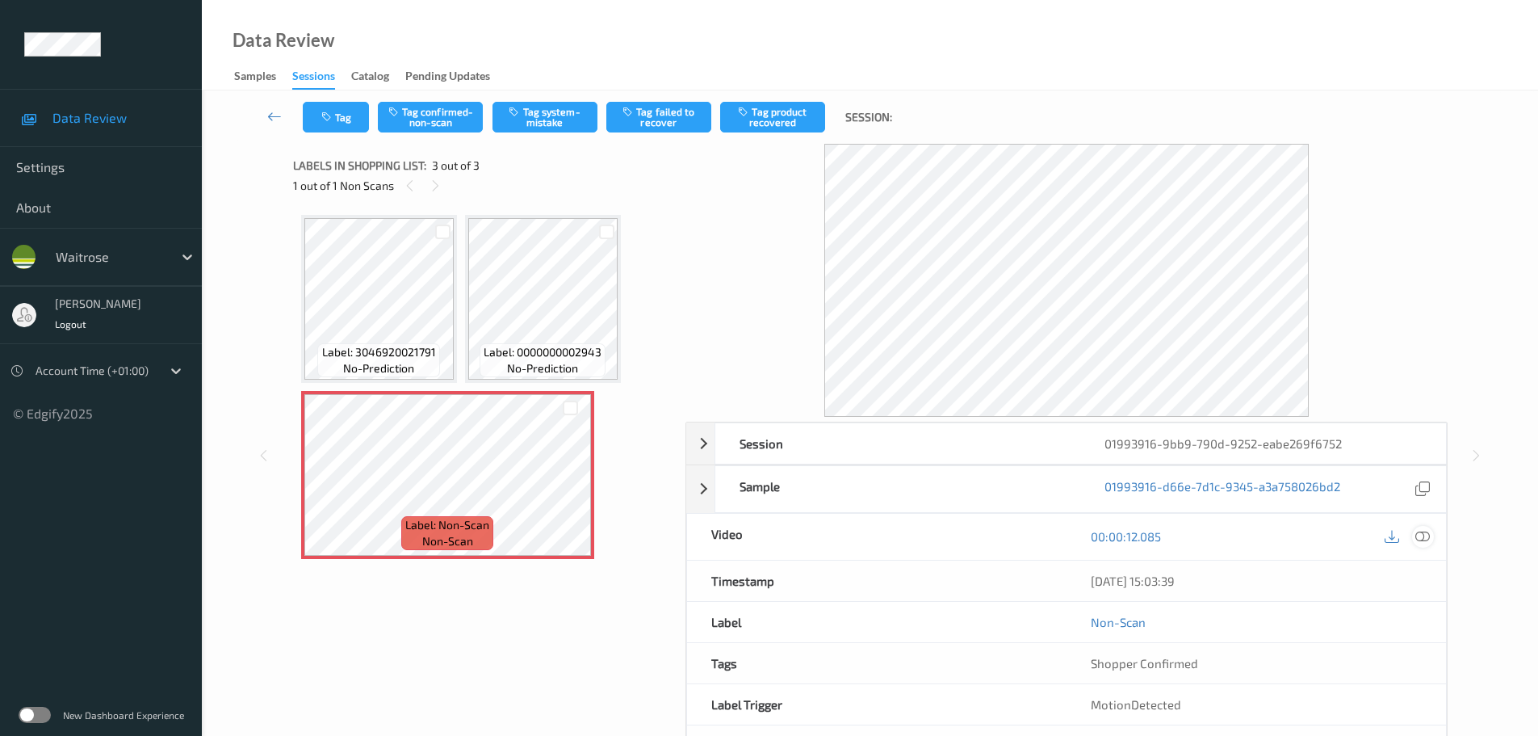
drag, startPoint x: 1417, startPoint y: 563, endPoint x: 1414, endPoint y: 543, distance: 20.4
click at [1419, 563] on div "[DATE] 15:03:39" at bounding box center [1256, 580] width 379 height 40
click at [1426, 548] on div "00:00:12.085" at bounding box center [1256, 537] width 379 height 46
click at [1419, 539] on icon at bounding box center [1422, 536] width 15 height 15
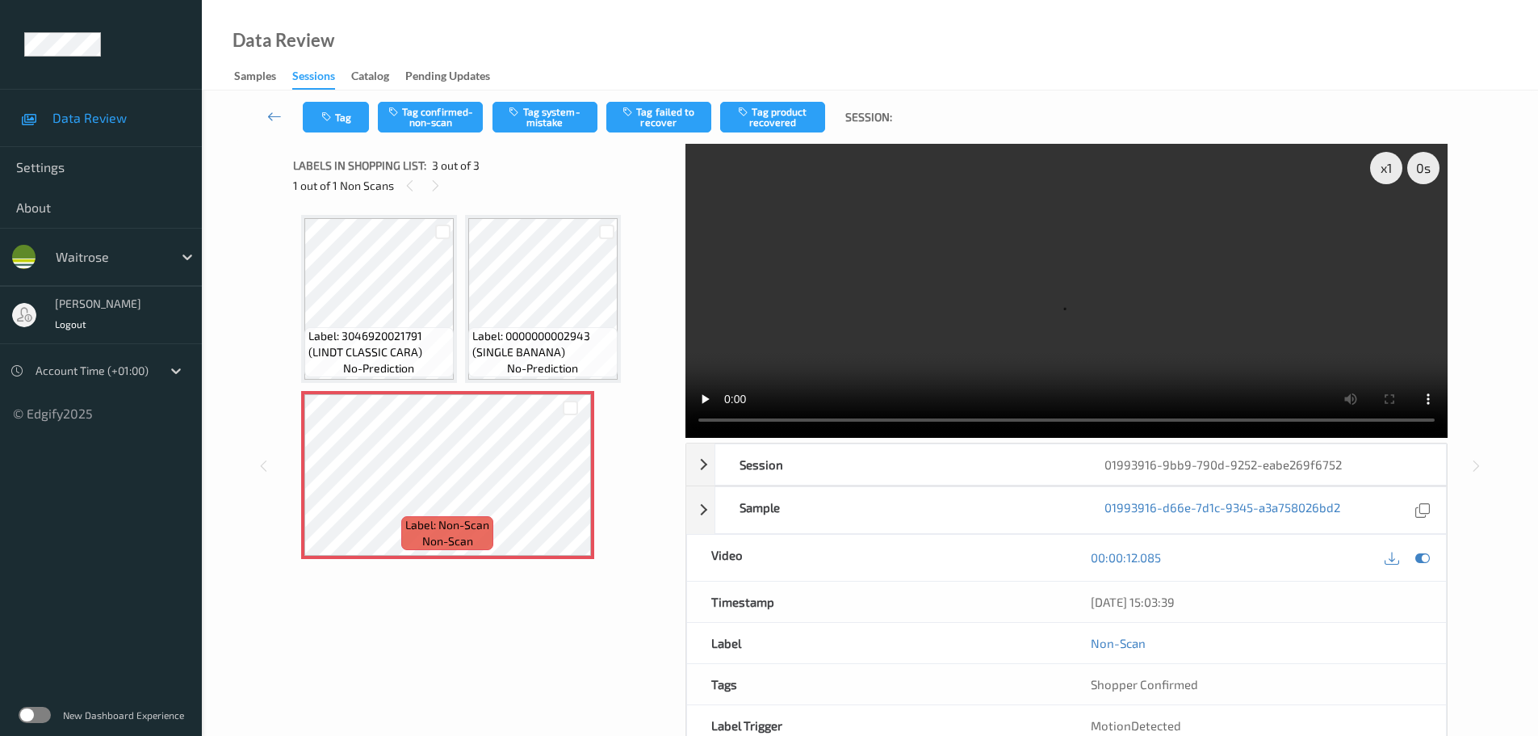
click at [526, 329] on span "Label: 0000000002943 (SINGLE BANANA)" at bounding box center [542, 344] width 141 height 32
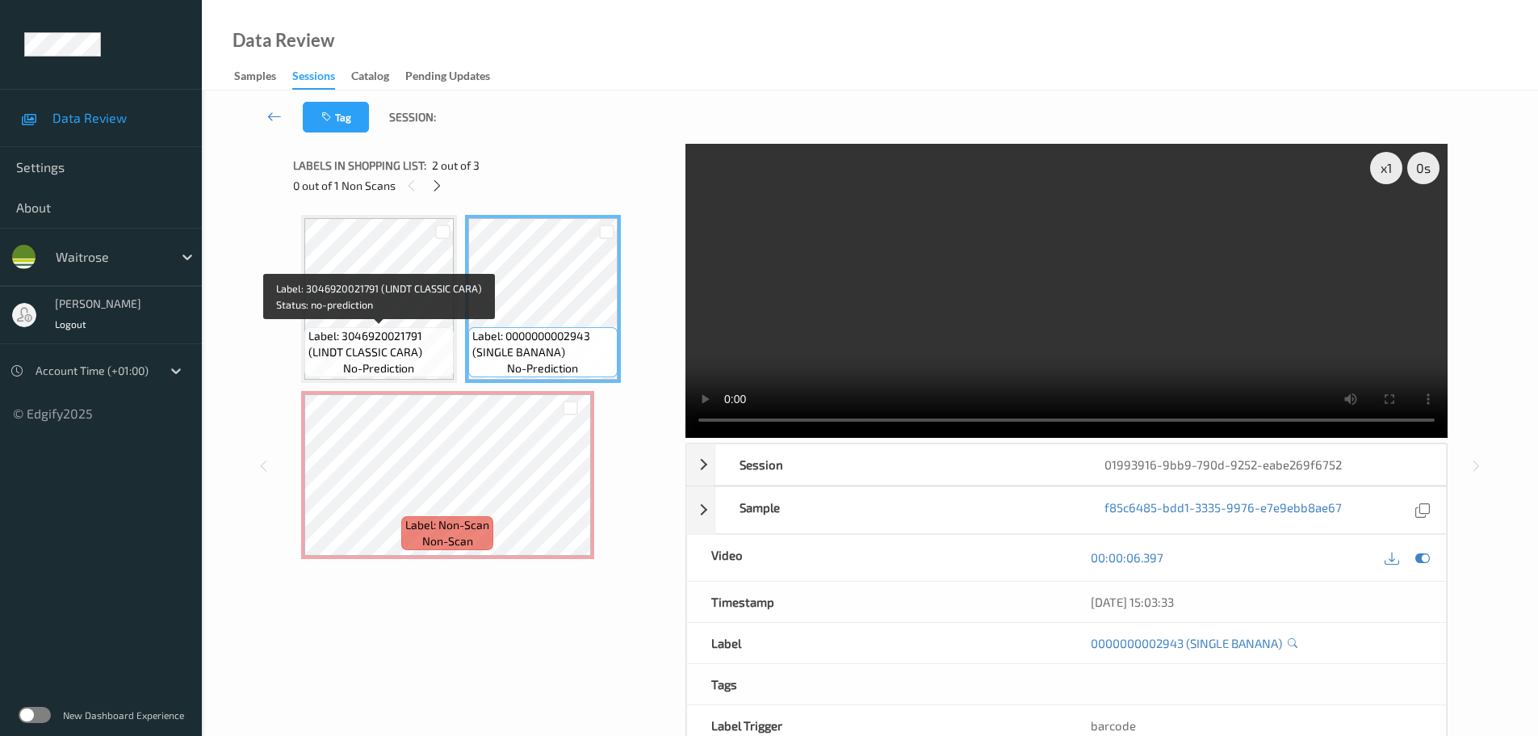
click at [397, 332] on span "Label: 3046920021791 (LINDT CLASSIC CARA)" at bounding box center [378, 344] width 141 height 32
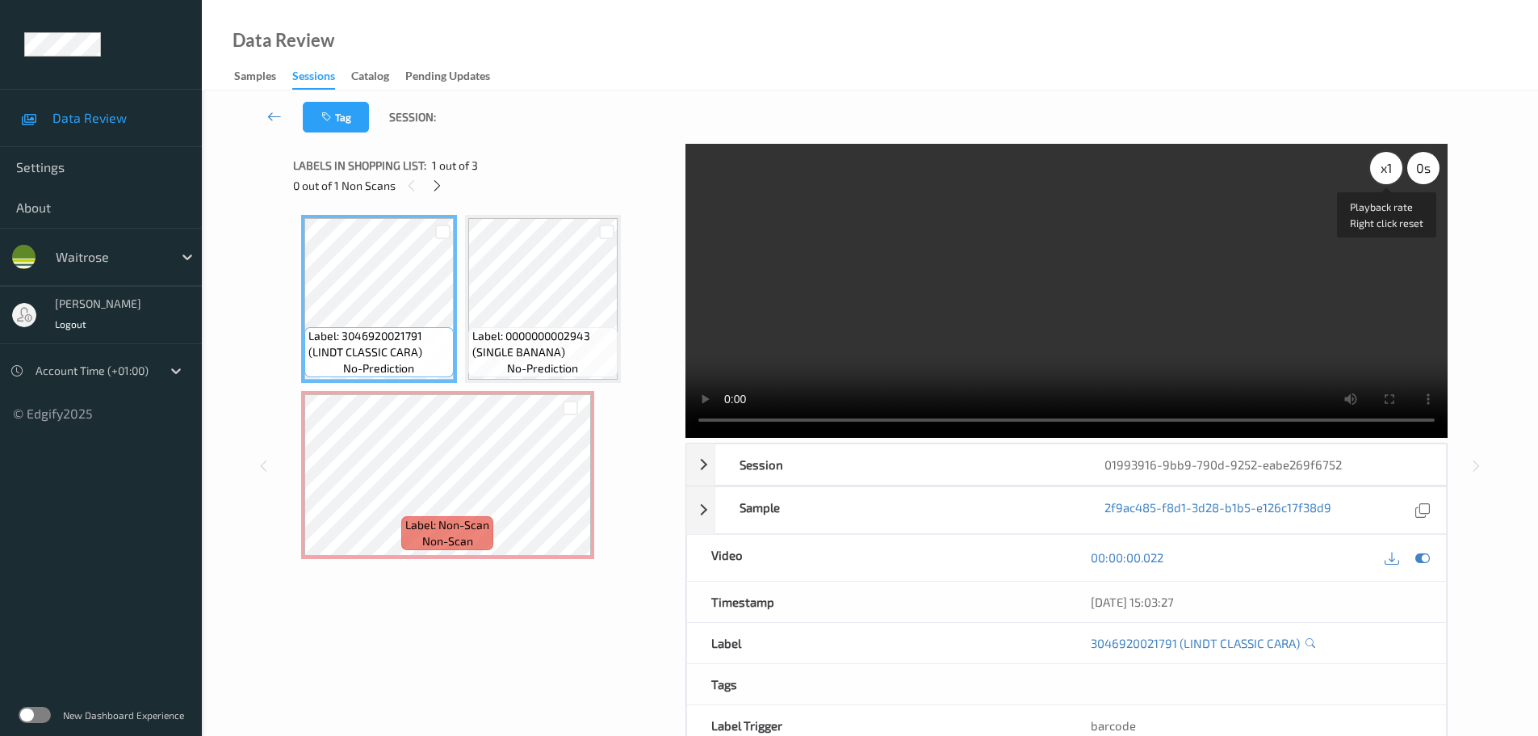
click at [1386, 176] on div "x 1" at bounding box center [1386, 168] width 32 height 32
click at [1386, 175] on div "x 1" at bounding box center [1386, 168] width 32 height 32
click at [1386, 173] on div "x 4" at bounding box center [1386, 168] width 32 height 32
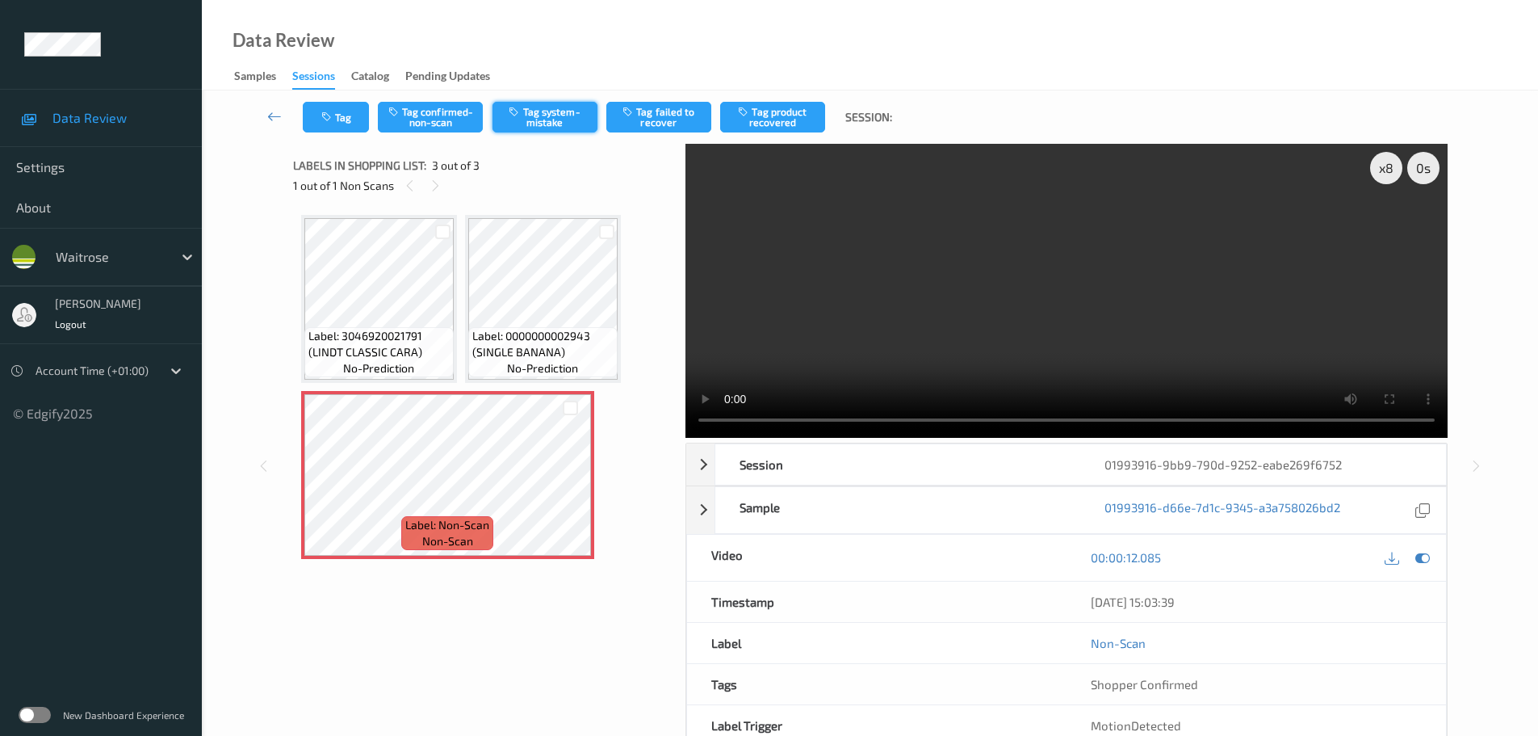
click at [539, 122] on button "Tag system-mistake" at bounding box center [545, 117] width 105 height 31
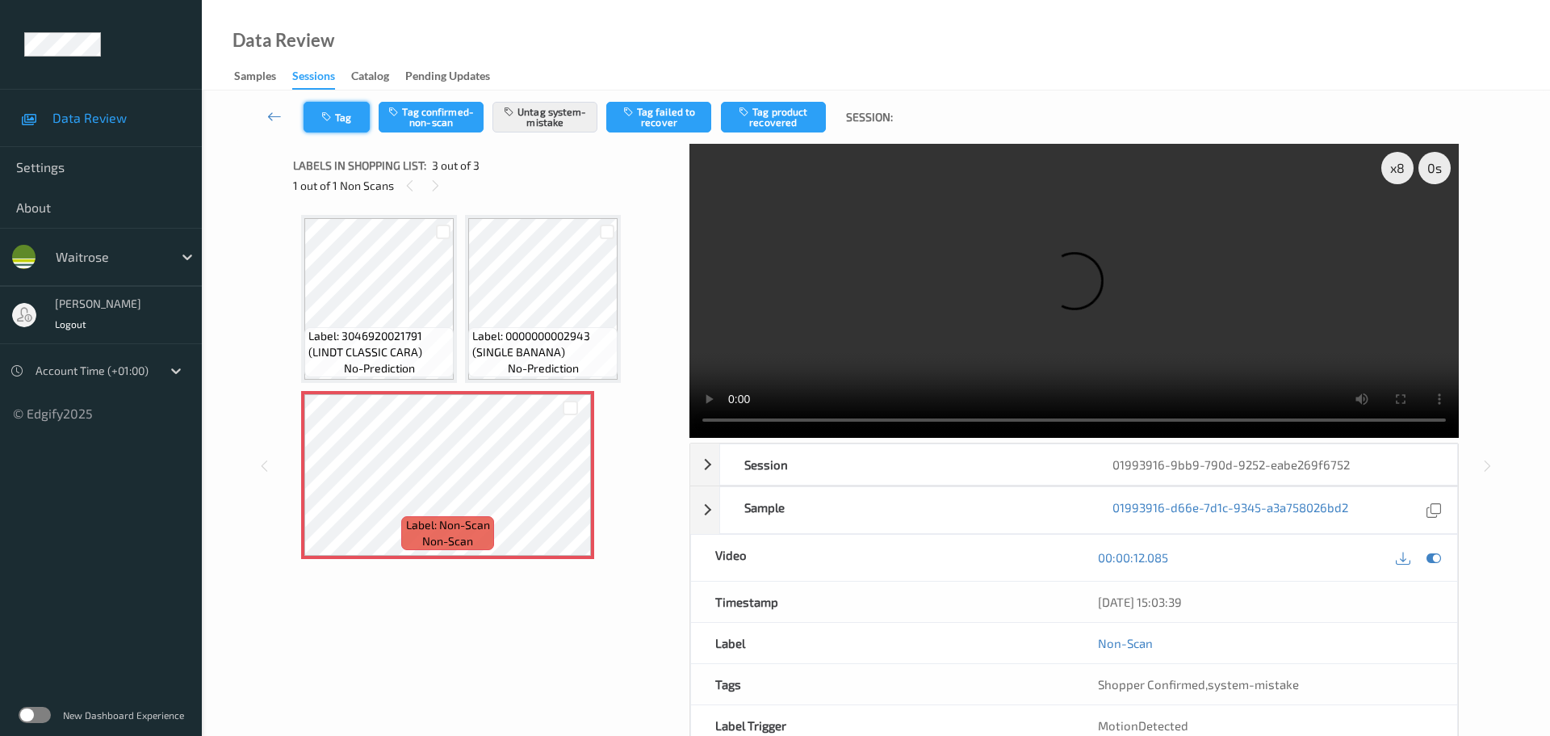
click at [335, 110] on button "Tag" at bounding box center [337, 117] width 66 height 31
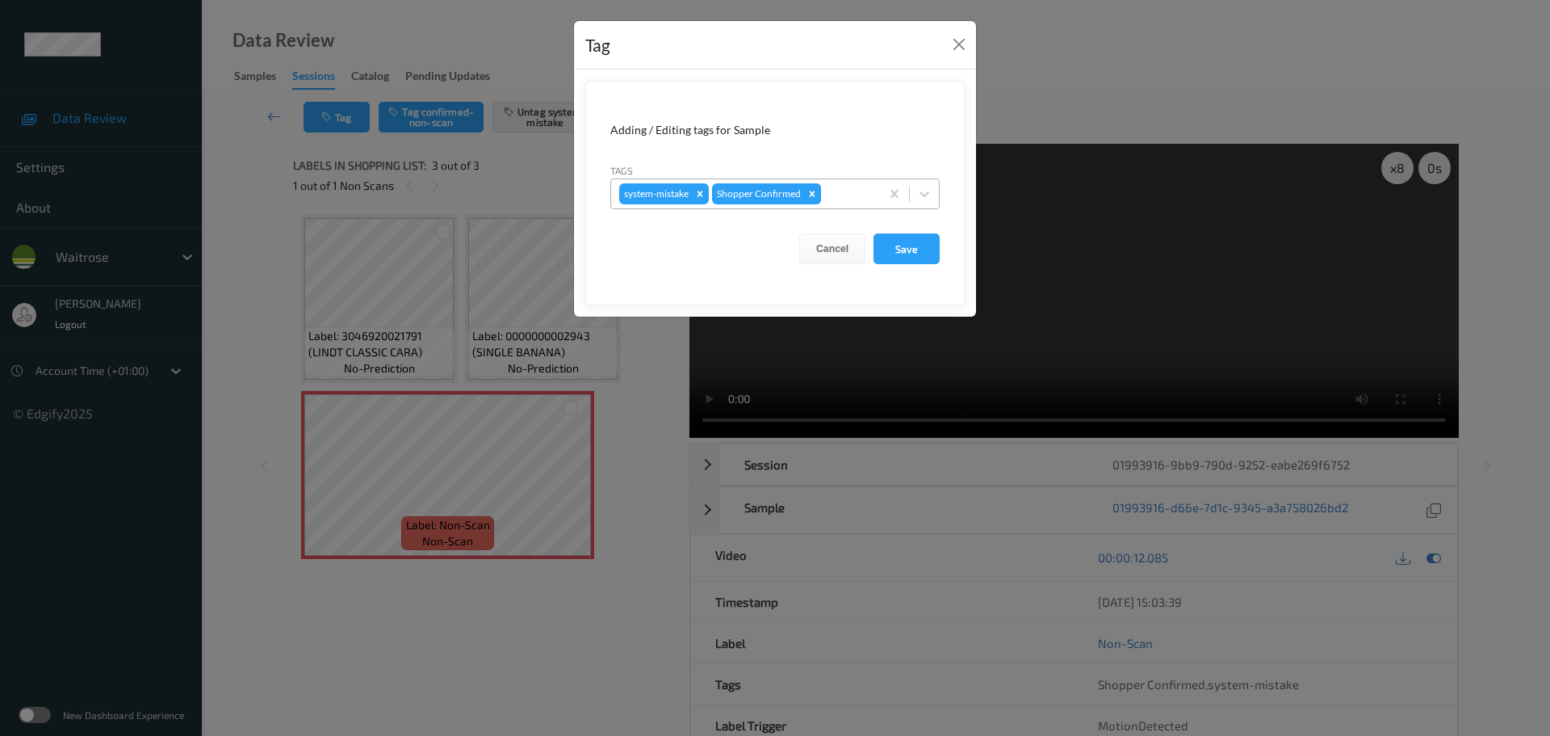
drag, startPoint x: 833, startPoint y: 194, endPoint x: 812, endPoint y: 202, distance: 22.5
click at [835, 194] on div at bounding box center [848, 193] width 48 height 19
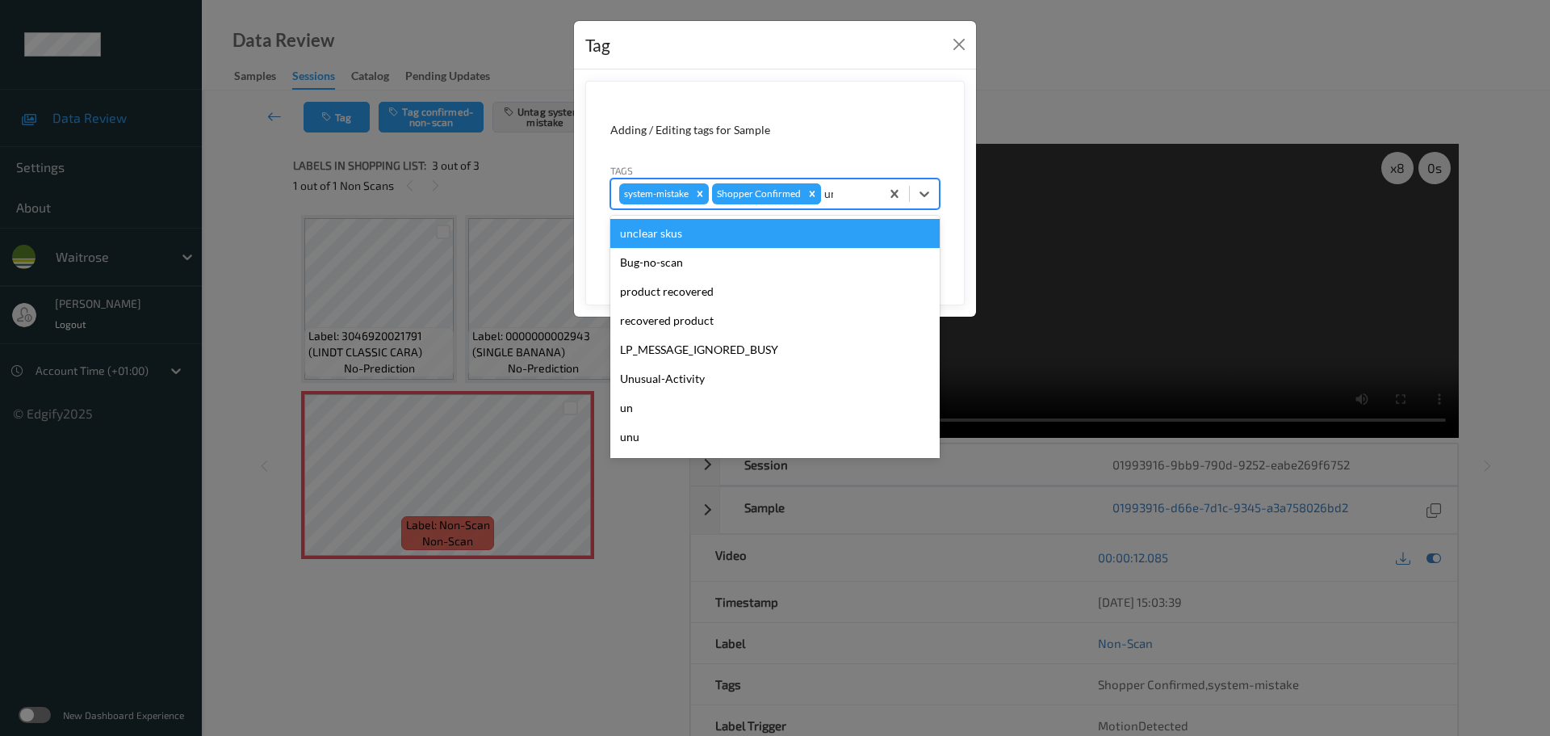
type input "unu"
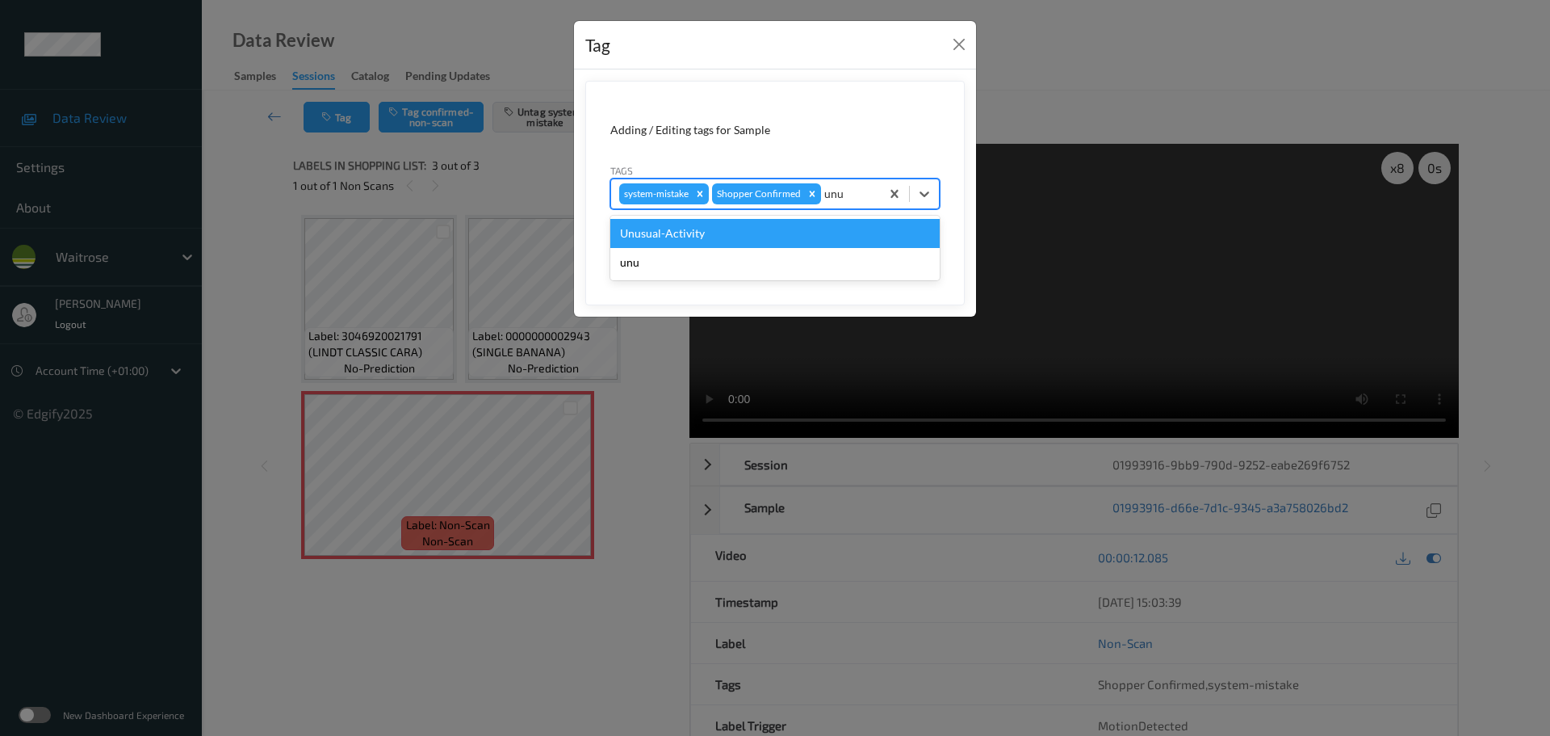
click at [737, 229] on div "Unusual-Activity" at bounding box center [774, 233] width 329 height 29
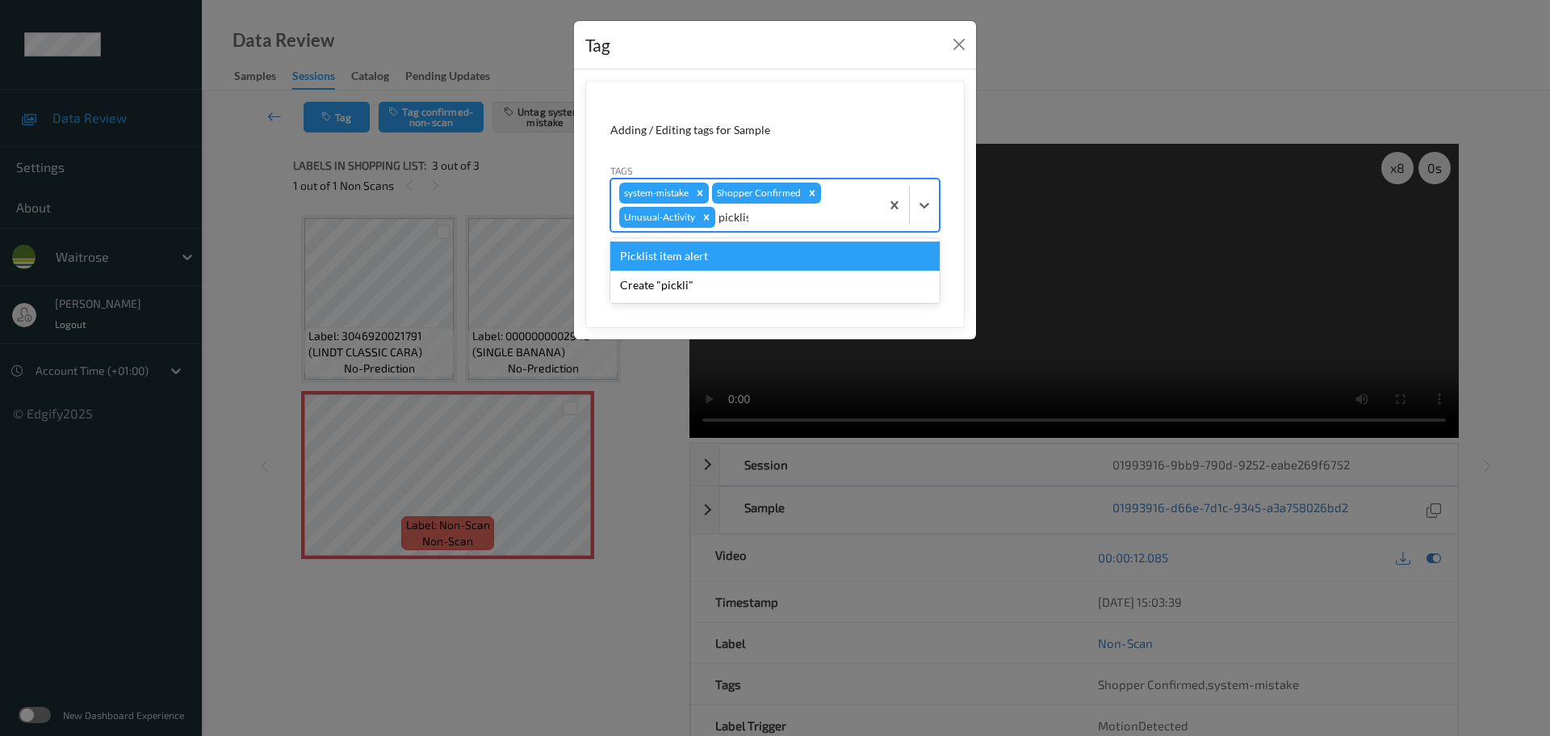
type input "picklist"
click at [736, 258] on div "Picklist item alert" at bounding box center [774, 255] width 329 height 29
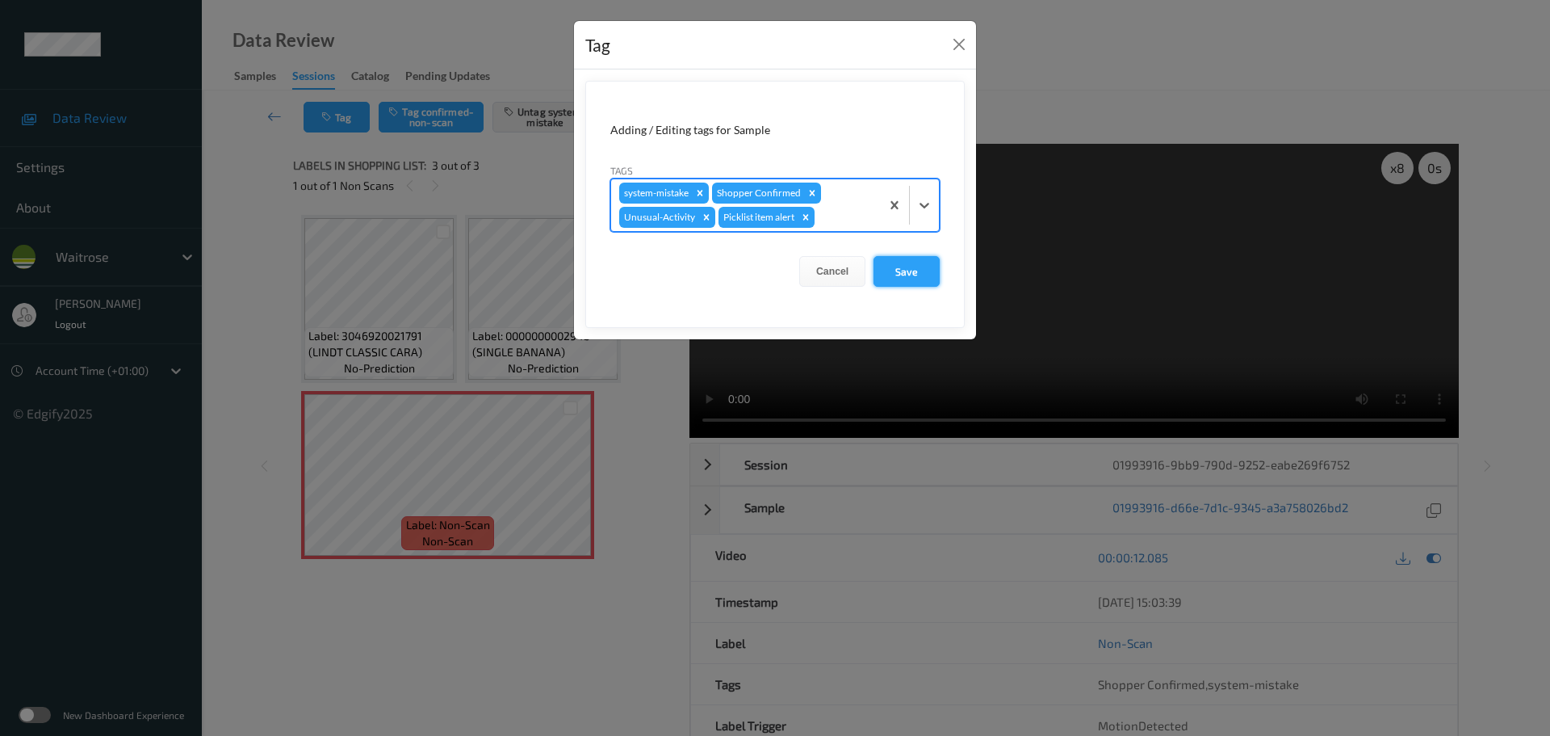
click at [897, 275] on button "Save" at bounding box center [907, 271] width 66 height 31
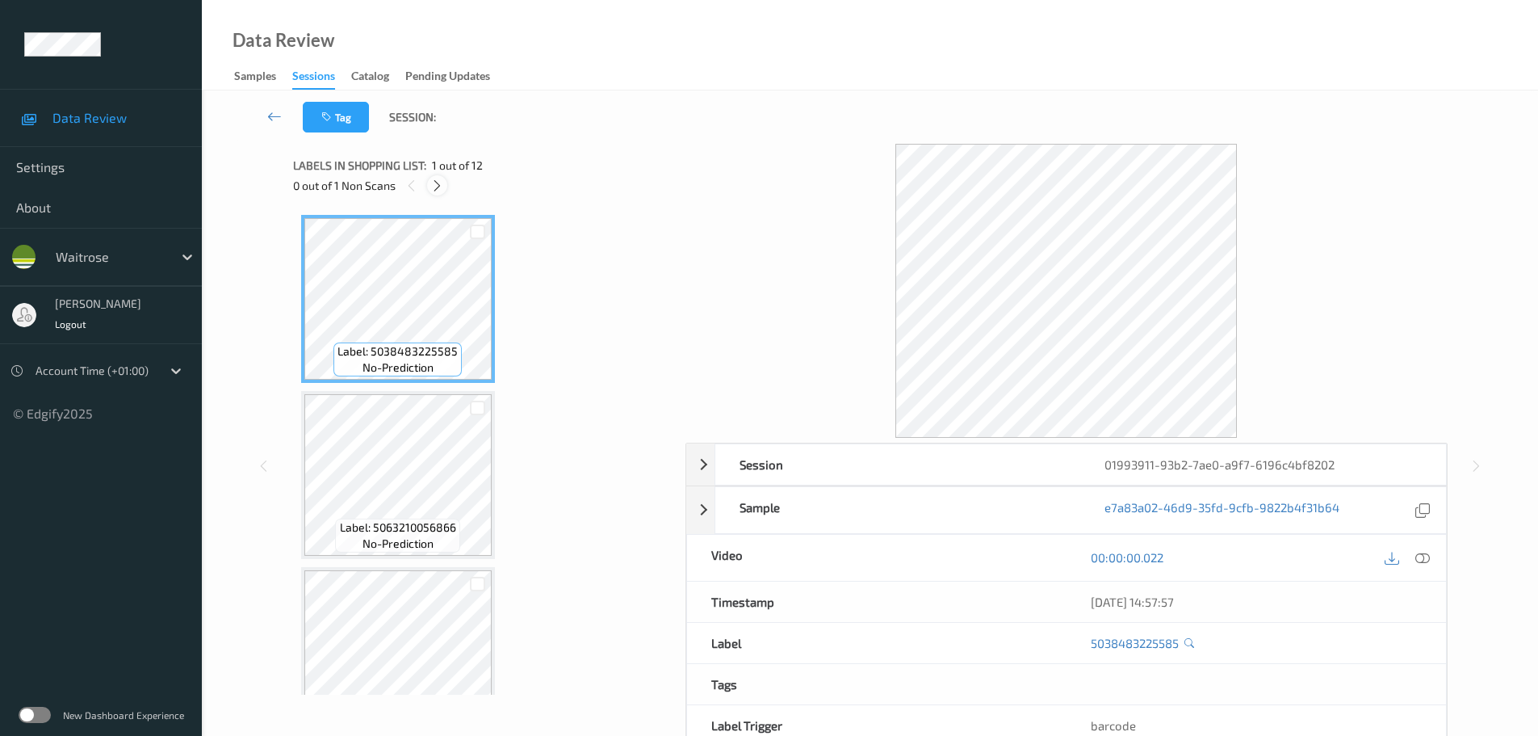
click at [442, 182] on div at bounding box center [437, 185] width 20 height 20
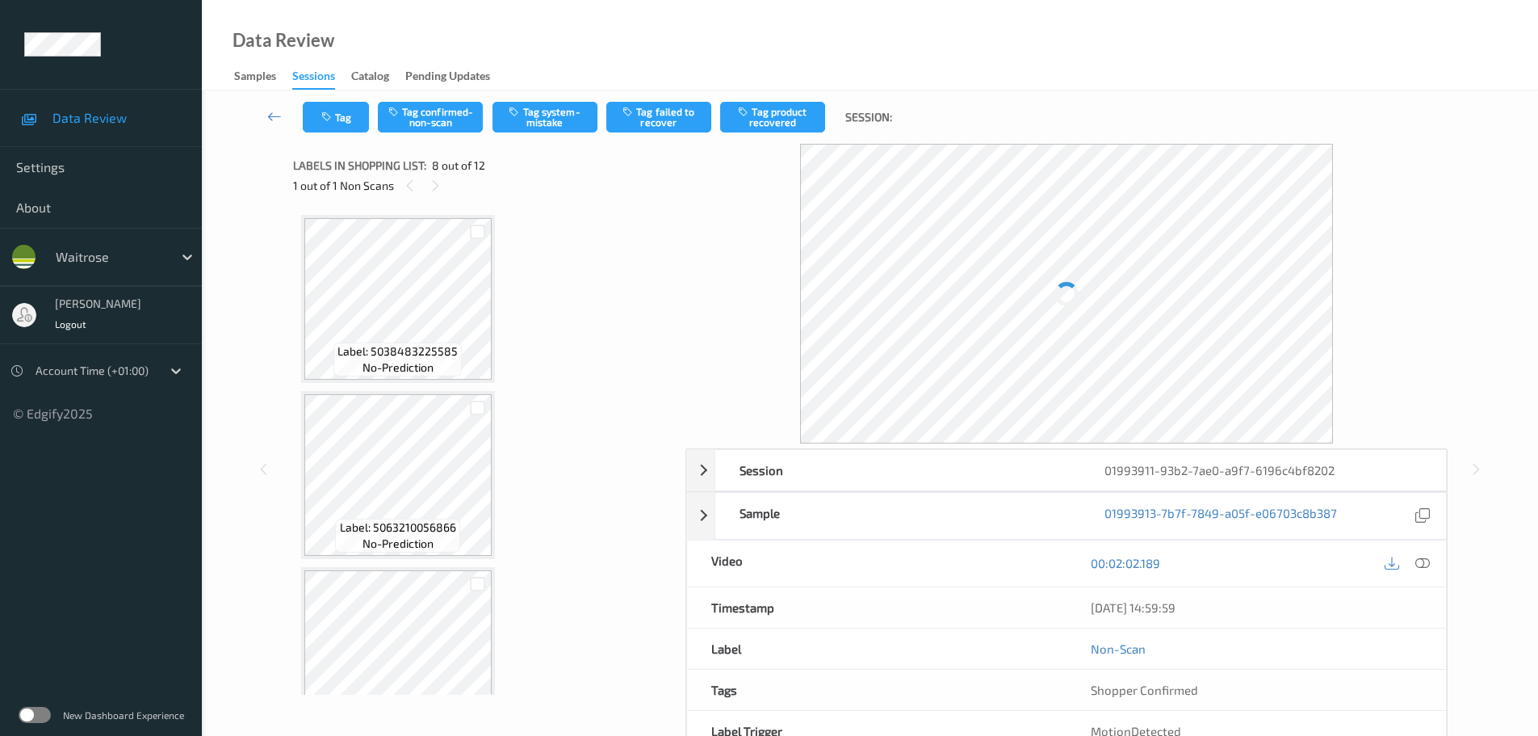
scroll to position [1064, 0]
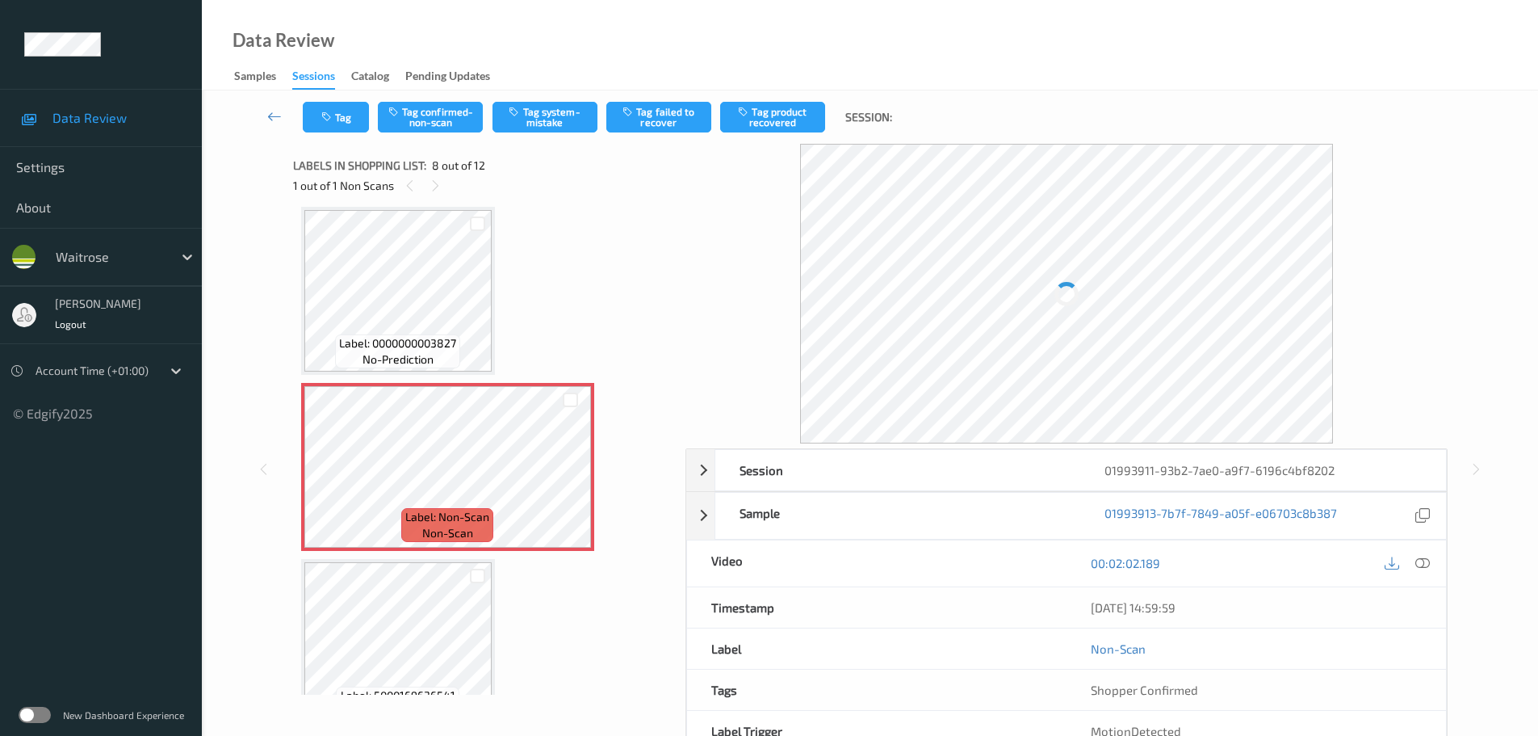
click at [1433, 566] on div "Session 01993911-93b2-7ae0-a9f7-6196c4bf8202 Session ID 01993911-93b2-7ae0-a9f7…" at bounding box center [1067, 621] width 762 height 346
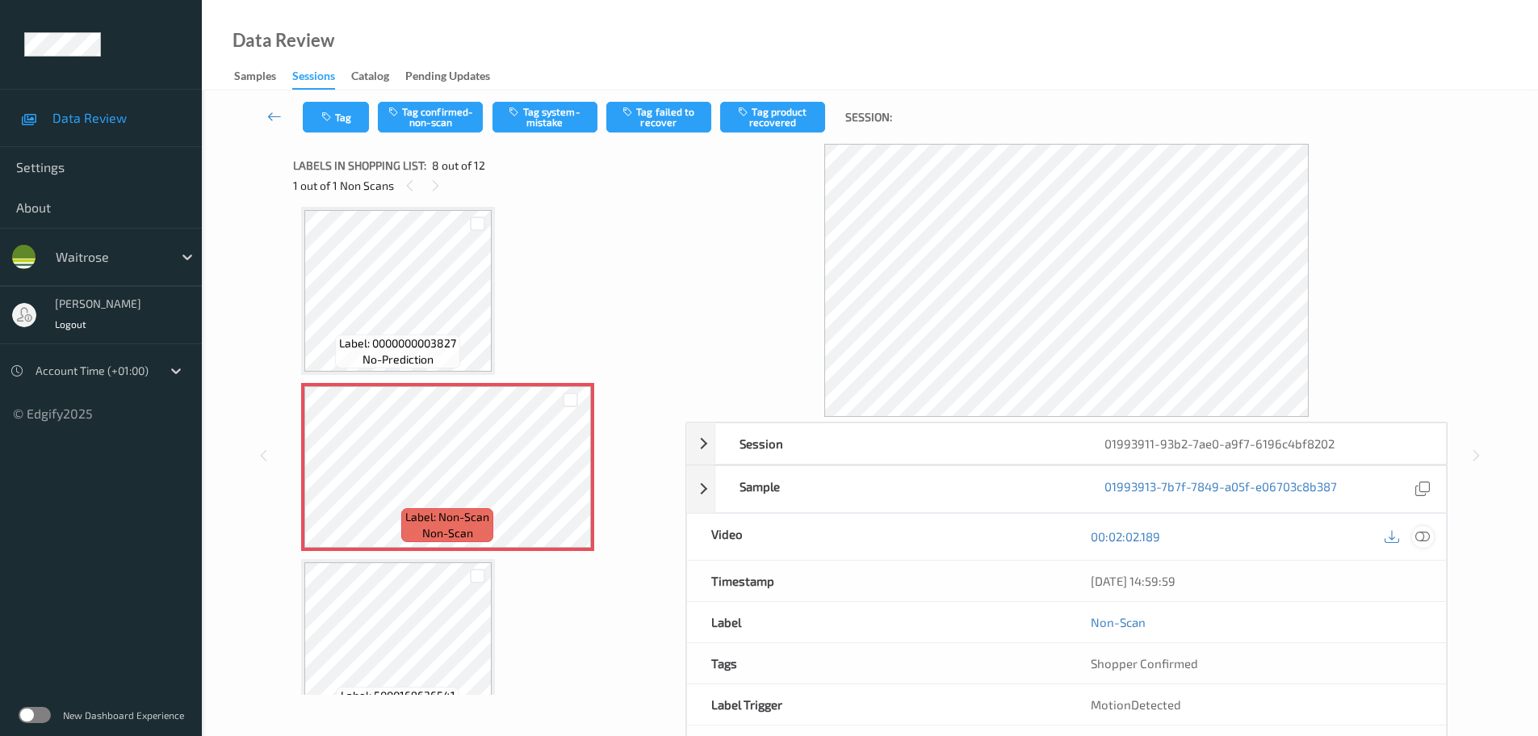
click at [1418, 534] on icon at bounding box center [1422, 536] width 15 height 15
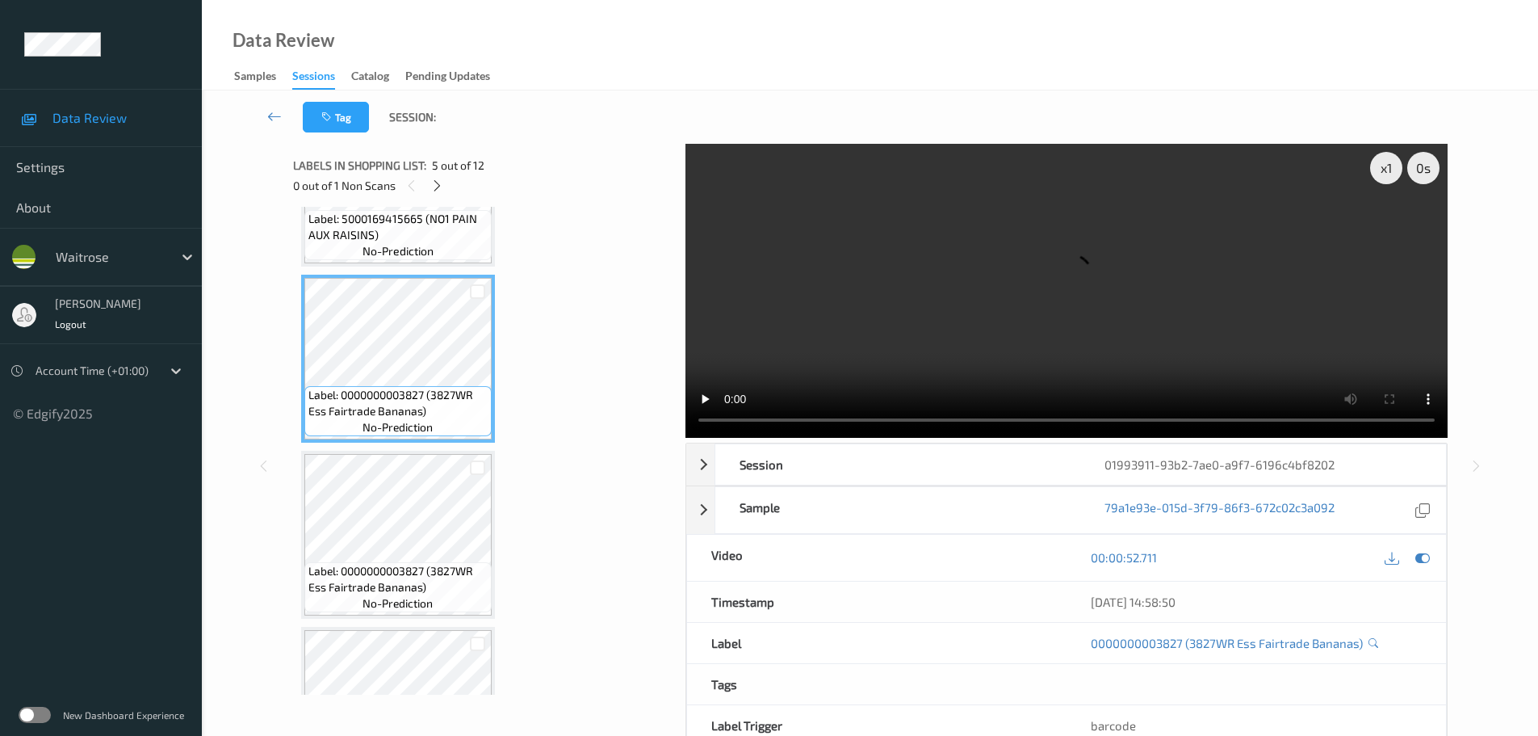
scroll to position [499, 0]
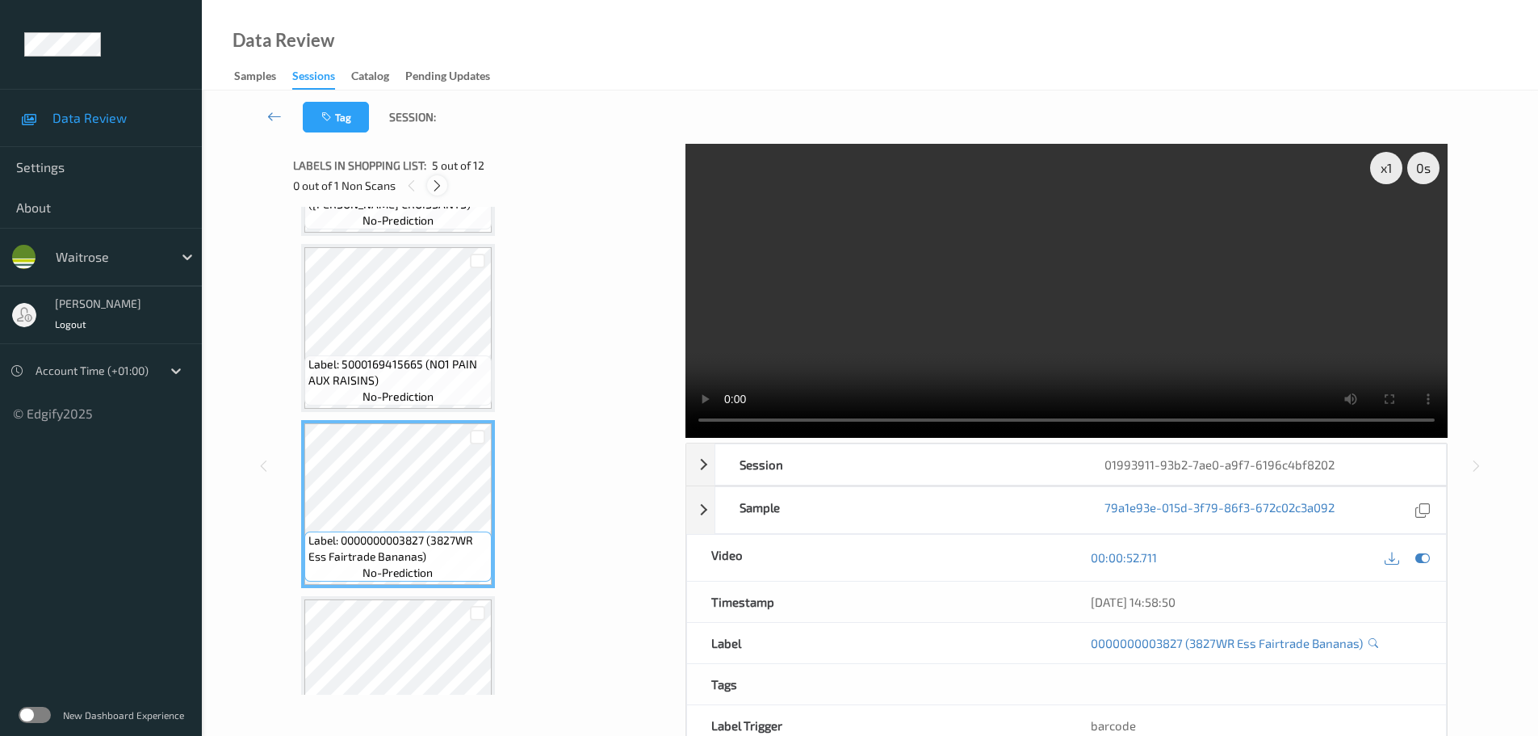
click at [428, 188] on div at bounding box center [437, 185] width 20 height 20
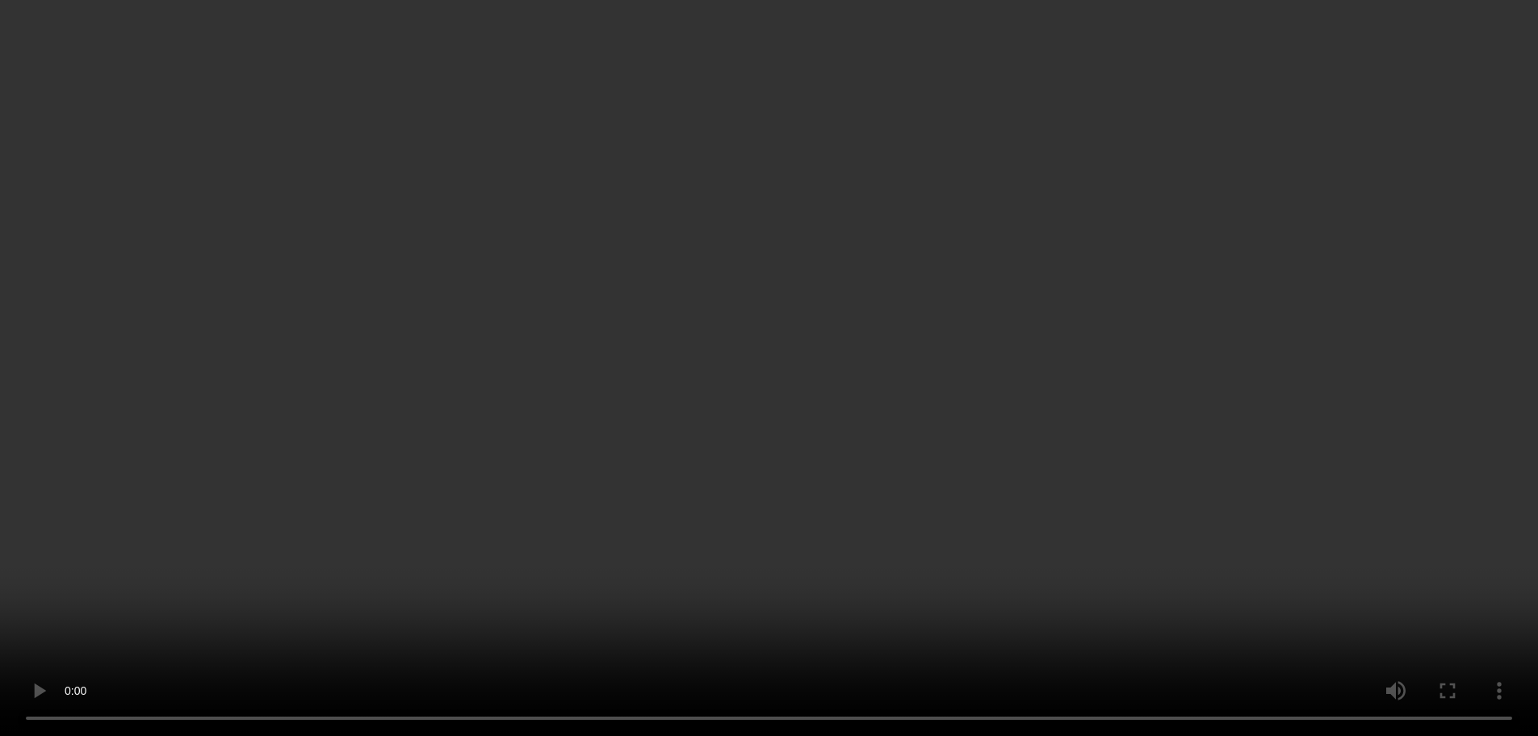
scroll to position [741, 0]
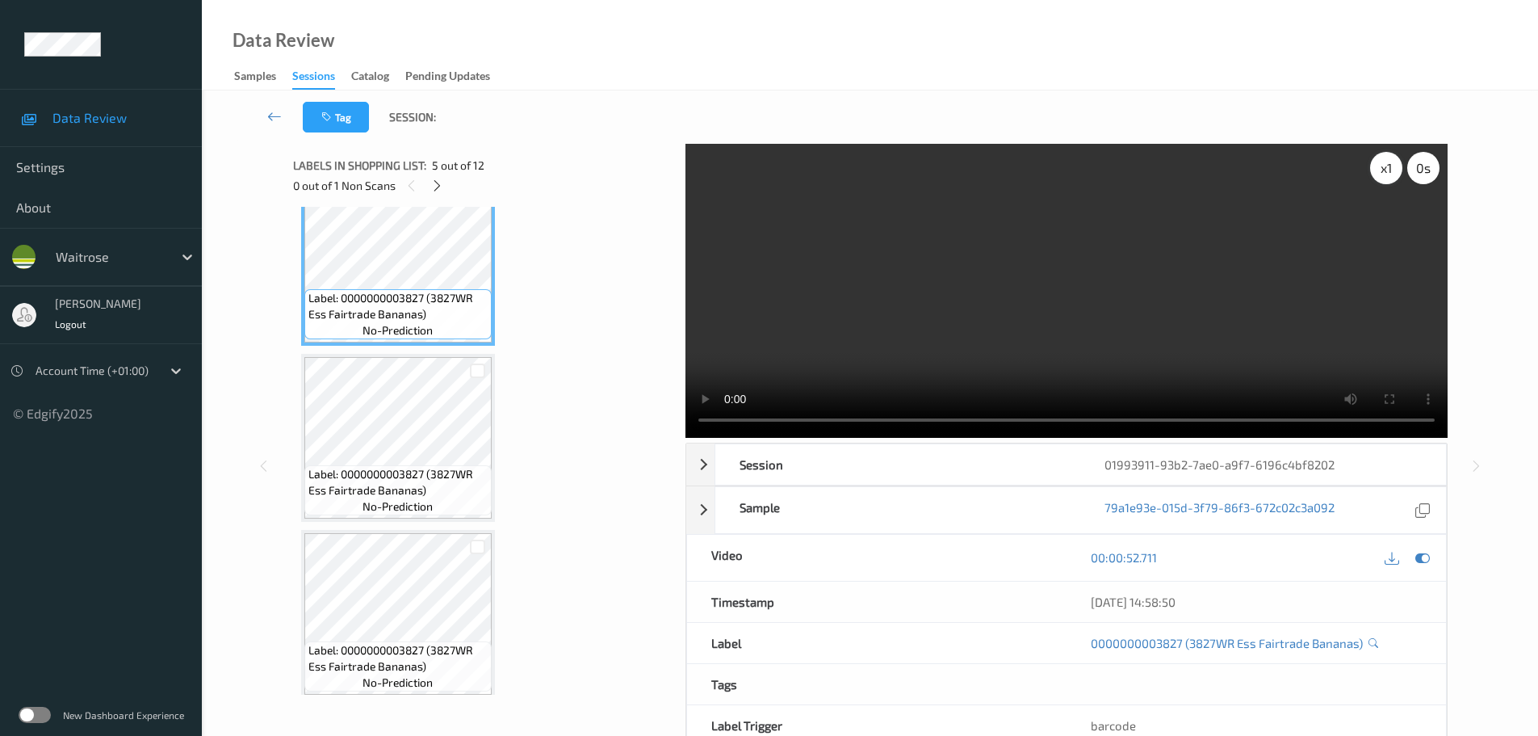
click at [1375, 174] on div "x 1" at bounding box center [1386, 168] width 32 height 32
click at [1375, 174] on div "x 2" at bounding box center [1386, 168] width 32 height 32
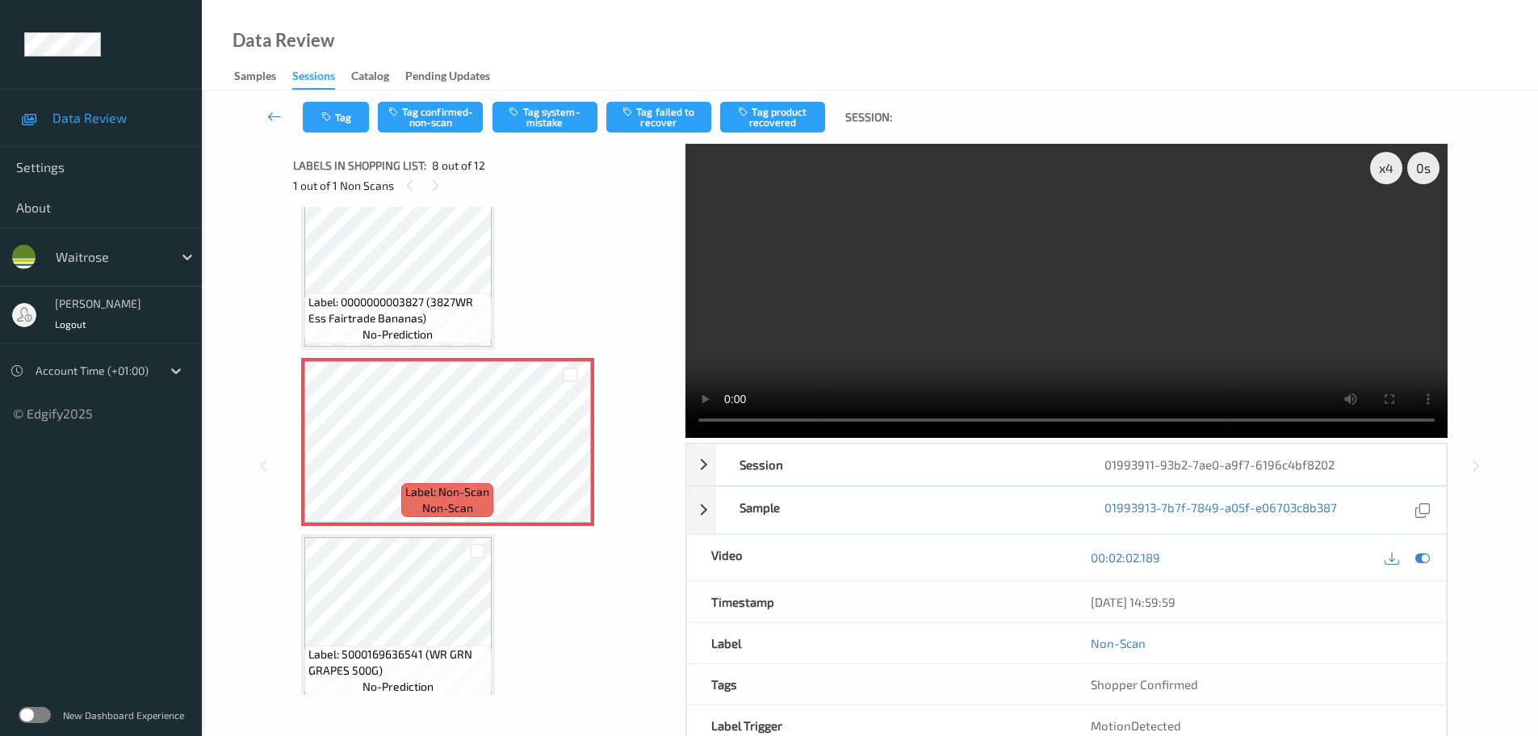
scroll to position [1064, 0]
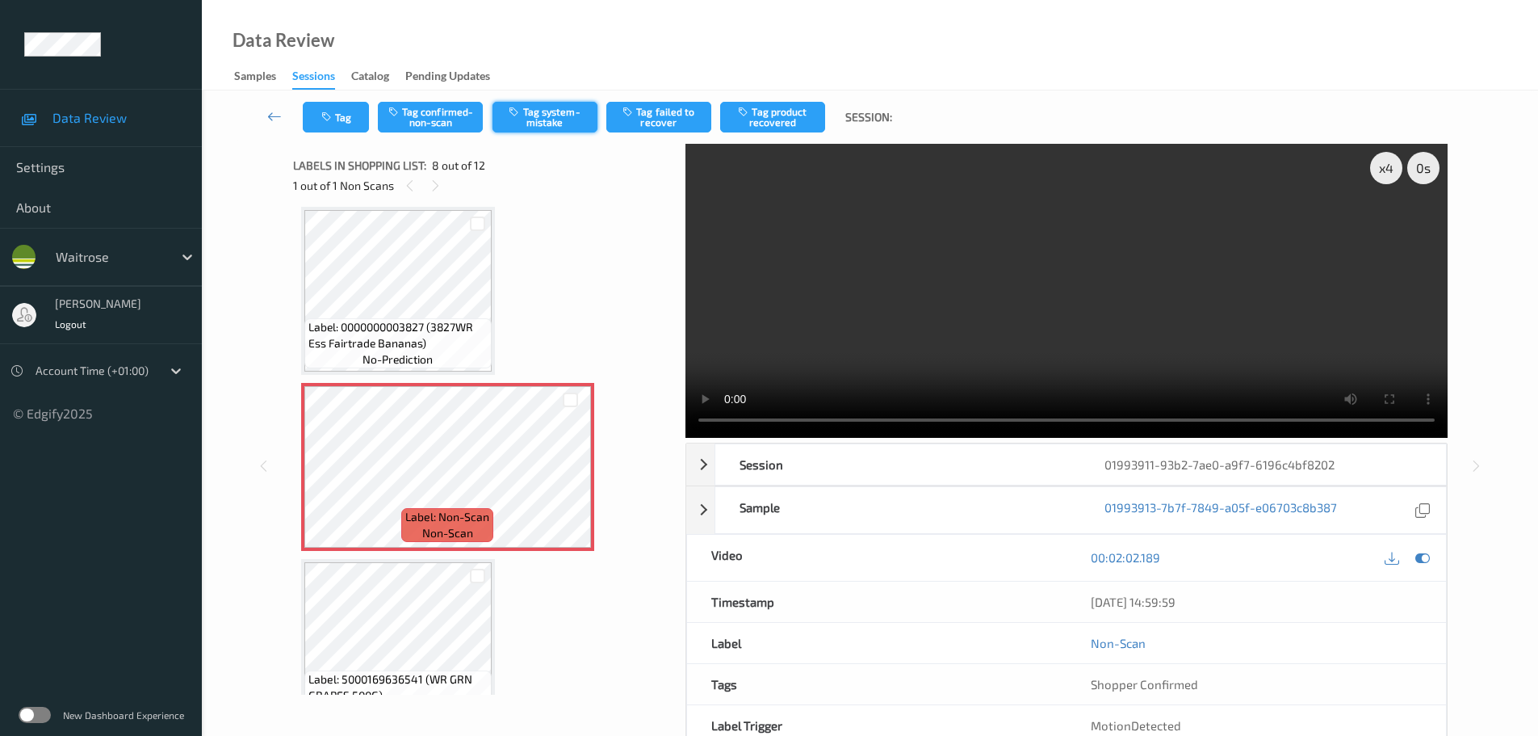
click at [545, 103] on button "Tag system-mistake" at bounding box center [545, 117] width 105 height 31
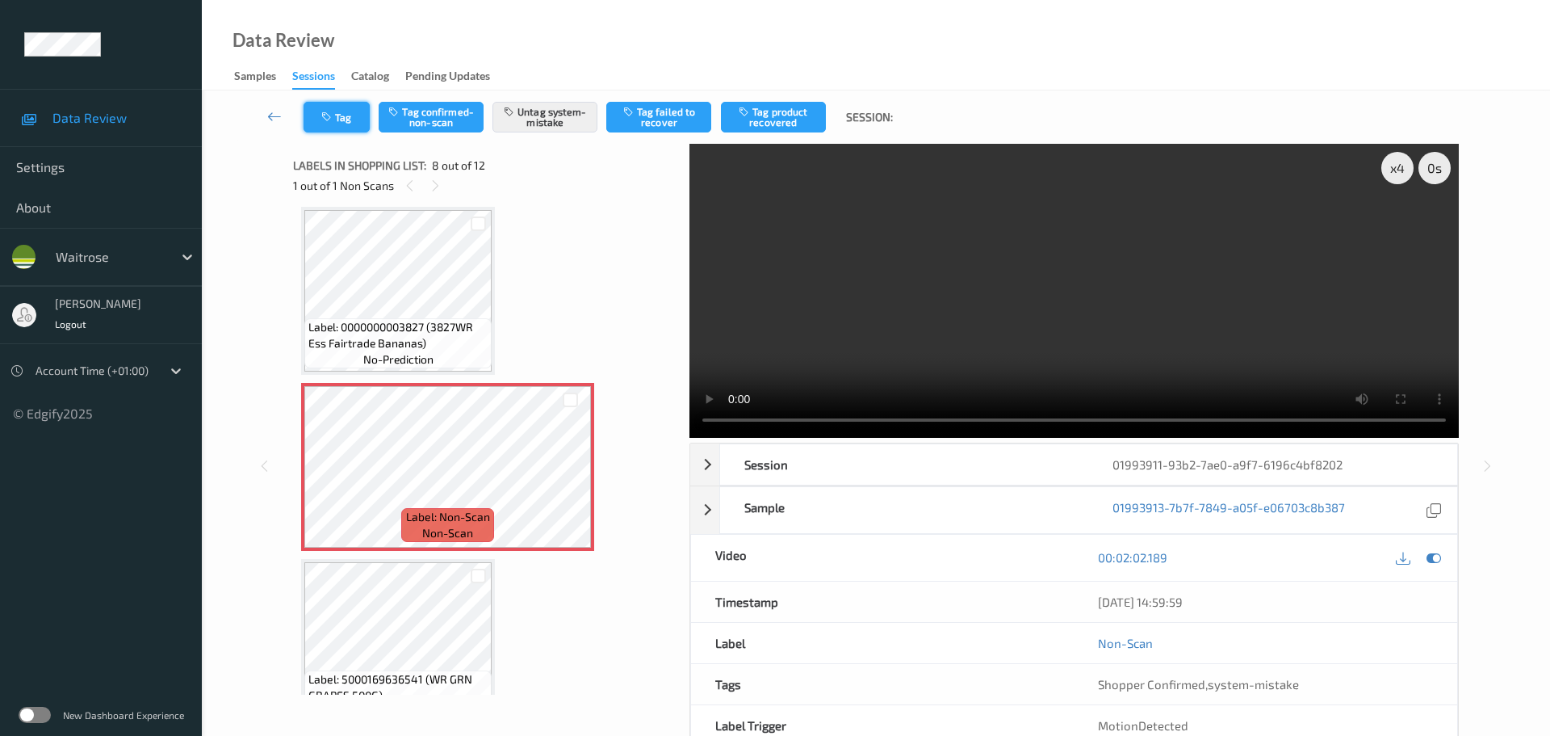
click at [329, 118] on icon "button" at bounding box center [328, 116] width 14 height 11
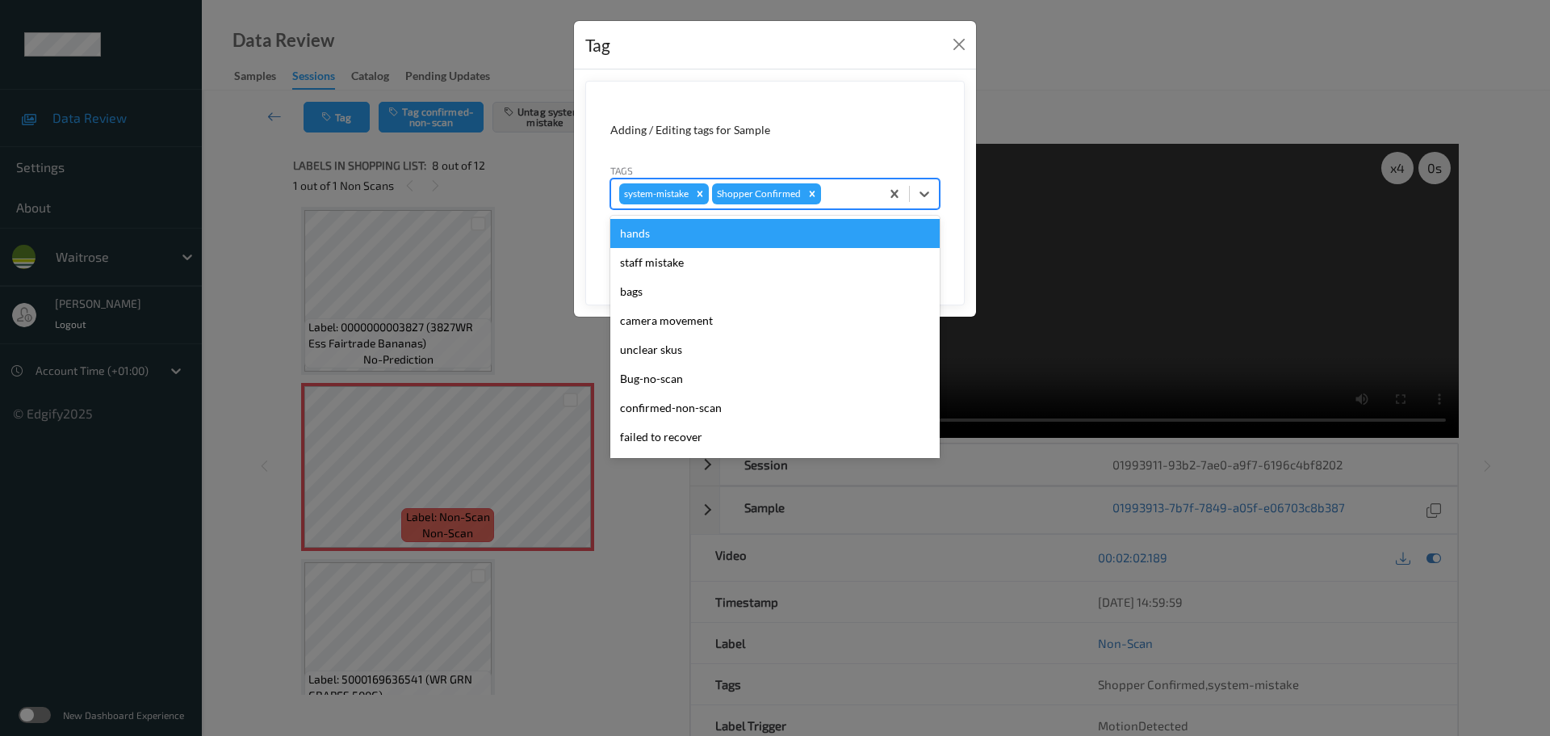
click at [848, 200] on div at bounding box center [848, 193] width 48 height 19
type input "unu"
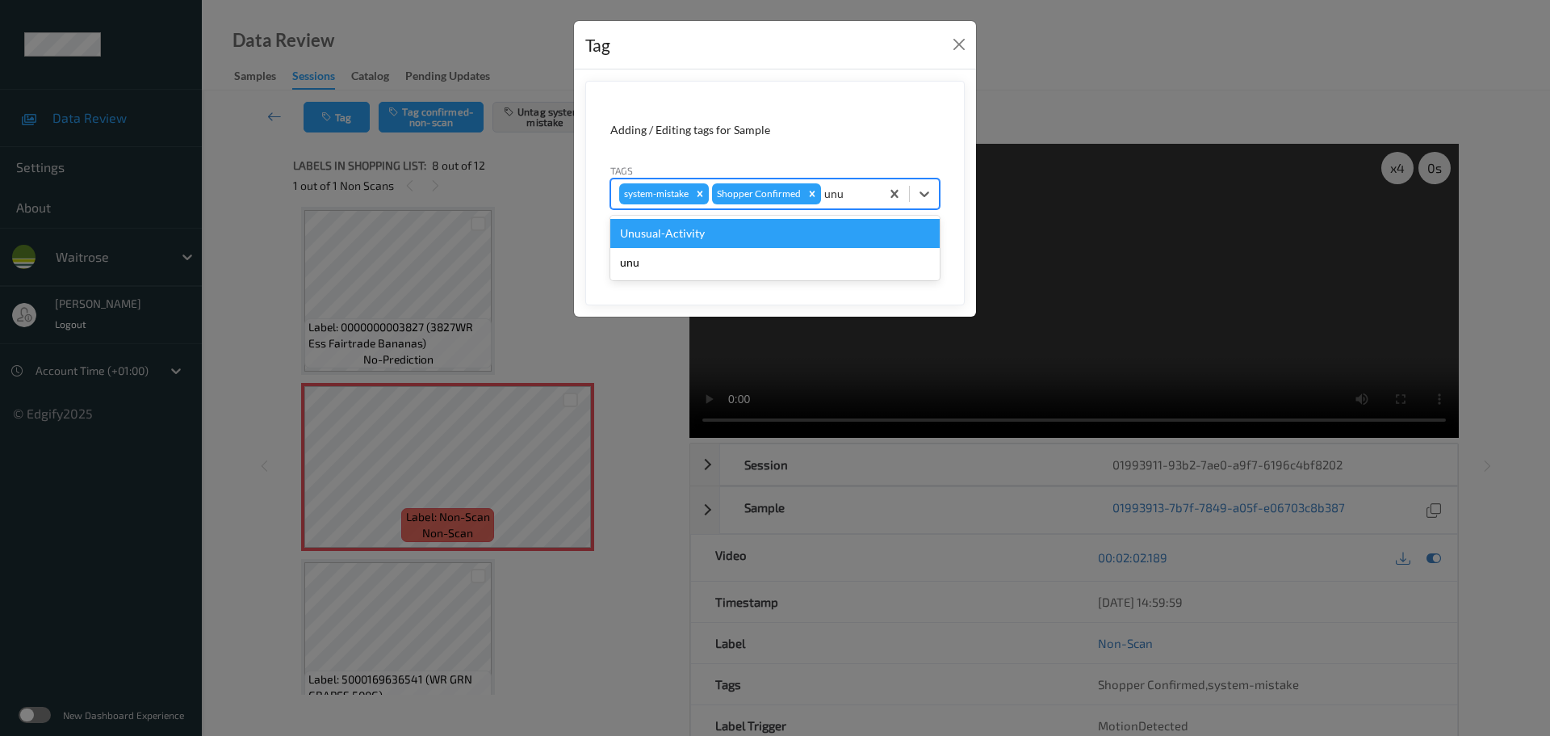
click at [839, 225] on div "Unusual-Activity" at bounding box center [774, 233] width 329 height 29
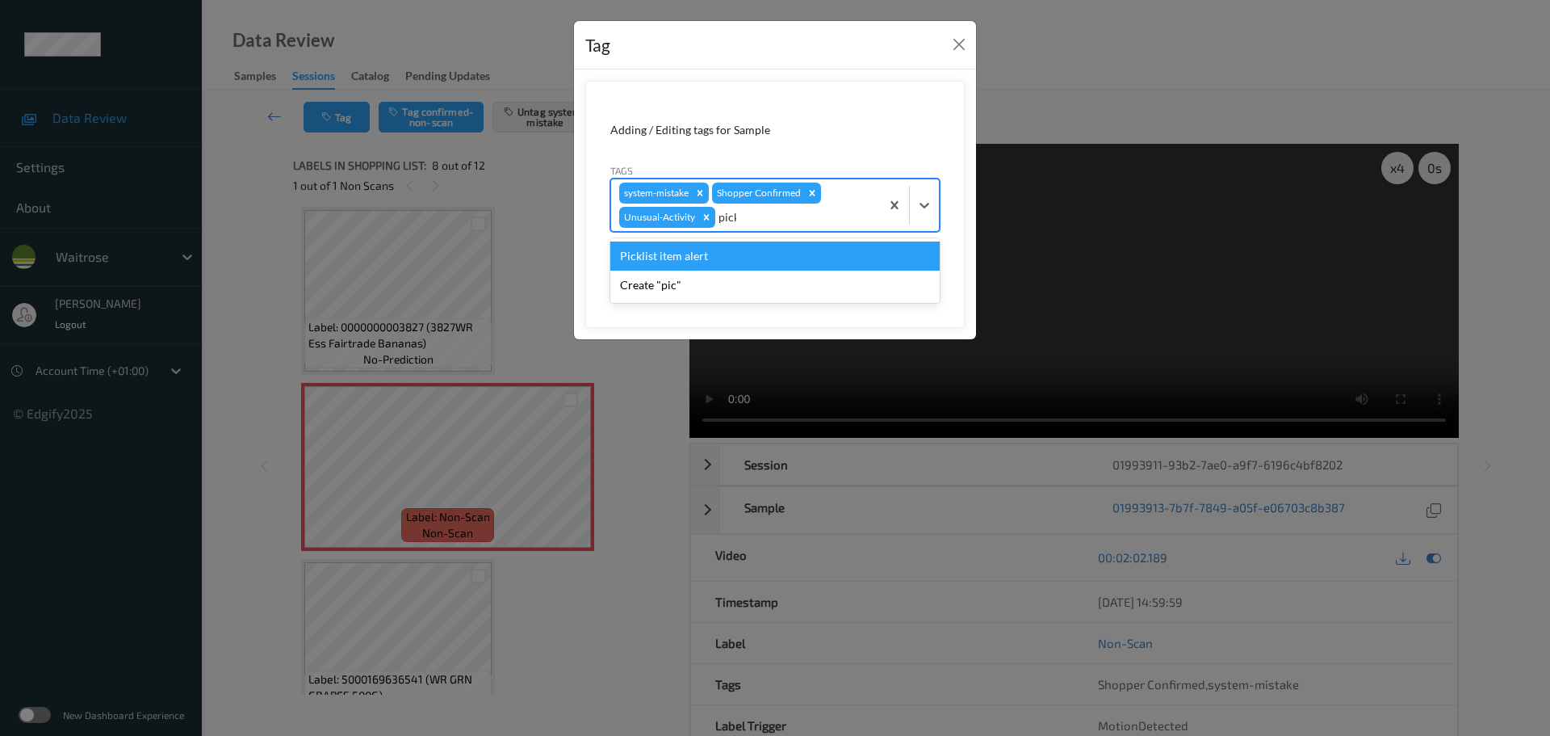
type input "pickl"
click at [796, 250] on div "Picklist item alert" at bounding box center [774, 255] width 329 height 29
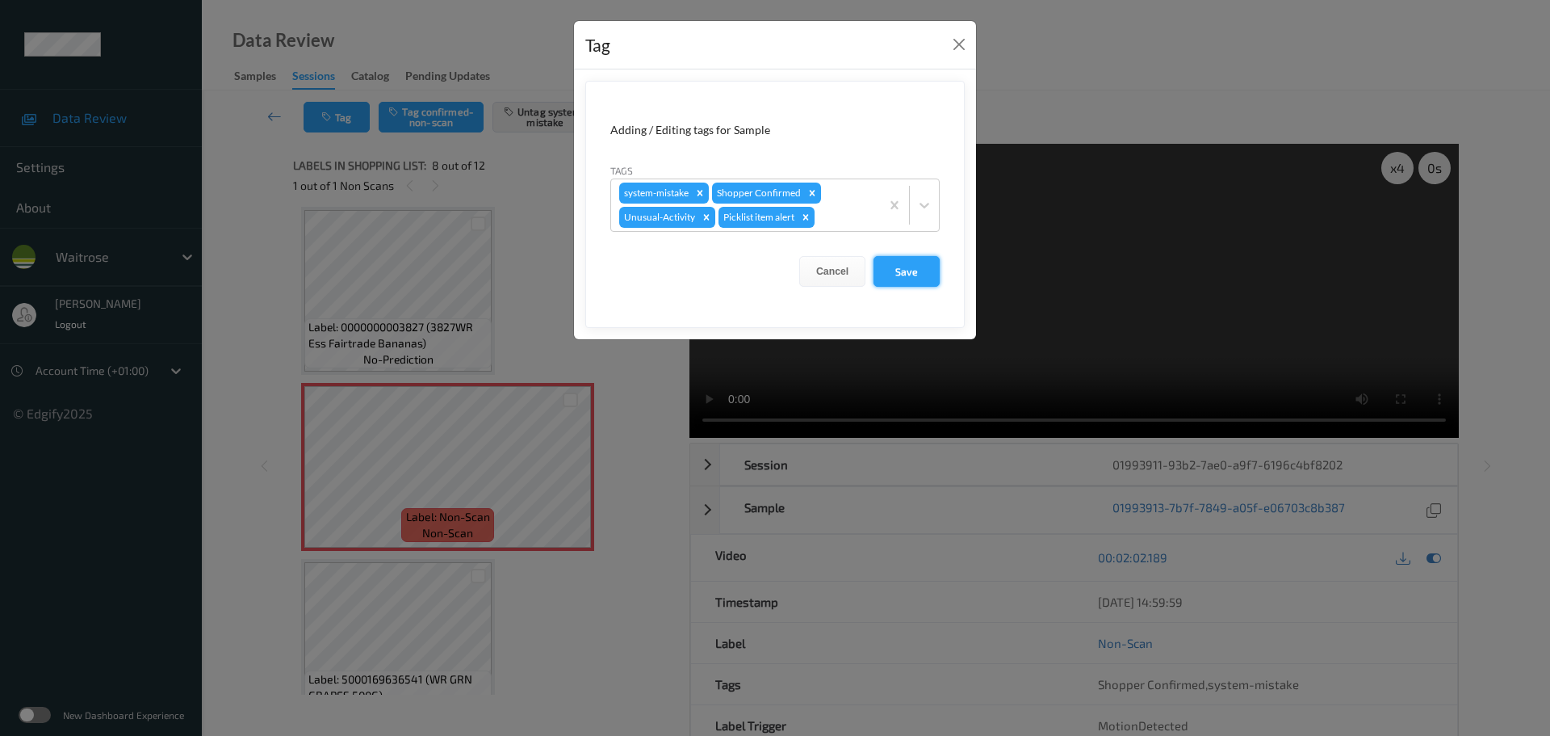
click at [914, 274] on button "Save" at bounding box center [907, 271] width 66 height 31
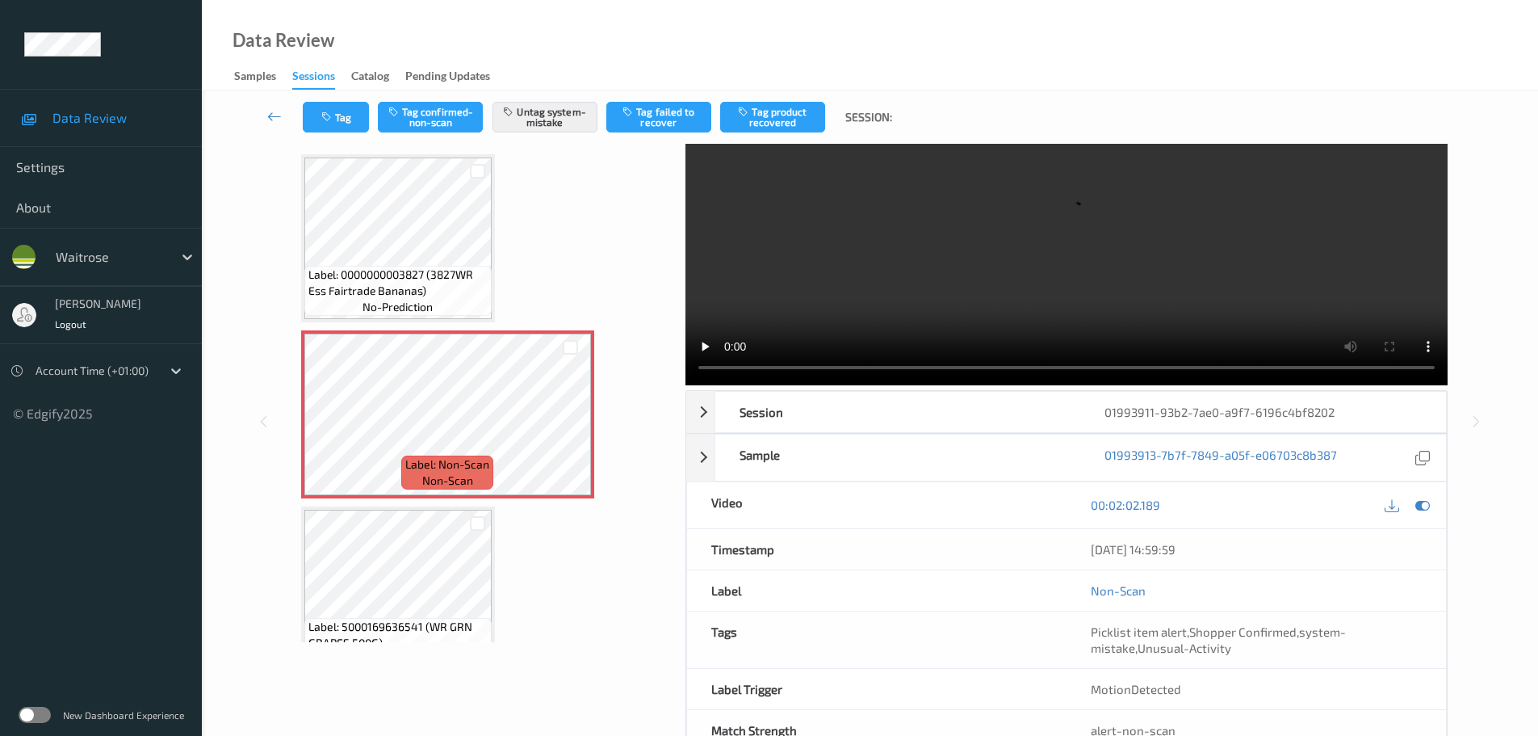
scroll to position [81, 0]
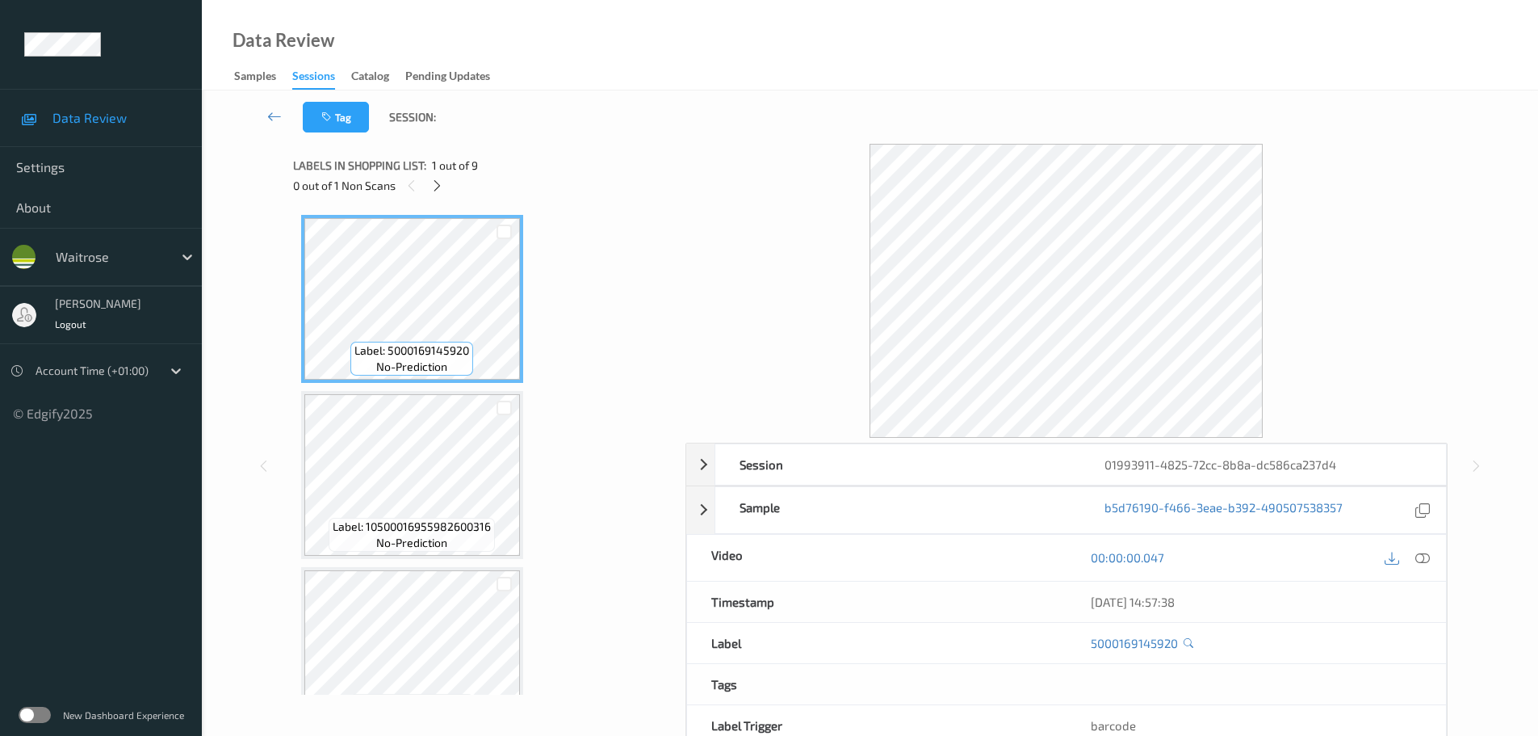
drag, startPoint x: 436, startPoint y: 182, endPoint x: 433, endPoint y: 198, distance: 15.7
click at [435, 182] on icon at bounding box center [437, 185] width 14 height 15
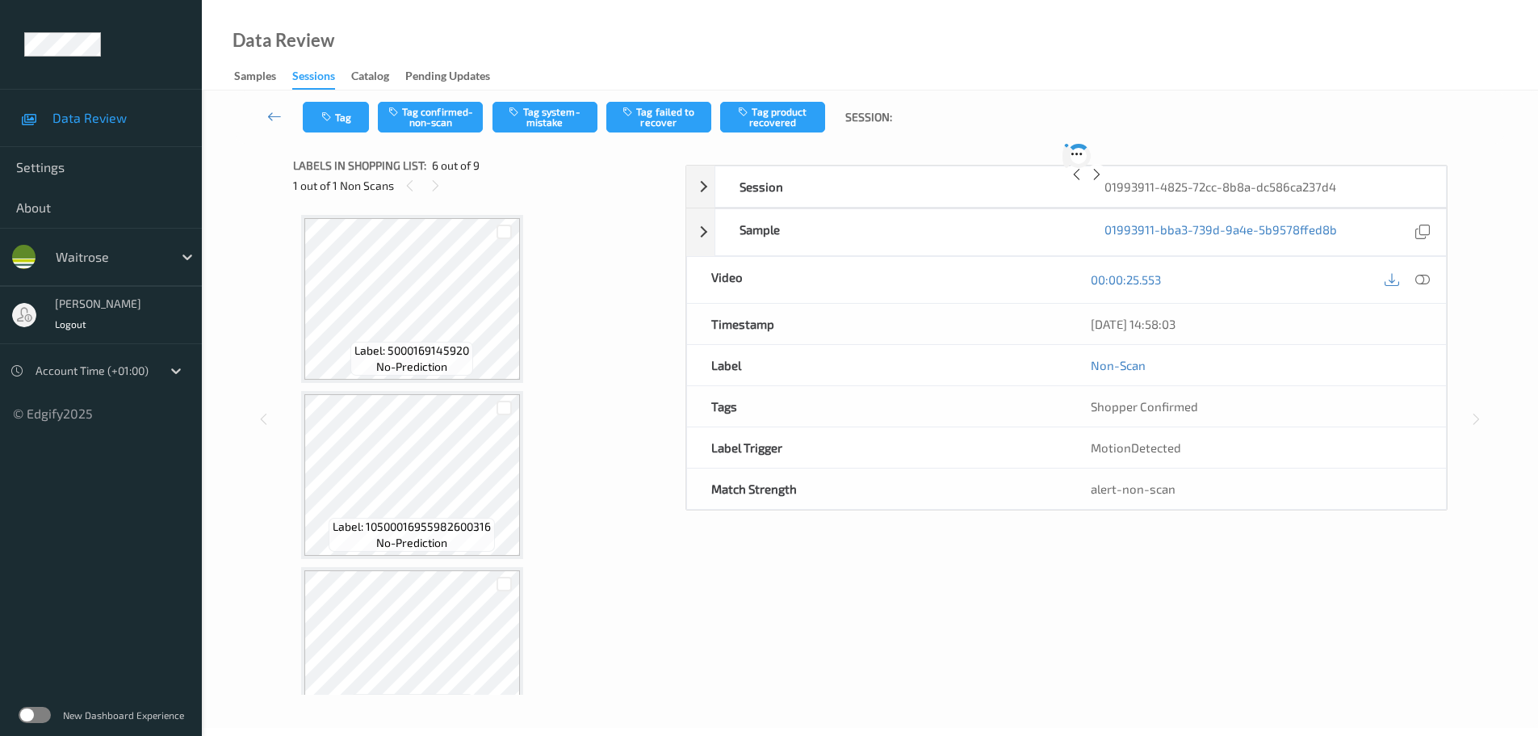
scroll to position [712, 0]
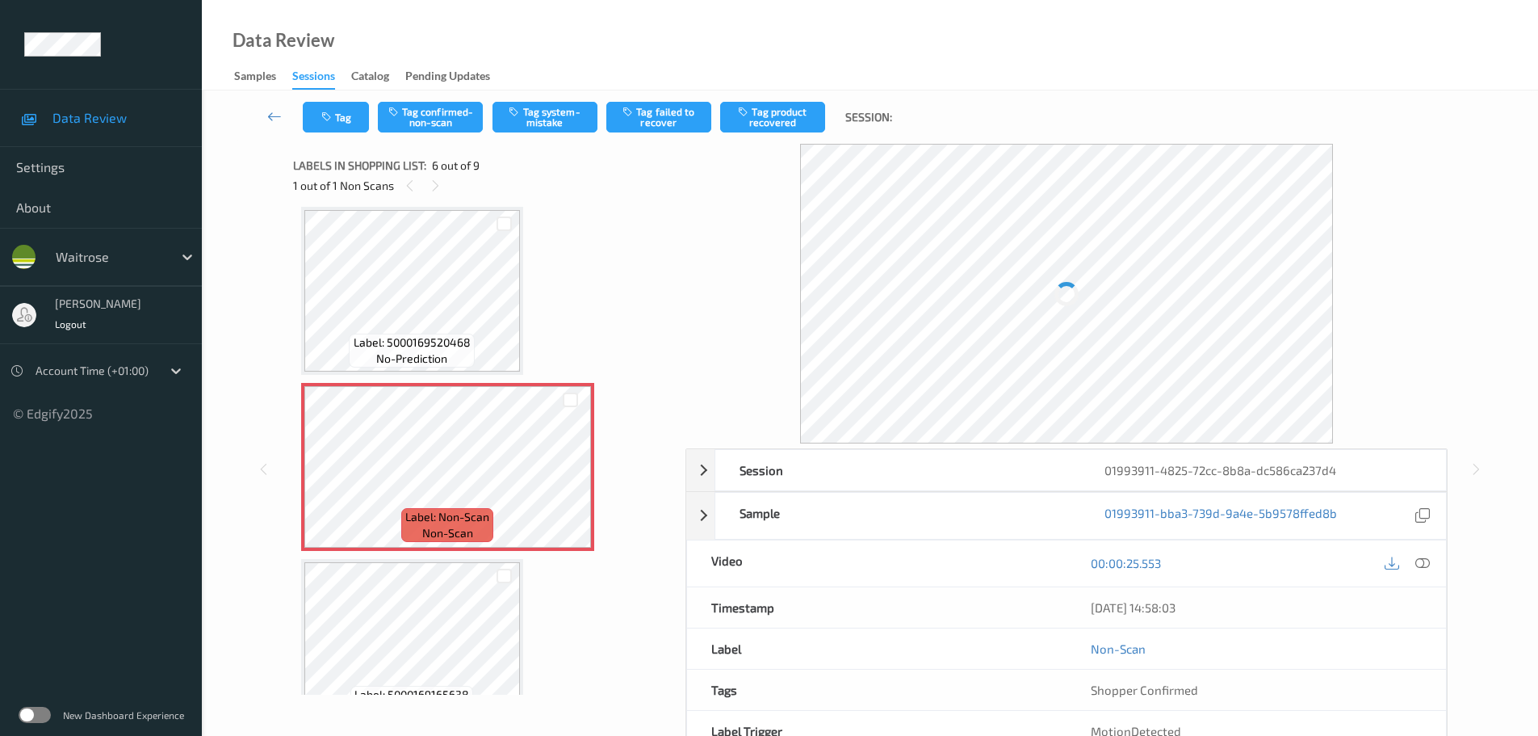
drag, startPoint x: 1424, startPoint y: 557, endPoint x: 1421, endPoint y: 497, distance: 60.6
click at [1423, 559] on icon at bounding box center [1422, 563] width 15 height 15
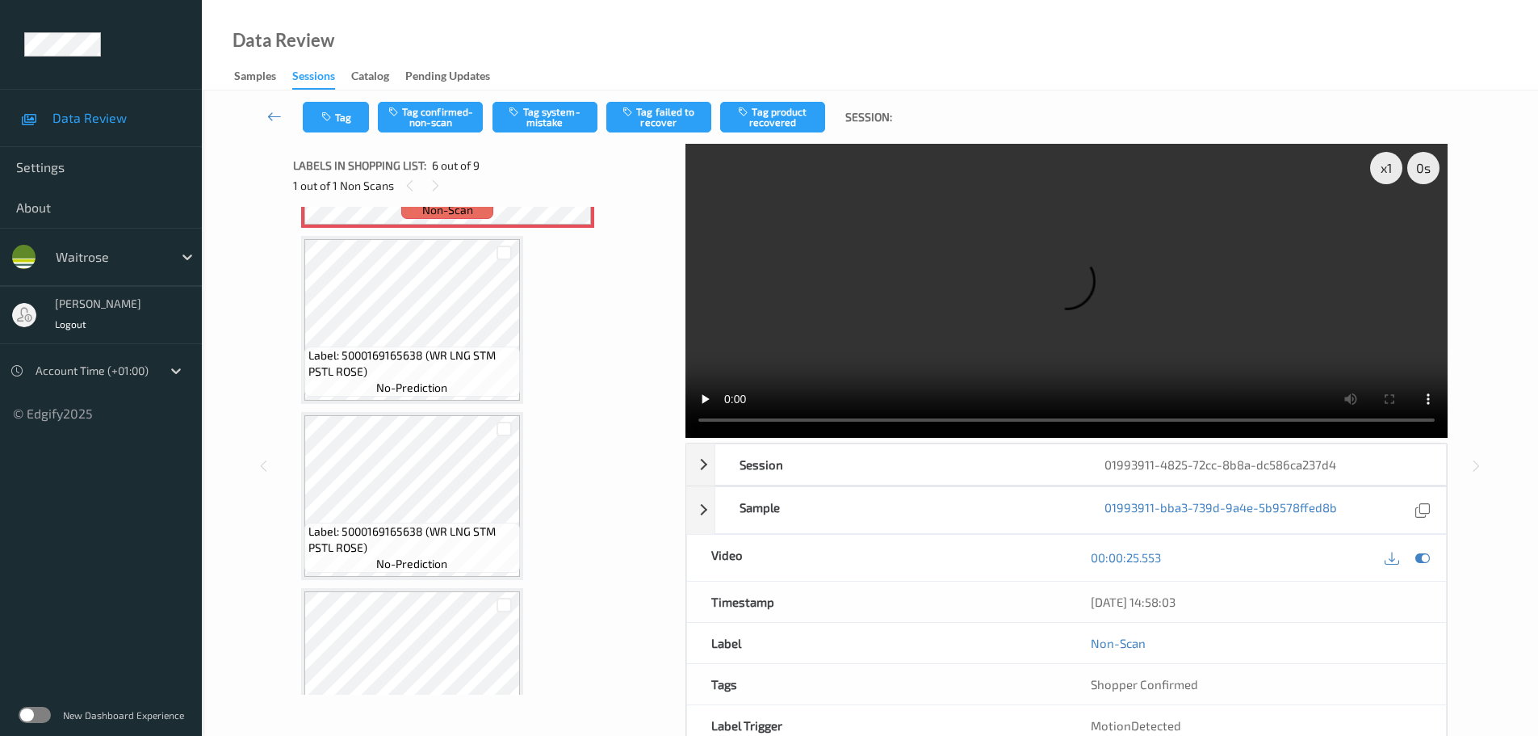
scroll to position [874, 0]
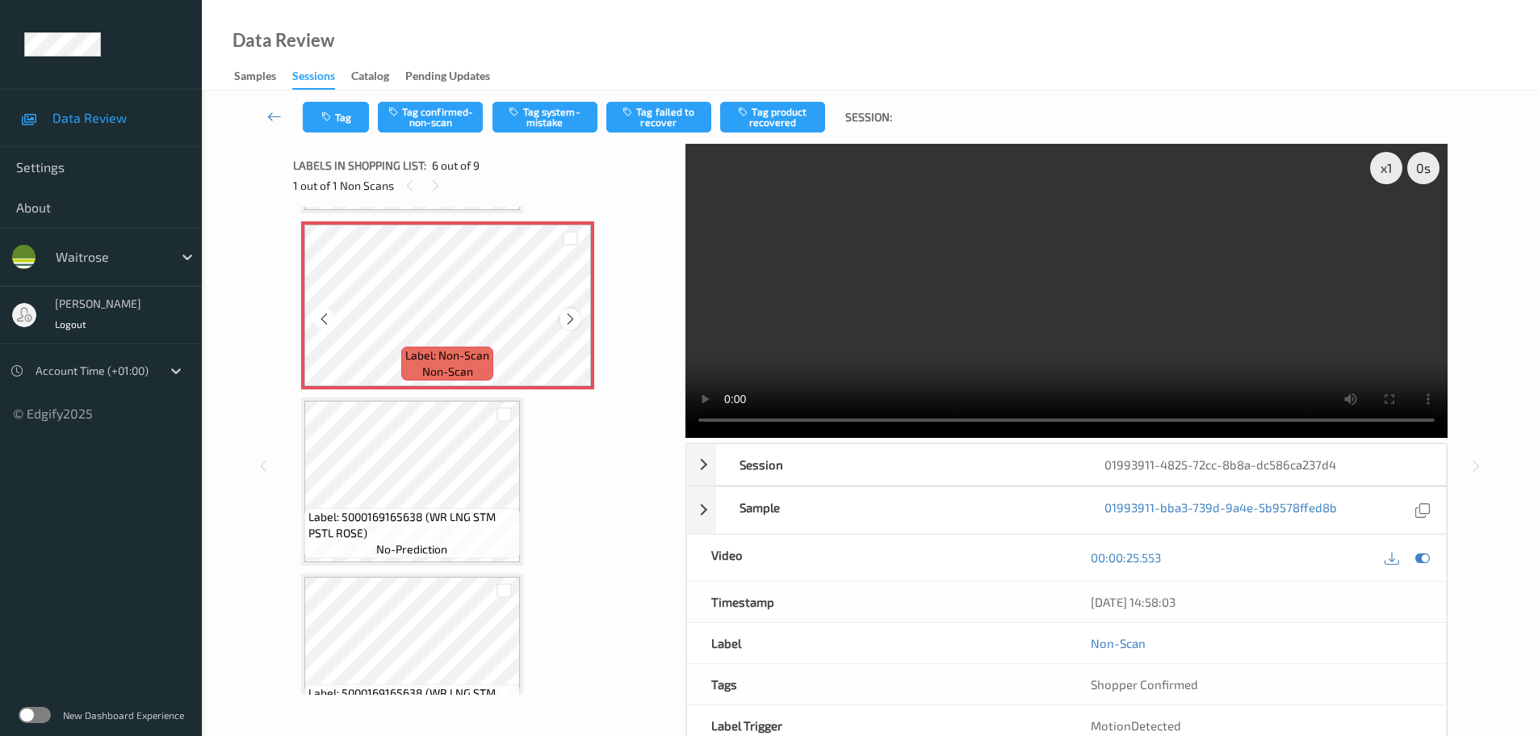
click at [566, 316] on icon at bounding box center [571, 319] width 14 height 15
click at [571, 324] on icon at bounding box center [571, 319] width 14 height 15
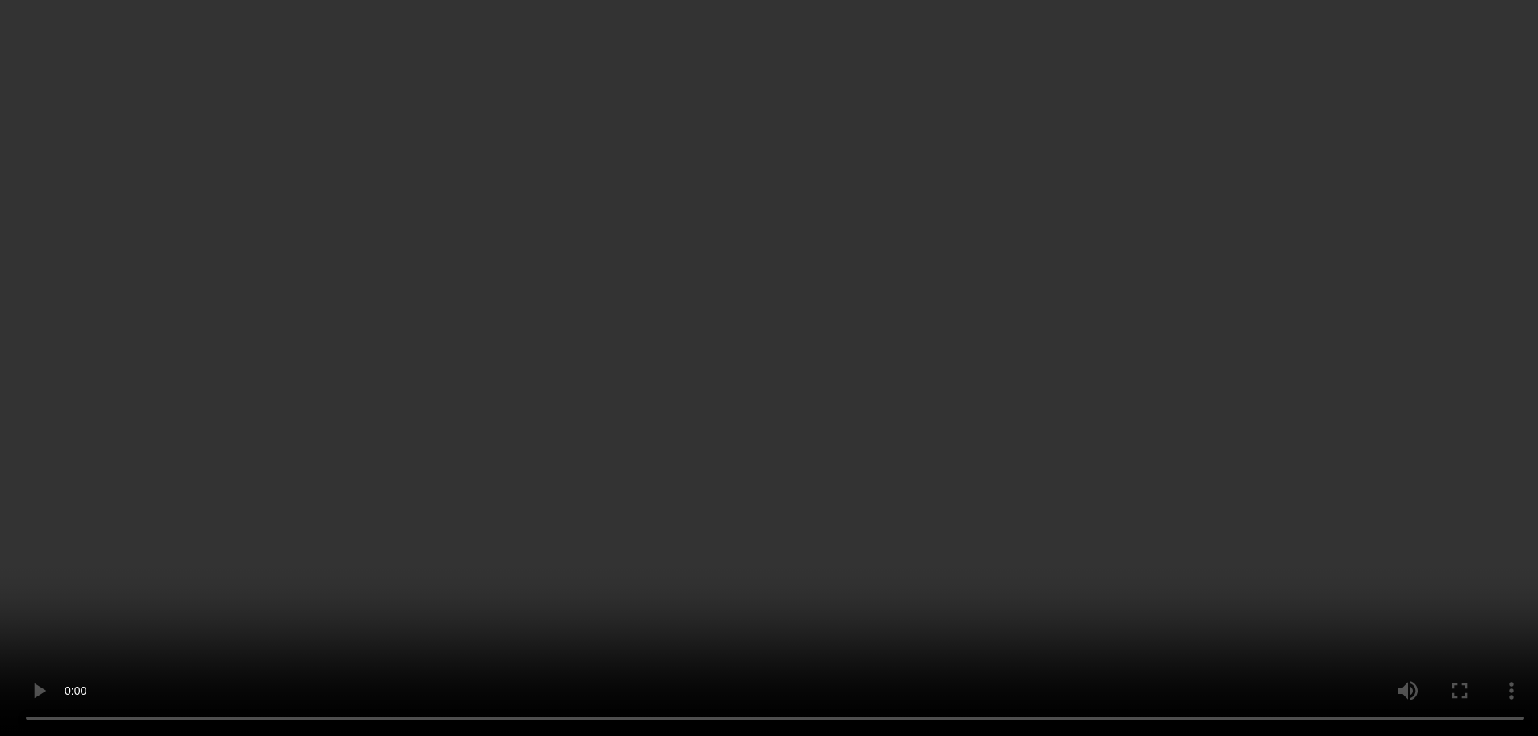
scroll to position [701, 0]
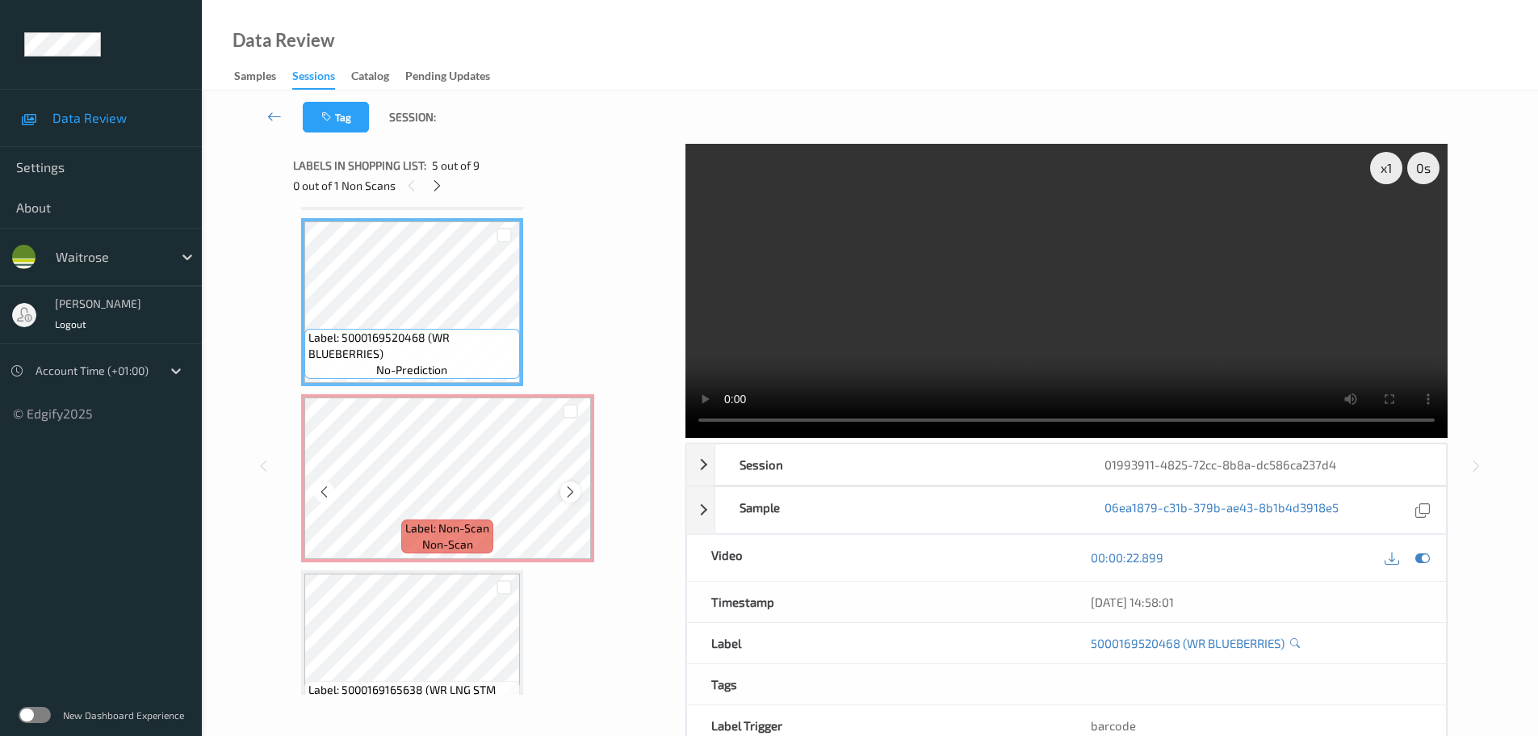
click at [575, 494] on icon at bounding box center [571, 491] width 14 height 15
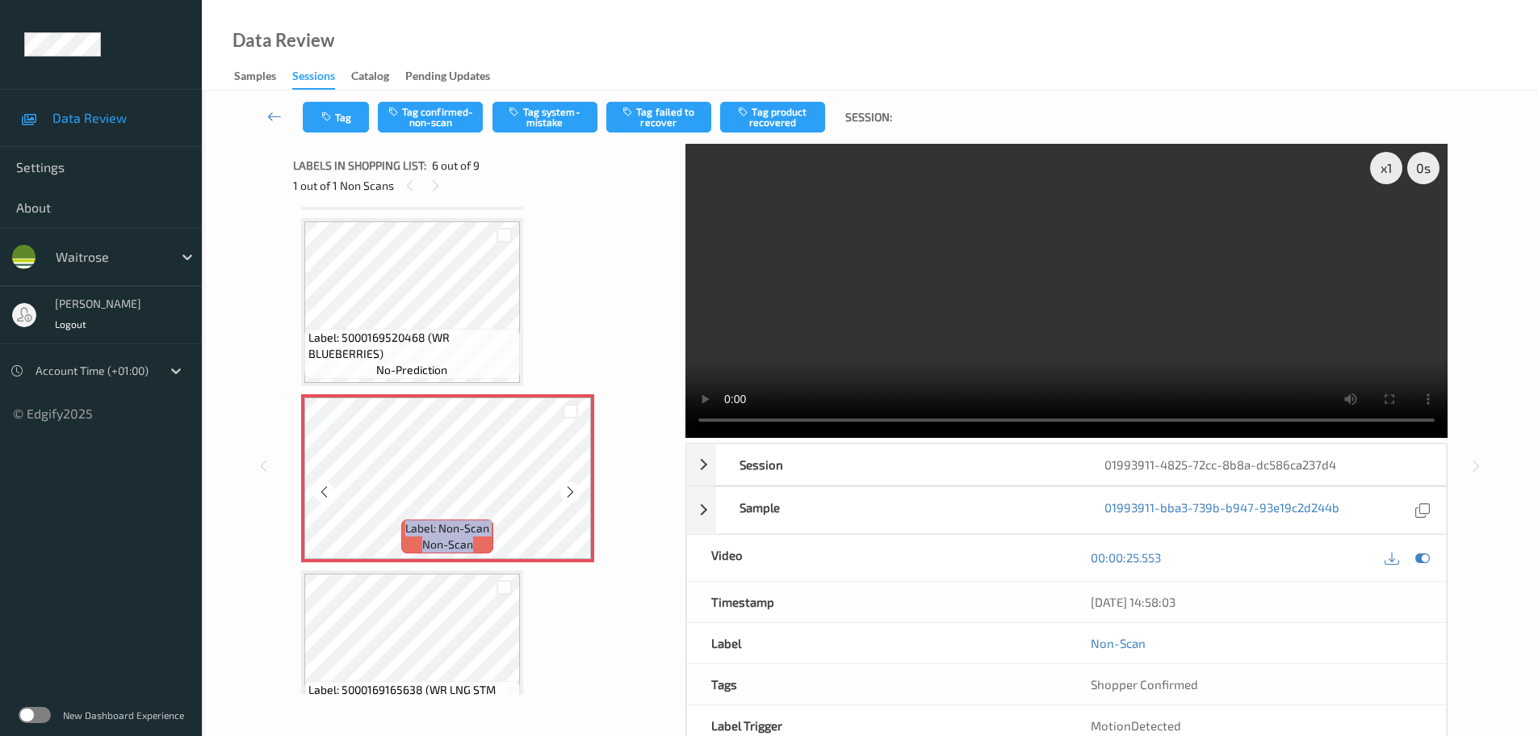
click at [575, 494] on icon at bounding box center [571, 491] width 14 height 15
click at [414, 124] on button "Tag confirmed-non-scan" at bounding box center [430, 117] width 105 height 31
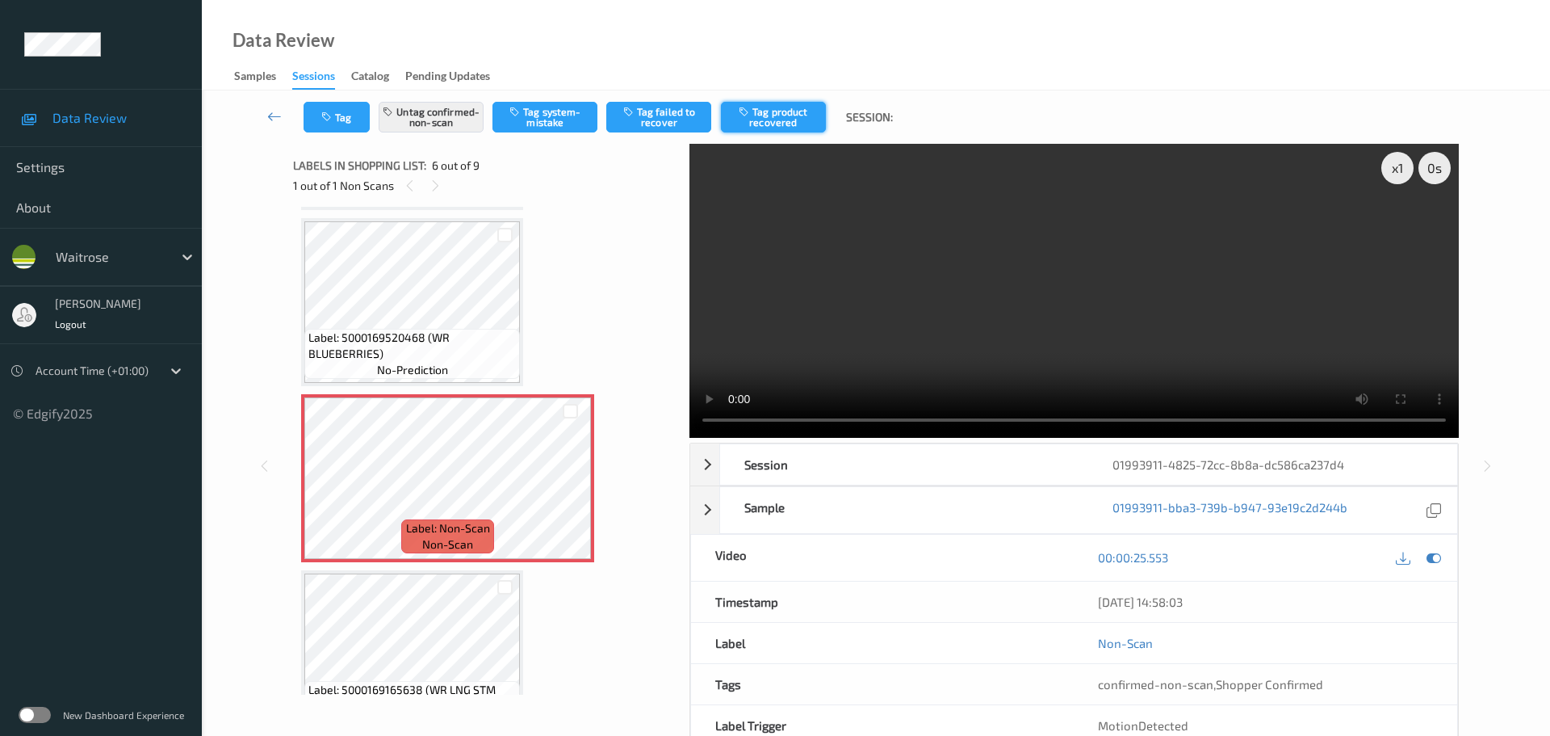
click at [774, 113] on button "Tag product recovered" at bounding box center [773, 117] width 105 height 31
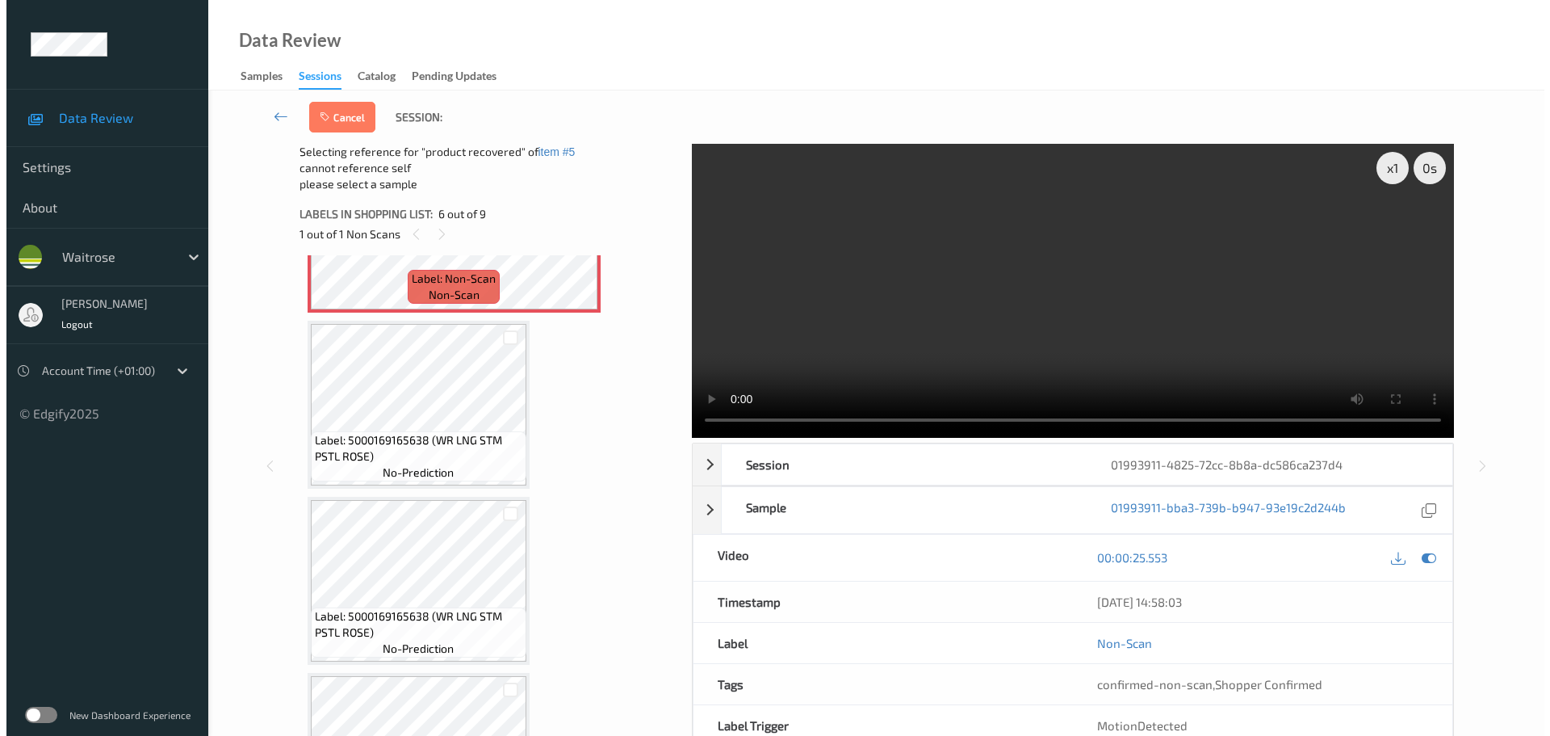
scroll to position [1024, 0]
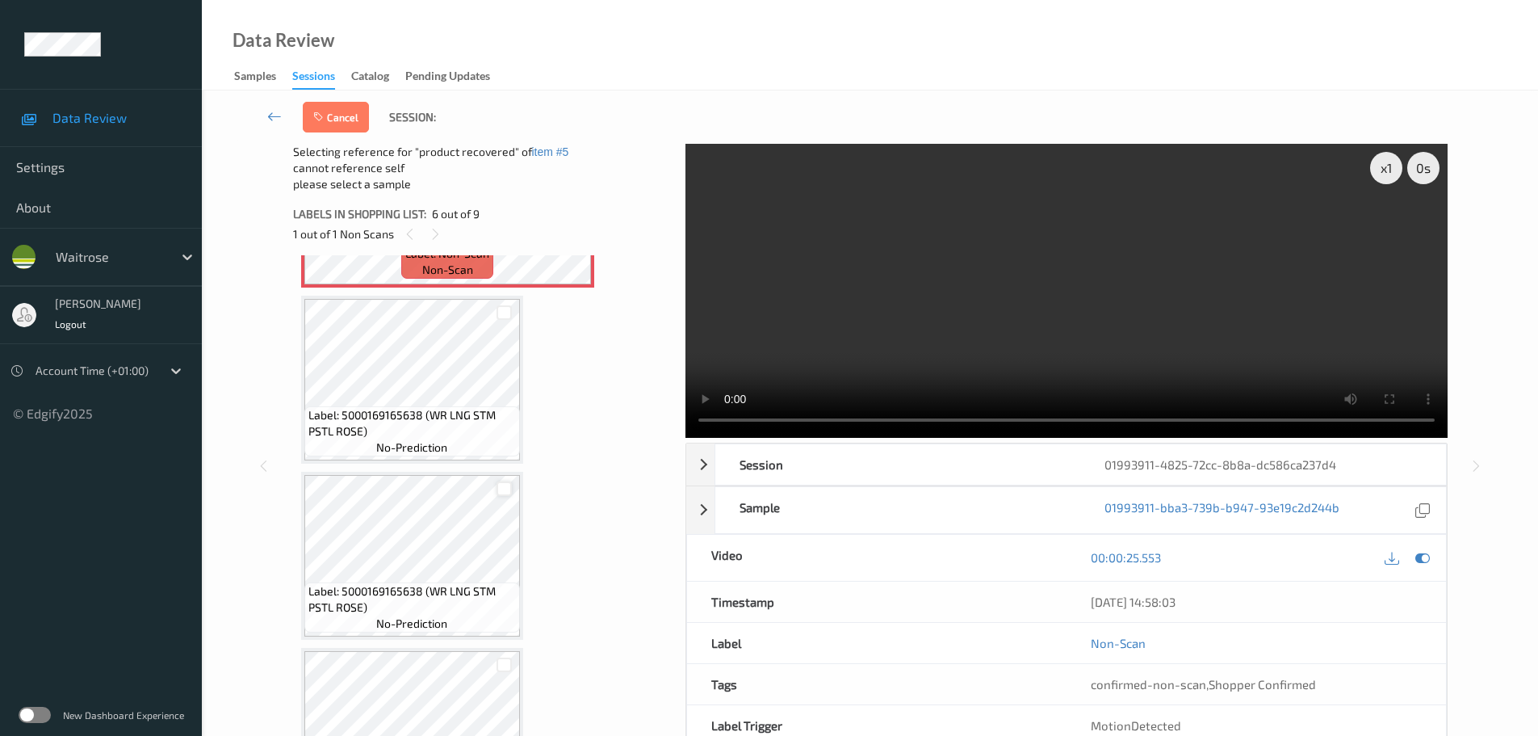
click at [507, 489] on div at bounding box center [504, 488] width 15 height 15
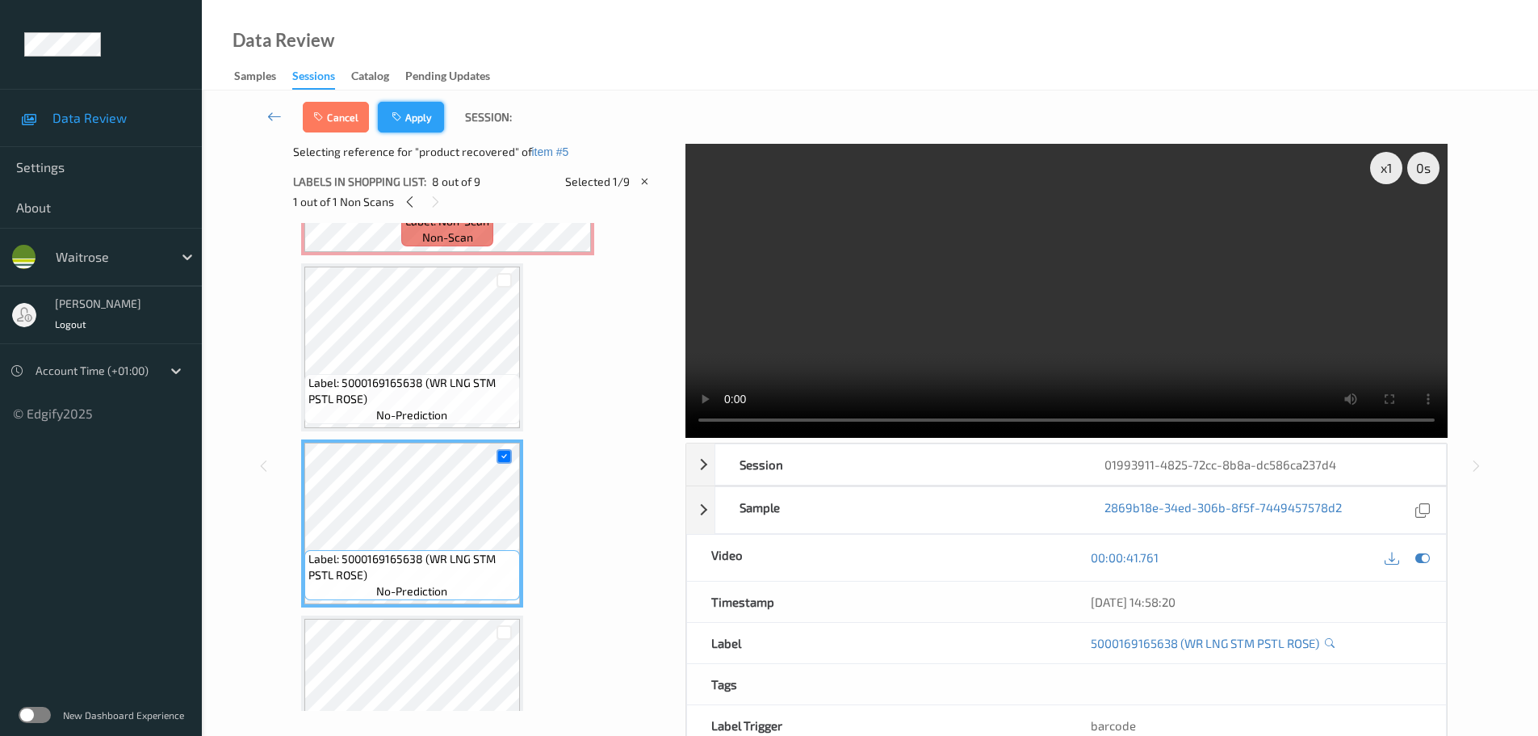
click at [425, 107] on button "Apply" at bounding box center [411, 117] width 66 height 31
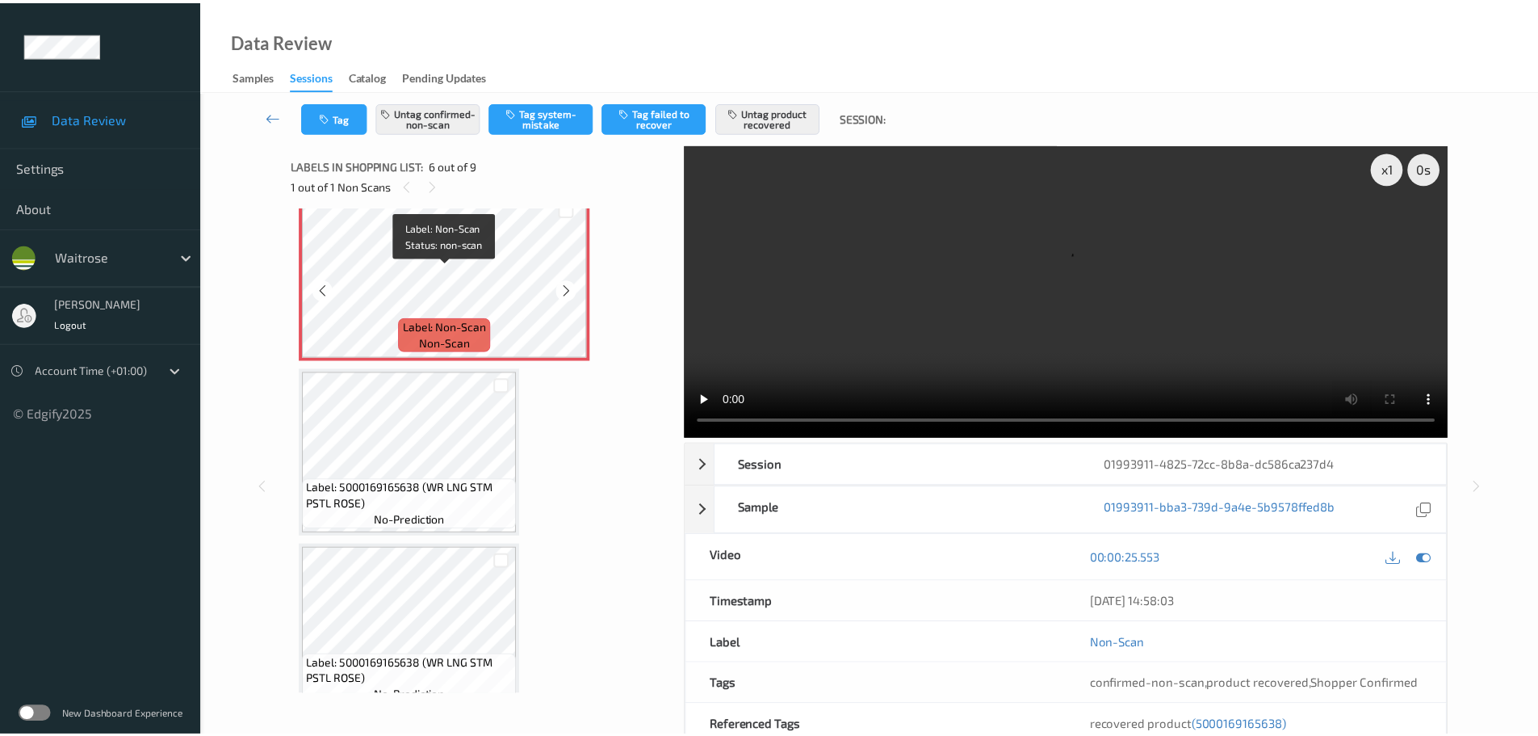
scroll to position [874, 0]
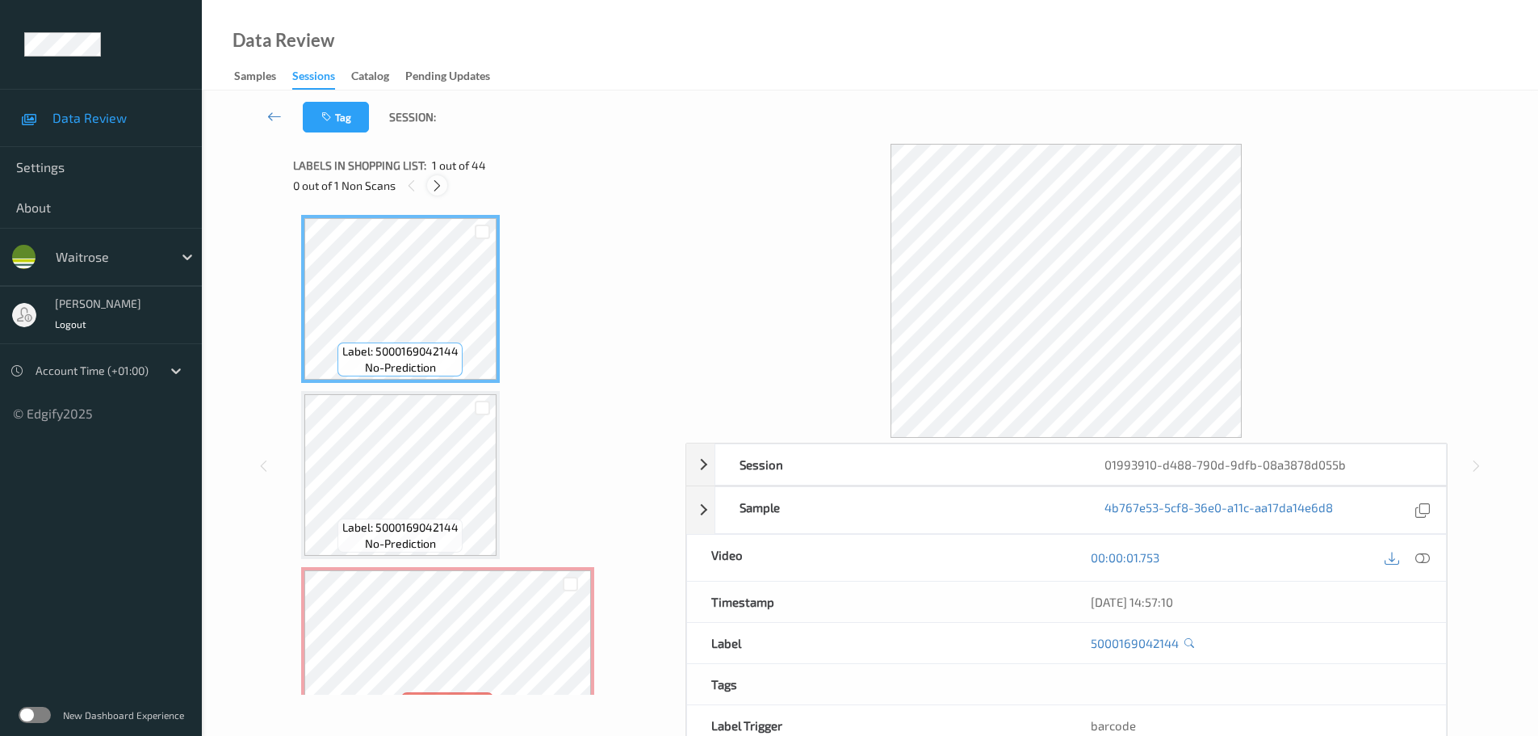
click at [438, 183] on icon at bounding box center [437, 185] width 14 height 15
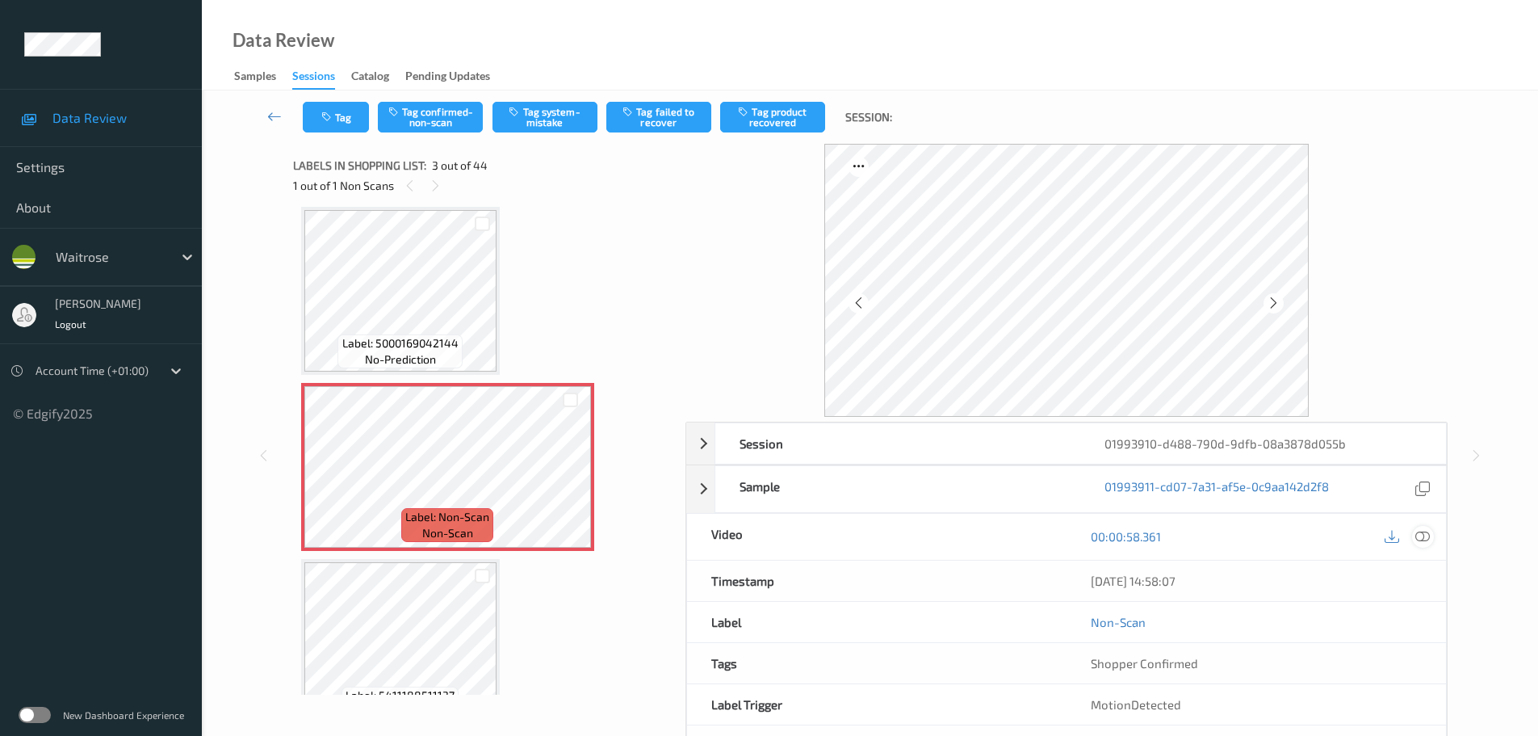
click at [1420, 536] on icon at bounding box center [1422, 536] width 15 height 15
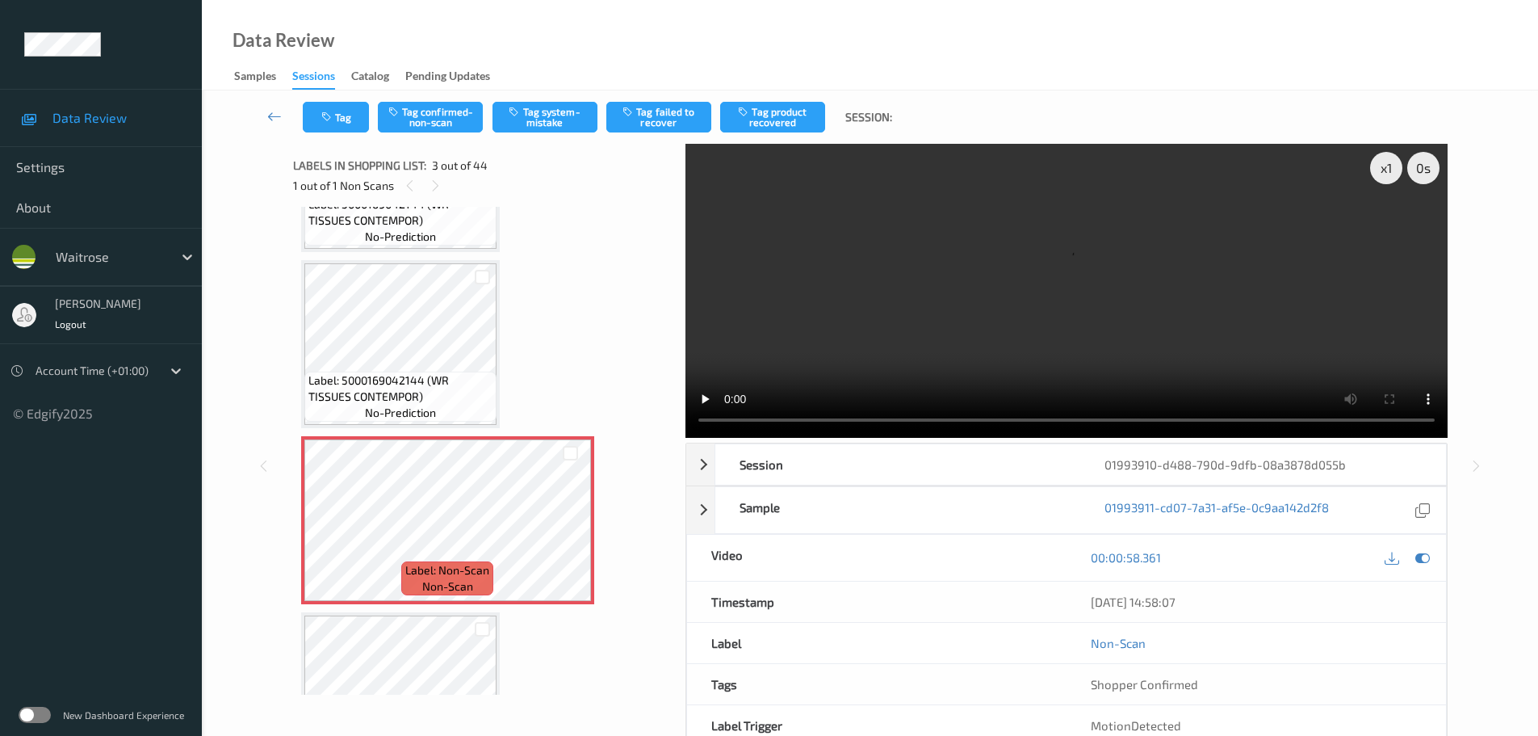
scroll to position [161, 0]
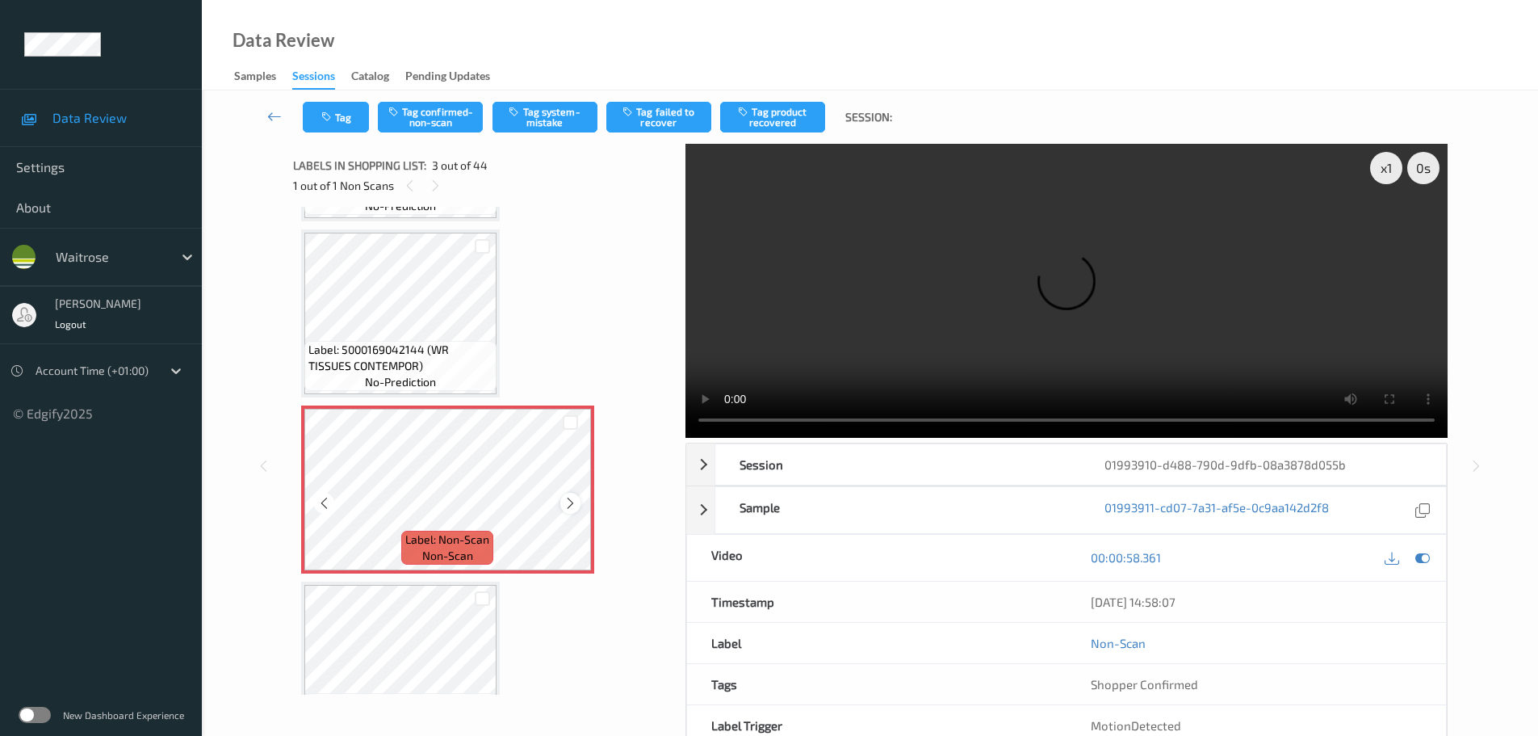
click at [571, 505] on icon at bounding box center [571, 503] width 14 height 15
click at [574, 501] on icon at bounding box center [571, 503] width 14 height 15
click at [575, 500] on icon at bounding box center [571, 503] width 14 height 15
click at [576, 500] on icon at bounding box center [571, 503] width 14 height 15
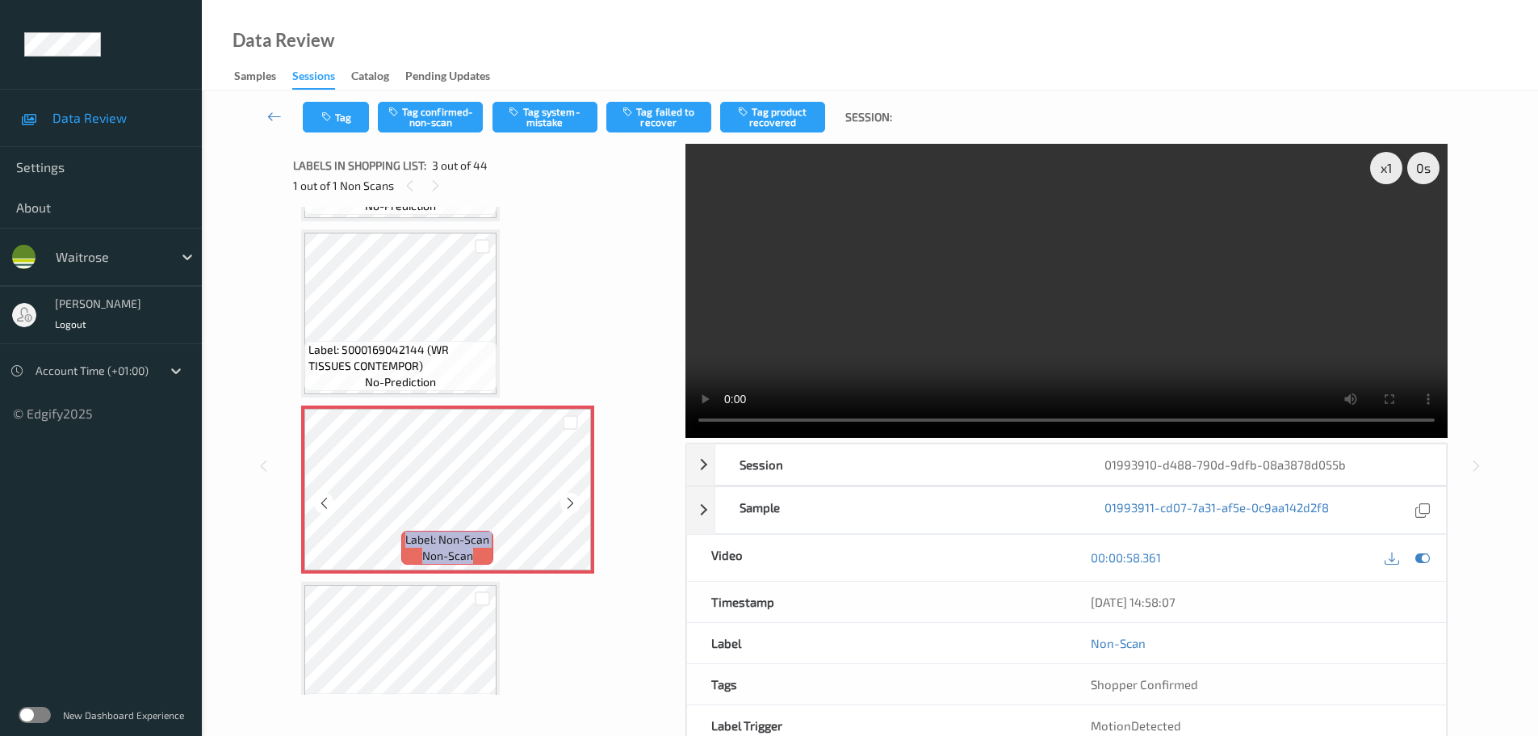
click at [576, 500] on icon at bounding box center [571, 503] width 14 height 15
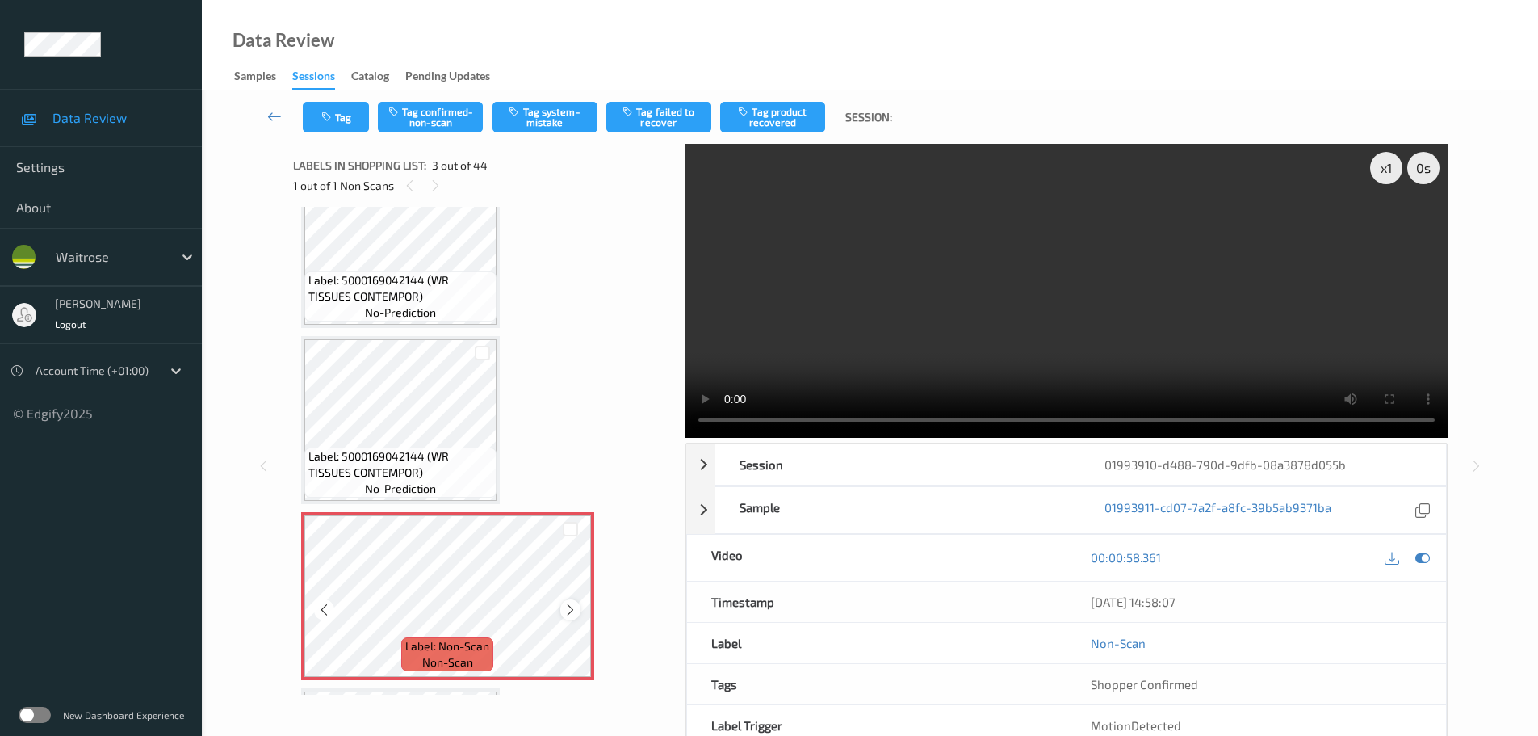
scroll to position [0, 0]
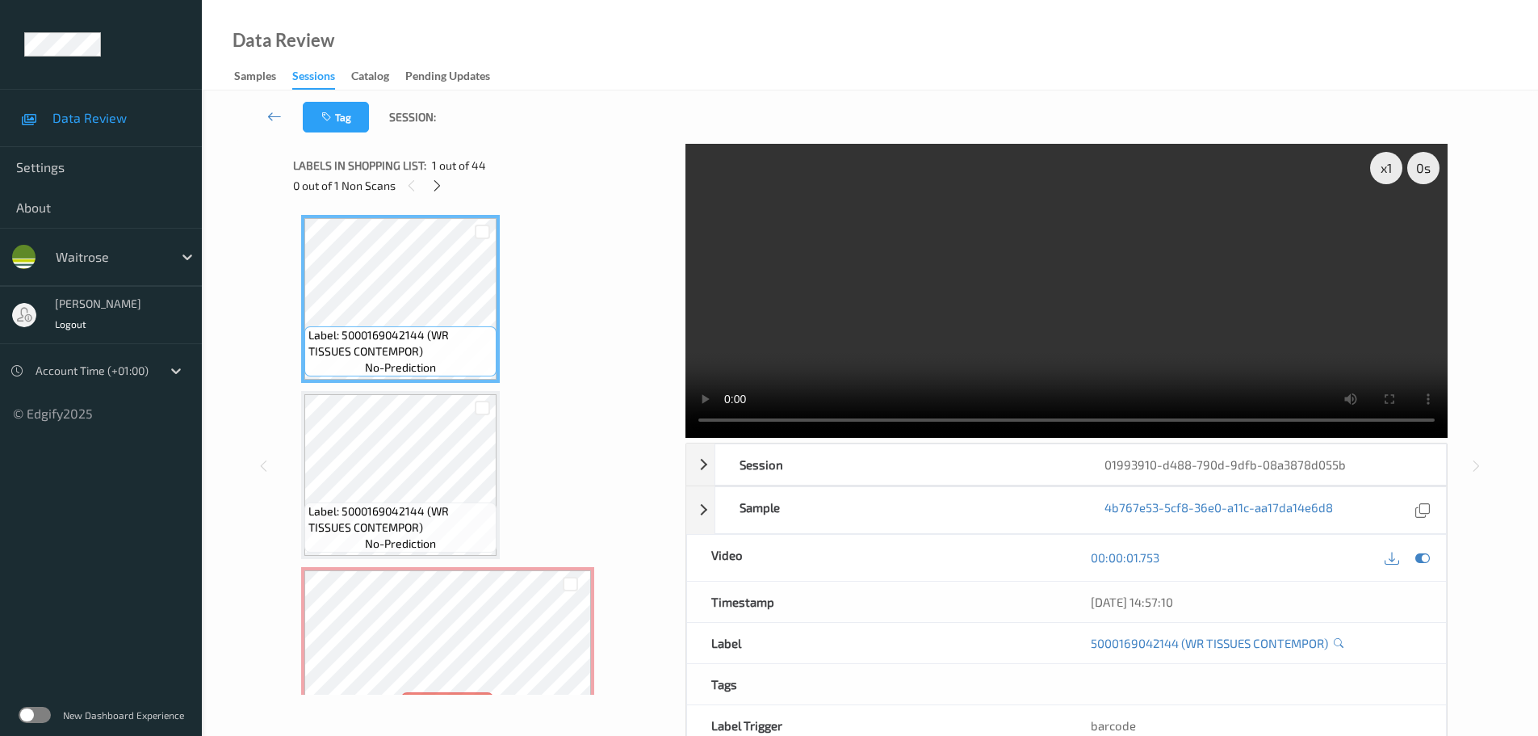
click at [432, 516] on span "Label: 5000169042144 (WR TISSUES CONTEMPOR)" at bounding box center [400, 519] width 184 height 32
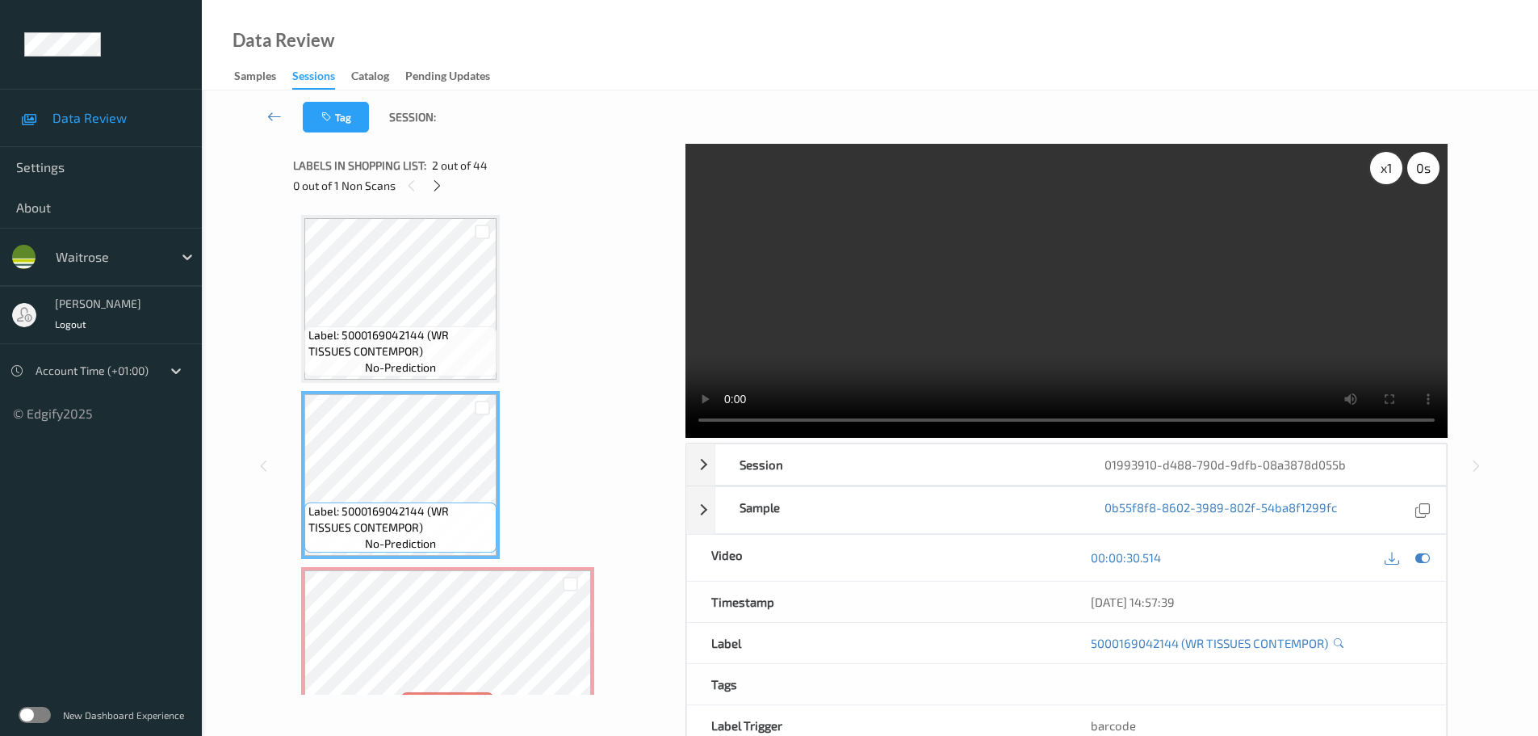
click at [1379, 172] on div "x 1" at bounding box center [1386, 168] width 32 height 32
click at [1379, 172] on div "x 2" at bounding box center [1386, 168] width 32 height 32
click at [1387, 173] on div "x 4" at bounding box center [1386, 168] width 32 height 32
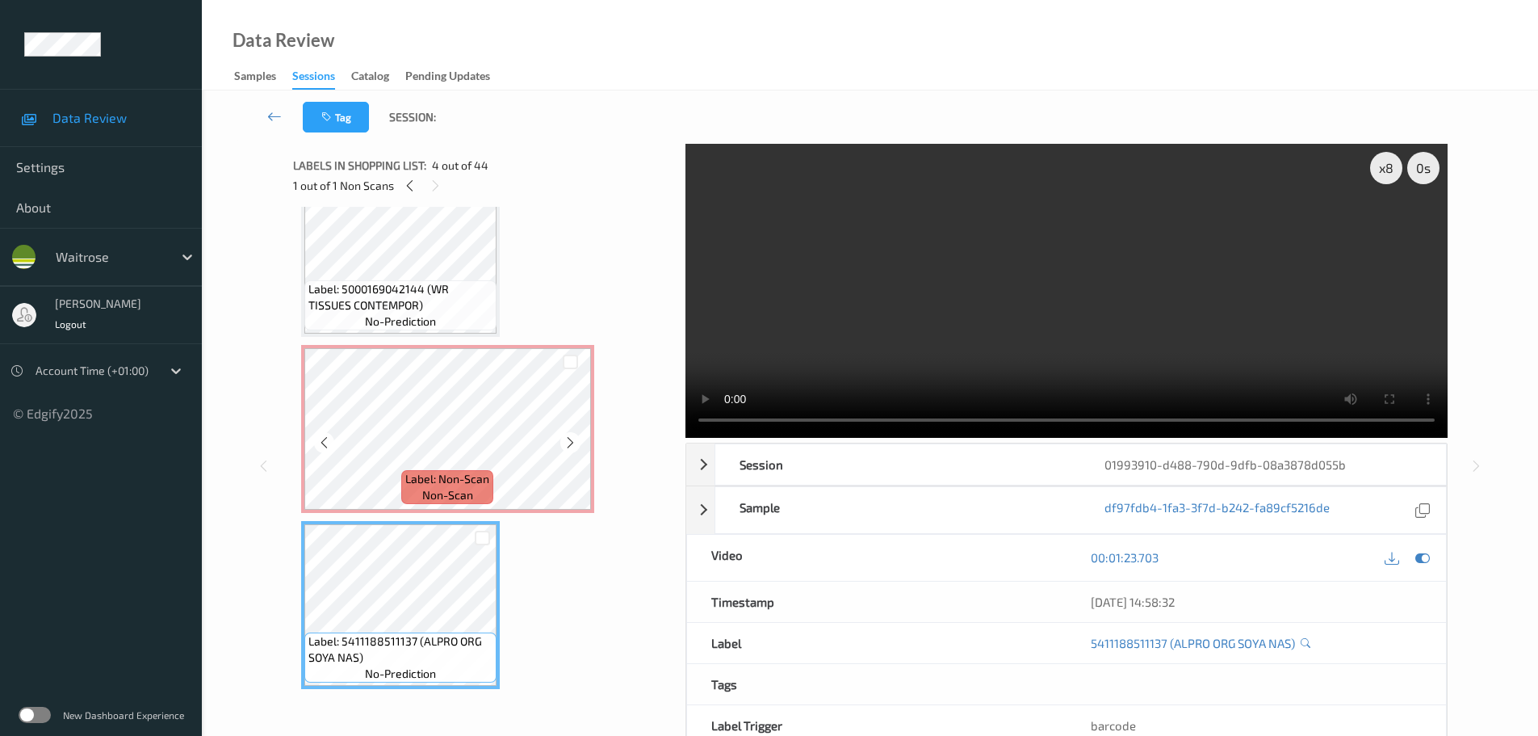
scroll to position [323, 0]
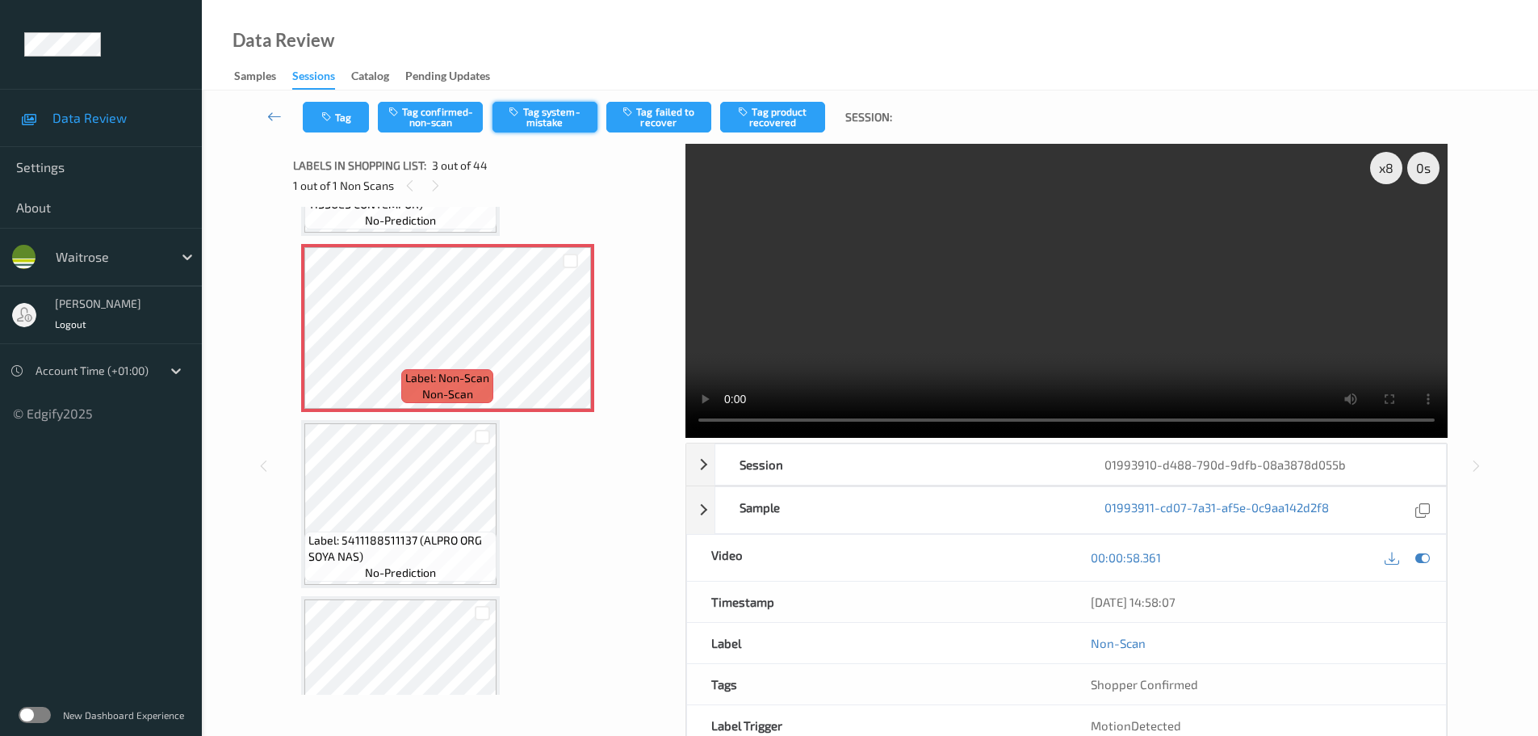
click at [568, 115] on button "Tag system-mistake" at bounding box center [545, 117] width 105 height 31
click at [563, 115] on button "Tag system-mistake" at bounding box center [545, 117] width 105 height 31
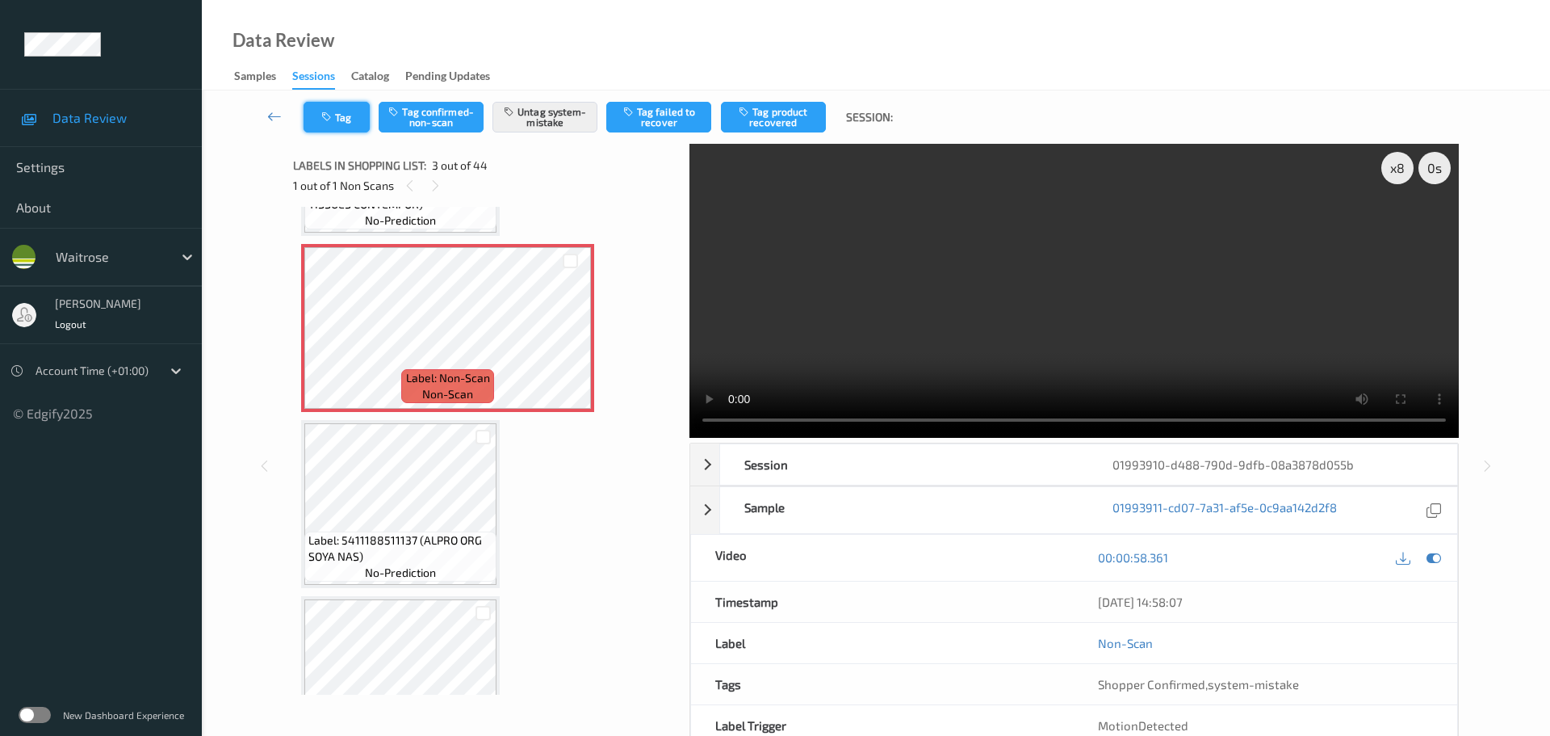
click at [350, 118] on button "Tag" at bounding box center [337, 117] width 66 height 31
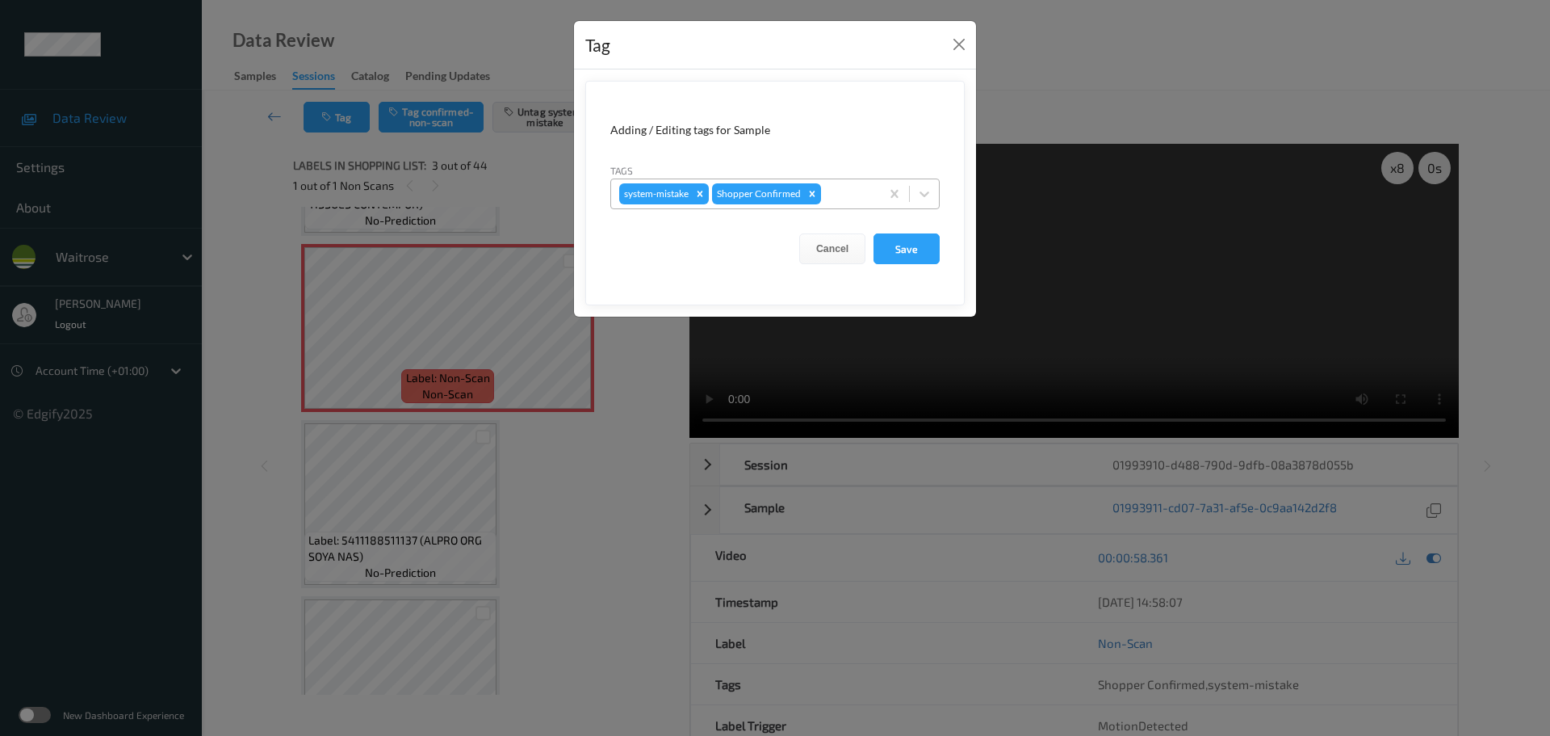
click at [849, 200] on div at bounding box center [848, 193] width 48 height 19
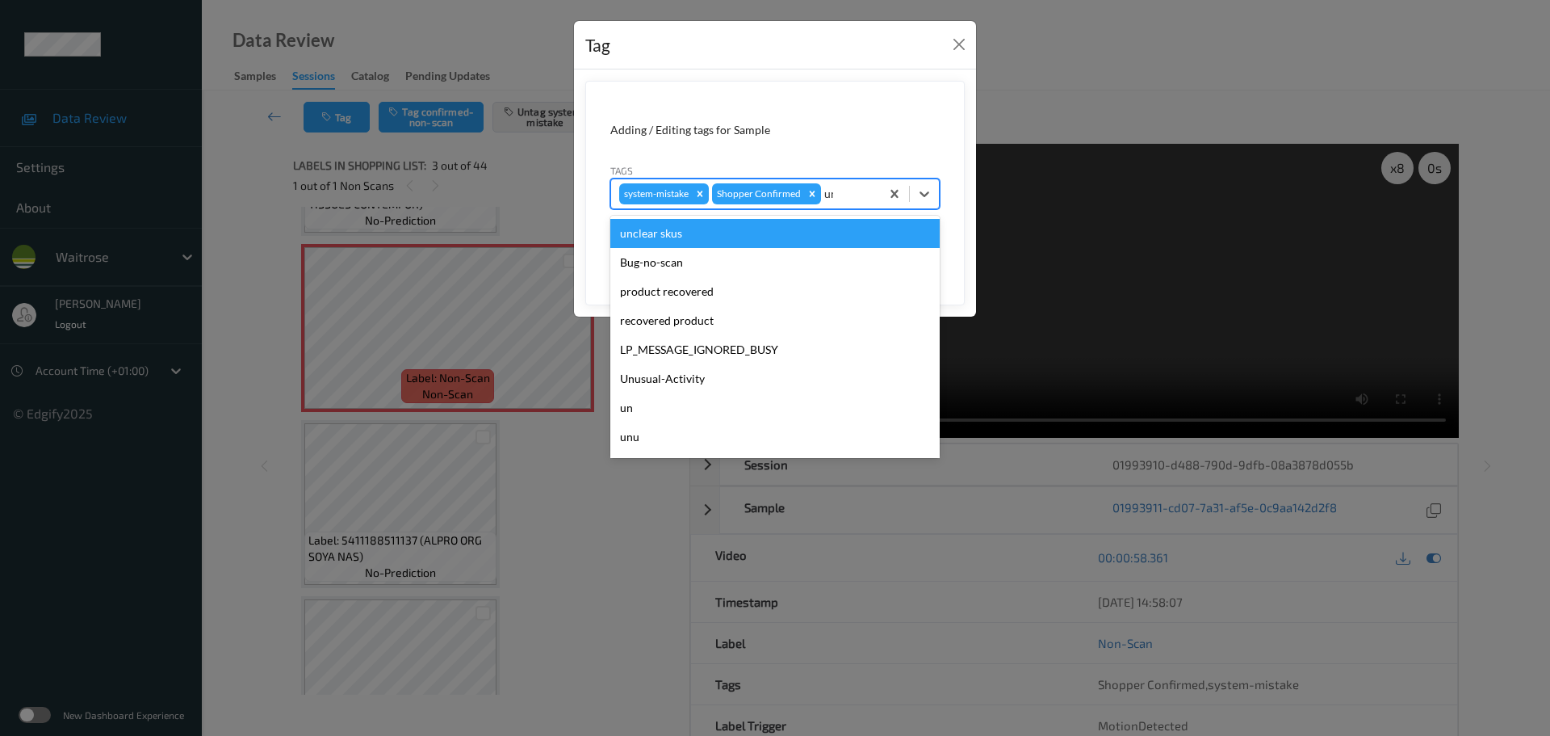
type input "unu"
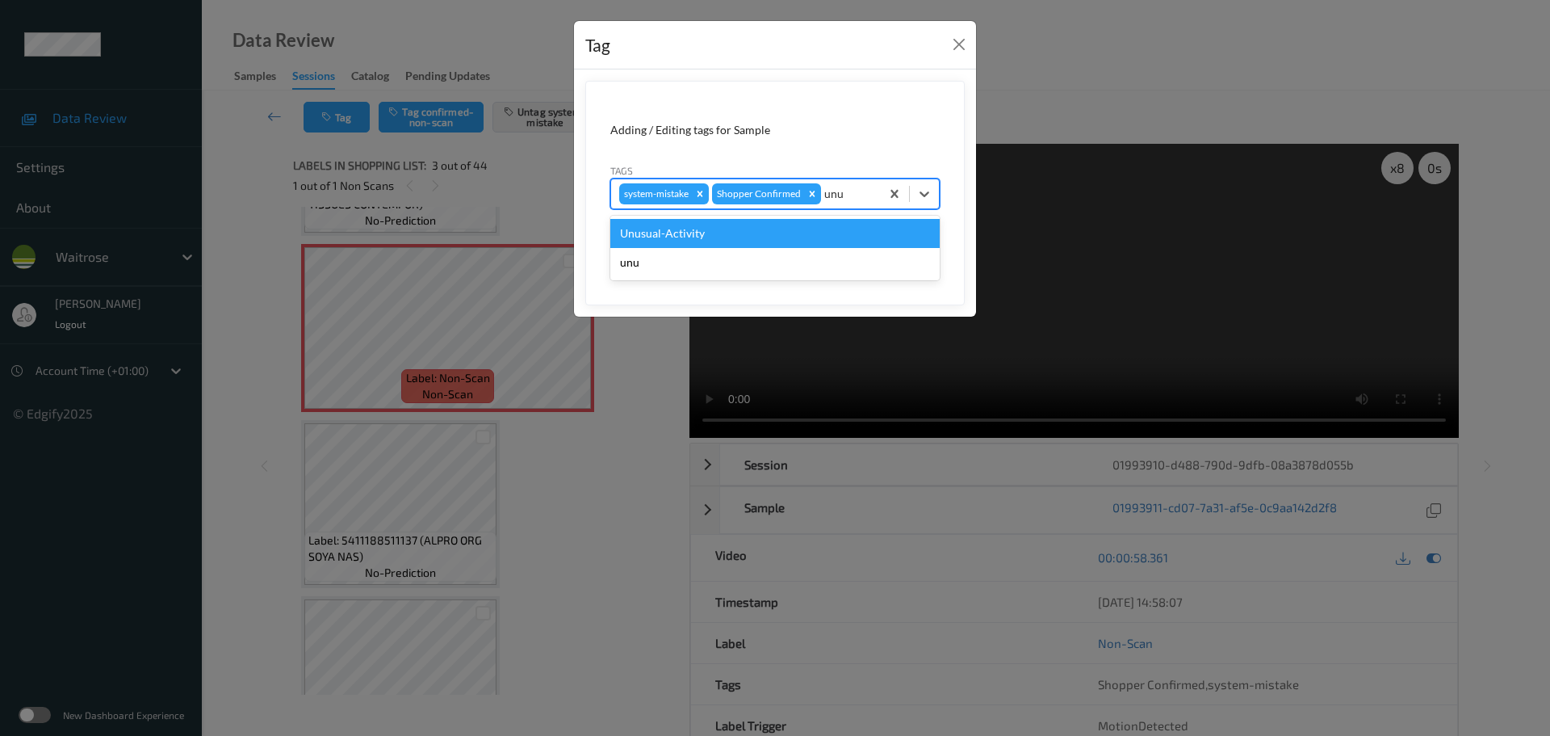
click at [807, 232] on div "Unusual-Activity" at bounding box center [774, 233] width 329 height 29
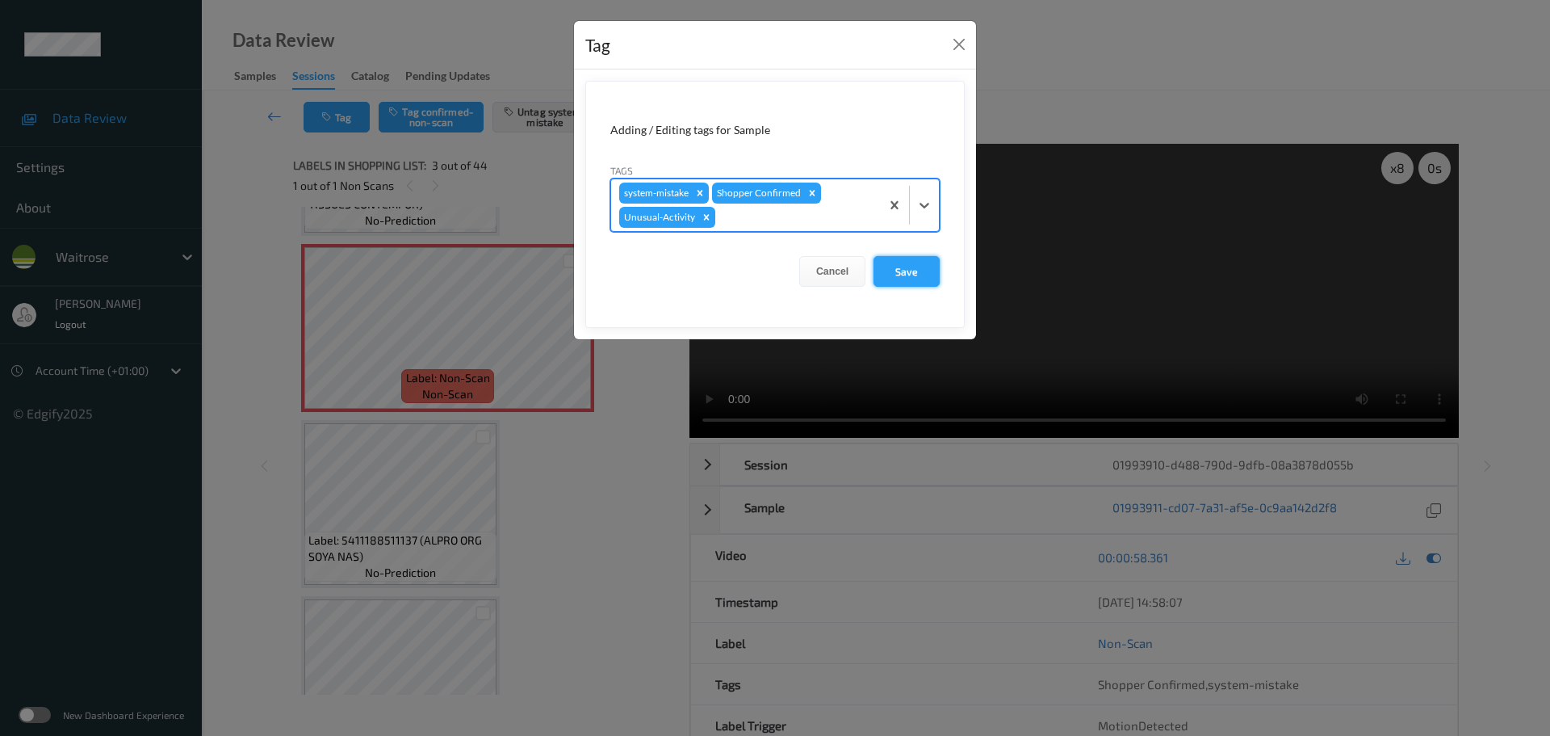
click at [893, 262] on button "Save" at bounding box center [907, 271] width 66 height 31
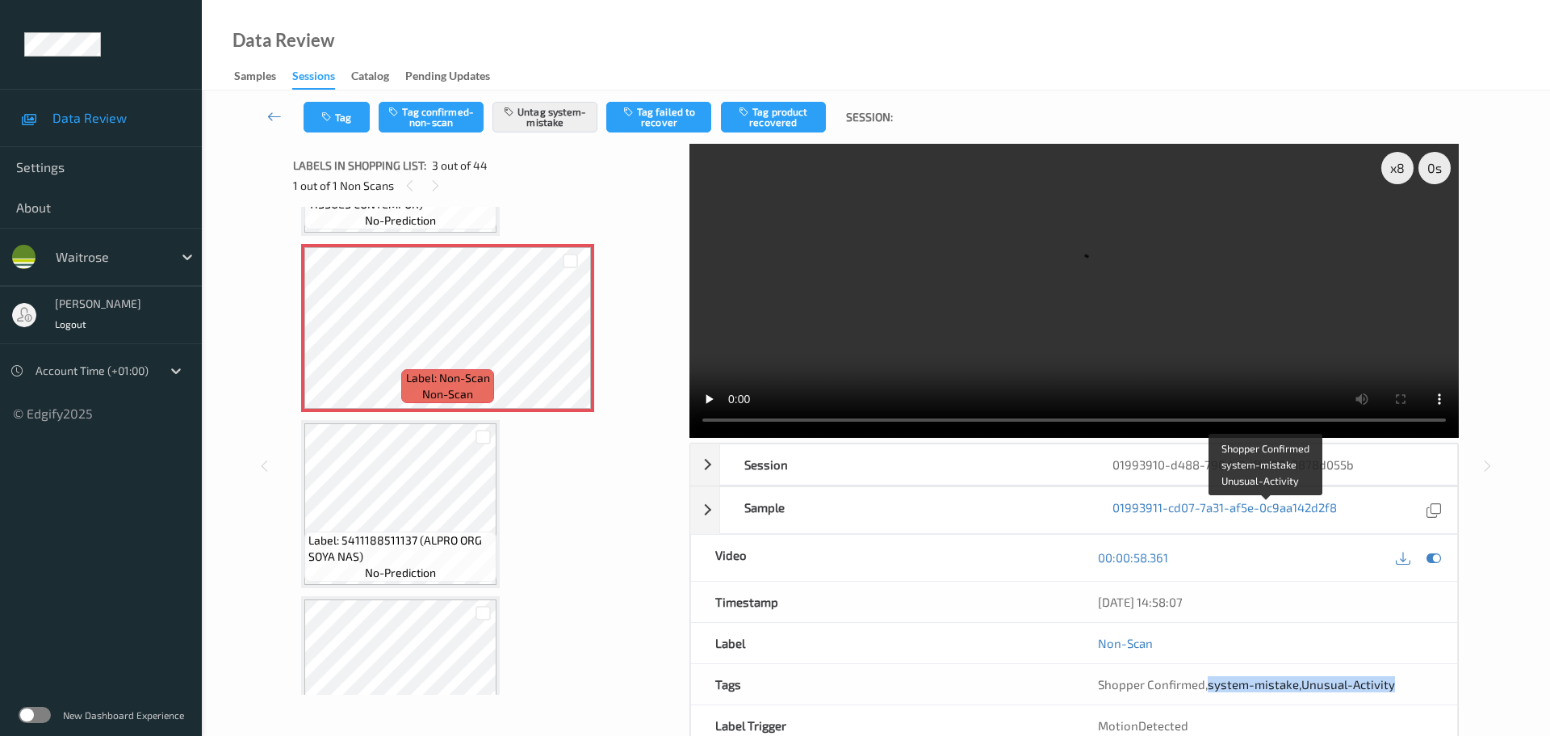
drag, startPoint x: 1206, startPoint y: 510, endPoint x: 1359, endPoint y: 520, distance: 153.7
click at [1417, 676] on div "Shopper Confirmed , system-mistake , Unusual-Activity" at bounding box center [1265, 684] width 335 height 16
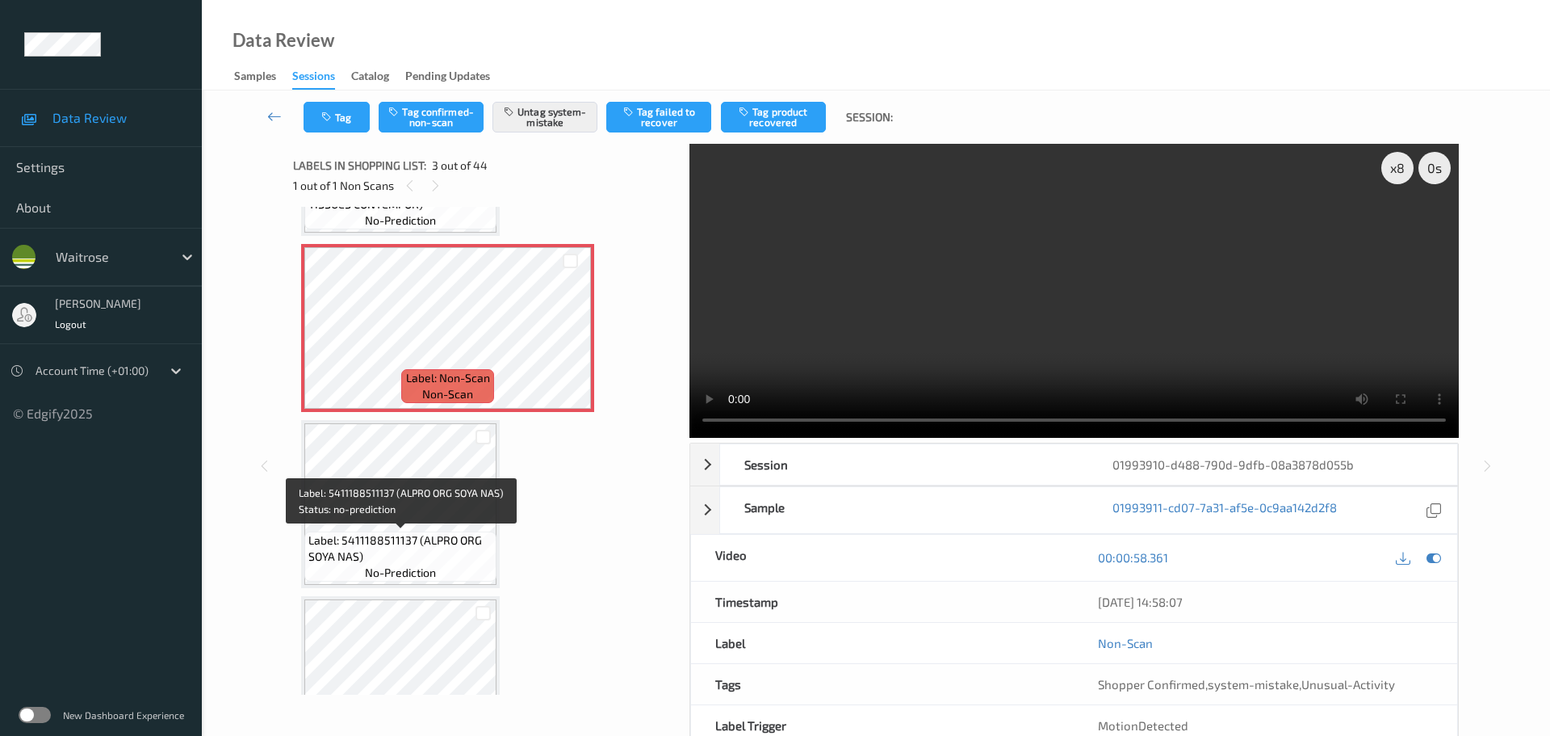
click at [410, 535] on span "Label: 5411188511137 (ALPRO ORG SOYA NAS)" at bounding box center [400, 548] width 184 height 32
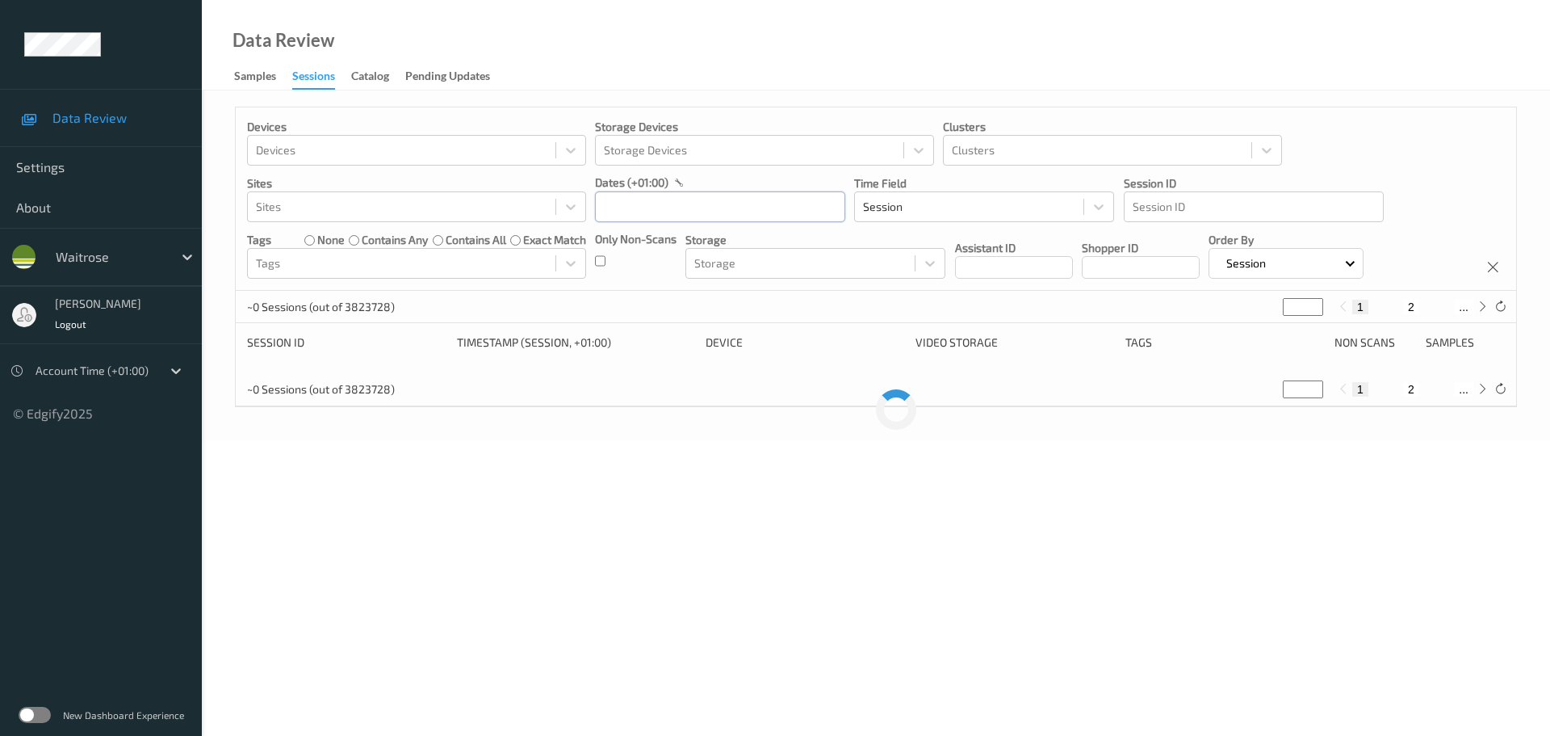
click at [728, 203] on input "text" at bounding box center [720, 206] width 250 height 31
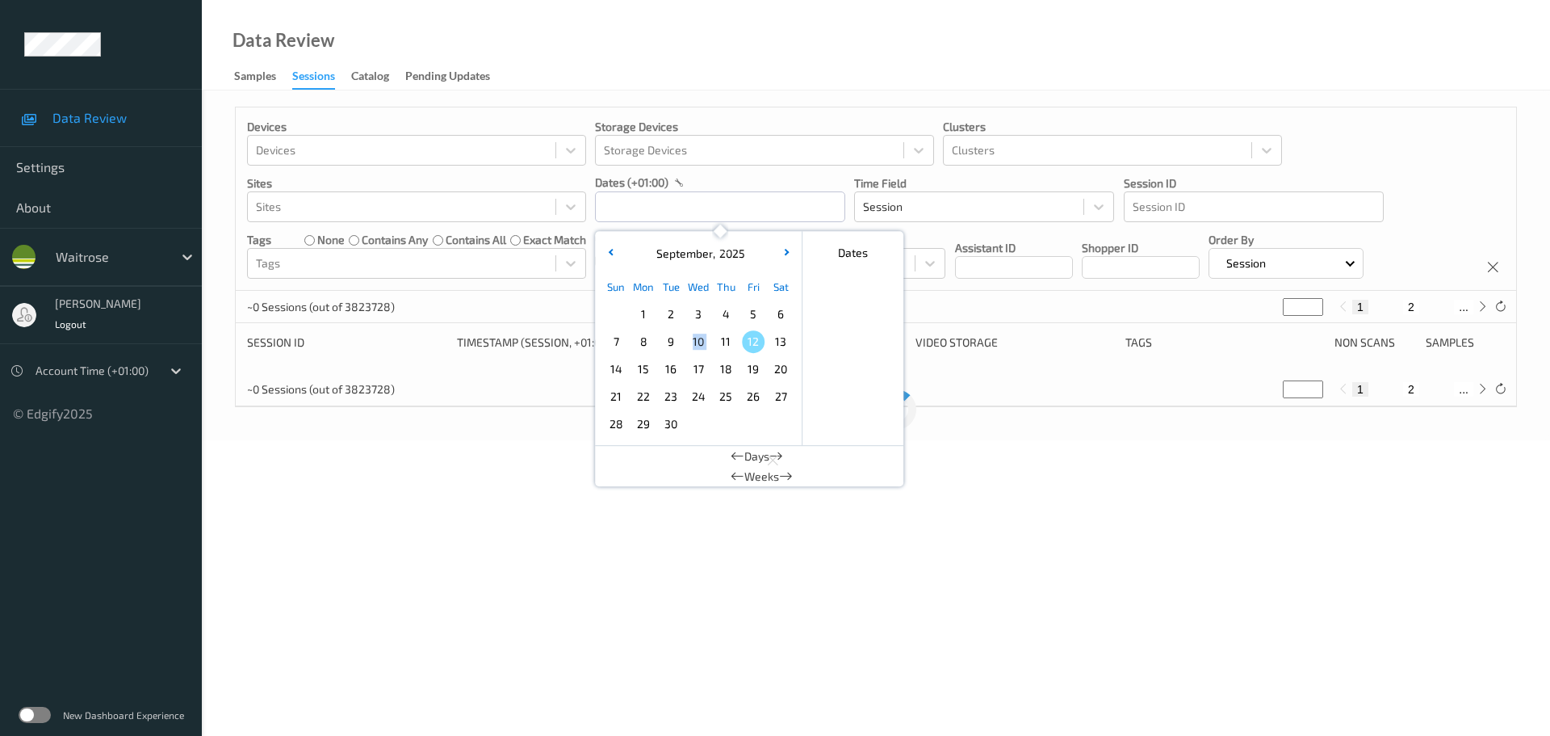
click at [712, 342] on div "7 8 9 10 11 12 13" at bounding box center [698, 341] width 192 height 27
click at [717, 342] on span "11" at bounding box center [726, 341] width 23 height 23
type input "[DATE] 00:00 -> [DATE] 23:59"
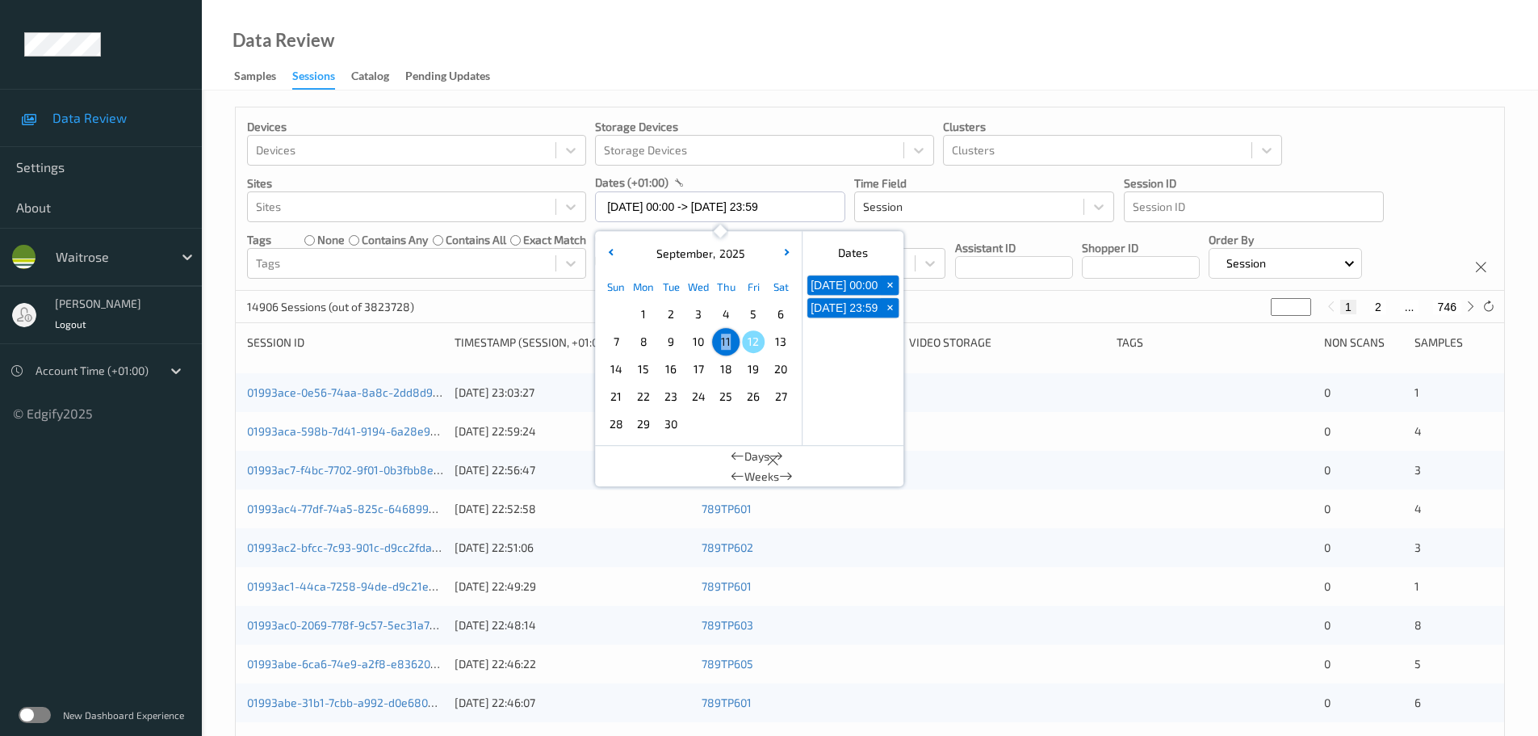
drag, startPoint x: 757, startPoint y: 76, endPoint x: 750, endPoint y: 86, distance: 12.1
click at [758, 75] on div "Data Review Samples Sessions Catalog Pending Updates" at bounding box center [870, 45] width 1336 height 90
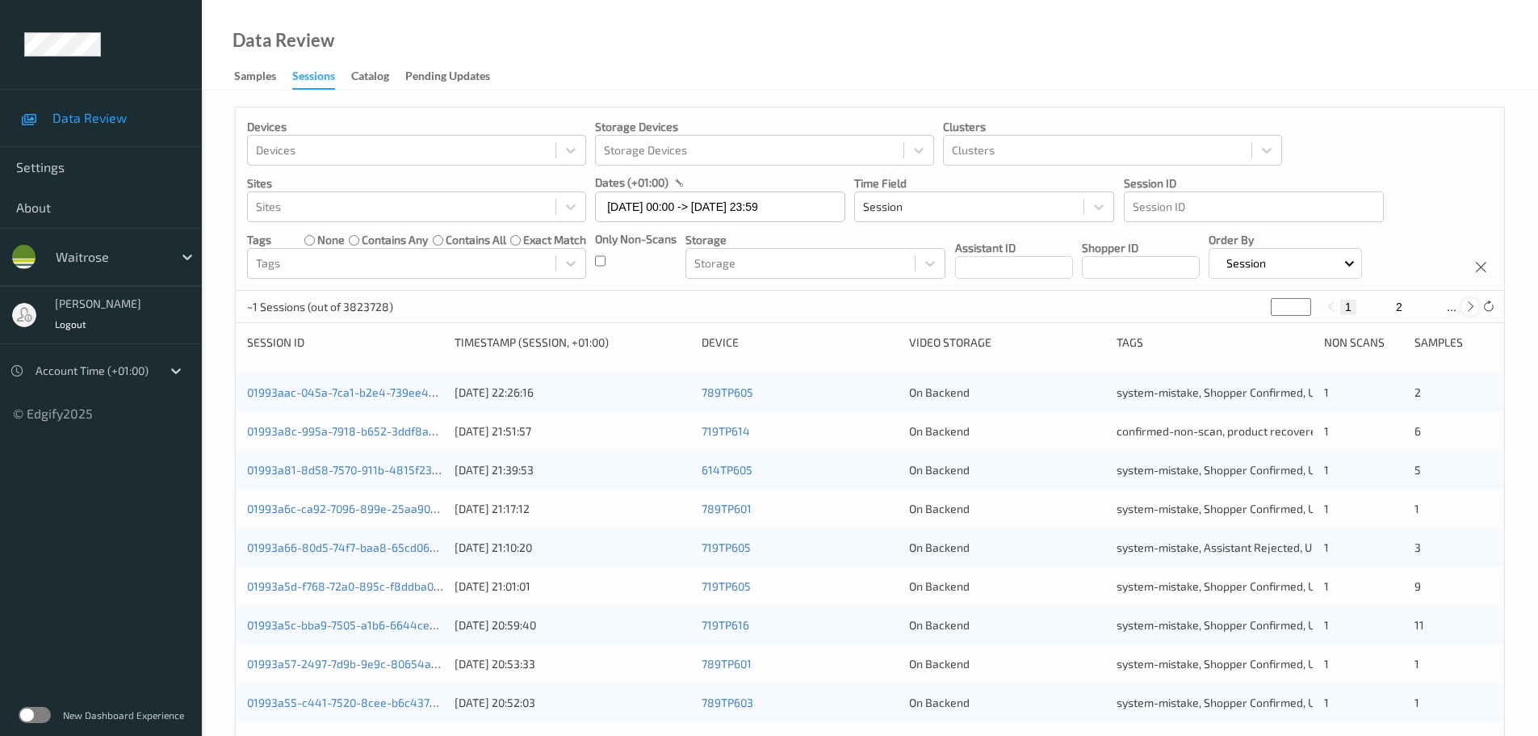
click at [1472, 306] on icon at bounding box center [1471, 306] width 12 height 12
type input "*"
click at [1472, 306] on icon at bounding box center [1471, 306] width 12 height 12
type input "*"
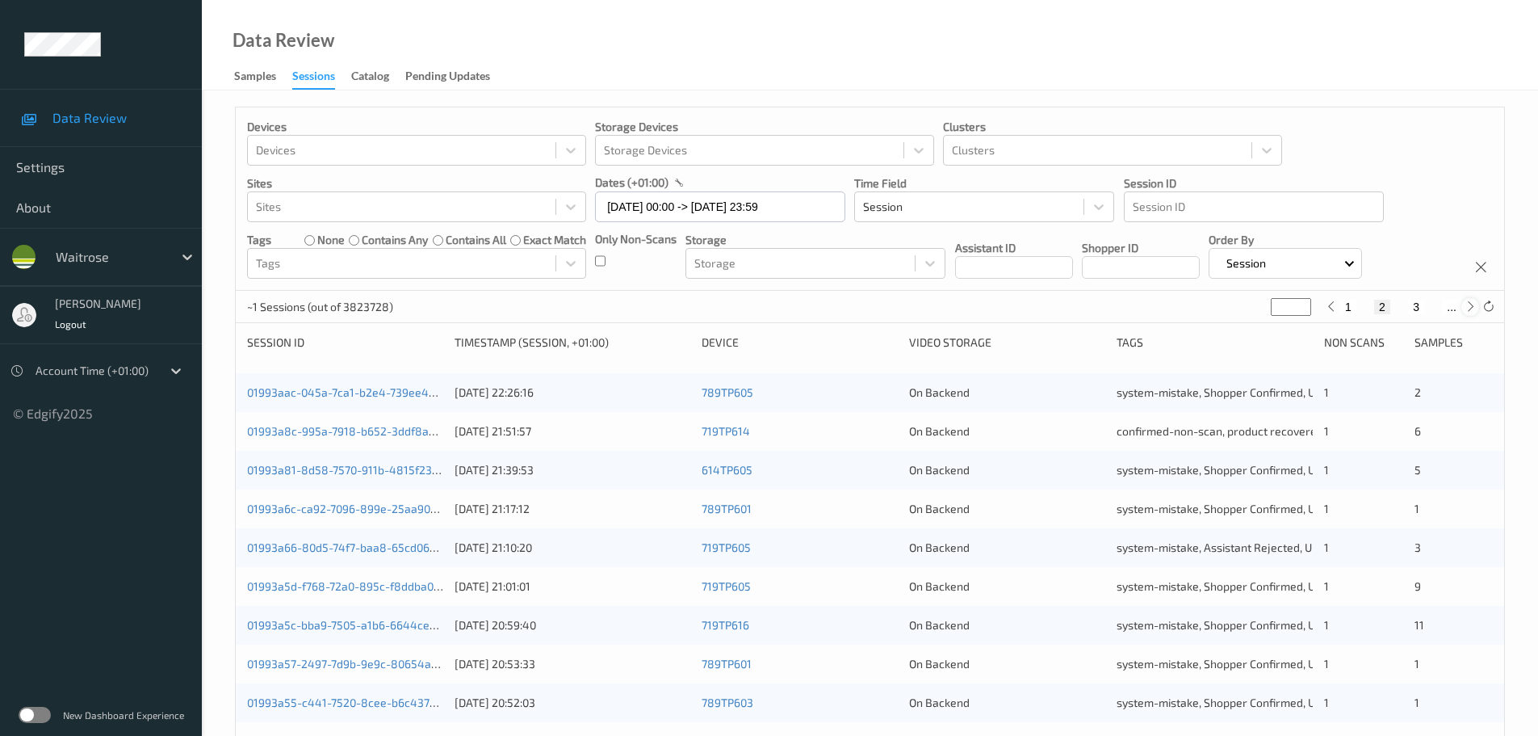
type input "*"
click at [1472, 306] on icon at bounding box center [1471, 306] width 12 height 12
type input "*"
click at [1471, 305] on icon at bounding box center [1471, 306] width 12 height 12
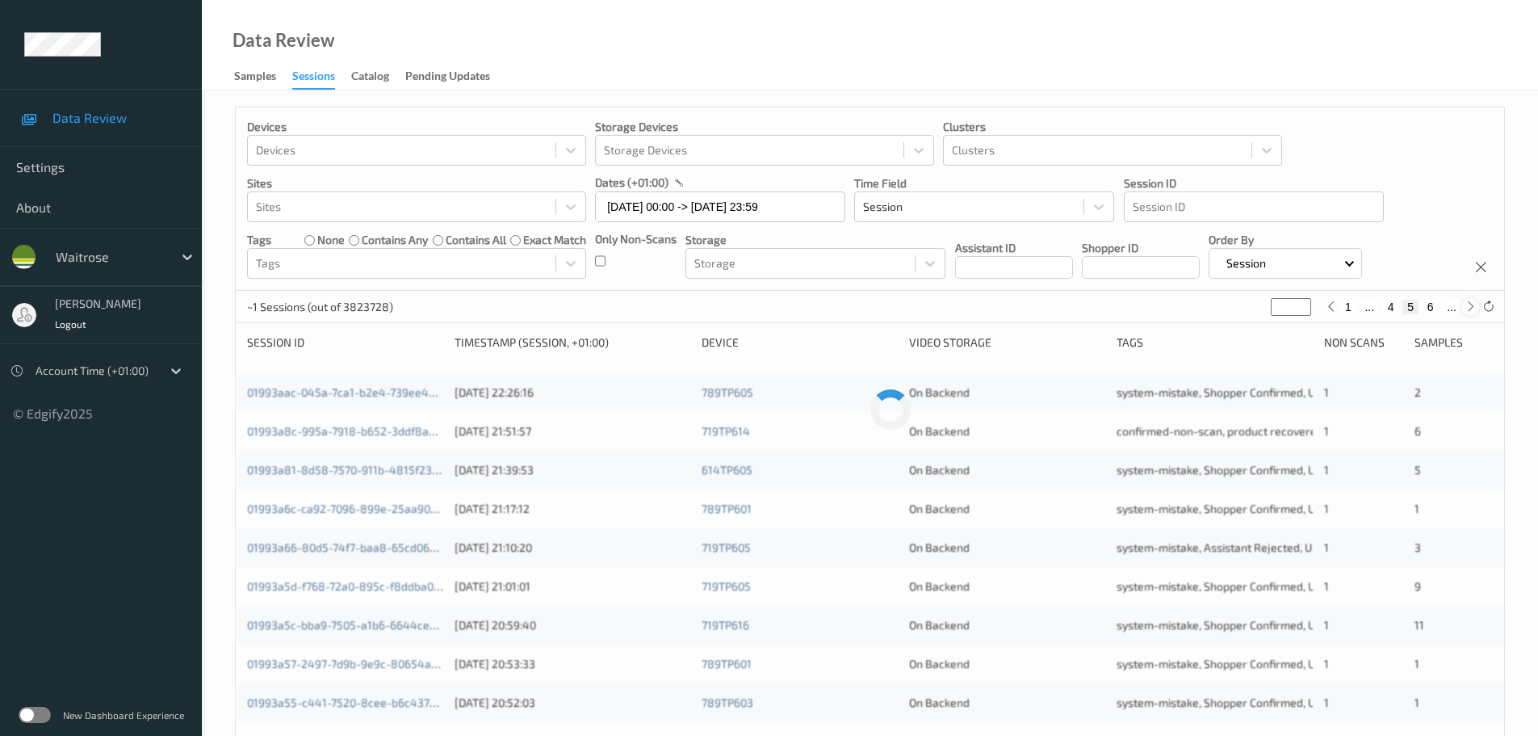
type input "*"
click at [1471, 305] on icon at bounding box center [1471, 306] width 12 height 12
type input "*"
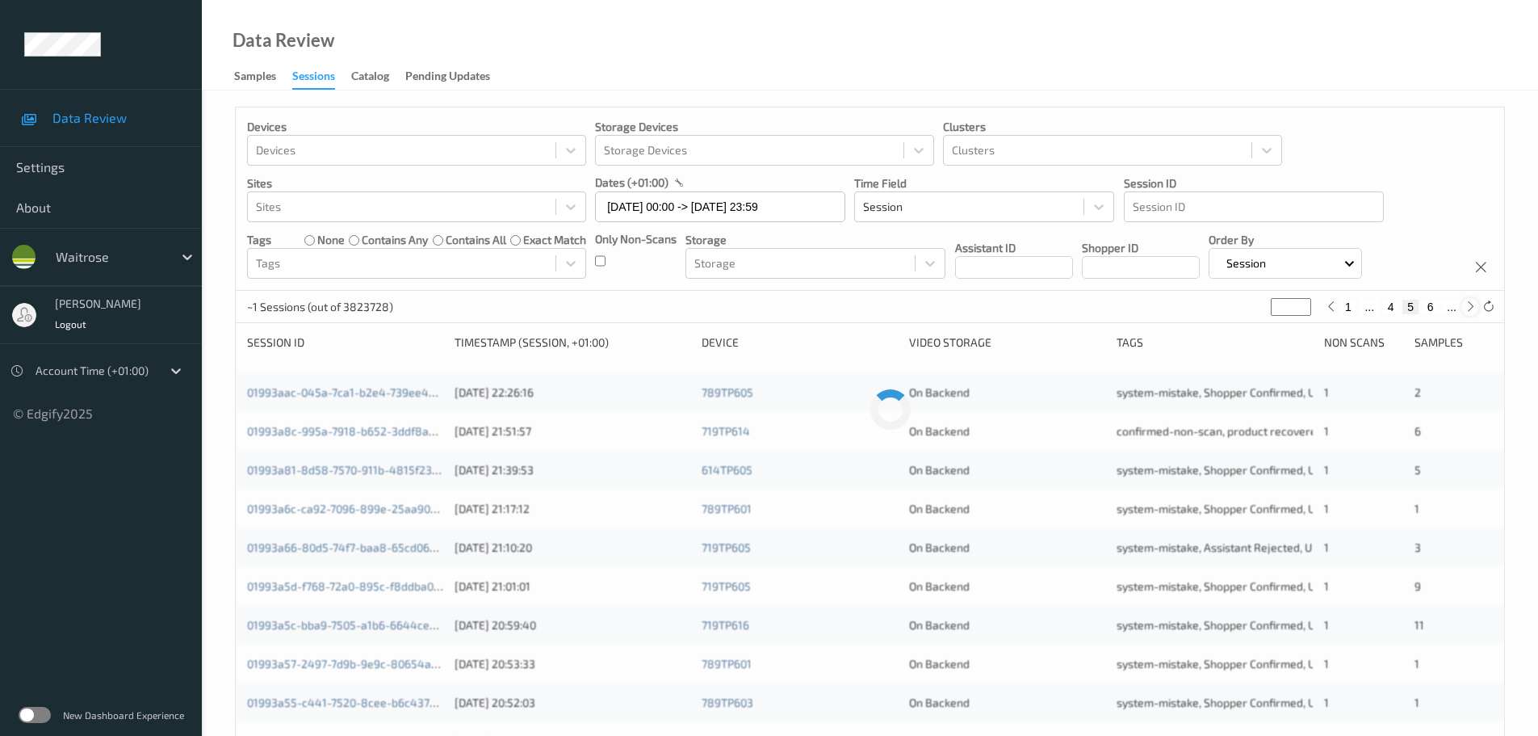
click at [1471, 305] on icon at bounding box center [1471, 306] width 12 height 12
type input "*"
click at [1471, 305] on icon at bounding box center [1471, 306] width 12 height 12
type input "*"
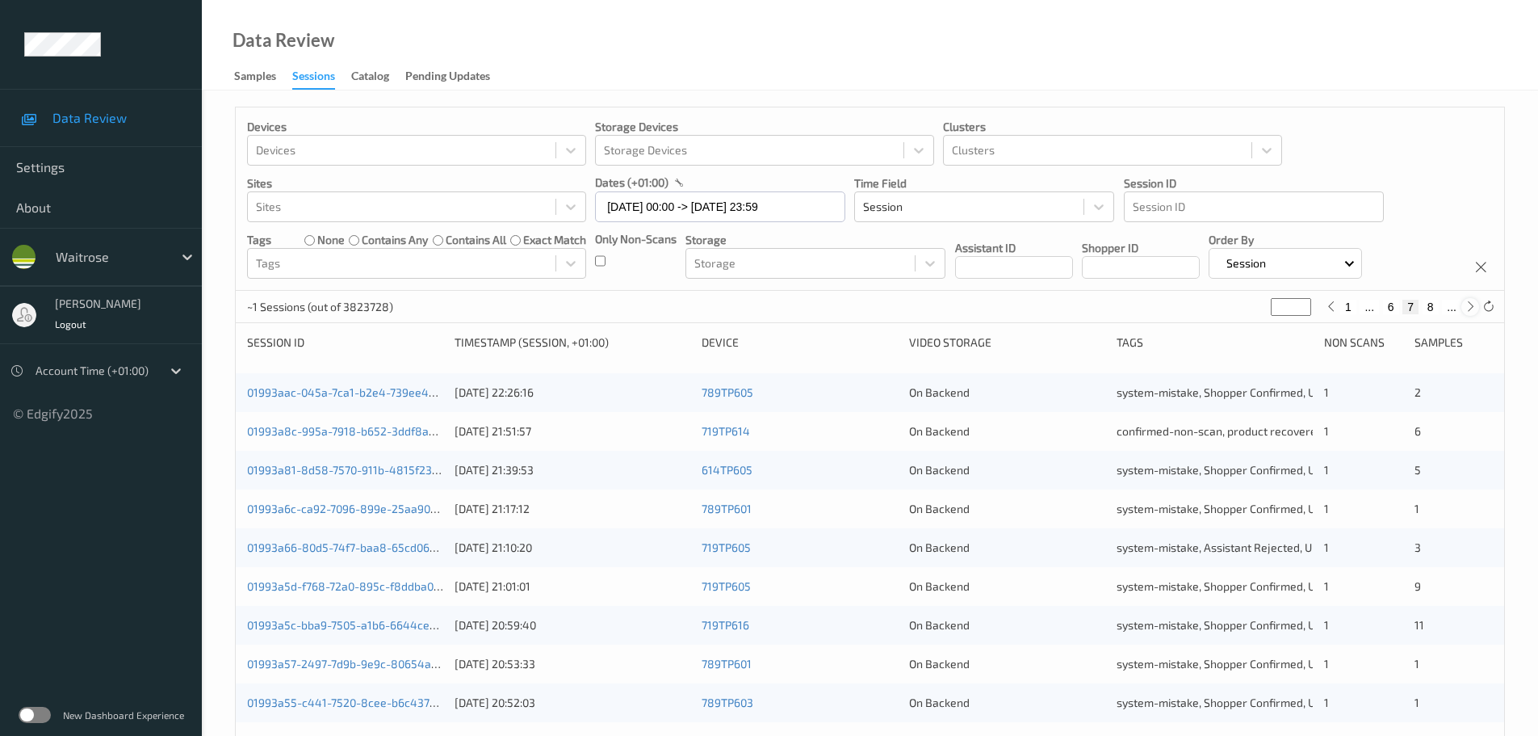
type input "*"
click at [1471, 305] on icon at bounding box center [1471, 306] width 12 height 12
type input "*"
click at [1471, 305] on icon at bounding box center [1471, 306] width 12 height 12
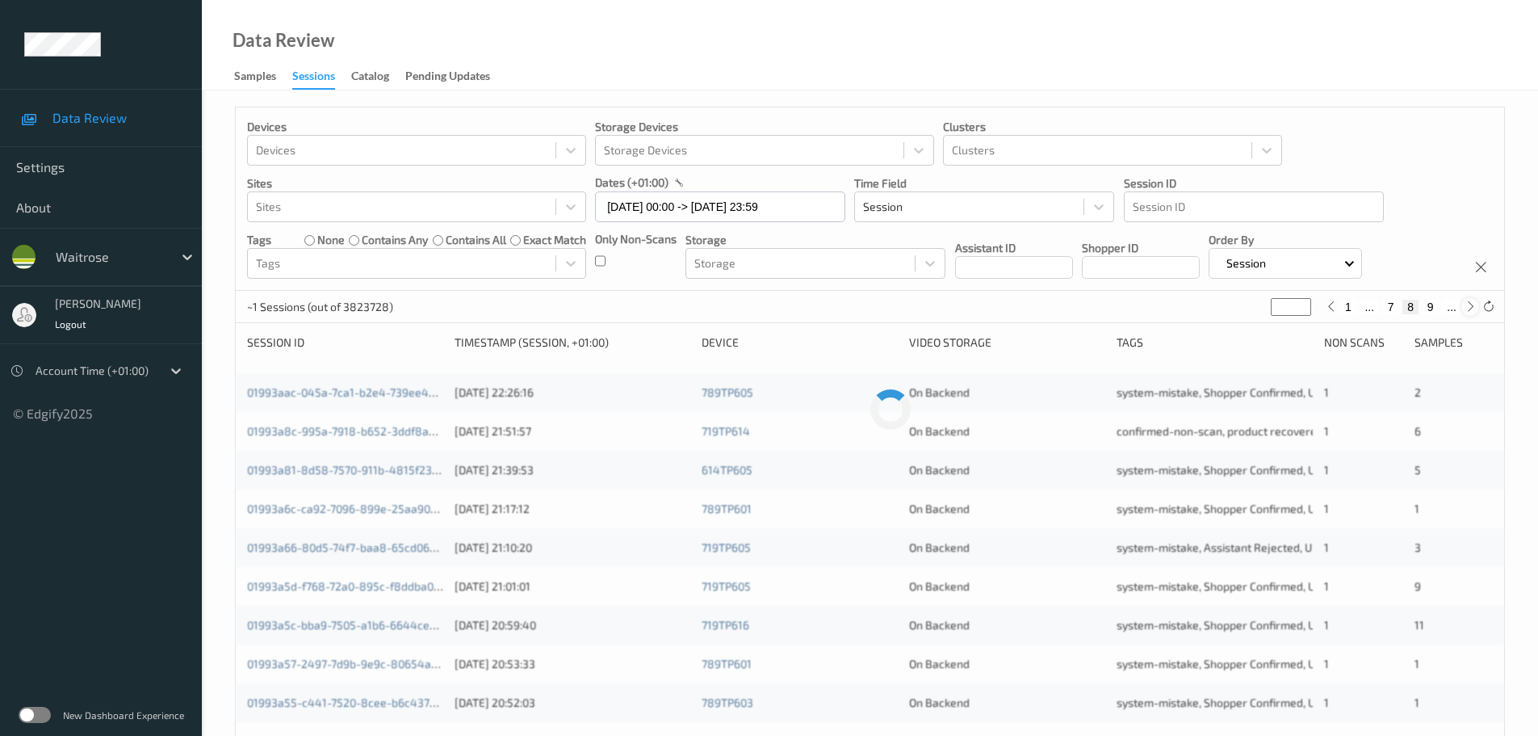
type input "**"
click at [1471, 305] on icon at bounding box center [1471, 306] width 12 height 12
type input "**"
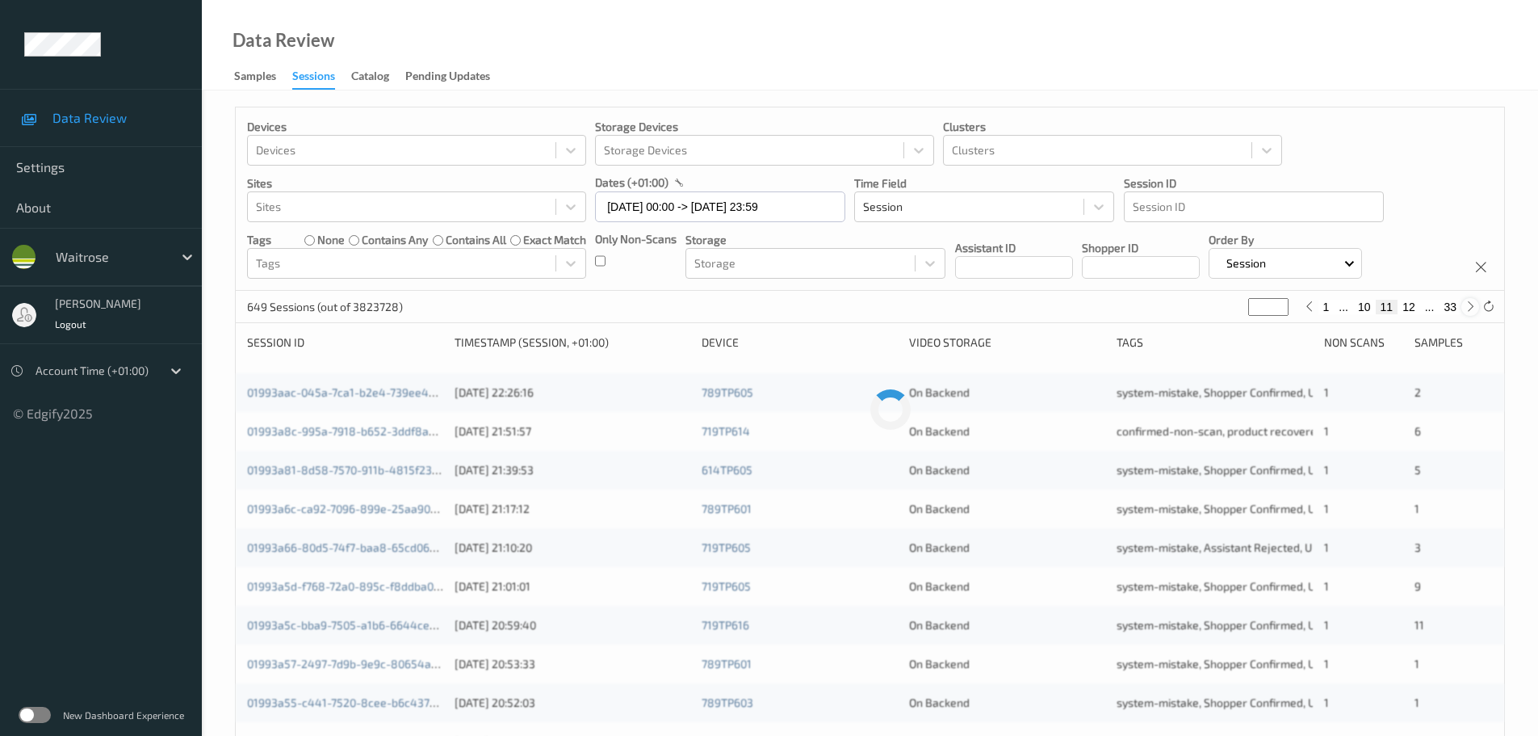
click at [1471, 305] on icon at bounding box center [1471, 306] width 12 height 12
type input "**"
click at [1471, 305] on icon at bounding box center [1471, 306] width 12 height 12
type input "**"
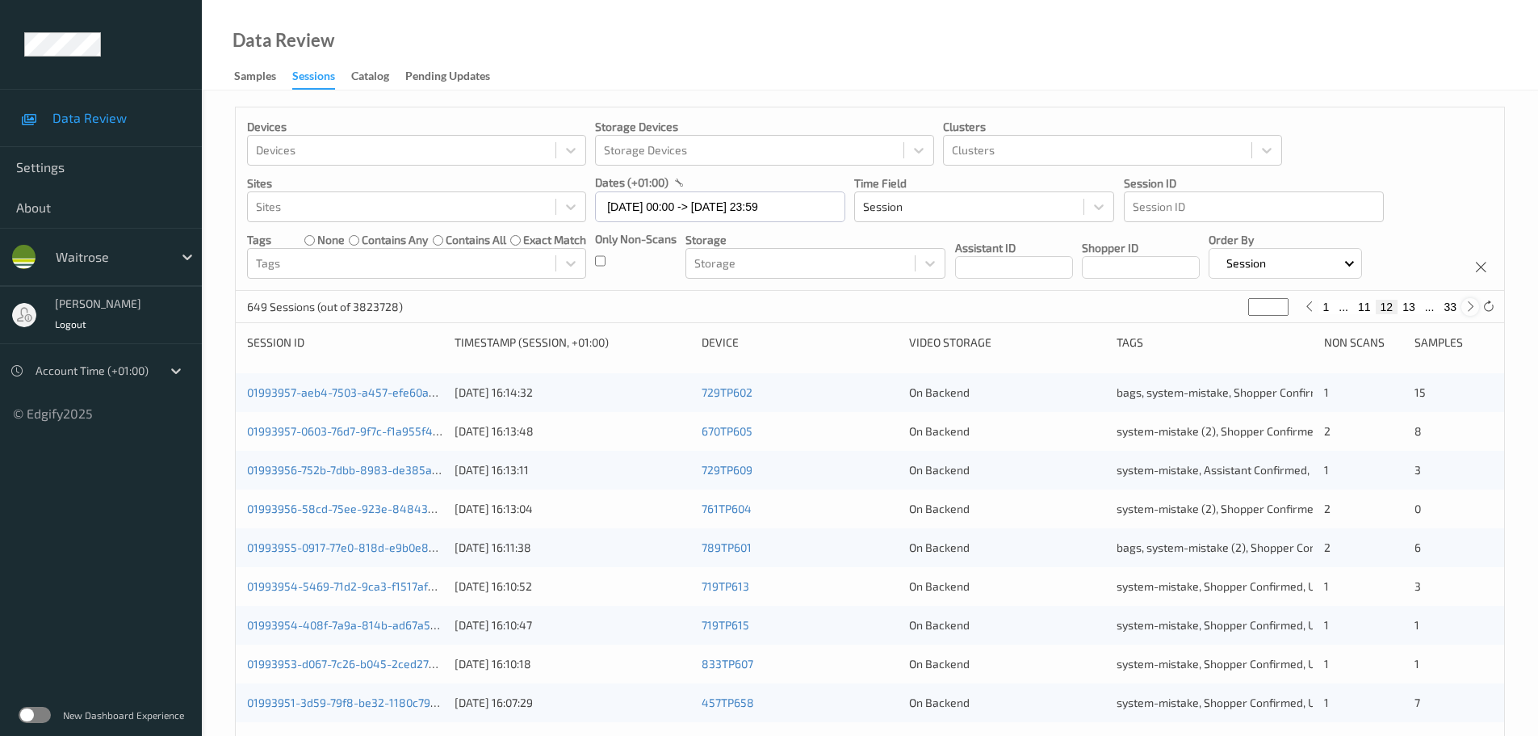
type input "**"
click at [1471, 305] on icon at bounding box center [1471, 306] width 12 height 12
type input "**"
click at [1471, 305] on icon at bounding box center [1471, 306] width 12 height 12
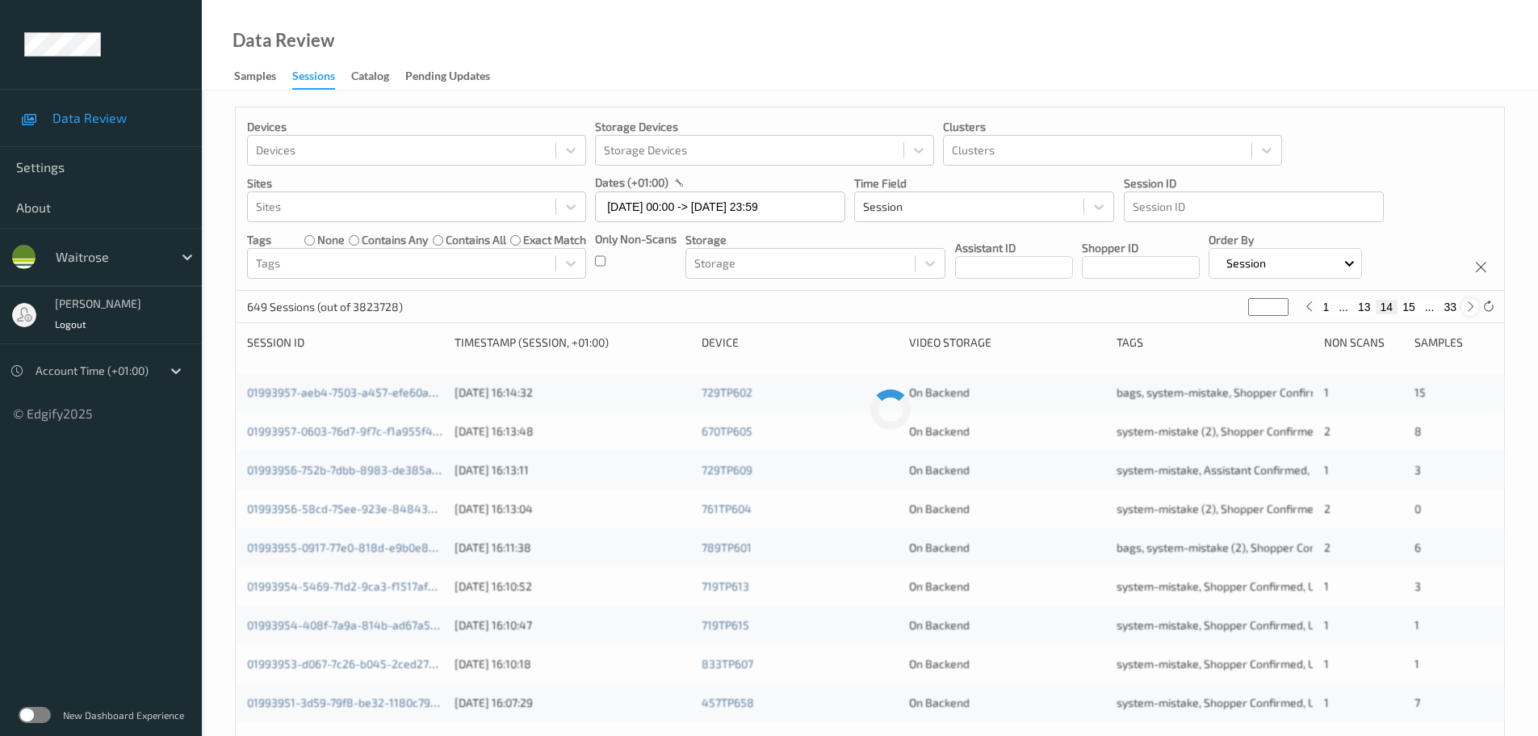
type input "**"
